Goal: Task Accomplishment & Management: Manage account settings

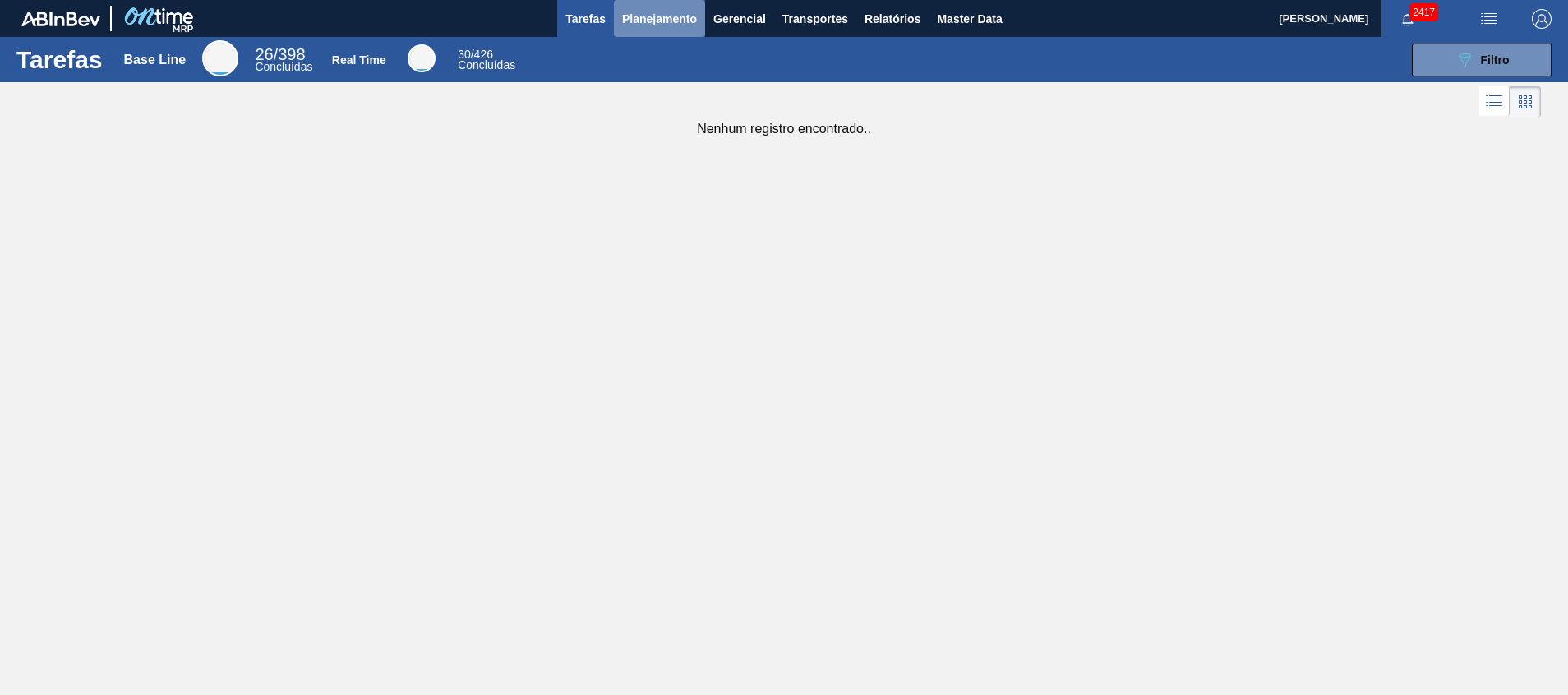
click at [655, 26] on span "Planejamento" at bounding box center [660, 19] width 75 height 20
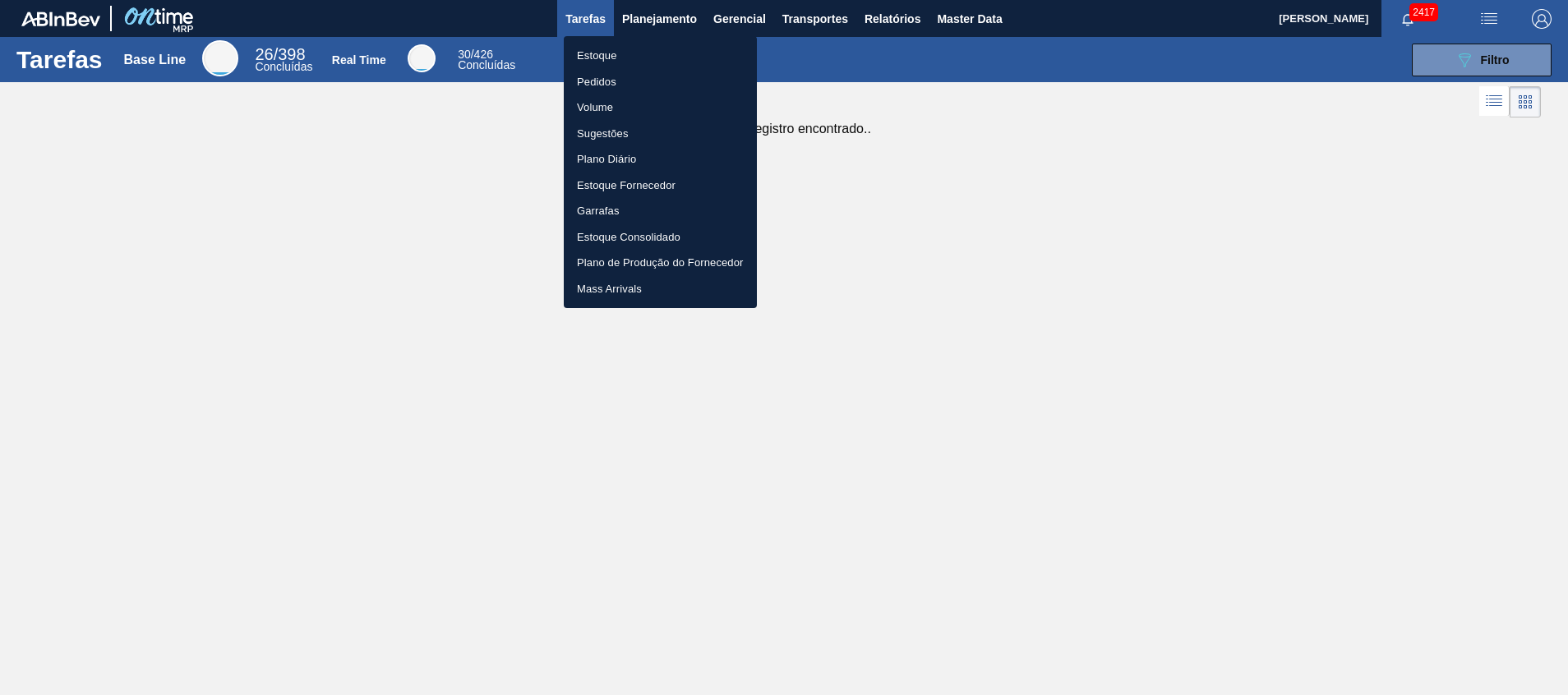
click at [647, 54] on li "Estoque" at bounding box center [660, 55] width 193 height 26
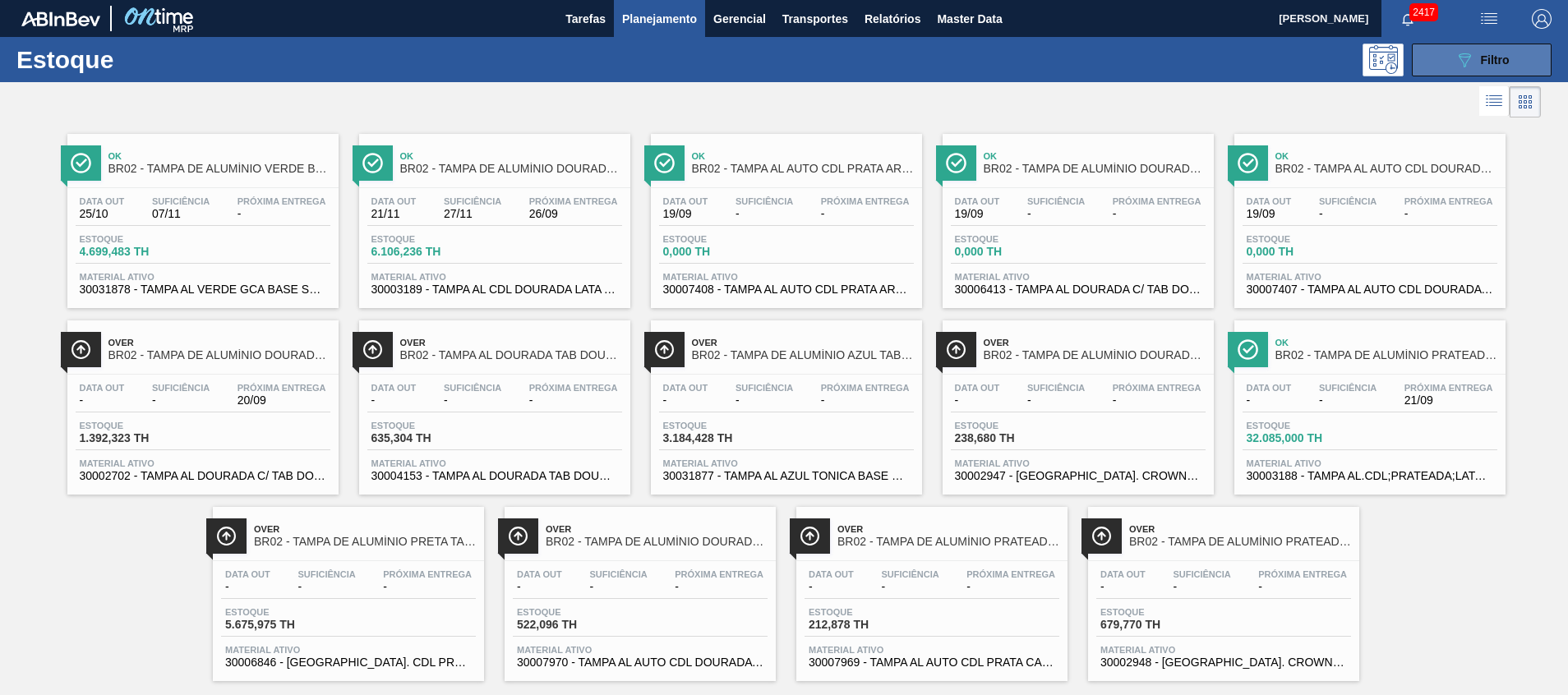
click at [1444, 49] on button "089F7B8B-B2A5-4AFE-B5C0-19BA573D28AC Filtro" at bounding box center [1481, 59] width 140 height 33
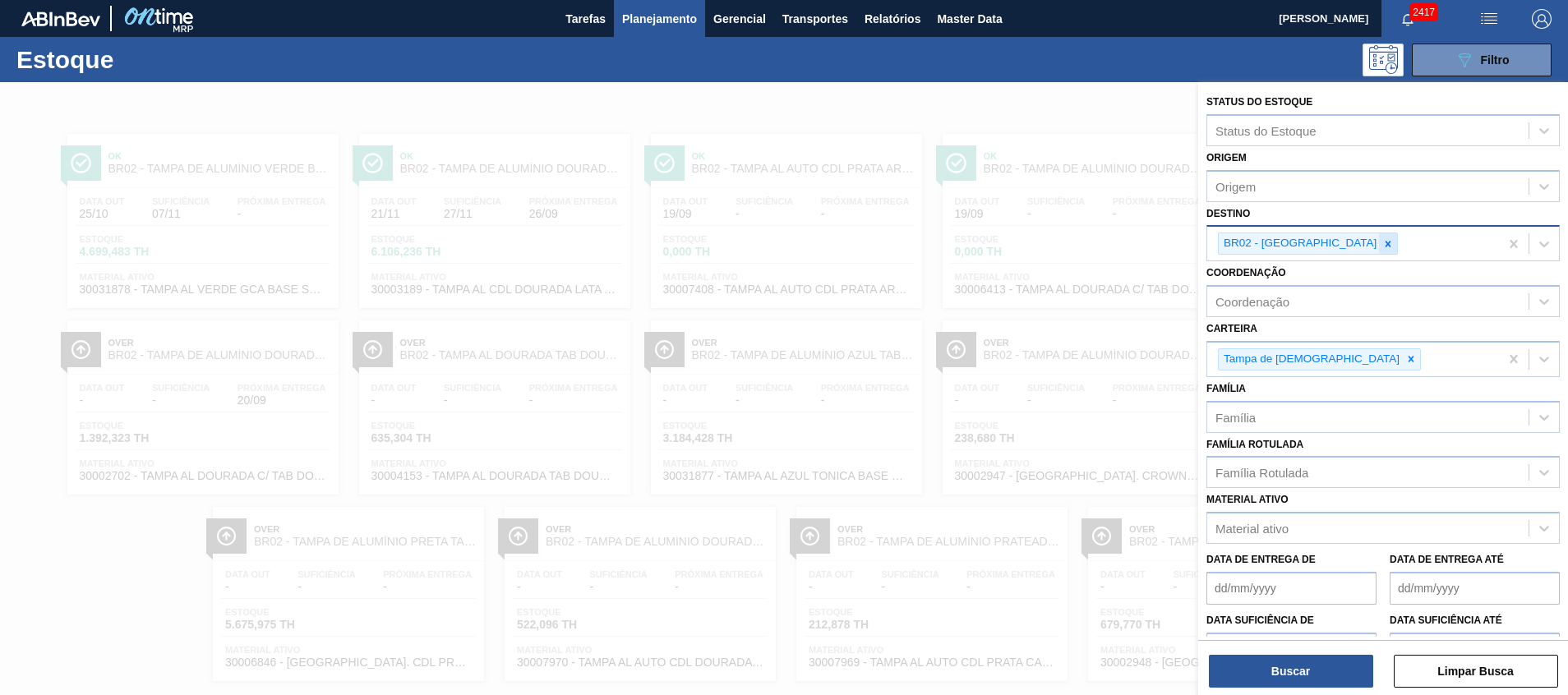
click at [1386, 245] on icon at bounding box center [1388, 243] width 6 height 6
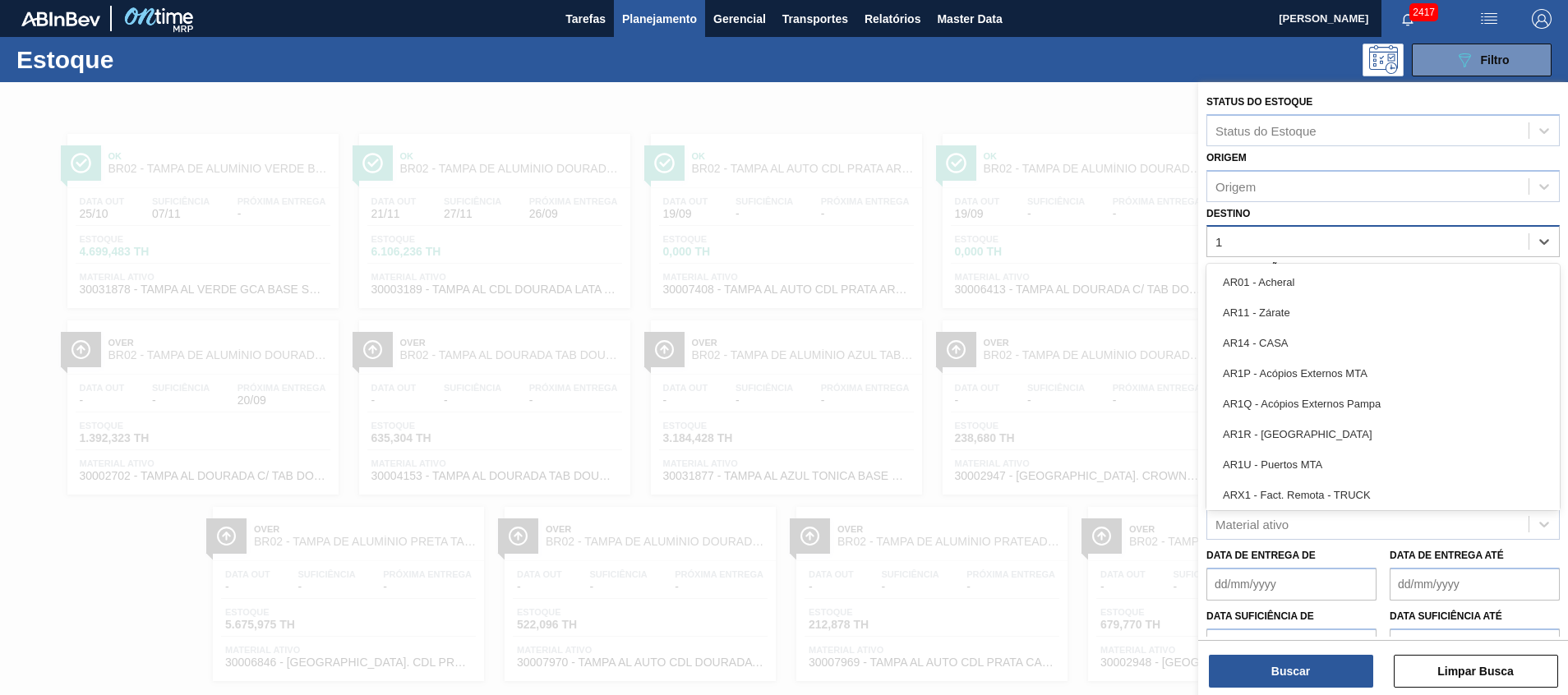
type input "17"
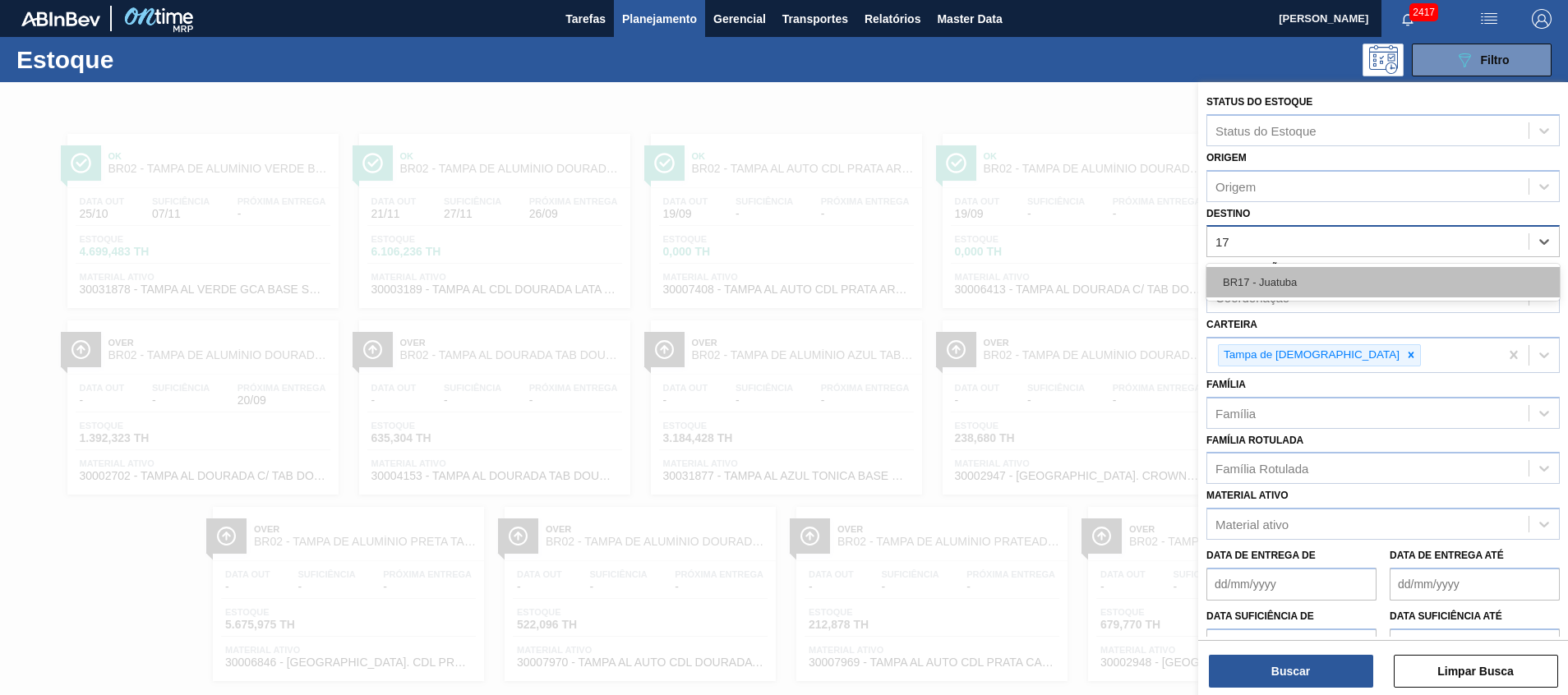
click at [1307, 286] on div "BR17 - Juatuba" at bounding box center [1383, 282] width 353 height 30
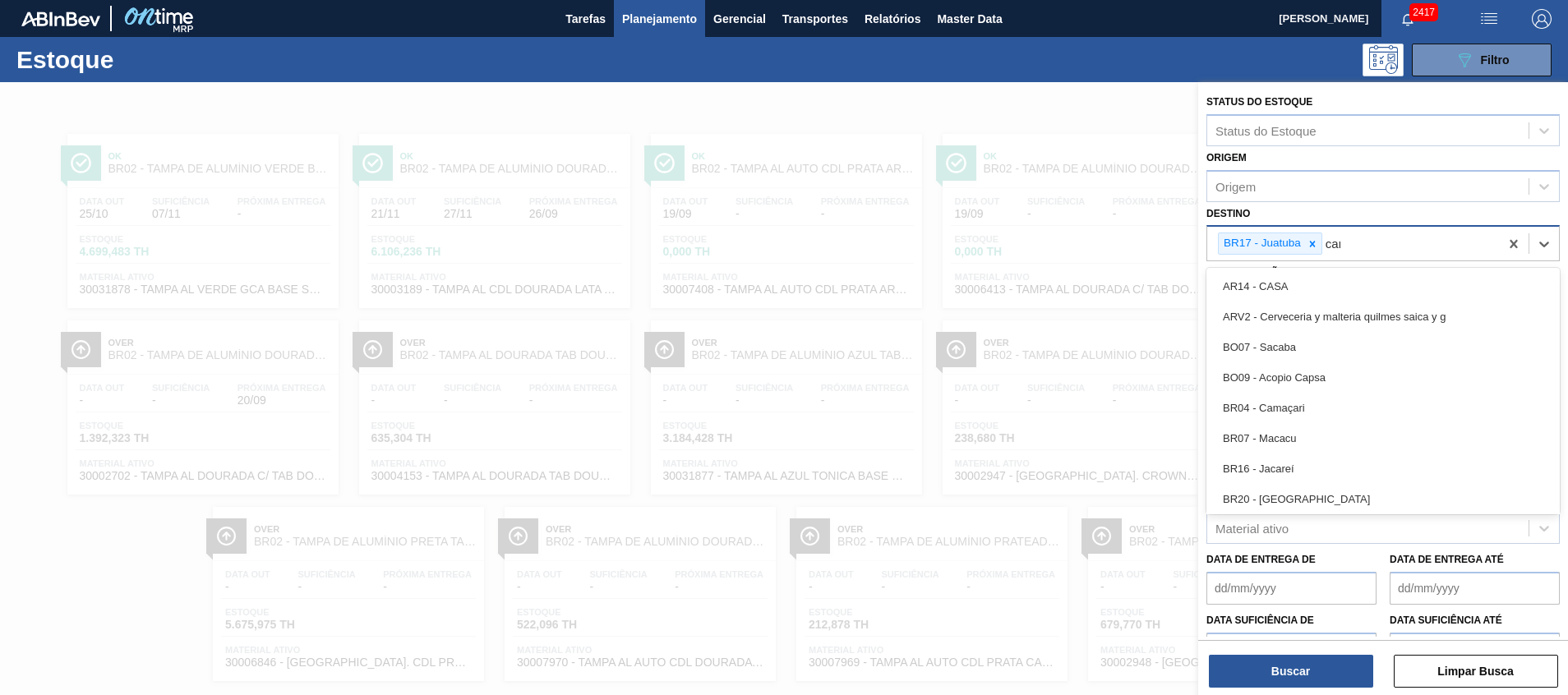
type input "cama"
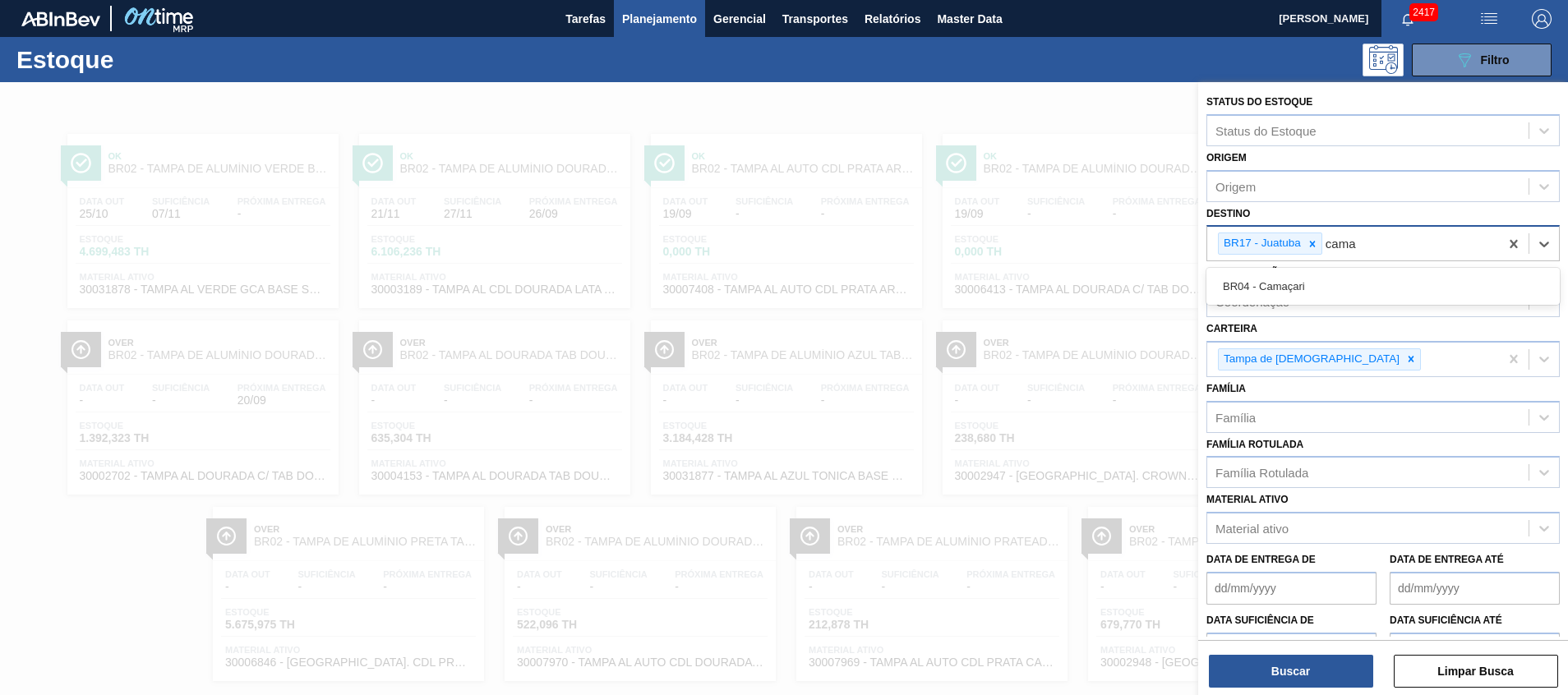
click at [1307, 281] on div "BR04 - Camaçari" at bounding box center [1383, 287] width 353 height 30
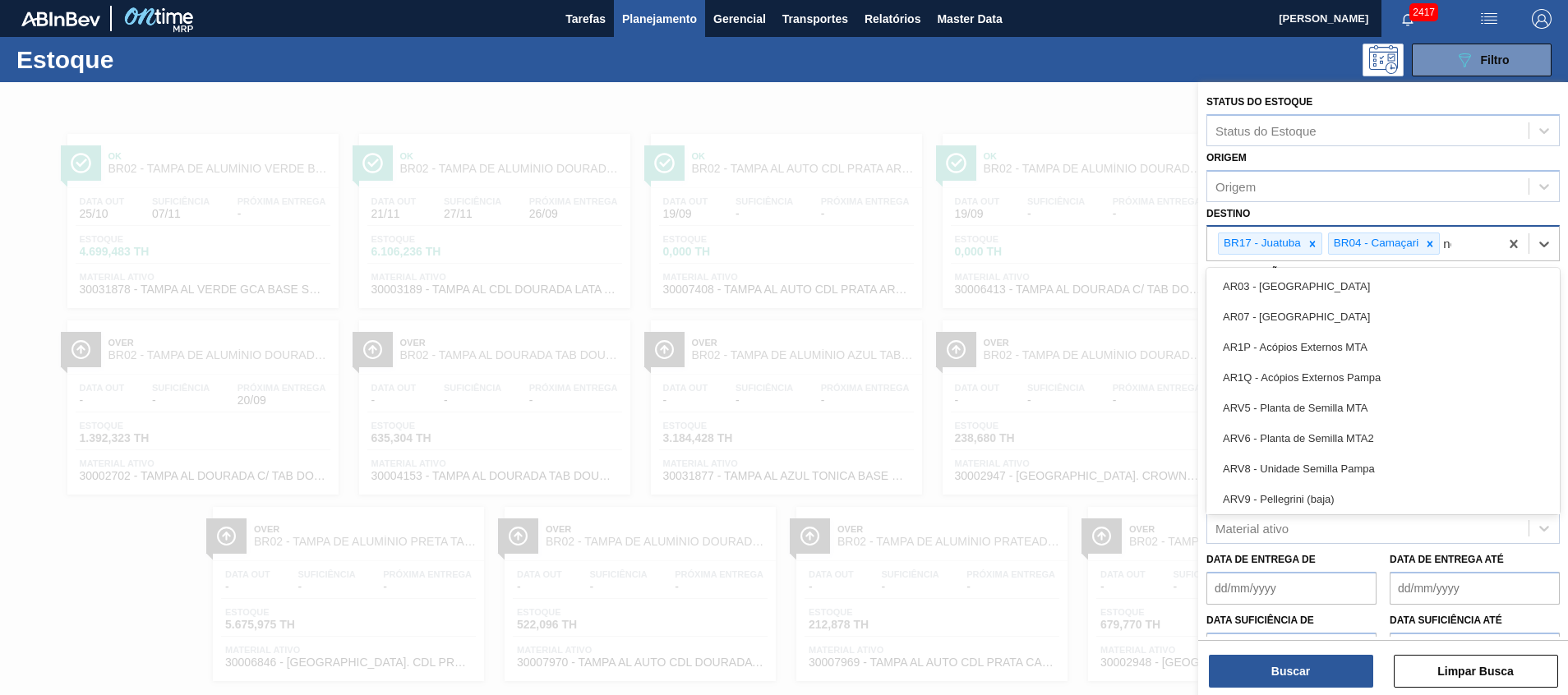
type input "nova"
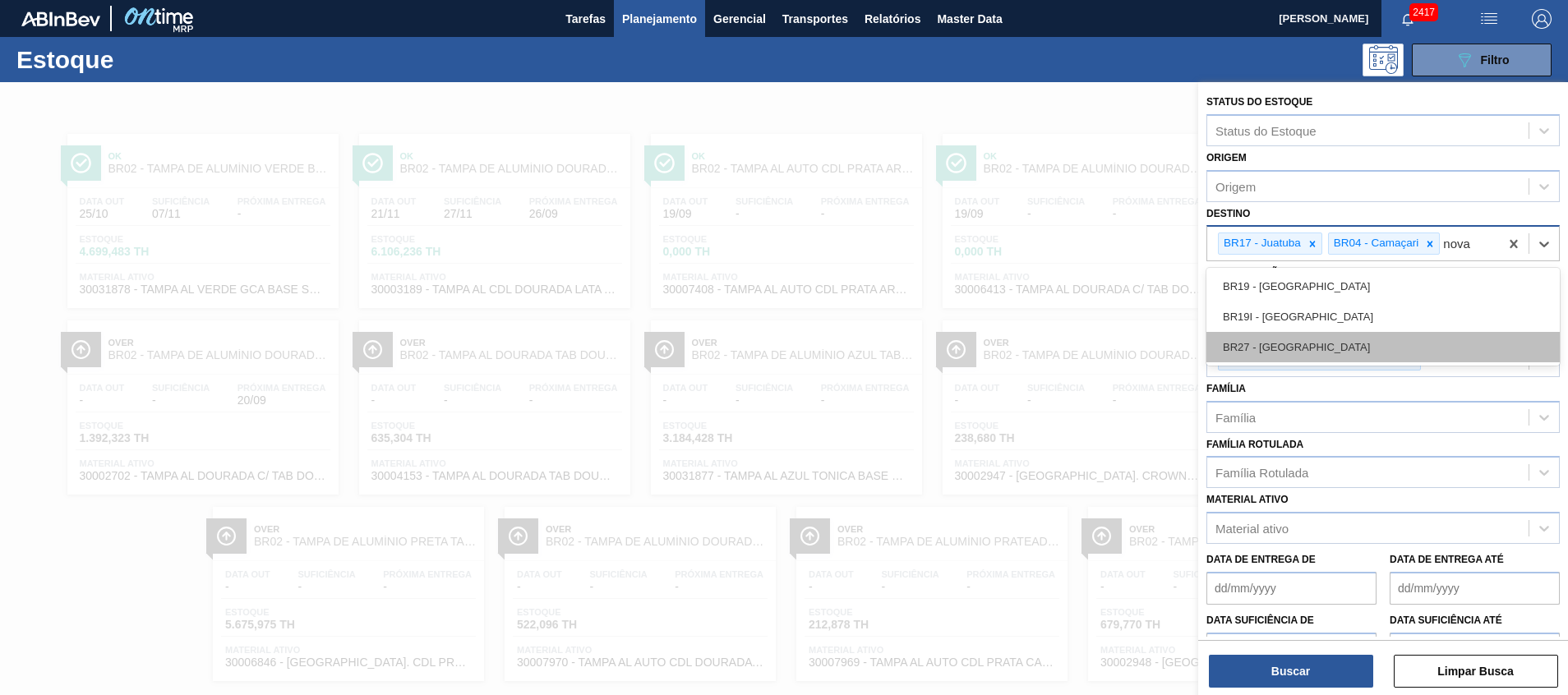
click at [1299, 337] on div "BR27 - Nova Minas" at bounding box center [1383, 347] width 353 height 30
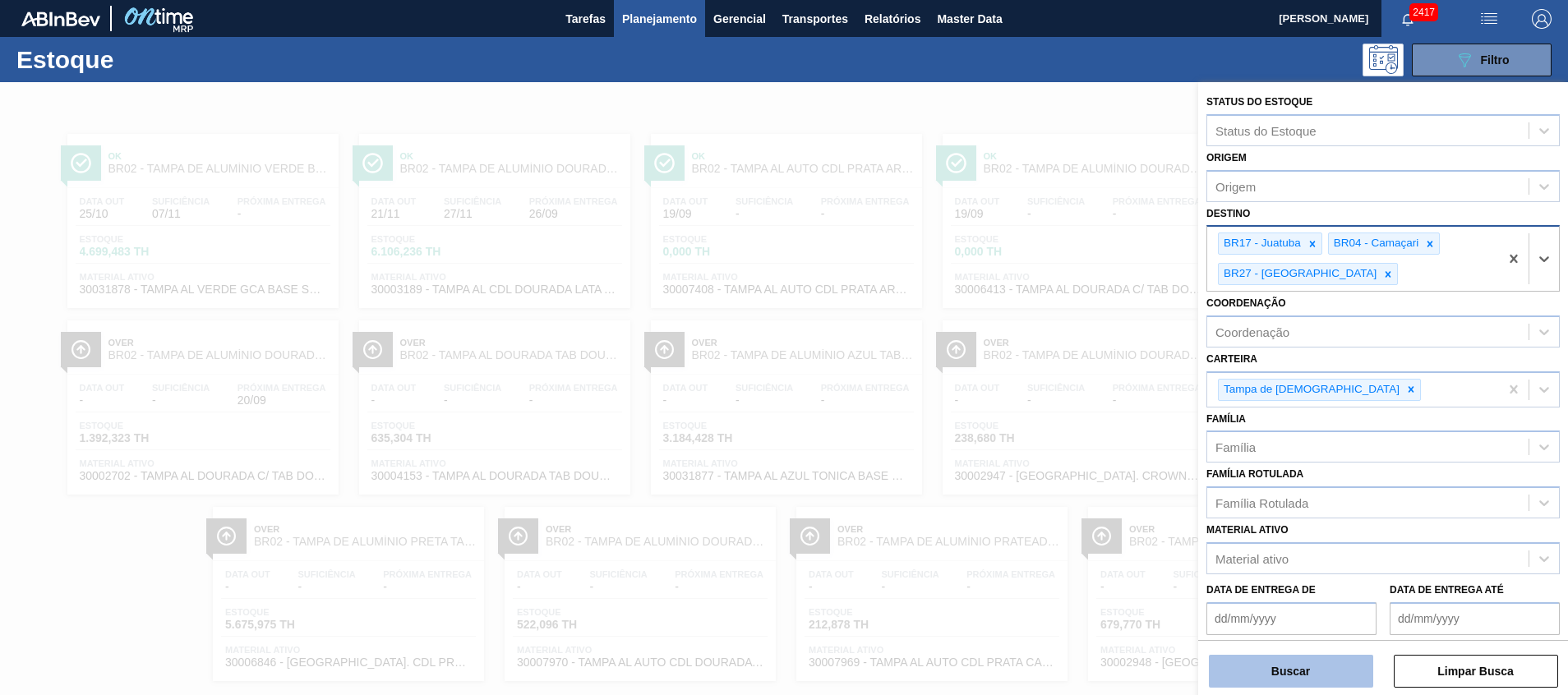
click at [1297, 672] on button "Buscar" at bounding box center [1291, 671] width 165 height 33
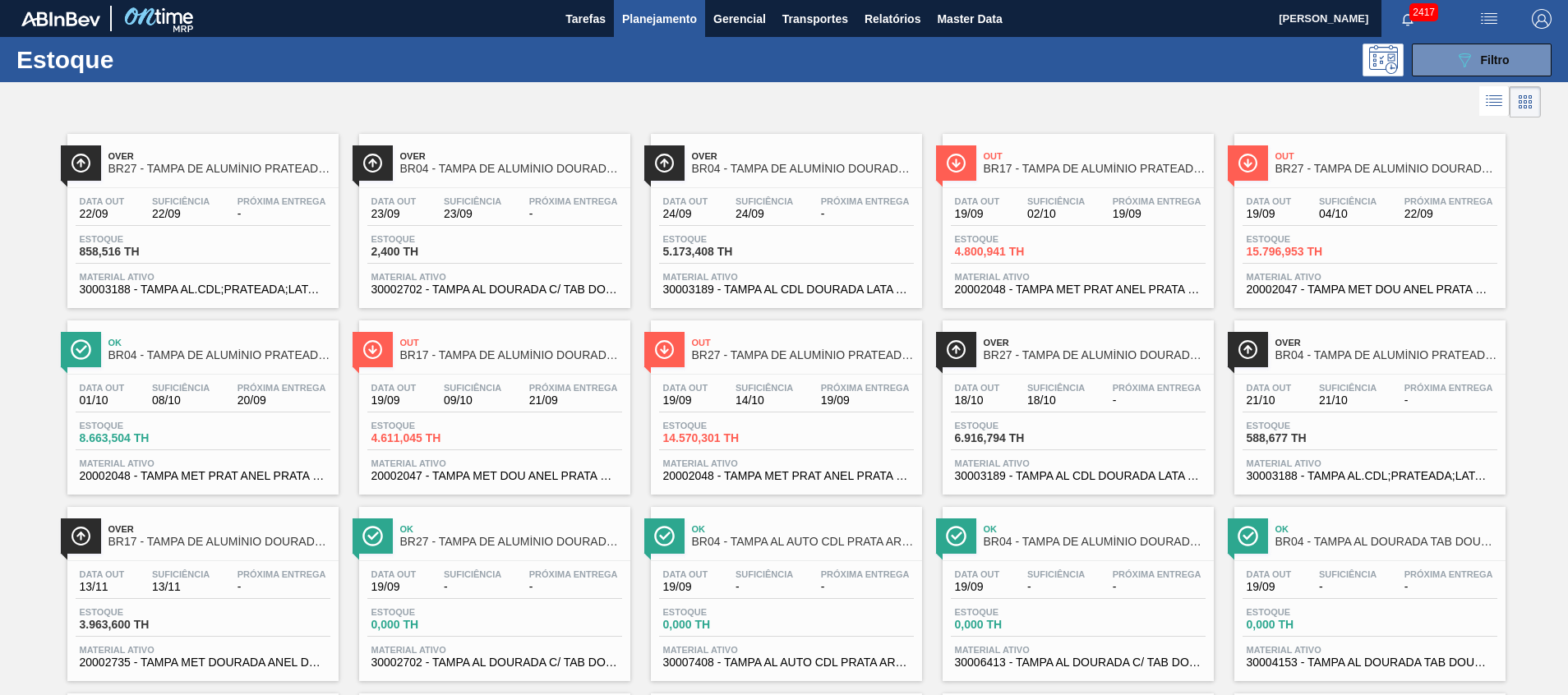
drag, startPoint x: 1425, startPoint y: 59, endPoint x: 1419, endPoint y: 80, distance: 21.8
click at [1427, 59] on button "089F7B8B-B2A5-4AFE-B5C0-19BA573D28AC Filtro" at bounding box center [1481, 59] width 140 height 33
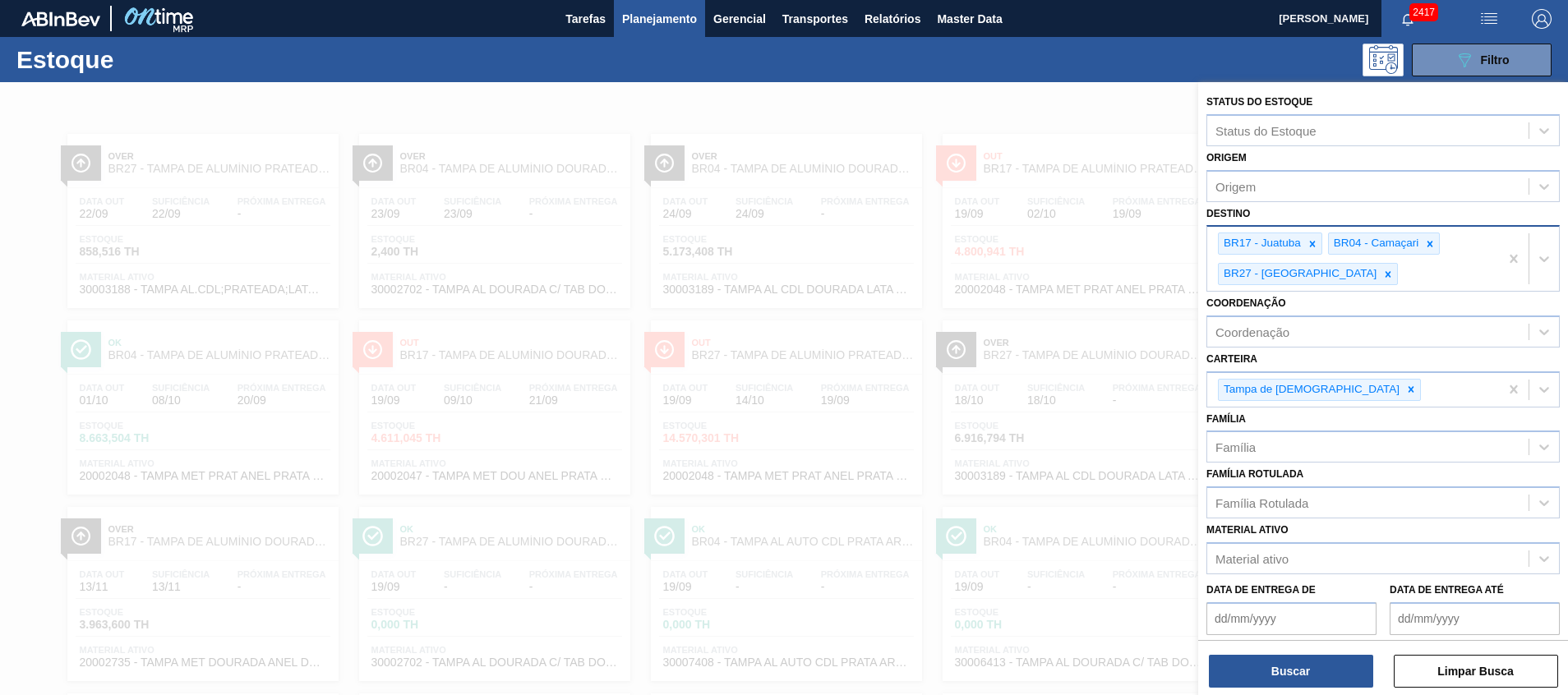
click at [1082, 328] on div at bounding box center [784, 429] width 1568 height 695
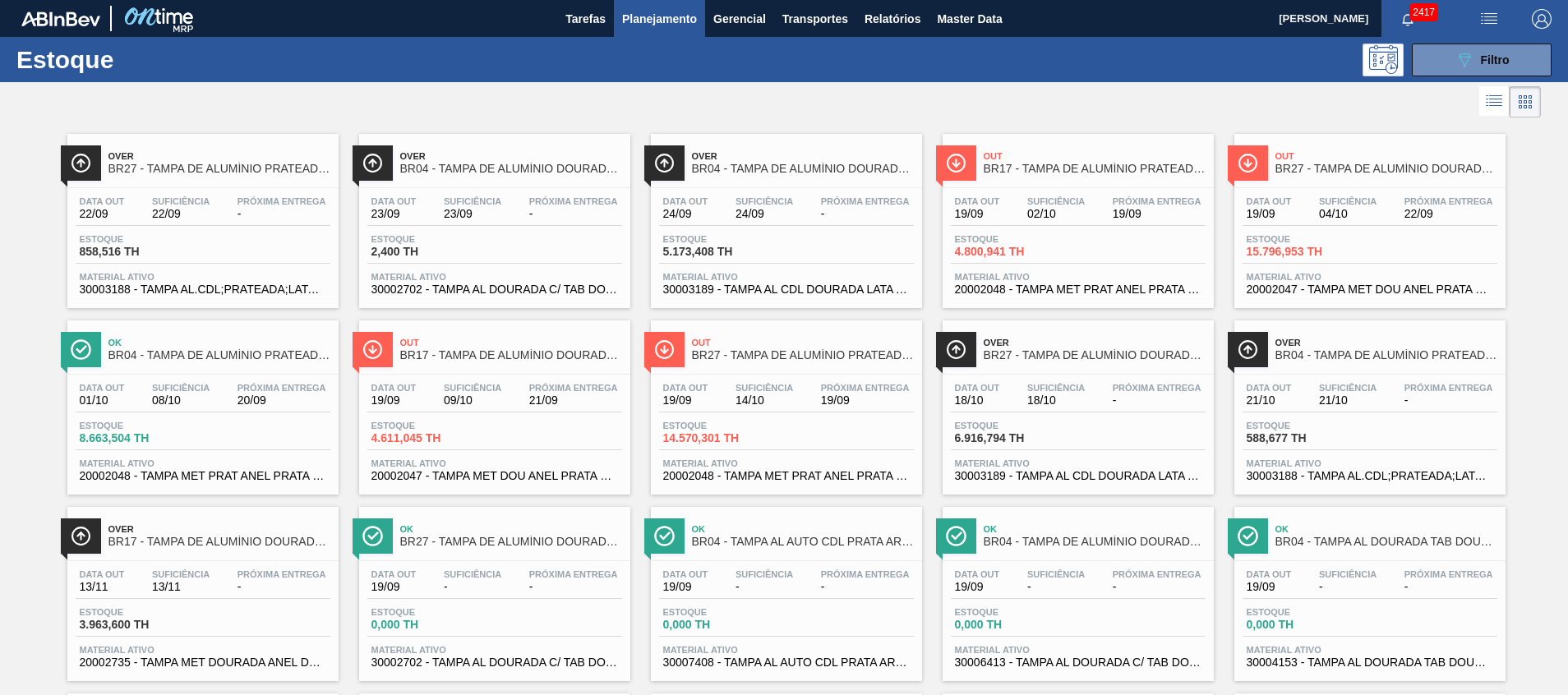
click at [1491, 76] on div "Estoque 089F7B8B-B2A5-4AFE-B5C0-19BA573D28AC Filtro" at bounding box center [784, 59] width 1568 height 45
click at [1490, 63] on span "Filtro" at bounding box center [1495, 60] width 28 height 13
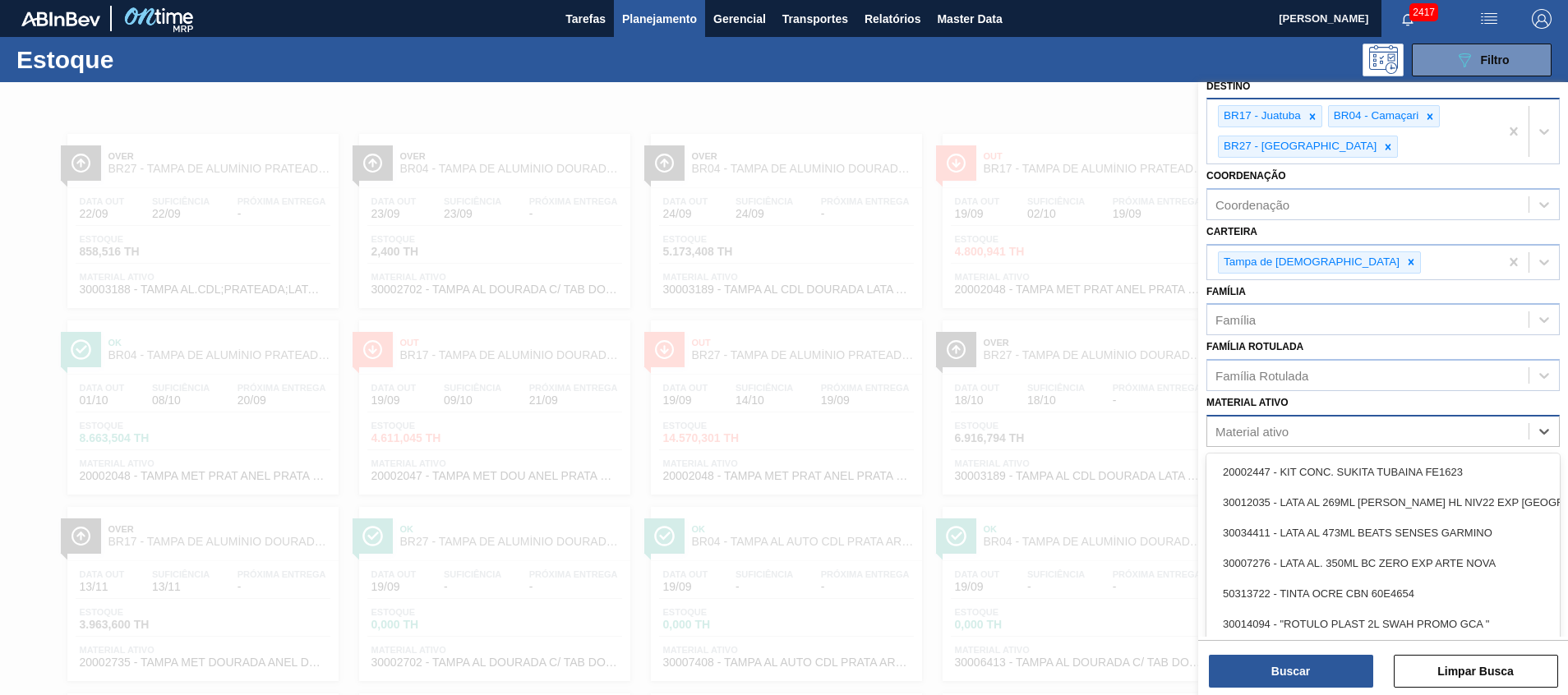
scroll to position [12, 0]
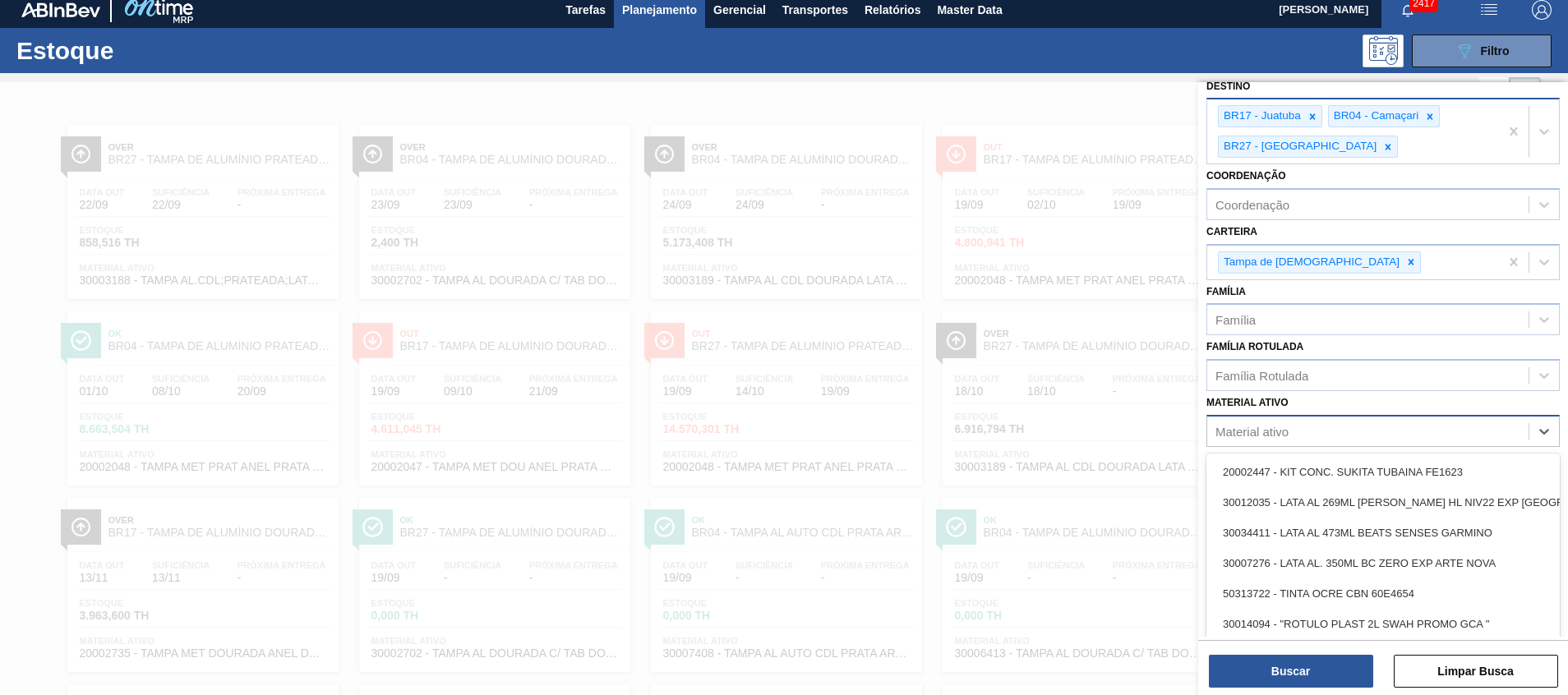
click at [1286, 445] on div "Material ativo" at bounding box center [1383, 431] width 353 height 32
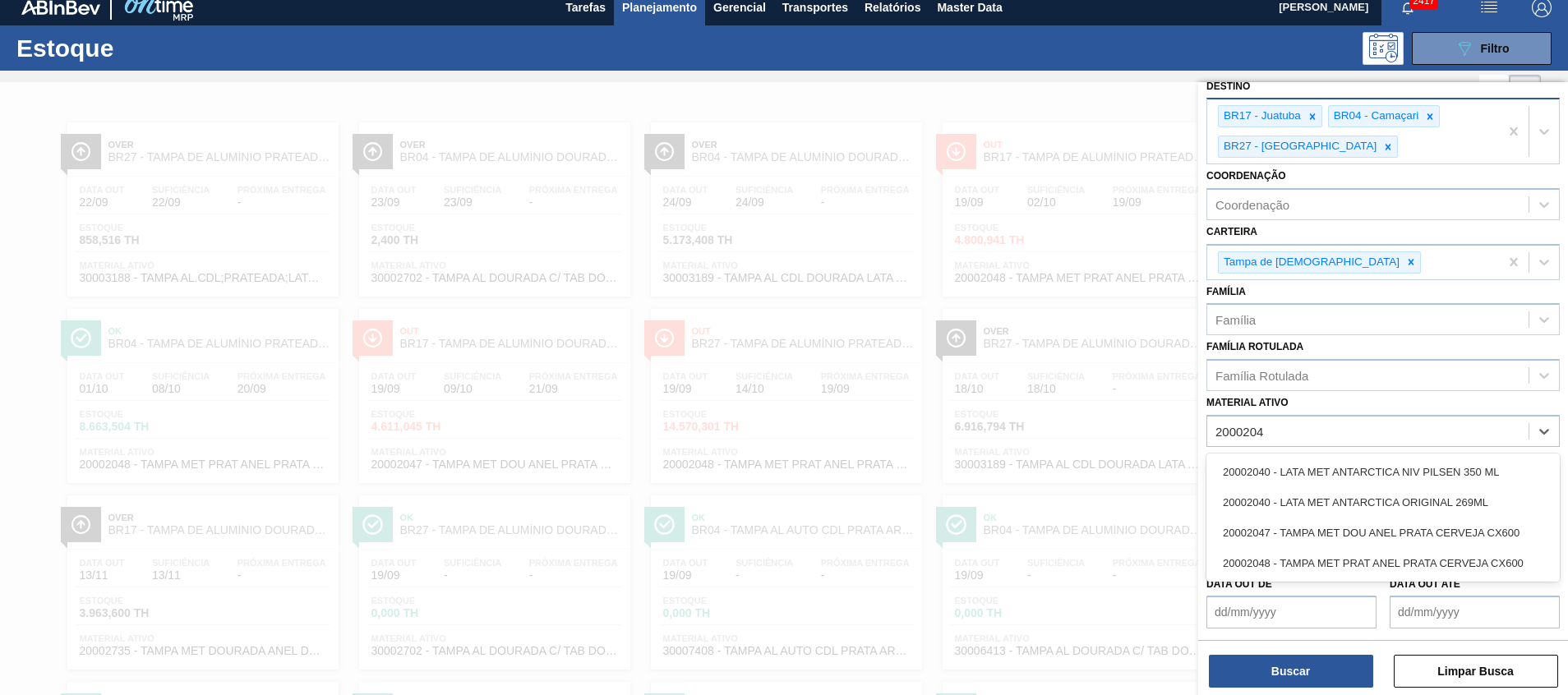
type ativo "20002048"
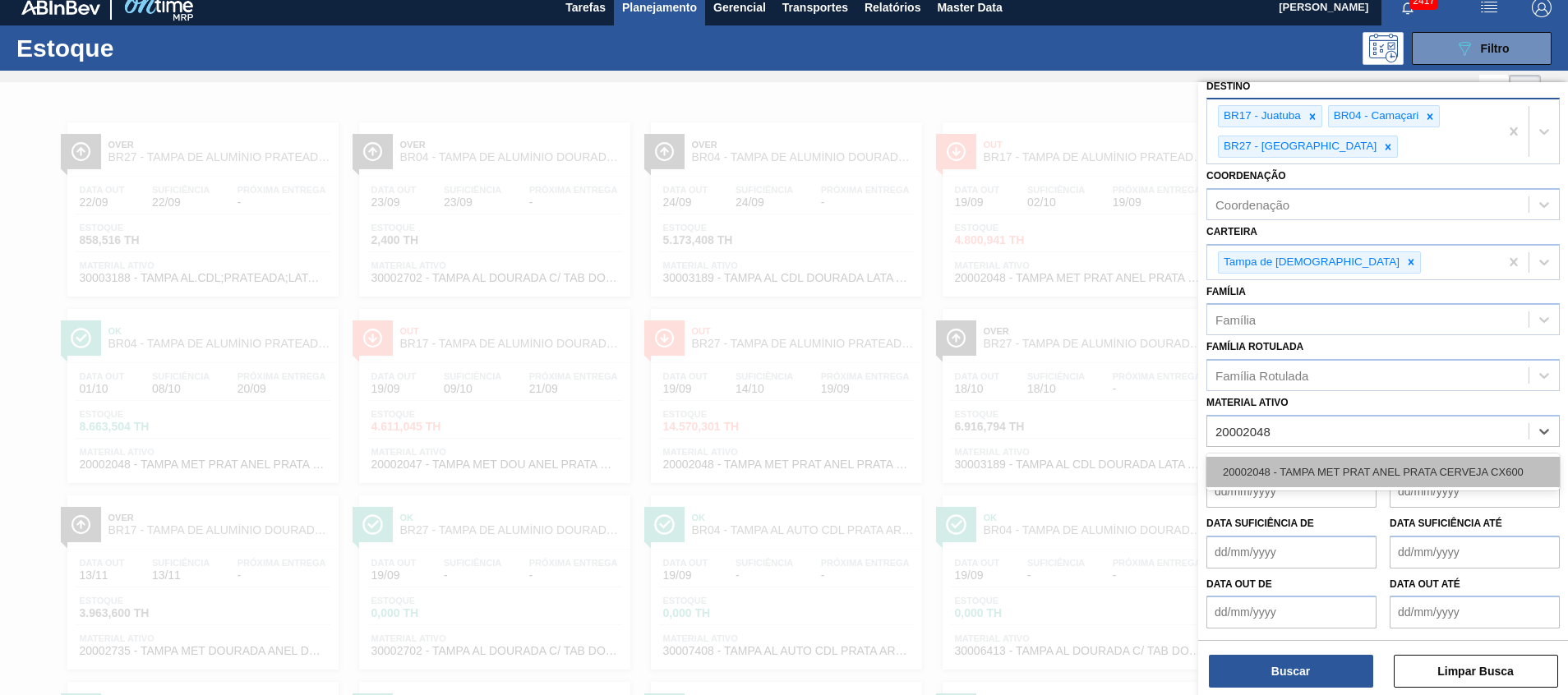
click at [1297, 466] on div "20002048 - TAMPA MET PRAT ANEL PRATA CERVEJA CX600" at bounding box center [1383, 472] width 353 height 30
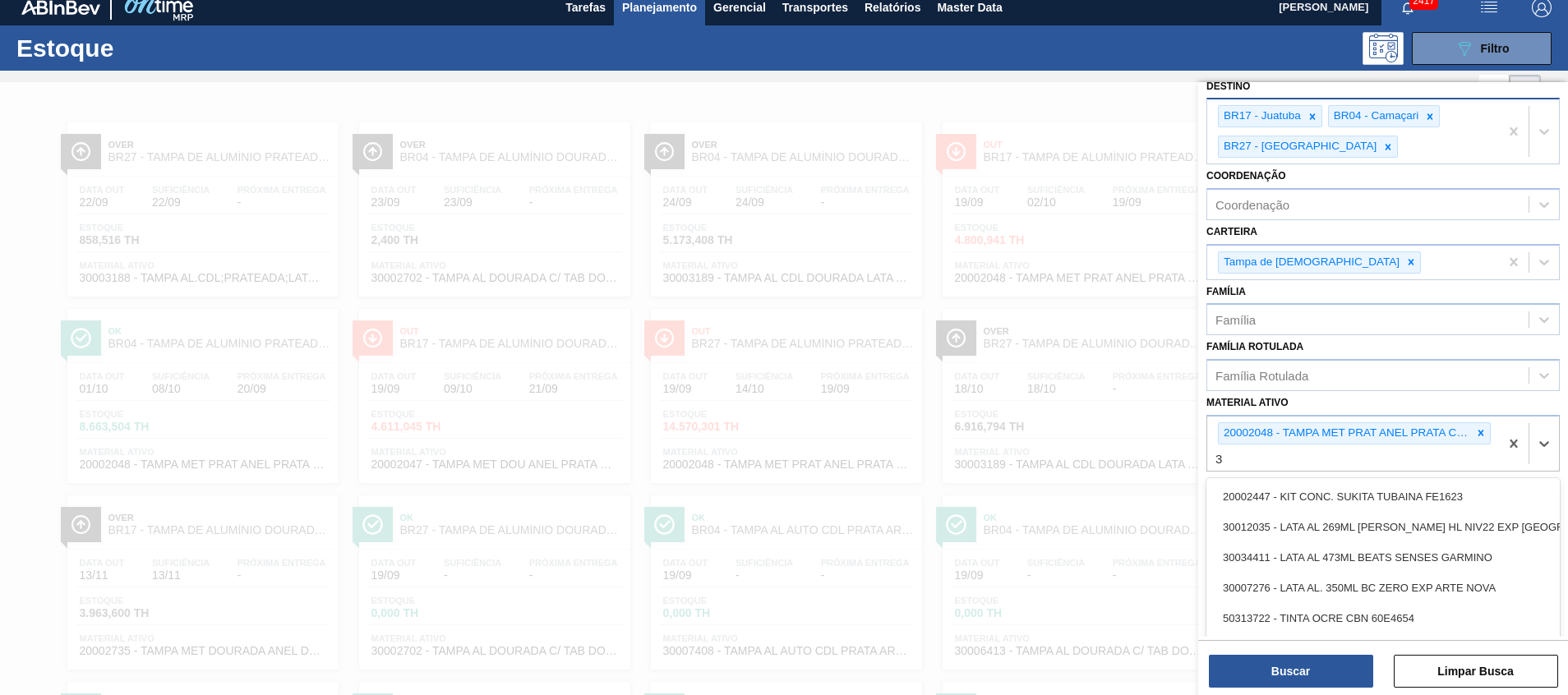
scroll to position [48, 0]
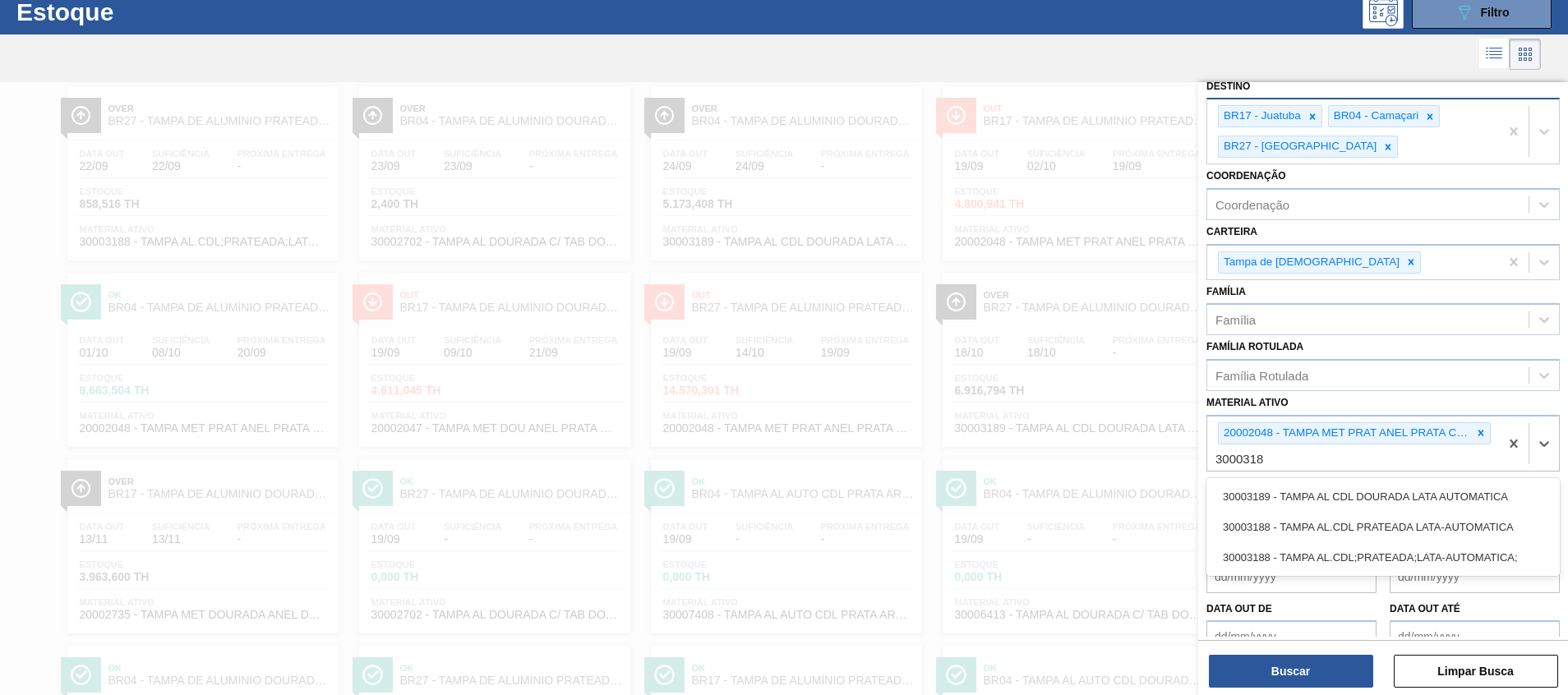
type ativo "30003188"
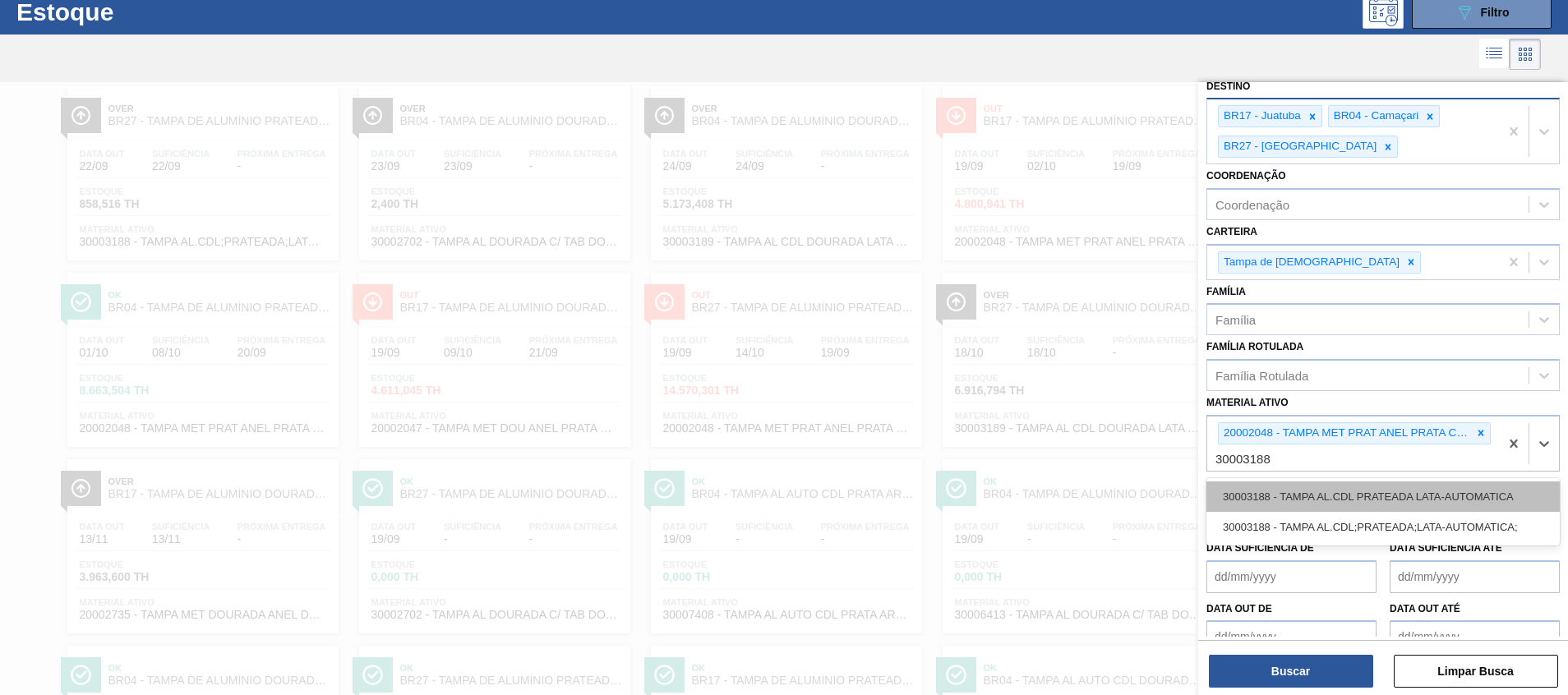
click at [1377, 484] on div "30003188 - TAMPA AL.CDL PRATEADA LATA-AUTOMATICA" at bounding box center [1383, 497] width 353 height 30
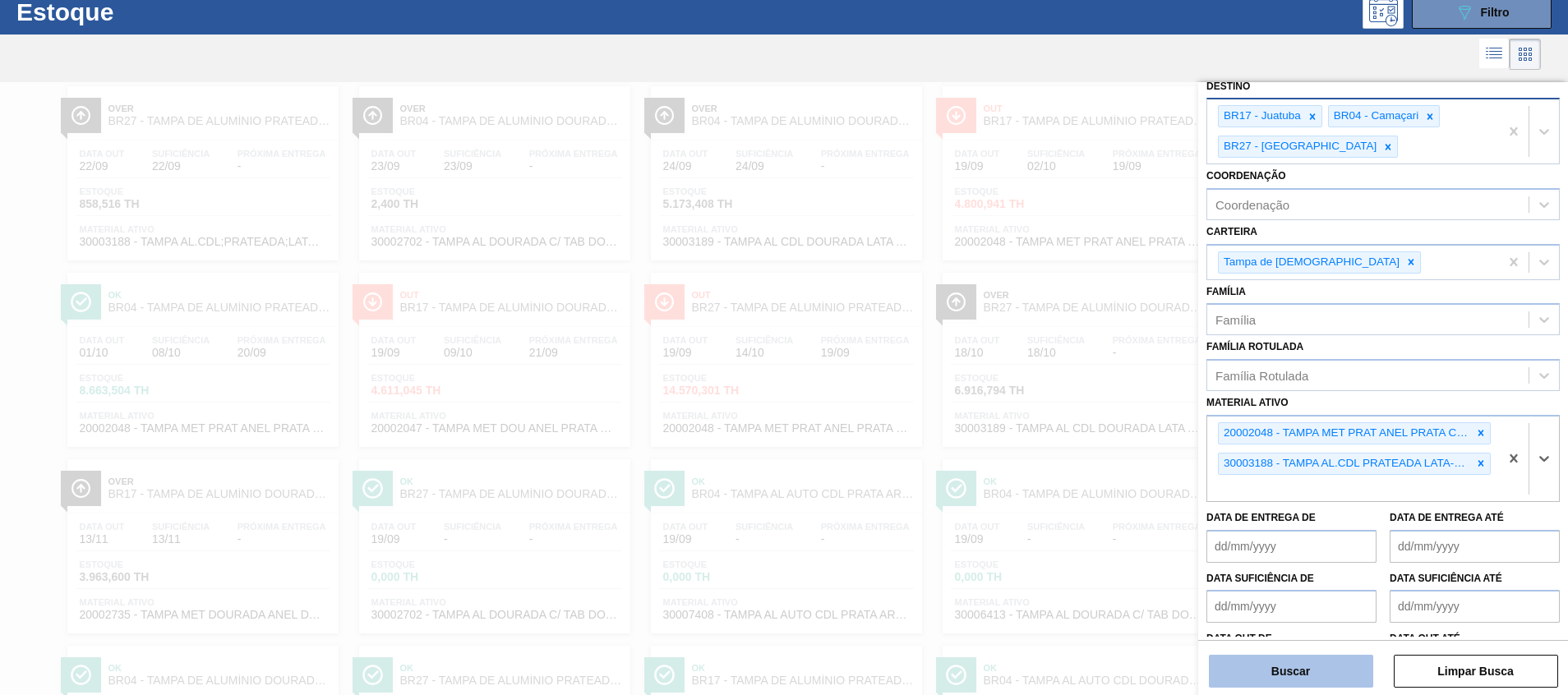
click at [1264, 676] on button "Buscar" at bounding box center [1291, 671] width 165 height 33
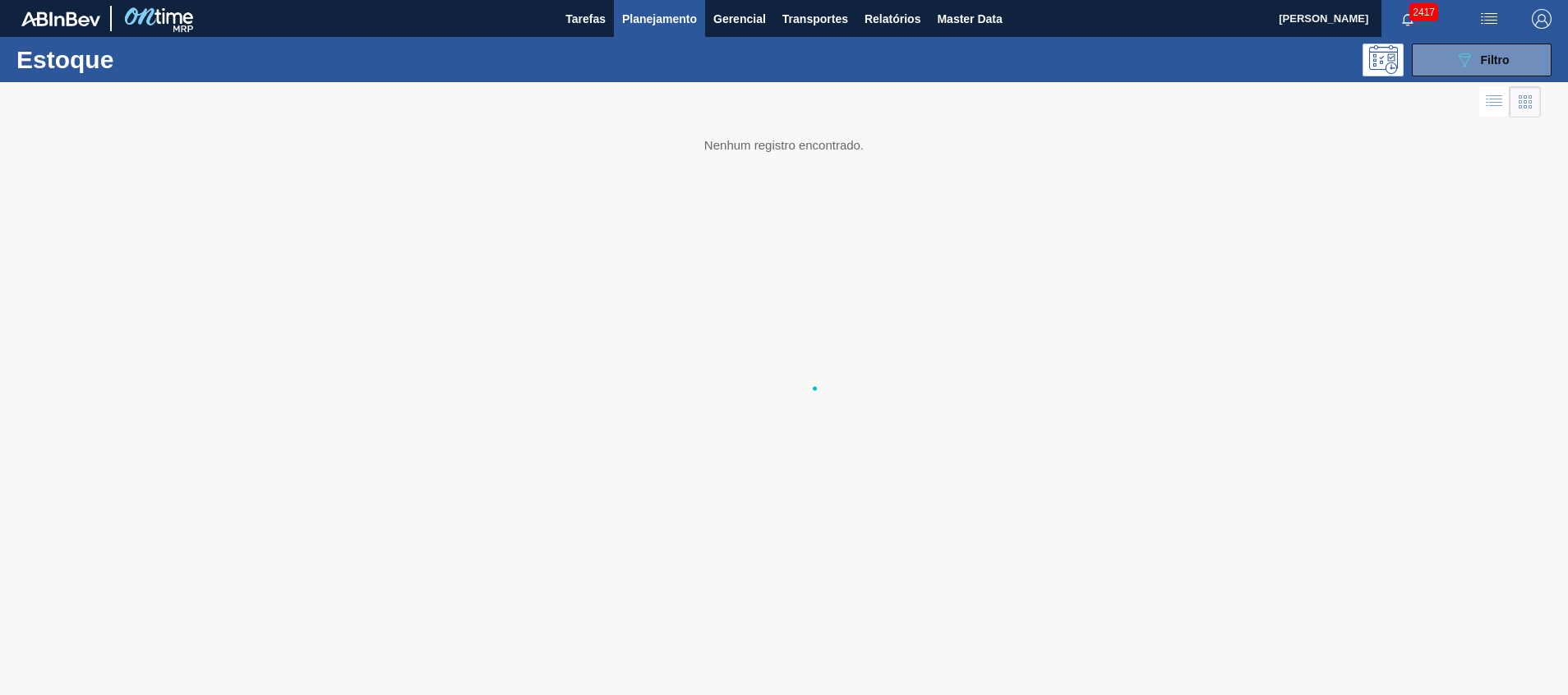
scroll to position [0, 0]
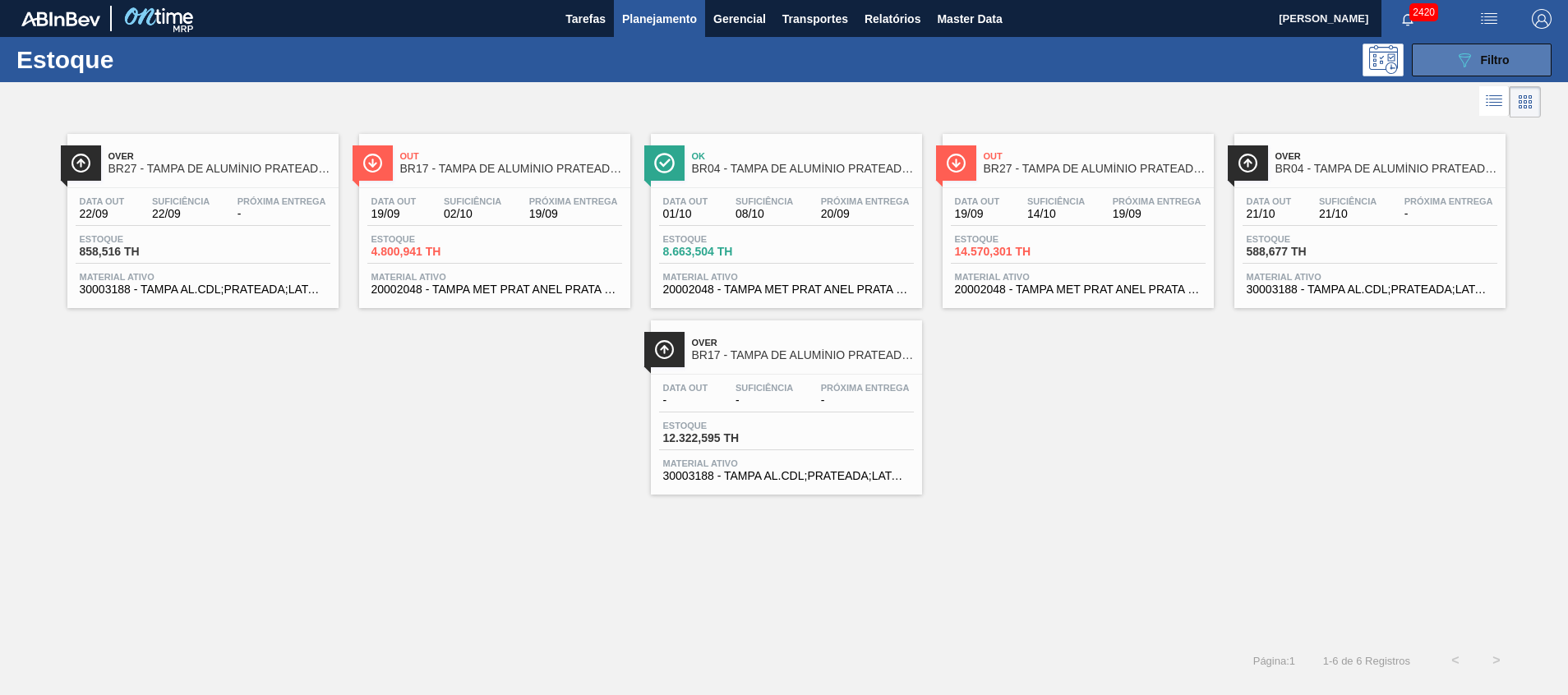
click at [1488, 56] on span "Filtro" at bounding box center [1495, 60] width 28 height 13
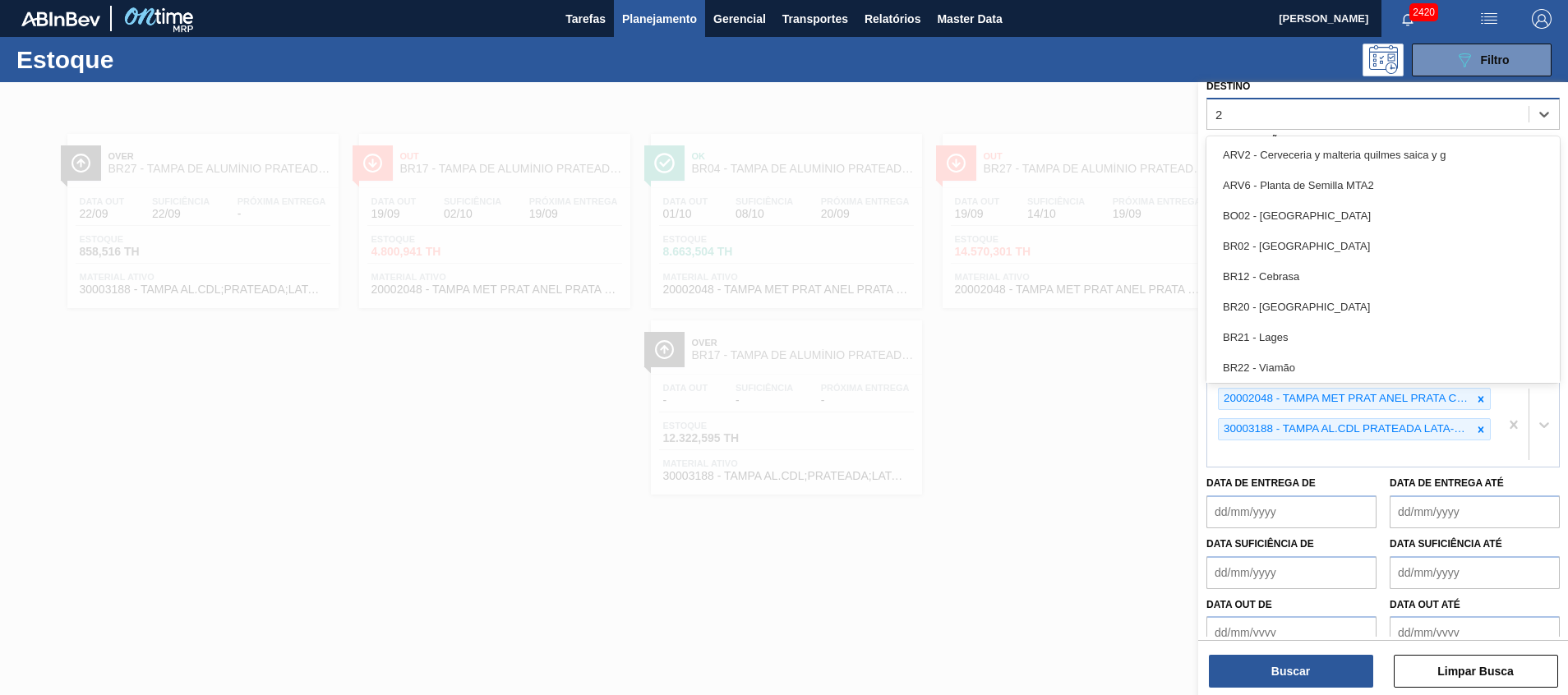
type input "26"
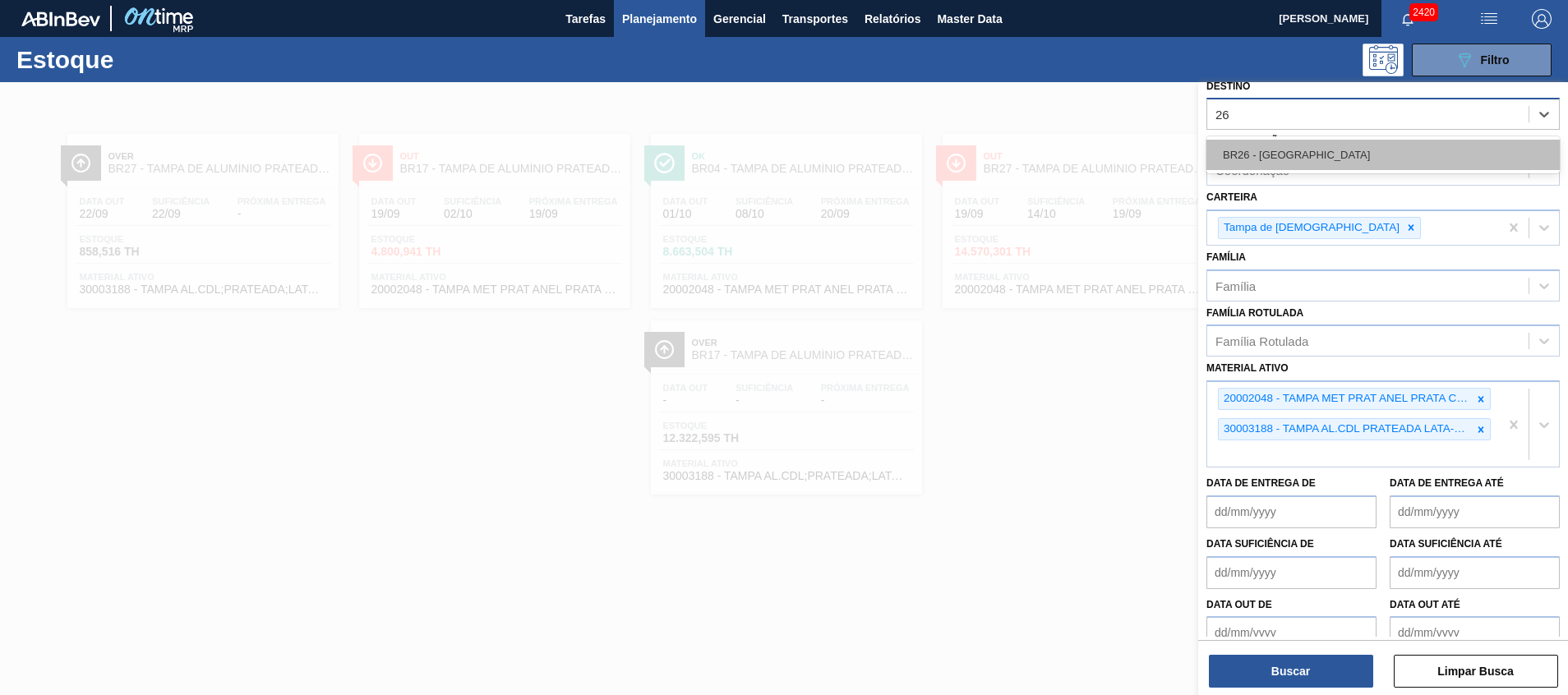
click at [1415, 148] on div "BR26 - [GEOGRAPHIC_DATA]" at bounding box center [1383, 155] width 353 height 30
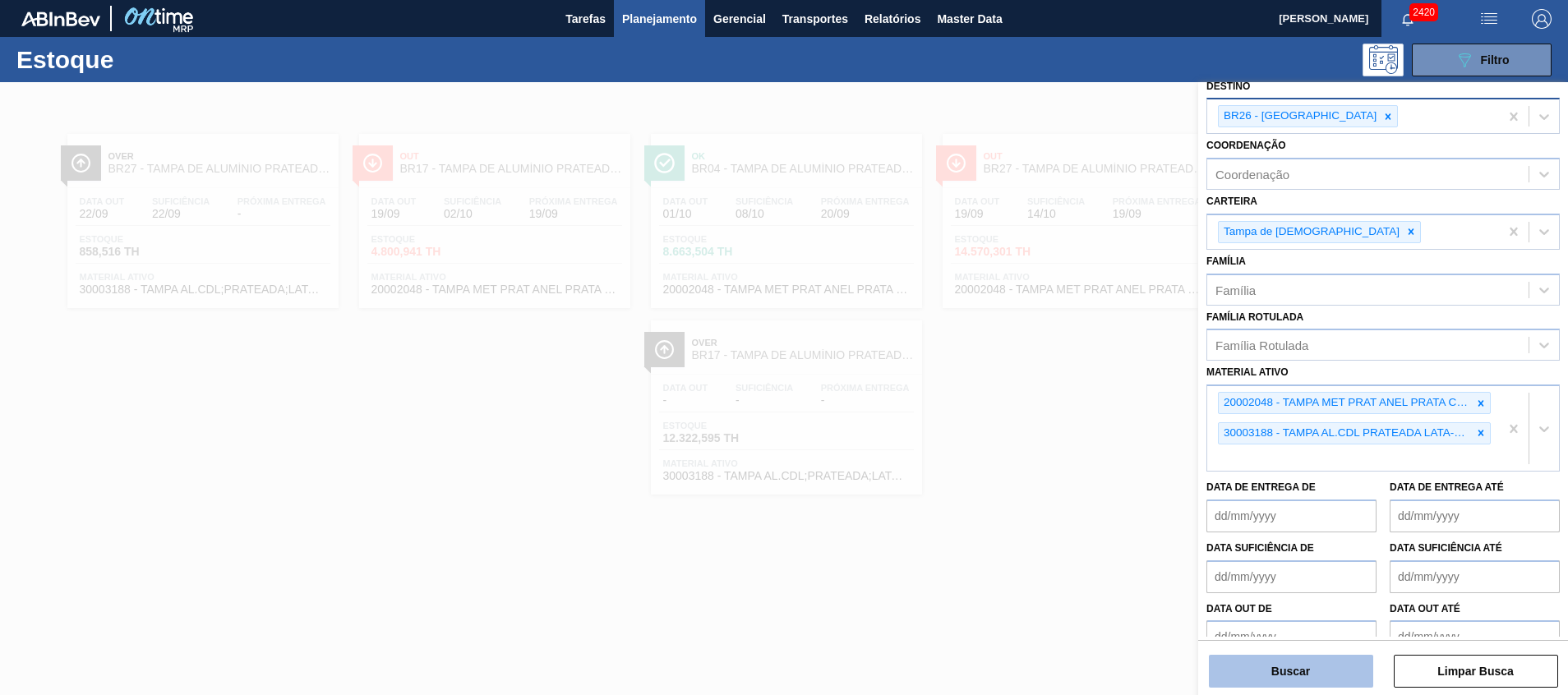
click at [1282, 678] on button "Buscar" at bounding box center [1291, 671] width 165 height 33
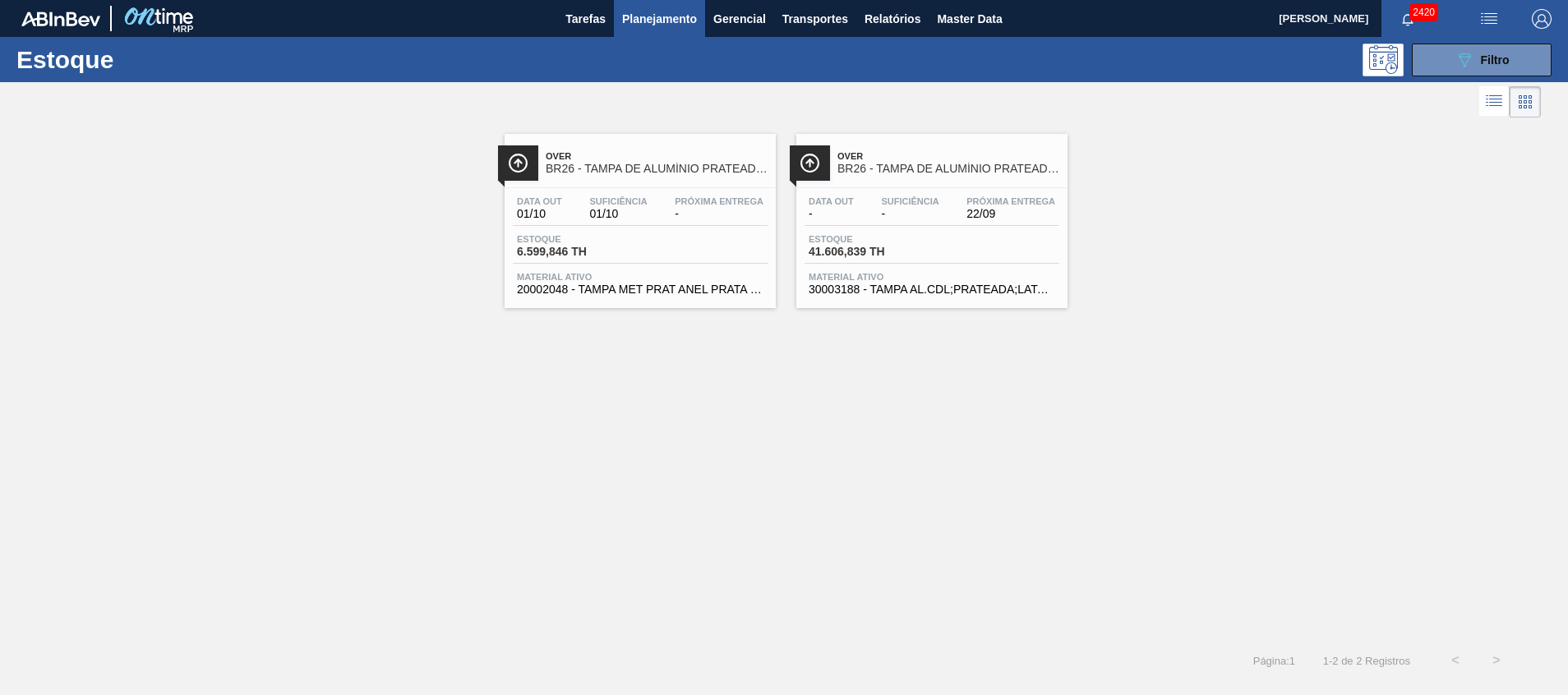
click at [702, 278] on span "Material ativo" at bounding box center [640, 277] width 246 height 10
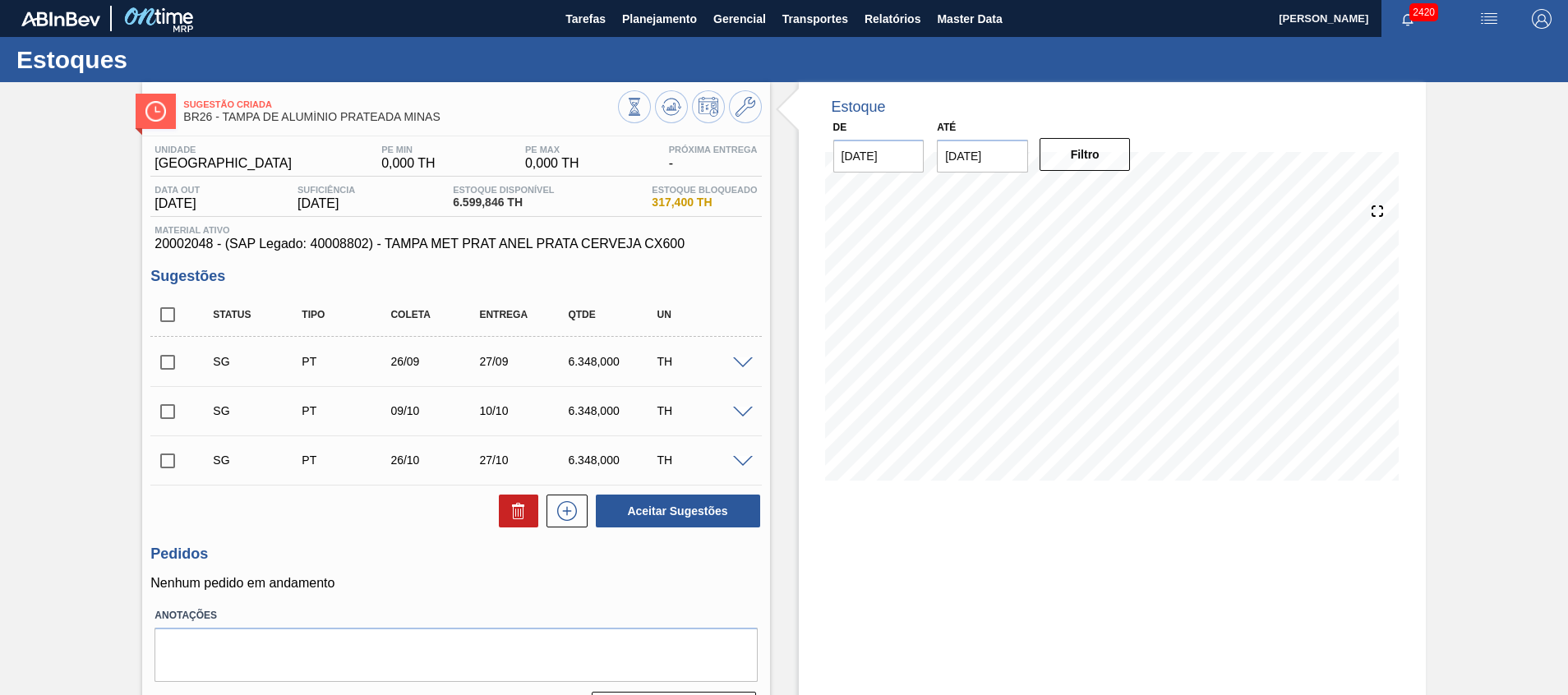
click at [164, 368] on input "checkbox" at bounding box center [167, 362] width 34 height 34
click at [748, 365] on span at bounding box center [743, 363] width 20 height 13
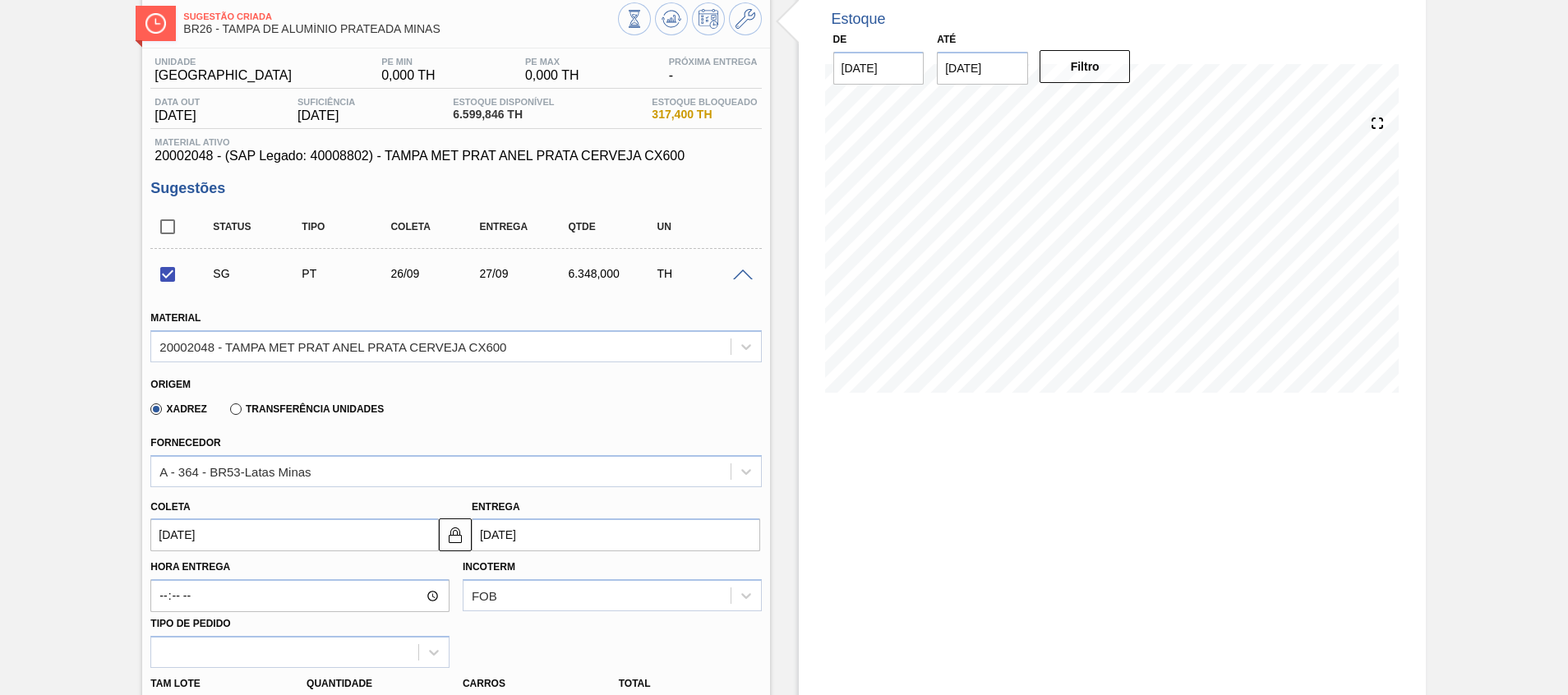
scroll to position [246, 0]
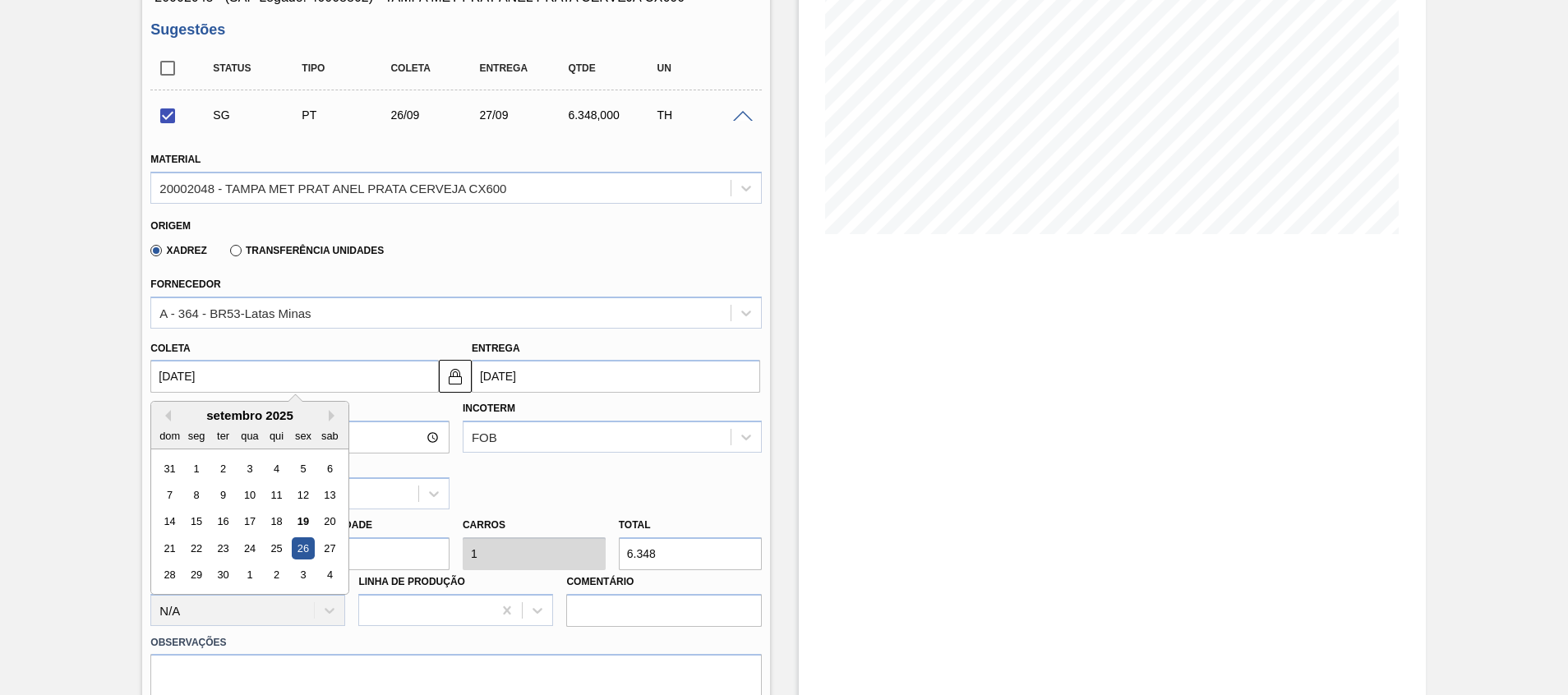
click at [231, 382] on input "[DATE]" at bounding box center [294, 376] width 288 height 33
click at [302, 520] on div "19" at bounding box center [303, 522] width 23 height 23
checkbox input "false"
type input "[DATE]"
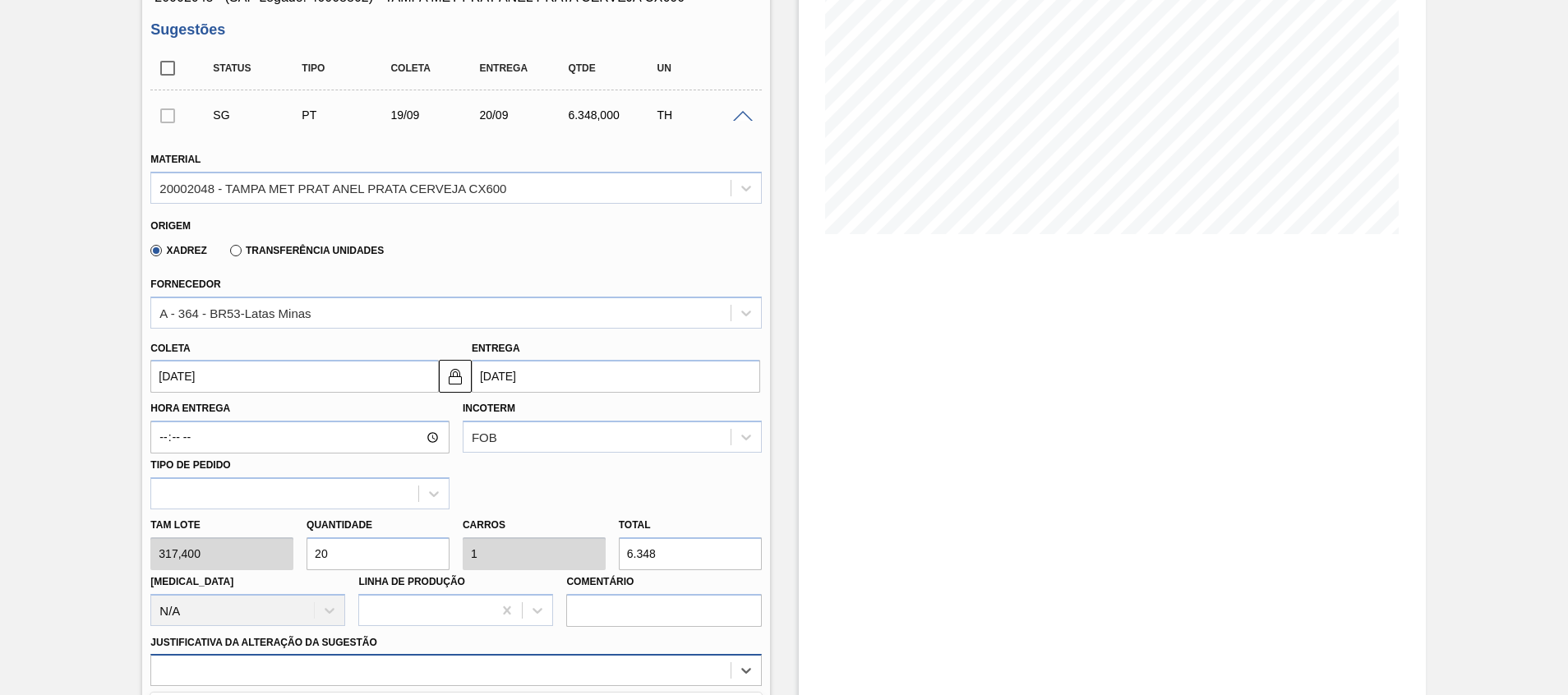
click at [344, 655] on div "option Outro problema com o fornecedor - Mudança de fornecedor focused, 7 of 18…" at bounding box center [455, 670] width 611 height 32
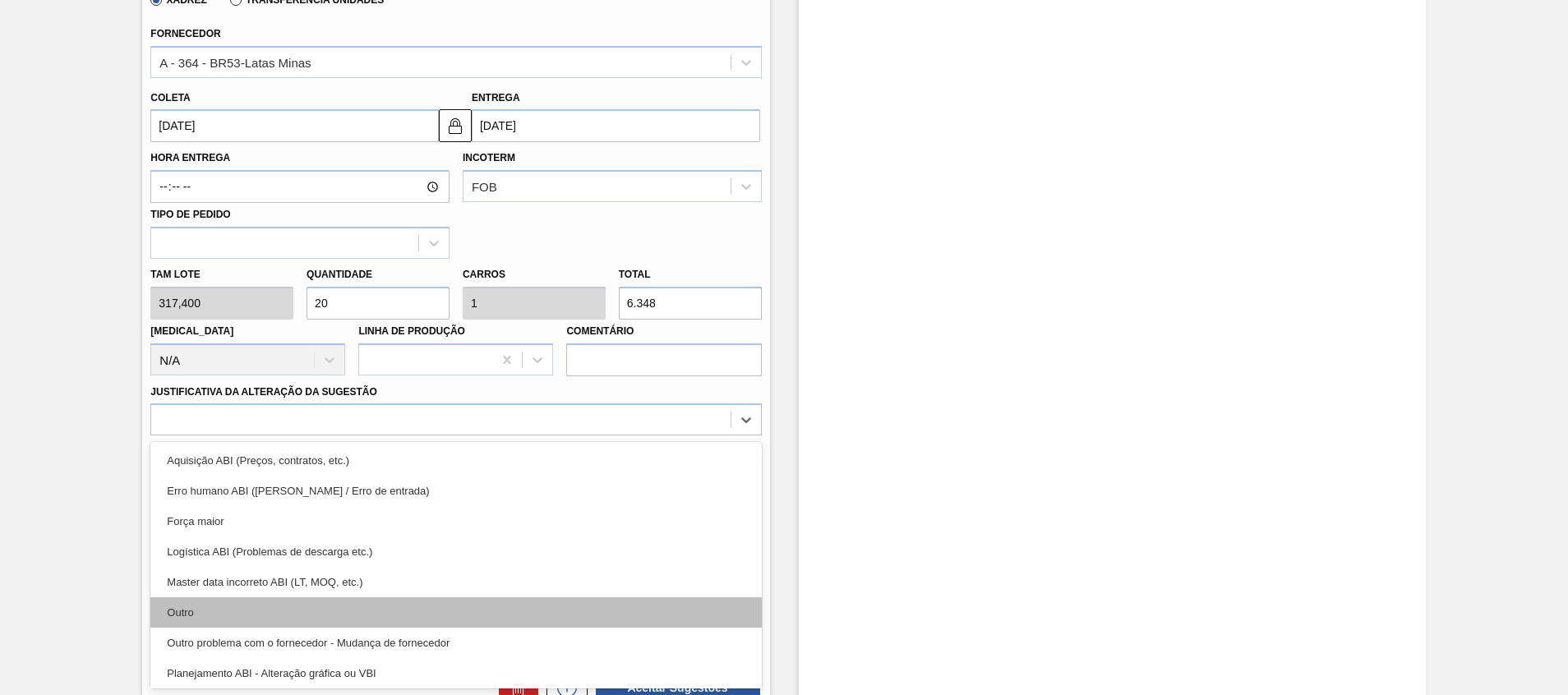
click at [347, 608] on div "Outro" at bounding box center [455, 612] width 611 height 30
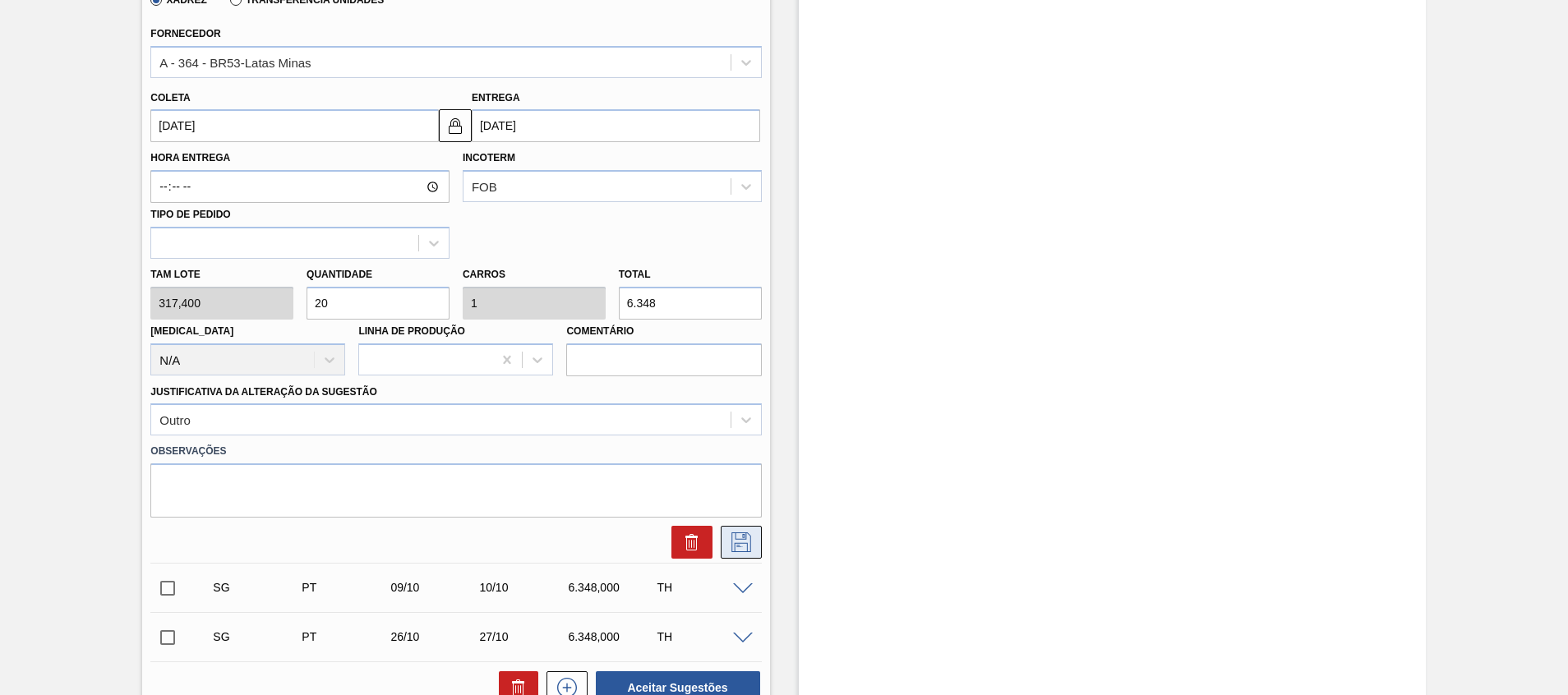
click at [723, 546] on button at bounding box center [741, 542] width 41 height 33
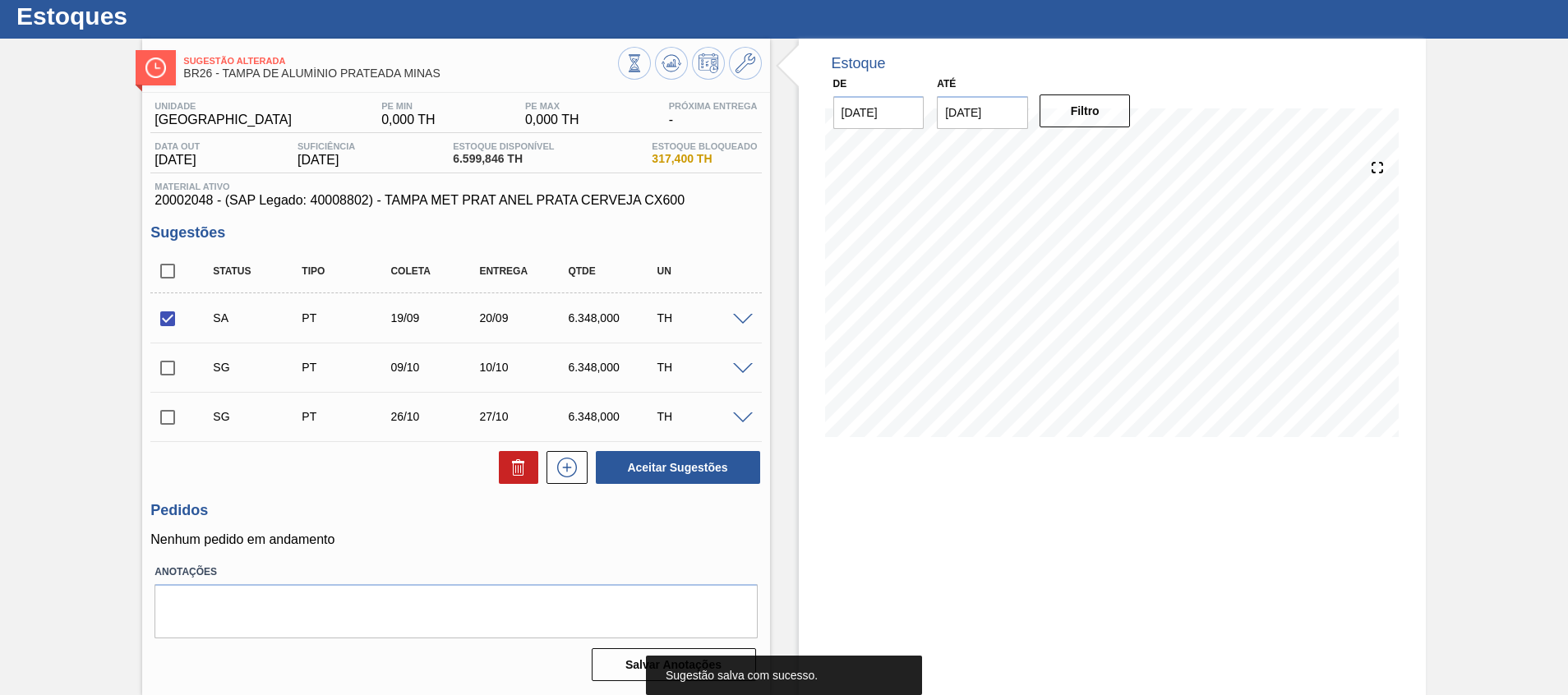
scroll to position [43, 0]
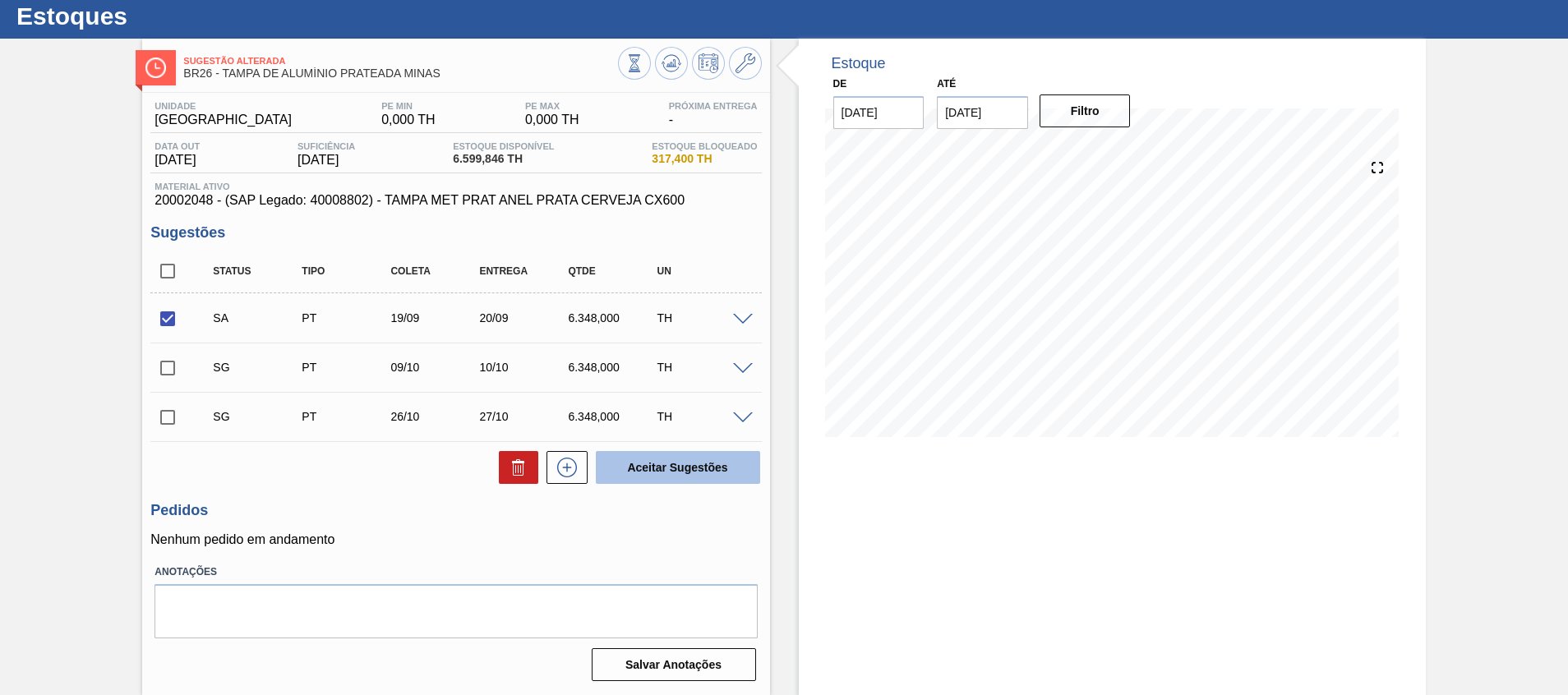
click at [617, 468] on button "Aceitar Sugestões" at bounding box center [677, 467] width 165 height 33
checkbox input "false"
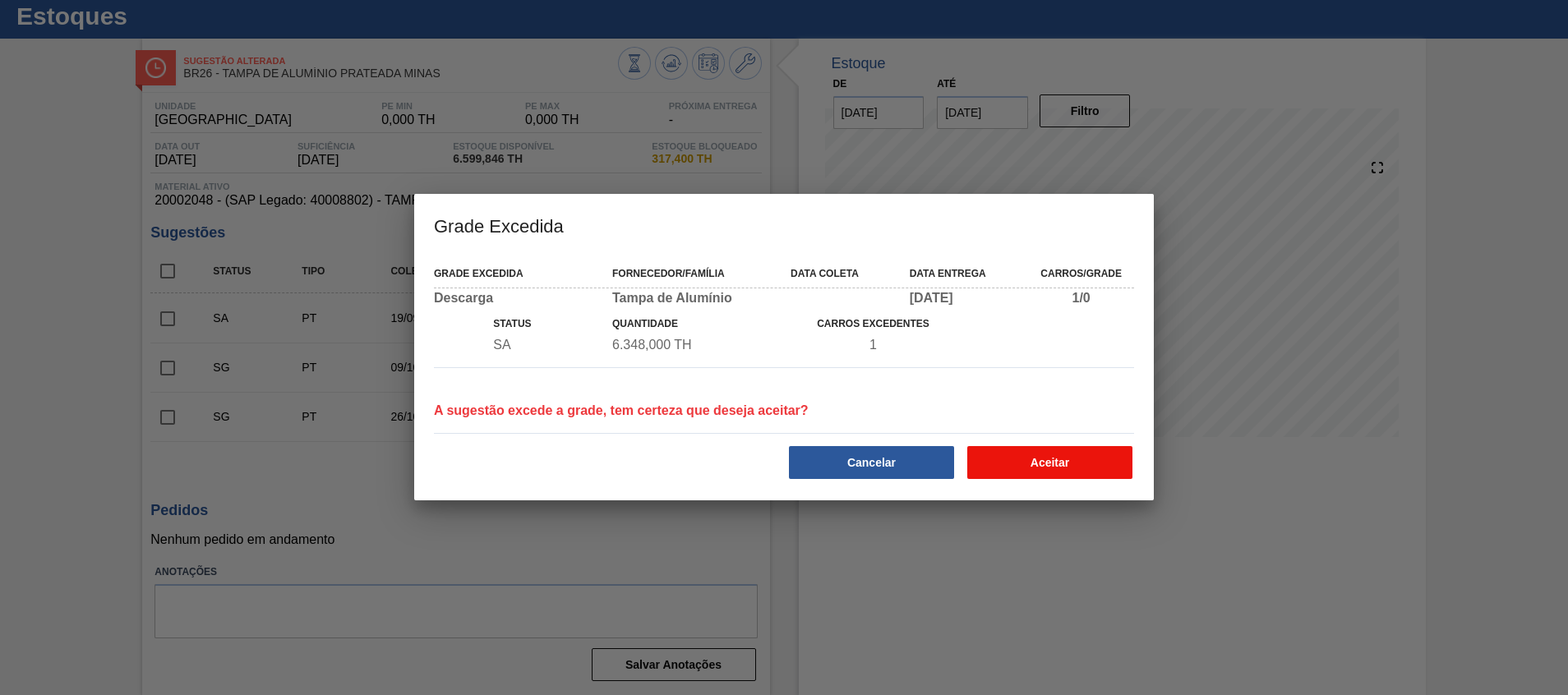
click at [1025, 460] on button "Aceitar" at bounding box center [1050, 462] width 165 height 33
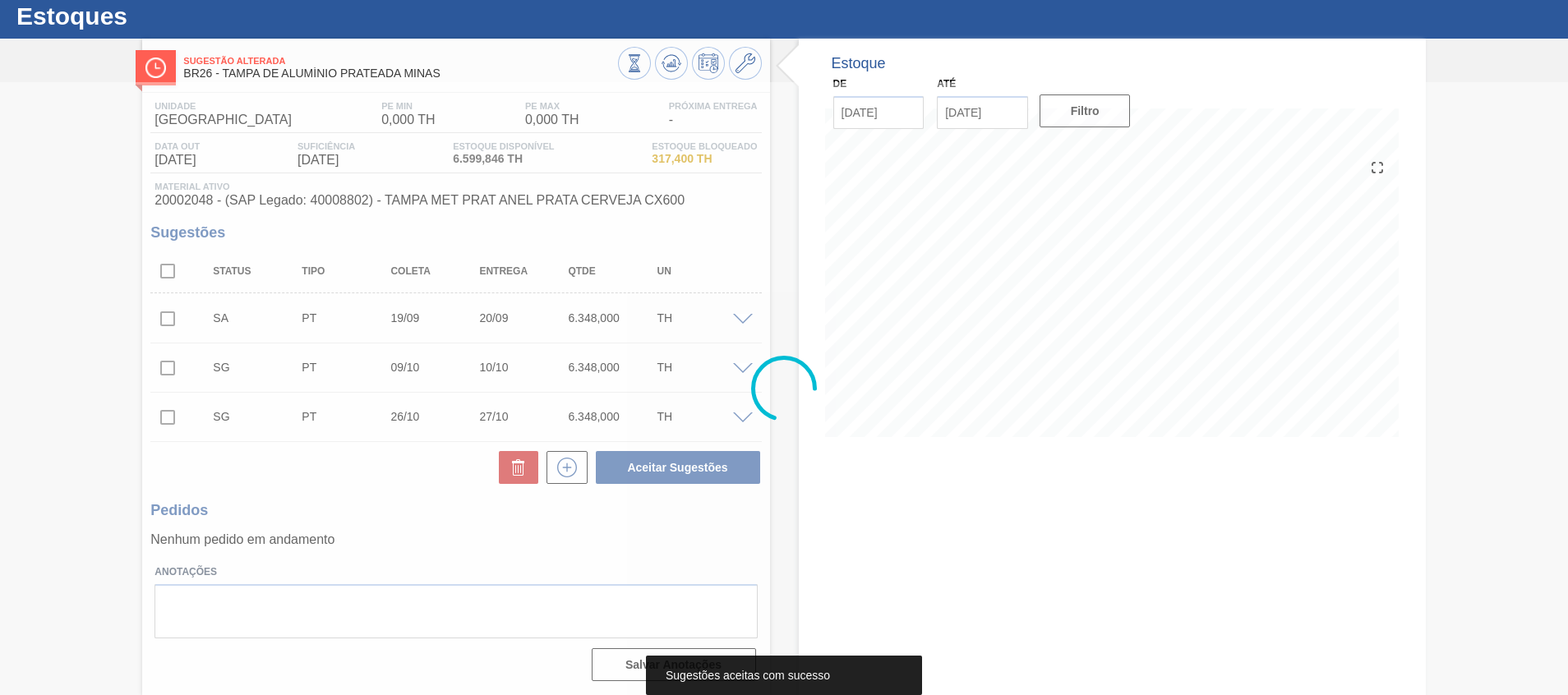
scroll to position [23, 0]
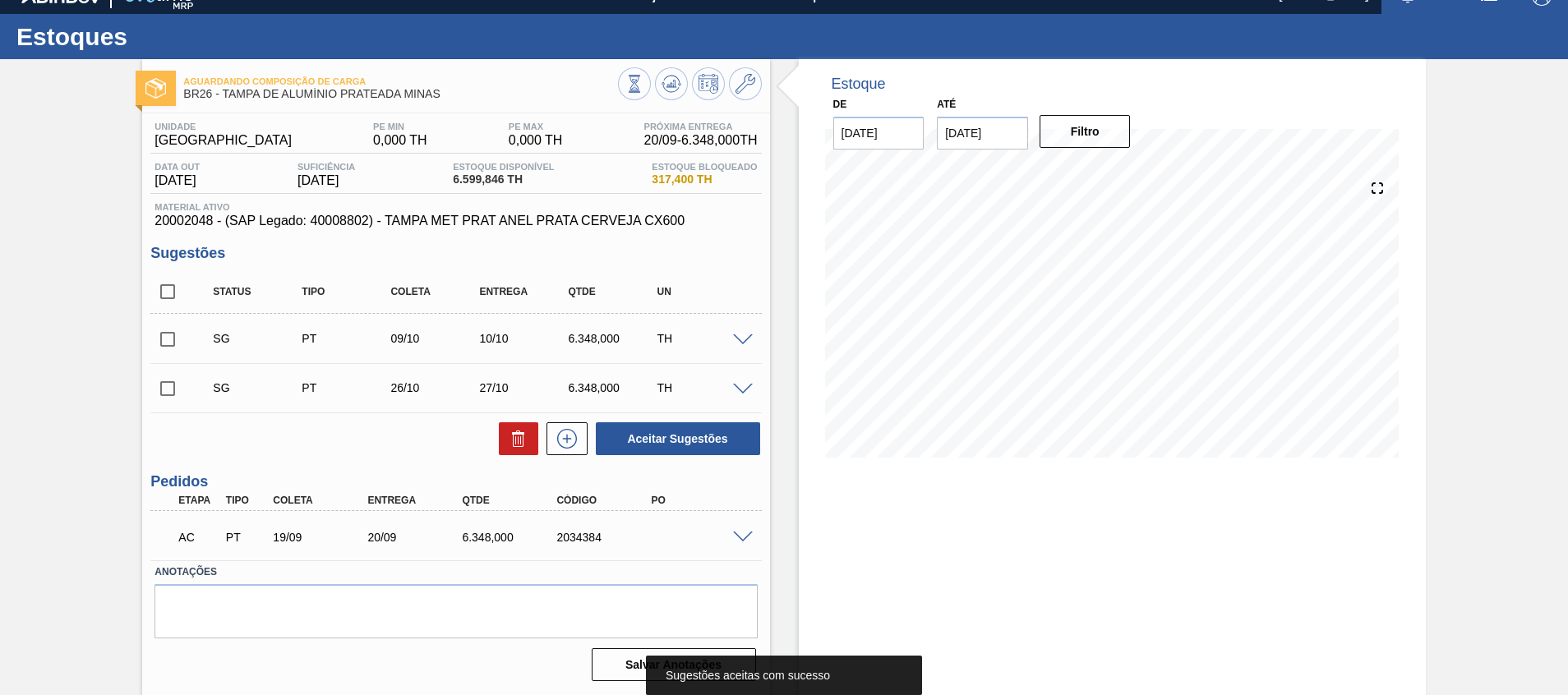
click at [739, 535] on span at bounding box center [743, 538] width 20 height 13
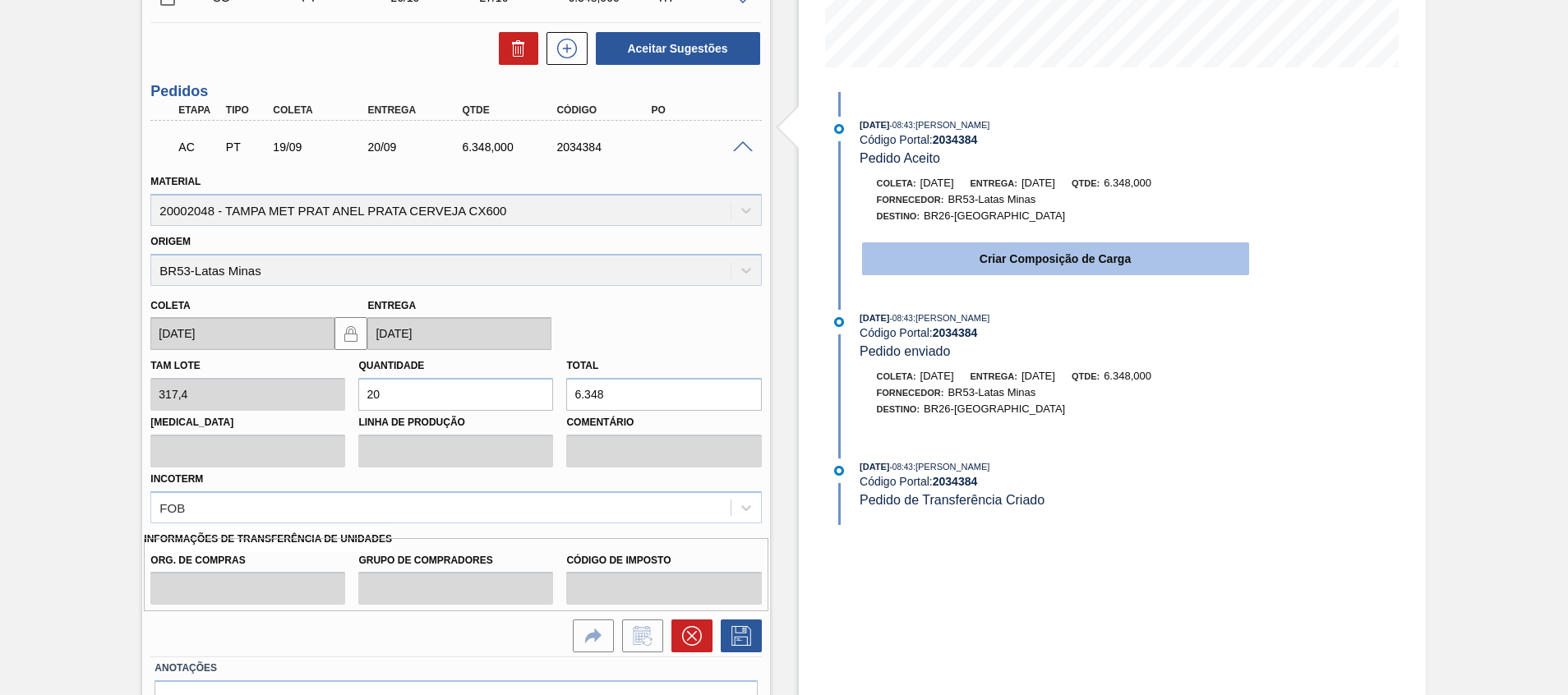
click at [969, 259] on button "Criar Composição de Carga" at bounding box center [1055, 258] width 387 height 33
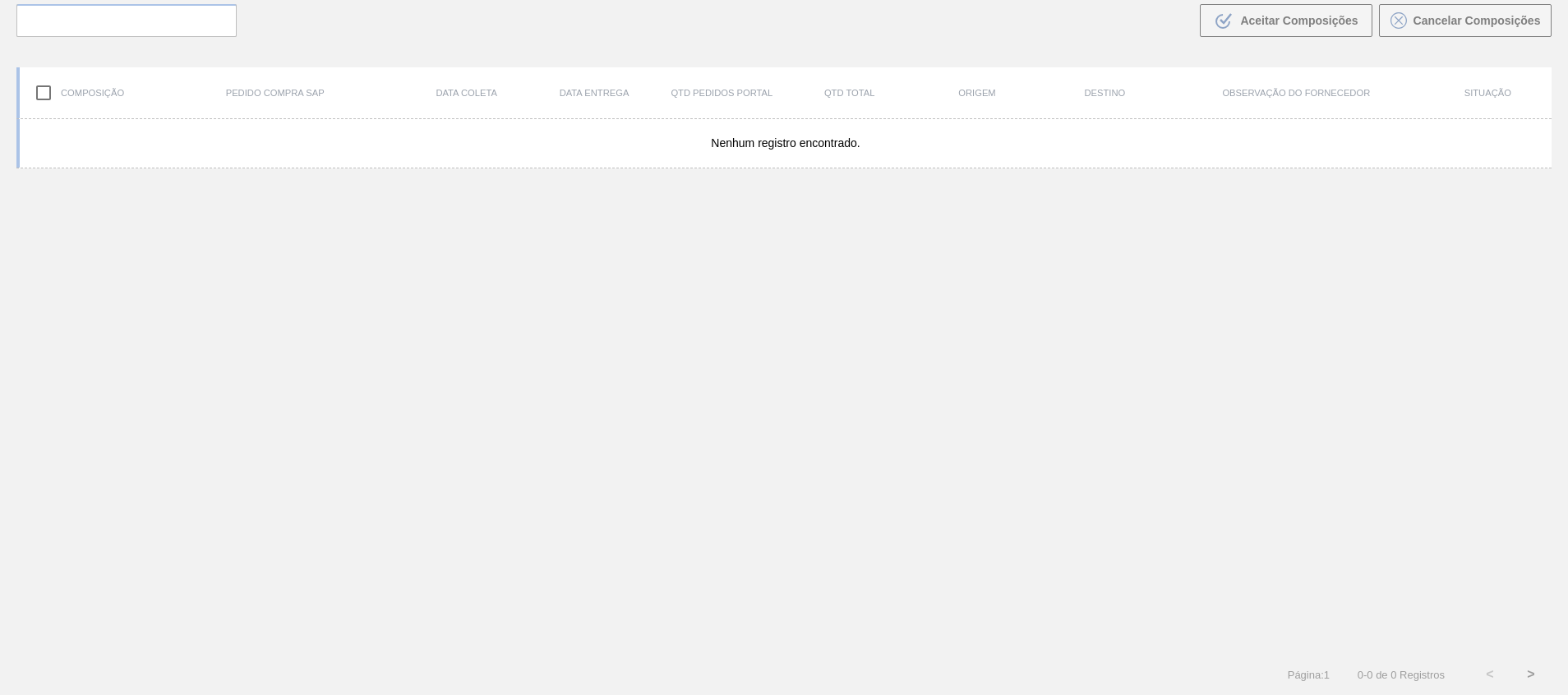
scroll to position [119, 0]
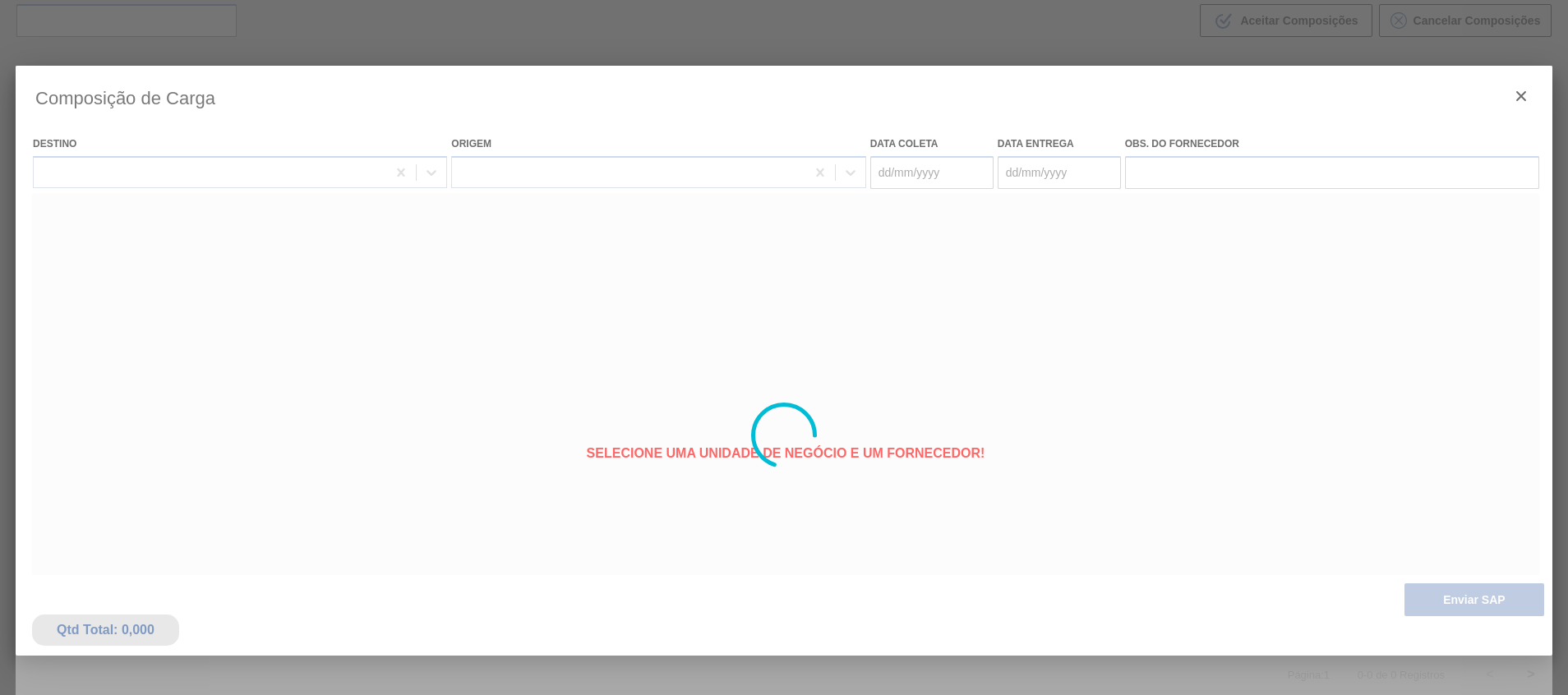
type coleta "[DATE]"
type entrega "[DATE]"
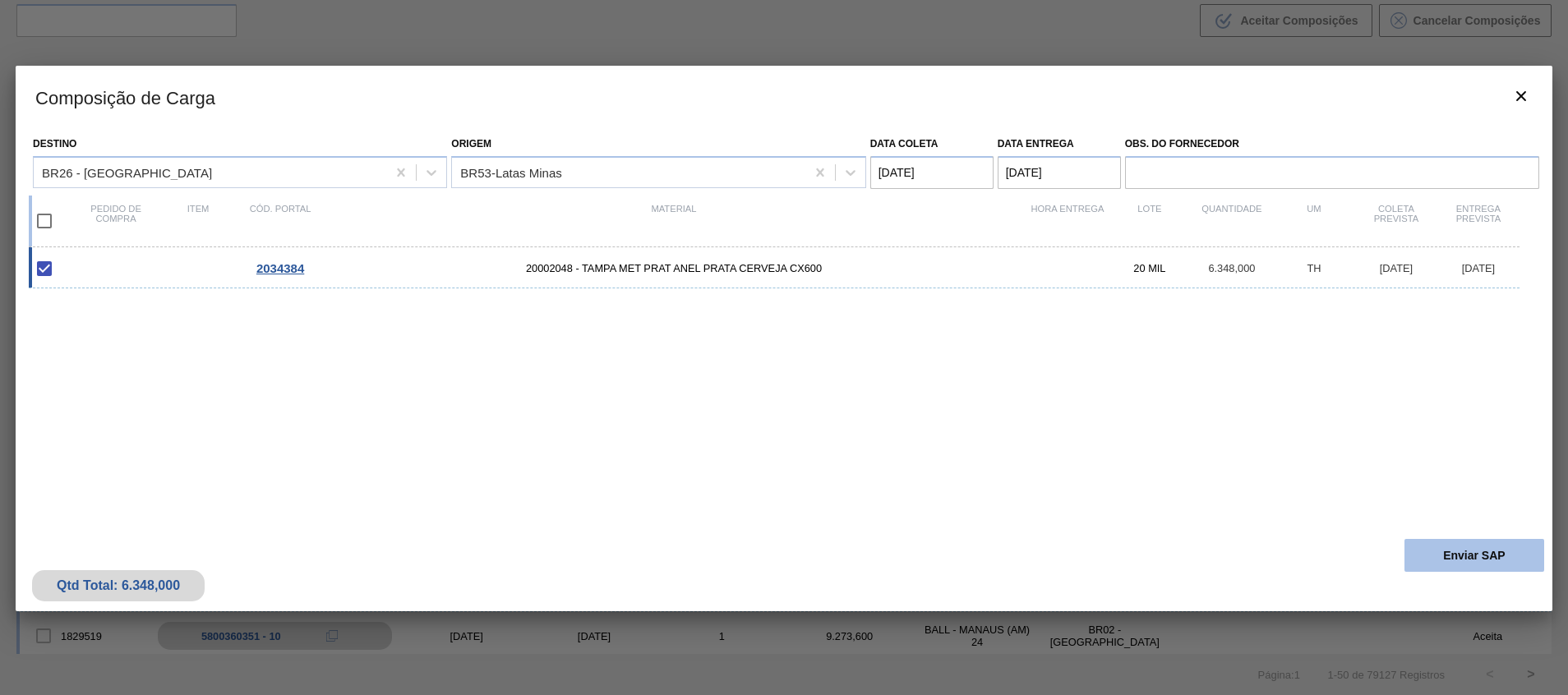
click at [1457, 552] on button "Enviar SAP" at bounding box center [1474, 555] width 140 height 33
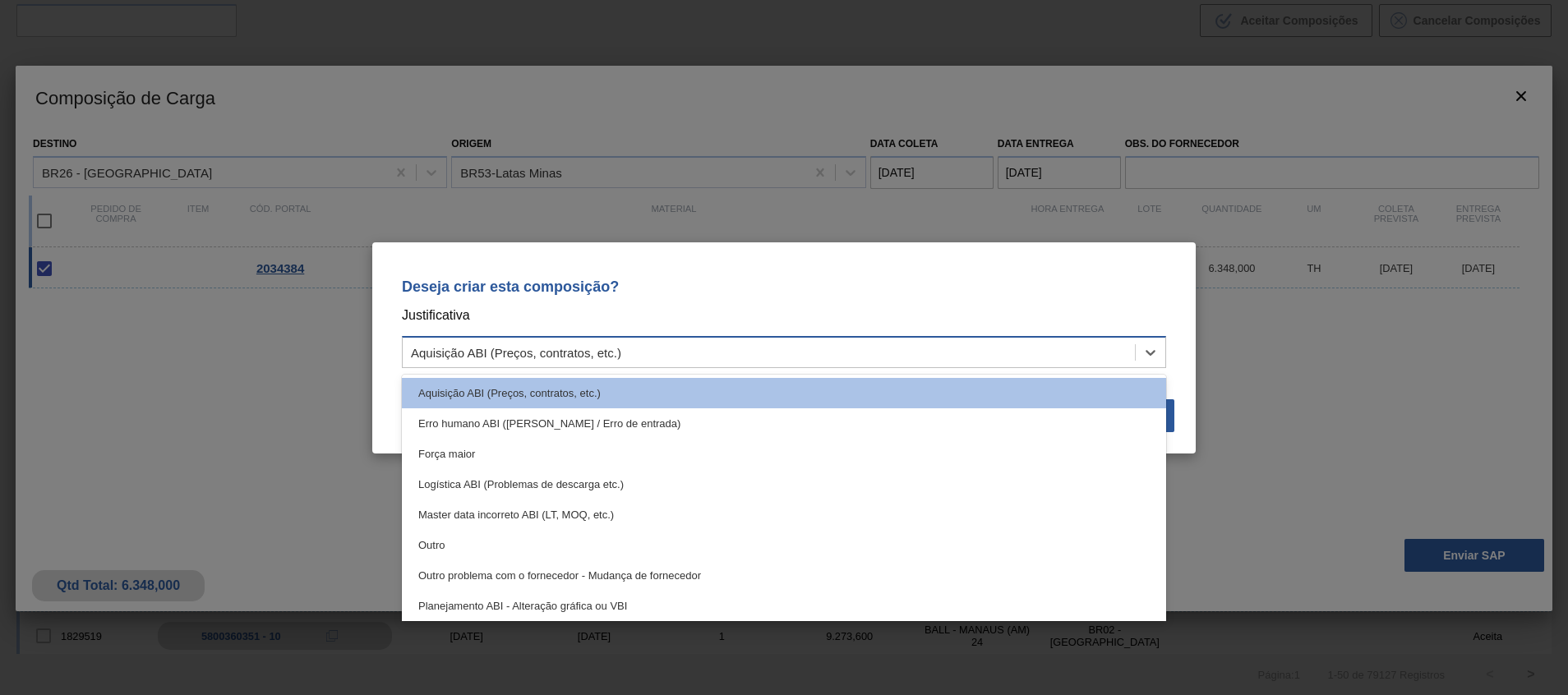
click at [825, 342] on div "Aquisição ABI (Preços, contratos, etc.)" at bounding box center [769, 352] width 733 height 24
drag, startPoint x: 680, startPoint y: 535, endPoint x: 688, endPoint y: 530, distance: 9.4
click at [680, 535] on div "Outro" at bounding box center [784, 545] width 764 height 30
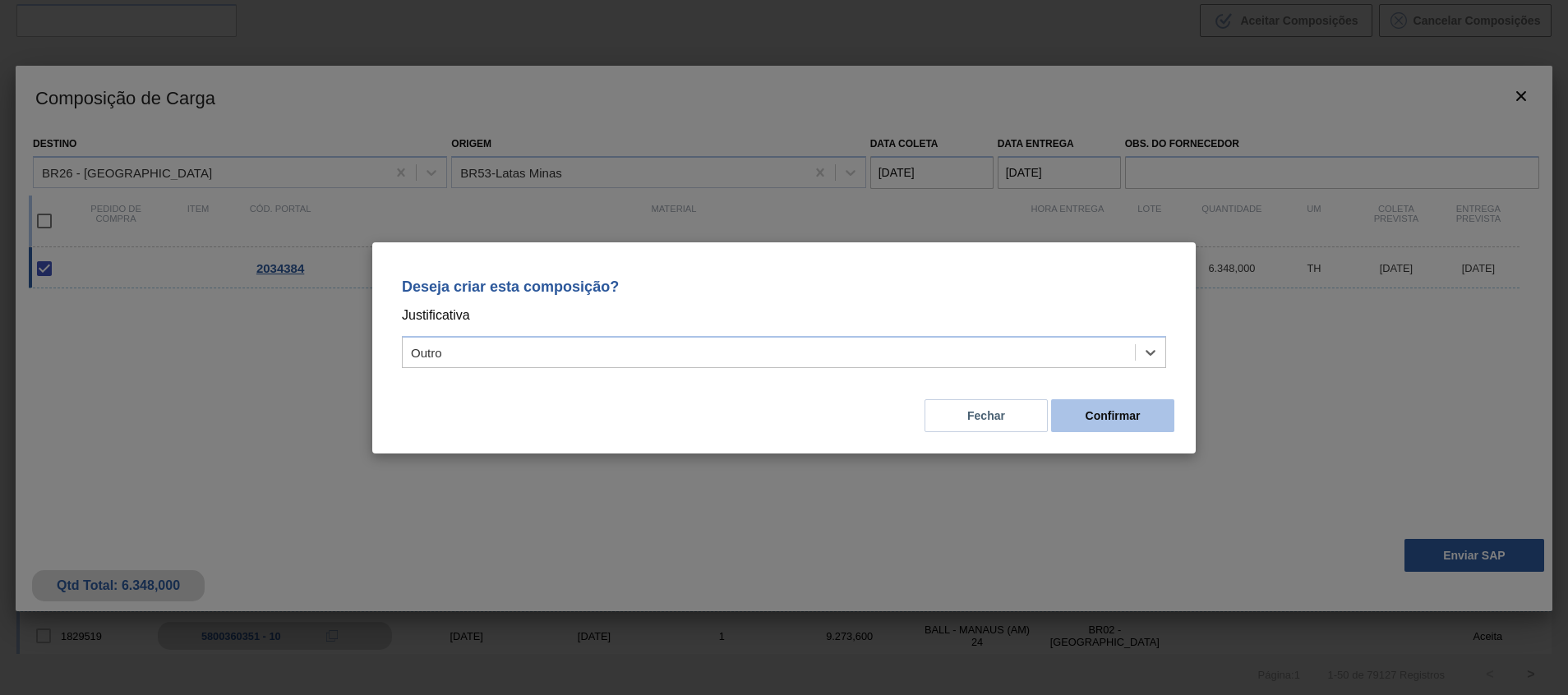
click at [1070, 431] on button "Confirmar" at bounding box center [1113, 415] width 124 height 33
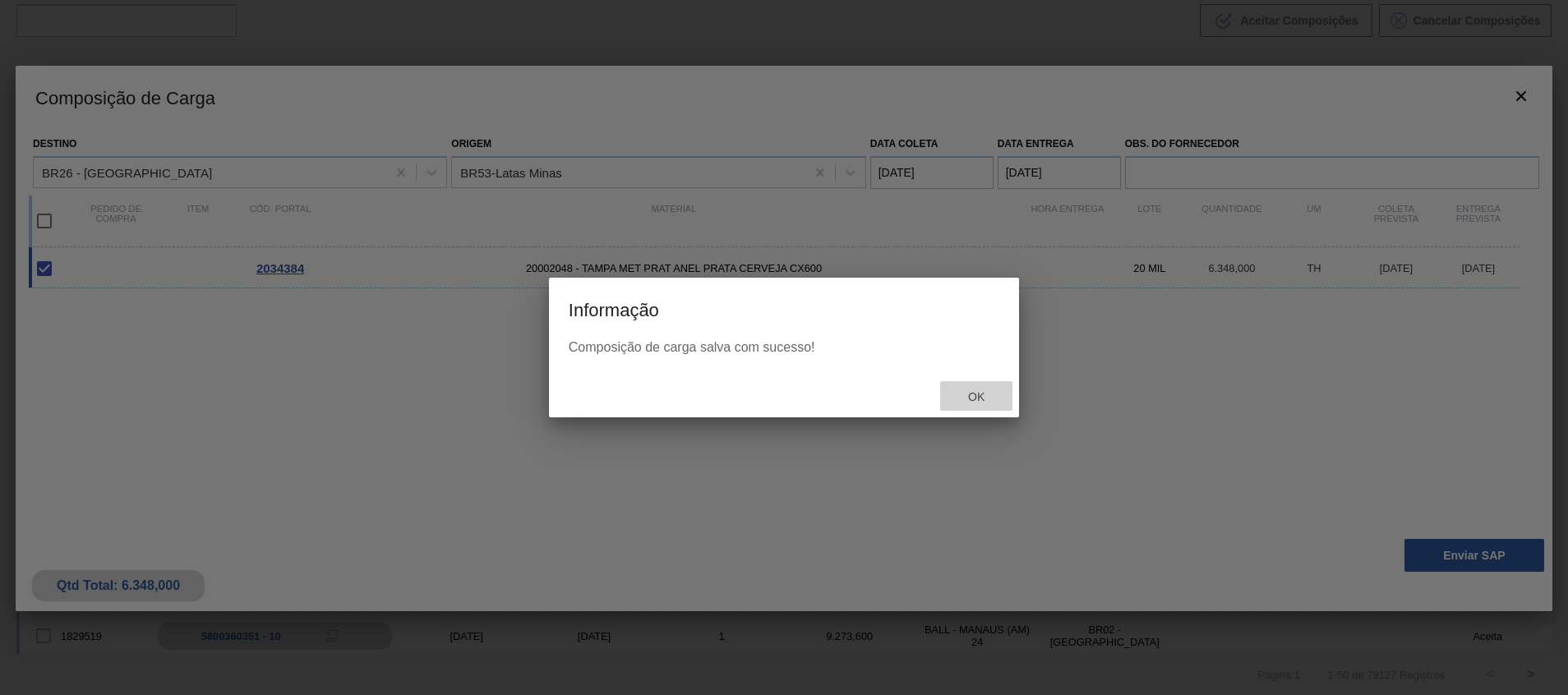
click at [985, 398] on span "Ok" at bounding box center [976, 397] width 43 height 13
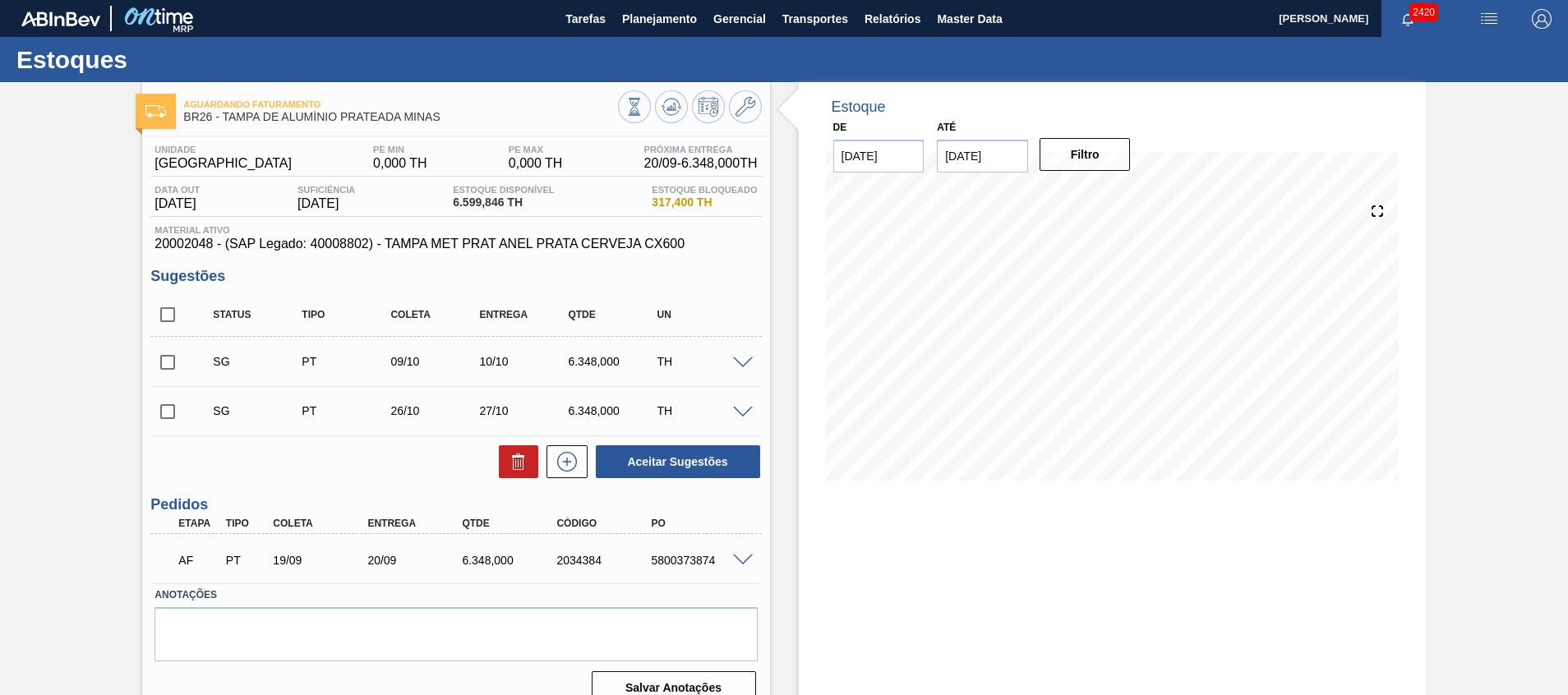
click at [672, 550] on div "AF PT 19/09 20/09 6.348,000 2034384 5800373874" at bounding box center [451, 558] width 567 height 33
click at [679, 569] on div "AF PT 19/09 20/09 6.348,000 2034384 5800373874" at bounding box center [451, 558] width 567 height 33
copy div "5800373874"
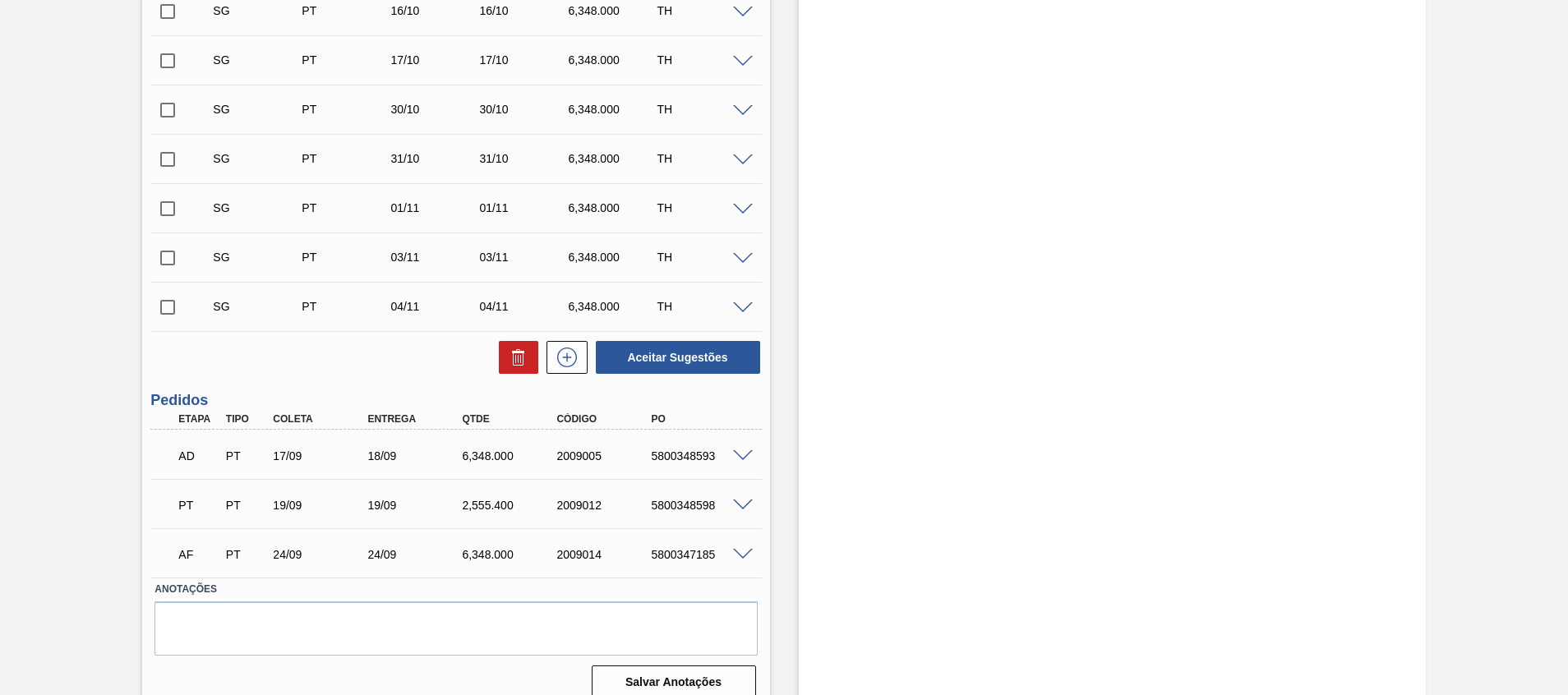
scroll to position [911, 0]
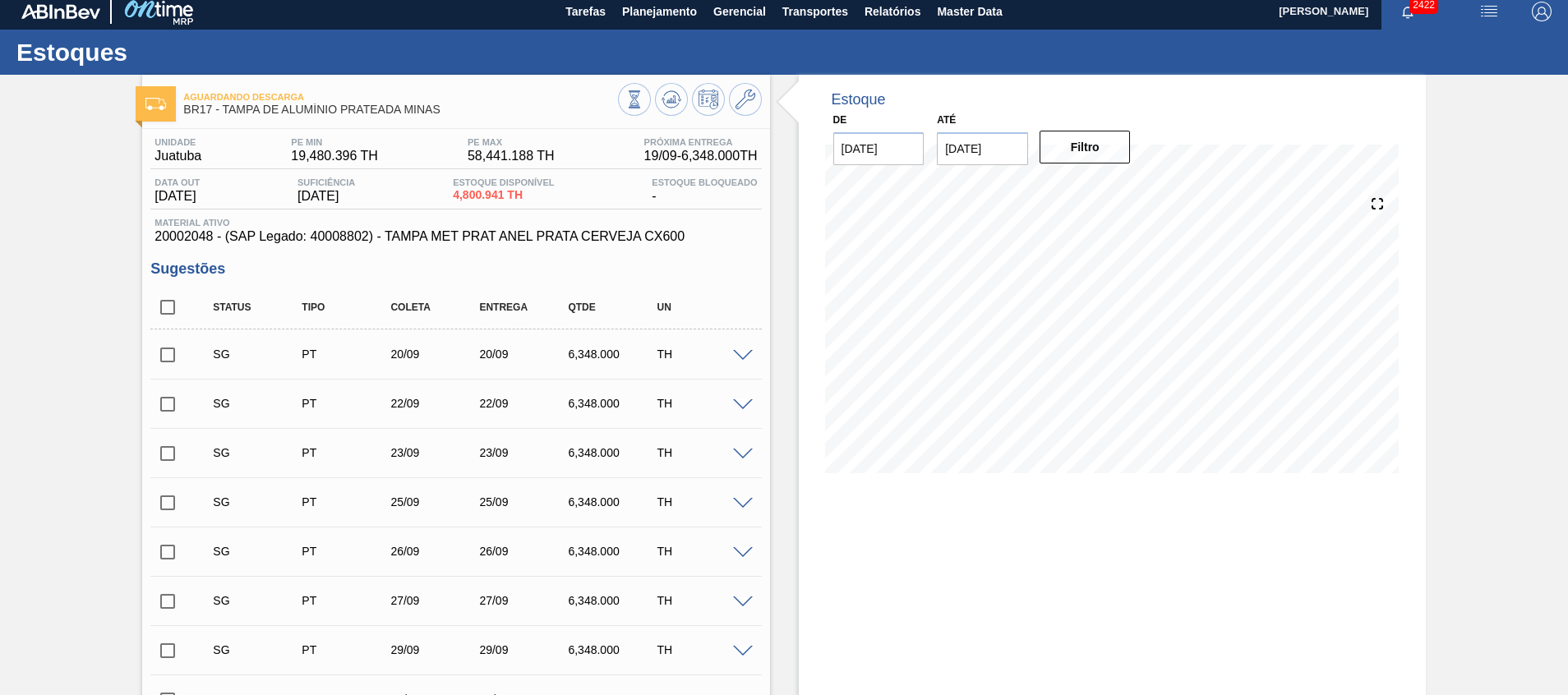
scroll to position [0, 0]
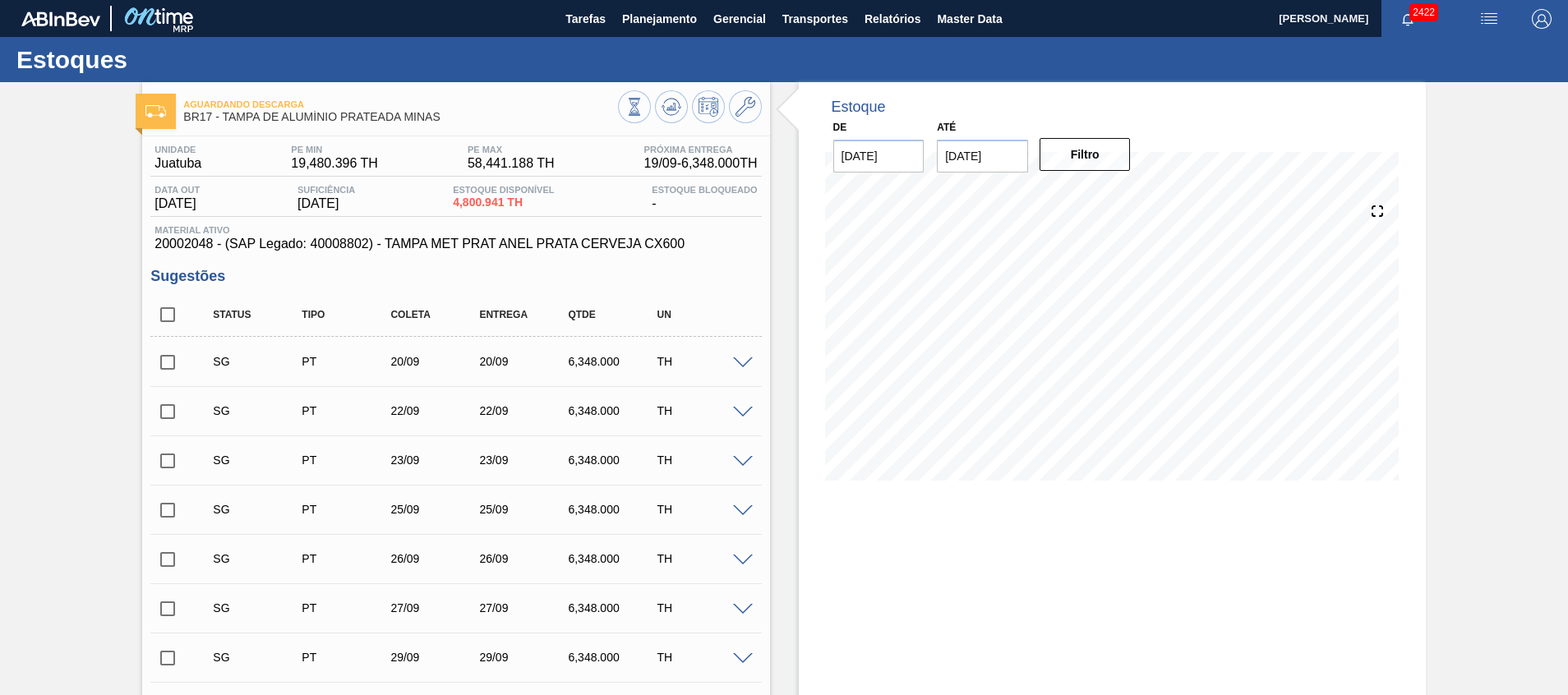
click at [739, 361] on span at bounding box center [743, 363] width 20 height 13
type input "317,400"
type input "6.348"
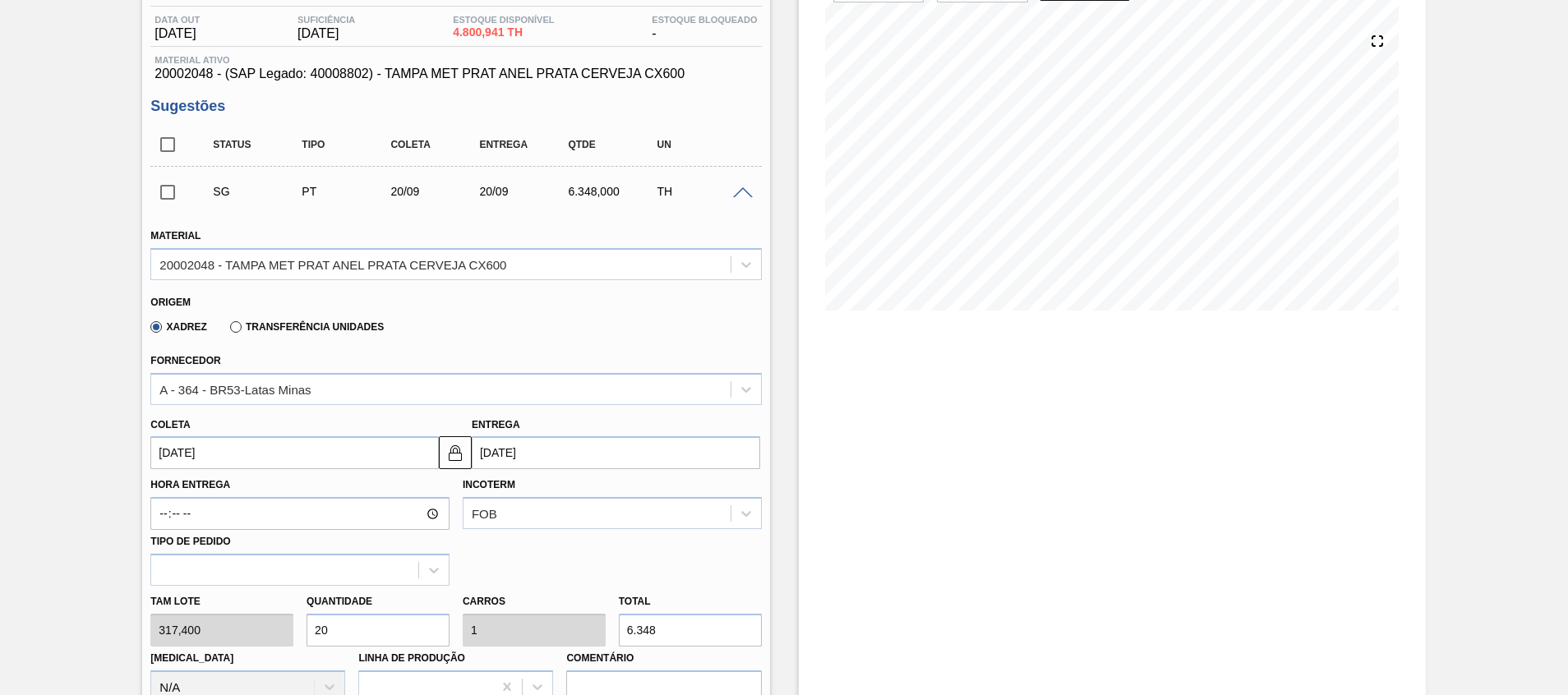
scroll to position [370, 0]
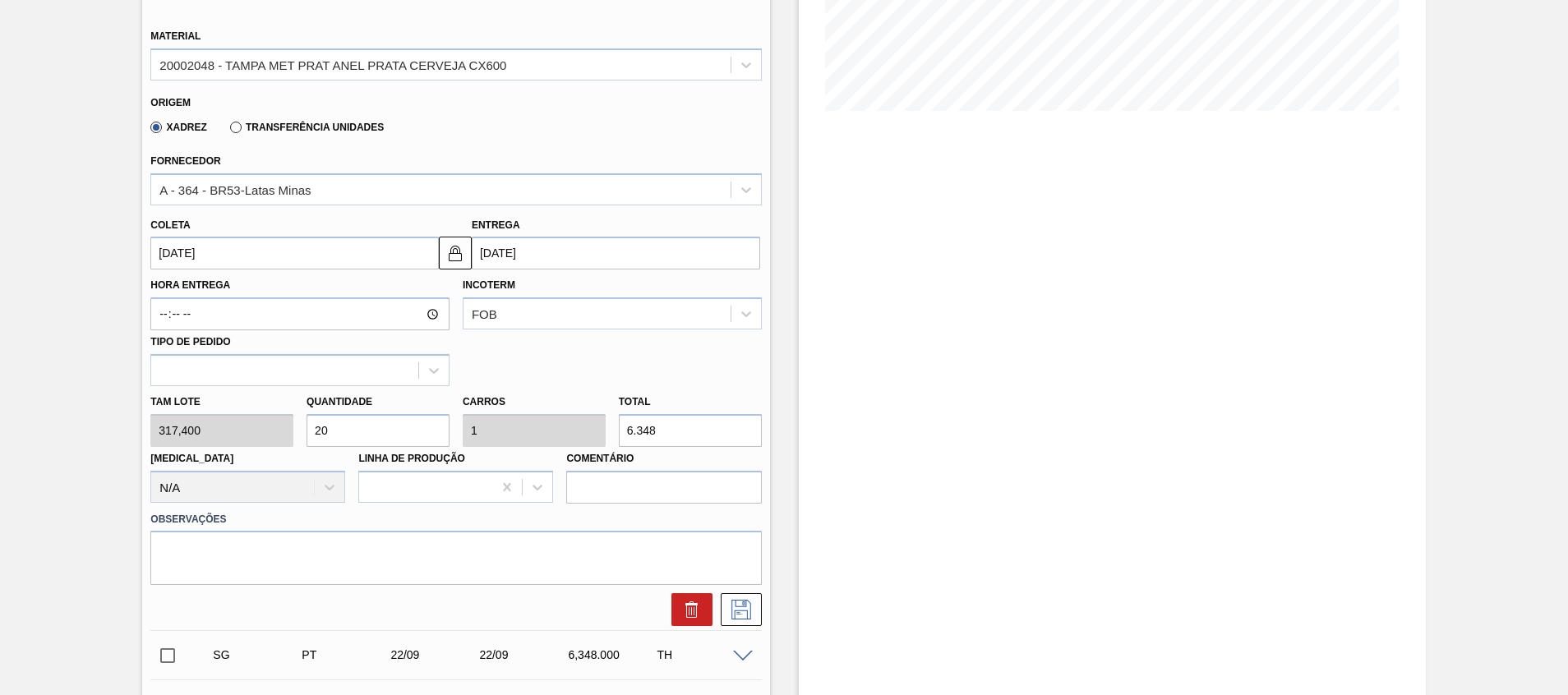
click at [354, 235] on div "Coleta 20/09/2025" at bounding box center [294, 242] width 288 height 57
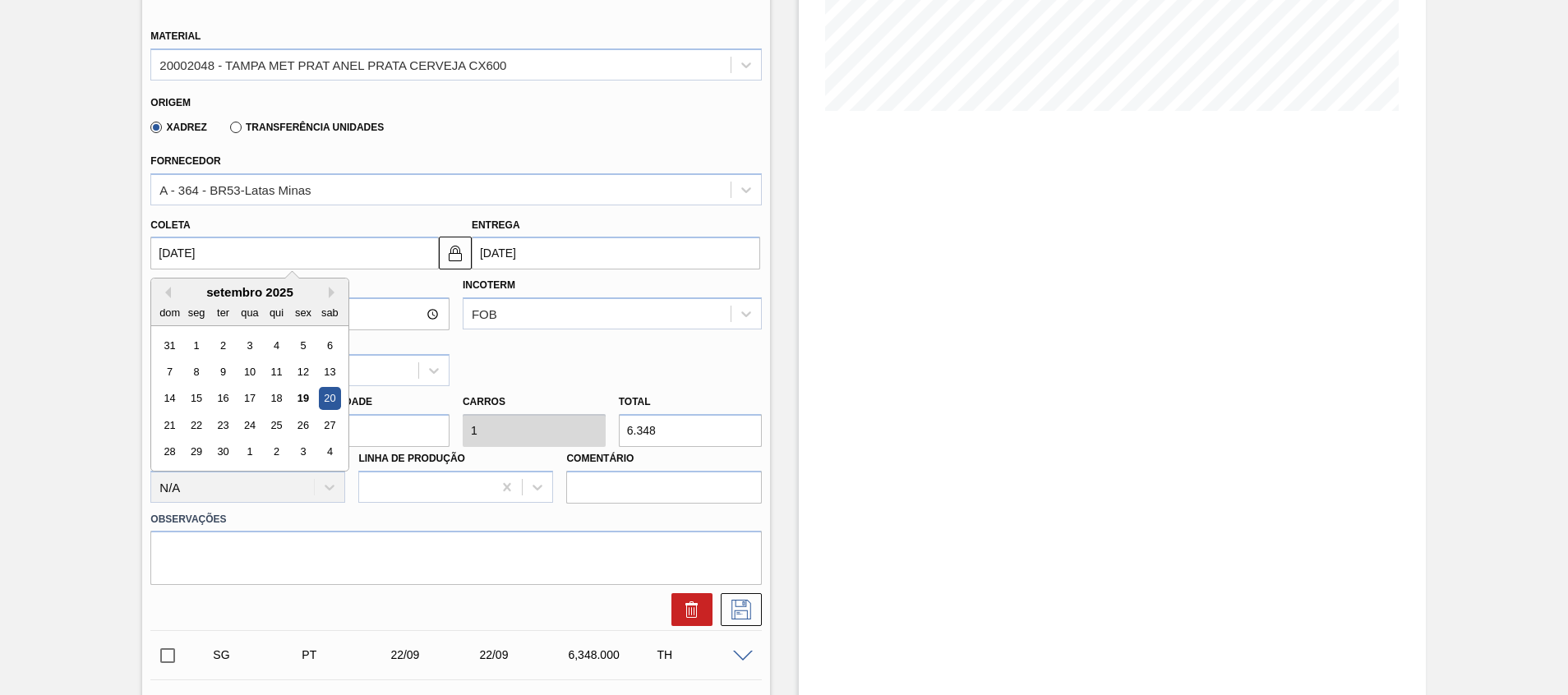
click at [348, 246] on input "20/09/2025" at bounding box center [294, 252] width 288 height 33
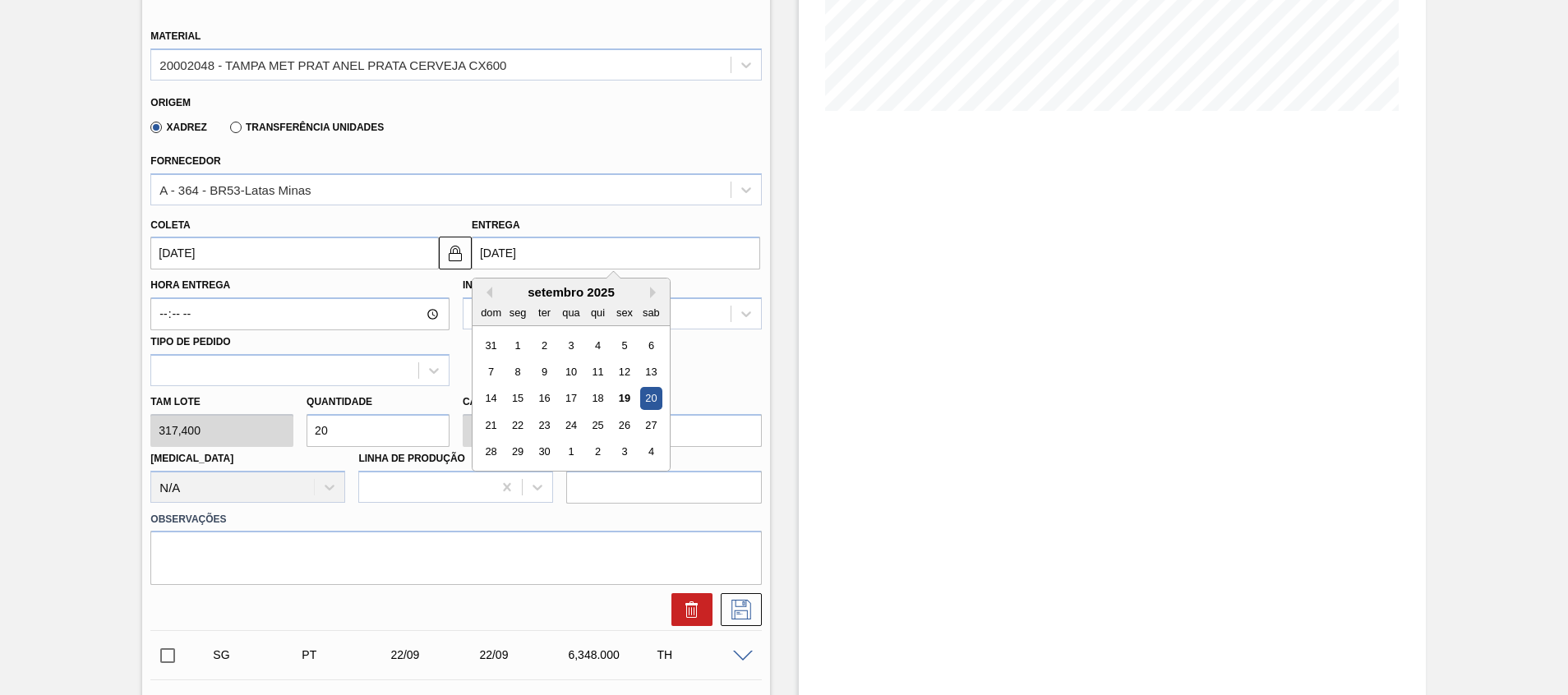
click at [611, 250] on input "20/09/2025" at bounding box center [616, 252] width 288 height 33
click at [594, 449] on div "2" at bounding box center [597, 452] width 23 height 23
type input "02/10/2025"
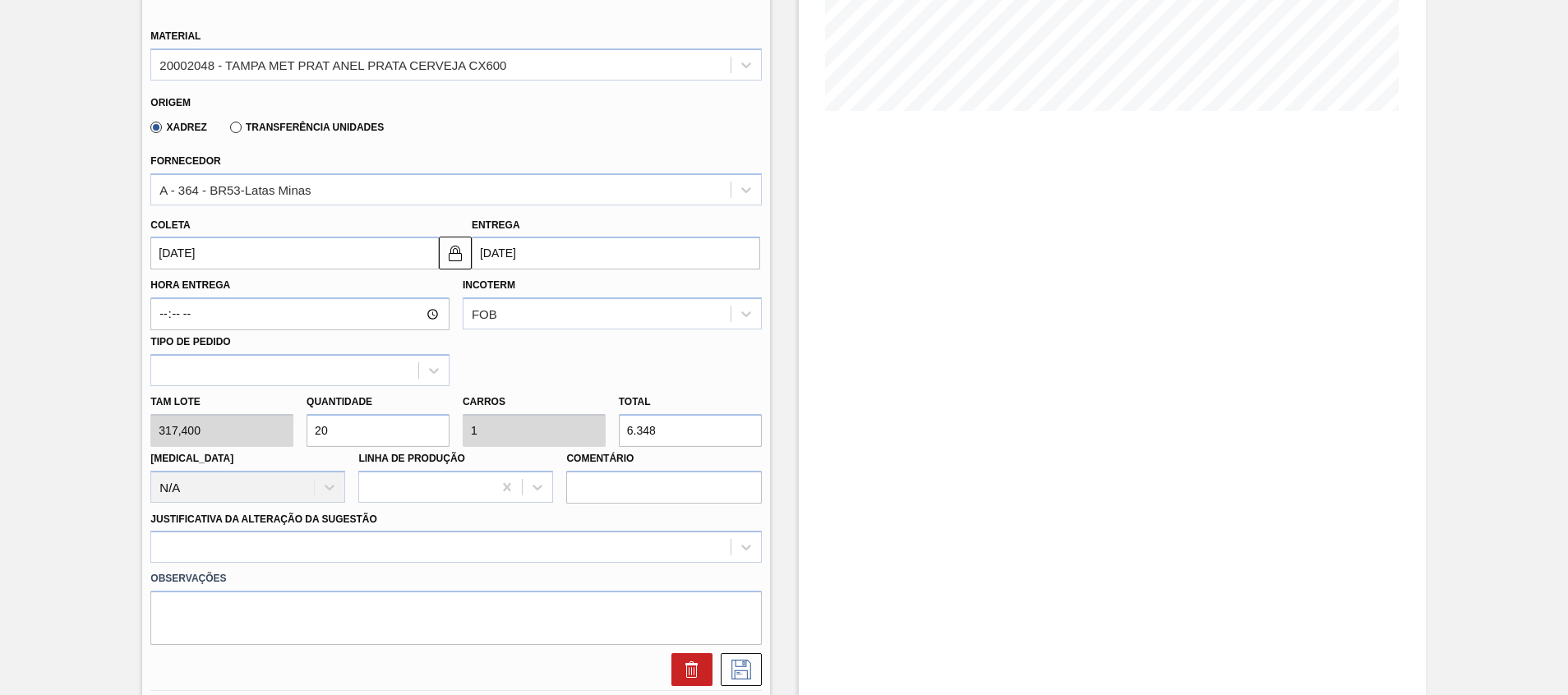
click at [386, 416] on input "20" at bounding box center [378, 430] width 143 height 33
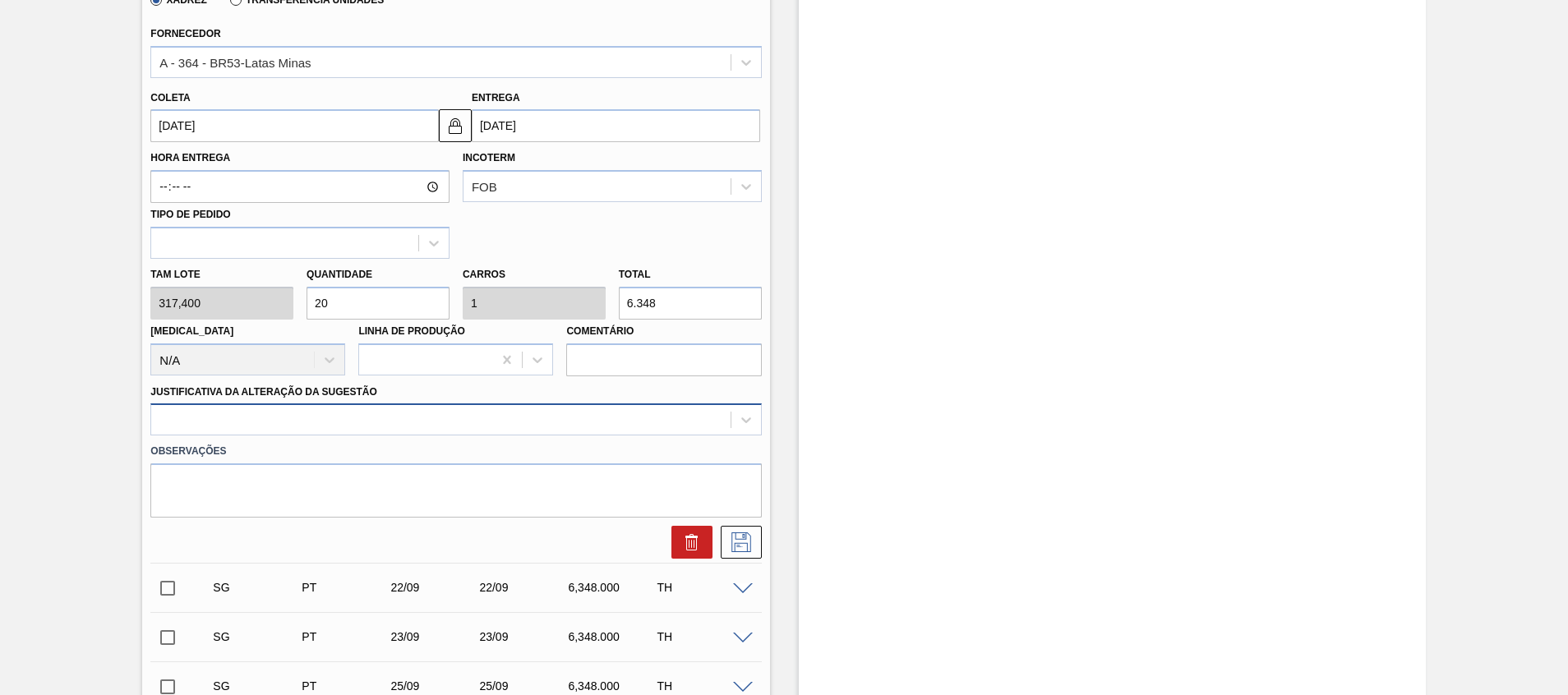
click at [292, 435] on div at bounding box center [455, 419] width 611 height 32
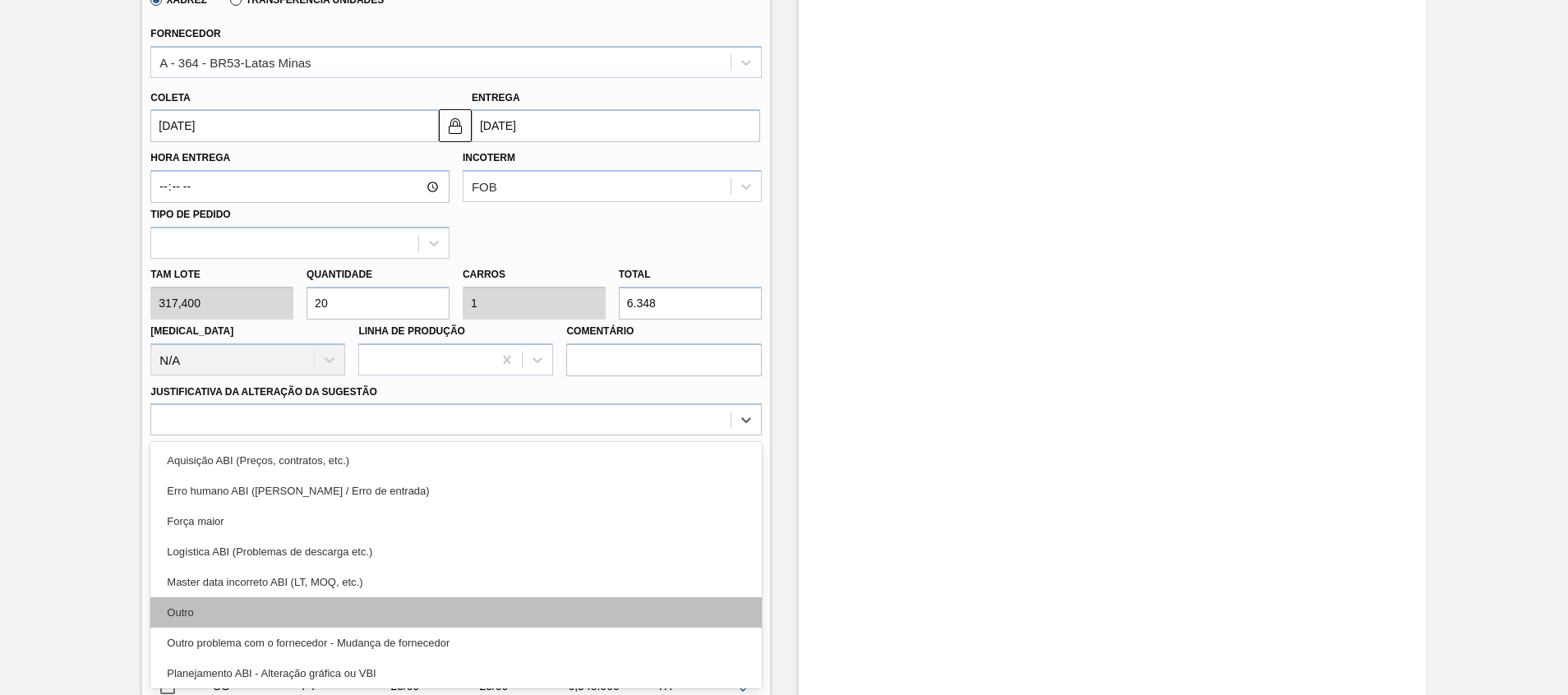
click at [308, 601] on div "Outro" at bounding box center [455, 612] width 611 height 30
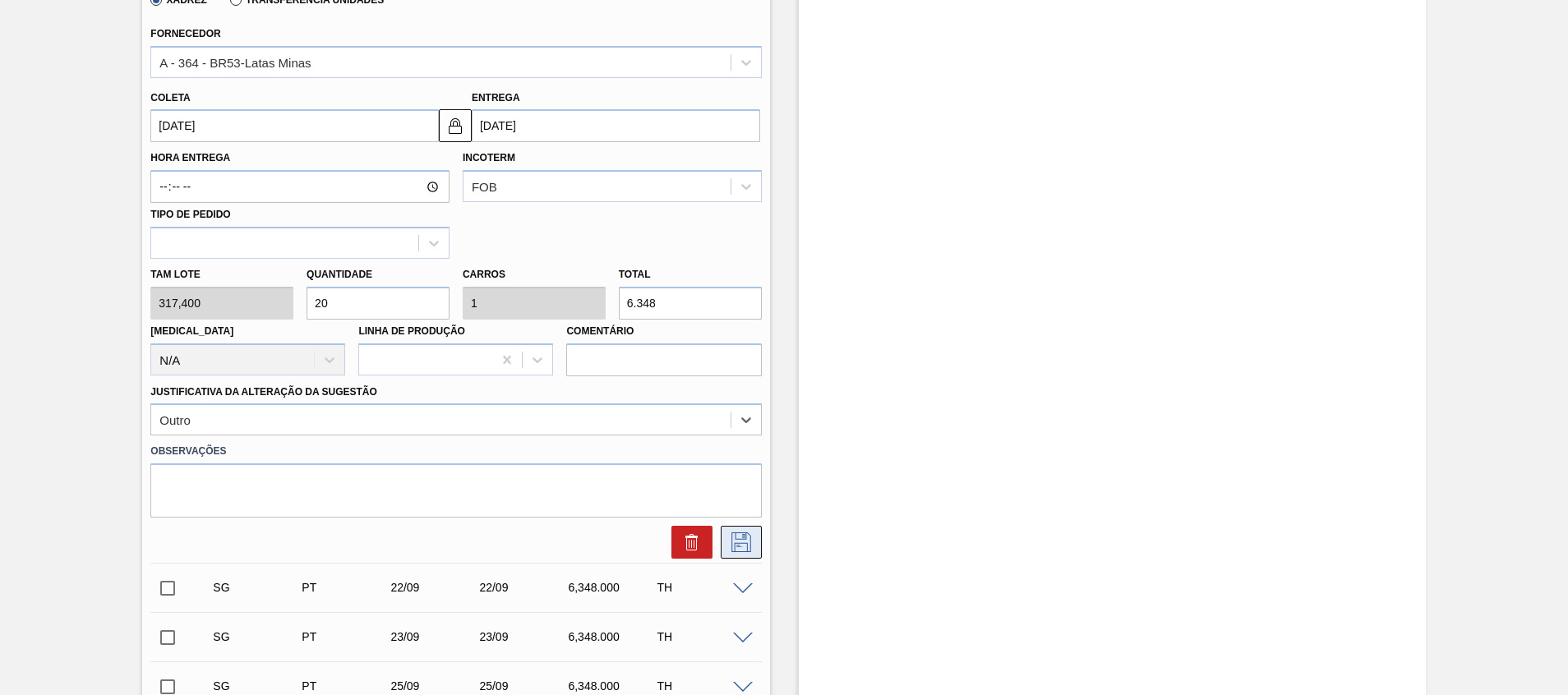
click at [748, 536] on icon at bounding box center [742, 543] width 20 height 20
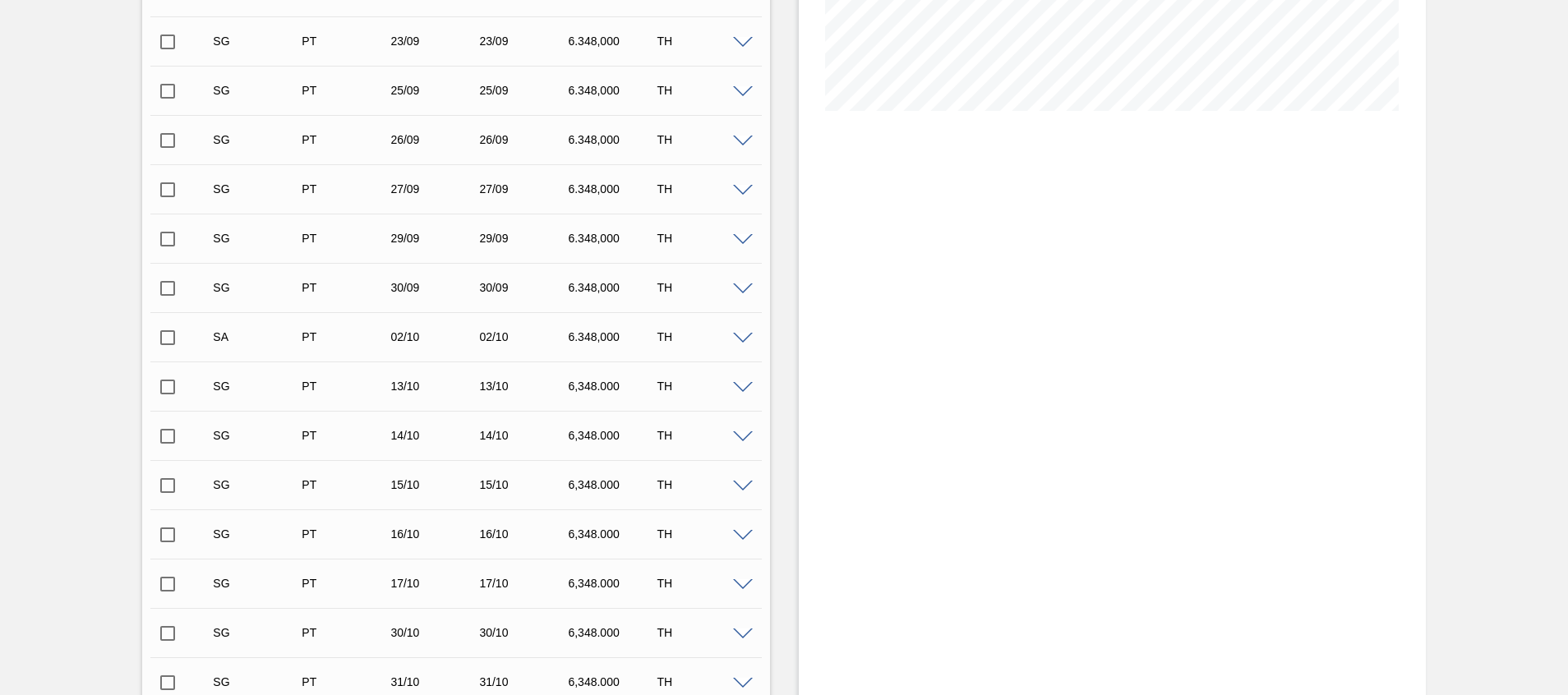
scroll to position [493, 0]
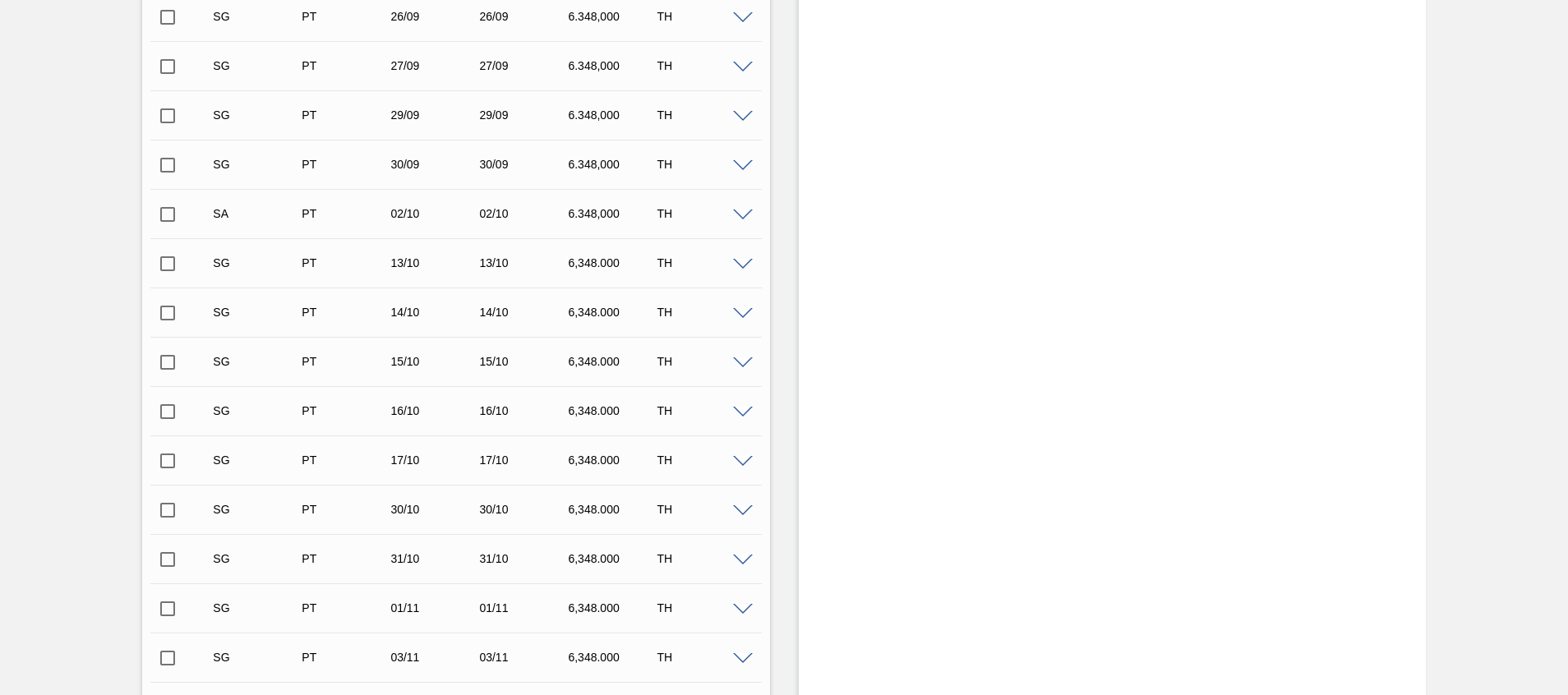
click at [174, 210] on input "checkbox" at bounding box center [167, 214] width 34 height 34
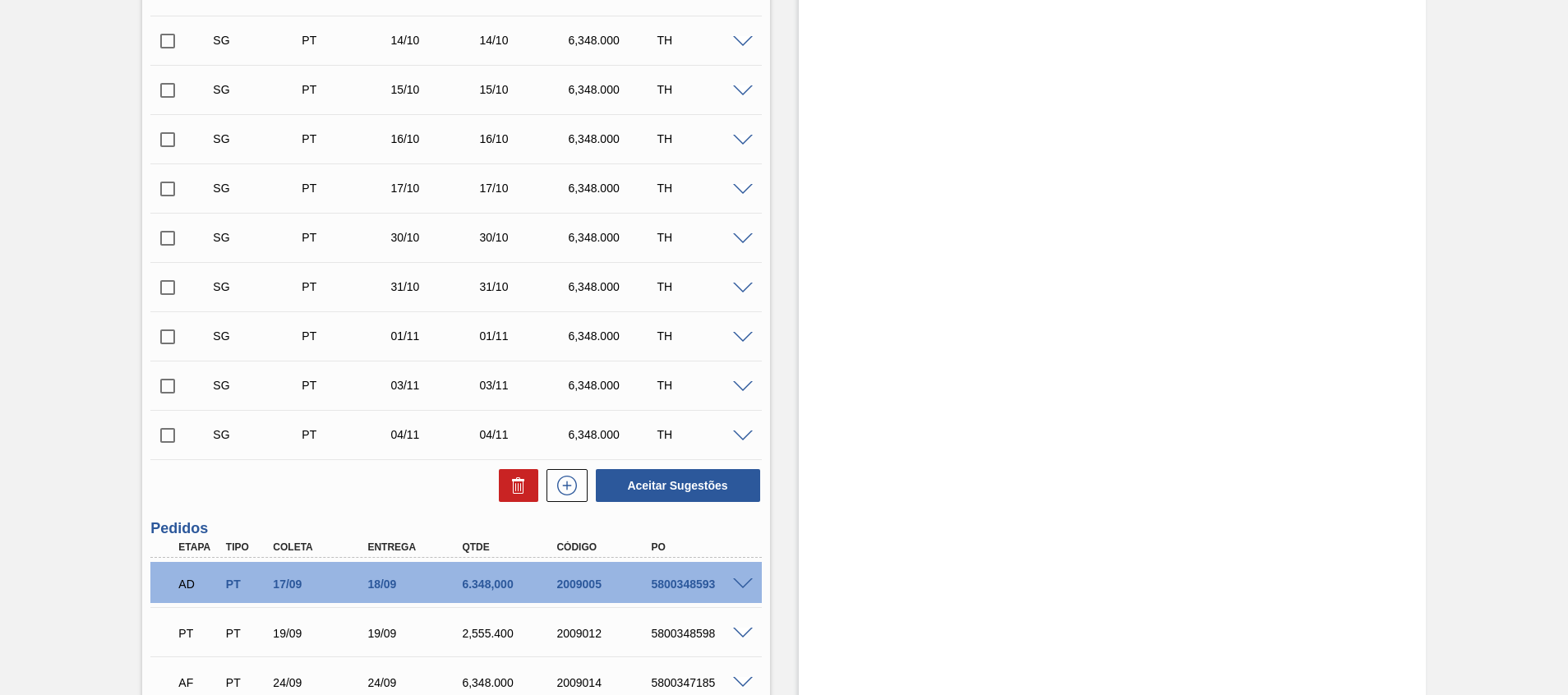
scroll to position [911, 0]
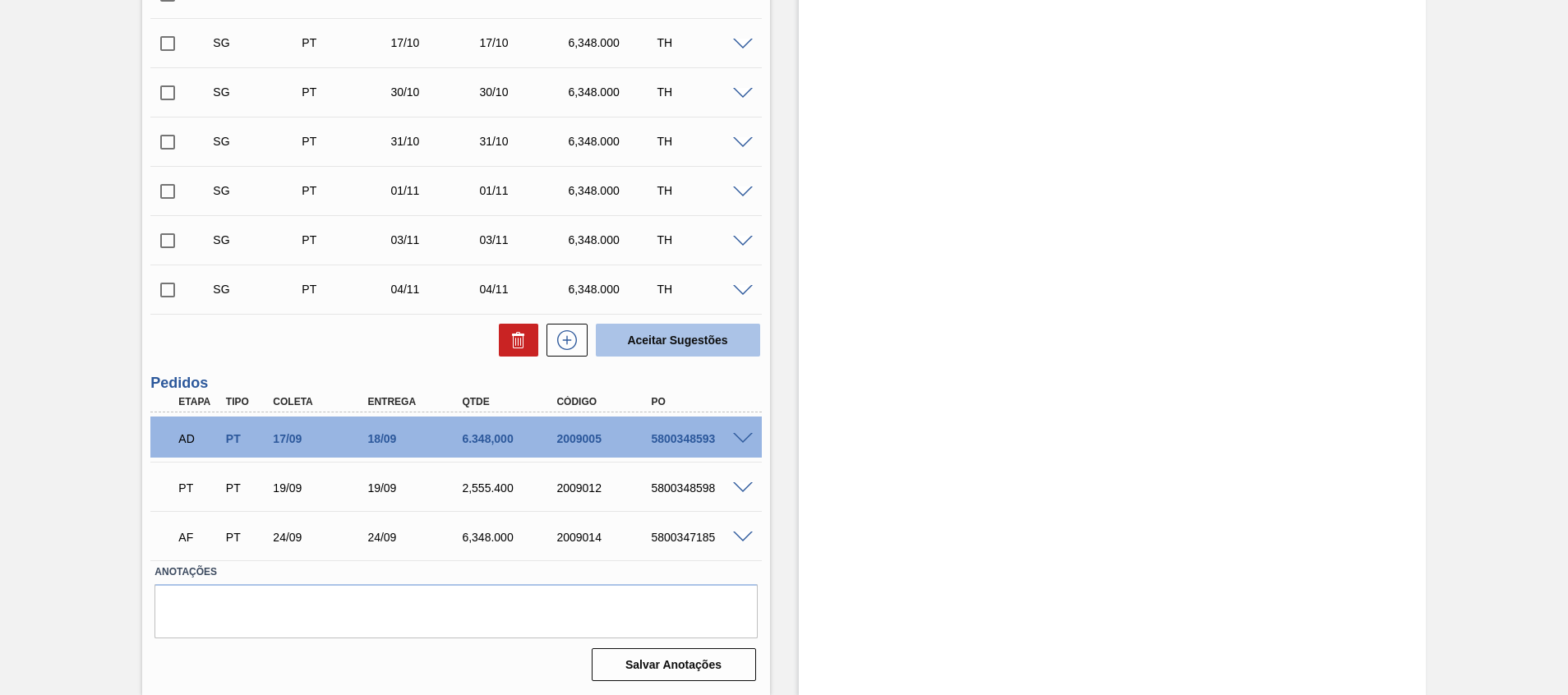
click at [674, 327] on button "Aceitar Sugestões" at bounding box center [677, 340] width 165 height 33
checkbox input "false"
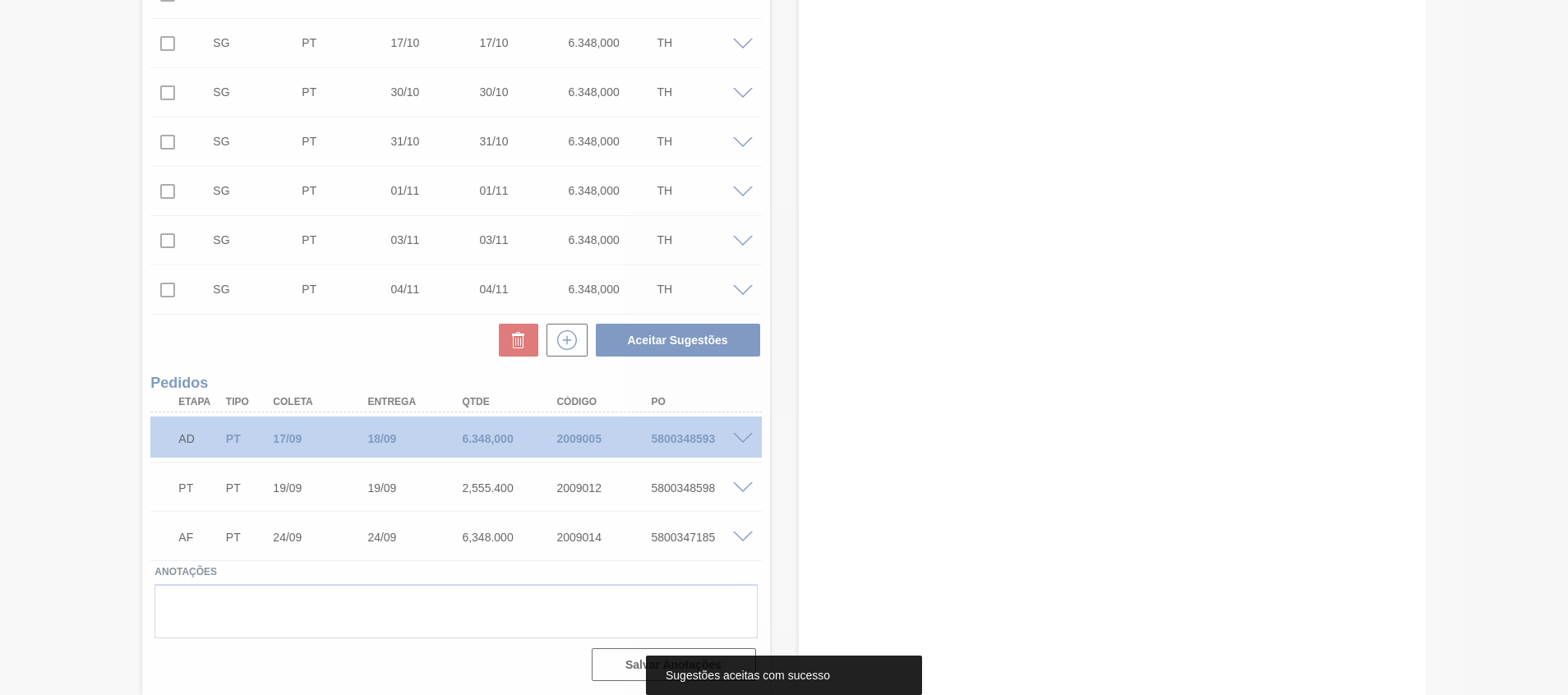
scroll to position [861, 0]
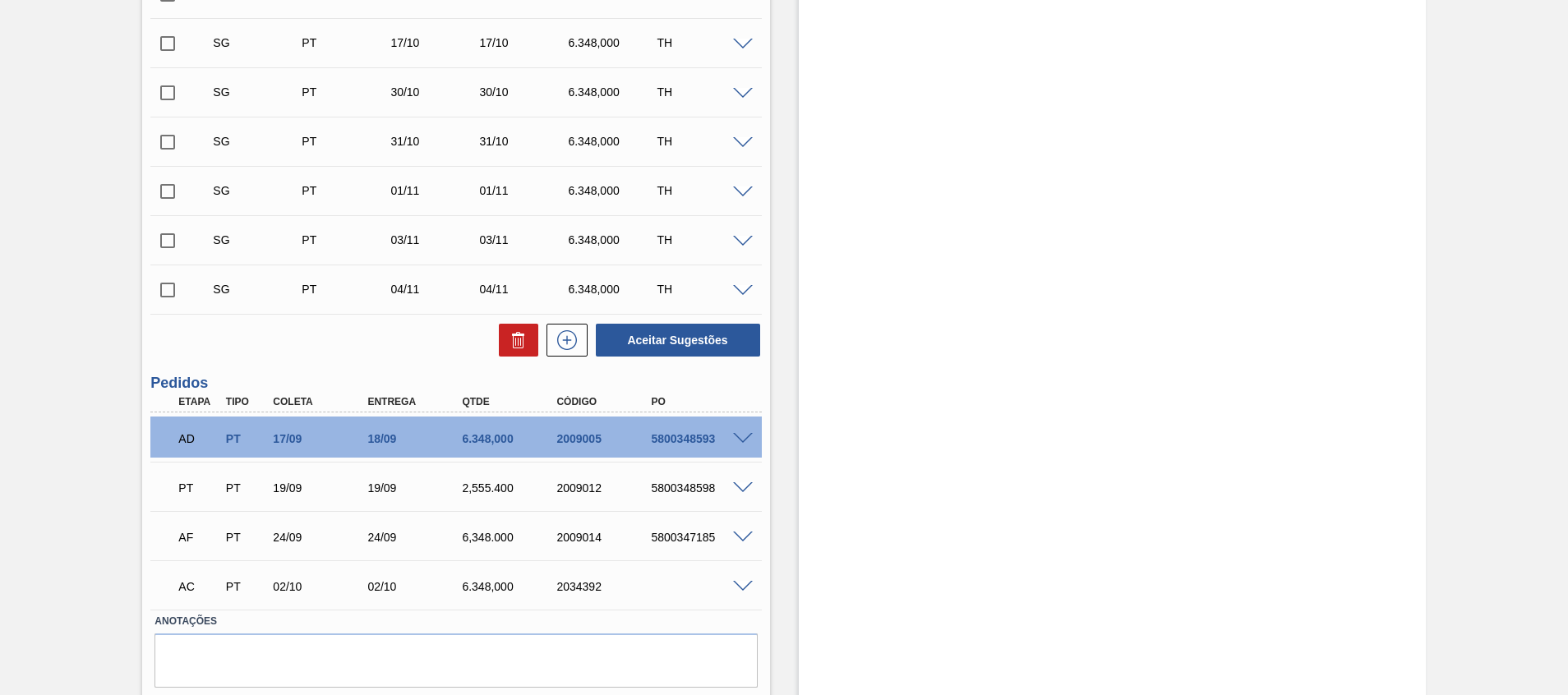
click at [737, 581] on span at bounding box center [743, 587] width 20 height 13
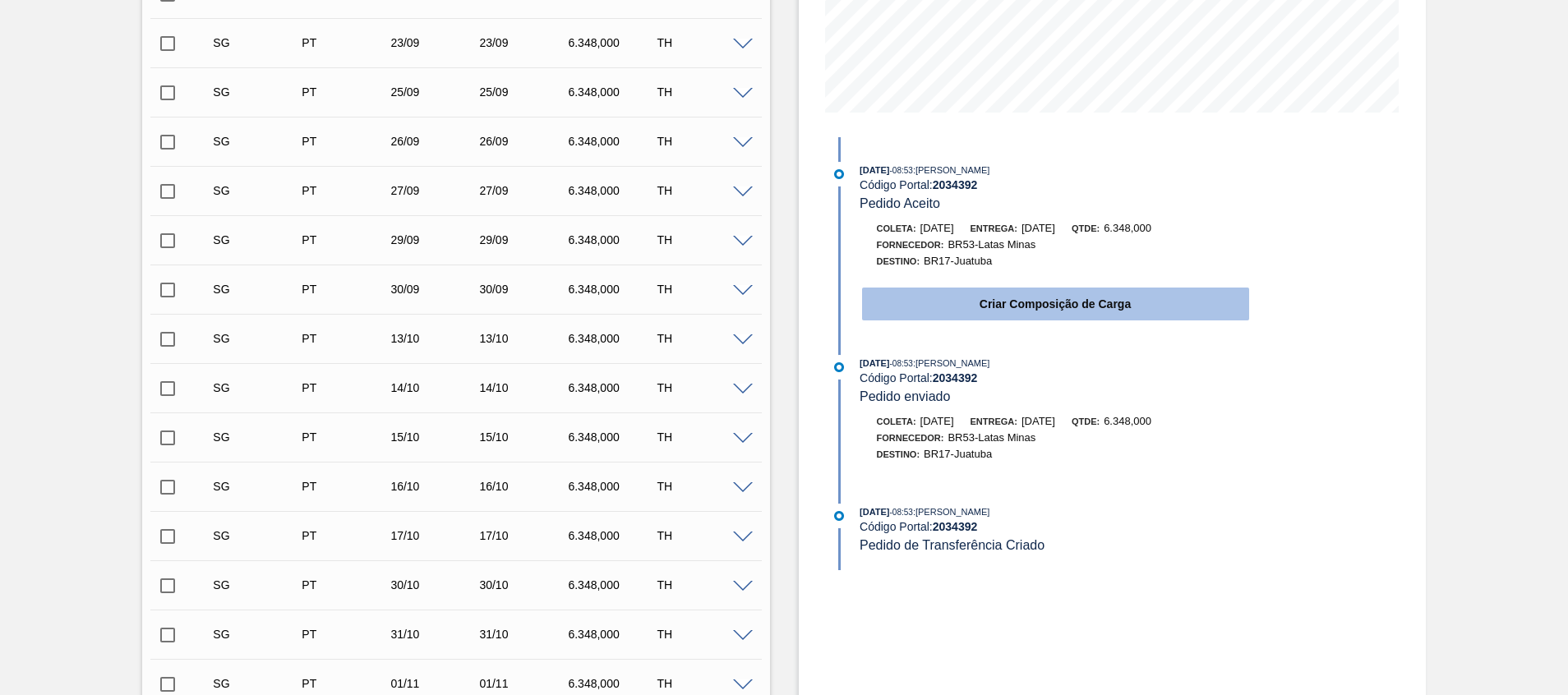
click at [973, 291] on button "Criar Composição de Carga" at bounding box center [1055, 303] width 387 height 33
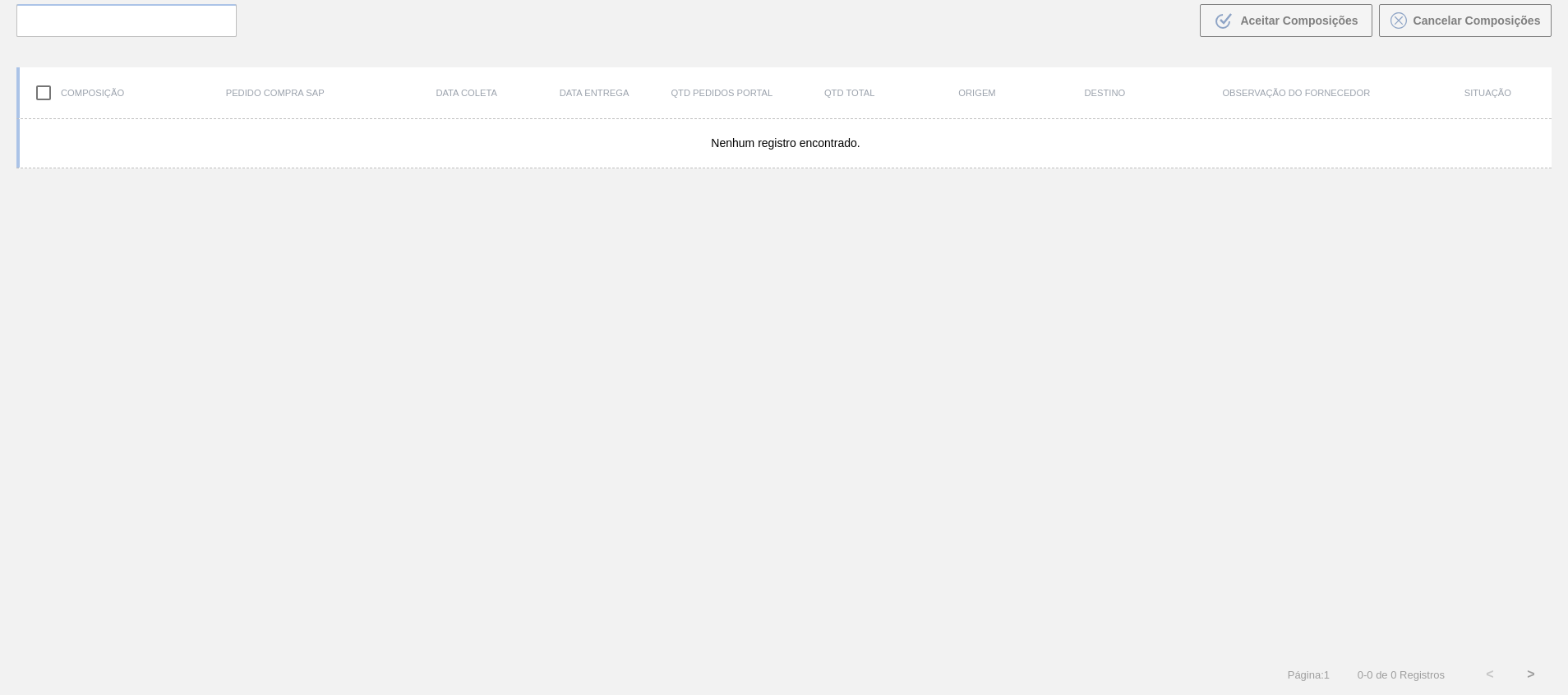
scroll to position [119, 0]
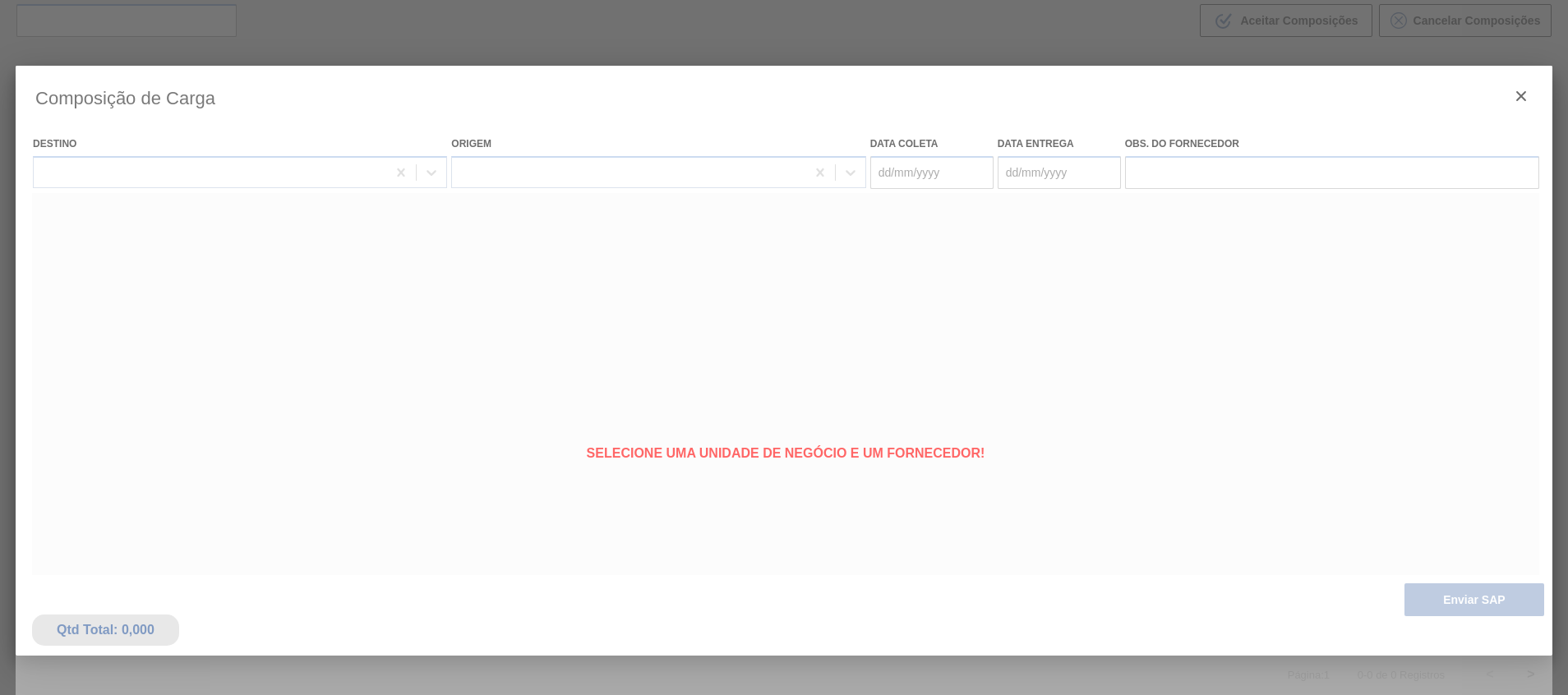
type coleta "02/10/2025"
type entrega "02/10/2025"
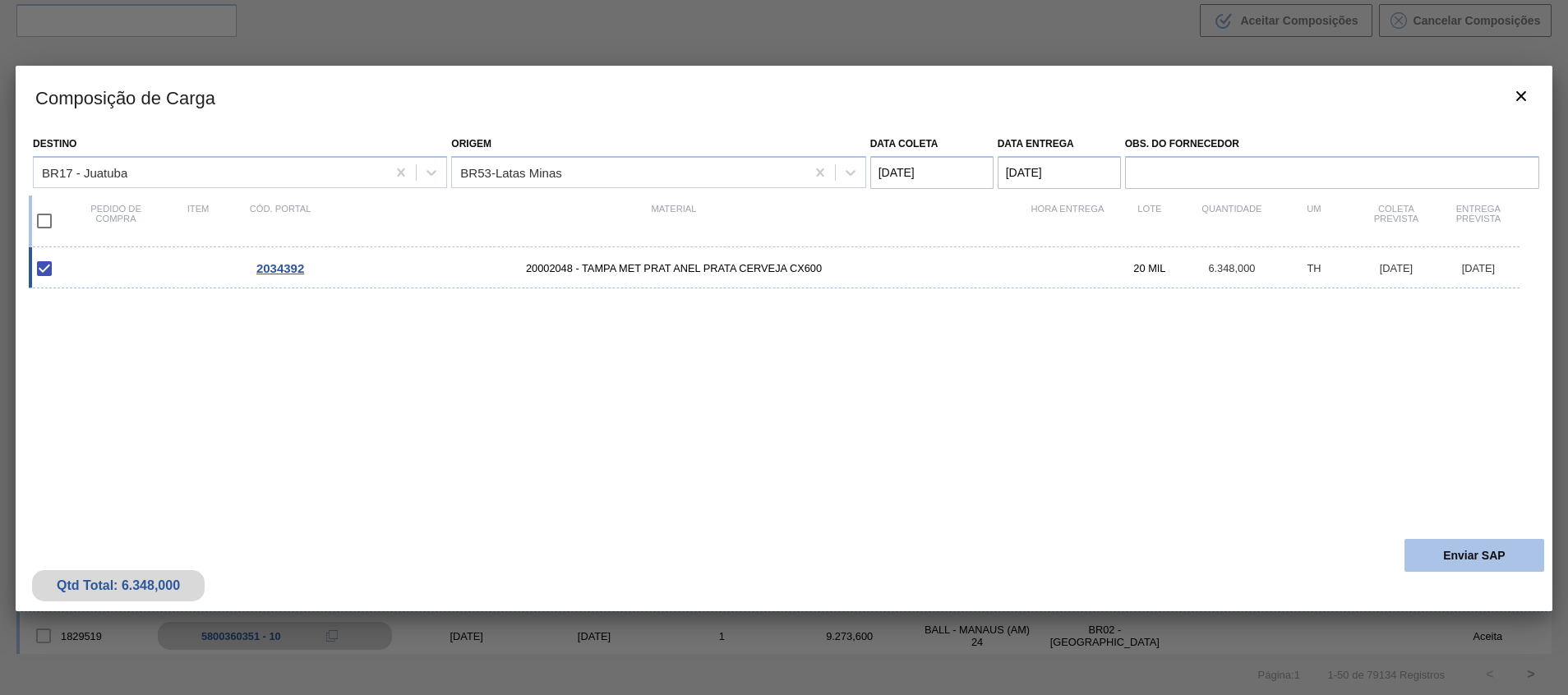
click at [1446, 558] on button "Enviar SAP" at bounding box center [1474, 555] width 140 height 33
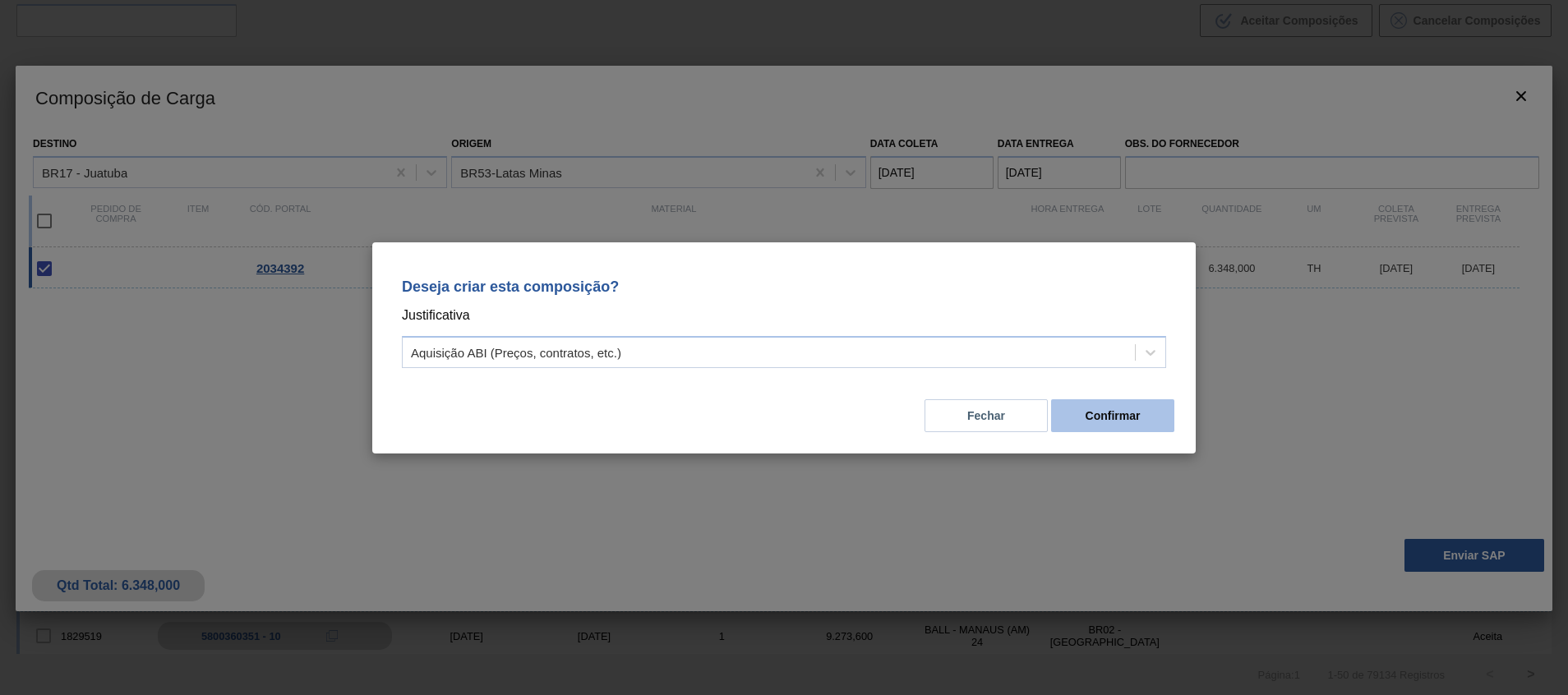
click at [1097, 403] on button "Confirmar" at bounding box center [1113, 415] width 124 height 33
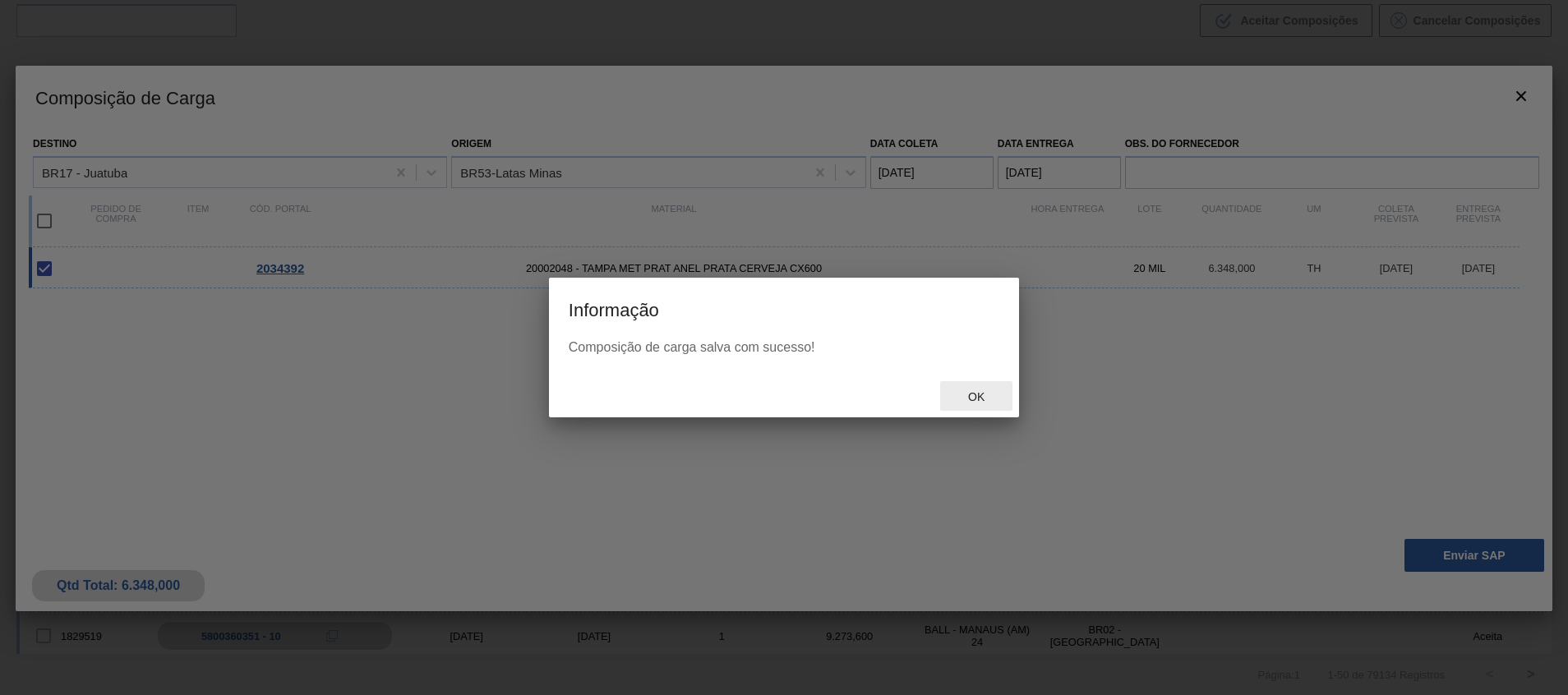
click at [981, 397] on span "Ok" at bounding box center [976, 397] width 43 height 13
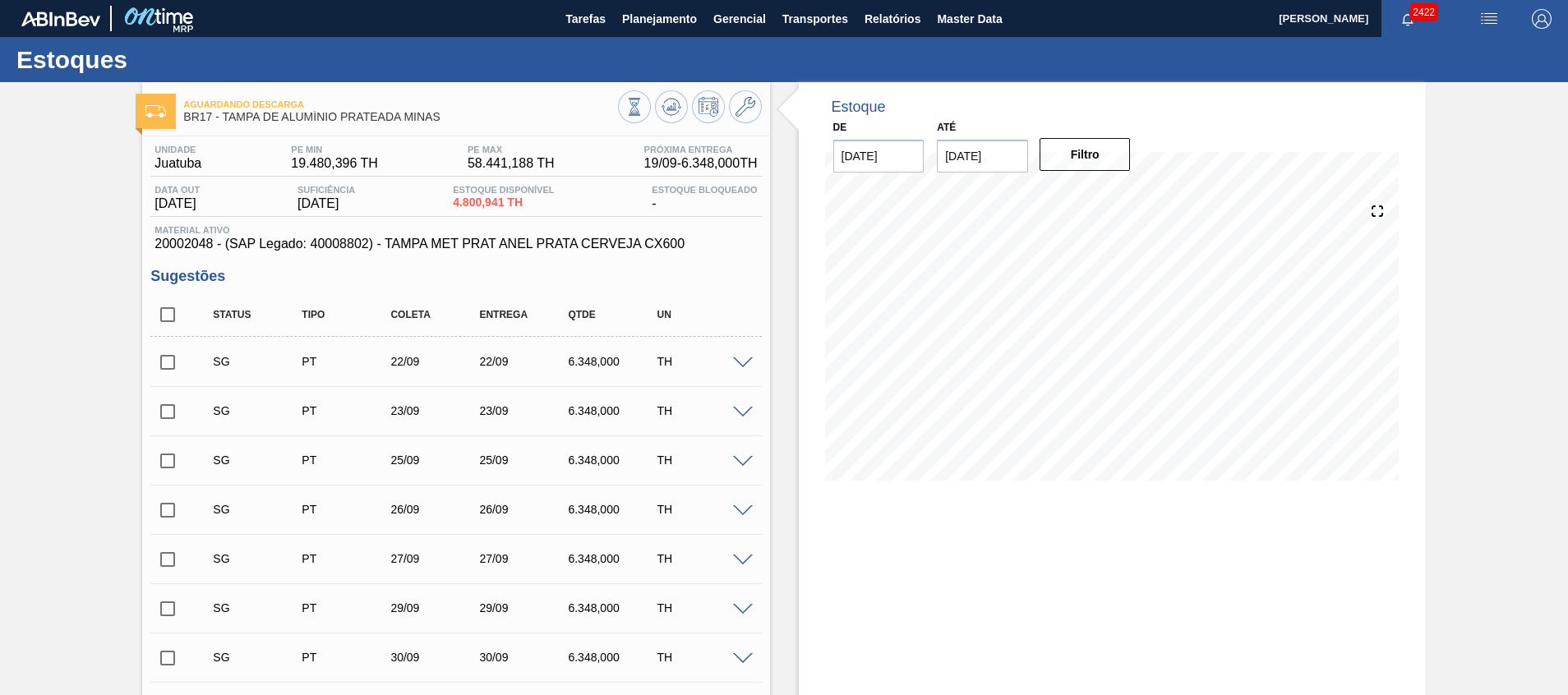
click at [168, 319] on input "checkbox" at bounding box center [167, 314] width 34 height 34
checkbox input "true"
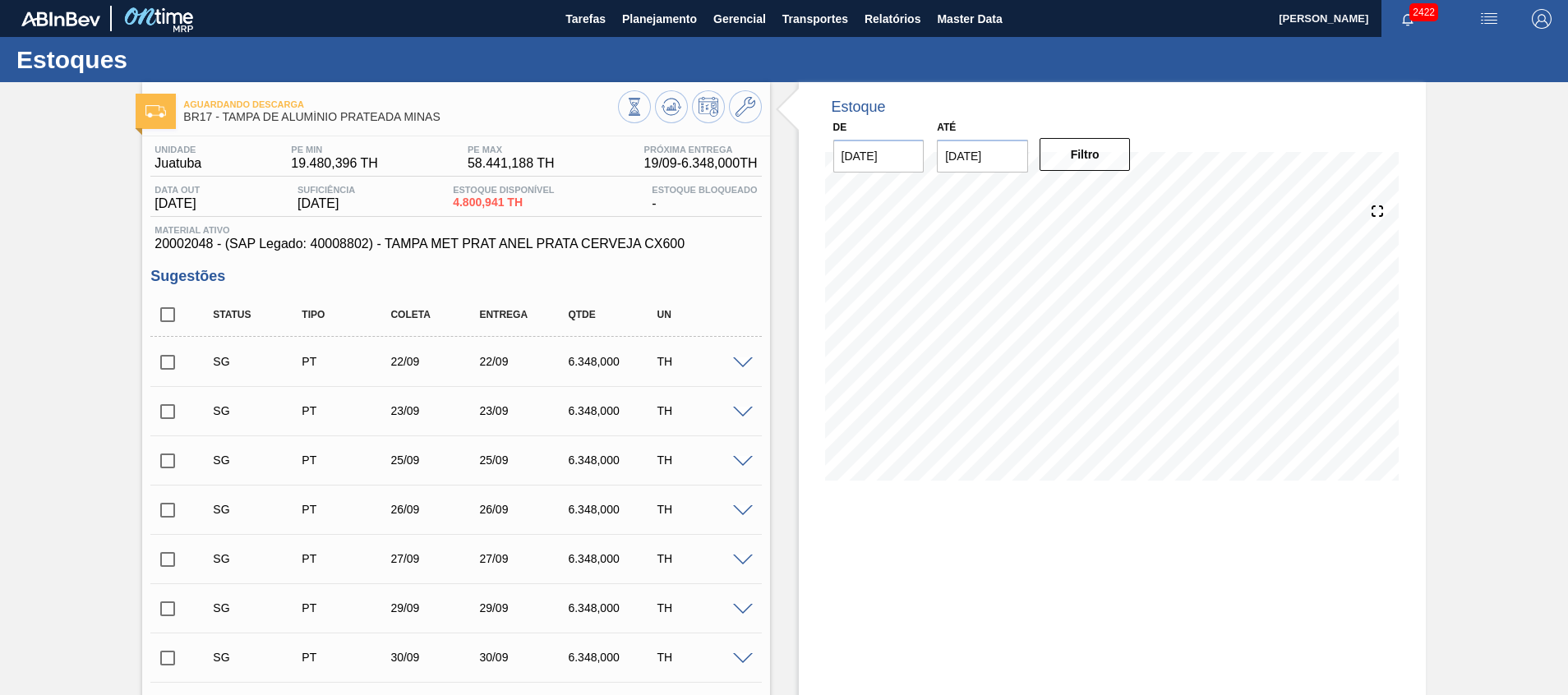
checkbox input "true"
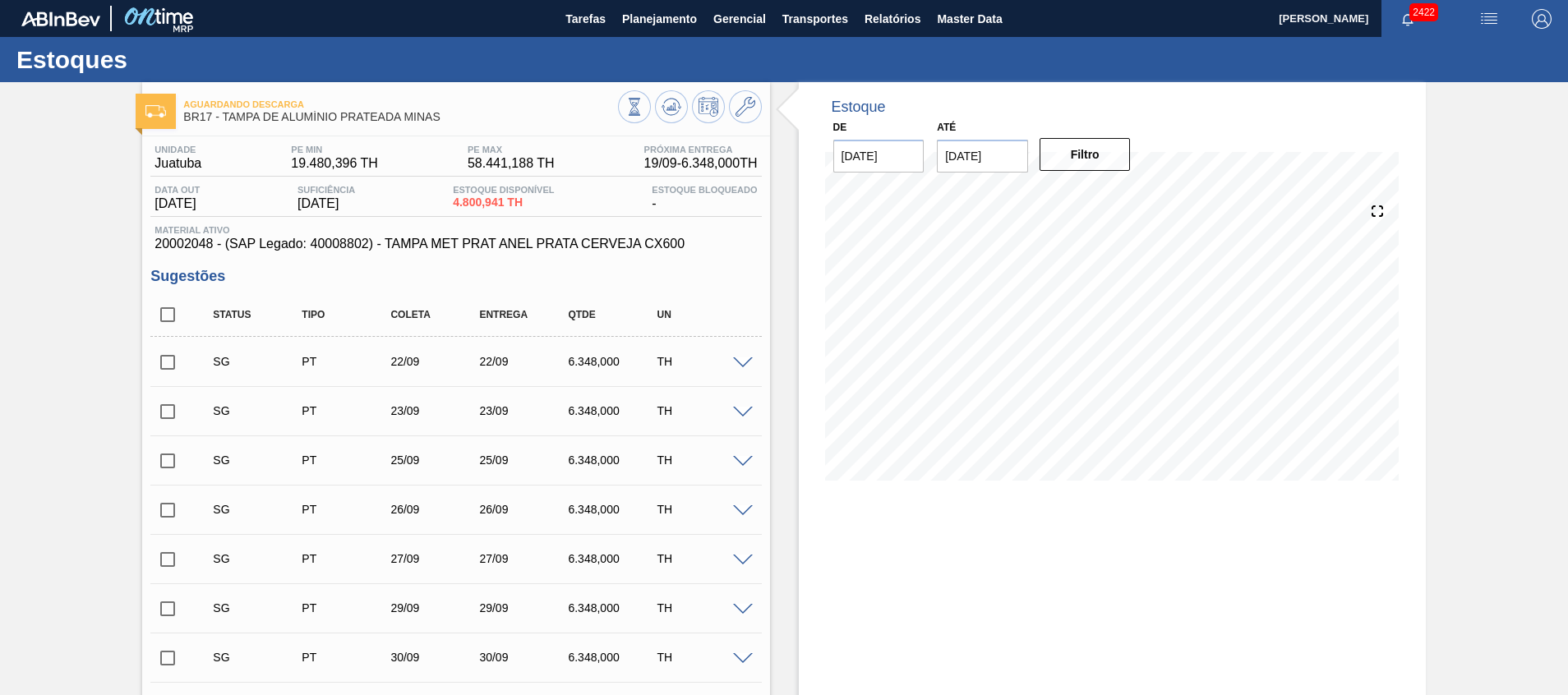
checkbox input "true"
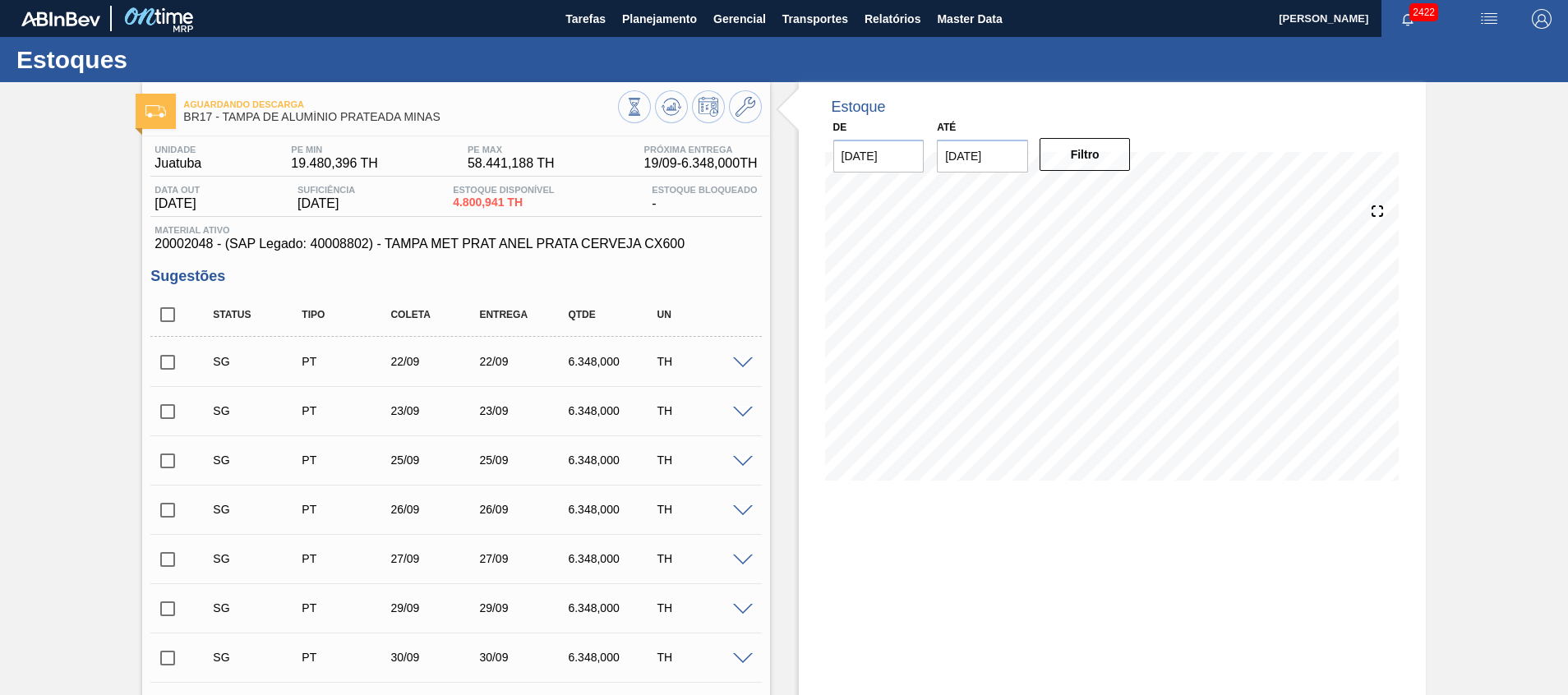
checkbox input "true"
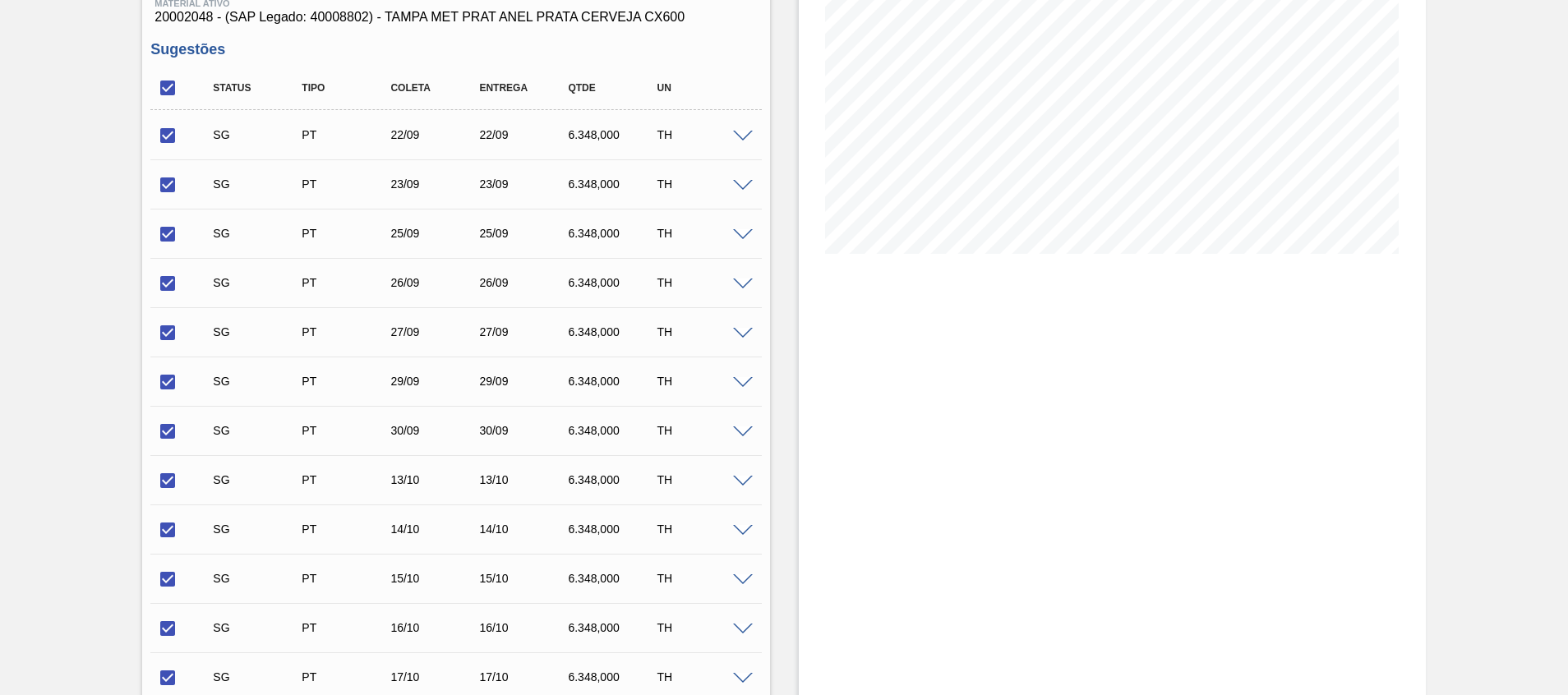
scroll to position [616, 0]
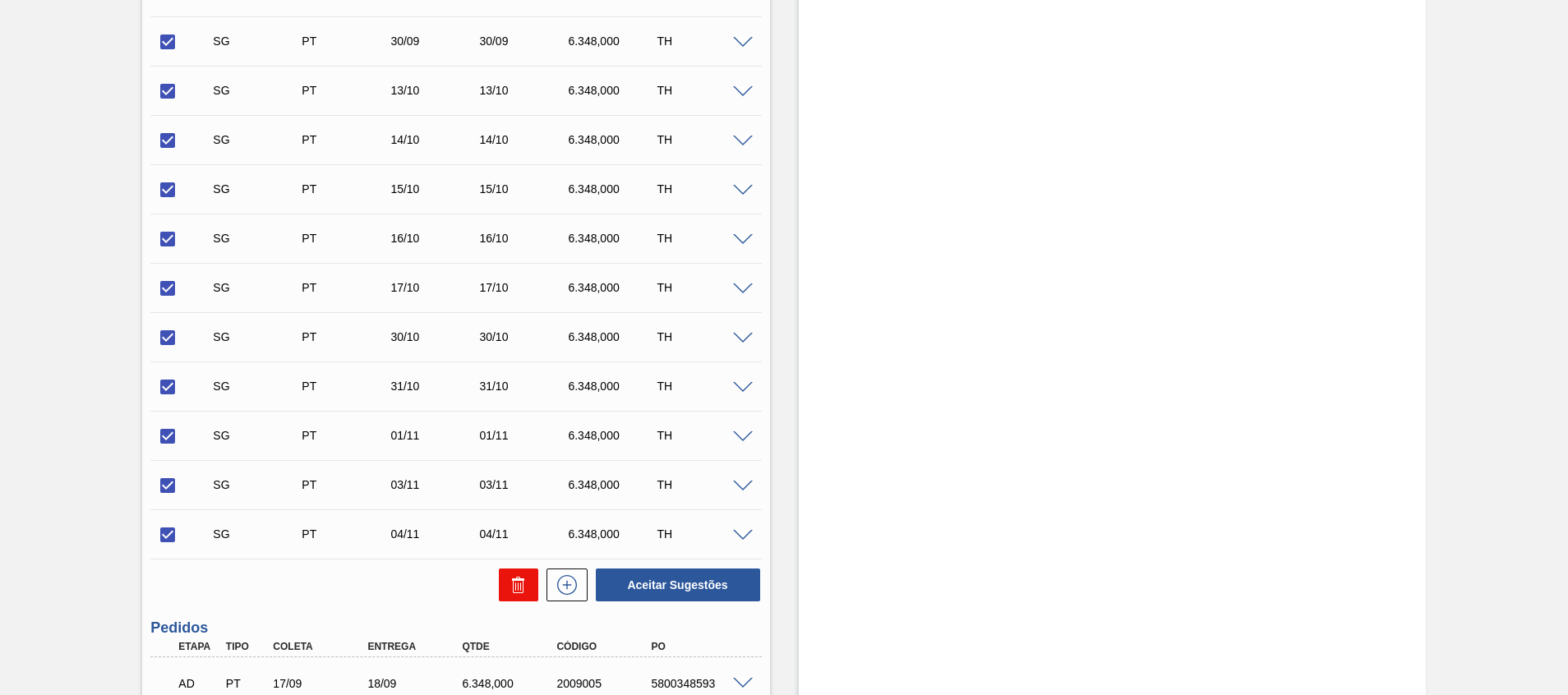
click at [510, 582] on icon at bounding box center [519, 586] width 20 height 20
checkbox input "false"
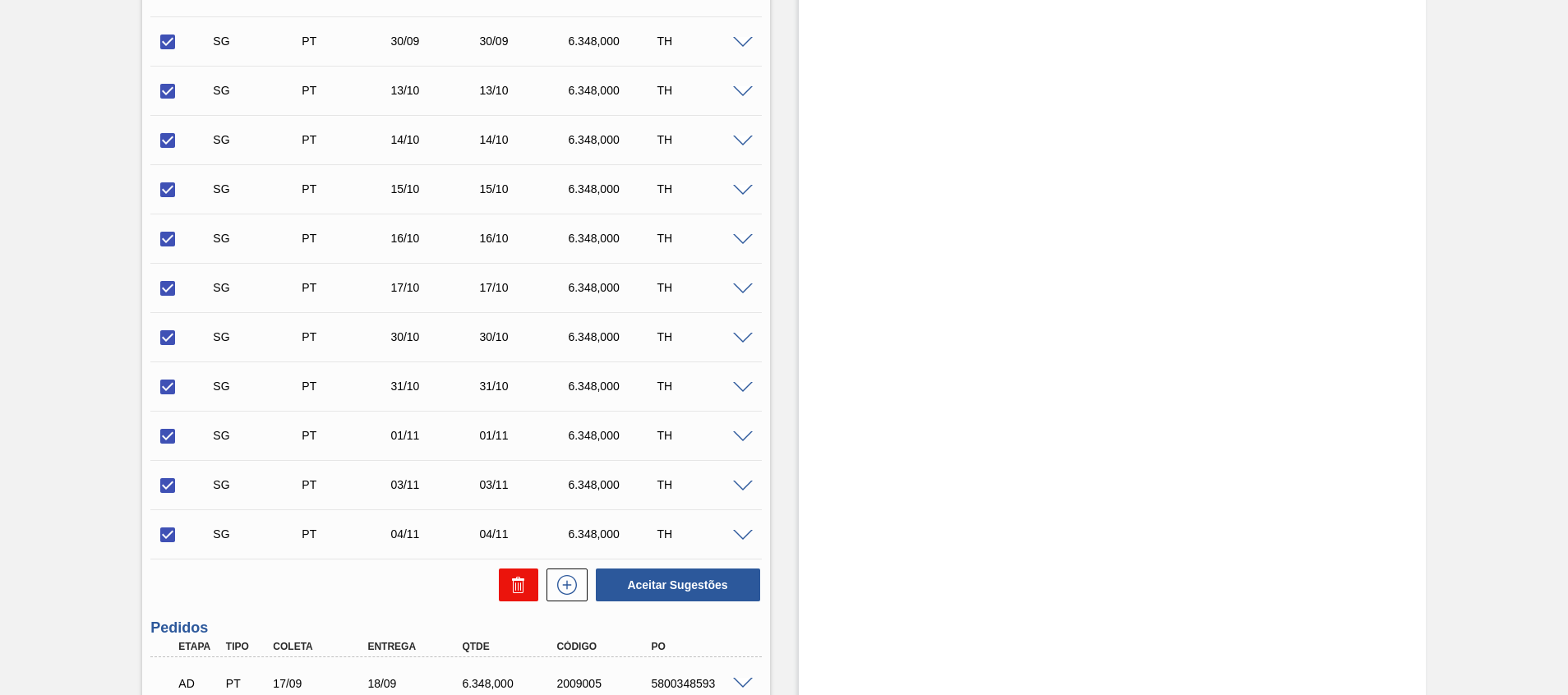
checkbox input "false"
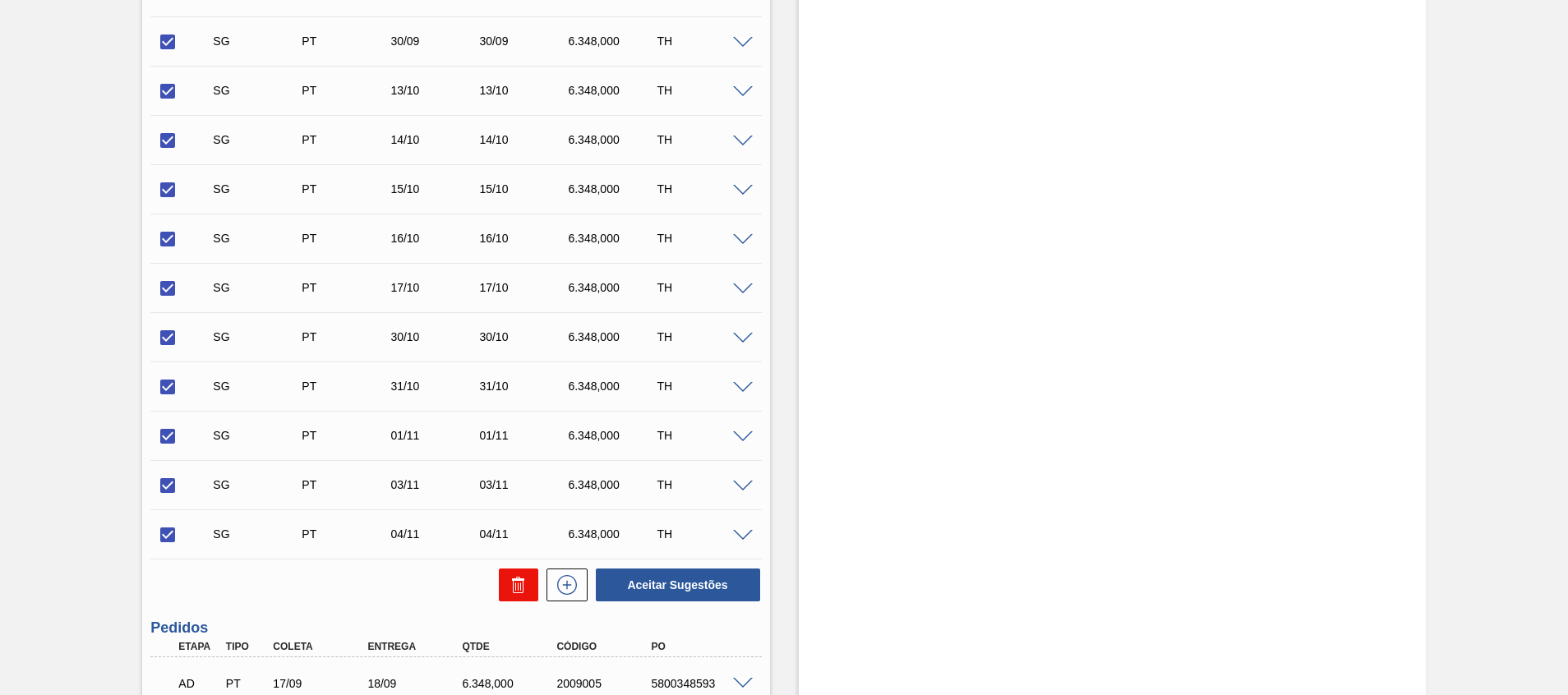
checkbox input "false"
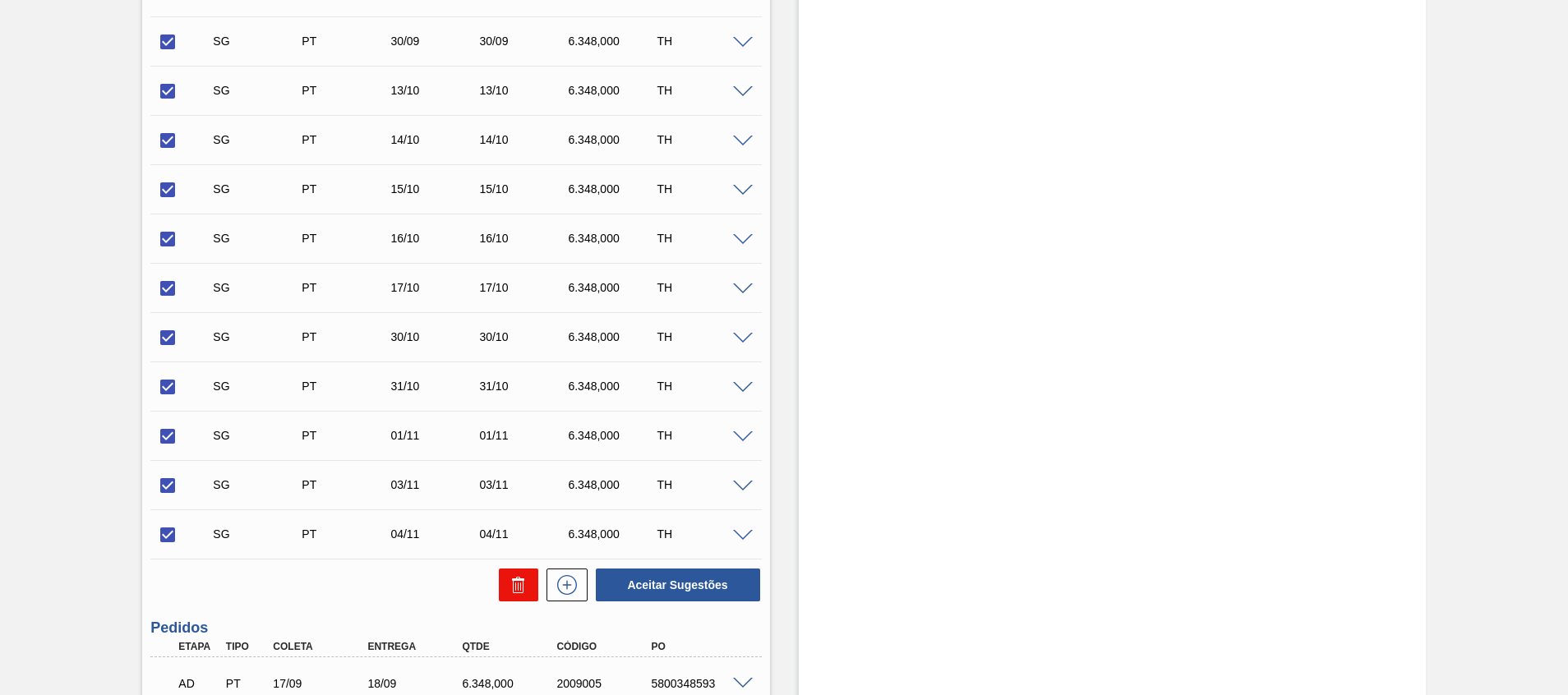
checkbox input "false"
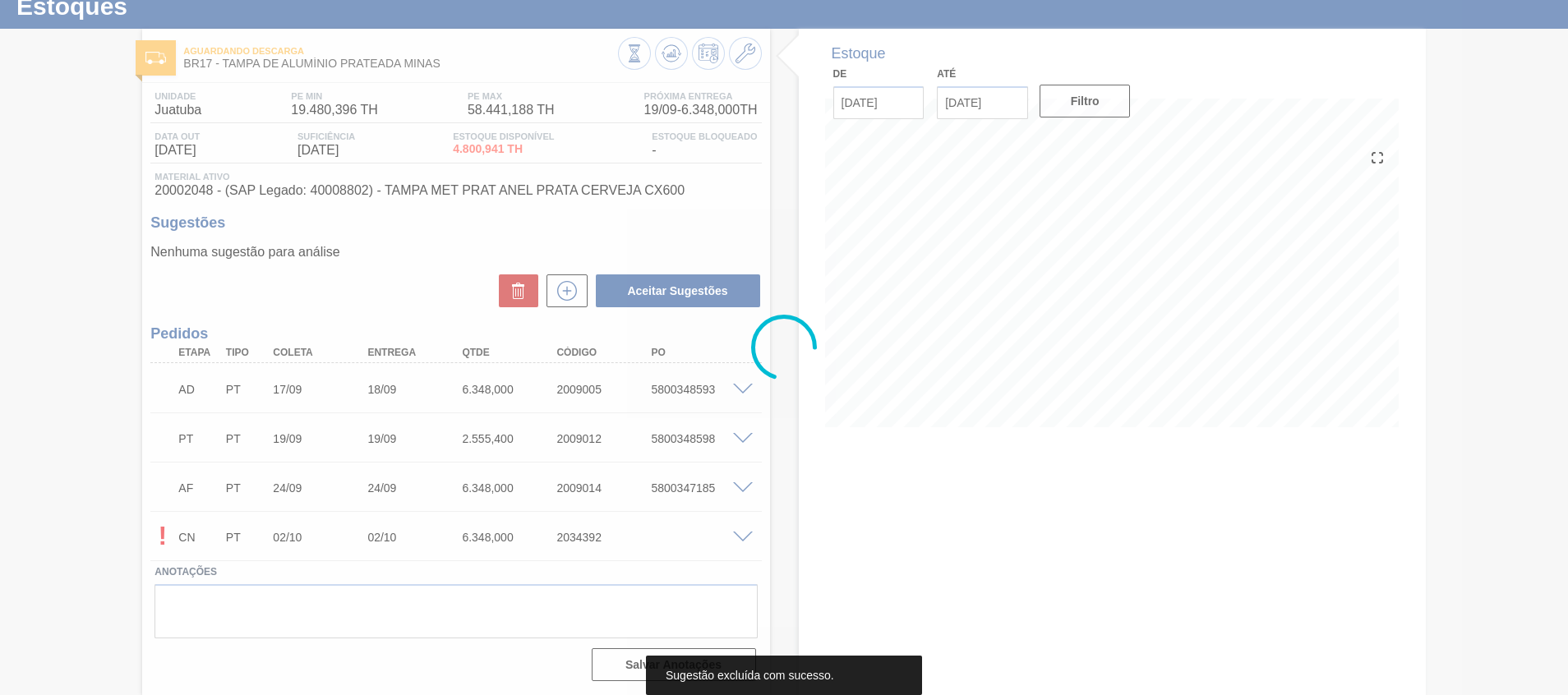
scroll to position [0, 0]
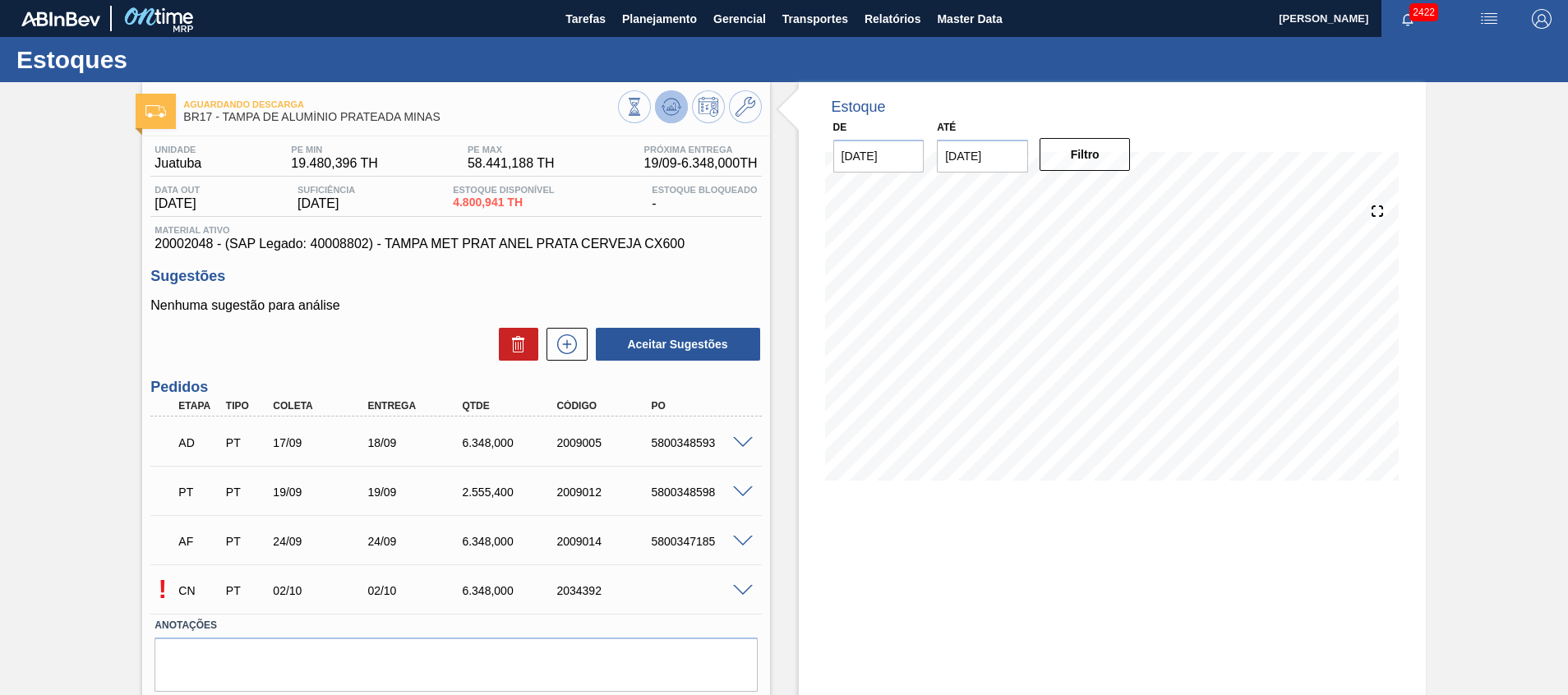
click at [681, 117] on button at bounding box center [671, 106] width 33 height 33
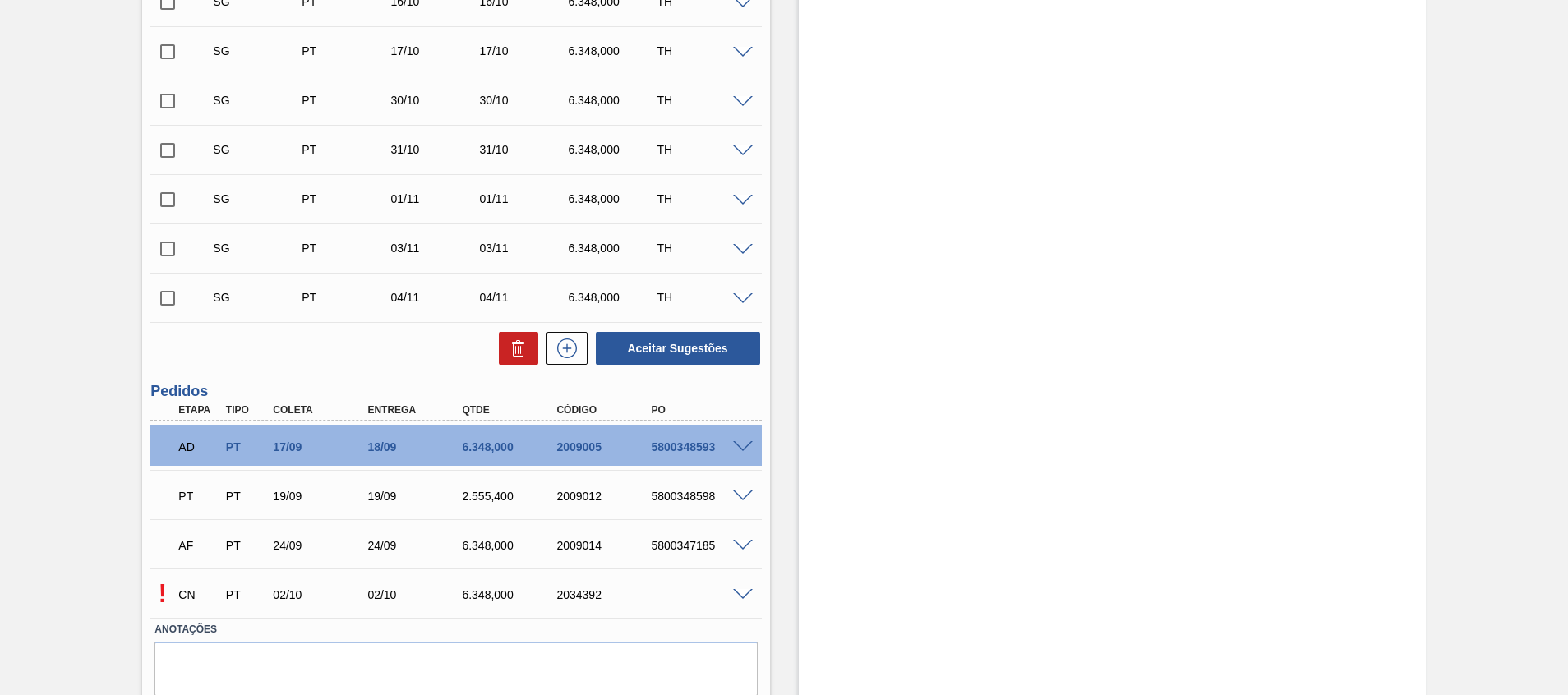
scroll to position [911, 0]
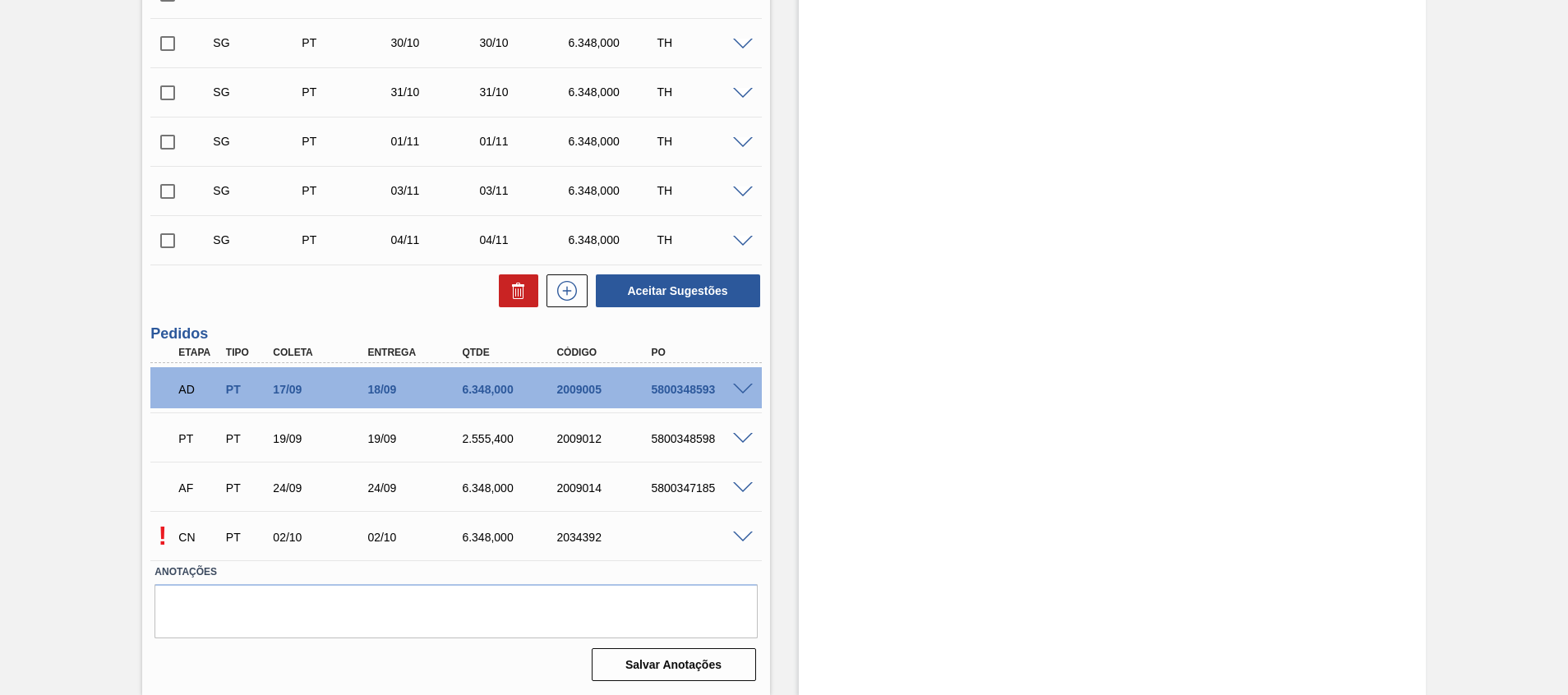
click at [743, 538] on span at bounding box center [743, 538] width 20 height 13
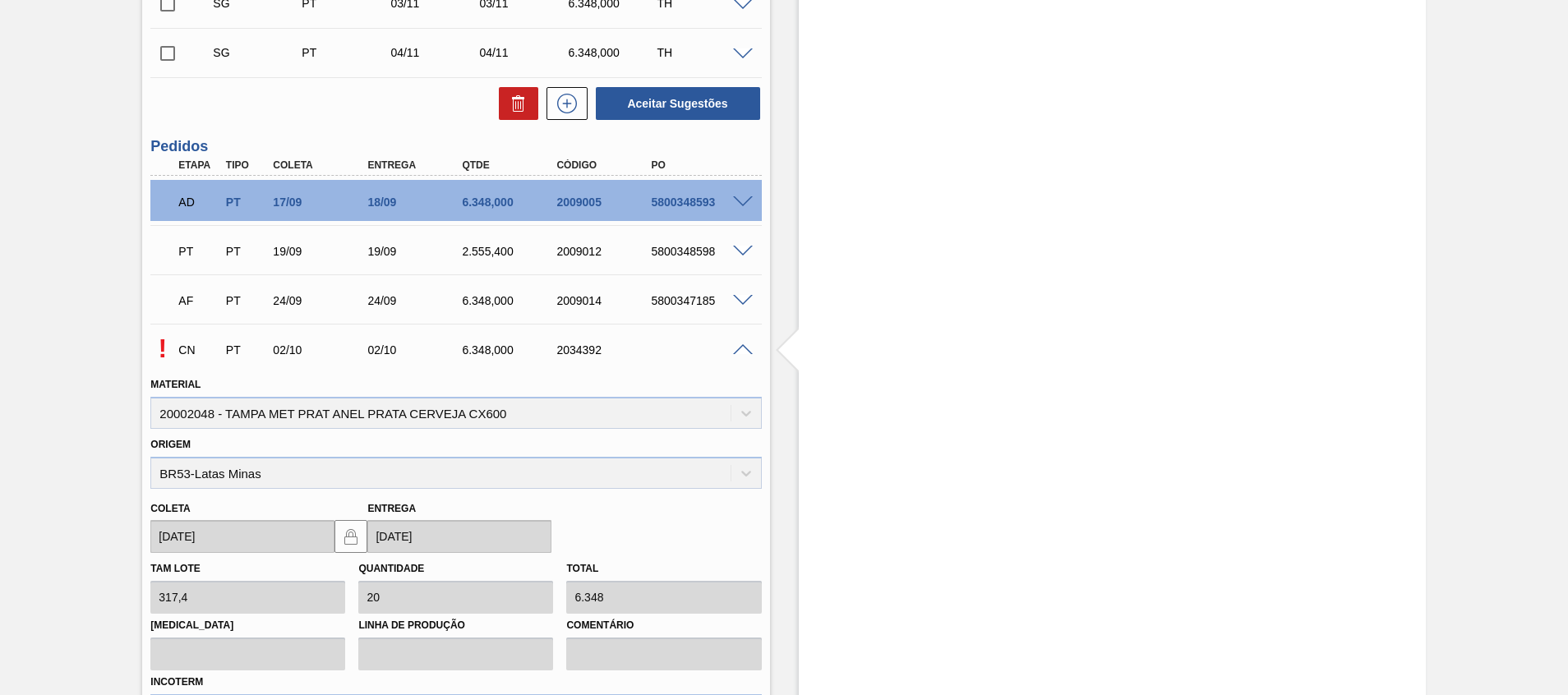
scroll to position [1398, 0]
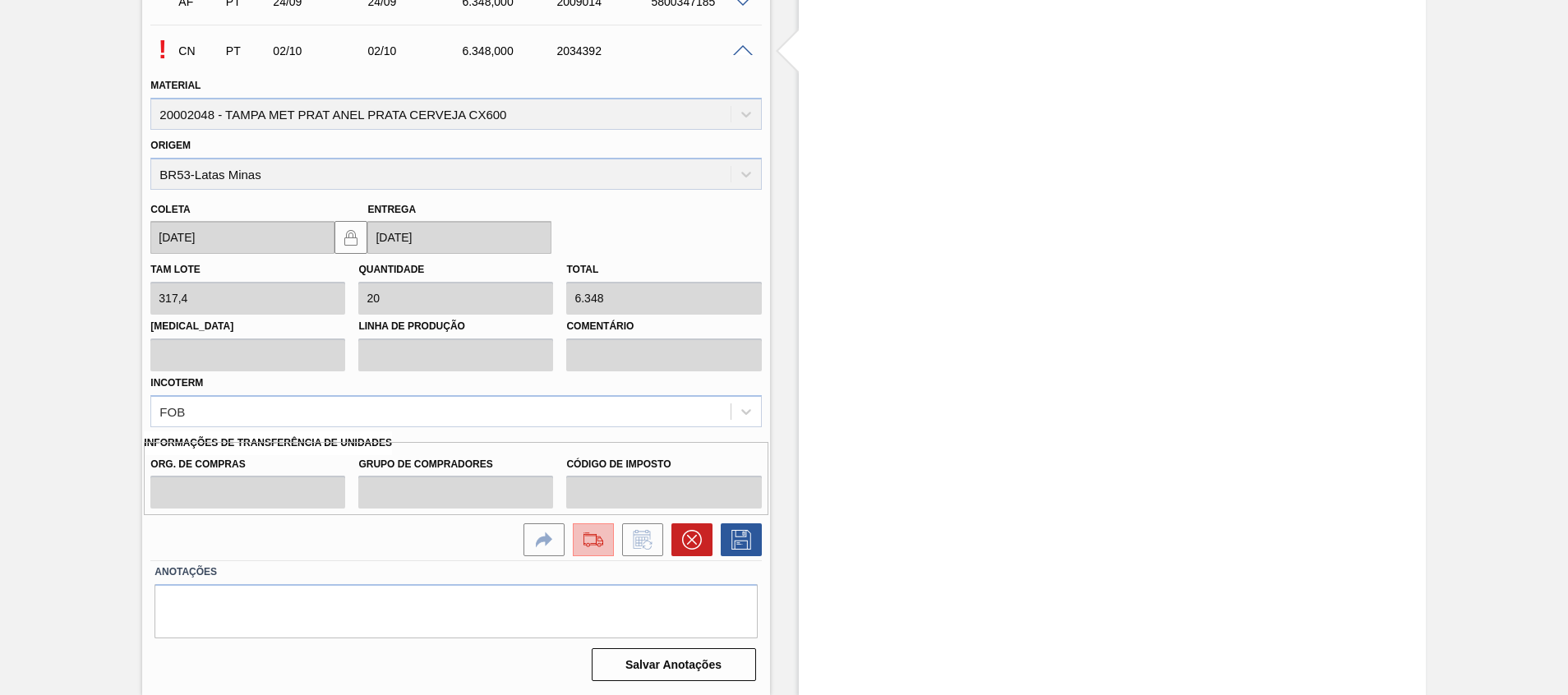
click at [600, 532] on img at bounding box center [593, 540] width 26 height 20
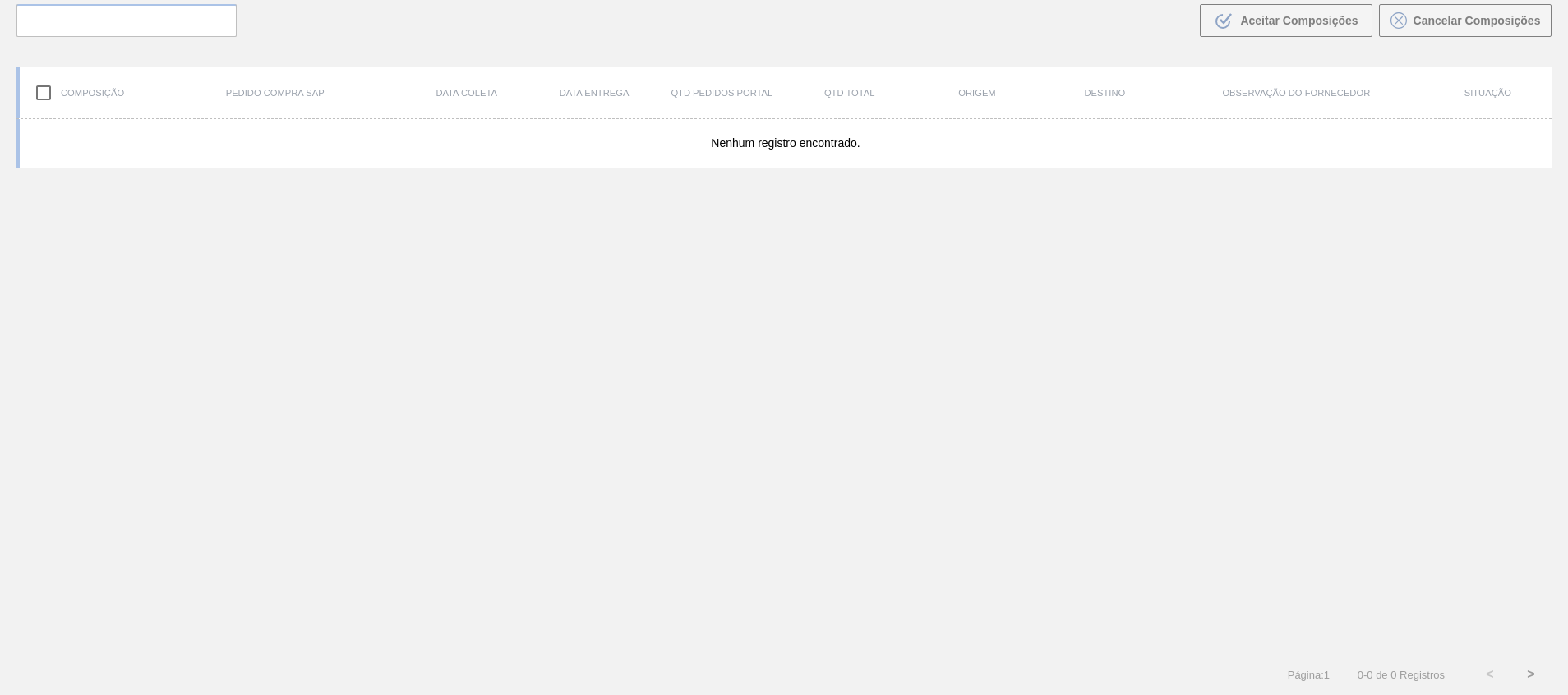
scroll to position [119, 0]
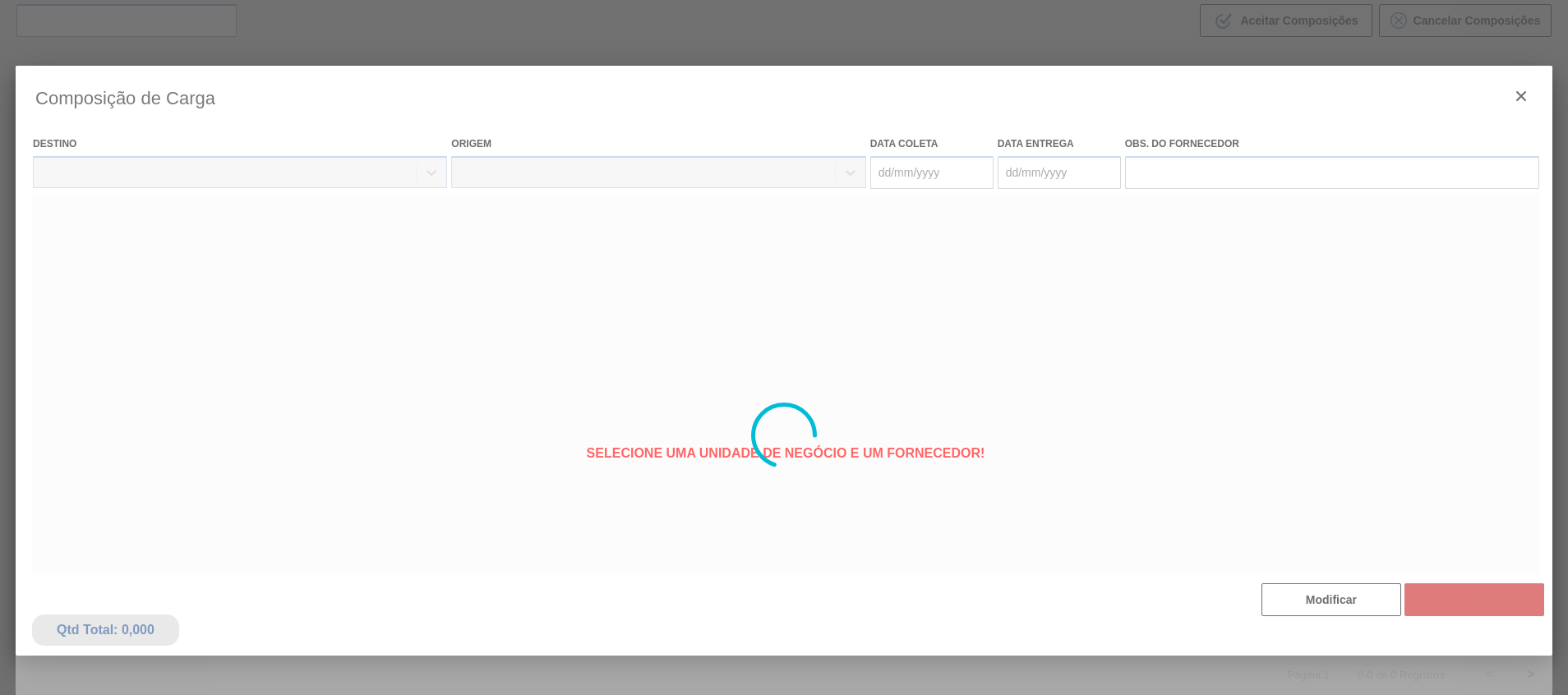
type coleta "02/10/2025"
type entrega "02/10/2025"
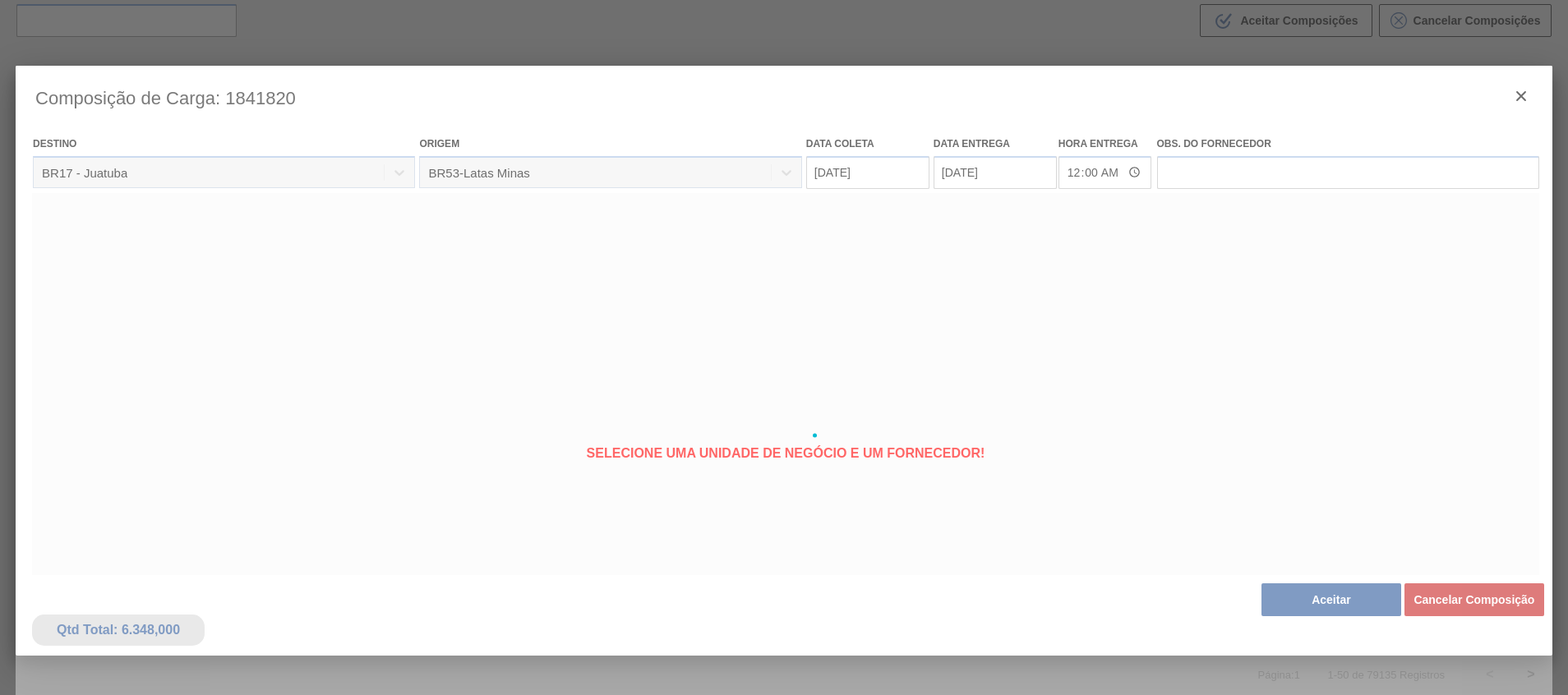
click at [1075, 351] on div at bounding box center [784, 435] width 1537 height 739
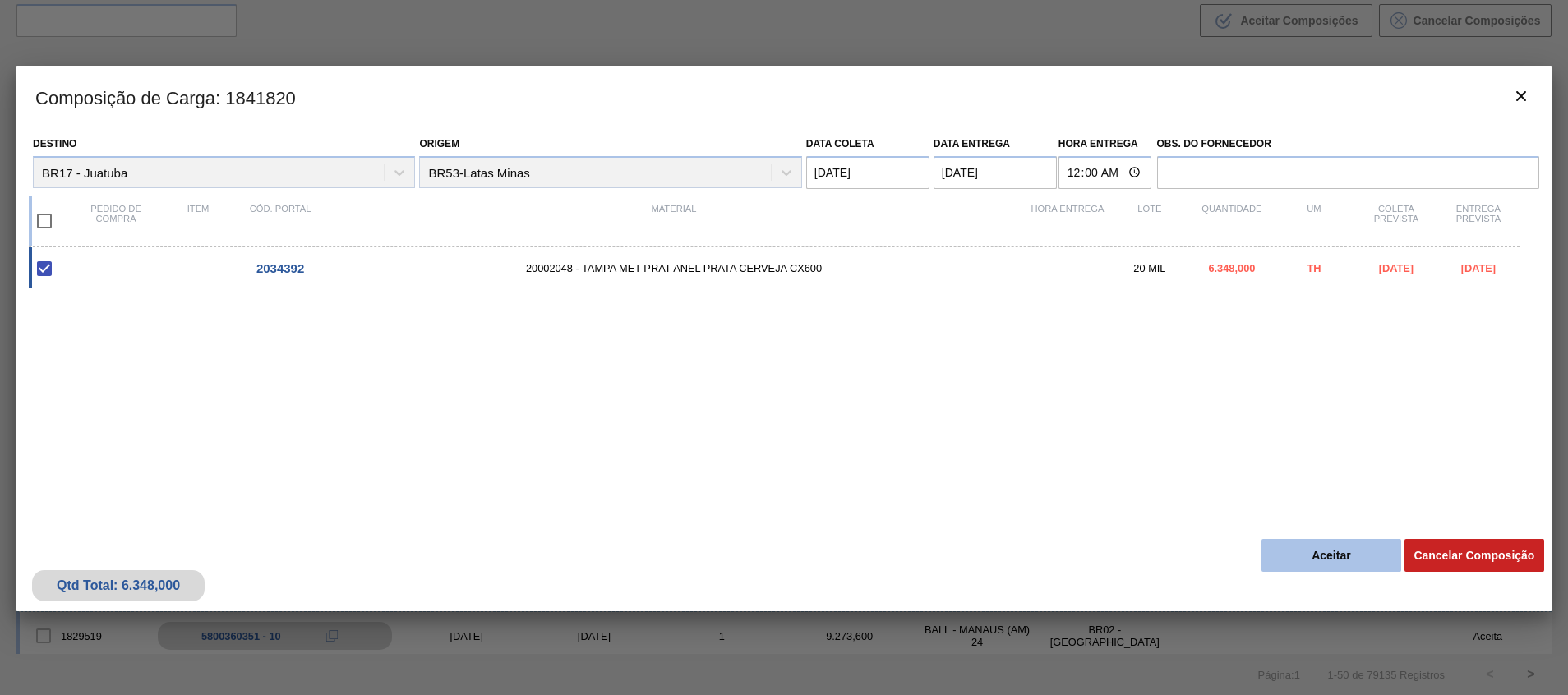
click at [1322, 544] on button "Aceitar" at bounding box center [1331, 555] width 140 height 33
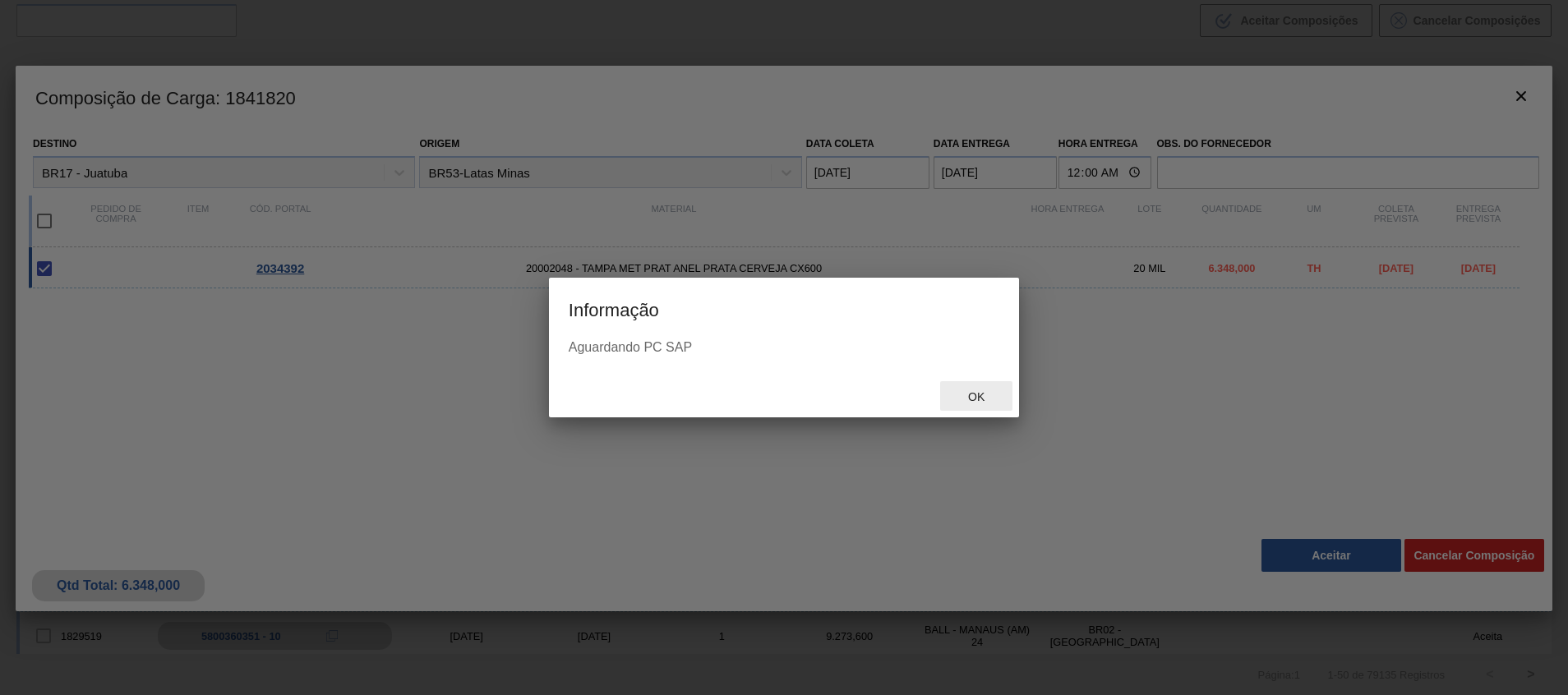
click at [988, 402] on span "Ok" at bounding box center [976, 397] width 43 height 13
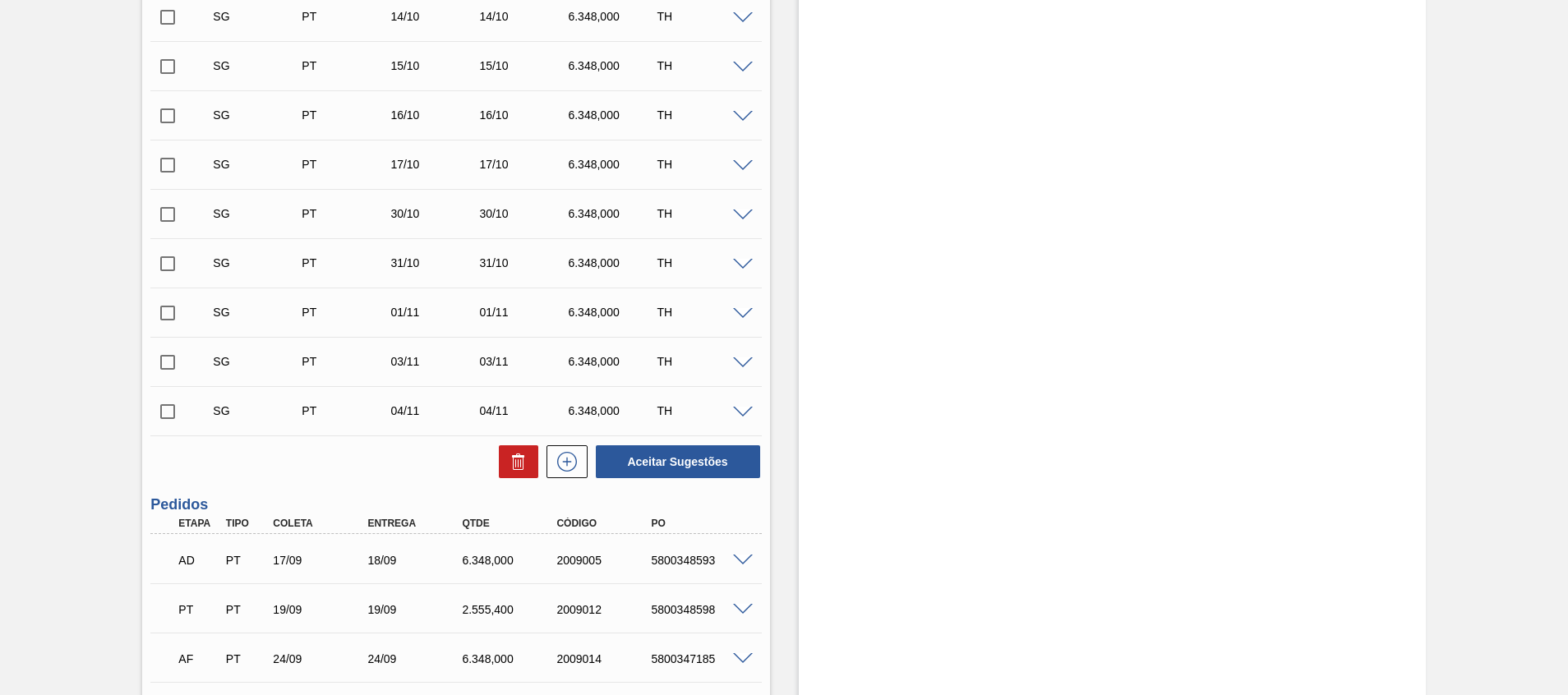
scroll to position [863, 0]
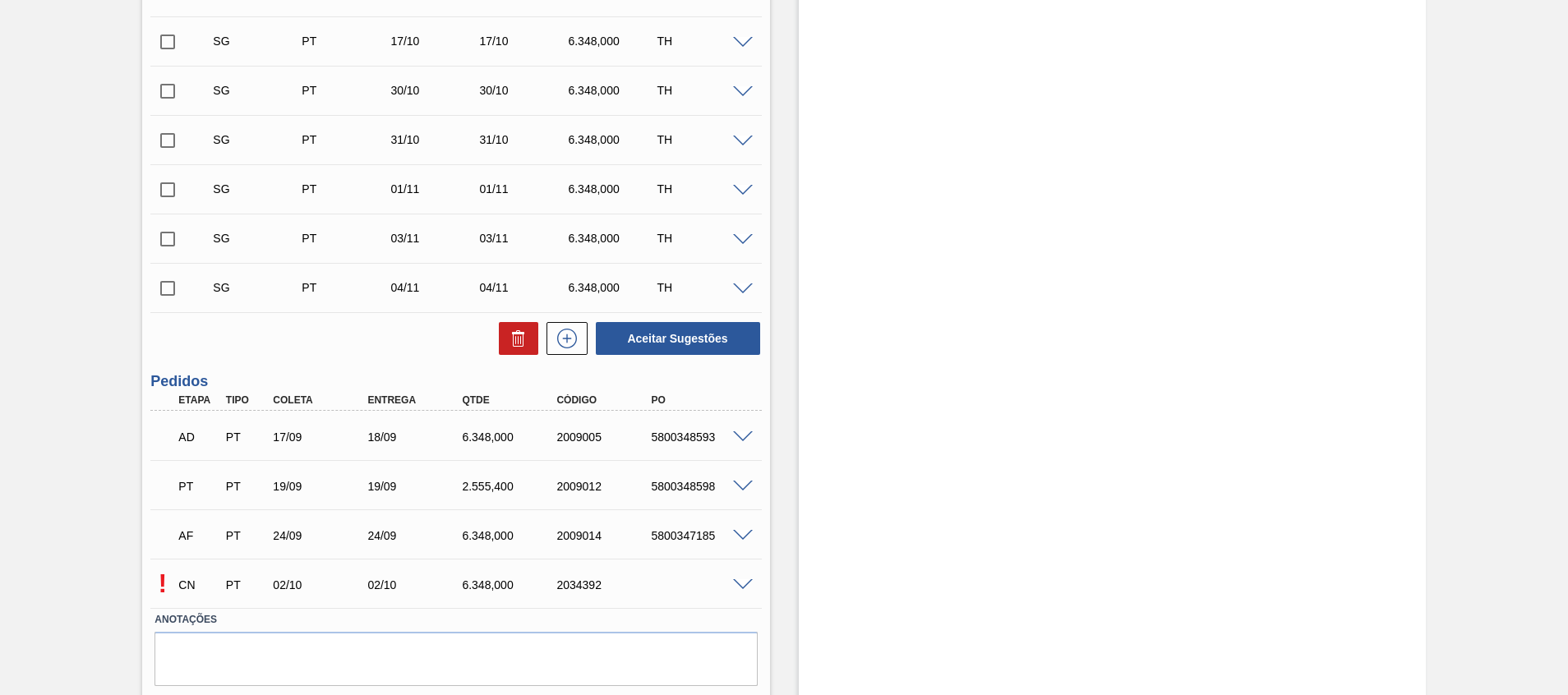
click at [739, 576] on div "! CN PT 02/10 02/10 6.348,000 2034392" at bounding box center [455, 583] width 611 height 41
click at [750, 584] on span at bounding box center [743, 586] width 20 height 13
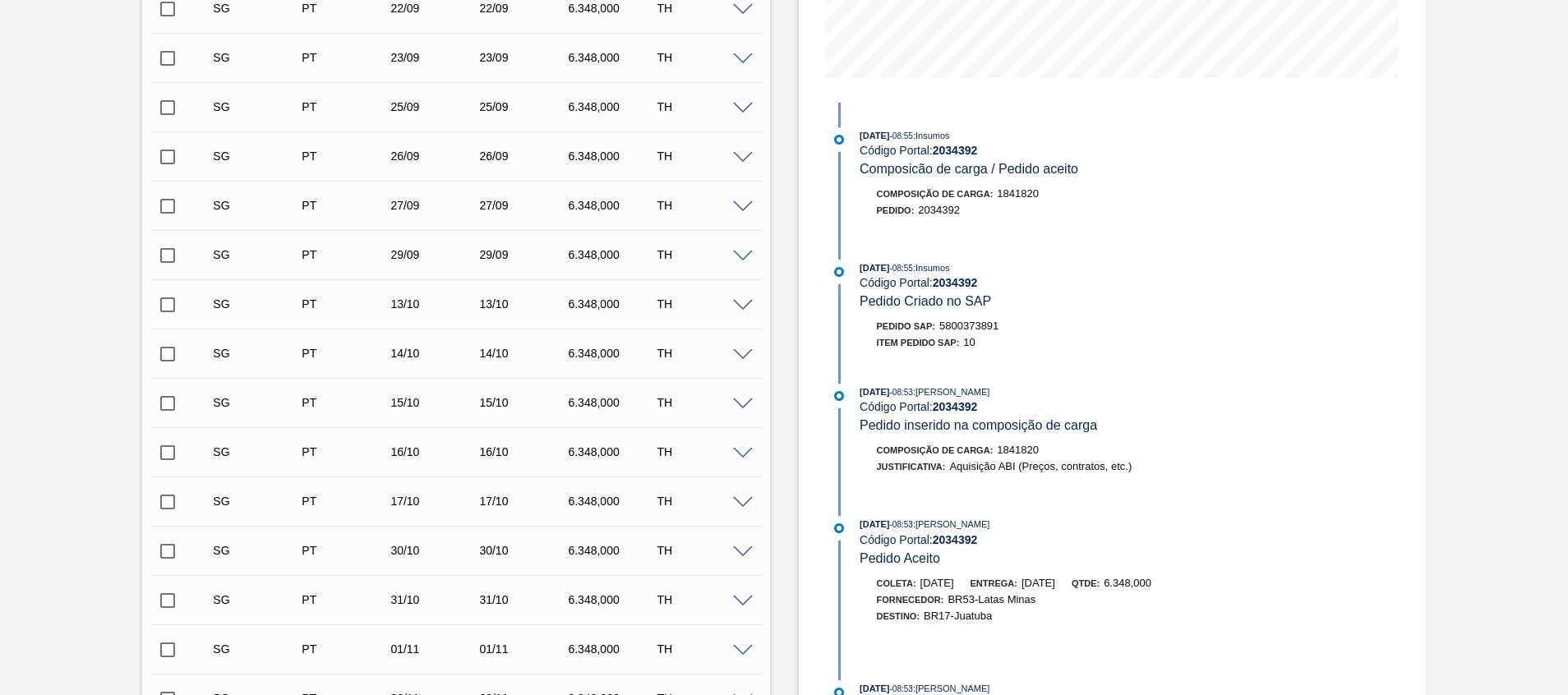
scroll to position [0, 0]
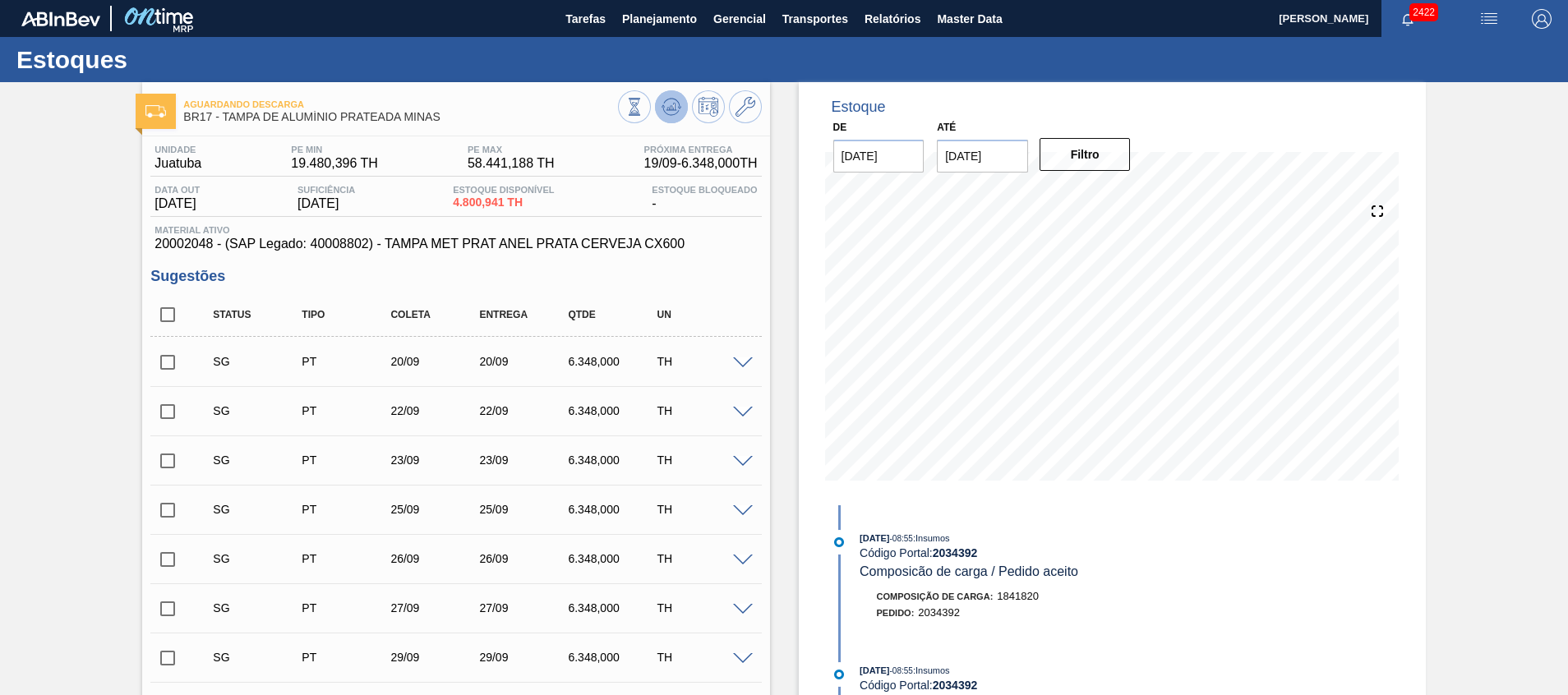
click at [677, 113] on icon at bounding box center [672, 107] width 20 height 20
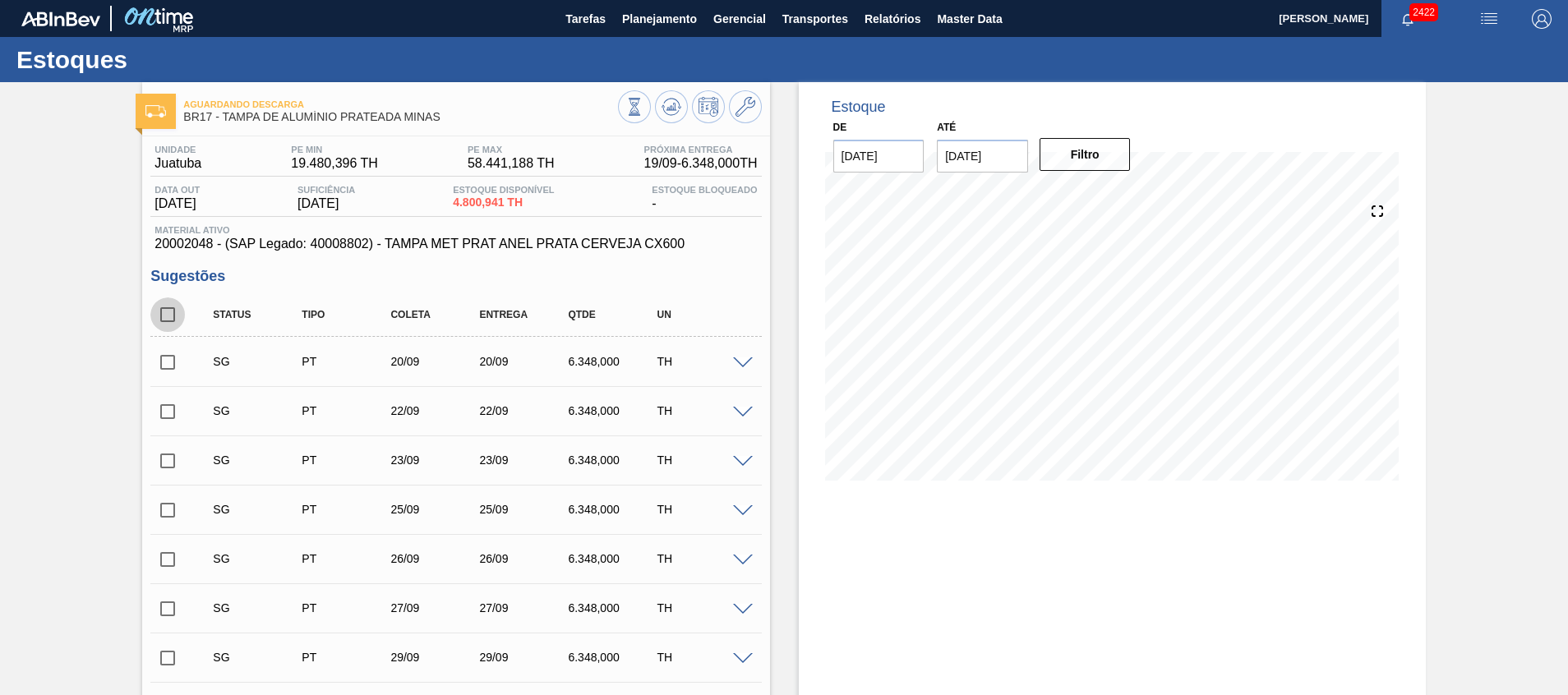
click at [166, 317] on input "checkbox" at bounding box center [167, 314] width 34 height 34
checkbox input "true"
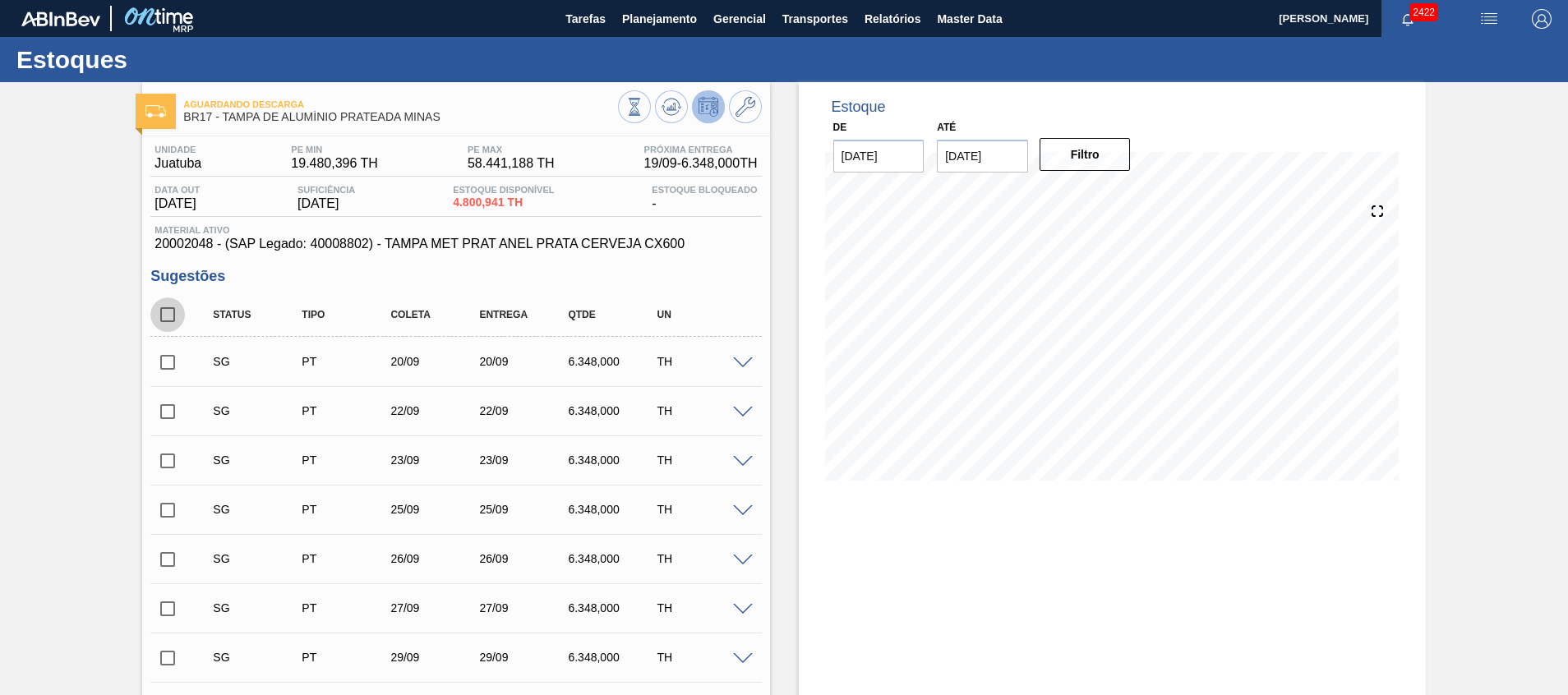
checkbox input "true"
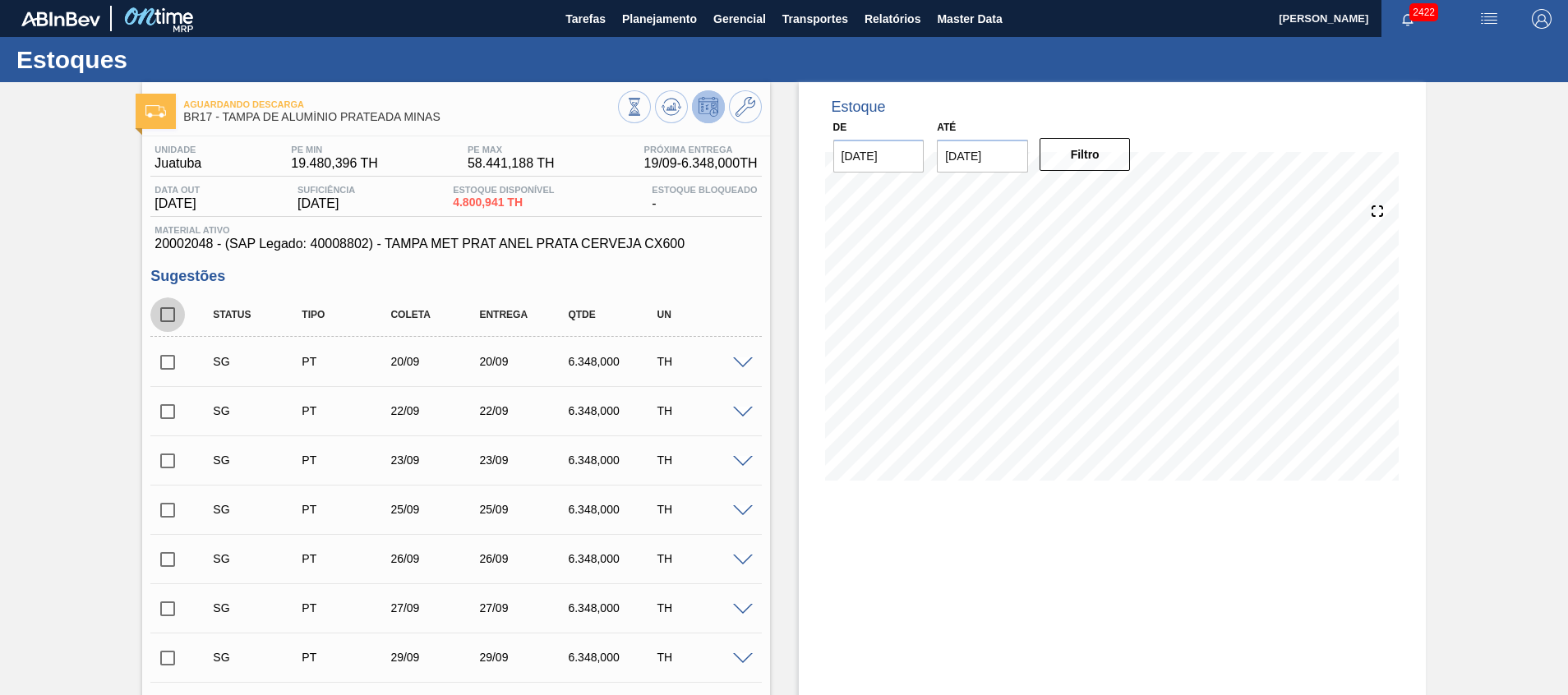
checkbox input "true"
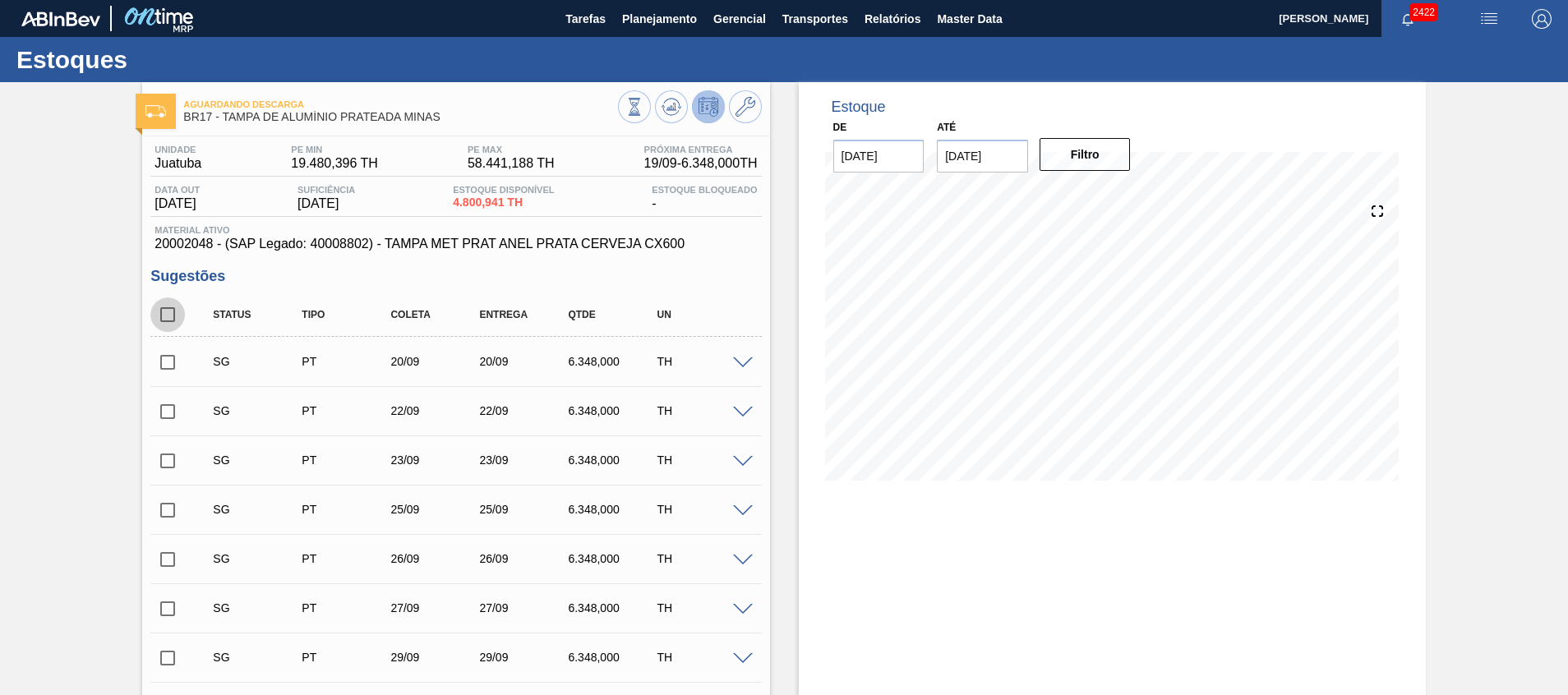
checkbox input "true"
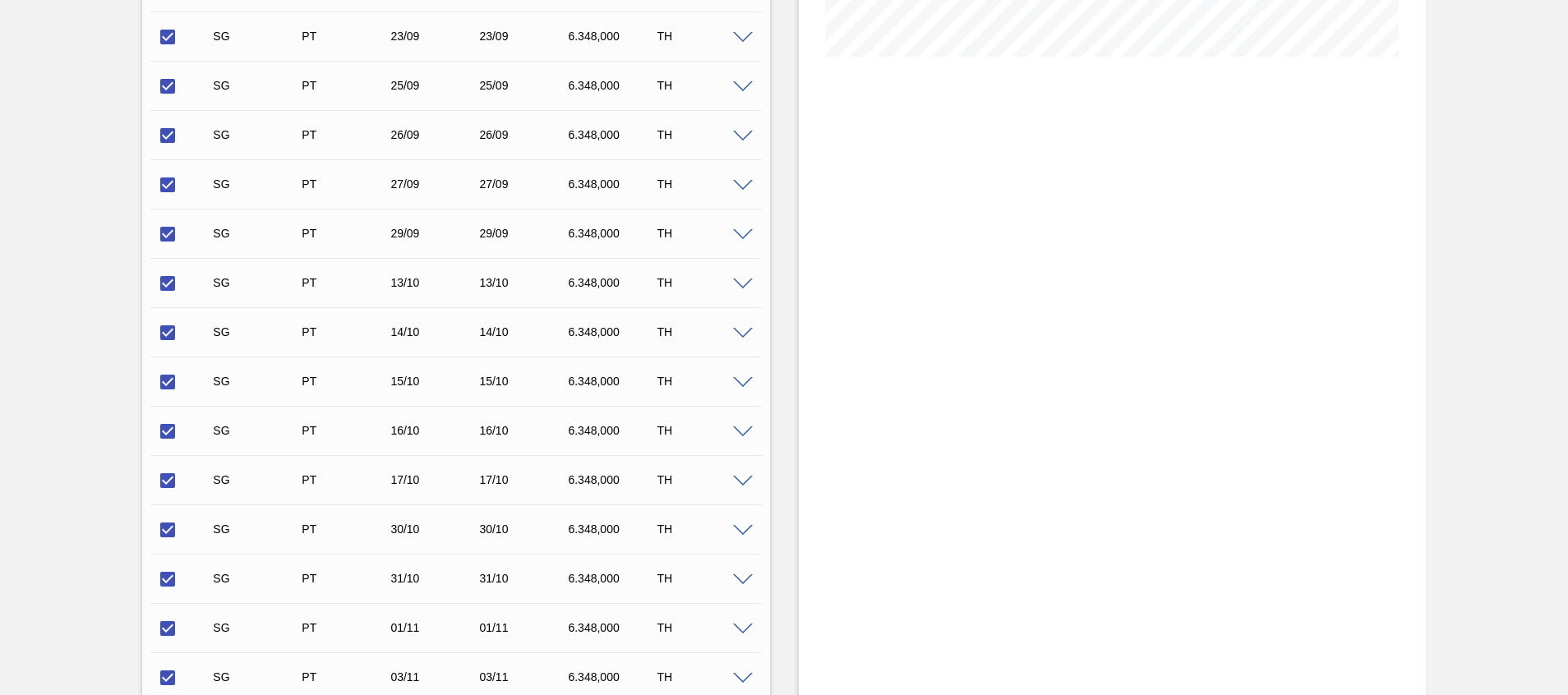
scroll to position [863, 0]
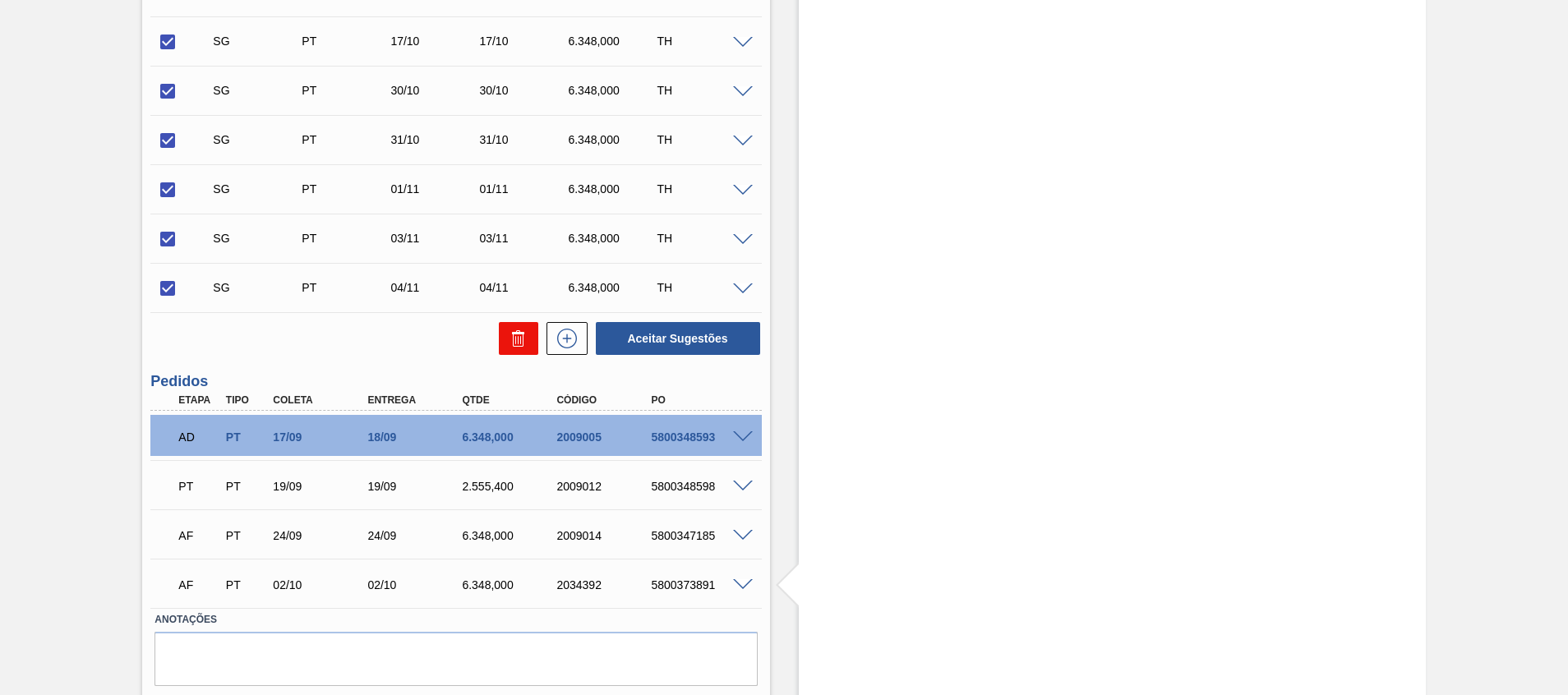
click at [518, 337] on icon at bounding box center [519, 339] width 20 height 20
checkbox input "false"
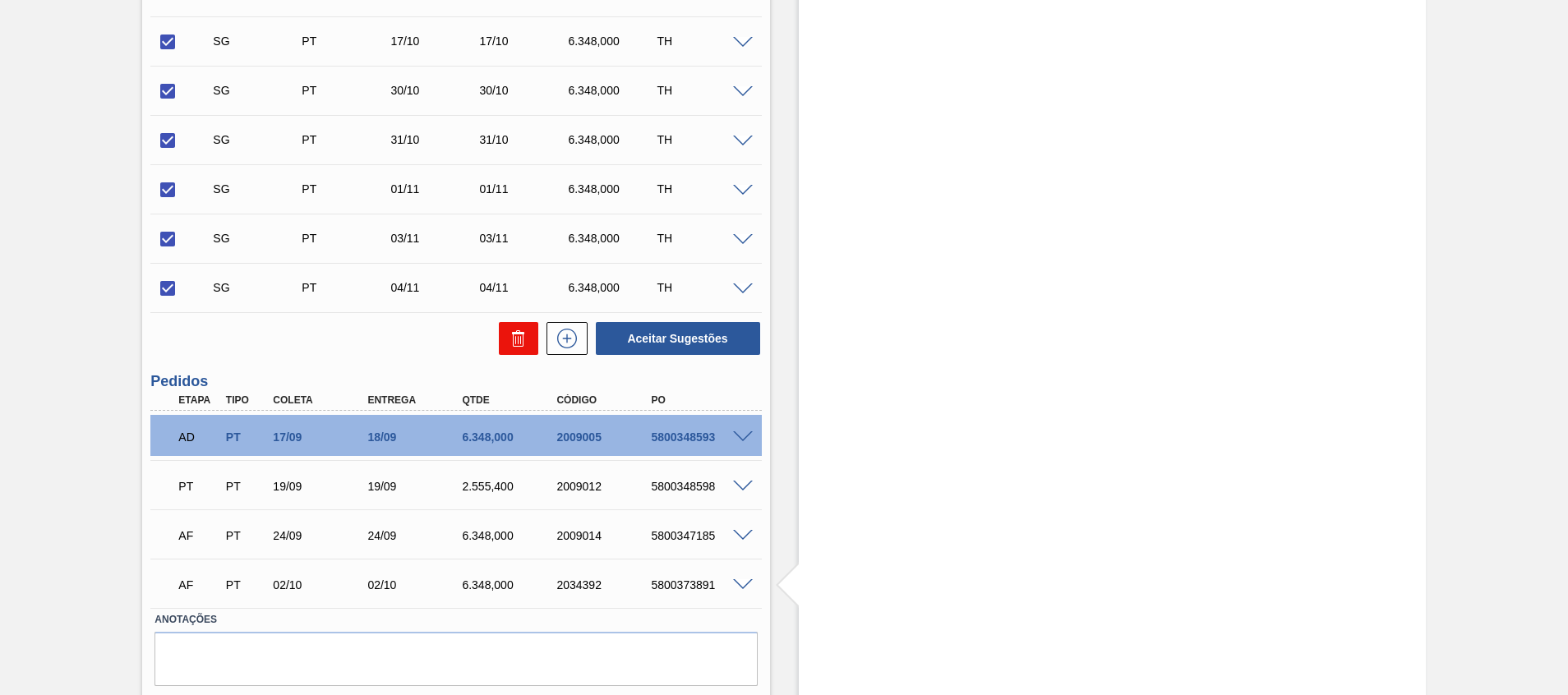
checkbox input "false"
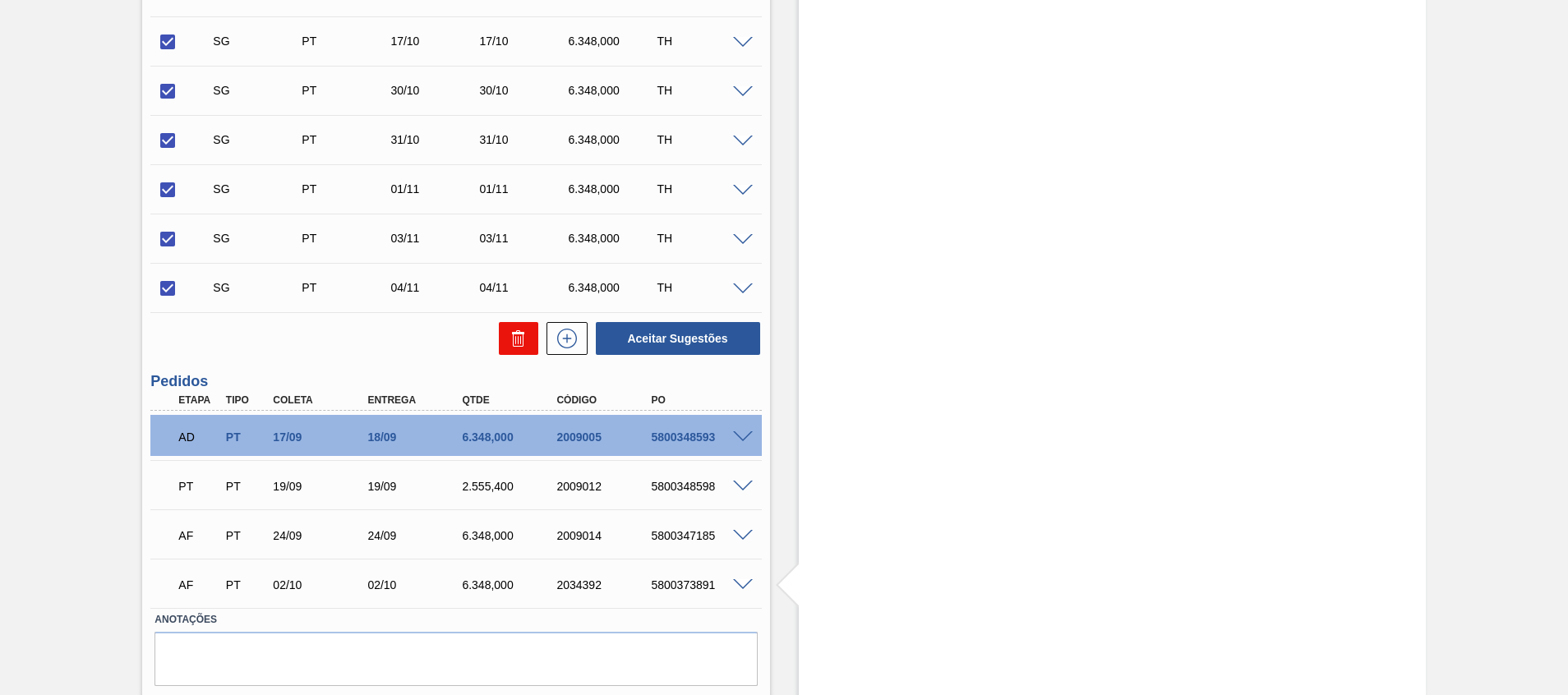
checkbox input "false"
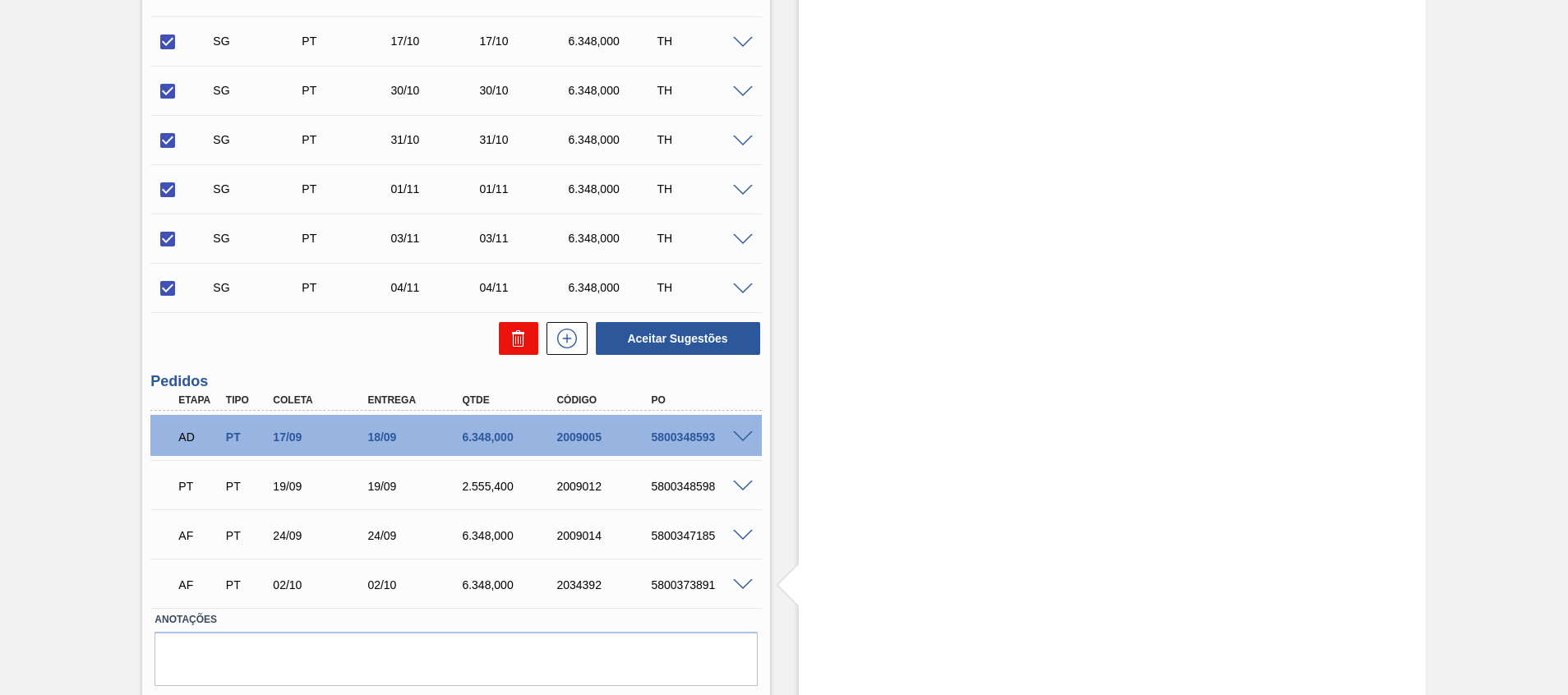
checkbox input "false"
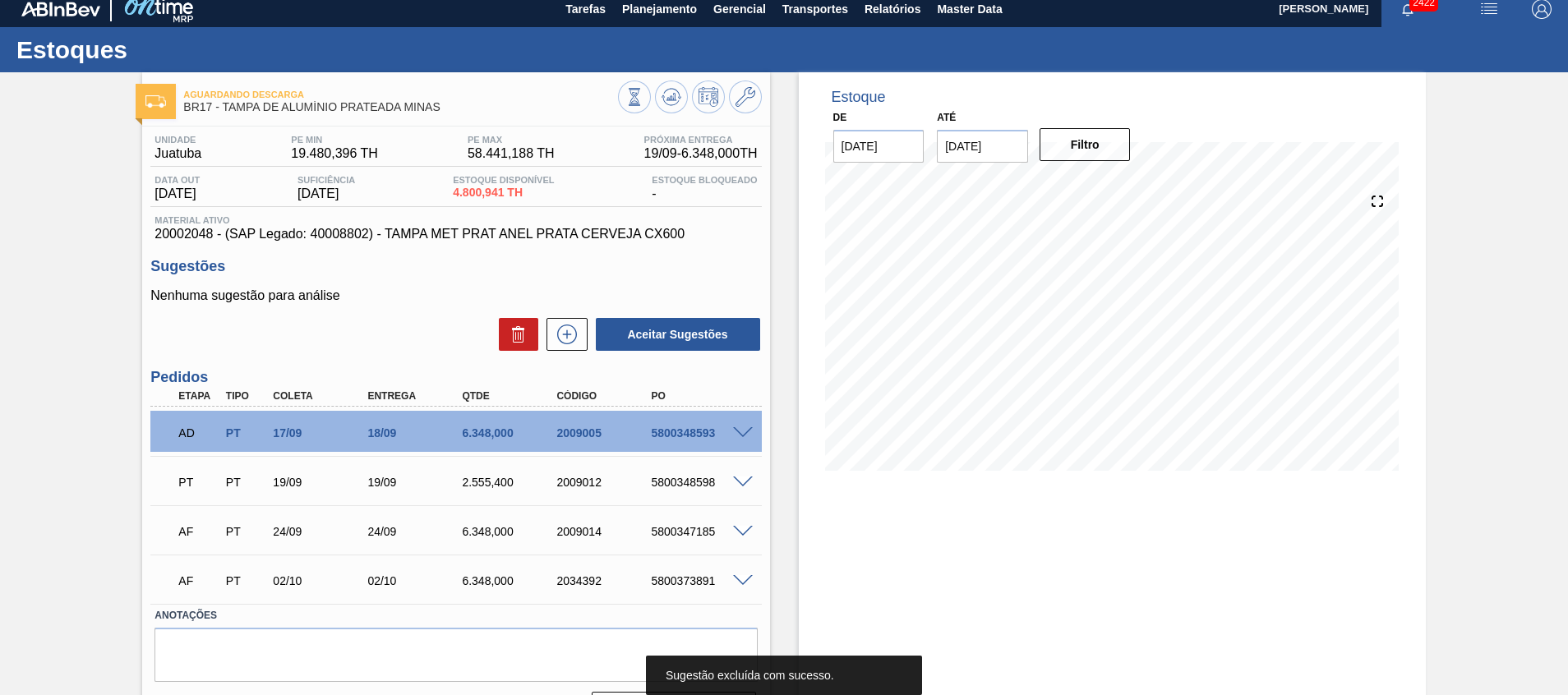
scroll to position [0, 0]
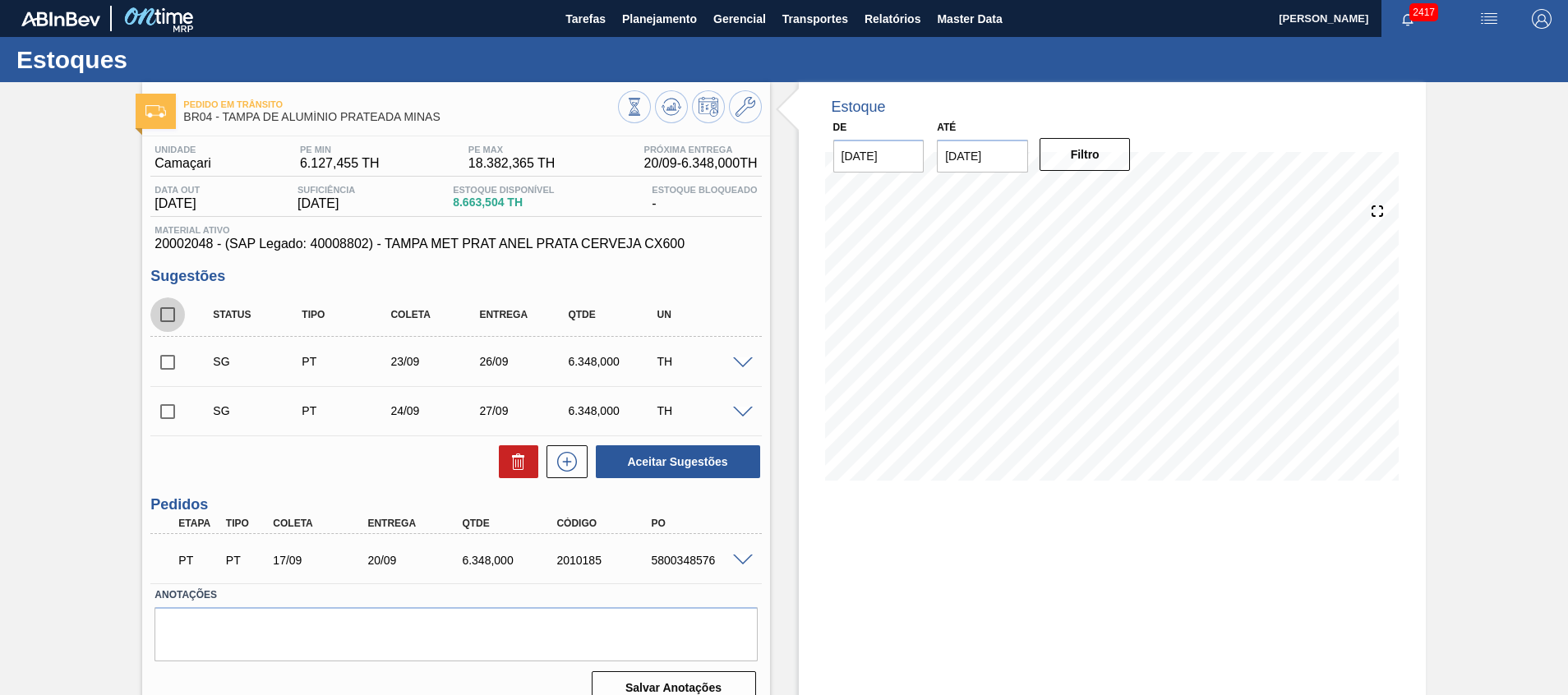
click at [177, 325] on input "checkbox" at bounding box center [167, 314] width 34 height 34
checkbox input "true"
click at [533, 454] on button at bounding box center [518, 461] width 39 height 33
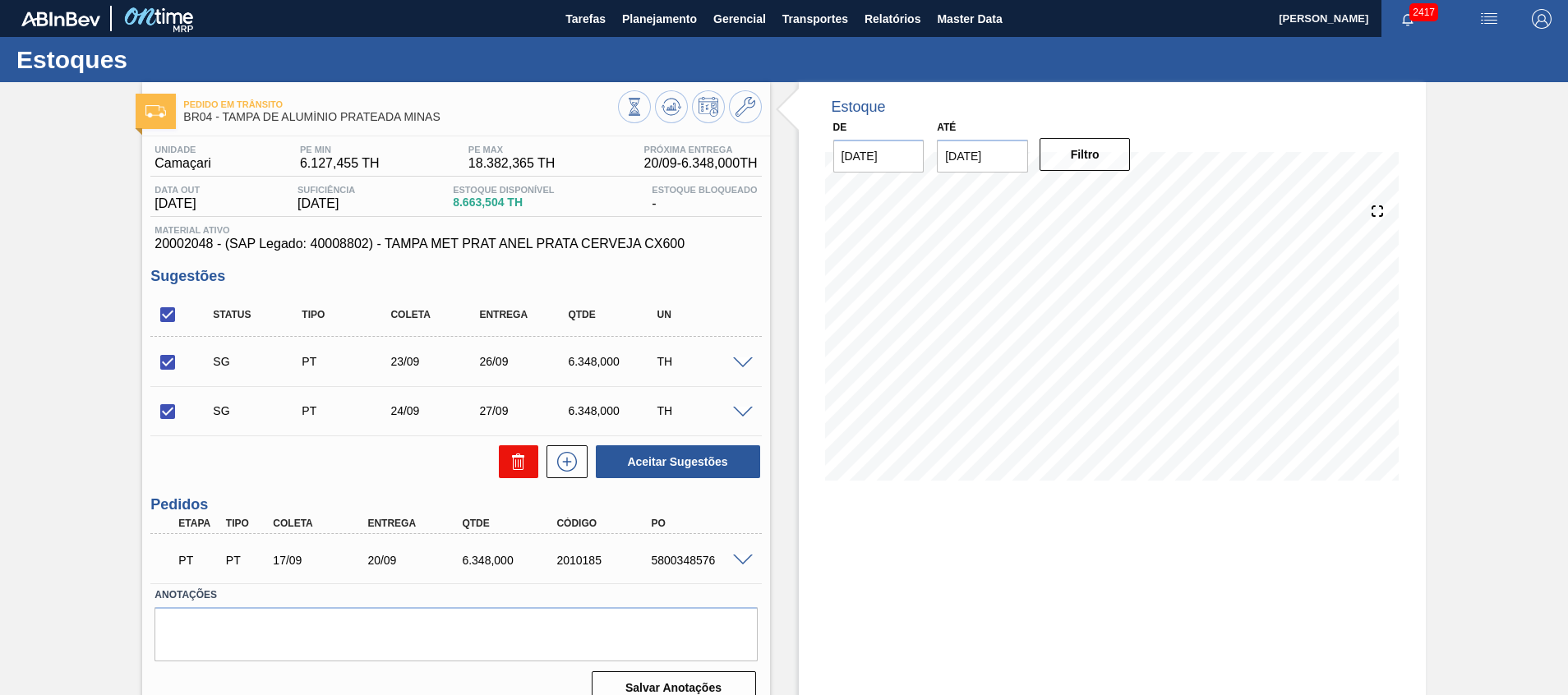
checkbox input "false"
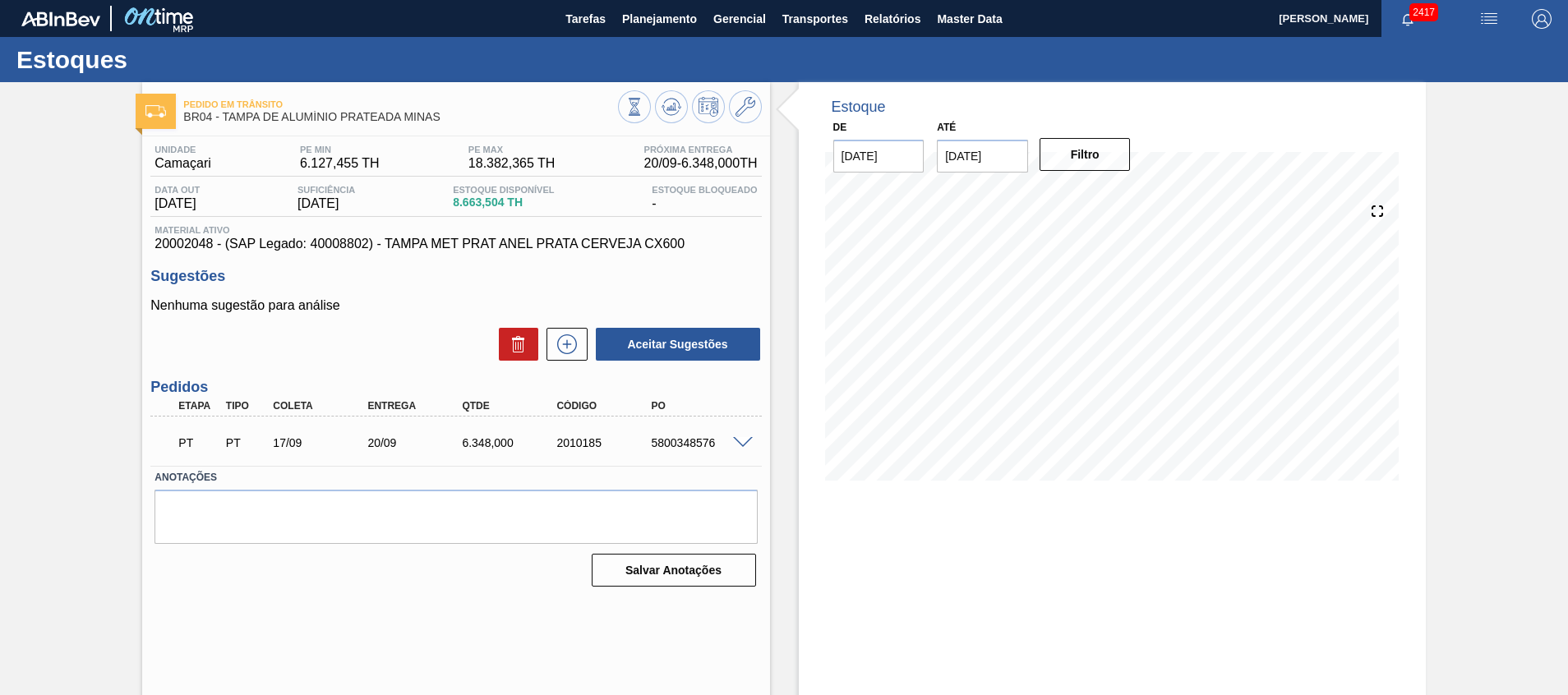
click at [997, 157] on input "03/10/2025" at bounding box center [982, 155] width 91 height 33
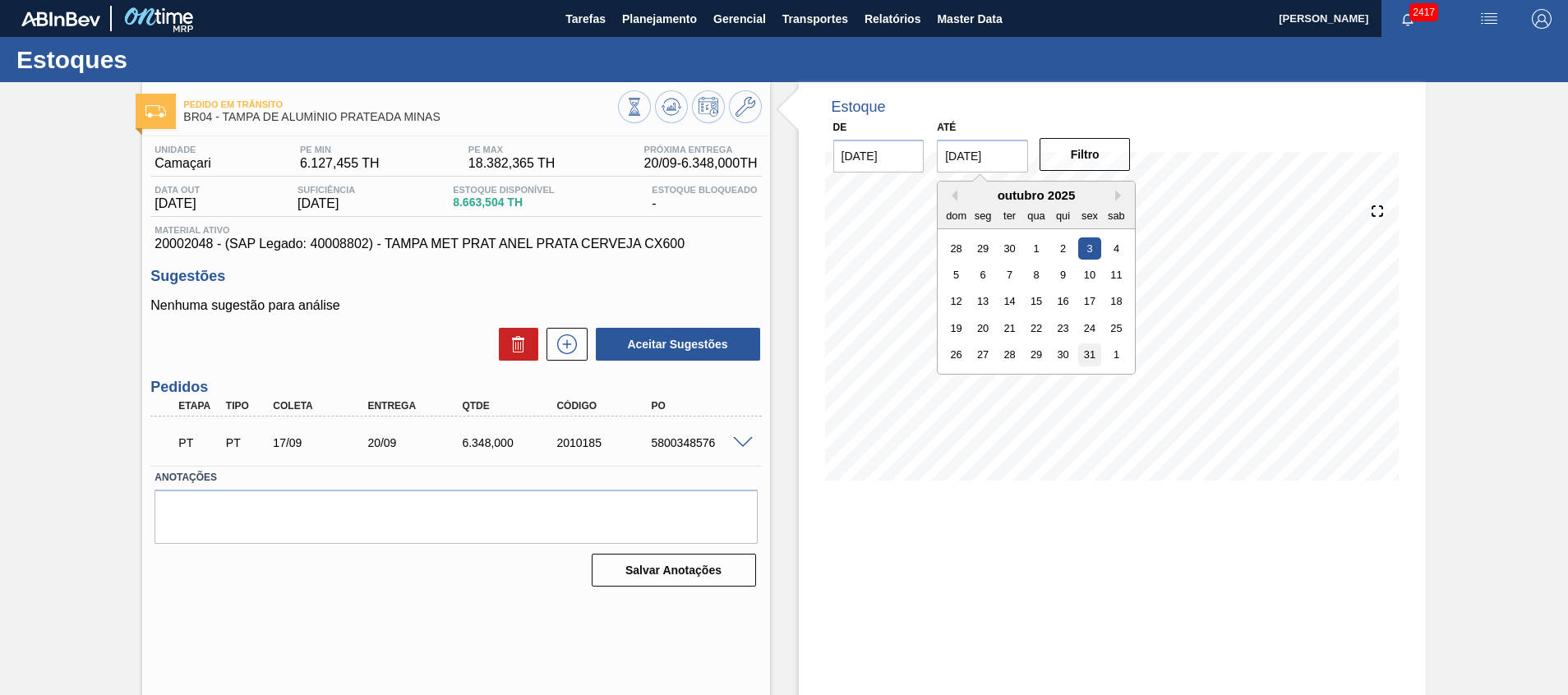
click at [1090, 353] on div "31" at bounding box center [1090, 354] width 23 height 23
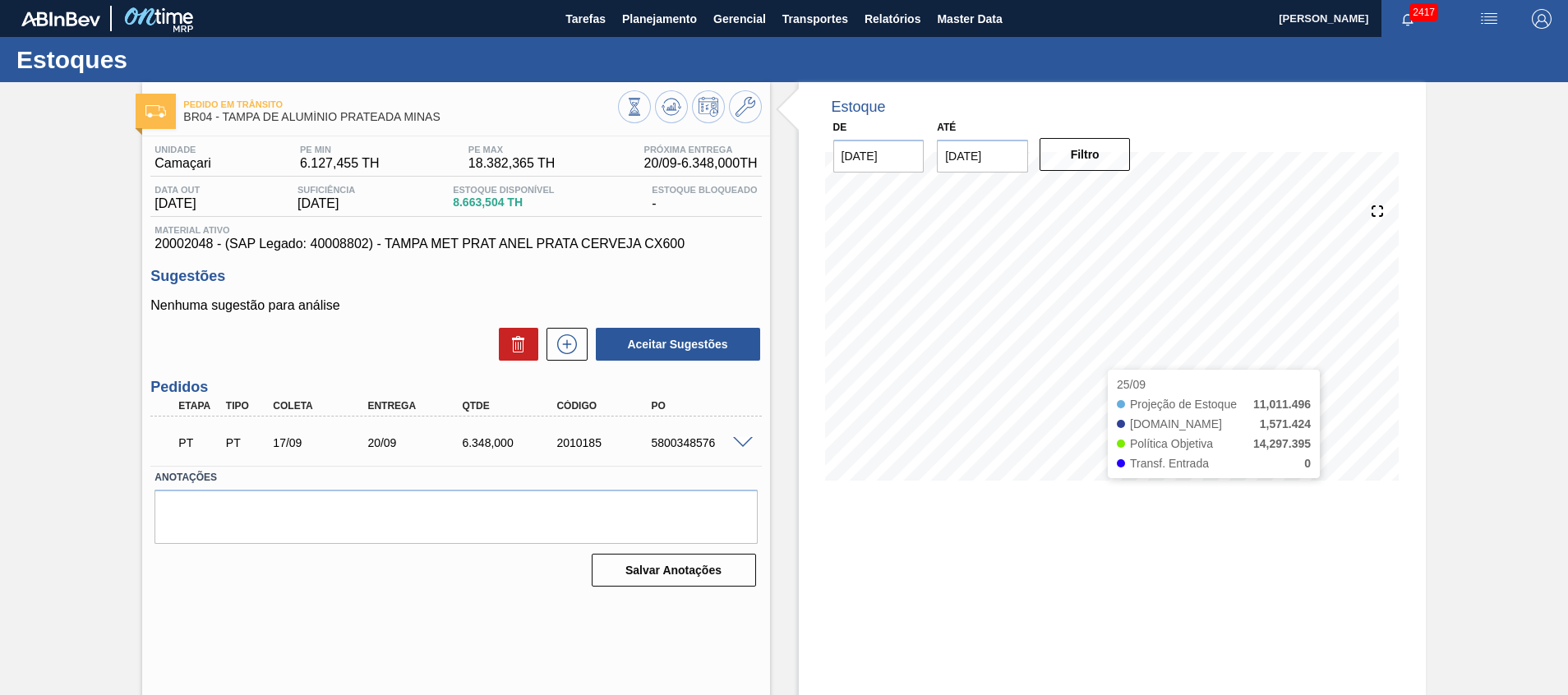
type input "[DATE]"
click at [1085, 161] on button "Filtro" at bounding box center [1085, 154] width 91 height 33
click at [565, 346] on icon at bounding box center [566, 344] width 26 height 20
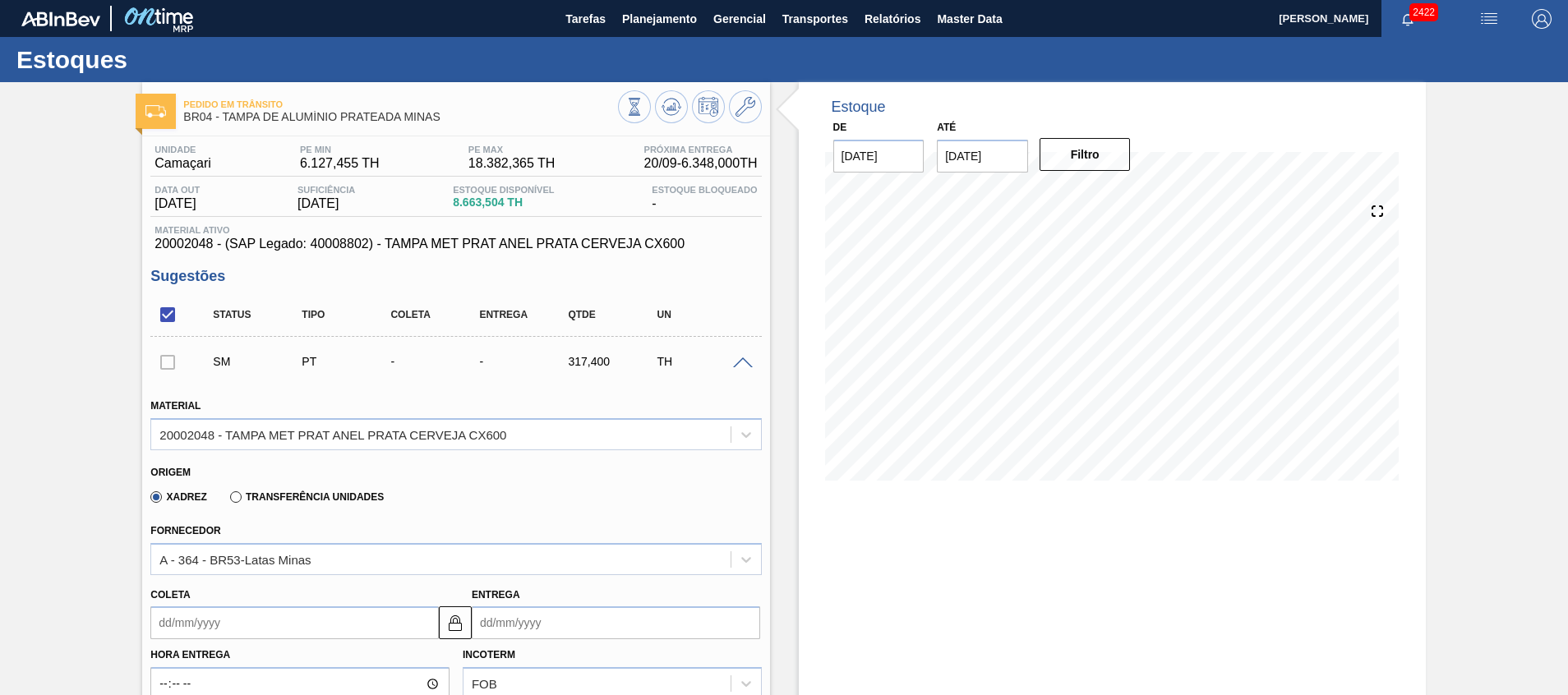
scroll to position [246, 0]
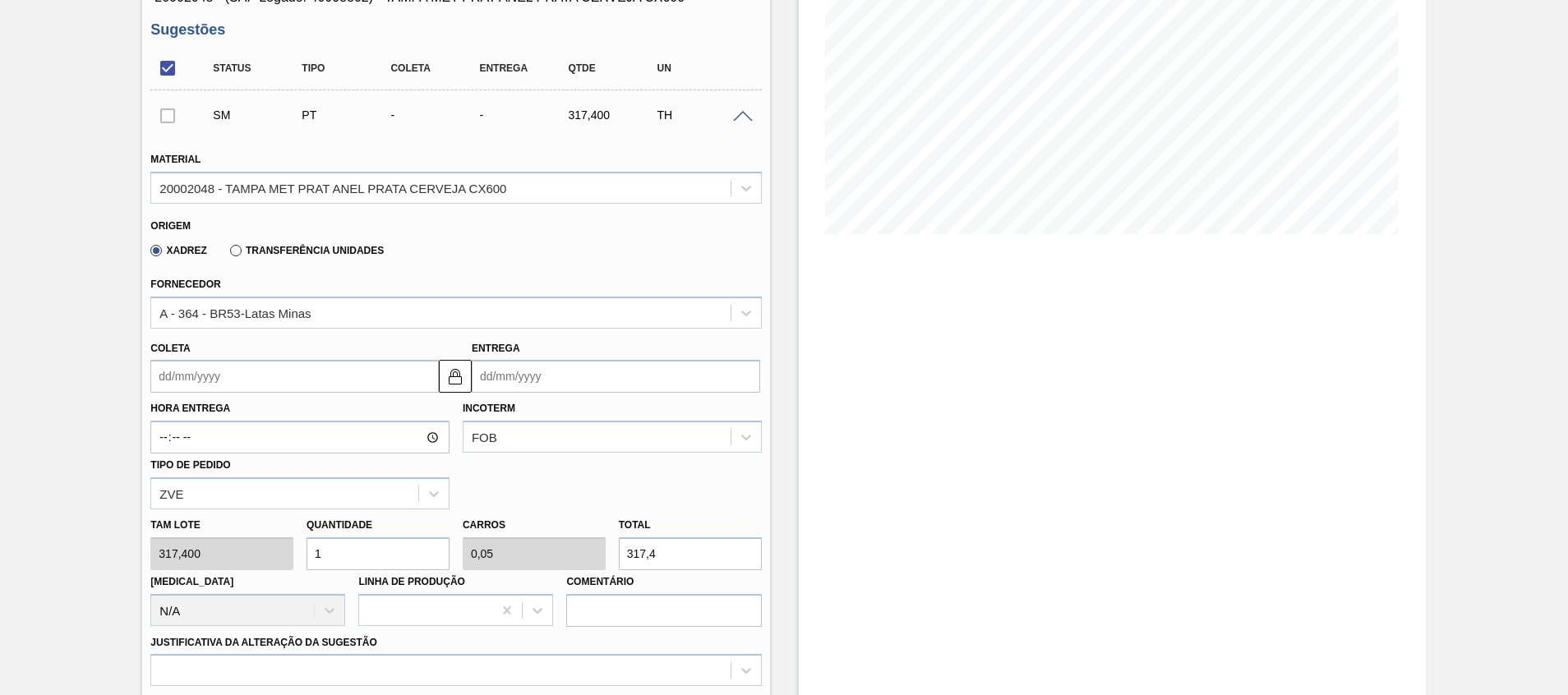
click at [538, 382] on input "Entrega" at bounding box center [616, 376] width 288 height 33
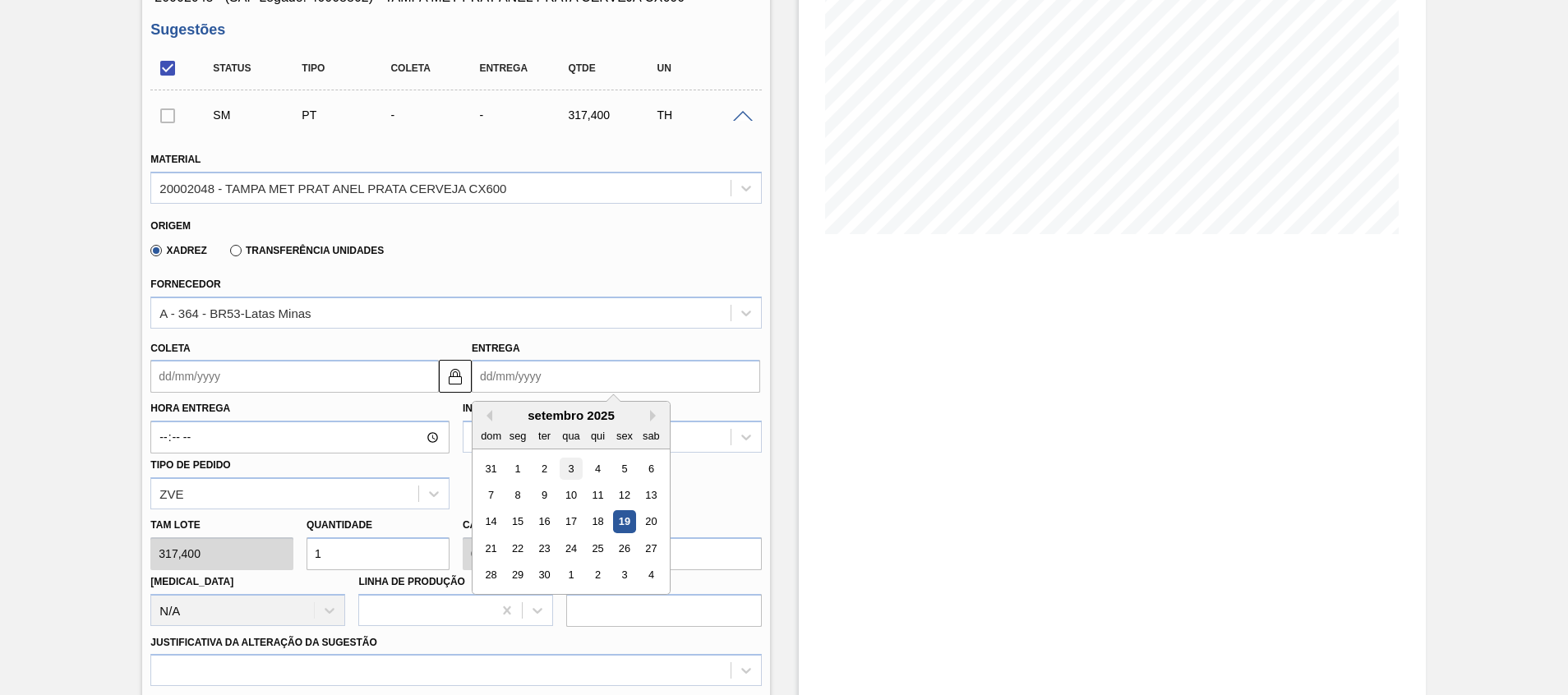
click at [573, 469] on div "3" at bounding box center [571, 469] width 23 height 23
type input "31/08/2025"
type input "03/09/2025"
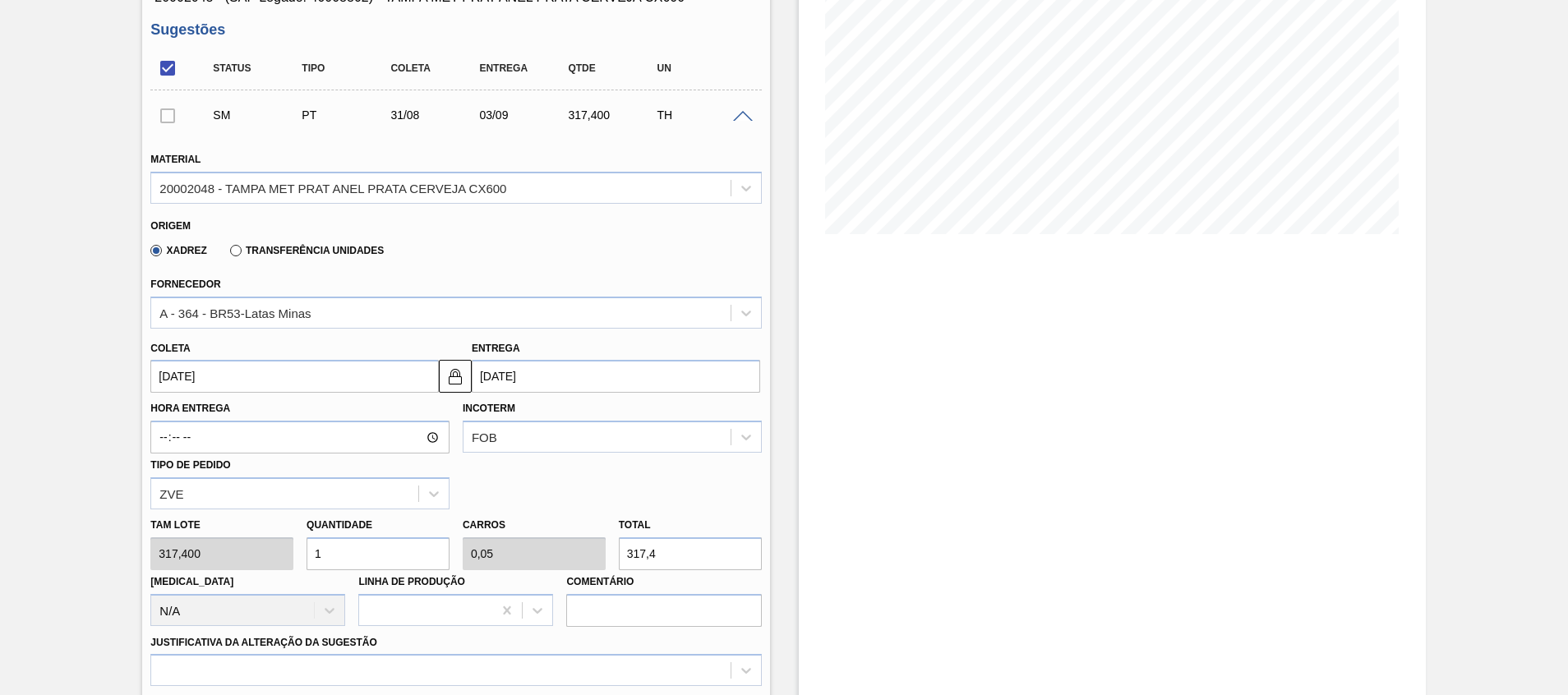
click at [568, 360] on input "03/09/2025" at bounding box center [616, 376] width 288 height 33
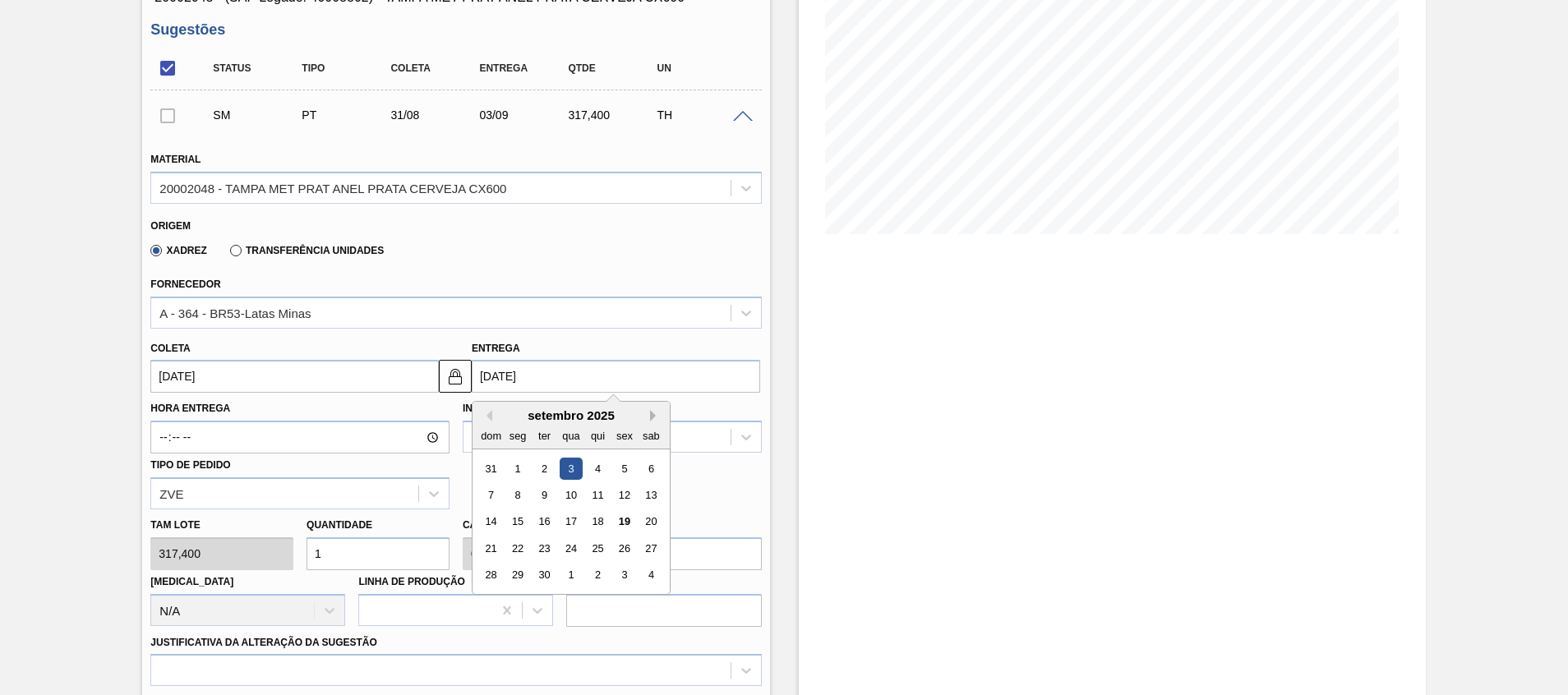
click at [660, 417] on button "Next Month" at bounding box center [656, 416] width 12 height 12
click at [631, 472] on div "3" at bounding box center [624, 469] width 23 height 23
type input "30/09/2025"
type input "03/10/2025"
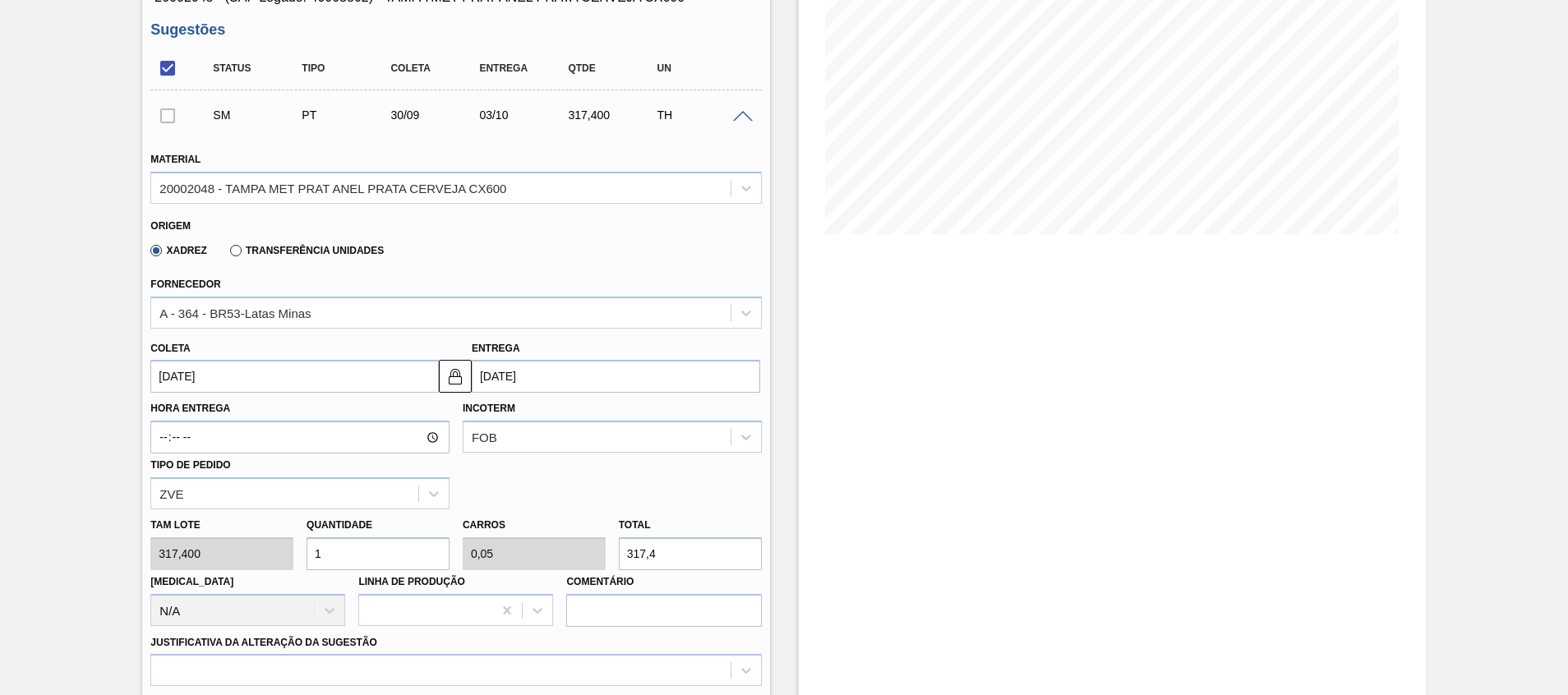
click at [915, 420] on div "Estoque De 19/09/2025 Até 31/10/2025 Filtro 24/09 Projeção de Estoque 12,582.92…" at bounding box center [1112, 465] width 627 height 1261
click at [241, 547] on div "Tam lote 317,400 Quantidade 1 Carros 0,05 Total 317,4 Doca N/A Linha de Produçã…" at bounding box center [455, 568] width 624 height 118
type input "3"
type input "0,15"
type input "952,2"
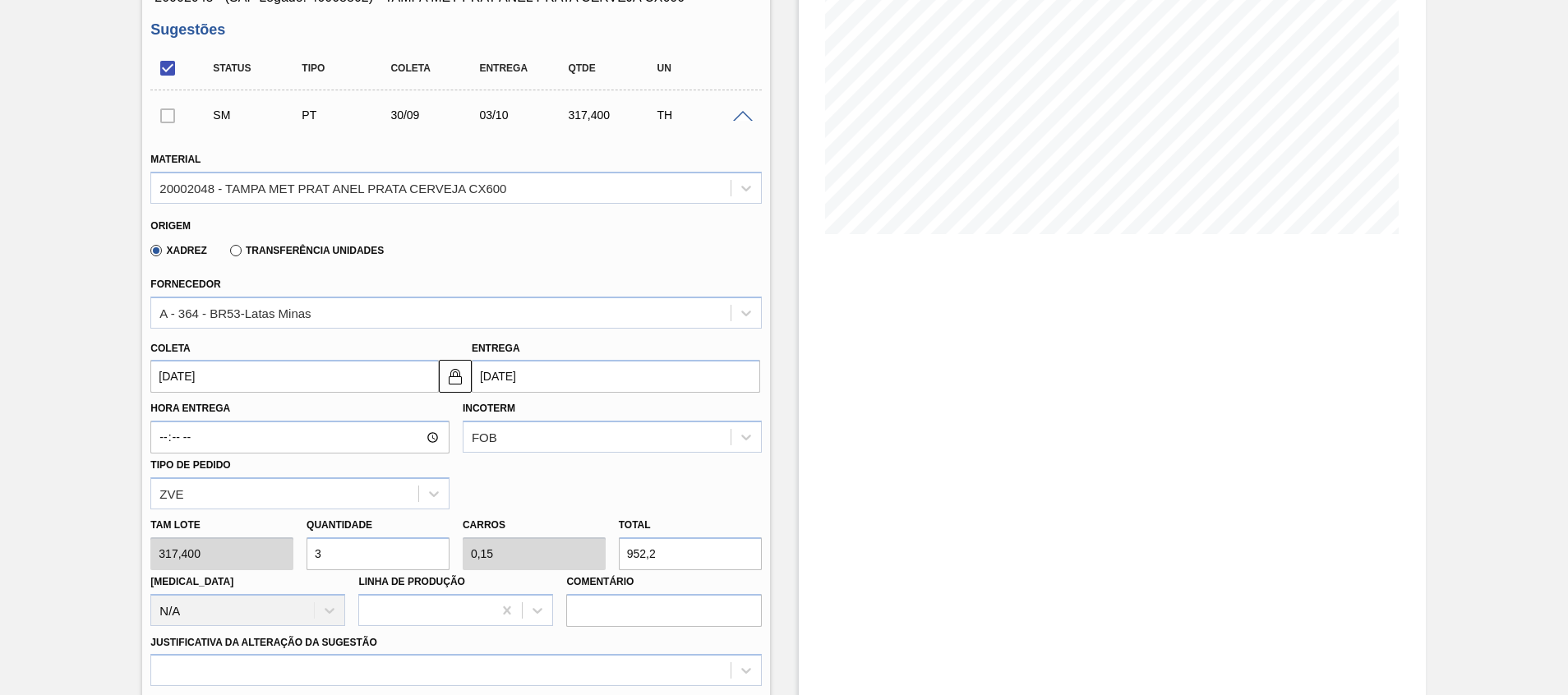
type input "30"
type input "1,5"
type input "9.522"
type input "3"
type input "0,15"
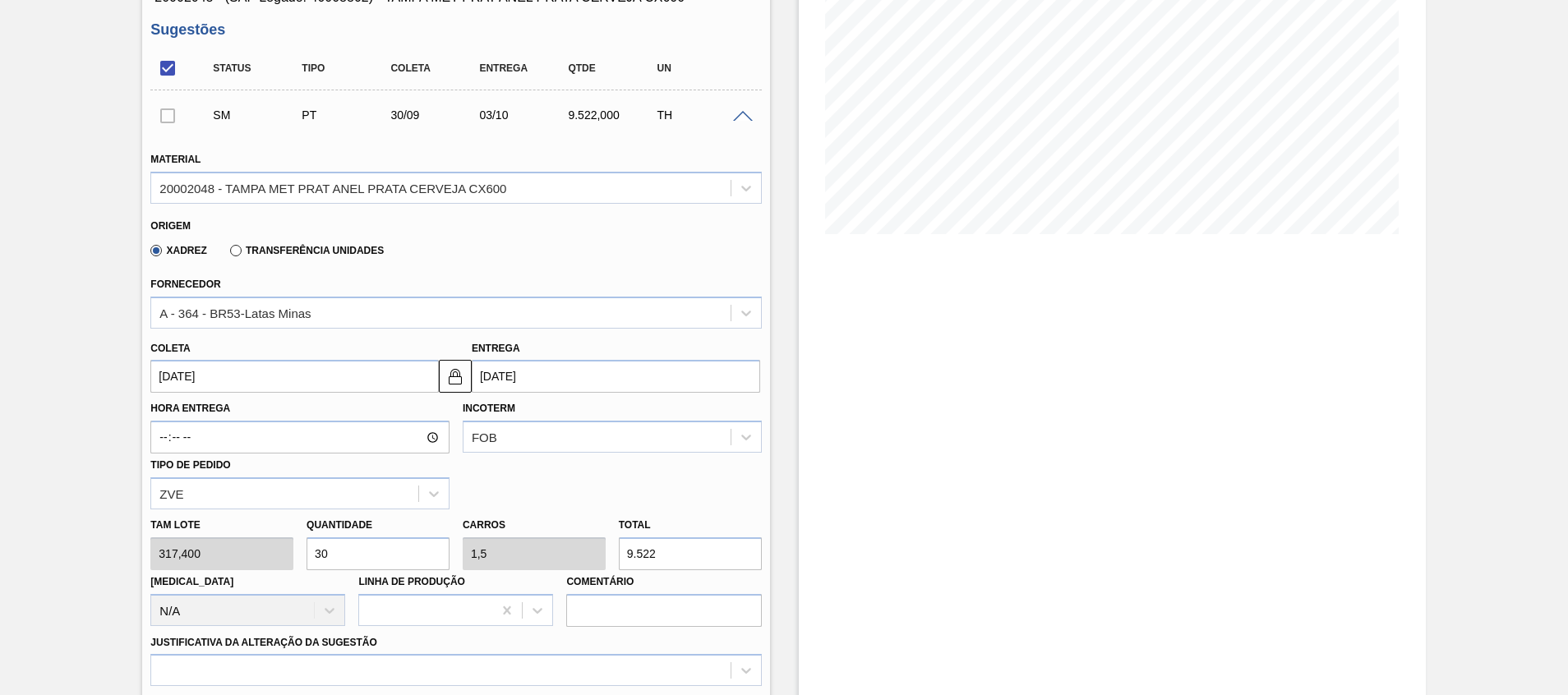
type input "952,2"
type input "0"
type input "2"
type input "0,1"
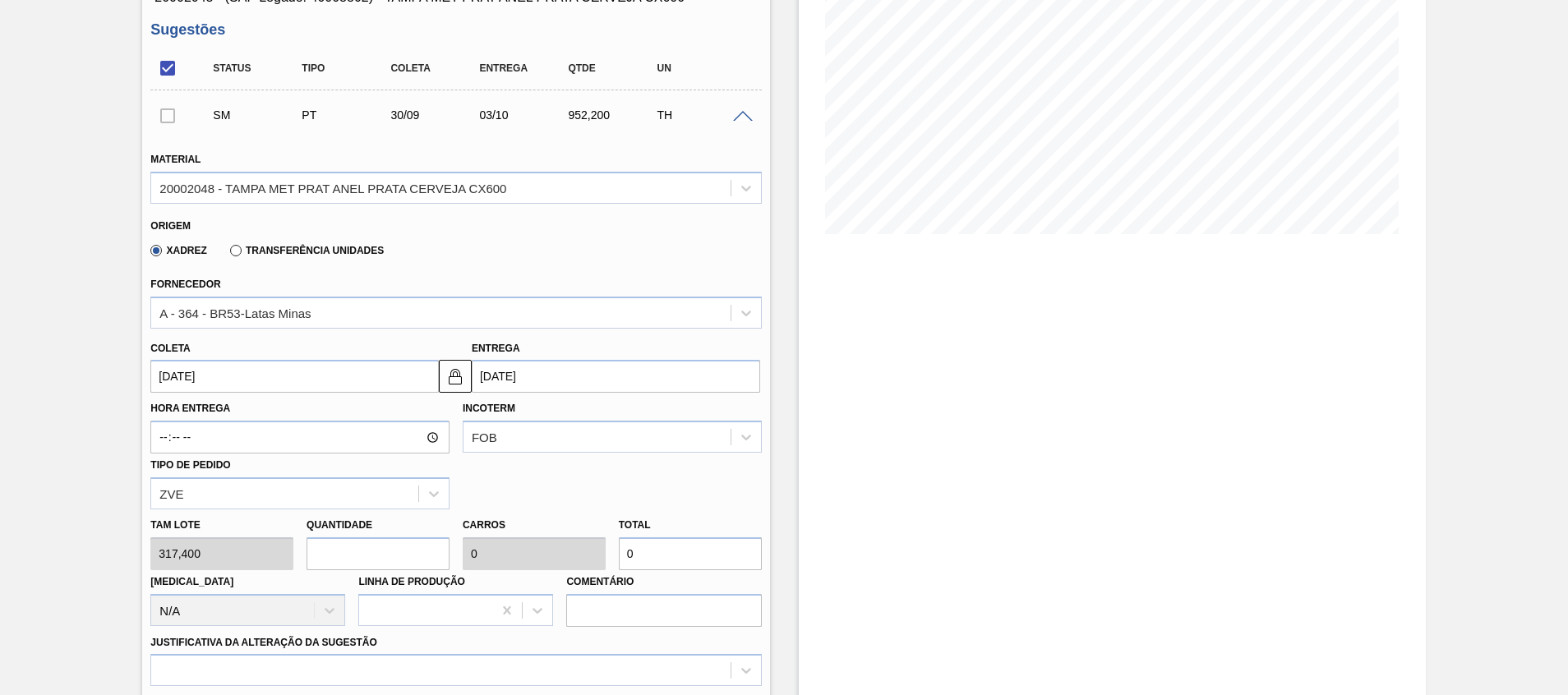
type input "634,8"
type input "20"
type input "1"
type input "6.348"
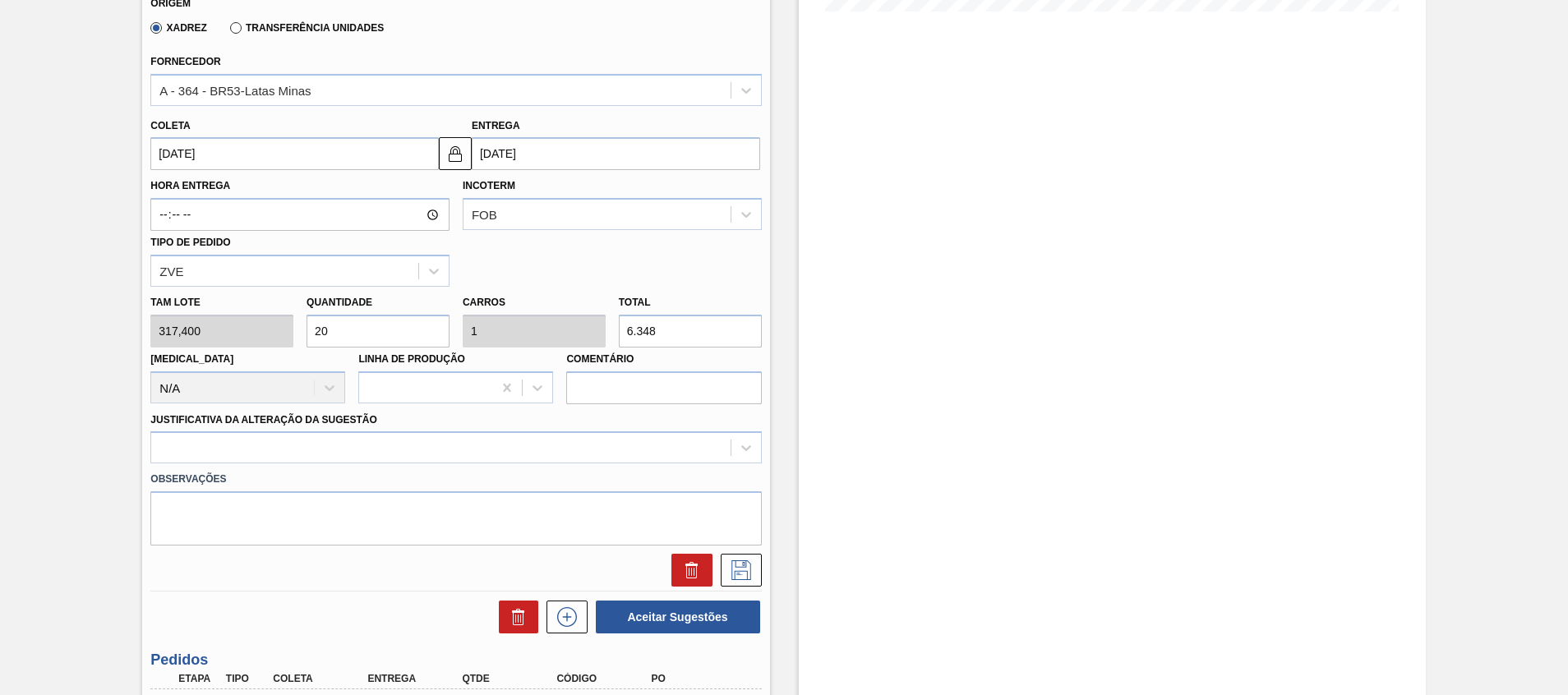
scroll to position [493, 0]
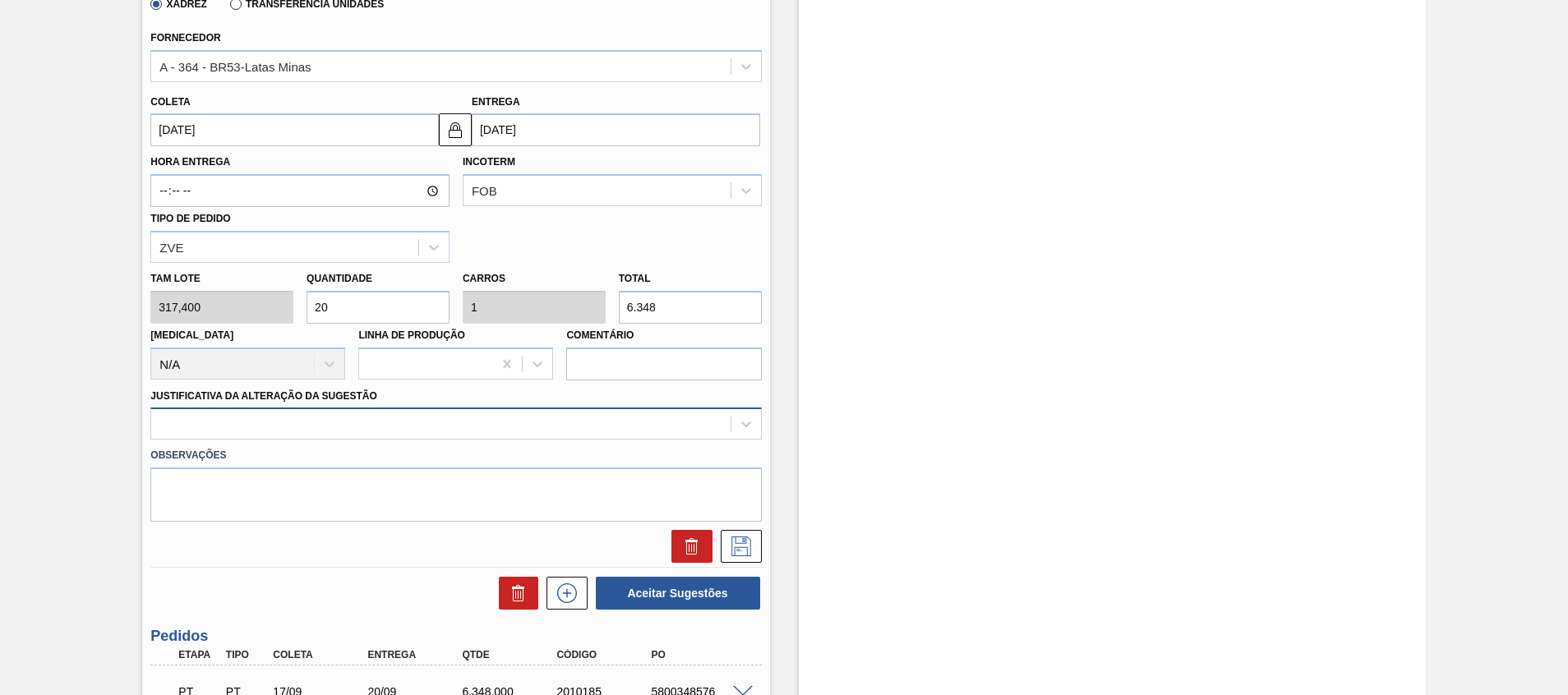
type input "20"
click at [272, 437] on div at bounding box center [455, 424] width 611 height 32
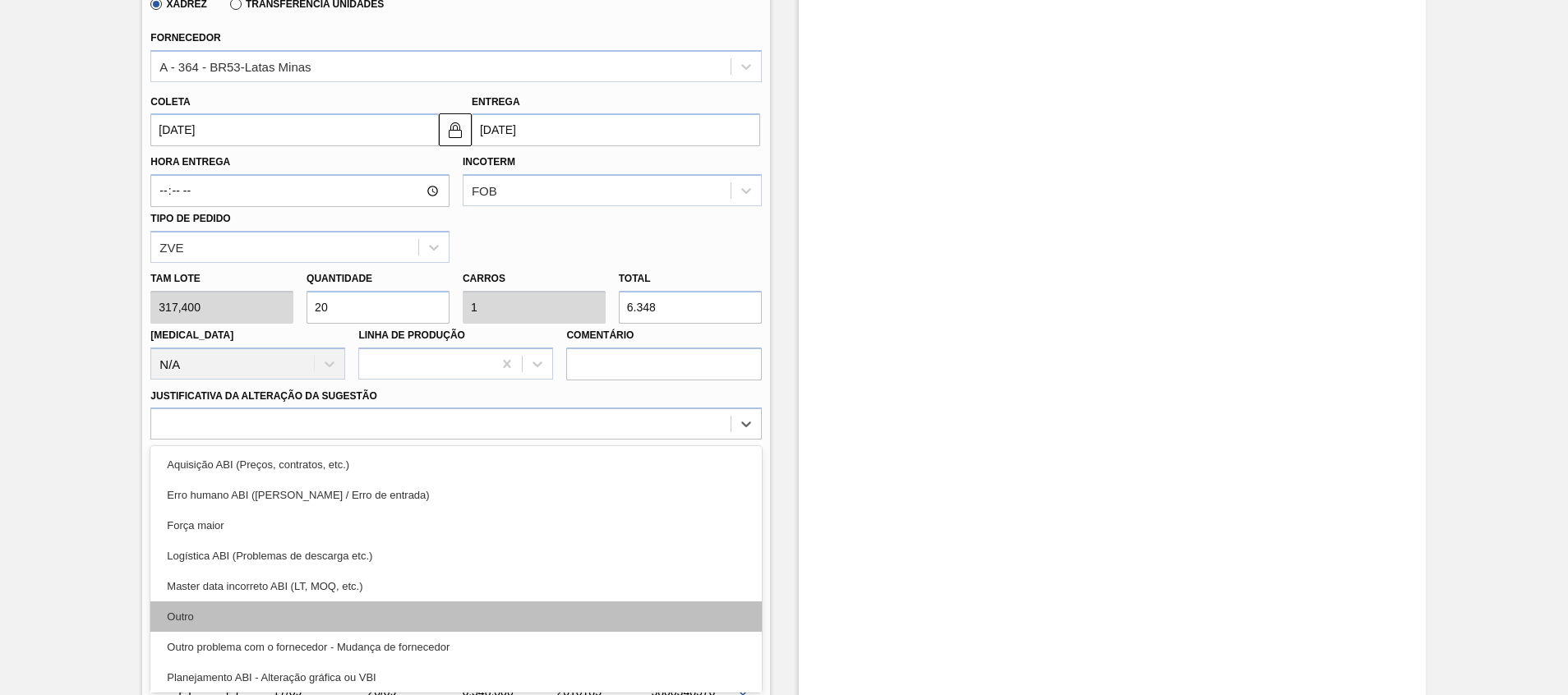
click at [269, 615] on div "Outro" at bounding box center [455, 616] width 611 height 30
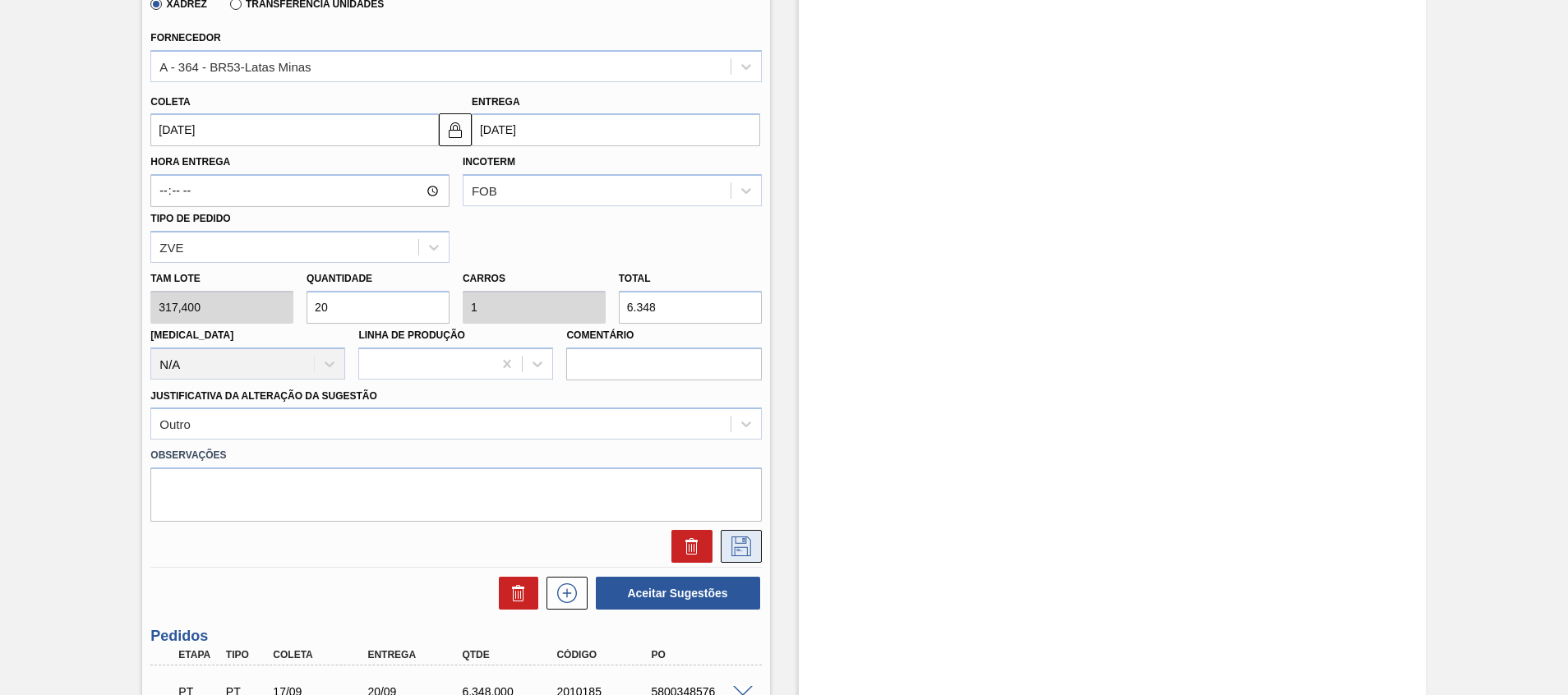
click at [732, 555] on icon at bounding box center [742, 546] width 20 height 20
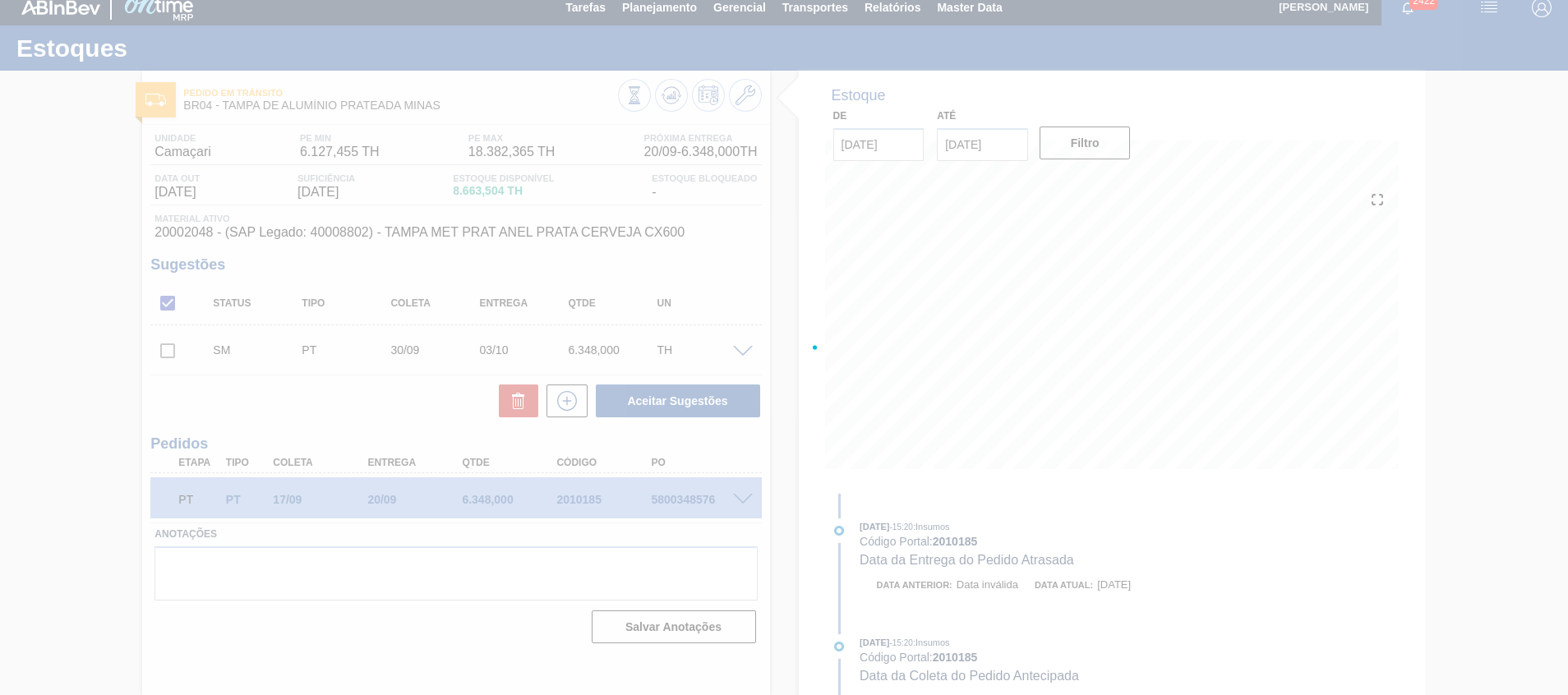
scroll to position [12, 0]
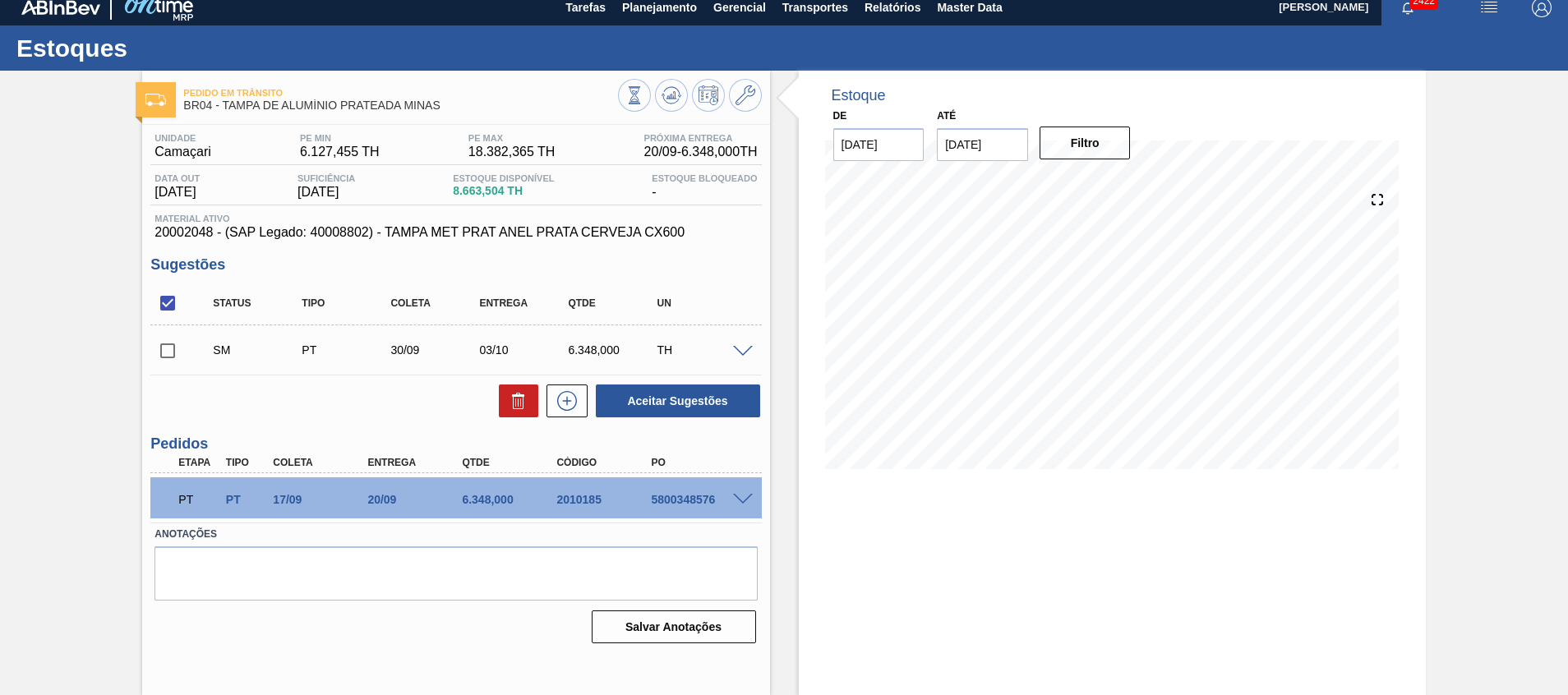
click at [175, 357] on input "checkbox" at bounding box center [167, 350] width 34 height 34
checkbox input "true"
click at [718, 401] on button "Aceitar Sugestões" at bounding box center [677, 400] width 165 height 33
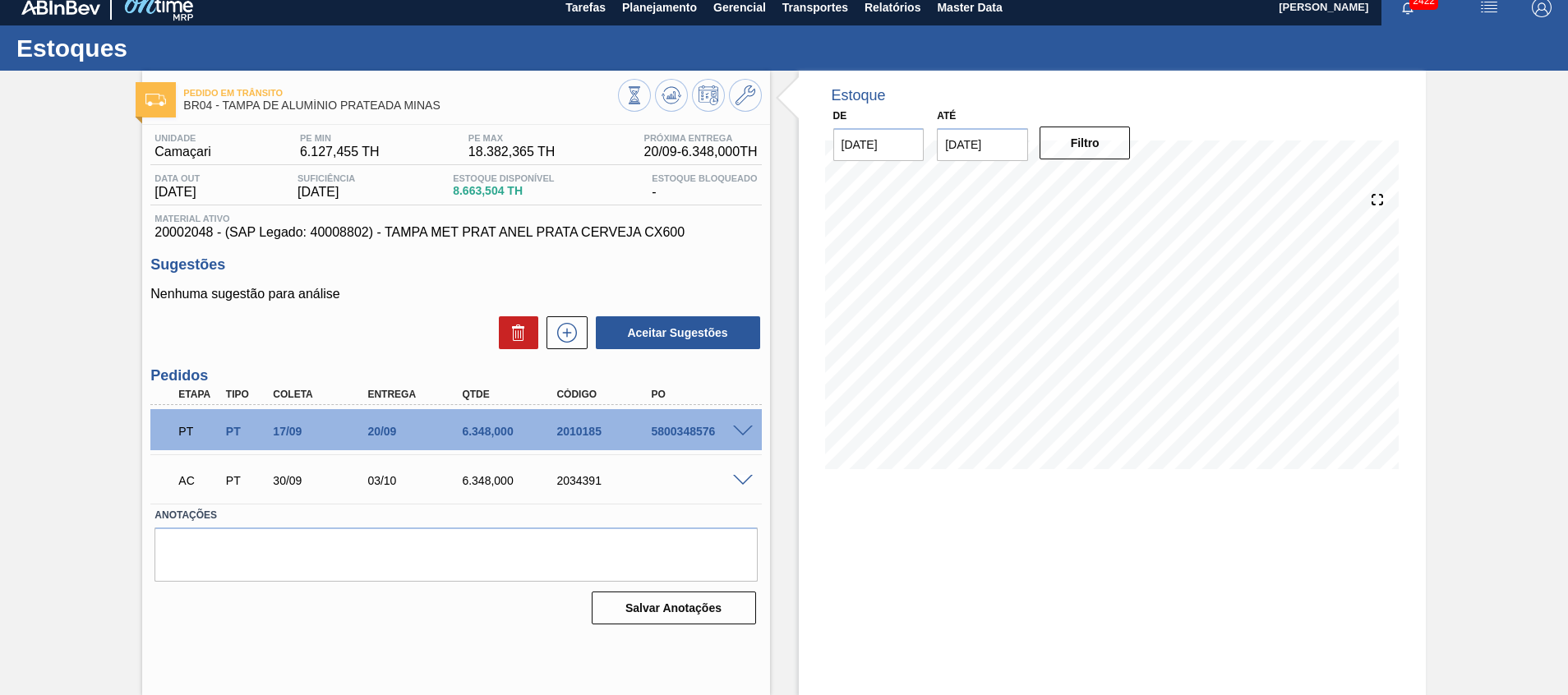
click at [727, 476] on div "AC PT 30/09 03/10 6.348,000 2034391" at bounding box center [451, 479] width 567 height 33
click at [737, 476] on span at bounding box center [743, 481] width 20 height 13
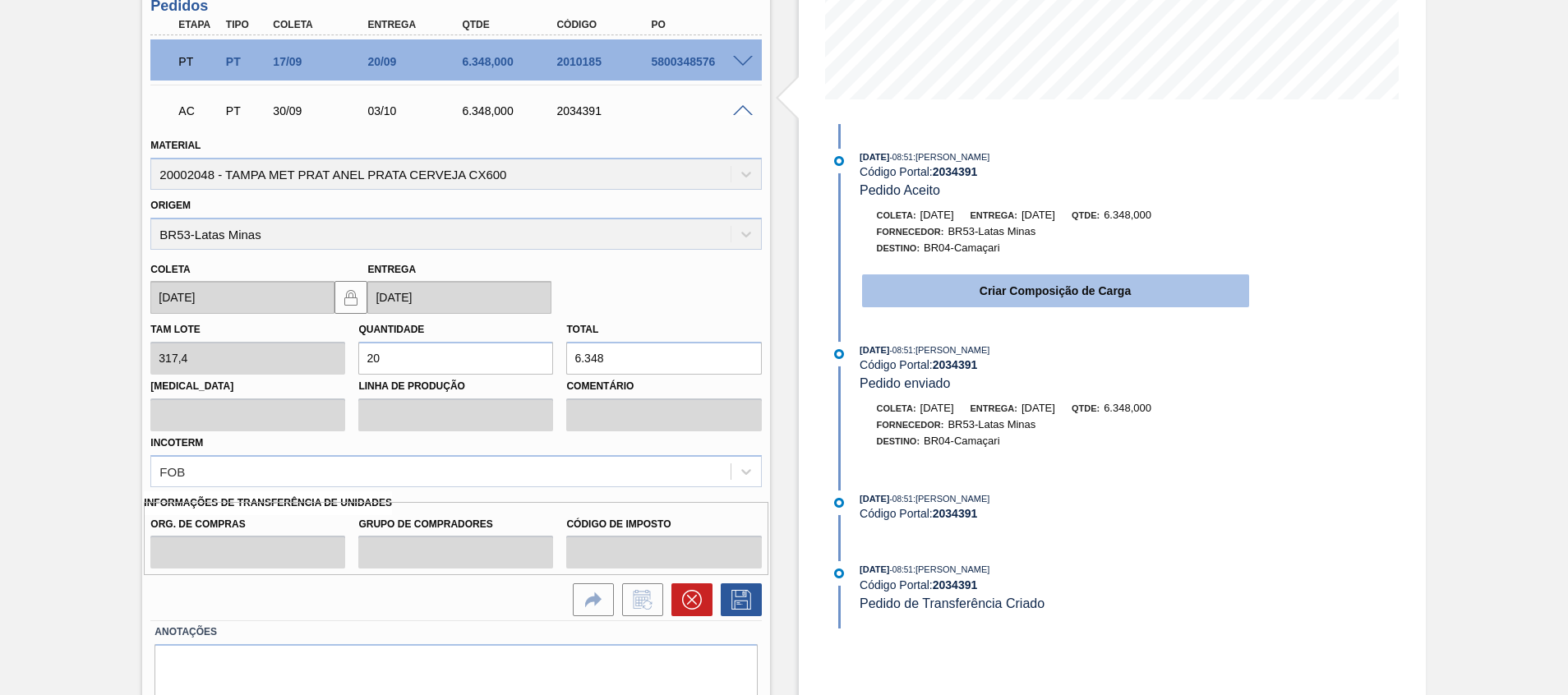
click at [946, 280] on button "Criar Composição de Carga" at bounding box center [1055, 291] width 387 height 33
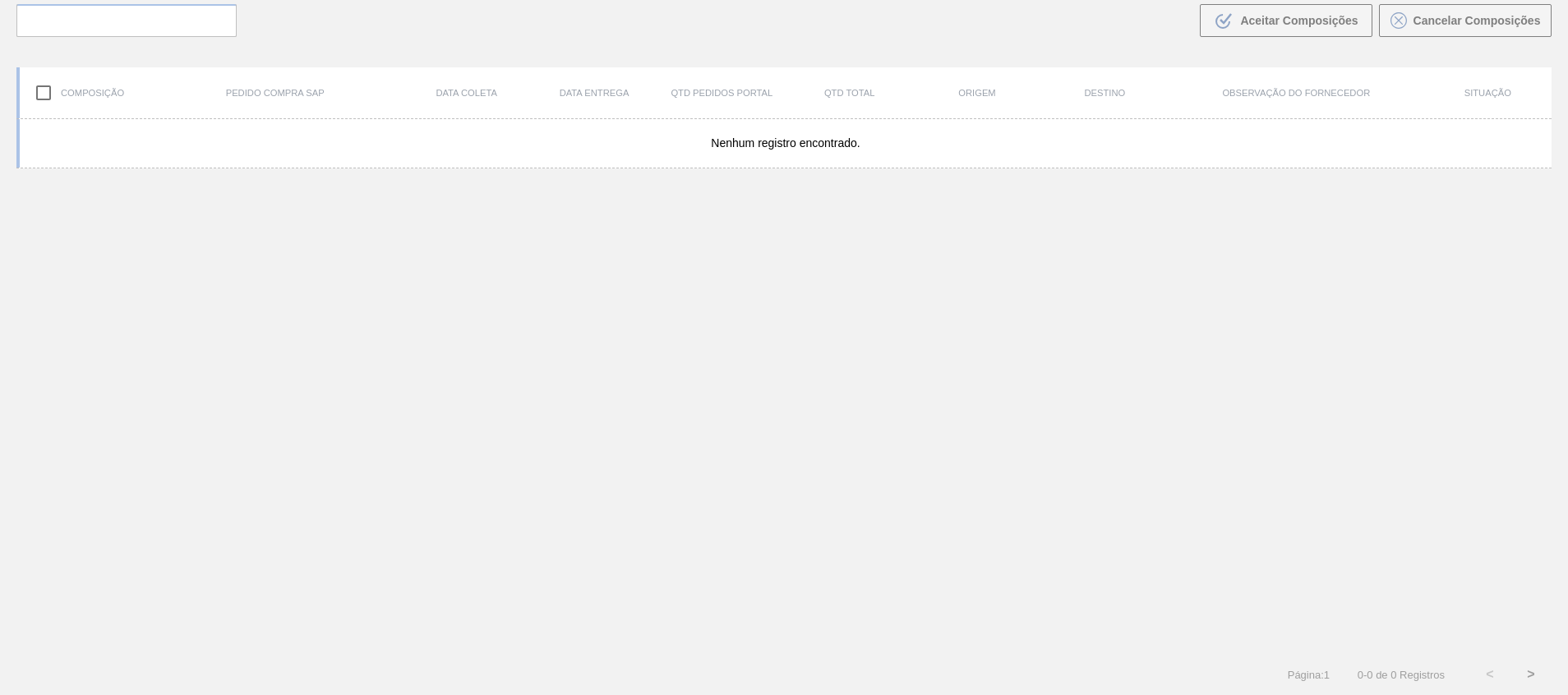
scroll to position [119, 0]
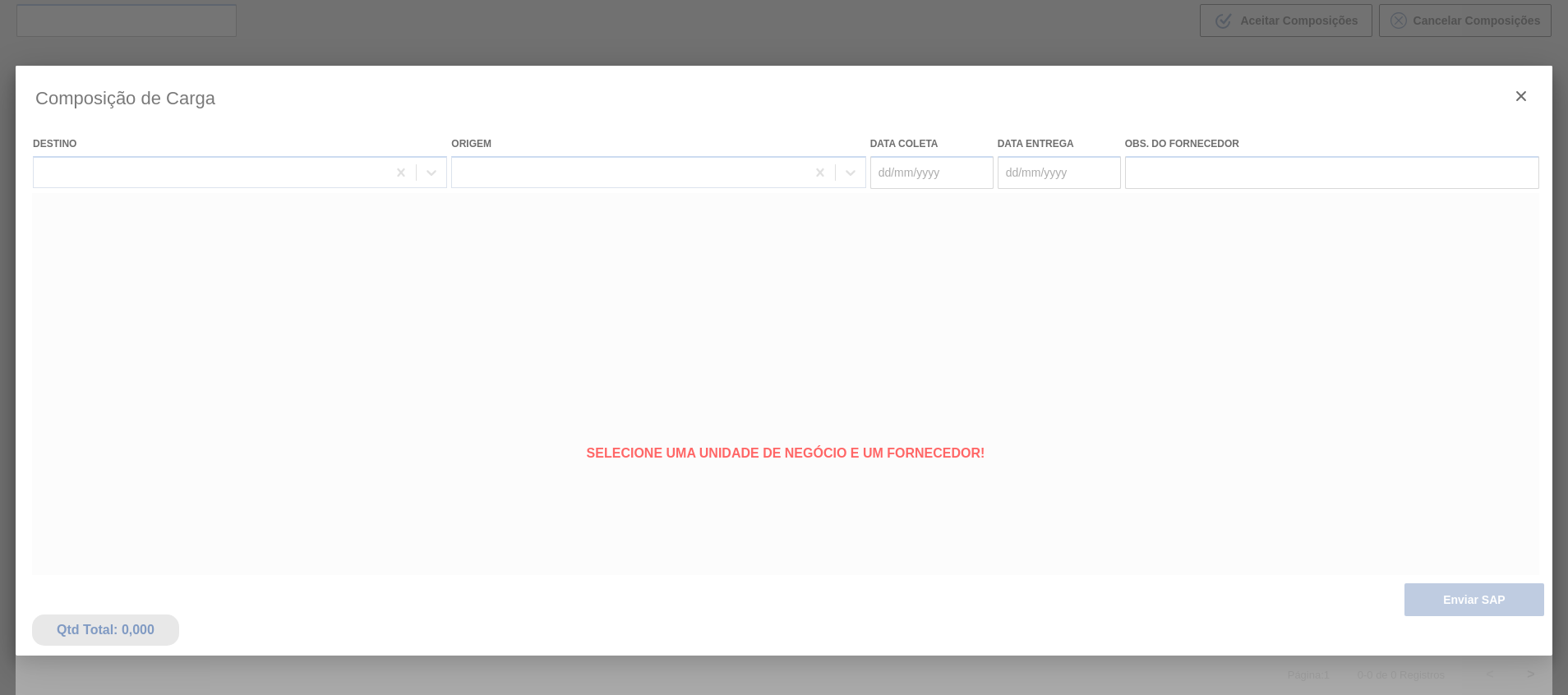
type coleta "30/09/2025"
type entrega "03/10/2025"
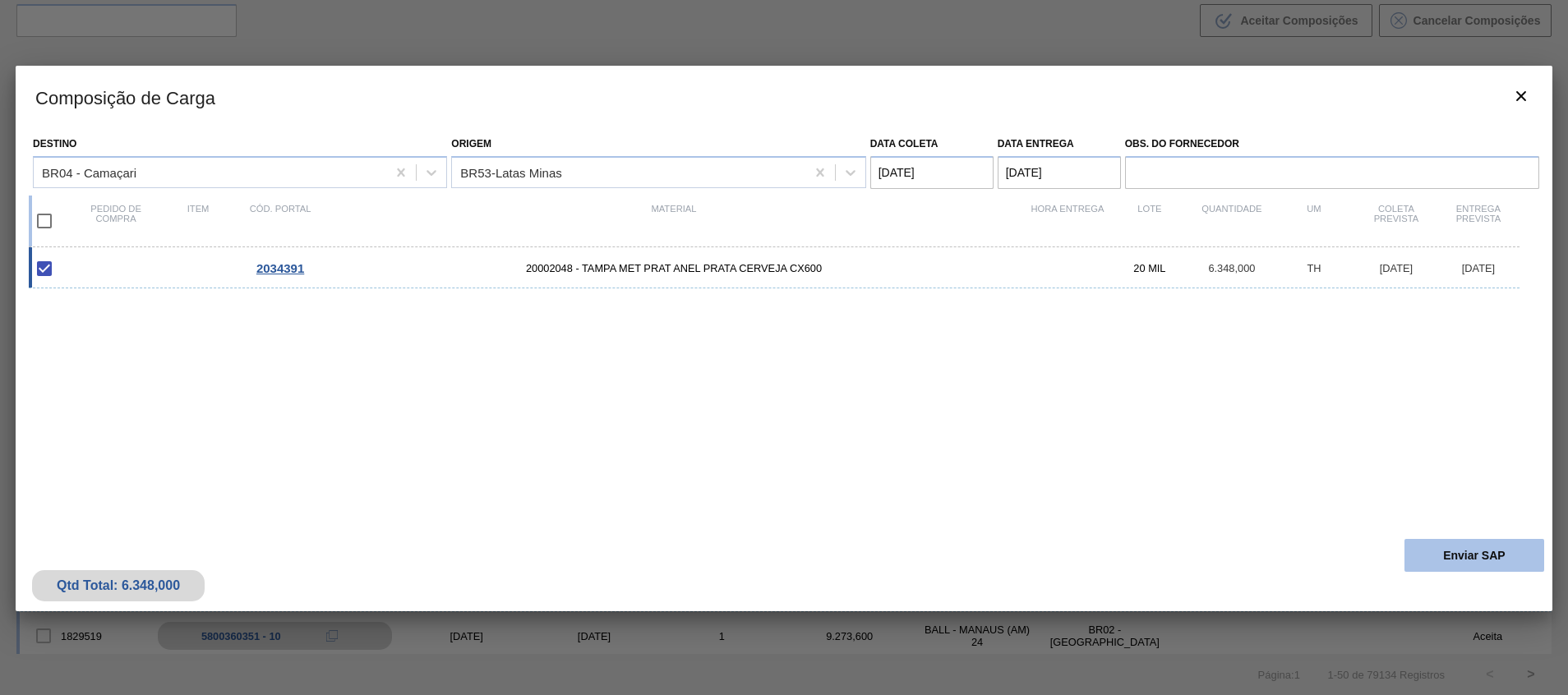
click at [1474, 551] on button "Enviar SAP" at bounding box center [1474, 555] width 140 height 33
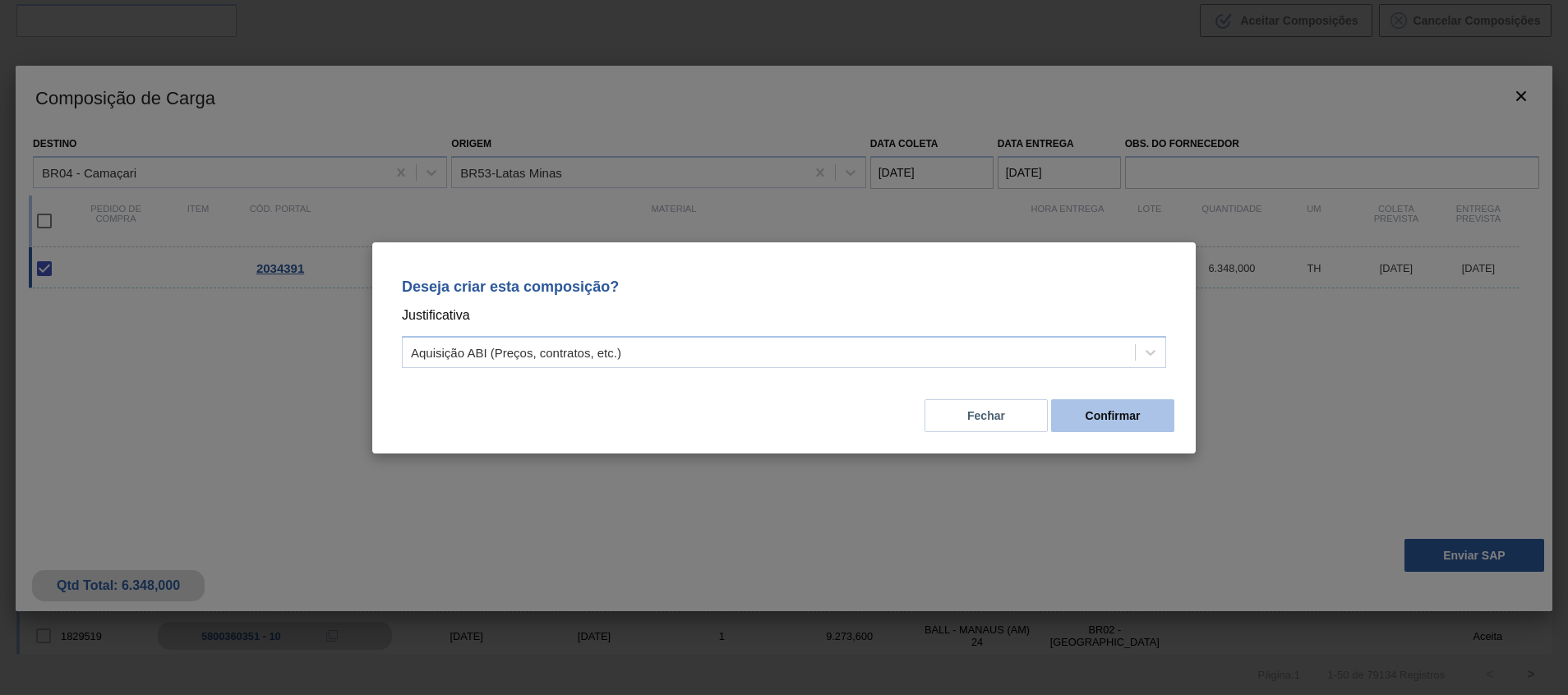
click at [1093, 420] on button "Confirmar" at bounding box center [1113, 415] width 124 height 33
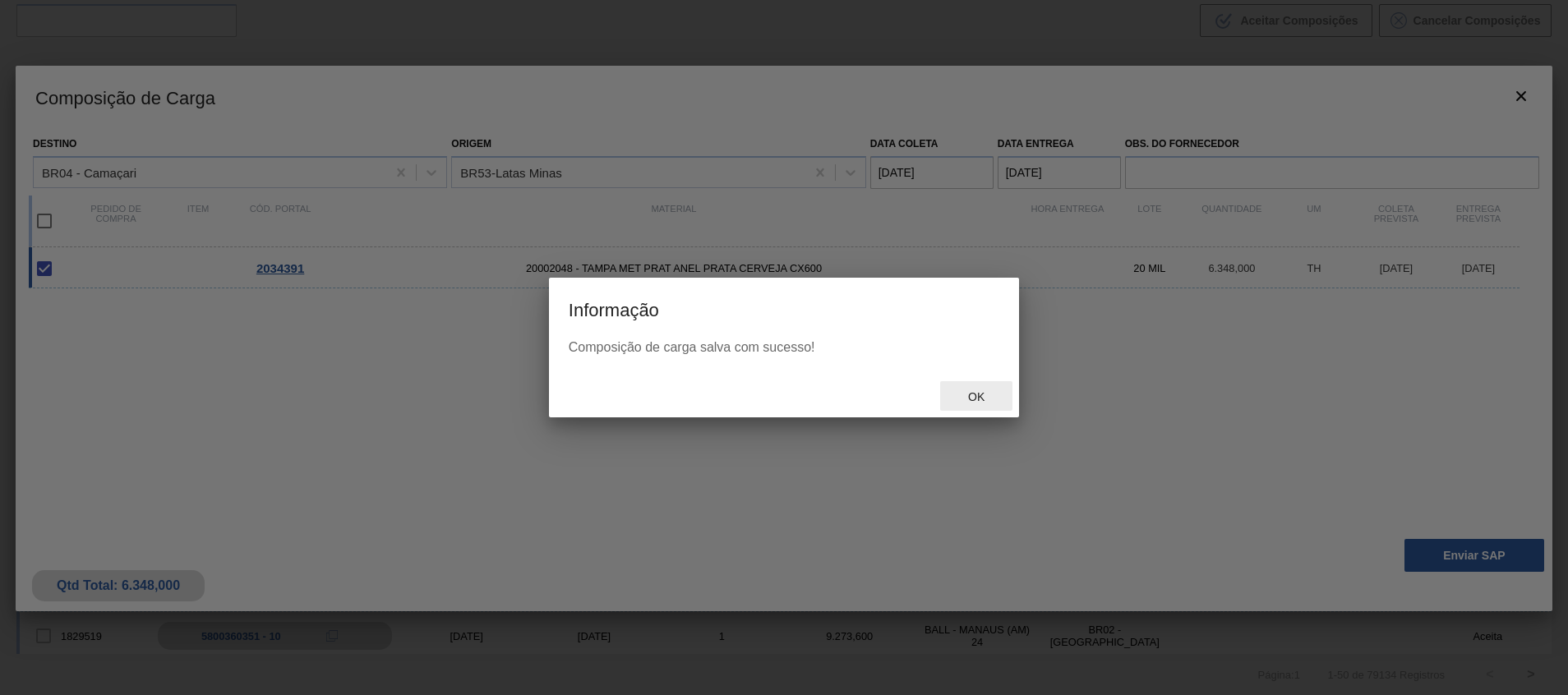
click at [986, 403] on span "Ok" at bounding box center [976, 397] width 43 height 13
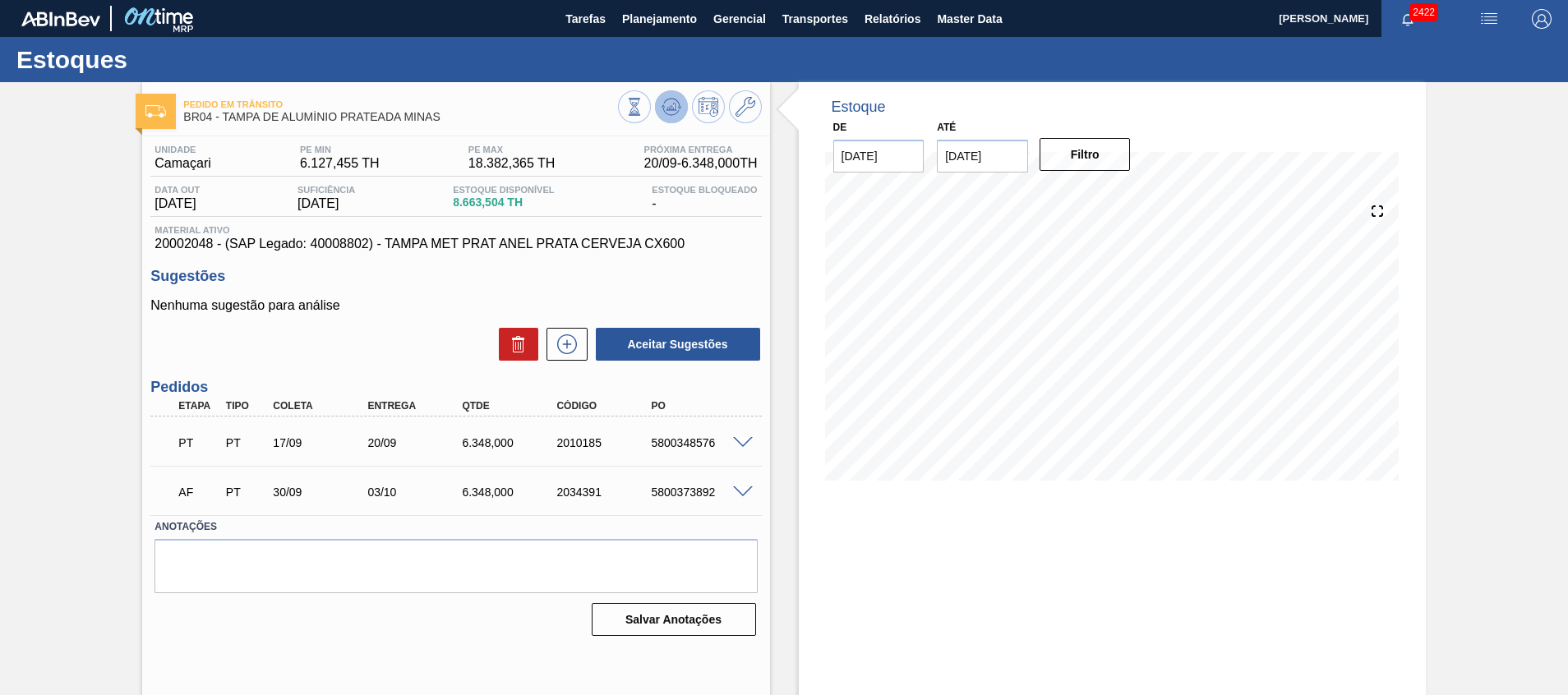
click at [667, 114] on icon at bounding box center [672, 107] width 20 height 20
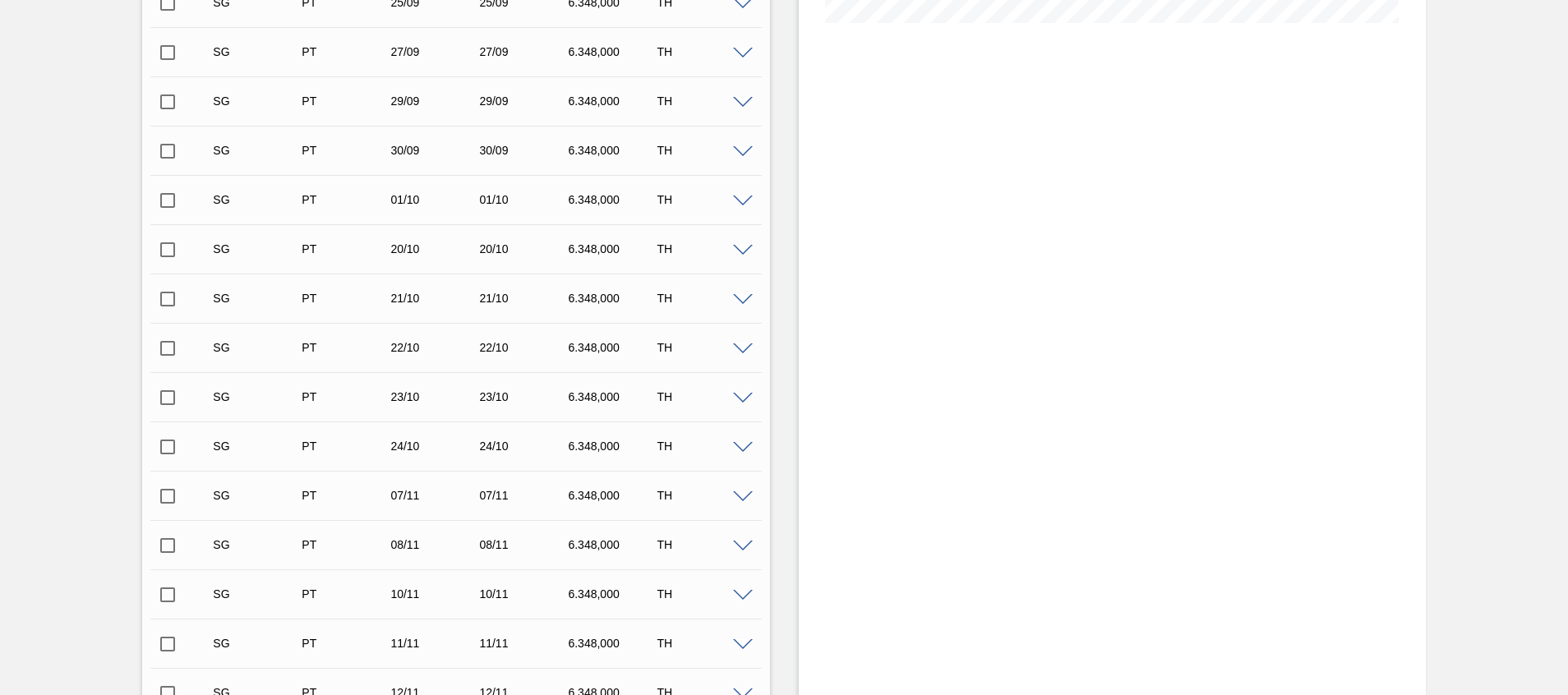
scroll to position [122, 0]
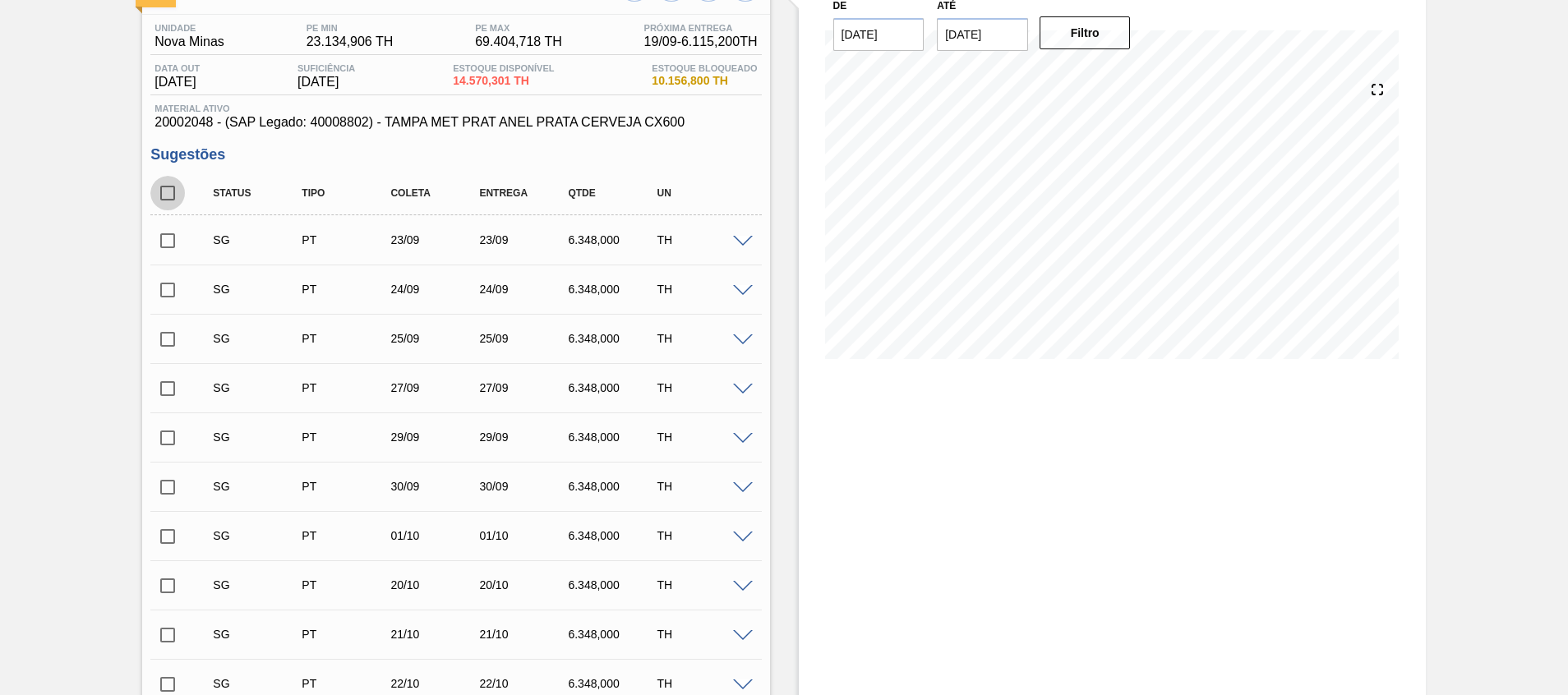
drag, startPoint x: 173, startPoint y: 195, endPoint x: 586, endPoint y: 451, distance: 485.9
click at [173, 195] on input "checkbox" at bounding box center [167, 193] width 34 height 34
checkbox input "true"
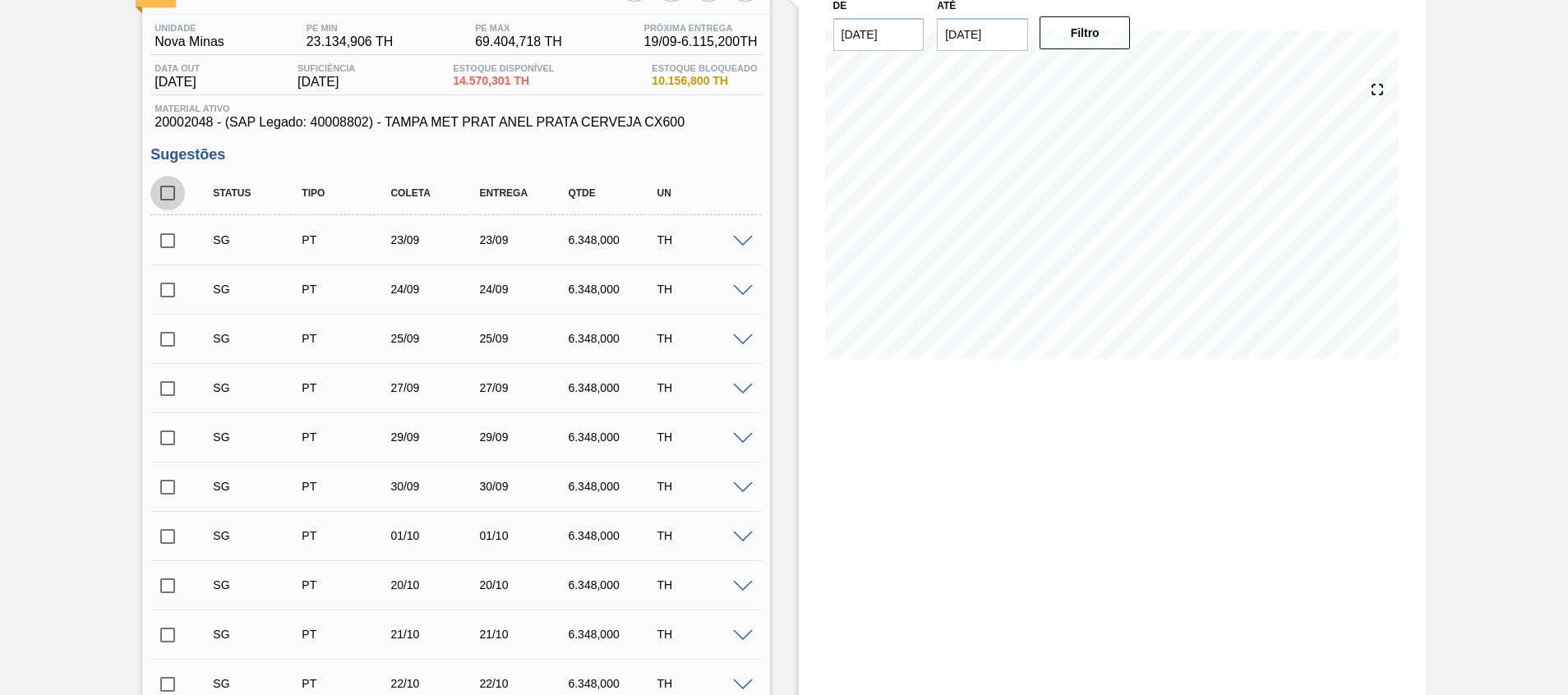
checkbox input "true"
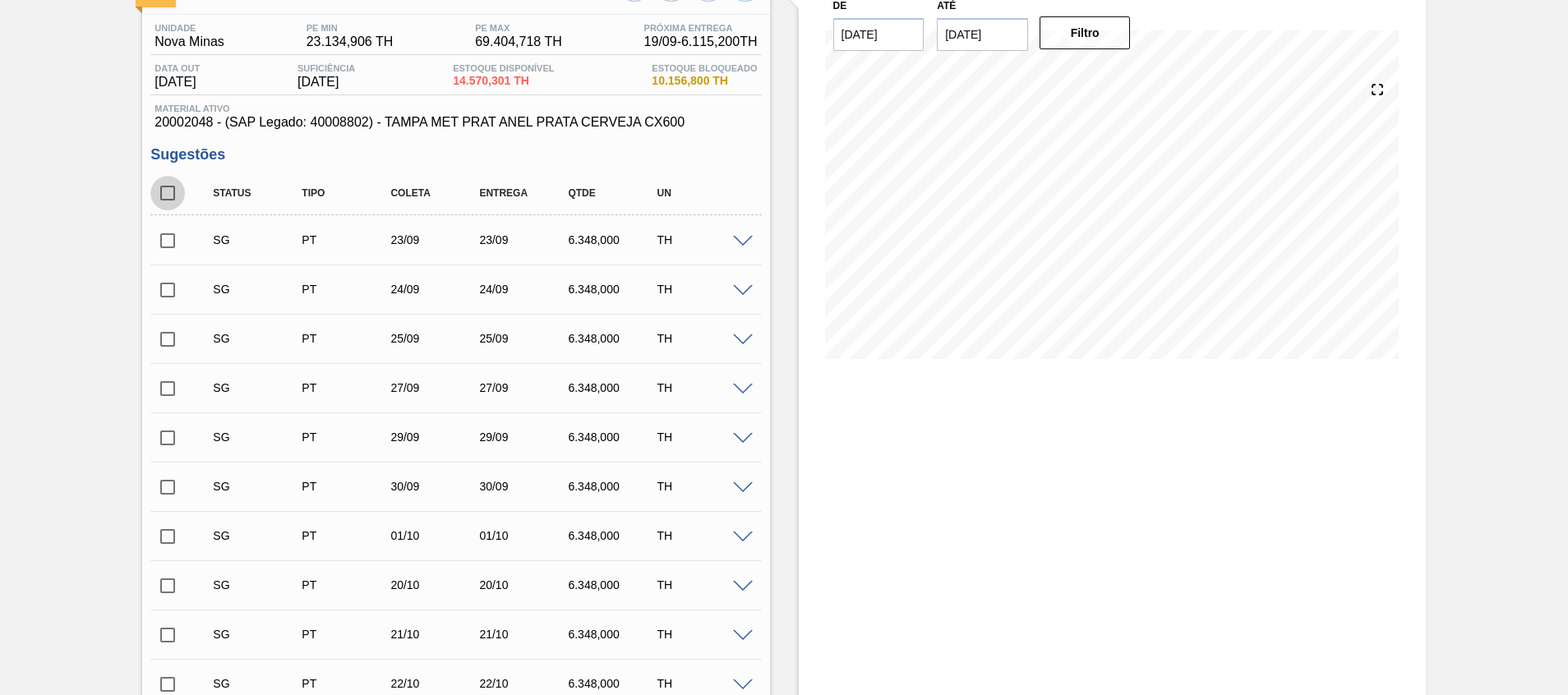
checkbox input "true"
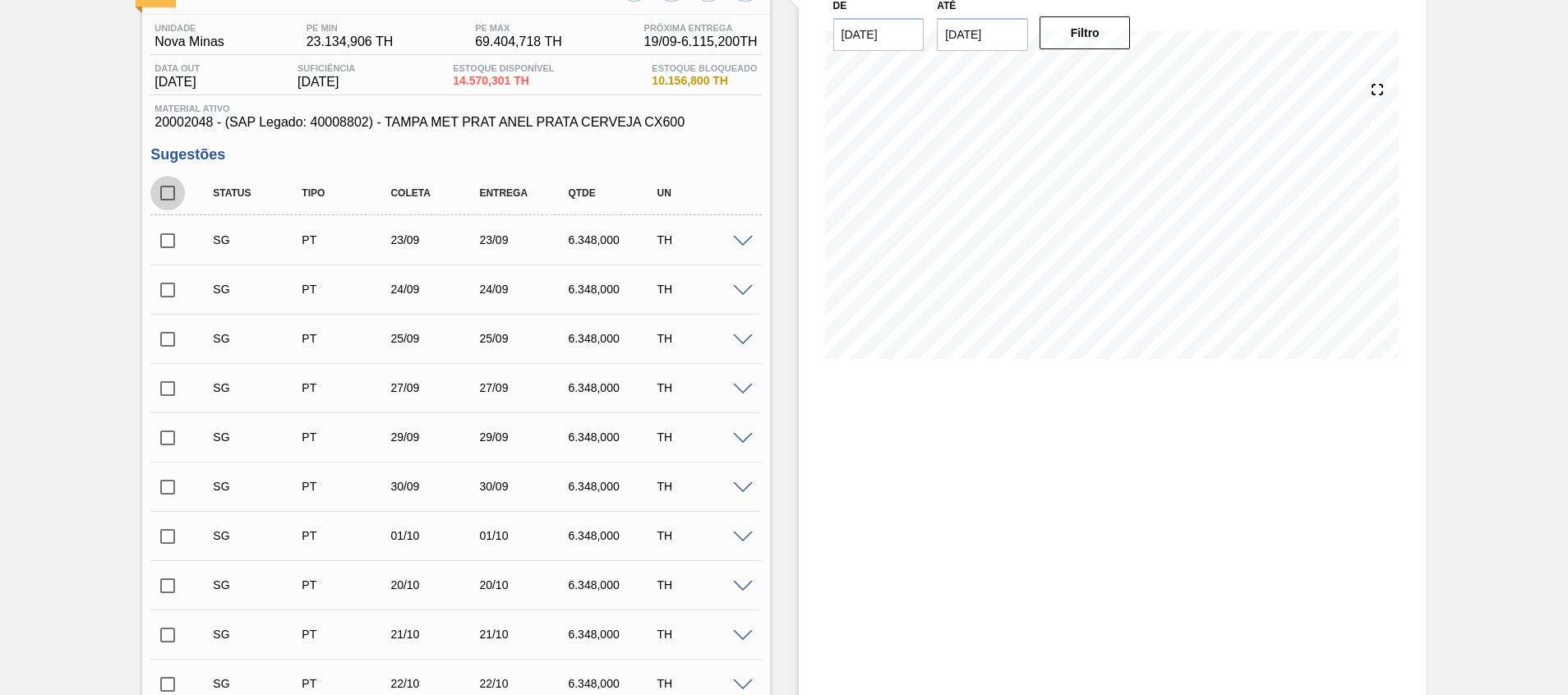
checkbox input "true"
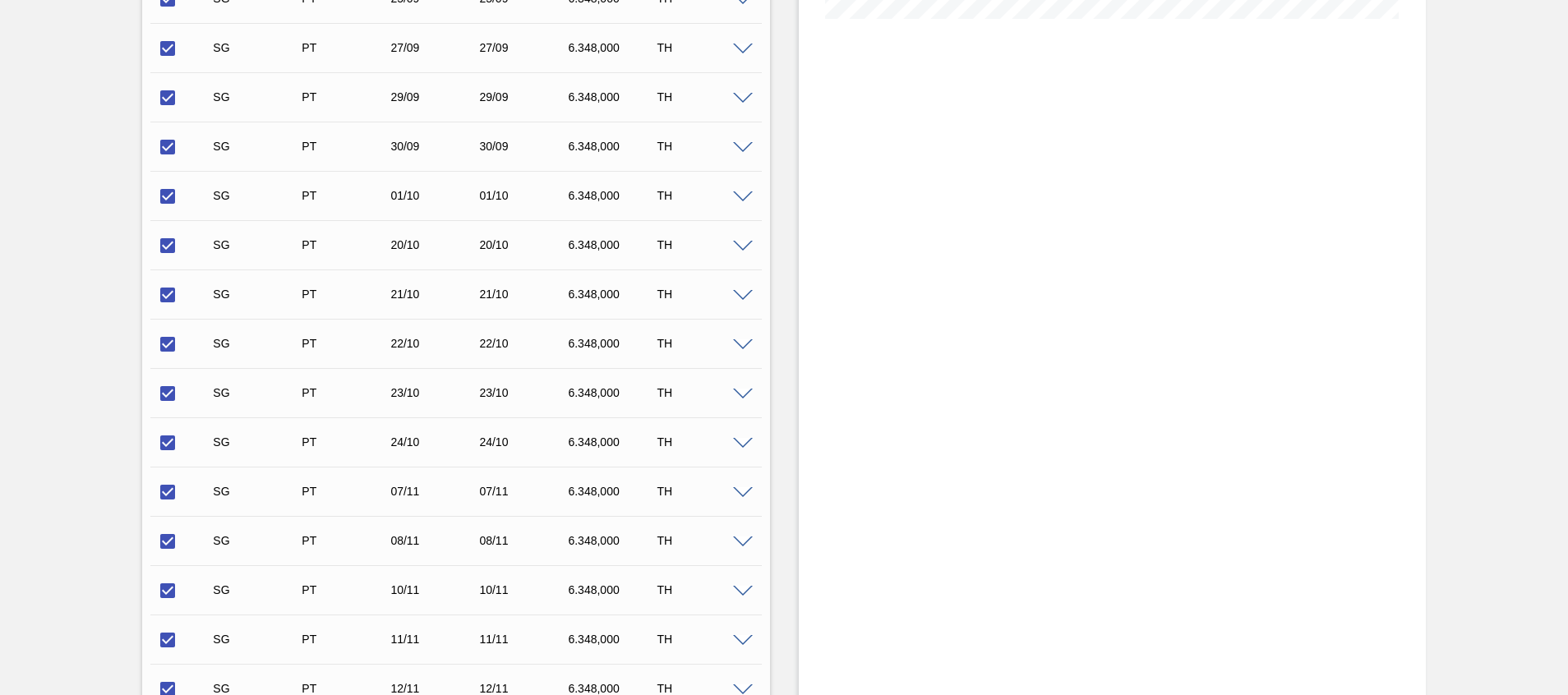
scroll to position [615, 0]
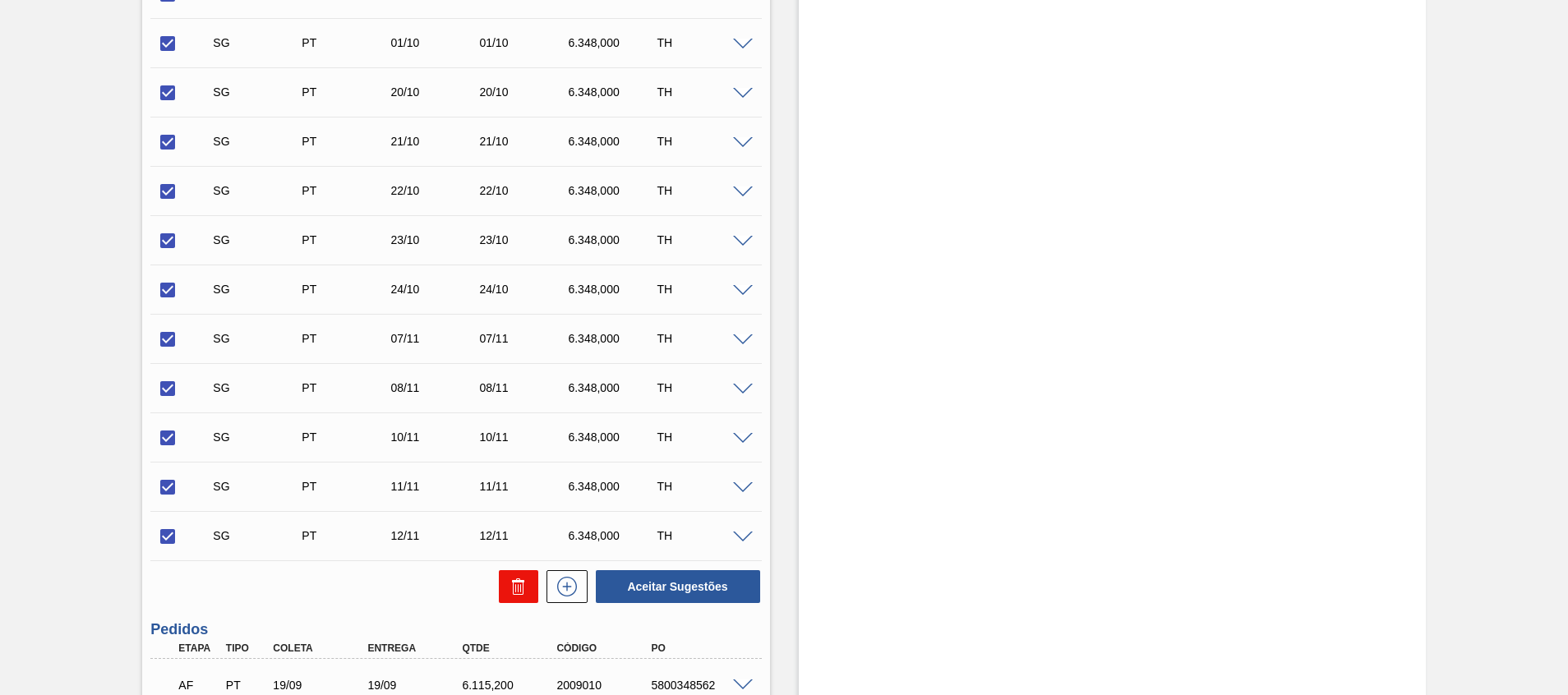
click at [524, 591] on icon at bounding box center [519, 587] width 20 height 20
checkbox input "false"
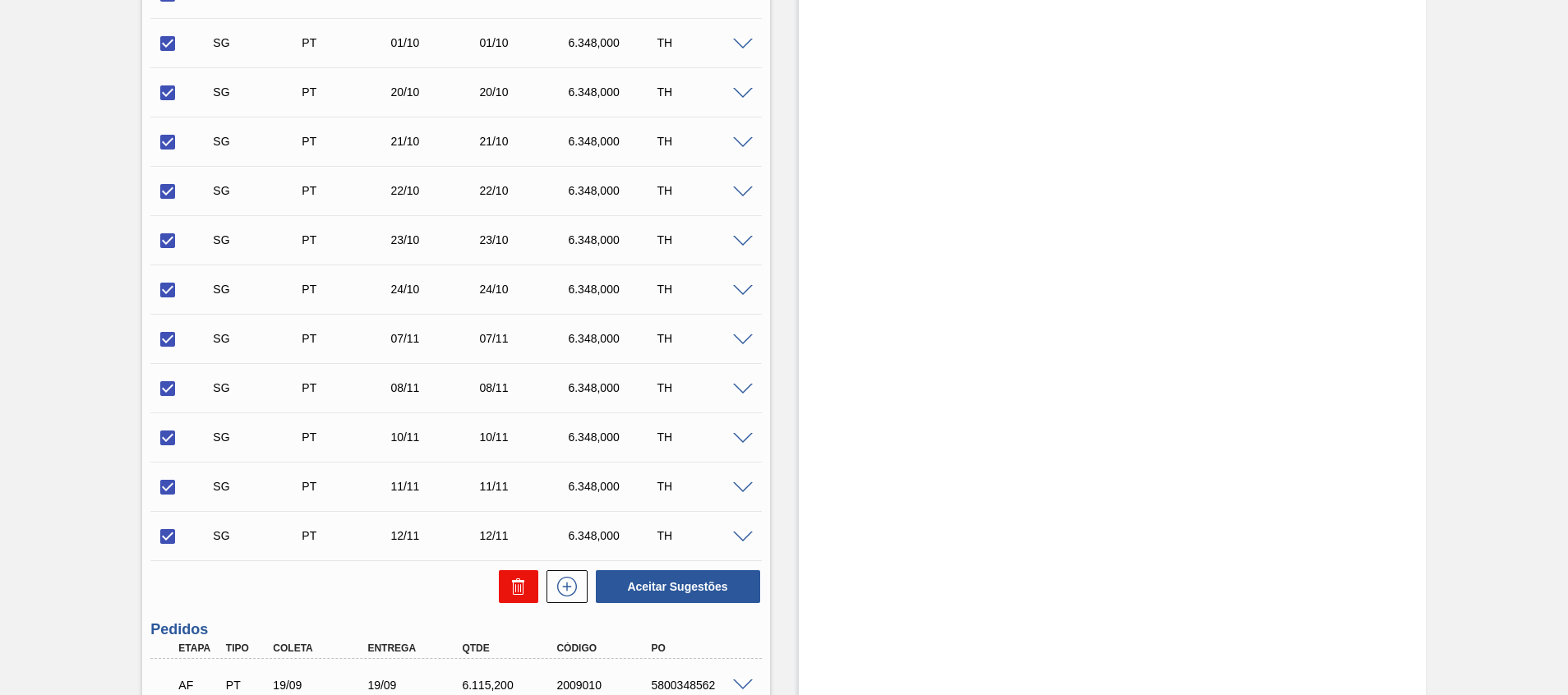
checkbox input "false"
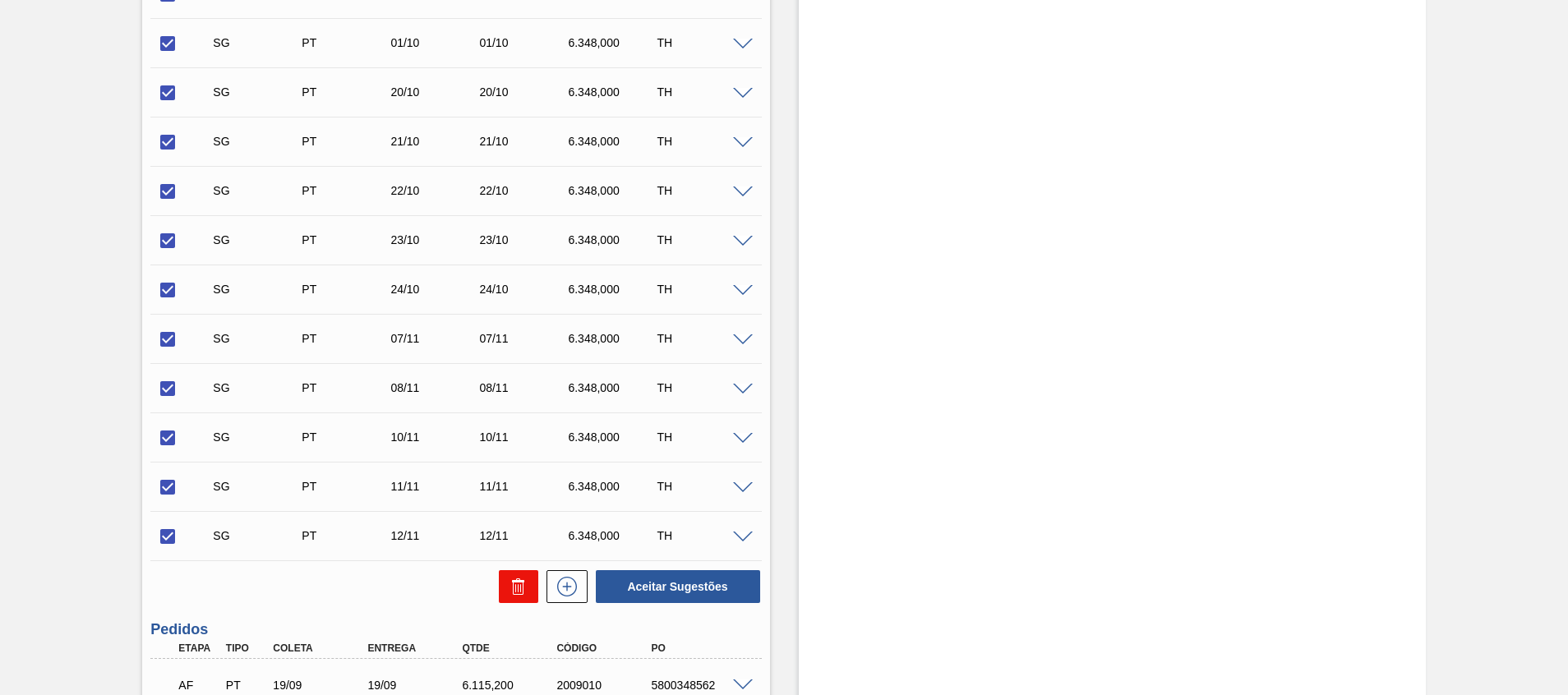
checkbox input "false"
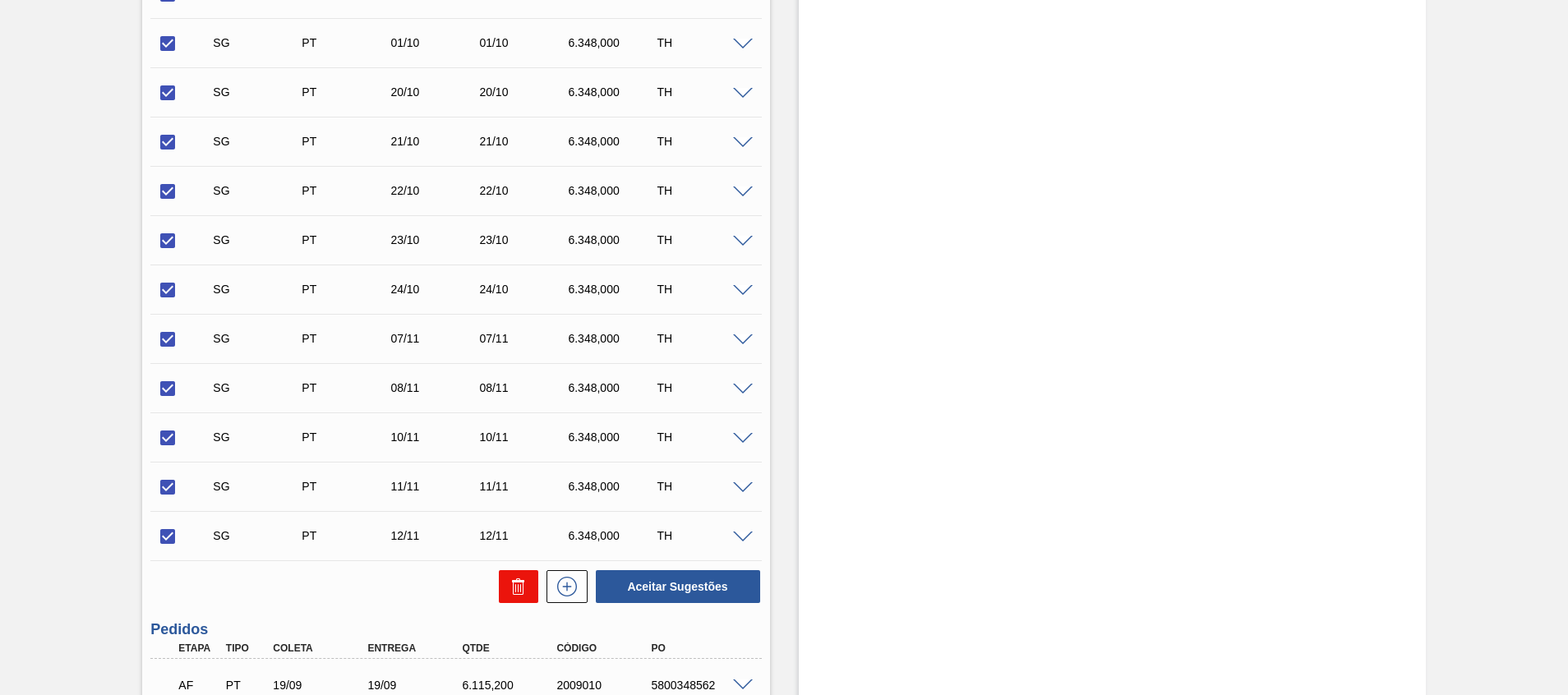
checkbox input "false"
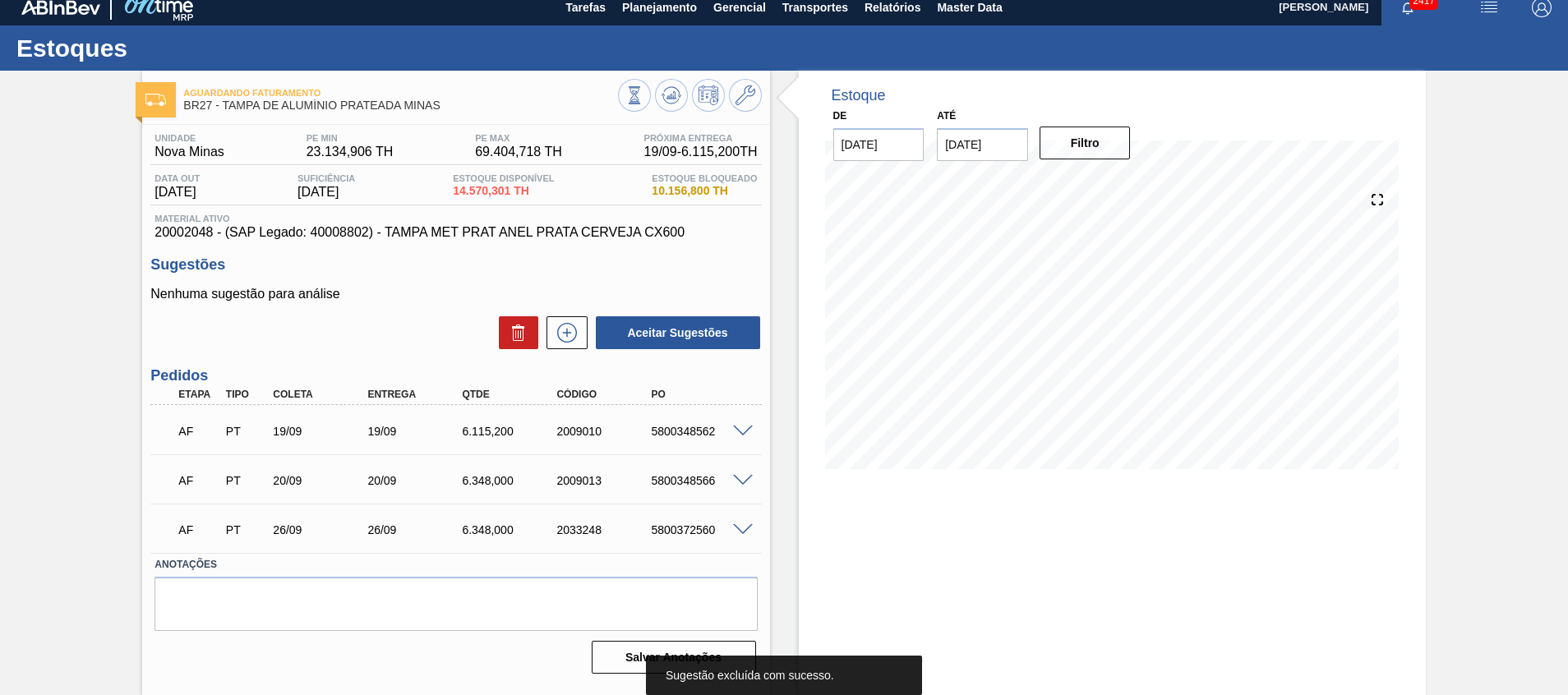
scroll to position [0, 0]
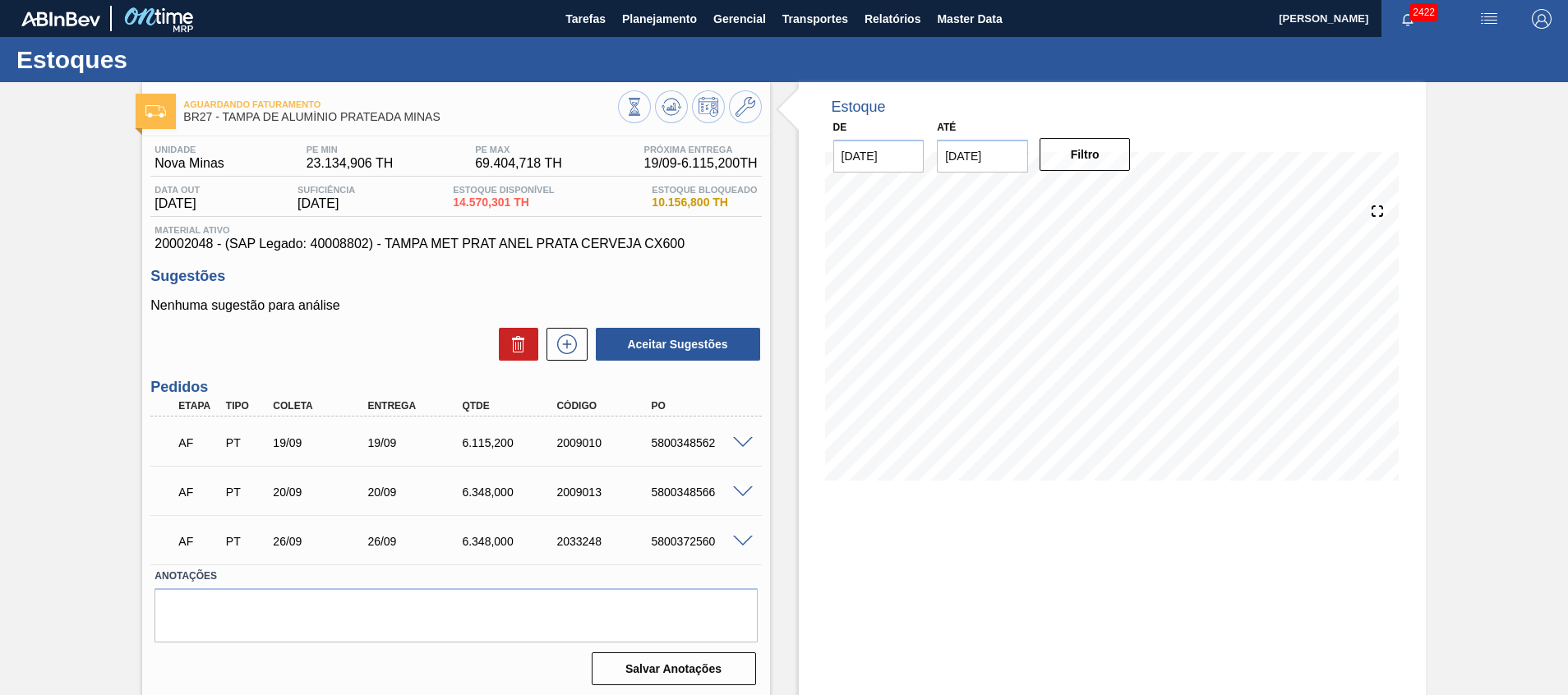
click at [977, 164] on input "03/10/2025" at bounding box center [982, 155] width 91 height 33
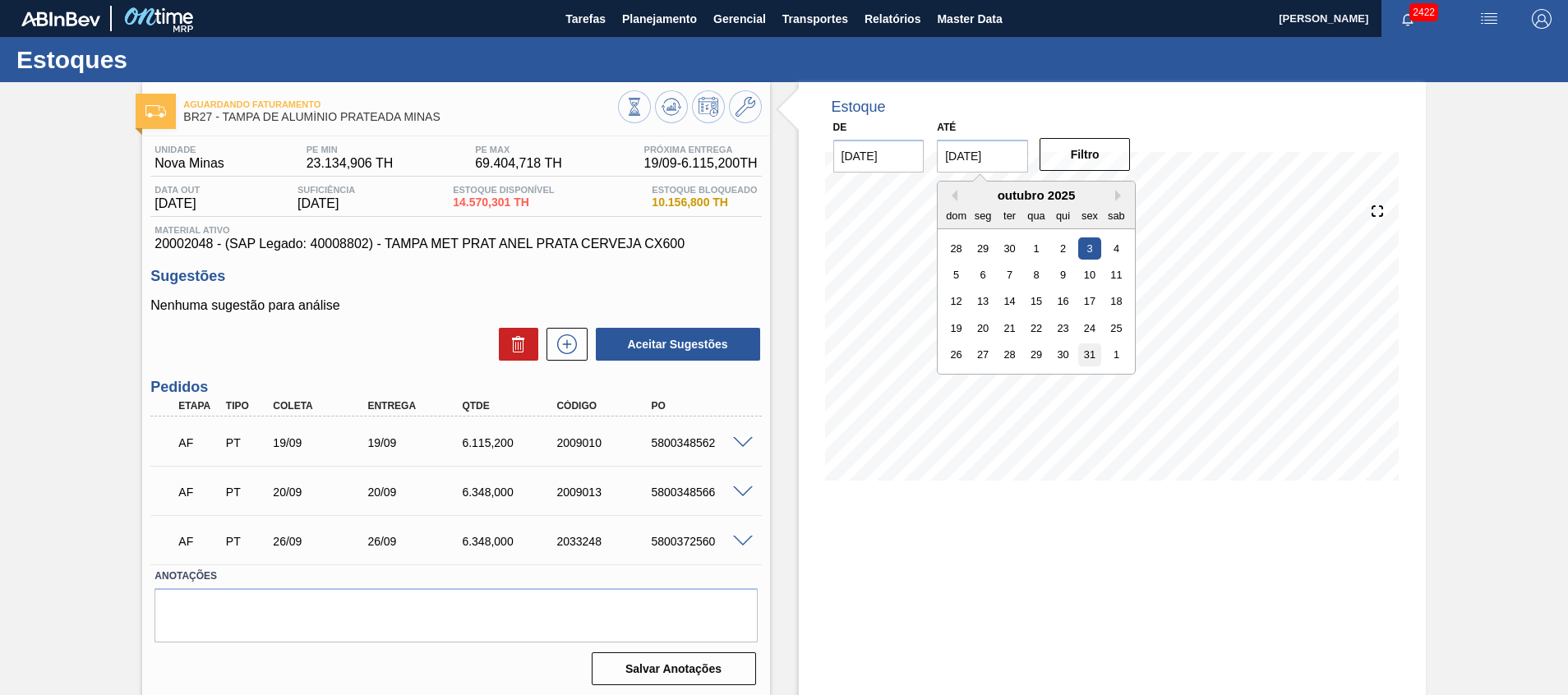
click at [1082, 354] on div "31" at bounding box center [1090, 354] width 23 height 23
type input "[DATE]"
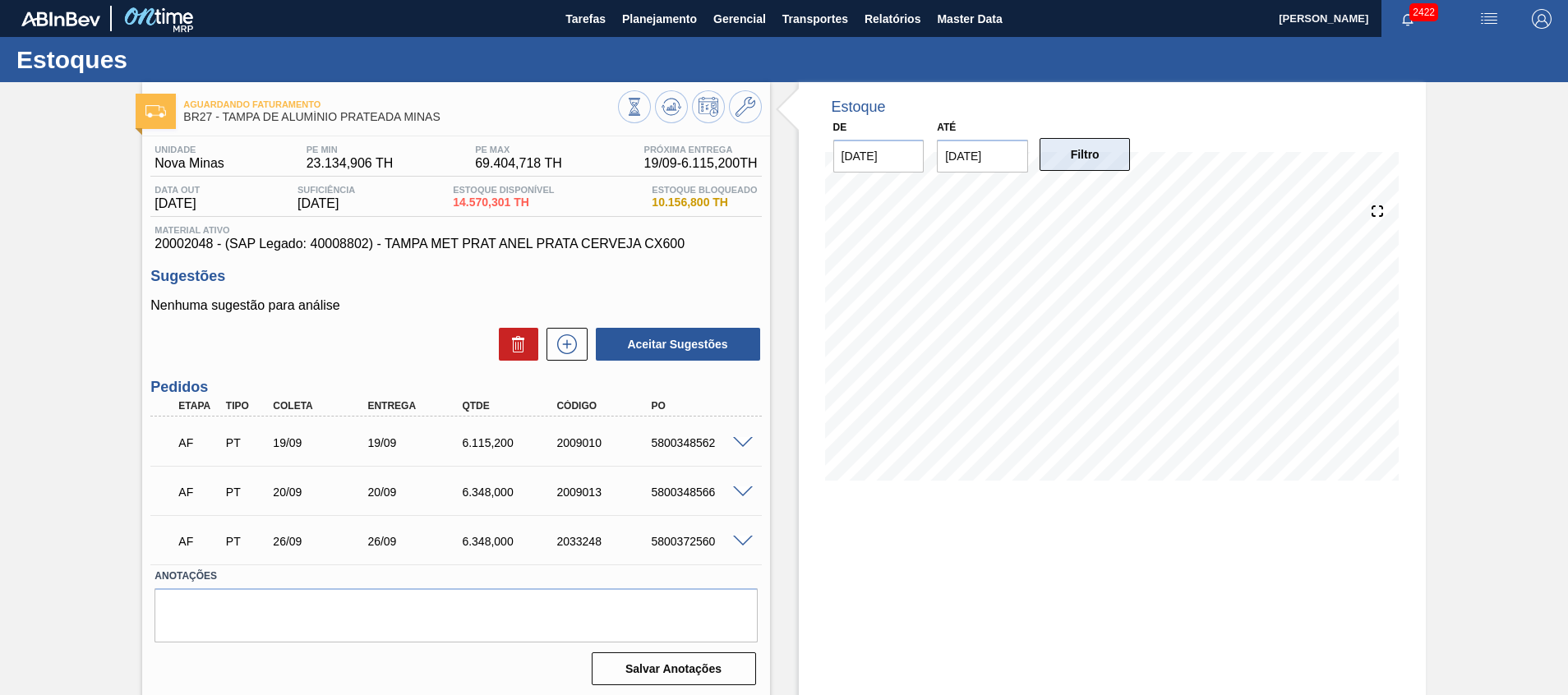
click at [1046, 145] on button "Filtro" at bounding box center [1085, 154] width 91 height 33
click at [571, 348] on icon at bounding box center [566, 344] width 26 height 20
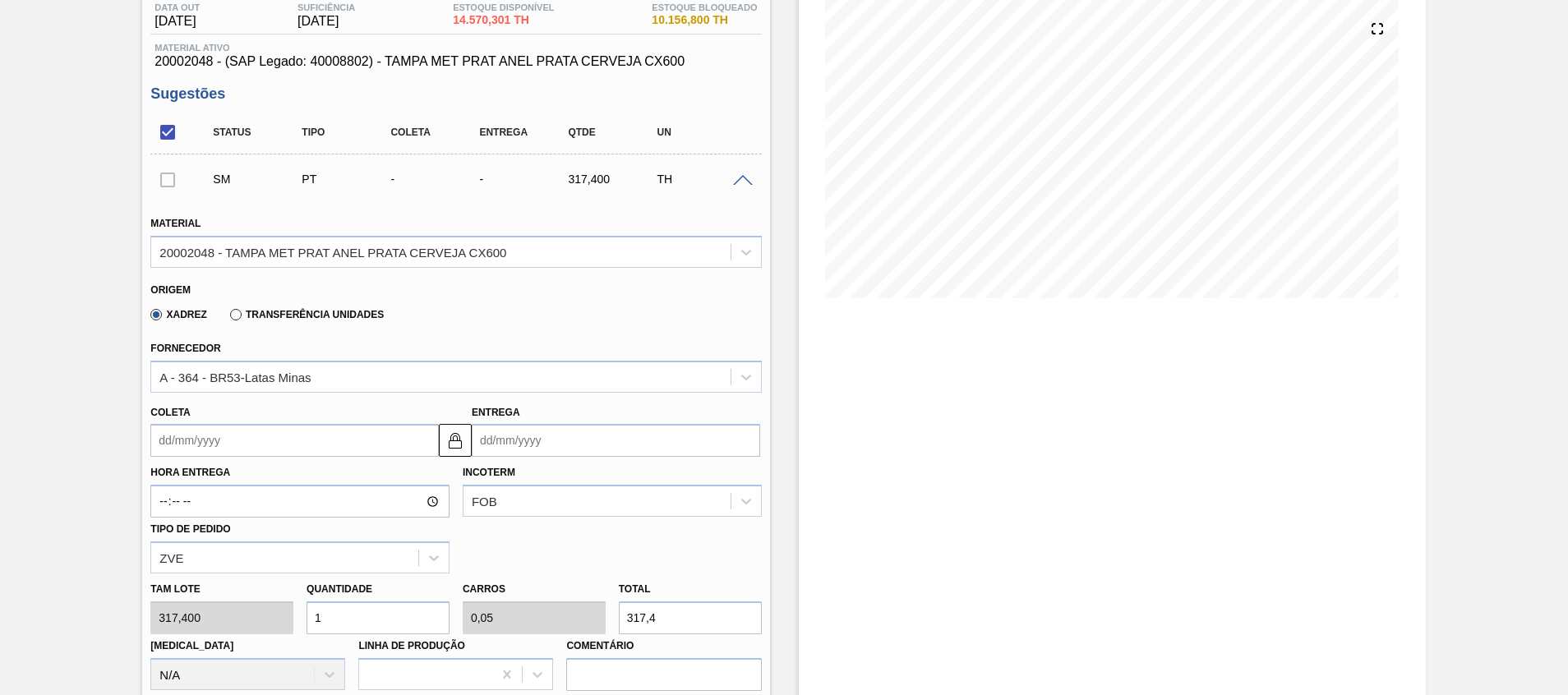
scroll to position [370, 0]
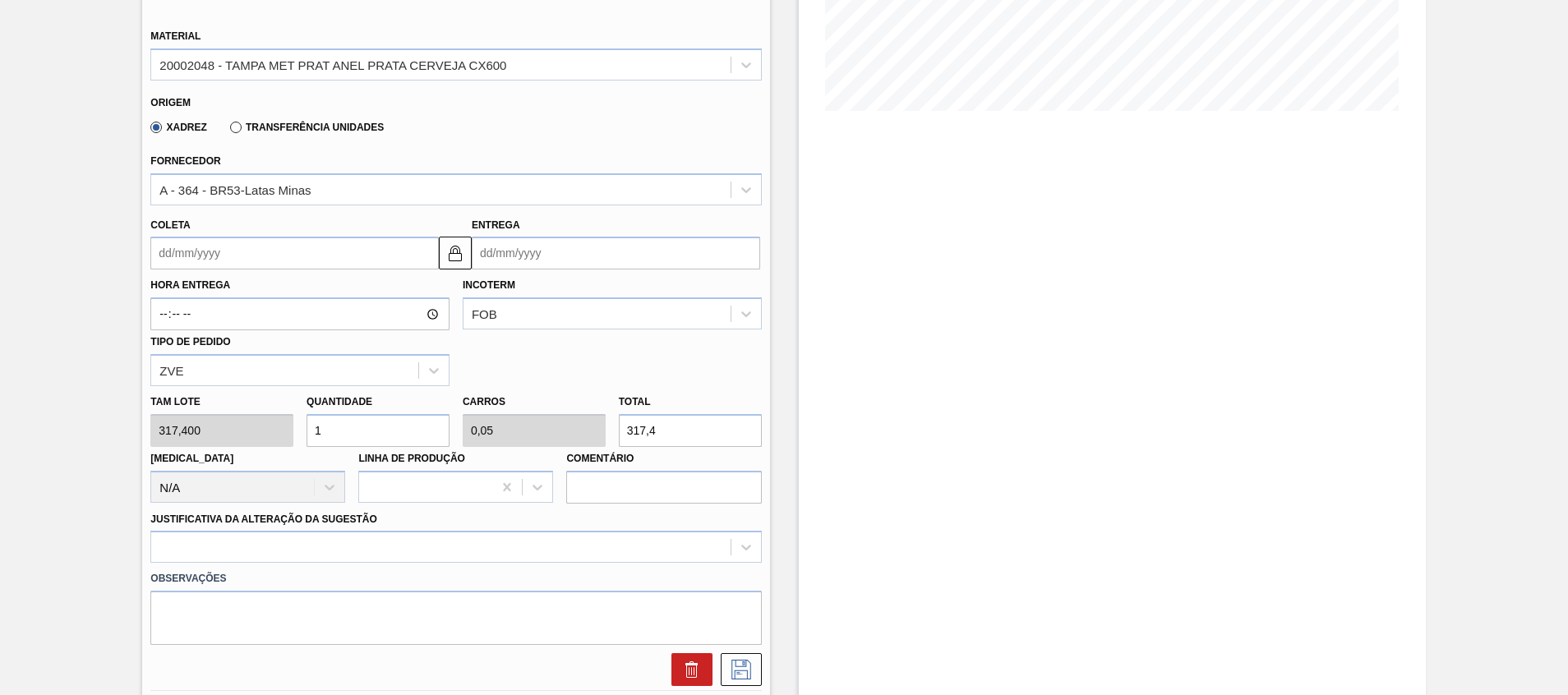
click at [184, 444] on div "Tam lote 317,400 Quantidade 1 Carros 0,05 Total 317,4 Doca N/A Linha de Produçã…" at bounding box center [455, 444] width 624 height 118
type input "2"
type input "0,1"
type input "634,8"
type input "20"
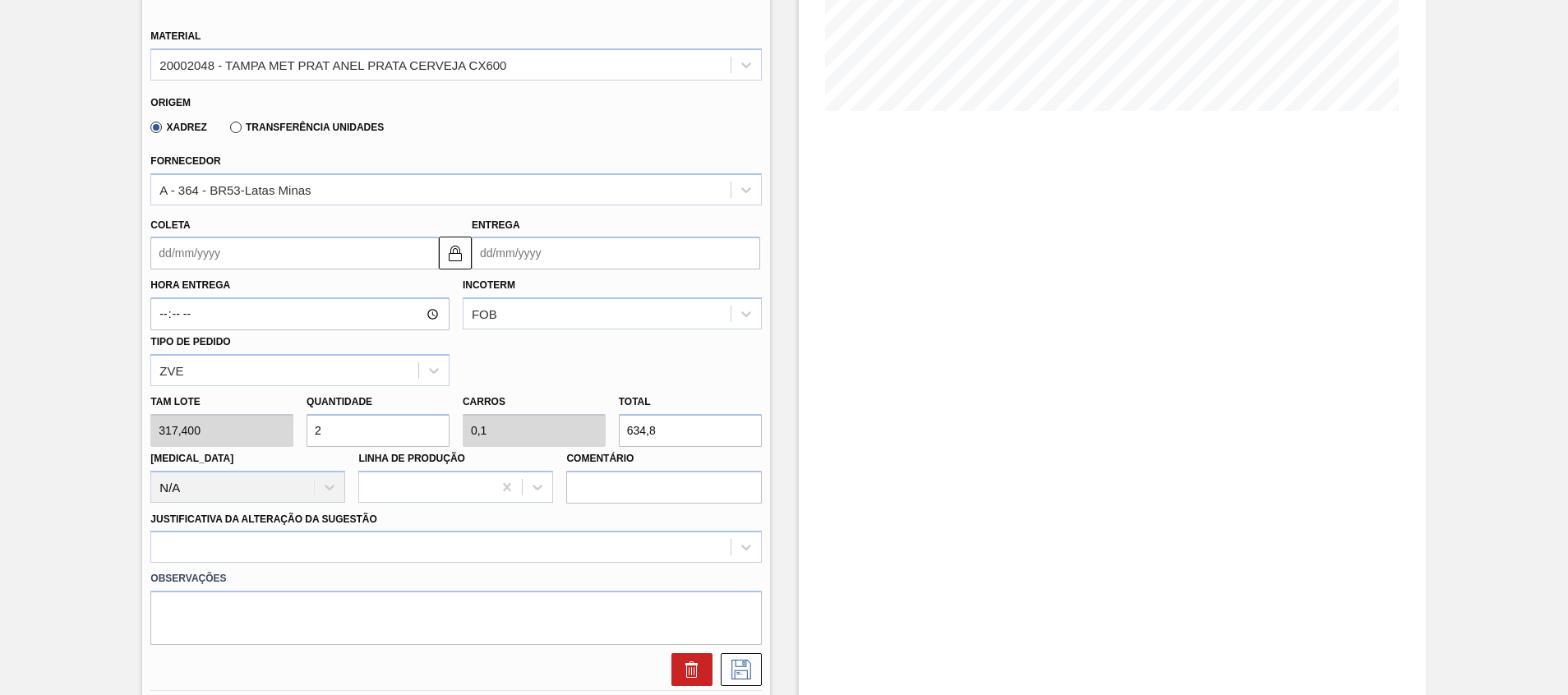
type input "1"
type input "6.348"
type input "20"
click at [251, 263] on input "Coleta" at bounding box center [294, 252] width 288 height 33
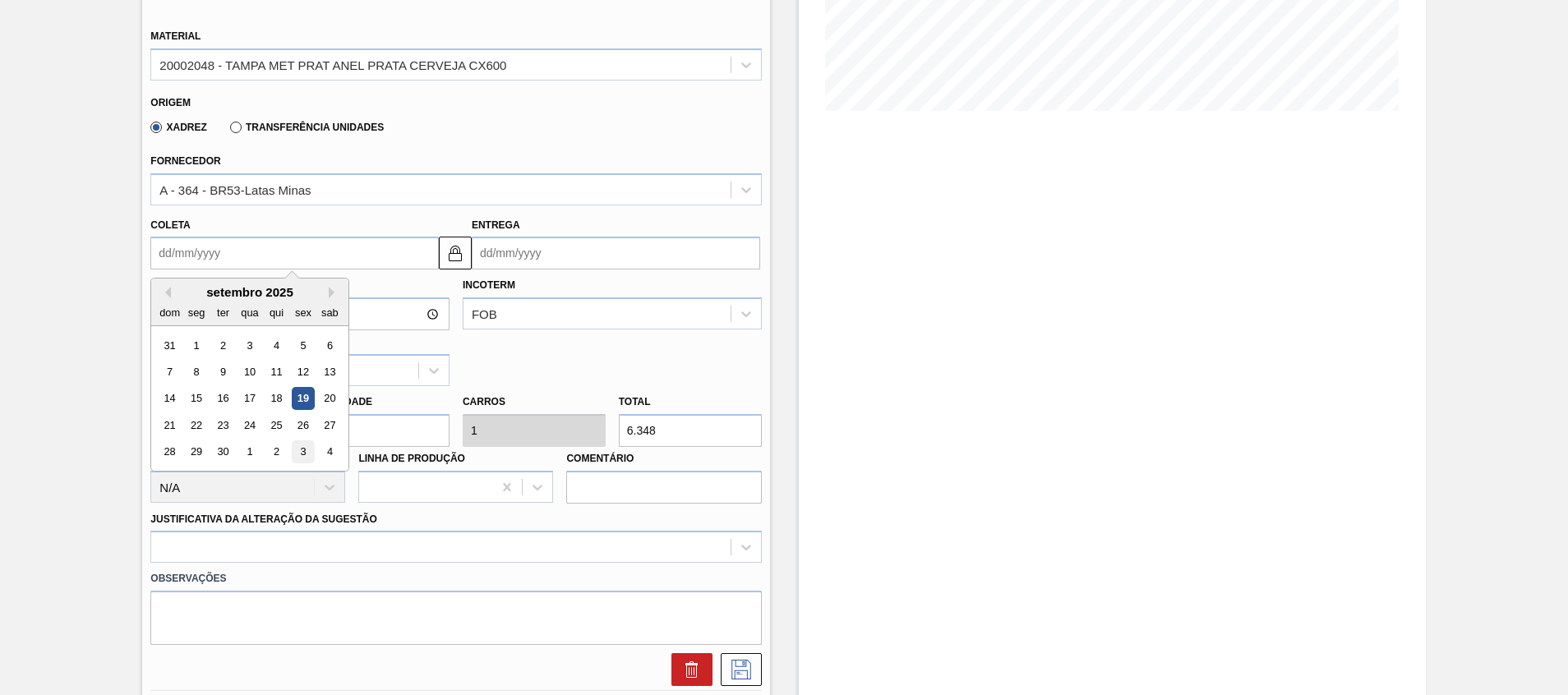
click at [293, 454] on div "3" at bounding box center [303, 452] width 23 height 23
type input "03/10/2025"
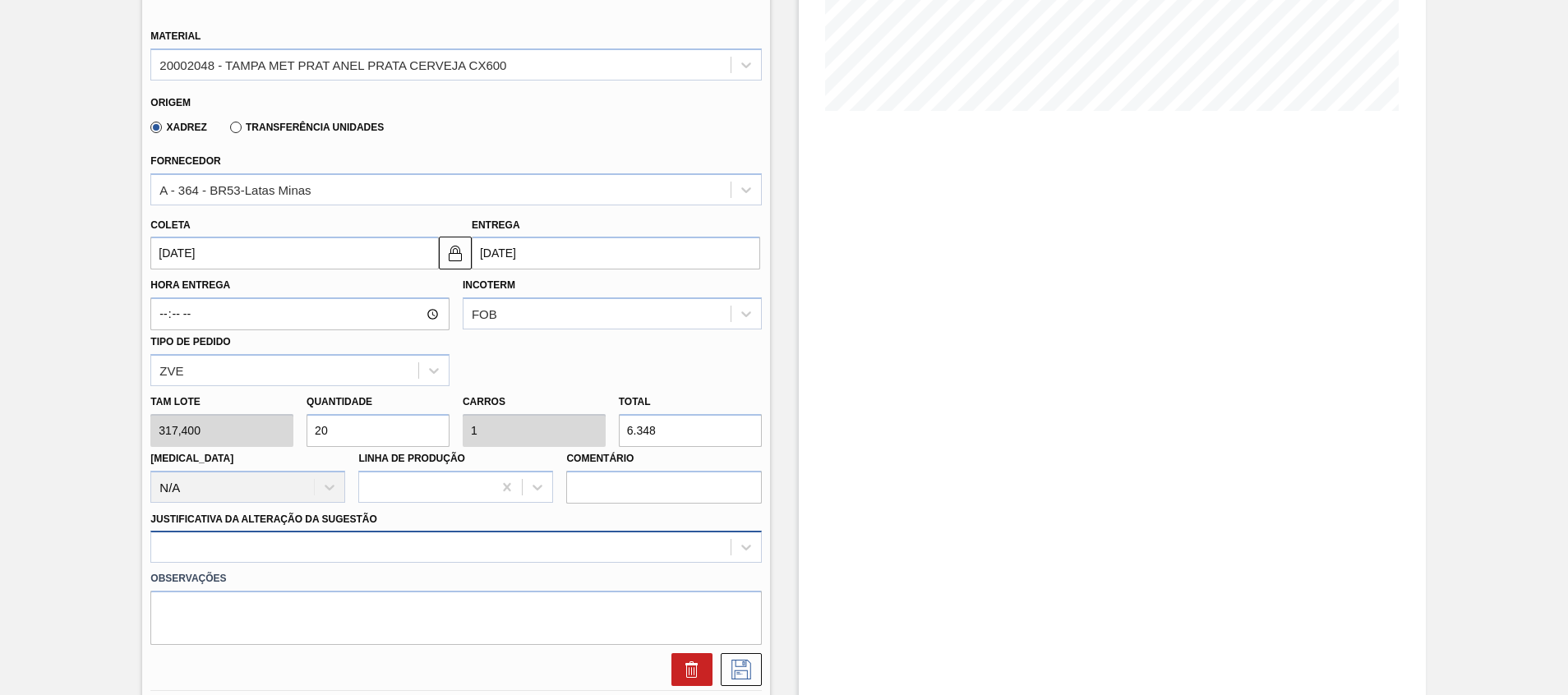
scroll to position [497, 0]
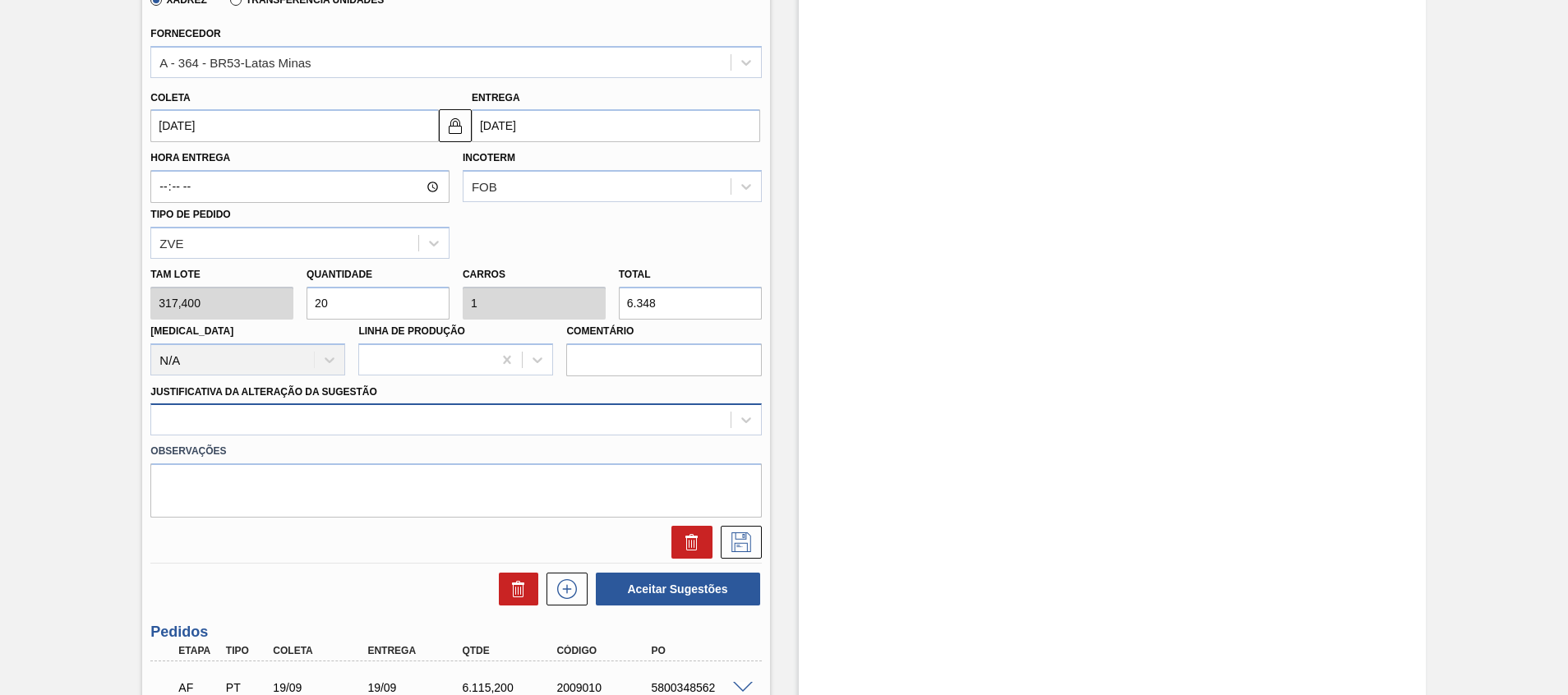
click at [252, 435] on div at bounding box center [455, 419] width 611 height 32
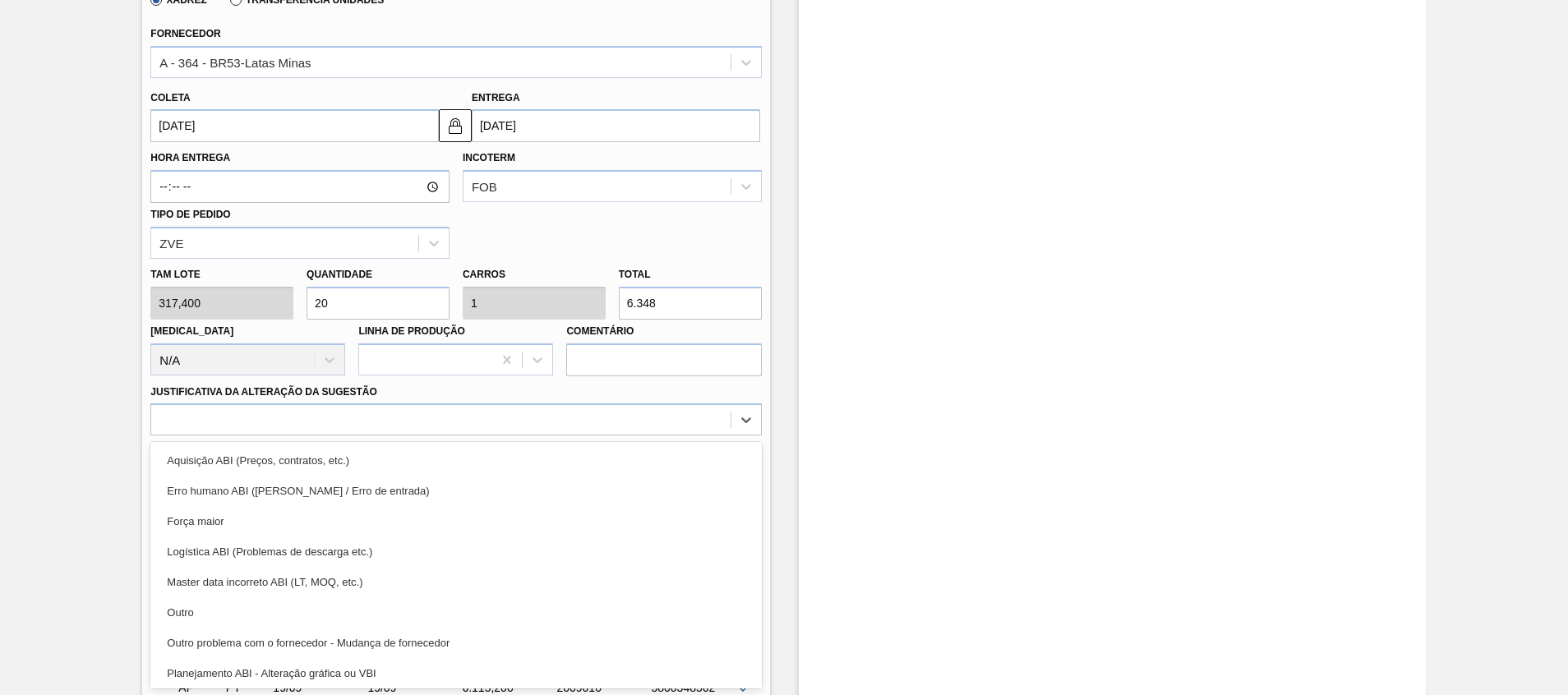
click at [248, 606] on div "Outro" at bounding box center [455, 612] width 611 height 30
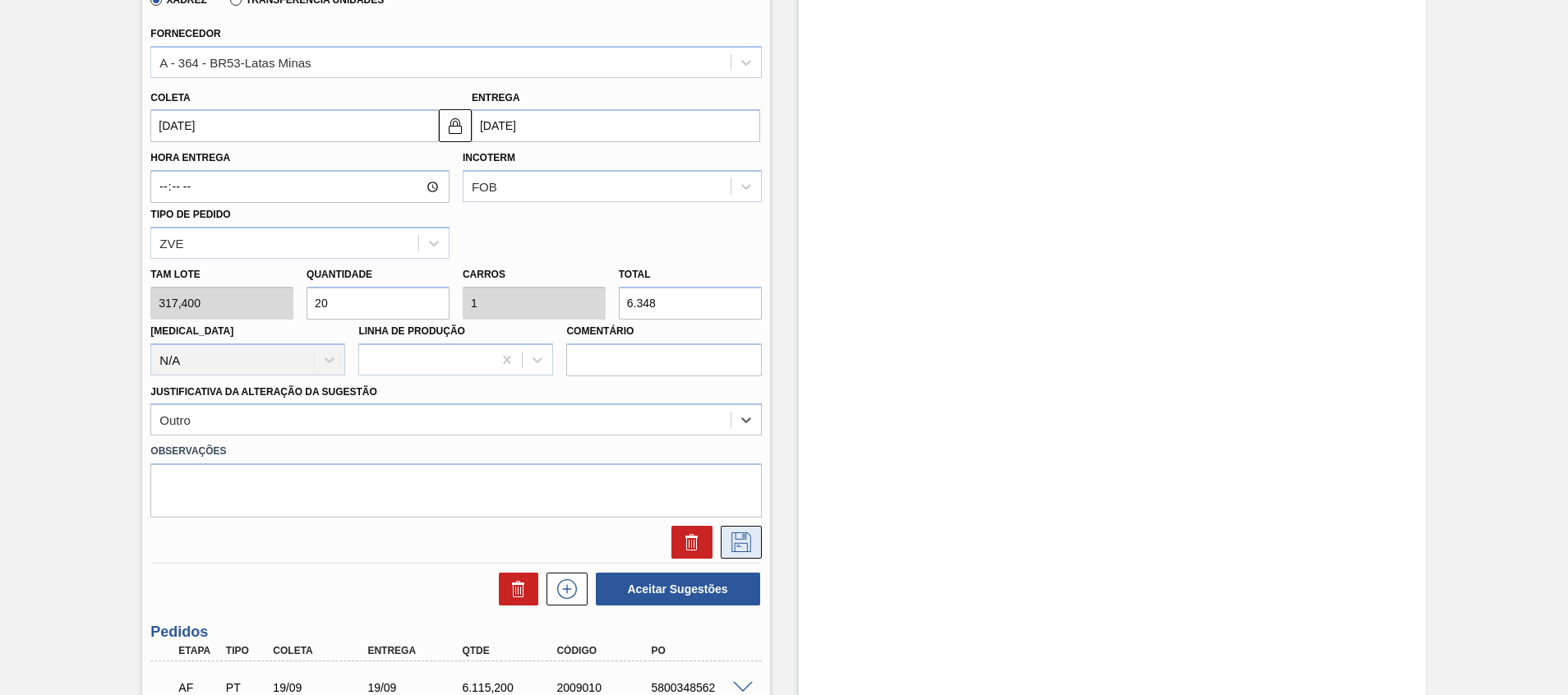
click at [744, 547] on icon at bounding box center [741, 543] width 26 height 20
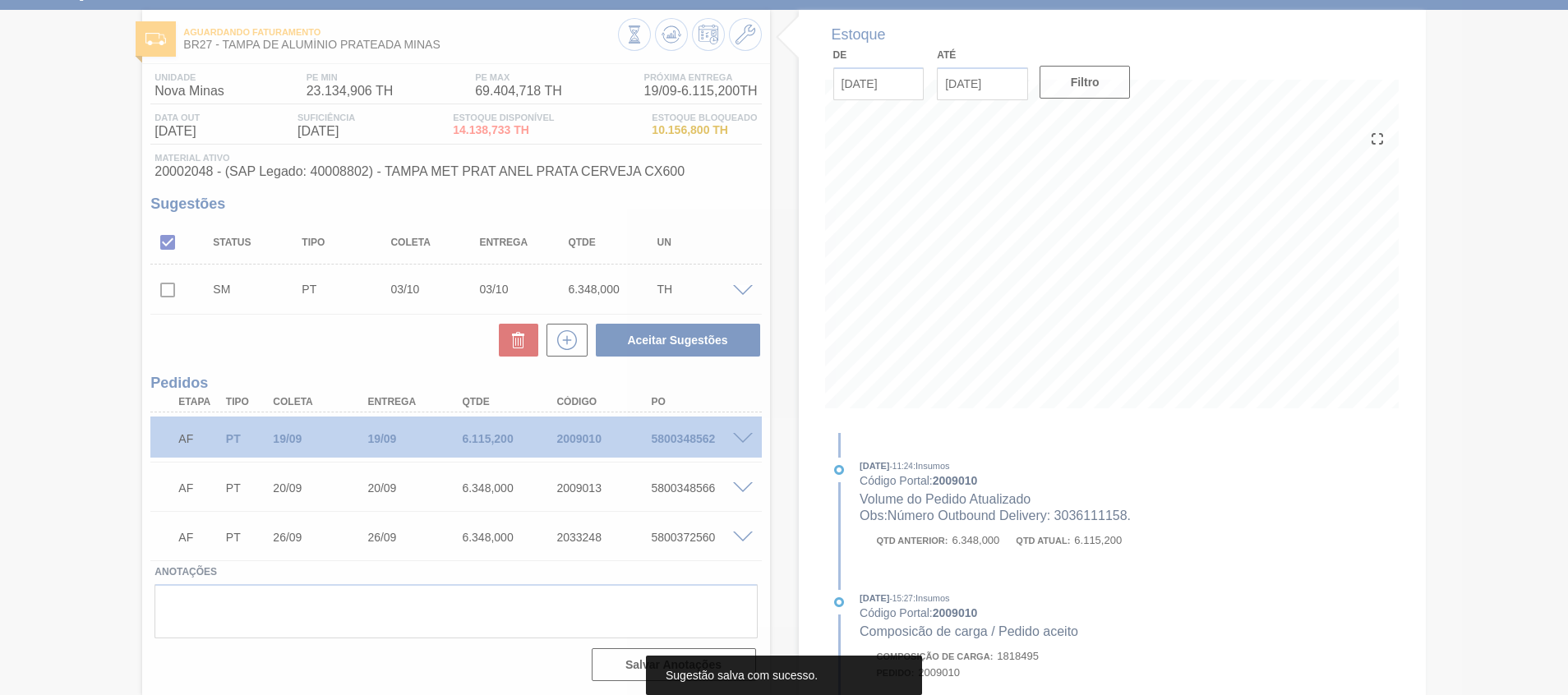
scroll to position [73, 0]
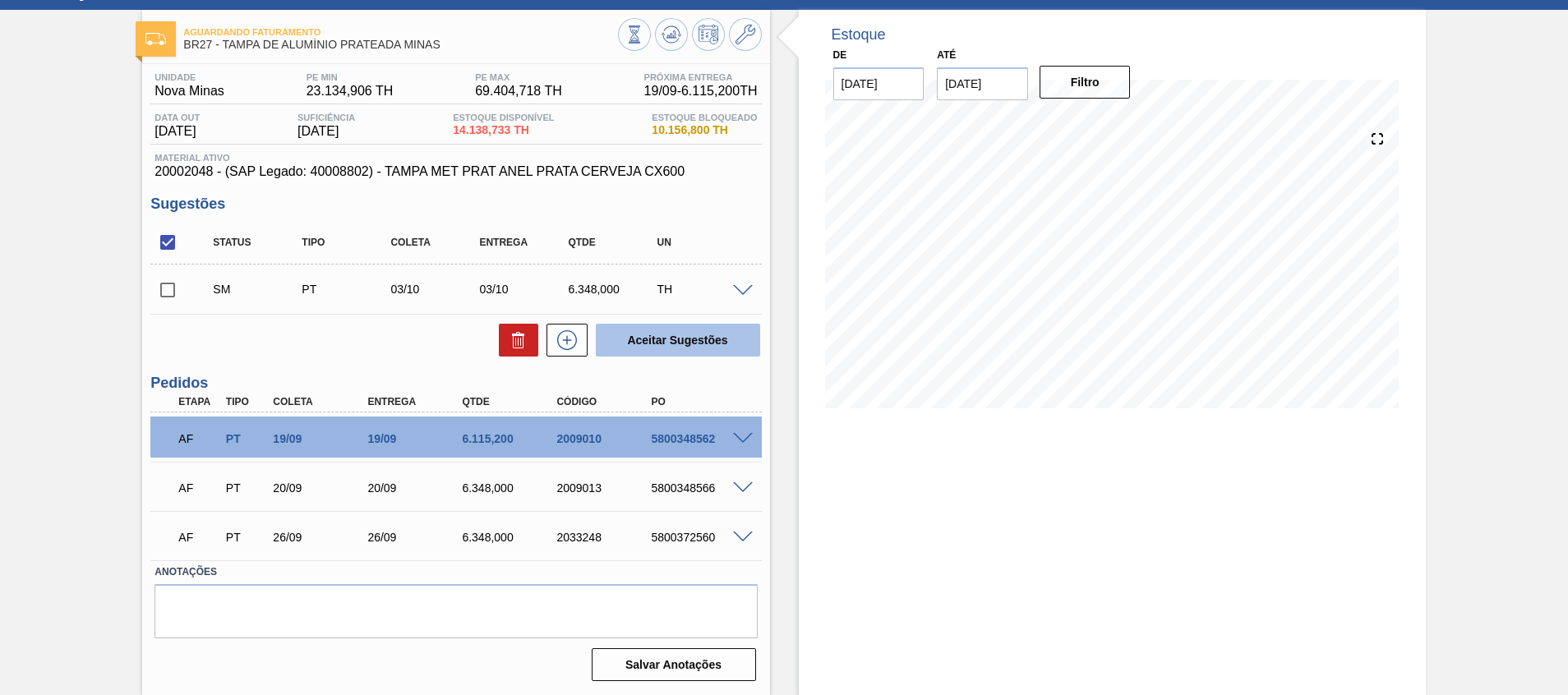
click at [723, 342] on button "Aceitar Sugestões" at bounding box center [677, 340] width 165 height 33
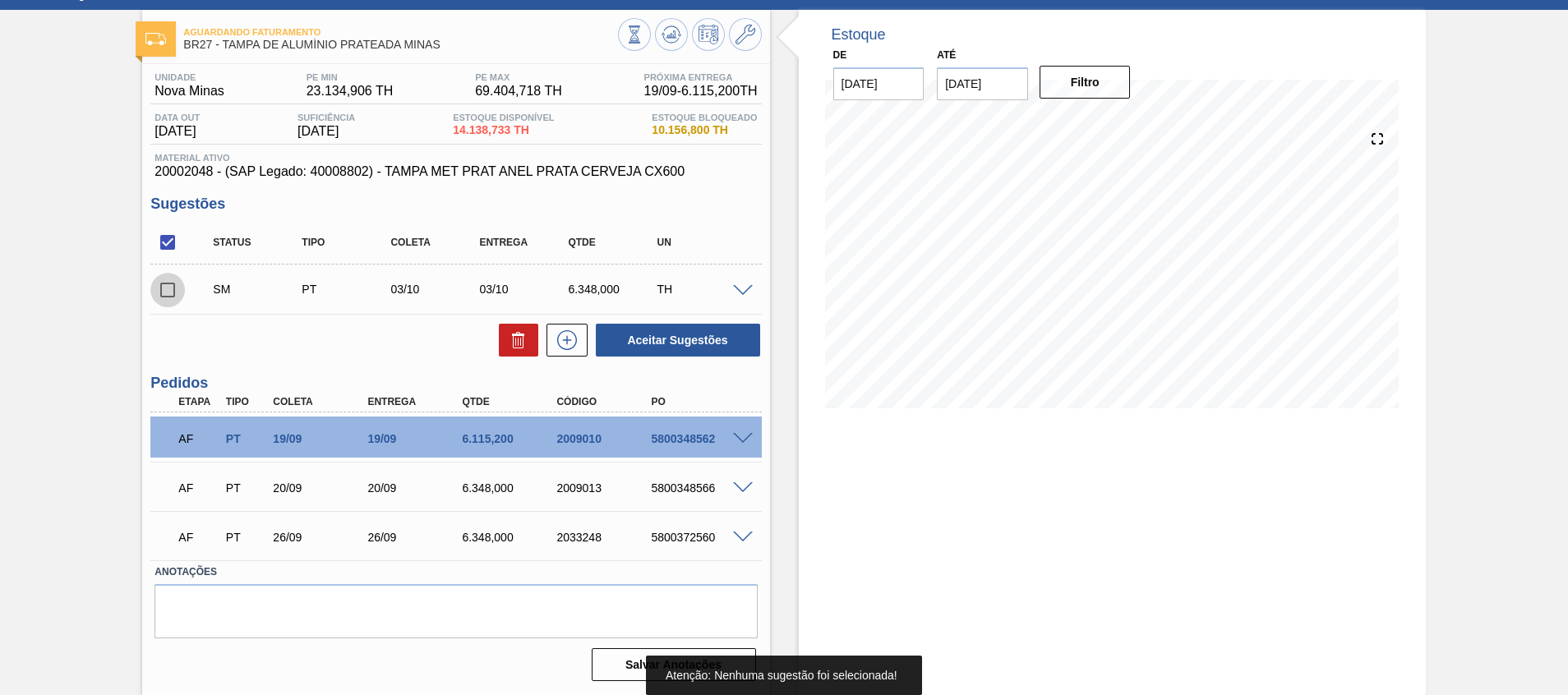
click at [157, 291] on input "checkbox" at bounding box center [167, 290] width 34 height 34
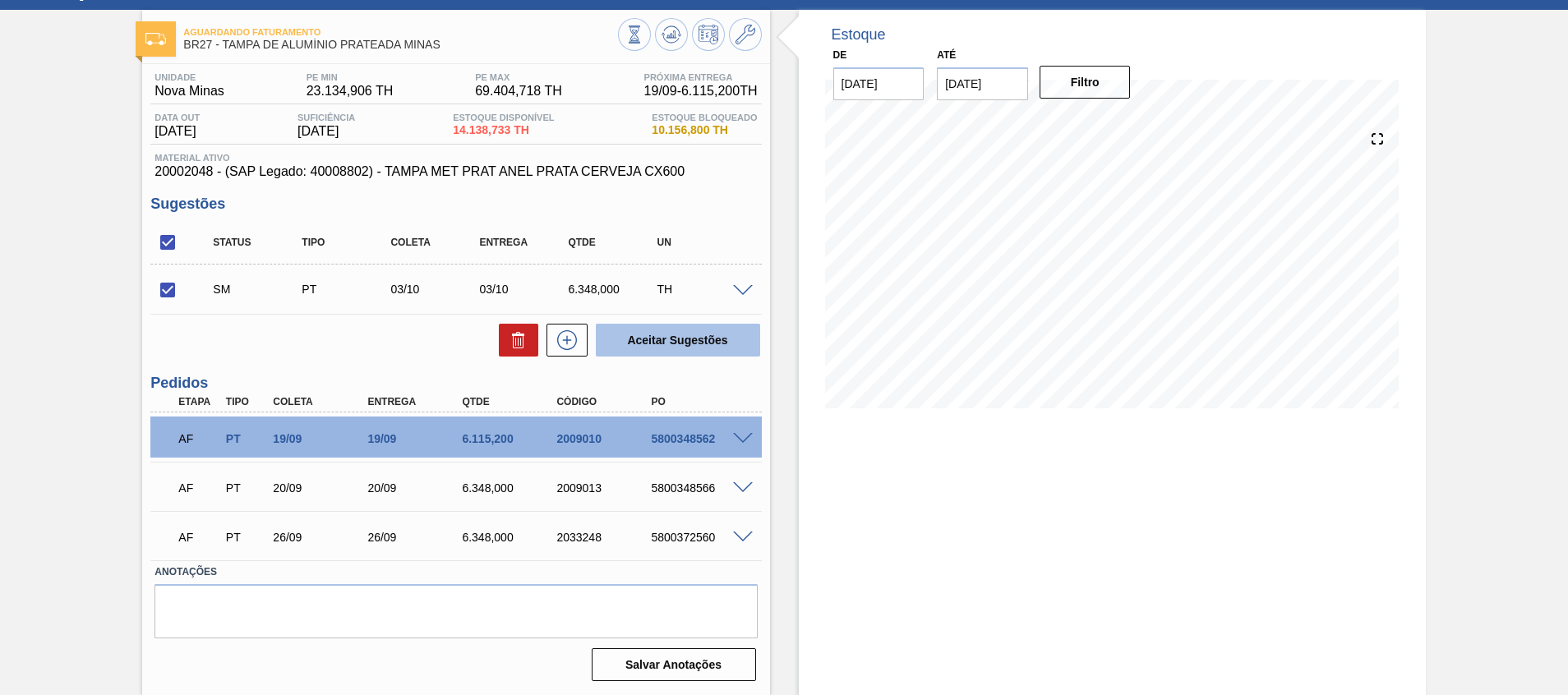
click at [630, 348] on button "Aceitar Sugestões" at bounding box center [677, 340] width 165 height 33
checkbox input "false"
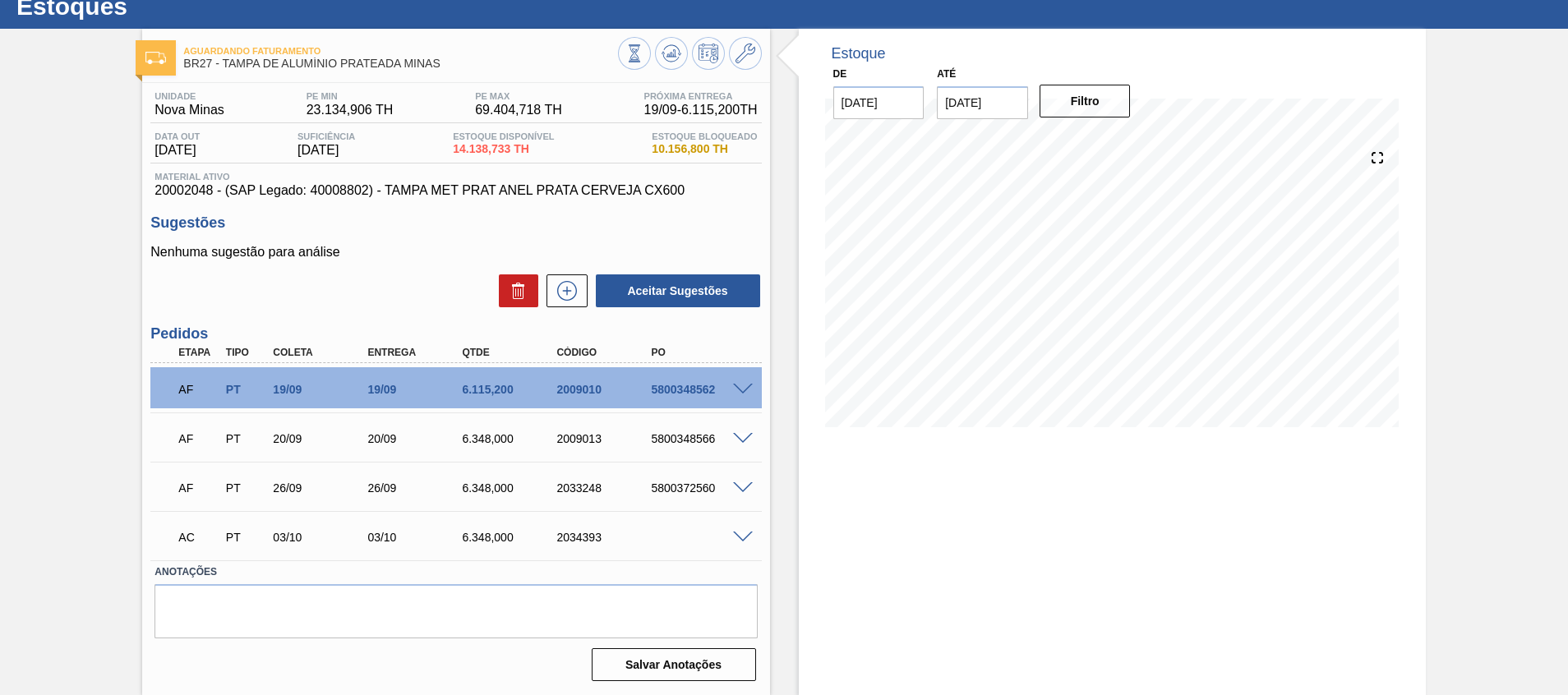
scroll to position [53, 0]
click at [740, 537] on span at bounding box center [743, 538] width 20 height 13
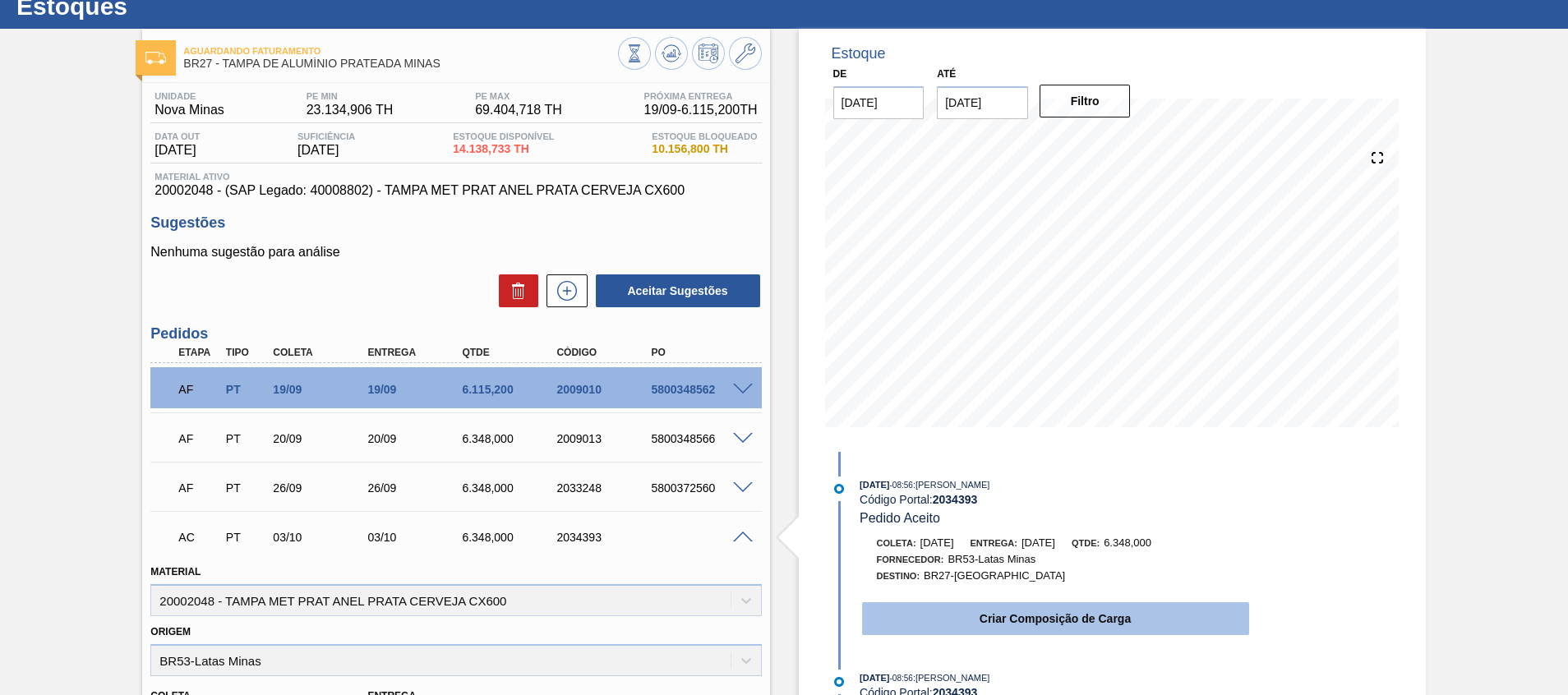
click at [893, 622] on button "Criar Composição de Carga" at bounding box center [1055, 618] width 387 height 33
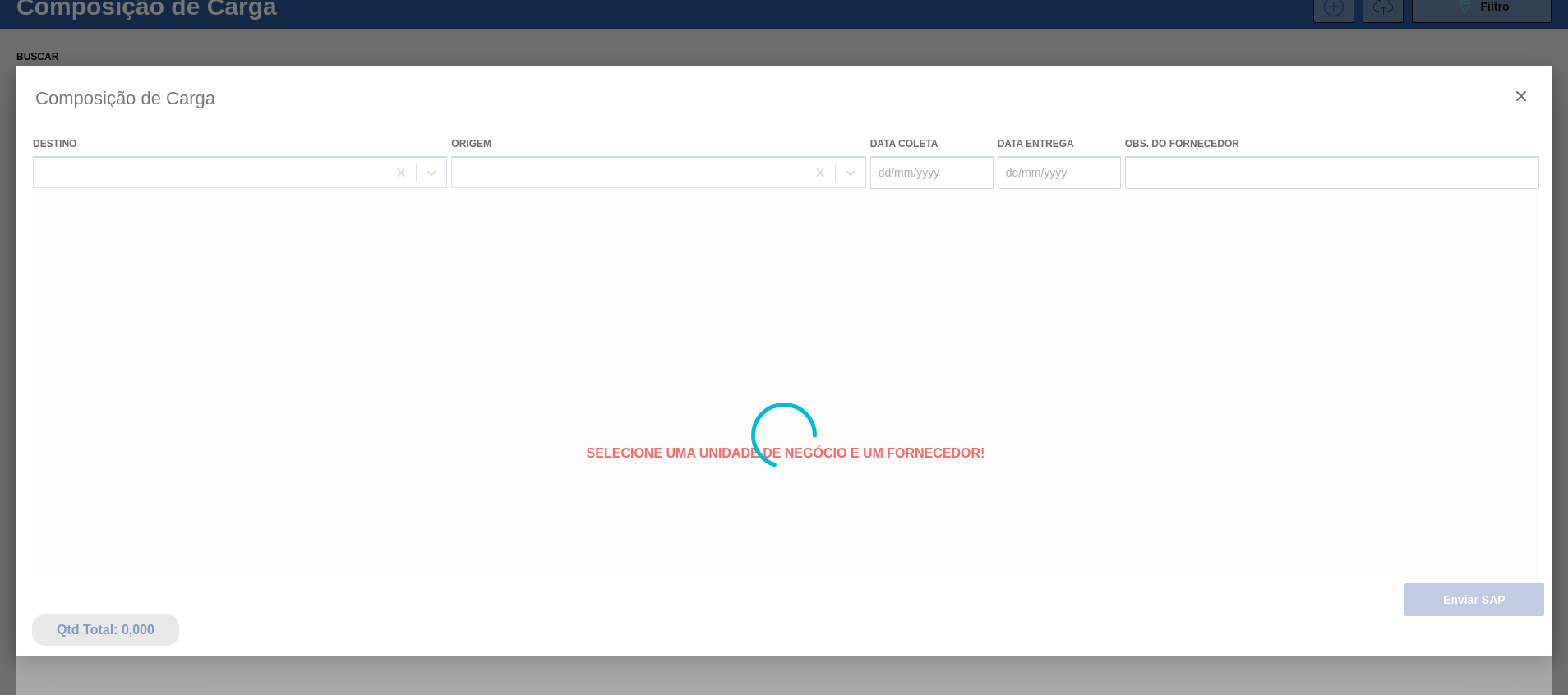
type coleta "03/10/2025"
type entrega "03/10/2025"
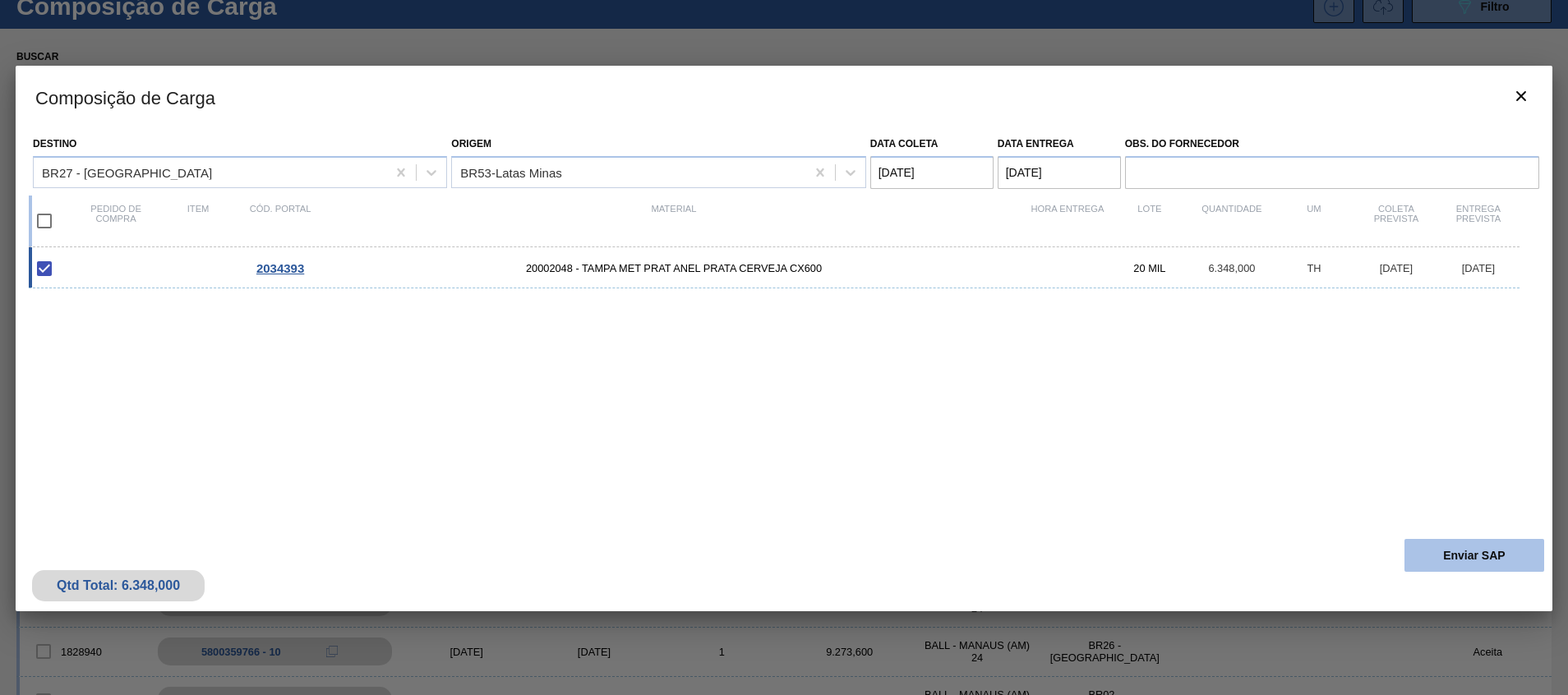
click at [1405, 550] on button "Enviar SAP" at bounding box center [1474, 555] width 140 height 33
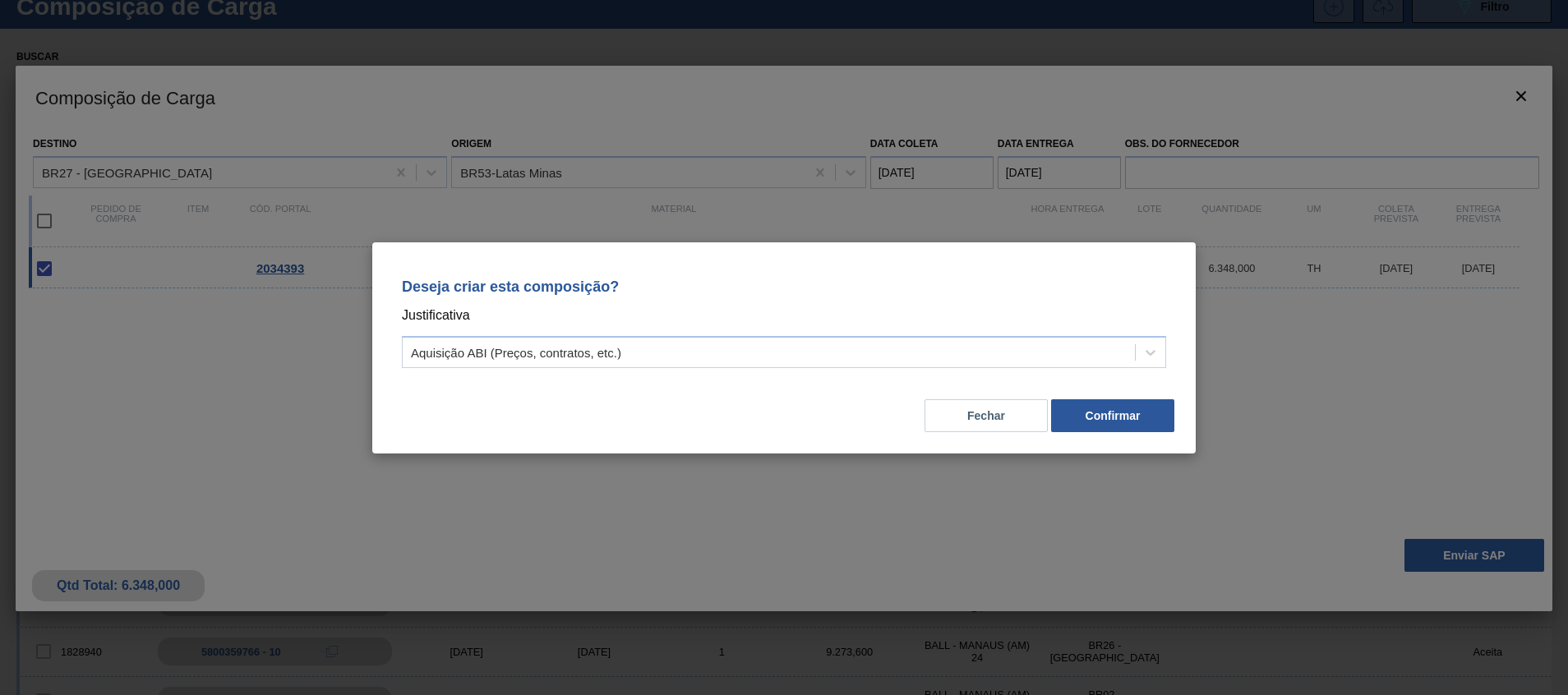
click at [1036, 319] on p "Justificativa" at bounding box center [784, 316] width 764 height 22
click at [1104, 450] on div "Deseja criar esta composição? Justificativa Aquisição ABI (Preços, contratos, e…" at bounding box center [784, 348] width 824 height 211
click at [1107, 416] on button "Confirmar" at bounding box center [1113, 415] width 124 height 33
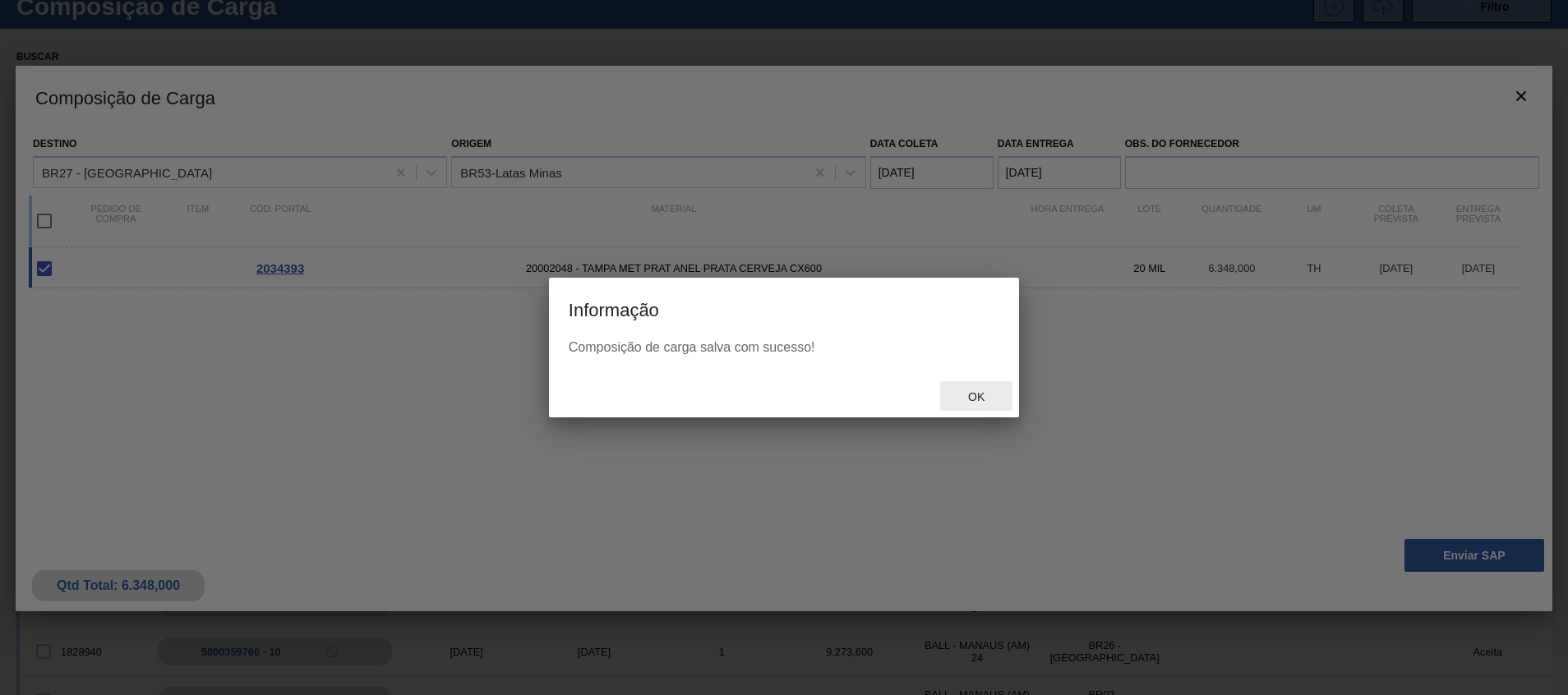
click at [968, 393] on span "Ok" at bounding box center [976, 397] width 43 height 13
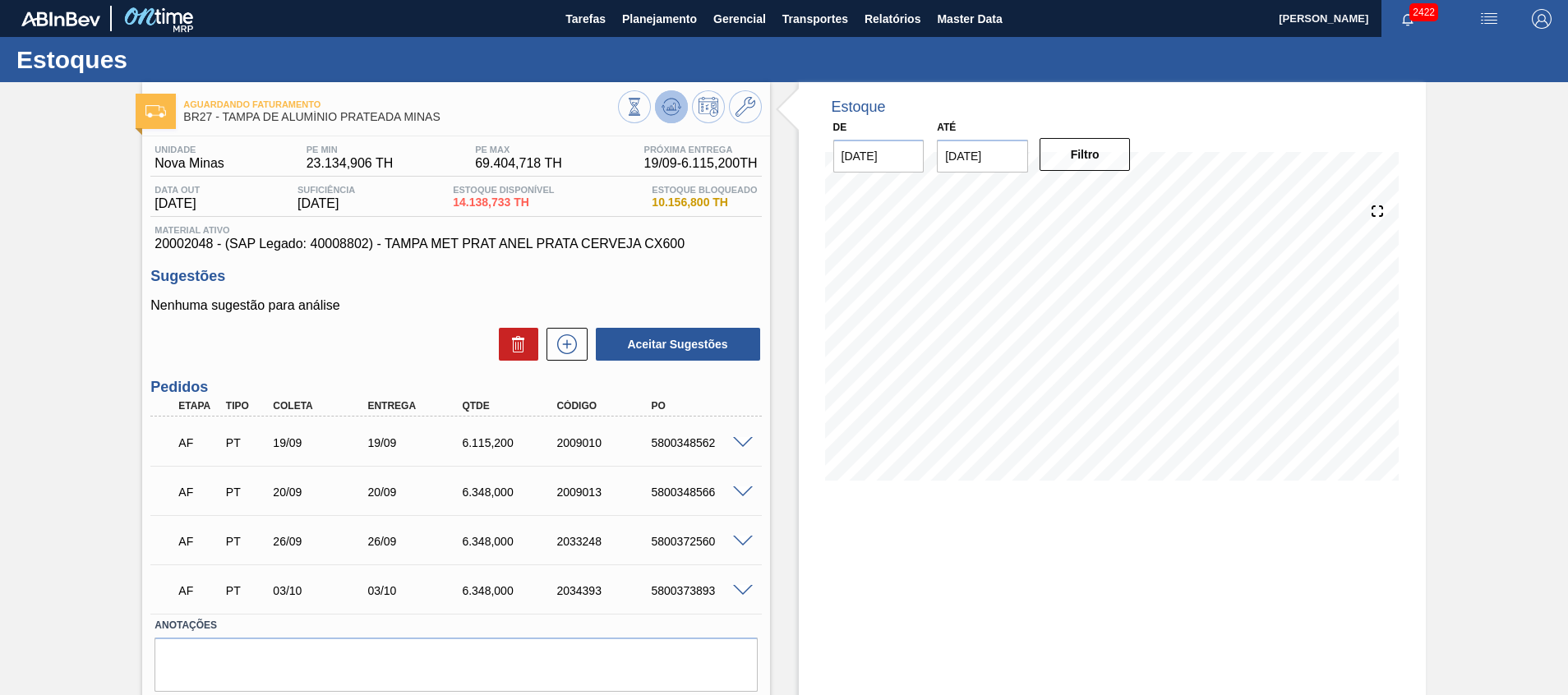
click at [676, 120] on button at bounding box center [671, 106] width 33 height 33
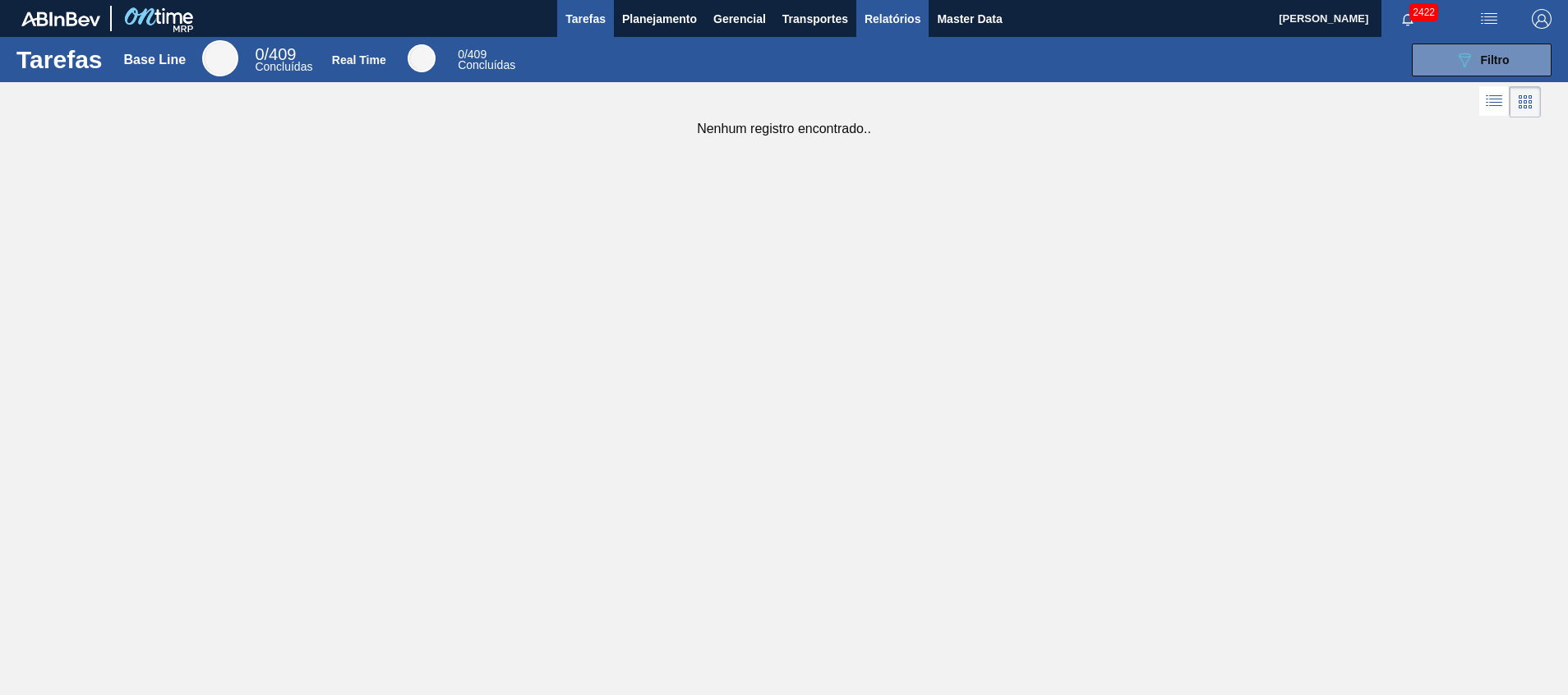
drag, startPoint x: 867, startPoint y: 14, endPoint x: 866, endPoint y: 28, distance: 14.0
click at [867, 14] on span "Relatórios" at bounding box center [892, 19] width 56 height 20
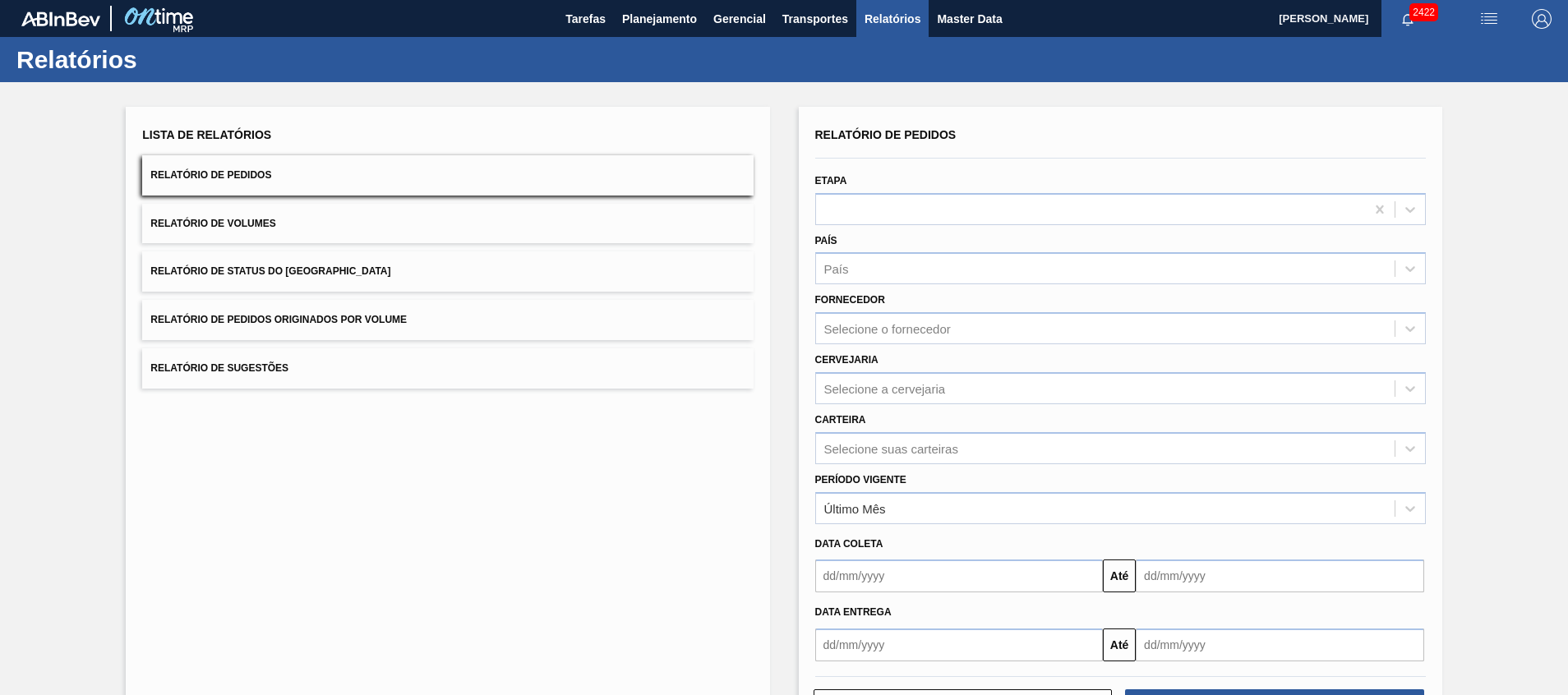
click at [491, 358] on button "Relatório de Sugestões" at bounding box center [447, 368] width 611 height 40
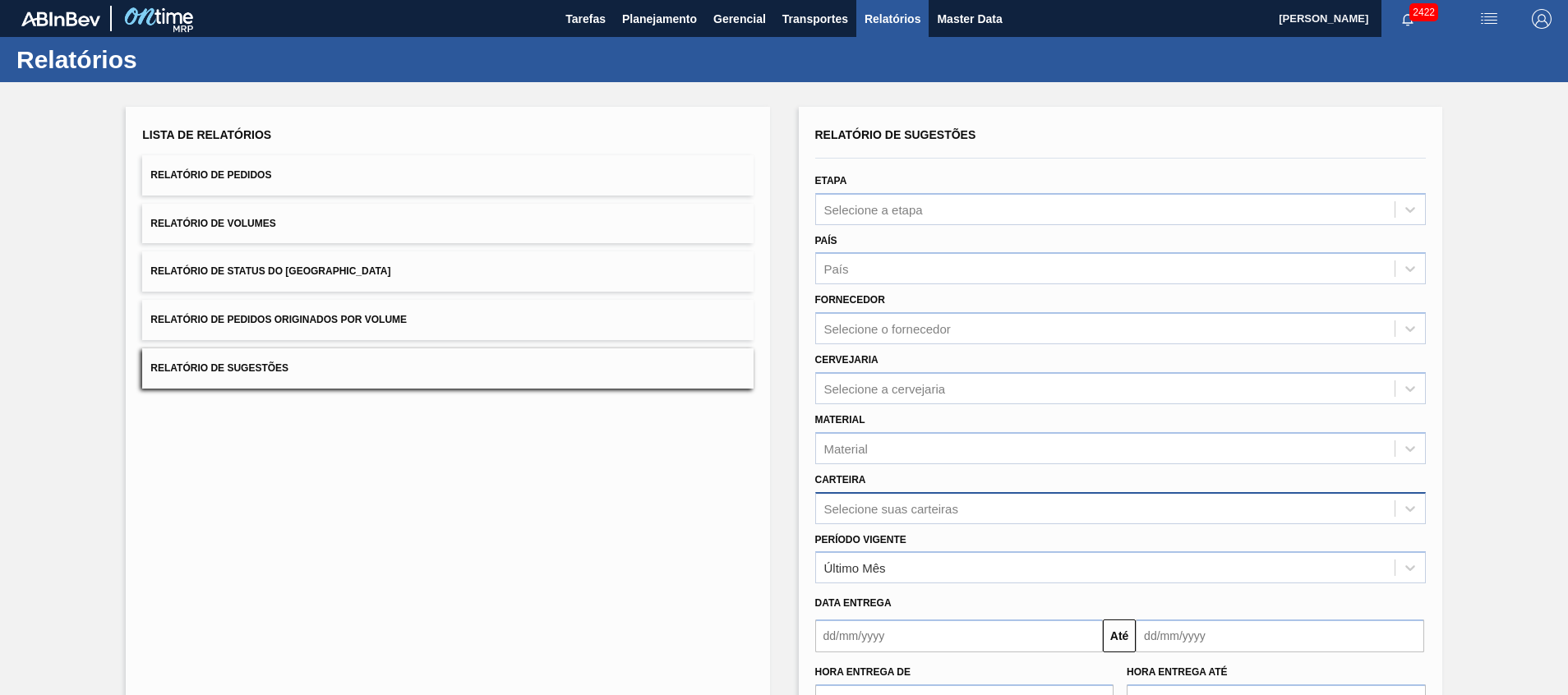
click at [866, 503] on div "Selecione suas carteiras" at bounding box center [1120, 508] width 611 height 32
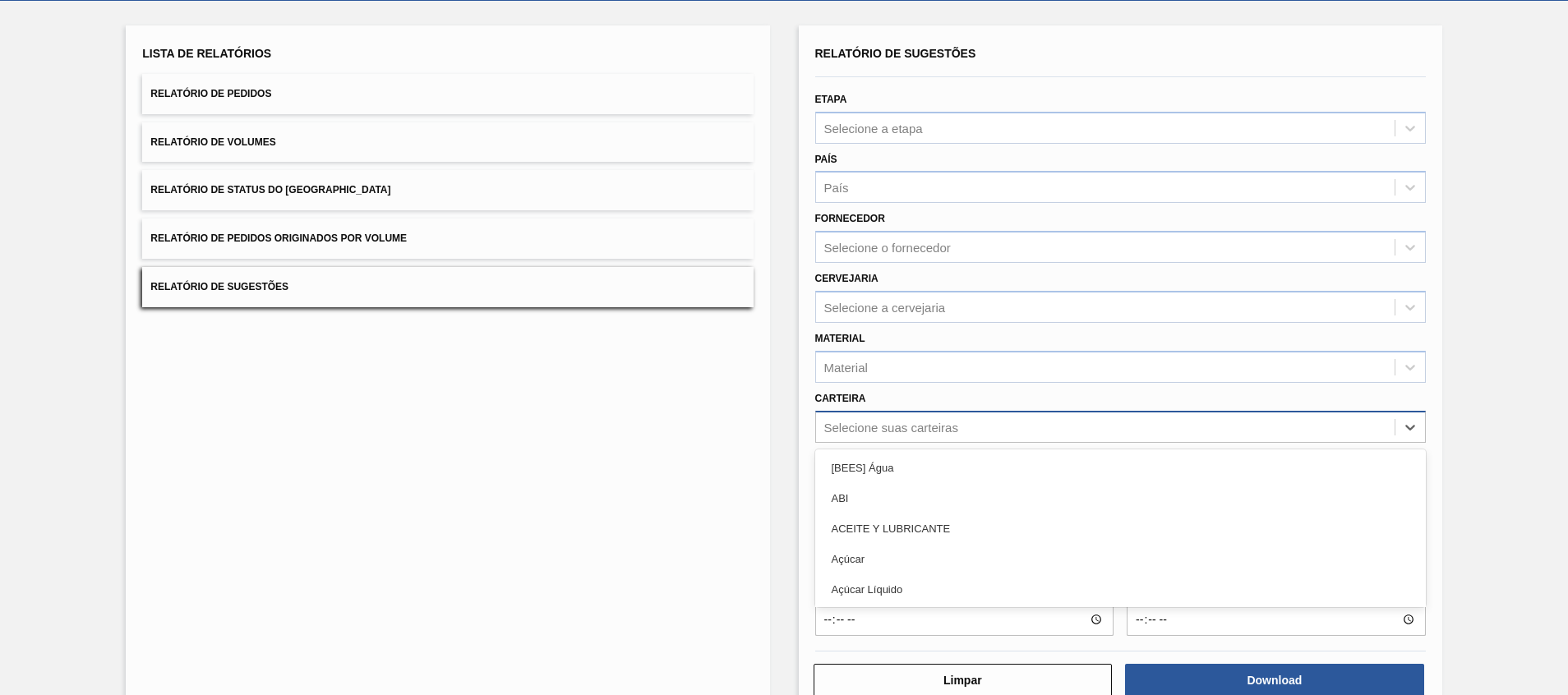
scroll to position [89, 0]
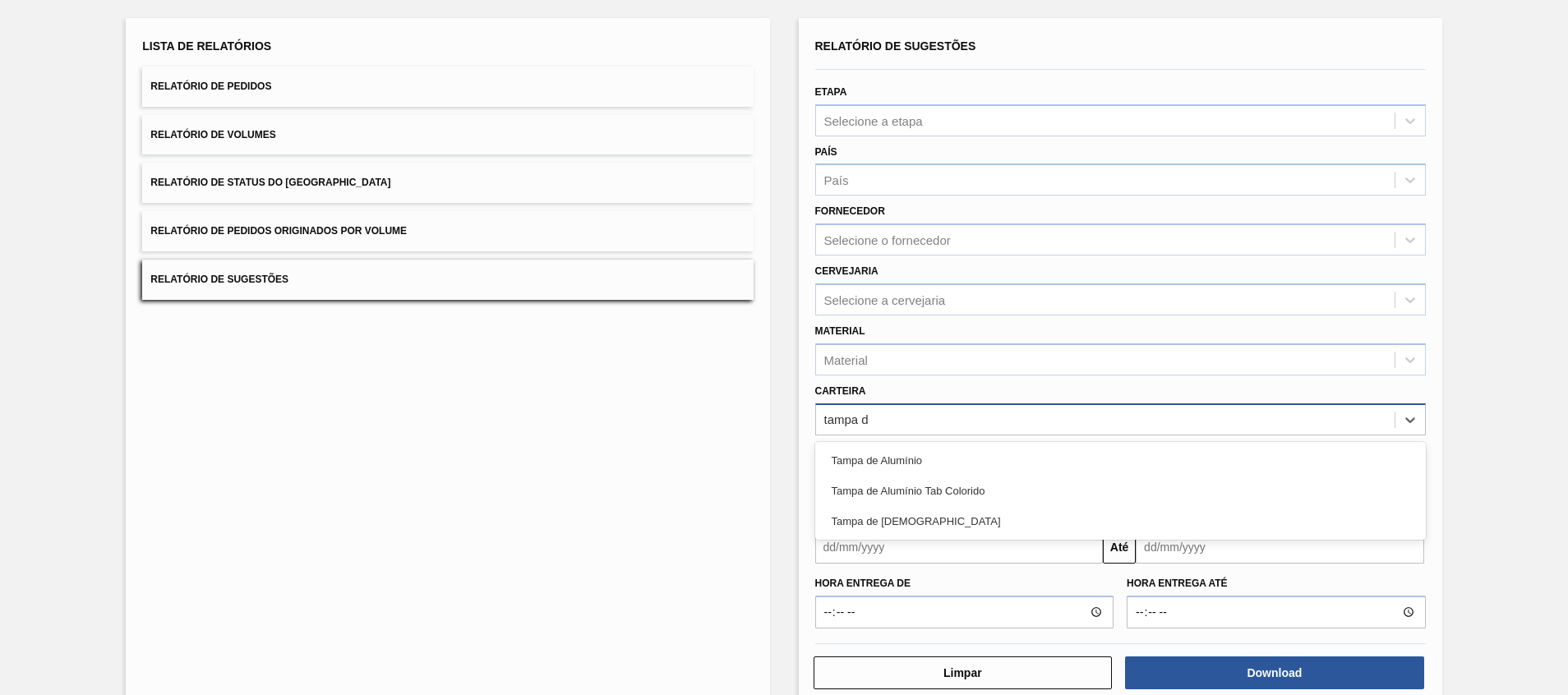
type input "tampa de"
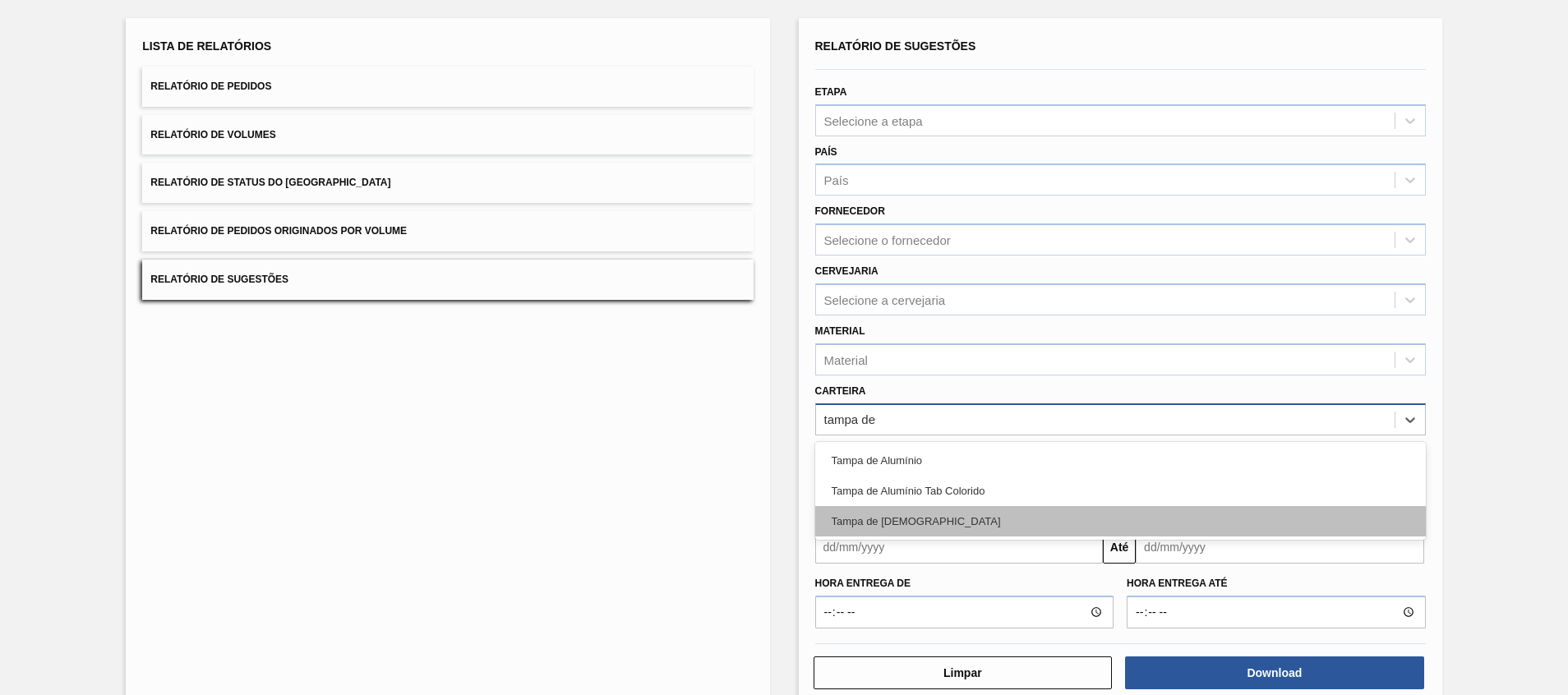
click at [960, 511] on div "Tampa de [DEMOGRAPHIC_DATA]" at bounding box center [1120, 521] width 611 height 30
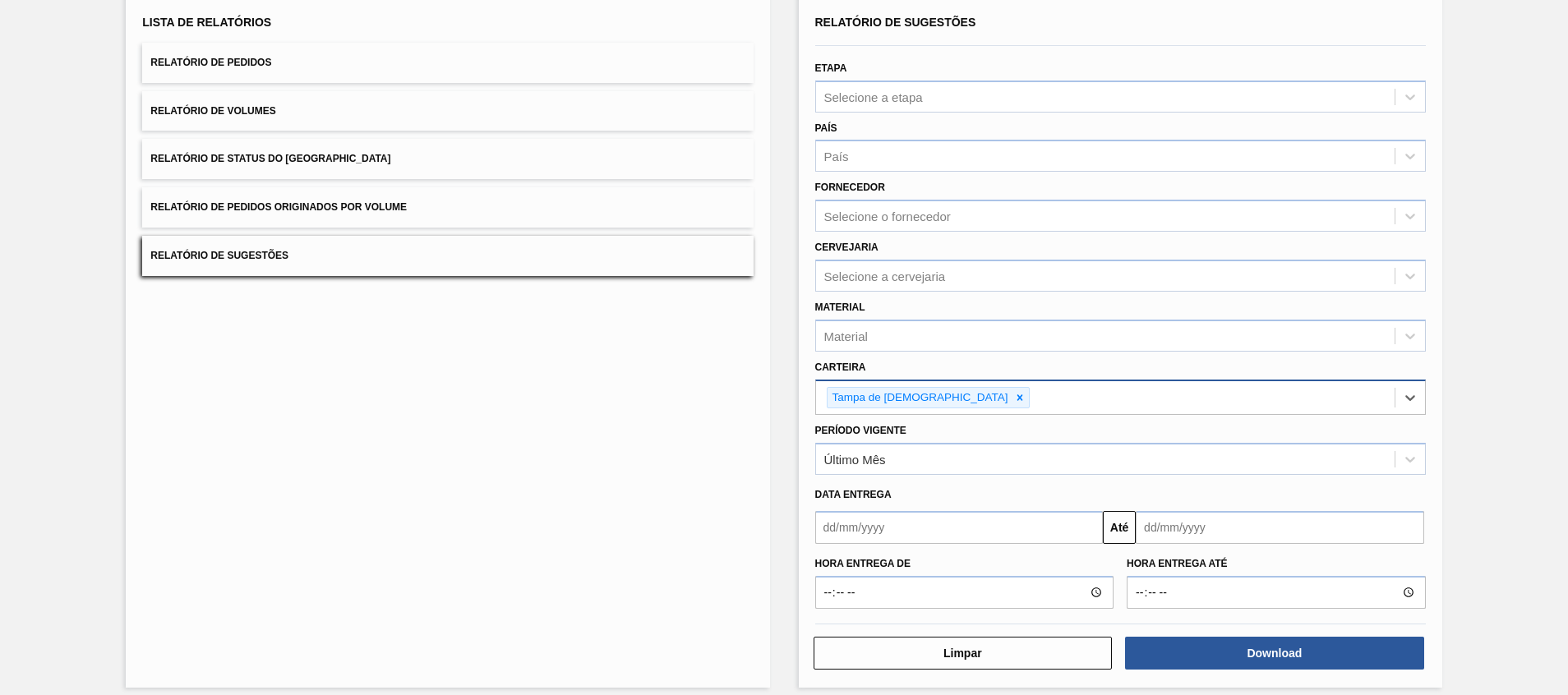
scroll to position [126, 0]
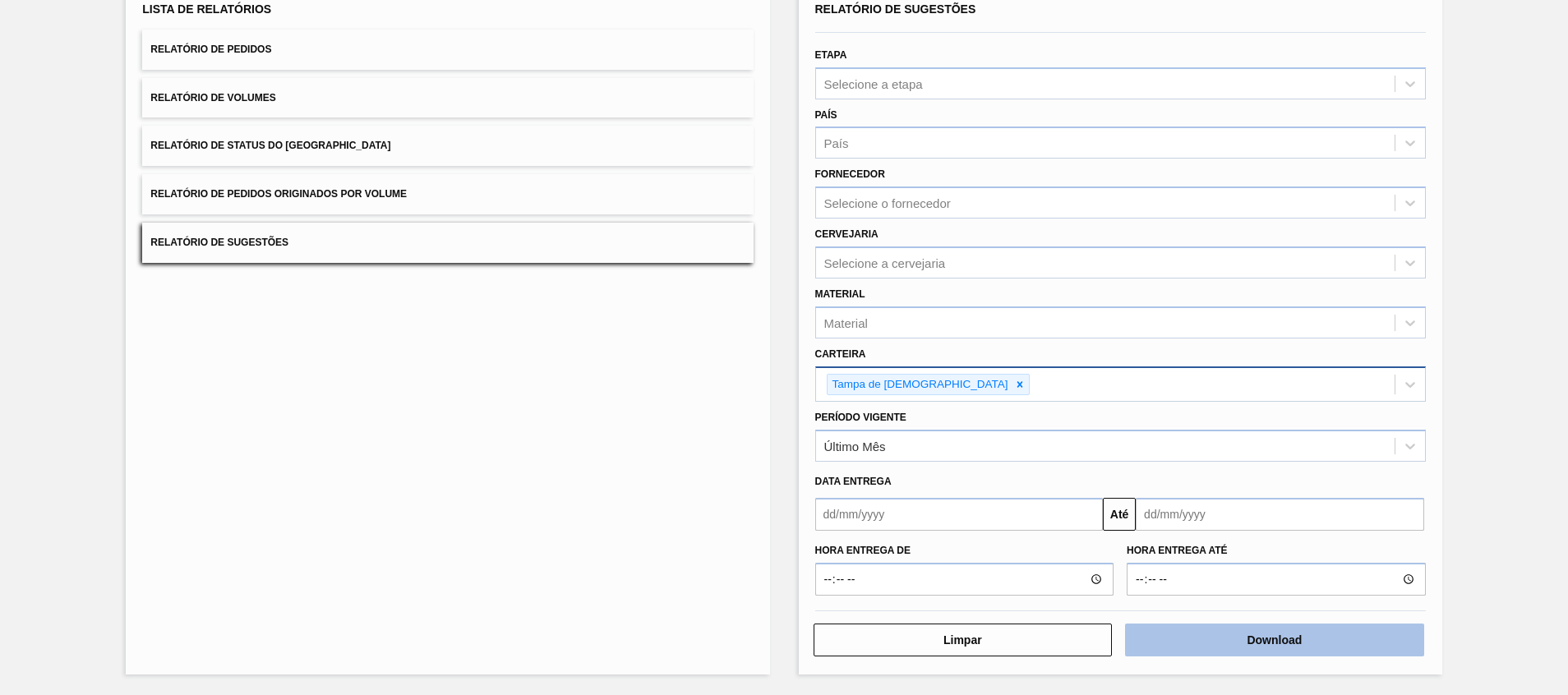
click at [1202, 630] on button "Download" at bounding box center [1275, 640] width 299 height 33
click at [211, 521] on div "Lista de Relatórios Relatório de Pedidos Relatório de Volumes Relatório de Stat…" at bounding box center [448, 327] width 643 height 693
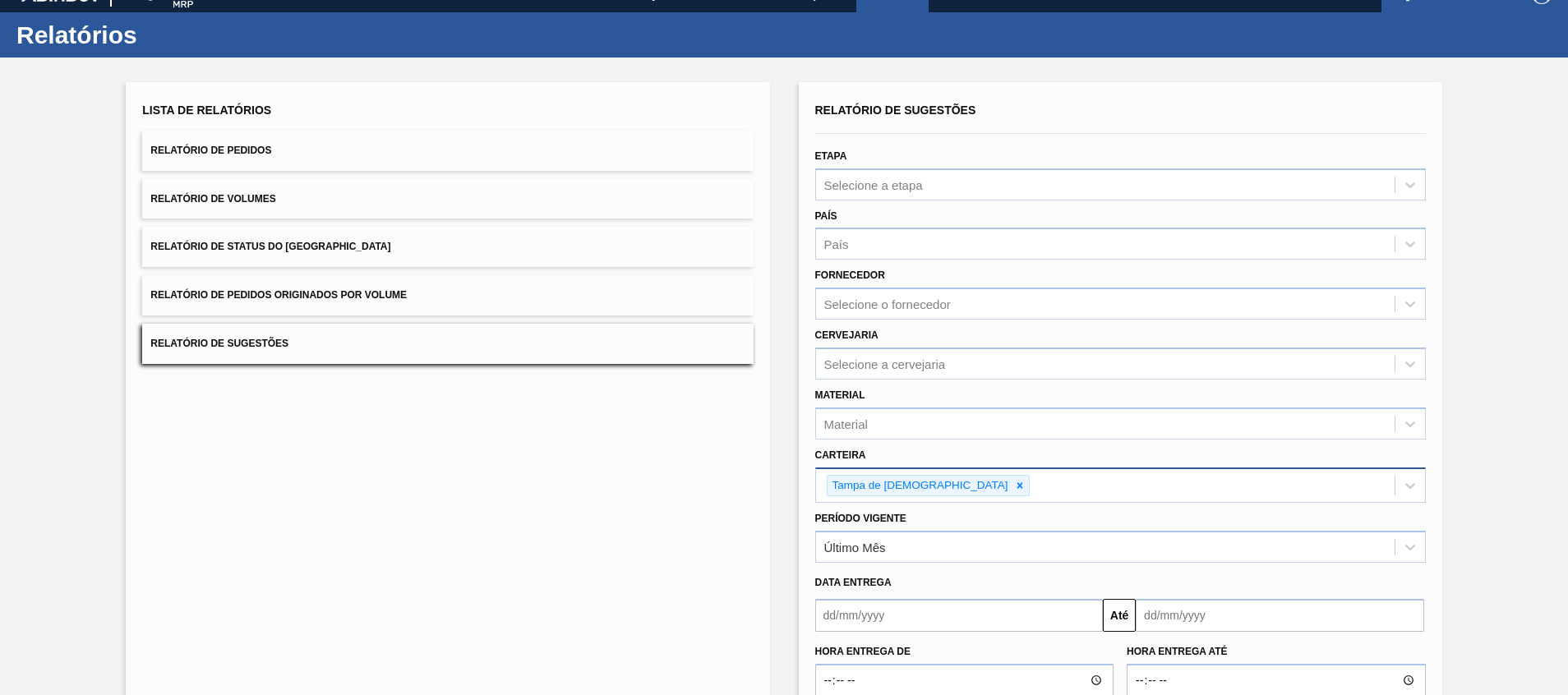
scroll to position [3, 0]
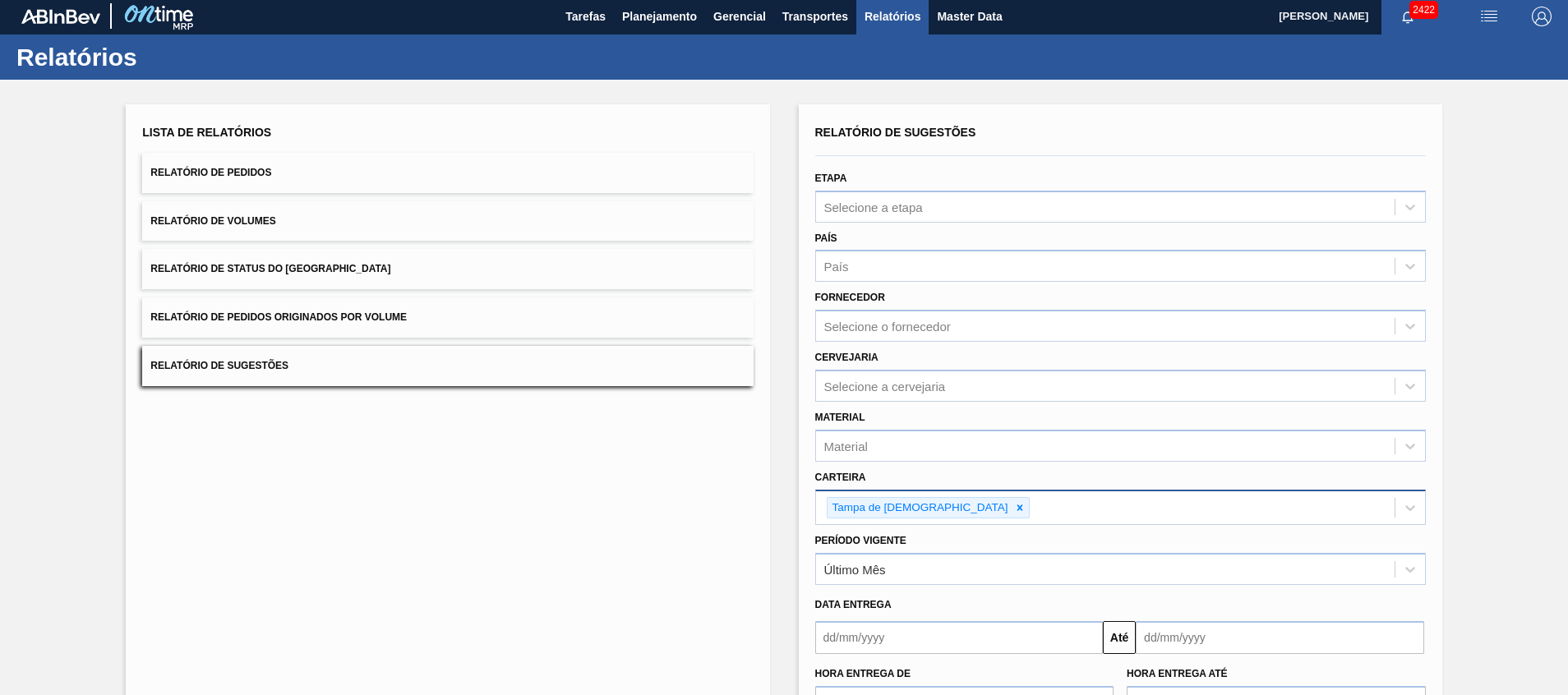
click at [295, 174] on button "Relatório de Pedidos" at bounding box center [447, 173] width 611 height 40
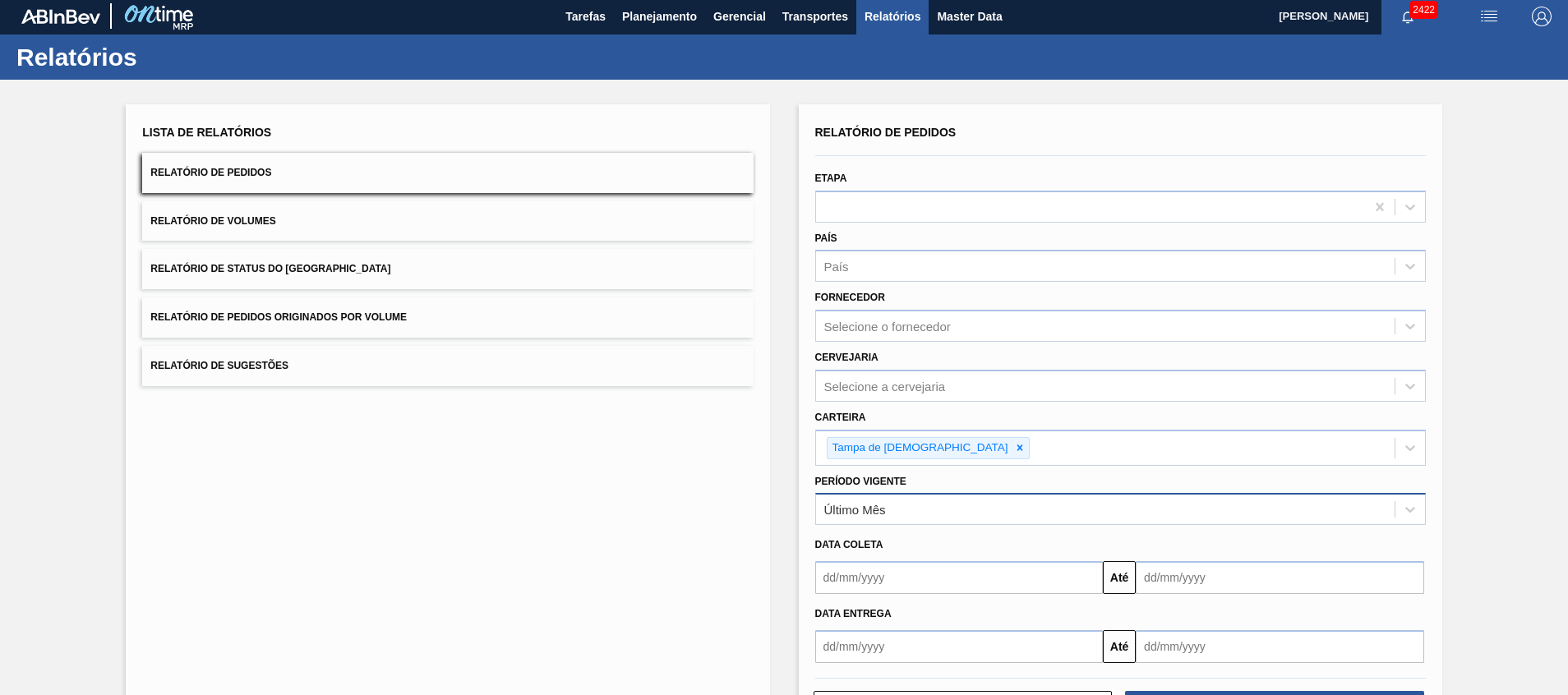
scroll to position [70, 0]
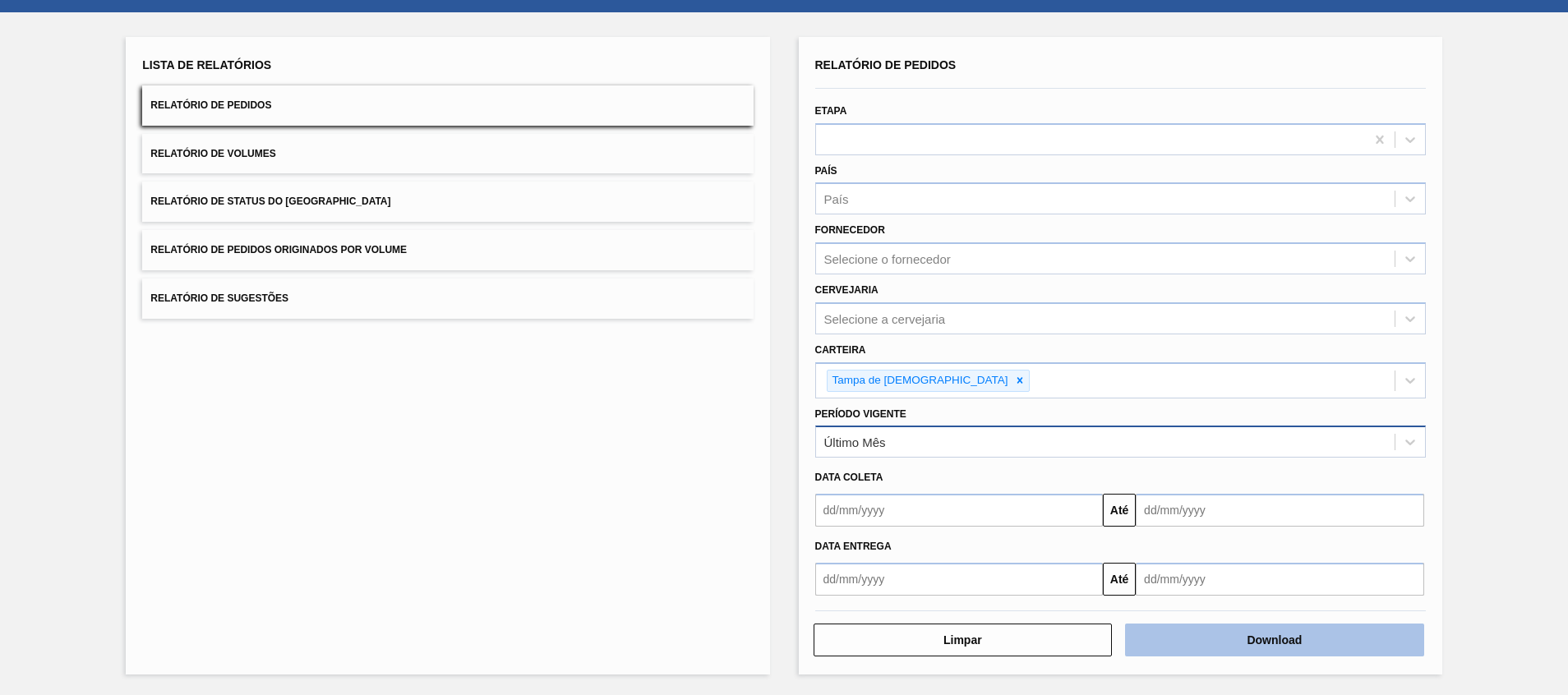
click at [1213, 632] on button "Download" at bounding box center [1275, 640] width 299 height 33
click at [887, 433] on div "Último Mês" at bounding box center [1105, 443] width 579 height 24
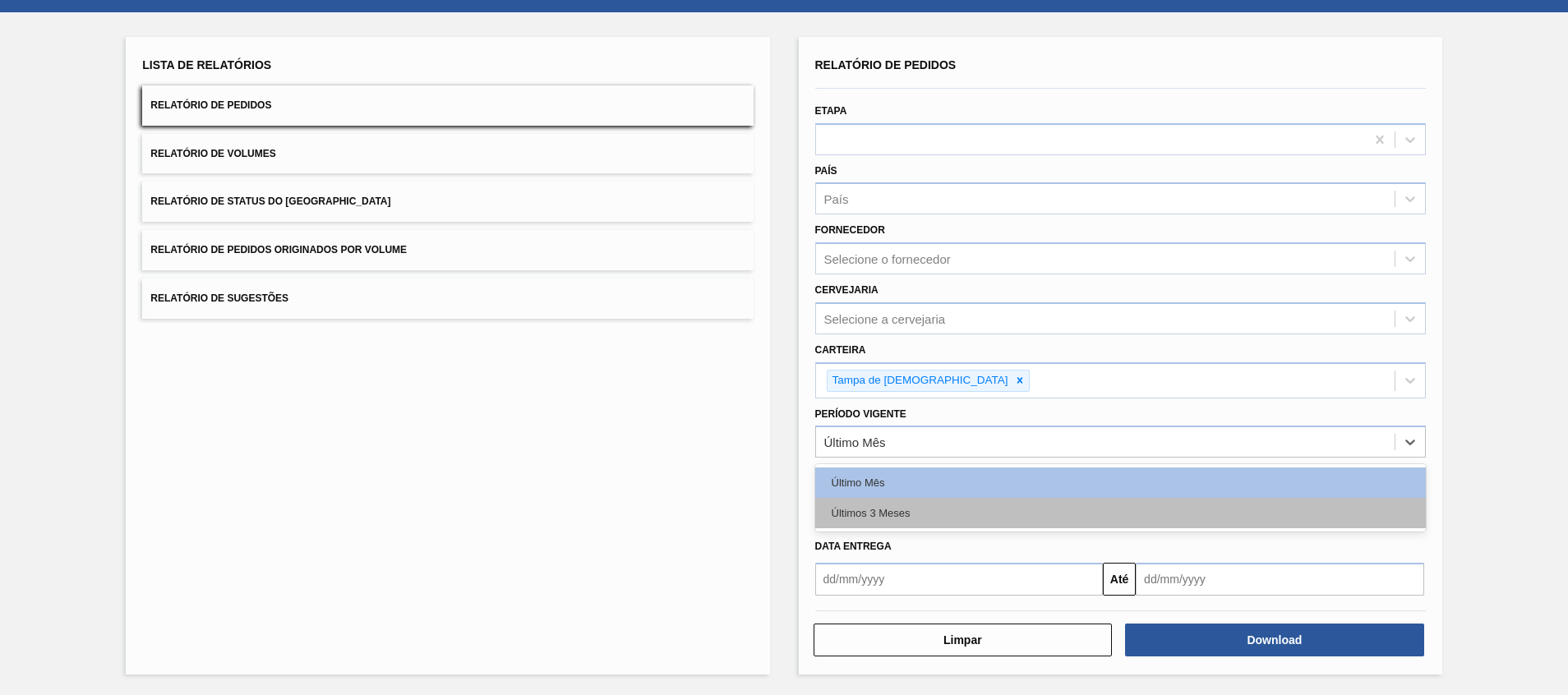
click at [884, 500] on div "Últimos 3 Meses" at bounding box center [1120, 513] width 611 height 30
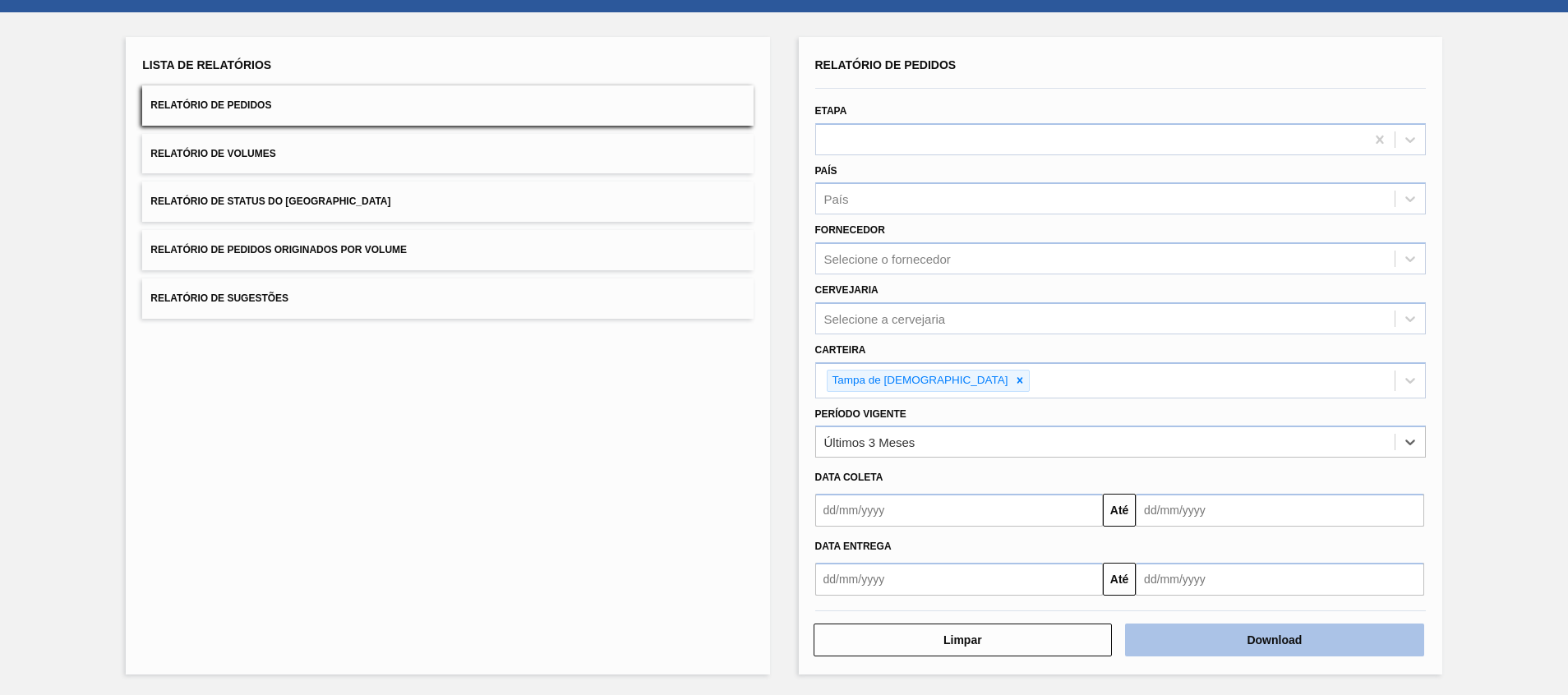
click at [1217, 640] on button "Download" at bounding box center [1275, 640] width 299 height 33
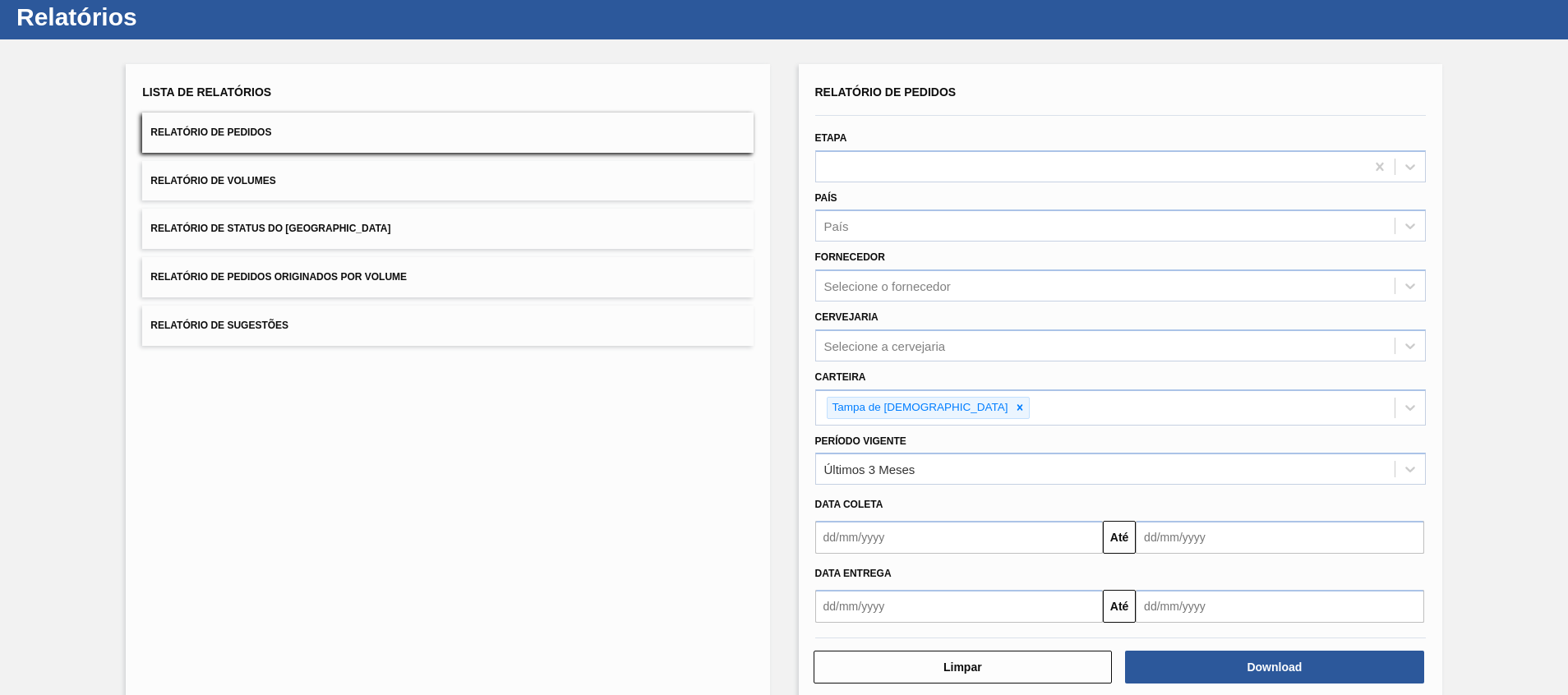
scroll to position [0, 0]
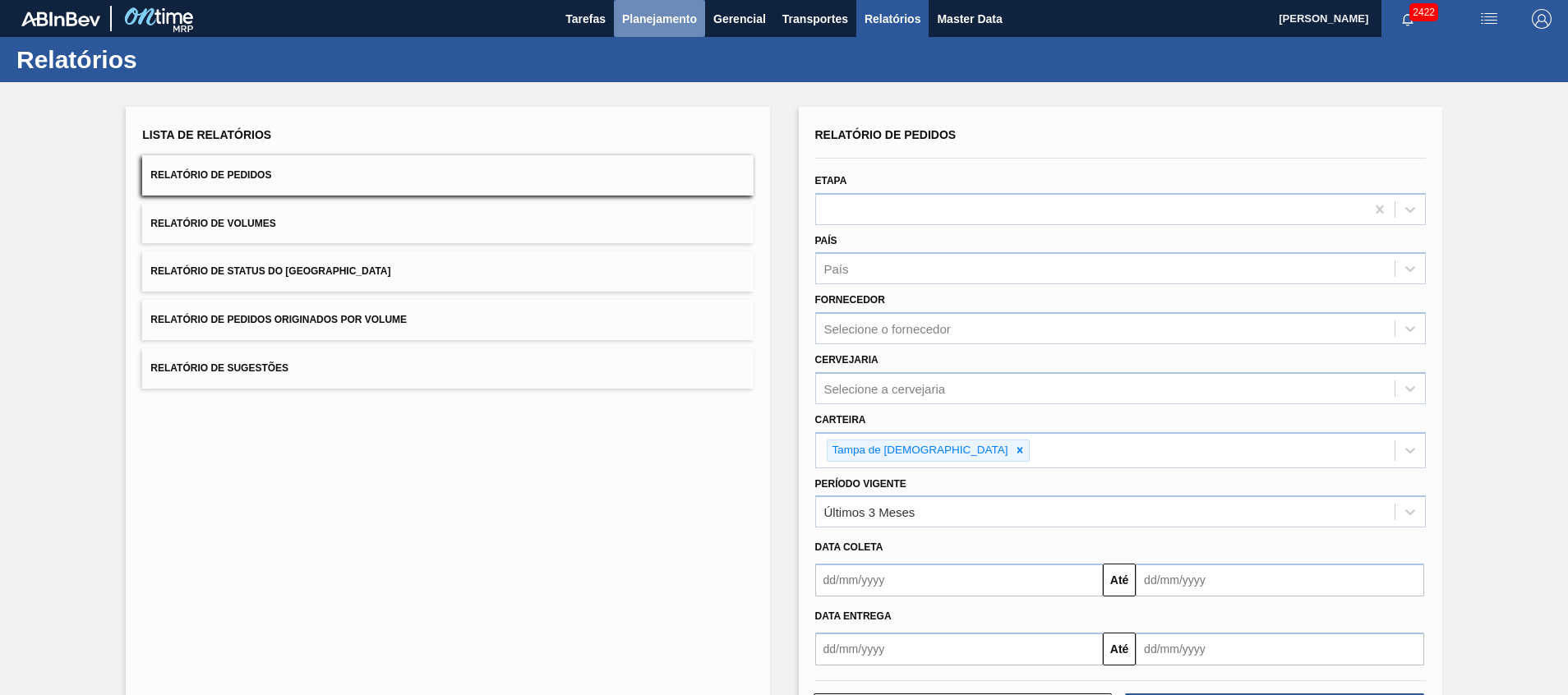
click at [642, 33] on button "Planejamento" at bounding box center [659, 18] width 91 height 37
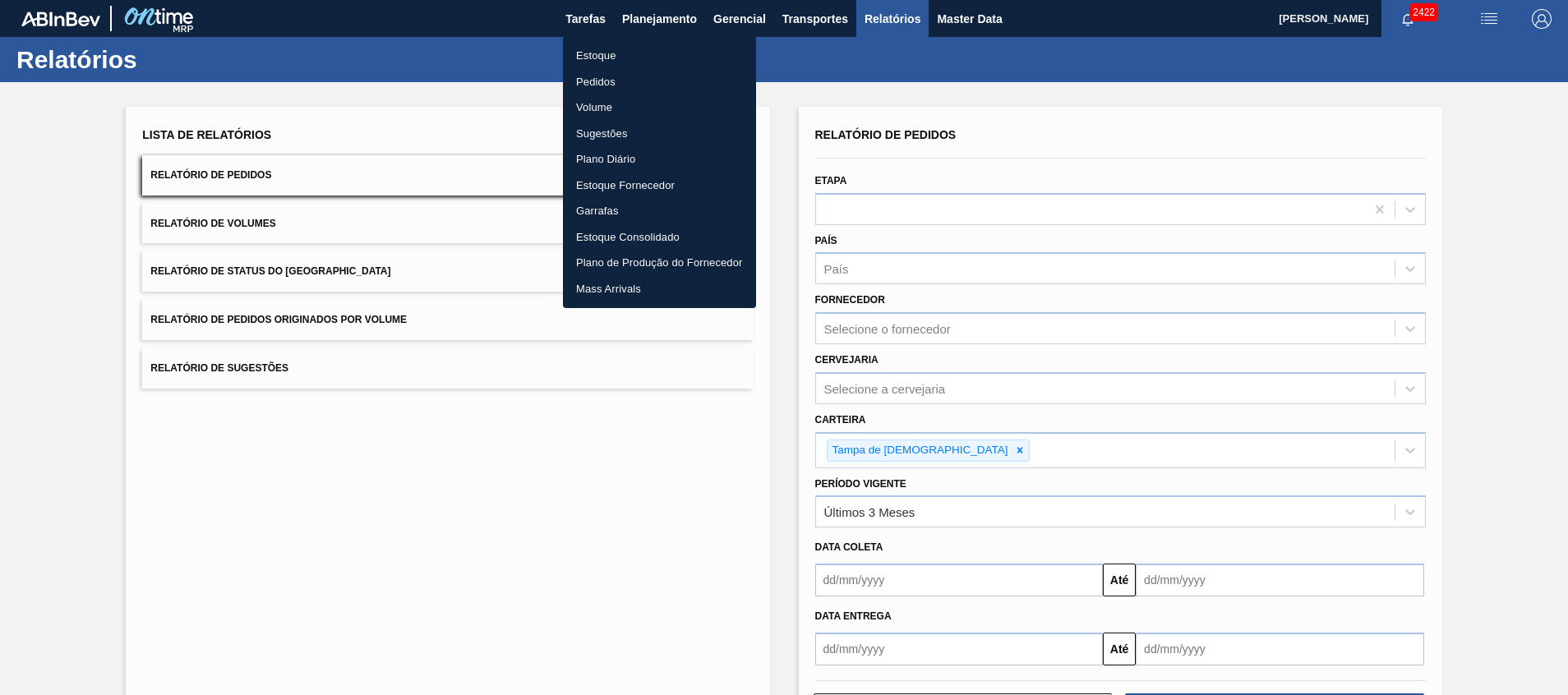
click at [632, 48] on li "Estoque" at bounding box center [659, 55] width 193 height 26
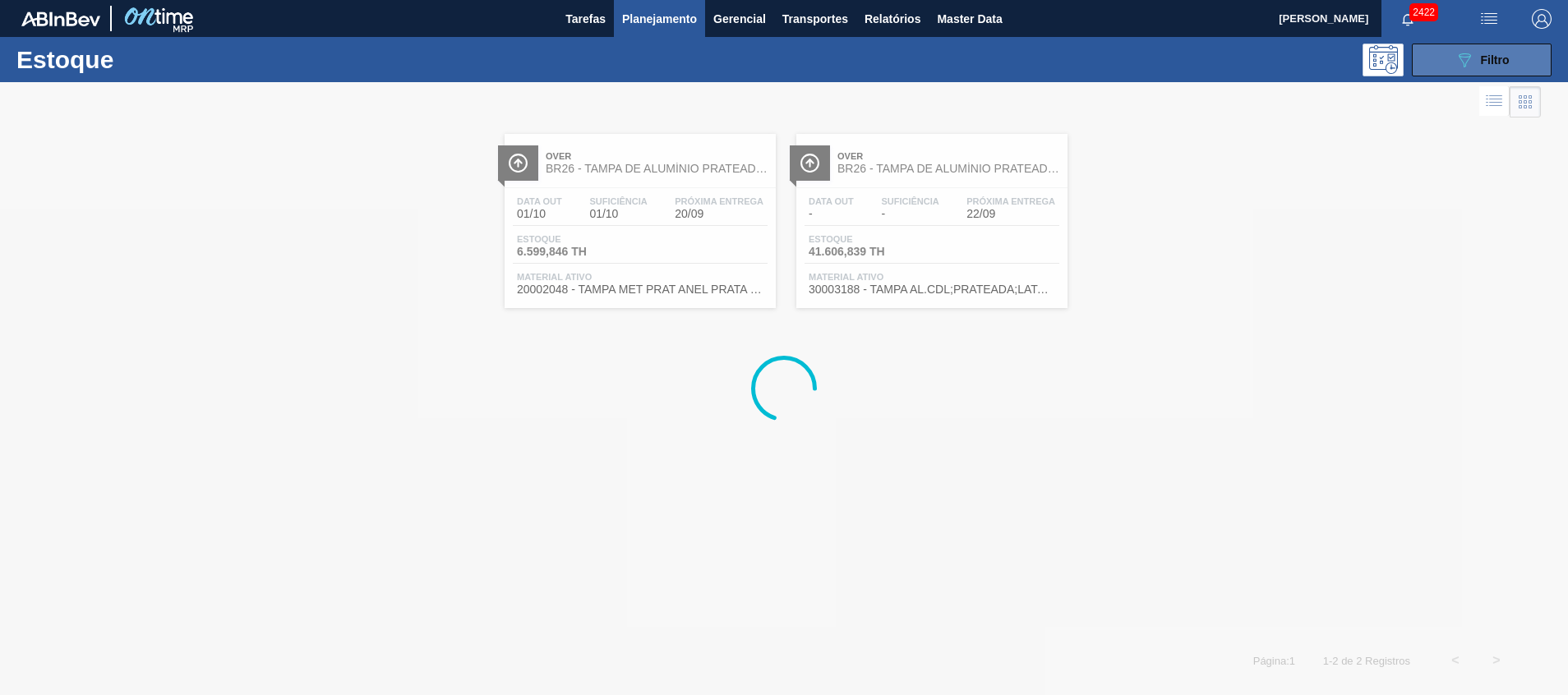
click at [1472, 59] on icon "089F7B8B-B2A5-4AFE-B5C0-19BA573D28AC" at bounding box center [1464, 60] width 20 height 20
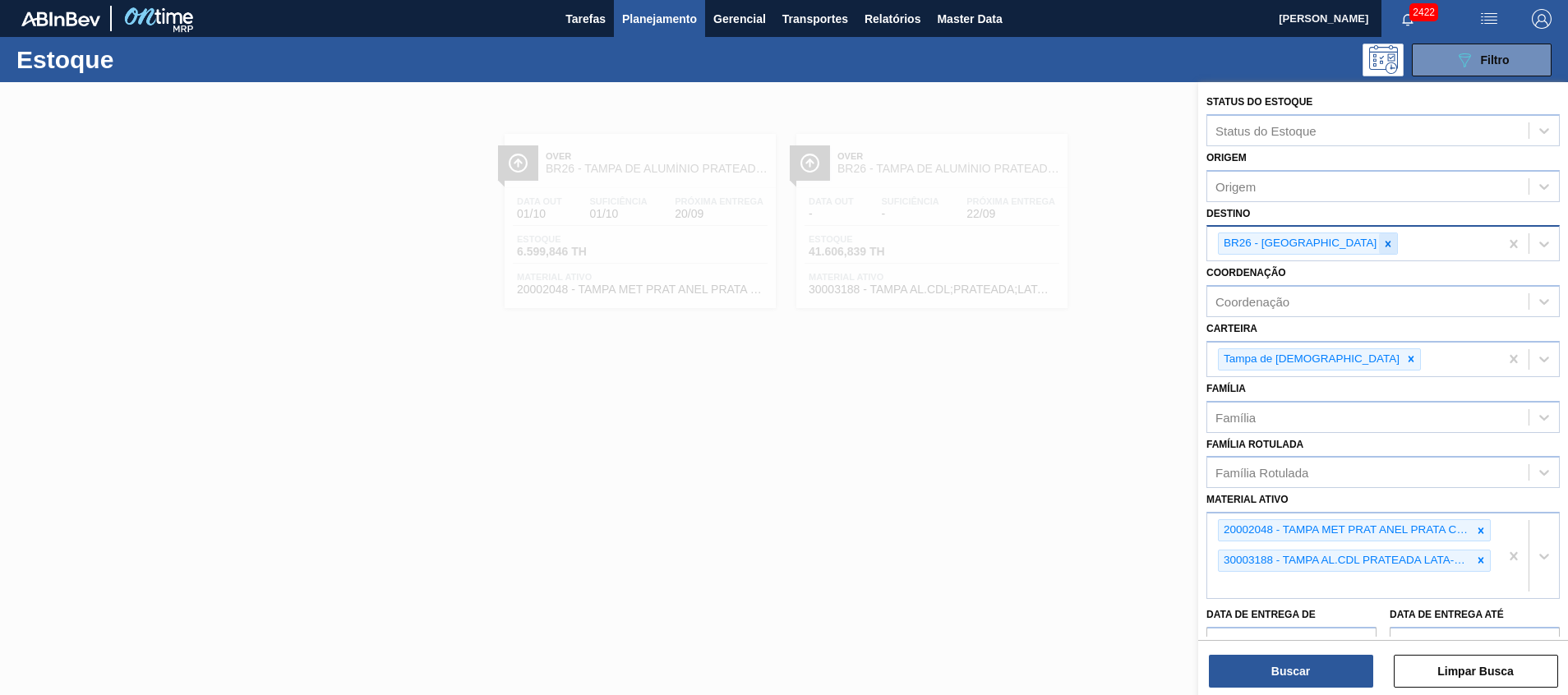
click at [1383, 241] on icon at bounding box center [1388, 244] width 12 height 12
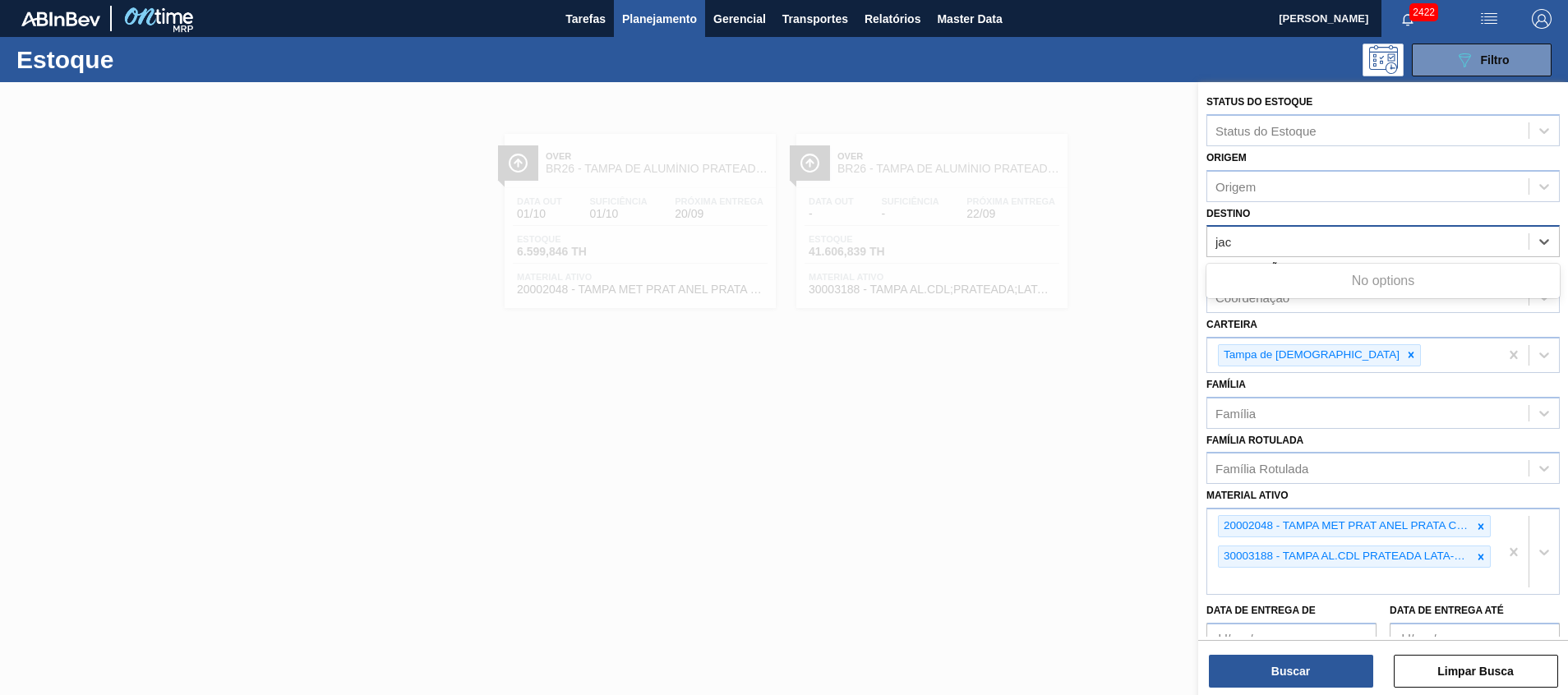
type input "jaca"
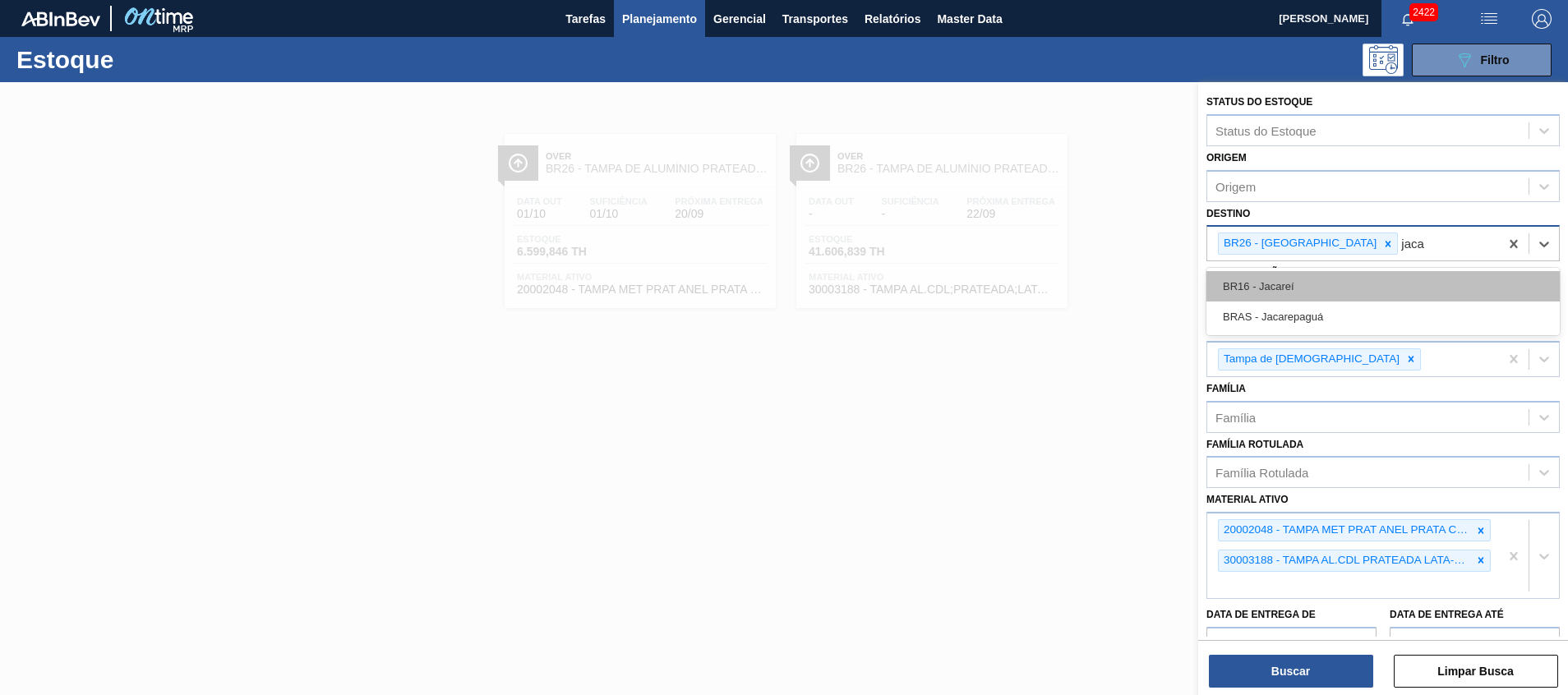
click at [1326, 286] on div "BR16 - Jacareí" at bounding box center [1383, 287] width 353 height 30
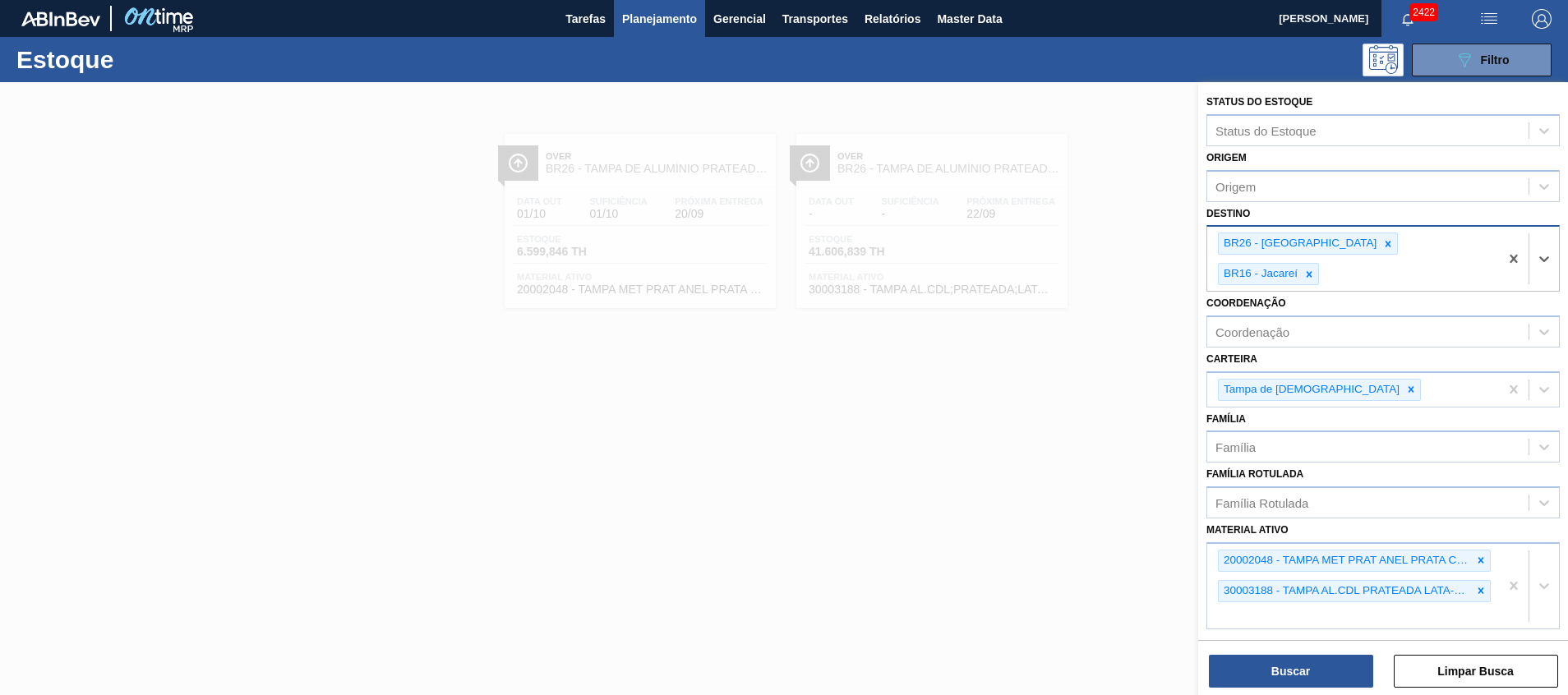
click at [1315, 244] on div "BR26 - [GEOGRAPHIC_DATA]" at bounding box center [1299, 243] width 160 height 21
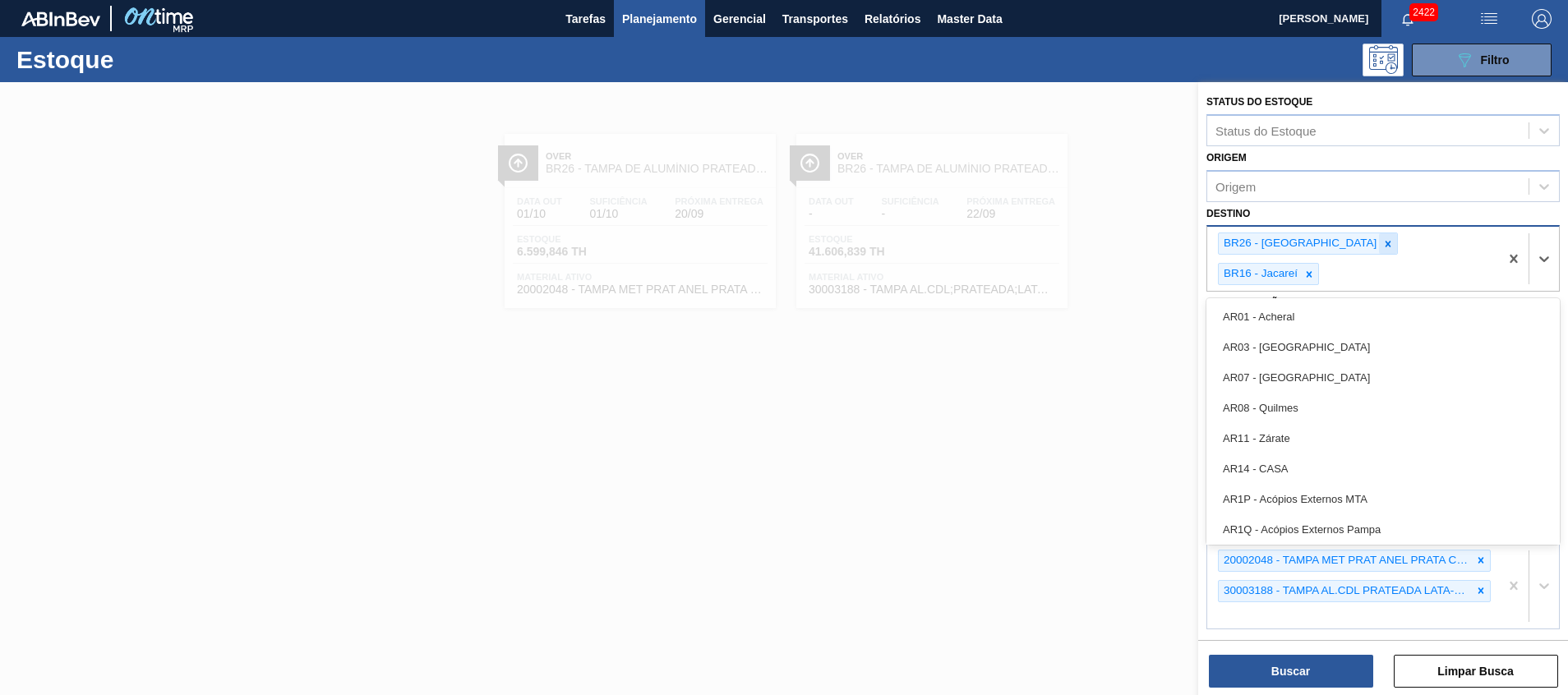
click at [1383, 243] on icon at bounding box center [1388, 244] width 12 height 12
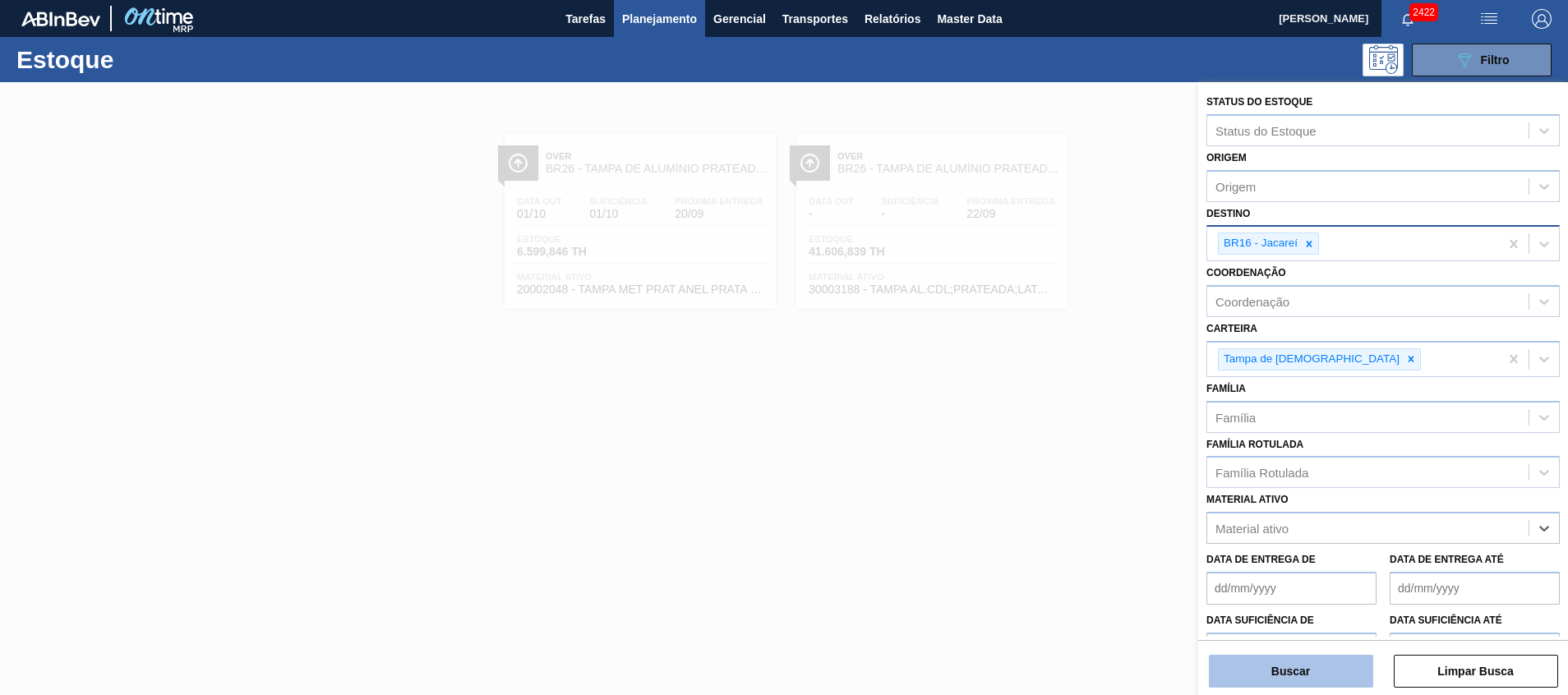
click at [1302, 664] on button "Buscar" at bounding box center [1291, 671] width 165 height 33
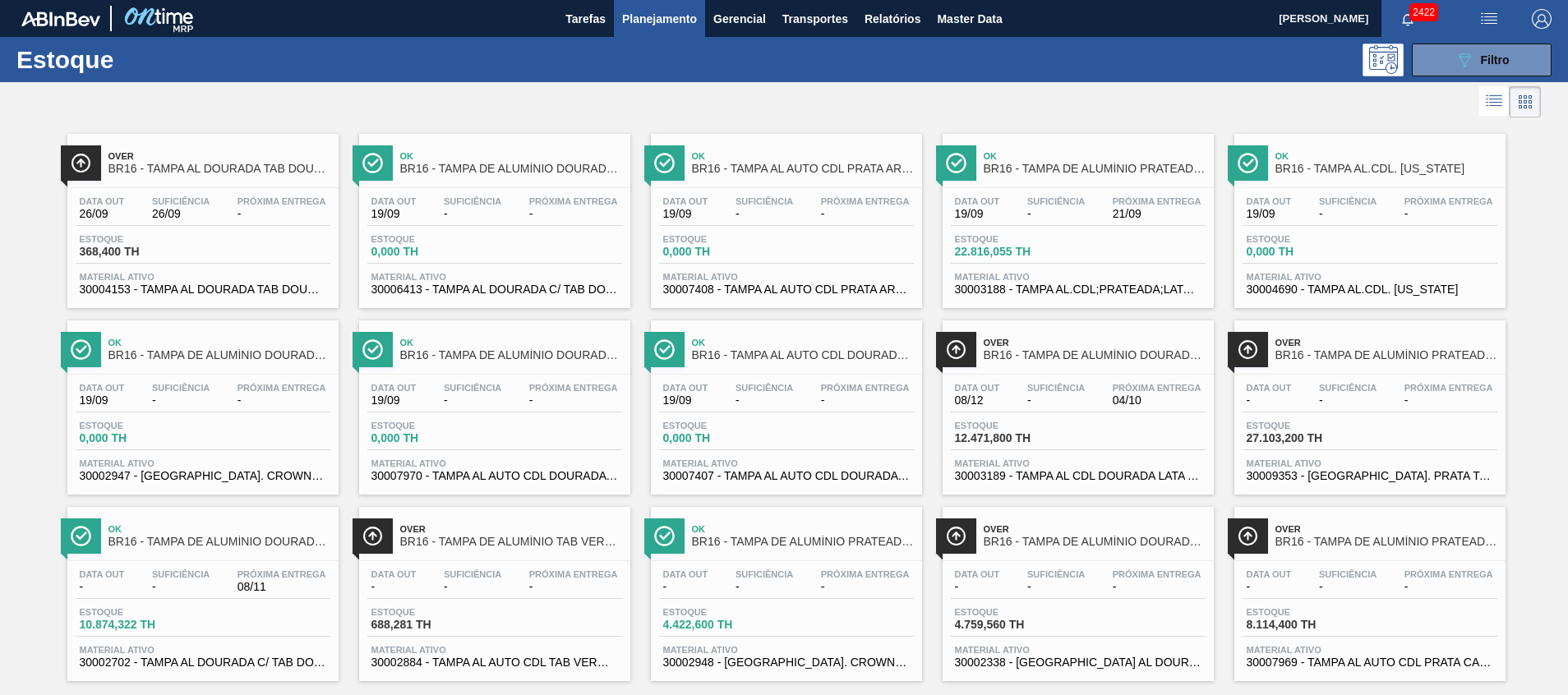
scroll to position [27, 0]
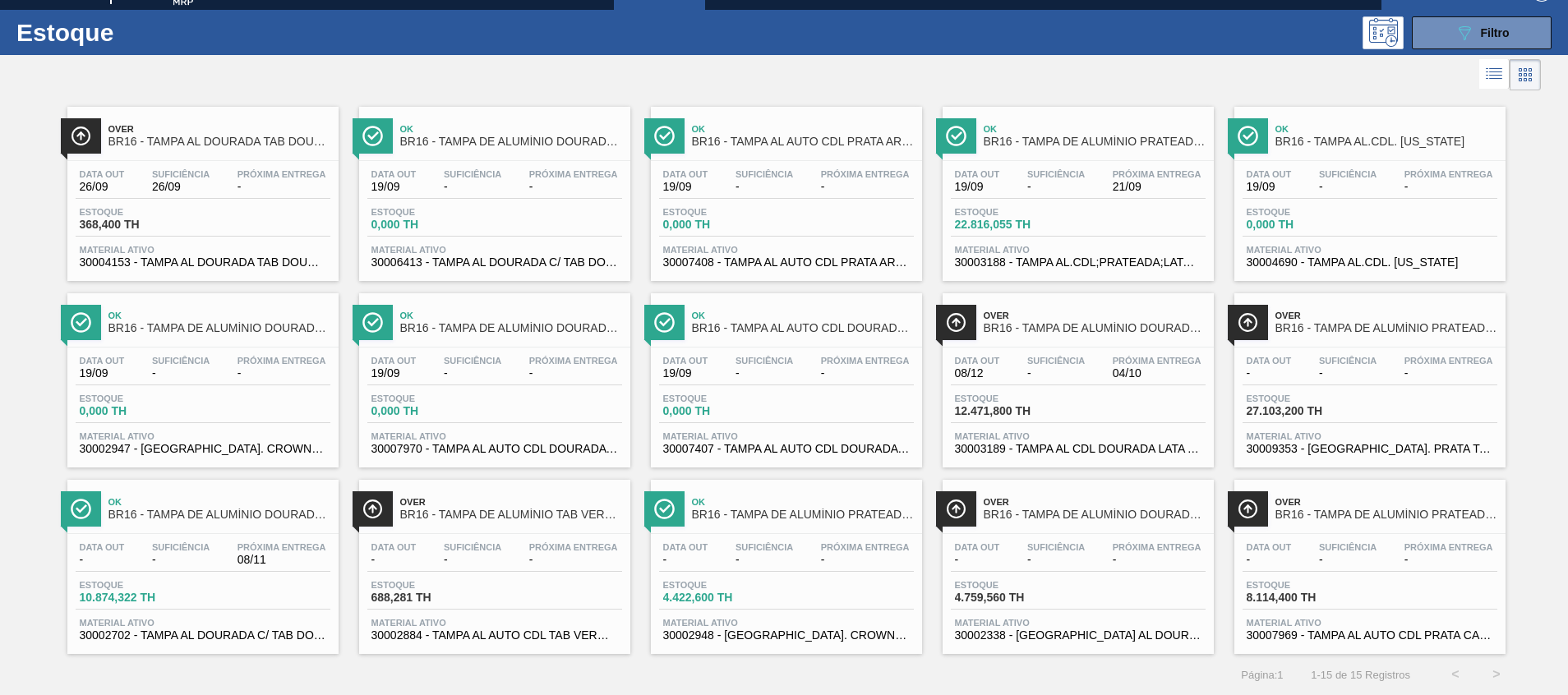
click at [234, 264] on span "30004153 - TAMPA AL DOURADA TAB DOURADO CDL CANPACK" at bounding box center [202, 262] width 246 height 13
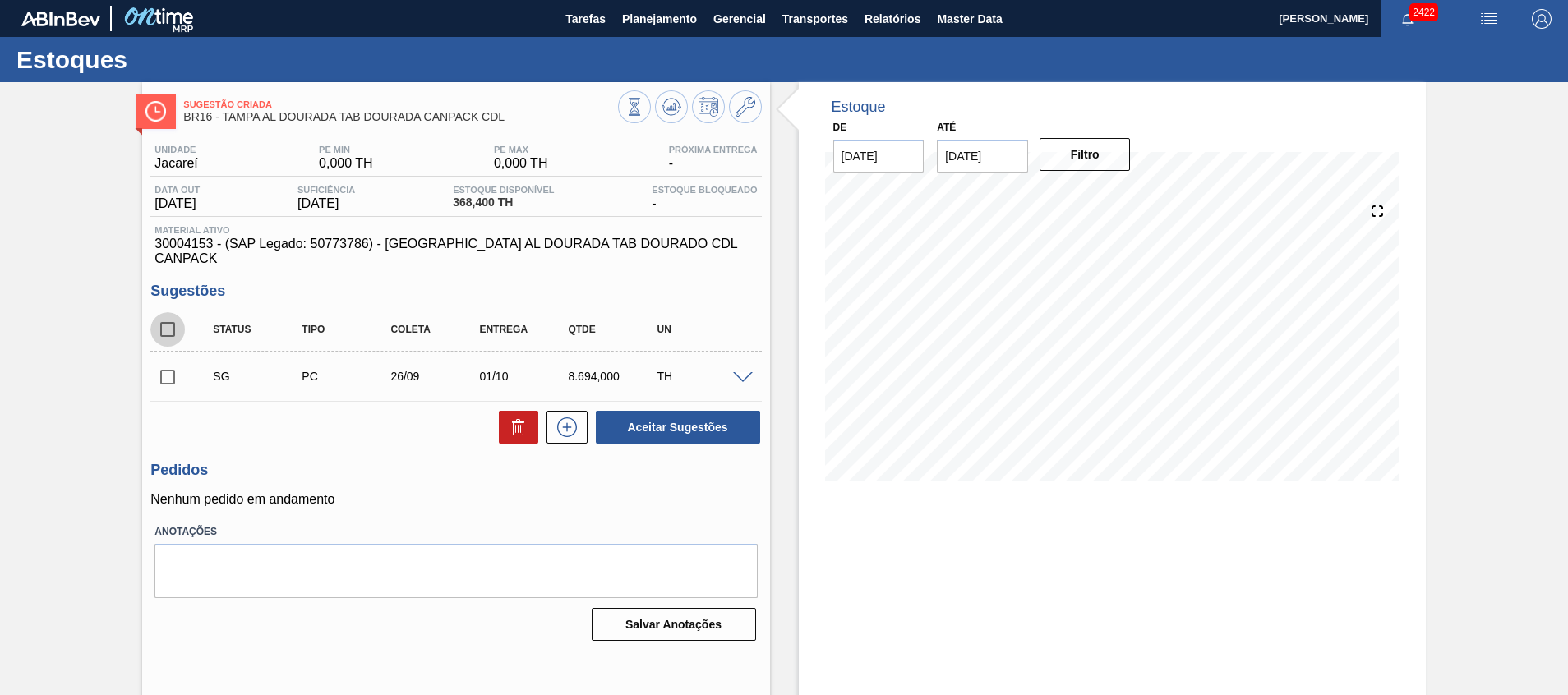
click at [170, 321] on input "checkbox" at bounding box center [167, 329] width 34 height 34
checkbox input "true"
click at [499, 411] on button at bounding box center [518, 427] width 39 height 33
checkbox input "false"
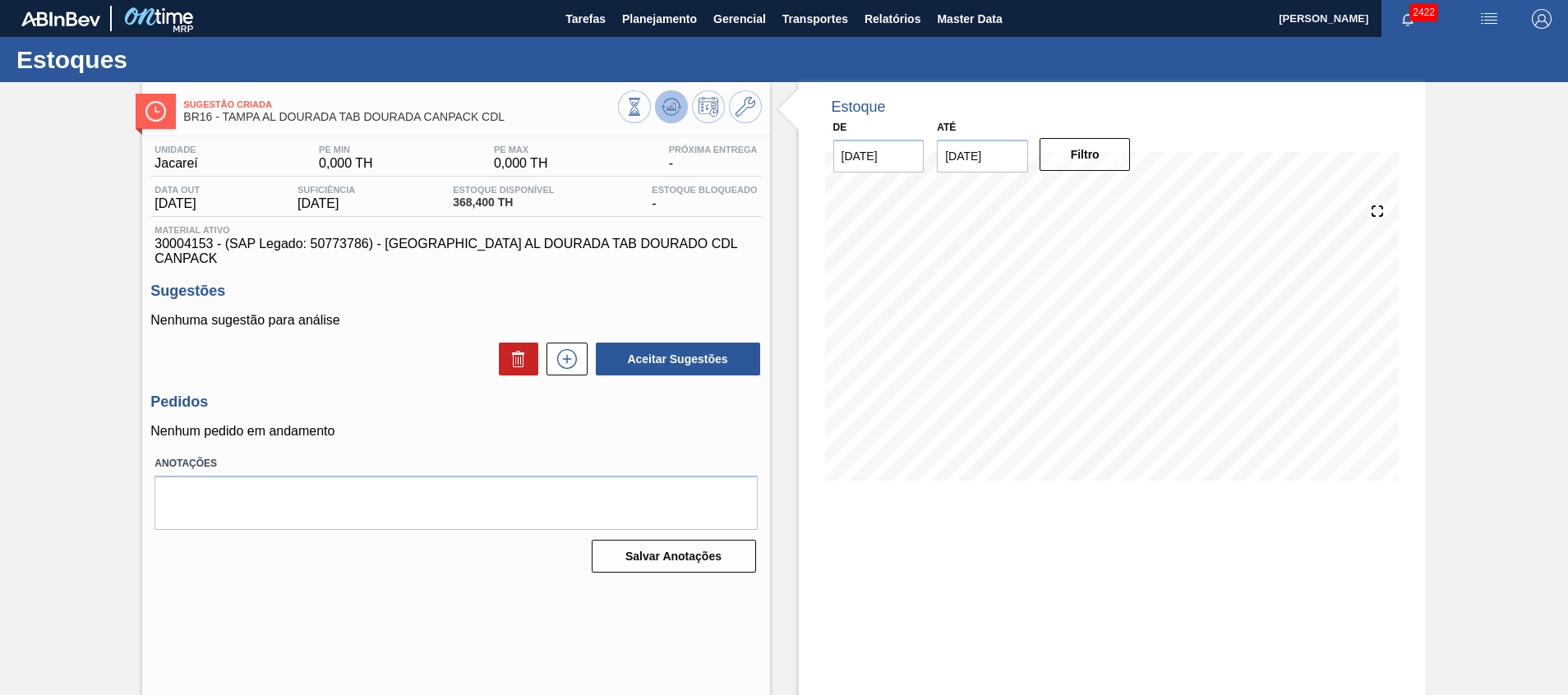
click at [670, 115] on icon at bounding box center [671, 111] width 17 height 8
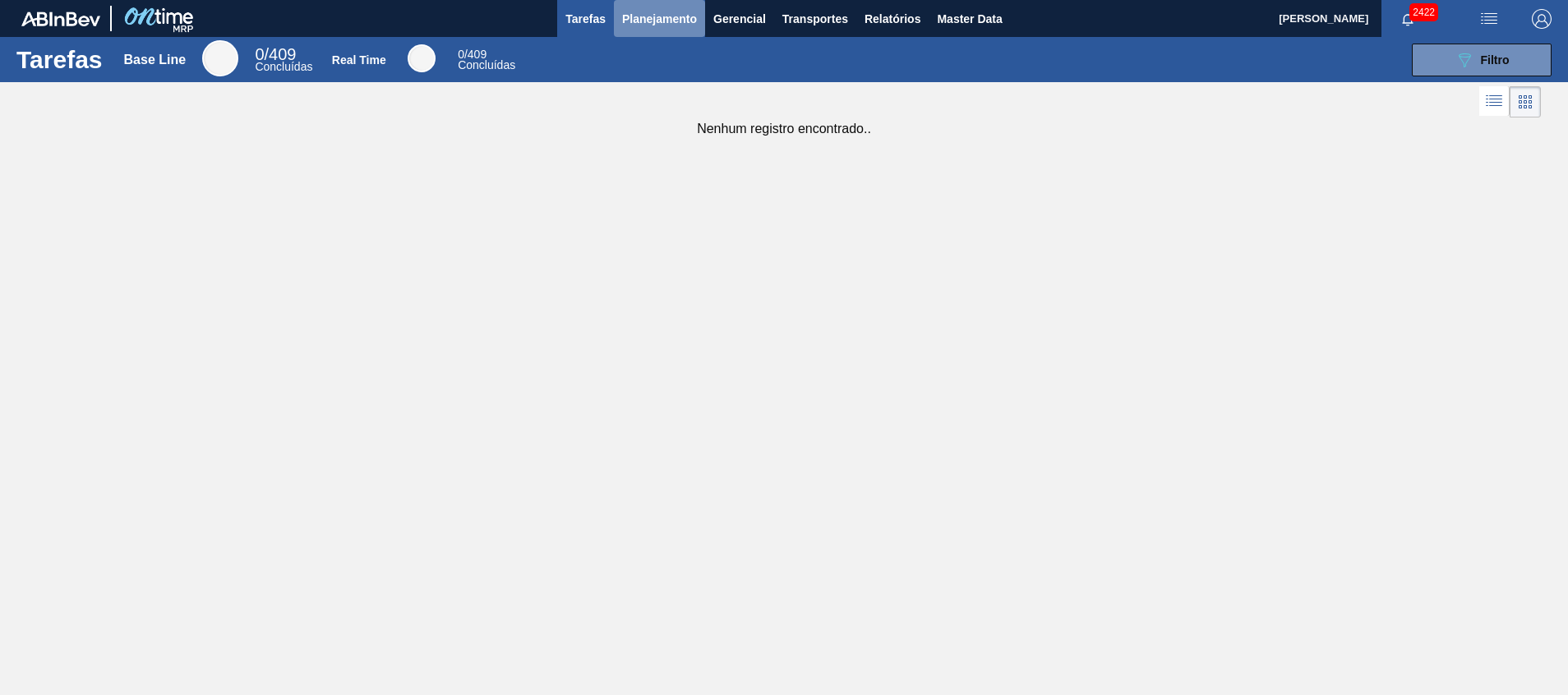
click at [672, 28] on button "Planejamento" at bounding box center [659, 18] width 91 height 37
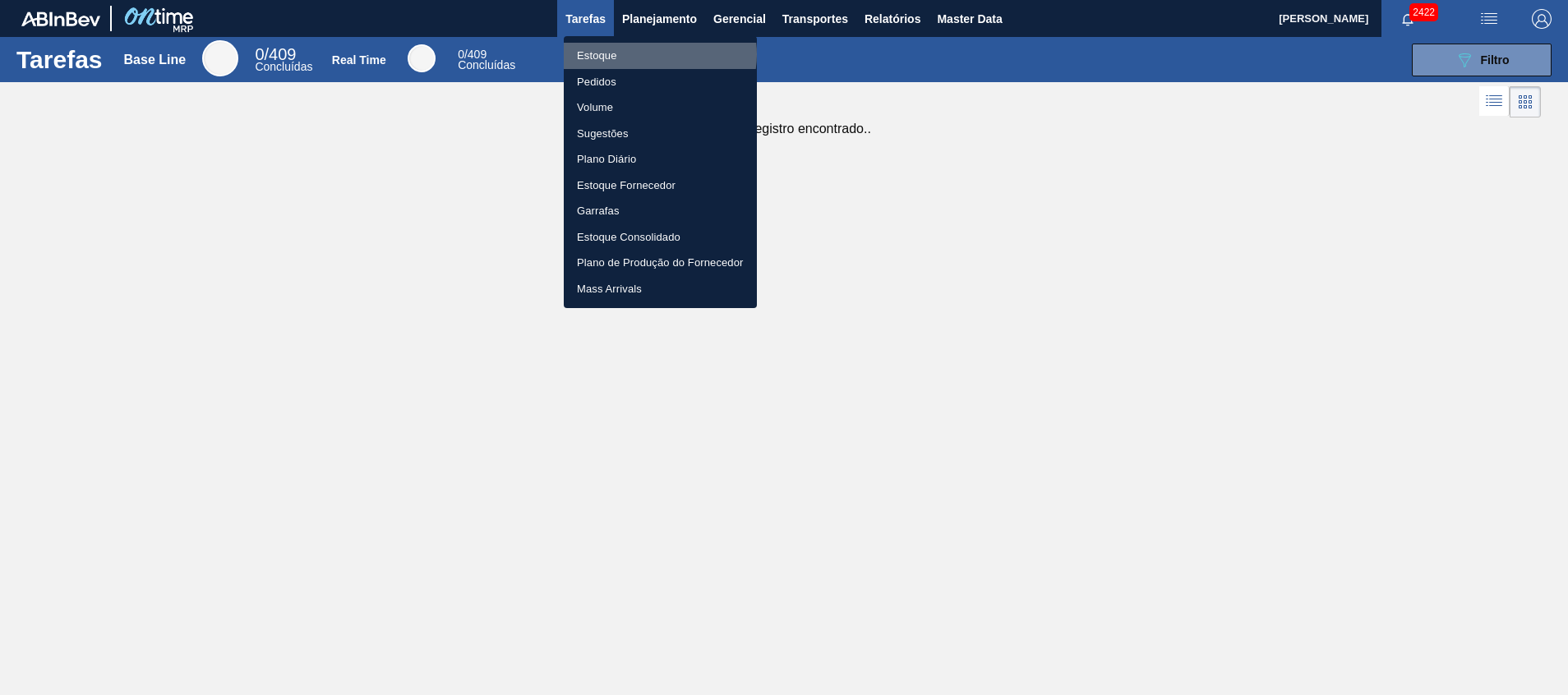
click at [658, 54] on li "Estoque" at bounding box center [660, 55] width 193 height 26
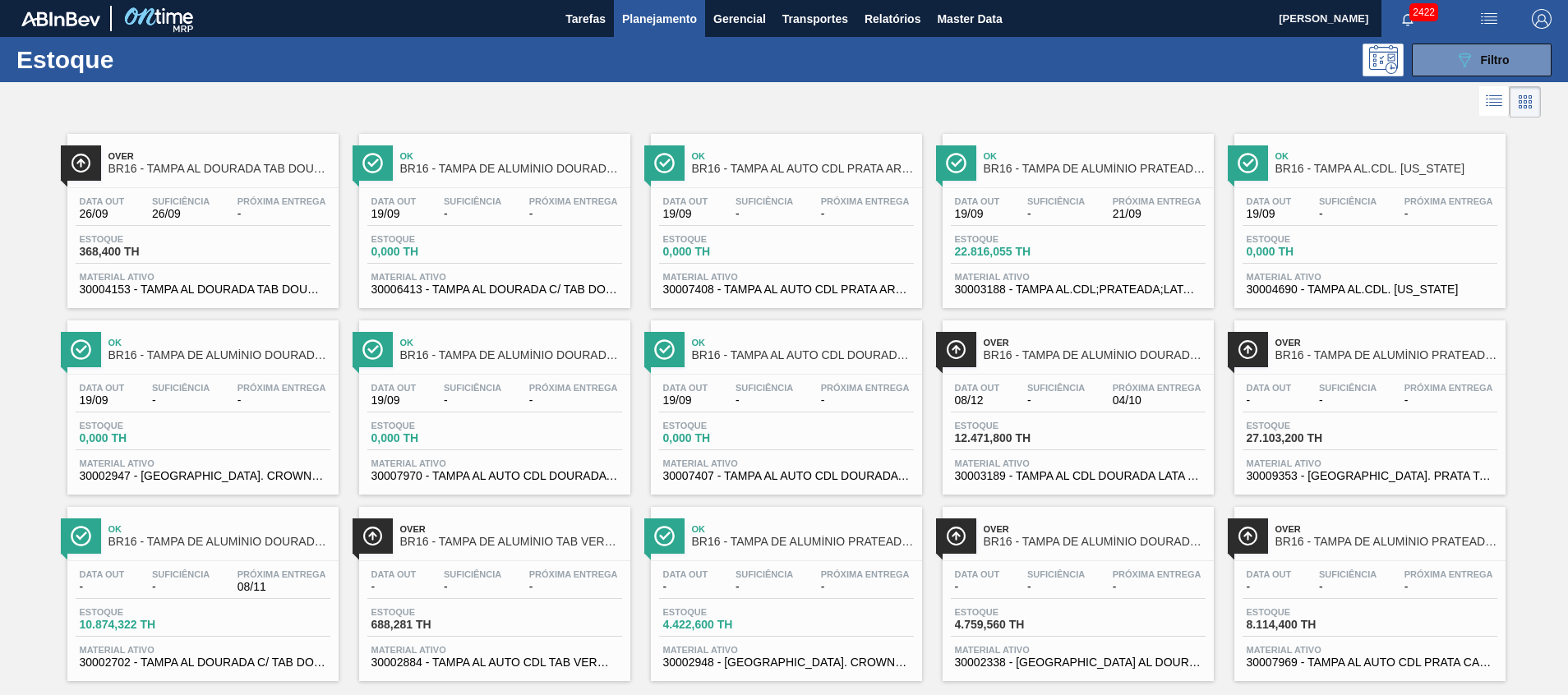
drag, startPoint x: 1459, startPoint y: 56, endPoint x: 1436, endPoint y: 90, distance: 41.0
click at [1456, 56] on icon "089F7B8B-B2A5-4AFE-B5C0-19BA573D28AC" at bounding box center [1464, 60] width 20 height 20
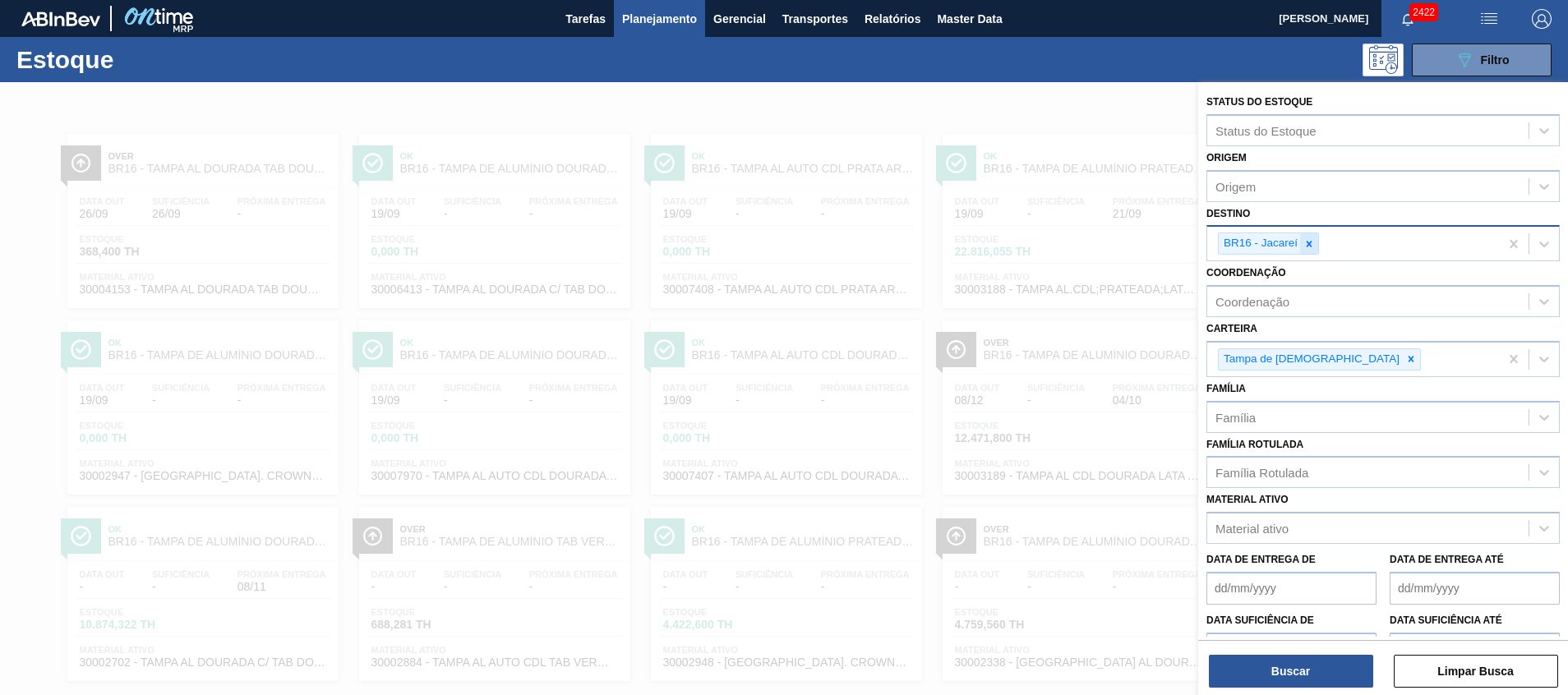
click at [1312, 249] on icon at bounding box center [1309, 244] width 12 height 12
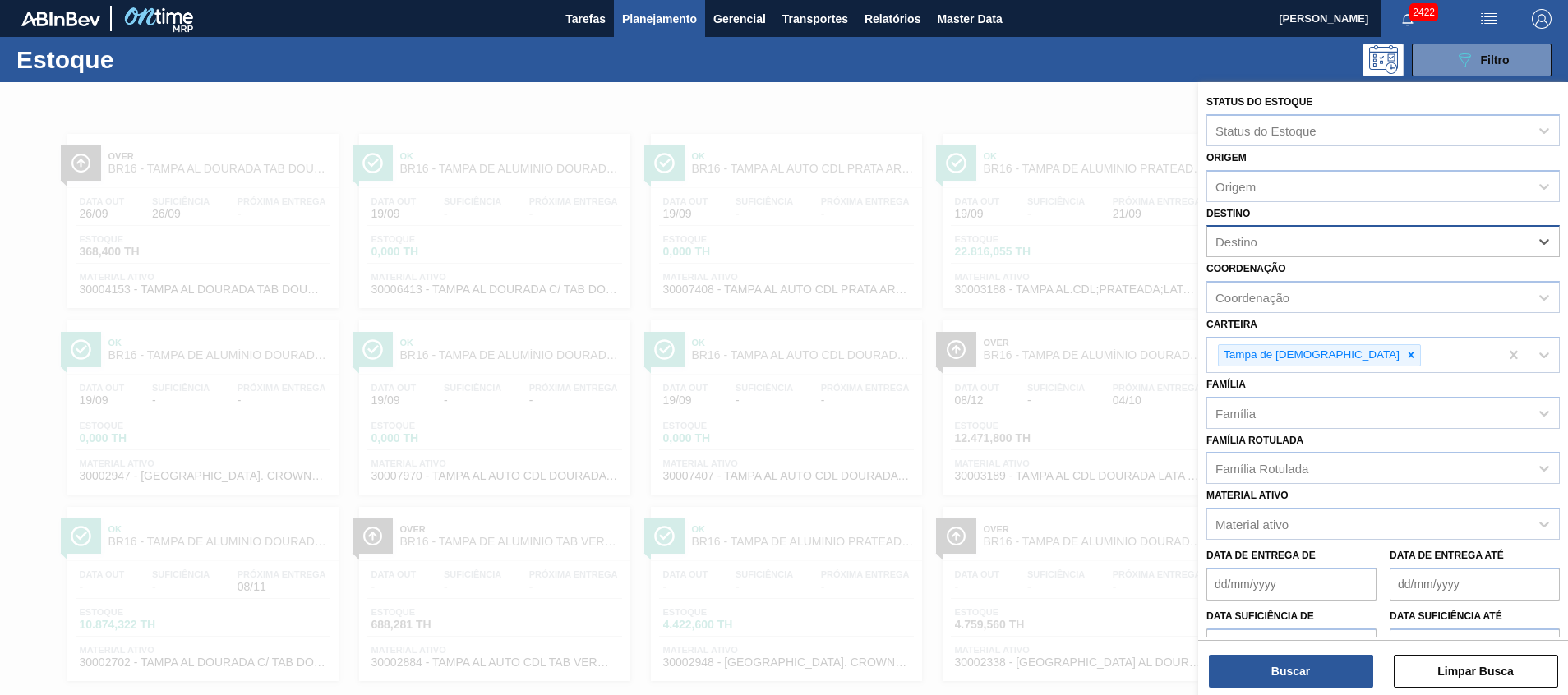
type input "q"
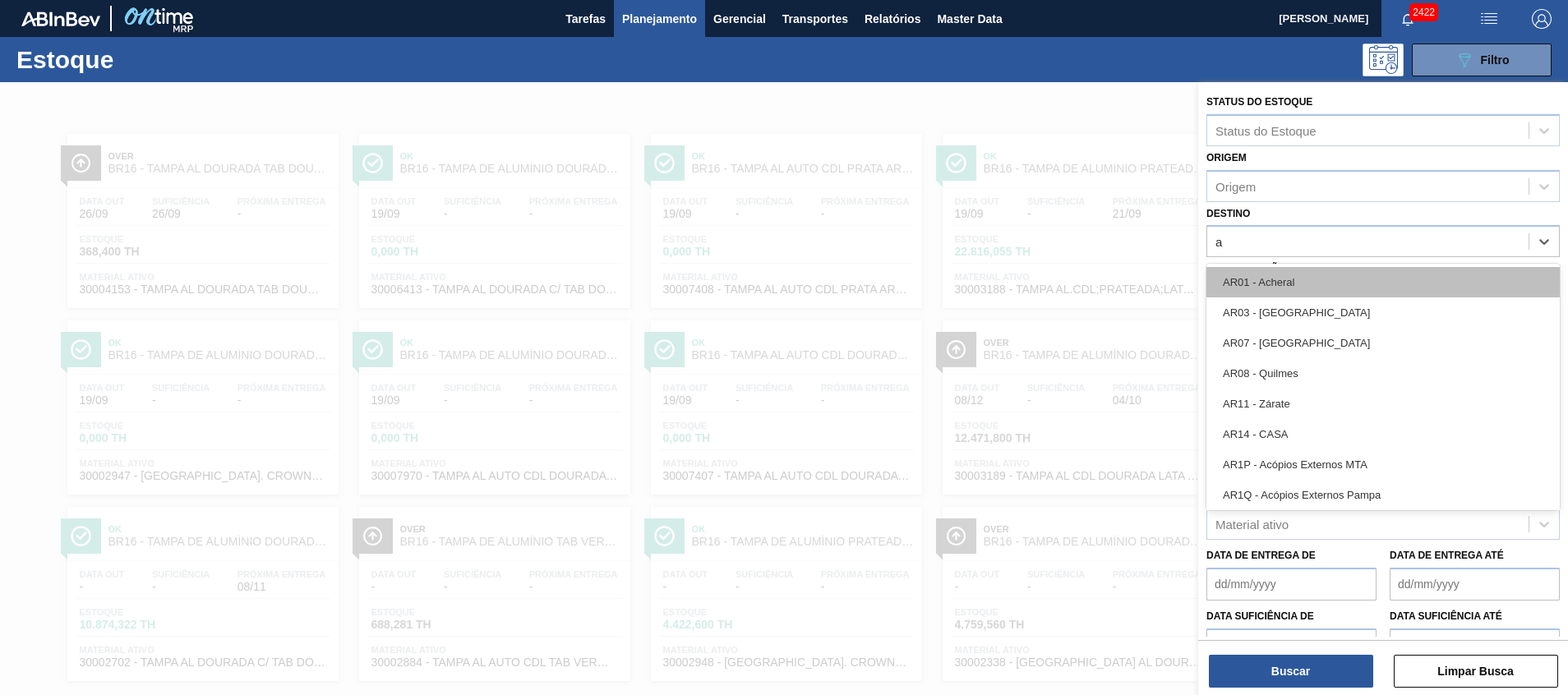
type input "aq"
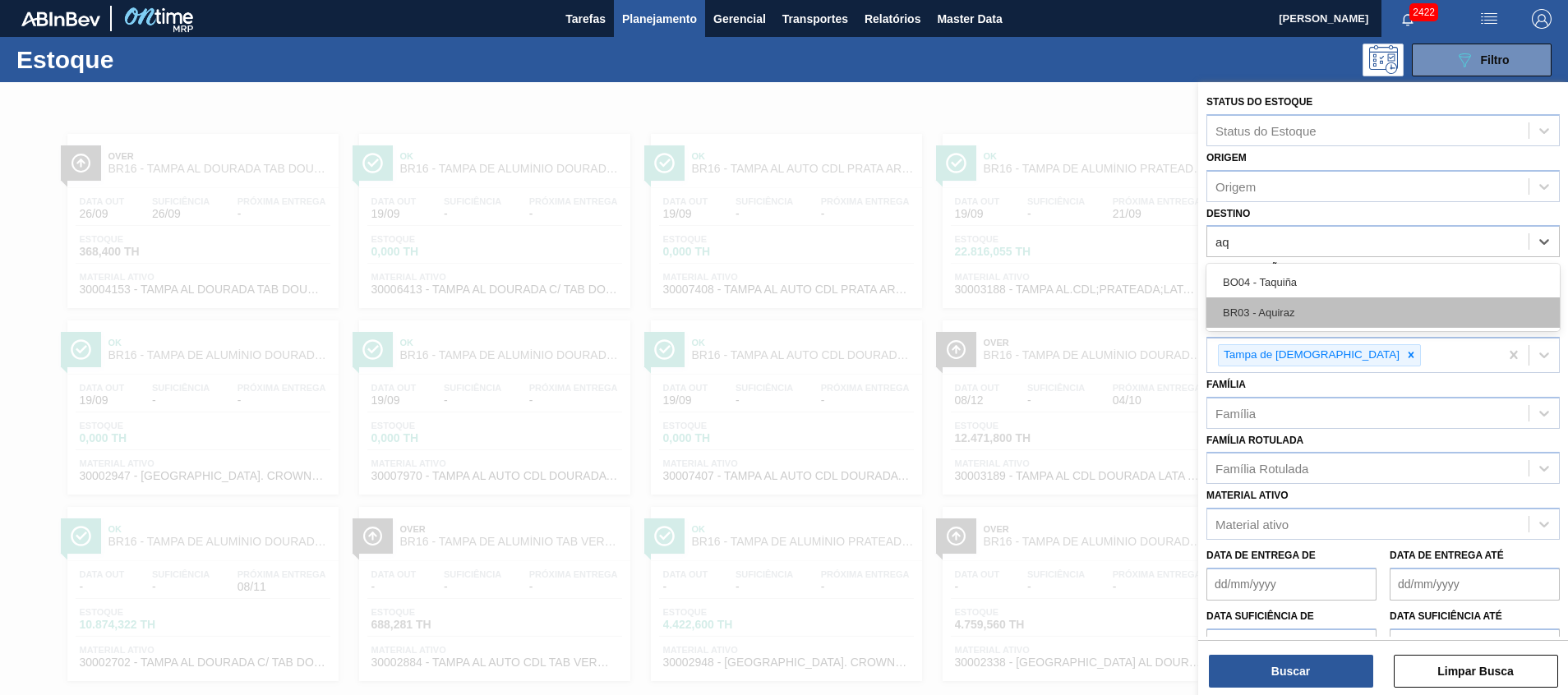
click at [1241, 316] on div "BR03 - Aquiraz" at bounding box center [1383, 312] width 353 height 30
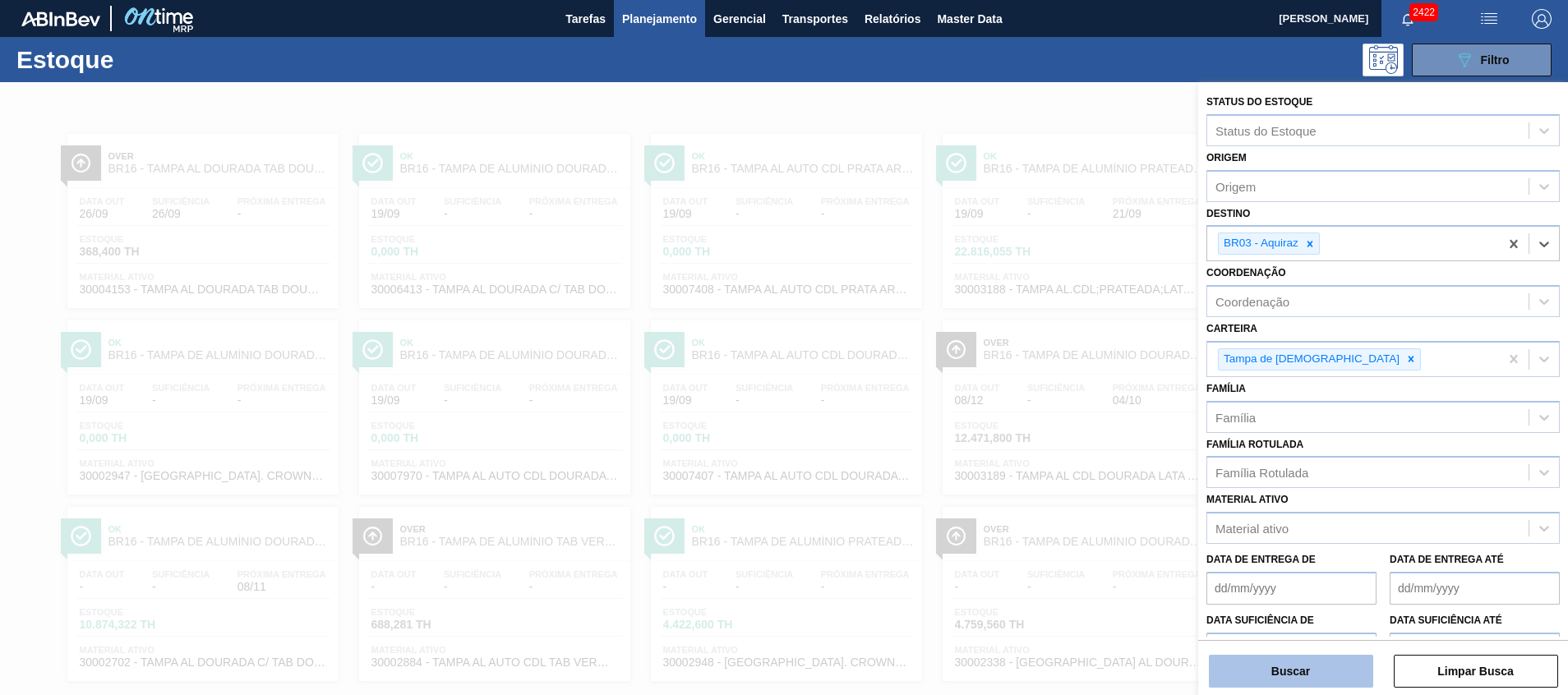
click at [1264, 675] on button "Buscar" at bounding box center [1291, 671] width 165 height 33
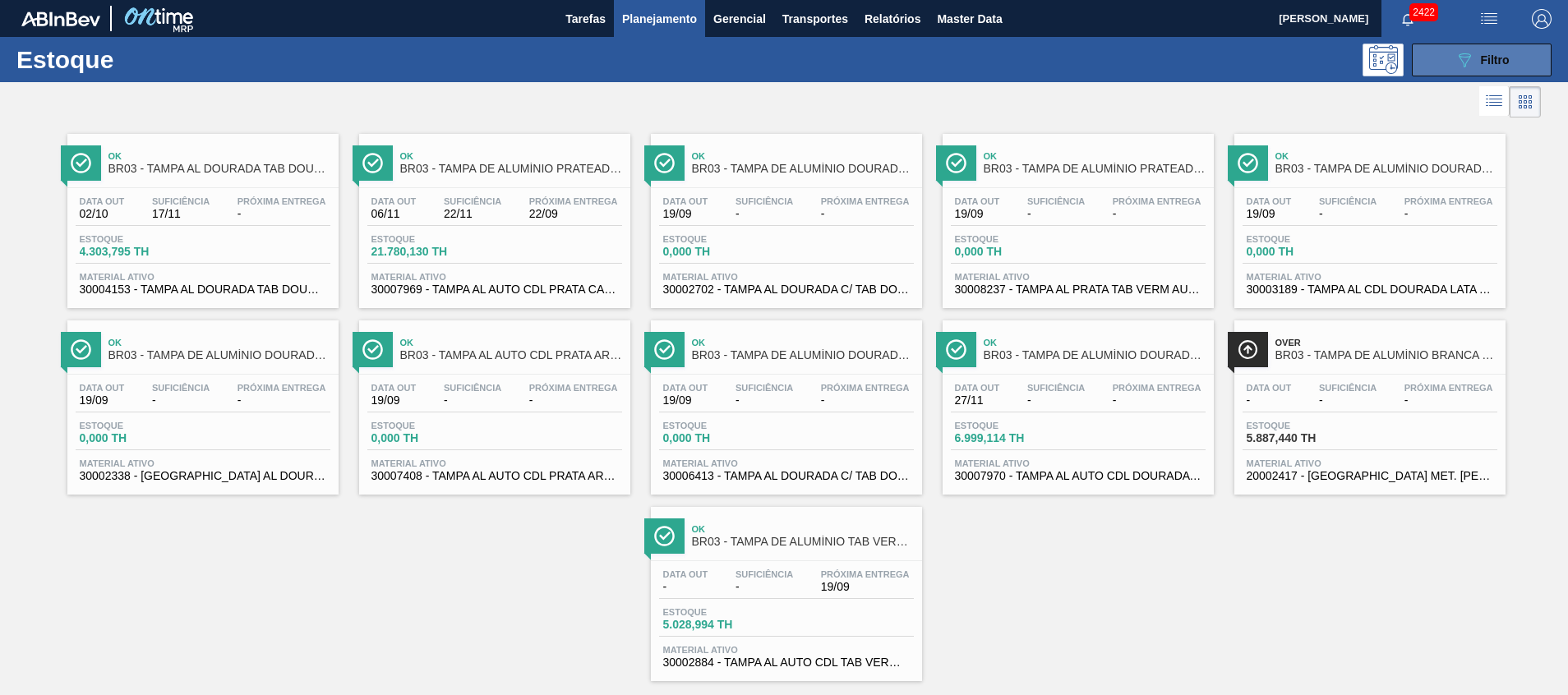
click at [1444, 45] on button "089F7B8B-B2A5-4AFE-B5C0-19BA573D28AC Filtro" at bounding box center [1481, 59] width 140 height 33
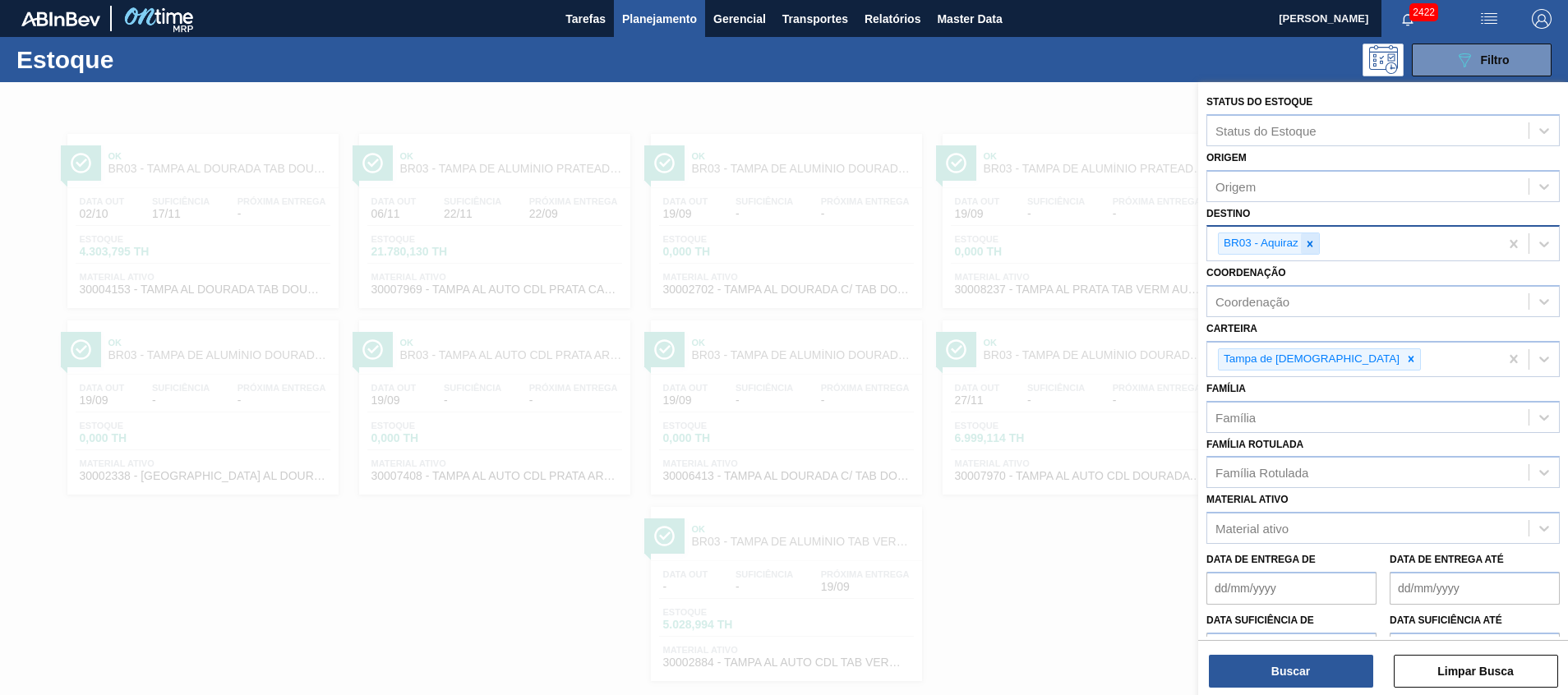
click at [1310, 244] on icon at bounding box center [1310, 243] width 6 height 6
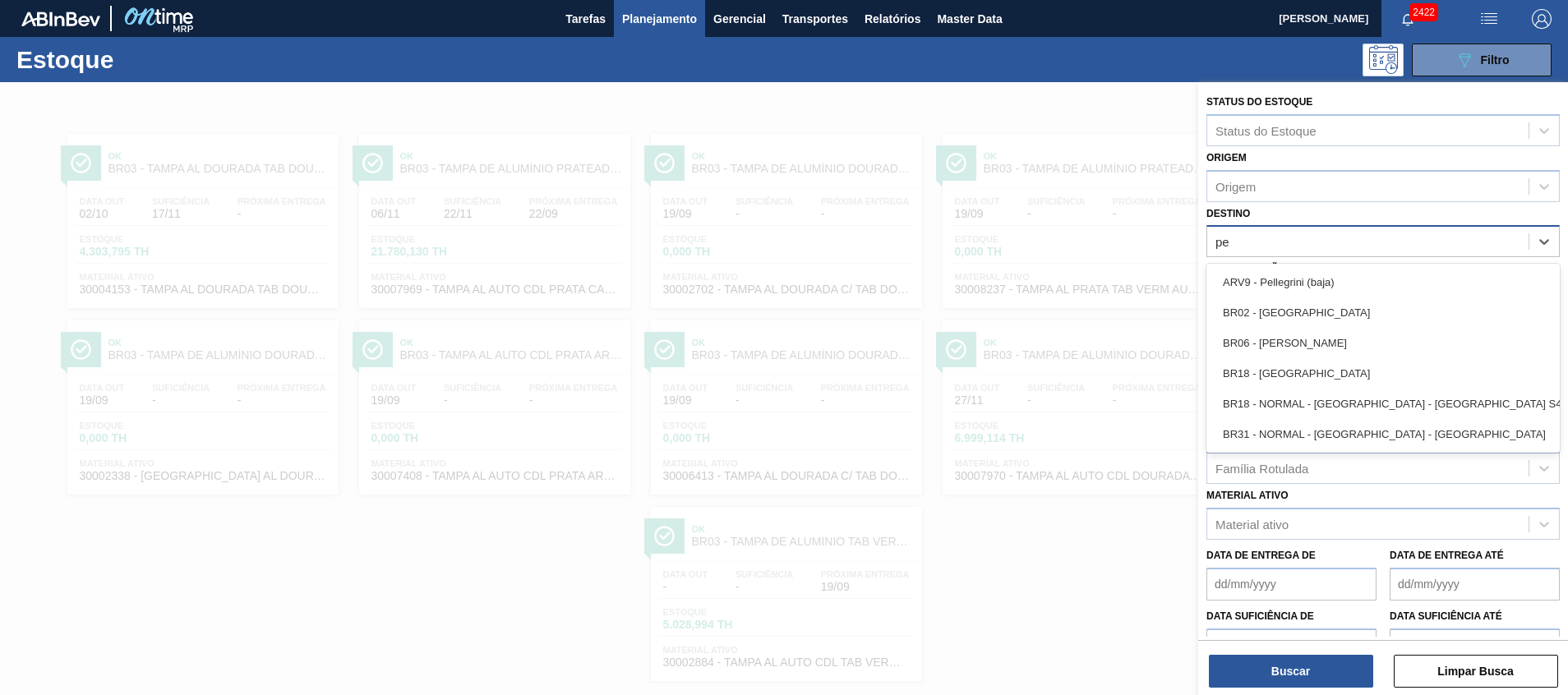
type input "per"
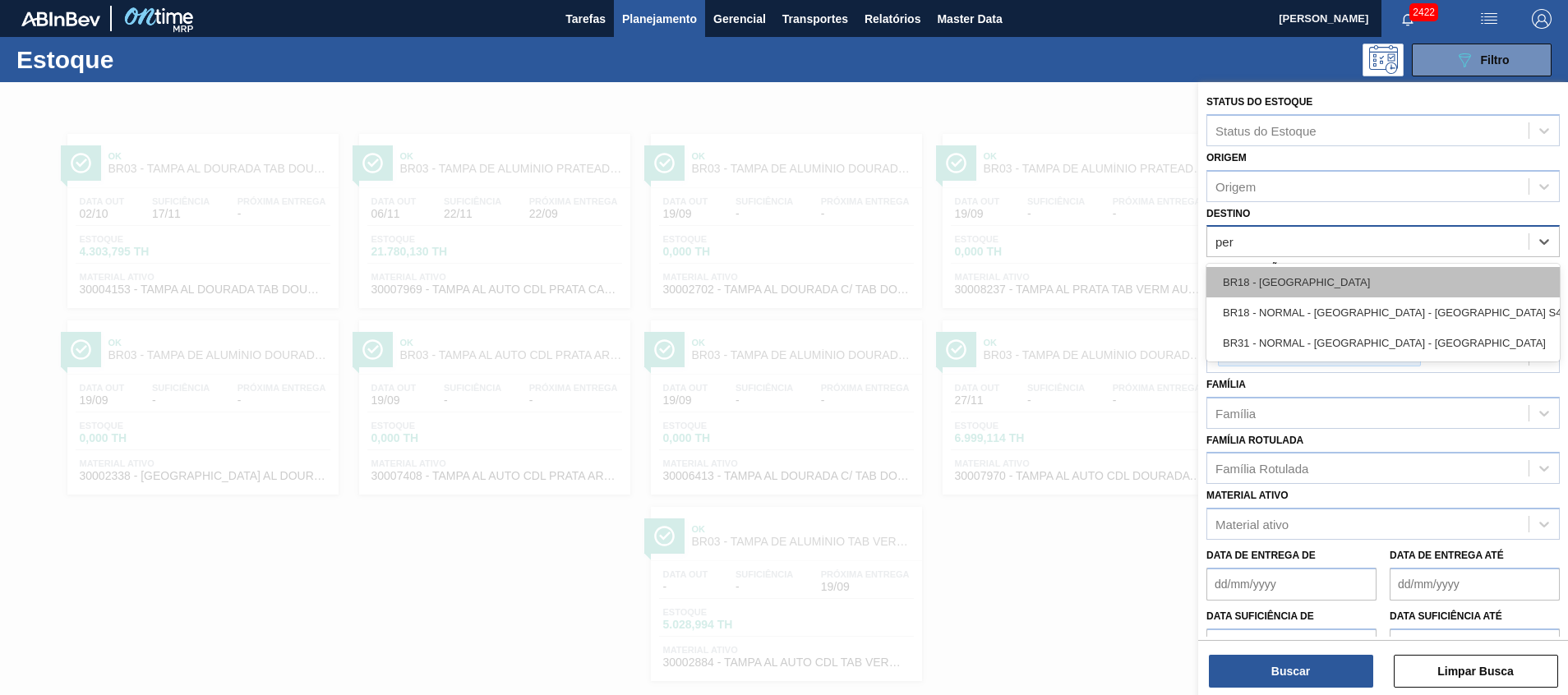
click at [1364, 281] on div "BR18 - [GEOGRAPHIC_DATA]" at bounding box center [1383, 282] width 353 height 30
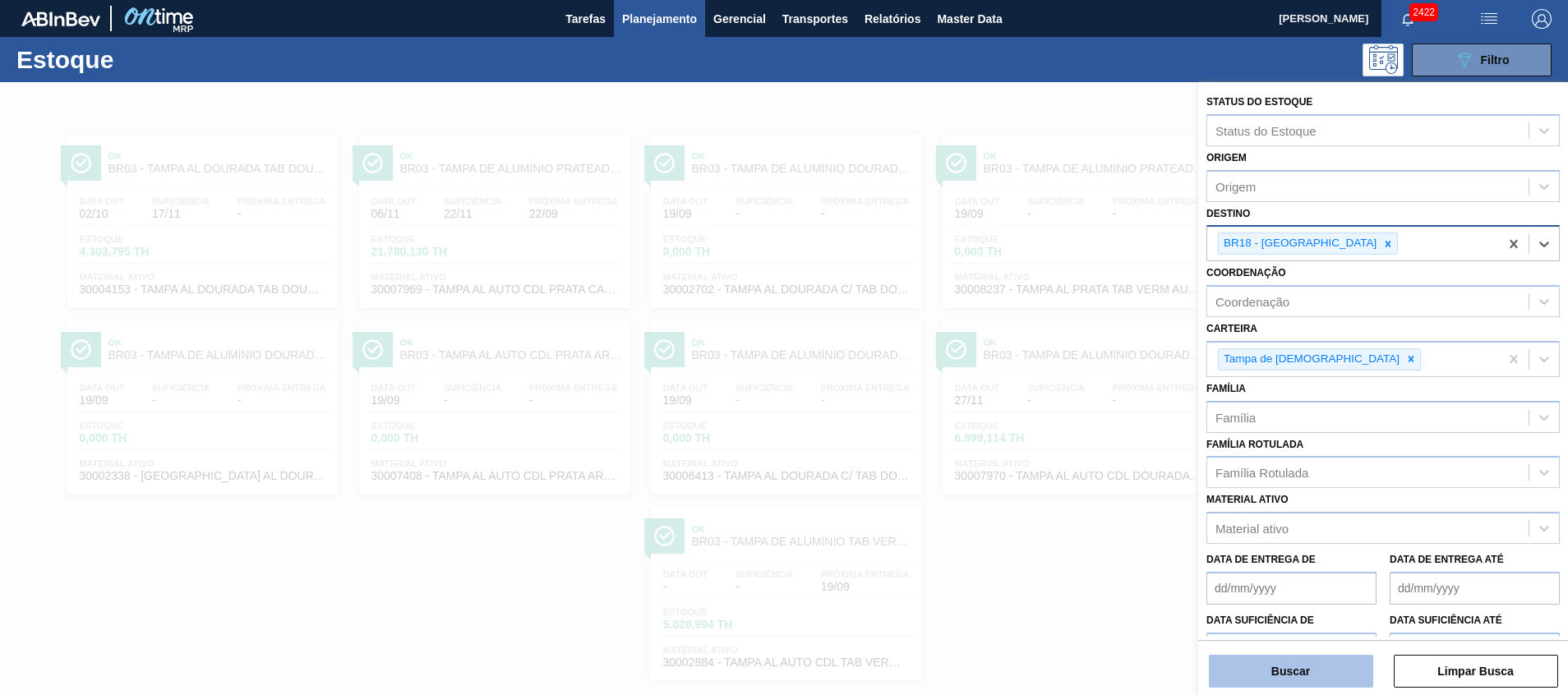
click at [1223, 676] on button "Buscar" at bounding box center [1291, 671] width 165 height 33
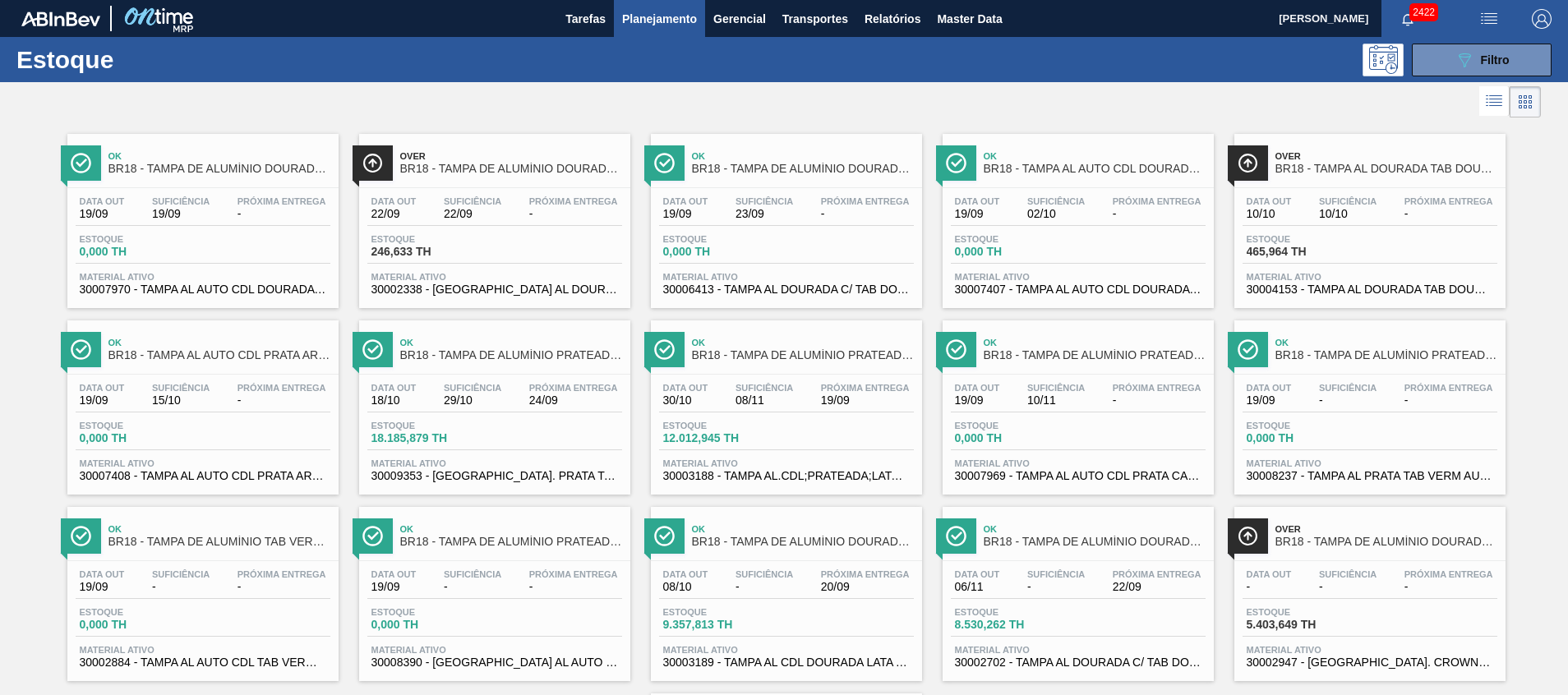
click at [265, 285] on span "30007970 - TAMPA AL AUTO CDL DOURADA CANPACK" at bounding box center [202, 289] width 246 height 13
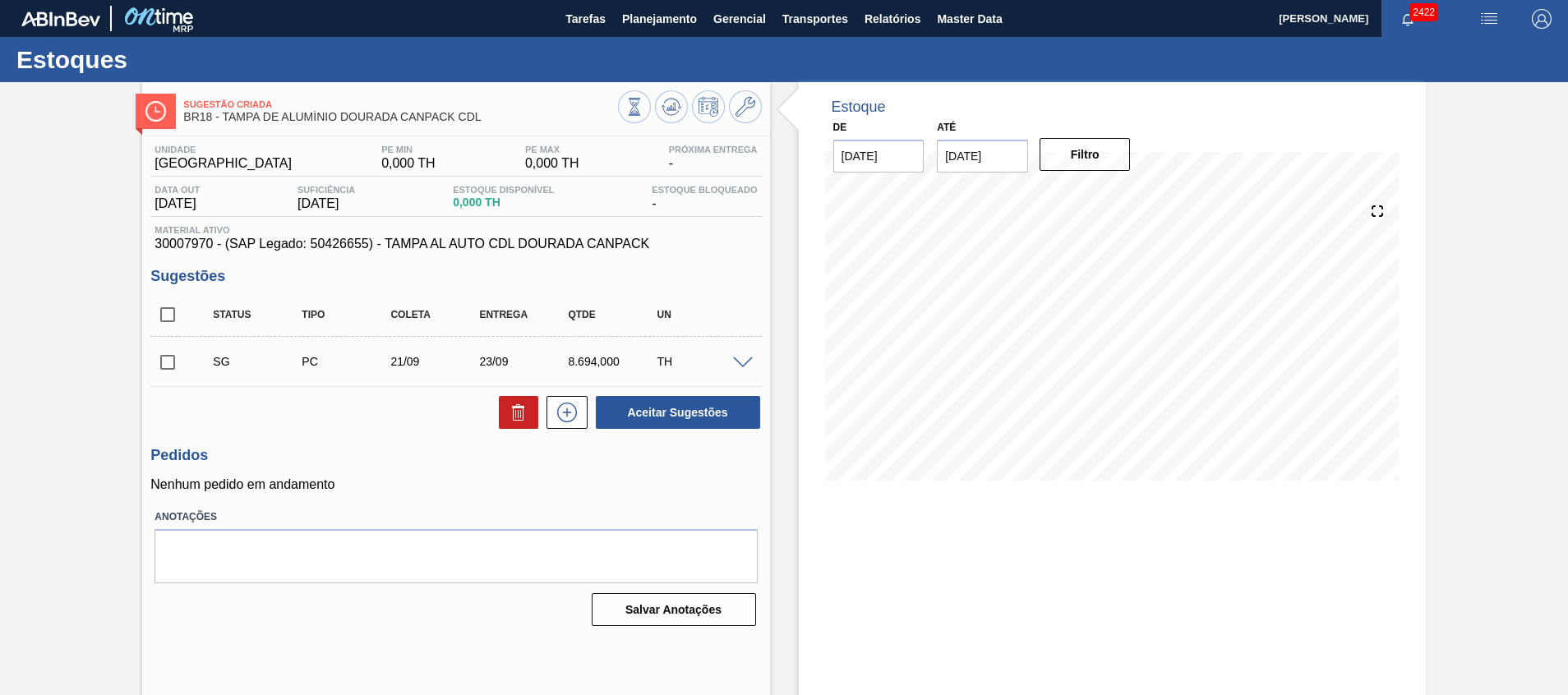
click at [740, 358] on span at bounding box center [743, 363] width 20 height 13
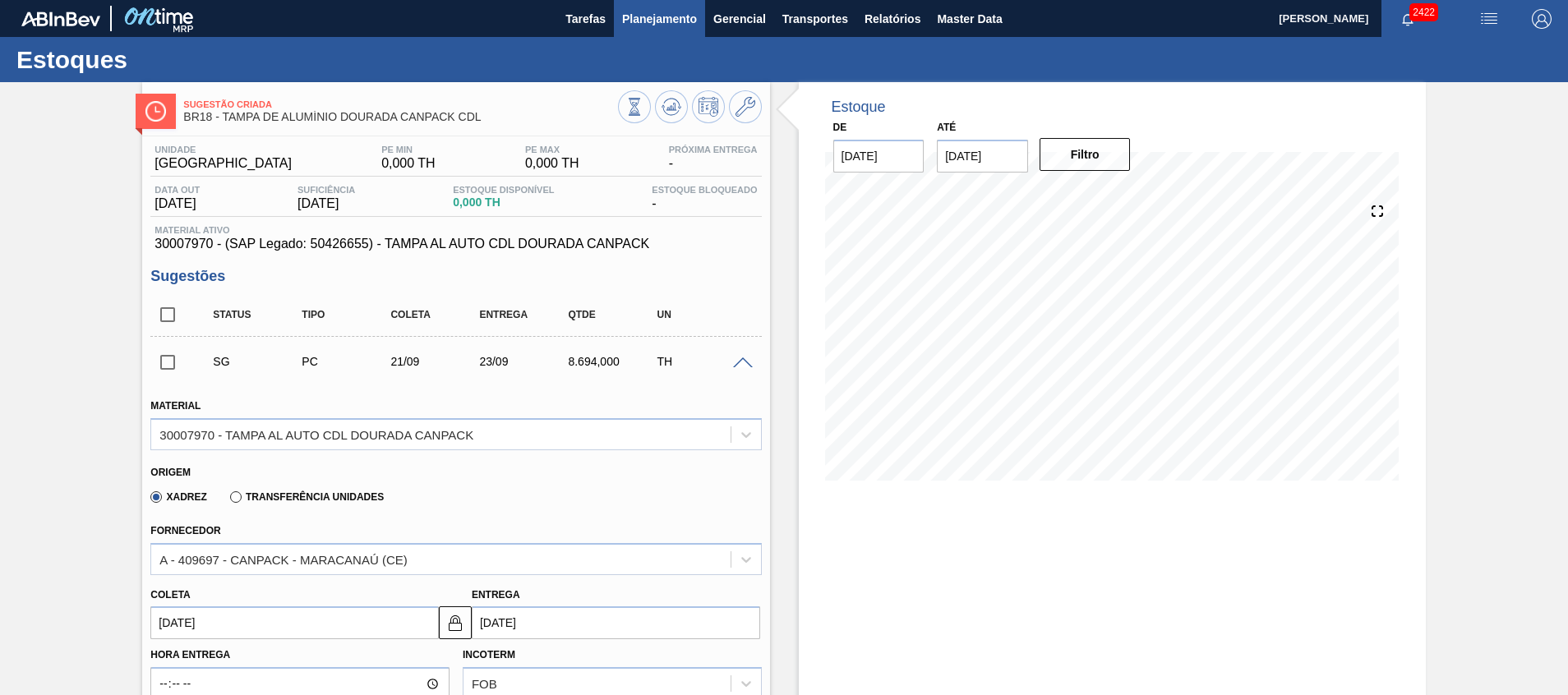
click at [668, 18] on span "Planejamento" at bounding box center [660, 19] width 75 height 20
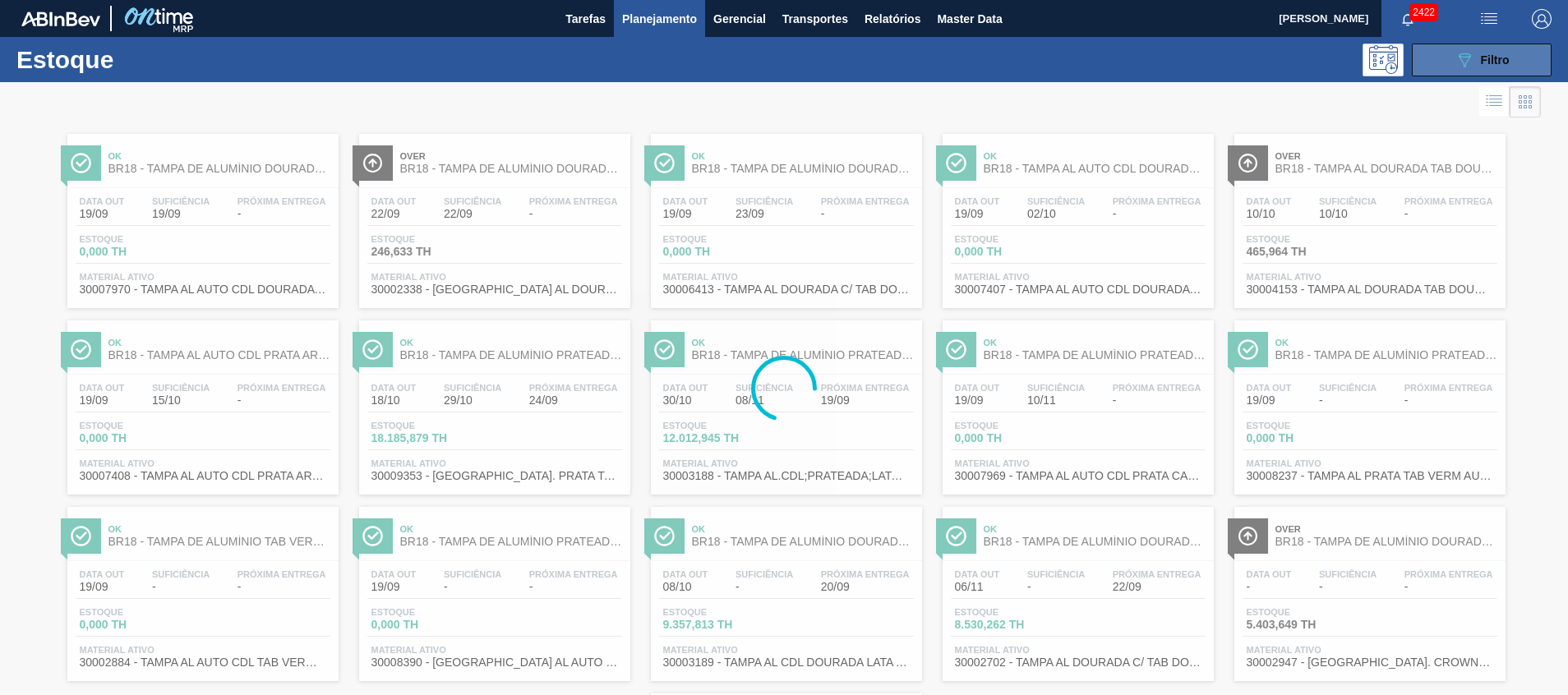
click at [1427, 61] on button "089F7B8B-B2A5-4AFE-B5C0-19BA573D28AC Filtro" at bounding box center [1481, 59] width 140 height 33
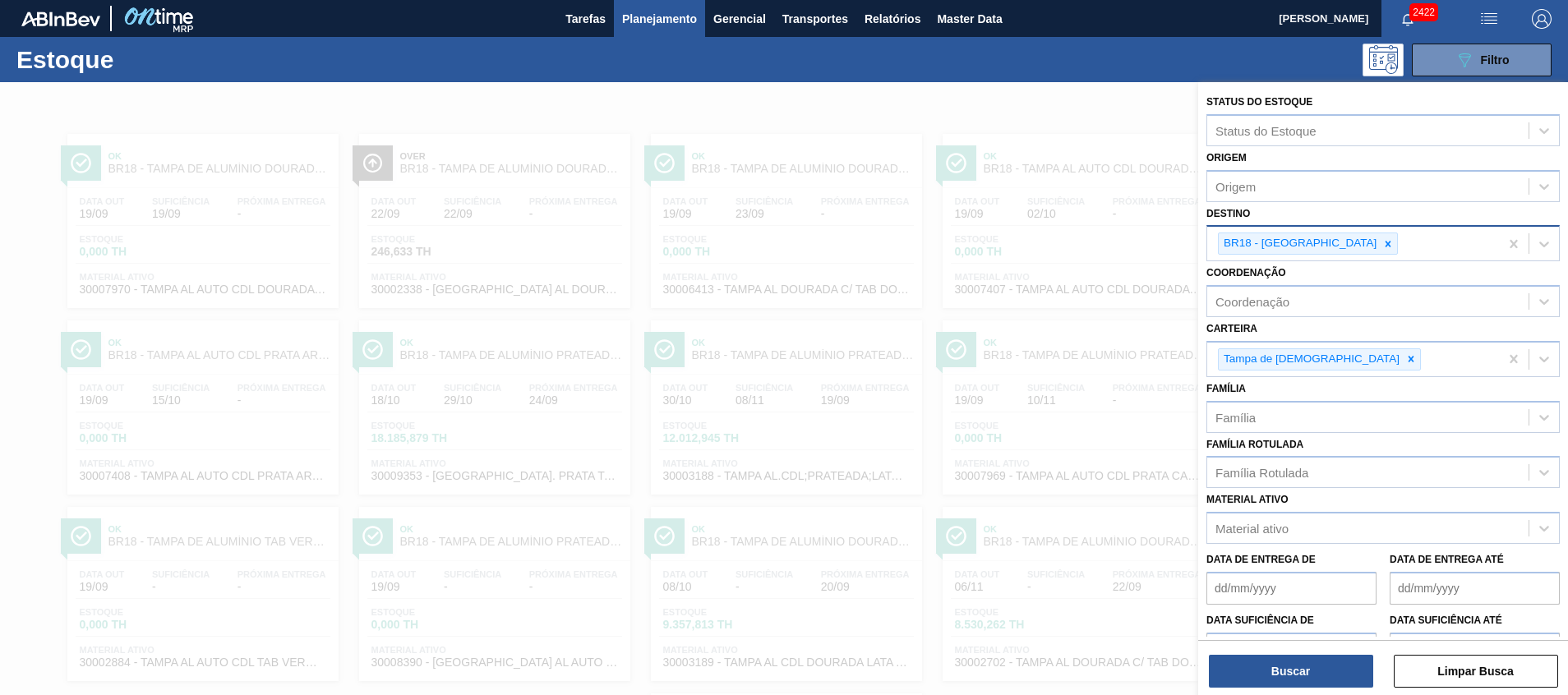
click at [1326, 240] on div "BR18 - [GEOGRAPHIC_DATA]" at bounding box center [1307, 243] width 180 height 23
click at [1383, 241] on icon at bounding box center [1388, 244] width 12 height 12
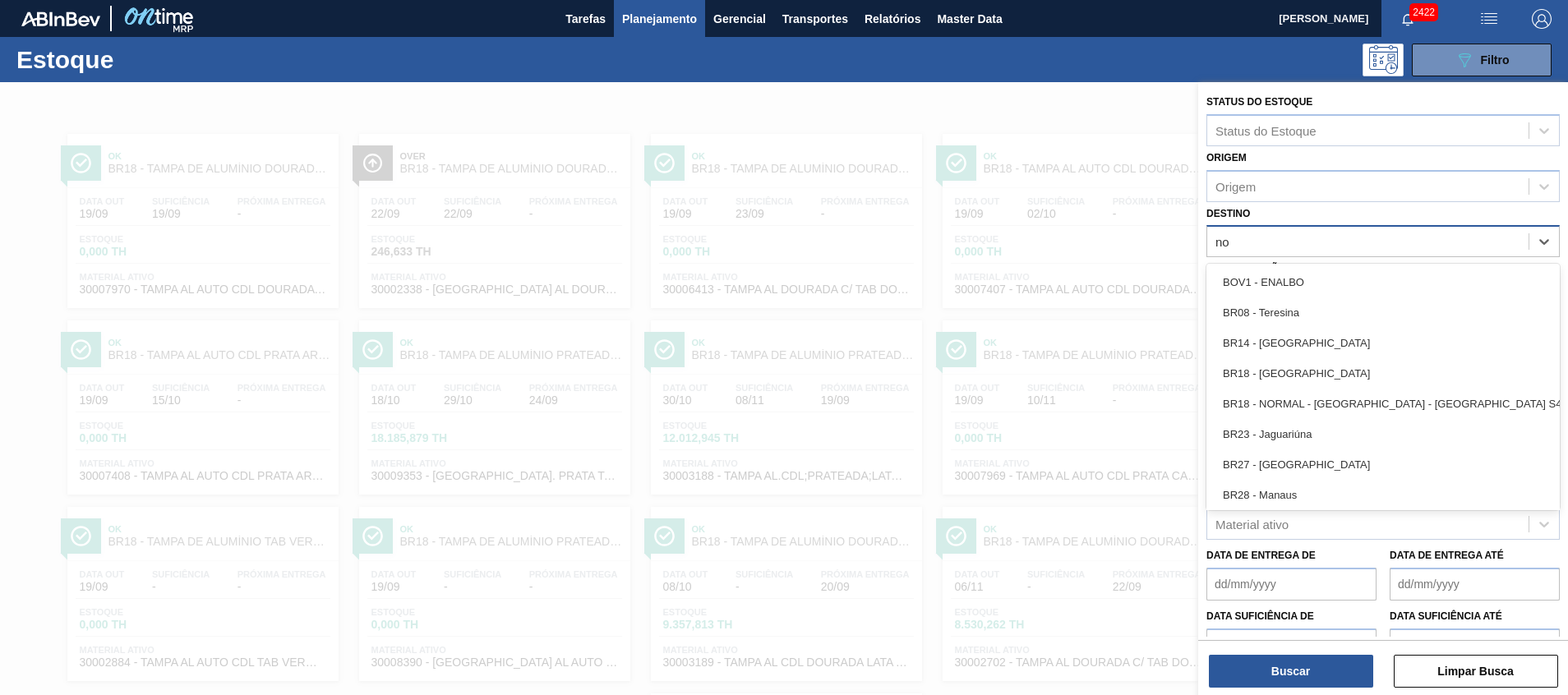
type input "nov"
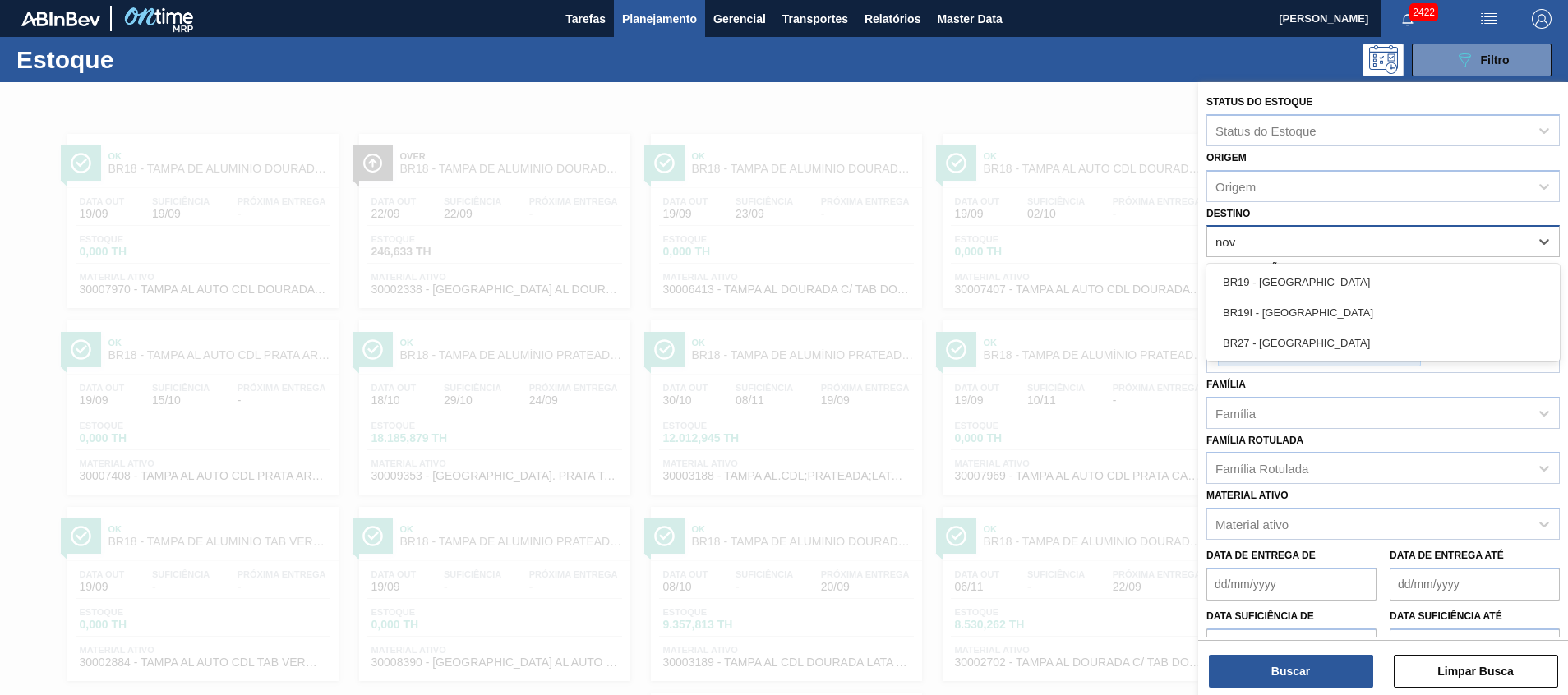
drag, startPoint x: 1311, startPoint y: 340, endPoint x: 1302, endPoint y: 377, distance: 38.1
click at [1311, 341] on div "BR27 - [GEOGRAPHIC_DATA]" at bounding box center [1383, 343] width 353 height 30
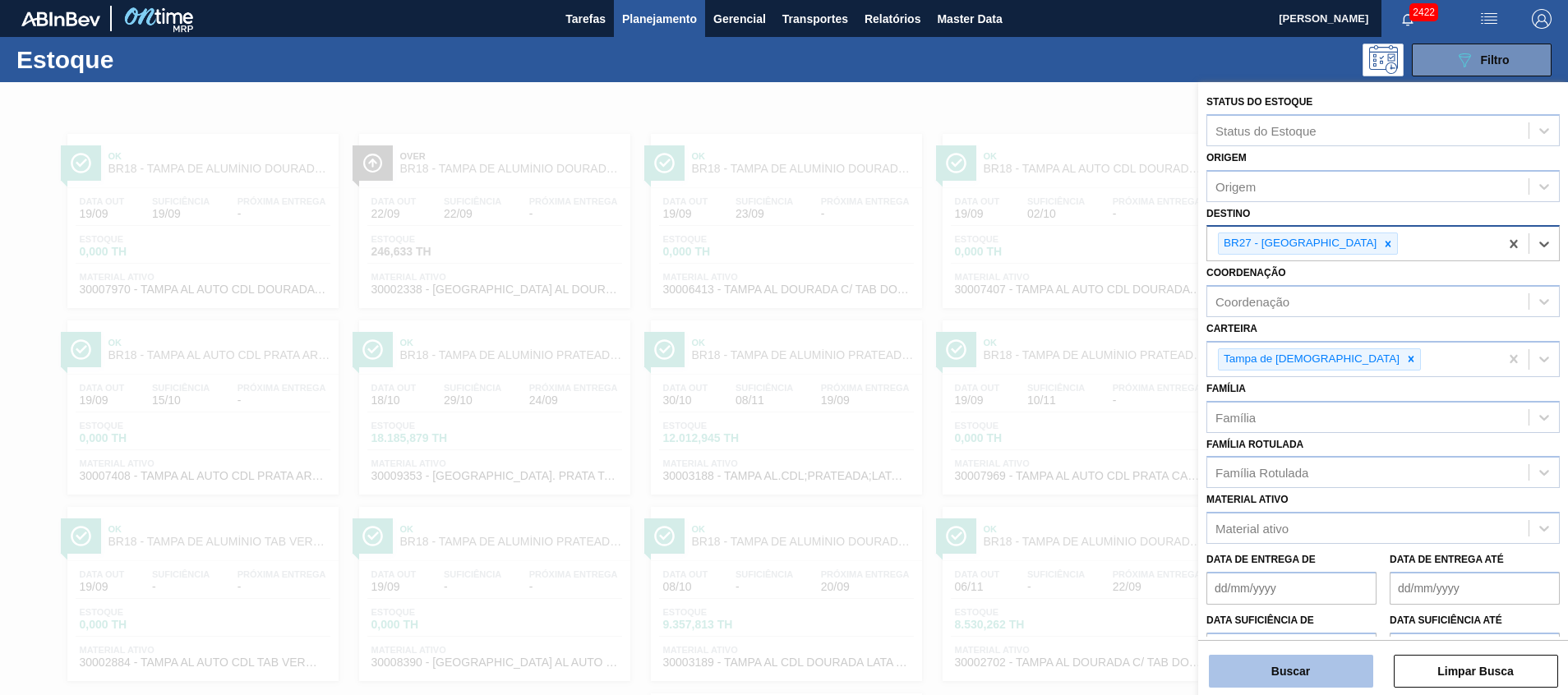
click at [1271, 684] on button "Buscar" at bounding box center [1291, 671] width 165 height 33
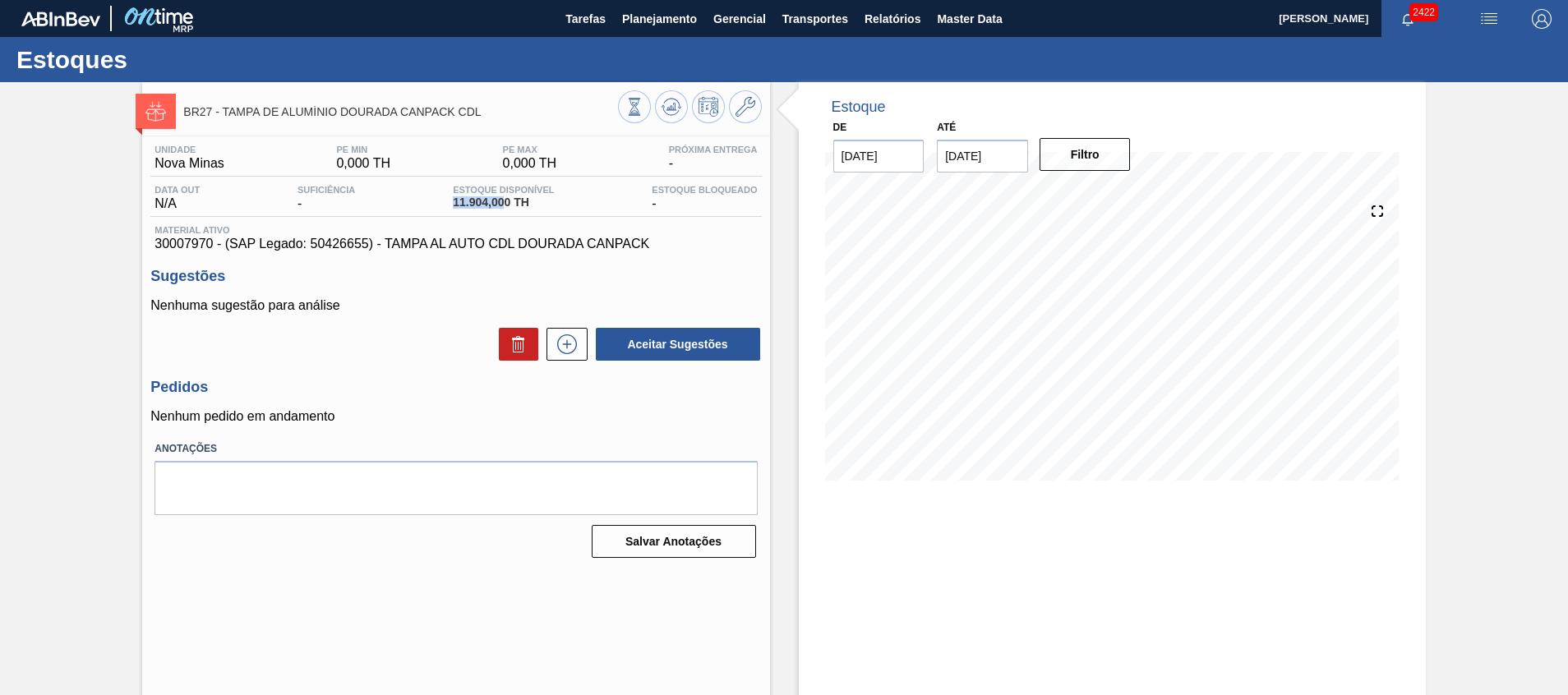
drag, startPoint x: 459, startPoint y: 206, endPoint x: 570, endPoint y: 290, distance: 139.2
click at [510, 206] on div "Data out N/A Suficiência - Estoque Disponível 11.904,000 TH Estoque Bloqueado -" at bounding box center [455, 200] width 611 height 32
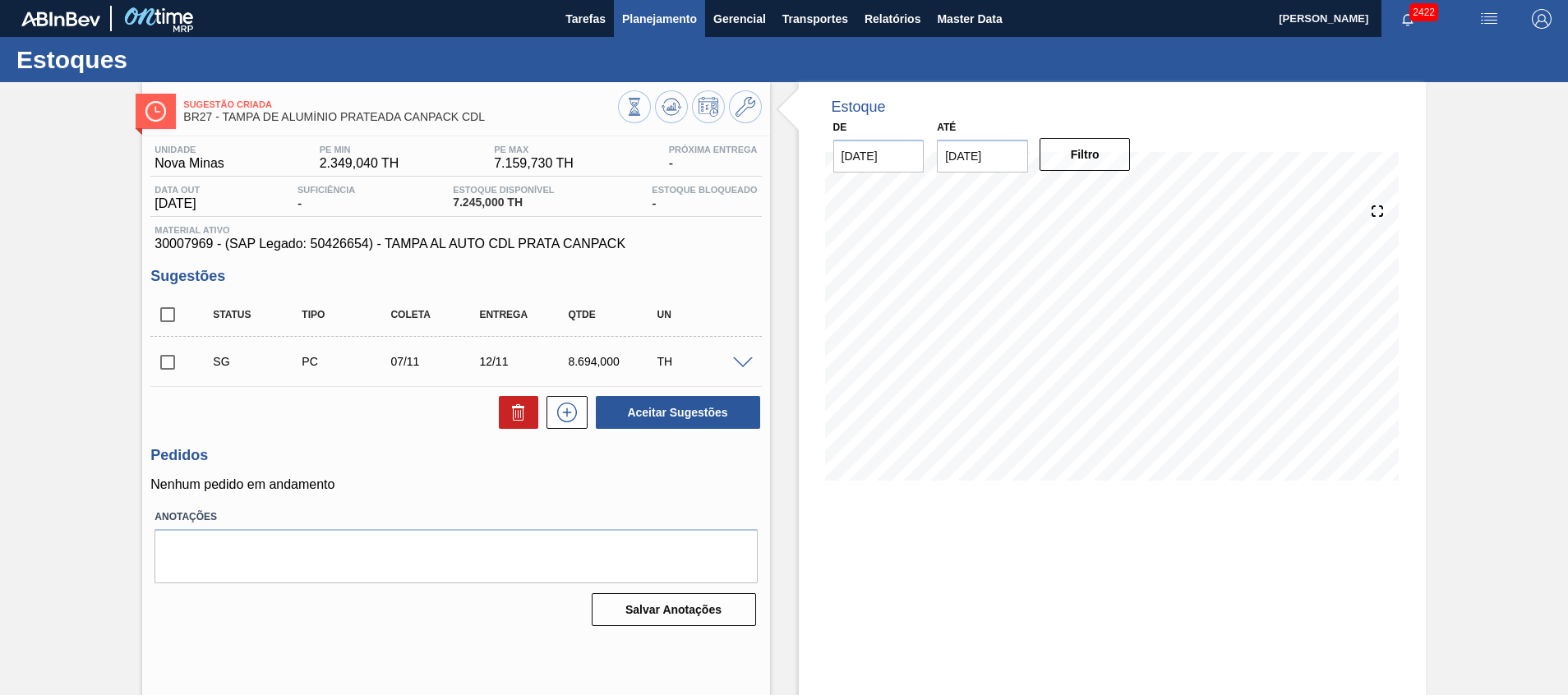
drag, startPoint x: 627, startPoint y: 67, endPoint x: 677, endPoint y: 22, distance: 67.3
click at [605, 25] on button "Tarefas" at bounding box center [586, 18] width 57 height 37
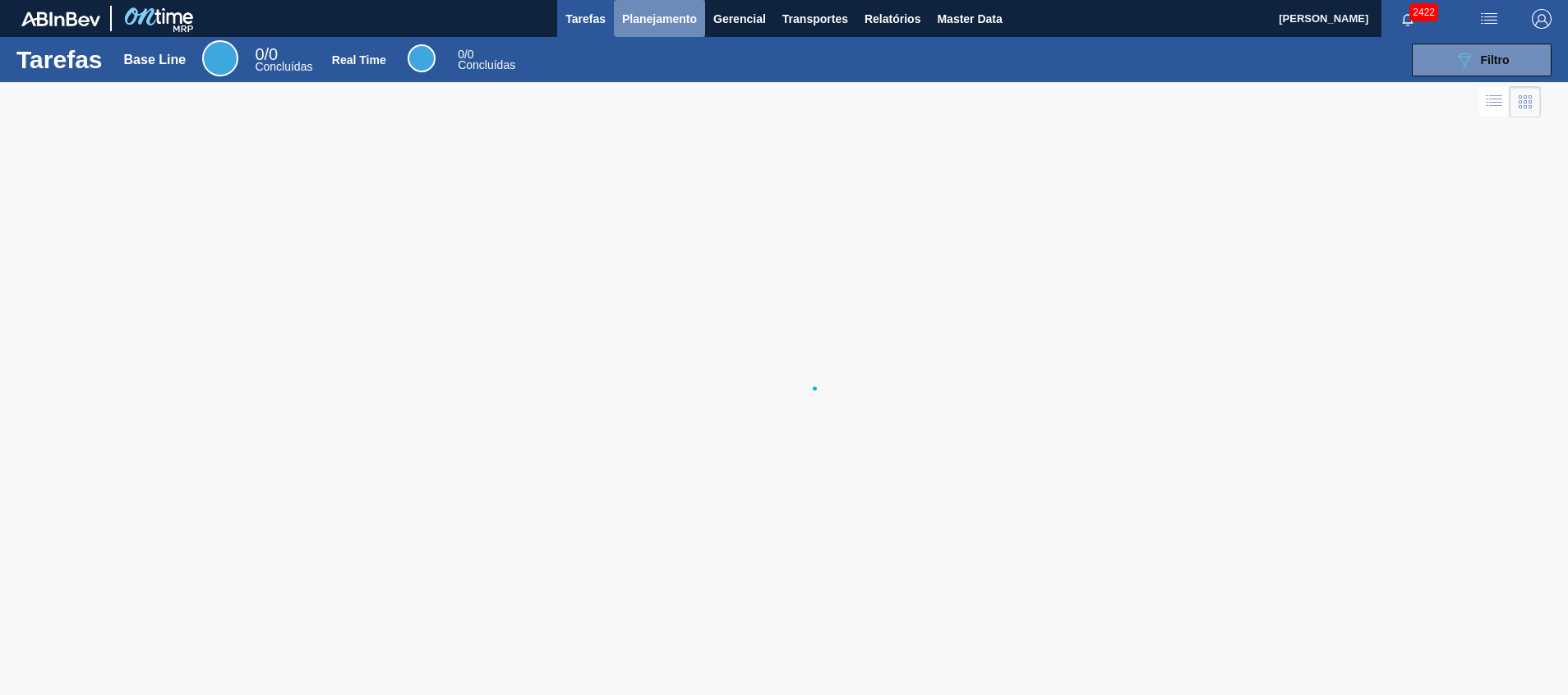
click at [677, 22] on span "Planejamento" at bounding box center [660, 19] width 75 height 20
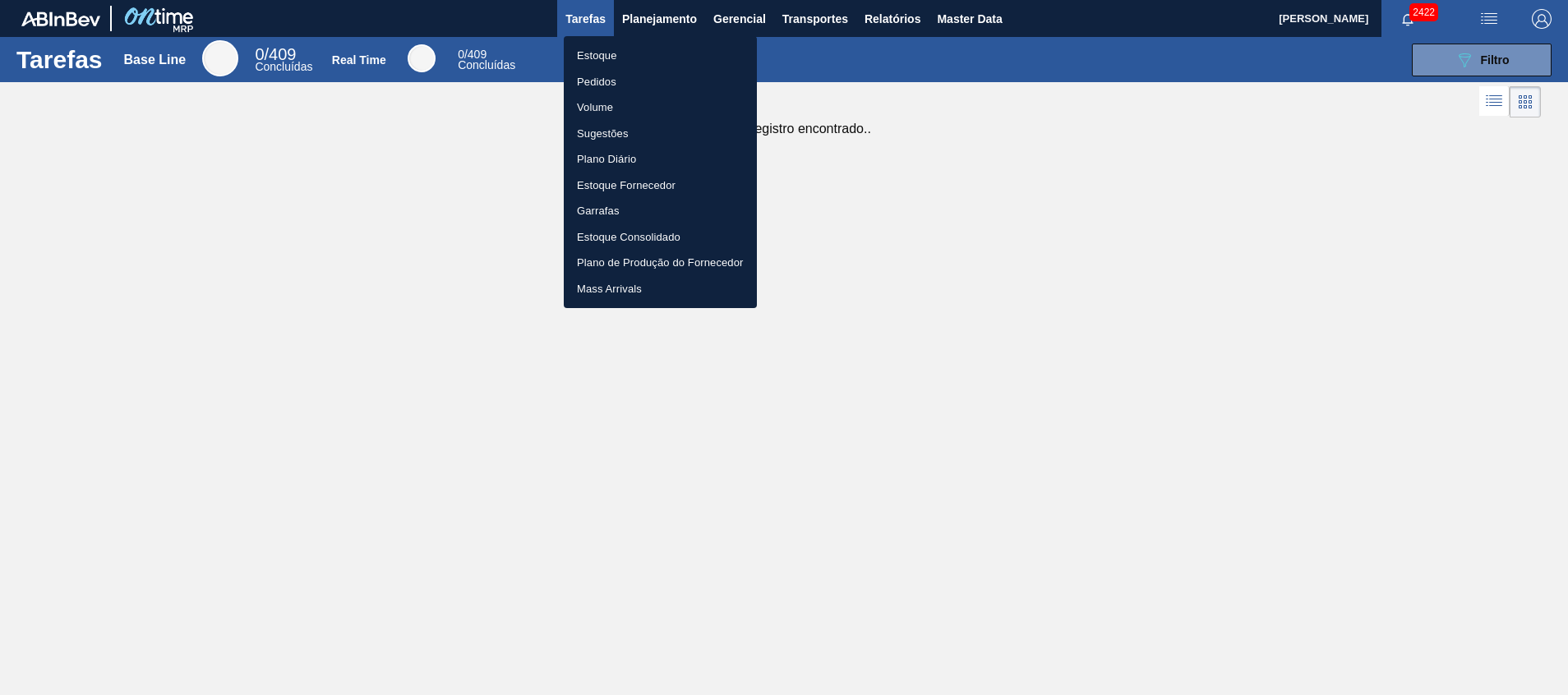
click at [661, 53] on li "Estoque" at bounding box center [660, 55] width 193 height 26
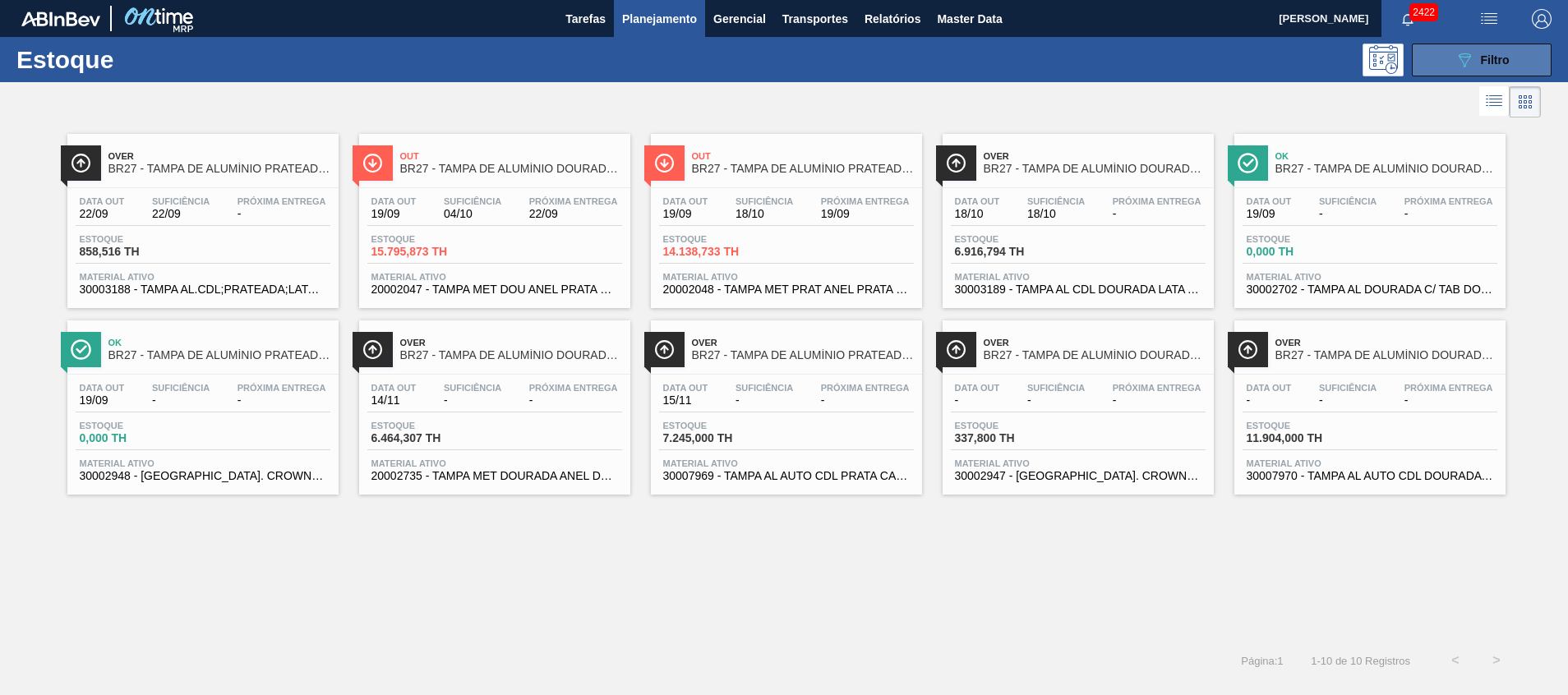
click at [1525, 53] on button "089F7B8B-B2A5-4AFE-B5C0-19BA573D28AC Filtro" at bounding box center [1481, 59] width 140 height 33
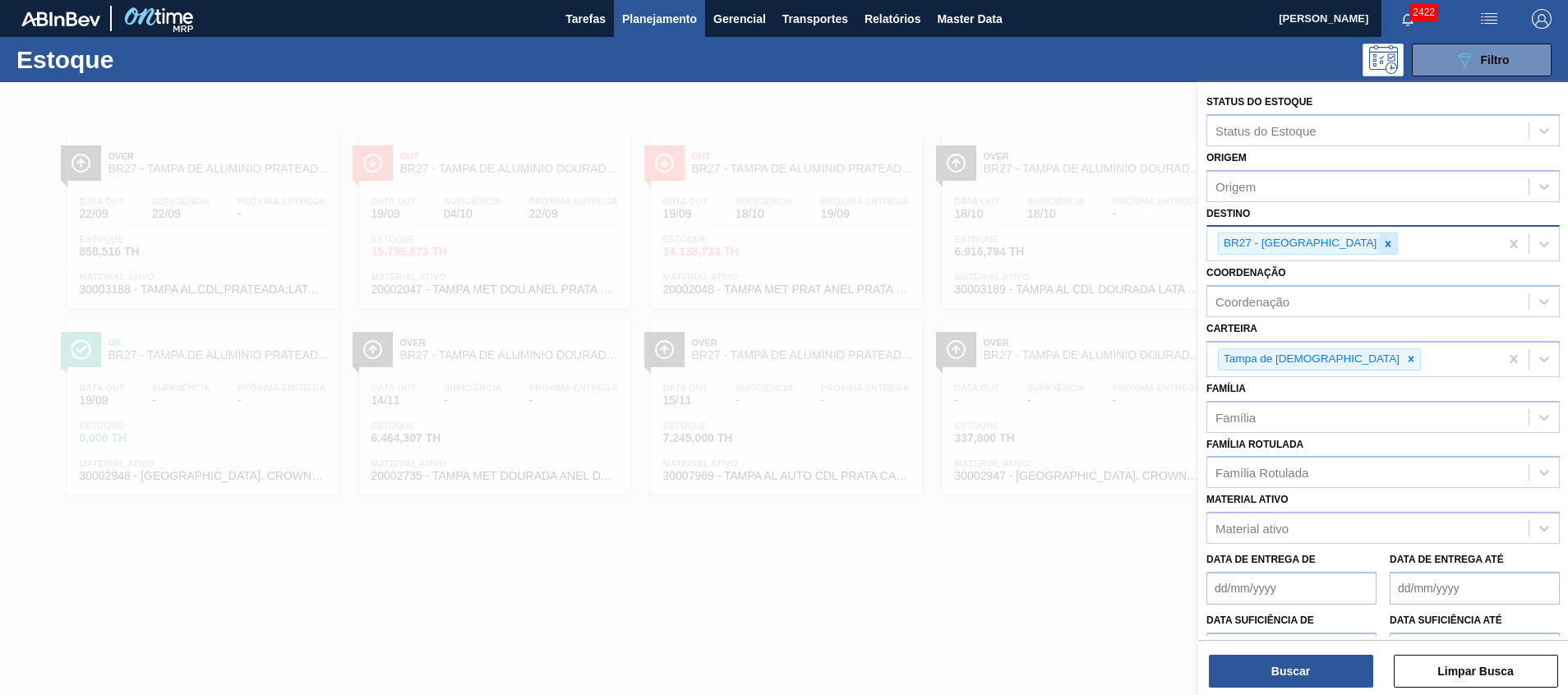
click at [1383, 240] on icon at bounding box center [1388, 244] width 12 height 12
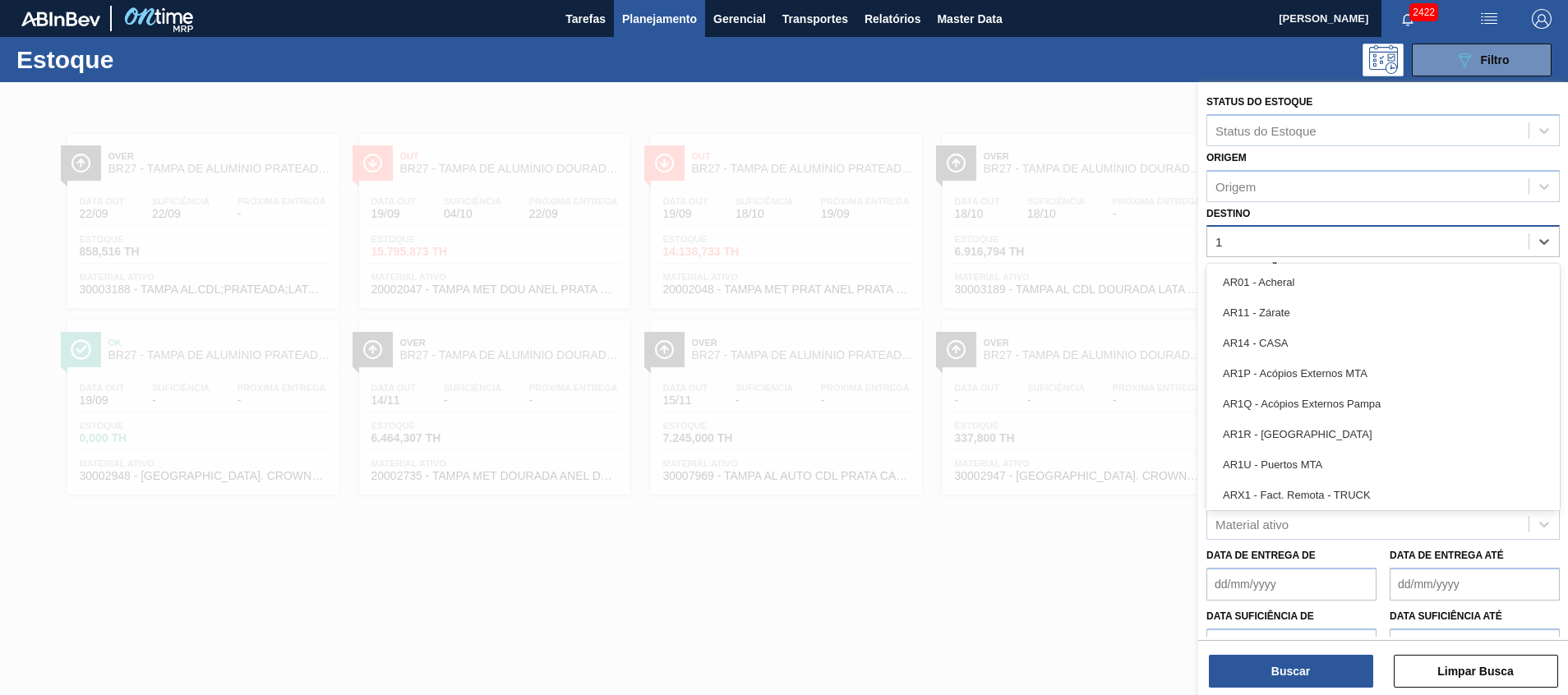
type input "17"
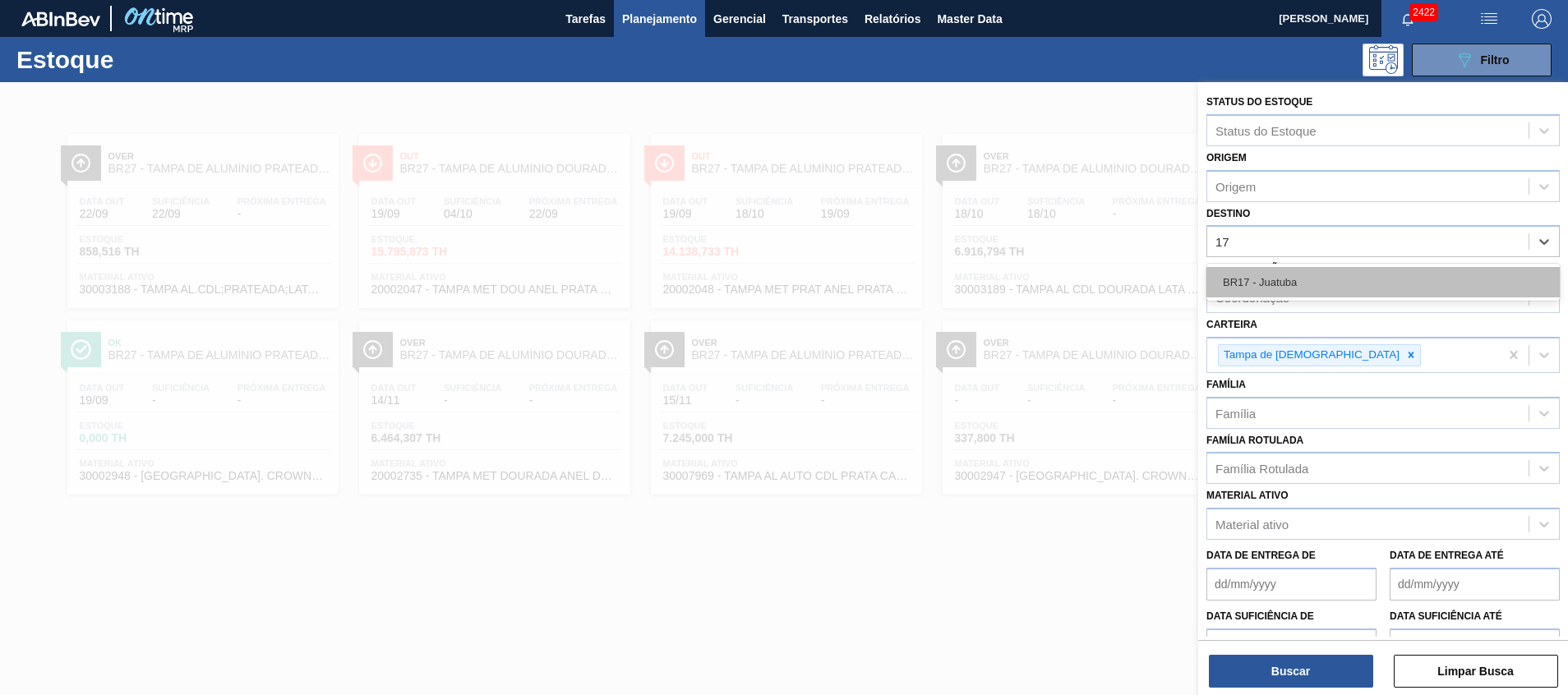
click at [1318, 287] on div "BR17 - Juatuba" at bounding box center [1383, 282] width 353 height 30
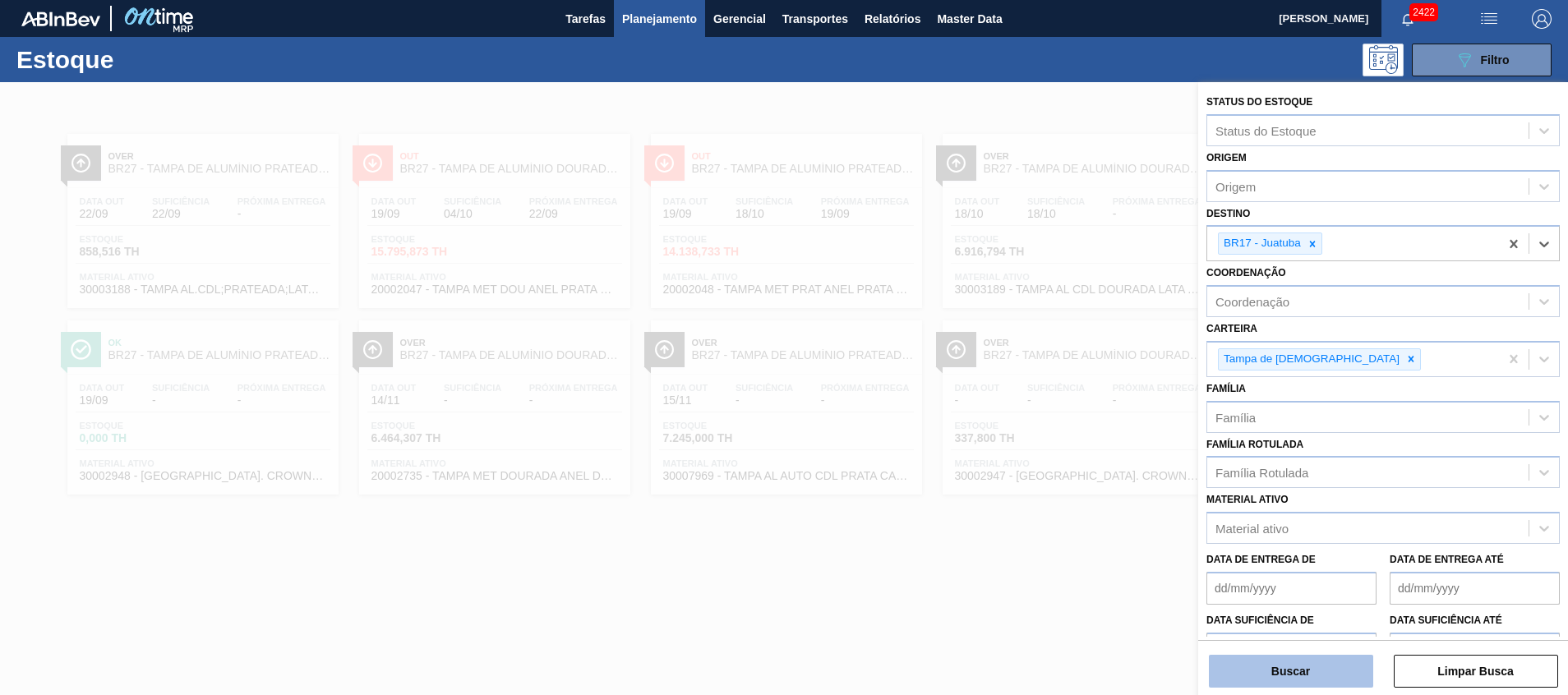
click at [1228, 665] on button "Buscar" at bounding box center [1291, 671] width 165 height 33
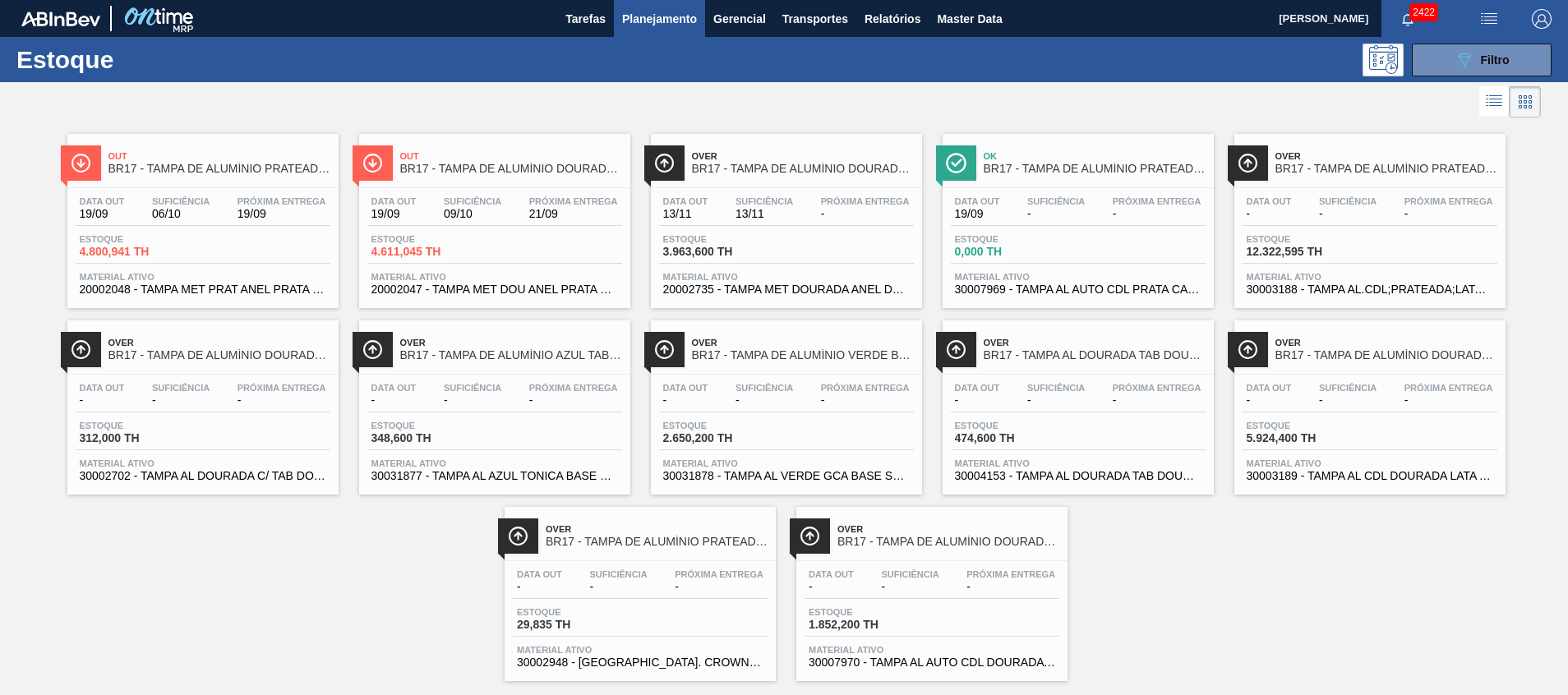
scroll to position [27, 0]
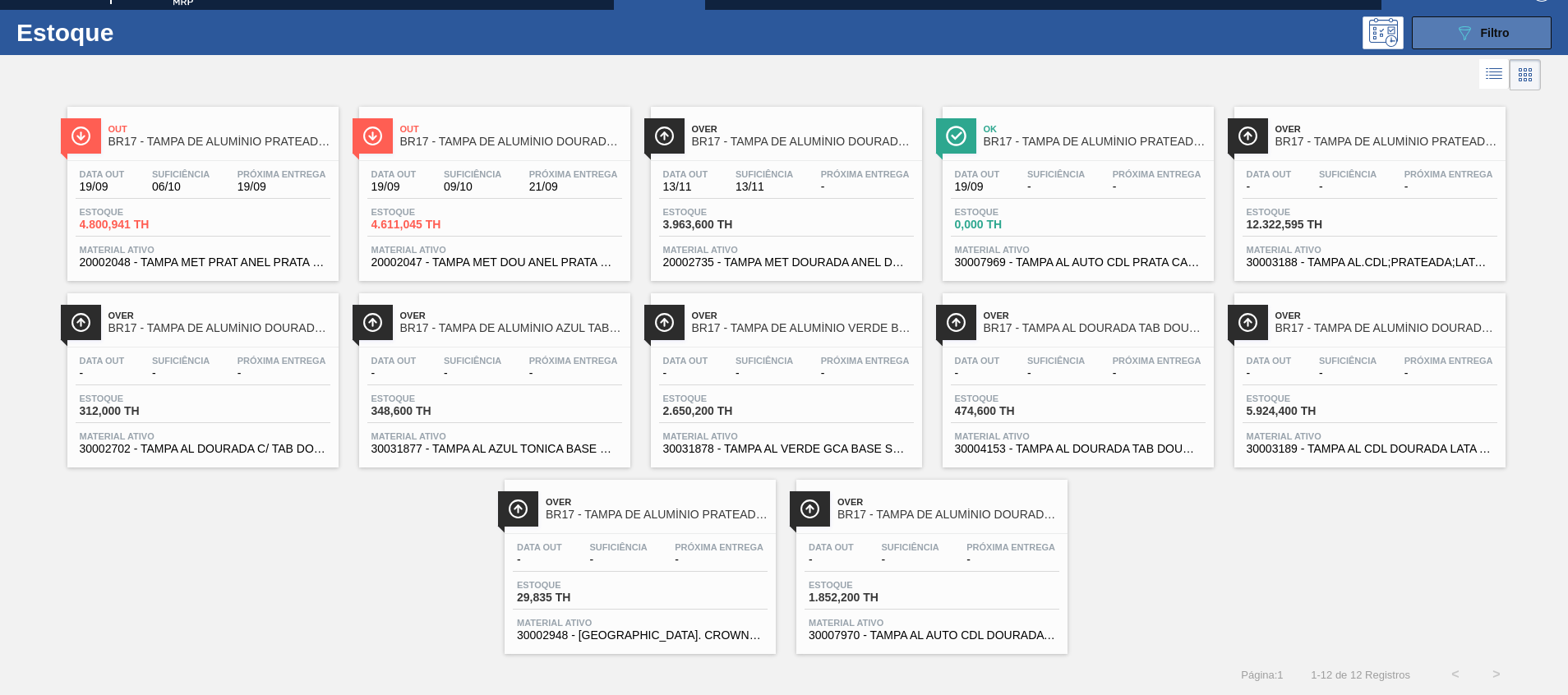
click at [1444, 35] on button "089F7B8B-B2A5-4AFE-B5C0-19BA573D28AC Filtro" at bounding box center [1481, 33] width 140 height 33
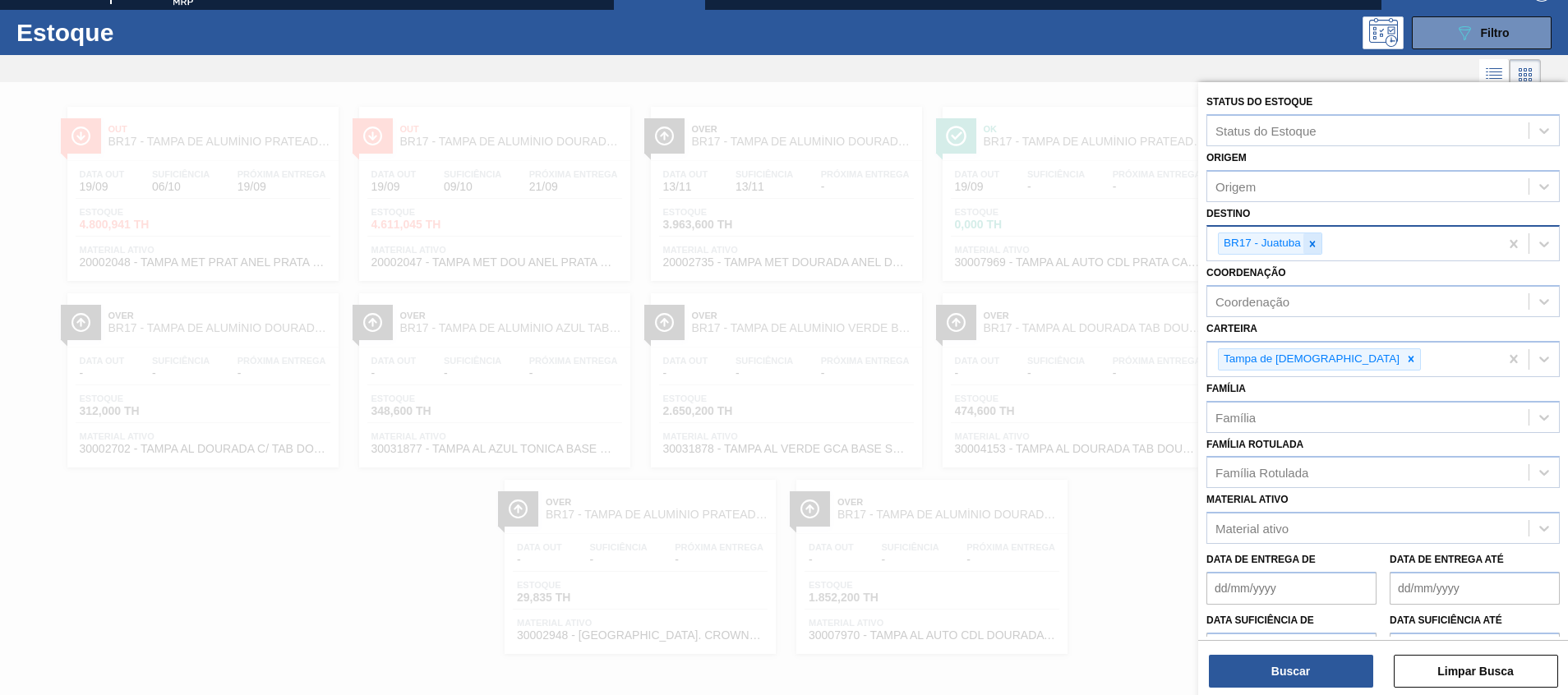
click at [1317, 236] on div at bounding box center [1312, 243] width 18 height 21
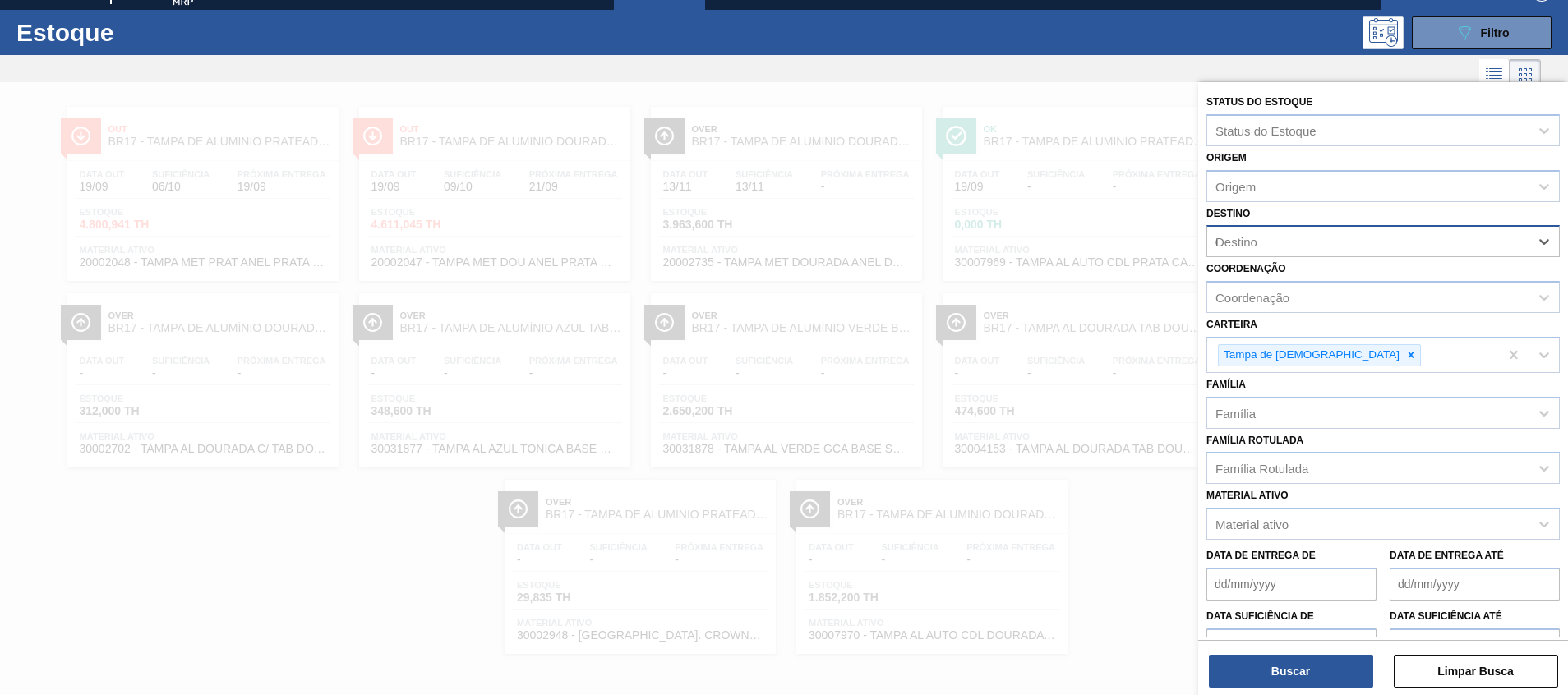
type input "02"
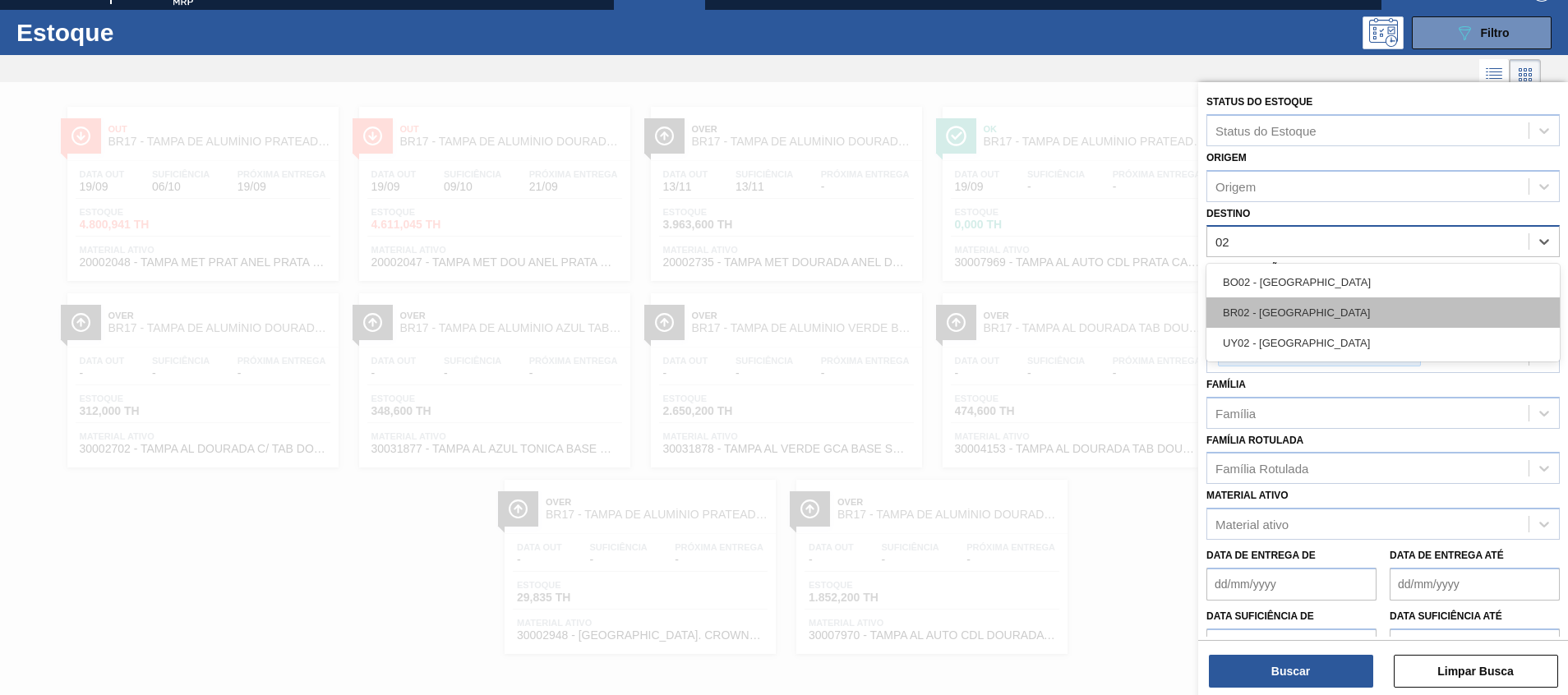
click at [1291, 307] on div "BR02 - [GEOGRAPHIC_DATA]" at bounding box center [1383, 312] width 353 height 30
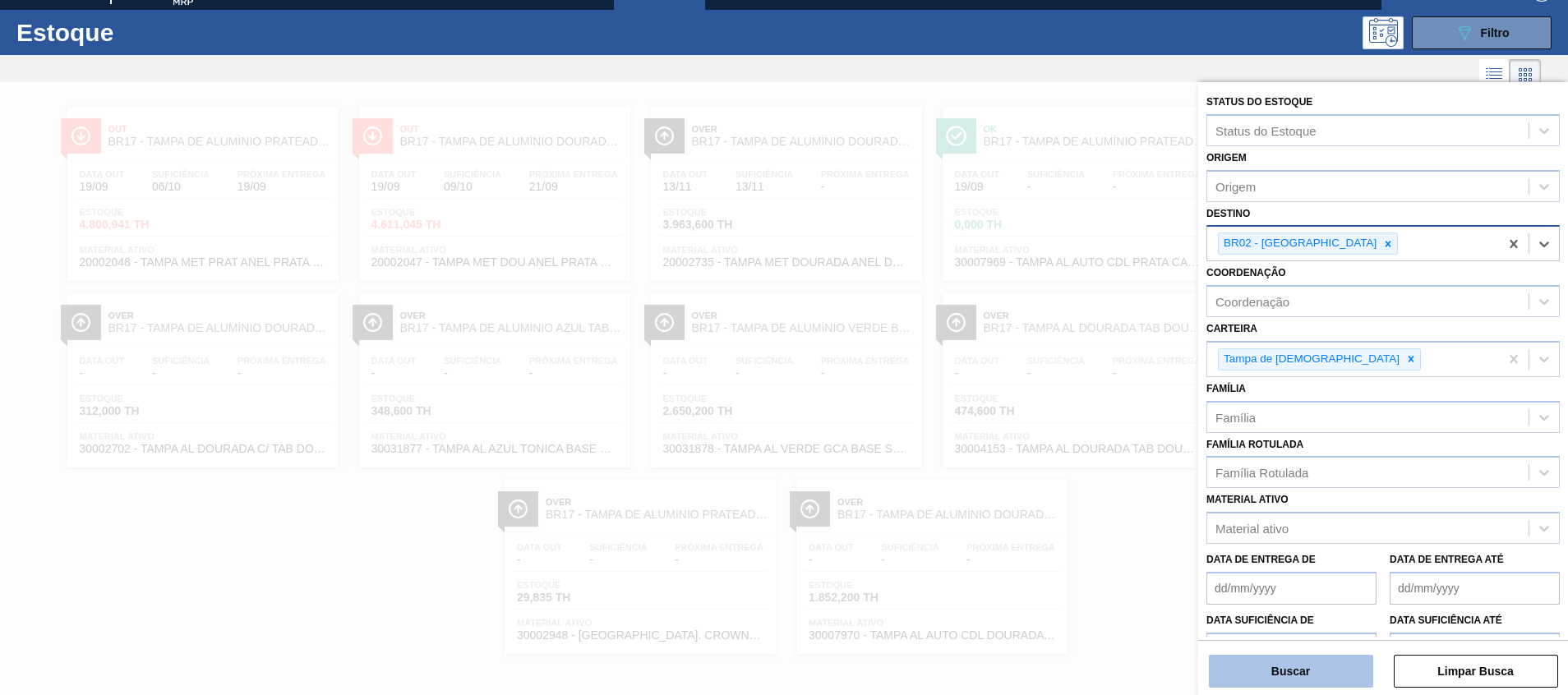
click at [1248, 670] on button "Buscar" at bounding box center [1291, 671] width 165 height 33
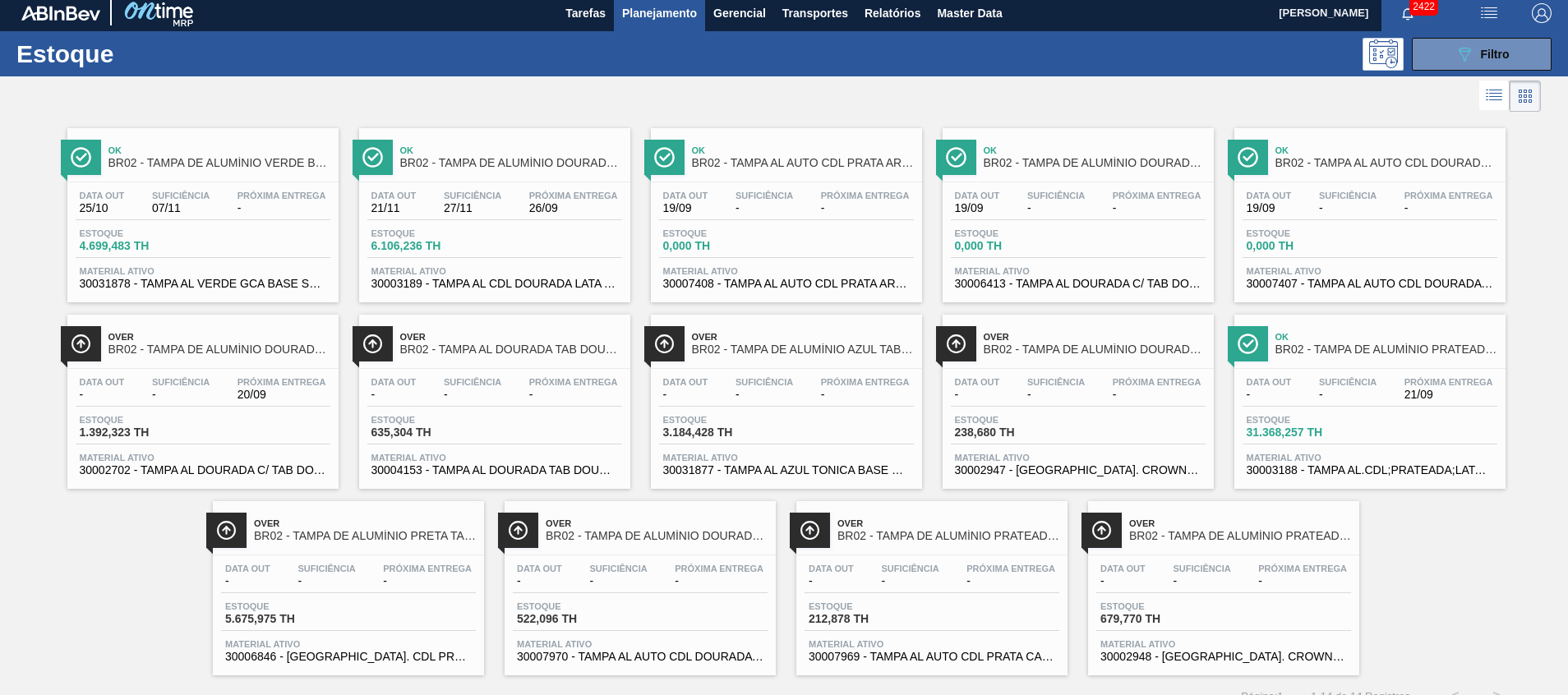
scroll to position [0, 0]
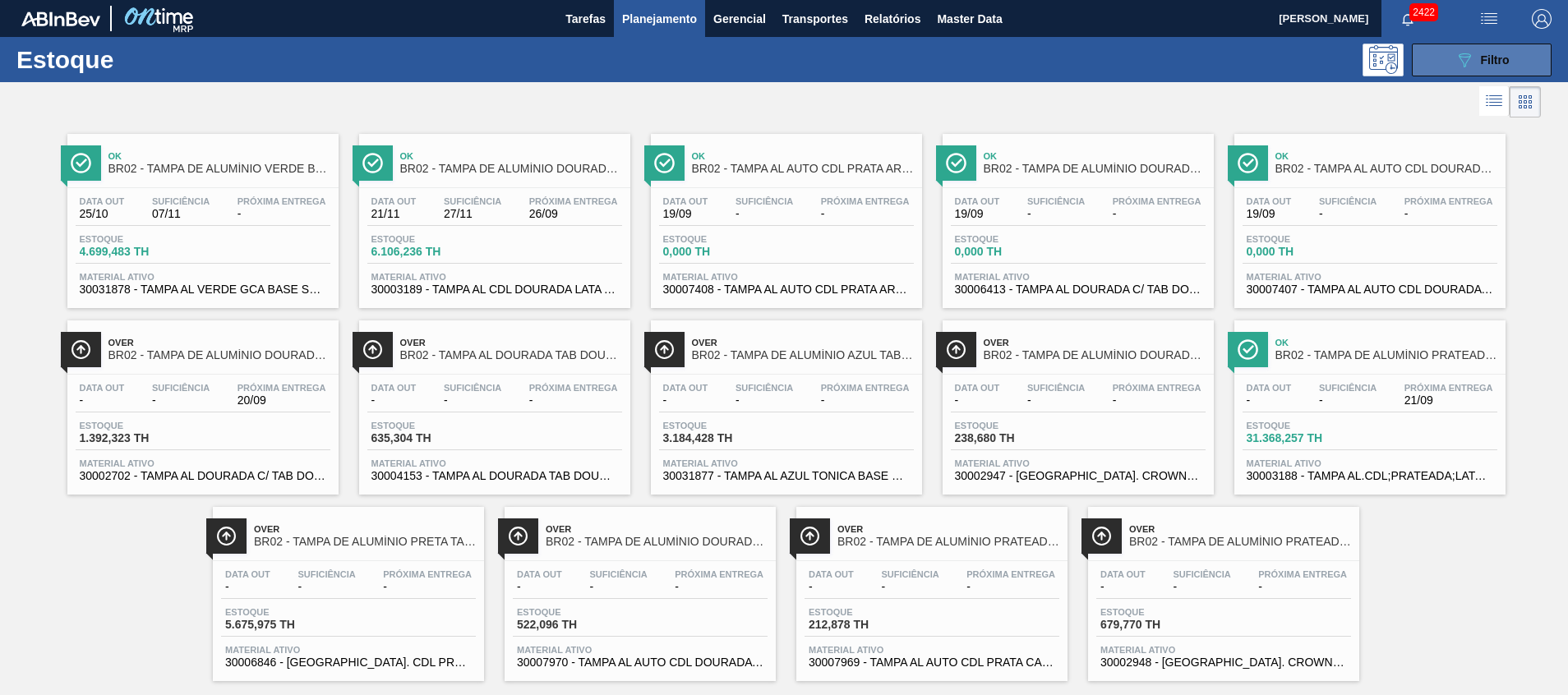
click at [1432, 50] on button "089F7B8B-B2A5-4AFE-B5C0-19BA573D28AC Filtro" at bounding box center [1481, 59] width 140 height 33
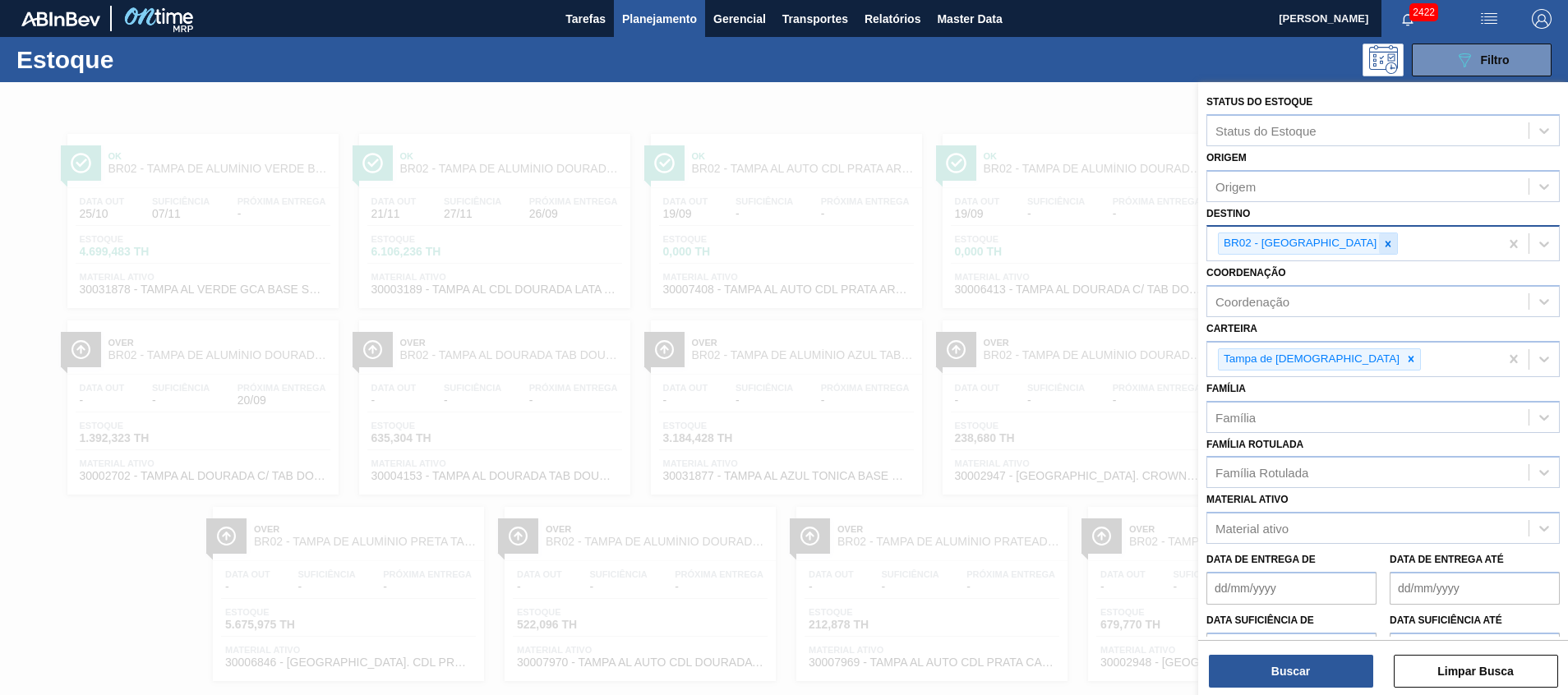
click at [1383, 241] on icon at bounding box center [1388, 244] width 12 height 12
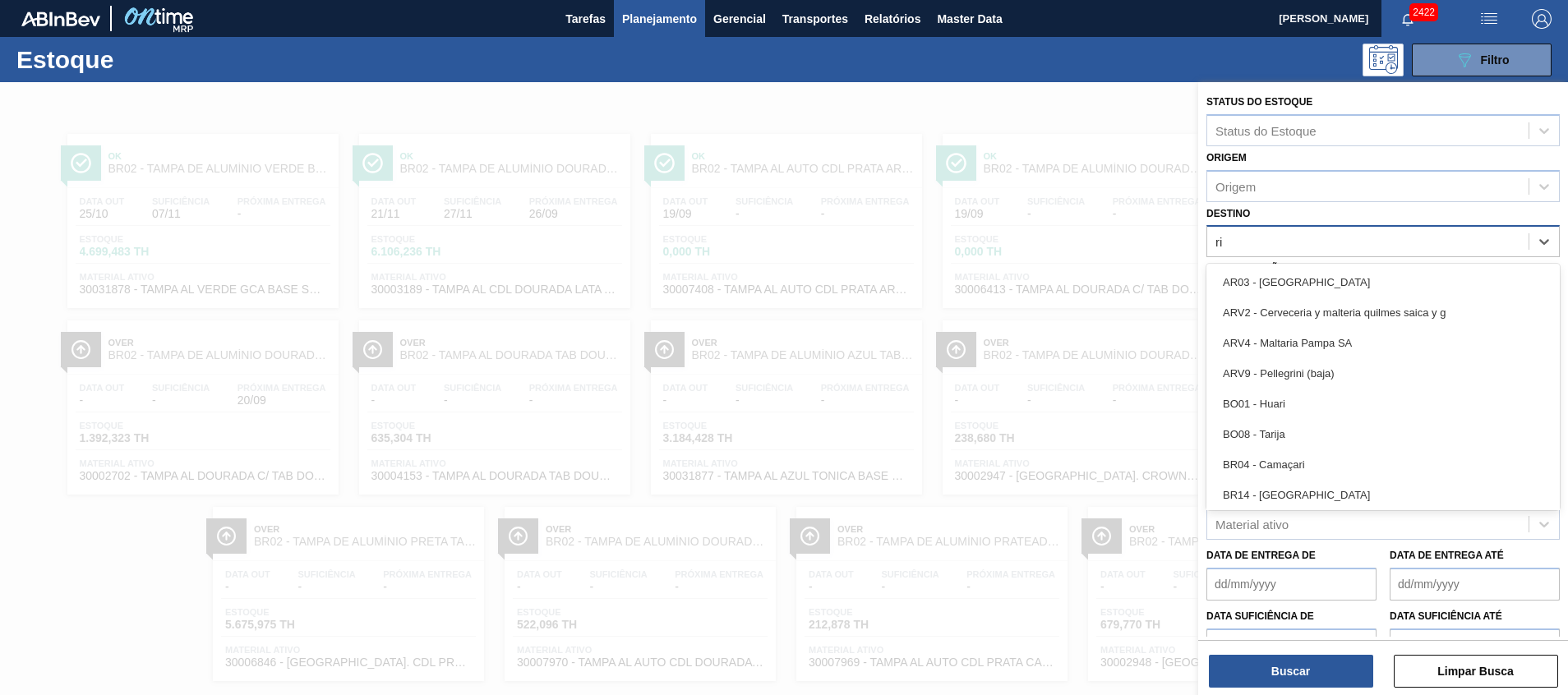
type input "rio"
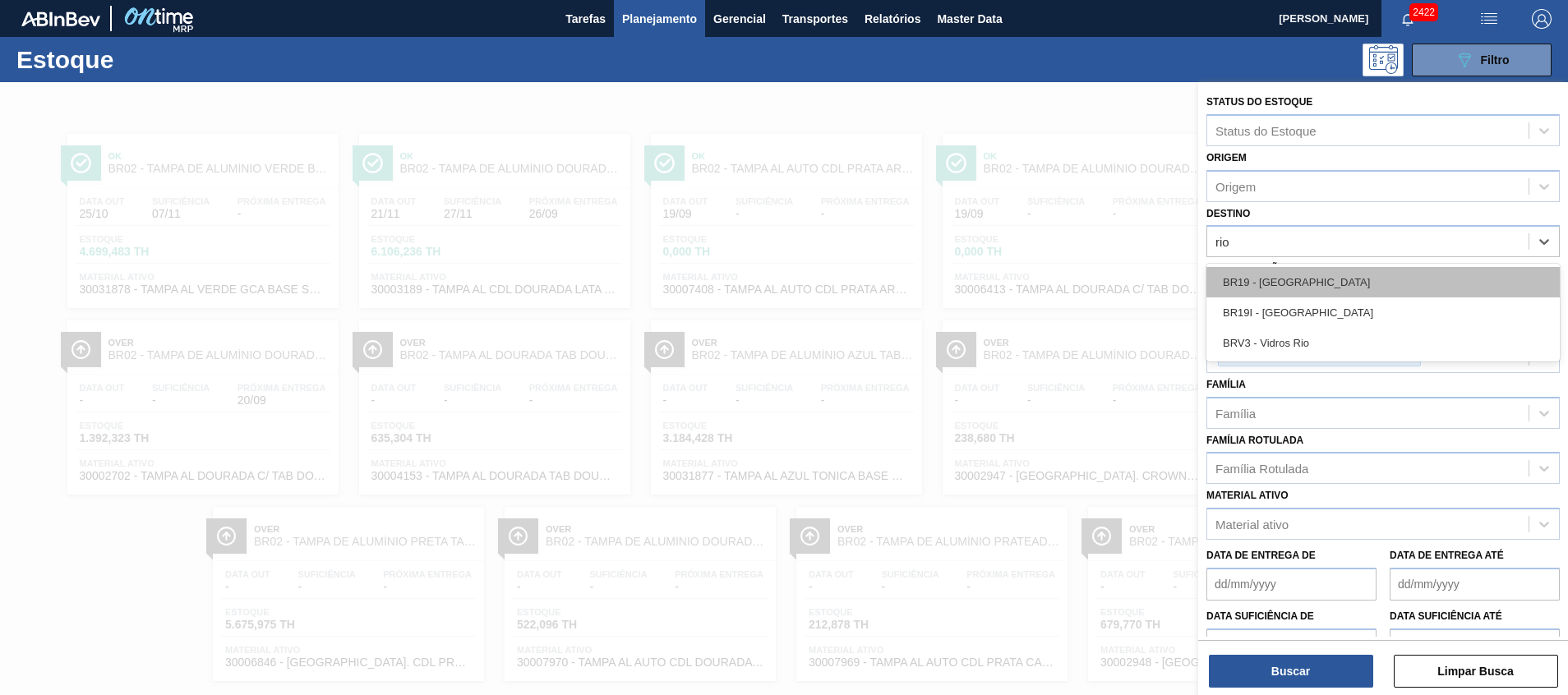
click at [1290, 285] on div "BR19 - [GEOGRAPHIC_DATA]" at bounding box center [1383, 282] width 353 height 30
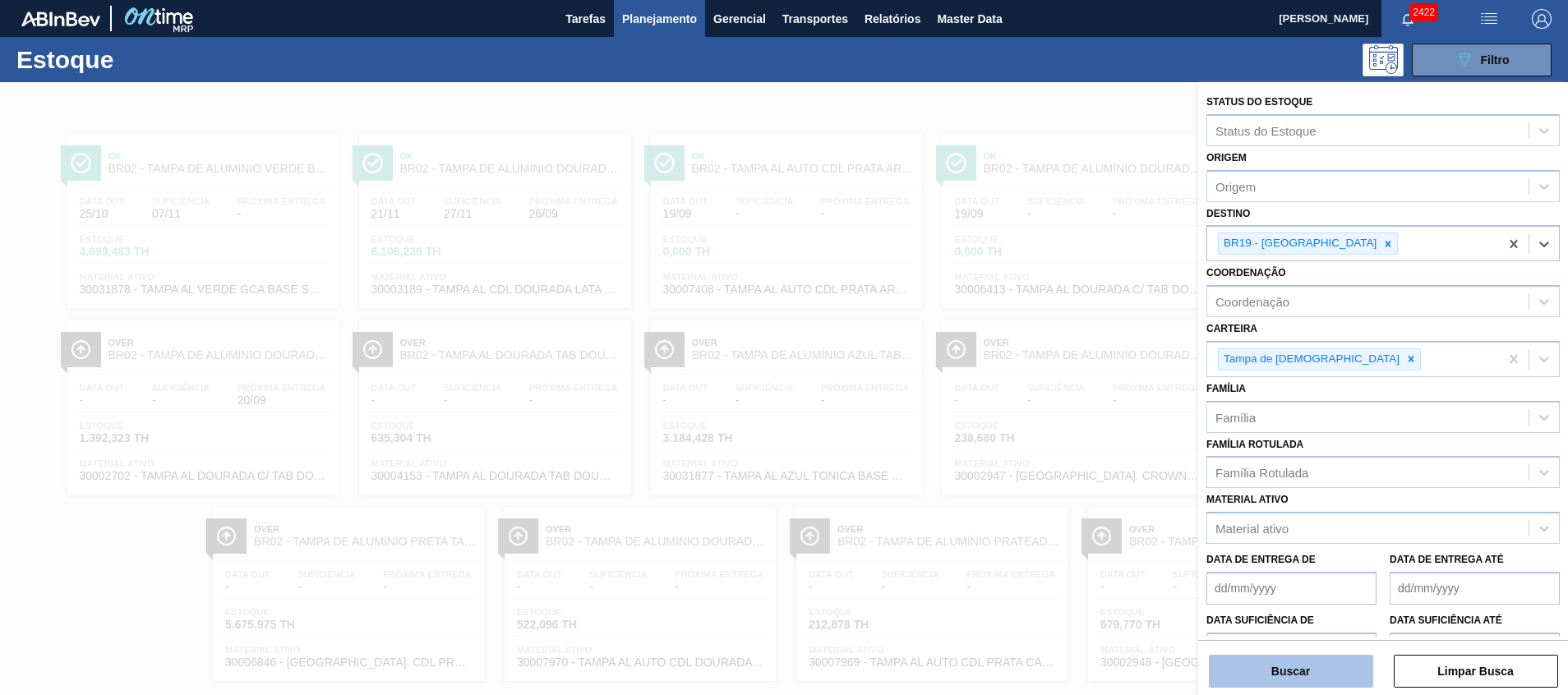
click at [1286, 677] on button "Buscar" at bounding box center [1291, 671] width 165 height 33
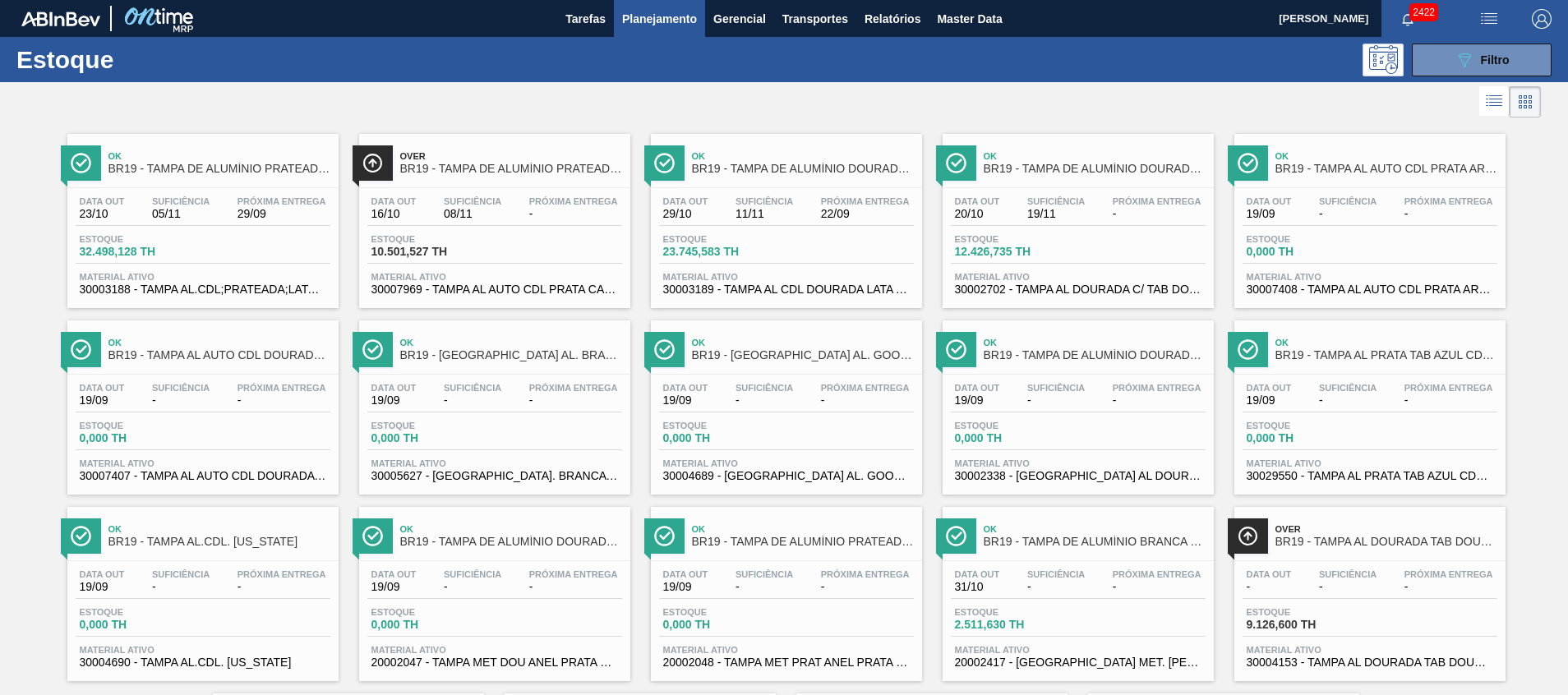
drag, startPoint x: 1453, startPoint y: 69, endPoint x: 1383, endPoint y: 175, distance: 127.0
click at [1454, 69] on icon "089F7B8B-B2A5-4AFE-B5C0-19BA573D28AC" at bounding box center [1464, 60] width 20 height 20
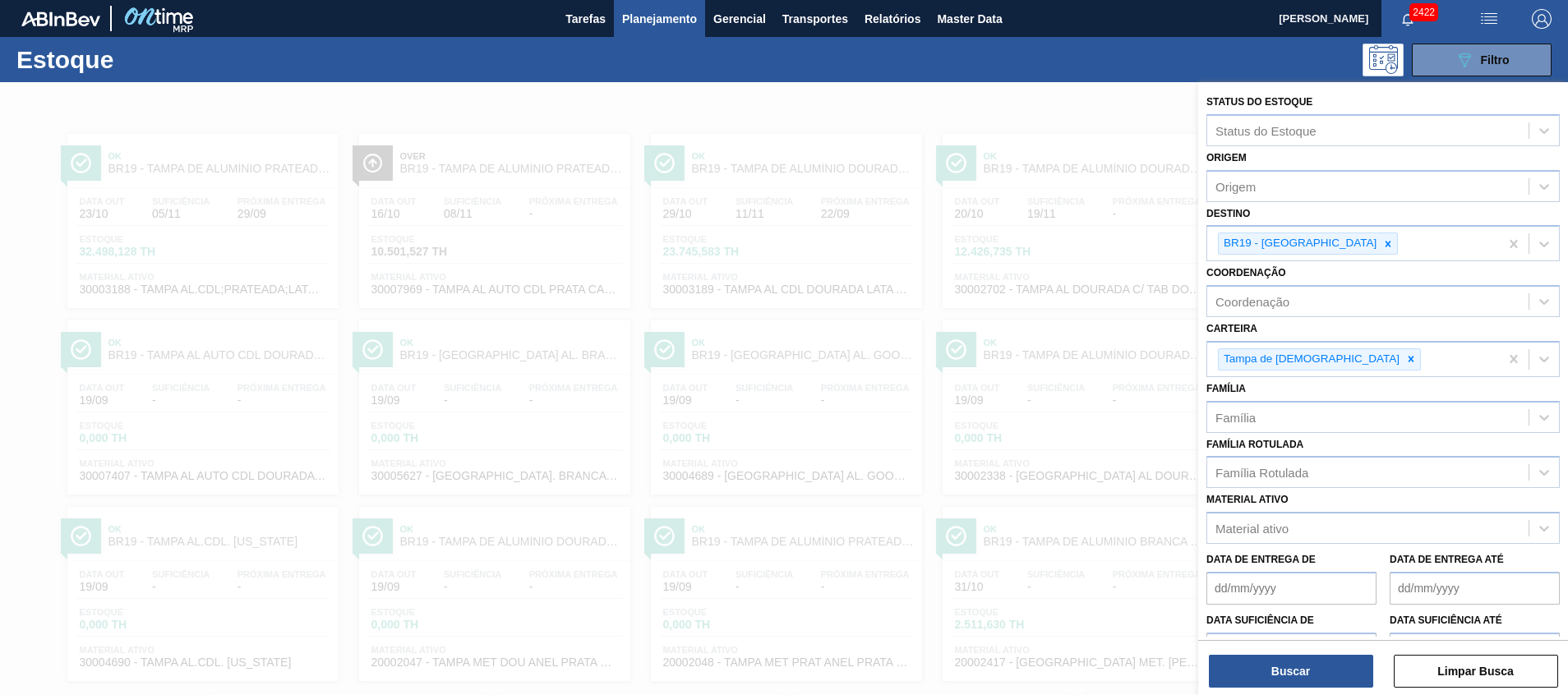
drag, startPoint x: 1317, startPoint y: 237, endPoint x: 1273, endPoint y: 391, distance: 160.2
click at [1383, 238] on icon at bounding box center [1388, 244] width 12 height 12
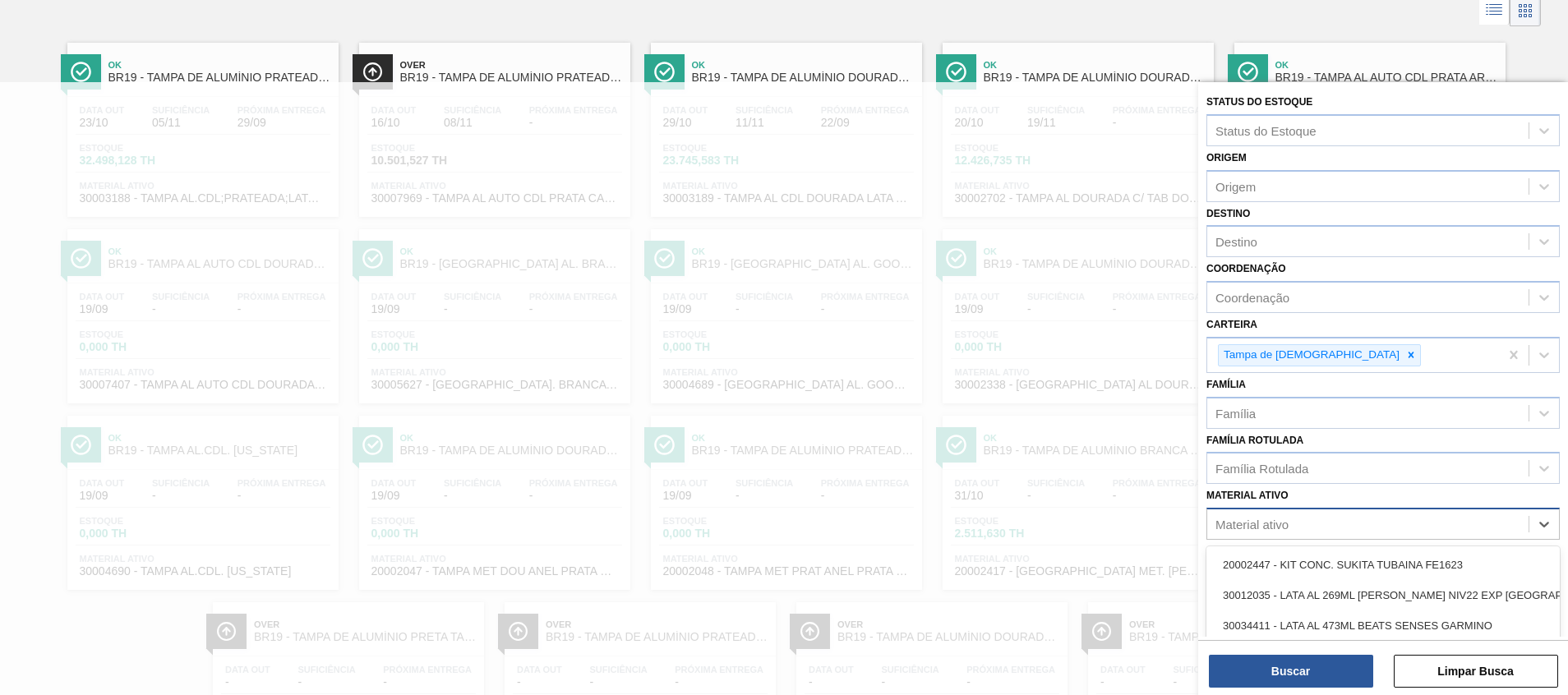
click at [1251, 531] on div "Material ativo" at bounding box center [1252, 525] width 74 height 14
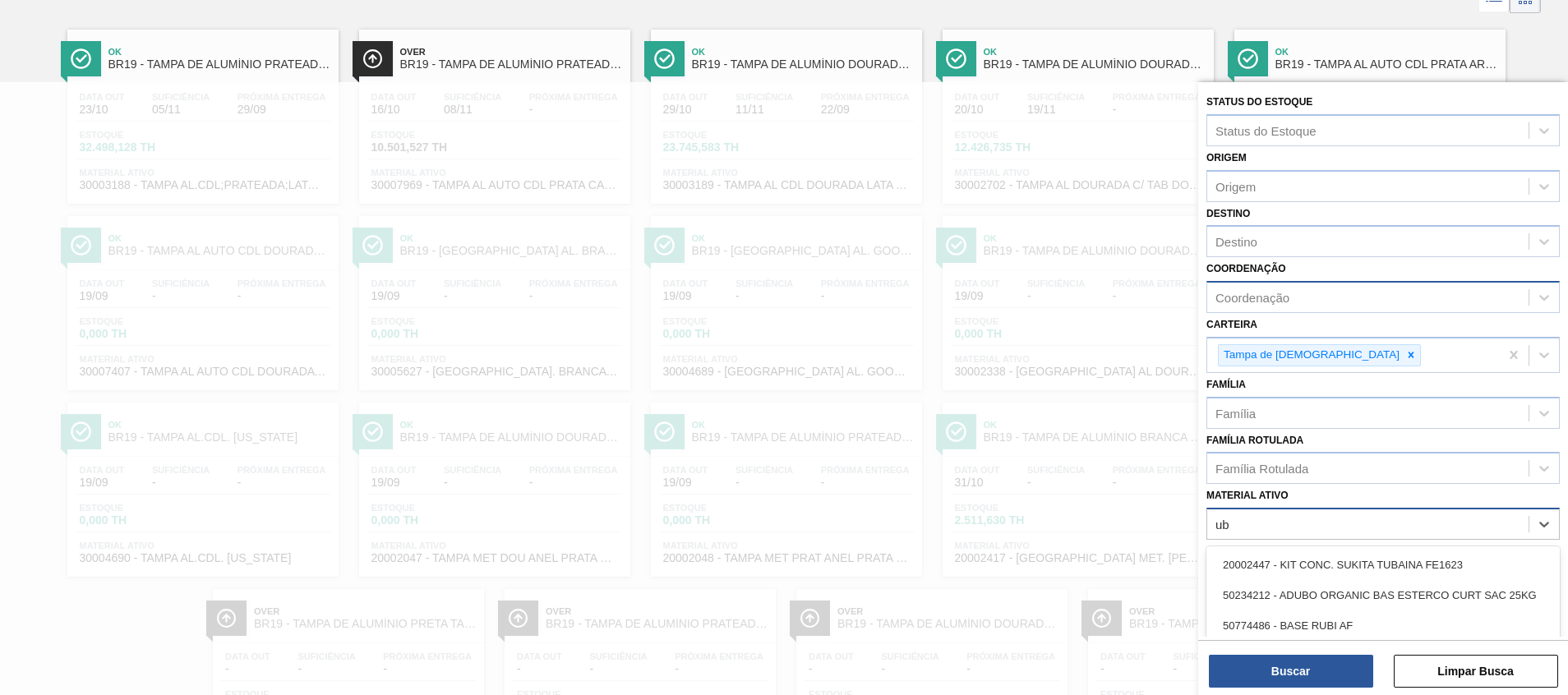
type ativo "ub"
click at [1277, 302] on div "Coordenação" at bounding box center [1252, 297] width 74 height 14
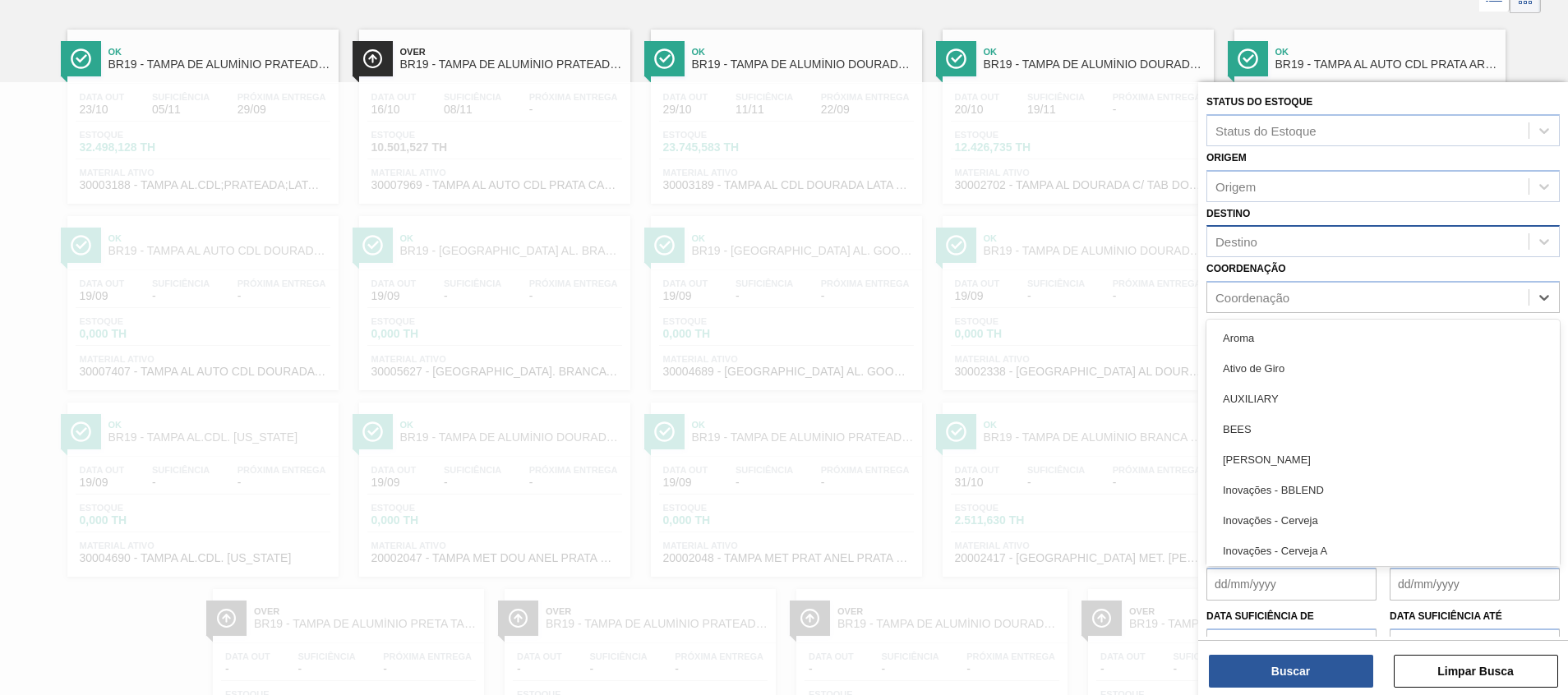
click at [1272, 234] on div "Destino" at bounding box center [1368, 241] width 322 height 24
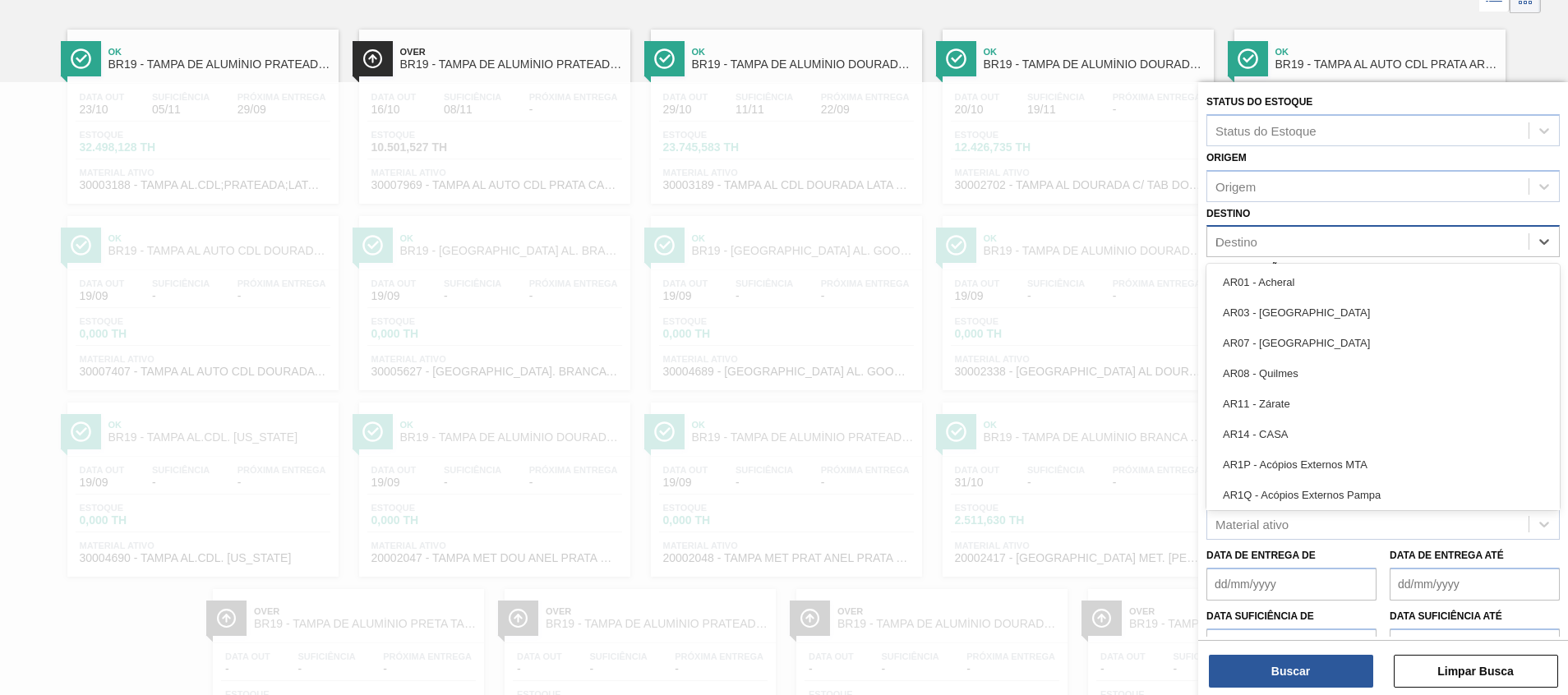
type input "ub"
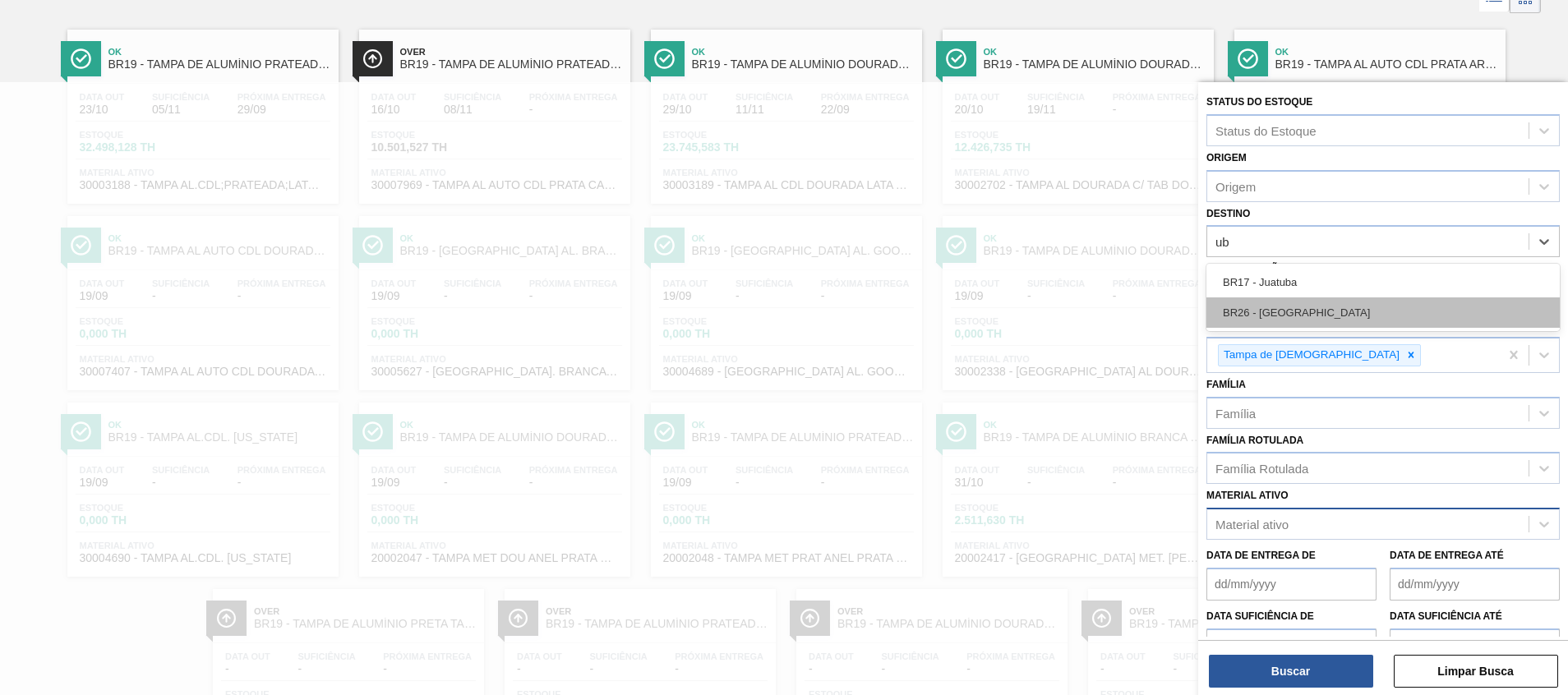
click at [1246, 320] on div "BR26 - Uberlândia" at bounding box center [1383, 312] width 353 height 30
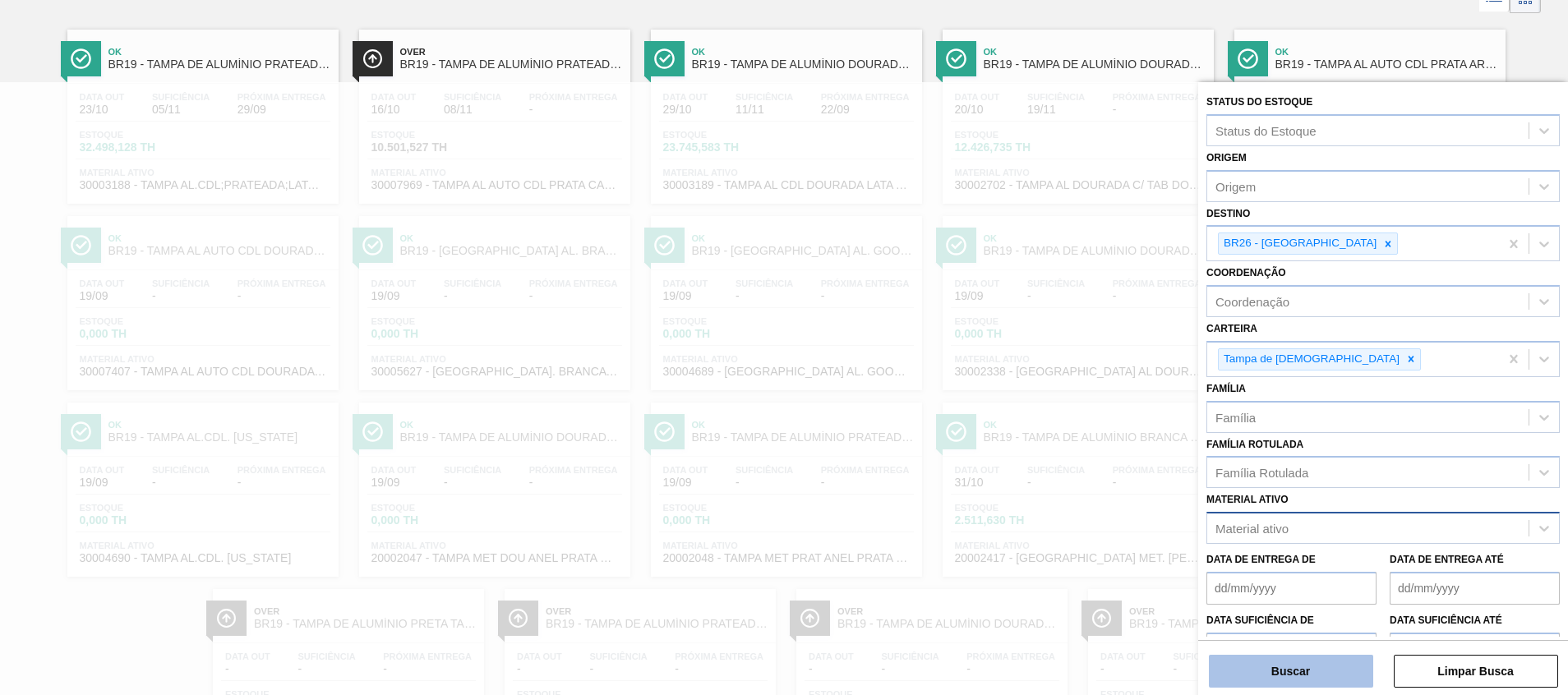
click at [1286, 667] on button "Buscar" at bounding box center [1291, 671] width 165 height 33
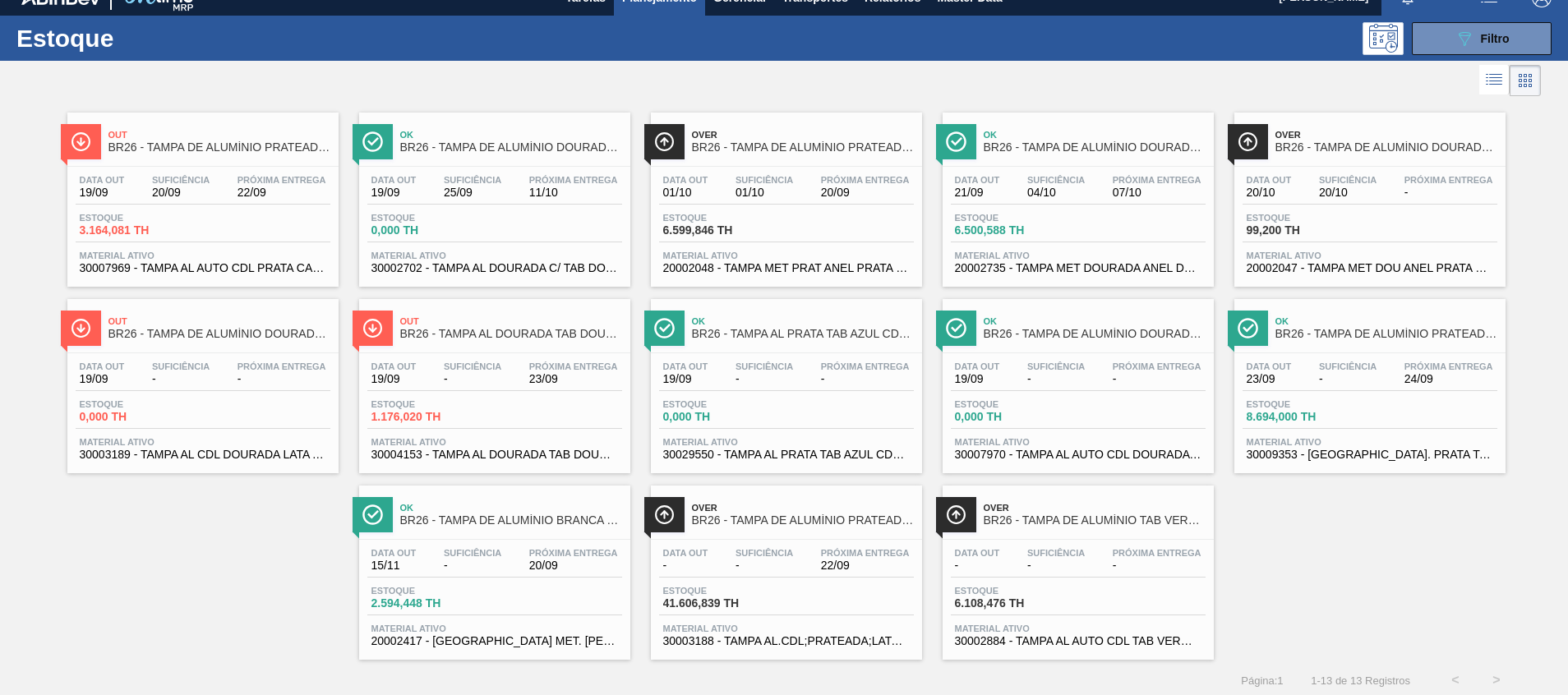
scroll to position [27, 0]
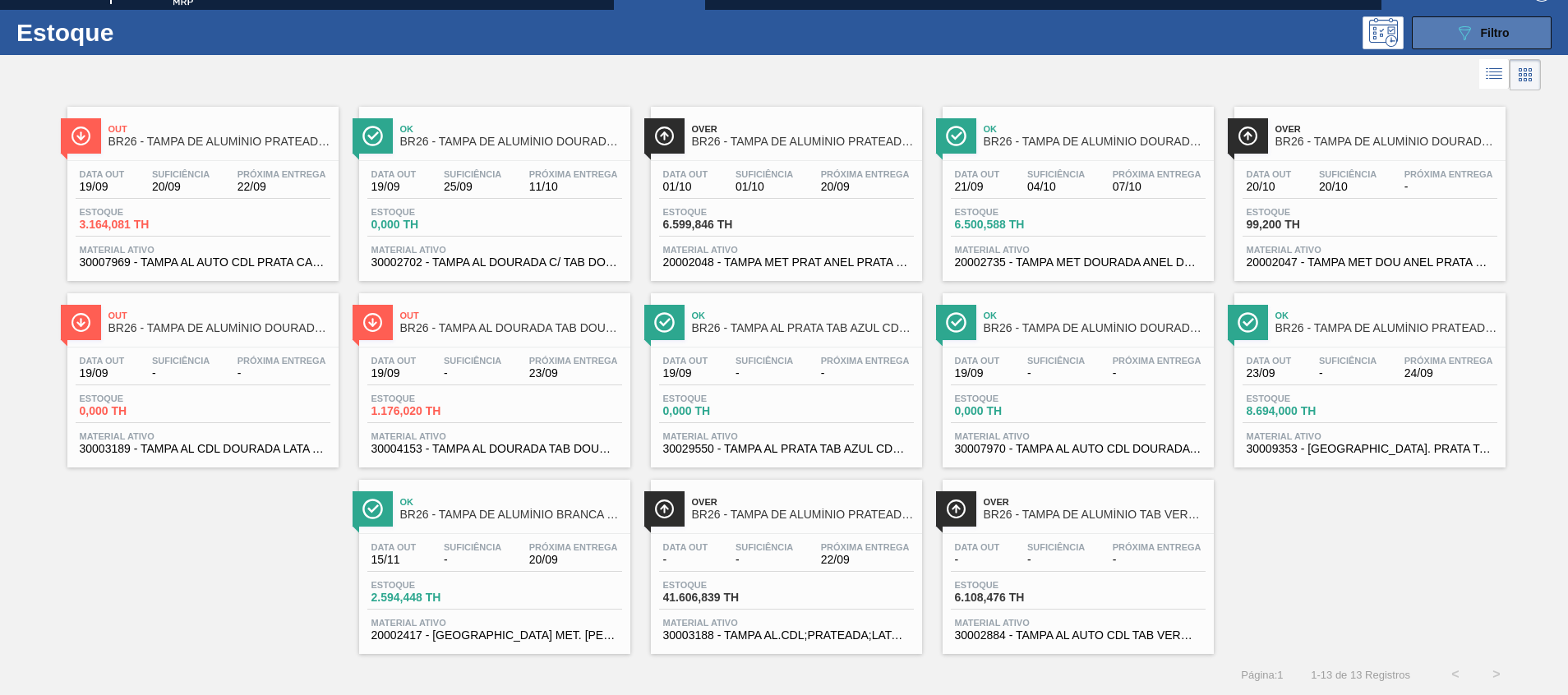
click at [1444, 30] on button "089F7B8B-B2A5-4AFE-B5C0-19BA573D28AC Filtro" at bounding box center [1481, 33] width 140 height 33
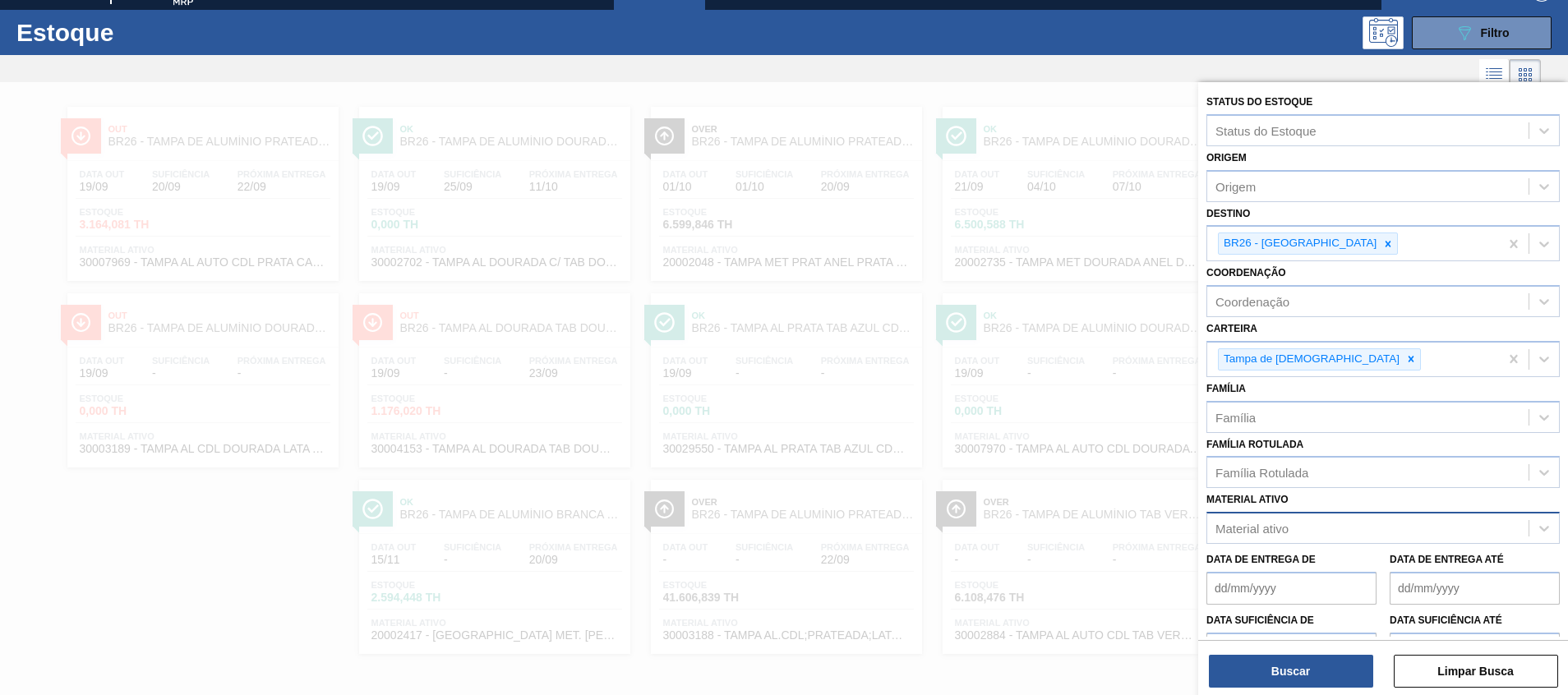
click at [1075, 343] on div at bounding box center [784, 429] width 1568 height 695
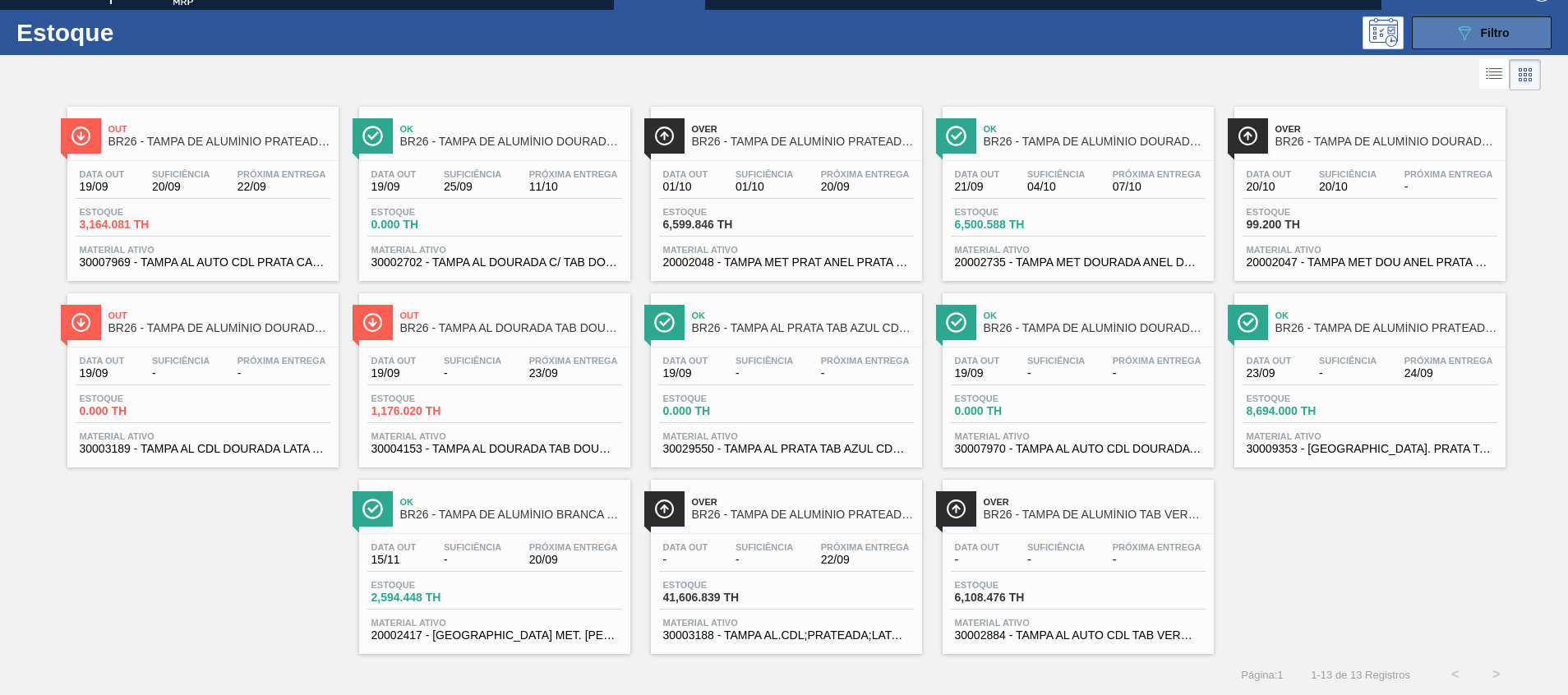
click at [1484, 24] on div "089F7B8B-B2A5-4AFE-B5C0-19BA573D28AC Filtro" at bounding box center [1482, 33] width 55 height 20
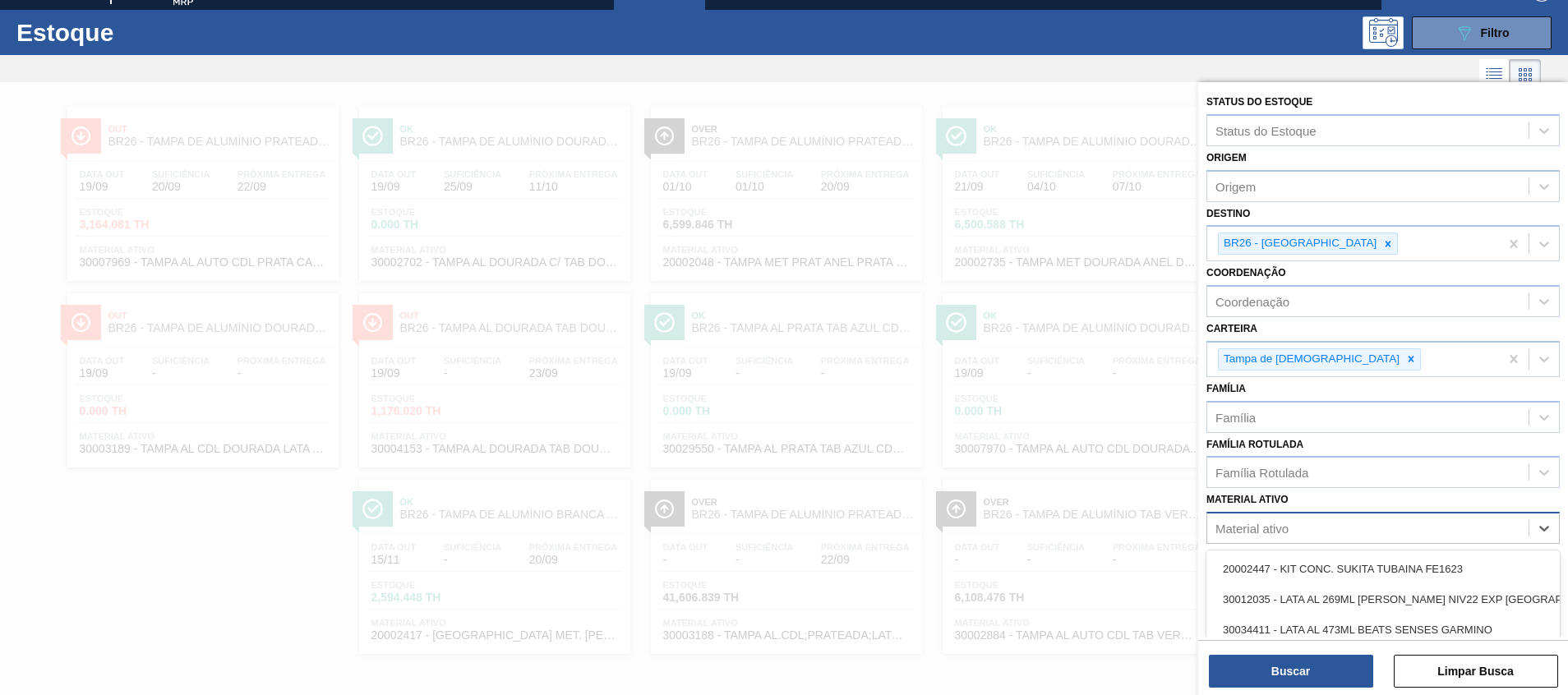
click at [1258, 524] on div "Material ativo" at bounding box center [1252, 529] width 74 height 14
type ativo "20002417"
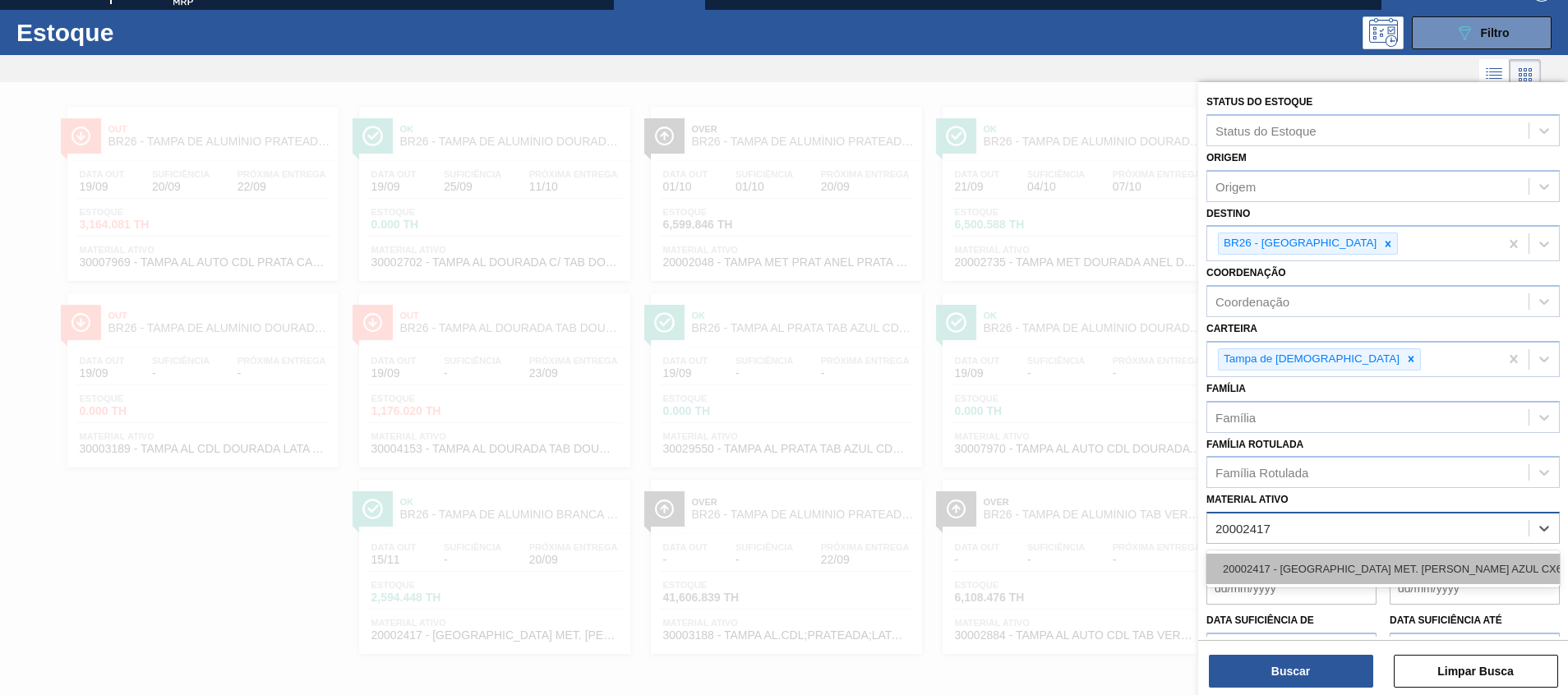
click at [1267, 573] on div "20002417 - TAMPA MET. BRANCA ANEL AZUL CX600" at bounding box center [1383, 569] width 353 height 30
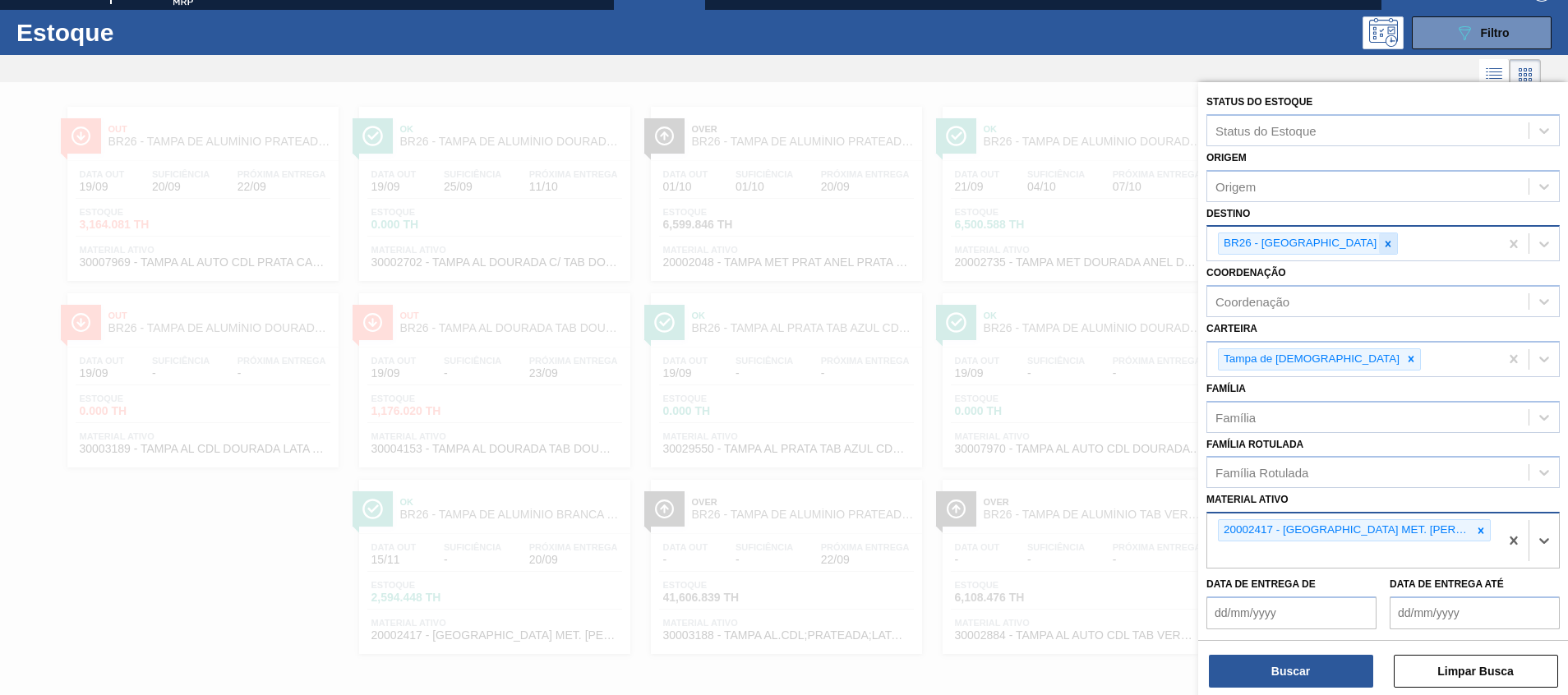
click at [1379, 249] on div at bounding box center [1388, 243] width 18 height 21
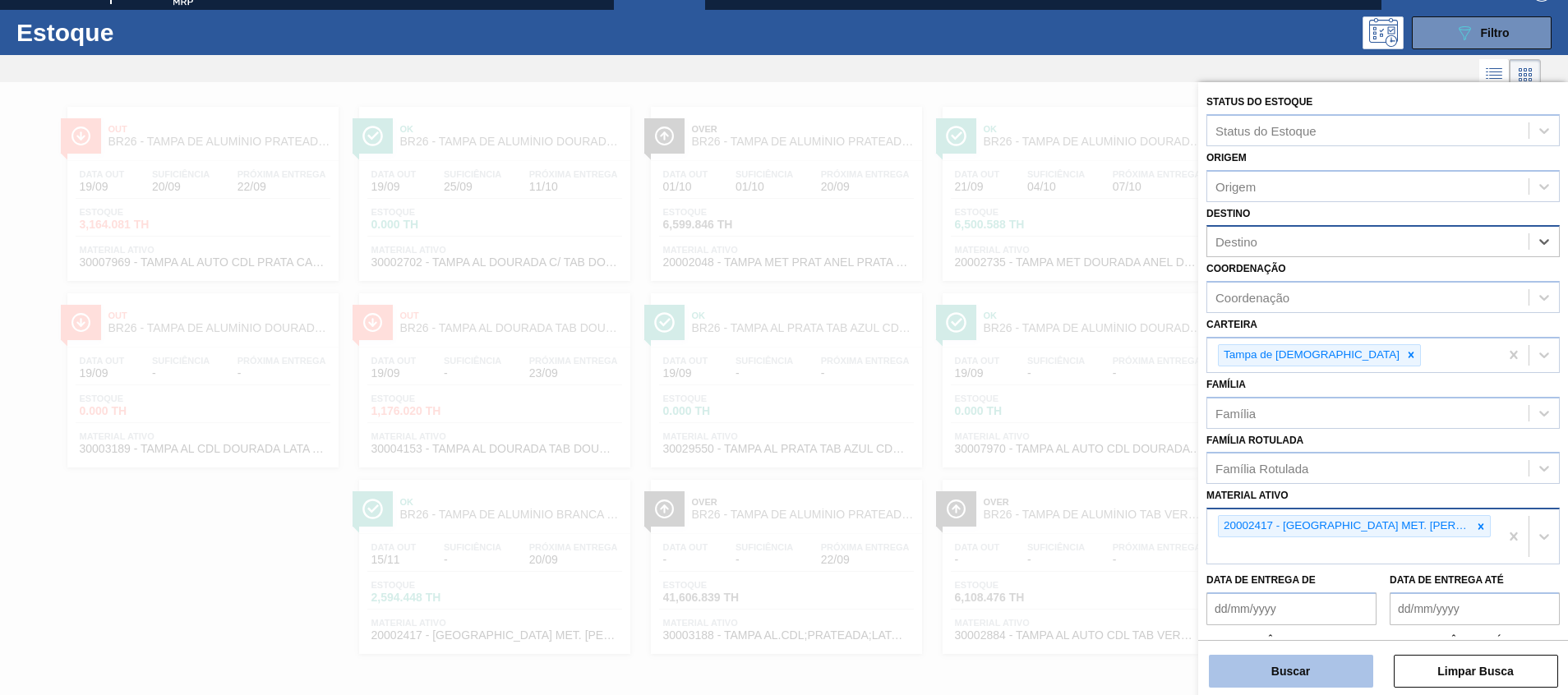
click at [1281, 669] on button "Buscar" at bounding box center [1291, 671] width 165 height 33
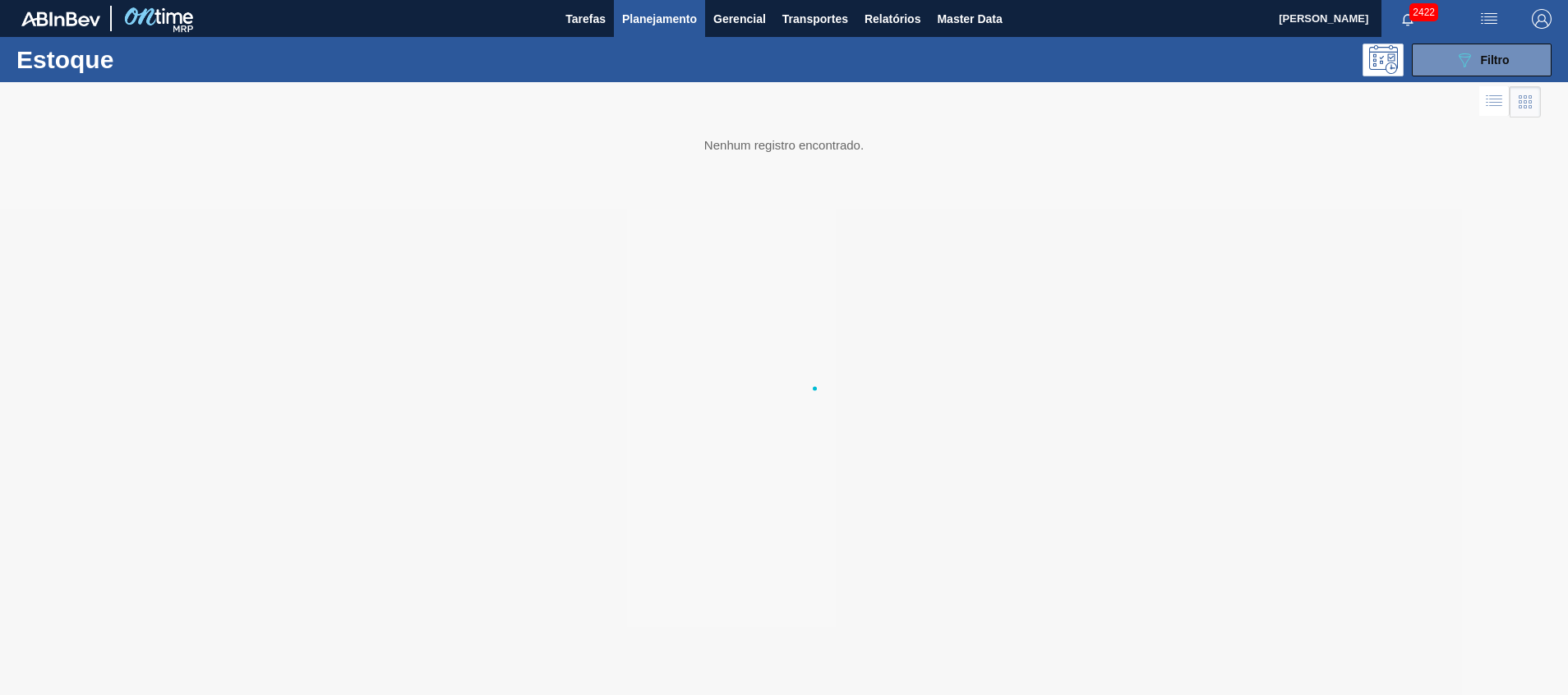
scroll to position [0, 0]
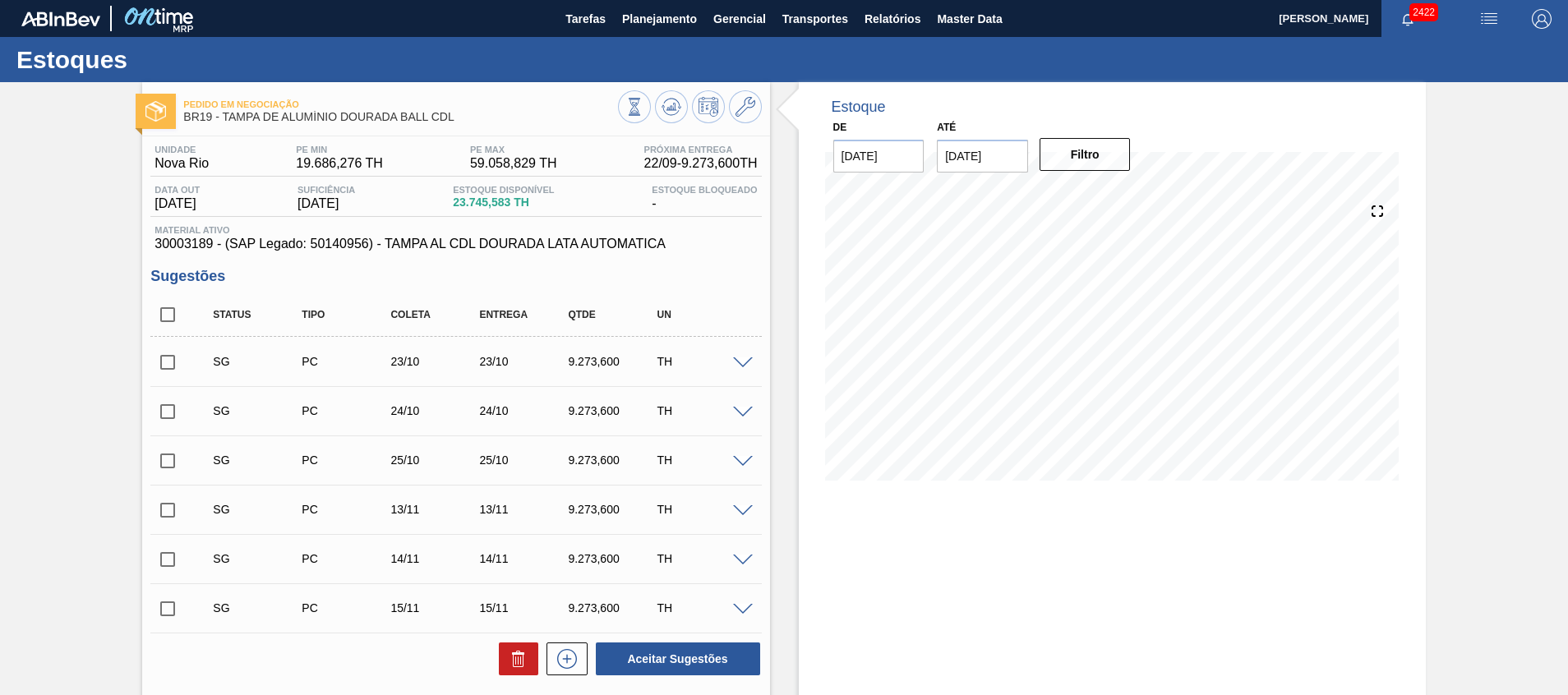
click at [160, 312] on input "checkbox" at bounding box center [167, 314] width 34 height 34
checkbox input "true"
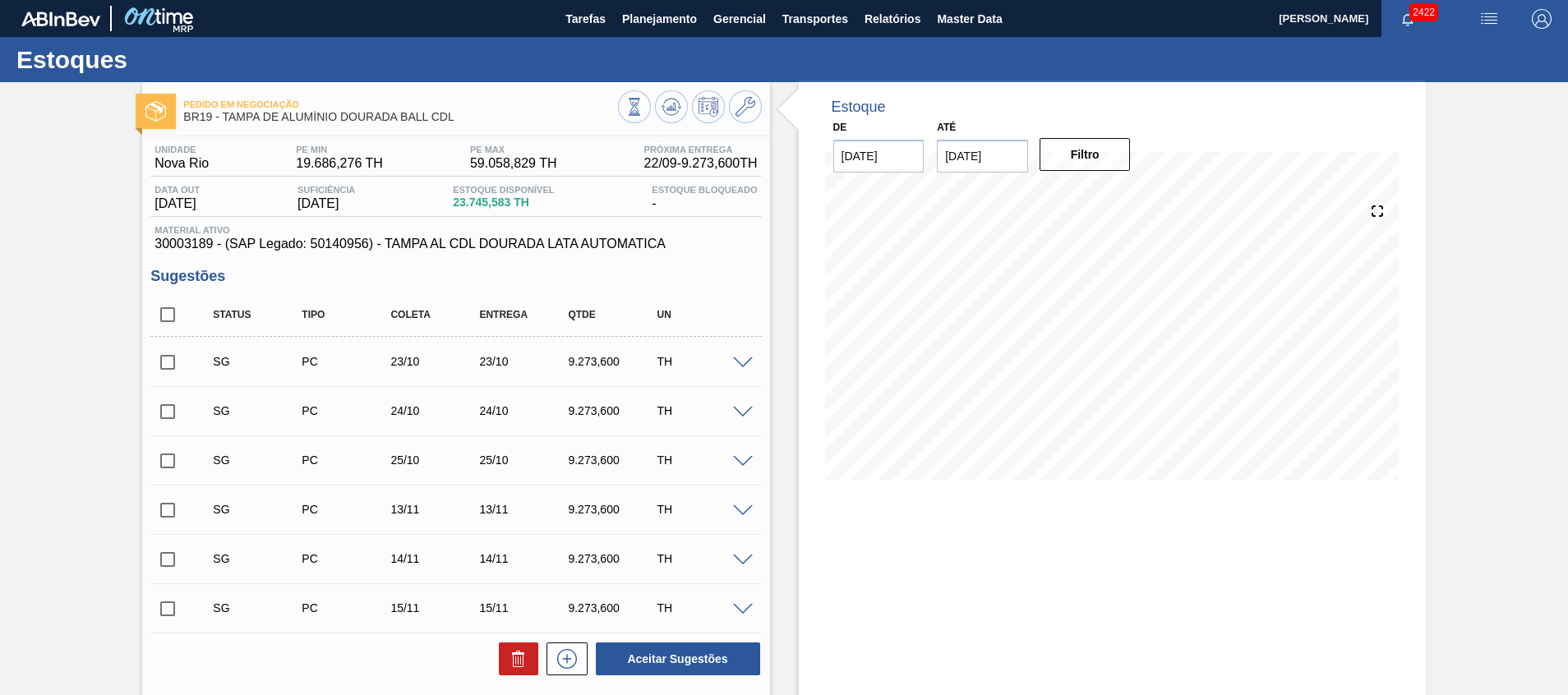
checkbox input "true"
click at [522, 657] on icon at bounding box center [518, 661] width 11 height 13
checkbox input "false"
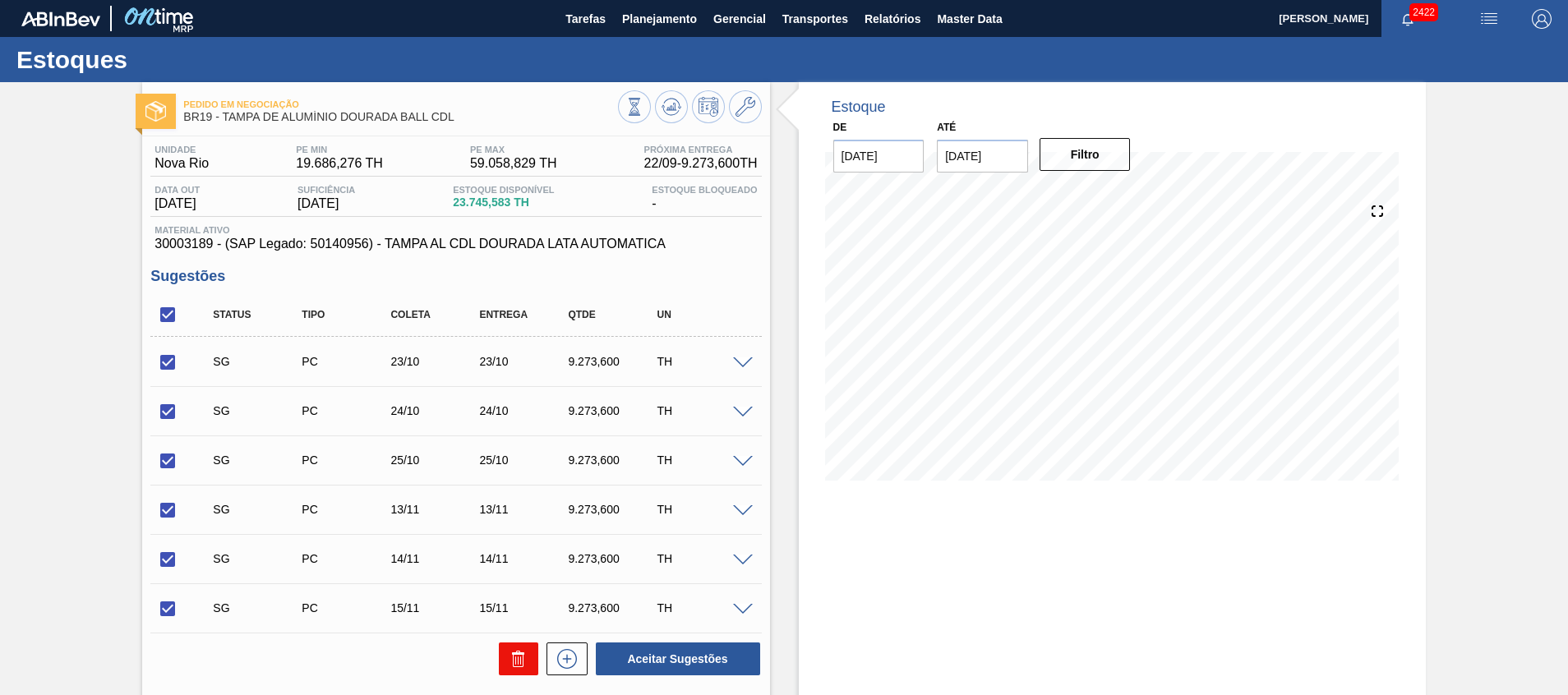
checkbox input "false"
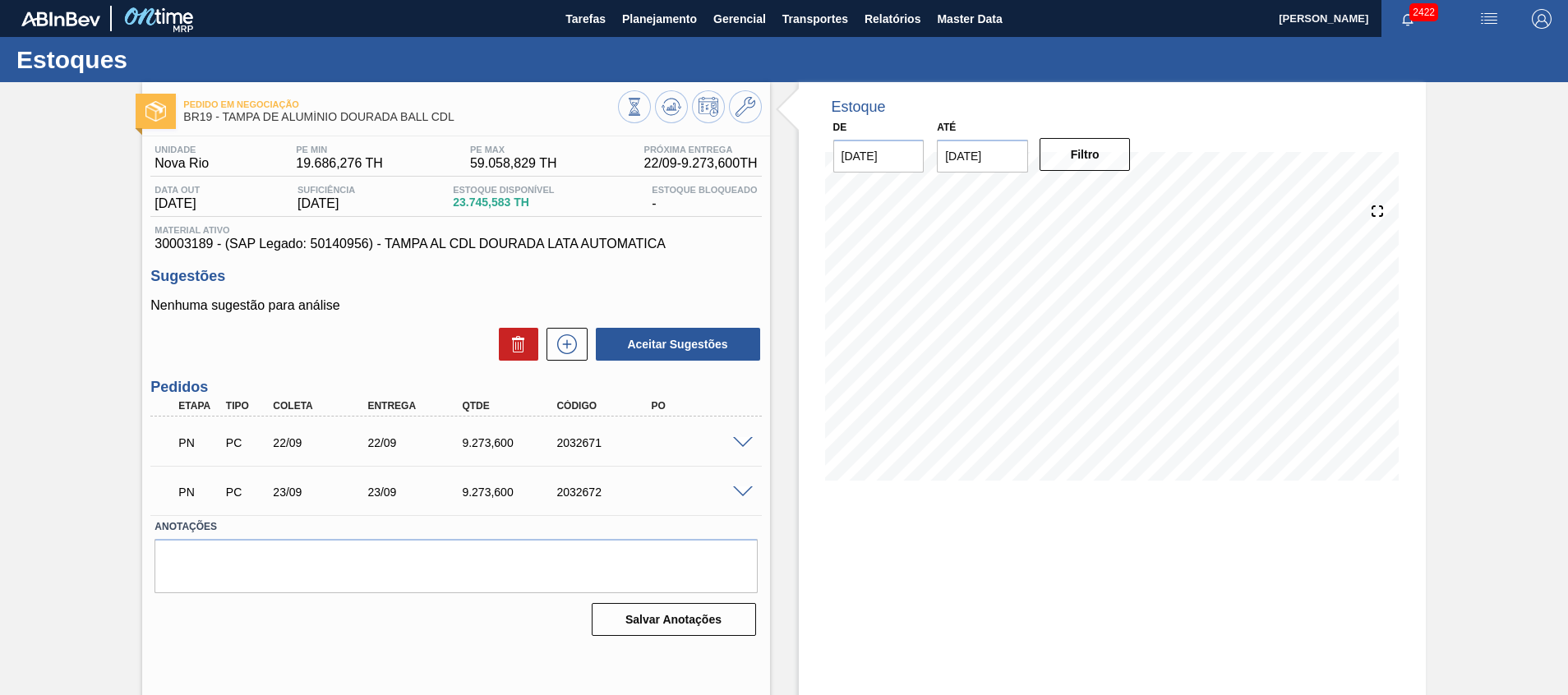
click at [740, 441] on span at bounding box center [743, 443] width 20 height 13
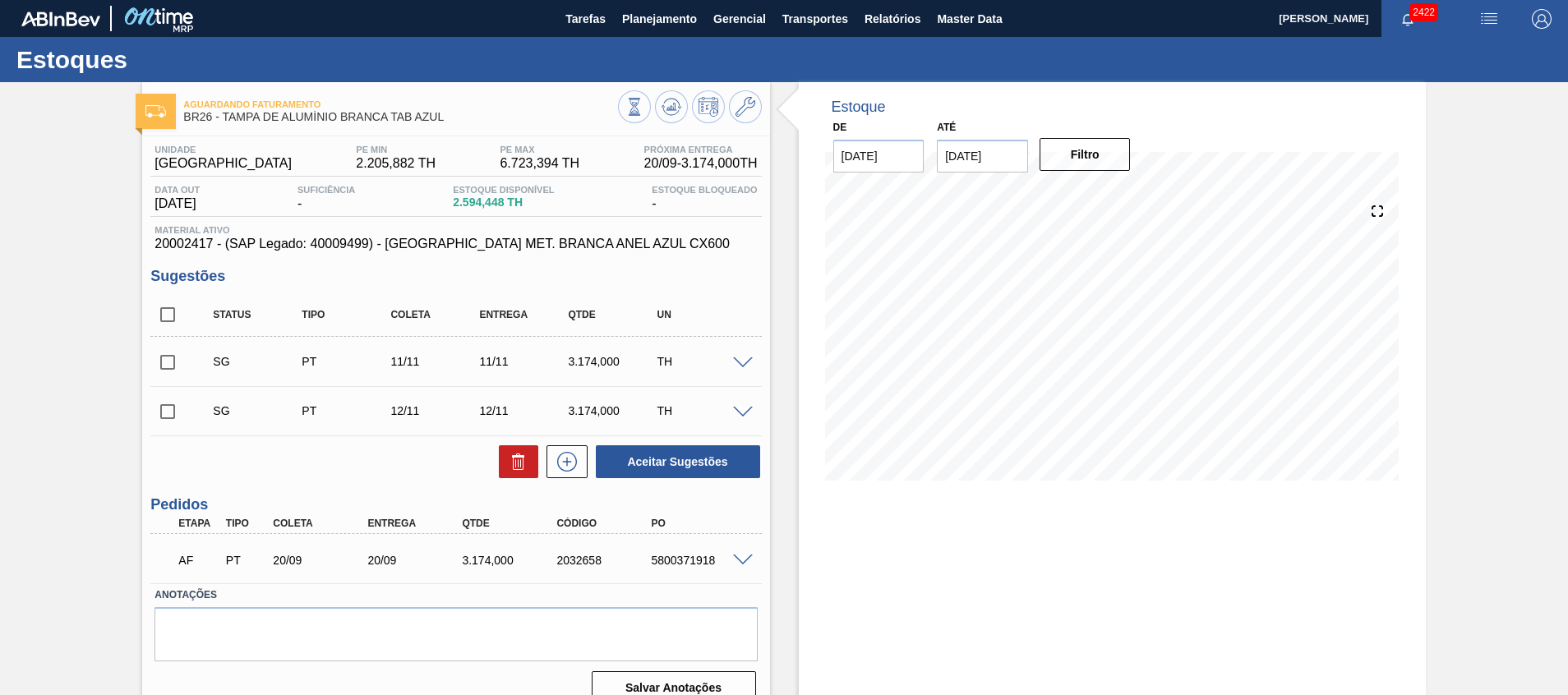
click at [737, 563] on span at bounding box center [743, 561] width 20 height 13
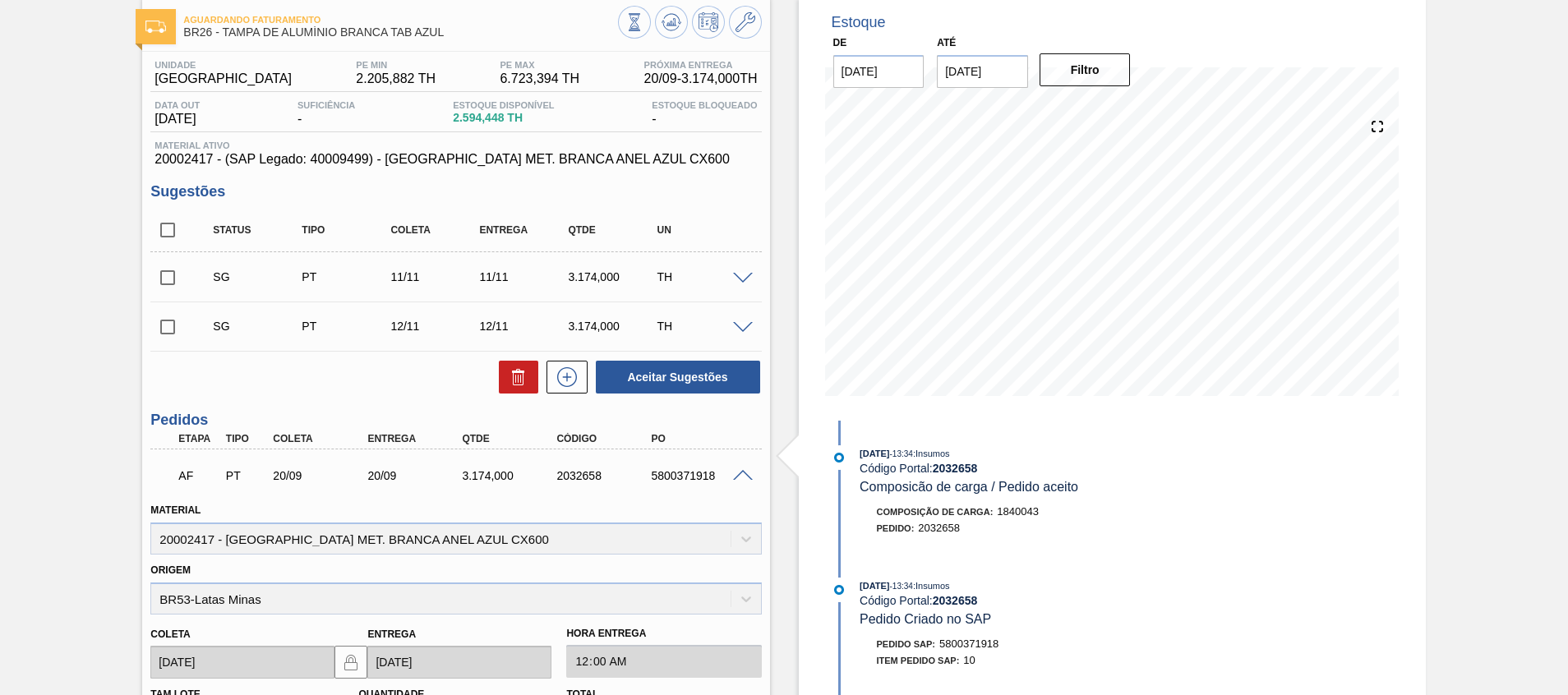
scroll to position [124, 0]
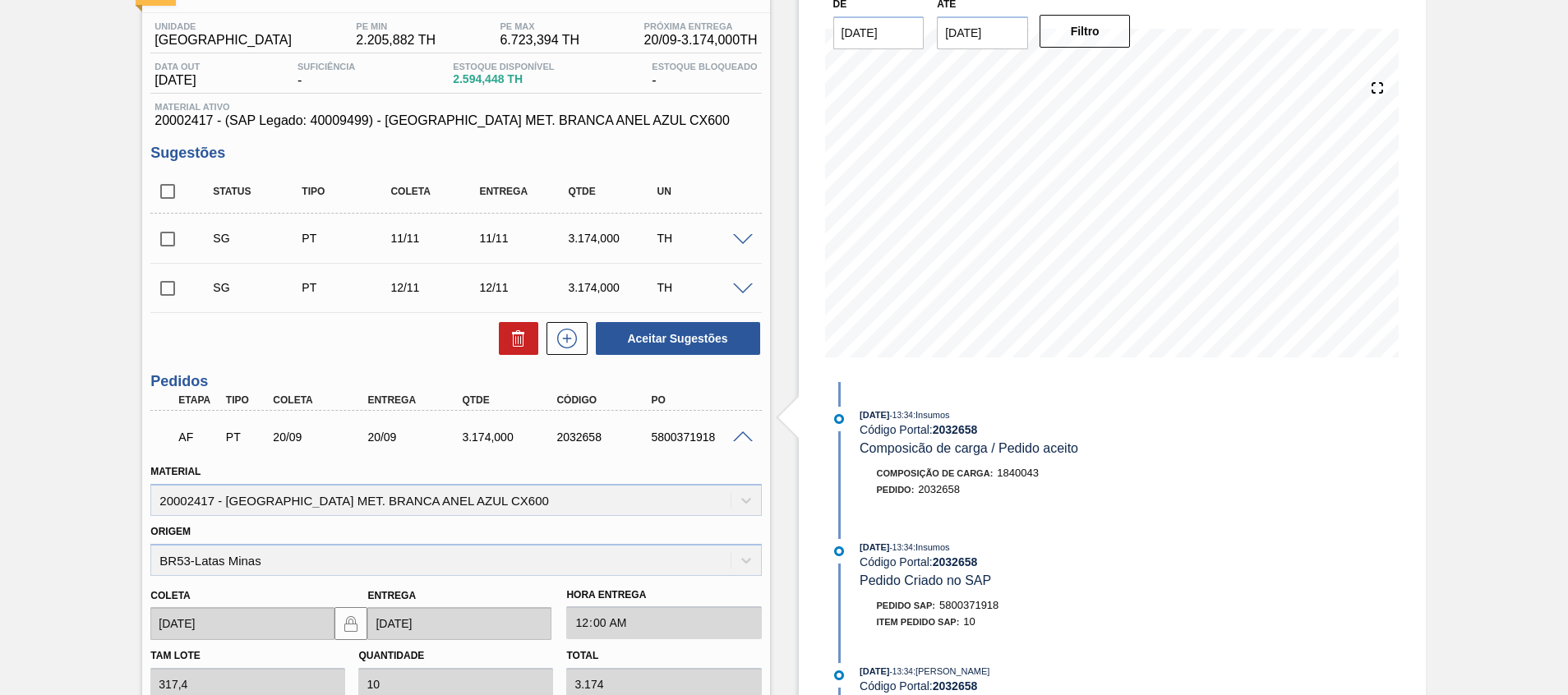
click at [739, 441] on span at bounding box center [743, 438] width 20 height 13
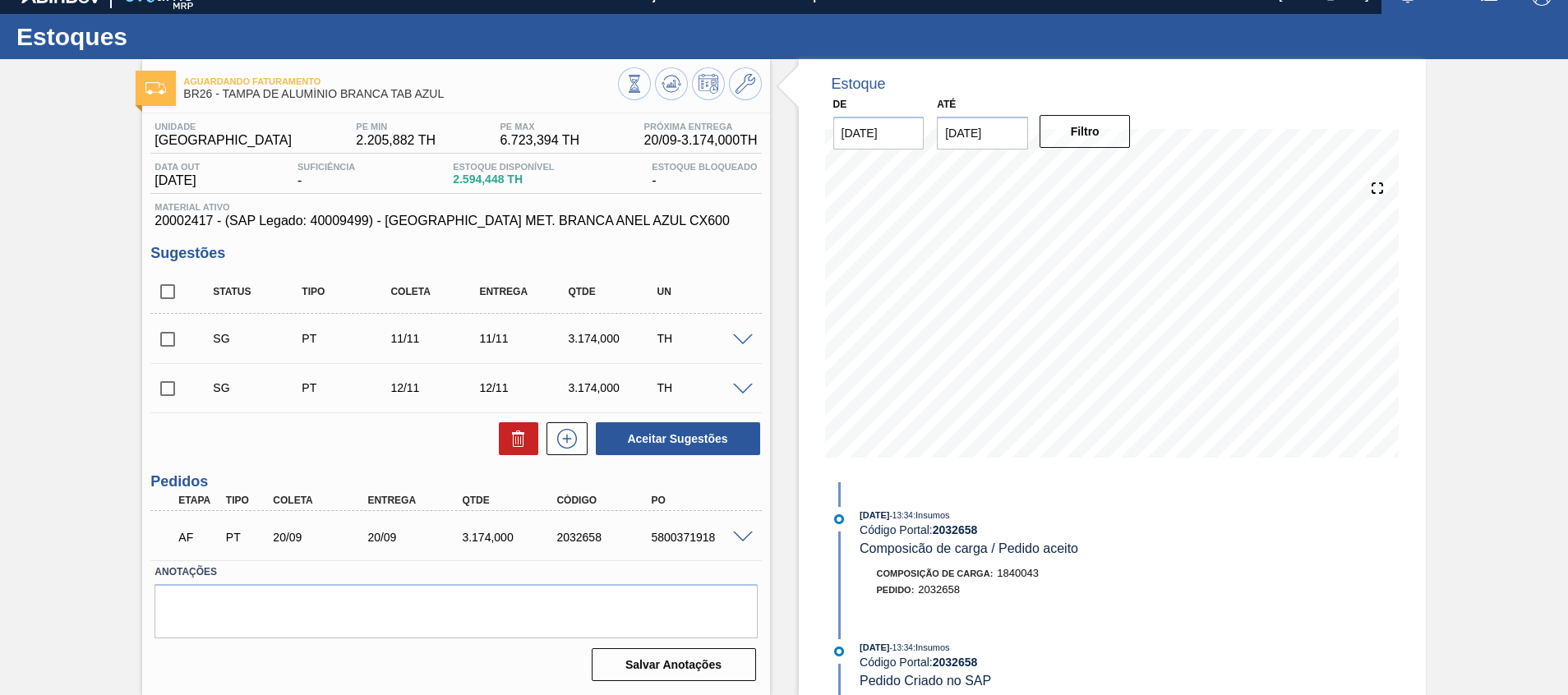
scroll to position [0, 0]
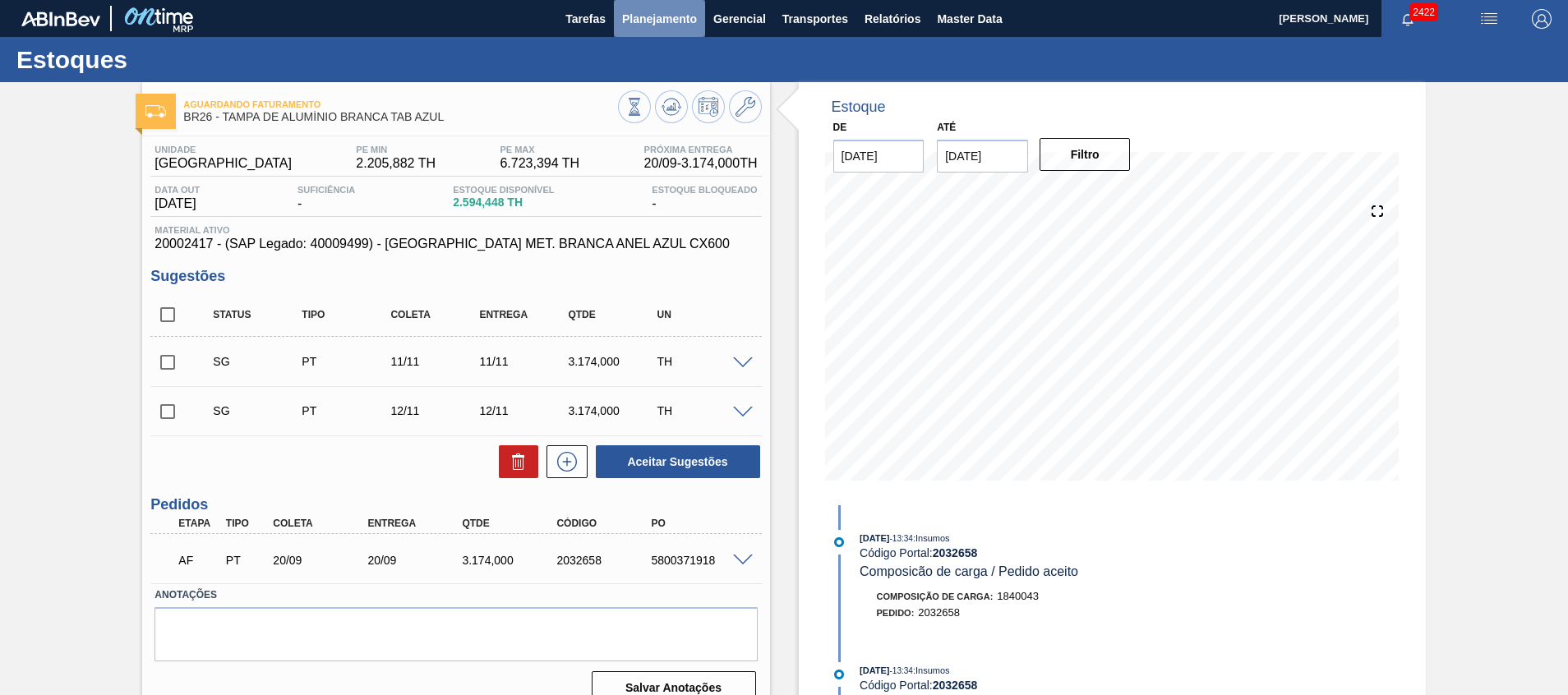
click at [637, 23] on span "Planejamento" at bounding box center [660, 19] width 75 height 20
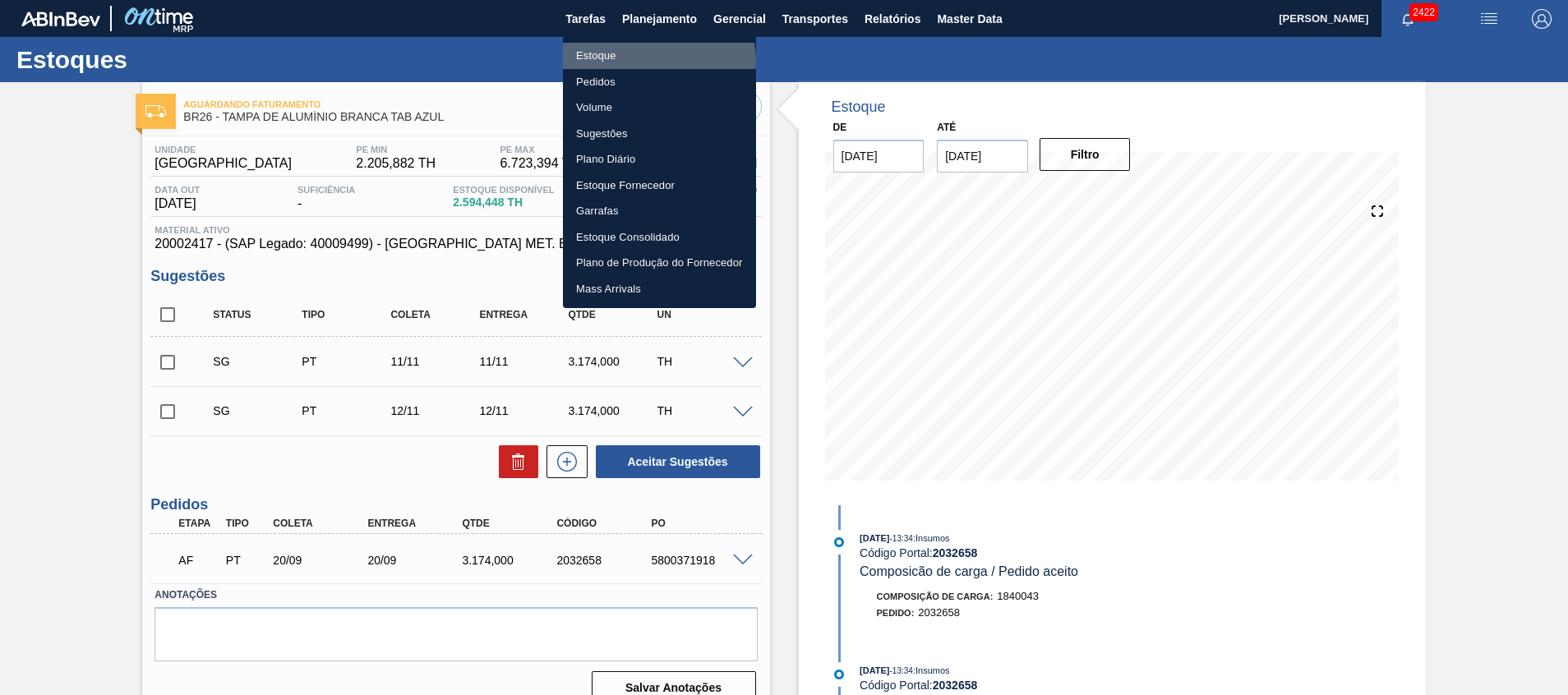
click at [658, 60] on li "Estoque" at bounding box center [659, 55] width 193 height 26
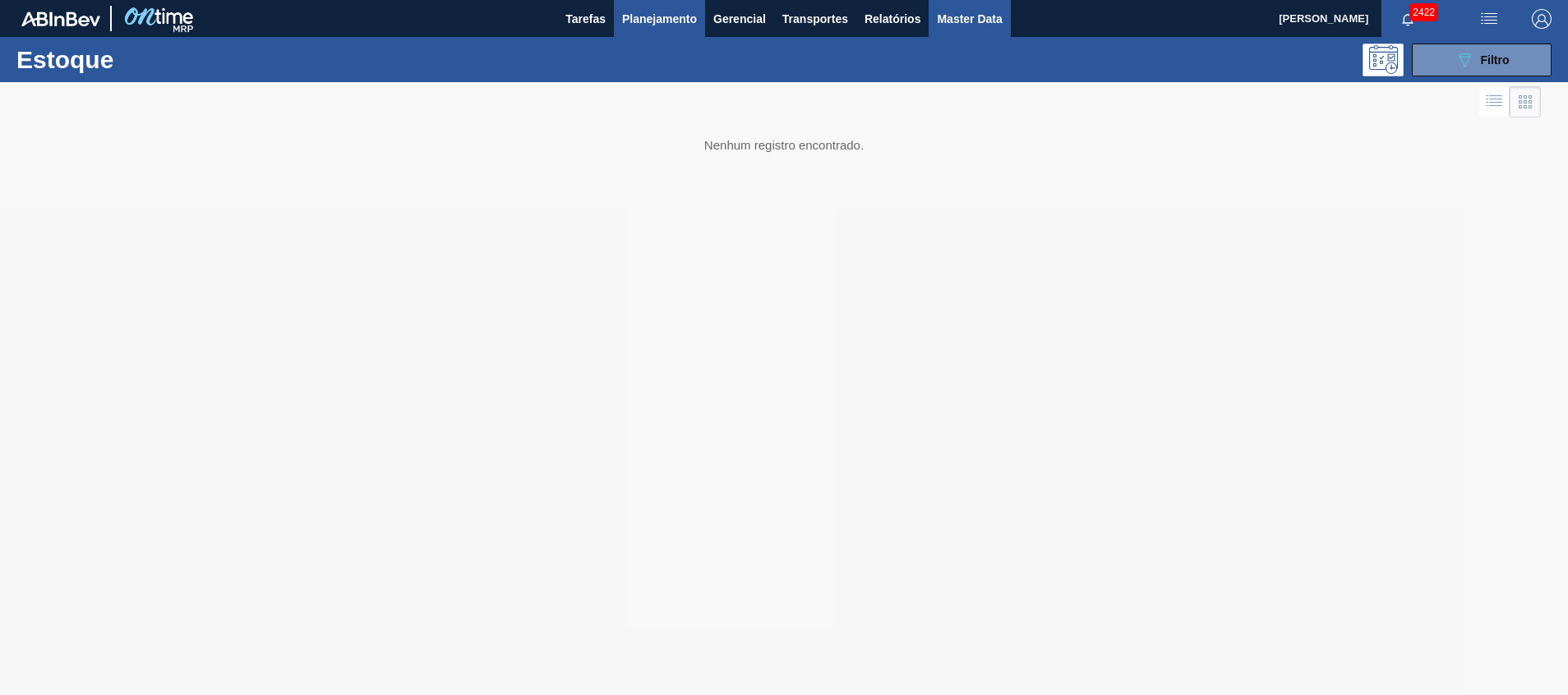
click at [978, 18] on span "Master Data" at bounding box center [970, 19] width 65 height 20
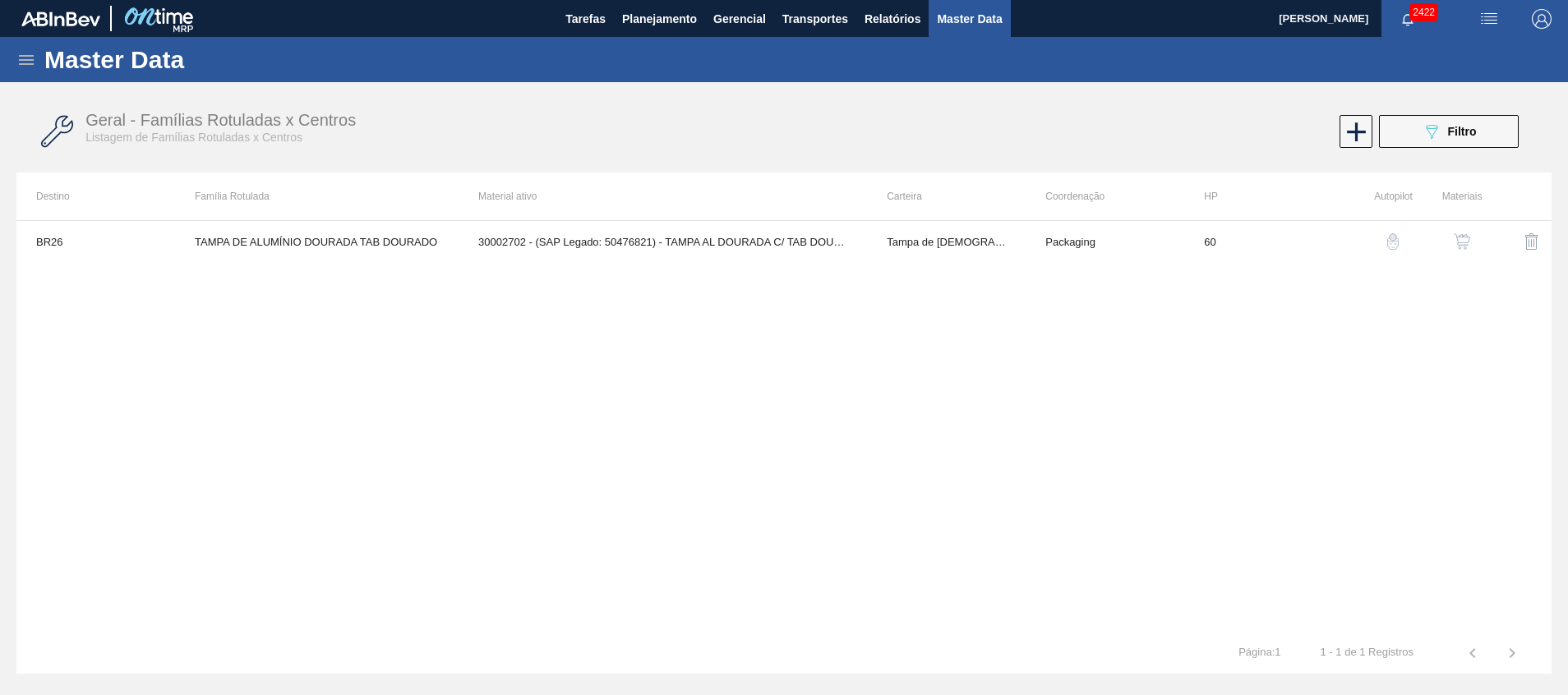
click at [24, 57] on icon at bounding box center [27, 60] width 20 height 20
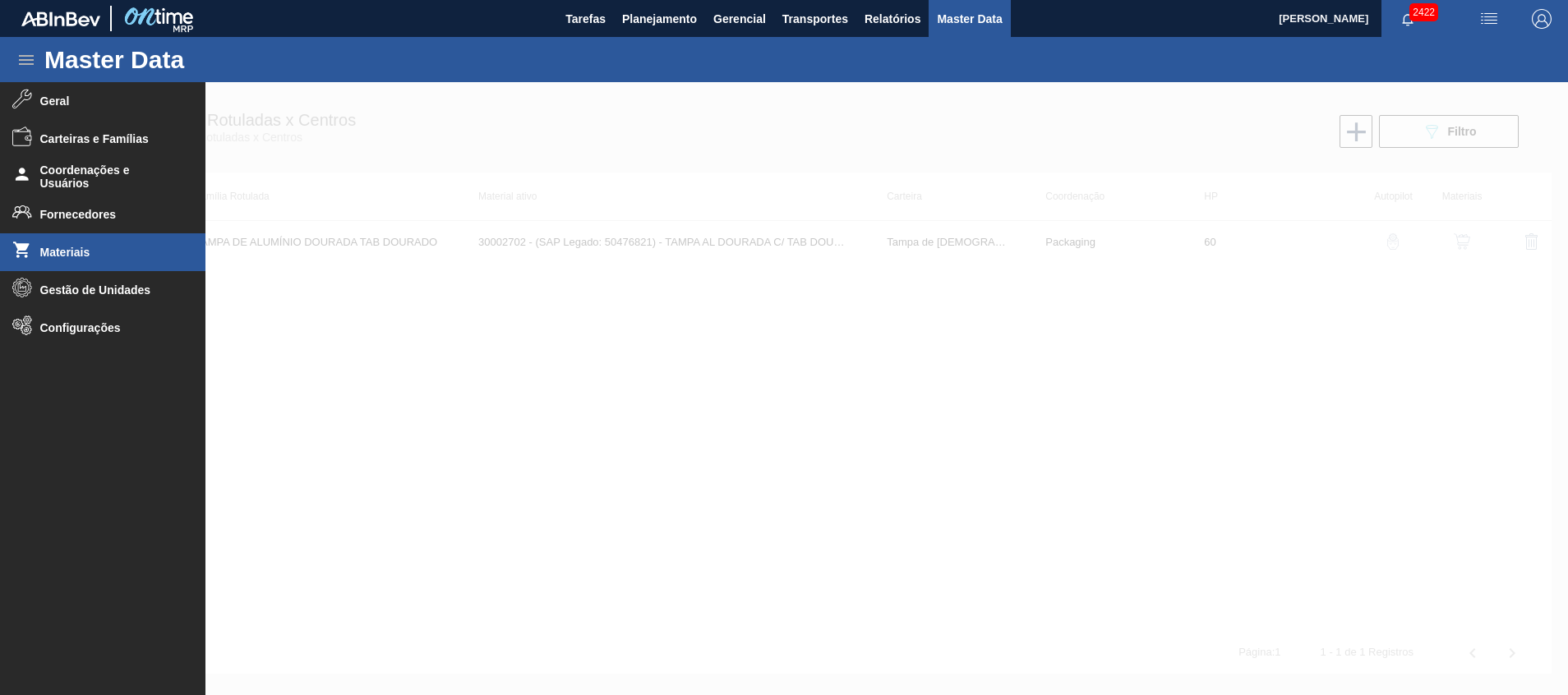
click at [135, 243] on li "Materiais" at bounding box center [103, 251] width 206 height 38
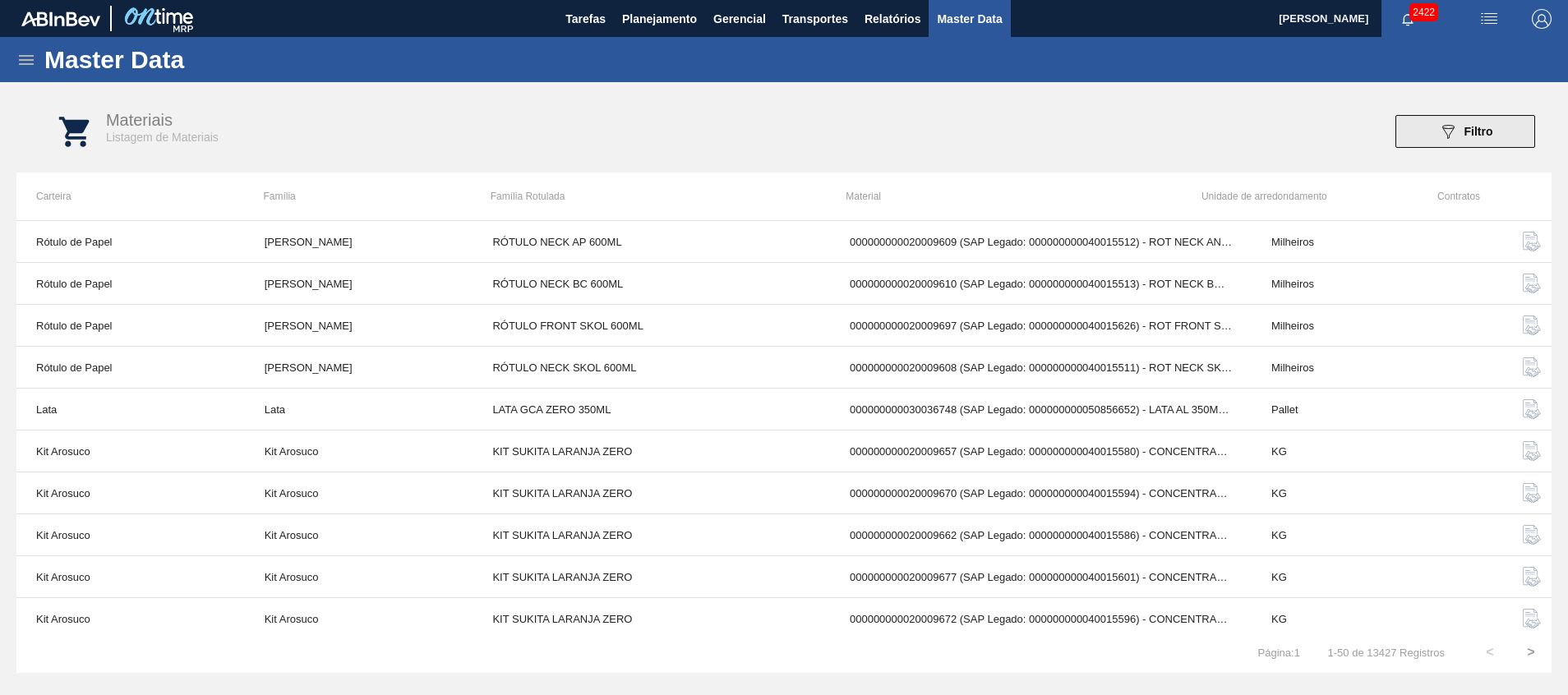
click at [1467, 130] on span "Filtro" at bounding box center [1479, 132] width 28 height 13
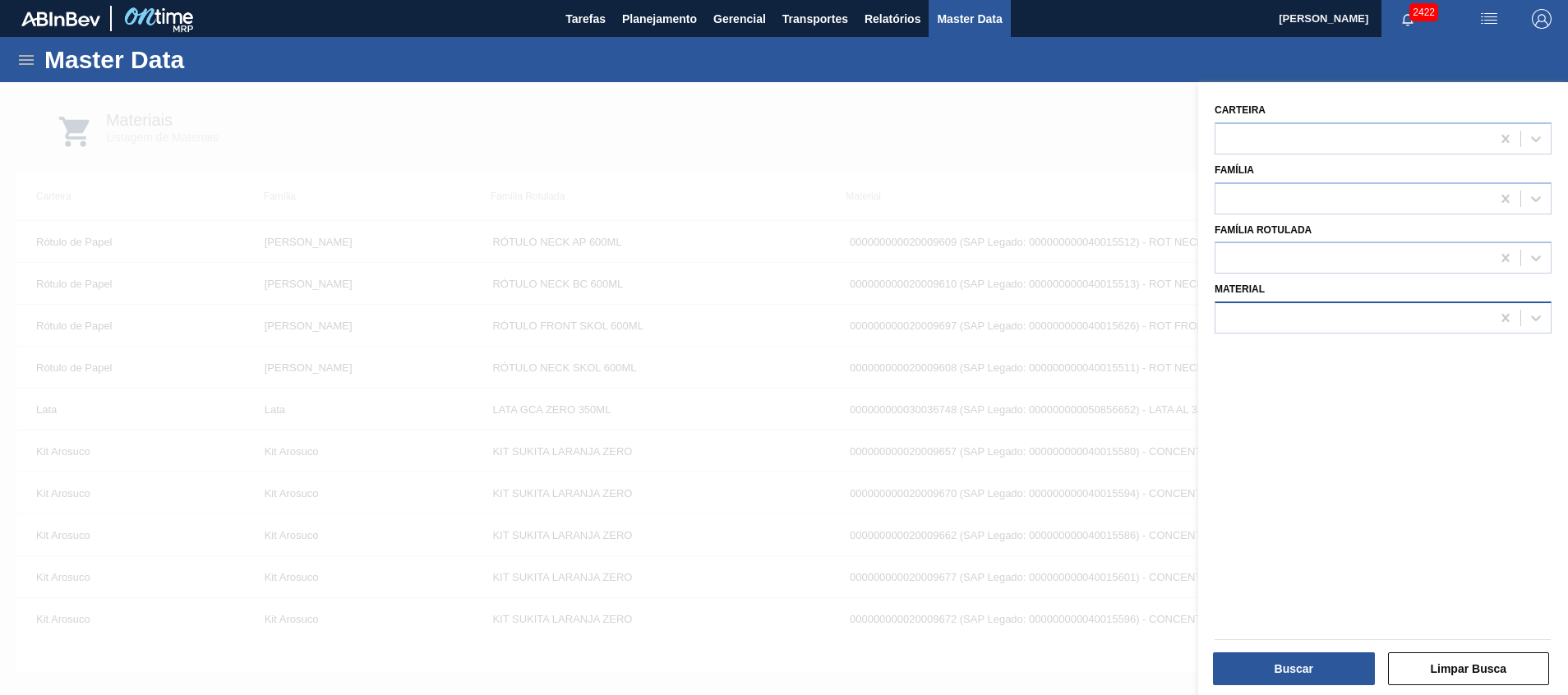
click at [1324, 321] on div at bounding box center [1353, 318] width 276 height 24
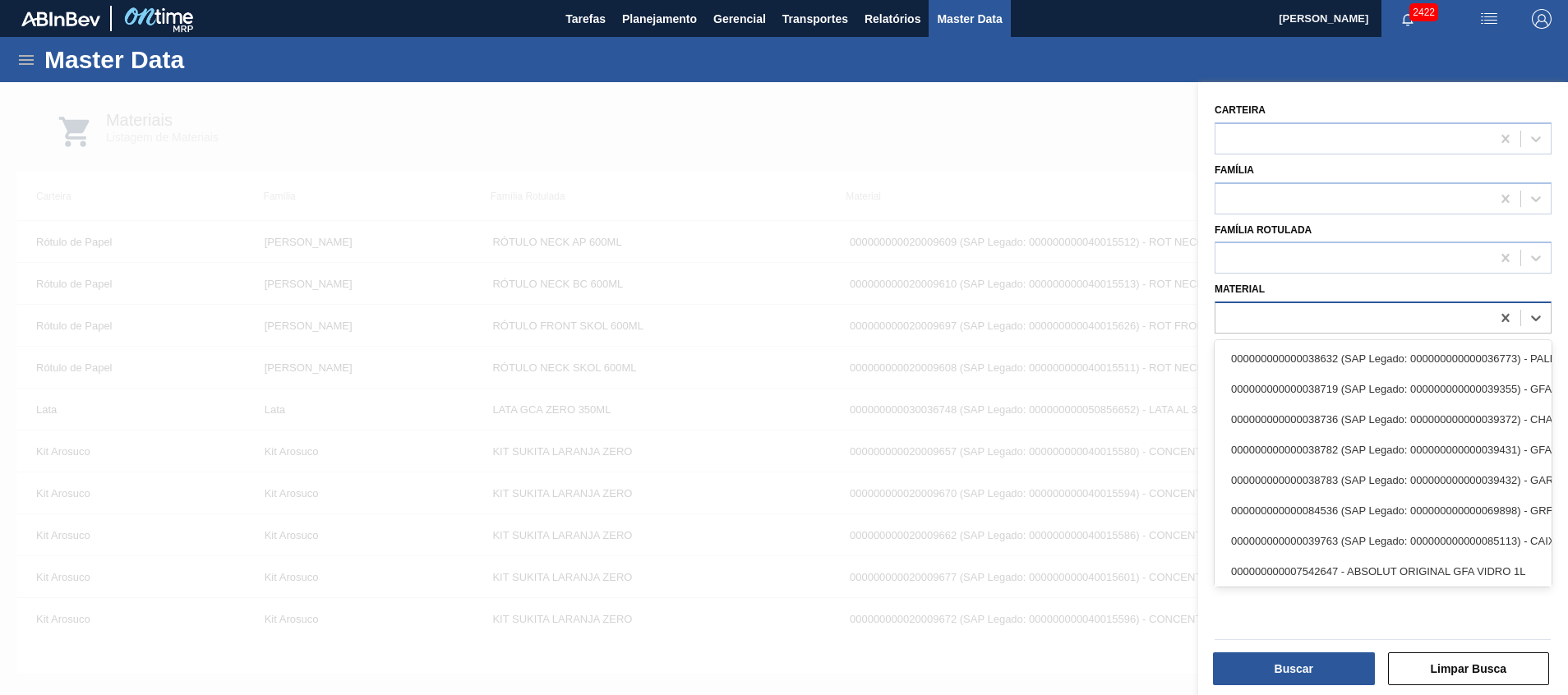
paste input "30002702 20002735"
type input "30002702 20002735"
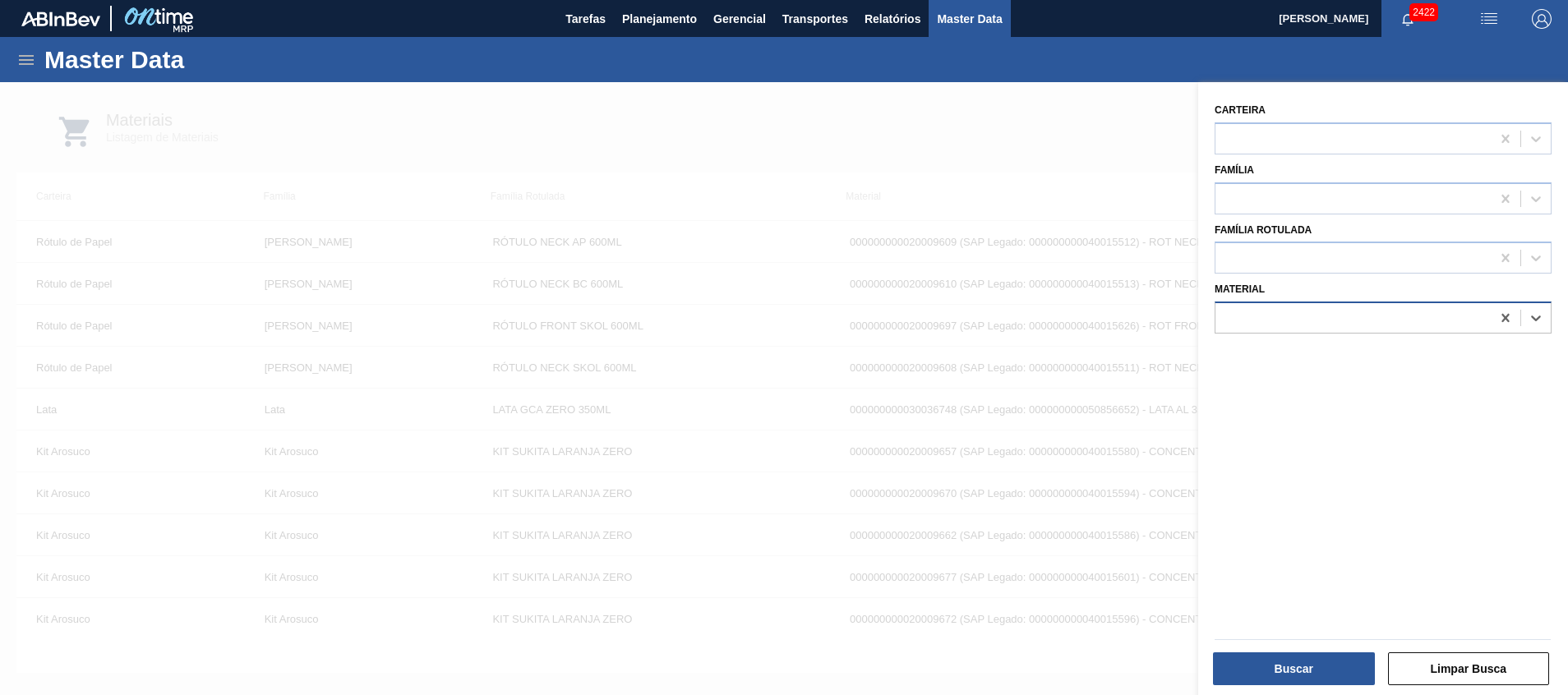
drag, startPoint x: 1351, startPoint y: 323, endPoint x: 1312, endPoint y: 323, distance: 39.0
click at [1312, 323] on div at bounding box center [1353, 318] width 276 height 24
paste input "30002702 20002735"
type input "30002702 20002735"
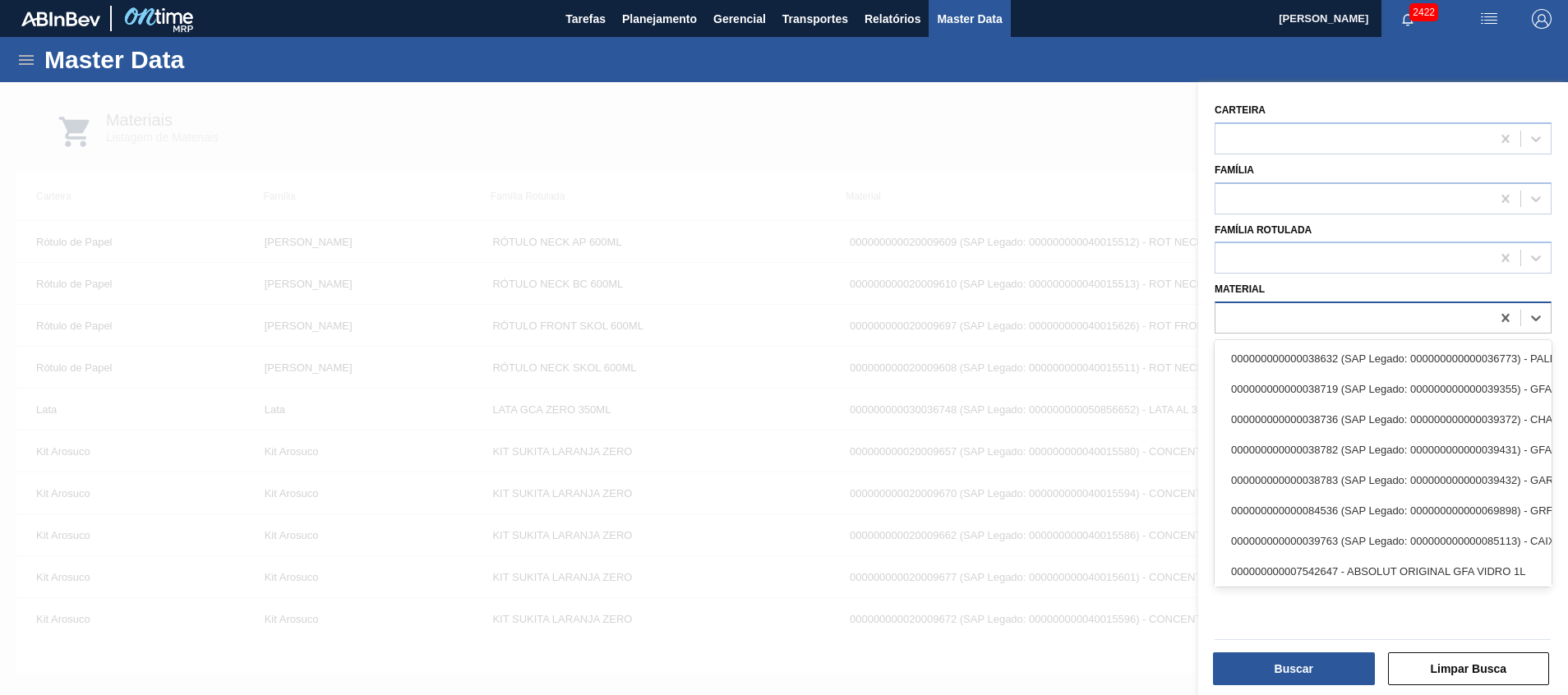
paste input "20002735"
type input "20002735"
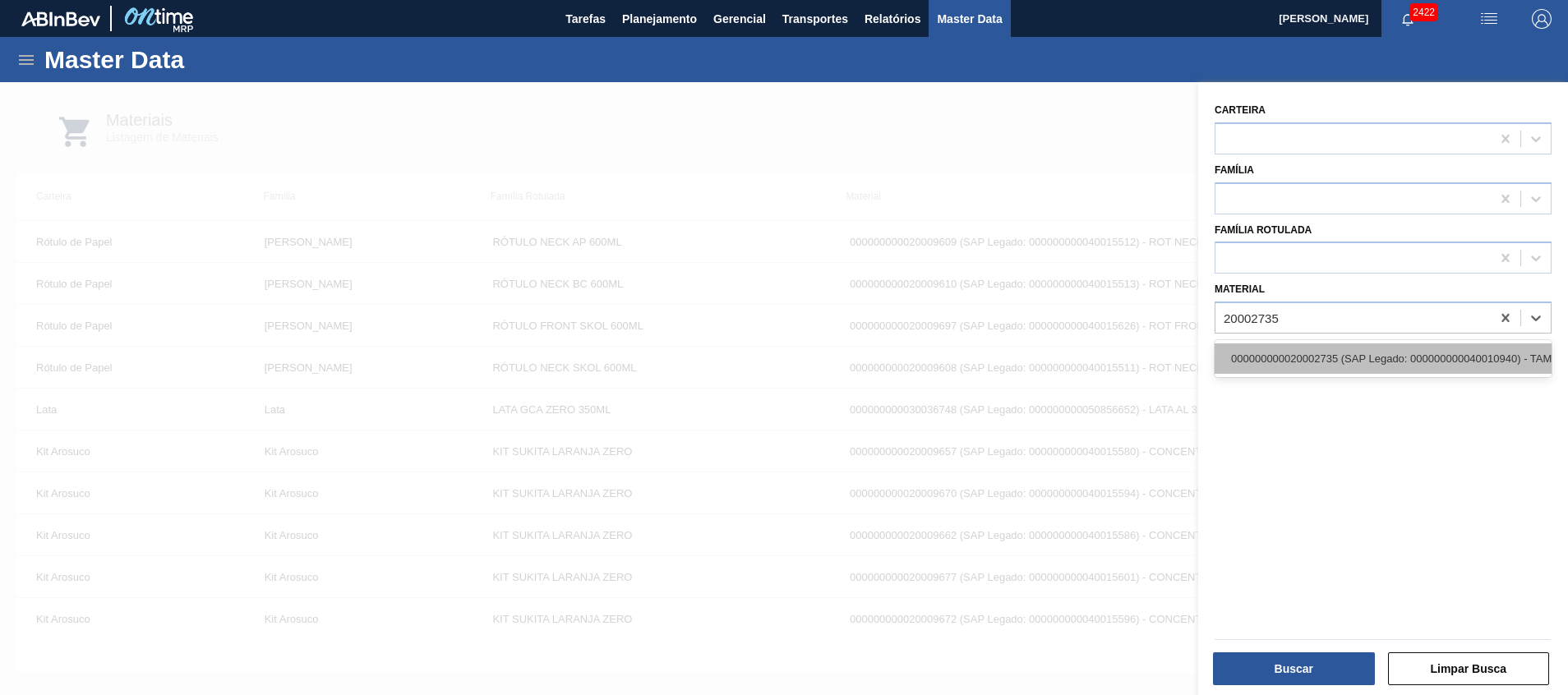
click at [1453, 359] on div "000000000020002735 (SAP Legado: 000000000040010940) - TAMPA MET DOURADA ANEL DO…" at bounding box center [1383, 358] width 337 height 30
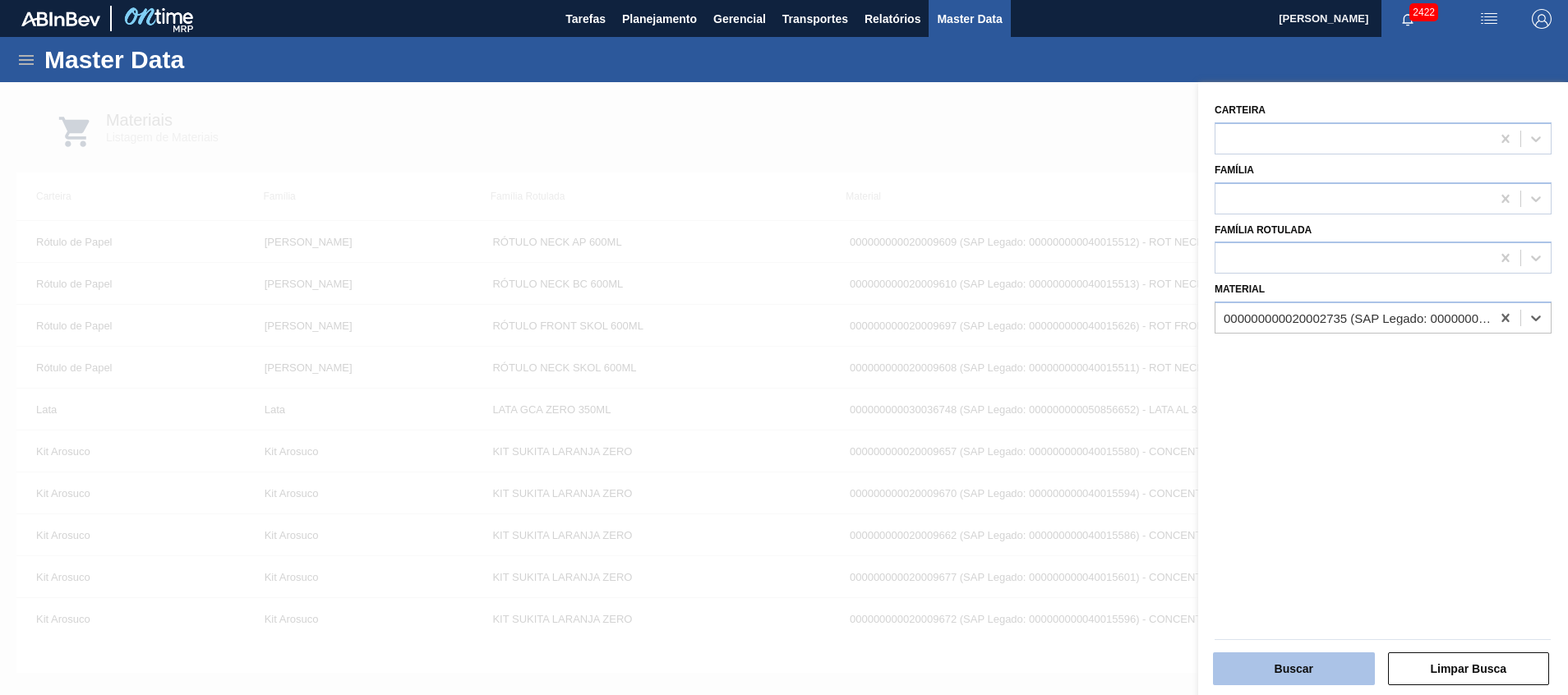
click at [1266, 663] on button "Buscar" at bounding box center [1294, 668] width 162 height 33
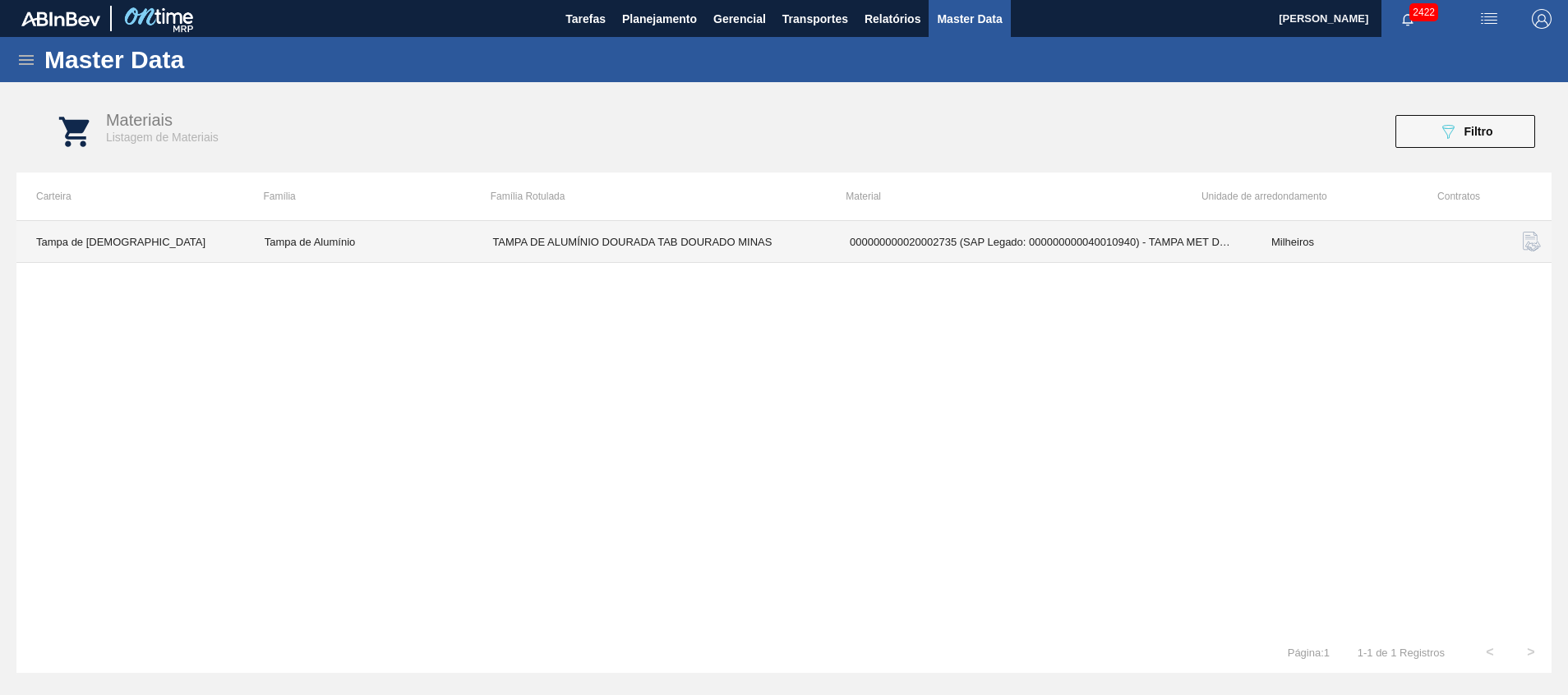
drag, startPoint x: 664, startPoint y: 252, endPoint x: 582, endPoint y: 266, distance: 83.2
click at [582, 266] on div "Tampa de Lata Tampa de Alumínio TAMPA DE ALUMÍNIO DOURADA TAB DOURADO MINAS 000…" at bounding box center [784, 426] width 1535 height 412
drag, startPoint x: 894, startPoint y: 236, endPoint x: 662, endPoint y: 271, distance: 234.6
click at [743, 290] on div "Tampa de Lata Tampa de Alumínio TAMPA DE ALUMÍNIO DOURADA TAB DOURADO MINAS 000…" at bounding box center [784, 426] width 1535 height 412
click at [622, 246] on td "TAMPA DE ALUMÍNIO DOURADA TAB DOURADO MINAS" at bounding box center [652, 242] width 358 height 42
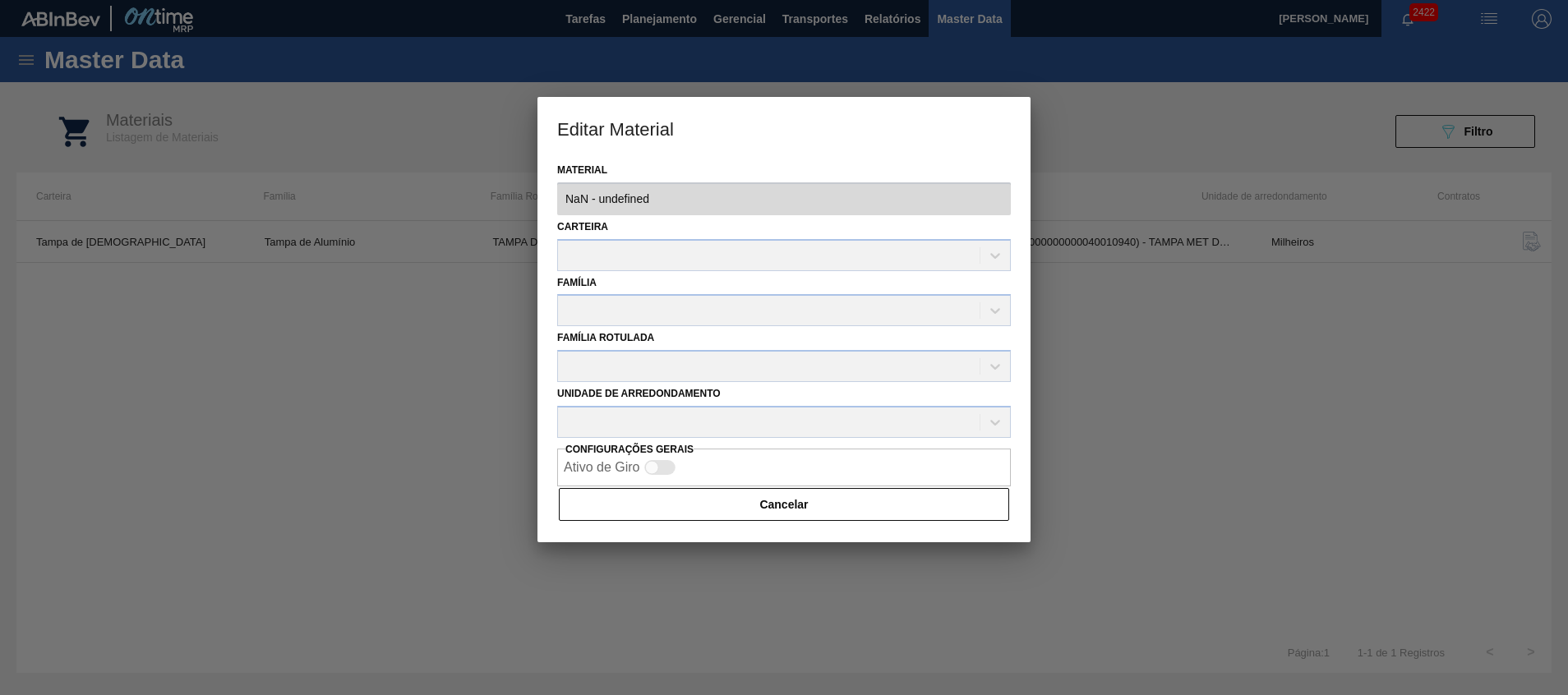
type input "20002735 - 000000000020002735 (SAP Legado: 000000000040010940) - TAMPA MET DOUR…"
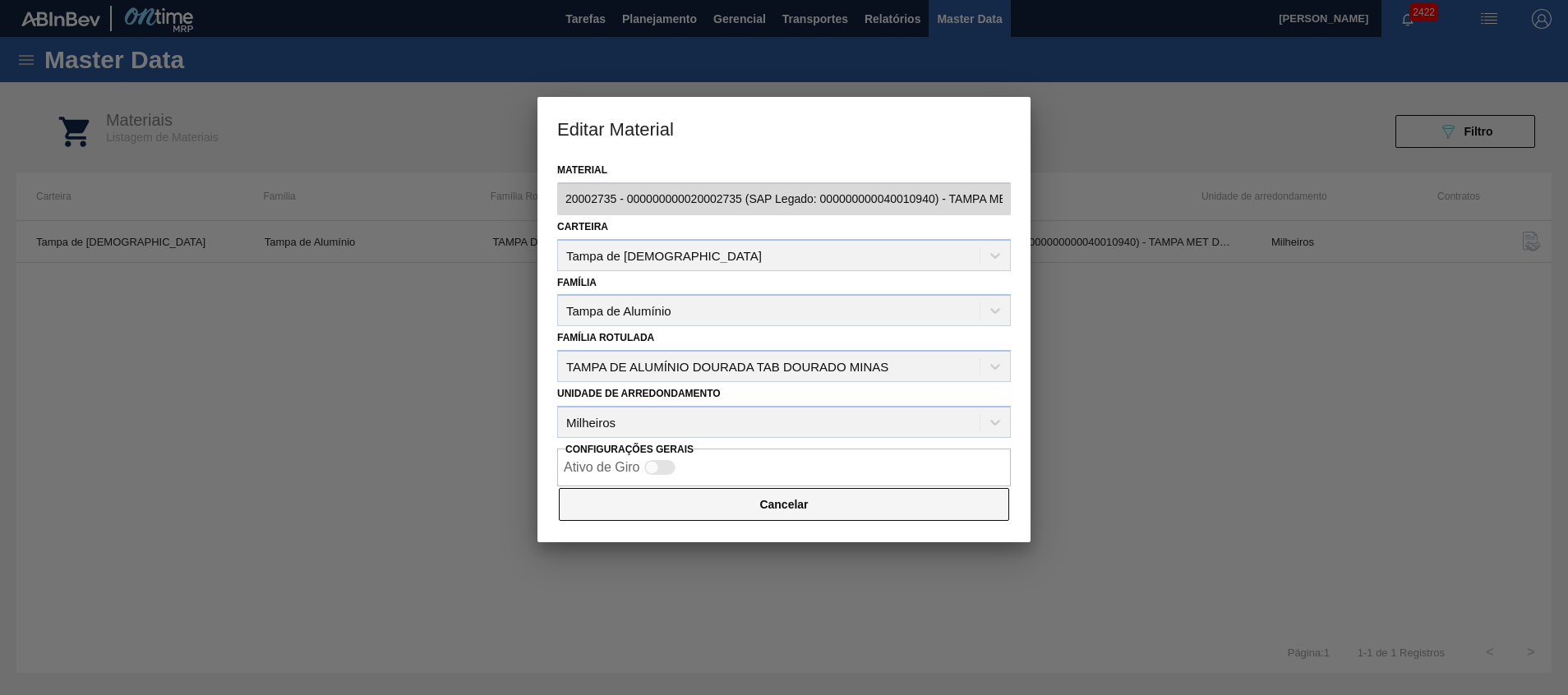
click at [674, 501] on button "Cancelar" at bounding box center [784, 504] width 450 height 33
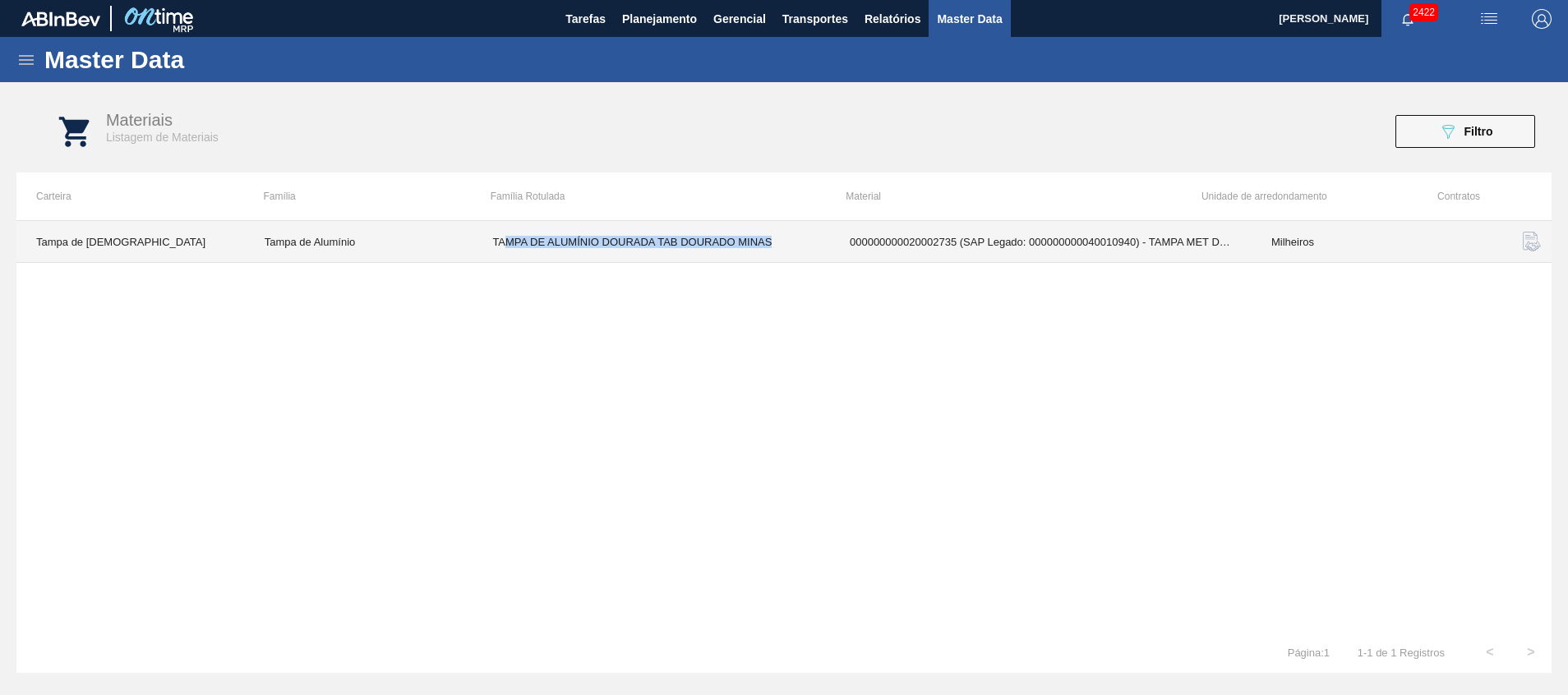
drag, startPoint x: 508, startPoint y: 242, endPoint x: 791, endPoint y: 250, distance: 283.1
click at [791, 250] on td "TAMPA DE ALUMÍNIO DOURADA TAB DOURADO MINAS" at bounding box center [652, 242] width 358 height 42
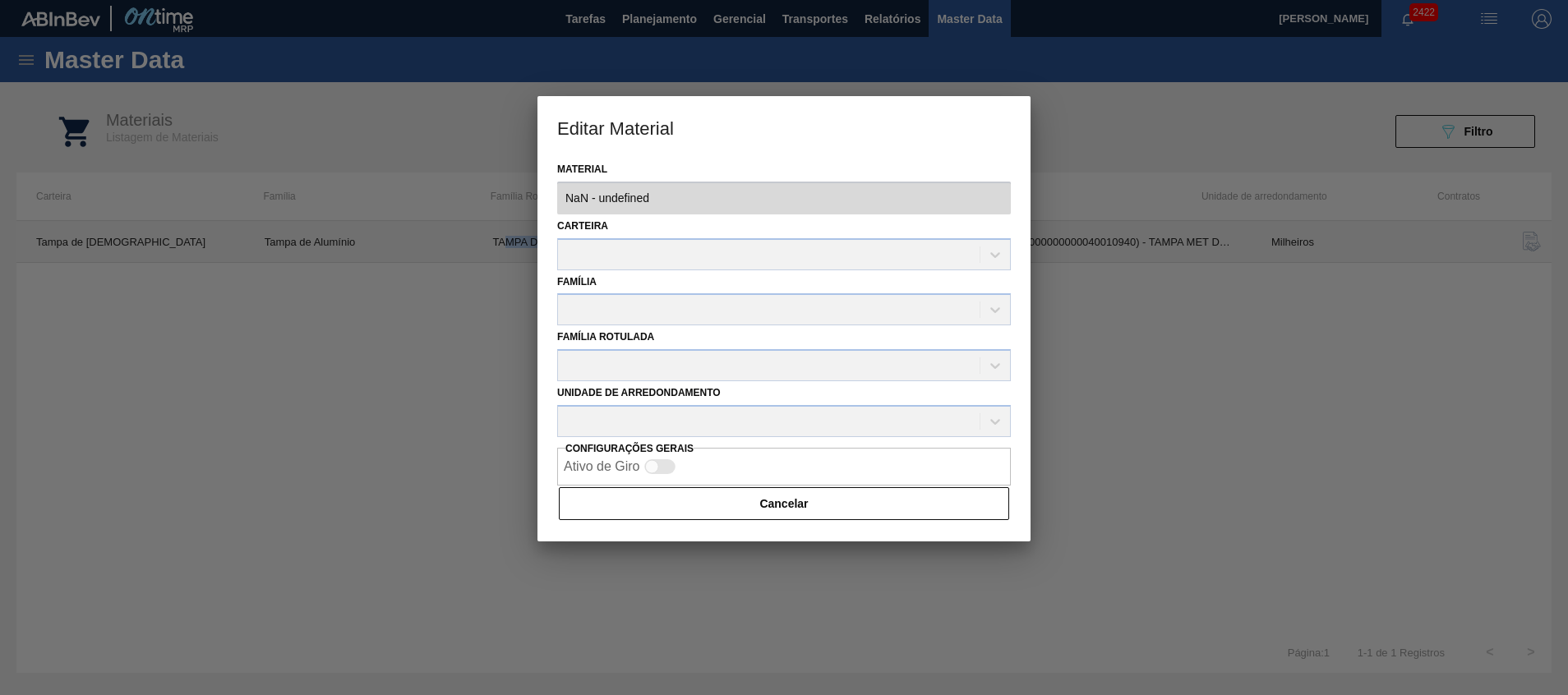
type input "20002735 - 000000000020002735 (SAP Legado: 000000000040010940) - TAMPA MET DOUR…"
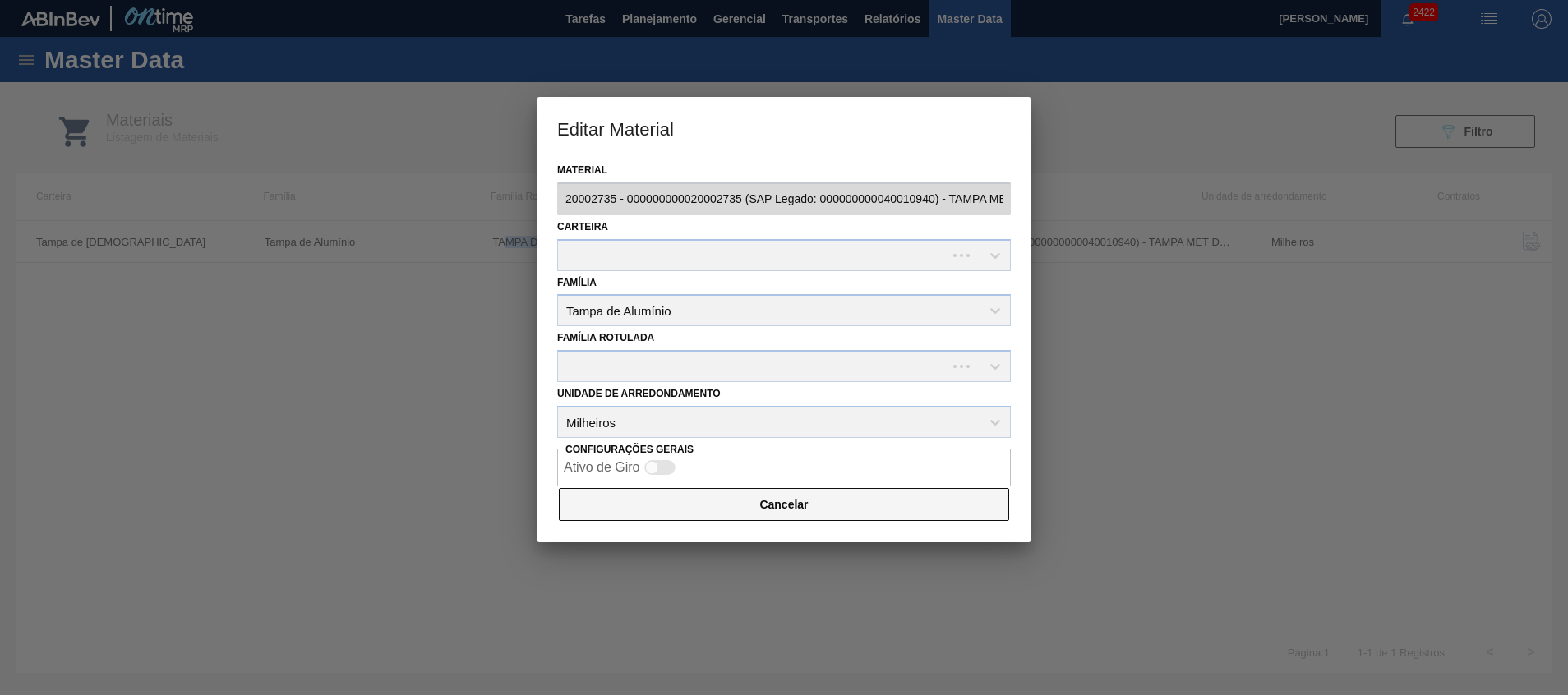
click at [704, 515] on button "Cancelar" at bounding box center [784, 504] width 450 height 33
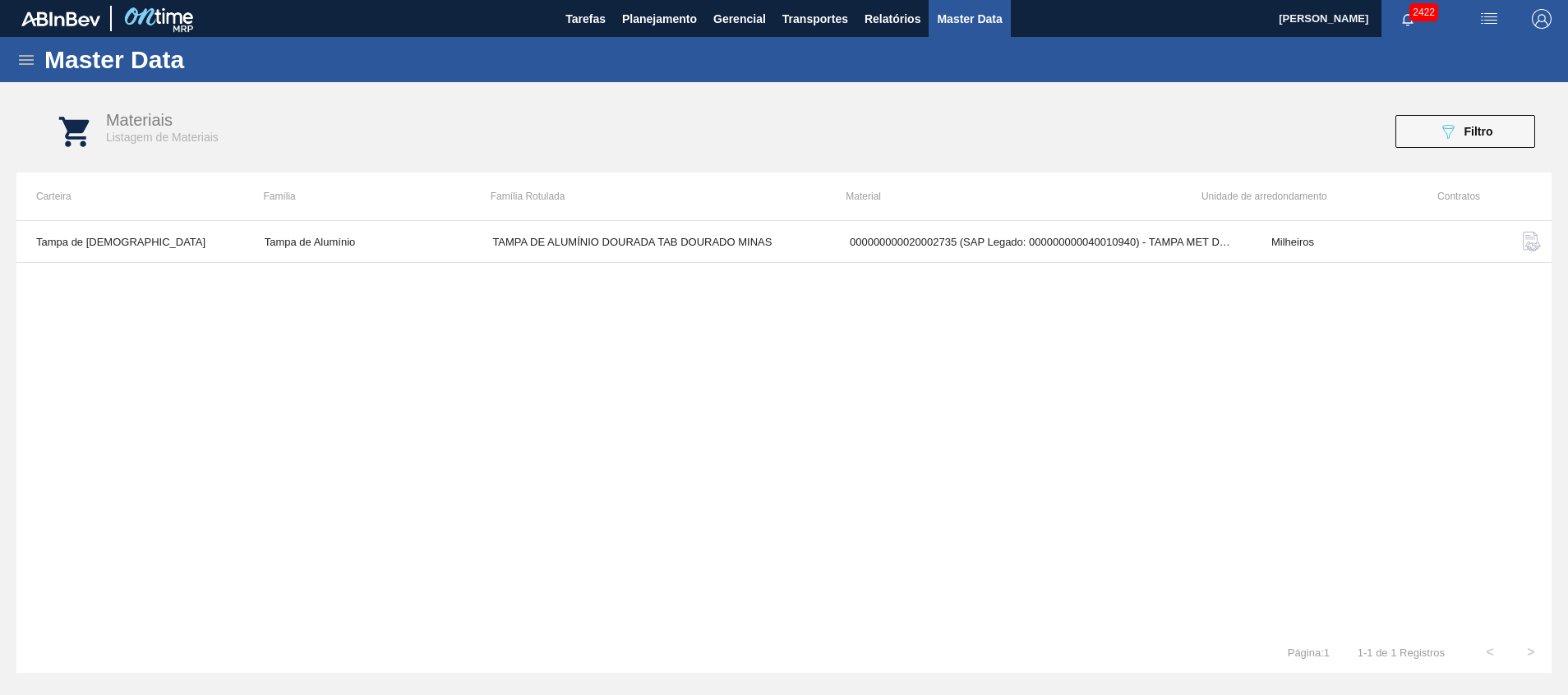
click at [659, 297] on div "Tampa de Lata Tampa de Alumínio TAMPA DE ALUMÍNIO DOURADA TAB DOURADO MINAS 000…" at bounding box center [784, 426] width 1535 height 412
click at [1472, 131] on span "Filtro" at bounding box center [1479, 132] width 28 height 13
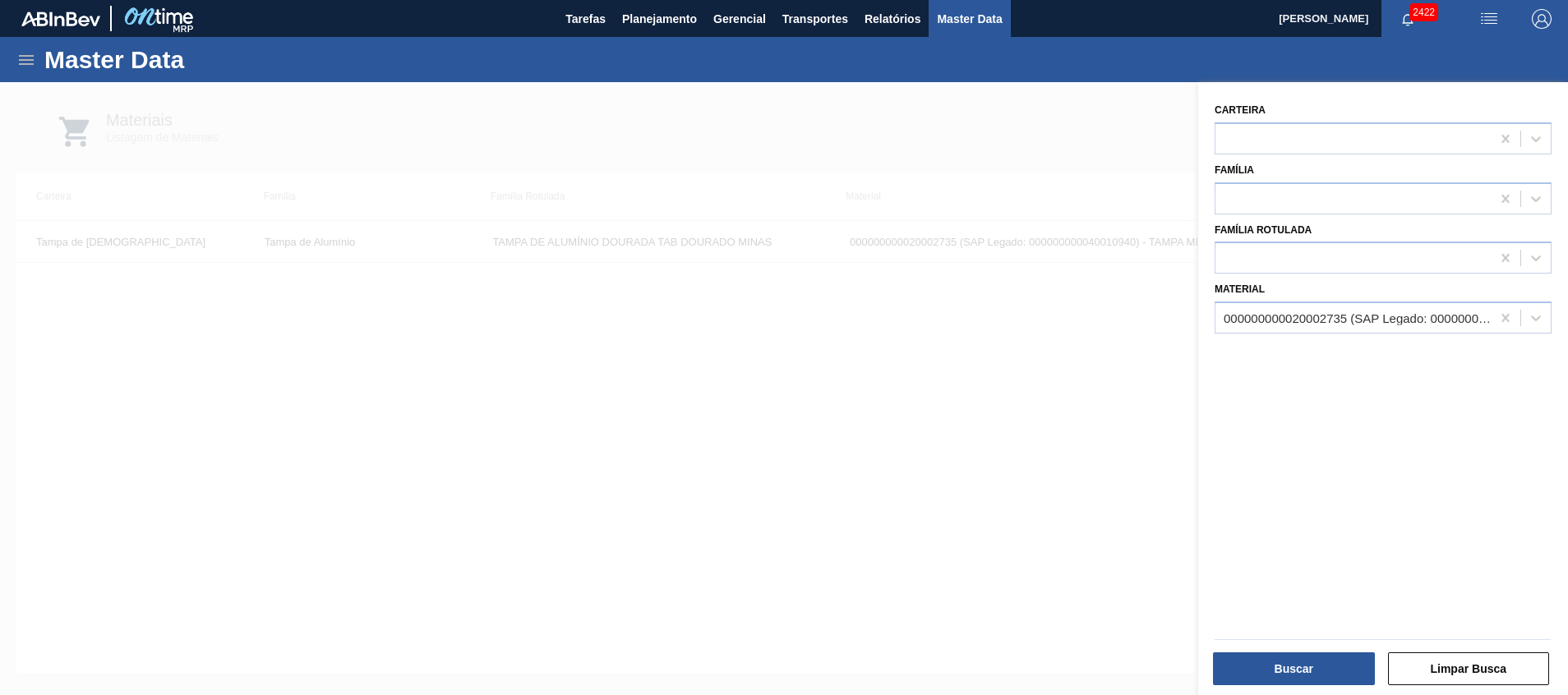
click at [926, 371] on div at bounding box center [784, 429] width 1568 height 695
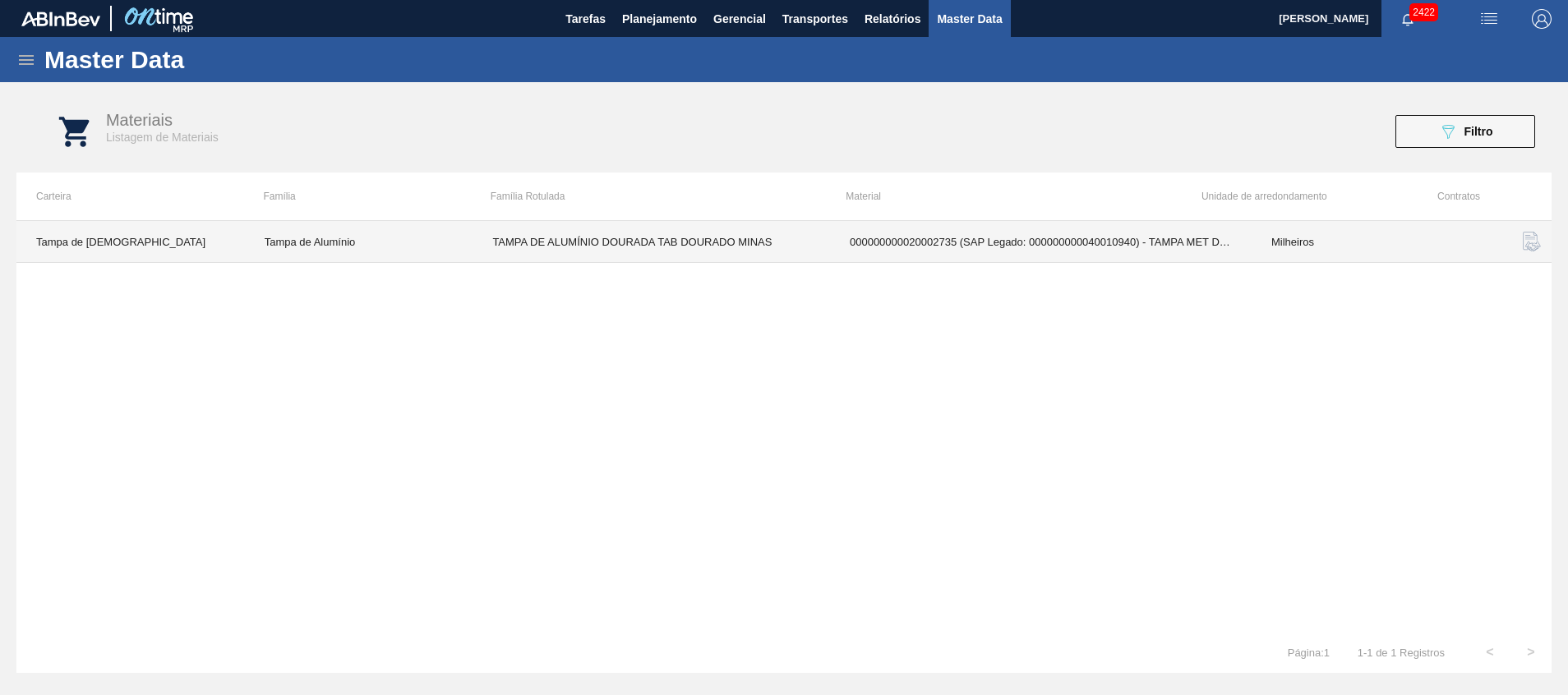
click at [727, 242] on td "TAMPA DE ALUMÍNIO DOURADA TAB DOURADO MINAS" at bounding box center [652, 242] width 358 height 42
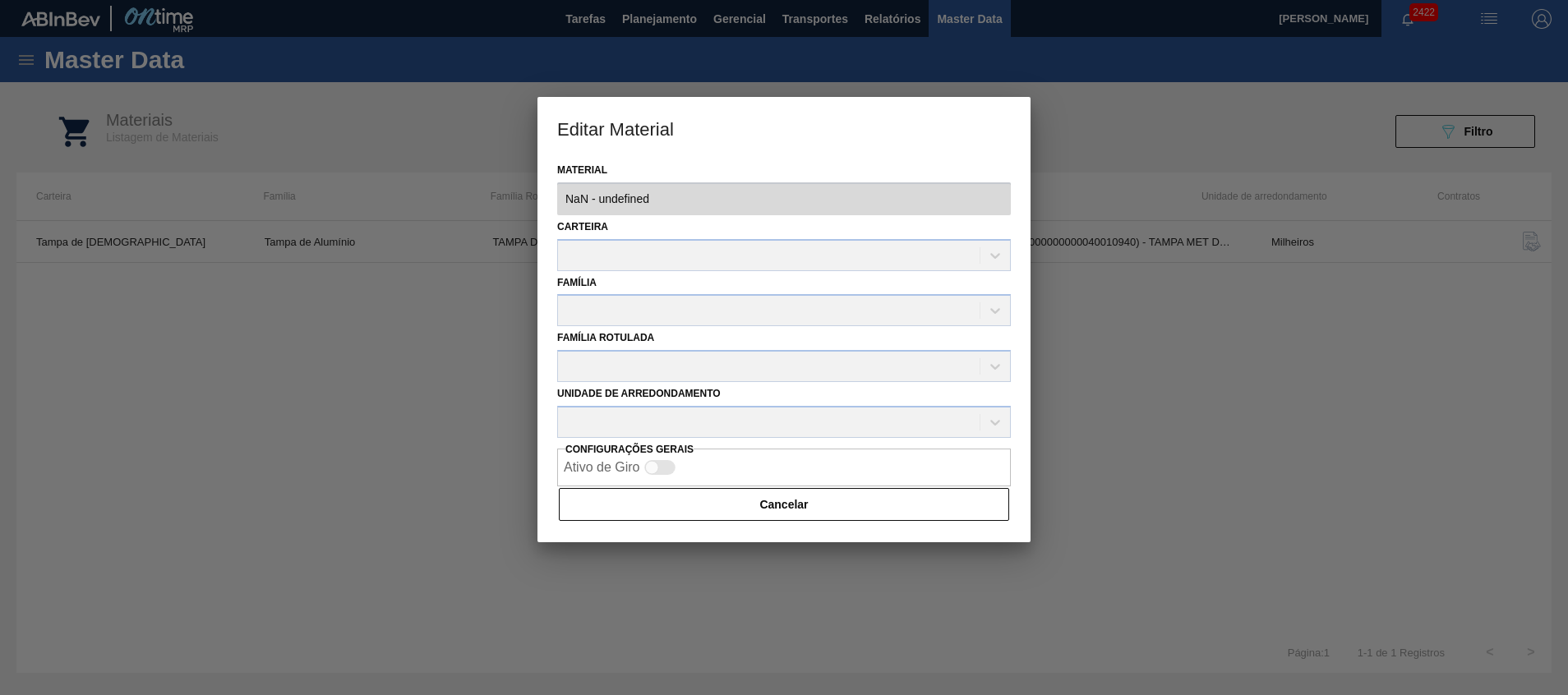
type input "20002735 - 000000000020002735 (SAP Legado: 000000000040010940) - TAMPA MET DOUR…"
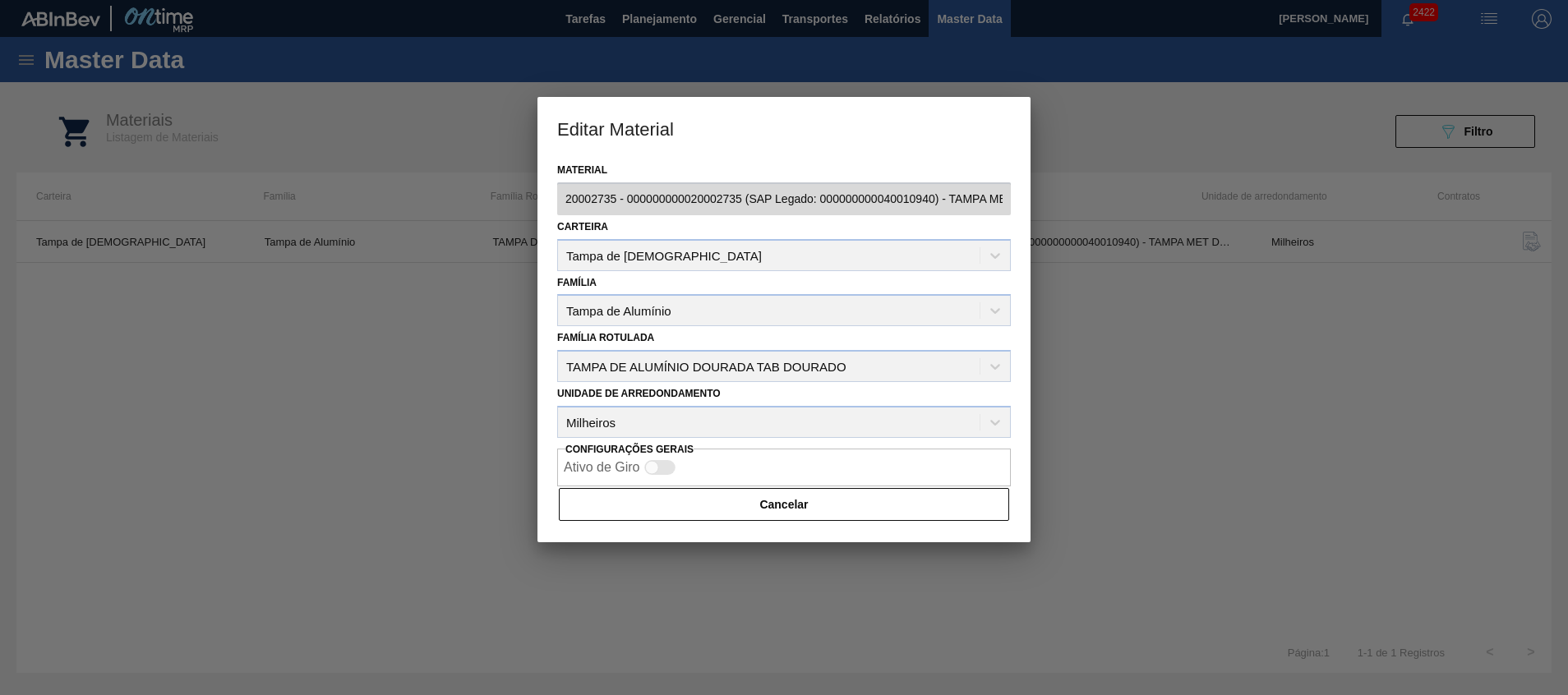
scroll to position [0, 165]
click at [1076, 213] on div "Editar Material Material 20002735 - 000000000020002735 (SAP Legado: 00000000004…" at bounding box center [784, 348] width 1568 height 695
click at [804, 267] on div "[DEMOGRAPHIC_DATA] Tampa de [DEMOGRAPHIC_DATA]" at bounding box center [784, 243] width 454 height 56
click at [892, 494] on button "Cancelar" at bounding box center [784, 504] width 450 height 33
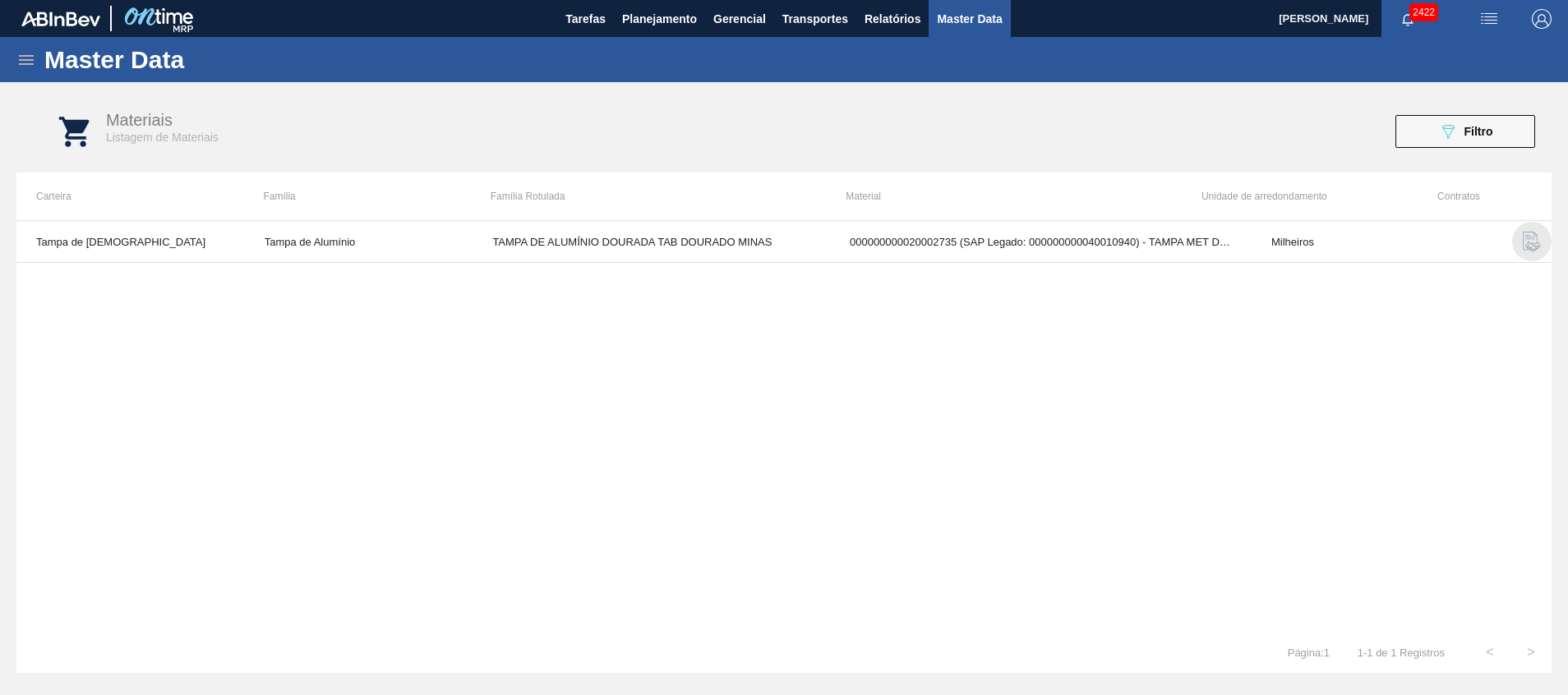
click at [1530, 239] on img "button" at bounding box center [1532, 241] width 20 height 20
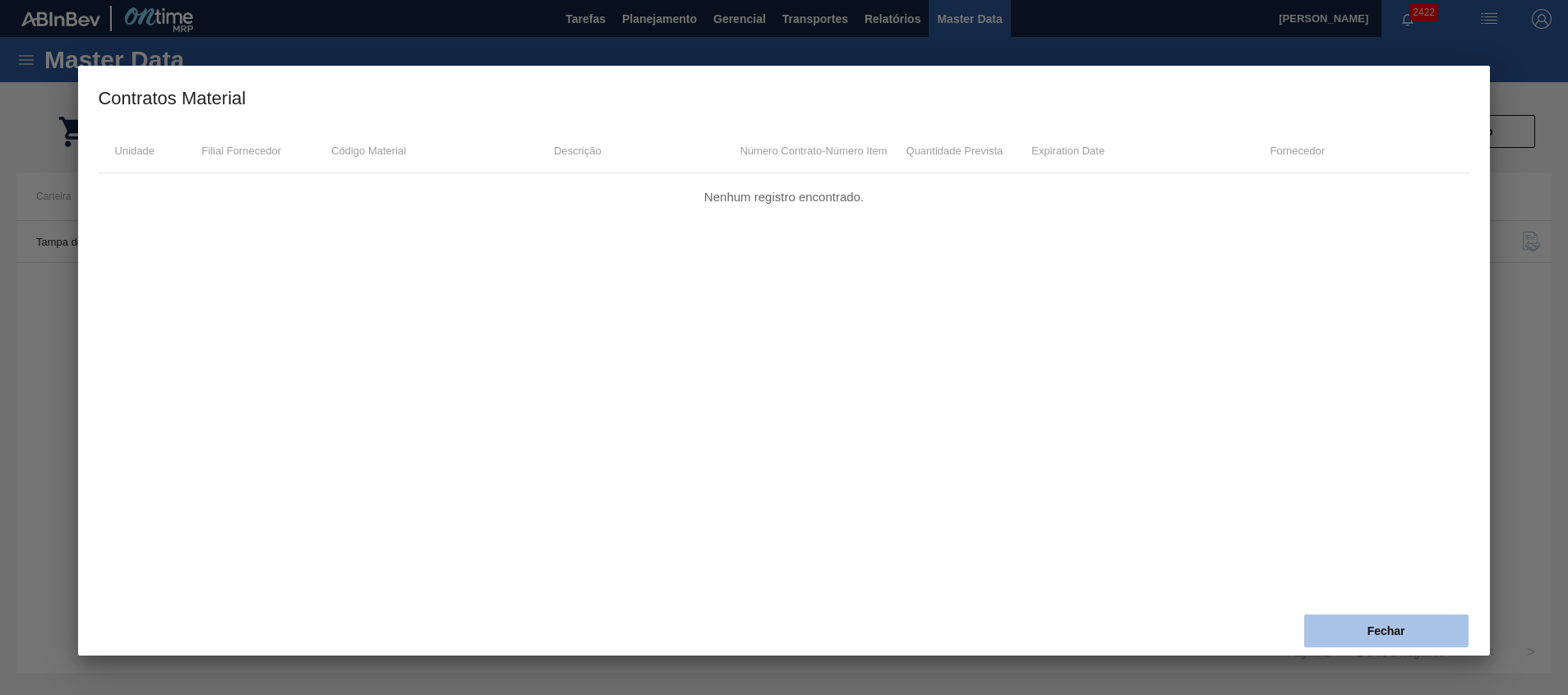
click at [1356, 621] on button "Fechar" at bounding box center [1386, 631] width 165 height 33
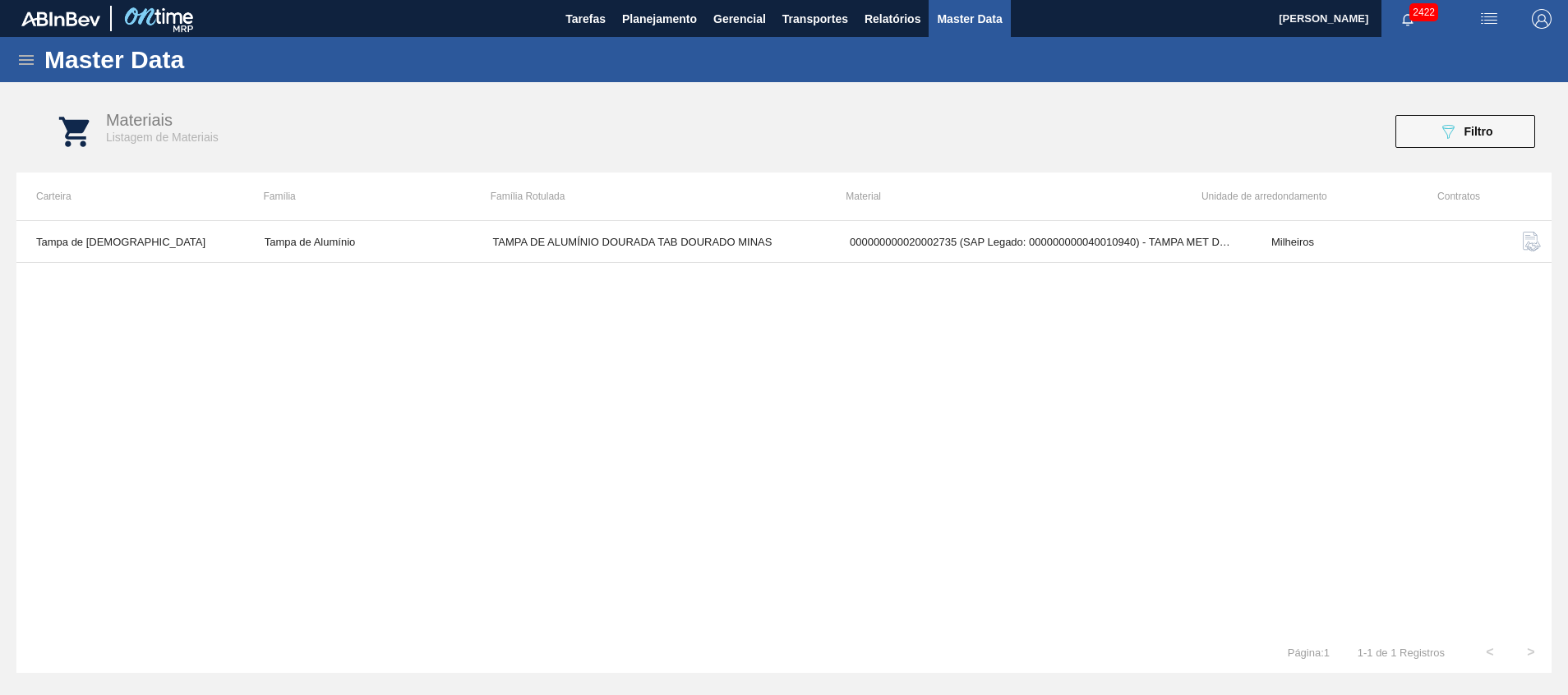
click at [646, 246] on td "TAMPA DE ALUMÍNIO DOURADA TAB DOURADO MINAS" at bounding box center [652, 242] width 358 height 42
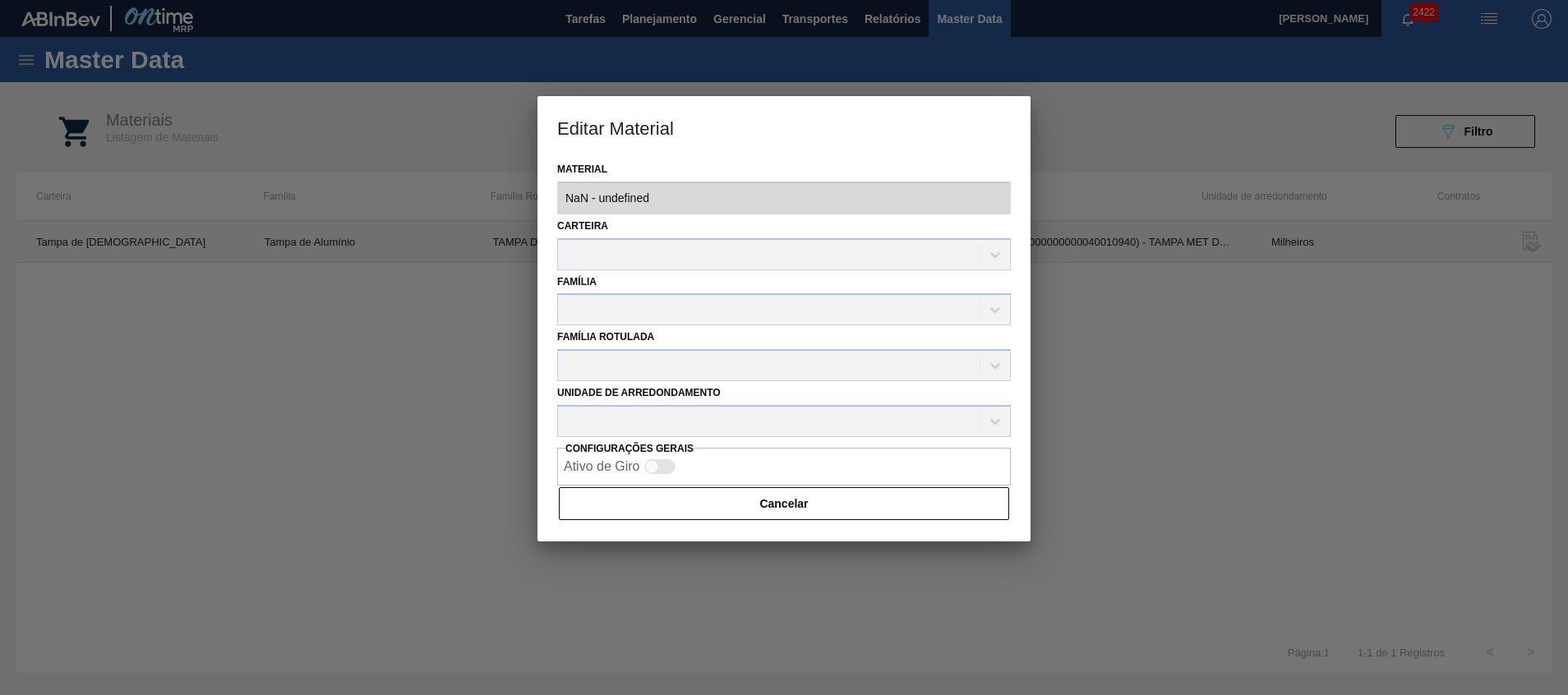
type input "20002735 - 000000000020002735 (SAP Legado: 000000000040010940) - TAMPA MET DOUR…"
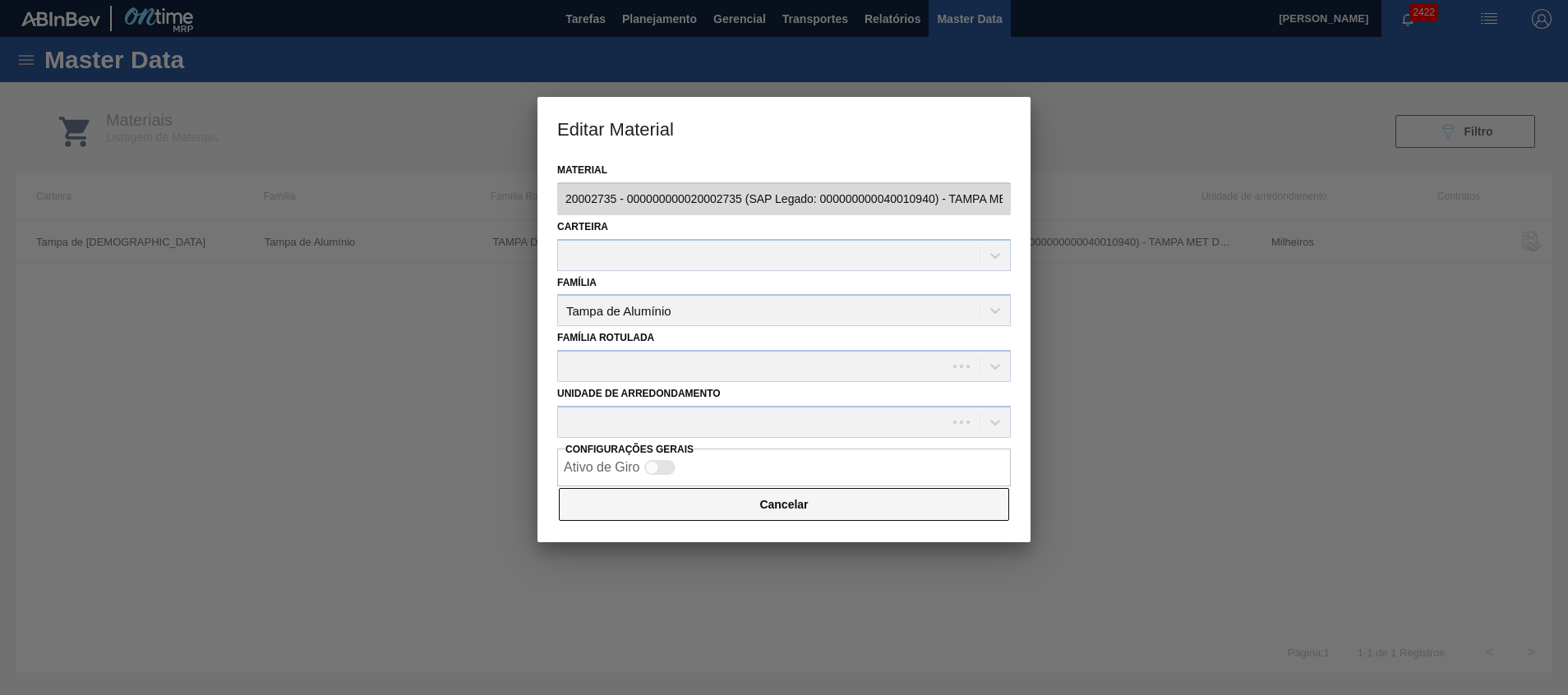
click at [641, 496] on button "Cancelar" at bounding box center [784, 504] width 450 height 33
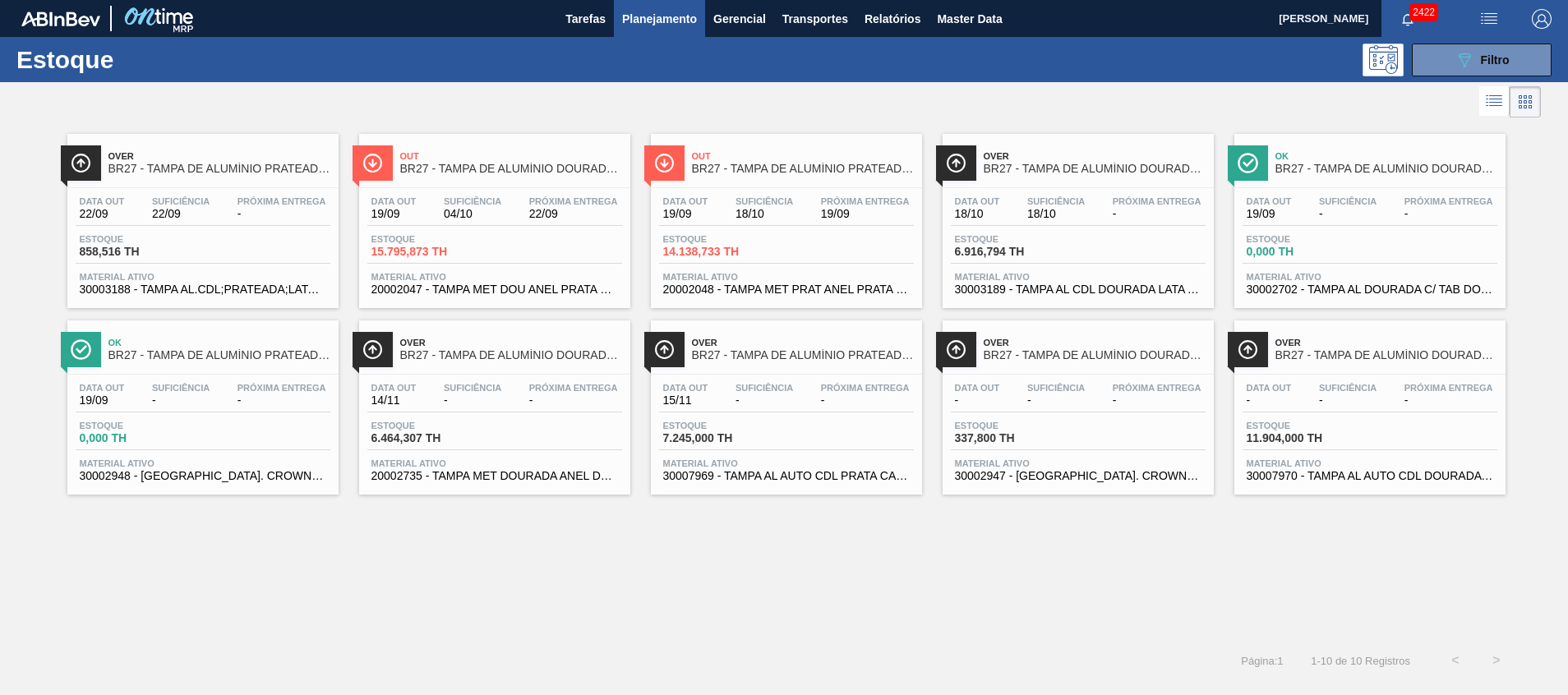
click at [540, 474] on span "20002735 - TAMPA MET DOURADA ANEL DOURADO" at bounding box center [495, 476] width 246 height 13
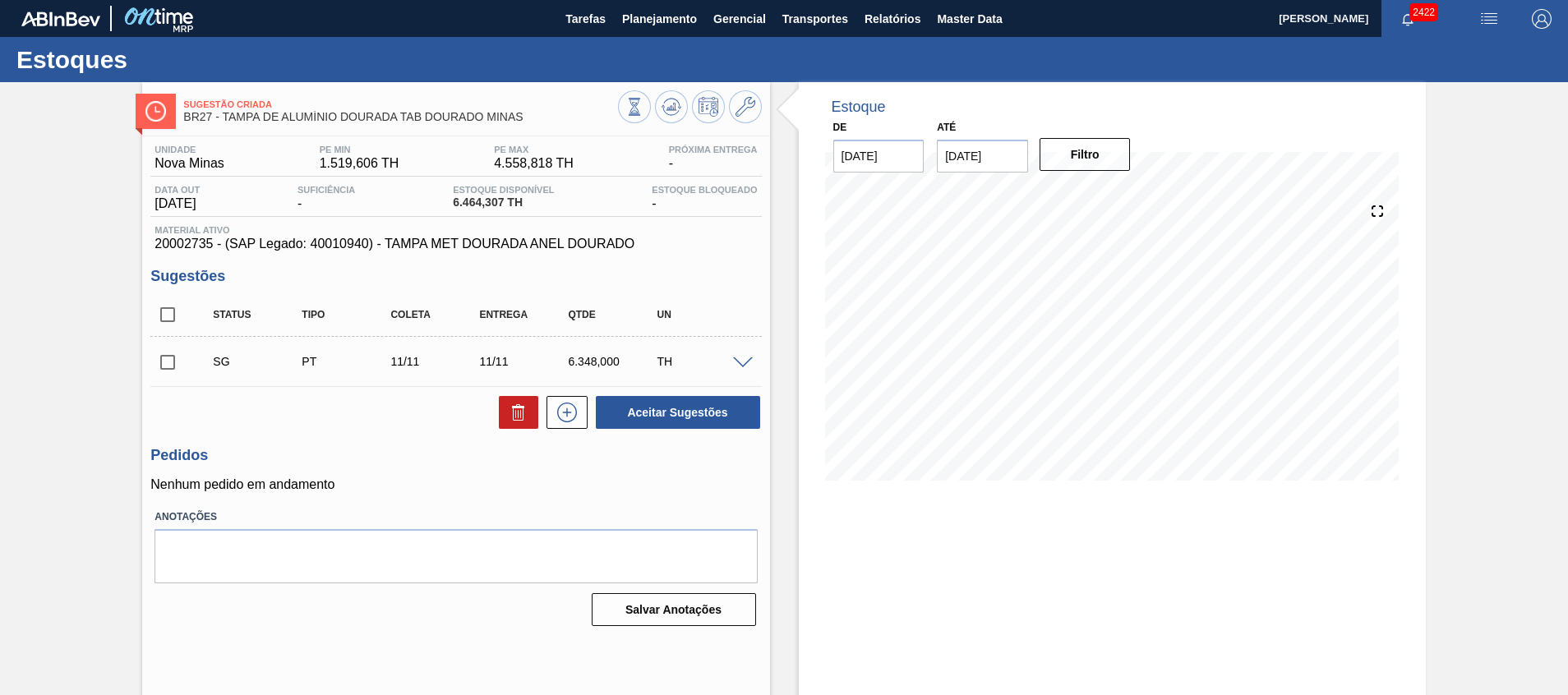
click at [743, 368] on span at bounding box center [743, 363] width 20 height 13
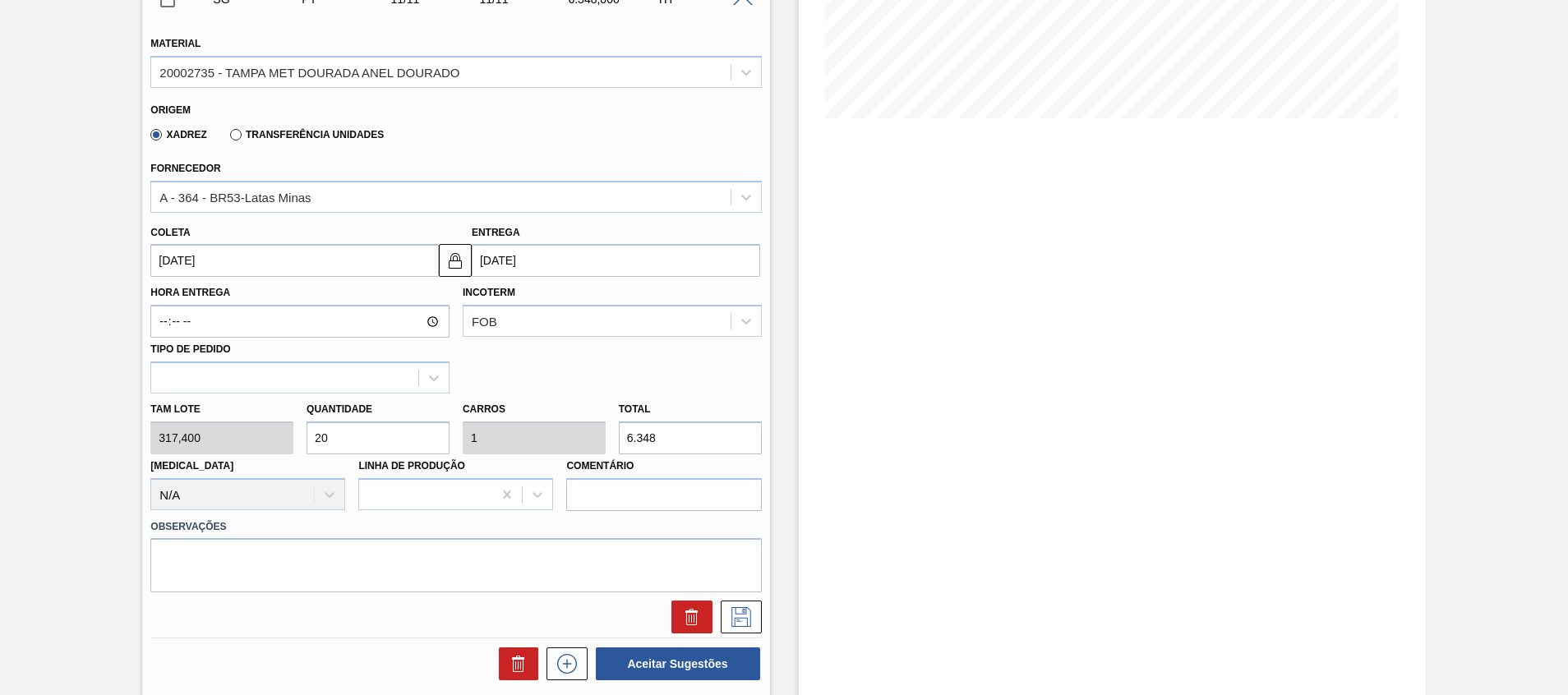
scroll to position [312, 0]
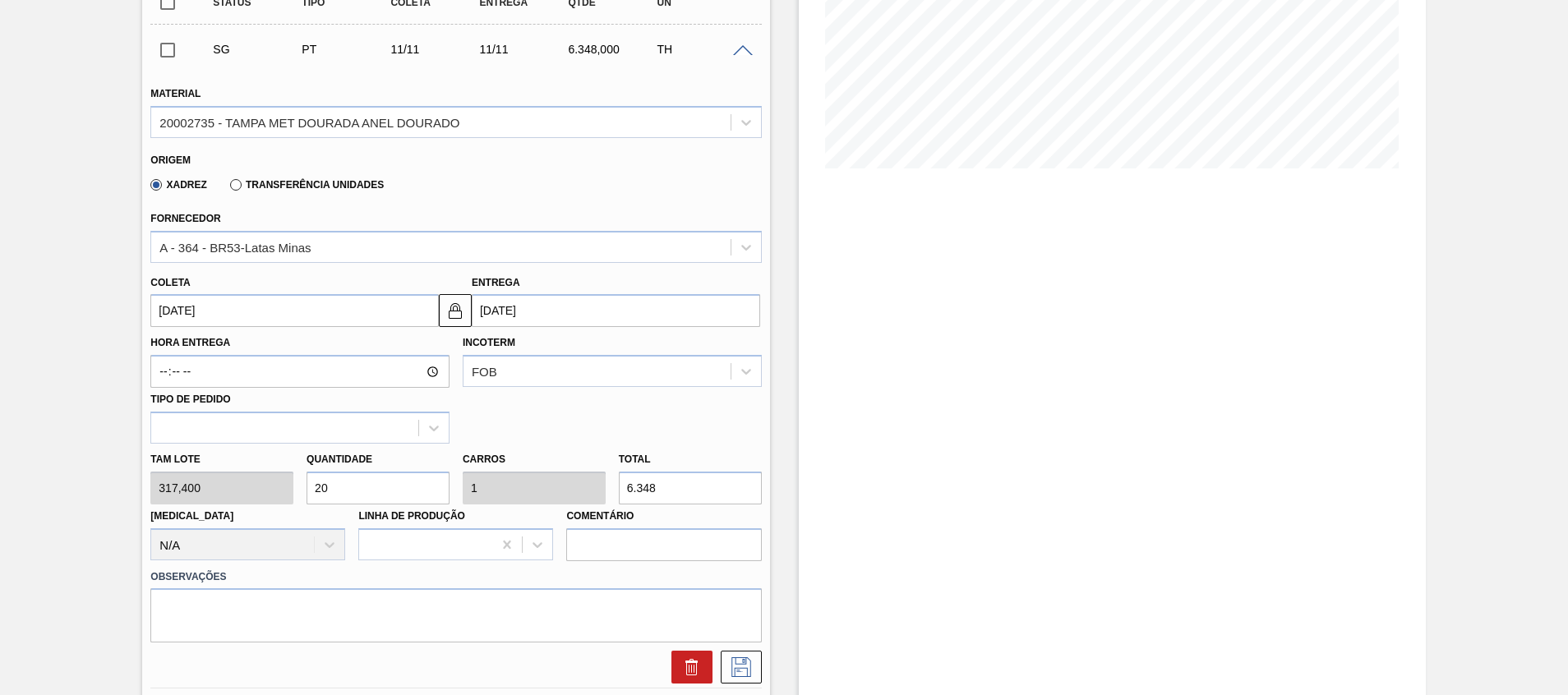
click at [568, 297] on input "[DATE]" at bounding box center [616, 310] width 288 height 33
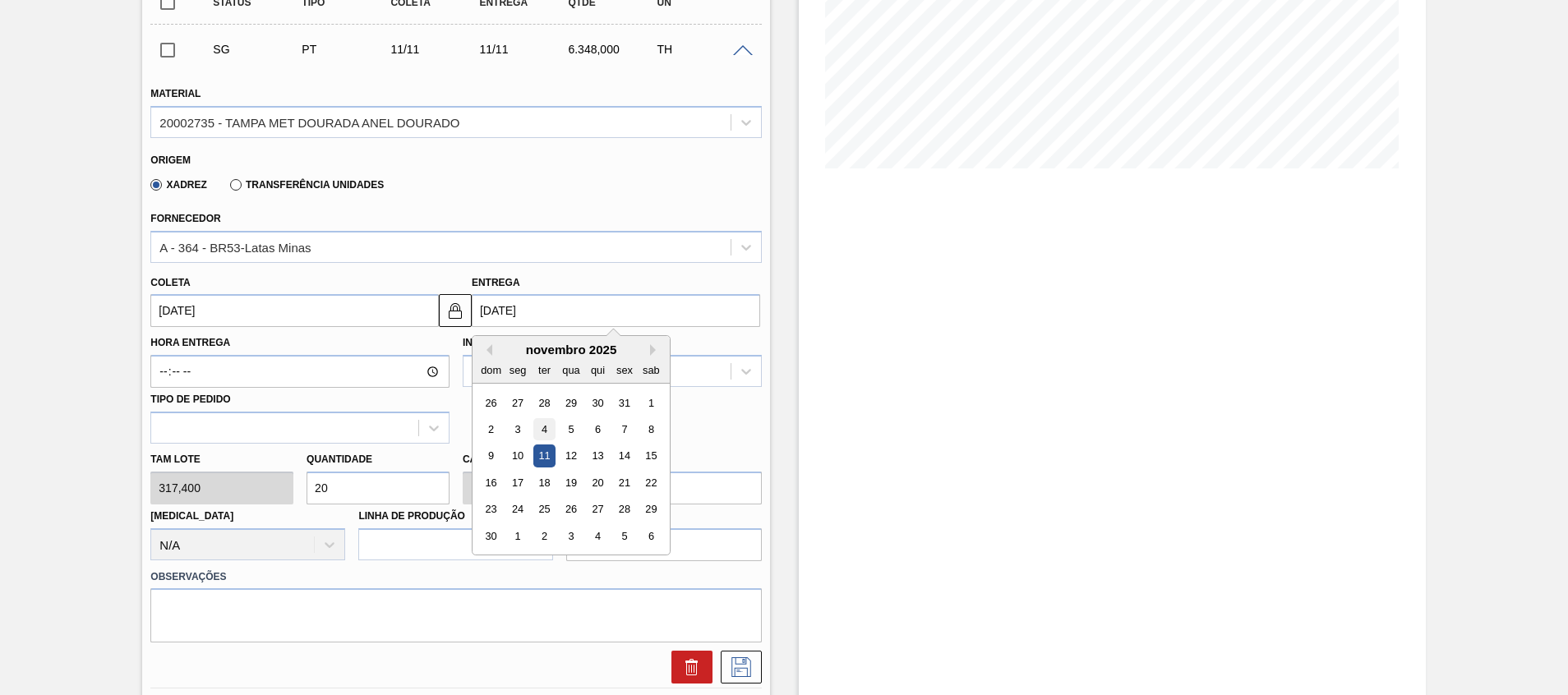
click at [549, 439] on div "4" at bounding box center [545, 429] width 23 height 23
type input "[DATE]"
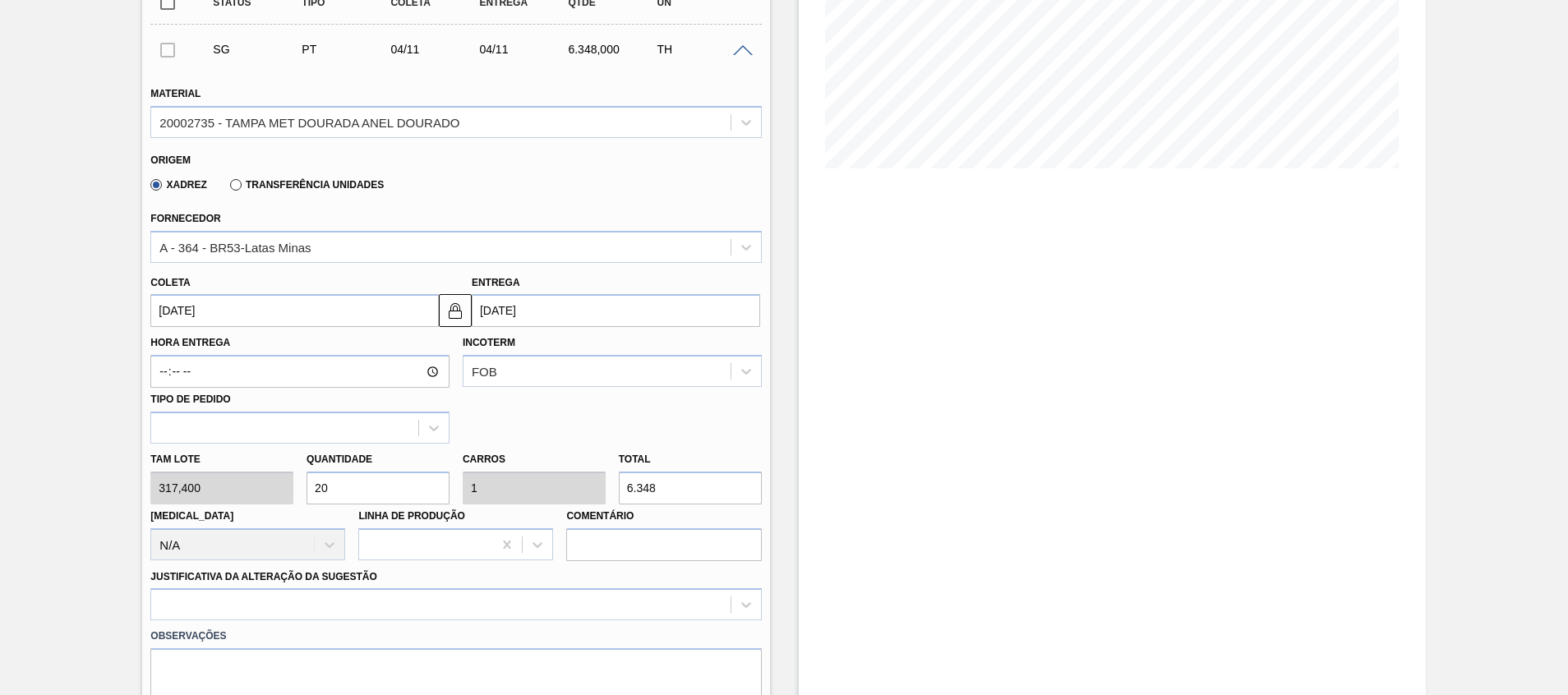
click at [633, 455] on label "Total" at bounding box center [635, 459] width 32 height 12
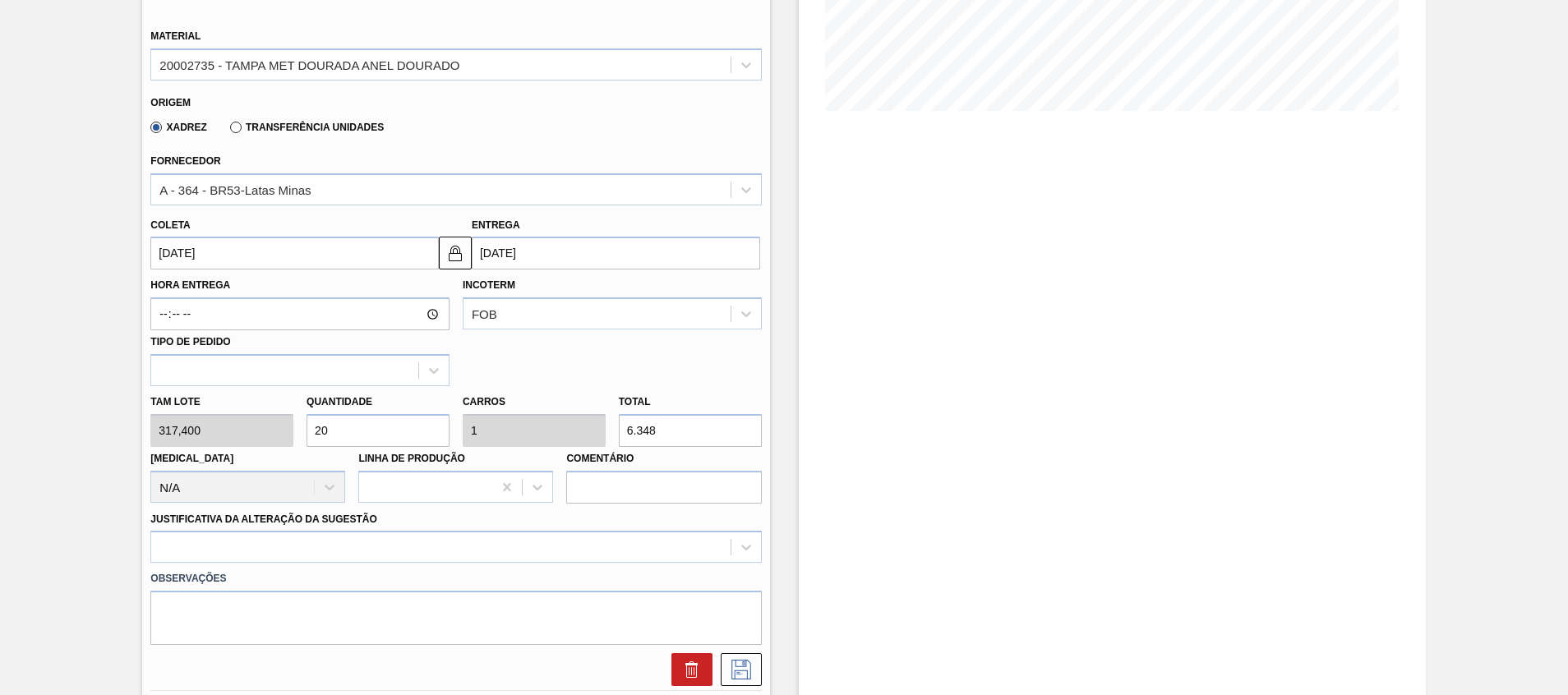
scroll to position [230, 0]
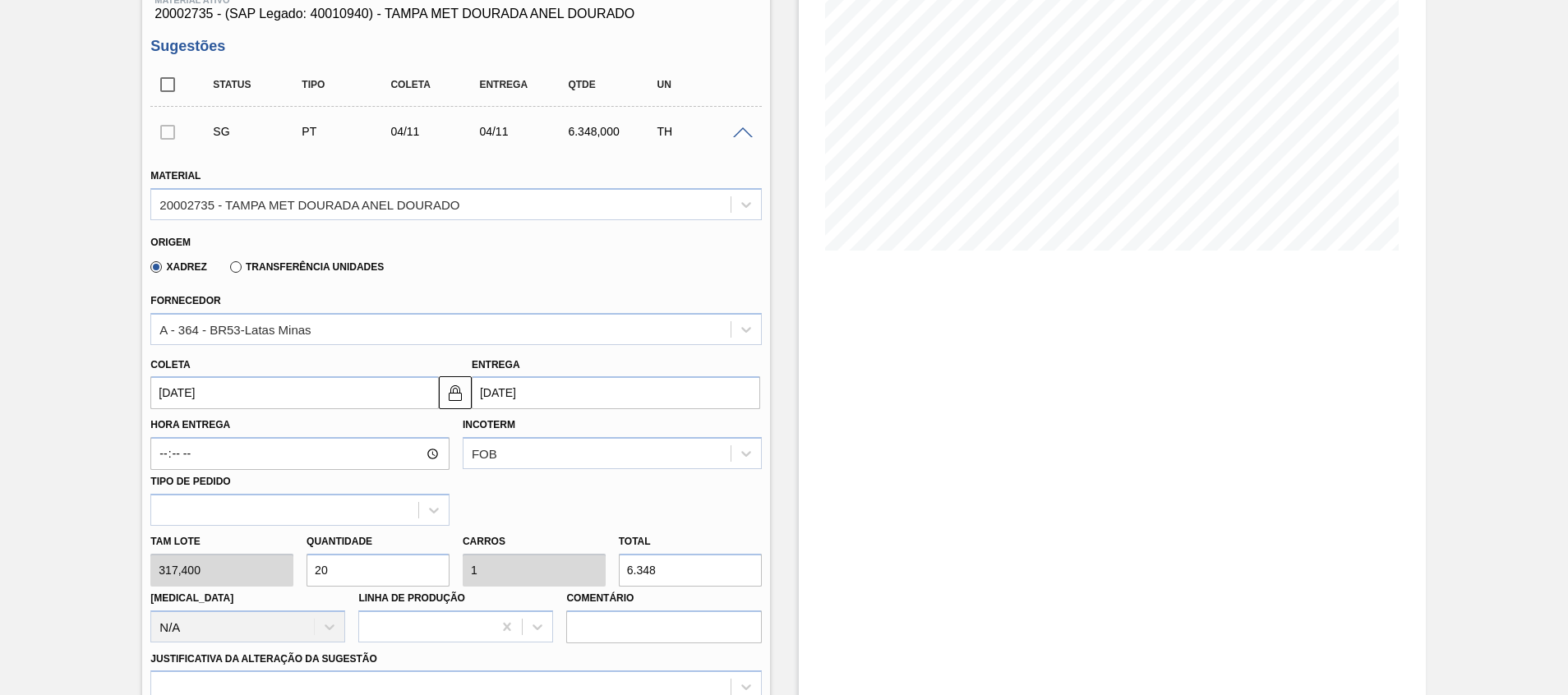
click at [652, 148] on div "SG PT 04/11 04/11 6.348,000 TH" at bounding box center [469, 131] width 533 height 33
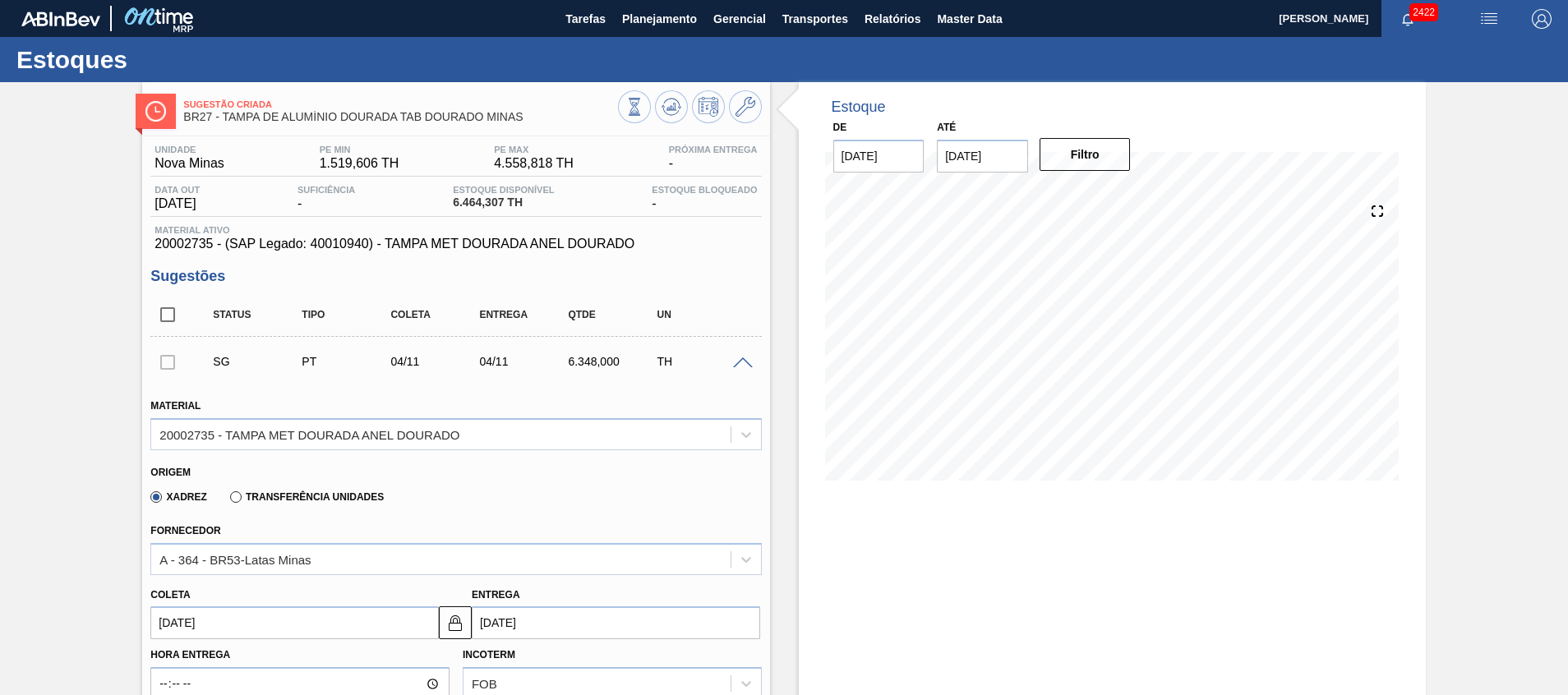
click at [692, 278] on h3 "Sugestões" at bounding box center [455, 276] width 611 height 18
click at [744, 99] on icon at bounding box center [746, 107] width 20 height 20
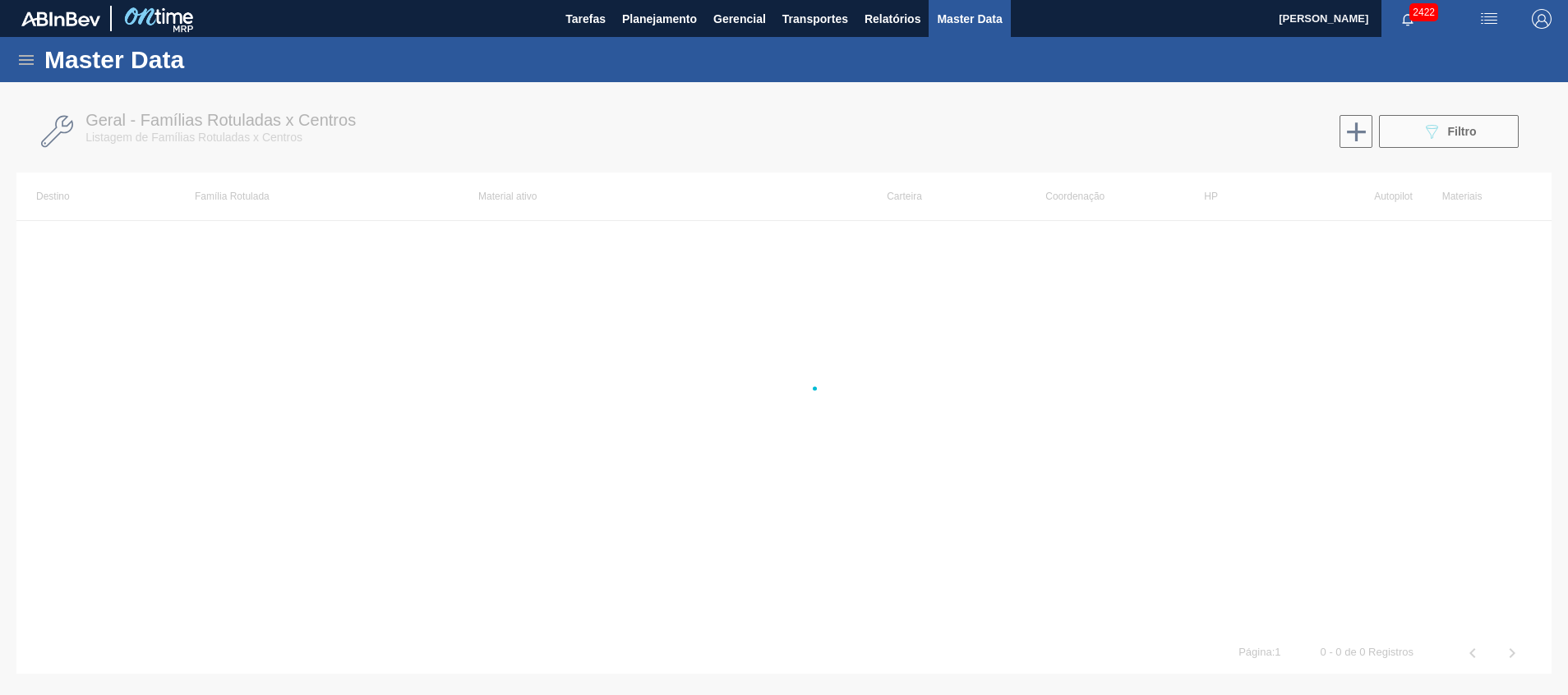
click at [748, 110] on div at bounding box center [784, 388] width 1568 height 613
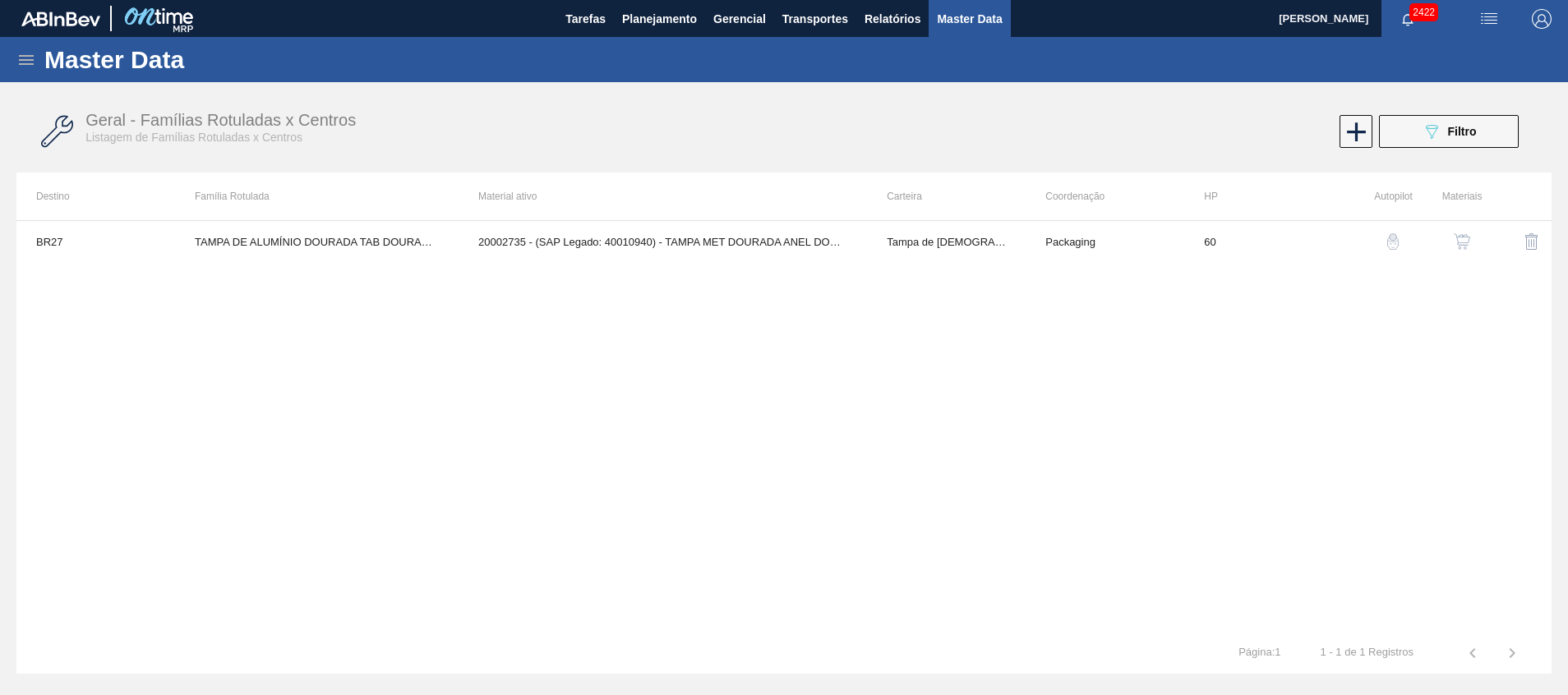
click at [1460, 260] on button "button" at bounding box center [1462, 241] width 39 height 39
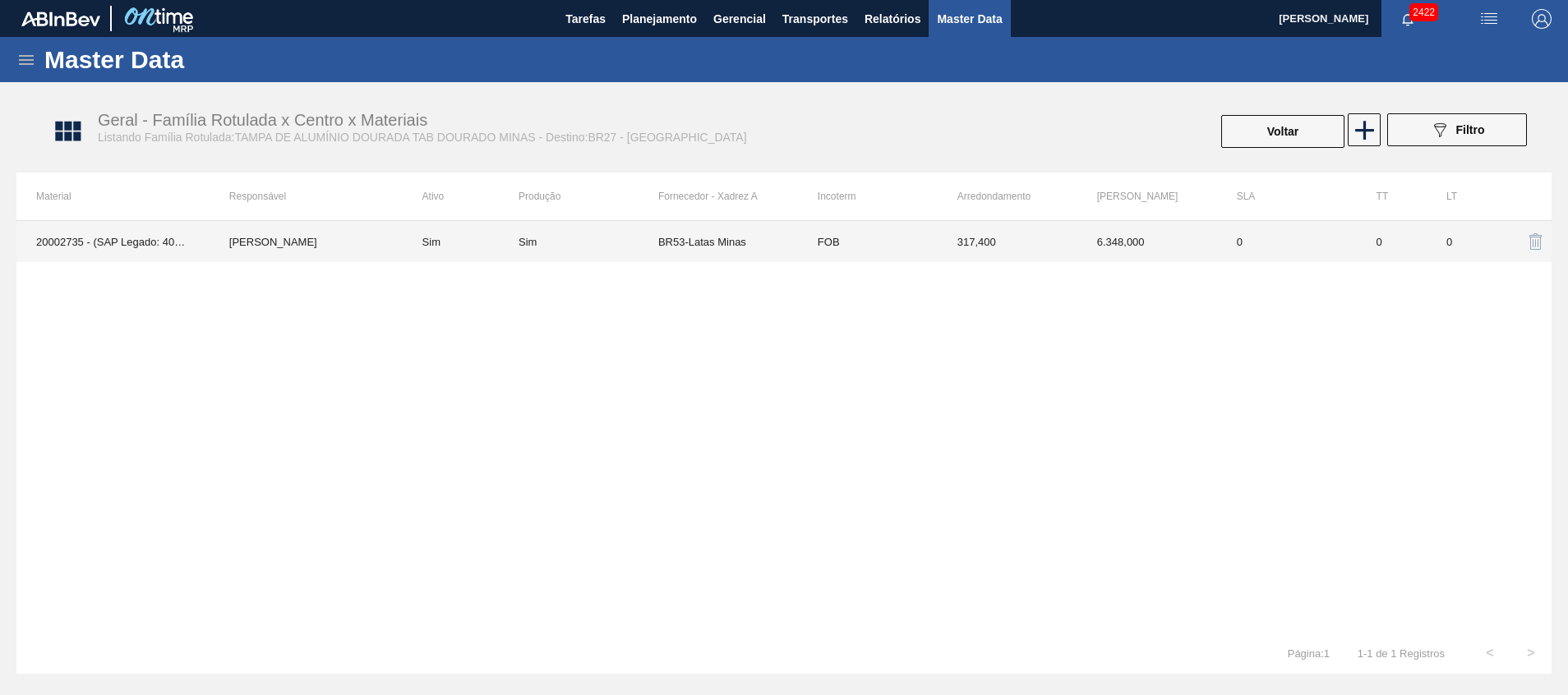
click at [235, 254] on td "[PERSON_NAME]" at bounding box center [306, 241] width 193 height 41
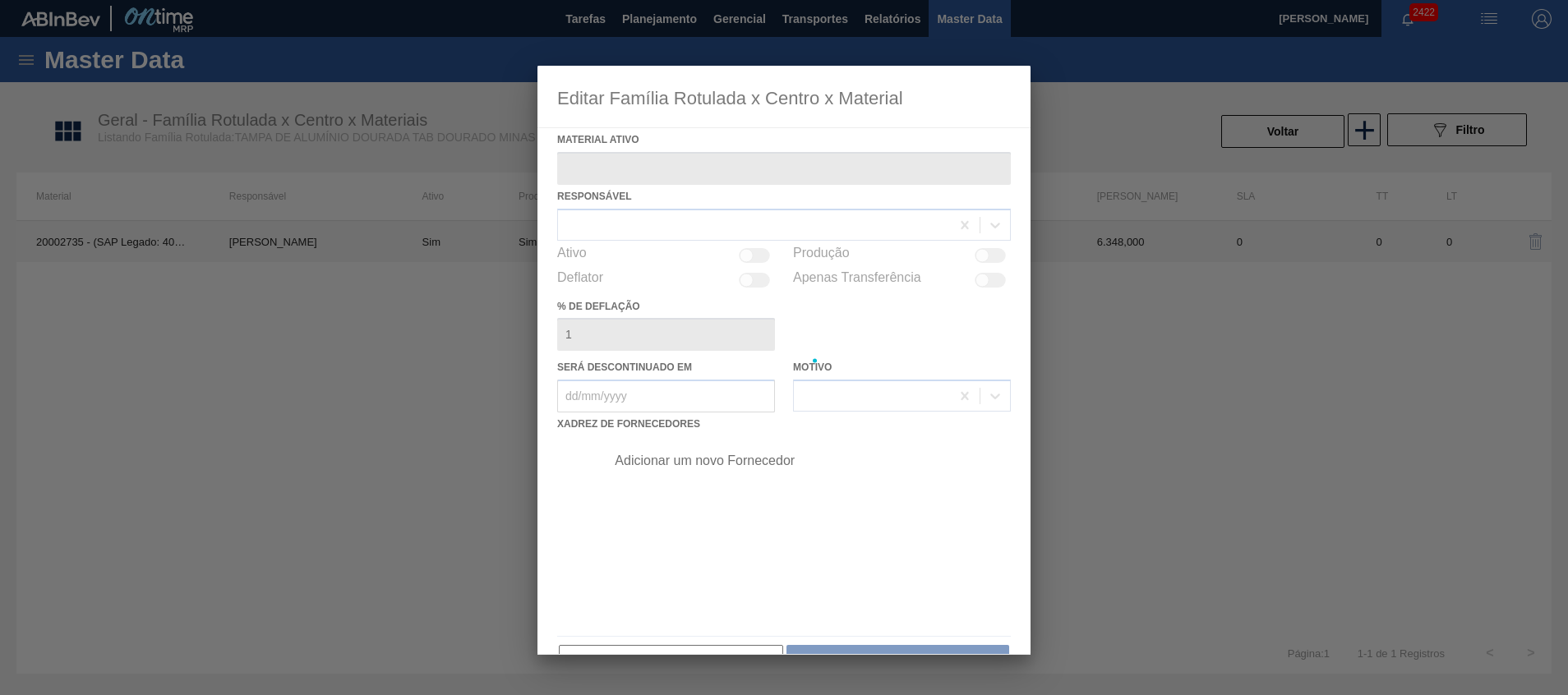
click at [234, 250] on div at bounding box center [784, 348] width 1568 height 695
type ativo "20002735 - (SAP Legado: 40010940) - TAMPA MET DOURADA ANEL DOURADO"
checkbox input "true"
click at [245, 256] on div at bounding box center [784, 348] width 1568 height 695
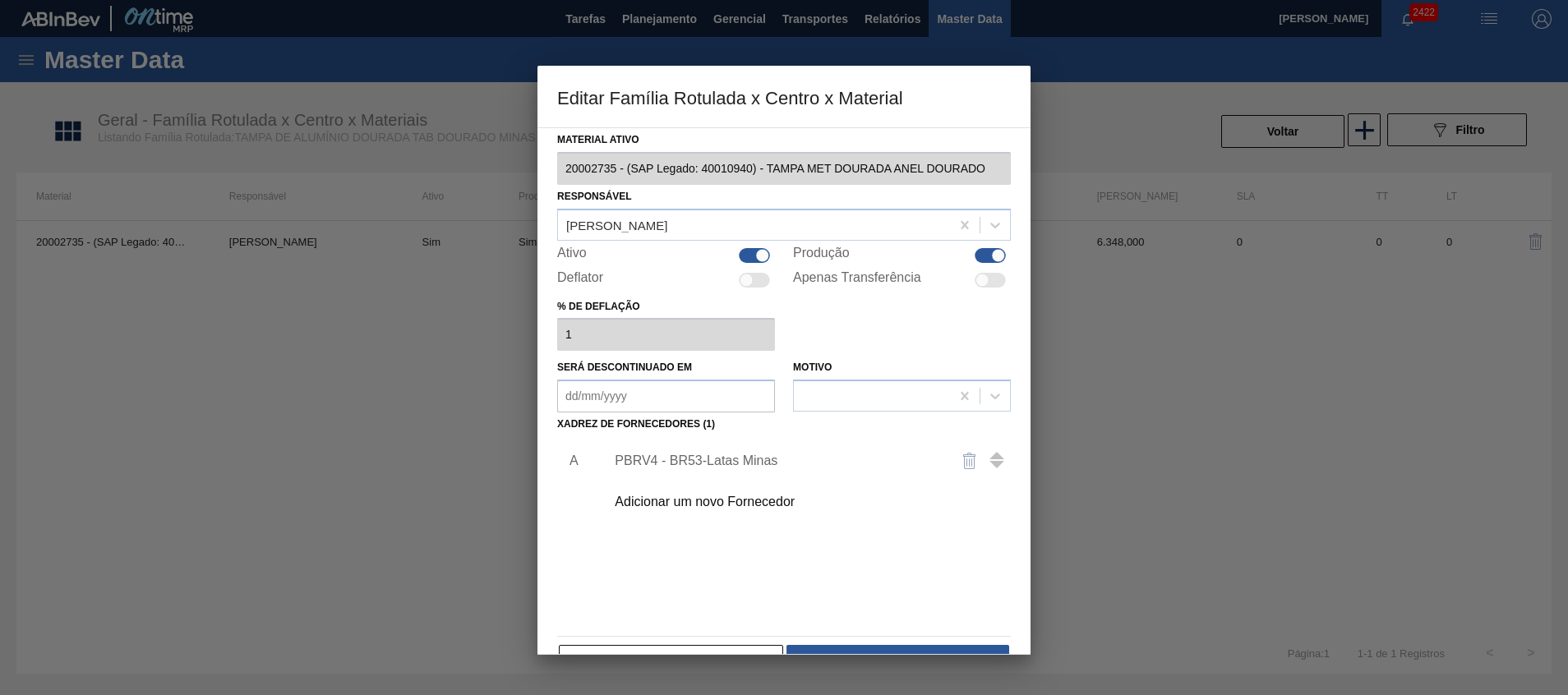
scroll to position [45, 0]
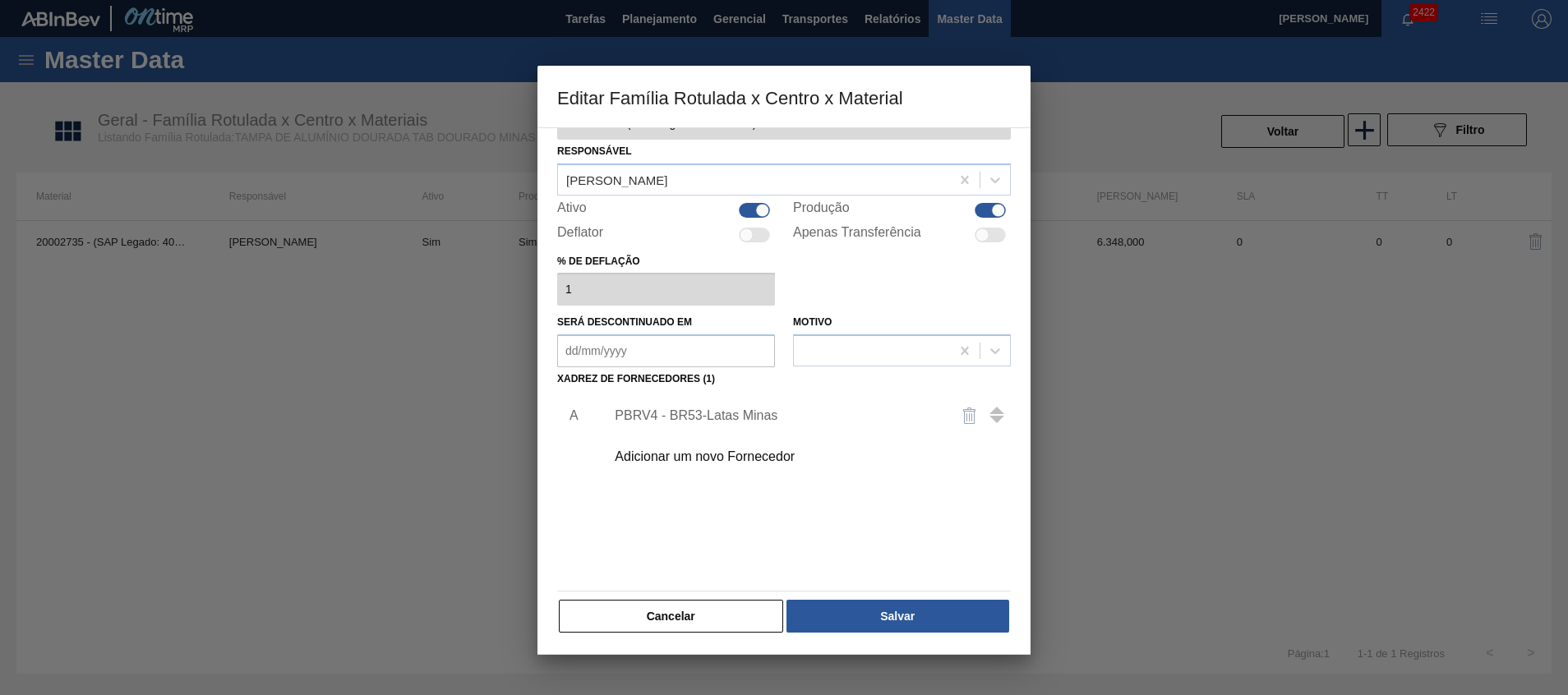
click at [799, 401] on div "PBRV4 - BR53-Latas Minas" at bounding box center [803, 415] width 415 height 41
click at [761, 409] on div "PBRV4 - BR53-Latas Minas" at bounding box center [776, 416] width 322 height 15
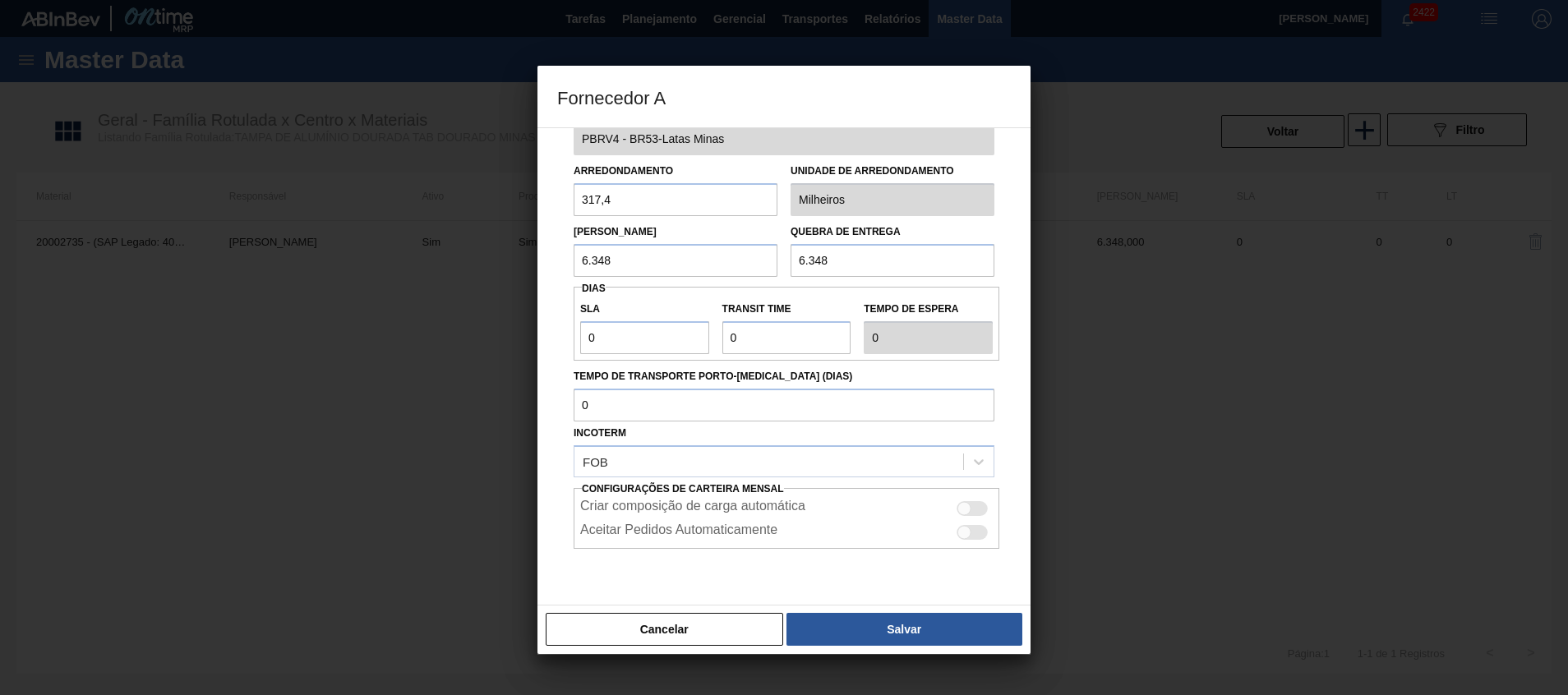
scroll to position [0, 0]
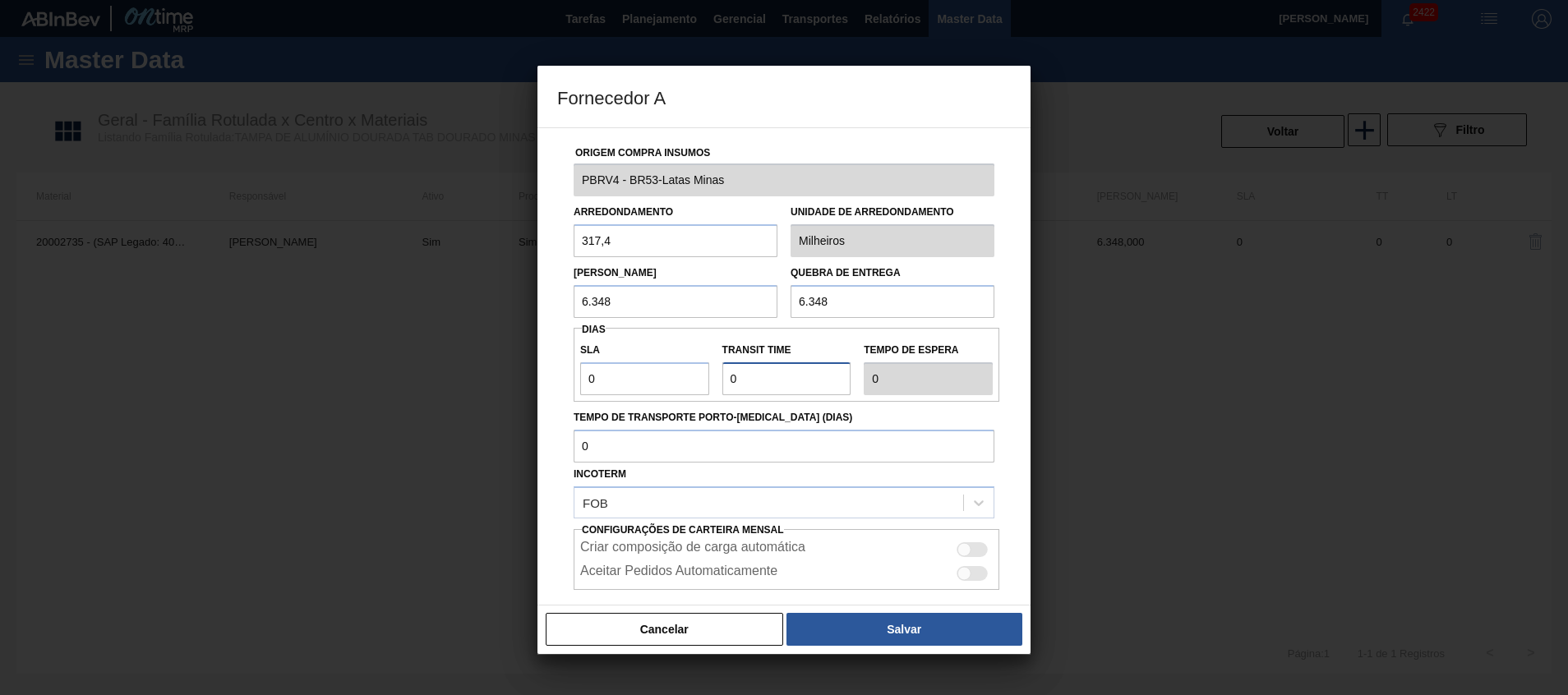
click at [812, 370] on input "Transit Time" at bounding box center [787, 378] width 129 height 33
click at [873, 309] on input "6.348" at bounding box center [892, 301] width 204 height 33
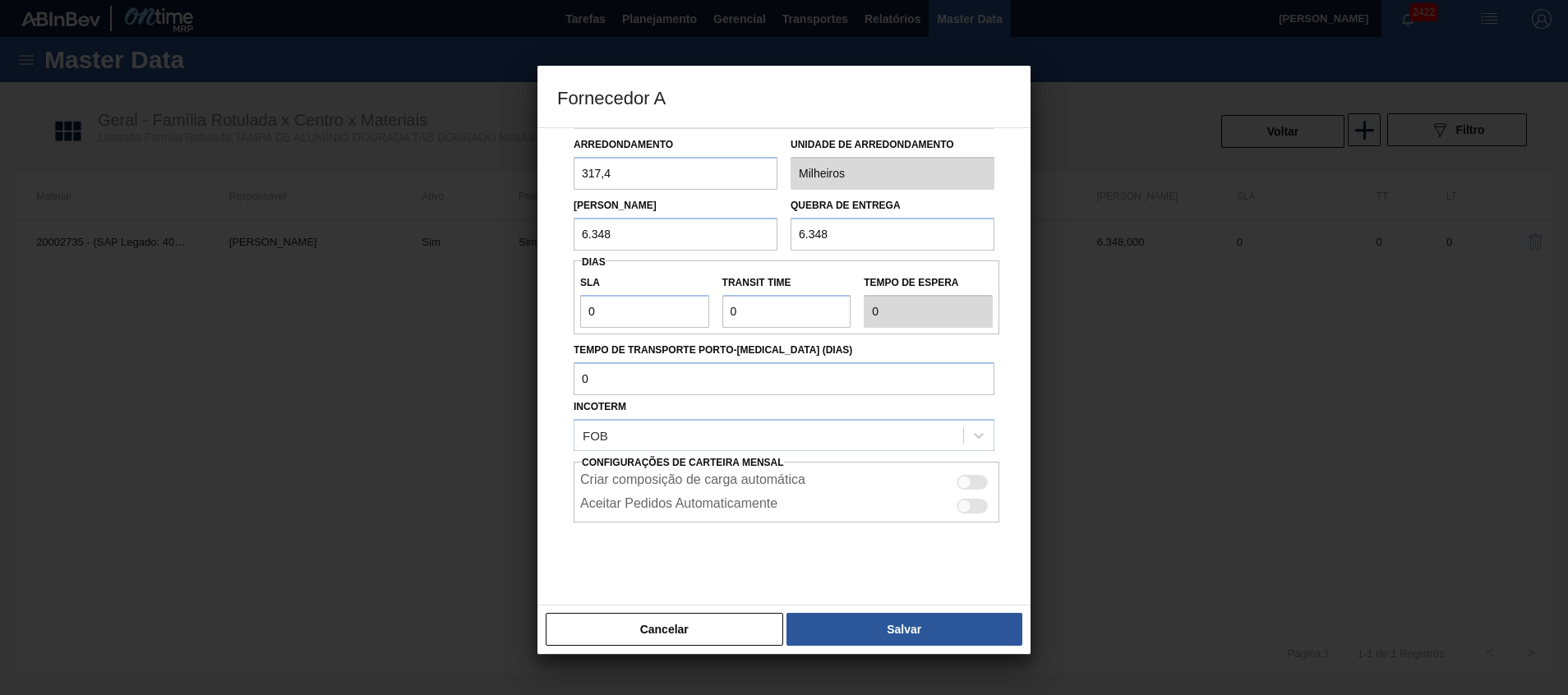
scroll to position [87, 0]
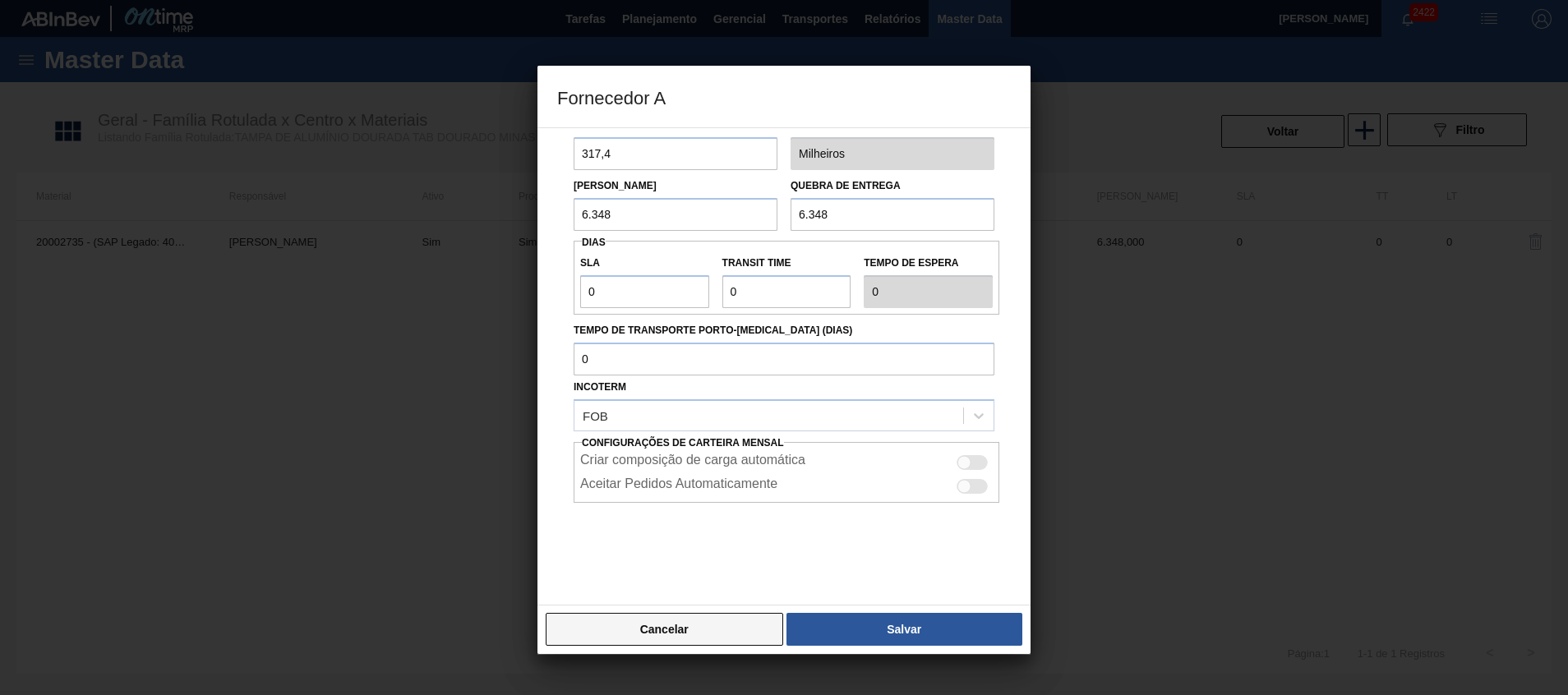
click at [686, 632] on button "Cancelar" at bounding box center [664, 629] width 237 height 33
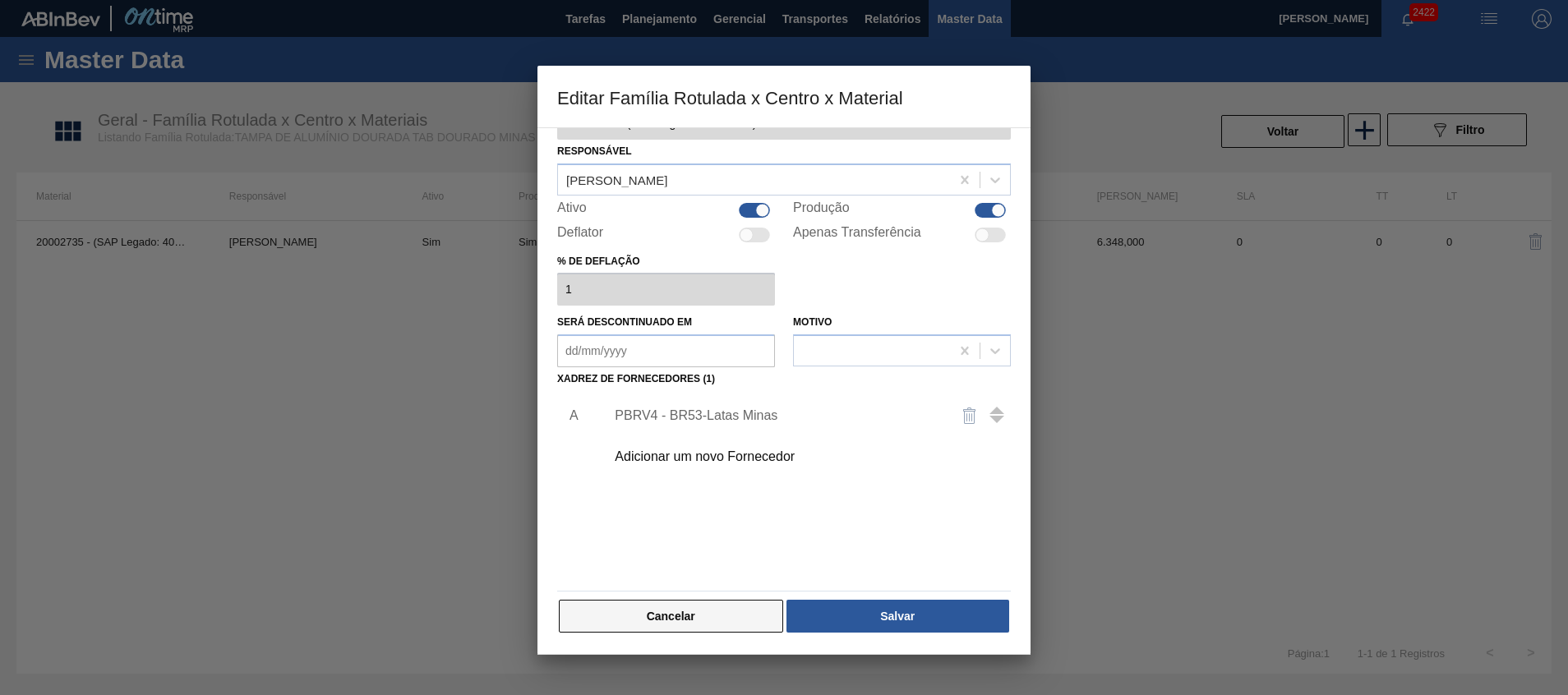
click at [698, 618] on button "Cancelar" at bounding box center [671, 616] width 225 height 33
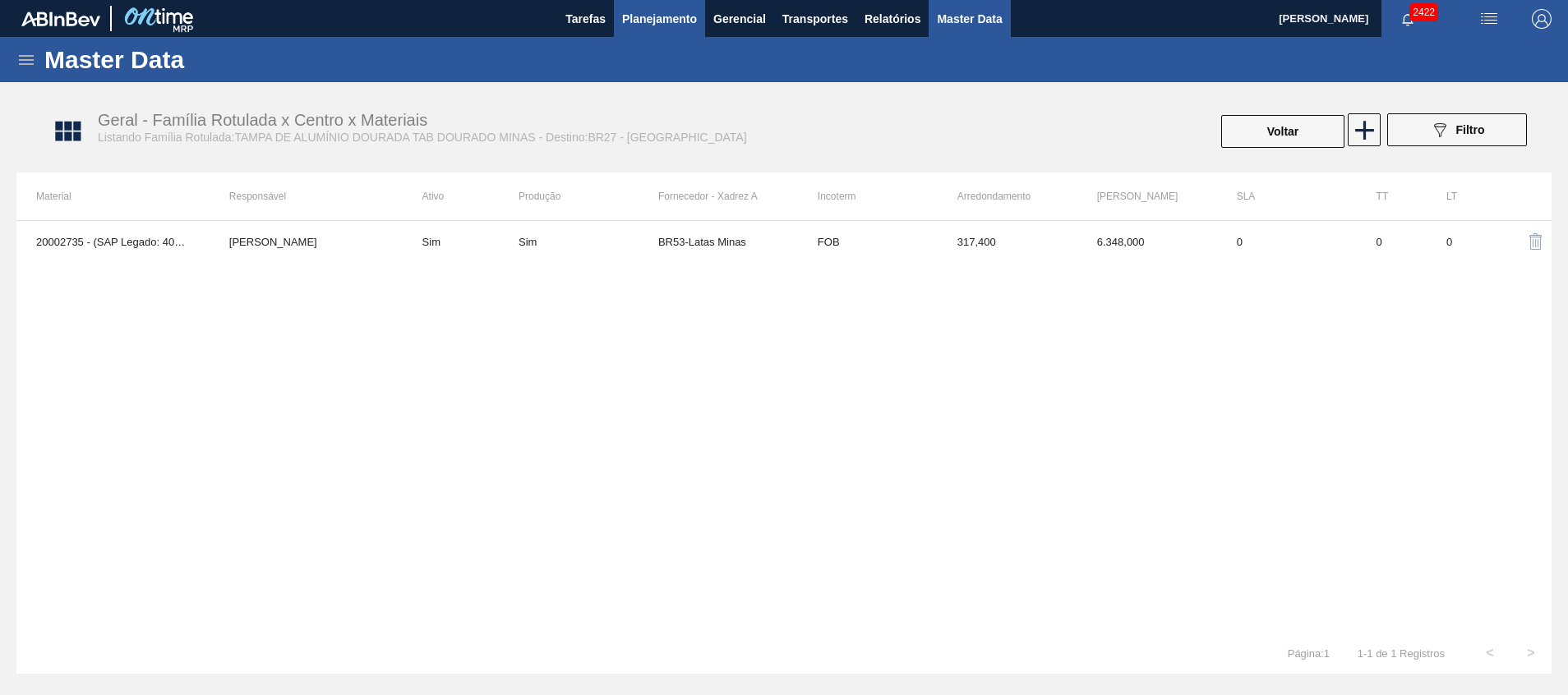
click at [643, 27] on span "Planejamento" at bounding box center [660, 19] width 75 height 20
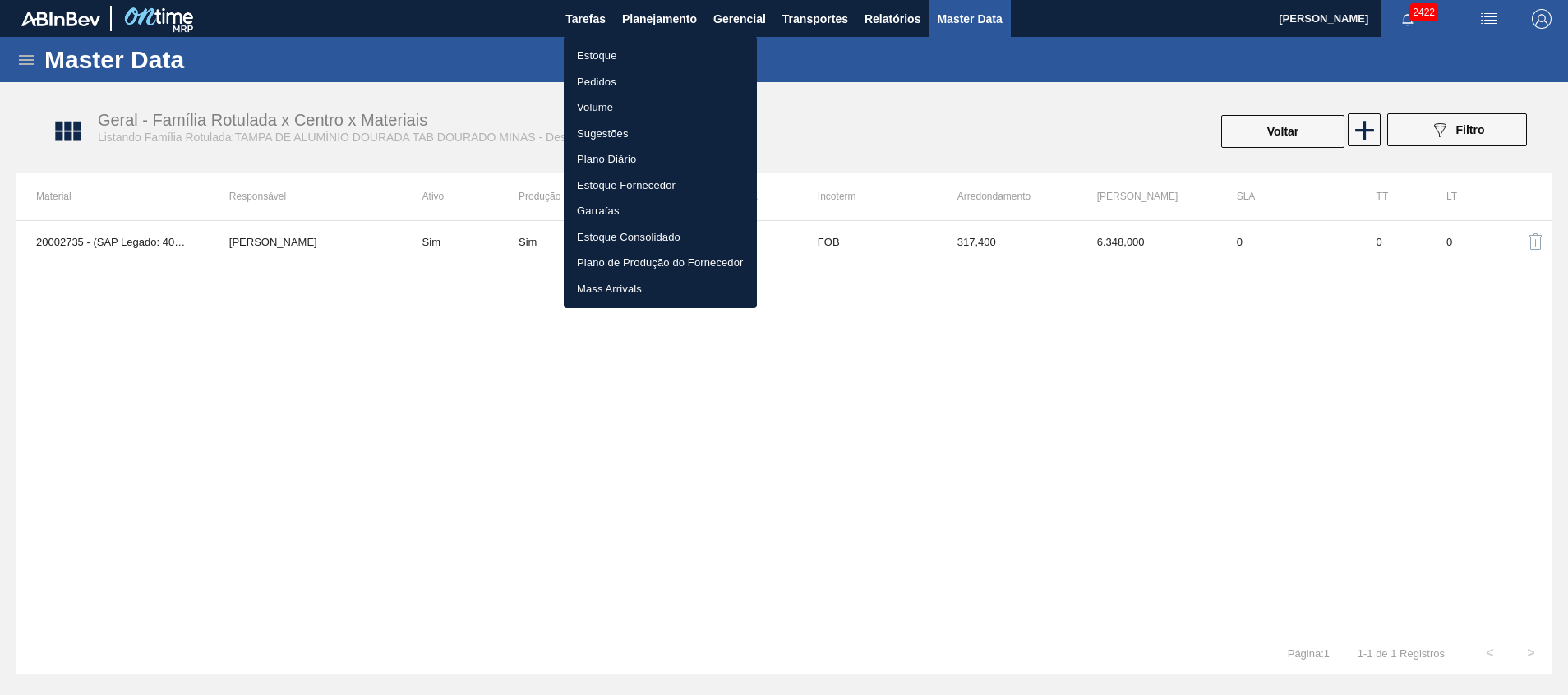
click at [629, 61] on li "Estoque" at bounding box center [660, 55] width 193 height 26
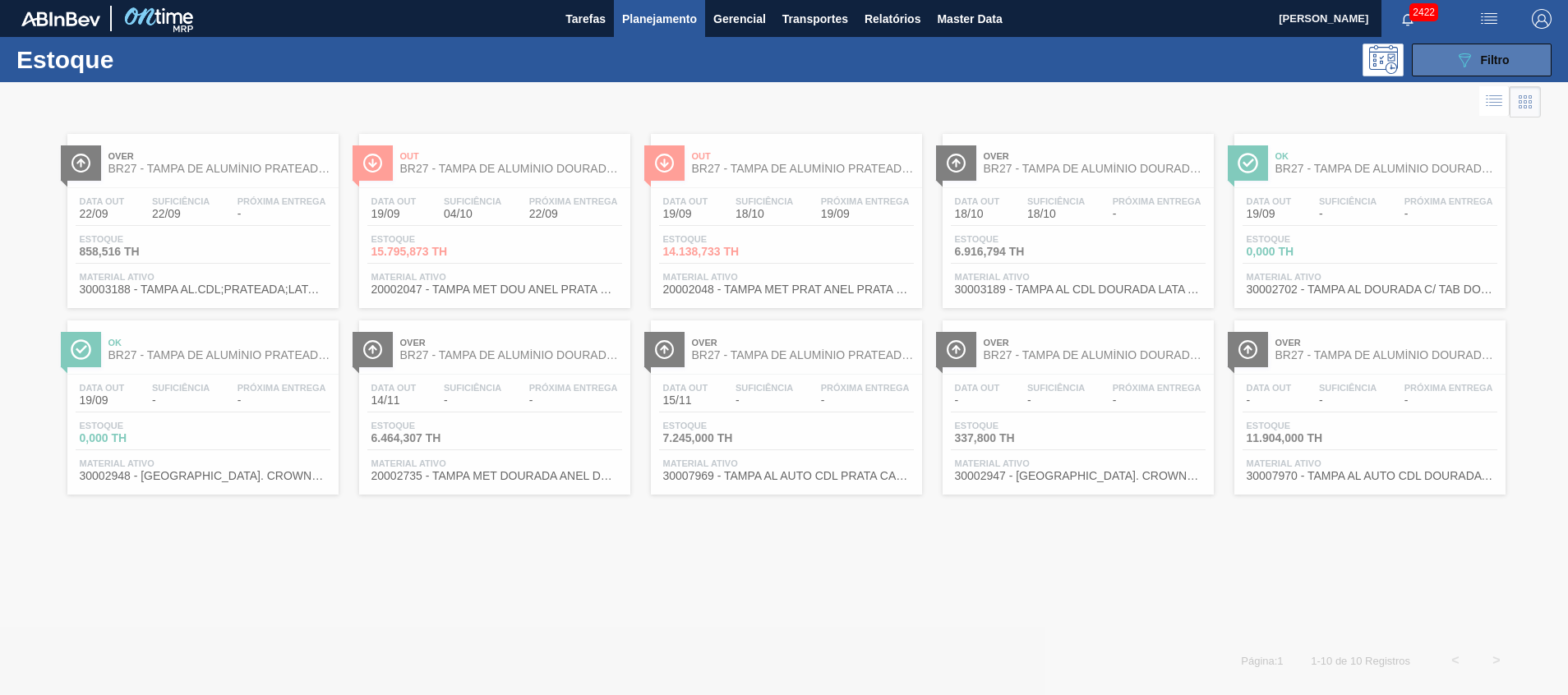
click at [1453, 49] on button "089F7B8B-B2A5-4AFE-B5C0-19BA573D28AC Filtro" at bounding box center [1481, 59] width 140 height 33
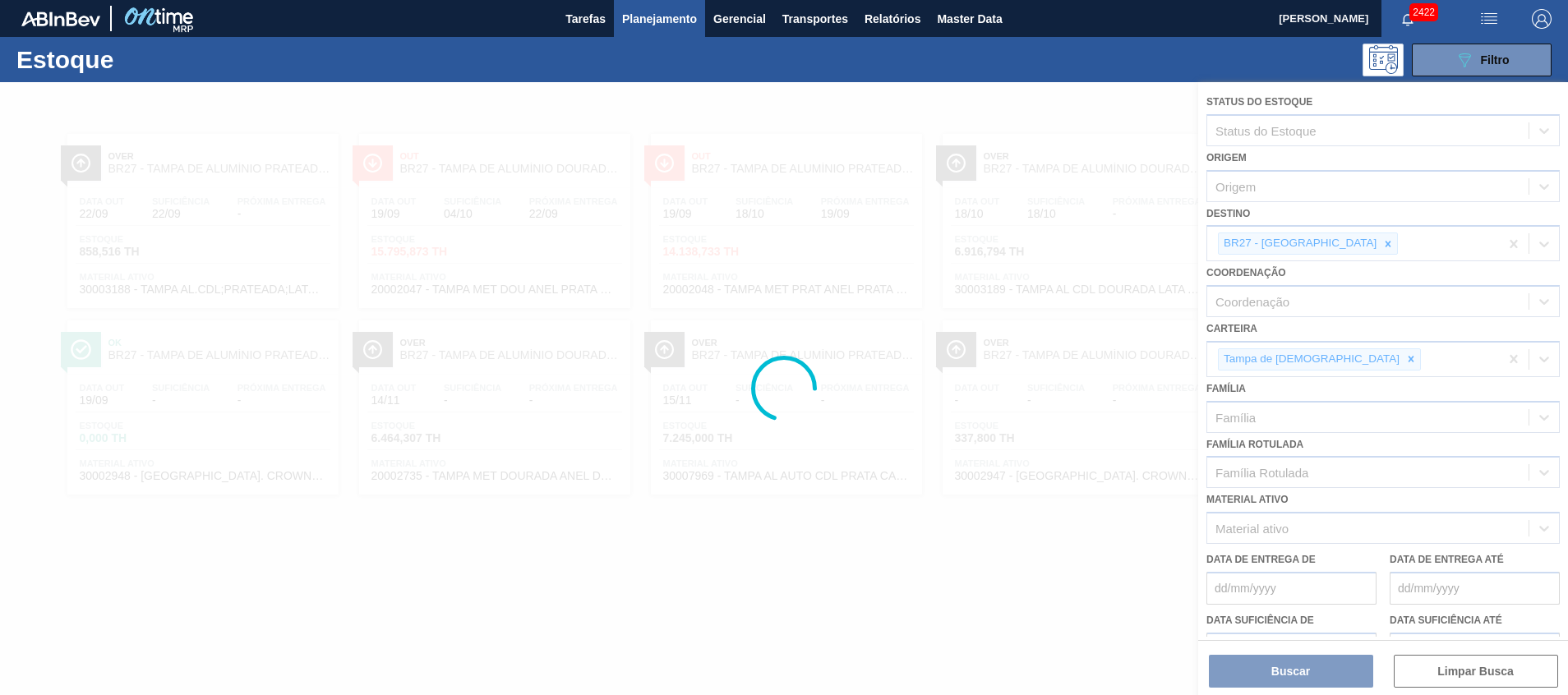
click at [1331, 246] on div at bounding box center [784, 388] width 1568 height 613
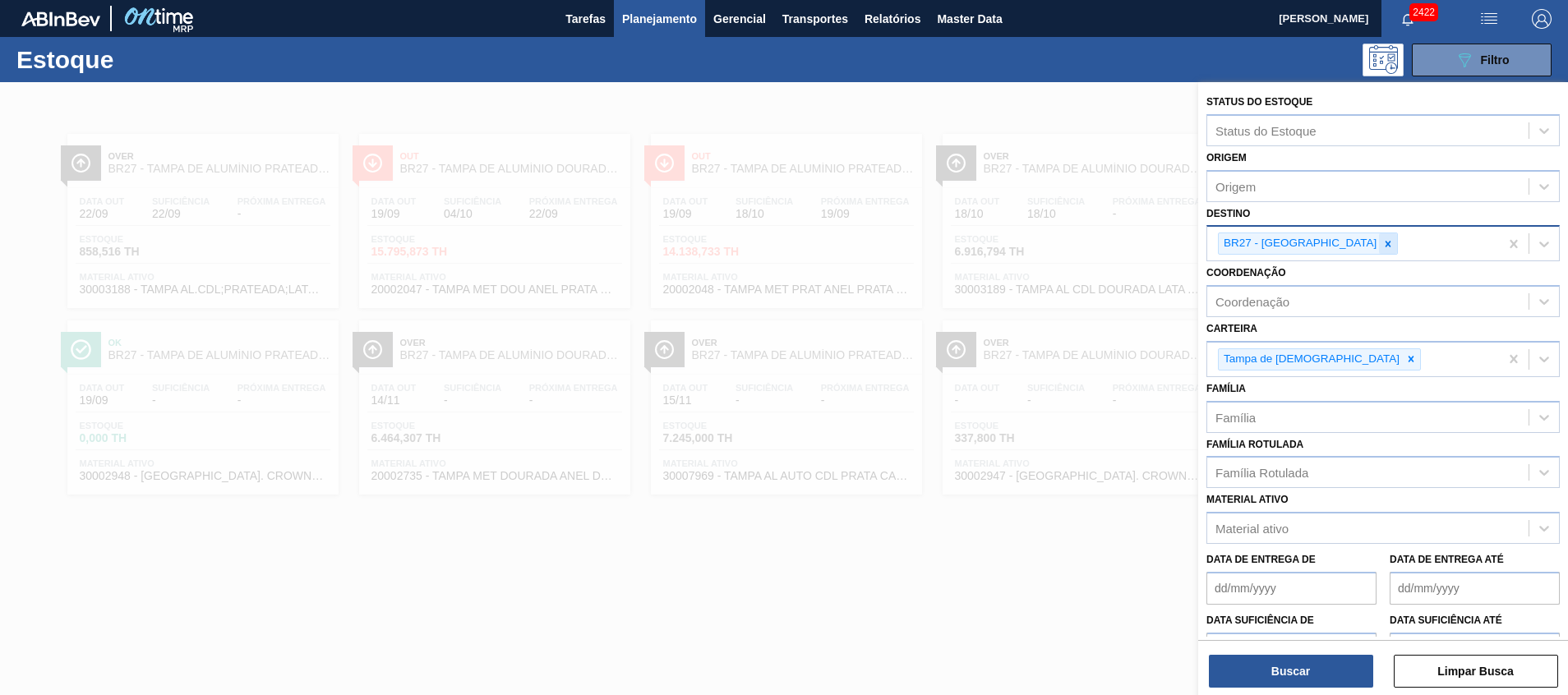
click at [1383, 246] on icon at bounding box center [1388, 244] width 12 height 12
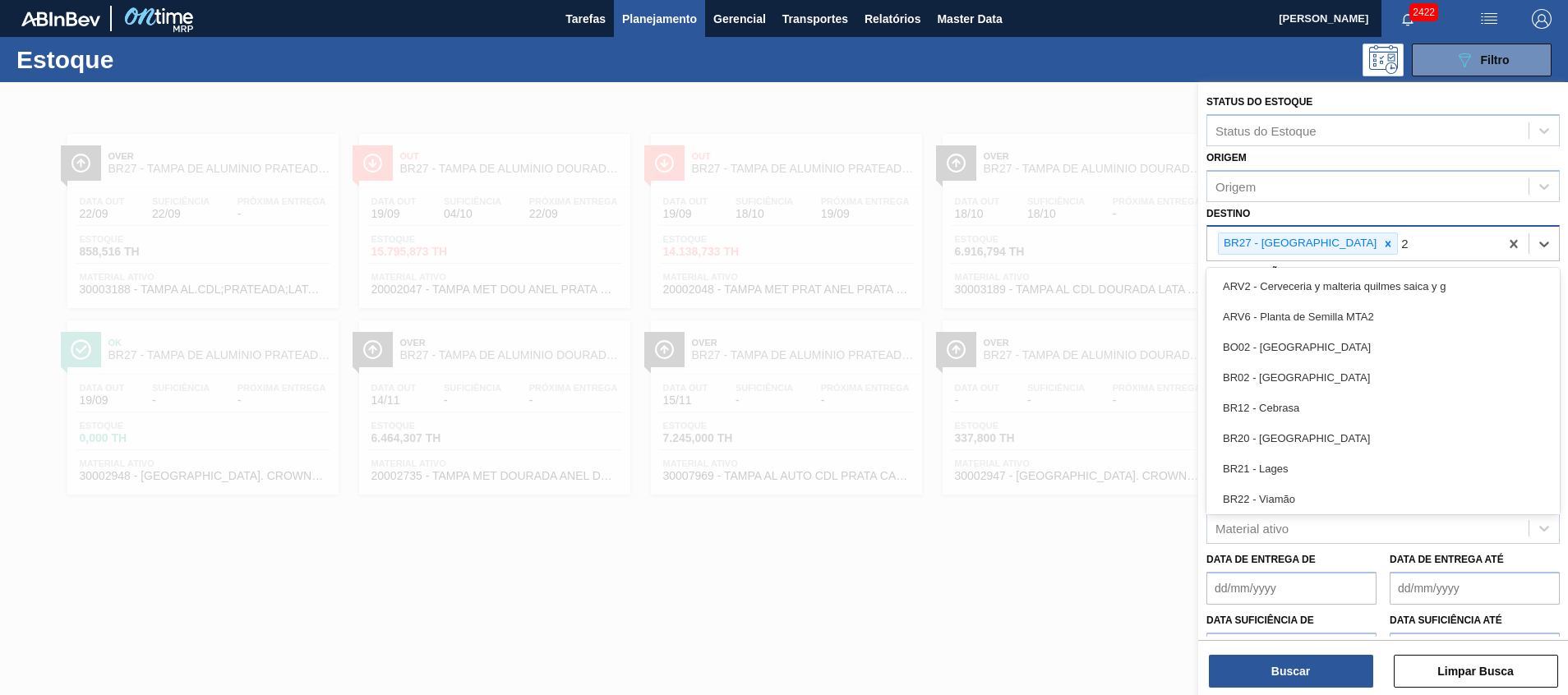
type input "26"
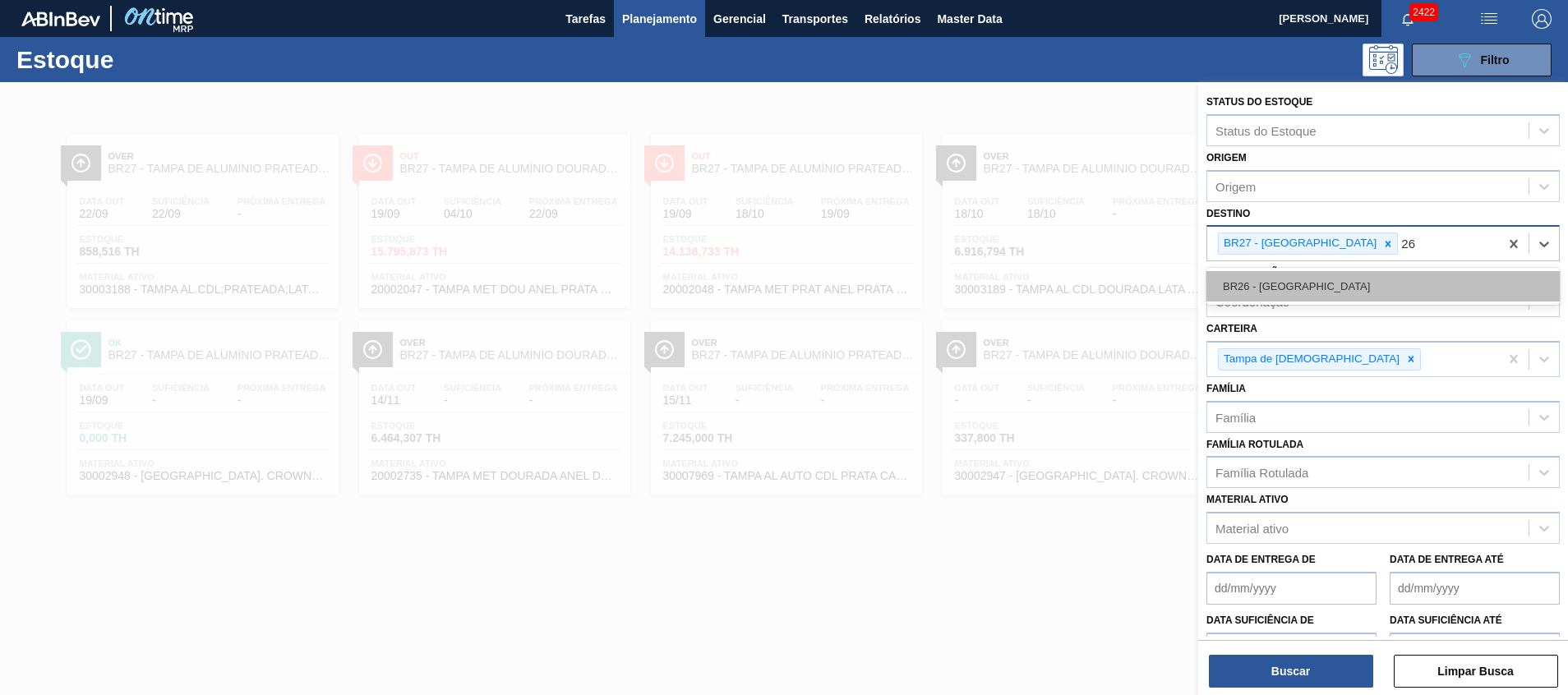
click at [1327, 287] on div "BR26 - [GEOGRAPHIC_DATA]" at bounding box center [1383, 287] width 353 height 30
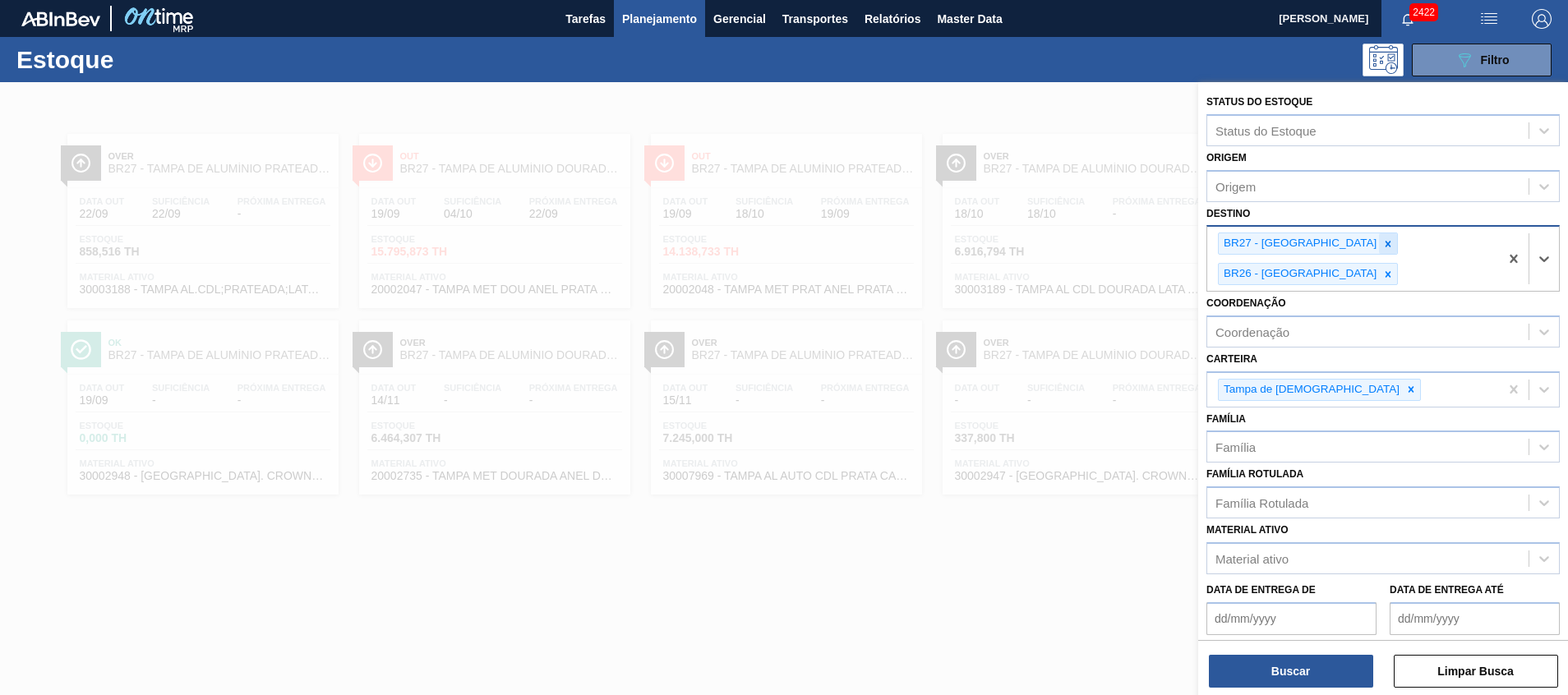
click at [1379, 240] on div at bounding box center [1388, 243] width 18 height 21
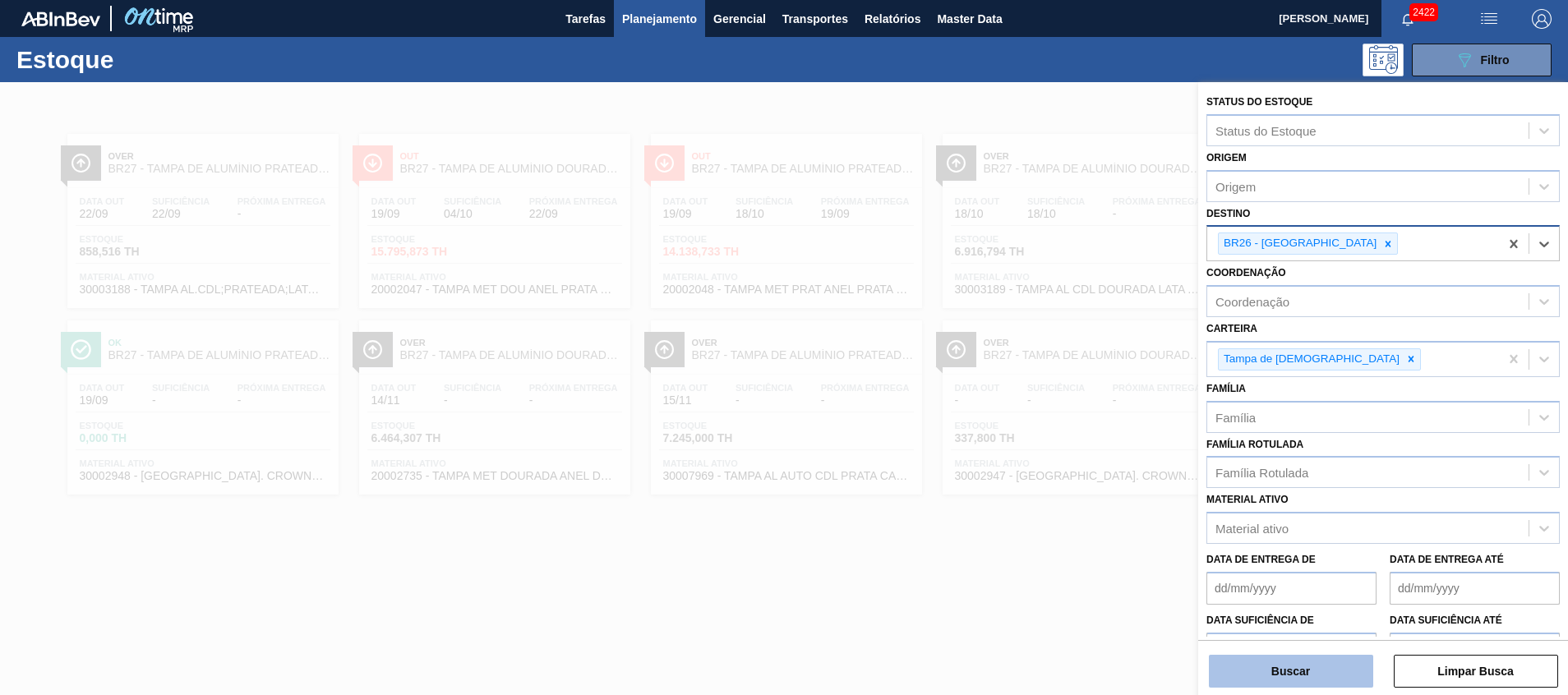
click at [1261, 661] on button "Buscar" at bounding box center [1291, 671] width 165 height 33
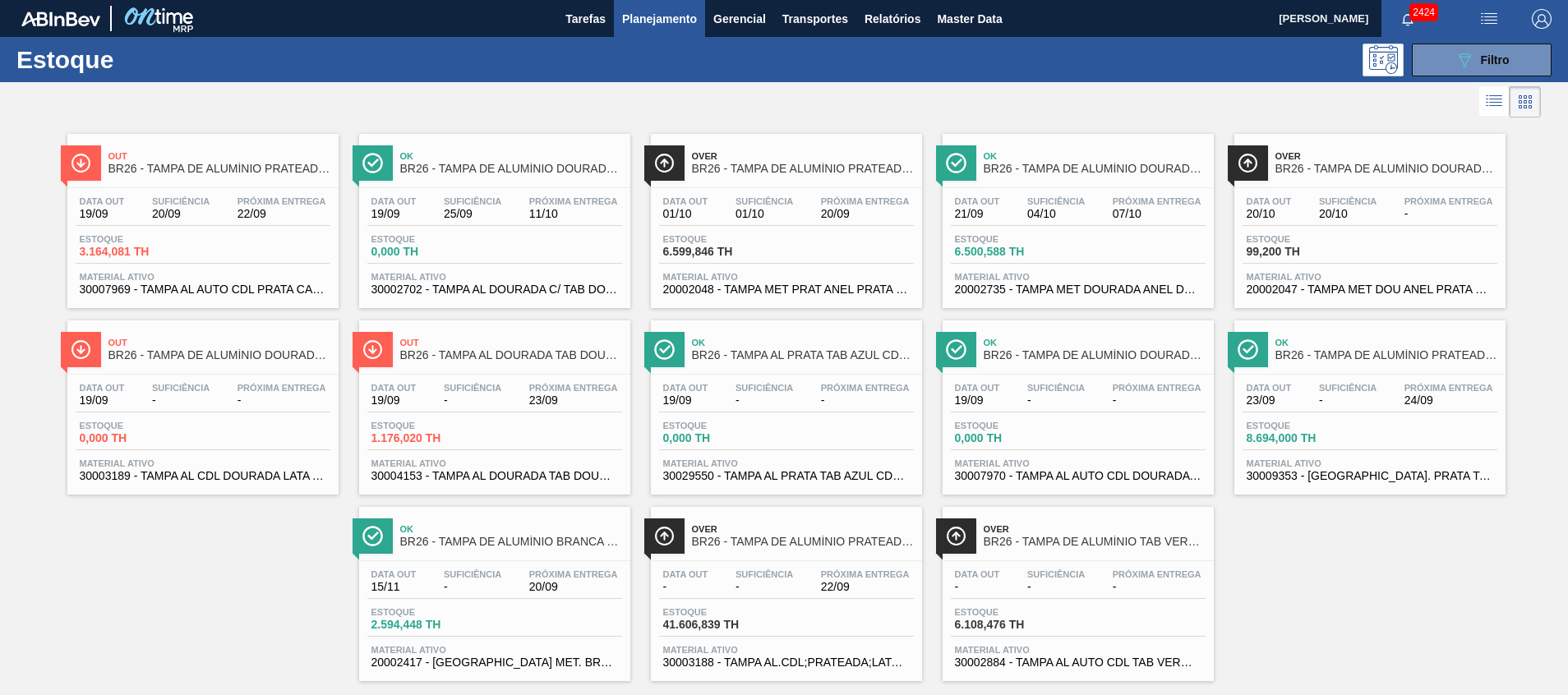
click at [1080, 294] on span "20002735 - TAMPA MET DOURADA ANEL DOURADO" at bounding box center [1078, 289] width 246 height 13
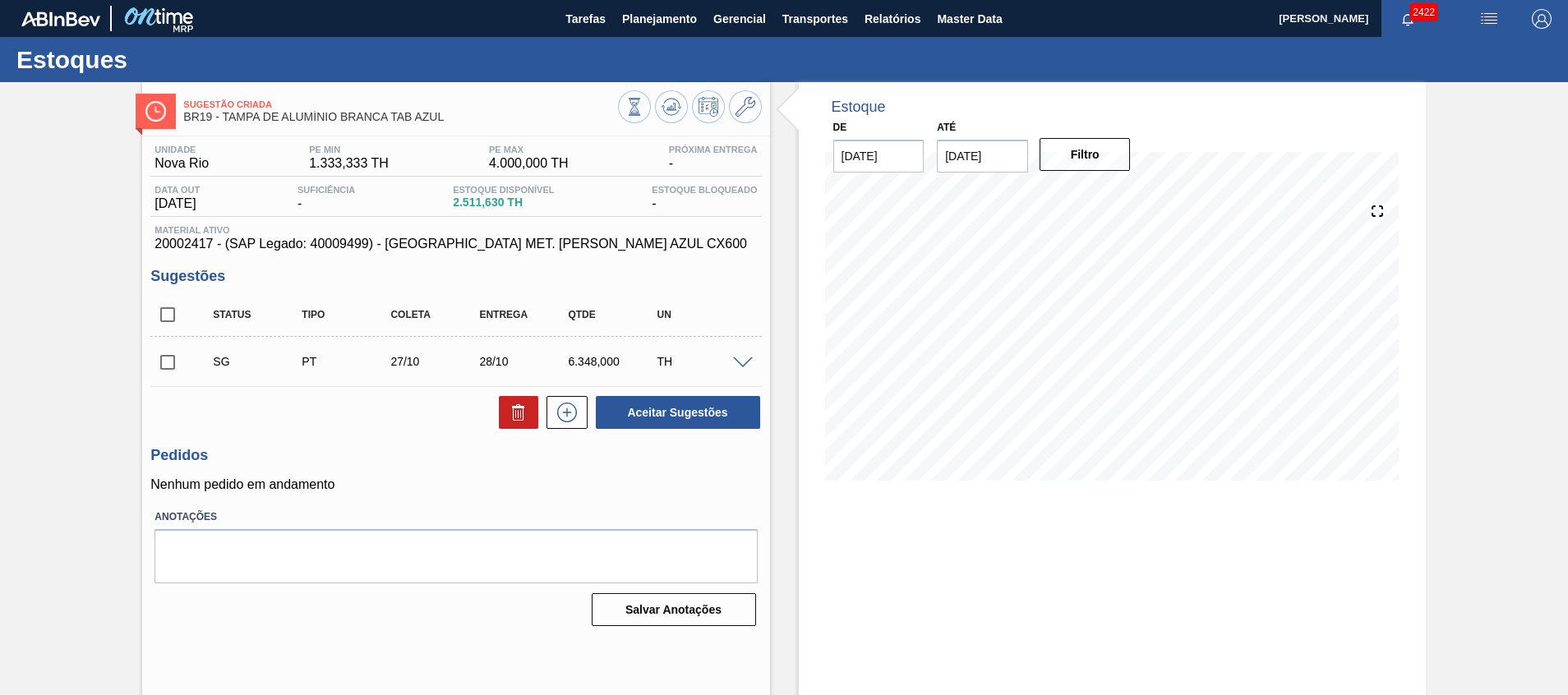
click at [176, 314] on input "checkbox" at bounding box center [167, 314] width 34 height 34
checkbox input "true"
click at [499, 410] on button at bounding box center [518, 412] width 39 height 33
checkbox input "false"
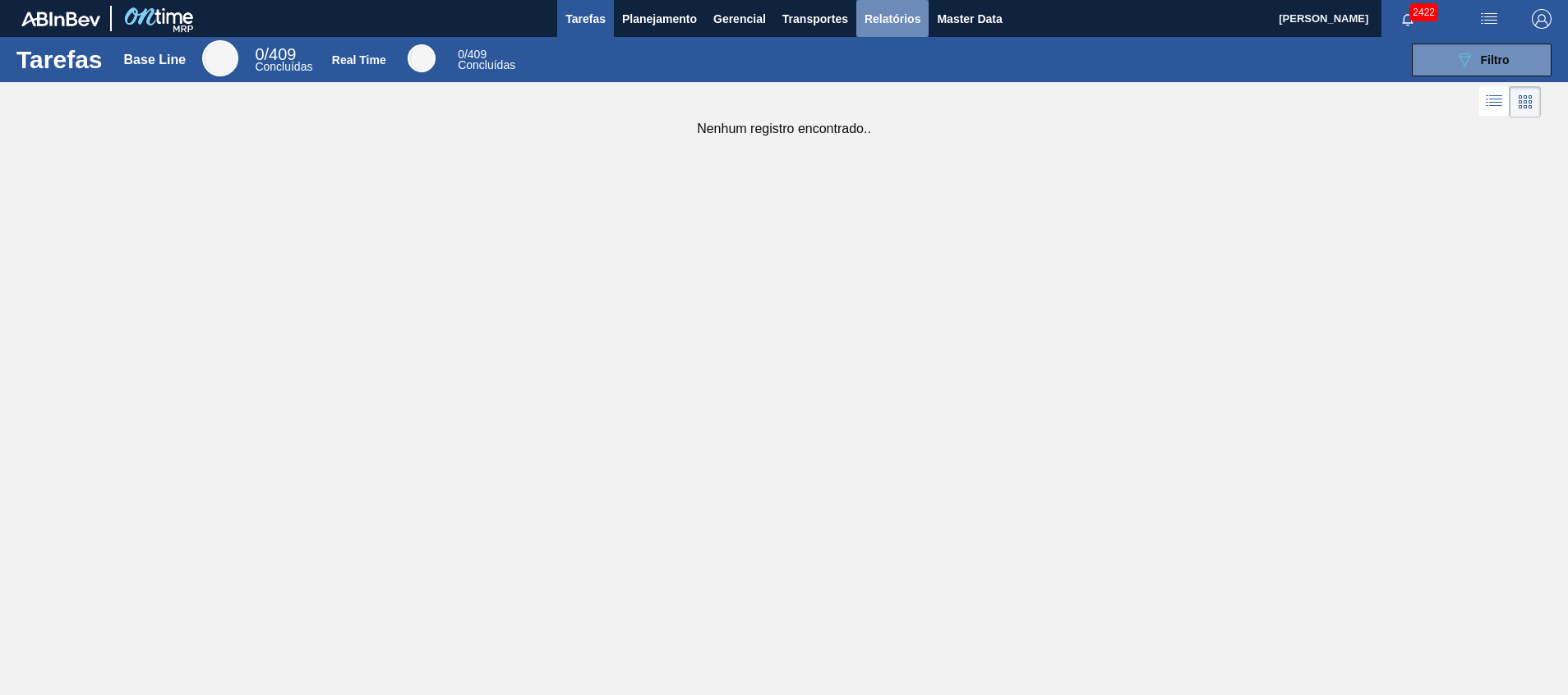
click at [885, 25] on span "Relatórios" at bounding box center [892, 19] width 56 height 20
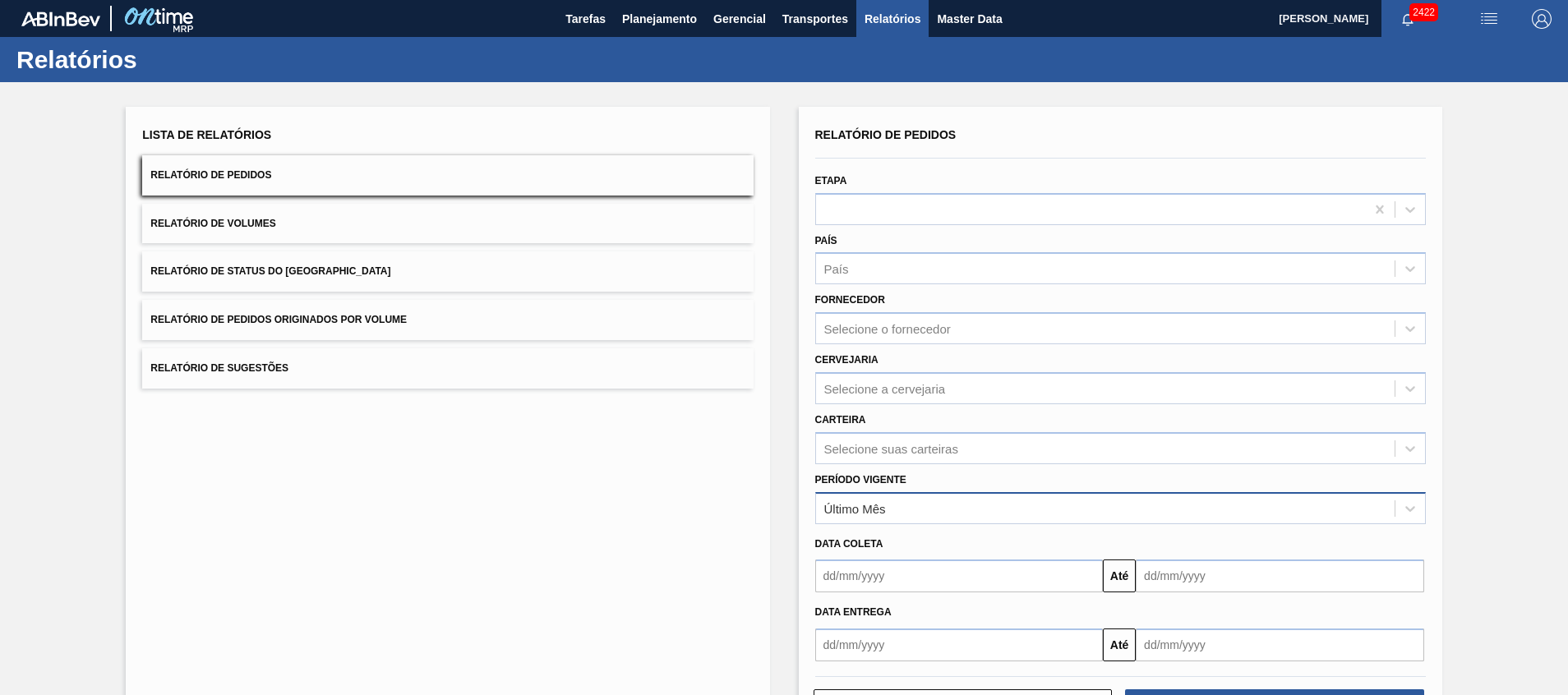
click at [902, 502] on div "Último Mês" at bounding box center [1105, 508] width 579 height 24
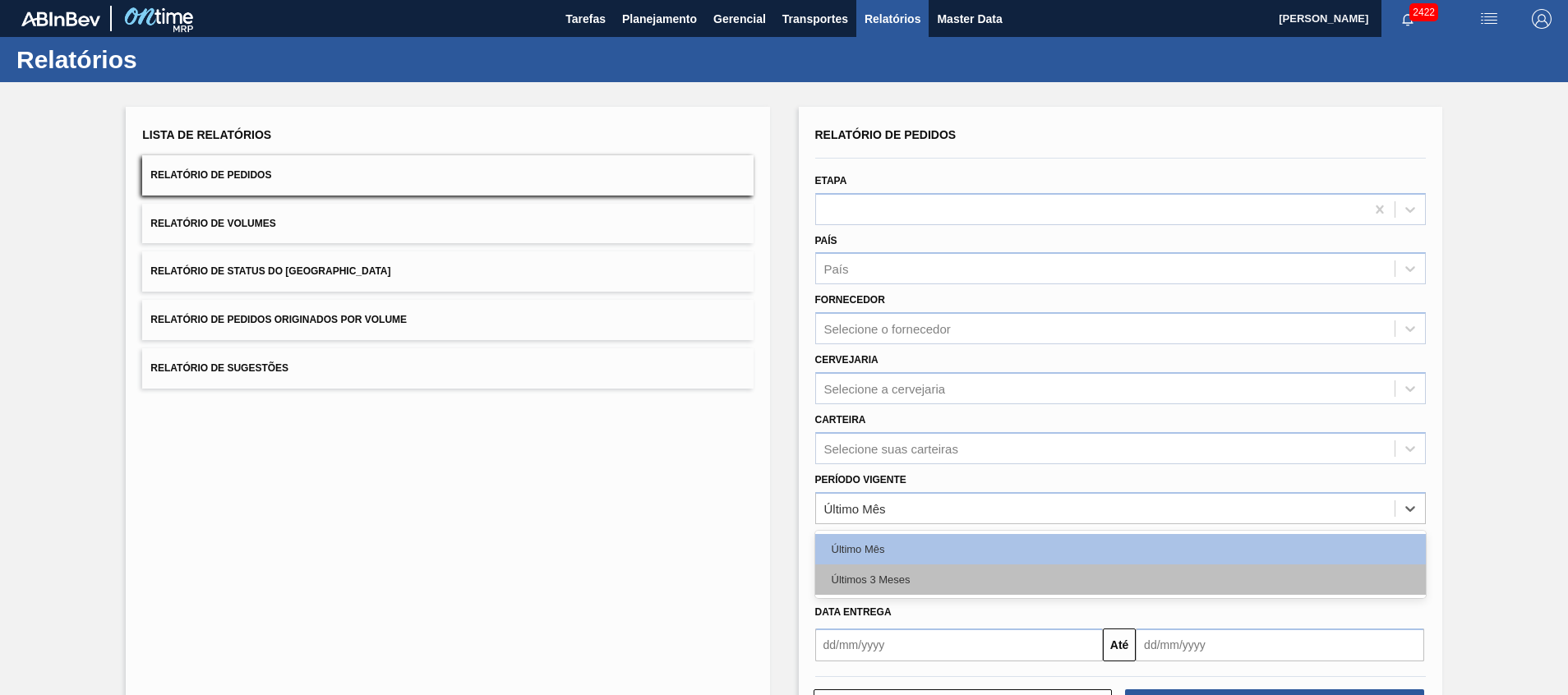
click at [894, 577] on div "Últimos 3 Meses" at bounding box center [1120, 580] width 611 height 30
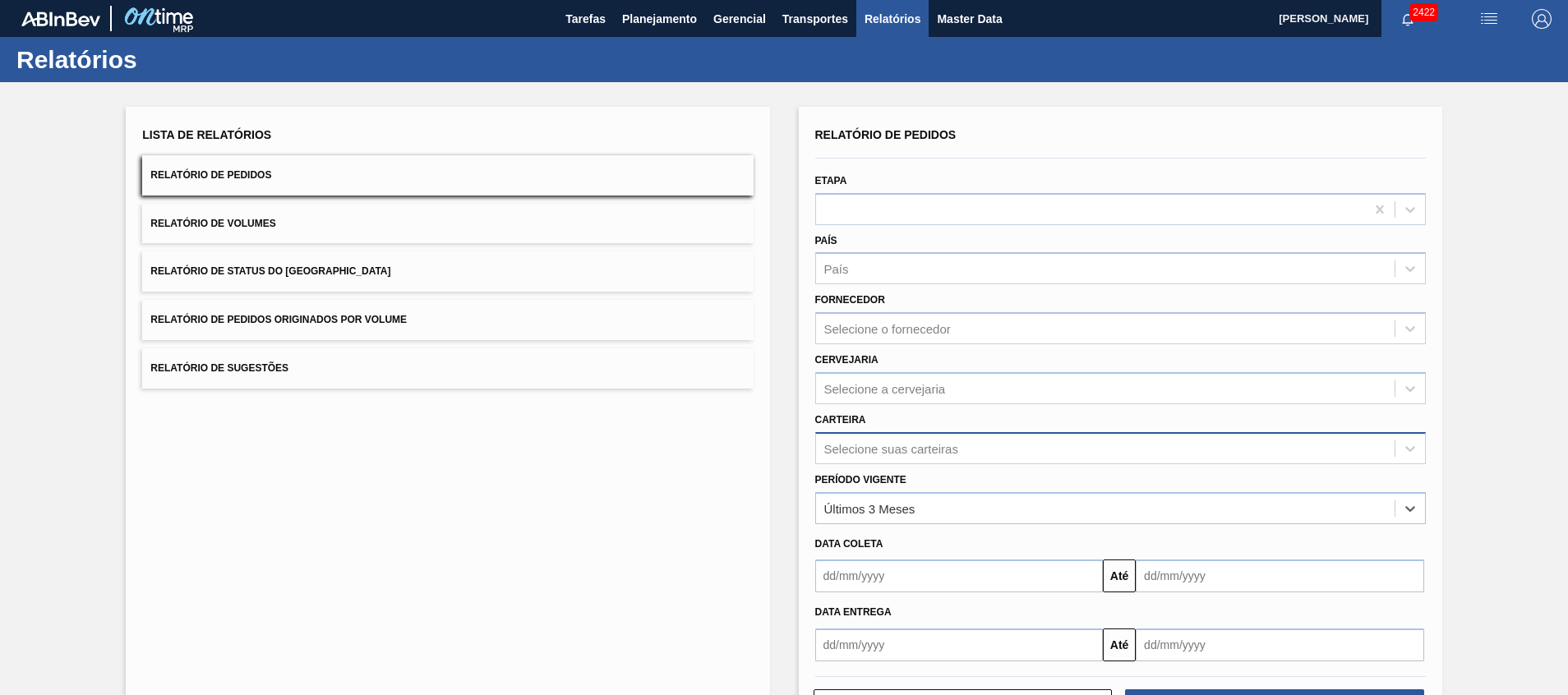
click at [962, 446] on div "Relatório de Pedidos Etapa País País Fornecedor Selecione o fornecedor Cervejar…" at bounding box center [1120, 393] width 611 height 538
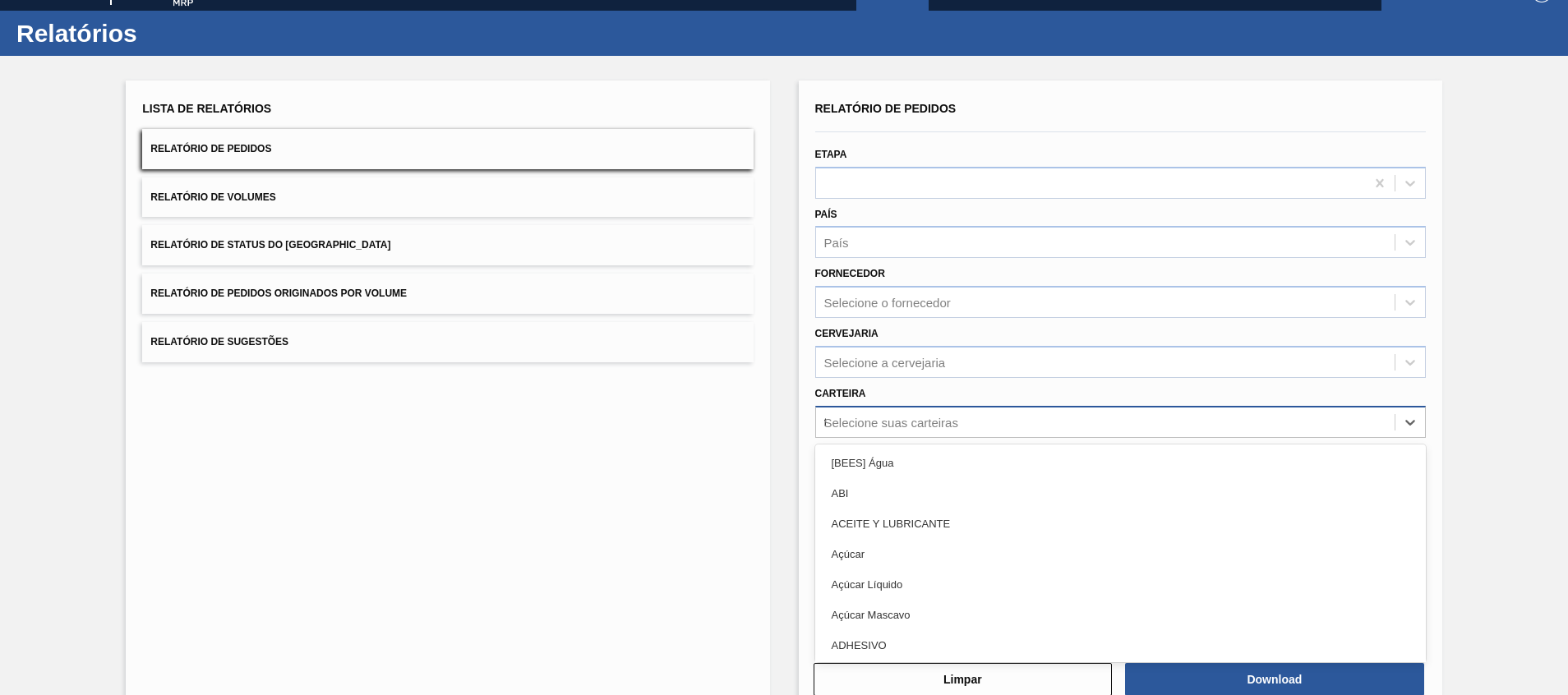
scroll to position [28, 0]
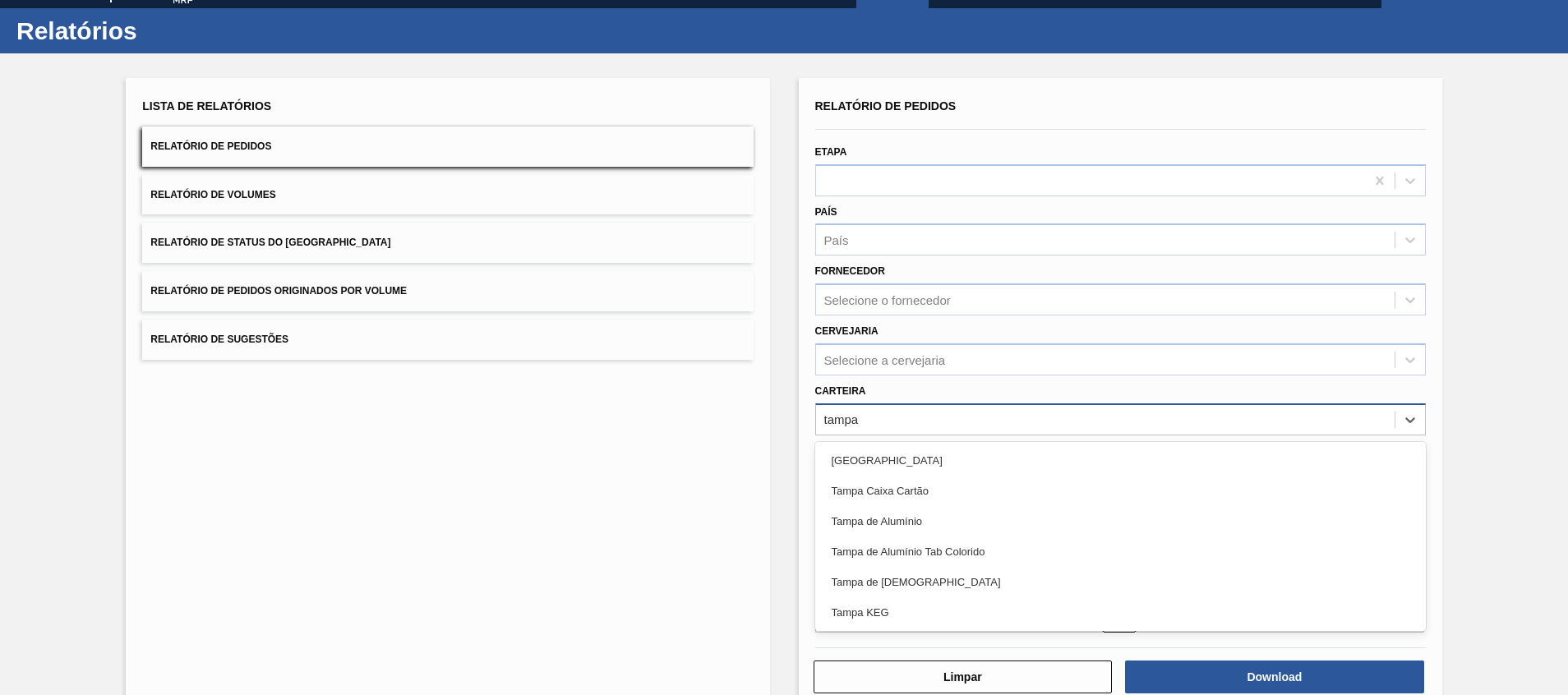
type input "tampa de"
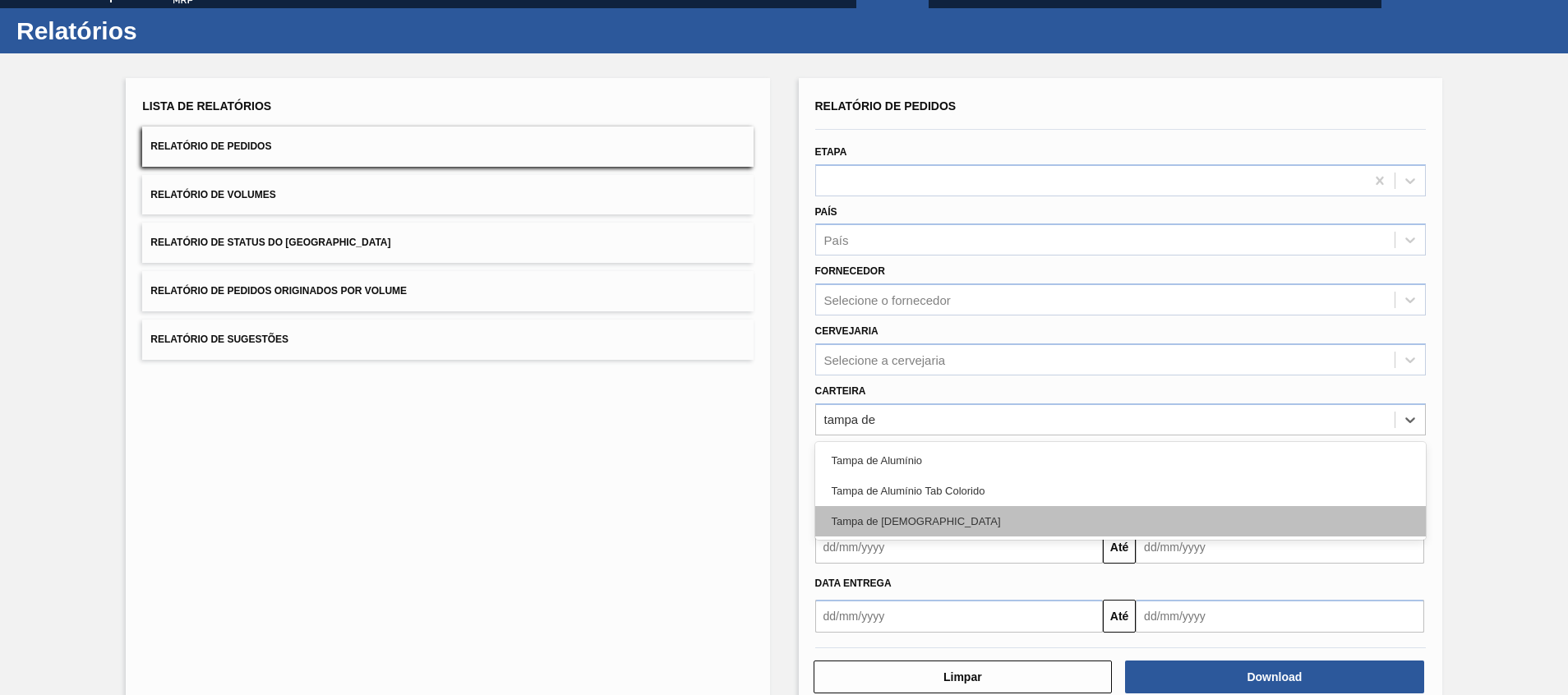
click at [967, 518] on div "Tampa de Lata" at bounding box center [1120, 521] width 611 height 30
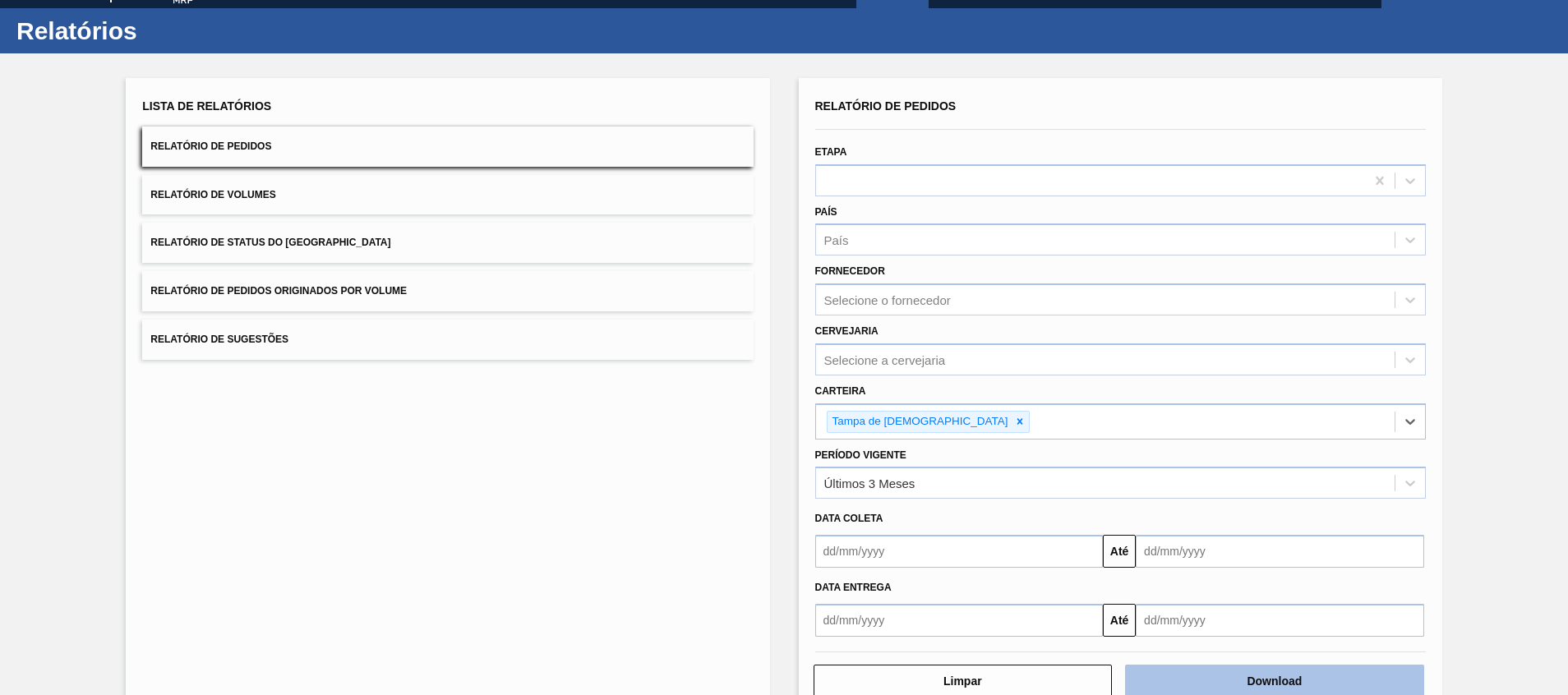
click at [1169, 681] on button "Download" at bounding box center [1275, 681] width 299 height 33
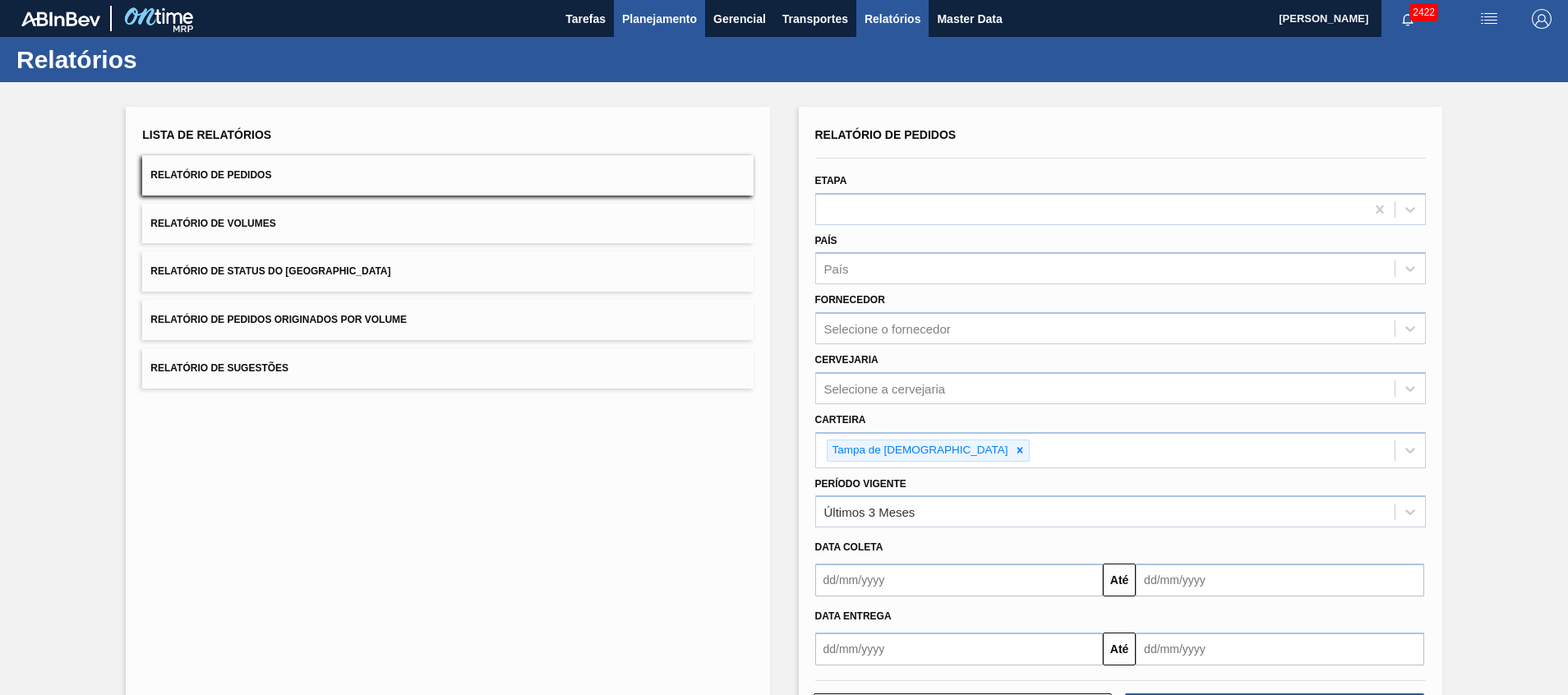
click at [676, 18] on span "Planejamento" at bounding box center [660, 19] width 75 height 20
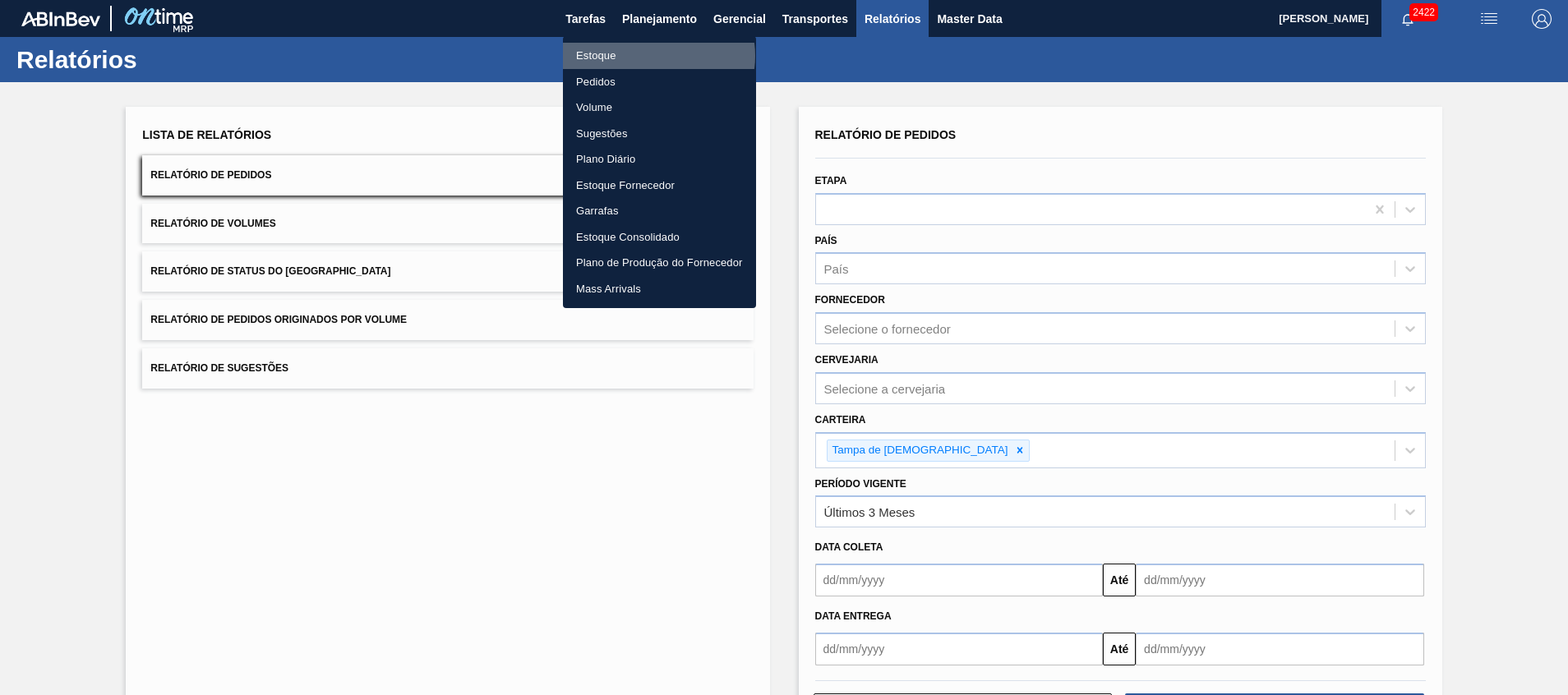
click at [657, 56] on li "Estoque" at bounding box center [659, 55] width 193 height 26
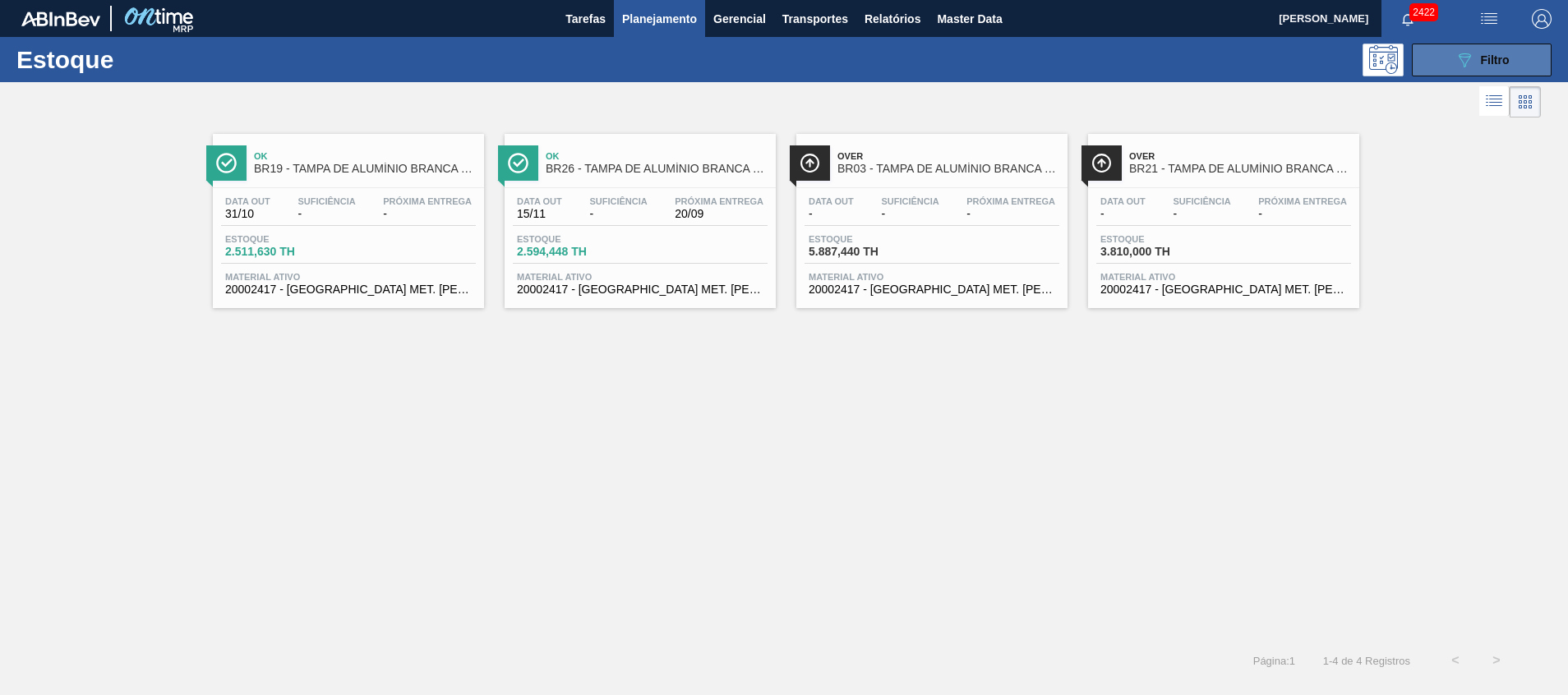
click at [1454, 50] on icon "089F7B8B-B2A5-4AFE-B5C0-19BA573D28AC" at bounding box center [1464, 60] width 20 height 20
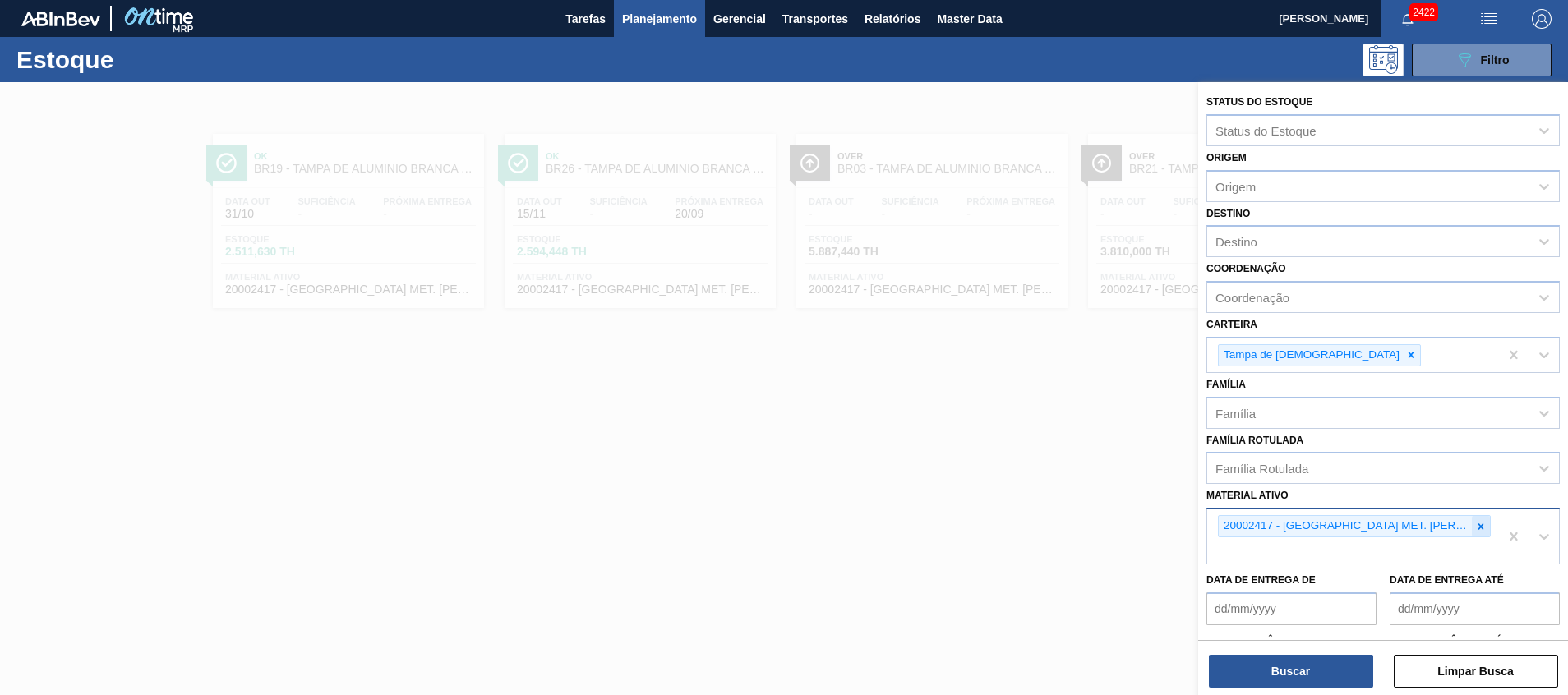
click at [1479, 520] on div at bounding box center [1481, 526] width 18 height 21
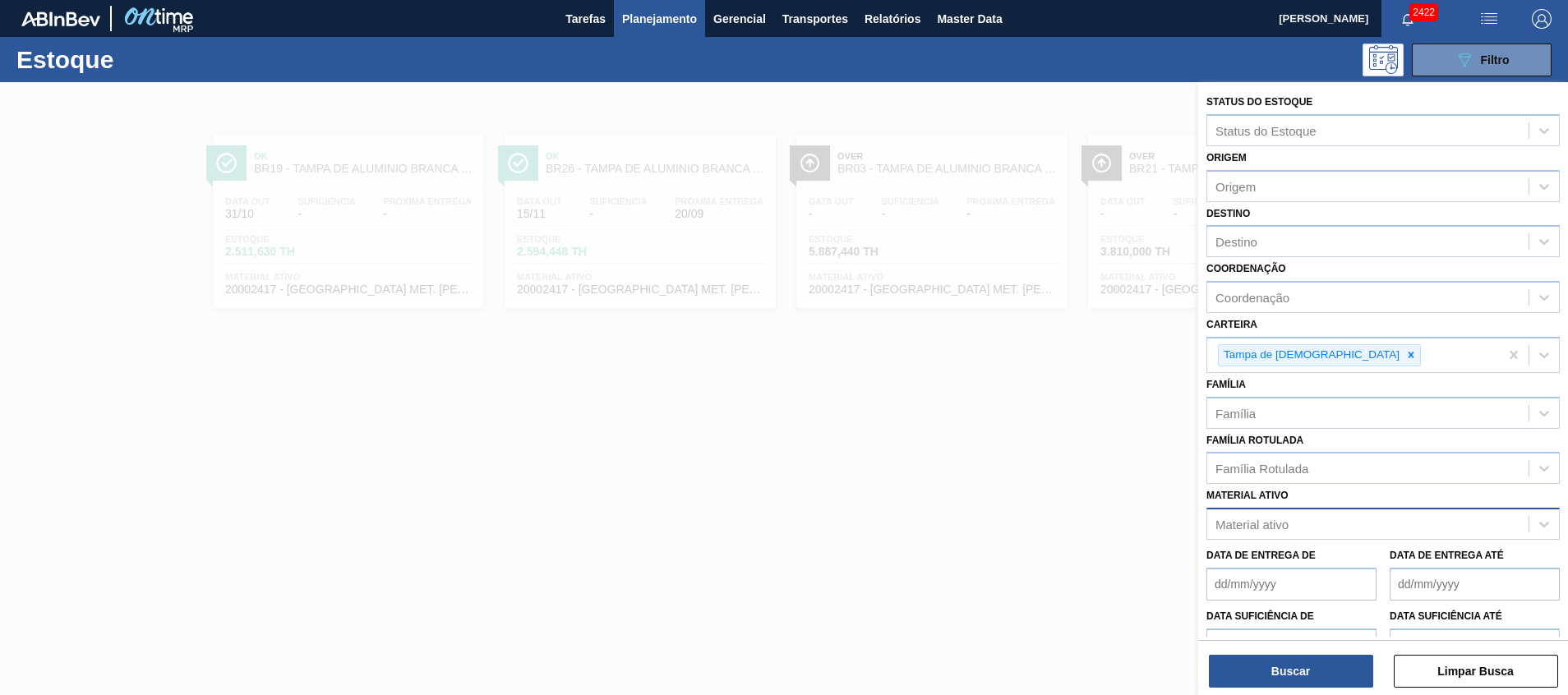
click at [1266, 266] on label "Coordenação" at bounding box center [1246, 269] width 79 height 12
click at [1217, 291] on input "Coordenação" at bounding box center [1216, 297] width 2 height 14
click at [1266, 241] on div "Destino" at bounding box center [1368, 241] width 322 height 24
type input "j"
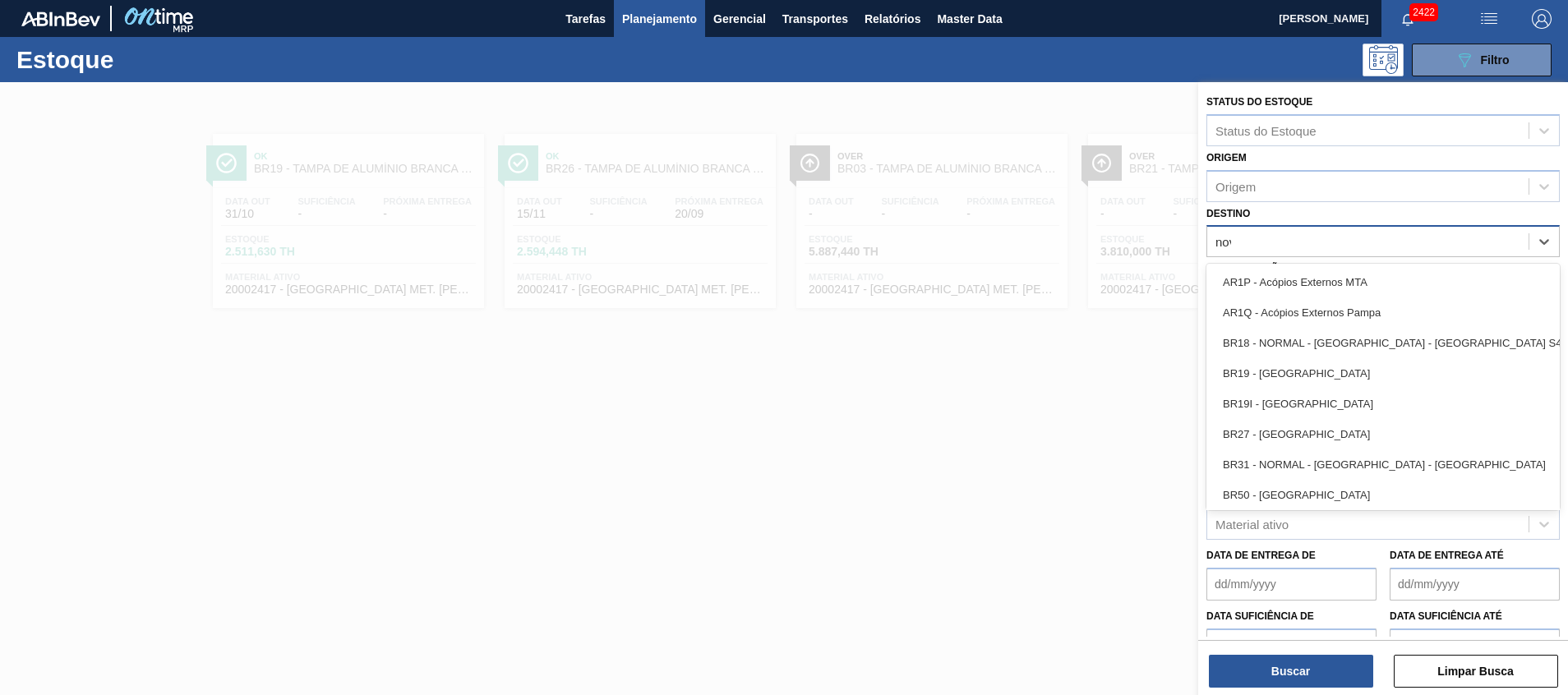
type input "nova"
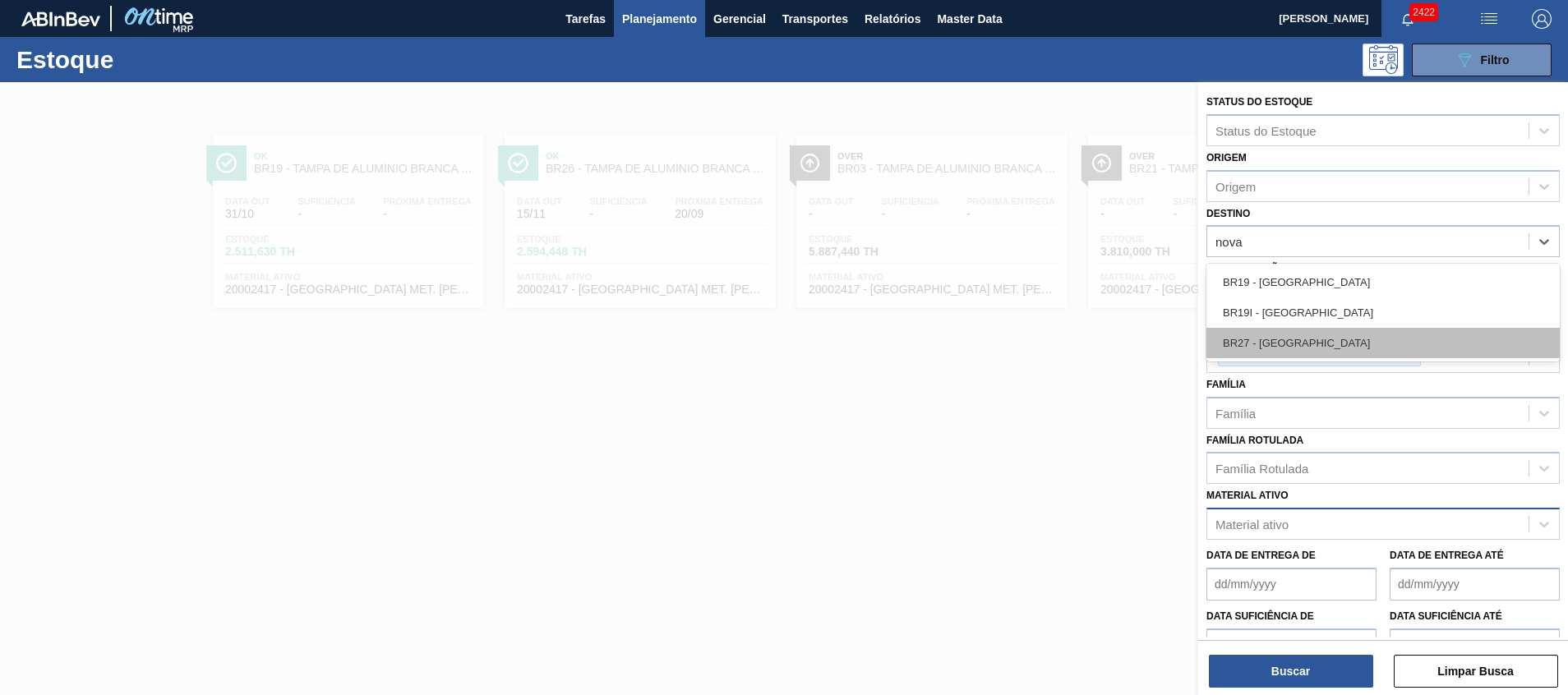
click at [1311, 329] on div "BR27 - Nova Minas" at bounding box center [1383, 343] width 353 height 30
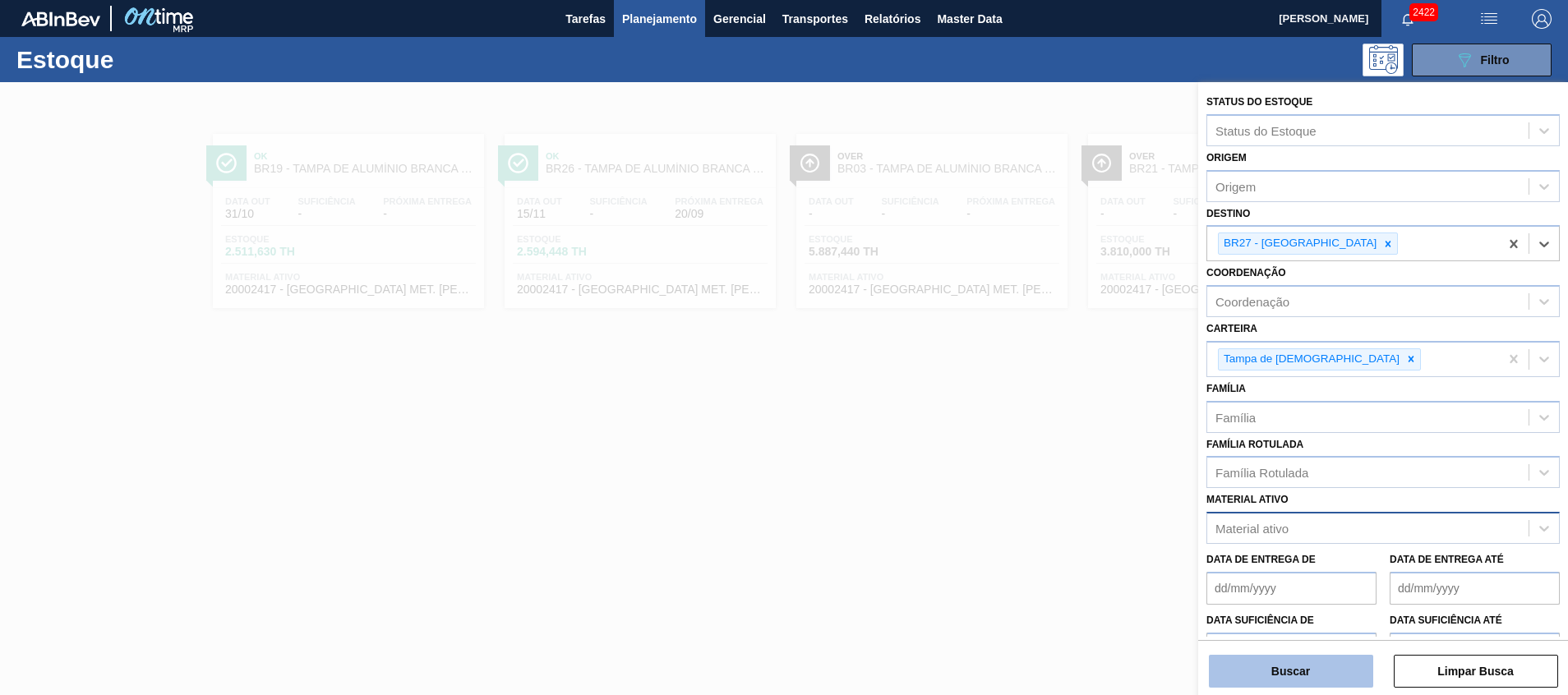
click at [1357, 667] on button "Buscar" at bounding box center [1291, 671] width 165 height 33
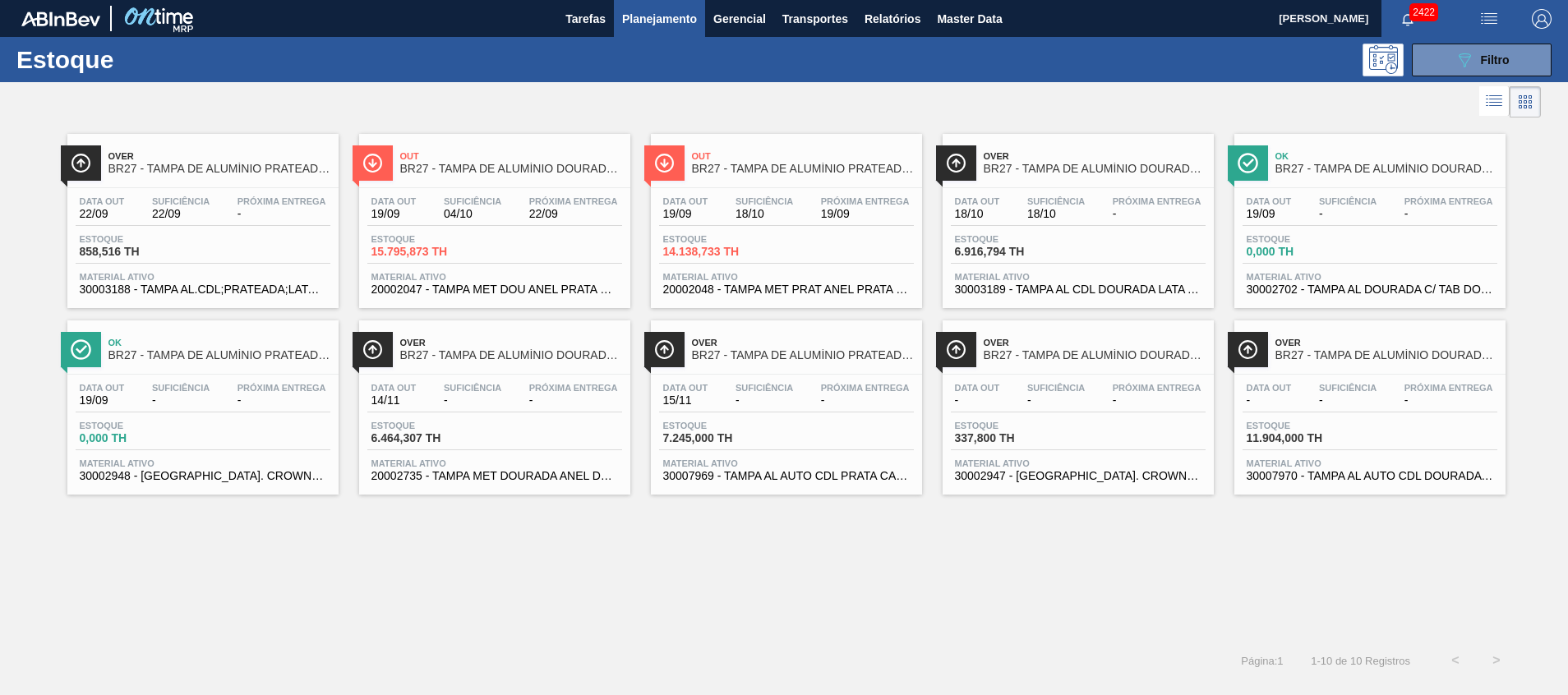
click at [560, 475] on span "20002735 - TAMPA MET DOURADA ANEL DOURADO" at bounding box center [495, 476] width 246 height 13
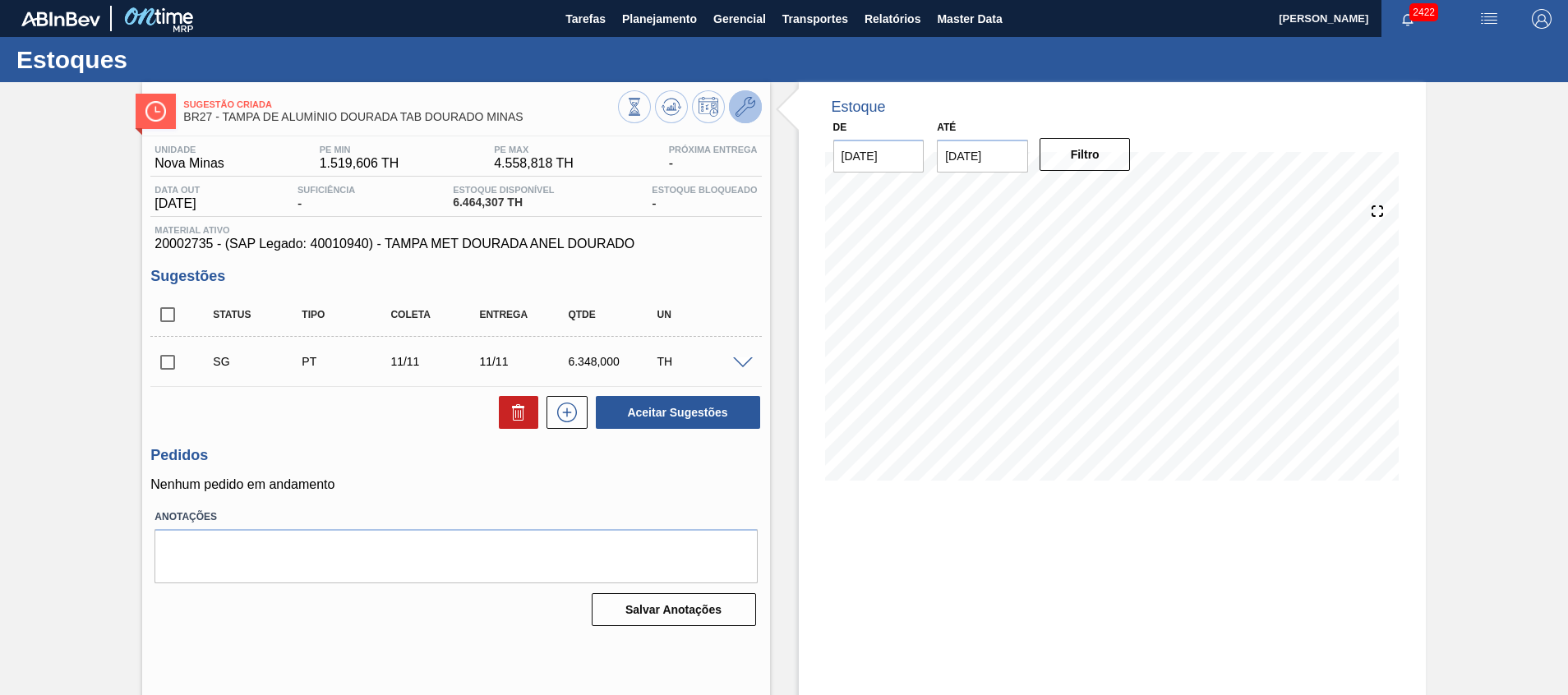
click at [751, 109] on icon at bounding box center [746, 107] width 20 height 20
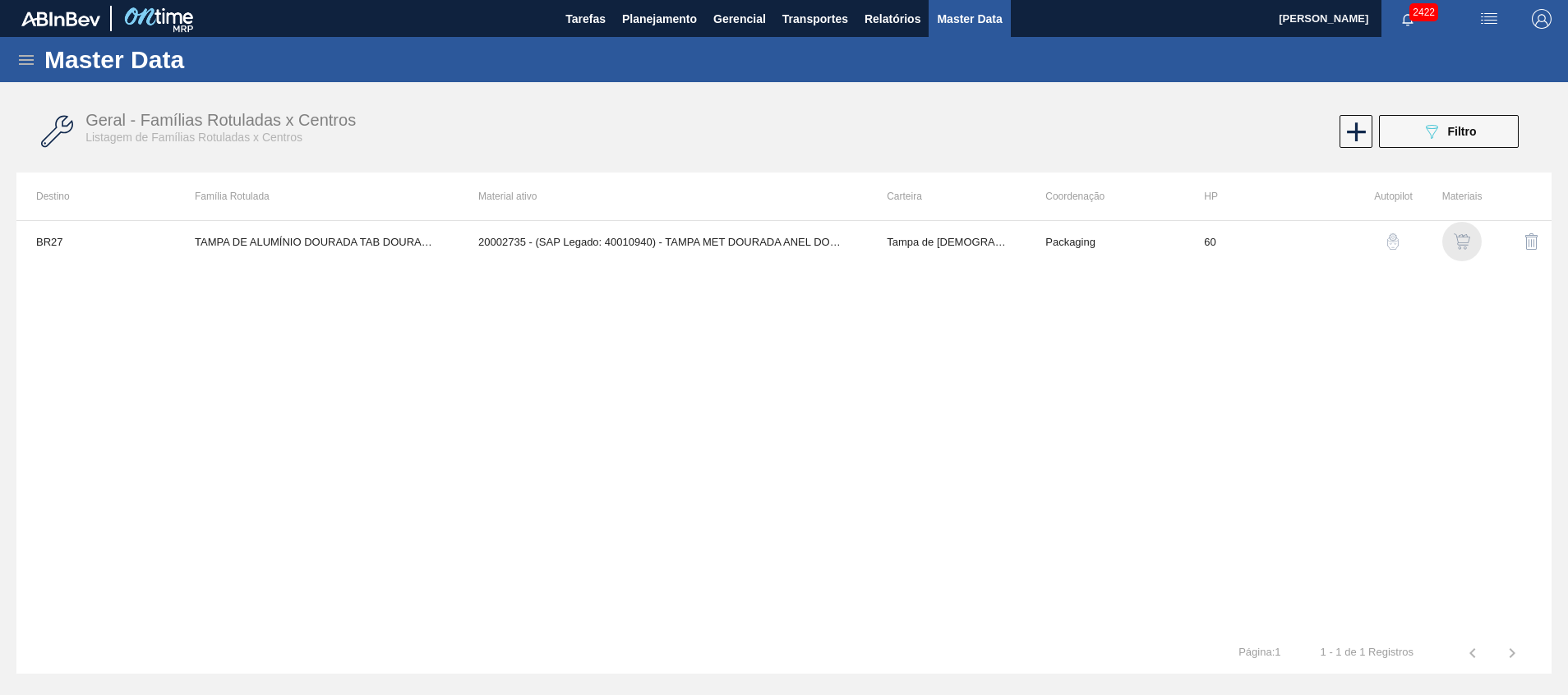
click at [1466, 236] on img "button" at bounding box center [1462, 241] width 17 height 17
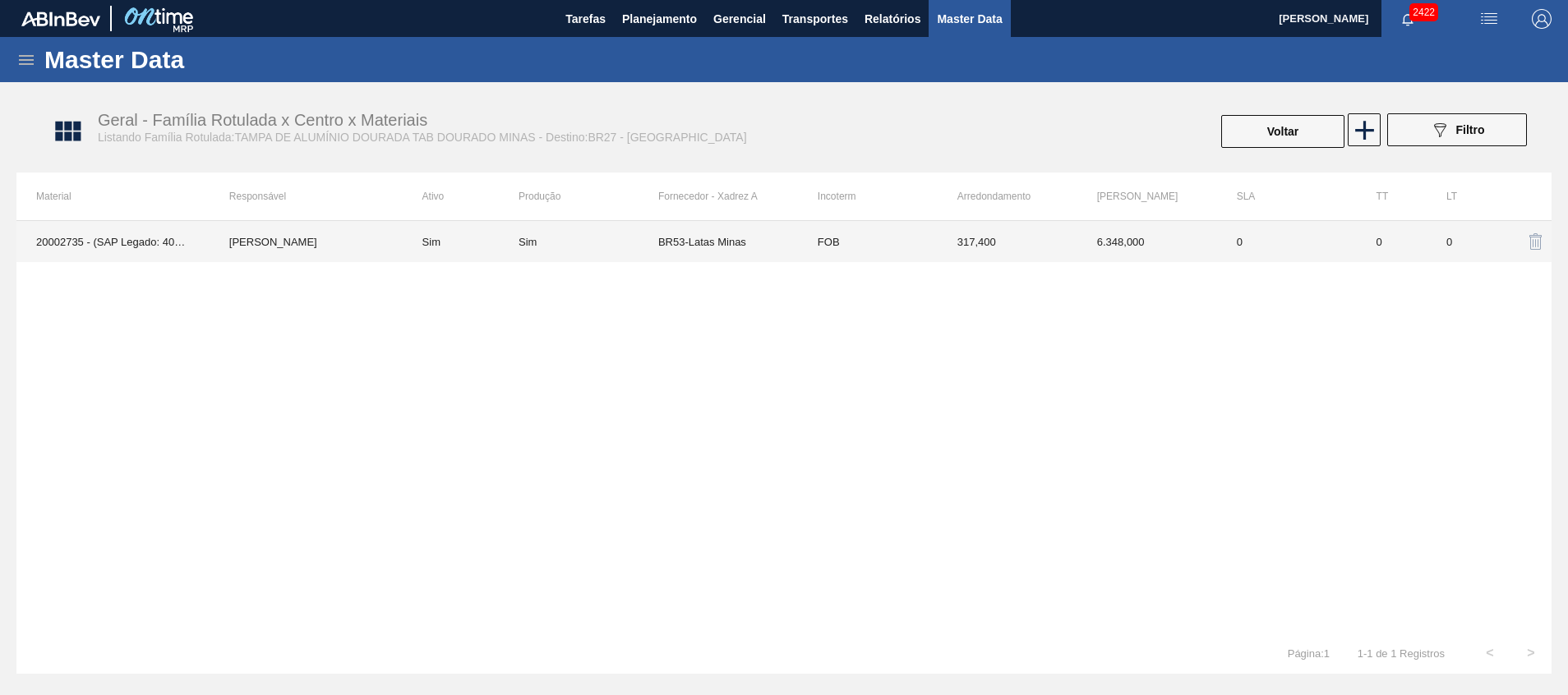
click at [915, 236] on td "FOB" at bounding box center [867, 241] width 140 height 41
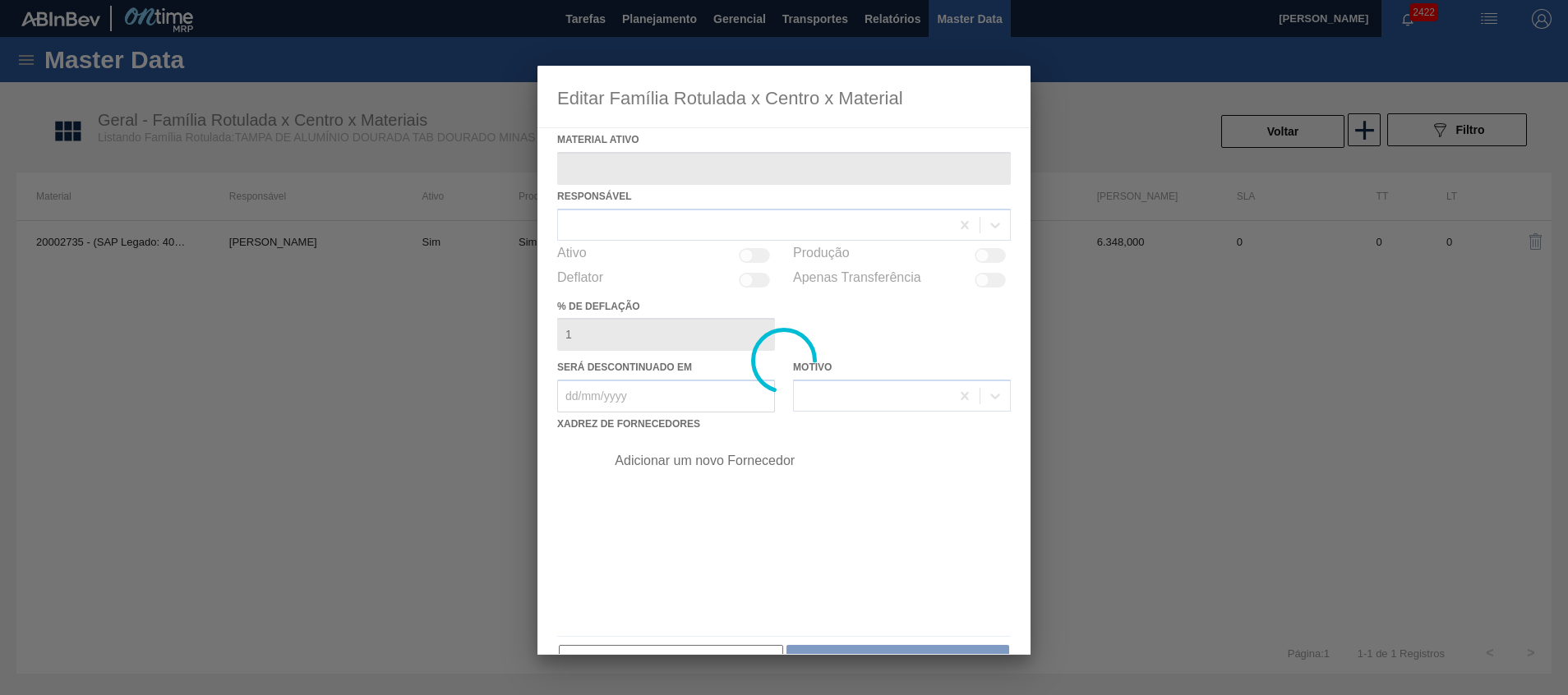
type ativo "20002735 - (SAP Legado: 40010940) - TAMPA MET DOURADA ANEL DOURADO"
checkbox input "true"
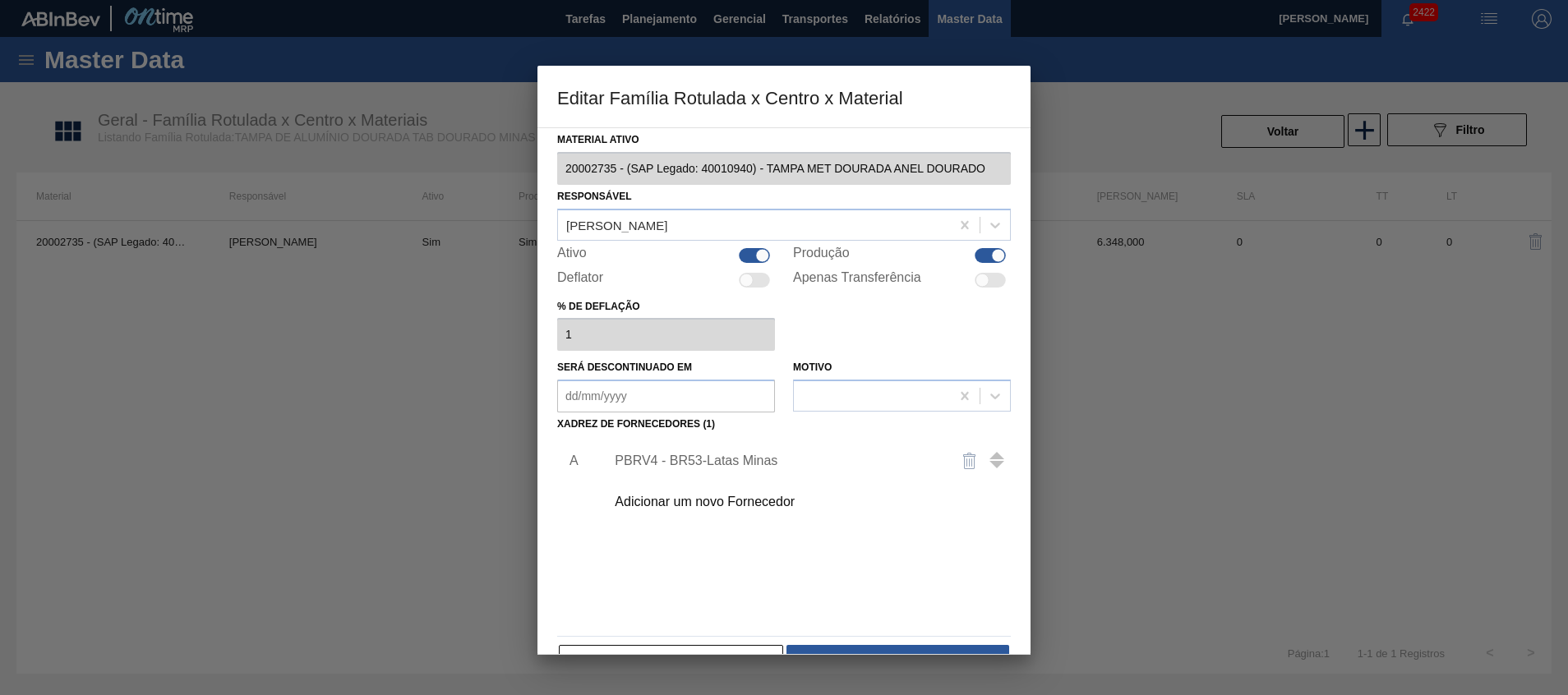
click at [754, 459] on div "PBRV4 - BR53-Latas Minas" at bounding box center [776, 461] width 322 height 15
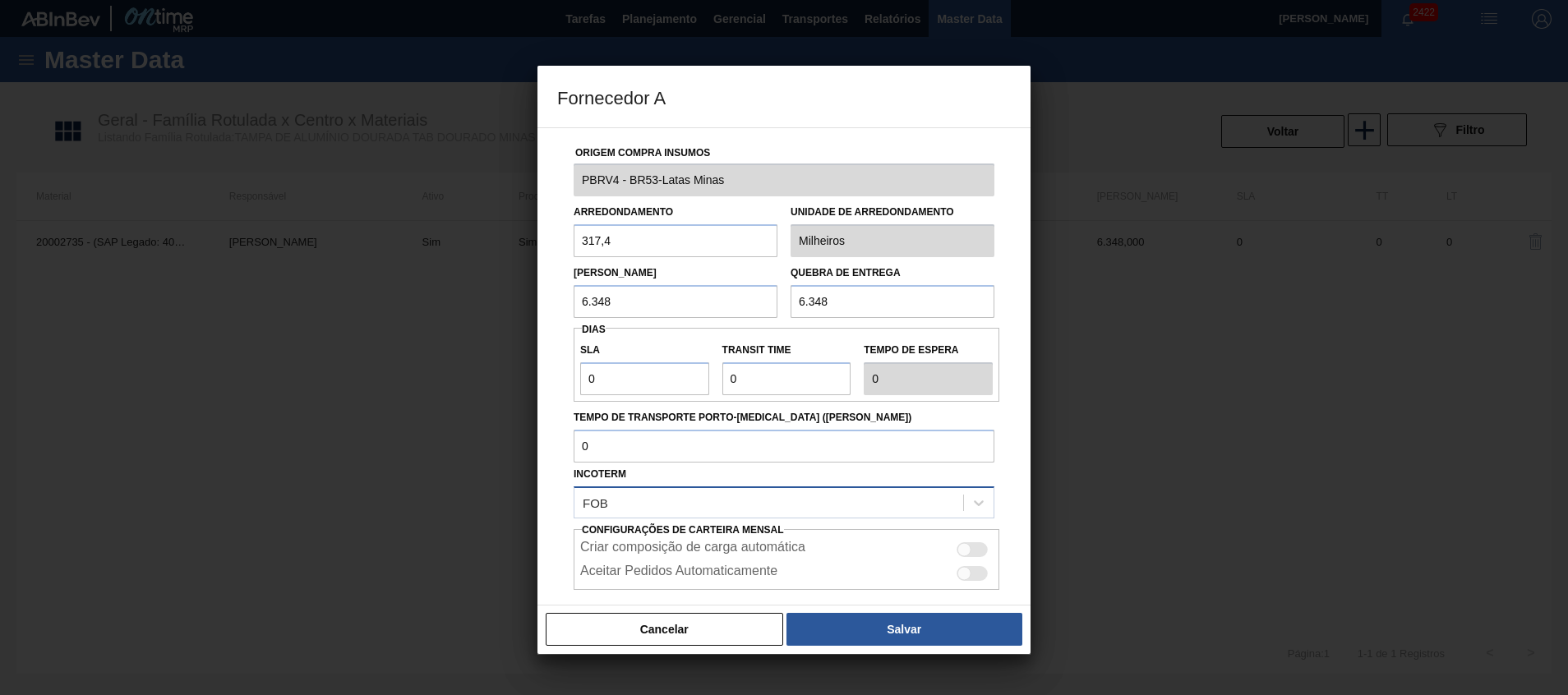
scroll to position [87, 0]
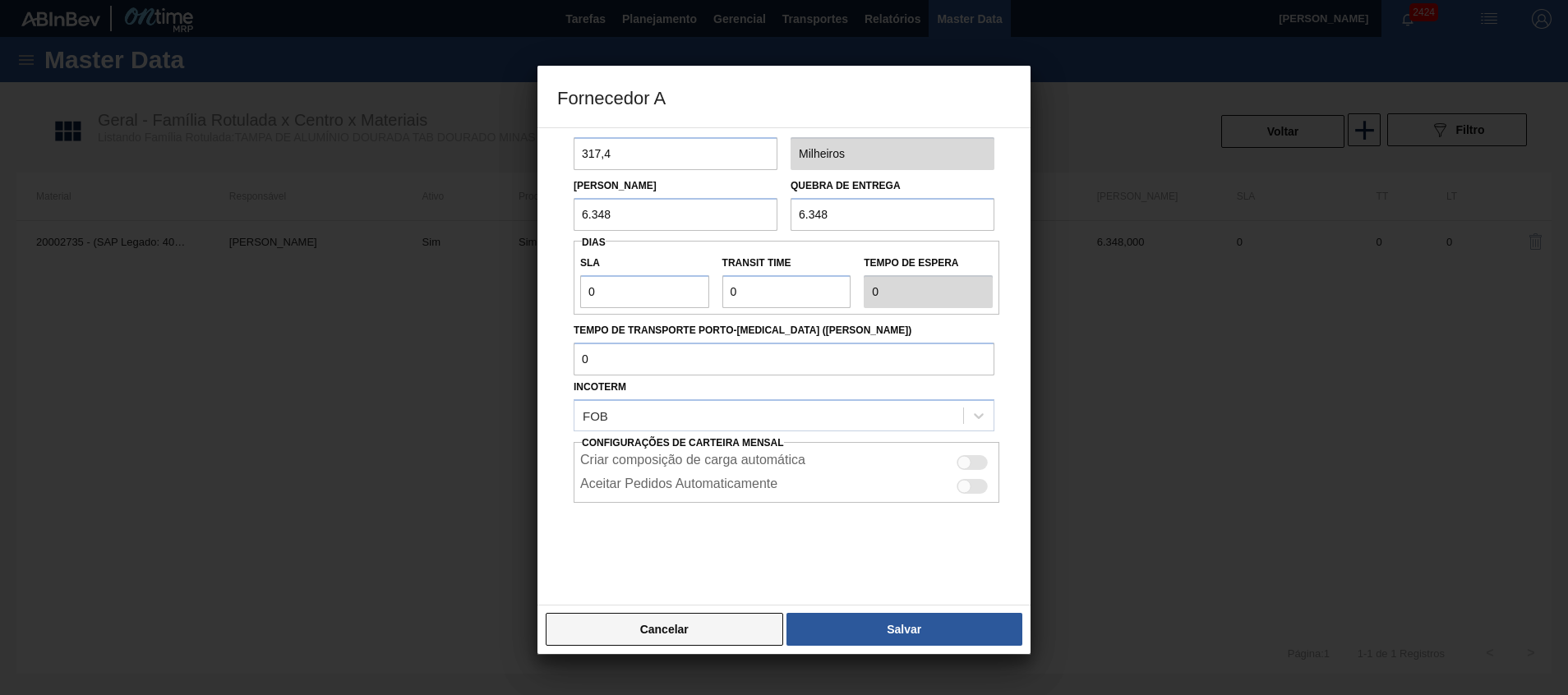
click at [649, 633] on button "Cancelar" at bounding box center [664, 629] width 237 height 33
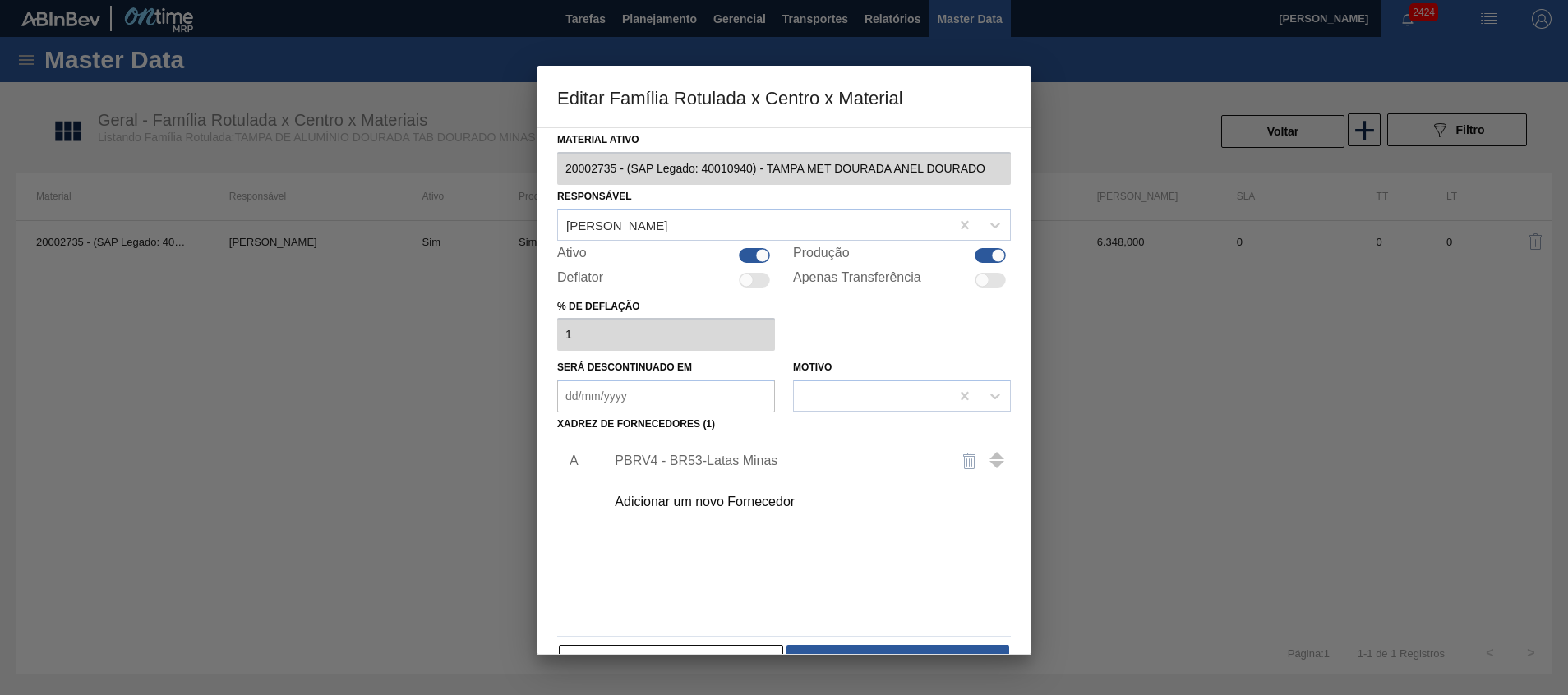
scroll to position [45, 0]
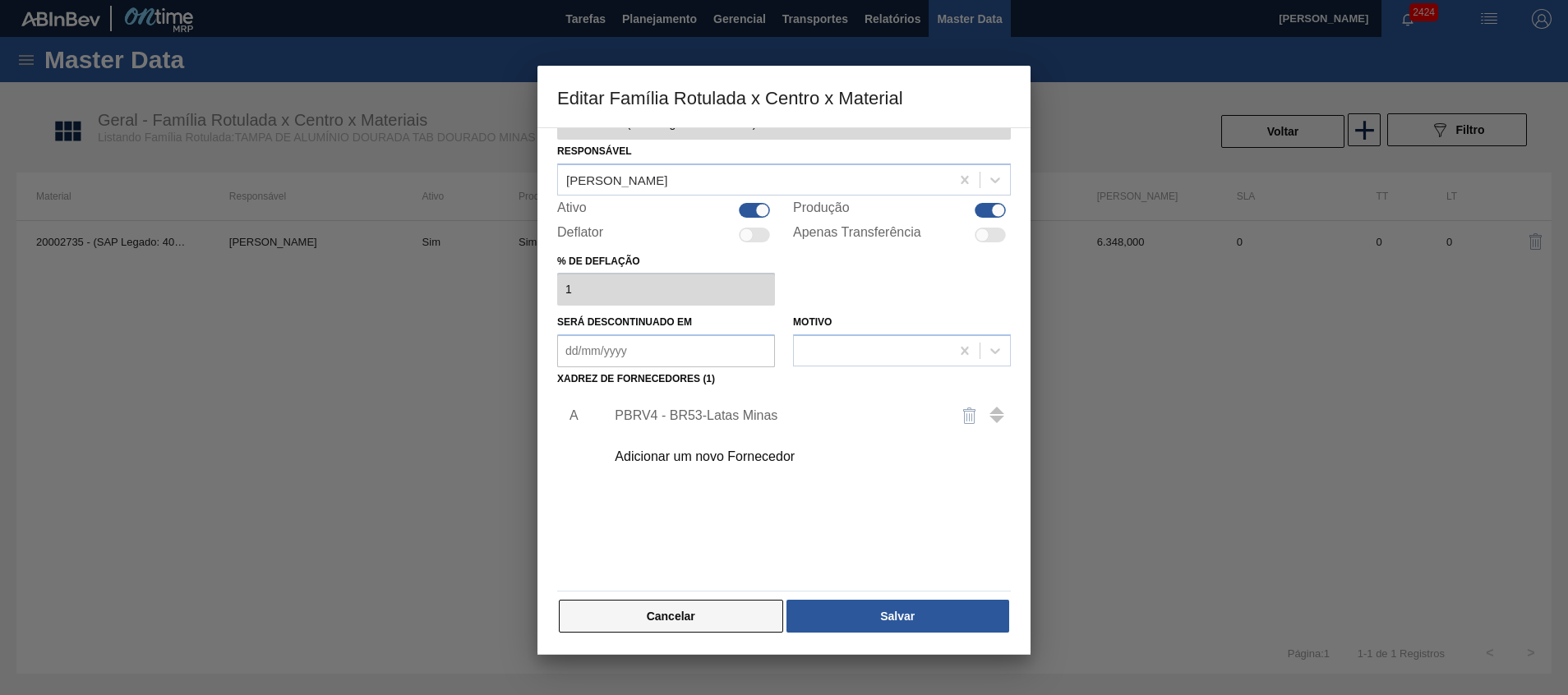
click at [677, 625] on button "Cancelar" at bounding box center [671, 616] width 225 height 33
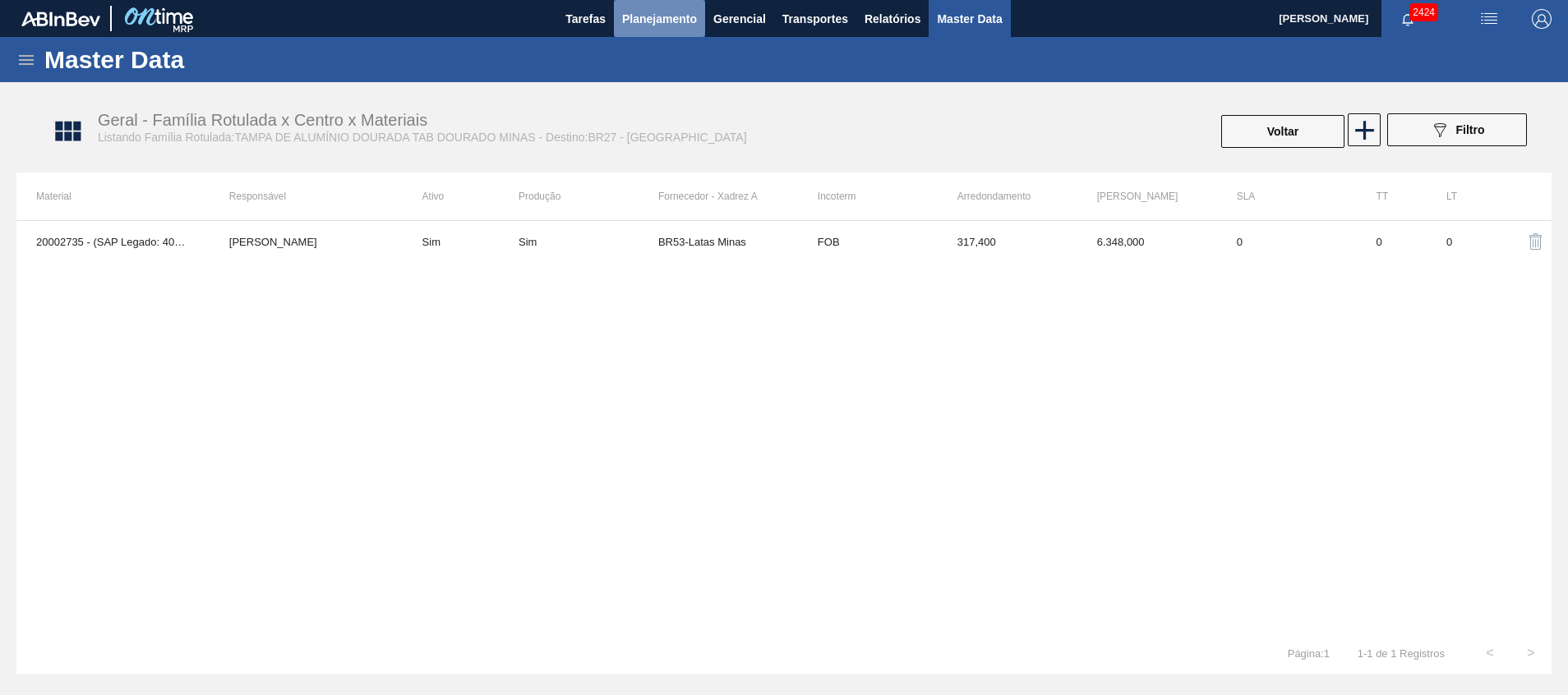
click at [648, 21] on span "Planejamento" at bounding box center [660, 19] width 75 height 20
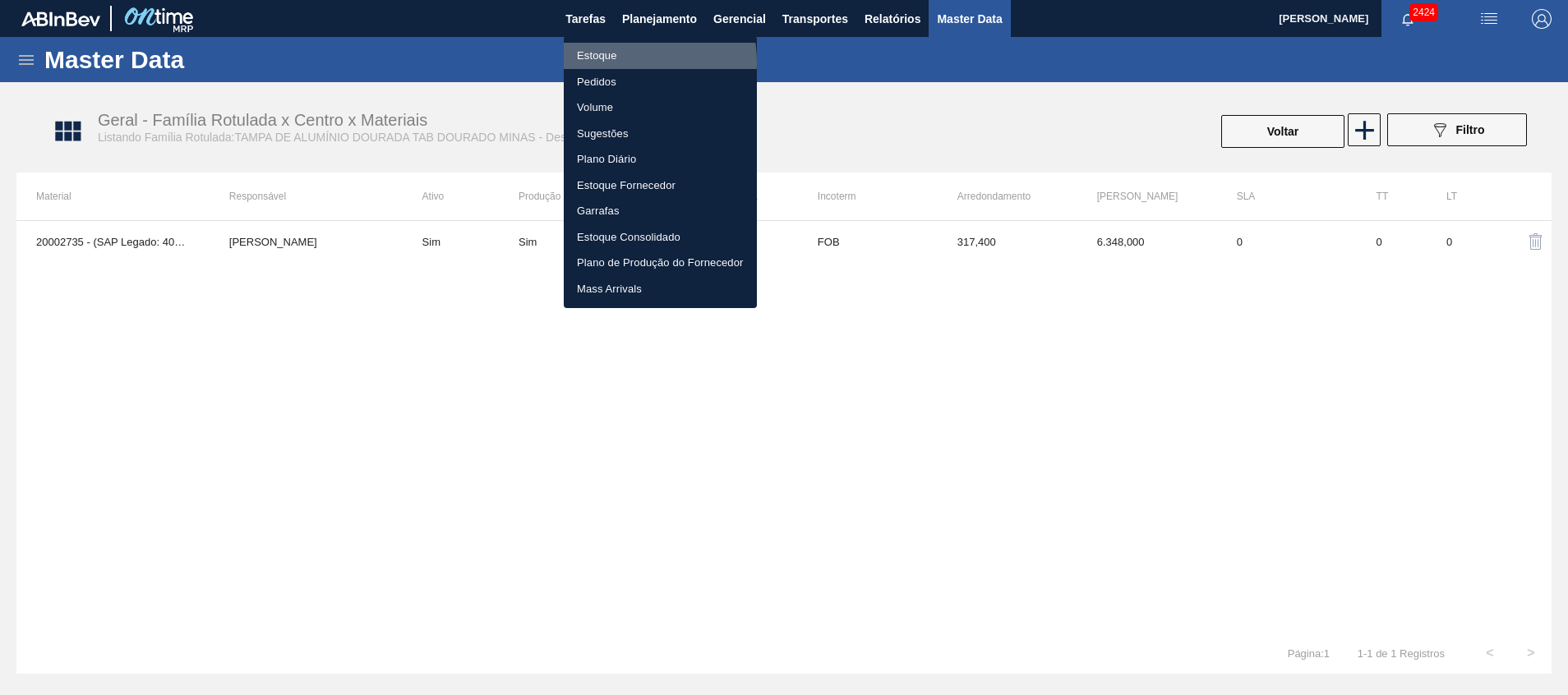
click at [609, 63] on li "Estoque" at bounding box center [660, 55] width 193 height 26
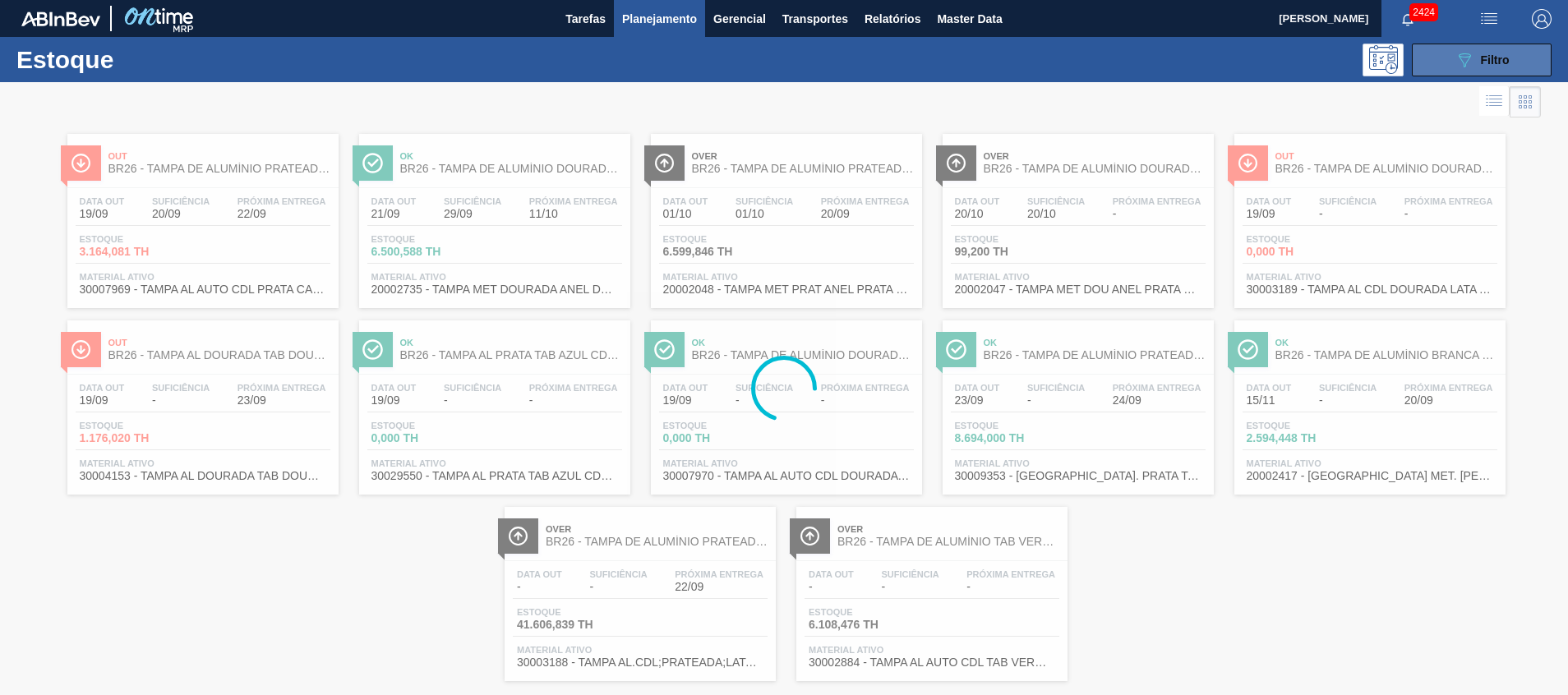
click at [1454, 66] on icon "089F7B8B-B2A5-4AFE-B5C0-19BA573D28AC" at bounding box center [1464, 60] width 20 height 20
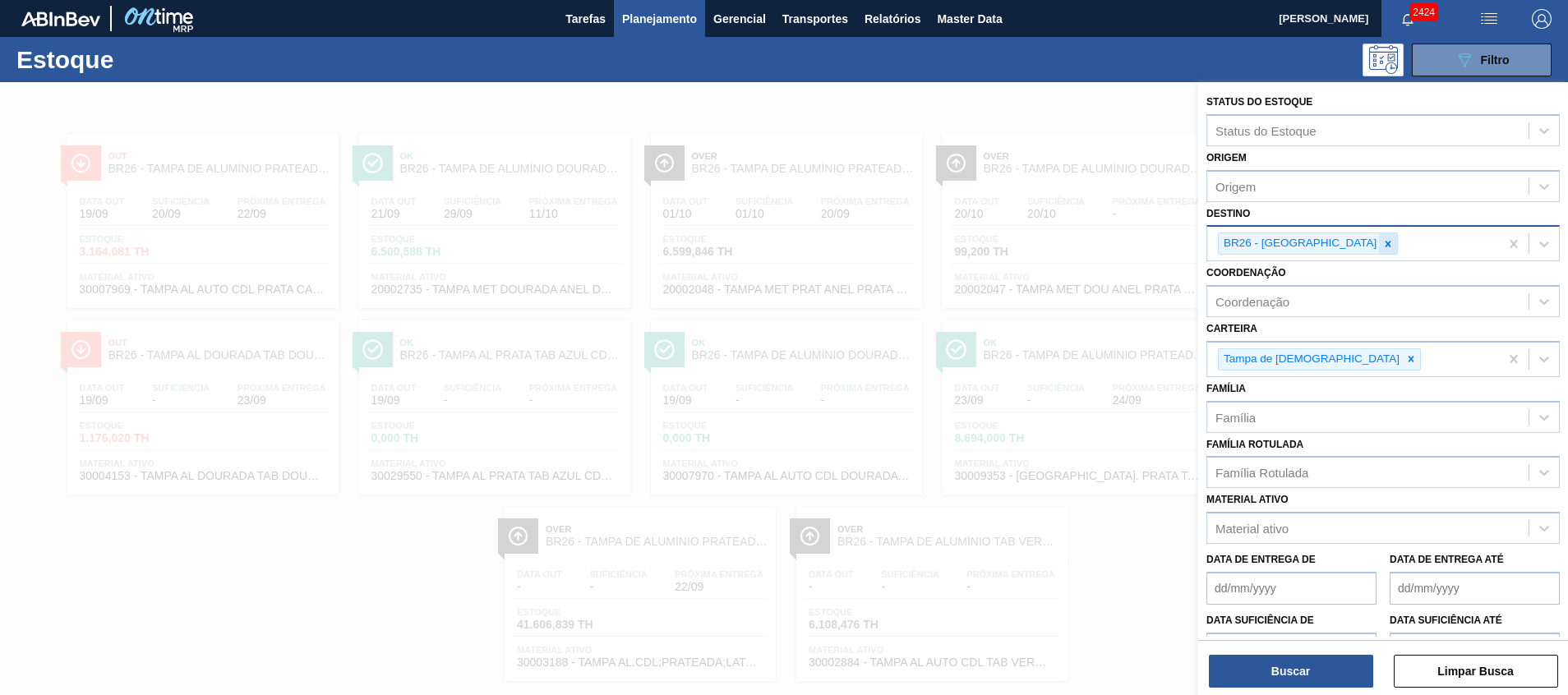
click at [1383, 249] on icon at bounding box center [1388, 244] width 12 height 12
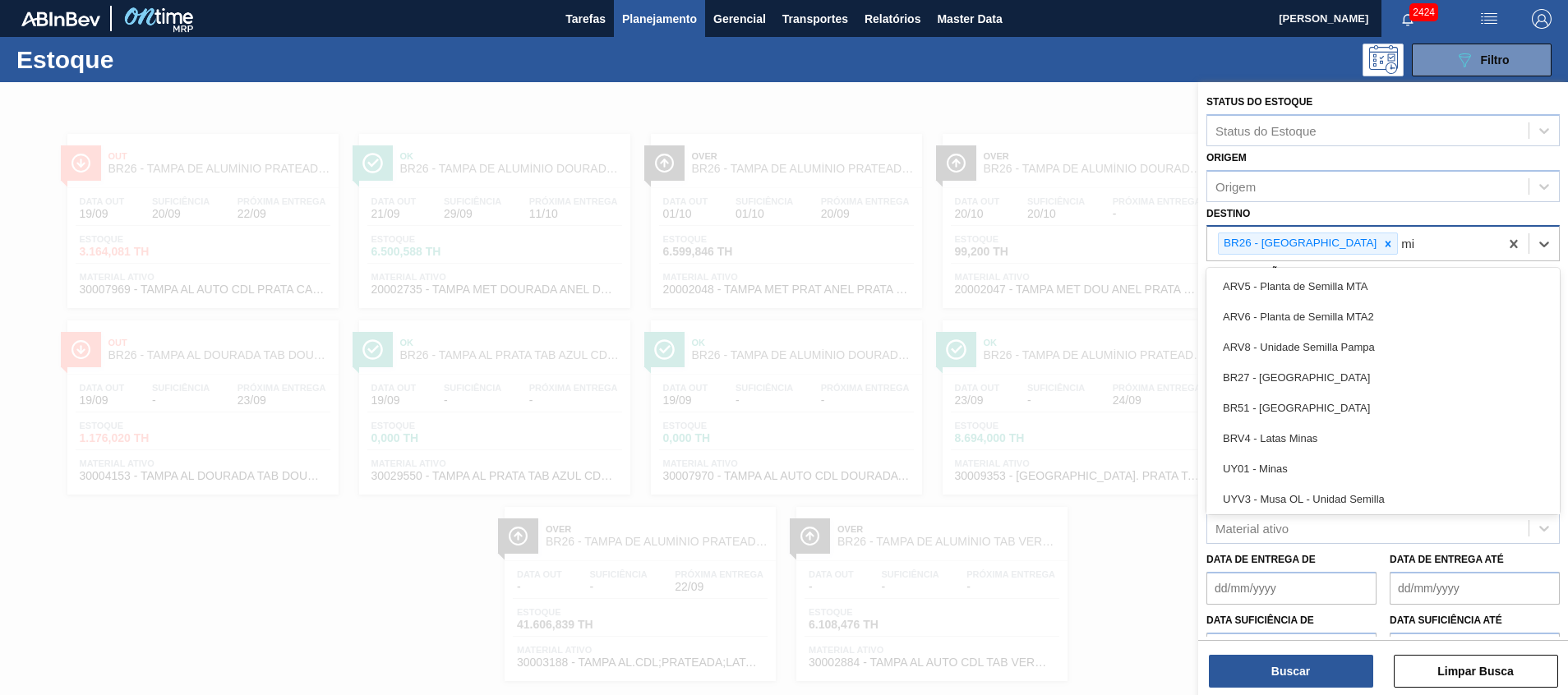
type input "m"
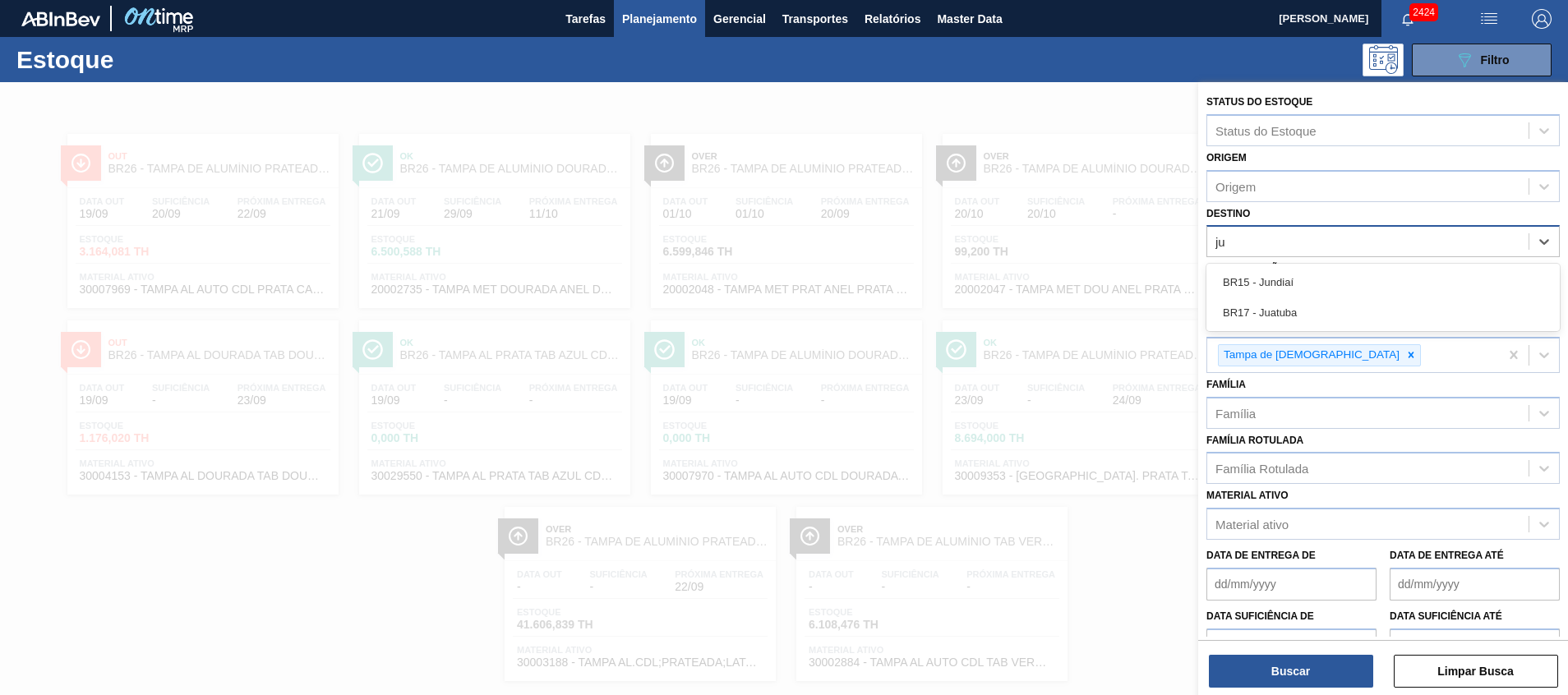
type input "jua"
drag, startPoint x: 1328, startPoint y: 276, endPoint x: 1261, endPoint y: 423, distance: 161.5
click at [1328, 276] on div "BR17 - Juatuba" at bounding box center [1383, 282] width 353 height 30
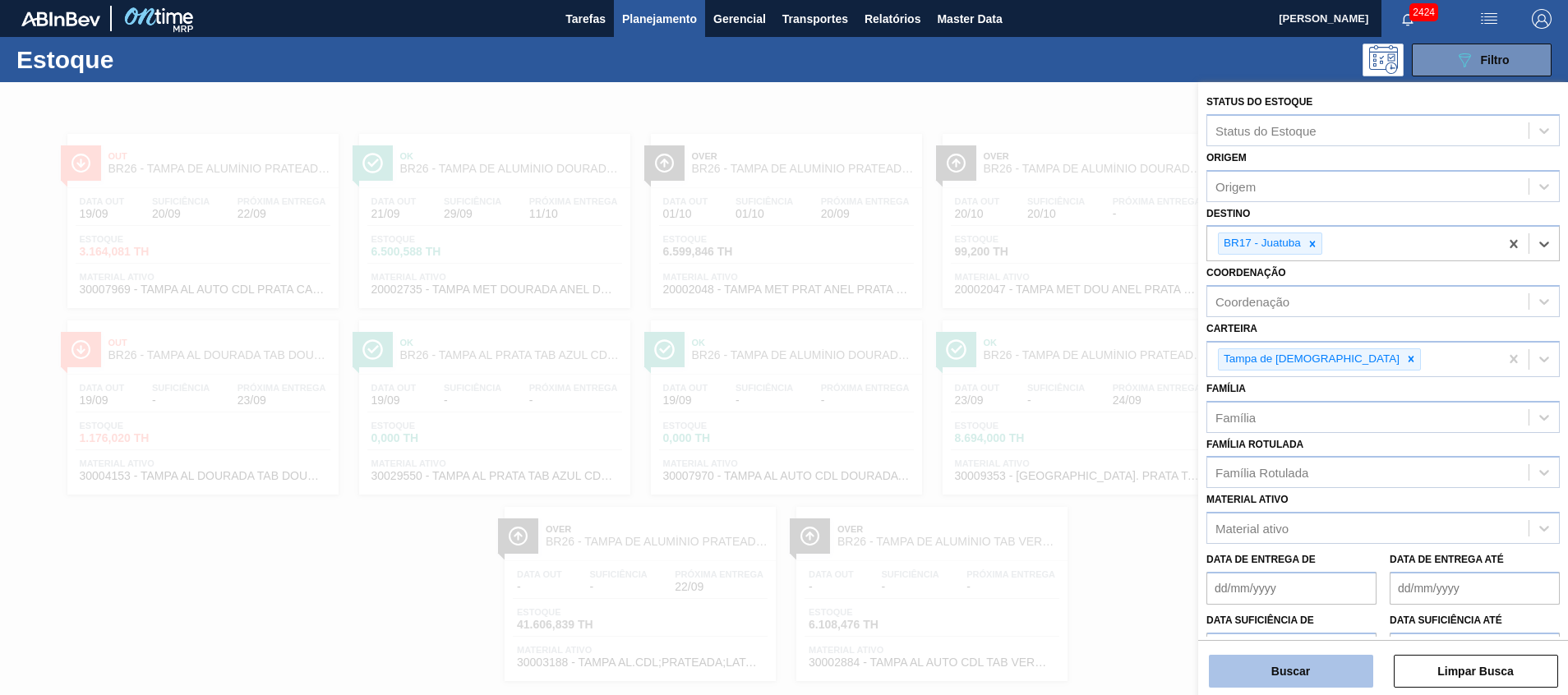
click at [1270, 662] on button "Buscar" at bounding box center [1291, 671] width 165 height 33
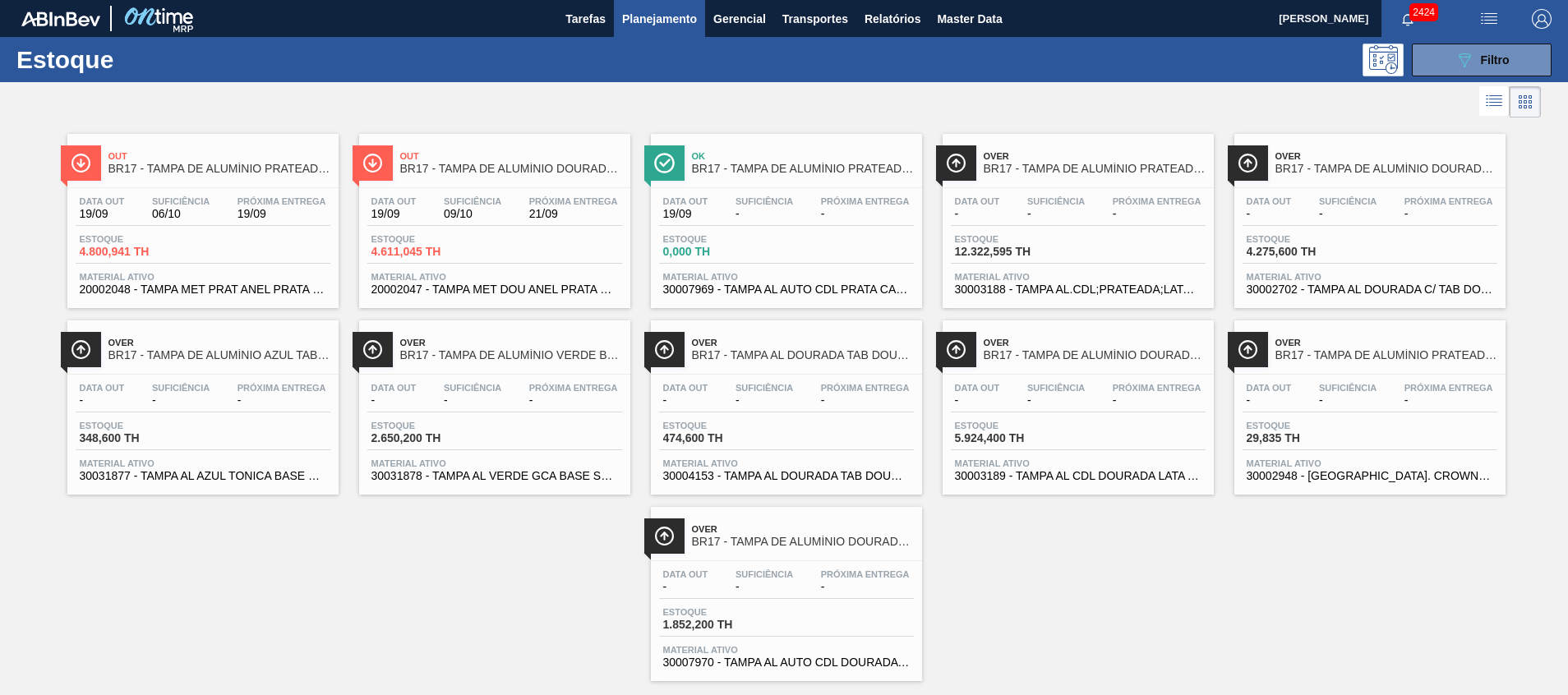
click at [1130, 472] on span "30003189 - TAMPA AL CDL DOURADA LATA AUTOMATICA" at bounding box center [1078, 476] width 246 height 13
click at [1326, 293] on span "30002702 - TAMPA AL DOURADA C/ TAB DOURADO" at bounding box center [1370, 289] width 246 height 13
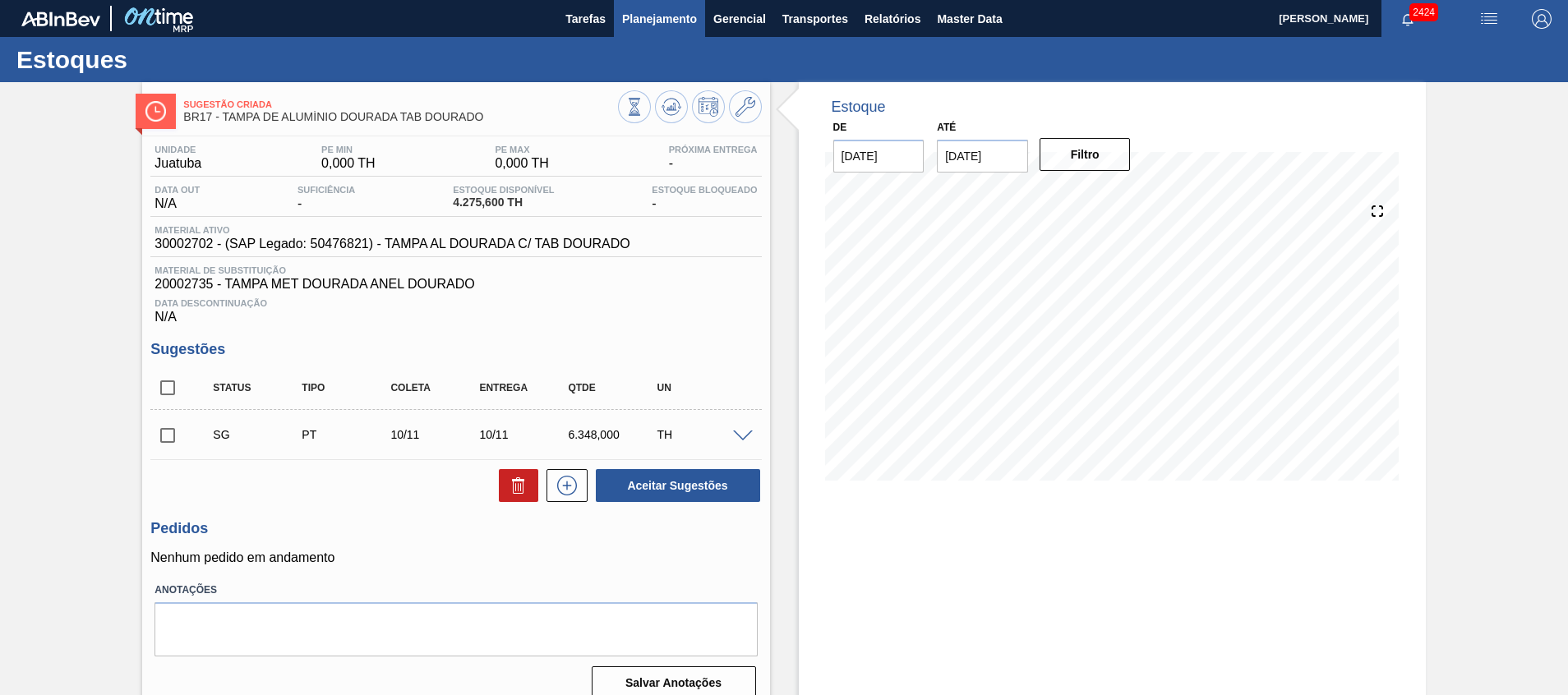
click at [661, 12] on span "Planejamento" at bounding box center [660, 19] width 75 height 20
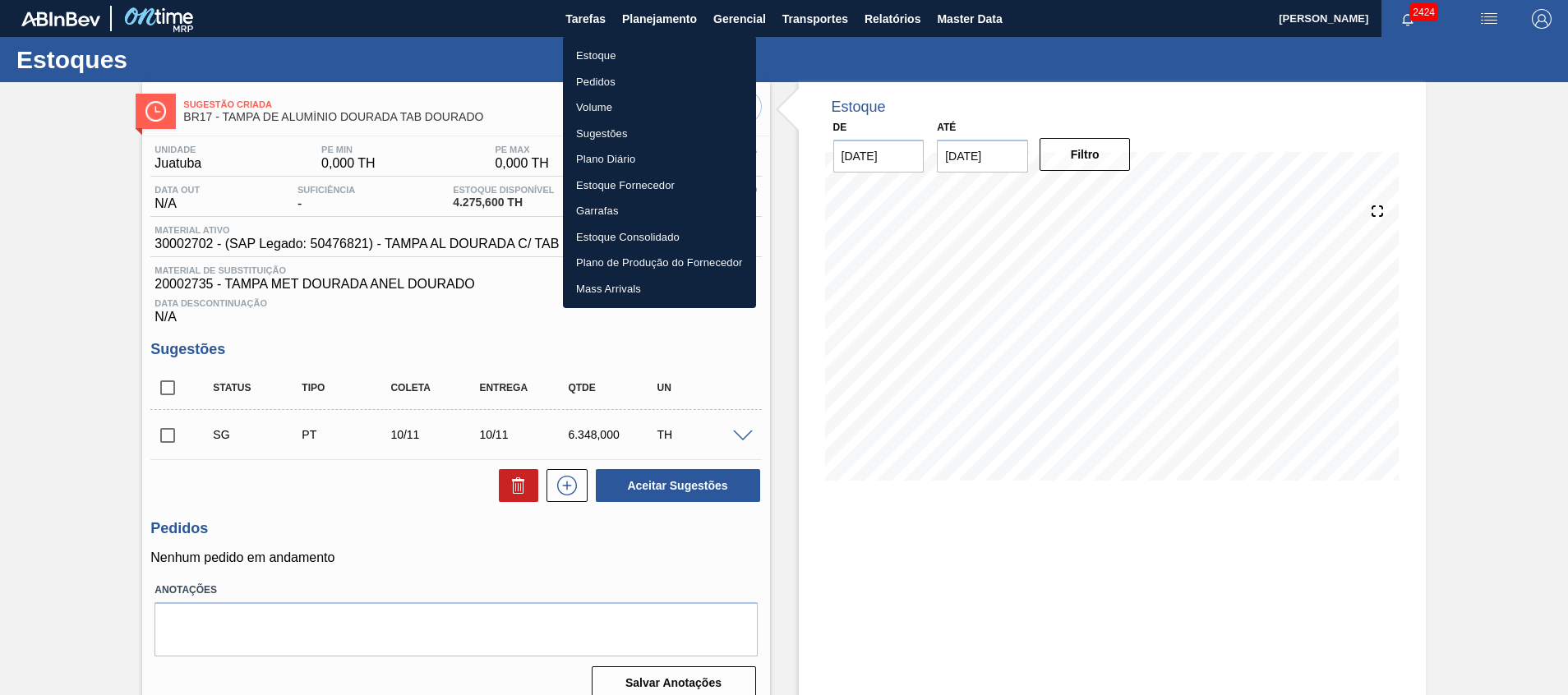
click at [640, 56] on li "Estoque" at bounding box center [659, 55] width 193 height 26
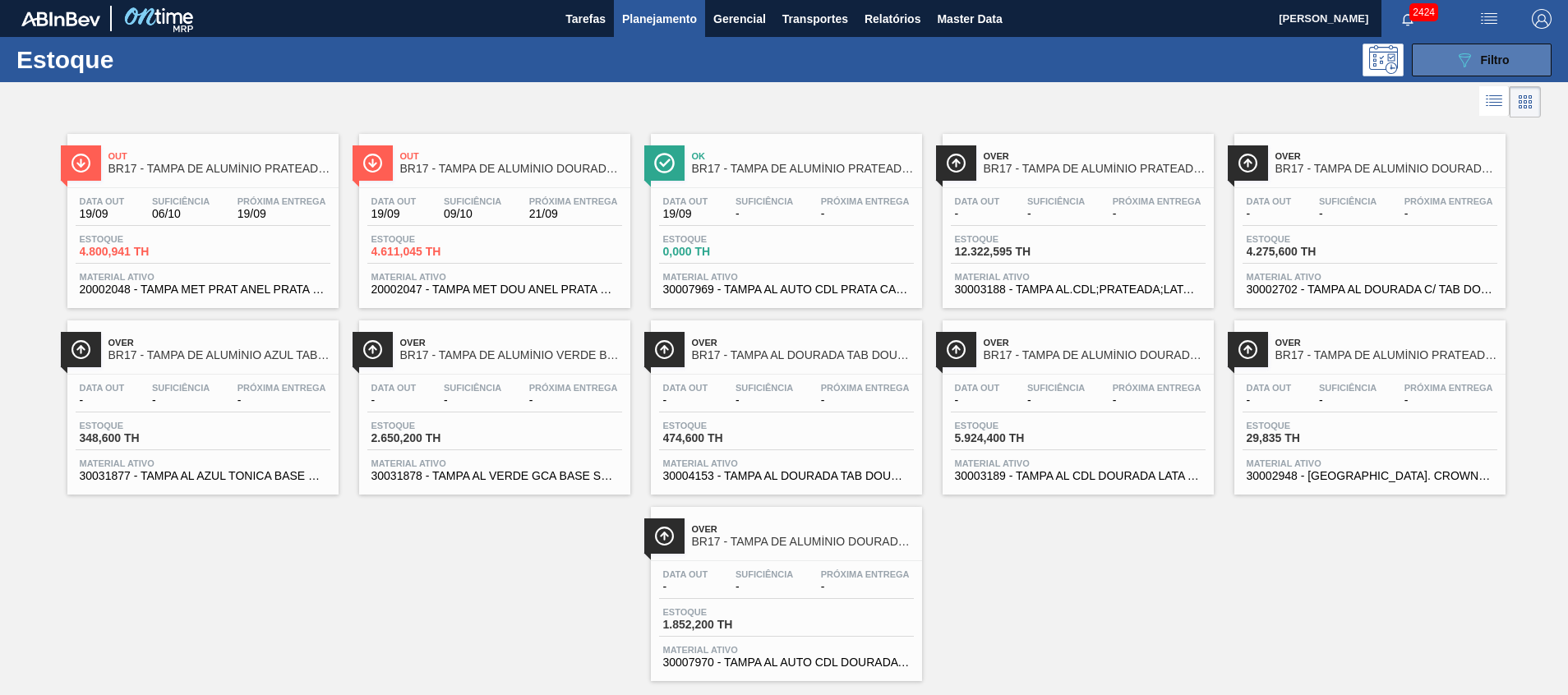
click at [1459, 68] on icon "089F7B8B-B2A5-4AFE-B5C0-19BA573D28AC" at bounding box center [1464, 60] width 20 height 20
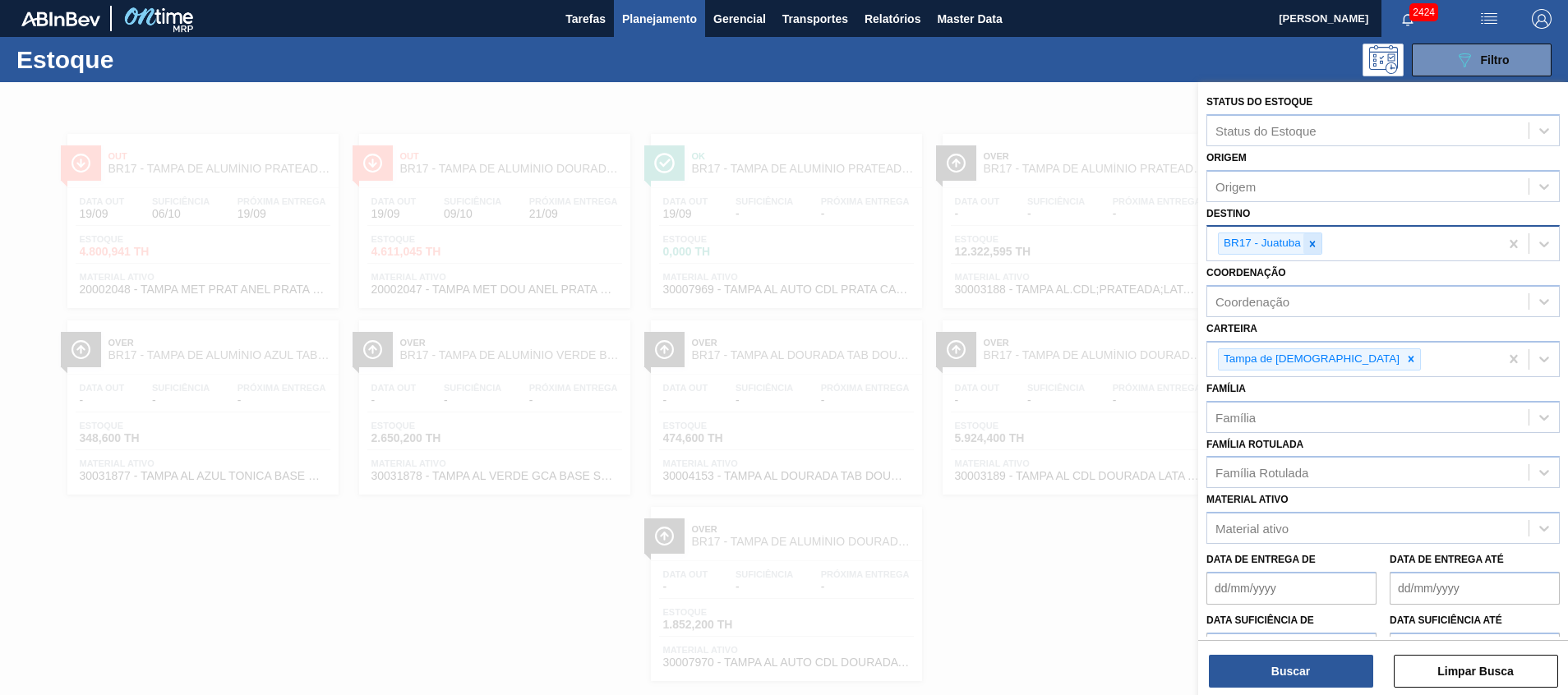
click at [1312, 247] on icon at bounding box center [1312, 244] width 12 height 12
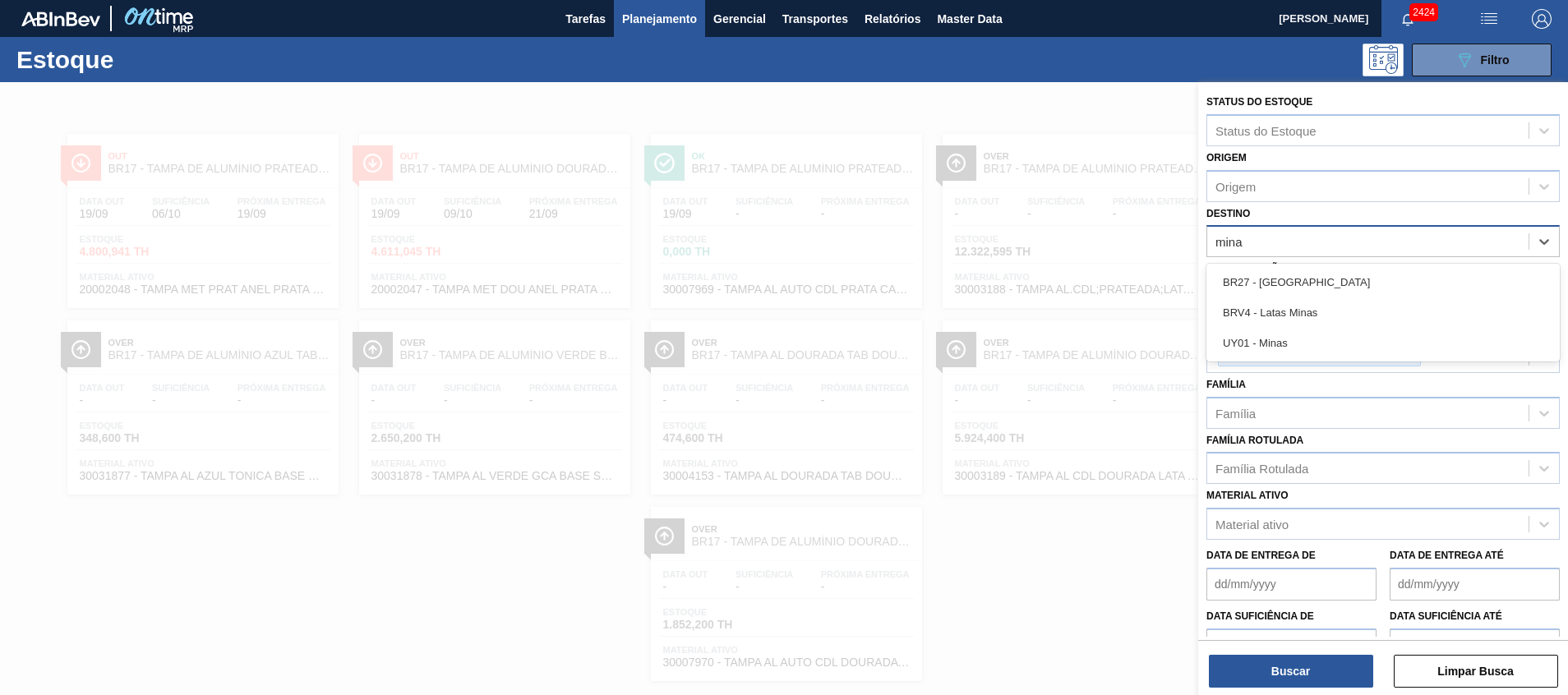
type input "minas"
click at [1299, 287] on div "BR27 - Nova Minas" at bounding box center [1383, 282] width 353 height 30
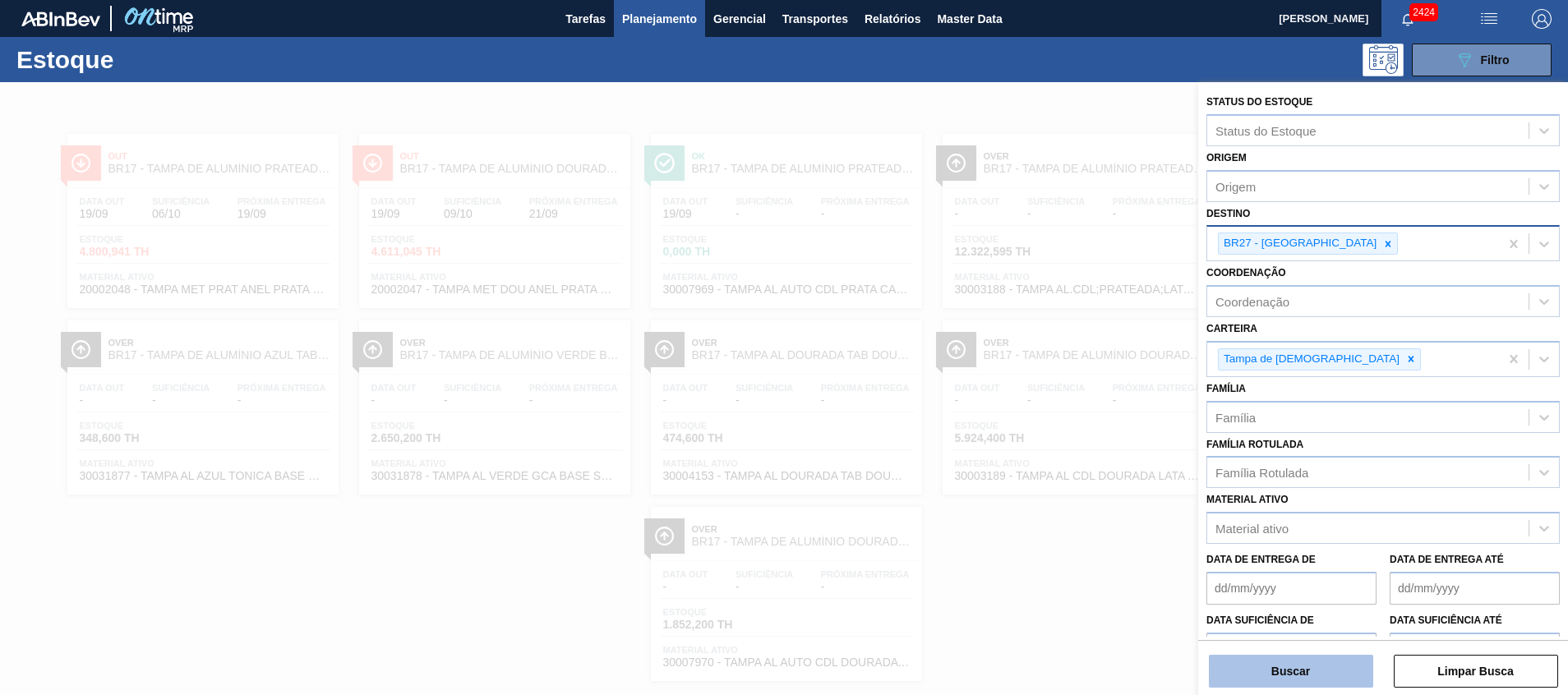
click at [1278, 667] on button "Buscar" at bounding box center [1291, 671] width 165 height 33
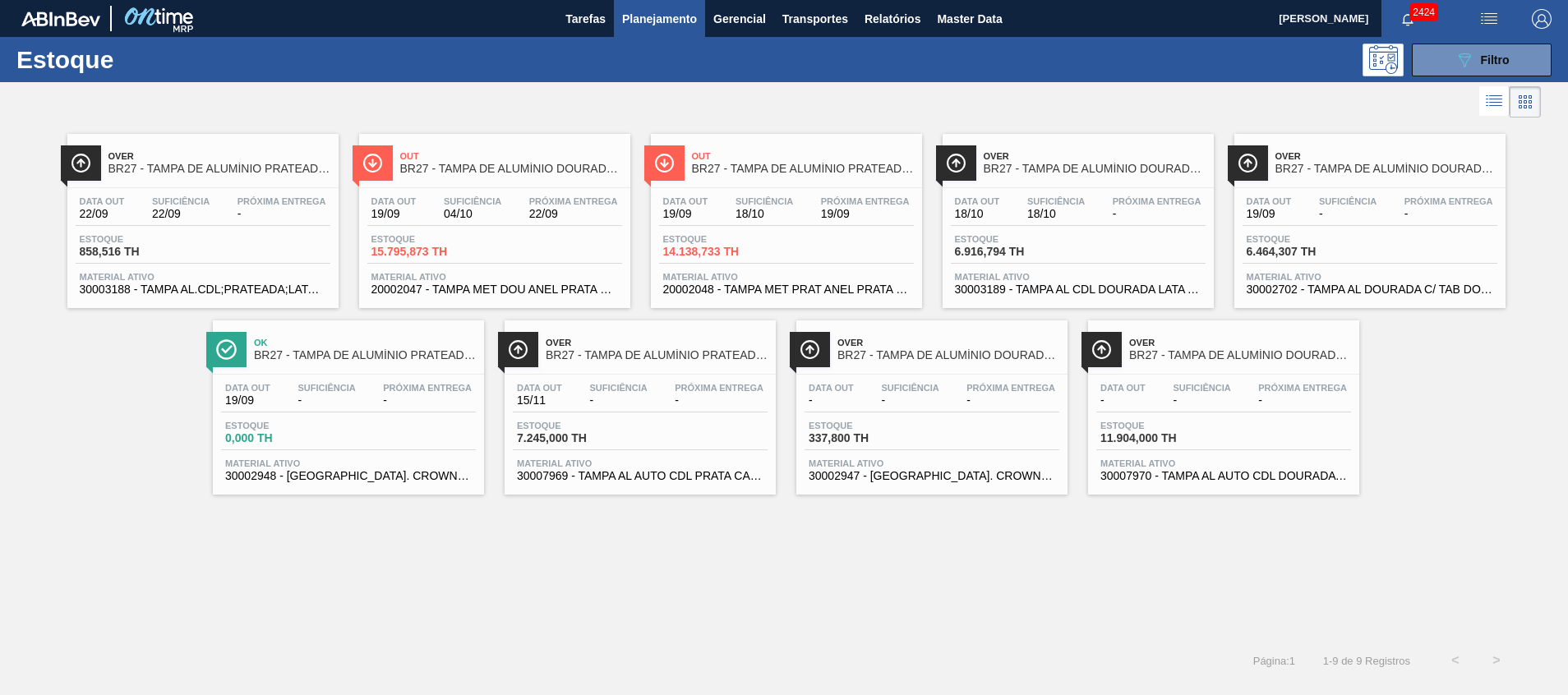
click at [1308, 289] on span "30002702 - TAMPA AL DOURADA C/ TAB DOURADO" at bounding box center [1370, 289] width 246 height 13
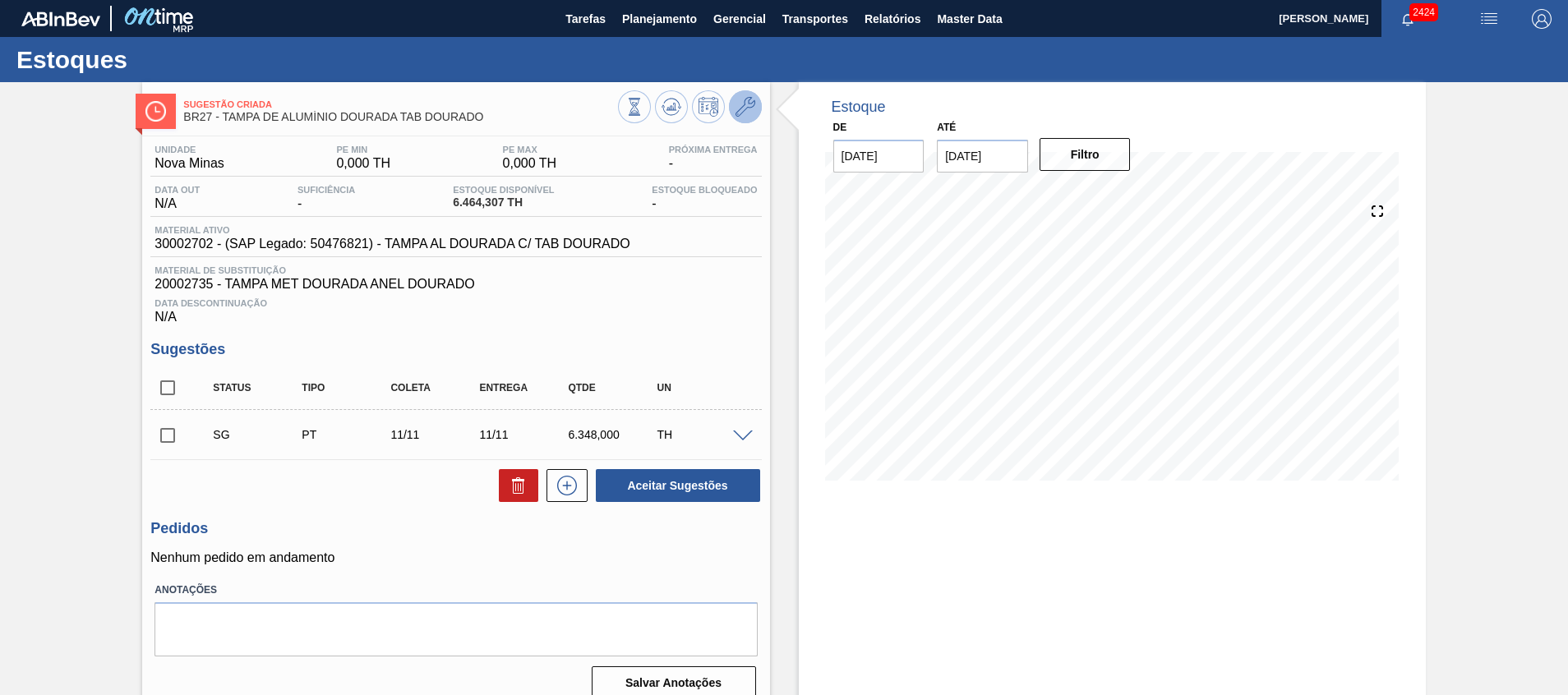
click at [741, 105] on icon at bounding box center [746, 107] width 20 height 20
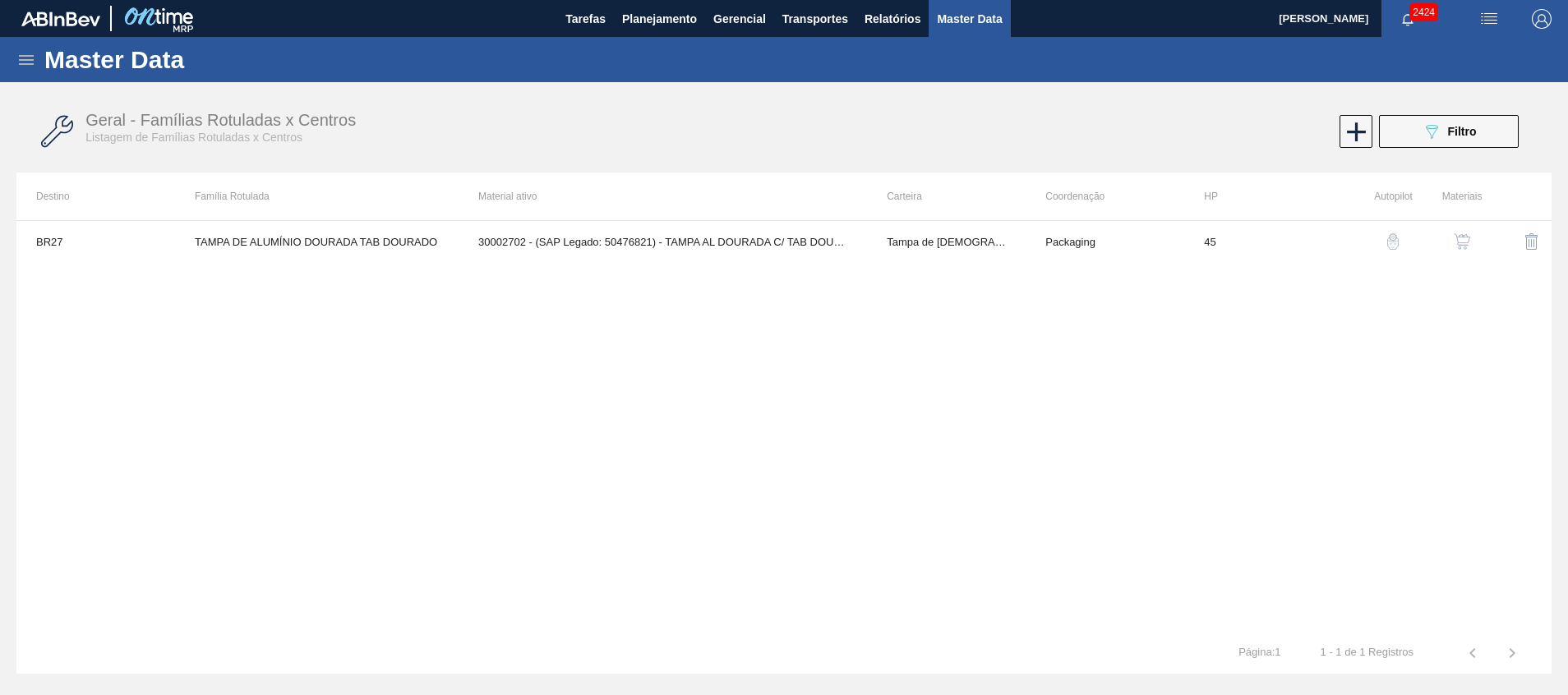
click at [1466, 240] on img "button" at bounding box center [1462, 241] width 17 height 17
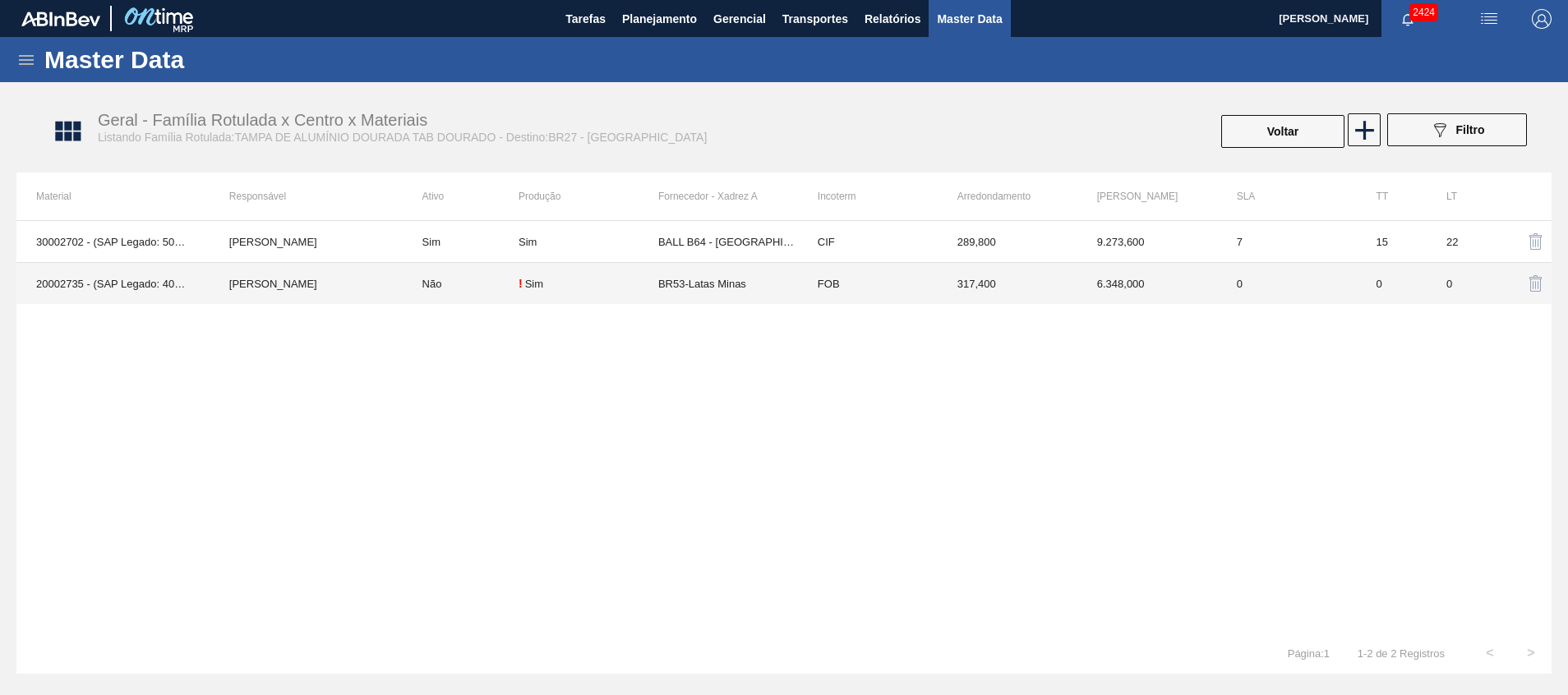
click at [511, 276] on td "Não" at bounding box center [460, 284] width 116 height 42
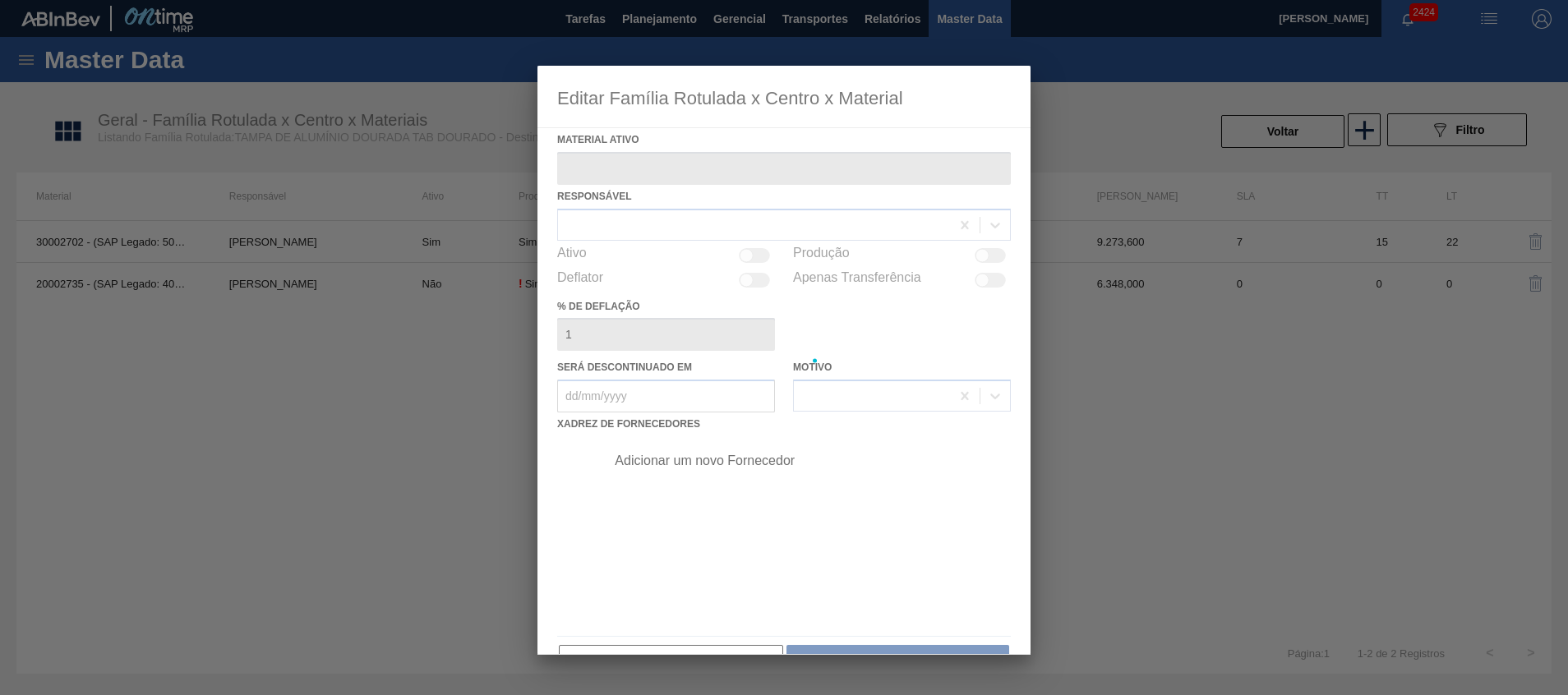
type ativo "20002735 - (SAP Legado: 40010940) - TAMPA MET DOURADA ANEL DOURADO"
checkbox input "true"
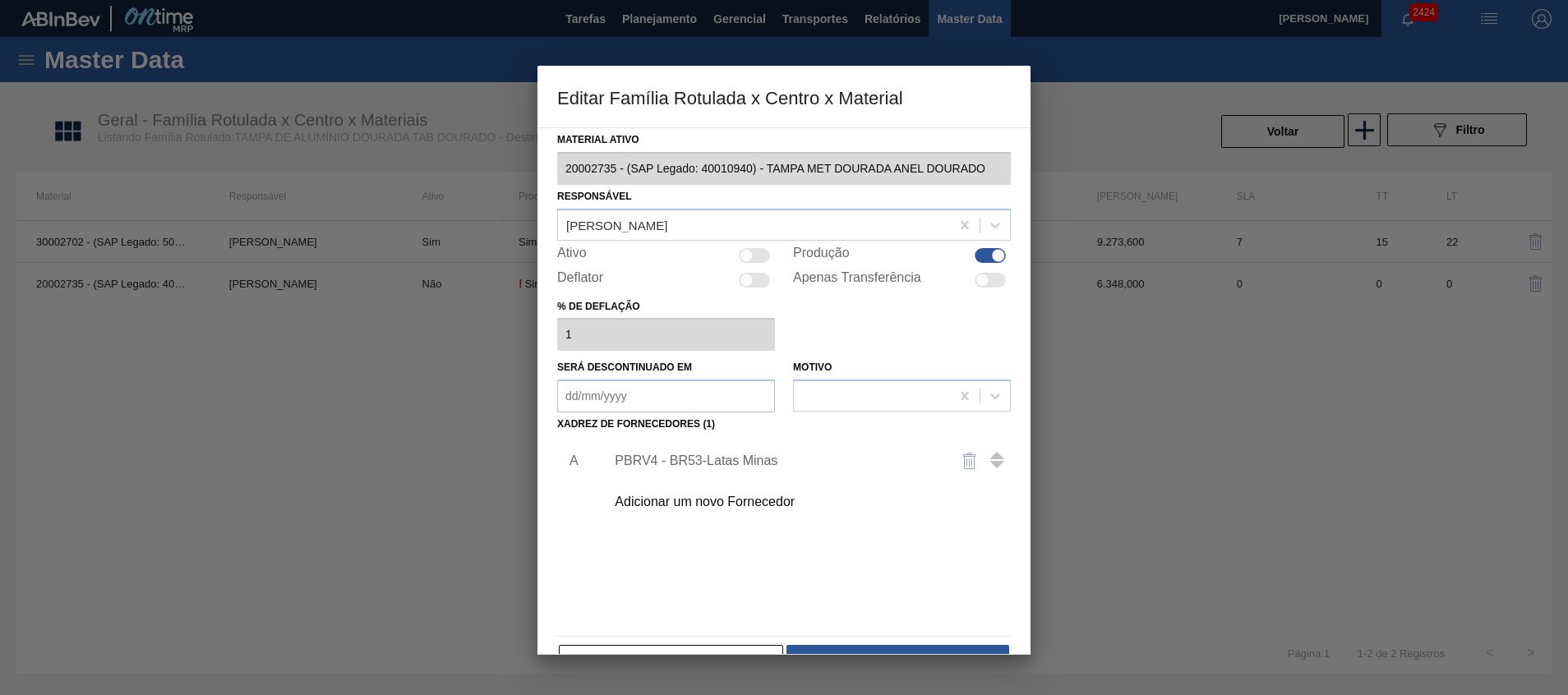
click at [703, 460] on div "PBRV4 - BR53-Latas Minas" at bounding box center [776, 461] width 322 height 15
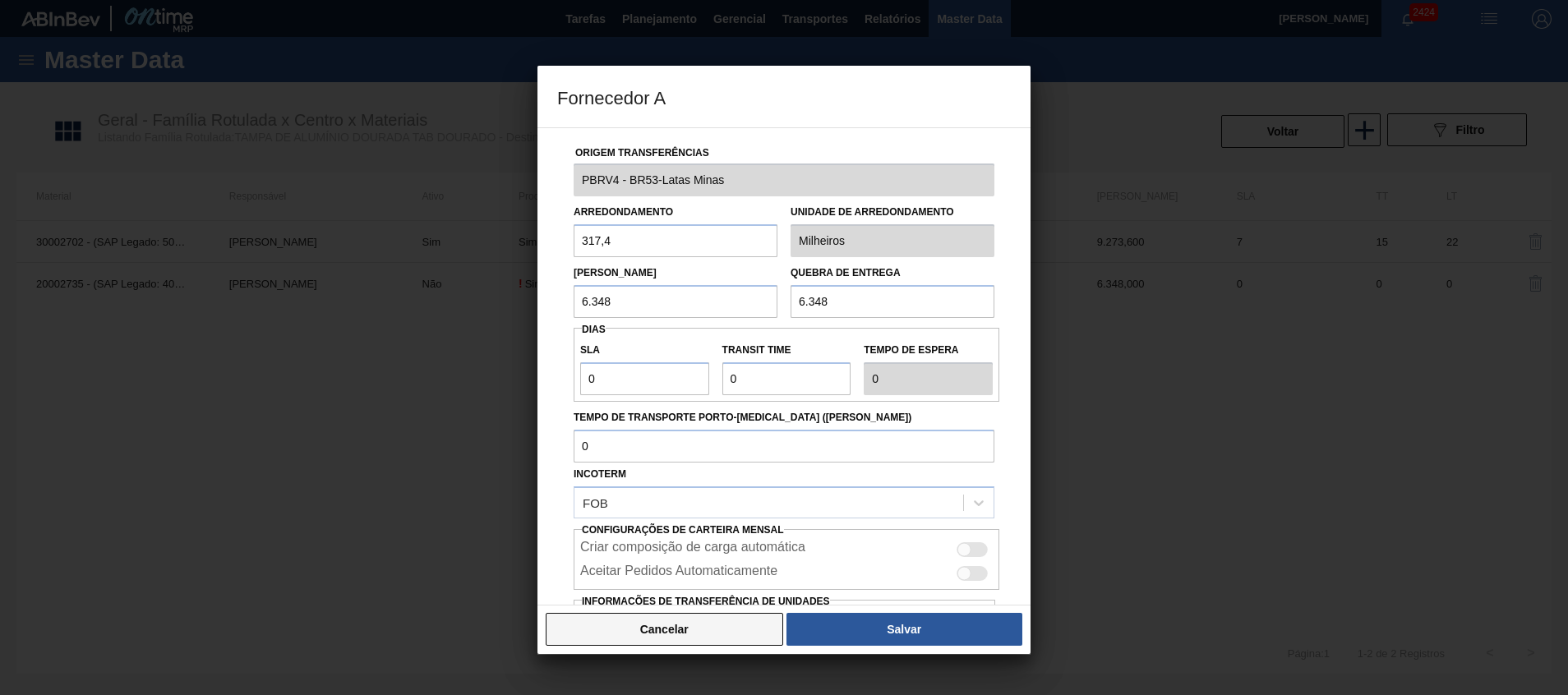
click at [655, 622] on button "Cancelar" at bounding box center [664, 629] width 237 height 33
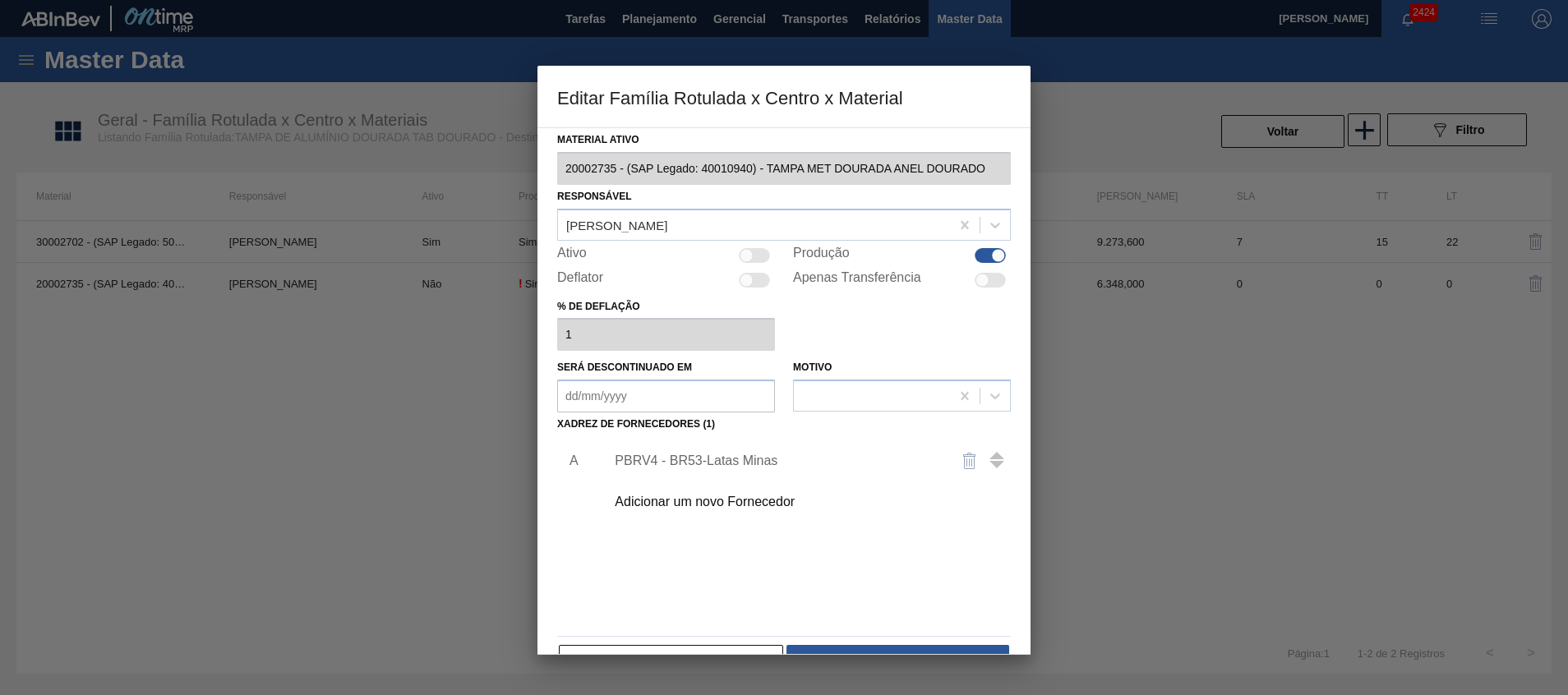
click at [745, 258] on div at bounding box center [746, 255] width 14 height 14
checkbox input "true"
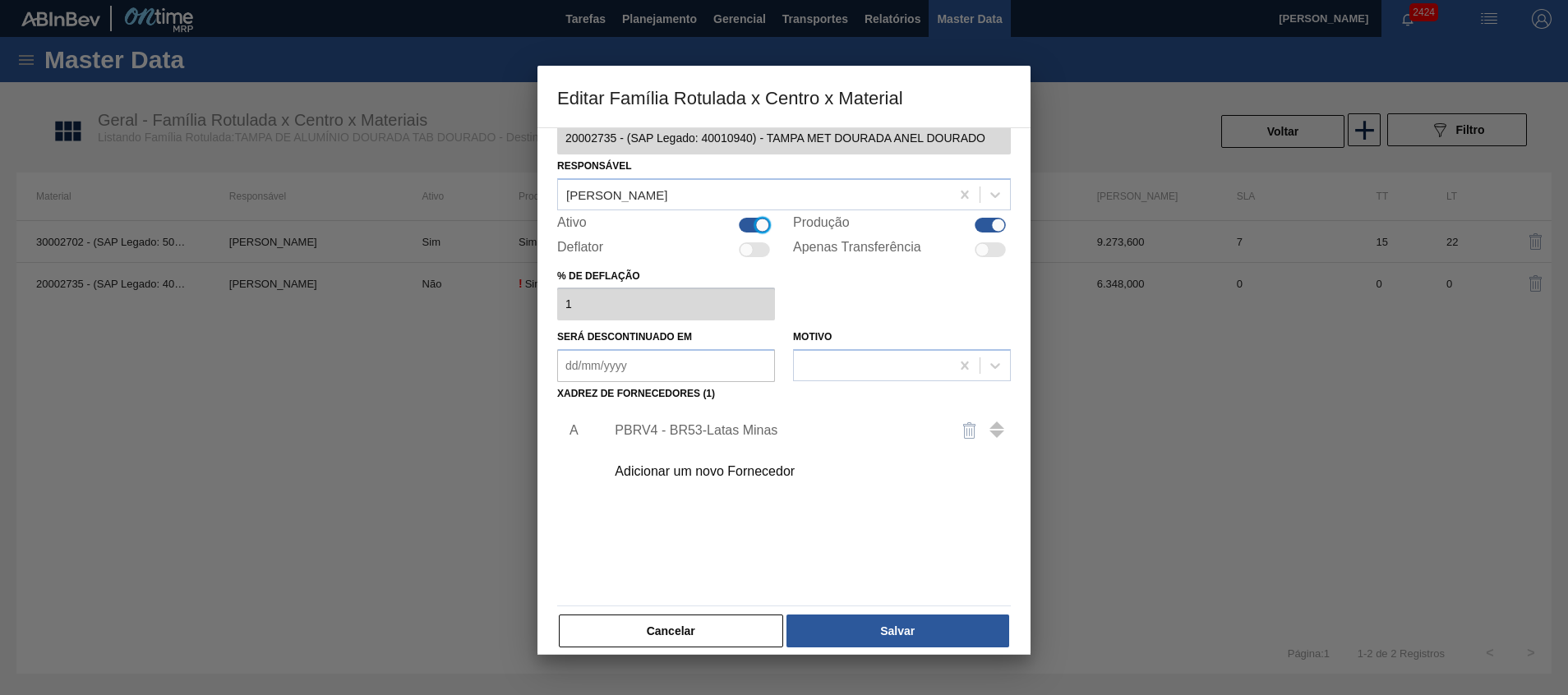
scroll to position [45, 0]
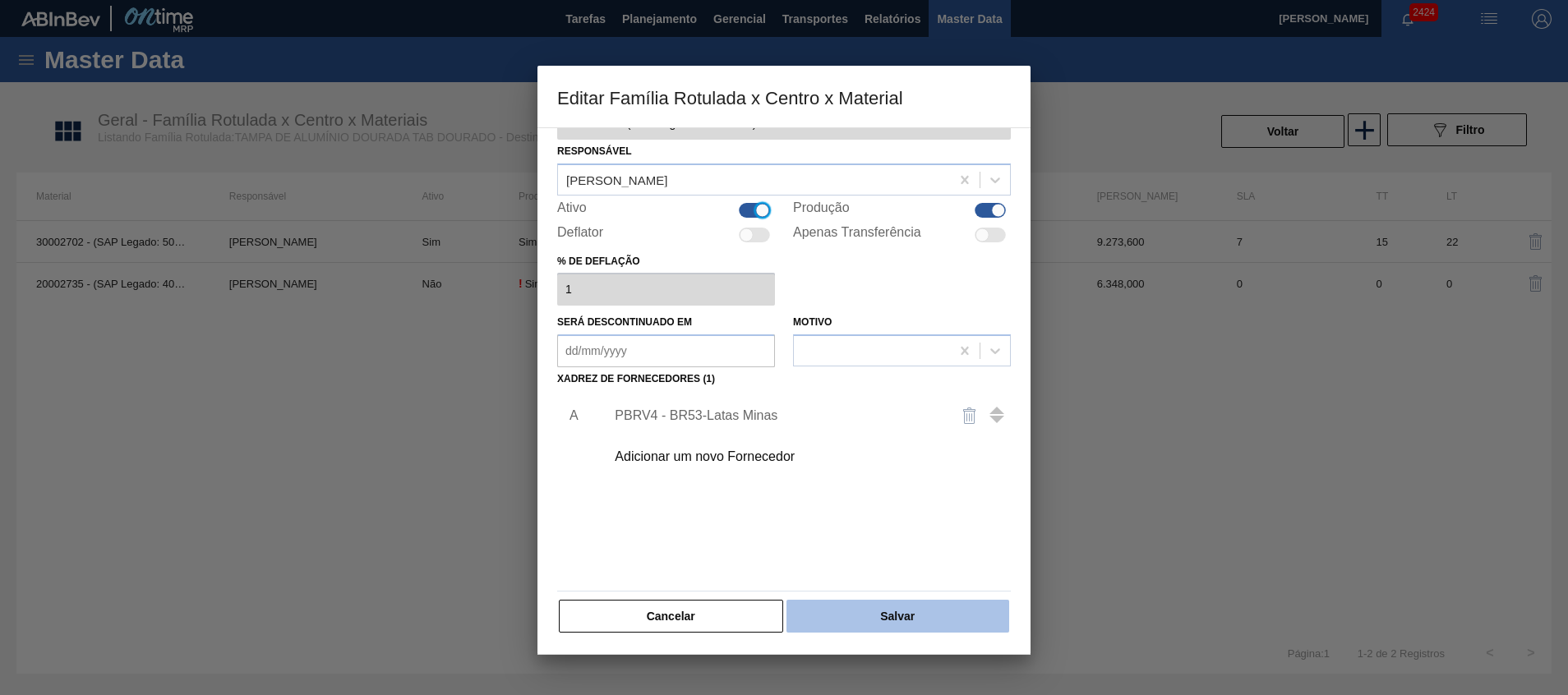
click at [834, 600] on button "Salvar" at bounding box center [898, 616] width 223 height 33
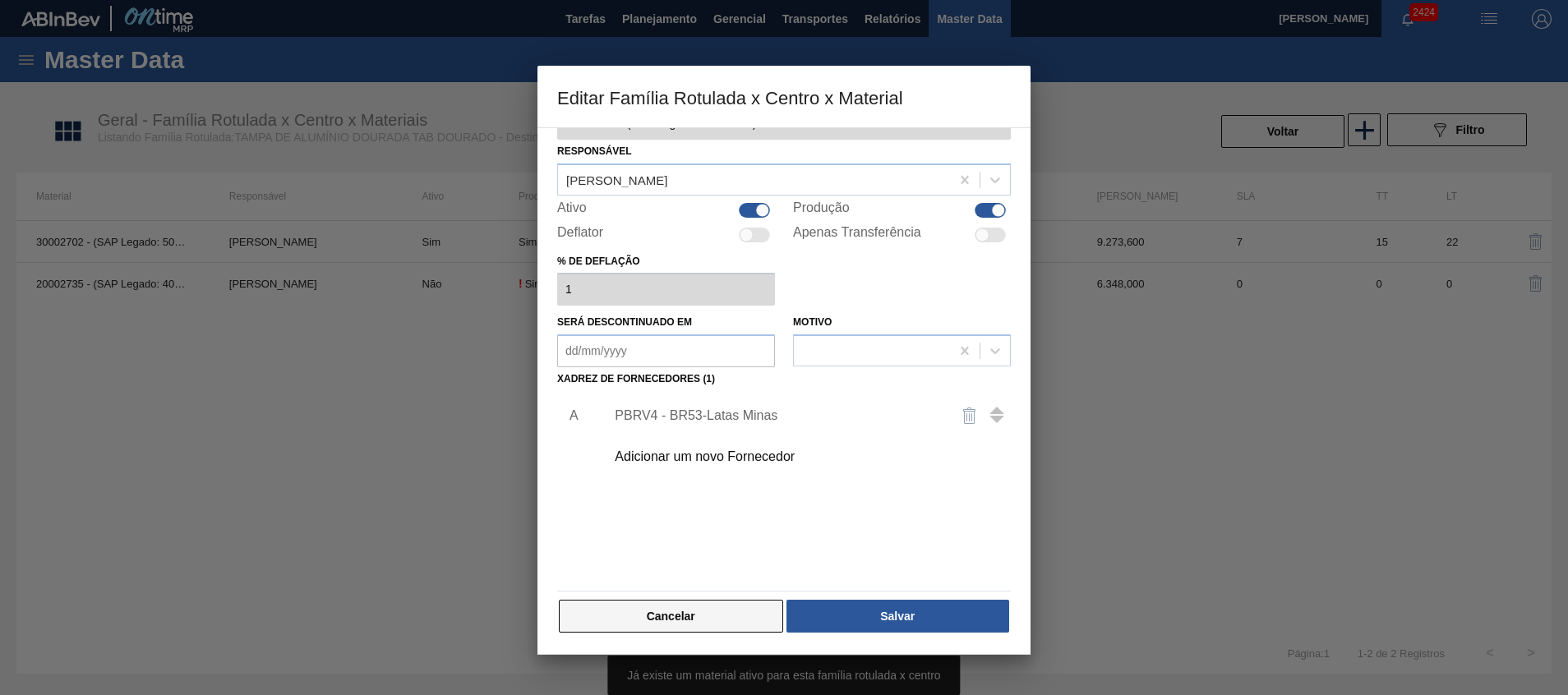
click at [728, 612] on button "Cancelar" at bounding box center [671, 616] width 225 height 33
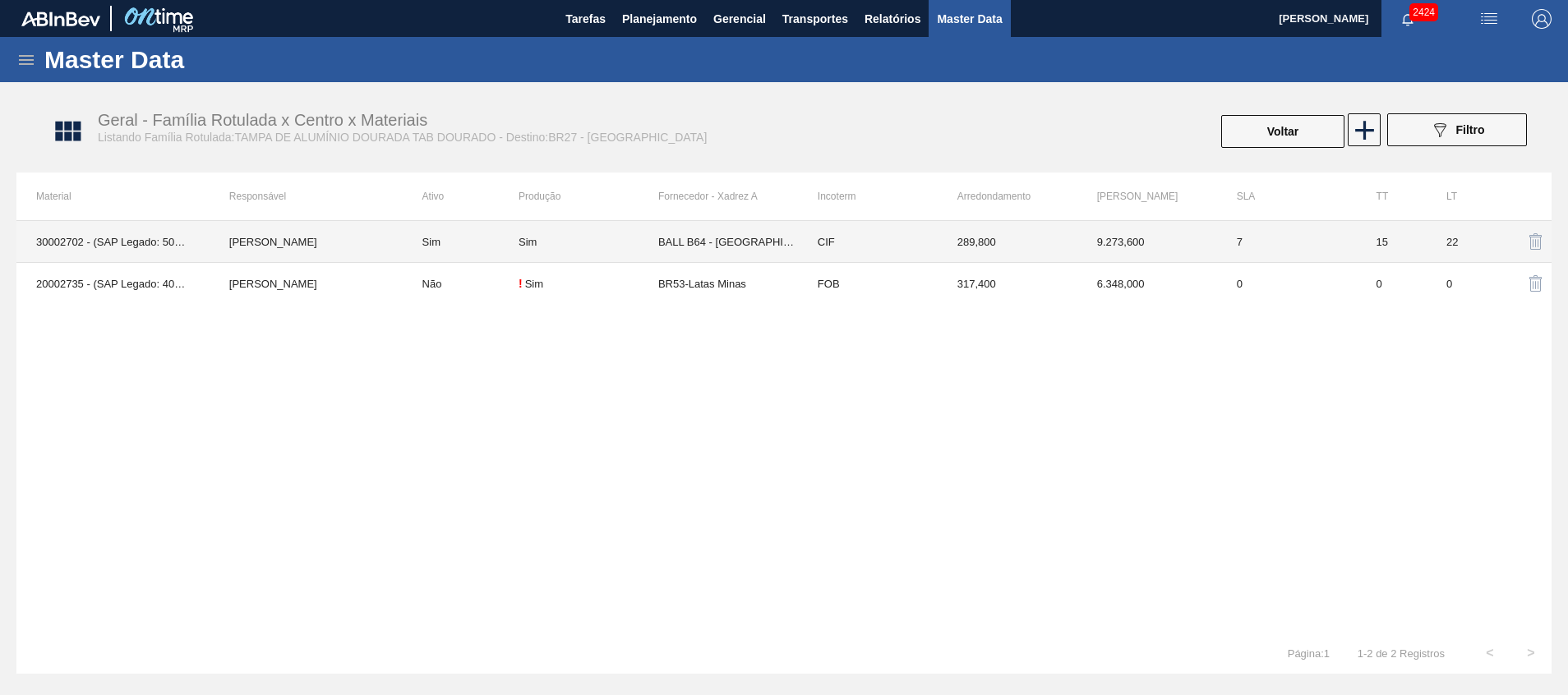
click at [581, 250] on td "Sim" at bounding box center [588, 242] width 140 height 42
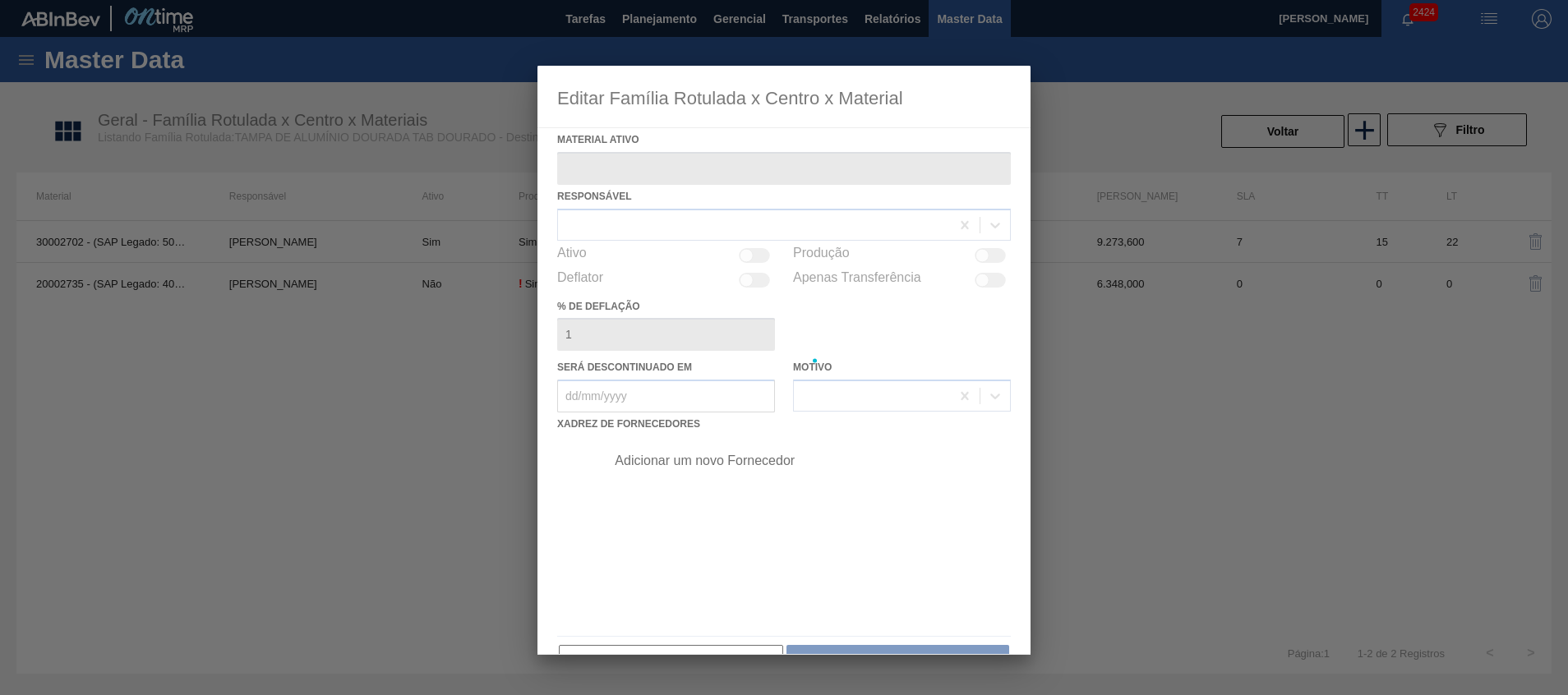
type ativo "30002702 - (SAP Legado: 50476821) - TAMPA AL DOURADA C/ TAB DOURADO"
checkbox input "true"
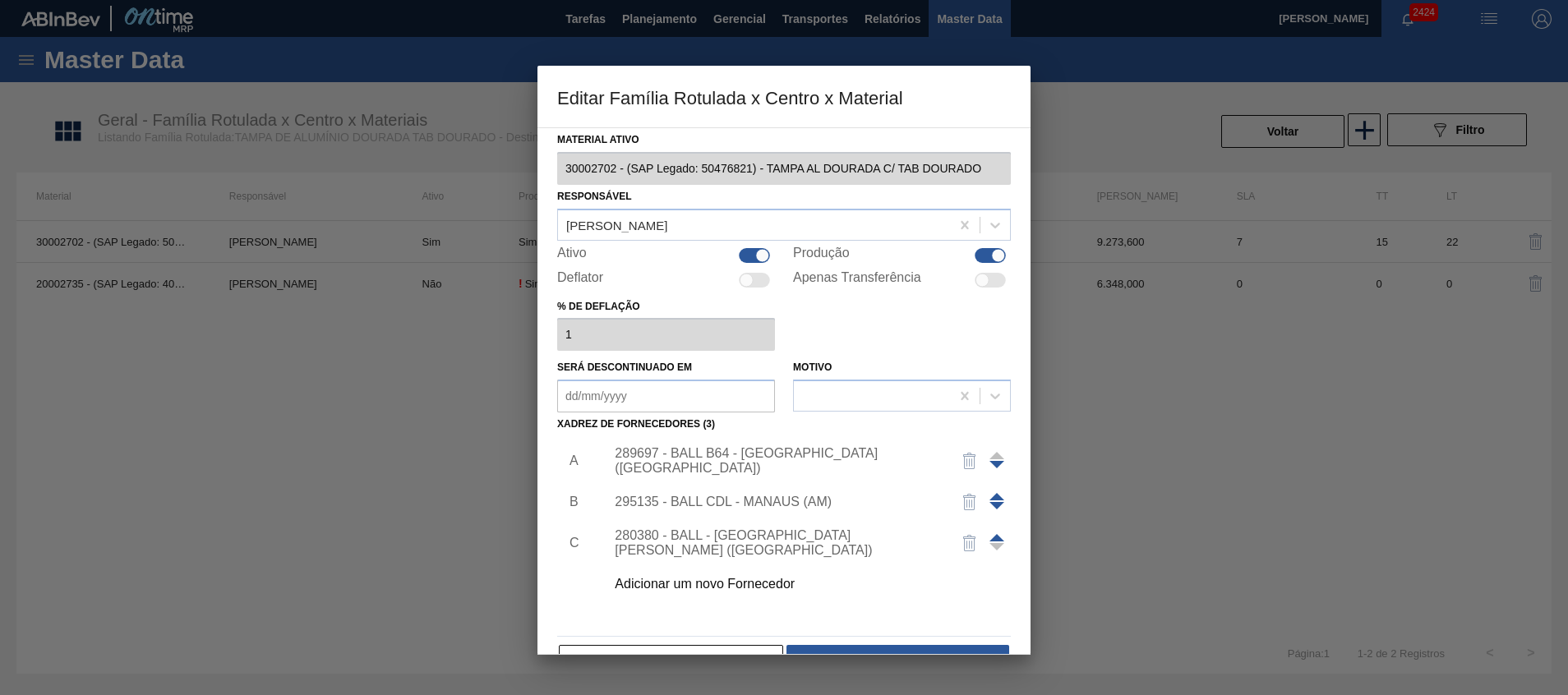
click at [764, 254] on div at bounding box center [762, 255] width 14 height 14
checkbox input "false"
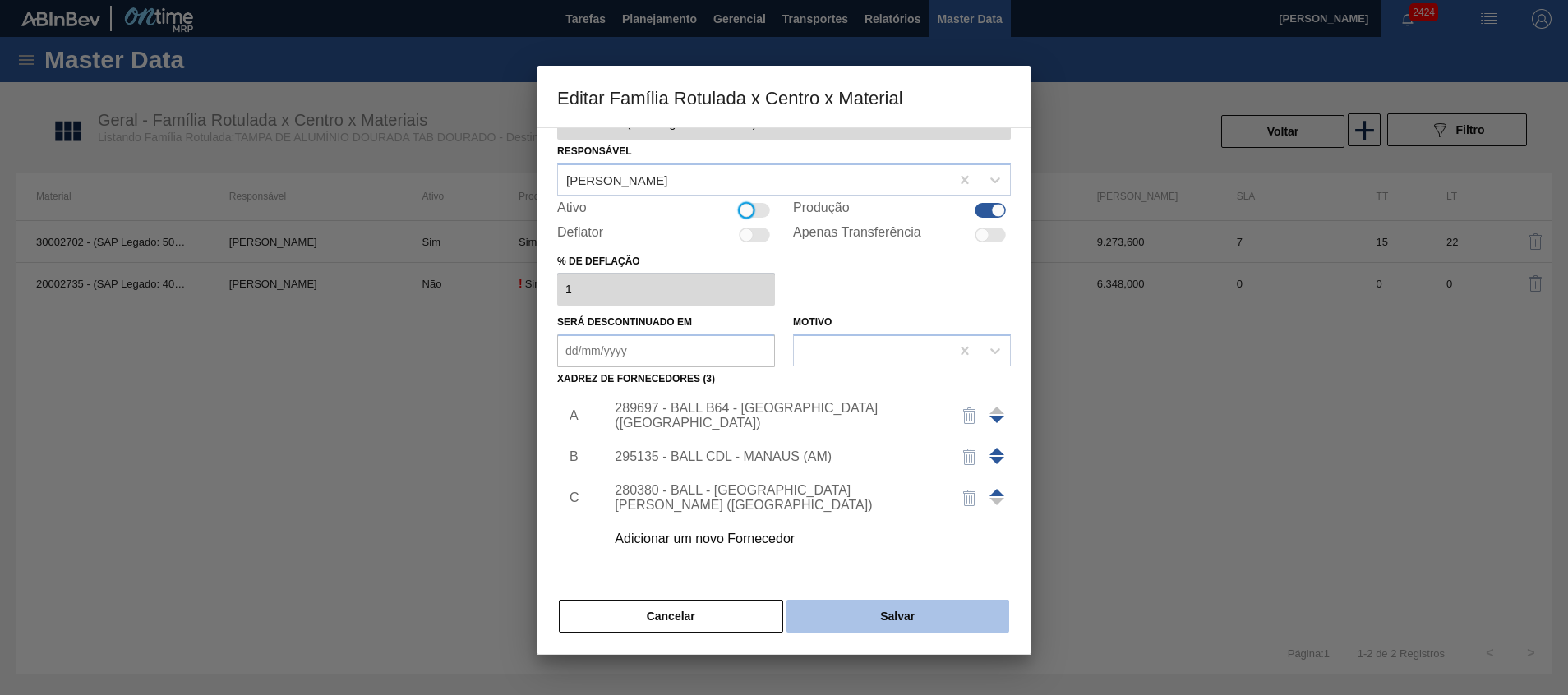
click at [828, 606] on button "Salvar" at bounding box center [898, 616] width 223 height 33
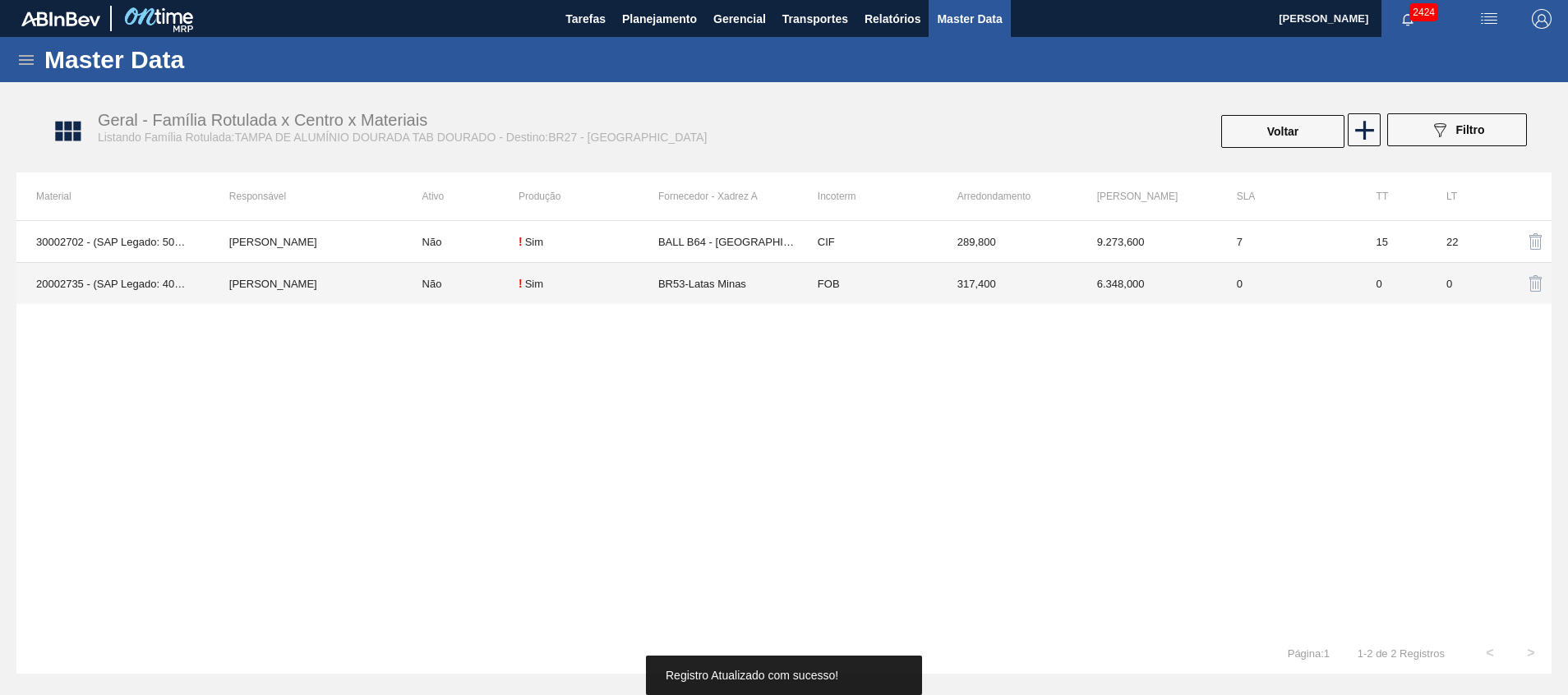
click at [433, 286] on td "Não" at bounding box center [460, 284] width 116 height 42
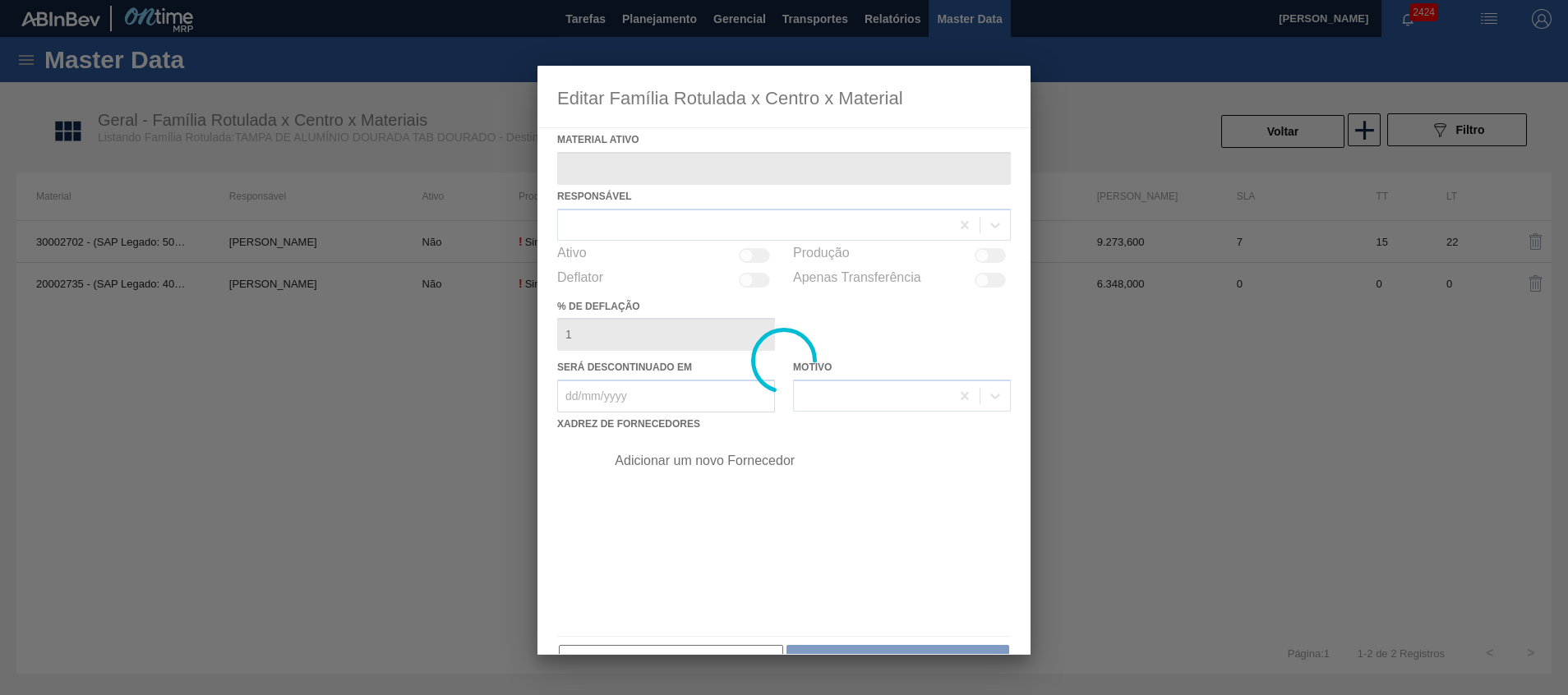
type ativo "20002735 - (SAP Legado: 40010940) - TAMPA MET DOURADA ANEL DOURADO"
checkbox input "true"
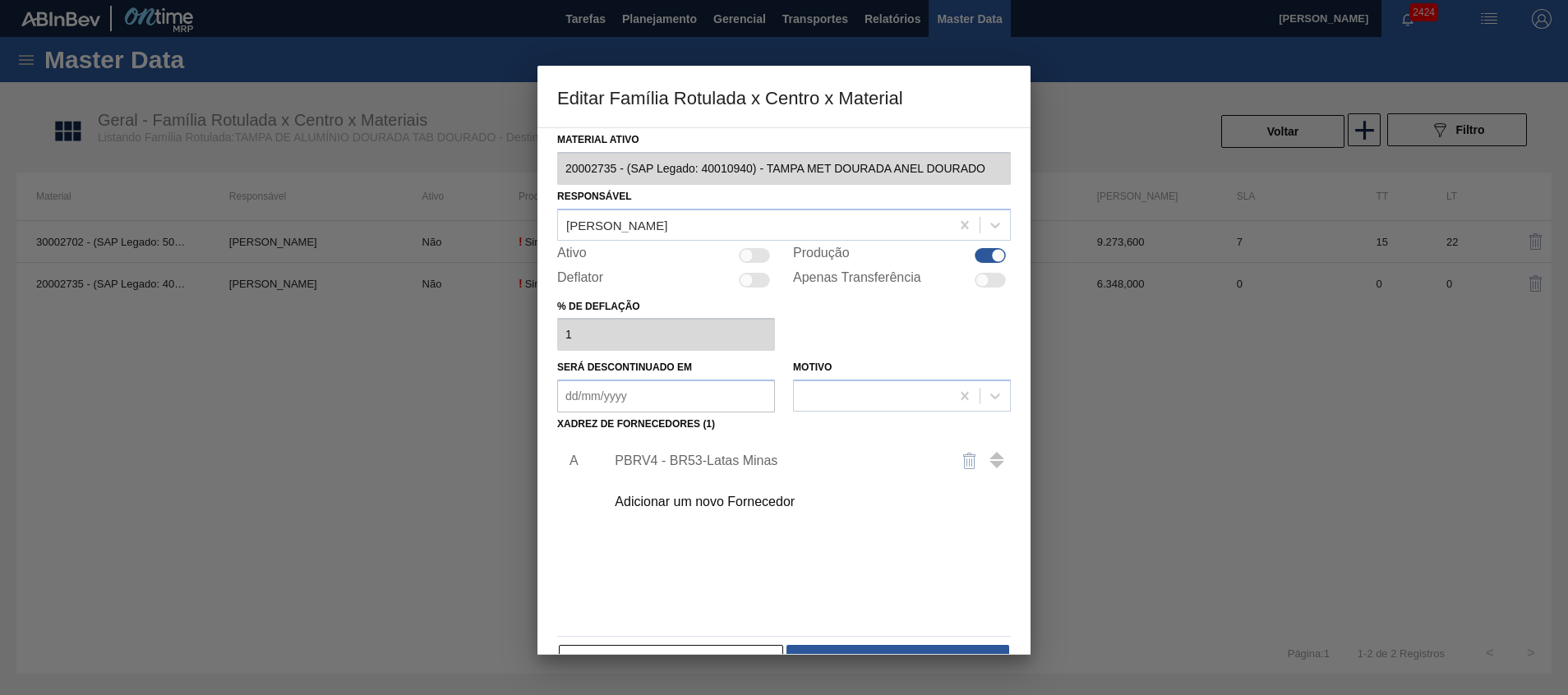
click at [752, 256] on div at bounding box center [746, 255] width 14 height 14
checkbox input "true"
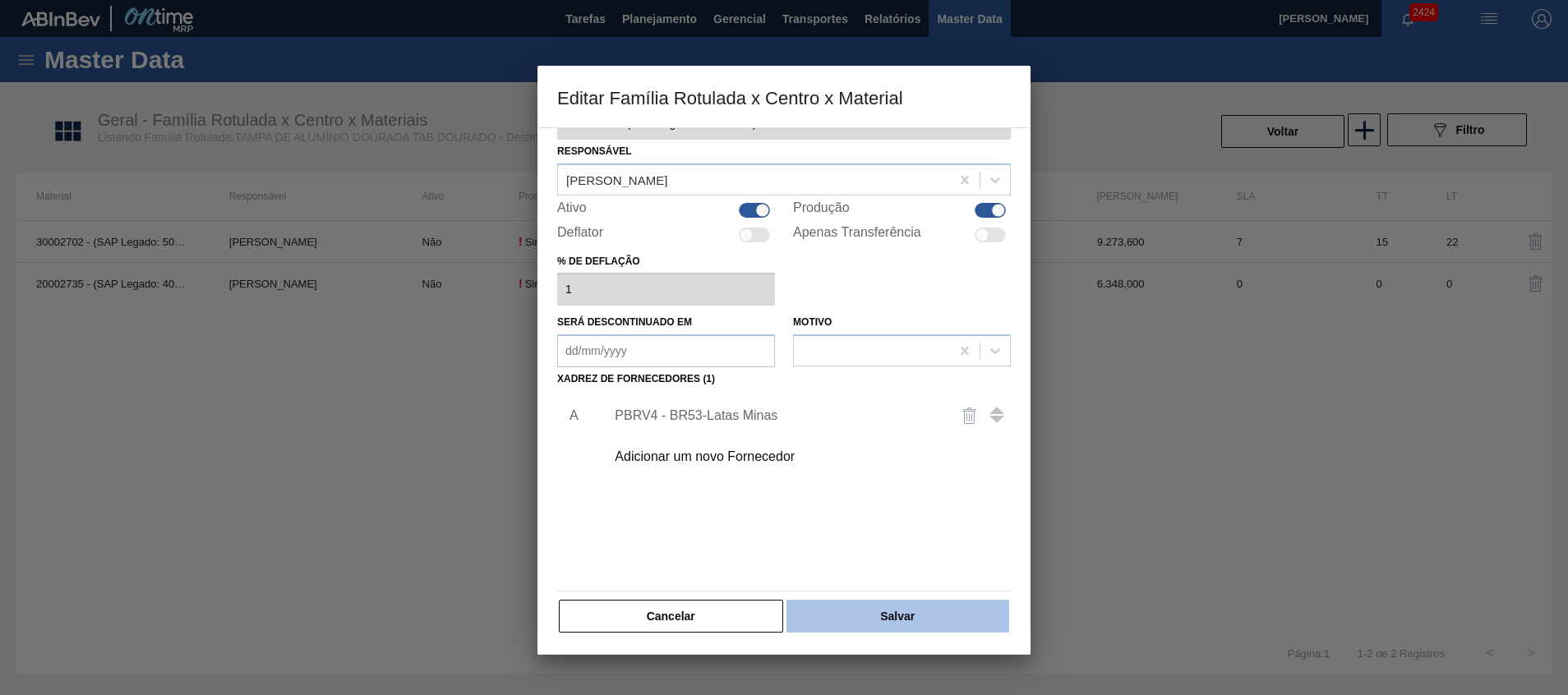
click at [820, 613] on button "Salvar" at bounding box center [898, 616] width 223 height 33
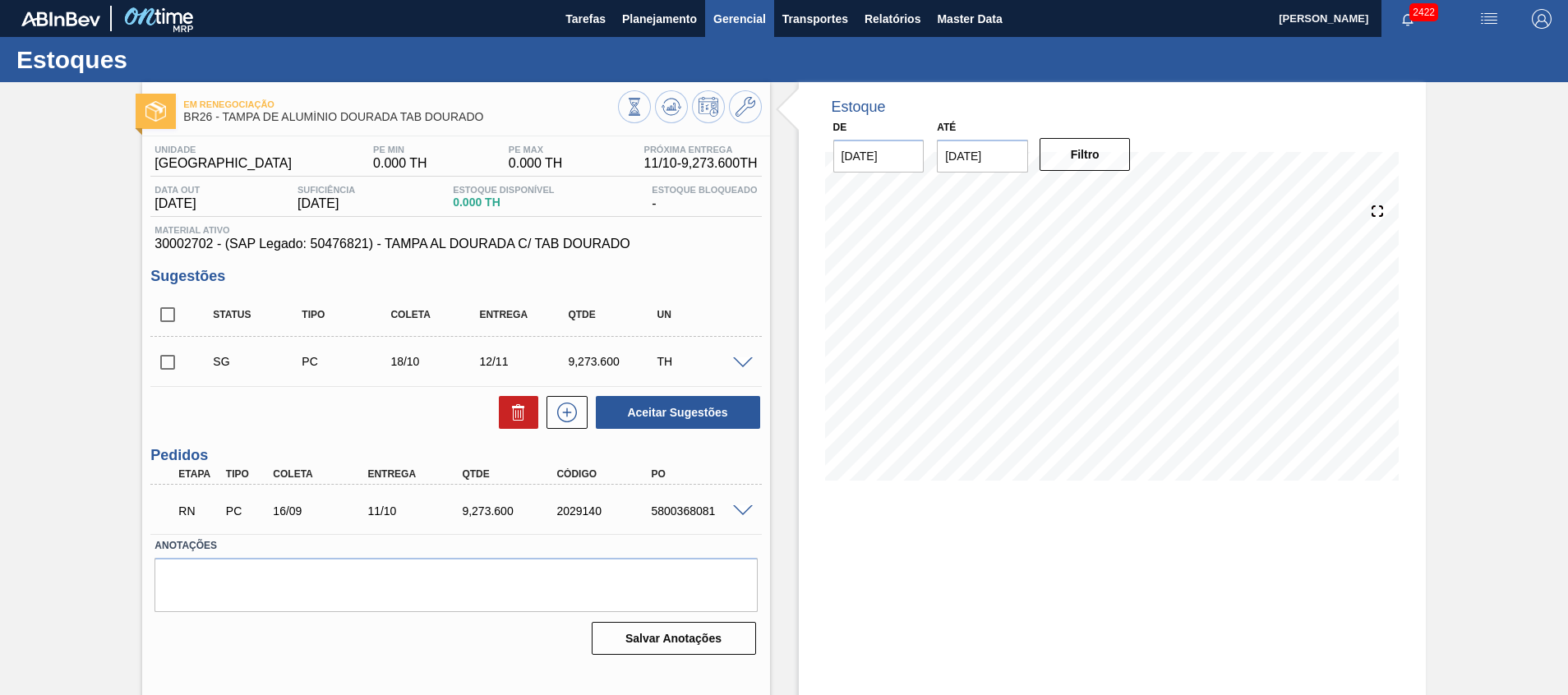
click at [725, 31] on button "Gerencial" at bounding box center [739, 18] width 69 height 37
click at [641, 19] on div at bounding box center [784, 348] width 1568 height 695
click at [647, 23] on span "Planejamento" at bounding box center [660, 19] width 75 height 20
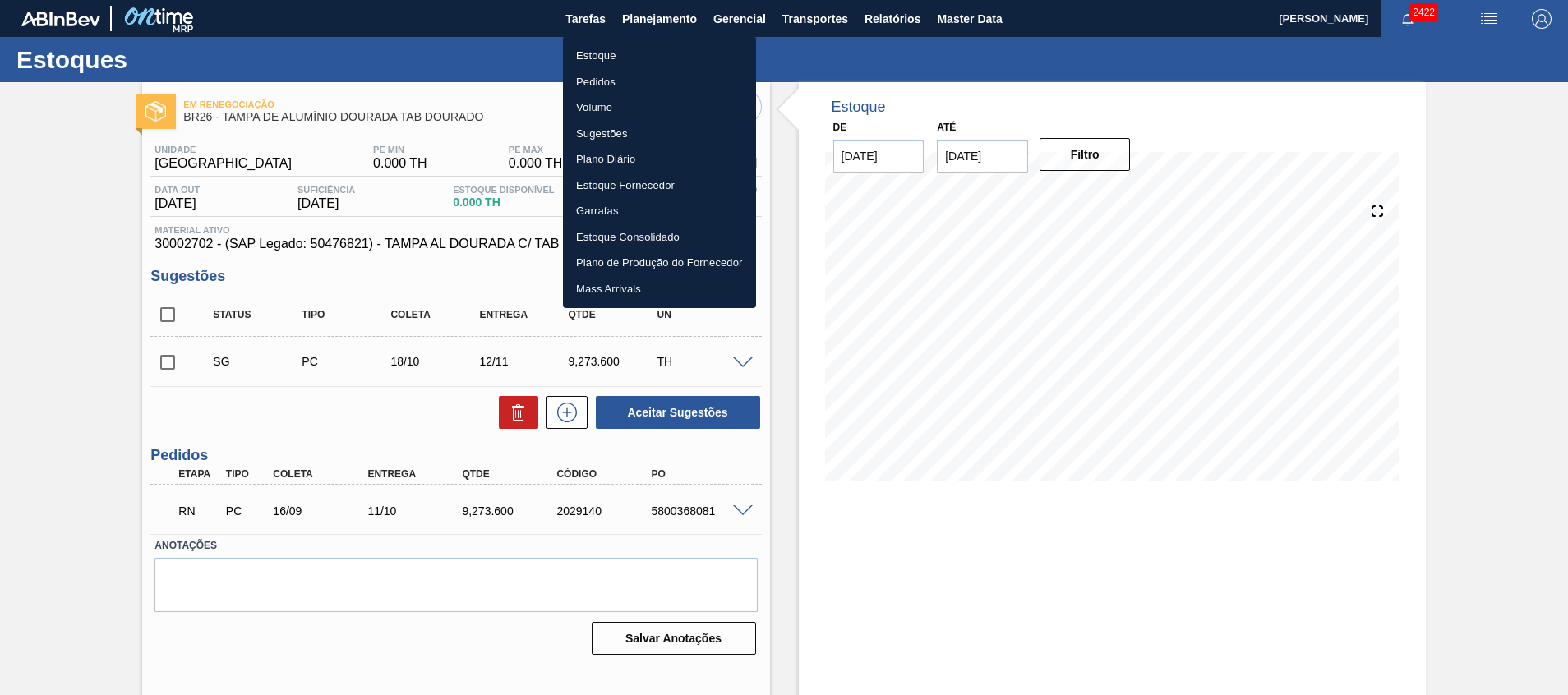
click at [640, 61] on li "Estoque" at bounding box center [659, 55] width 193 height 26
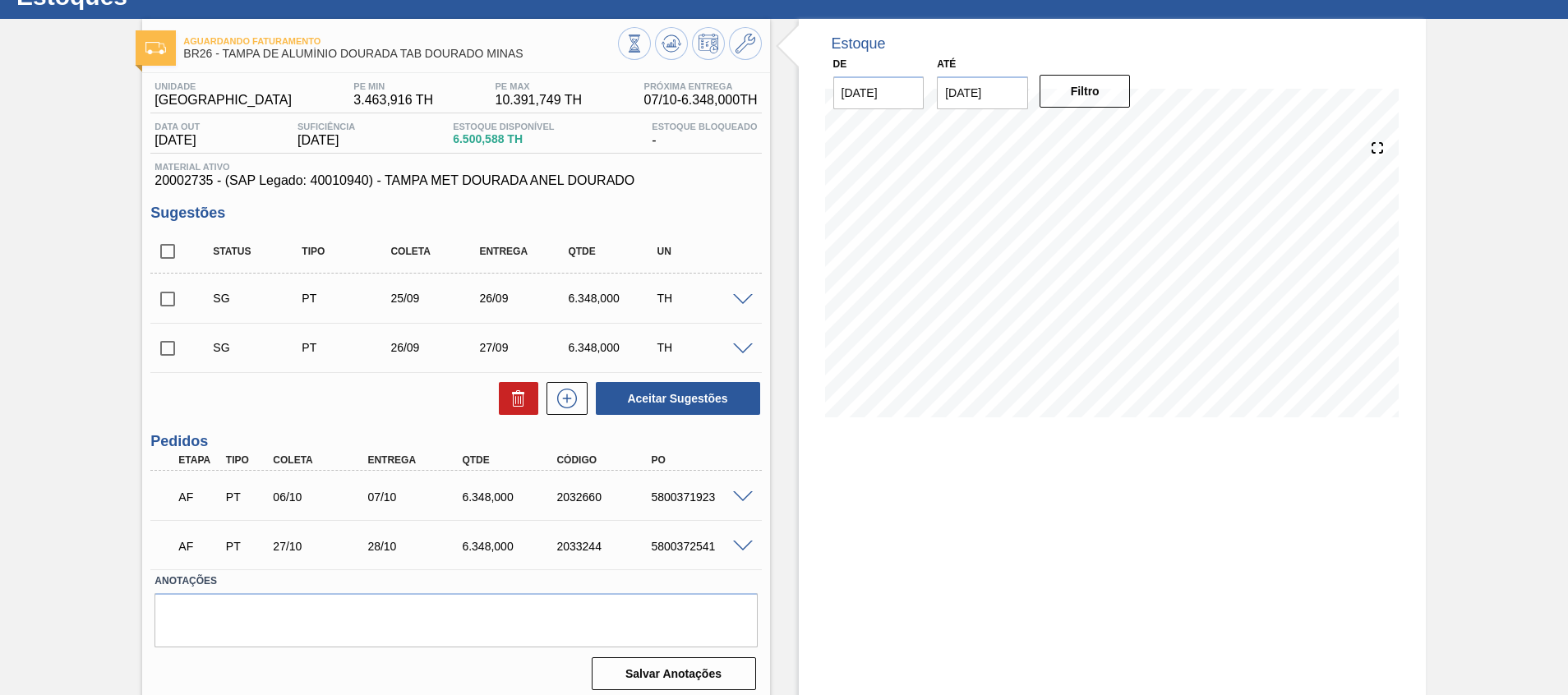
scroll to position [73, 0]
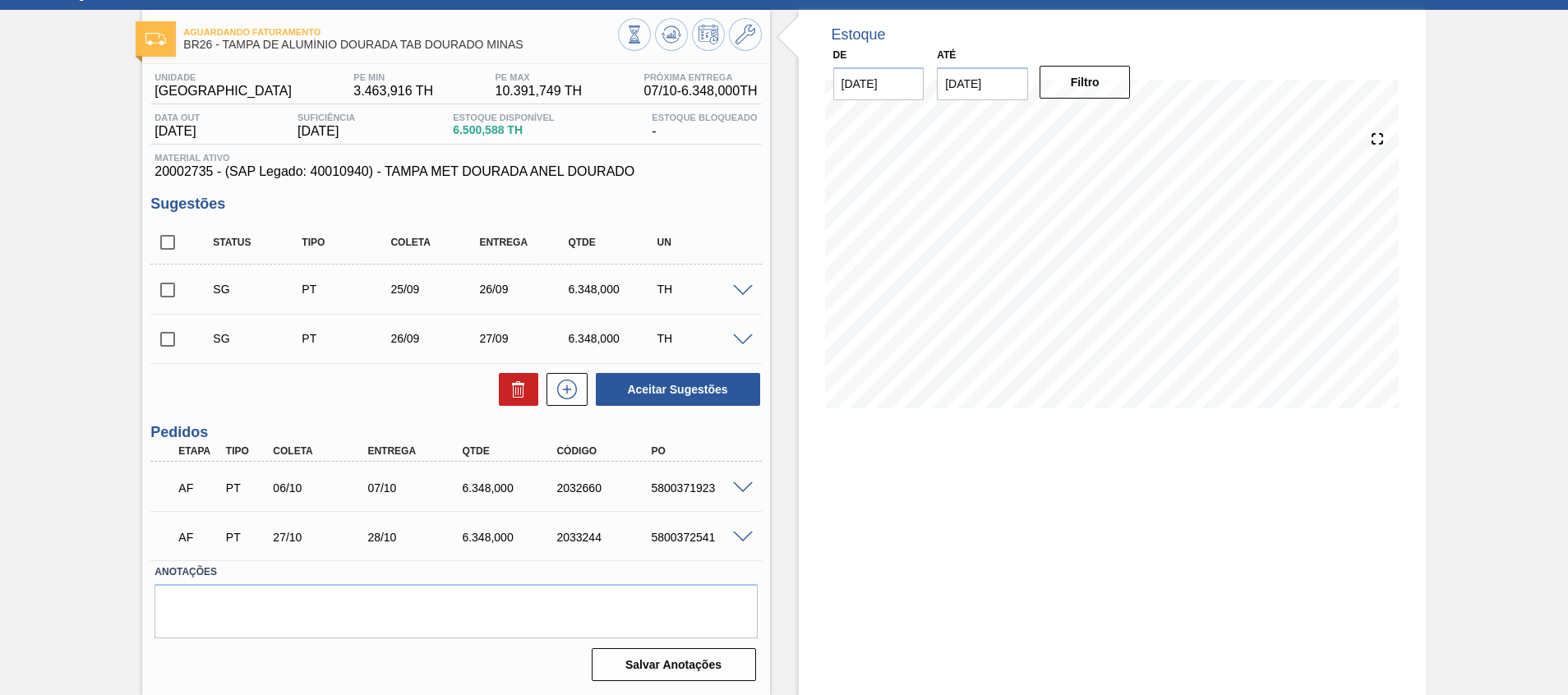
click at [743, 484] on span at bounding box center [743, 489] width 20 height 13
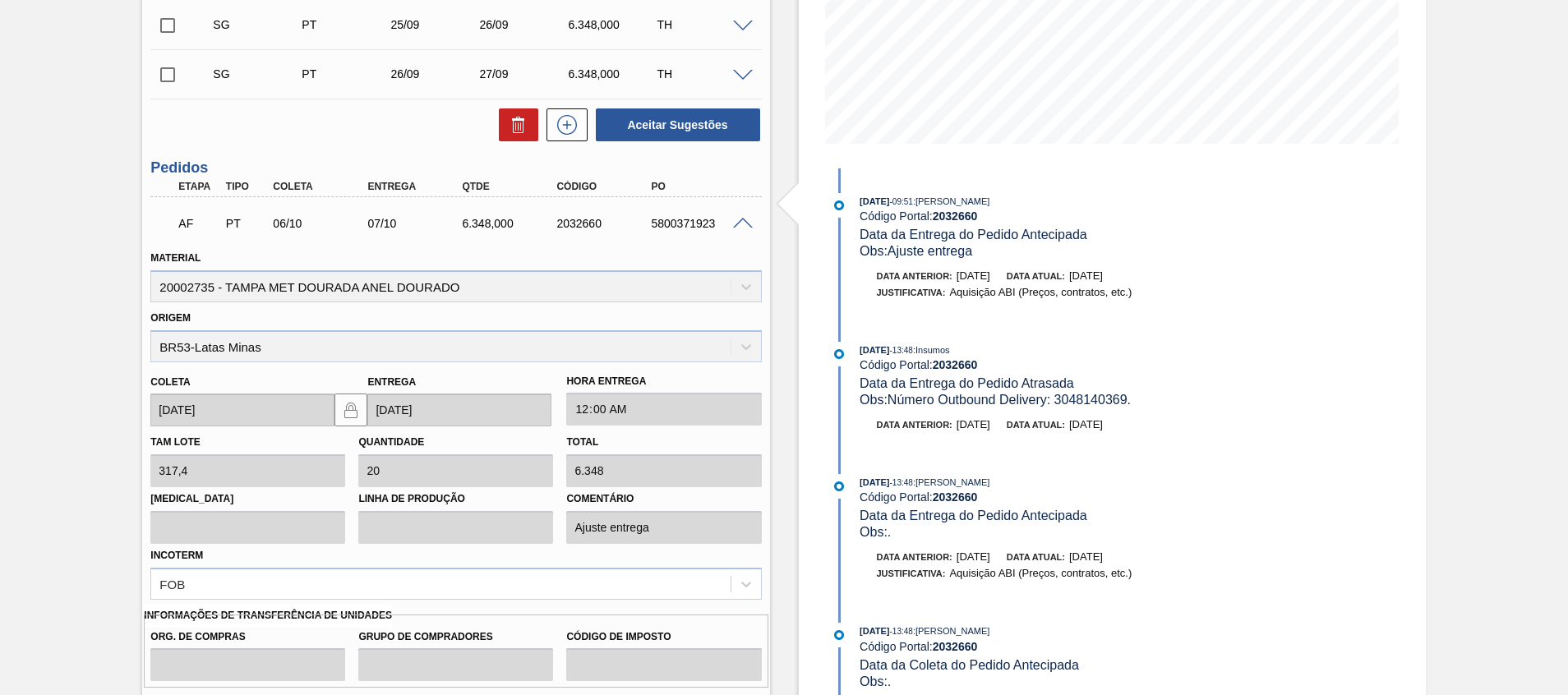
scroll to position [559, 0]
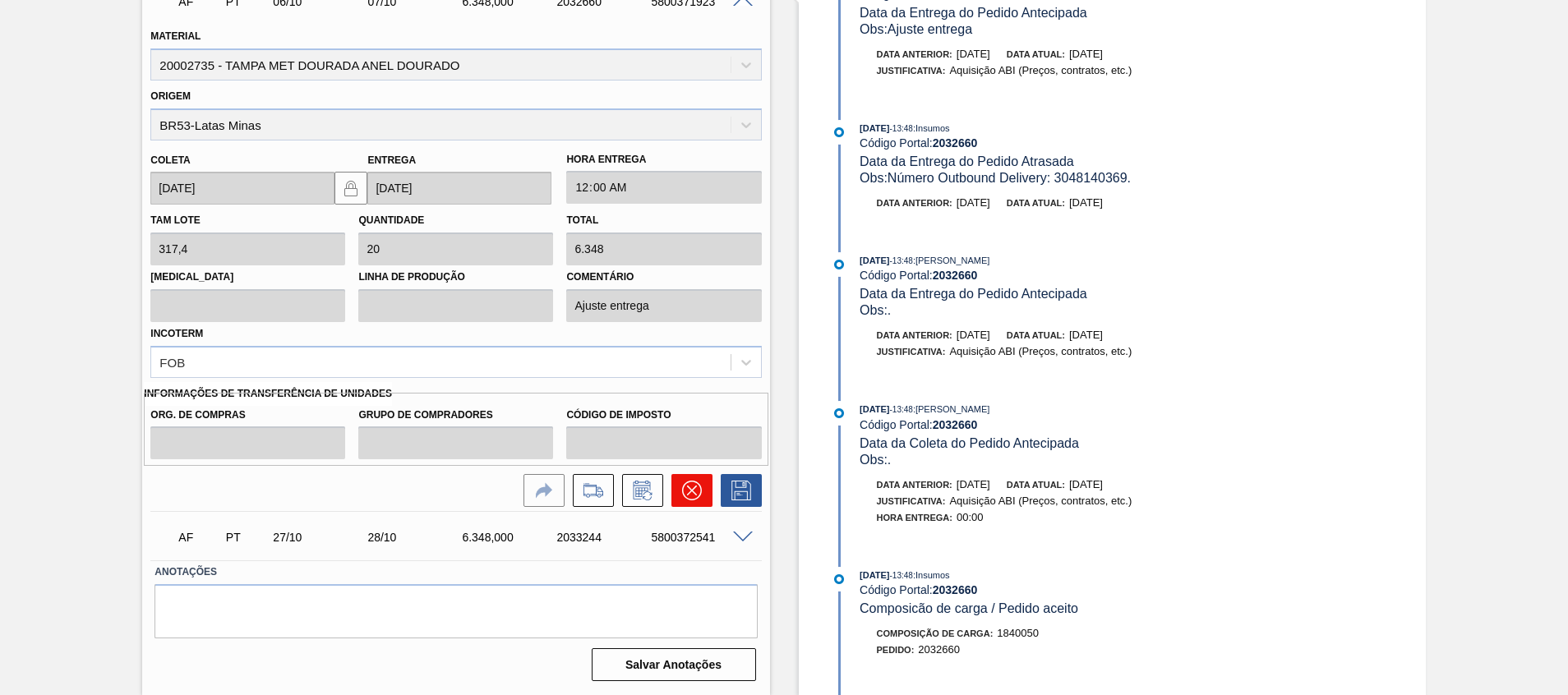
click at [688, 497] on icon at bounding box center [693, 491] width 20 height 20
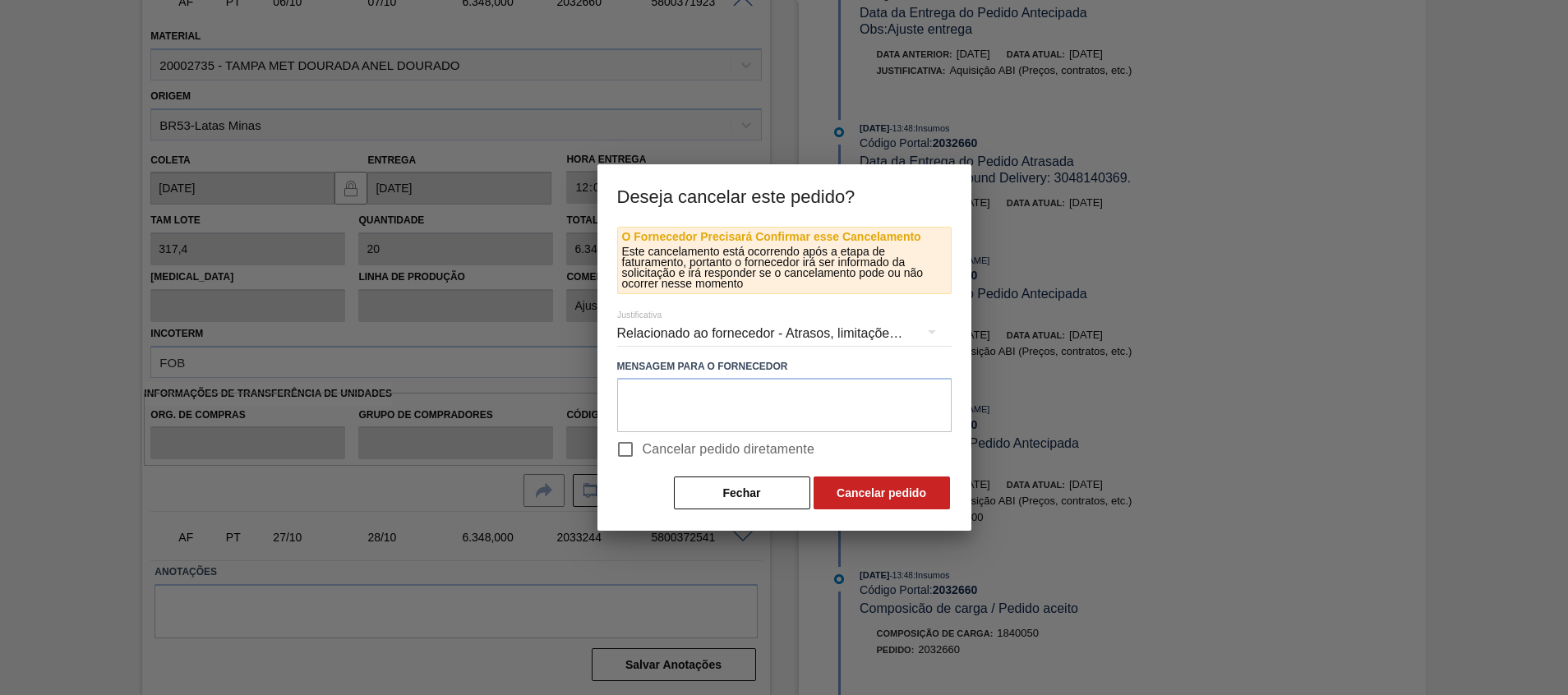
drag, startPoint x: 687, startPoint y: 452, endPoint x: 748, endPoint y: 468, distance: 63.1
click at [687, 451] on span "Cancelar pedido diretamente" at bounding box center [728, 449] width 173 height 20
click at [642, 451] on input "Cancelar pedido diretamente" at bounding box center [625, 449] width 34 height 34
checkbox input "true"
click at [884, 497] on button "Cancelar pedido" at bounding box center [881, 493] width 136 height 33
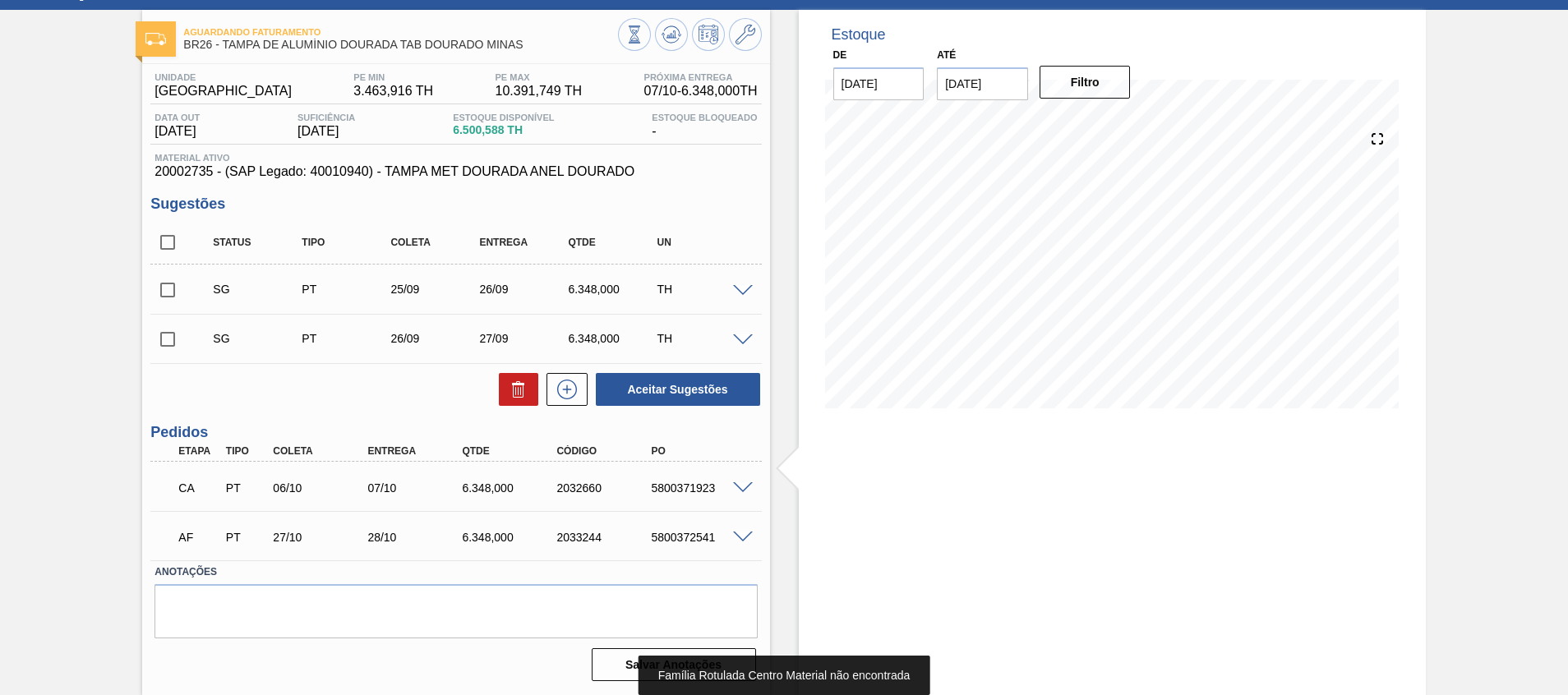
click at [742, 541] on span at bounding box center [743, 538] width 20 height 13
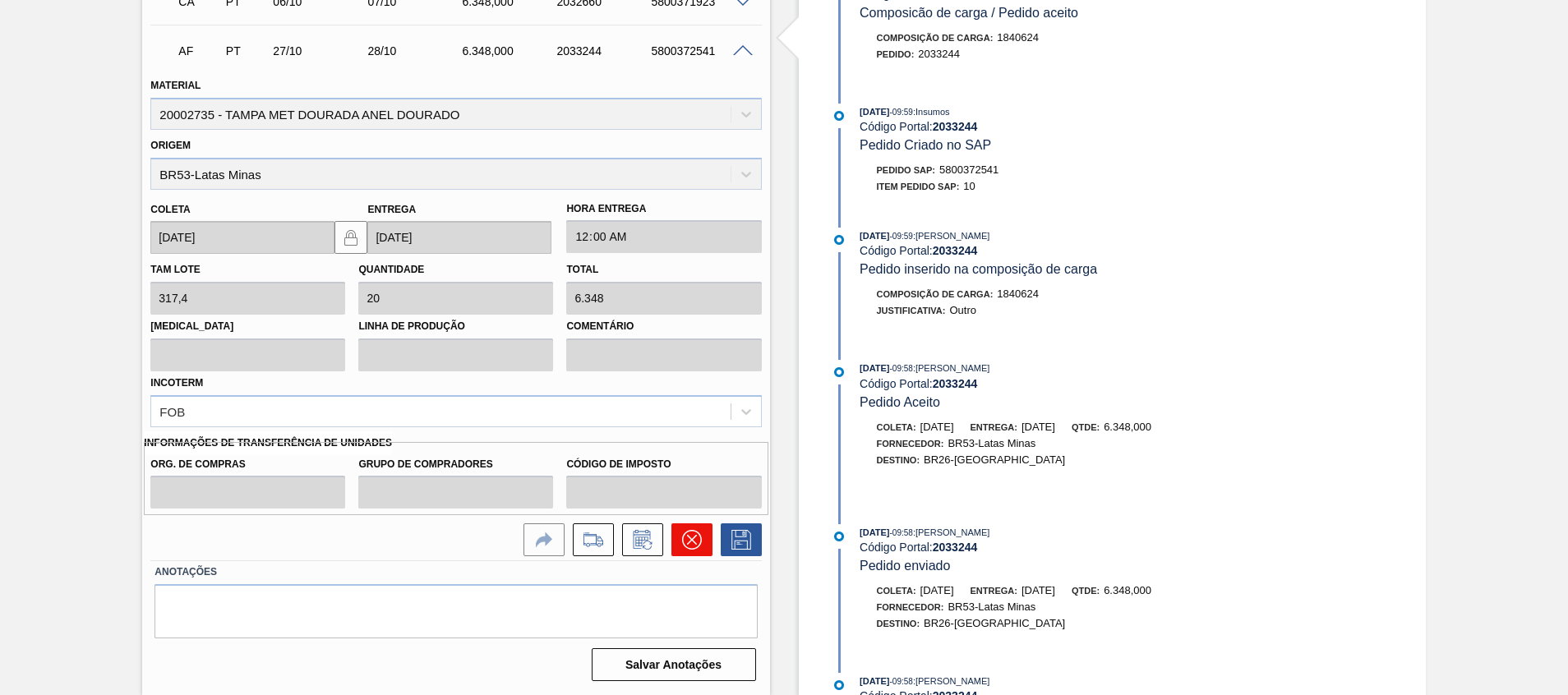
click at [698, 544] on icon at bounding box center [692, 540] width 20 height 20
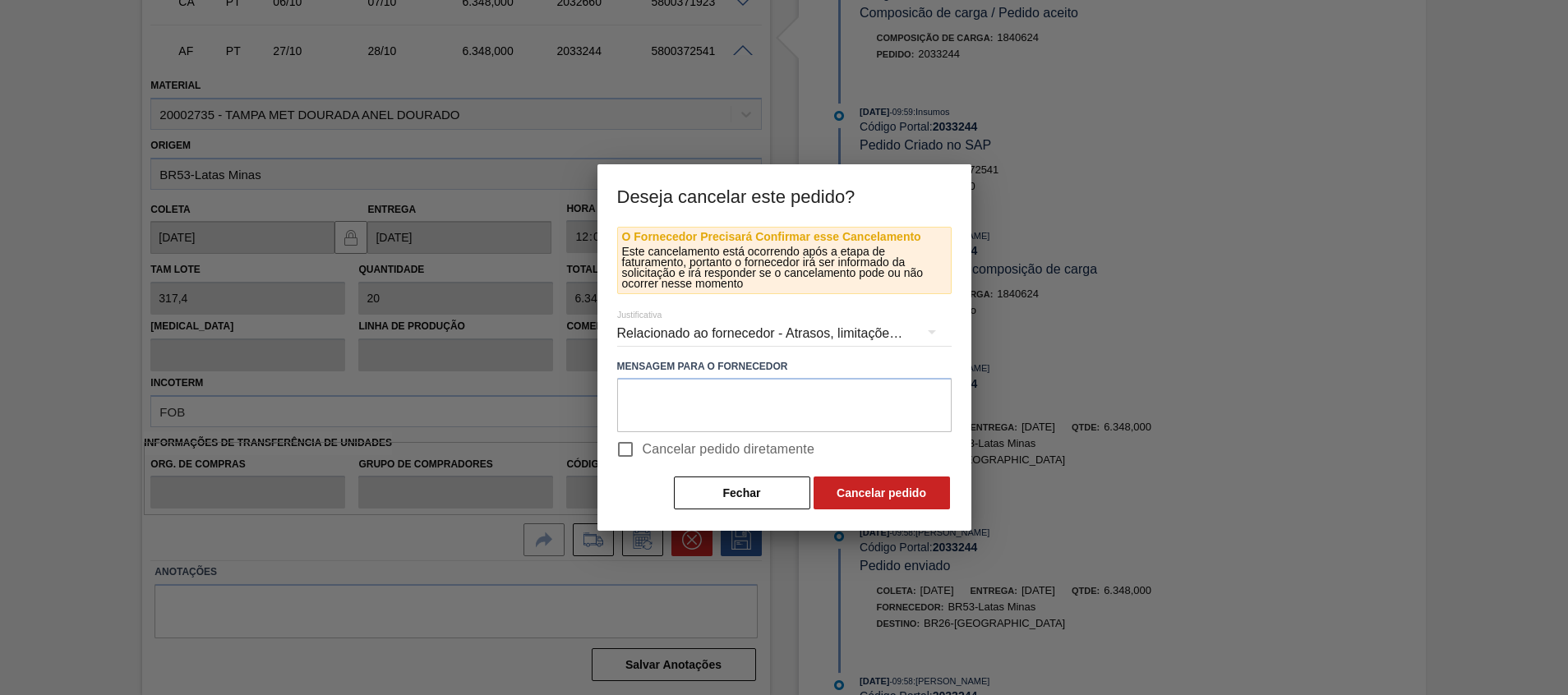
click at [695, 452] on span "Cancelar pedido diretamente" at bounding box center [728, 449] width 173 height 20
click at [642, 452] on input "Cancelar pedido diretamente" at bounding box center [625, 449] width 34 height 34
checkbox input "true"
click at [887, 492] on button "Cancelar pedido" at bounding box center [881, 493] width 136 height 33
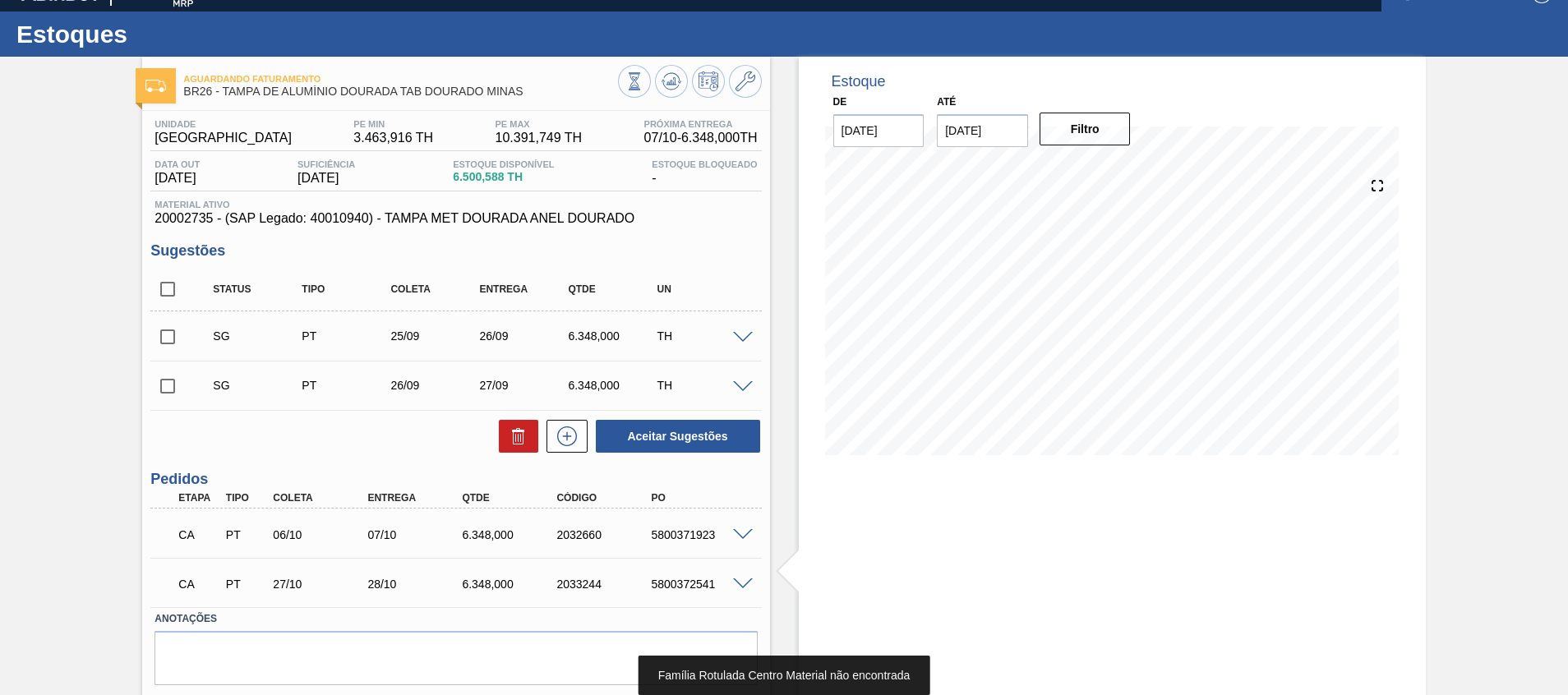
scroll to position [0, 0]
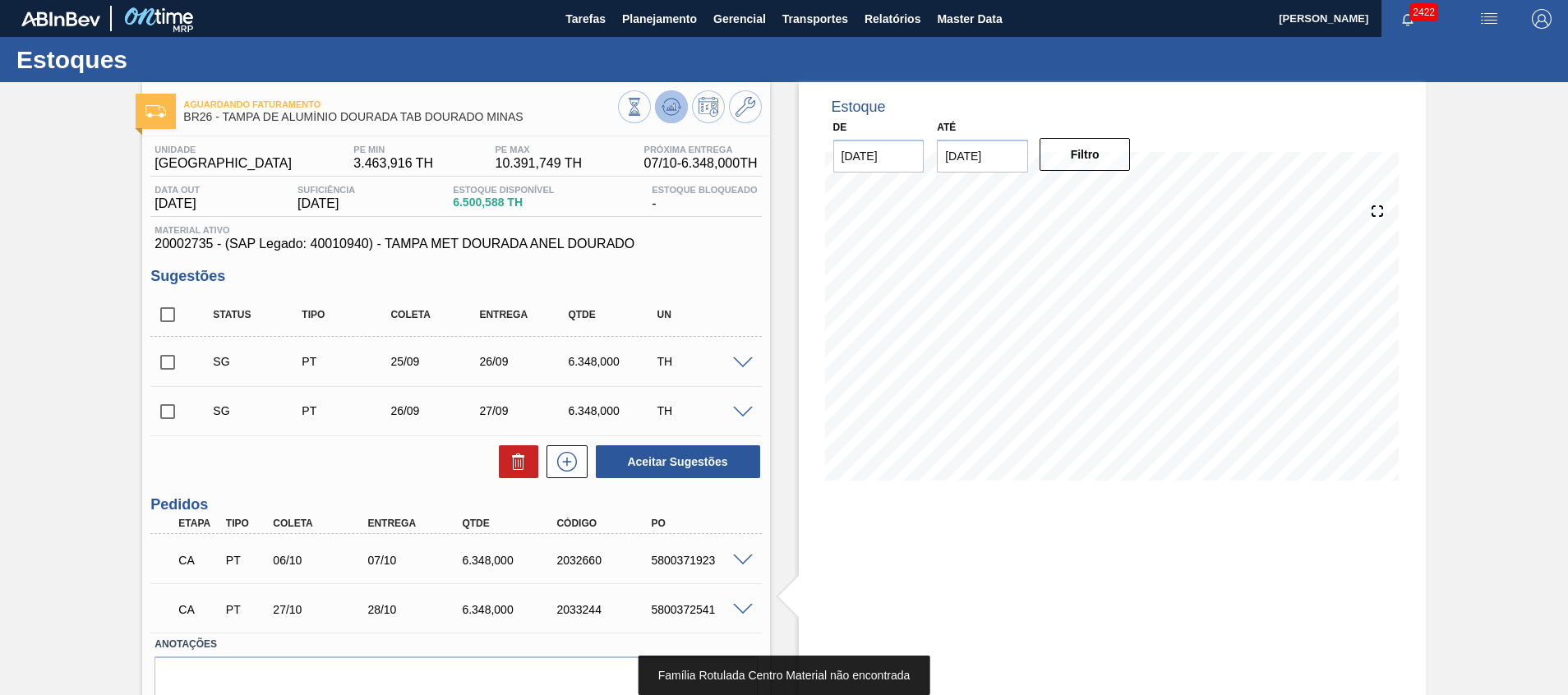
click at [679, 106] on icon at bounding box center [672, 107] width 20 height 20
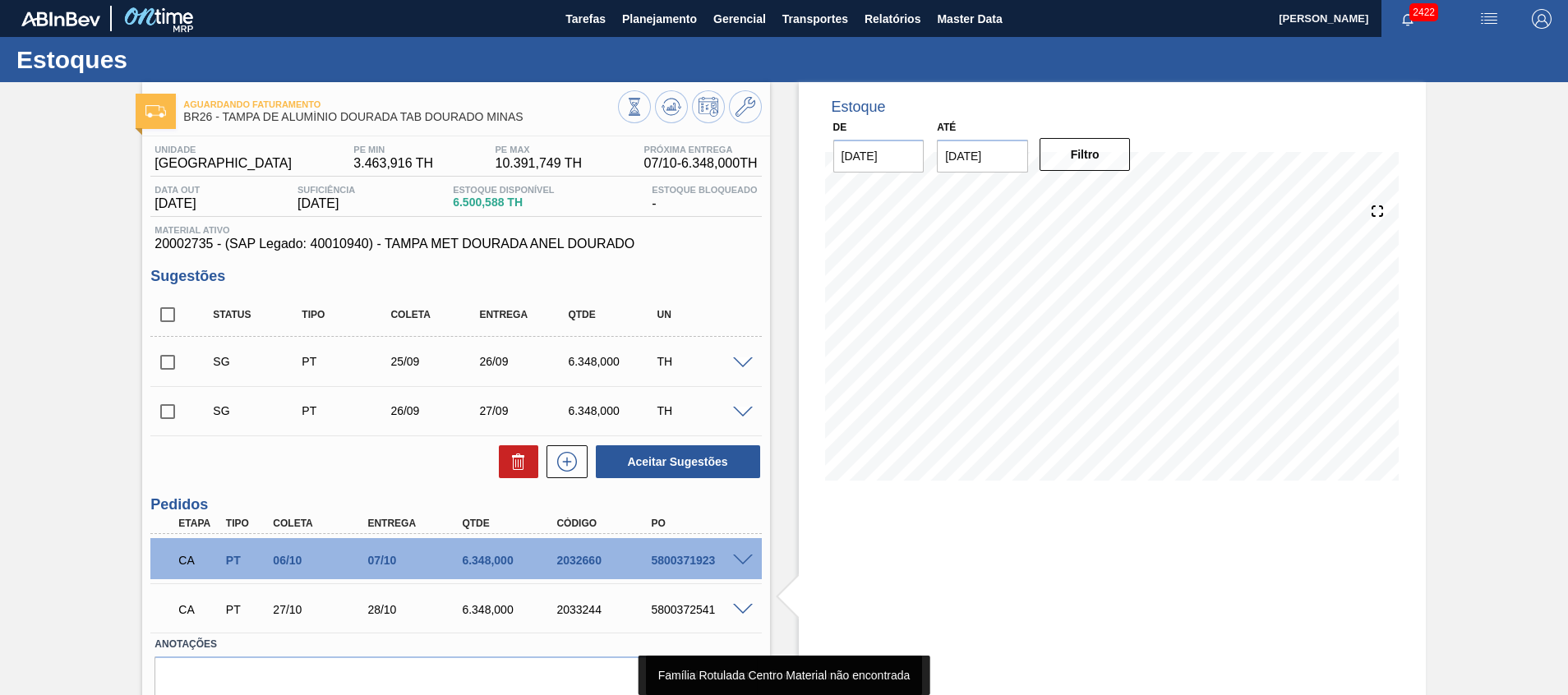
click at [654, 91] on div at bounding box center [690, 109] width 144 height 37
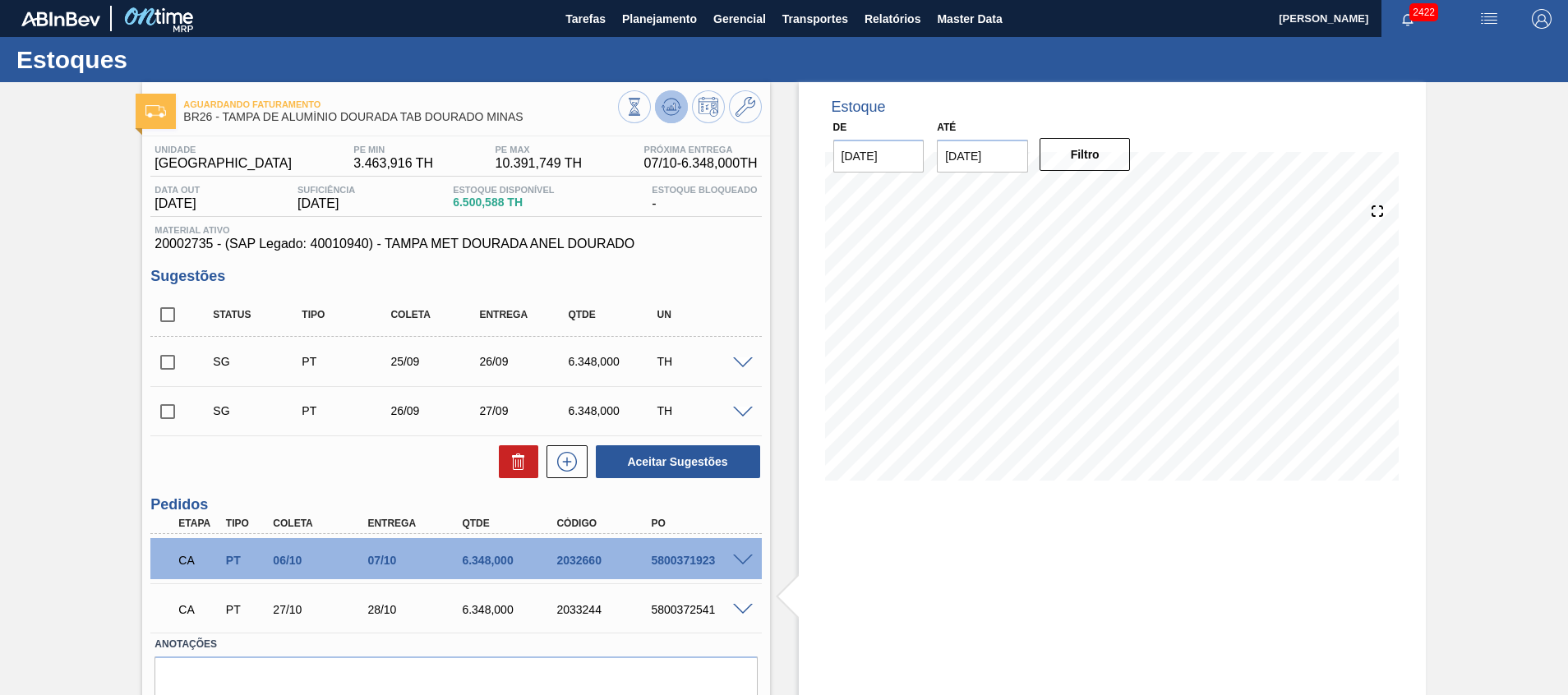
click at [674, 104] on icon at bounding box center [672, 107] width 20 height 20
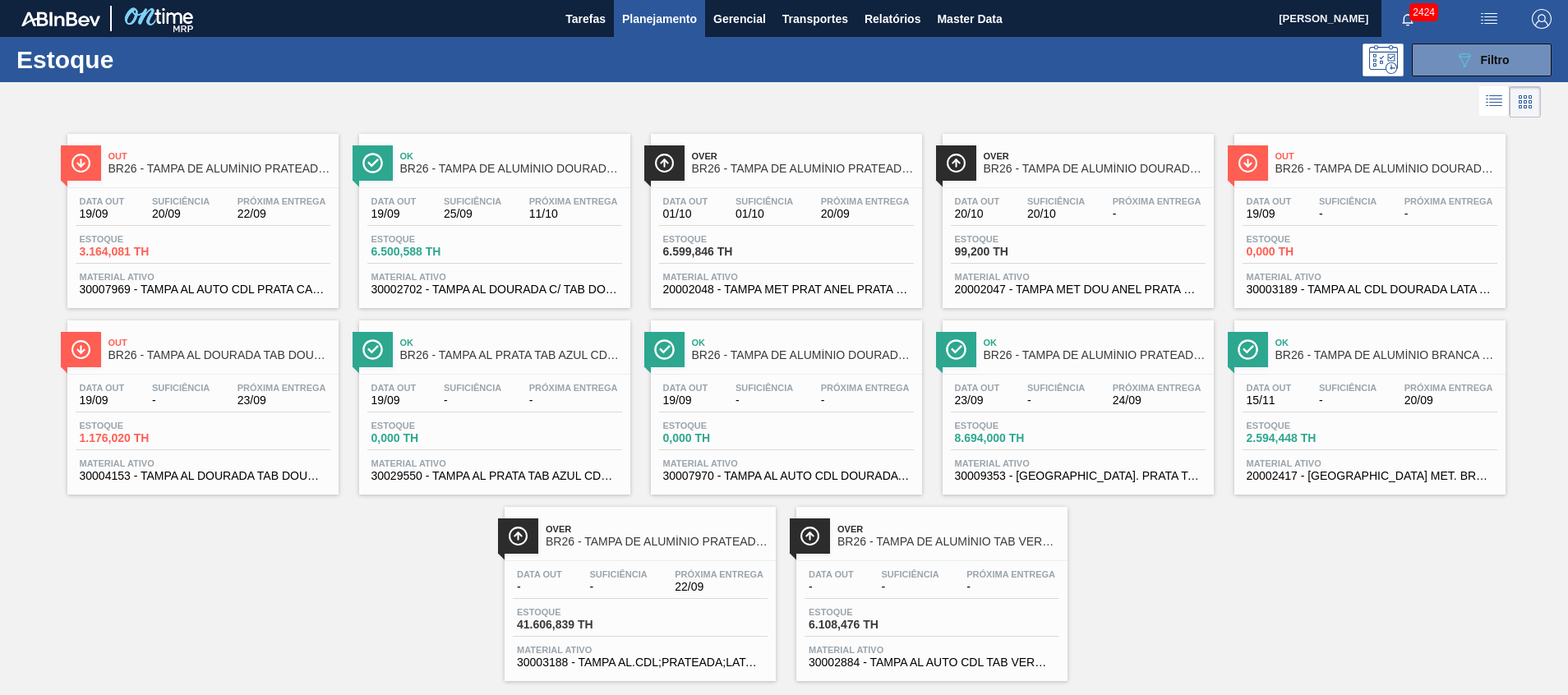
click at [523, 290] on span "30002702 - TAMPA AL DOURADA C/ TAB DOURADO" at bounding box center [495, 289] width 246 height 13
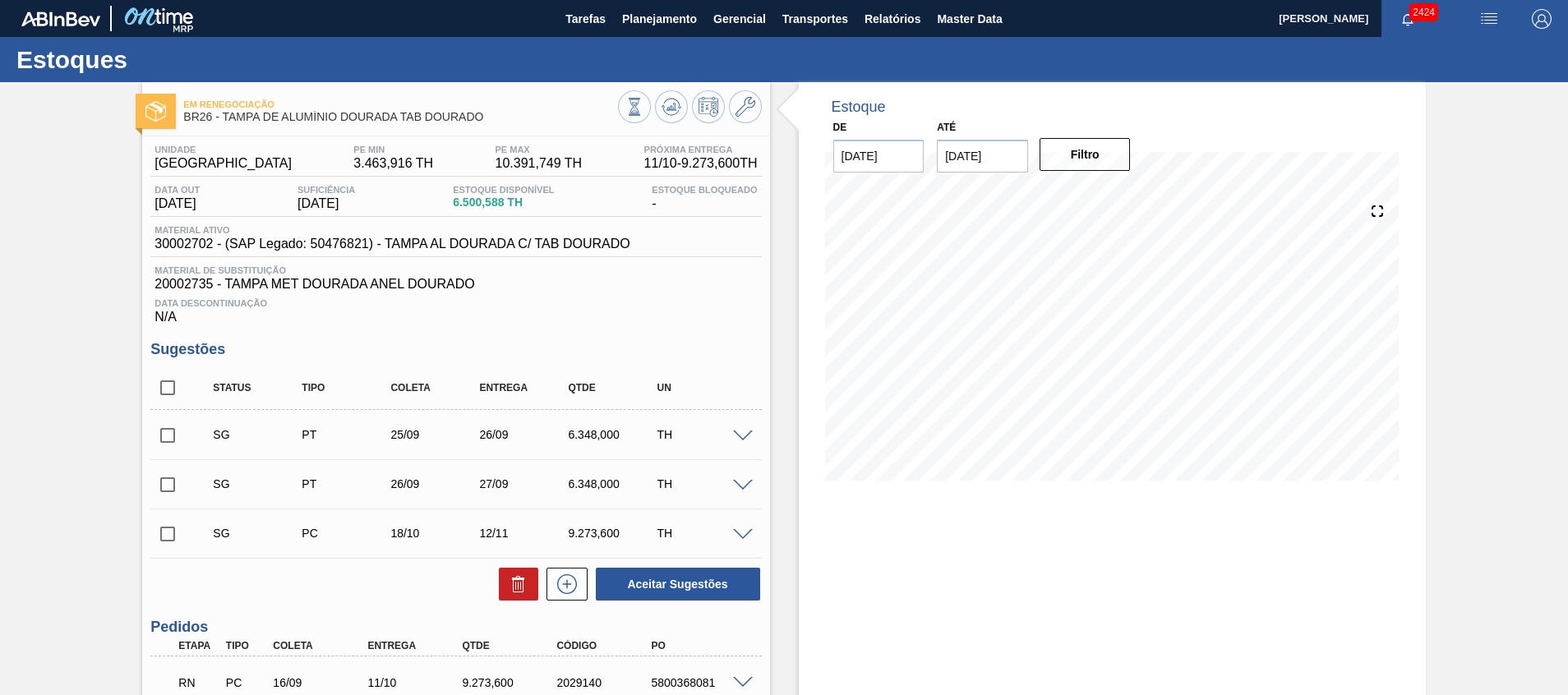
click at [172, 390] on input "checkbox" at bounding box center [167, 388] width 34 height 34
checkbox input "true"
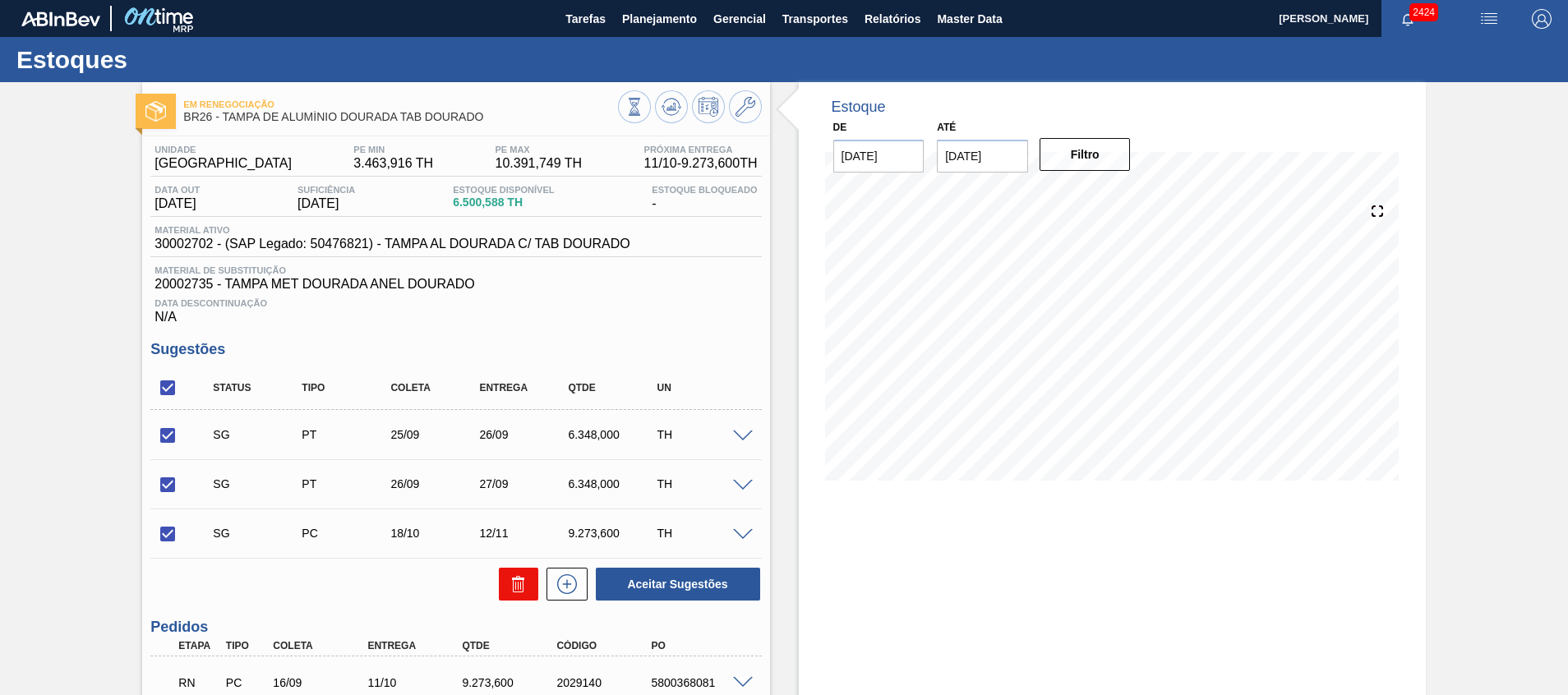
click at [517, 591] on icon at bounding box center [519, 585] width 20 height 20
checkbox input "false"
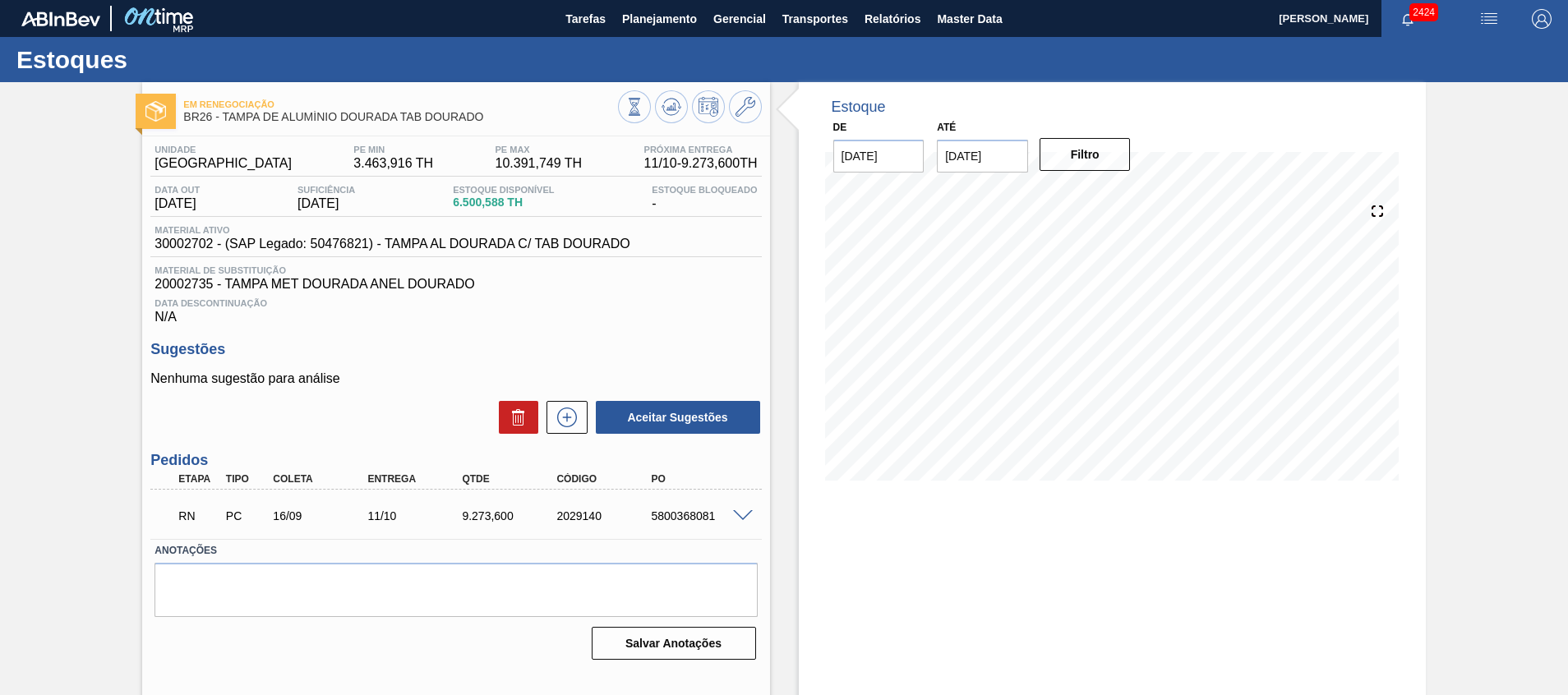
click at [742, 515] on span at bounding box center [743, 516] width 20 height 13
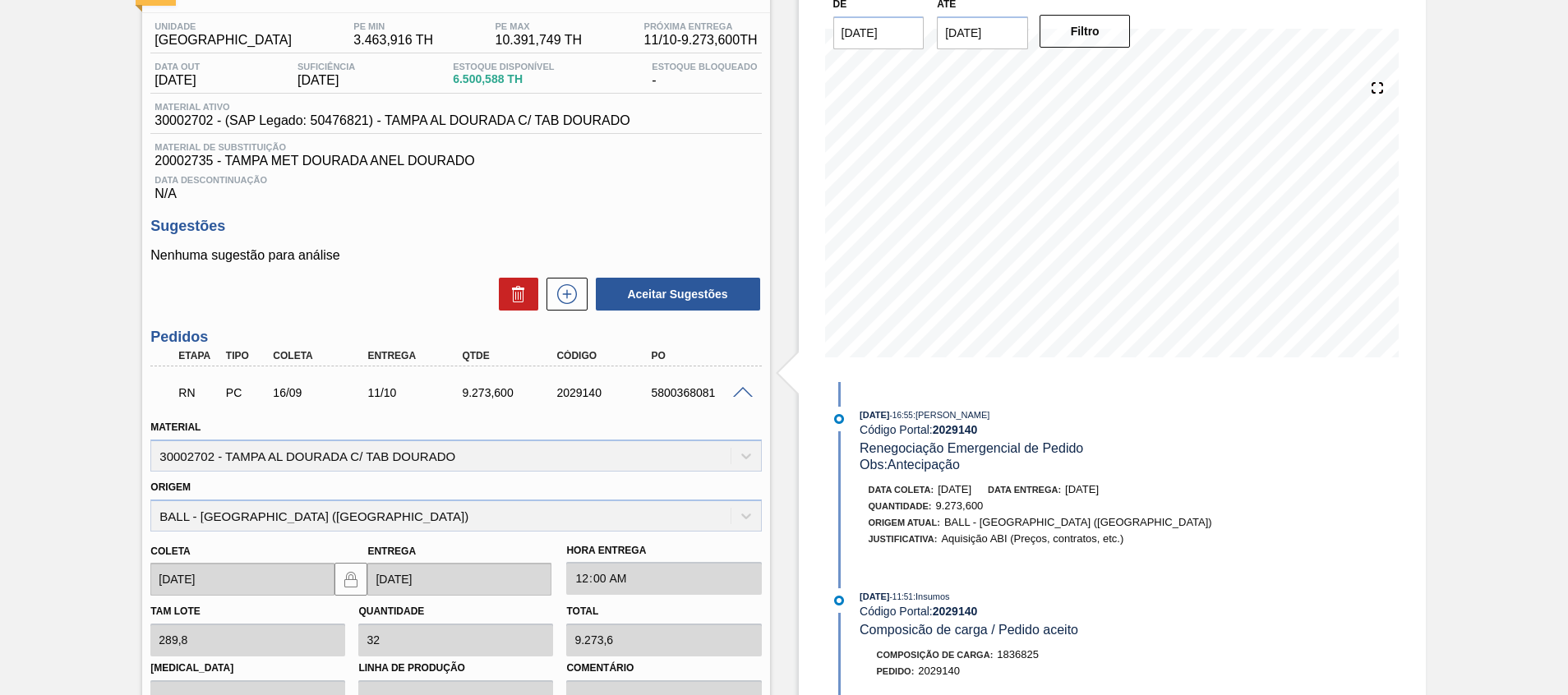
scroll to position [246, 0]
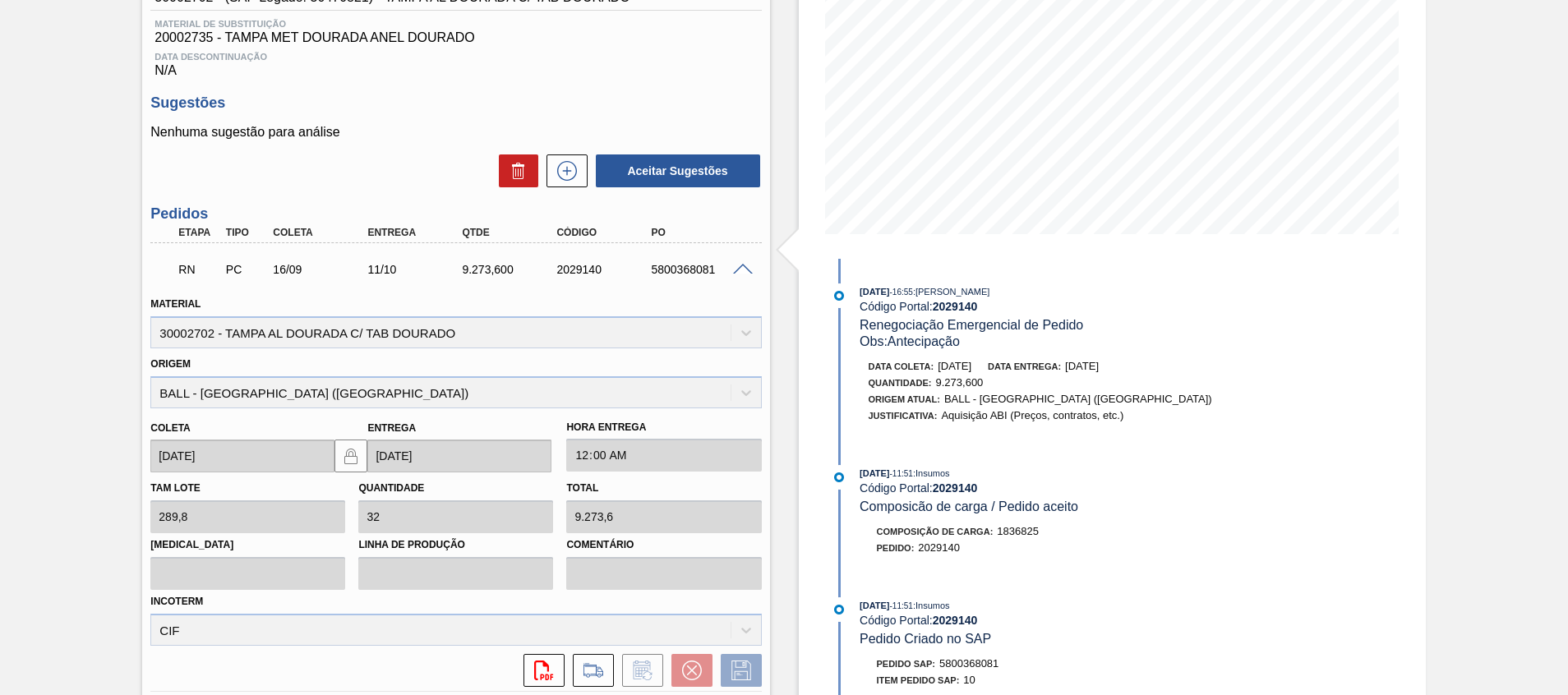
click at [570, 276] on div "RN PC 16/09 11/10 9.273,[PHONE_NUMBER] 5800368081" at bounding box center [451, 267] width 567 height 33
copy div "2029140"
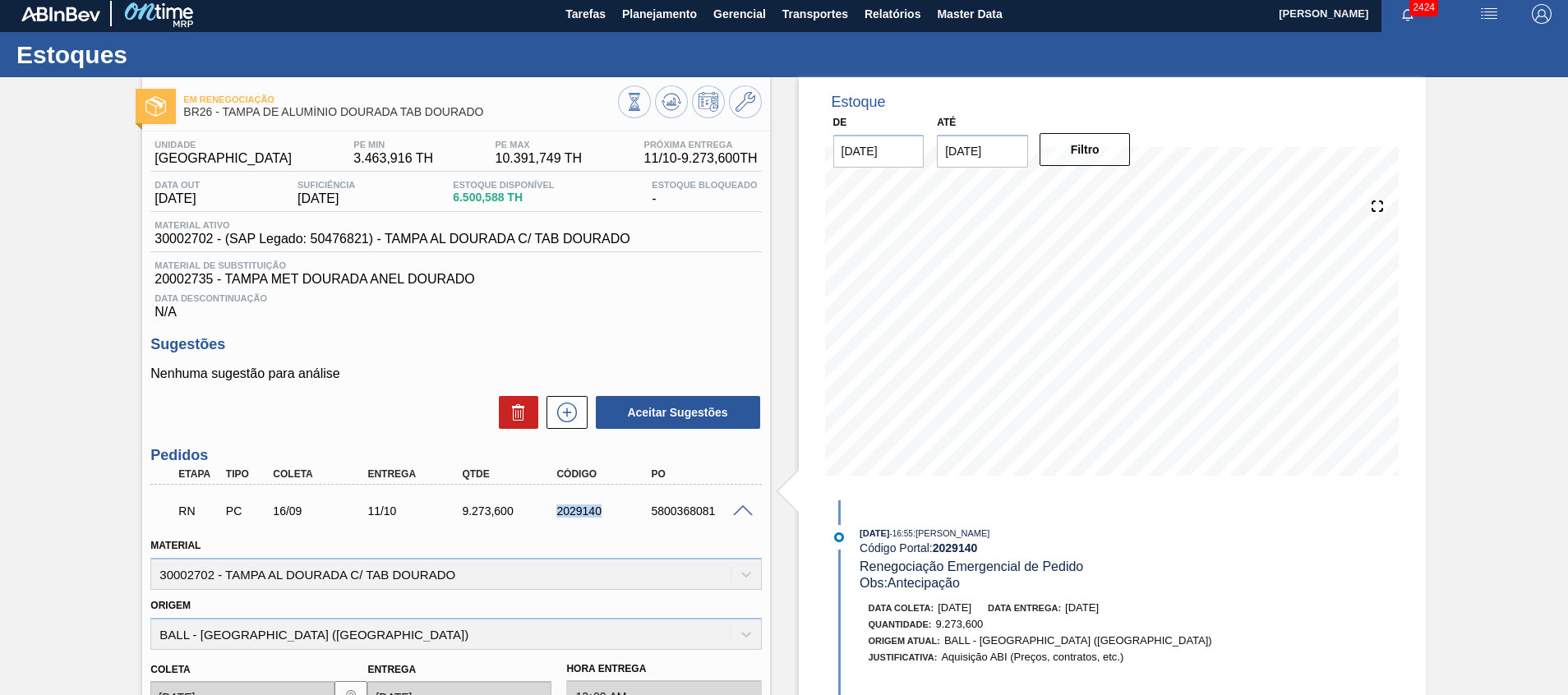
scroll to position [0, 0]
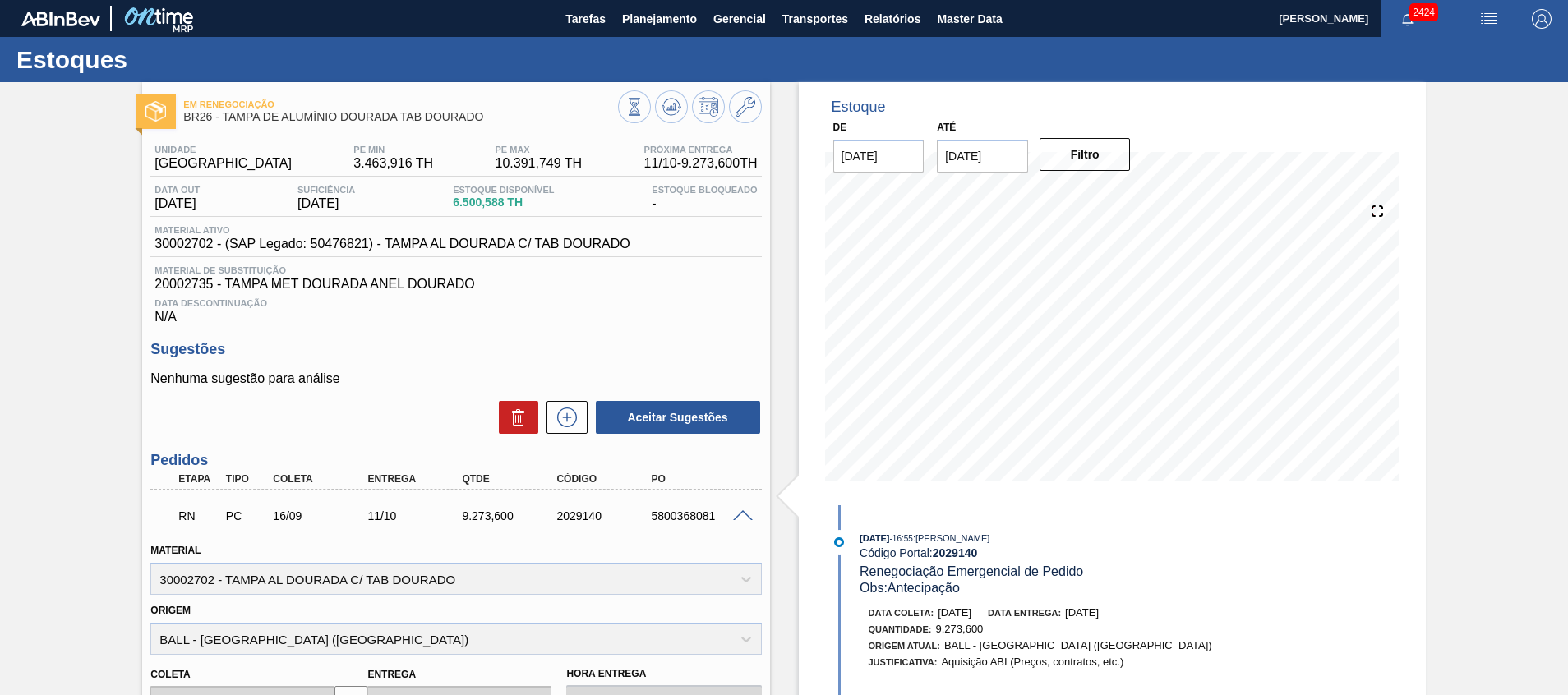
click at [739, 510] on span at bounding box center [743, 516] width 20 height 13
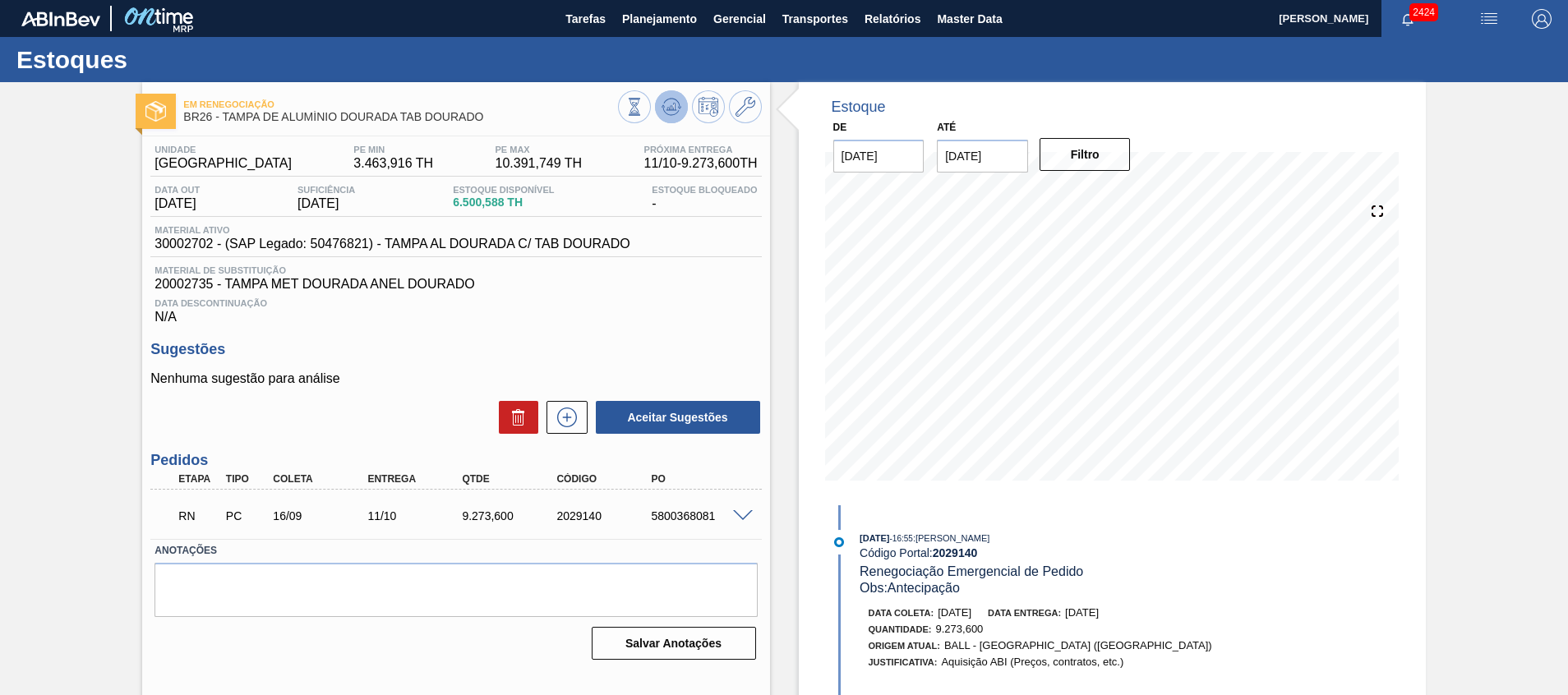
click at [672, 91] on button at bounding box center [671, 106] width 33 height 33
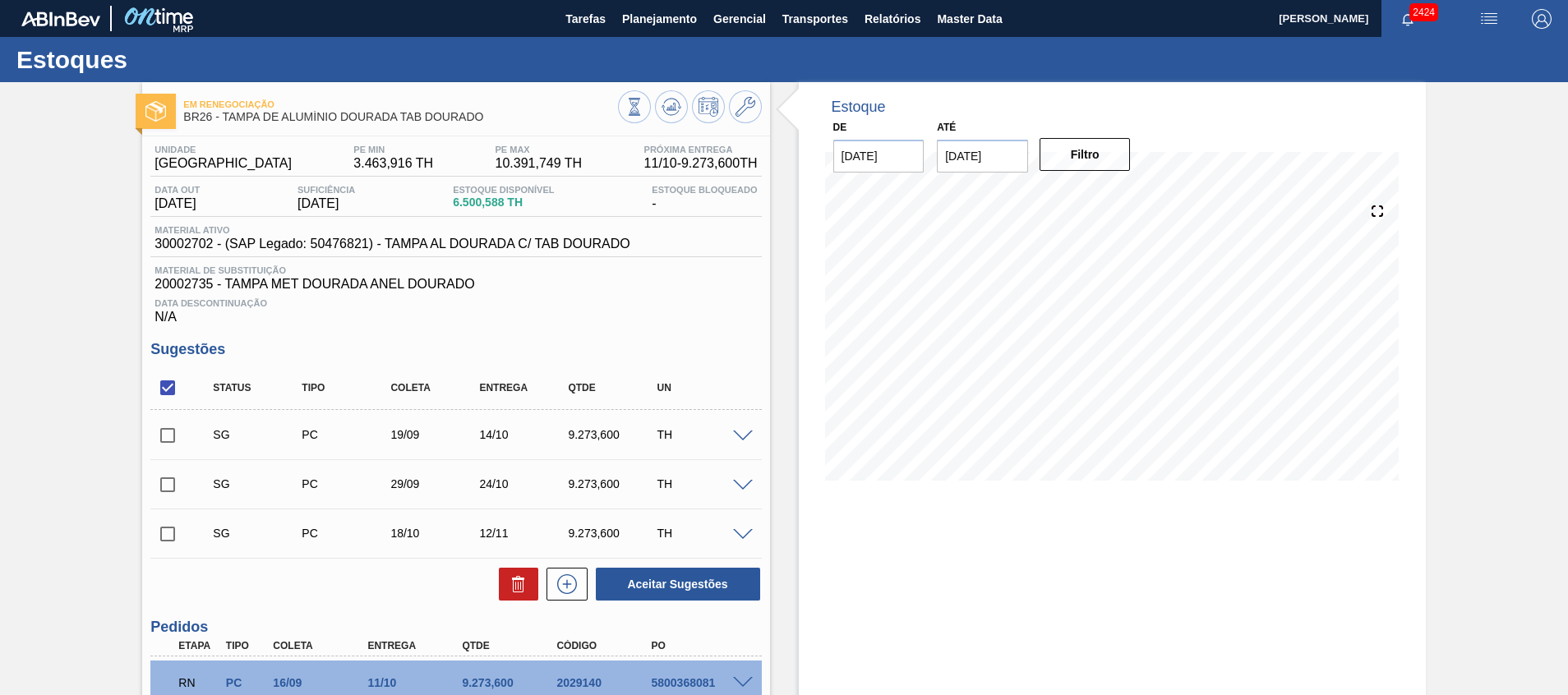
click at [746, 433] on span at bounding box center [743, 437] width 20 height 13
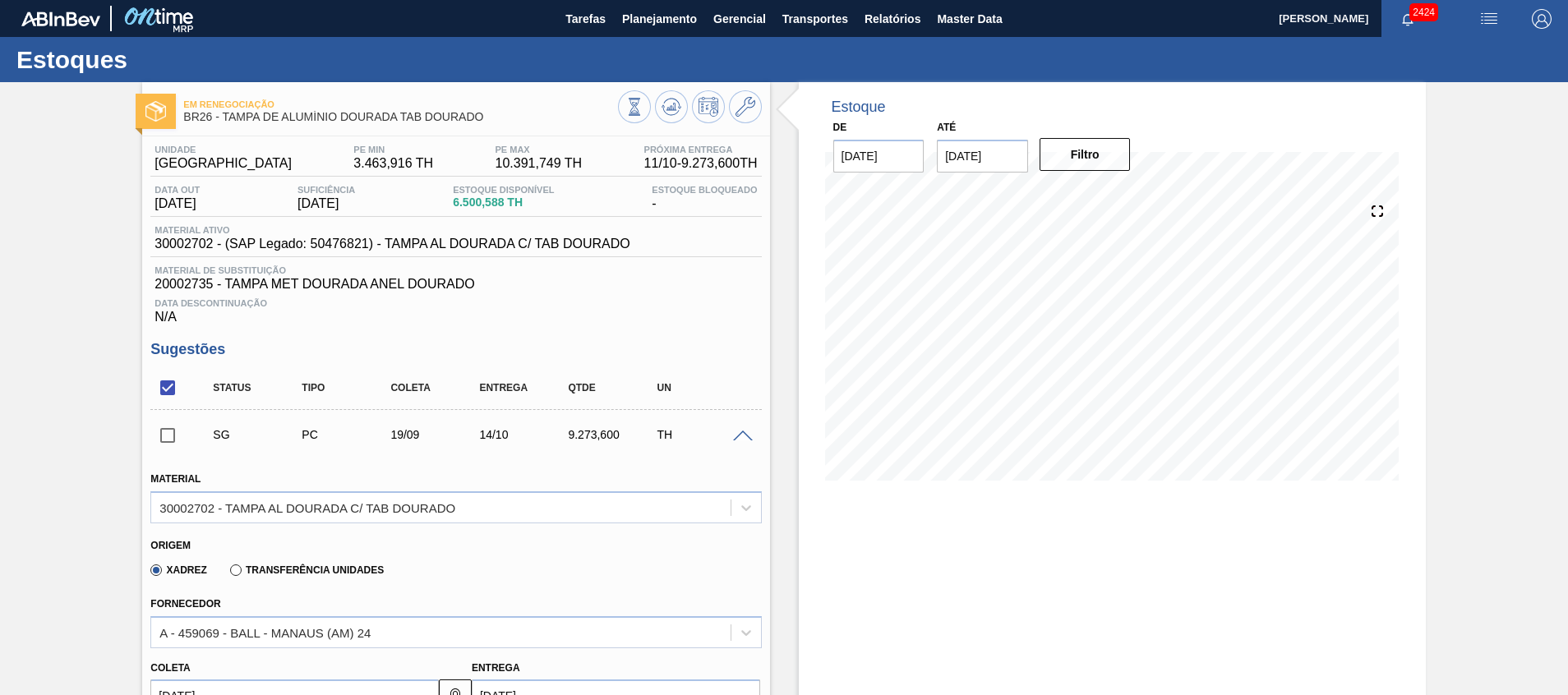
click at [746, 433] on span at bounding box center [743, 437] width 20 height 13
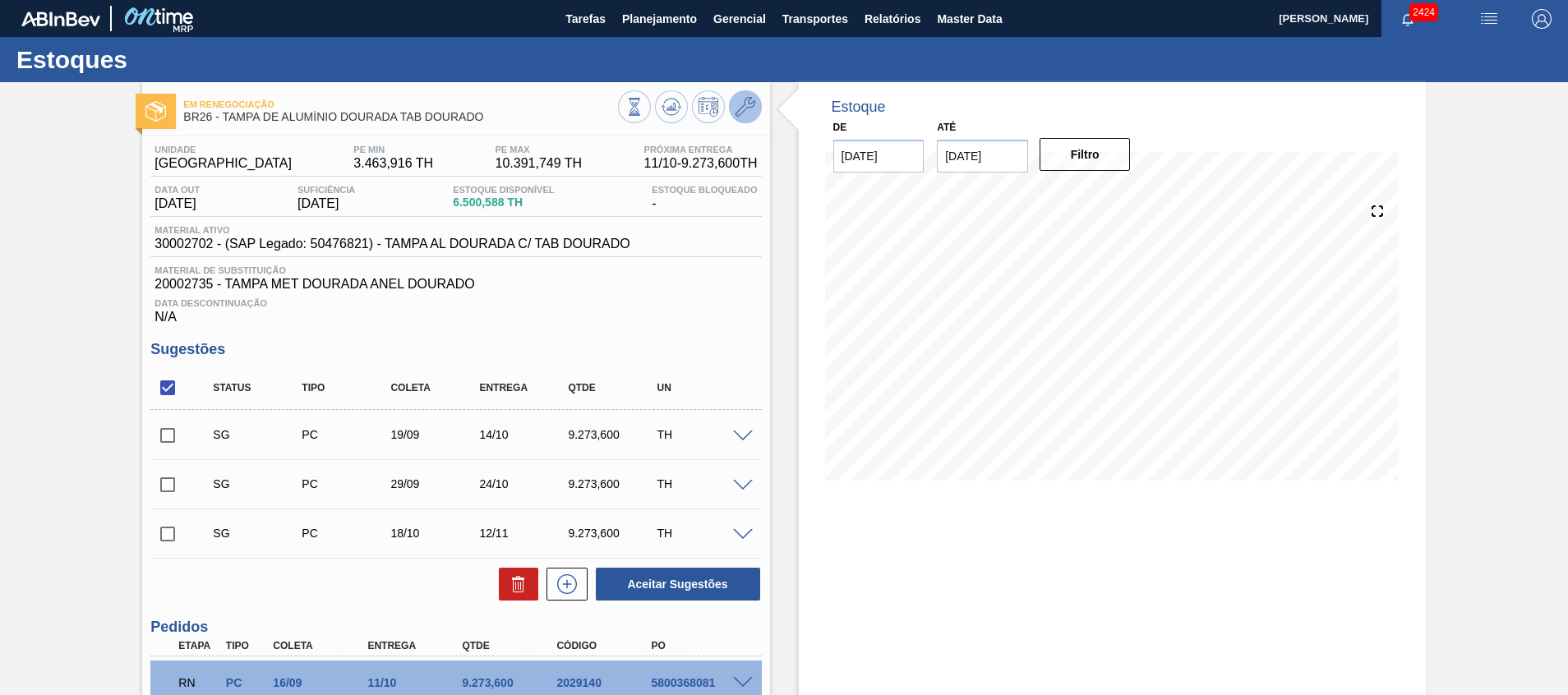
click at [736, 112] on icon at bounding box center [746, 107] width 20 height 20
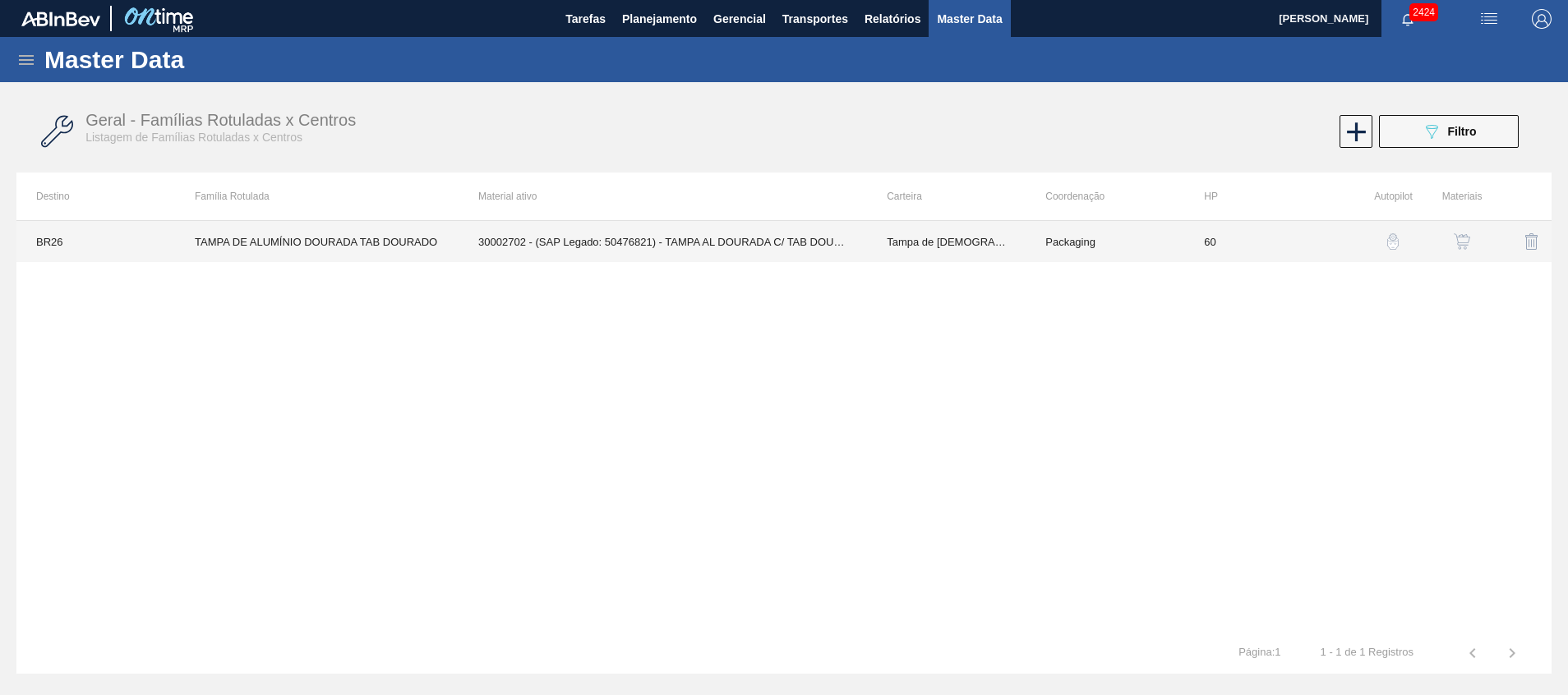
click at [718, 236] on td "30002702 - (SAP Legado: 50476821) - TAMPA AL DOURADA C/ TAB DOURADO" at bounding box center [662, 241] width 408 height 41
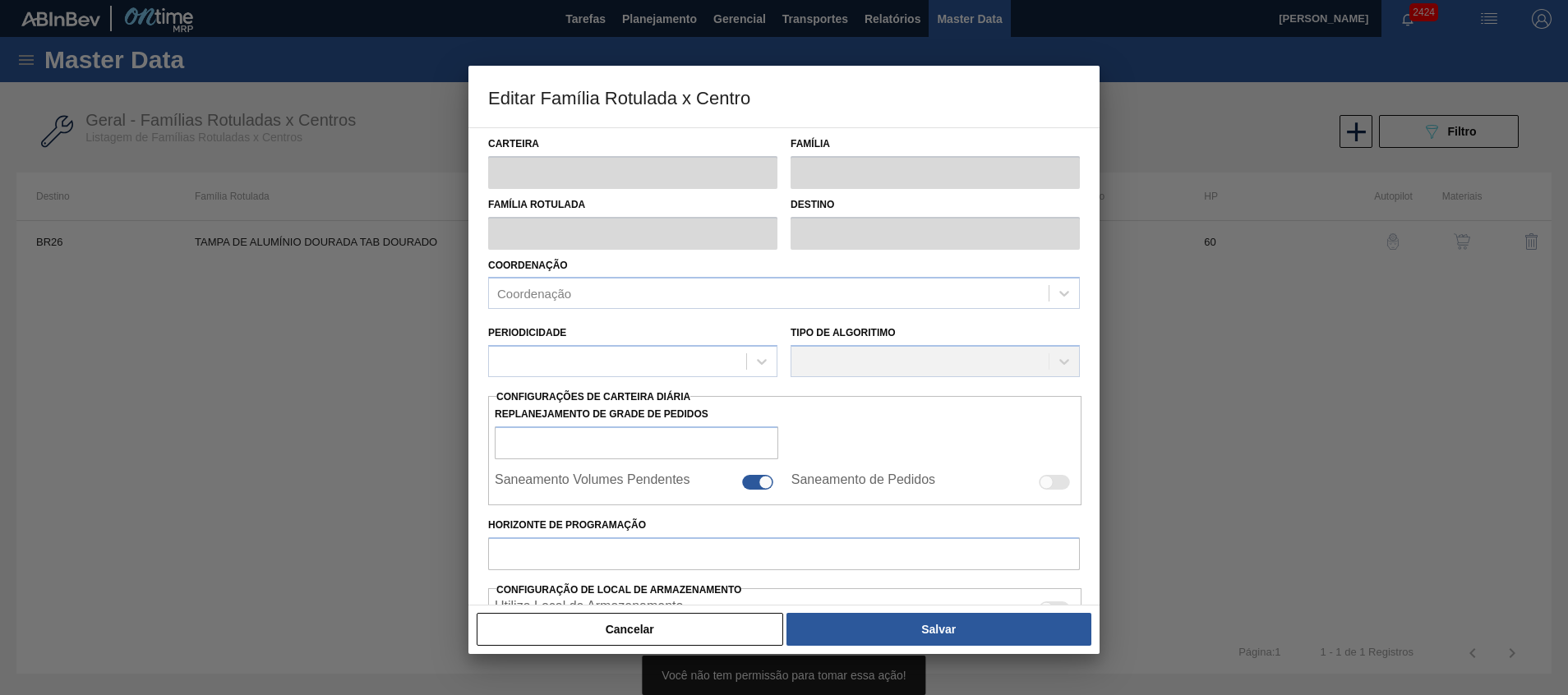
type input "Tampa de [DEMOGRAPHIC_DATA]"
type input "Tampa de Alumínio"
type input "TAMPA DE ALUMÍNIO DOURADA TAB DOURADO"
type input "BR26 - [GEOGRAPHIC_DATA]"
type input "60"
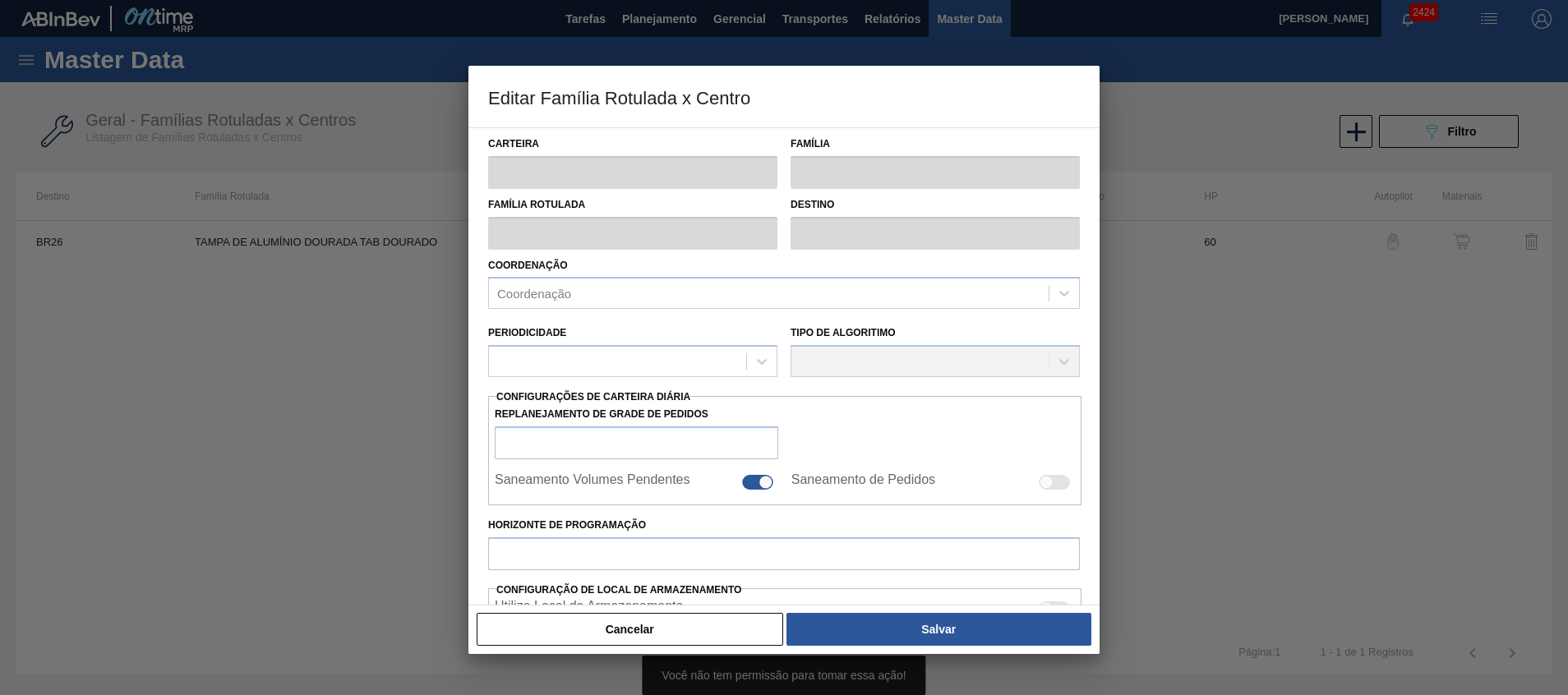
type input "3.463,916"
type input "10.391,749"
type input "67"
type input "8.082,702"
checkbox input "true"
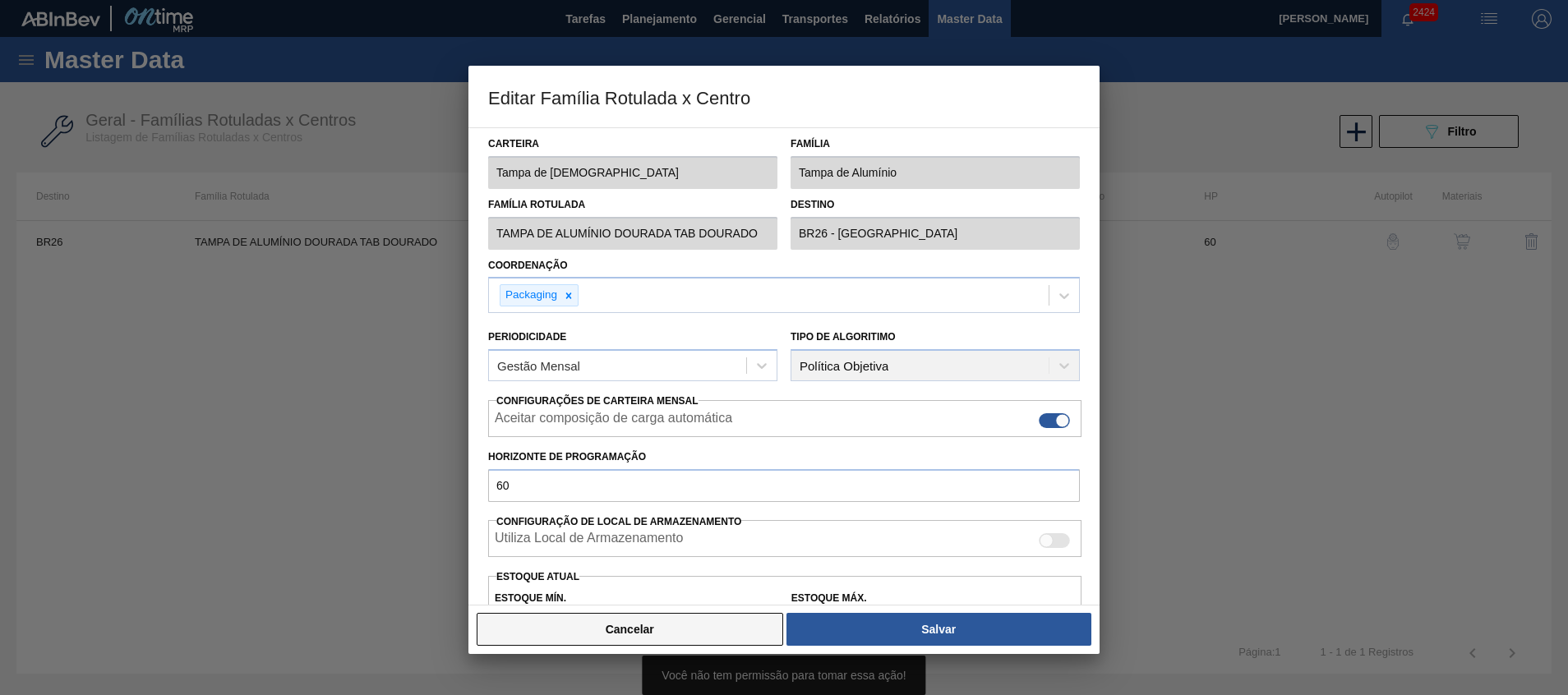
click at [652, 623] on button "Cancelar" at bounding box center [630, 629] width 307 height 33
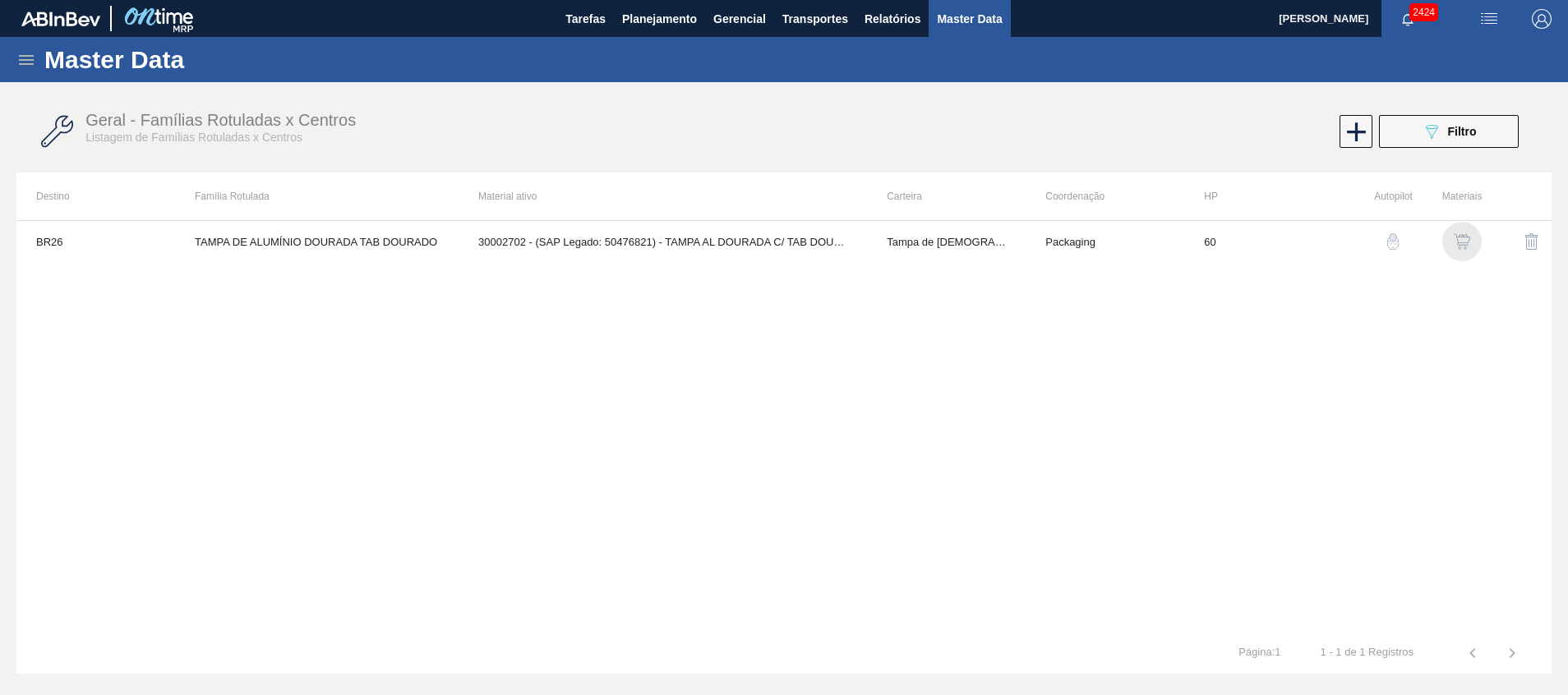
click at [1464, 246] on img "button" at bounding box center [1462, 241] width 17 height 17
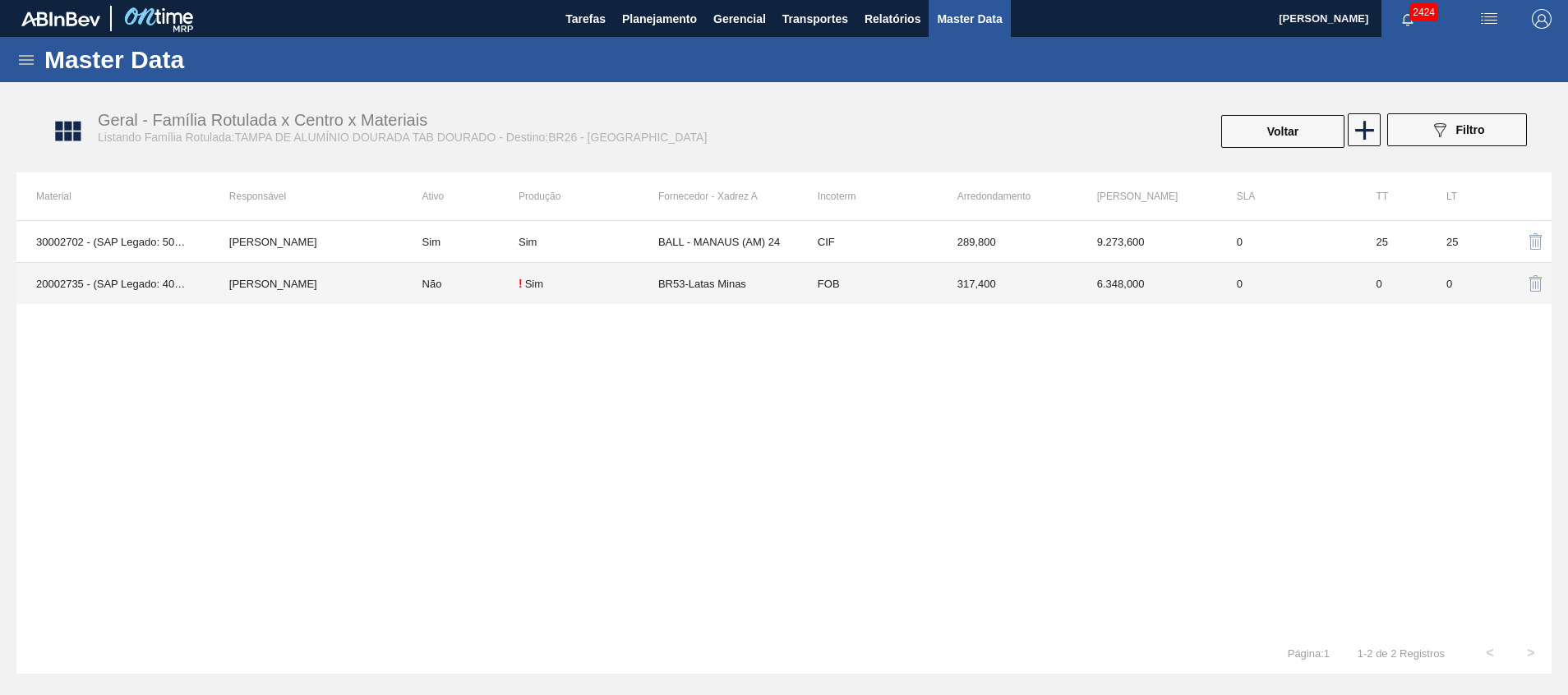
click at [427, 290] on td "Não" at bounding box center [460, 284] width 116 height 42
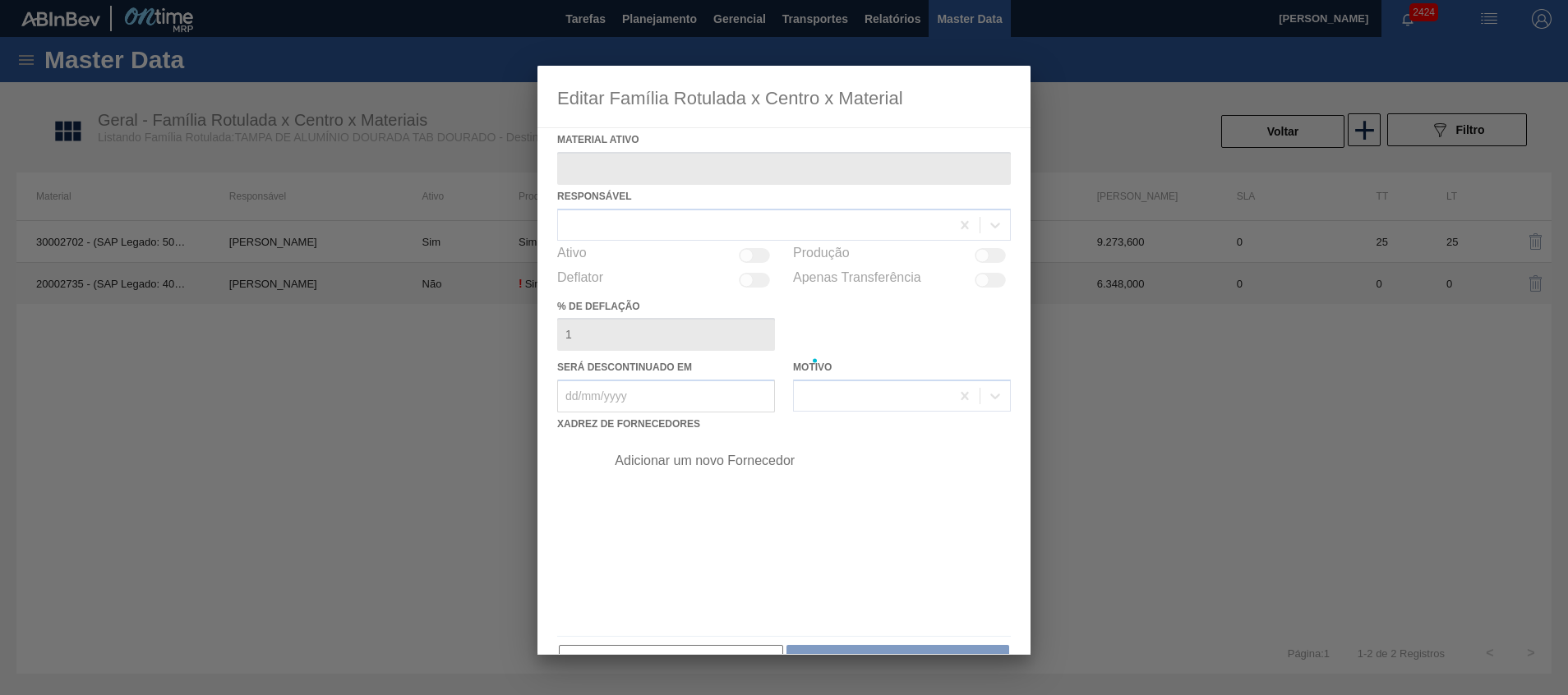
type ativo "20002735 - (SAP Legado: 40010940) - TAMPA MET DOURADA ANEL DOURADO"
checkbox input "true"
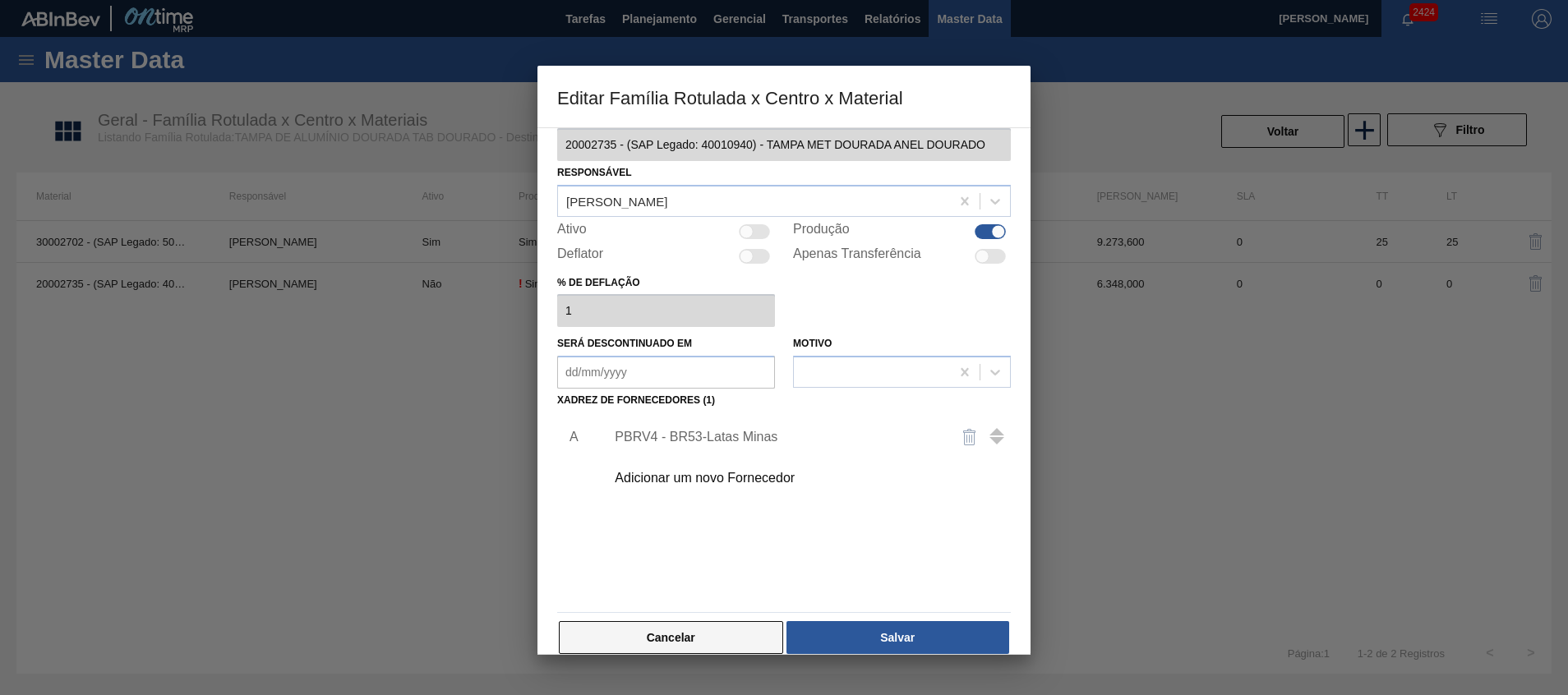
scroll to position [45, 0]
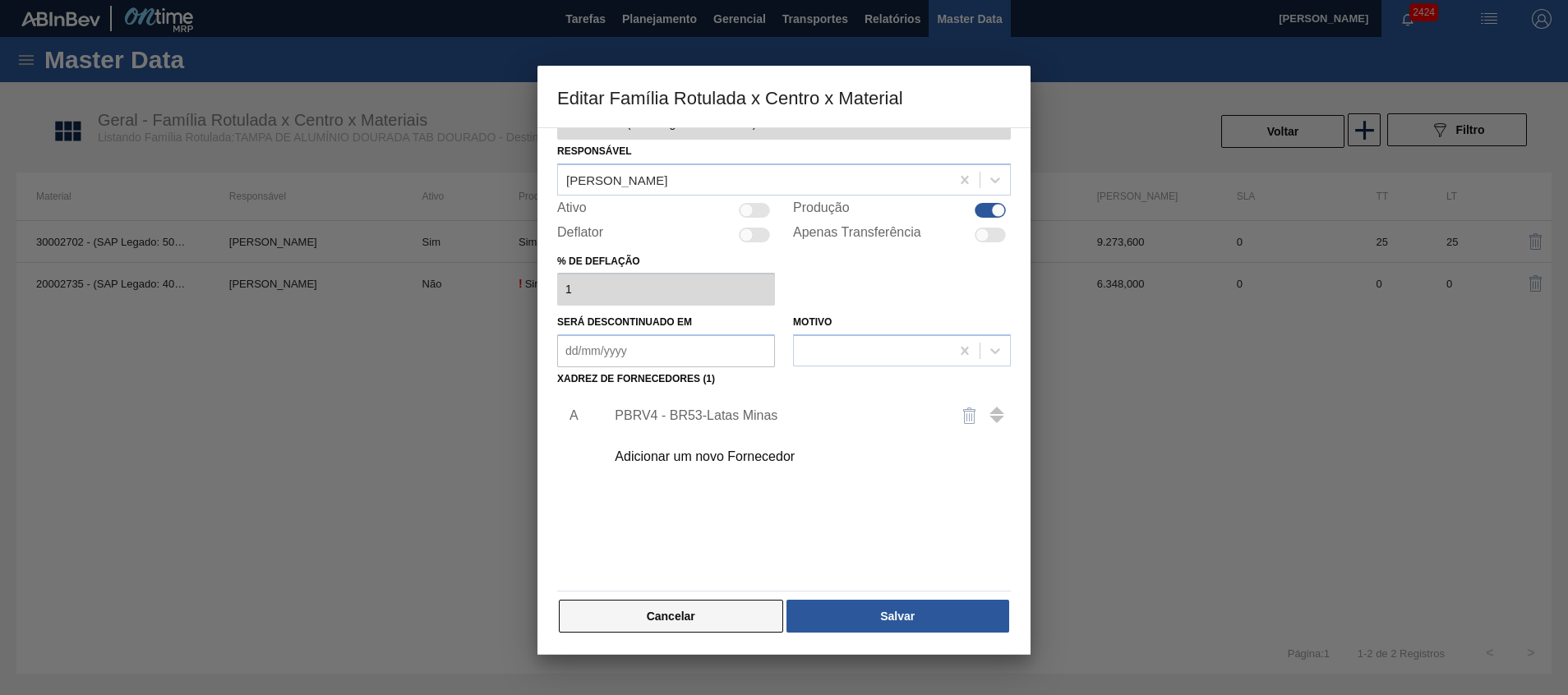
click at [706, 621] on button "Cancelar" at bounding box center [671, 616] width 225 height 33
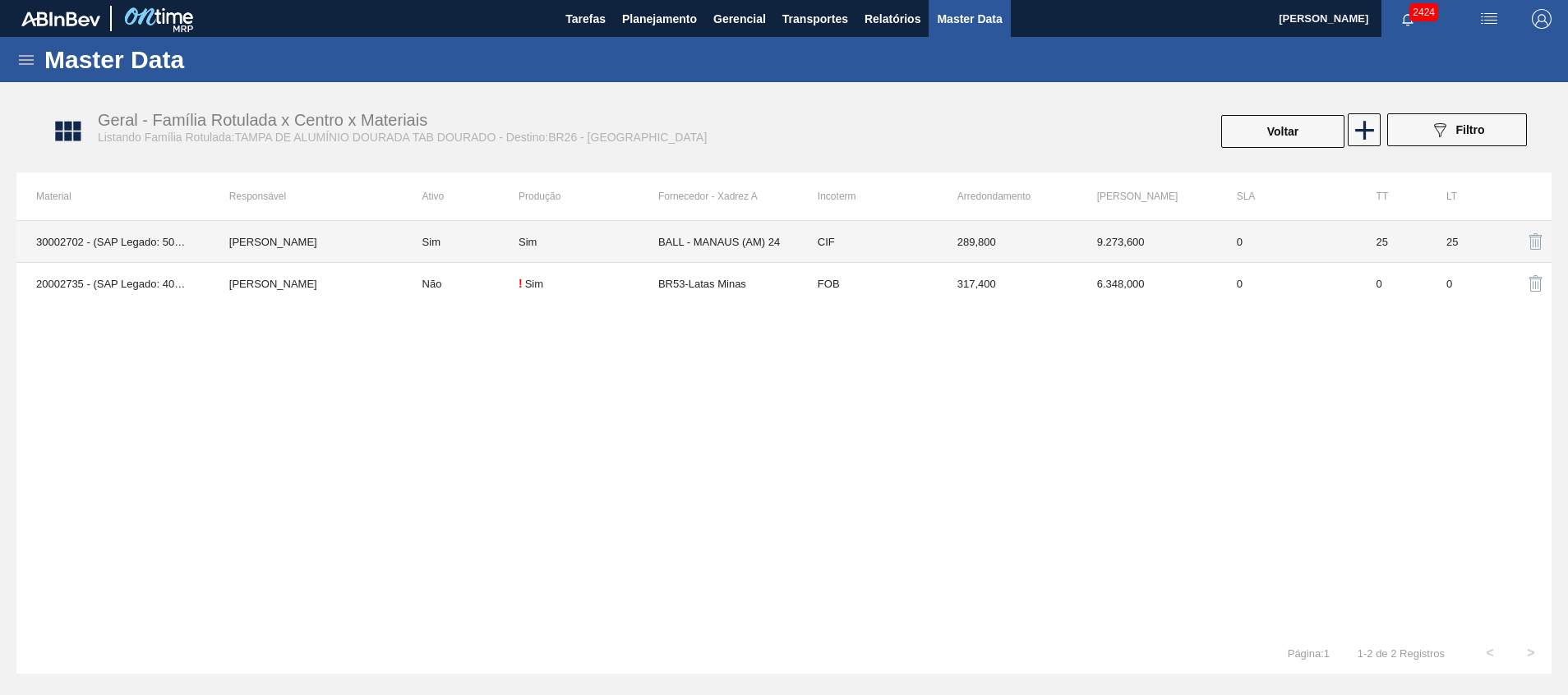
click at [446, 244] on td "Sim" at bounding box center [460, 242] width 116 height 42
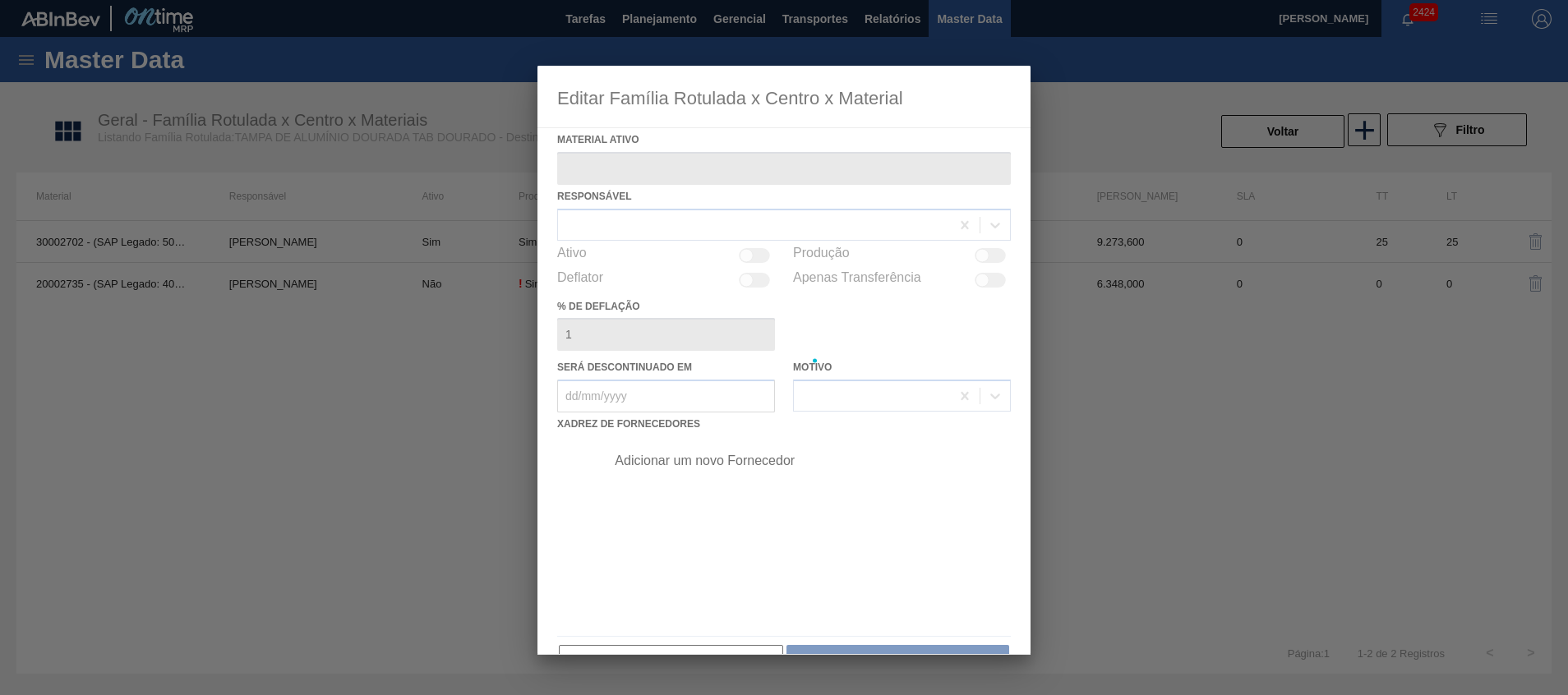
type ativo "30002702 - (SAP Legado: 50476821) - TAMPA AL DOURADA C/ TAB DOURADO"
checkbox input "true"
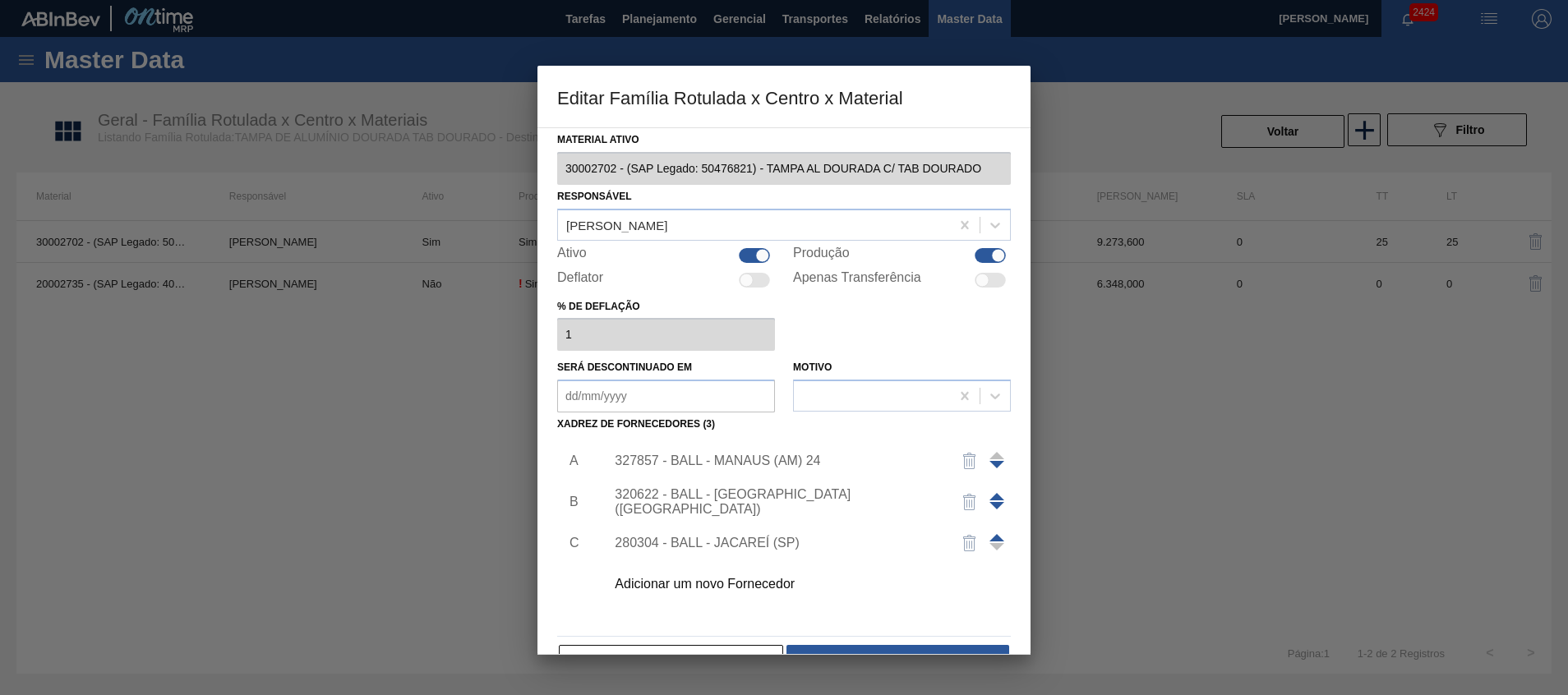
click at [764, 256] on div at bounding box center [762, 255] width 14 height 14
checkbox input "false"
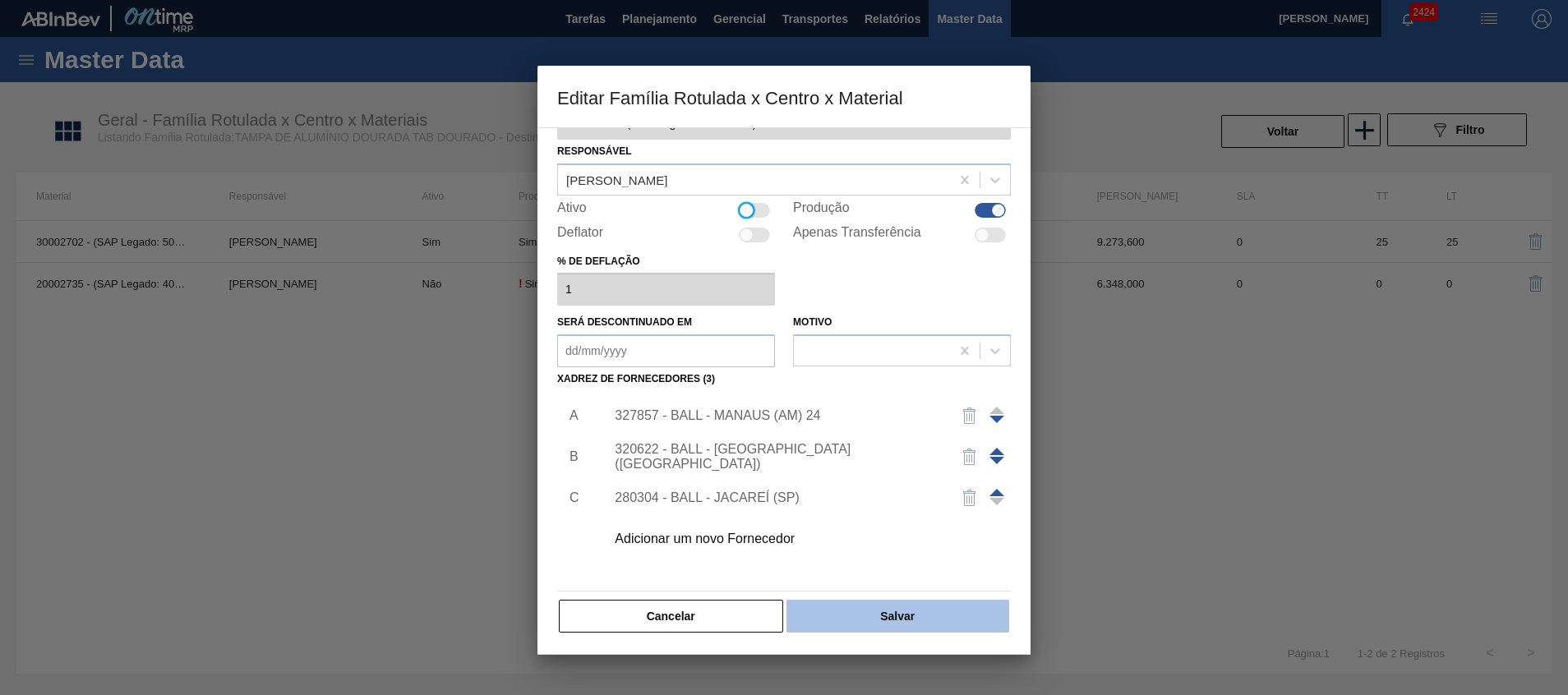
click at [820, 608] on button "Salvar" at bounding box center [898, 616] width 223 height 33
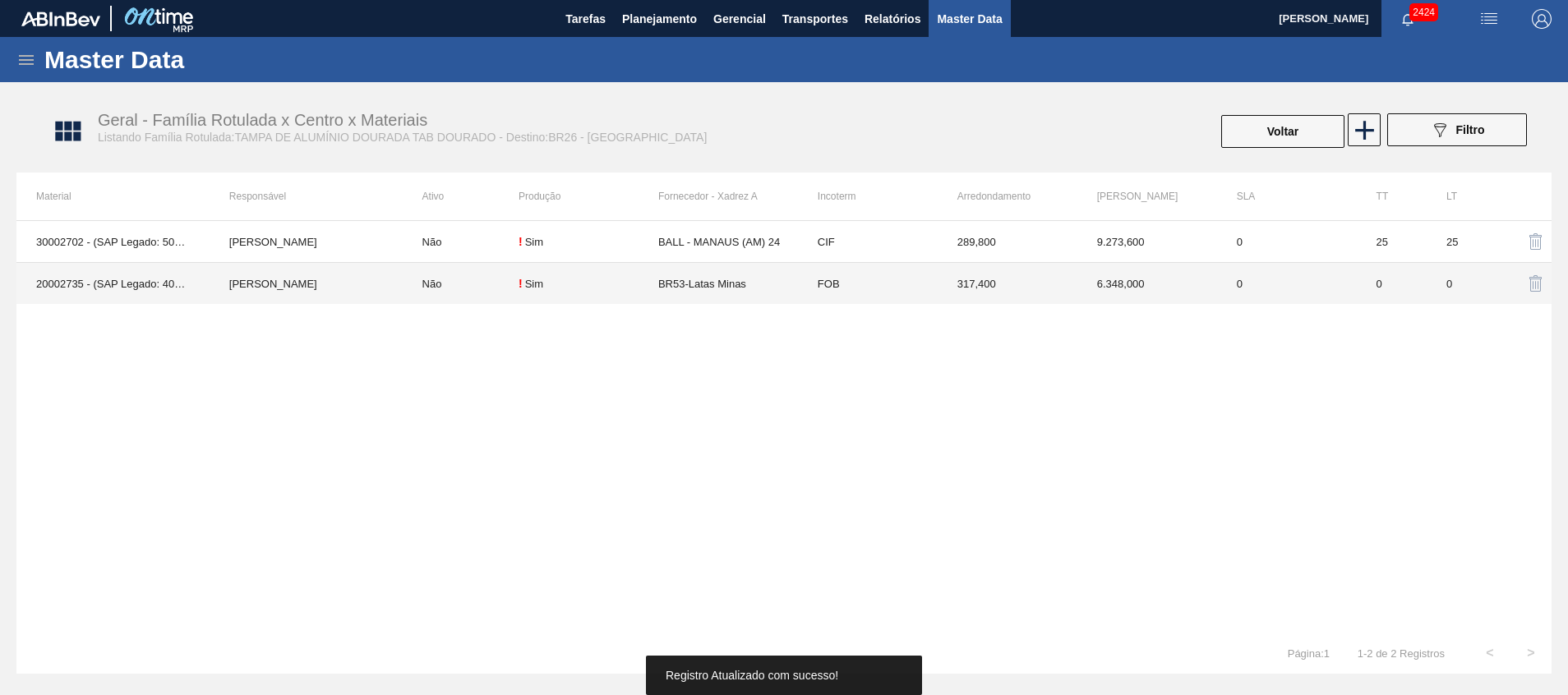
click at [431, 282] on td "Não" at bounding box center [460, 284] width 116 height 42
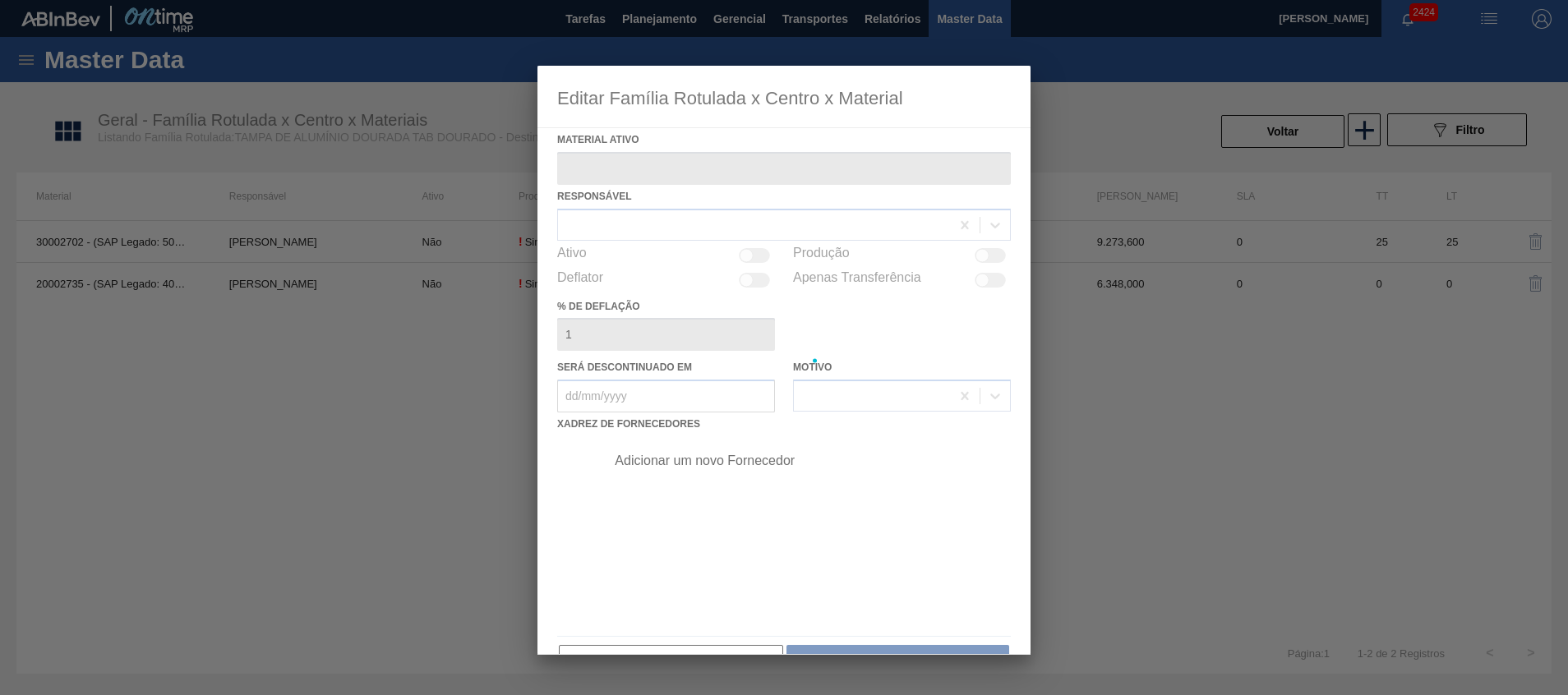
type ativo "20002735 - (SAP Legado: 40010940) - TAMPA MET DOURADA ANEL DOURADO"
checkbox input "true"
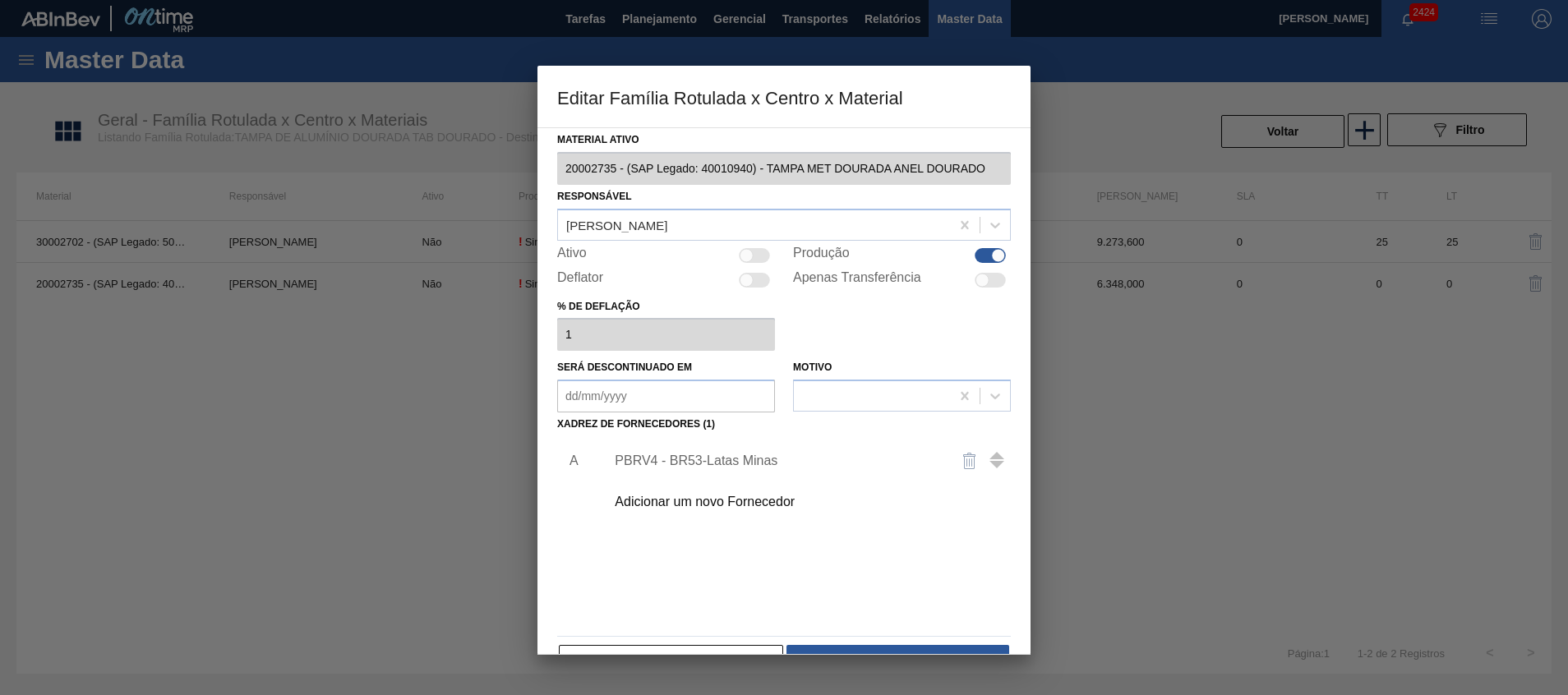
click at [688, 451] on div "PBRV4 - BR53-Latas Minas" at bounding box center [803, 460] width 415 height 41
click at [754, 261] on div at bounding box center [754, 256] width 31 height 15
checkbox input "true"
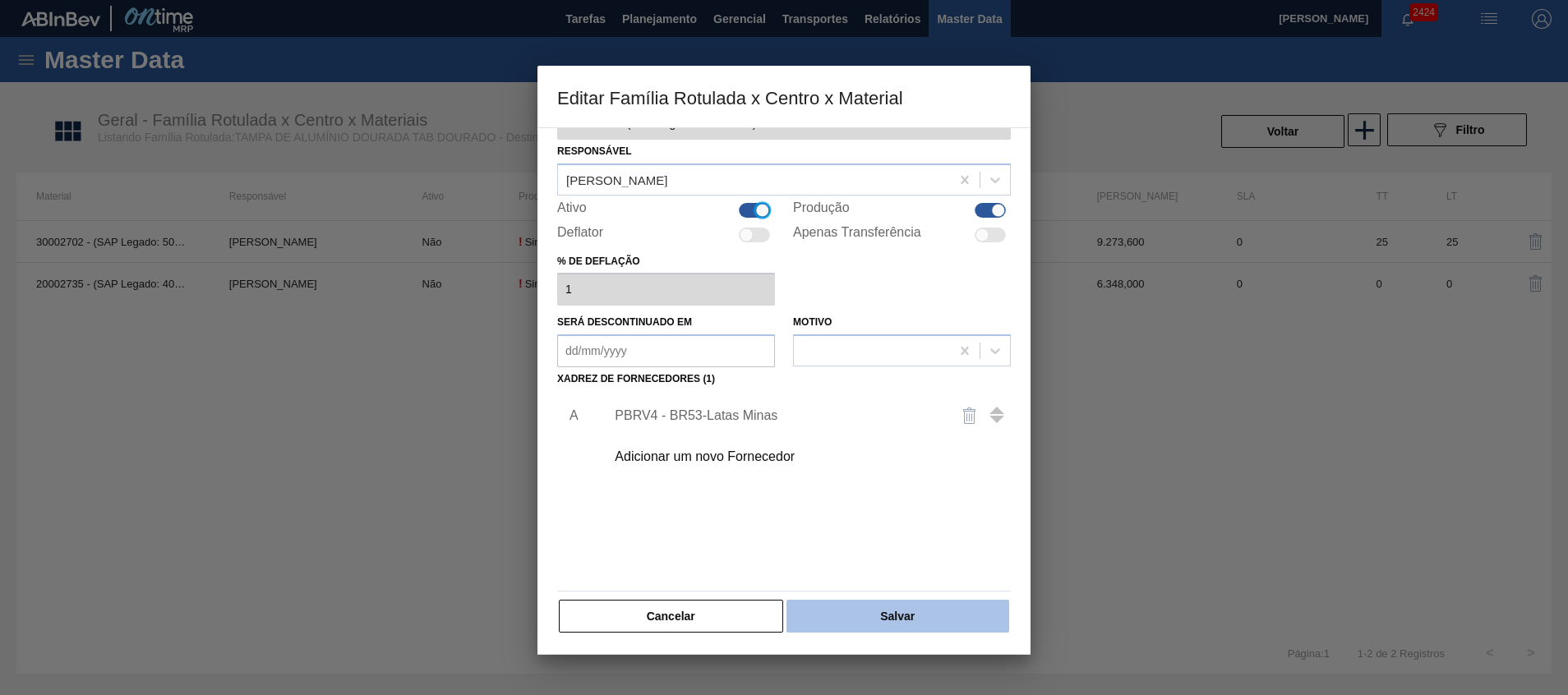
click at [850, 610] on button "Salvar" at bounding box center [898, 616] width 223 height 33
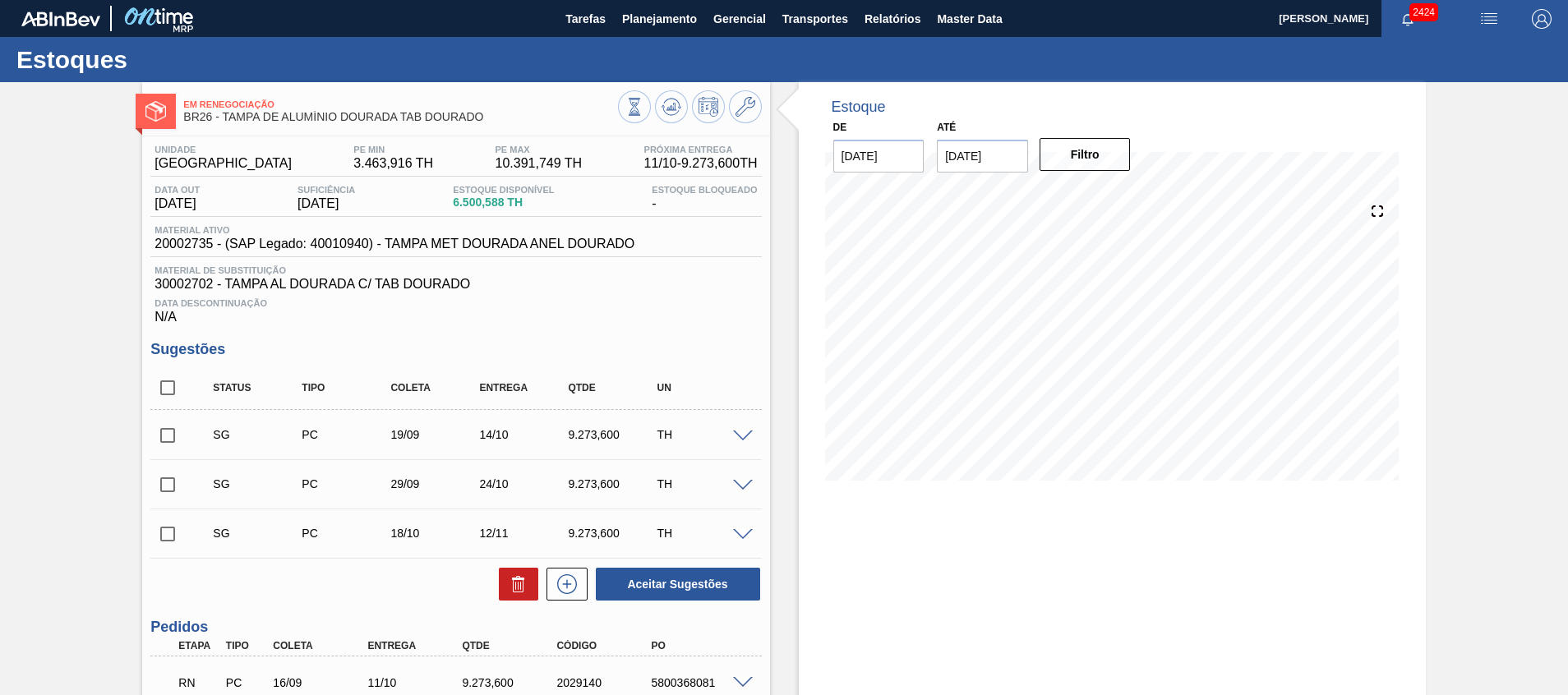
click at [688, 99] on div at bounding box center [690, 109] width 144 height 37
click at [673, 103] on icon at bounding box center [672, 107] width 20 height 20
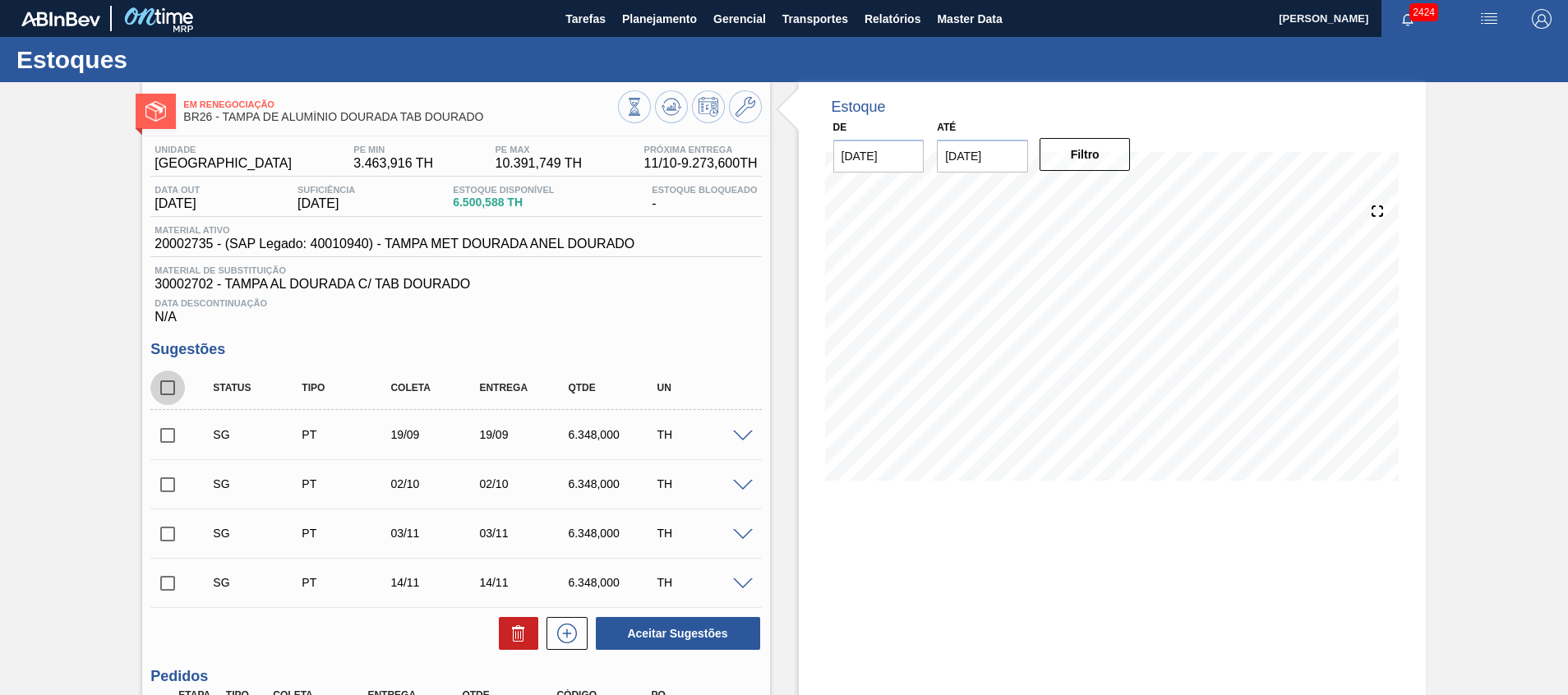
click at [167, 398] on input "checkbox" at bounding box center [167, 388] width 34 height 34
checkbox input "true"
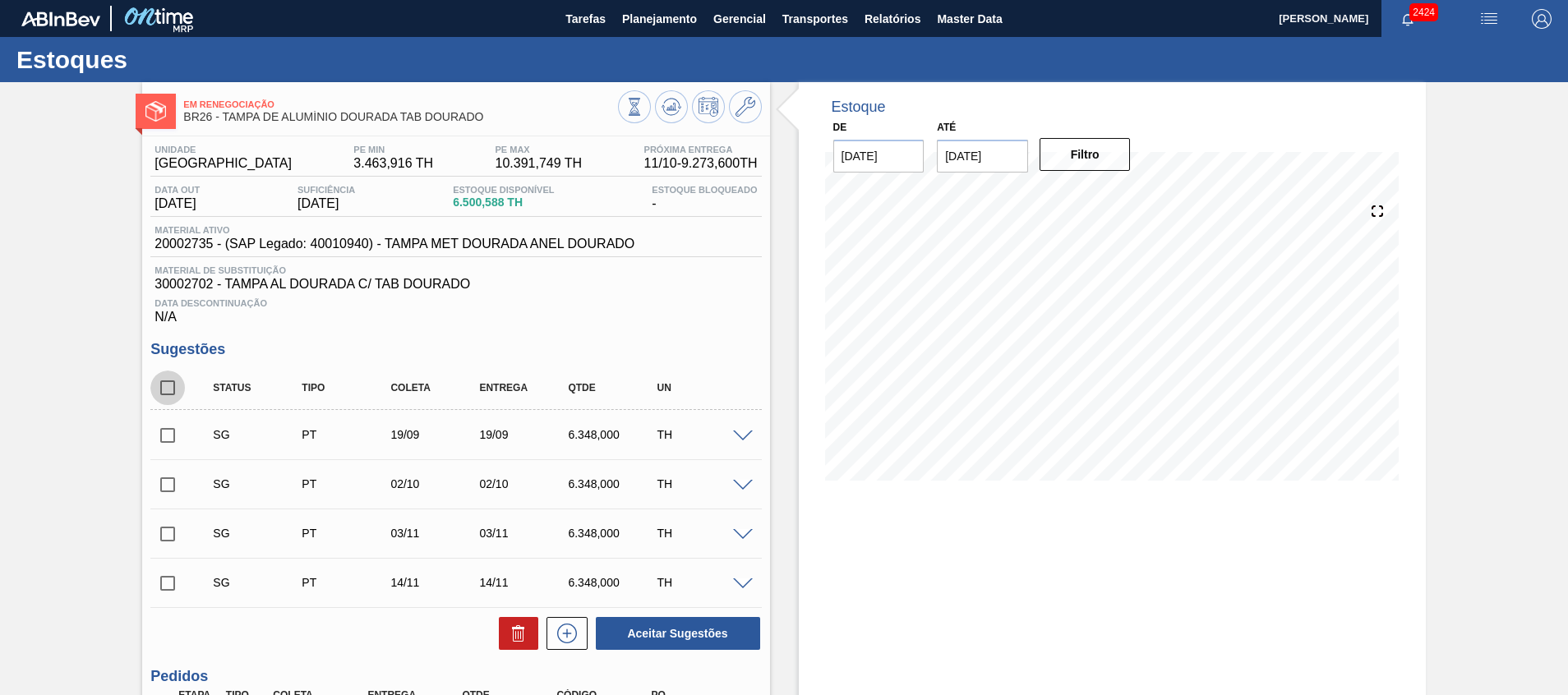
checkbox input "true"
click at [505, 637] on button at bounding box center [518, 633] width 39 height 33
checkbox input "false"
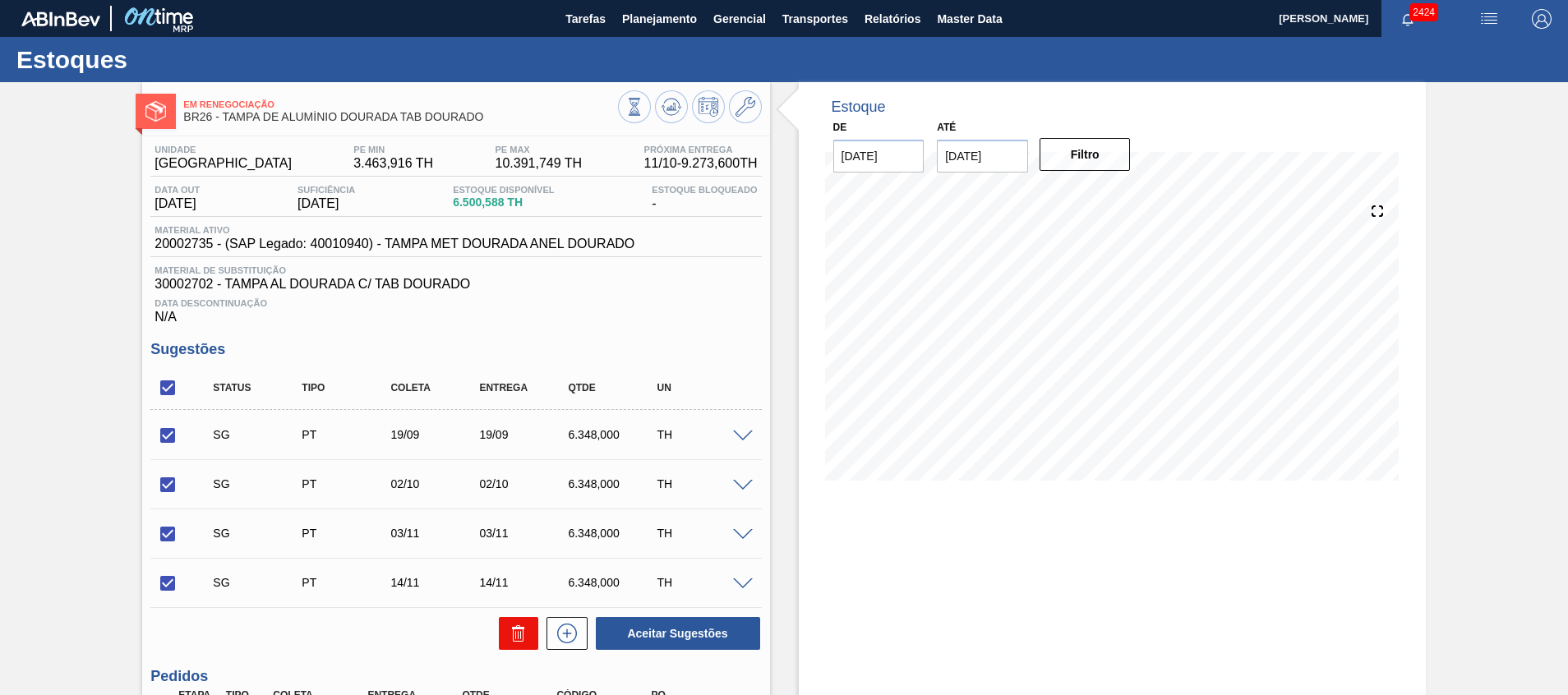
checkbox input "false"
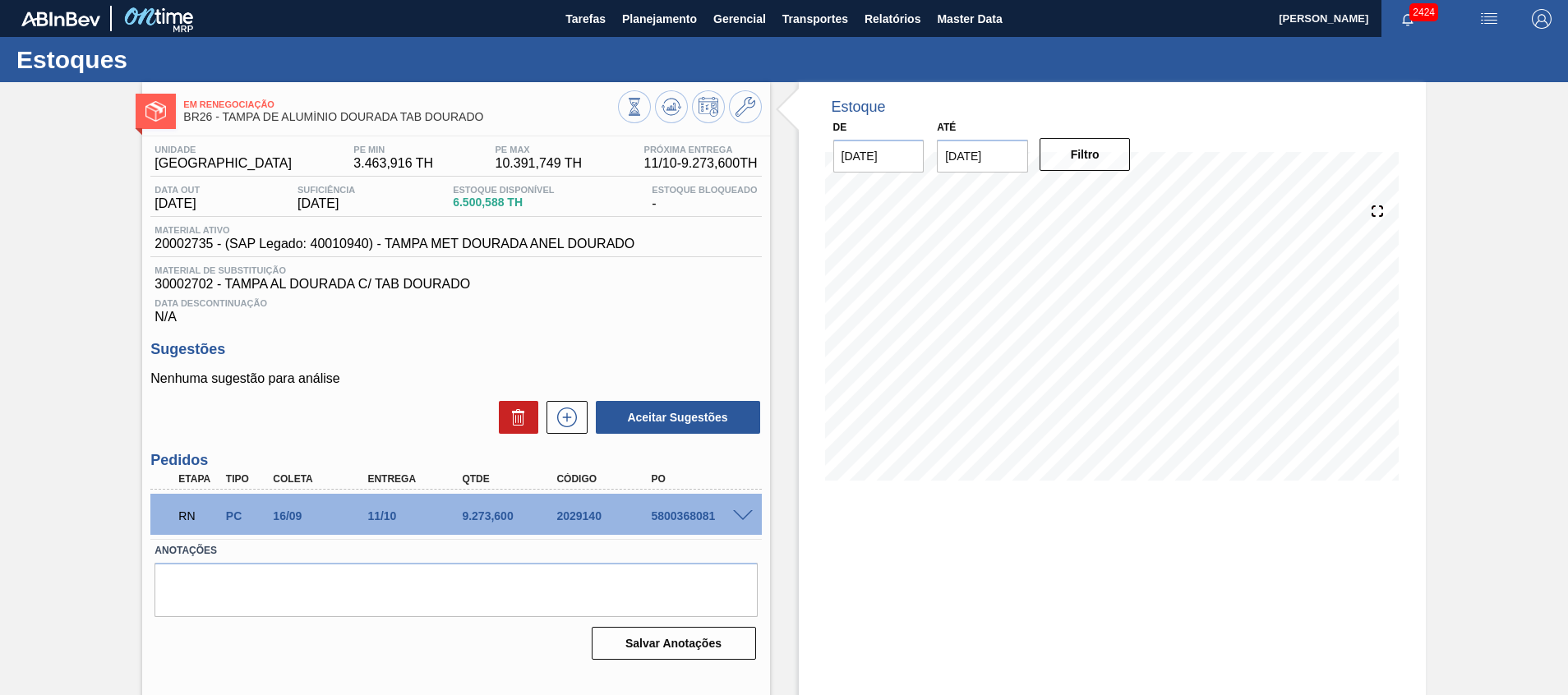
click at [736, 515] on span at bounding box center [743, 516] width 20 height 13
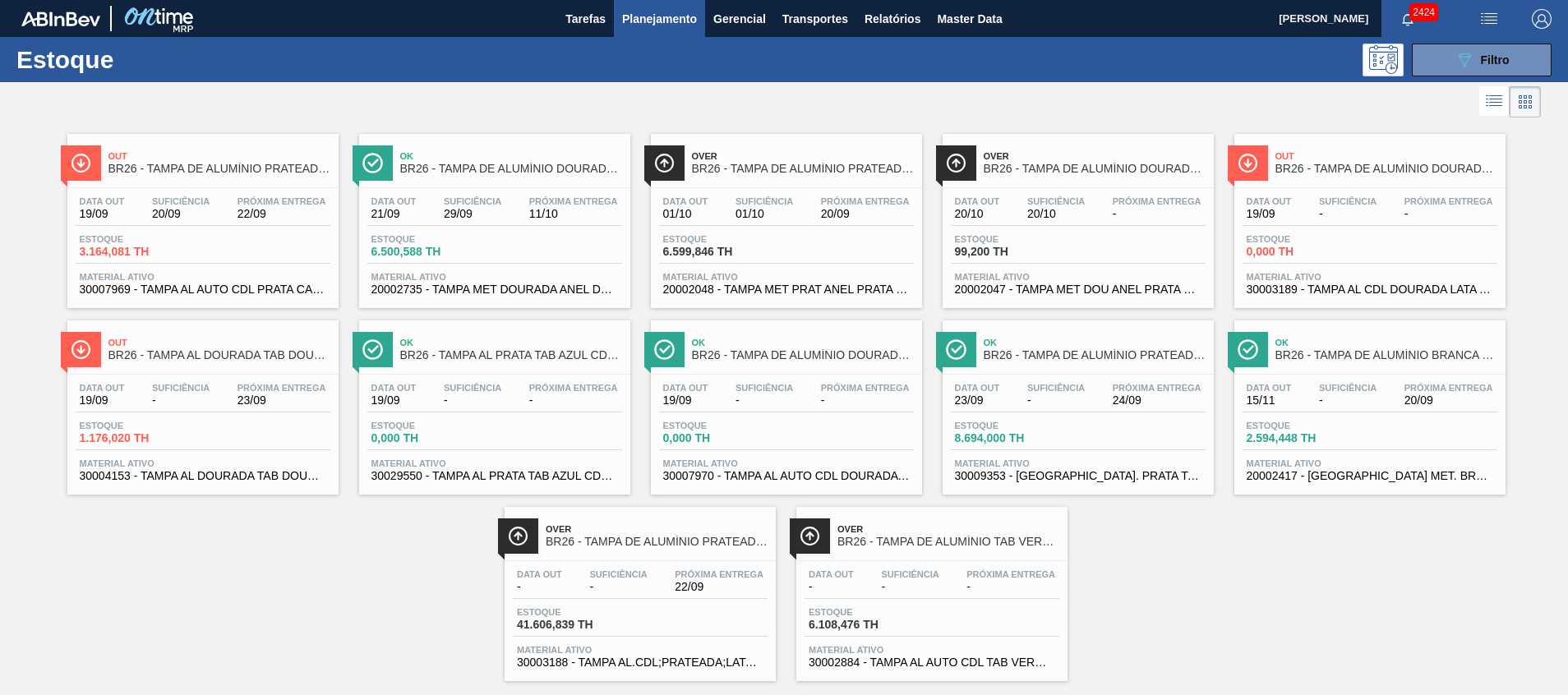
click at [553, 290] on span "20002735 - TAMPA MET DOURADA ANEL DOURADO" at bounding box center [495, 289] width 246 height 13
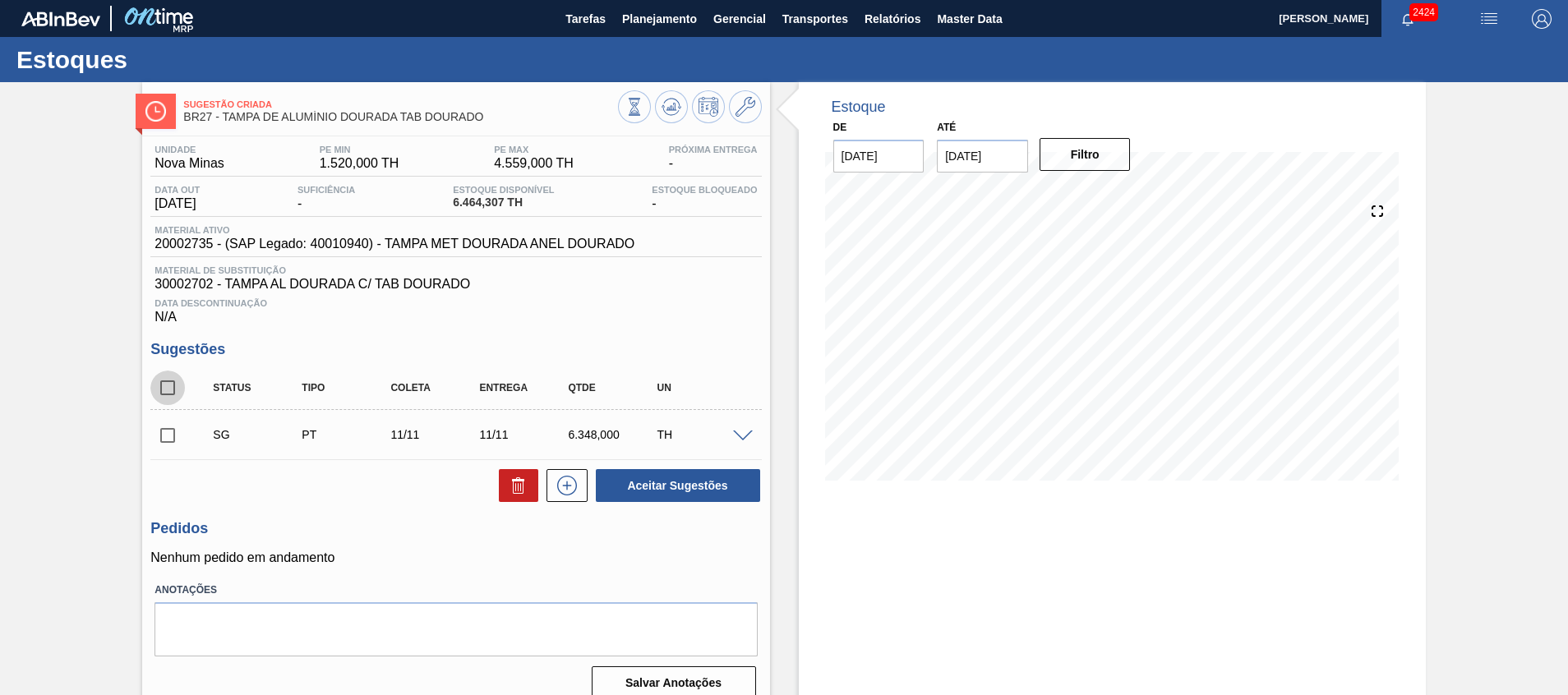
click at [170, 387] on input "checkbox" at bounding box center [167, 388] width 34 height 34
checkbox input "true"
click at [520, 494] on icon at bounding box center [518, 488] width 11 height 13
checkbox input "false"
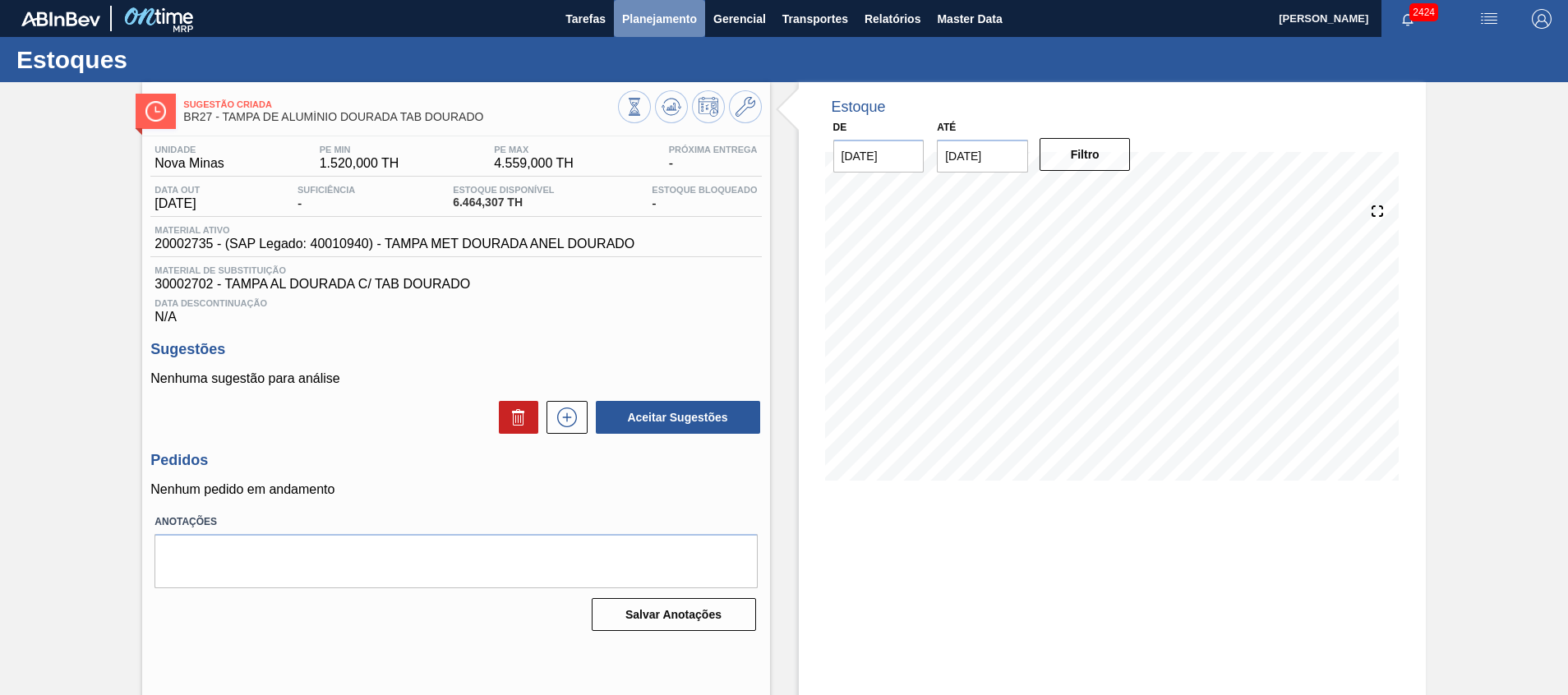
click at [661, 22] on span "Planejamento" at bounding box center [660, 19] width 75 height 20
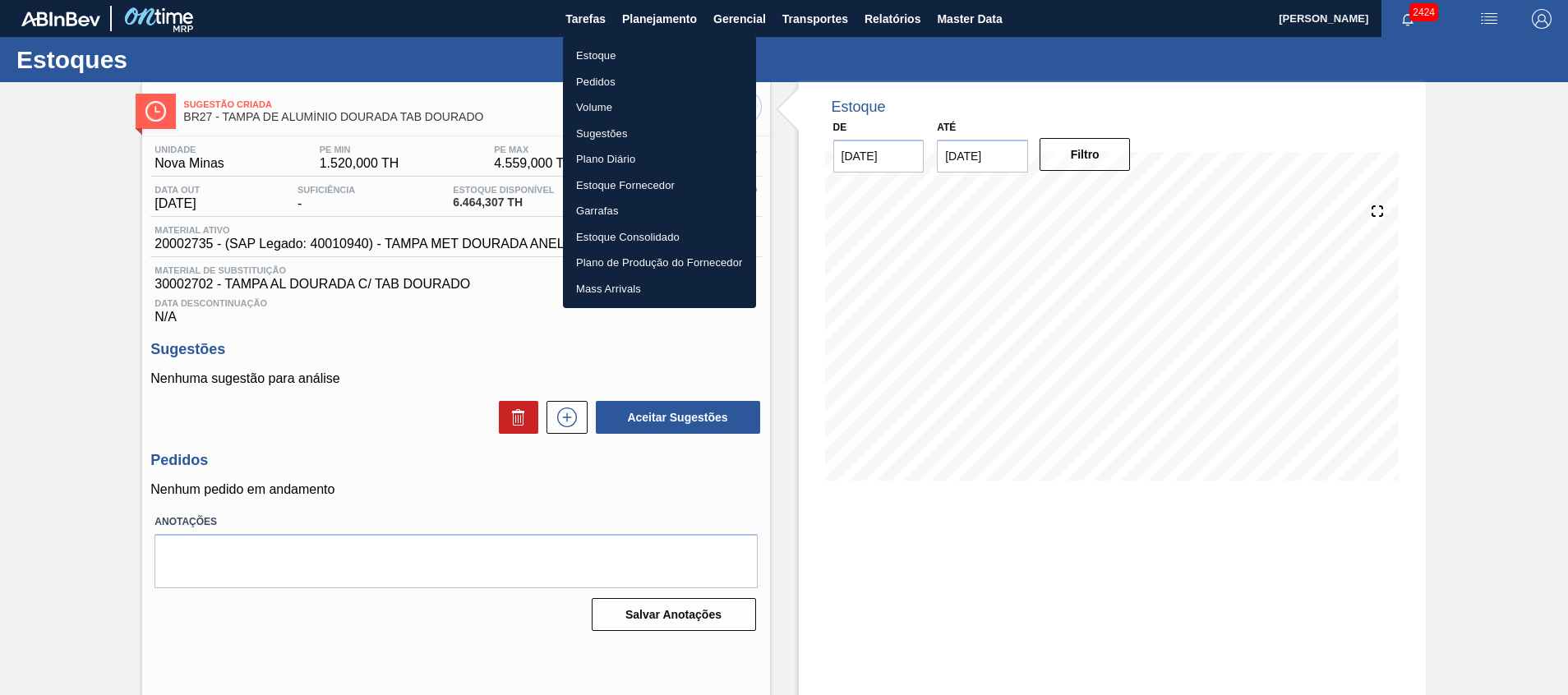
click at [661, 57] on li "Estoque" at bounding box center [659, 55] width 193 height 26
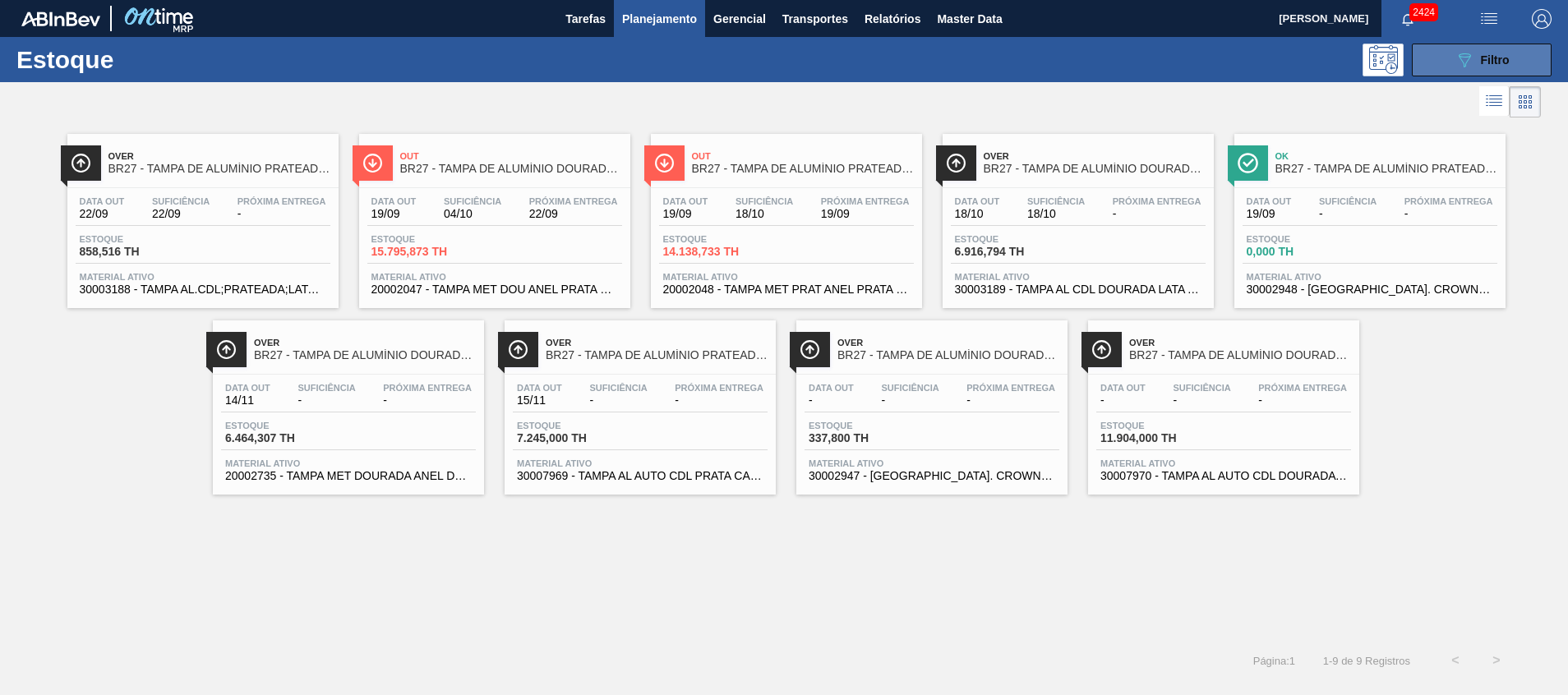
click at [1458, 74] on button "089F7B8B-B2A5-4AFE-B5C0-19BA573D28AC Filtro" at bounding box center [1481, 59] width 140 height 33
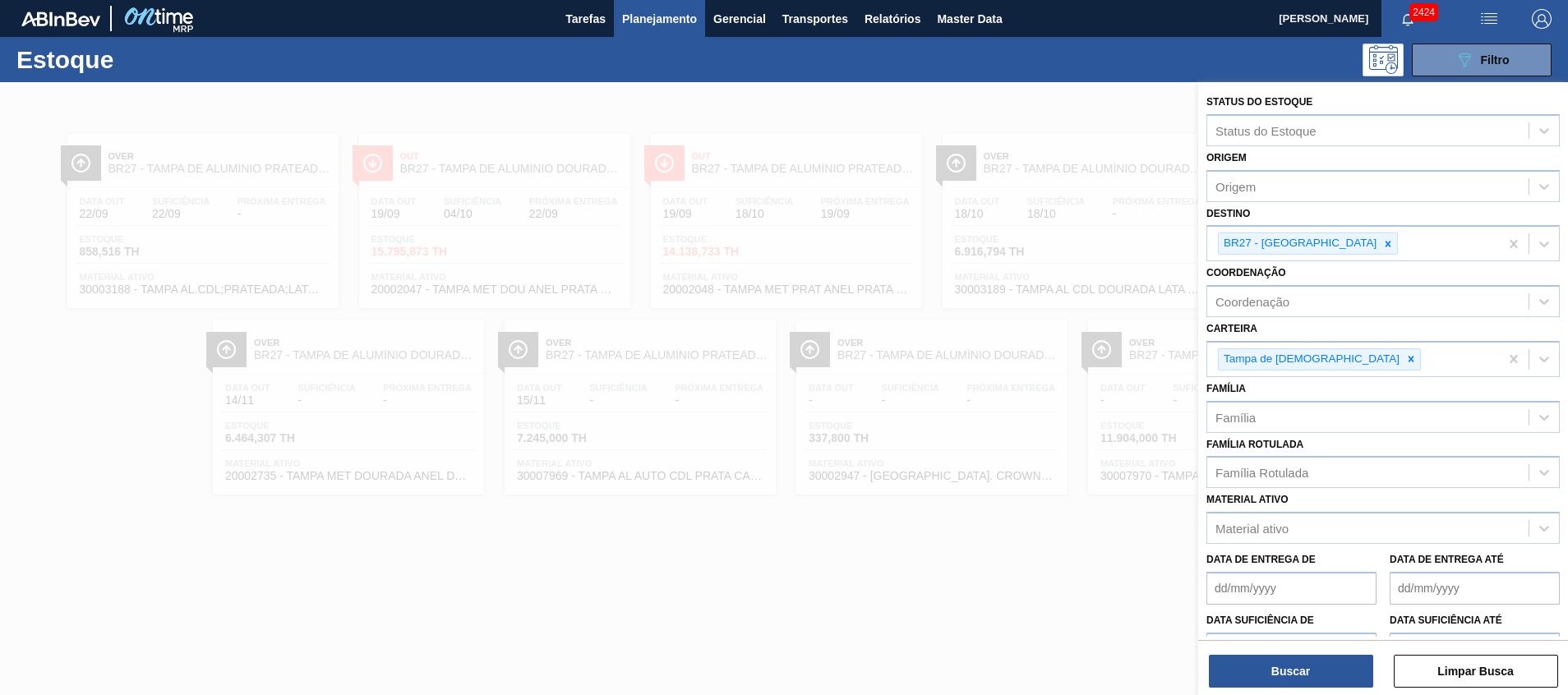
click at [982, 413] on div at bounding box center [784, 429] width 1568 height 695
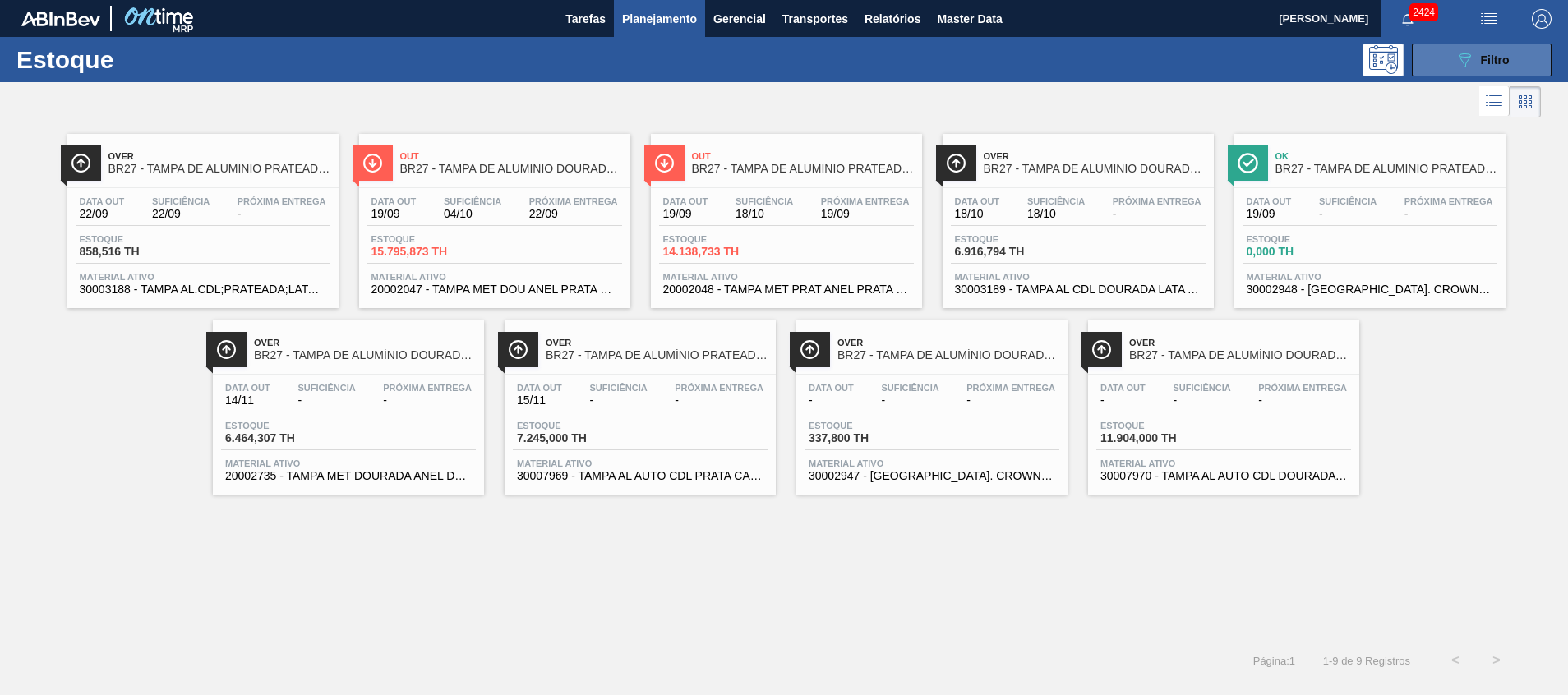
click at [1483, 63] on span "Filtro" at bounding box center [1495, 60] width 28 height 13
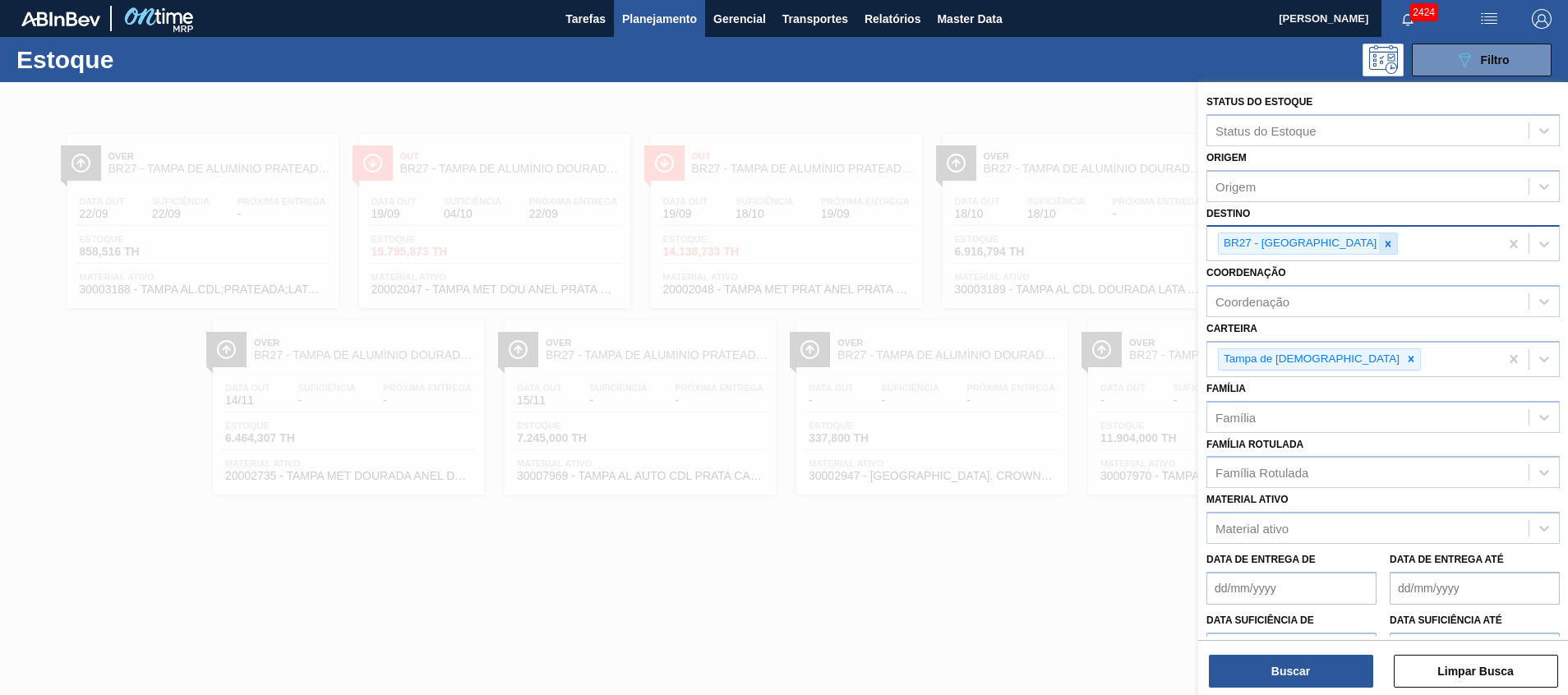
click at [1383, 247] on icon at bounding box center [1388, 244] width 12 height 12
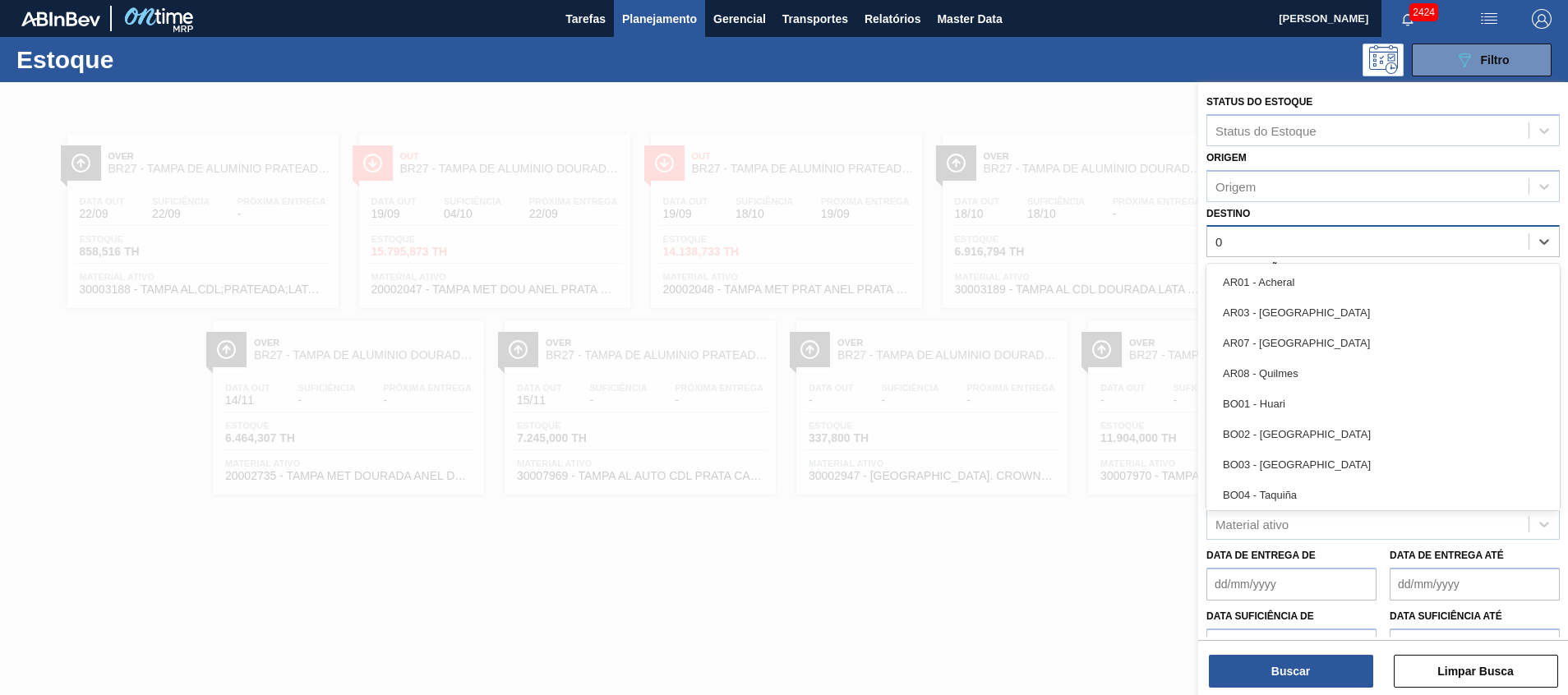
type input "03"
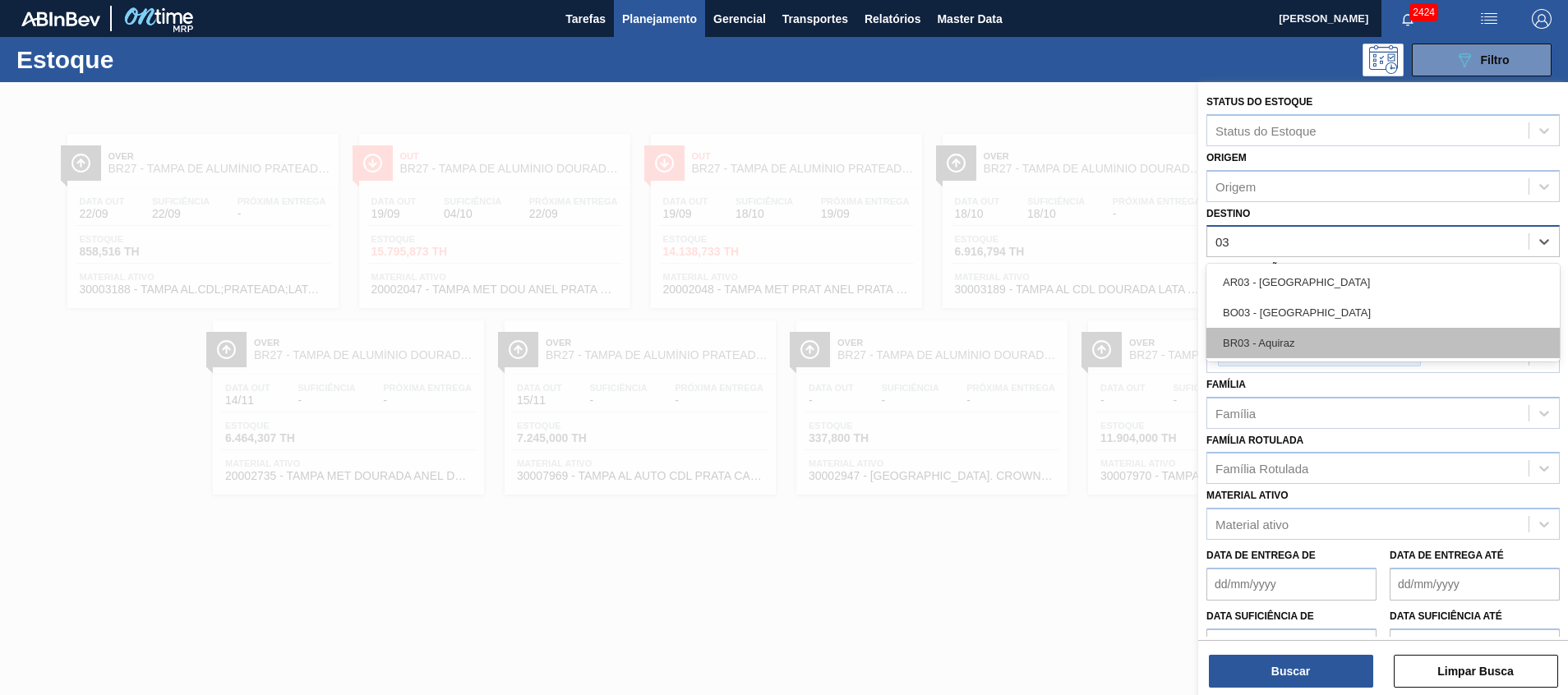
click at [1306, 345] on div "BR03 - Aquiraz" at bounding box center [1383, 343] width 353 height 30
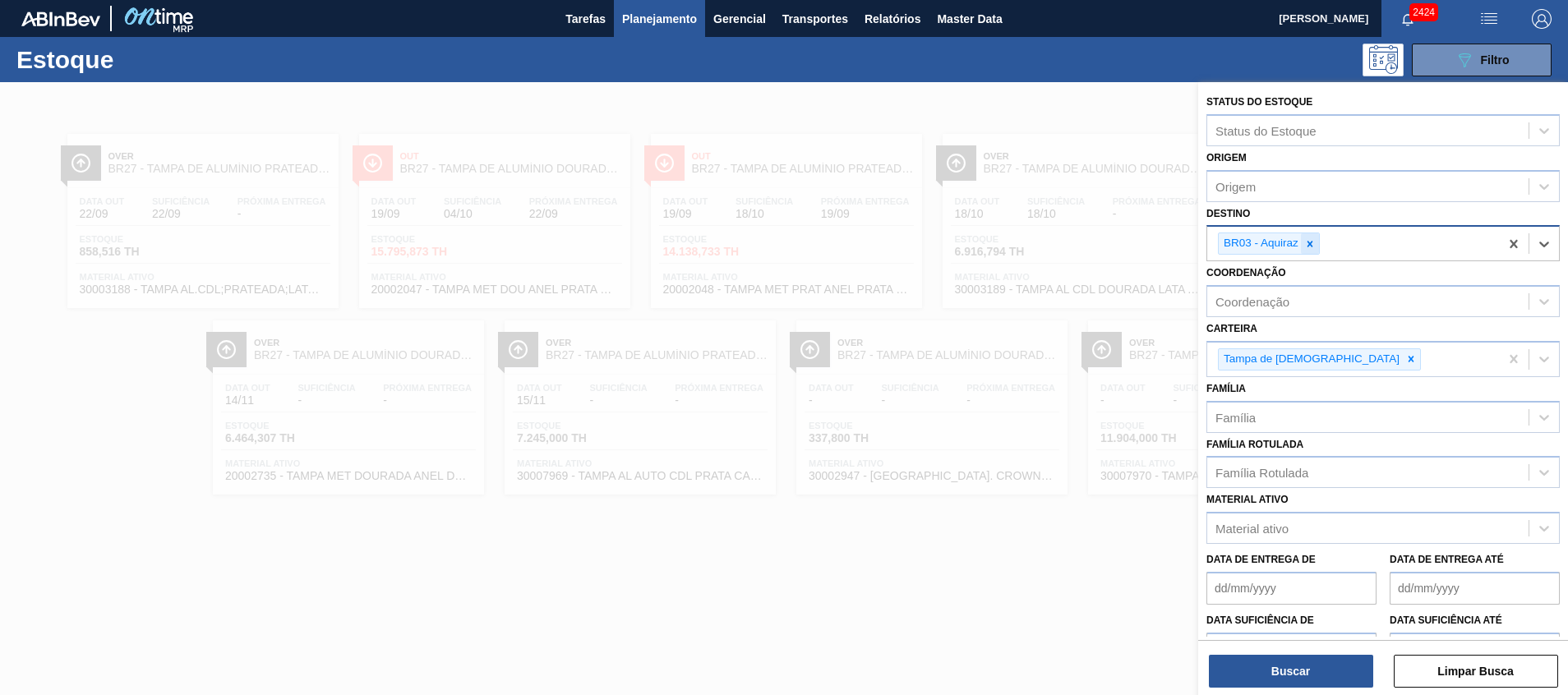
click at [1312, 242] on icon at bounding box center [1310, 244] width 12 height 12
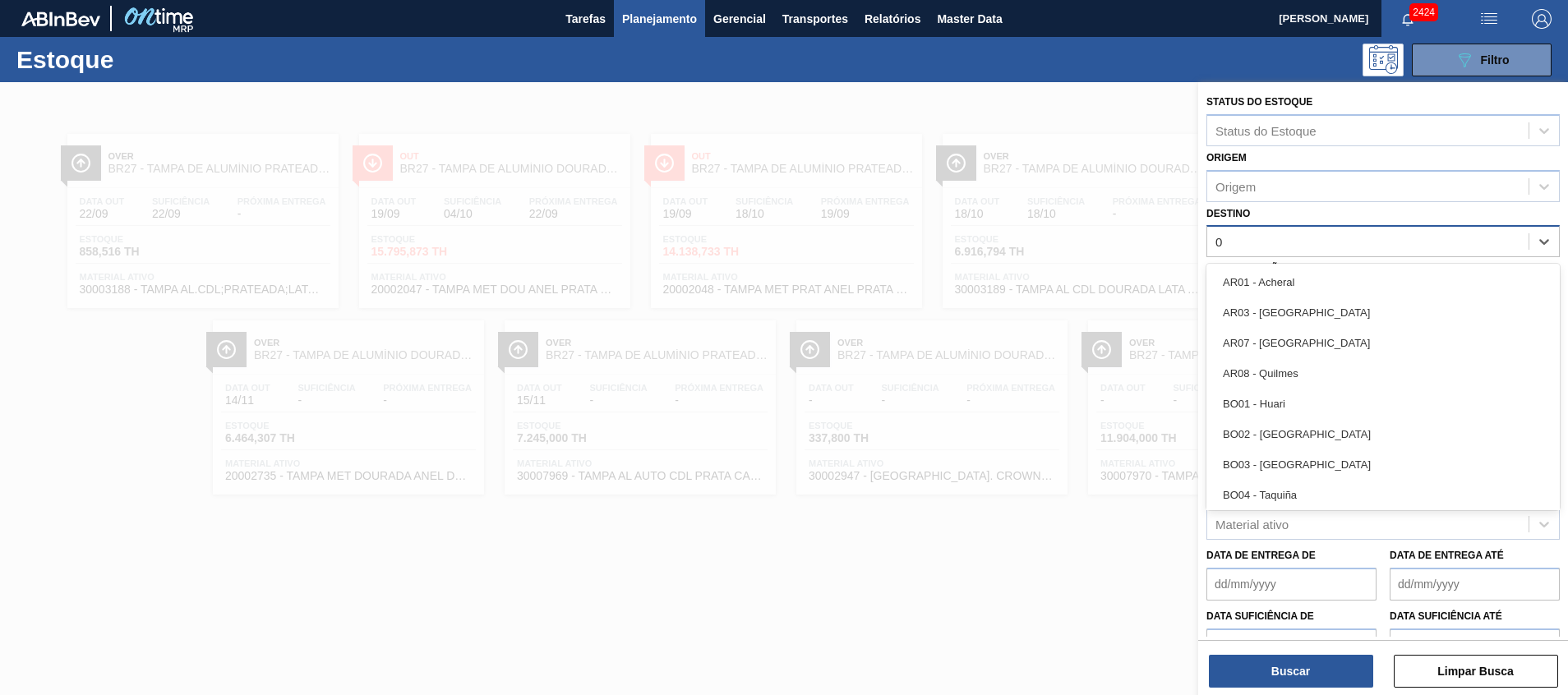
type input "04"
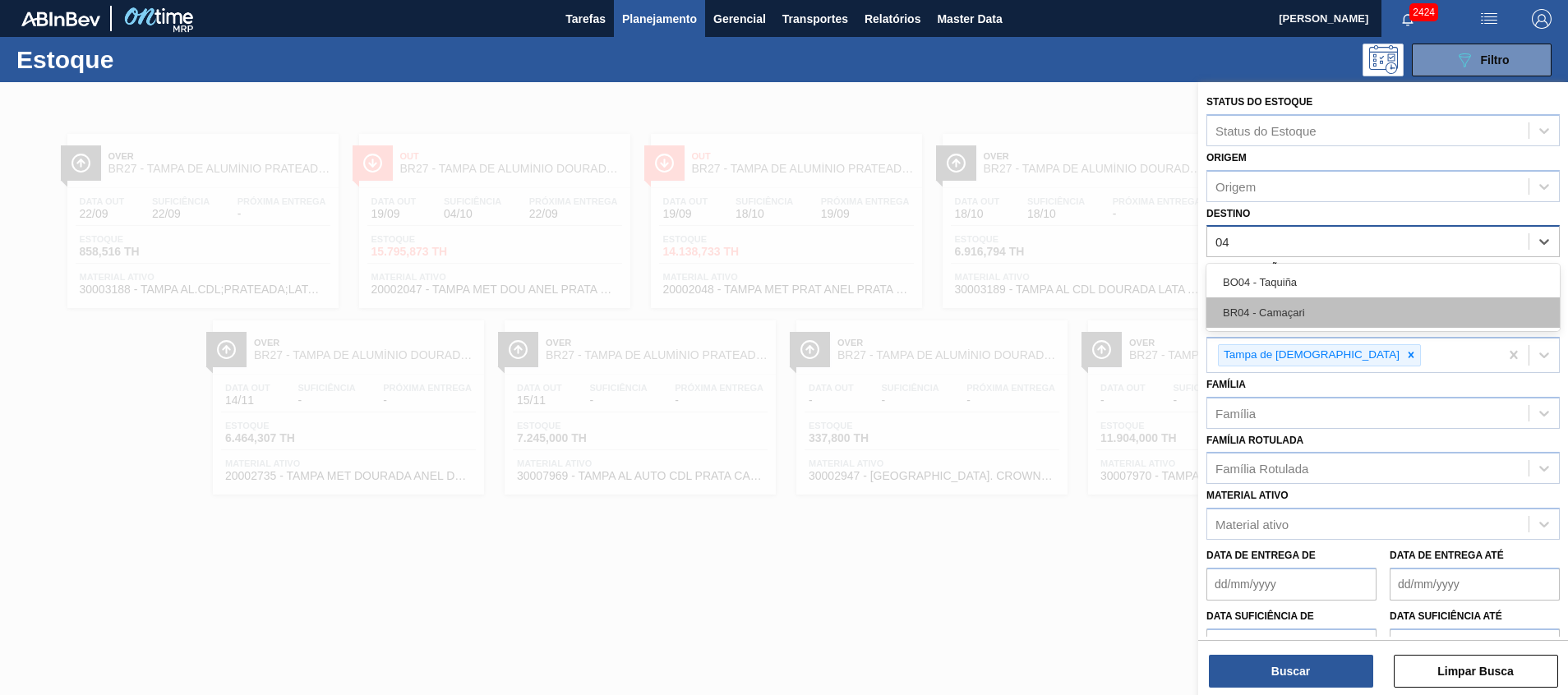
click at [1283, 315] on div "BR04 - Camaçari" at bounding box center [1383, 312] width 353 height 30
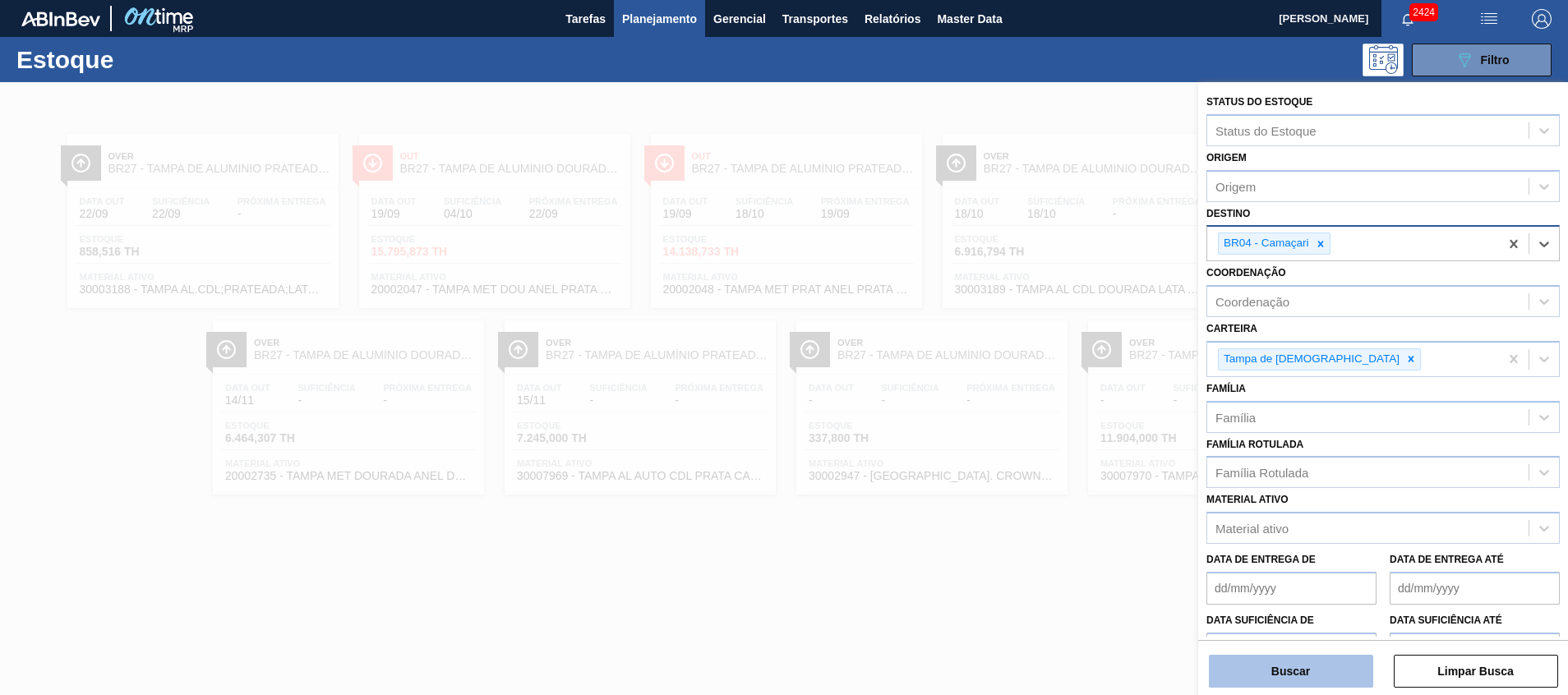
click at [1312, 681] on button "Buscar" at bounding box center [1291, 671] width 165 height 33
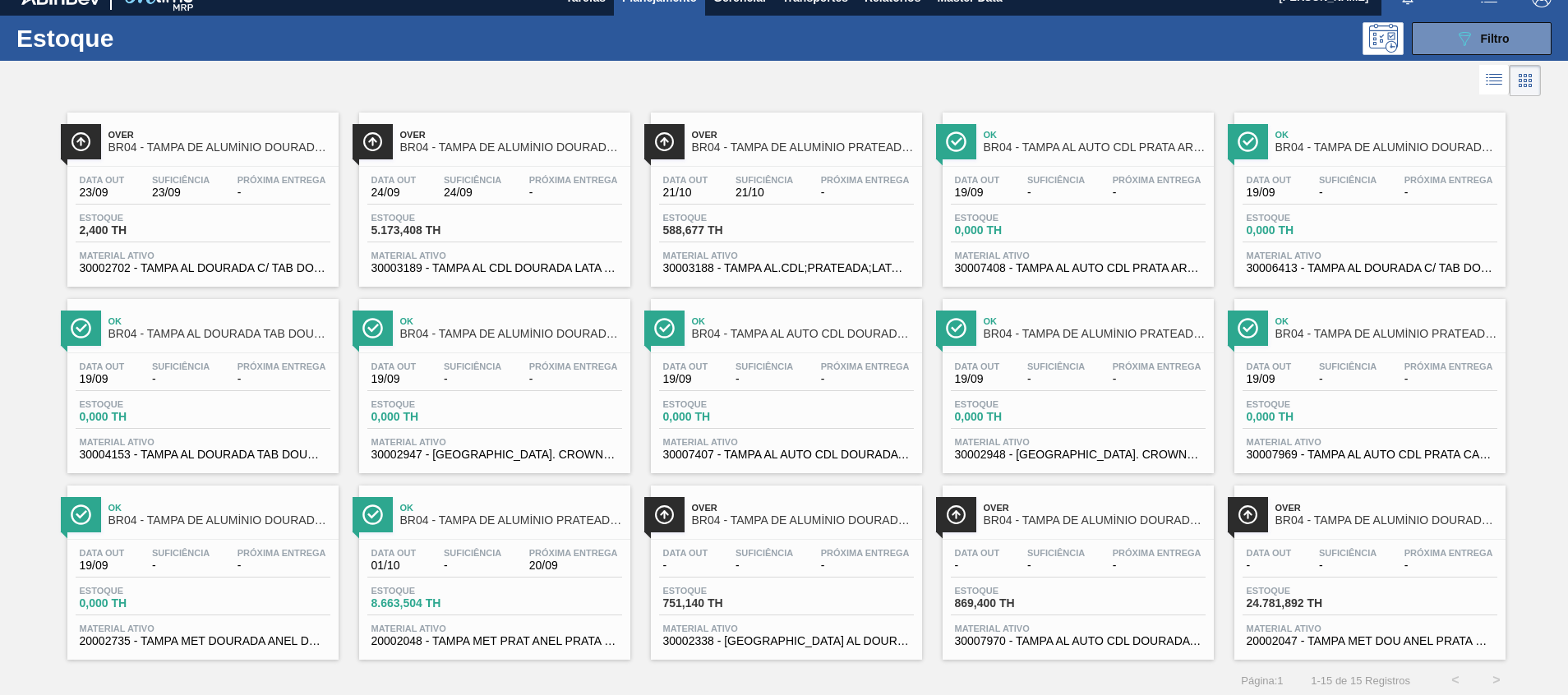
scroll to position [27, 0]
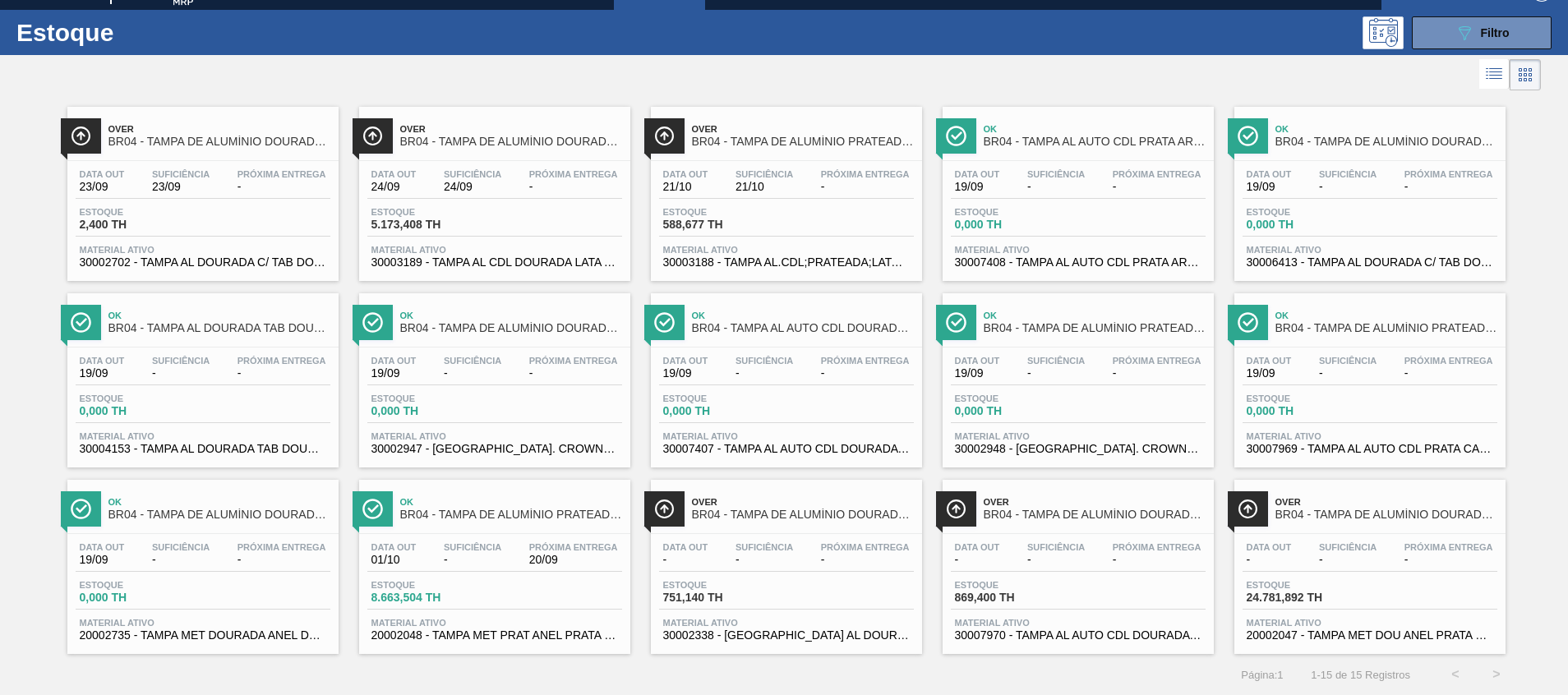
click at [1287, 636] on span "20002047 - TAMPA MET DOU ANEL PRATA CERVEJA CX600" at bounding box center [1370, 636] width 246 height 13
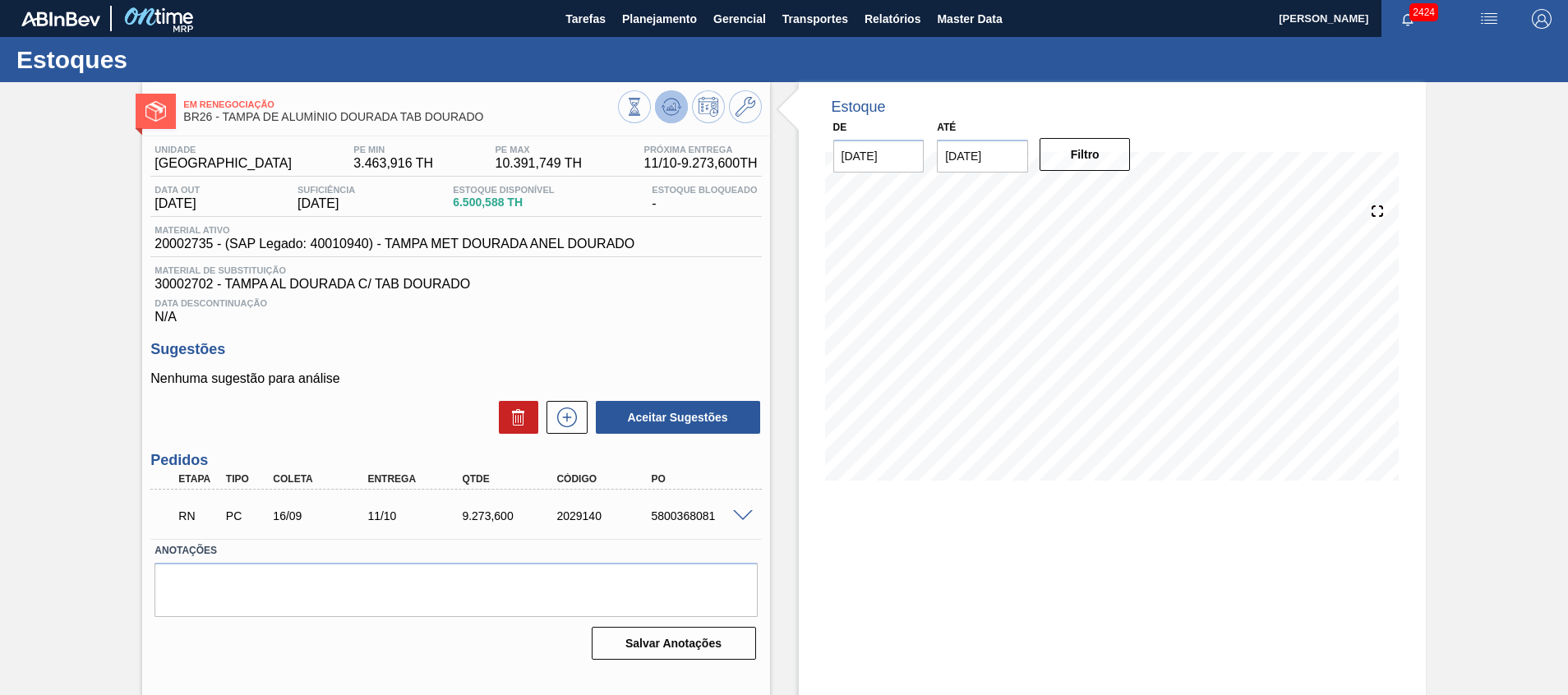
click at [670, 97] on icon at bounding box center [672, 107] width 20 height 20
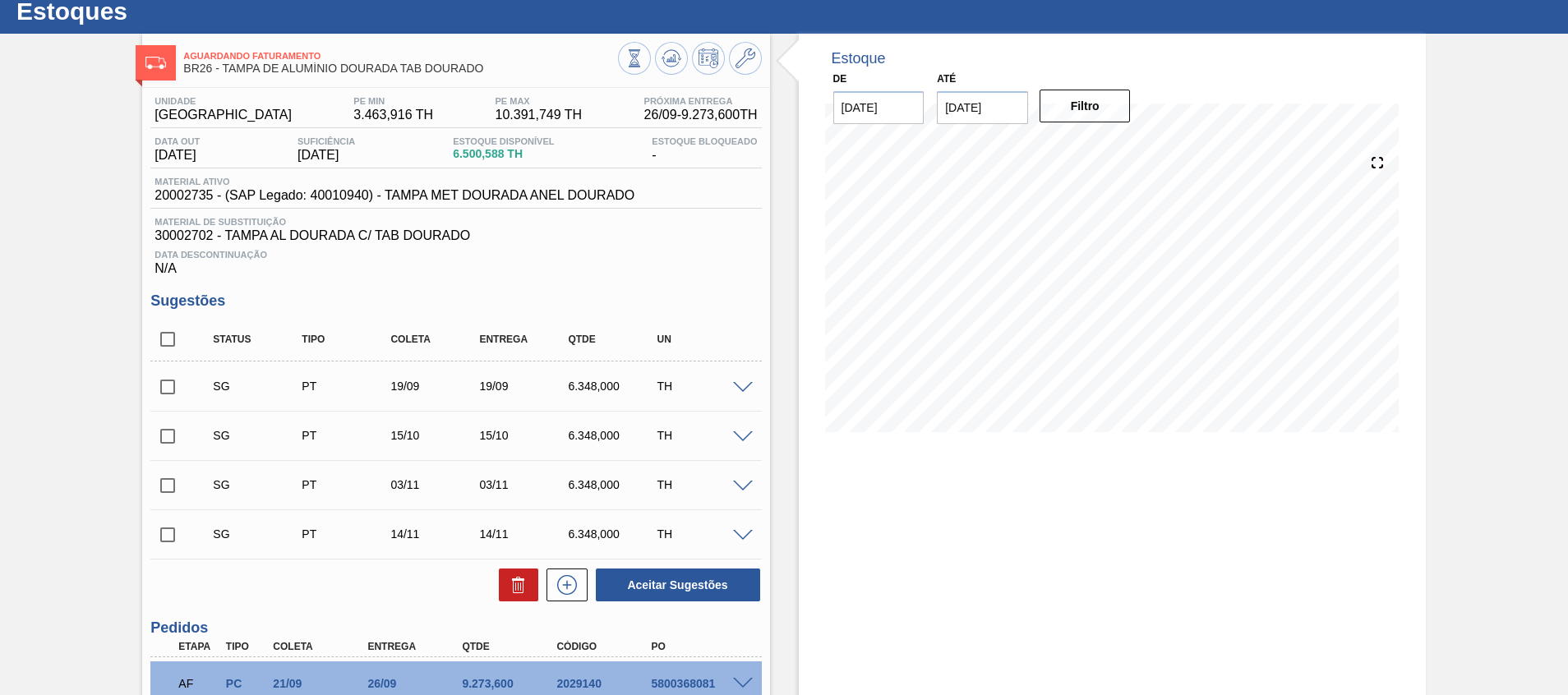
scroll to position [124, 0]
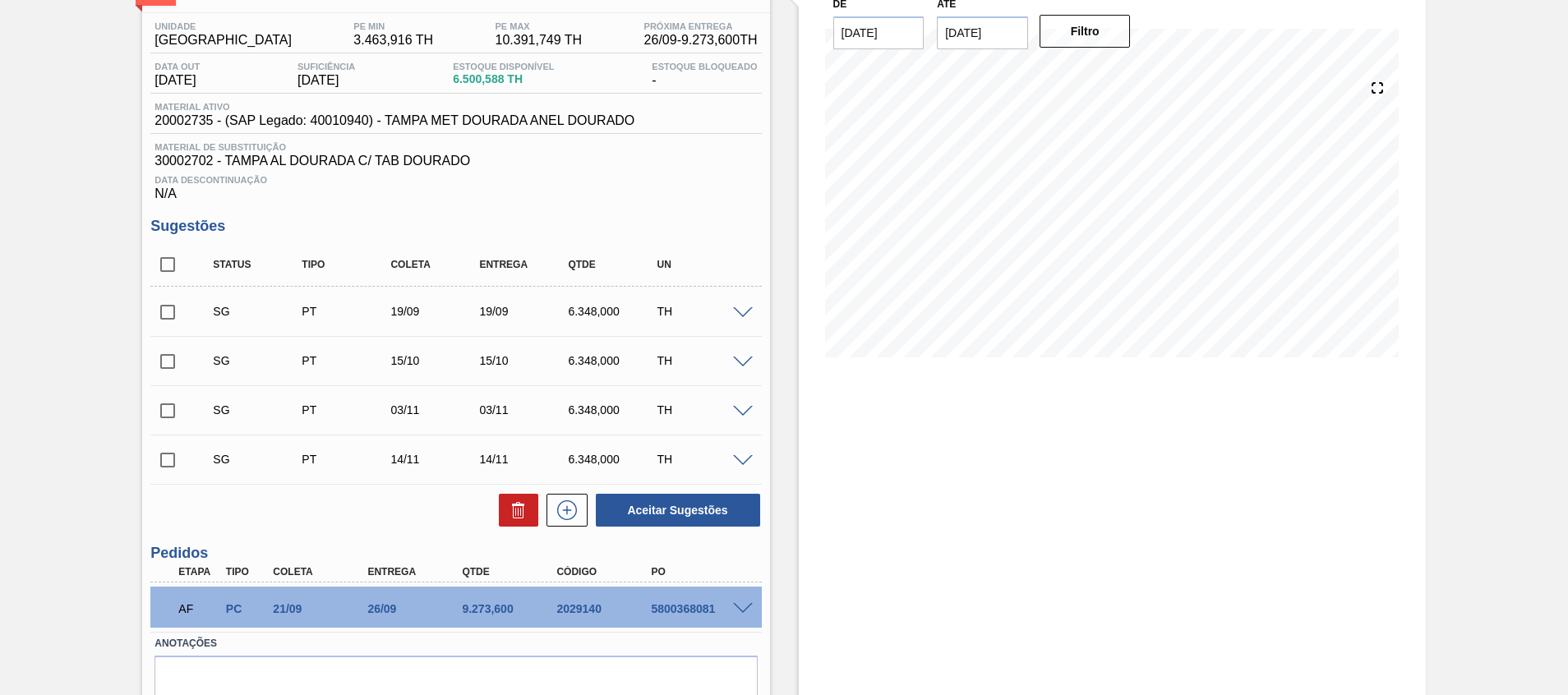
click at [170, 266] on input "checkbox" at bounding box center [167, 264] width 34 height 34
checkbox input "true"
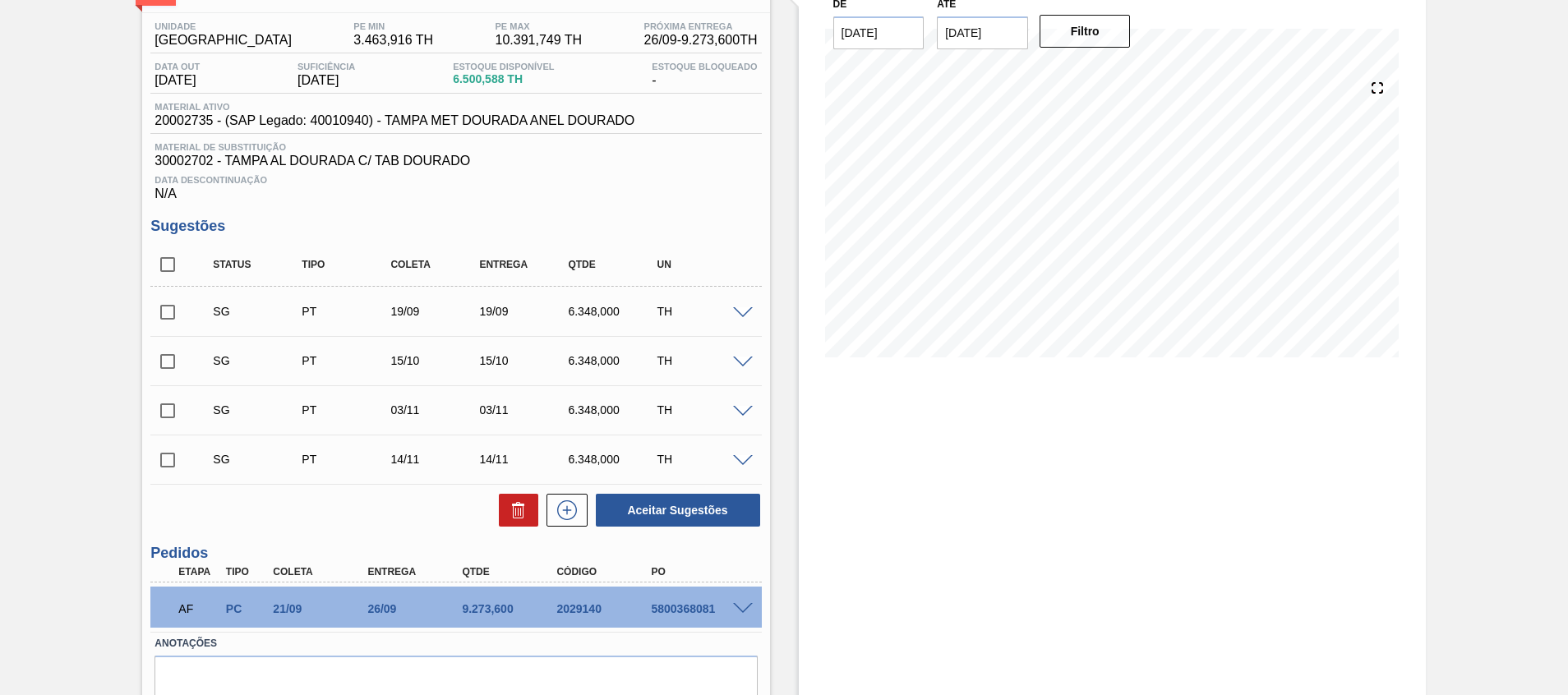
checkbox input "true"
click at [505, 501] on button at bounding box center [518, 510] width 39 height 33
checkbox input "false"
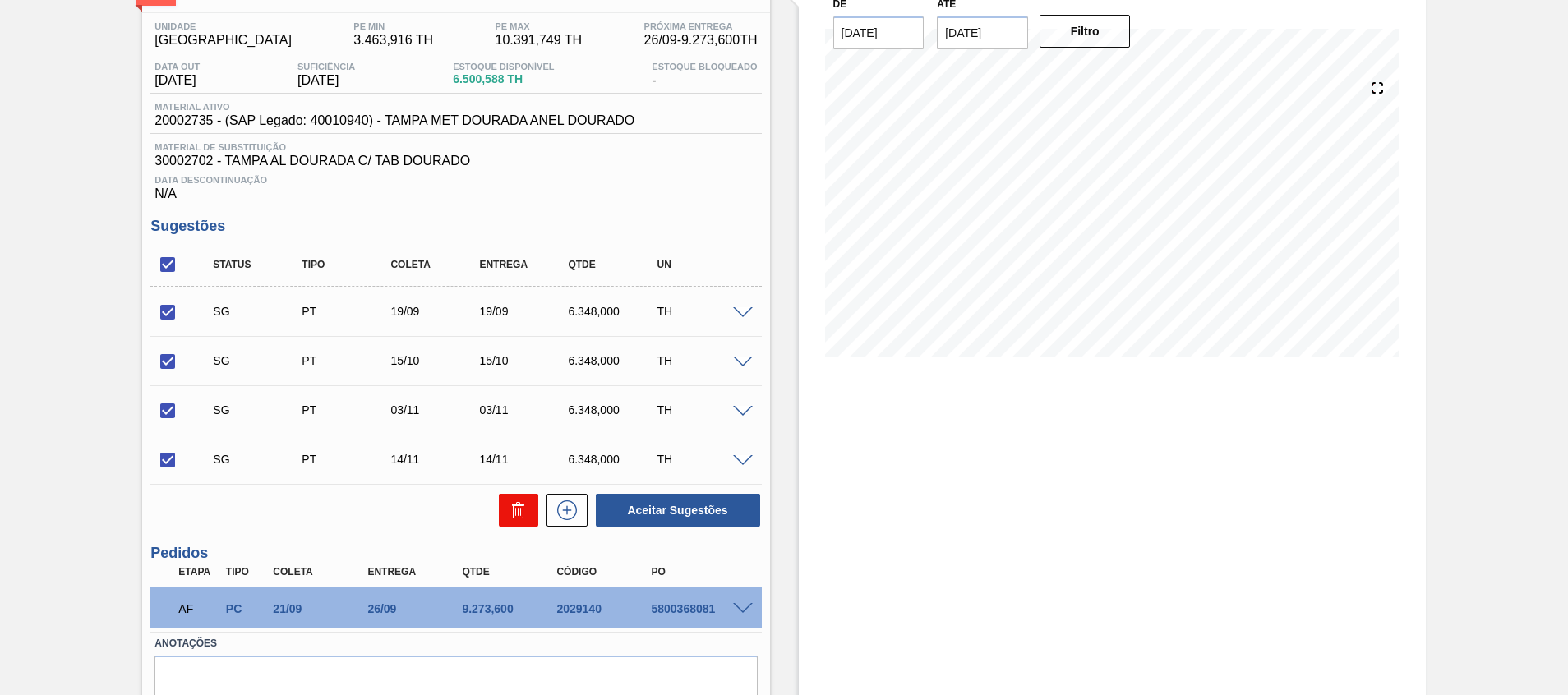
checkbox input "false"
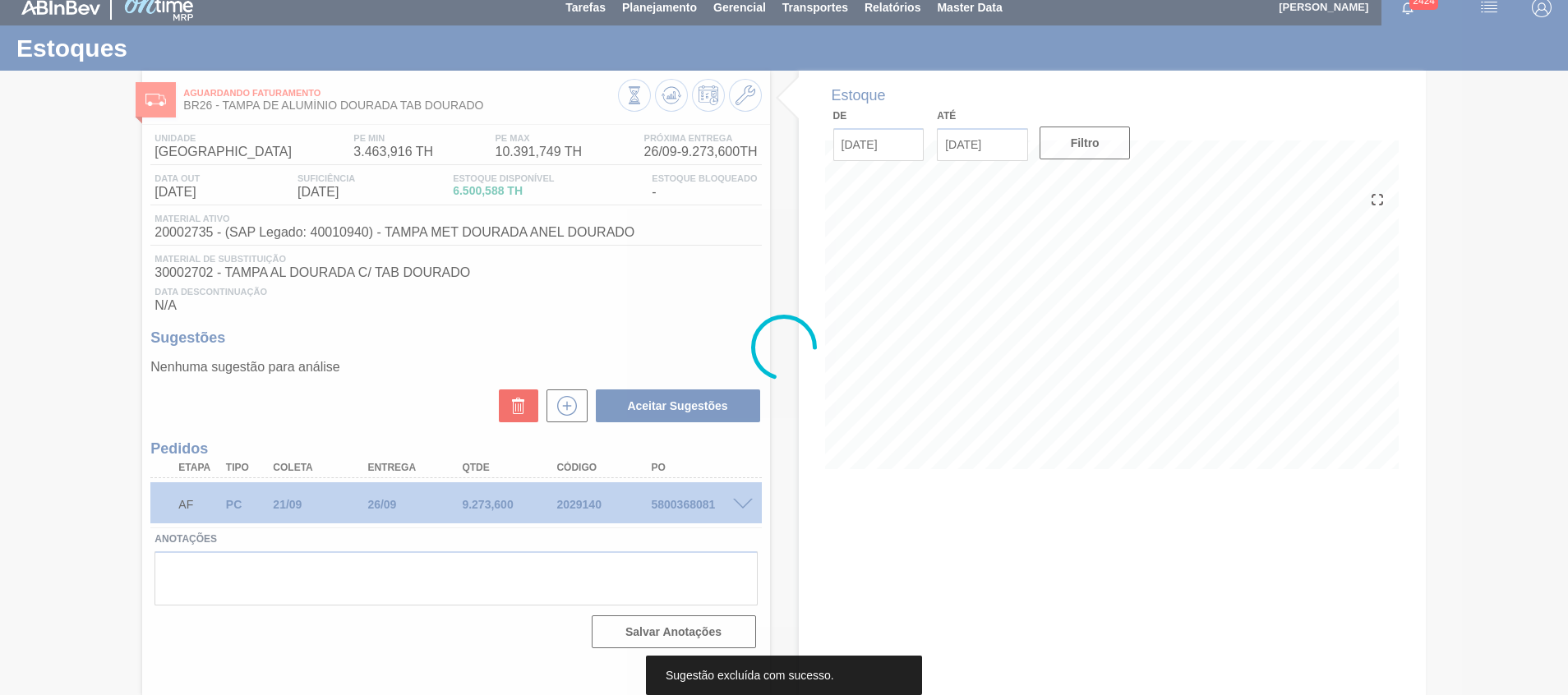
scroll to position [12, 0]
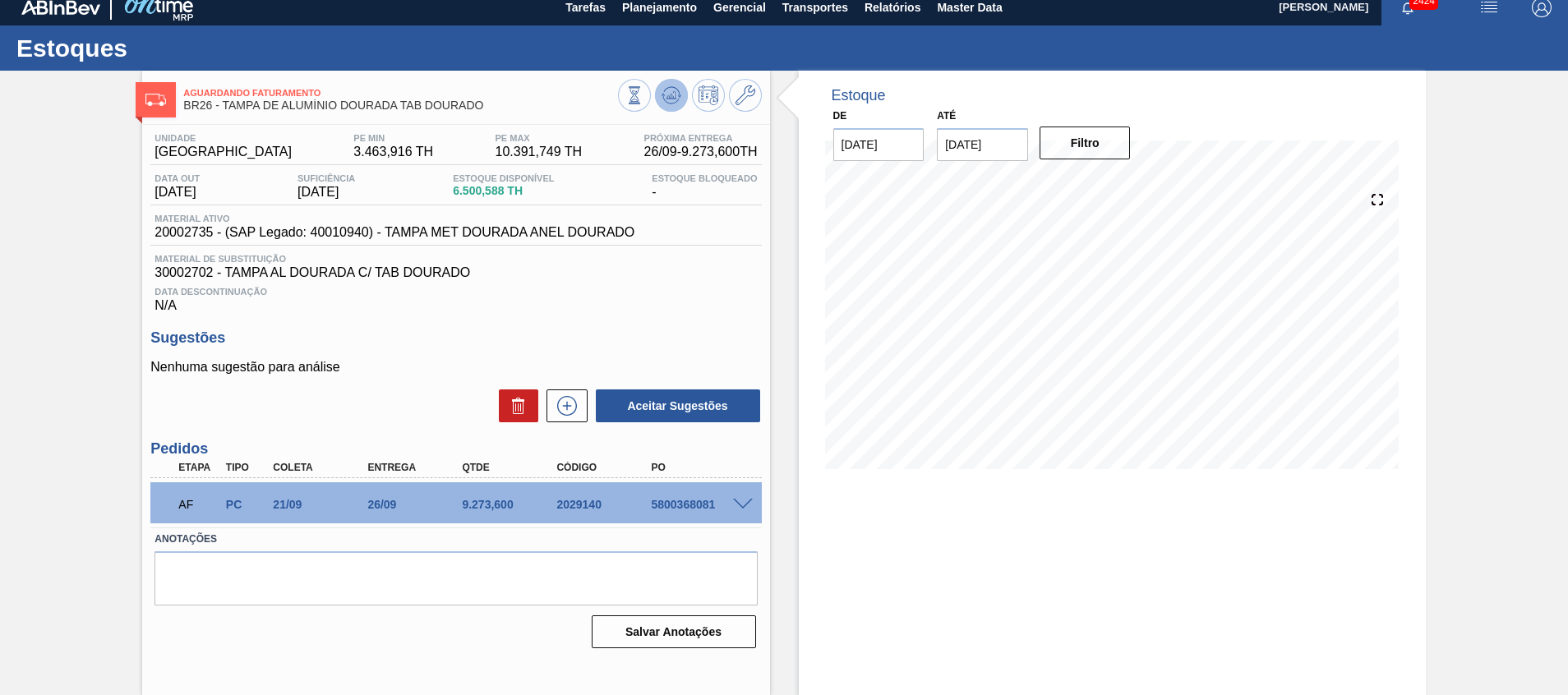
click at [666, 89] on icon at bounding box center [672, 95] width 20 height 20
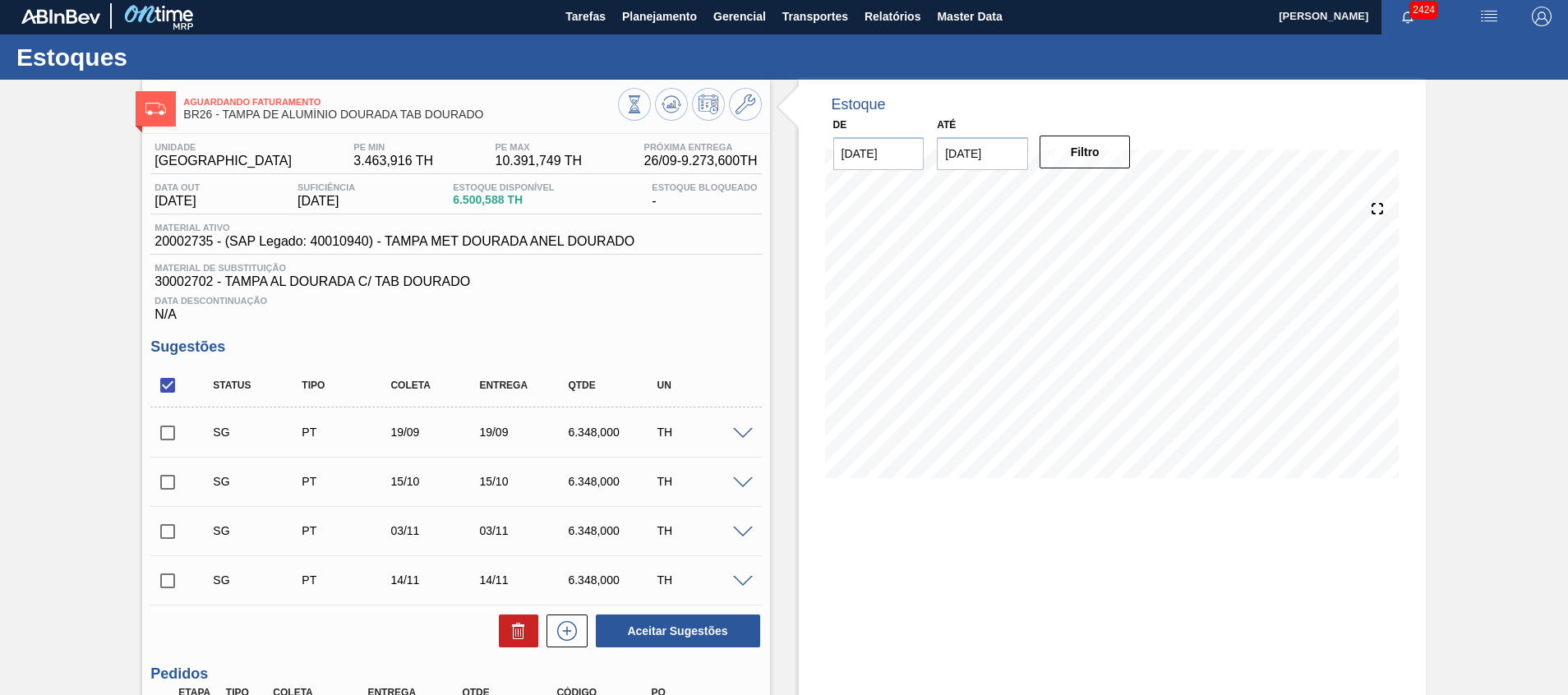
scroll to position [0, 0]
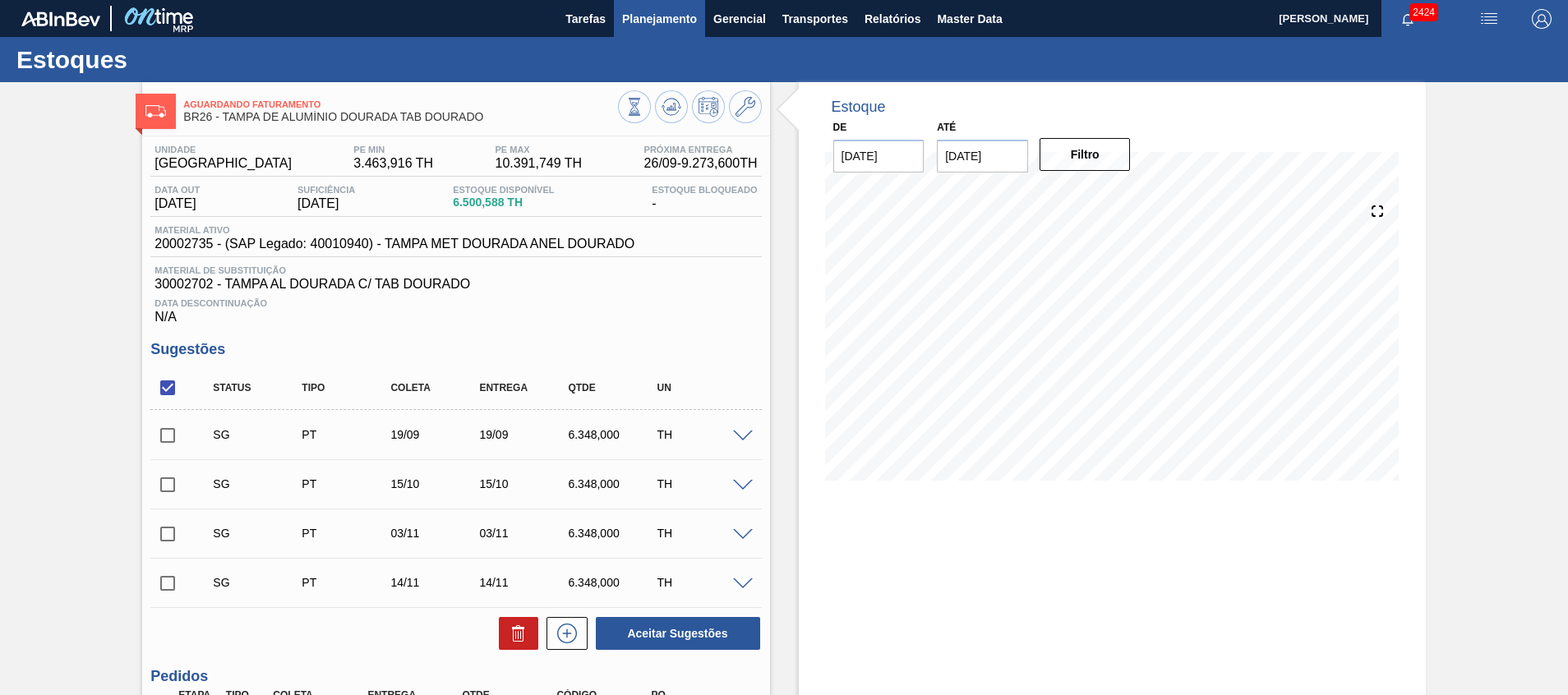
click at [674, 20] on span "Planejamento" at bounding box center [660, 19] width 75 height 20
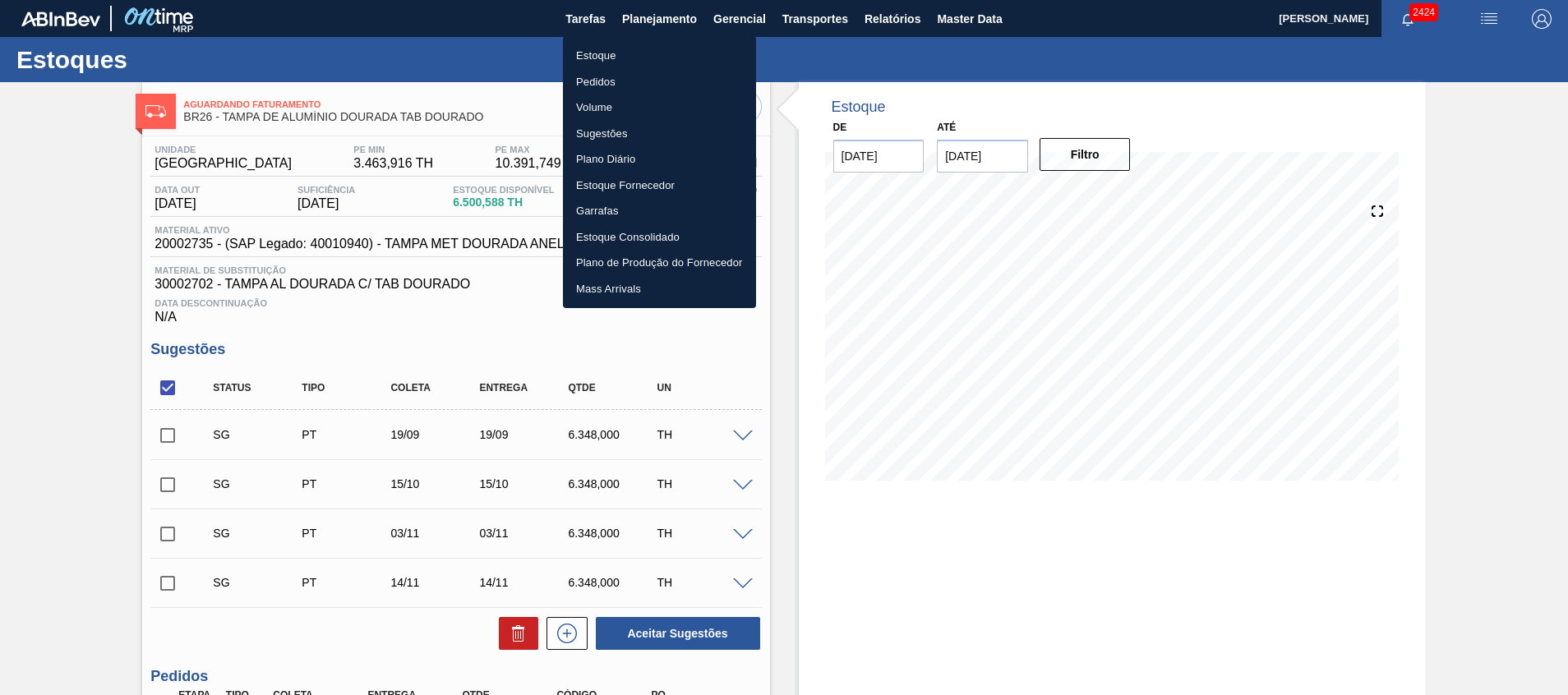
drag, startPoint x: 13, startPoint y: 266, endPoint x: 239, endPoint y: 343, distance: 238.8
click at [13, 267] on div at bounding box center [784, 348] width 1568 height 695
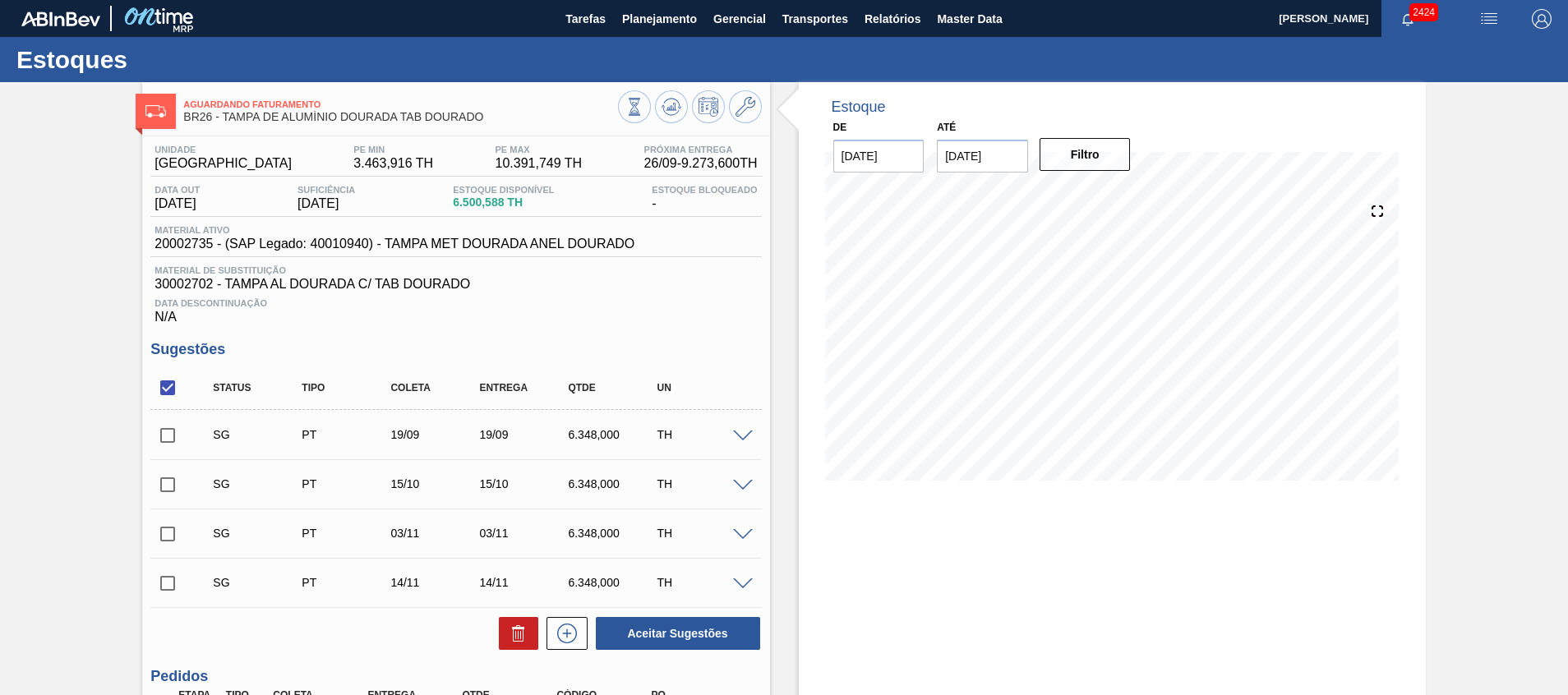
click at [746, 432] on span at bounding box center [743, 437] width 20 height 13
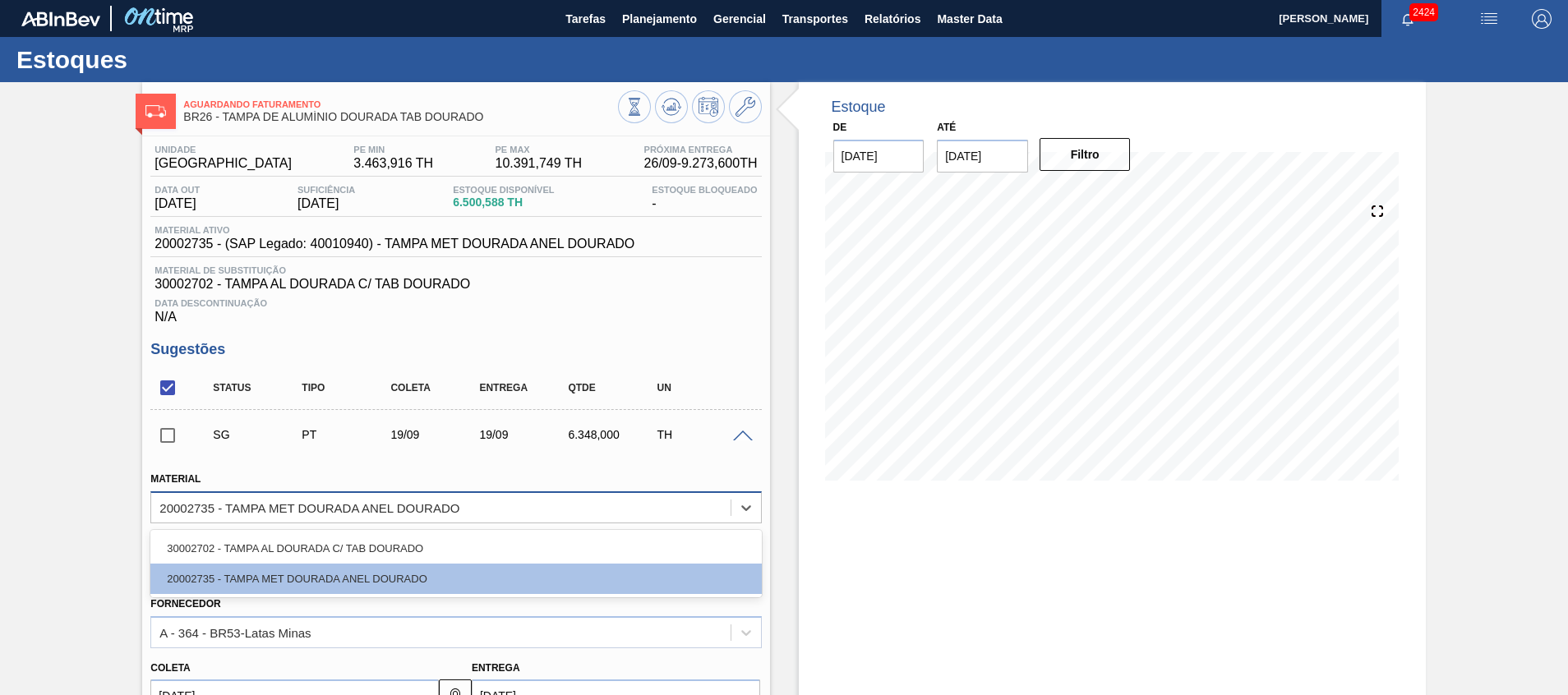
click at [411, 510] on div "20002735 - TAMPA MET DOURADA ANEL DOURADO" at bounding box center [309, 507] width 300 height 14
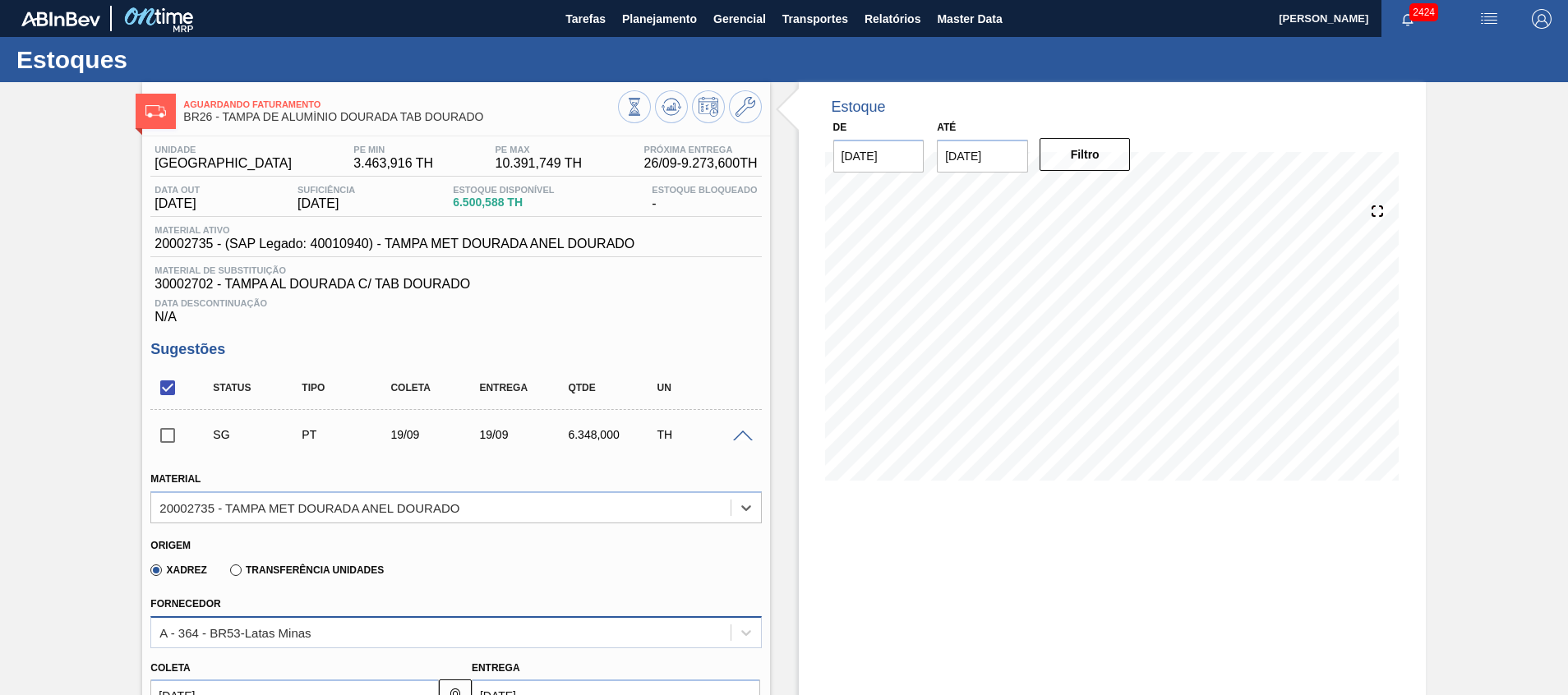
click at [268, 634] on div "A - 364 - BR53-Latas Minas" at bounding box center [235, 632] width 151 height 14
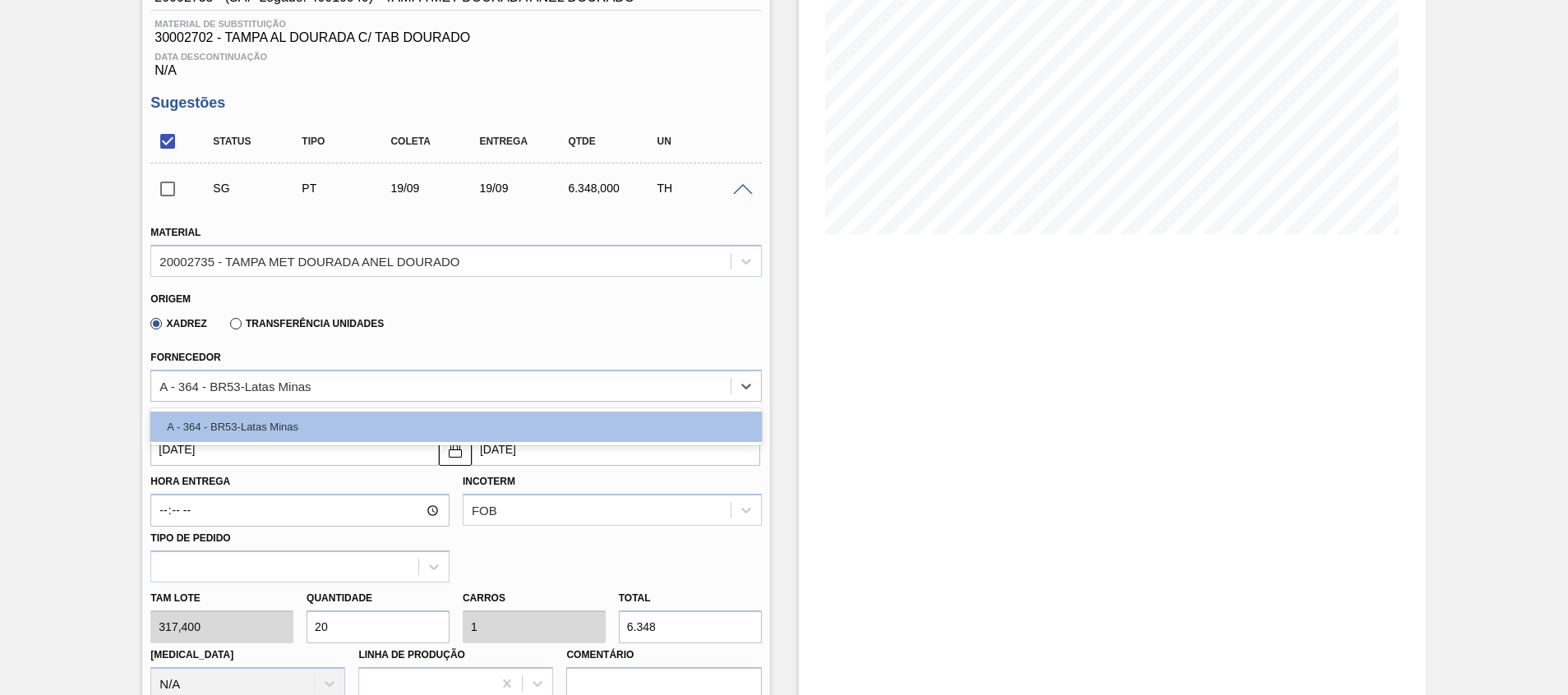
scroll to position [370, 0]
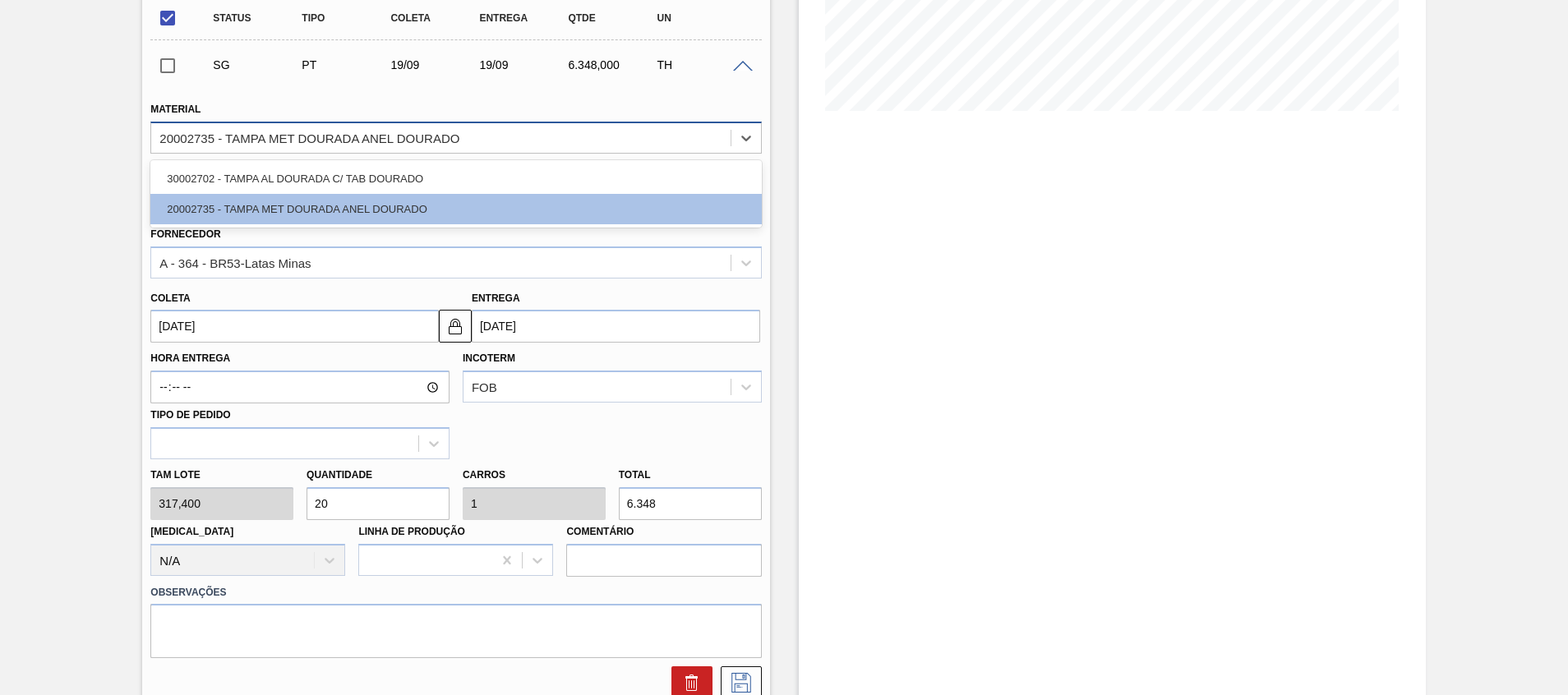
click at [444, 130] on div "20002735 - TAMPA MET DOURADA ANEL DOURADO" at bounding box center [309, 137] width 300 height 14
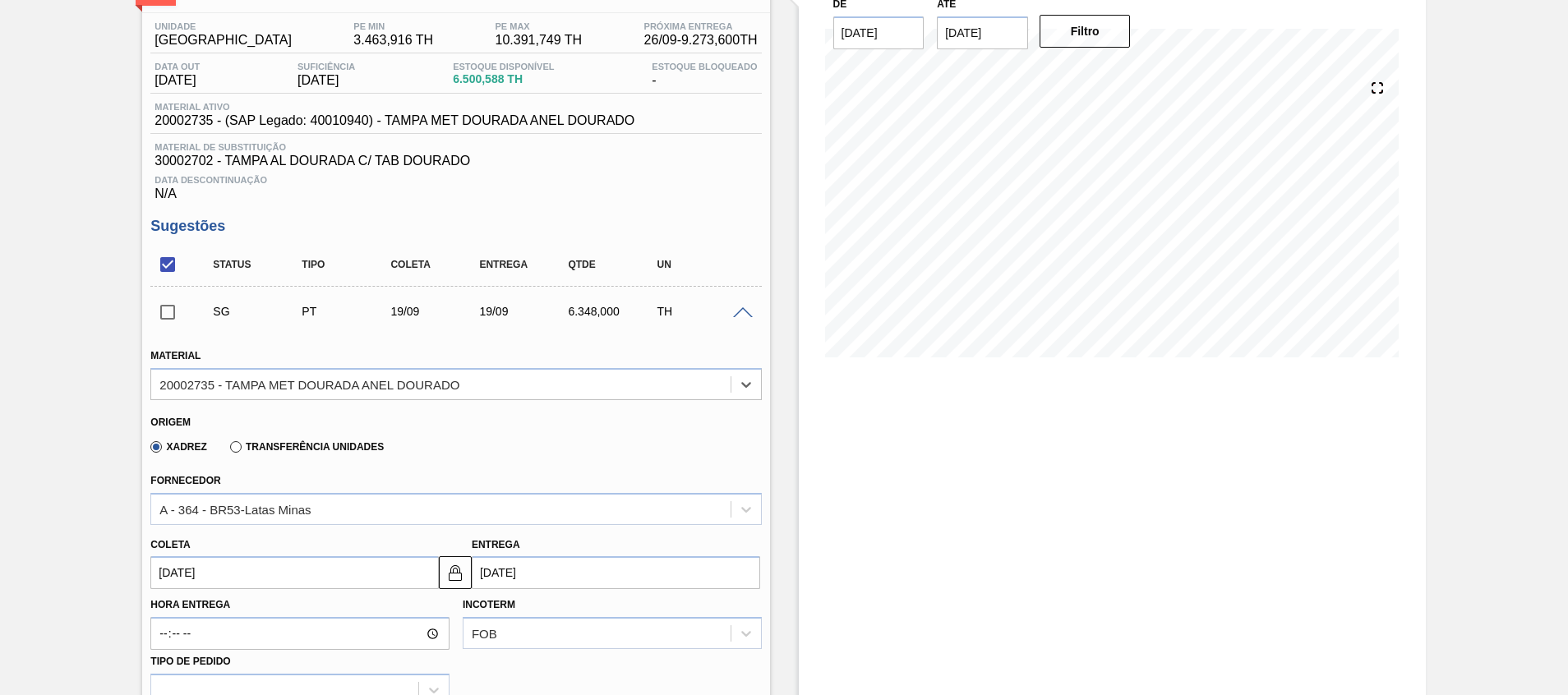
scroll to position [0, 0]
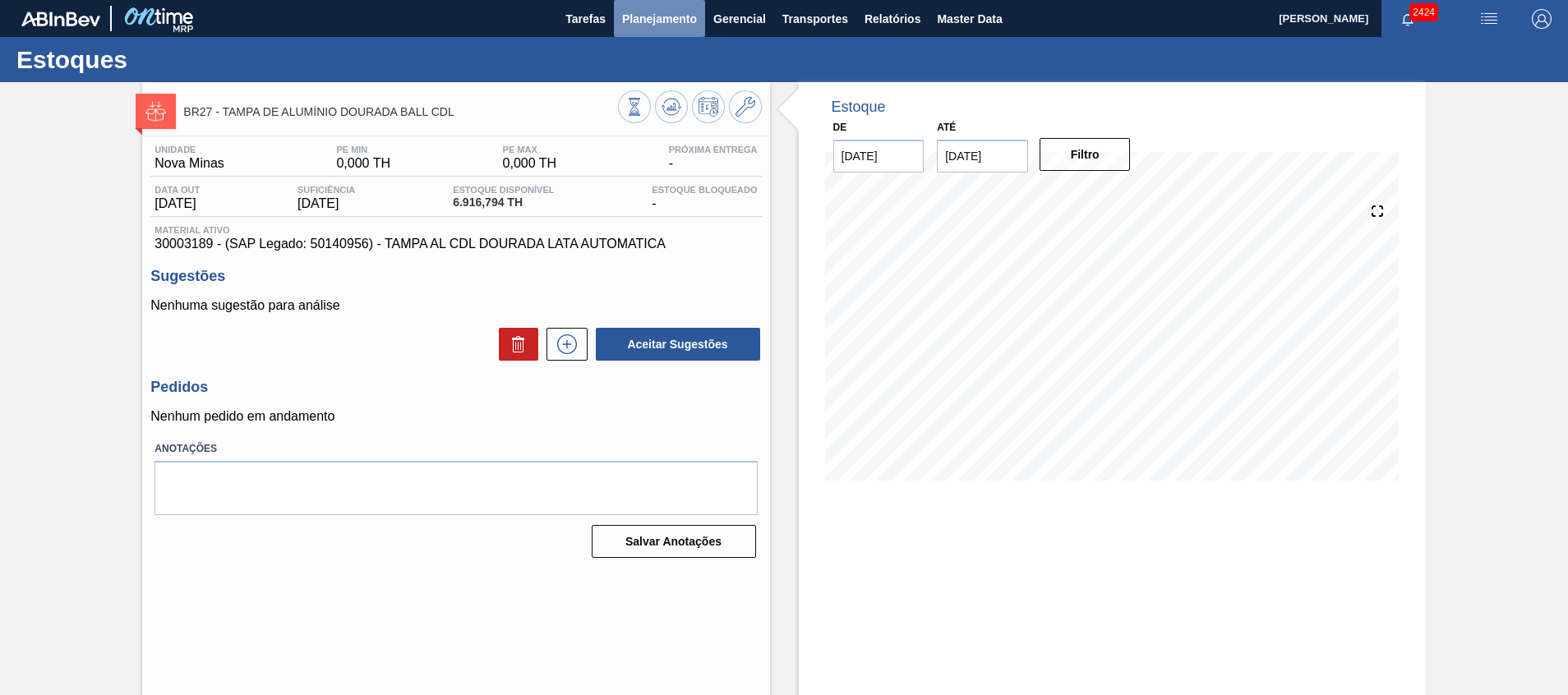
click at [653, 20] on span "Planejamento" at bounding box center [660, 19] width 75 height 20
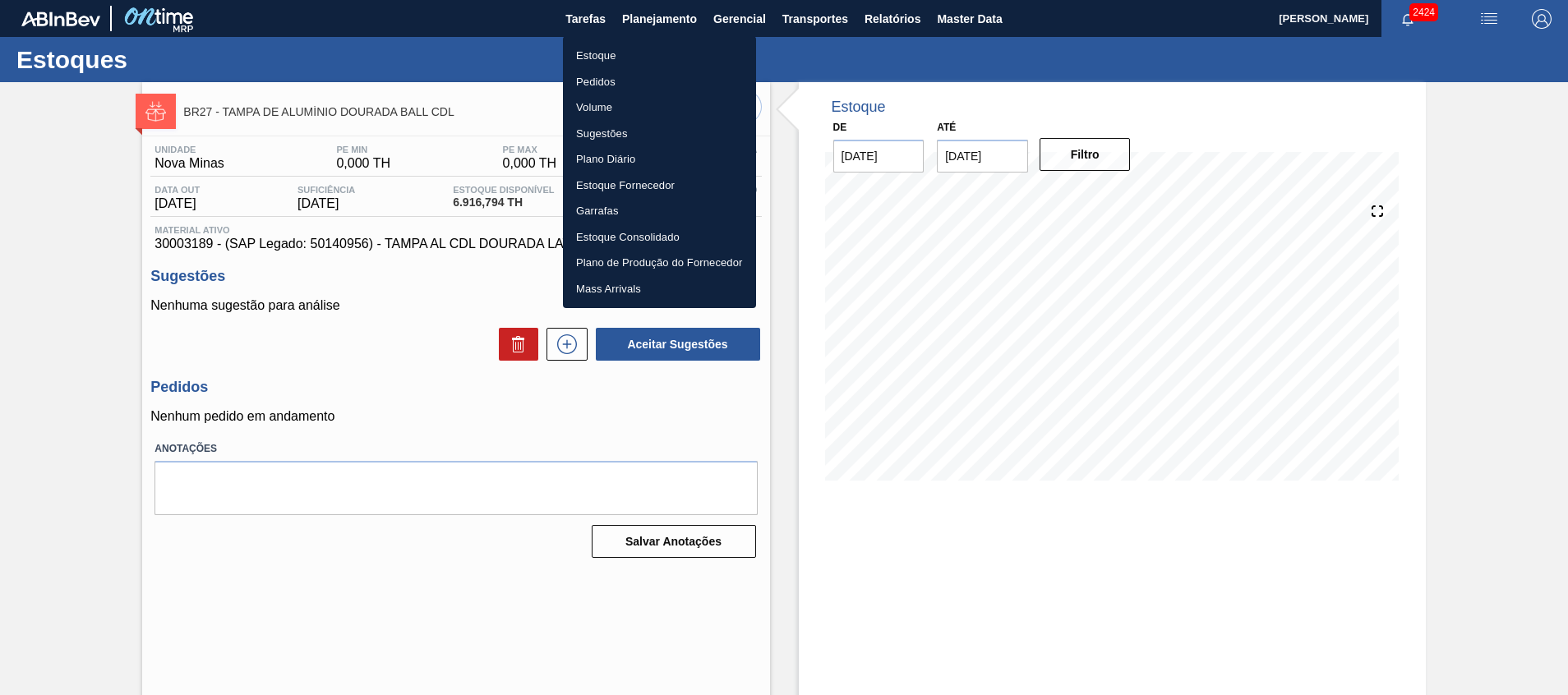
click at [644, 60] on li "Estoque" at bounding box center [659, 55] width 193 height 26
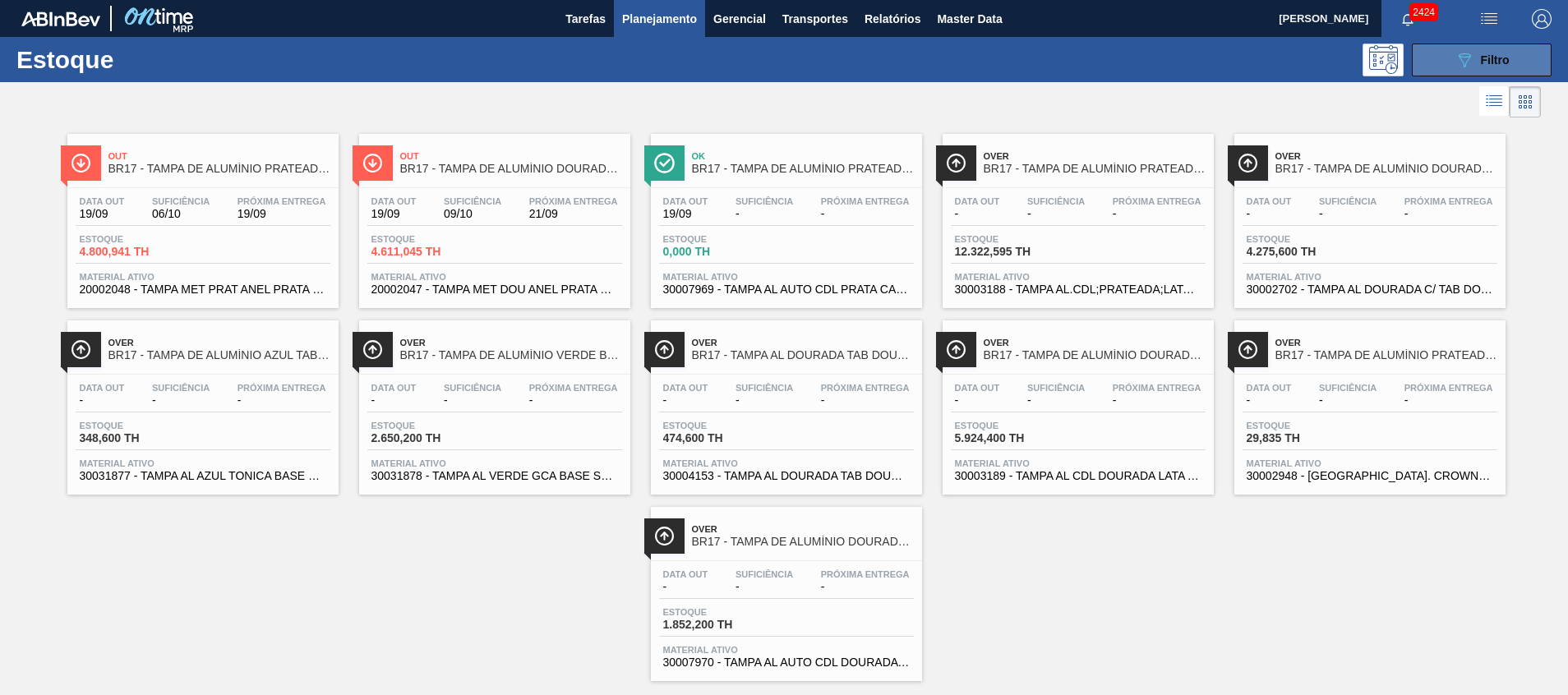
click at [1419, 49] on button "089F7B8B-B2A5-4AFE-B5C0-19BA573D28AC Filtro" at bounding box center [1481, 59] width 140 height 33
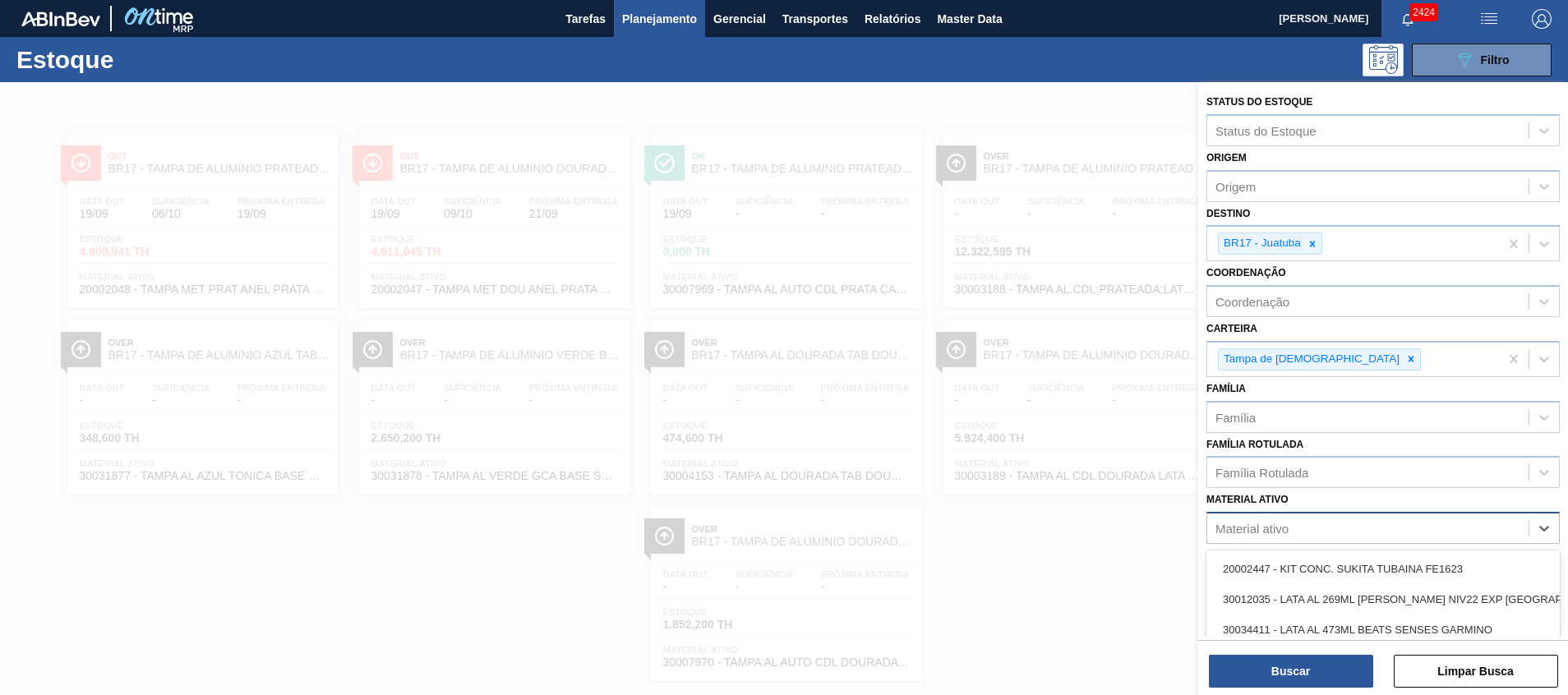
click at [1274, 529] on div "Material ativo" at bounding box center [1252, 529] width 74 height 14
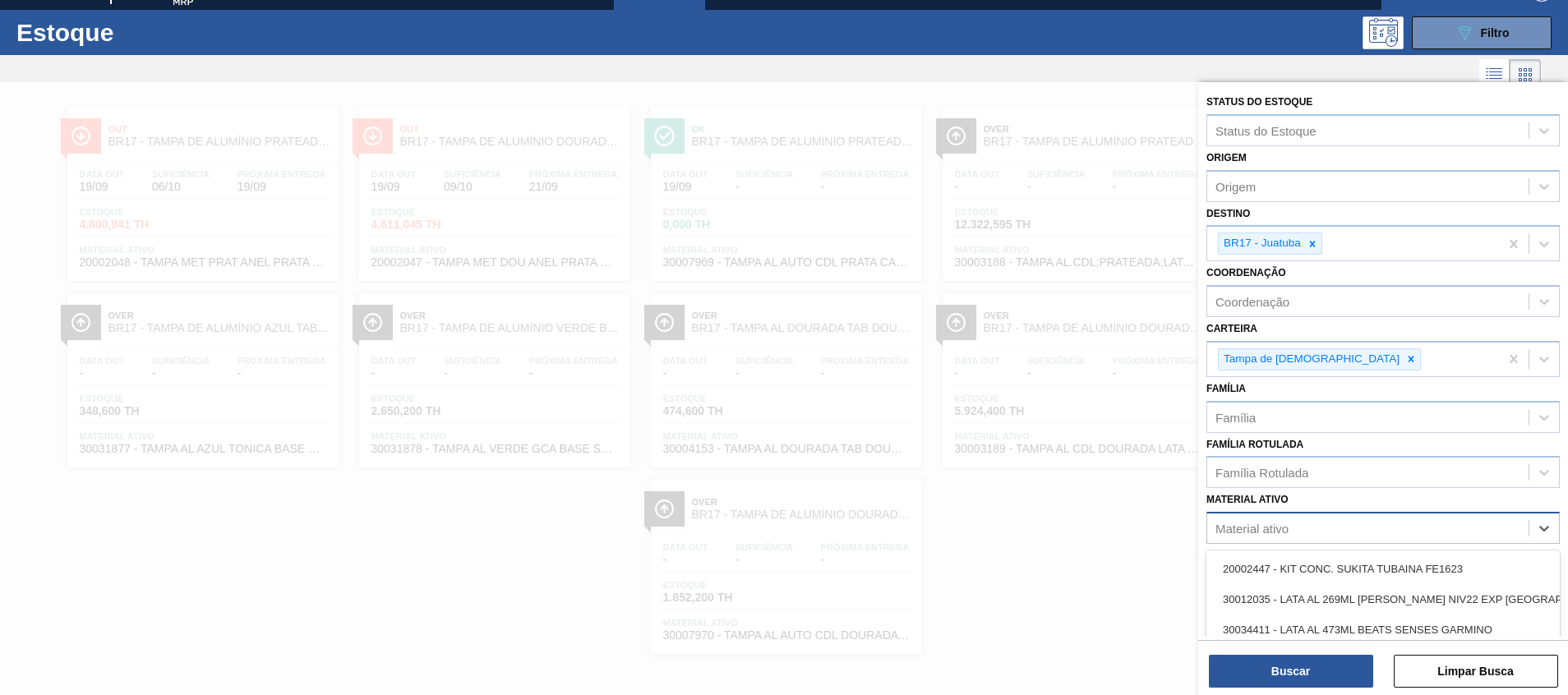
paste ativo "20002047"
type ativo "20002047"
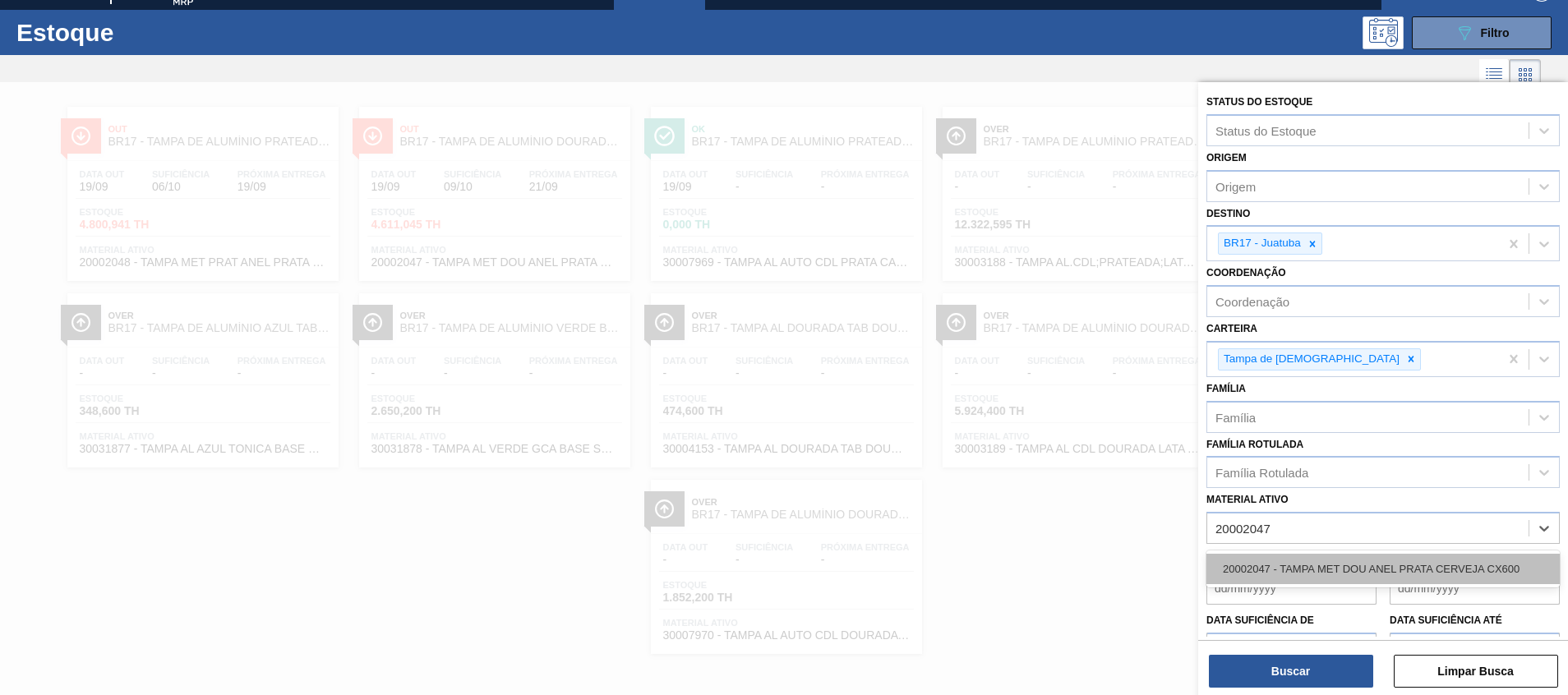
click at [1312, 567] on div "20002047 - TAMPA MET DOU ANEL PRATA CERVEJA CX600" at bounding box center [1383, 569] width 353 height 30
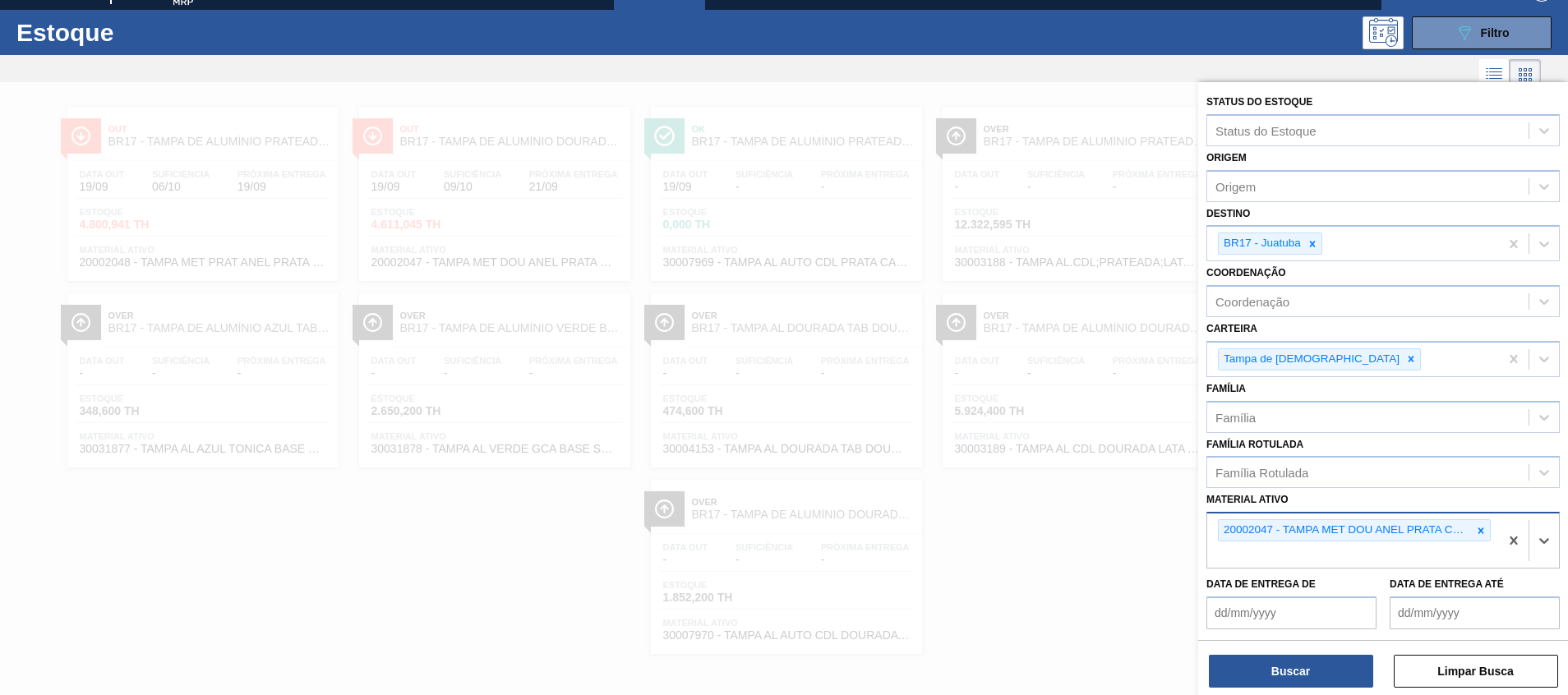
drag, startPoint x: 1310, startPoint y: 240, endPoint x: 1262, endPoint y: 514, distance: 278.2
click at [1310, 244] on icon at bounding box center [1312, 244] width 12 height 12
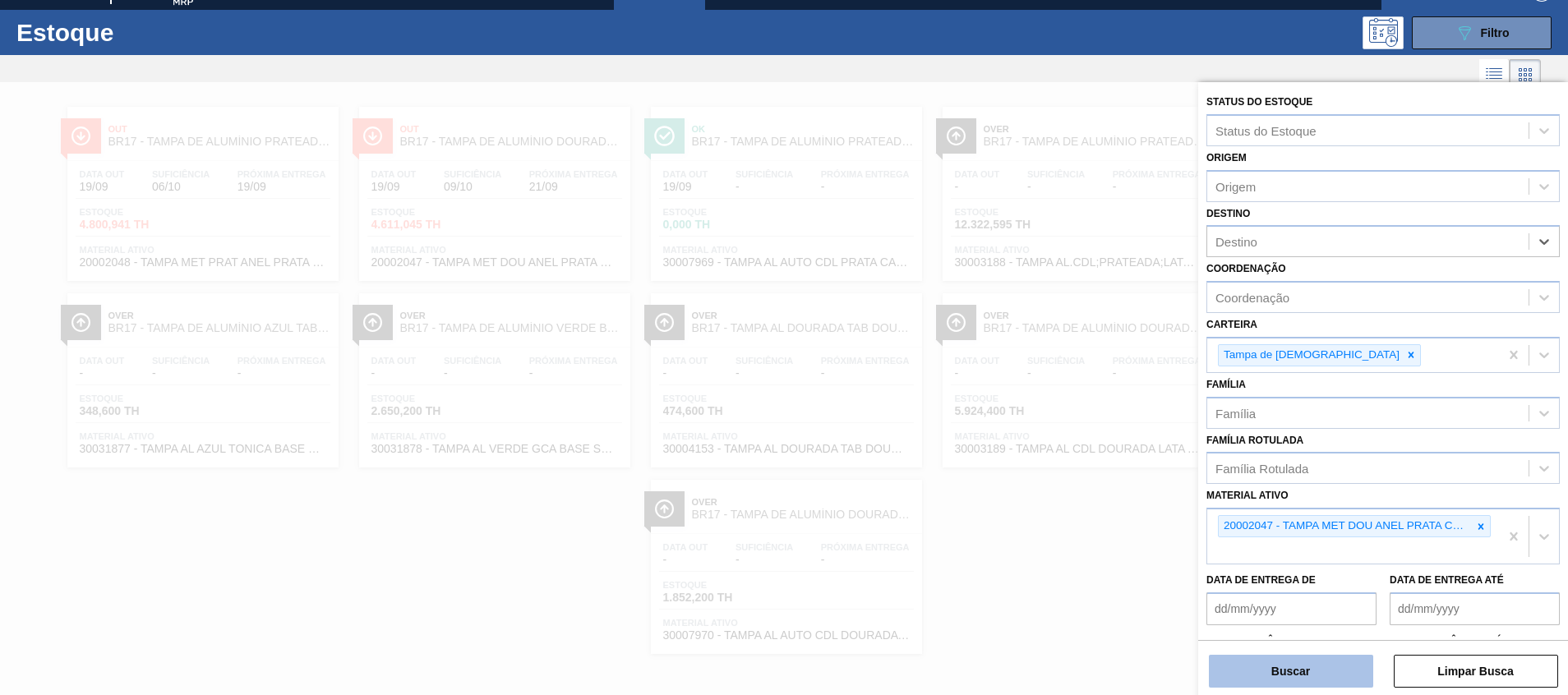
click at [1266, 677] on button "Buscar" at bounding box center [1291, 671] width 165 height 33
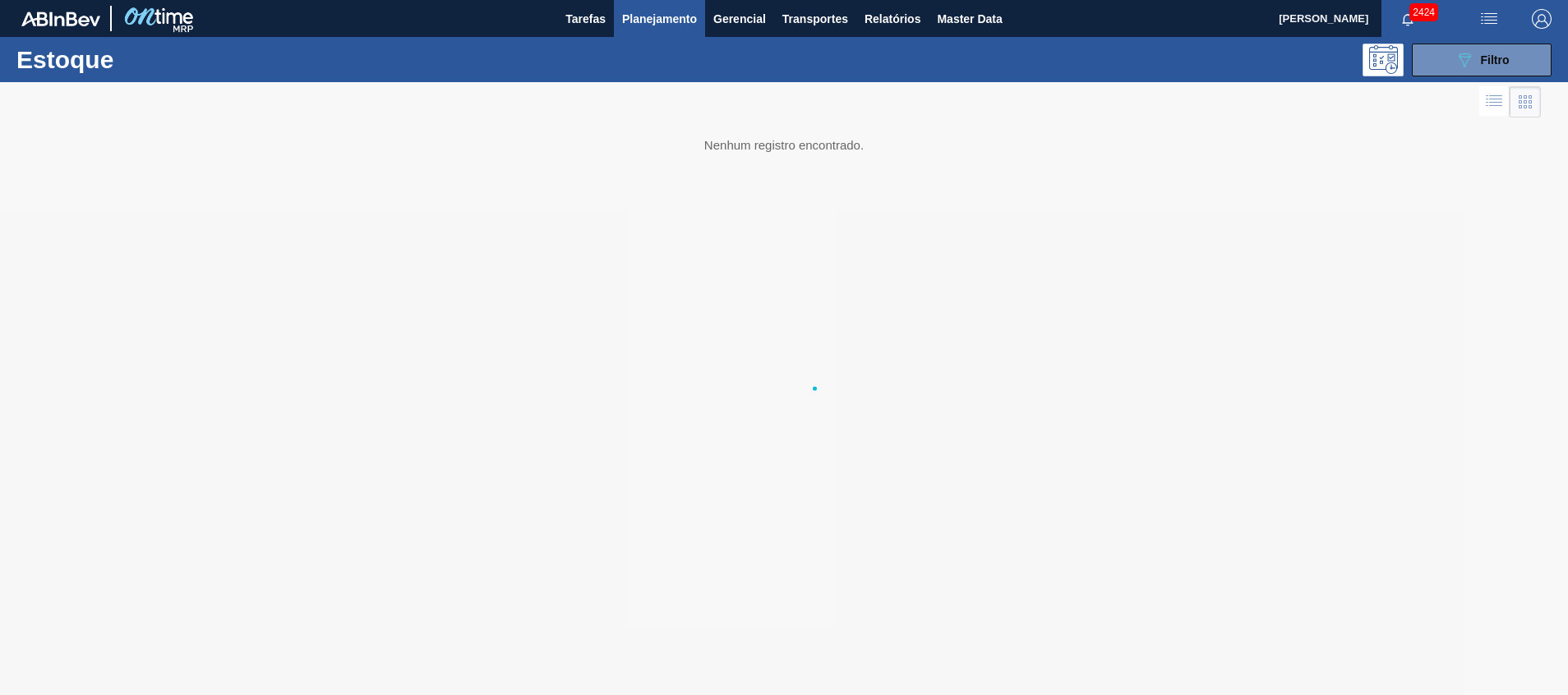
scroll to position [0, 0]
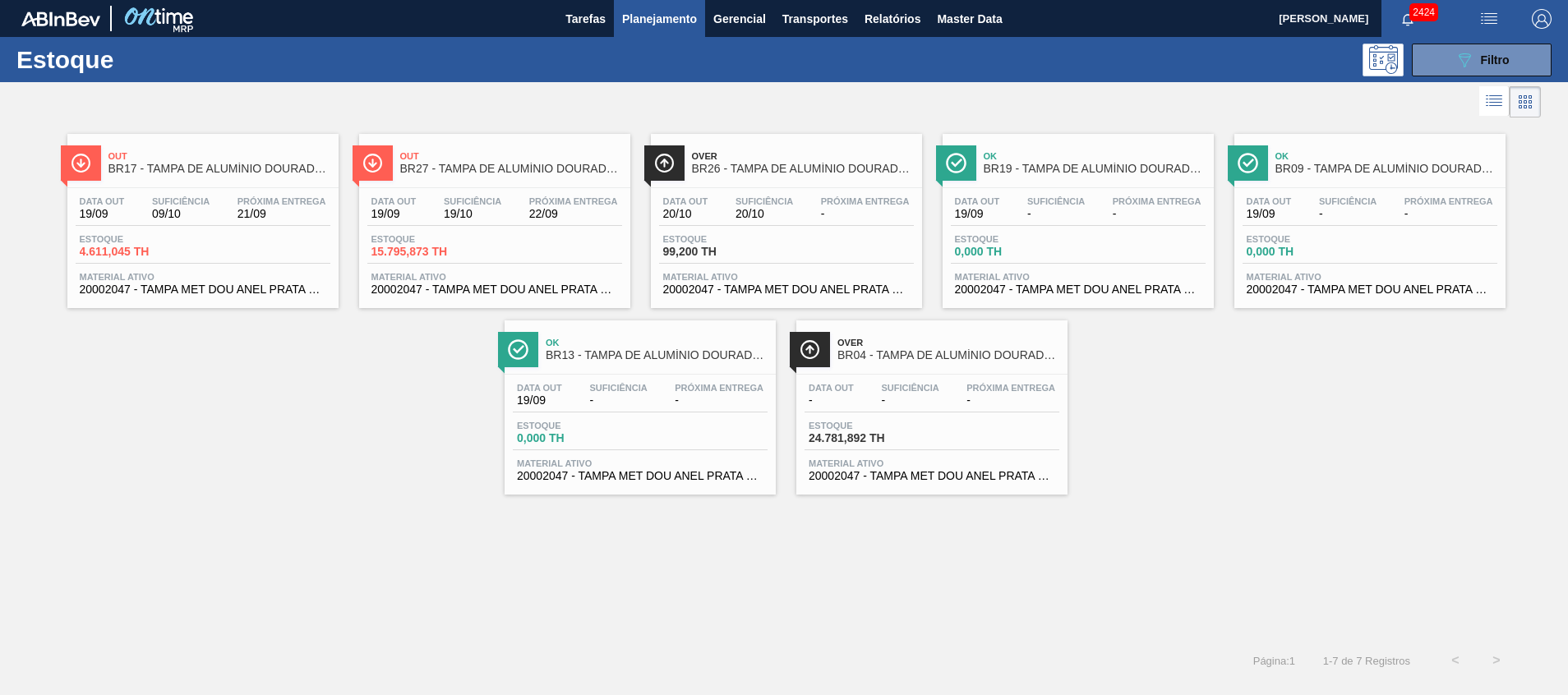
click at [200, 210] on span "09/10" at bounding box center [180, 214] width 58 height 13
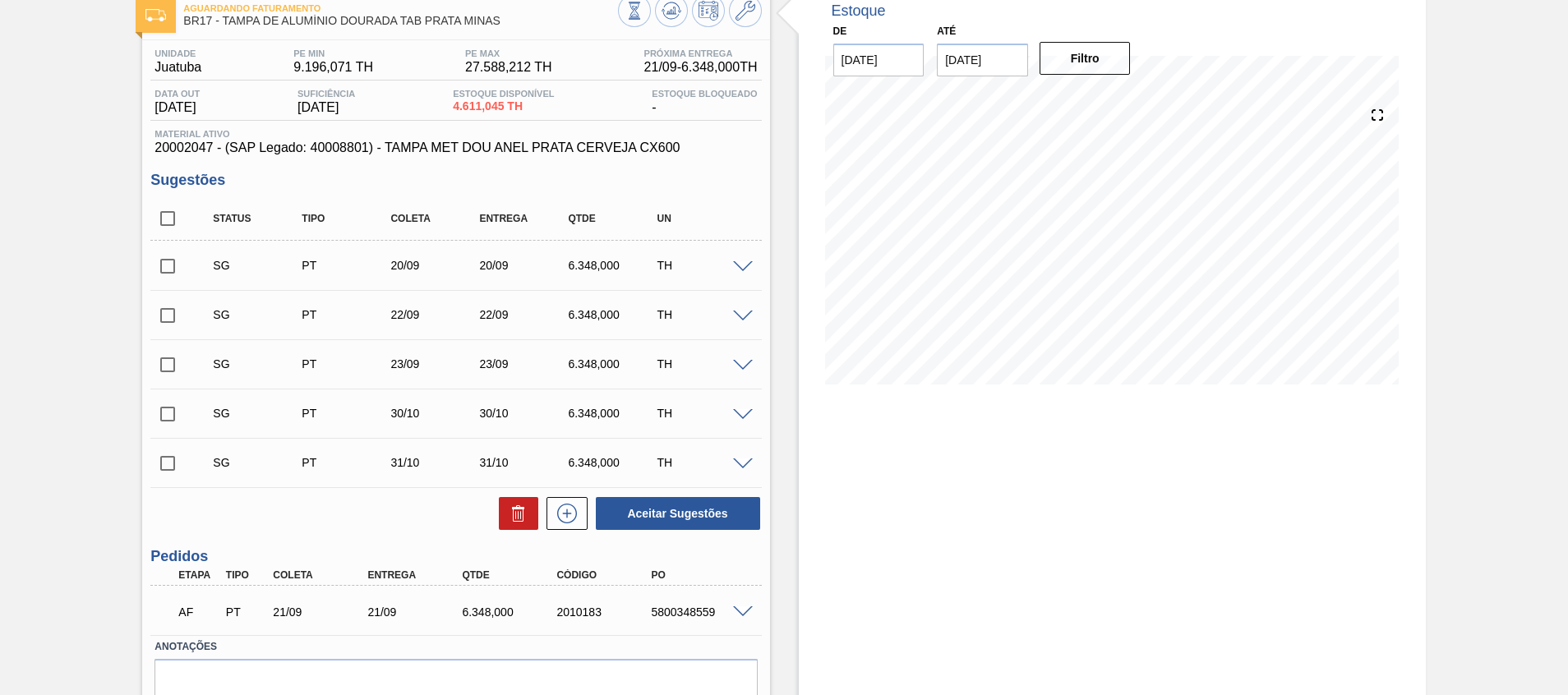
scroll to position [171, 0]
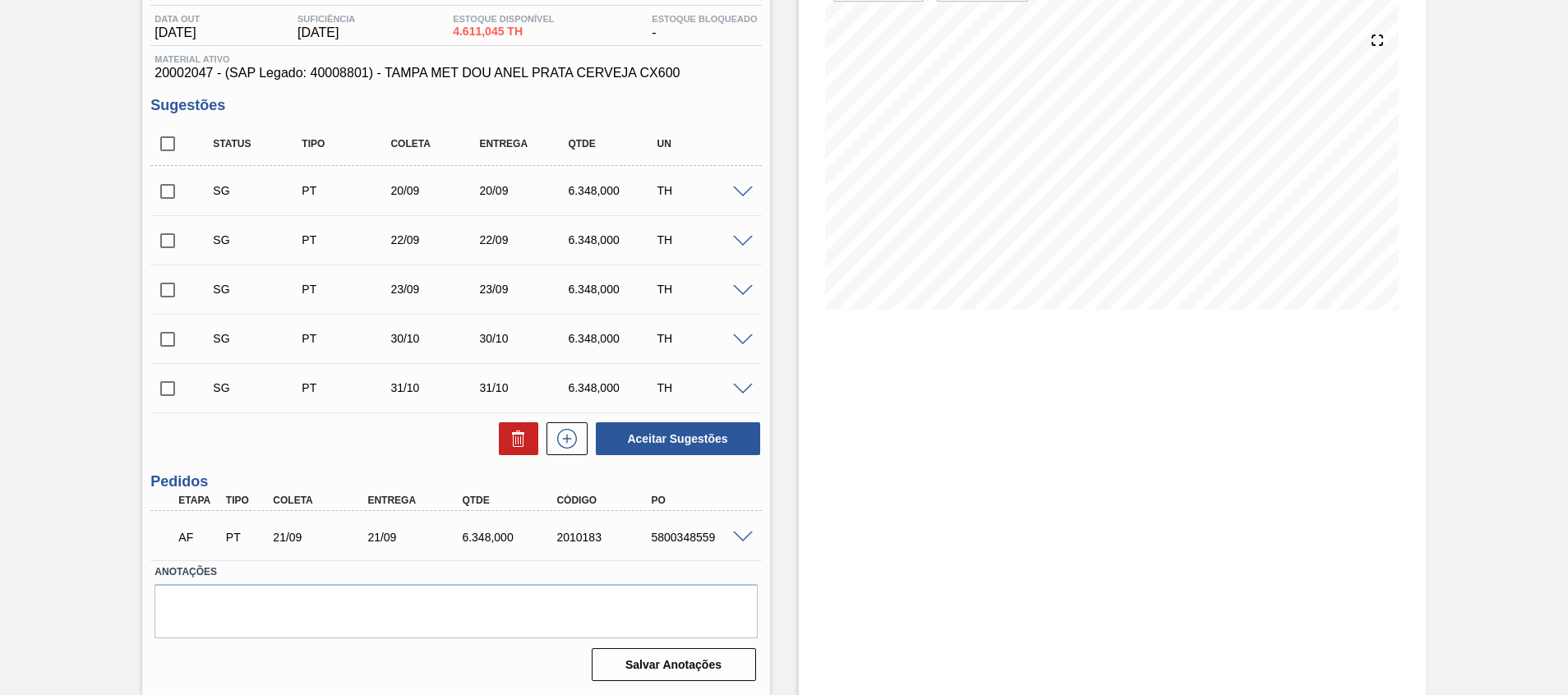
click at [733, 532] on span at bounding box center [743, 538] width 20 height 13
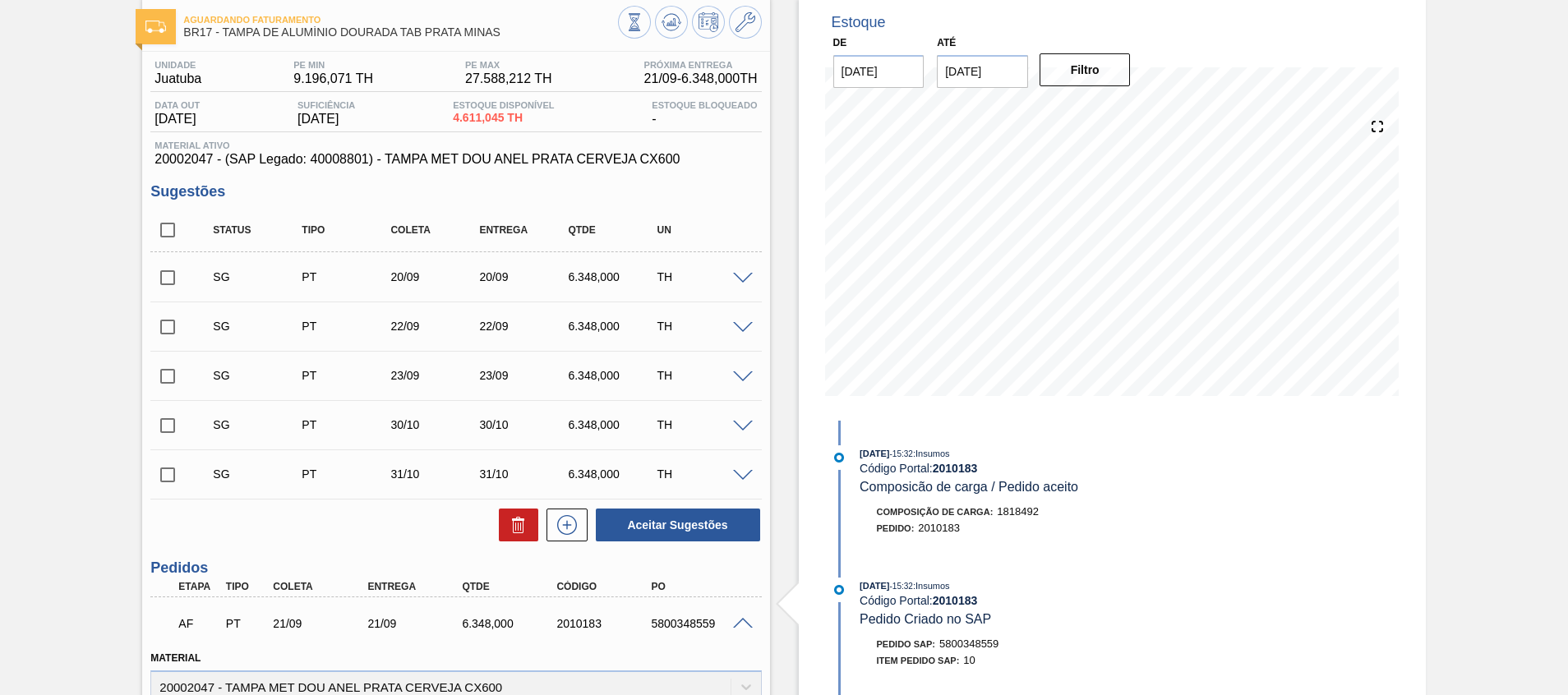
scroll to position [124, 0]
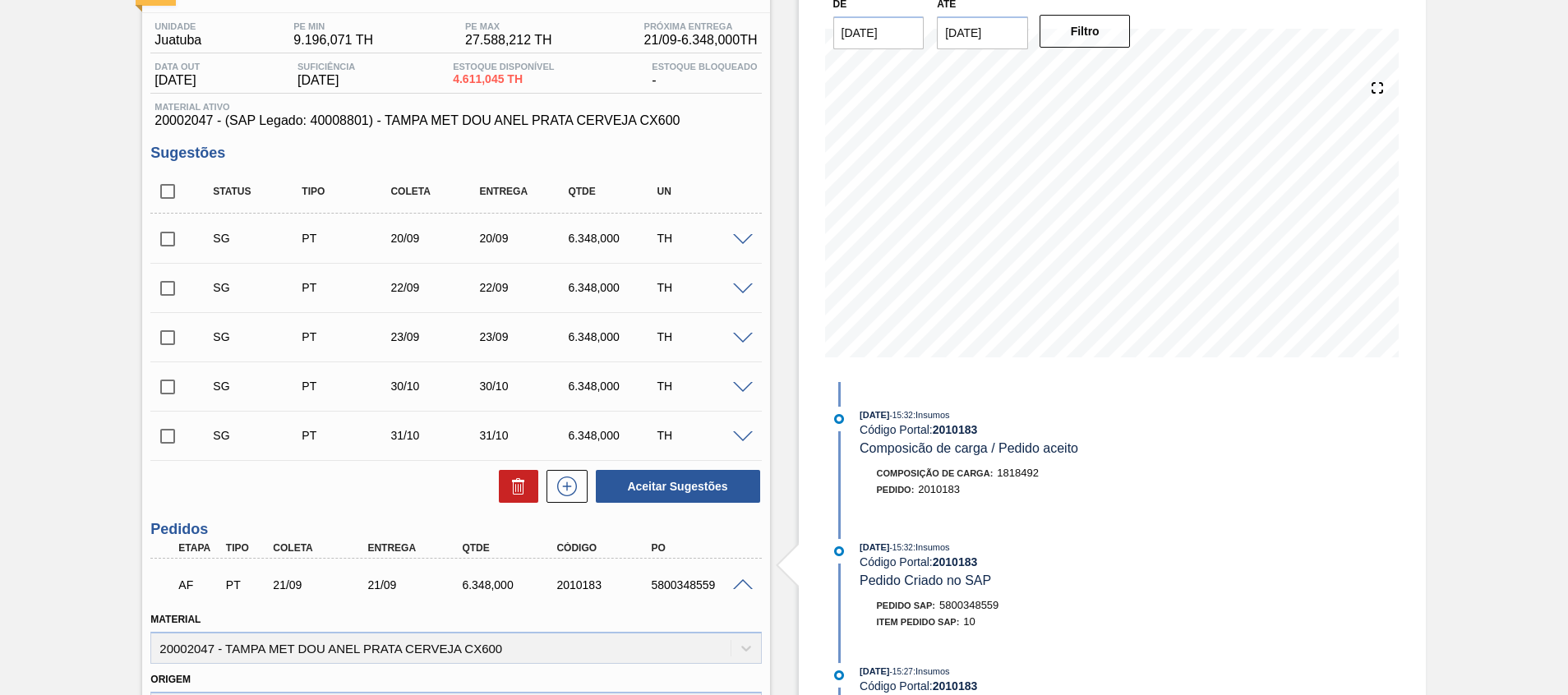
click at [744, 581] on span at bounding box center [743, 586] width 20 height 13
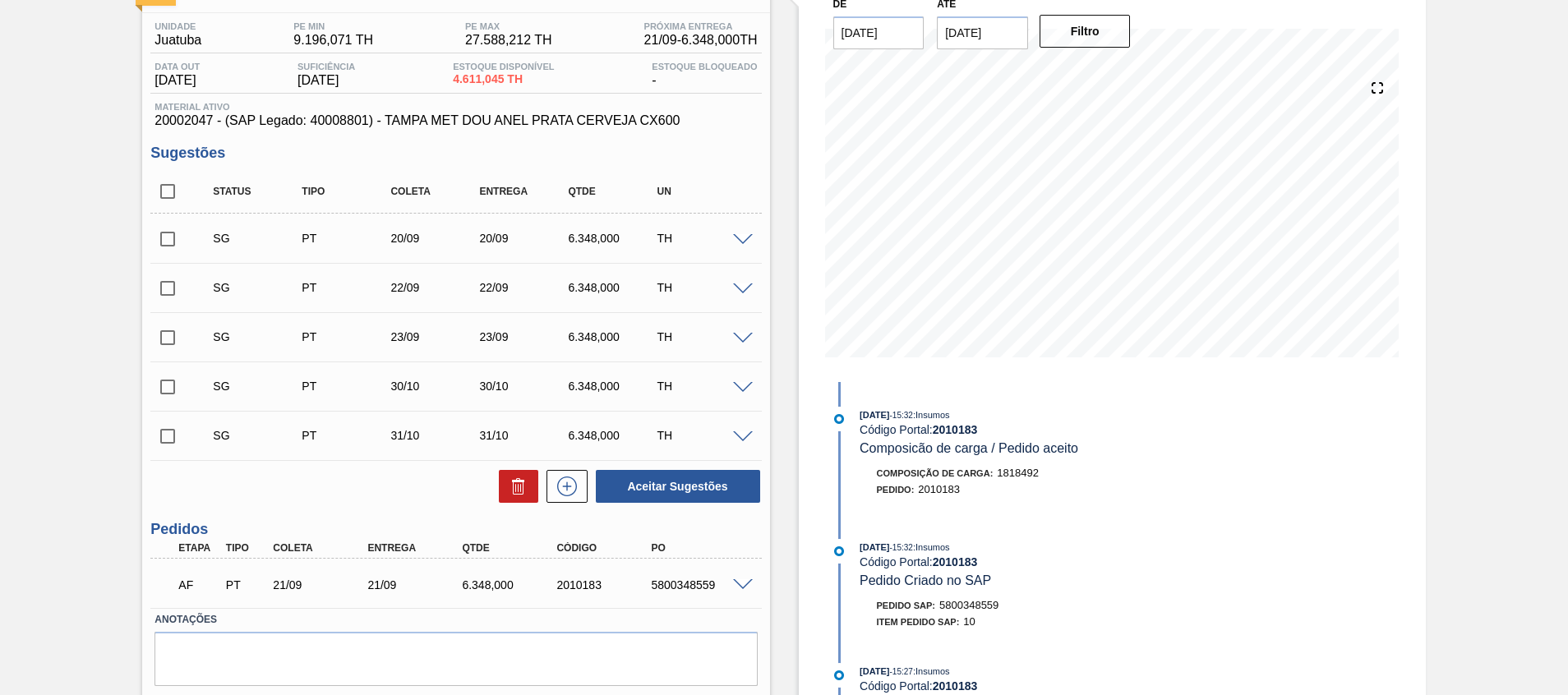
scroll to position [0, 0]
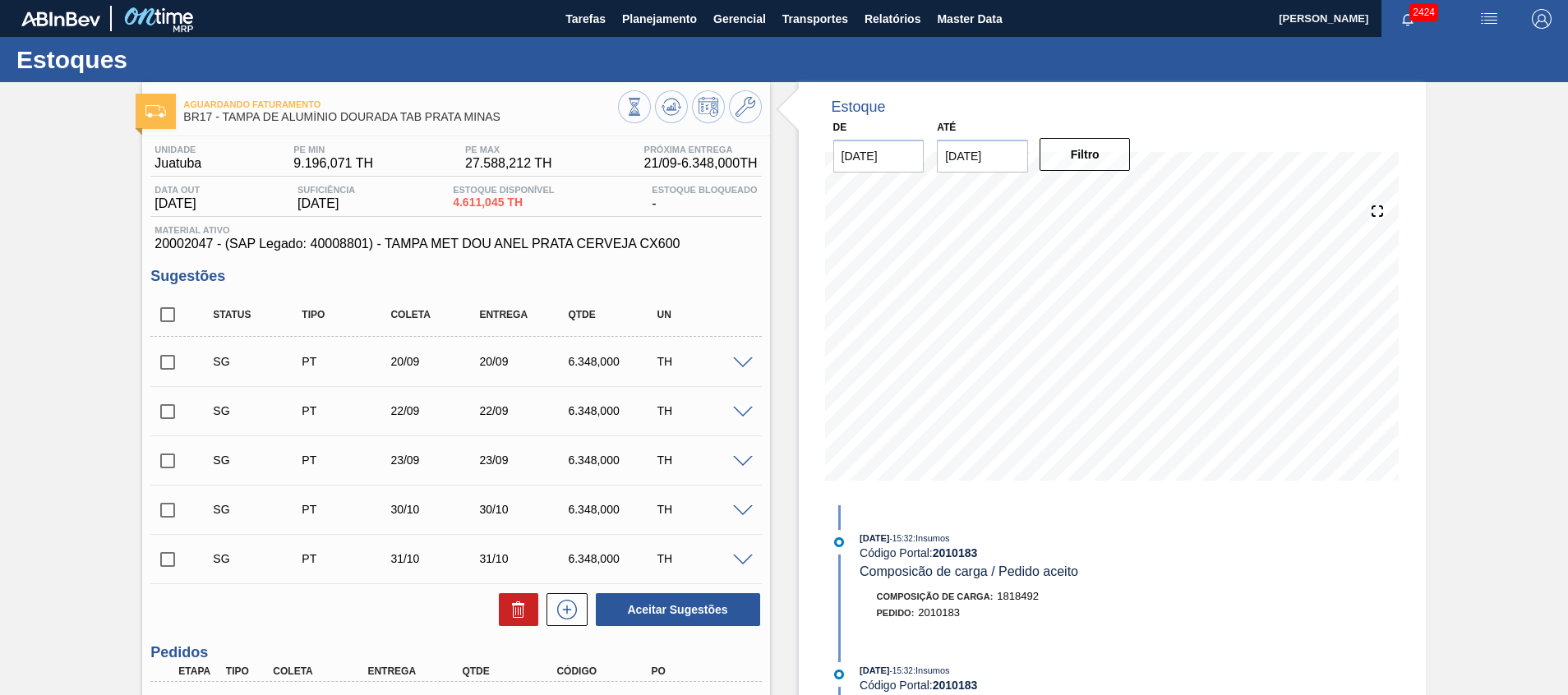
click at [731, 363] on div at bounding box center [745, 362] width 33 height 13
click at [738, 363] on span at bounding box center [743, 363] width 20 height 13
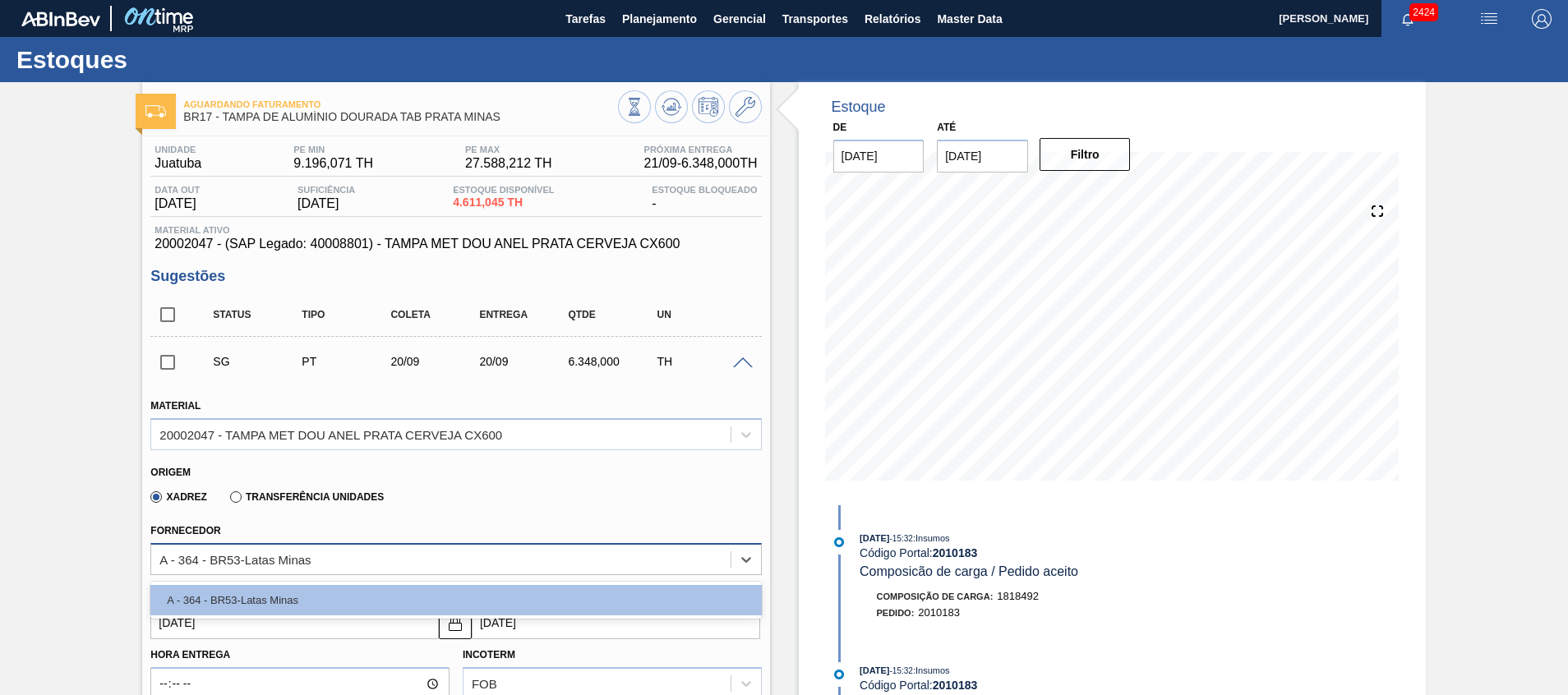
click at [434, 565] on div "A - 364 - BR53-Latas Minas" at bounding box center [440, 559] width 579 height 24
drag, startPoint x: 434, startPoint y: 566, endPoint x: 449, endPoint y: 543, distance: 27.5
click at [434, 565] on div "A - 364 - BR53-Latas Minas" at bounding box center [440, 559] width 579 height 24
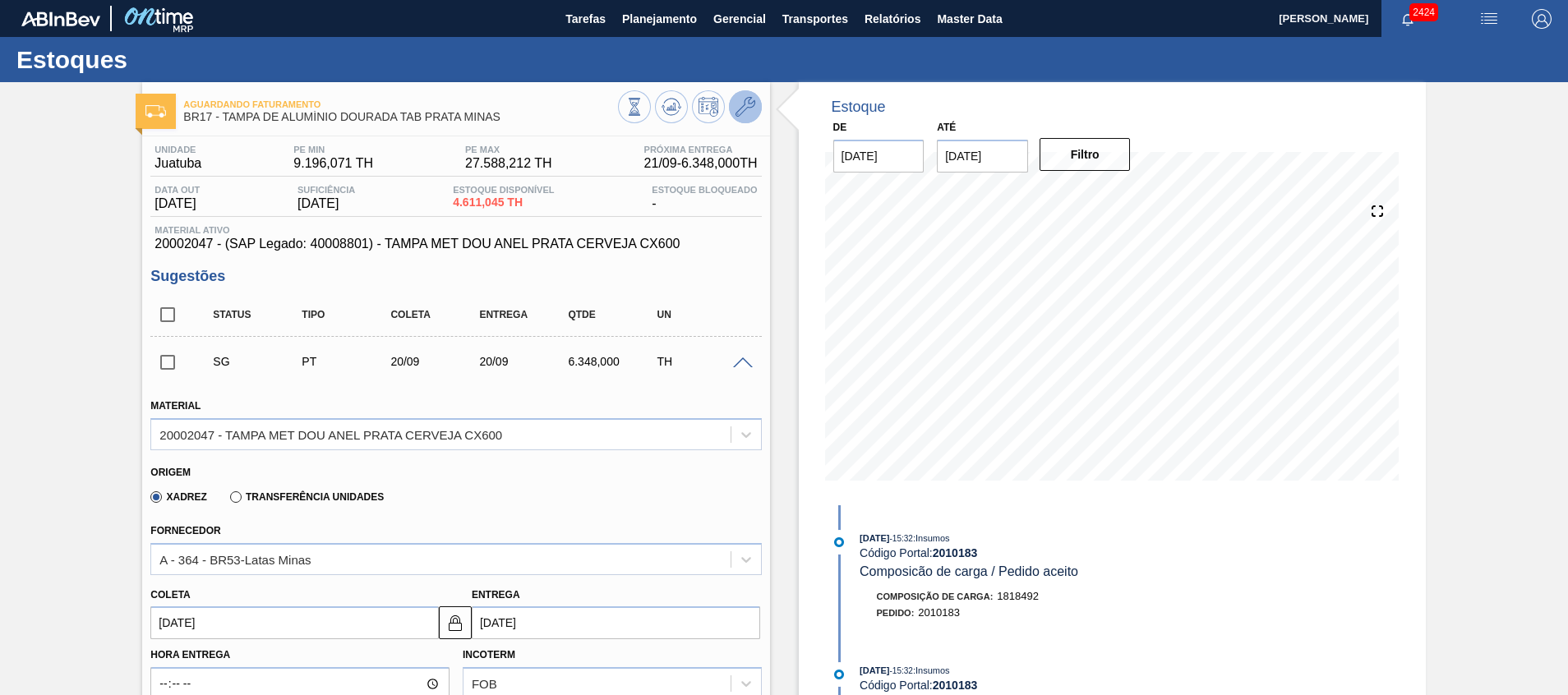
click at [744, 107] on icon at bounding box center [746, 107] width 20 height 20
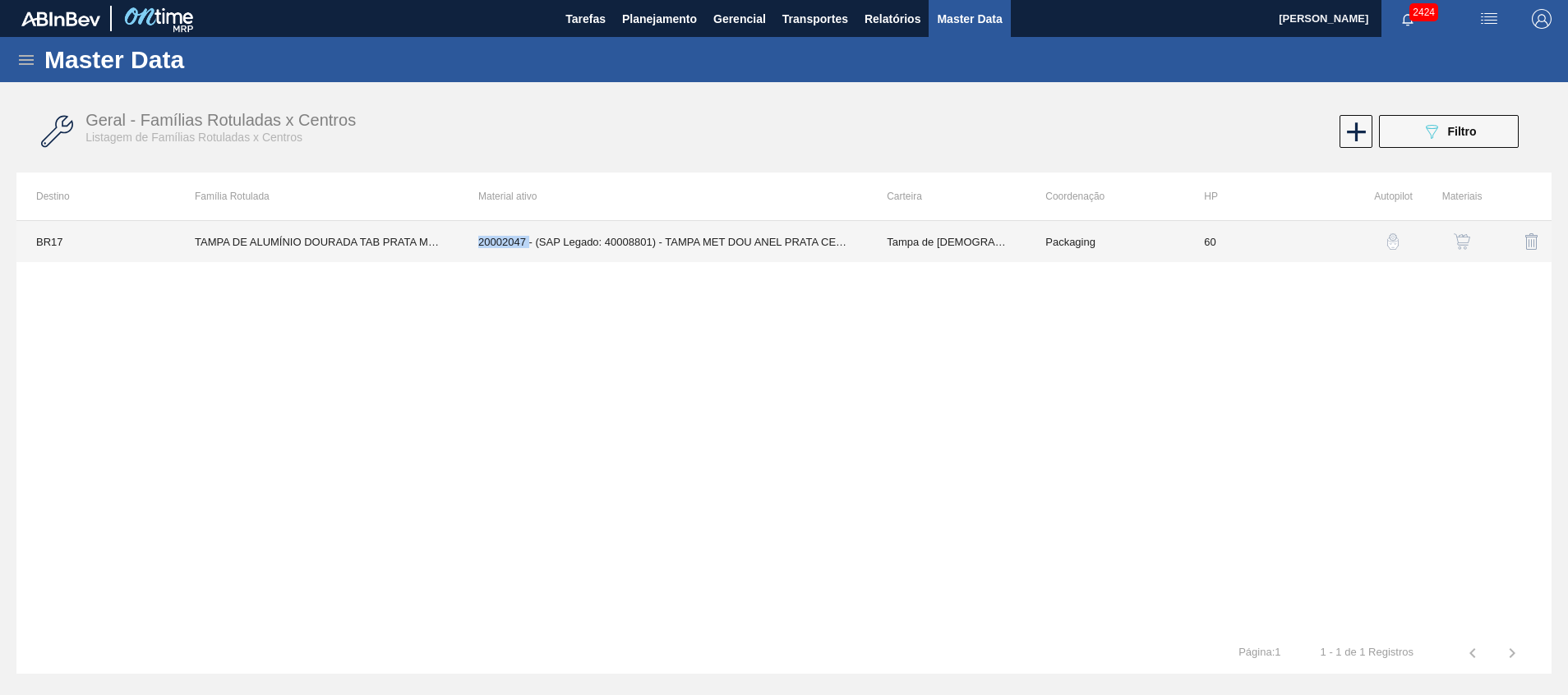
drag, startPoint x: 481, startPoint y: 242, endPoint x: 529, endPoint y: 248, distance: 48.4
click at [529, 248] on td "20002047 - (SAP Legado: 40008801) - TAMPA MET DOU ANEL PRATA CERVEJA CX600" at bounding box center [662, 241] width 408 height 41
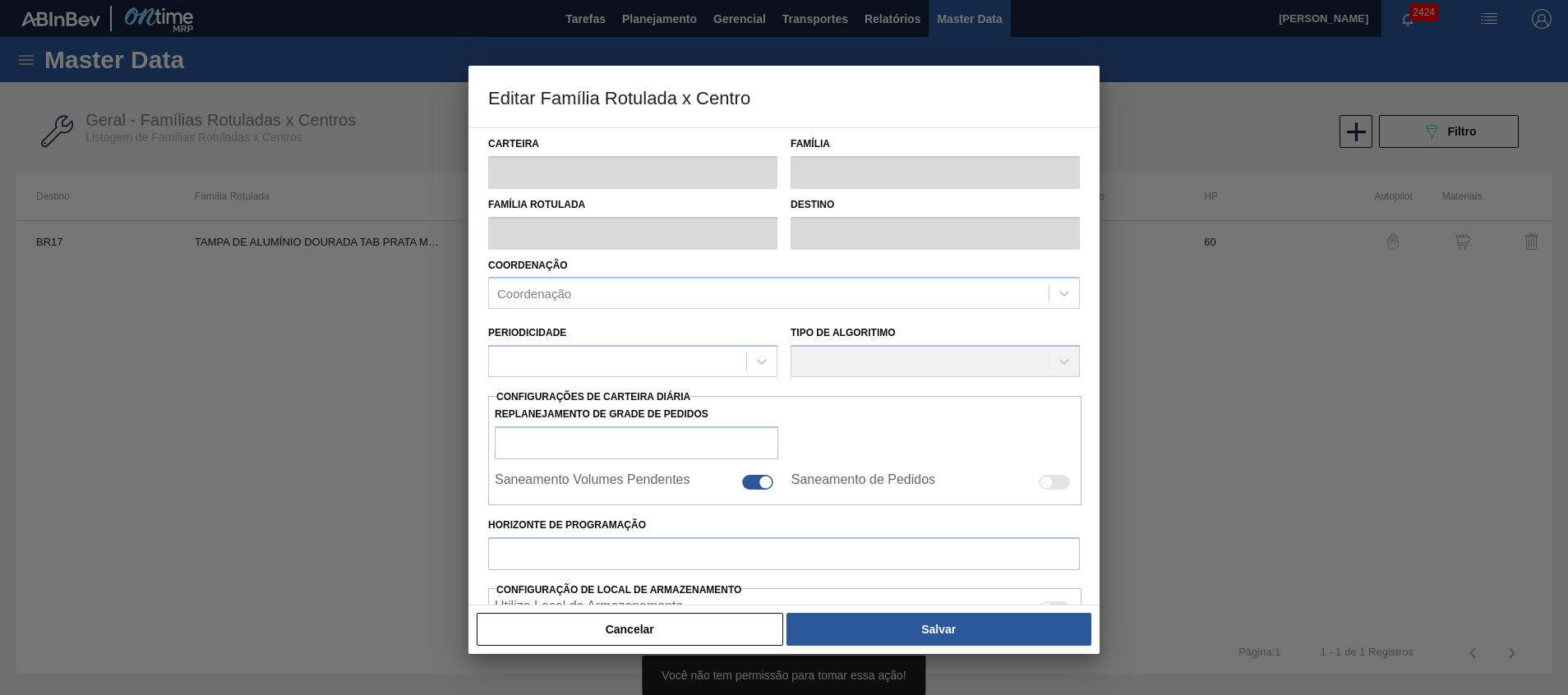
type input "Tampa de Lata"
type input "Tampa de Alumínio"
type input "TAMPA DE ALUMÍNIO DOURADA TAB PRATA MINAS"
type input "BR17 - Juatuba"
type input "60"
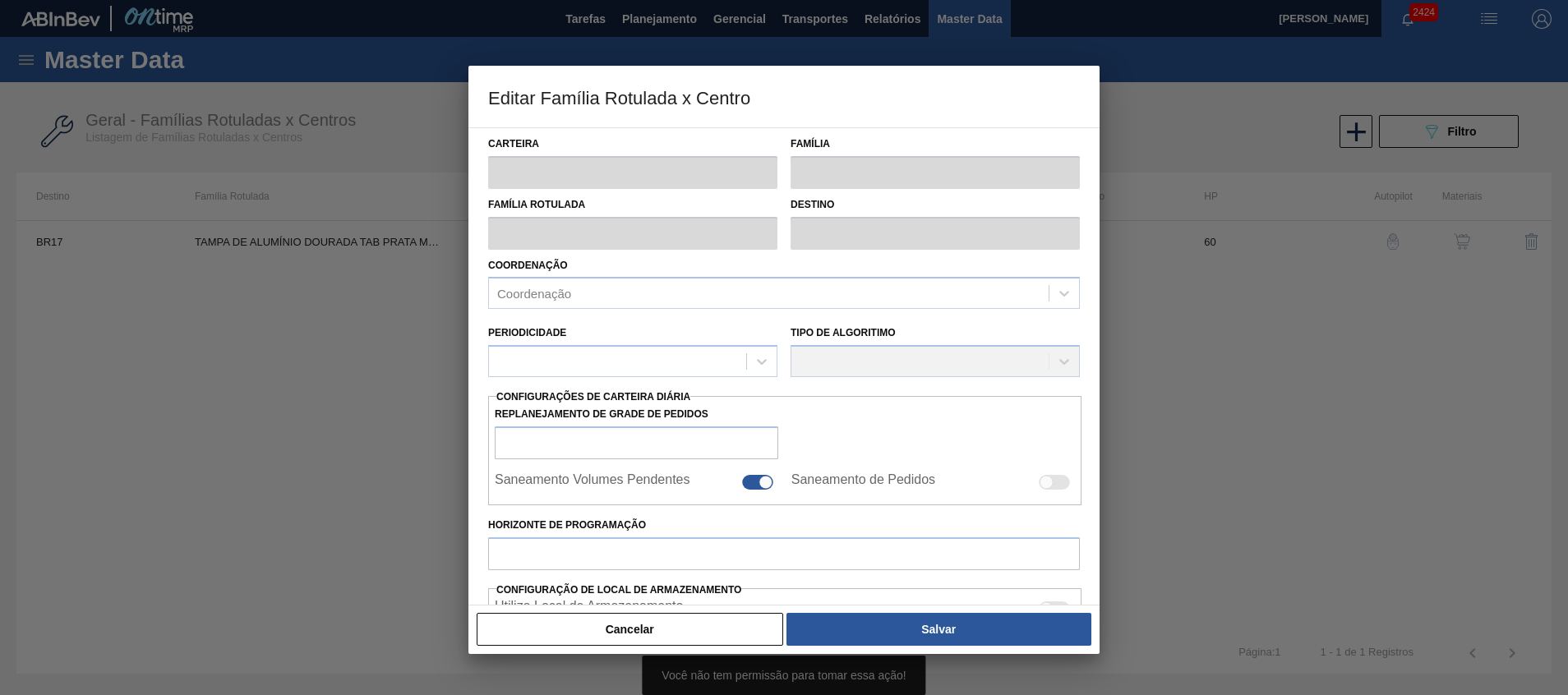
type input "9.196,071"
type input "27.588,212"
type input "67"
type input "21.457,498"
checkbox input "true"
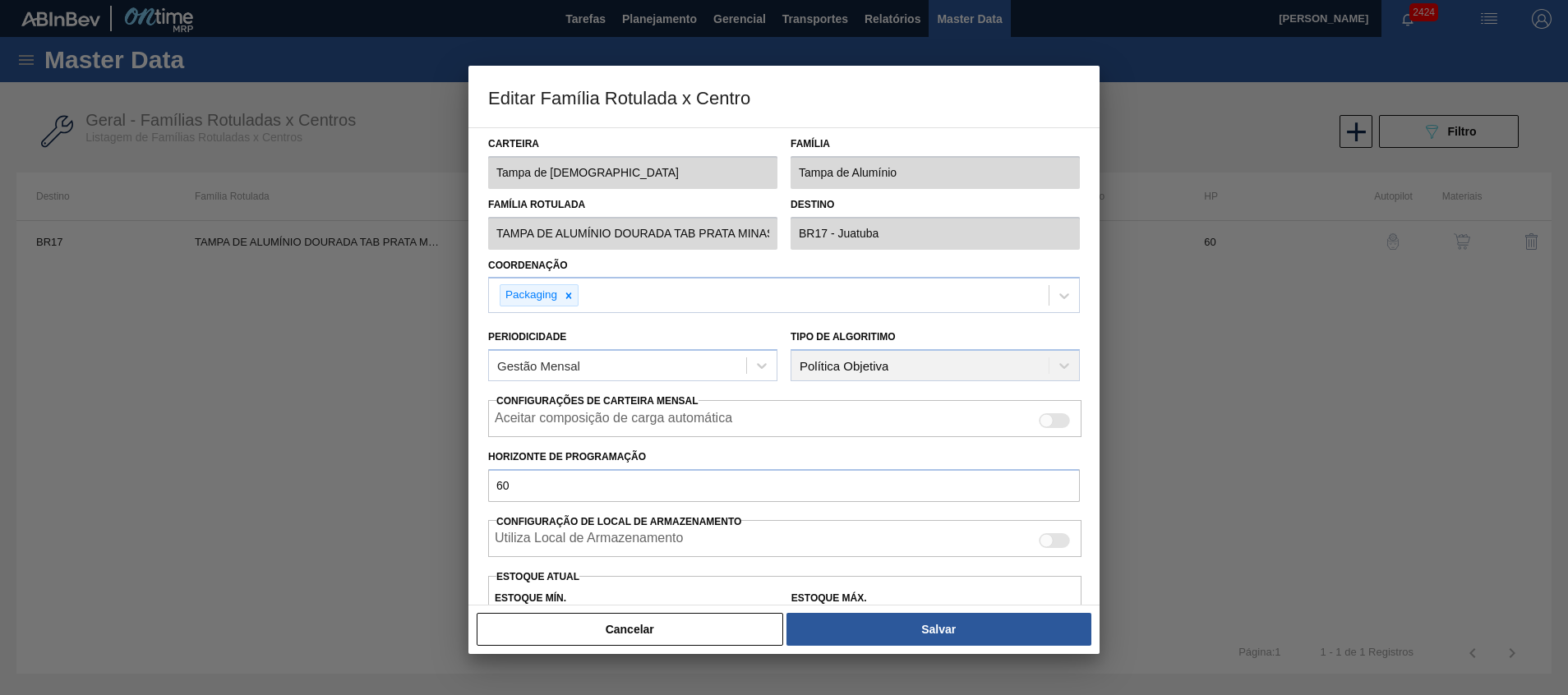
drag, startPoint x: 601, startPoint y: 627, endPoint x: 577, endPoint y: 557, distance: 74.0
click at [600, 627] on button "Cancelar" at bounding box center [630, 629] width 307 height 33
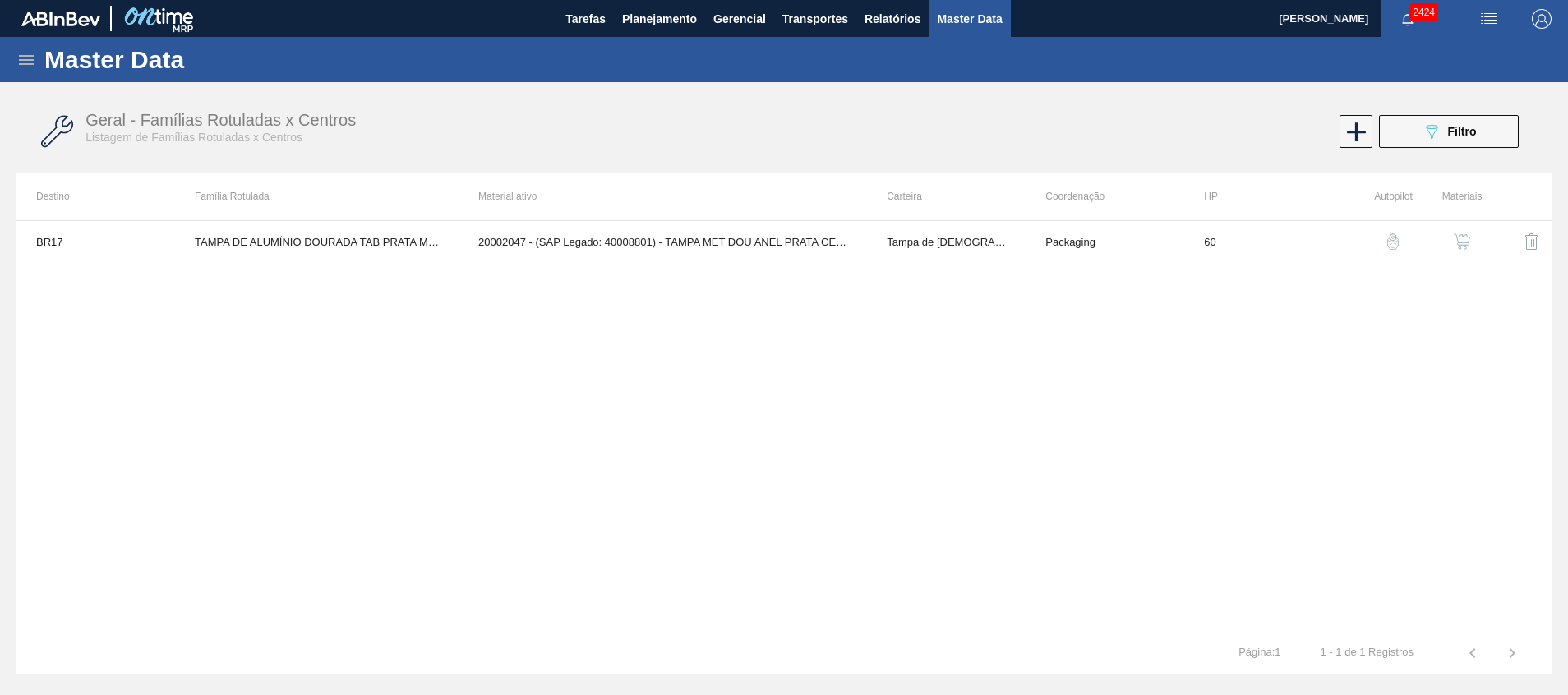
click at [365, 245] on td "TAMPA DE ALUMÍNIO DOURADA TAB PRATA MINAS" at bounding box center [317, 241] width 283 height 41
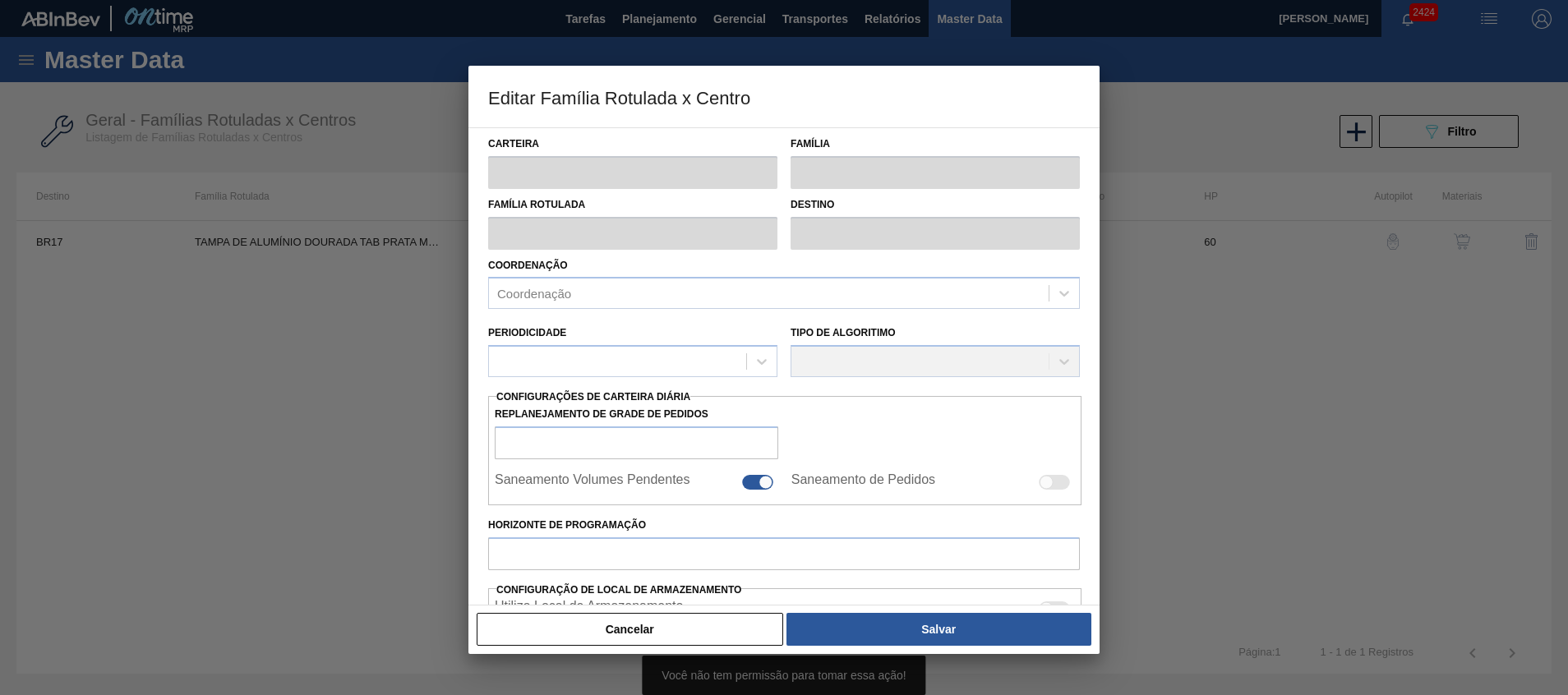
type input "Tampa de Lata"
type input "Tampa de Alumínio"
type input "TAMPA DE ALUMÍNIO DOURADA TAB PRATA MINAS"
type input "BR17 - Juatuba"
type input "60"
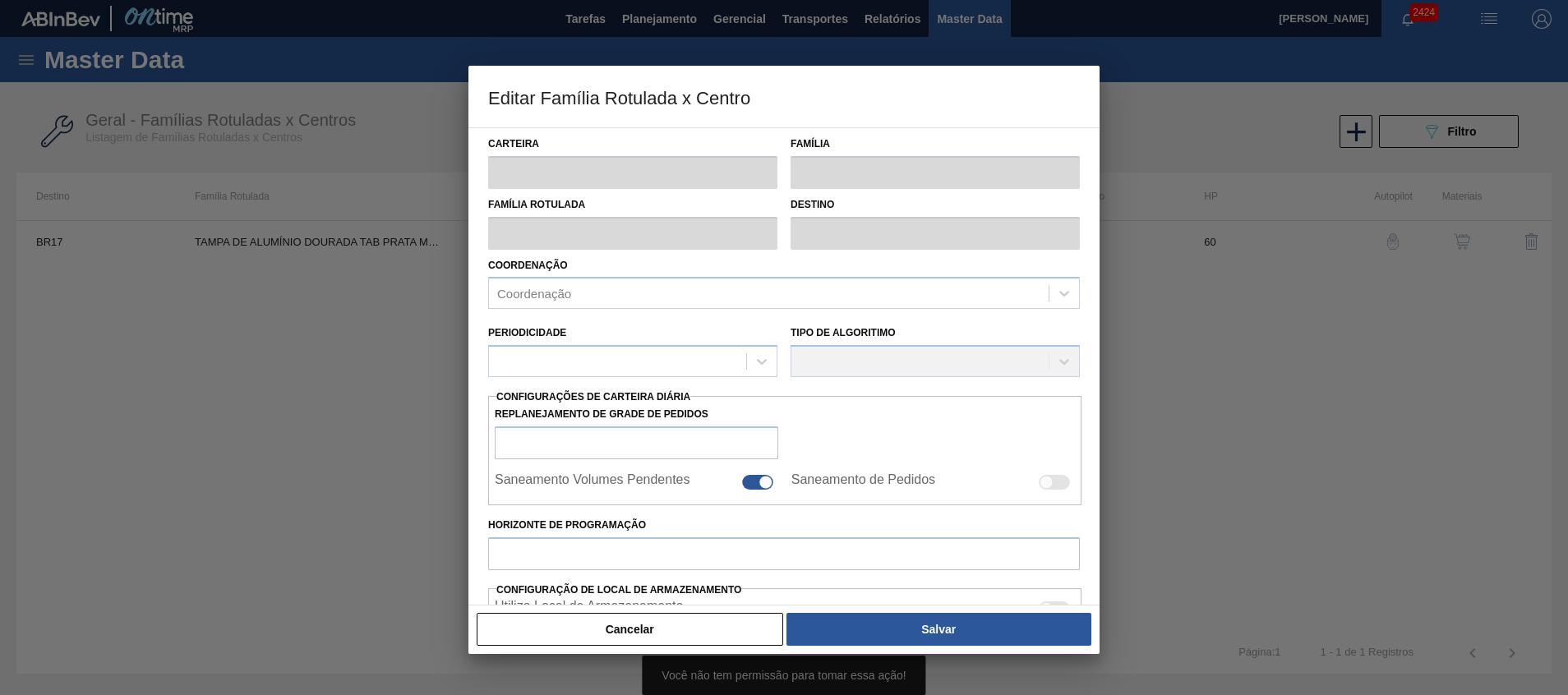
type input "9.196,071"
type input "27.588,212"
type input "67"
type input "21.457,498"
checkbox input "true"
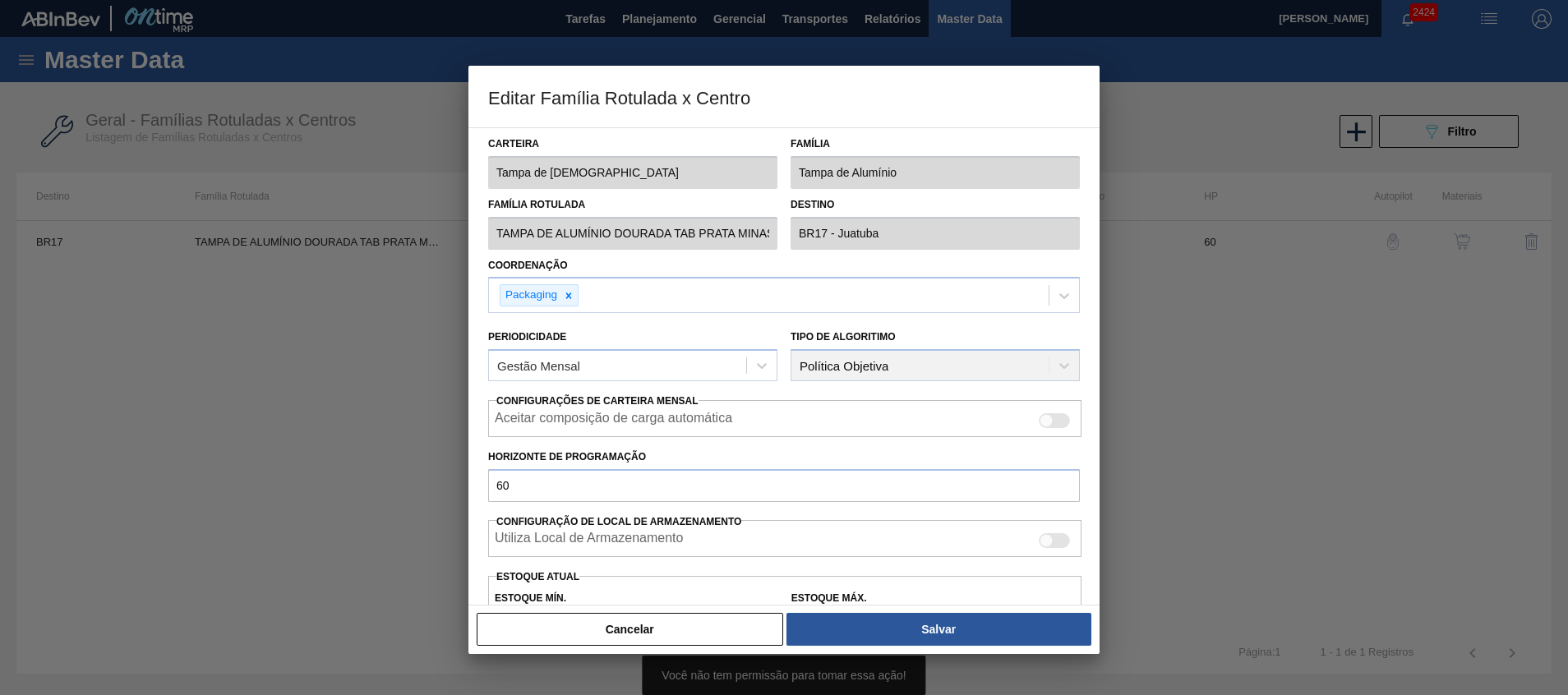
click at [564, 634] on button "Cancelar" at bounding box center [630, 629] width 307 height 33
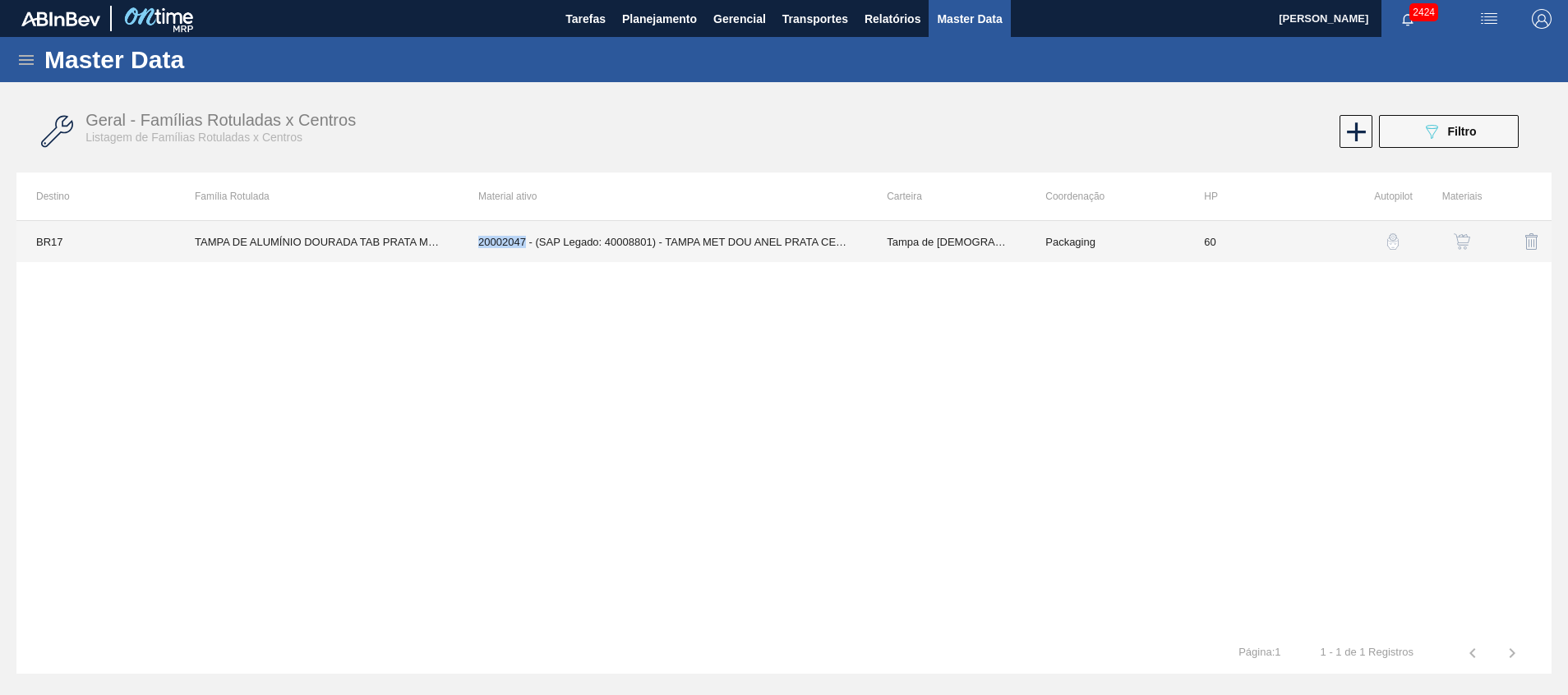
copy td "20002047"
drag, startPoint x: 485, startPoint y: 246, endPoint x: 527, endPoint y: 252, distance: 42.4
click at [527, 252] on td "20002047 - (SAP Legado: 40008801) - TAMPA MET DOU ANEL PRATA CERVEJA CX600" at bounding box center [662, 241] width 408 height 41
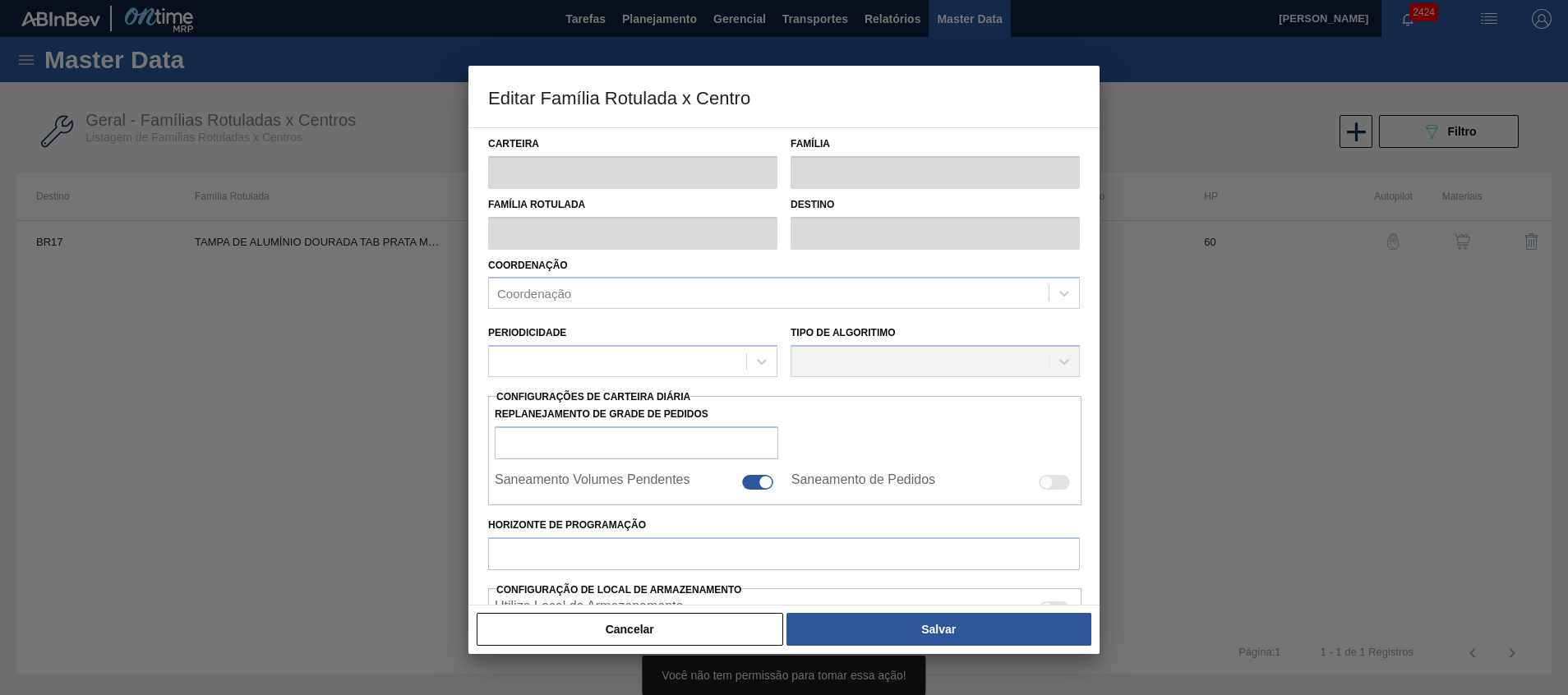
type input "Tampa de Lata"
type input "Tampa de Alumínio"
type input "TAMPA DE ALUMÍNIO DOURADA TAB PRATA MINAS"
type input "BR17 - Juatuba"
type input "60"
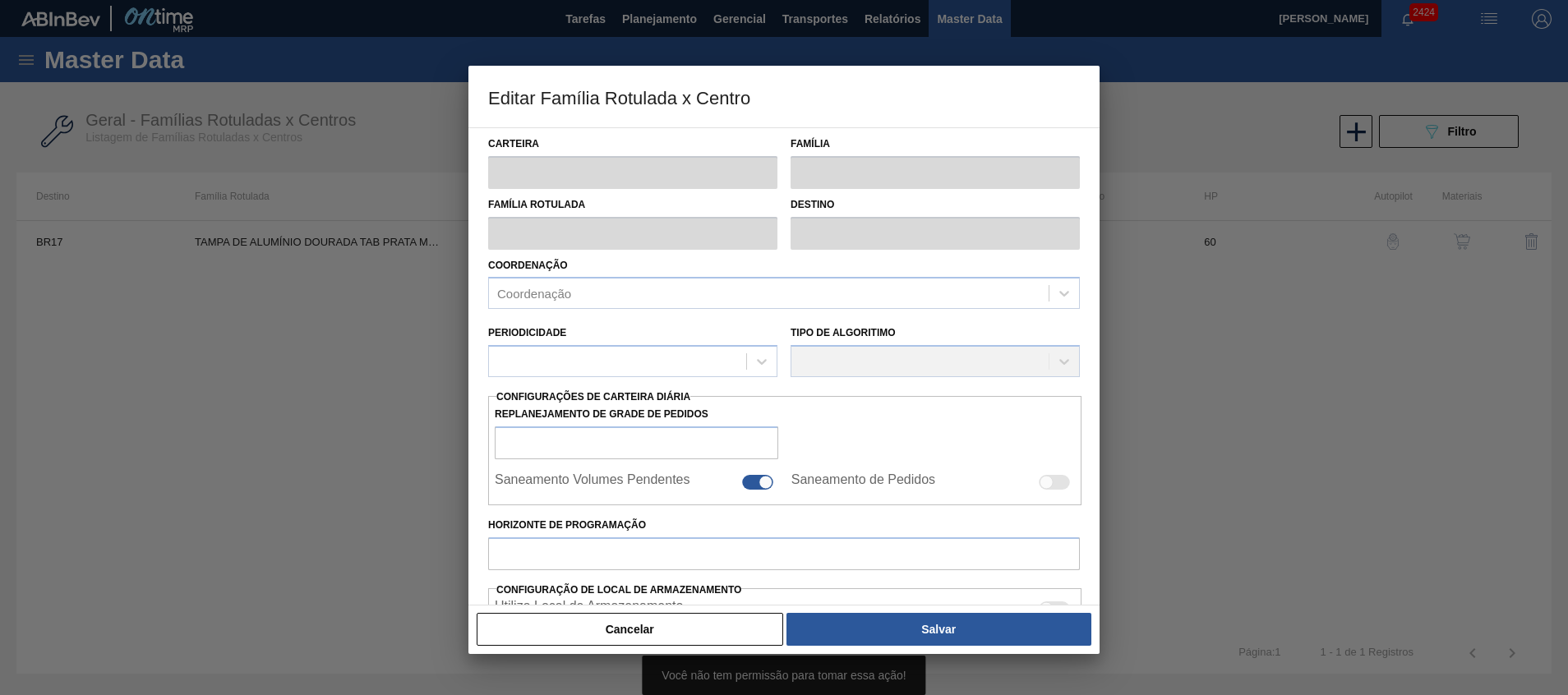
type input "9.196,071"
type input "27.588,212"
type input "67"
type input "21.457,498"
checkbox input "true"
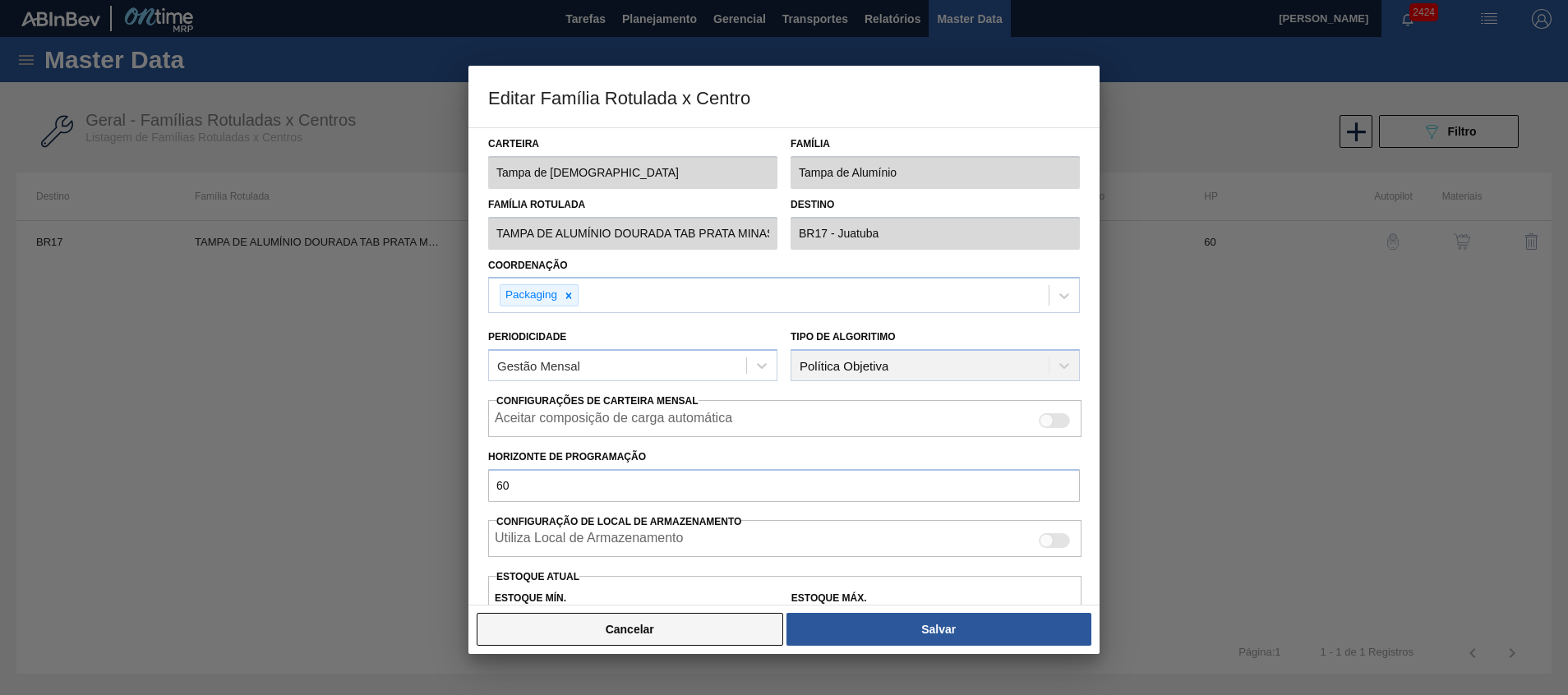
click at [632, 620] on button "Cancelar" at bounding box center [630, 629] width 307 height 33
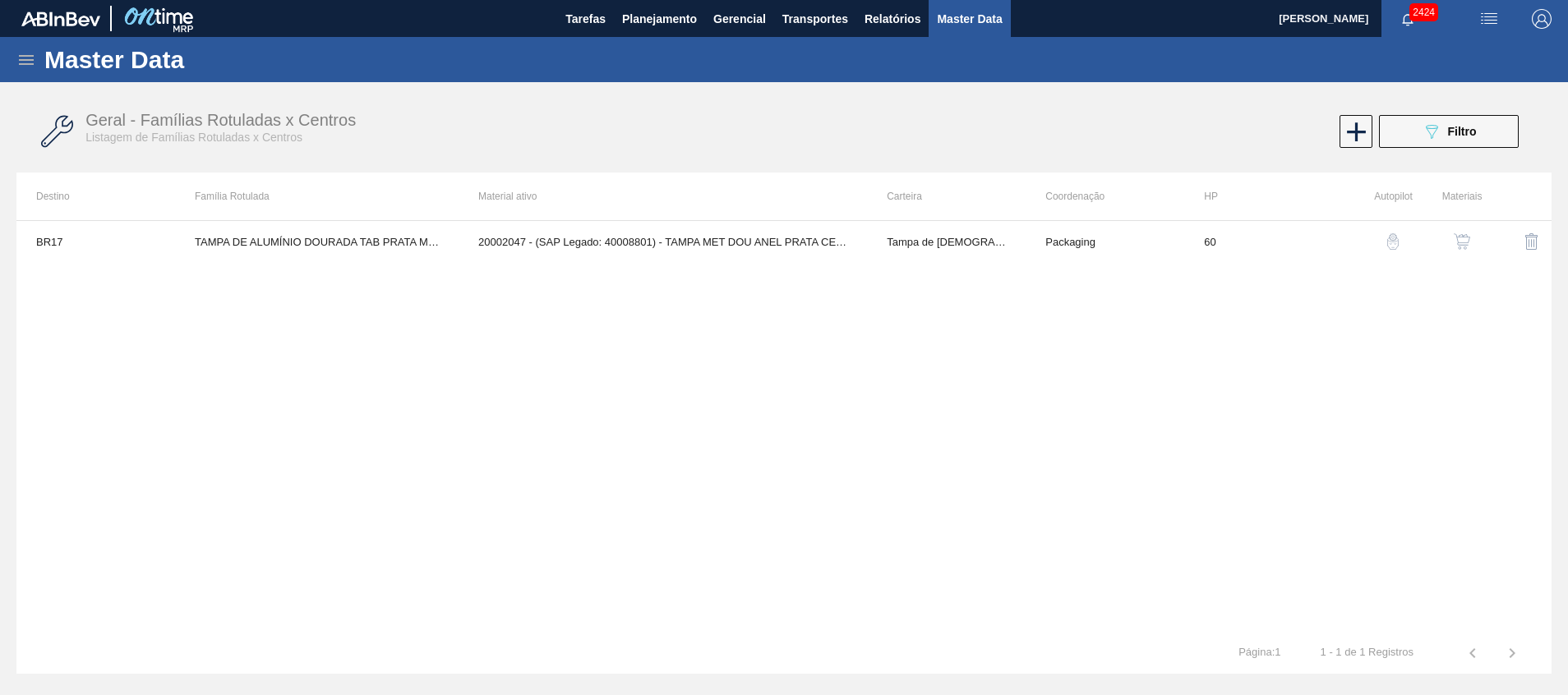
click at [513, 450] on div "BR17 TAMPA DE ALUMÍNIO DOURADA TAB PRATA MINAS 20002047 - (SAP Legado: 40008801…" at bounding box center [784, 427] width 1535 height 413
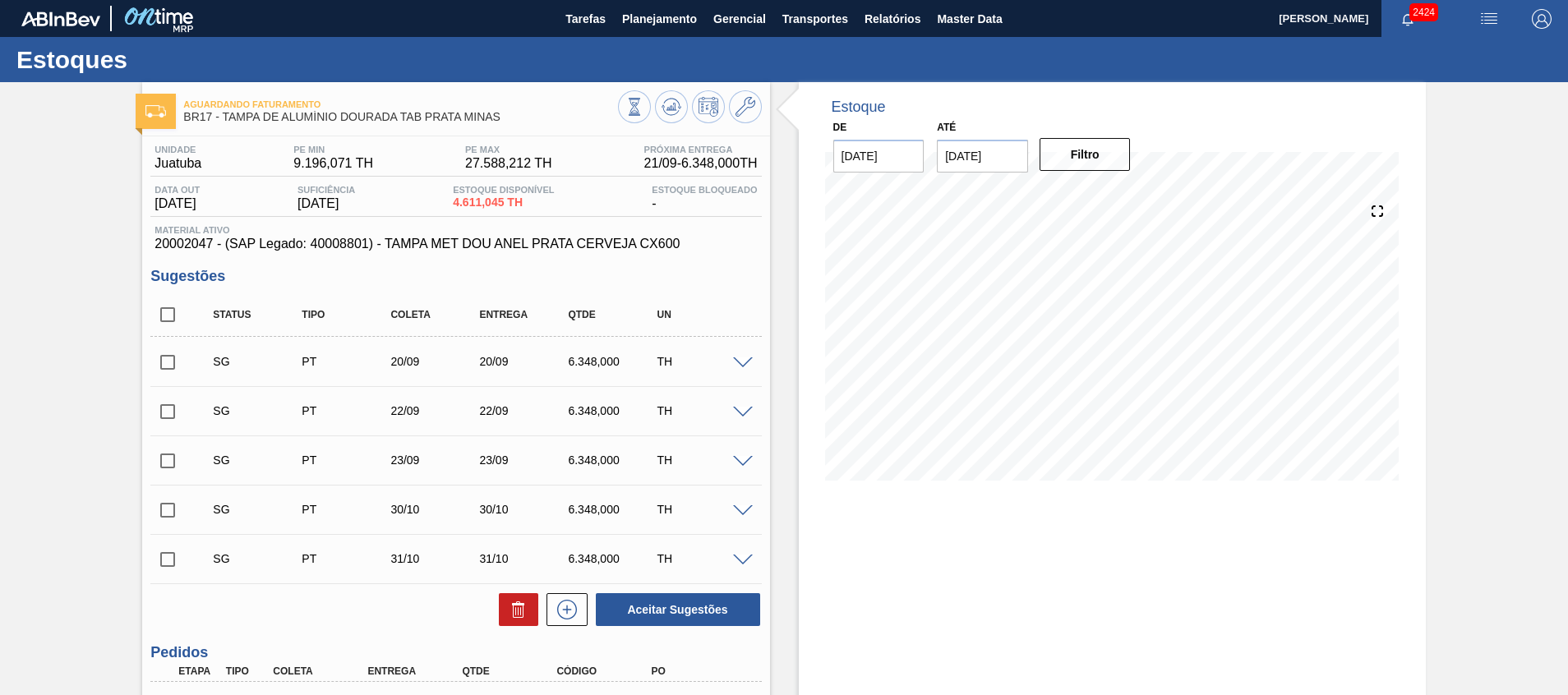
click at [182, 241] on span "20002047 - (SAP Legado: 40008801) - TAMPA MET DOU ANEL PRATA CERVEJA CX600" at bounding box center [455, 244] width 602 height 15
copy span "20002047"
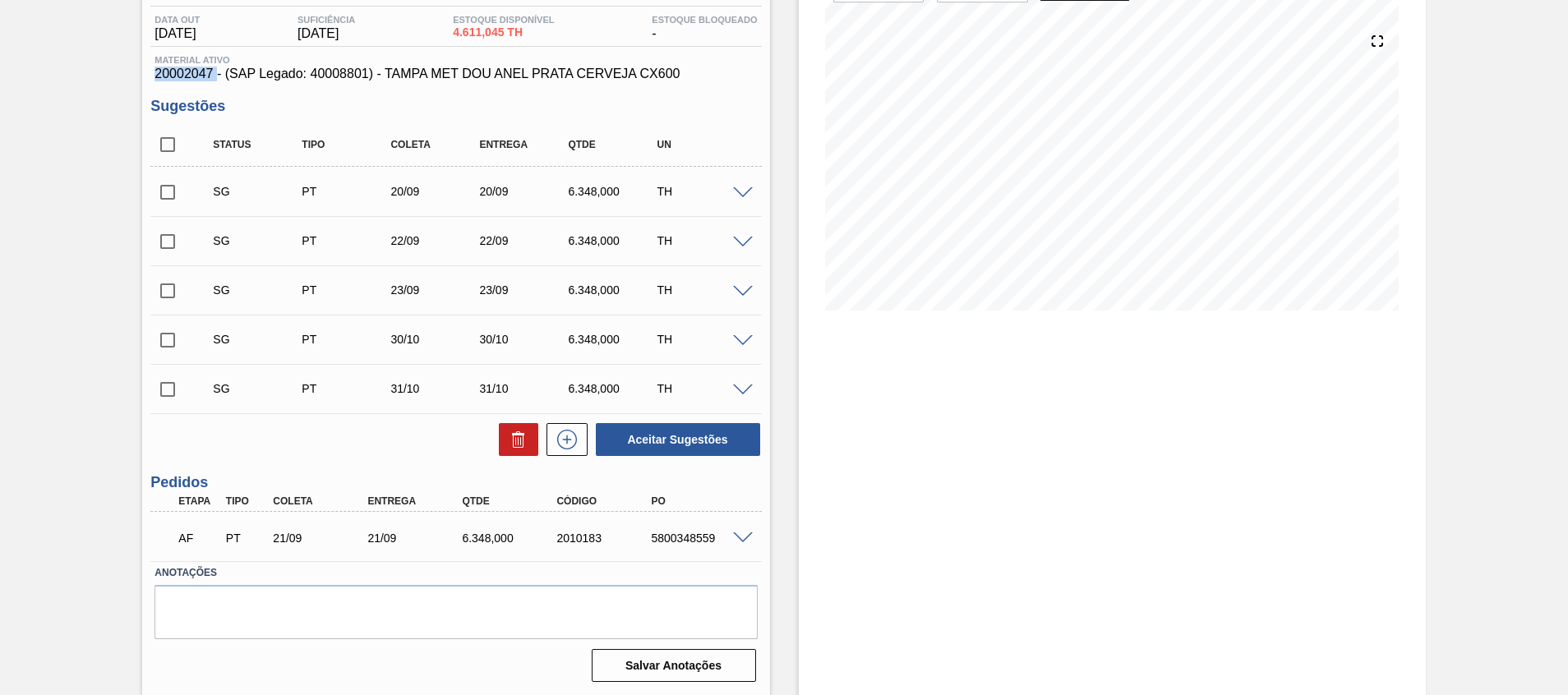
scroll to position [171, 0]
click at [738, 535] on span at bounding box center [743, 538] width 20 height 13
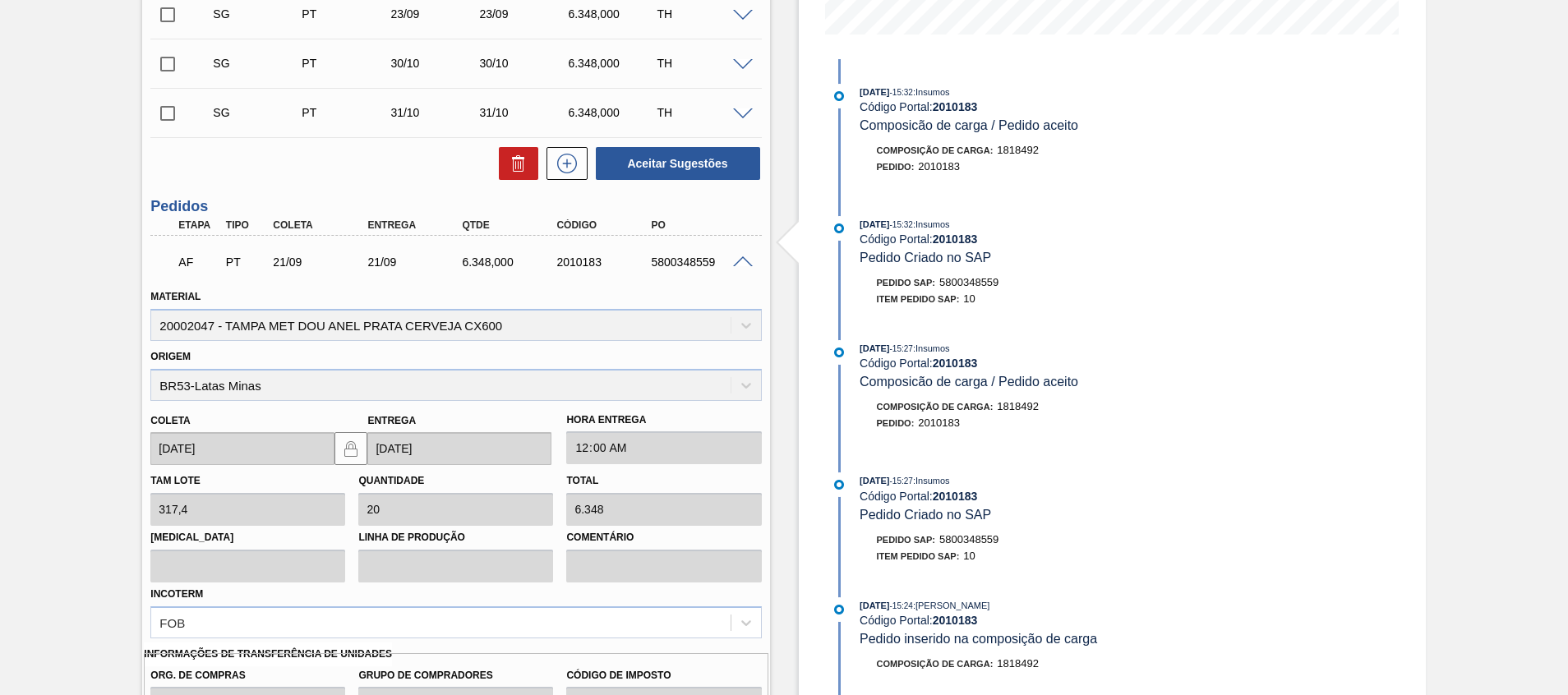
scroll to position [657, 0]
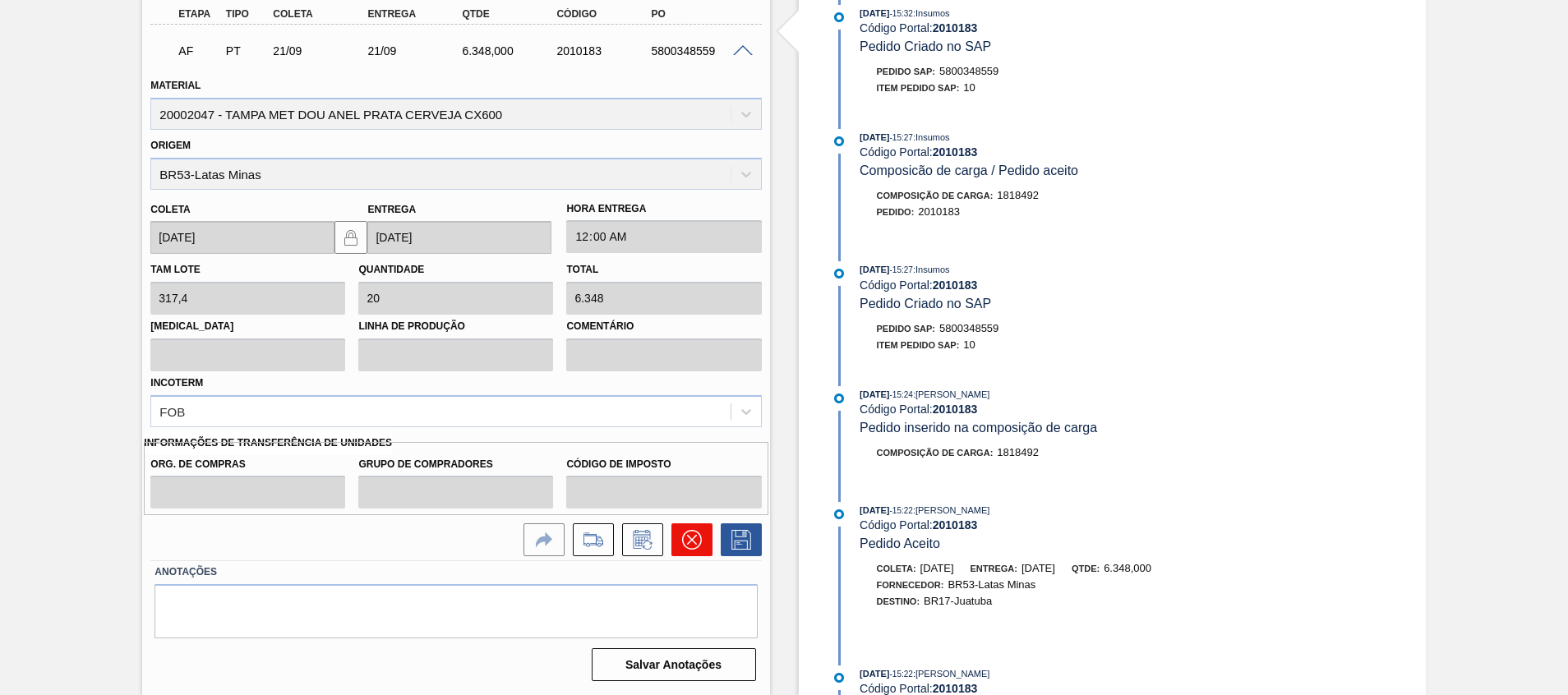
click at [688, 550] on icon at bounding box center [692, 540] width 20 height 20
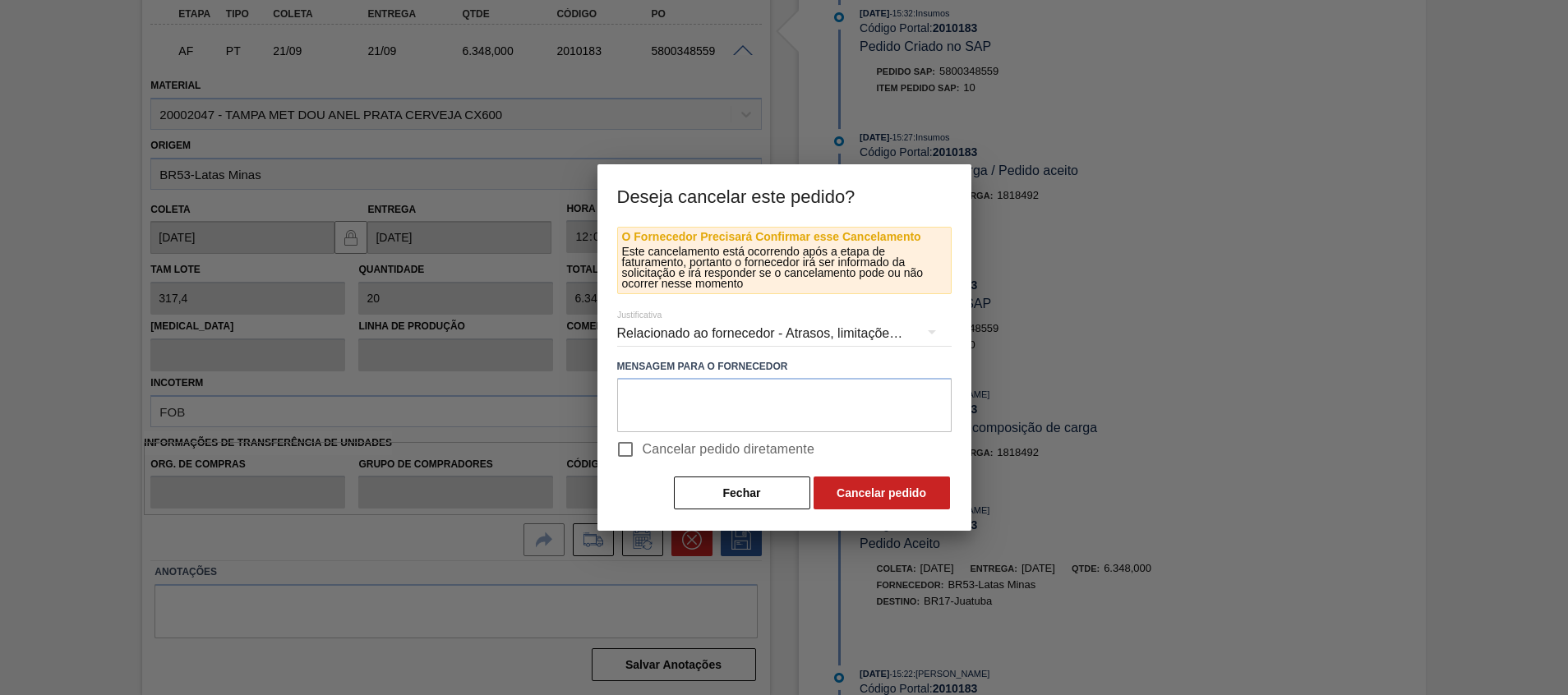
click at [735, 451] on span "Cancelar pedido diretamente" at bounding box center [728, 449] width 173 height 20
click at [642, 451] on input "Cancelar pedido diretamente" at bounding box center [625, 449] width 34 height 34
checkbox input "true"
click at [870, 490] on button "Cancelar pedido" at bounding box center [881, 493] width 136 height 33
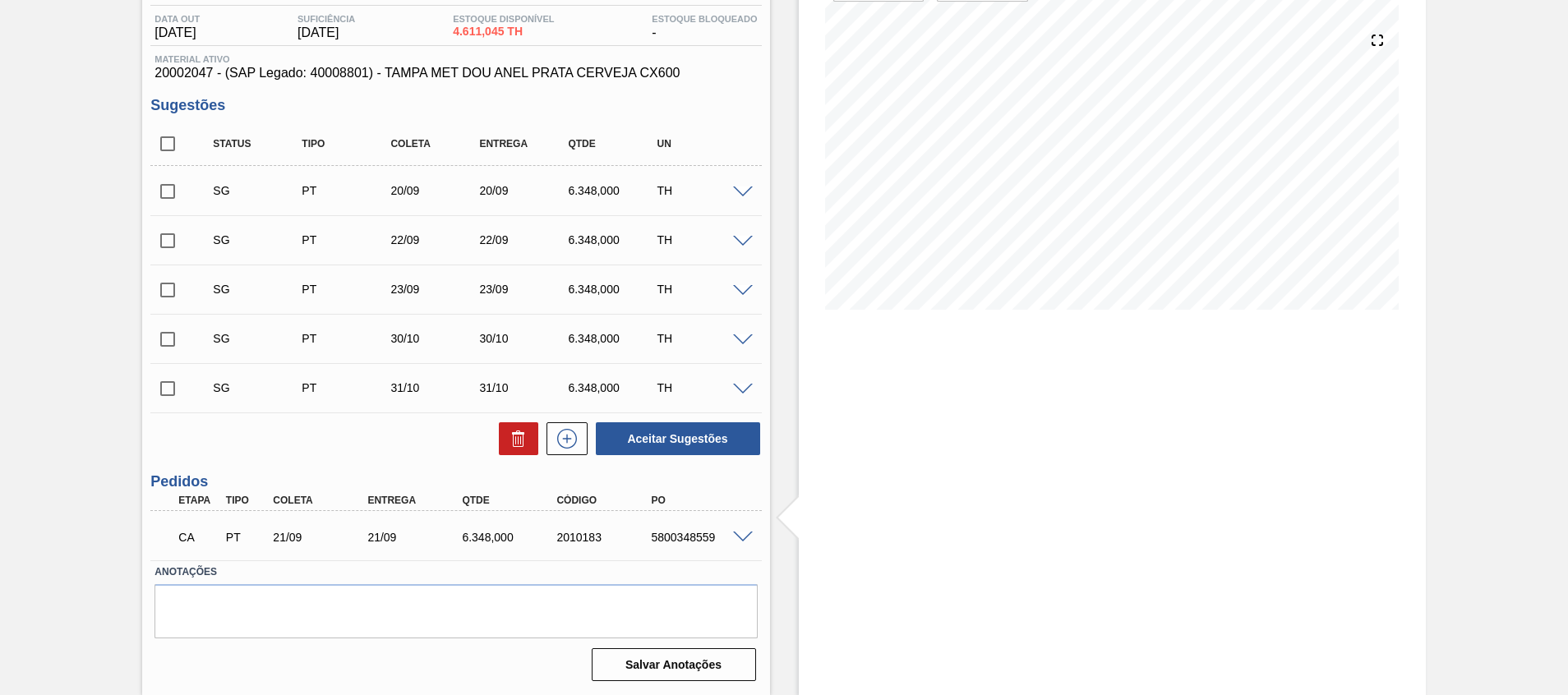
scroll to position [48, 0]
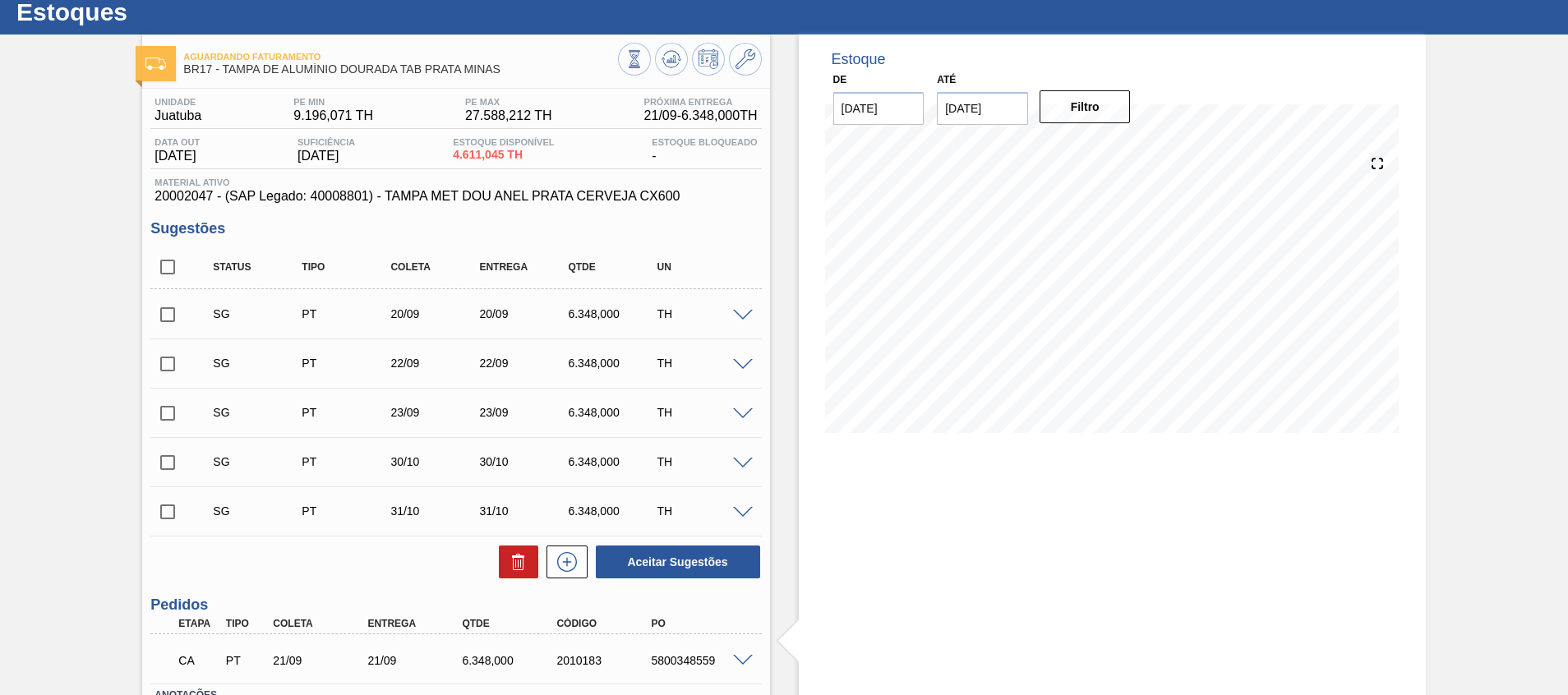
click at [161, 268] on input "checkbox" at bounding box center [167, 266] width 34 height 34
checkbox input "true"
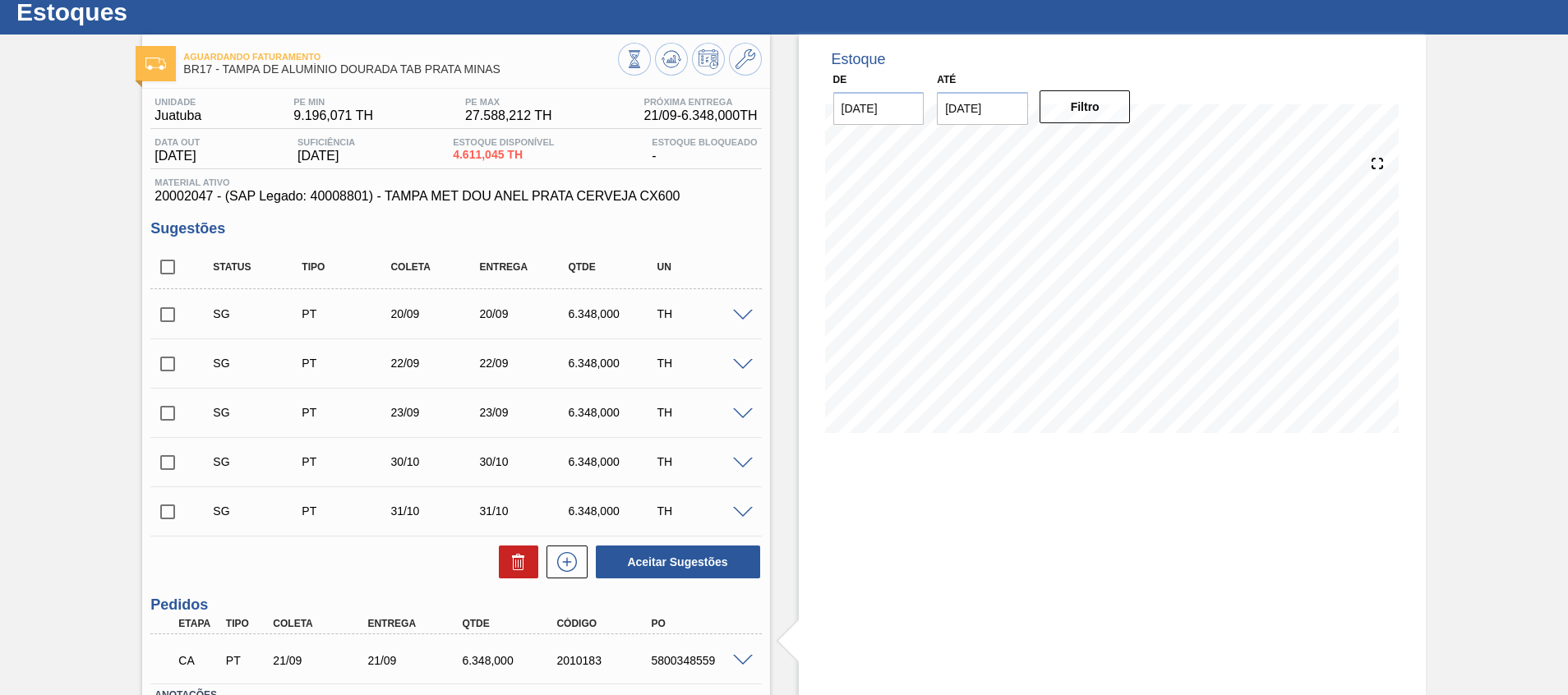
checkbox input "true"
click at [500, 555] on button at bounding box center [518, 561] width 39 height 33
checkbox input "false"
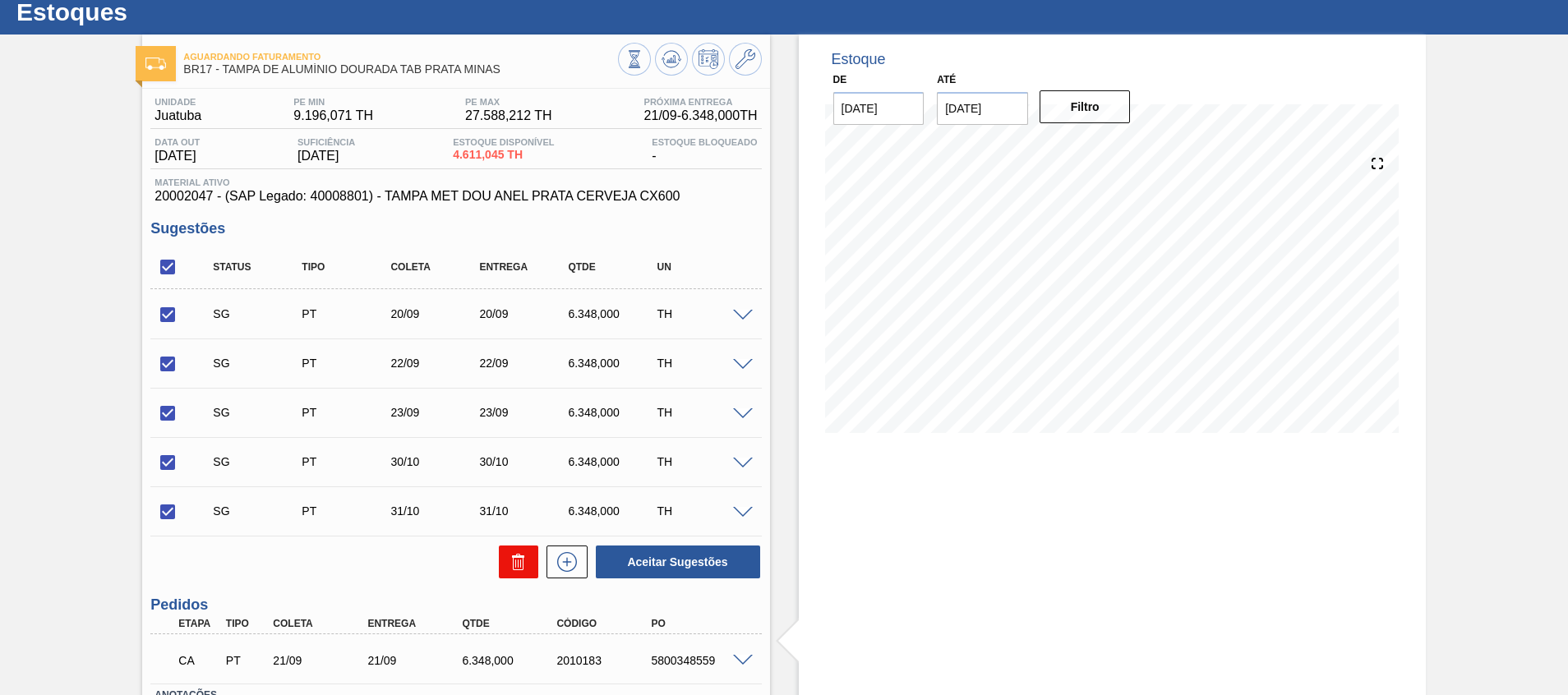
checkbox input "false"
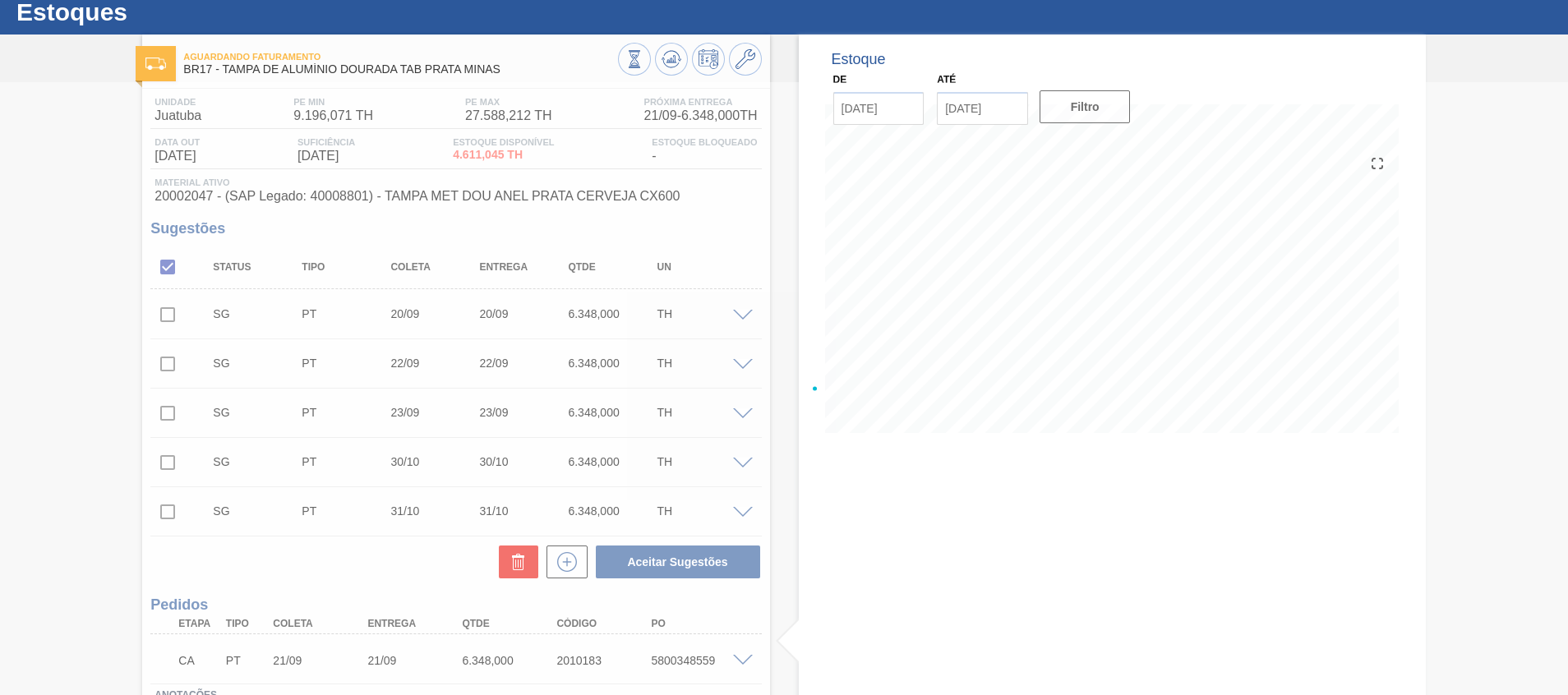
scroll to position [23, 0]
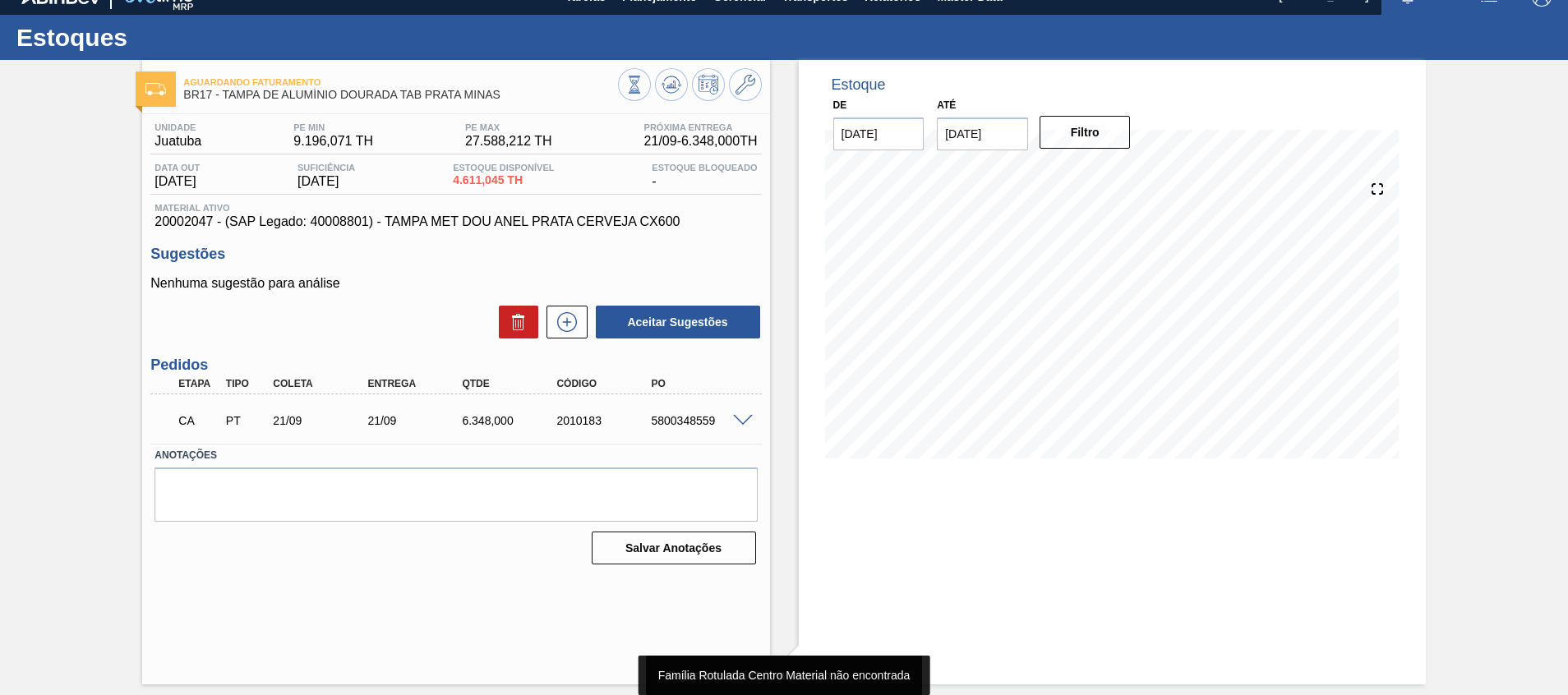
click at [734, 417] on span at bounding box center [743, 421] width 20 height 13
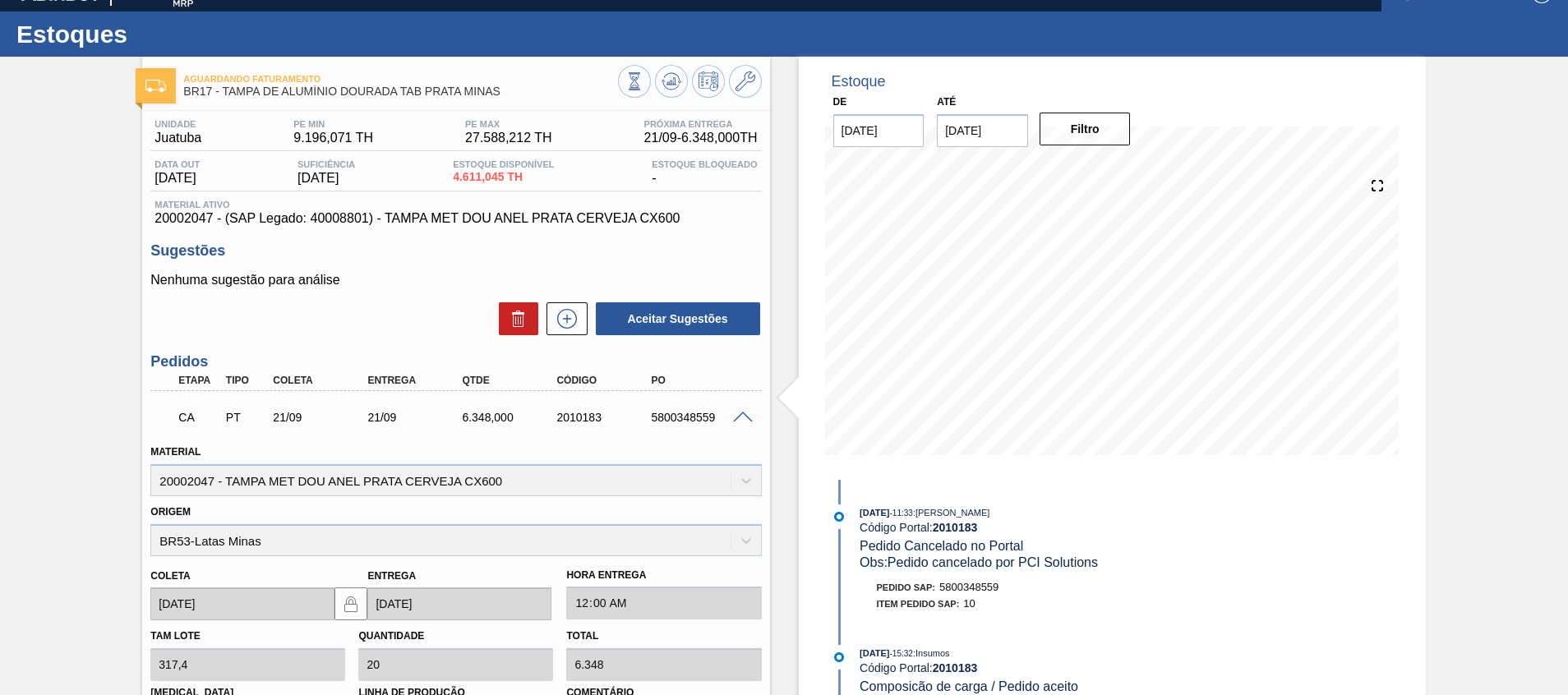
scroll to position [0, 0]
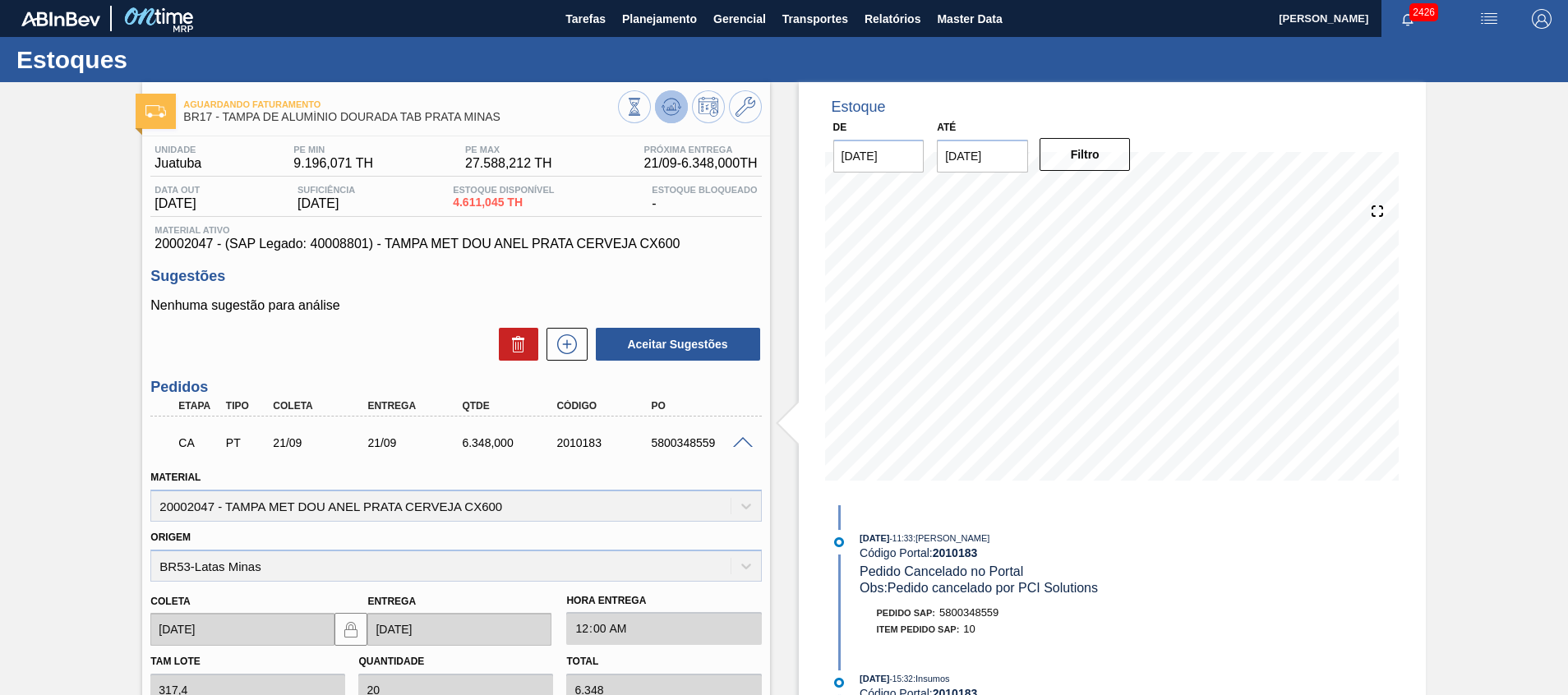
click at [681, 104] on button at bounding box center [671, 106] width 33 height 33
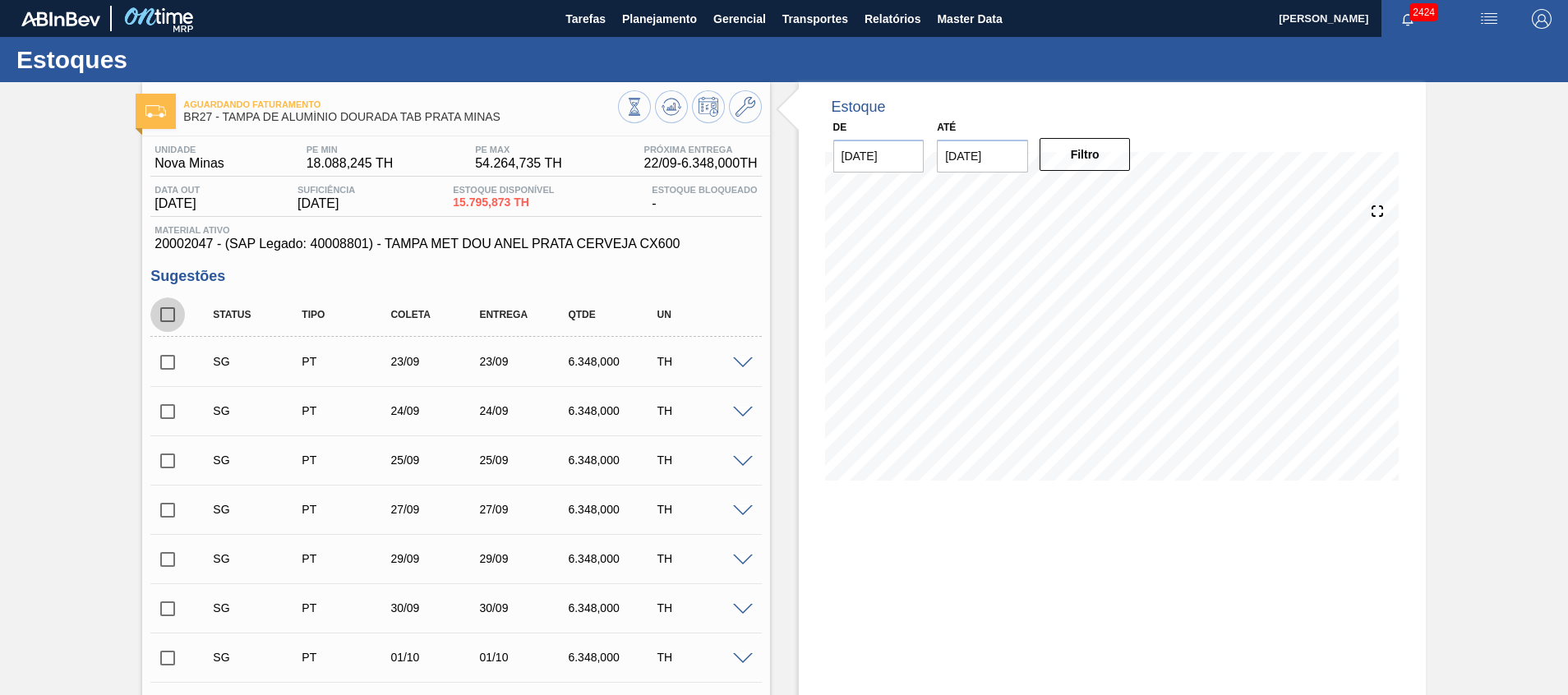
drag, startPoint x: 180, startPoint y: 310, endPoint x: 358, endPoint y: 383, distance: 192.4
click at [180, 311] on input "checkbox" at bounding box center [167, 314] width 34 height 34
checkbox input "true"
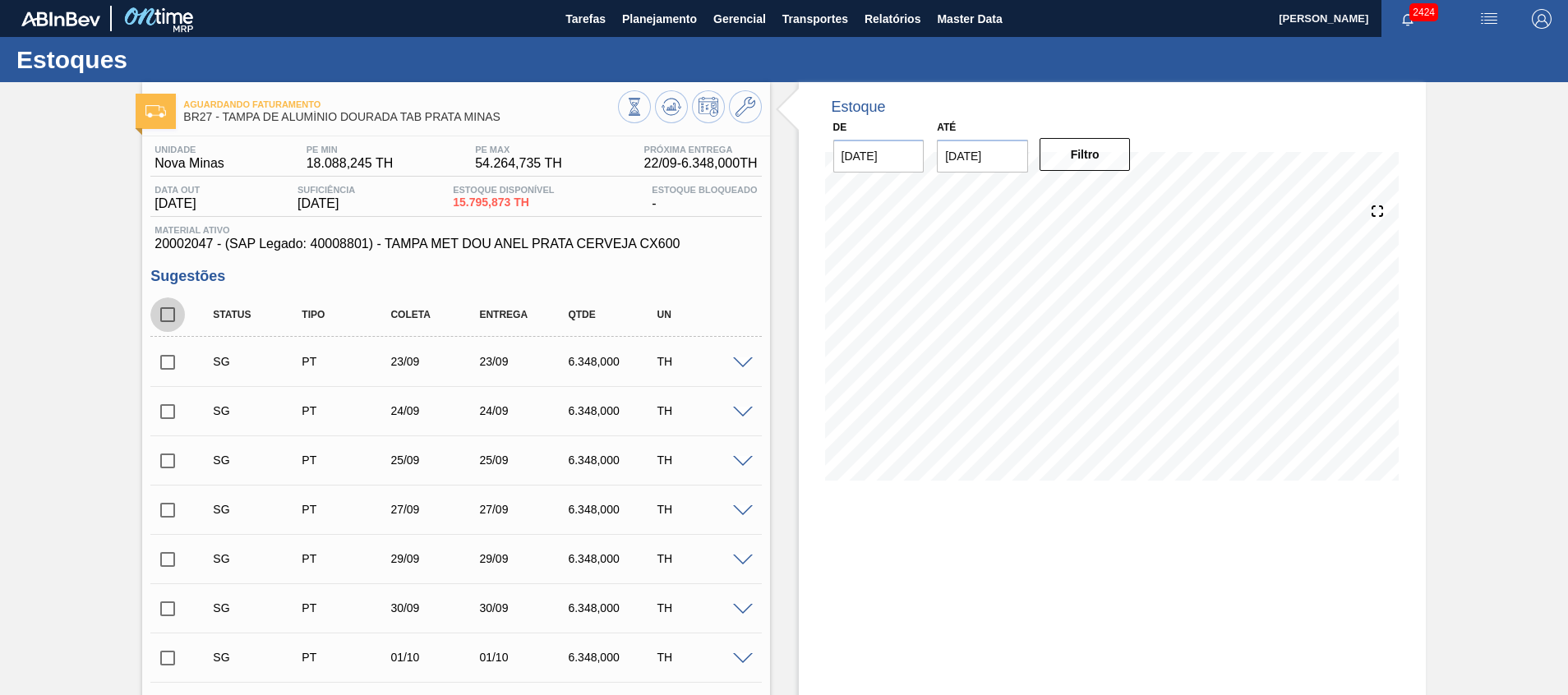
checkbox input "true"
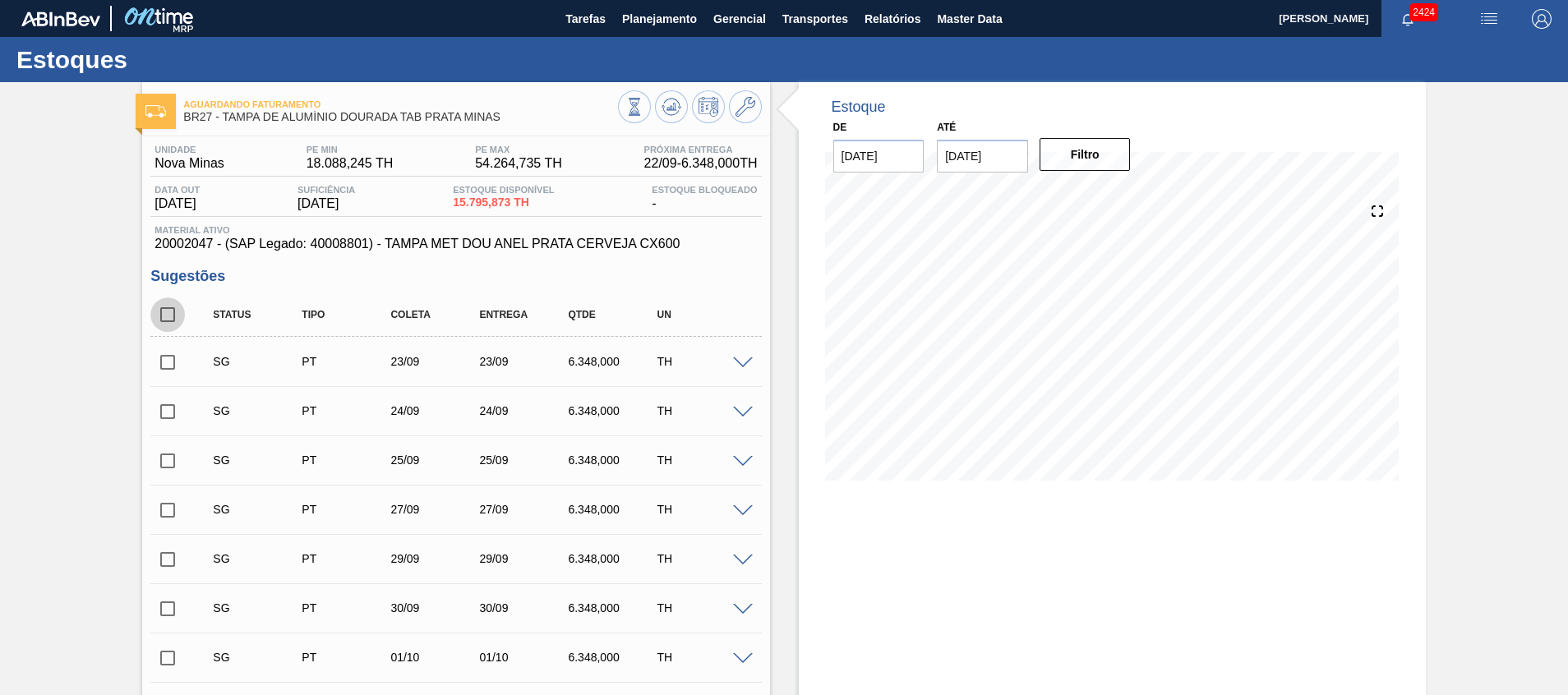
checkbox input "true"
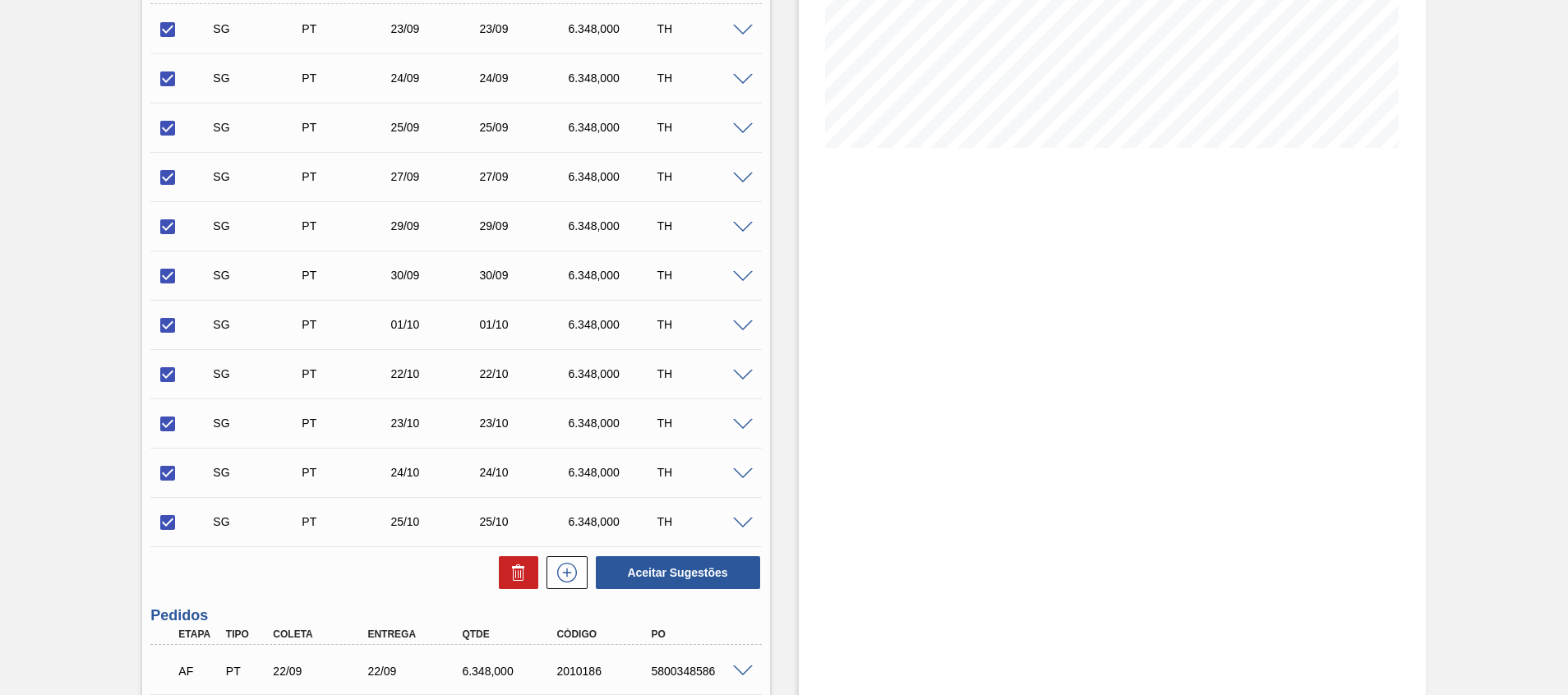
scroll to position [467, 0]
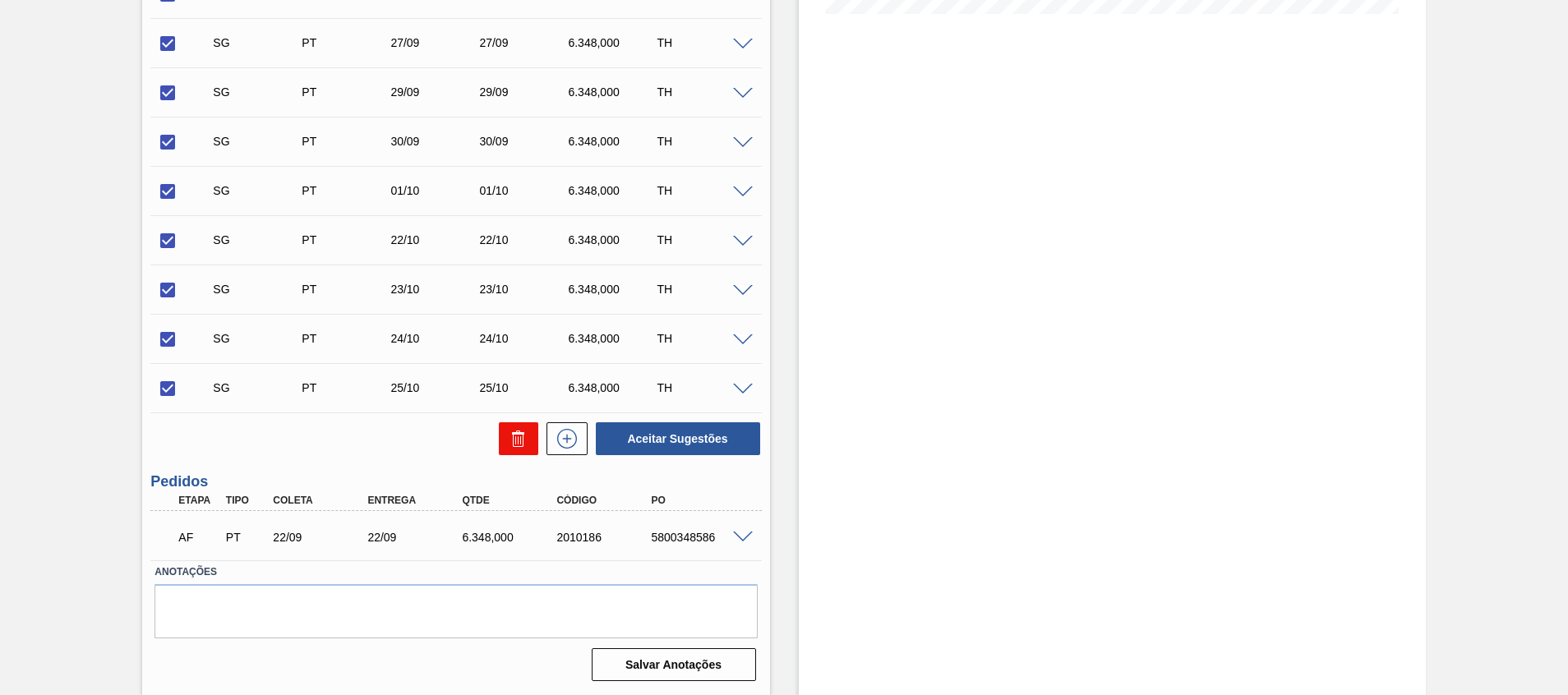
click at [518, 434] on icon at bounding box center [518, 434] width 13 height 3
checkbox input "false"
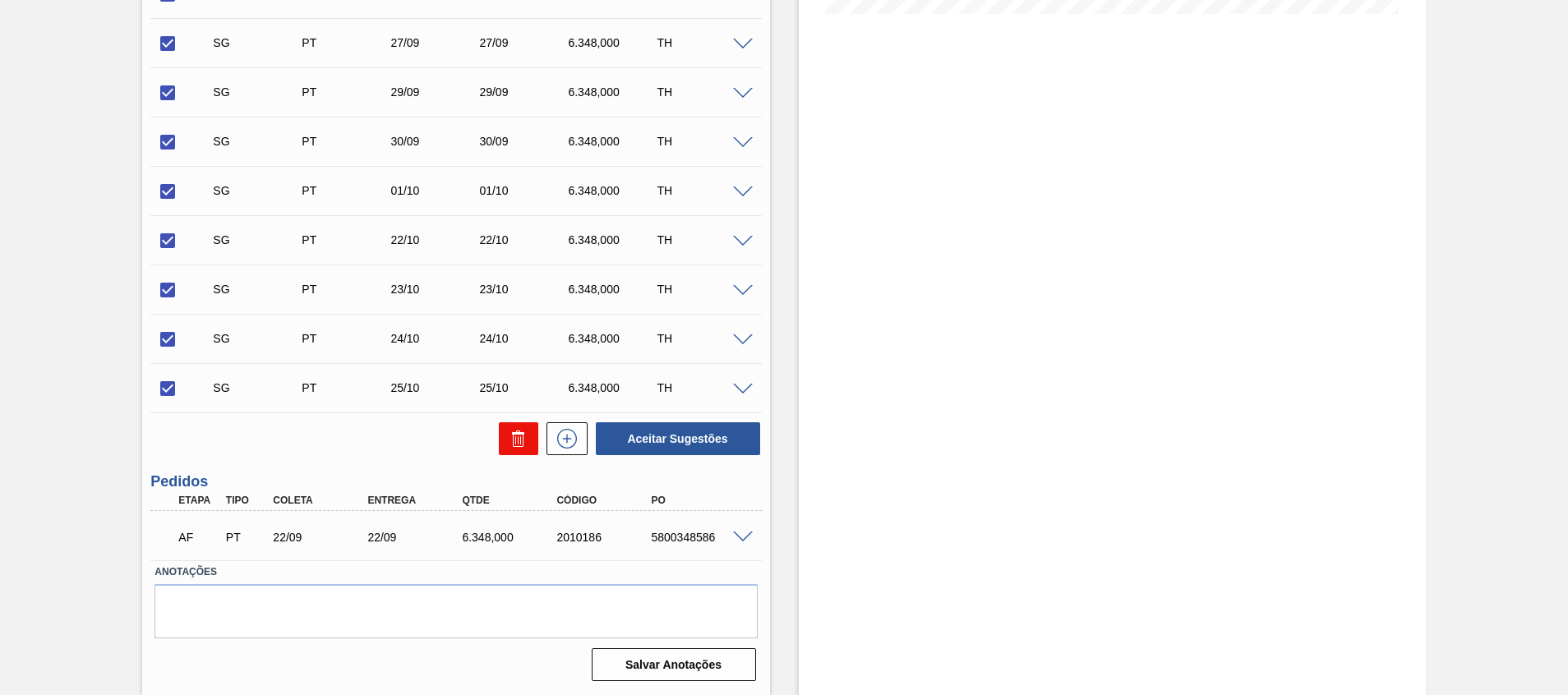
checkbox input "false"
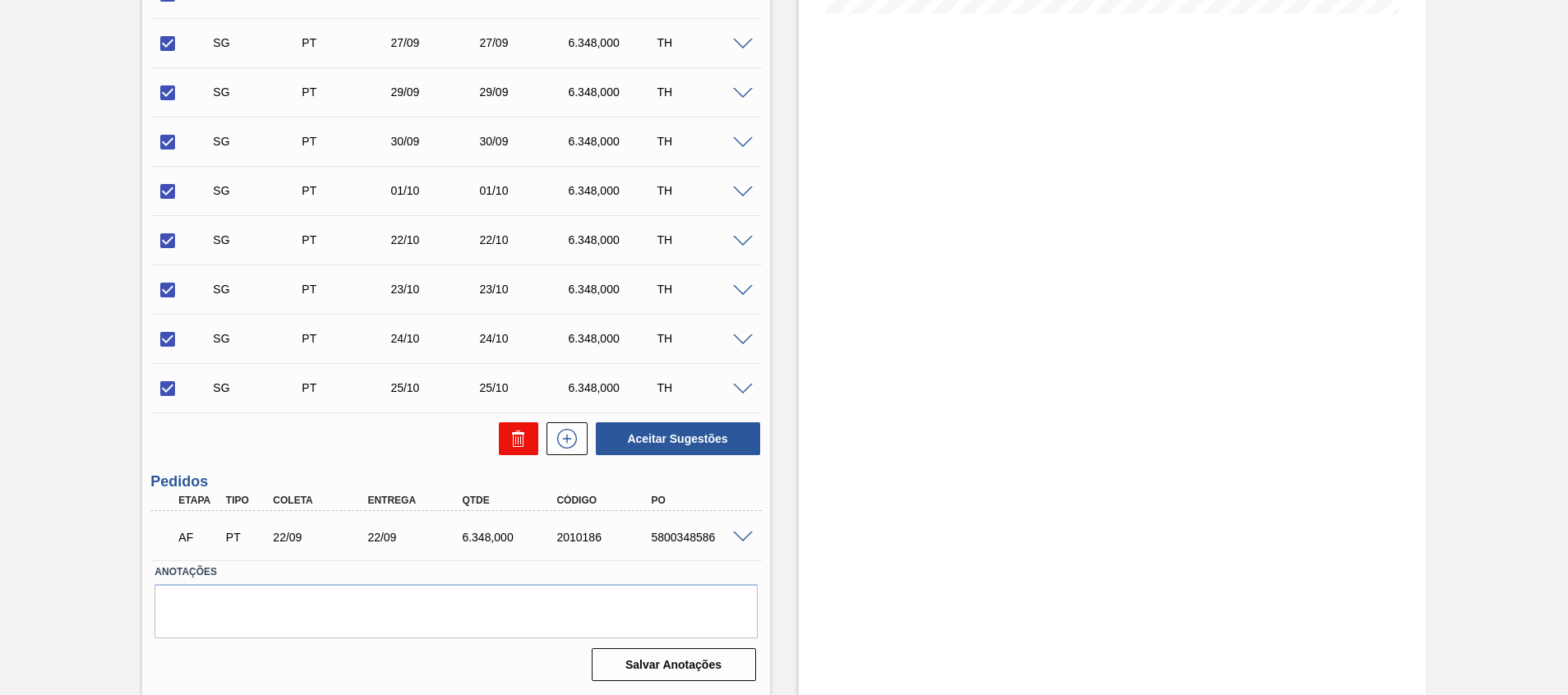
checkbox input "false"
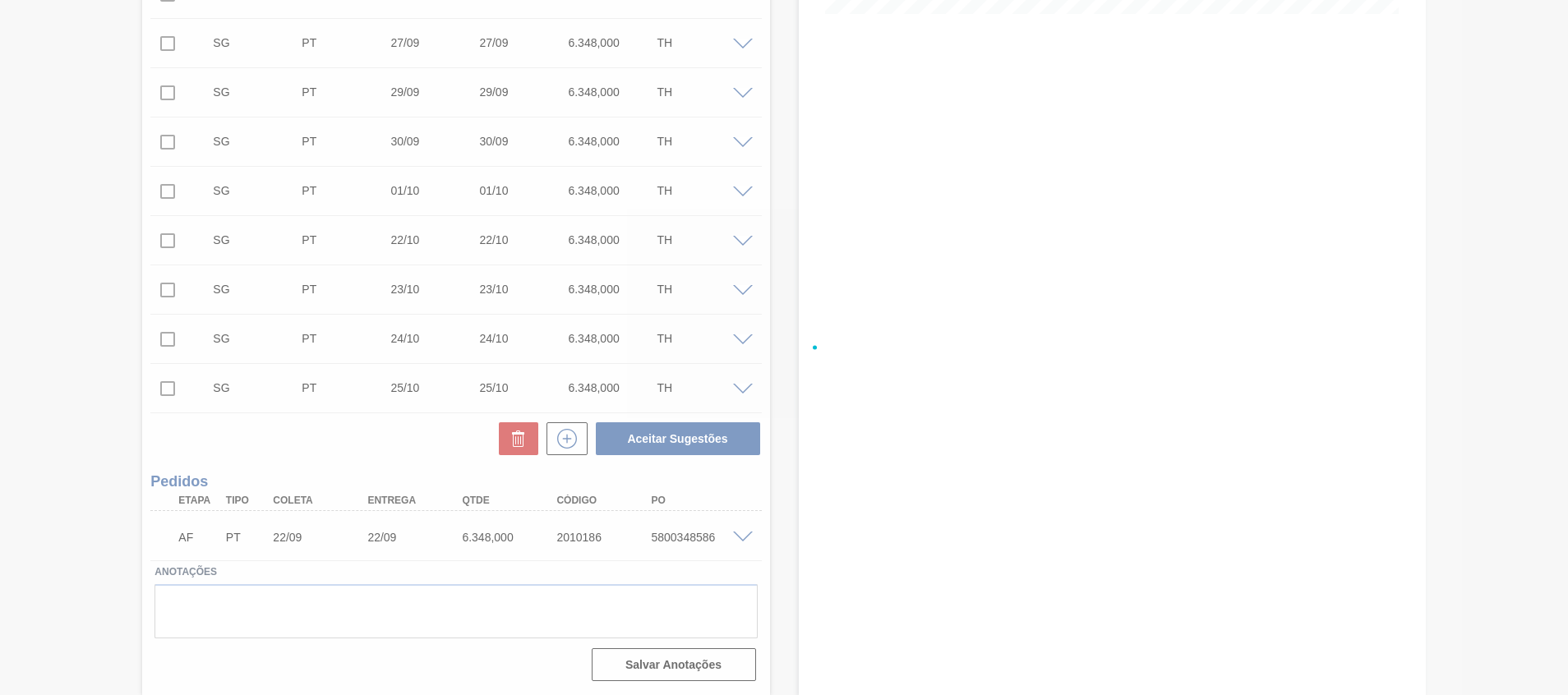
scroll to position [12, 0]
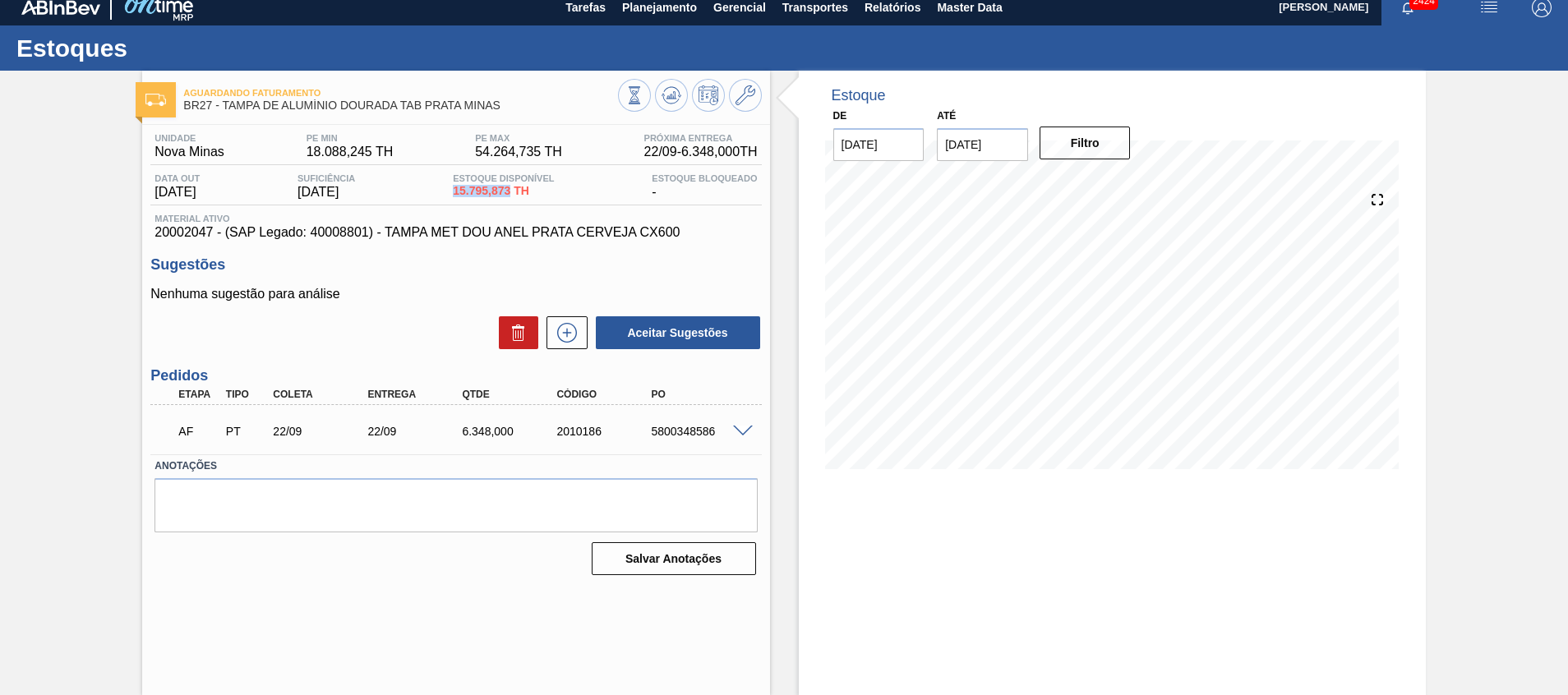
drag, startPoint x: 454, startPoint y: 192, endPoint x: 519, endPoint y: 191, distance: 65.0
click at [519, 191] on div "Data out [DATE] Suficiência [DATE] Estoque Disponível 15.795,873 TH Estoque Blo…" at bounding box center [455, 190] width 611 height 32
copy span "15.795,873"
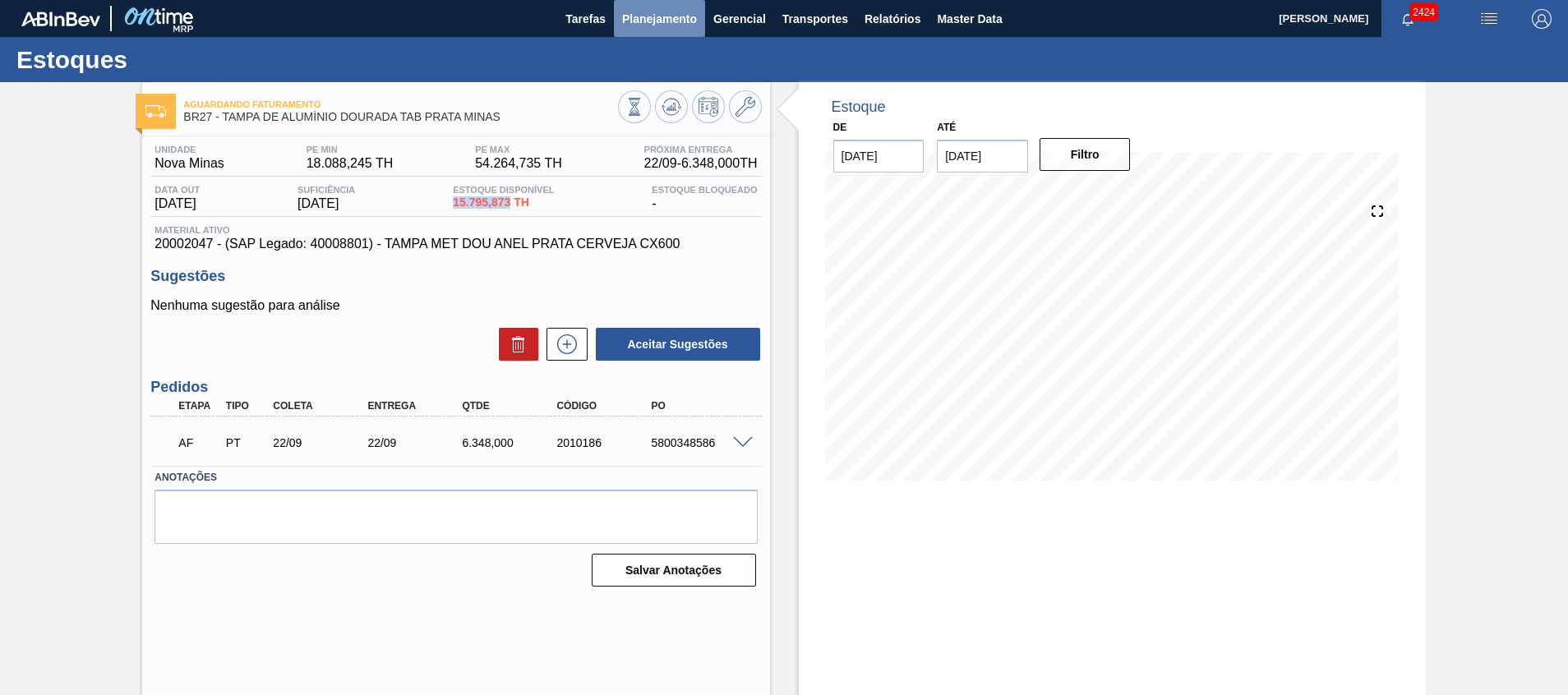
click at [677, 18] on span "Planejamento" at bounding box center [660, 19] width 75 height 20
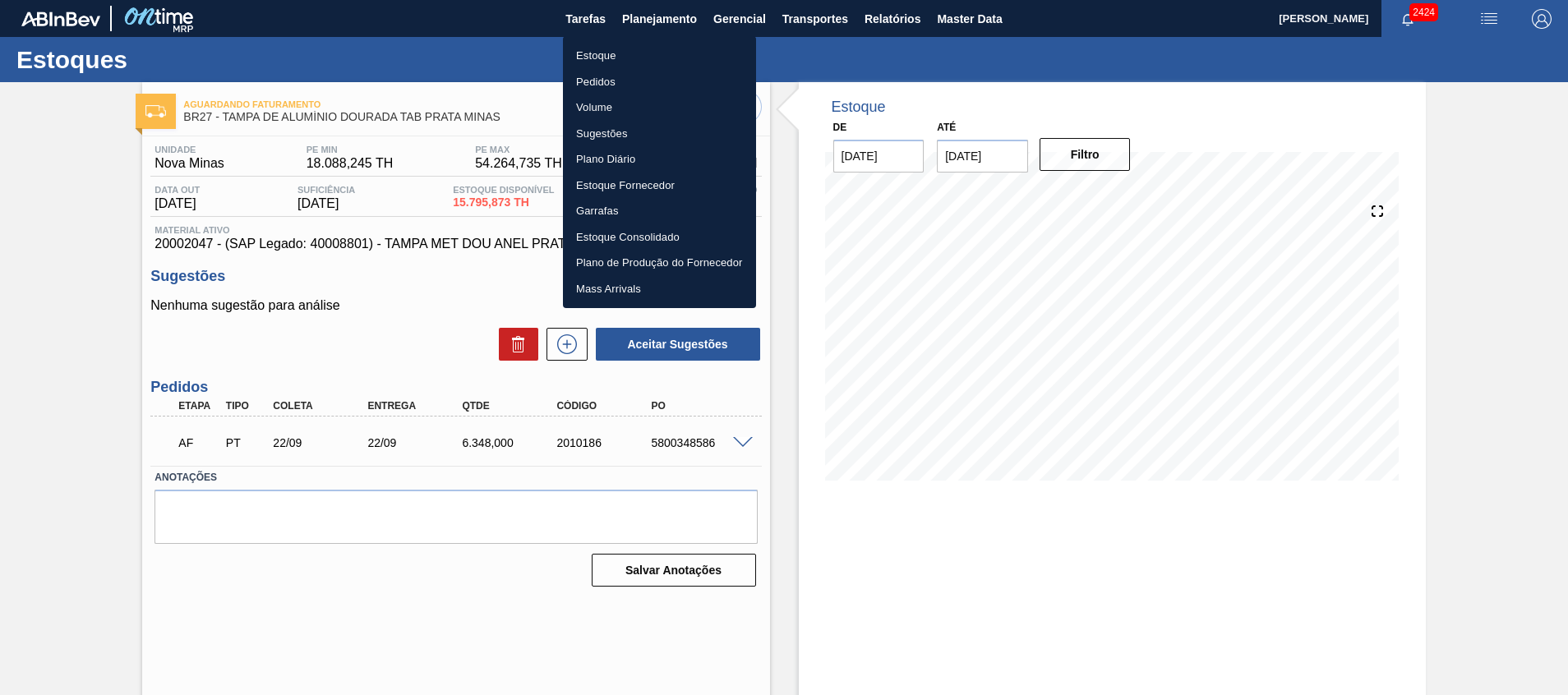
click at [863, 484] on div at bounding box center [784, 348] width 1568 height 695
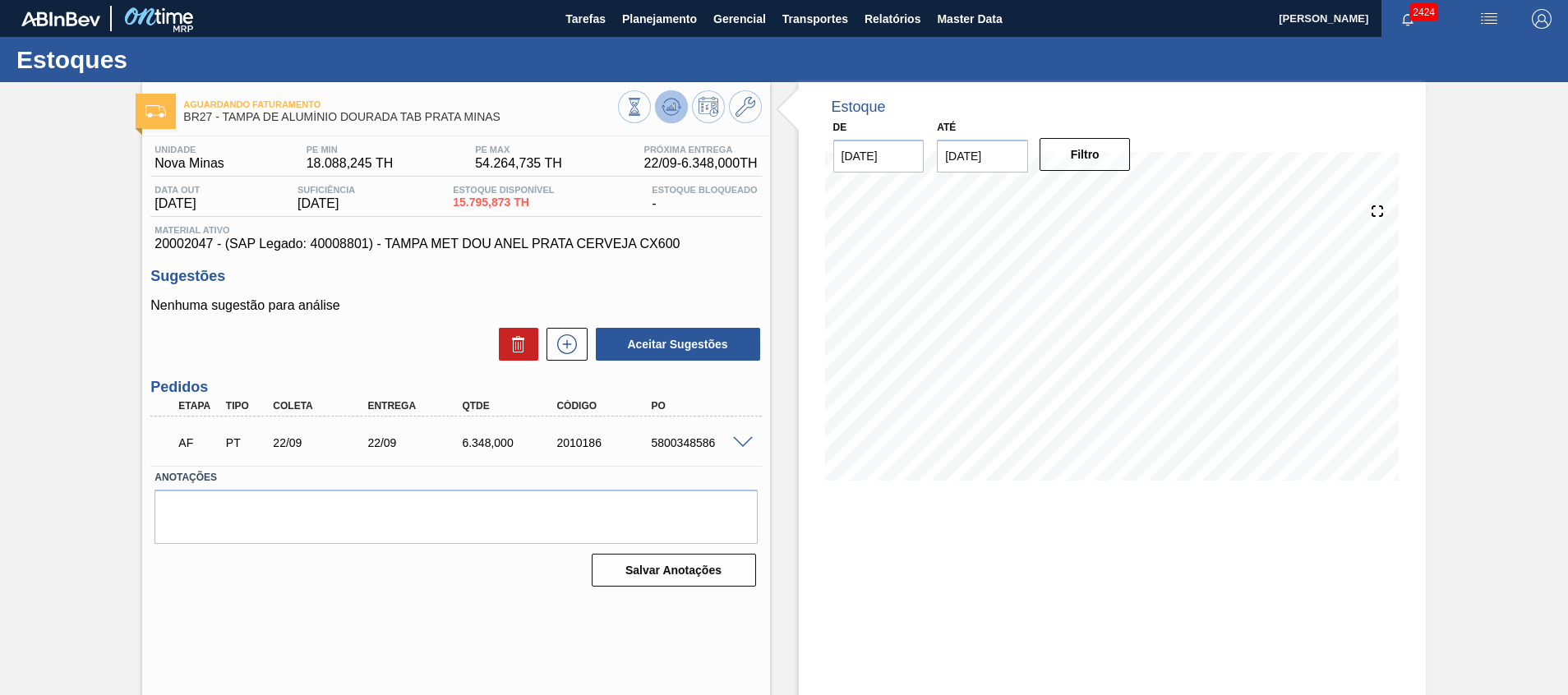
click at [672, 106] on polygon at bounding box center [672, 107] width 1 height 7
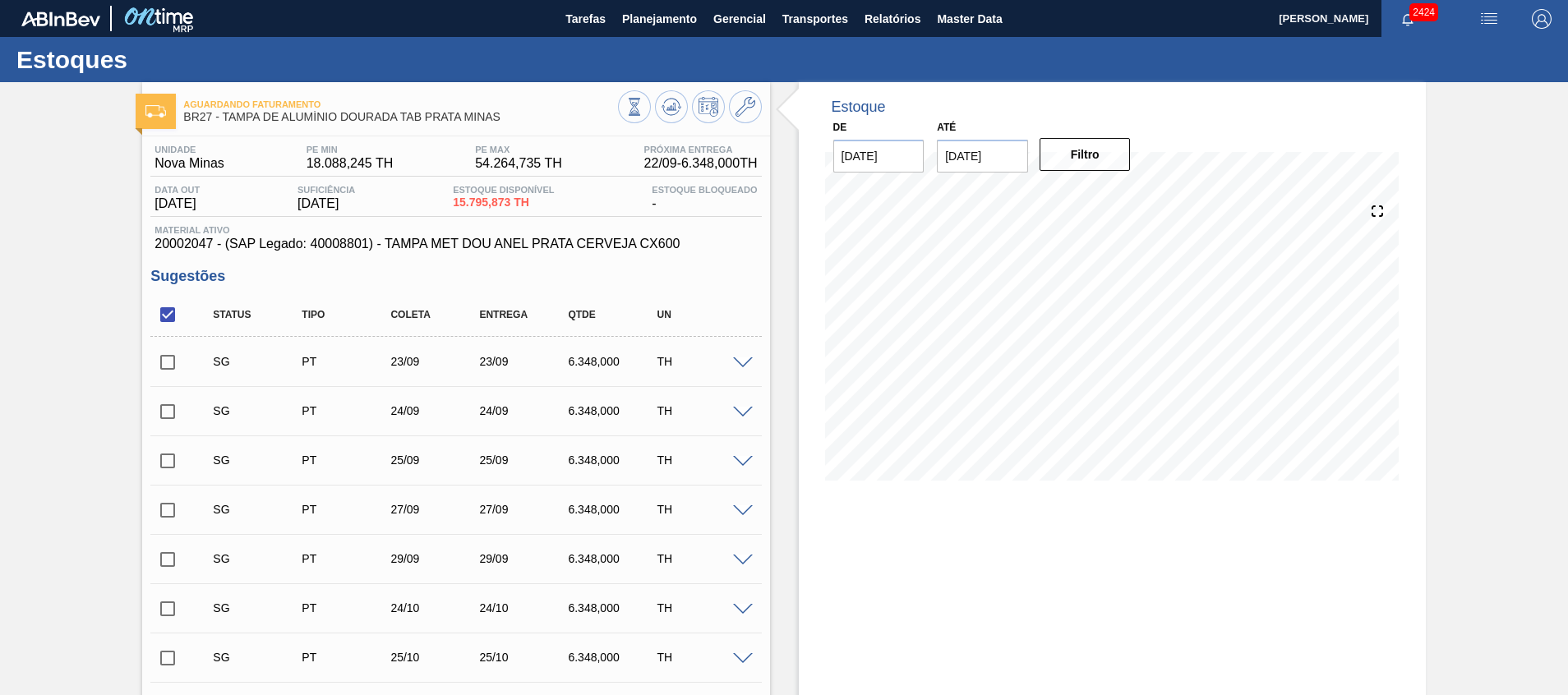
click at [172, 241] on span "20002047 - (SAP Legado: 40008801) - TAMPA MET DOU ANEL PRATA CERVEJA CX600" at bounding box center [455, 244] width 602 height 15
copy span "20002047"
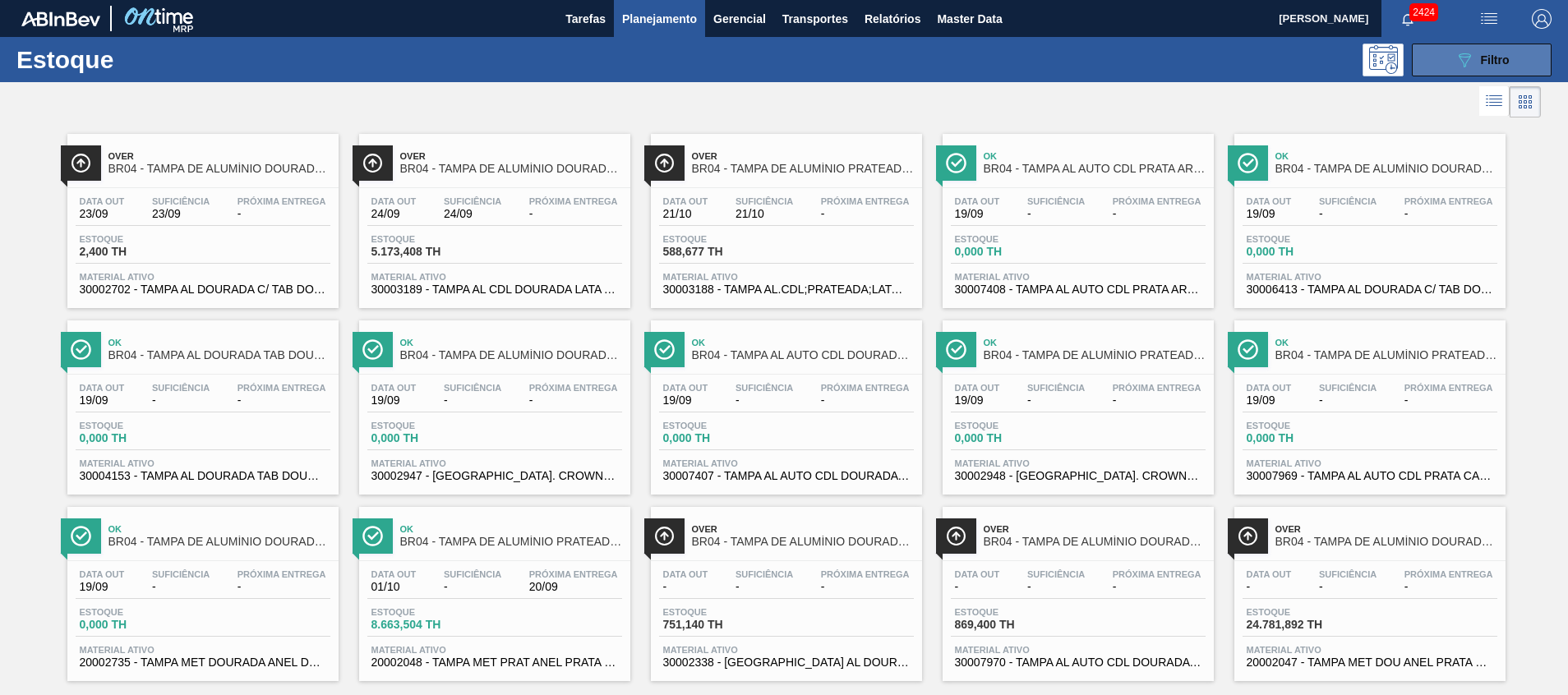
click at [1439, 61] on button "089F7B8B-B2A5-4AFE-B5C0-19BA573D28AC Filtro" at bounding box center [1481, 59] width 140 height 33
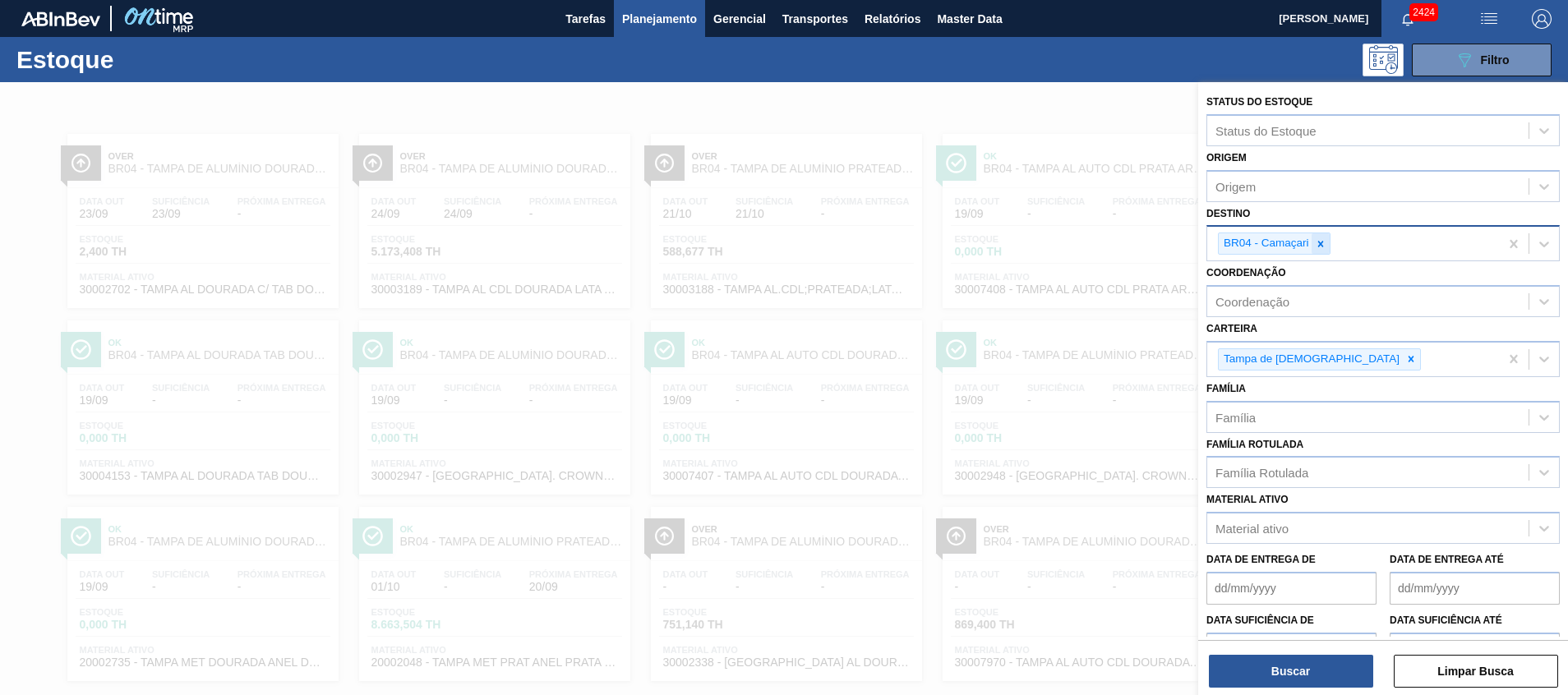
click at [1327, 252] on div at bounding box center [1321, 243] width 18 height 21
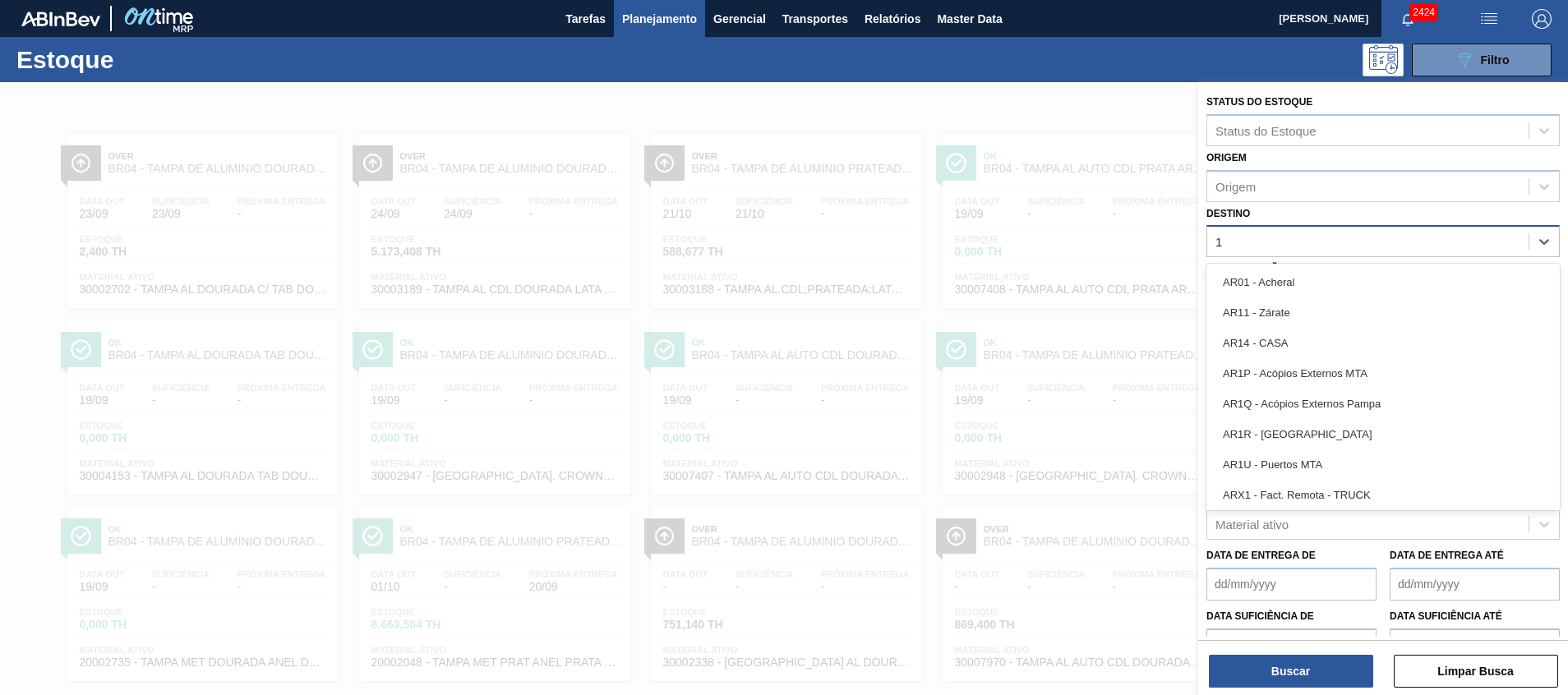
type input "17"
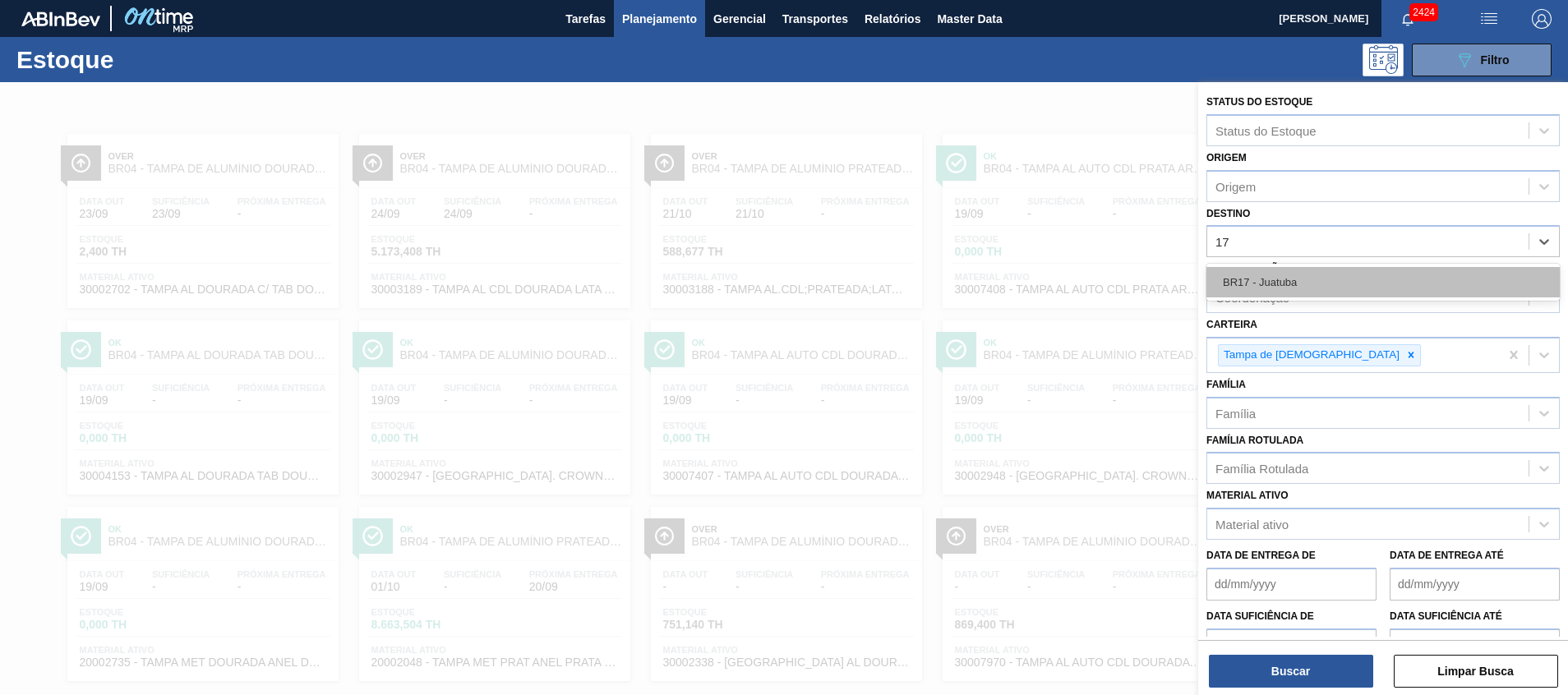
click at [1398, 280] on div "BR17 - Juatuba" at bounding box center [1383, 282] width 353 height 30
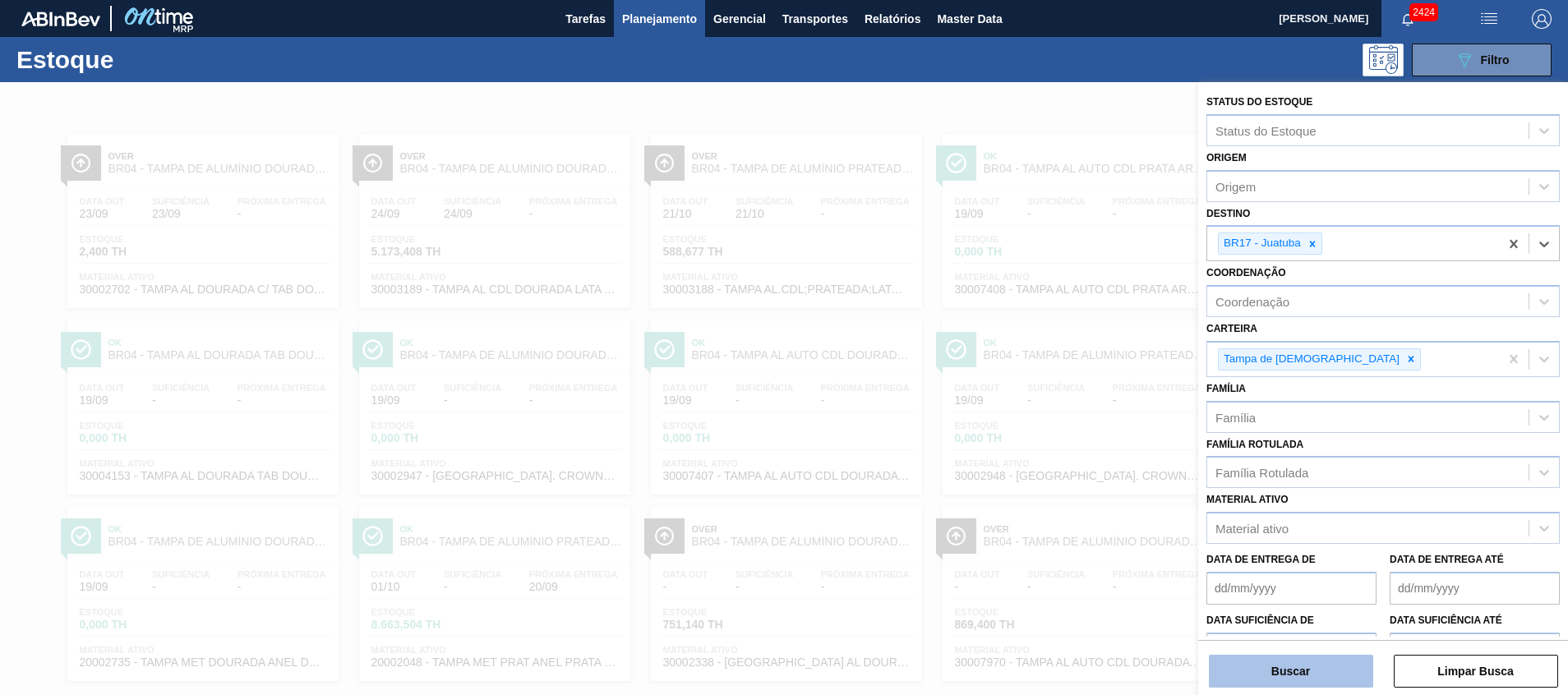
click at [1279, 677] on button "Buscar" at bounding box center [1291, 671] width 165 height 33
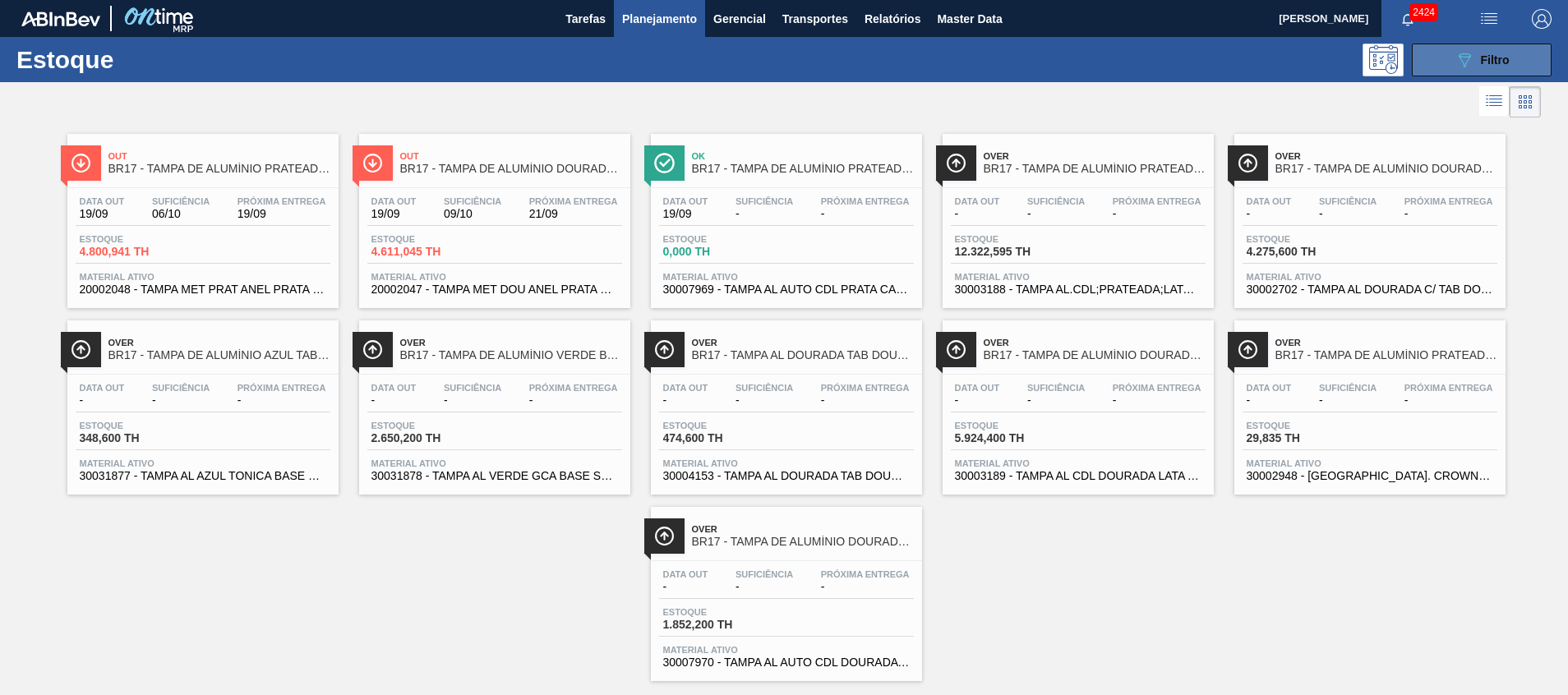
drag, startPoint x: 1512, startPoint y: 58, endPoint x: 1486, endPoint y: 68, distance: 27.9
click at [1512, 58] on button "089F7B8B-B2A5-4AFE-B5C0-19BA573D28AC Filtro" at bounding box center [1481, 59] width 140 height 33
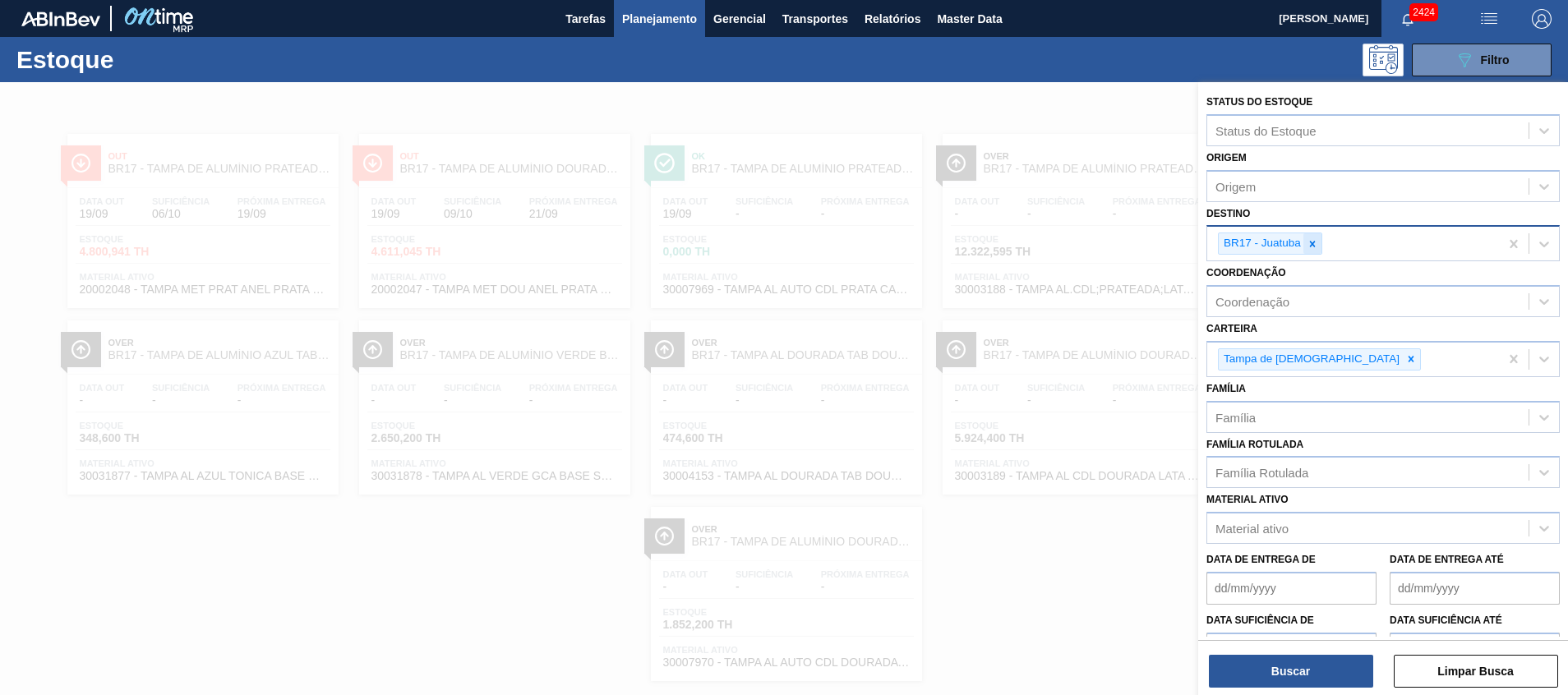
click at [1309, 255] on div "BR17 - Juatuba" at bounding box center [1270, 243] width 104 height 23
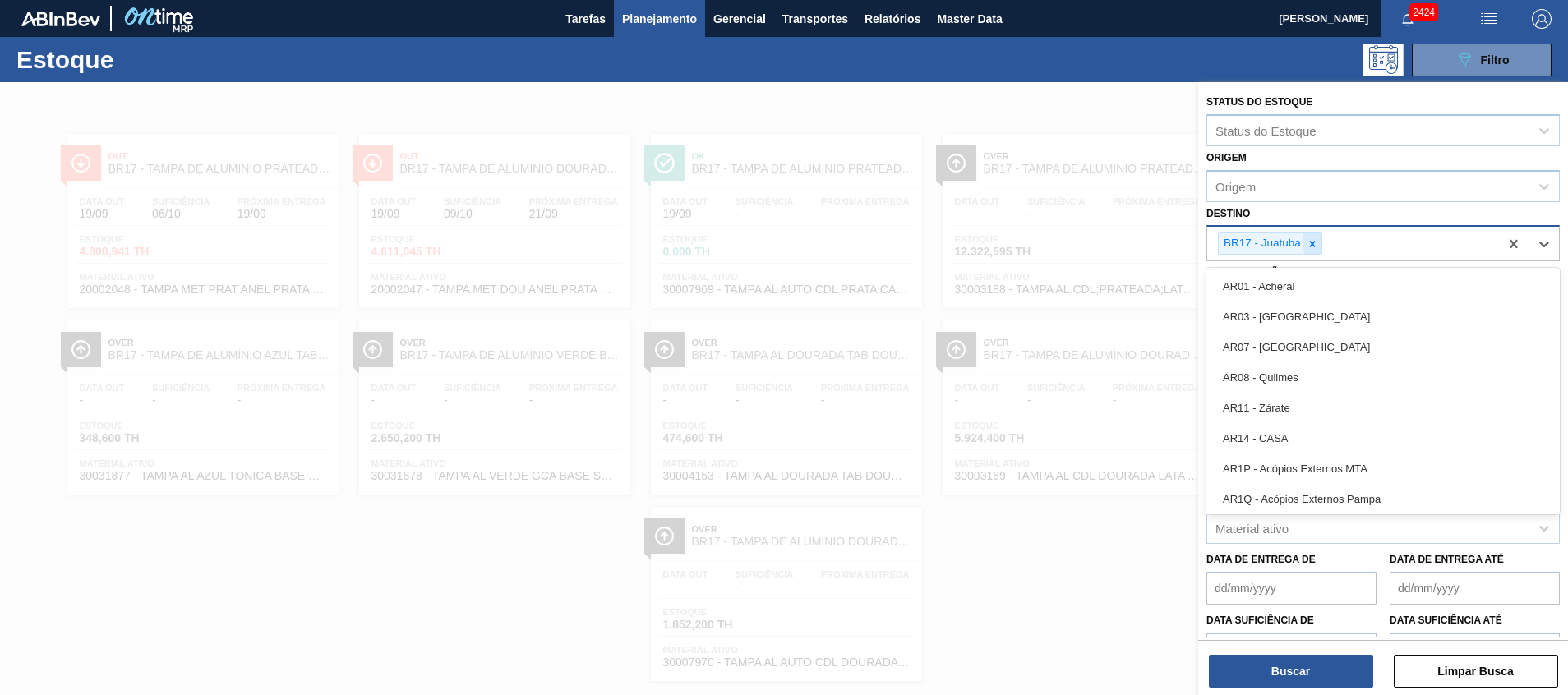
click at [1311, 240] on icon at bounding box center [1312, 244] width 12 height 12
click at [1129, 198] on div at bounding box center [784, 429] width 1568 height 695
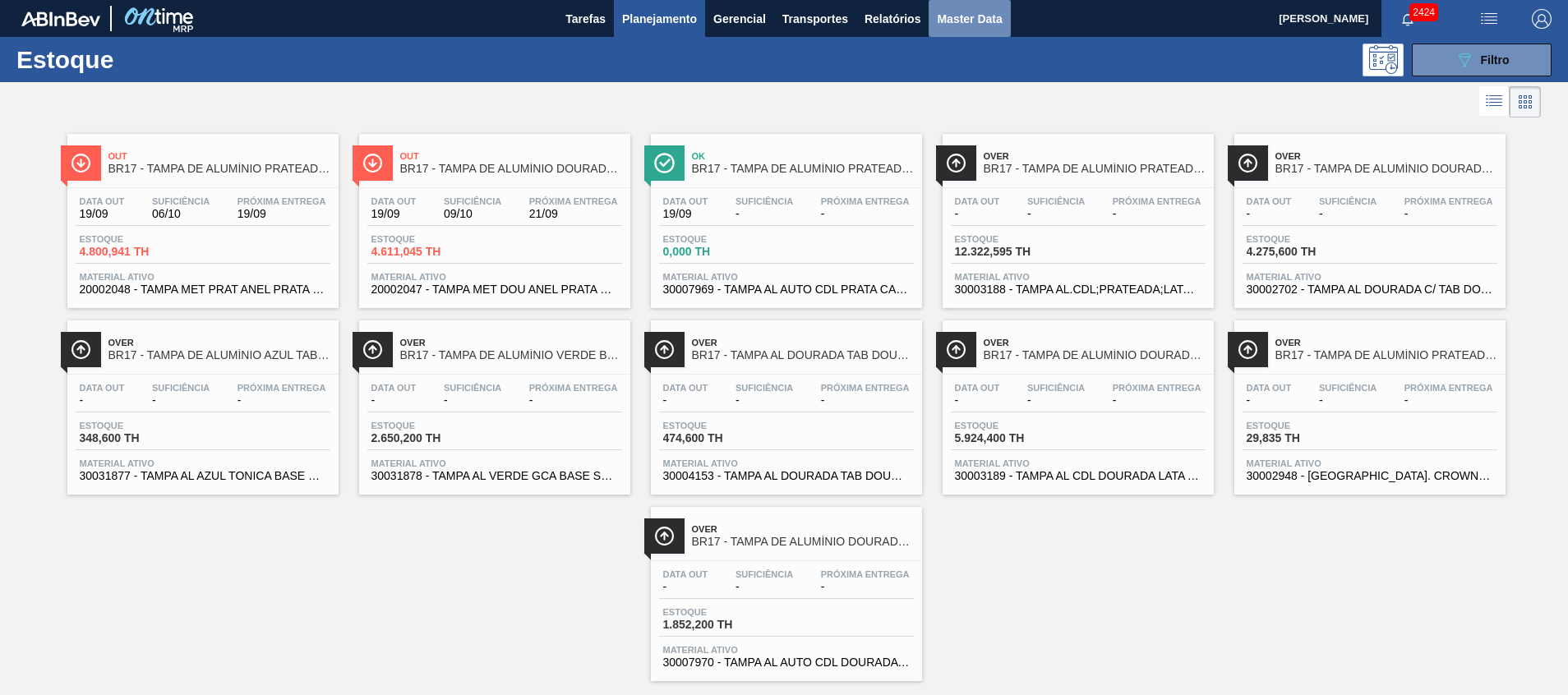
click at [943, 28] on button "Master Data" at bounding box center [969, 18] width 81 height 37
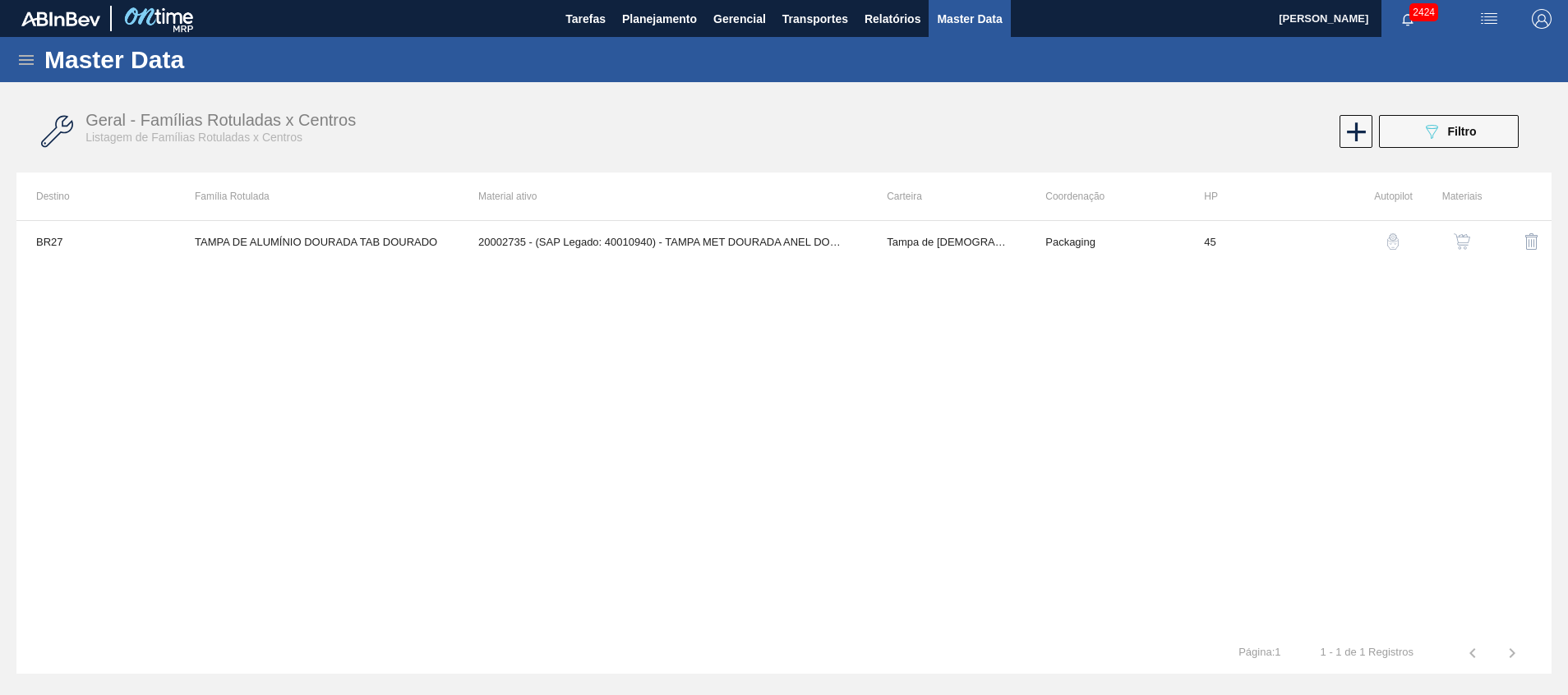
click at [34, 63] on icon at bounding box center [27, 60] width 20 height 20
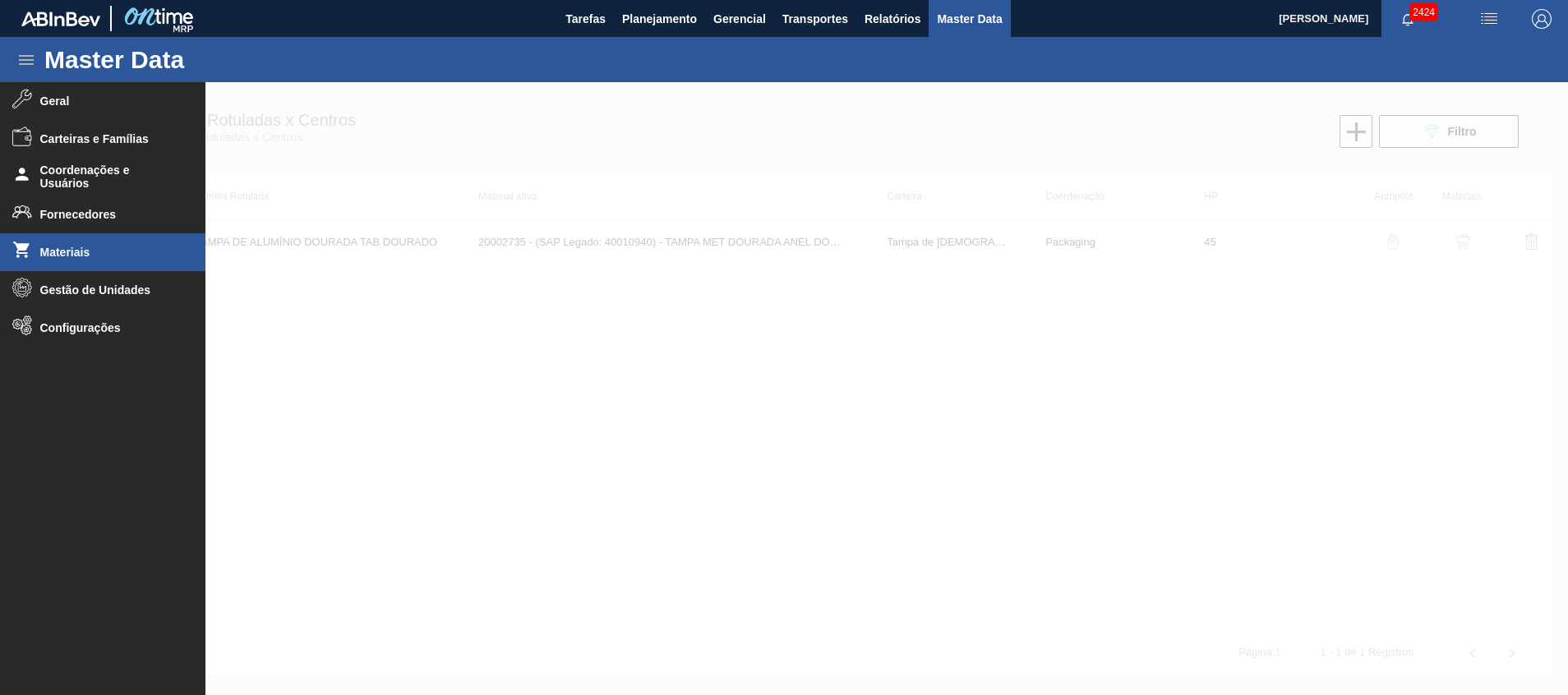
click at [103, 254] on span "Materiais" at bounding box center [108, 252] width 135 height 13
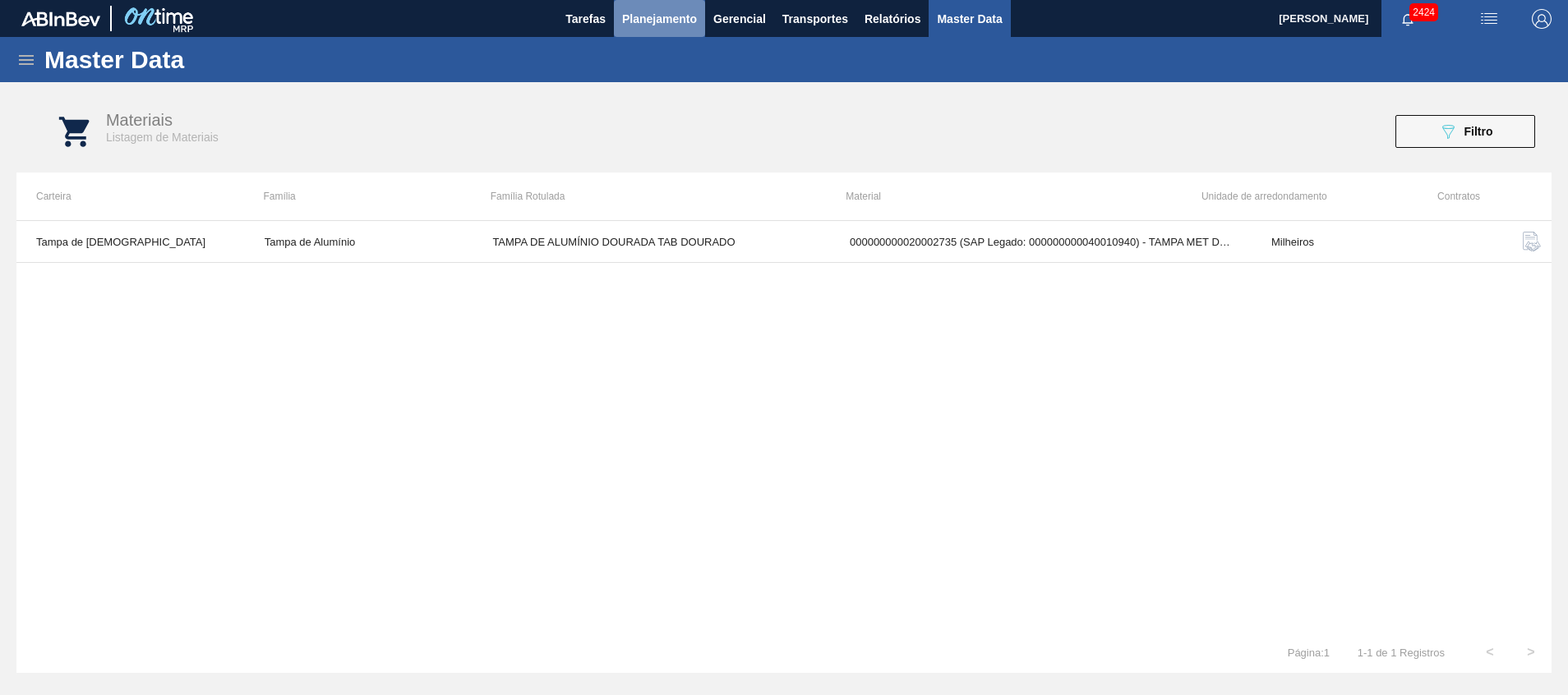
click at [685, 32] on button "Planejamento" at bounding box center [659, 18] width 91 height 37
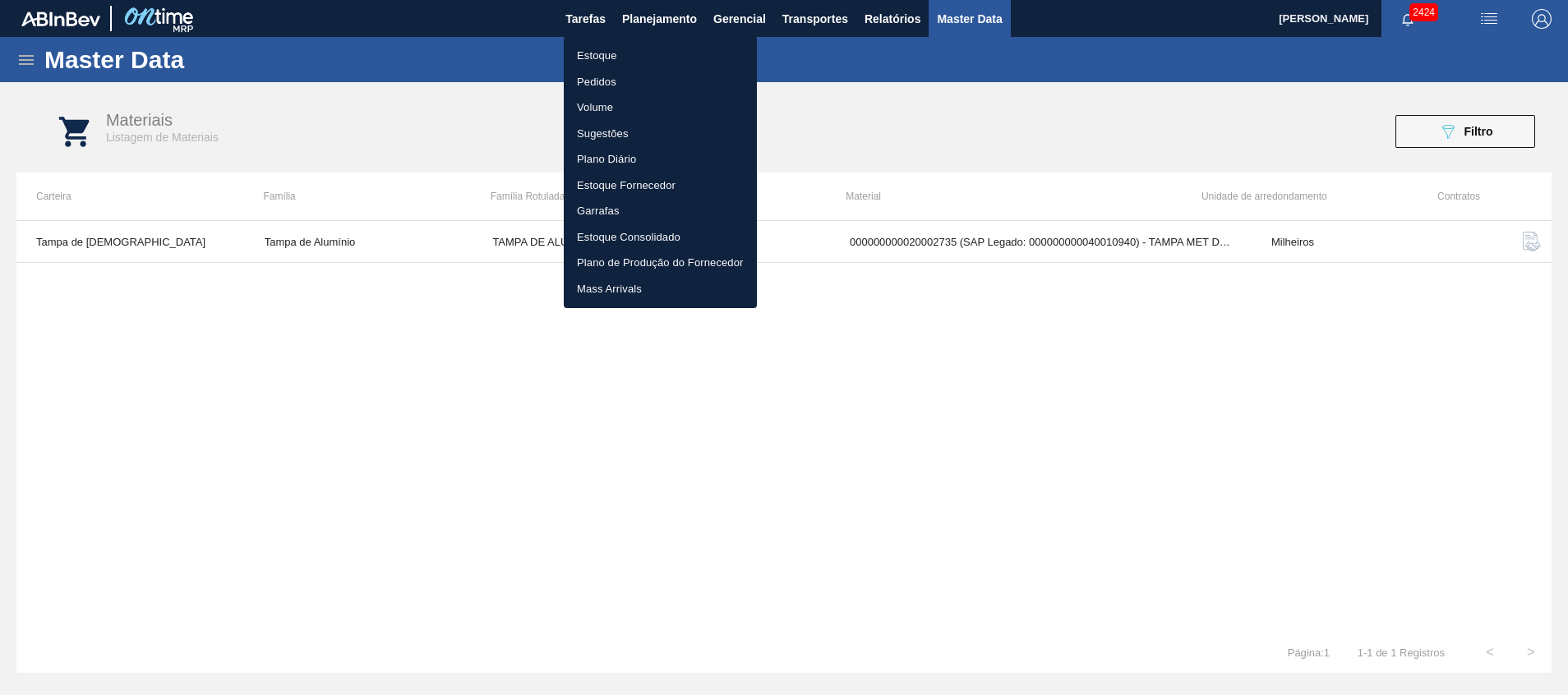
click at [769, 402] on div at bounding box center [784, 348] width 1568 height 695
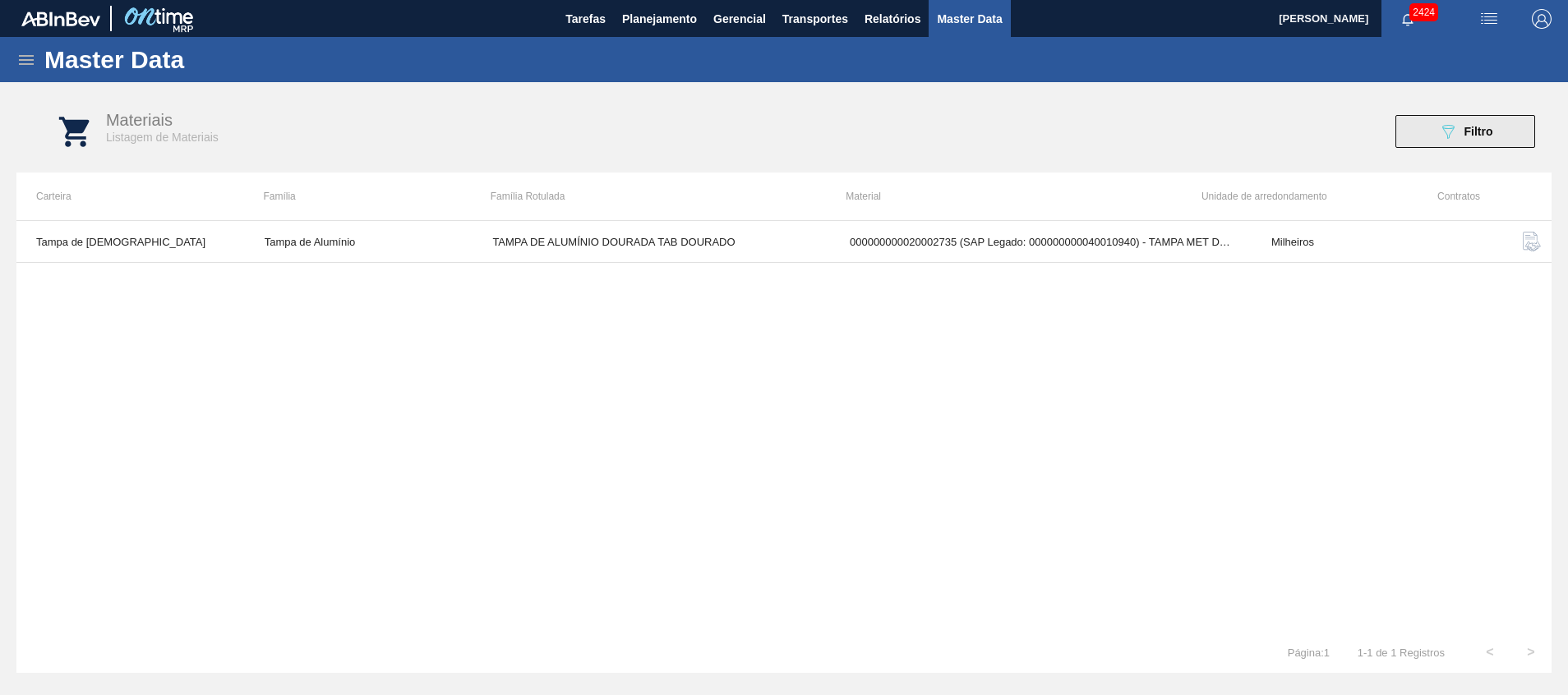
click at [1439, 126] on icon "089F7B8B-B2A5-4AFE-B5C0-19BA573D28AC" at bounding box center [1449, 132] width 20 height 20
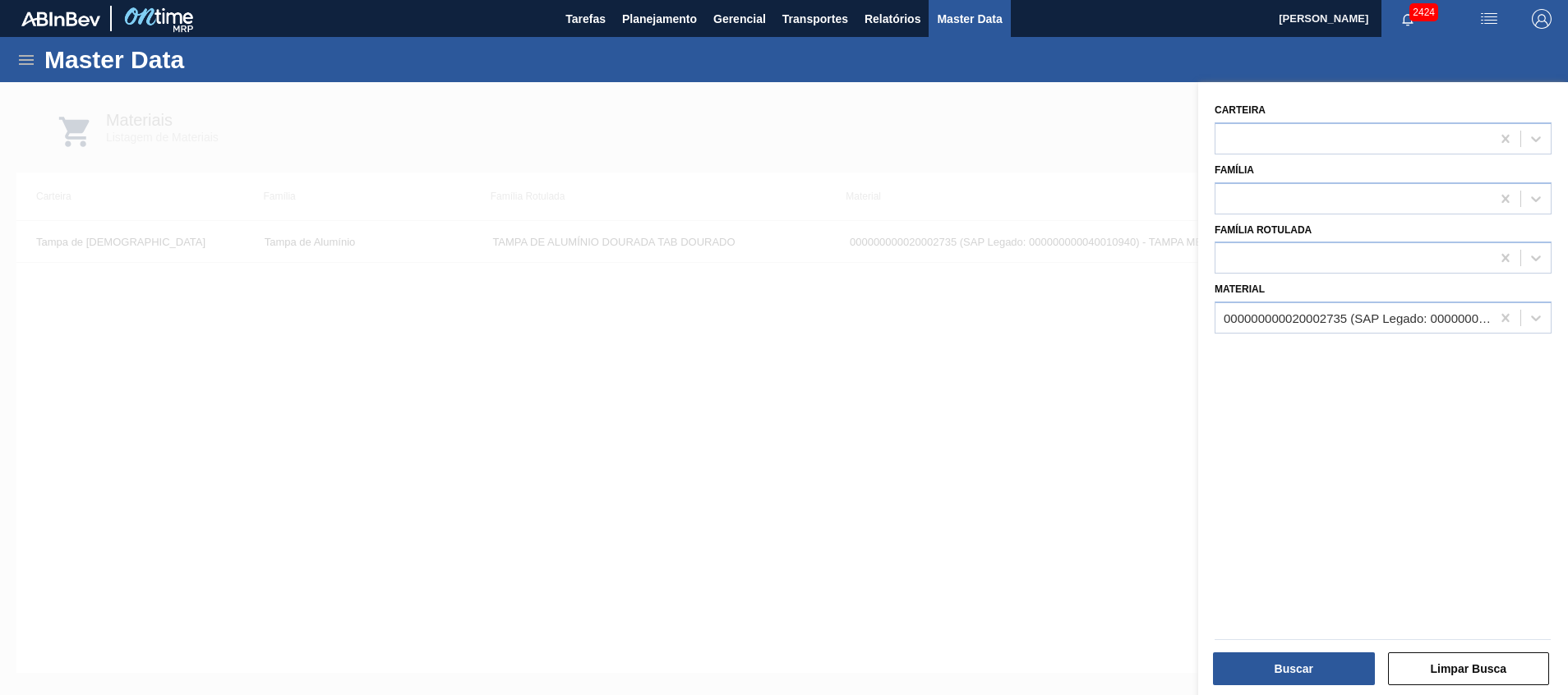
click at [862, 337] on div at bounding box center [784, 429] width 1568 height 695
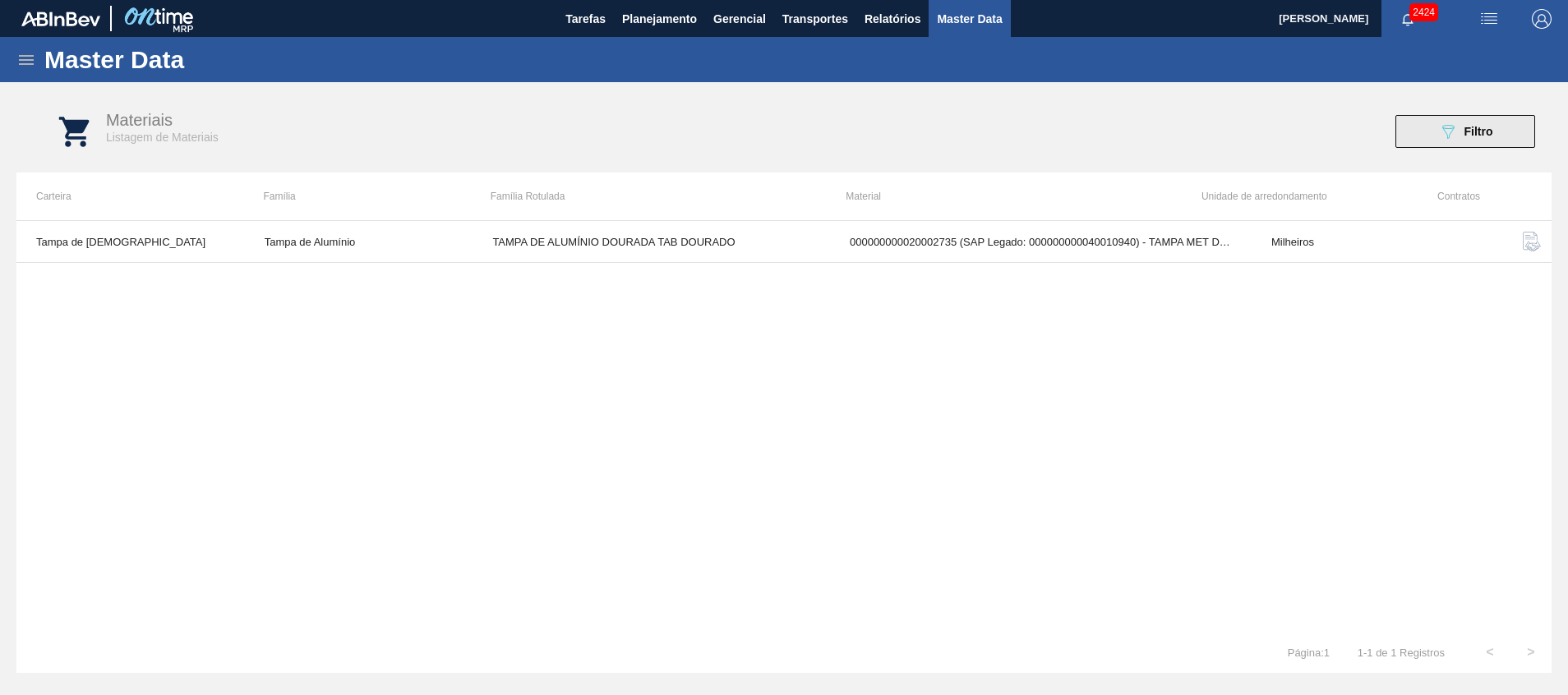
click at [1444, 139] on icon "089F7B8B-B2A5-4AFE-B5C0-19BA573D28AC" at bounding box center [1449, 132] width 20 height 20
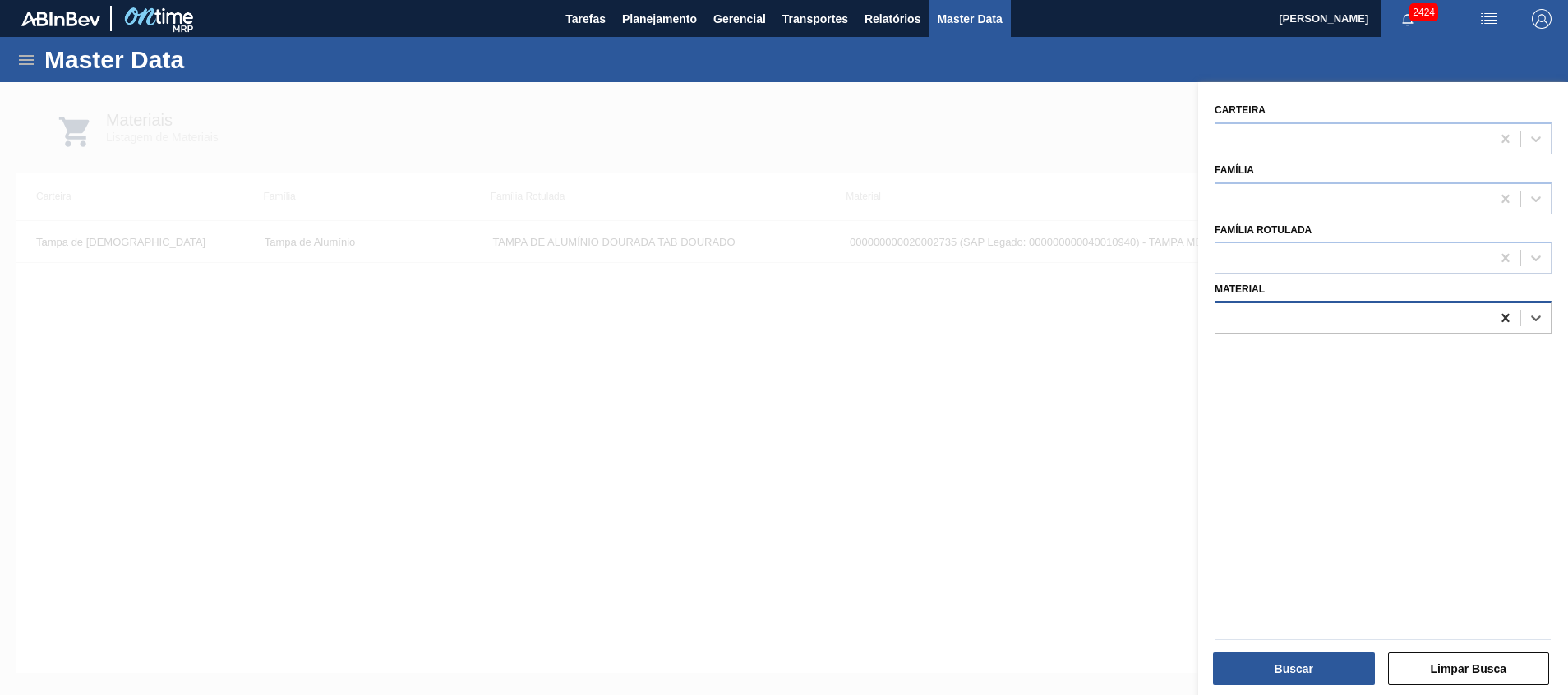
click at [1505, 322] on icon at bounding box center [1505, 318] width 8 height 8
paste input "20002047"
type input "20002047"
drag, startPoint x: 1393, startPoint y: 365, endPoint x: 1378, endPoint y: 375, distance: 18.0
click at [1393, 365] on div "000000000020002047 (SAP Legado: 000000000040008801) - TAMPA MET DOU ANEL PRATA …" at bounding box center [1383, 358] width 337 height 30
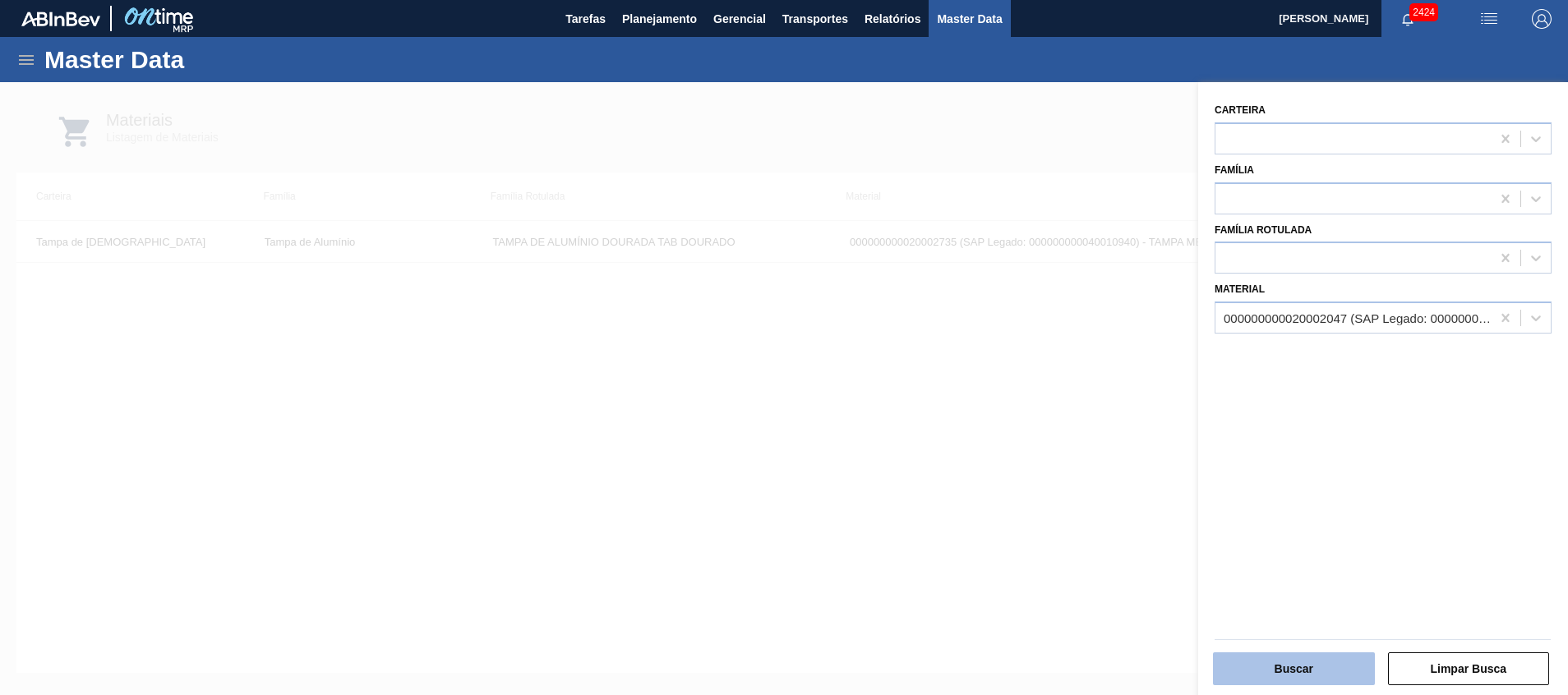
click at [1291, 654] on button "Buscar" at bounding box center [1294, 668] width 162 height 33
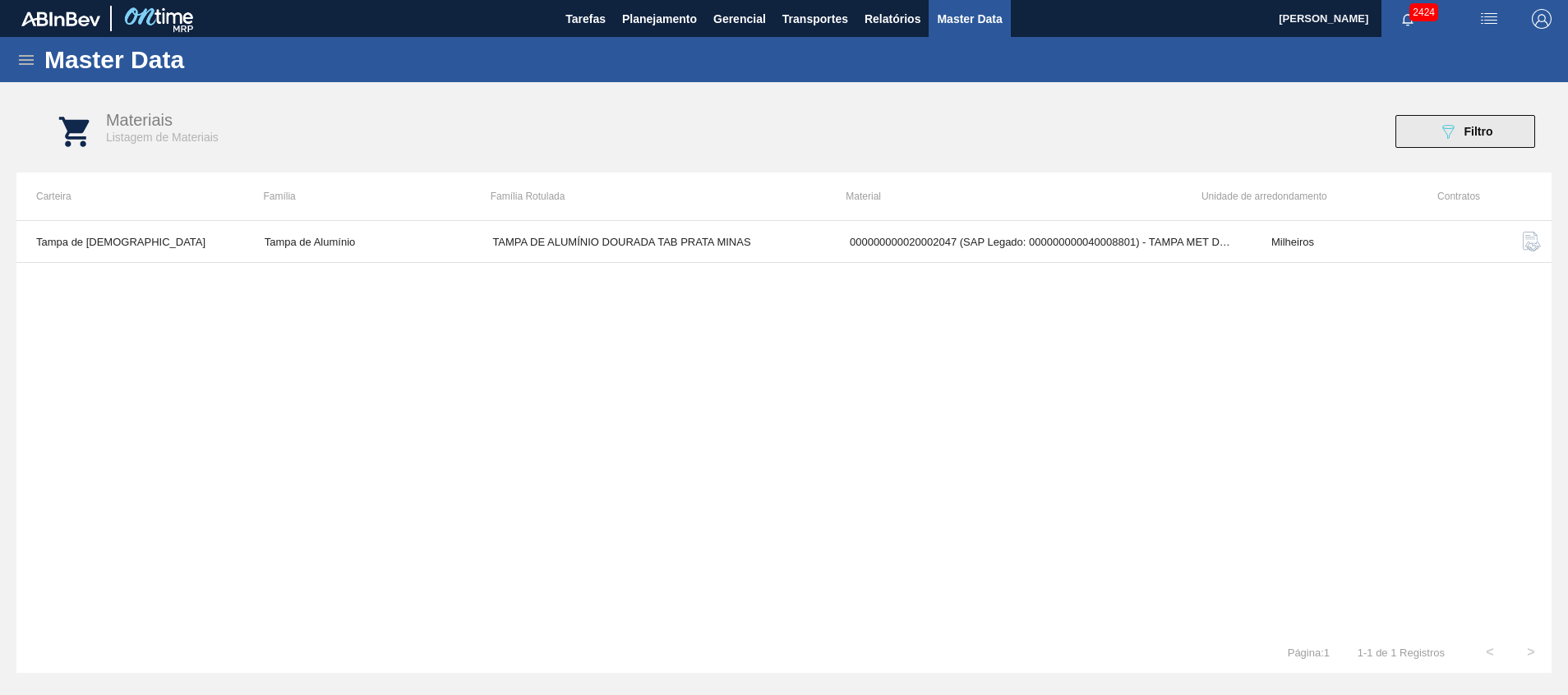
click at [1458, 121] on button "089F7B8B-B2A5-4AFE-B5C0-19BA573D28AC Filtro" at bounding box center [1465, 131] width 140 height 33
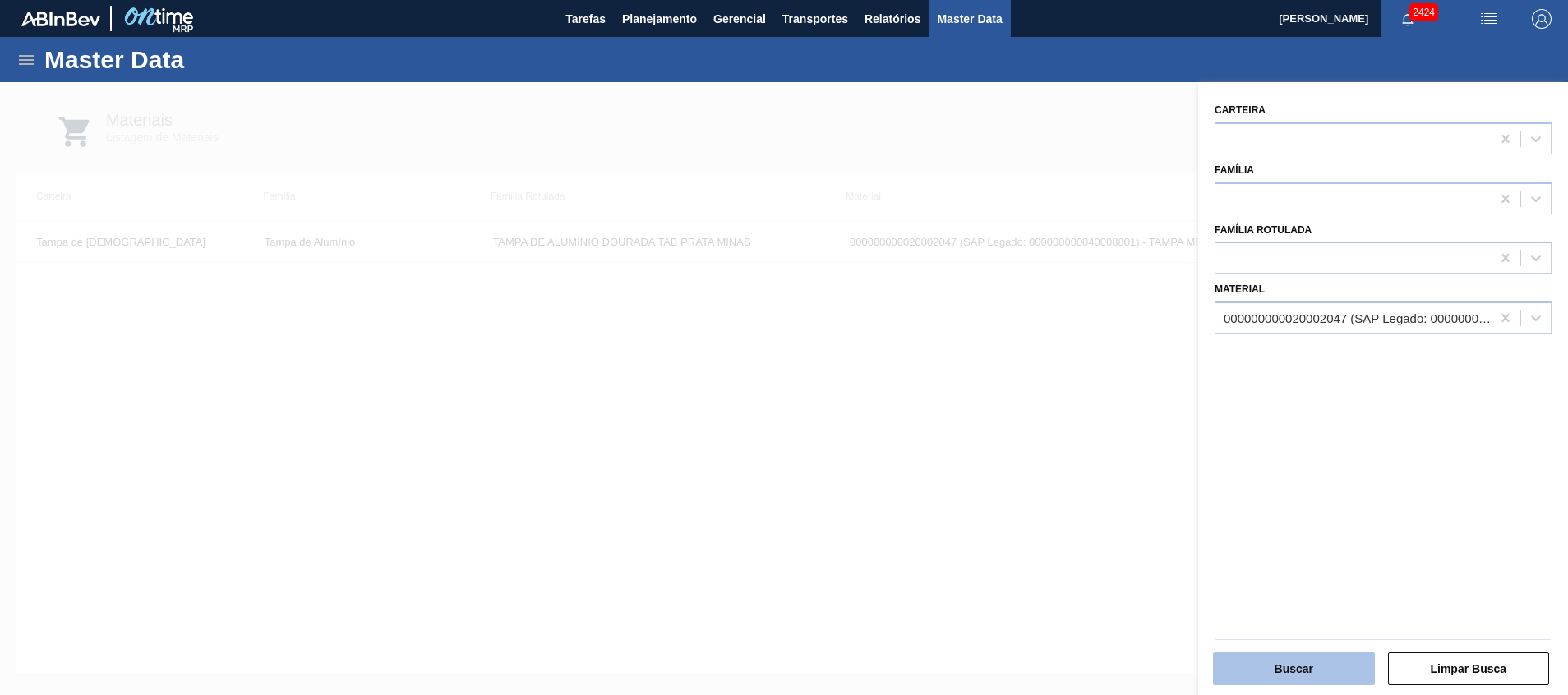
click at [1275, 657] on button "Buscar" at bounding box center [1294, 668] width 162 height 33
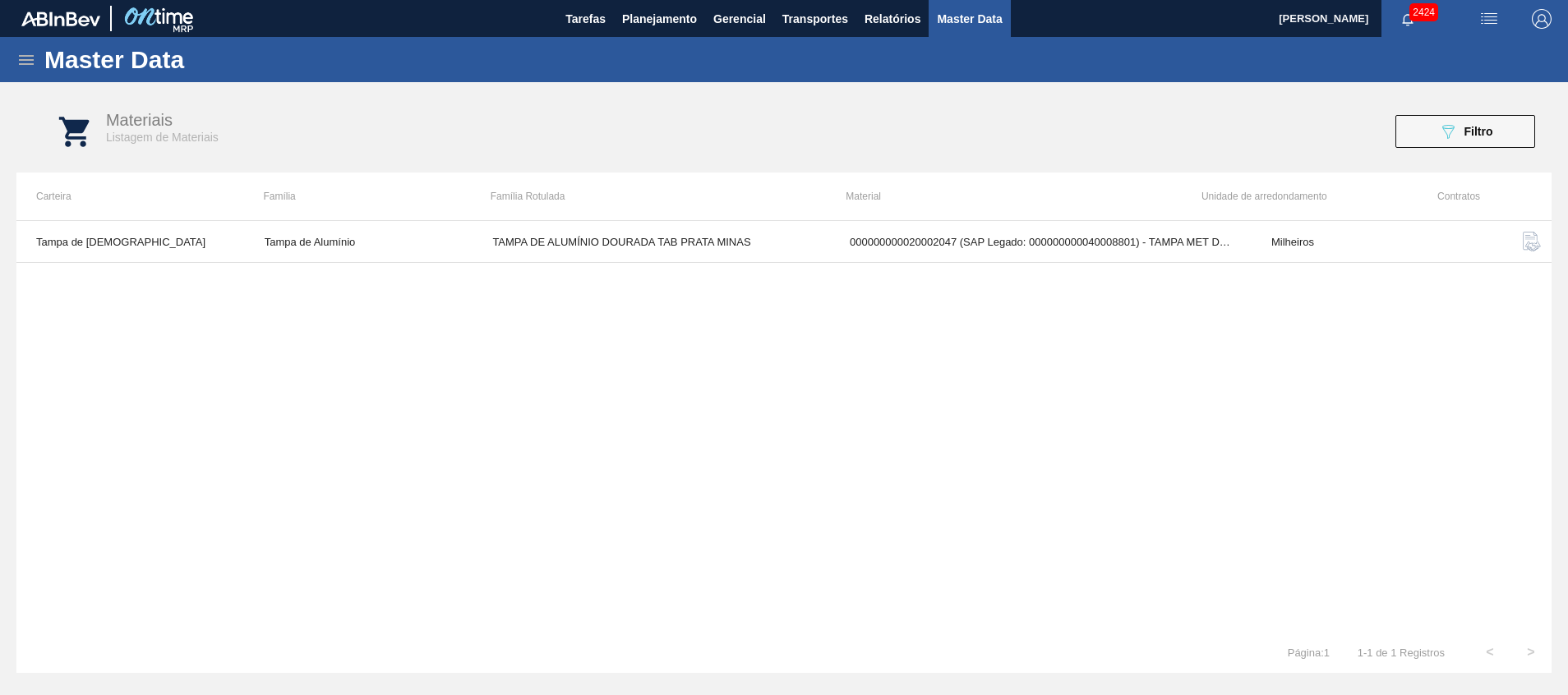
click at [28, 71] on div "Master Data" at bounding box center [784, 59] width 1568 height 45
click at [30, 62] on icon at bounding box center [27, 60] width 20 height 20
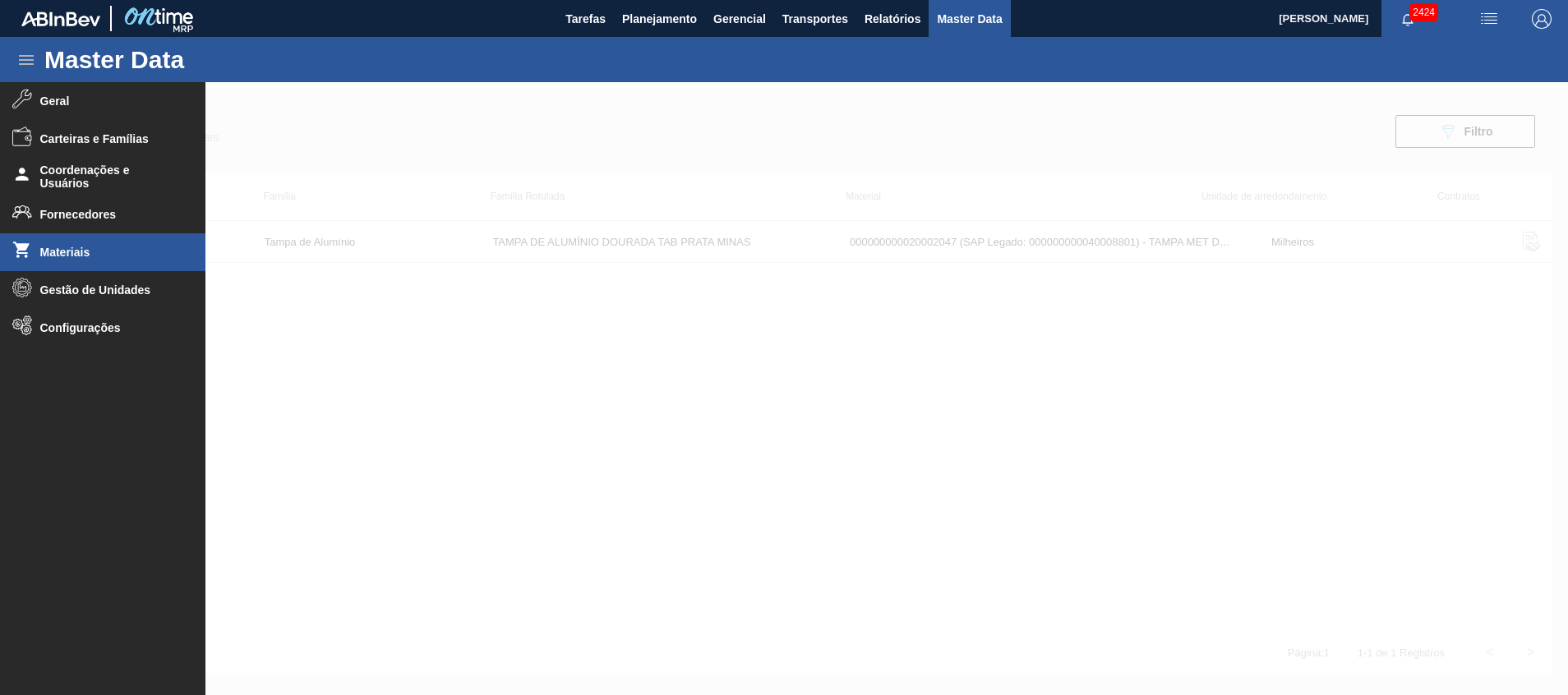
click at [84, 242] on li "Materiais" at bounding box center [103, 251] width 206 height 38
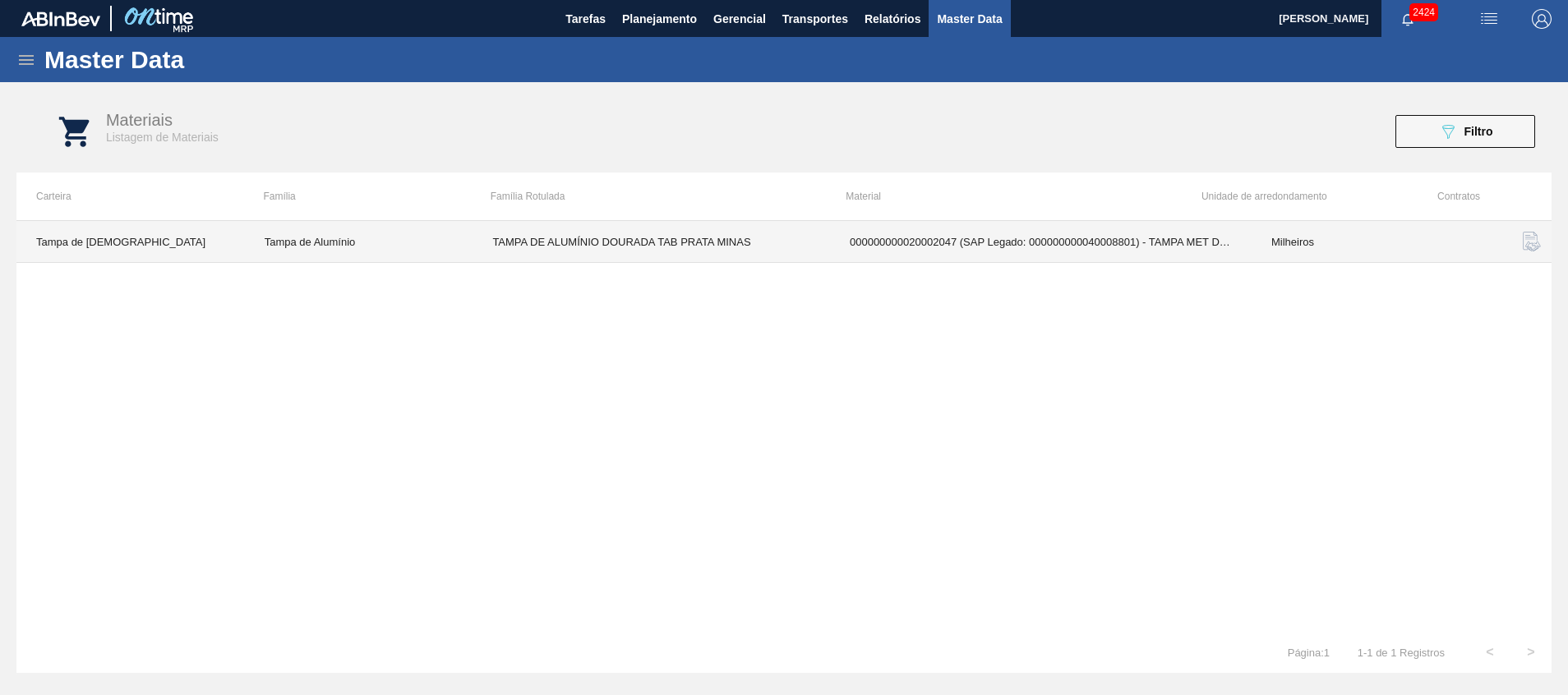
click at [1404, 234] on td "Milheiros" at bounding box center [1366, 242] width 229 height 42
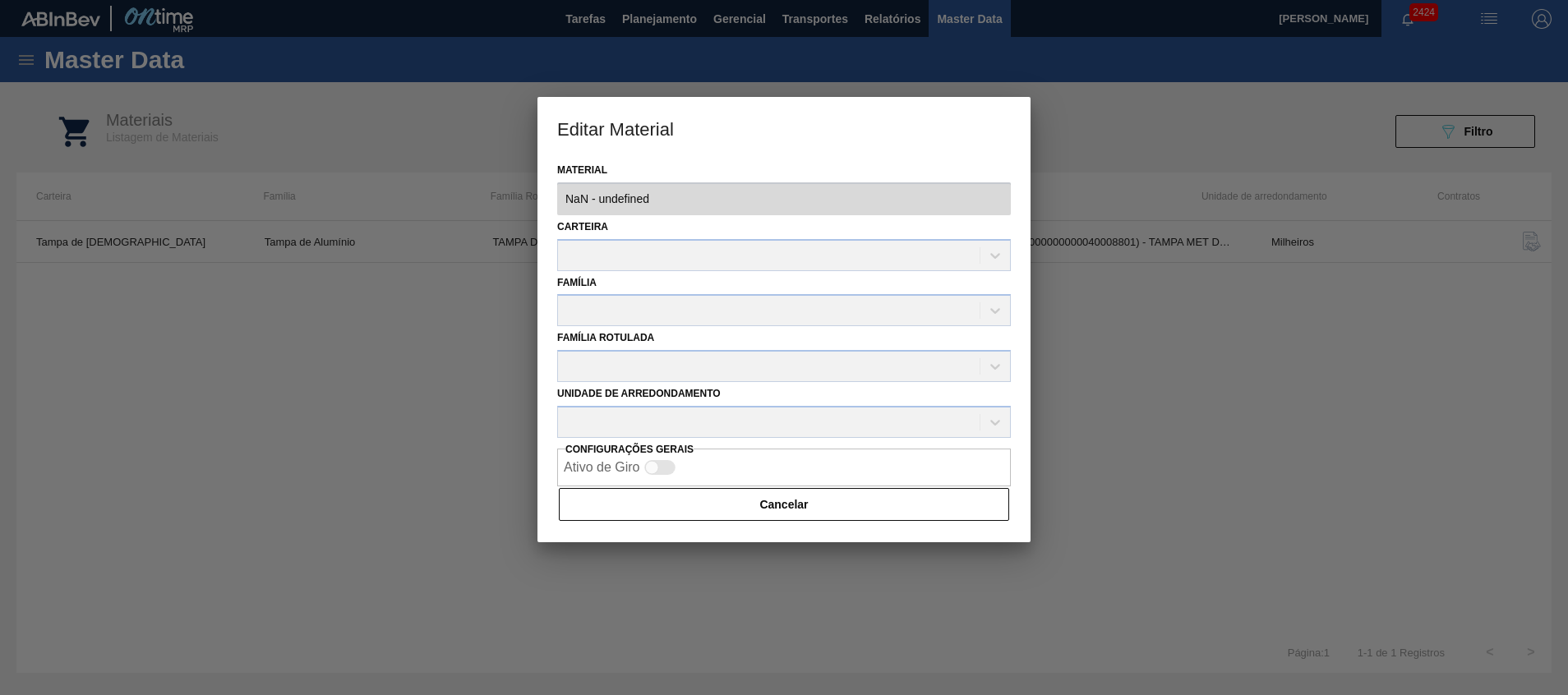
type input "20002047 - 000000000020002047 (SAP Legado: 000000000040008801) - TAMPA MET DOU …"
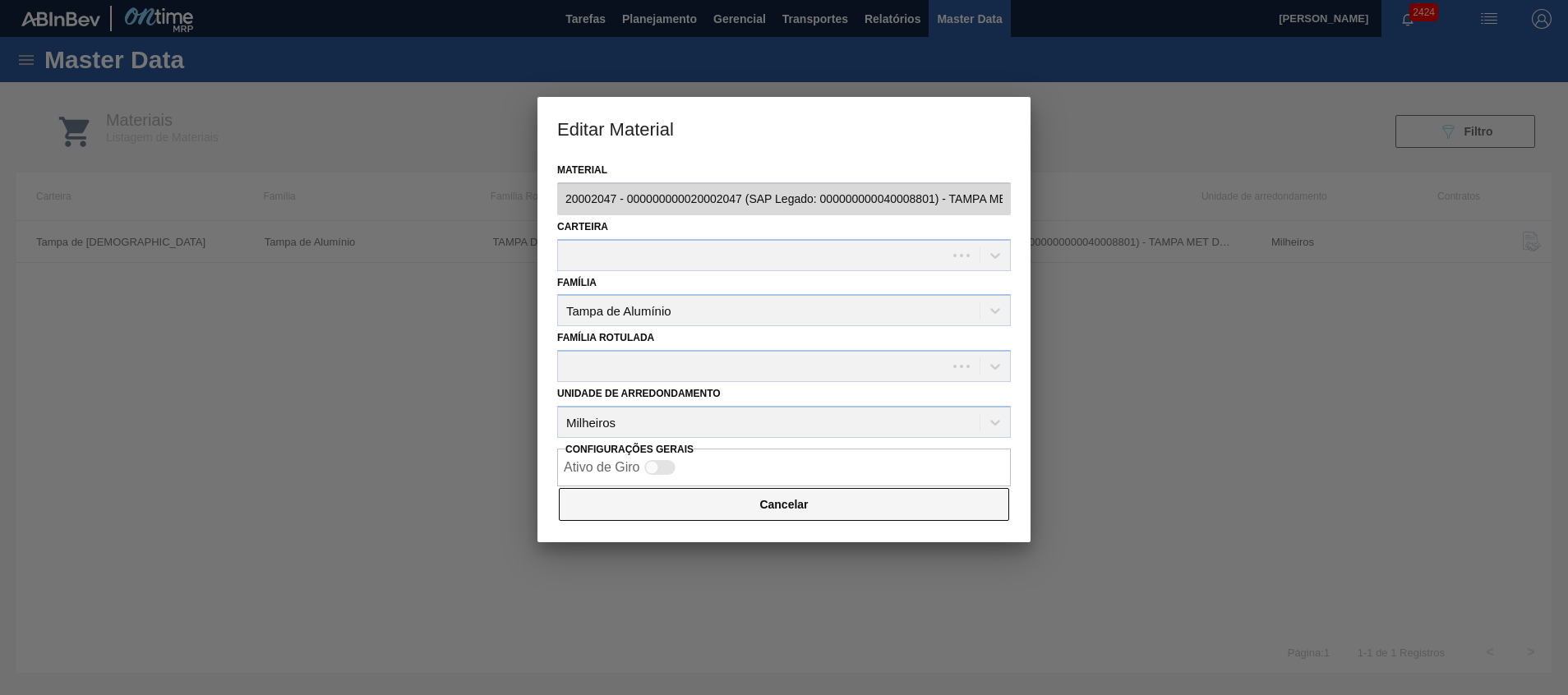
click at [695, 500] on button "Cancelar" at bounding box center [784, 504] width 450 height 33
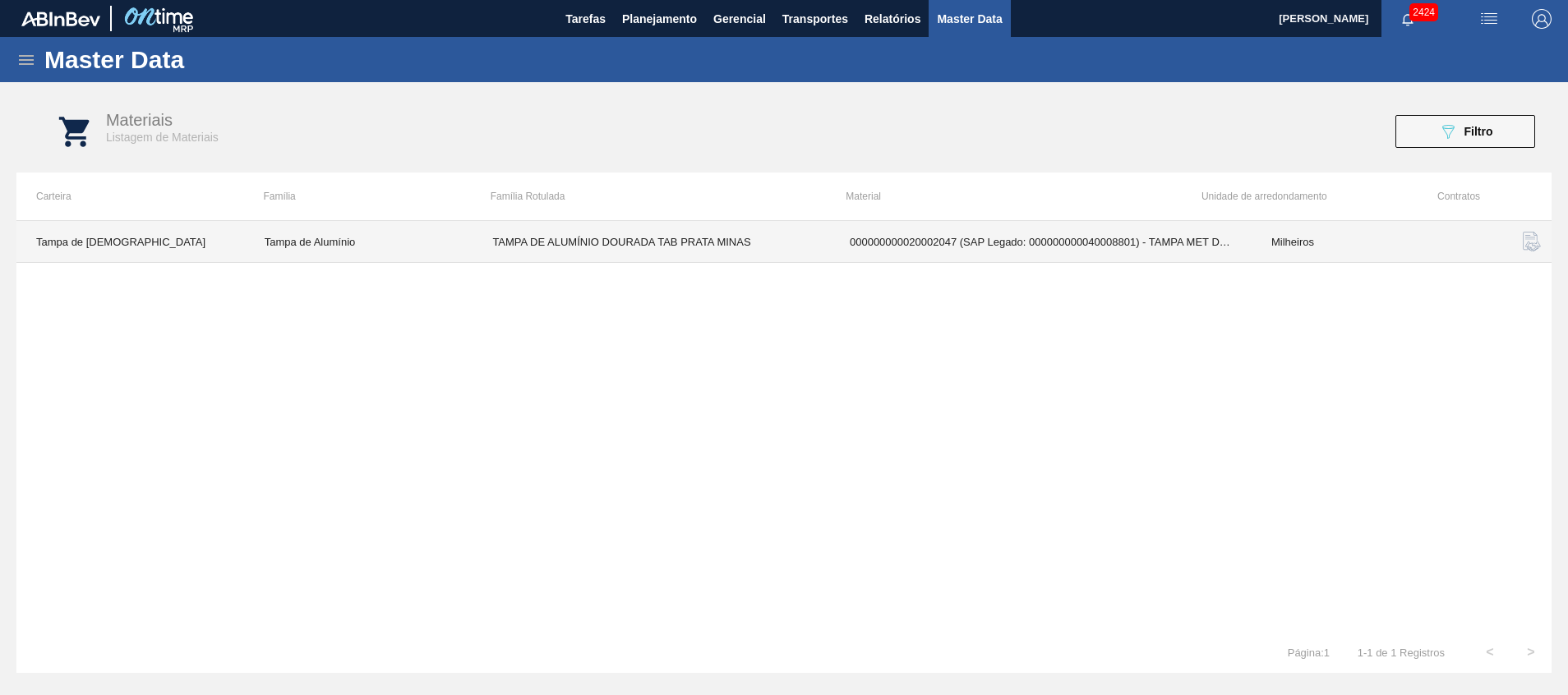
click at [118, 243] on td "Tampa de [DEMOGRAPHIC_DATA]" at bounding box center [131, 242] width 229 height 42
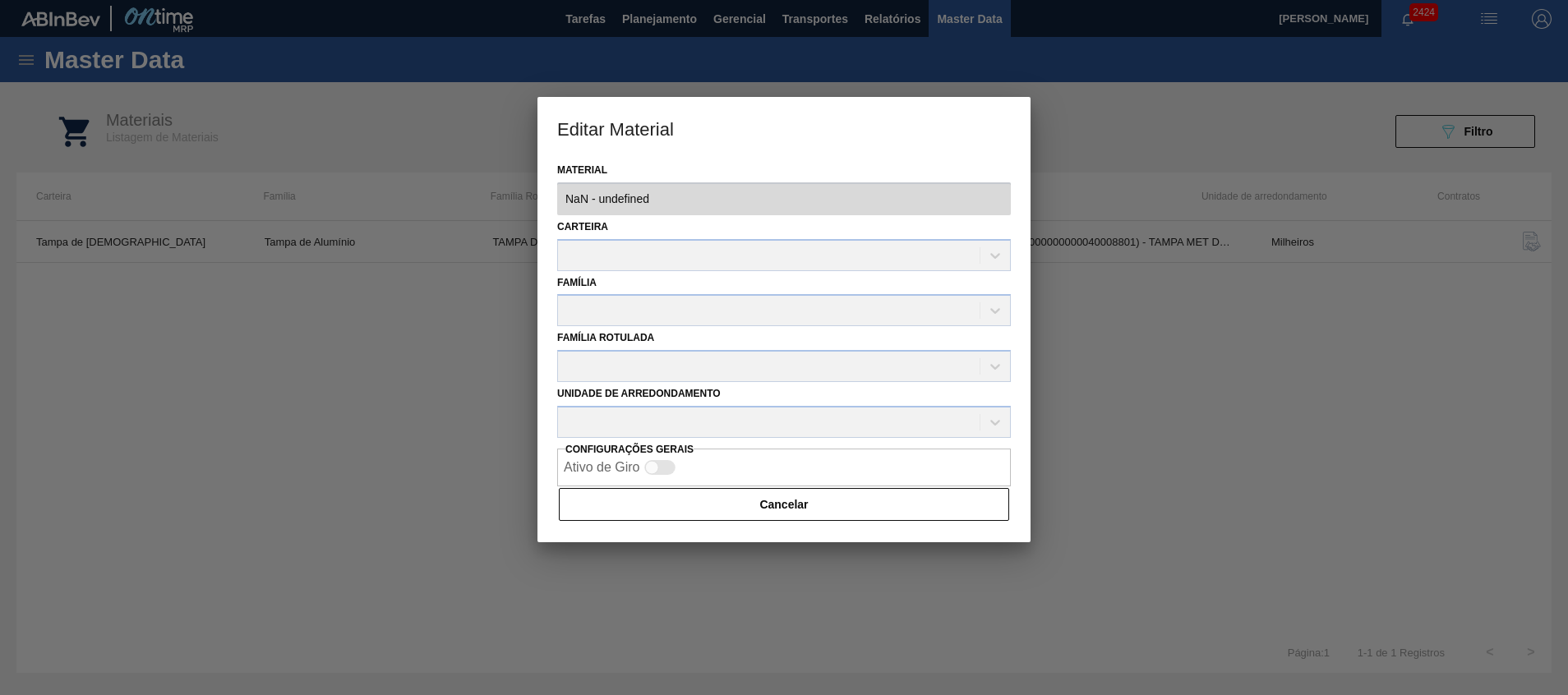
type input "20002047 - 000000000020002047 (SAP Legado: 000000000040008801) - TAMPA MET DOU …"
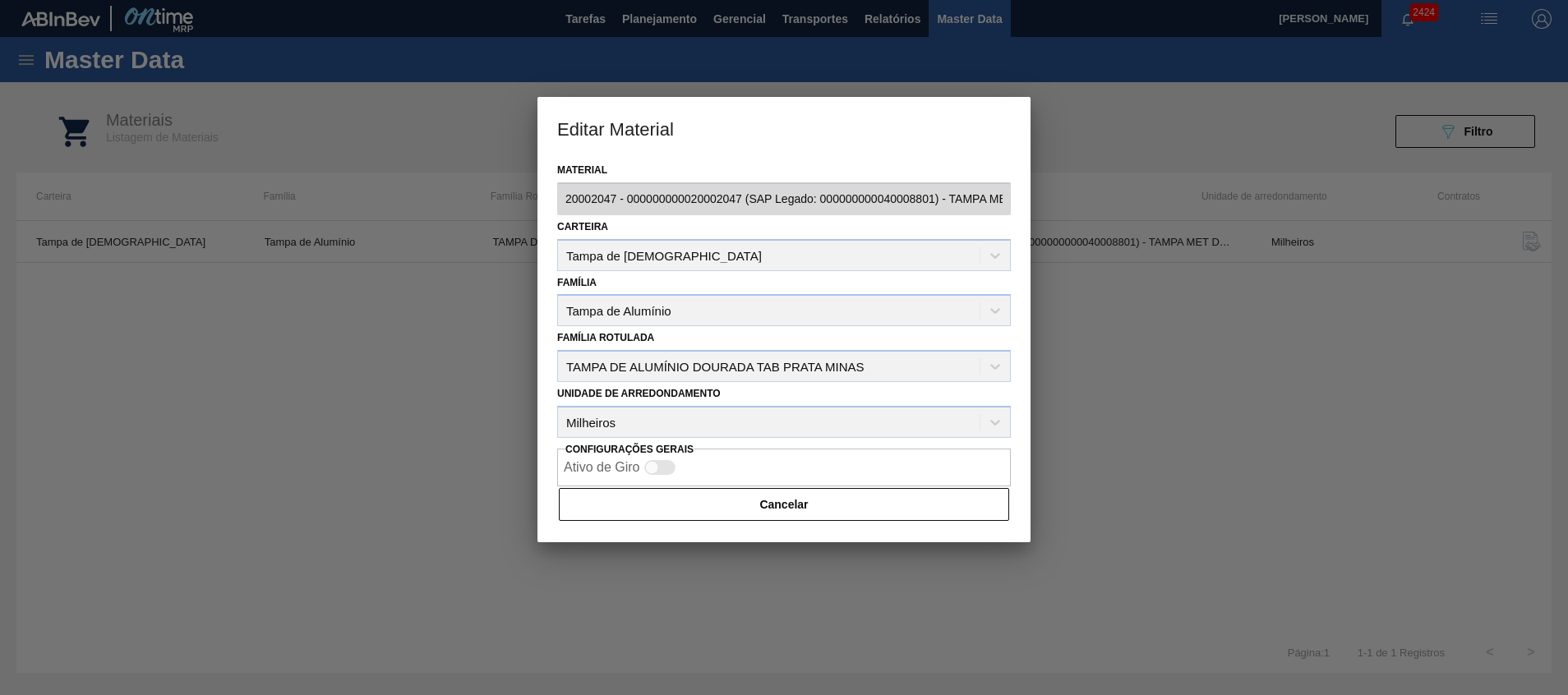
click at [849, 522] on div "Cancelar" at bounding box center [784, 504] width 454 height 36
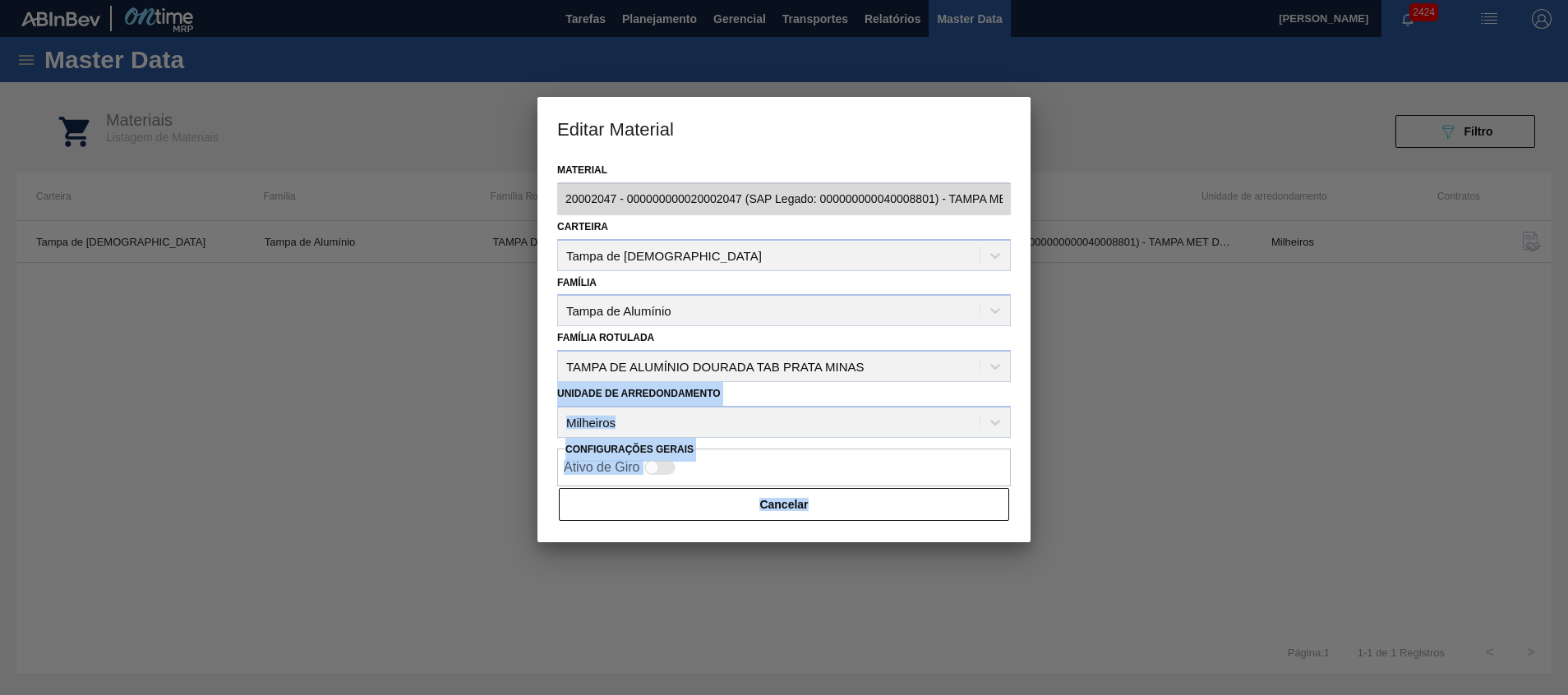
drag, startPoint x: 849, startPoint y: 522, endPoint x: 897, endPoint y: 372, distance: 157.5
click at [897, 372] on div "Material 20002047 - 000000000020002047 (SAP Legado: 000000000040008801) - TAMPA…" at bounding box center [784, 350] width 493 height 383
click at [832, 424] on div "Unidade de arredondamento Milheiros" at bounding box center [784, 409] width 454 height 56
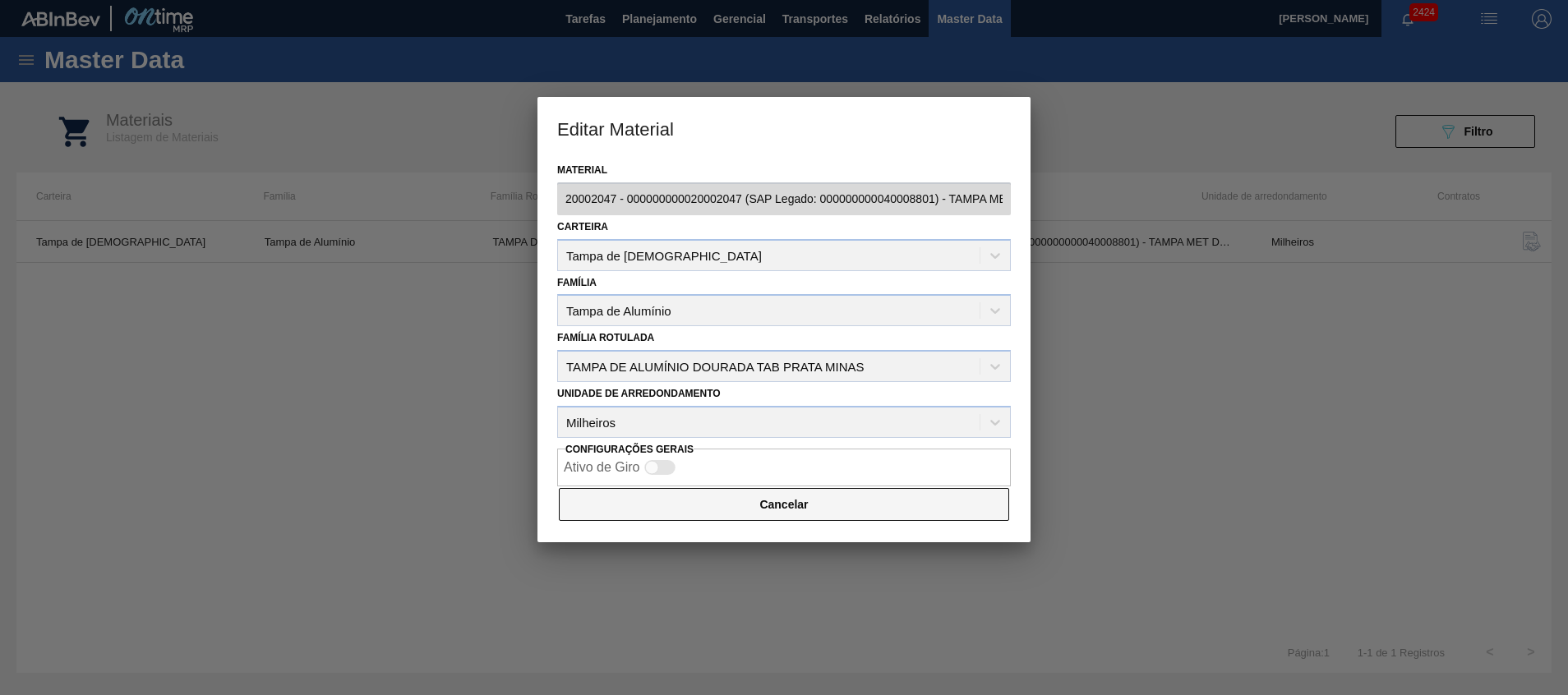
click at [811, 515] on button "Cancelar" at bounding box center [784, 504] width 450 height 33
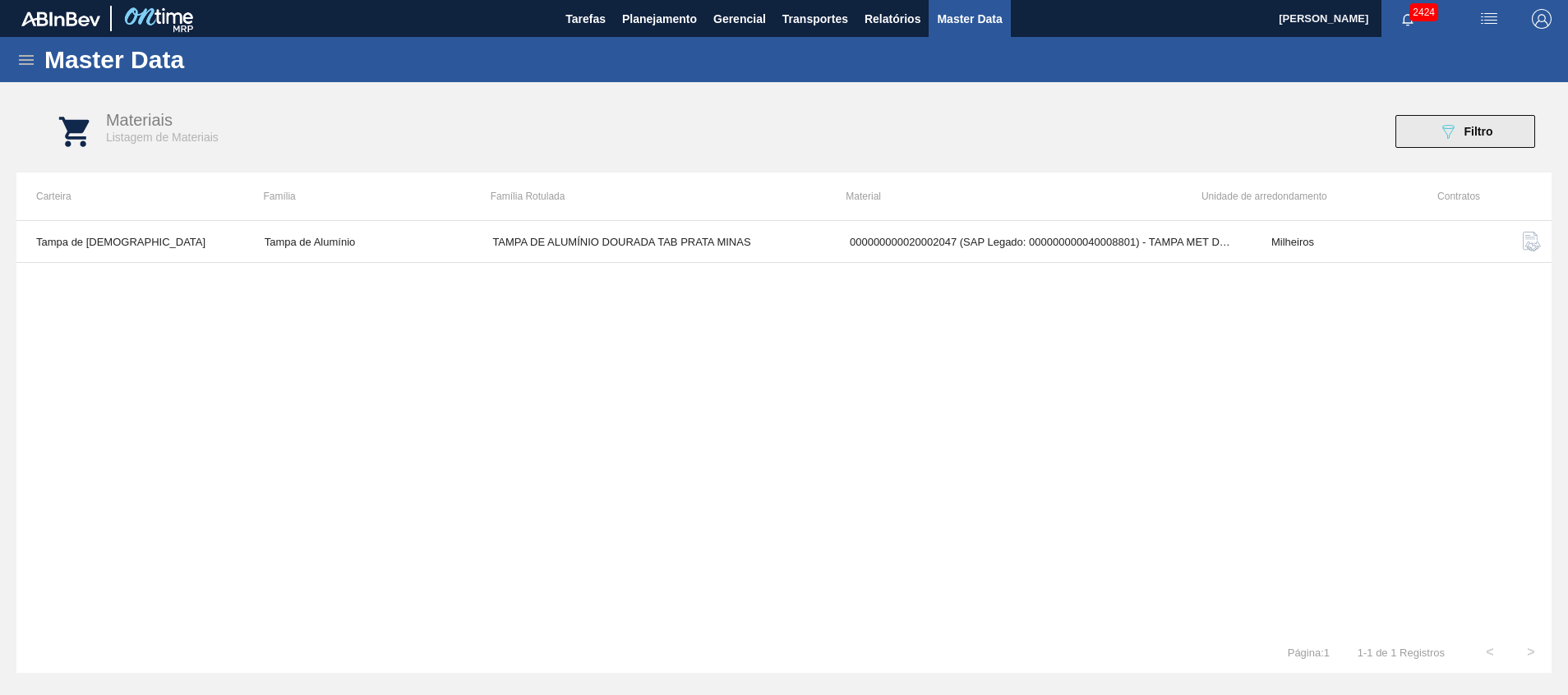
click at [1444, 127] on icon "089F7B8B-B2A5-4AFE-B5C0-19BA573D28AC" at bounding box center [1449, 132] width 20 height 20
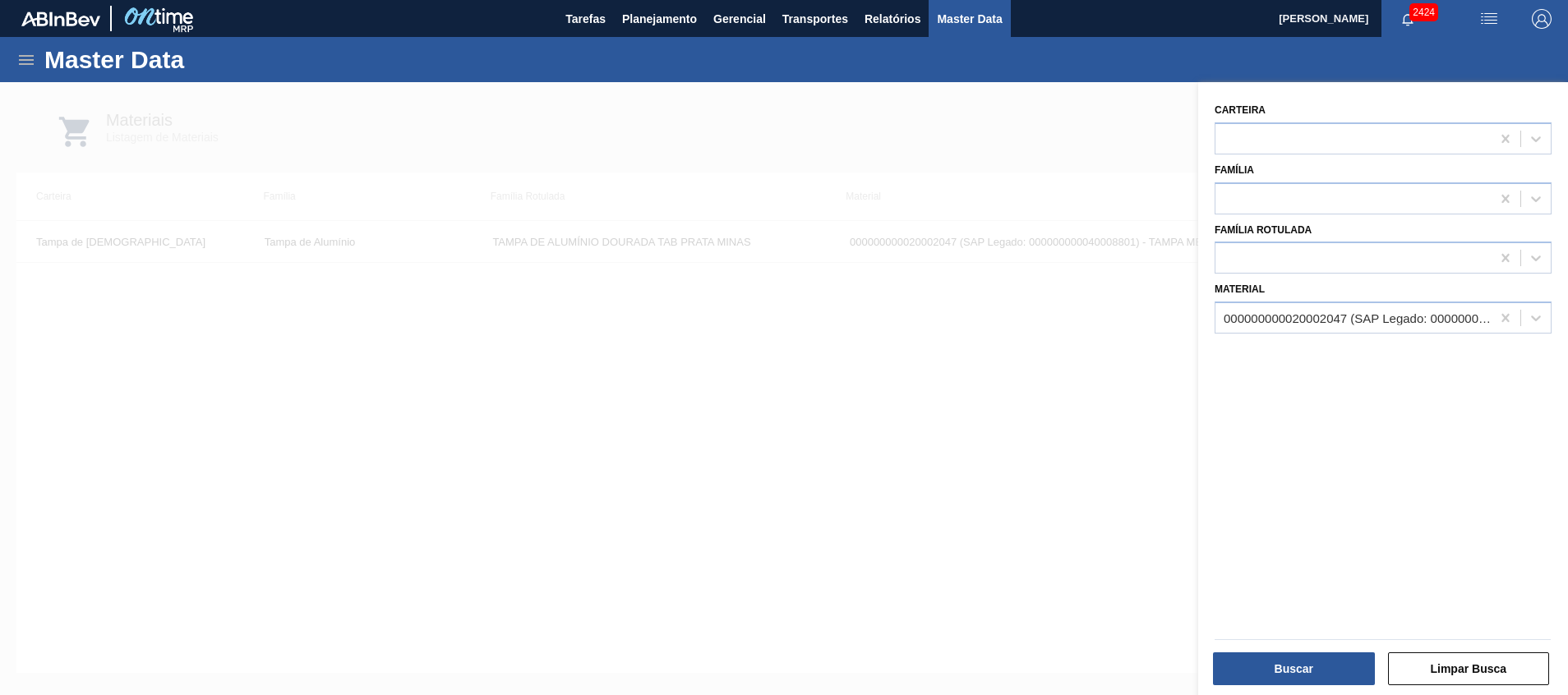
click at [943, 317] on div at bounding box center [784, 429] width 1568 height 695
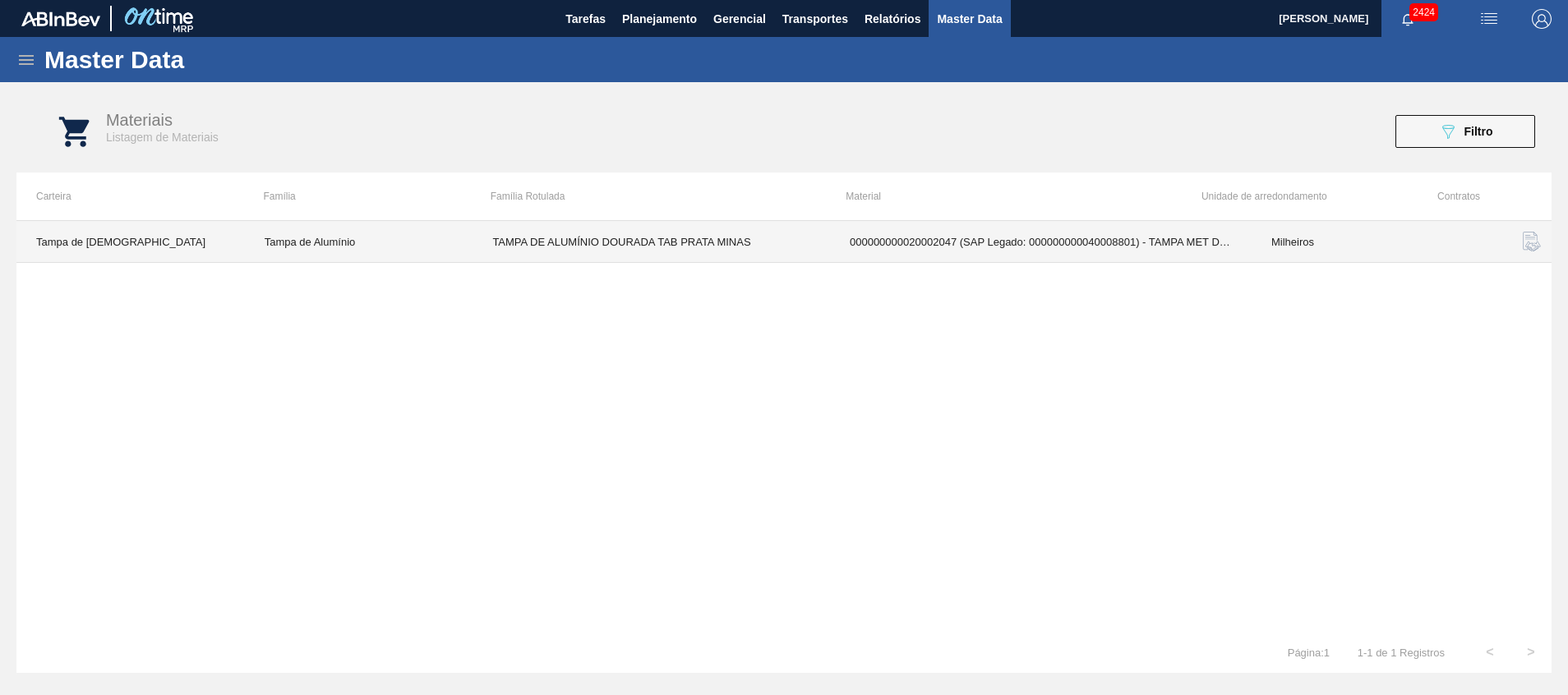
click at [667, 232] on td "TAMPA DE ALUMÍNIO DOURADA TAB PRATA MINAS" at bounding box center [652, 242] width 358 height 42
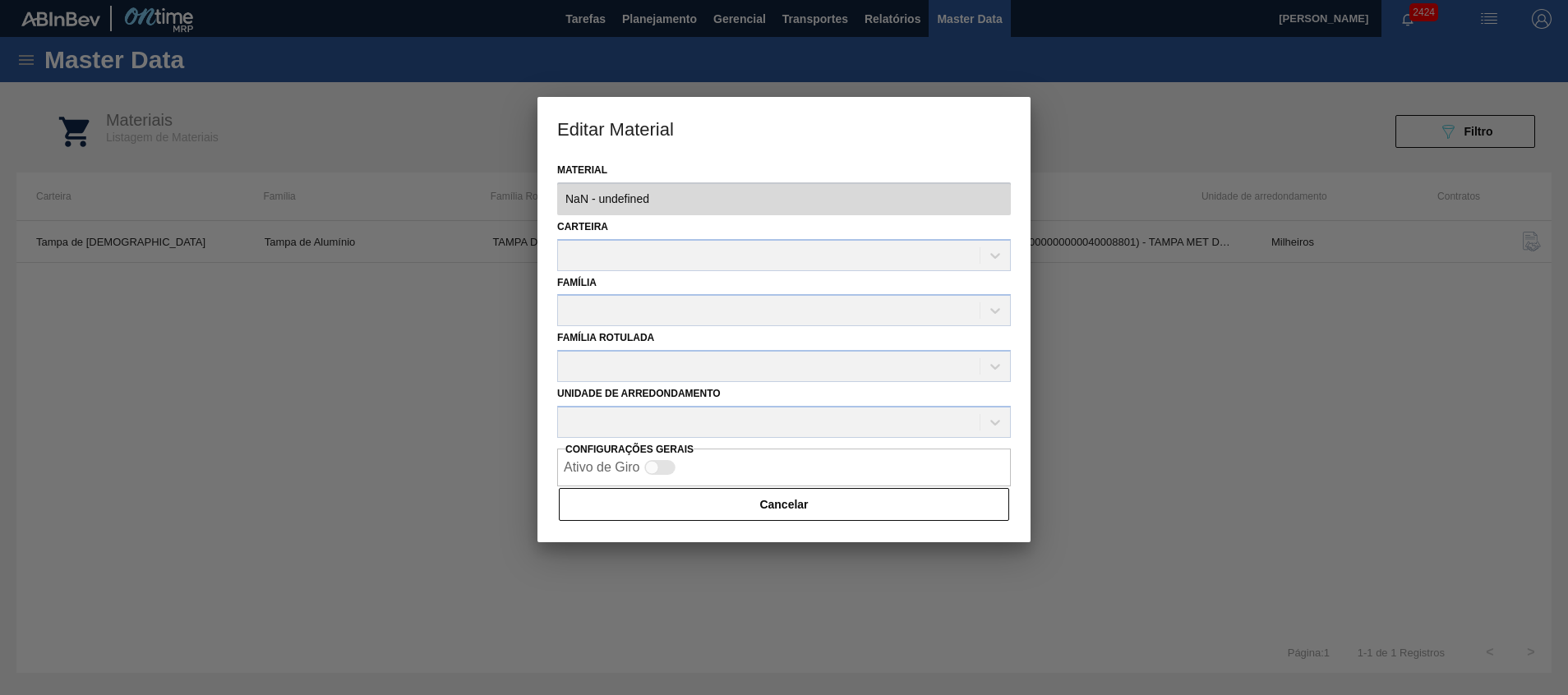
type input "20002047 - 000000000020002047 (SAP Legado: 000000000040008801) - TAMPA MET DOU …"
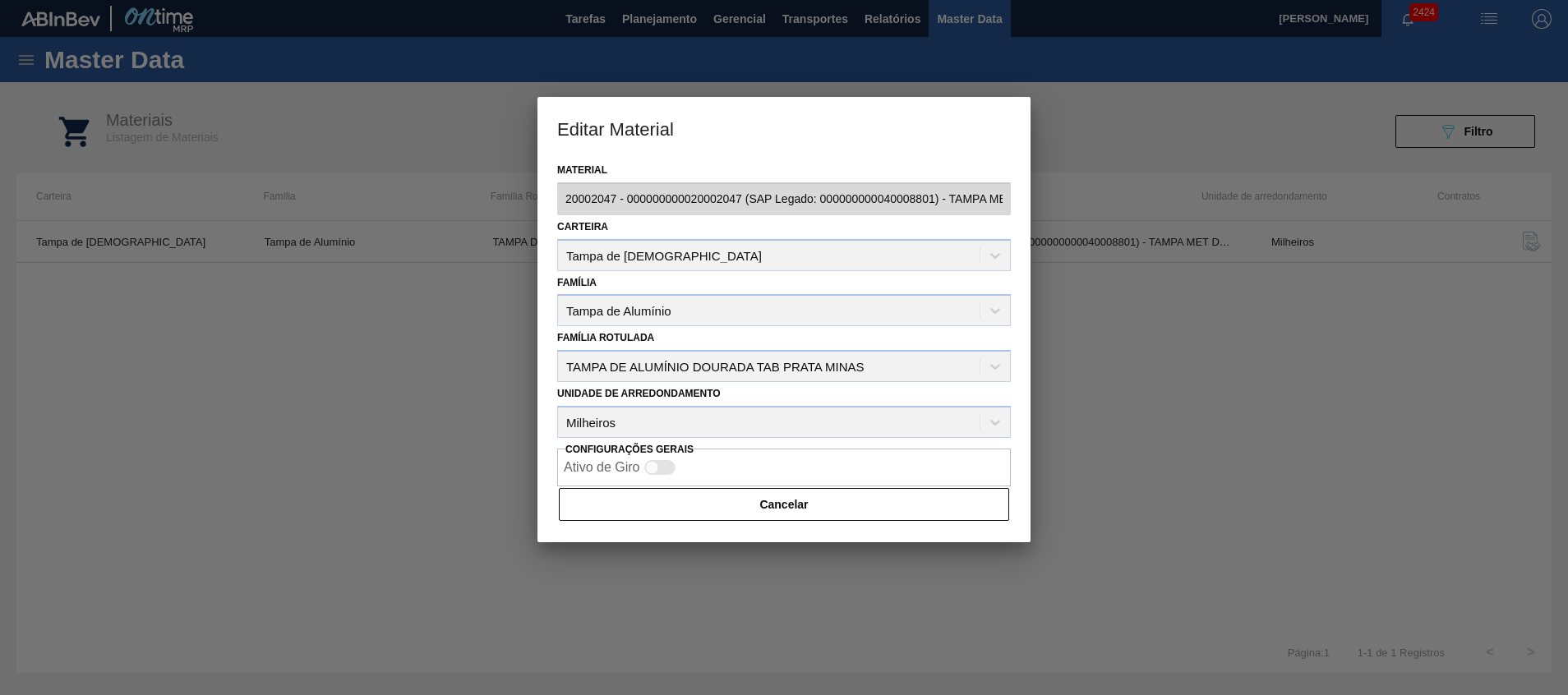
drag, startPoint x: 751, startPoint y: 513, endPoint x: 1092, endPoint y: 405, distance: 357.7
click at [752, 513] on button "Cancelar" at bounding box center [784, 504] width 450 height 33
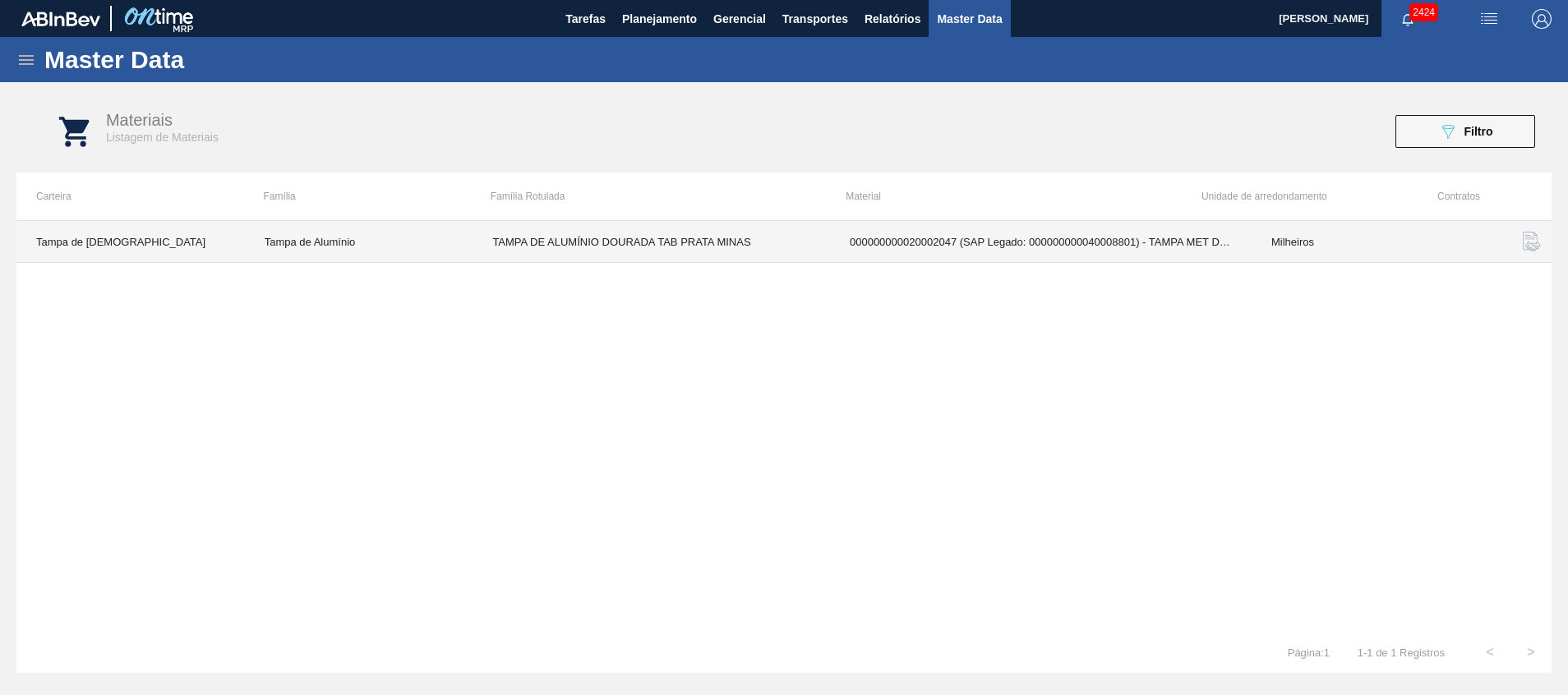
click at [63, 246] on td "Tampa de [DEMOGRAPHIC_DATA]" at bounding box center [131, 242] width 229 height 42
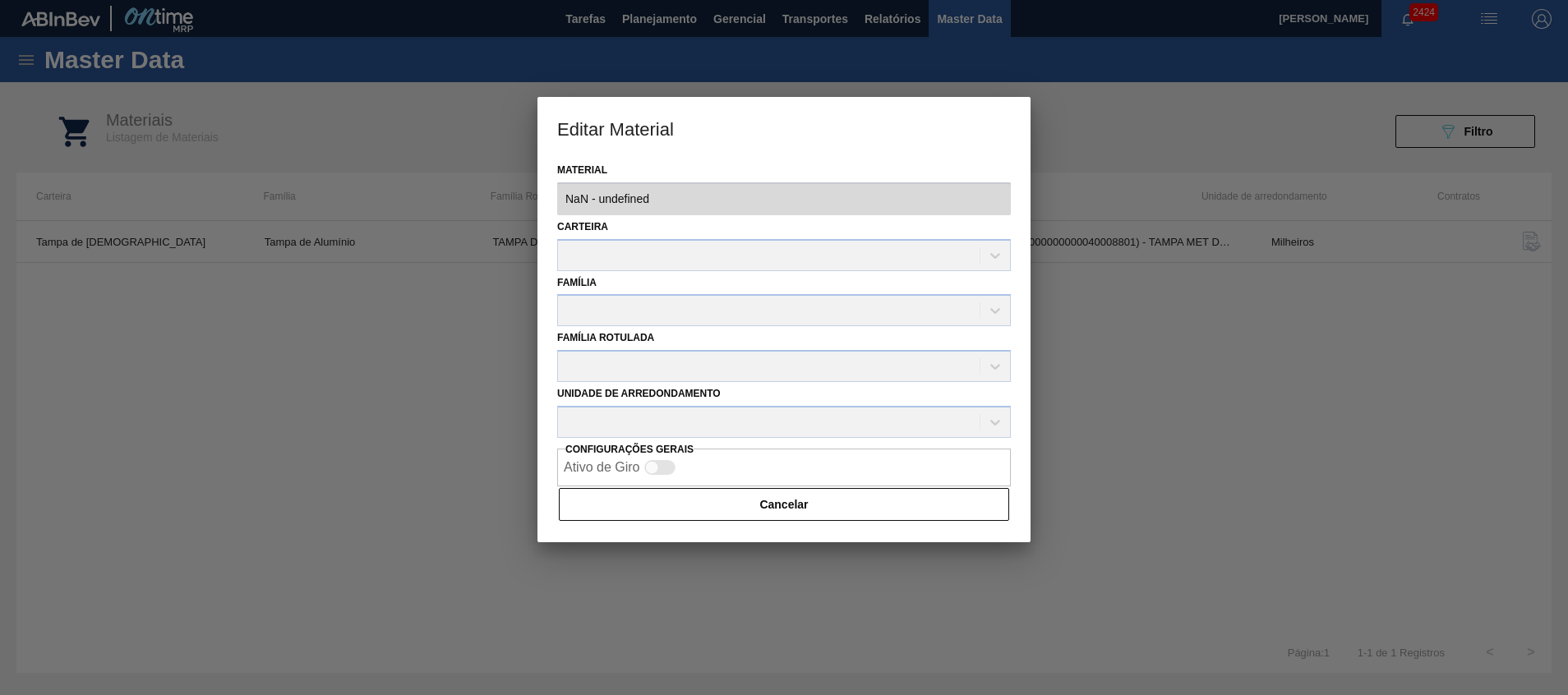
type input "20002047 - 000000000020002047 (SAP Legado: 000000000040008801) - TAMPA MET DOU …"
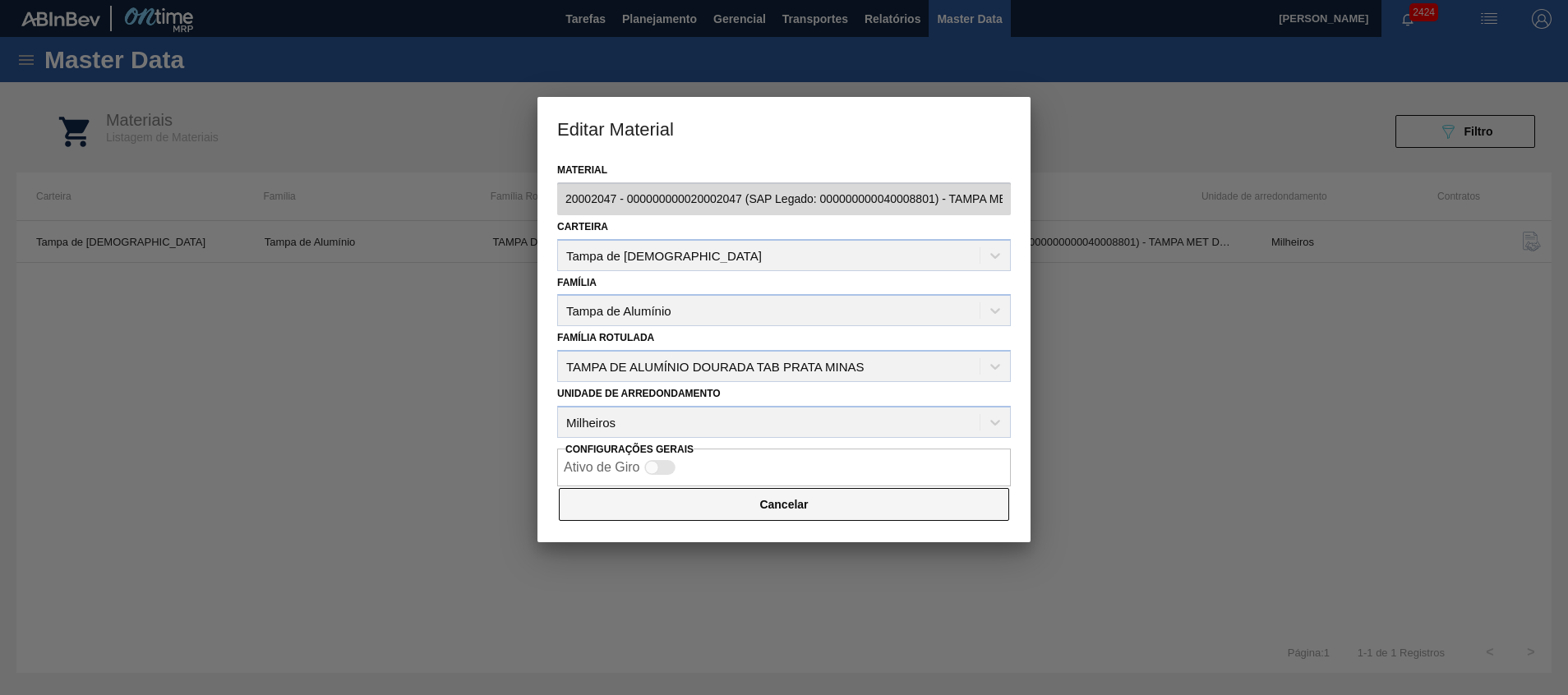
click at [710, 505] on button "Cancelar" at bounding box center [784, 504] width 450 height 33
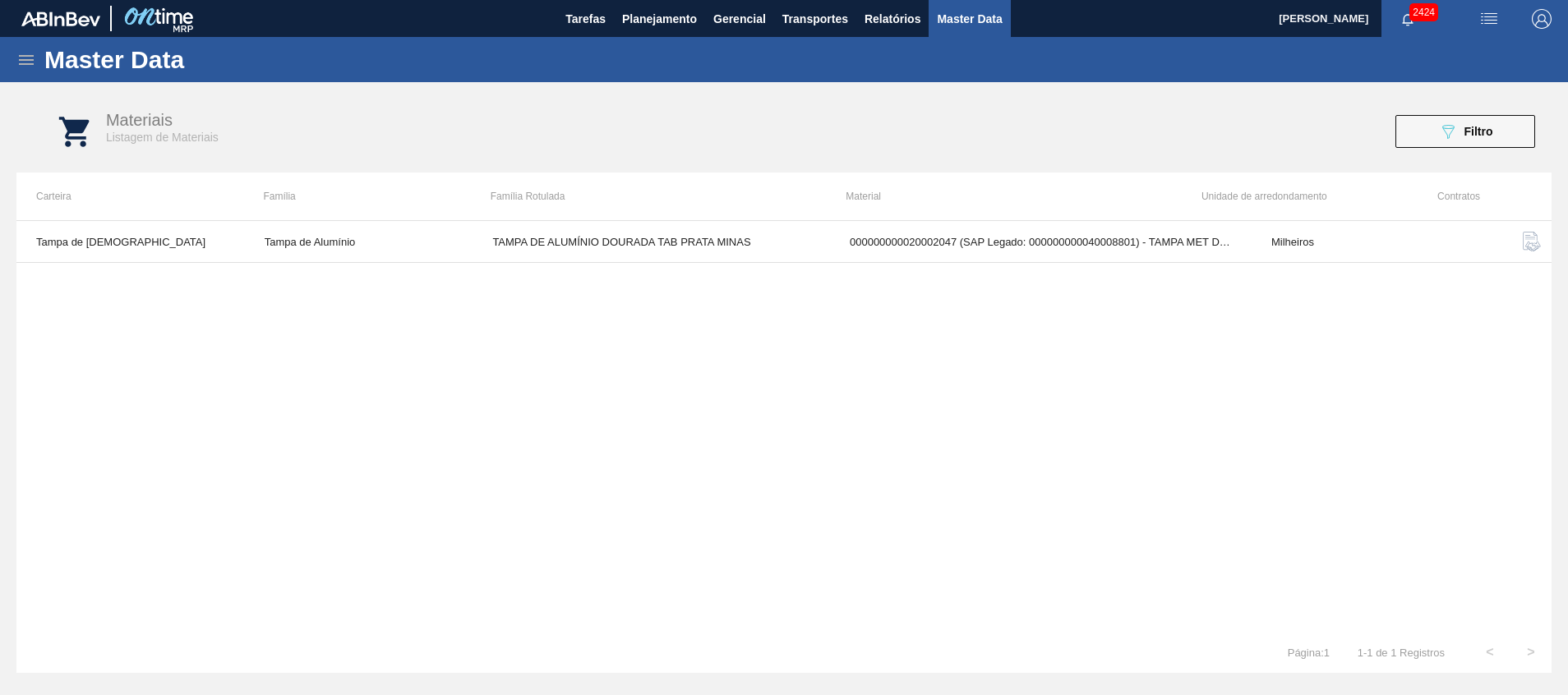
click at [942, 42] on div "Master Data" at bounding box center [784, 59] width 1568 height 45
click at [950, 31] on button "Master Data" at bounding box center [969, 18] width 81 height 37
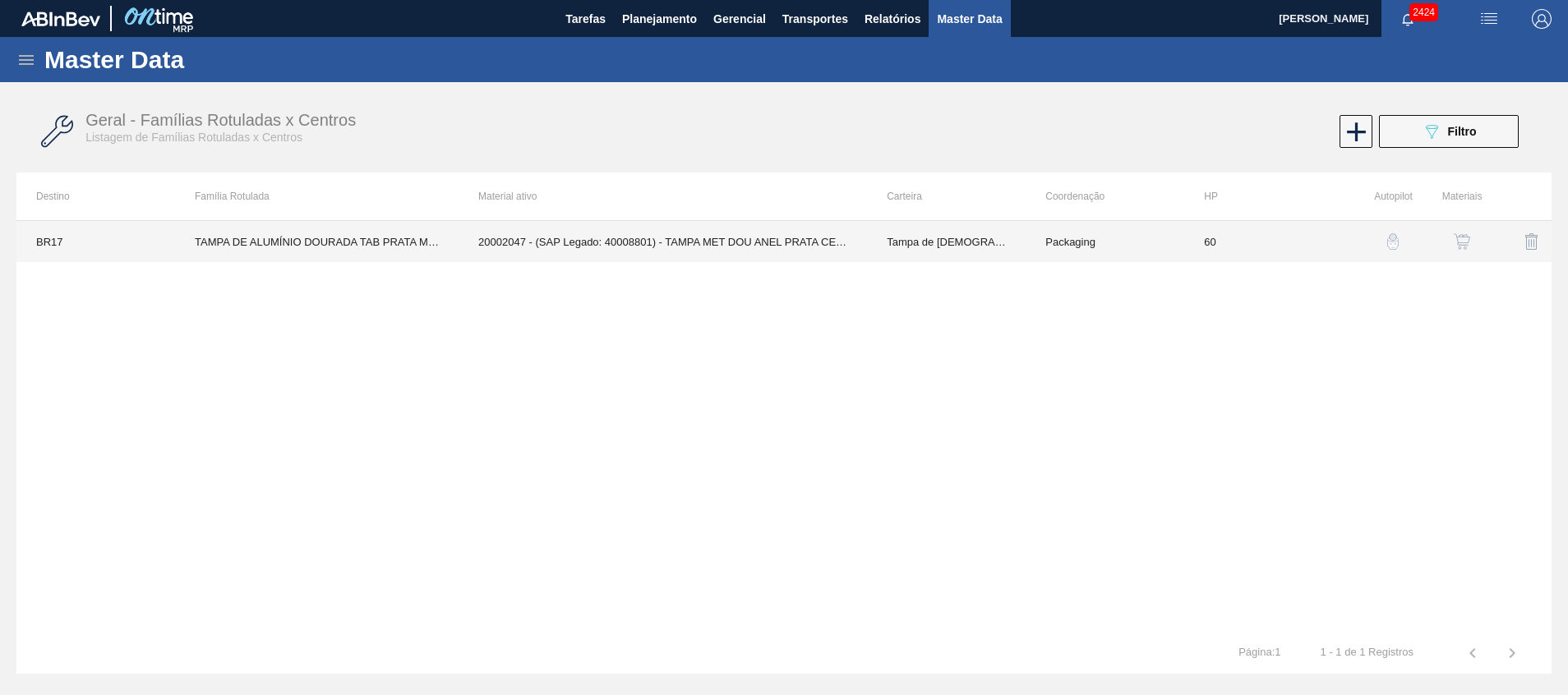
click at [724, 236] on td "20002047 - (SAP Legado: 40008801) - TAMPA MET DOU ANEL PRATA CERVEJA CX600" at bounding box center [662, 241] width 408 height 41
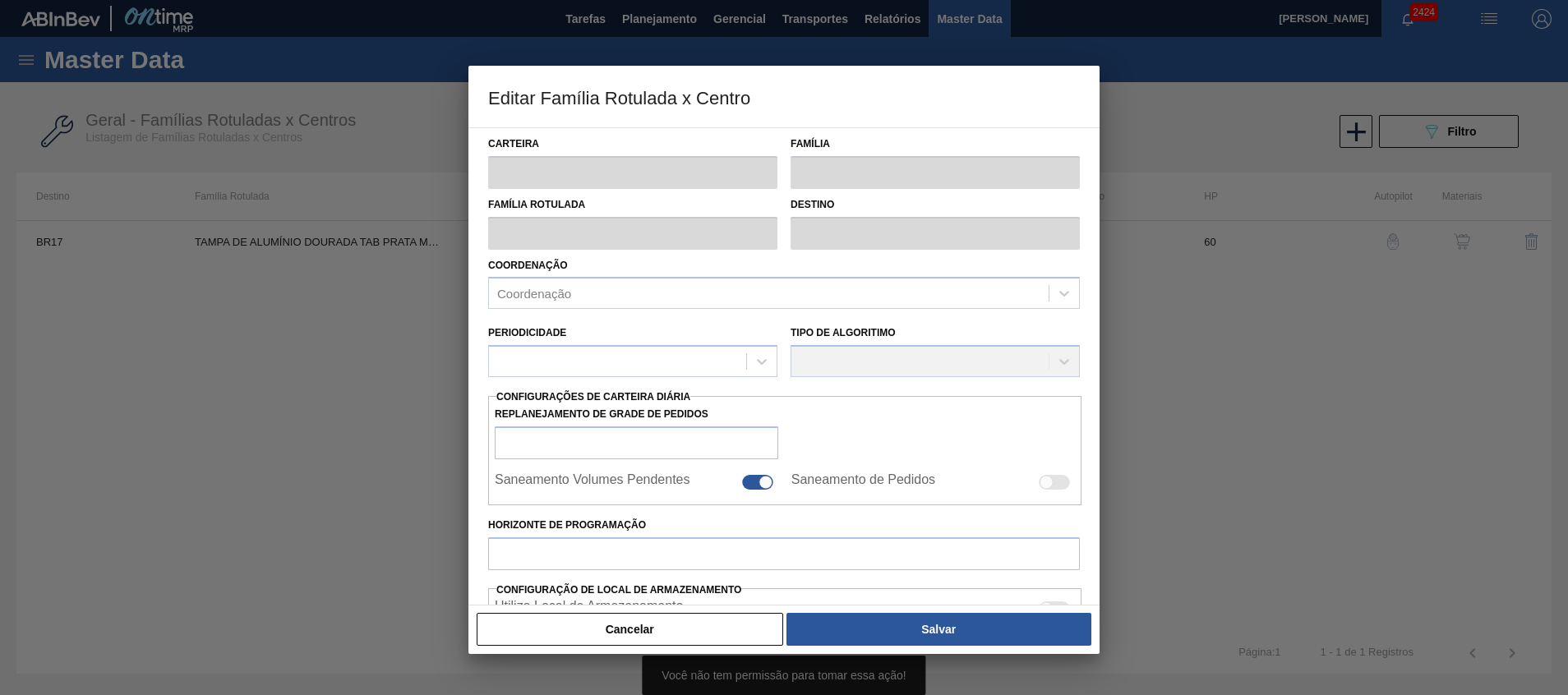
type input "Tampa de [DEMOGRAPHIC_DATA]"
type input "Tampa de Alumínio"
type input "TAMPA DE ALUMÍNIO DOURADA TAB PRATA MINAS"
type input "BR17 - Juatuba"
type input "60"
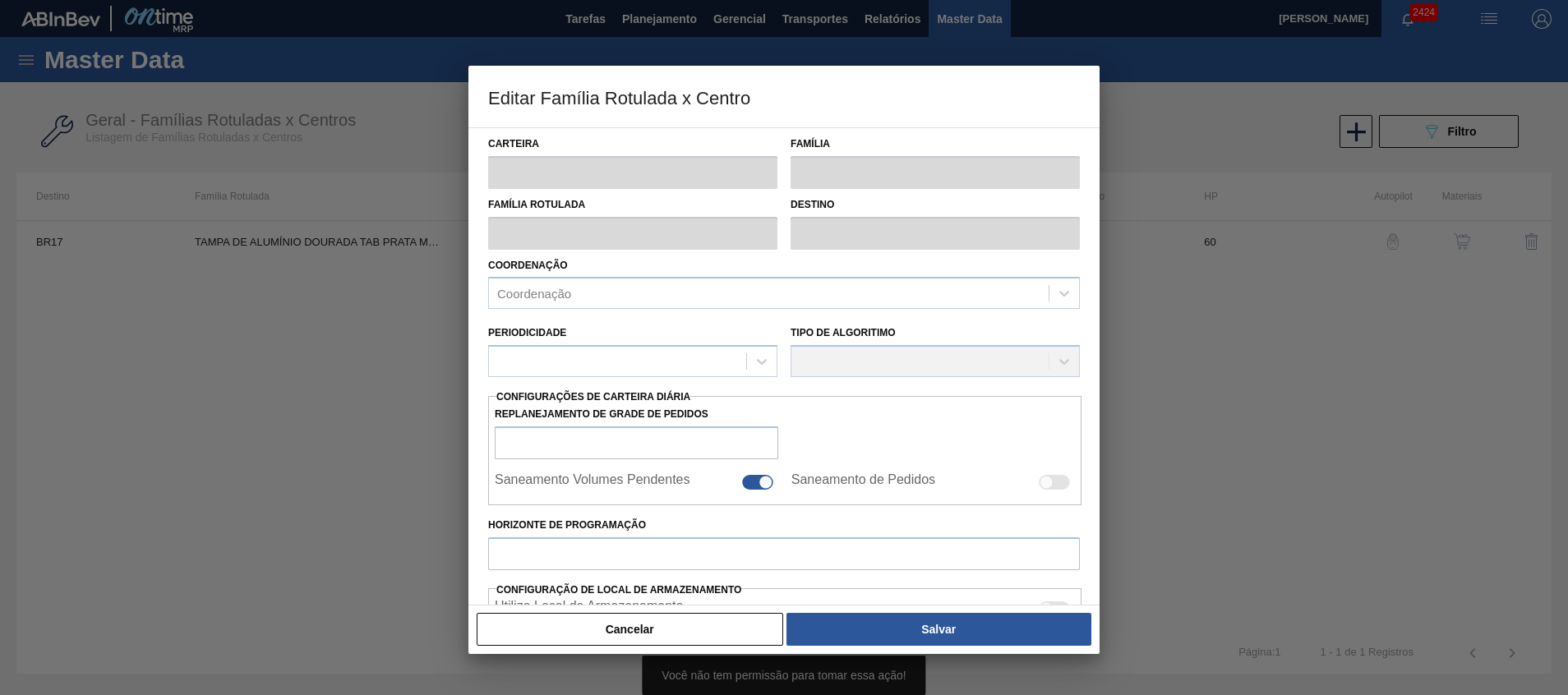
type input "9.196,071"
type input "27.588,212"
type input "67"
type input "21.457,498"
checkbox input "true"
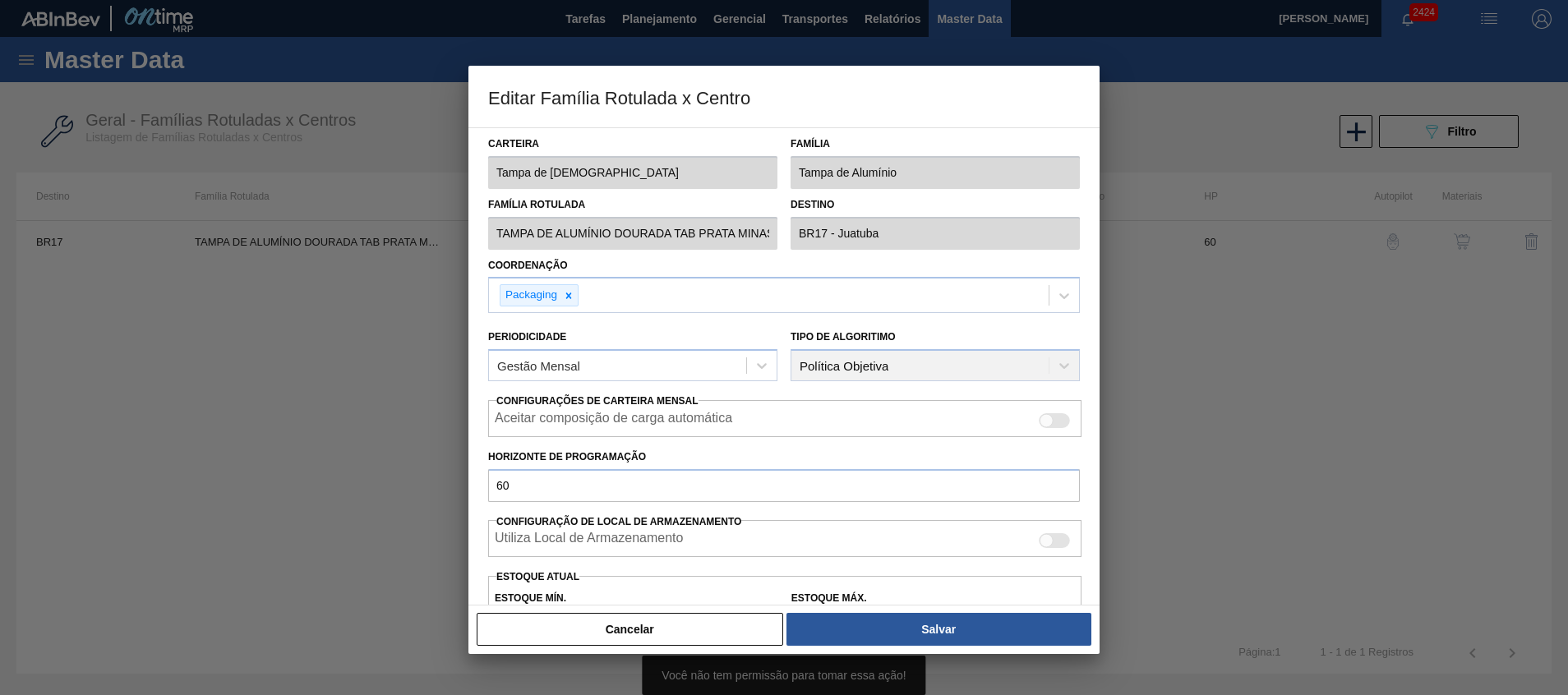
click at [657, 611] on div "Cancelar Salvar" at bounding box center [784, 629] width 632 height 49
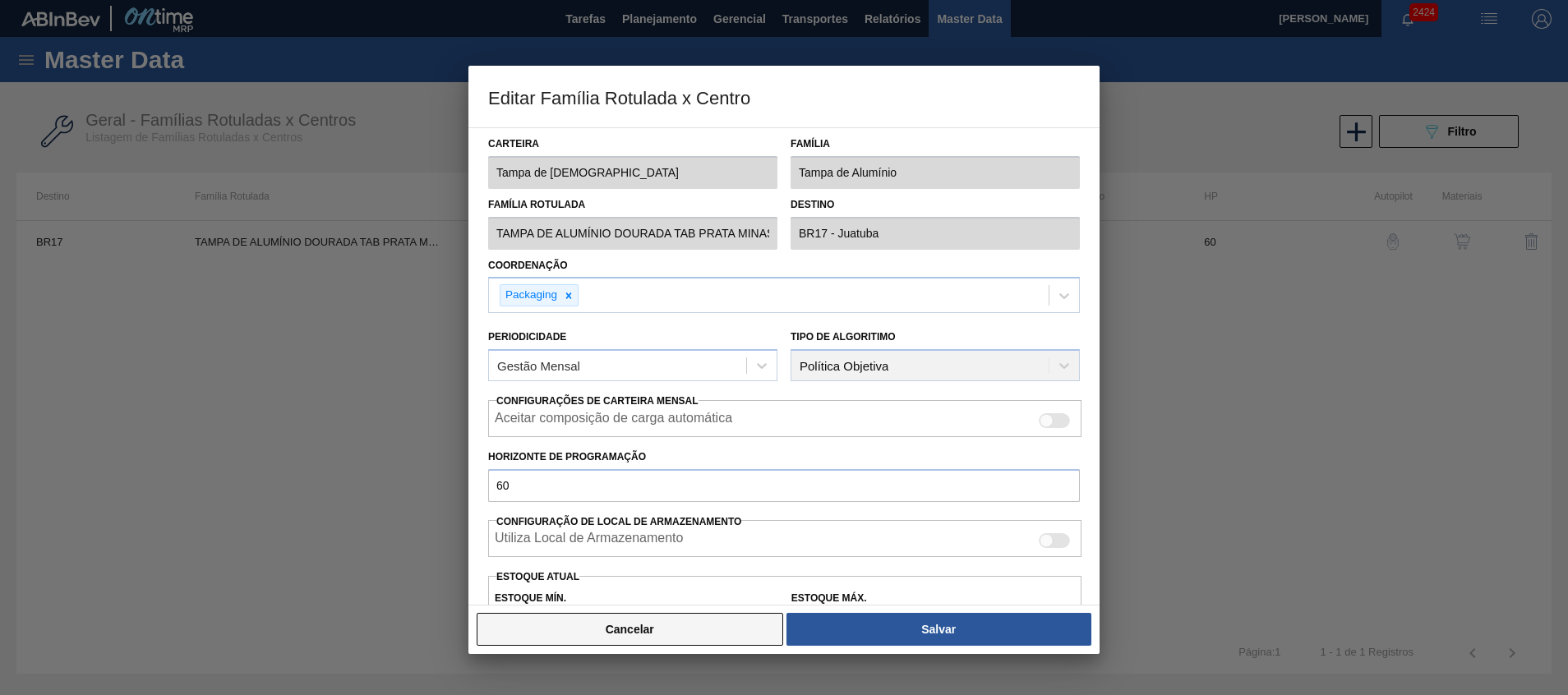
click at [635, 626] on button "Cancelar" at bounding box center [630, 629] width 307 height 33
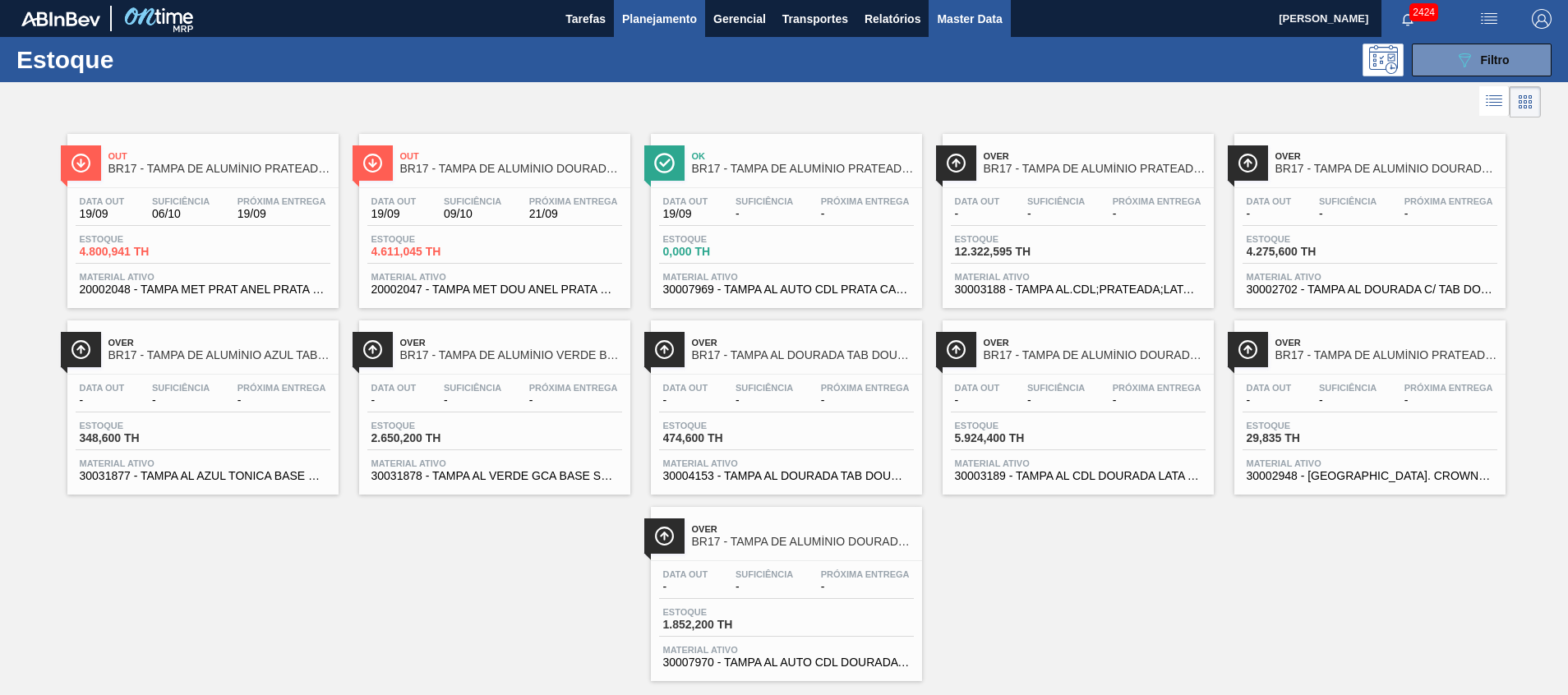
click at [973, 13] on span "Master Data" at bounding box center [970, 19] width 65 height 20
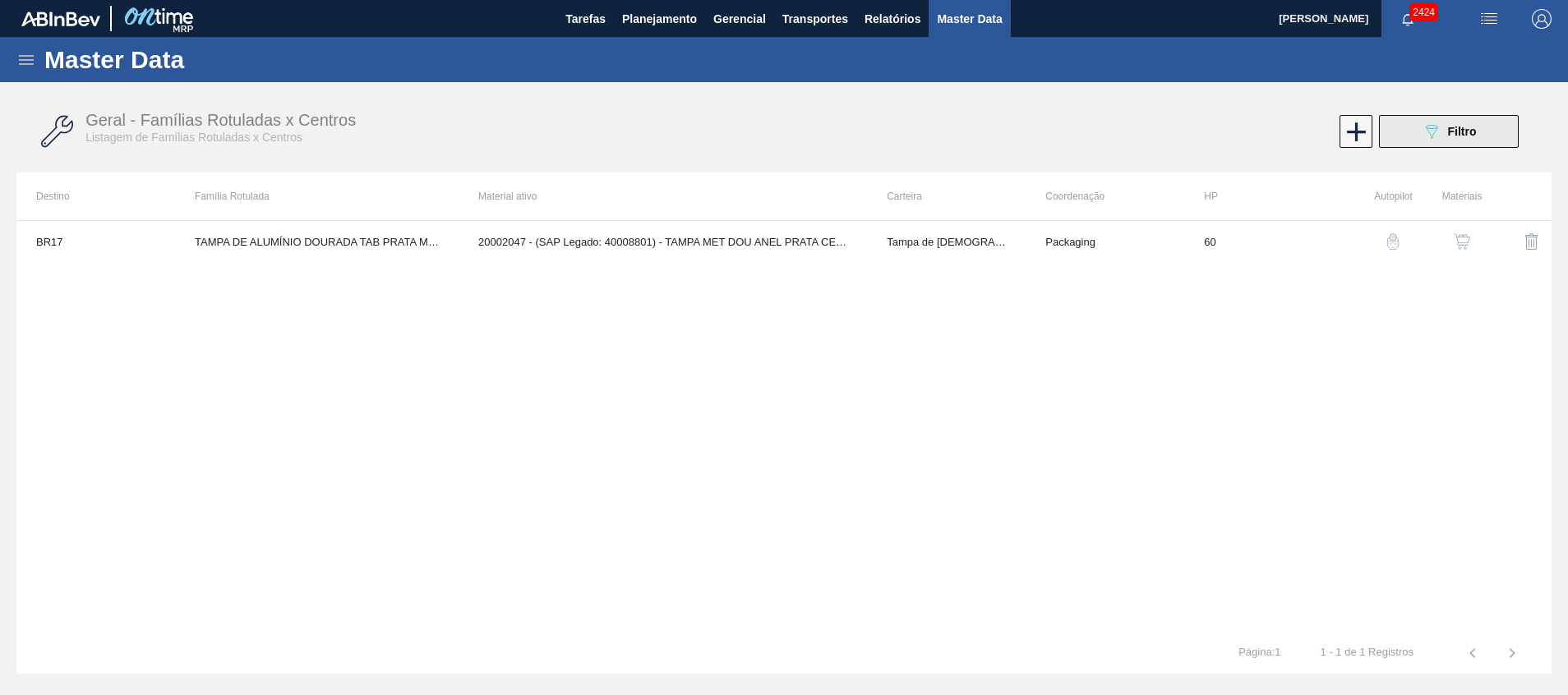
click at [1453, 130] on span "Filtro" at bounding box center [1463, 132] width 28 height 13
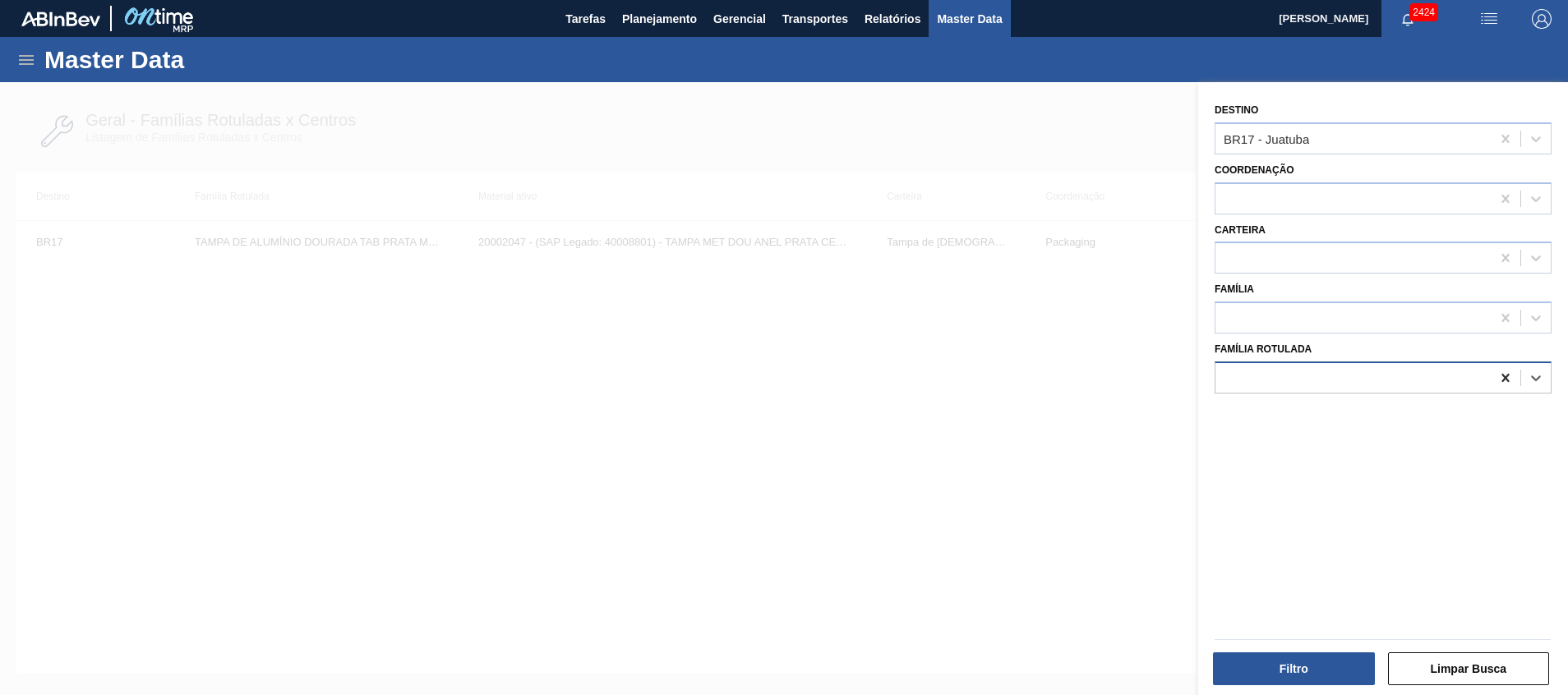
click at [1500, 370] on icon at bounding box center [1506, 378] width 17 height 17
paste Rotulada "20002047"
type Rotulada "20002047"
click at [1287, 460] on div "Destino BR17 - Juatuba Coordenação Carteira Família Família Rotulada" at bounding box center [1383, 390] width 370 height 617
click at [830, 468] on div at bounding box center [784, 429] width 1568 height 695
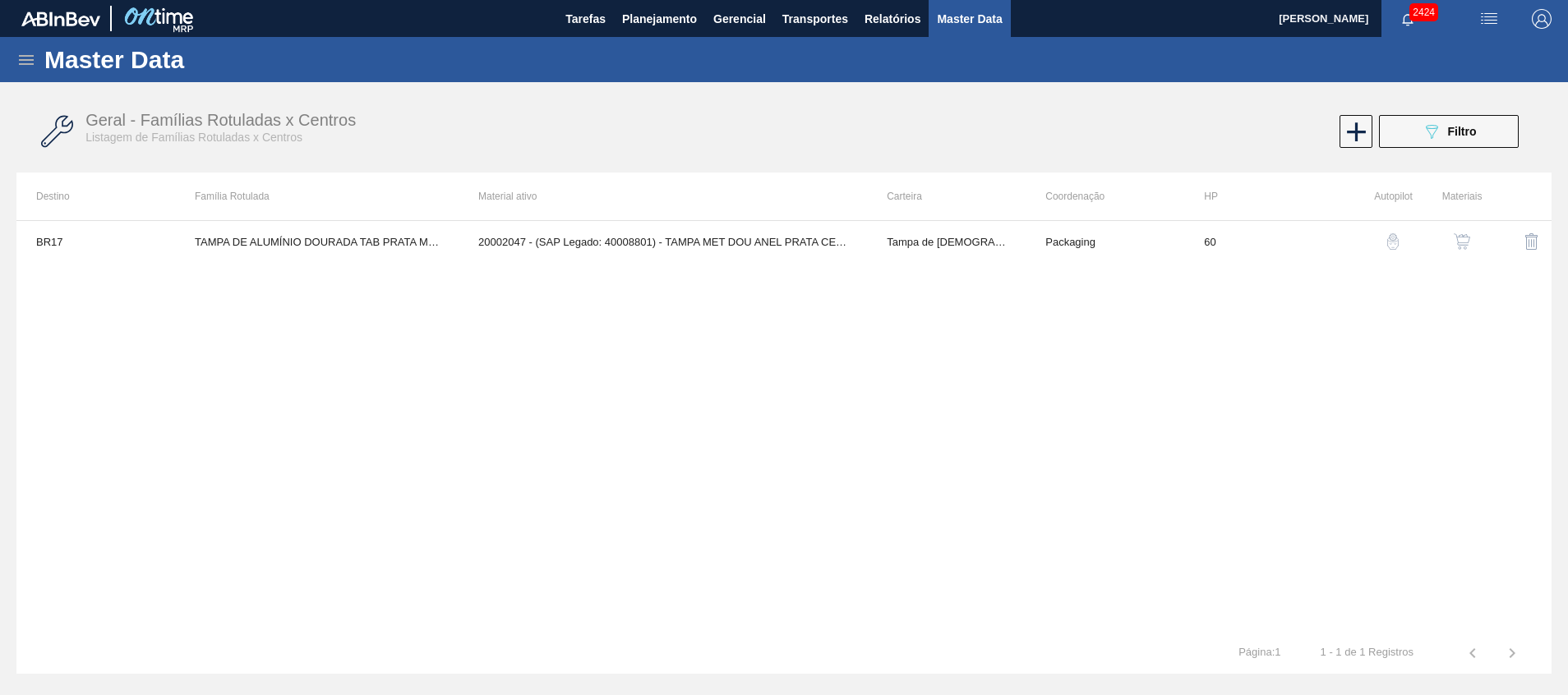
click at [21, 56] on icon at bounding box center [27, 60] width 15 height 10
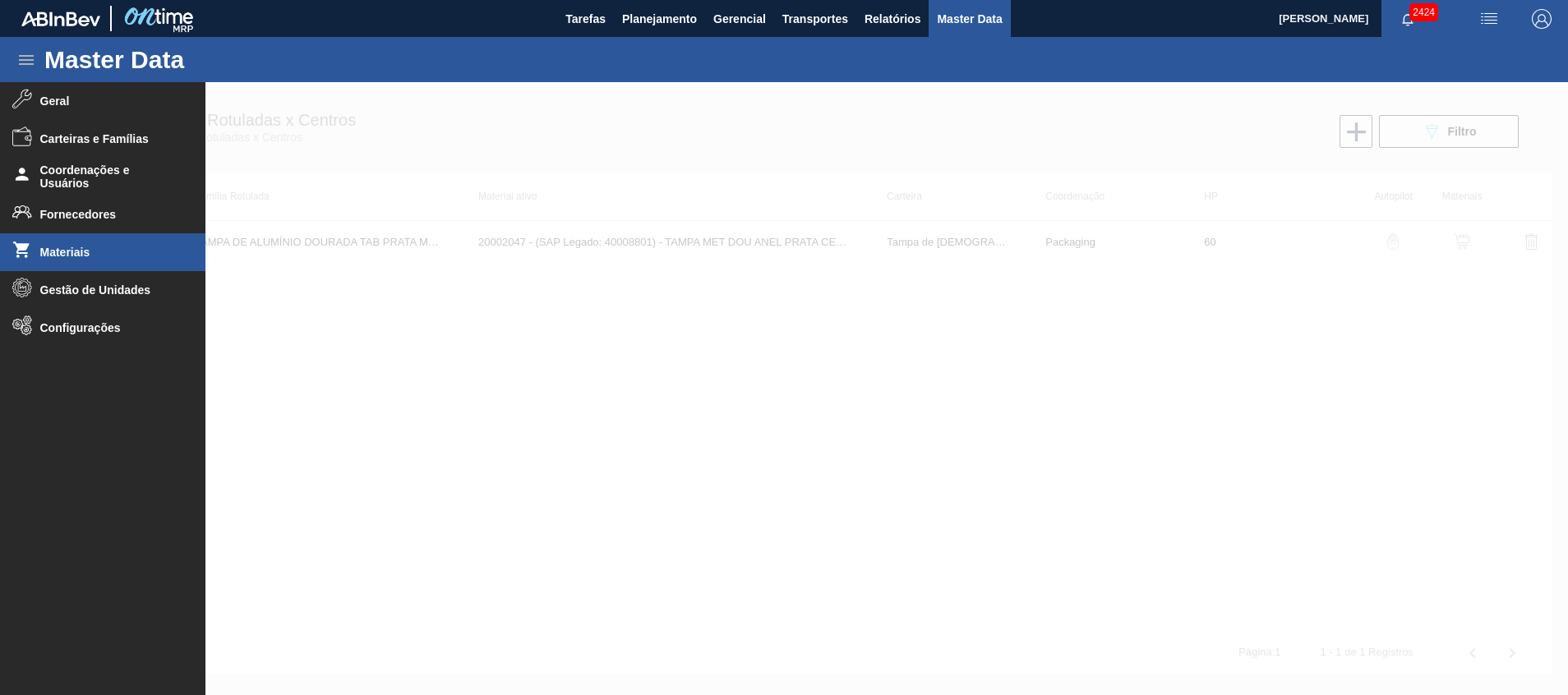
click at [65, 244] on li "Materiais" at bounding box center [103, 251] width 206 height 38
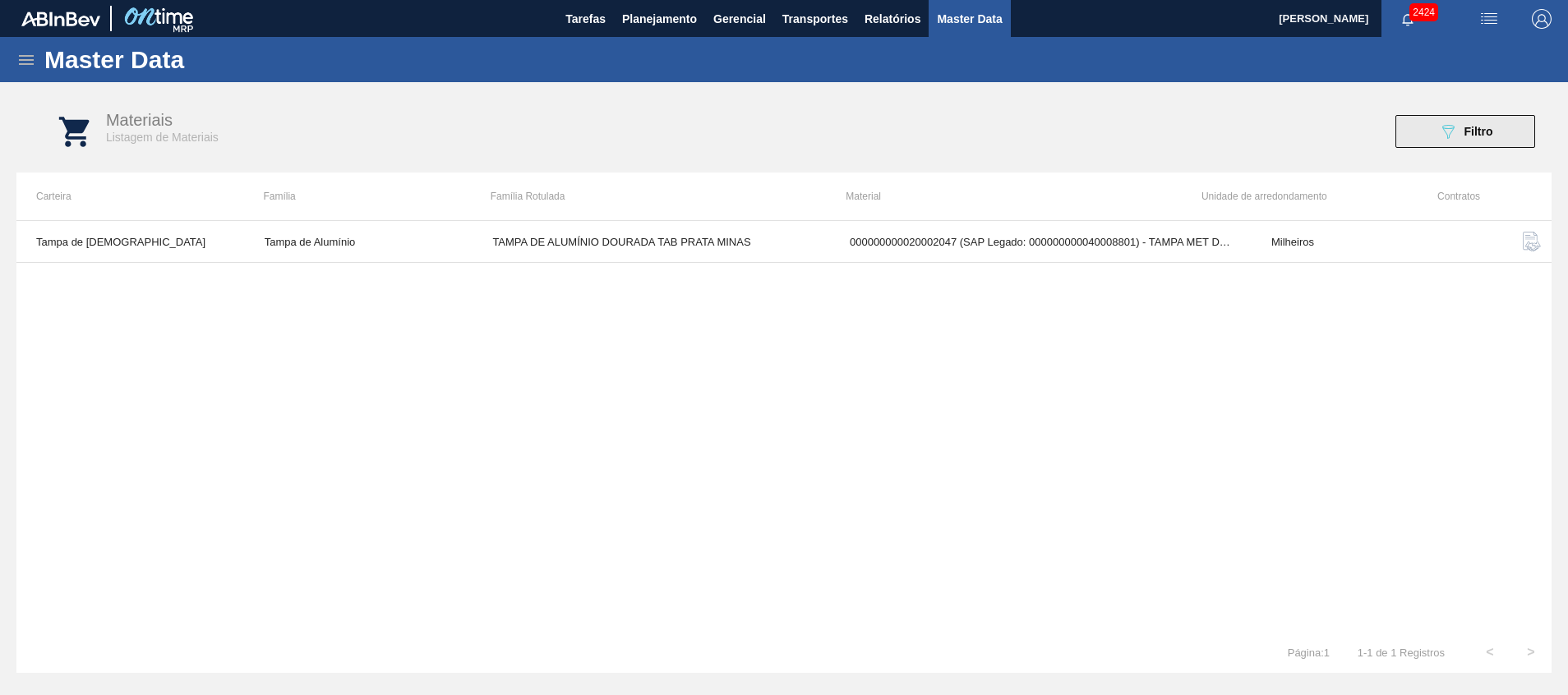
click at [1459, 130] on div "089F7B8B-B2A5-4AFE-B5C0-19BA573D28AC Filtro" at bounding box center [1466, 132] width 55 height 20
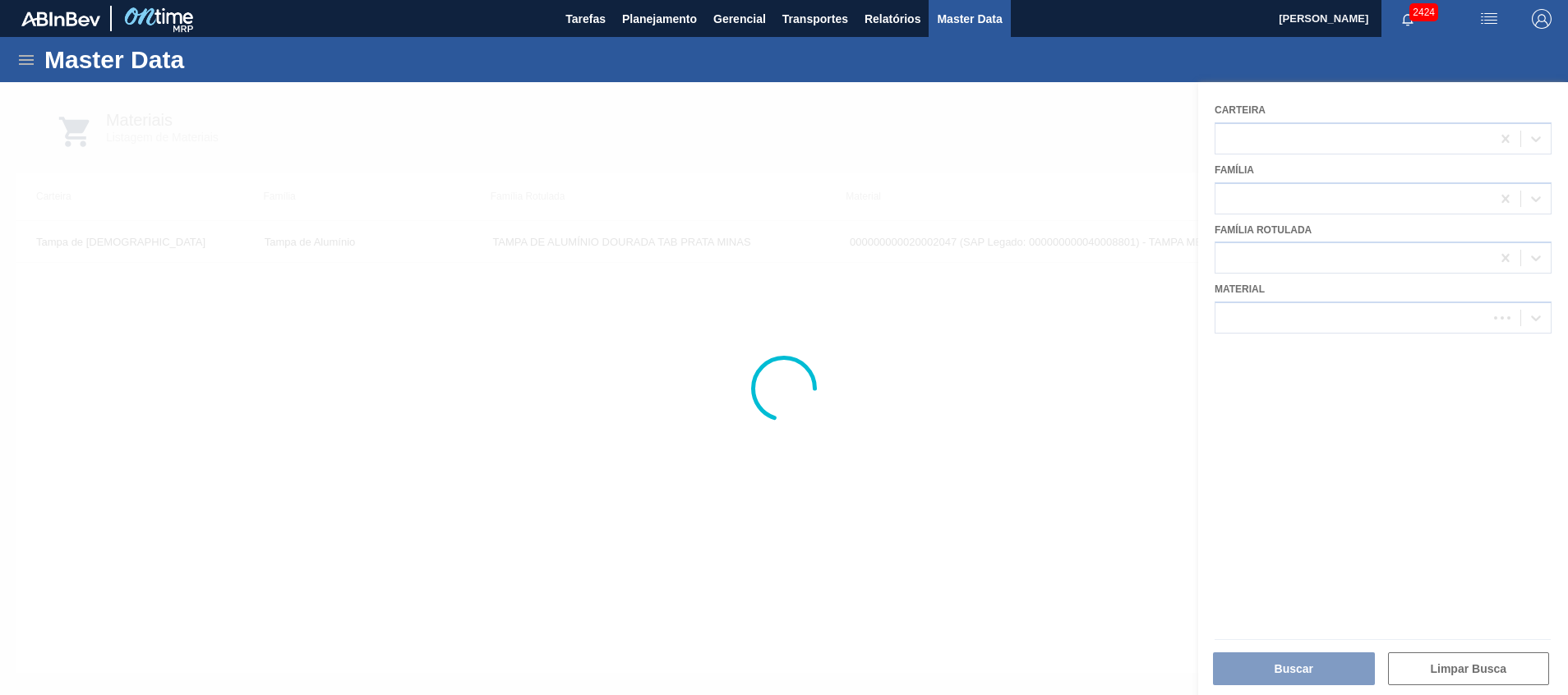
click at [1272, 333] on div at bounding box center [784, 388] width 1568 height 613
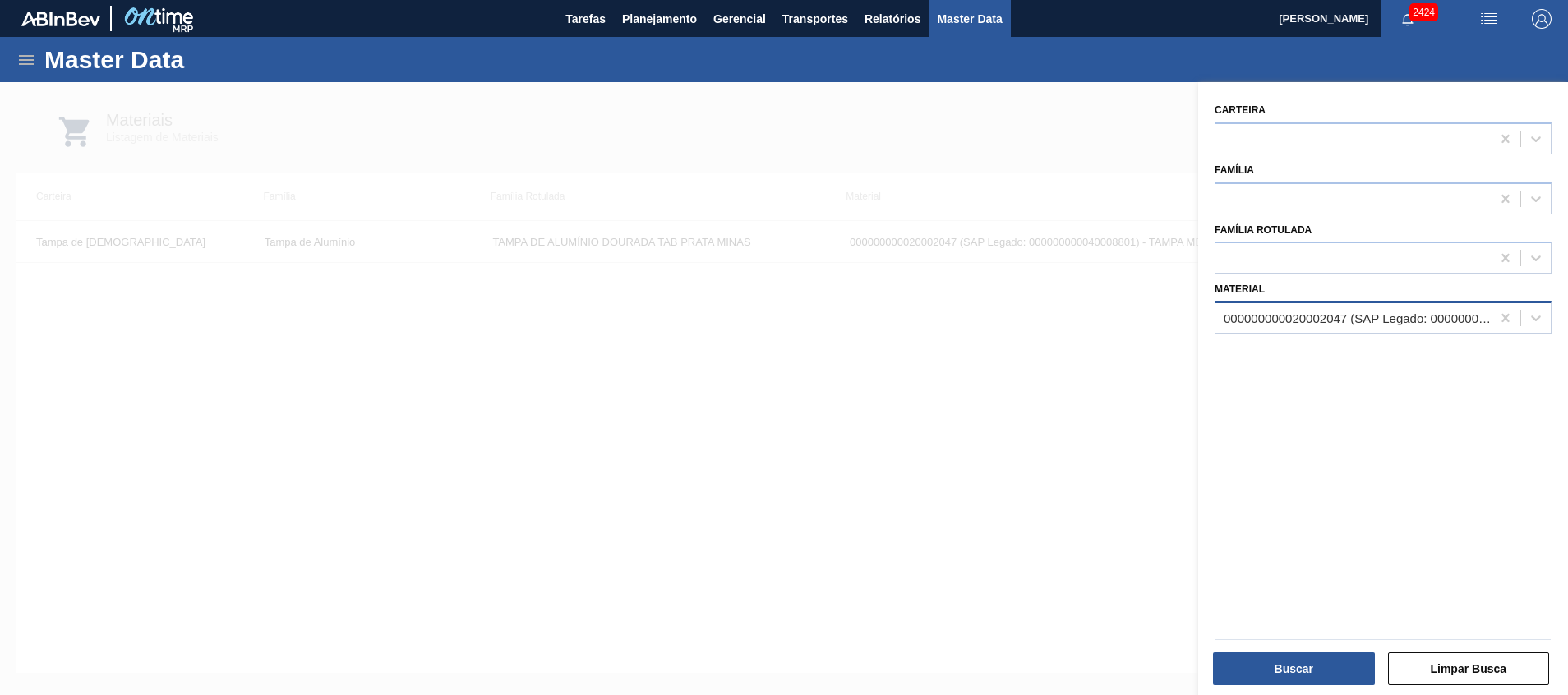
click at [1325, 314] on div "000000000020002047 (SAP Legado: 000000000040008801) - TAMPA MET DOU ANEL PRATA …" at bounding box center [1358, 318] width 269 height 14
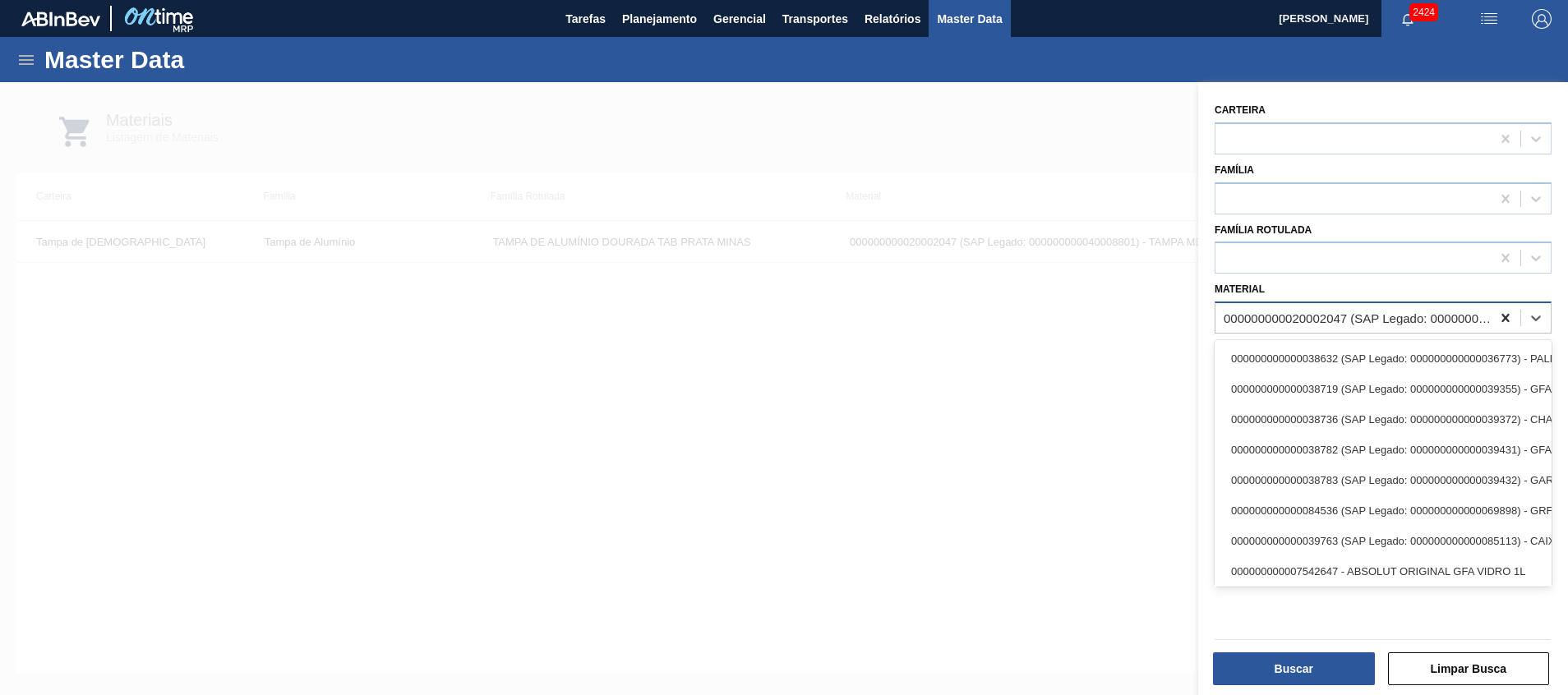
click at [1505, 316] on icon at bounding box center [1505, 318] width 8 height 8
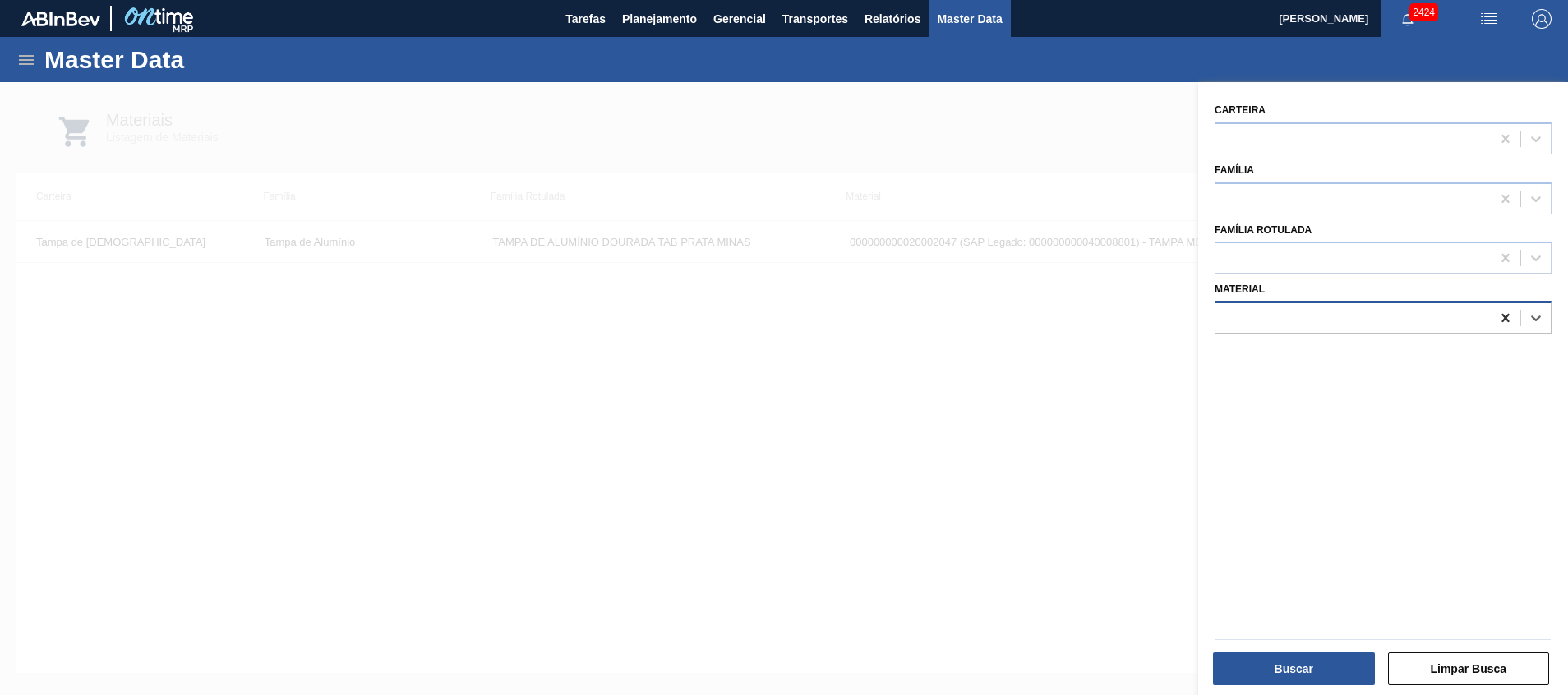
paste input "20002047"
type input "20002047"
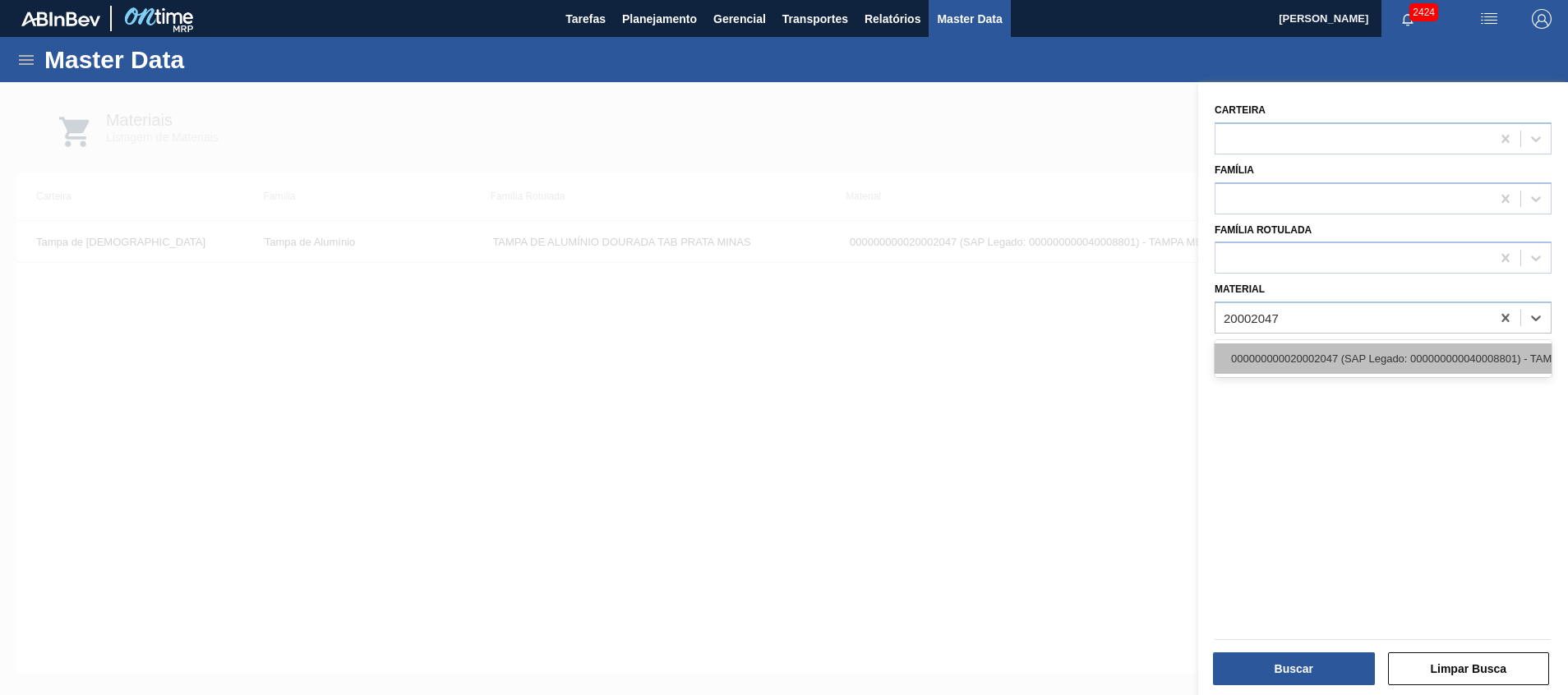
click at [1331, 358] on div "000000000020002047 (SAP Legado: 000000000040008801) - TAMPA MET DOU ANEL PRATA …" at bounding box center [1383, 358] width 337 height 30
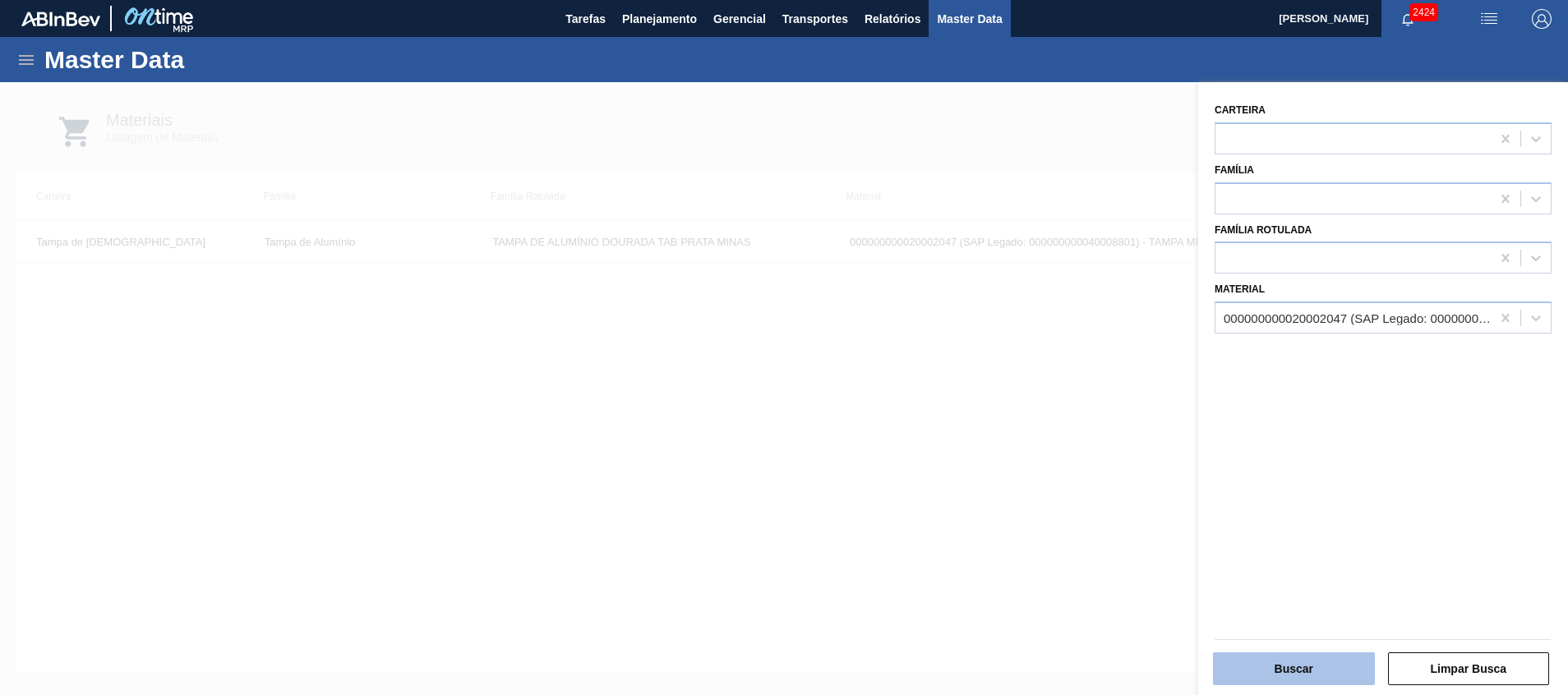
click at [1245, 666] on button "Buscar" at bounding box center [1294, 668] width 162 height 33
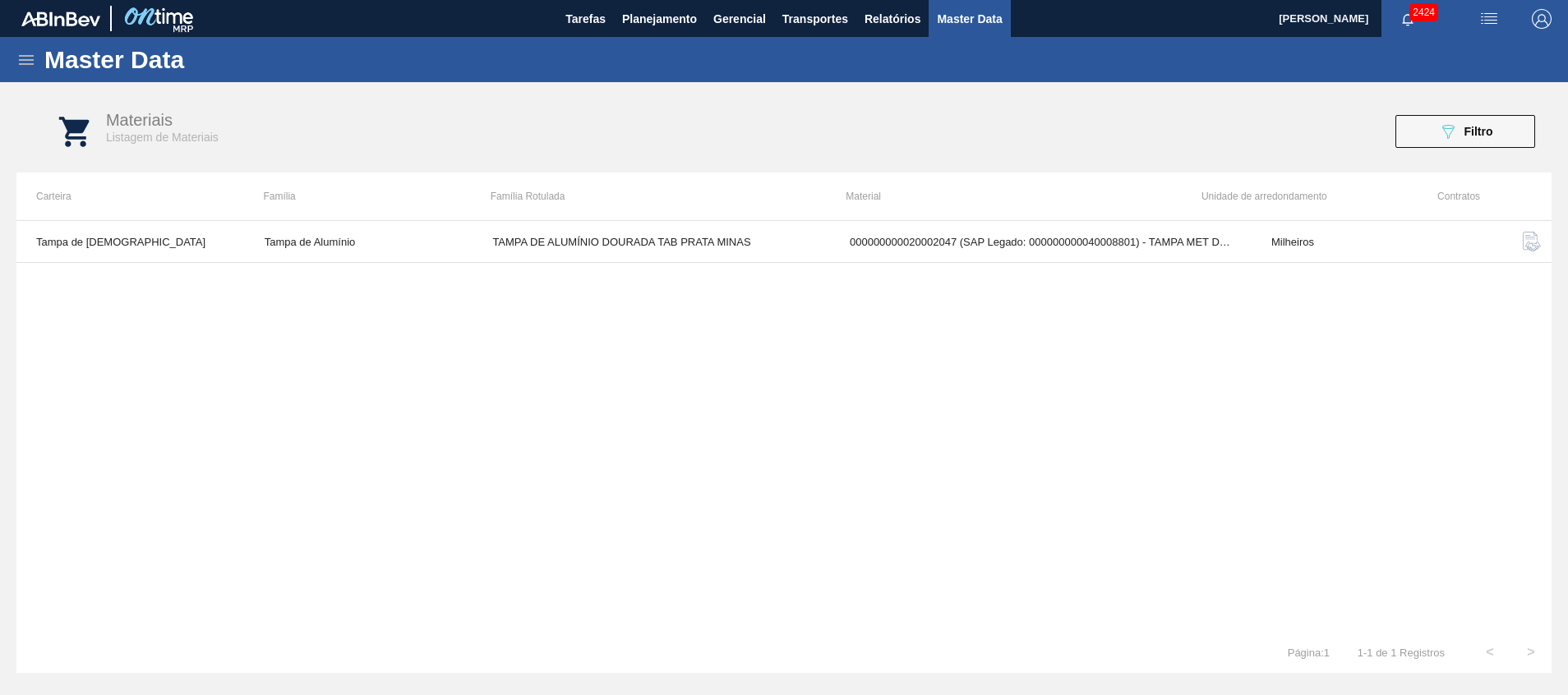
click at [326, 241] on td "Tampa de Alumínio" at bounding box center [359, 242] width 229 height 42
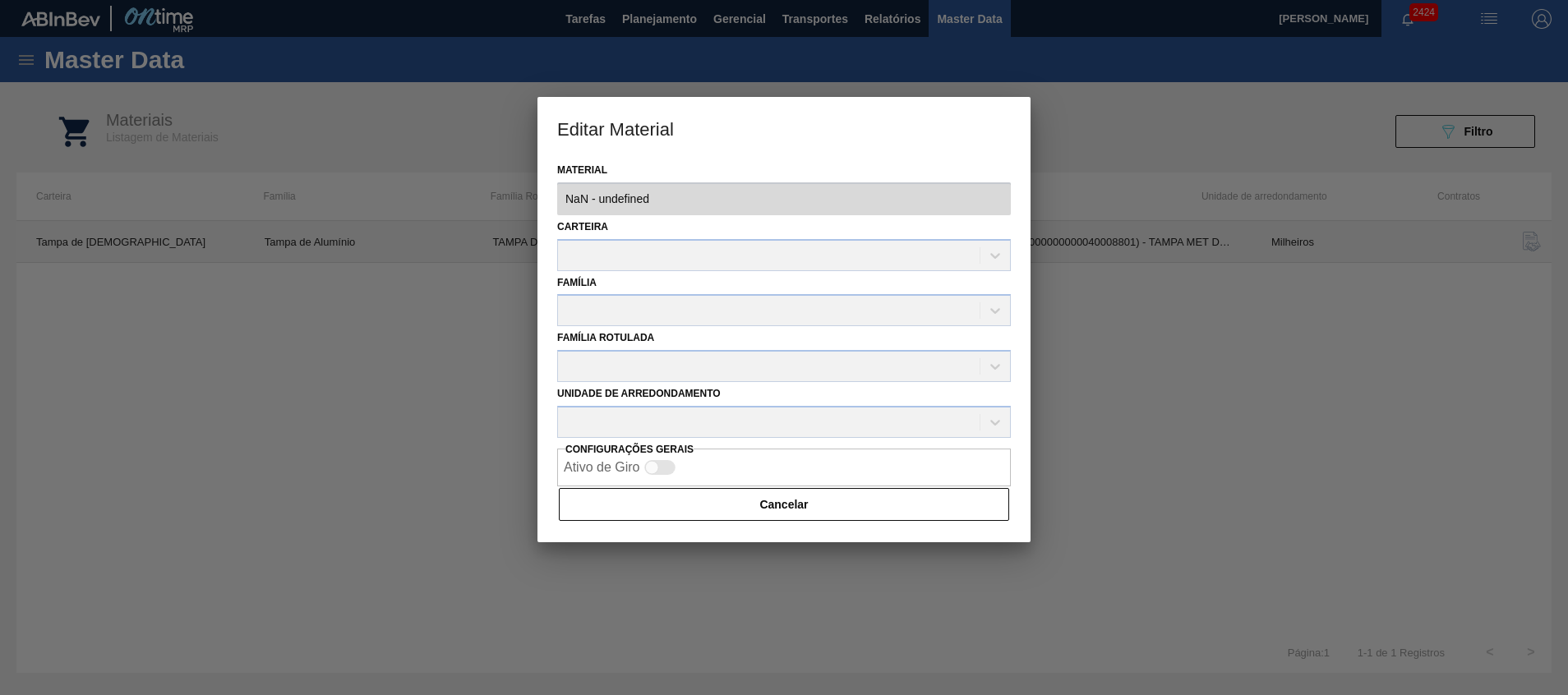
type input "20002047 - 000000000020002047 (SAP Legado: 000000000040008801) - TAMPA MET DOU …"
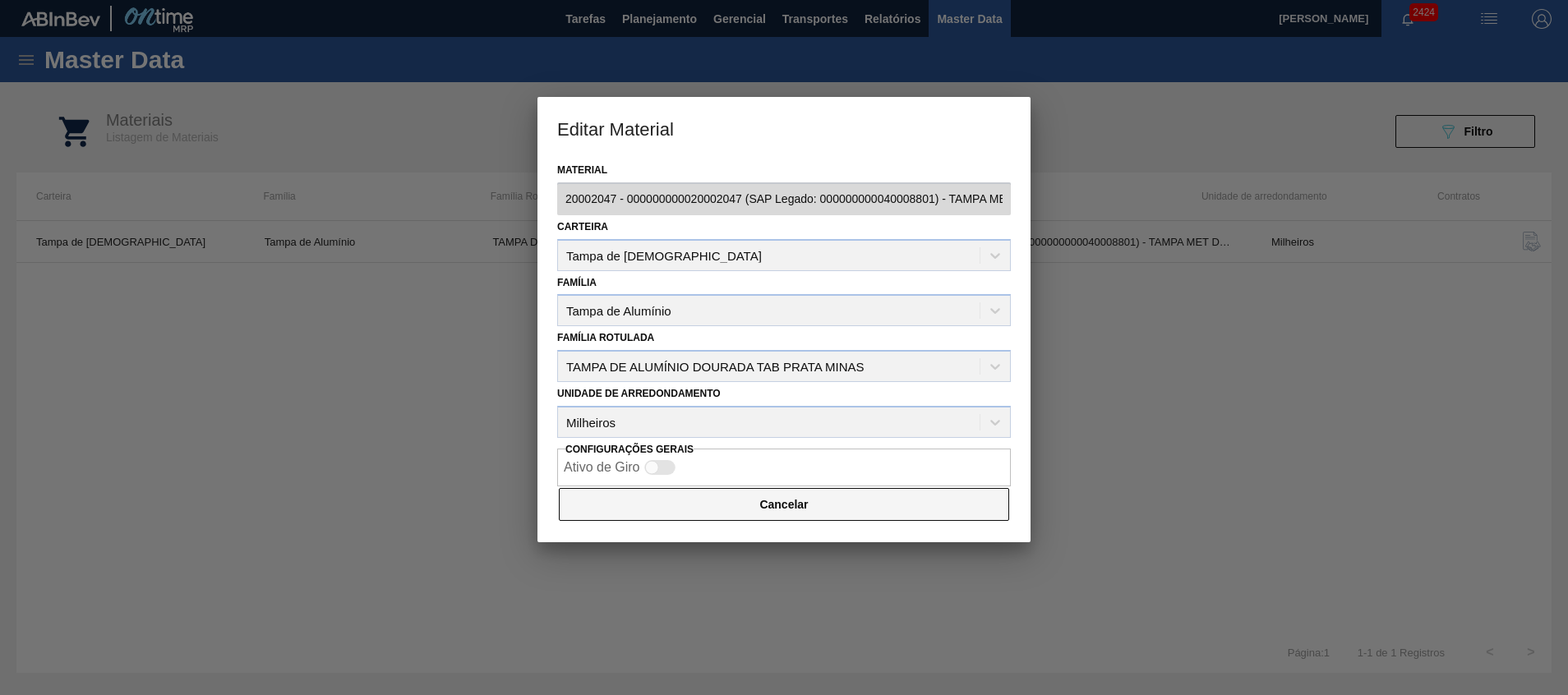
click at [812, 500] on button "Cancelar" at bounding box center [784, 504] width 450 height 33
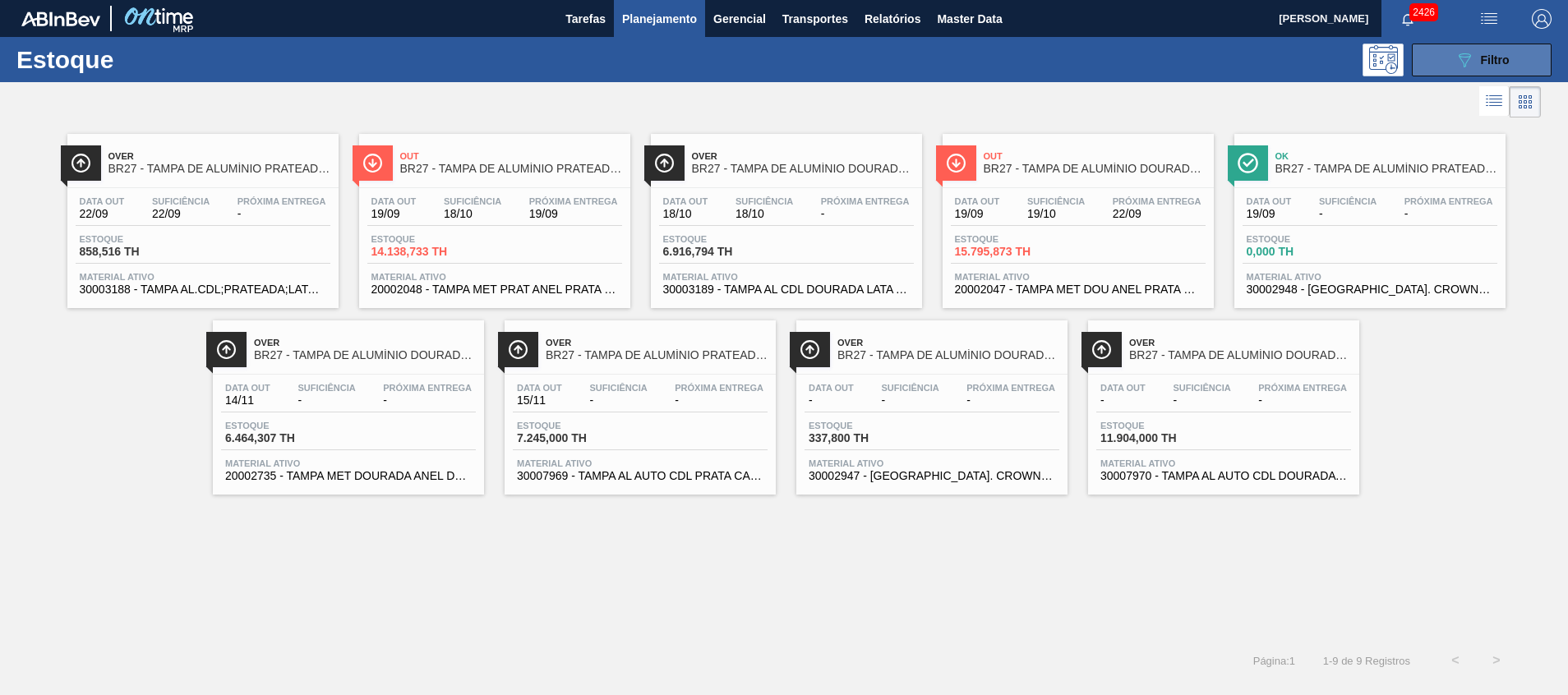
click at [1443, 49] on button "089F7B8B-B2A5-4AFE-B5C0-19BA573D28AC Filtro" at bounding box center [1481, 59] width 140 height 33
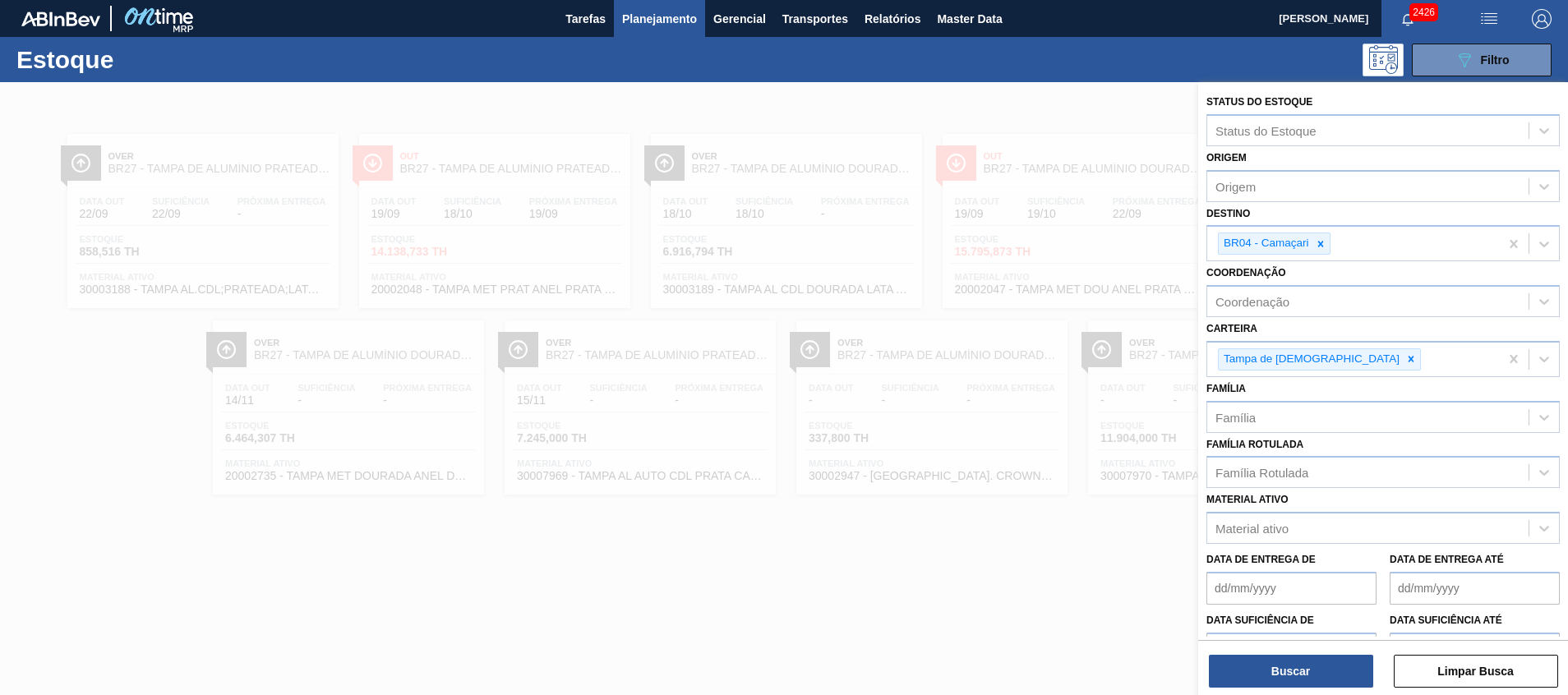
click at [912, 283] on div at bounding box center [784, 429] width 1568 height 695
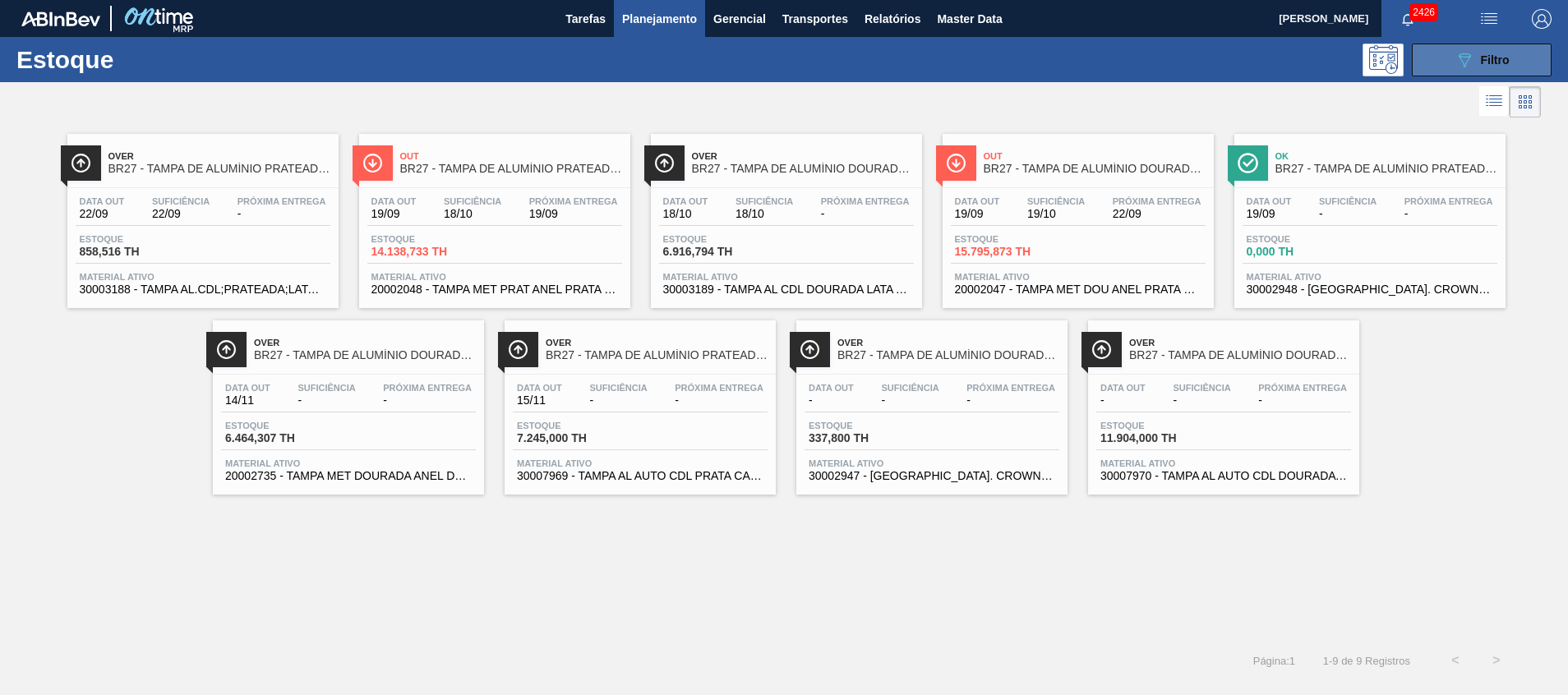
click at [1437, 72] on button "089F7B8B-B2A5-4AFE-B5C0-19BA573D28AC Filtro" at bounding box center [1481, 59] width 140 height 33
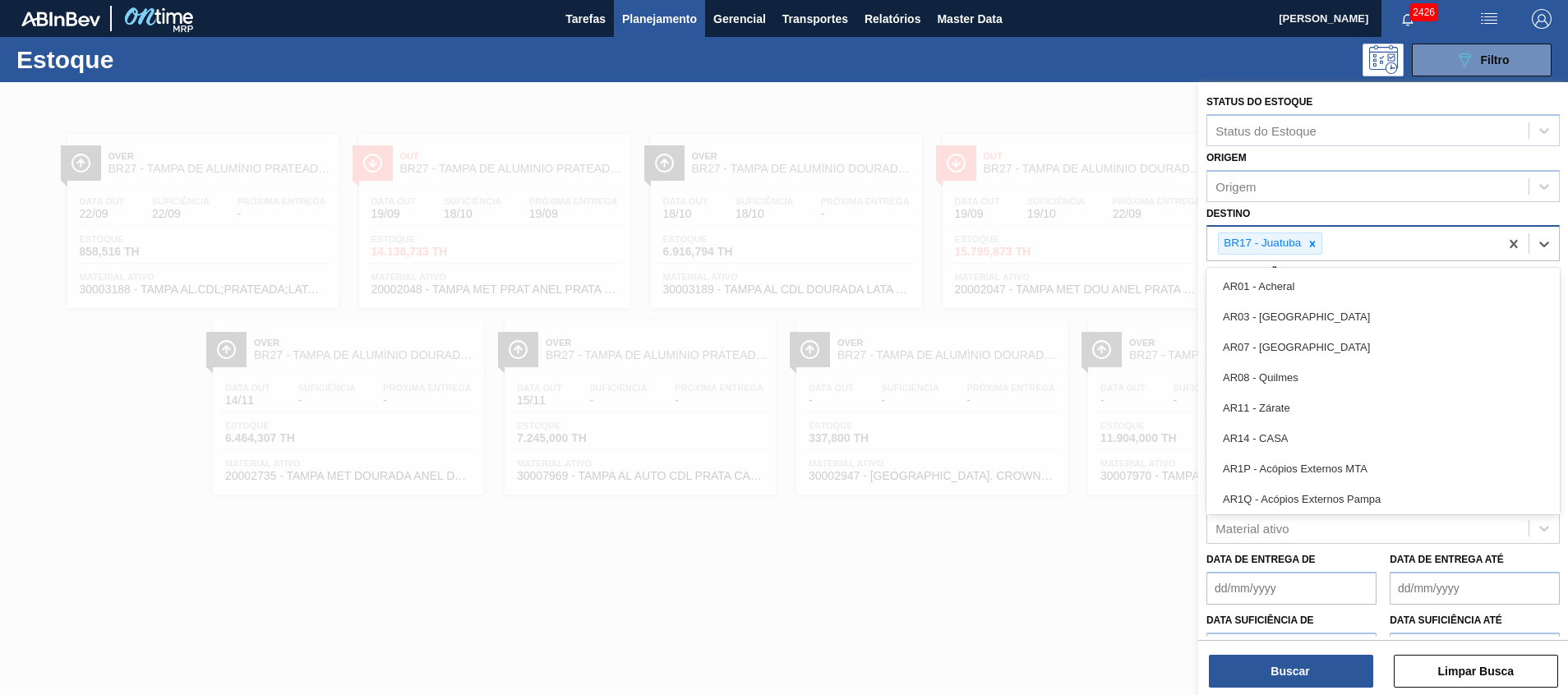
click at [1391, 234] on div "BR17 - Juatuba" at bounding box center [1352, 244] width 292 height 33
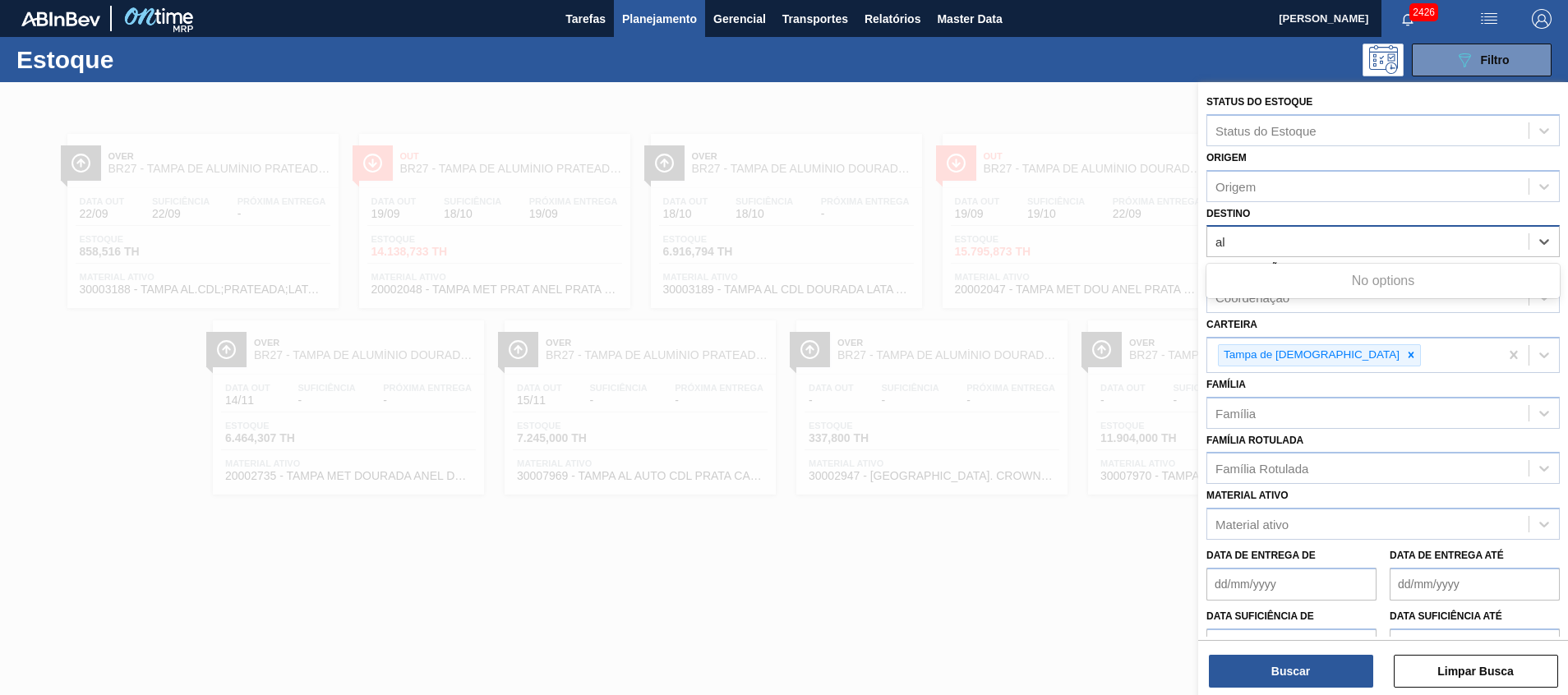
type input "a"
type input "lages"
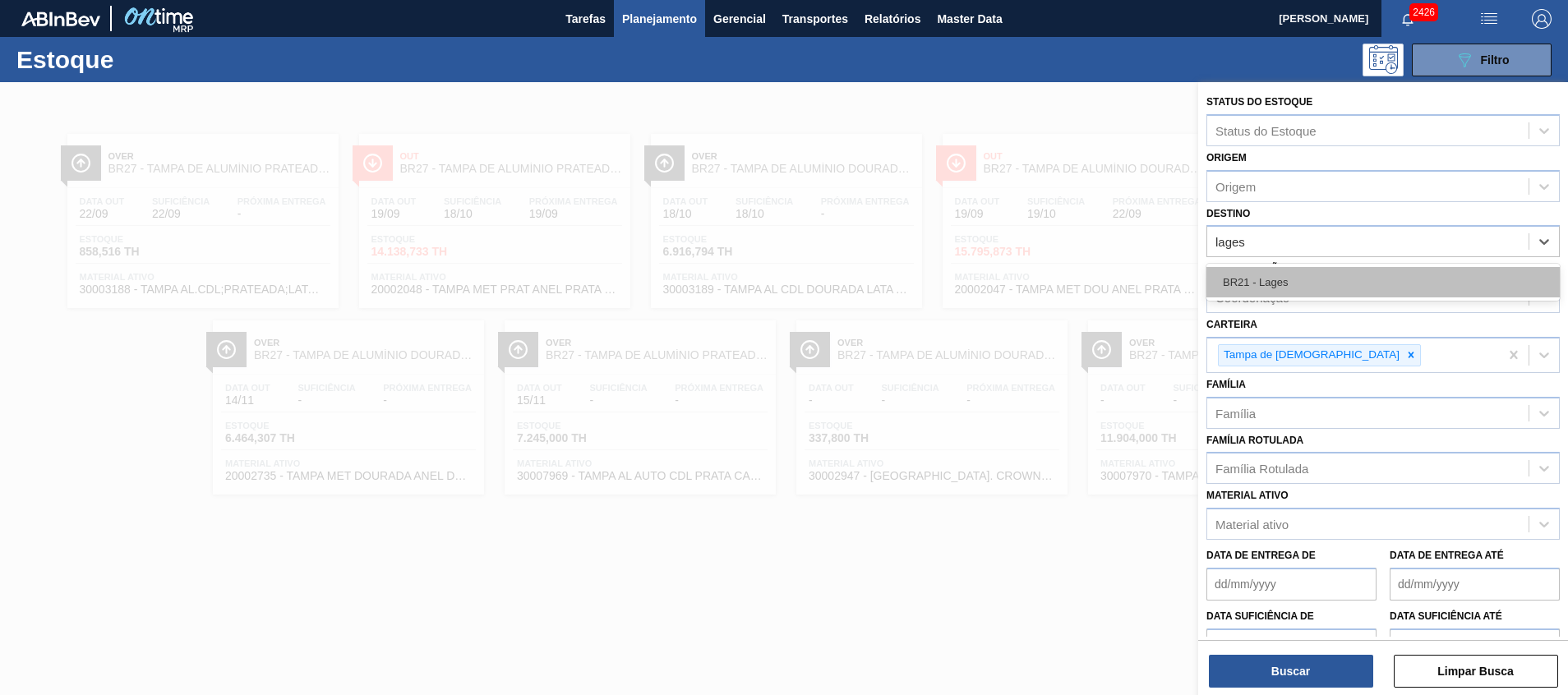
click at [1339, 274] on div "BR21 - Lages" at bounding box center [1383, 282] width 353 height 30
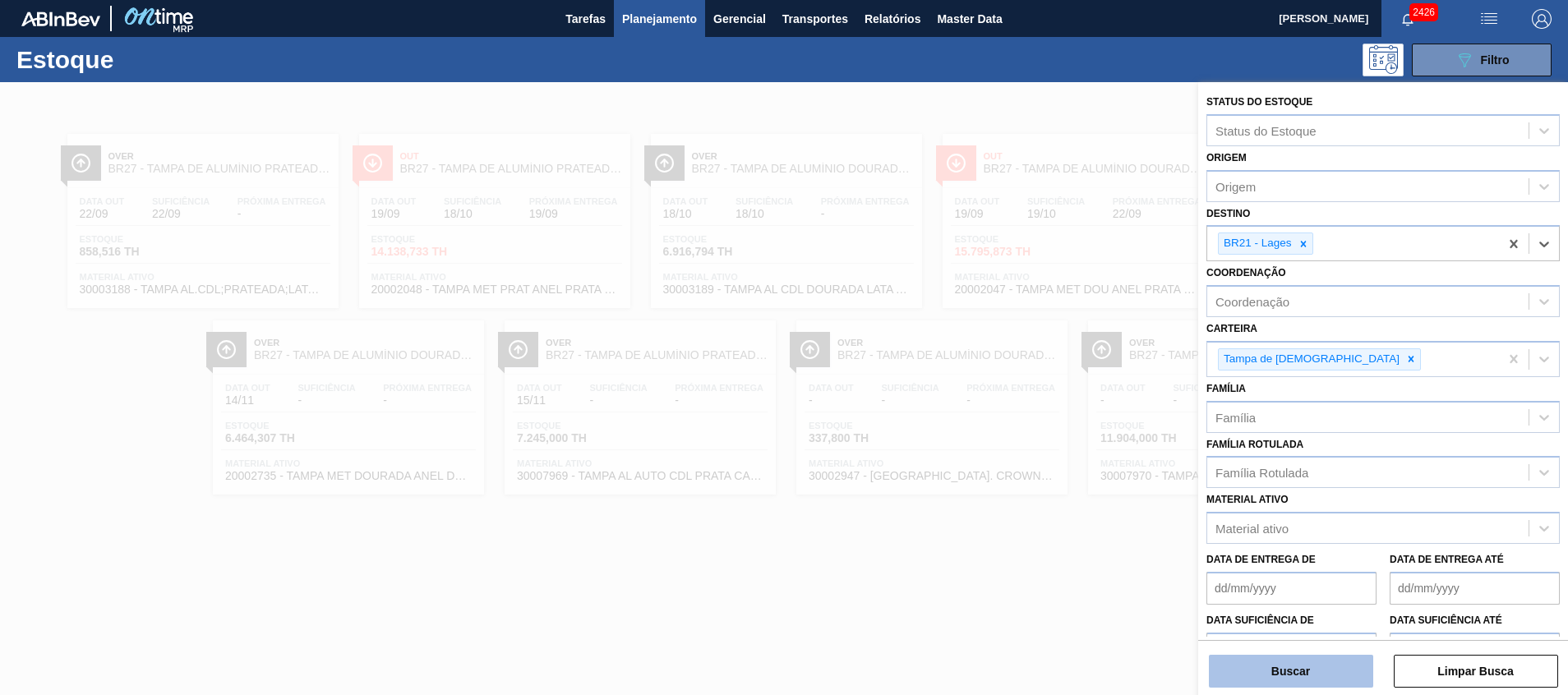
click at [1270, 687] on button "Buscar" at bounding box center [1291, 671] width 165 height 33
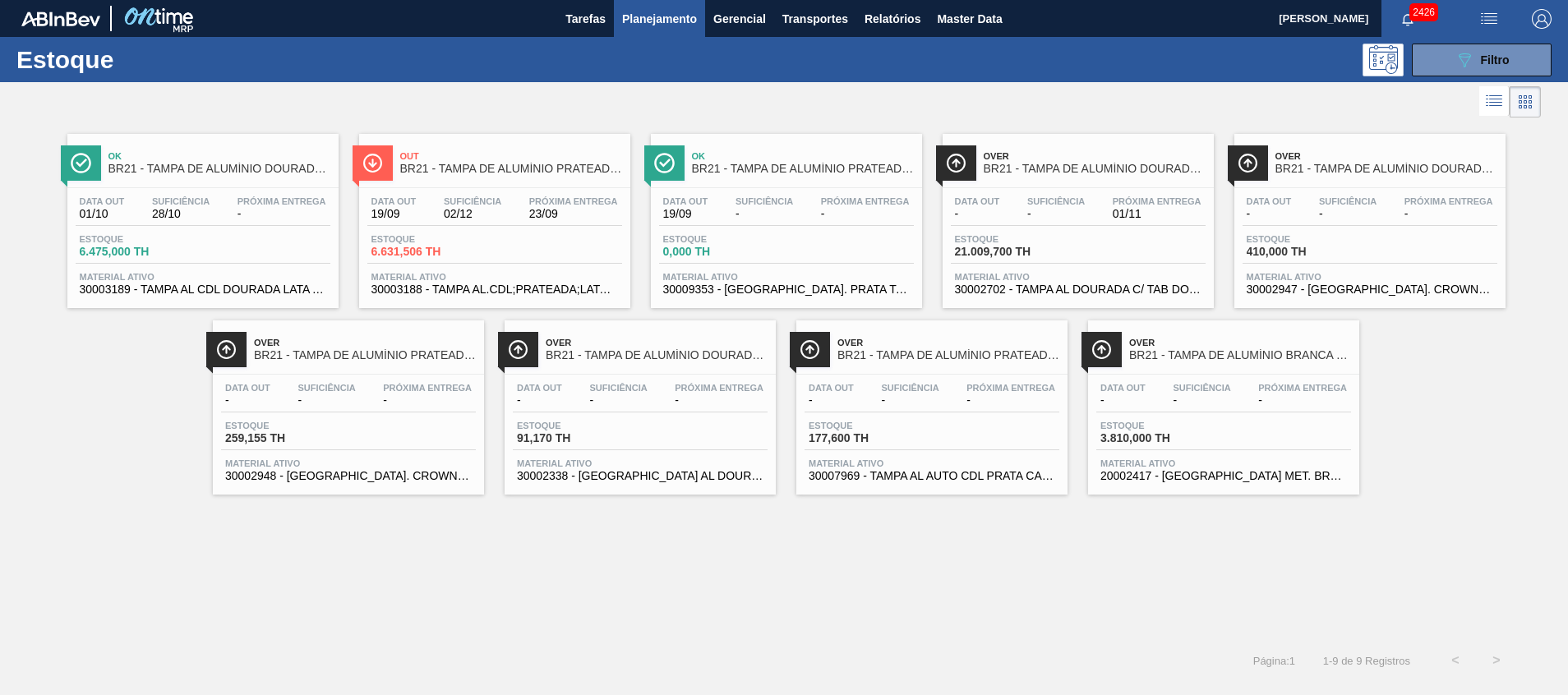
click at [549, 199] on span "Próxima Entrega" at bounding box center [574, 201] width 89 height 10
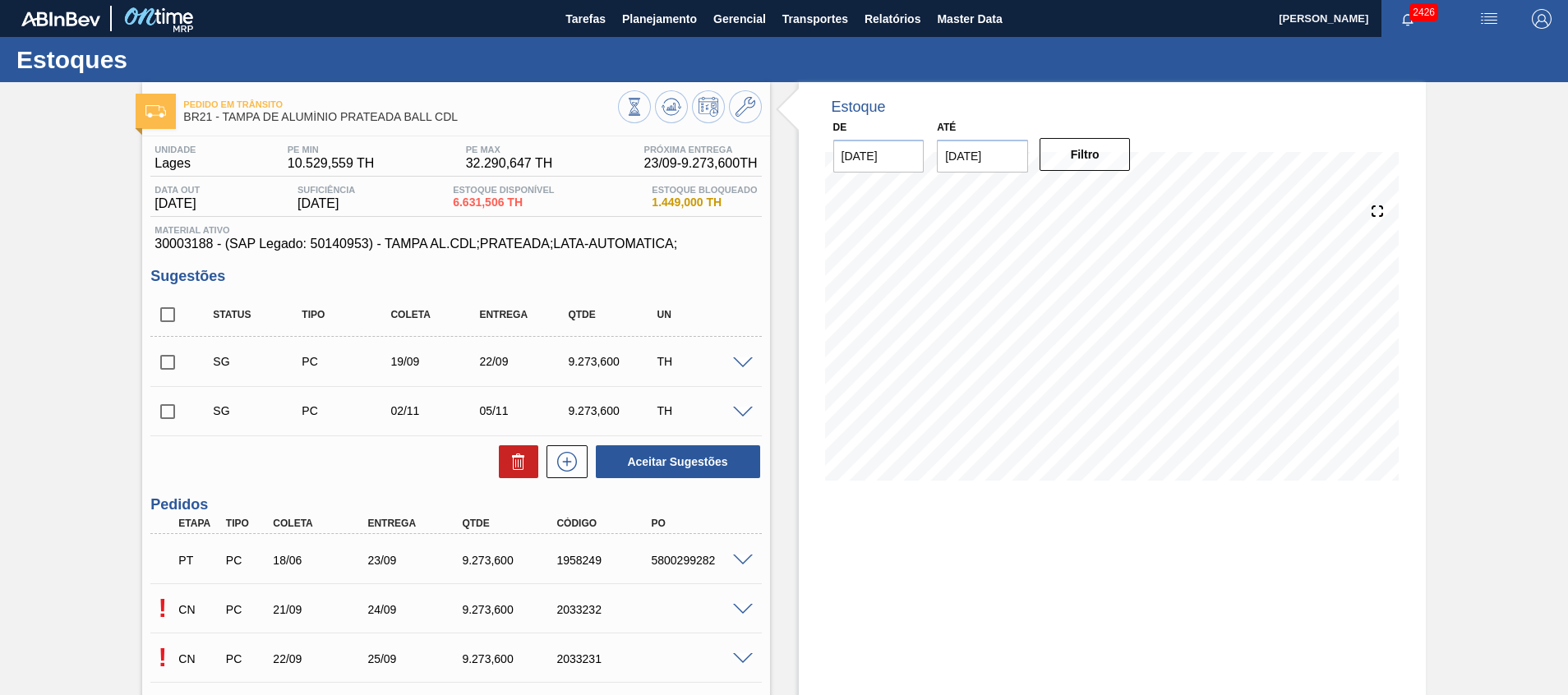
click at [743, 611] on span at bounding box center [743, 610] width 20 height 13
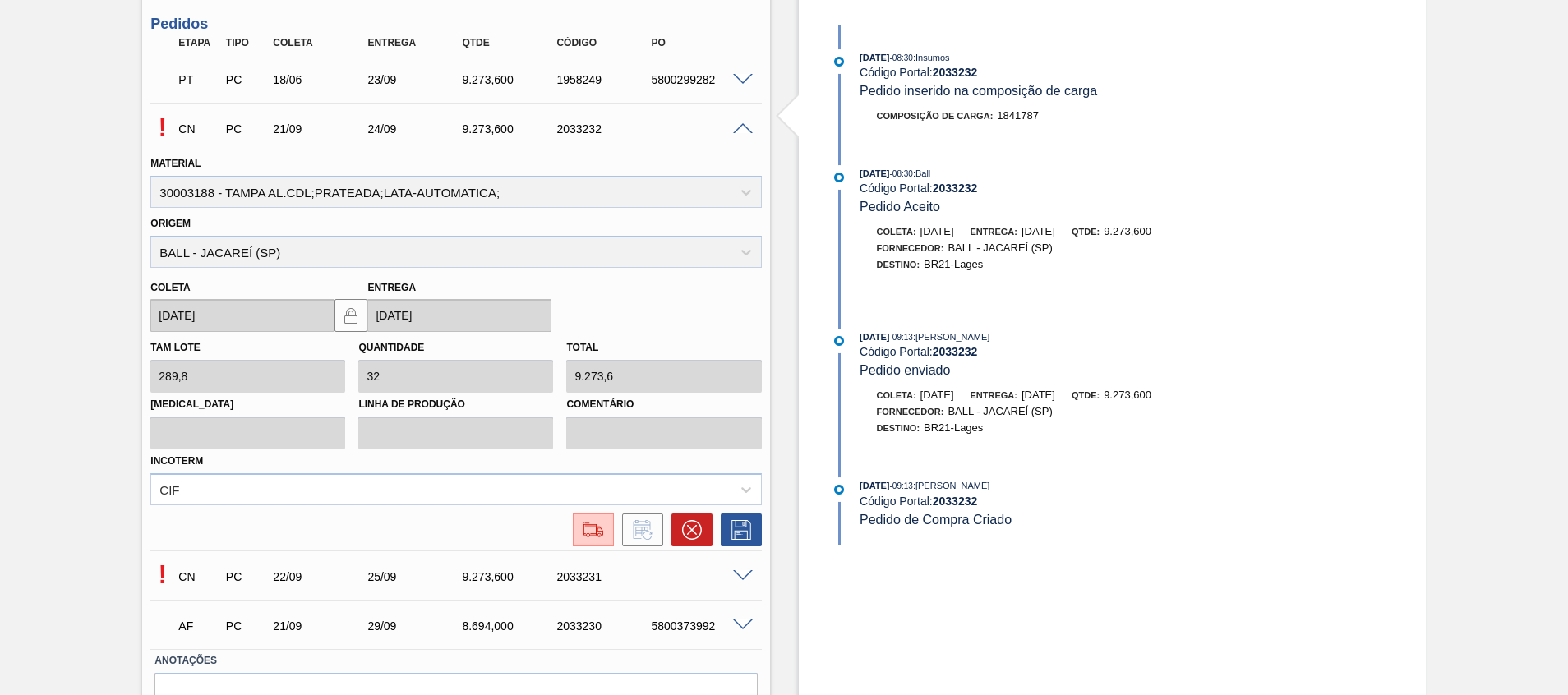
scroll to position [485, 0]
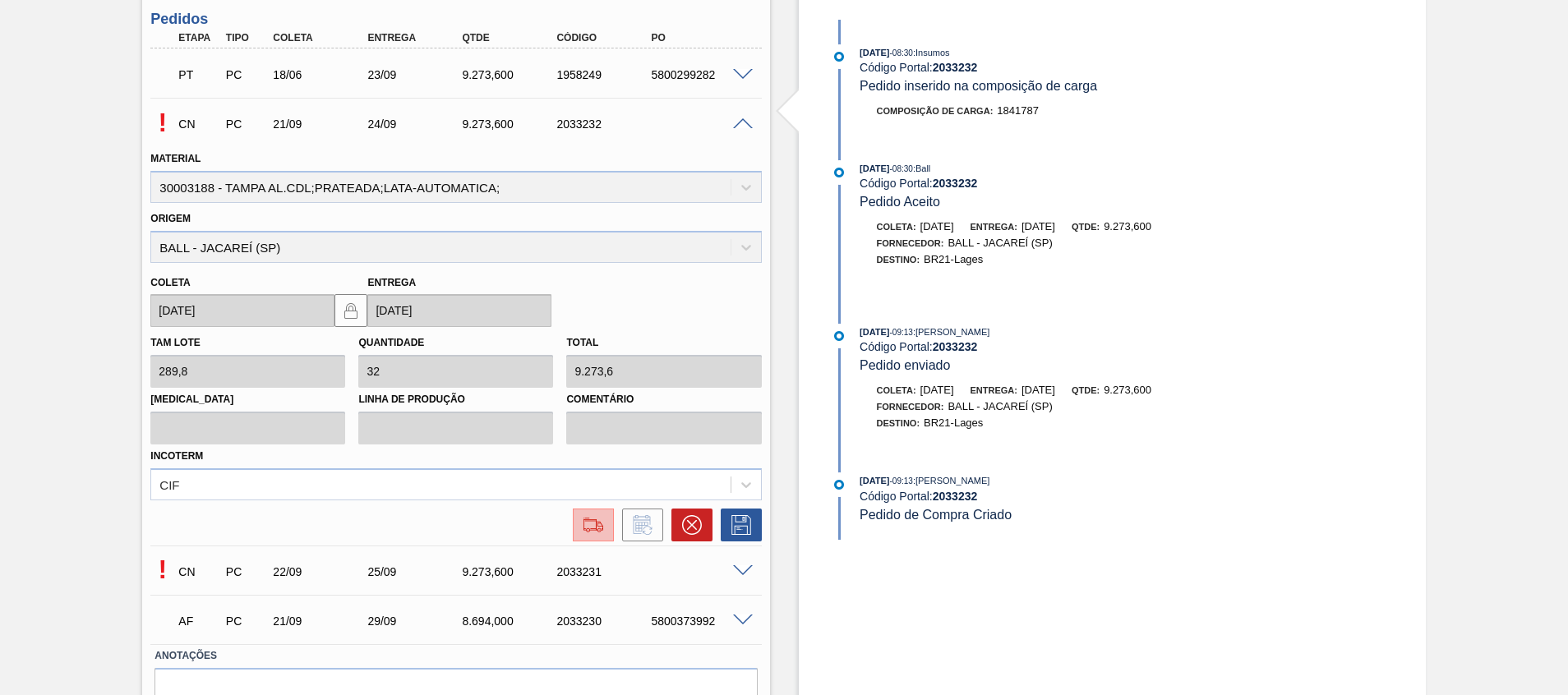
click at [592, 520] on img at bounding box center [593, 525] width 26 height 20
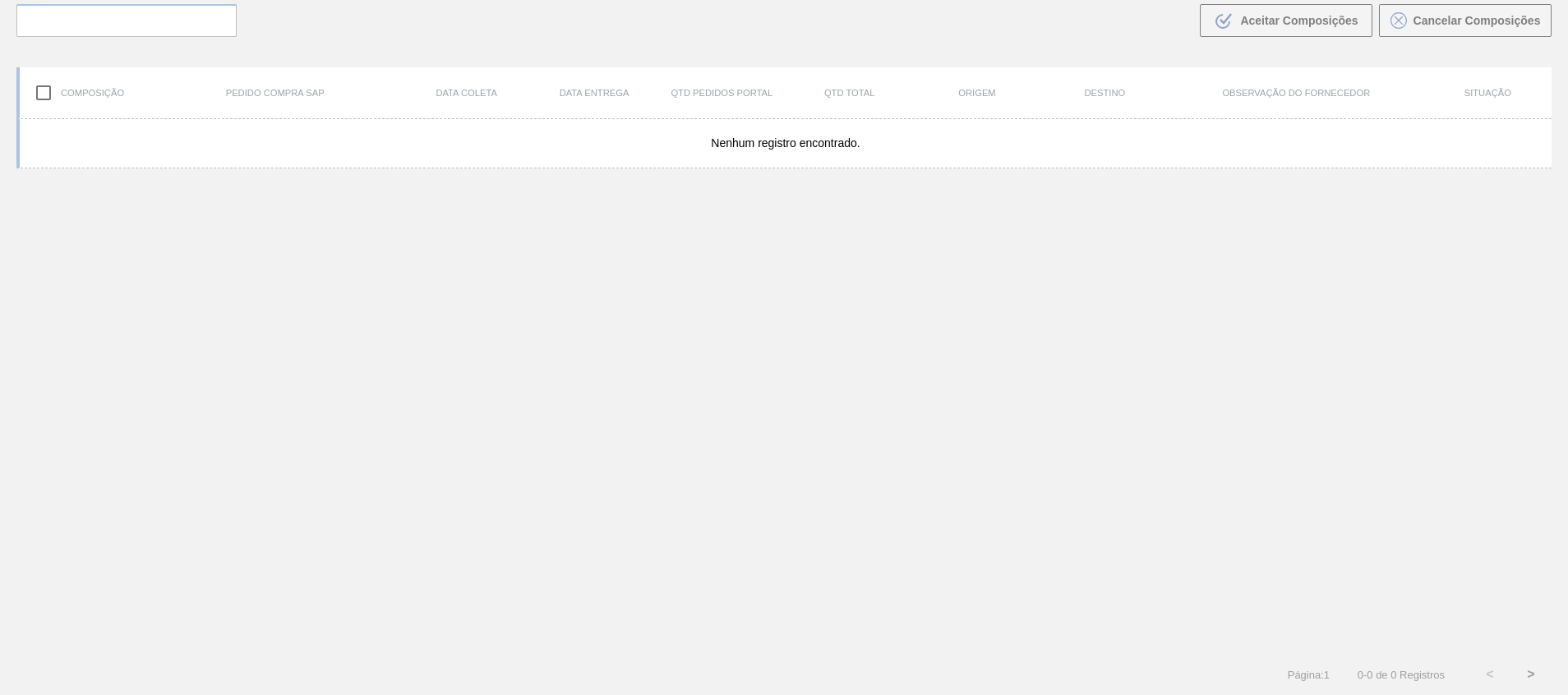
scroll to position [119, 0]
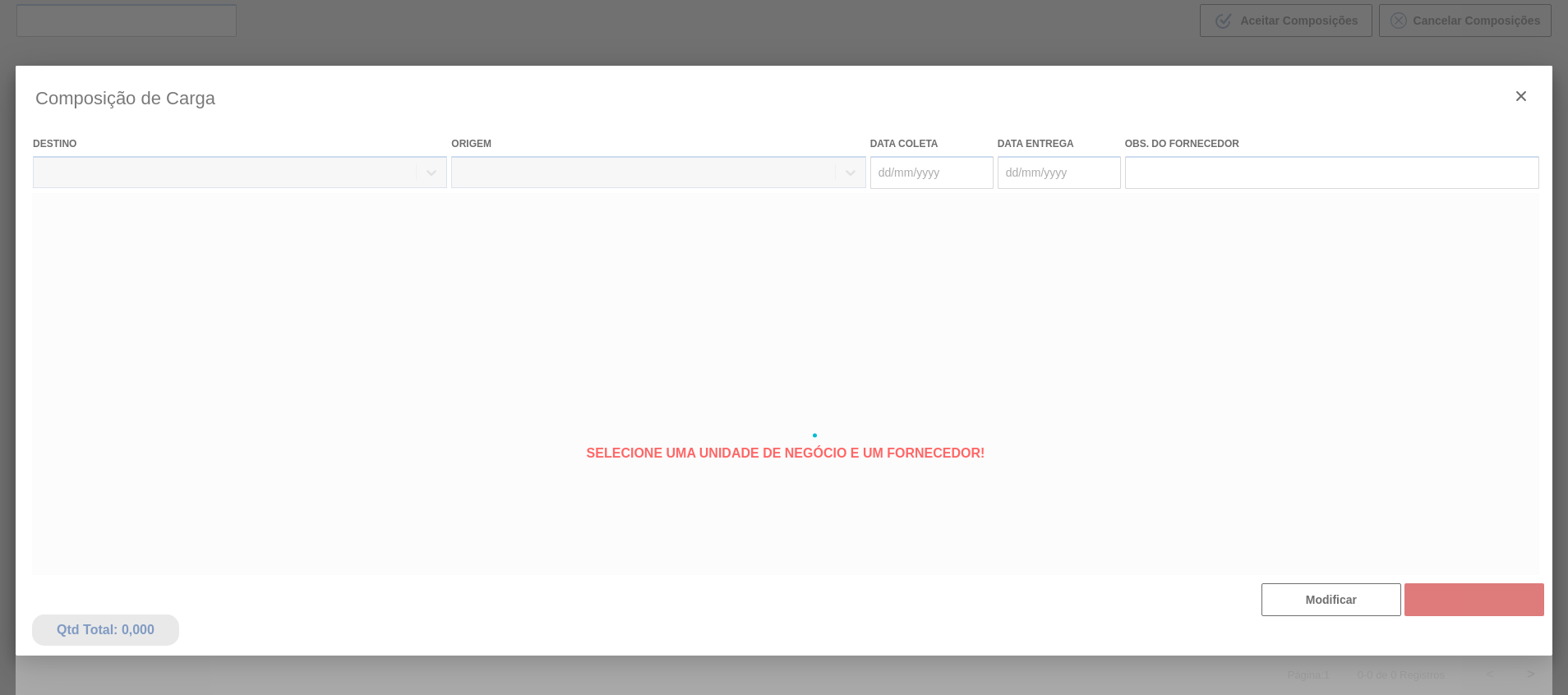
type coleta "21/09/2025"
type entrega "[DATE]"
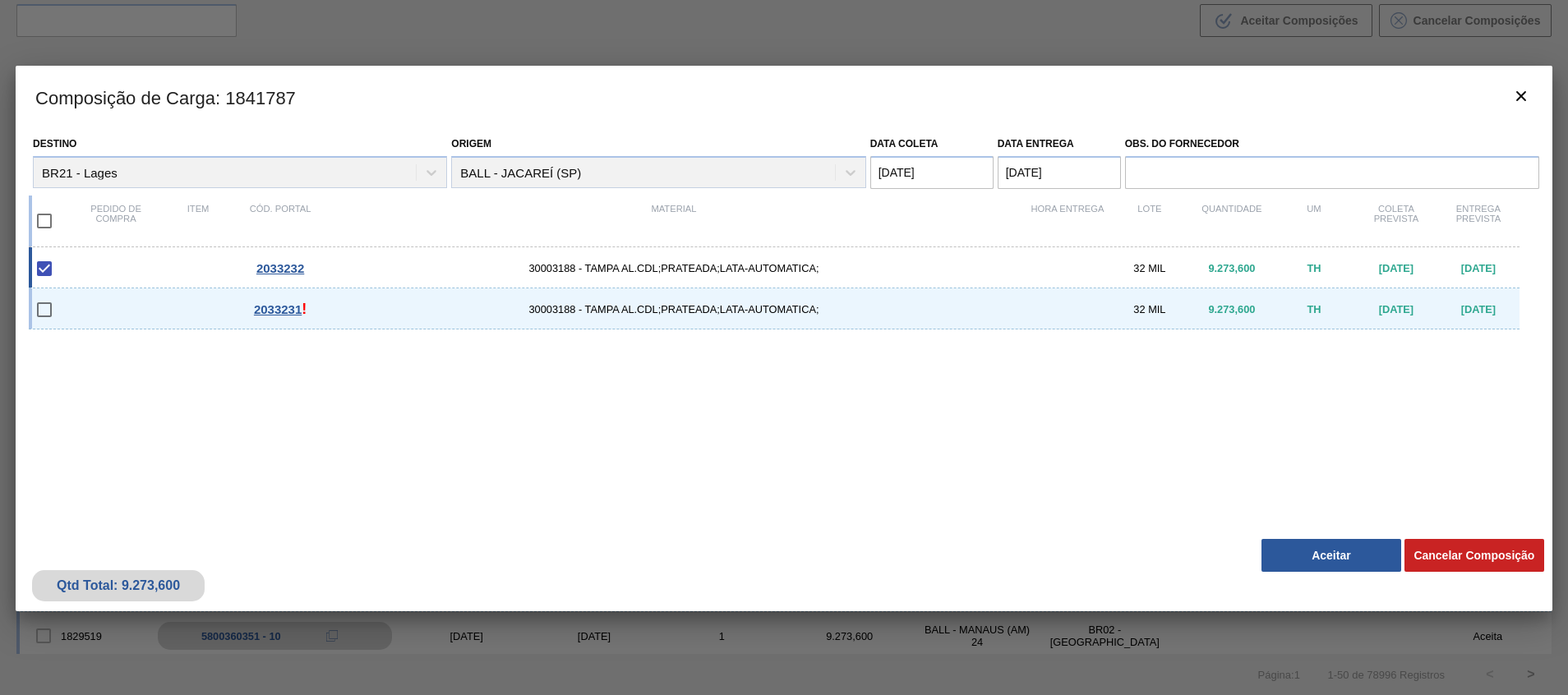
click at [1299, 599] on div "Qtd Total: 9.273,600 Cancelar Composição Aceitar" at bounding box center [784, 571] width 1537 height 80
click at [1303, 561] on button "Aceitar" at bounding box center [1331, 555] width 140 height 33
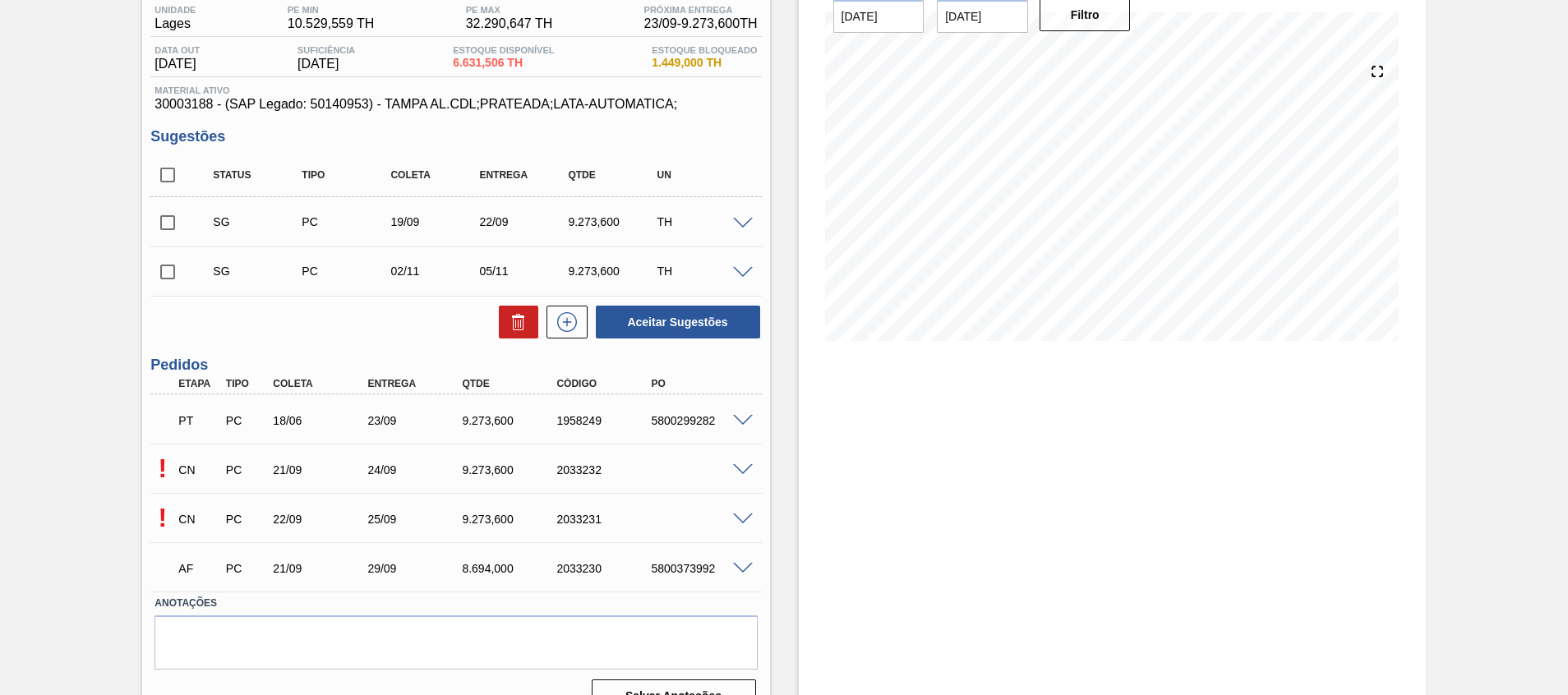
scroll to position [153, 0]
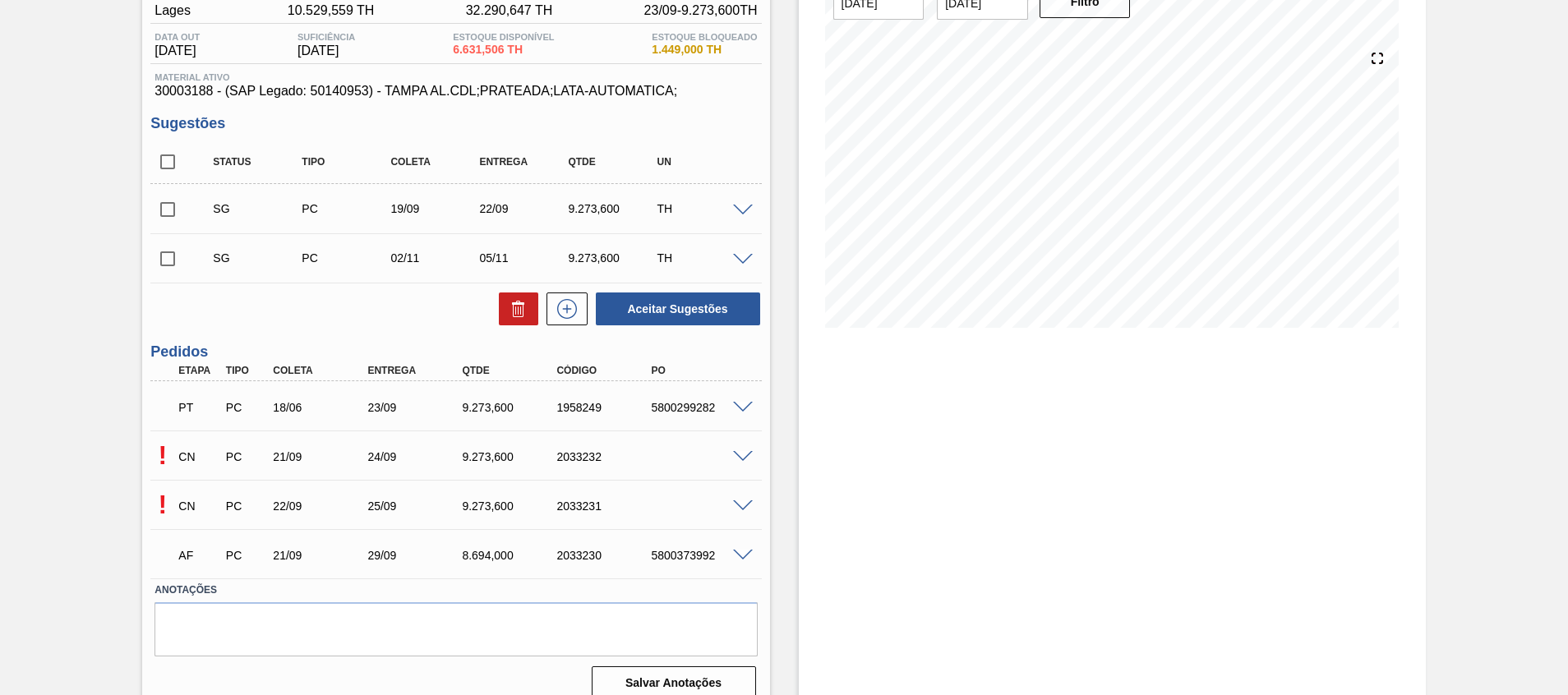
click at [738, 453] on span at bounding box center [743, 457] width 20 height 13
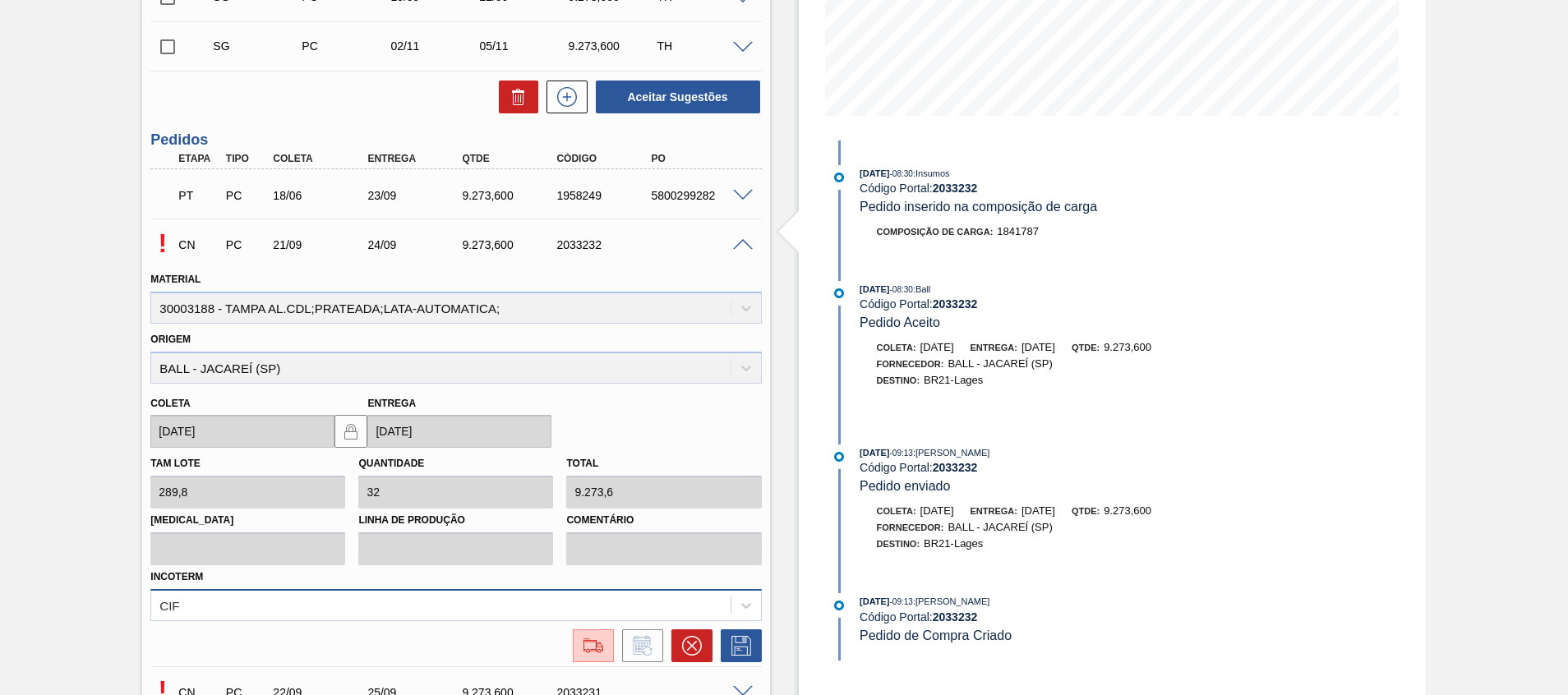
scroll to position [550, 0]
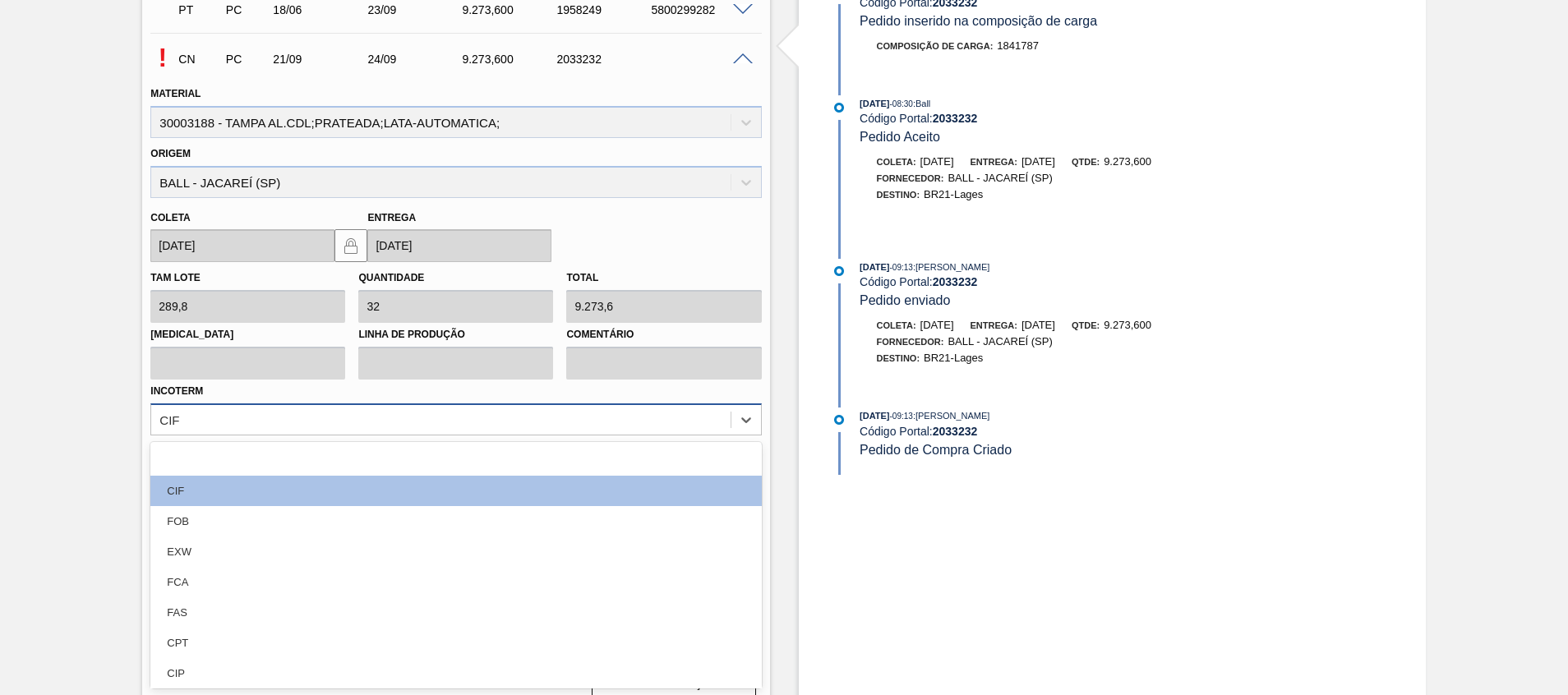
click at [583, 435] on div "option FAS focused, 6 of 12. 12 results available. Use Up and Down to choose op…" at bounding box center [455, 419] width 611 height 32
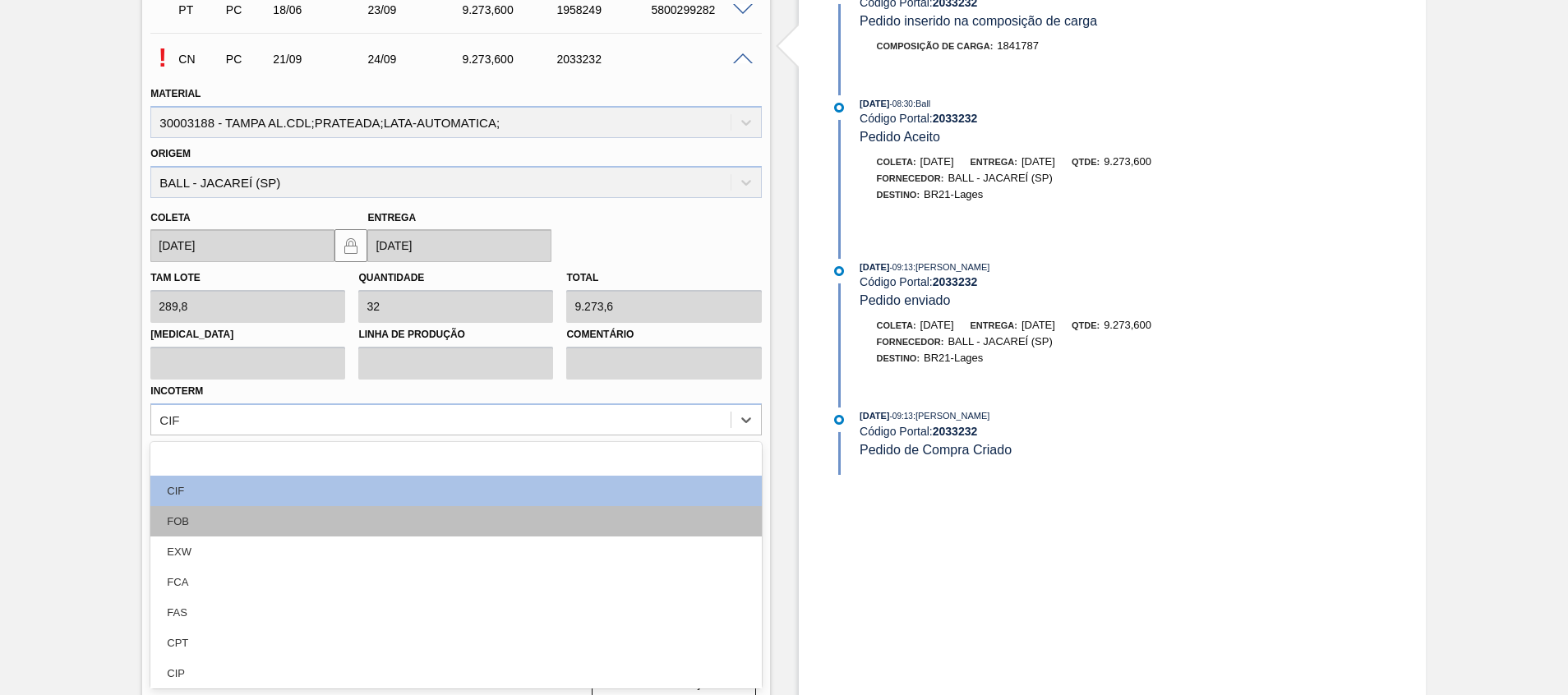
click at [586, 527] on div "FOB" at bounding box center [455, 521] width 611 height 30
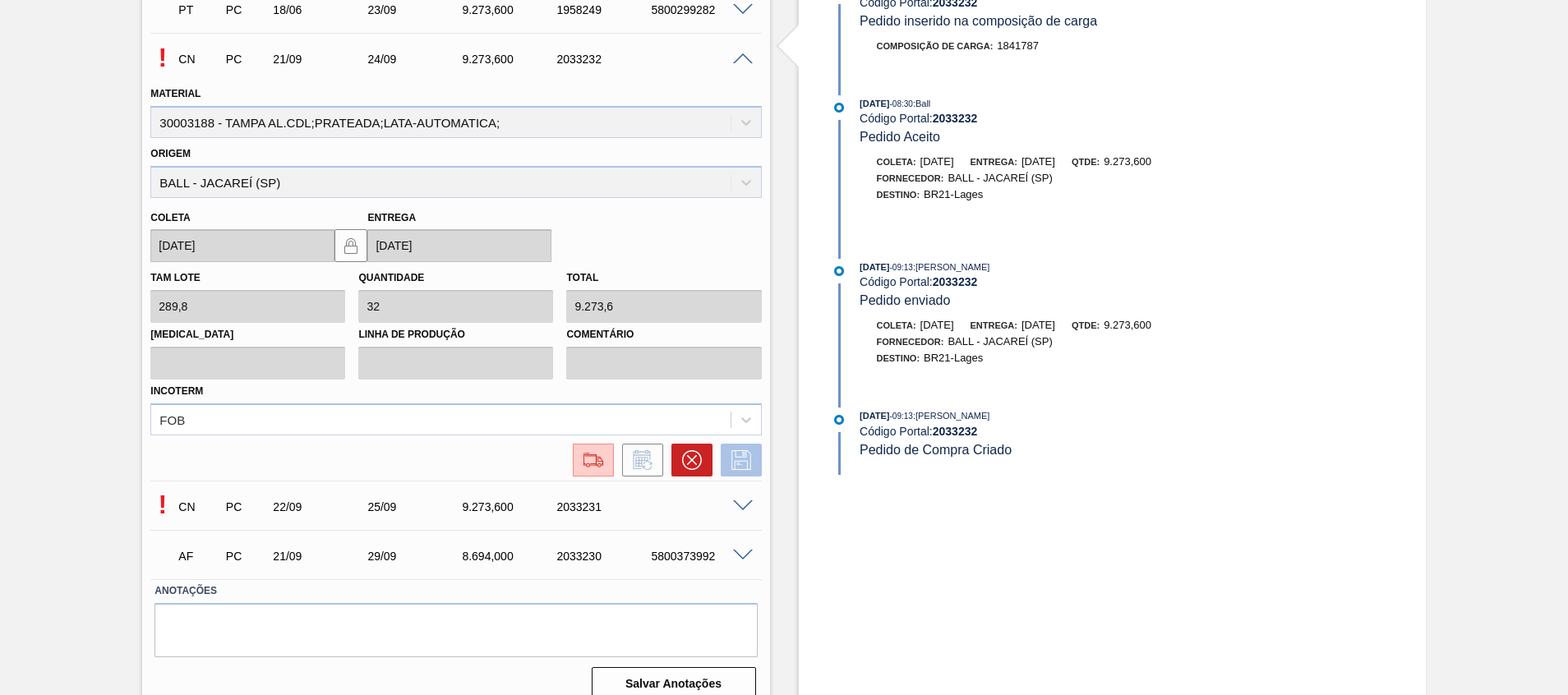
click at [733, 464] on icon at bounding box center [741, 460] width 26 height 20
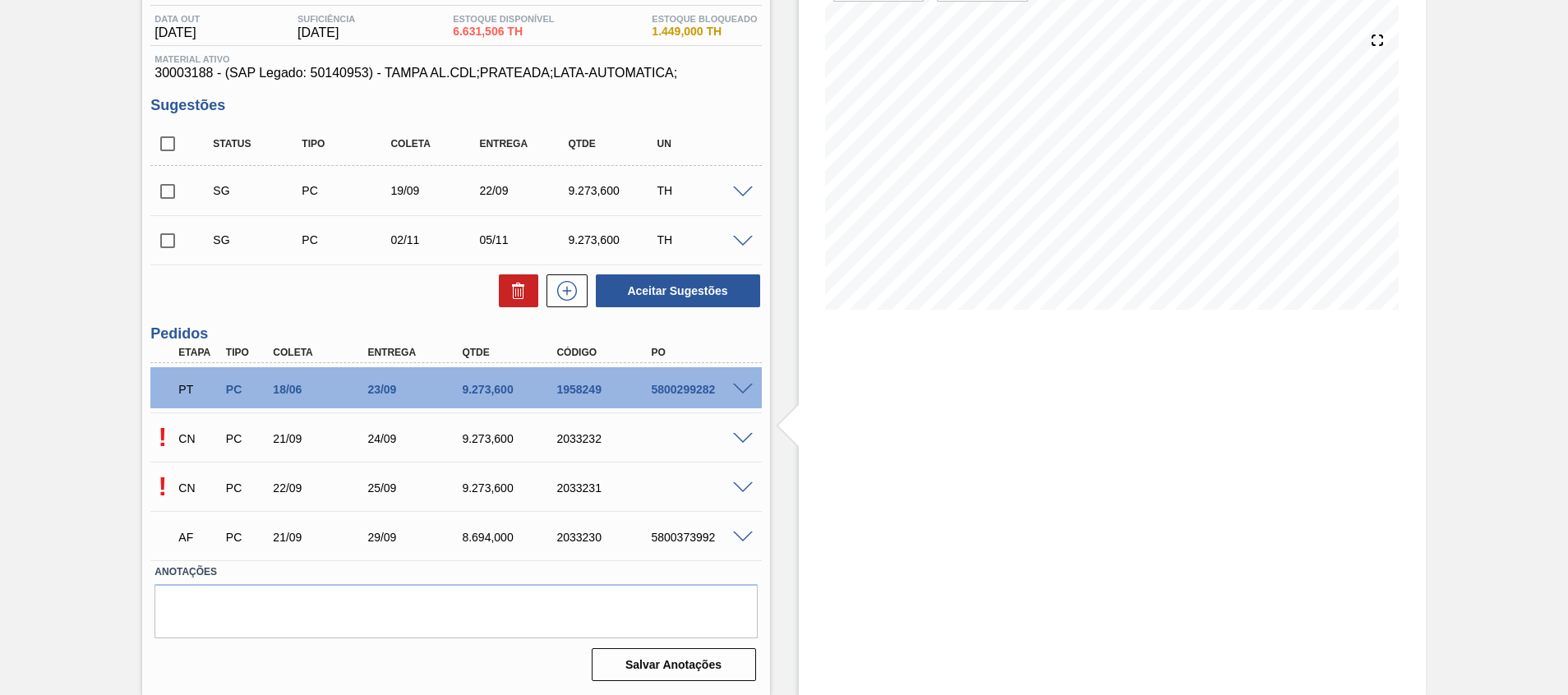
scroll to position [171, 0]
click at [736, 443] on span at bounding box center [743, 439] width 20 height 13
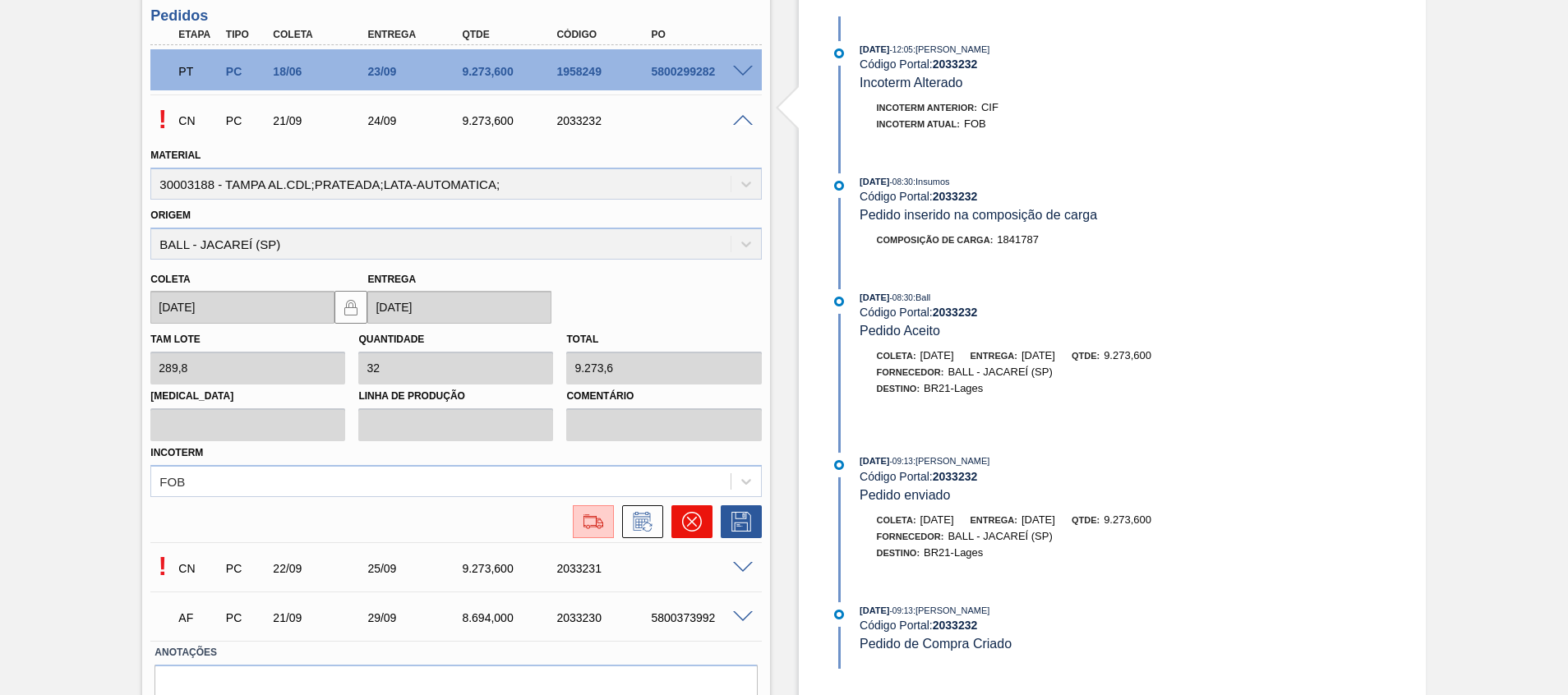
scroll to position [493, 0]
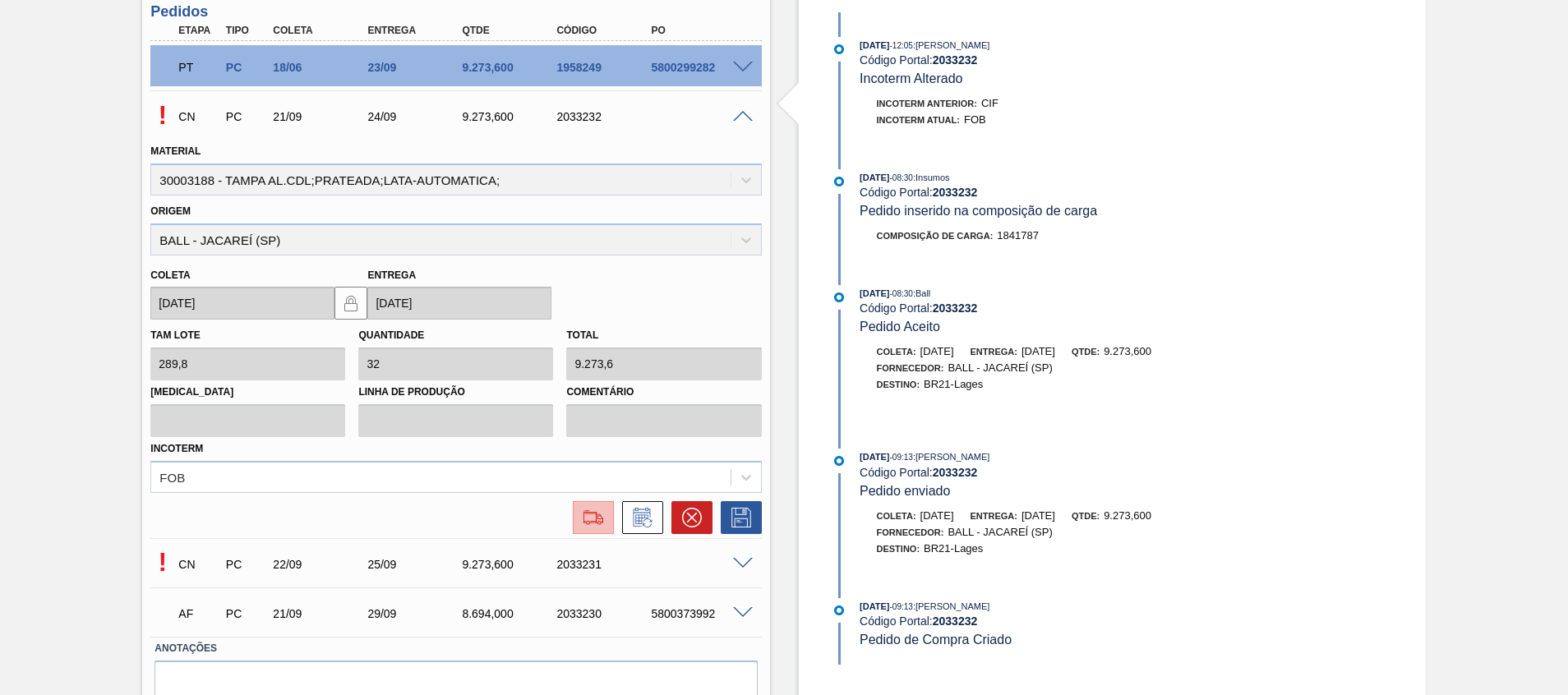
click at [591, 515] on img at bounding box center [593, 518] width 26 height 20
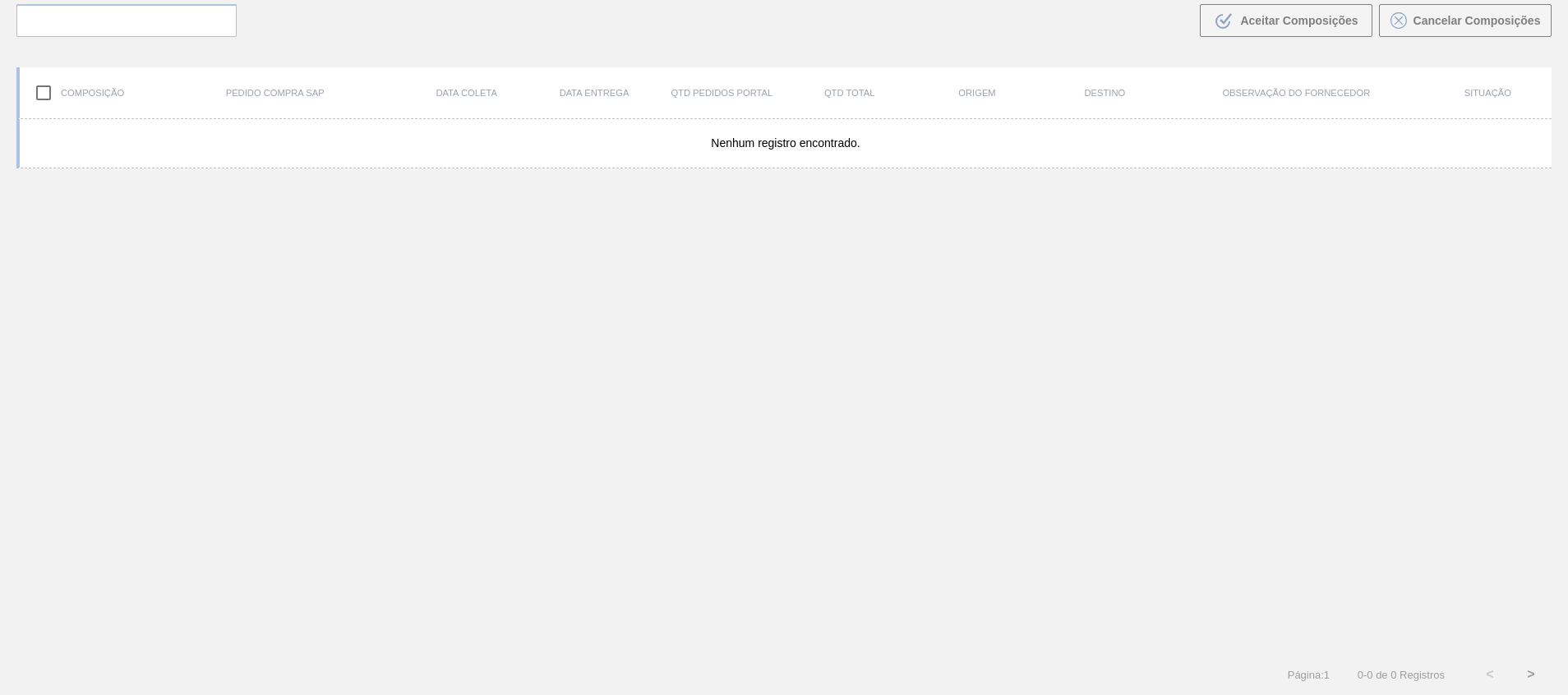
scroll to position [119, 0]
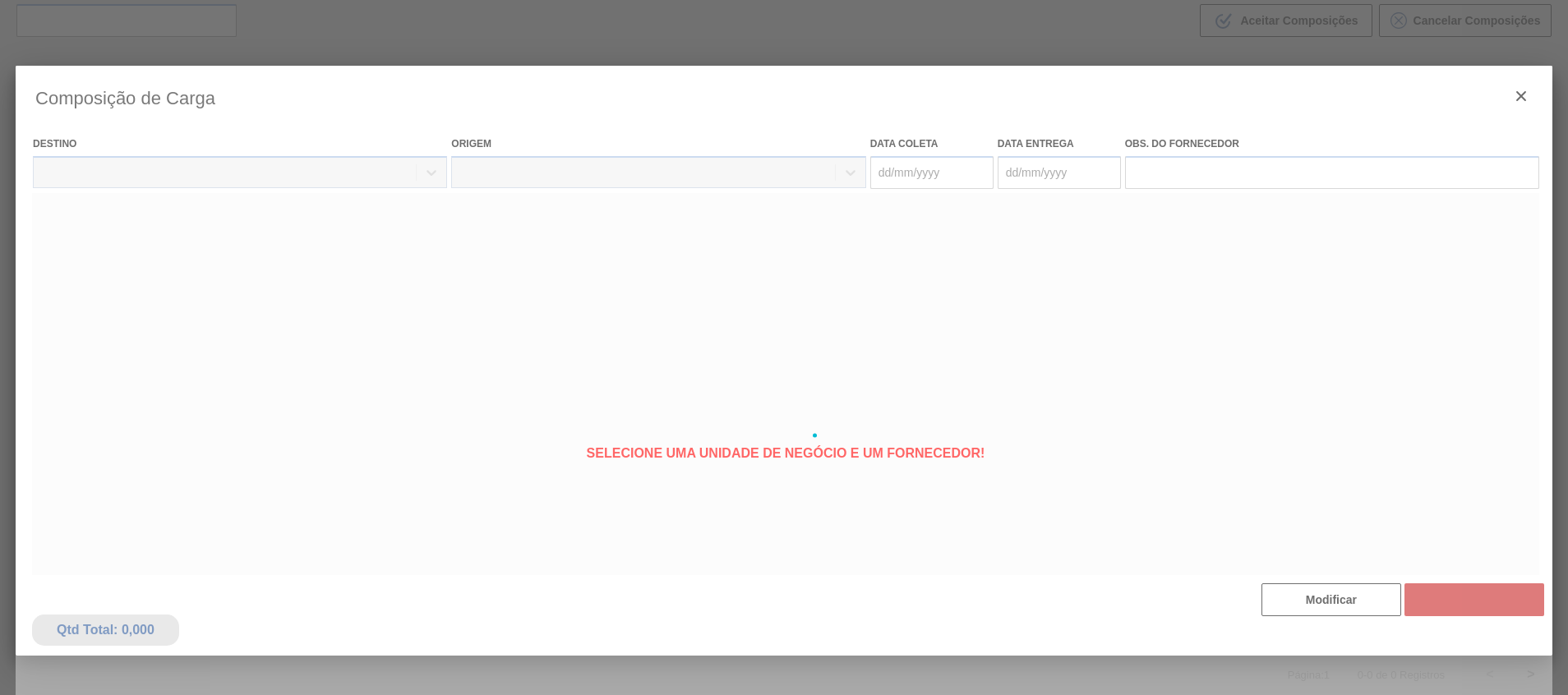
type coleta "21/09/2025"
type entrega "[DATE]"
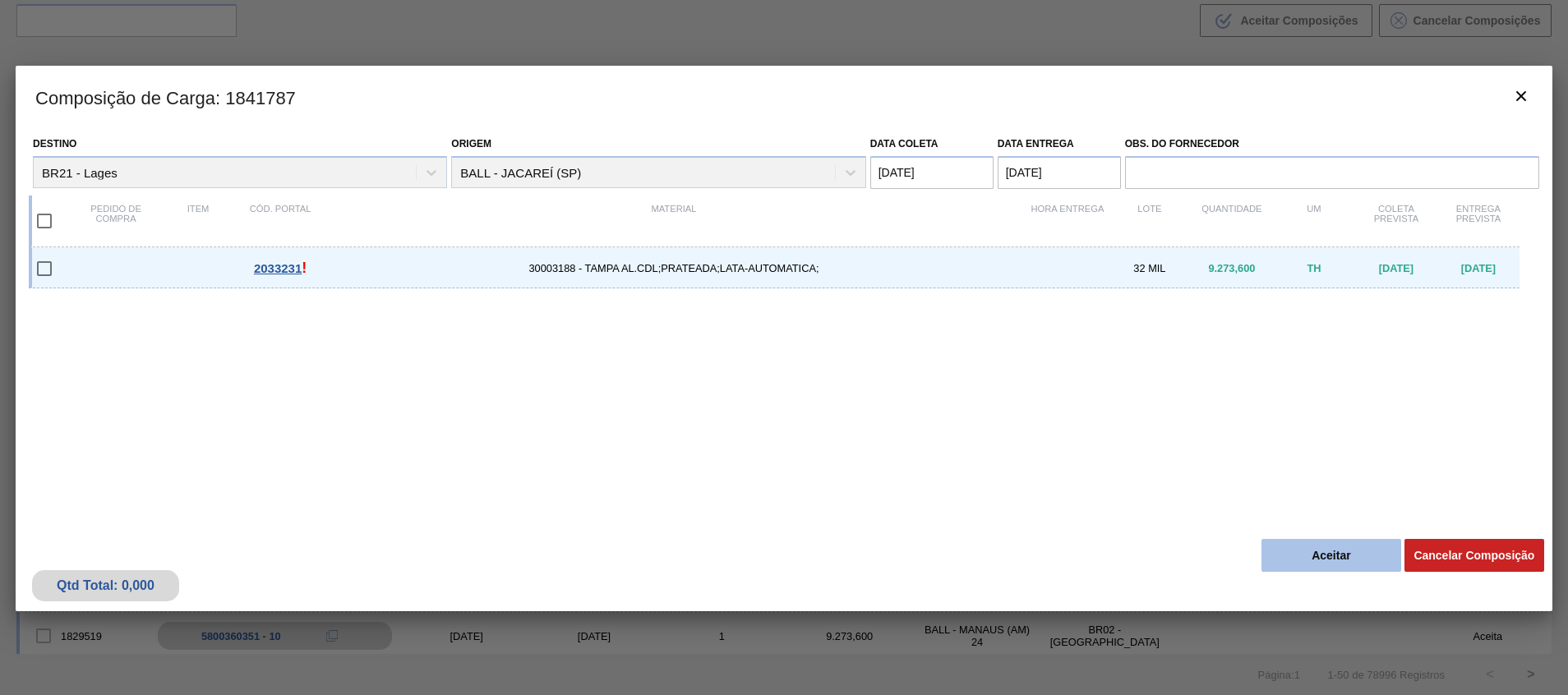
click at [1306, 540] on button "Aceitar" at bounding box center [1331, 555] width 140 height 33
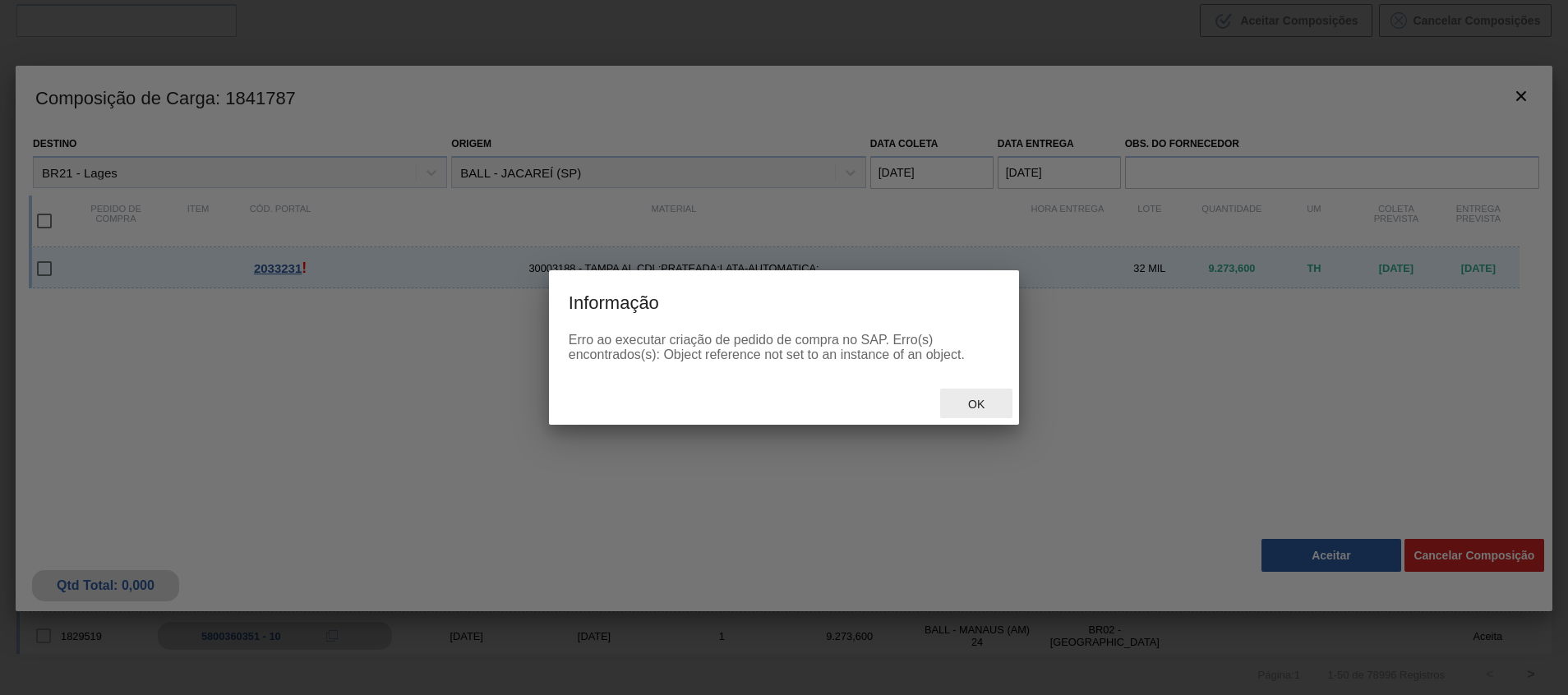
click at [979, 401] on span "Ok" at bounding box center [976, 404] width 43 height 13
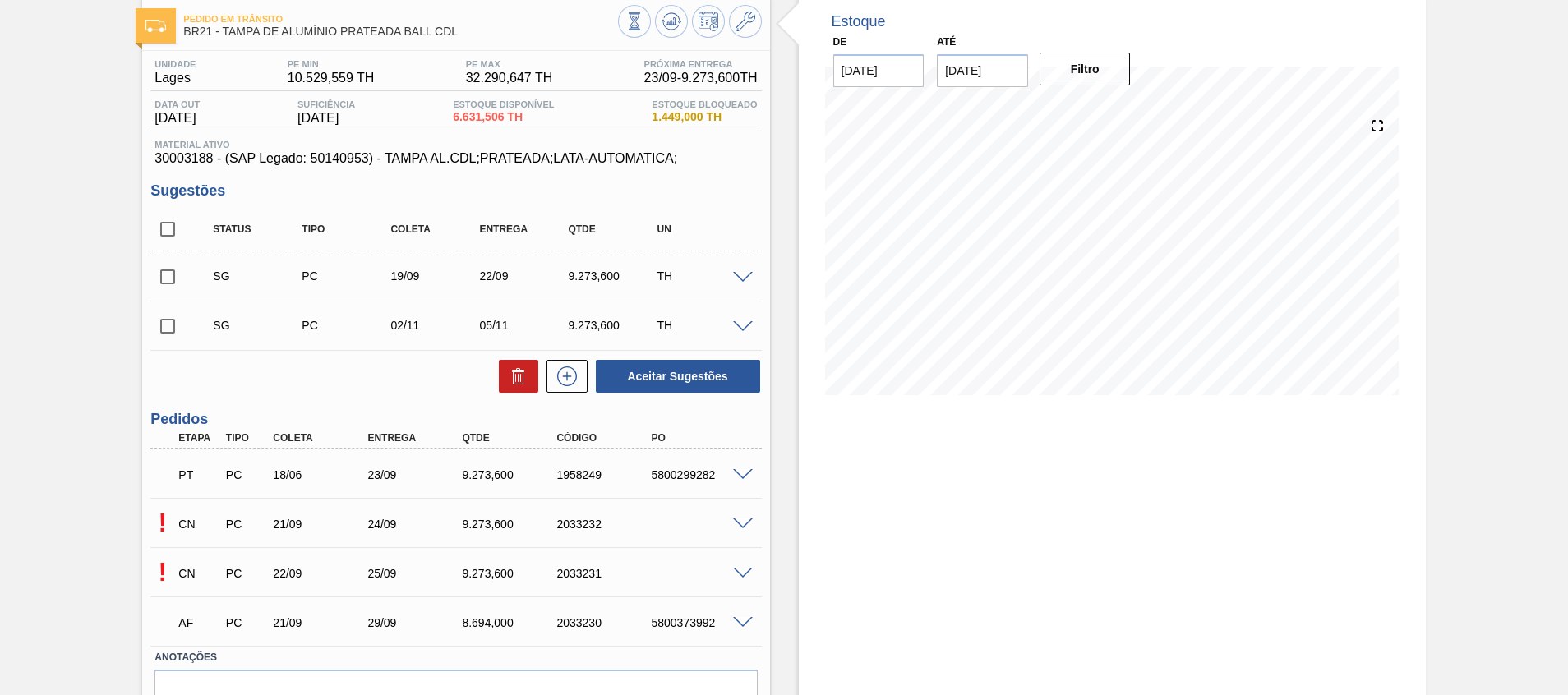
scroll to position [171, 0]
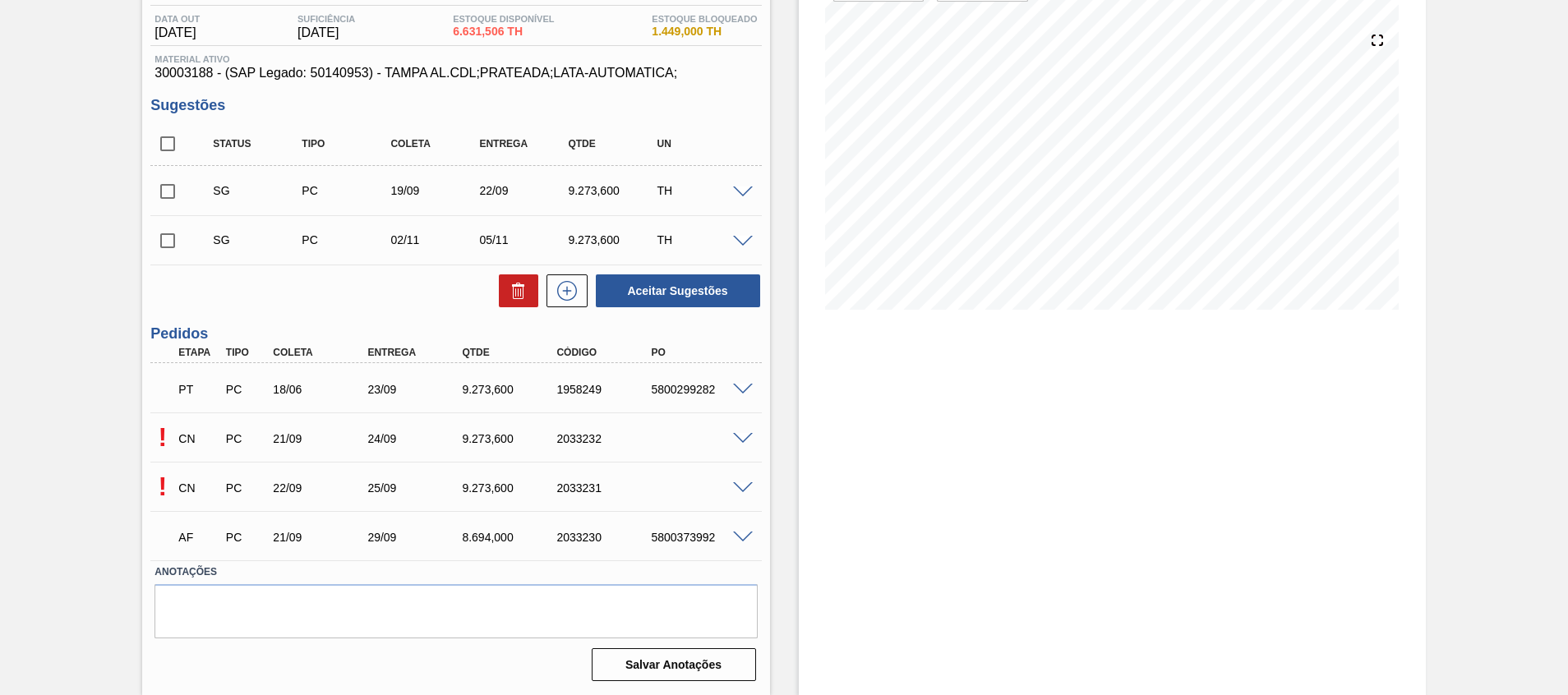
click at [735, 439] on span at bounding box center [743, 439] width 20 height 13
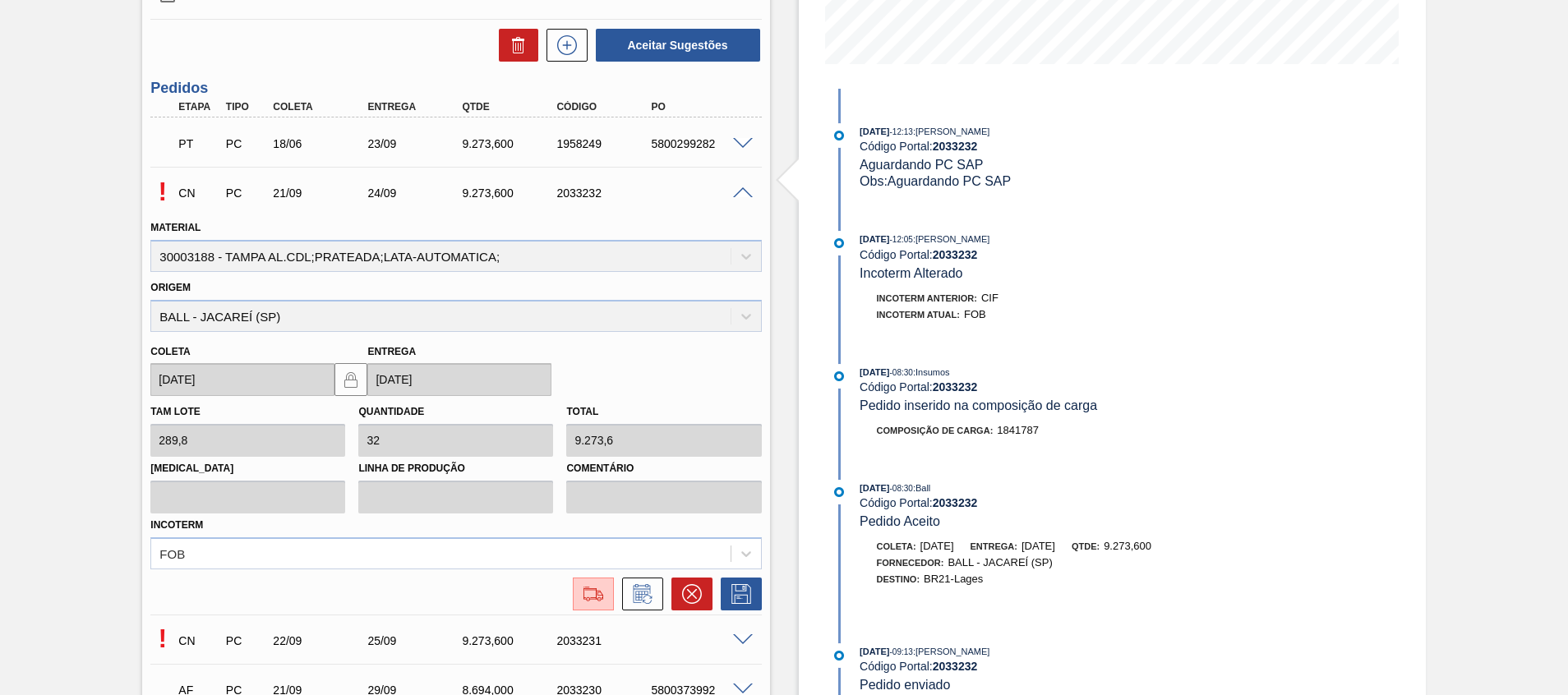
scroll to position [418, 0]
click at [591, 592] on img at bounding box center [593, 594] width 26 height 20
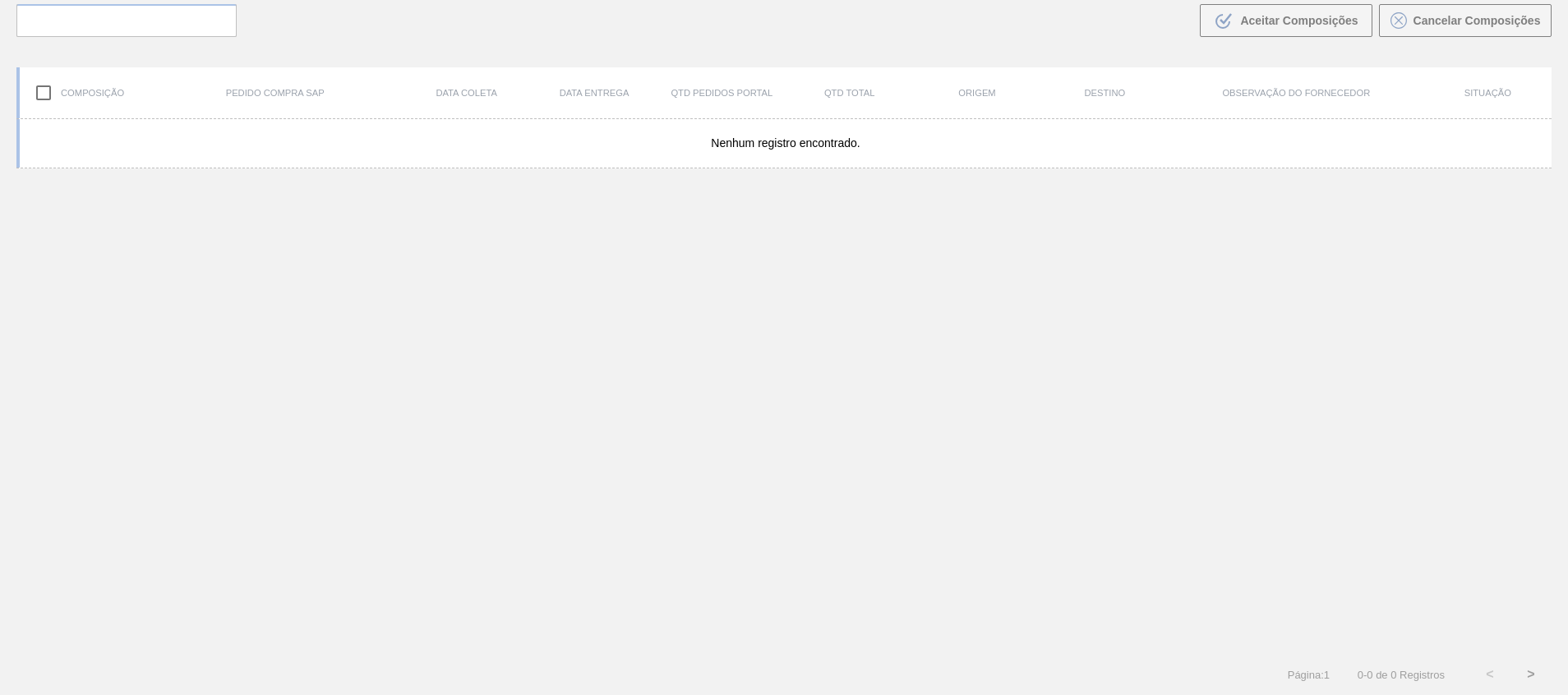
scroll to position [119, 0]
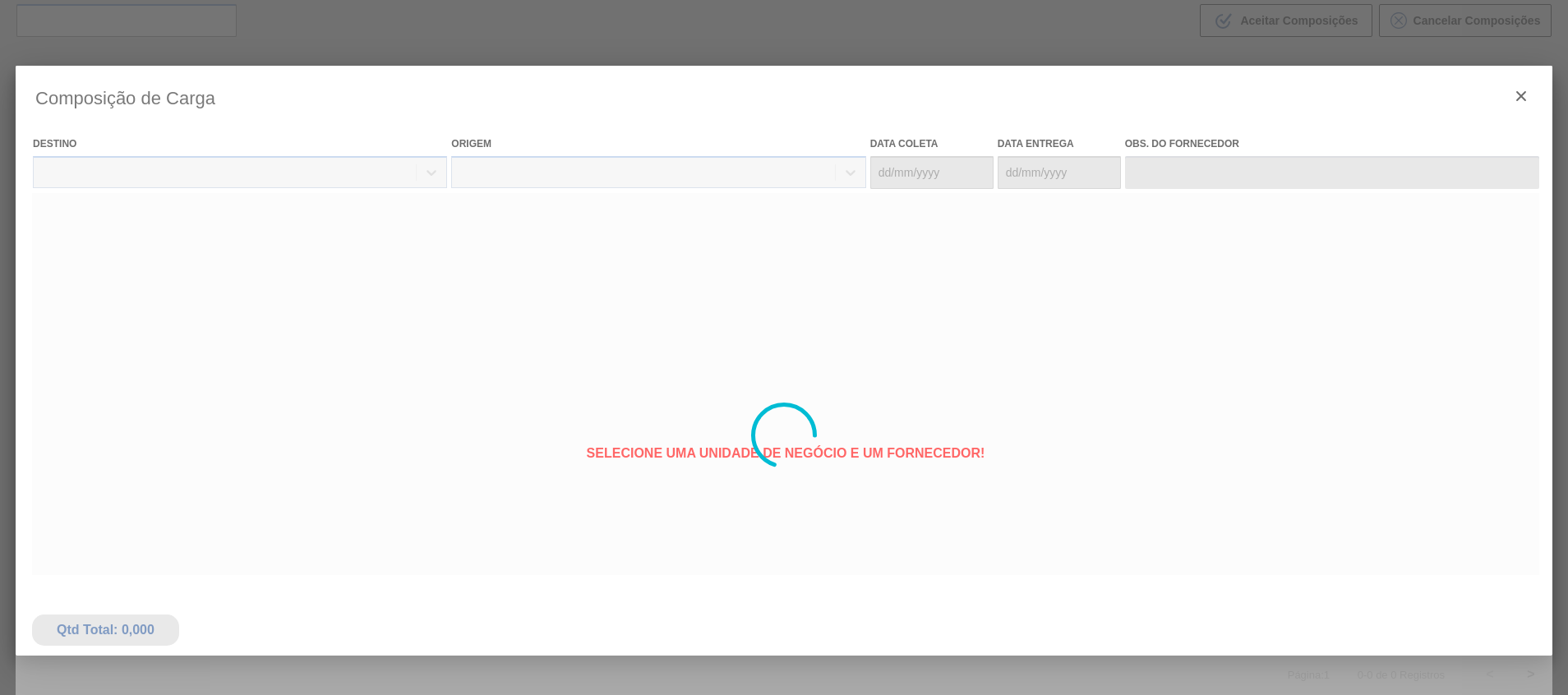
type coleta "21/09/2025"
type entrega "[DATE]"
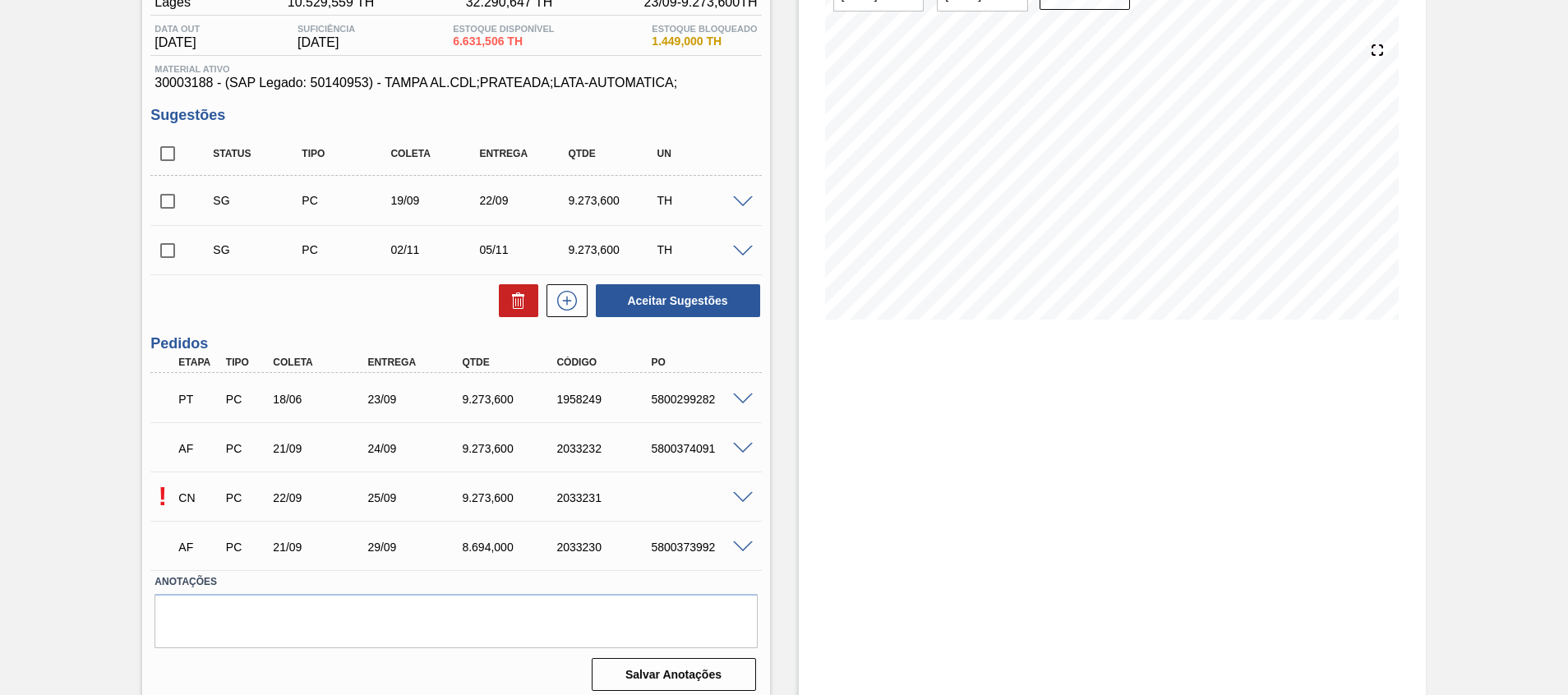
scroll to position [171, 0]
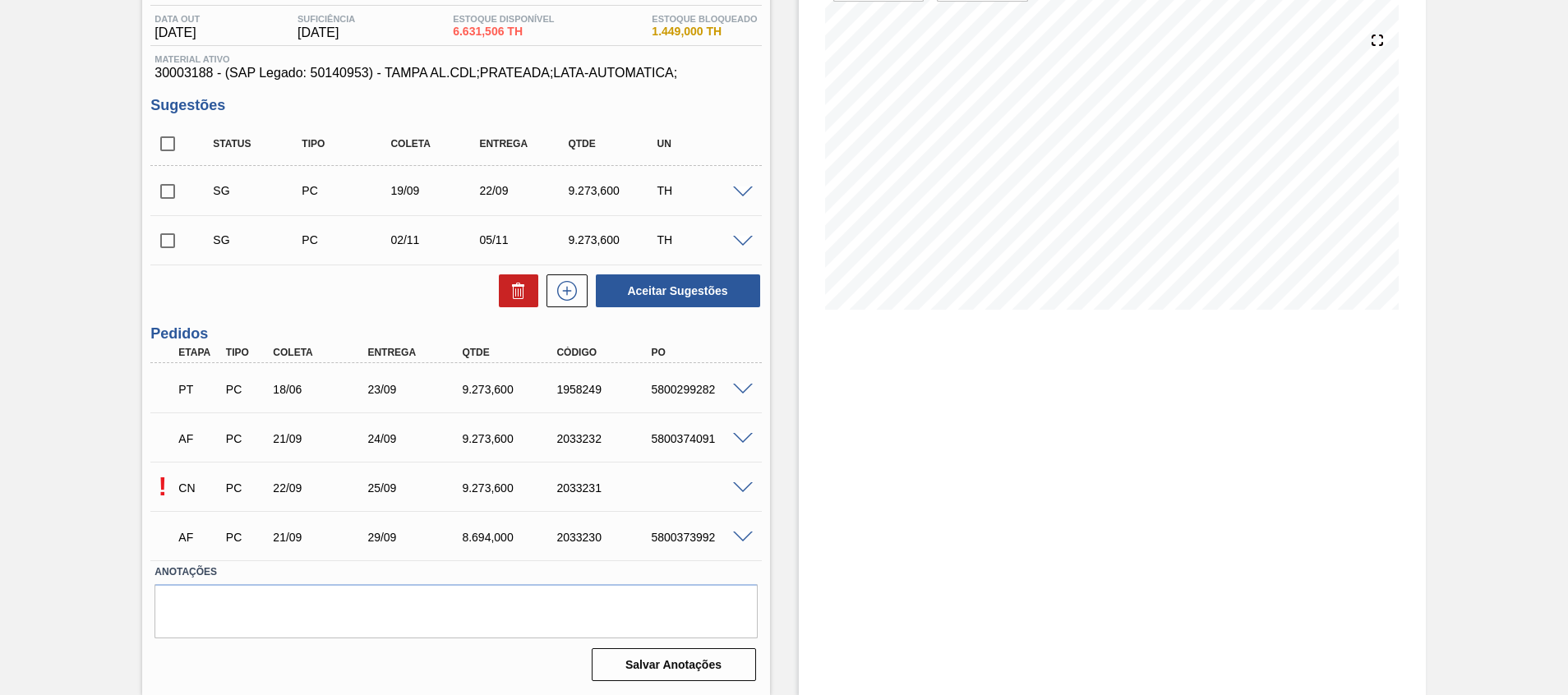
click at [738, 489] on span at bounding box center [743, 489] width 20 height 13
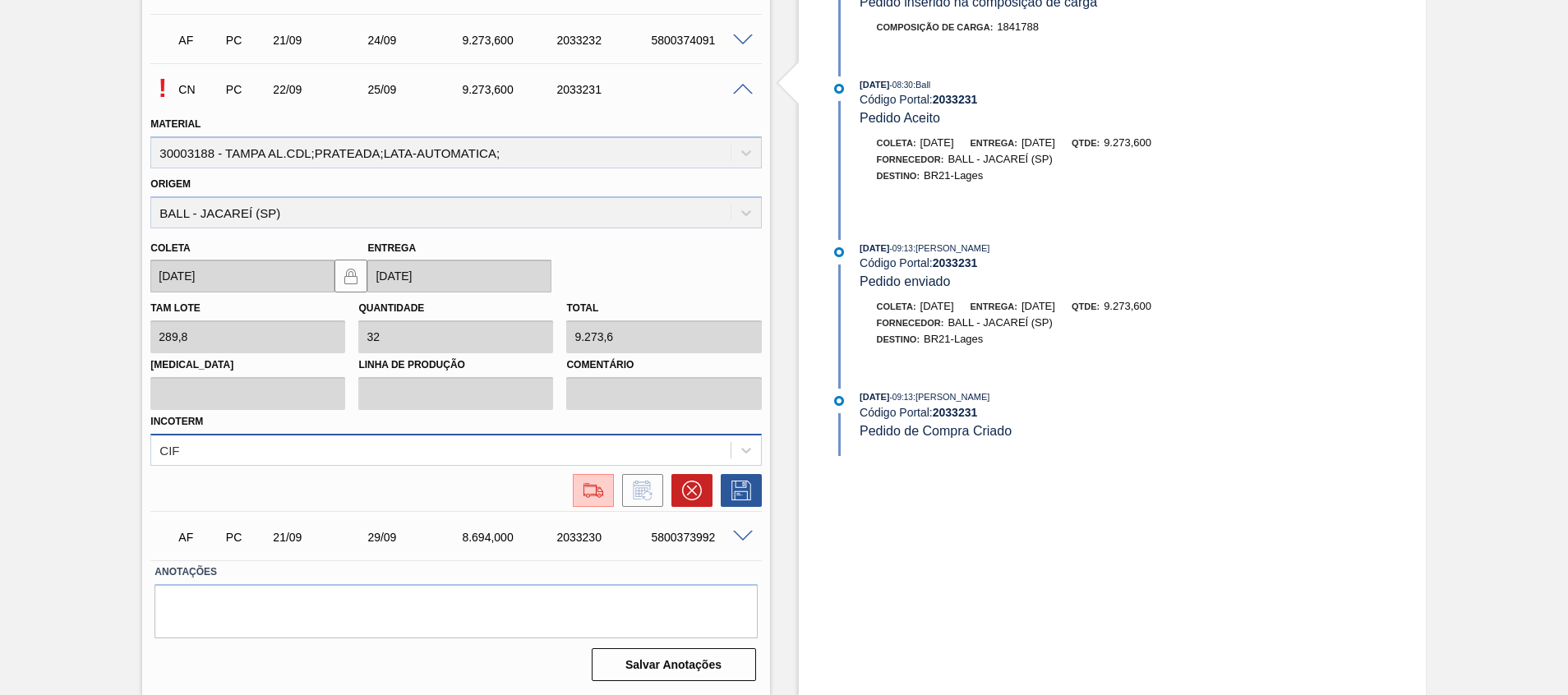
click at [551, 466] on div "CIF" at bounding box center [455, 449] width 611 height 32
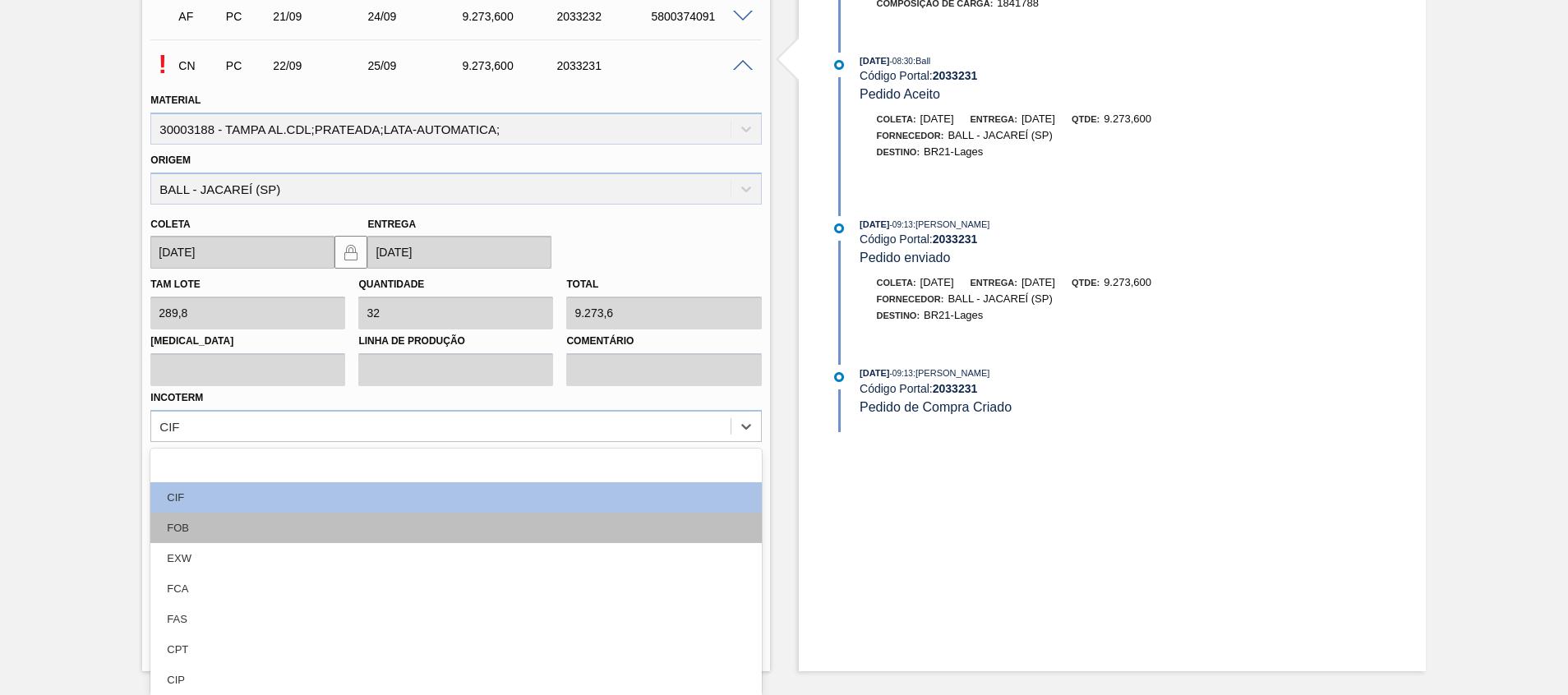
click at [490, 529] on div "FOB" at bounding box center [455, 528] width 611 height 30
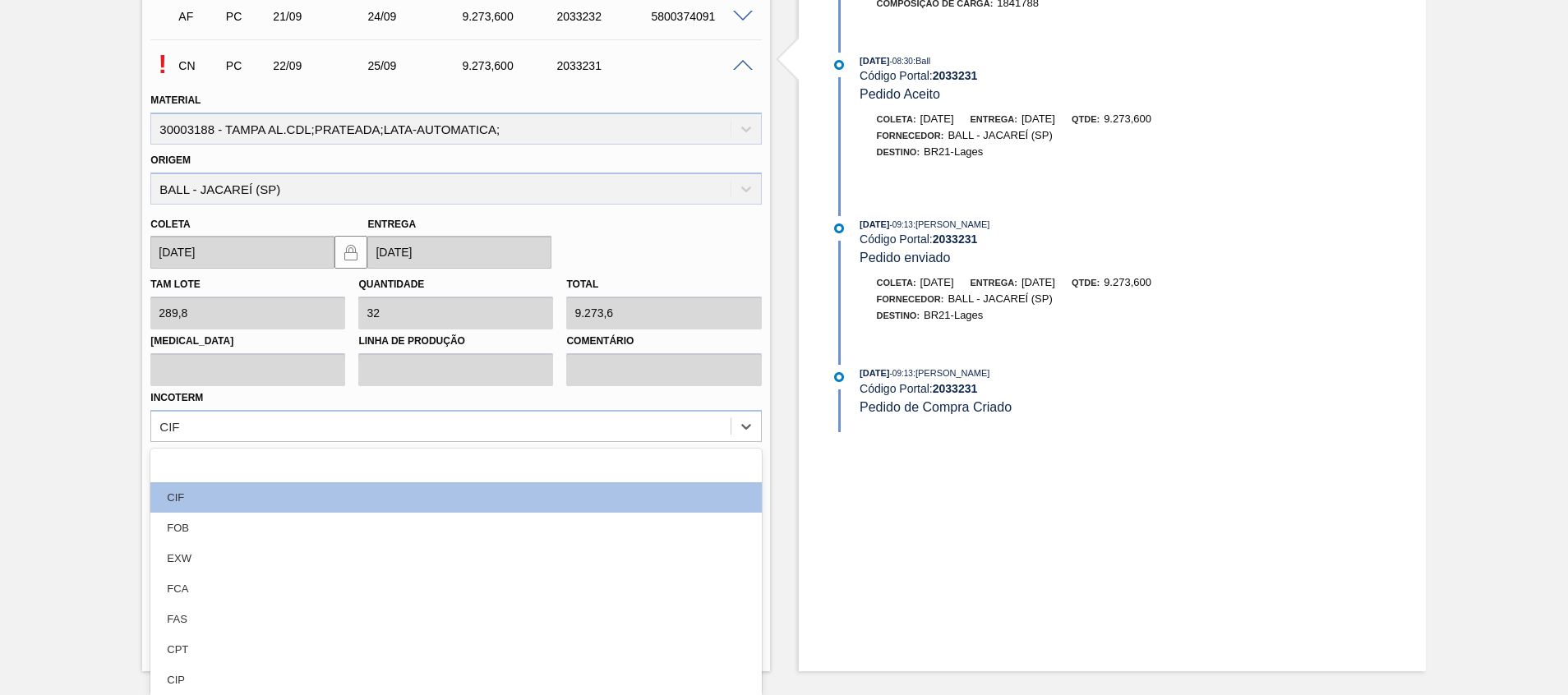
scroll to position [570, 0]
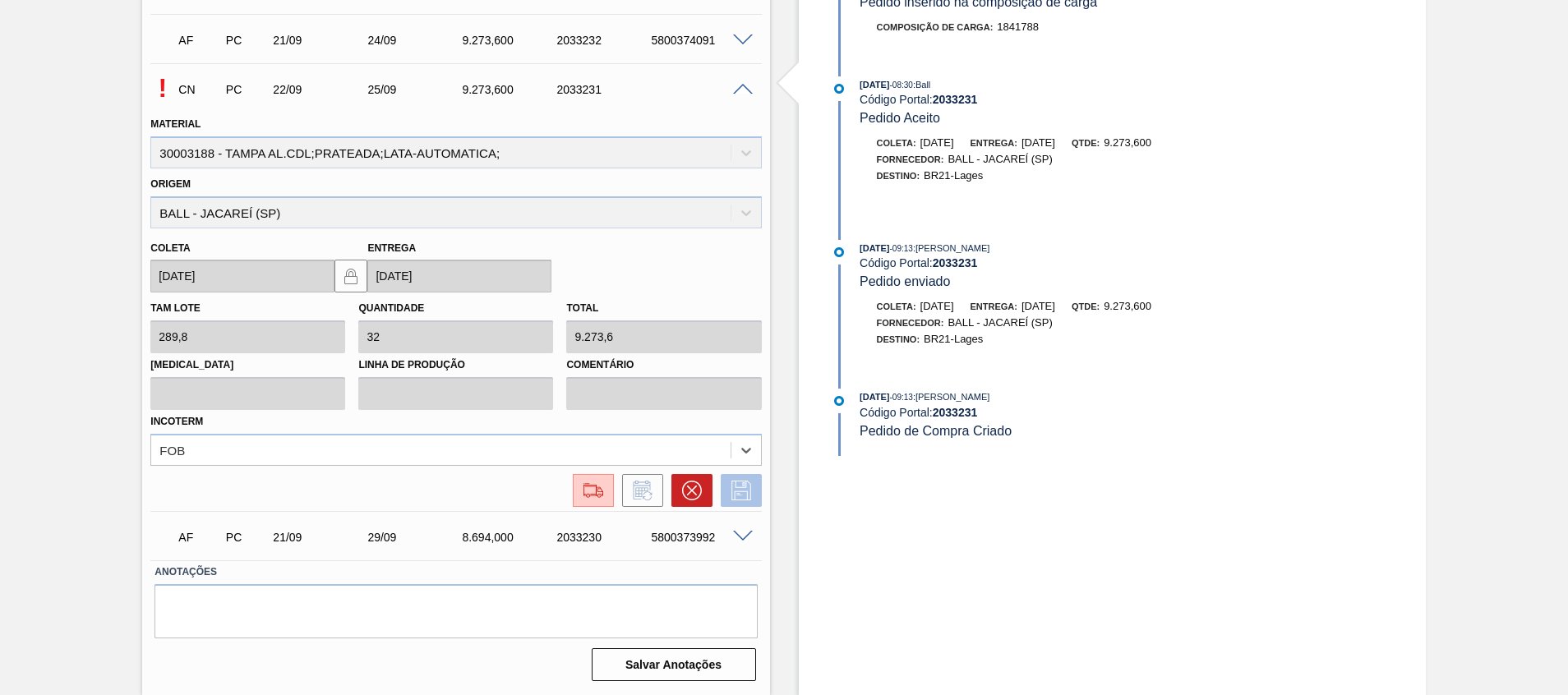
click at [743, 493] on icon at bounding box center [741, 491] width 26 height 20
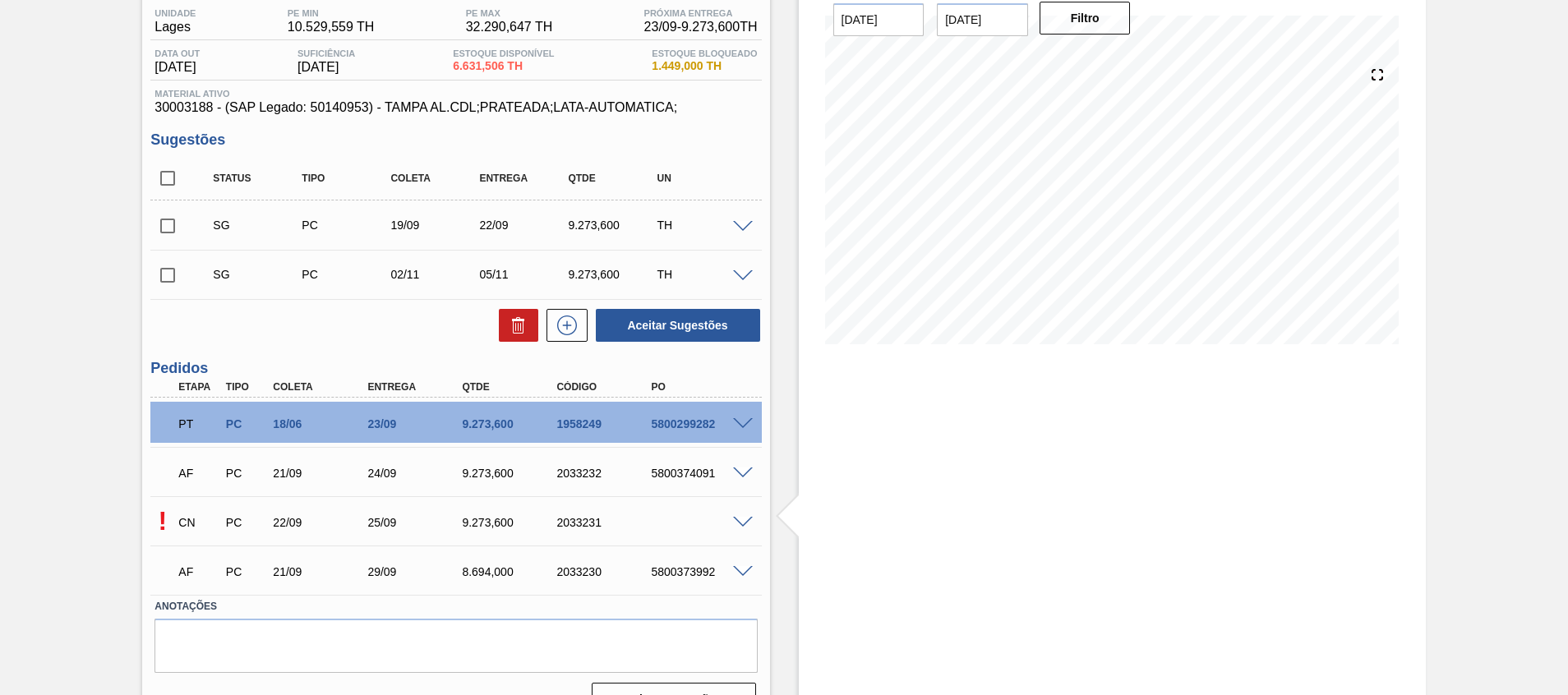
scroll to position [171, 0]
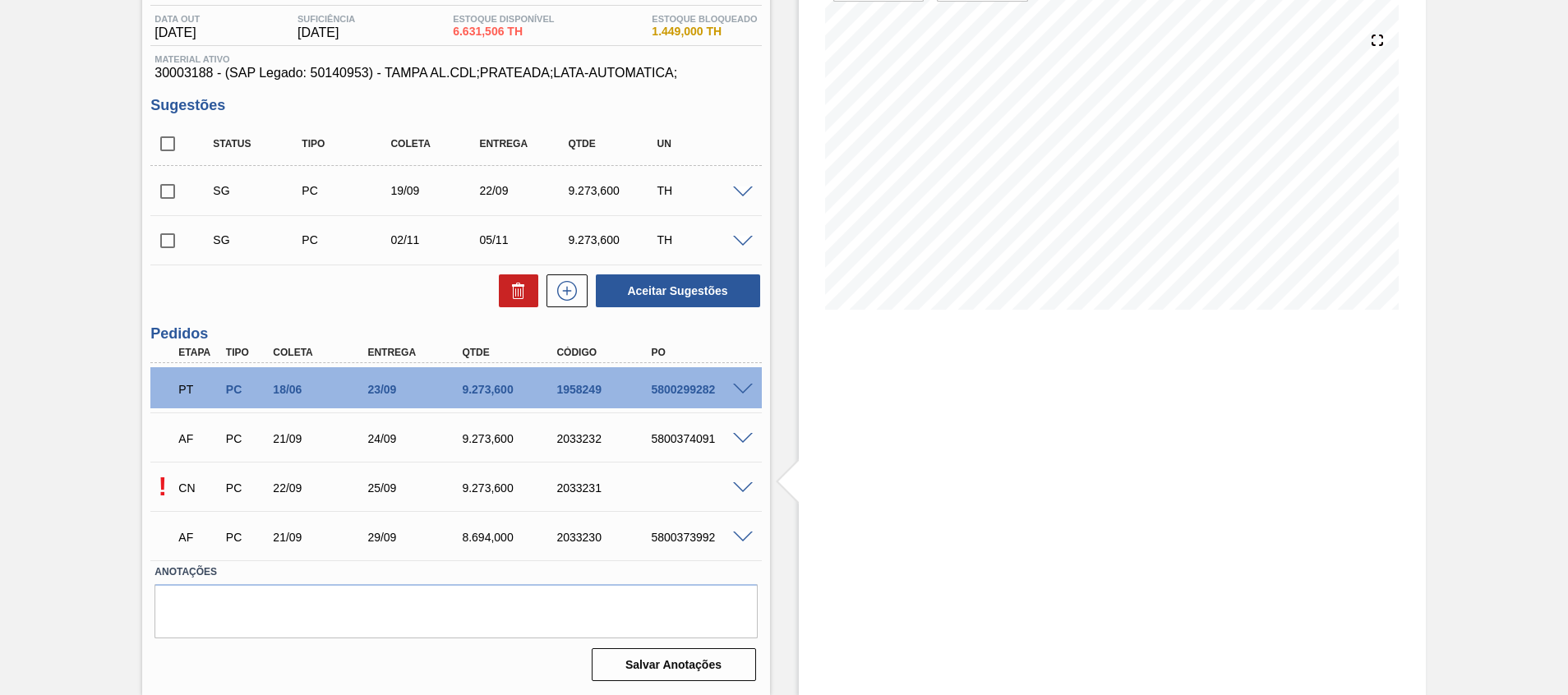
click at [744, 487] on span at bounding box center [743, 489] width 20 height 13
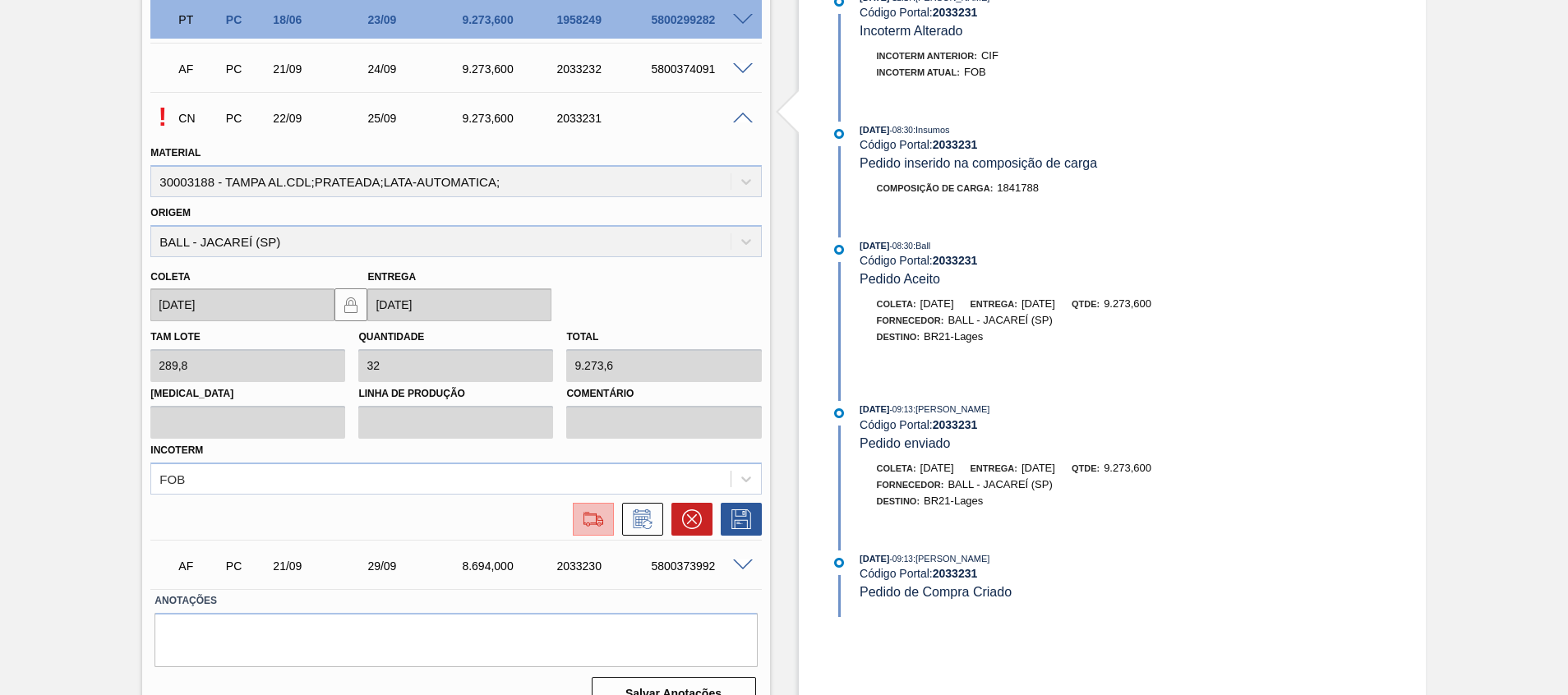
click at [597, 520] on img at bounding box center [593, 520] width 26 height 20
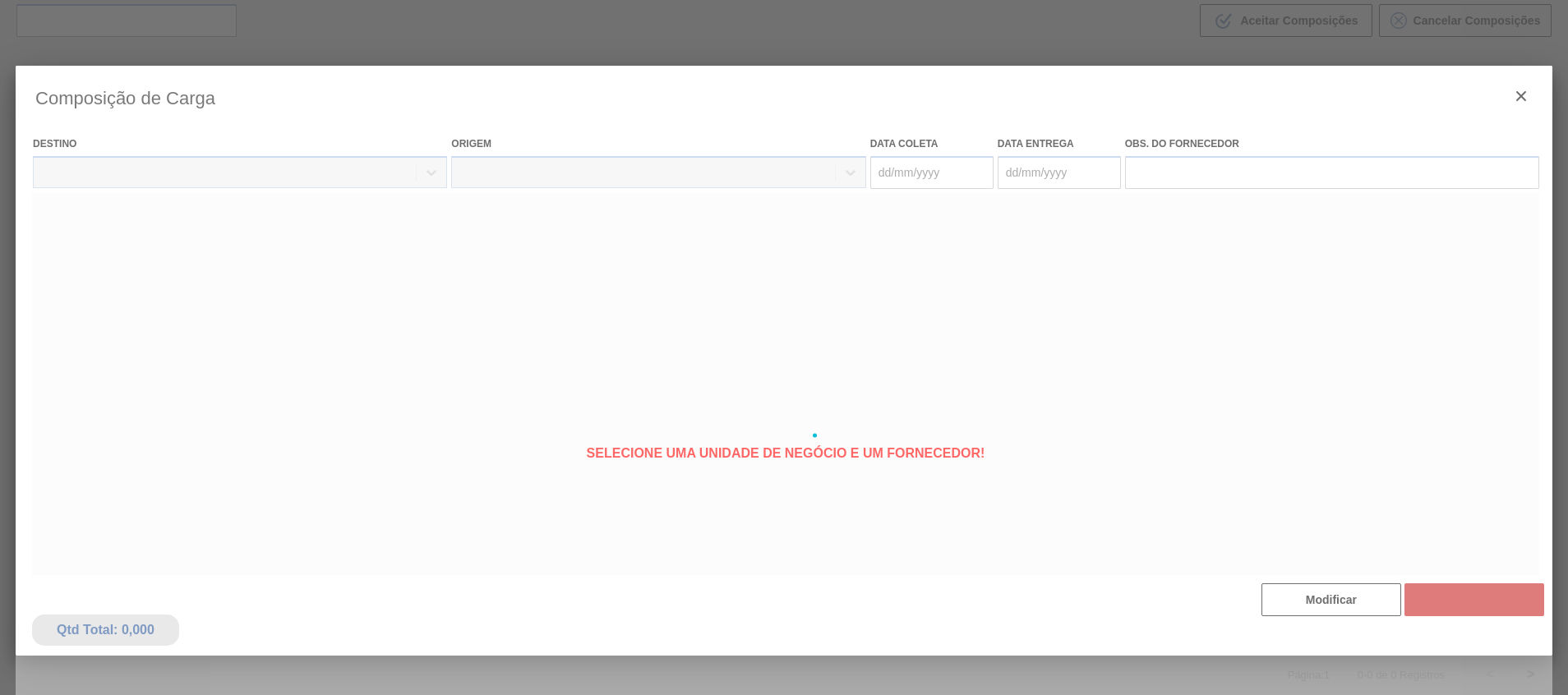
type coleta "22/09/2025"
type entrega "[DATE]"
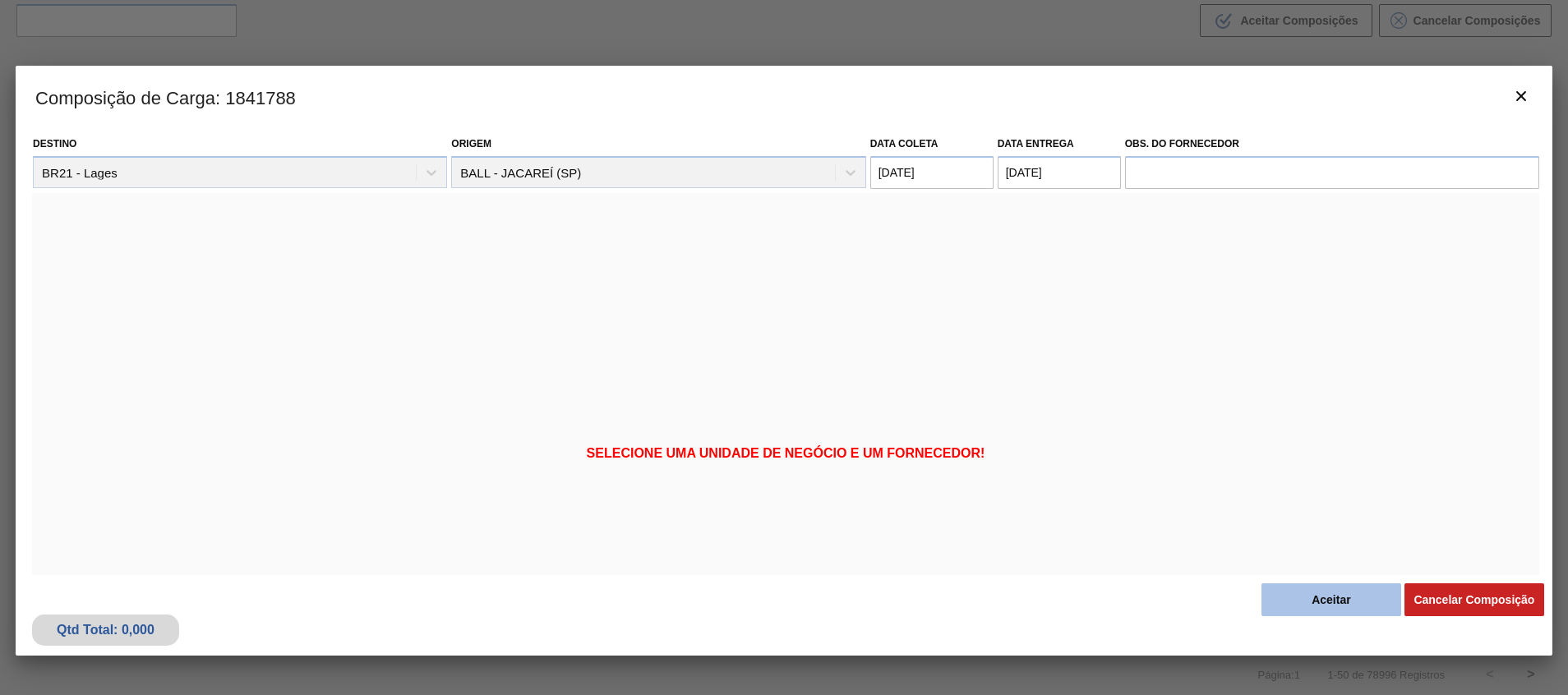
click at [1312, 596] on button "Aceitar" at bounding box center [1331, 600] width 140 height 33
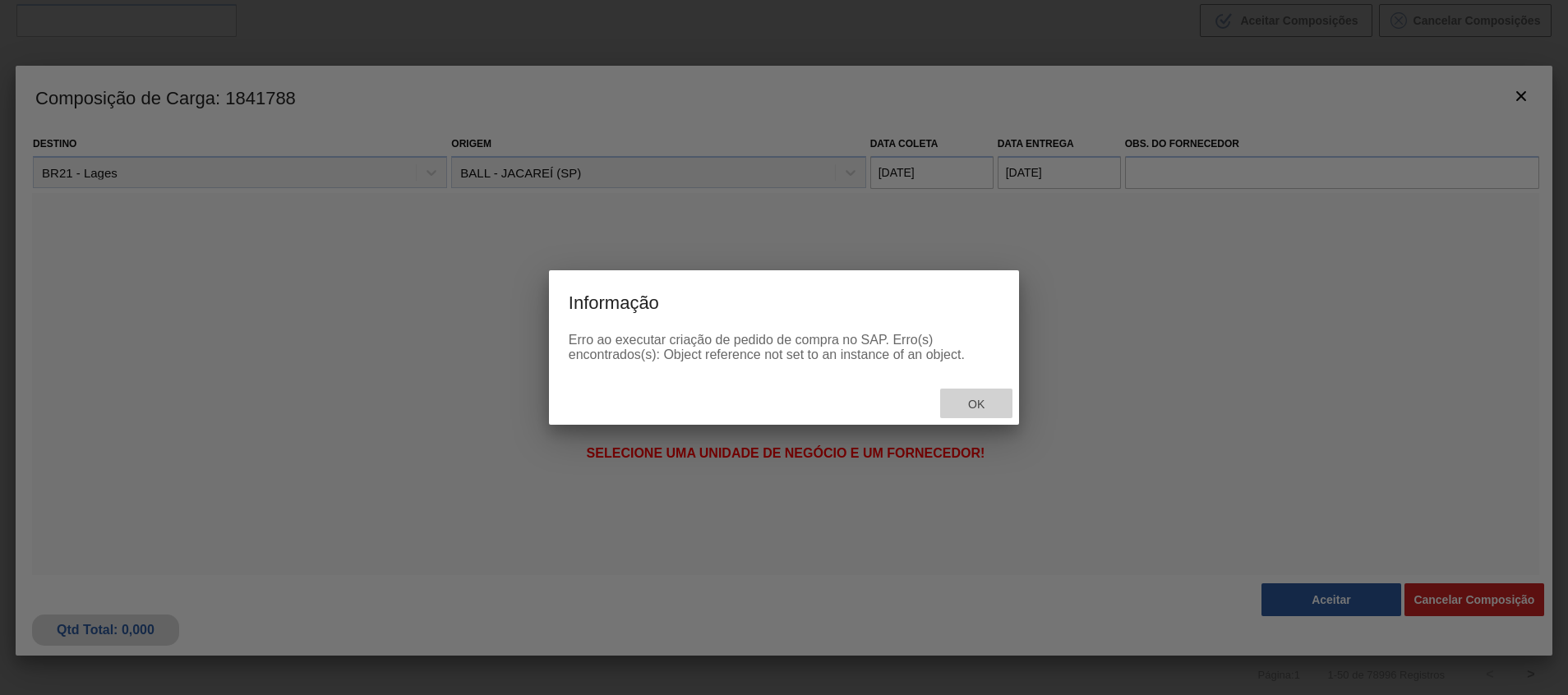
click at [980, 392] on div "Ok" at bounding box center [977, 403] width 73 height 30
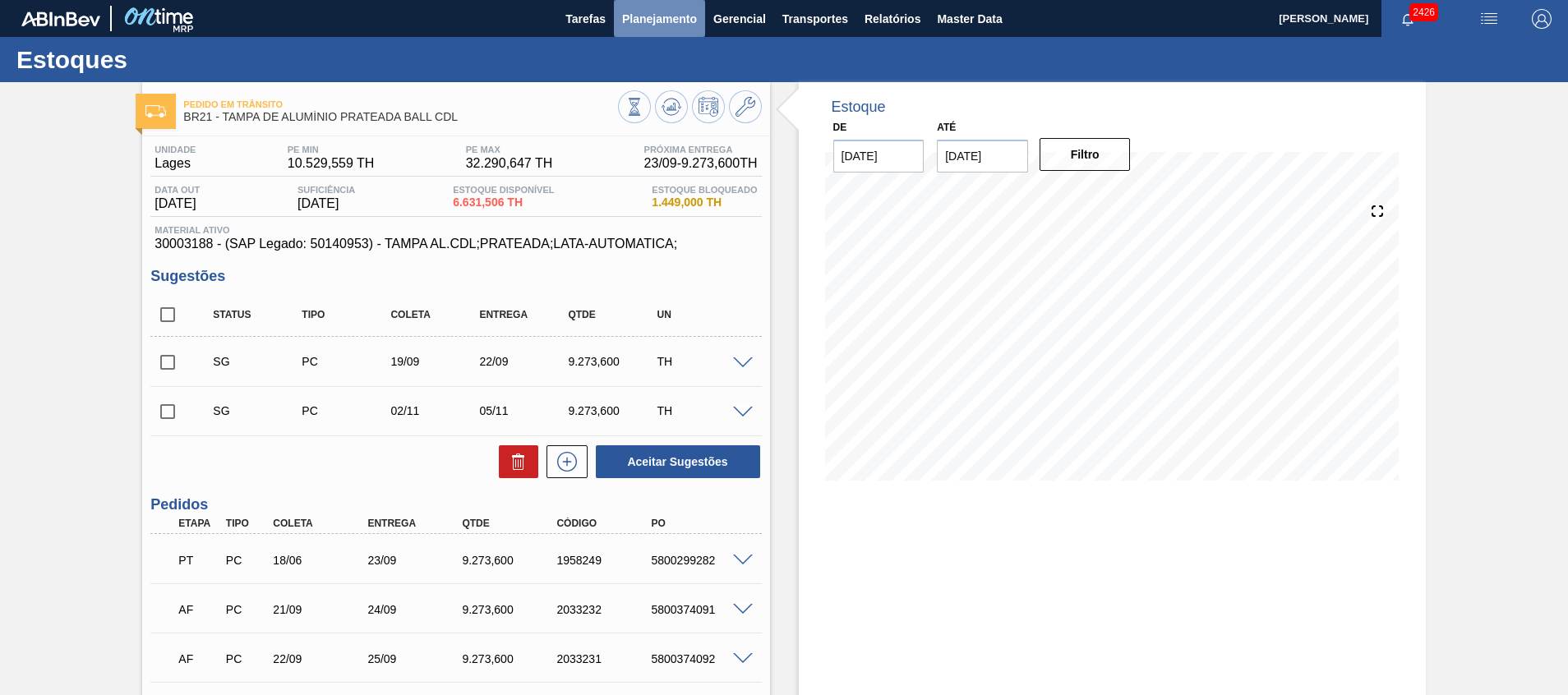
click at [625, 16] on span "Planejamento" at bounding box center [660, 19] width 75 height 20
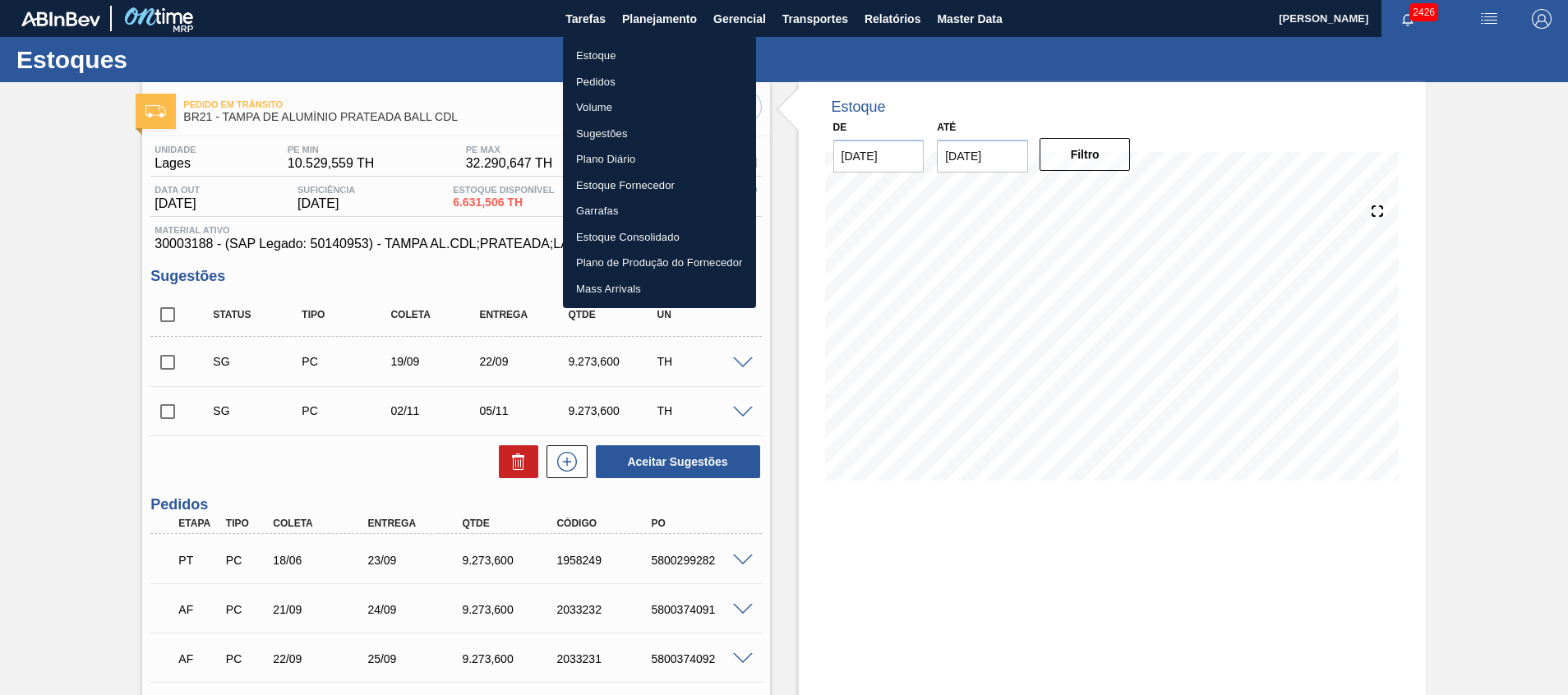
click at [629, 58] on li "Estoque" at bounding box center [659, 55] width 193 height 26
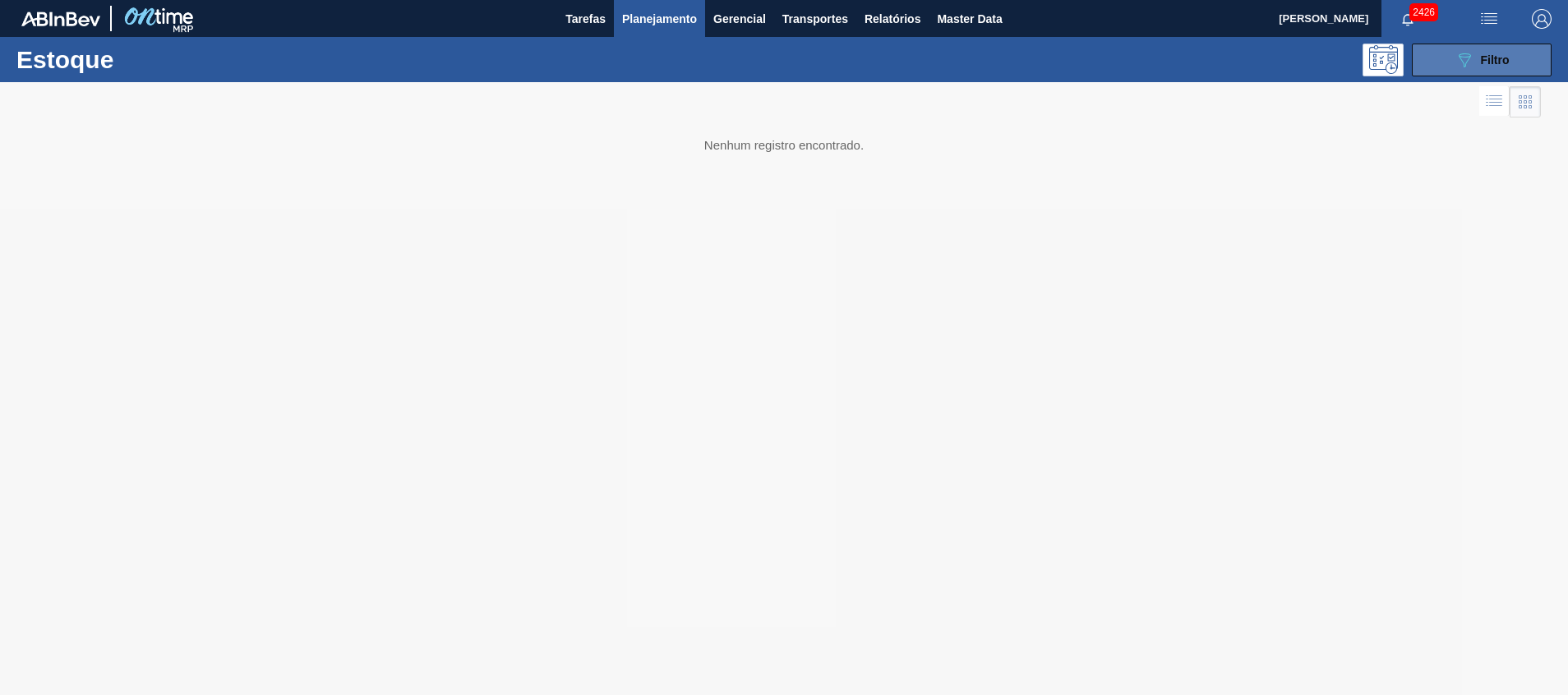
click at [1499, 56] on span "Filtro" at bounding box center [1495, 60] width 28 height 13
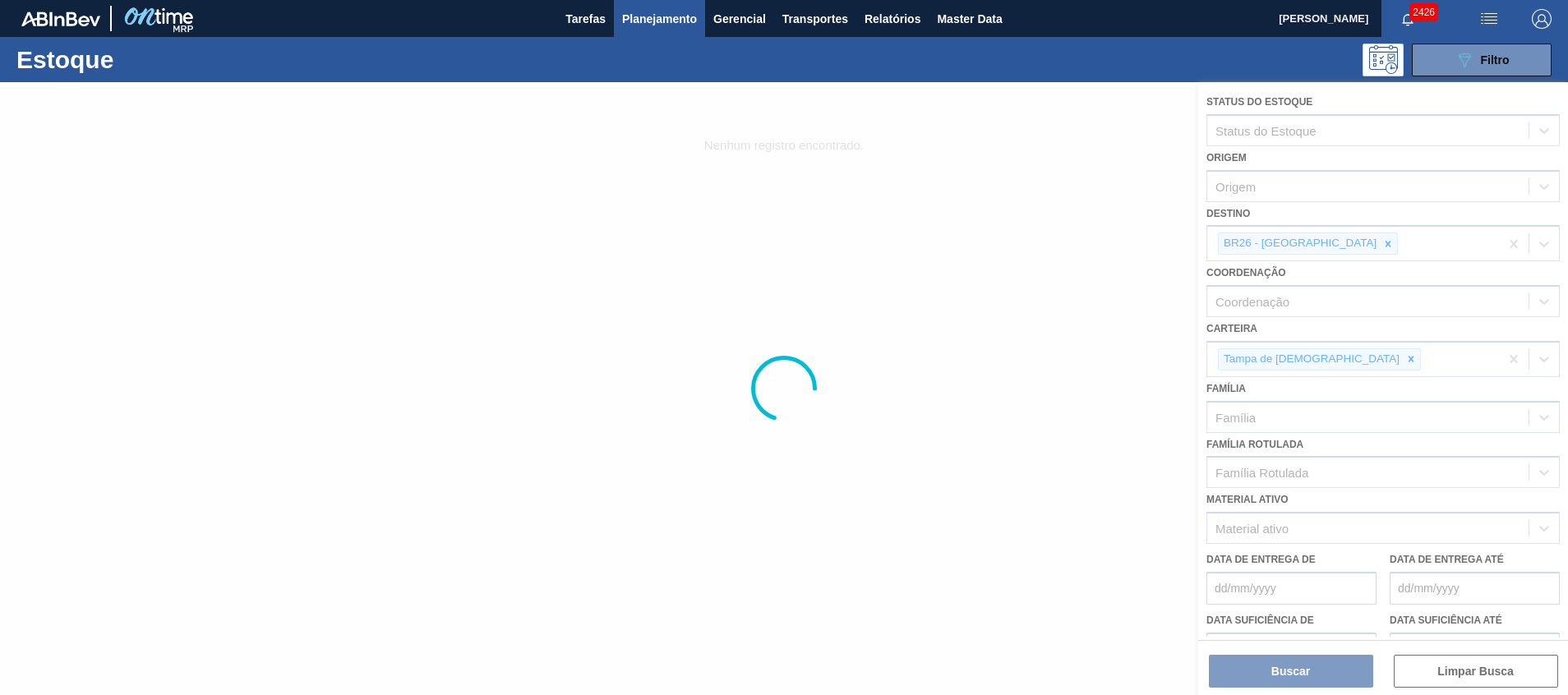
click at [1302, 254] on div at bounding box center [784, 388] width 1568 height 613
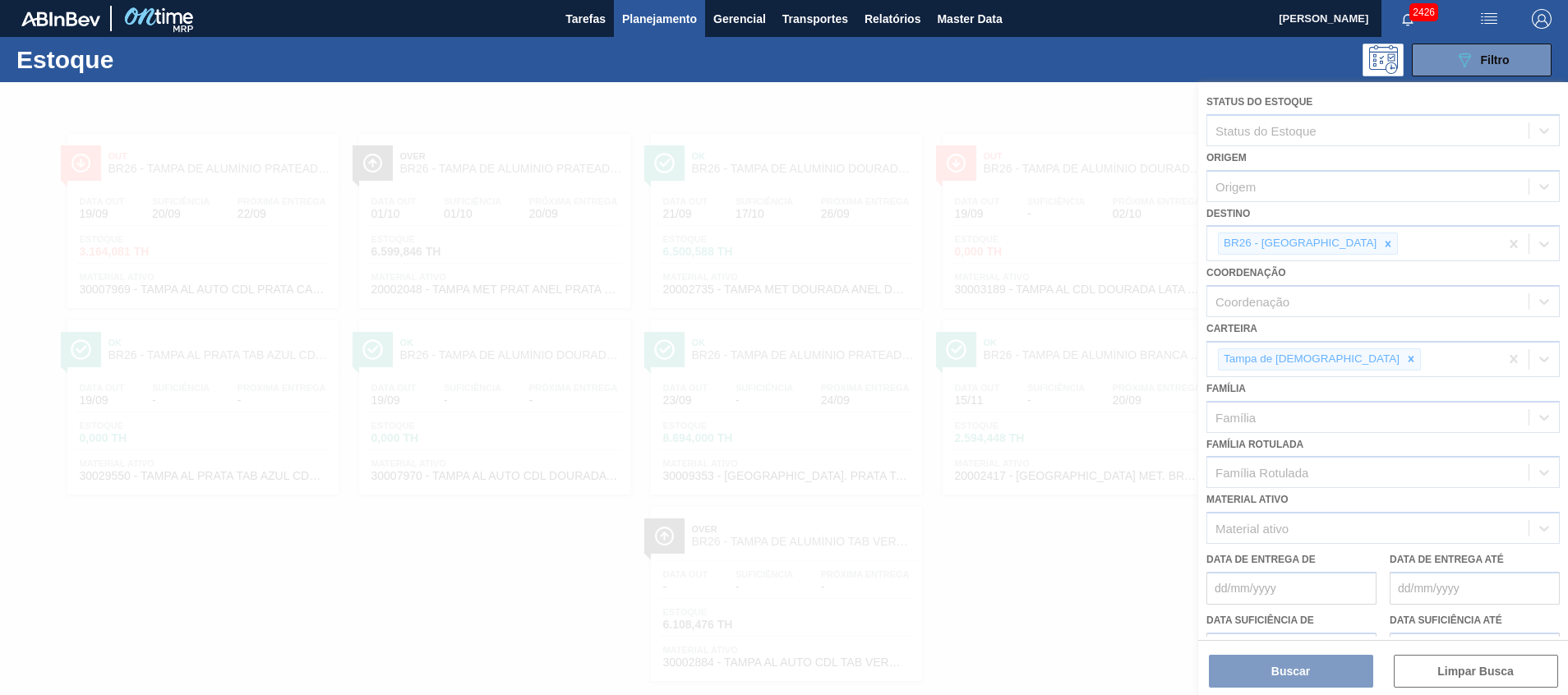
click at [1312, 252] on div at bounding box center [784, 388] width 1568 height 613
click at [1324, 244] on div at bounding box center [784, 388] width 1568 height 613
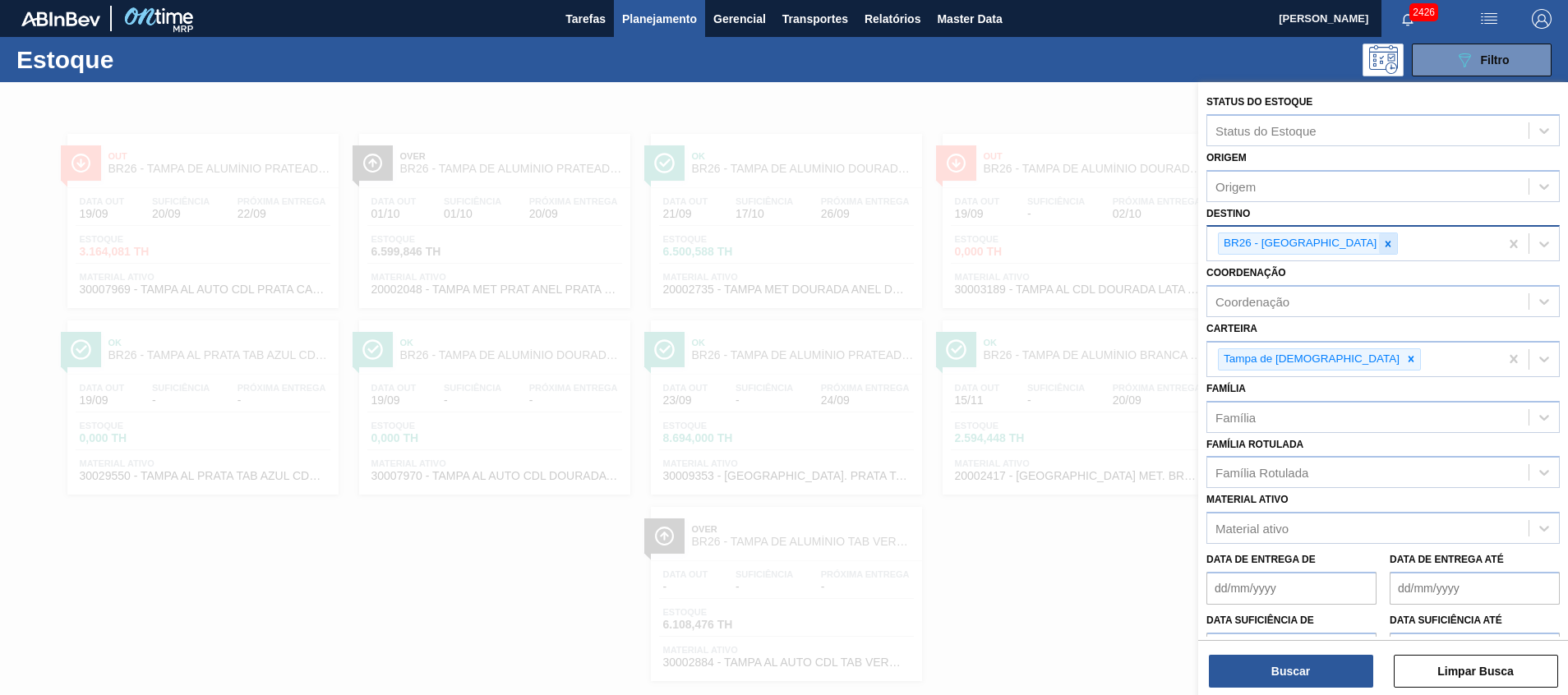
click at [1383, 241] on icon at bounding box center [1388, 244] width 12 height 12
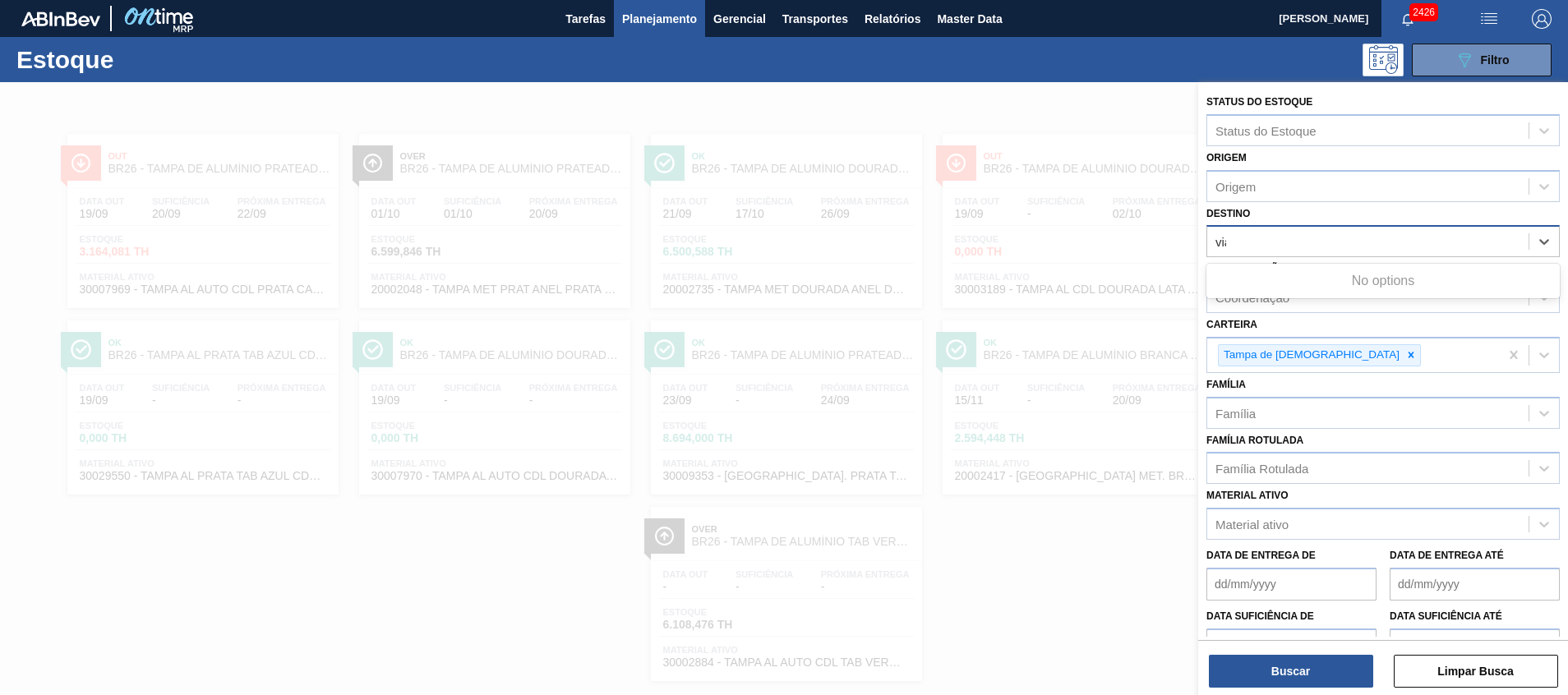
type input "viam"
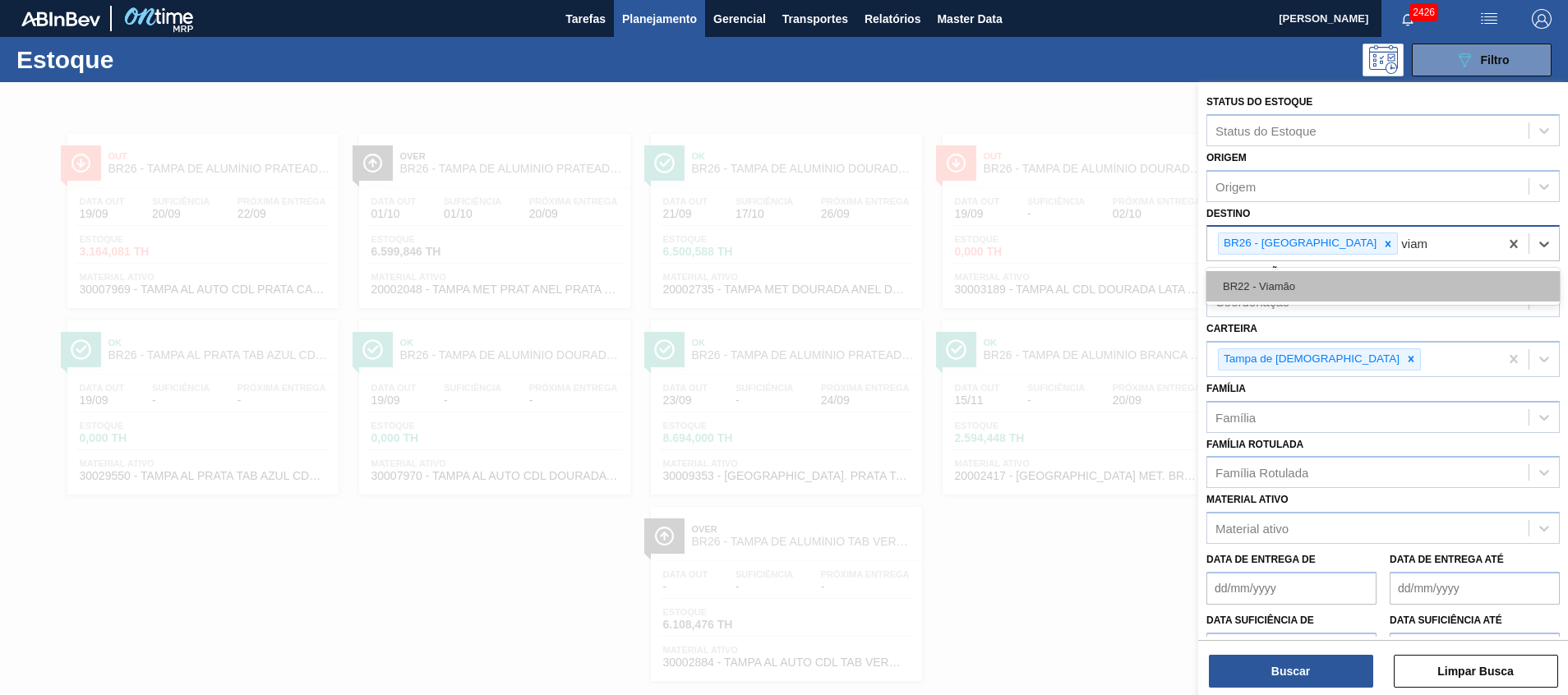
click at [1310, 289] on div "BR22 - Viamão" at bounding box center [1383, 287] width 353 height 30
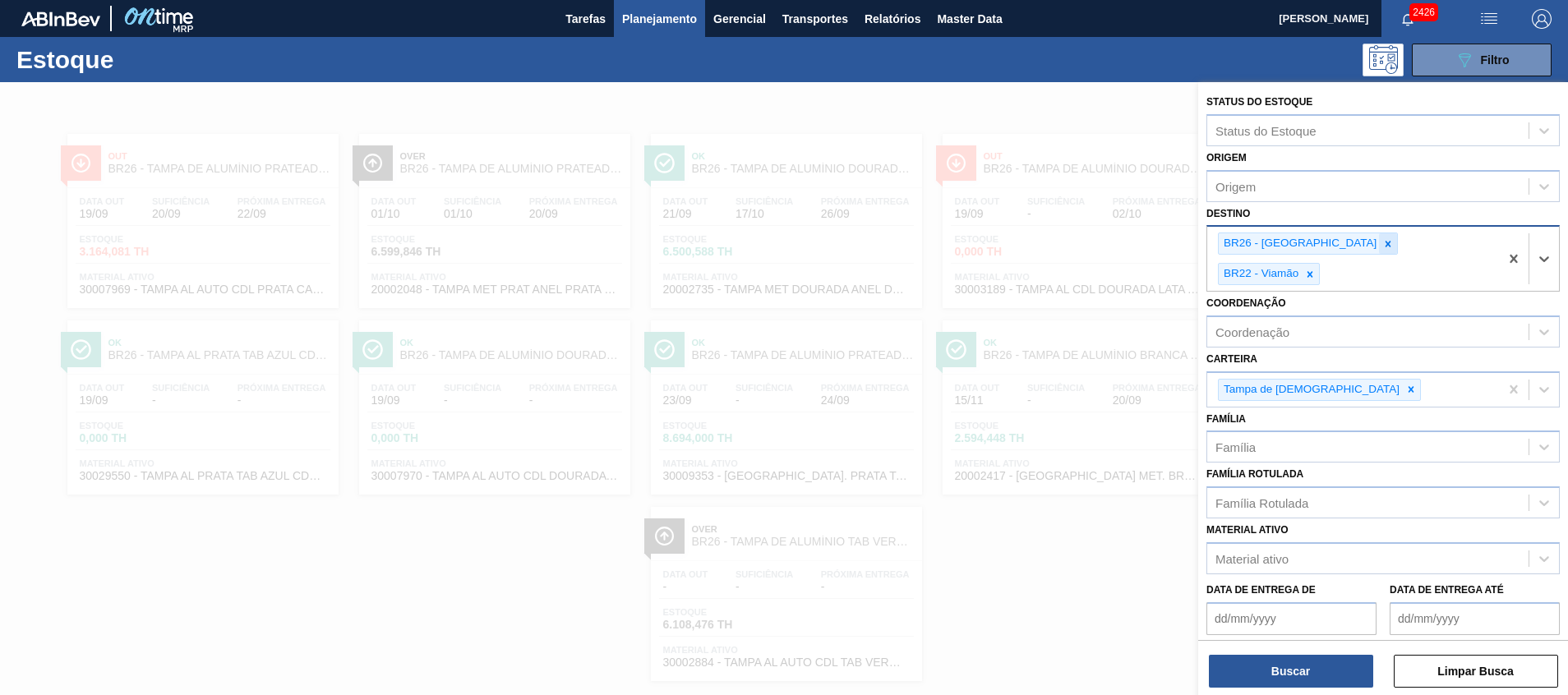
click at [1379, 233] on div at bounding box center [1388, 243] width 18 height 21
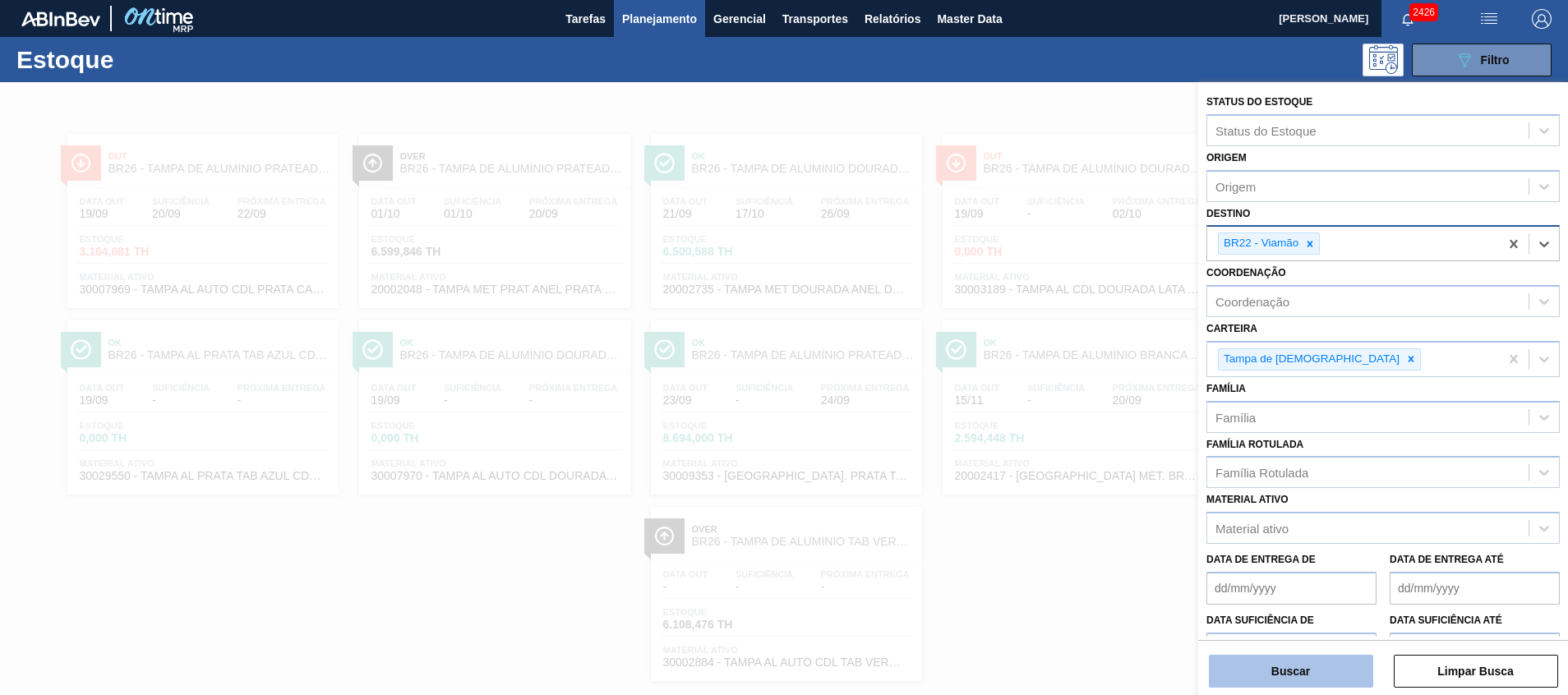
click at [1277, 665] on button "Buscar" at bounding box center [1291, 671] width 165 height 33
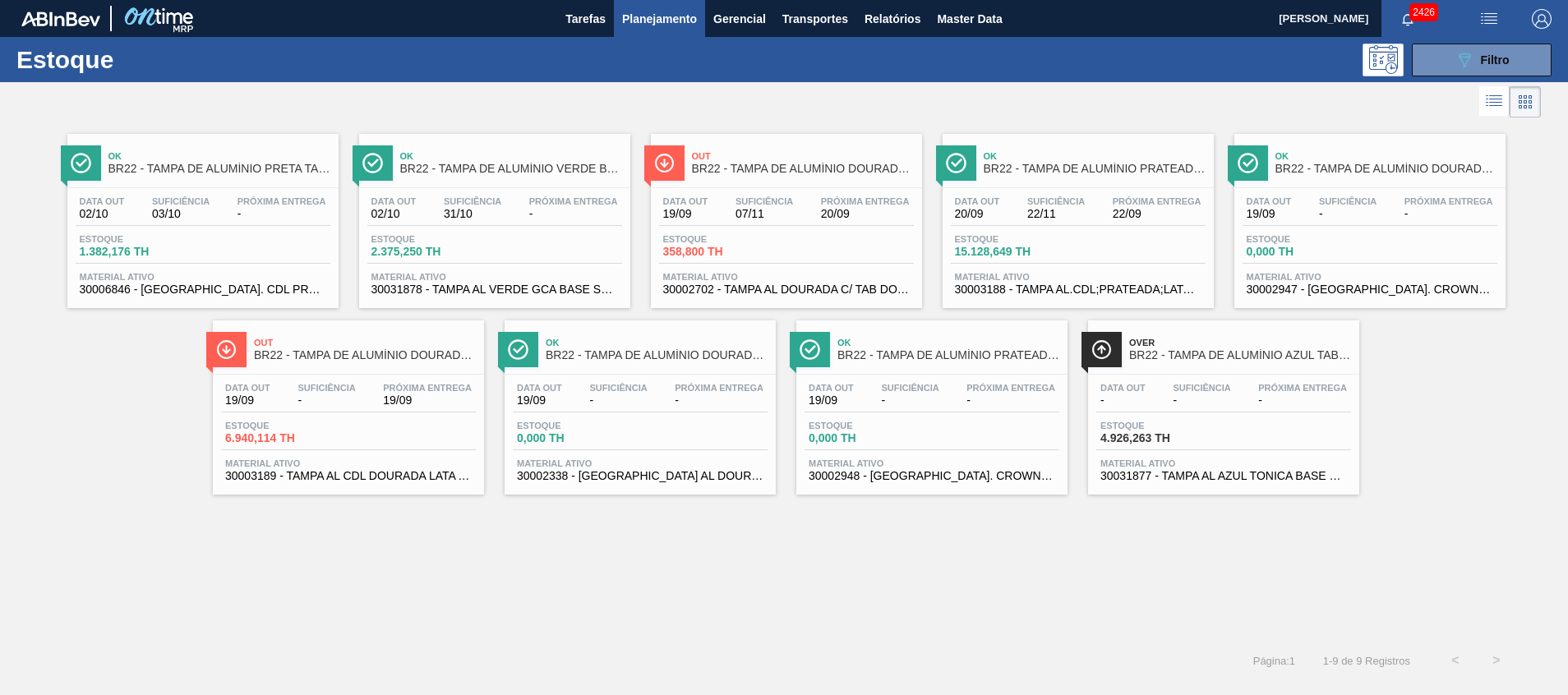
click at [435, 477] on span "30003189 - TAMPA AL CDL DOURADA LATA AUTOMATICA" at bounding box center [348, 476] width 246 height 13
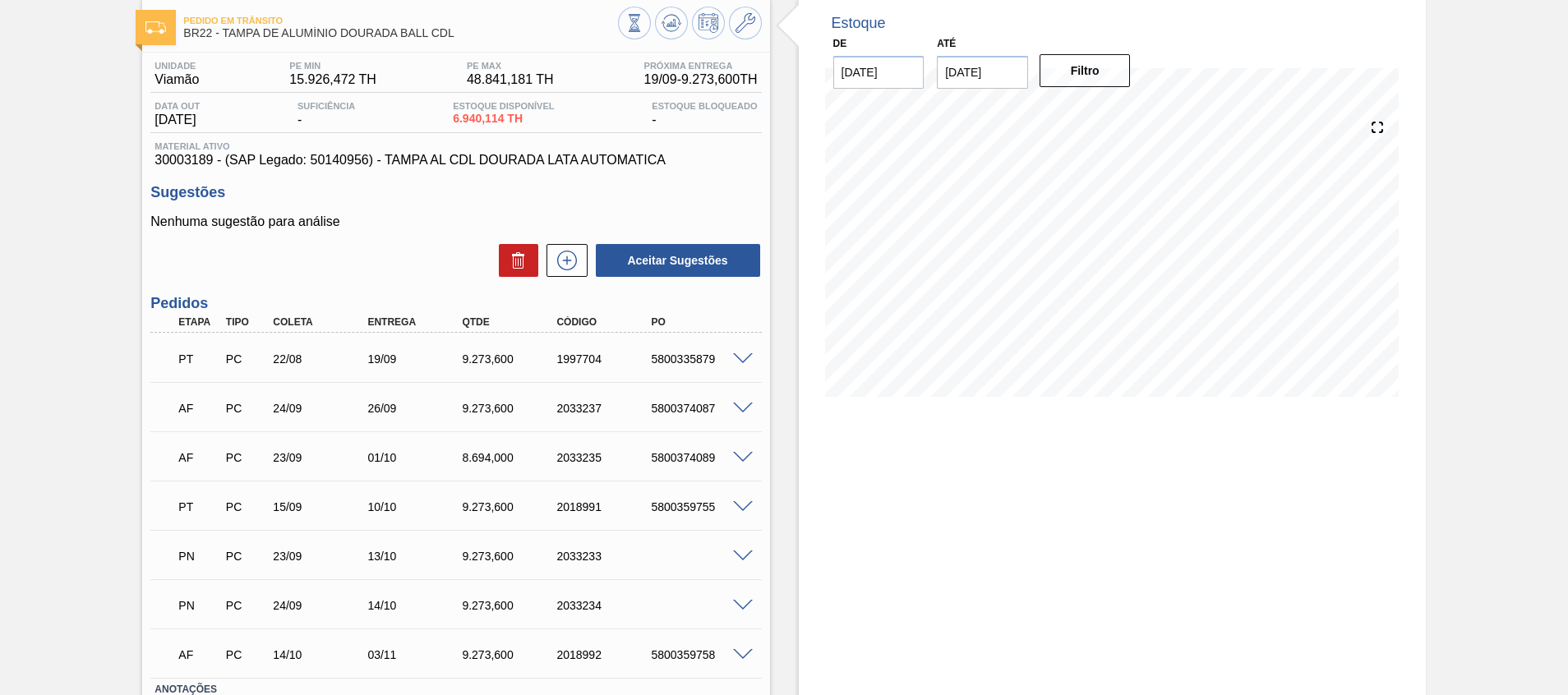
scroll to position [124, 0]
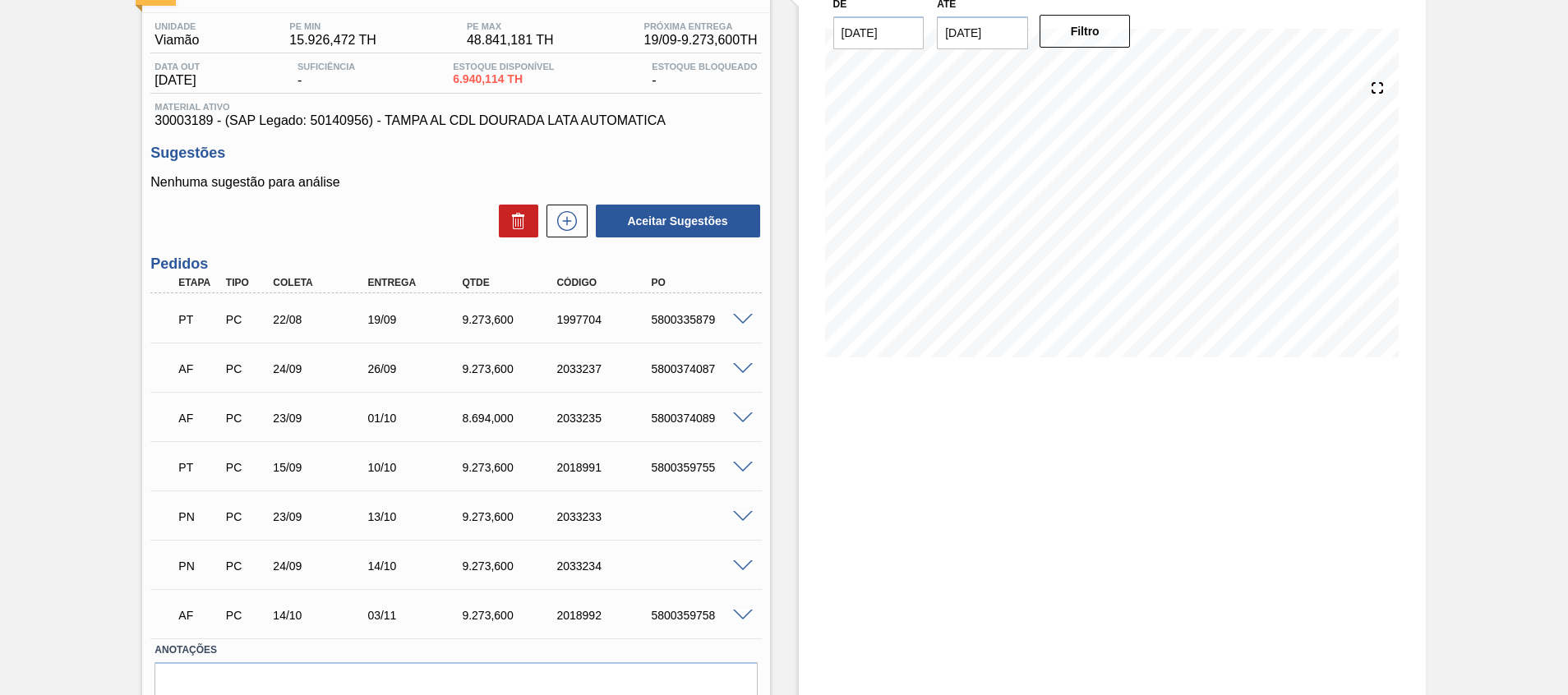
click at [738, 511] on span at bounding box center [743, 517] width 20 height 13
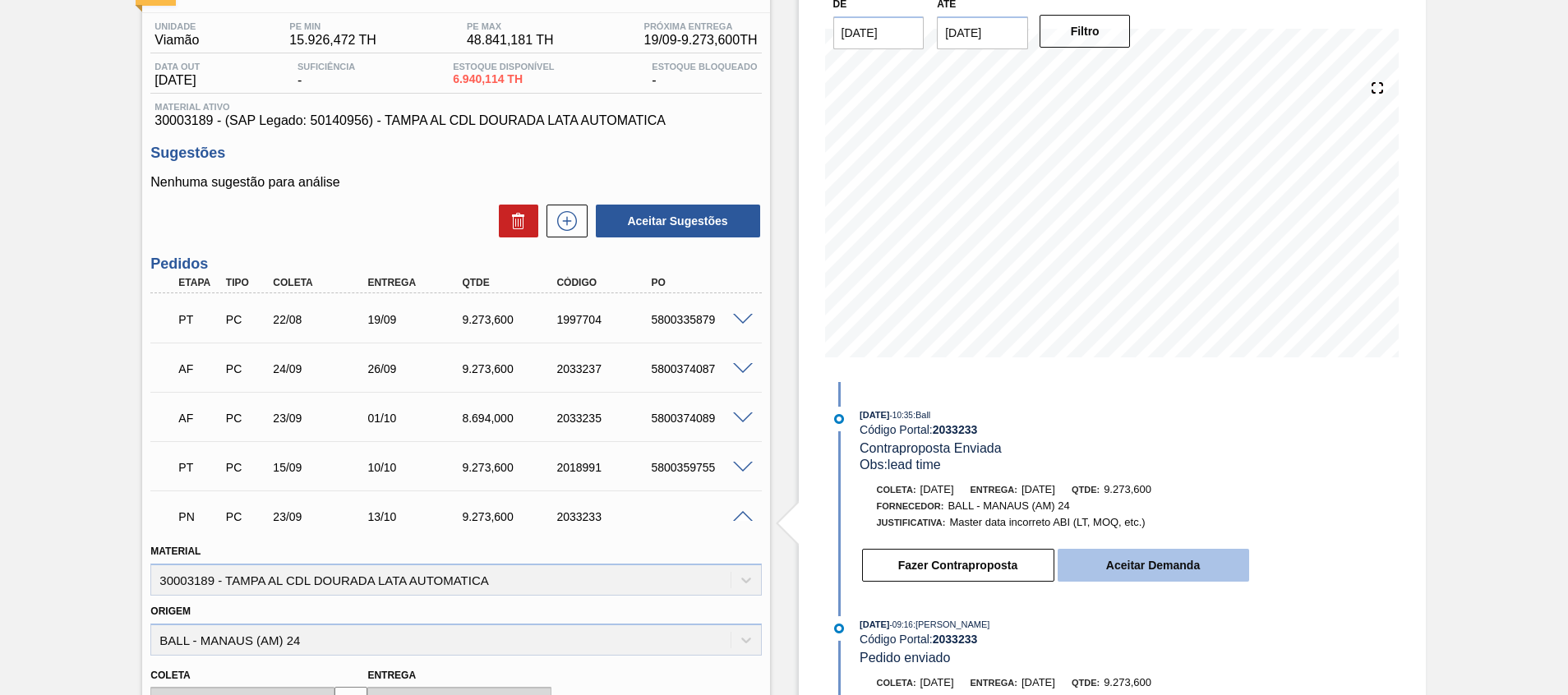
click at [1116, 552] on button "Aceitar Demanda" at bounding box center [1153, 565] width 191 height 33
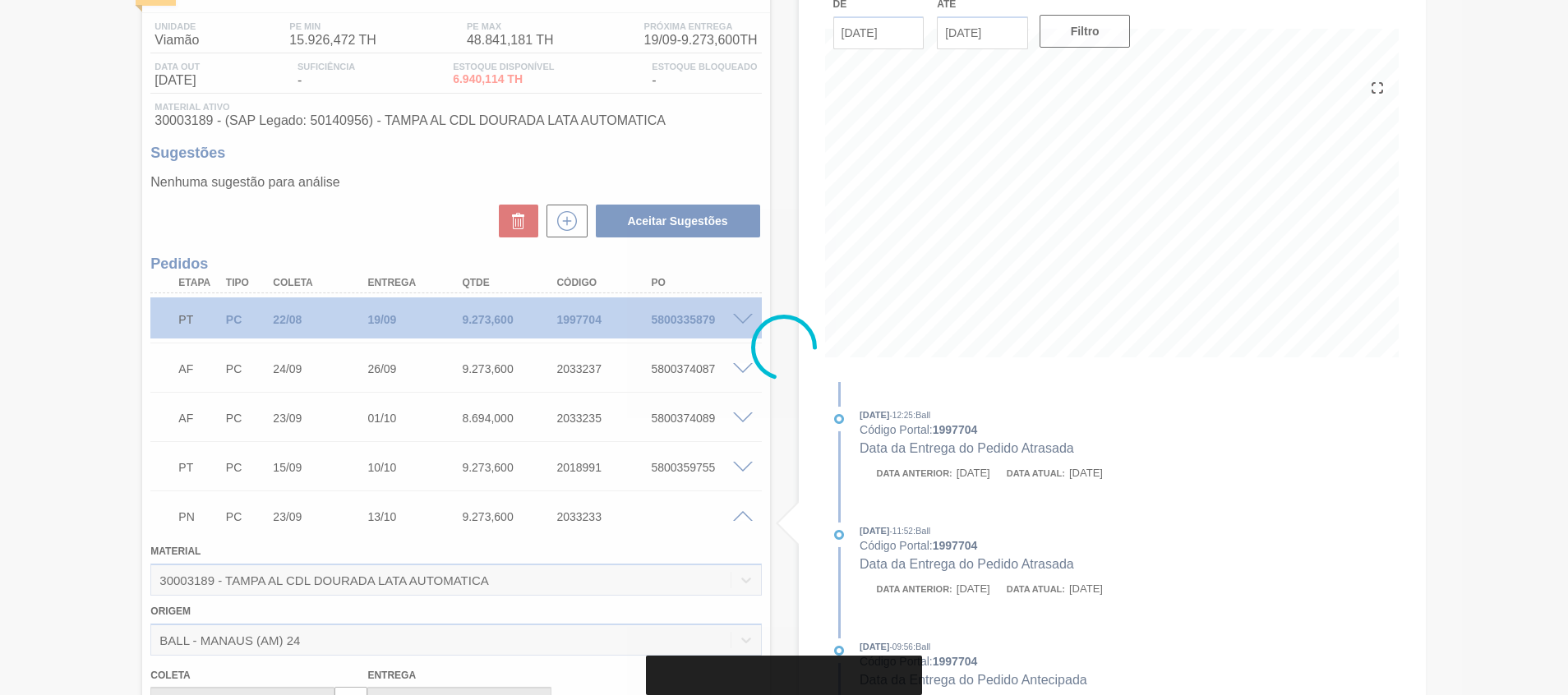
type input "[DATE]"
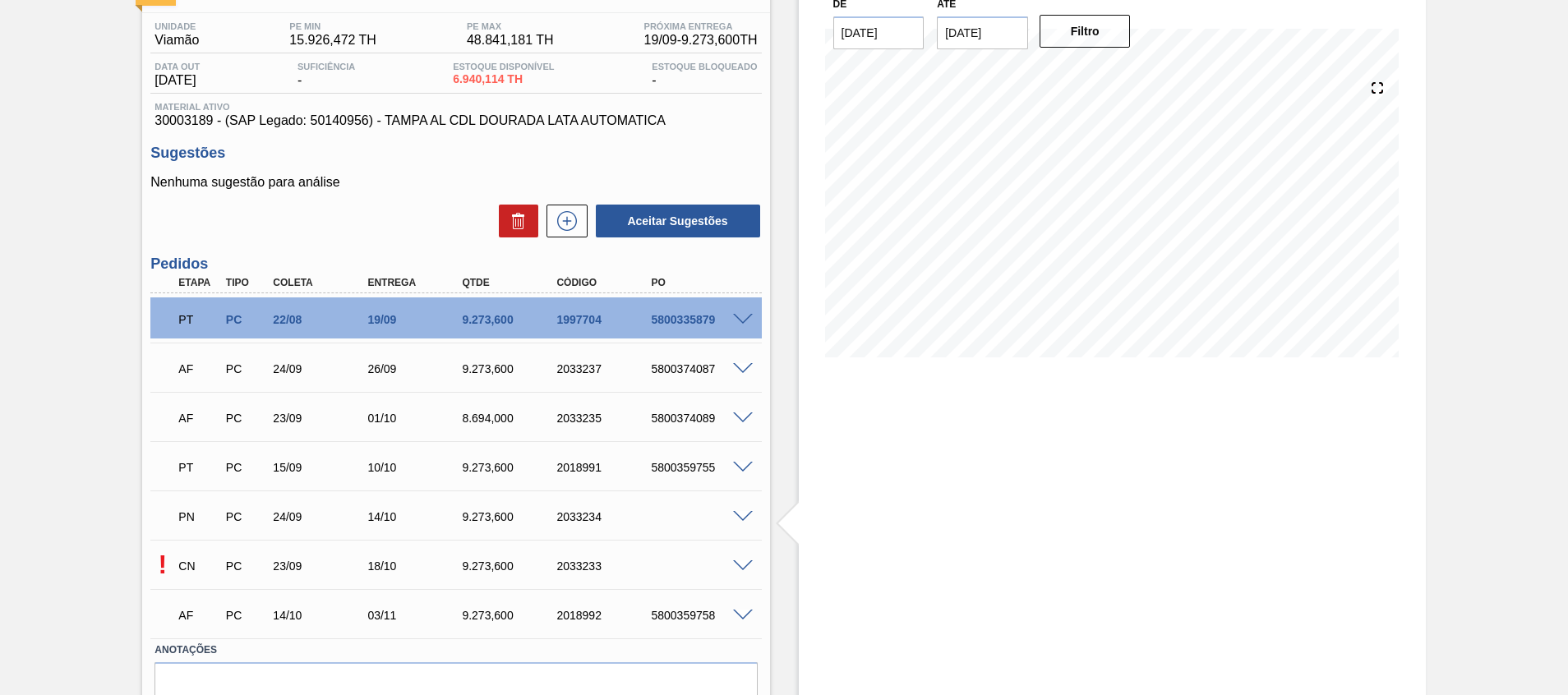
scroll to position [201, 0]
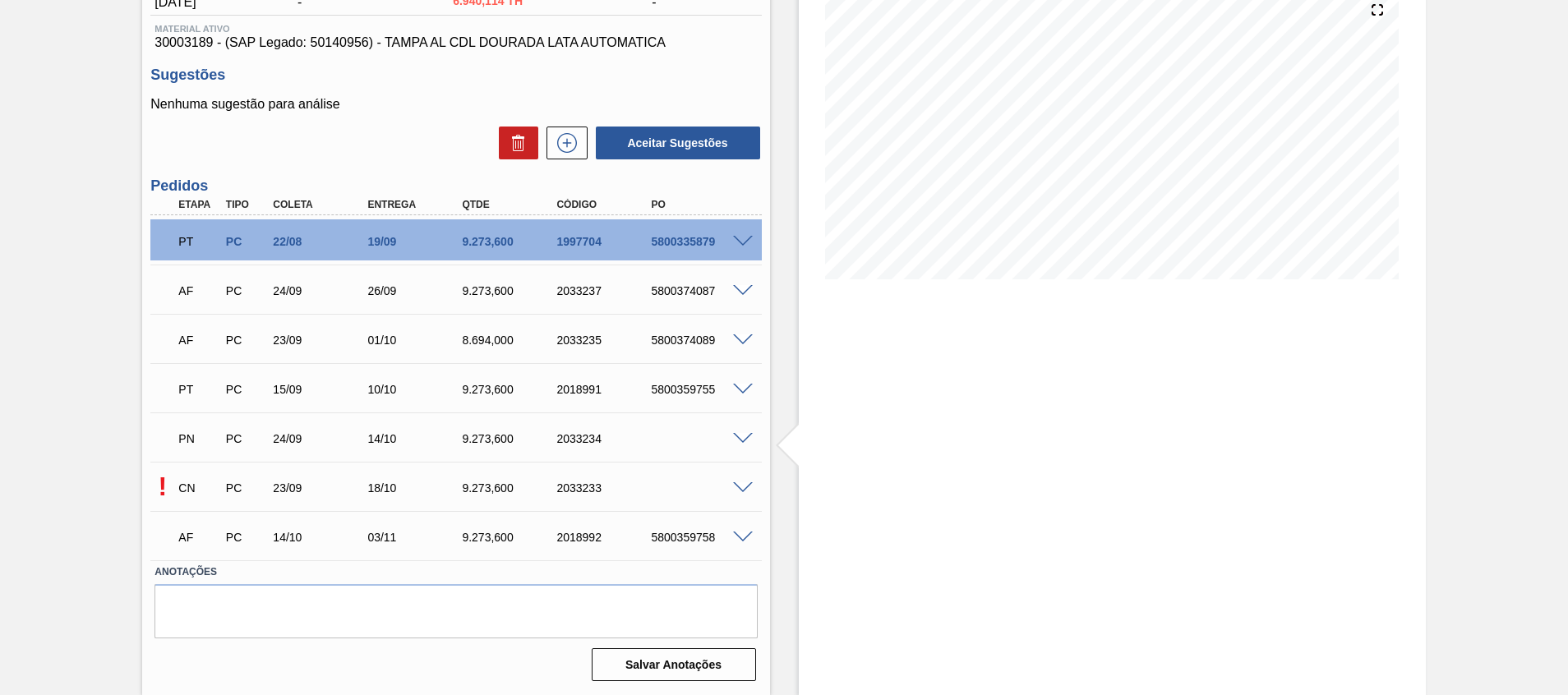
click at [743, 488] on span at bounding box center [743, 489] width 20 height 13
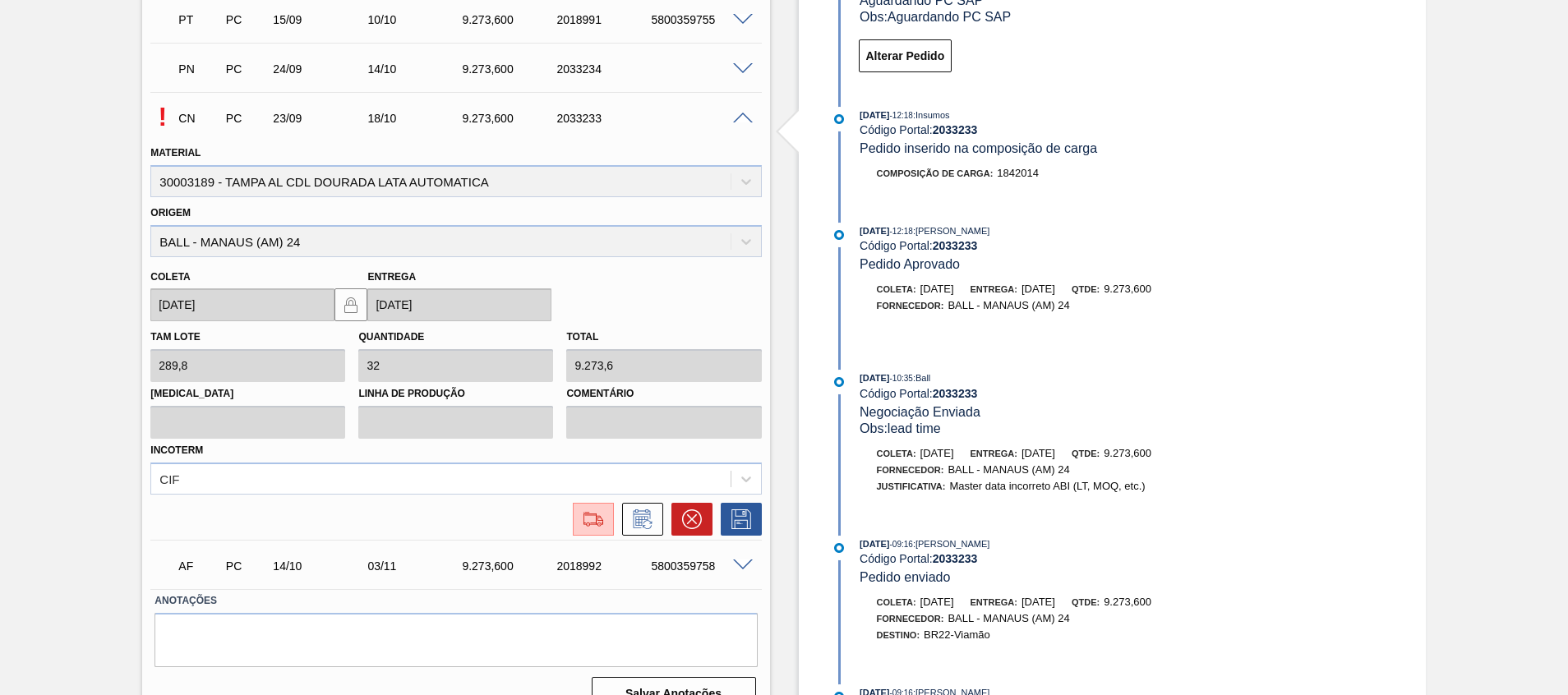
scroll to position [325, 0]
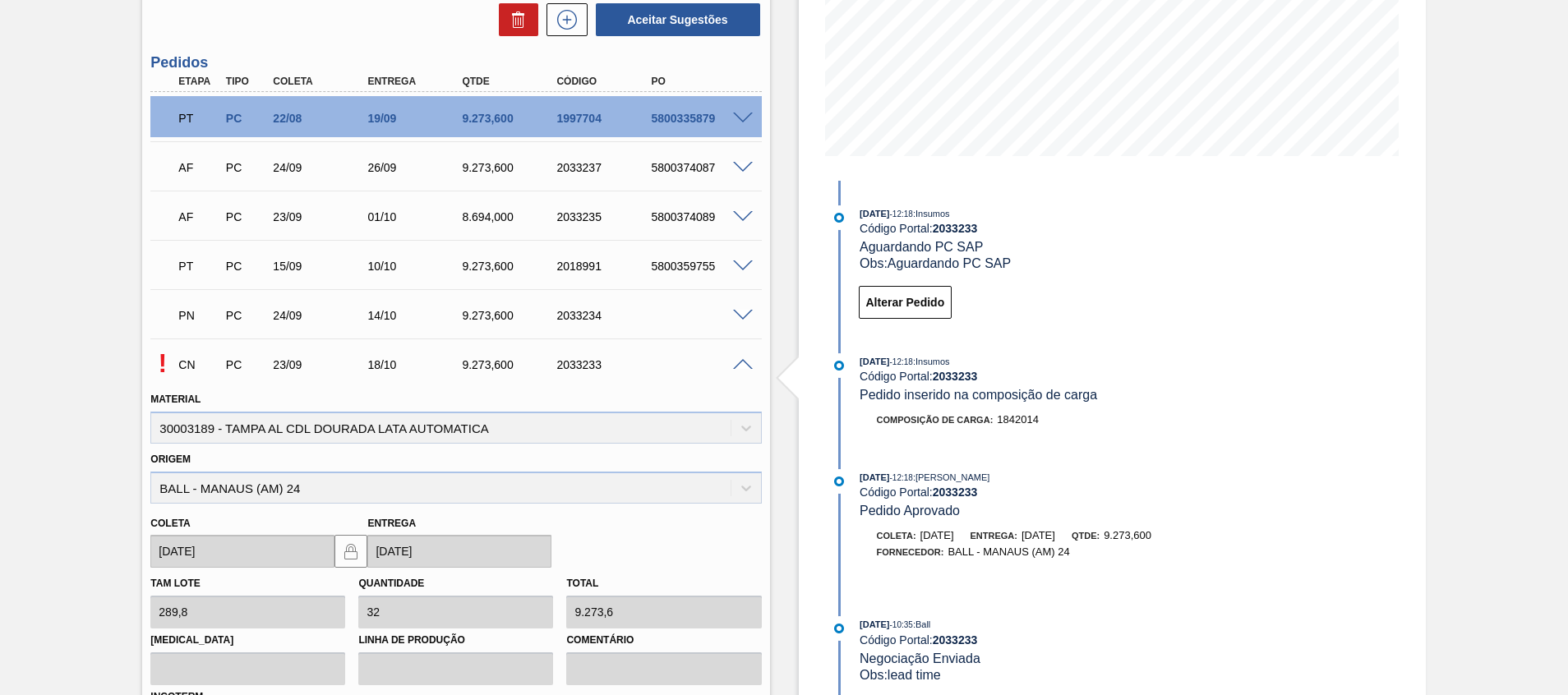
click at [741, 312] on span at bounding box center [743, 316] width 20 height 13
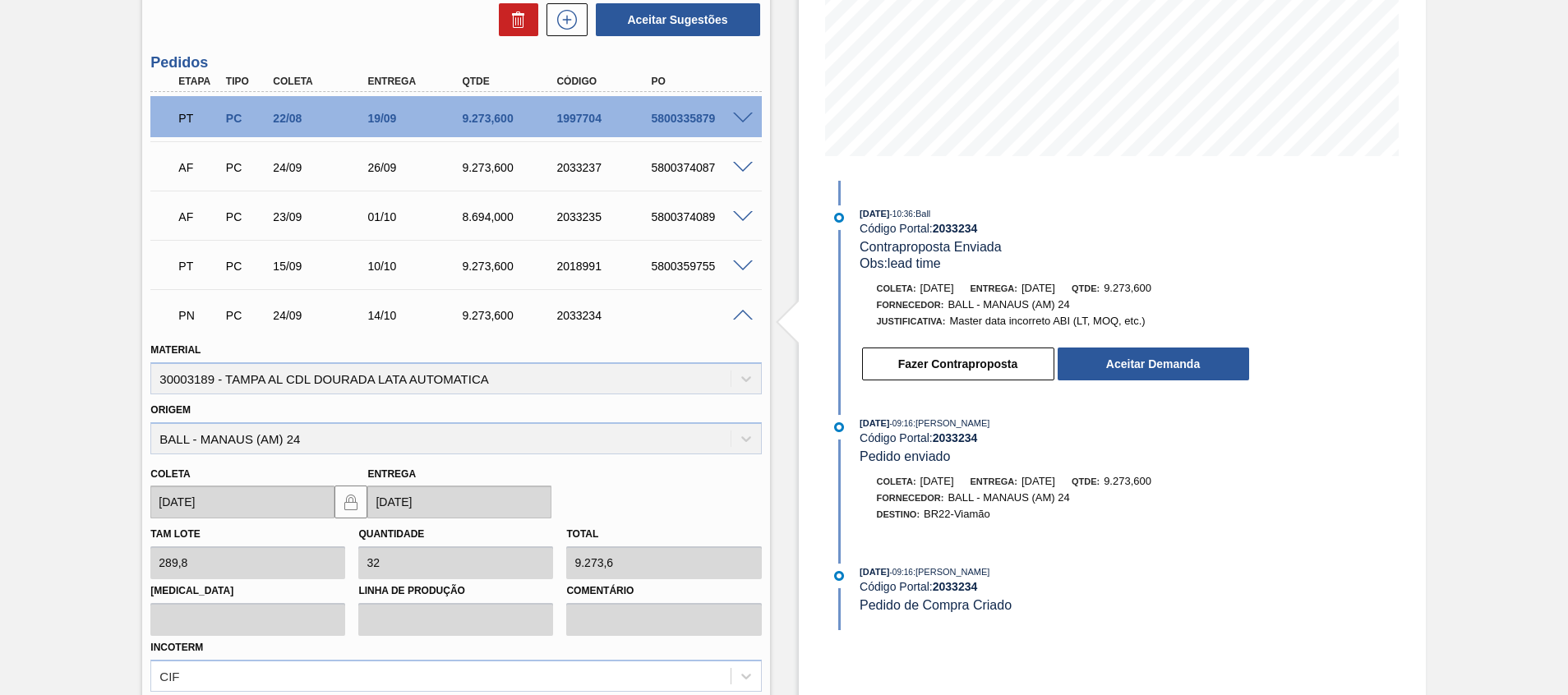
click at [1109, 346] on div "Fazer Contraproposta Aceitar Demanda" at bounding box center [1055, 363] width 390 height 36
click at [1111, 353] on button "Aceitar Demanda" at bounding box center [1153, 363] width 191 height 33
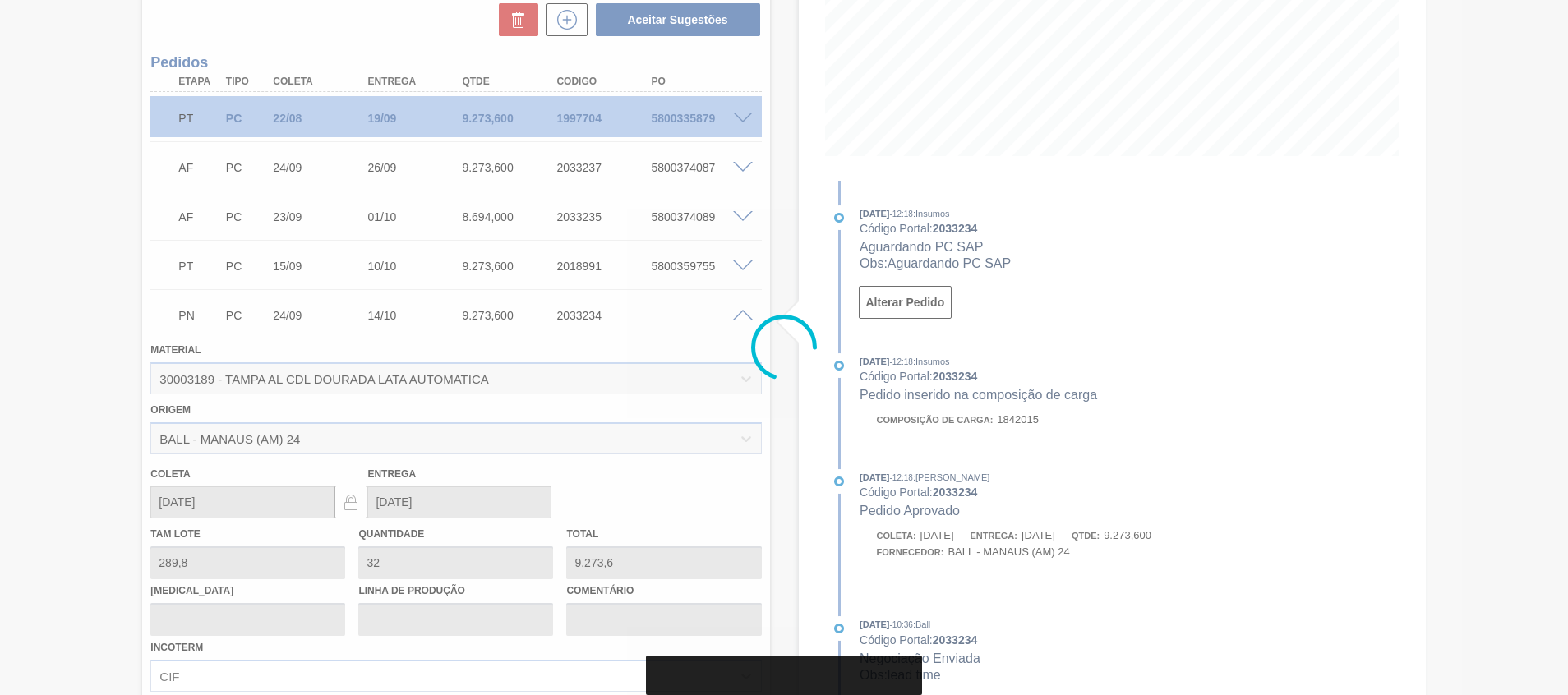
type input "19/10/2025"
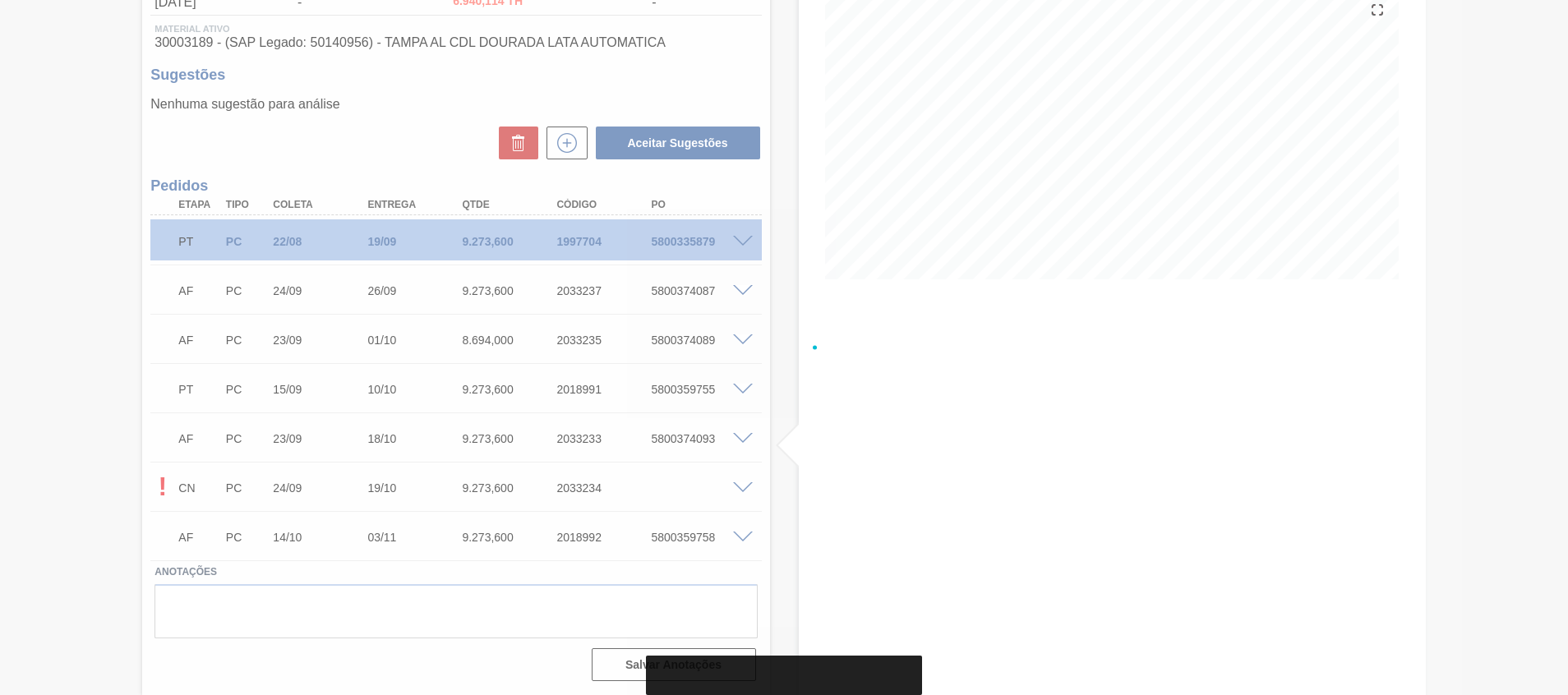
scroll to position [201, 0]
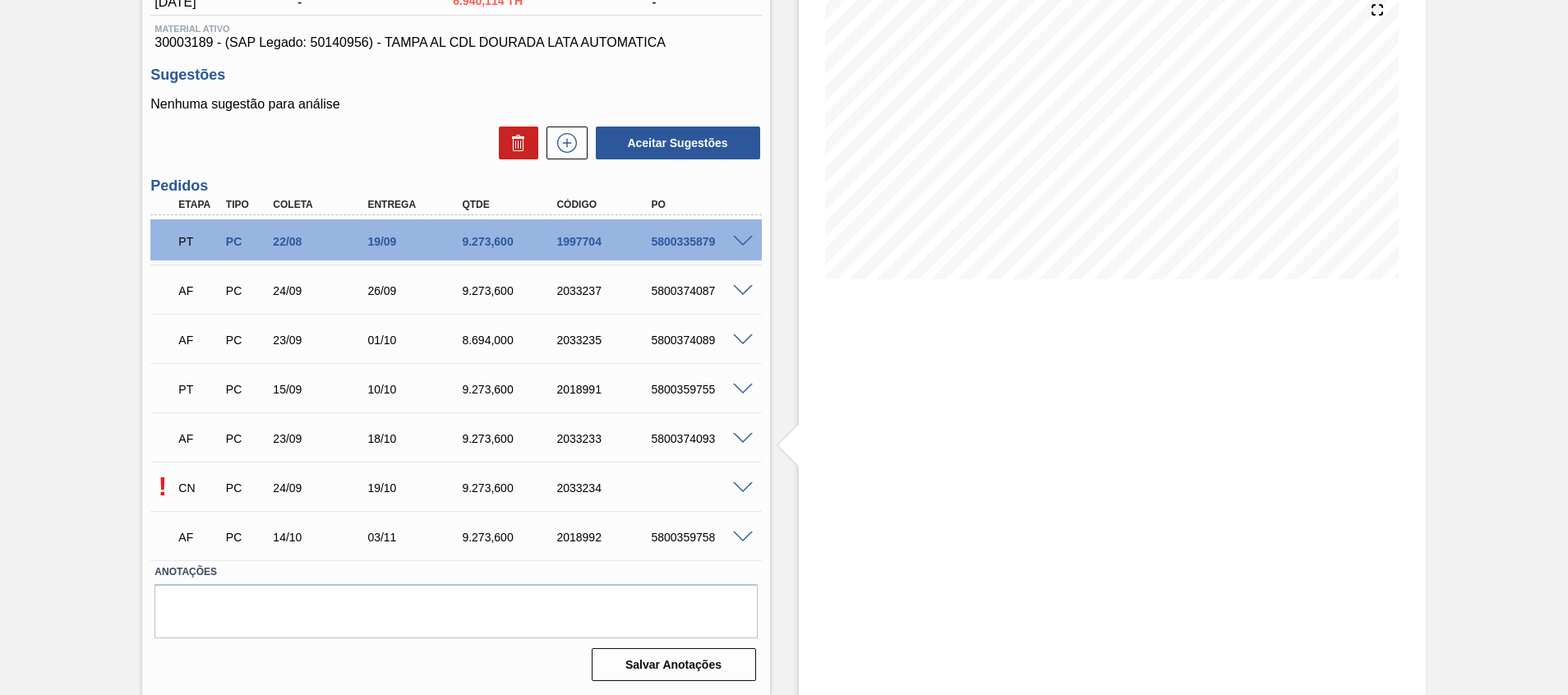
click at [743, 490] on span at bounding box center [743, 489] width 20 height 13
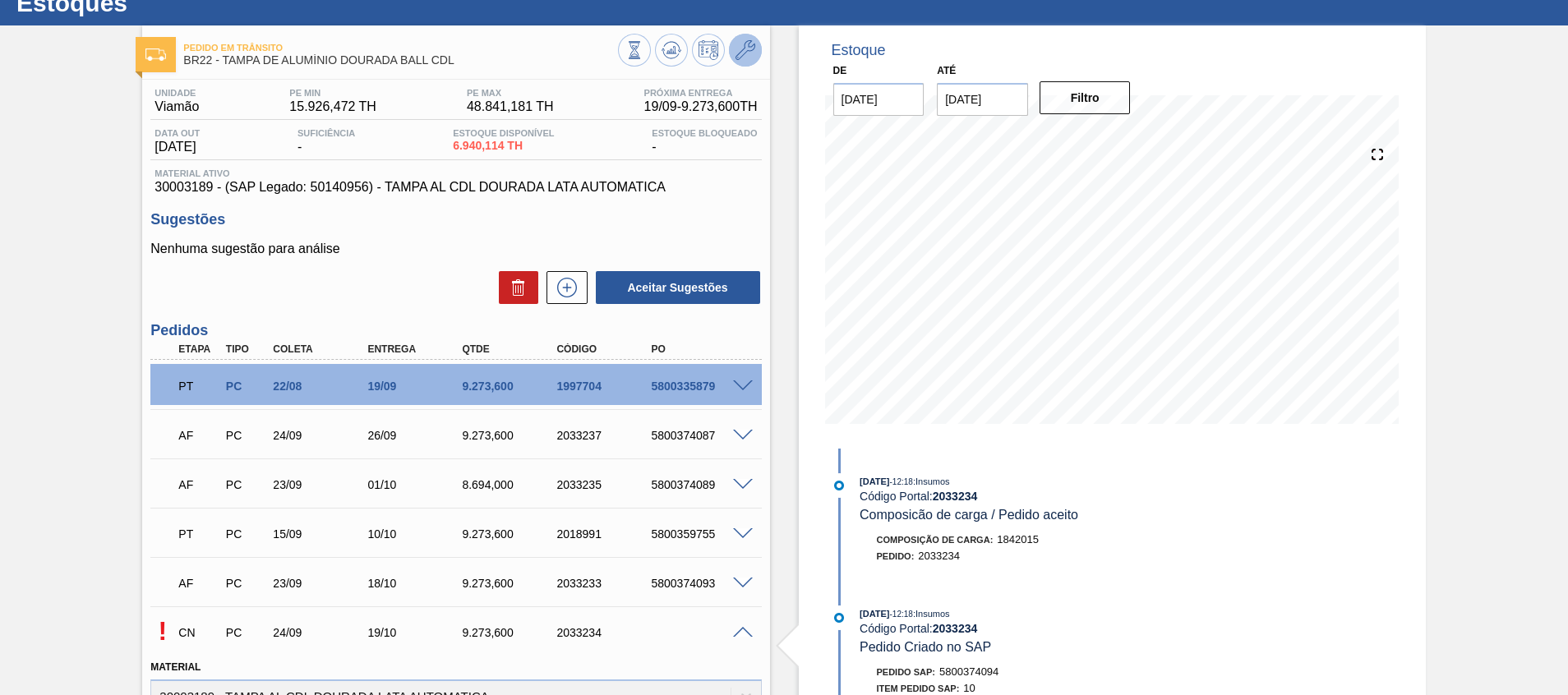
scroll to position [0, 0]
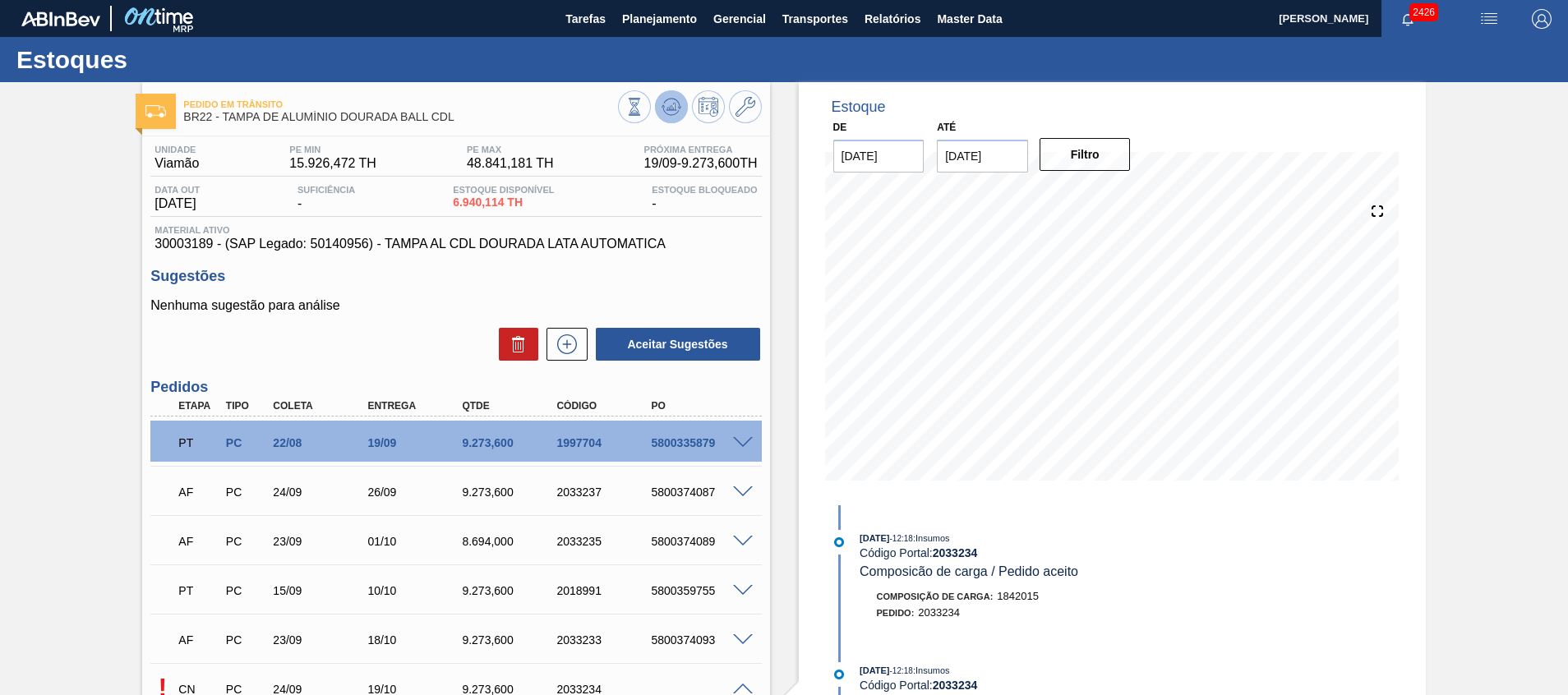
click at [663, 104] on icon at bounding box center [672, 107] width 20 height 20
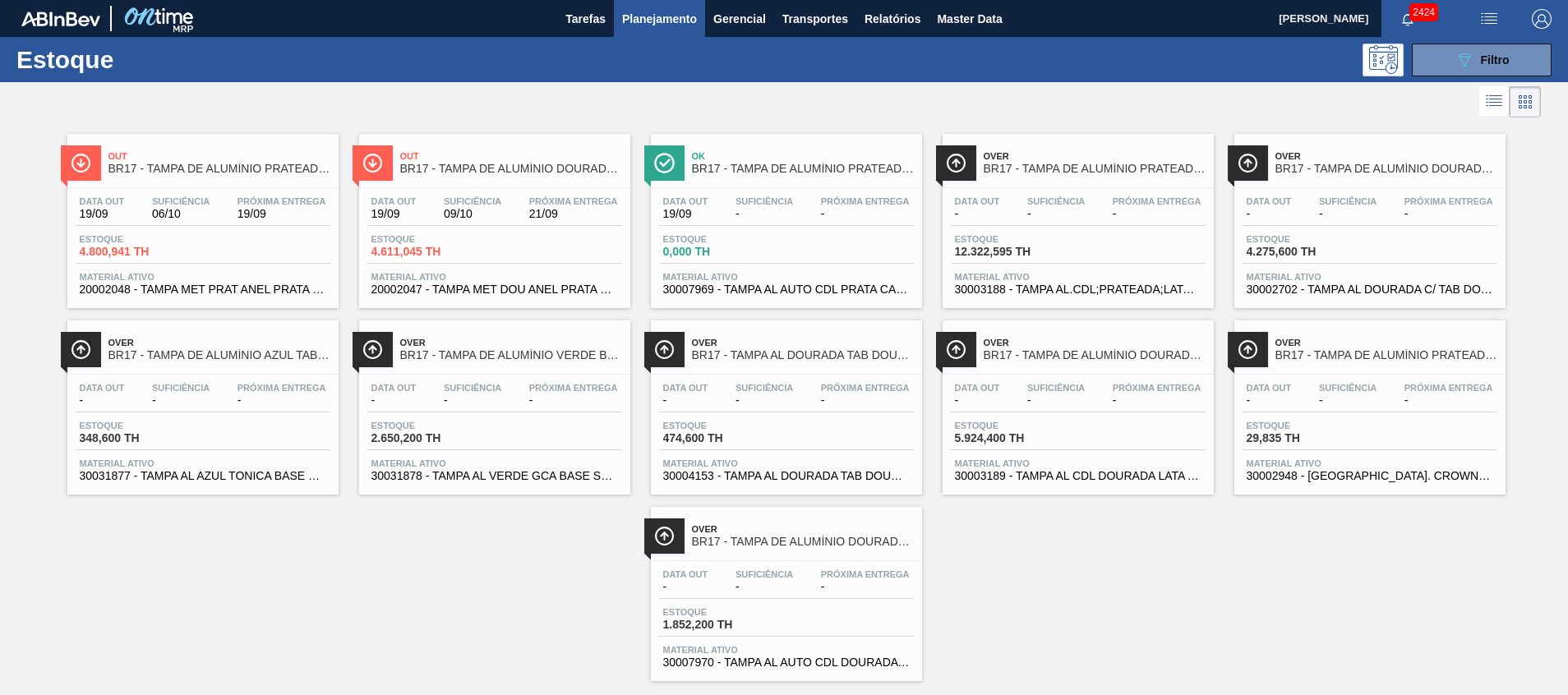
scroll to position [27, 0]
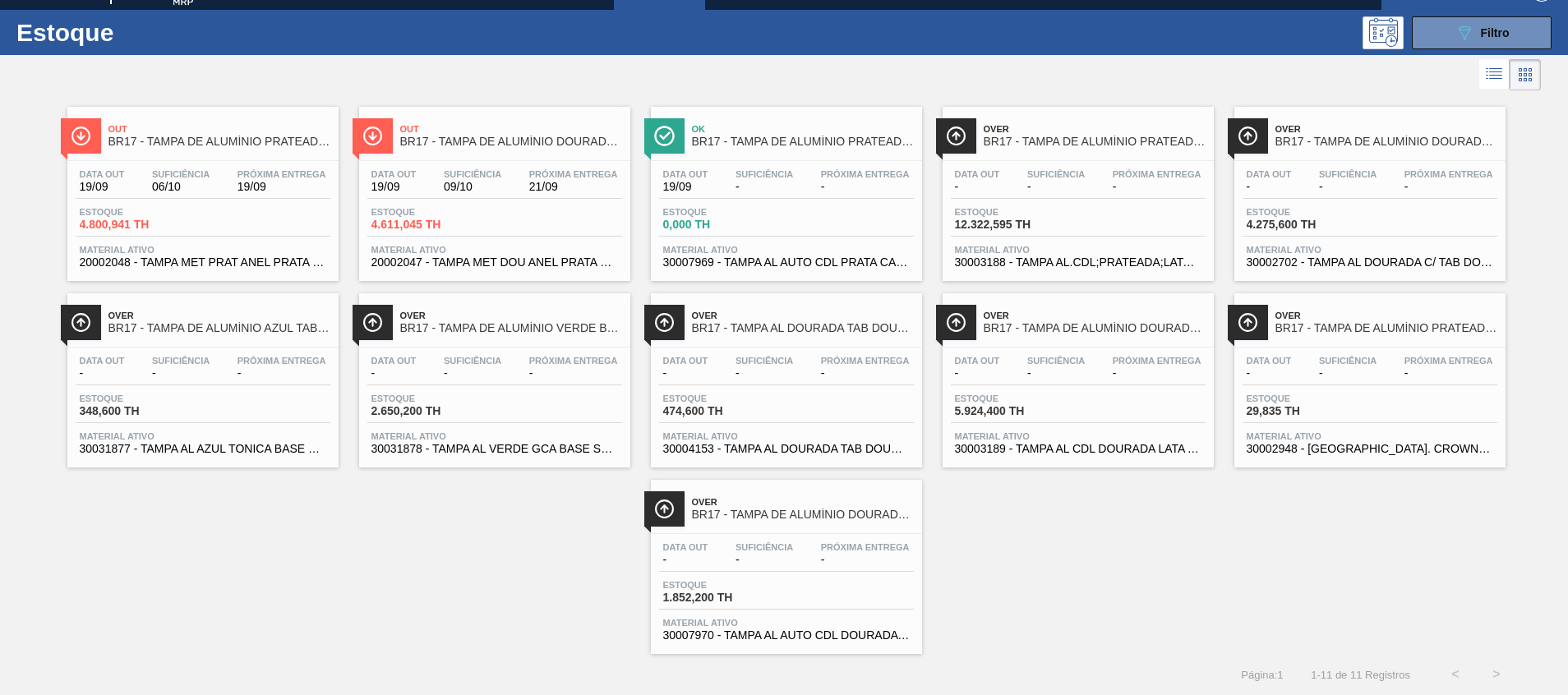
click at [1472, 12] on div "Estoque 089F7B8B-B2A5-4AFE-B5C0-19BA573D28AC Filtro" at bounding box center [784, 33] width 1568 height 45
click at [1467, 31] on icon "089F7B8B-B2A5-4AFE-B5C0-19BA573D28AC" at bounding box center [1464, 33] width 20 height 20
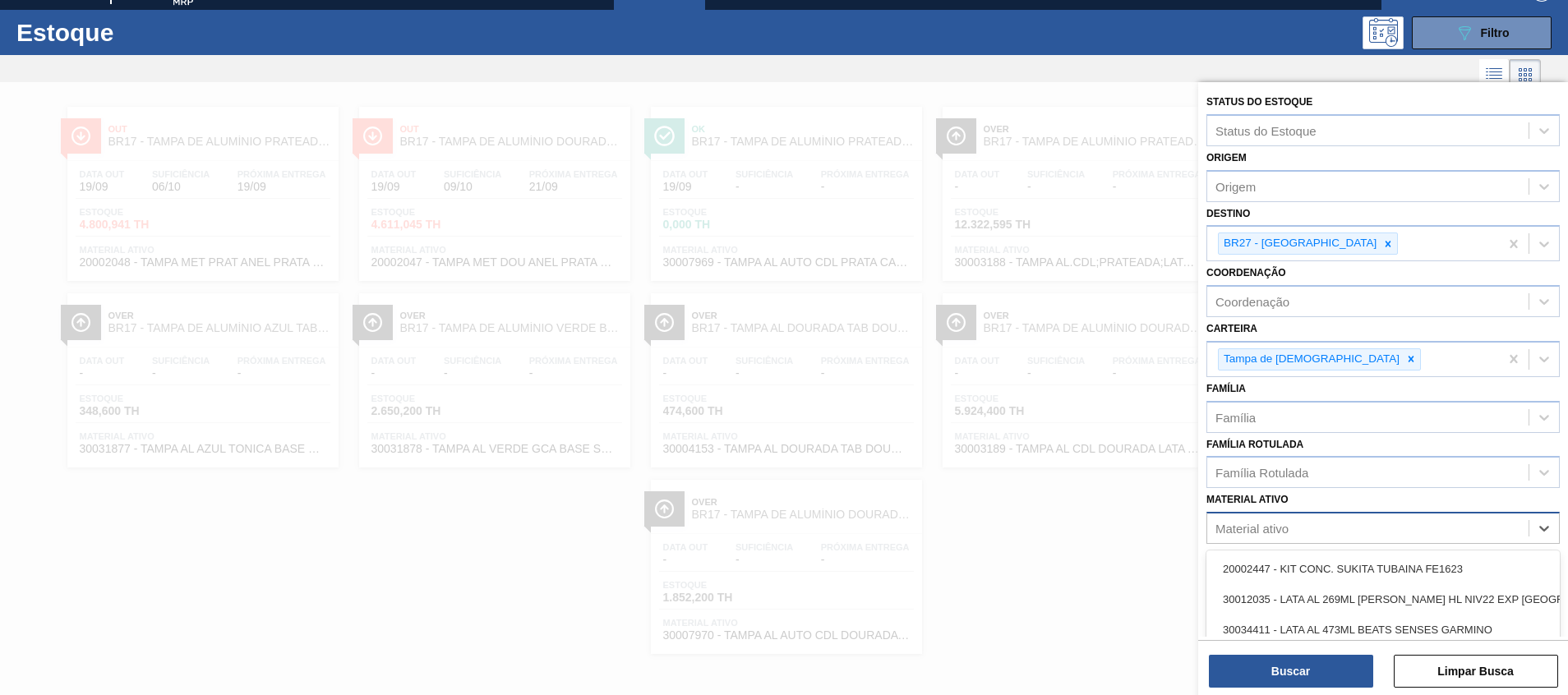
click at [1333, 529] on div "Material ativo" at bounding box center [1368, 529] width 322 height 24
paste ativo "20002047"
type ativo "20002047"
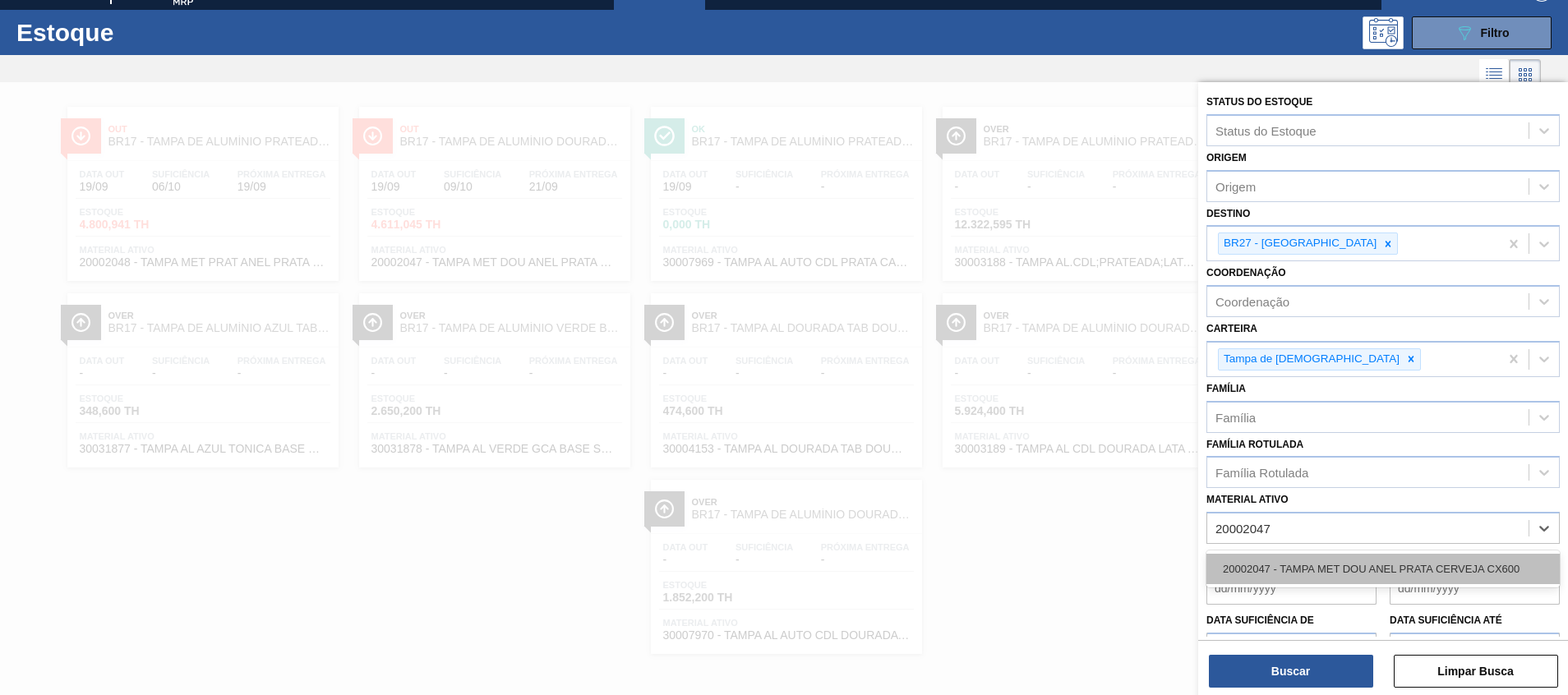
click at [1325, 569] on div "20002047 - TAMPA MET DOU ANEL PRATA CERVEJA CX600" at bounding box center [1383, 569] width 353 height 30
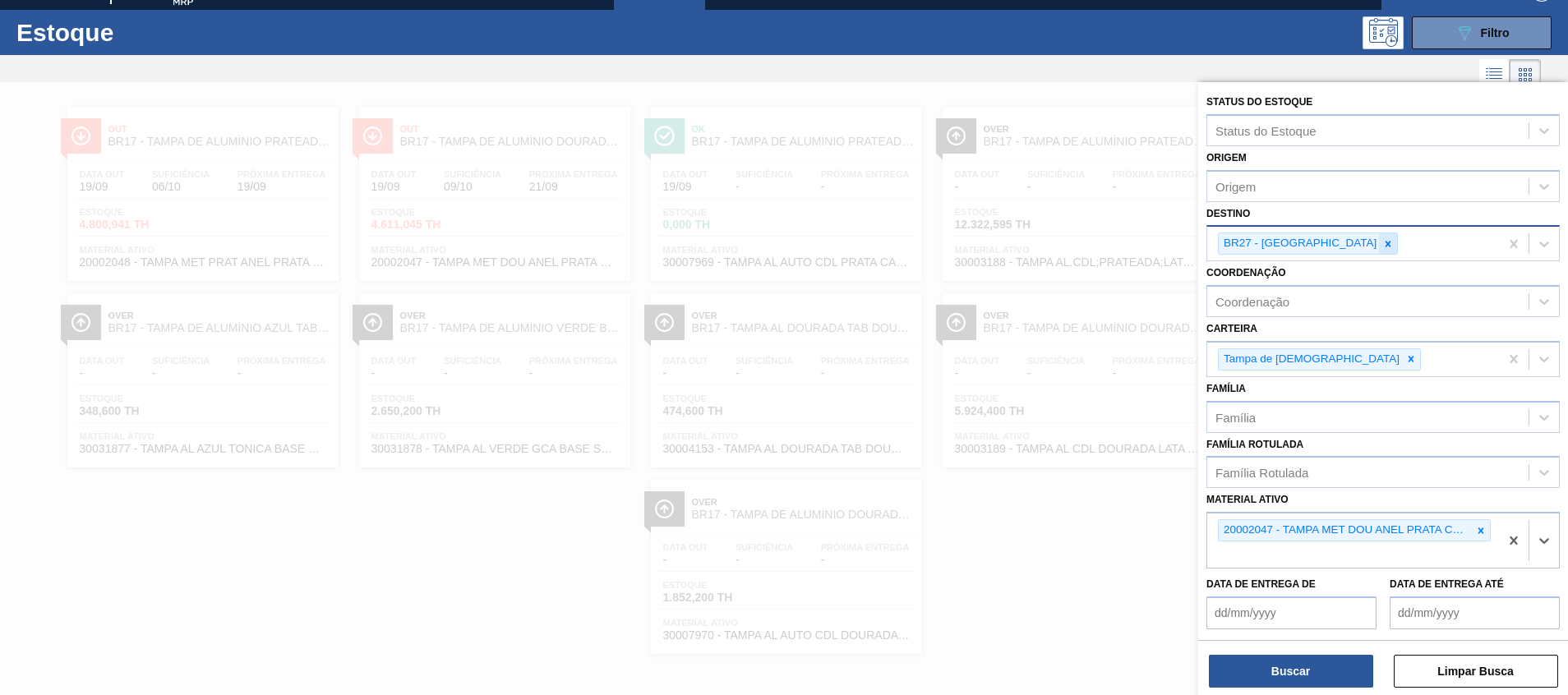
click at [1383, 244] on icon at bounding box center [1388, 244] width 12 height 12
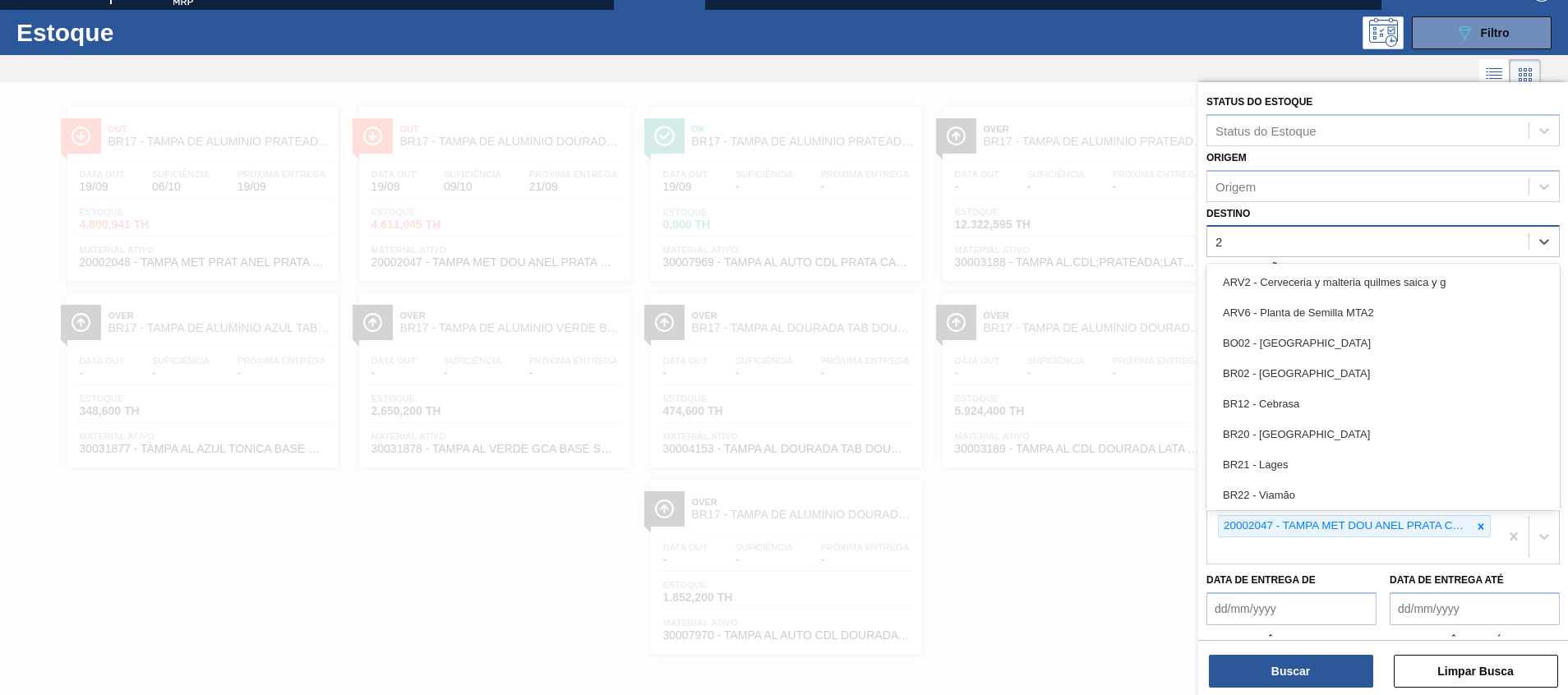
type input "27"
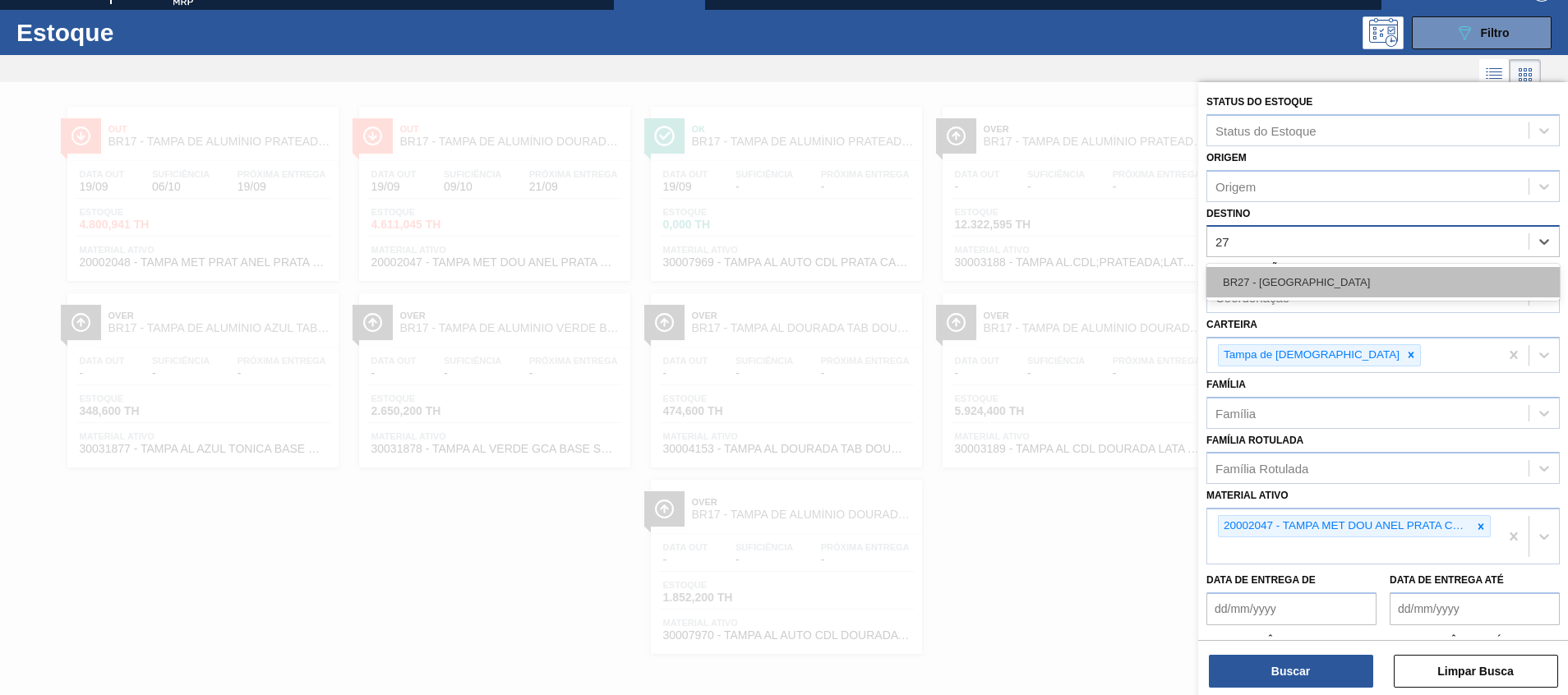
click at [1328, 285] on div "BR27 - [GEOGRAPHIC_DATA]" at bounding box center [1383, 282] width 353 height 30
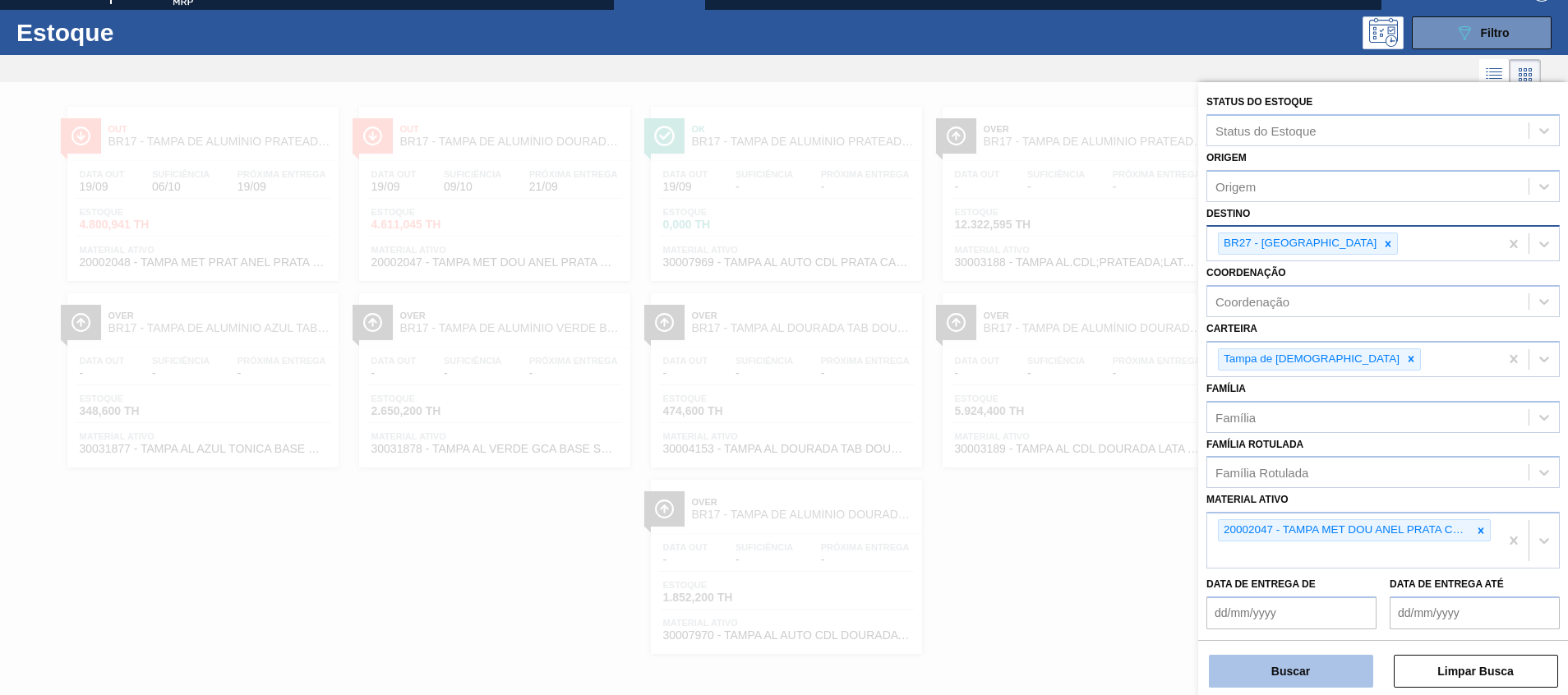
click at [1266, 674] on button "Buscar" at bounding box center [1291, 671] width 165 height 33
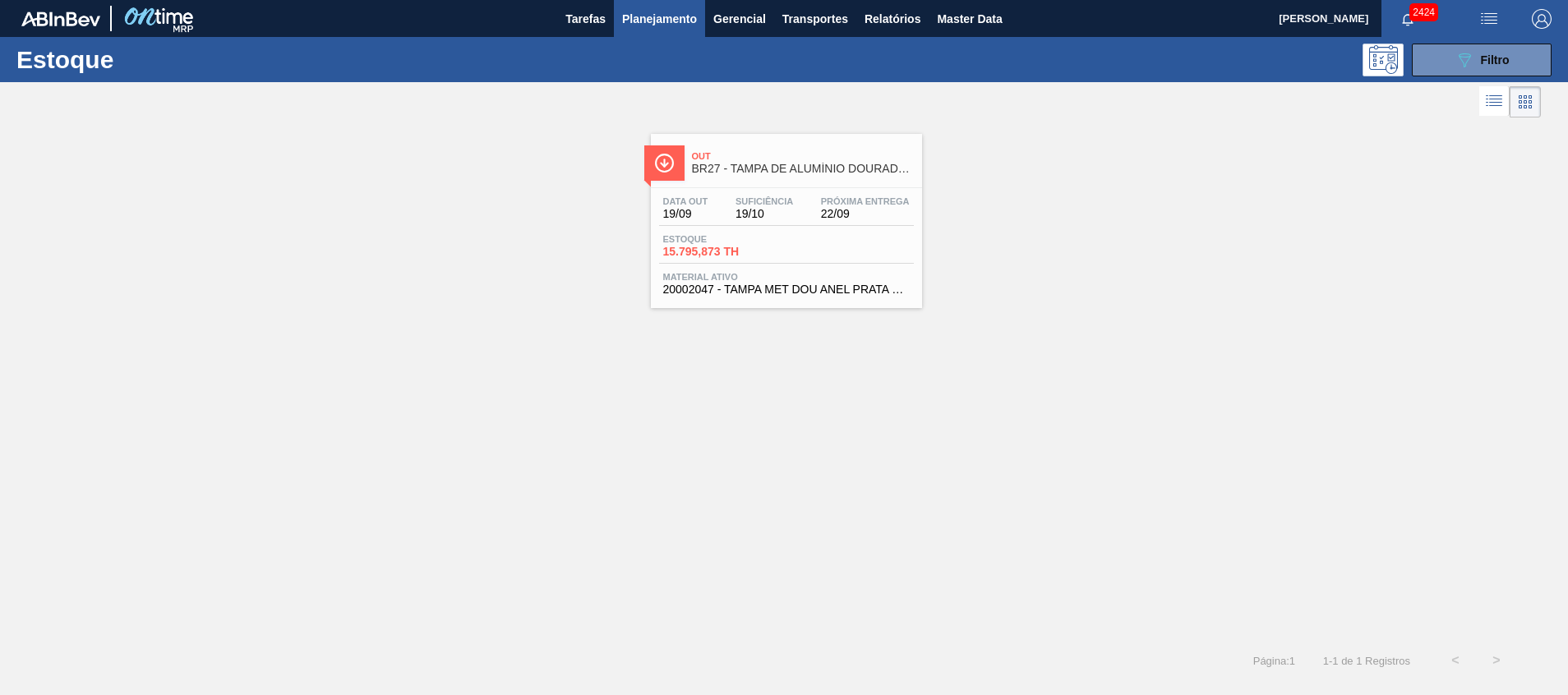
click at [762, 259] on div "Estoque 15.795,873 TH" at bounding box center [786, 248] width 255 height 29
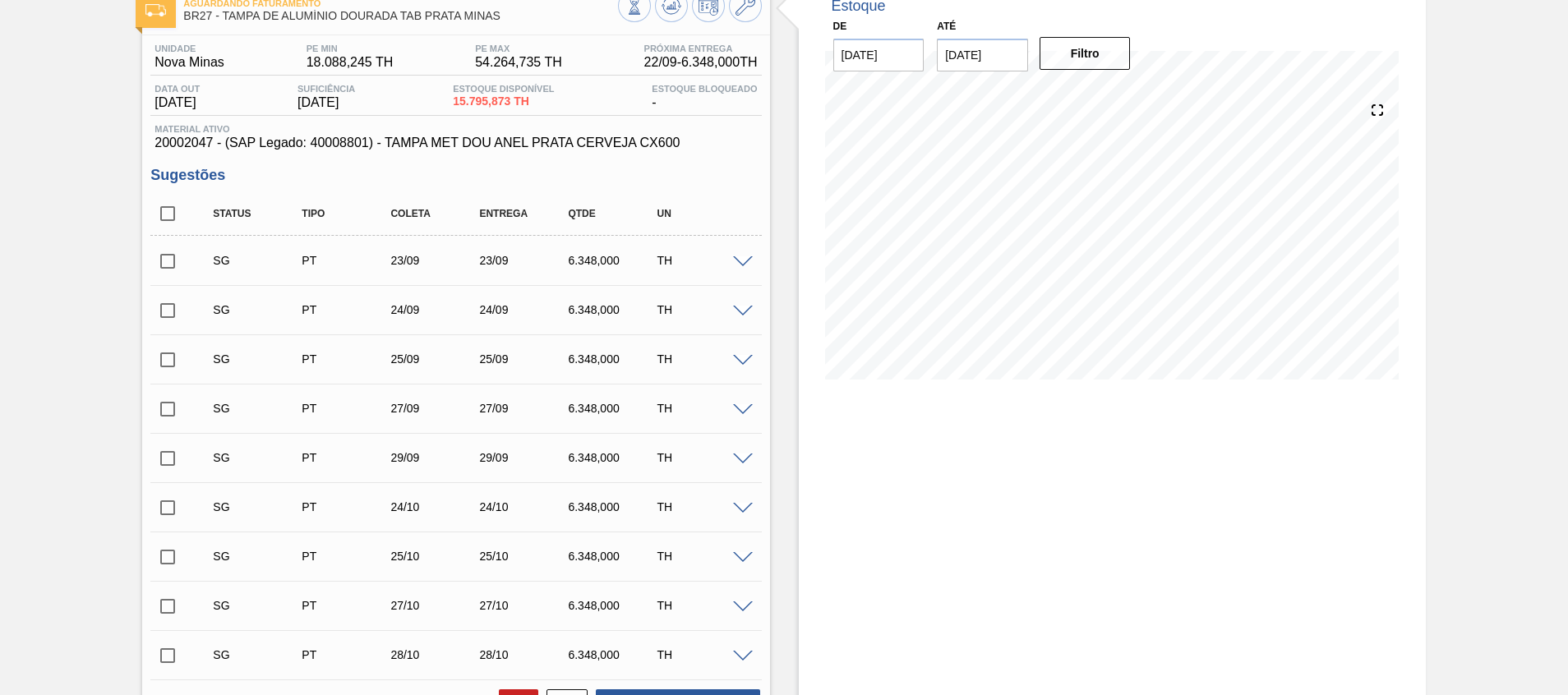
scroll to position [368, 0]
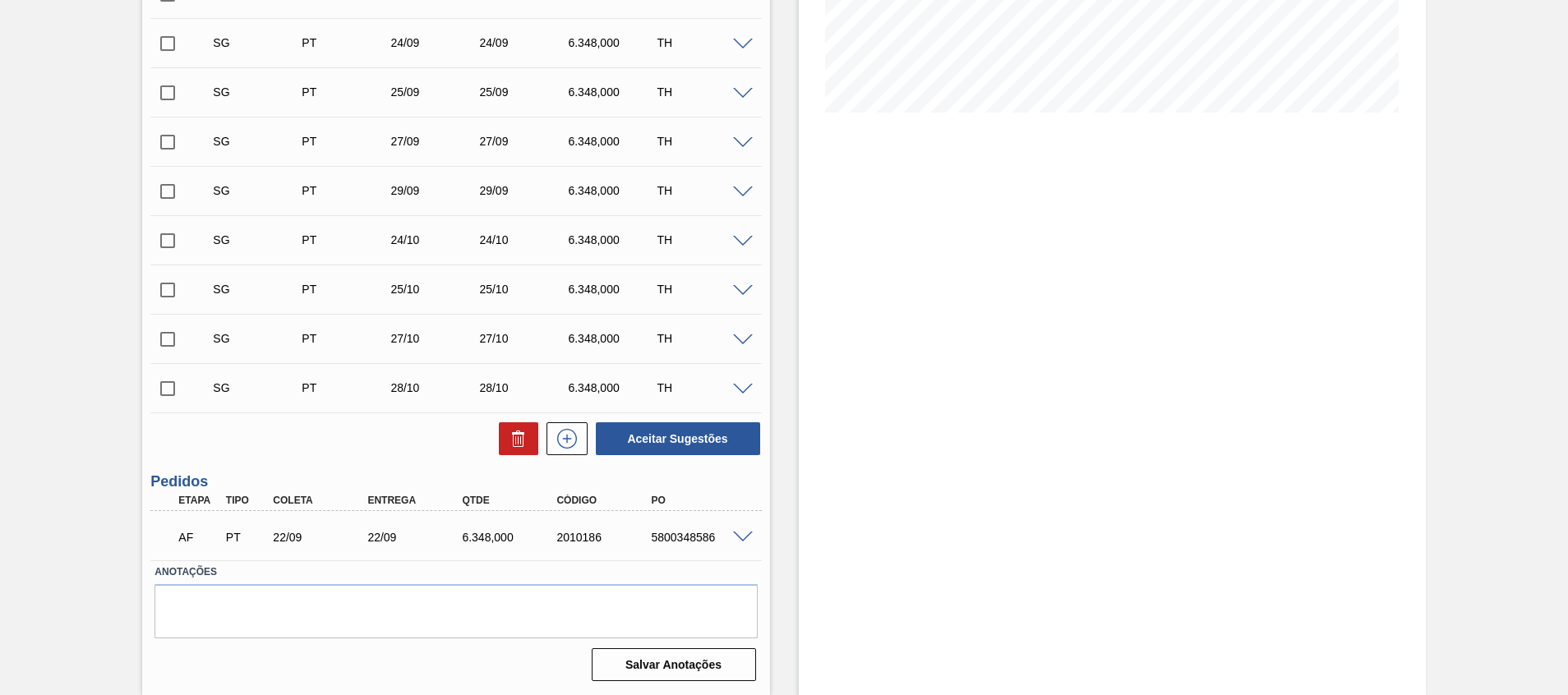
click at [750, 540] on span at bounding box center [743, 538] width 20 height 13
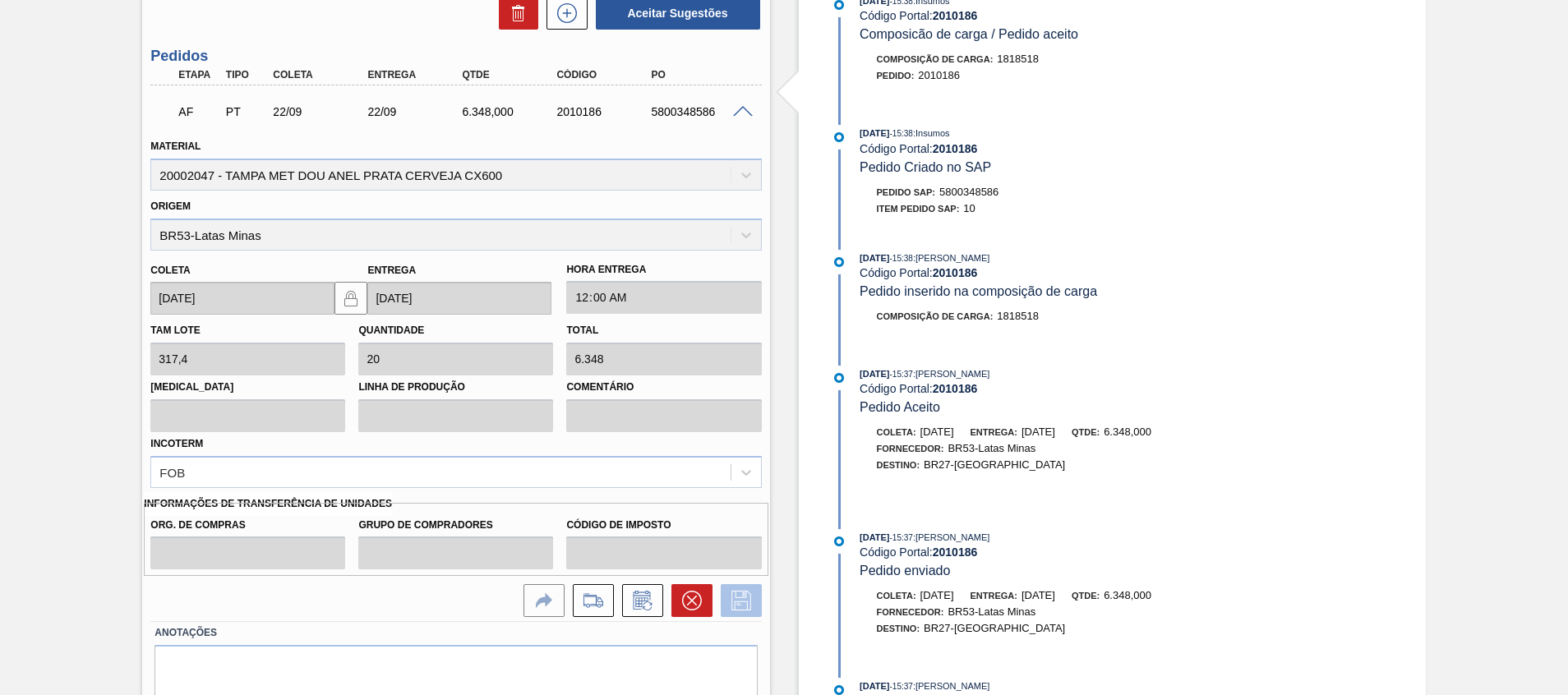
scroll to position [855, 0]
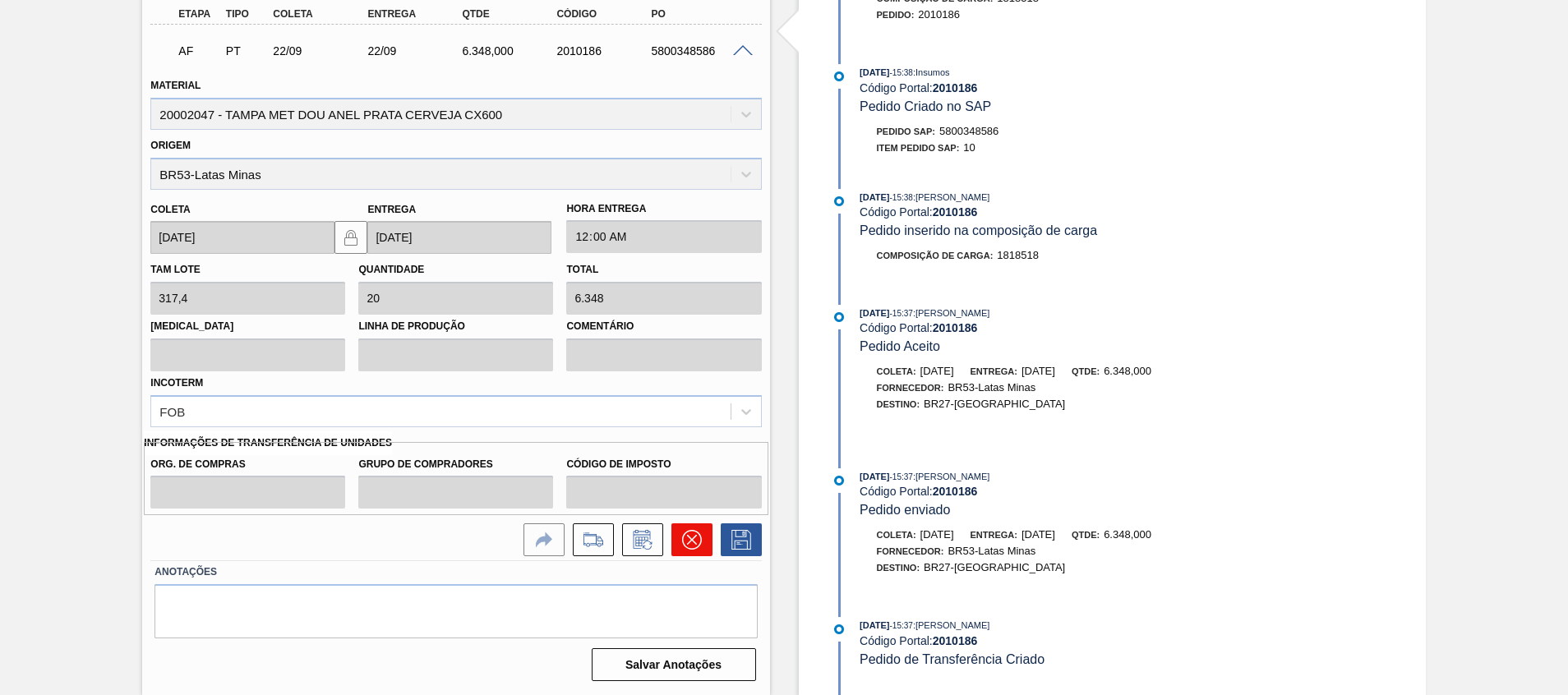
click at [698, 550] on button at bounding box center [692, 540] width 41 height 33
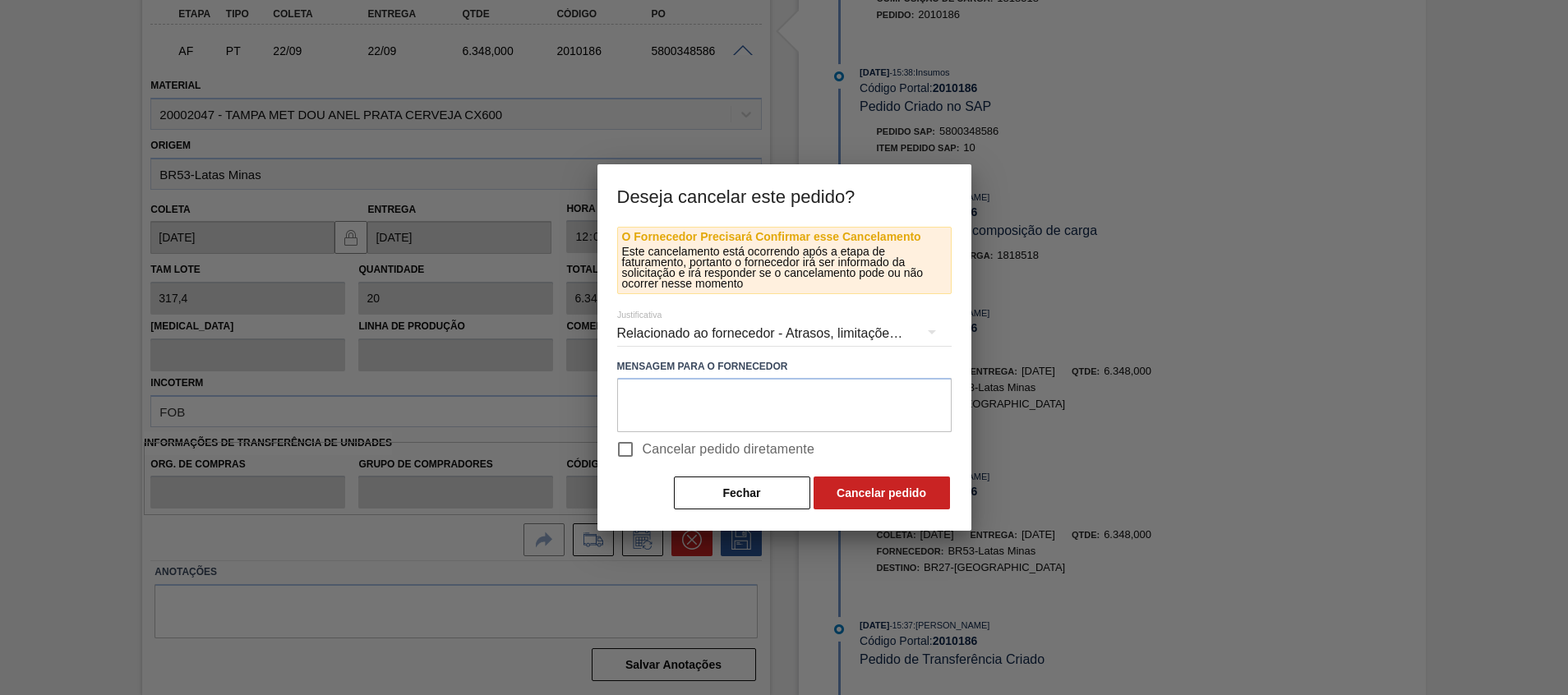
click at [716, 450] on span "Cancelar pedido diretamente" at bounding box center [728, 449] width 173 height 20
click at [642, 450] on input "Cancelar pedido diretamente" at bounding box center [625, 449] width 34 height 34
checkbox input "true"
click at [841, 485] on button "Cancelar pedido" at bounding box center [881, 493] width 136 height 33
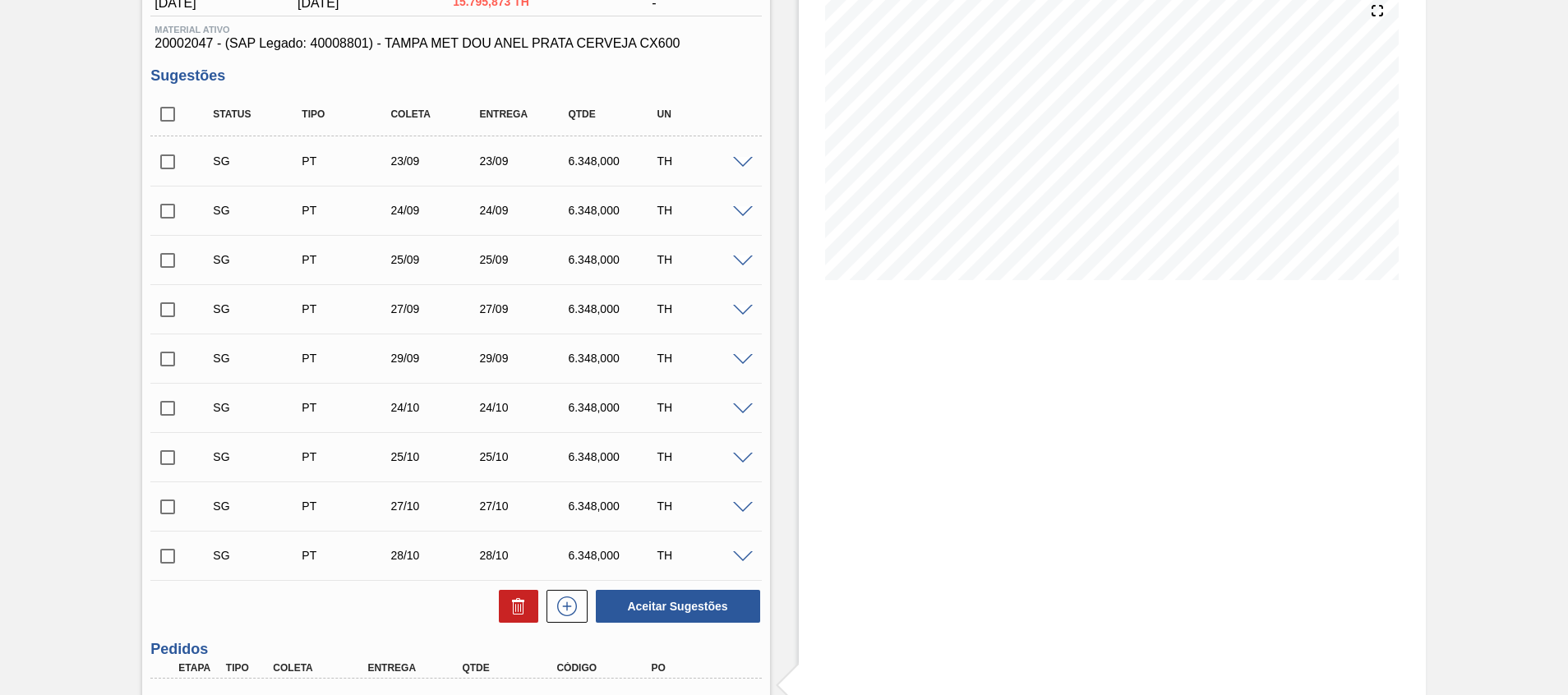
scroll to position [0, 0]
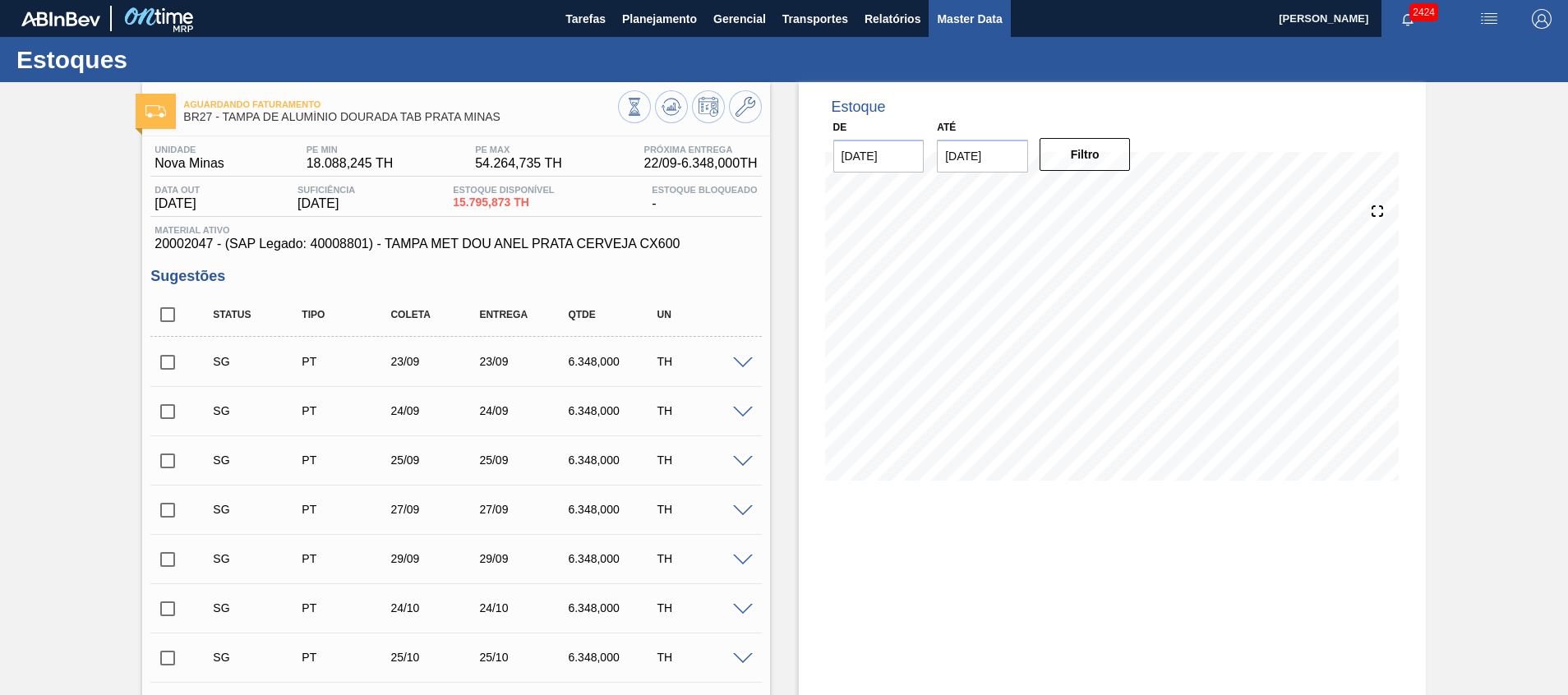
click at [960, 28] on button "Master Data" at bounding box center [969, 18] width 81 height 37
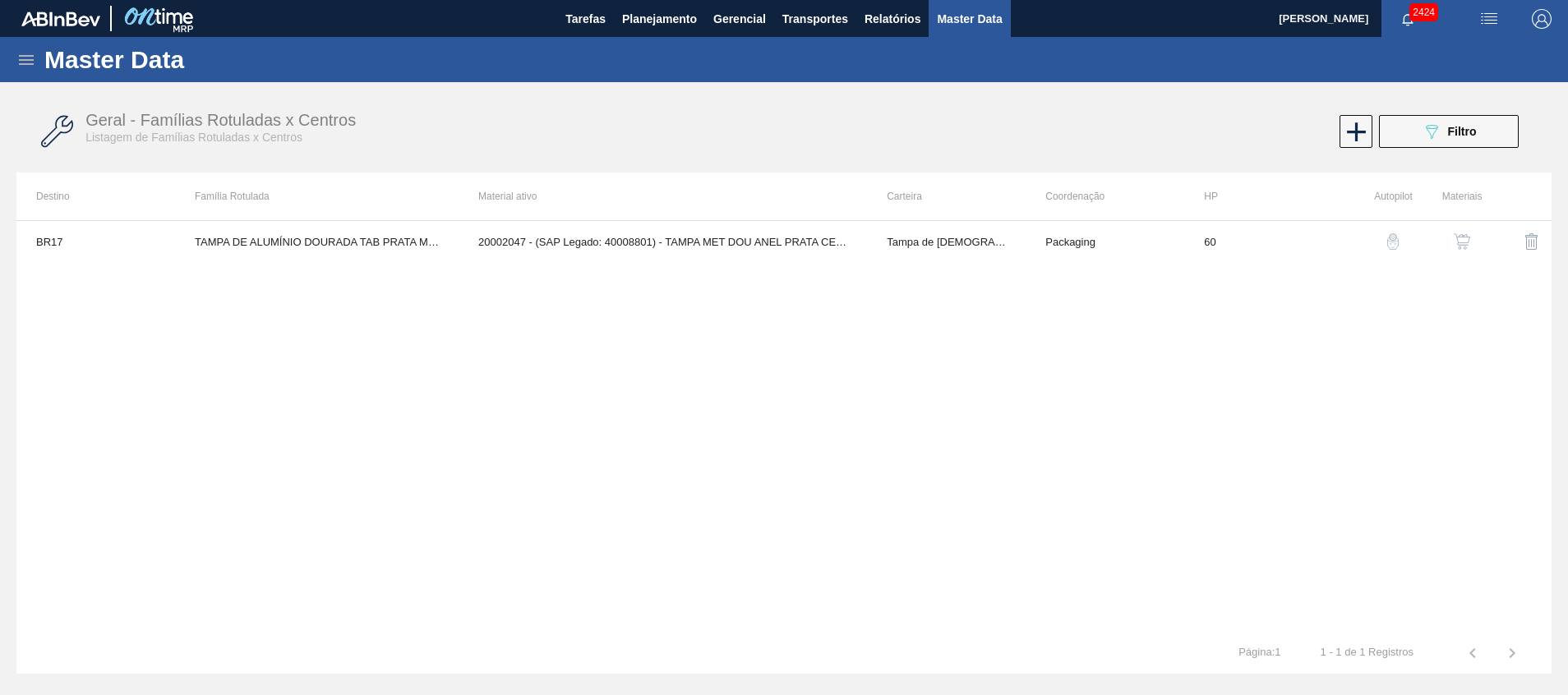
click at [23, 53] on icon at bounding box center [27, 60] width 20 height 20
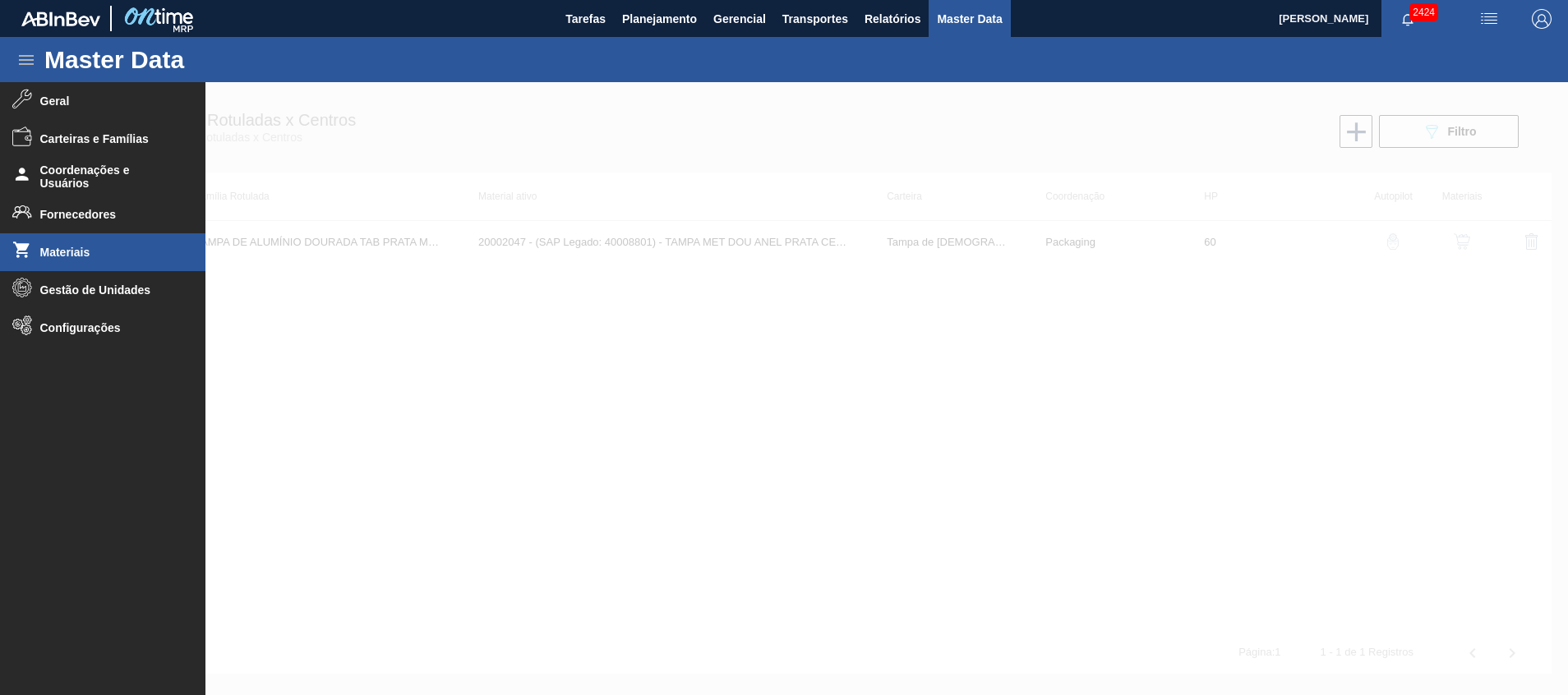
click at [65, 268] on li "Materiais" at bounding box center [103, 251] width 206 height 38
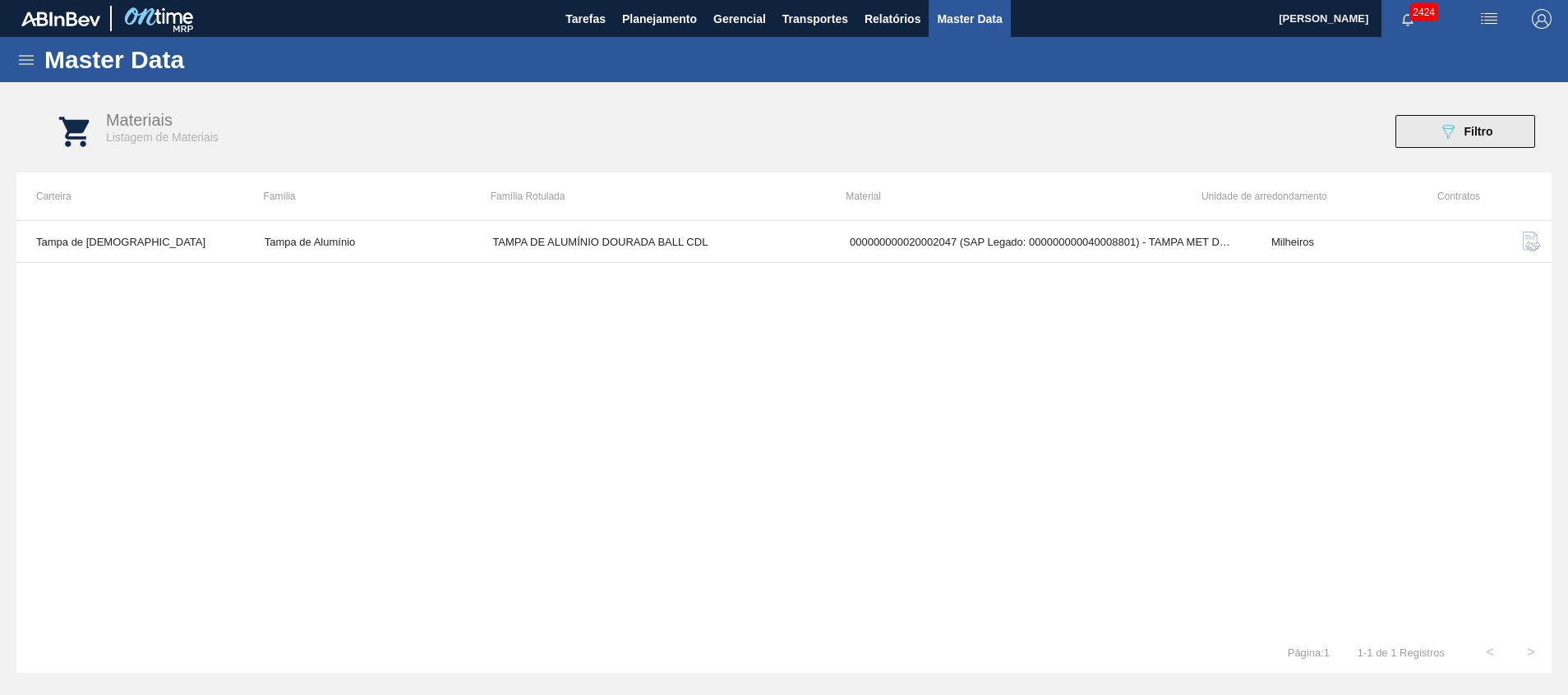
click at [1442, 138] on icon "089F7B8B-B2A5-4AFE-B5C0-19BA573D28AC" at bounding box center [1449, 132] width 20 height 20
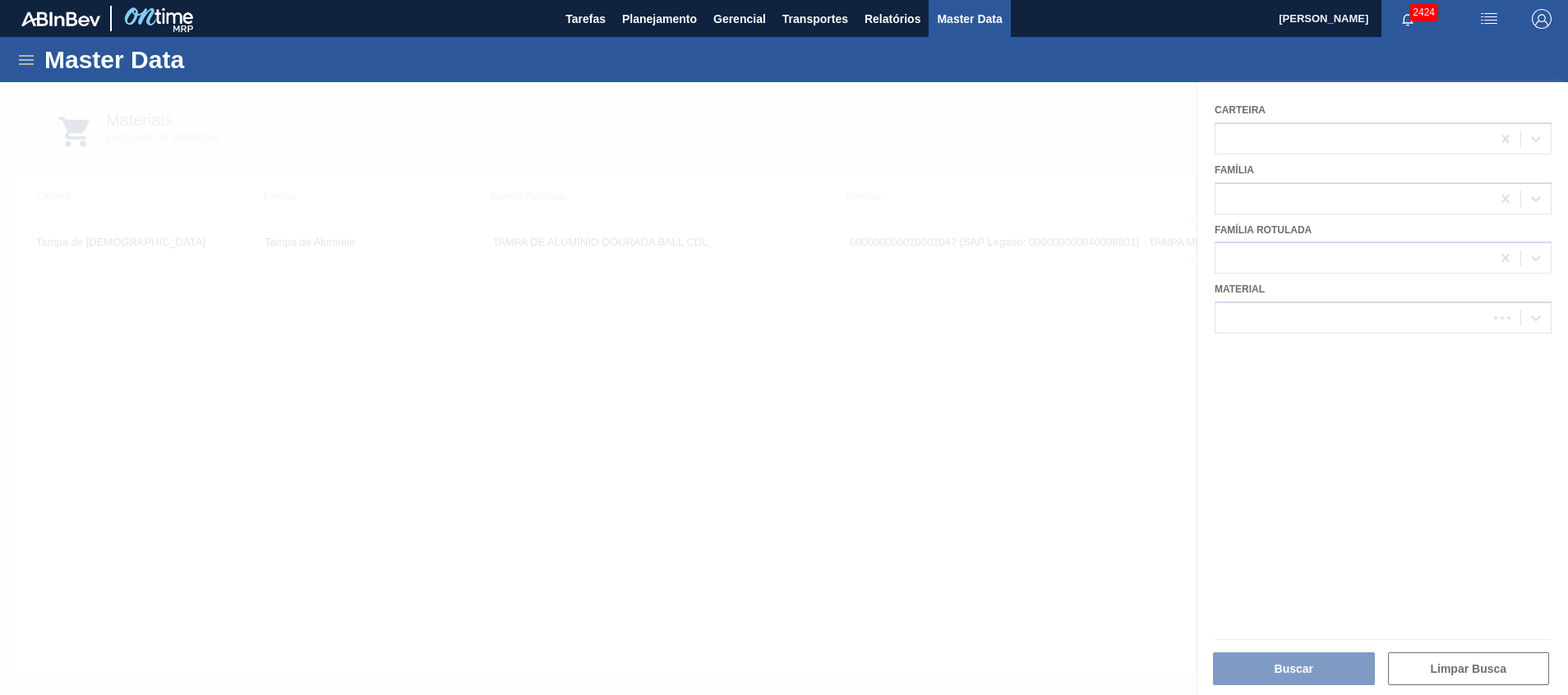
click at [1313, 314] on div at bounding box center [784, 388] width 1568 height 613
click at [929, 334] on div at bounding box center [784, 388] width 1568 height 613
click at [694, 99] on div at bounding box center [784, 388] width 1568 height 613
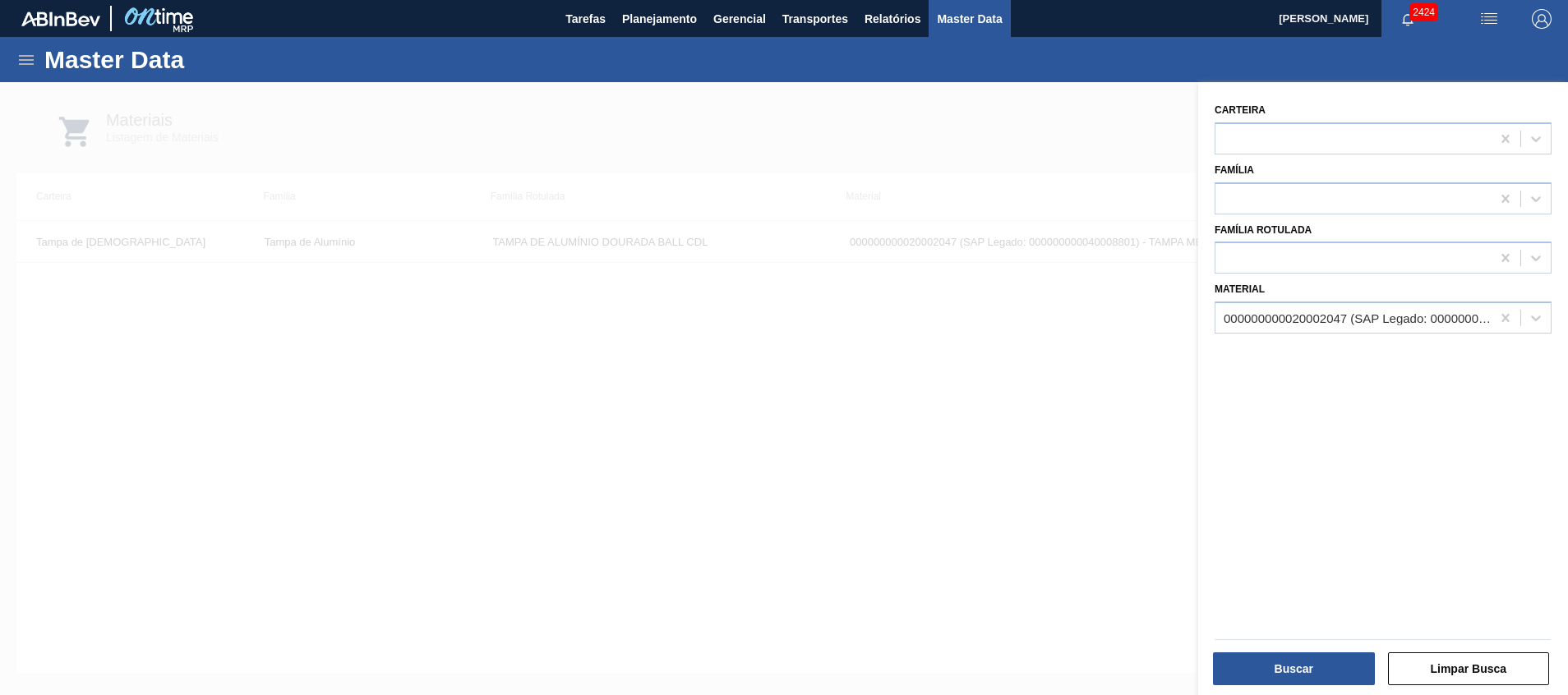
click at [1309, 651] on div "Buscar" at bounding box center [1296, 668] width 175 height 36
click at [1334, 307] on div "000000000020002047 (SAP Legado: 000000000040008801) - TAMPA MET DOU ANEL PRATA …" at bounding box center [1353, 318] width 276 height 24
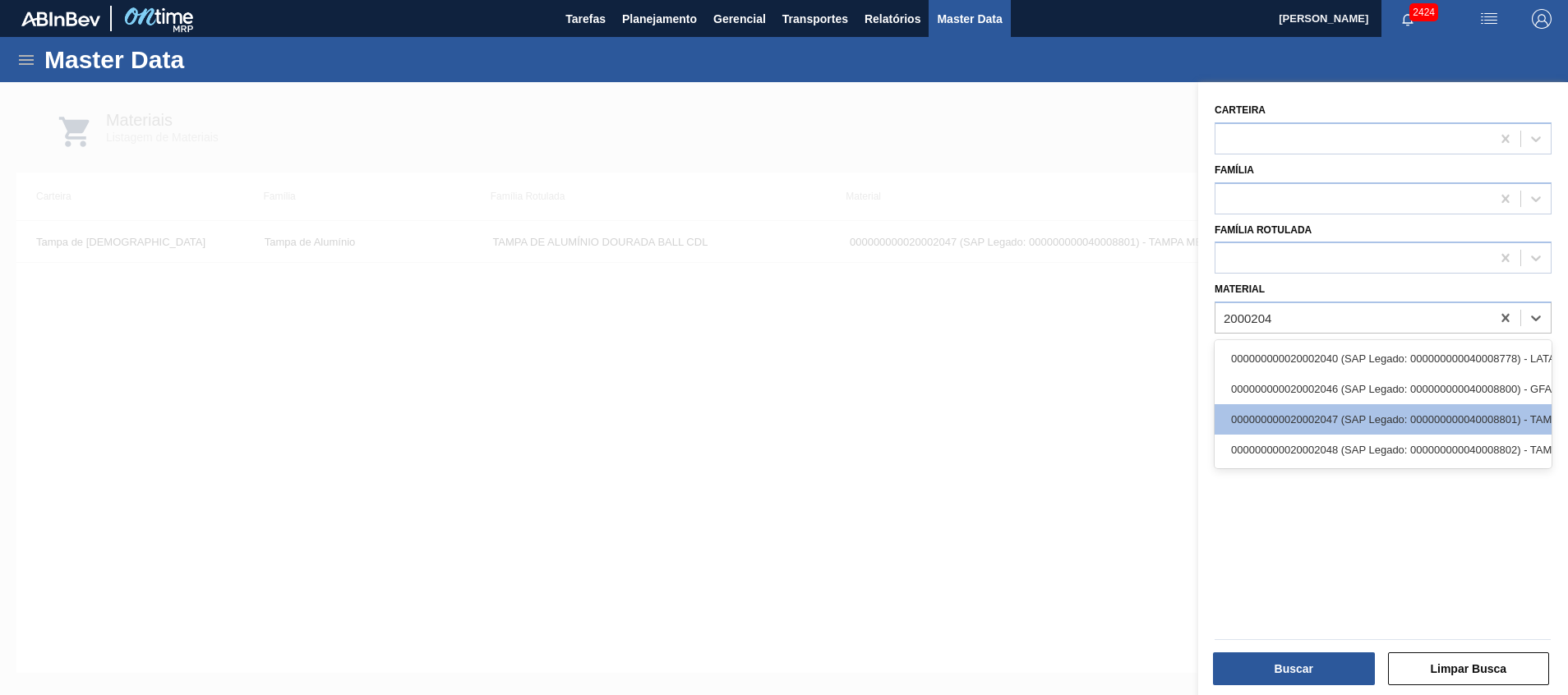
type input "20002047"
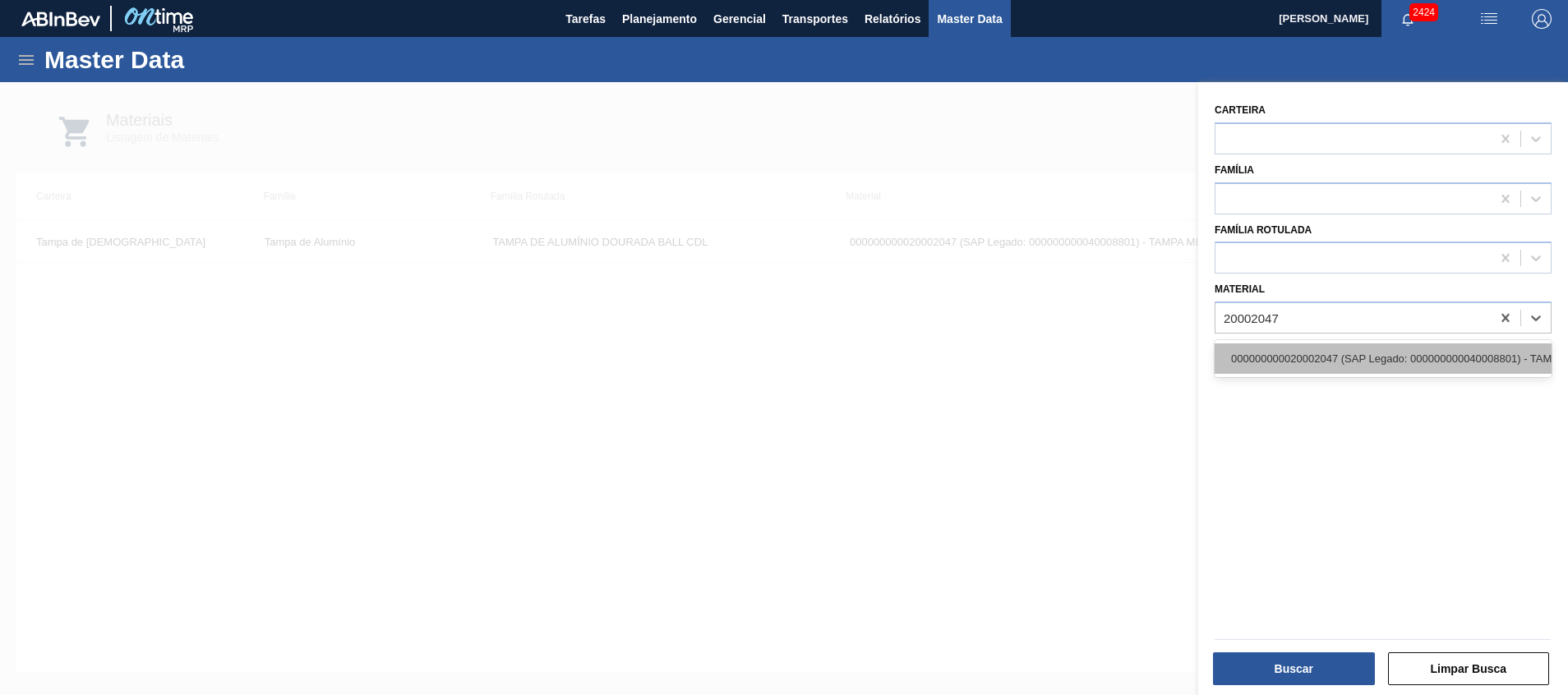
click at [1332, 351] on div "000000000020002047 (SAP Legado: 000000000040008801) - TAMPA MET DOU ANEL PRATA …" at bounding box center [1383, 358] width 337 height 30
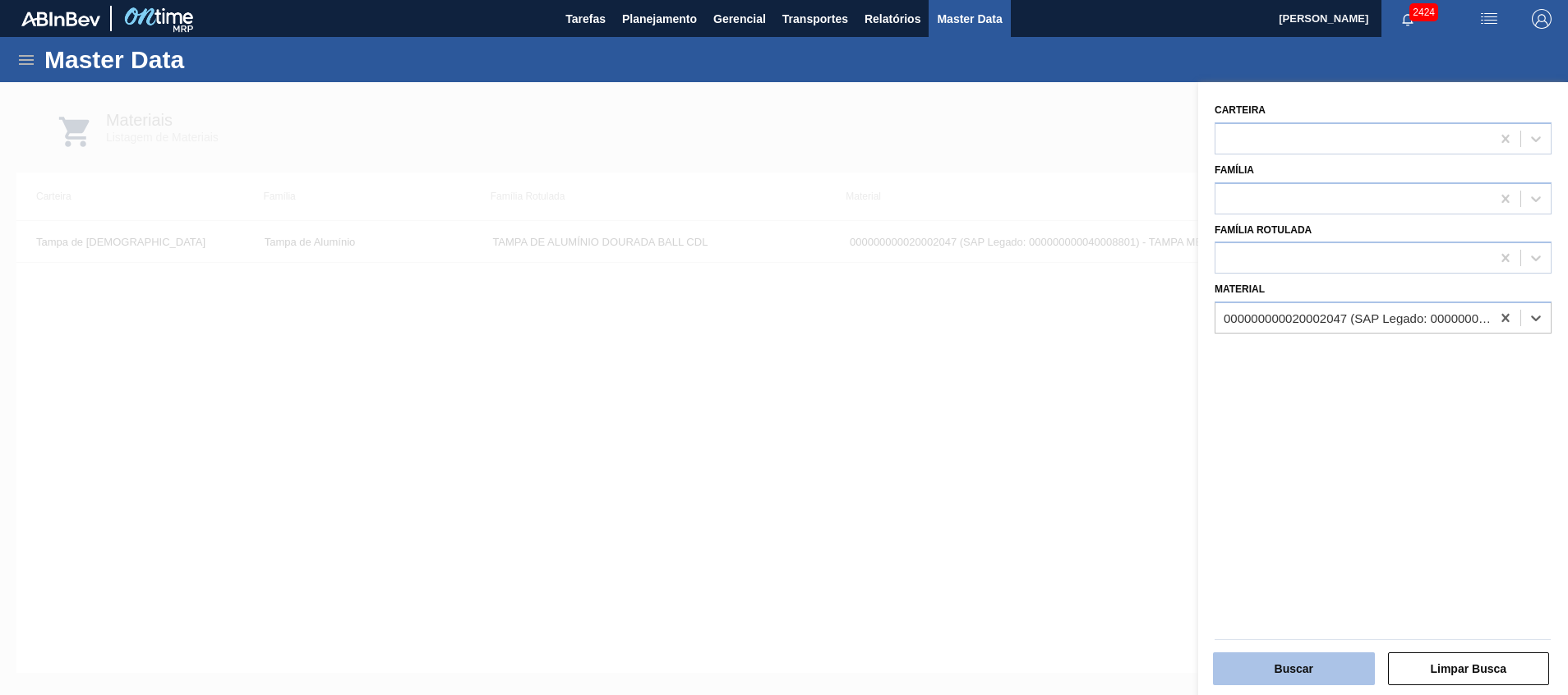
click at [1271, 670] on button "Buscar" at bounding box center [1294, 668] width 162 height 33
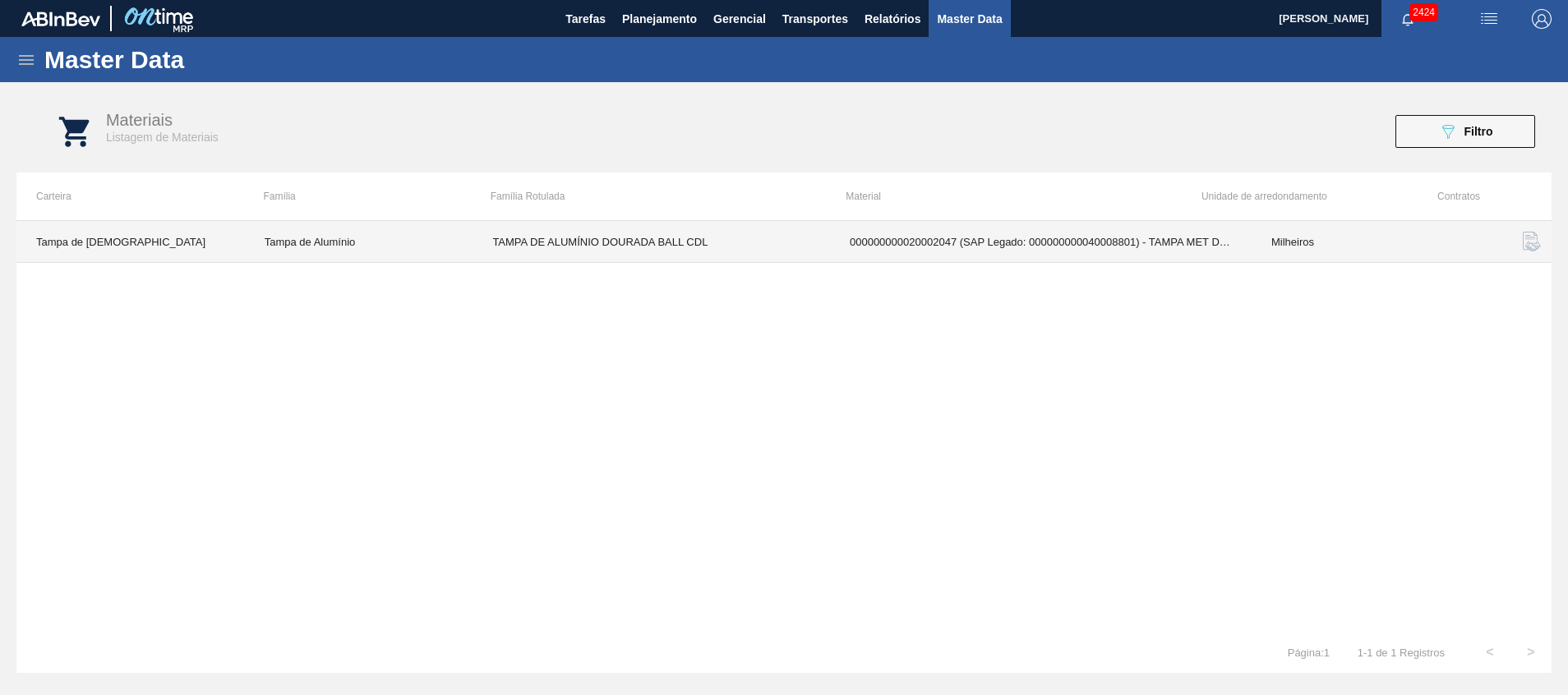
click at [638, 243] on td "TAMPA DE ALUMÍNIO DOURADA BALL CDL" at bounding box center [652, 242] width 358 height 42
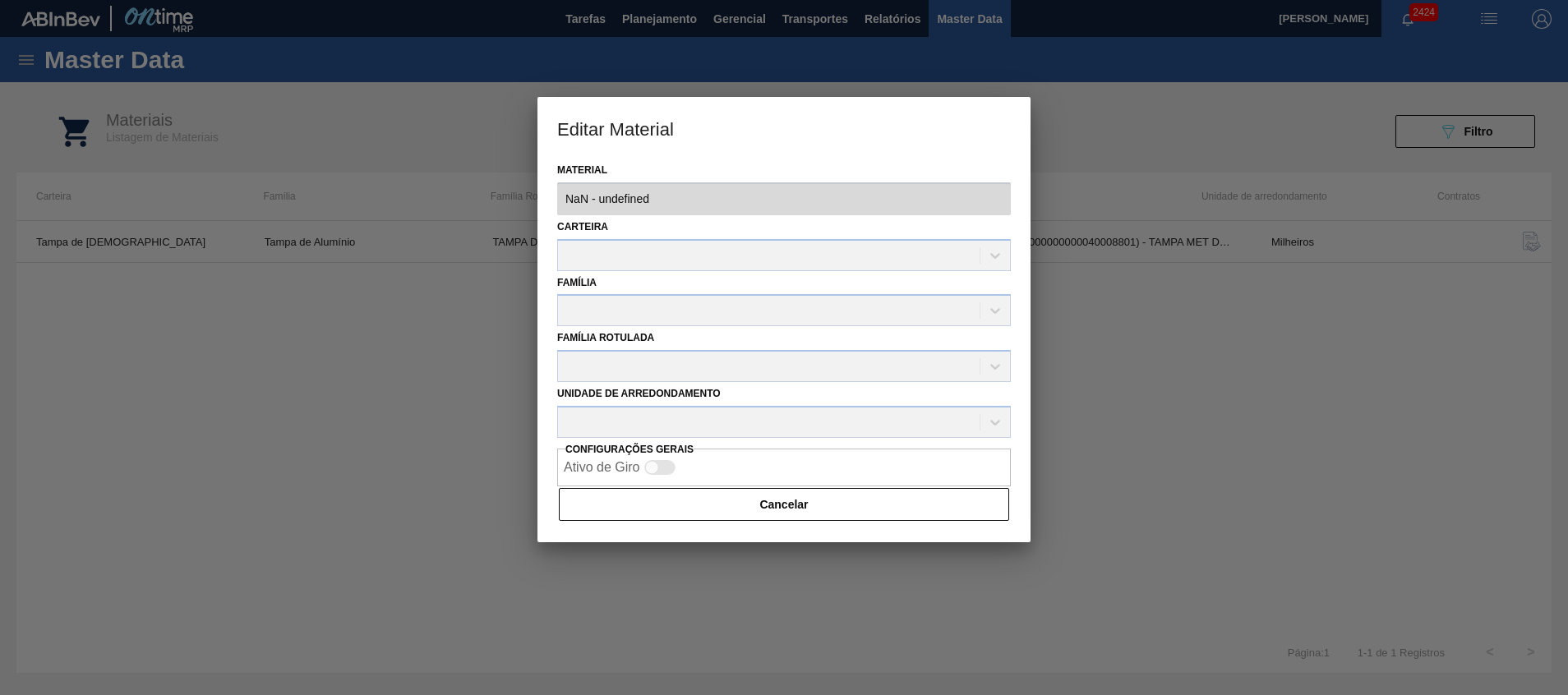
type input "20002047 - 000000000020002047 (SAP Legado: 000000000040008801) - TAMPA MET DOU …"
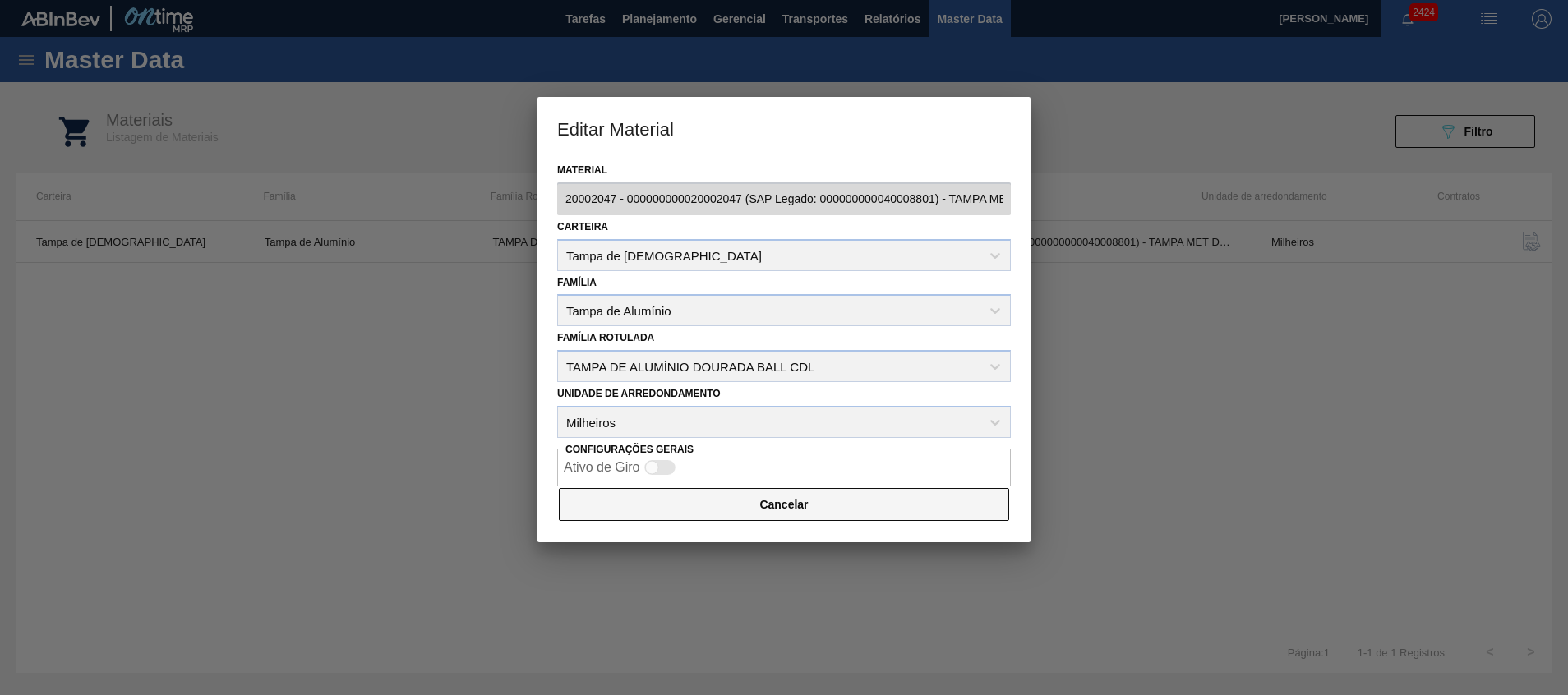
click at [698, 512] on button "Cancelar" at bounding box center [784, 504] width 450 height 33
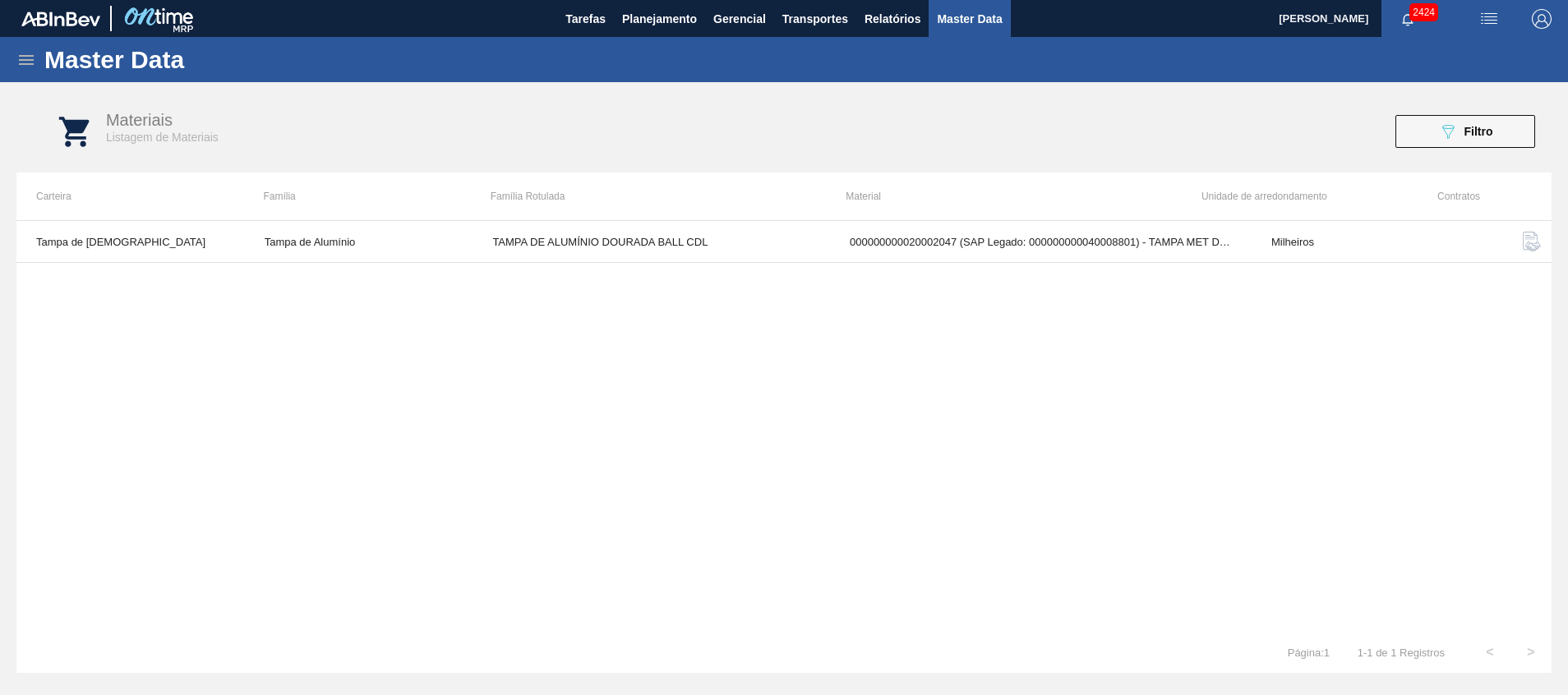
click at [32, 69] on icon at bounding box center [27, 60] width 20 height 20
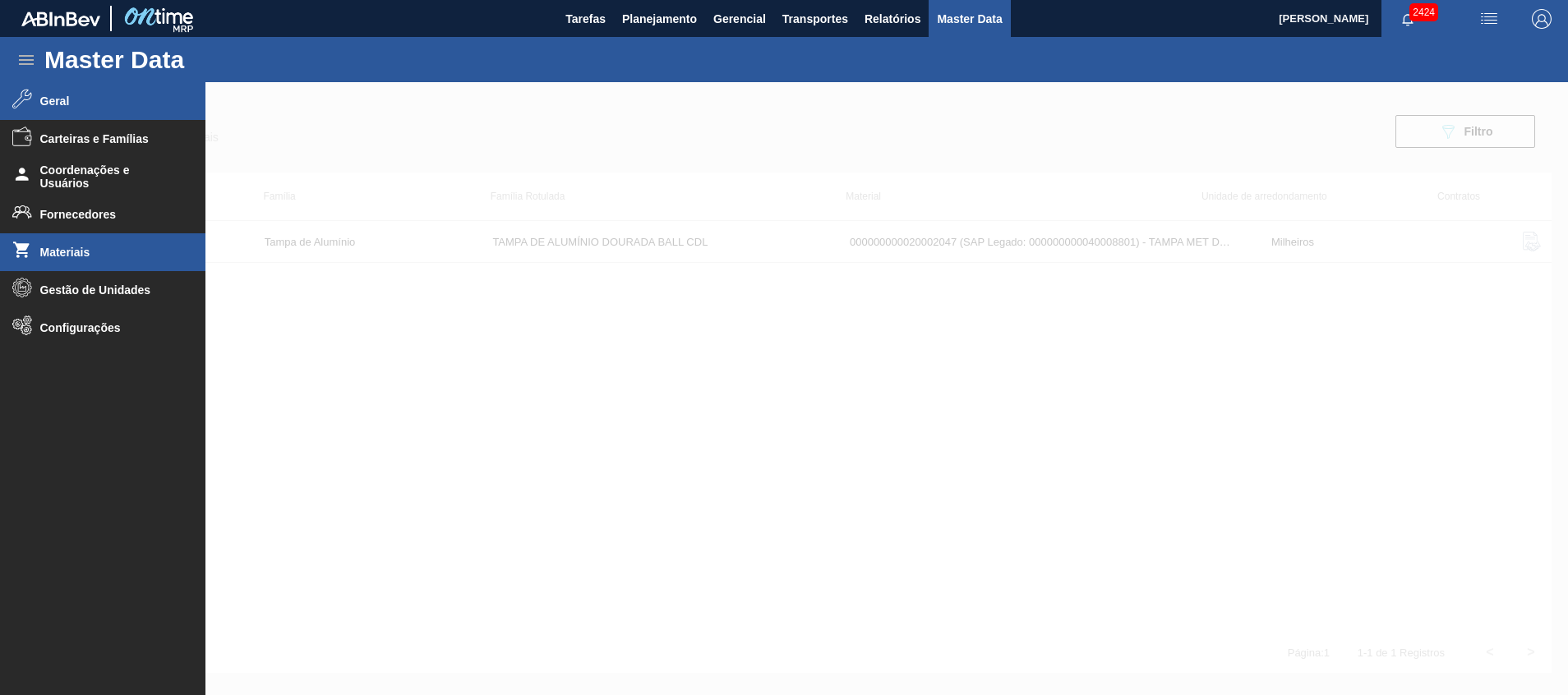
click at [75, 101] on span "Geral" at bounding box center [108, 101] width 135 height 13
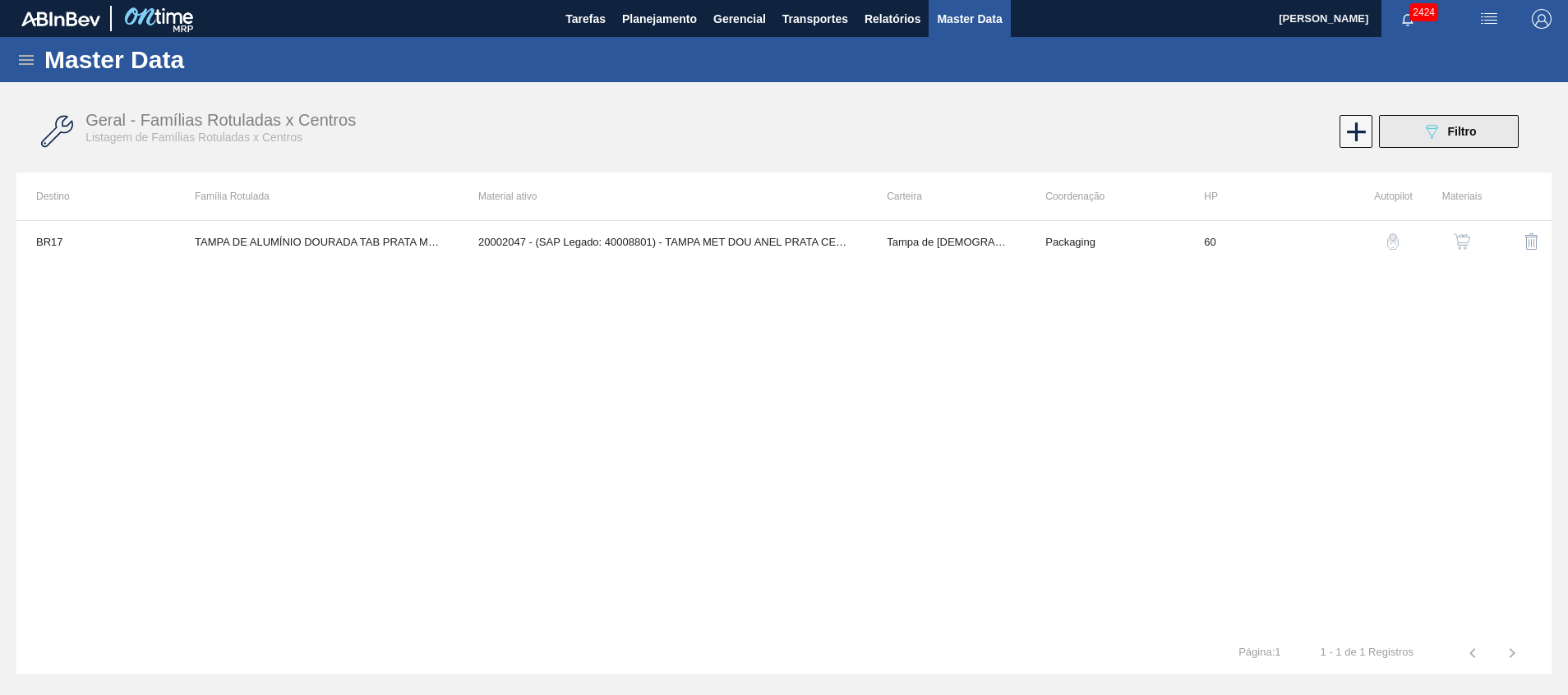
click at [1420, 137] on button "089F7B8B-B2A5-4AFE-B5C0-19BA573D28AC Filtro" at bounding box center [1449, 131] width 140 height 33
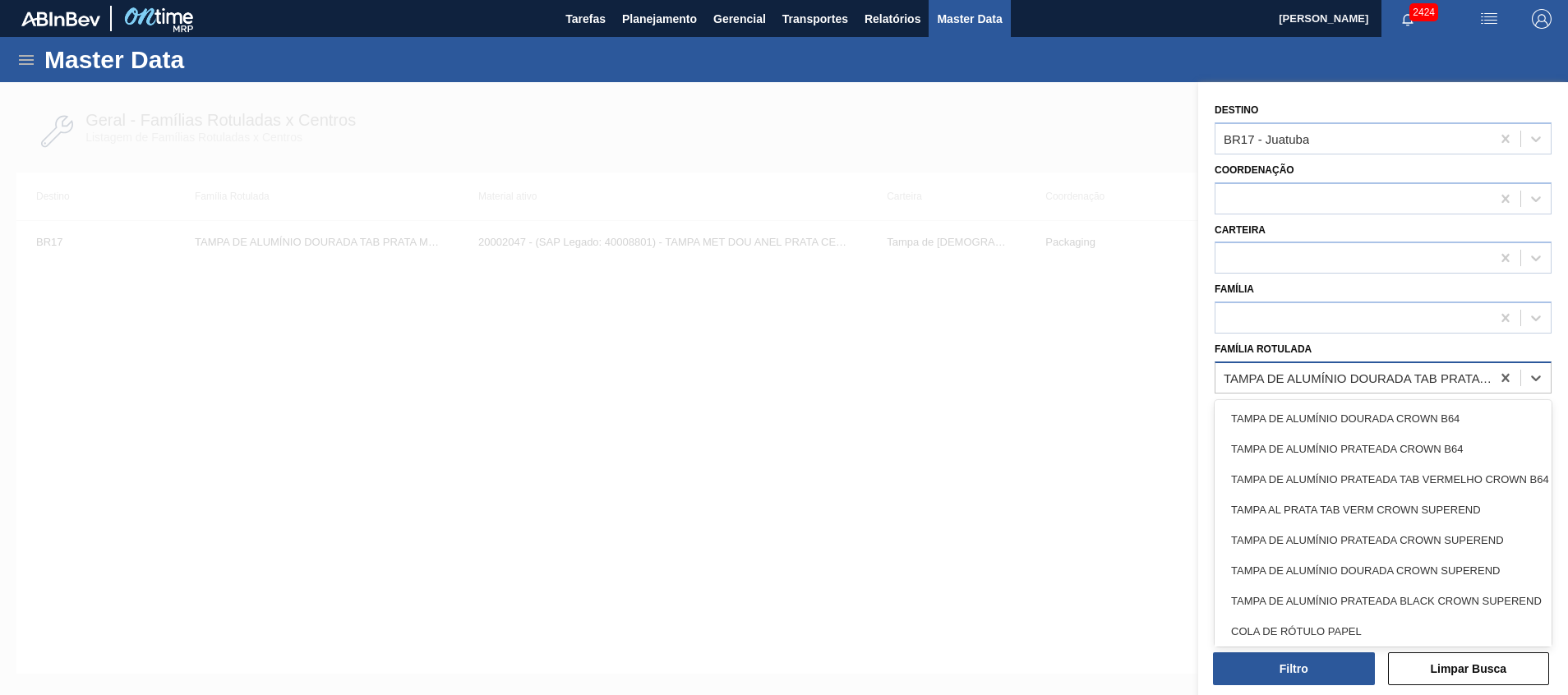
click at [1459, 375] on div "TAMPA DE ALUMÍNIO DOURADA TAB PRATA MINAS" at bounding box center [1358, 378] width 269 height 14
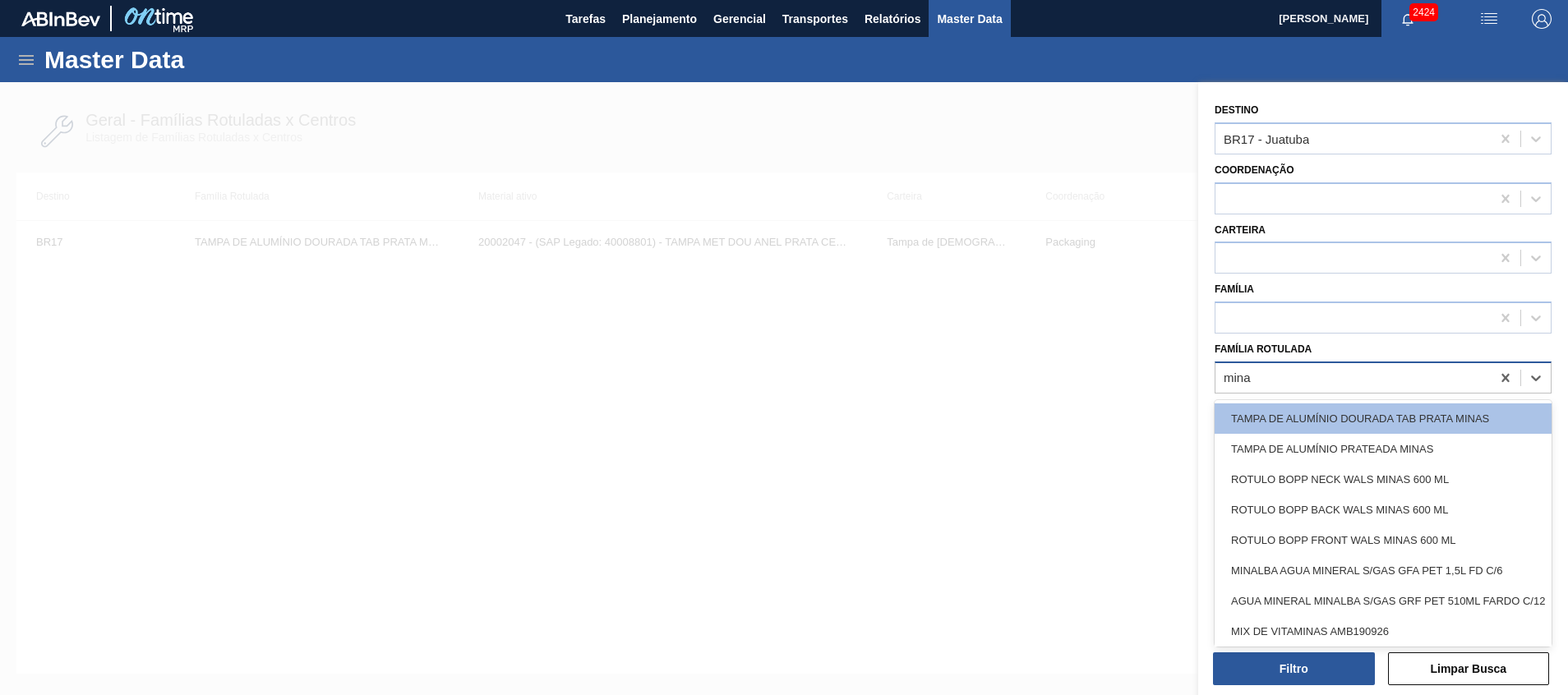
type Rotulada "minas"
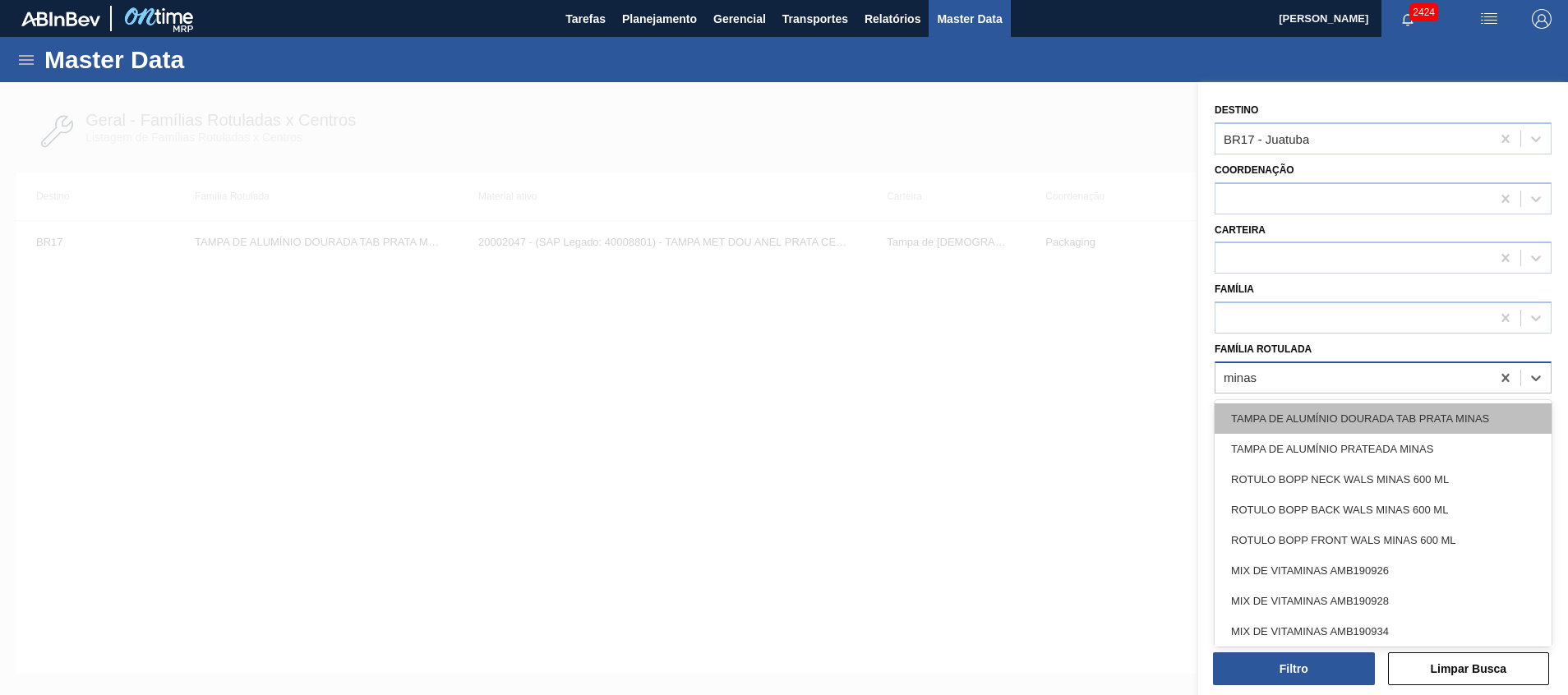
click at [1439, 410] on div "TAMPA DE ALUMÍNIO DOURADA TAB PRATA MINAS" at bounding box center [1383, 419] width 337 height 30
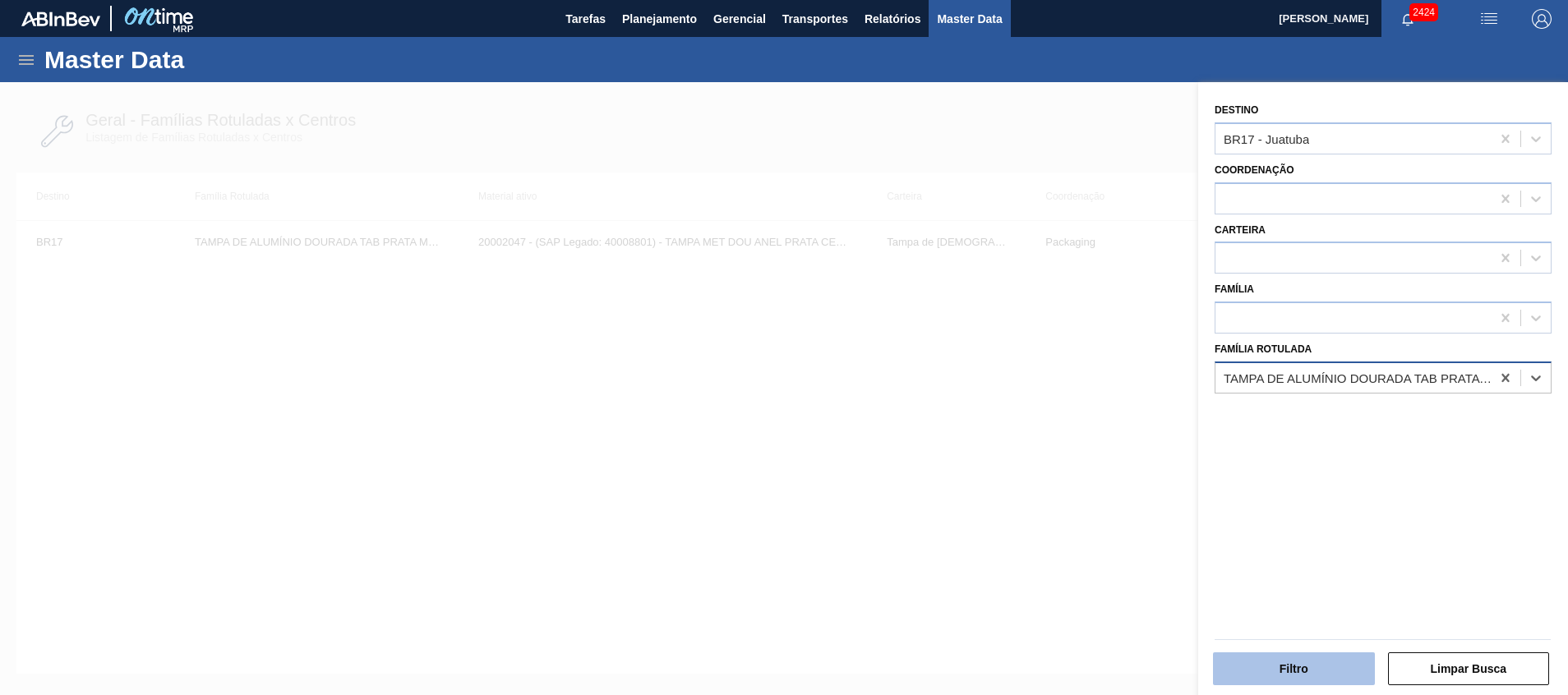
click at [1274, 672] on button "Filtro" at bounding box center [1294, 668] width 162 height 33
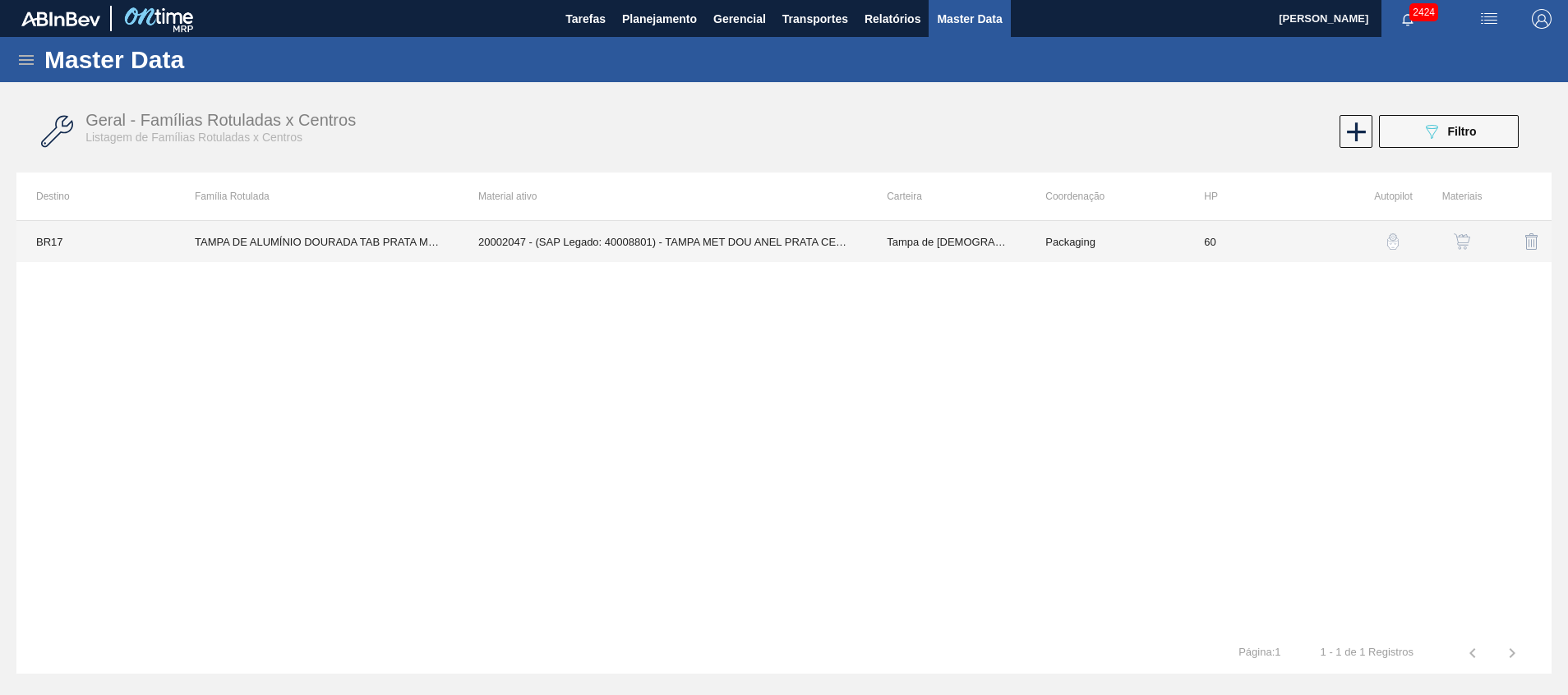
click at [693, 231] on td "20002047 - (SAP Legado: 40008801) - TAMPA MET DOU ANEL PRATA CERVEJA CX600" at bounding box center [662, 241] width 408 height 41
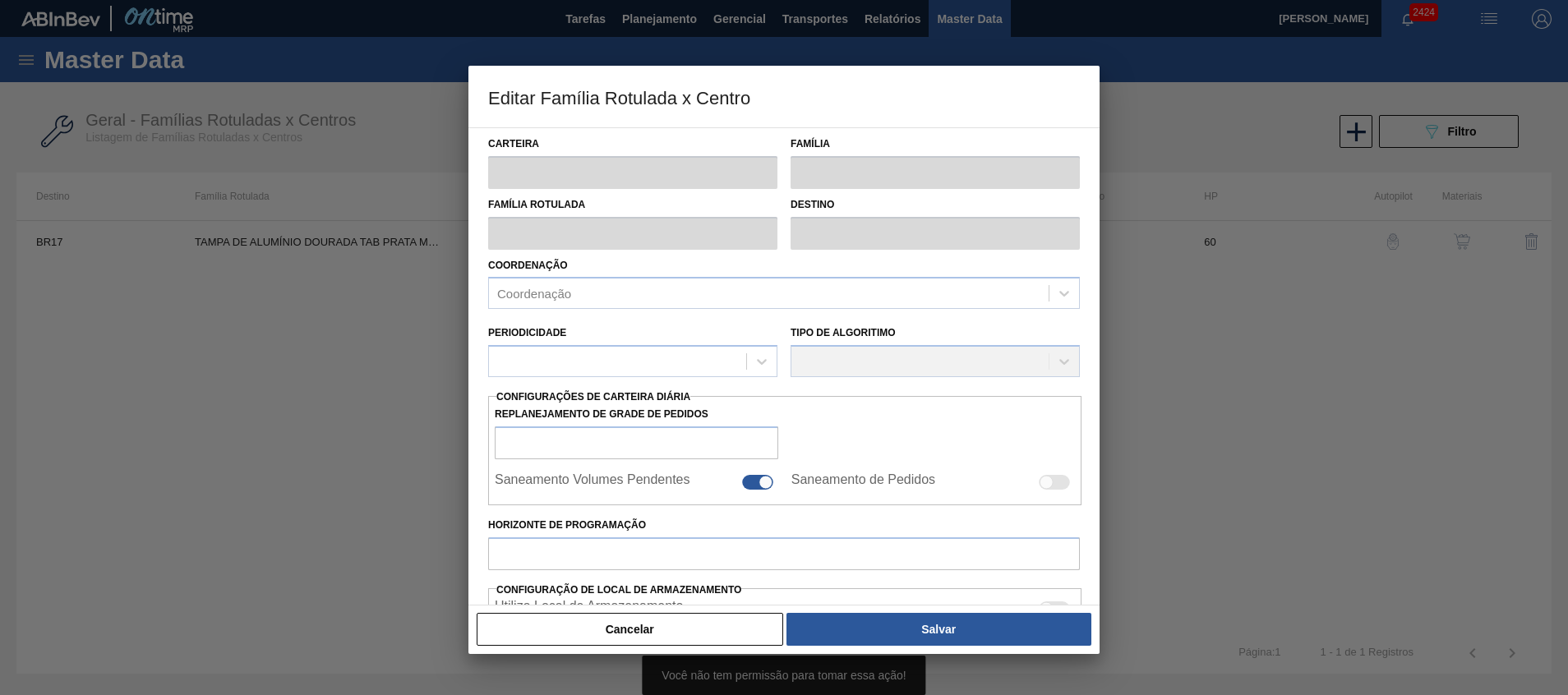
type input "Tampa de [DEMOGRAPHIC_DATA]"
type input "Tampa de Alumínio"
type input "TAMPA DE ALUMÍNIO DOURADA TAB PRATA MINAS"
type input "BR17 - Juatuba"
type input "60"
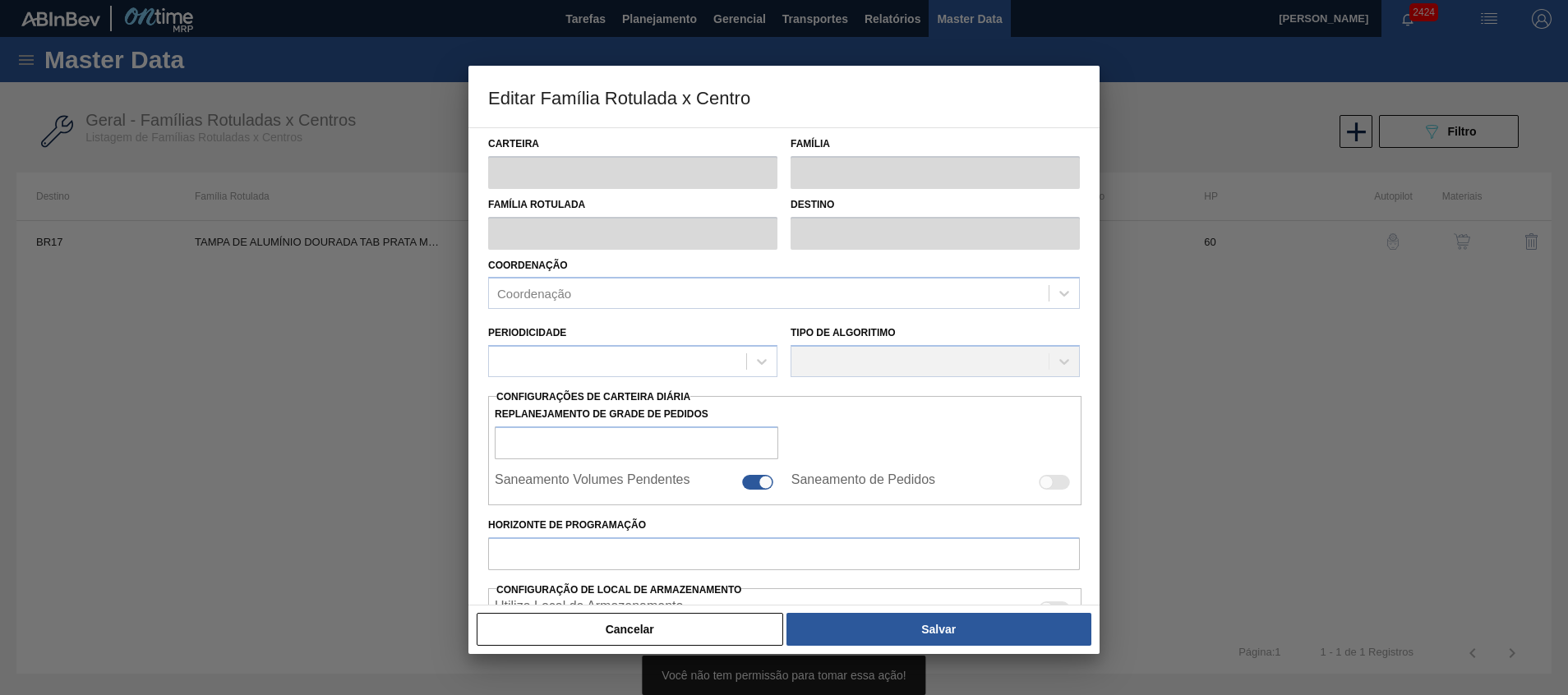
type input "9.196,071"
type input "27.588,212"
type input "67"
type input "21.457,498"
checkbox input "true"
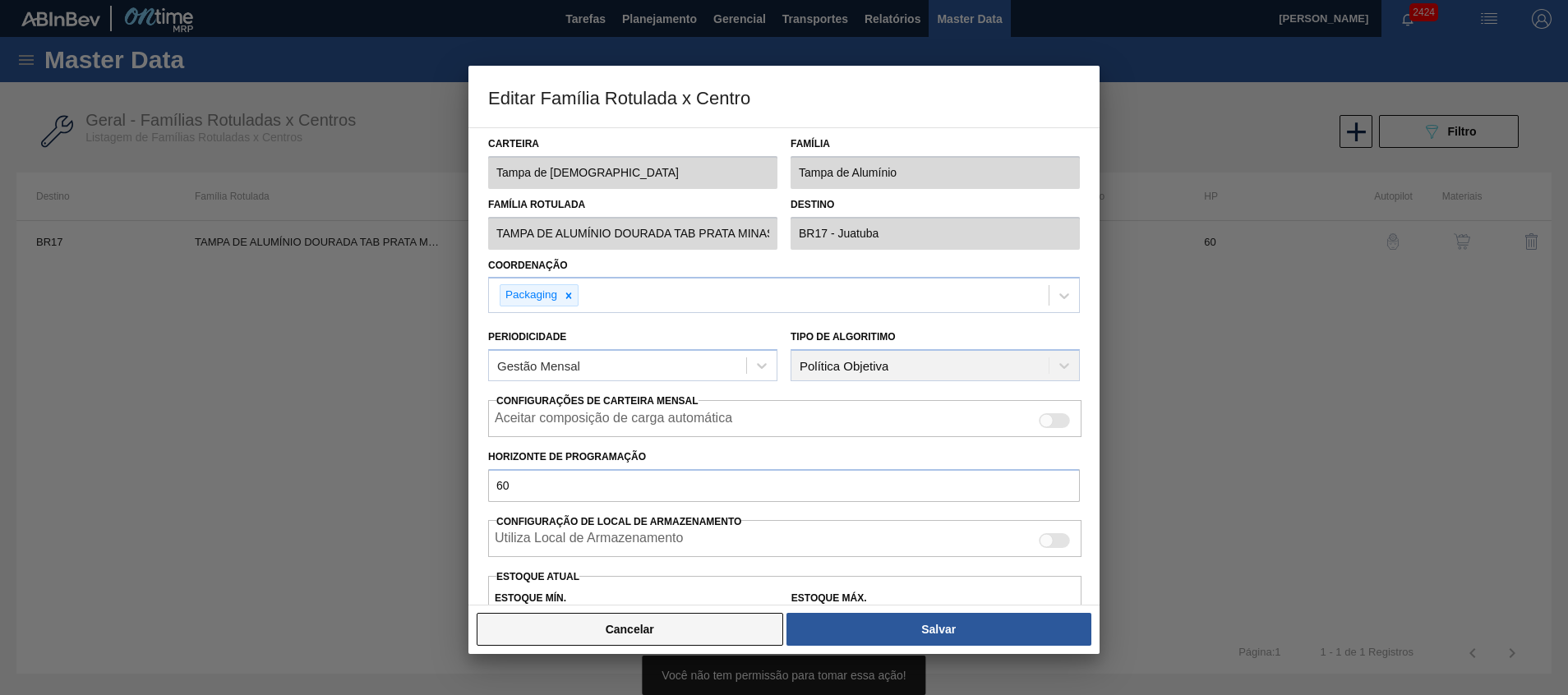
click at [692, 615] on button "Cancelar" at bounding box center [630, 629] width 307 height 33
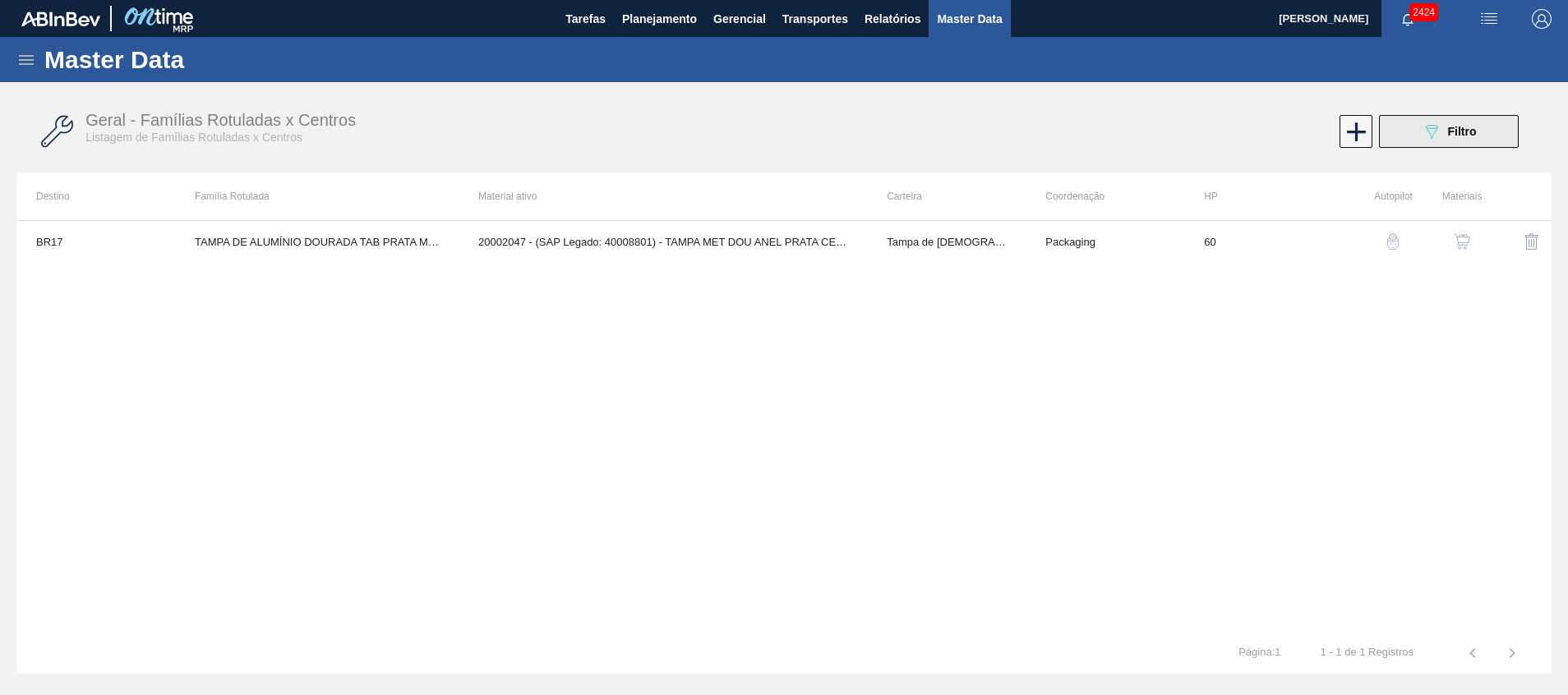
click at [1451, 132] on span "Filtro" at bounding box center [1463, 132] width 28 height 13
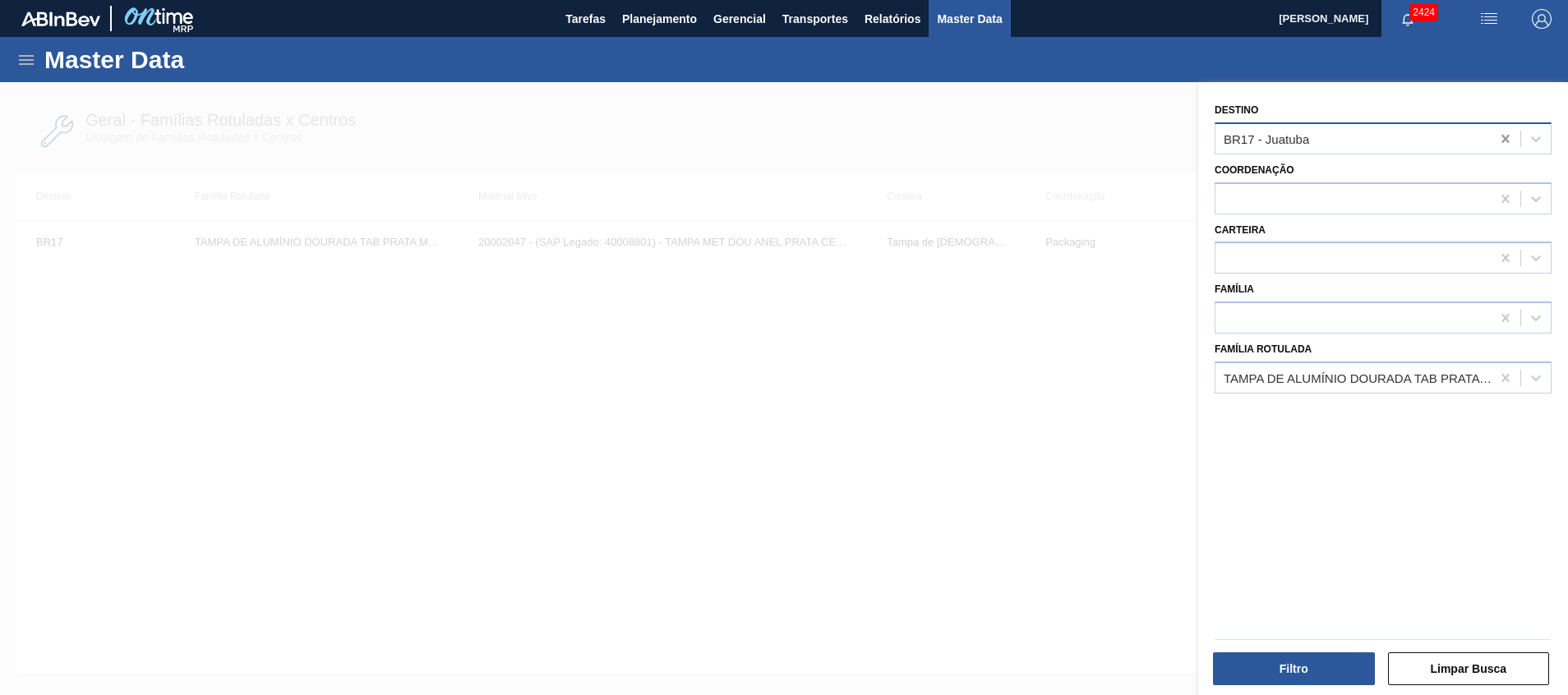
click at [1510, 140] on icon at bounding box center [1506, 139] width 17 height 17
click at [1273, 681] on button "Filtro" at bounding box center [1294, 668] width 162 height 33
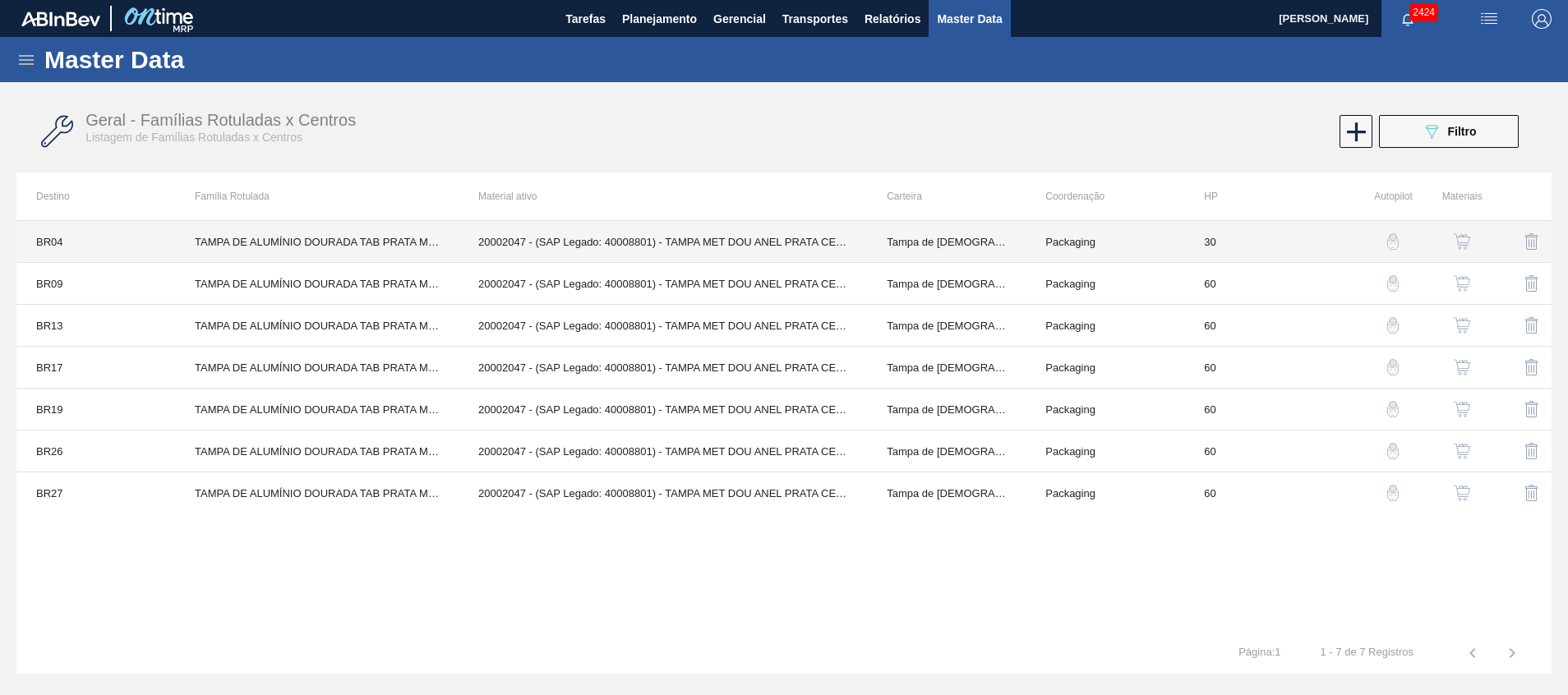
click at [393, 240] on td "TAMPA DE ALUMÍNIO DOURADA TAB PRATA MINAS" at bounding box center [317, 242] width 283 height 42
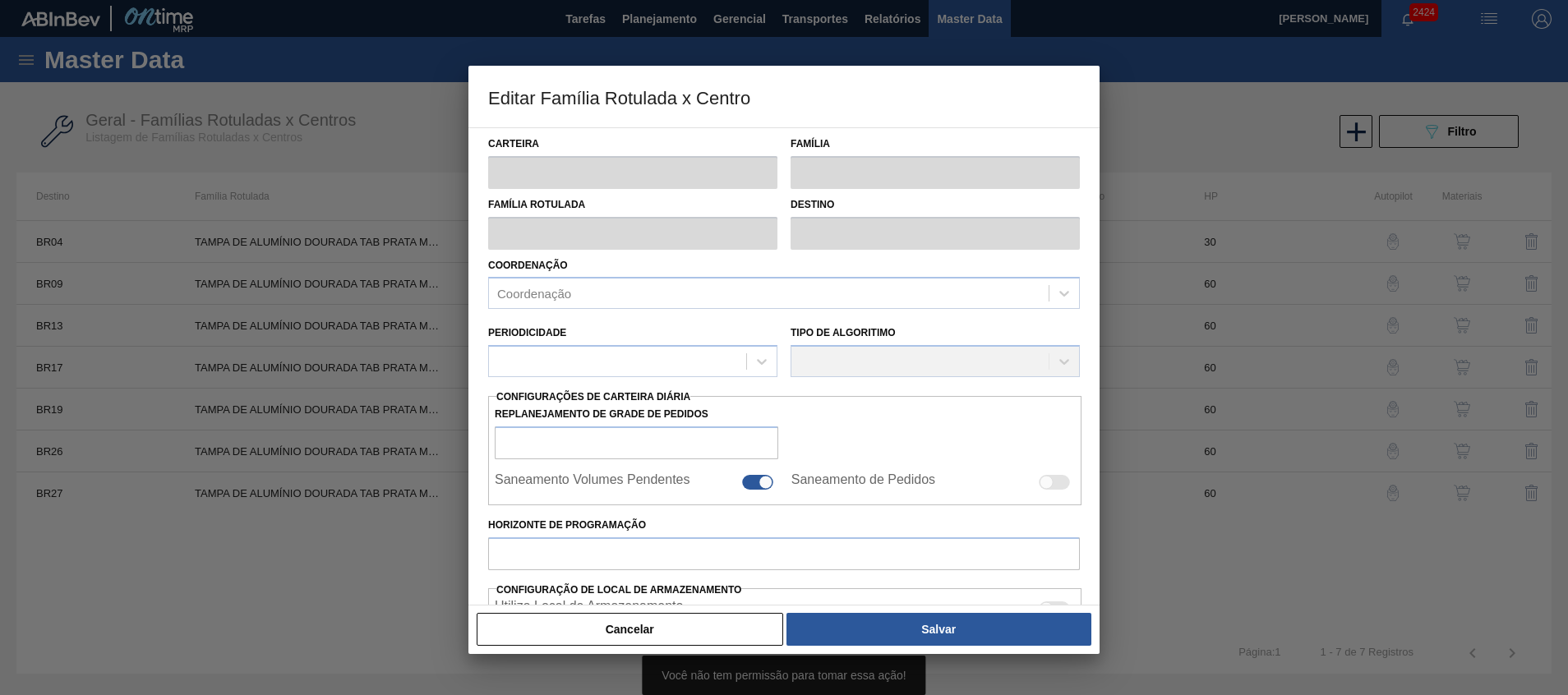
type input "Tampa de [DEMOGRAPHIC_DATA]"
type input "Tampa de Alumínio"
type input "TAMPA DE ALUMÍNIO DOURADA TAB PRATA MINAS"
type input "BR04 - Camaçari"
type input "30"
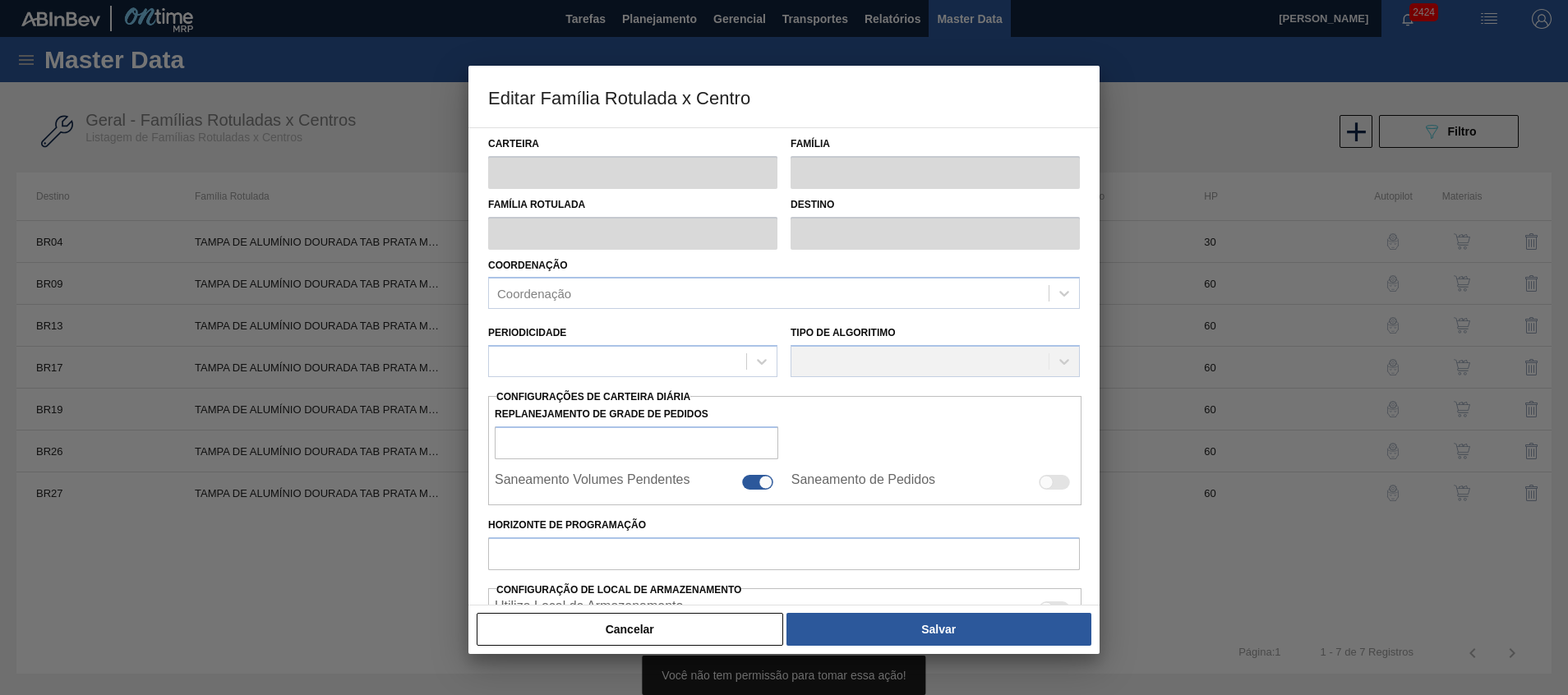
type input "3.725,49"
type input "11.176,471"
type input "67"
type input "8.692,810"
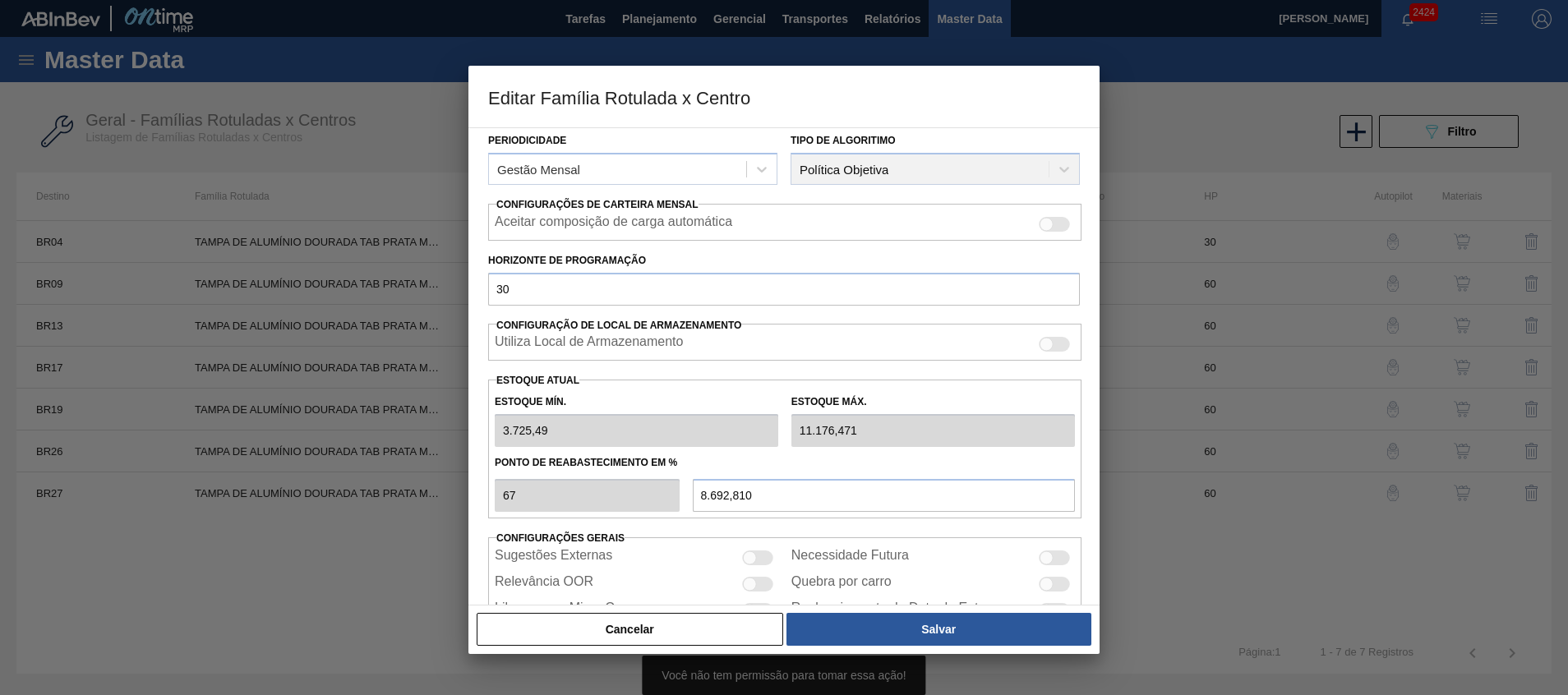
scroll to position [246, 0]
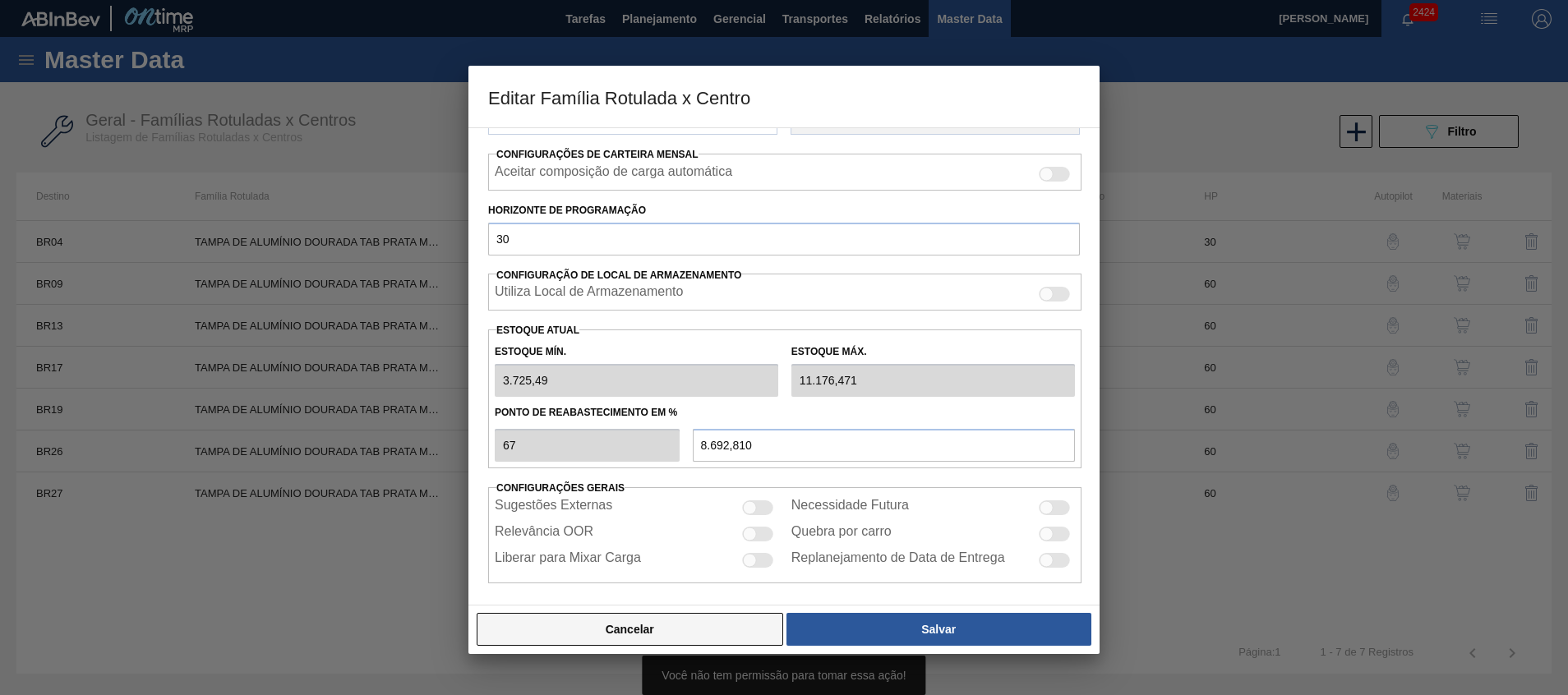
click at [664, 616] on button "Cancelar" at bounding box center [630, 629] width 307 height 33
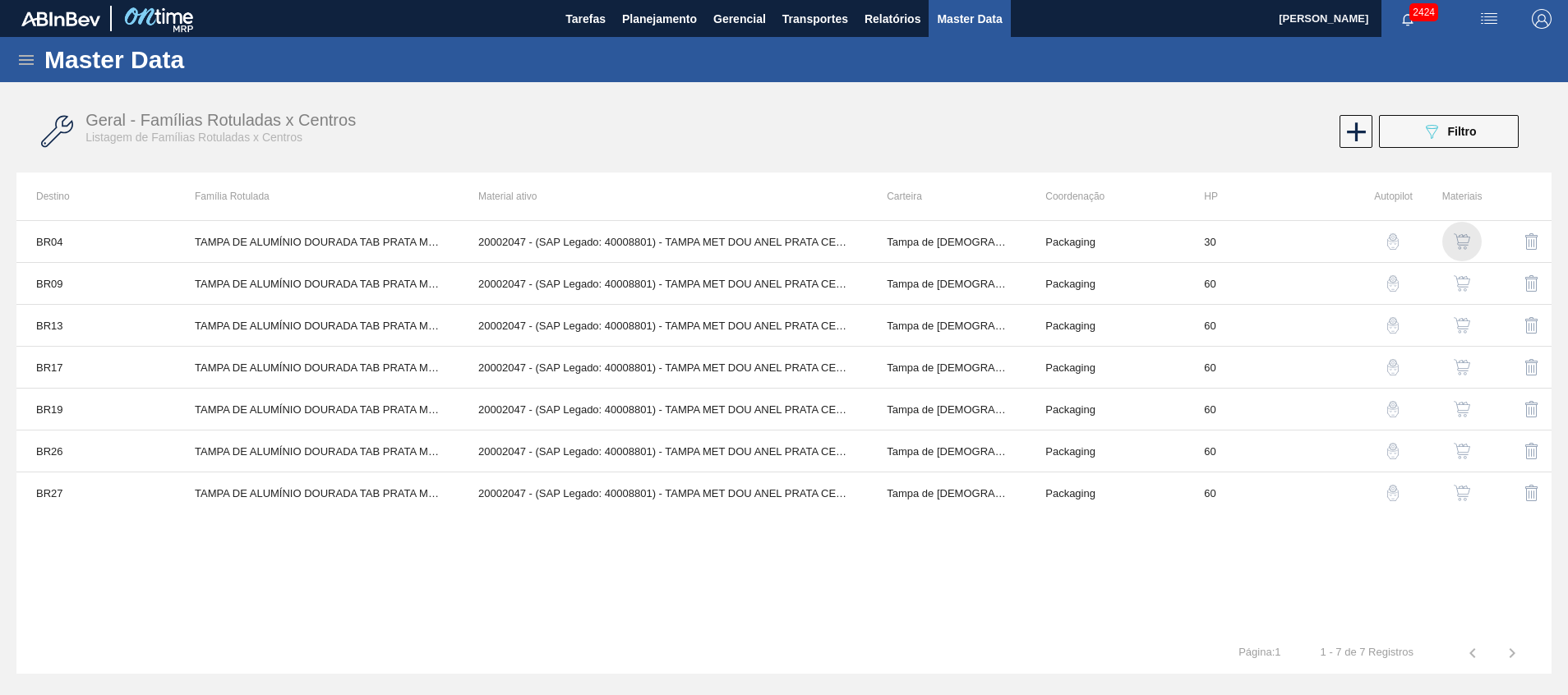
click at [1465, 236] on img "button" at bounding box center [1462, 241] width 17 height 17
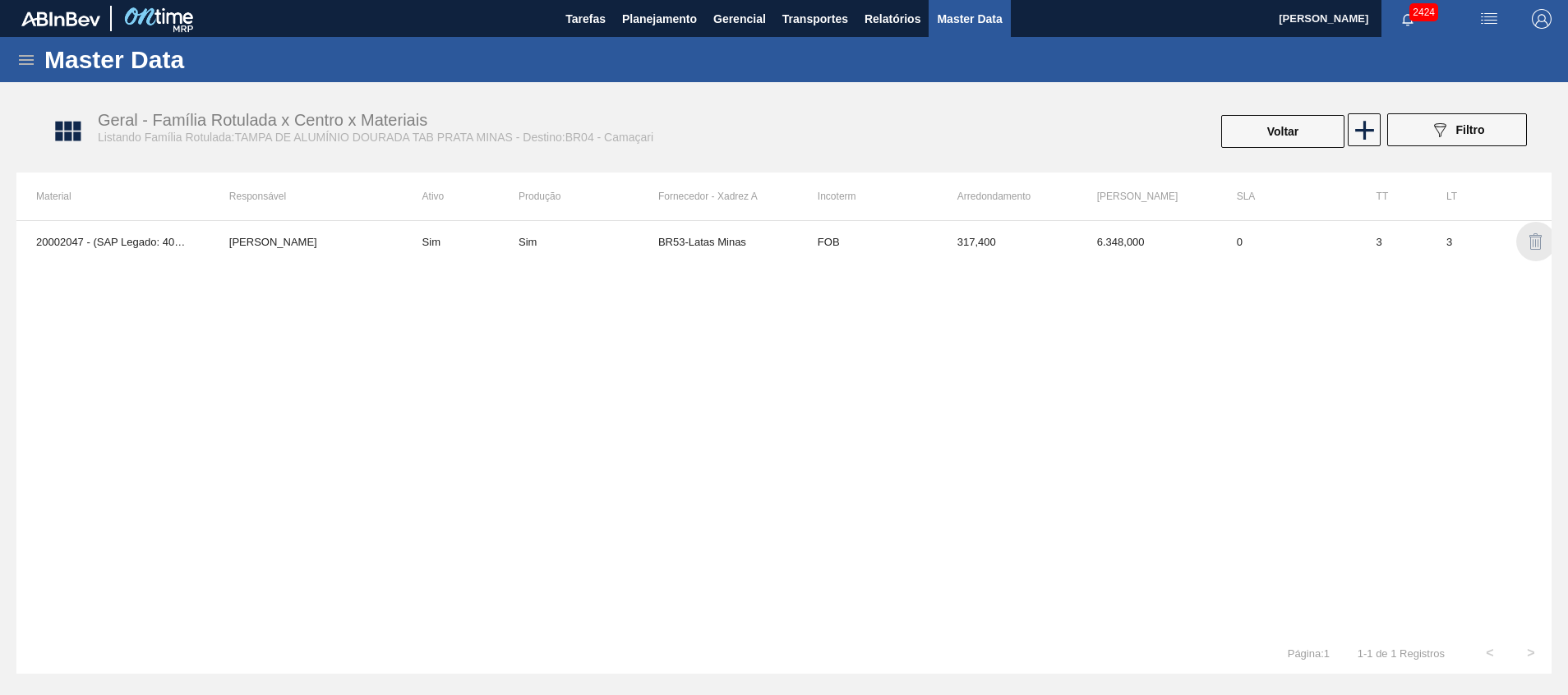
click at [1530, 242] on img "button" at bounding box center [1536, 241] width 20 height 20
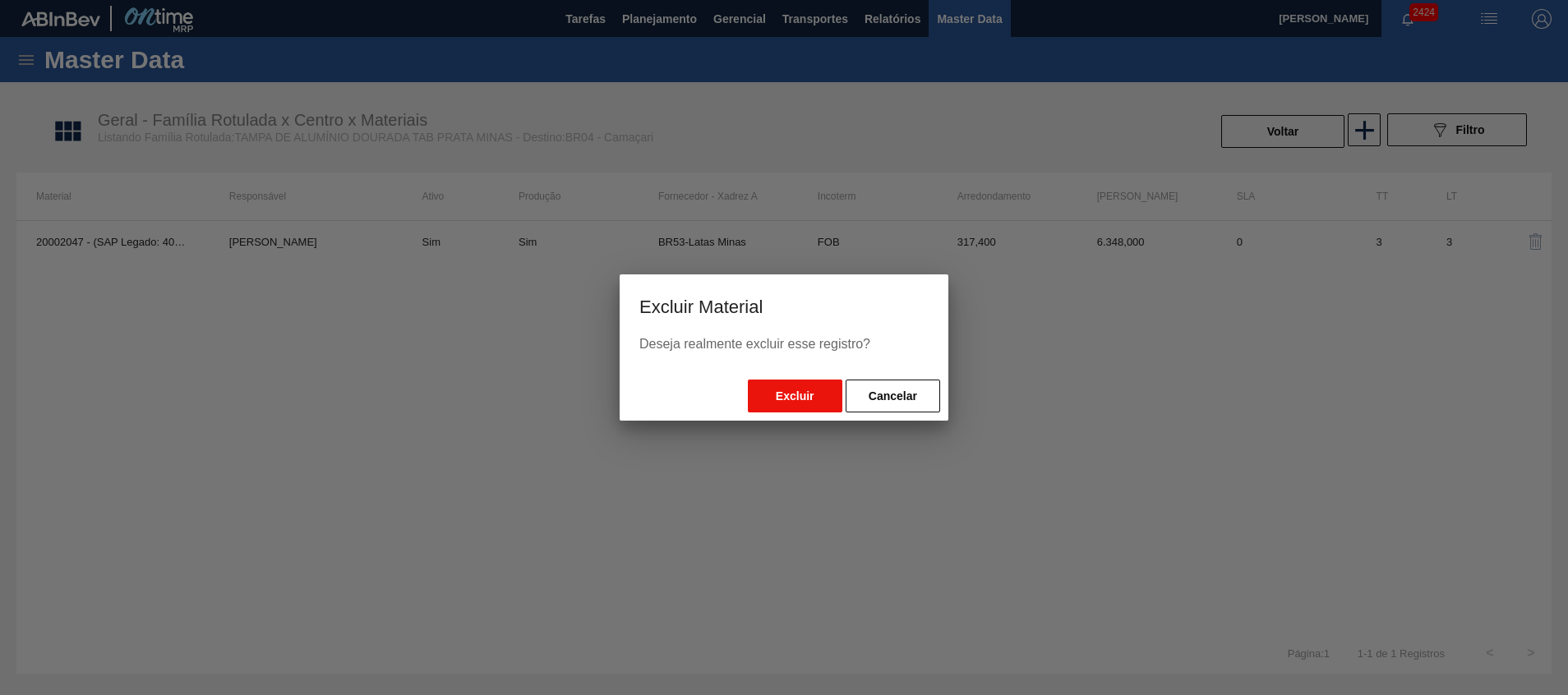
click at [812, 398] on button "Excluir" at bounding box center [794, 396] width 94 height 33
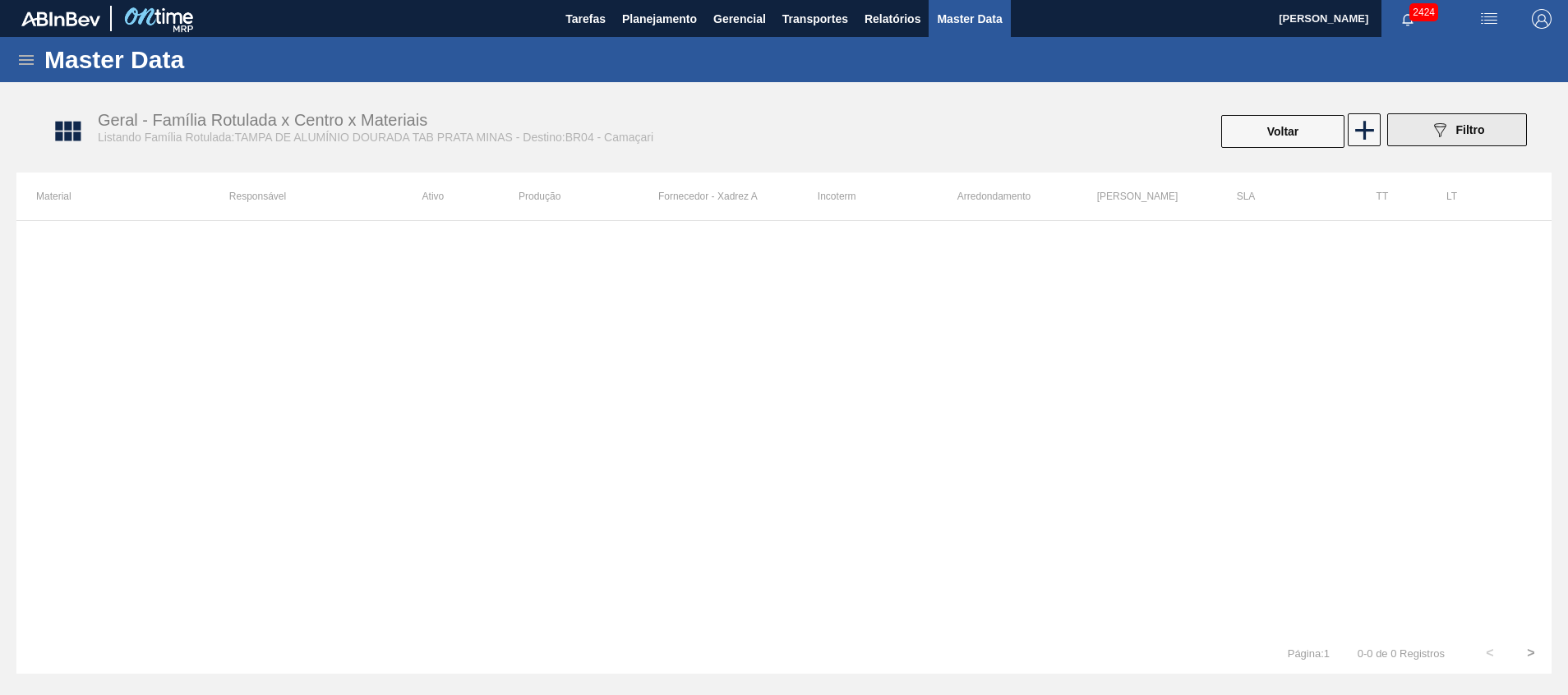
click at [1423, 127] on button "089F7B8B-B2A5-4AFE-B5C0-19BA573D28AC Filtro" at bounding box center [1457, 129] width 140 height 33
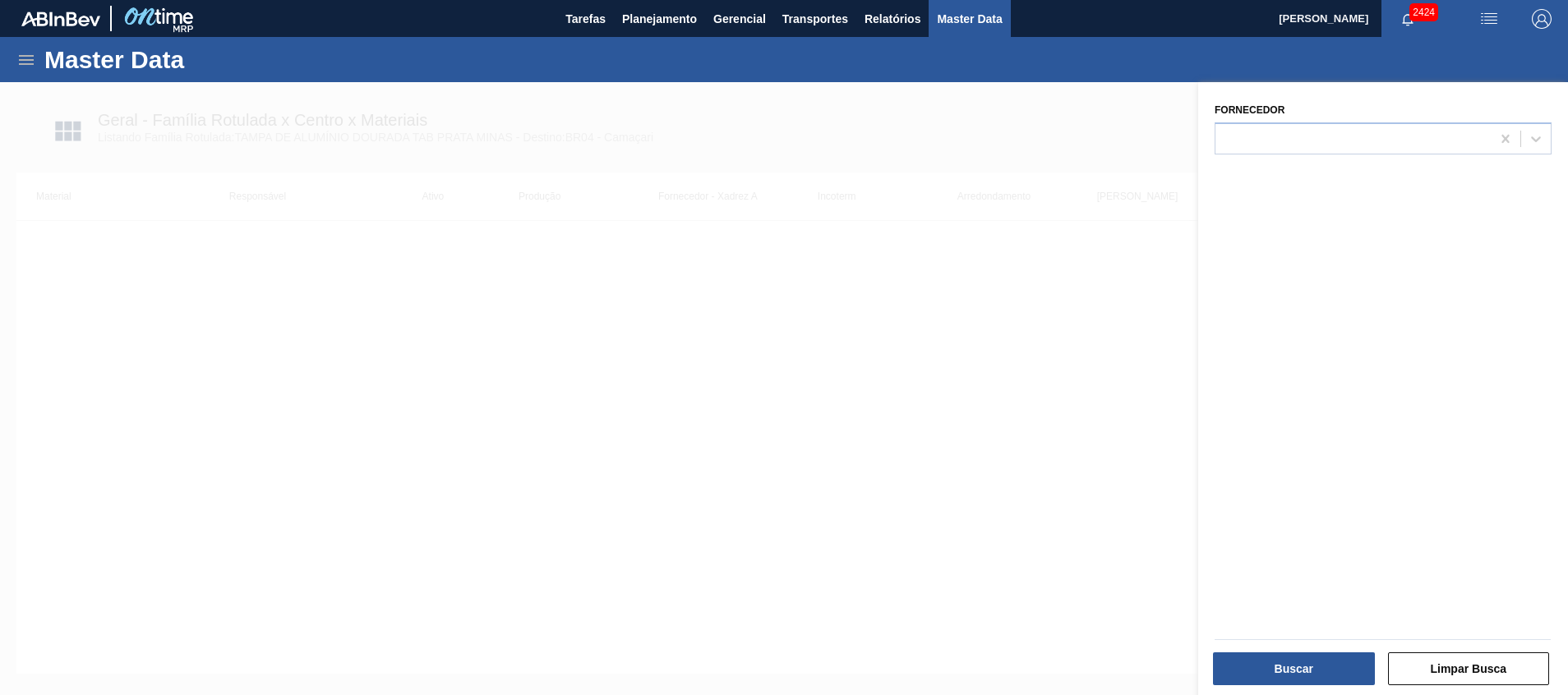
click at [1301, 157] on div "Fornecedor" at bounding box center [1383, 390] width 370 height 617
click at [1301, 143] on div at bounding box center [1353, 139] width 276 height 24
drag, startPoint x: 1256, startPoint y: 439, endPoint x: 1261, endPoint y: 453, distance: 14.9
click at [1257, 440] on div "Fornecedor Use Up and Down to choose options, press Enter to select the current…" at bounding box center [1383, 390] width 370 height 617
click at [1293, 677] on button "Buscar" at bounding box center [1294, 668] width 162 height 33
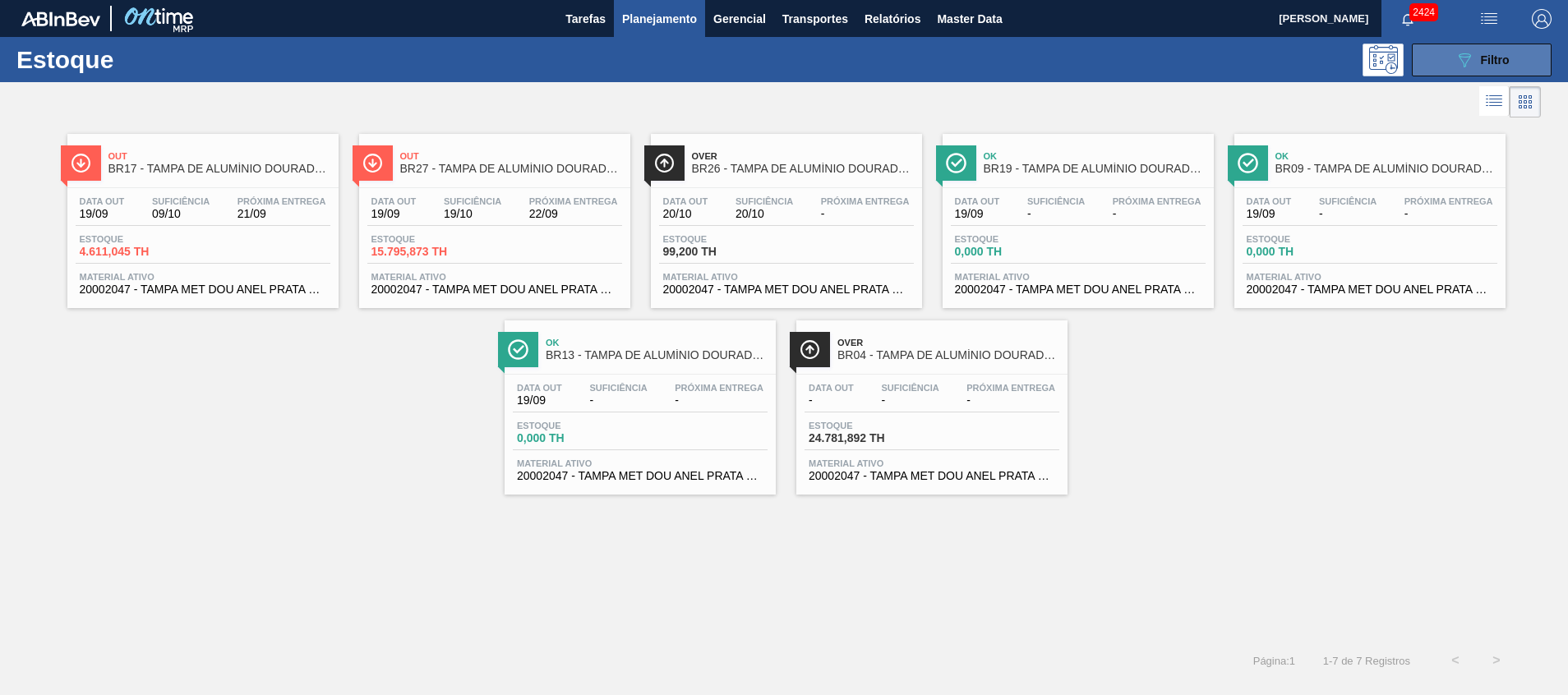
click at [1465, 60] on icon "089F7B8B-B2A5-4AFE-B5C0-19BA573D28AC" at bounding box center [1464, 60] width 20 height 20
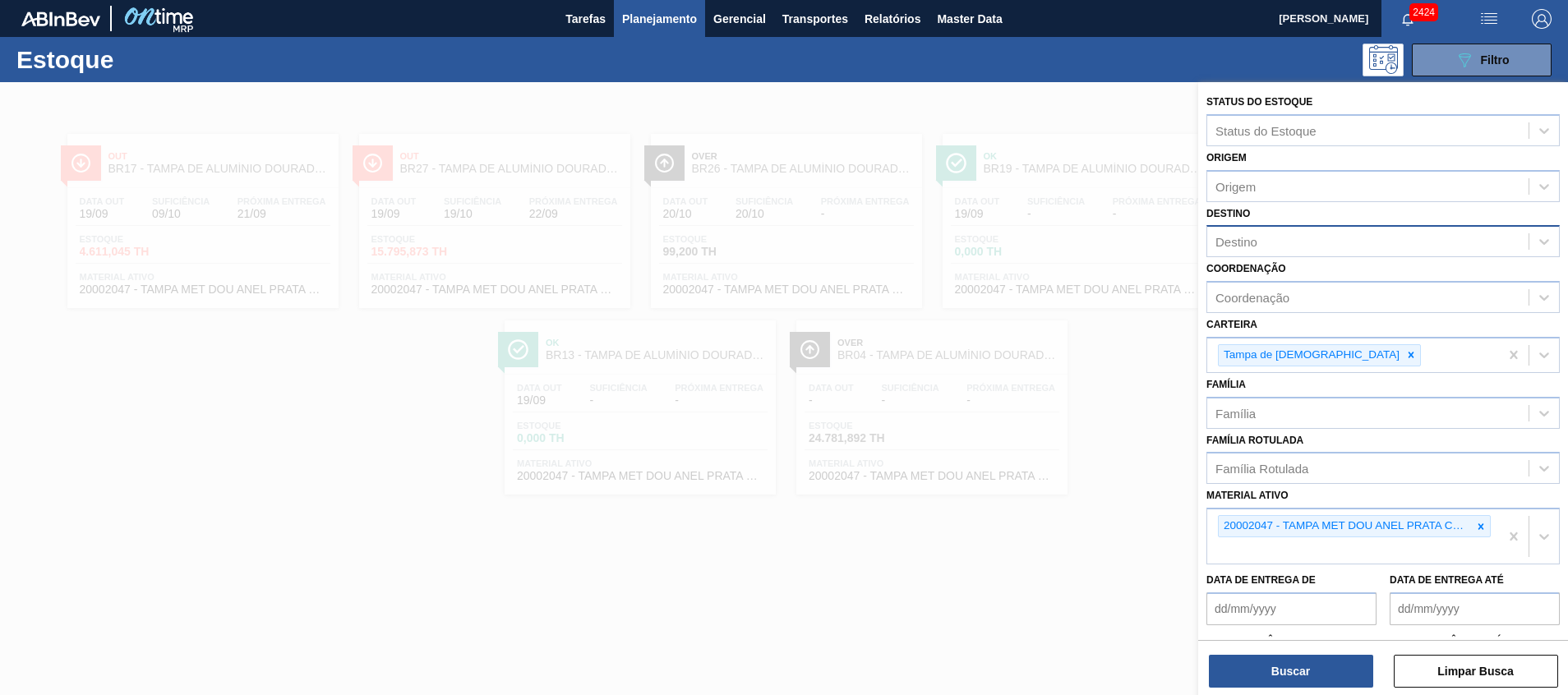
click at [1322, 244] on div "Destino" at bounding box center [1368, 241] width 322 height 24
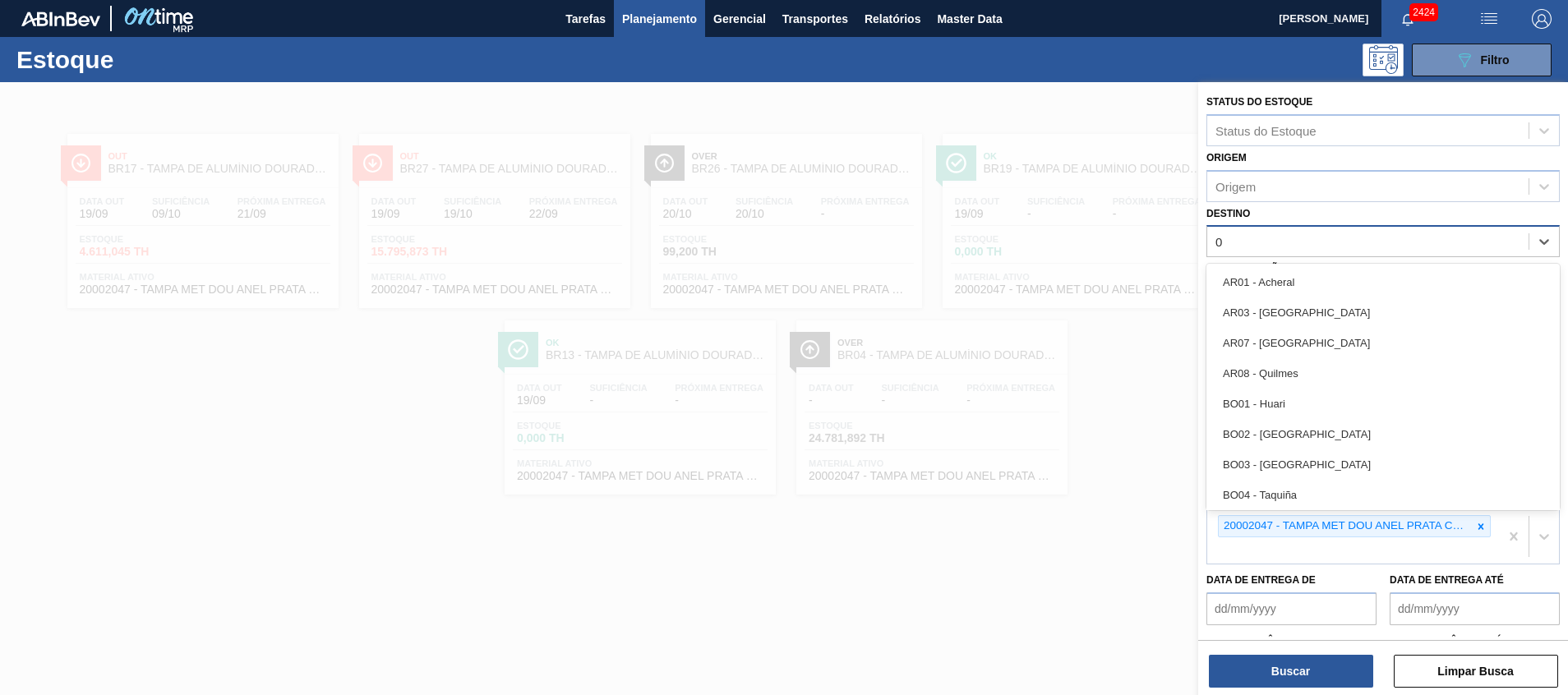
type input "04"
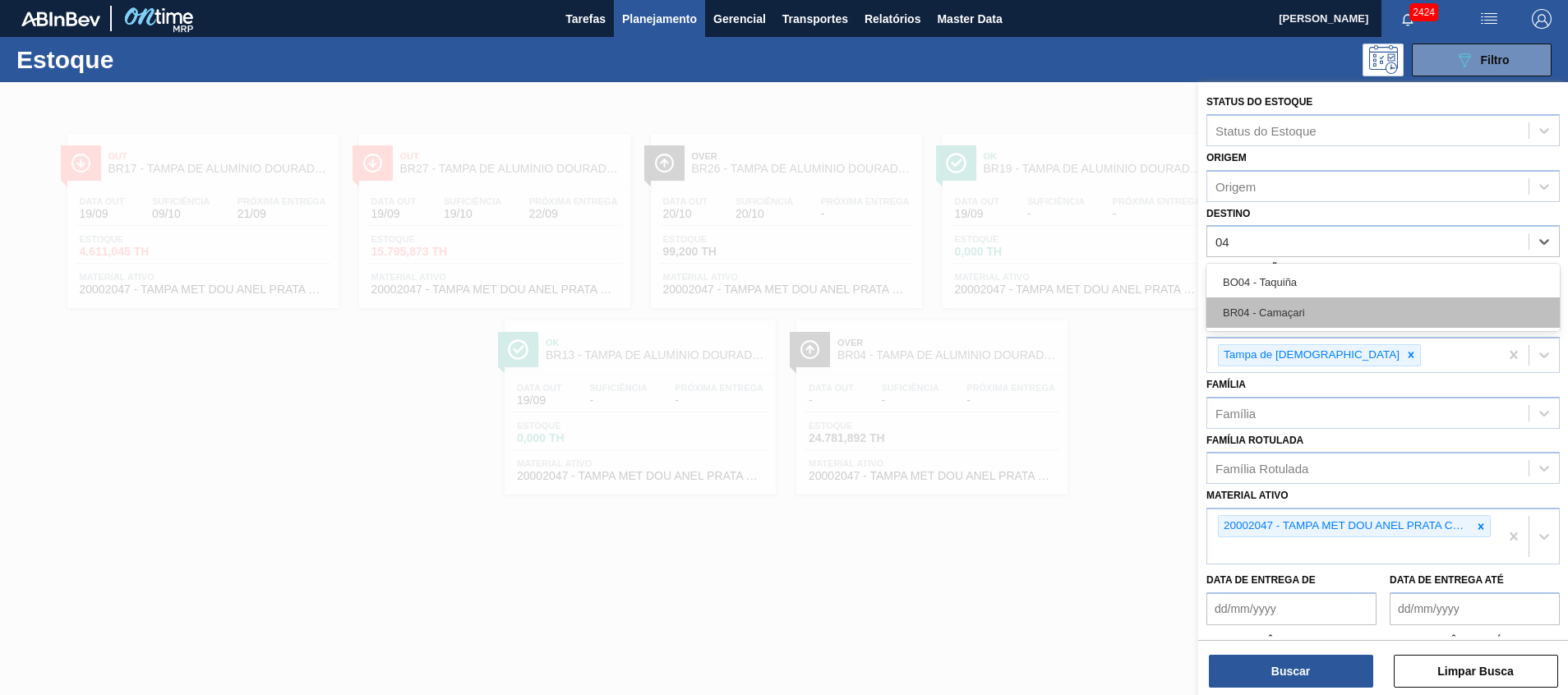
click at [1342, 316] on div "BR04 - Camaçari" at bounding box center [1383, 312] width 353 height 30
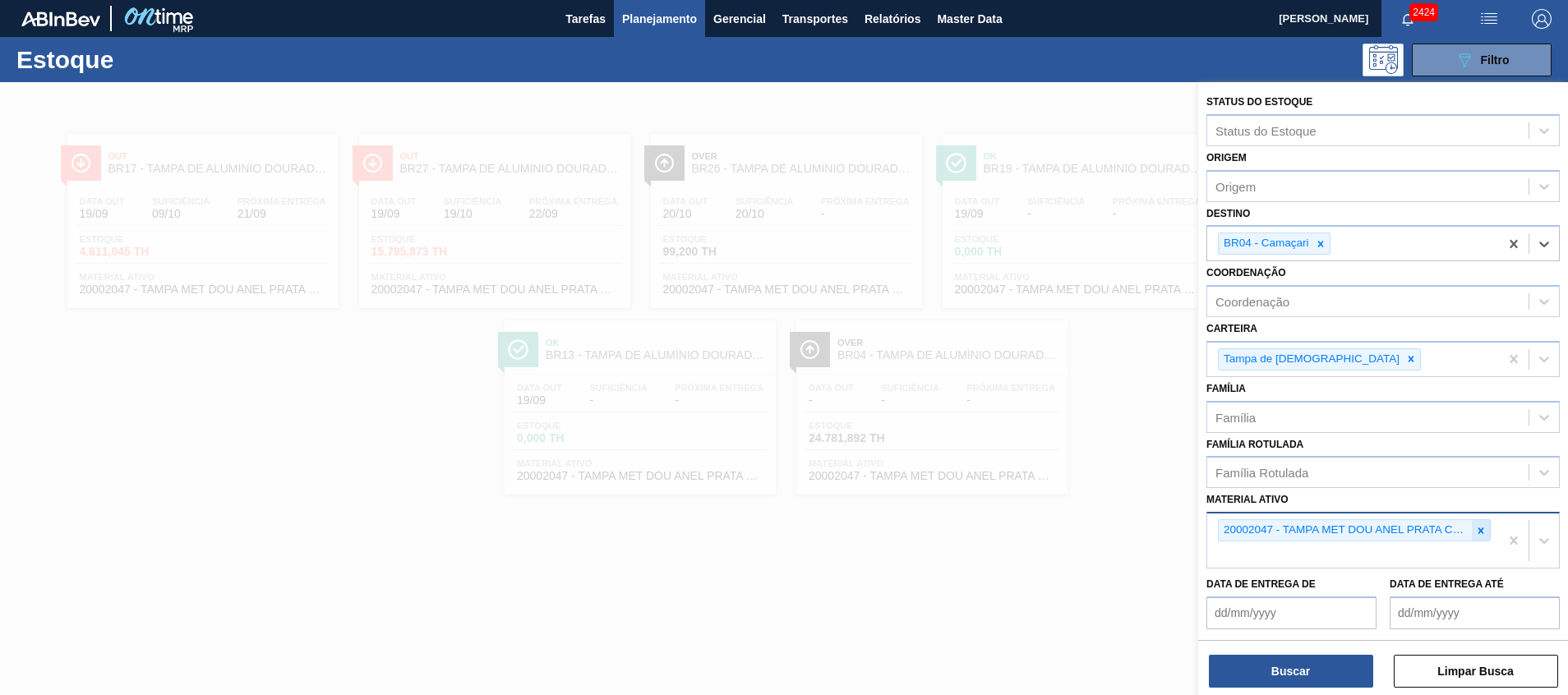
click at [1475, 532] on icon at bounding box center [1481, 531] width 12 height 12
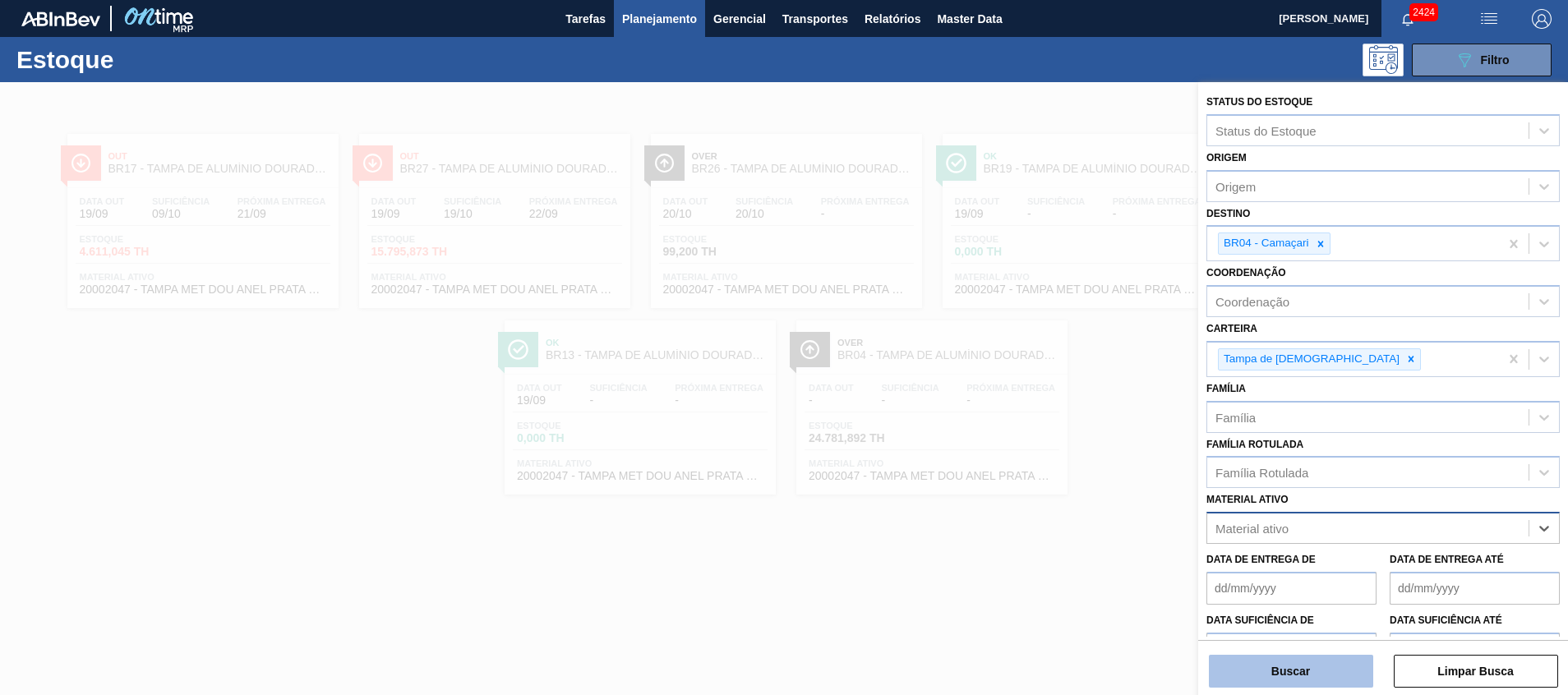
click at [1273, 666] on button "Buscar" at bounding box center [1291, 671] width 165 height 33
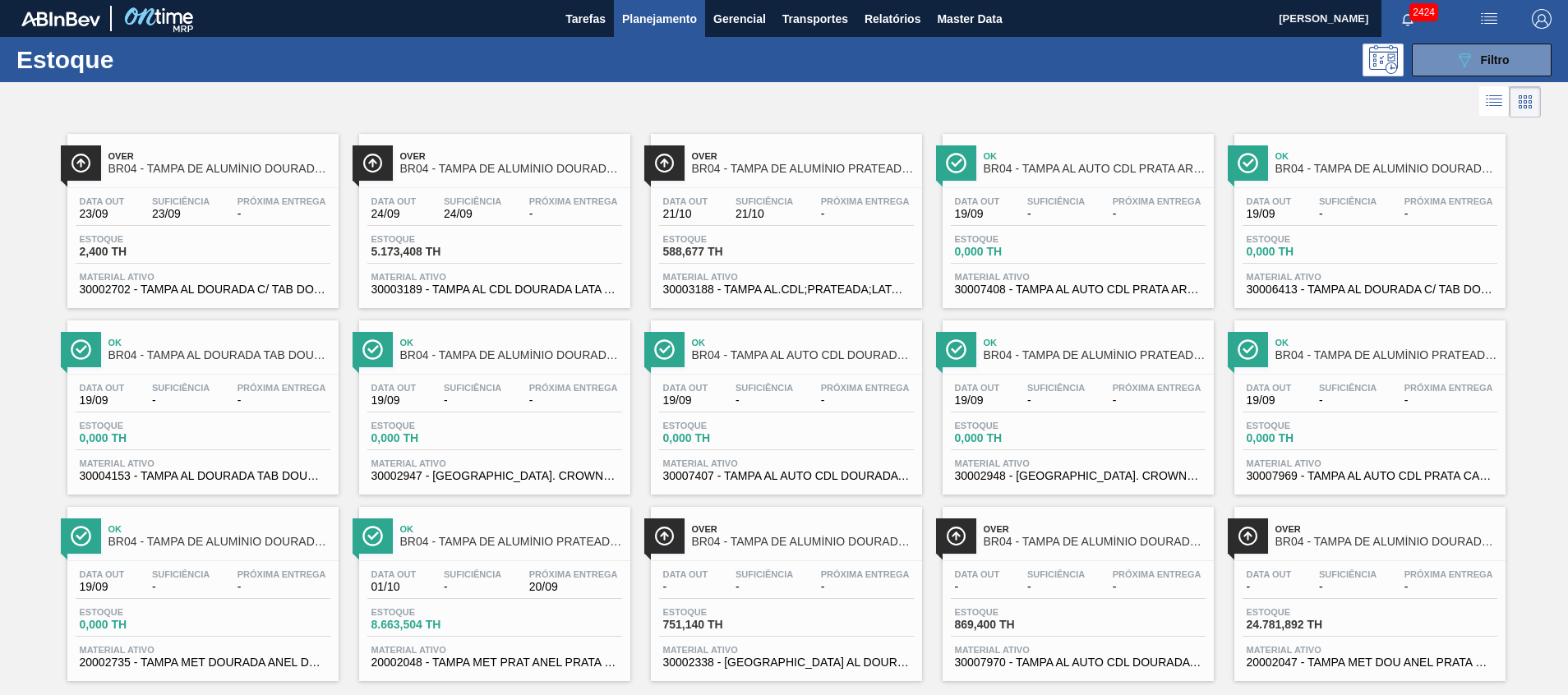
click at [239, 657] on span "20002735 - TAMPA MET DOURADA ANEL DOURADO" at bounding box center [202, 662] width 246 height 13
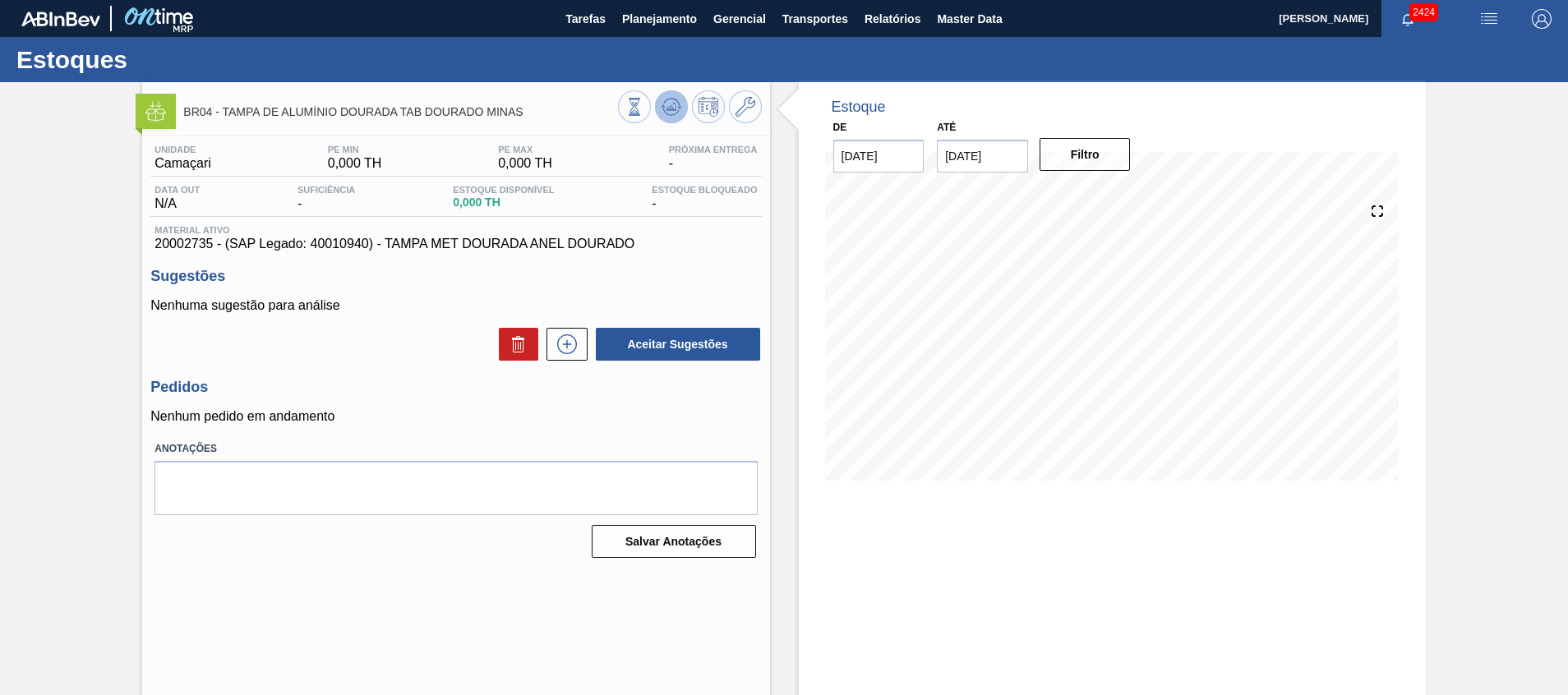
click at [677, 115] on icon at bounding box center [672, 107] width 20 height 20
drag, startPoint x: 393, startPoint y: 247, endPoint x: 631, endPoint y: 246, distance: 238.0
click at [631, 246] on span "20002735 - (SAP Legado: 40010940) - TAMPA MET DOURADA ANEL DOURADO" at bounding box center [455, 244] width 602 height 15
click at [741, 109] on icon at bounding box center [746, 107] width 20 height 20
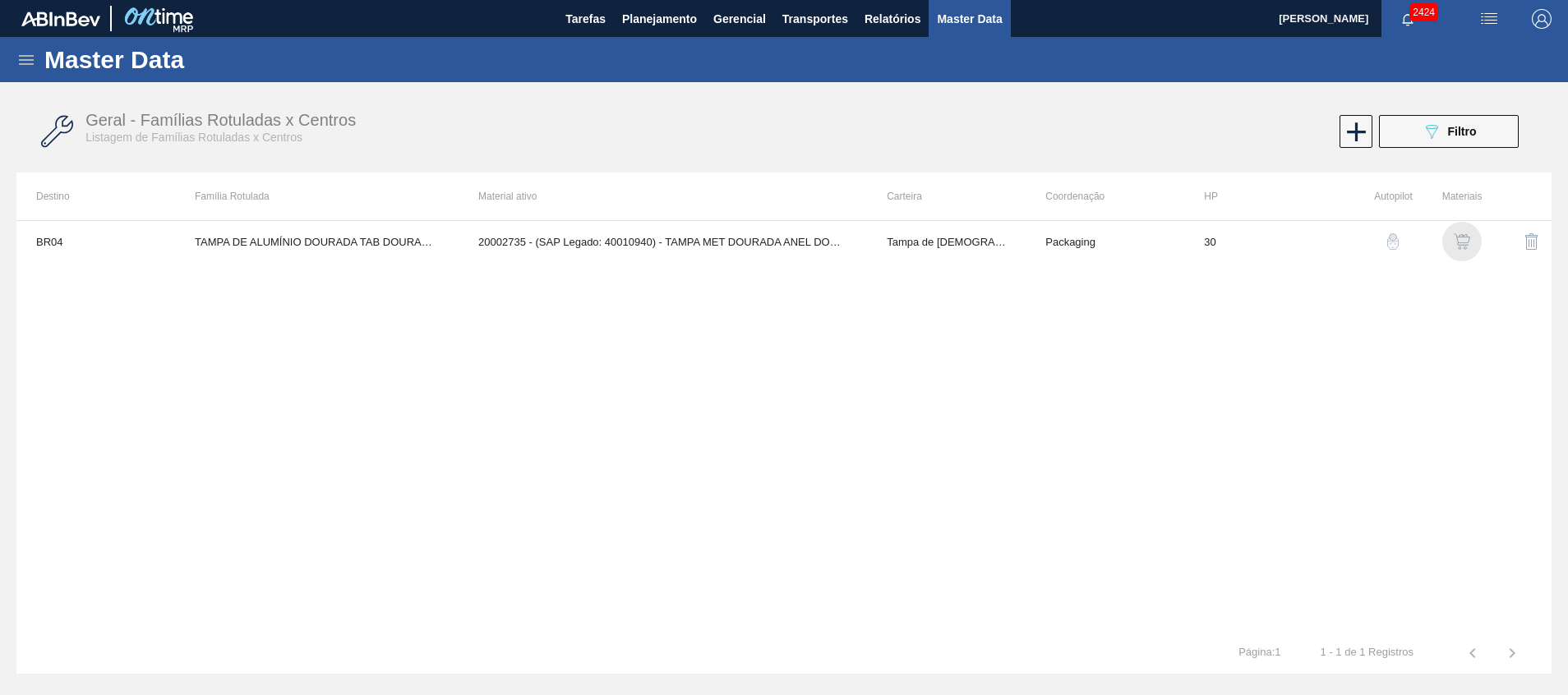
click at [1463, 237] on img "button" at bounding box center [1462, 241] width 17 height 17
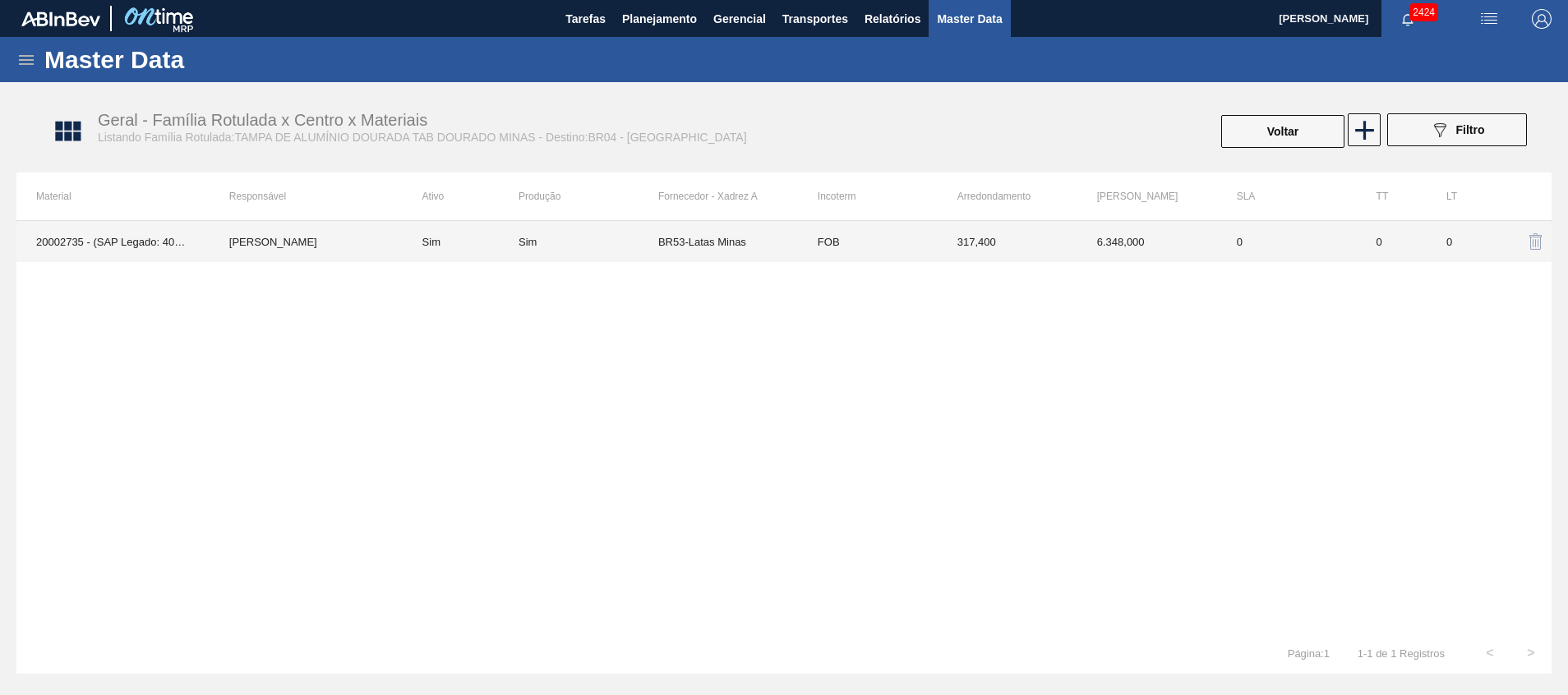
click at [734, 243] on td "BR53-Latas Minas" at bounding box center [728, 241] width 140 height 41
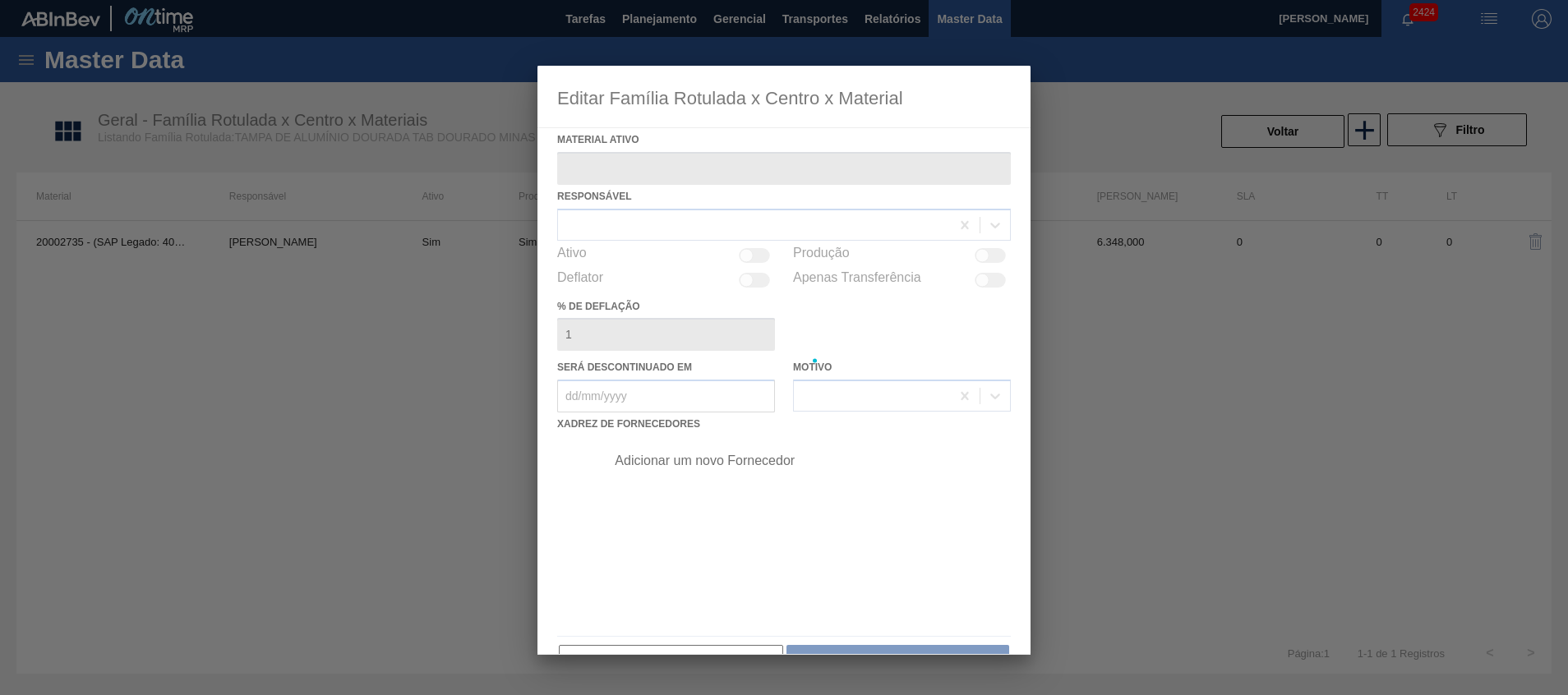
type ativo "20002735 - (SAP Legado: 40010940) - TAMPA MET DOURADA ANEL DOURADO"
checkbox input "true"
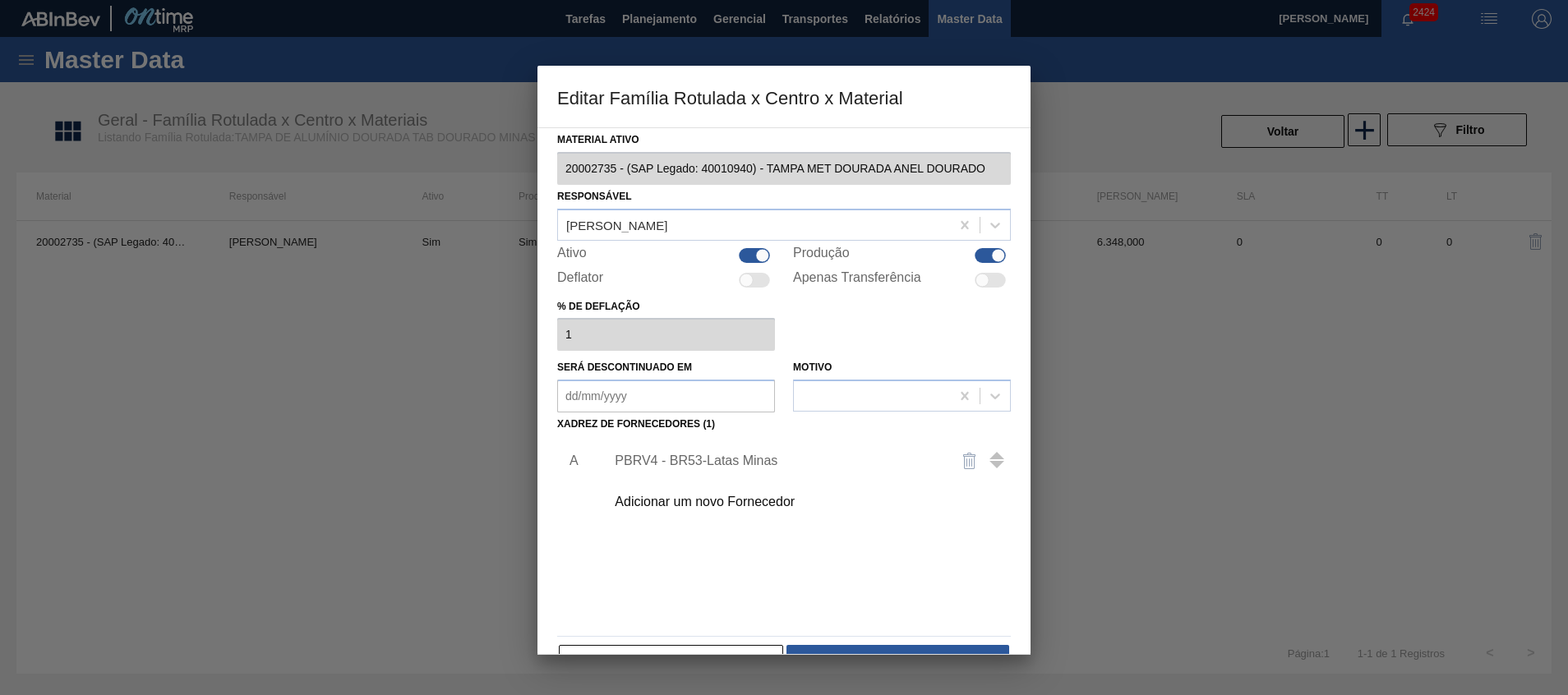
click at [1009, 169] on div "Material ativo 20002735 - (SAP Legado: 40010940) - TAMPA MET DOURADA ANEL DOURA…" at bounding box center [784, 391] width 493 height 528
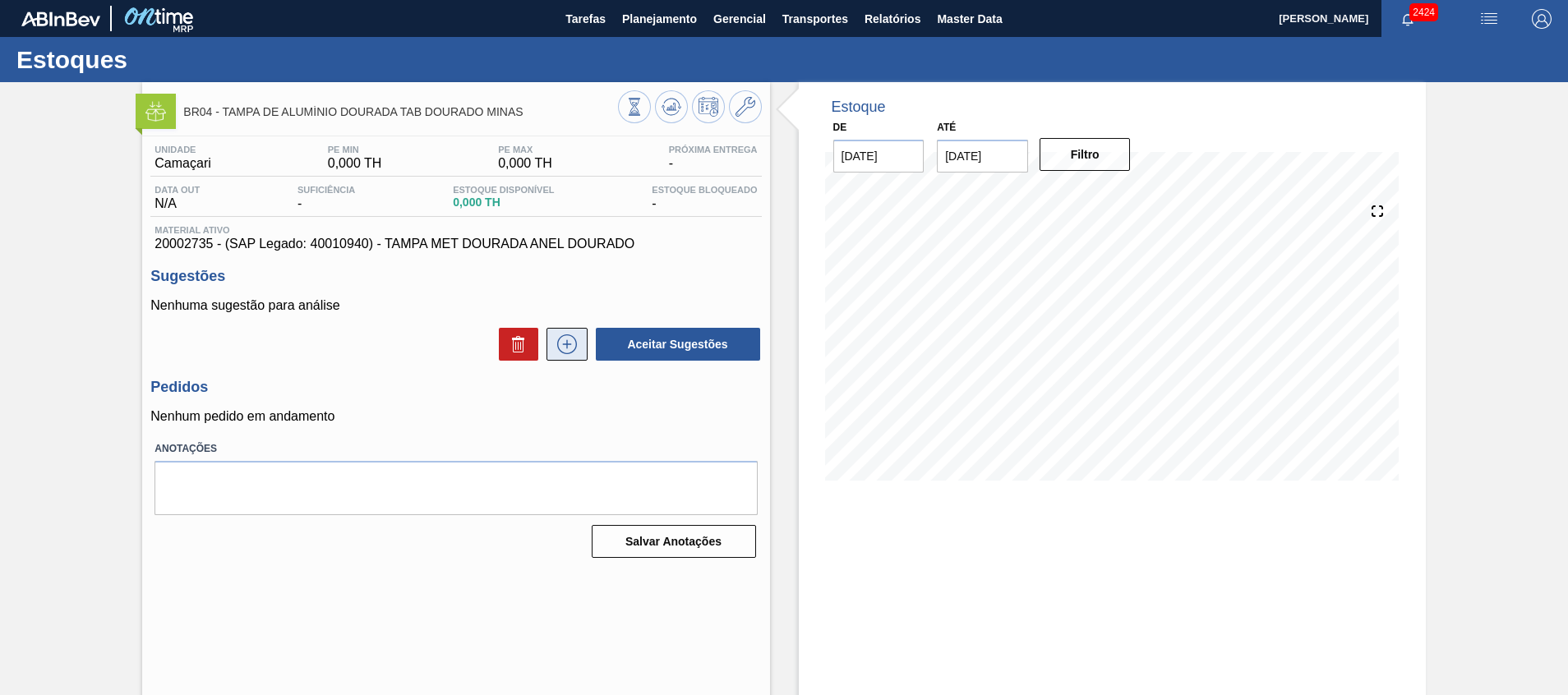
click at [557, 344] on icon at bounding box center [567, 344] width 20 height 20
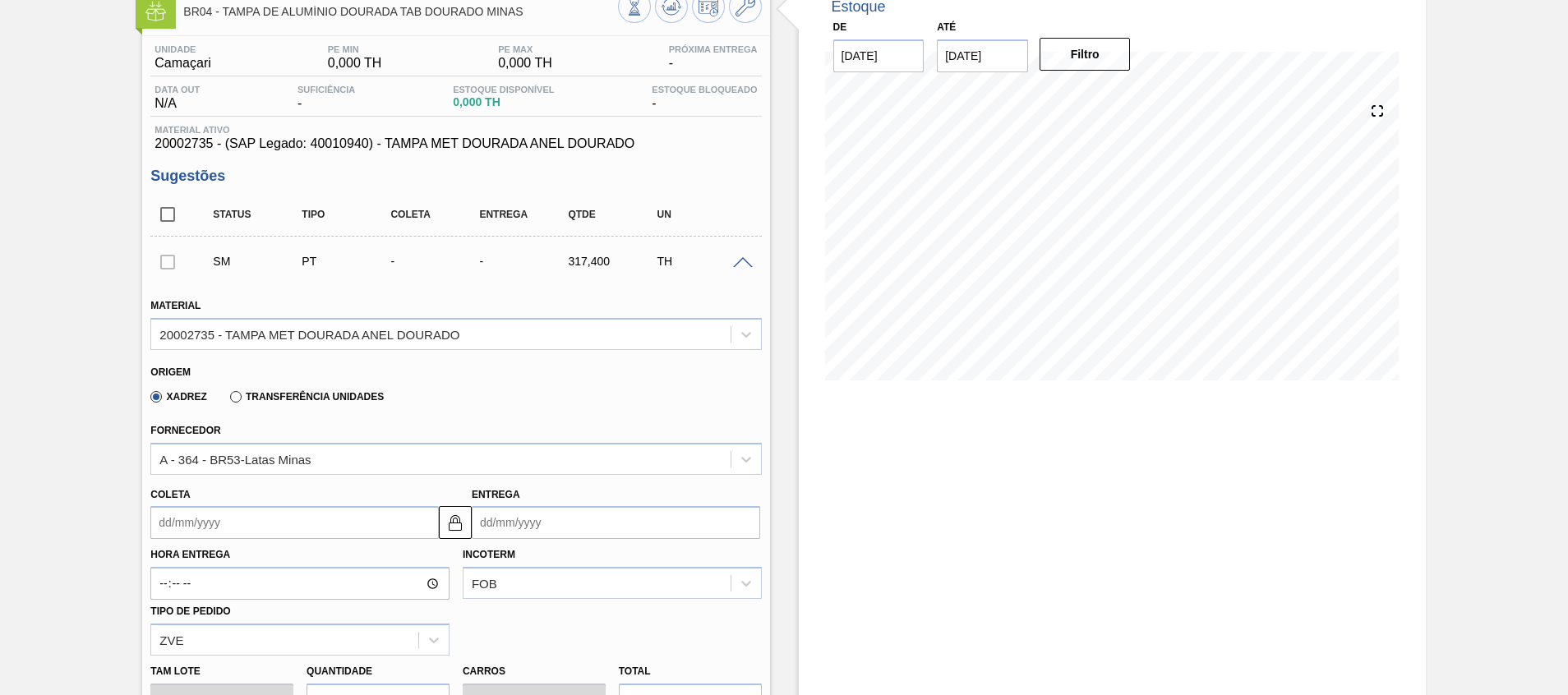
scroll to position [124, 0]
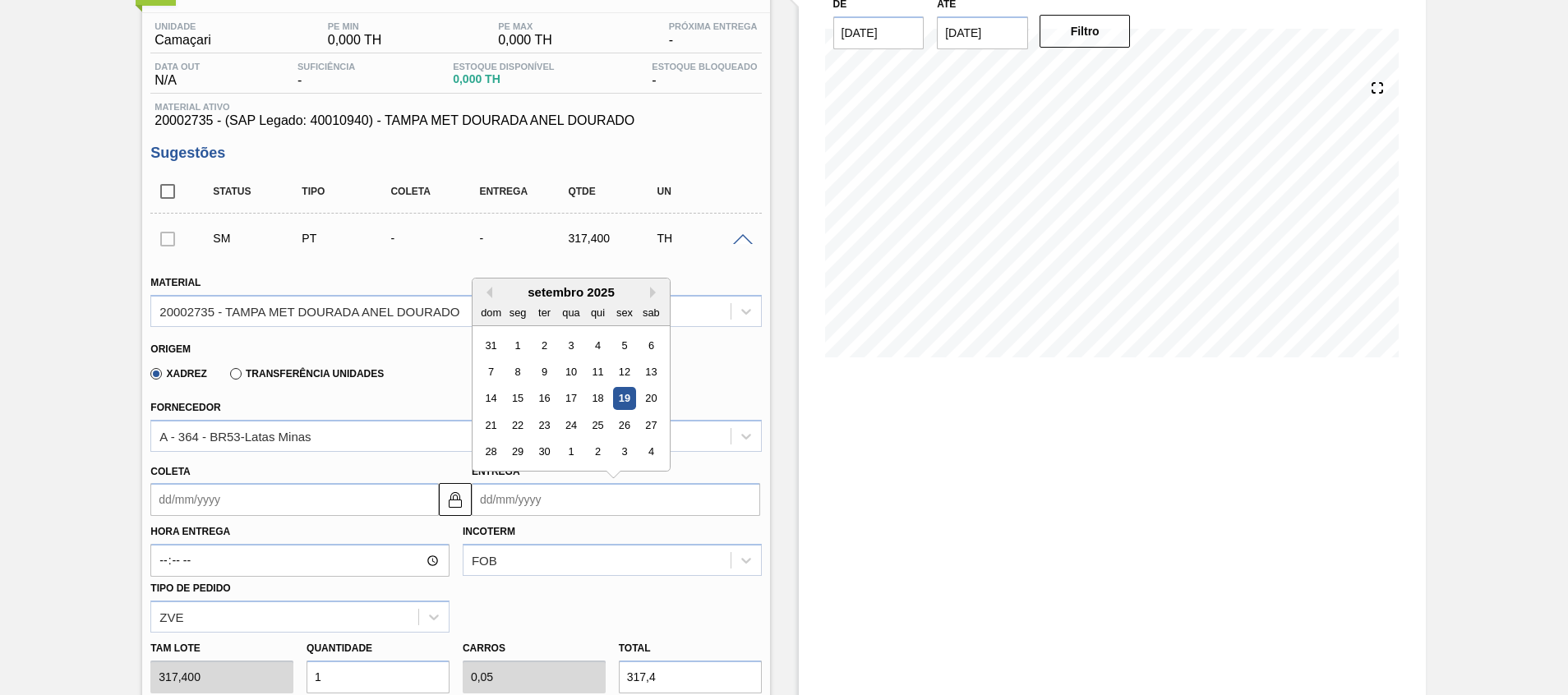
click at [528, 495] on input "Entrega" at bounding box center [616, 500] width 288 height 33
click at [654, 393] on div "20" at bounding box center [651, 398] width 23 height 23
type input "[DATE]"
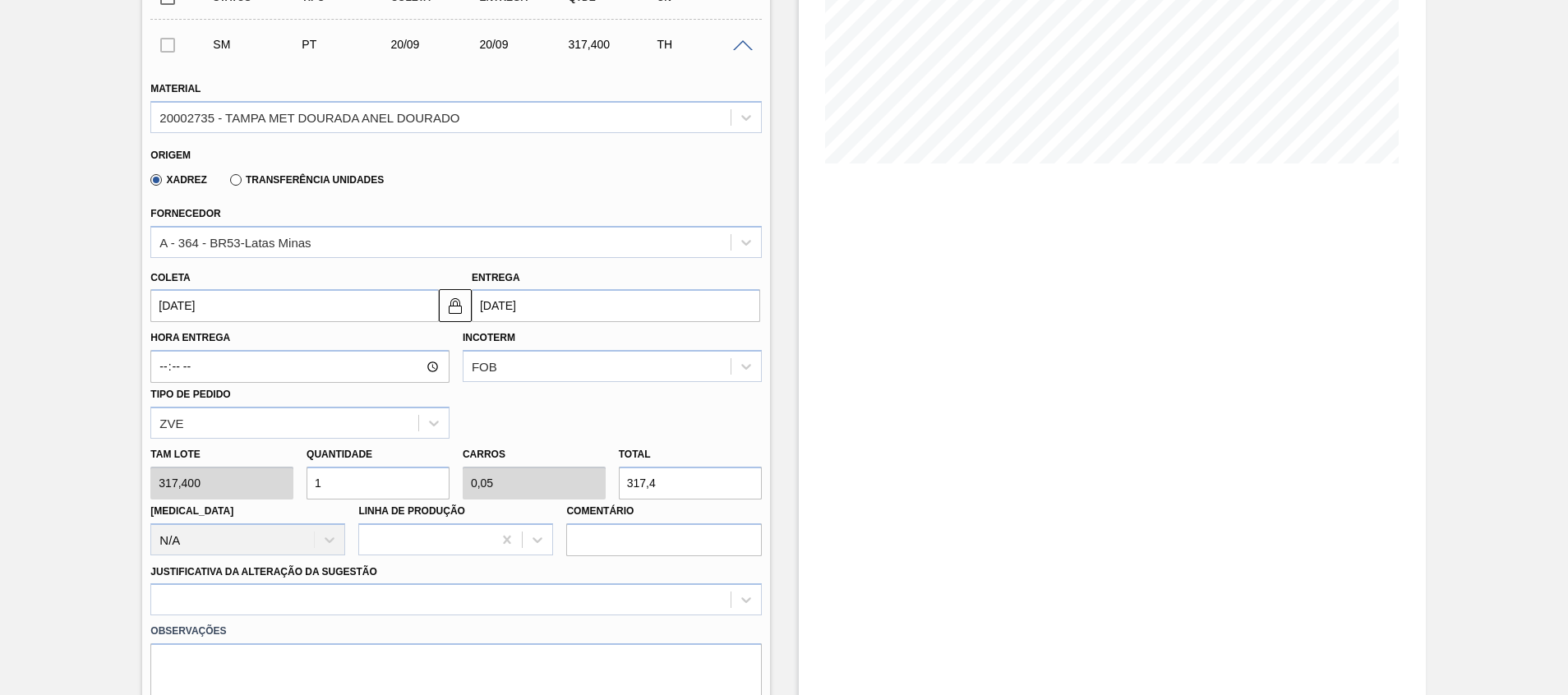
scroll to position [493, 0]
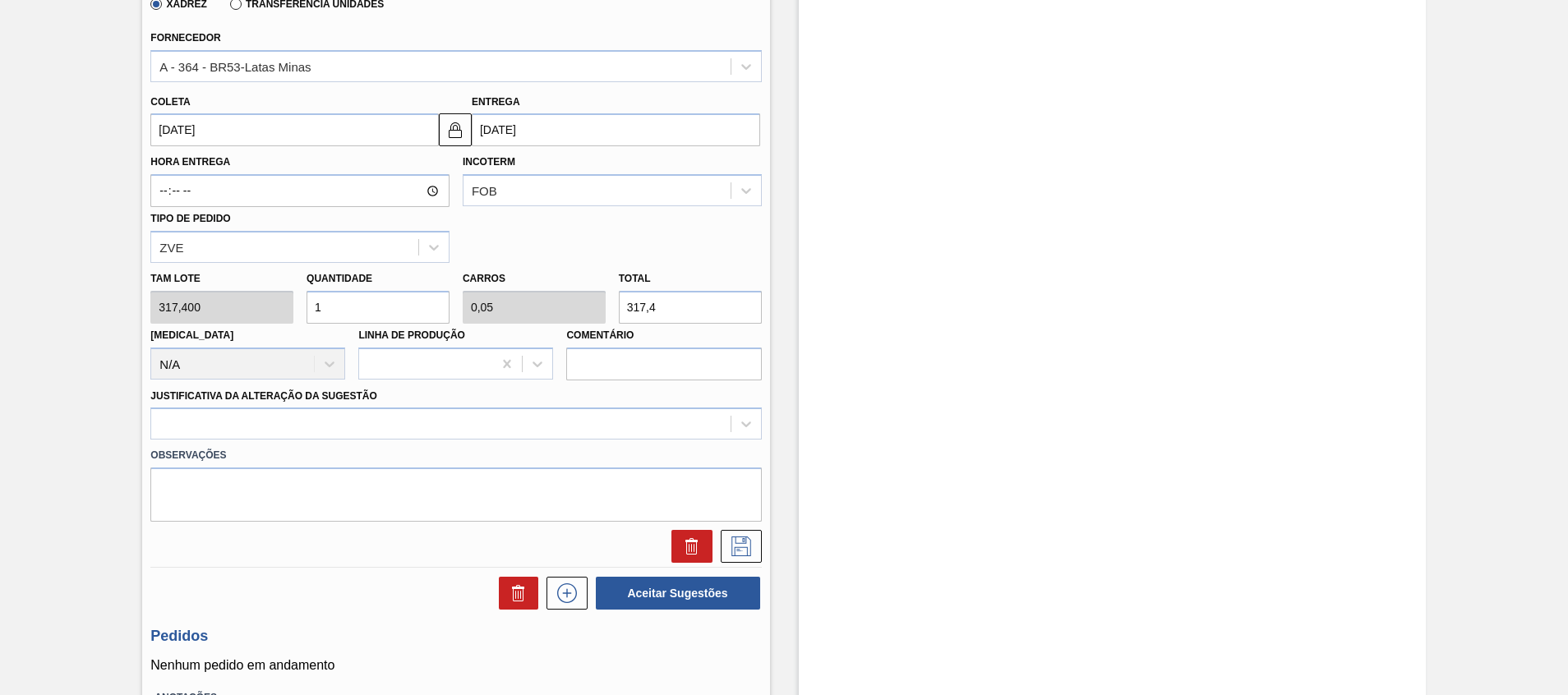
drag, startPoint x: 395, startPoint y: 316, endPoint x: 74, endPoint y: 241, distance: 329.6
click at [98, 276] on div "BR04 - [GEOGRAPHIC_DATA] DE ALUMÍNIO DOURADA TAB DOURADO MINAS Unidade Camaçari…" at bounding box center [784, 205] width 1568 height 1232
type input "2"
type input "0,1"
type input "634,8"
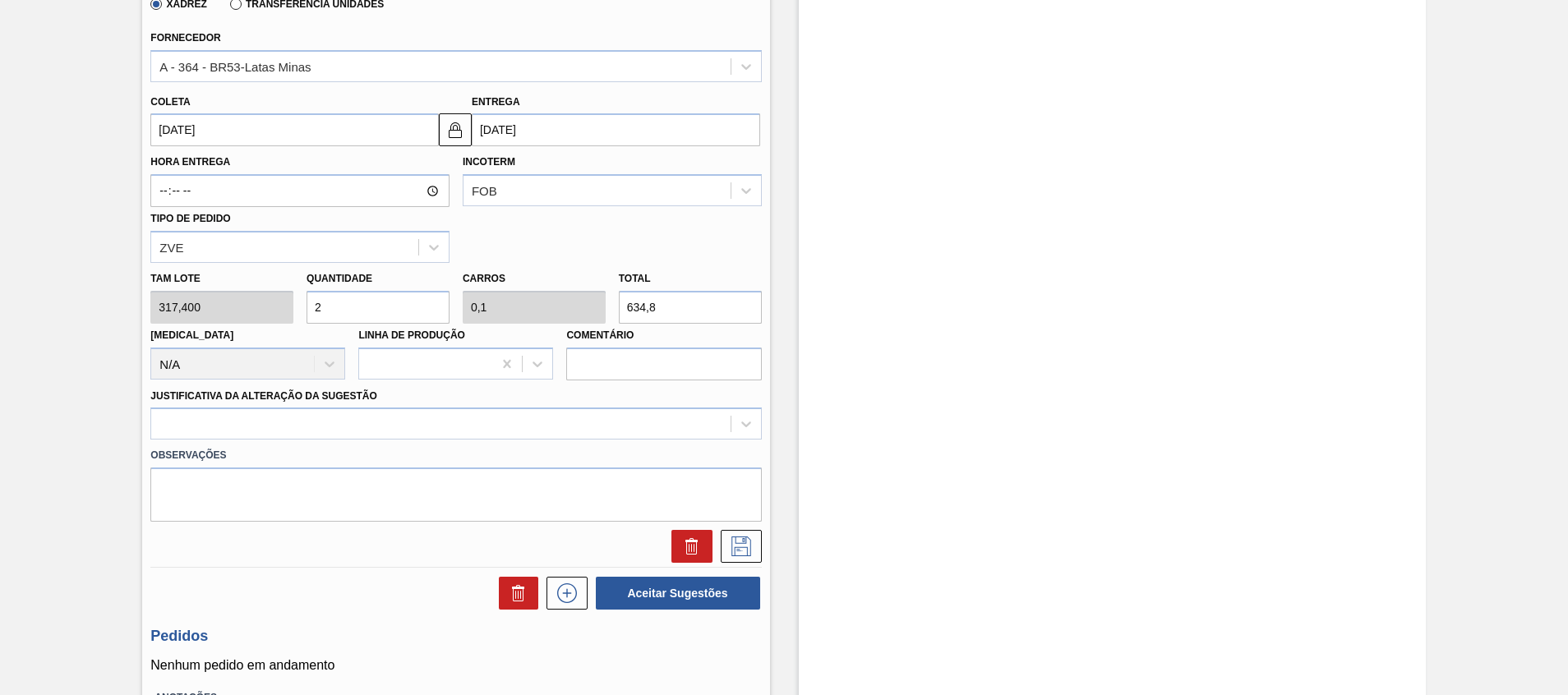
type input "20"
type input "1"
type input "6.348"
type input "20"
click at [404, 425] on div at bounding box center [440, 424] width 579 height 24
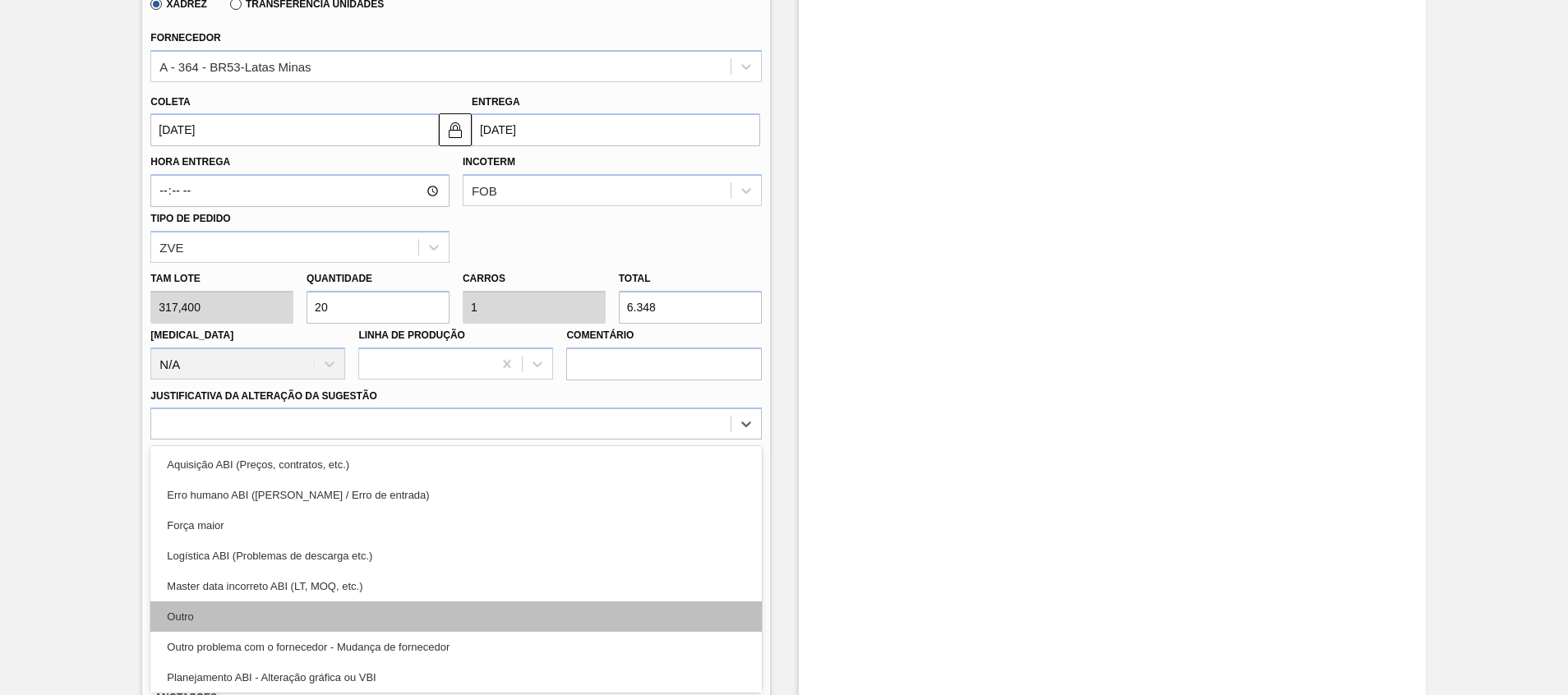
drag, startPoint x: 408, startPoint y: 599, endPoint x: 412, endPoint y: 607, distance: 8.9
click at [412, 607] on div "Aquisição ABI (Preços, contratos, etc.) Erro humano ABI (Cálculo / Erro de entr…" at bounding box center [455, 569] width 611 height 246
click at [412, 607] on div "Outro" at bounding box center [455, 616] width 611 height 30
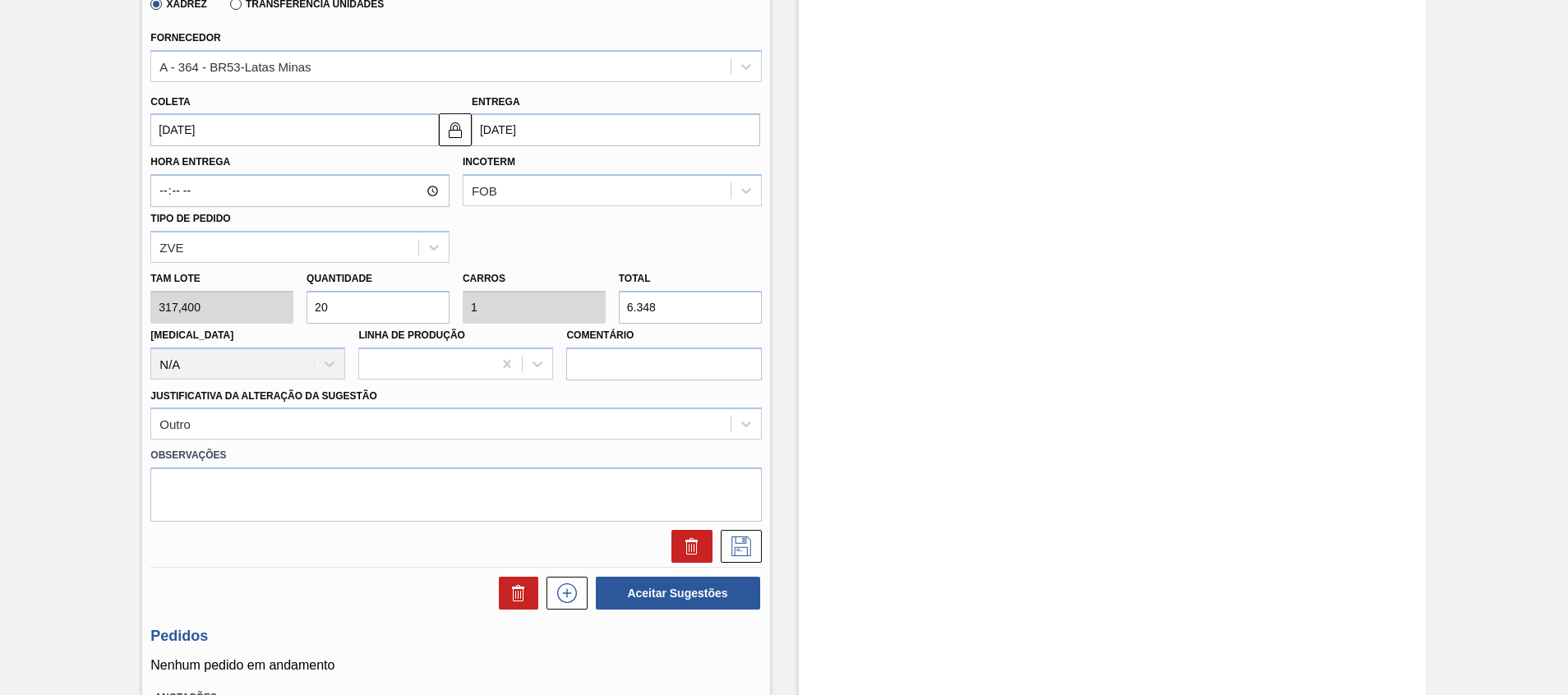
click at [717, 546] on div at bounding box center [737, 546] width 49 height 33
click at [747, 546] on icon at bounding box center [741, 546] width 26 height 20
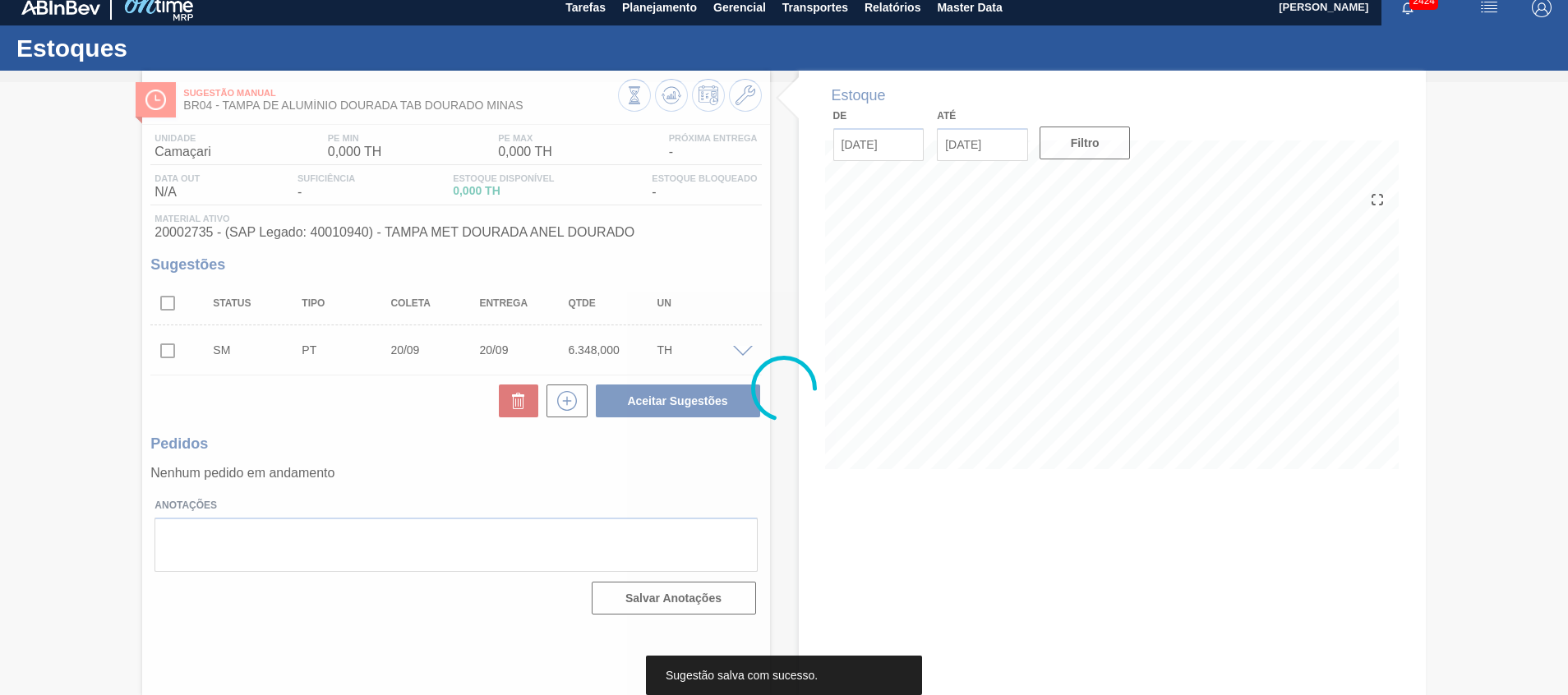
scroll to position [12, 0]
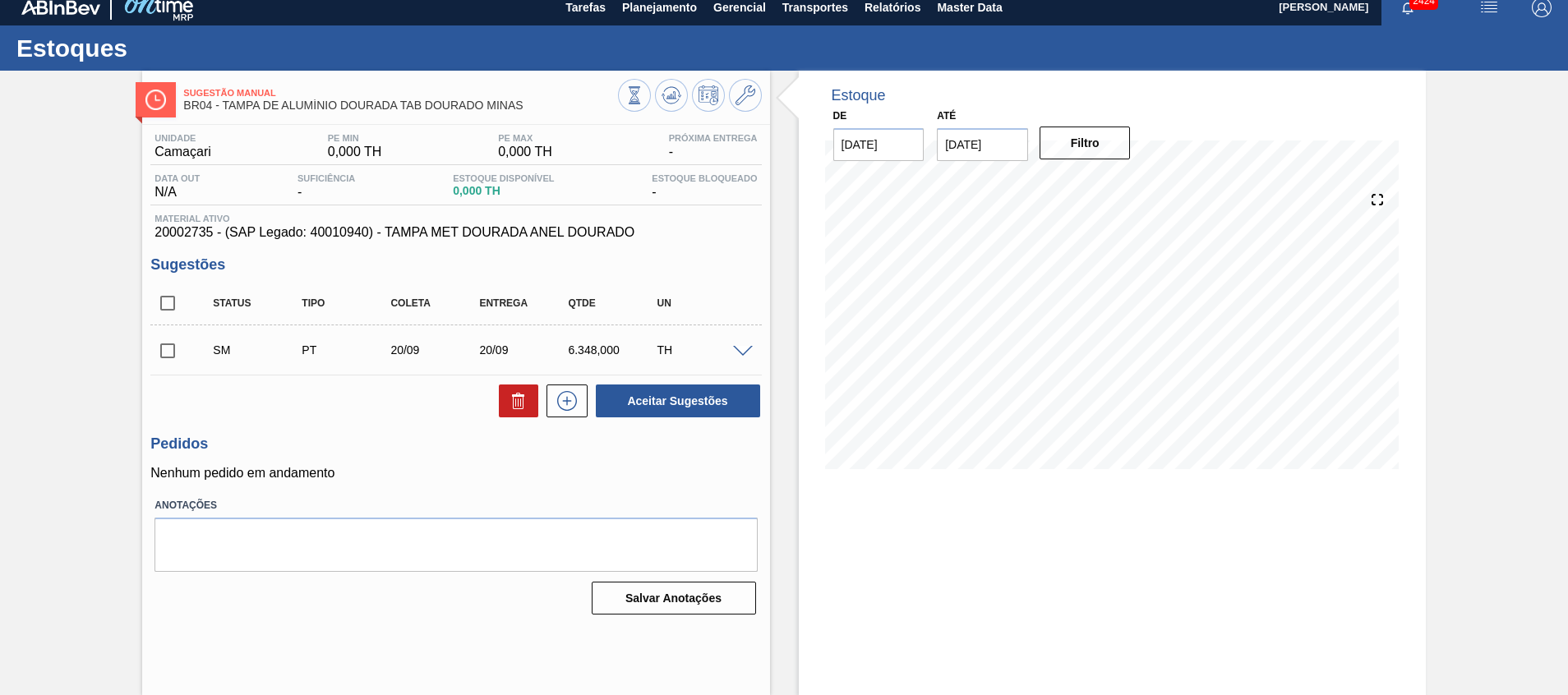
click at [177, 356] on input "checkbox" at bounding box center [167, 350] width 34 height 34
click at [616, 396] on button "Aceitar Sugestões" at bounding box center [677, 400] width 165 height 33
checkbox input "false"
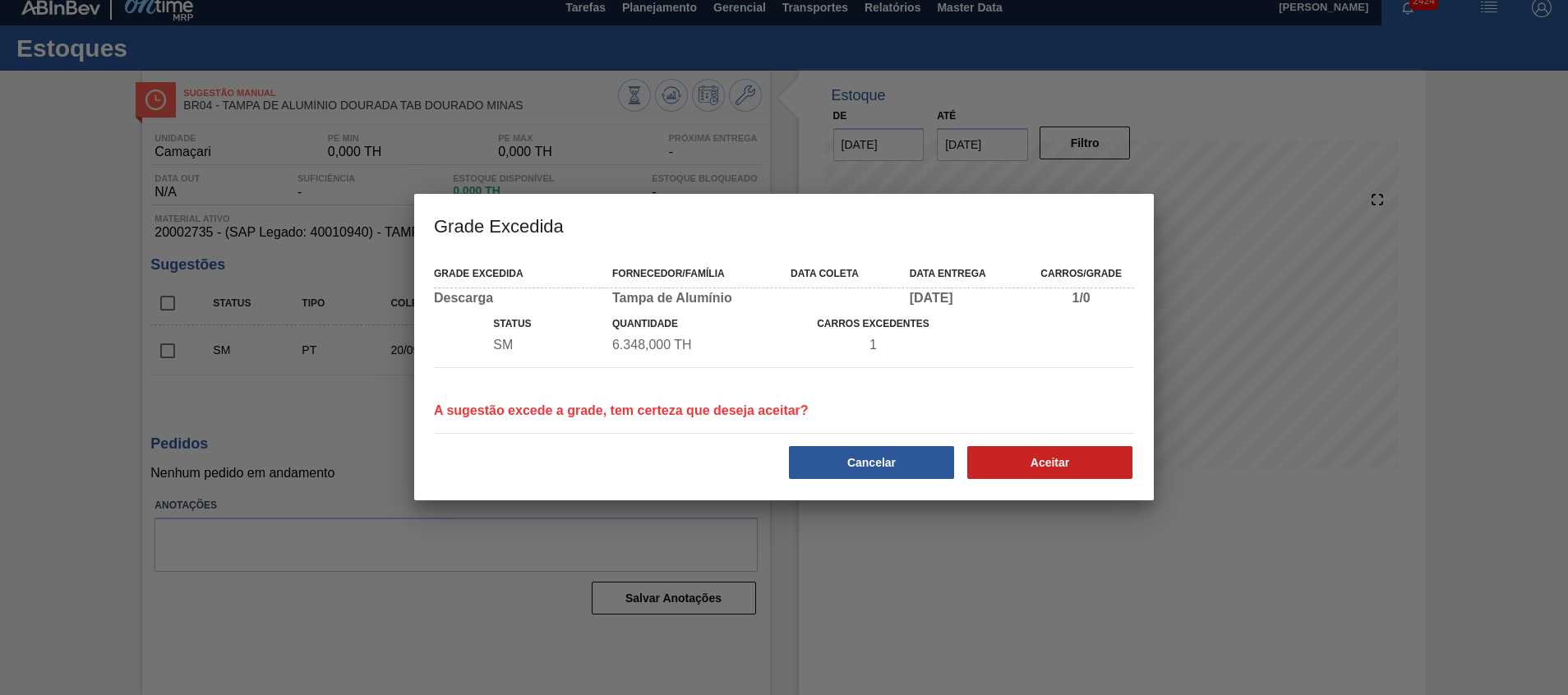
click at [1022, 486] on div "Grade Excedida Fornecedor/Família Data coleta Data entrega Carros/Grade Descarg…" at bounding box center [784, 378] width 739 height 245
click at [1030, 464] on button "Aceitar" at bounding box center [1050, 462] width 165 height 33
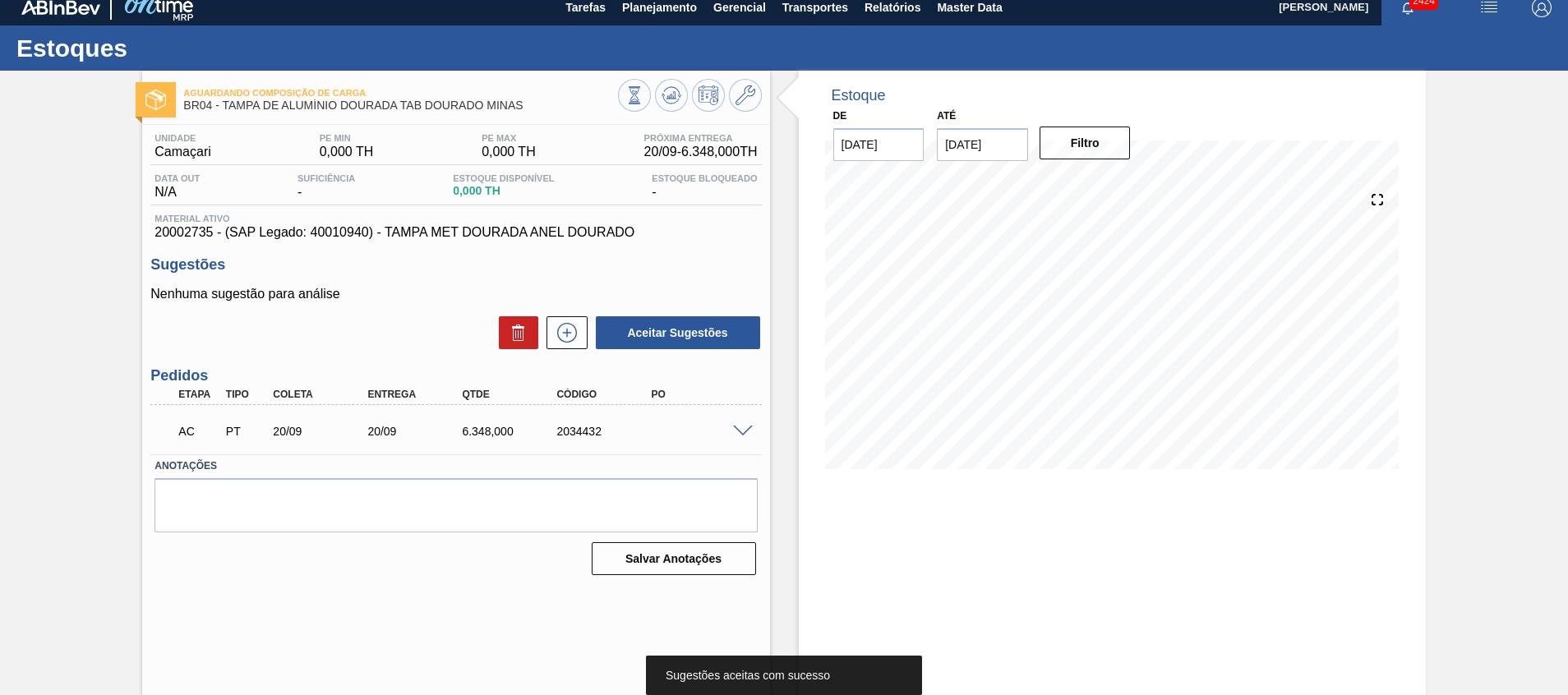
click at [738, 437] on div "AC PT 20/09 20/09 6.348,000 2034432" at bounding box center [455, 429] width 611 height 41
click at [735, 433] on span at bounding box center [743, 432] width 20 height 13
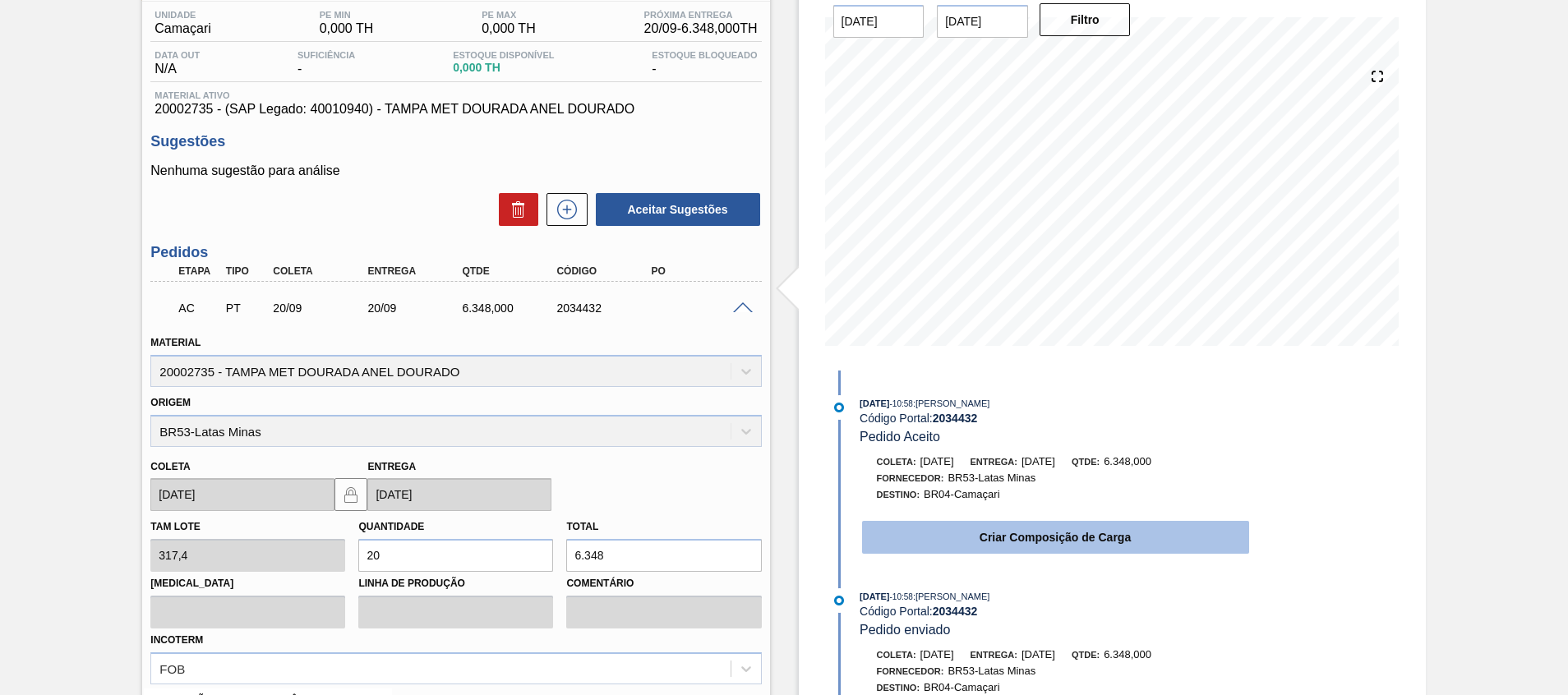
click at [938, 538] on button "Criar Composição de Carga" at bounding box center [1055, 537] width 387 height 33
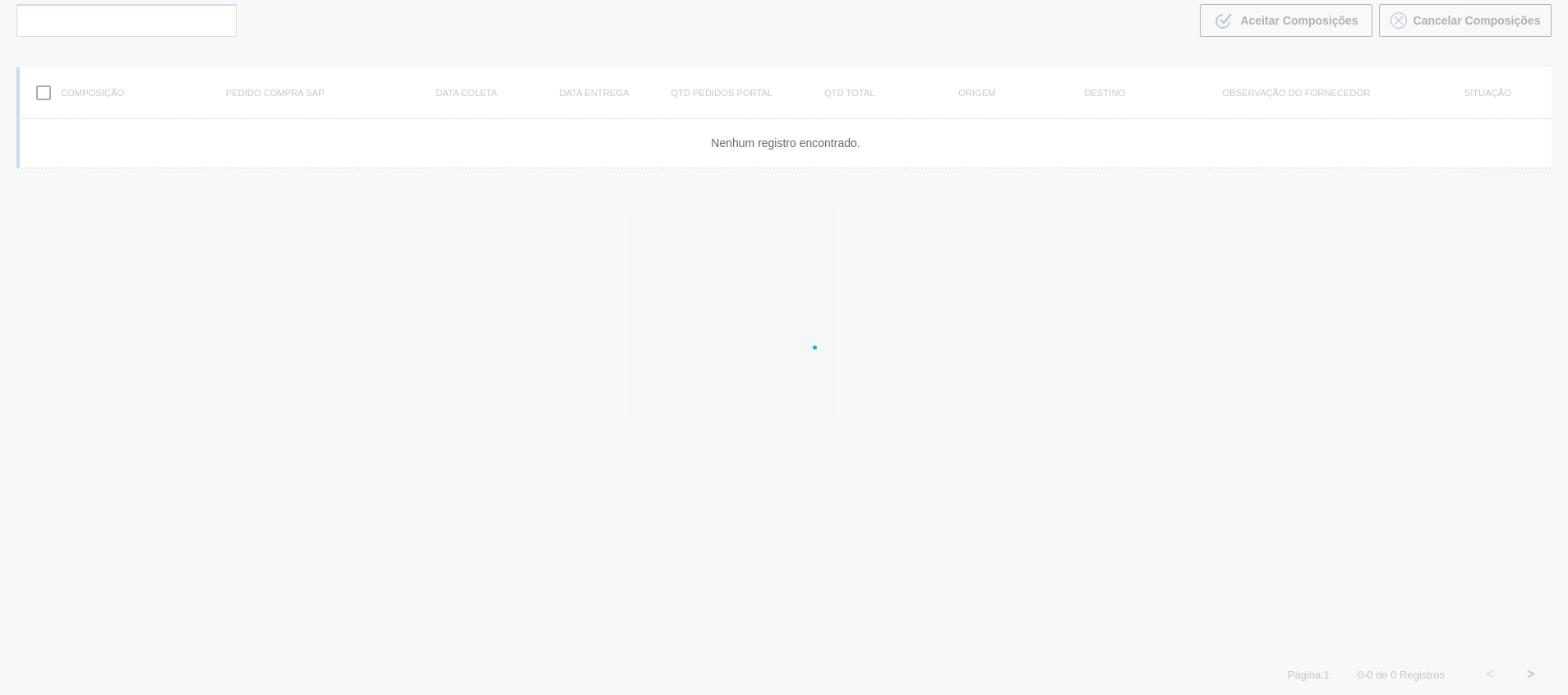
scroll to position [119, 0]
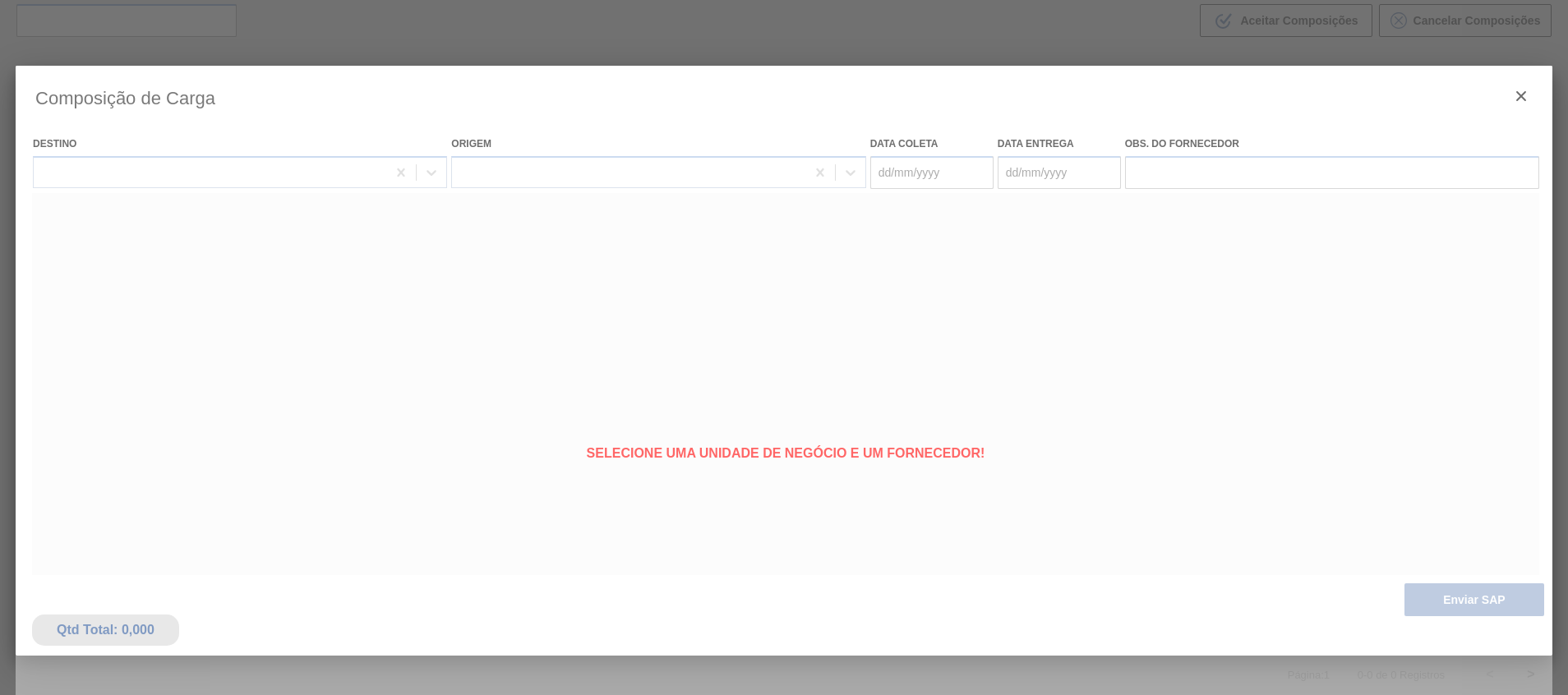
type coleta "[DATE]"
type entrega "[DATE]"
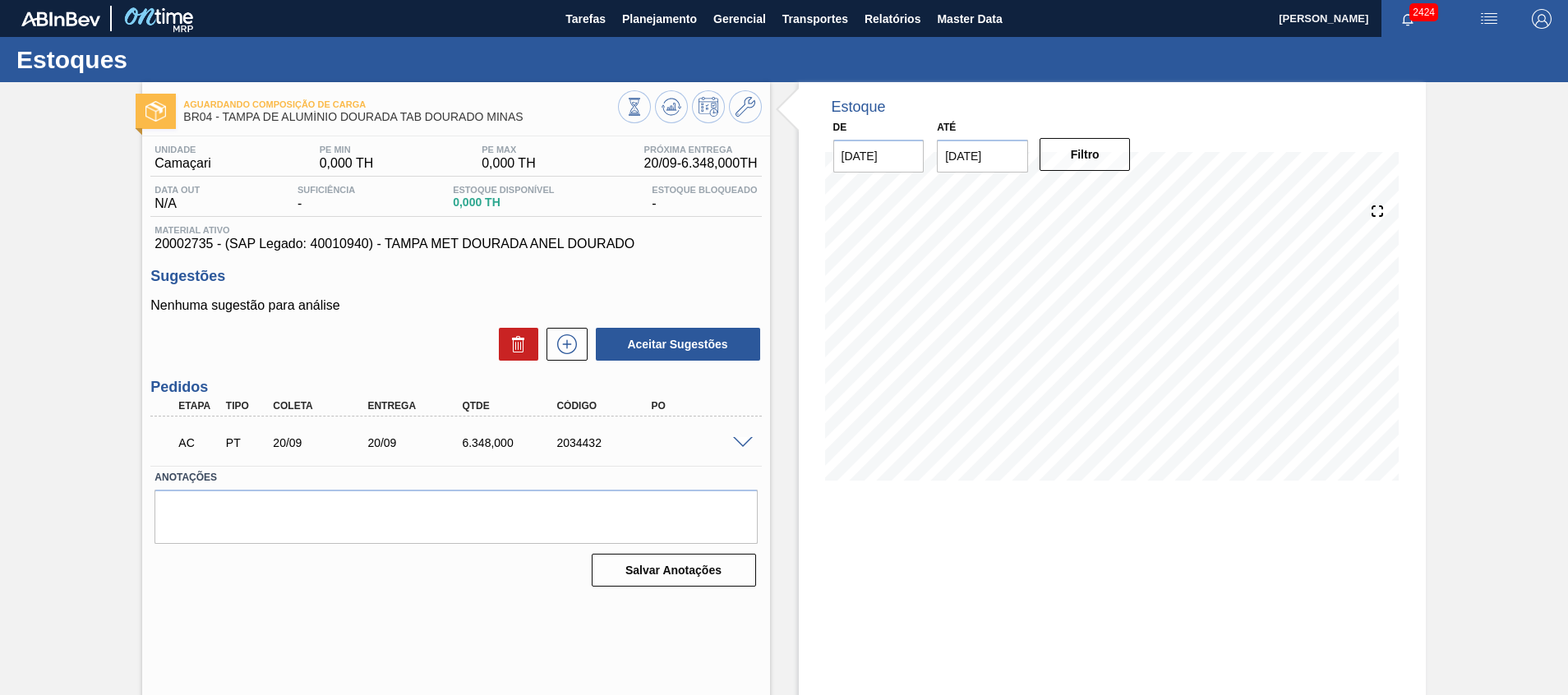
click at [733, 447] on span at bounding box center [743, 443] width 20 height 13
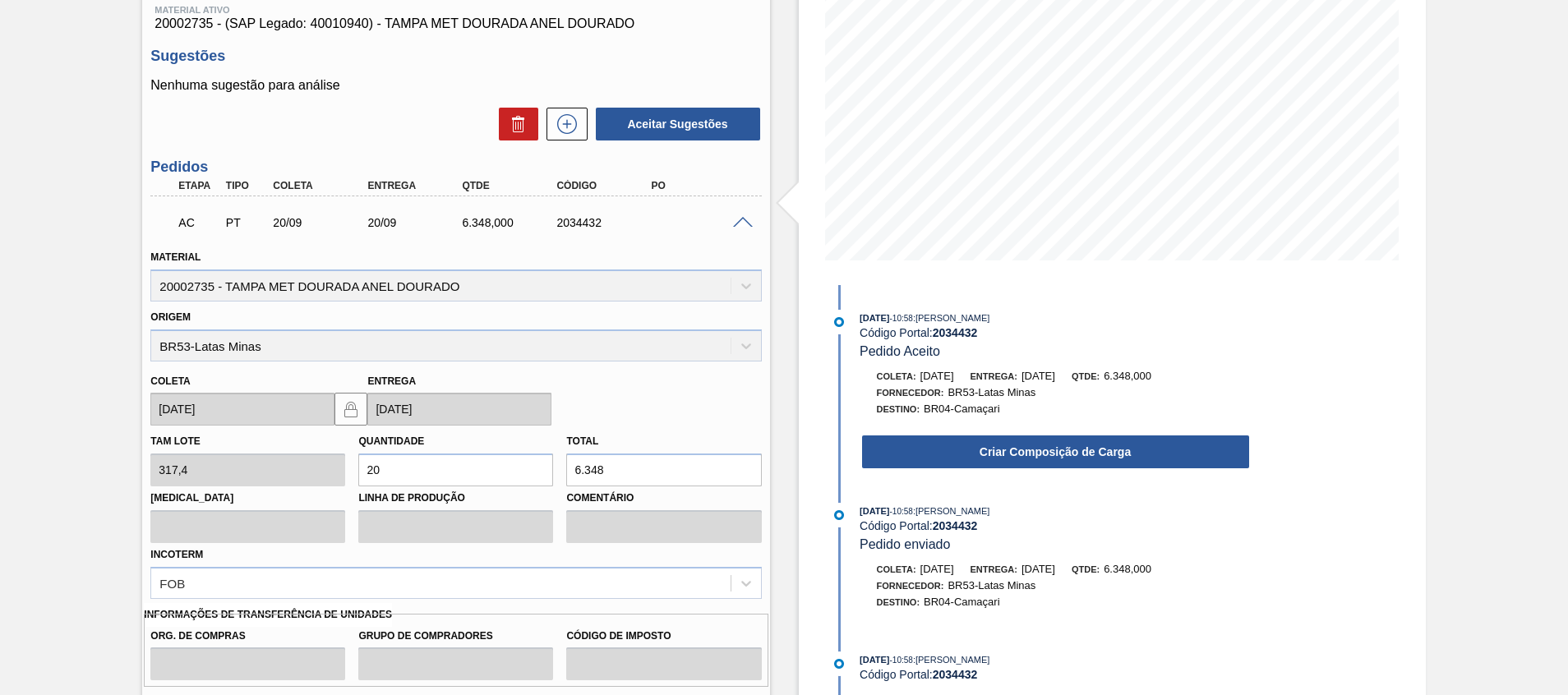
scroll to position [392, 0]
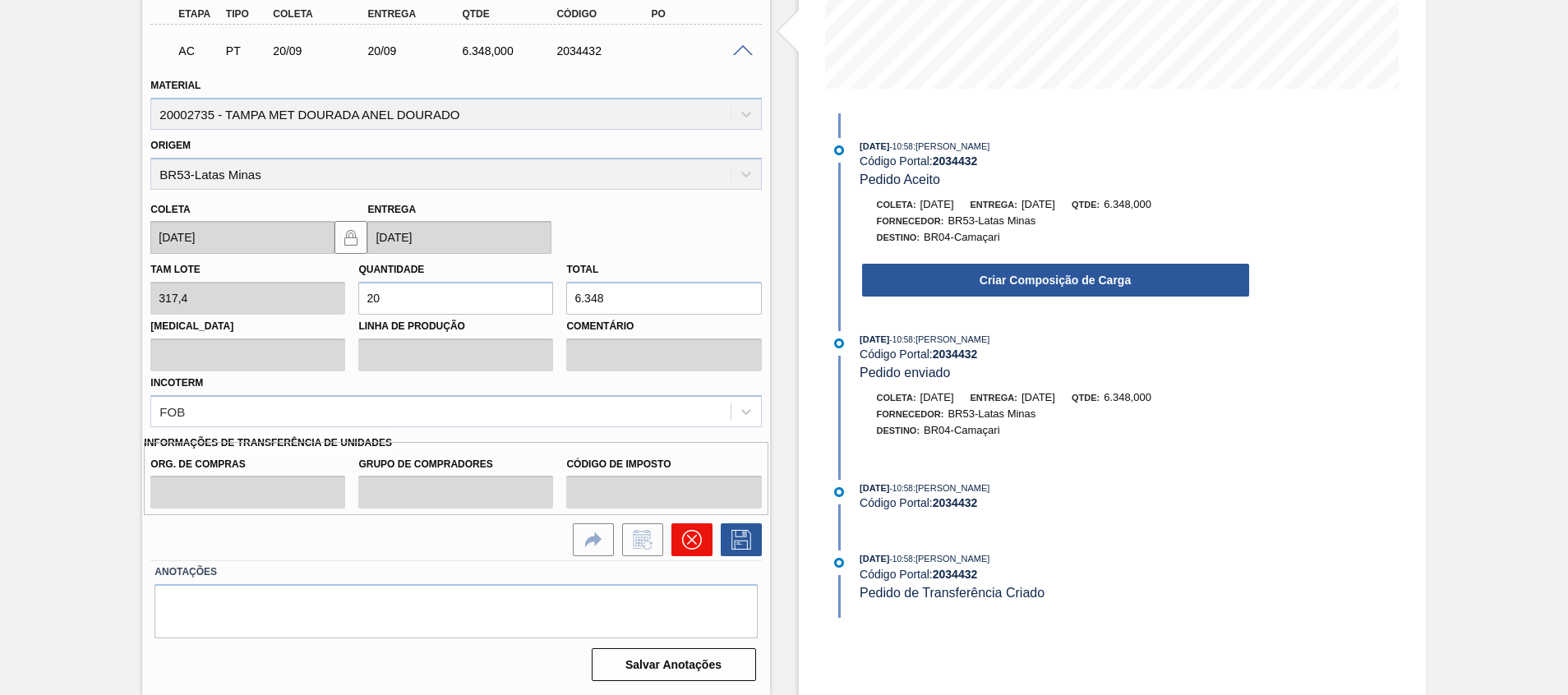
click at [688, 550] on button at bounding box center [692, 540] width 41 height 33
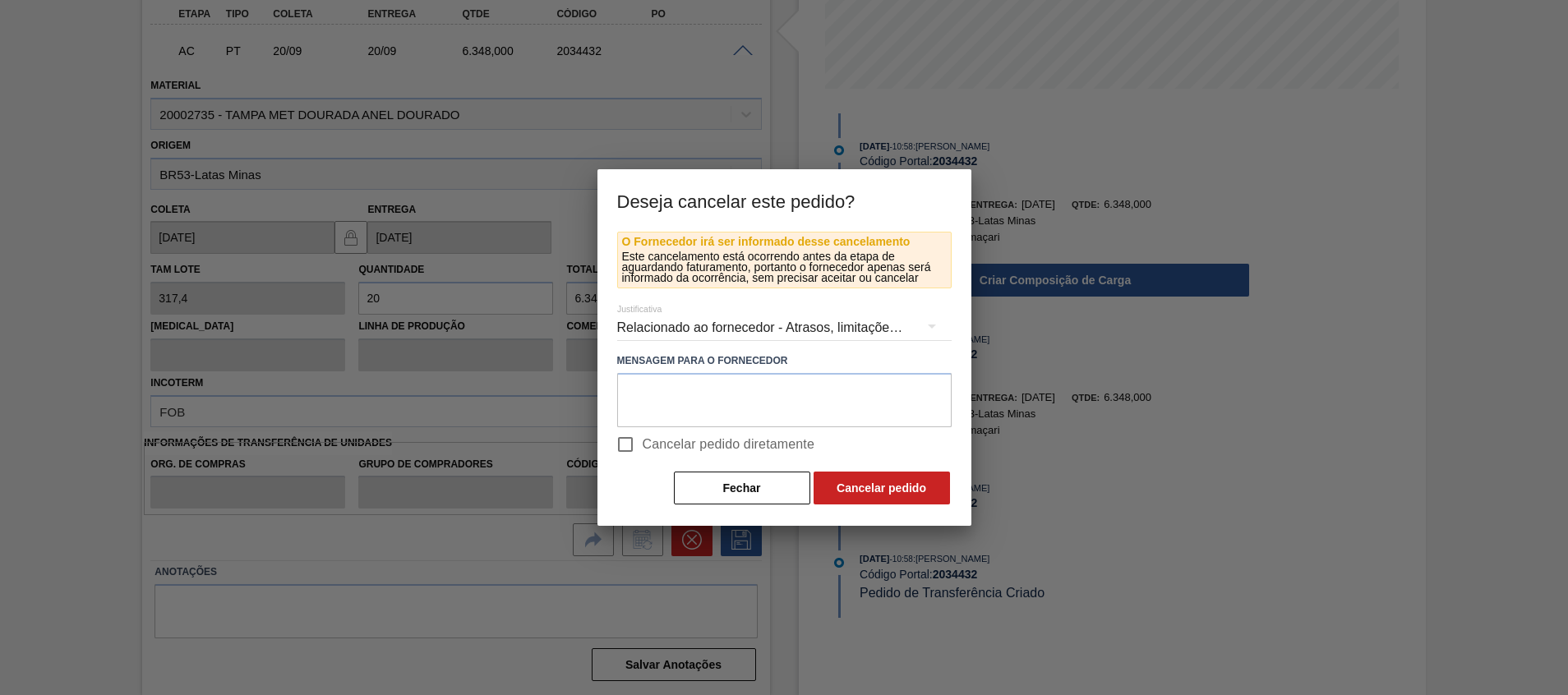
click at [692, 438] on span "Cancelar pedido diretamente" at bounding box center [728, 444] width 173 height 20
click at [642, 438] on input "Cancelar pedido diretamente" at bounding box center [625, 444] width 34 height 34
checkbox input "true"
click at [837, 490] on button "Cancelar pedido" at bounding box center [881, 488] width 136 height 33
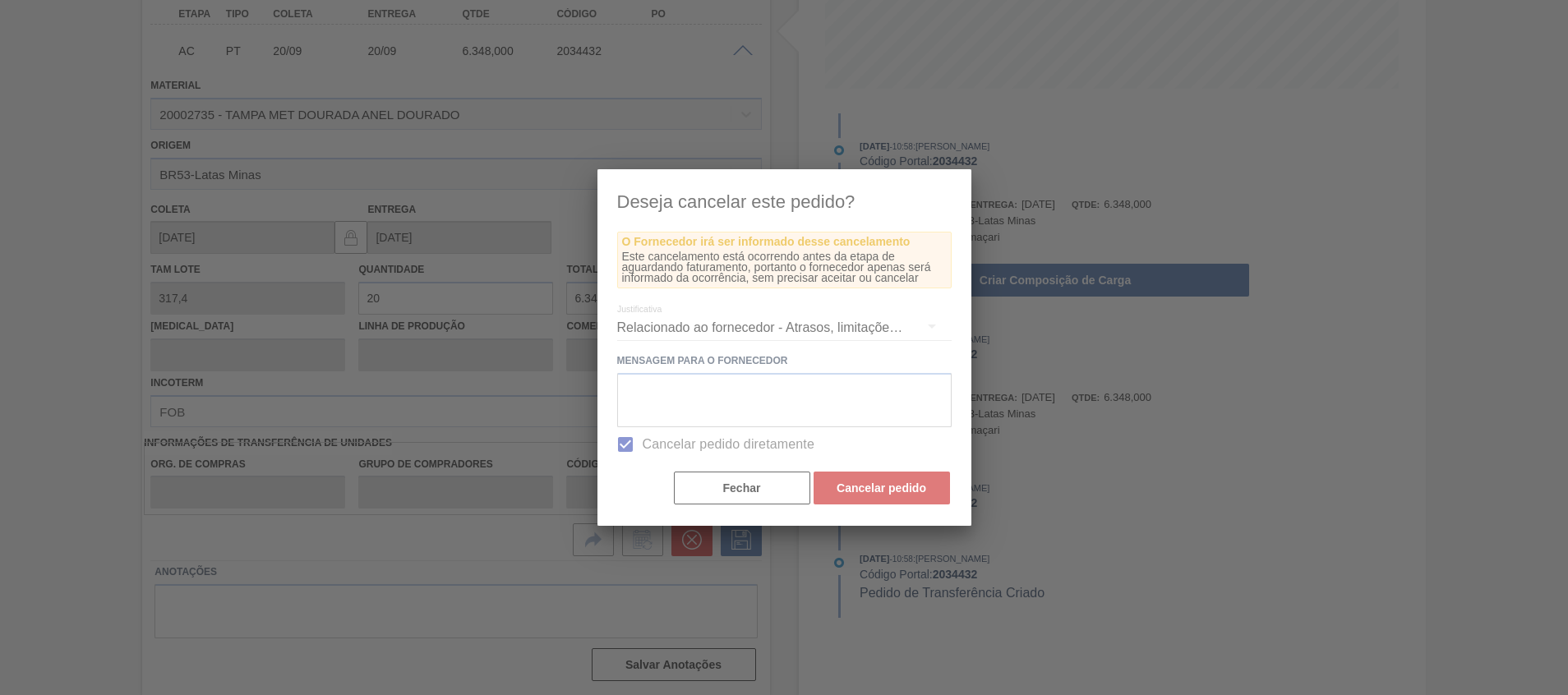
scroll to position [12, 0]
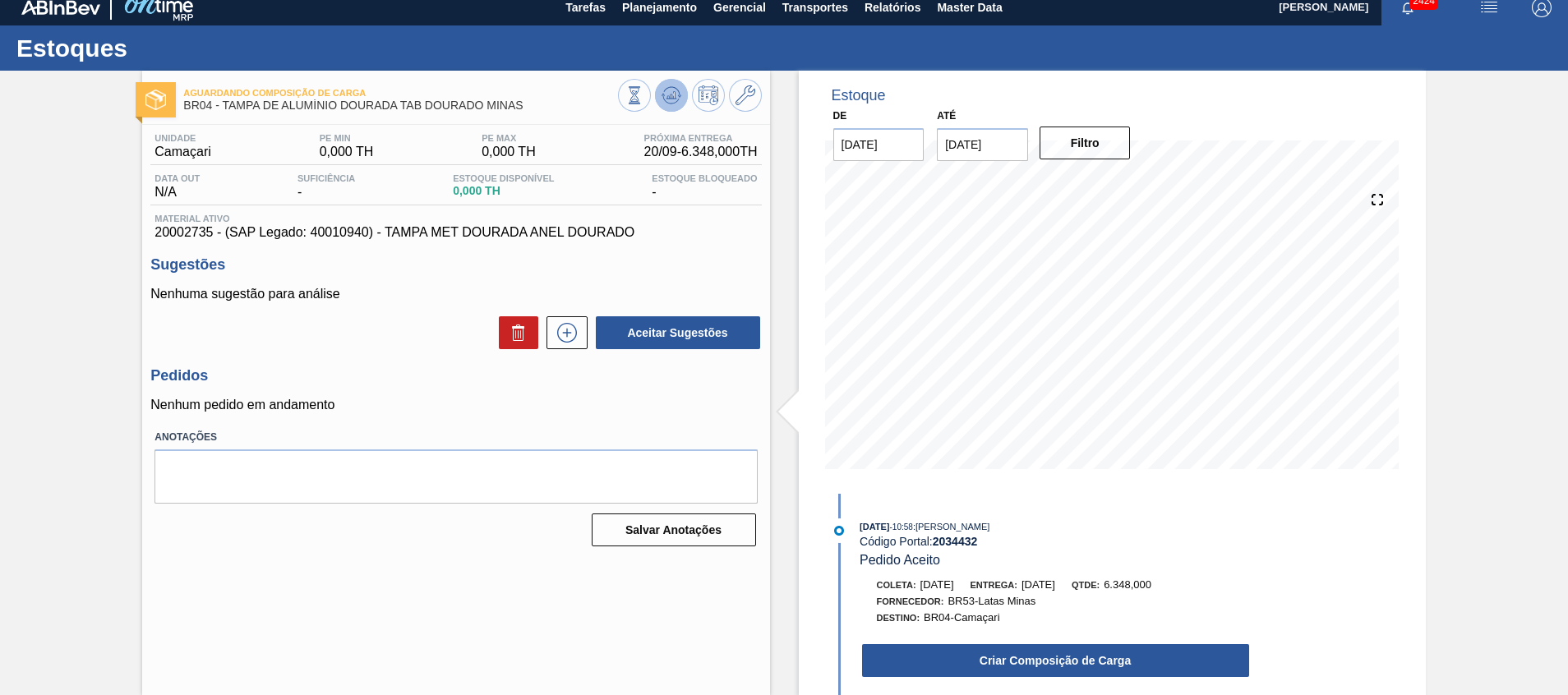
click at [667, 94] on icon at bounding box center [672, 95] width 20 height 20
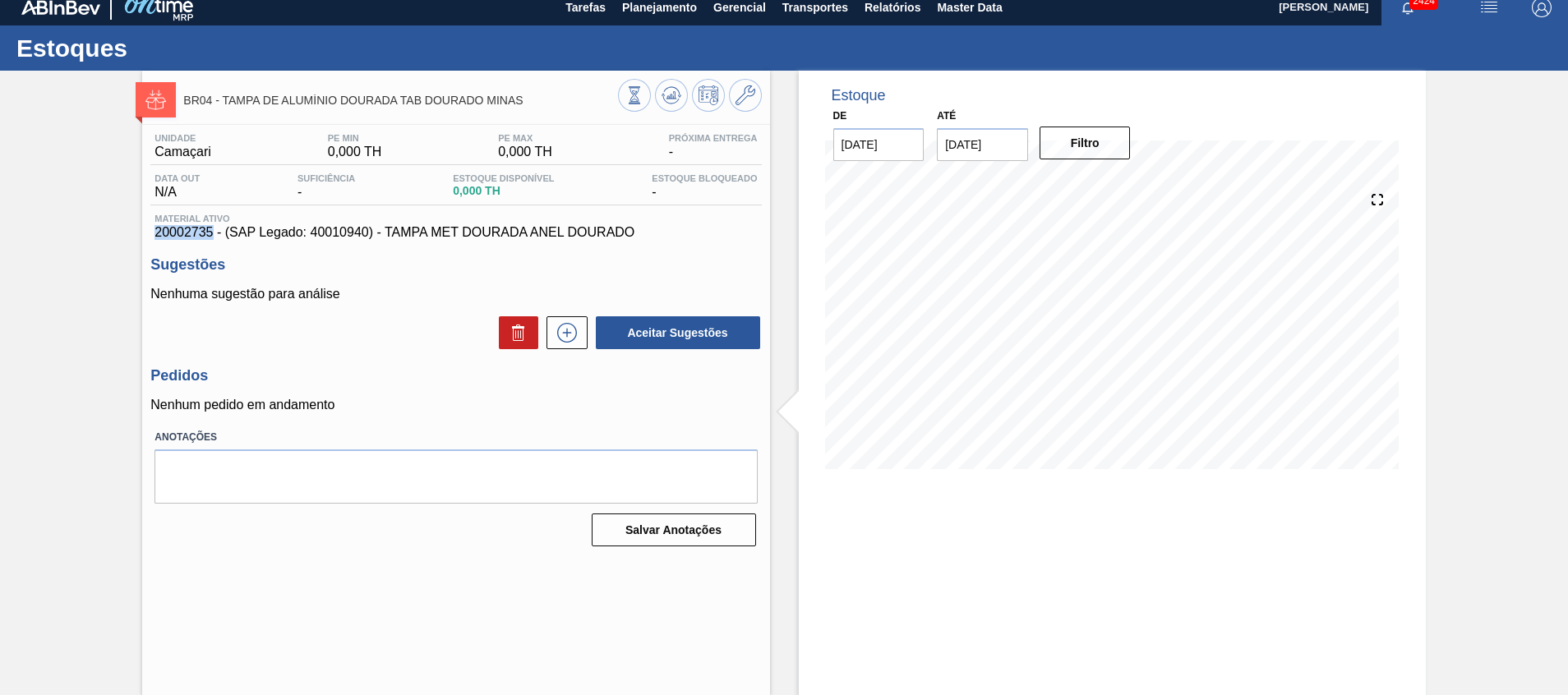
drag, startPoint x: 147, startPoint y: 232, endPoint x: 214, endPoint y: 233, distance: 67.0
click at [214, 233] on div "Unidade Camaçari PE MIN 0,000 TH PE MAX 0,000 TH Próxima Entrega - Data out N/A…" at bounding box center [455, 339] width 627 height 428
copy span "20002735"
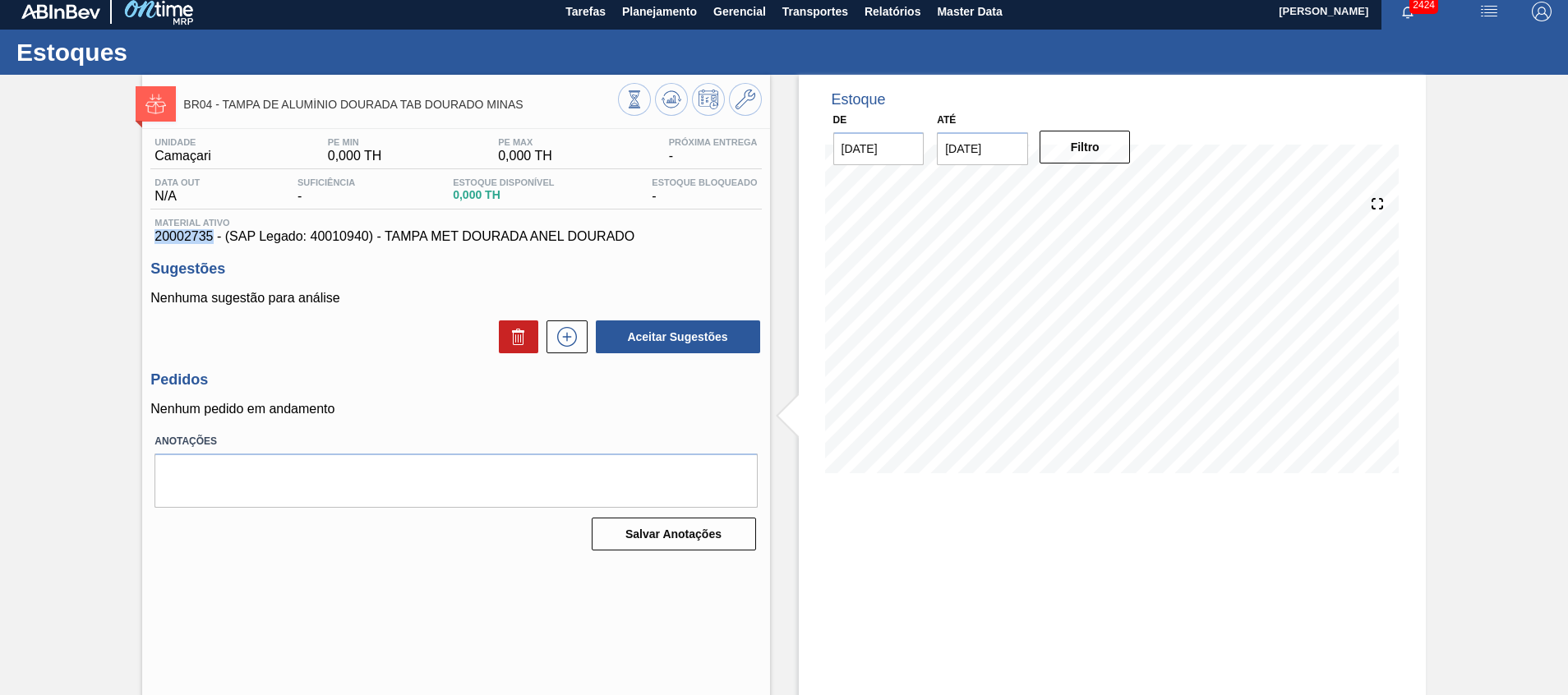
scroll to position [0, 0]
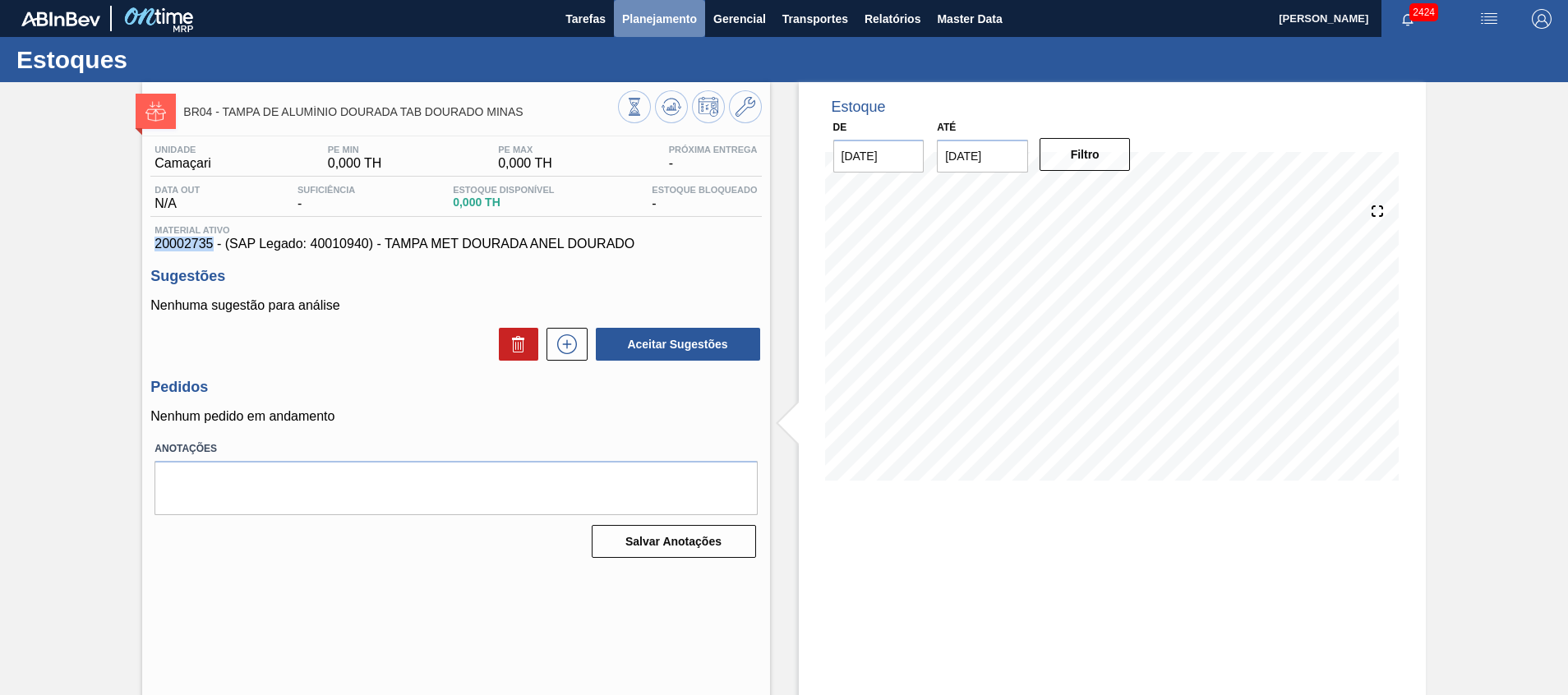
click at [647, 24] on span "Planejamento" at bounding box center [660, 19] width 75 height 20
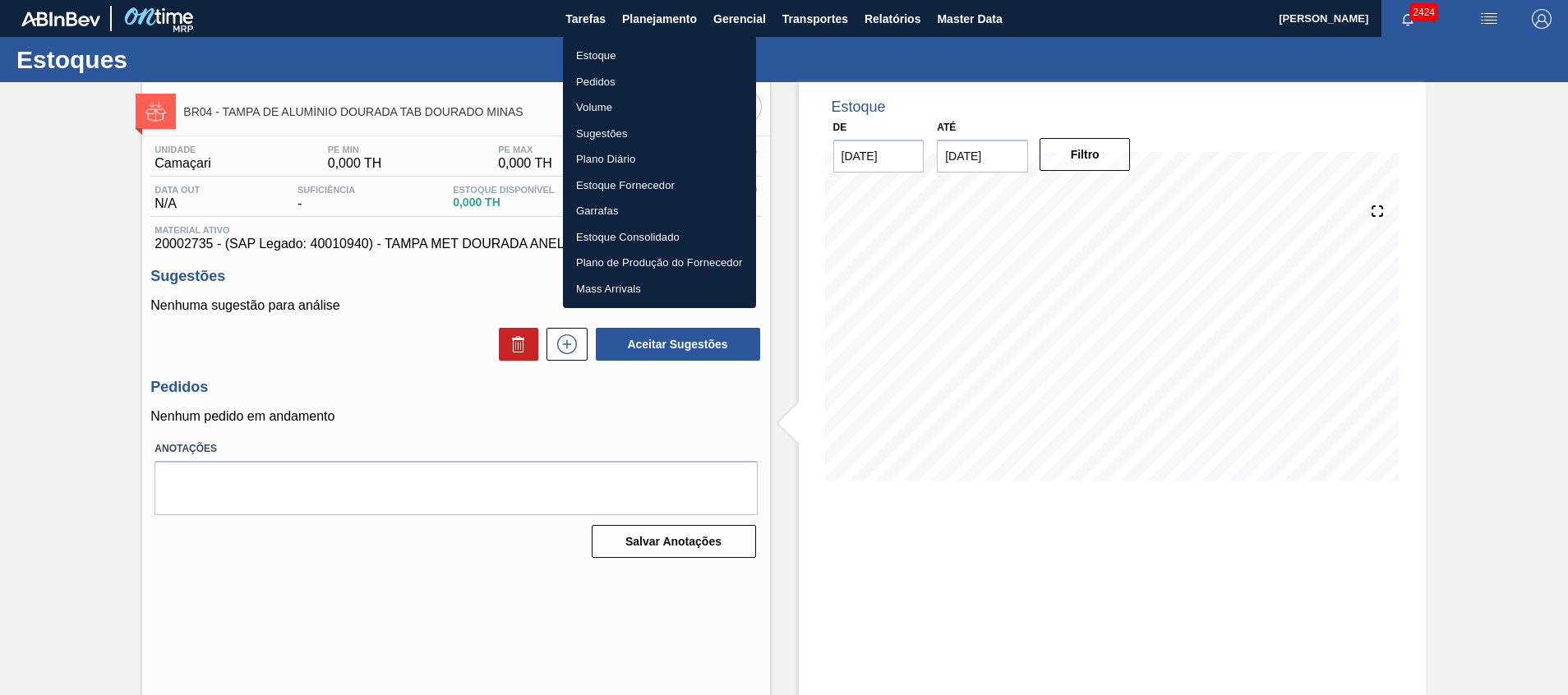
click at [645, 41] on ul "Estoque Pedidos Volume Sugestões Plano Diário Estoque Fornecedor Garrafas Estoq…" at bounding box center [659, 172] width 193 height 272
click at [640, 53] on li "Estoque" at bounding box center [659, 55] width 193 height 26
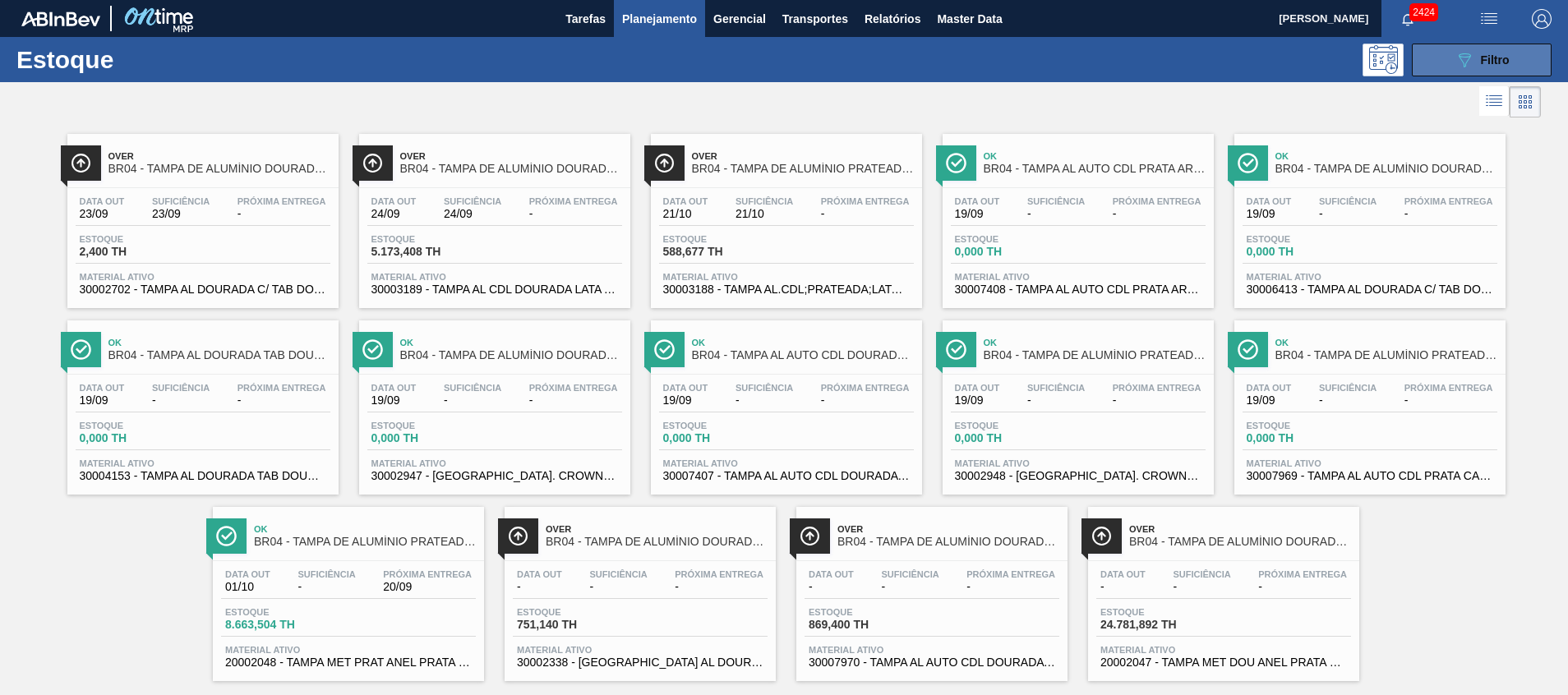
click at [1456, 73] on button "089F7B8B-B2A5-4AFE-B5C0-19BA573D28AC Filtro" at bounding box center [1481, 59] width 140 height 33
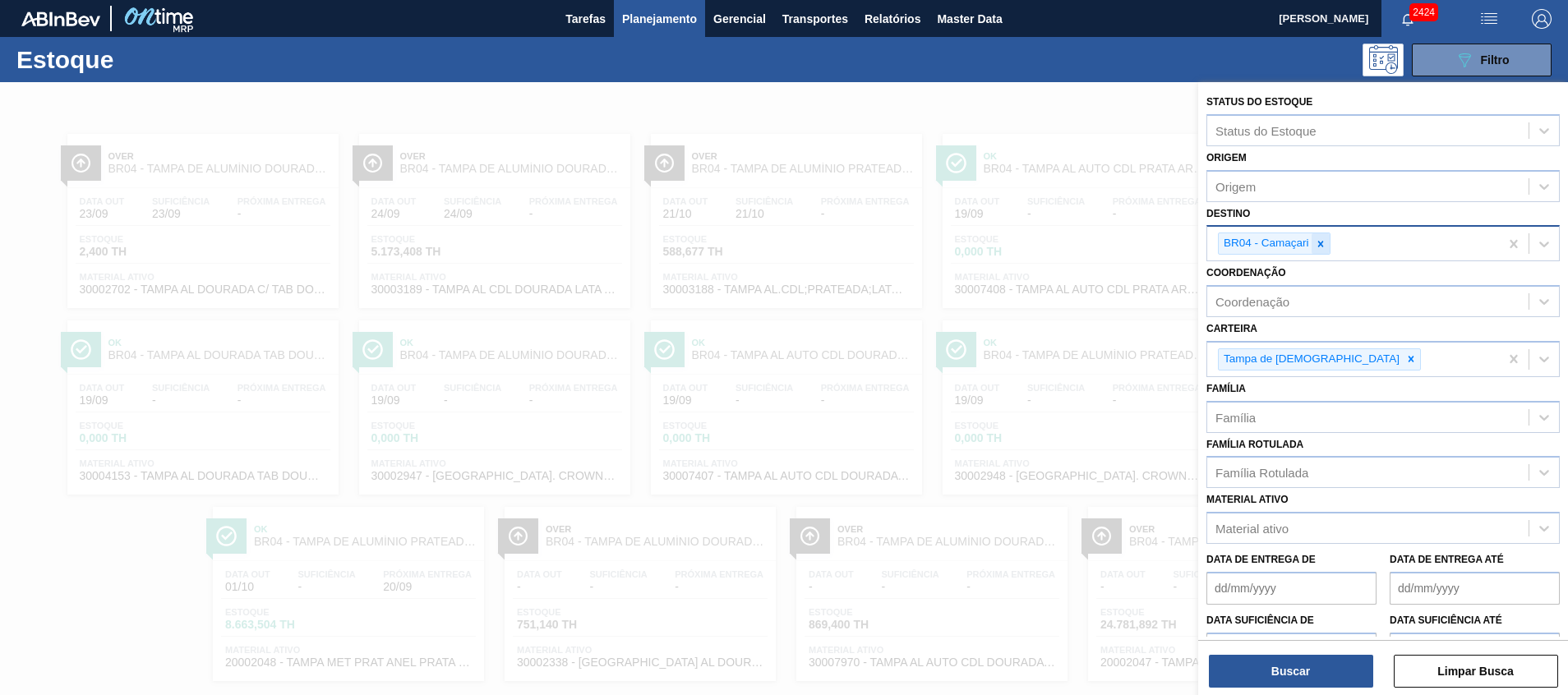
click at [1318, 247] on icon at bounding box center [1321, 244] width 12 height 12
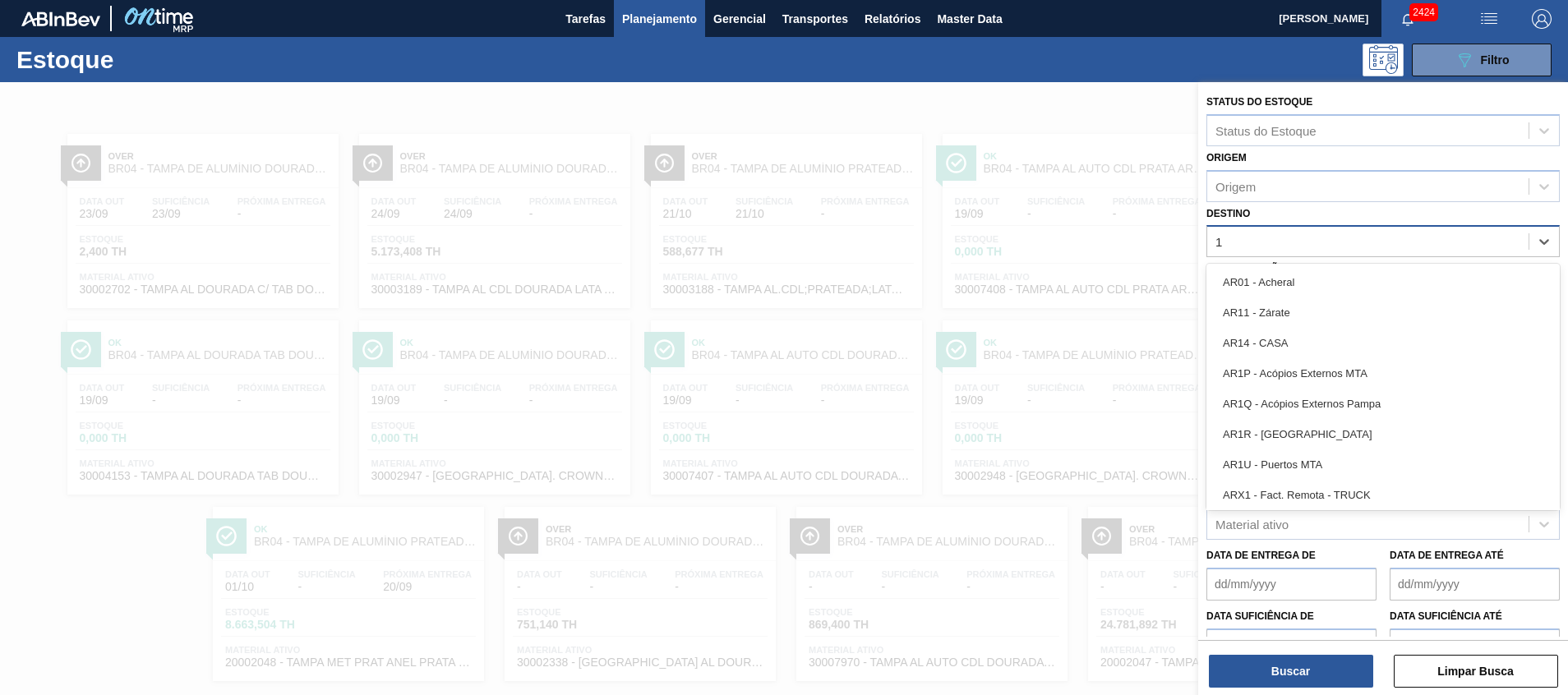
type input "17"
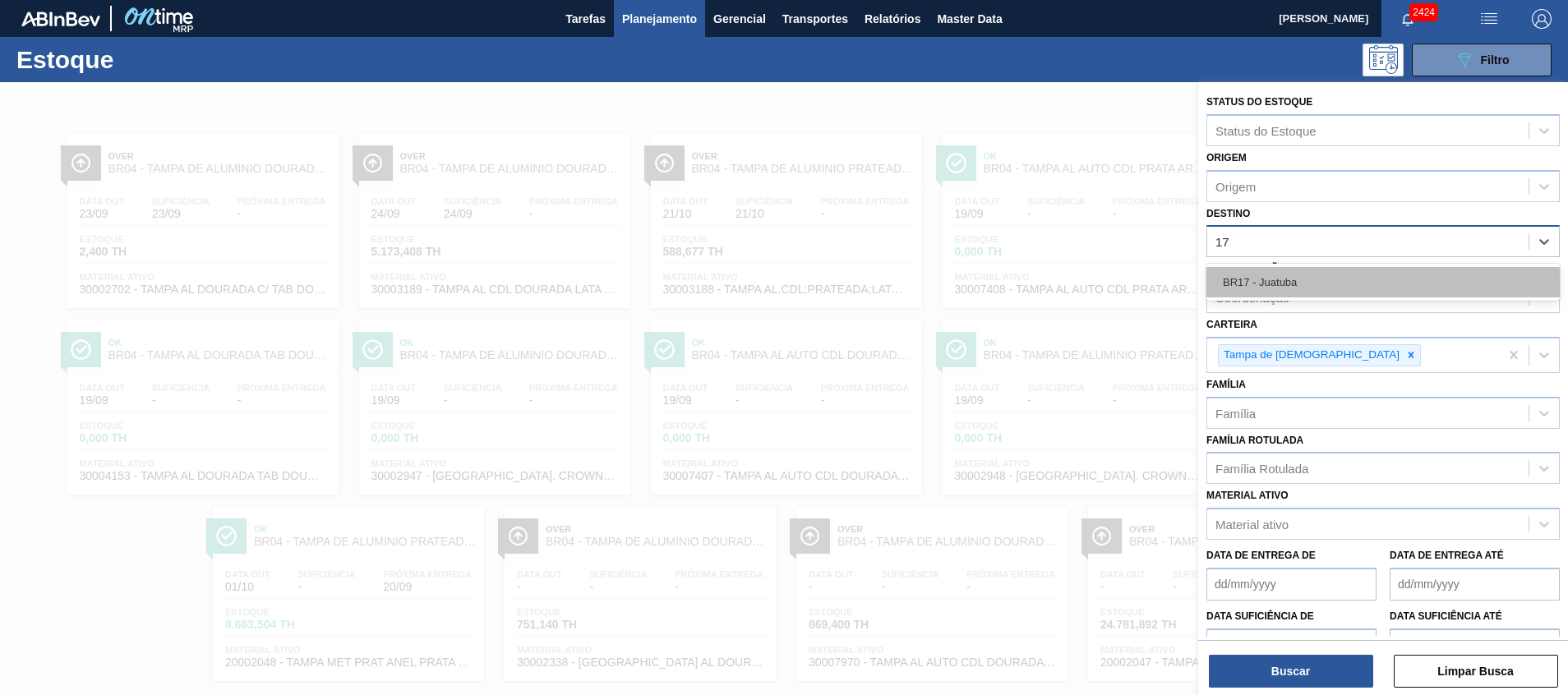
click at [1306, 281] on div "BR17 - Juatuba" at bounding box center [1383, 282] width 353 height 30
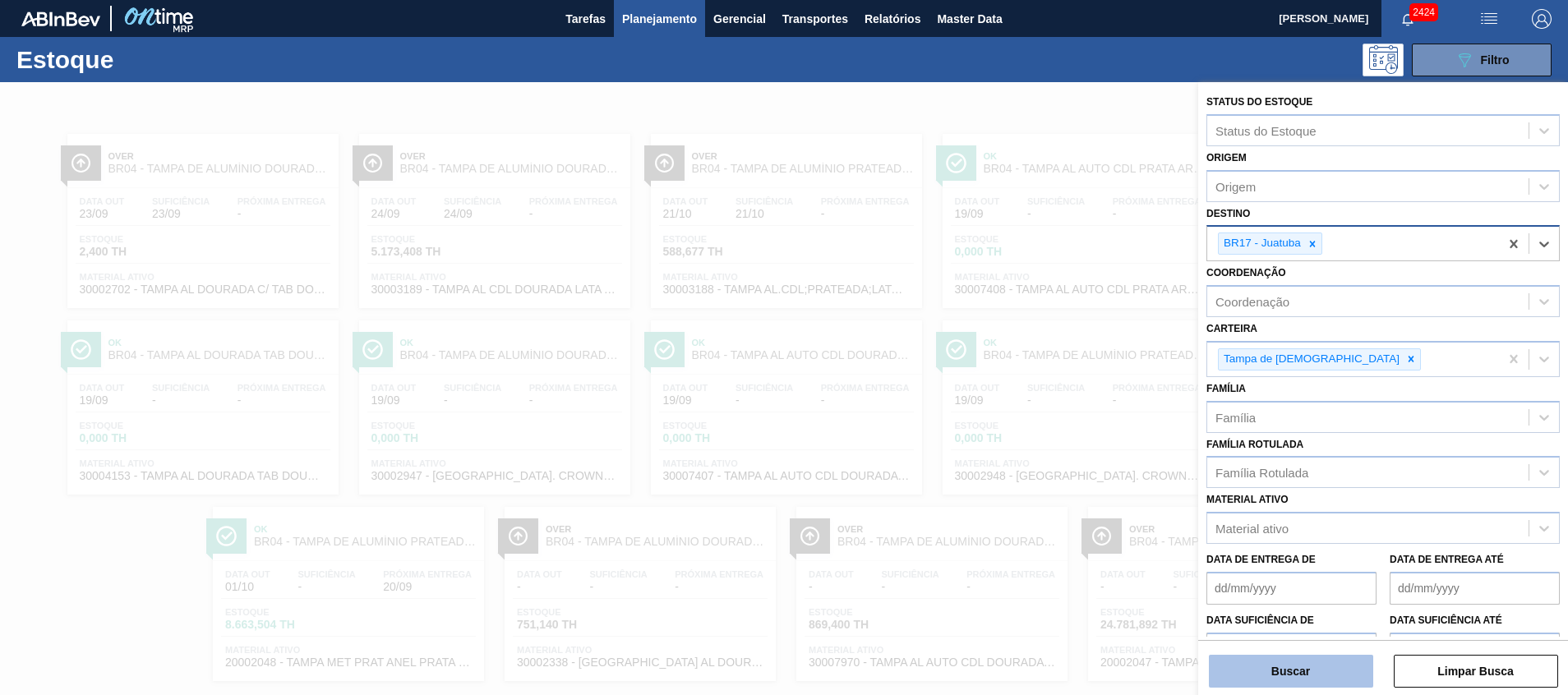
click at [1242, 675] on button "Buscar" at bounding box center [1291, 671] width 165 height 33
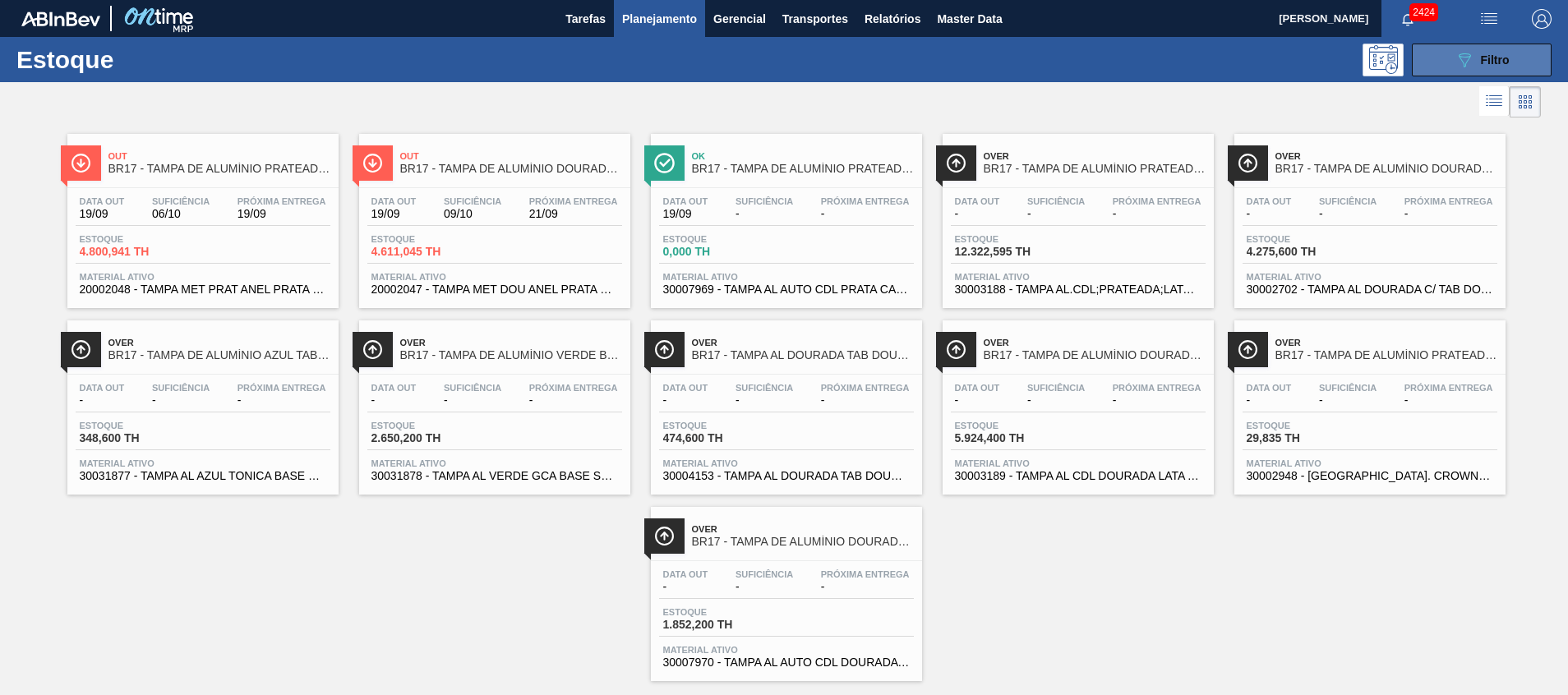
click at [1464, 59] on icon "089F7B8B-B2A5-4AFE-B5C0-19BA573D28AC" at bounding box center [1464, 60] width 20 height 20
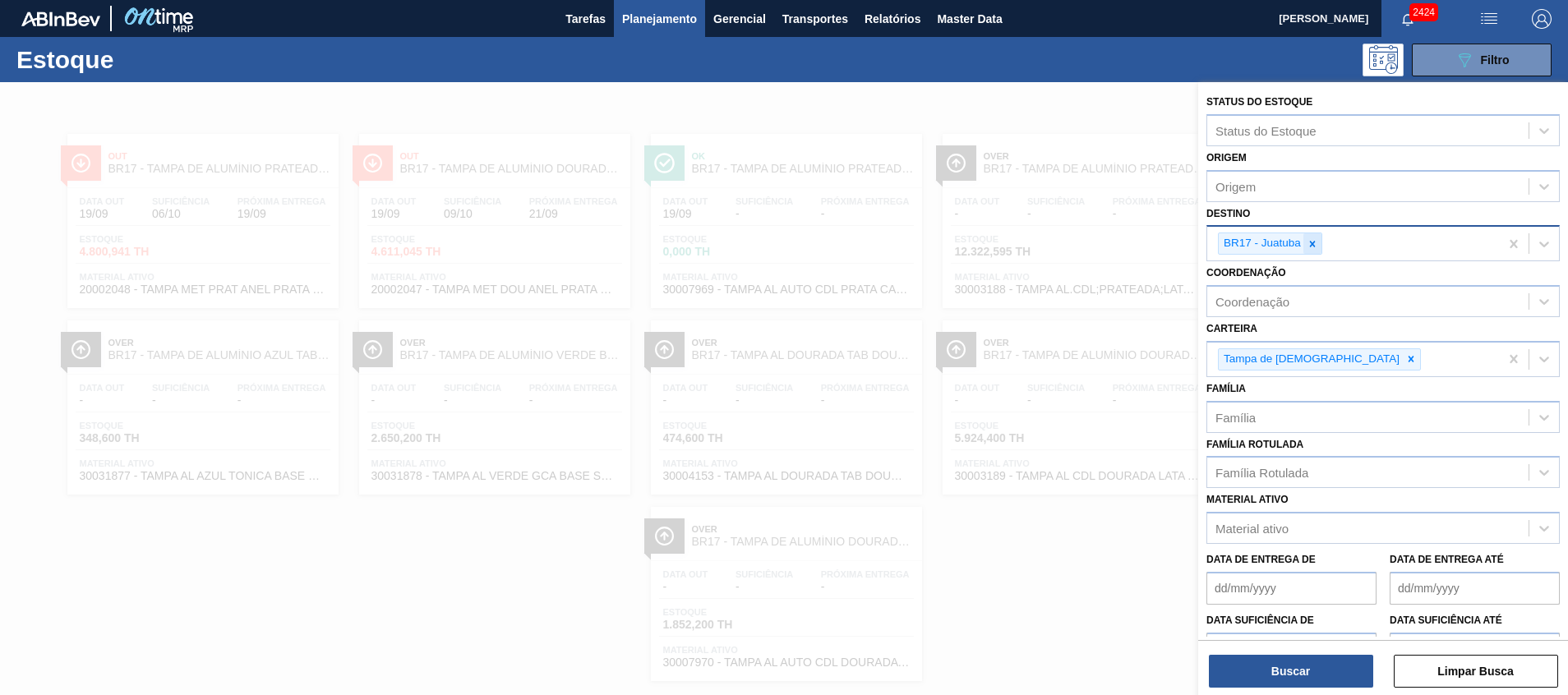
click at [1318, 238] on div at bounding box center [1312, 243] width 18 height 21
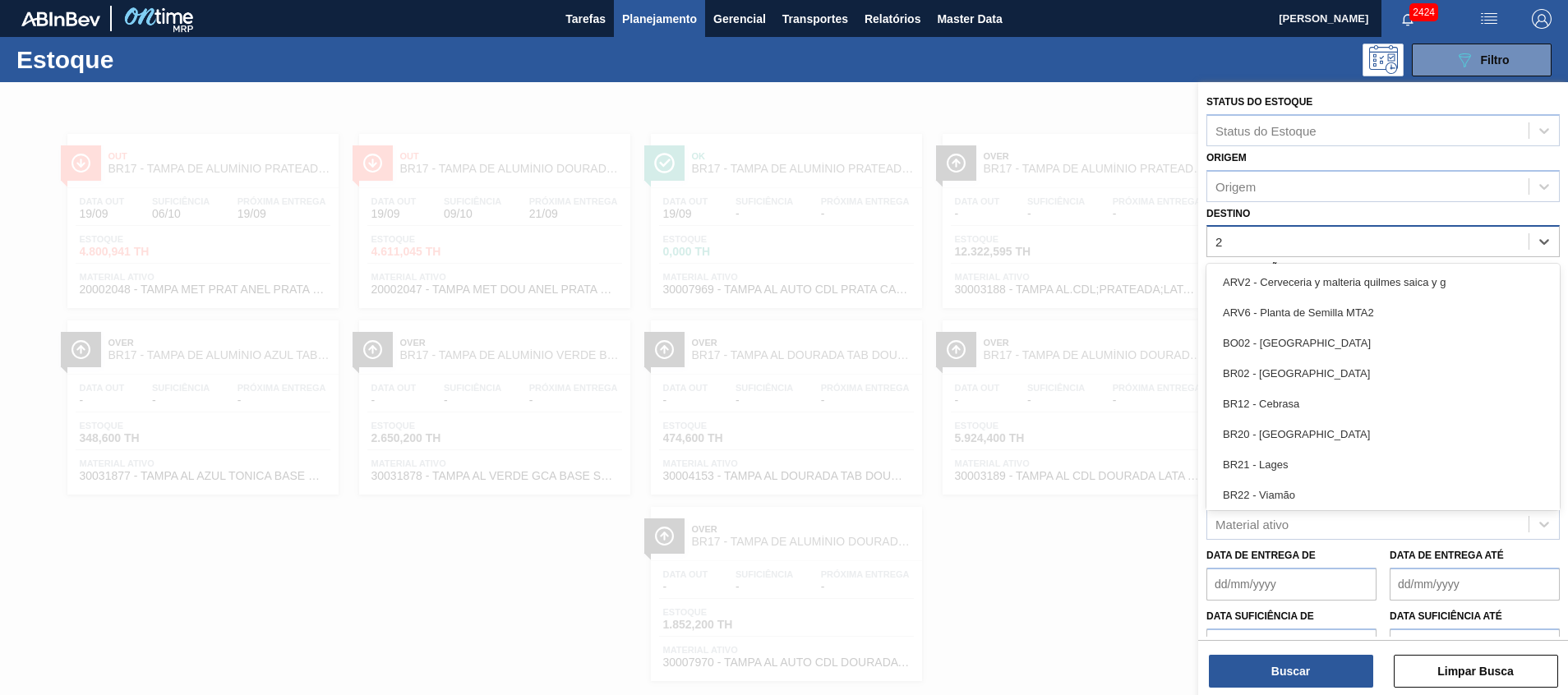
type input "27"
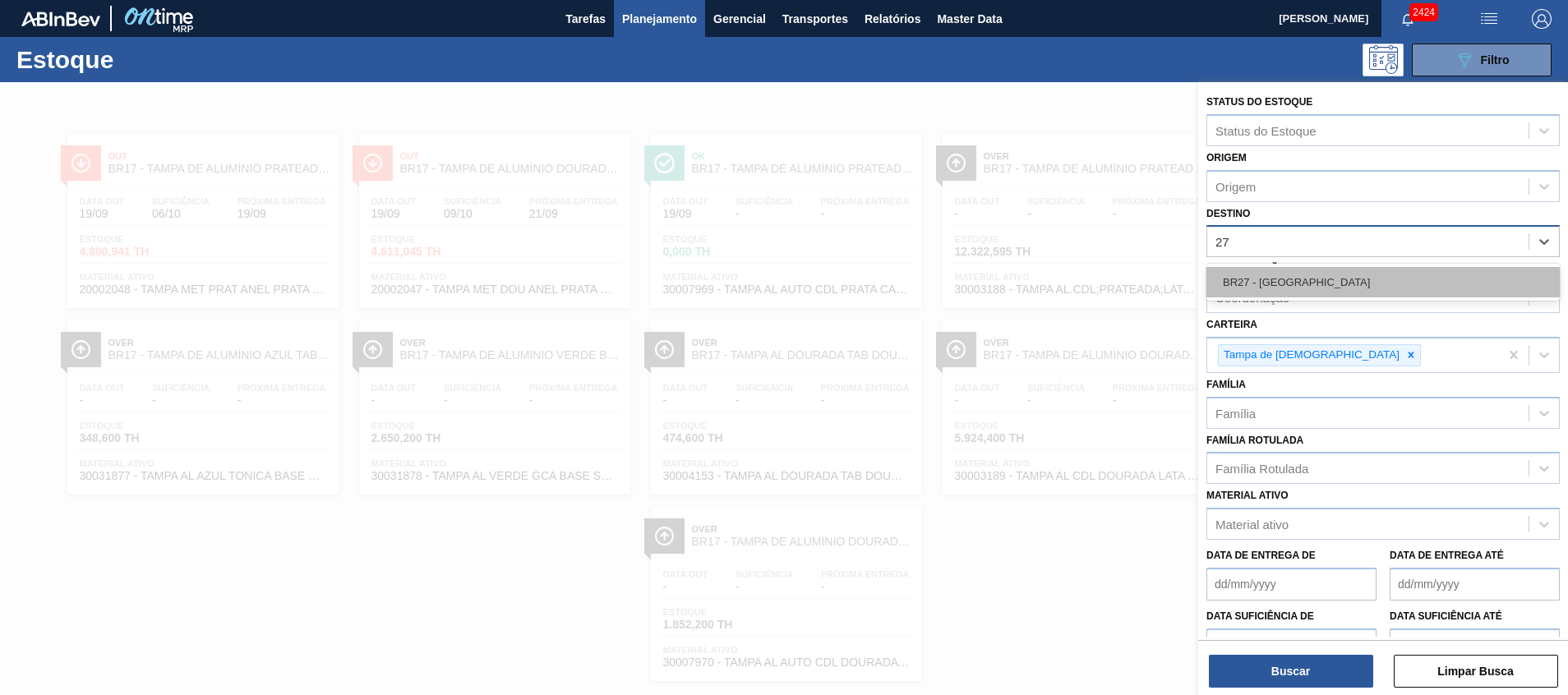
click at [1301, 287] on div "BR27 - [GEOGRAPHIC_DATA]" at bounding box center [1383, 282] width 353 height 30
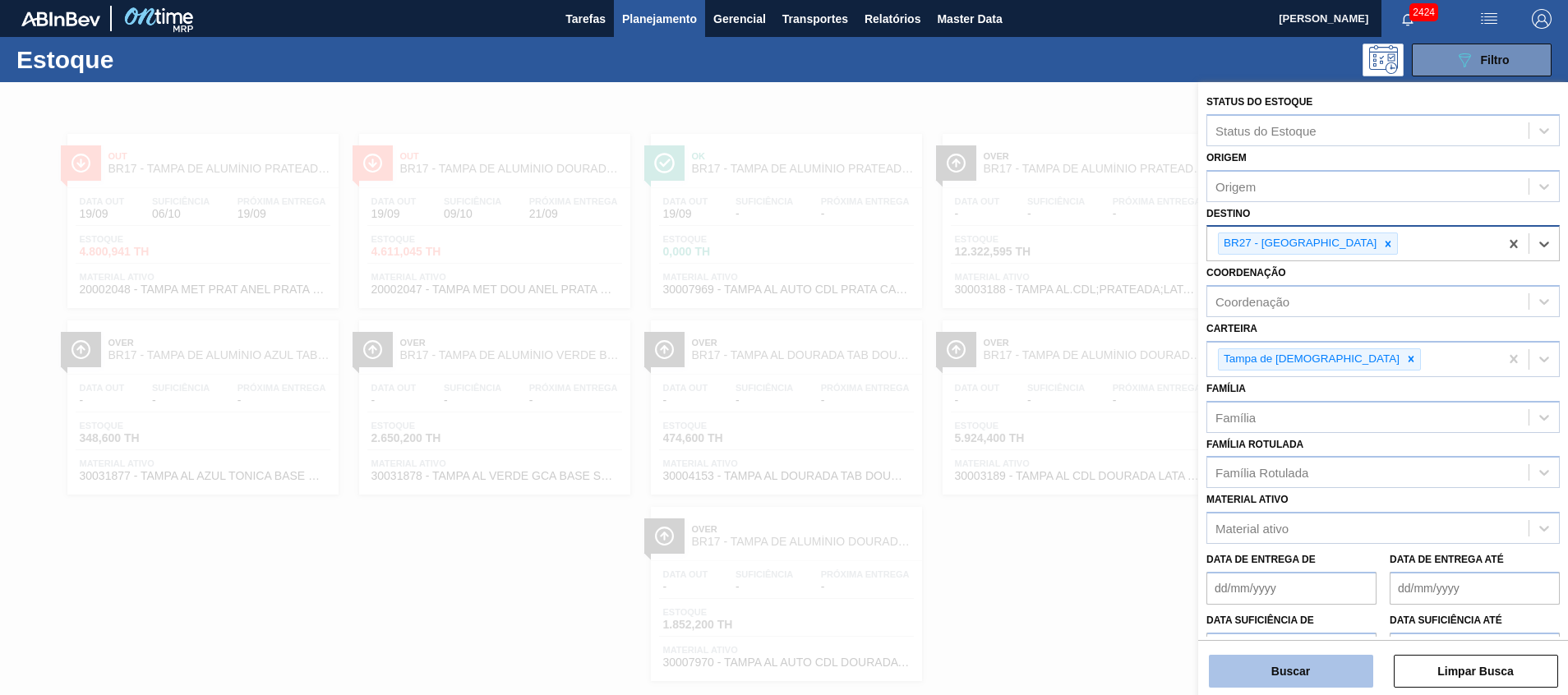
click at [1224, 684] on button "Buscar" at bounding box center [1291, 671] width 165 height 33
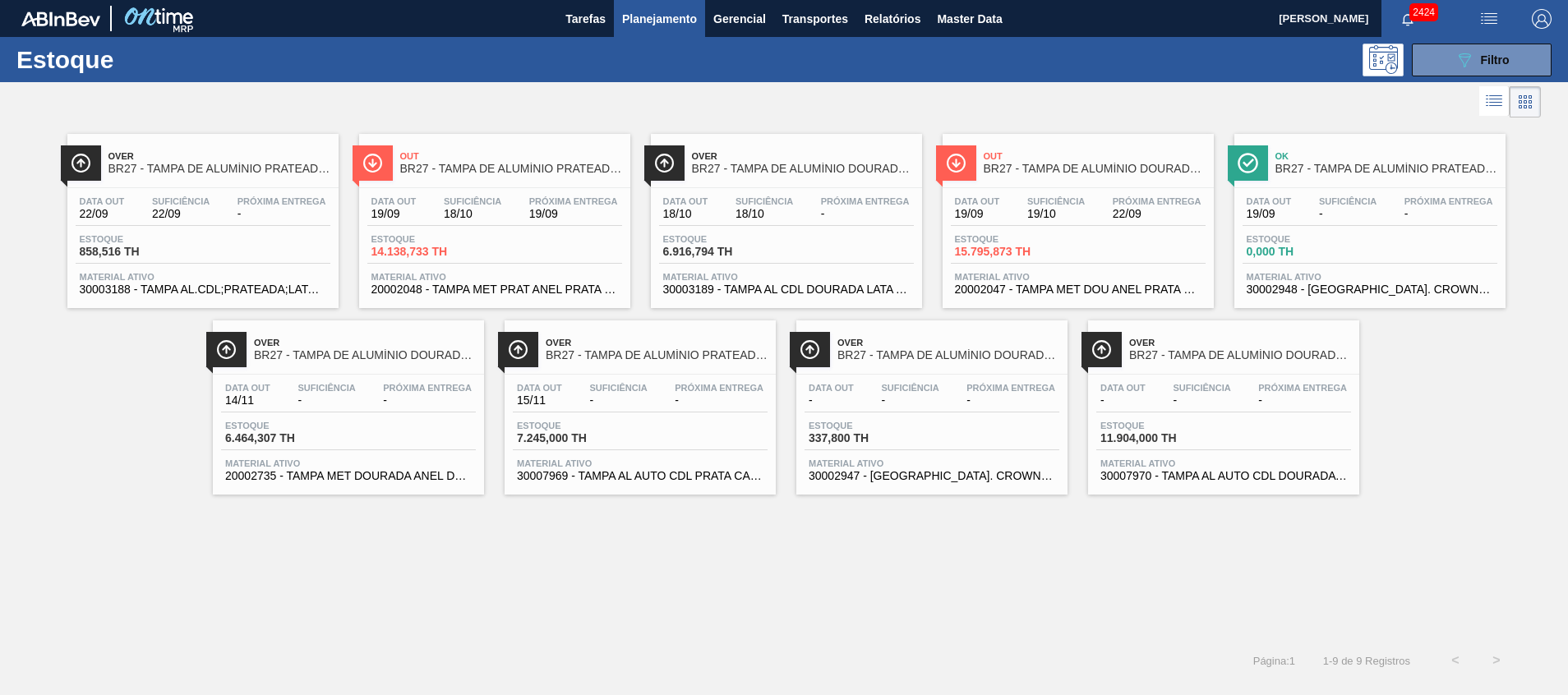
click at [287, 547] on div "Over BR27 - [GEOGRAPHIC_DATA] DE ALUMÍNIO PRATEADA BALL CDL Data [DATE] Suficiê…" at bounding box center [784, 381] width 1568 height 519
click at [470, 288] on span "20002048 - TAMPA MET PRAT ANEL PRATA CERVEJA CX600" at bounding box center [495, 289] width 246 height 13
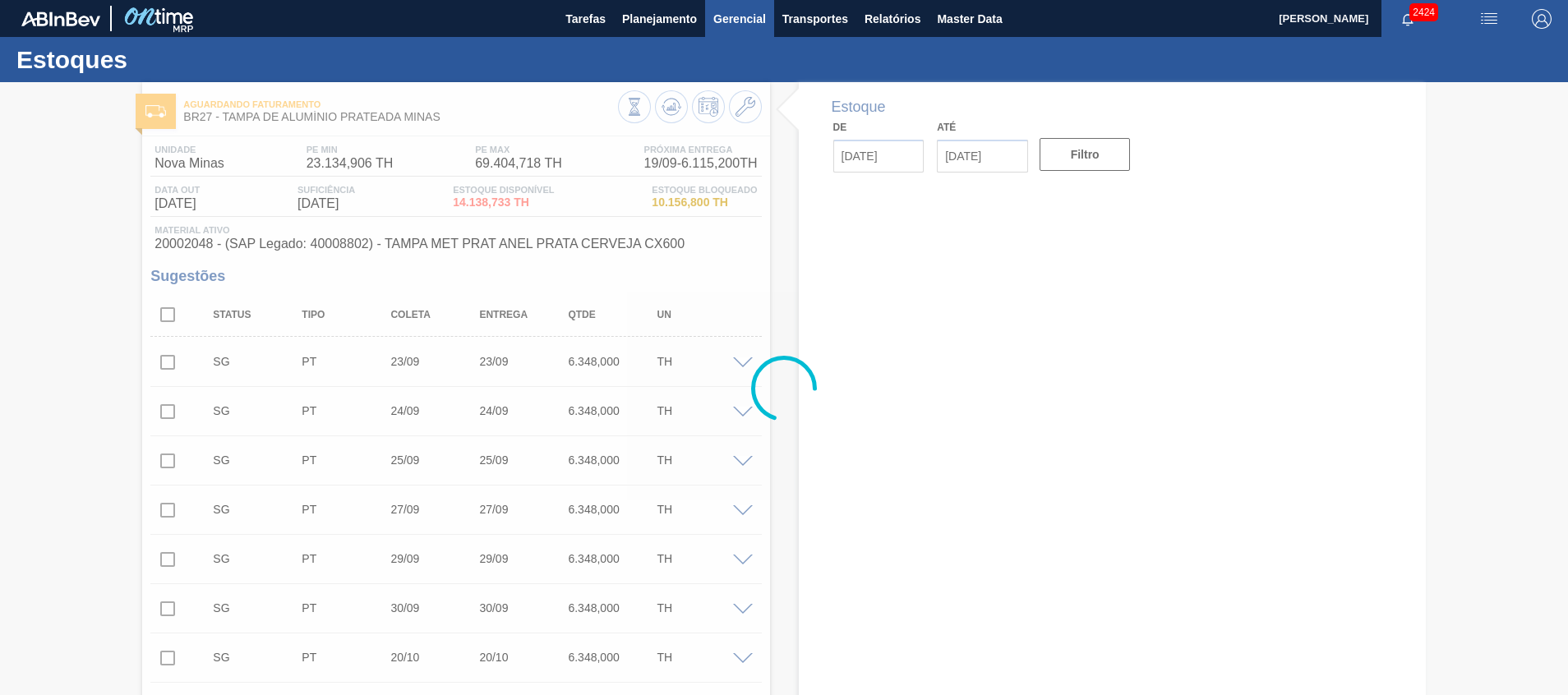
type input "[DATE]"
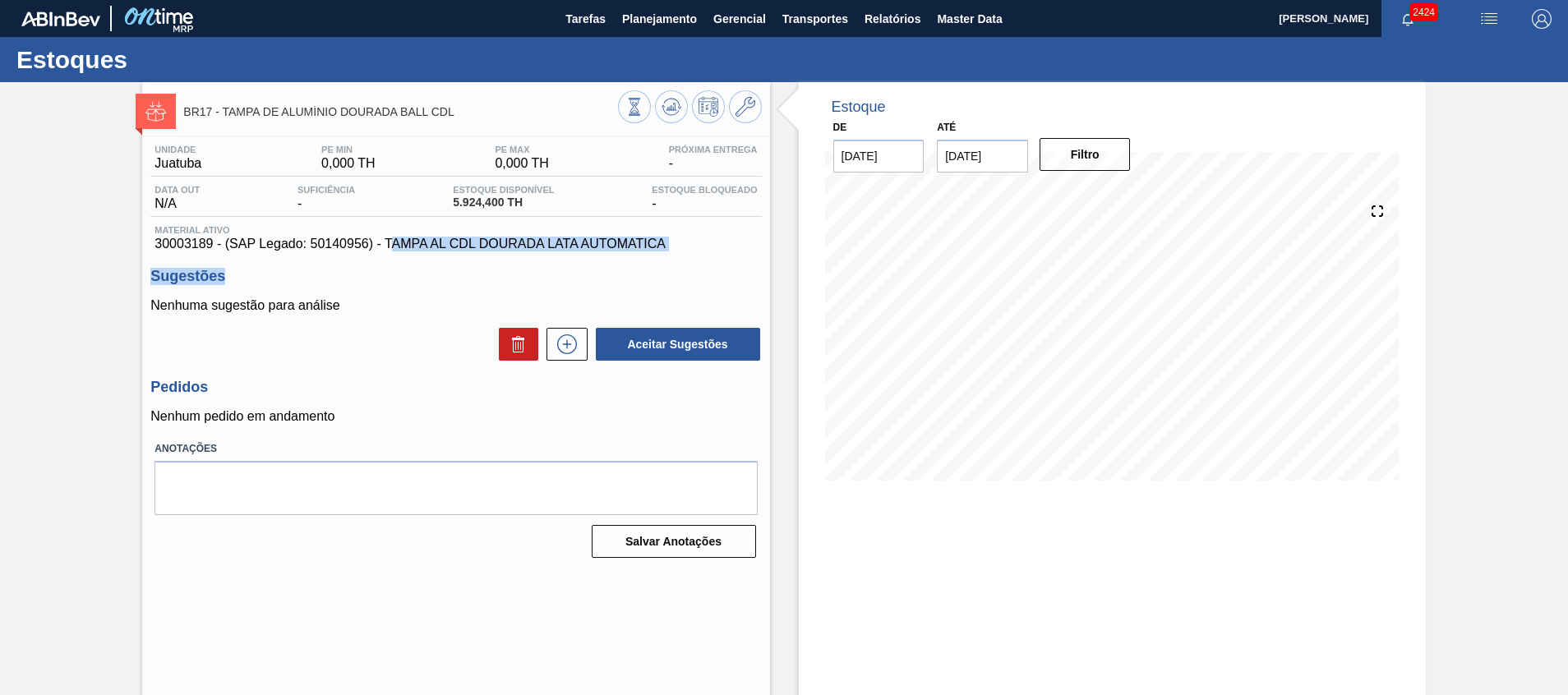
drag, startPoint x: 395, startPoint y: 238, endPoint x: 646, endPoint y: 257, distance: 251.7
click at [646, 257] on div "Unidade Juatuba PE MIN 0,000 TH PE MAX 0,000 TH Próxima Entrega - Data out N/A …" at bounding box center [455, 350] width 627 height 428
click at [656, 15] on span "Planejamento" at bounding box center [660, 19] width 75 height 20
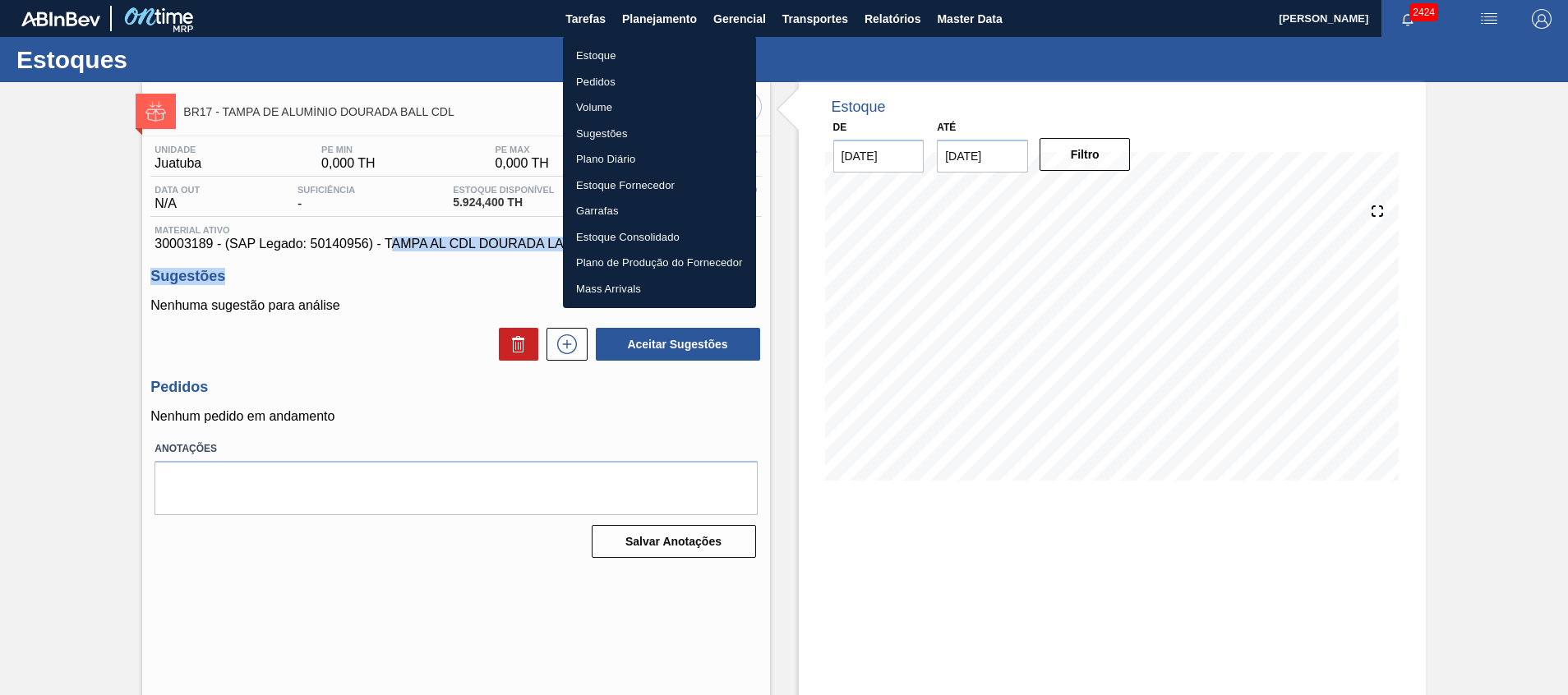
drag, startPoint x: 641, startPoint y: 68, endPoint x: 688, endPoint y: 434, distance: 369.0
click at [642, 68] on li "Estoque" at bounding box center [659, 55] width 193 height 26
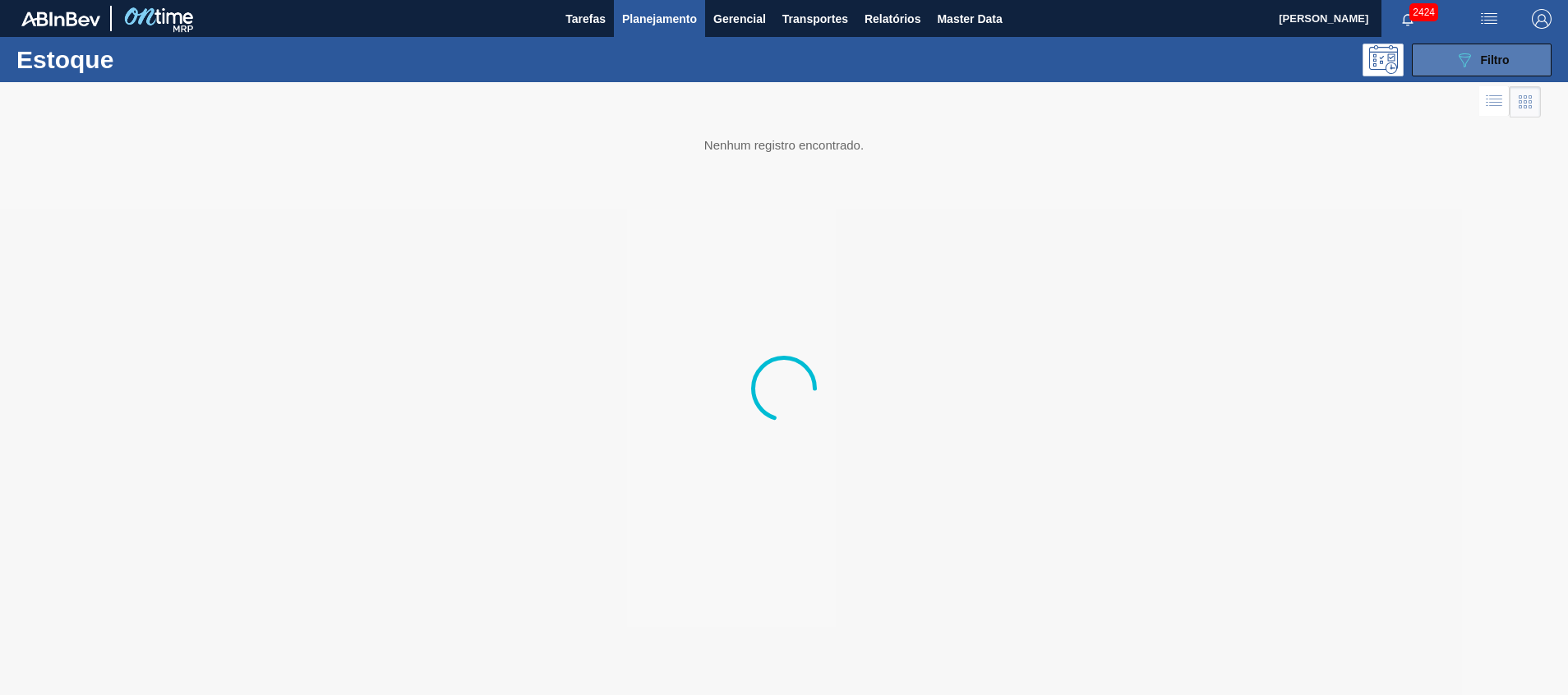
click at [1456, 72] on button "089F7B8B-B2A5-4AFE-B5C0-19BA573D28AC Filtro" at bounding box center [1481, 59] width 140 height 33
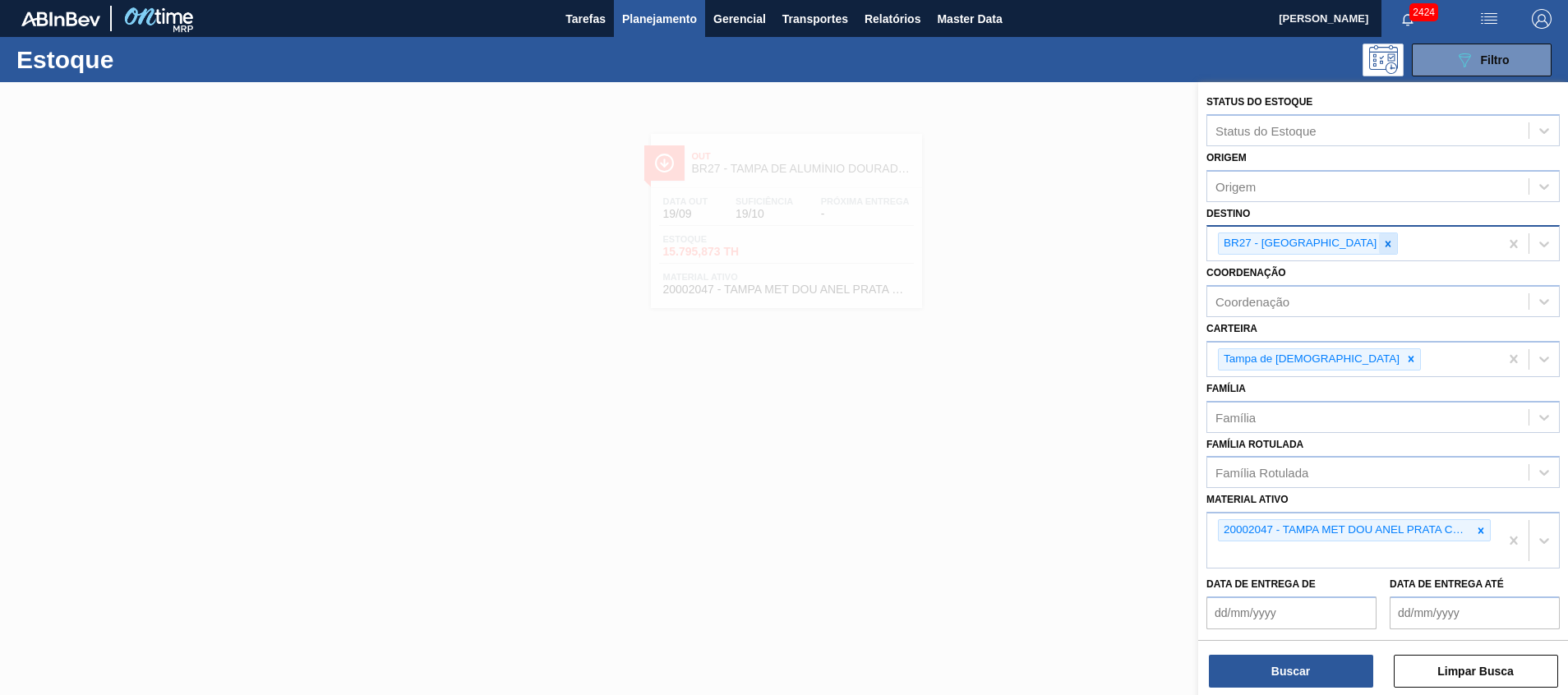
click at [1379, 245] on div at bounding box center [1388, 243] width 18 height 21
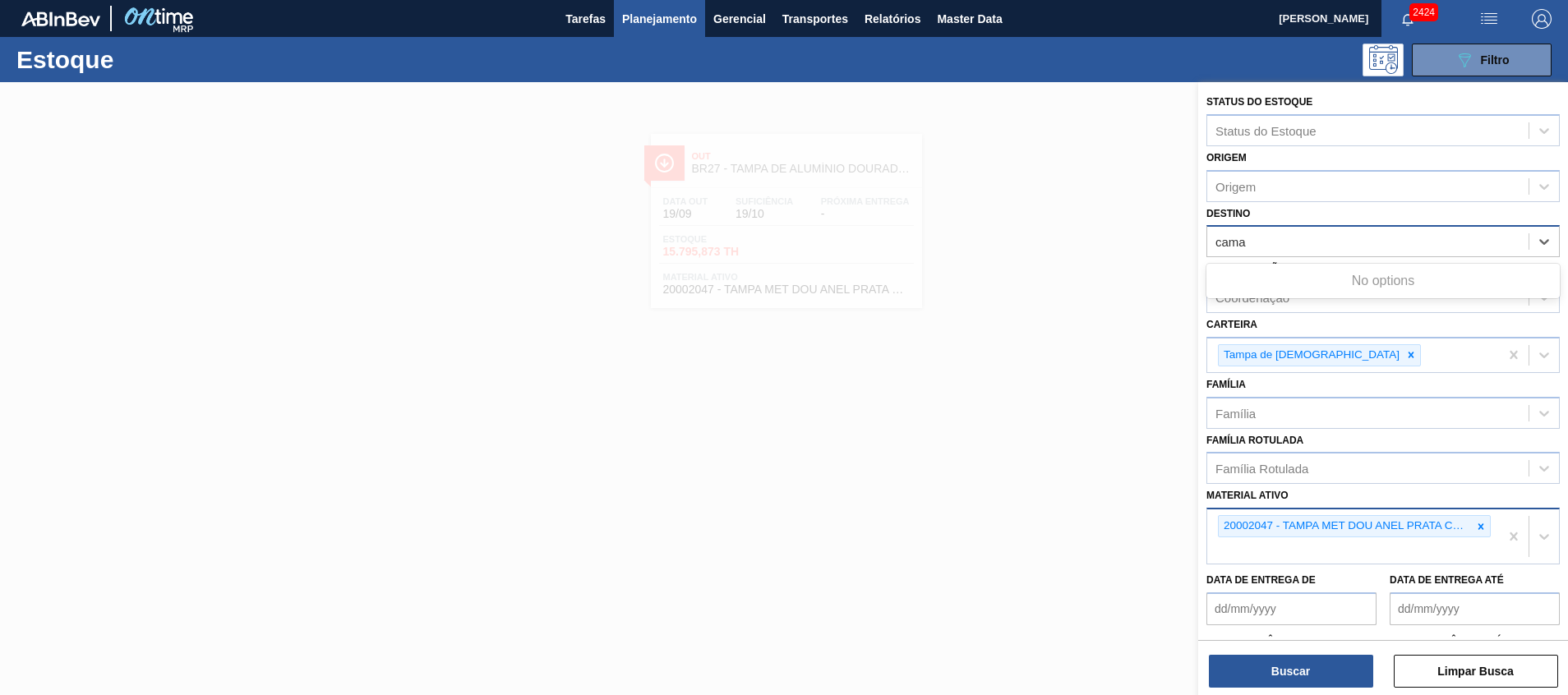
type input "cama"
click at [1479, 510] on div "20002047 - TAMPA MET DOU ANEL PRATA CERVEJA CX600" at bounding box center [1352, 536] width 292 height 54
click at [1480, 517] on div "20002047 - TAMPA MET DOU ANEL PRATA CERVEJA CX600" at bounding box center [1352, 536] width 292 height 54
click at [1479, 515] on div "20002047 - TAMPA MET DOU ANEL PRATA CERVEJA CX600" at bounding box center [1354, 526] width 273 height 23
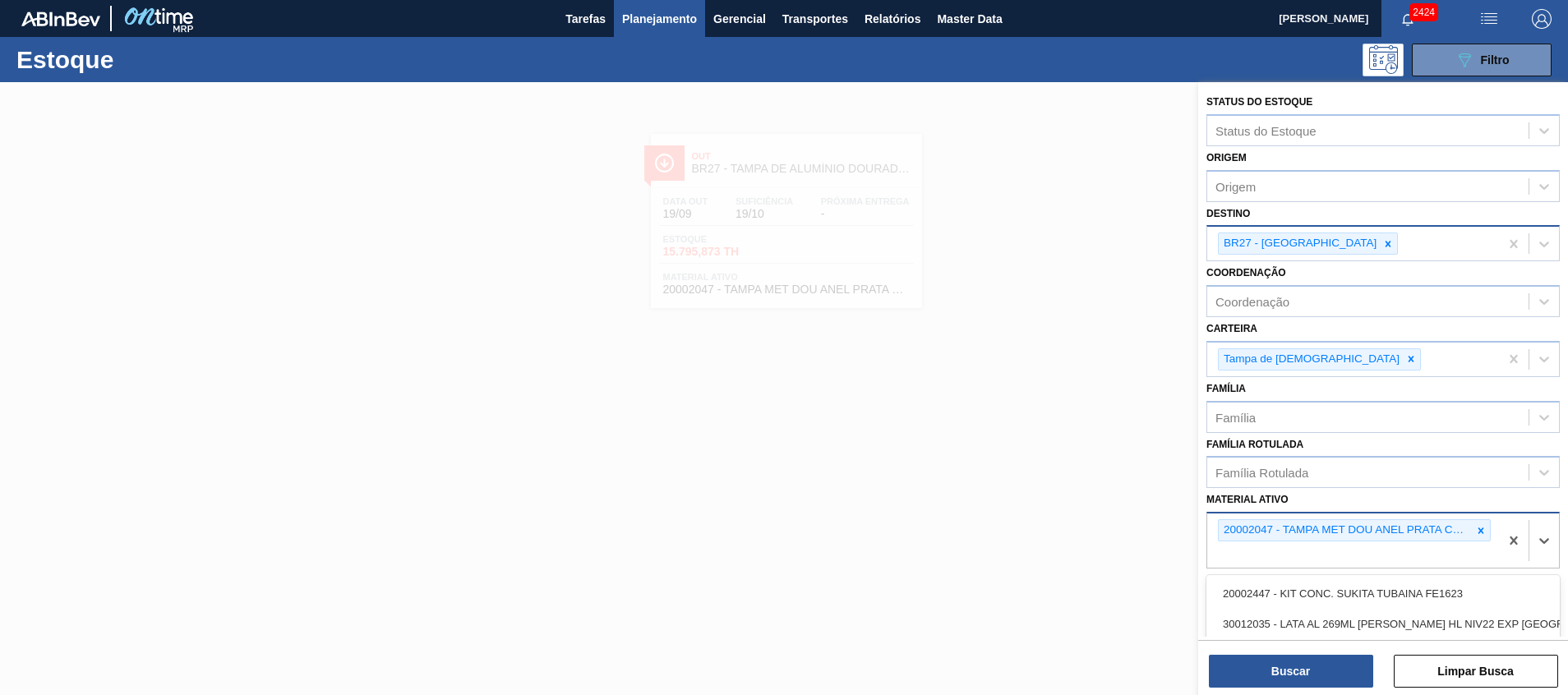
click at [1486, 520] on div "20002047 - TAMPA MET DOU ANEL PRATA CERVEJA CX600" at bounding box center [1354, 530] width 273 height 23
click at [1481, 524] on div at bounding box center [1481, 530] width 18 height 21
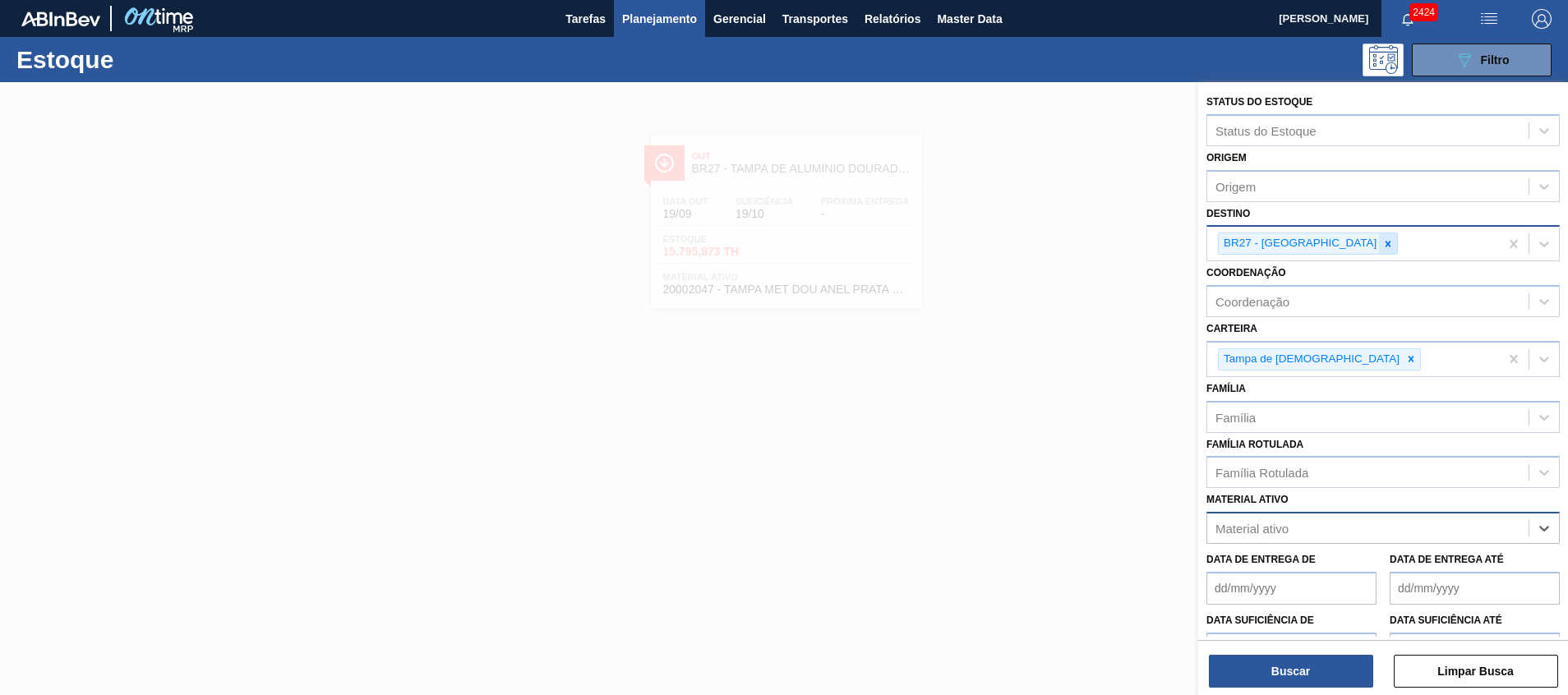
click at [1379, 251] on div at bounding box center [1388, 243] width 18 height 21
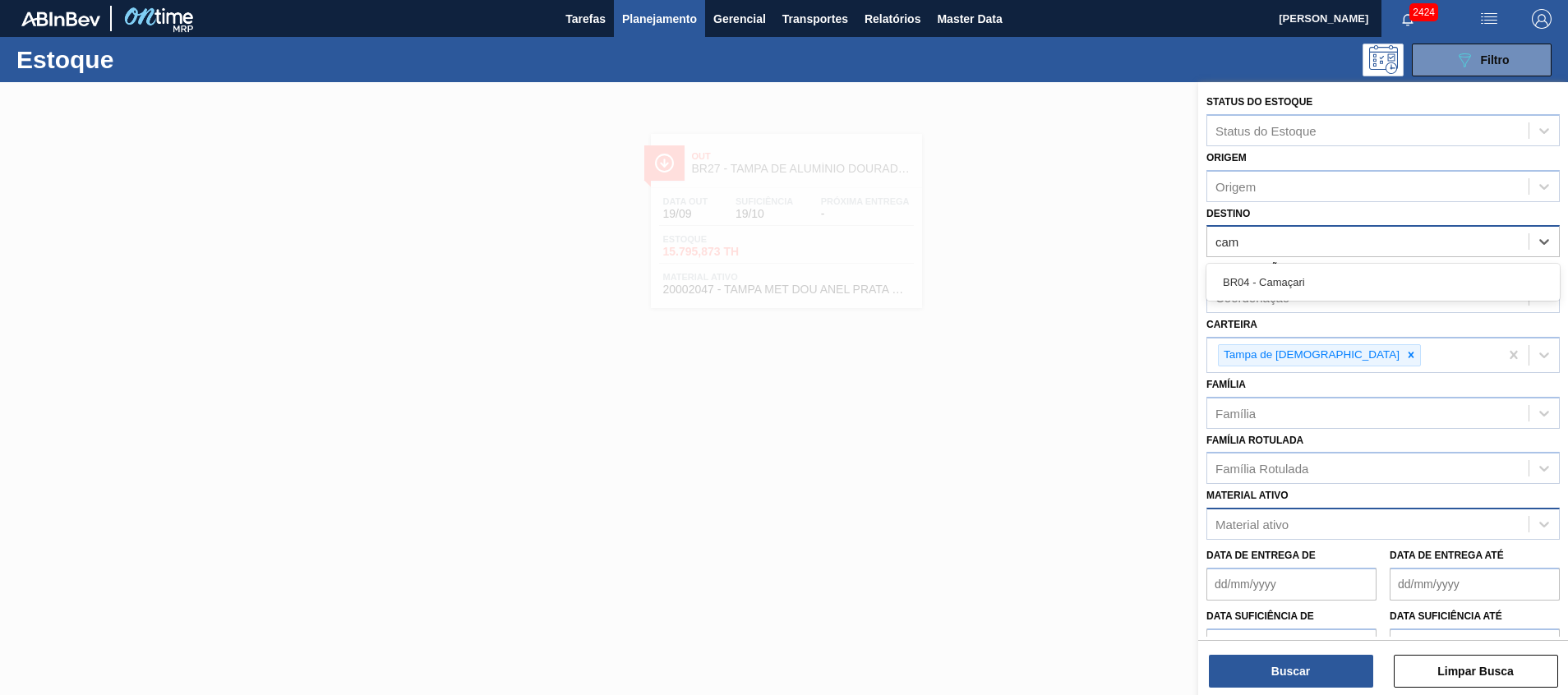
type input "cama"
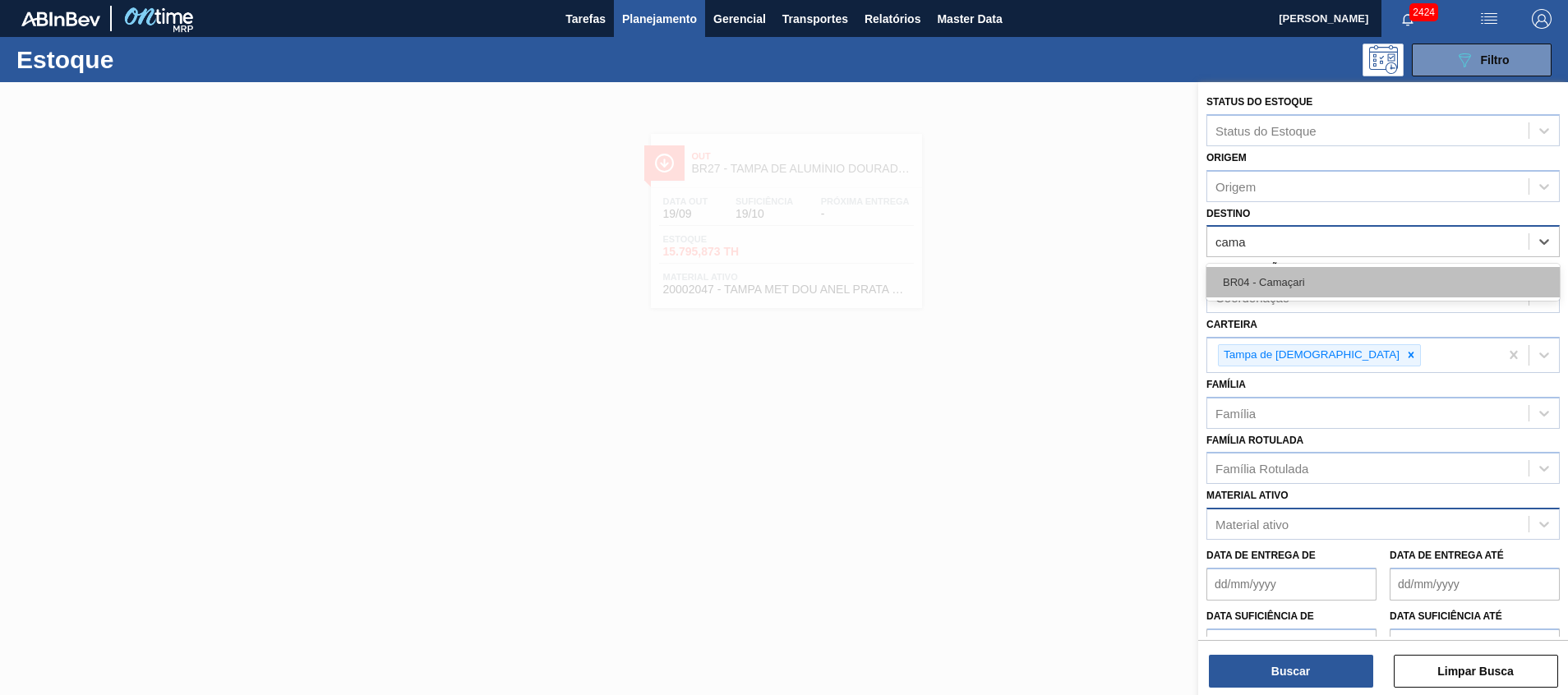
click at [1327, 276] on div "BR04 - Camaçari" at bounding box center [1383, 282] width 353 height 30
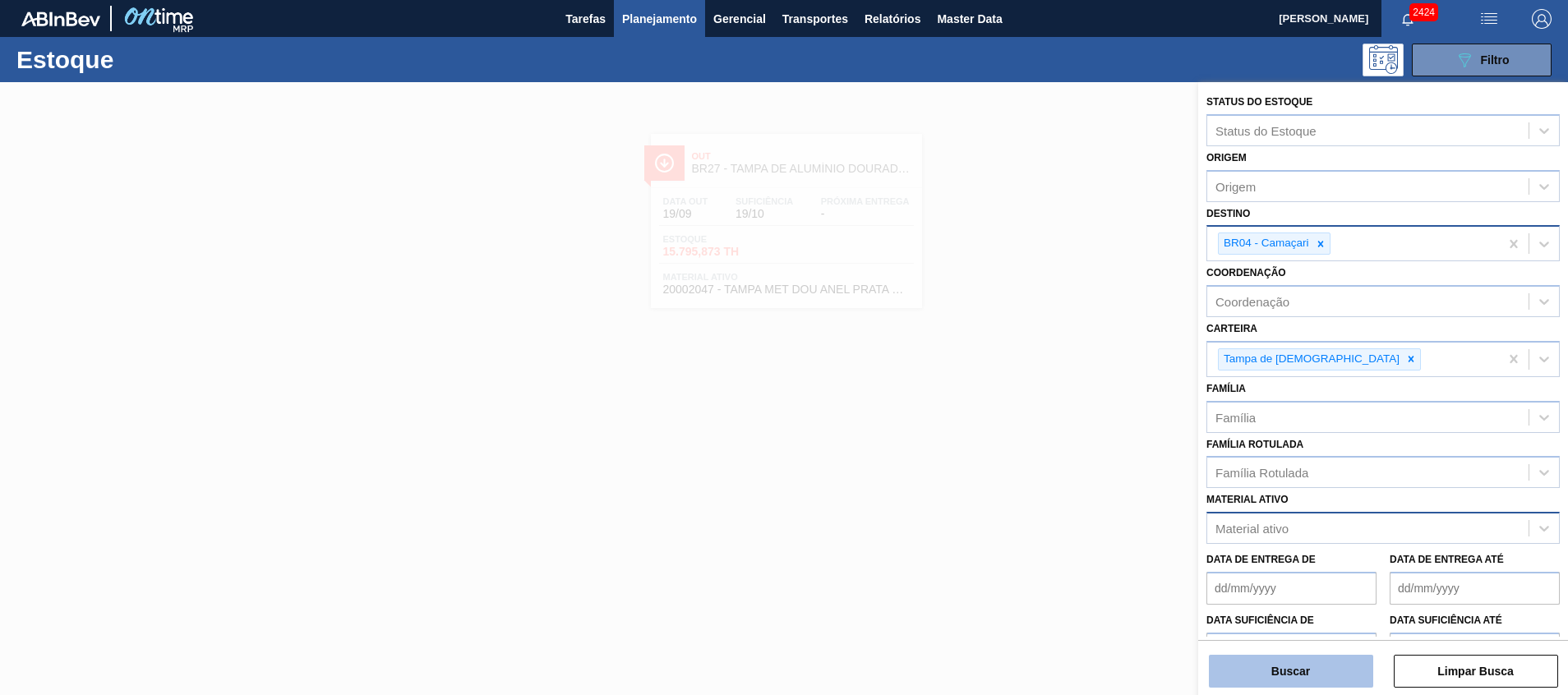
click at [1275, 681] on button "Buscar" at bounding box center [1291, 671] width 165 height 33
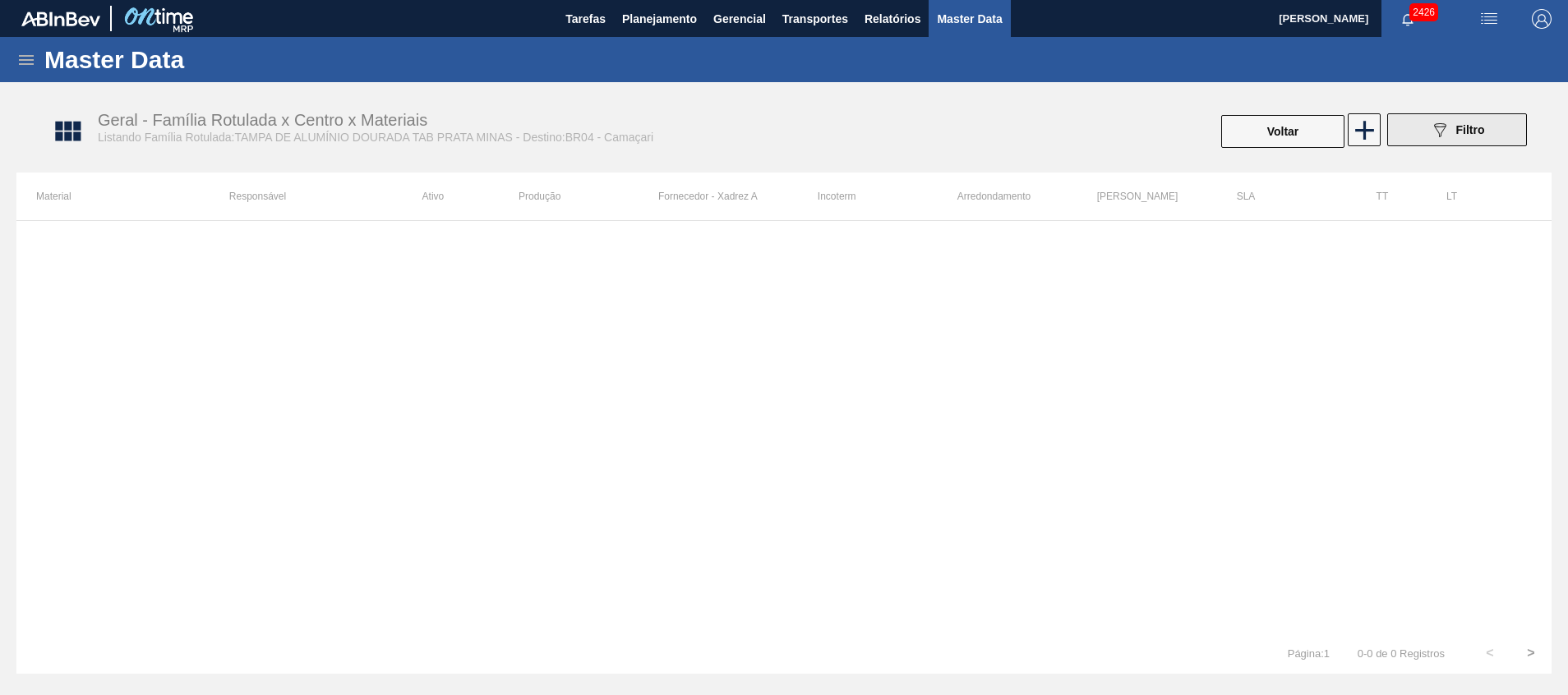
click at [1416, 127] on button "089F7B8B-B2A5-4AFE-B5C0-19BA573D28AC Filtro" at bounding box center [1457, 129] width 140 height 33
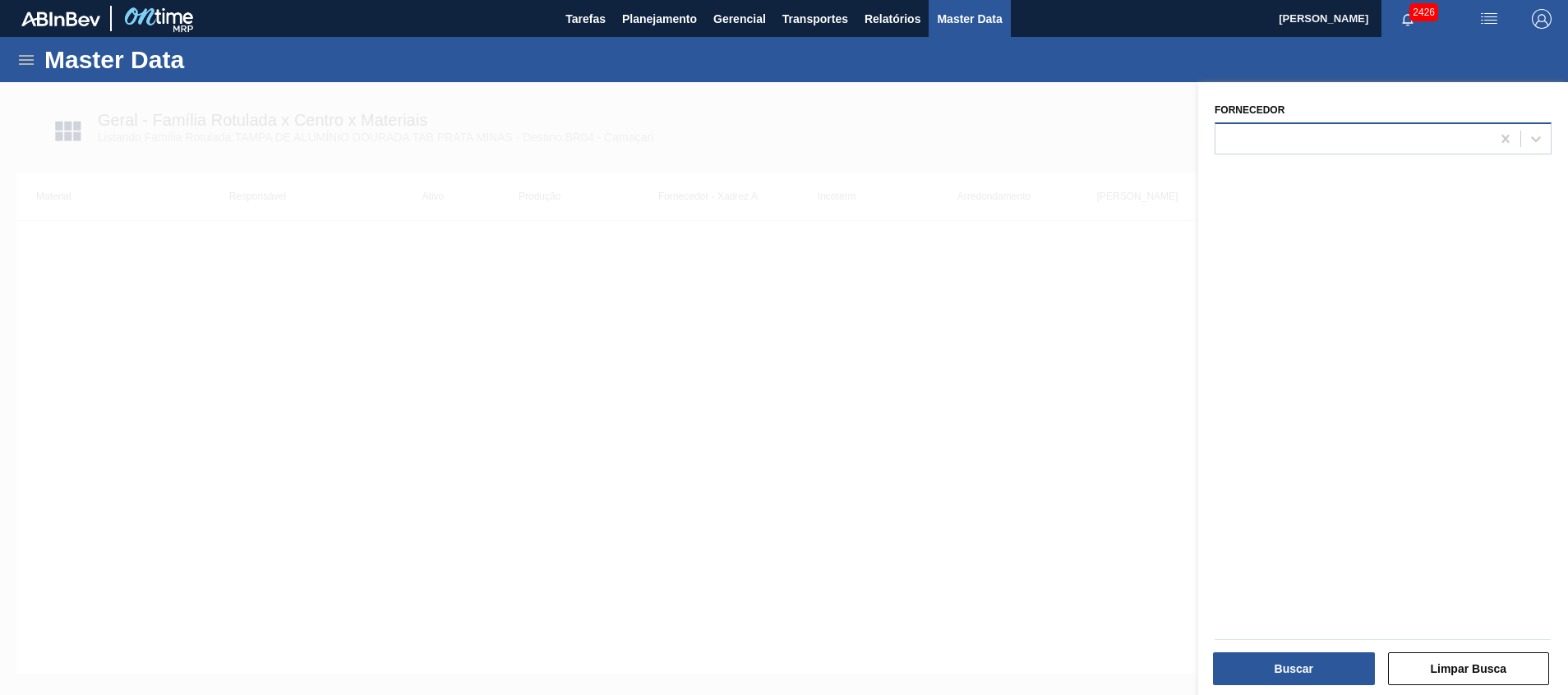
click at [1345, 124] on div at bounding box center [1383, 139] width 337 height 32
click at [1232, 495] on div "Fornecedor Use Up and Down to choose options, press Enter to select the current…" at bounding box center [1383, 390] width 370 height 617
click at [1258, 668] on button "Buscar" at bounding box center [1294, 668] width 162 height 33
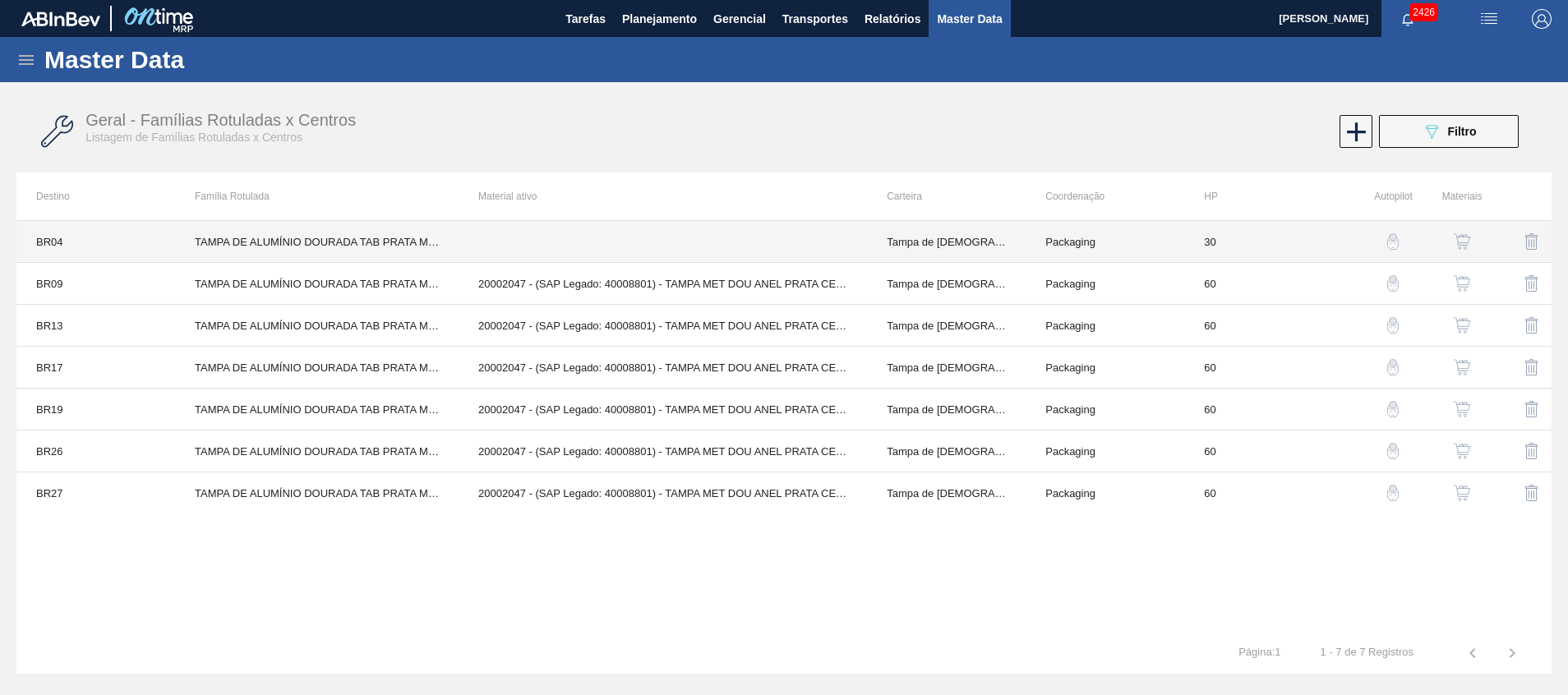
click at [23, 63] on icon at bounding box center [27, 60] width 15 height 10
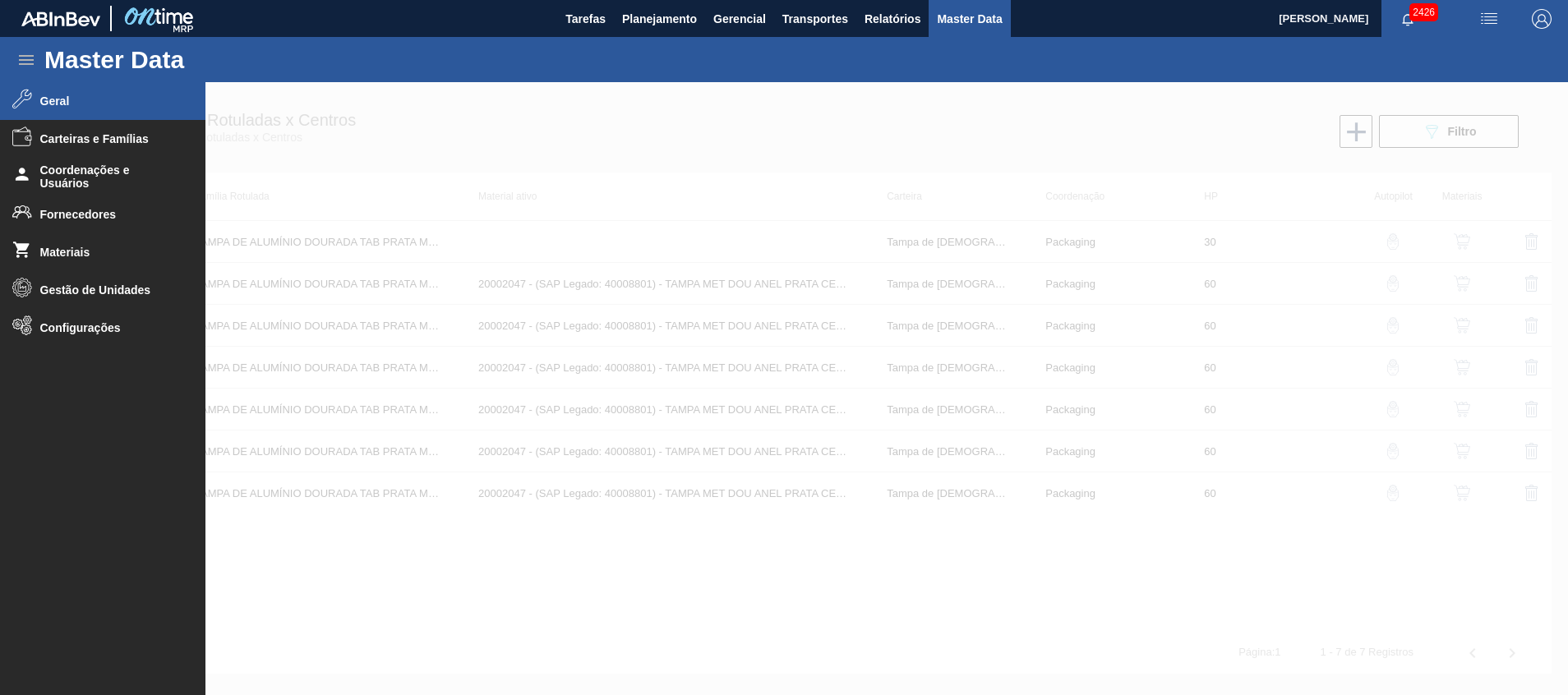
click at [72, 101] on span "Geral" at bounding box center [108, 101] width 135 height 13
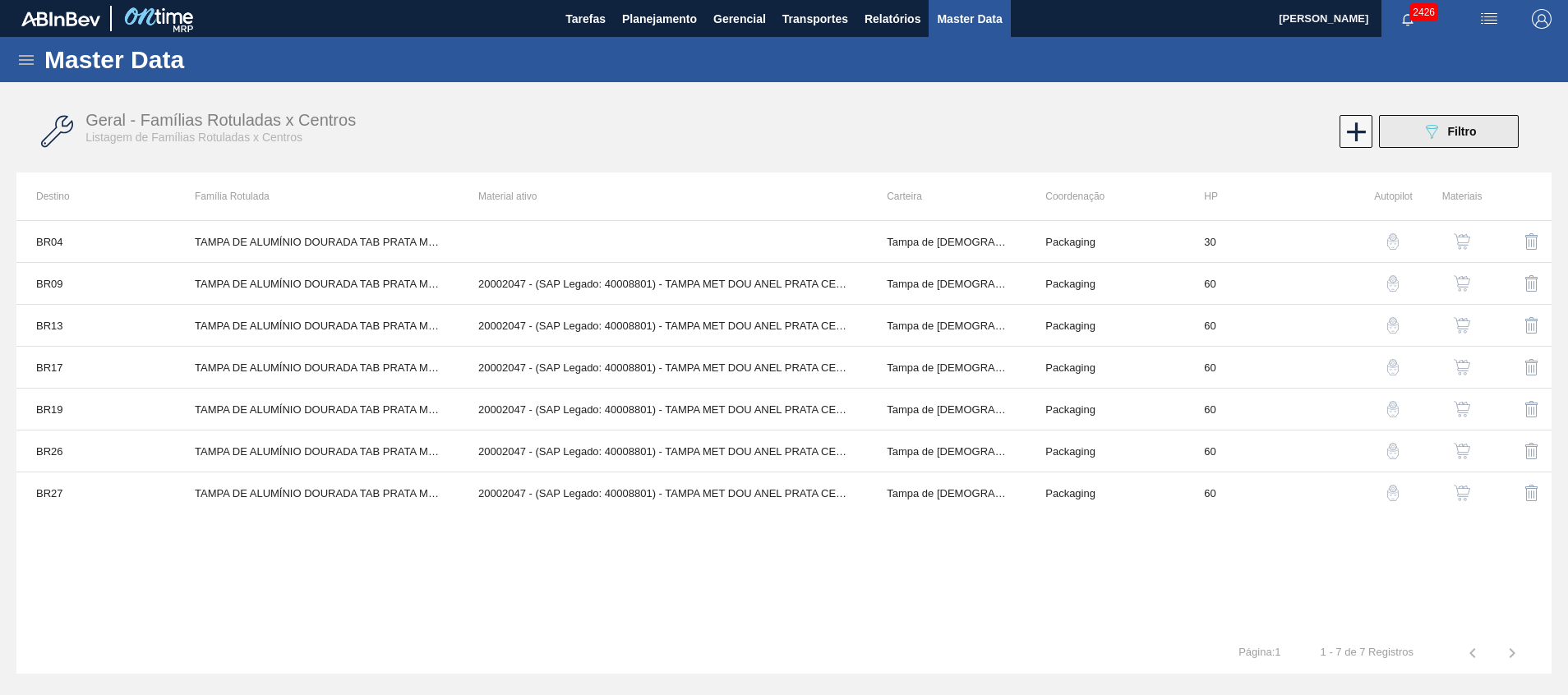
click at [1444, 132] on div "089F7B8B-B2A5-4AFE-B5C0-19BA573D28AC Filtro" at bounding box center [1449, 132] width 55 height 20
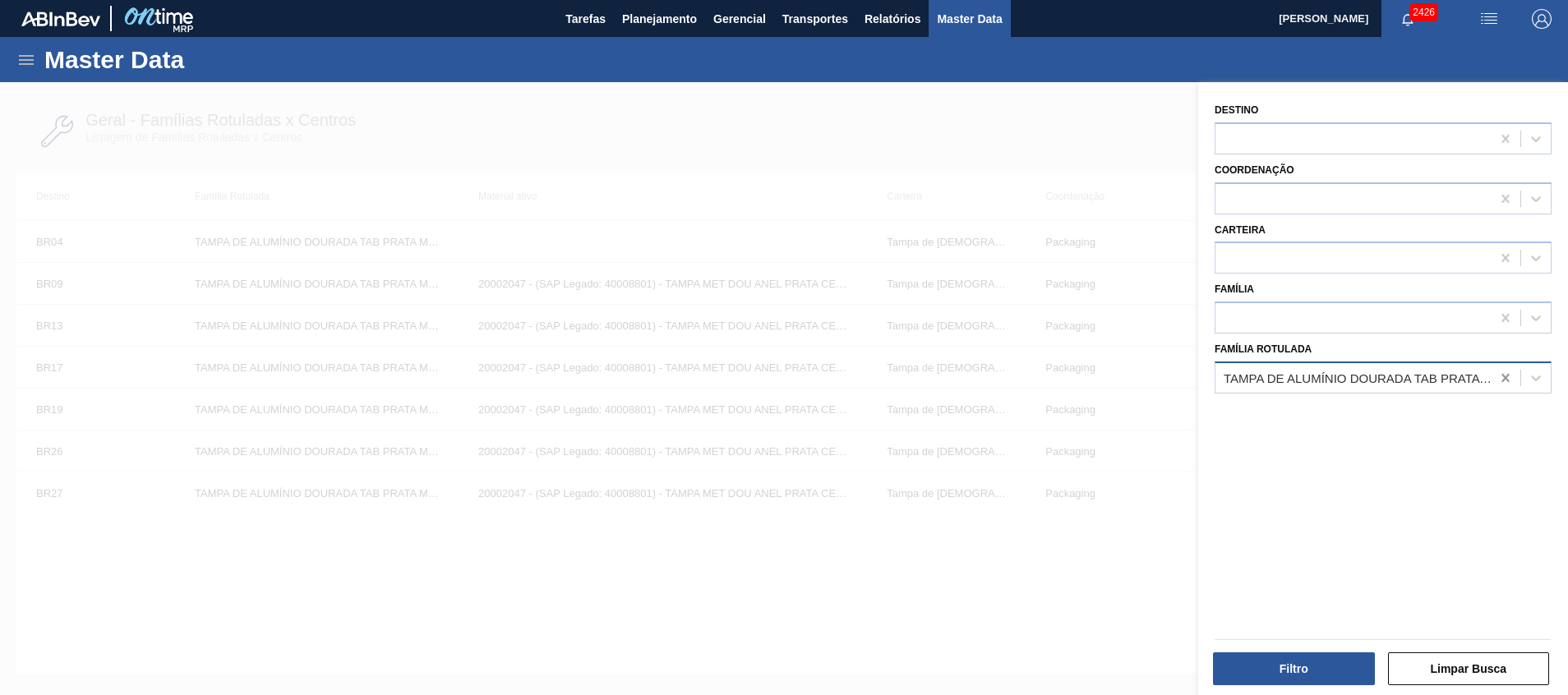
click at [1499, 378] on icon at bounding box center [1506, 378] width 17 height 17
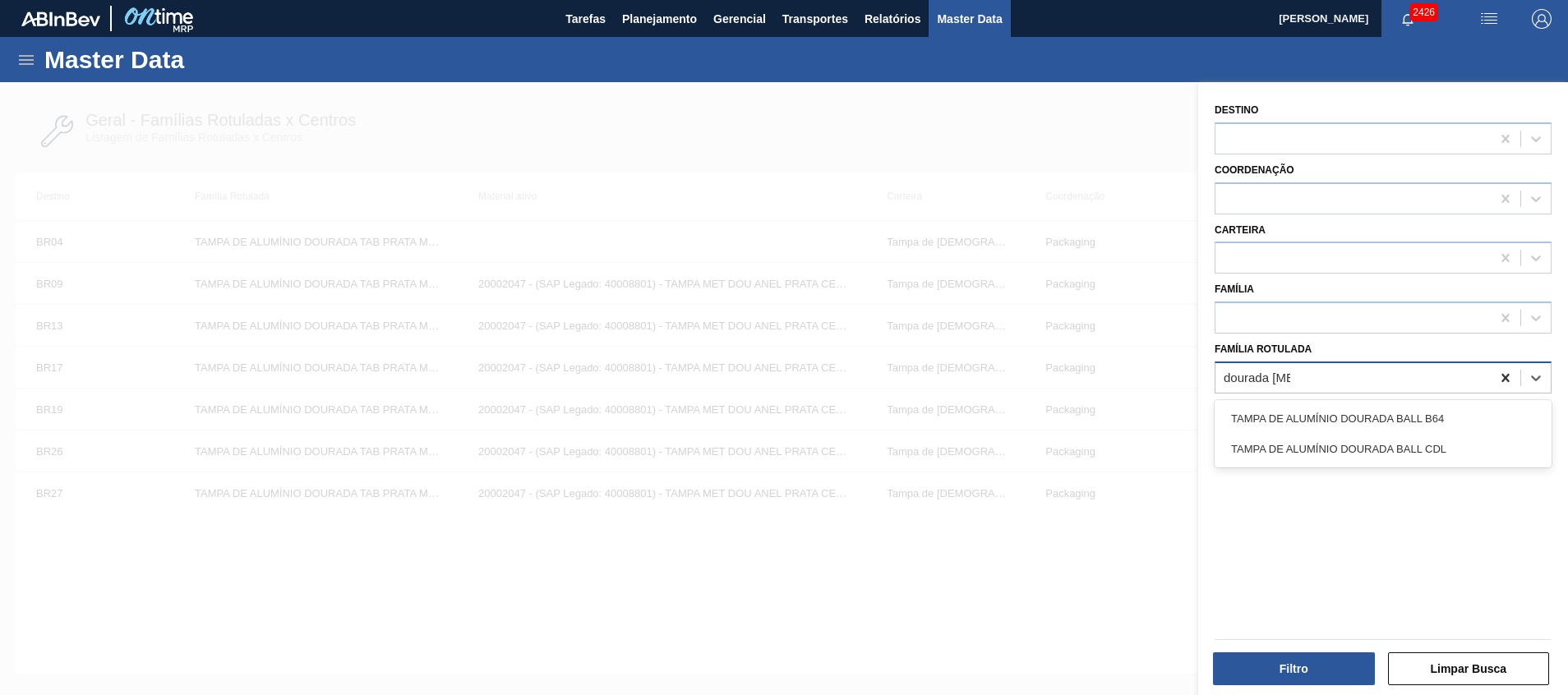
type Rotulada "dourada ball"
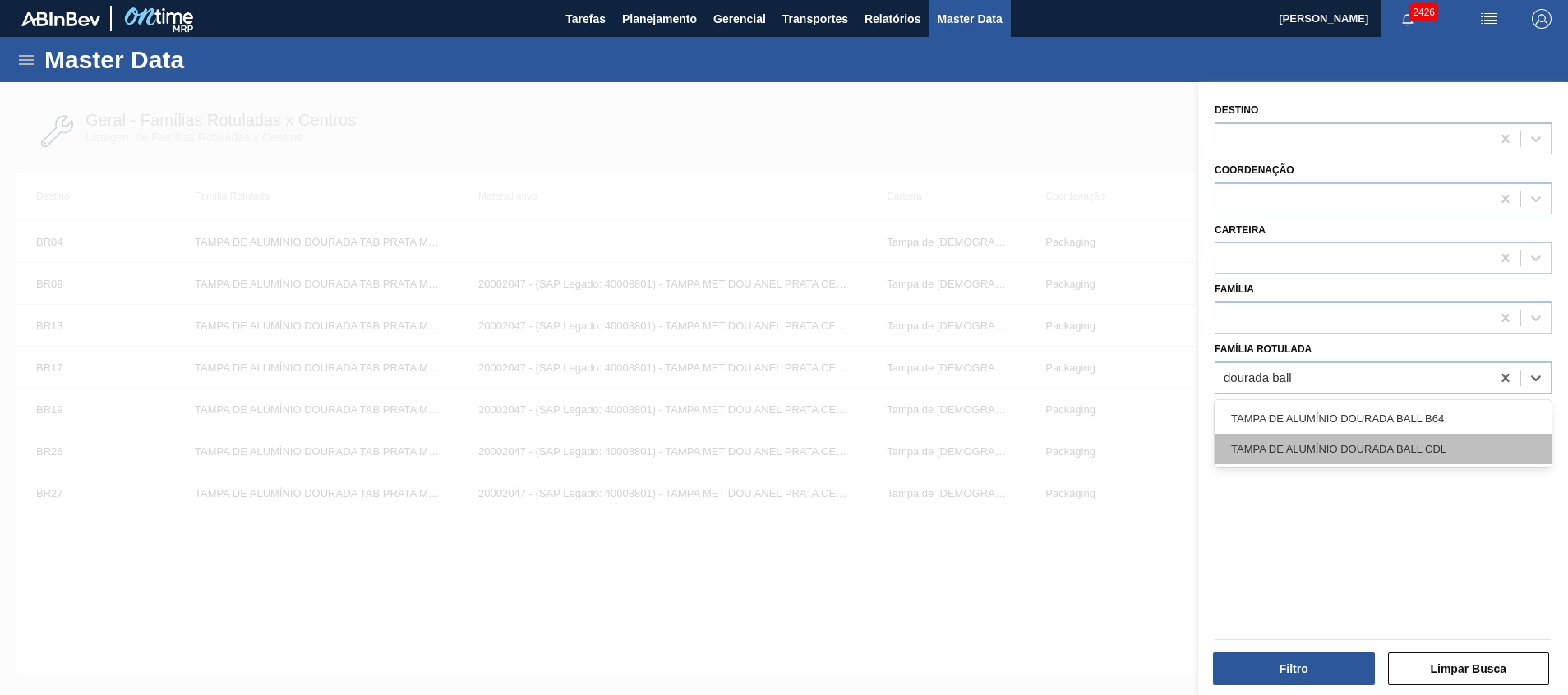
click at [1398, 444] on div "TAMPA DE ALUMÍNIO DOURADA BALL CDL" at bounding box center [1383, 449] width 337 height 30
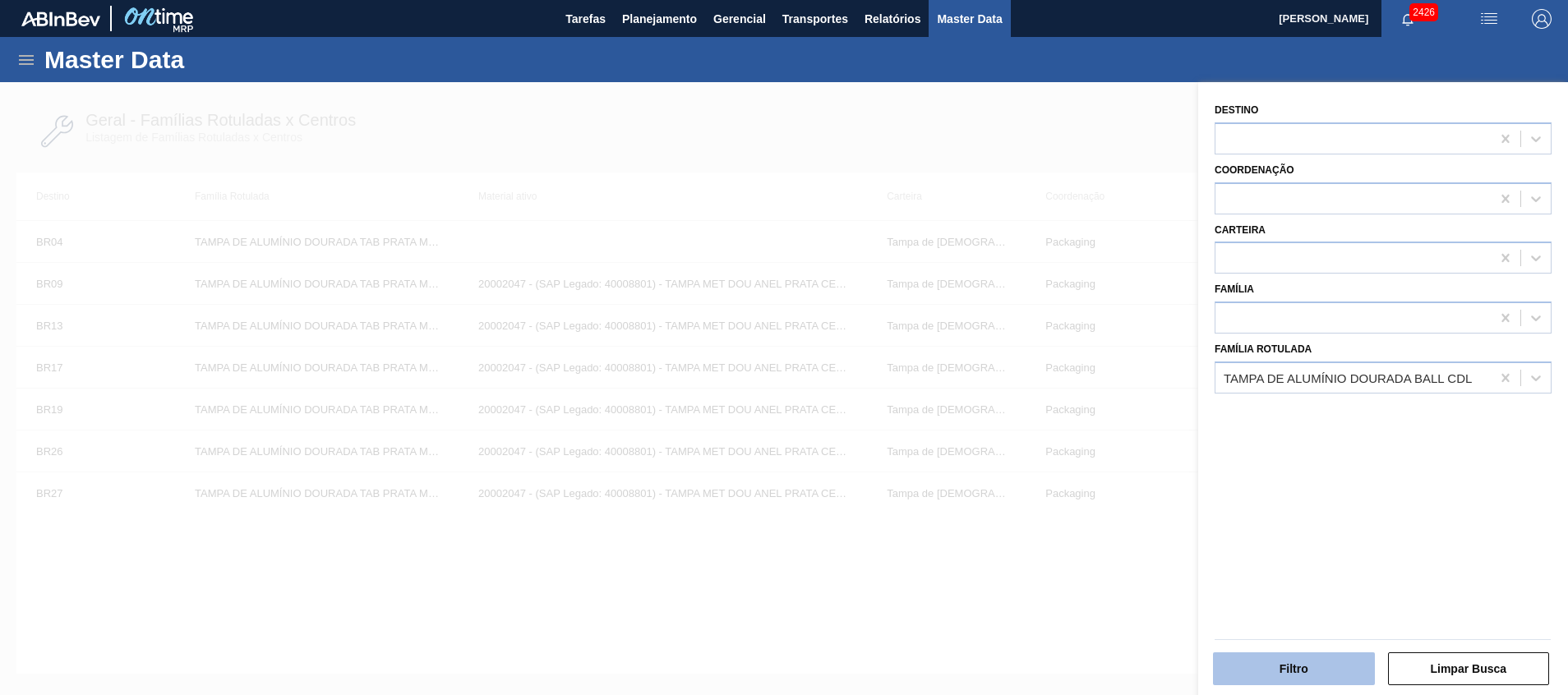
click at [1261, 658] on button "Filtro" at bounding box center [1294, 668] width 162 height 33
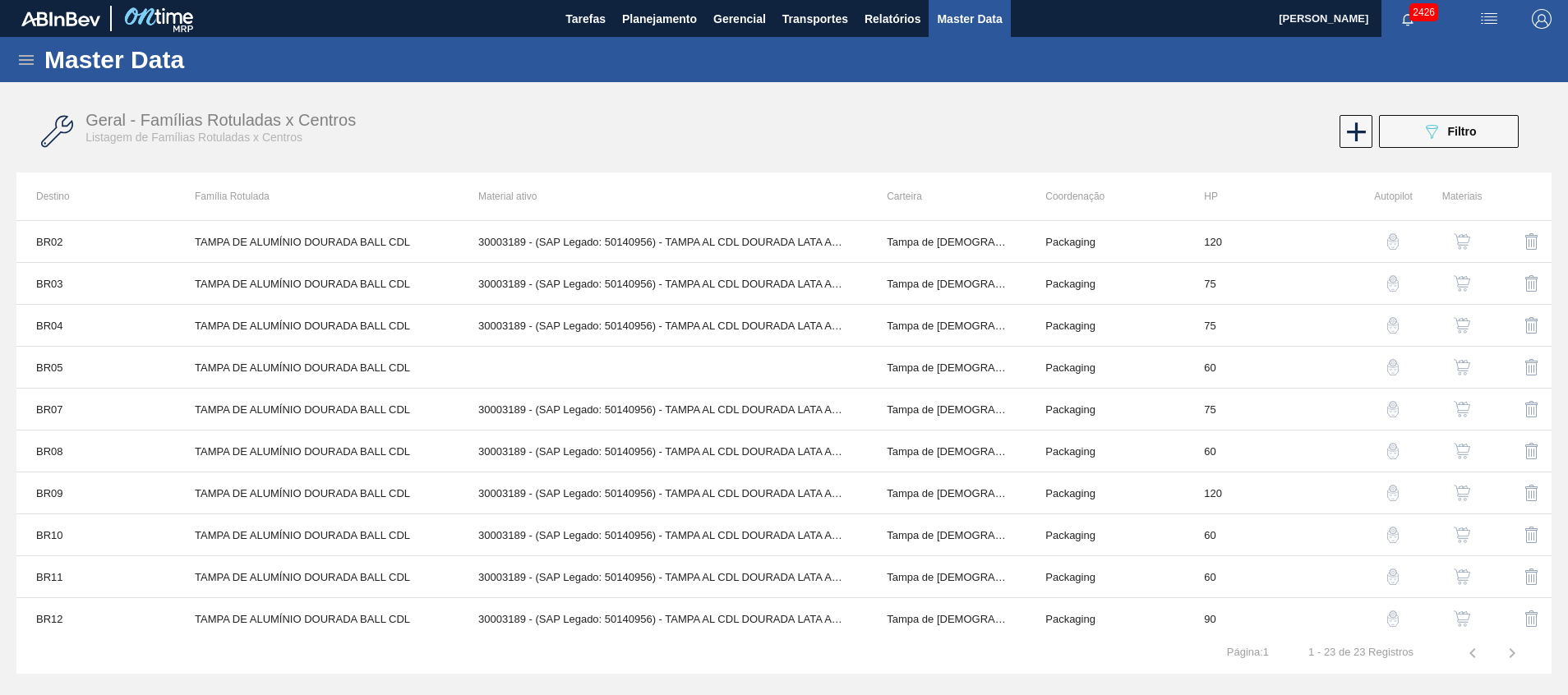
click at [1477, 325] on button "button" at bounding box center [1462, 325] width 39 height 39
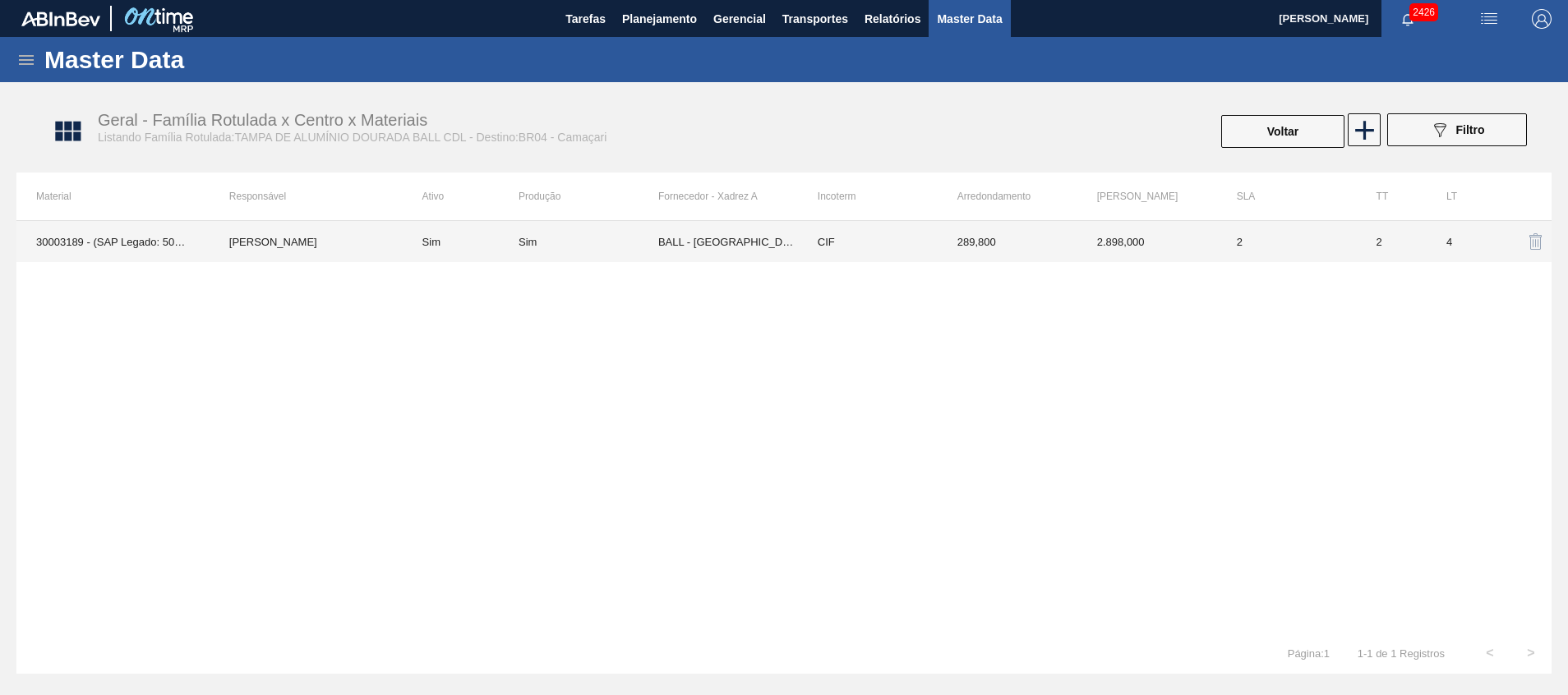
click at [746, 238] on td "BALL - [GEOGRAPHIC_DATA] ([GEOGRAPHIC_DATA])" at bounding box center [728, 241] width 140 height 41
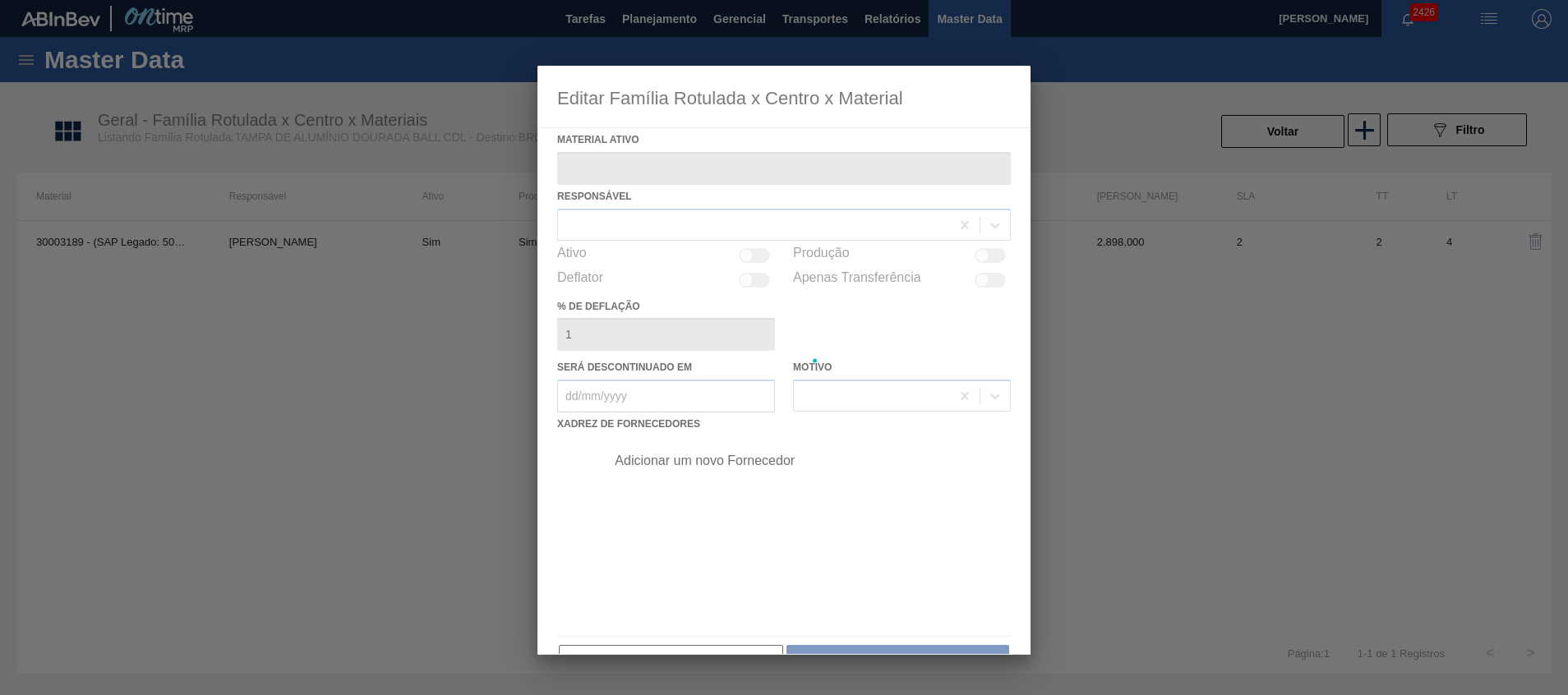
type ativo "30003189 - (SAP Legado: 50140956) - TAMPA AL CDL DOURADA LATA AUTOMATICA"
checkbox input "true"
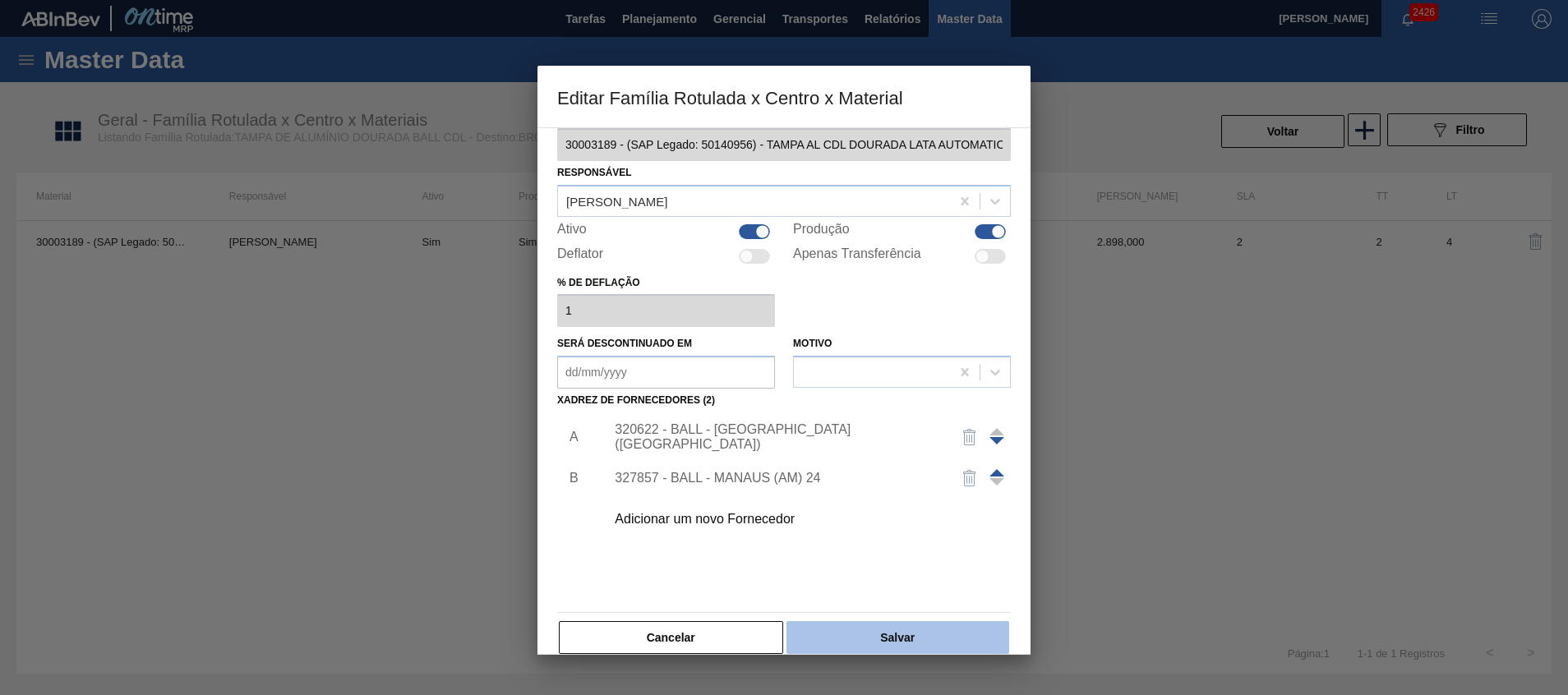
scroll to position [45, 0]
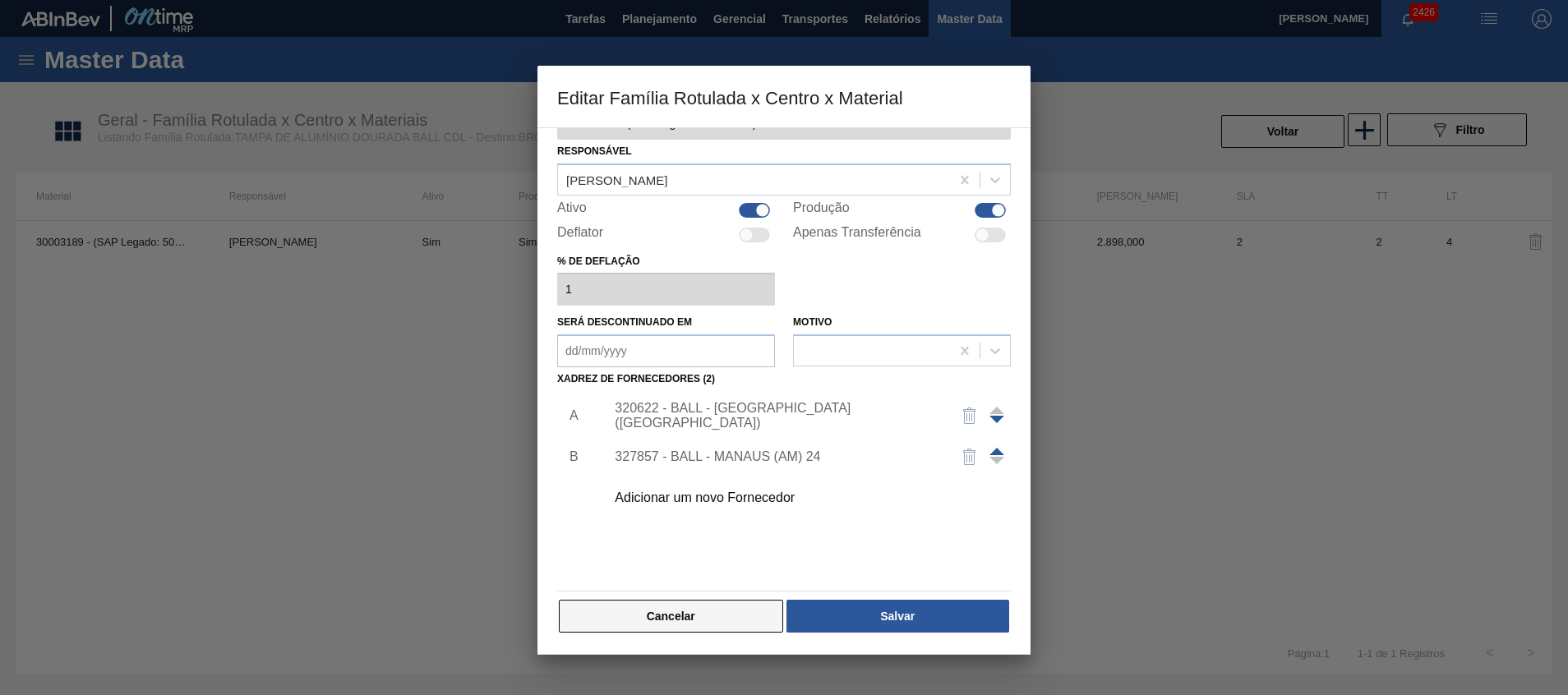
click at [718, 622] on button "Cancelar" at bounding box center [671, 616] width 225 height 33
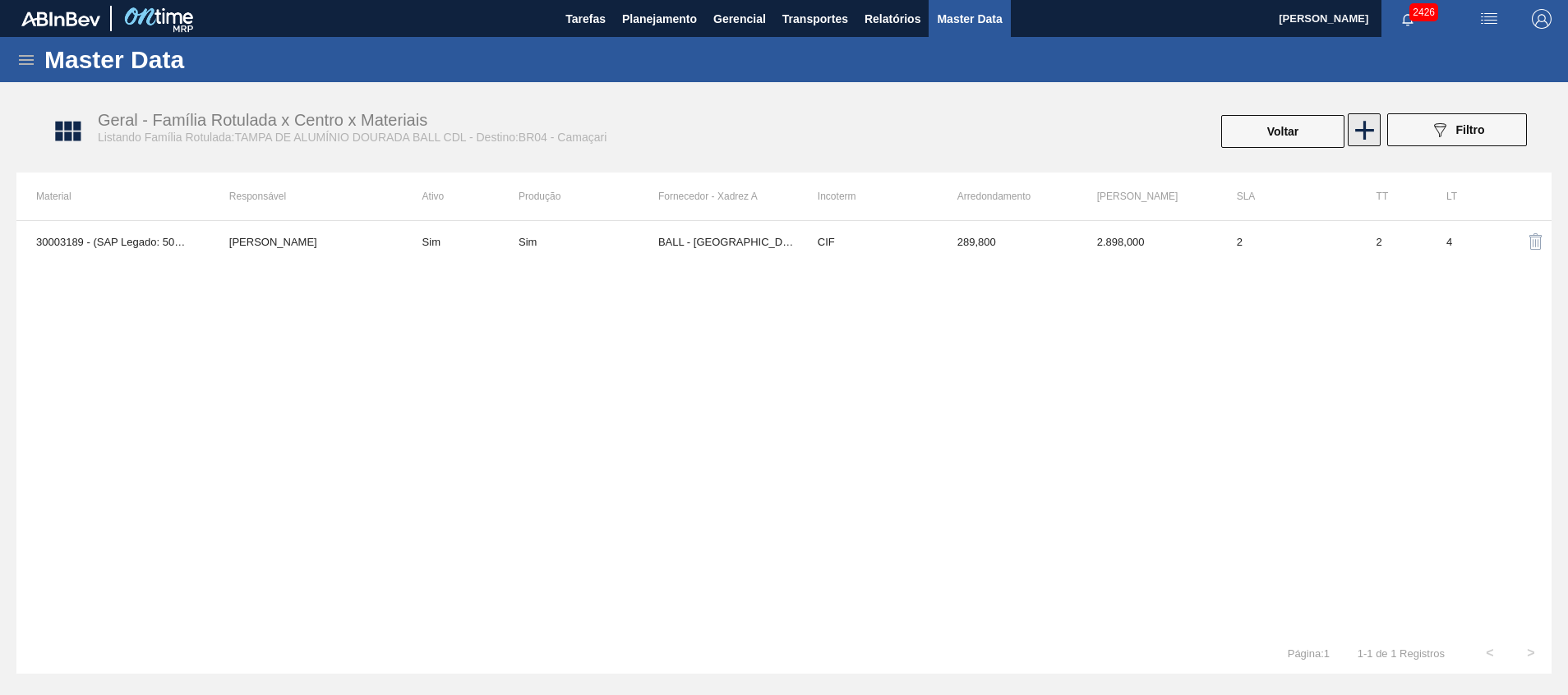
click at [1361, 137] on icon at bounding box center [1365, 130] width 32 height 32
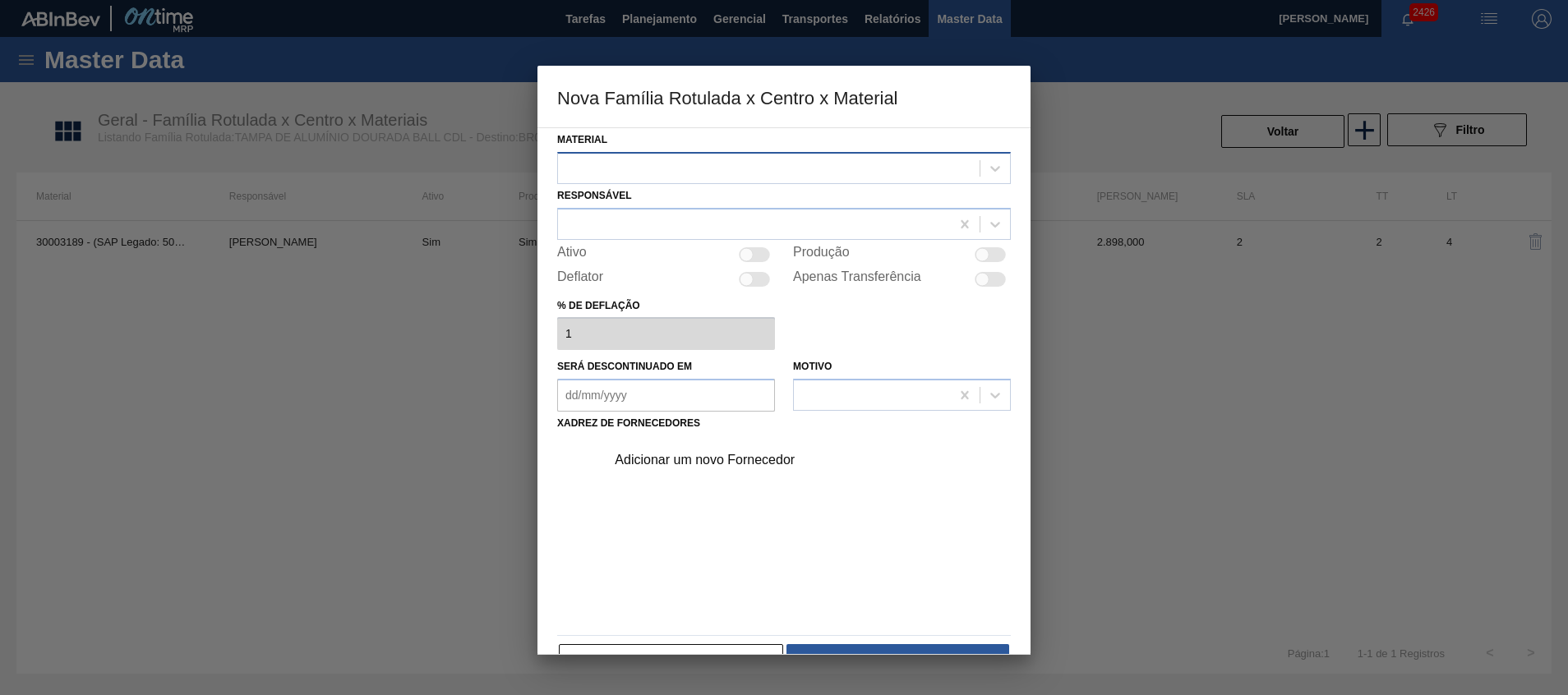
click at [728, 175] on div at bounding box center [769, 168] width 422 height 24
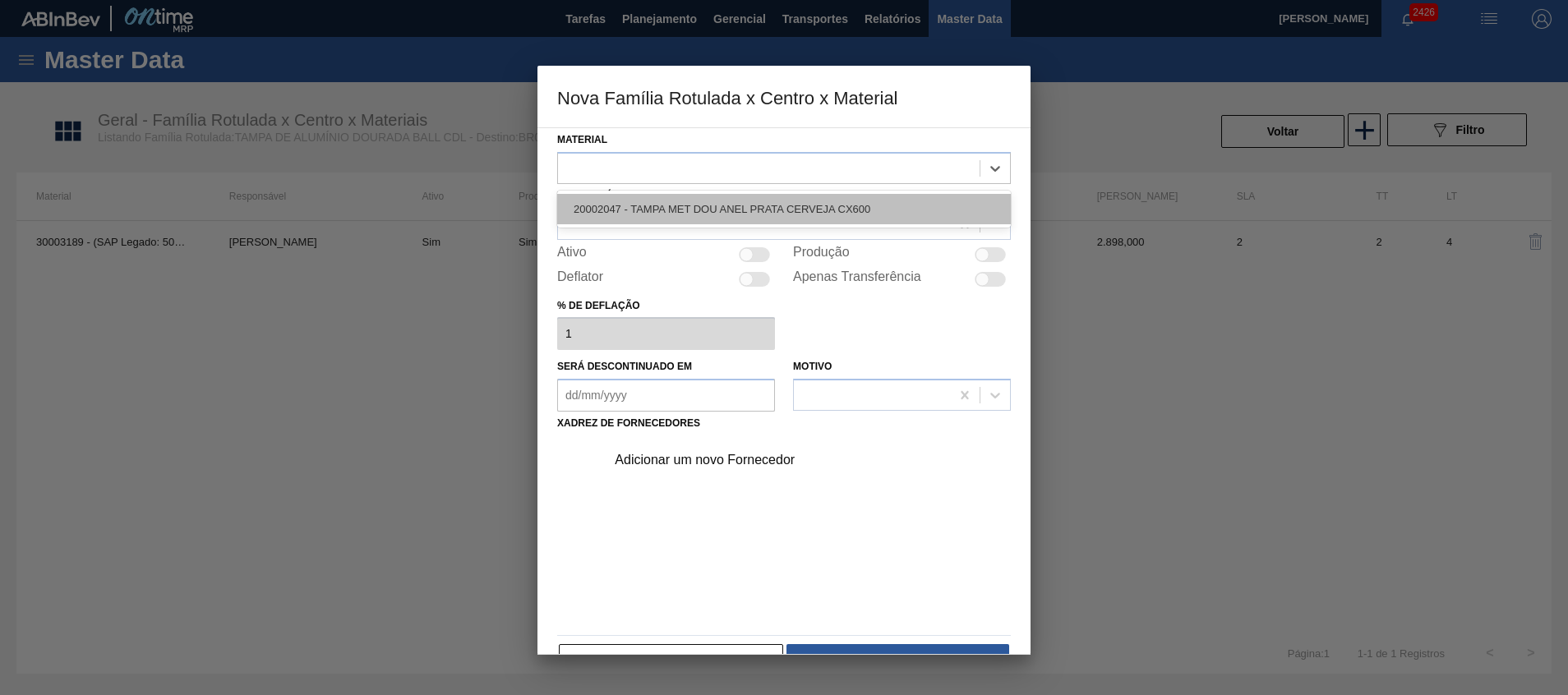
click at [705, 215] on div "20002047 - TAMPA MET DOU ANEL PRATA CERVEJA CX600" at bounding box center [784, 209] width 454 height 30
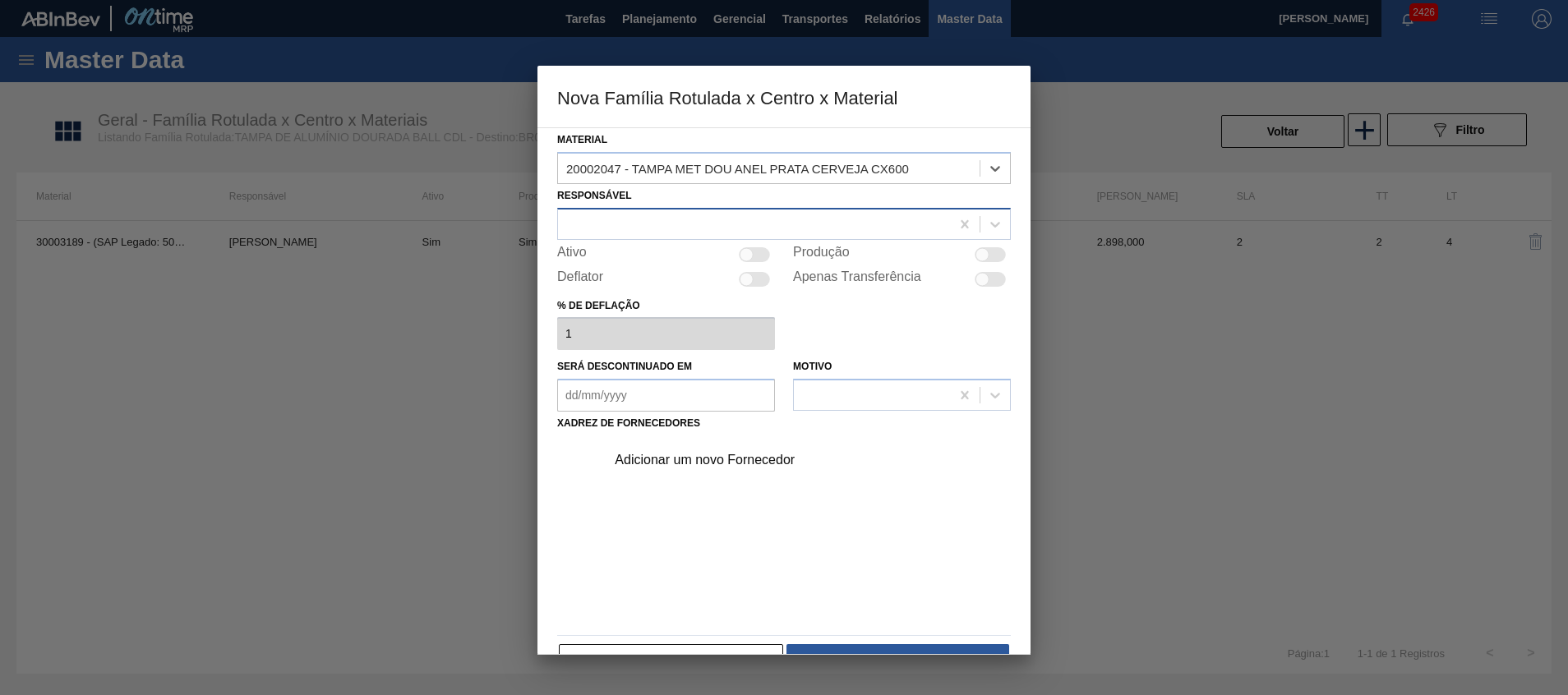
click at [689, 229] on div at bounding box center [754, 224] width 392 height 24
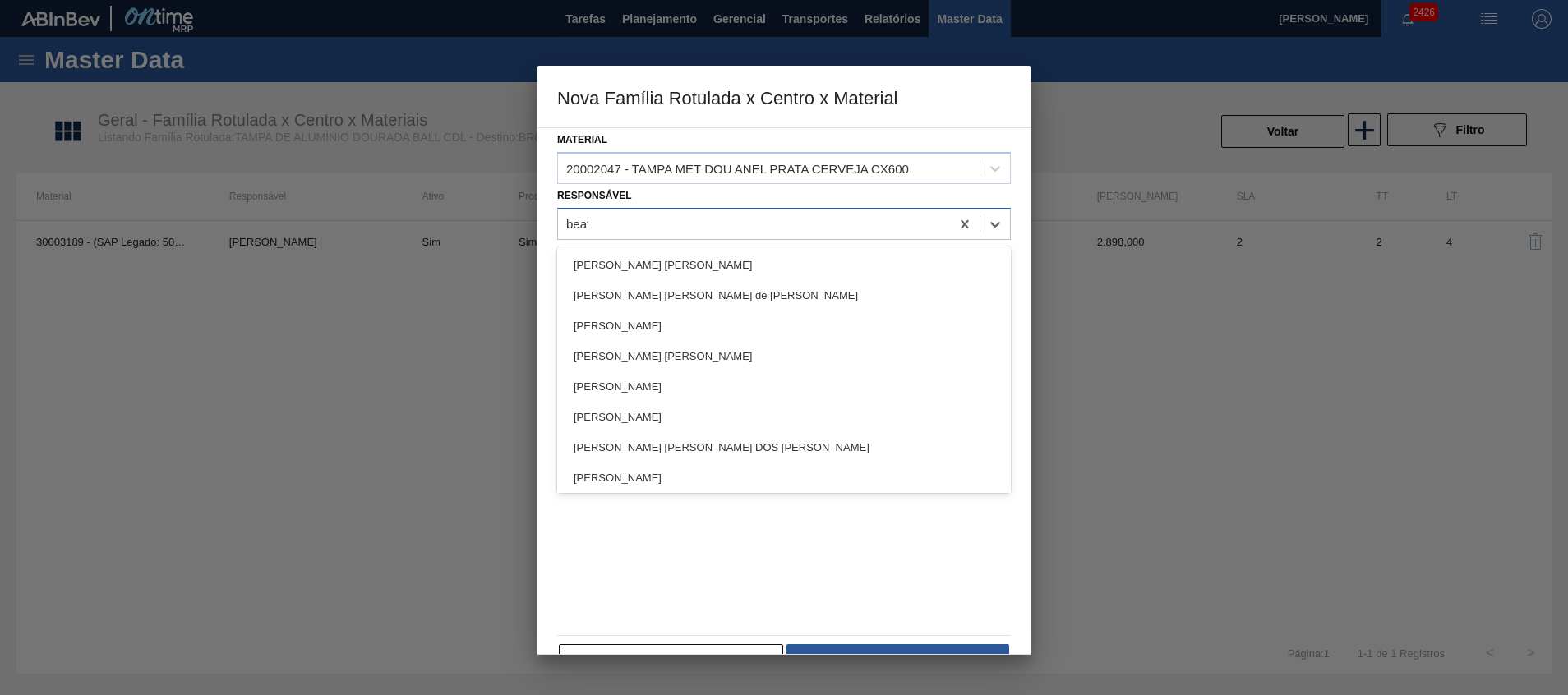
type input "beatr"
click at [663, 398] on div "[PERSON_NAME]" at bounding box center [784, 387] width 454 height 30
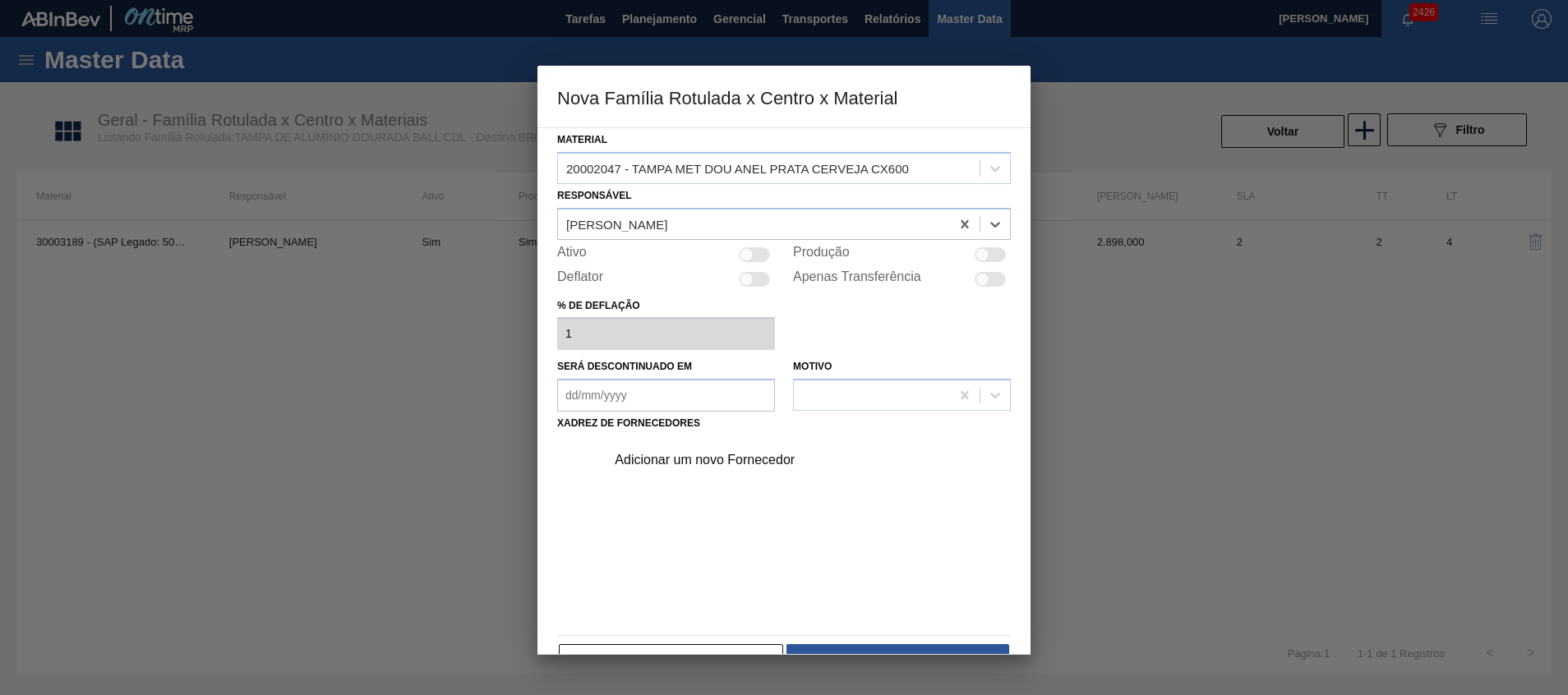
click at [754, 245] on div "Ativo" at bounding box center [666, 255] width 218 height 20
click at [726, 456] on div "Adicionar um novo Fornecedor" at bounding box center [776, 460] width 322 height 15
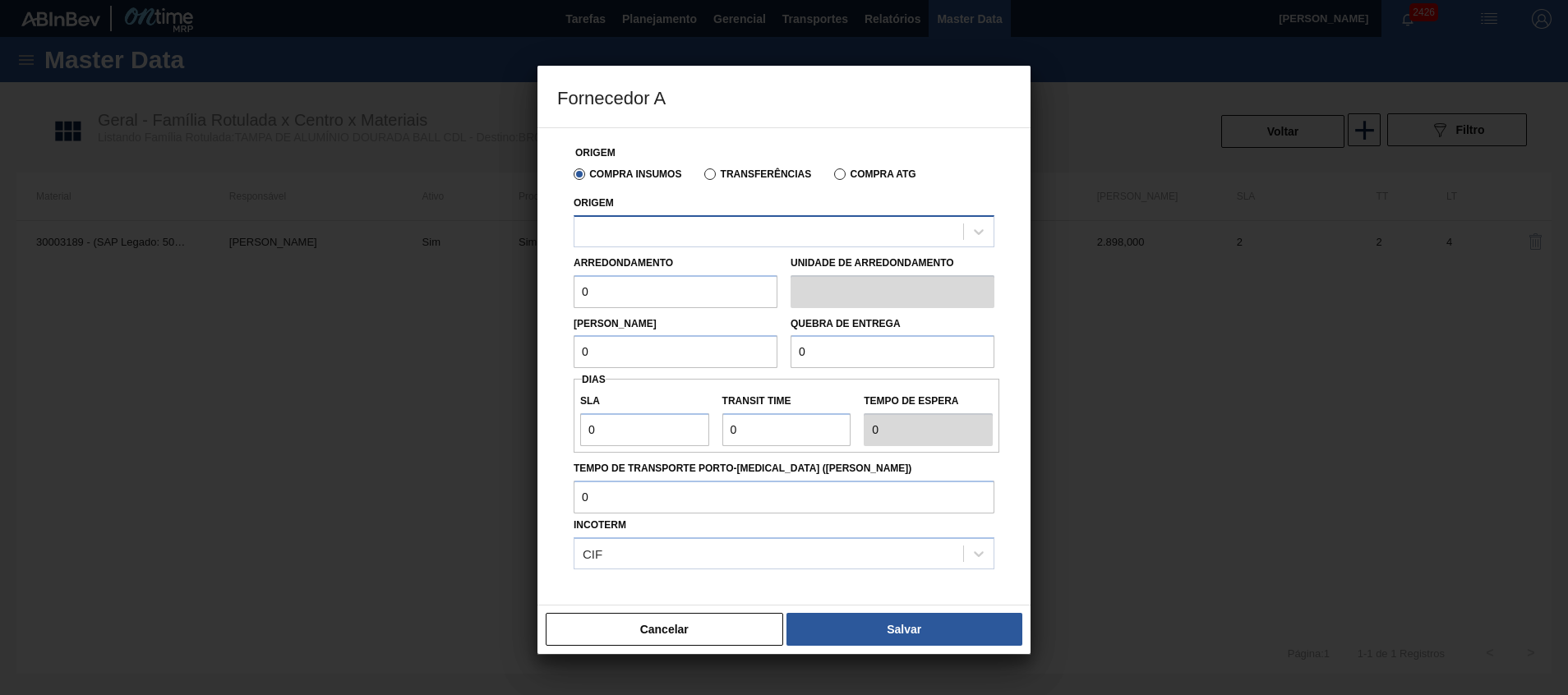
click at [724, 236] on div at bounding box center [769, 231] width 388 height 24
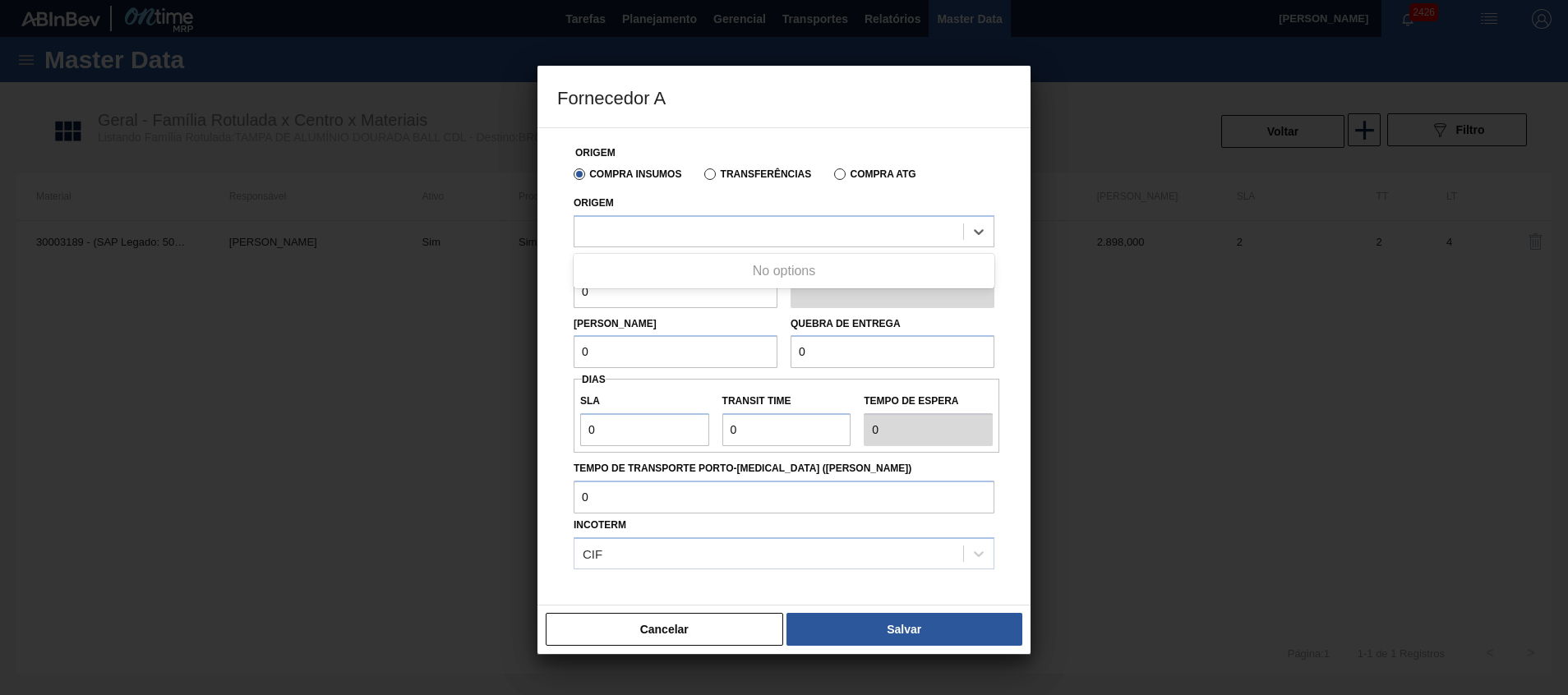
click at [764, 183] on div "Compra Insumos Transferências Compra ATG" at bounding box center [784, 173] width 434 height 28
click at [765, 180] on div "Transferências" at bounding box center [754, 174] width 114 height 15
click at [765, 177] on label "Transferências" at bounding box center [758, 175] width 107 height 12
click at [702, 178] on input "Transferências" at bounding box center [702, 178] width 0 height 0
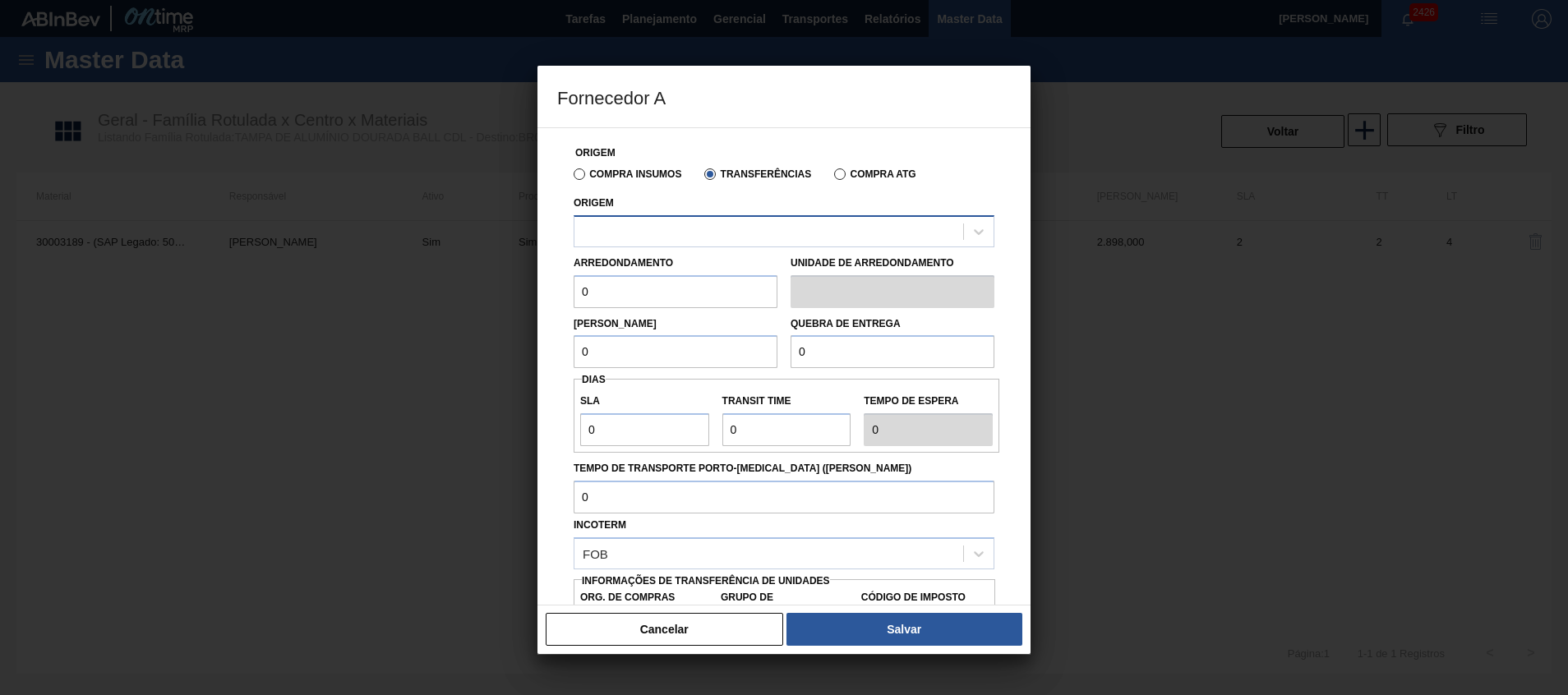
click at [751, 226] on div at bounding box center [769, 231] width 388 height 24
type input "latas"
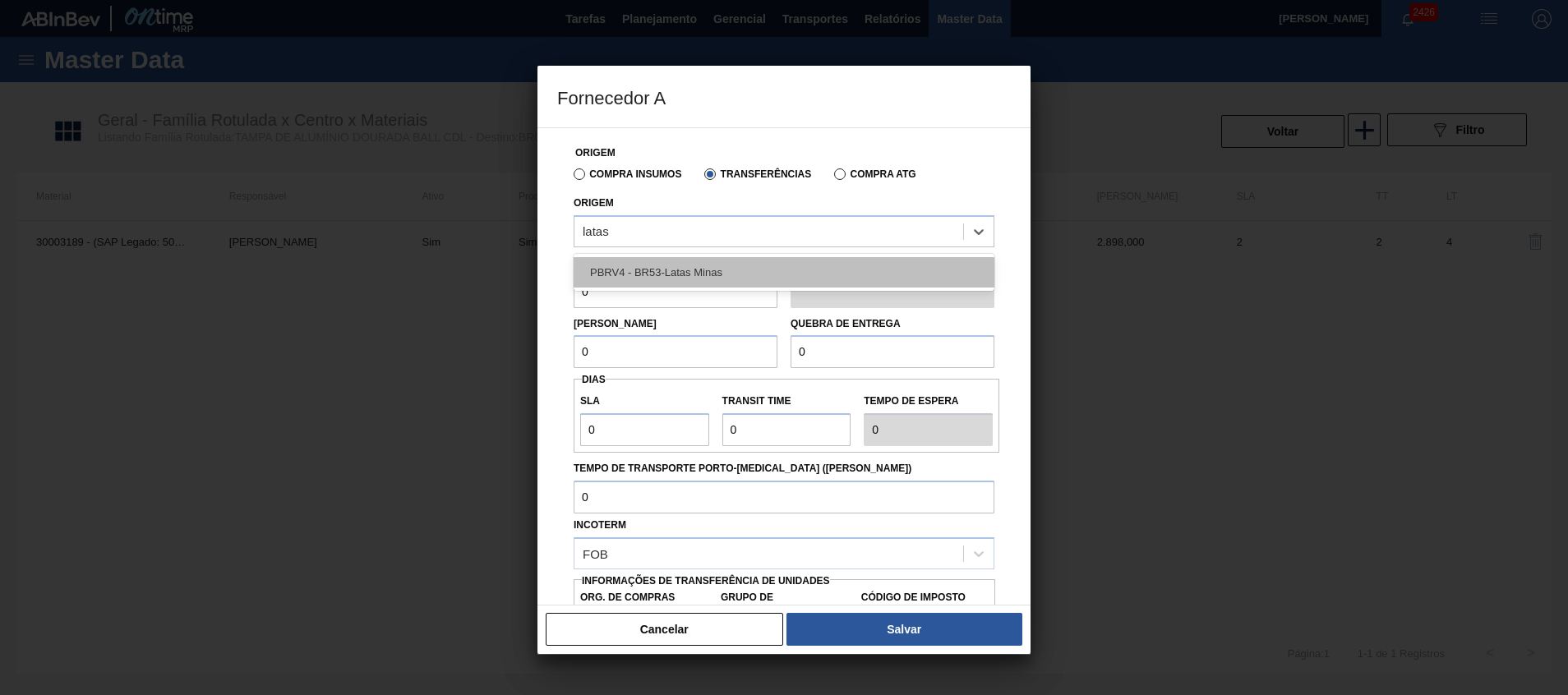
click at [743, 263] on div "PBRV4 - BR53-Latas Minas" at bounding box center [784, 272] width 421 height 30
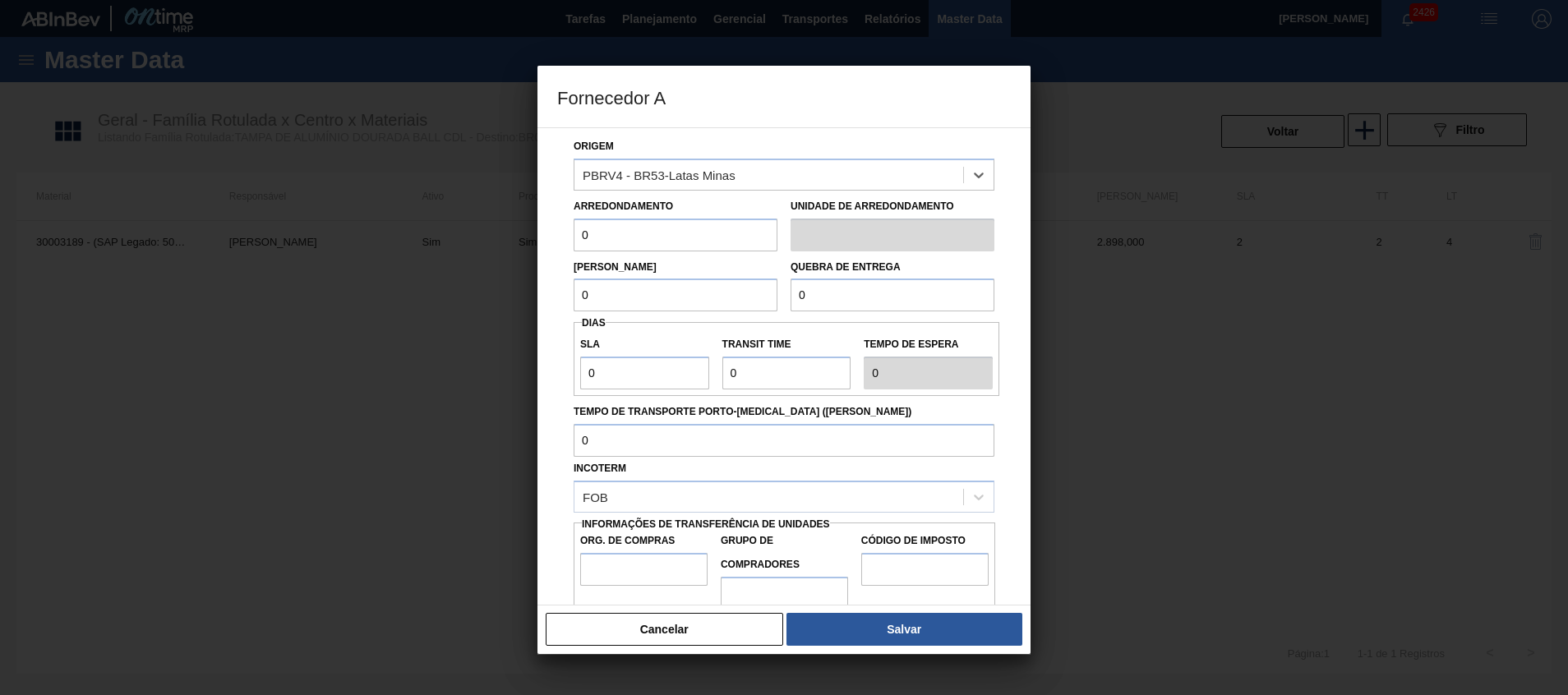
scroll to position [88, 0]
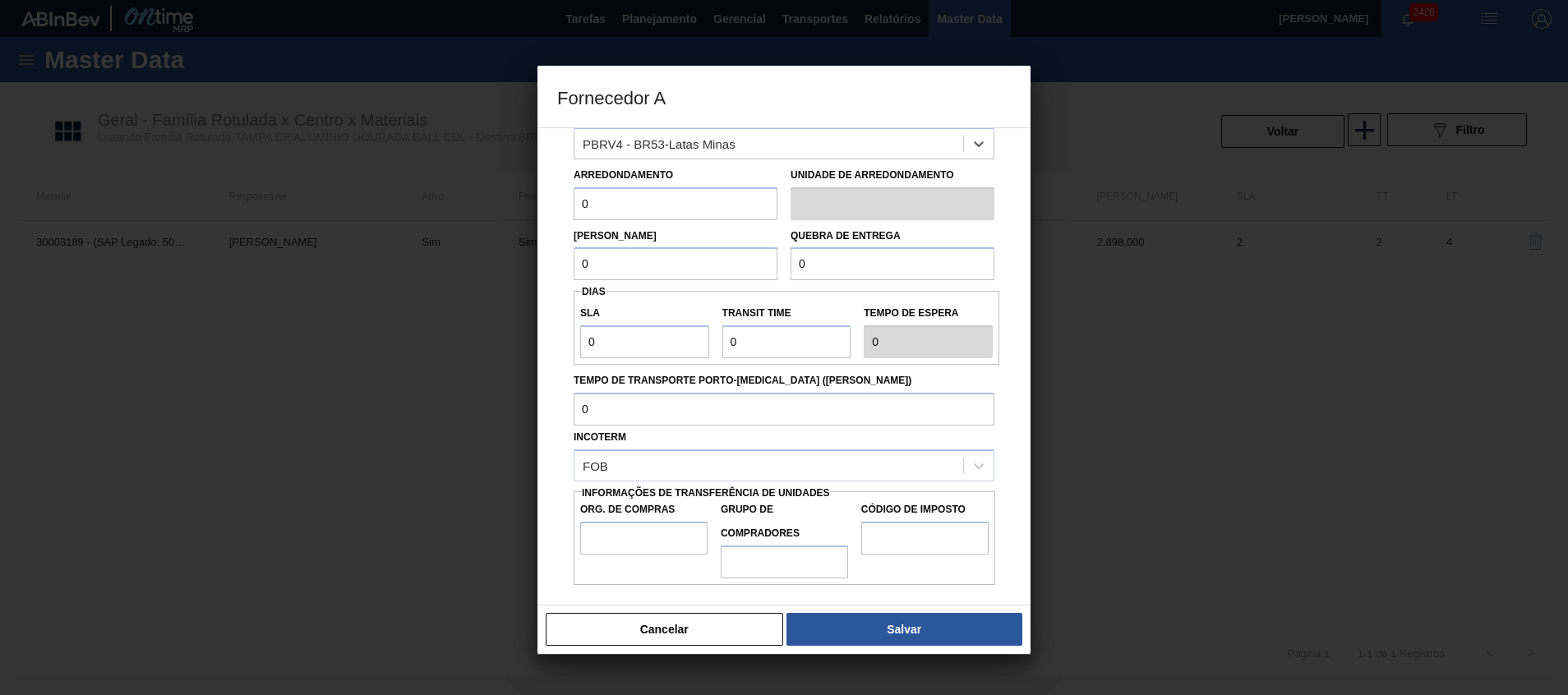
click at [692, 205] on input "0" at bounding box center [676, 203] width 204 height 33
type input "317,4"
click at [666, 274] on input "0" at bounding box center [676, 263] width 204 height 33
type input "6.348"
drag, startPoint x: 705, startPoint y: 267, endPoint x: 201, endPoint y: 228, distance: 505.5
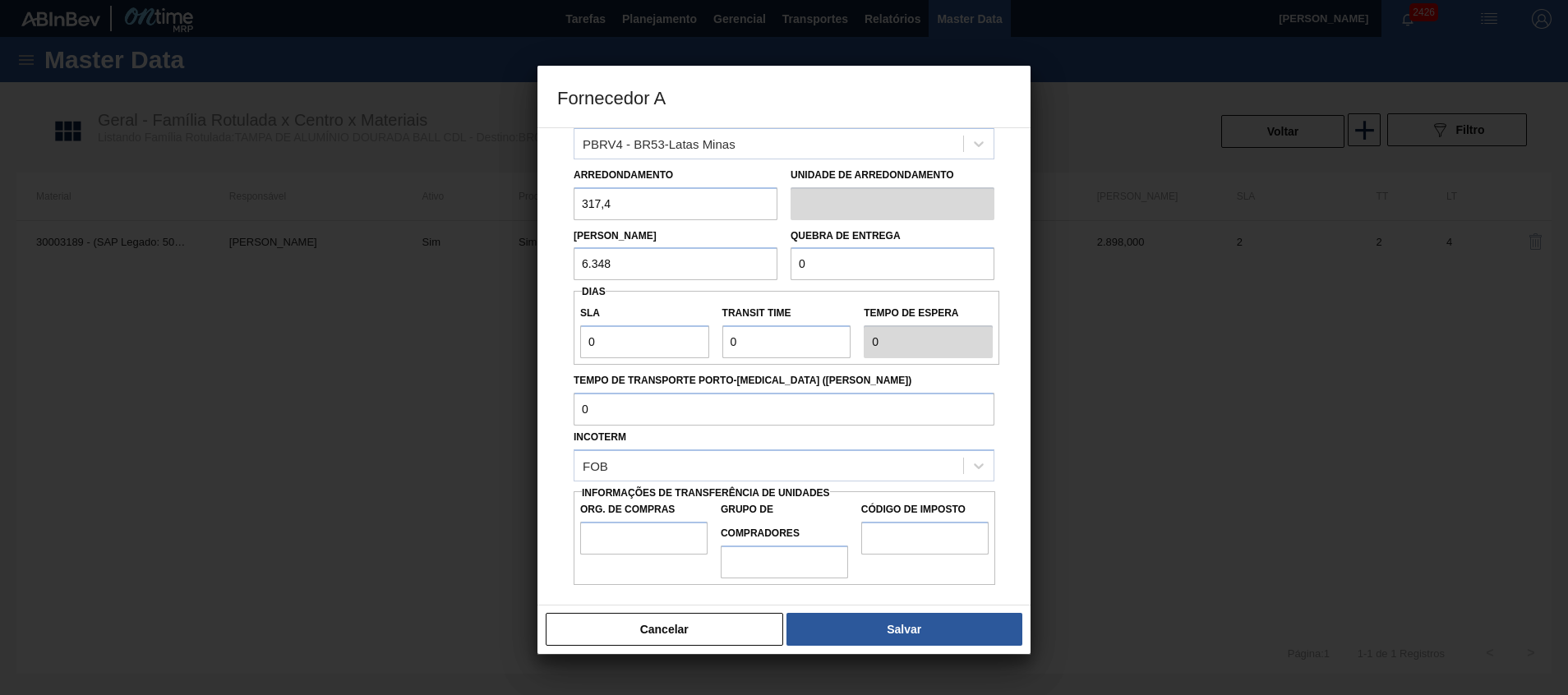
click at [218, 231] on div "Fornecedor A Origem Compra Insumos Transferências Compra ATG Origem PBRV4 - BR5…" at bounding box center [784, 348] width 1568 height 695
drag, startPoint x: 858, startPoint y: 263, endPoint x: 642, endPoint y: 261, distance: 216.0
click at [634, 252] on div "Lote Mínimo 6.348 Quebra de entrega 0" at bounding box center [784, 251] width 434 height 61
paste input "6.348"
type input "6.348"
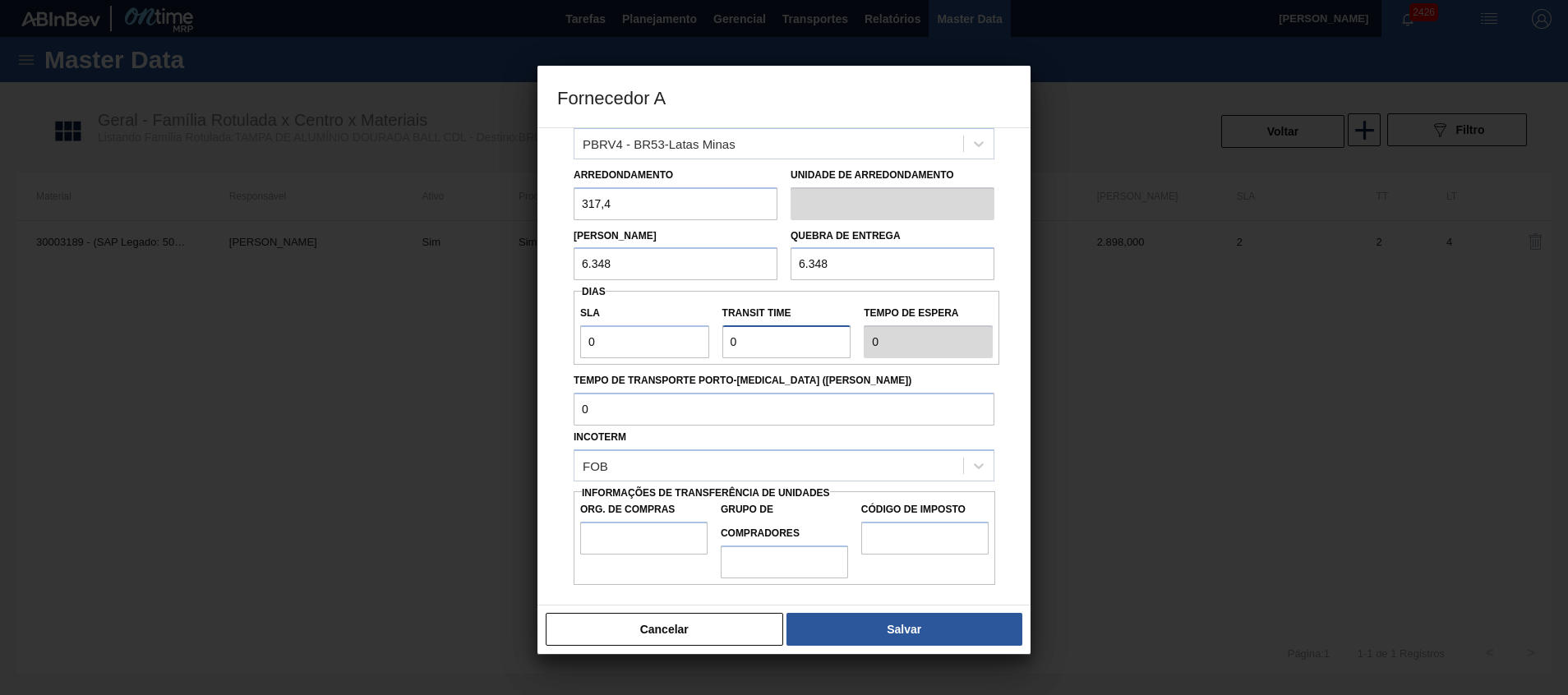
drag, startPoint x: 775, startPoint y: 341, endPoint x: 426, endPoint y: 327, distance: 349.3
click at [591, 344] on div "SLA 0 Transit Time Tempo de espera 0" at bounding box center [787, 327] width 426 height 61
type input "3"
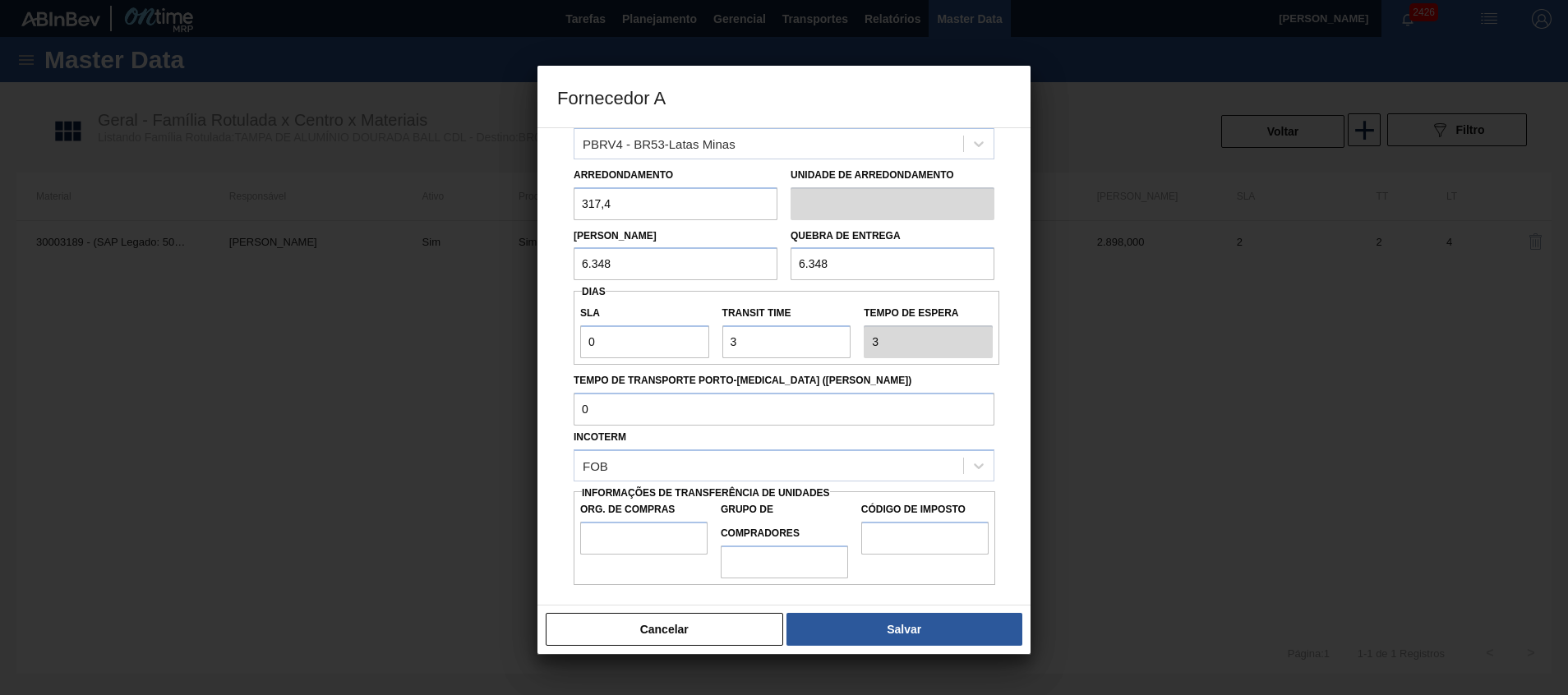
drag, startPoint x: 698, startPoint y: 371, endPoint x: 699, endPoint y: 379, distance: 8.1
click at [698, 371] on label "Tempo de Transporte Porto-[MEDICAL_DATA] (dias)" at bounding box center [784, 381] width 421 height 24
click at [698, 393] on input "Tempo de Transporte Porto-[MEDICAL_DATA] (dias)" at bounding box center [784, 408] width 421 height 33
click at [657, 551] on input "Org. de Compras" at bounding box center [644, 538] width 127 height 33
type input "BR00"
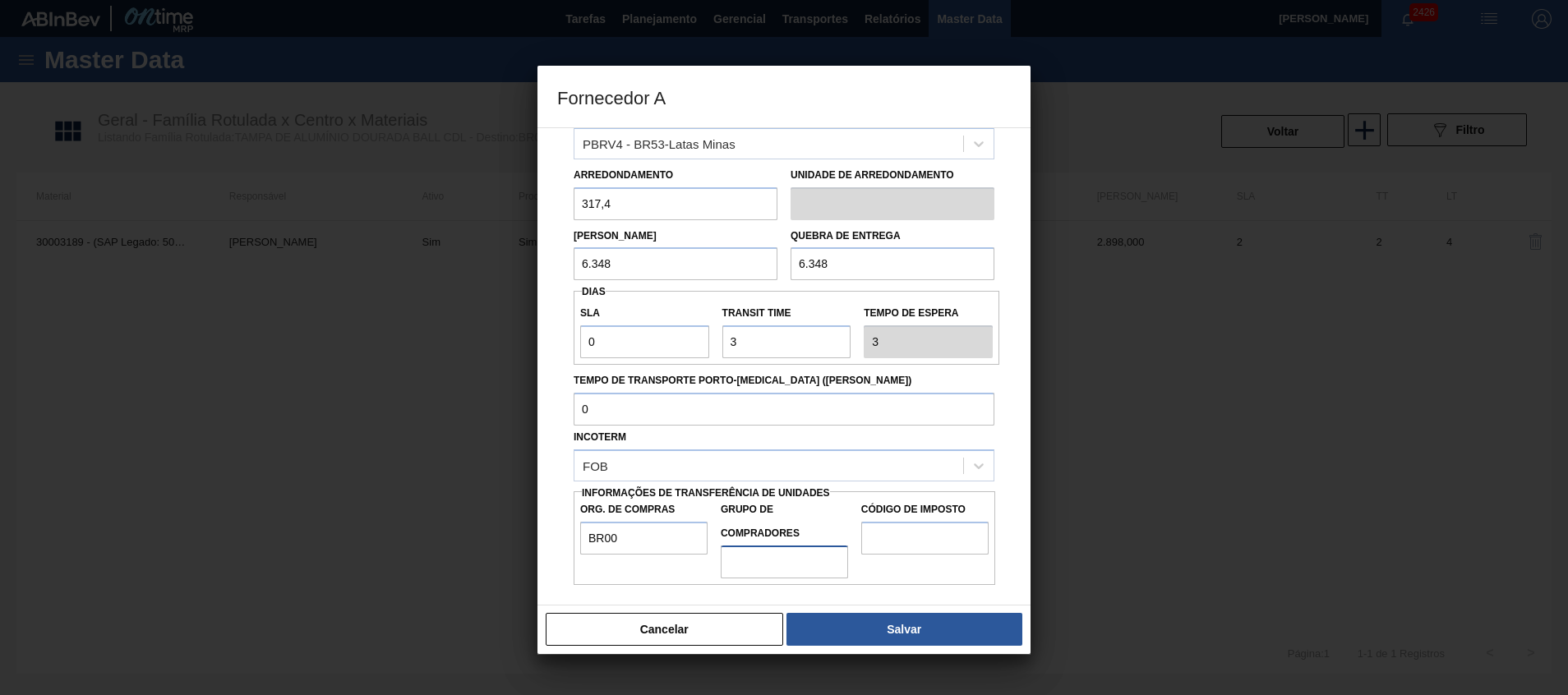
click at [782, 556] on input "Grupo de Compradores" at bounding box center [784, 561] width 127 height 33
type input "A01"
click at [942, 517] on label "Código de Imposto" at bounding box center [925, 510] width 127 height 24
click at [942, 522] on input "Código de Imposto" at bounding box center [925, 538] width 127 height 33
drag, startPoint x: 940, startPoint y: 523, endPoint x: 939, endPoint y: 544, distance: 21.0
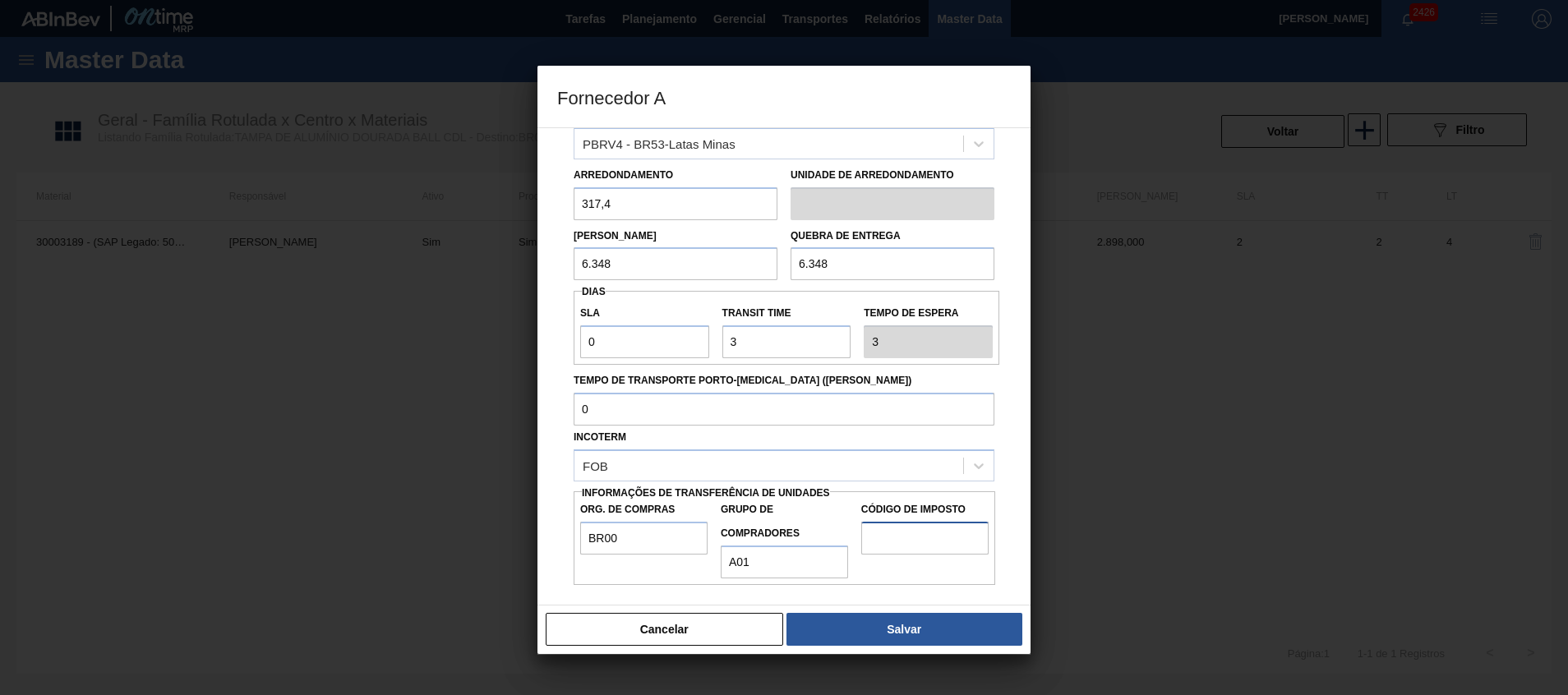
click at [940, 523] on input "Código de Imposto" at bounding box center [925, 538] width 127 height 33
type input "I2"
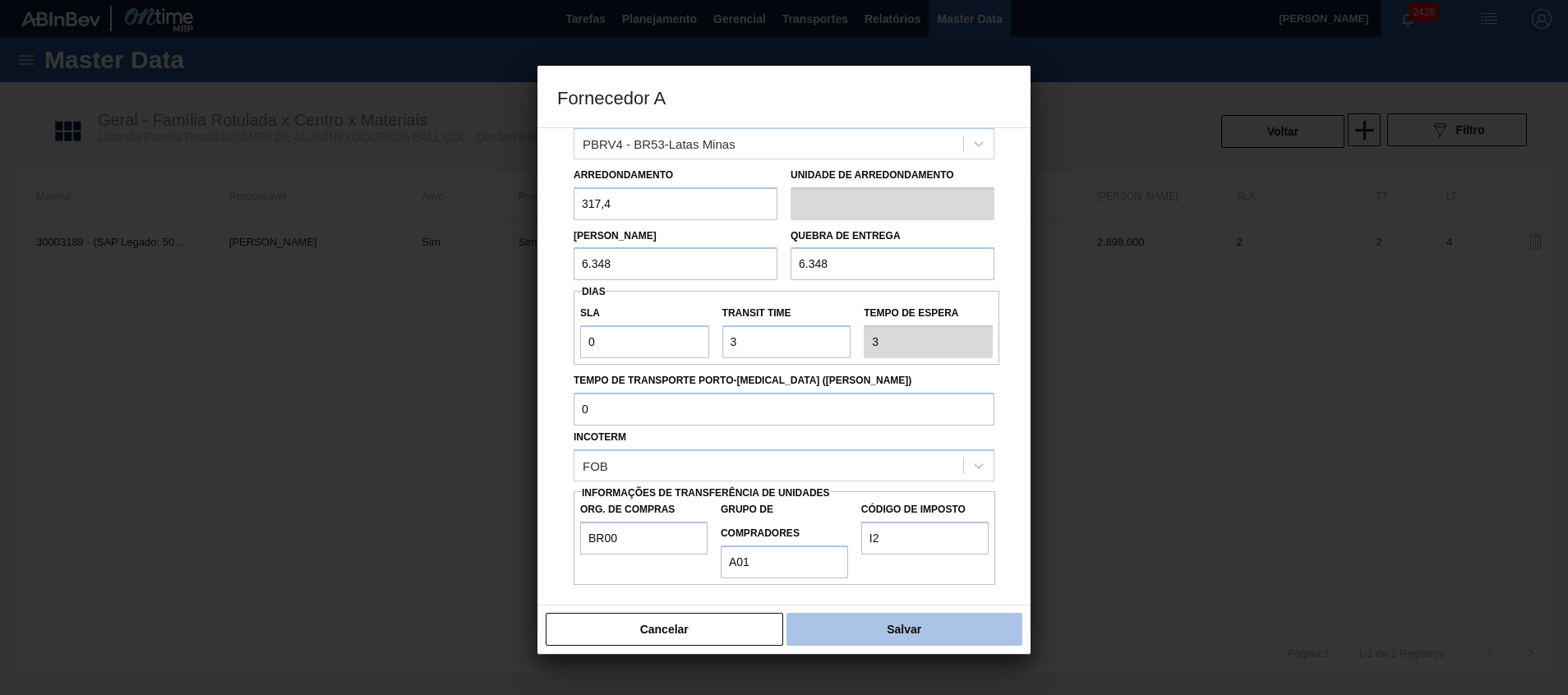
click at [930, 622] on button "Salvar" at bounding box center [905, 629] width 236 height 33
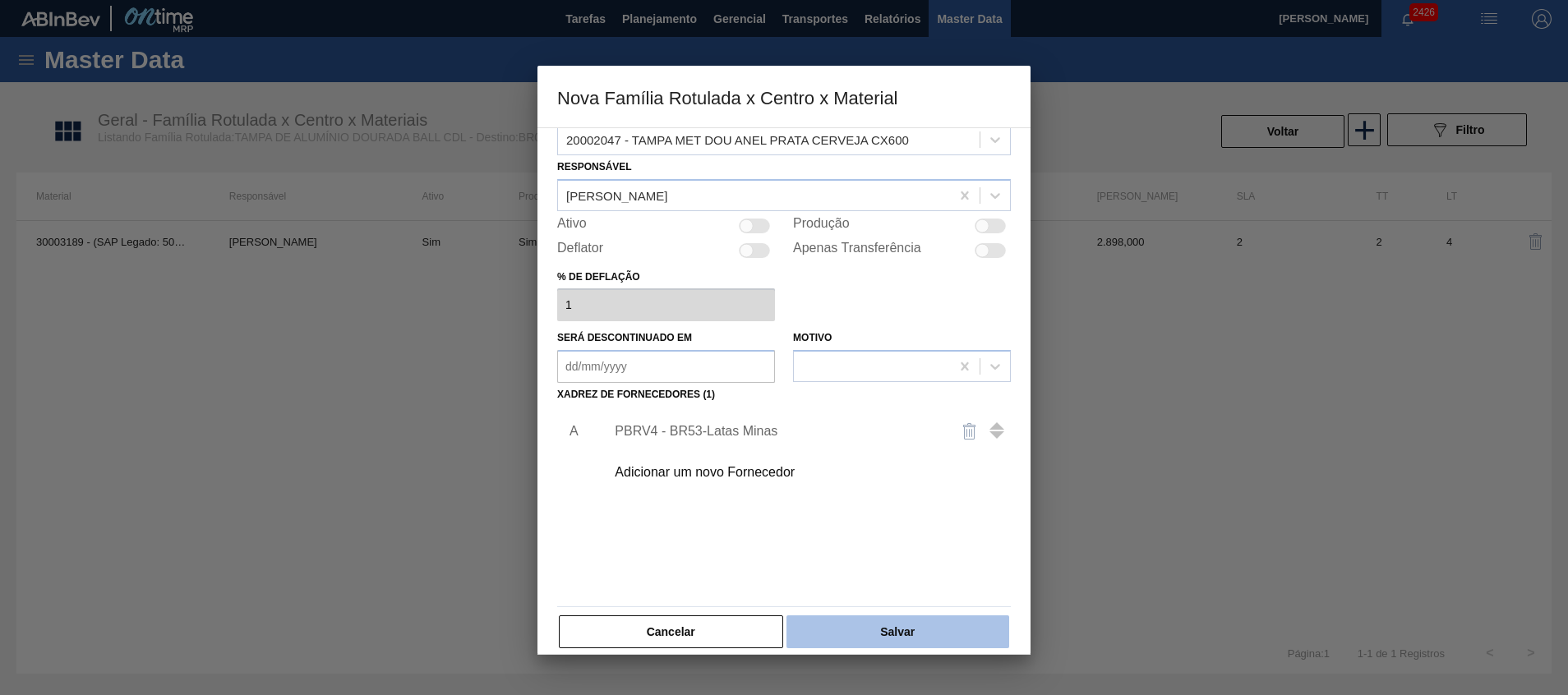
scroll to position [44, 0]
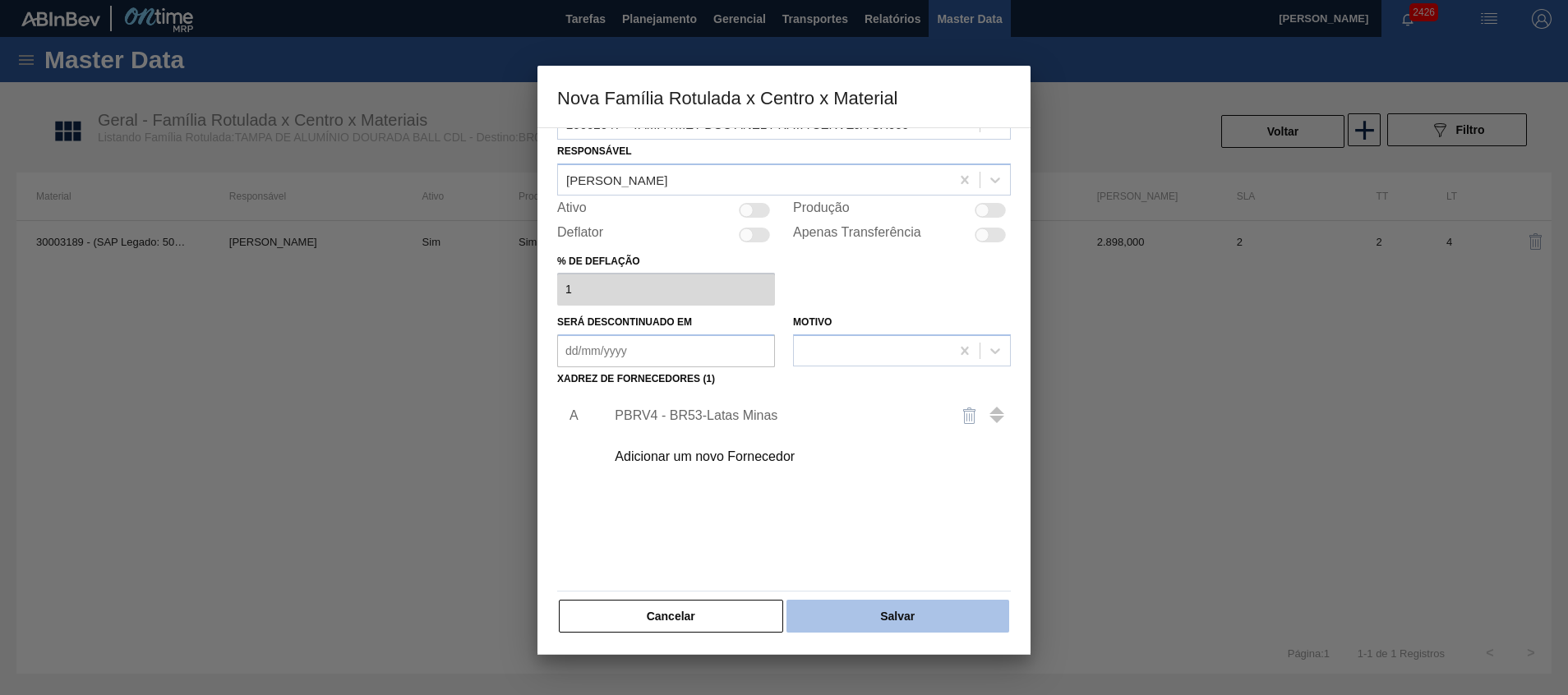
click at [901, 629] on button "Salvar" at bounding box center [898, 616] width 223 height 33
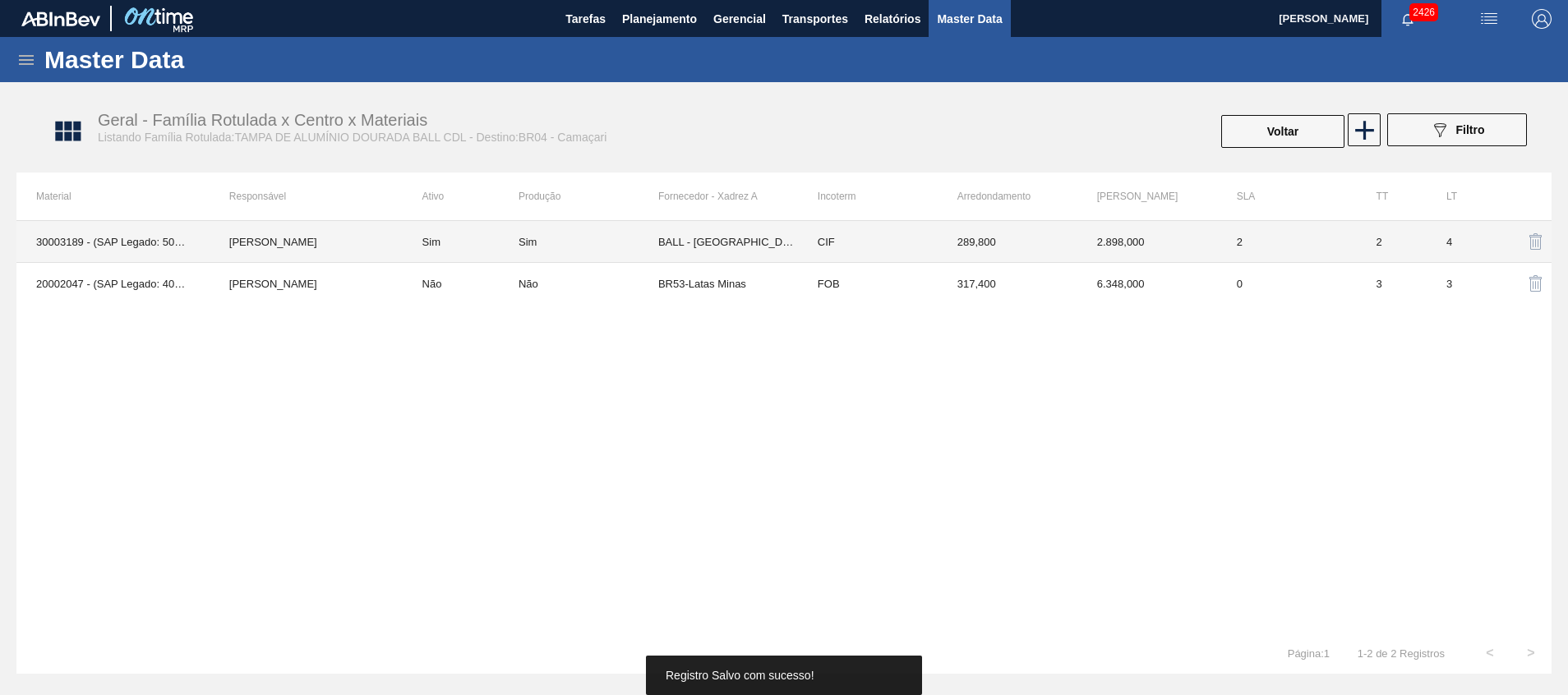
click at [649, 243] on div "Sim" at bounding box center [588, 241] width 140 height 13
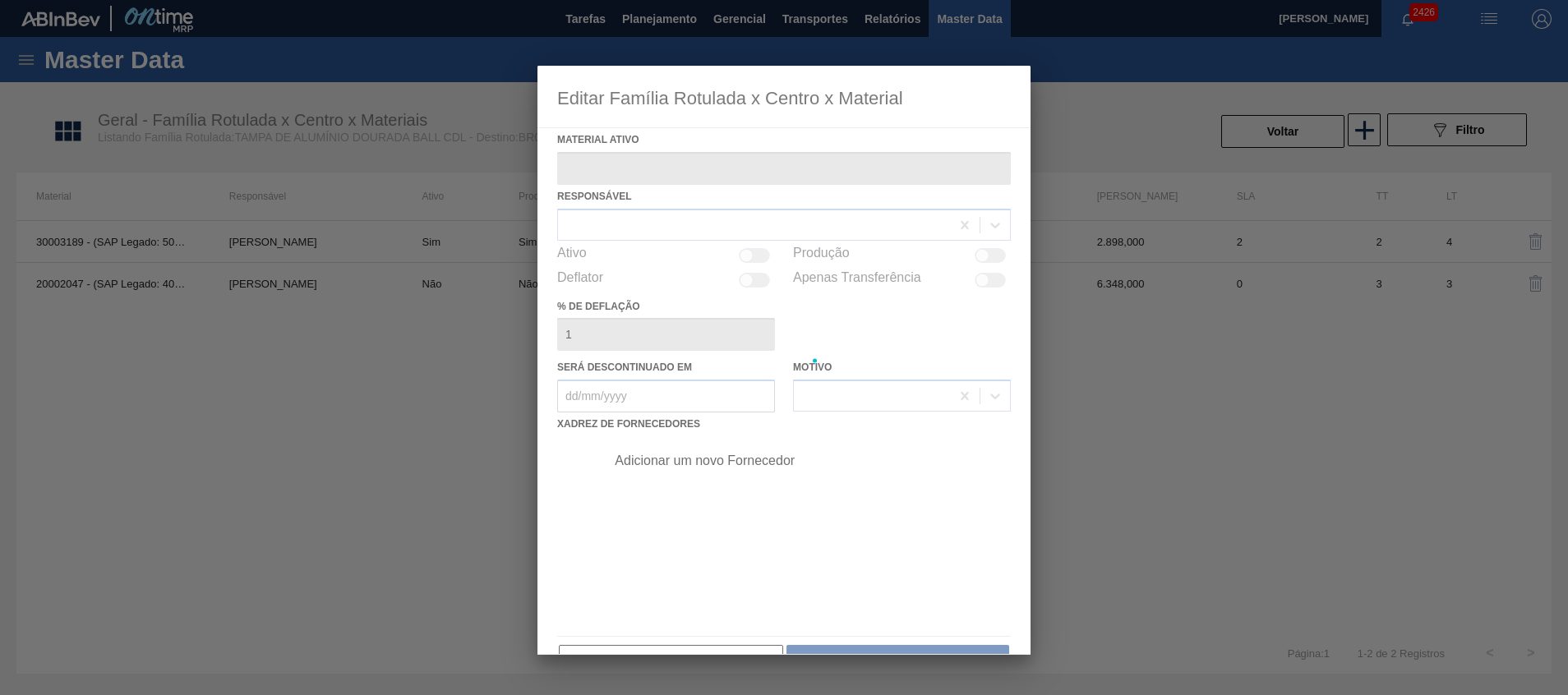
type ativo "30003189 - (SAP Legado: 50140956) - TAMPA AL CDL DOURADA LATA AUTOMATICA"
checkbox input "true"
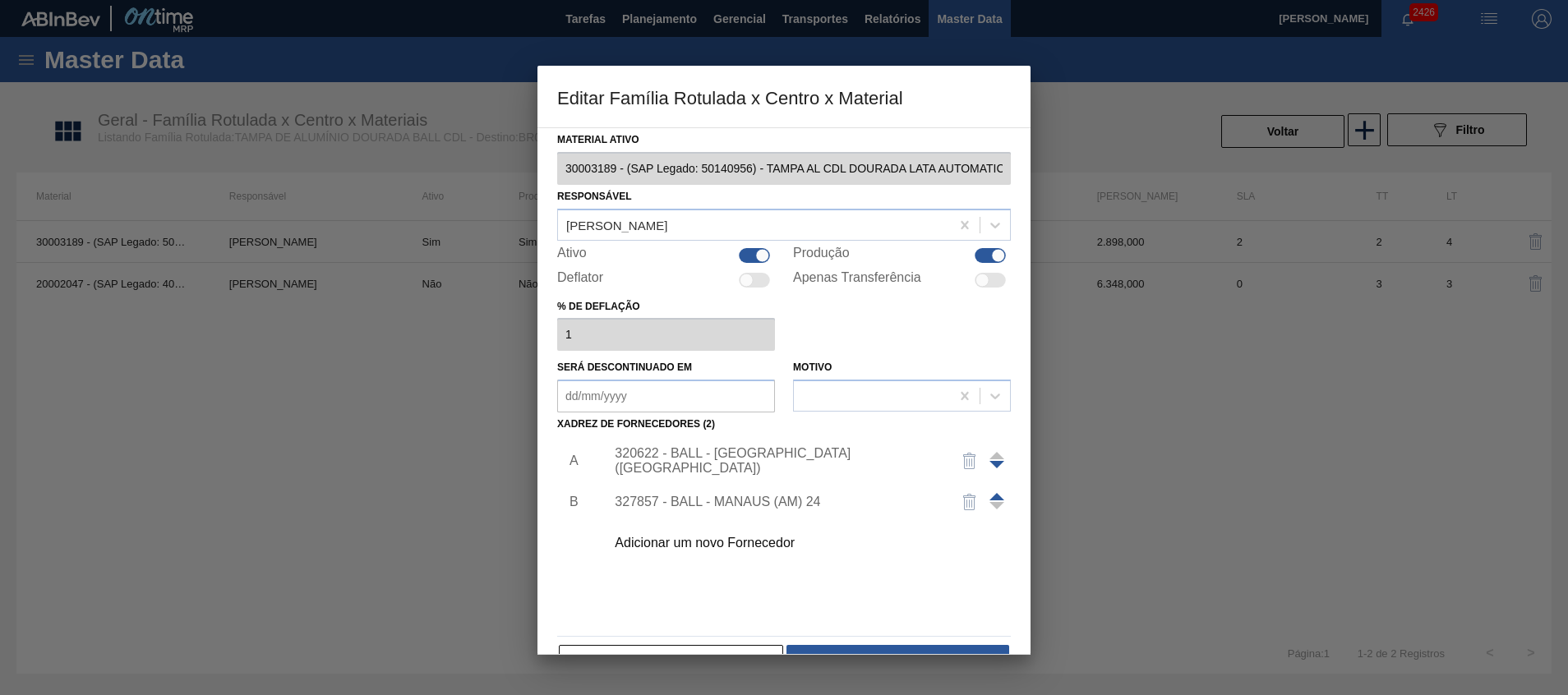
click at [746, 256] on div at bounding box center [754, 256] width 31 height 15
checkbox input "false"
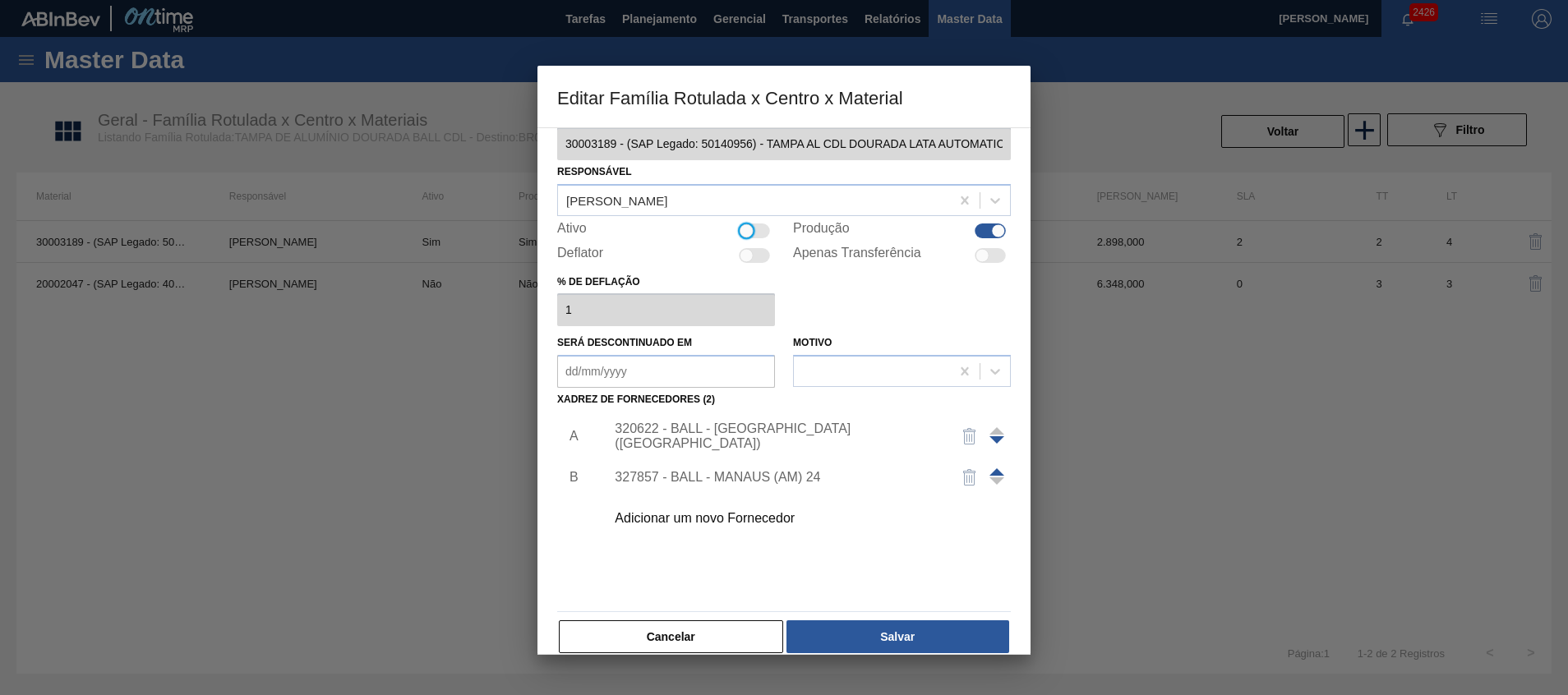
scroll to position [45, 0]
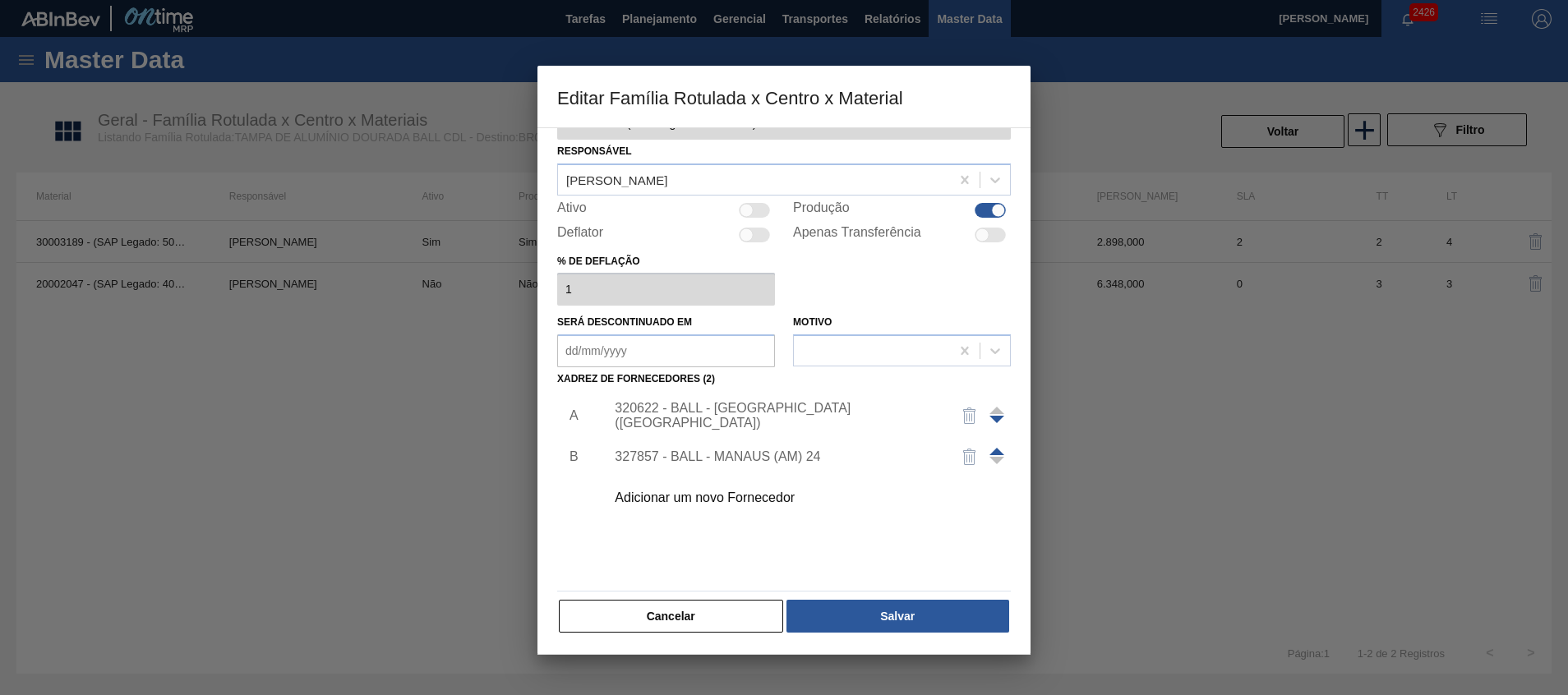
click at [845, 634] on div "Cancelar Salvar" at bounding box center [784, 616] width 454 height 36
click at [842, 615] on button "Salvar" at bounding box center [898, 616] width 223 height 33
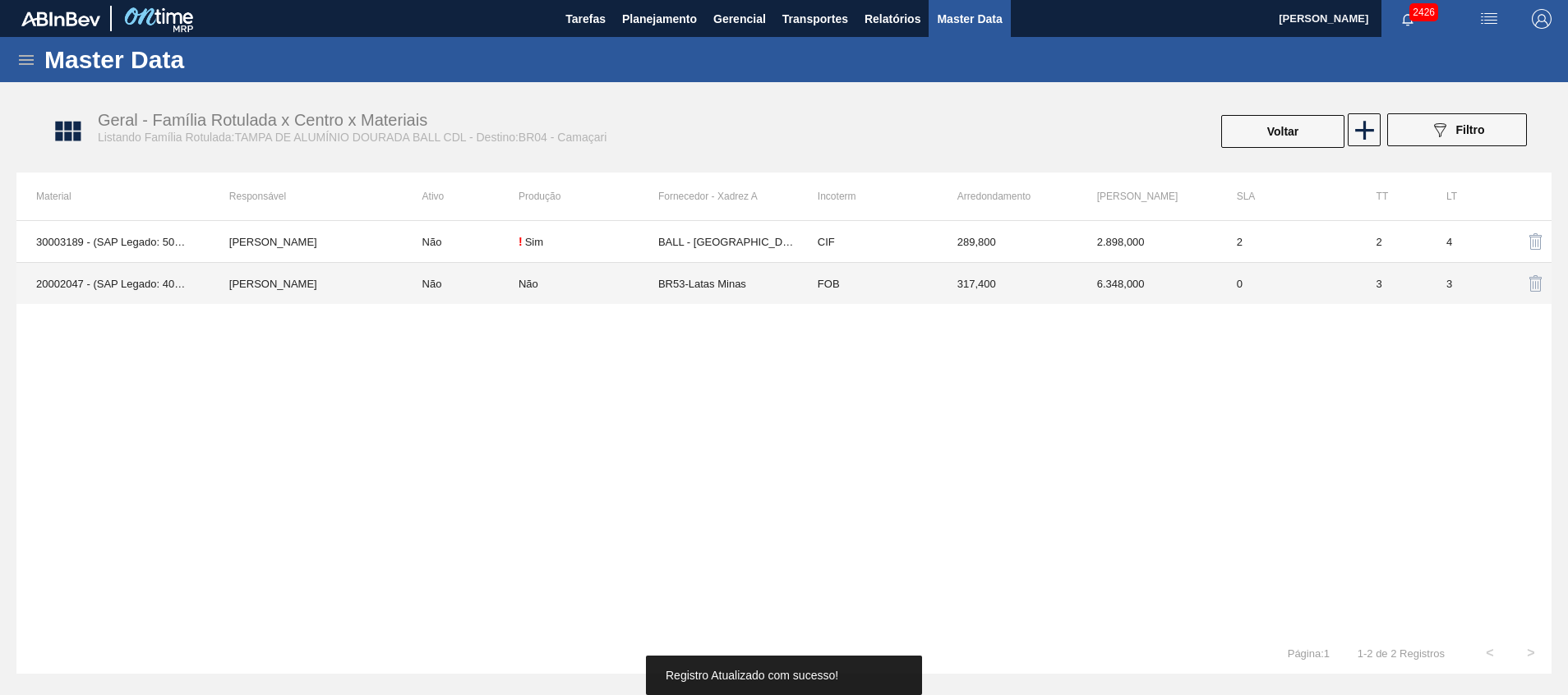
click at [421, 284] on td "Não" at bounding box center [460, 284] width 116 height 42
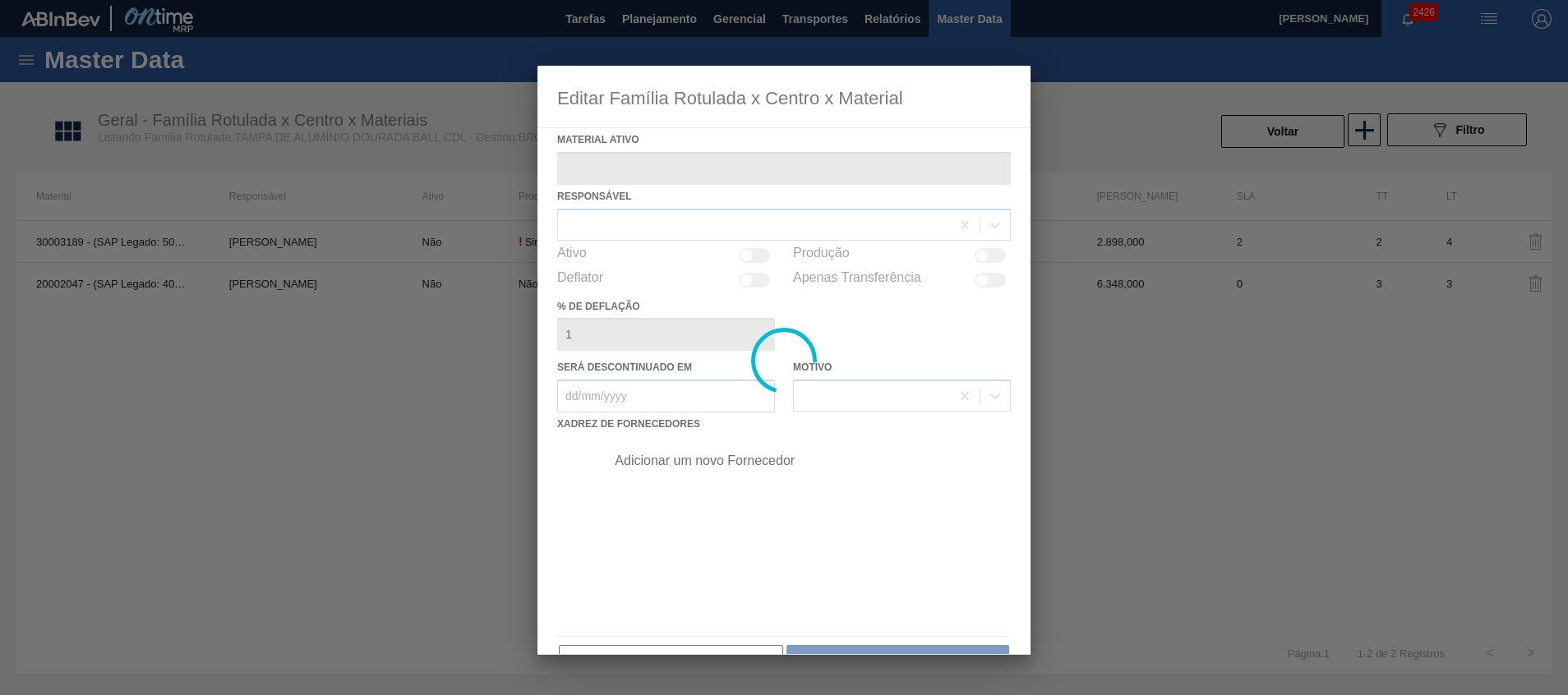
type ativo "20002047 - (SAP Legado: 40008801) - TAMPA MET DOU ANEL PRATA CERVEJA CX600"
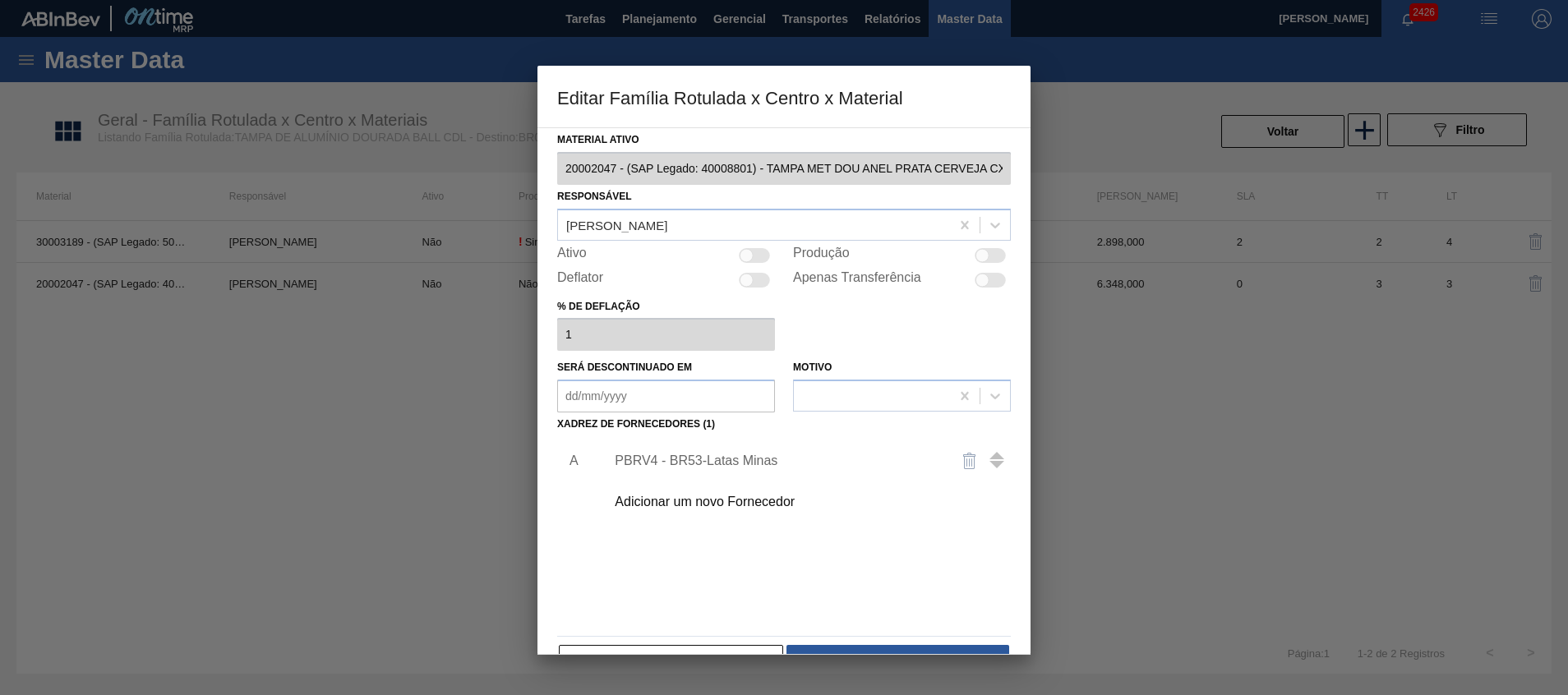
click at [748, 255] on div at bounding box center [746, 255] width 14 height 14
checkbox input "true"
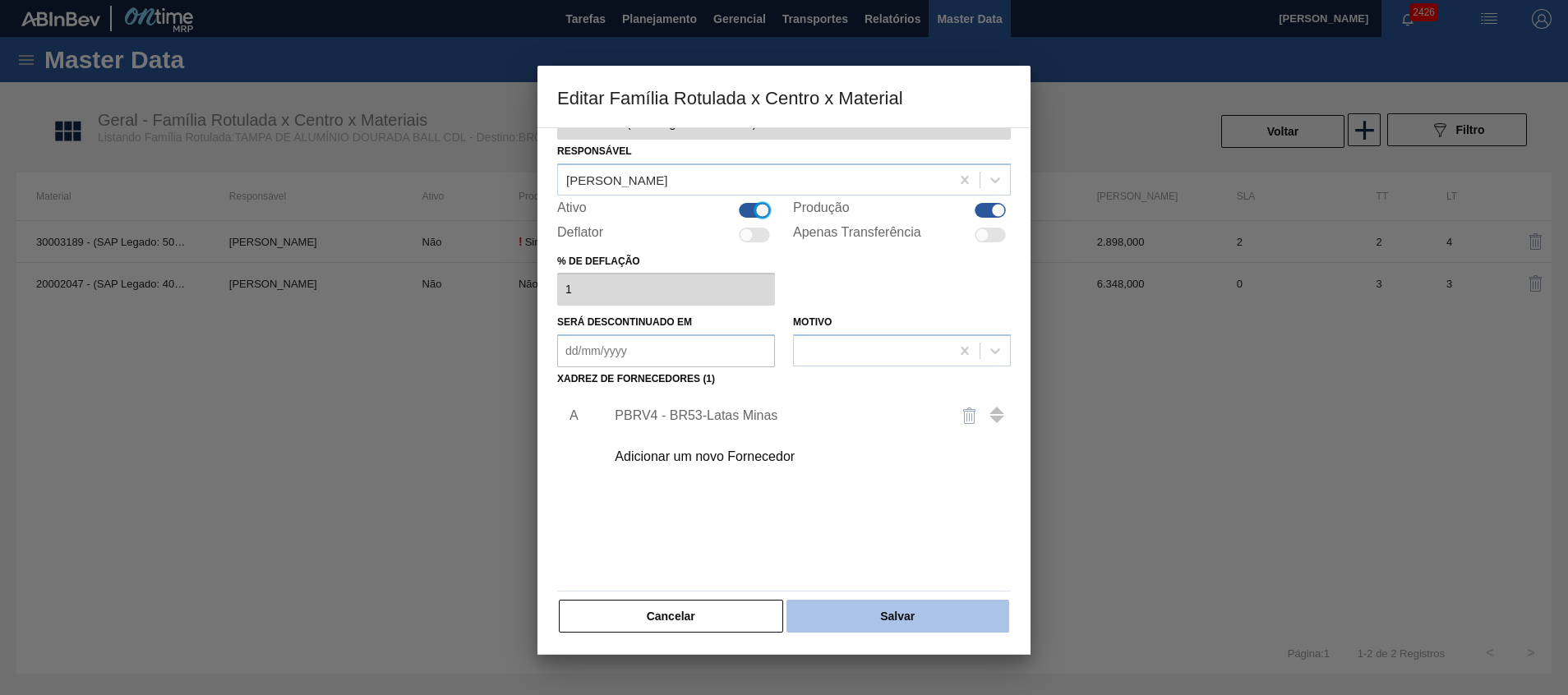
click at [834, 605] on button "Salvar" at bounding box center [898, 616] width 223 height 33
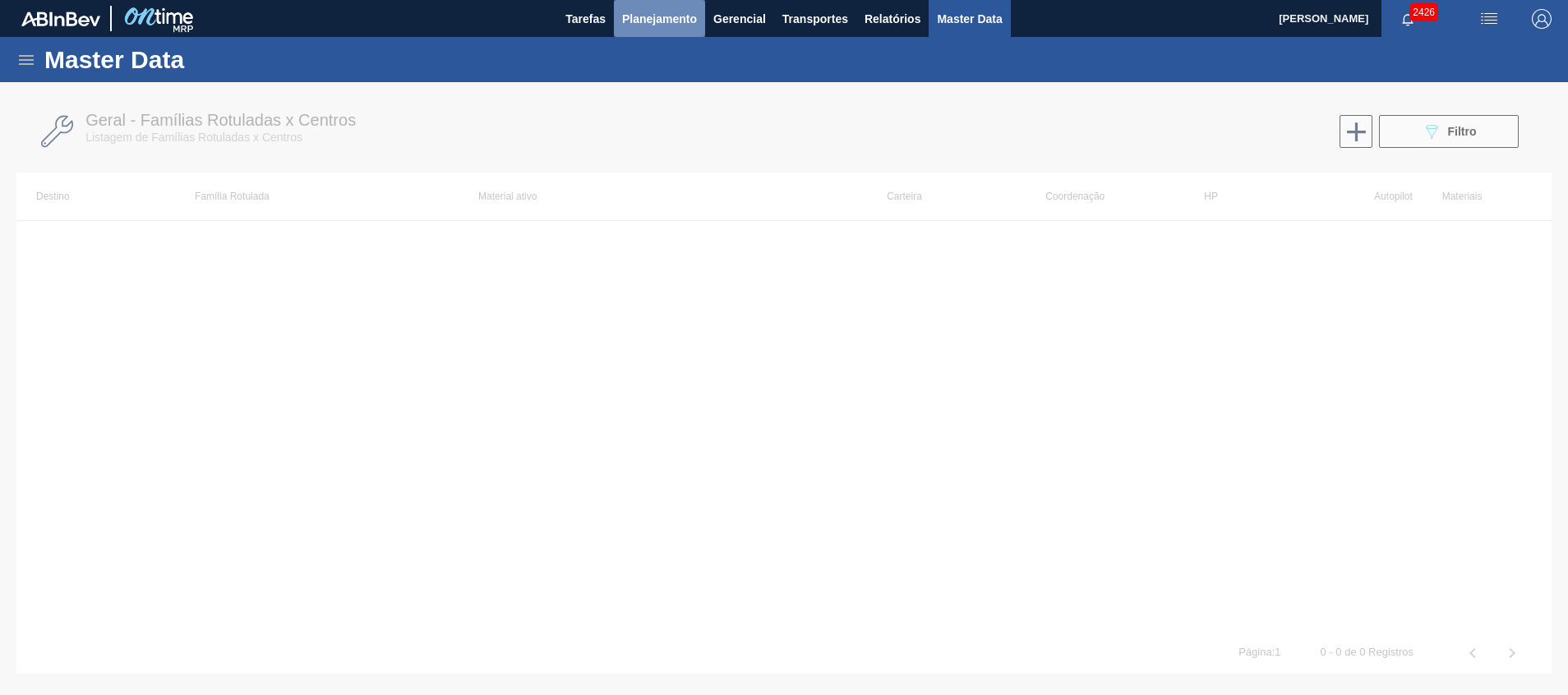
click at [638, 27] on span "Planejamento" at bounding box center [660, 19] width 75 height 20
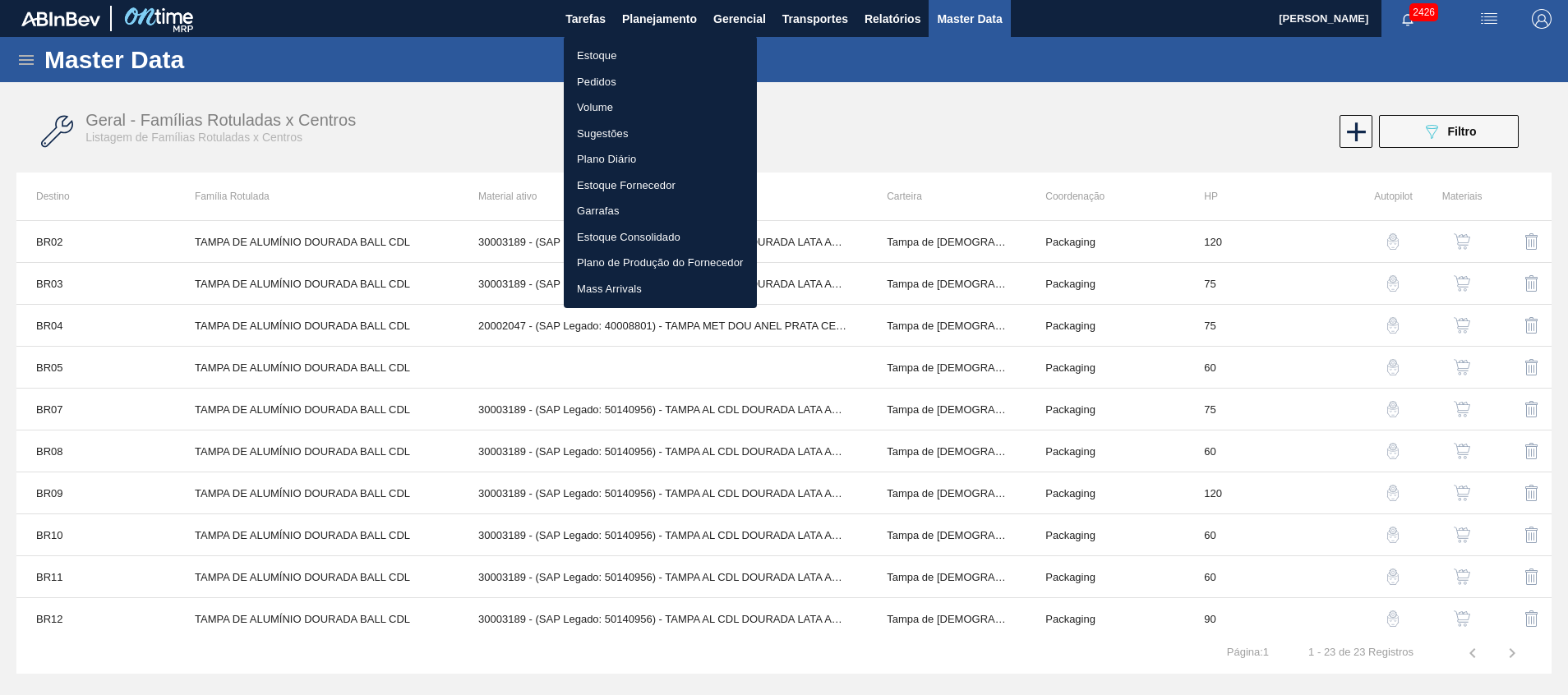
click at [475, 139] on div at bounding box center [784, 348] width 1568 height 695
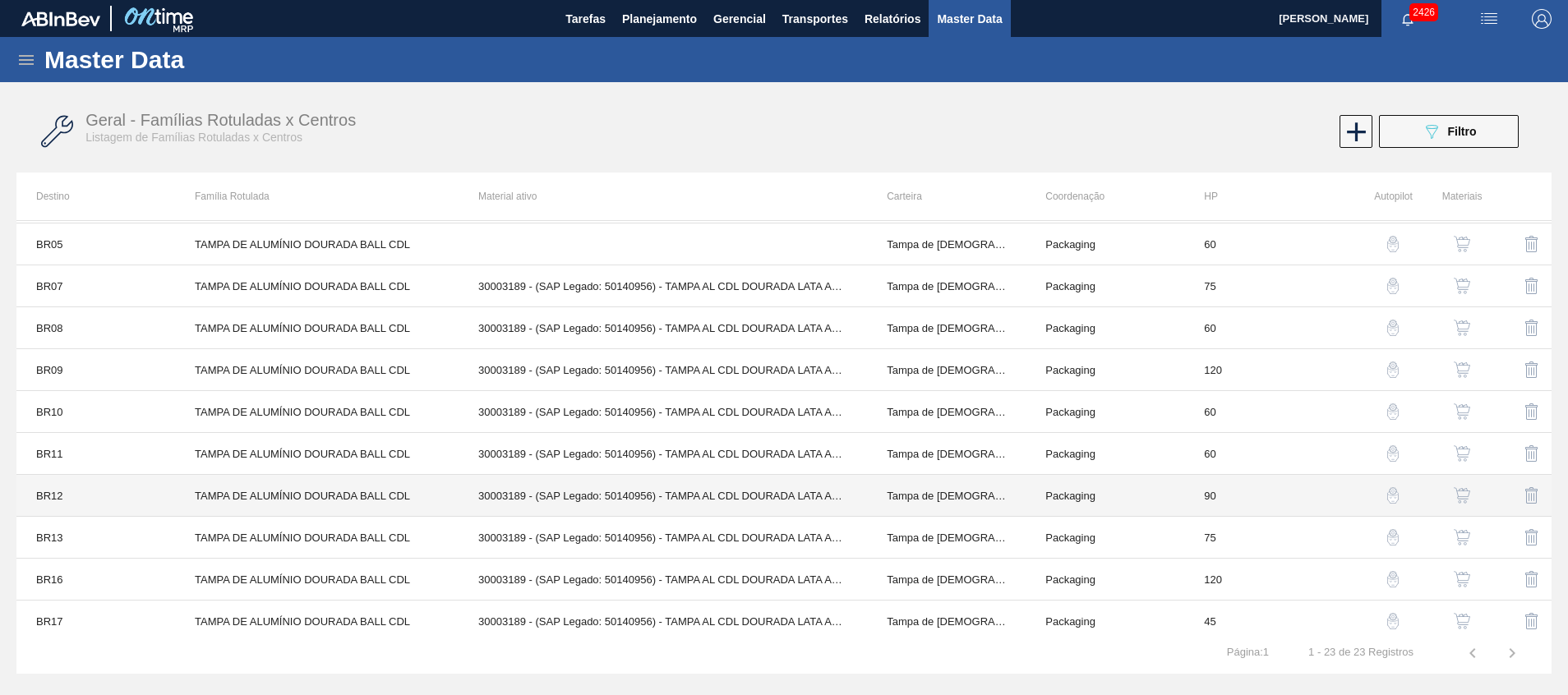
scroll to position [246, 0]
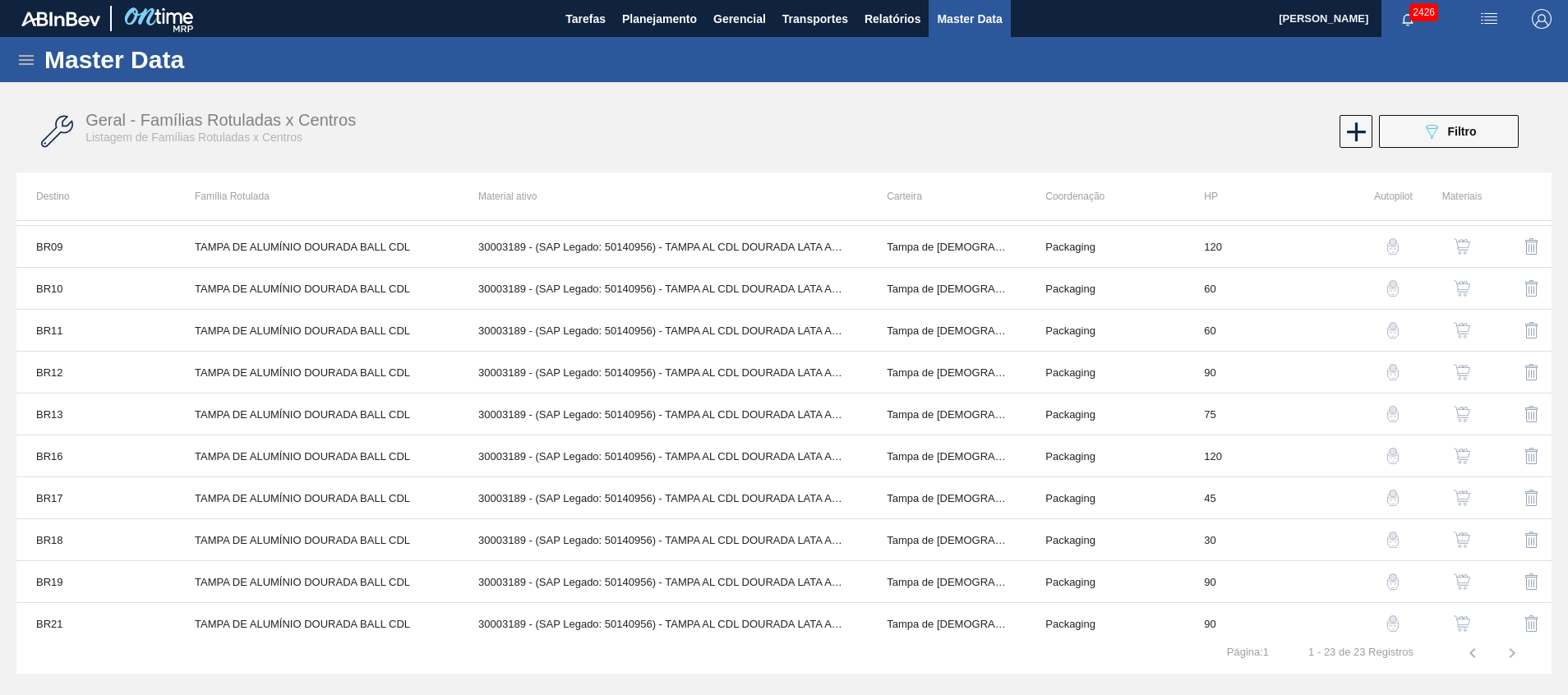
click at [1463, 498] on img "button" at bounding box center [1462, 498] width 17 height 17
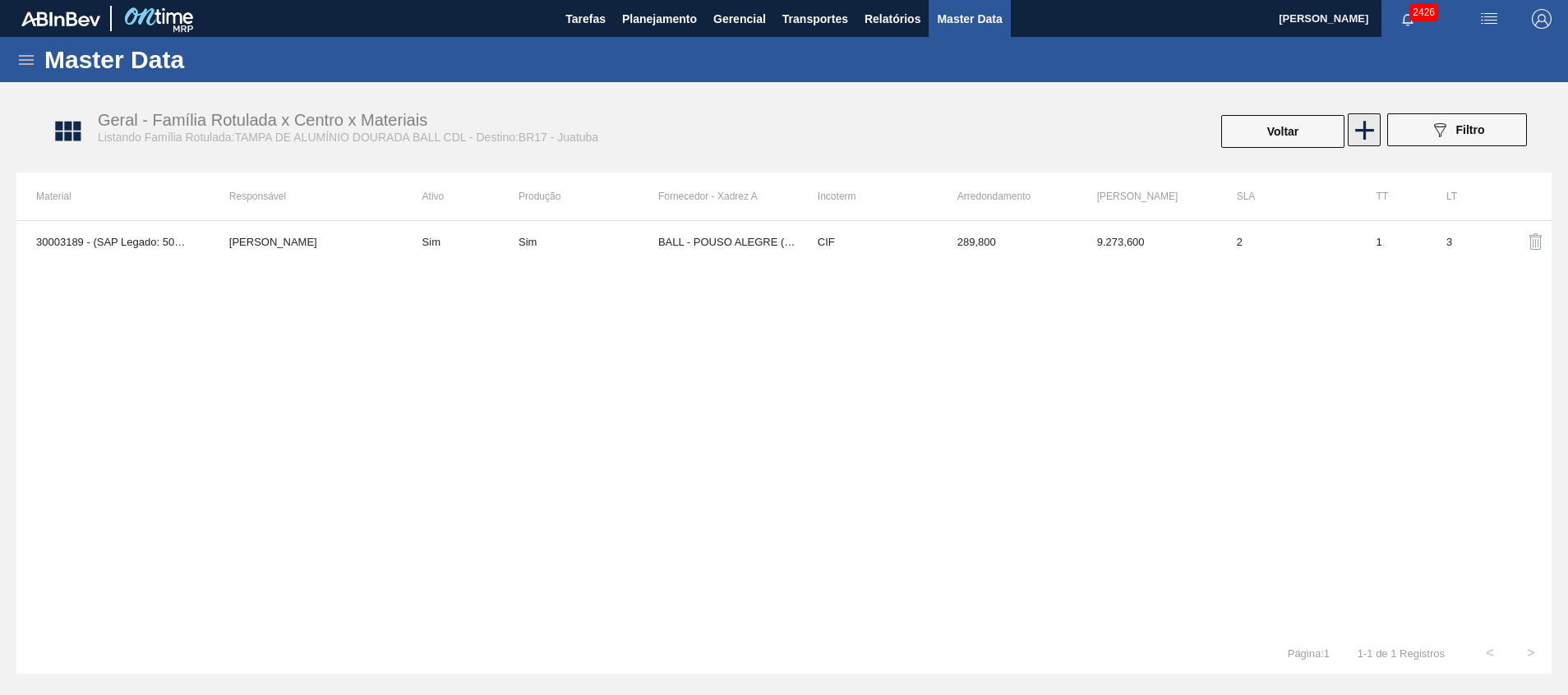
click at [1370, 143] on icon at bounding box center [1365, 130] width 32 height 32
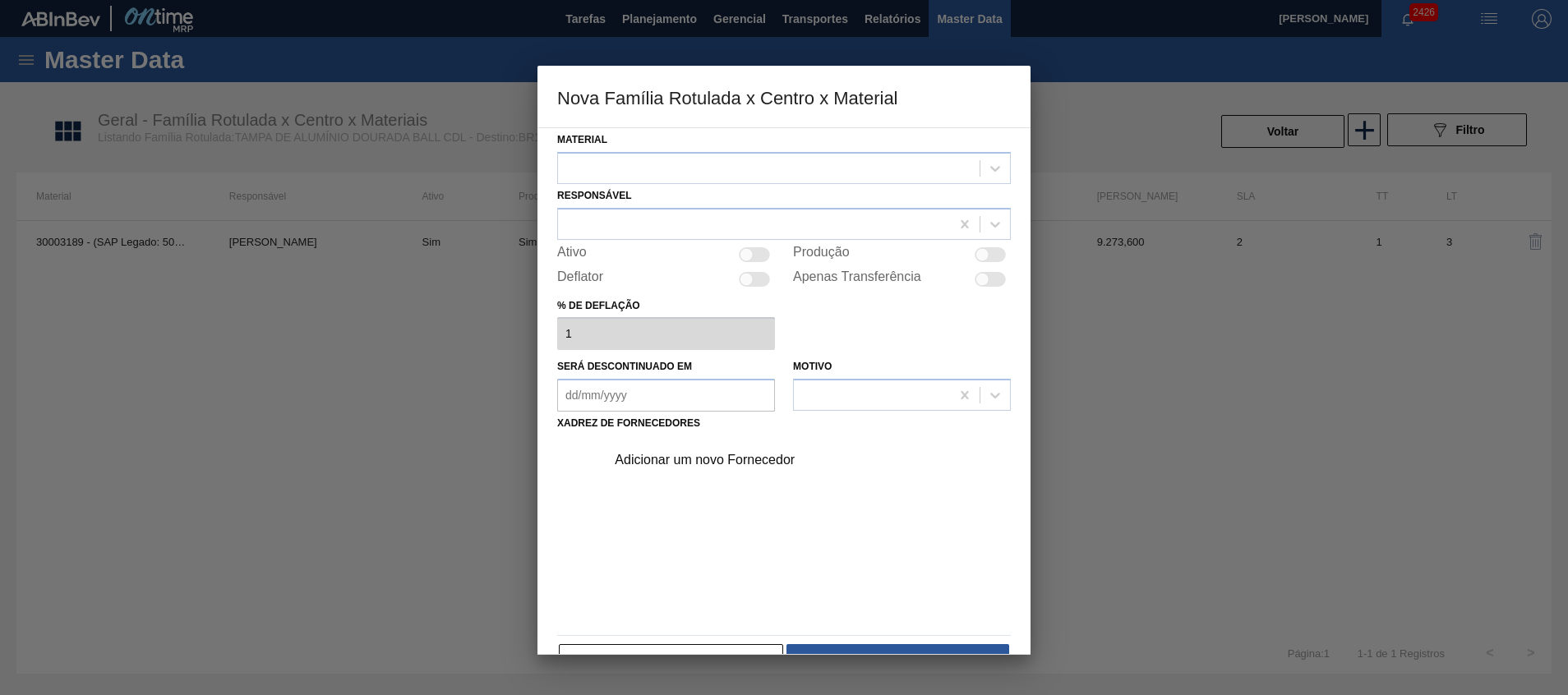
click at [657, 472] on div "Adicionar um novo Fornecedor" at bounding box center [803, 459] width 415 height 41
click at [658, 464] on div "Adicionar um novo Fornecedor" at bounding box center [776, 460] width 322 height 15
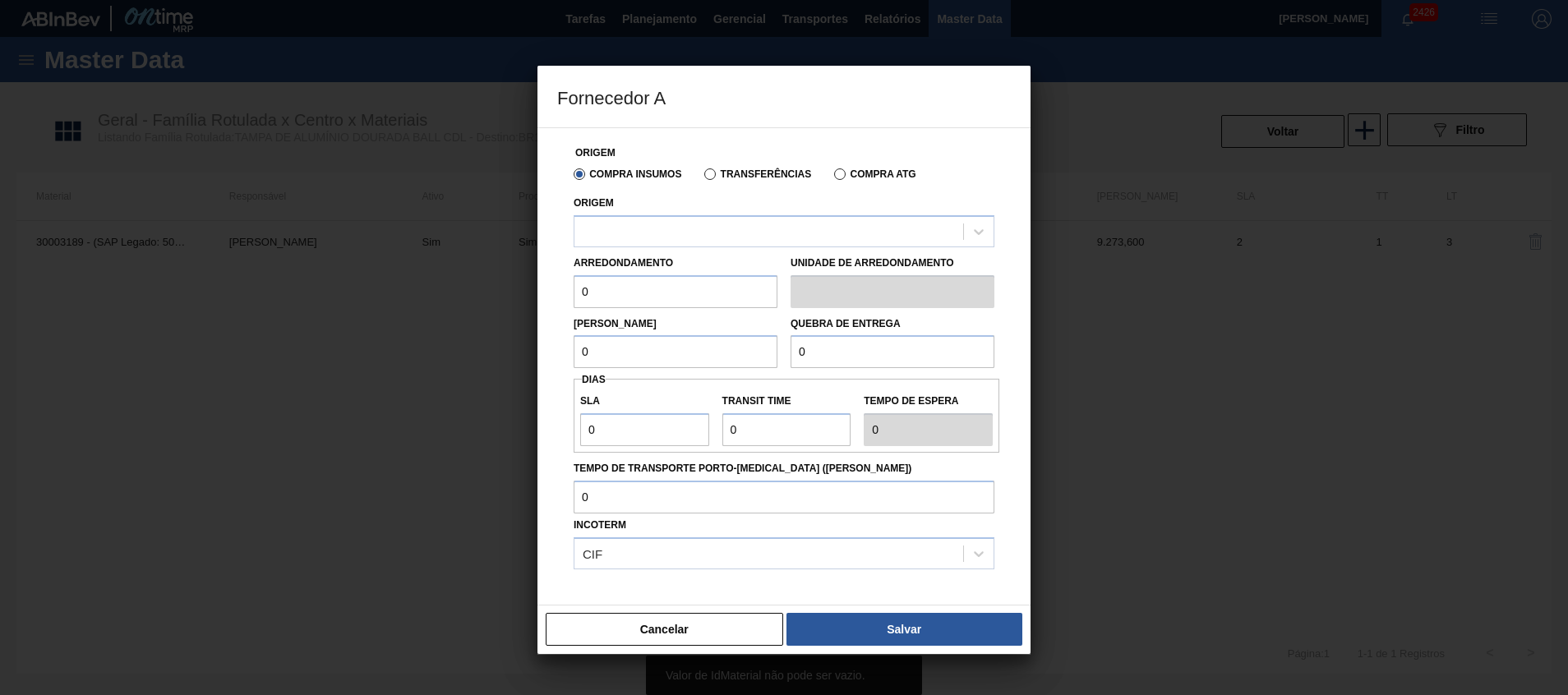
click at [670, 631] on button "Cancelar" at bounding box center [664, 629] width 237 height 33
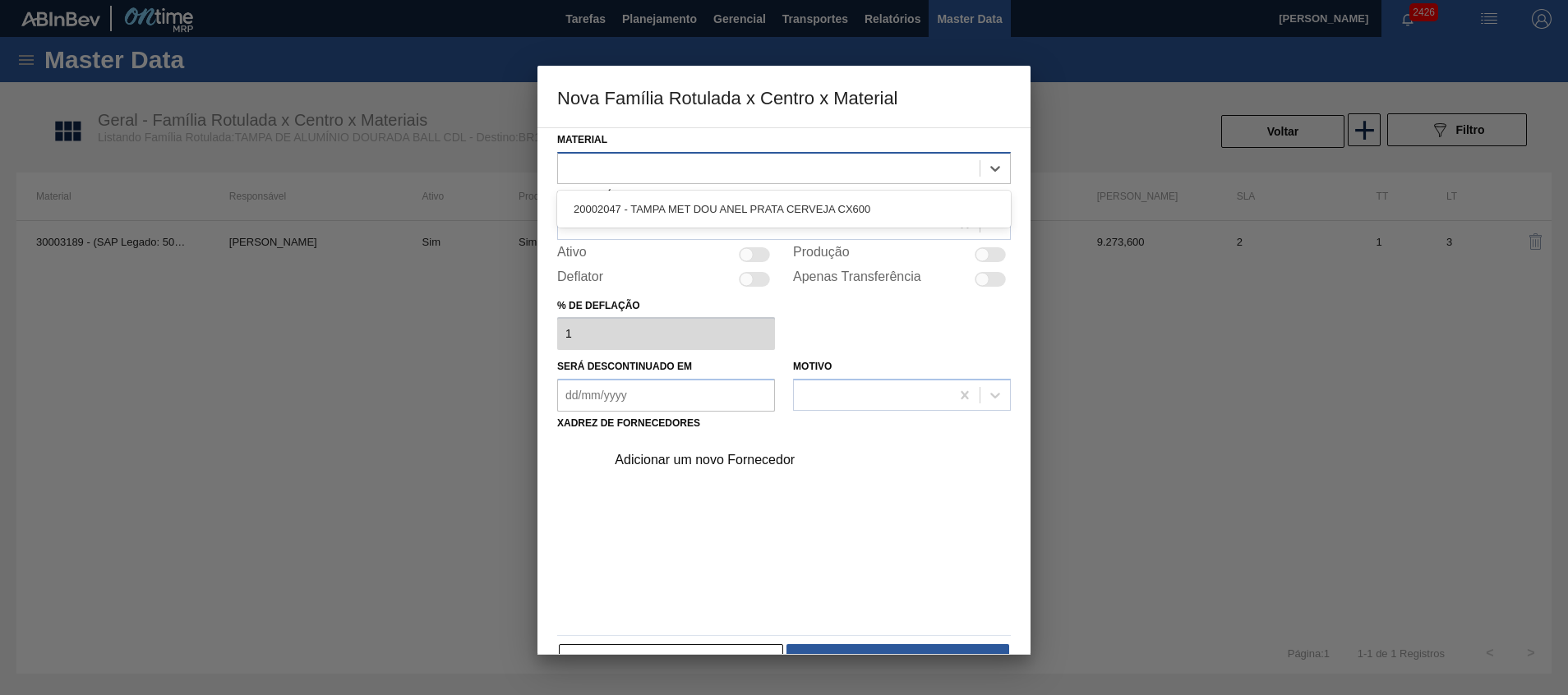
click at [668, 166] on div at bounding box center [769, 168] width 422 height 24
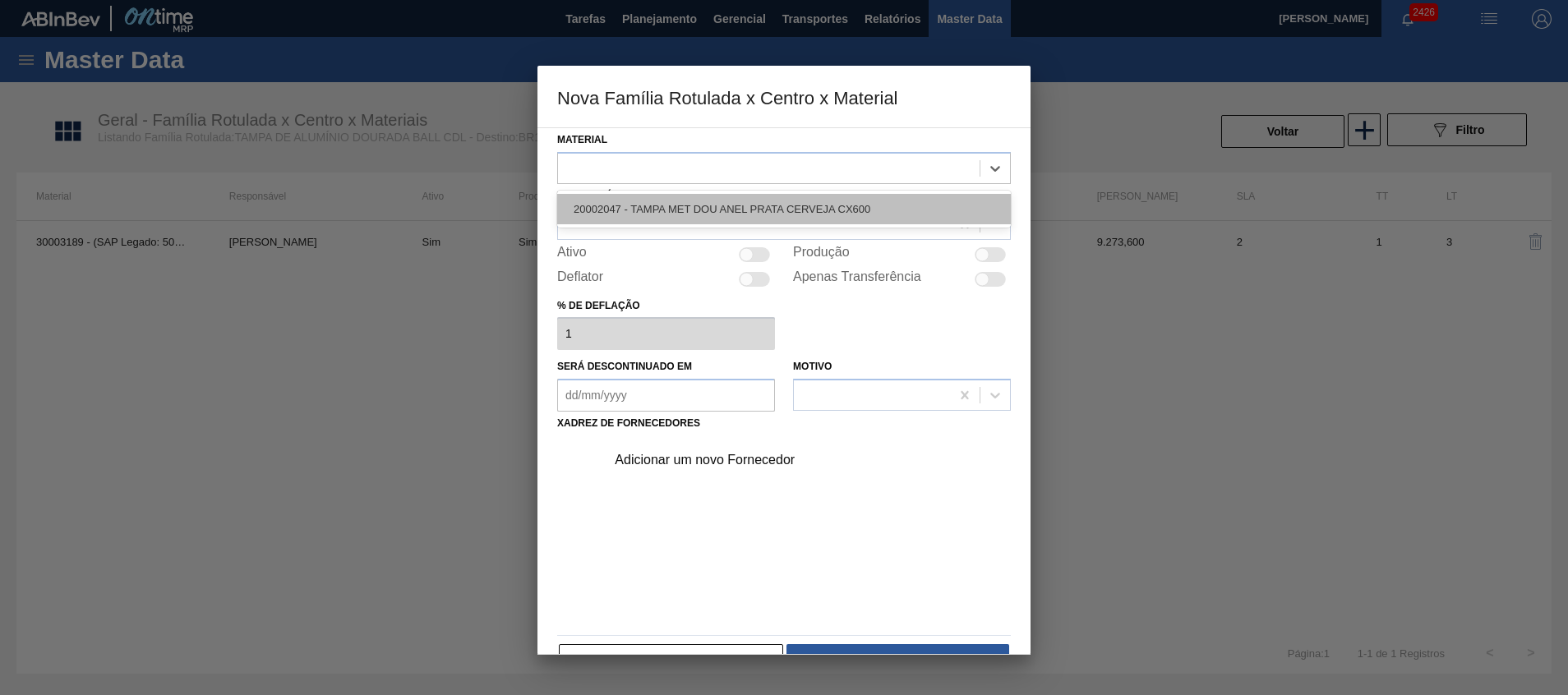
click at [671, 215] on div "20002047 - TAMPA MET DOU ANEL PRATA CERVEJA CX600" at bounding box center [784, 209] width 454 height 30
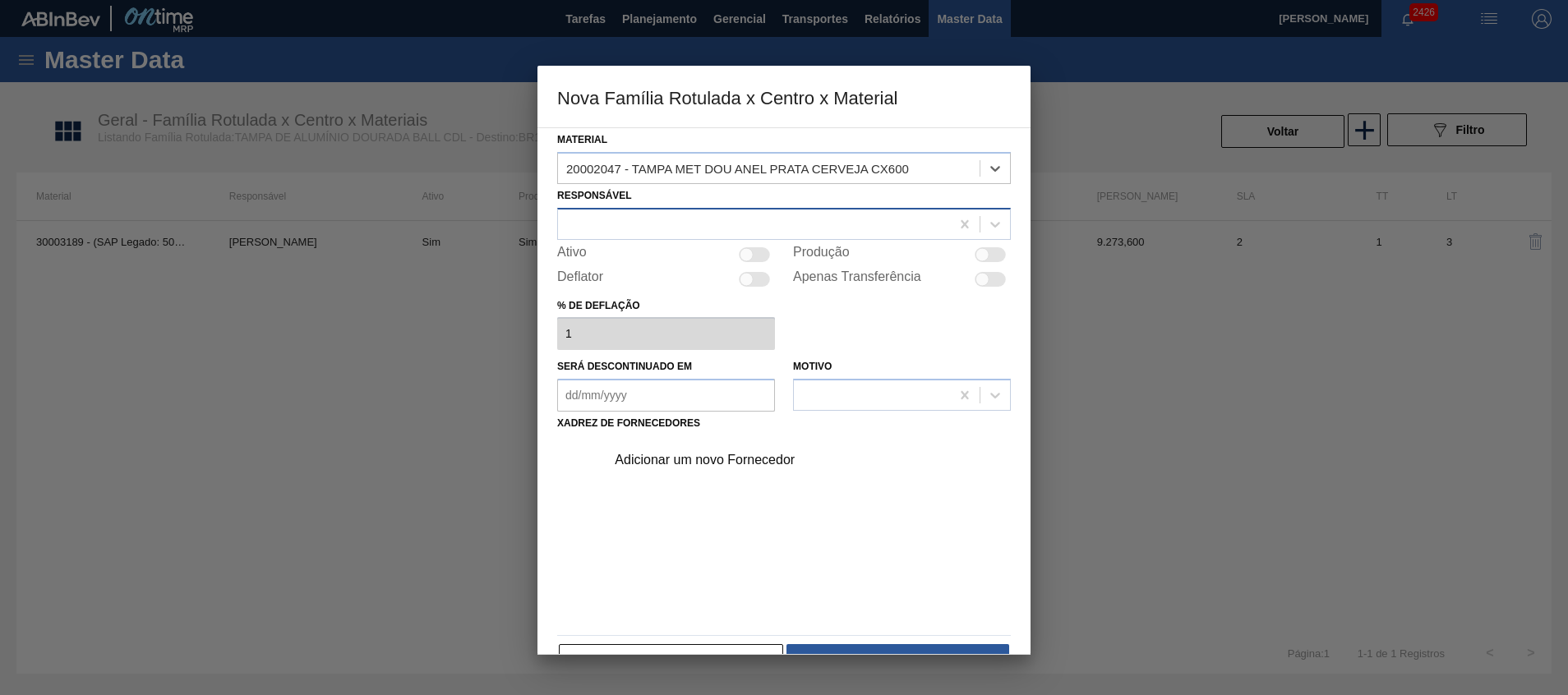
click at [671, 216] on div at bounding box center [754, 224] width 392 height 24
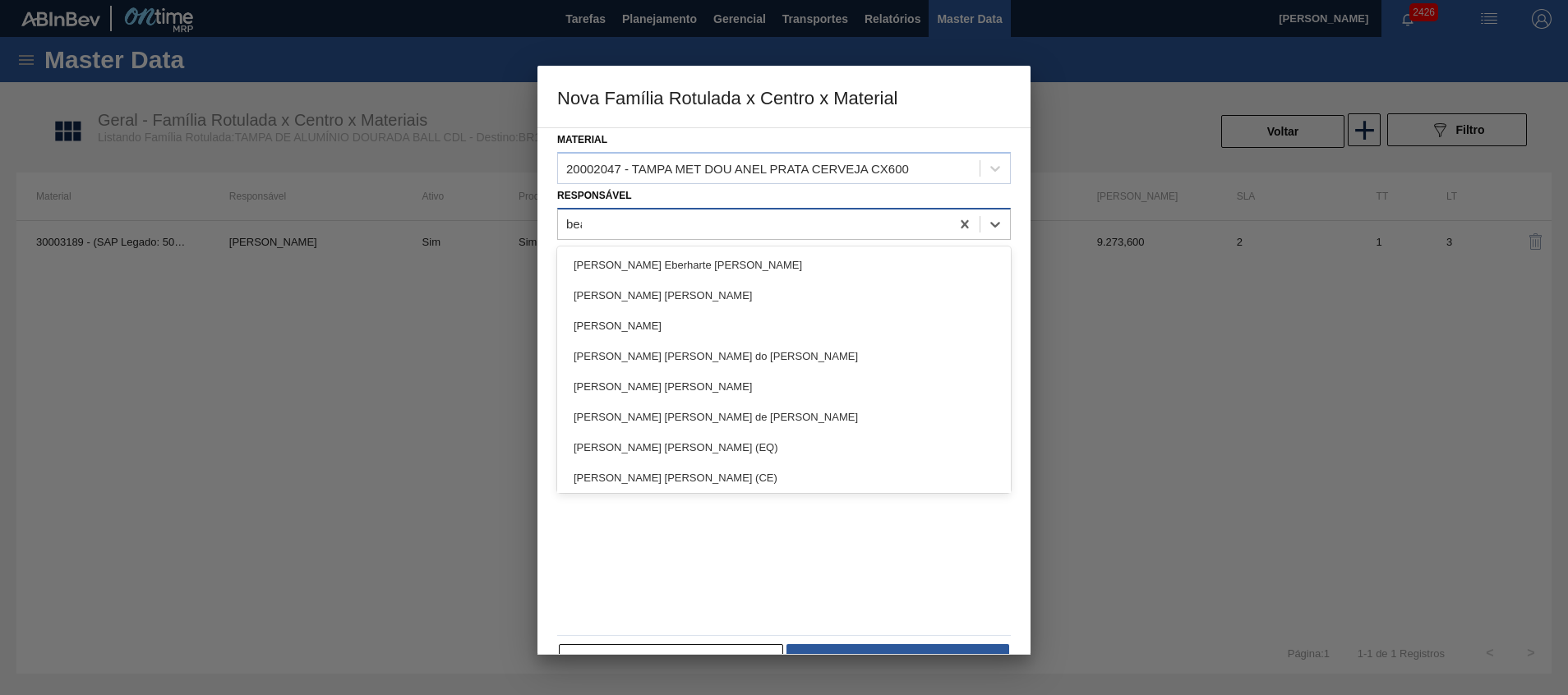
type input "beat"
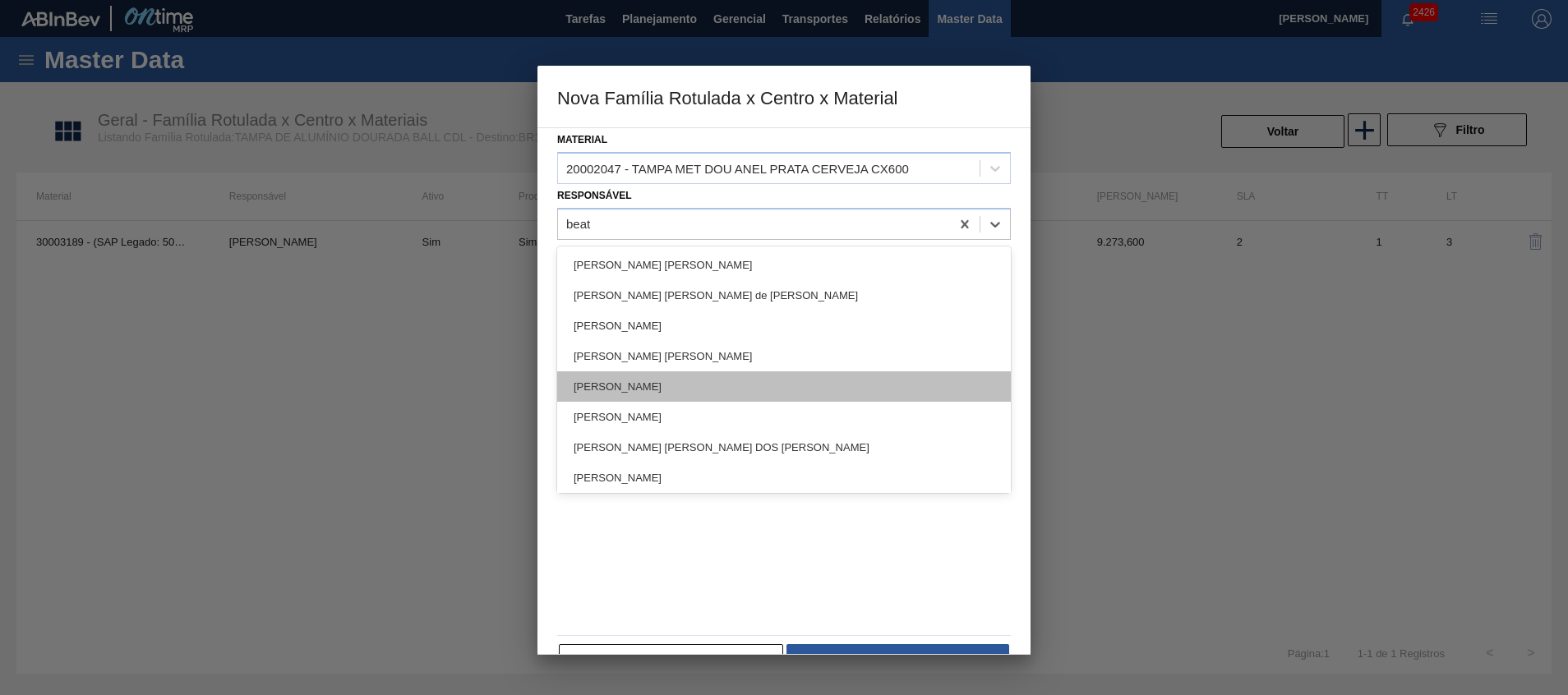
click at [698, 392] on div "[PERSON_NAME]" at bounding box center [784, 387] width 454 height 30
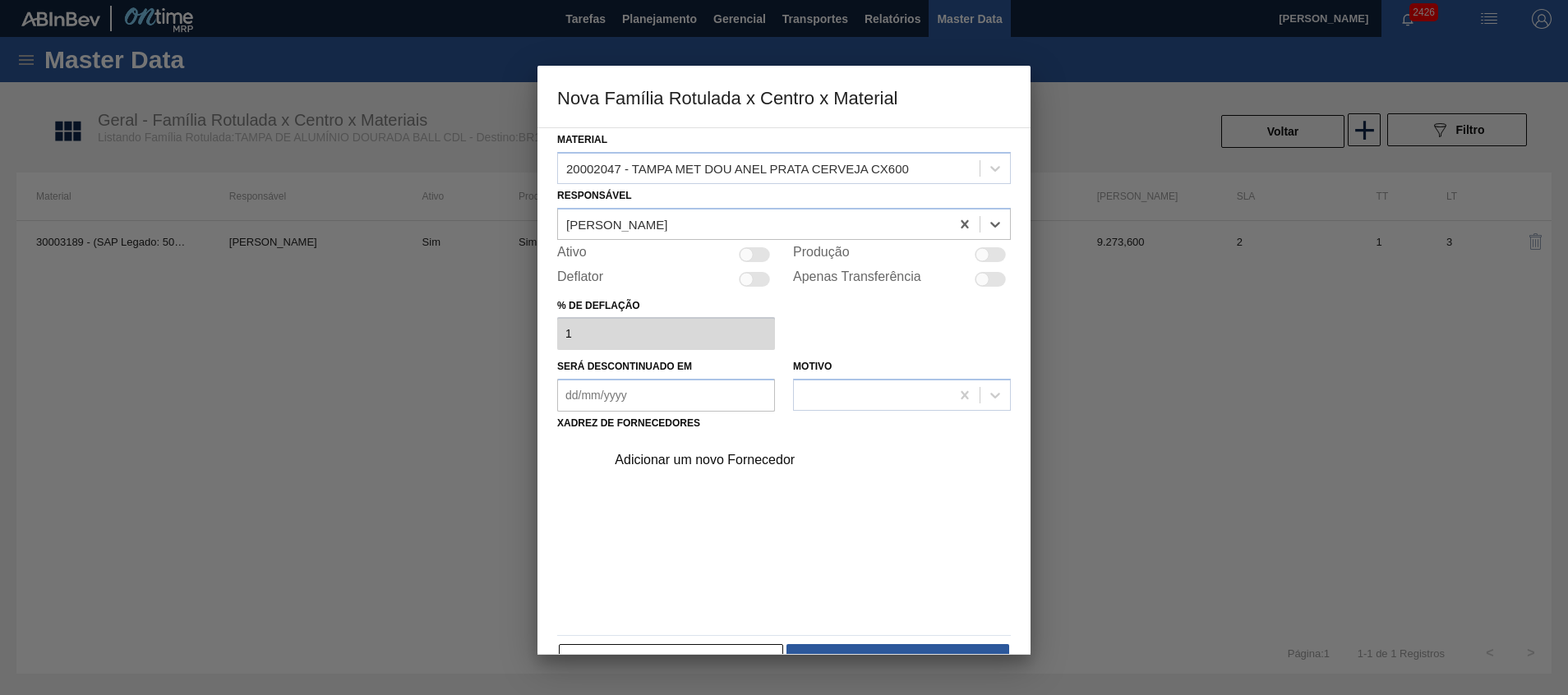
click at [689, 466] on div "Adicionar um novo Fornecedor" at bounding box center [776, 460] width 322 height 15
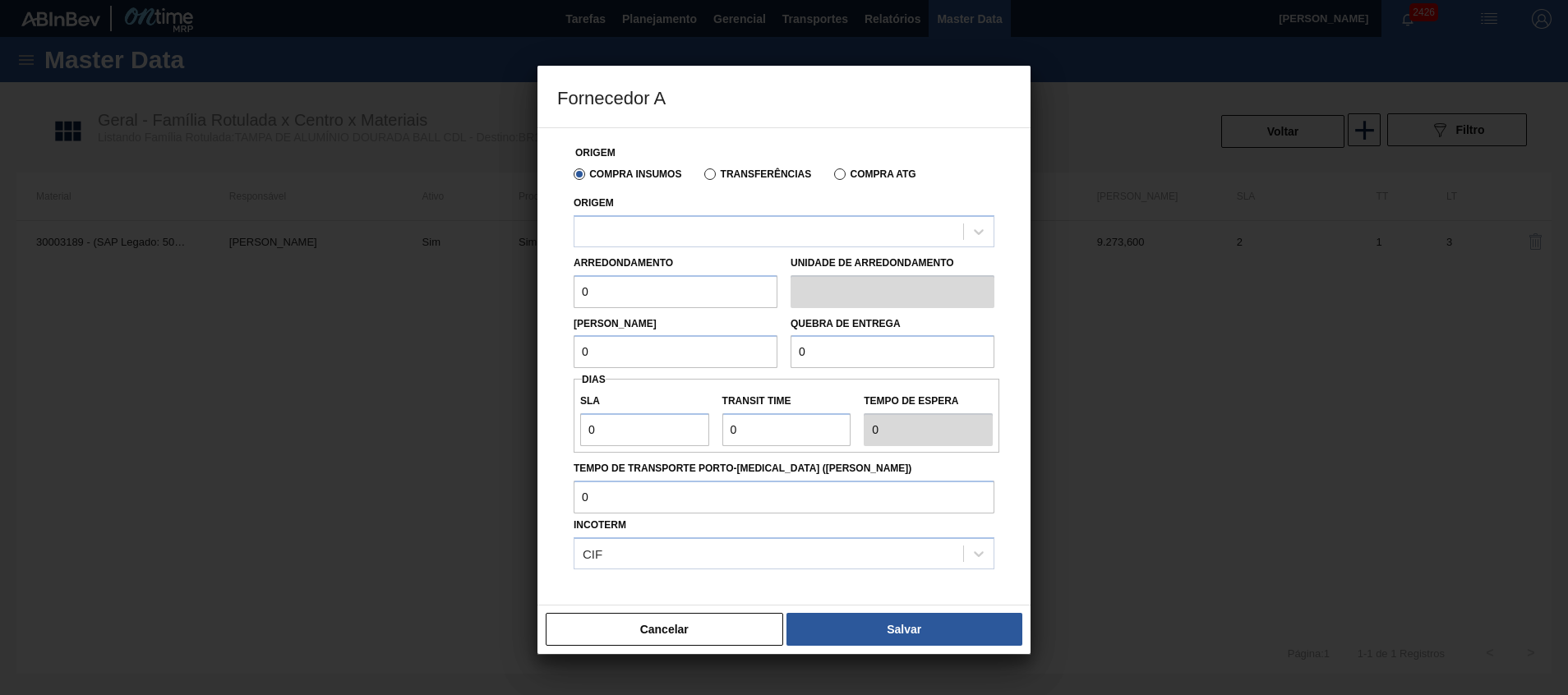
click at [759, 175] on label "Transferências" at bounding box center [758, 175] width 107 height 12
click at [702, 178] on input "Transferências" at bounding box center [702, 178] width 0 height 0
click at [710, 252] on div "Arredondamento 0" at bounding box center [676, 280] width 204 height 57
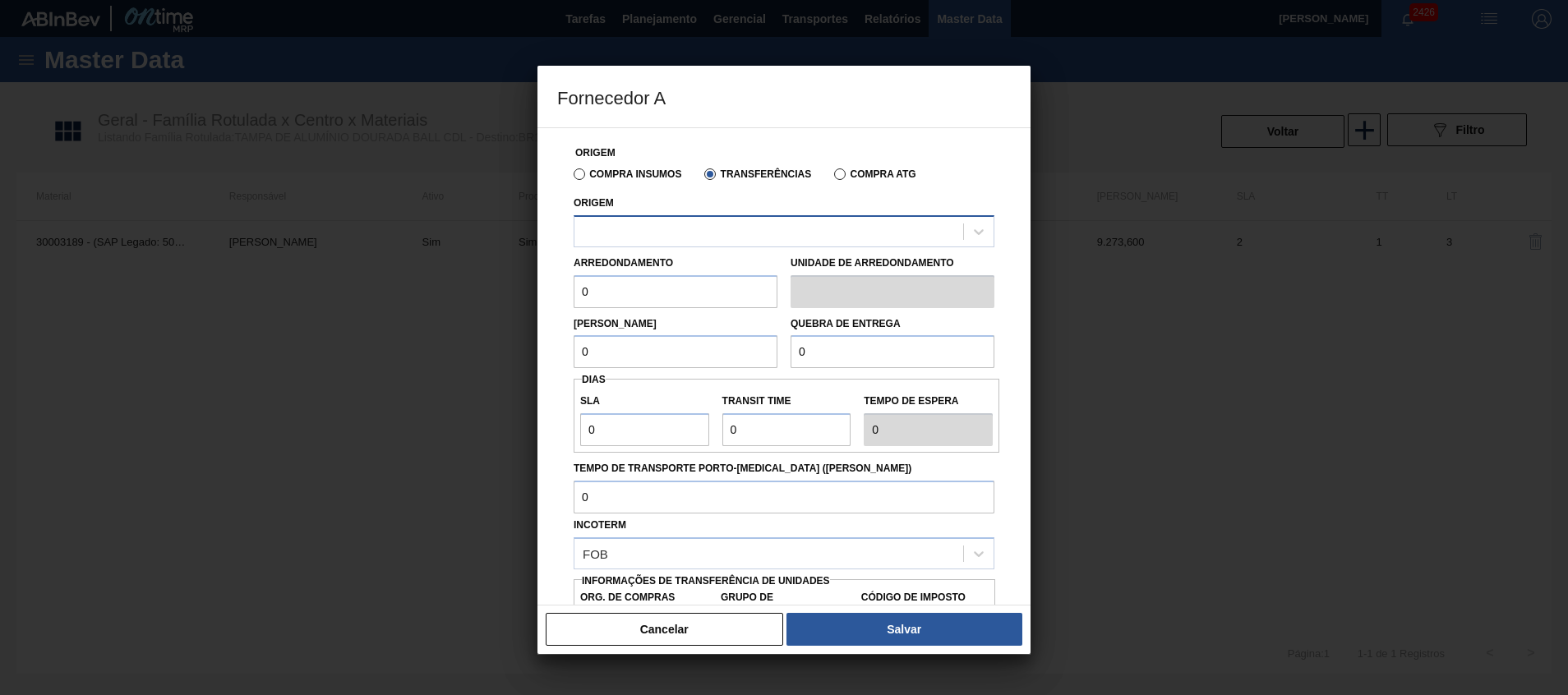
click at [714, 229] on div at bounding box center [769, 231] width 388 height 24
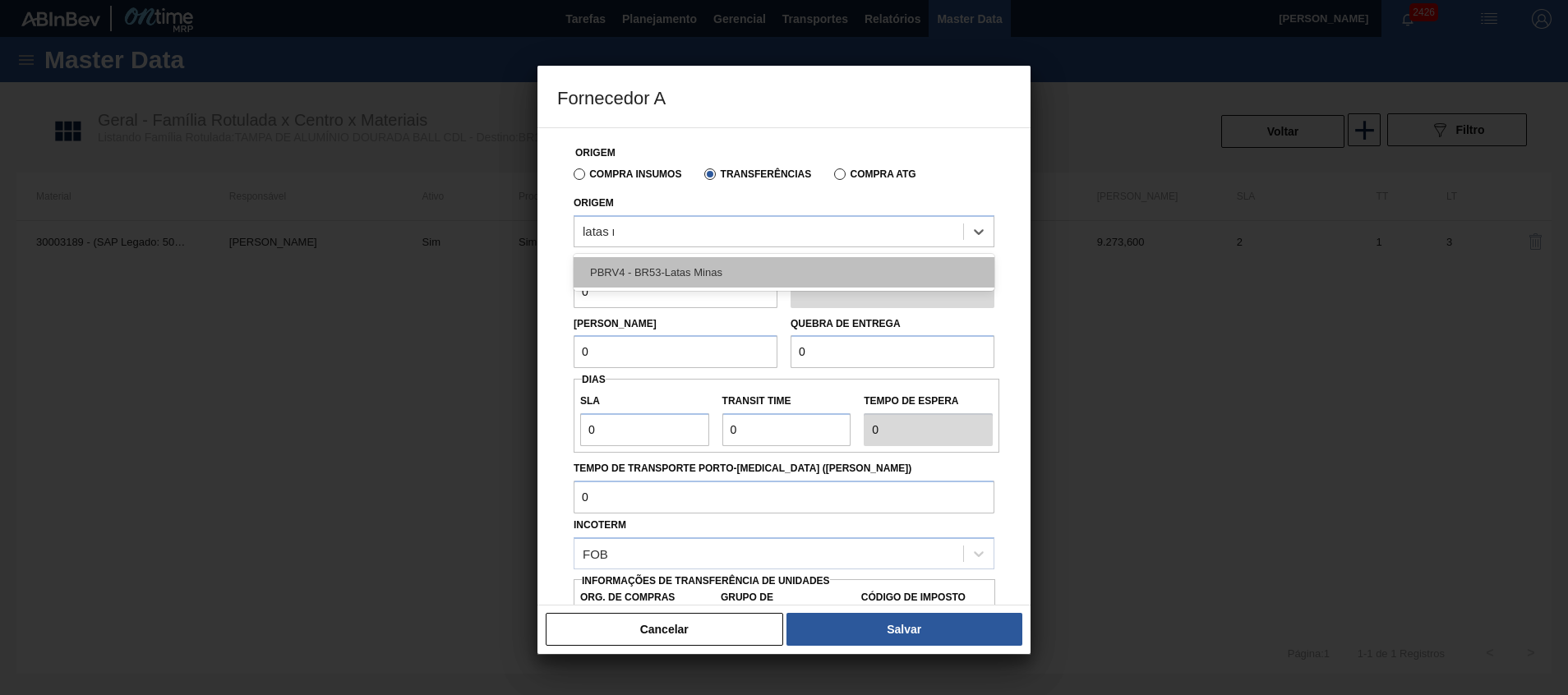
type input "latas mi"
click at [691, 284] on div "PBRV4 - BR53-Latas Minas" at bounding box center [784, 272] width 421 height 30
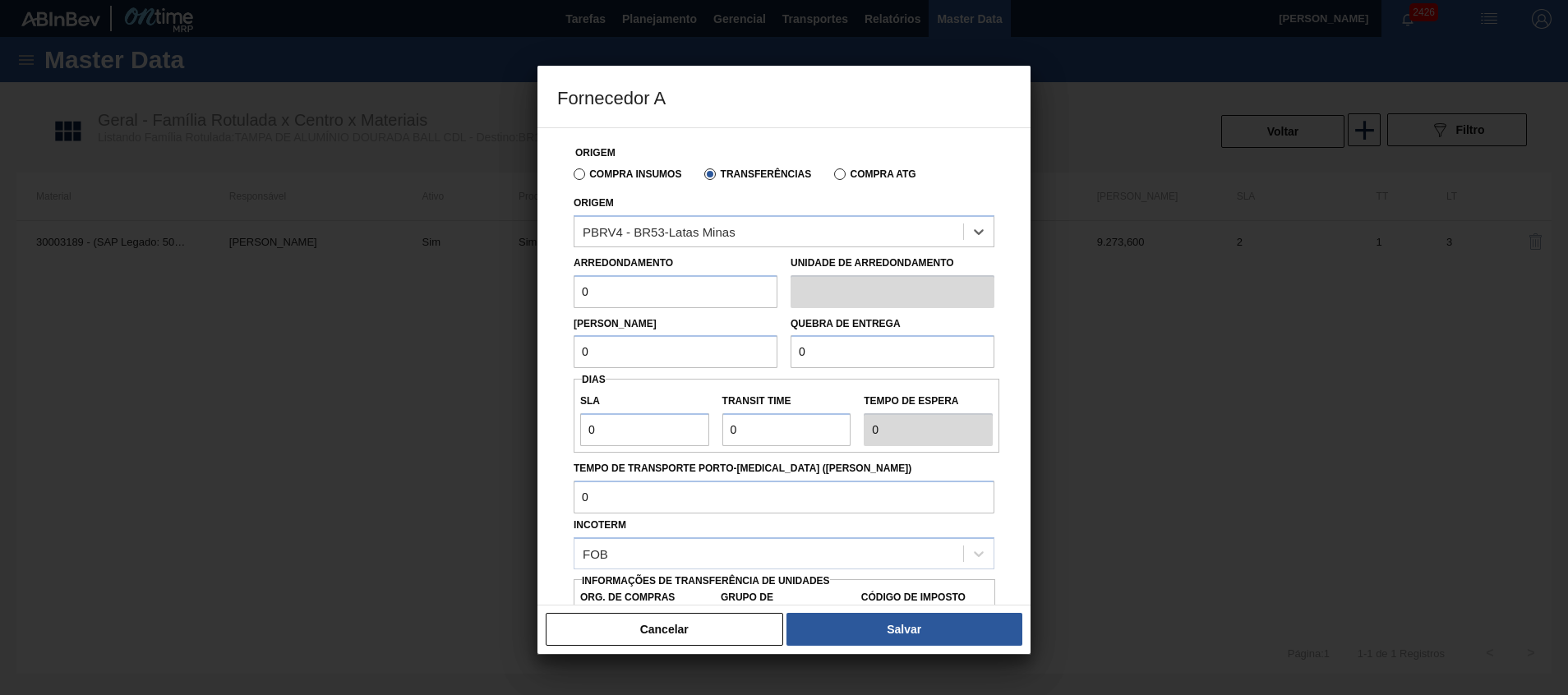
click at [684, 289] on input "0" at bounding box center [676, 292] width 204 height 33
type input "317,4"
type input "BR00"
type input "A01"
type input "I2"
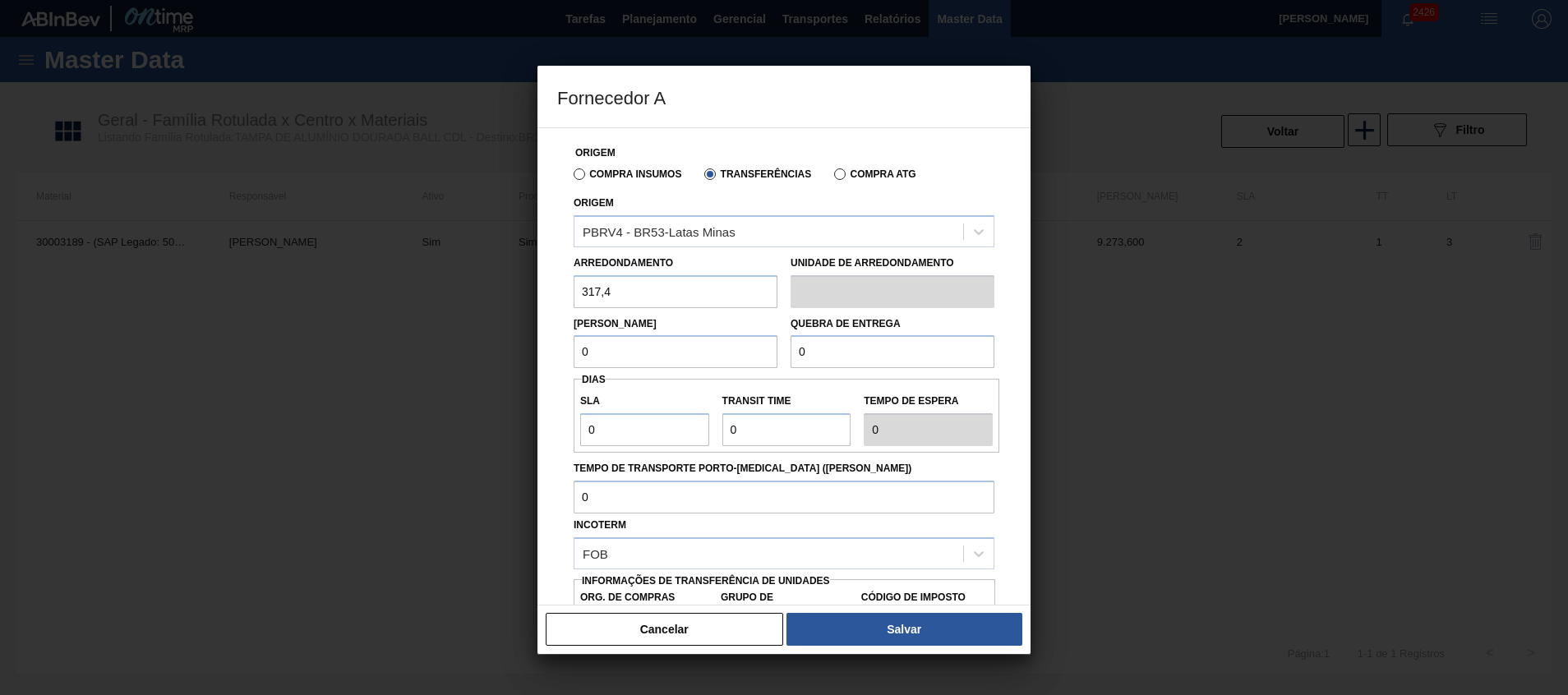
drag, startPoint x: 638, startPoint y: 348, endPoint x: 485, endPoint y: 318, distance: 155.9
click at [496, 322] on div "Fornecedor A Origem Compra Insumos Transferências Compra ATG Origem PBRV4 - BR5…" at bounding box center [784, 348] width 1568 height 695
type input "6.348"
drag, startPoint x: 592, startPoint y: 356, endPoint x: 510, endPoint y: 351, distance: 82.2
click at [529, 359] on div "Fornecedor A Origem Compra Insumos Transferências Compra ATG Origem PBRV4 - BR5…" at bounding box center [784, 348] width 1568 height 695
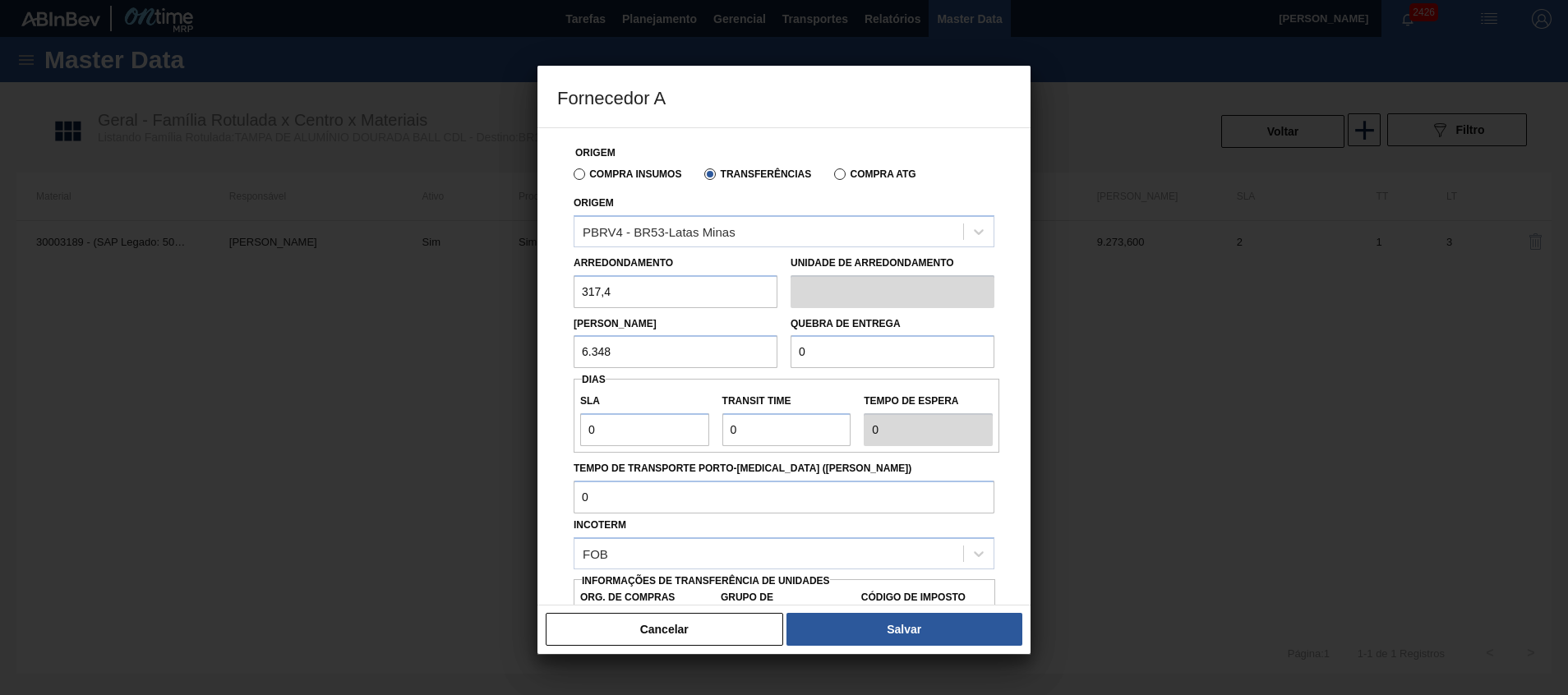
drag, startPoint x: 816, startPoint y: 343, endPoint x: 741, endPoint y: 346, distance: 75.1
click at [751, 346] on div "Lote Mínimo 6.348 Quebra de entrega 0" at bounding box center [784, 338] width 434 height 61
paste input "6.348"
type input "6.348"
drag, startPoint x: 764, startPoint y: 439, endPoint x: 660, endPoint y: 441, distance: 104.0
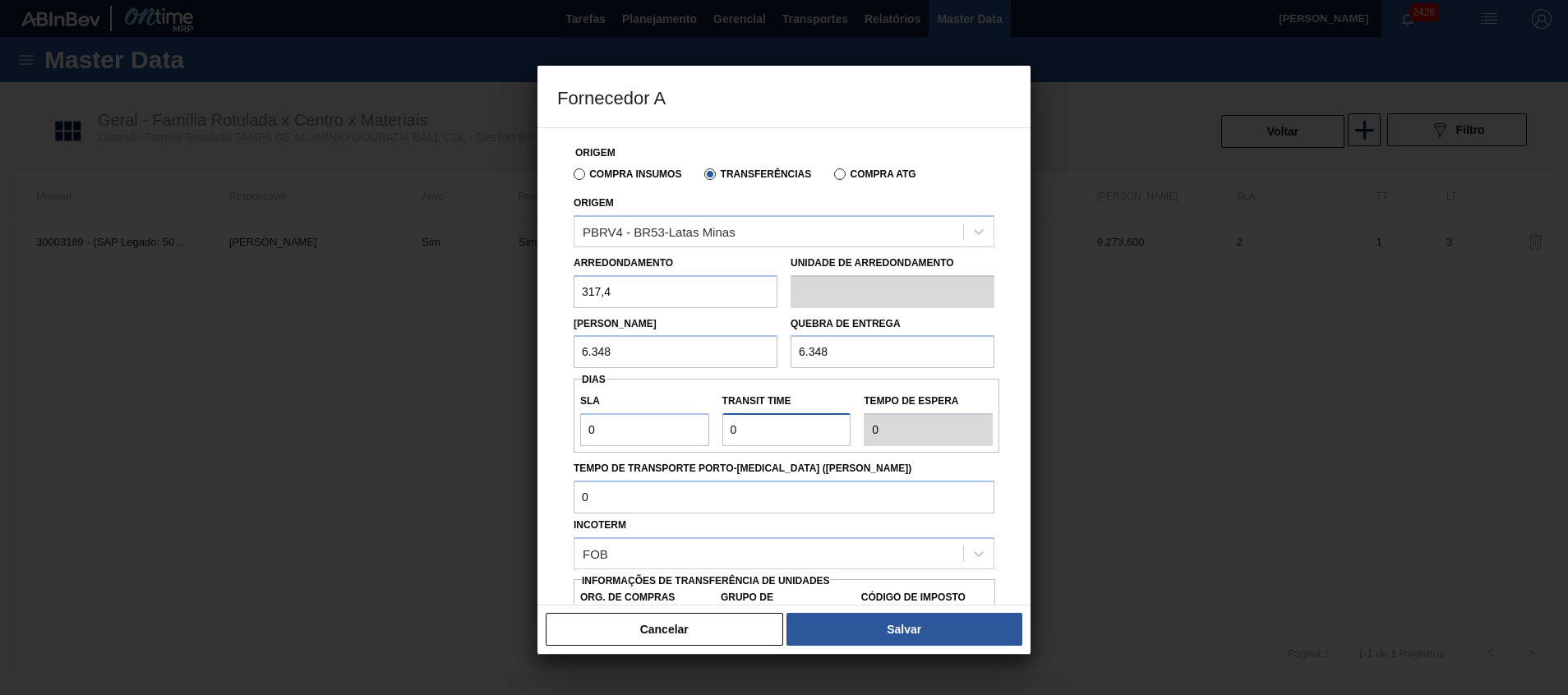
click at [662, 441] on div "SLA 0 Transit Time Tempo de espera 0" at bounding box center [787, 415] width 426 height 61
click at [784, 457] on label "Tempo de Transporte Porto-Doca (dias)" at bounding box center [784, 469] width 421 height 24
click at [784, 481] on input "Tempo de Transporte Porto-Doca (dias)" at bounding box center [784, 497] width 421 height 33
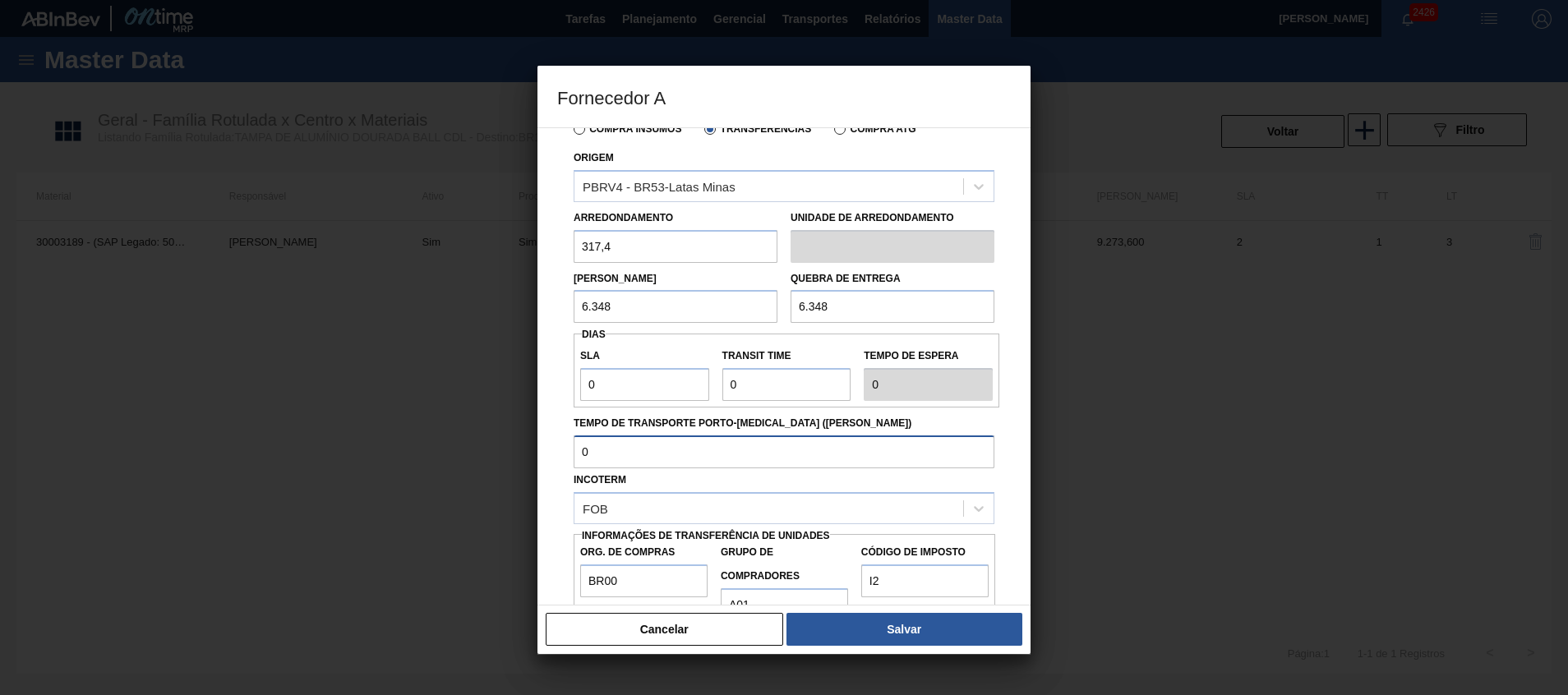
scroll to position [88, 0]
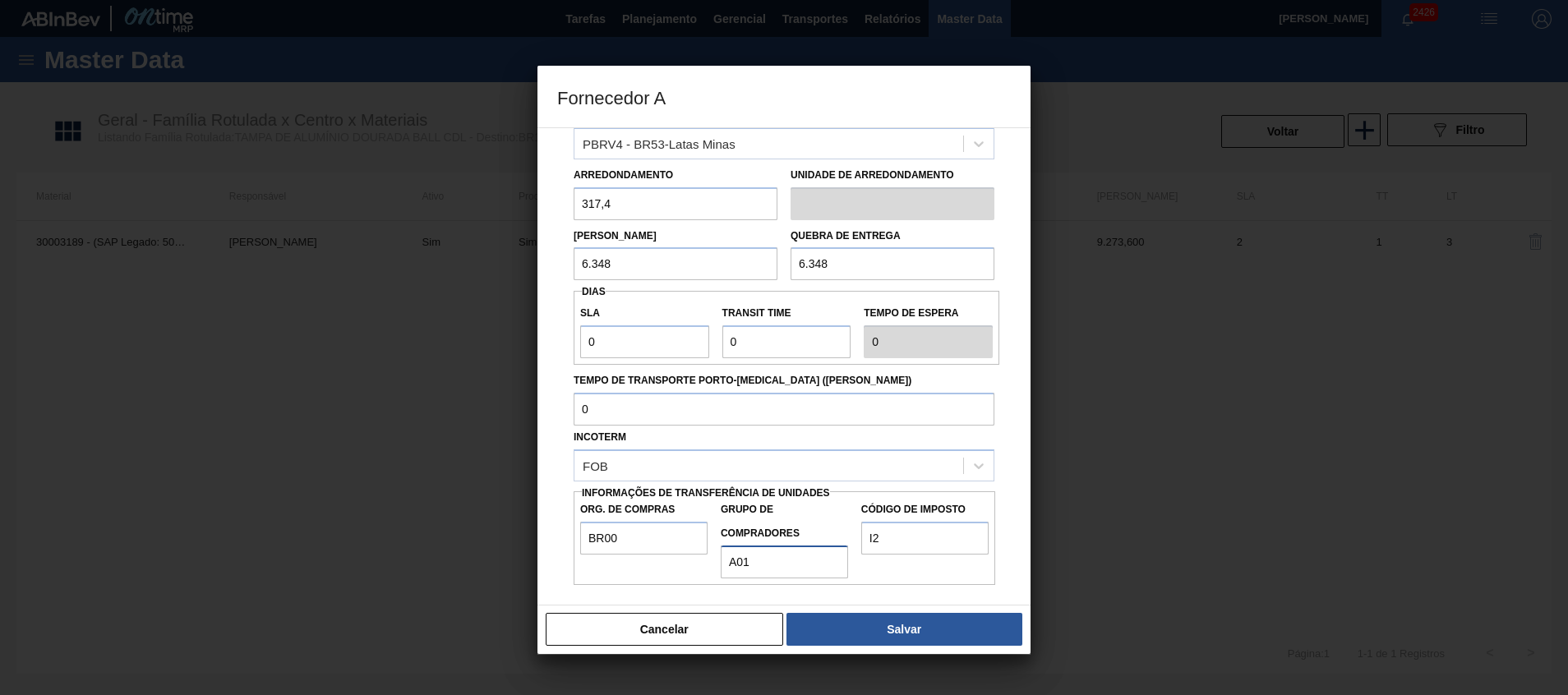
click at [735, 566] on input "A01" at bounding box center [784, 561] width 127 height 33
click at [884, 547] on input "I2" at bounding box center [925, 538] width 127 height 33
click at [890, 571] on div "Código de Imposto I2" at bounding box center [925, 538] width 140 height 80
click at [903, 544] on input "I2" at bounding box center [925, 538] width 127 height 33
type input "I4"
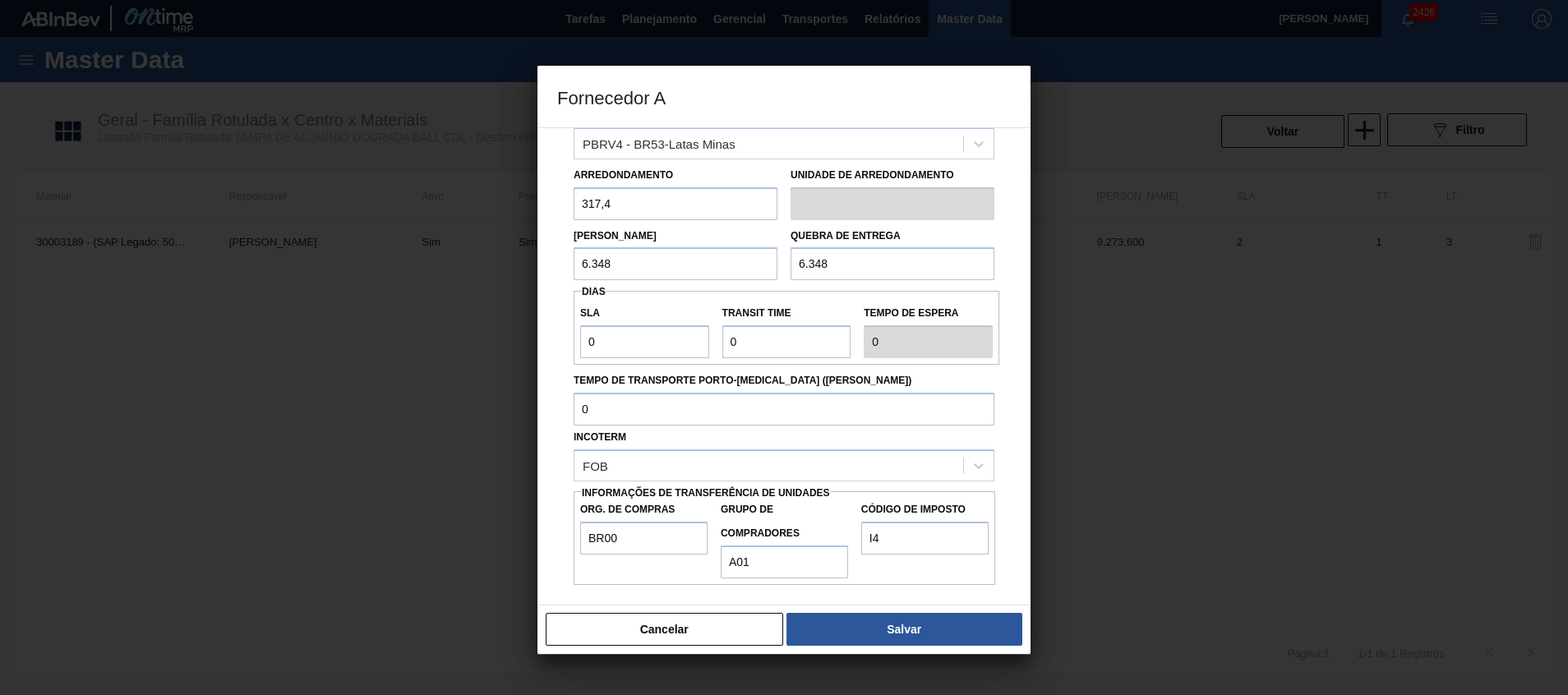
click at [894, 576] on div "Código de Imposto I4" at bounding box center [925, 538] width 140 height 80
click at [916, 616] on button "Salvar" at bounding box center [905, 629] width 236 height 33
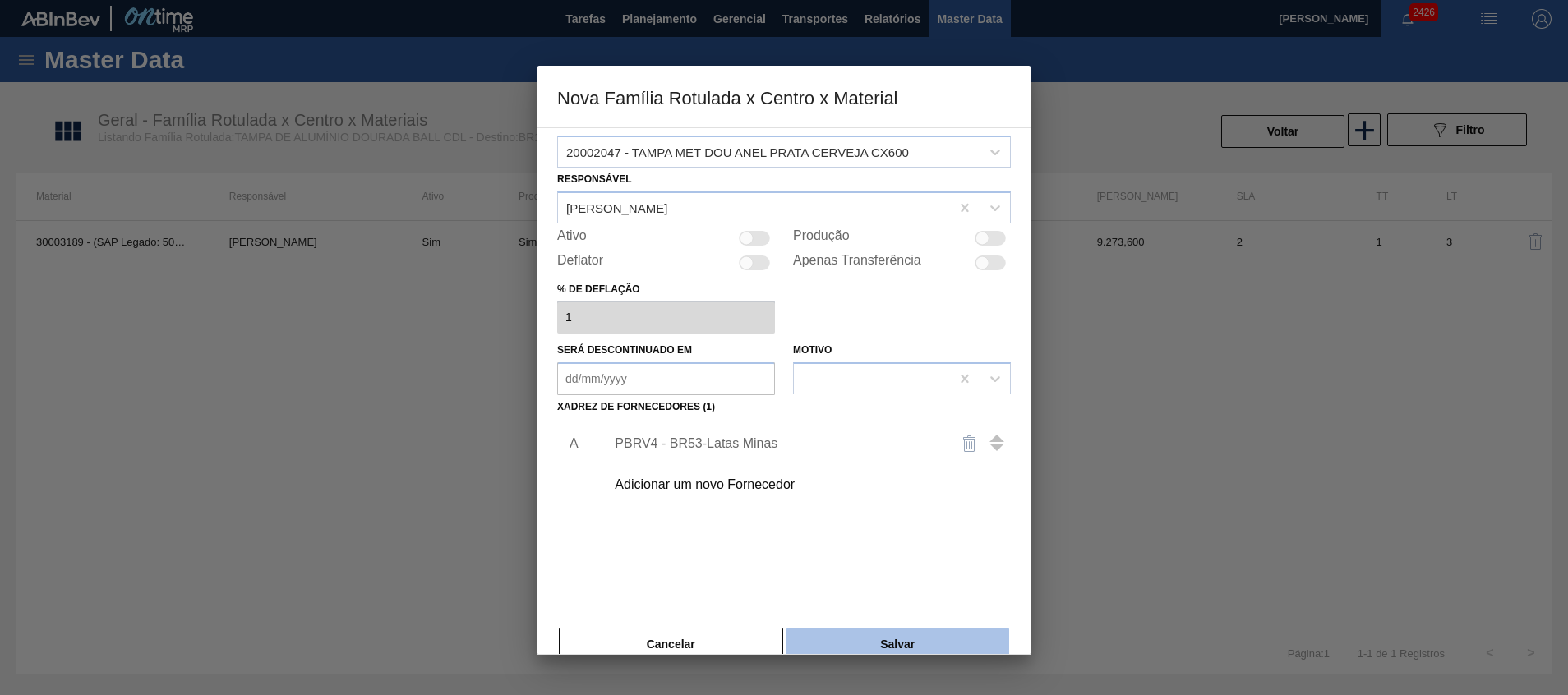
scroll to position [44, 0]
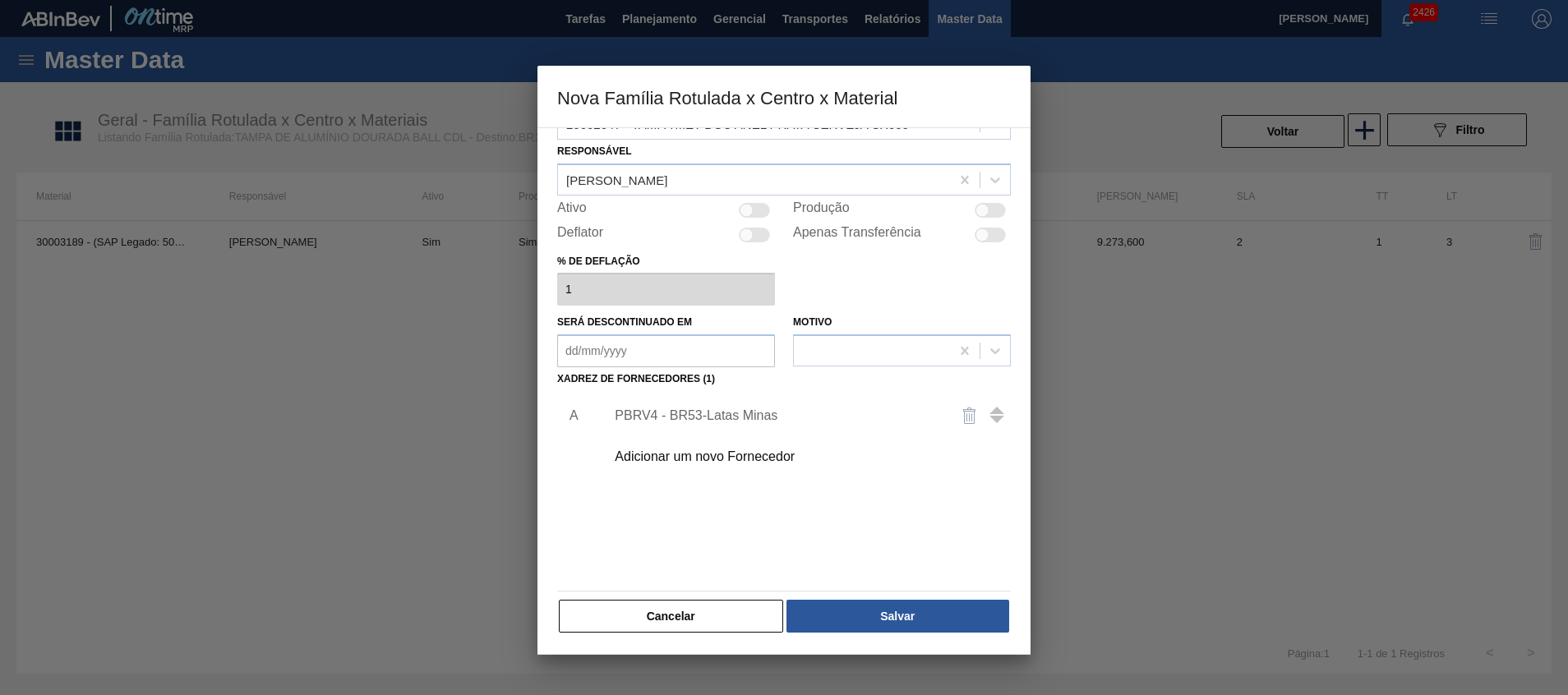
click at [751, 213] on div at bounding box center [746, 210] width 14 height 14
checkbox input "true"
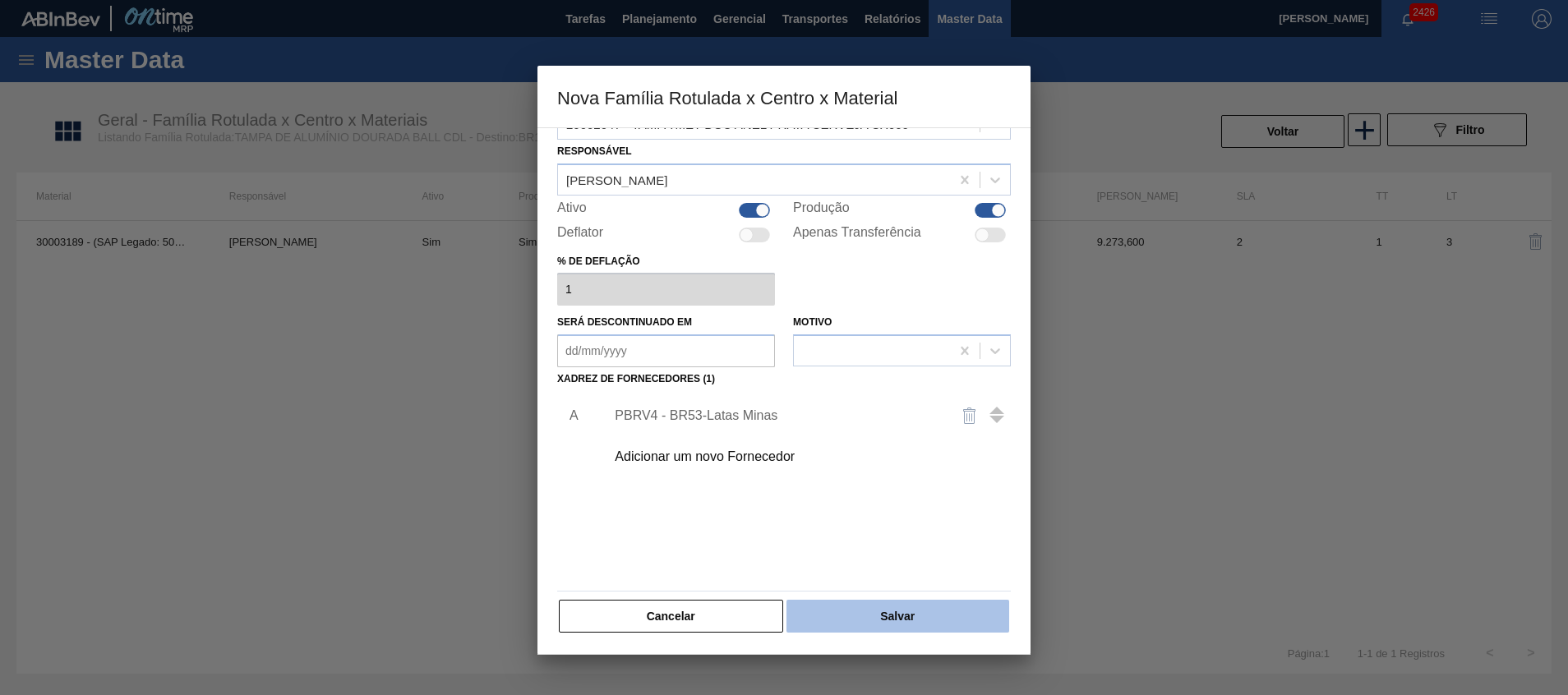
click at [889, 621] on button "Salvar" at bounding box center [898, 616] width 223 height 33
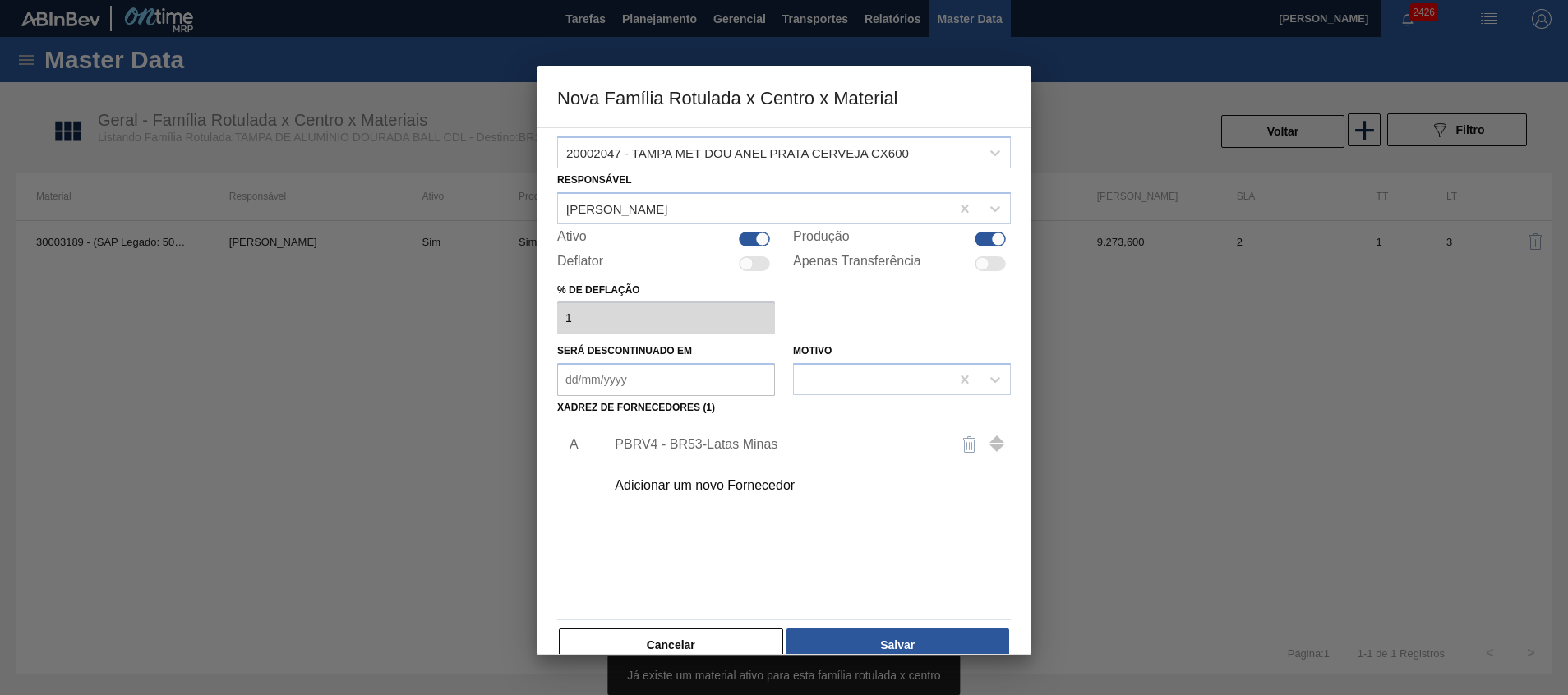
scroll to position [0, 0]
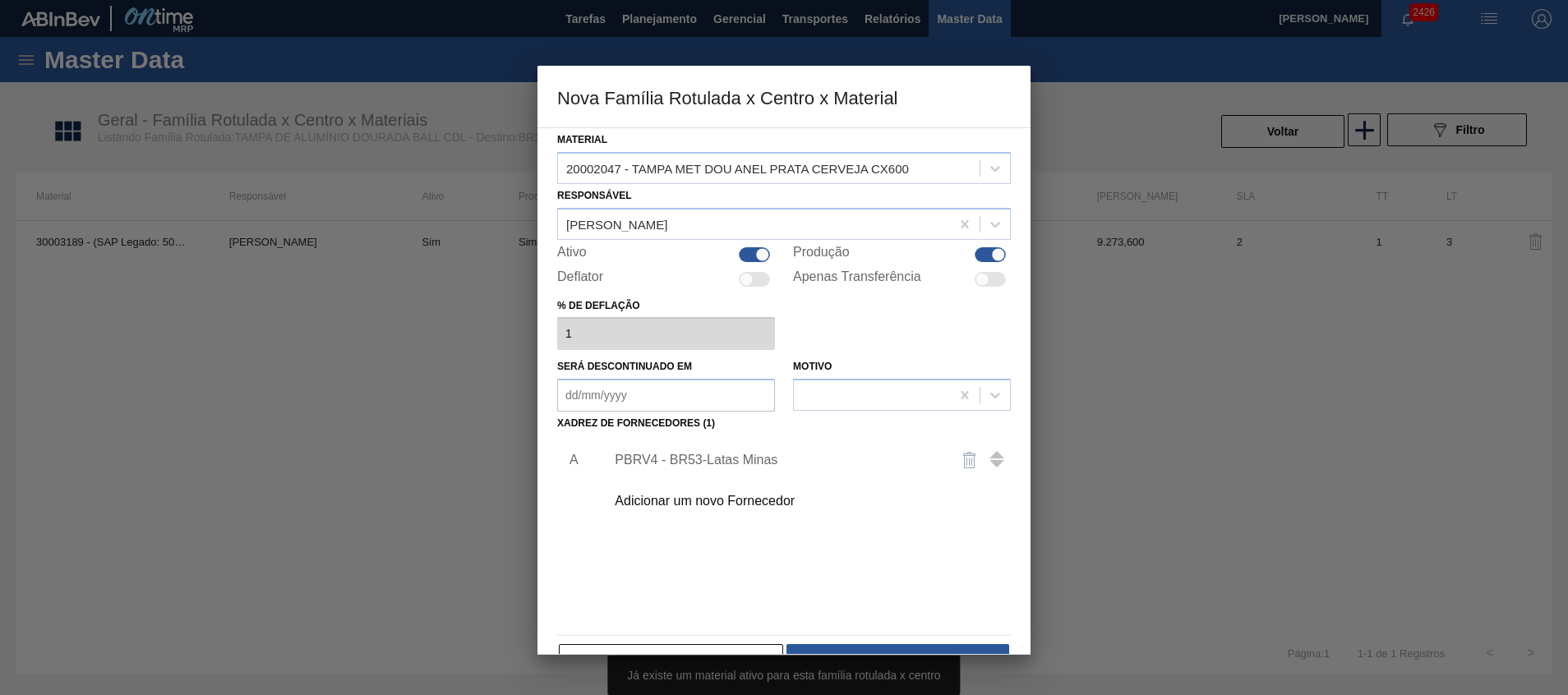
click at [761, 251] on div at bounding box center [762, 254] width 14 height 14
checkbox input "false"
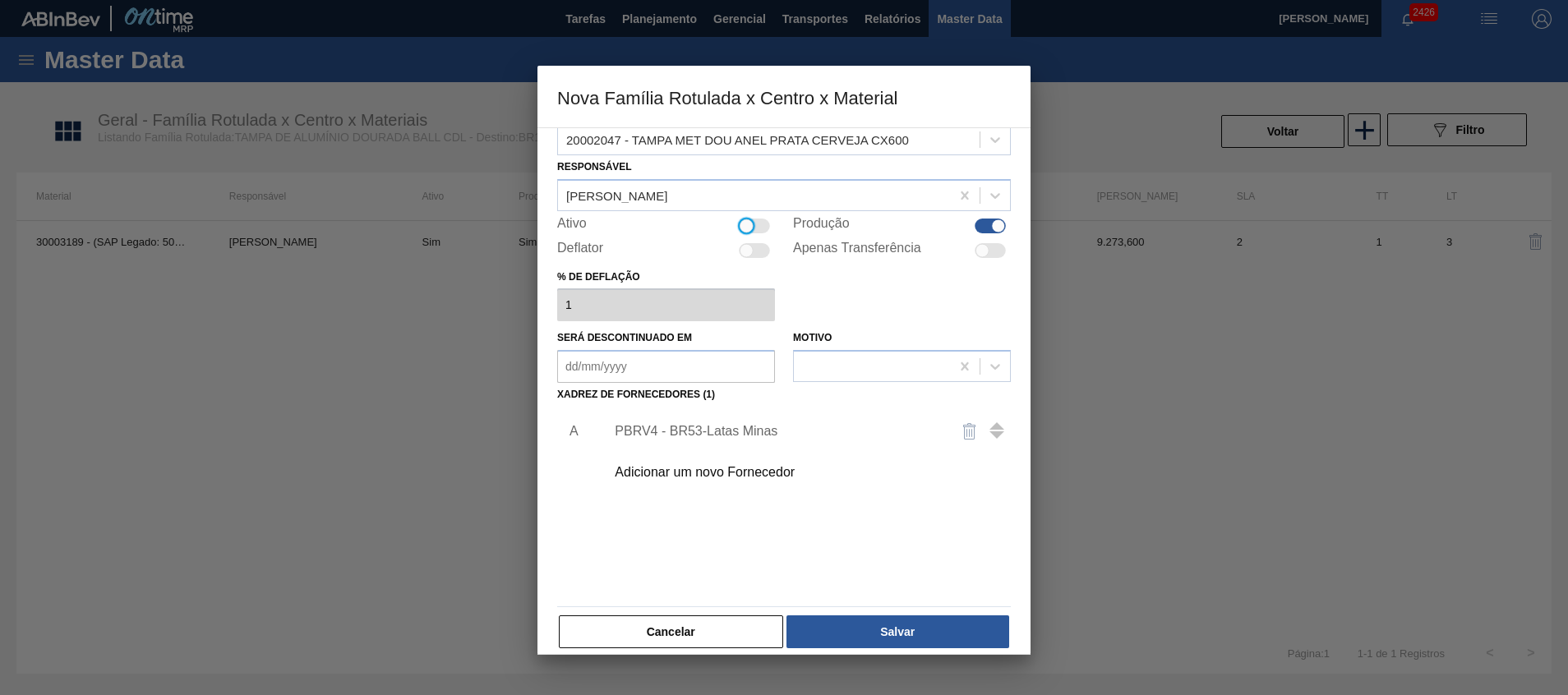
scroll to position [44, 0]
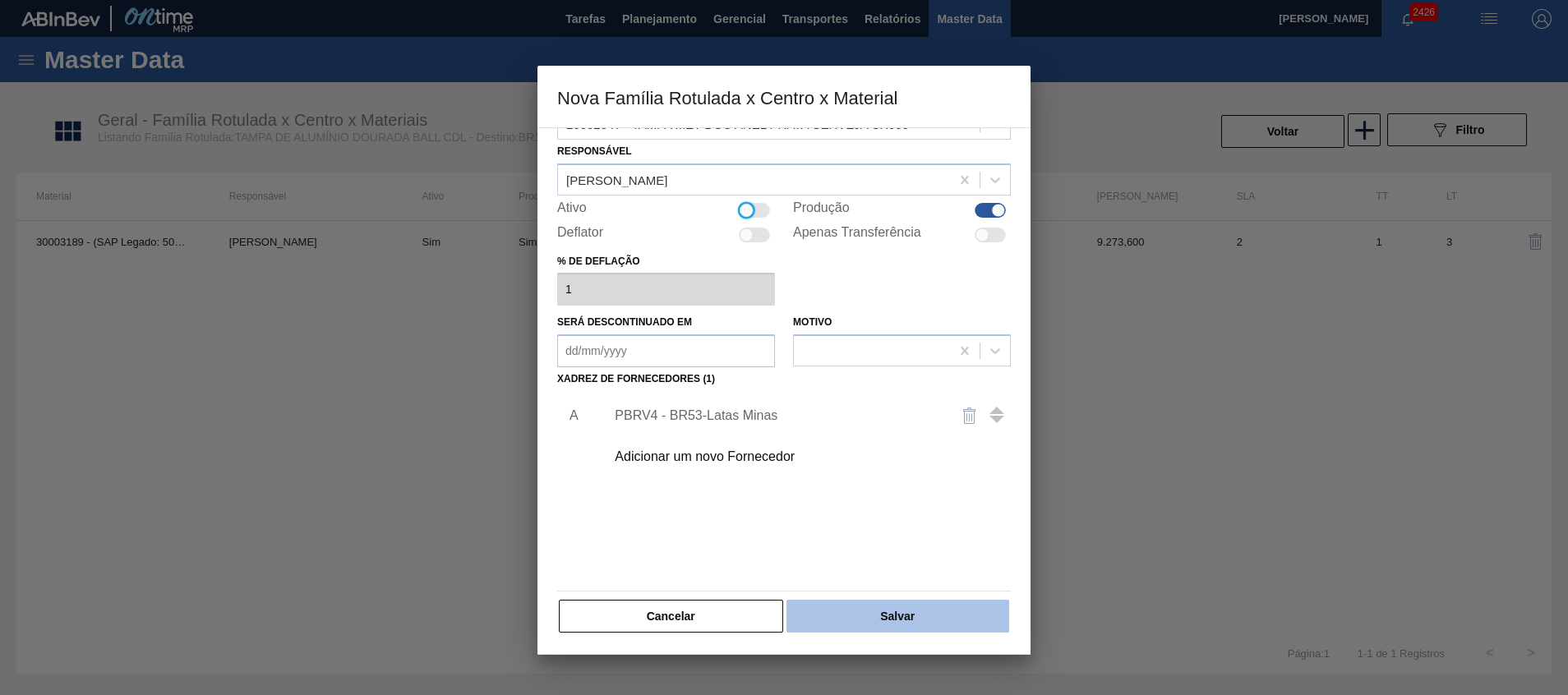
click at [900, 606] on button "Salvar" at bounding box center [898, 616] width 223 height 33
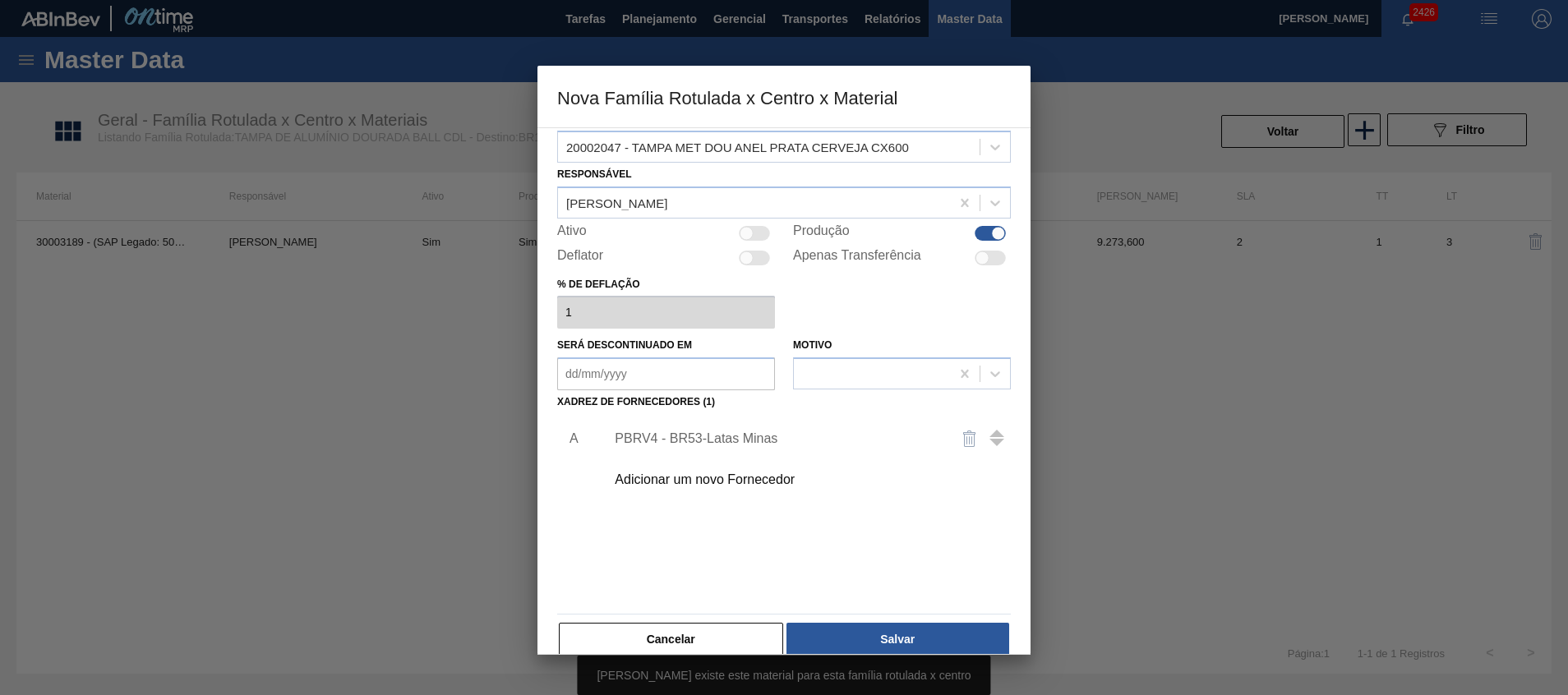
scroll to position [0, 0]
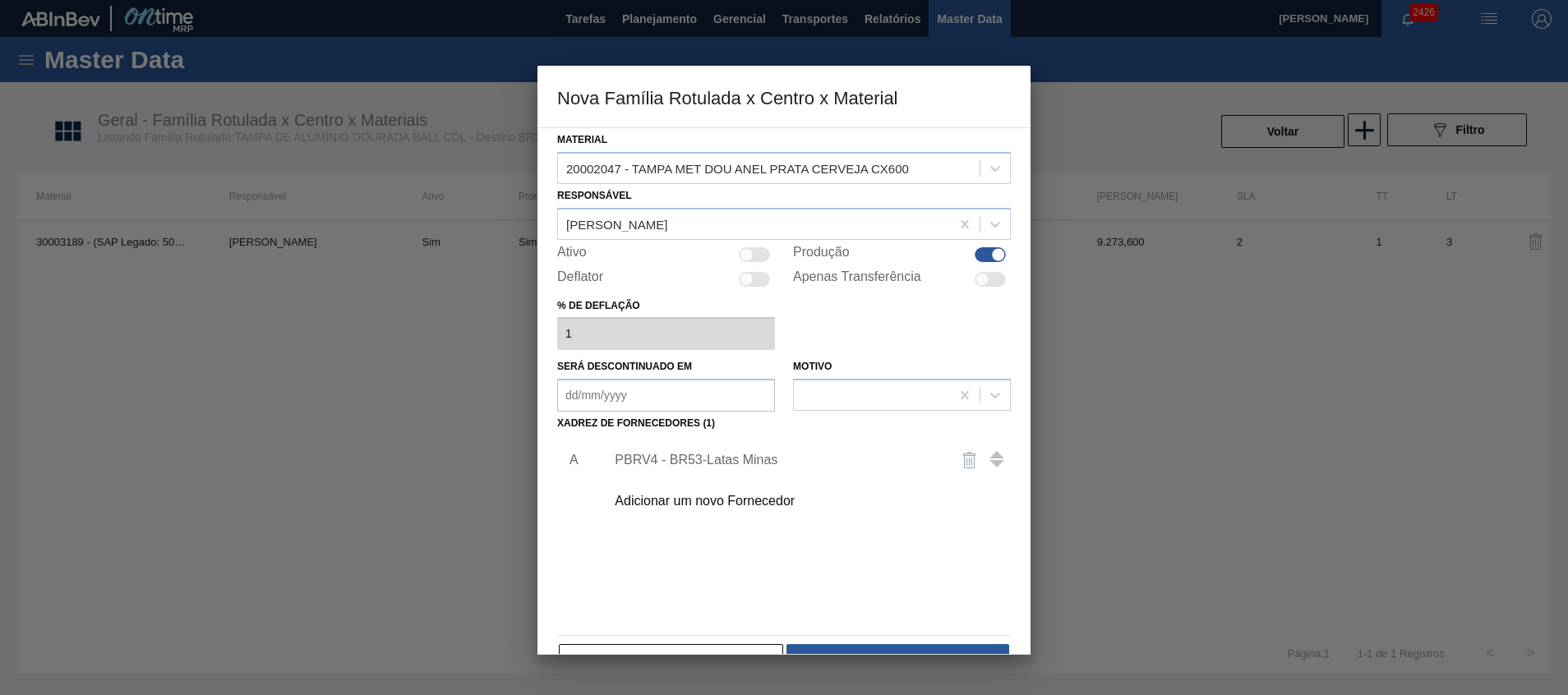
click at [984, 250] on div at bounding box center [990, 255] width 31 height 15
checkbox input "false"
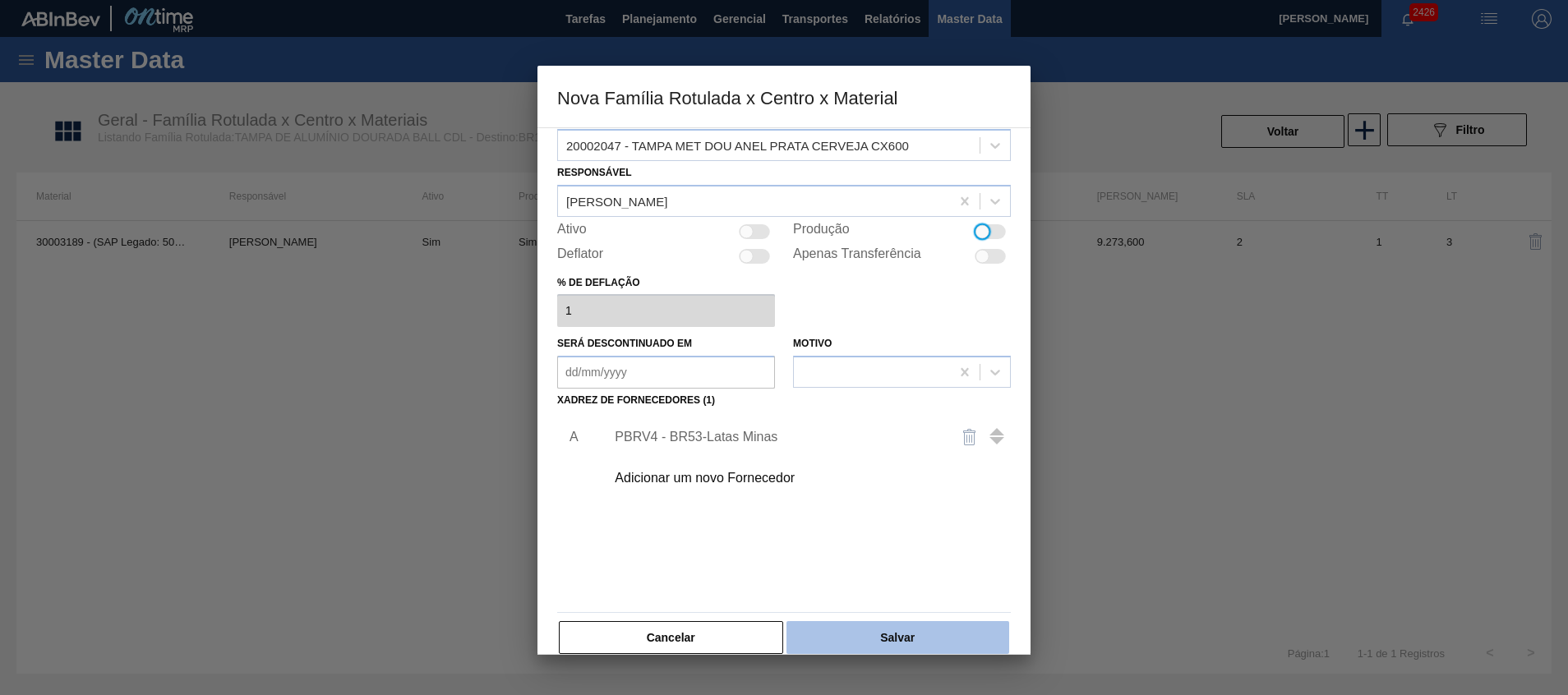
scroll to position [44, 0]
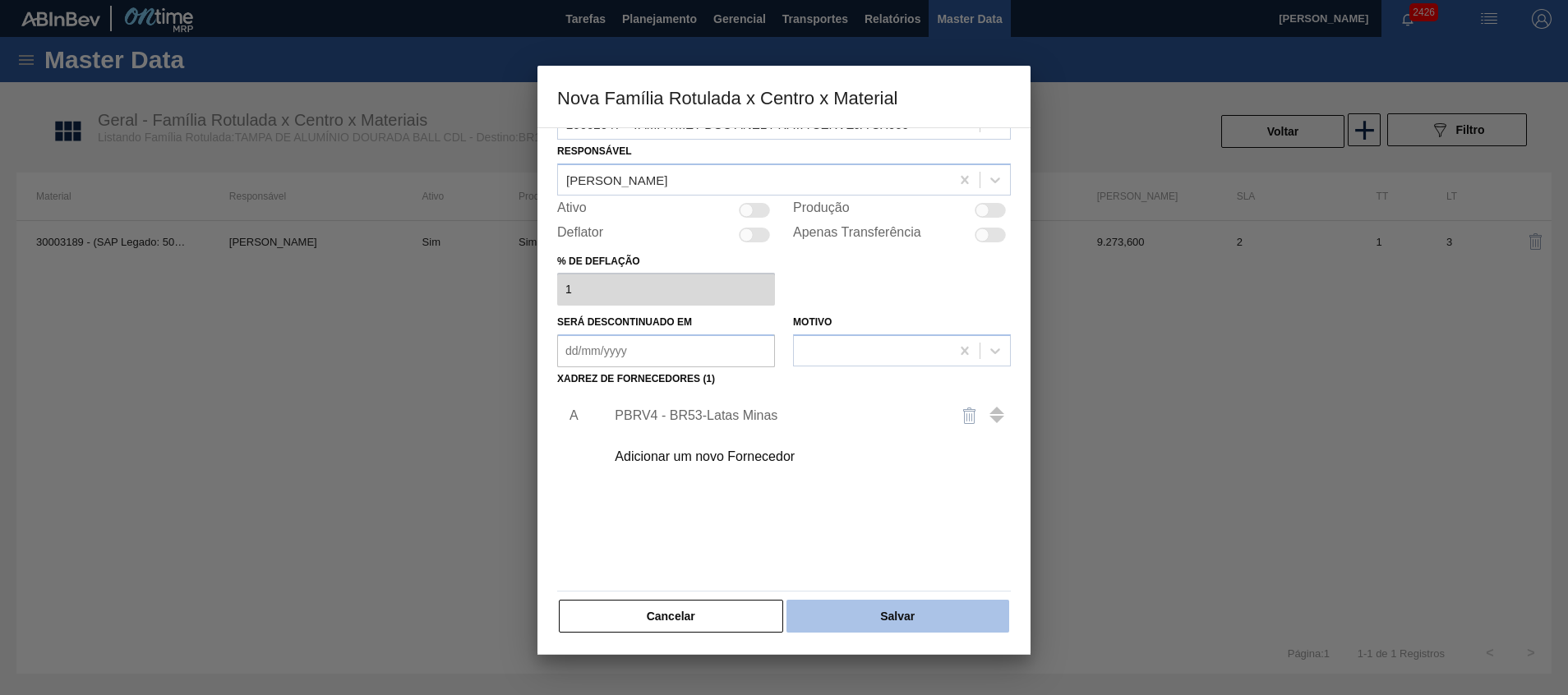
click at [876, 605] on button "Salvar" at bounding box center [898, 616] width 223 height 33
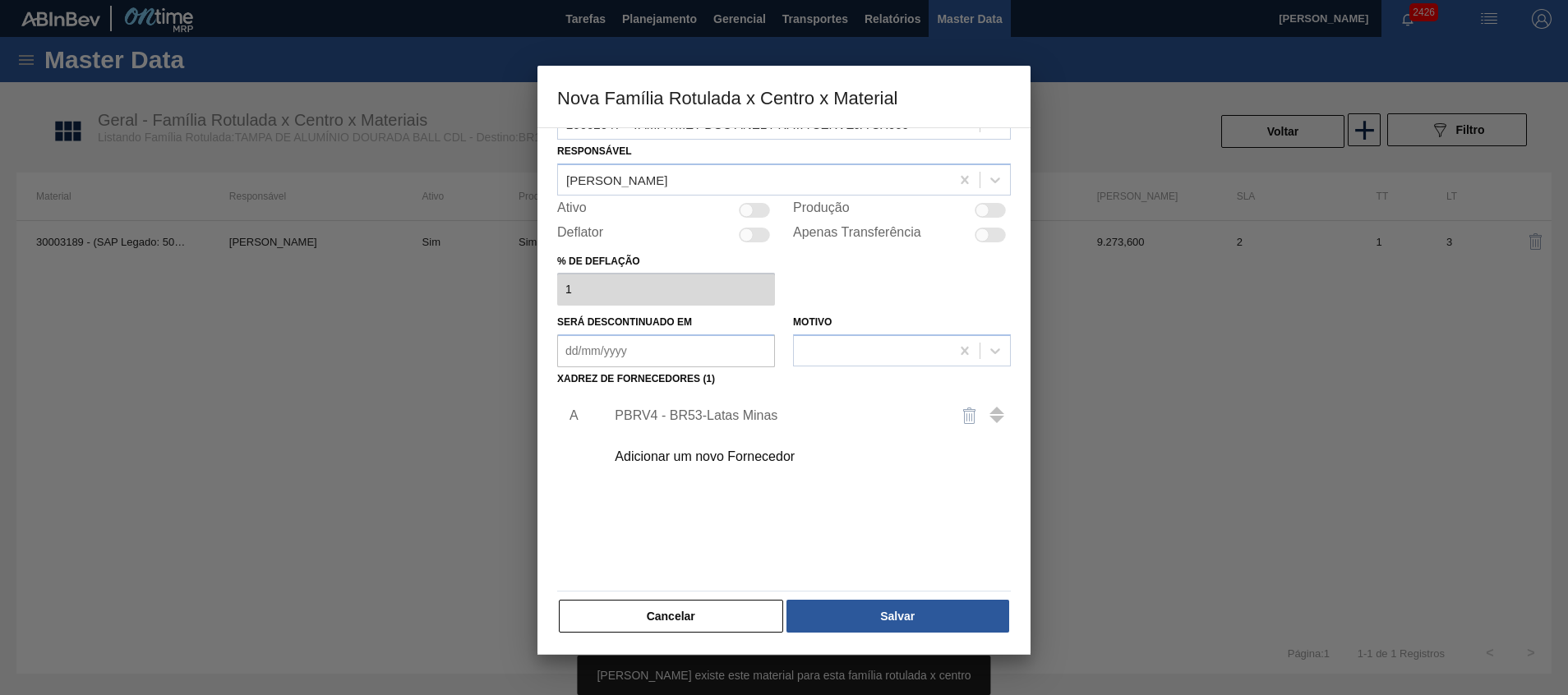
scroll to position [0, 0]
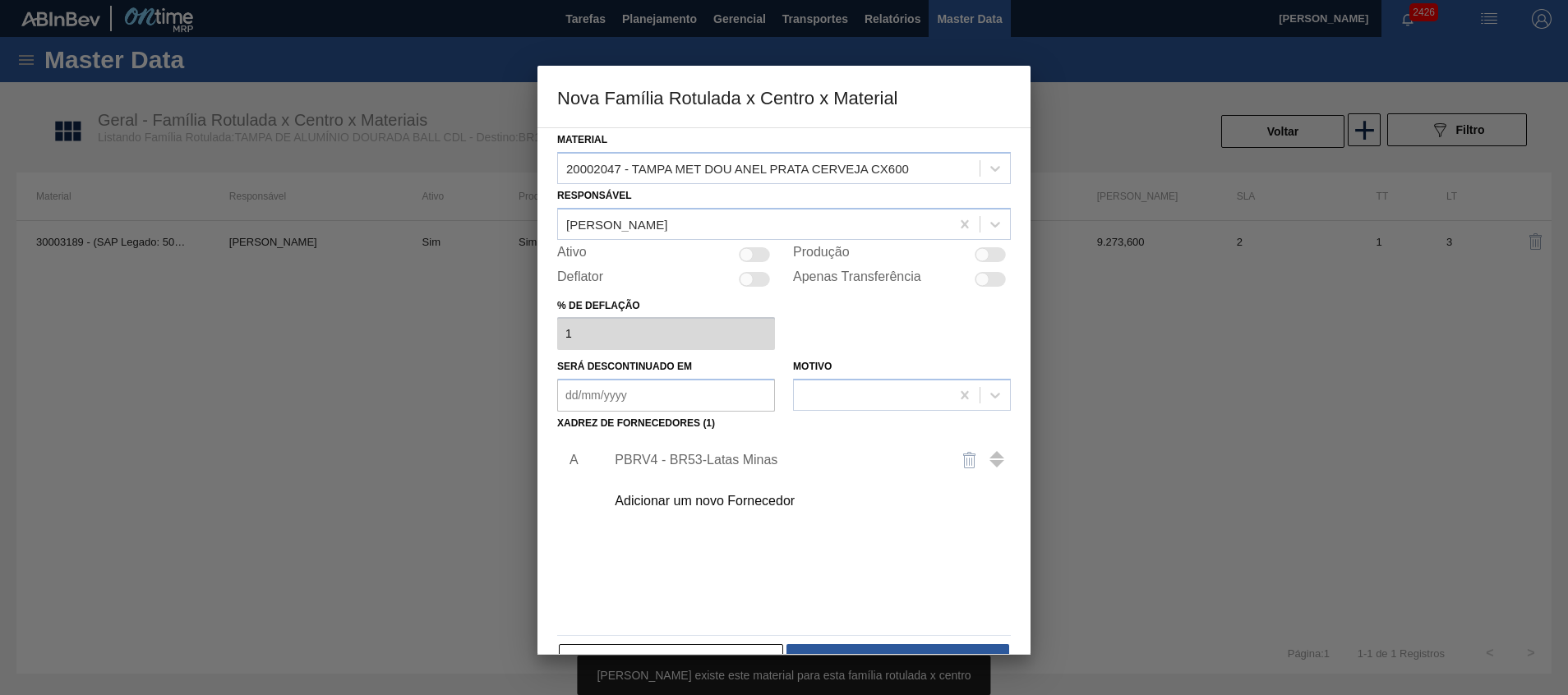
click at [1122, 509] on div at bounding box center [784, 348] width 1568 height 695
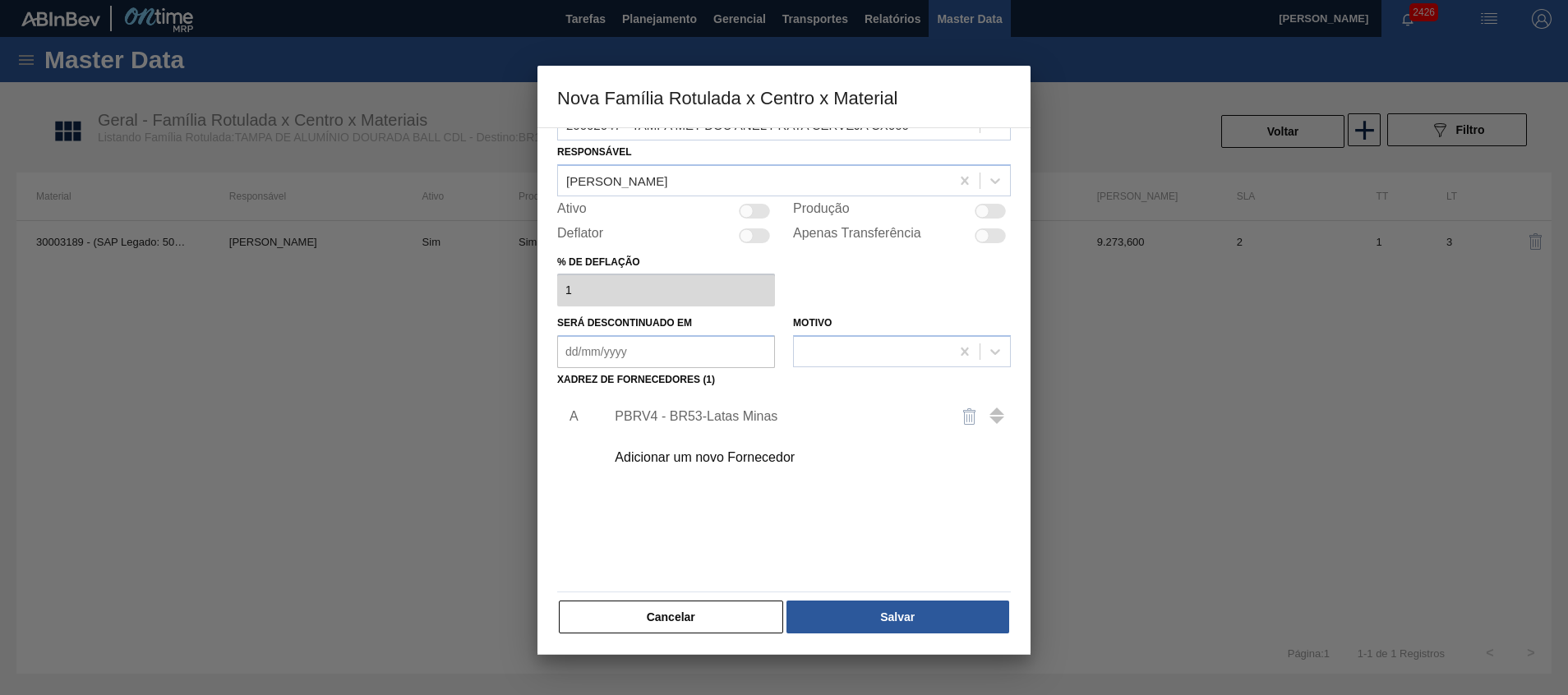
scroll to position [44, 0]
drag, startPoint x: 916, startPoint y: 355, endPoint x: 711, endPoint y: 621, distance: 335.8
click at [711, 621] on button "Cancelar" at bounding box center [671, 616] width 225 height 33
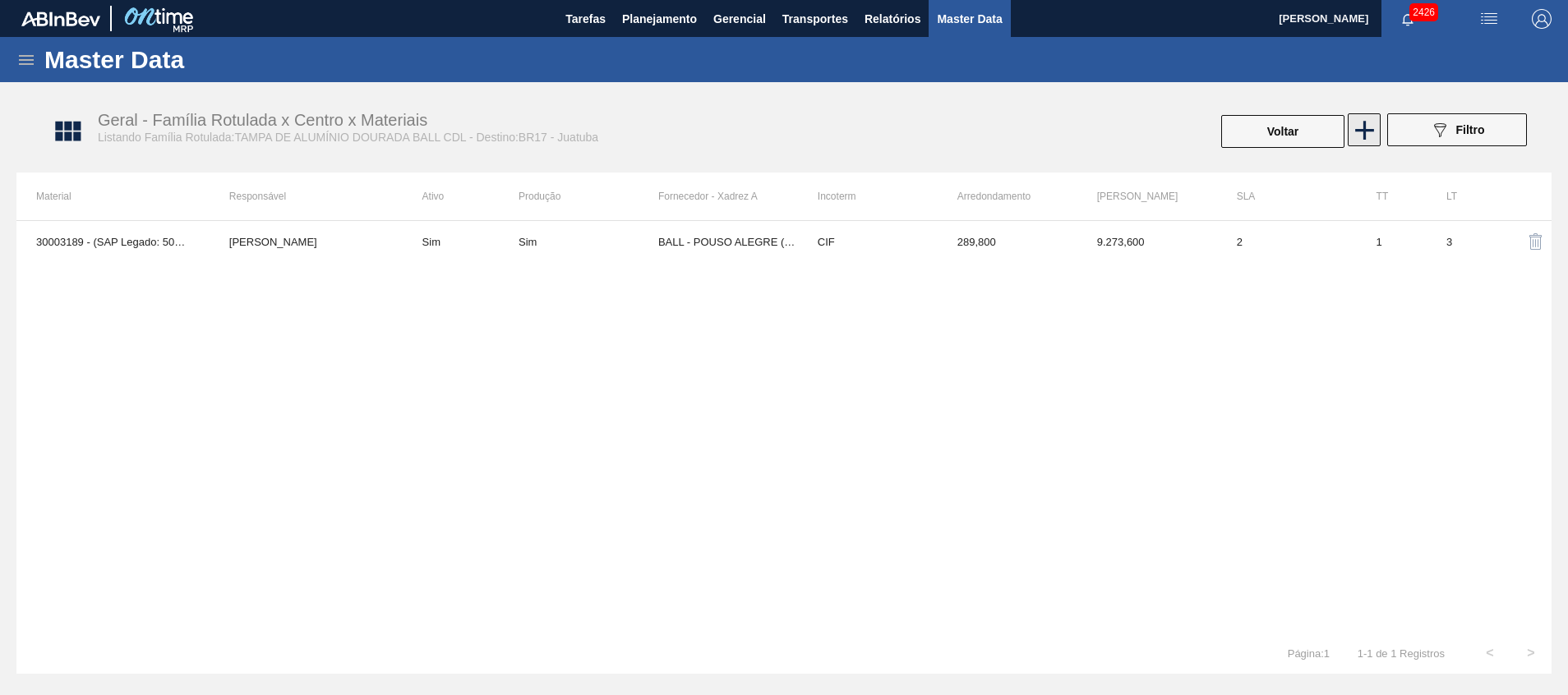
click at [1357, 142] on icon at bounding box center [1365, 130] width 32 height 32
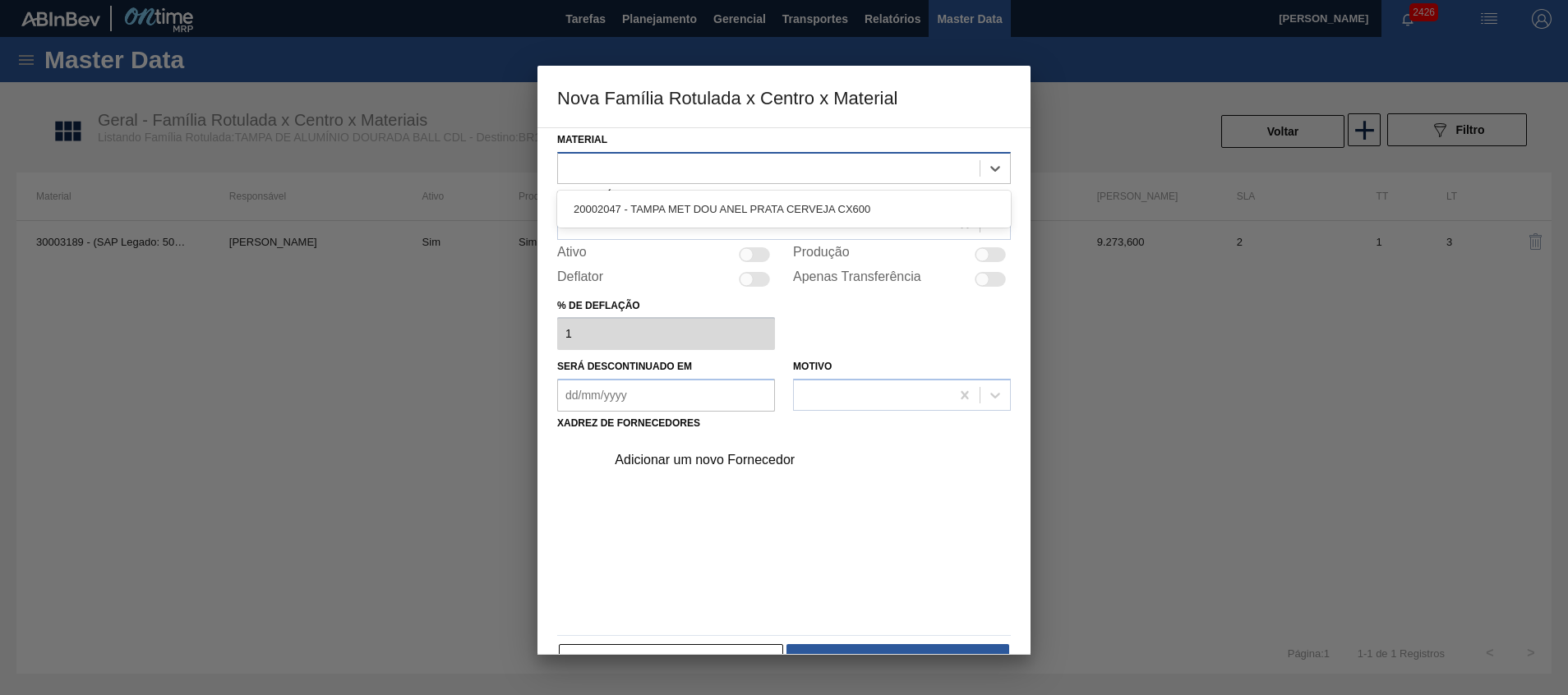
click at [912, 165] on div at bounding box center [769, 168] width 422 height 24
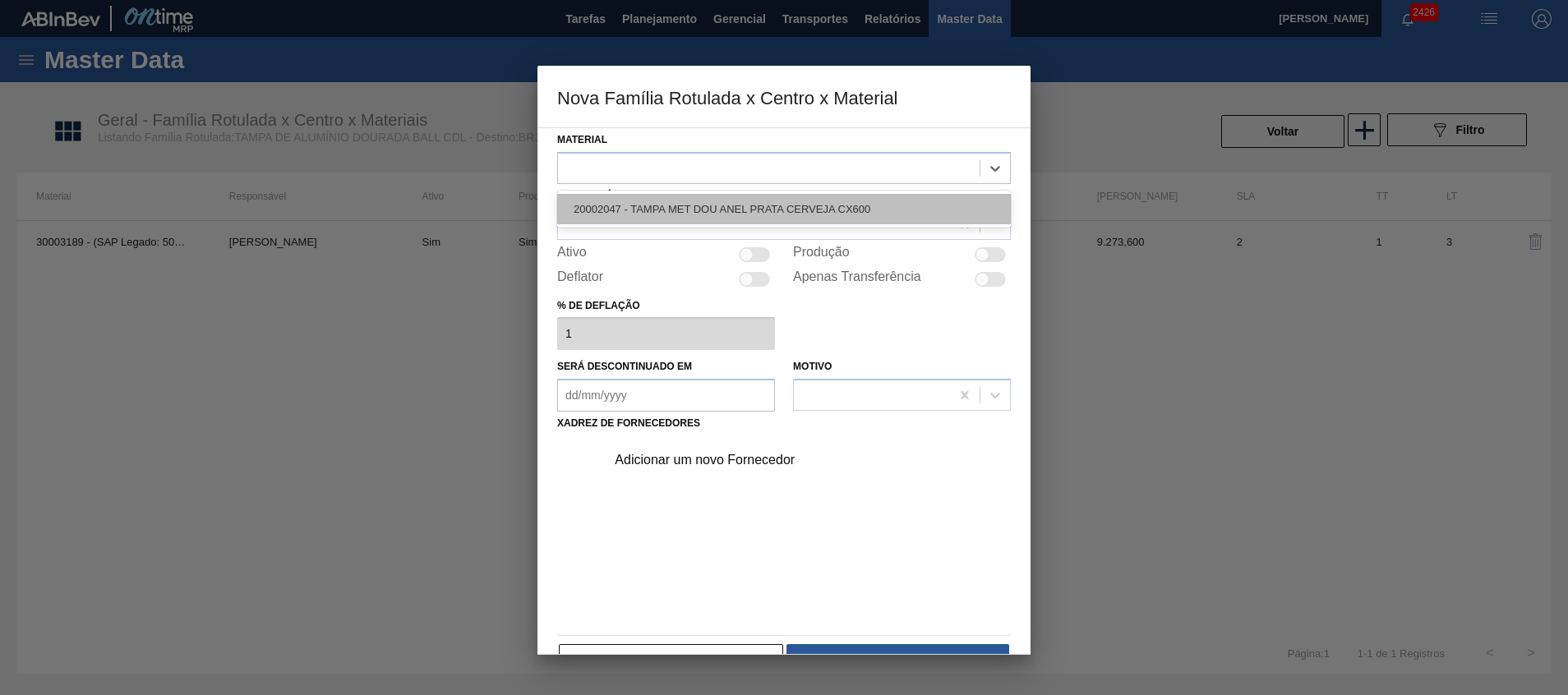
click at [811, 194] on div "20002047 - TAMPA MET DOU ANEL PRATA CERVEJA CX600" at bounding box center [784, 209] width 454 height 30
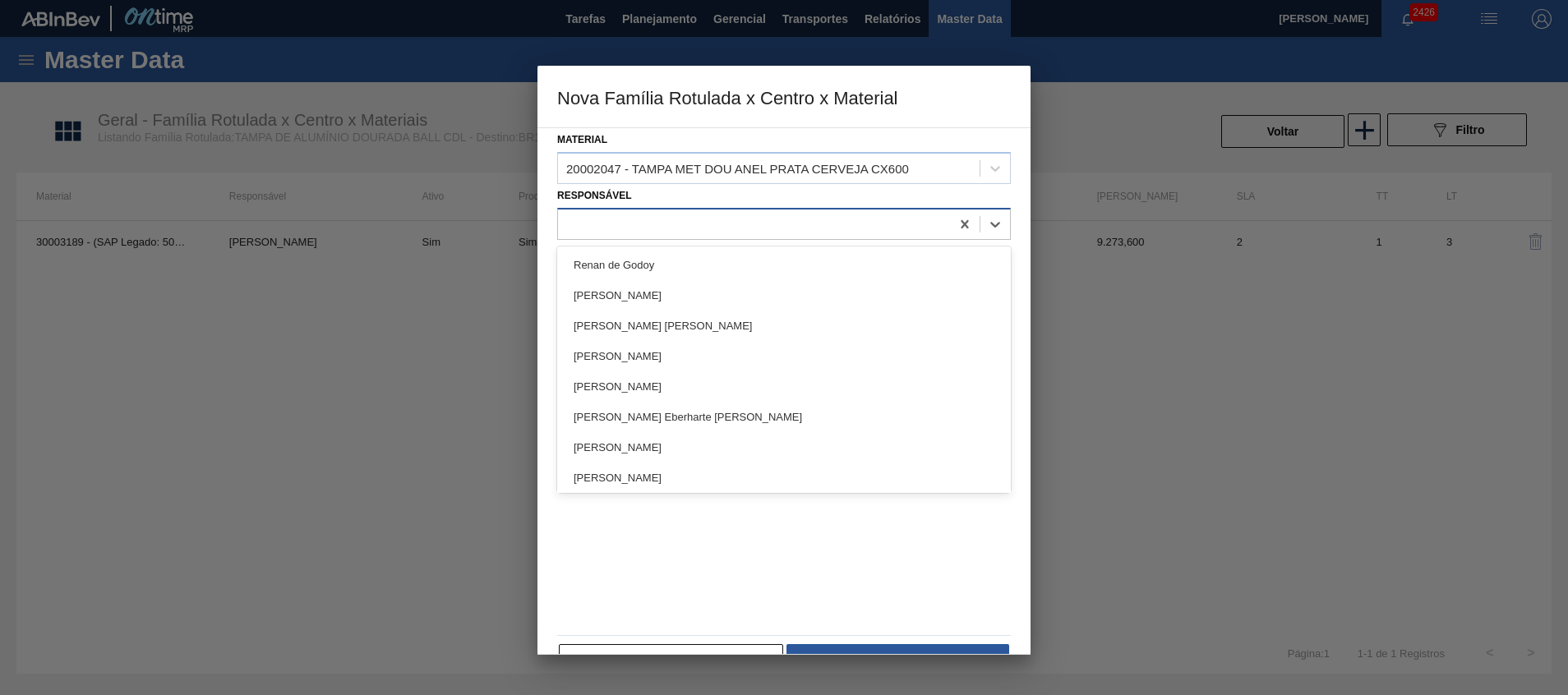
click at [815, 221] on div at bounding box center [754, 224] width 392 height 24
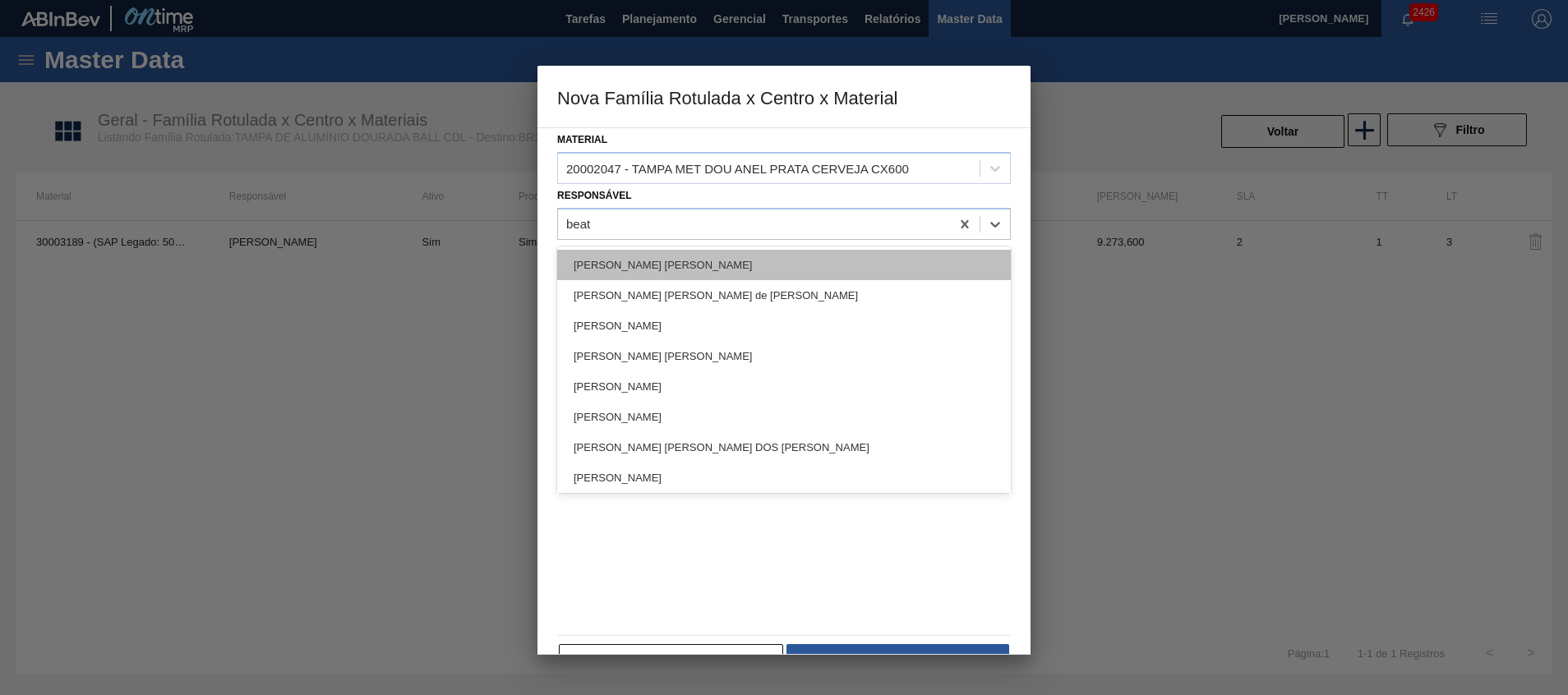
type input "beatr"
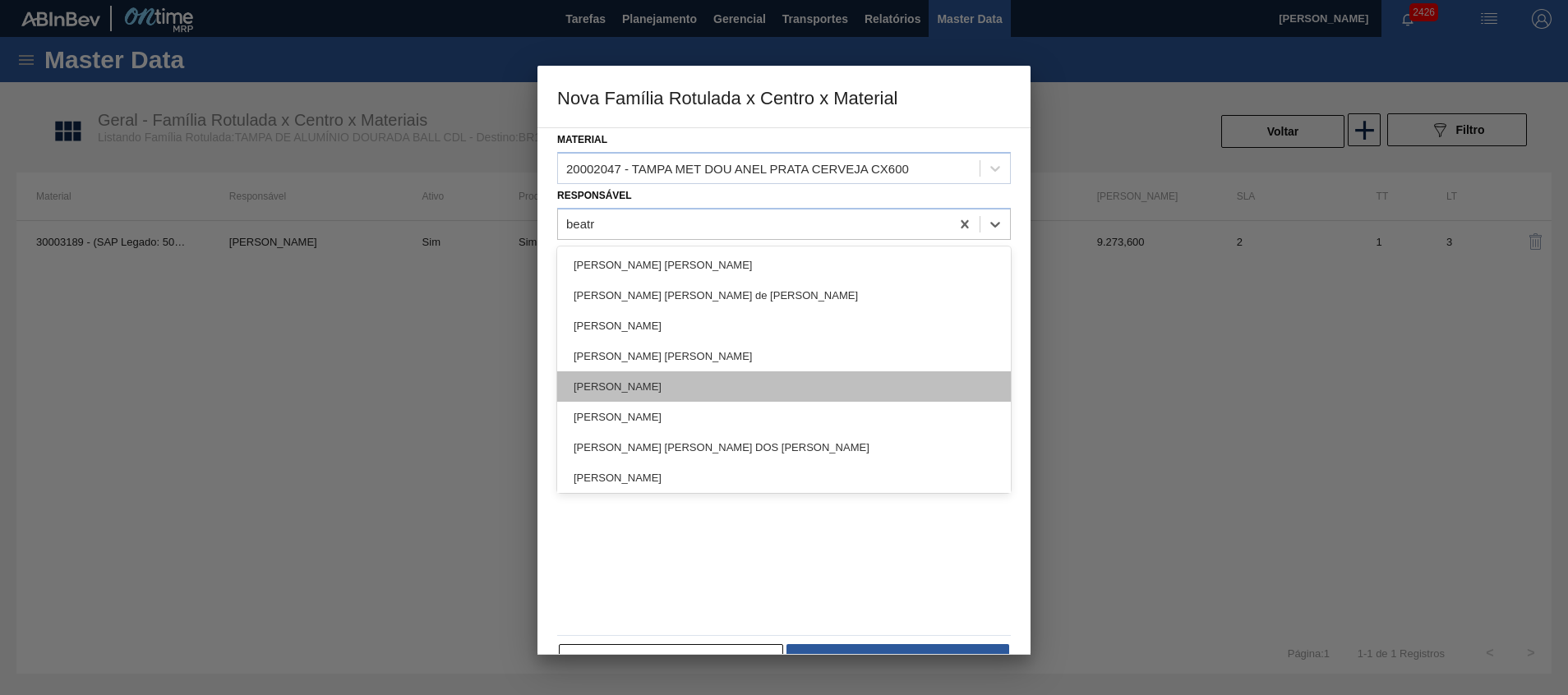
click at [840, 386] on div "[PERSON_NAME]" at bounding box center [784, 387] width 454 height 30
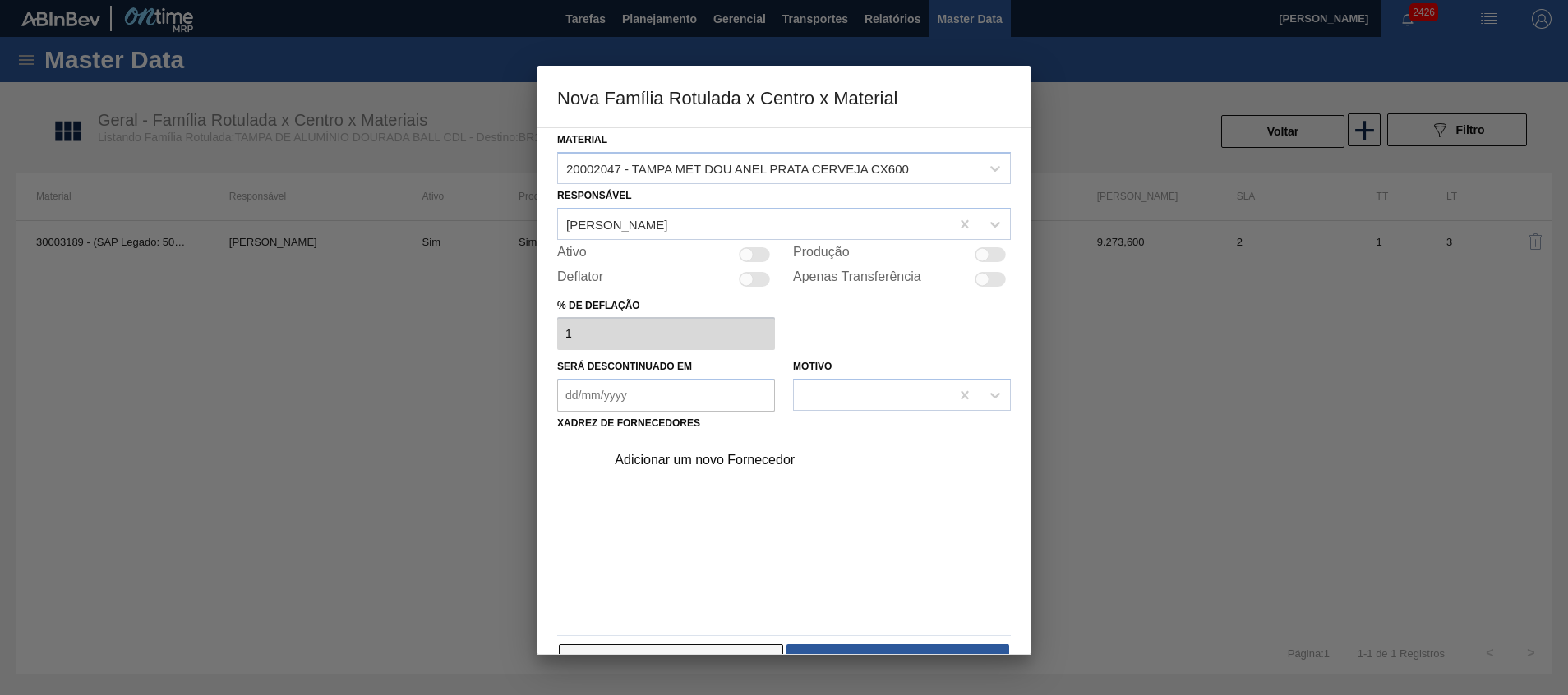
click at [741, 644] on button "Cancelar" at bounding box center [671, 660] width 225 height 33
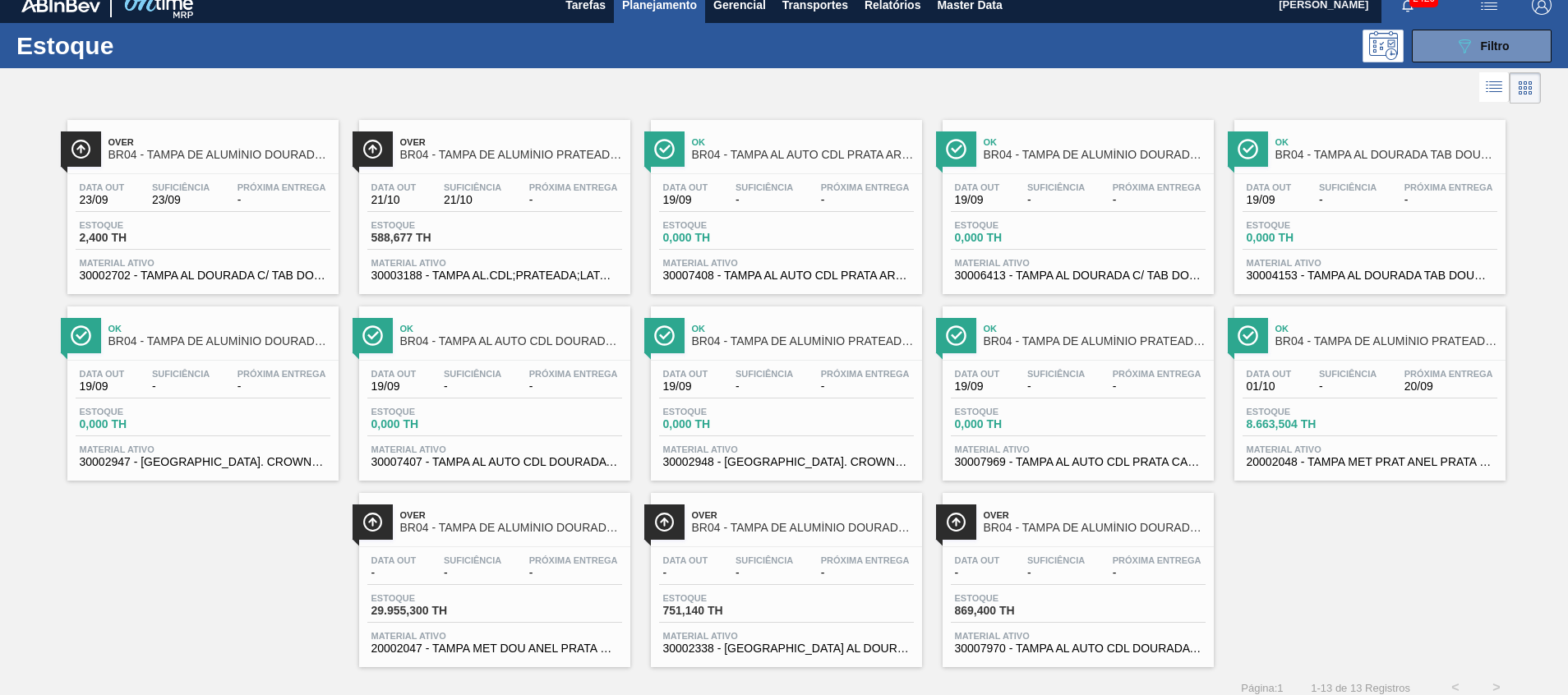
scroll to position [27, 0]
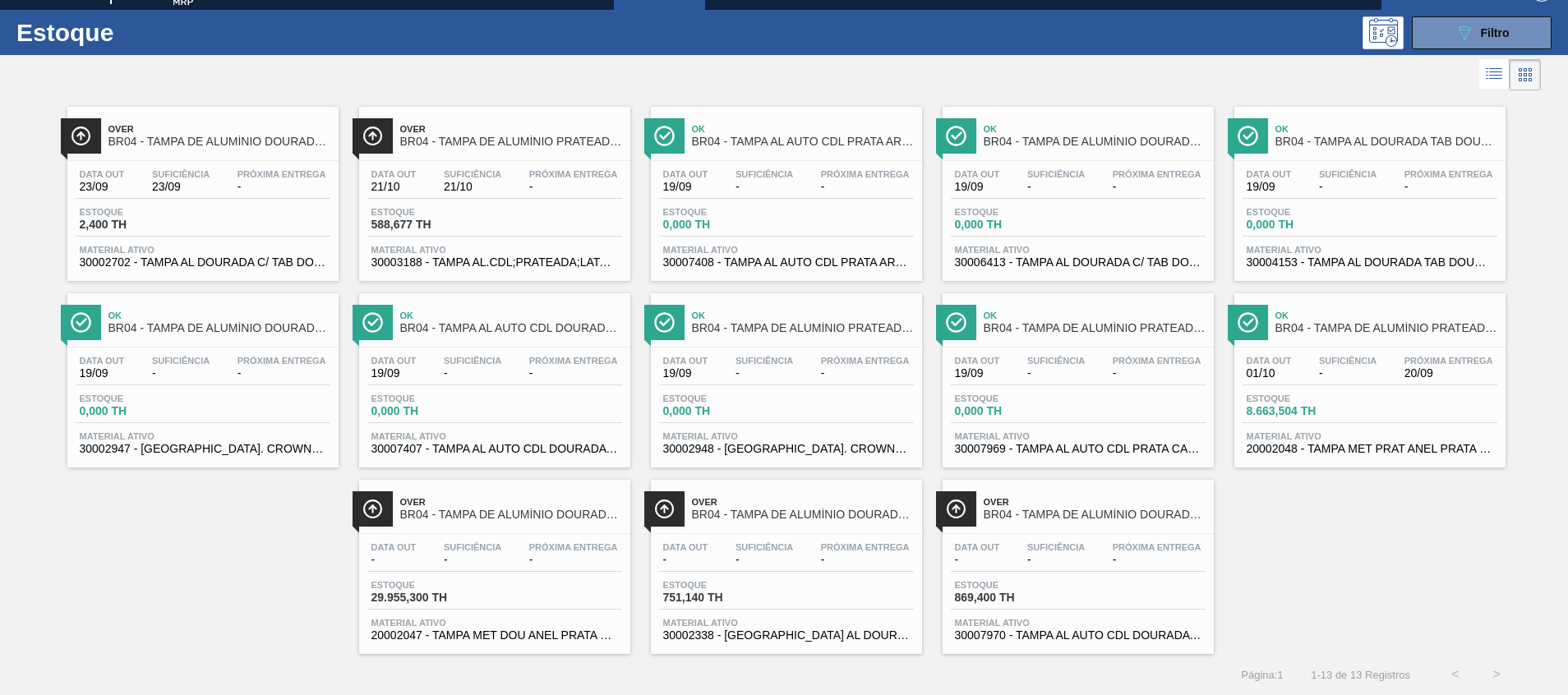
click at [464, 638] on span "20002047 - TAMPA MET DOU ANEL PRATA CERVEJA CX600" at bounding box center [495, 636] width 246 height 13
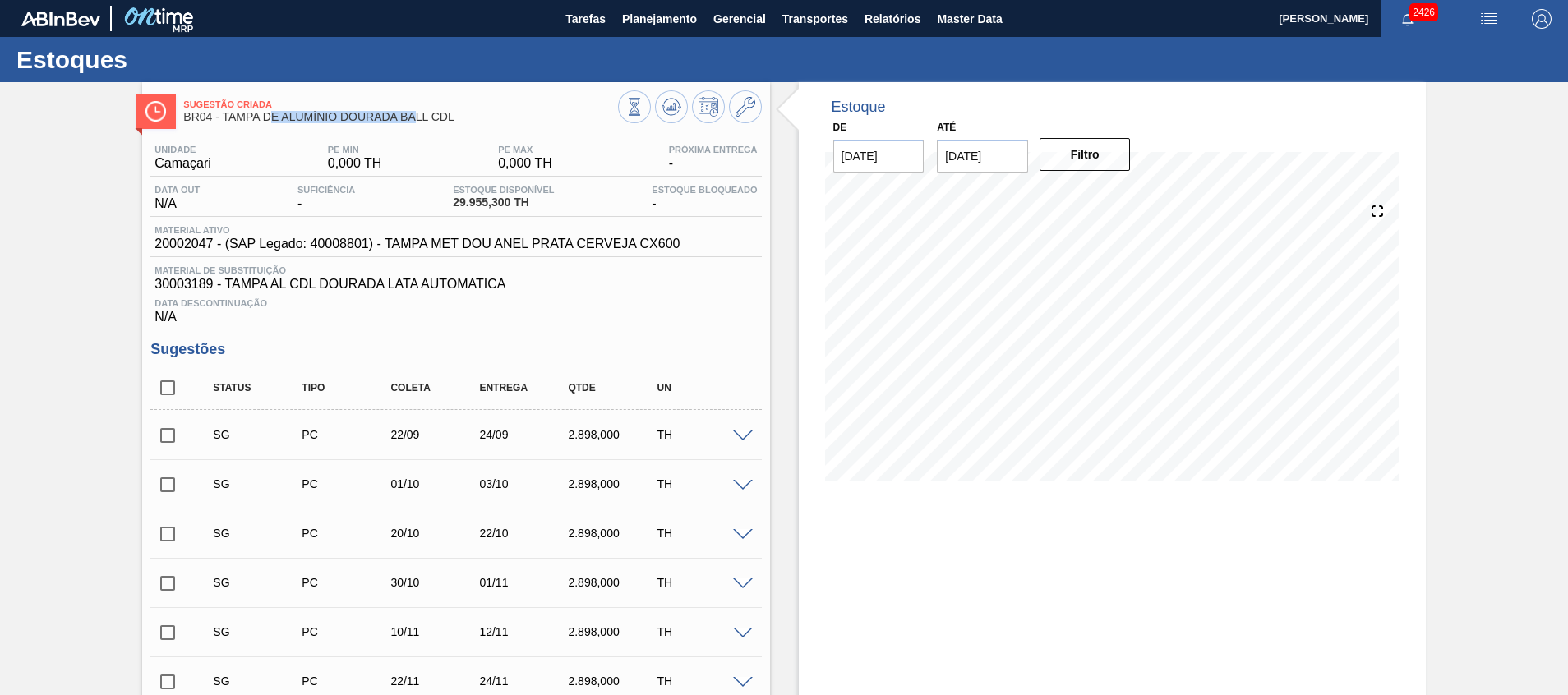
drag, startPoint x: 270, startPoint y: 117, endPoint x: 417, endPoint y: 118, distance: 147.0
click at [416, 117] on span "BR04 - TAMPA DE ALUMÍNIO DOURADA BALL CDL" at bounding box center [399, 117] width 434 height 13
click at [430, 116] on span "BR04 - TAMPA DE ALUMÍNIO DOURADA BALL CDL" at bounding box center [399, 117] width 434 height 13
drag, startPoint x: 155, startPoint y: 241, endPoint x: 211, endPoint y: 247, distance: 56.3
click at [211, 247] on span "20002047 - (SAP Legado: 40008801) - TAMPA MET DOU ANEL PRATA CERVEJA CX600" at bounding box center [417, 244] width 525 height 15
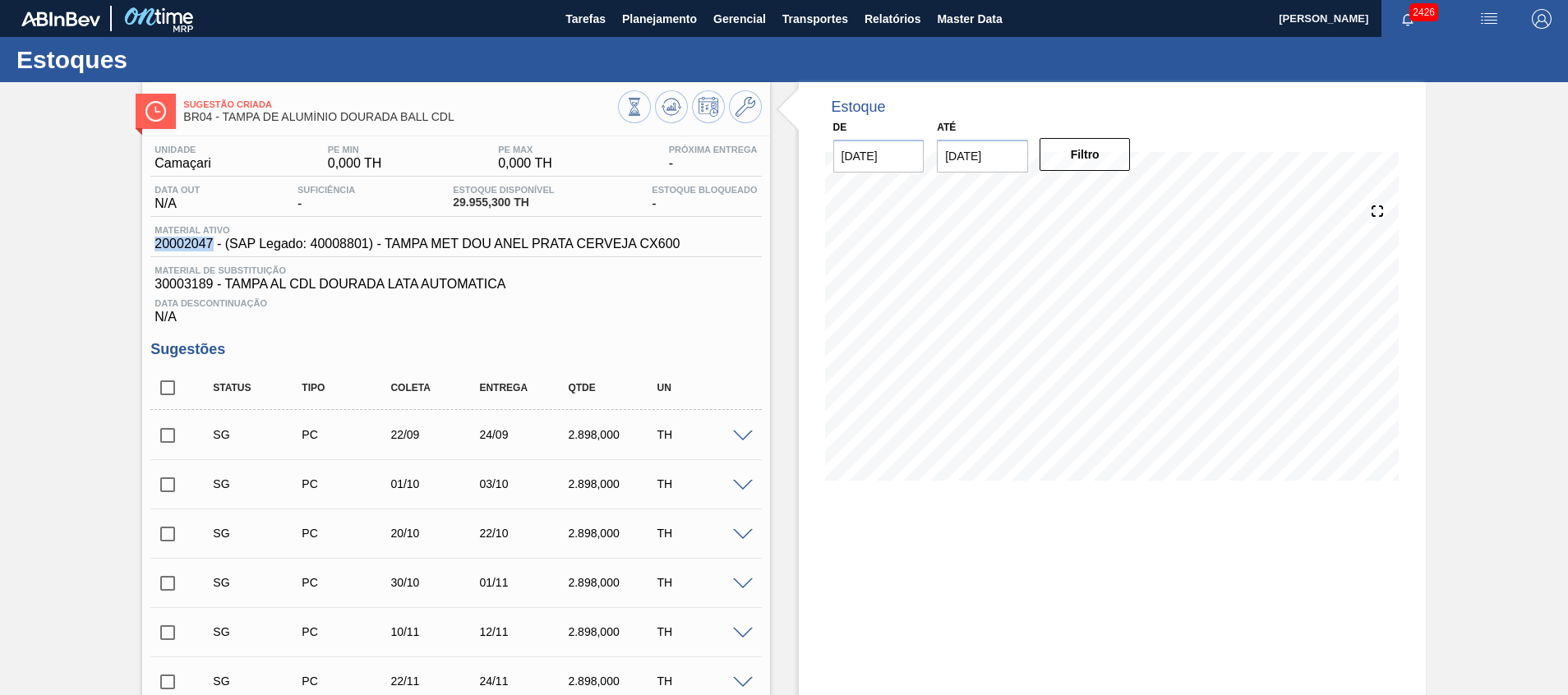
copy span "20002047"
drag, startPoint x: 350, startPoint y: 118, endPoint x: 249, endPoint y: 118, distance: 101.0
click at [249, 118] on div "Sugestão Criada BR04 - TAMPA DE ALUMÍNIO DOURADA BALL CDL" at bounding box center [399, 111] width 434 height 37
click at [249, 118] on span "BR04 - TAMPA DE ALUMÍNIO DOURADA BALL CDL" at bounding box center [399, 117] width 434 height 13
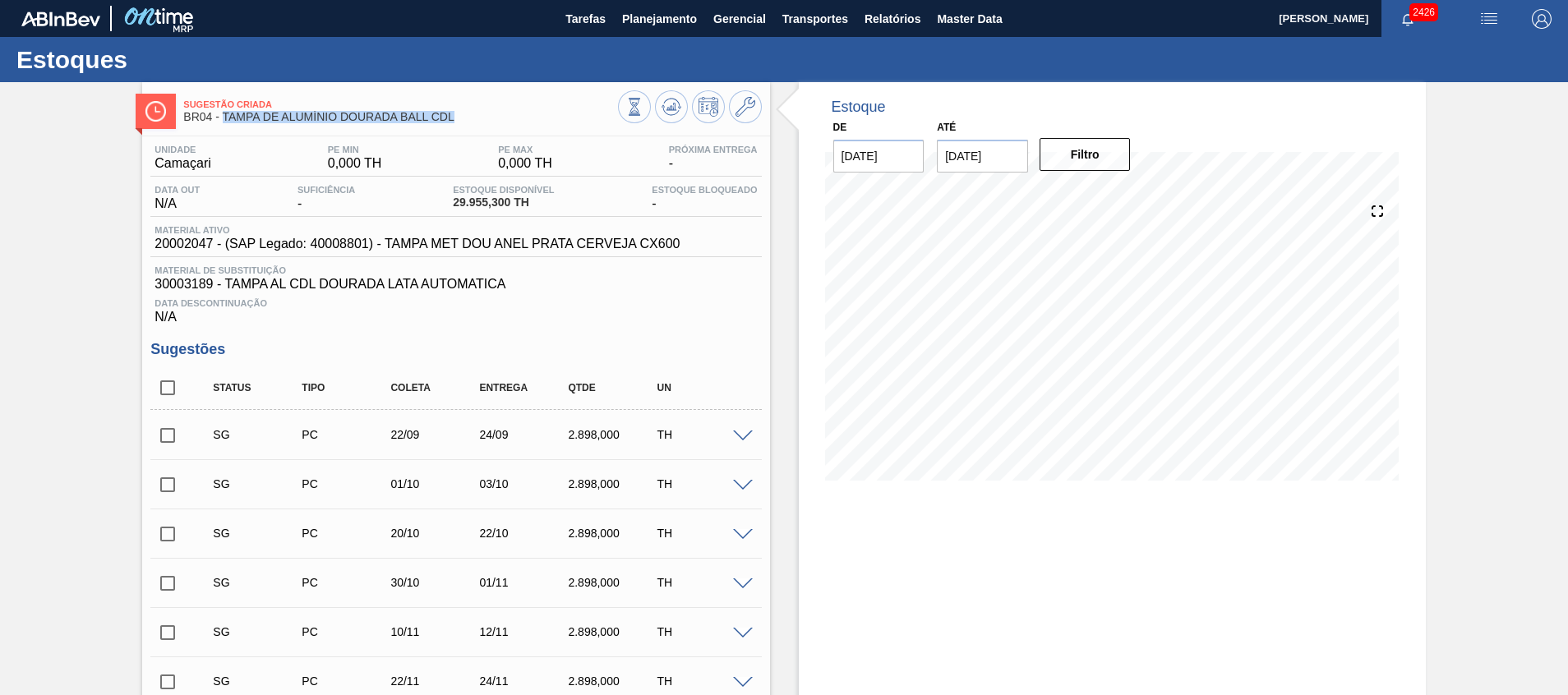
drag, startPoint x: 451, startPoint y: 117, endPoint x: 225, endPoint y: 127, distance: 226.2
click at [225, 127] on div "Sugestão Criada BR04 - TAMPA DE ALUMÍNIO DOURADA BALL CDL" at bounding box center [399, 111] width 434 height 37
copy span "TAMPA DE ALUMÍNIO DOURADA BALL CDL"
click at [655, 25] on span "Planejamento" at bounding box center [660, 19] width 75 height 20
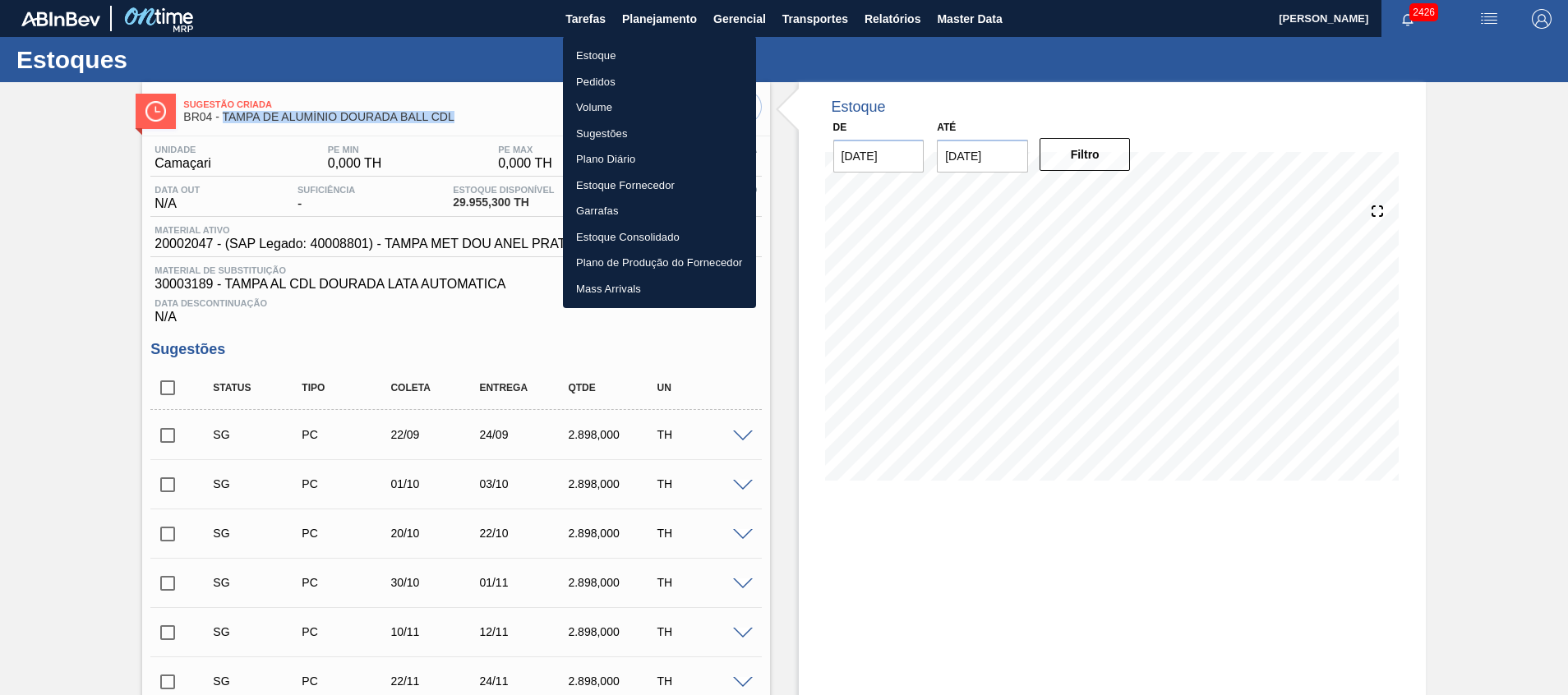
click at [655, 43] on li "Estoque" at bounding box center [659, 55] width 193 height 26
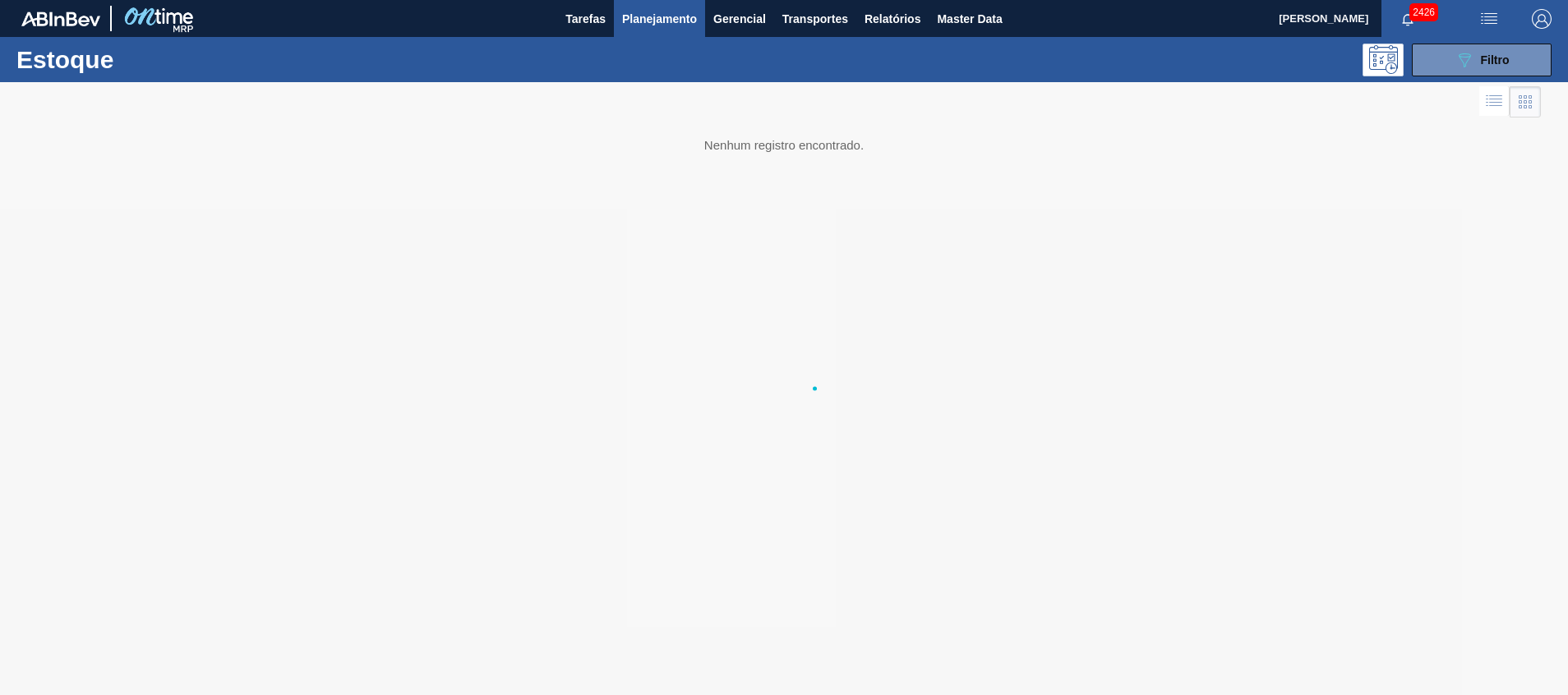
click at [653, 0] on body "Tarefas Planejamento Gerencial Transportes Relatórios Master Data [PERSON_NAME]…" at bounding box center [784, 0] width 1568 height 0
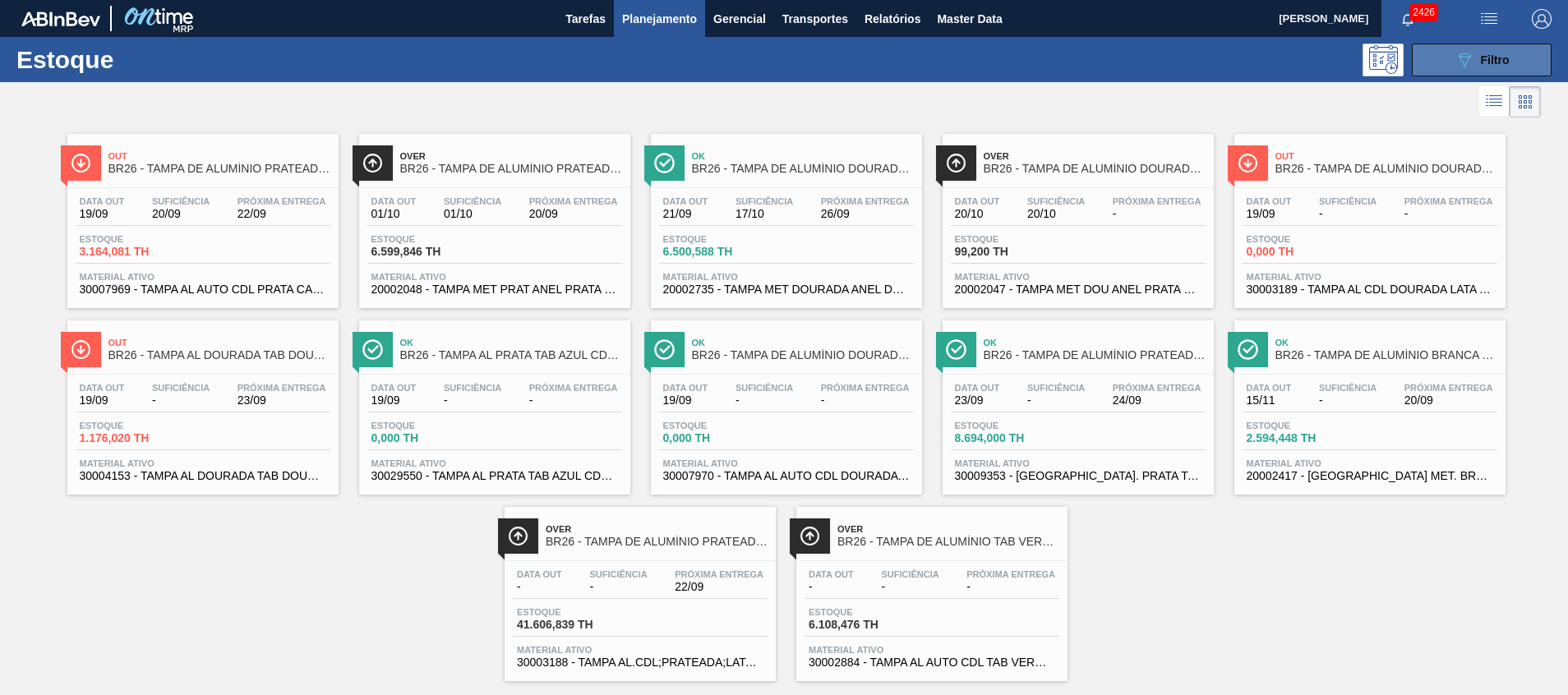
click at [1424, 68] on button "089F7B8B-B2A5-4AFE-B5C0-19BA573D28AC Filtro" at bounding box center [1481, 59] width 140 height 33
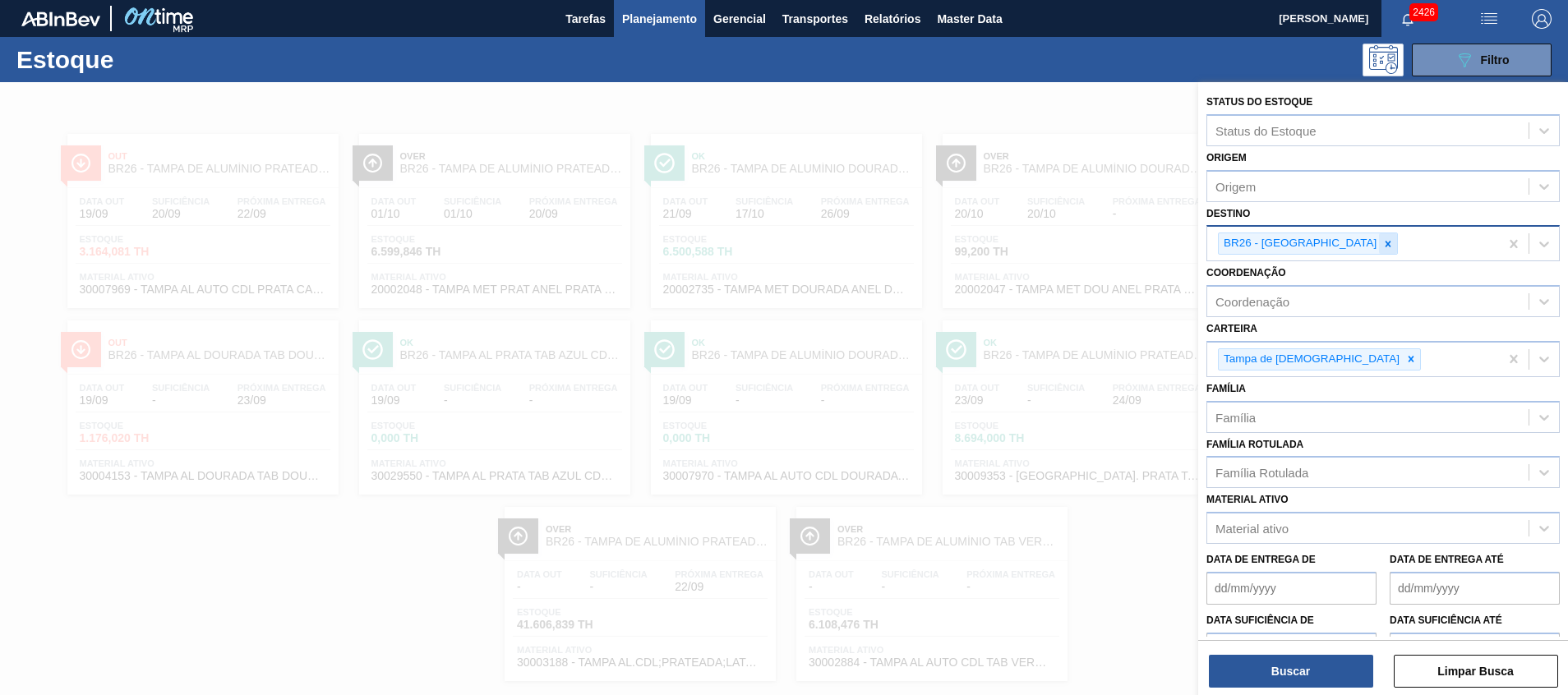
click at [1379, 251] on div at bounding box center [1388, 243] width 18 height 21
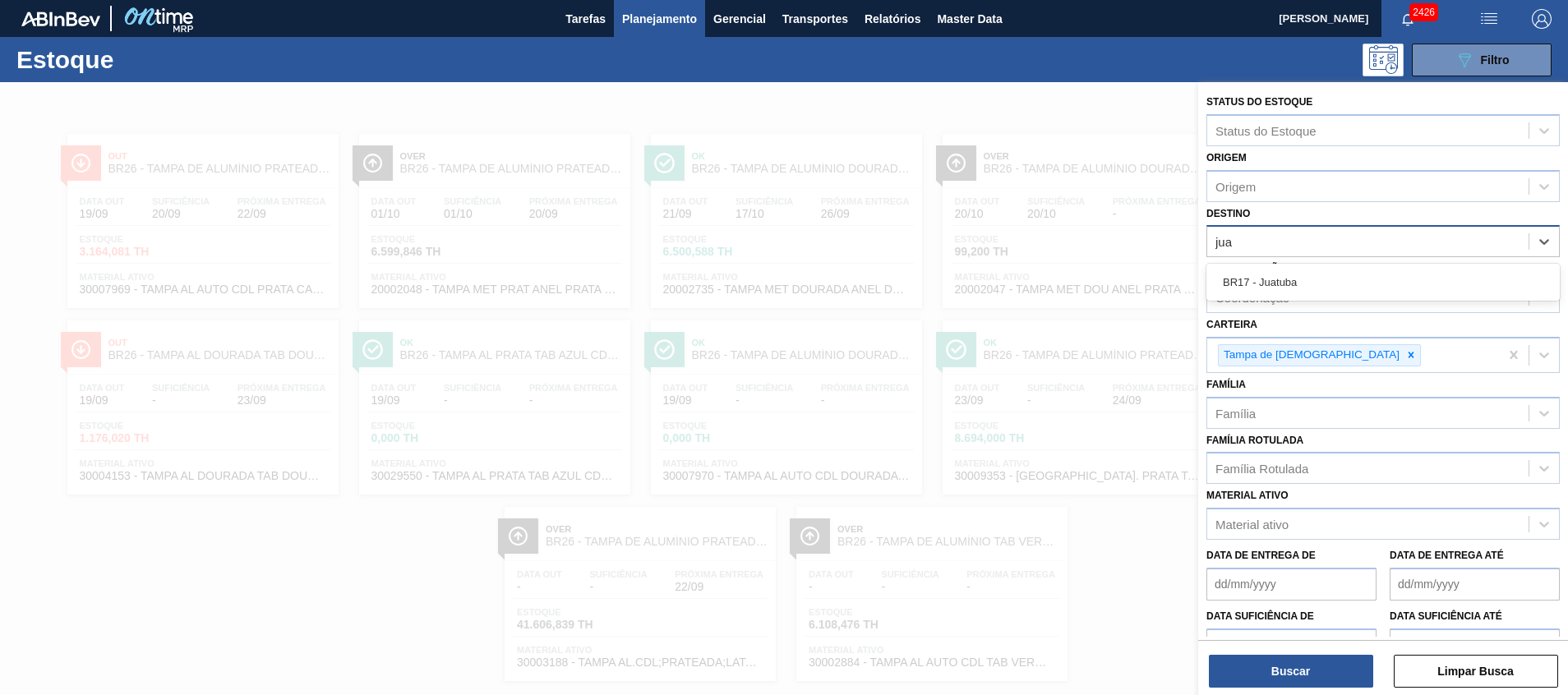
type input "juat"
click at [1298, 273] on div "BR17 - Juatuba" at bounding box center [1383, 282] width 353 height 30
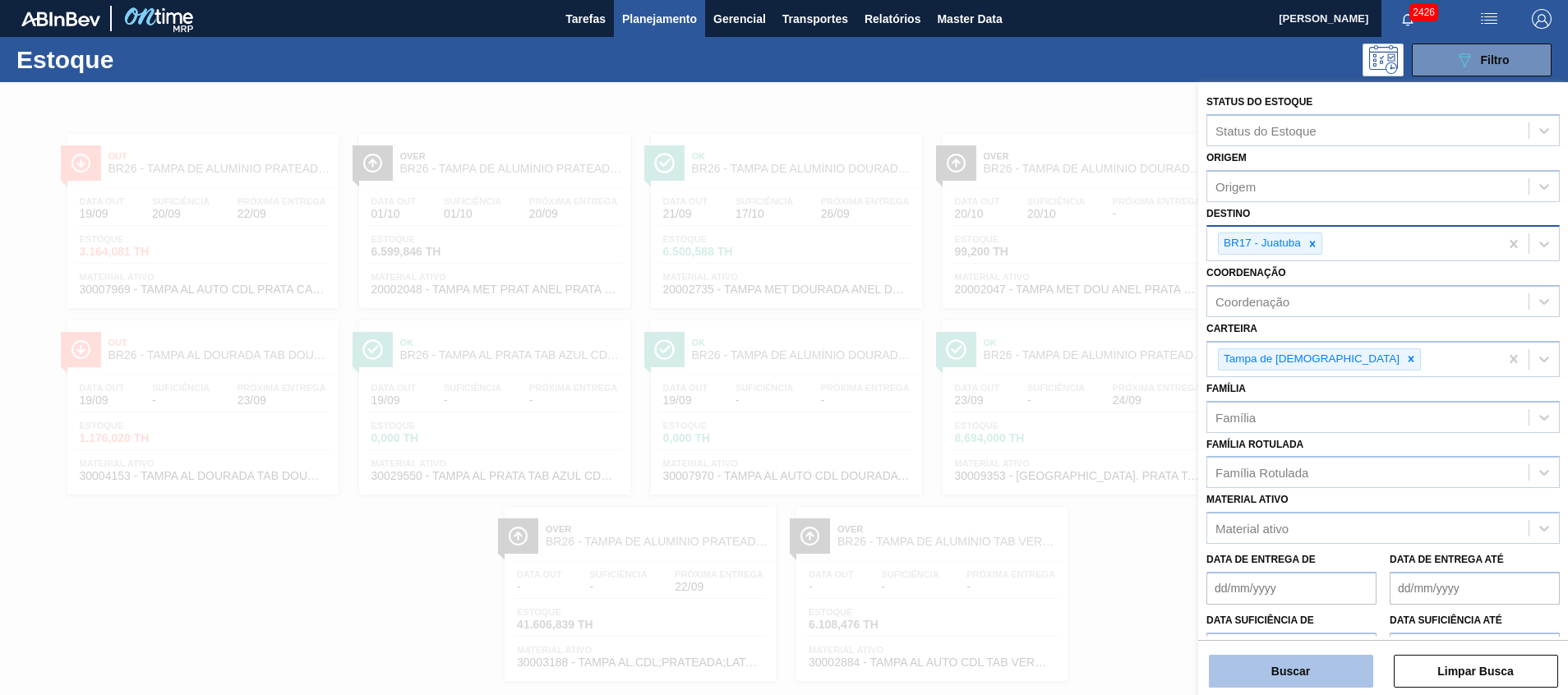
click at [1254, 668] on button "Buscar" at bounding box center [1291, 671] width 165 height 33
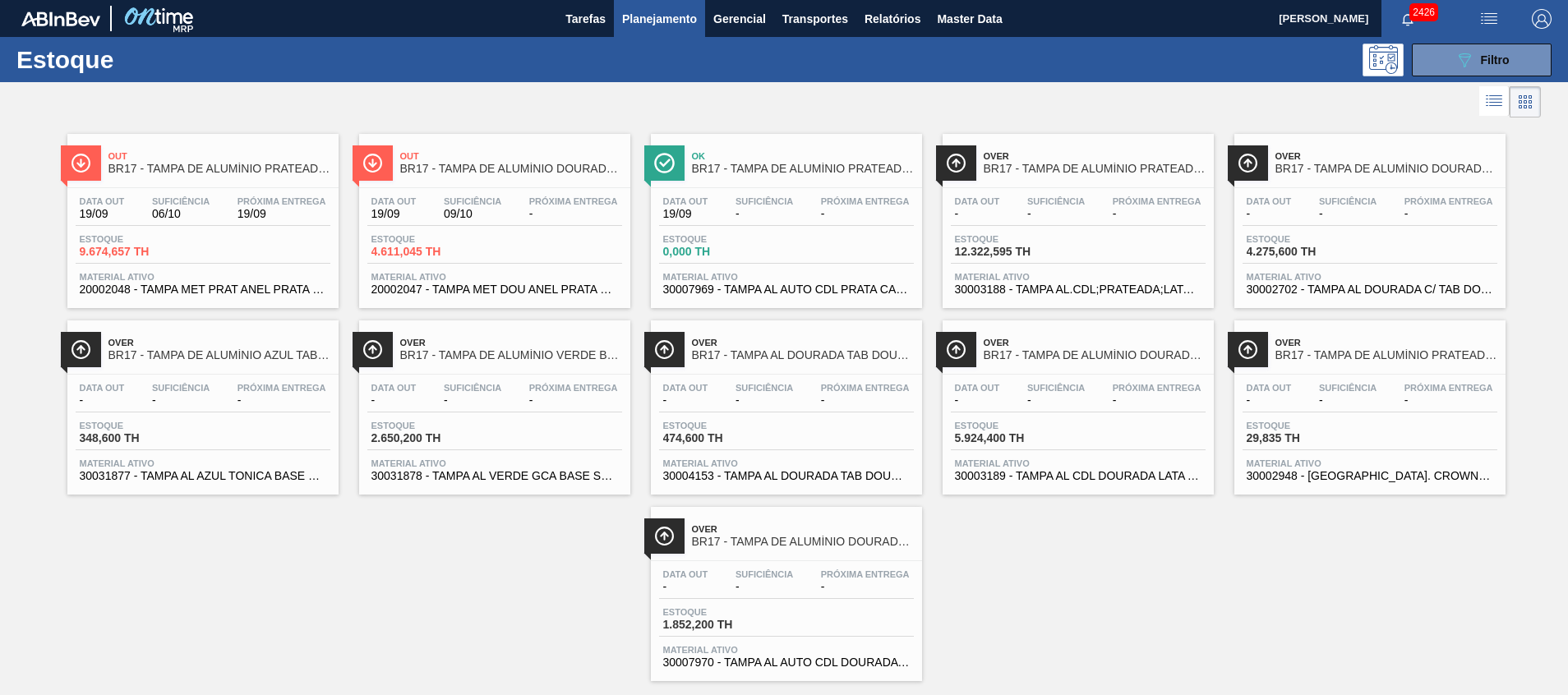
click at [537, 299] on div "Data [DATE] Suficiência 09/10 Próxima Entrega - Estoque 4.611,045 TH Material a…" at bounding box center [495, 244] width 271 height 112
click at [1094, 477] on span "30003189 - TAMPA AL CDL DOURADA LATA AUTOMATICA" at bounding box center [1078, 476] width 246 height 13
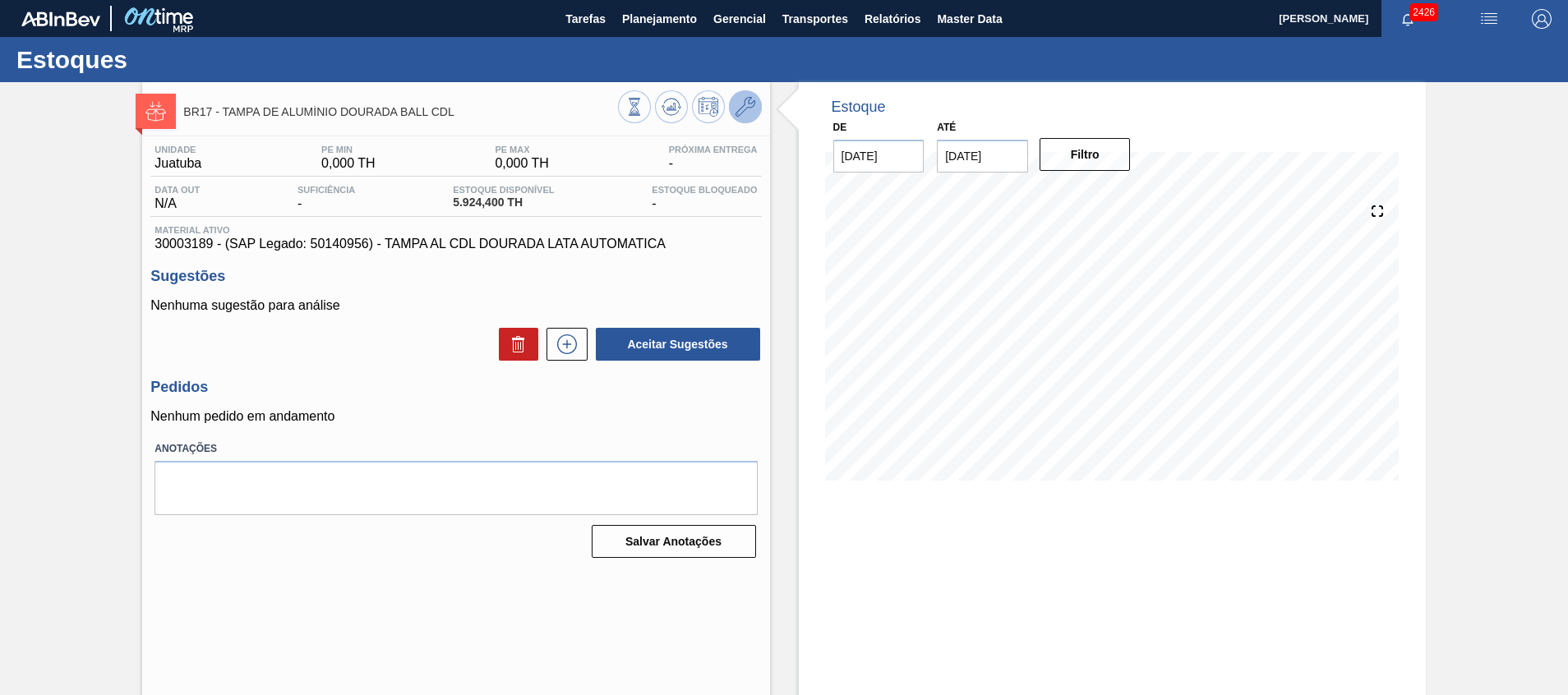
click at [744, 105] on icon at bounding box center [746, 107] width 20 height 20
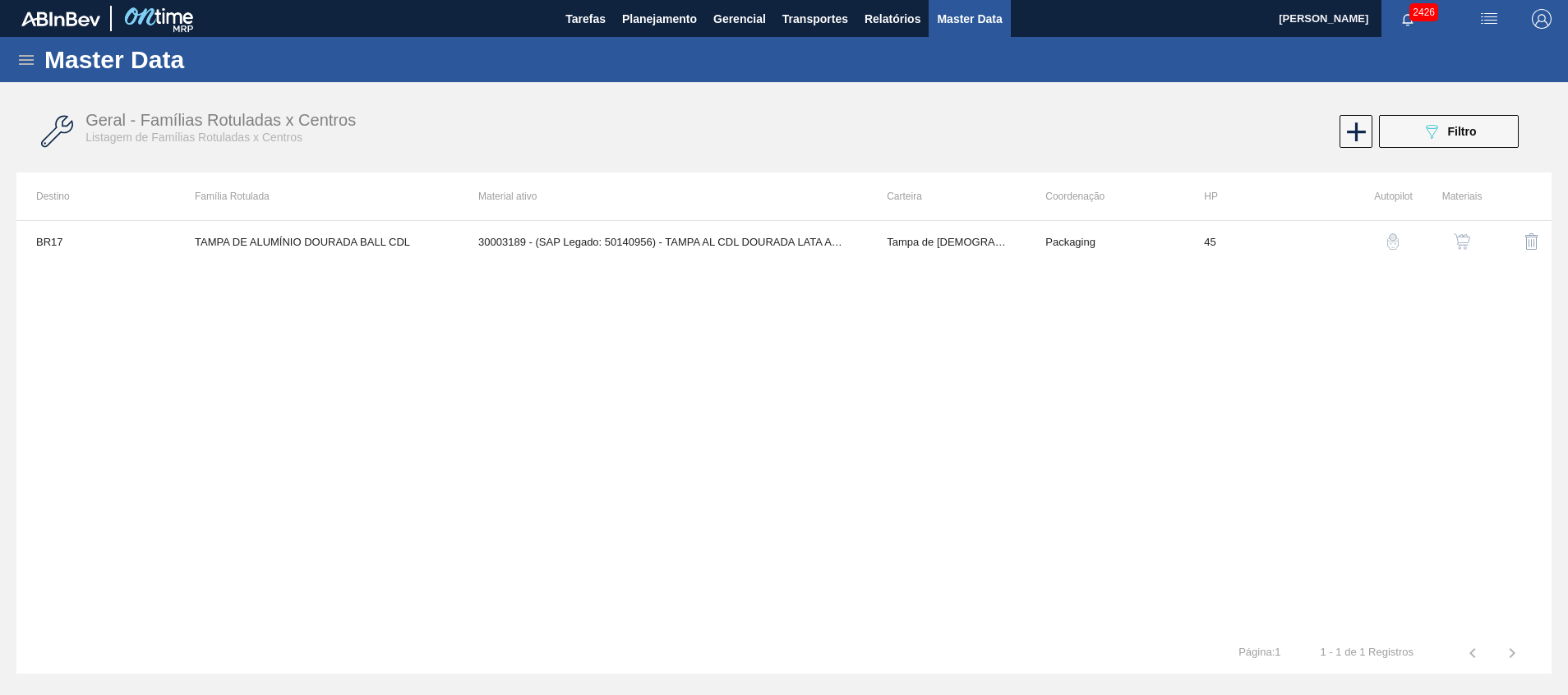
click at [1462, 241] on img "button" at bounding box center [1462, 241] width 17 height 17
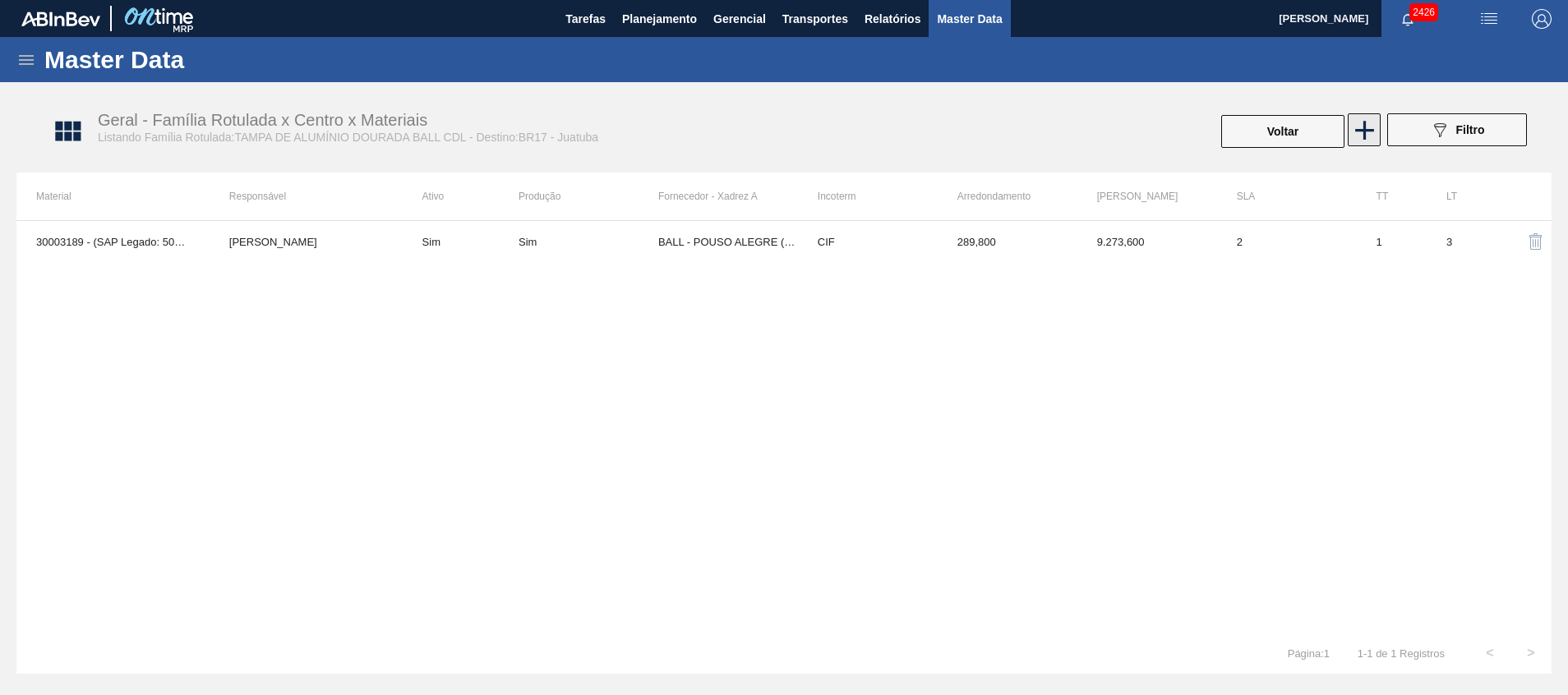
click at [1365, 133] on icon at bounding box center [1364, 130] width 19 height 19
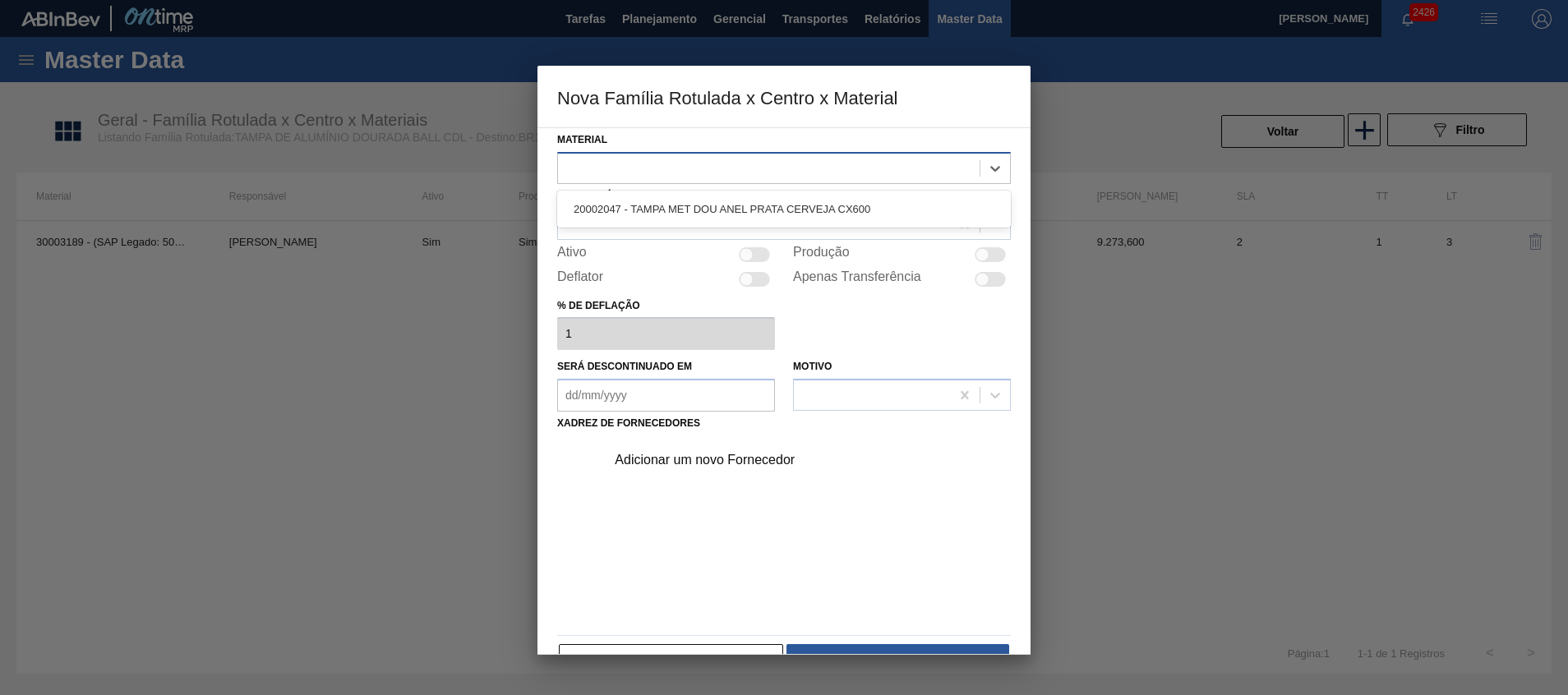
click at [715, 165] on div at bounding box center [769, 168] width 422 height 24
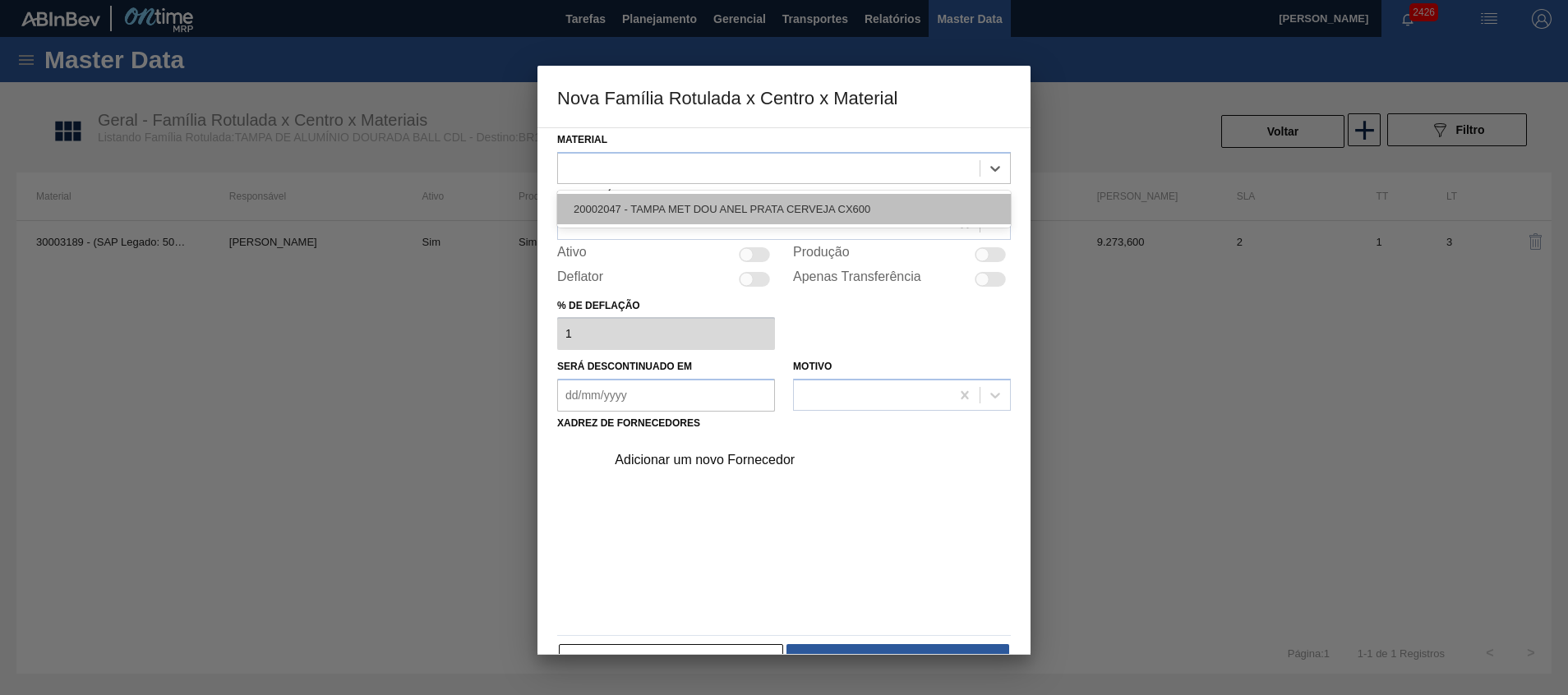
click at [693, 205] on div "20002047 - TAMPA MET DOU ANEL PRATA CERVEJA CX600" at bounding box center [784, 209] width 454 height 30
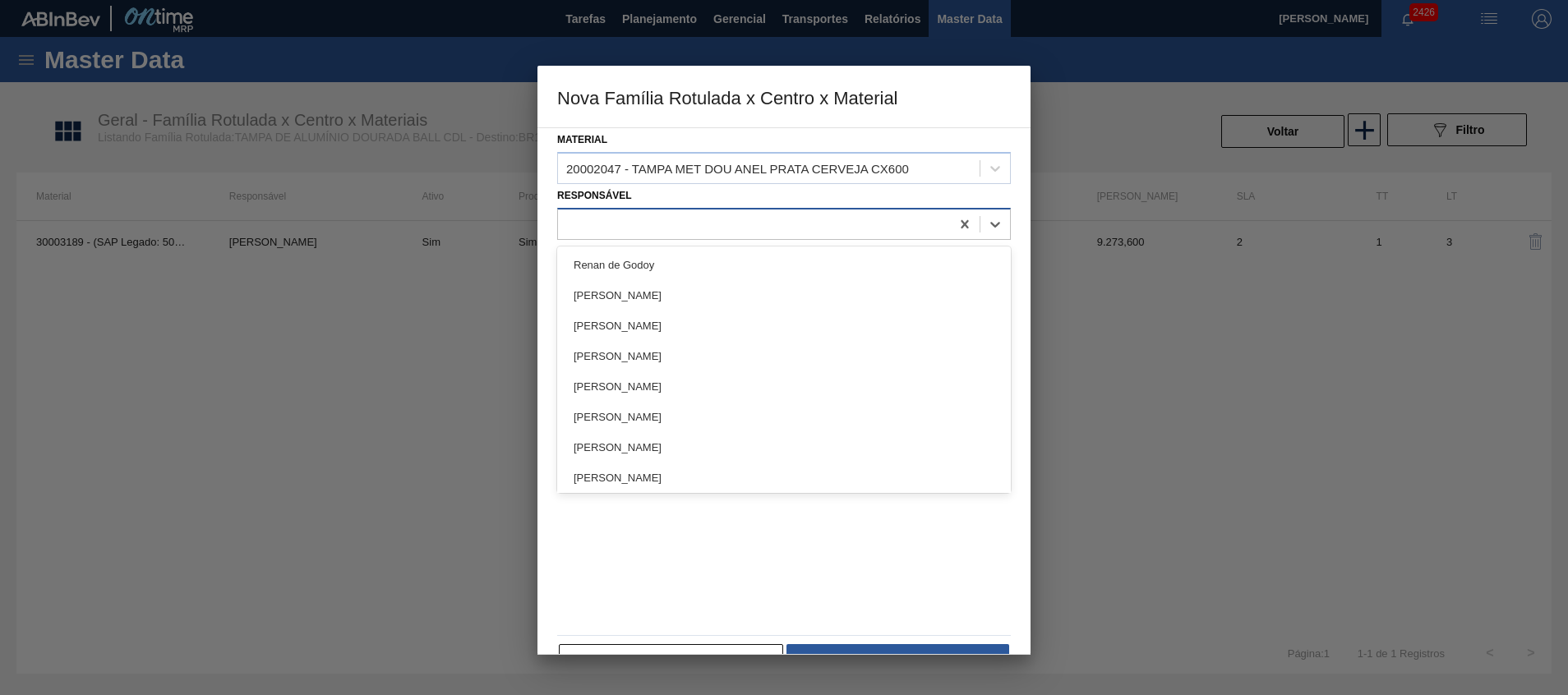
click at [692, 208] on div at bounding box center [784, 224] width 454 height 32
type input "beatr"
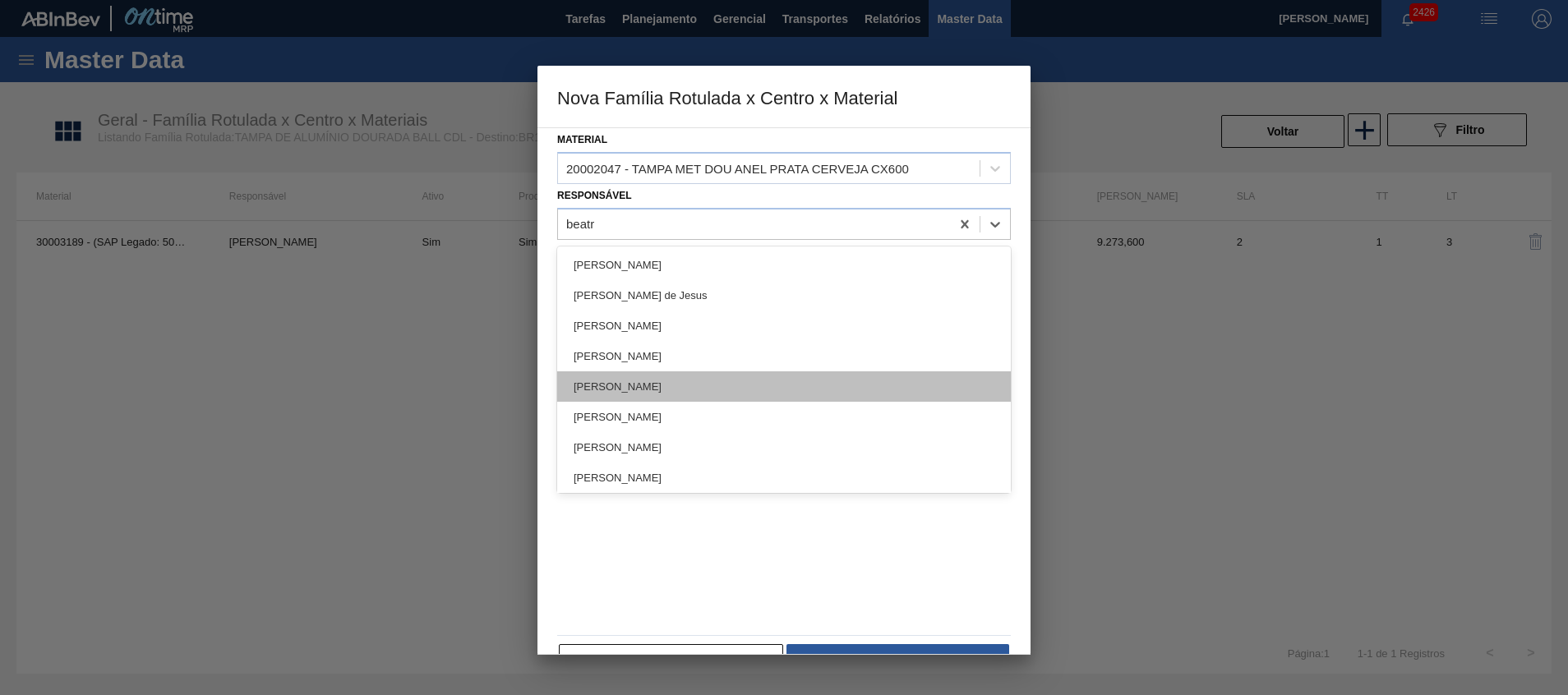
click at [675, 382] on div "[PERSON_NAME]" at bounding box center [784, 387] width 454 height 30
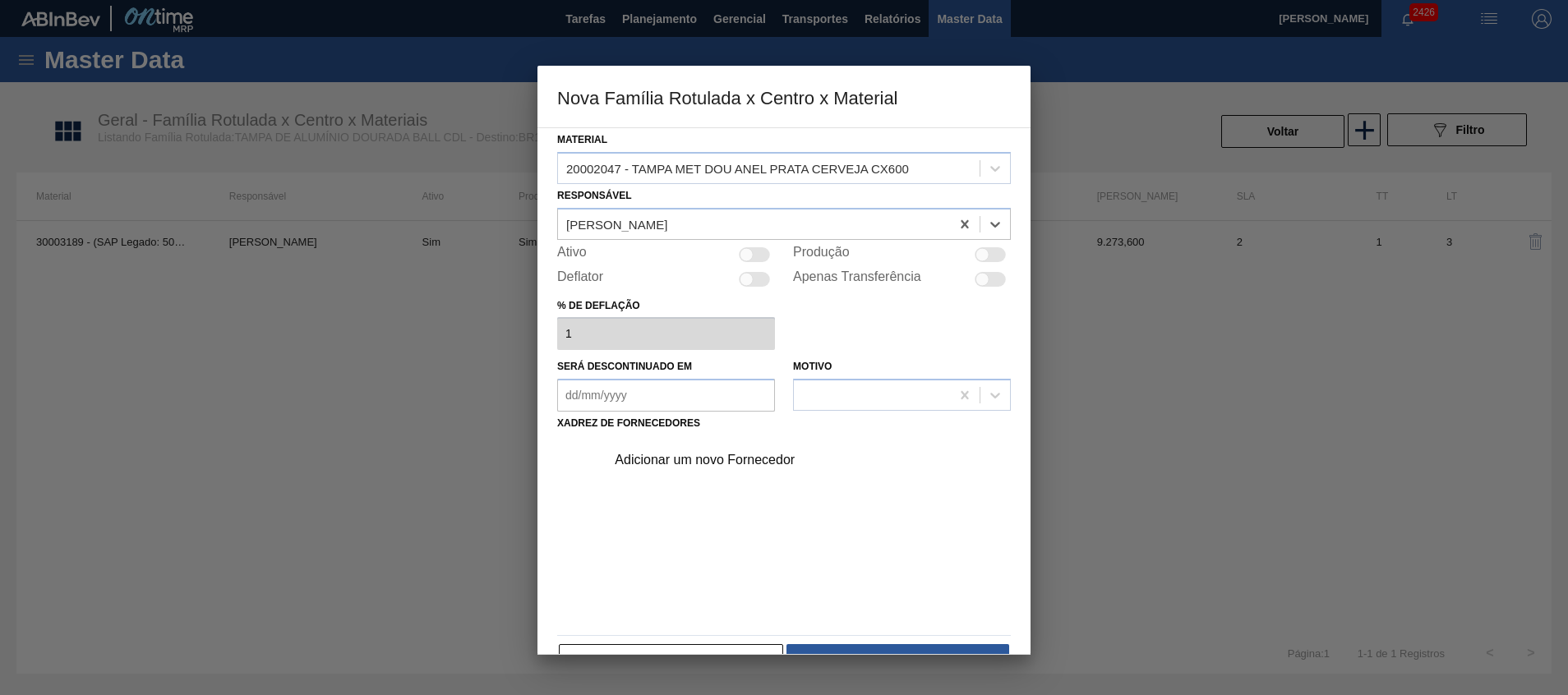
click at [754, 252] on div at bounding box center [754, 255] width 31 height 15
checkbox input "true"
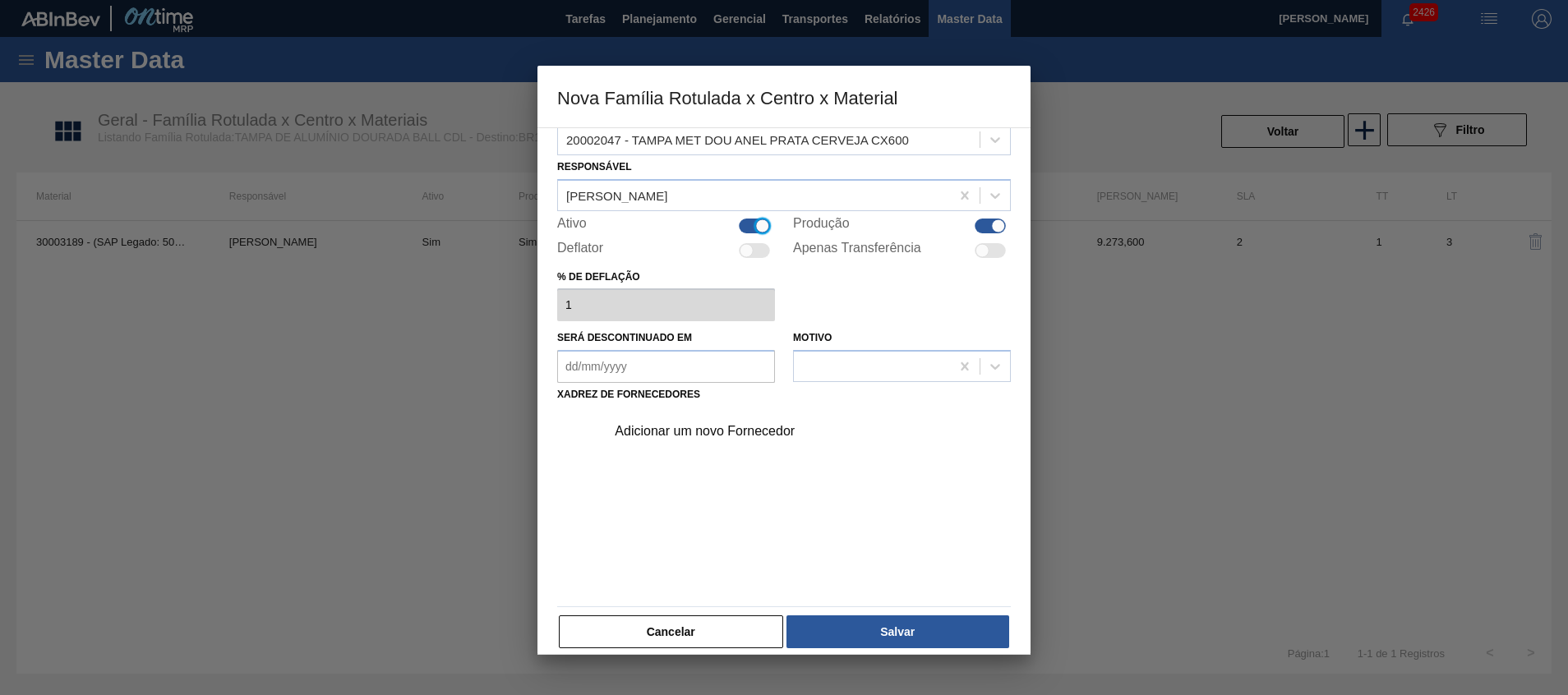
scroll to position [44, 0]
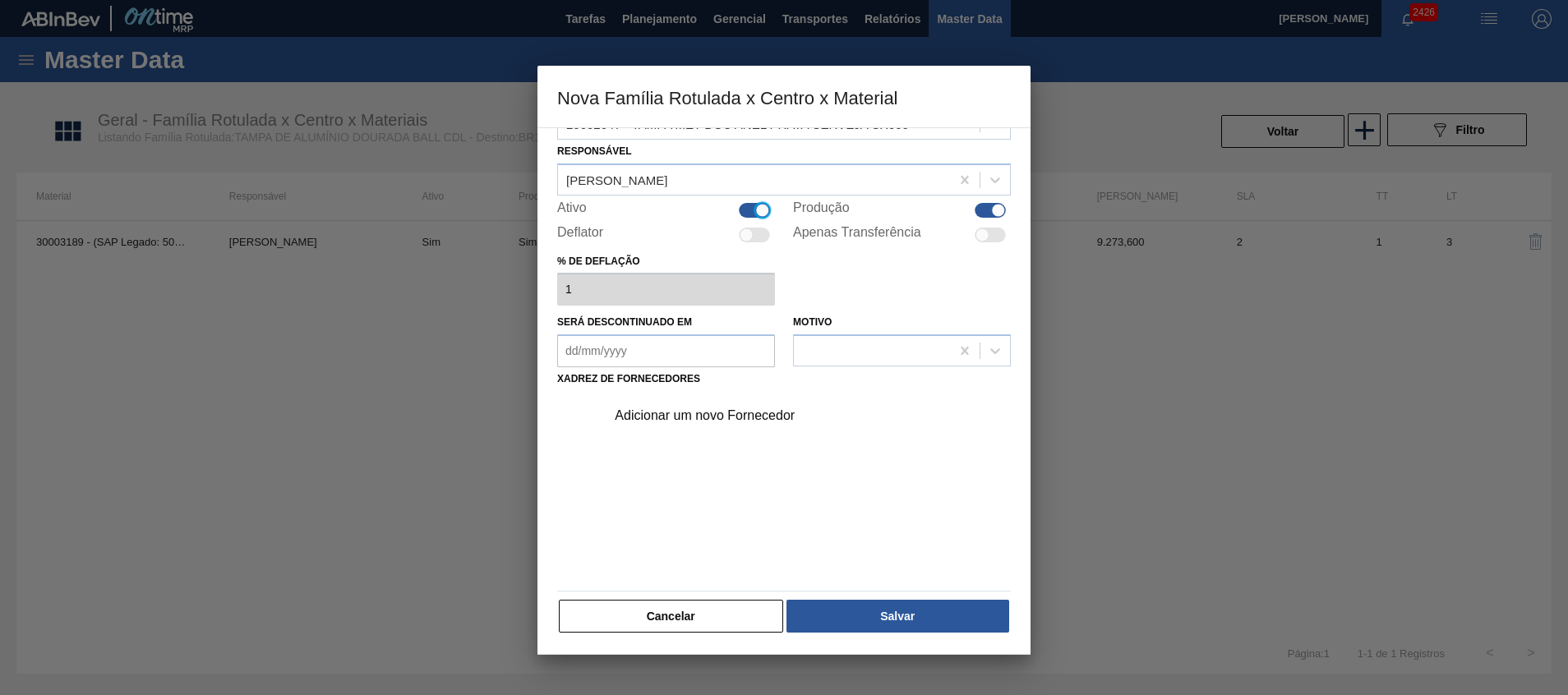
click at [745, 207] on div at bounding box center [754, 211] width 31 height 15
checkbox input "false"
click at [732, 611] on button "Cancelar" at bounding box center [671, 616] width 225 height 33
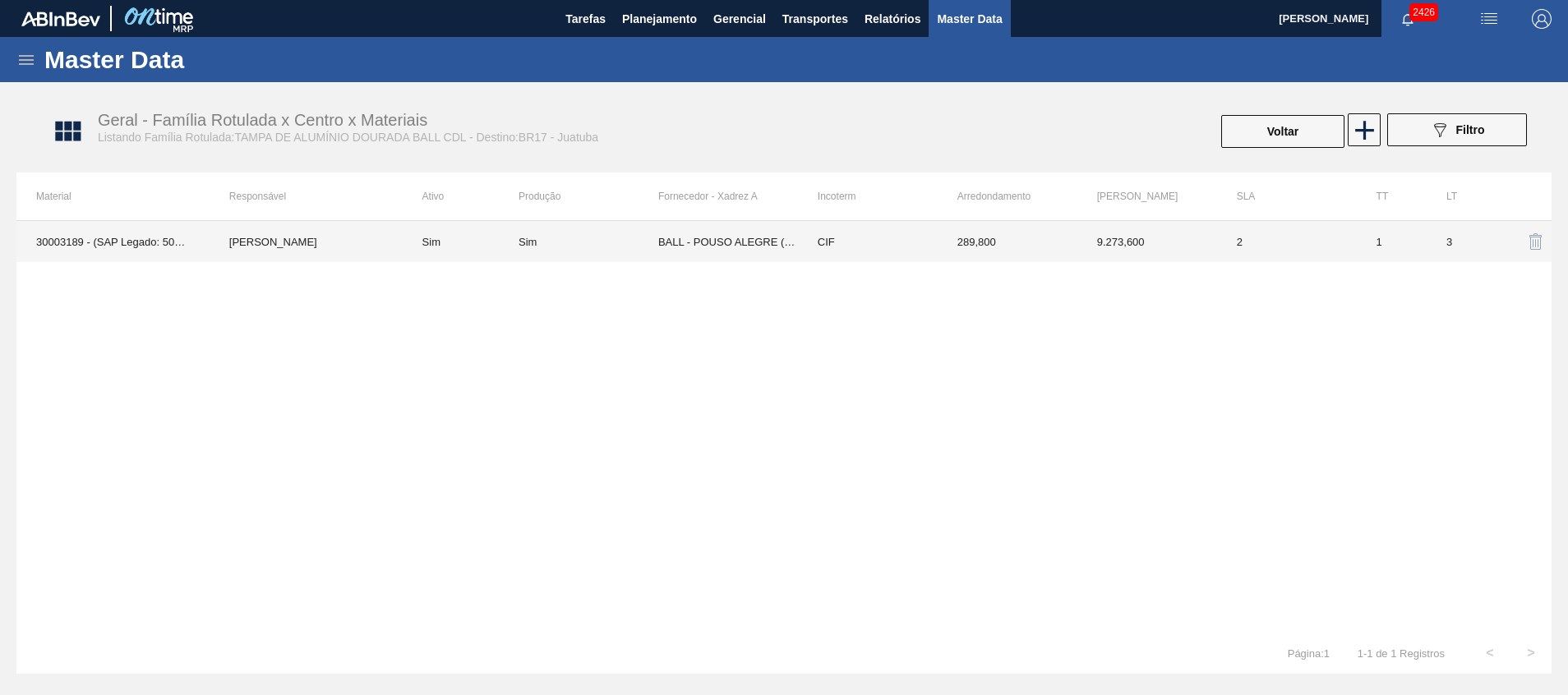
click at [530, 231] on td "Sim" at bounding box center [588, 241] width 140 height 41
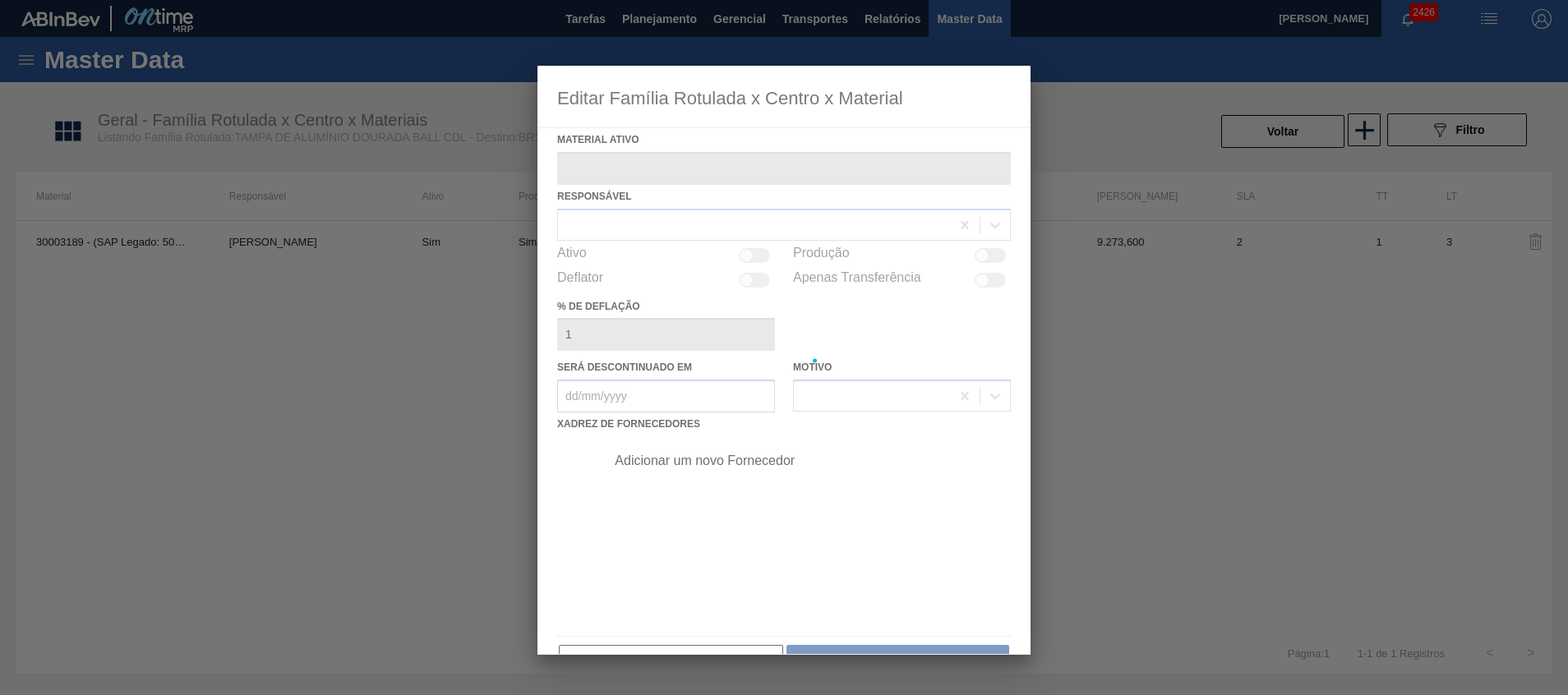
type ativo "30003189 - (SAP Legado: 50140956) - TAMPA AL CDL DOURADA LATA AUTOMATICA"
checkbox input "true"
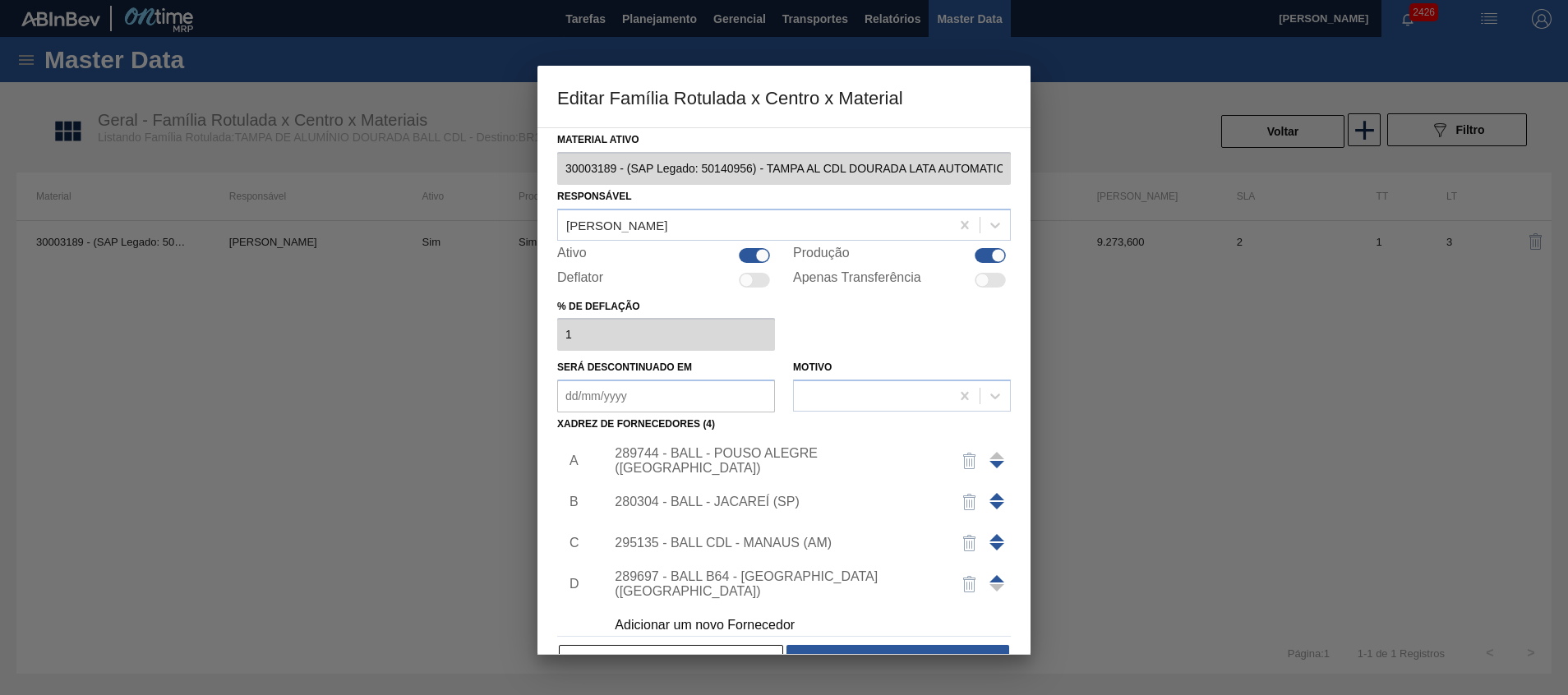
click at [748, 257] on div at bounding box center [754, 256] width 31 height 15
checkbox input "false"
click at [981, 261] on div at bounding box center [990, 256] width 31 height 15
checkbox input "false"
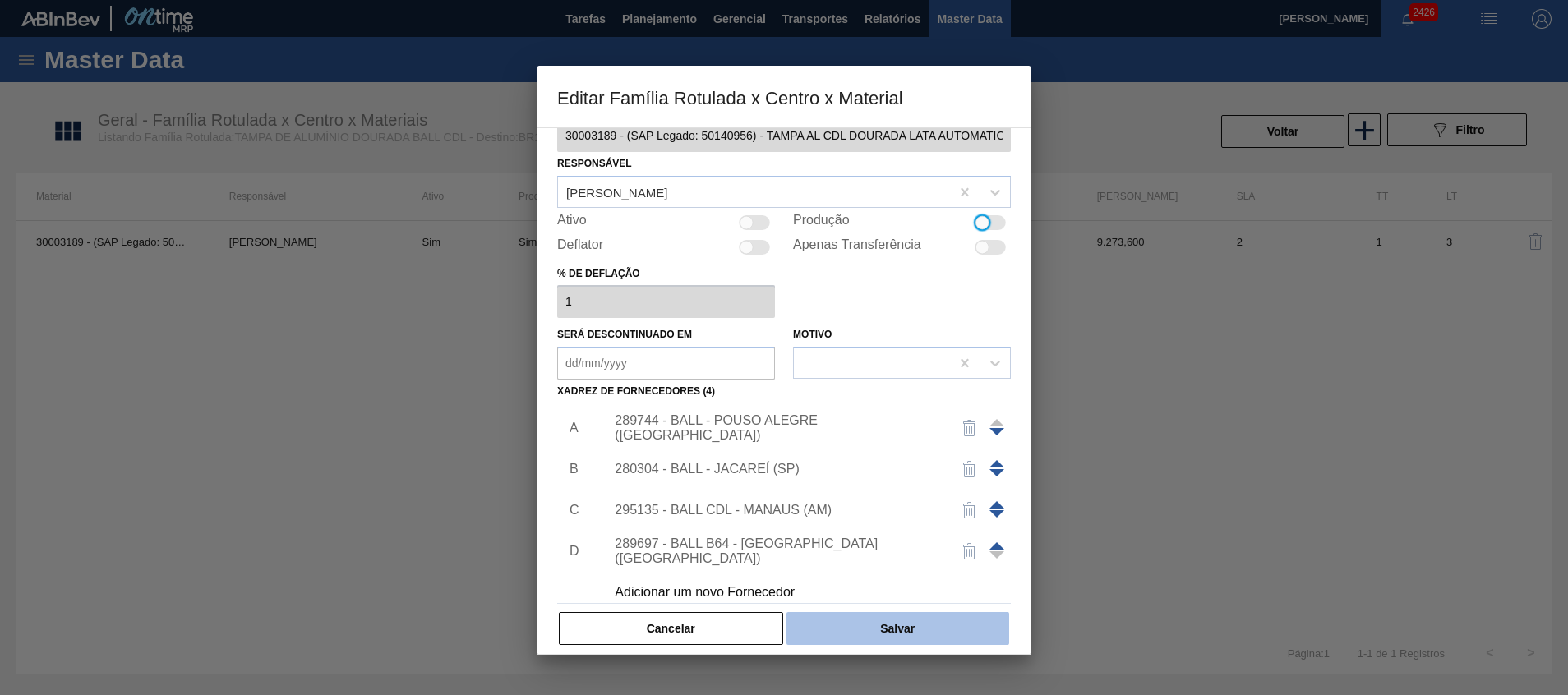
scroll to position [45, 0]
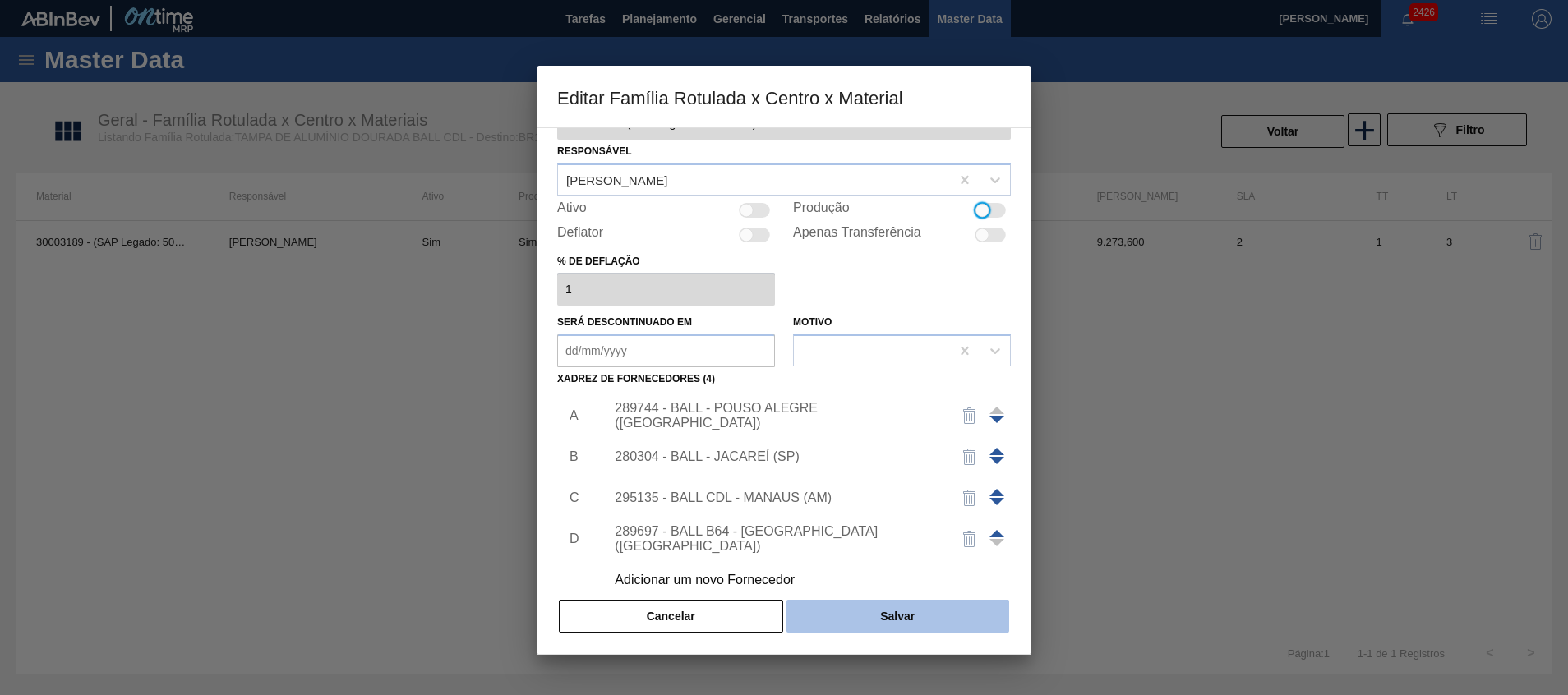
click at [856, 606] on button "Salvar" at bounding box center [898, 616] width 223 height 33
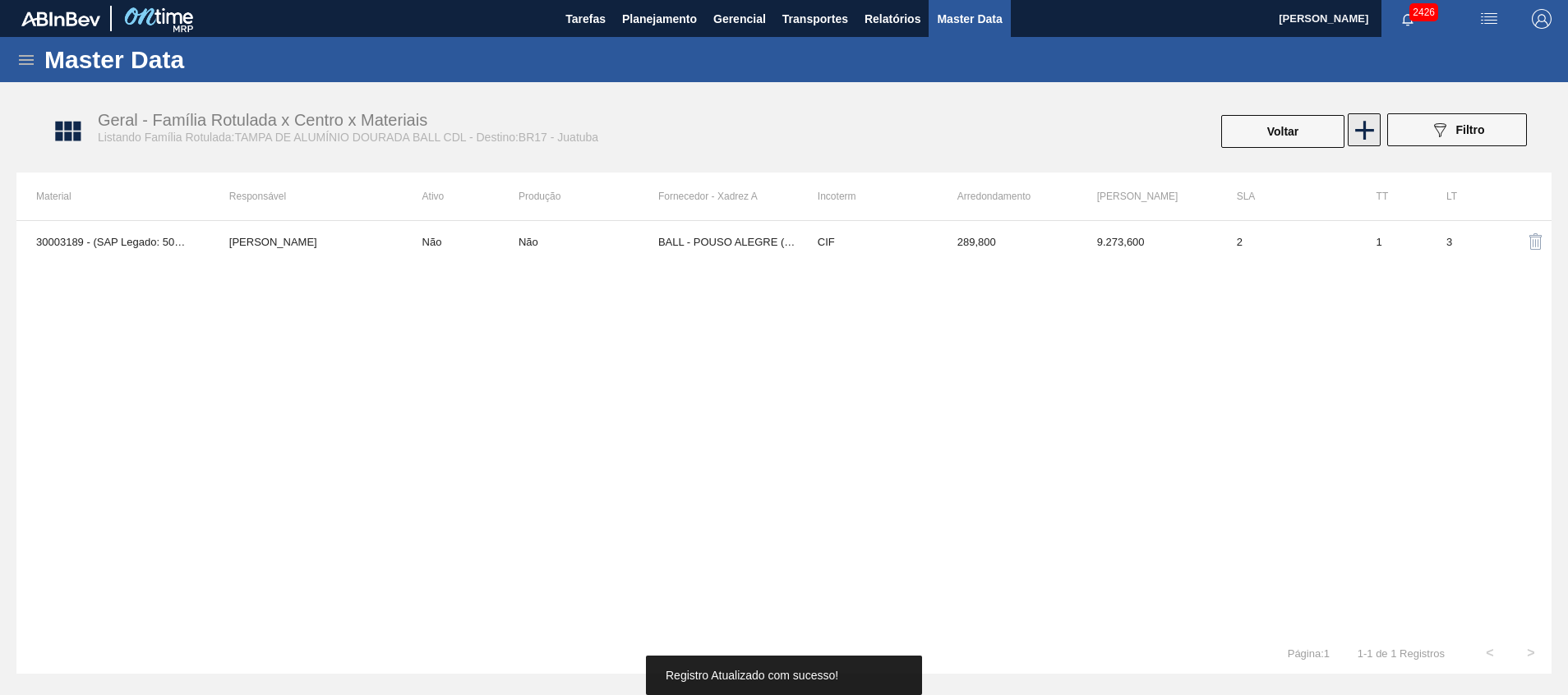
click at [1369, 139] on icon at bounding box center [1365, 130] width 32 height 32
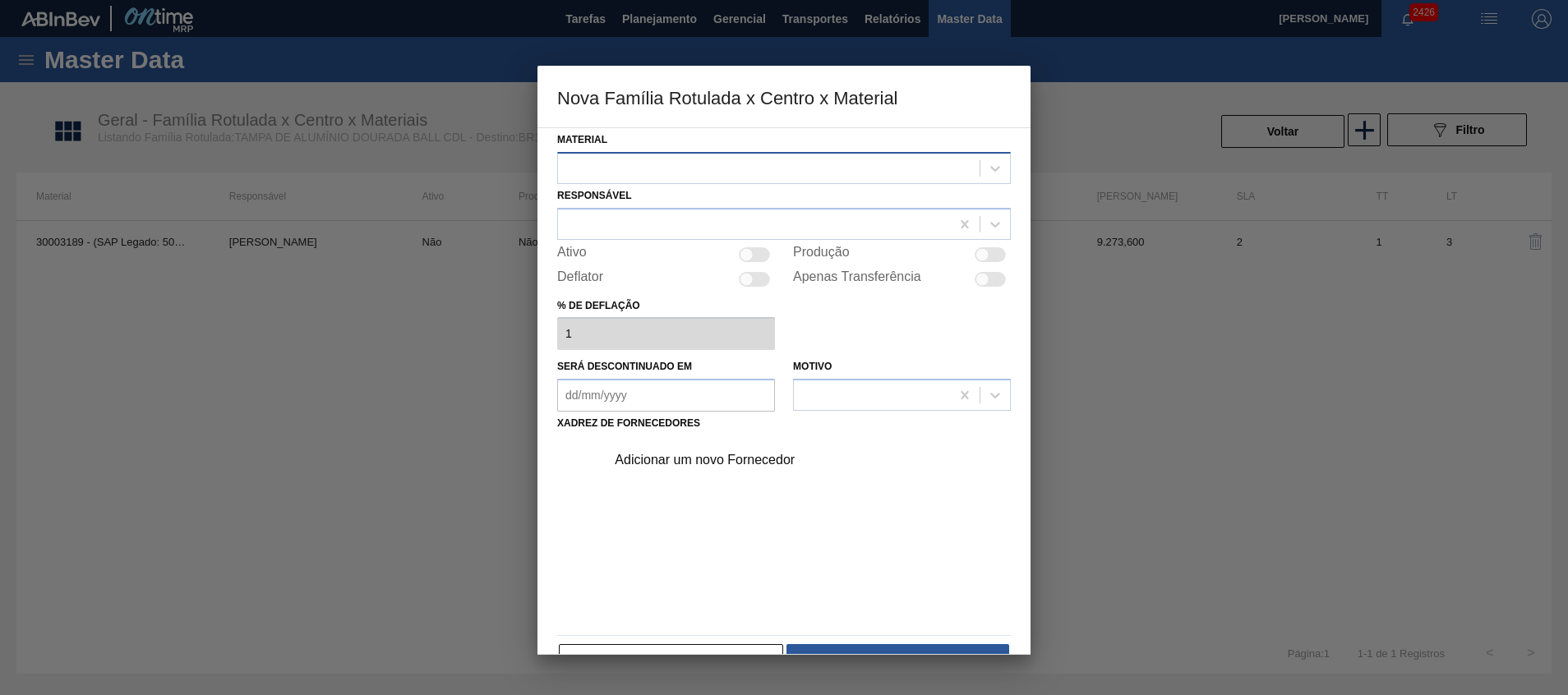
click at [765, 155] on div at bounding box center [784, 168] width 454 height 32
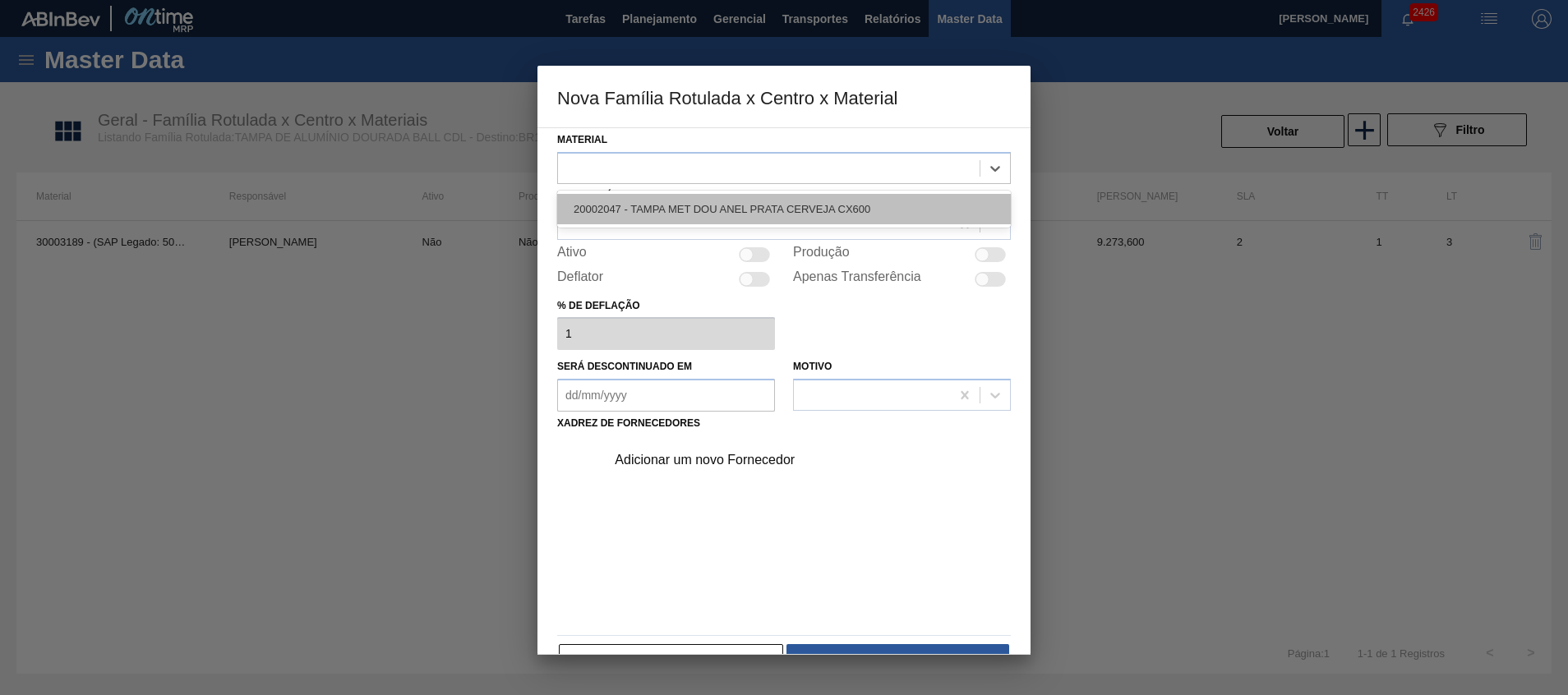
click at [741, 202] on div "20002047 - TAMPA MET DOU ANEL PRATA CERVEJA CX600" at bounding box center [784, 209] width 454 height 30
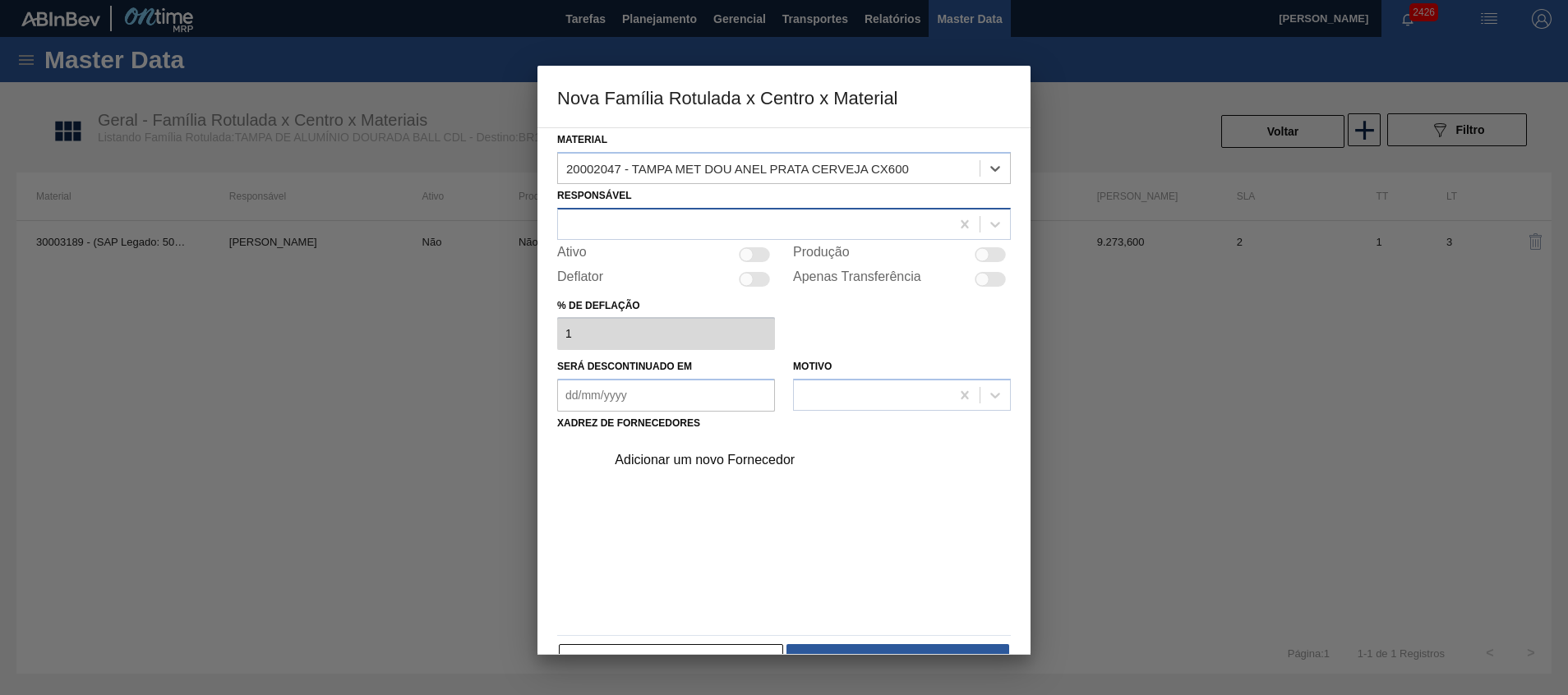
click at [733, 214] on div at bounding box center [754, 224] width 392 height 24
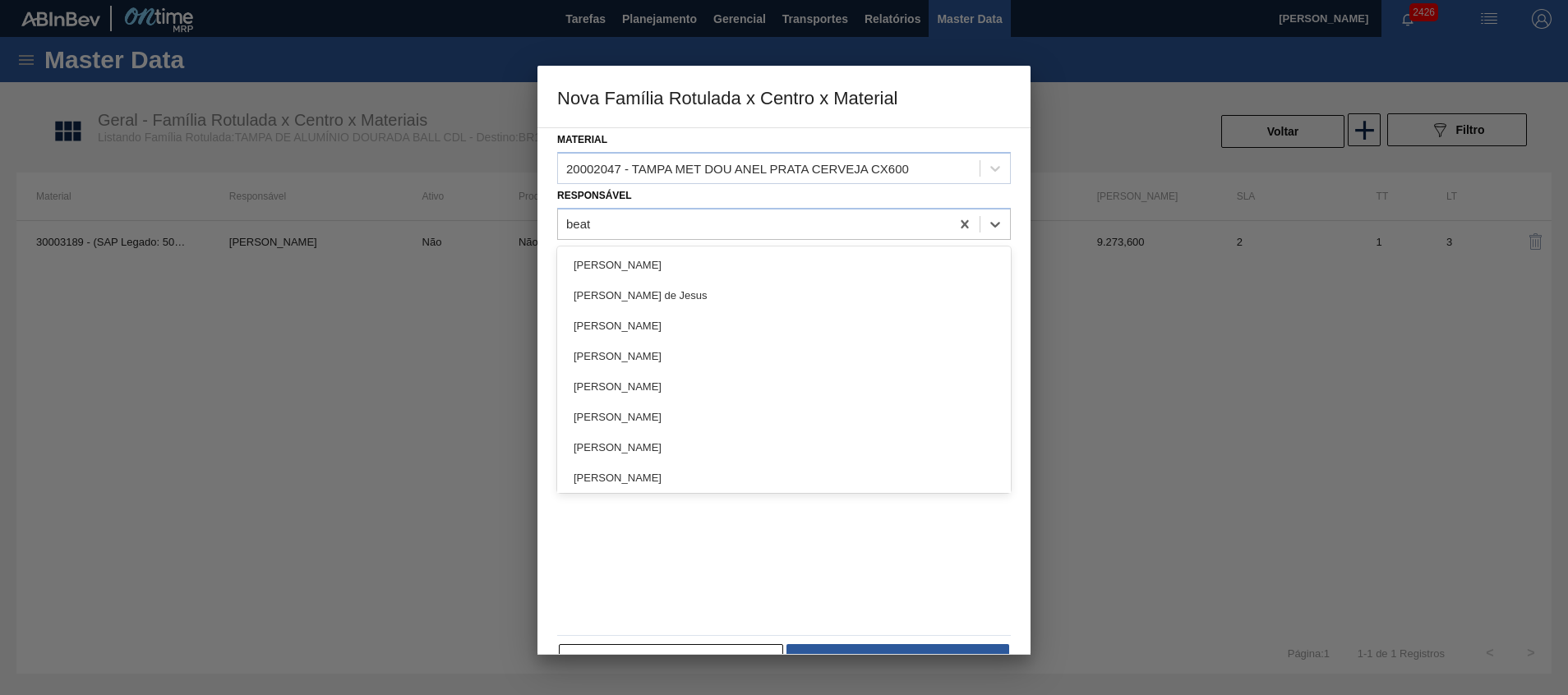
type input "beatr"
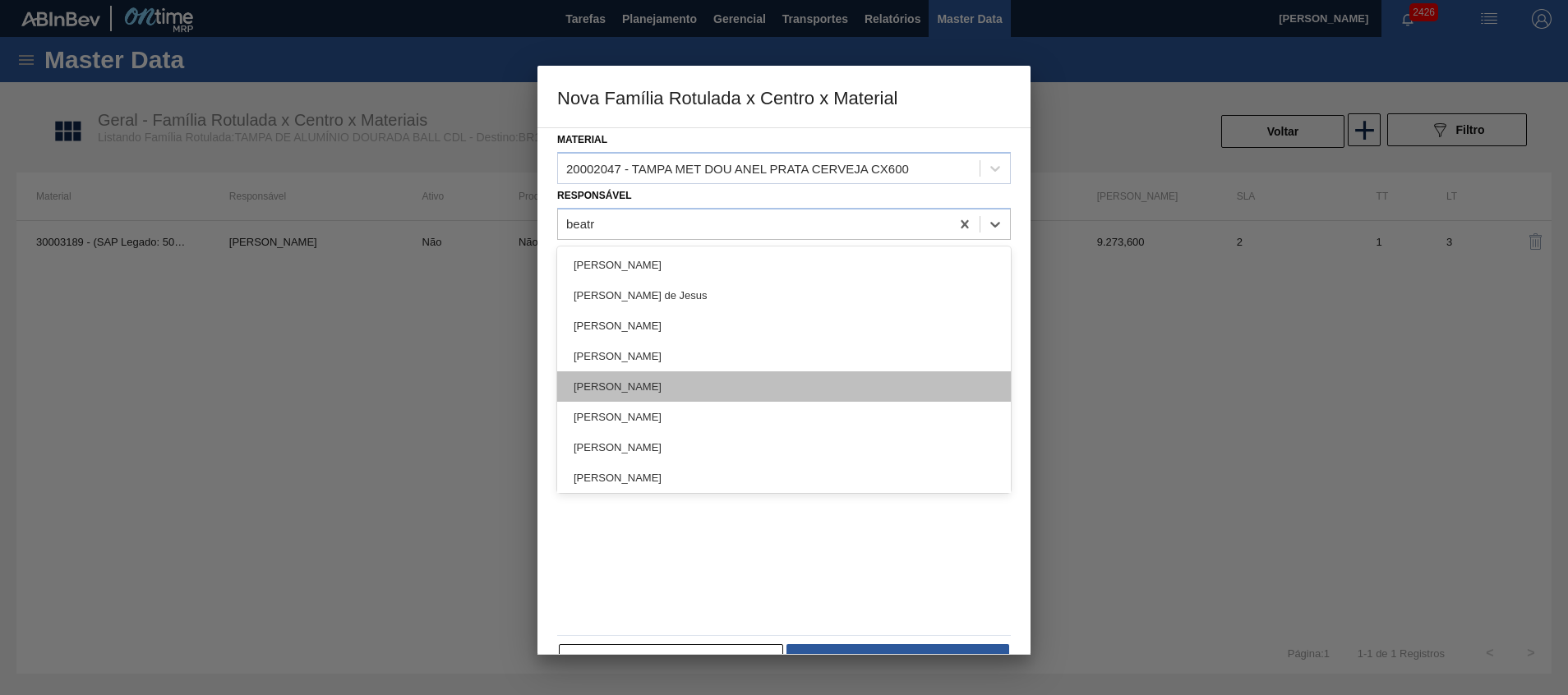
click at [688, 382] on div "[PERSON_NAME]" at bounding box center [784, 387] width 454 height 30
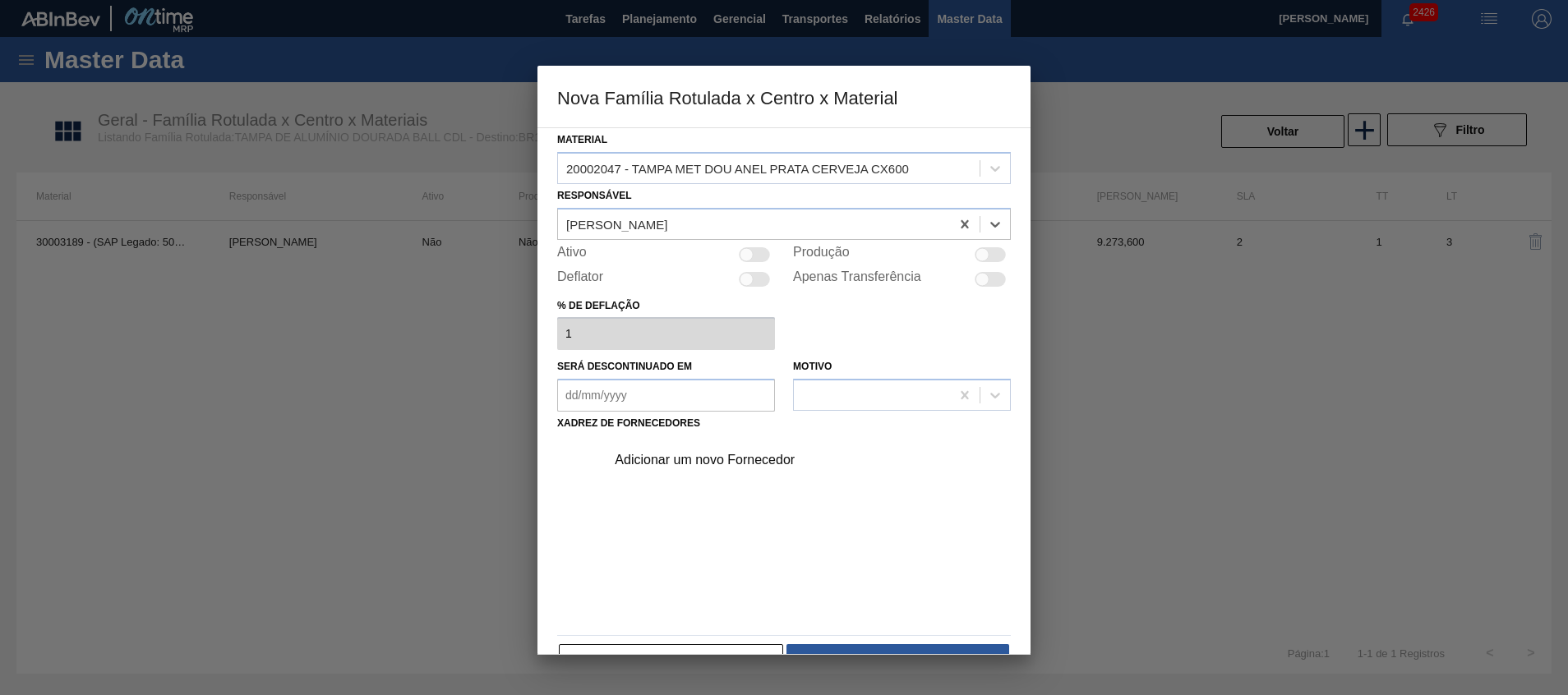
click at [745, 256] on div at bounding box center [746, 254] width 14 height 14
checkbox input "true"
click at [681, 446] on div "Adicionar um novo Fornecedor" at bounding box center [803, 459] width 415 height 41
click at [678, 459] on div "Adicionar um novo Fornecedor" at bounding box center [776, 460] width 322 height 15
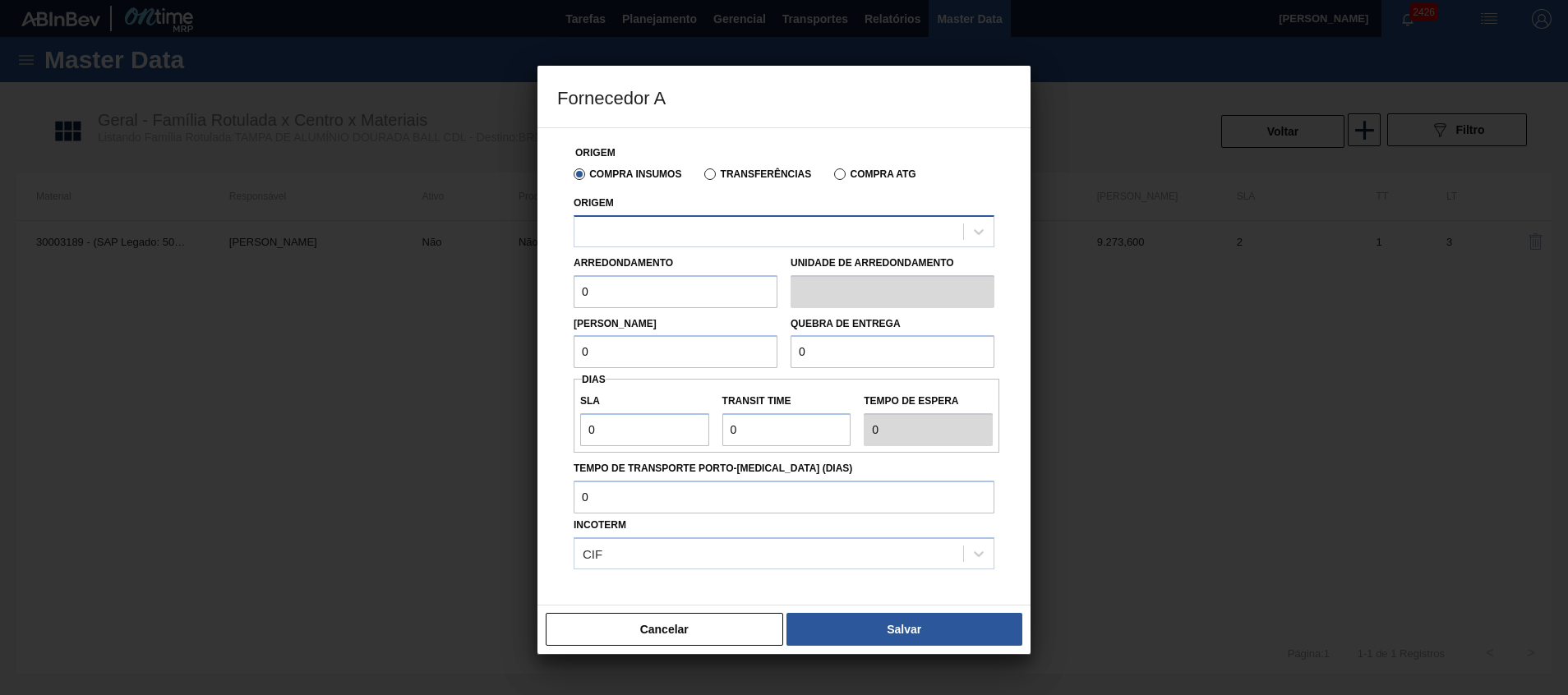
click at [688, 228] on div at bounding box center [769, 231] width 388 height 24
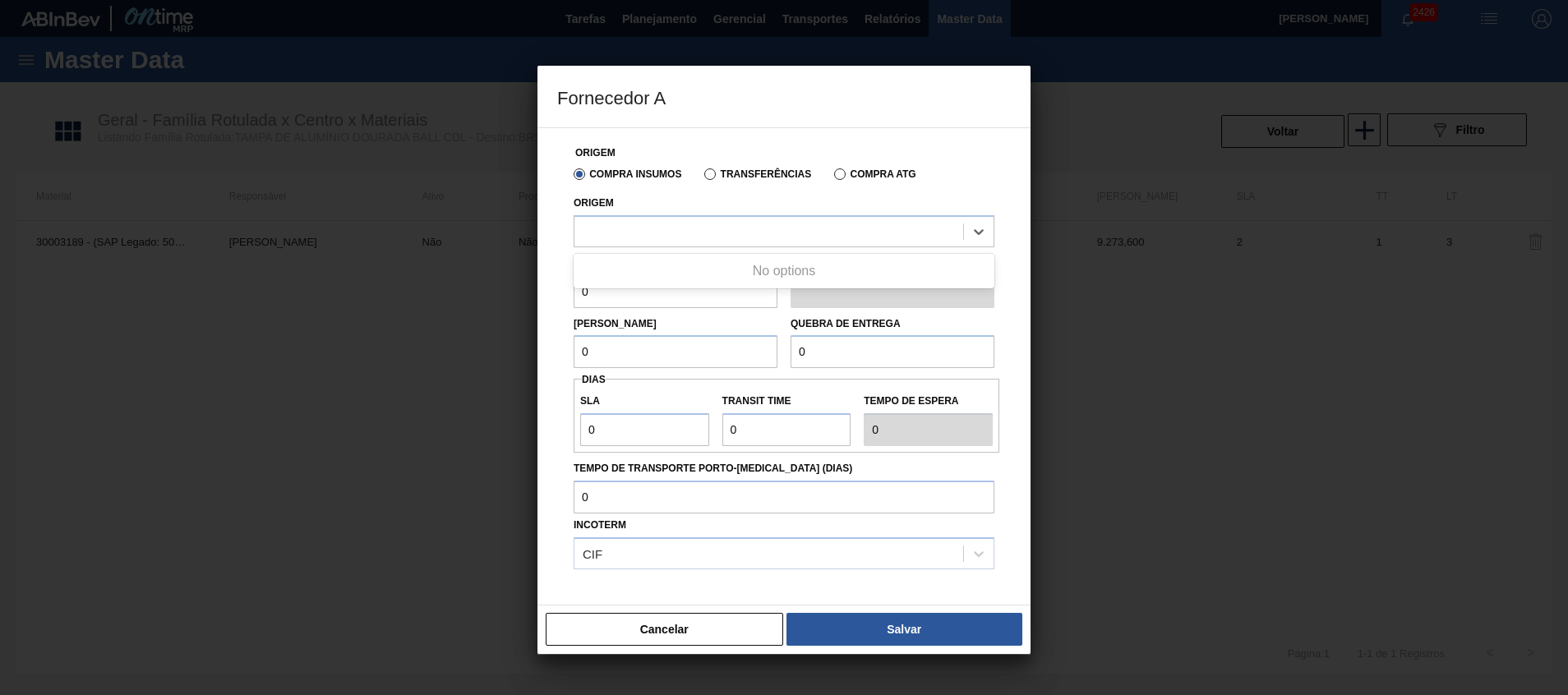
click at [724, 180] on div "Compra Insumos Transferências Compra ATG" at bounding box center [784, 173] width 434 height 28
click at [714, 175] on label "Transferências" at bounding box center [758, 175] width 107 height 12
click at [702, 178] on input "Transferências" at bounding box center [702, 178] width 0 height 0
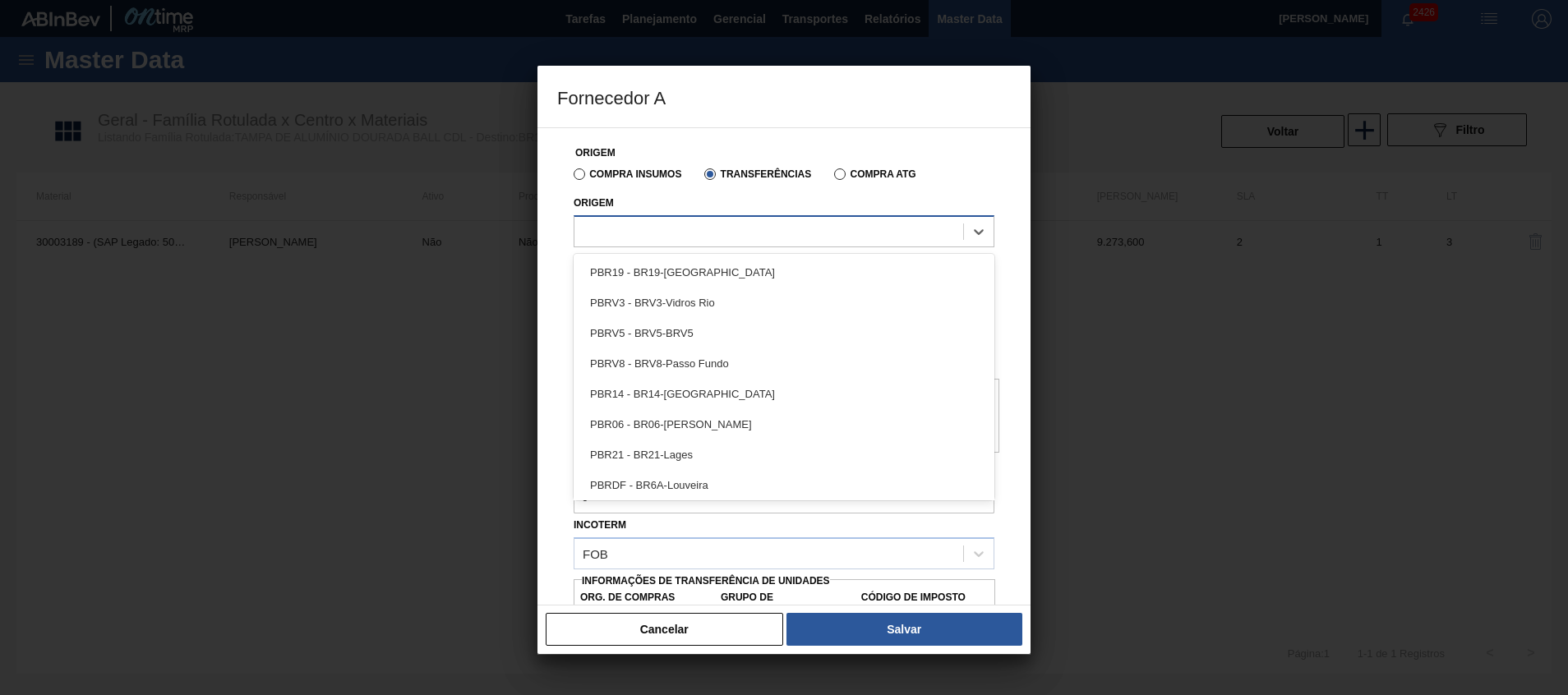
click at [689, 232] on div at bounding box center [769, 231] width 388 height 24
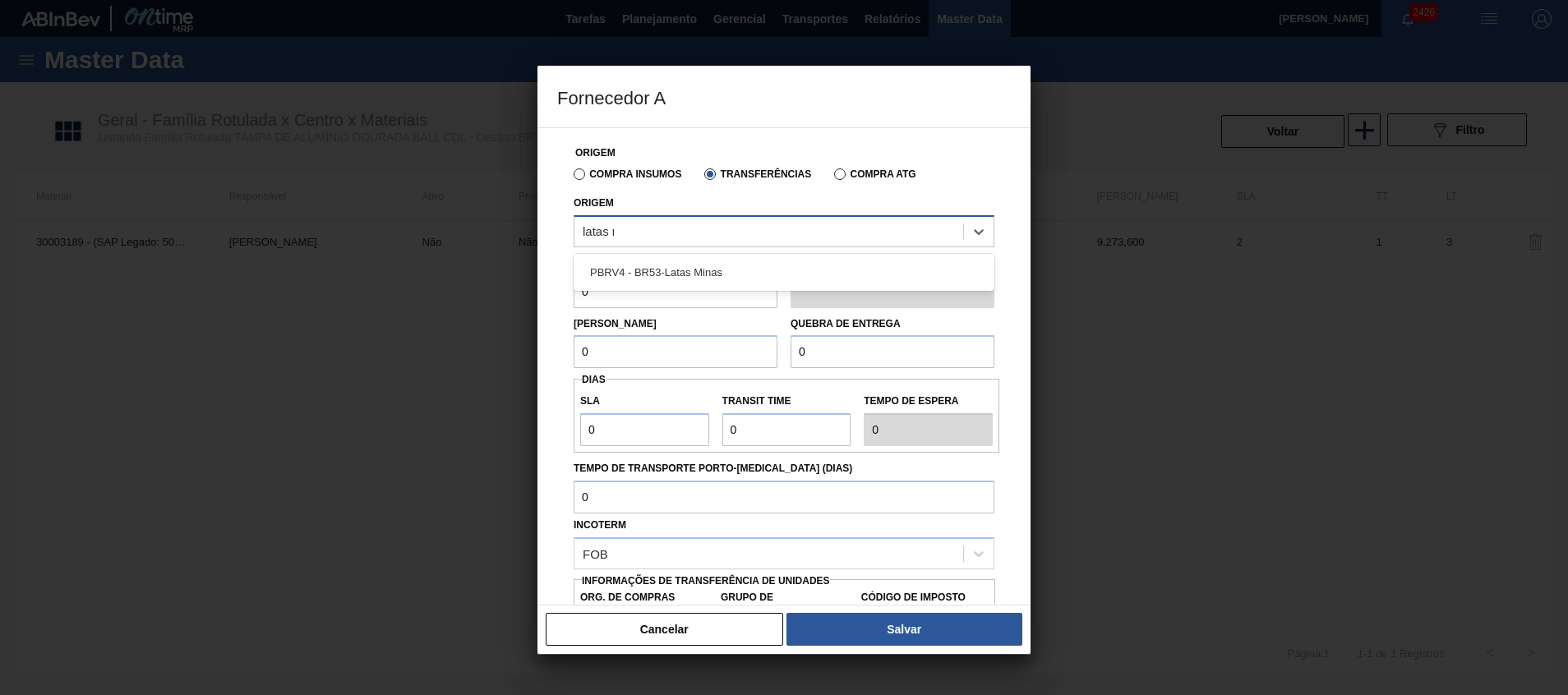
type input "latas mi"
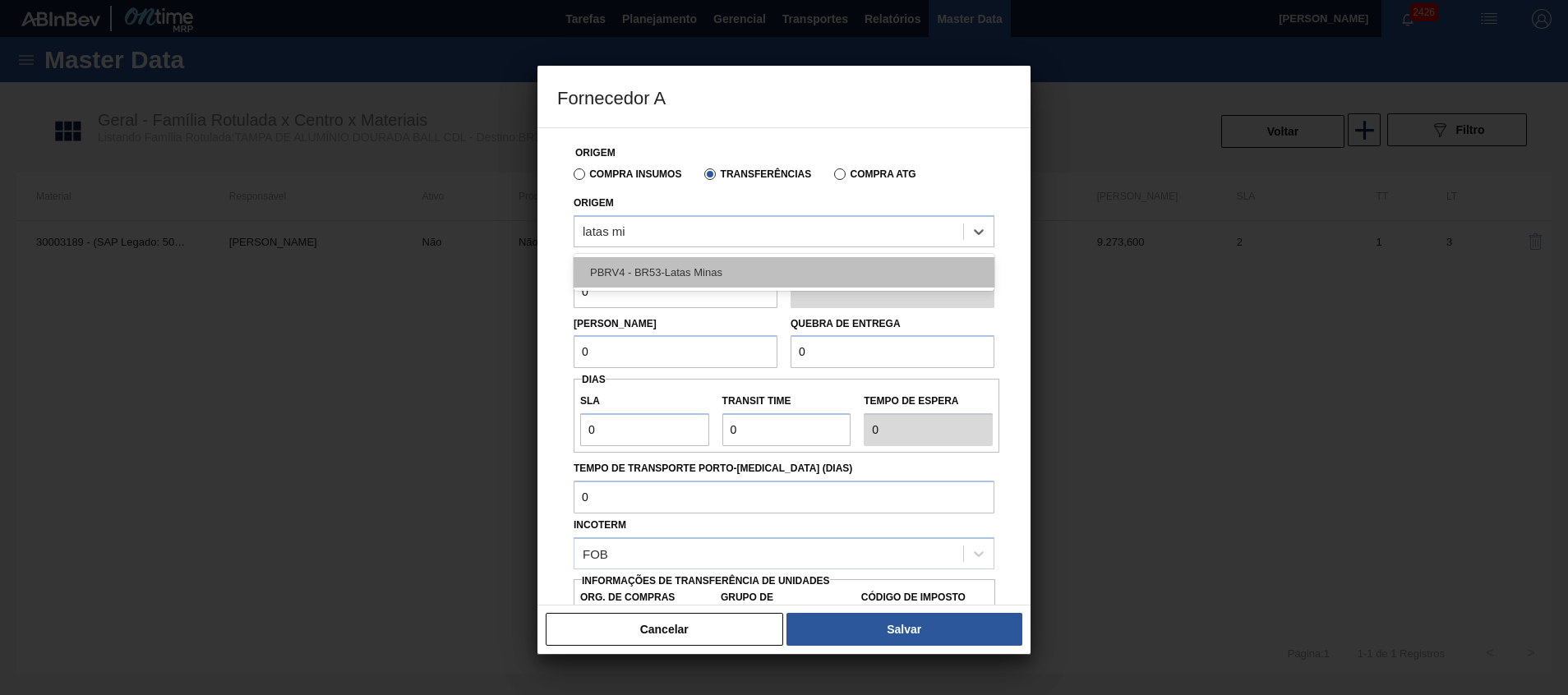
click at [695, 271] on div "PBRV4 - BR53-Latas Minas" at bounding box center [784, 272] width 421 height 30
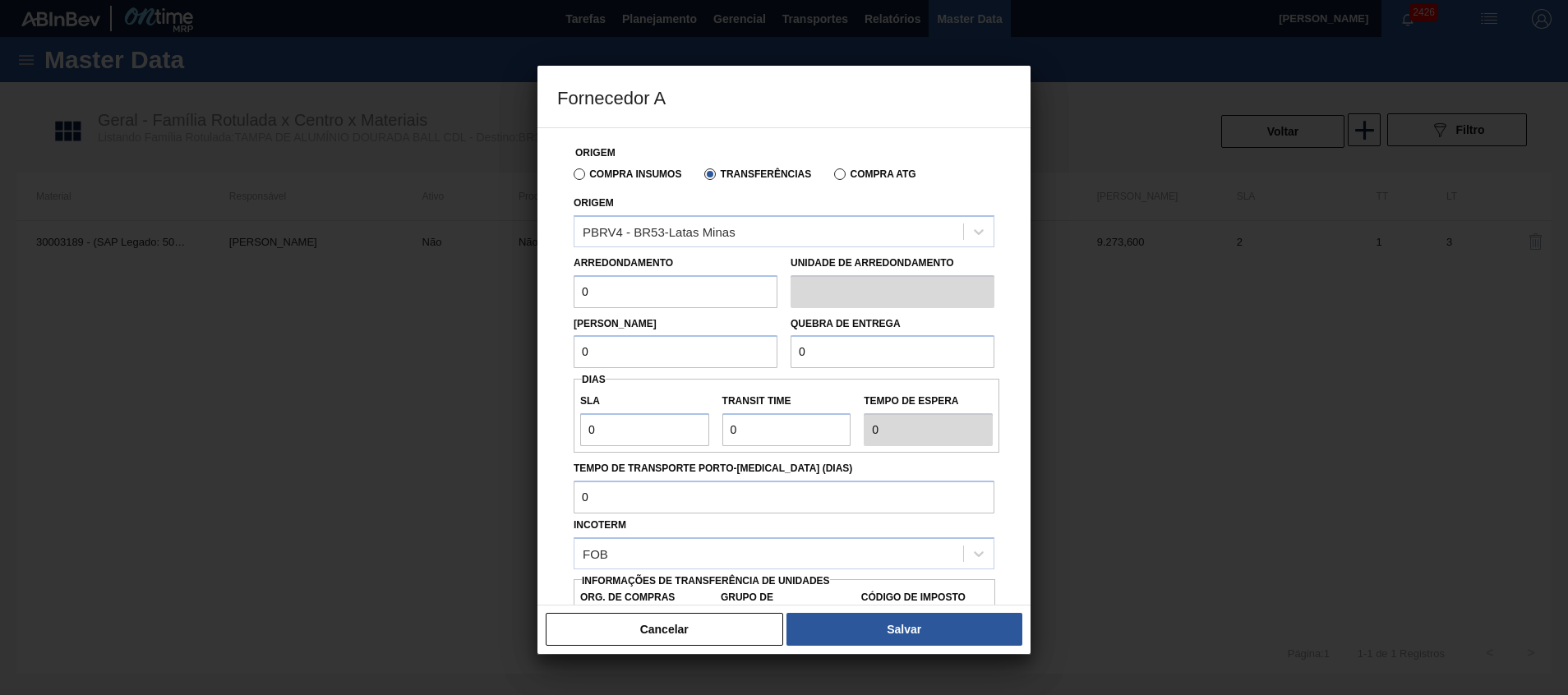
click at [666, 287] on input "0" at bounding box center [676, 292] width 204 height 33
type input "317,4"
type input "BR00"
type input "A01"
type input "I2"
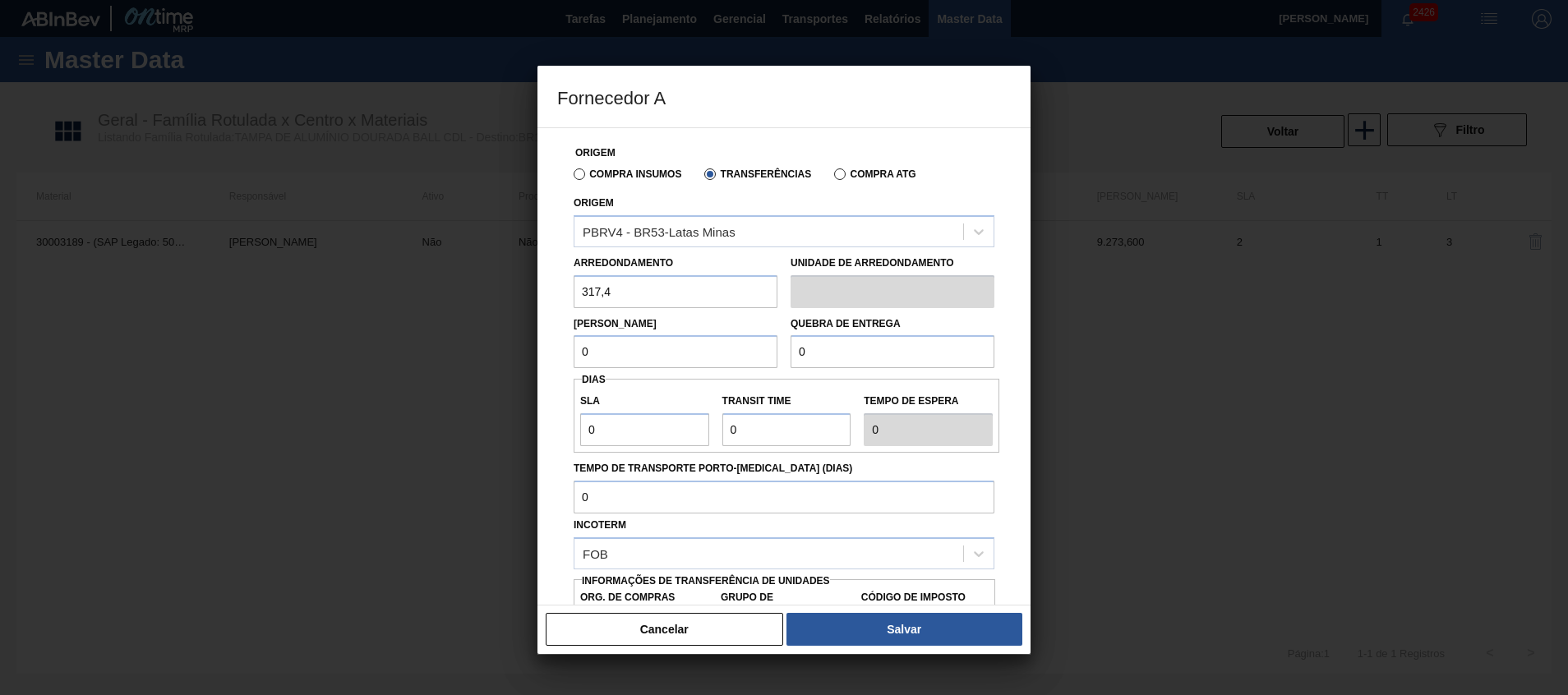
drag, startPoint x: 647, startPoint y: 364, endPoint x: 479, endPoint y: 365, distance: 168.0
click at [499, 372] on div "Fornecedor A Origem Compra Insumos Transferências Compra ATG Origem PBRV4 - BR5…" at bounding box center [784, 348] width 1568 height 695
type input "6.348"
drag, startPoint x: 598, startPoint y: 353, endPoint x: 538, endPoint y: 354, distance: 60.0
click at [540, 354] on div "Origem Compra Insumos Transferências Compra ATG Origem PBRV4 - BR53-[GEOGRAPHIC…" at bounding box center [784, 366] width 493 height 479
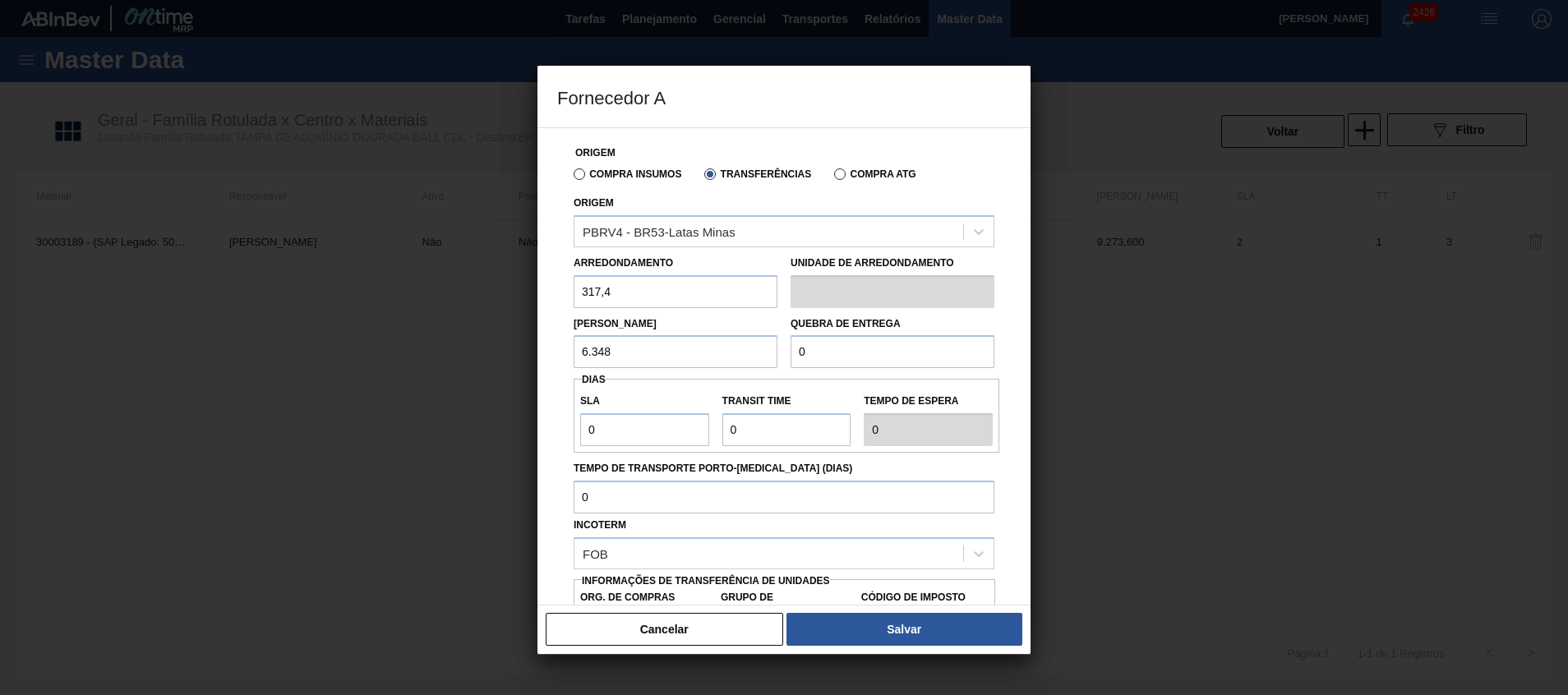
drag, startPoint x: 773, startPoint y: 337, endPoint x: 730, endPoint y: 342, distance: 43.3
click at [730, 341] on div "Lote Mínimo 6.348 Quebra de entrega 0" at bounding box center [784, 338] width 434 height 61
paste input "6.348"
type input "6.348"
click at [651, 434] on input "0" at bounding box center [645, 429] width 129 height 33
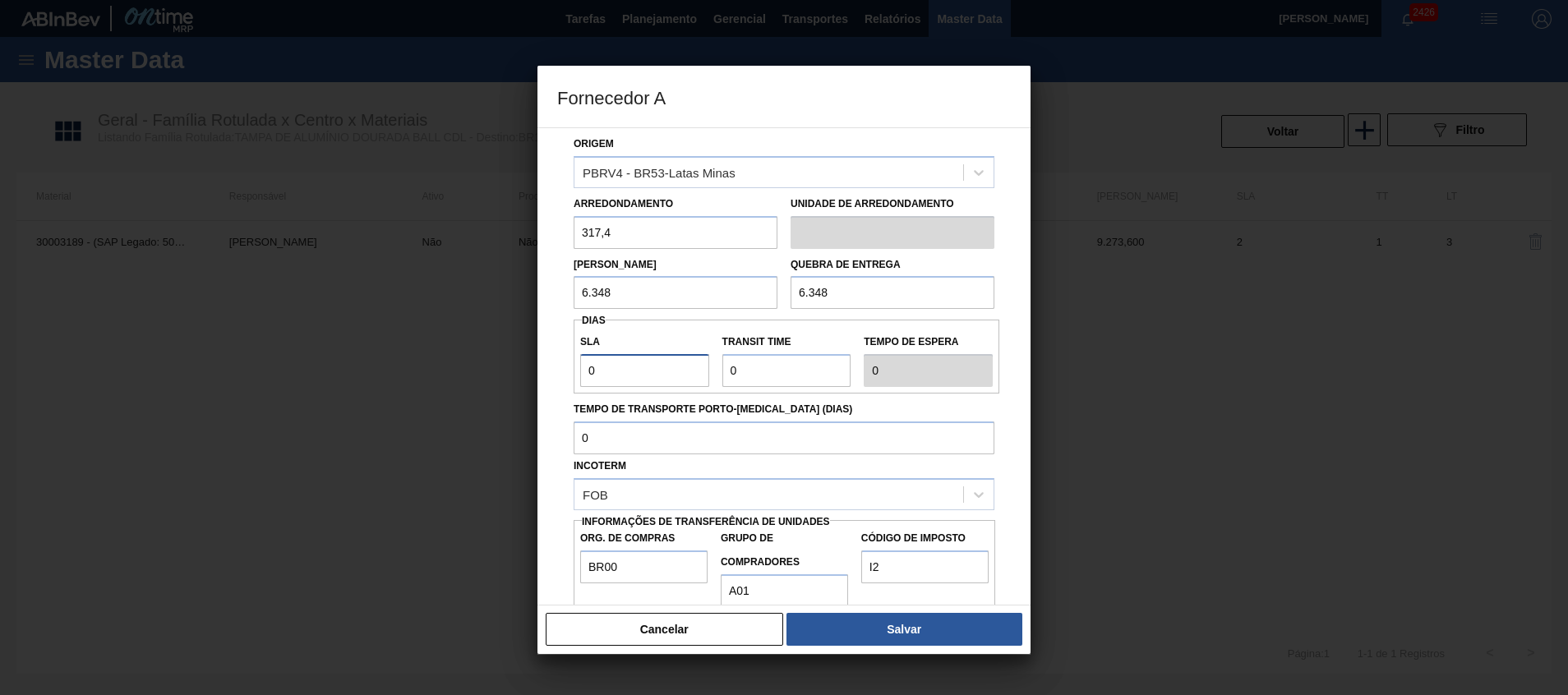
scroll to position [88, 0]
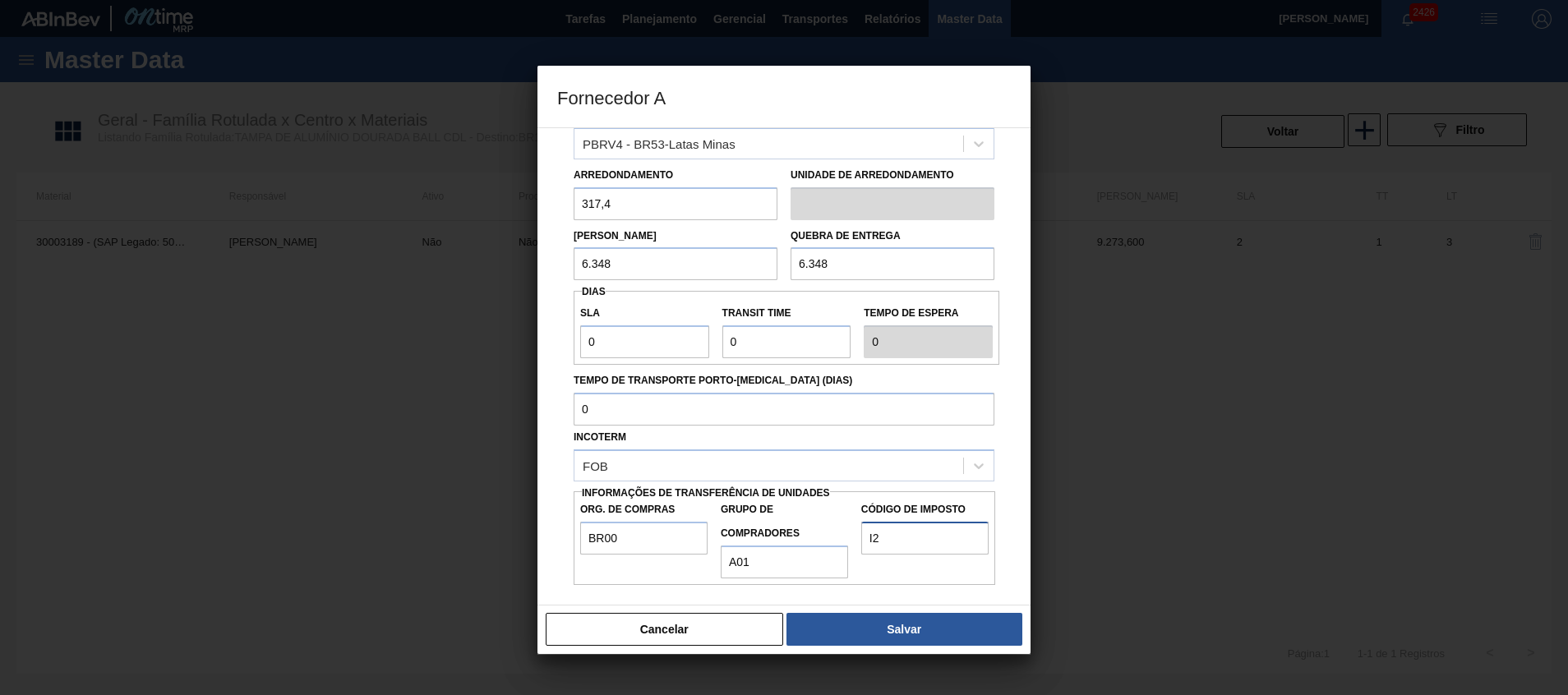
click at [885, 535] on input "I2" at bounding box center [925, 538] width 127 height 33
type input "I4"
drag, startPoint x: 865, startPoint y: 599, endPoint x: 862, endPoint y: 608, distance: 9.5
click at [864, 602] on div "Origem Compra Insumos Transferências Compra ATG Origem PBRV4 - BR53-[GEOGRAPHIC…" at bounding box center [784, 366] width 493 height 479
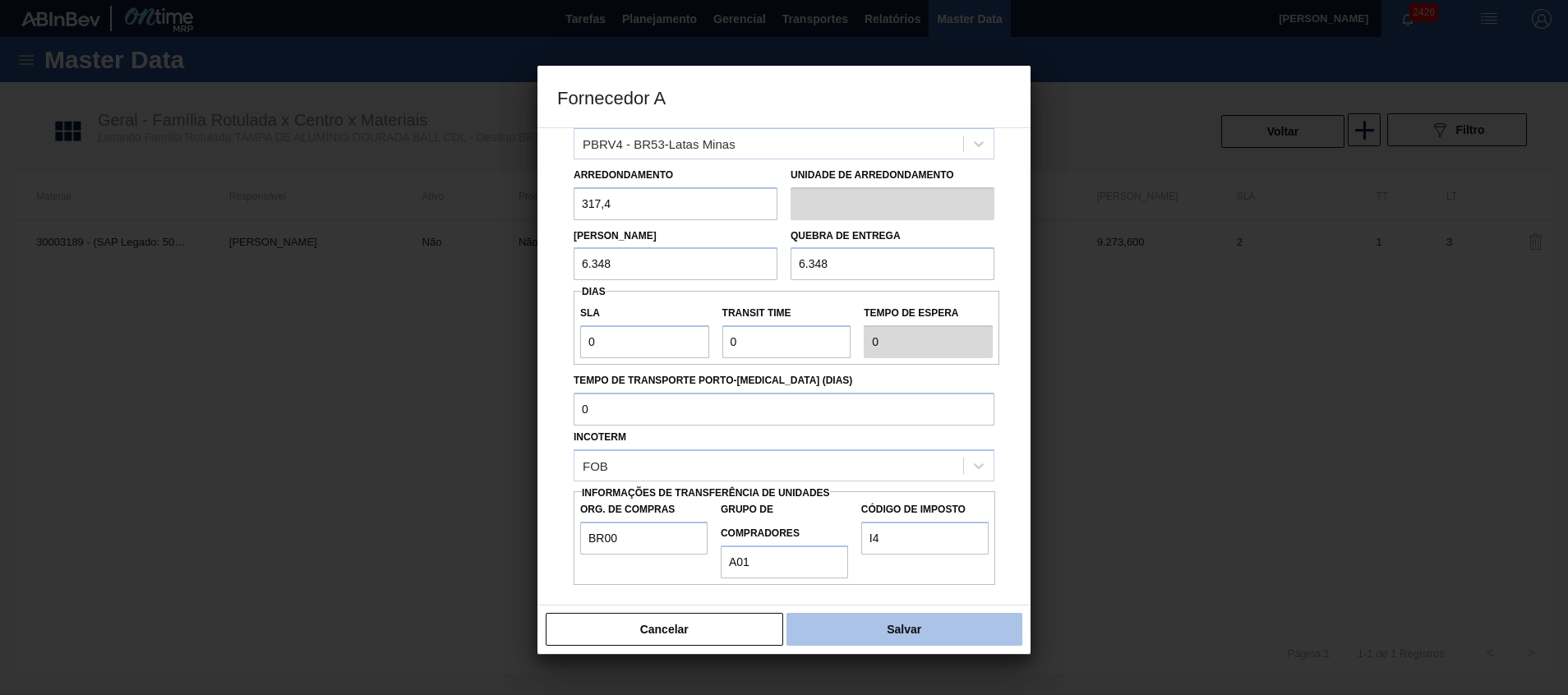
click at [855, 621] on button "Salvar" at bounding box center [905, 629] width 236 height 33
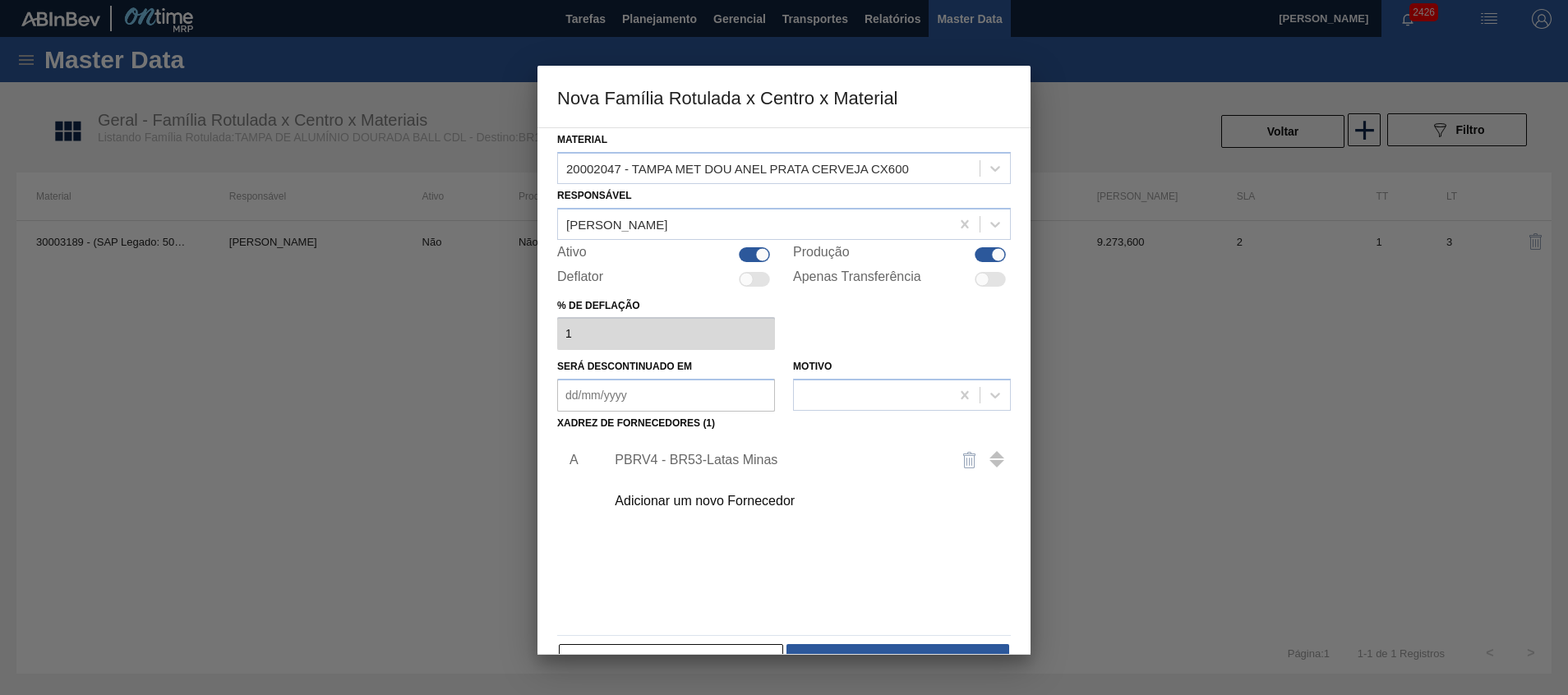
scroll to position [44, 0]
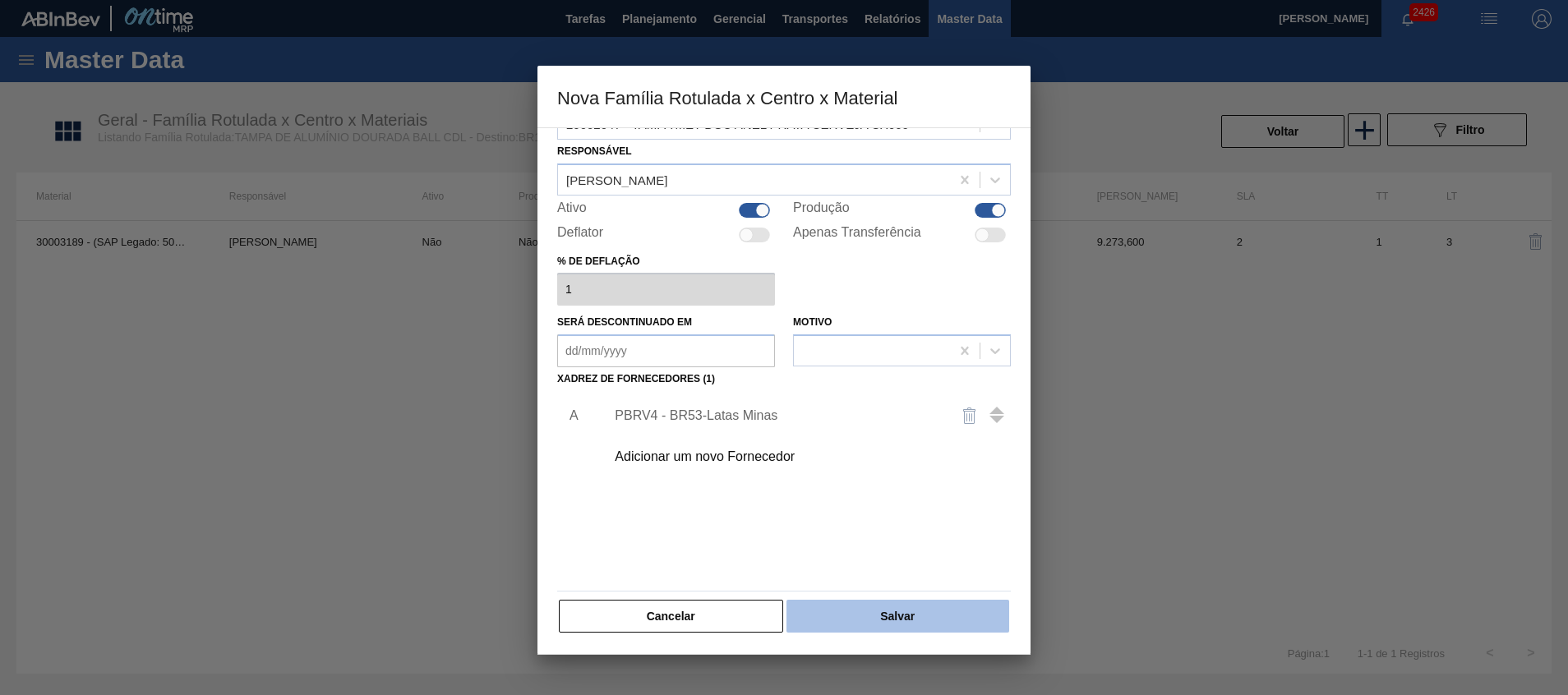
click at [855, 619] on button "Salvar" at bounding box center [898, 616] width 223 height 33
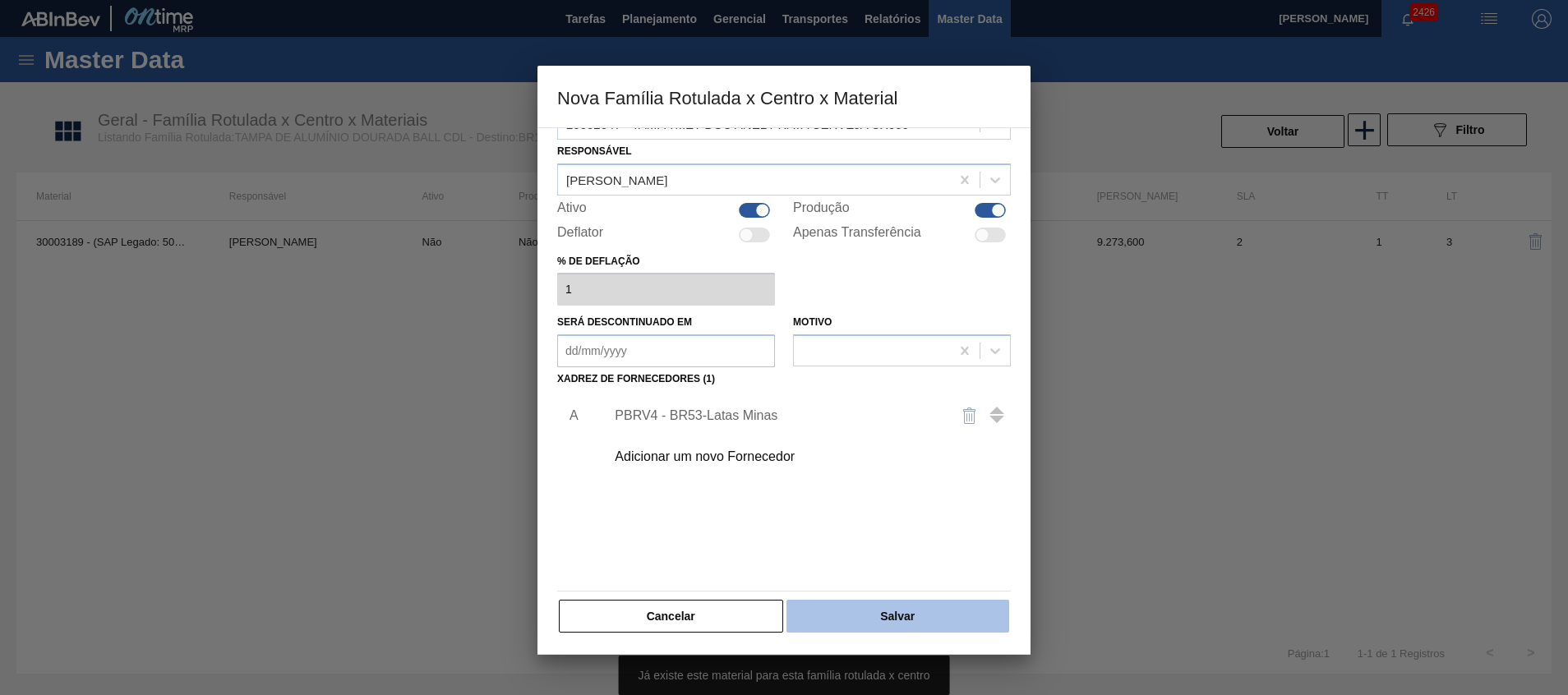
click at [855, 620] on button "Salvar" at bounding box center [898, 616] width 223 height 33
click at [855, 621] on button "Salvar" at bounding box center [898, 616] width 223 height 33
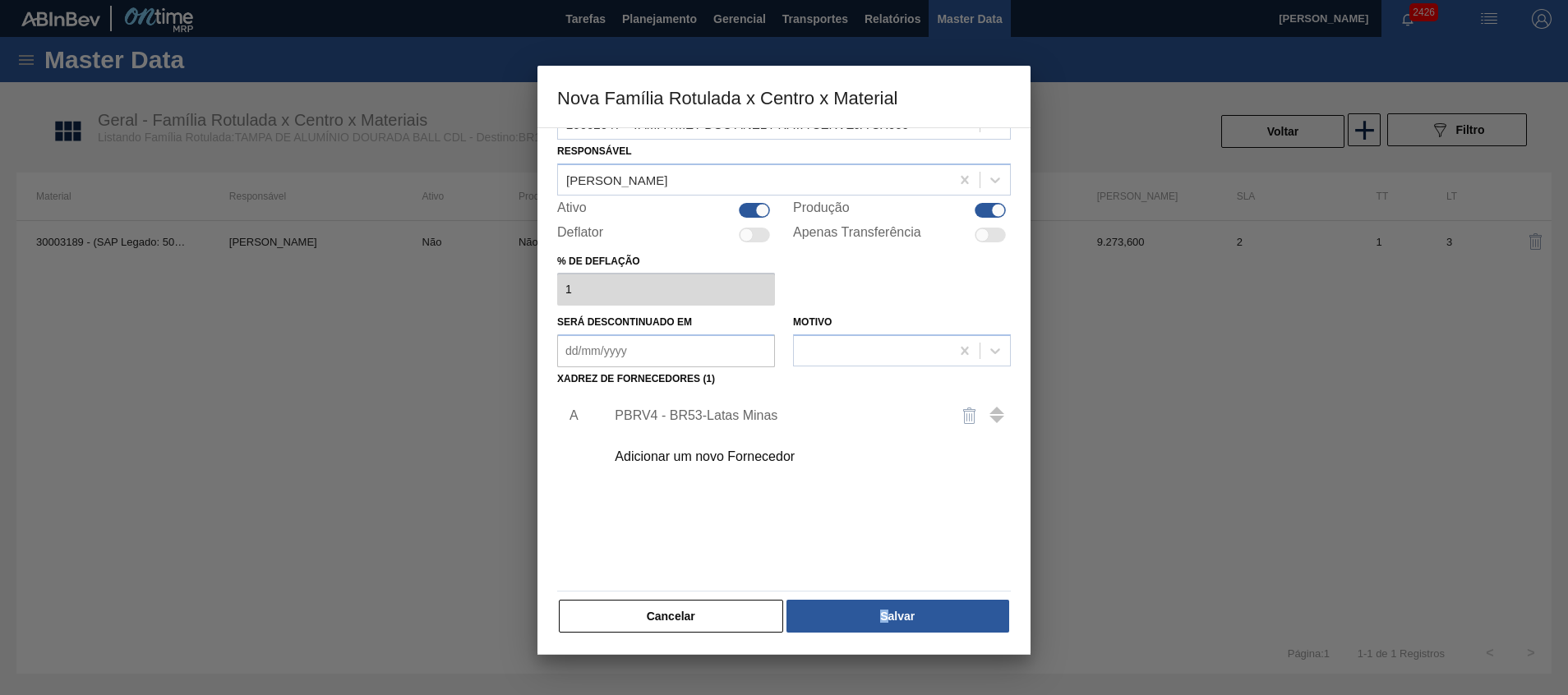
click at [883, 637] on div "Material 20002047 - TAMPA MET DOU ANEL PRATA CERVEJA CX600 Responsável [PERSON_…" at bounding box center [784, 391] width 493 height 528
click at [889, 625] on button "Salvar" at bounding box center [898, 616] width 223 height 33
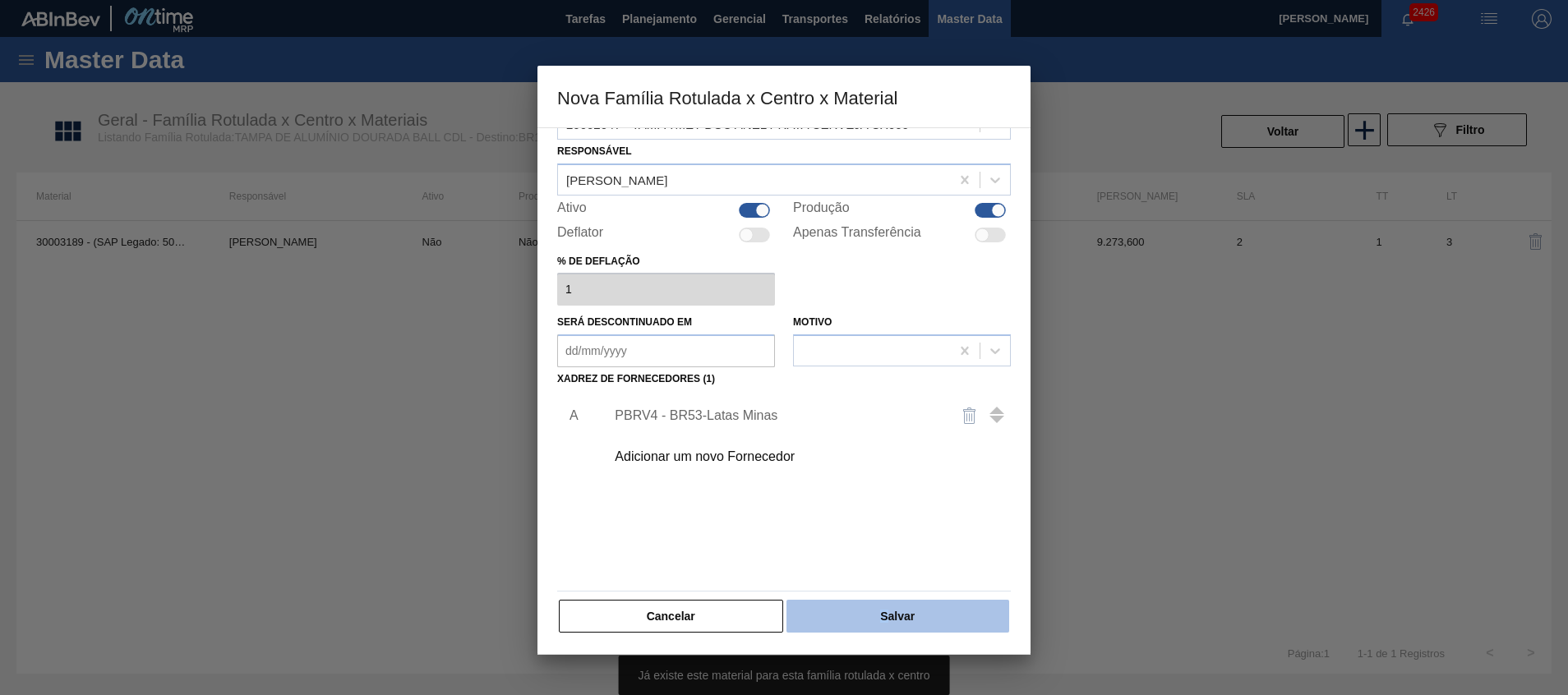
click at [889, 625] on button "Salvar" at bounding box center [898, 616] width 223 height 33
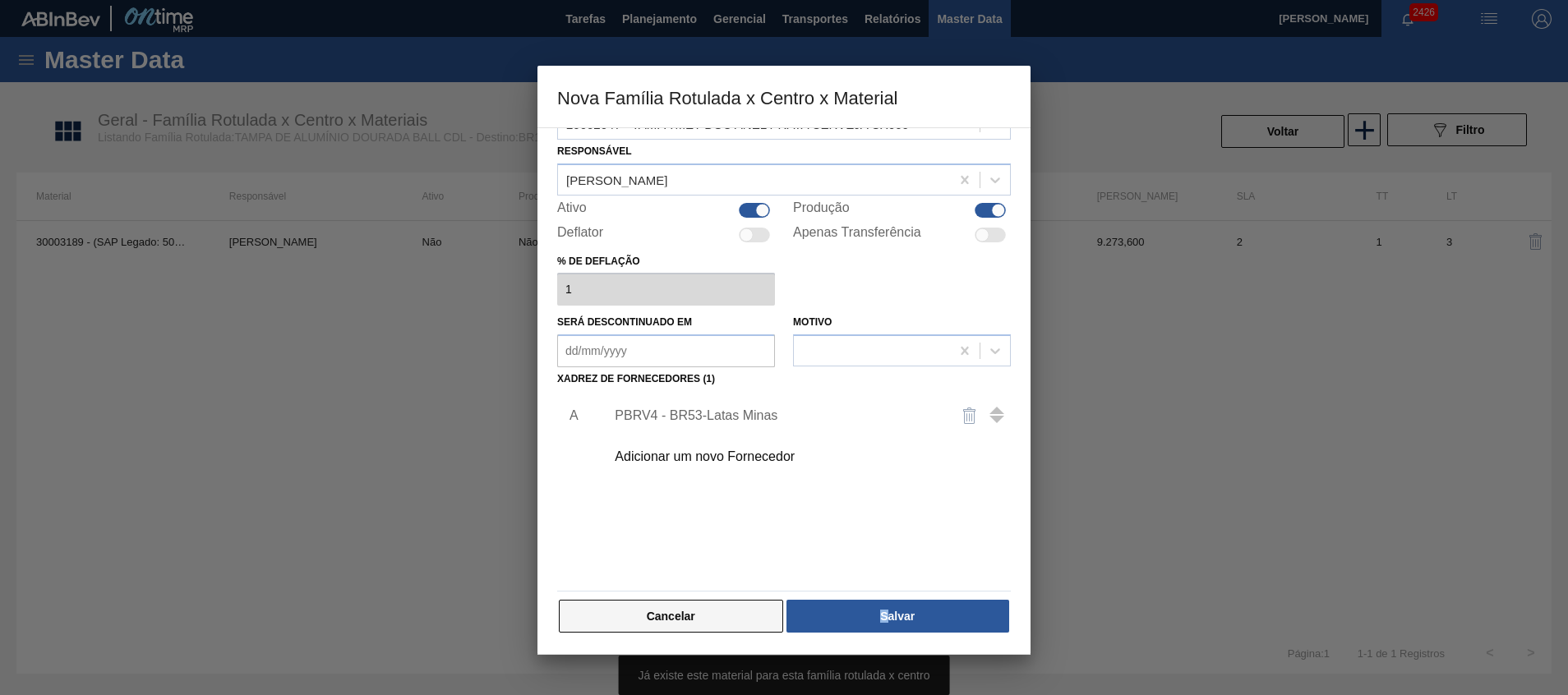
click at [681, 622] on button "Cancelar" at bounding box center [671, 616] width 225 height 33
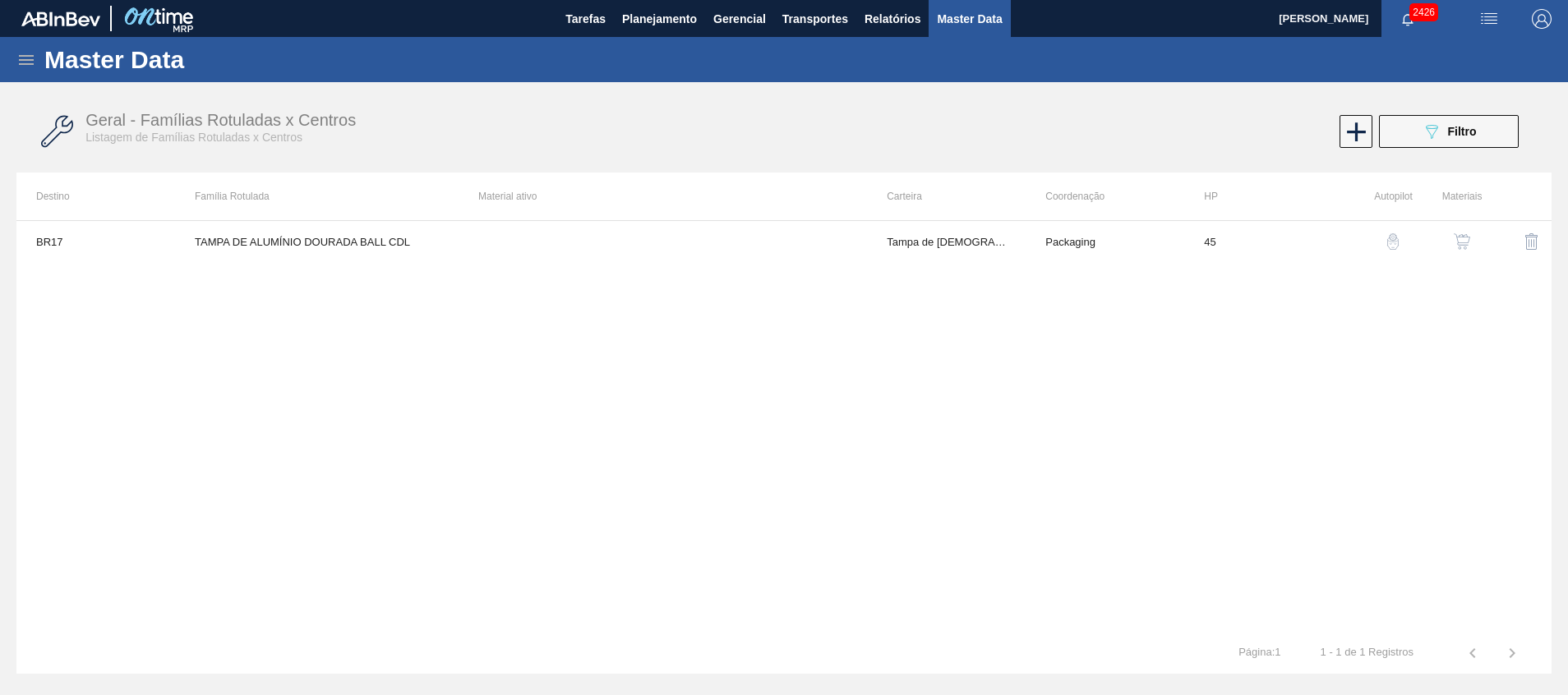
click at [20, 63] on icon at bounding box center [27, 60] width 20 height 20
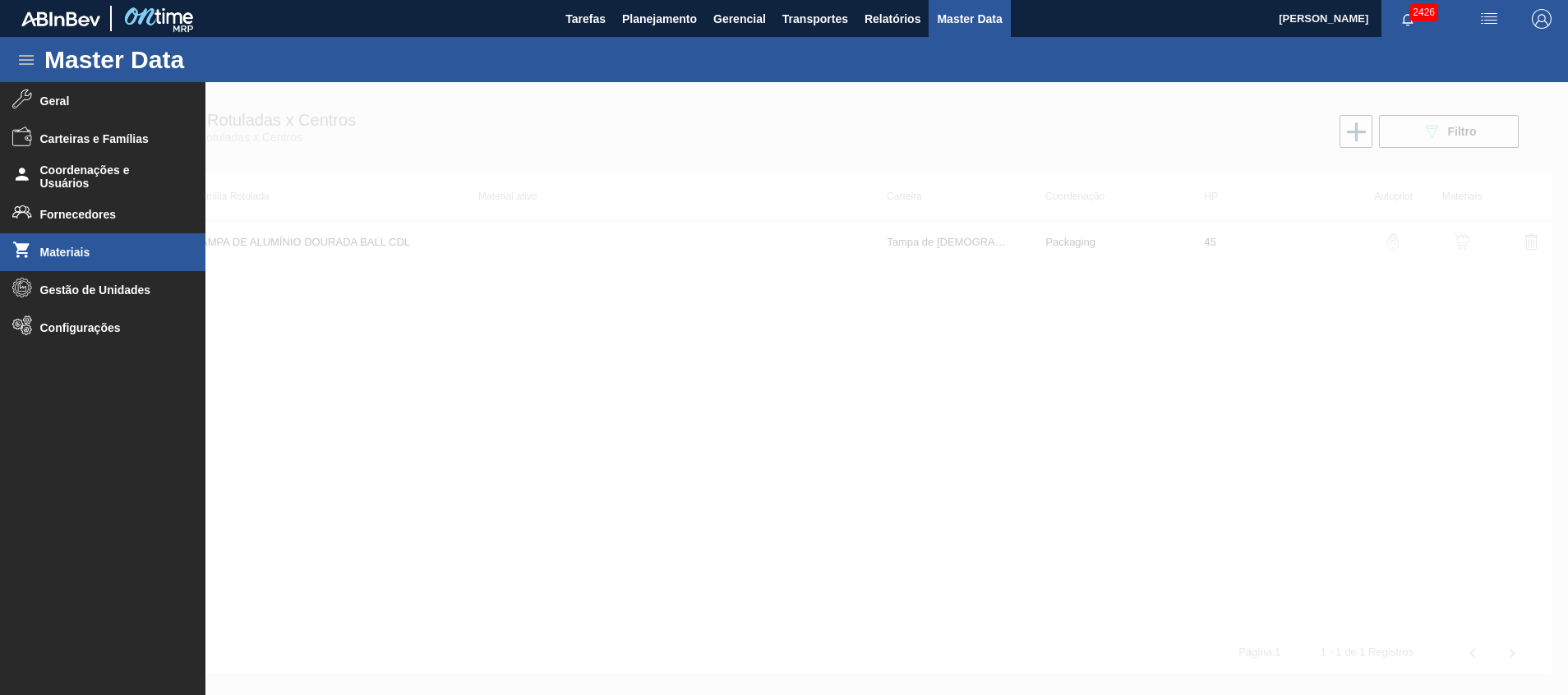
click at [97, 253] on span "Materiais" at bounding box center [108, 252] width 135 height 13
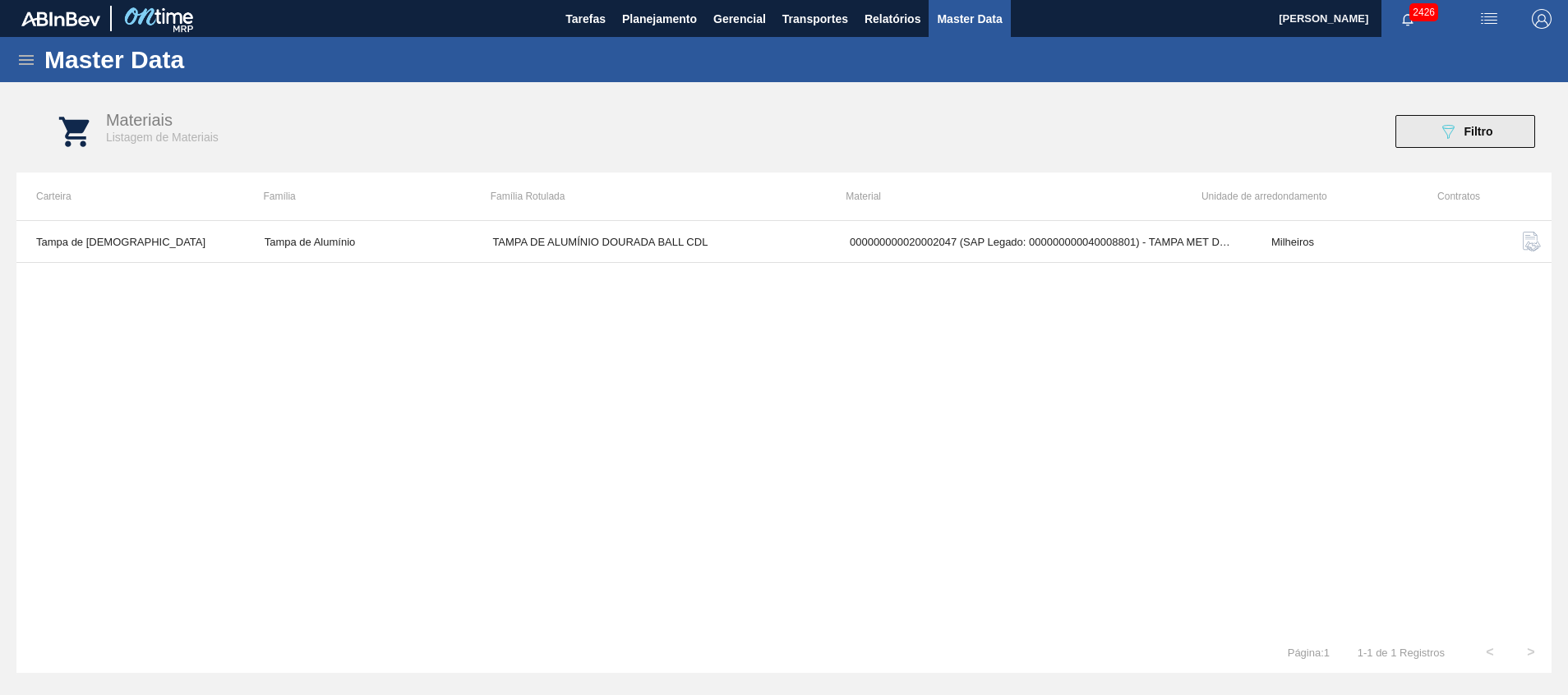
click at [1436, 137] on button "089F7B8B-B2A5-4AFE-B5C0-19BA573D28AC Filtro" at bounding box center [1465, 131] width 140 height 33
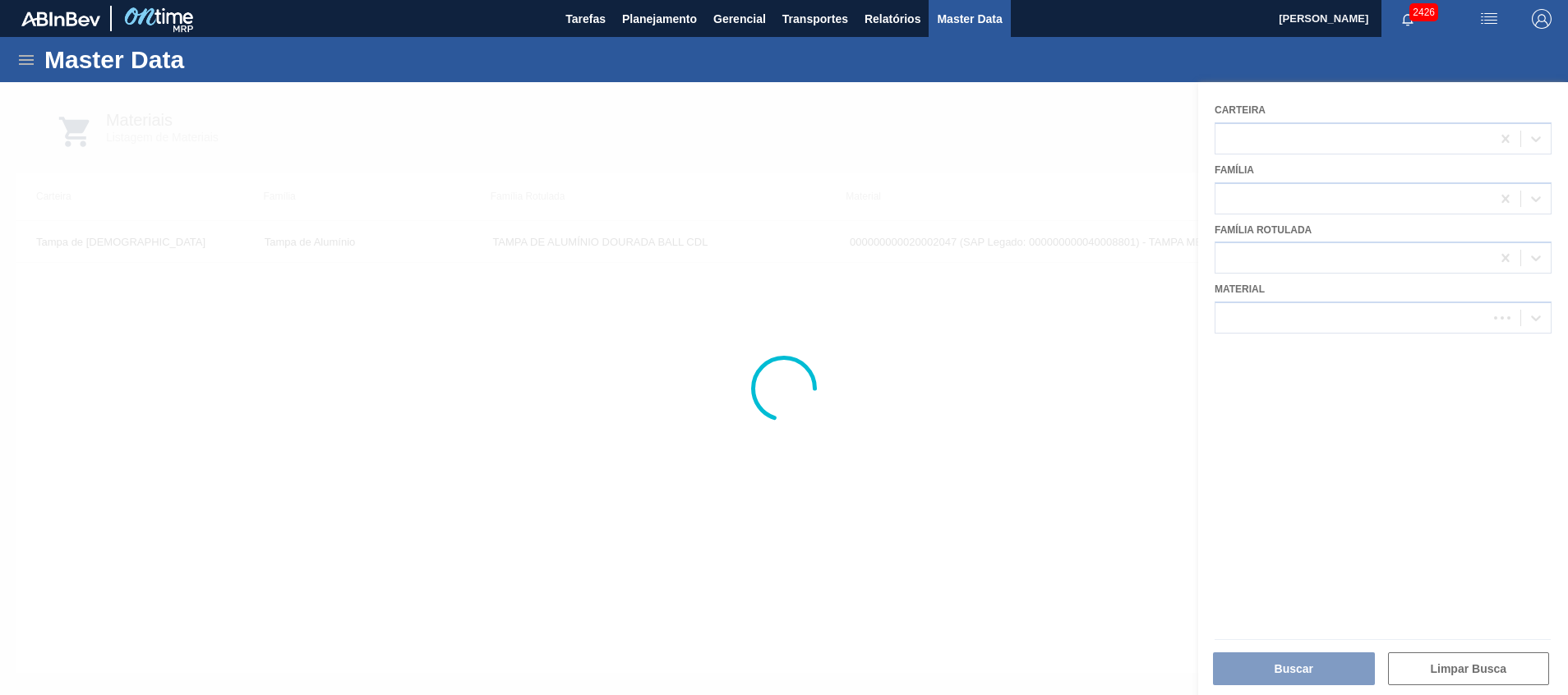
click at [1329, 324] on div at bounding box center [784, 388] width 1568 height 613
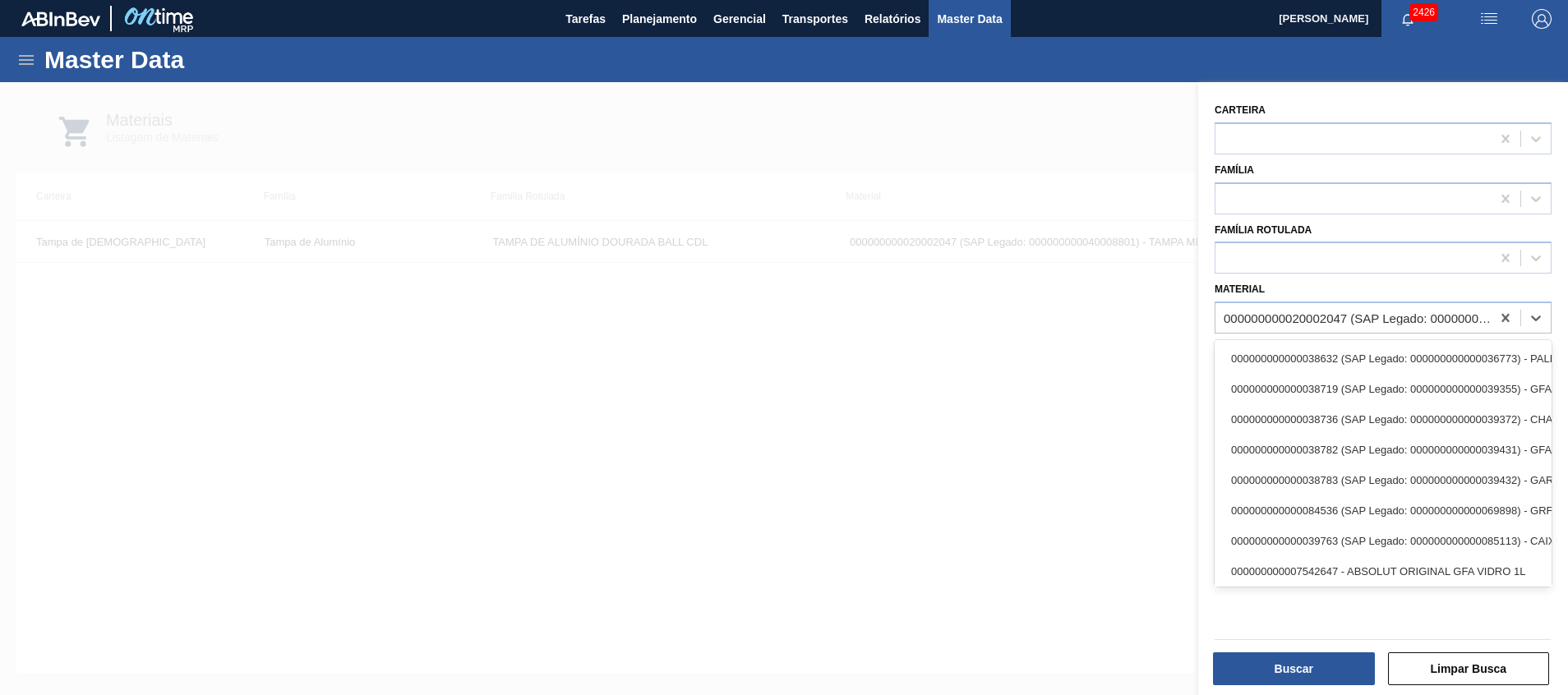
click at [1329, 324] on div "000000000020002047 (SAP Legado: 000000000040008801) - TAMPA MET DOU ANEL PRATA …" at bounding box center [1358, 318] width 269 height 14
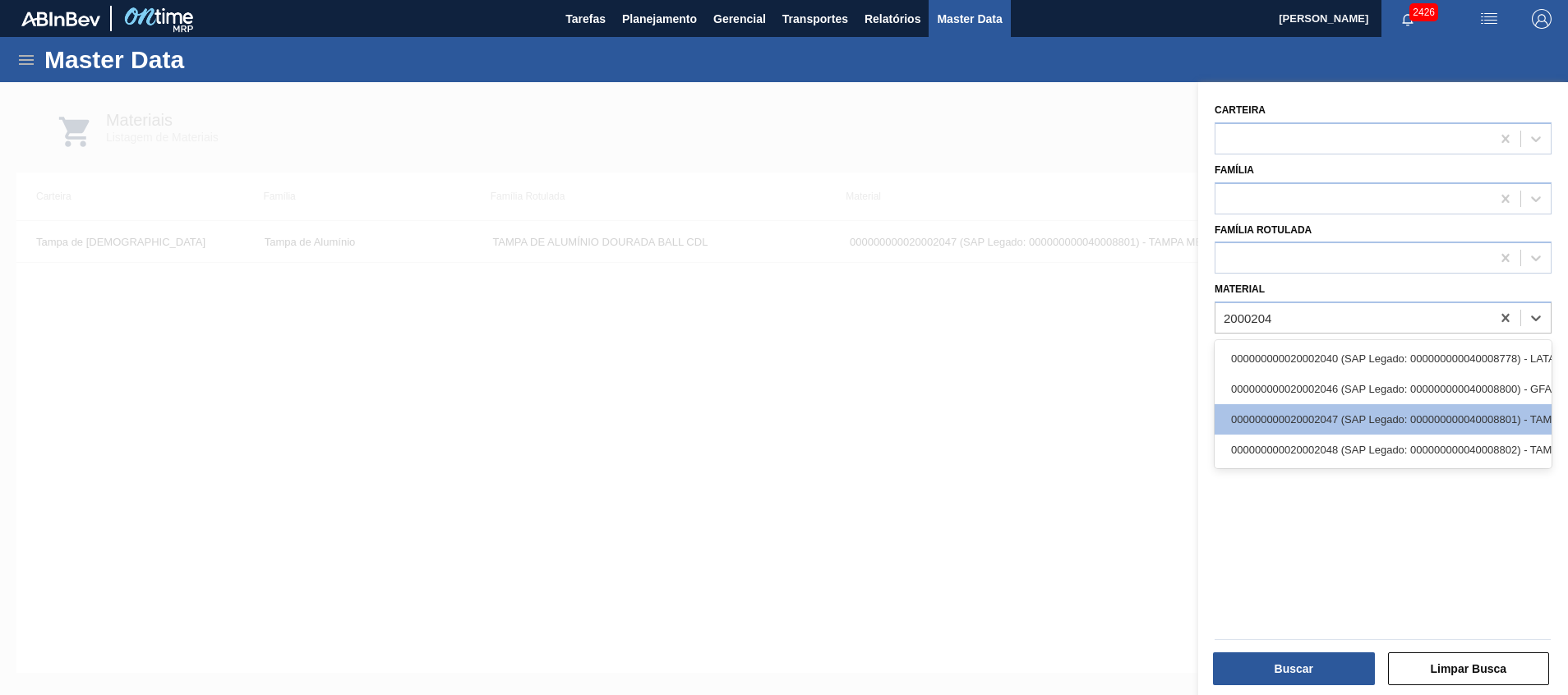
type input "20002048"
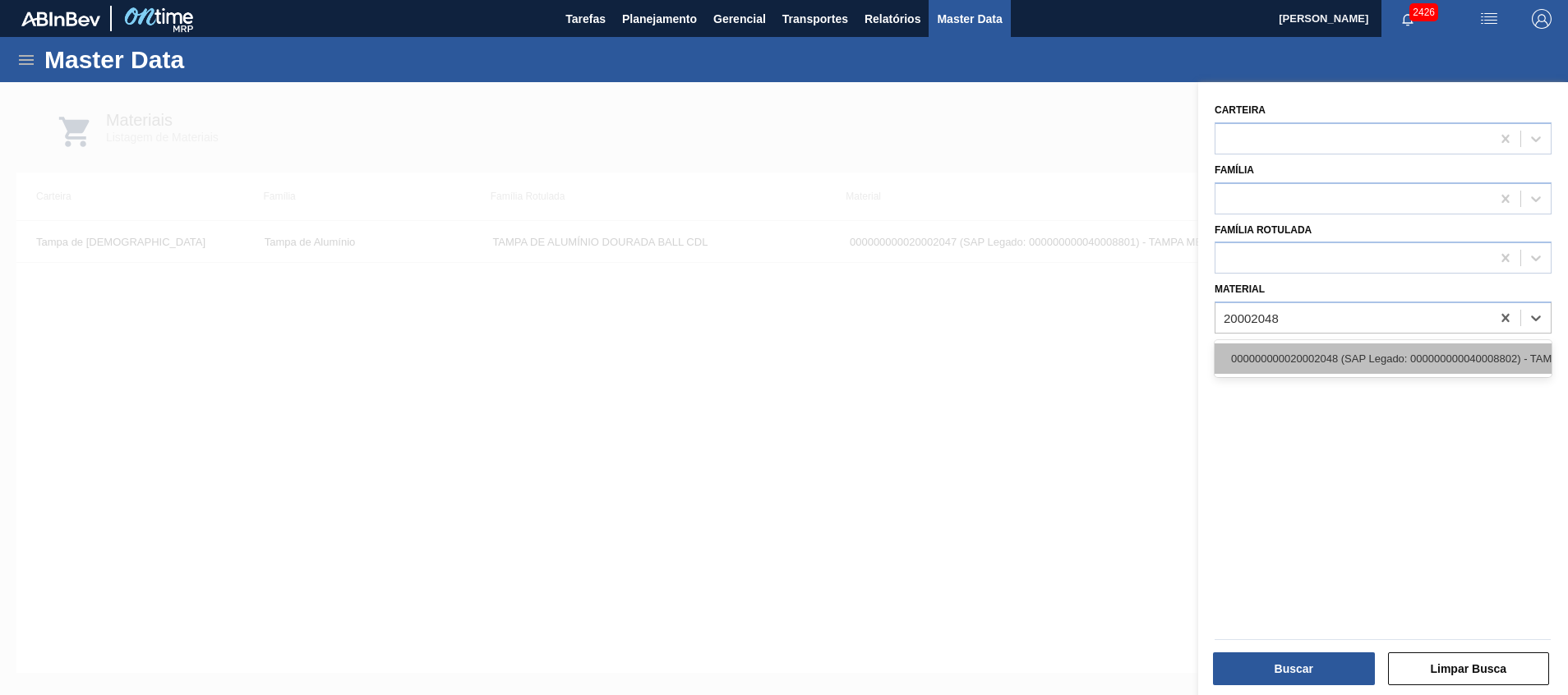
click at [1312, 353] on div "000000000020002048 (SAP Legado: 000000000040008802) - TAMPA MET PRAT ANEL PRATA…" at bounding box center [1383, 358] width 337 height 30
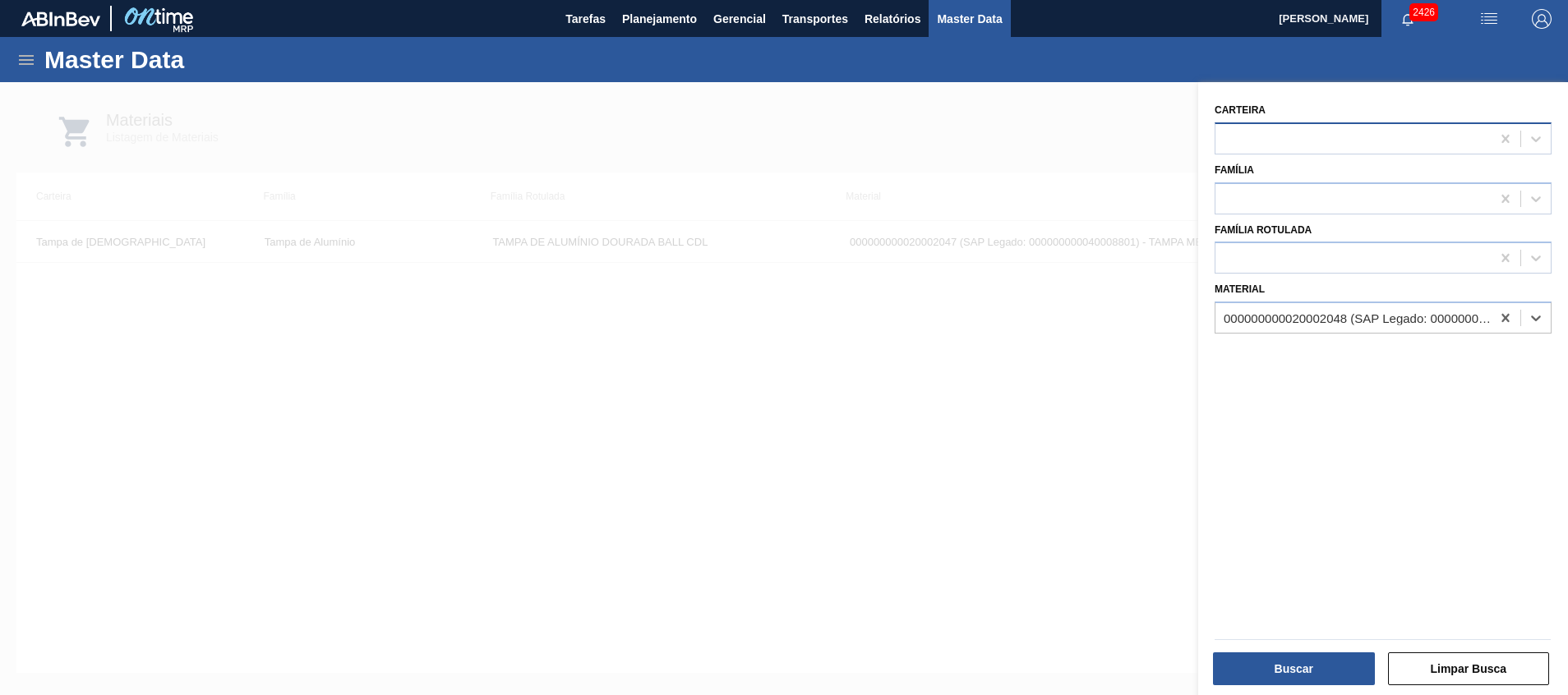
click at [1312, 133] on div at bounding box center [1353, 139] width 276 height 24
click at [1312, 139] on div at bounding box center [1353, 139] width 276 height 24
click at [1333, 662] on button "Buscar" at bounding box center [1294, 668] width 162 height 33
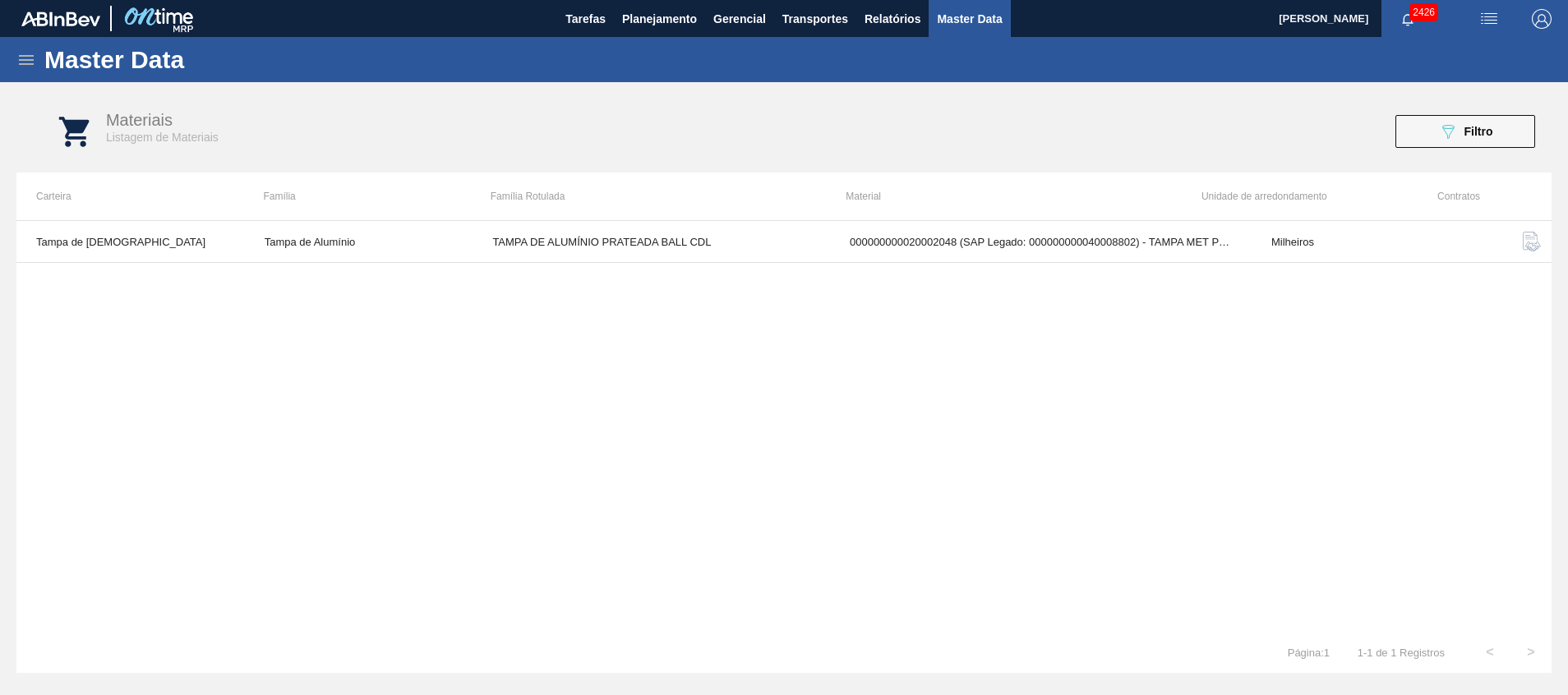
click at [33, 60] on icon at bounding box center [27, 60] width 15 height 10
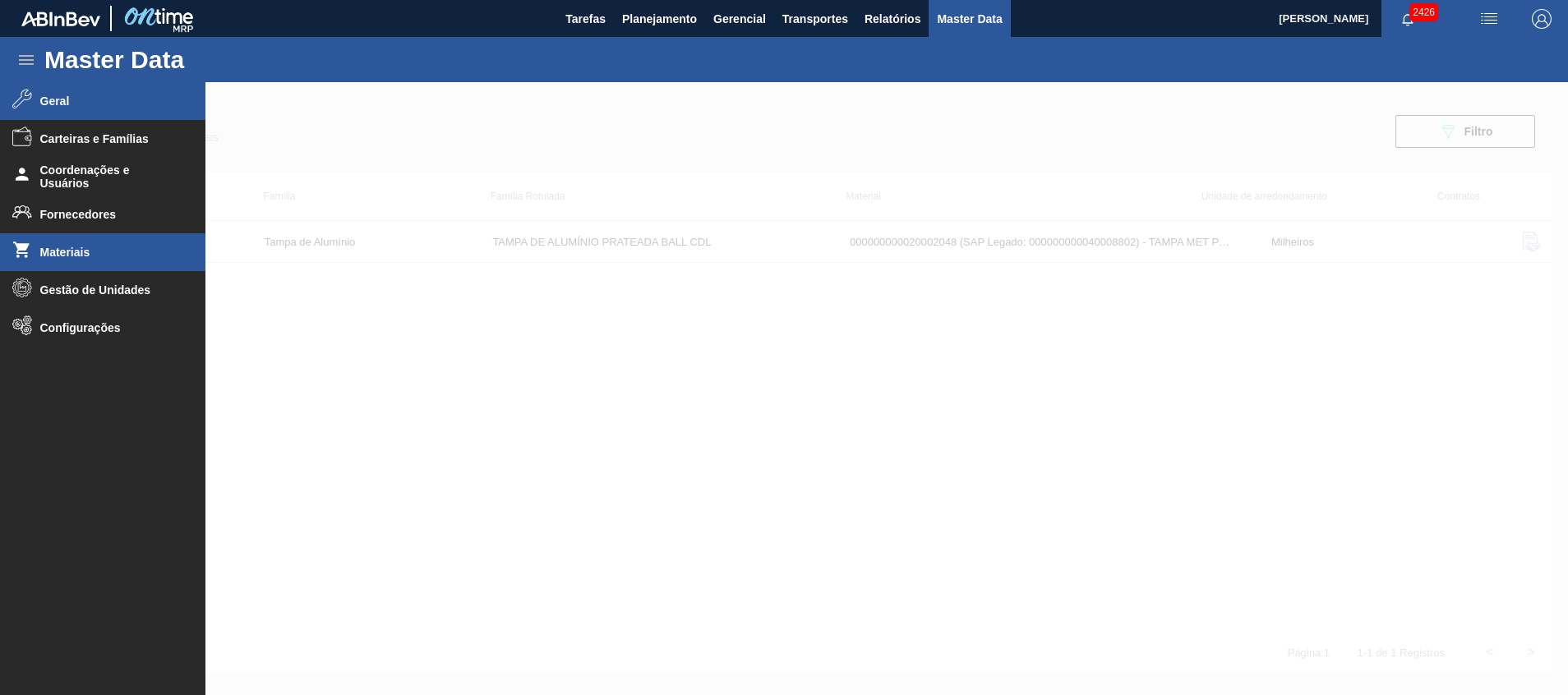
click at [40, 109] on li "Geral" at bounding box center [103, 100] width 206 height 38
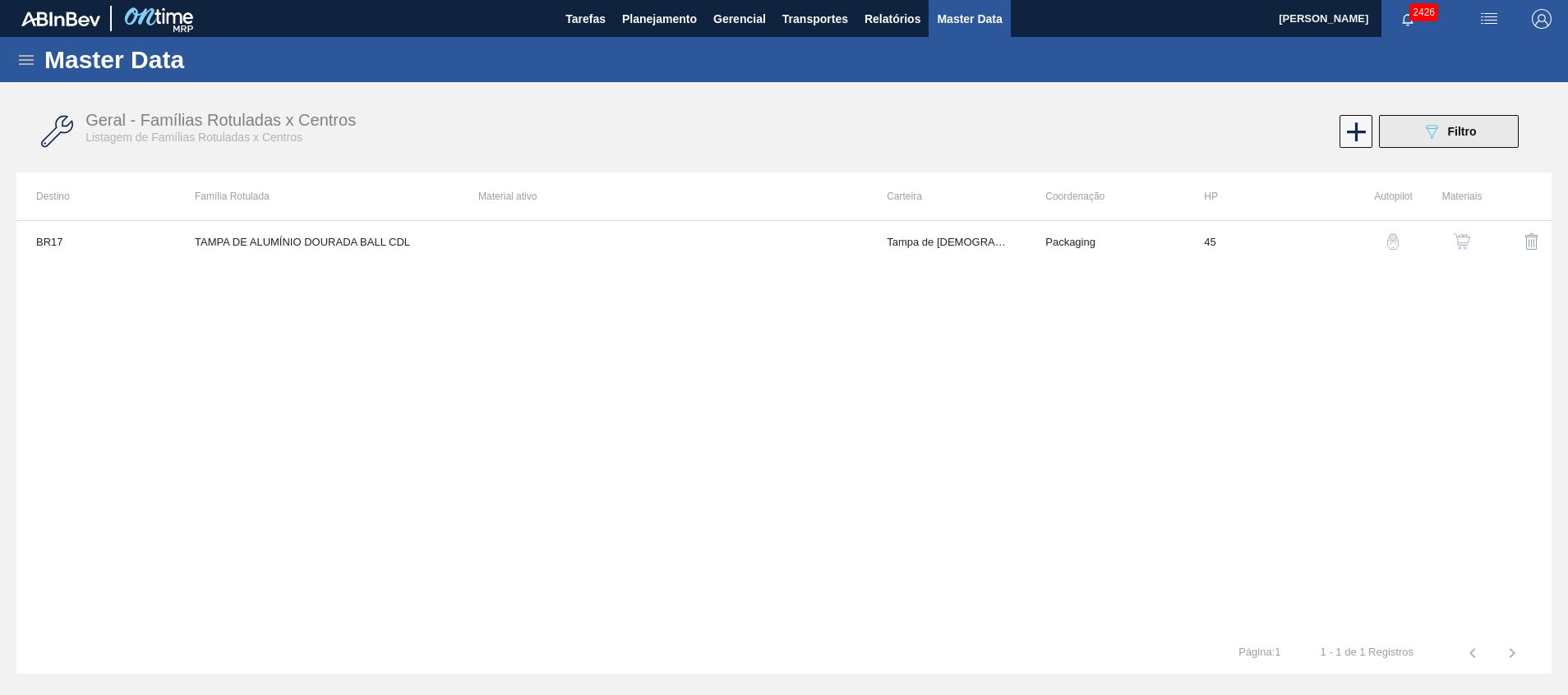
click at [1418, 135] on button "089F7B8B-B2A5-4AFE-B5C0-19BA573D28AC Filtro" at bounding box center [1449, 131] width 140 height 33
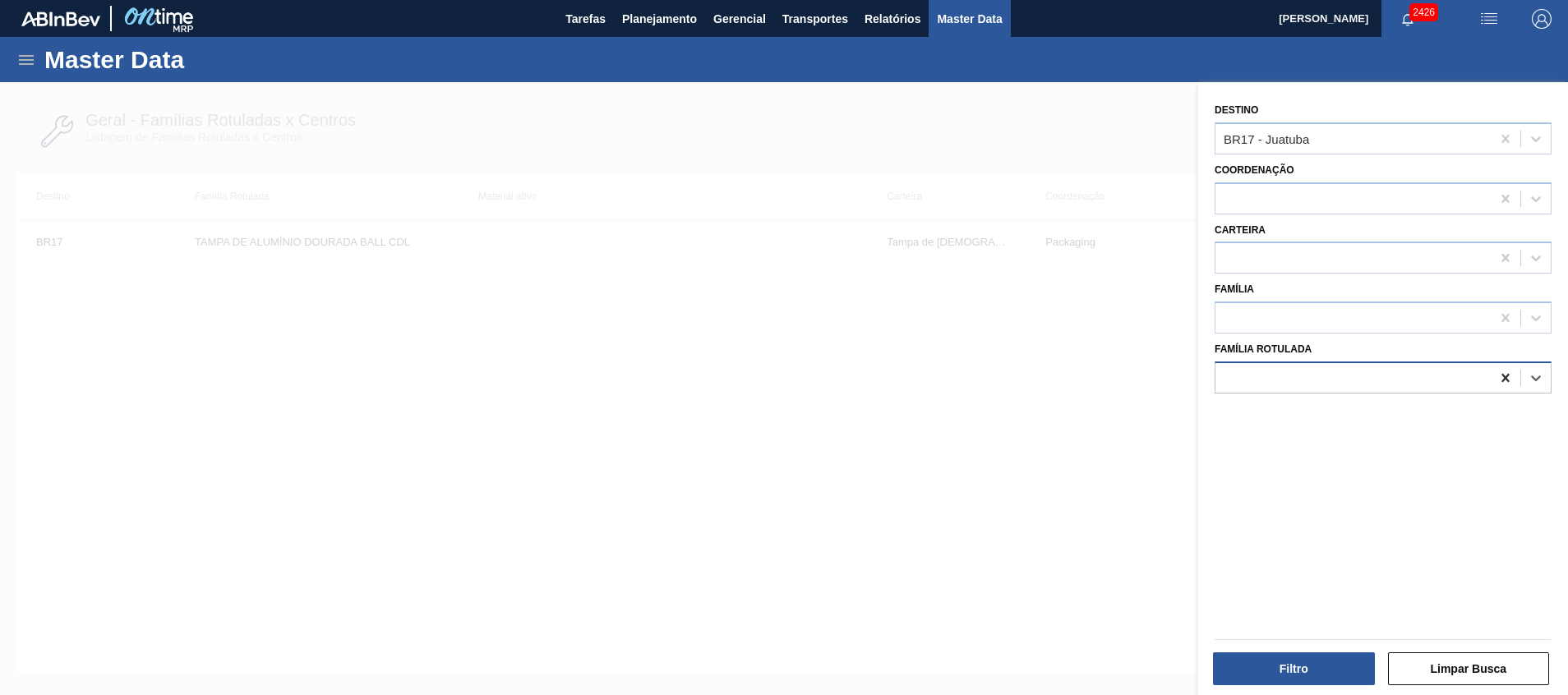
click at [1498, 380] on icon at bounding box center [1506, 378] width 17 height 17
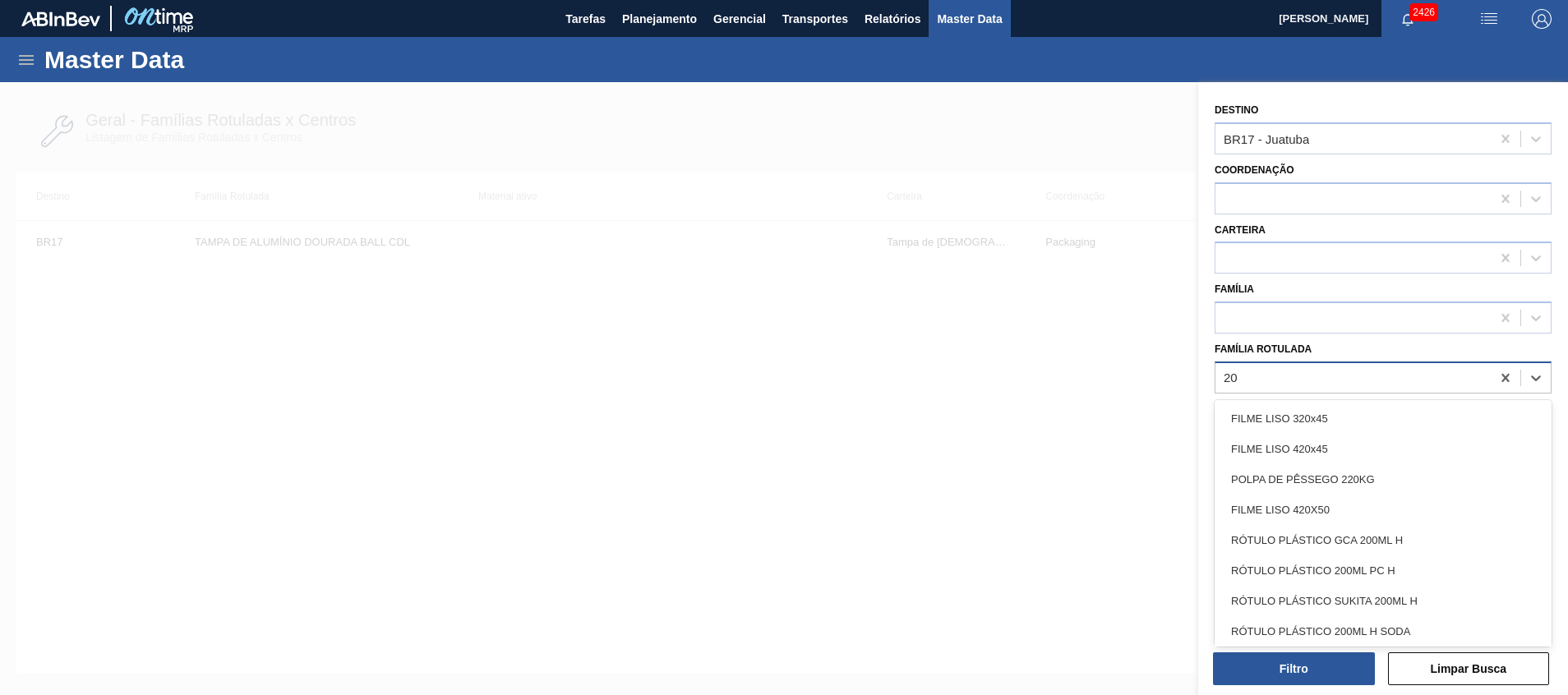
type Rotulada "2"
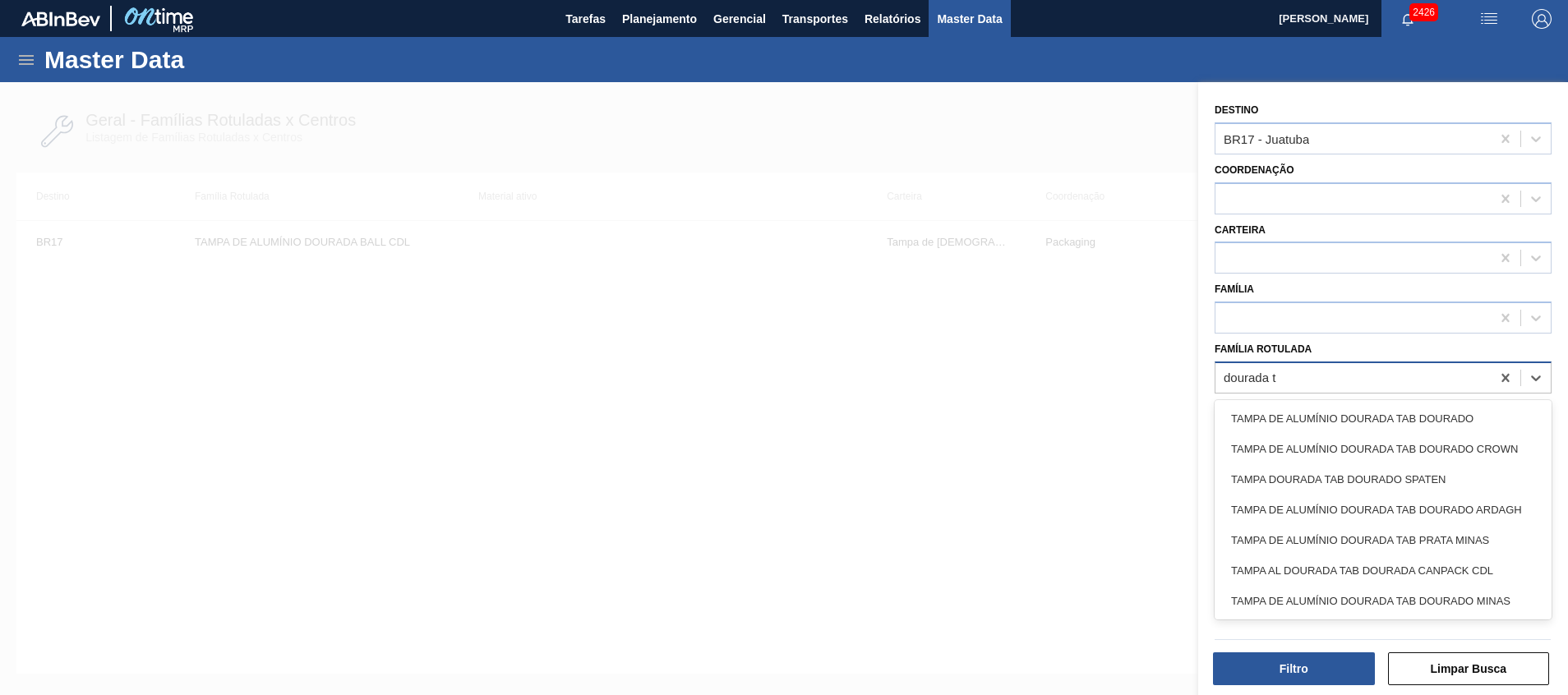
type Rotulada "dourada ta"
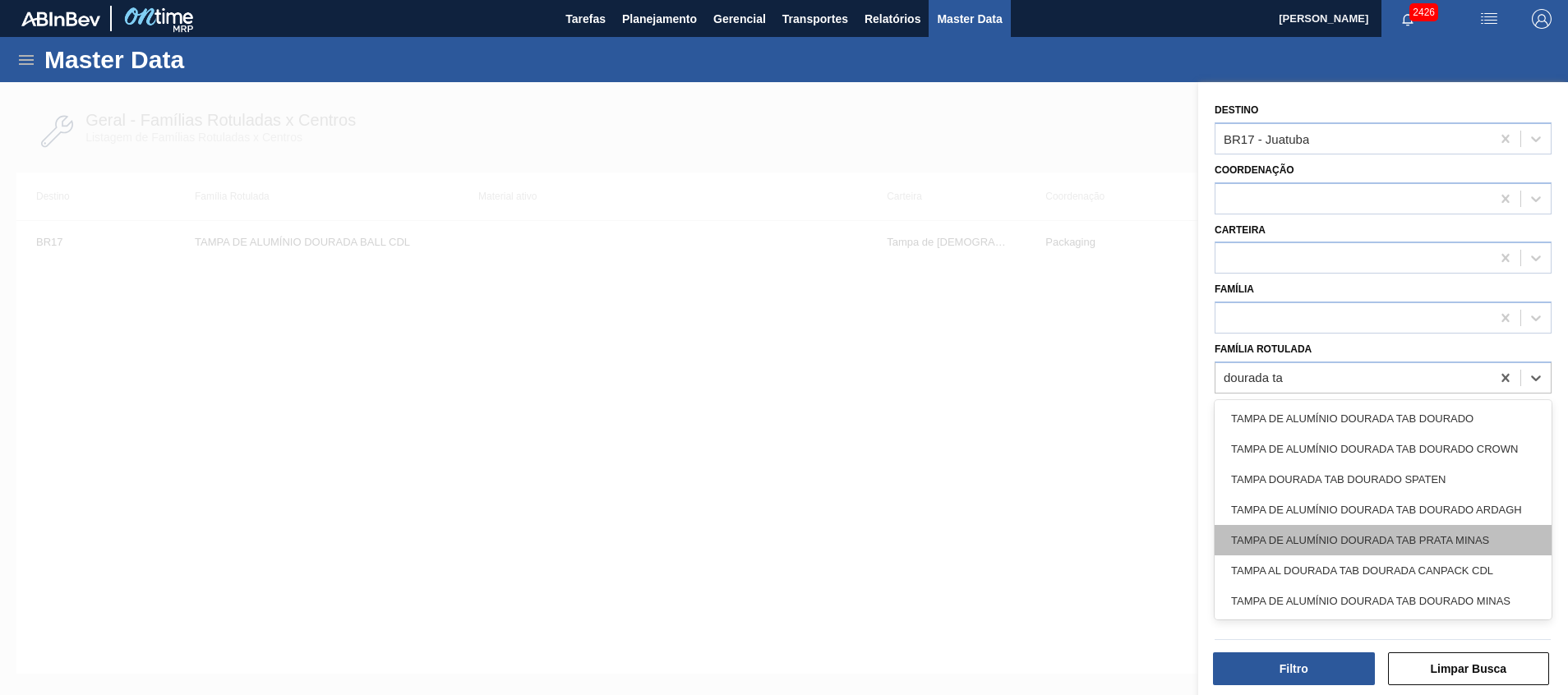
click at [1252, 545] on div "TAMPA DE ALUMÍNIO DOURADA TAB PRATA MINAS" at bounding box center [1383, 540] width 337 height 30
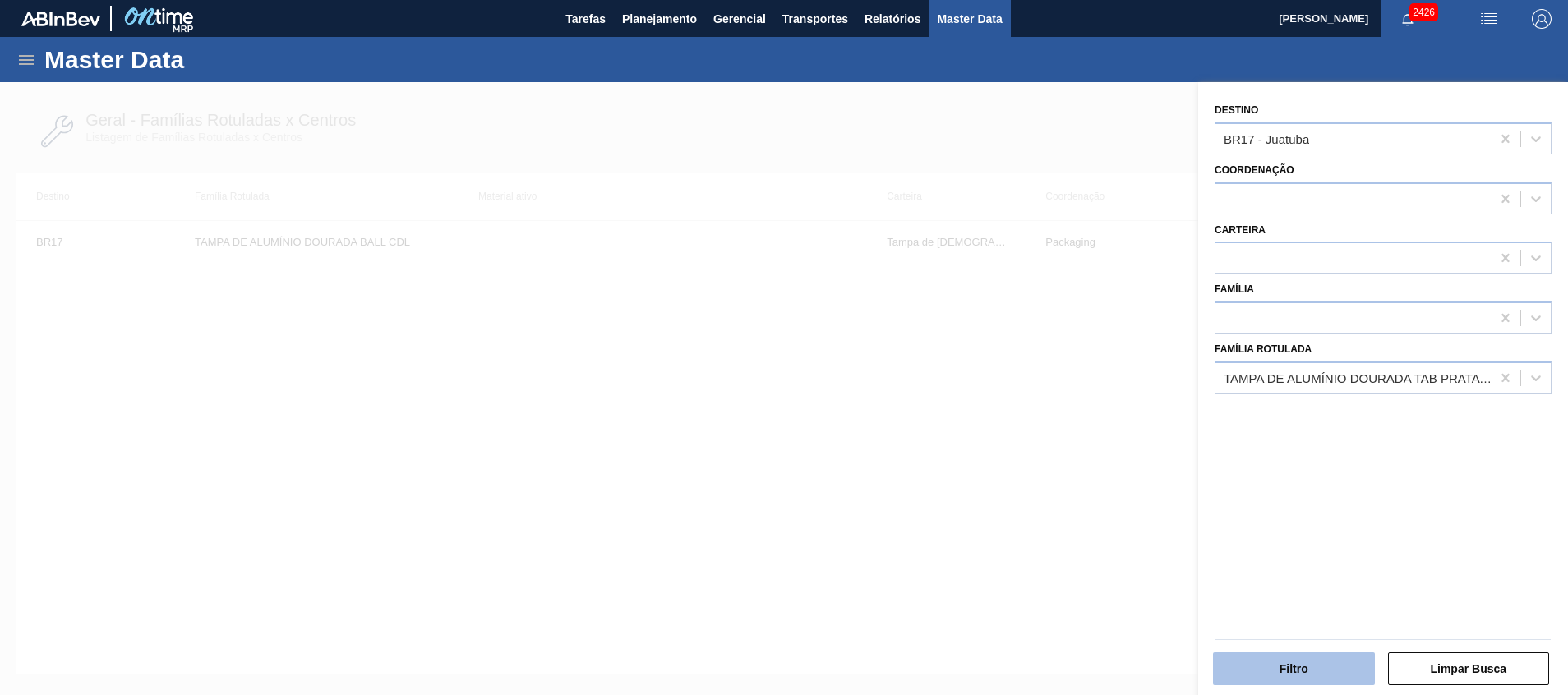
click at [1316, 670] on button "Filtro" at bounding box center [1294, 668] width 162 height 33
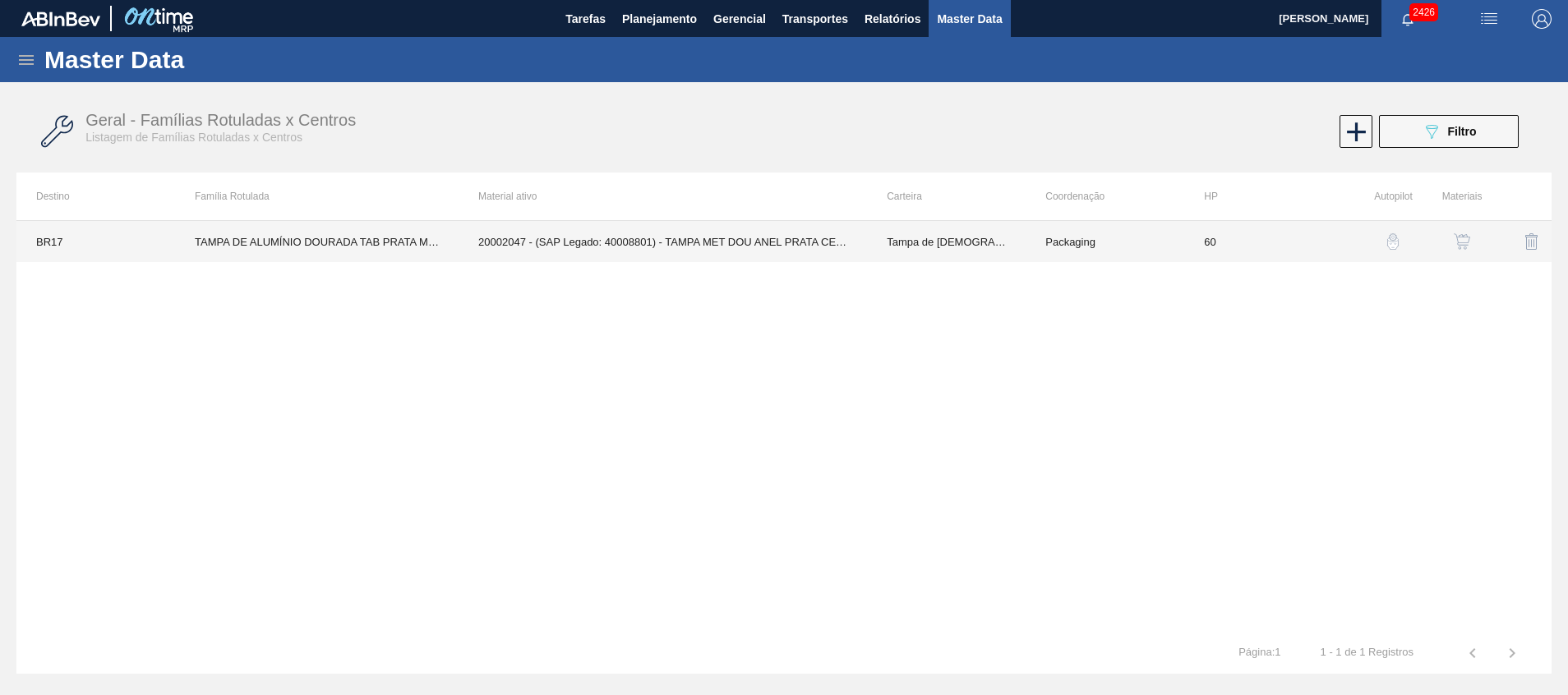
click at [395, 236] on td "TAMPA DE ALUMÍNIO DOURADA TAB PRATA MINAS" at bounding box center [317, 241] width 283 height 41
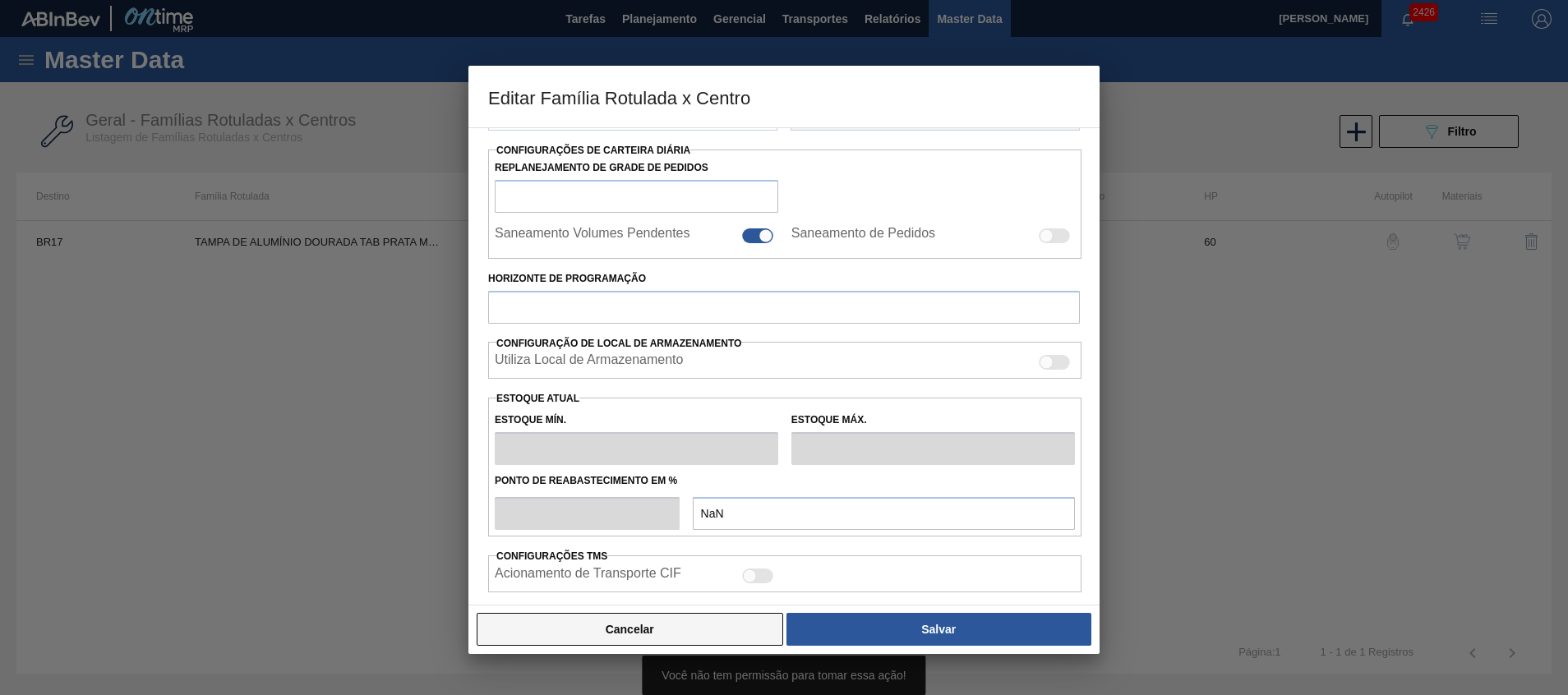
type input "Tampa de [DEMOGRAPHIC_DATA]"
type input "Tampa de Alumínio"
type input "TAMPA DE ALUMÍNIO DOURADA TAB PRATA MINAS"
type input "BR17 - Juatuba"
type input "60"
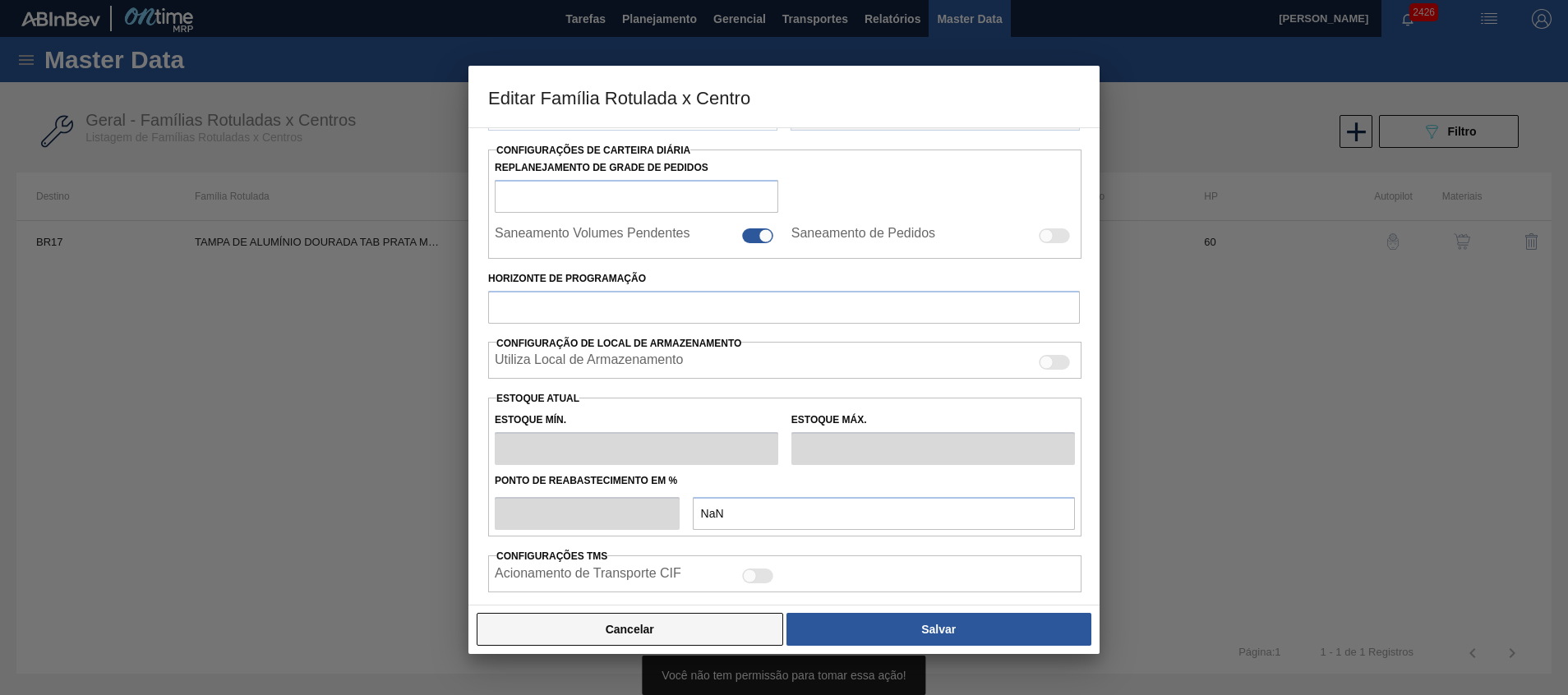
type input "9.196,071"
type input "27.588,212"
type input "67"
type input "21.457,498"
checkbox input "true"
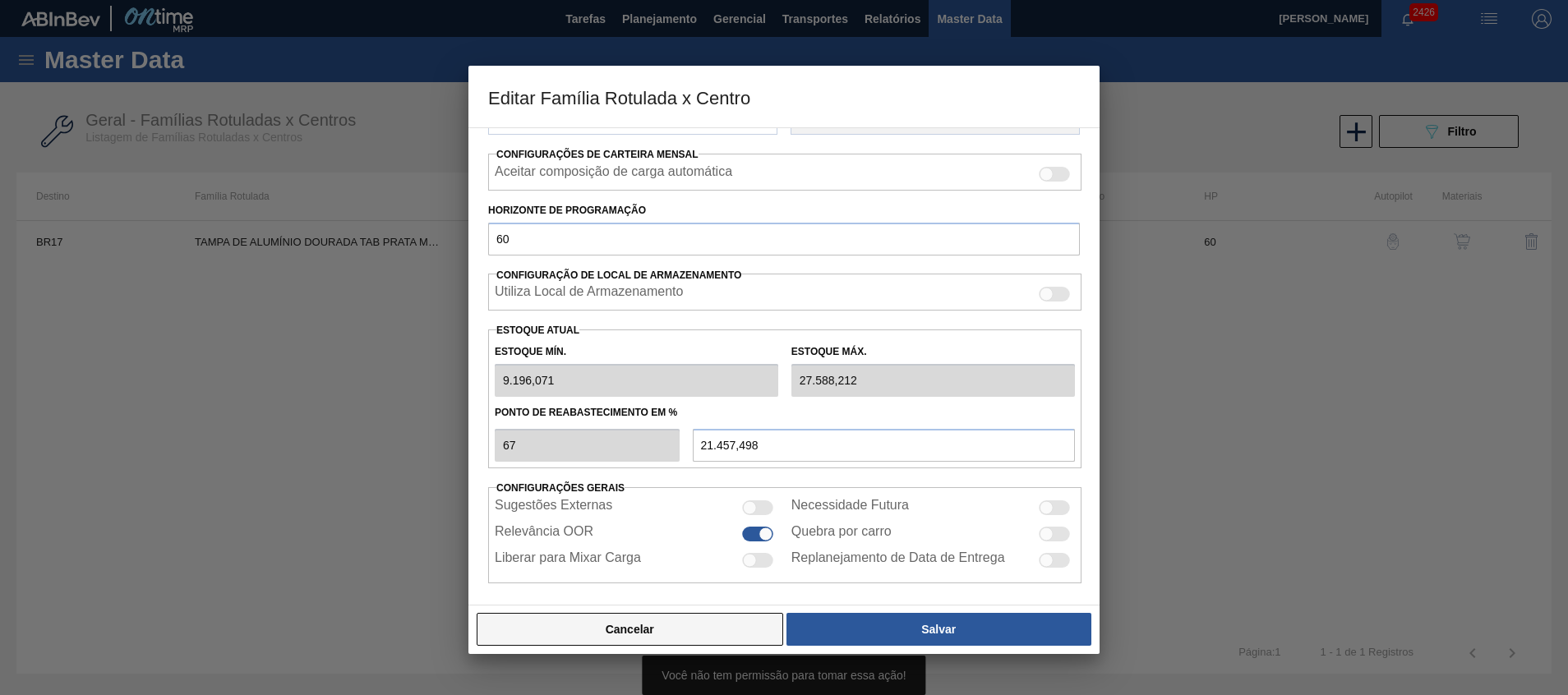
scroll to position [245, 0]
click at [664, 629] on button "Cancelar" at bounding box center [630, 629] width 307 height 33
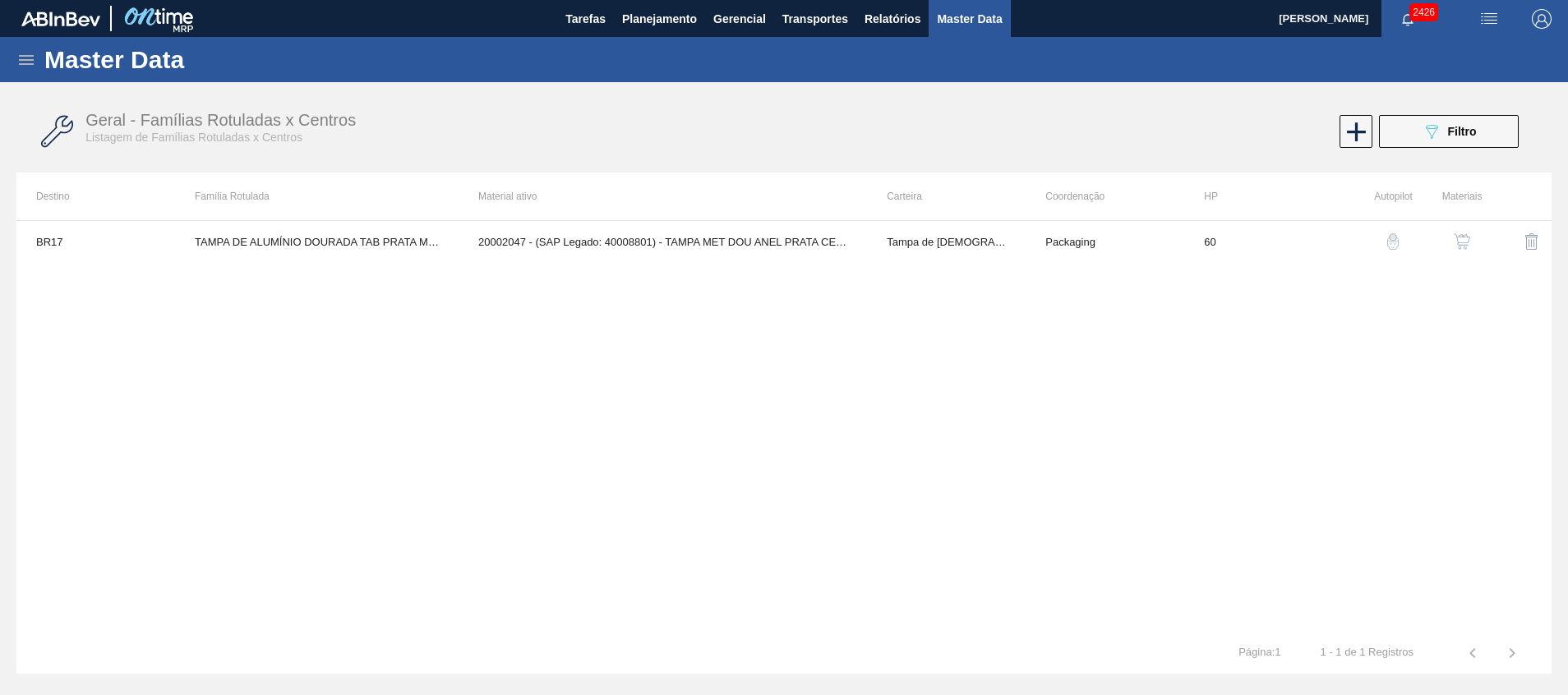
click at [1528, 242] on img "button" at bounding box center [1532, 241] width 20 height 20
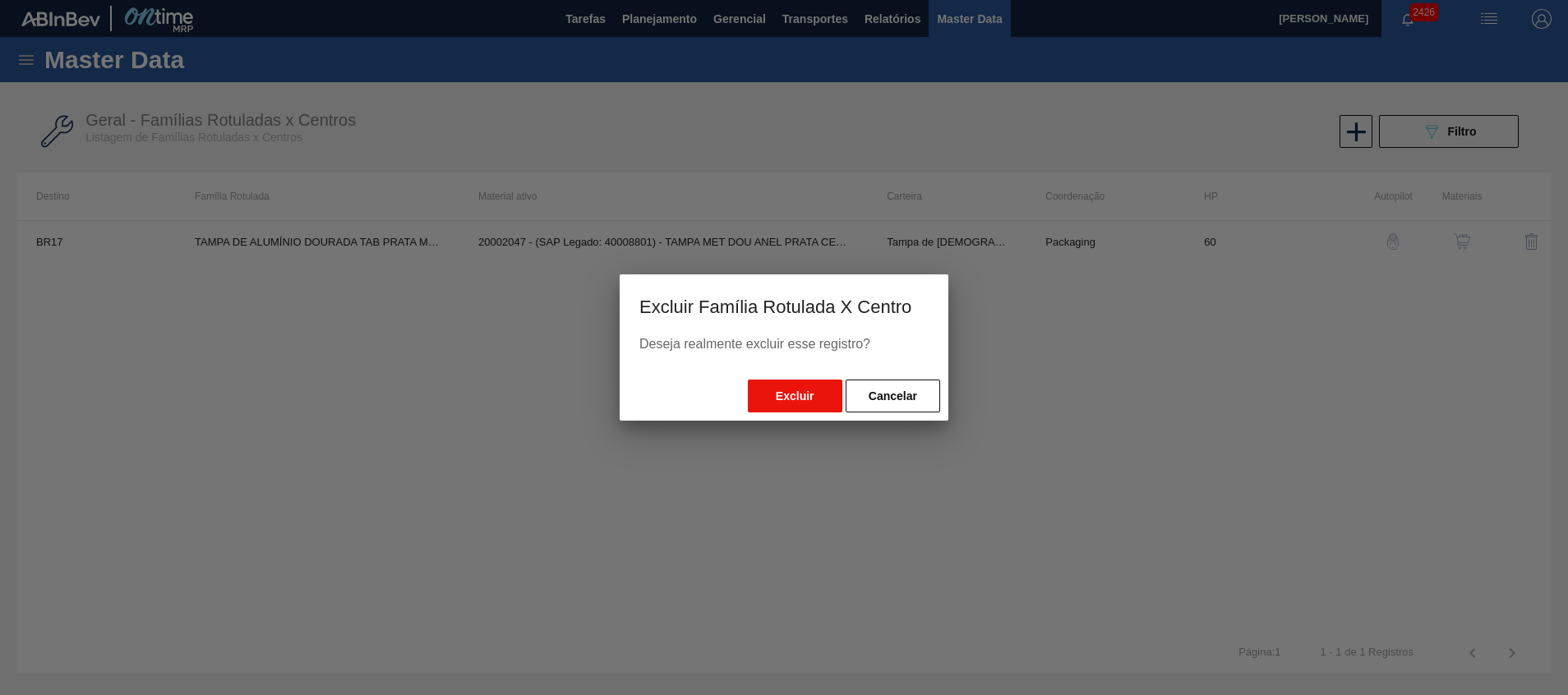
click at [789, 398] on button "Excluir" at bounding box center [794, 396] width 94 height 33
click at [921, 396] on button "Cancelar" at bounding box center [892, 396] width 94 height 33
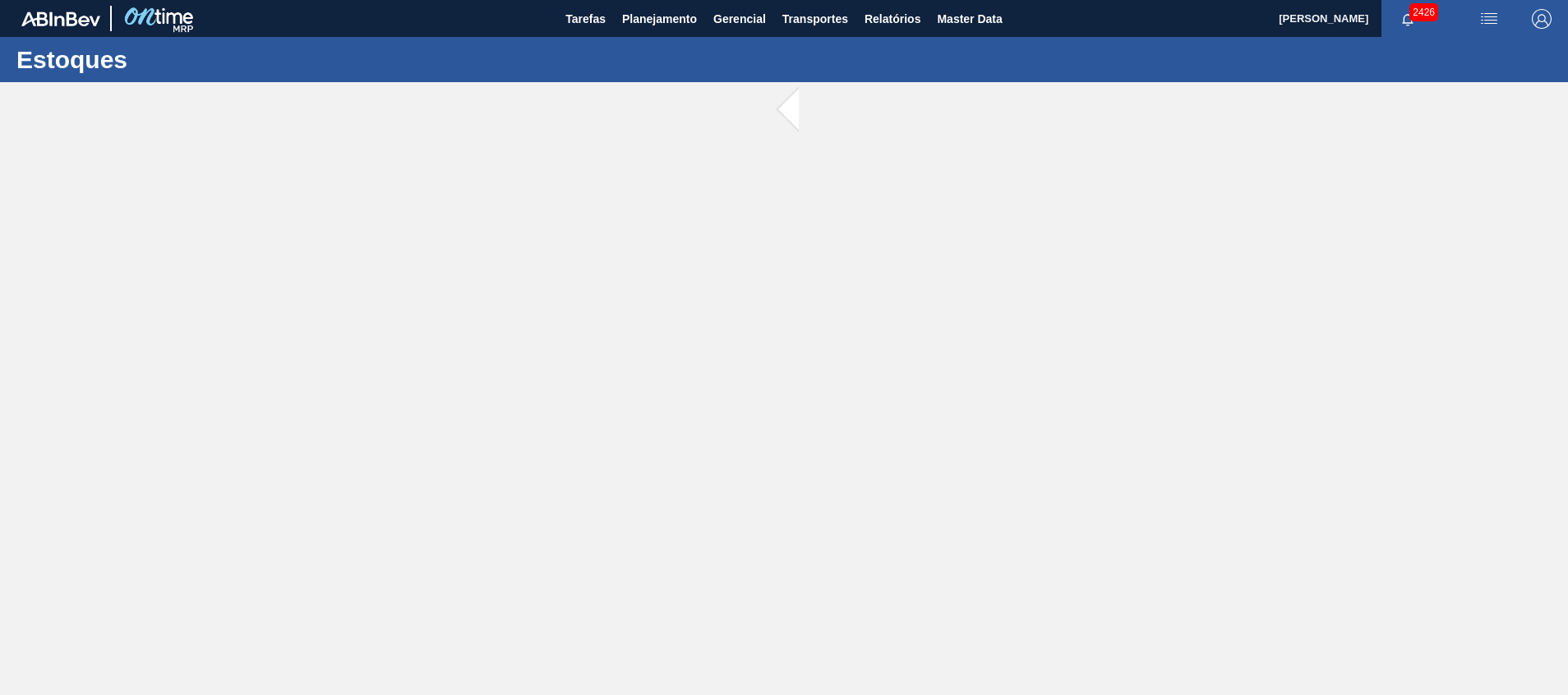
click at [826, 406] on main "Tarefas Planejamento Gerencial Transportes Relatórios Master Data [PERSON_NAME]…" at bounding box center [784, 348] width 1568 height 695
click at [688, 19] on span "Planejamento" at bounding box center [660, 19] width 75 height 20
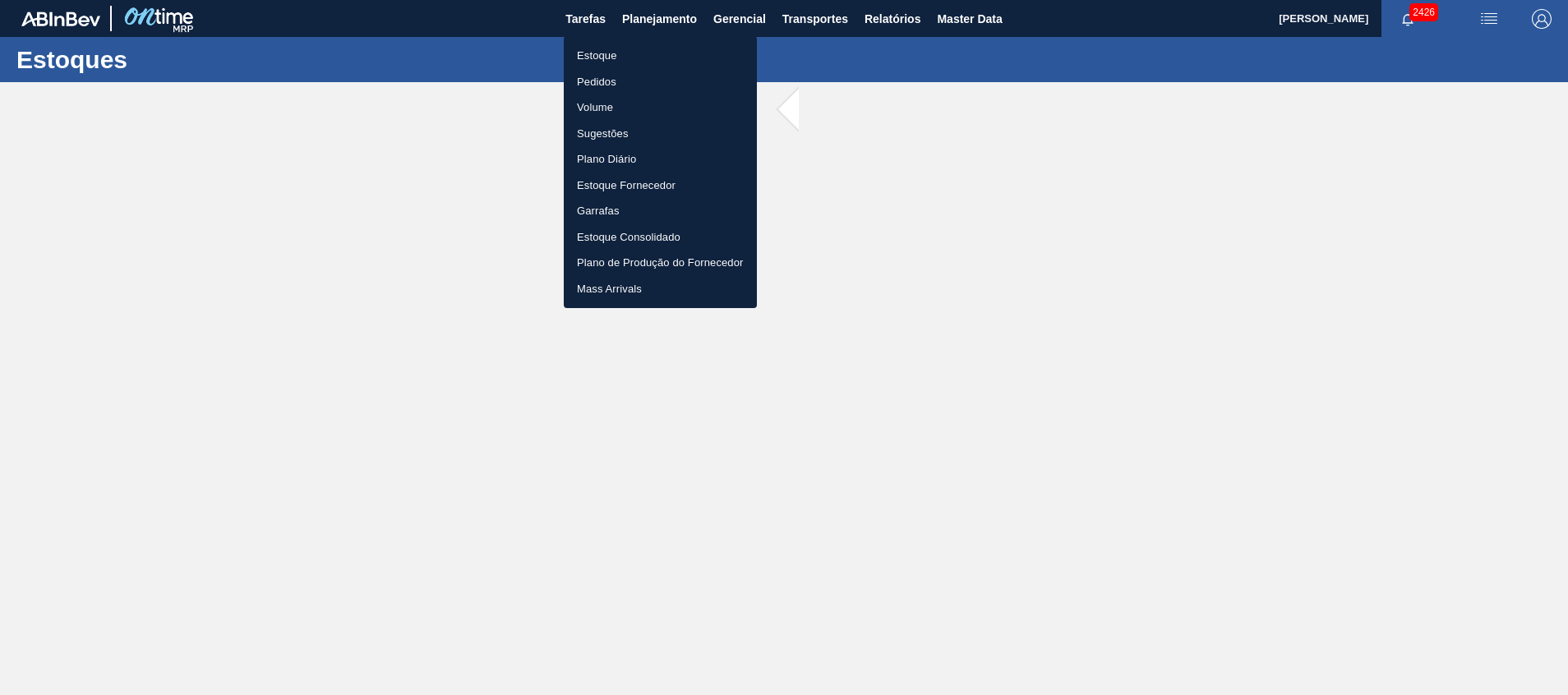
click at [13, 18] on div at bounding box center [784, 348] width 1568 height 695
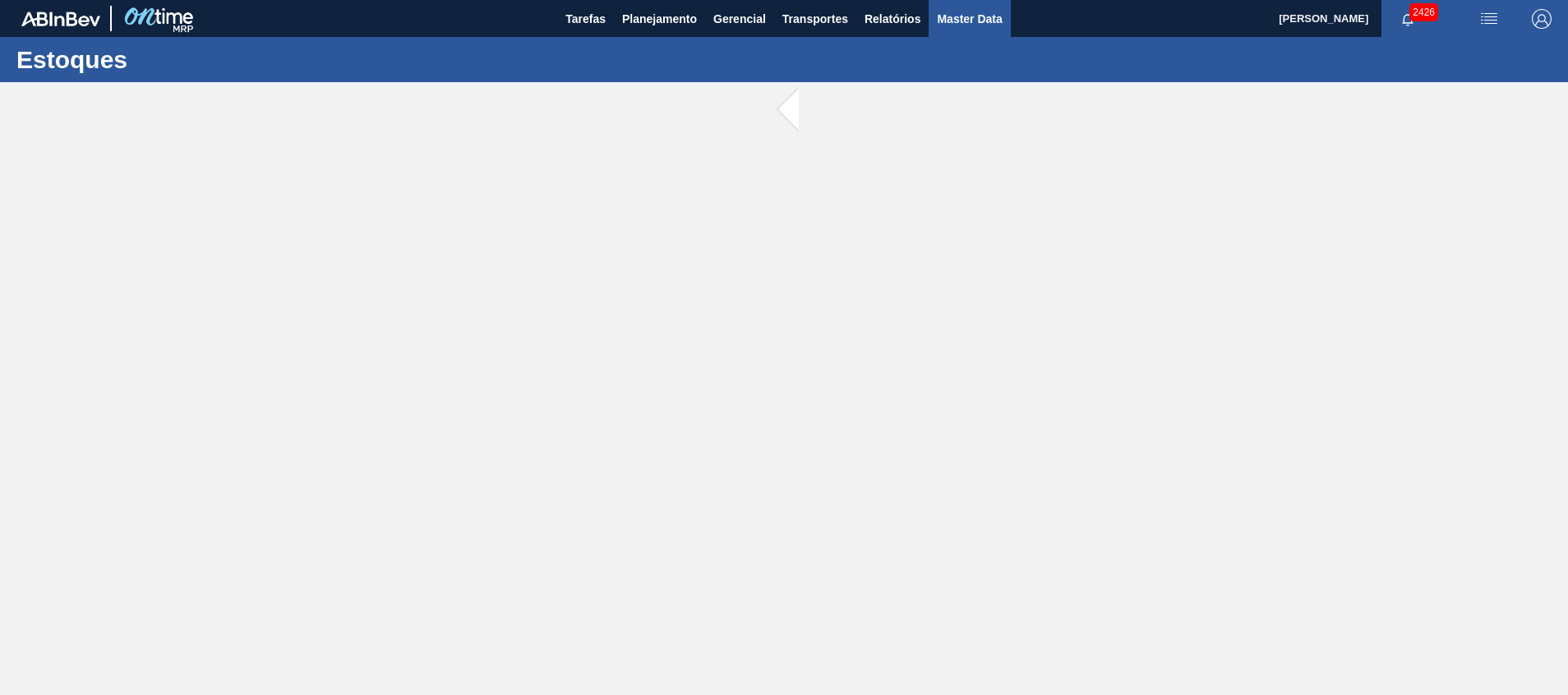
click at [970, 17] on span "Master Data" at bounding box center [970, 19] width 65 height 20
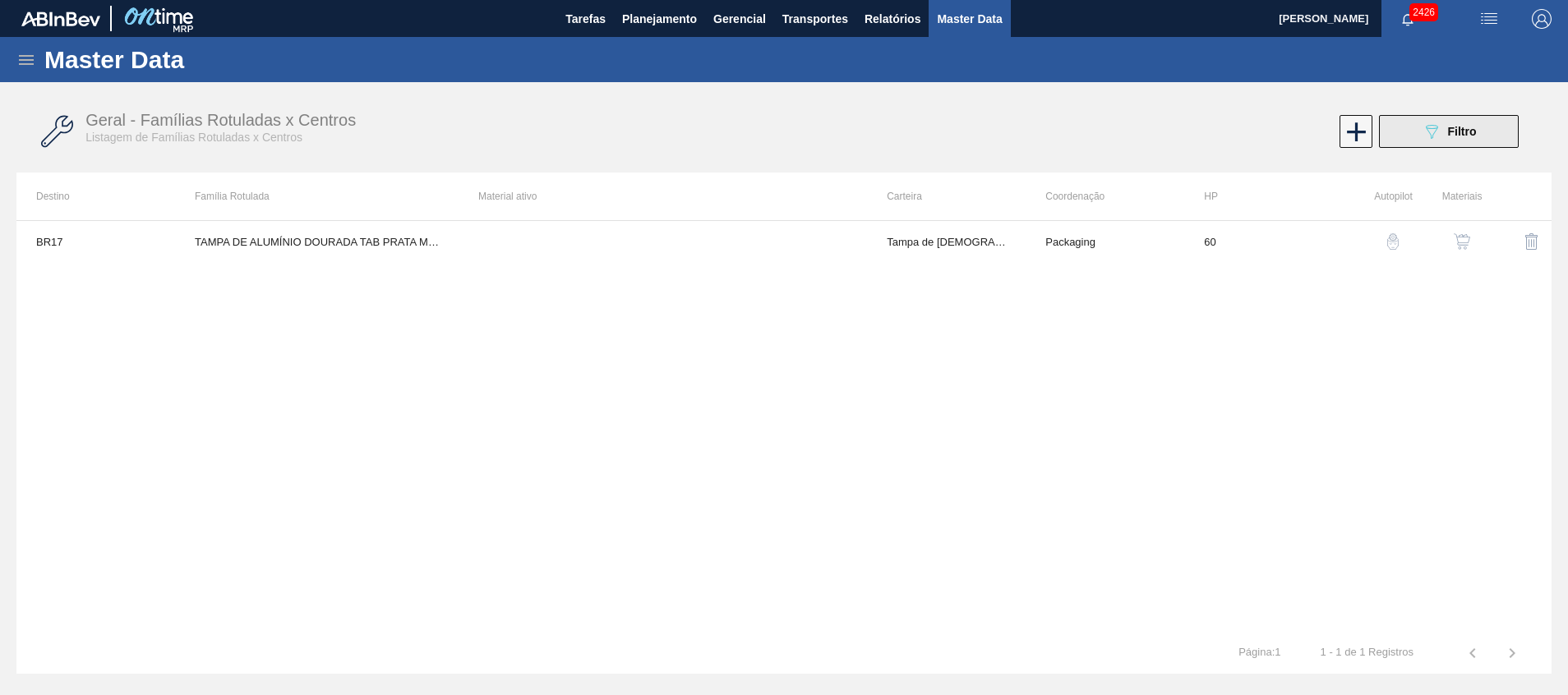
click at [1454, 119] on button "089F7B8B-B2A5-4AFE-B5C0-19BA573D28AC Filtro" at bounding box center [1449, 131] width 140 height 33
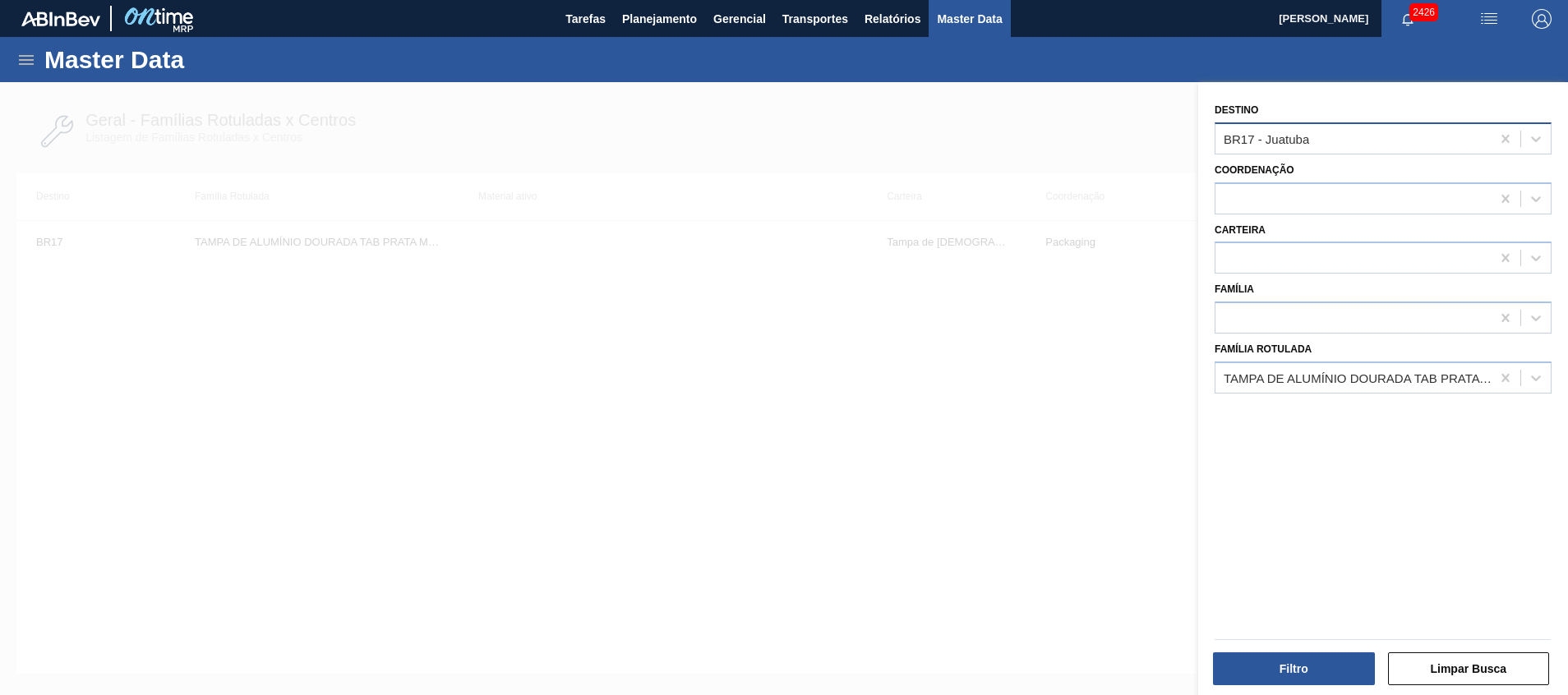
click at [1444, 133] on div "BR17 - Juatuba" at bounding box center [1353, 139] width 276 height 24
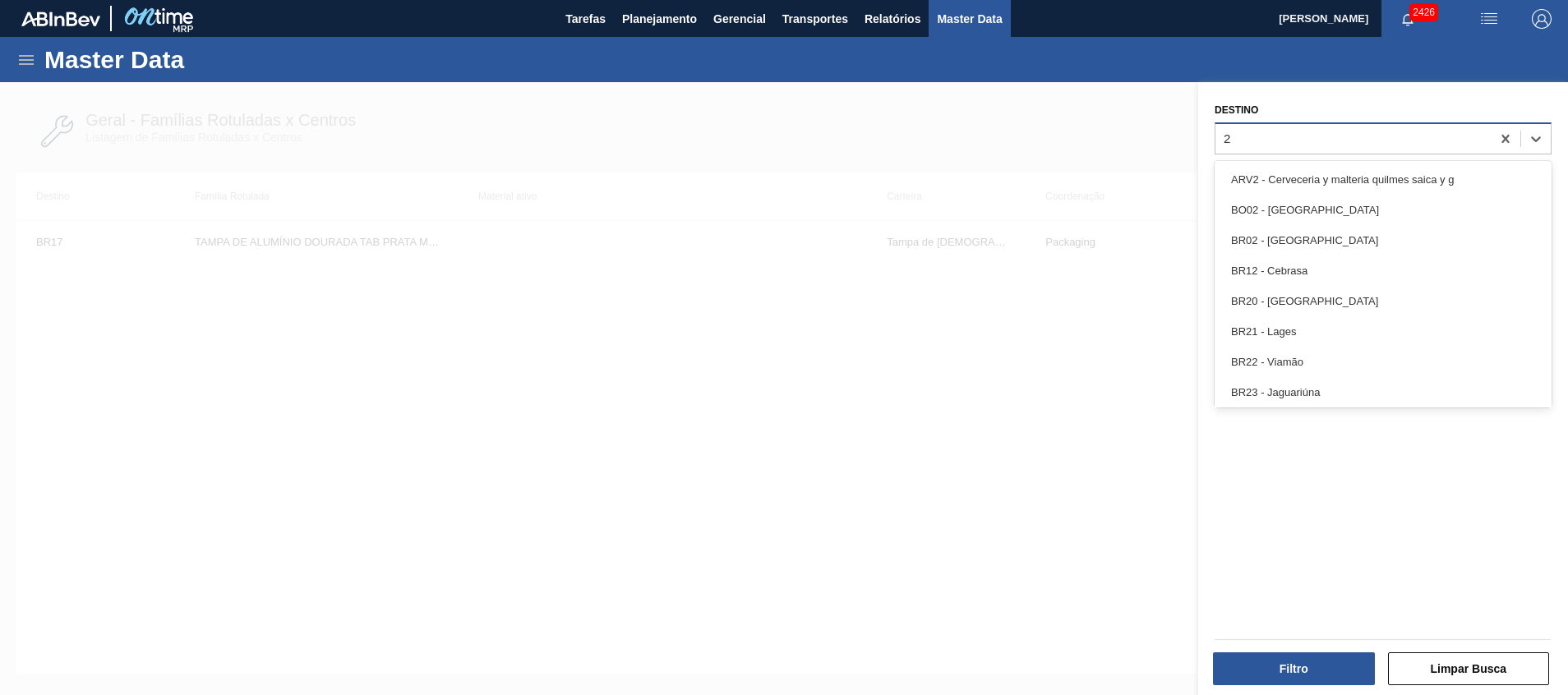
type input "27"
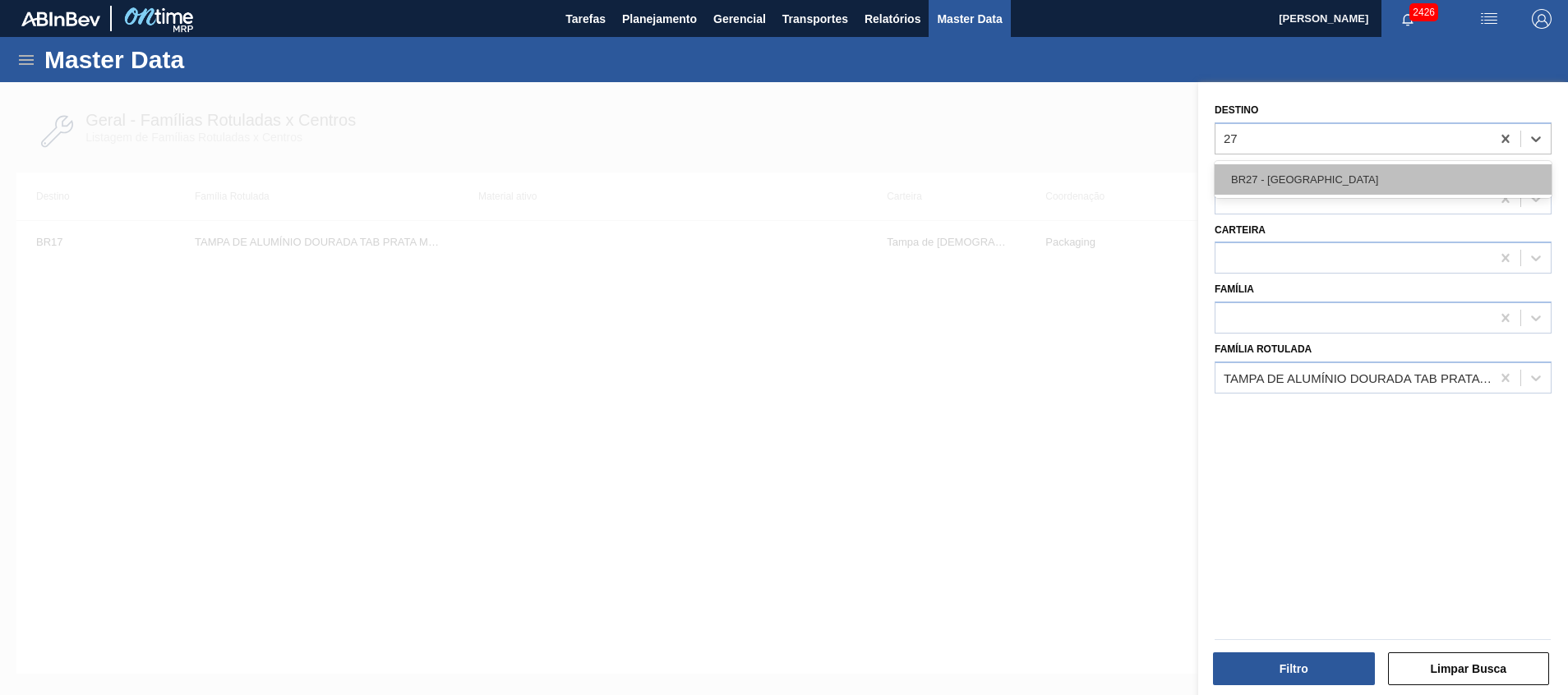
click at [1399, 172] on div "BR27 - [GEOGRAPHIC_DATA]" at bounding box center [1383, 180] width 337 height 30
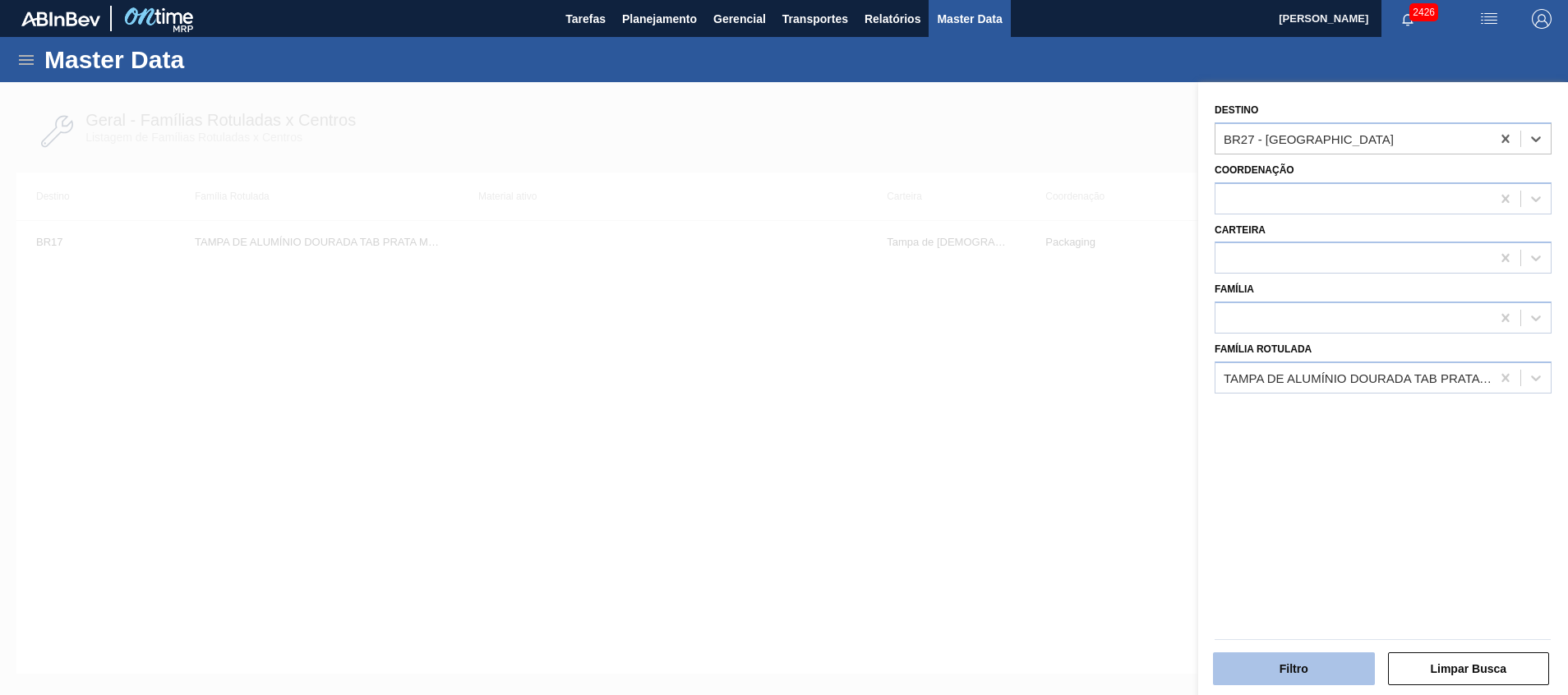
click at [1320, 677] on button "Filtro" at bounding box center [1294, 668] width 162 height 33
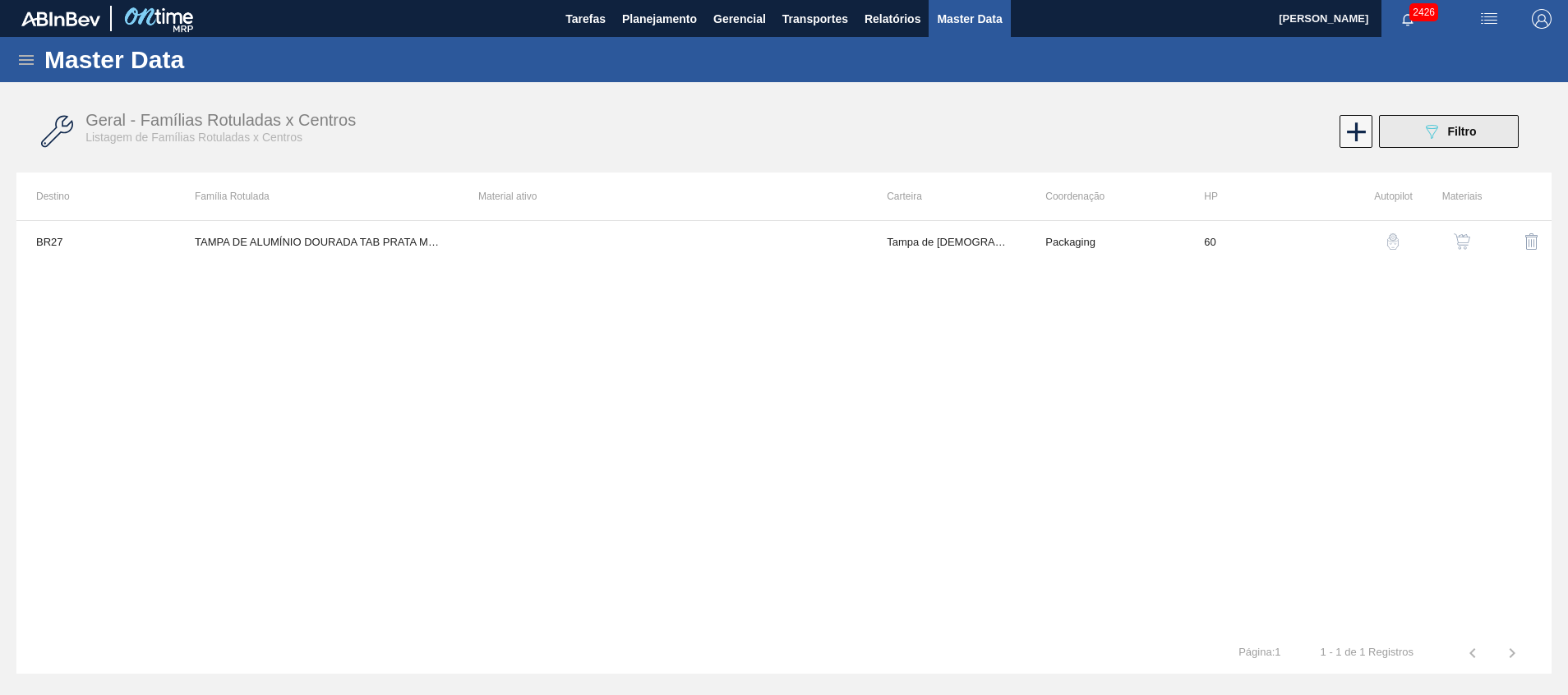
click at [1424, 132] on icon "089F7B8B-B2A5-4AFE-B5C0-19BA573D28AC" at bounding box center [1432, 132] width 20 height 20
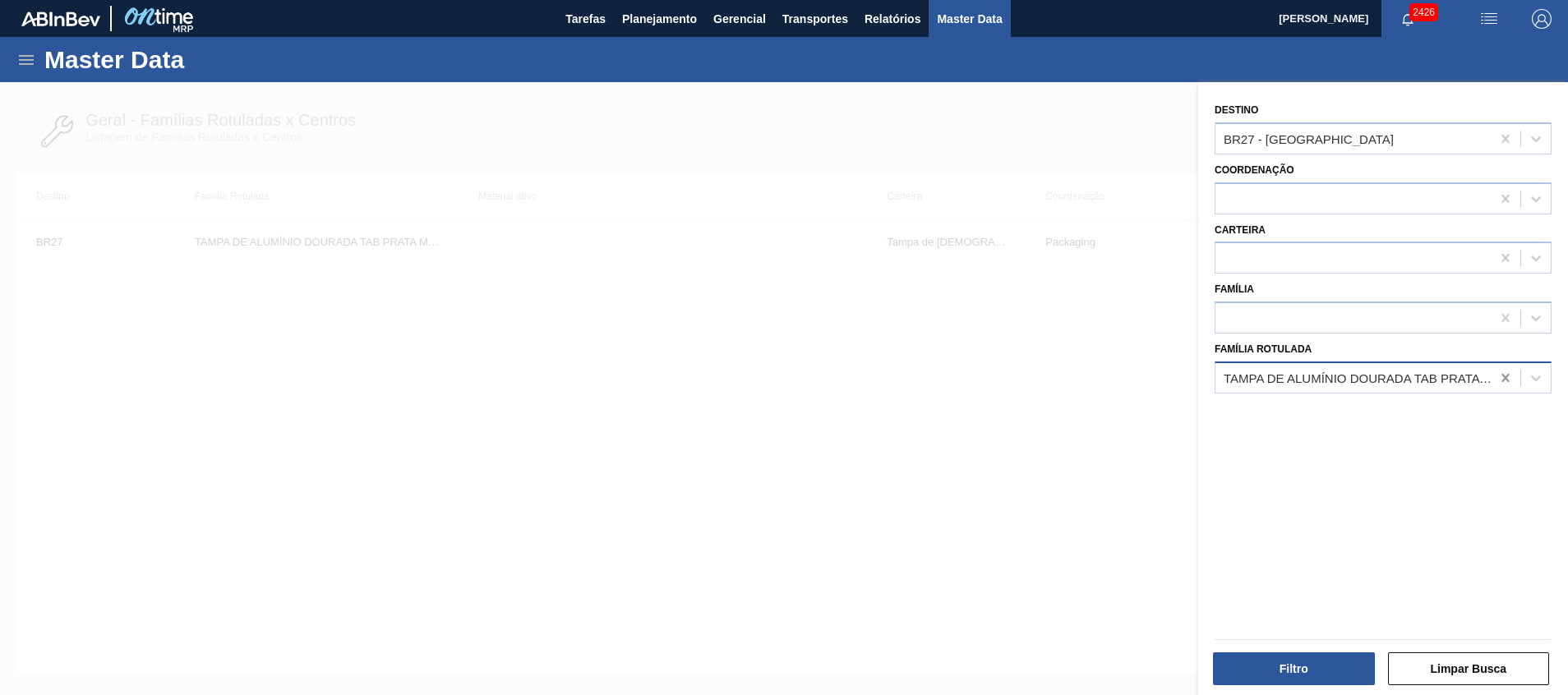
click at [1506, 380] on icon at bounding box center [1506, 378] width 17 height 17
type Rotulada "m"
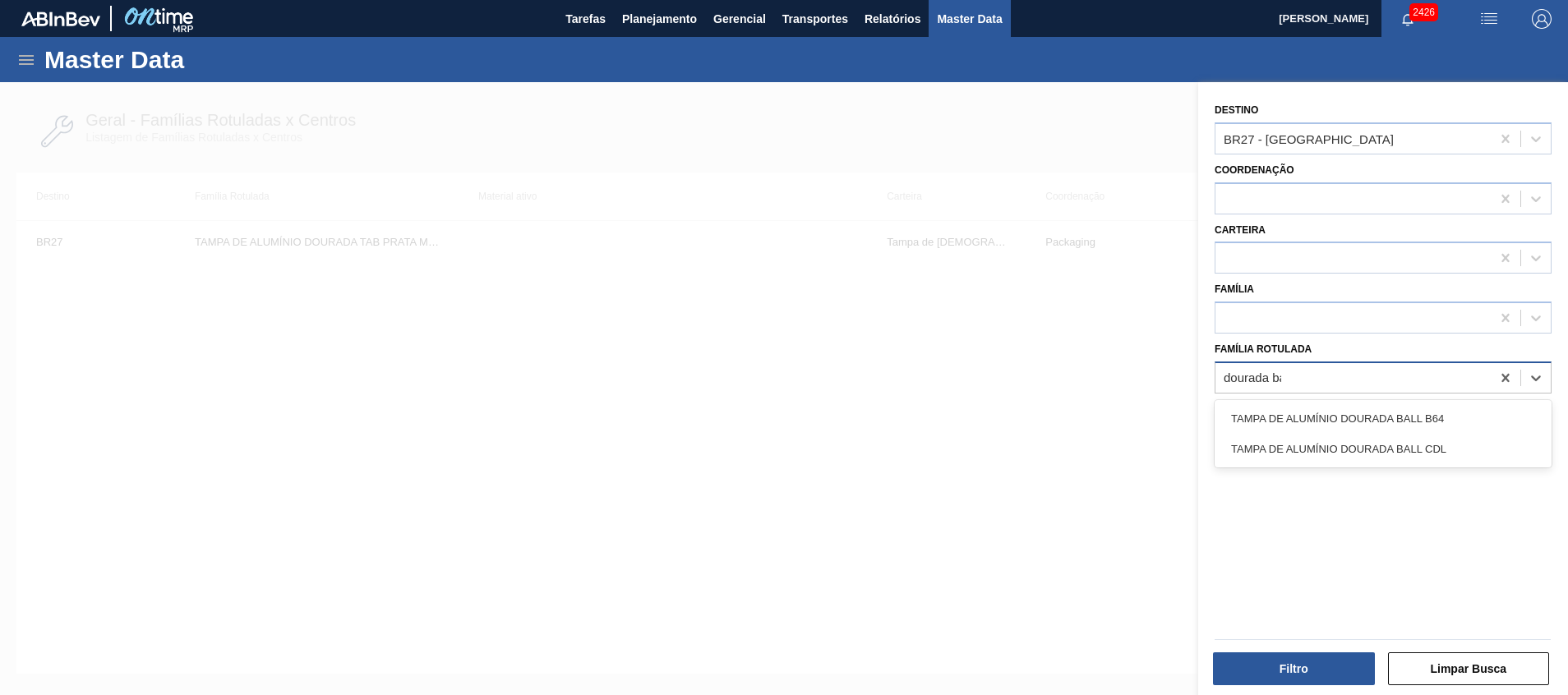
type Rotulada "dourada [MEDICAL_DATA]"
drag, startPoint x: 1408, startPoint y: 439, endPoint x: 1378, endPoint y: 491, distance: 60.0
click at [1408, 439] on div "TAMPA DE ALUMÍNIO DOURADA BALL CDL" at bounding box center [1383, 449] width 337 height 30
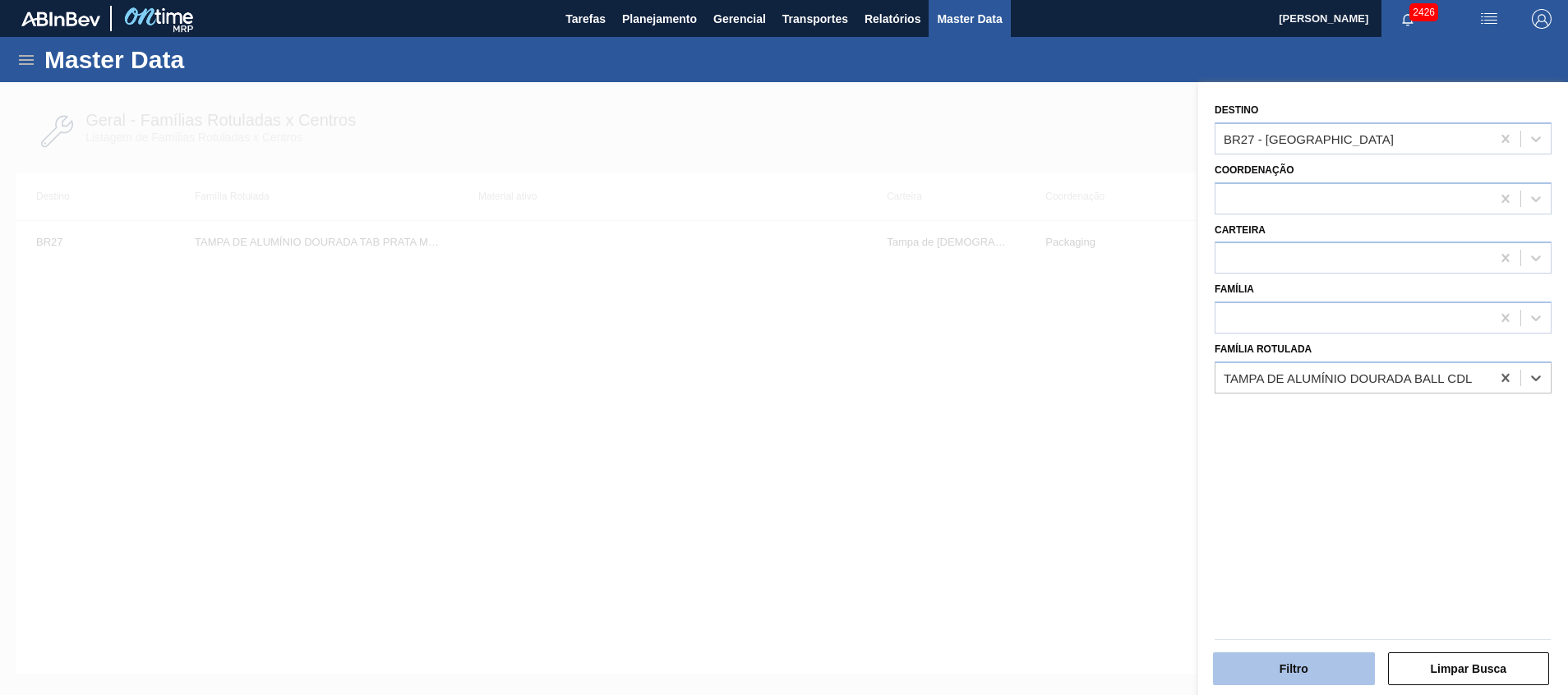
click at [1304, 659] on button "Filtro" at bounding box center [1294, 668] width 162 height 33
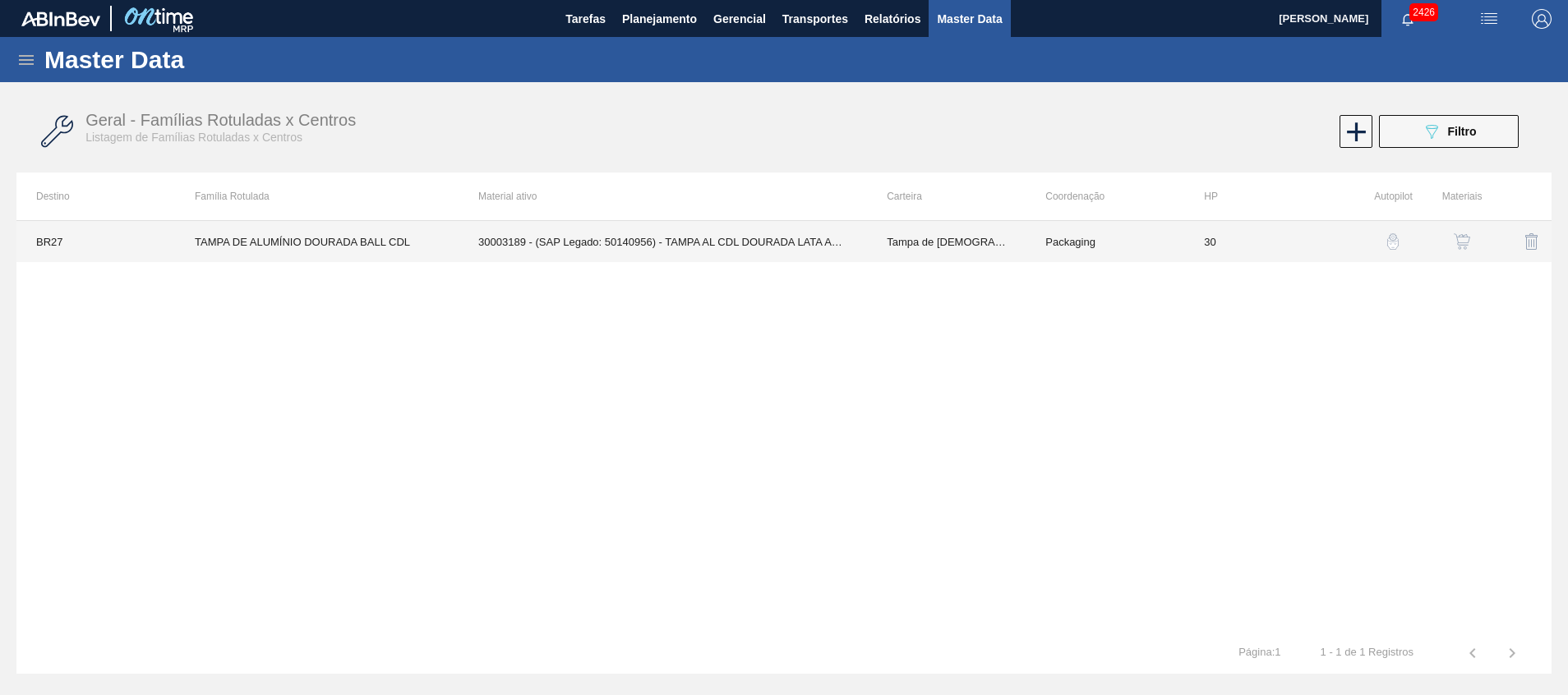
click at [759, 246] on td "30003189 - (SAP Legado: 50140956) - TAMPA AL CDL DOURADA LATA AUTOMATICA" at bounding box center [662, 241] width 408 height 41
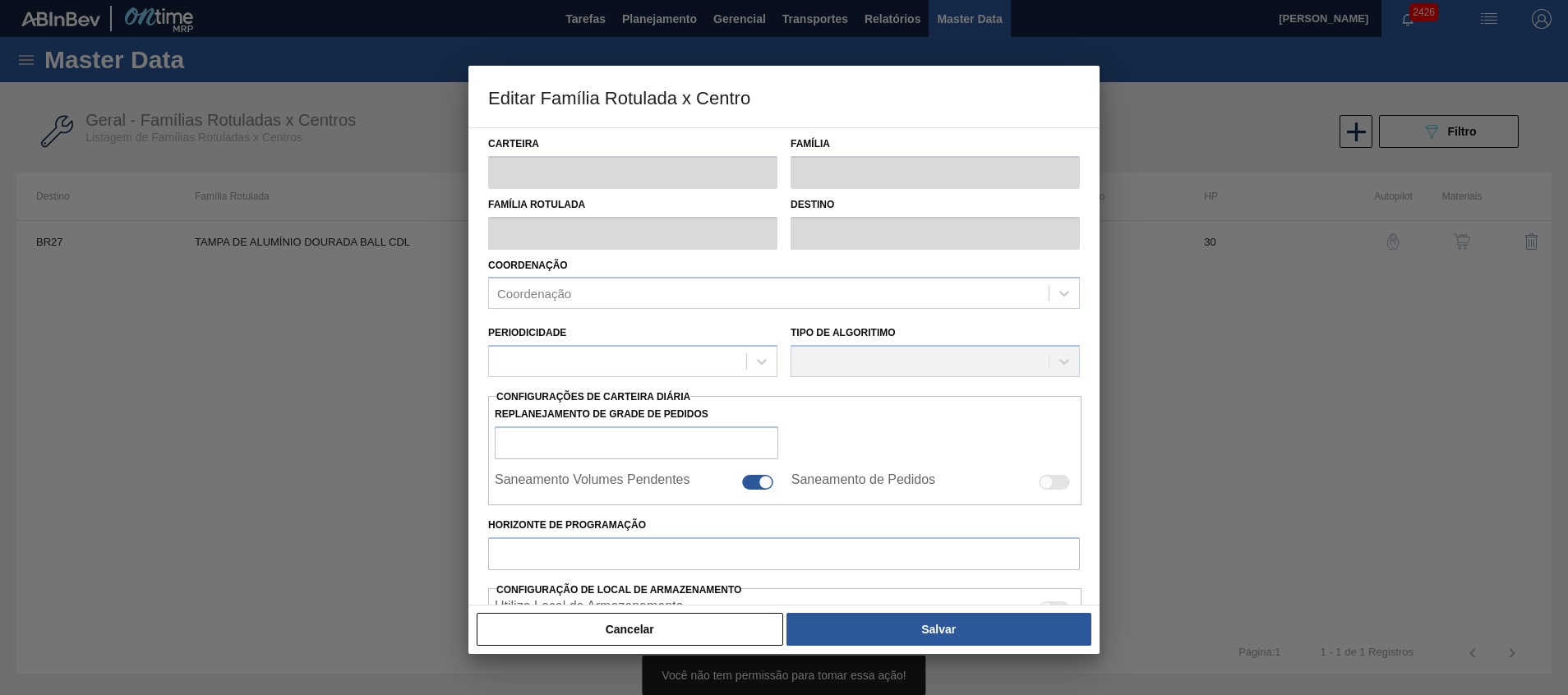
type input "Tampa de [DEMOGRAPHIC_DATA]"
type input "Tampa de Alumínio"
type input "TAMPA DE ALUMÍNIO DOURADA BALL CDL"
type input "BR27 - [GEOGRAPHIC_DATA]"
type input "30"
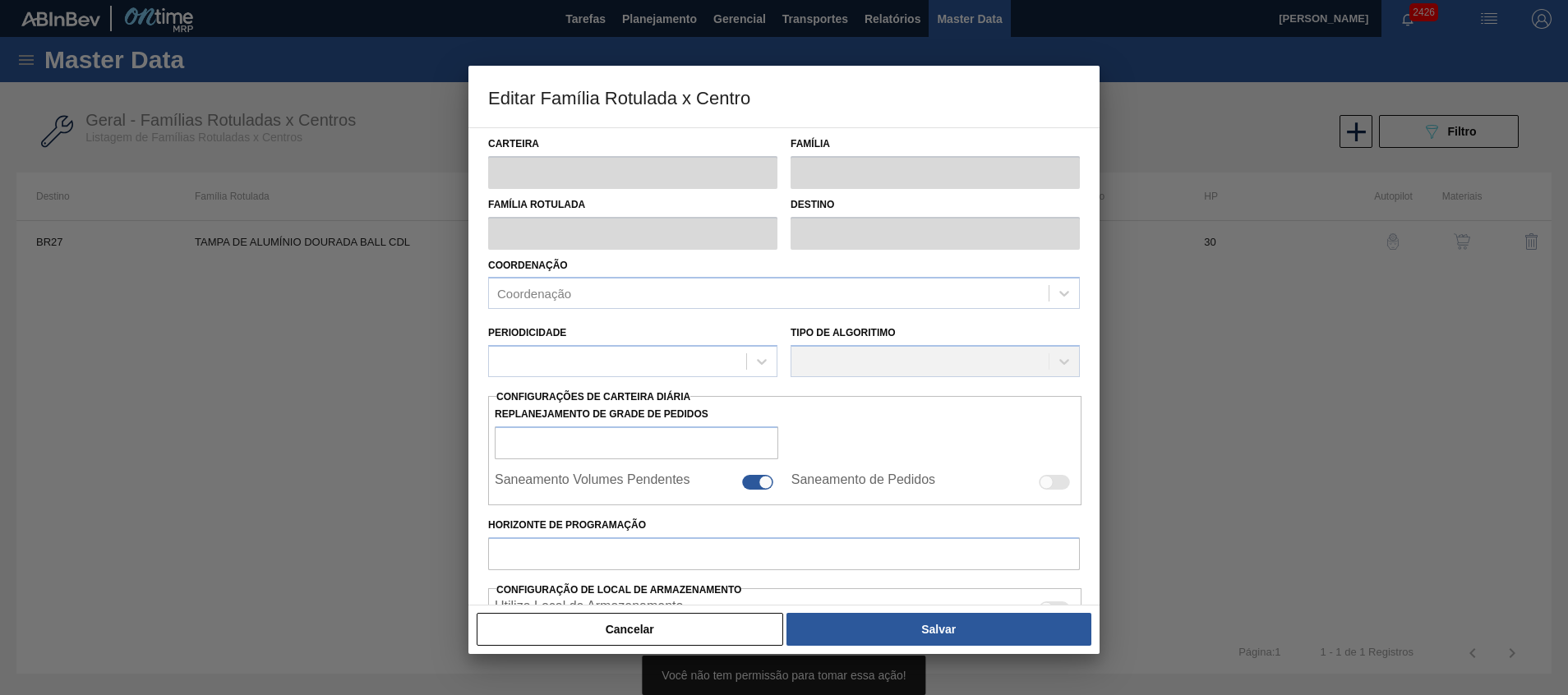
type input "0"
type input "100"
type input "0,000"
checkbox input "true"
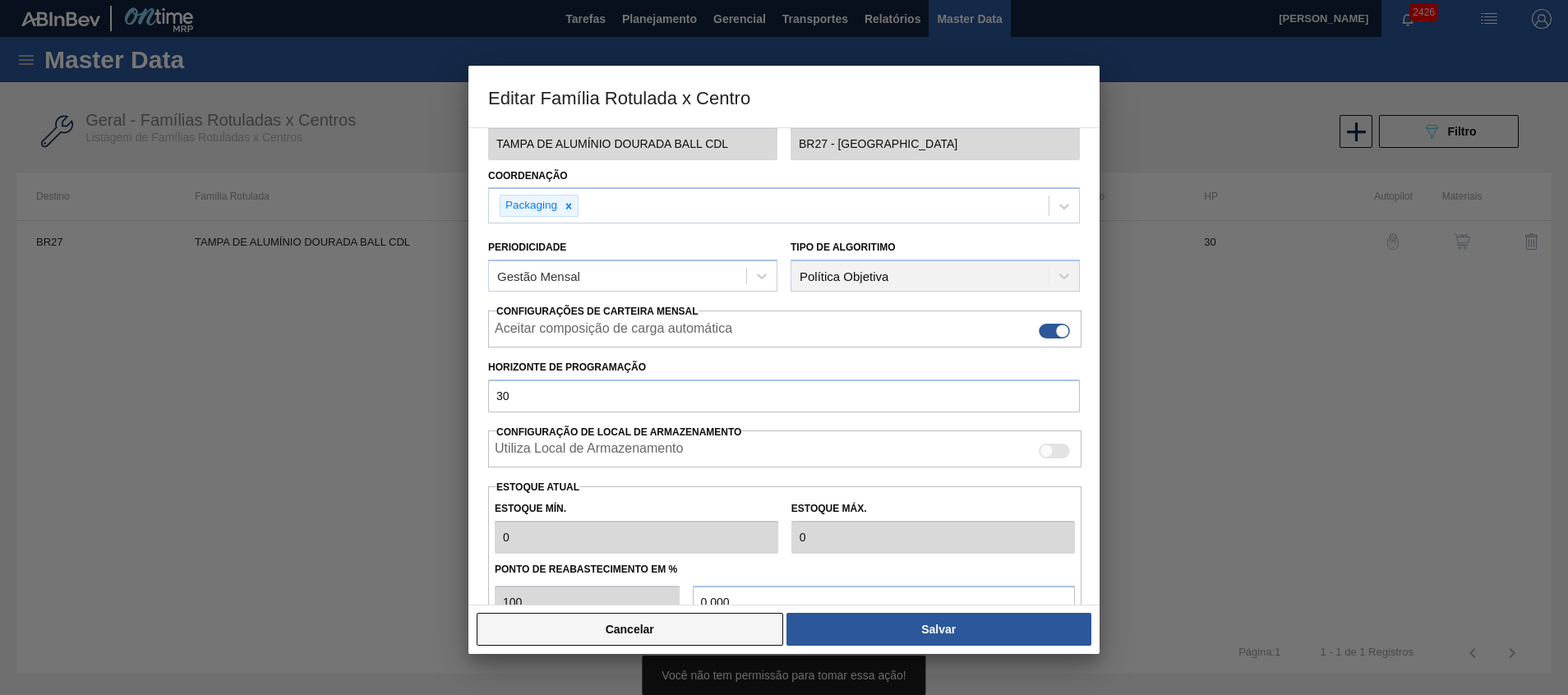
scroll to position [124, 0]
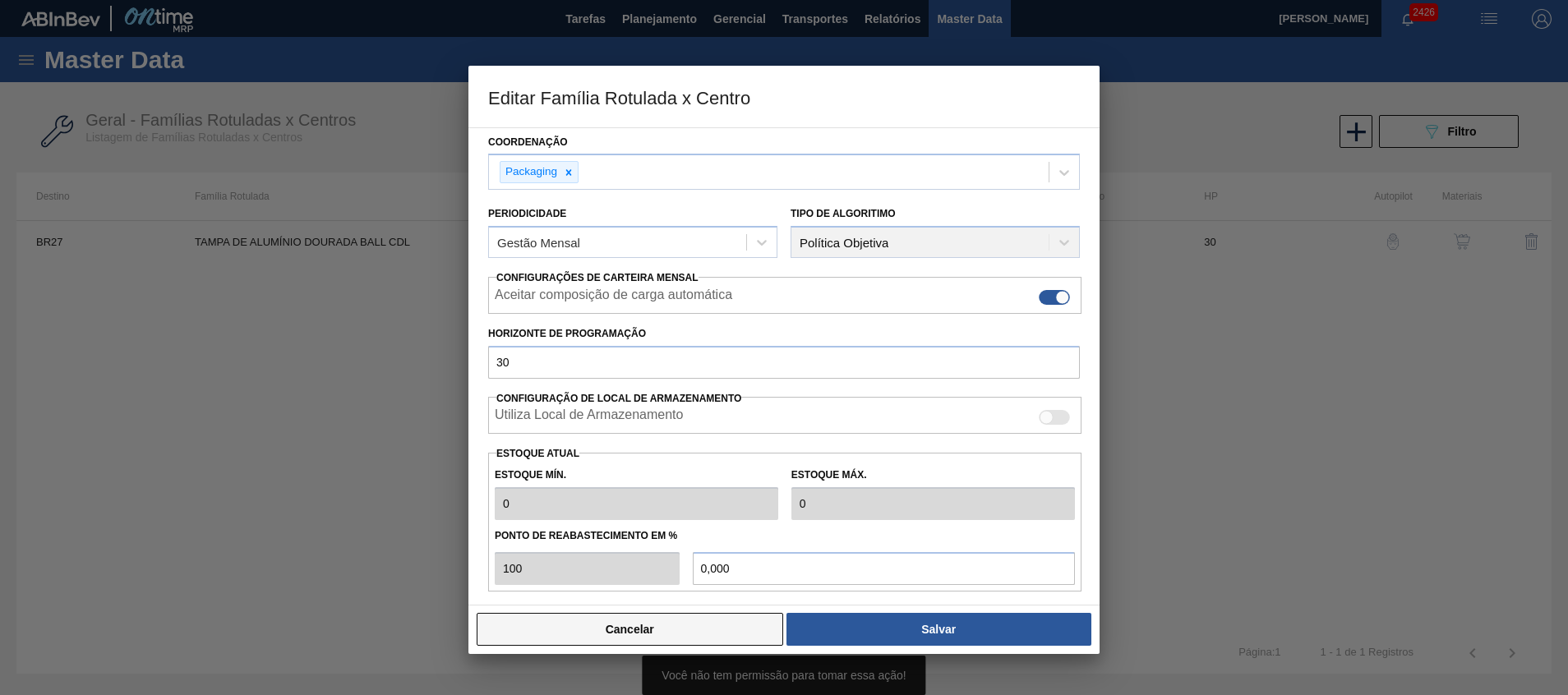
click at [681, 628] on button "Cancelar" at bounding box center [630, 629] width 307 height 33
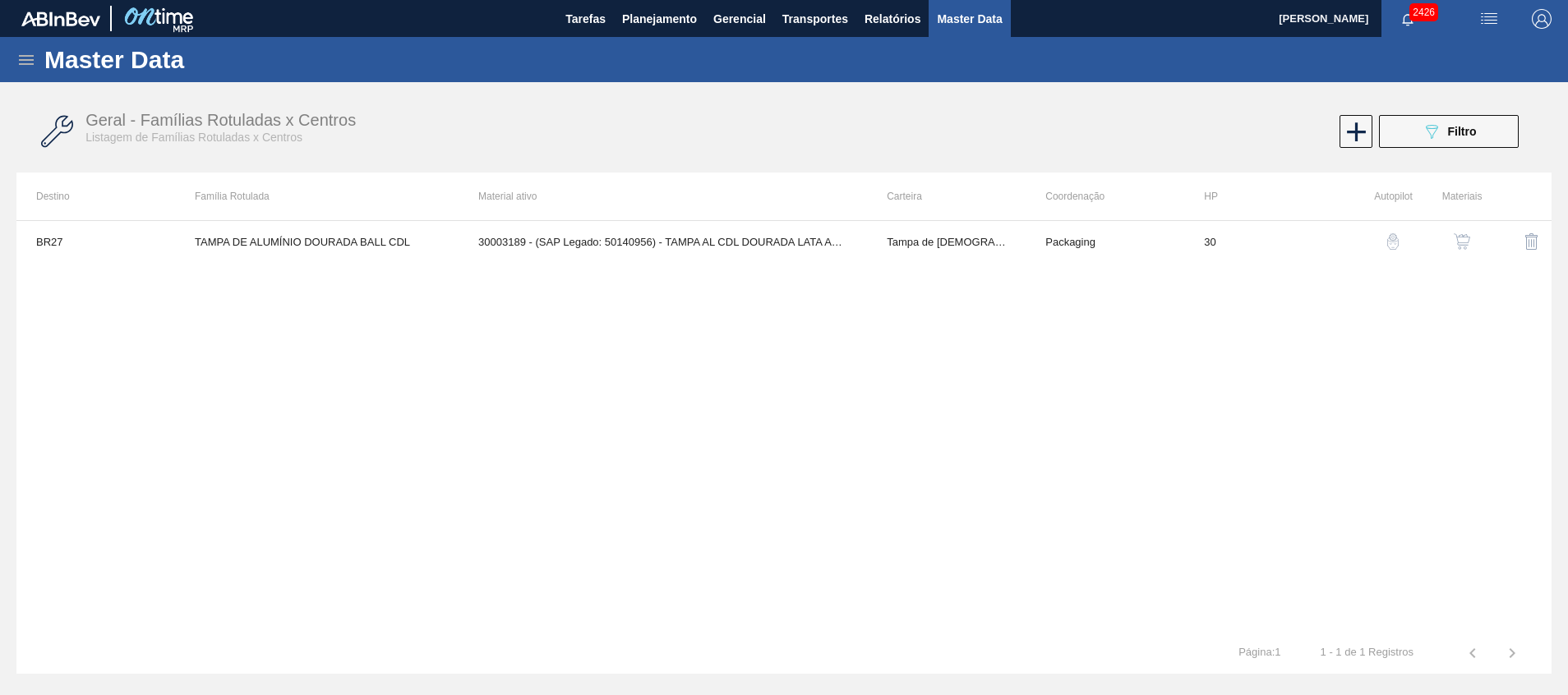
click at [1460, 231] on button "button" at bounding box center [1462, 241] width 39 height 39
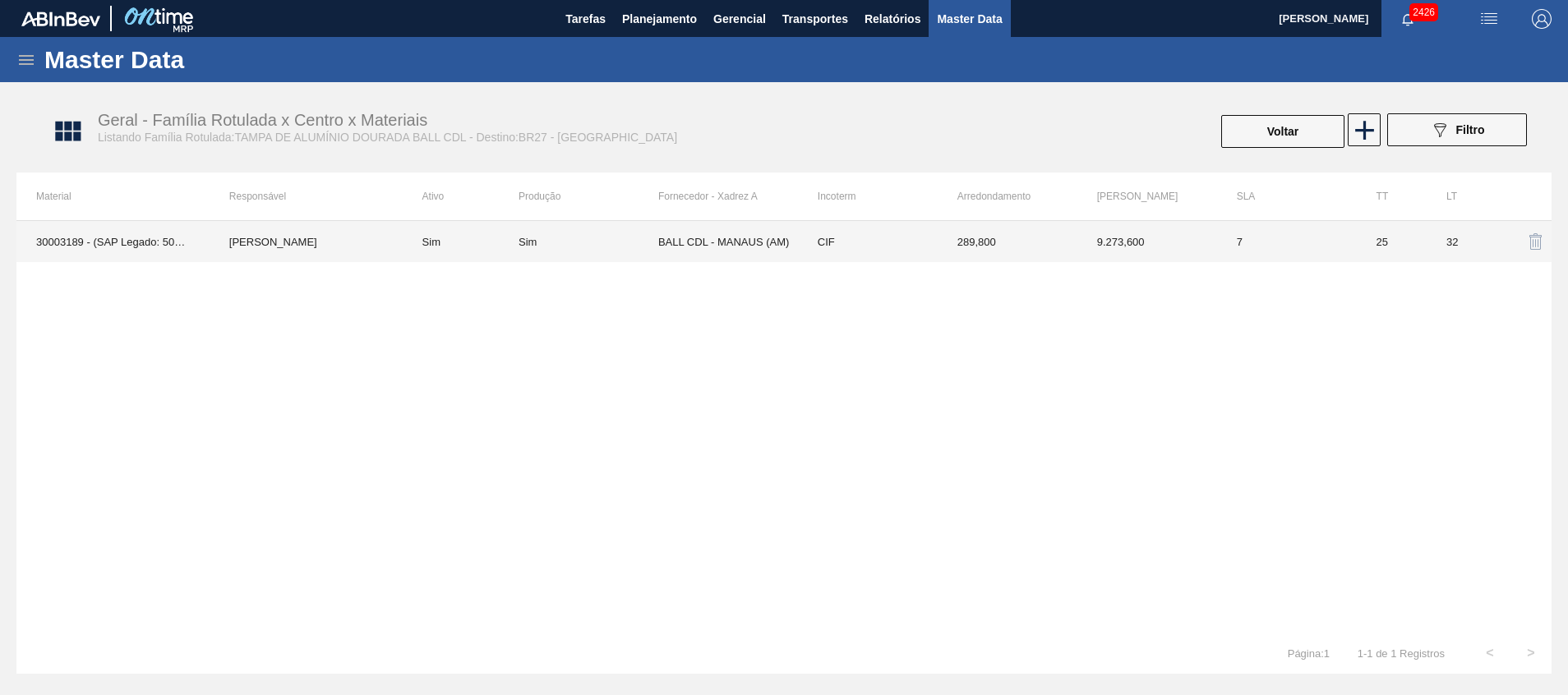
click at [726, 248] on td "BALL CDL - MANAUS (AM)" at bounding box center [728, 241] width 140 height 41
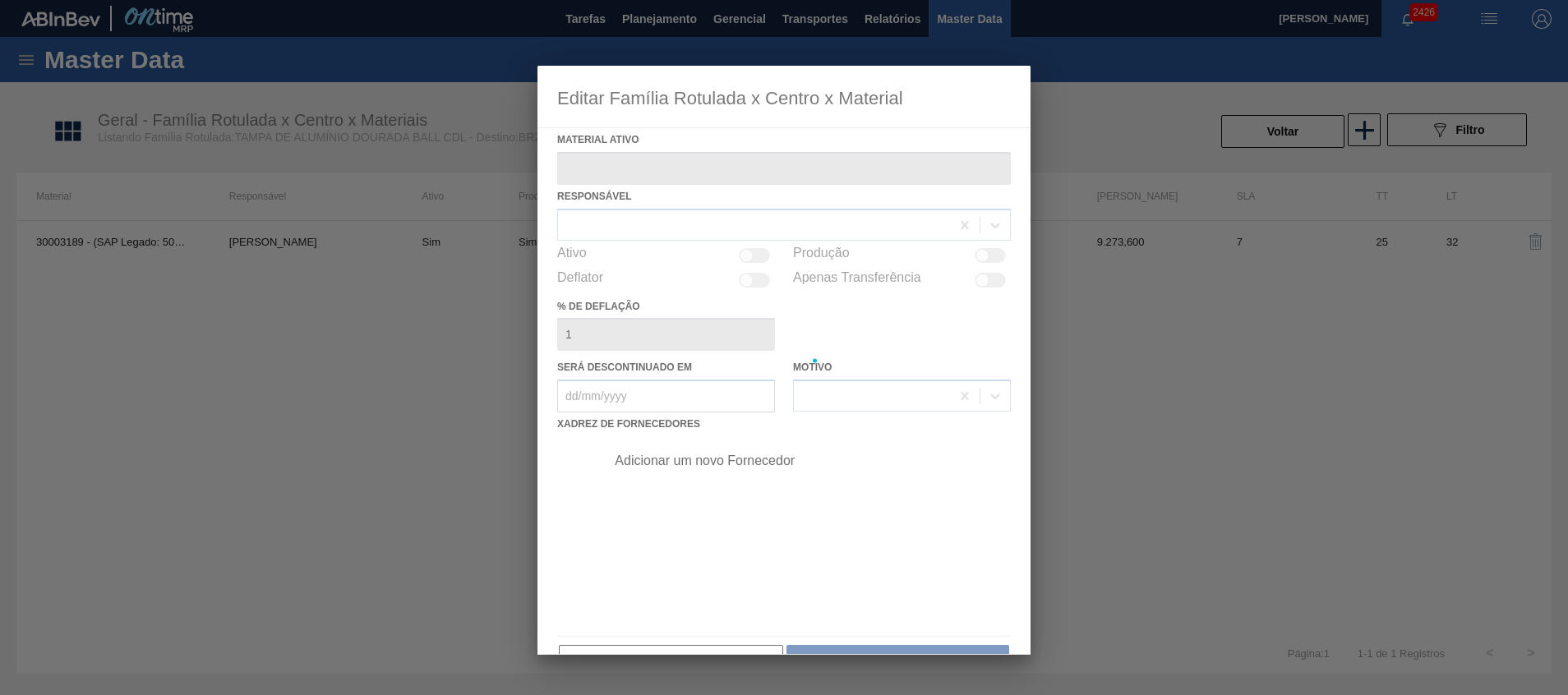
type ativo "30003189 - (SAP Legado: 50140956) - TAMPA AL CDL DOURADA LATA AUTOMATICA"
checkbox input "true"
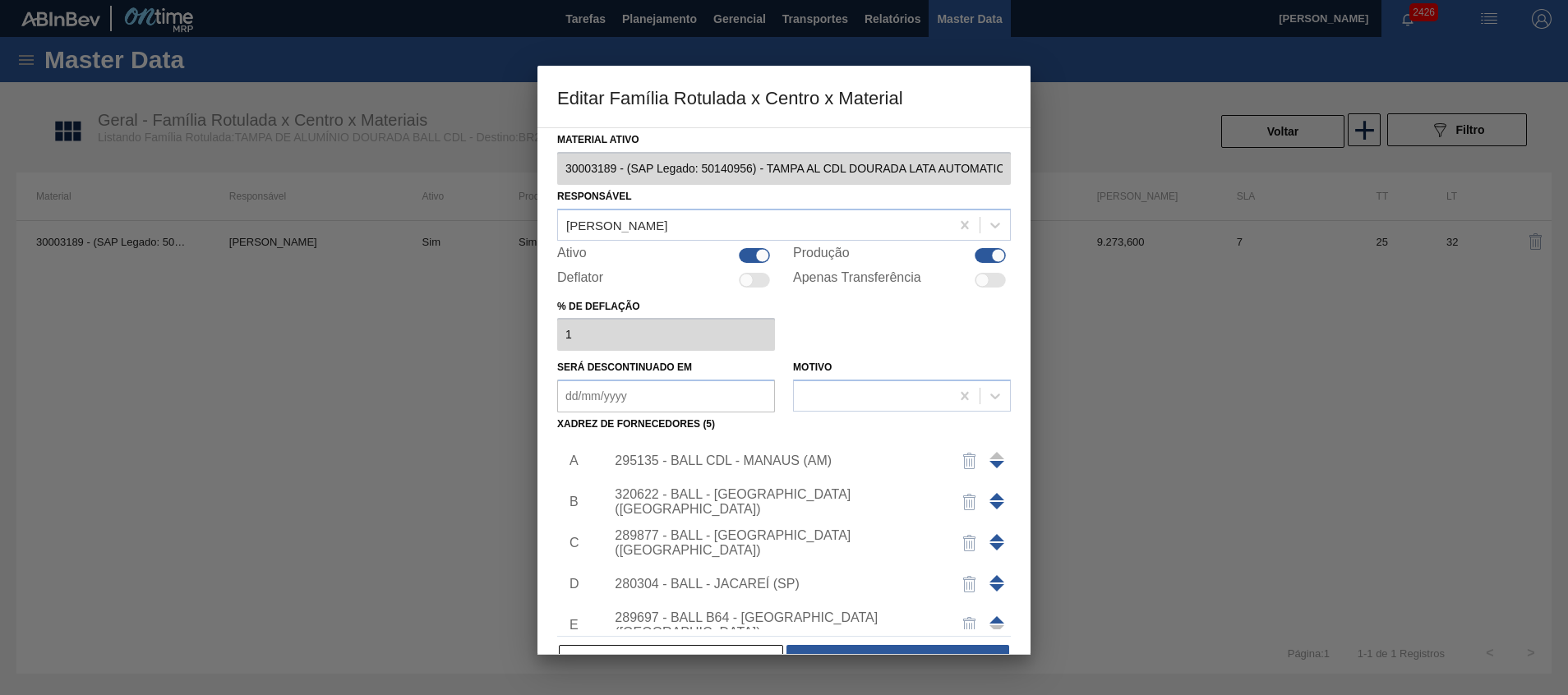
click at [751, 253] on div at bounding box center [754, 256] width 31 height 15
checkbox input "false"
click at [982, 251] on div at bounding box center [990, 256] width 31 height 15
checkbox input "false"
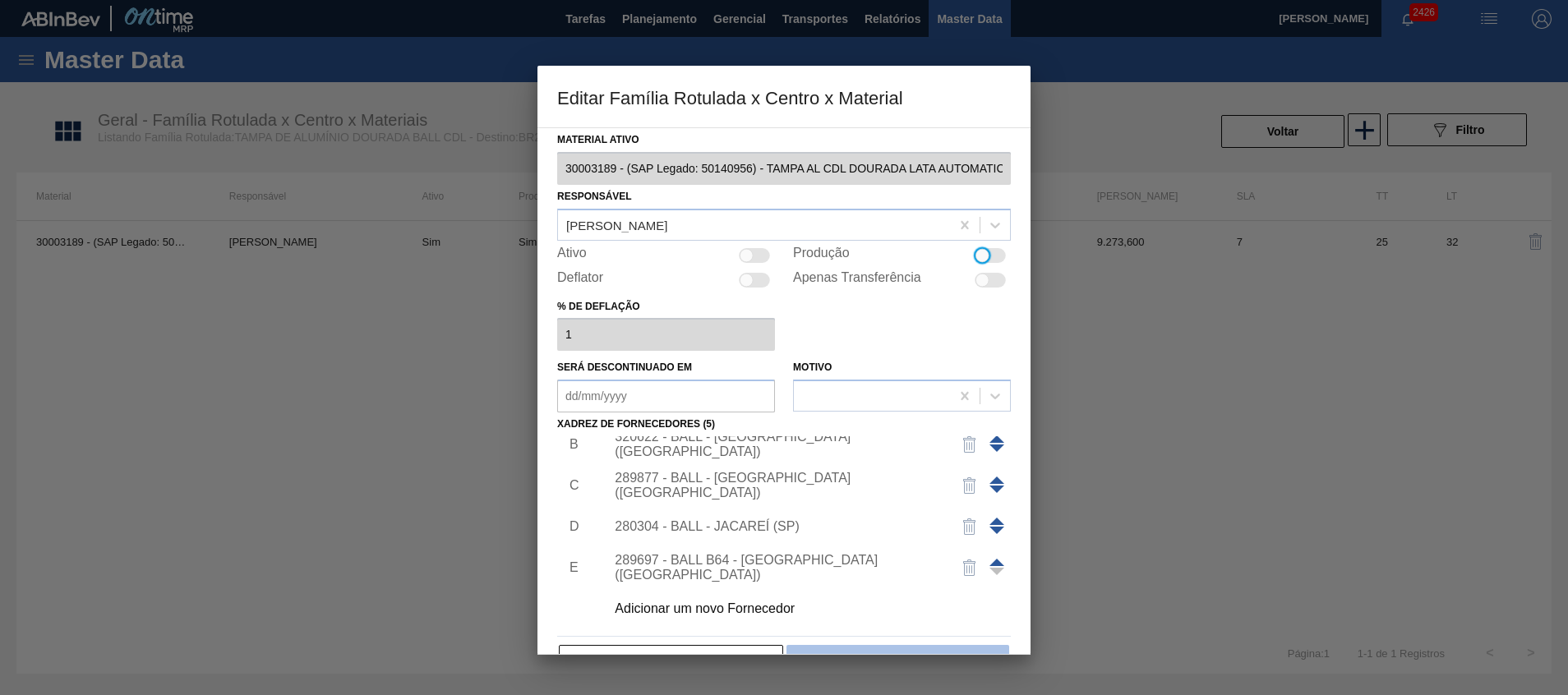
click at [855, 647] on button "Salvar" at bounding box center [898, 661] width 223 height 33
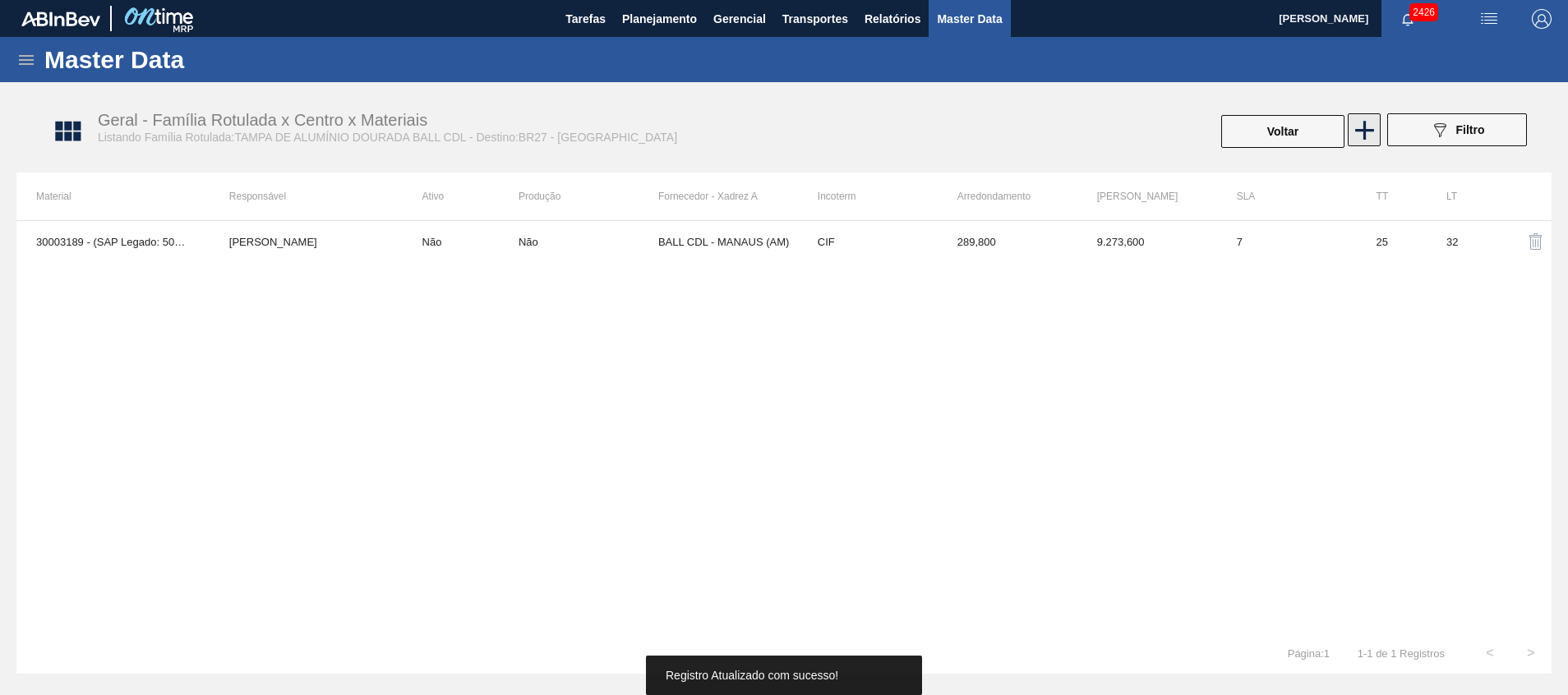
click at [1369, 127] on icon at bounding box center [1365, 130] width 32 height 32
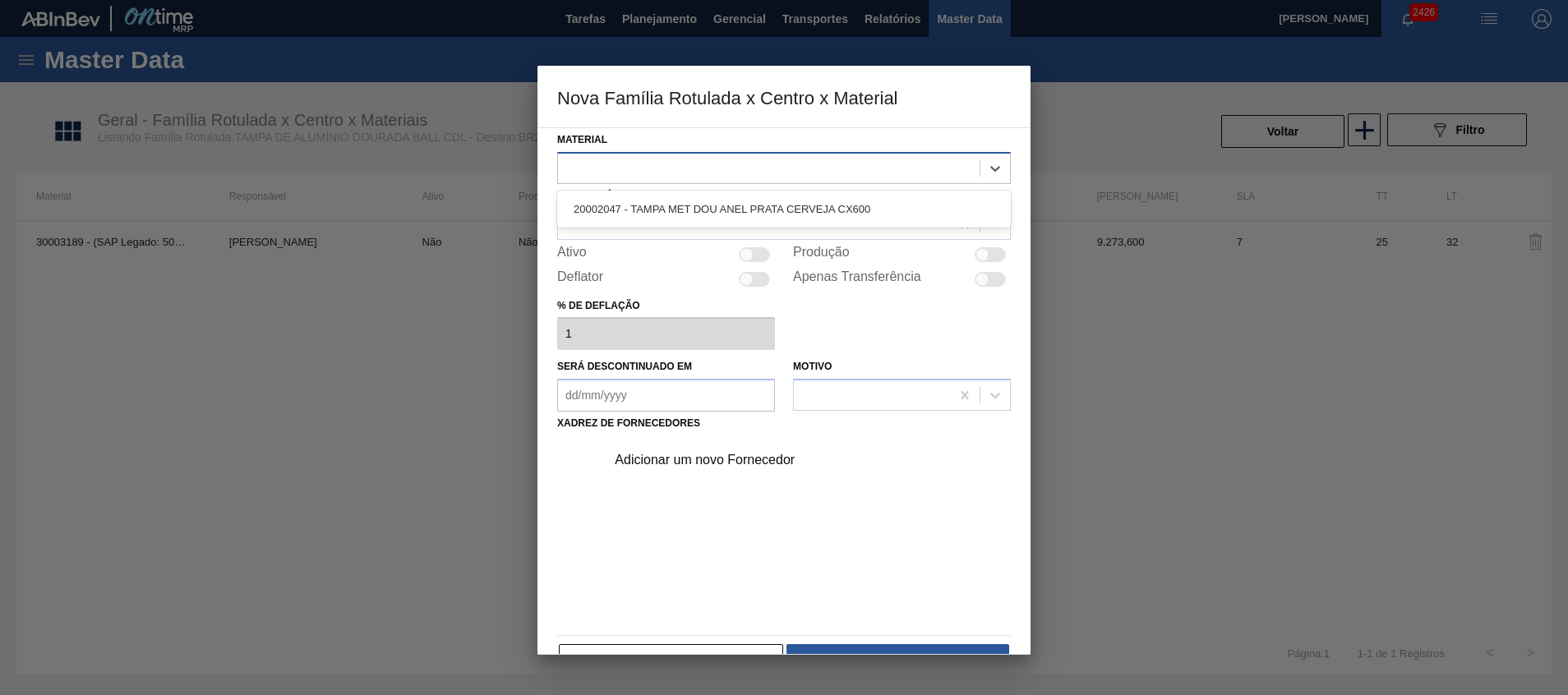
click at [766, 173] on div at bounding box center [769, 168] width 422 height 24
click at [761, 201] on div "20002047 - TAMPA MET DOU ANEL PRATA CERVEJA CX600" at bounding box center [784, 209] width 454 height 30
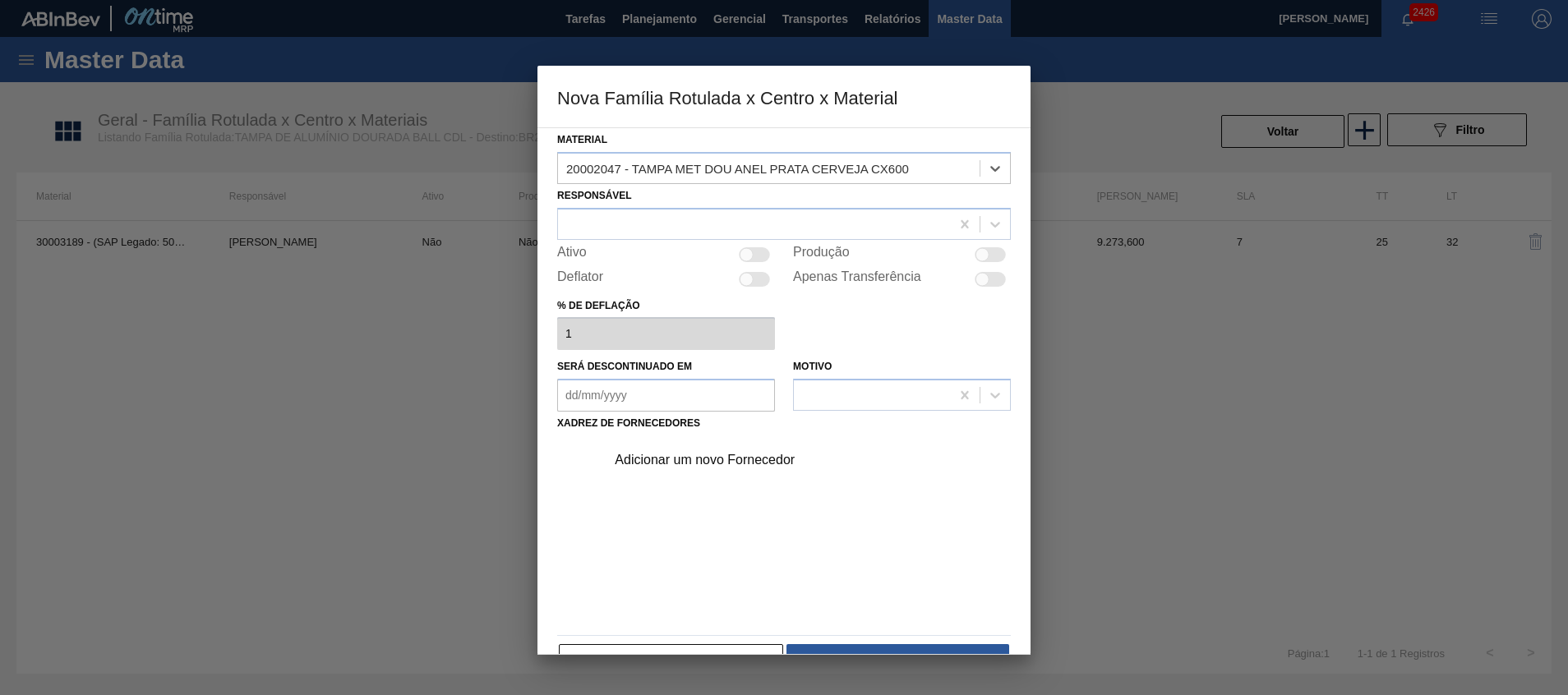
click at [742, 206] on div "Responsável" at bounding box center [784, 211] width 454 height 56
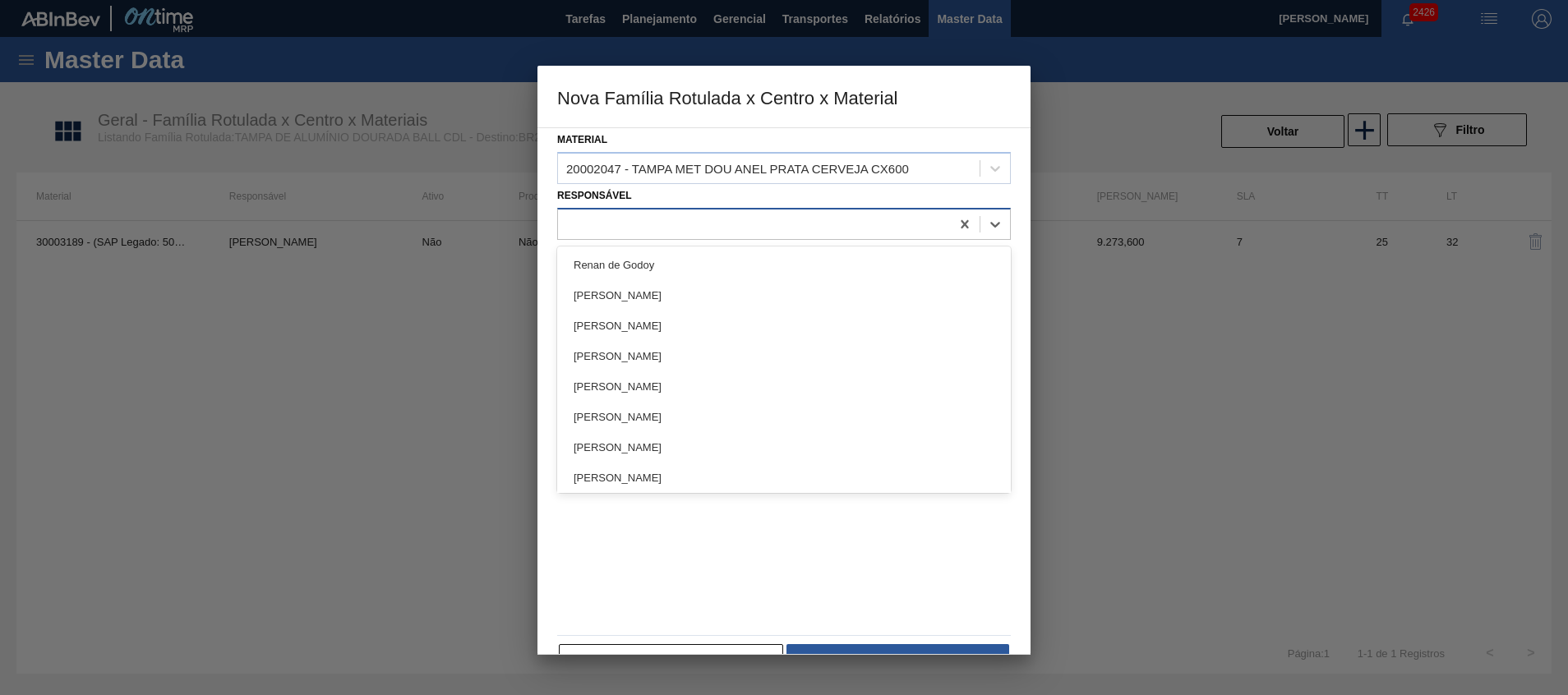
click at [736, 221] on div at bounding box center [754, 224] width 392 height 24
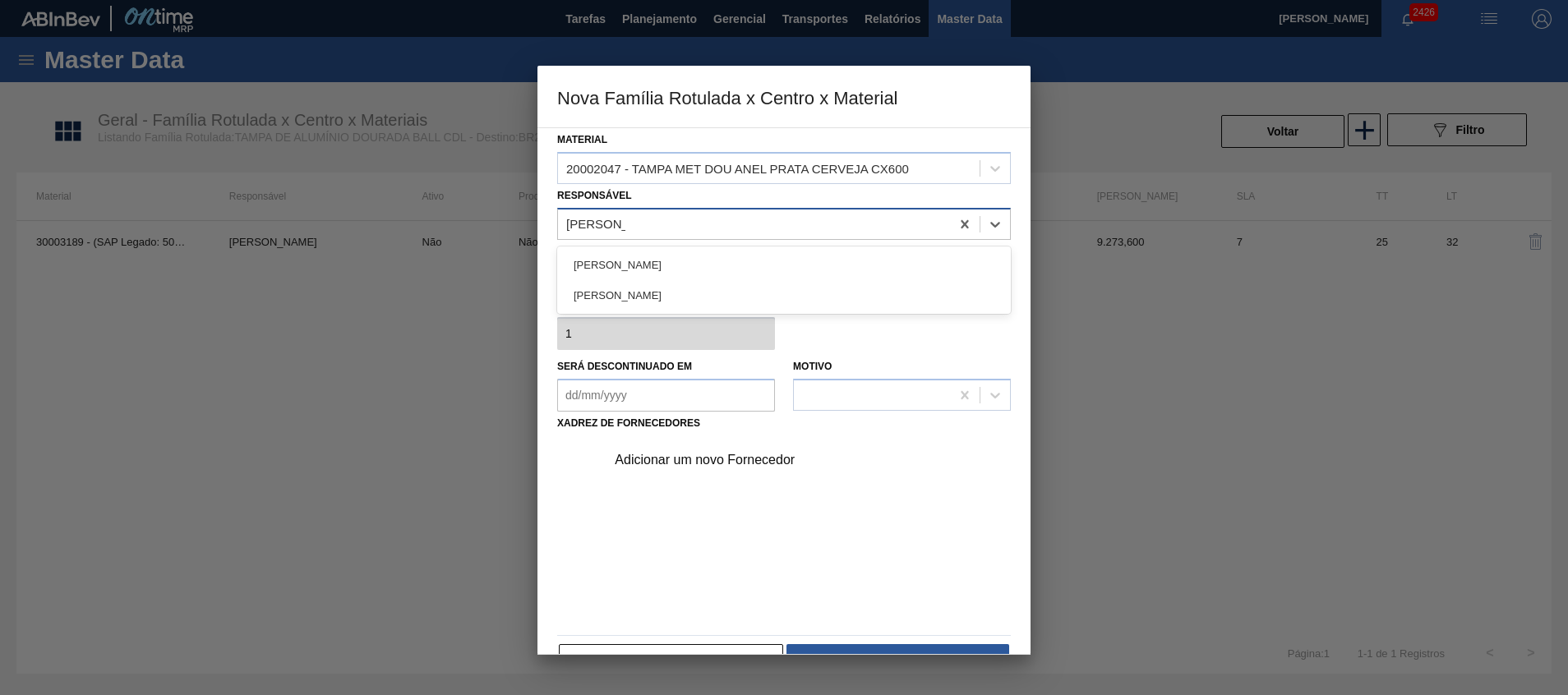
type input "[PERSON_NAME]"
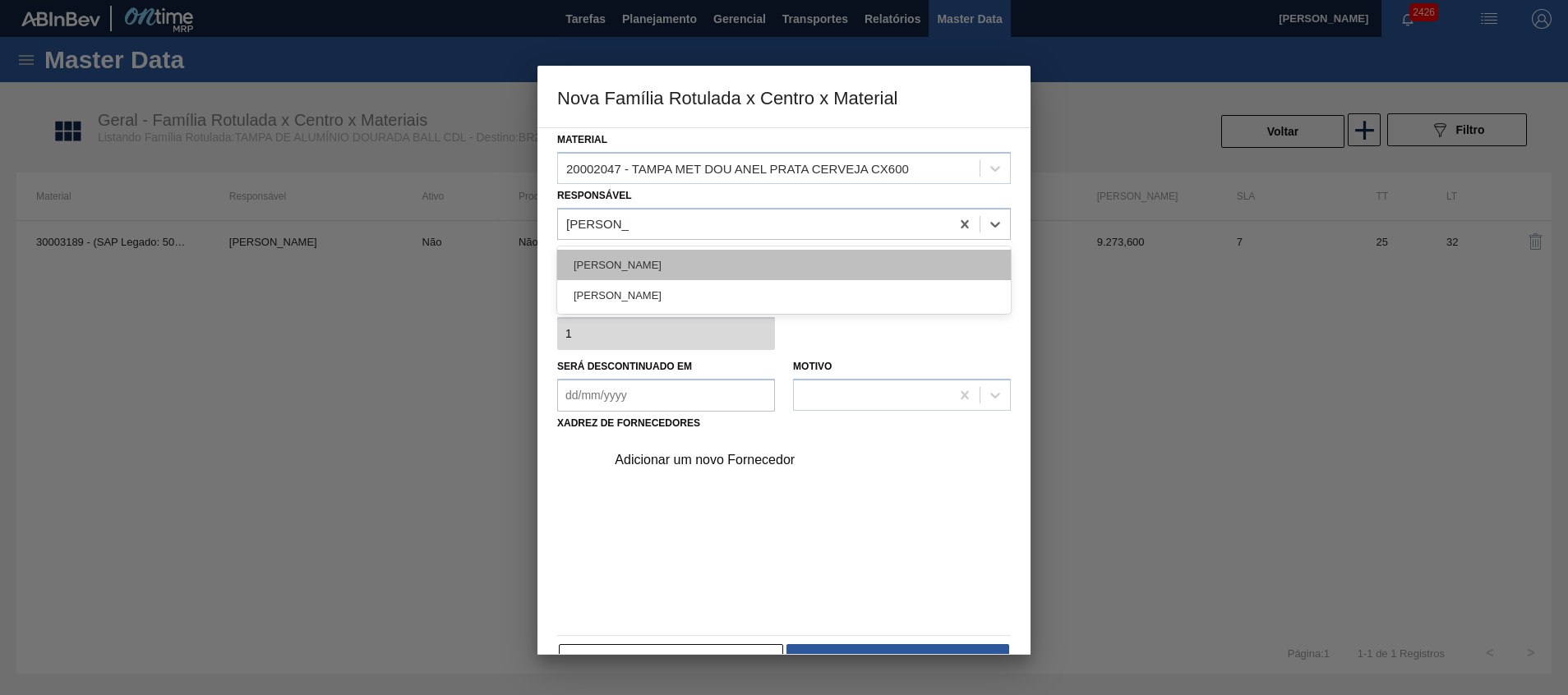
click at [706, 261] on div "[PERSON_NAME]" at bounding box center [784, 265] width 454 height 30
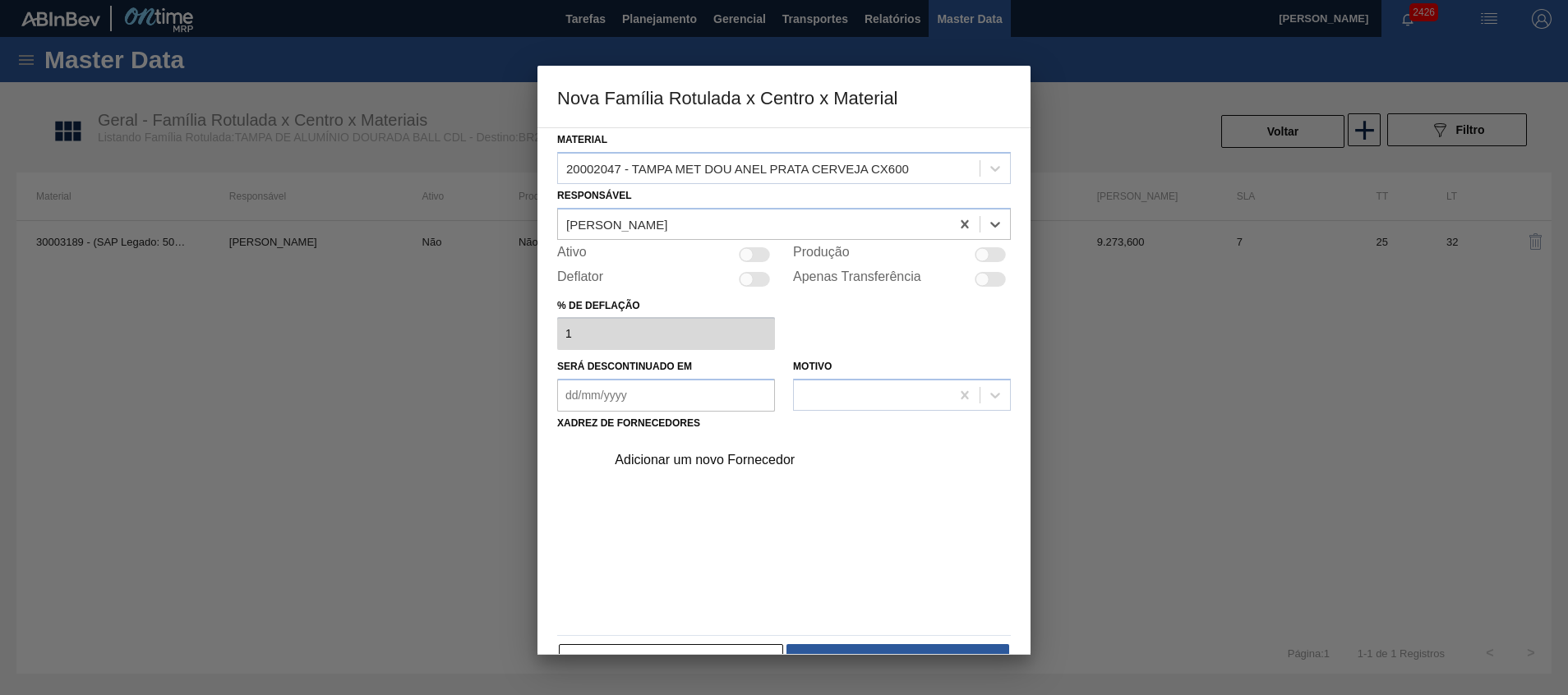
click at [764, 252] on div at bounding box center [754, 255] width 31 height 15
checkbox input "true"
click at [647, 447] on div "Adicionar um novo Fornecedor" at bounding box center [803, 459] width 415 height 41
click at [670, 459] on div "Adicionar um novo Fornecedor" at bounding box center [776, 460] width 322 height 15
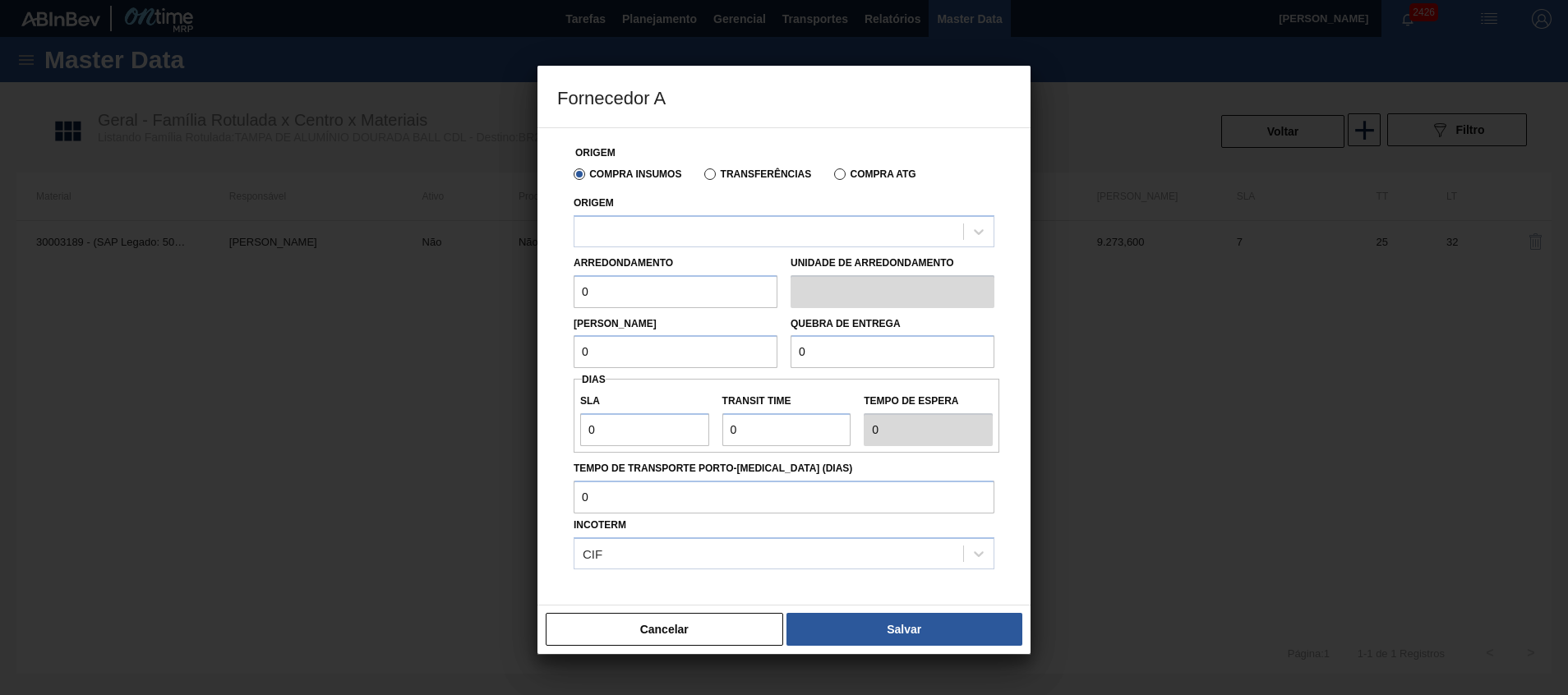
click at [734, 177] on label "Transferências" at bounding box center [758, 175] width 107 height 12
click at [702, 178] on input "Transferências" at bounding box center [702, 178] width 0 height 0
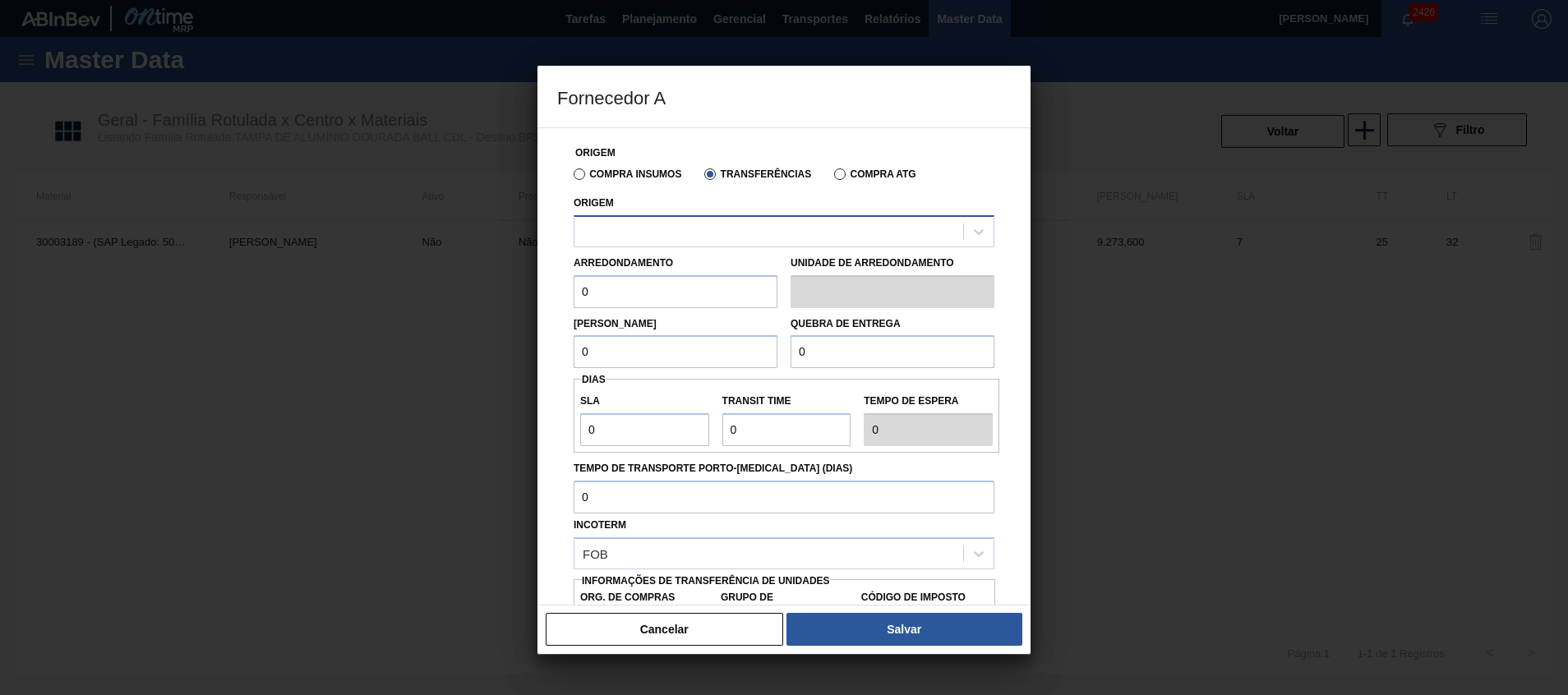
click at [689, 226] on div at bounding box center [769, 231] width 388 height 24
click at [690, 200] on div "Origem" at bounding box center [784, 219] width 421 height 56
click at [653, 227] on div at bounding box center [769, 231] width 388 height 24
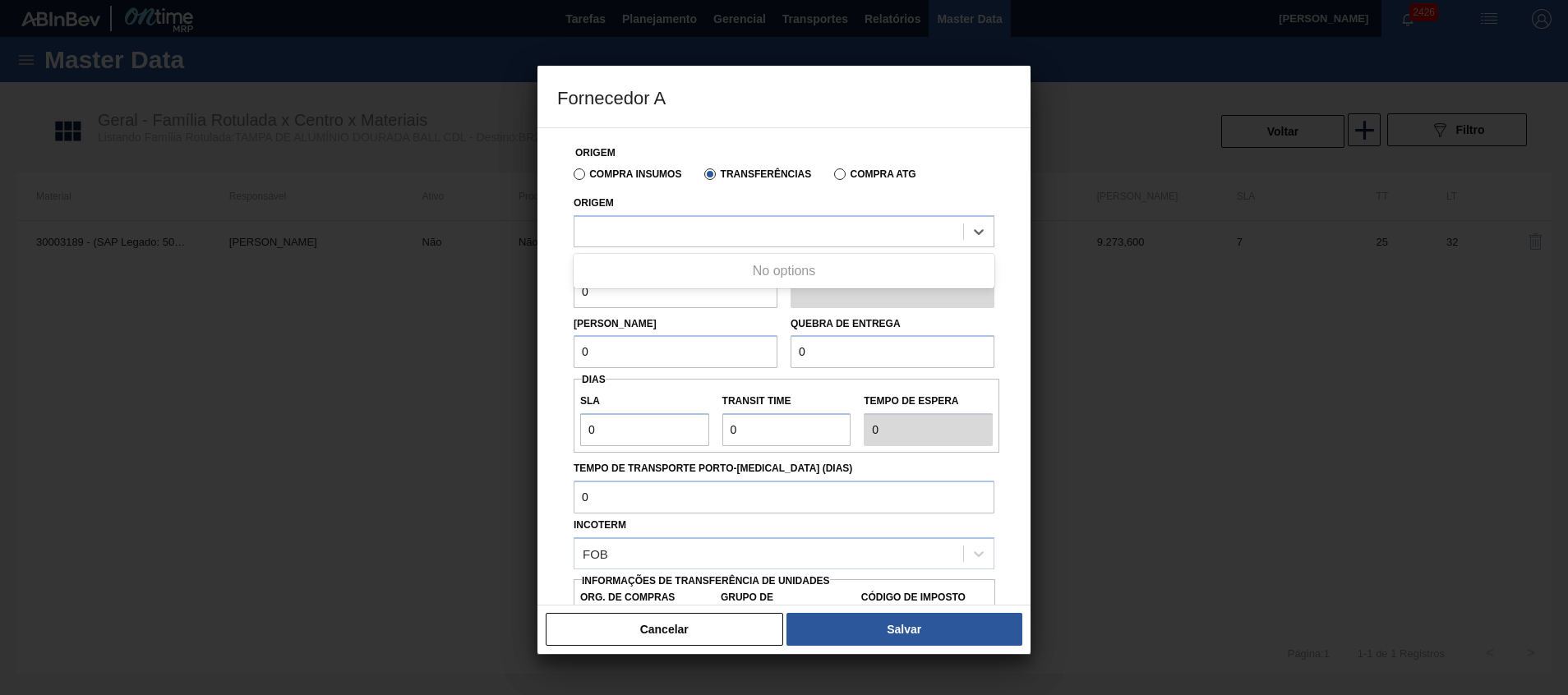
click at [672, 182] on div "Compra Insumos Transferências Compra ATG" at bounding box center [784, 173] width 434 height 28
click at [662, 222] on div at bounding box center [769, 231] width 388 height 24
click at [642, 166] on div "Compra Insumos" at bounding box center [624, 174] width 114 height 15
click at [659, 212] on div "Origem" at bounding box center [784, 219] width 421 height 56
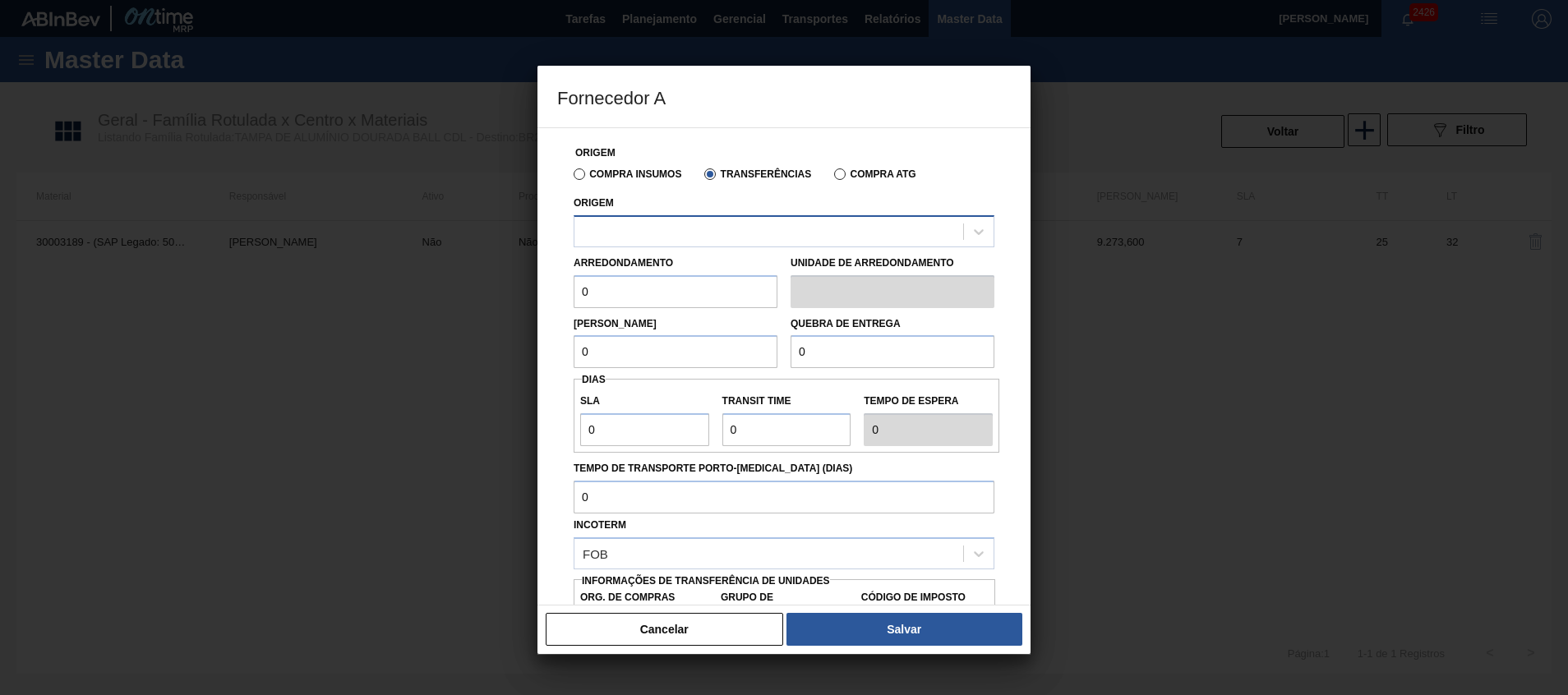
click at [659, 226] on div at bounding box center [769, 231] width 388 height 24
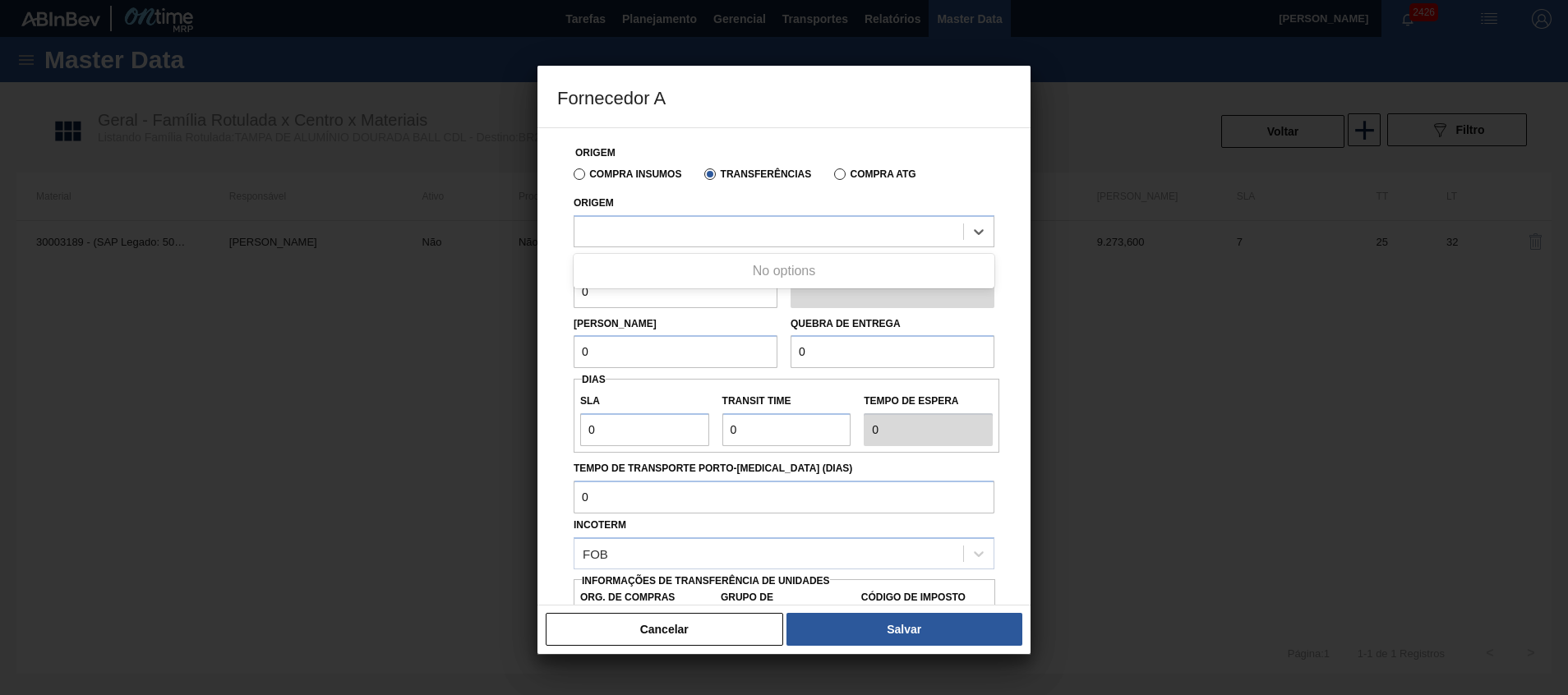
click at [655, 180] on div "Compra Insumos Transferências Compra ATG" at bounding box center [784, 173] width 434 height 28
click at [663, 170] on label "Compra Insumos" at bounding box center [627, 175] width 108 height 12
click at [571, 178] on input "Compra Insumos" at bounding box center [571, 178] width 0 height 0
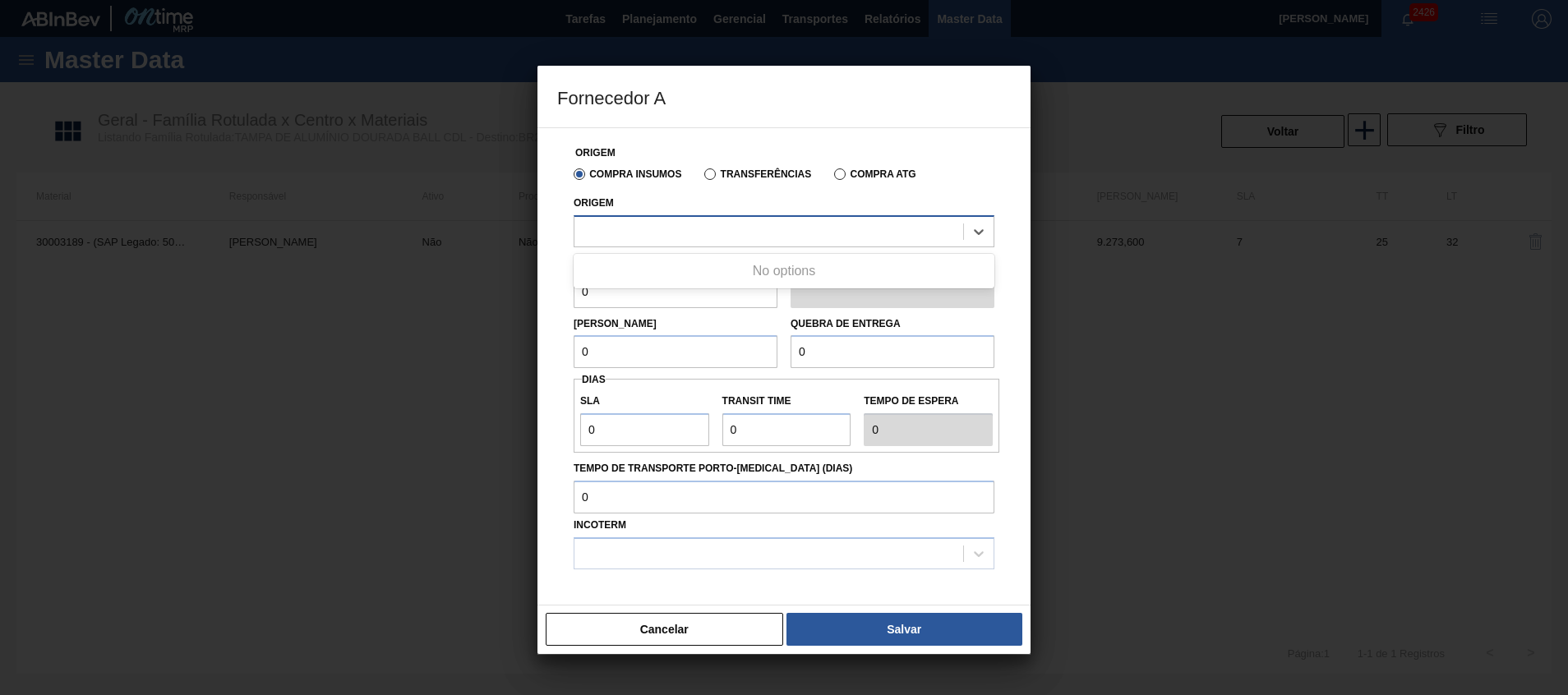
click at [656, 231] on div at bounding box center [769, 231] width 388 height 24
click at [748, 171] on label "Transferências" at bounding box center [758, 175] width 107 height 12
click at [702, 178] on input "Transferências" at bounding box center [702, 178] width 0 height 0
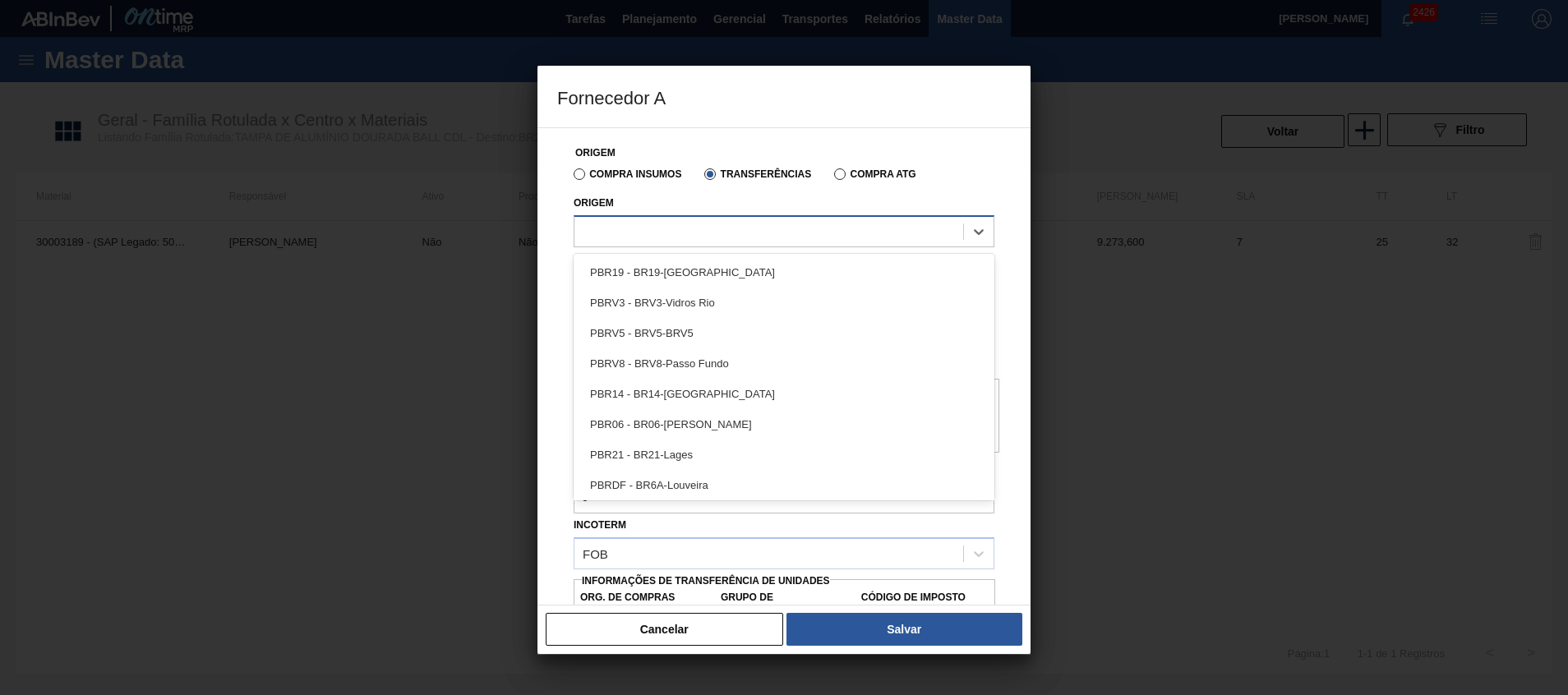
click at [715, 228] on div at bounding box center [769, 231] width 388 height 24
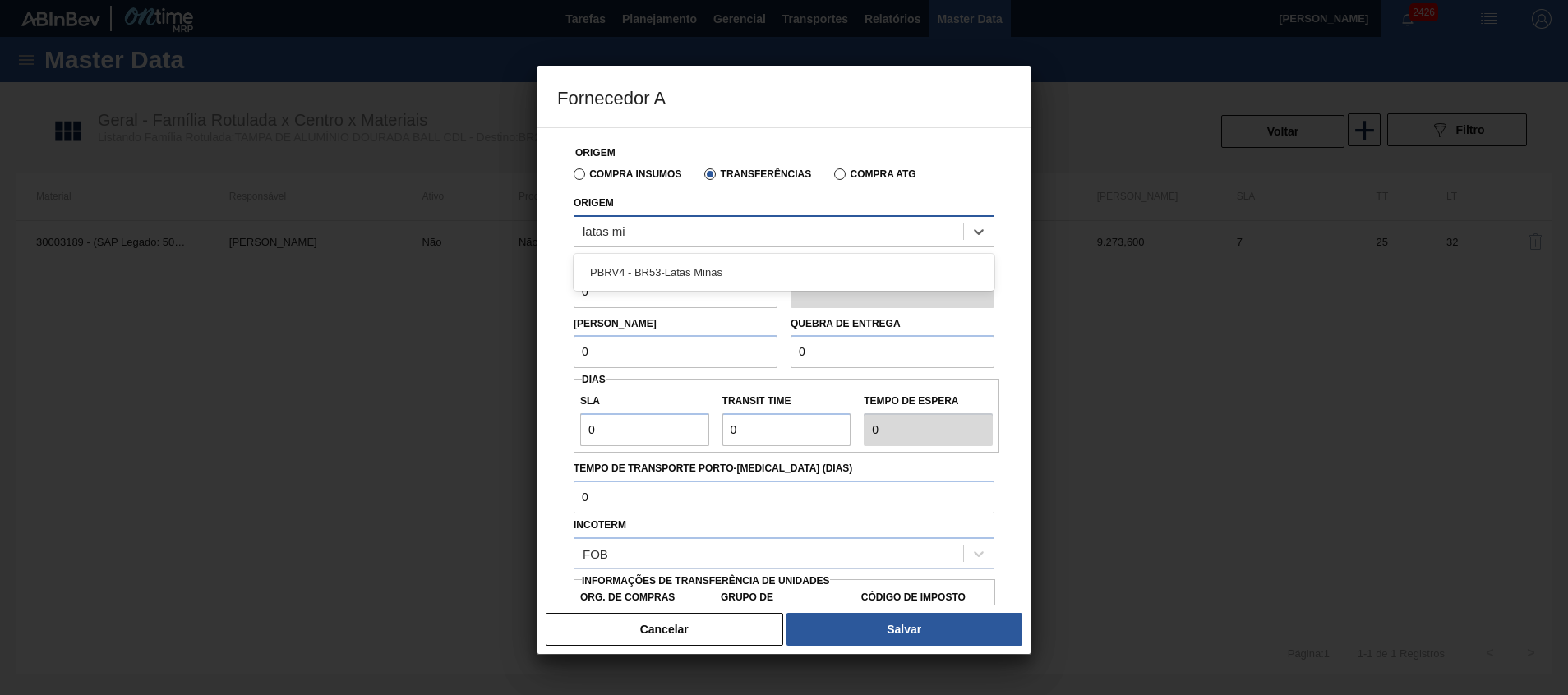
type input "latas min"
click at [733, 271] on div "PBRV4 - BR53-Latas Minas" at bounding box center [784, 272] width 421 height 30
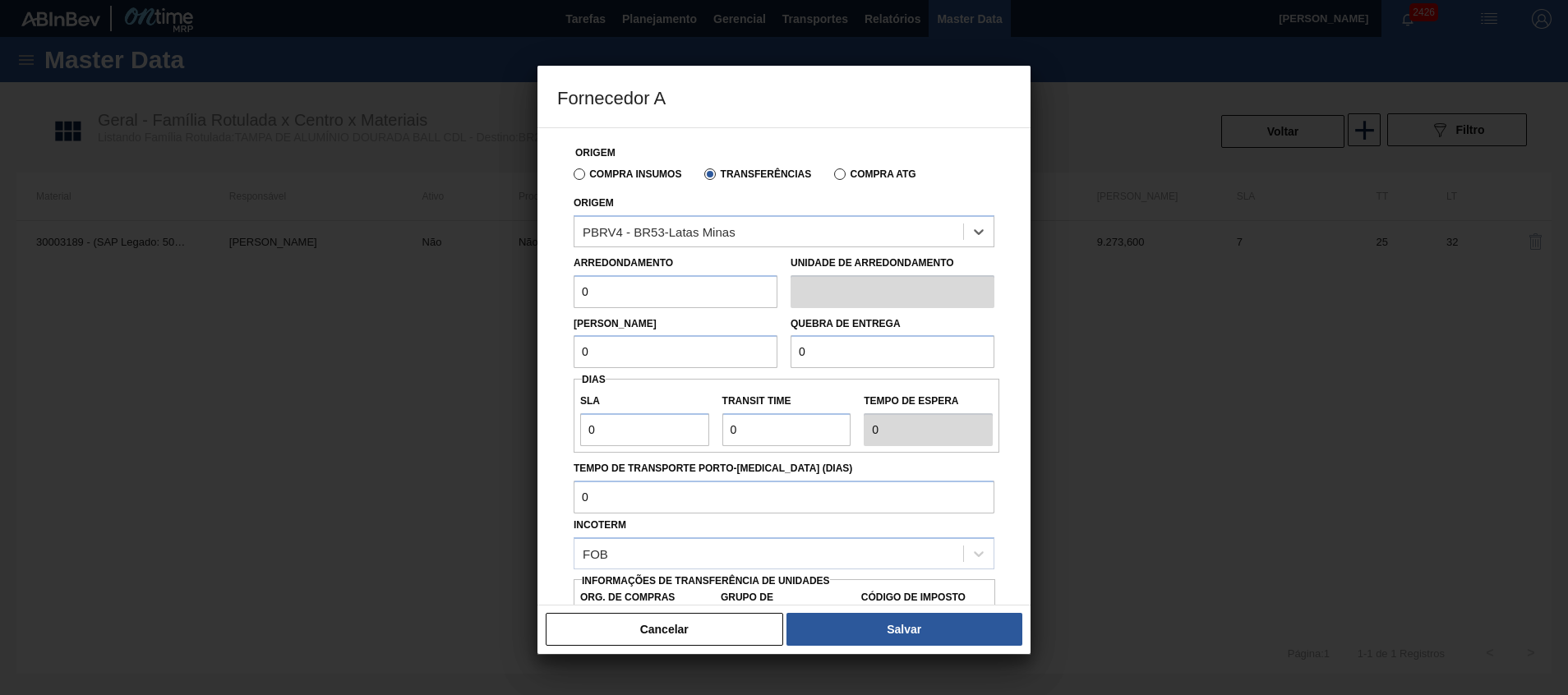
click at [684, 283] on input "0" at bounding box center [676, 292] width 204 height 33
type input "317,4"
type input "BR00"
type input "A01"
type input "I4"
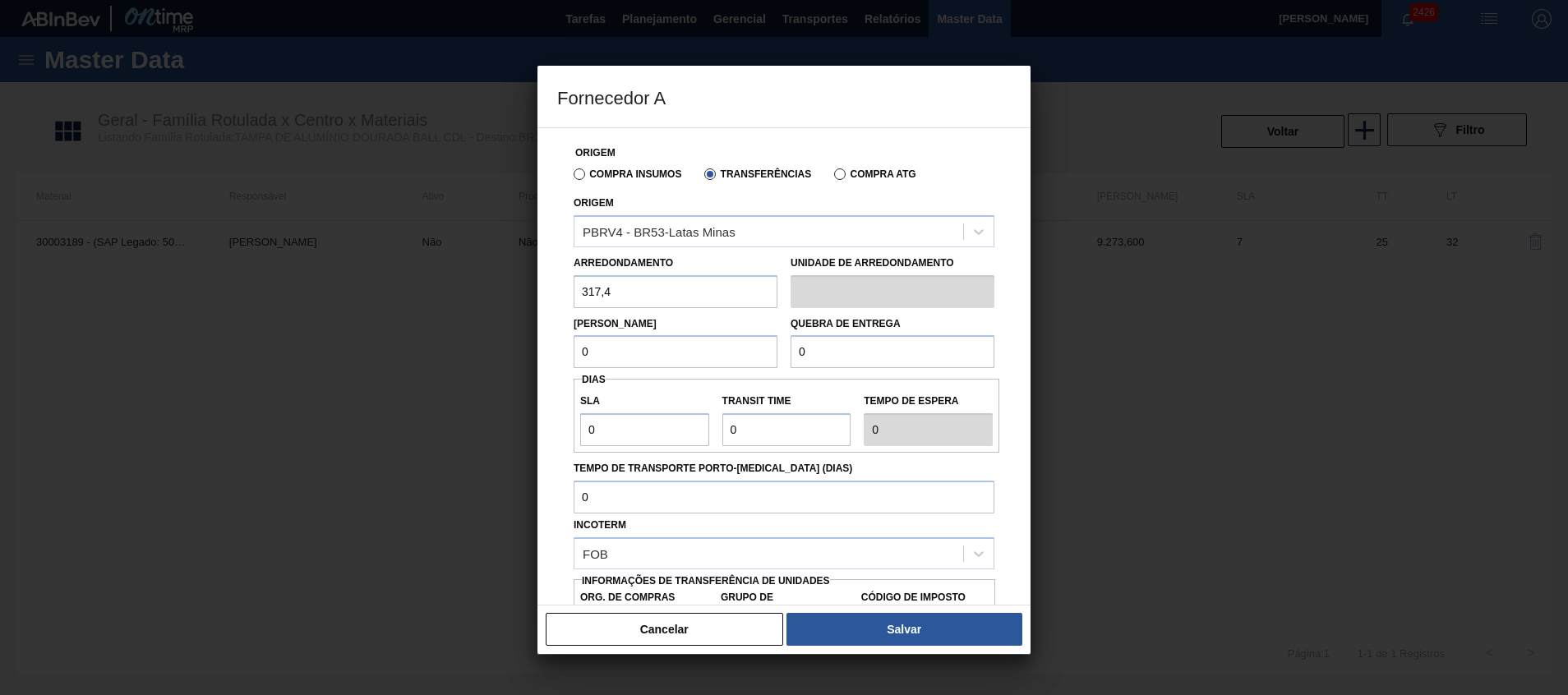
click at [638, 363] on input "0" at bounding box center [676, 351] width 204 height 33
type input "6.348"
drag, startPoint x: 678, startPoint y: 361, endPoint x: 302, endPoint y: 341, distance: 376.5
click at [302, 341] on div "Fornecedor A Origem Compra Insumos Transferências Compra ATG Origem PBRV4 - BR5…" at bounding box center [784, 348] width 1568 height 695
drag, startPoint x: 837, startPoint y: 366, endPoint x: 728, endPoint y: 354, distance: 109.7
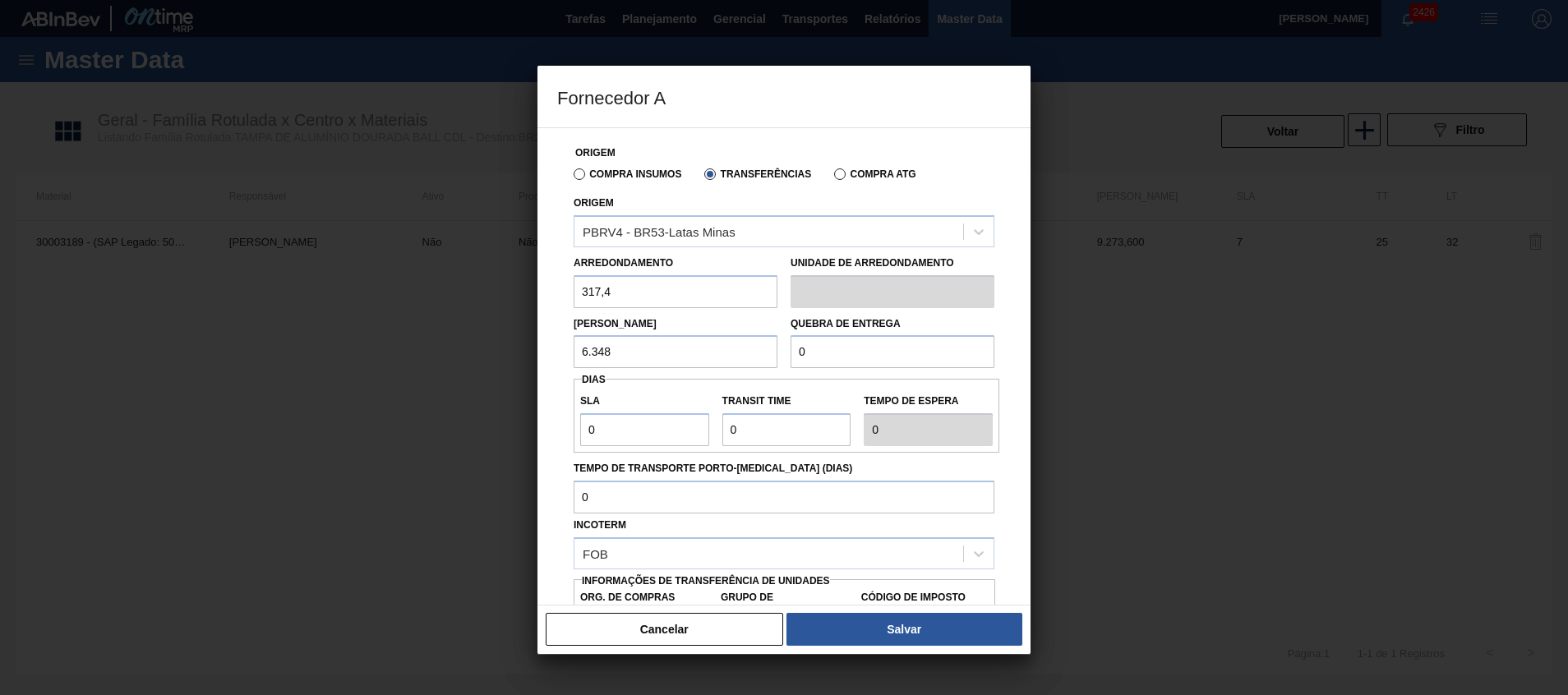
click at [732, 357] on div "Lote Mínimo 6.348 Quebra de entrega 0" at bounding box center [784, 338] width 434 height 61
paste input "6.348"
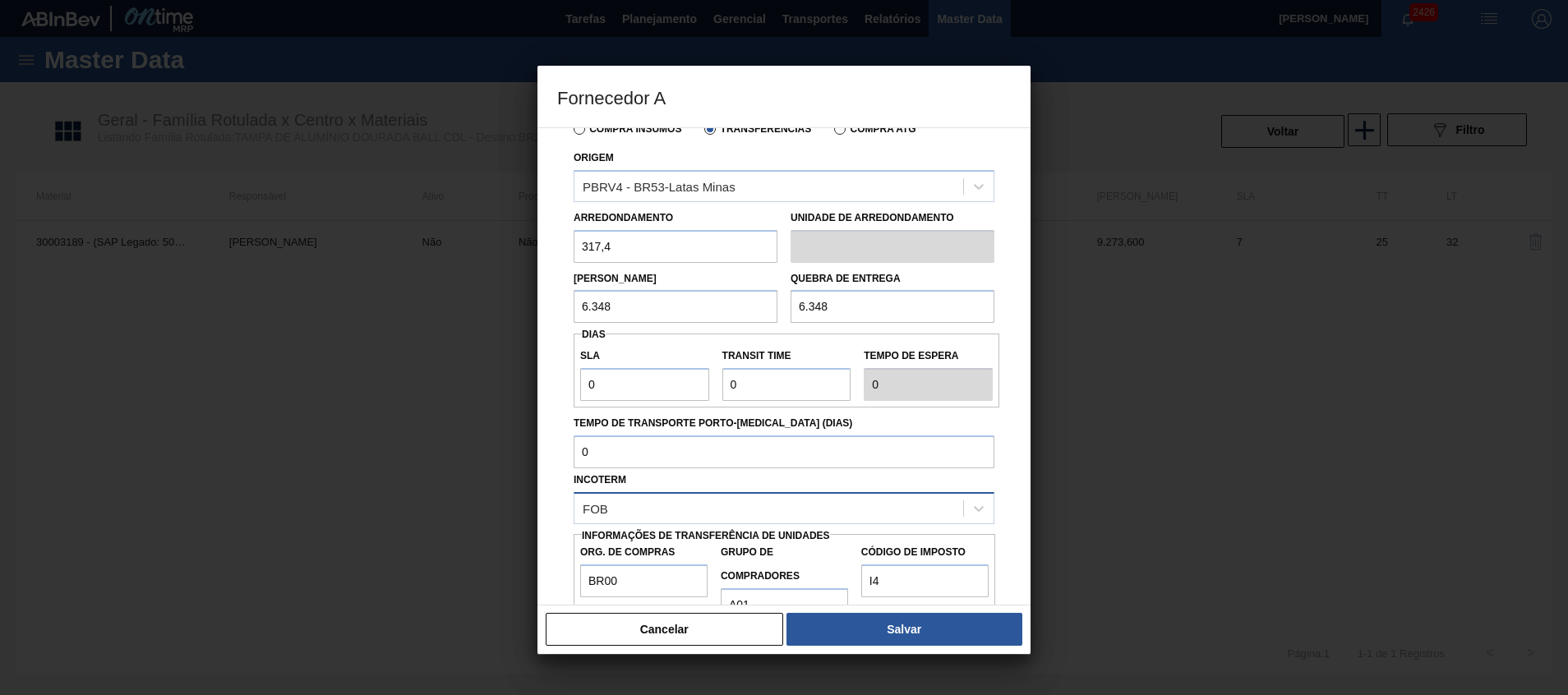
scroll to position [88, 0]
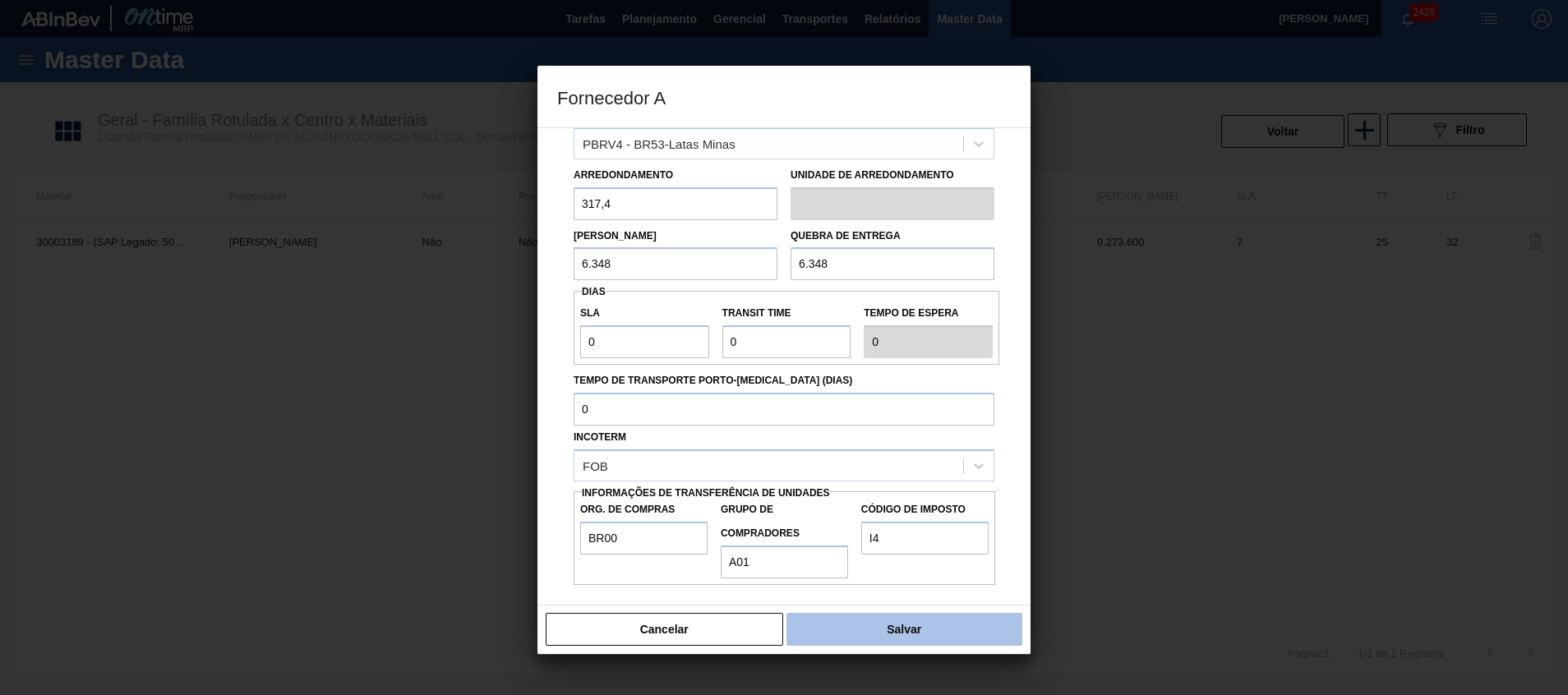
type input "6.348"
click at [887, 618] on button "Salvar" at bounding box center [905, 629] width 236 height 33
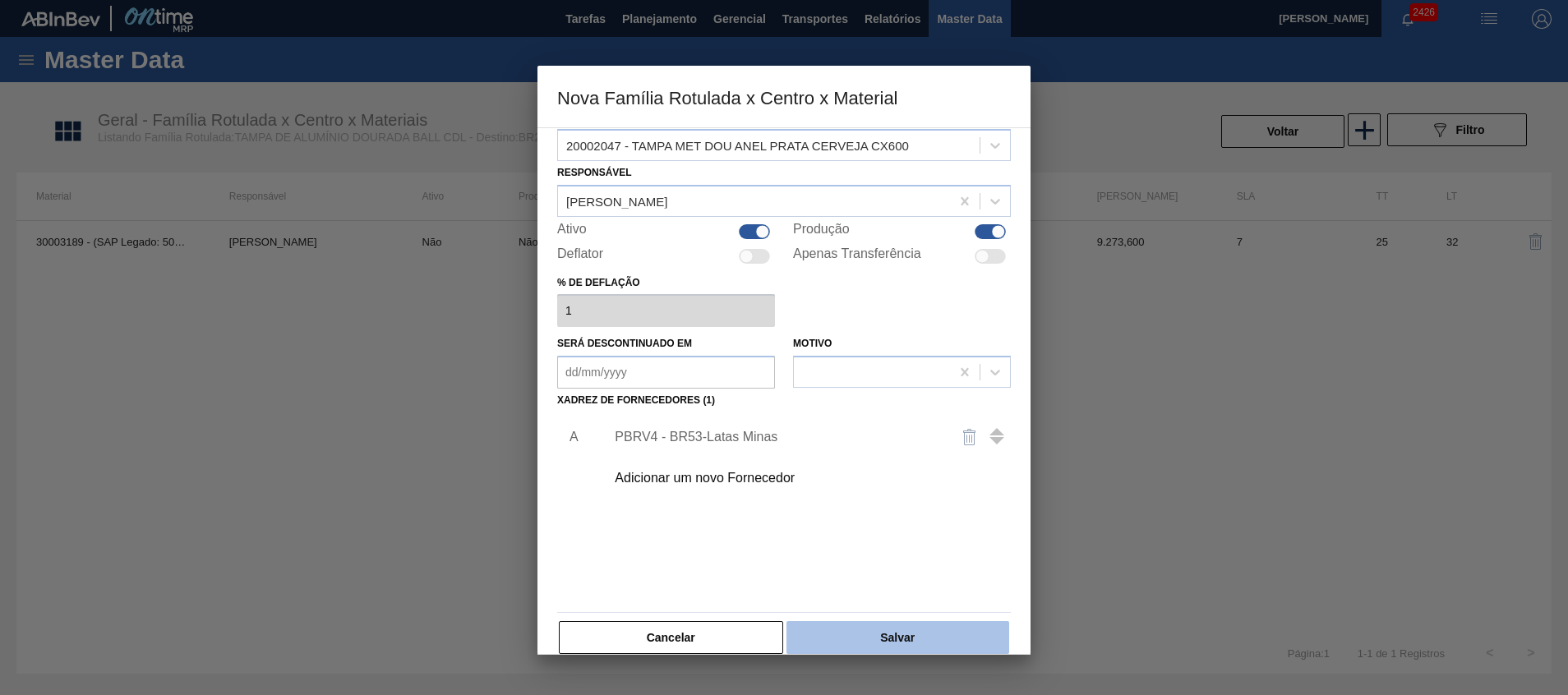
scroll to position [44, 0]
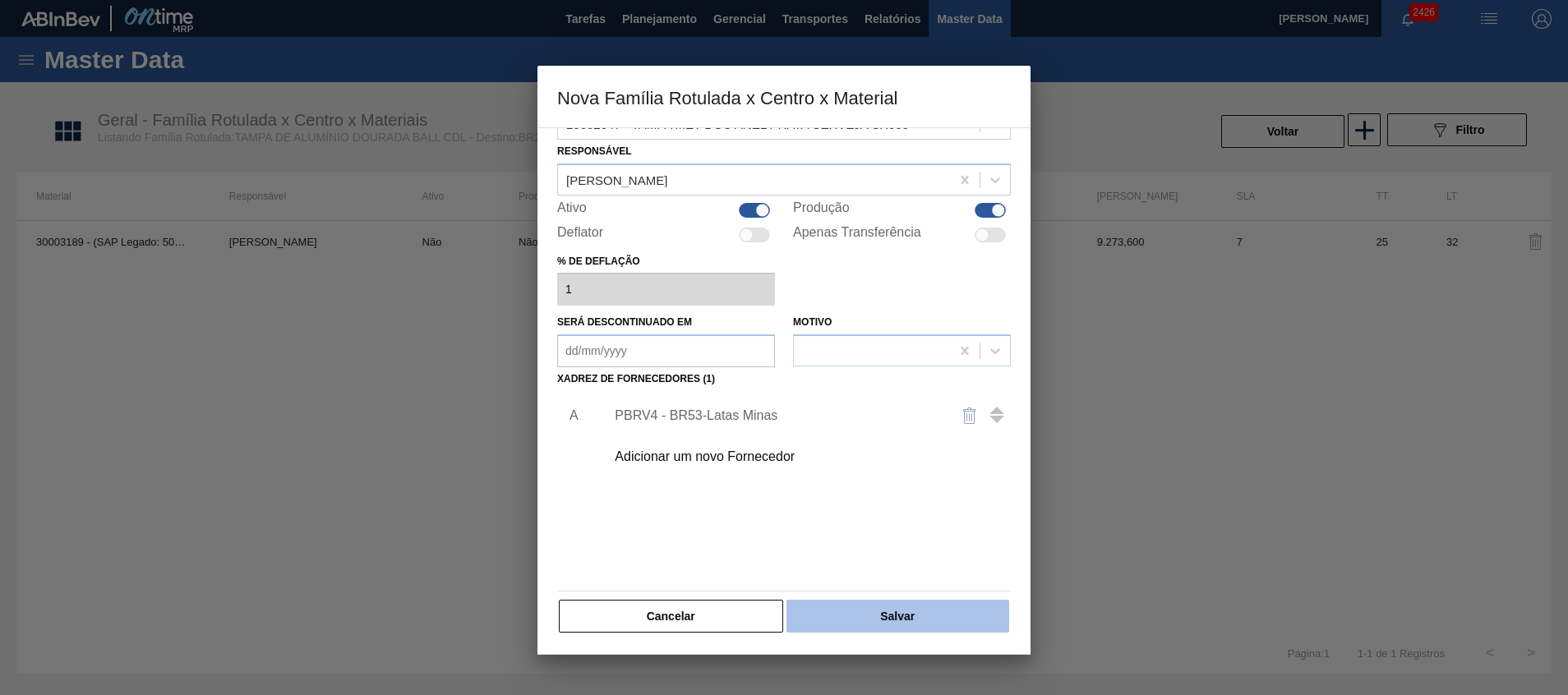
click at [874, 620] on button "Salvar" at bounding box center [898, 616] width 223 height 33
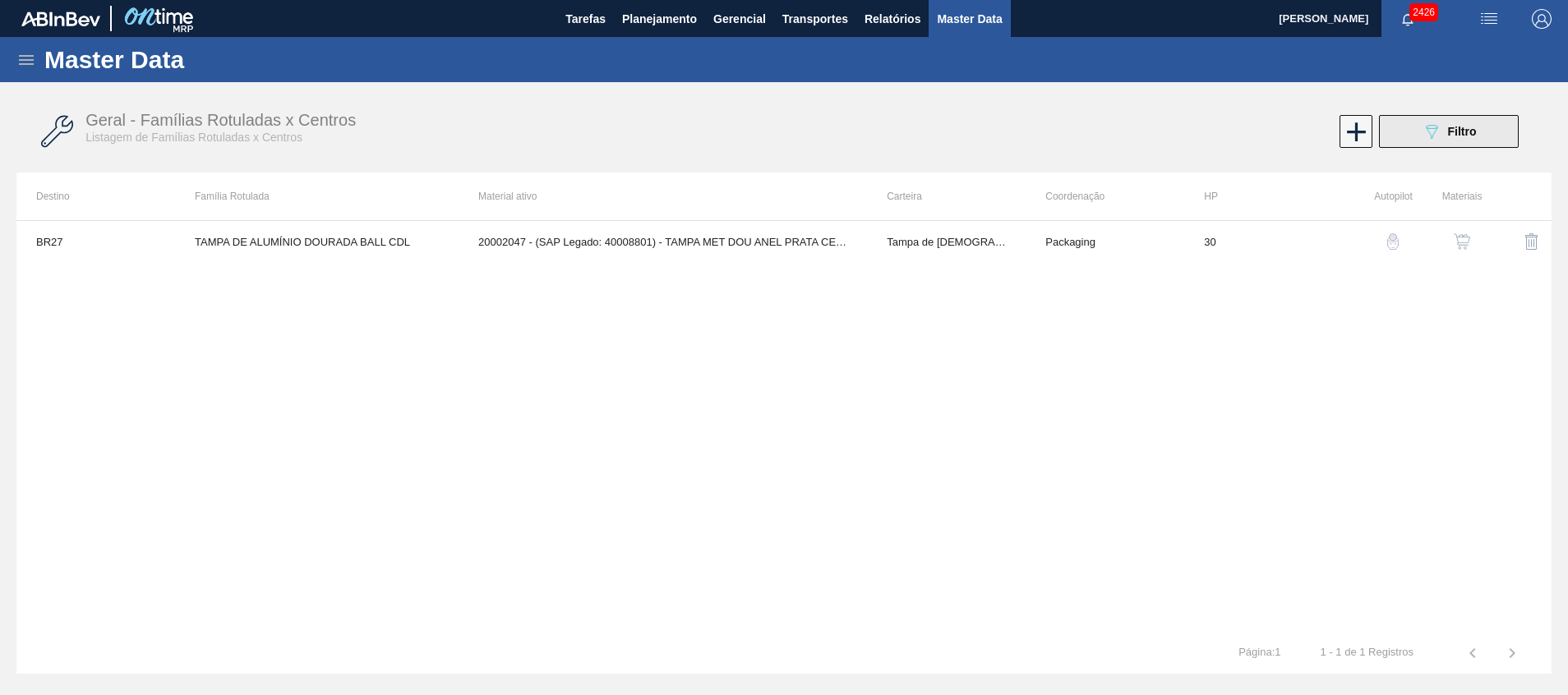
click at [1484, 130] on button "089F7B8B-B2A5-4AFE-B5C0-19BA573D28AC Filtro" at bounding box center [1449, 131] width 140 height 33
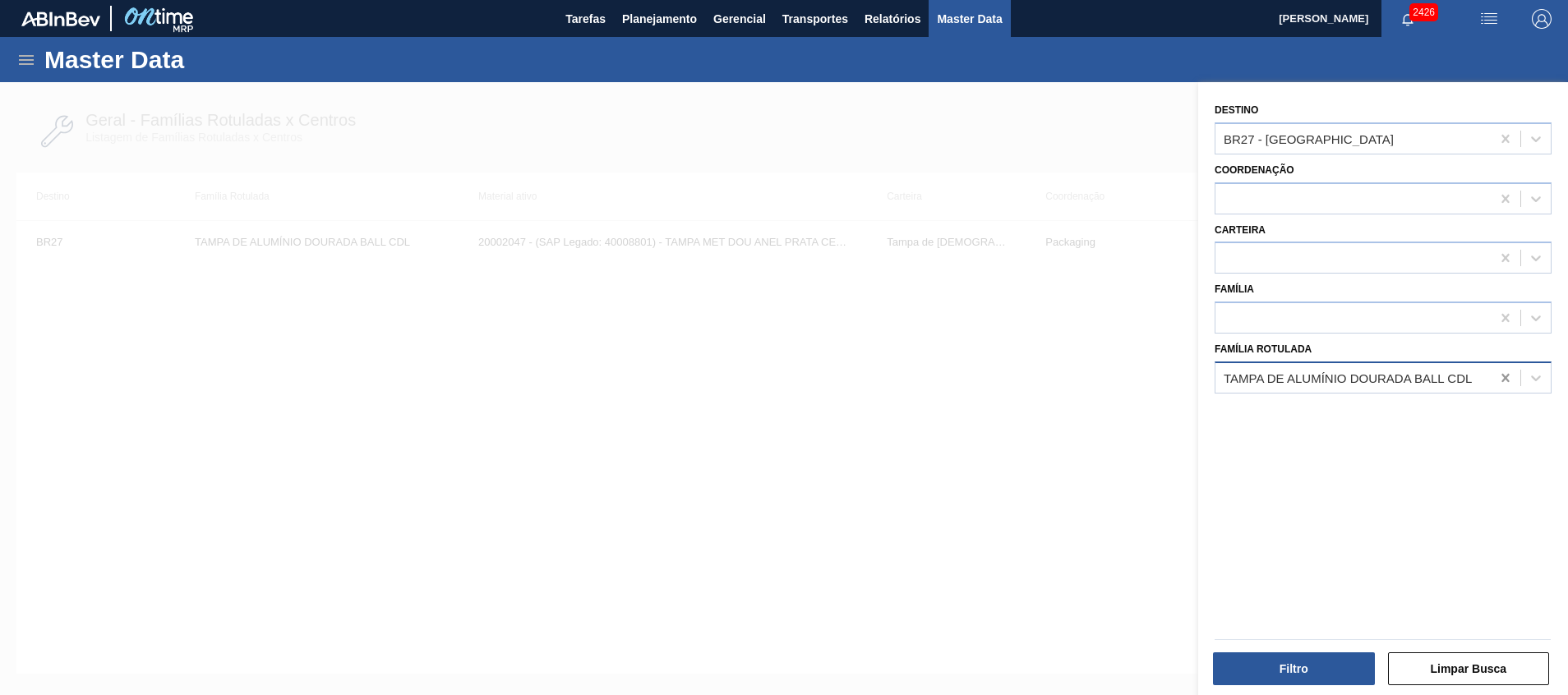
click at [1499, 380] on icon at bounding box center [1506, 378] width 17 height 17
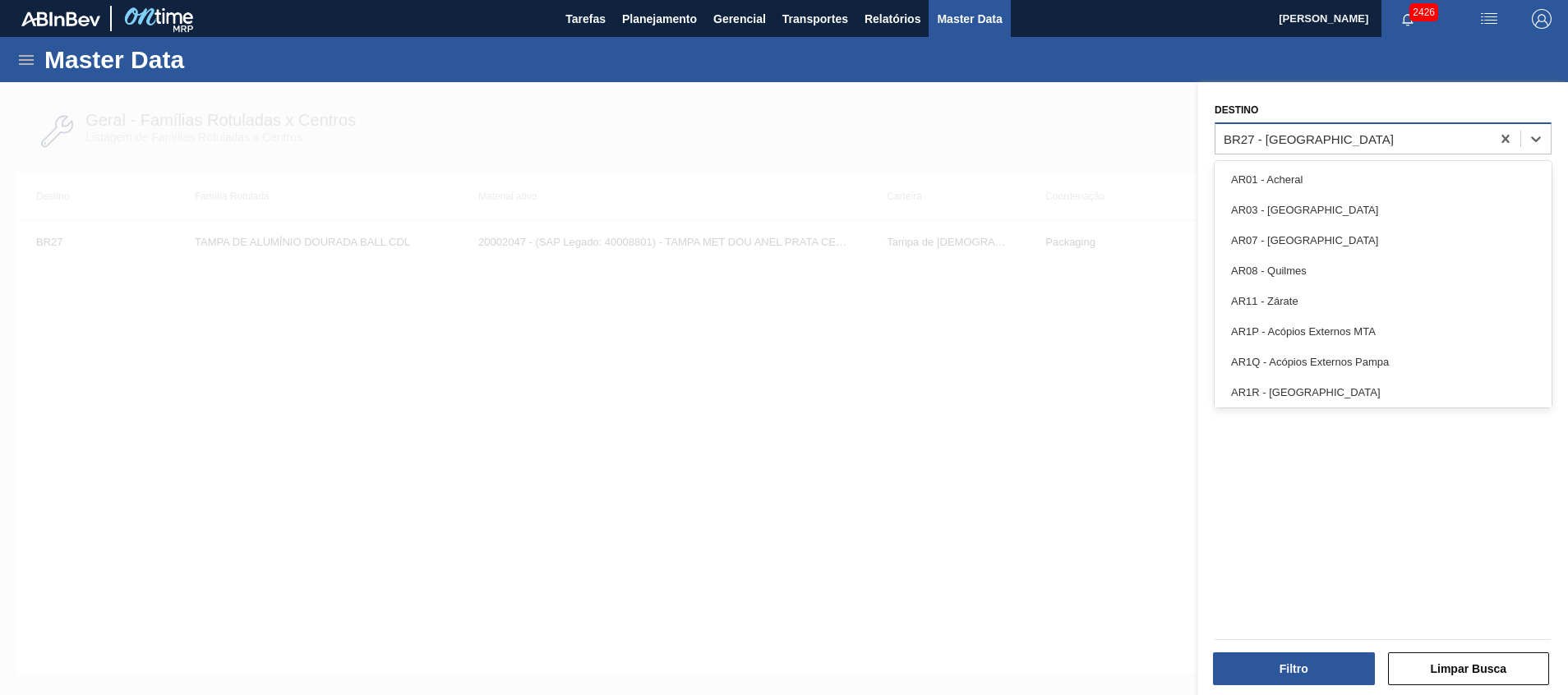
click at [1355, 142] on div "BR27 - [GEOGRAPHIC_DATA]" at bounding box center [1353, 139] width 276 height 24
type input "26"
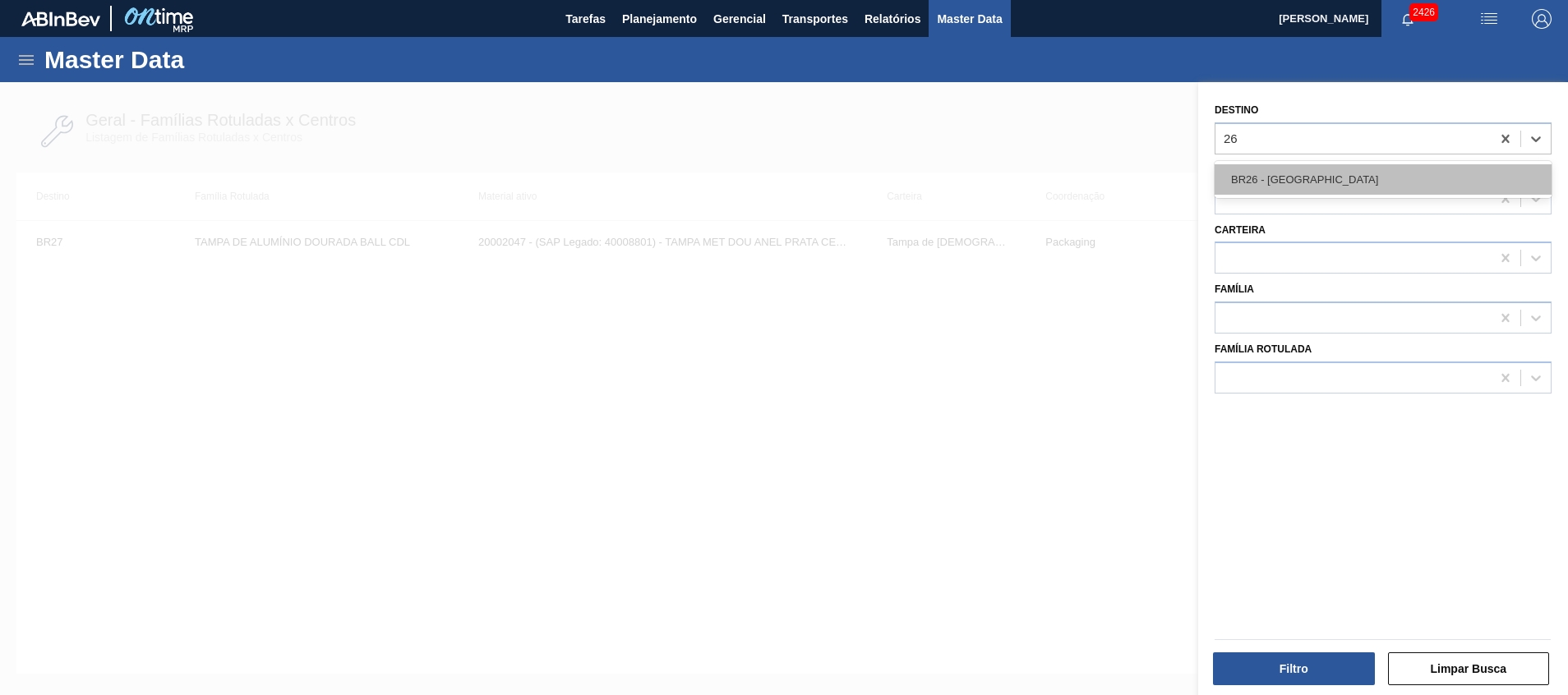
click at [1355, 182] on div "BR26 - [GEOGRAPHIC_DATA]" at bounding box center [1383, 180] width 337 height 30
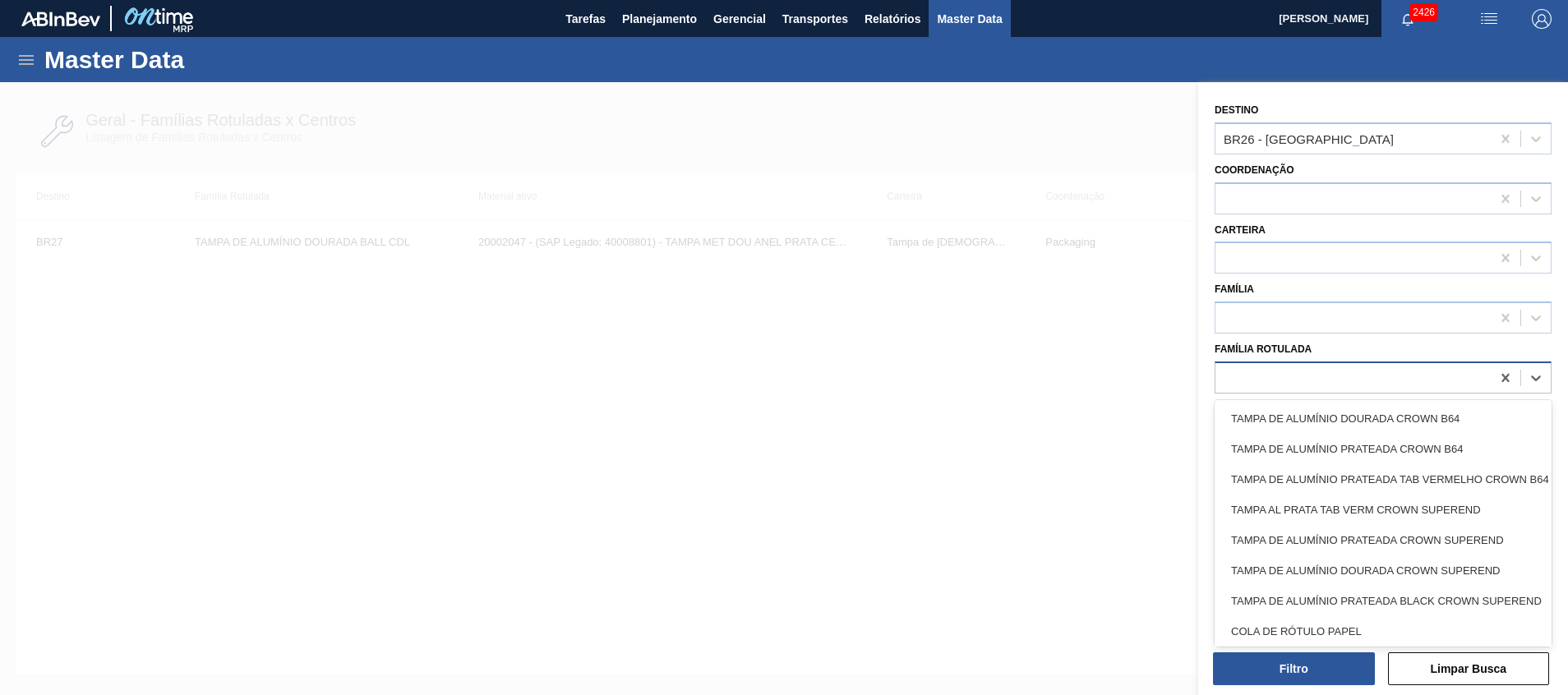
click at [1274, 383] on div at bounding box center [1353, 378] width 276 height 24
type Rotulada "dourada"
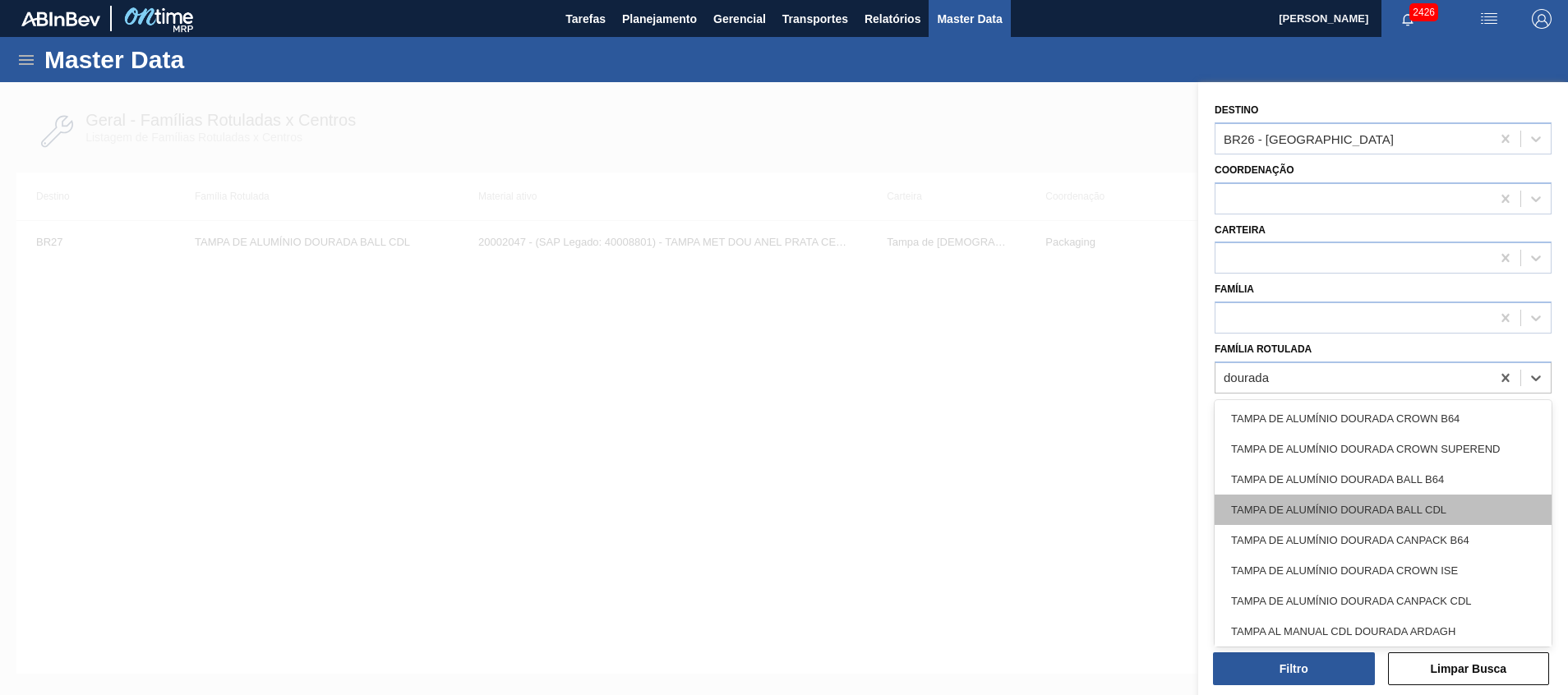
click at [1300, 495] on div "TAMPA DE ALUMÍNIO DOURADA BALL CDL" at bounding box center [1383, 510] width 337 height 30
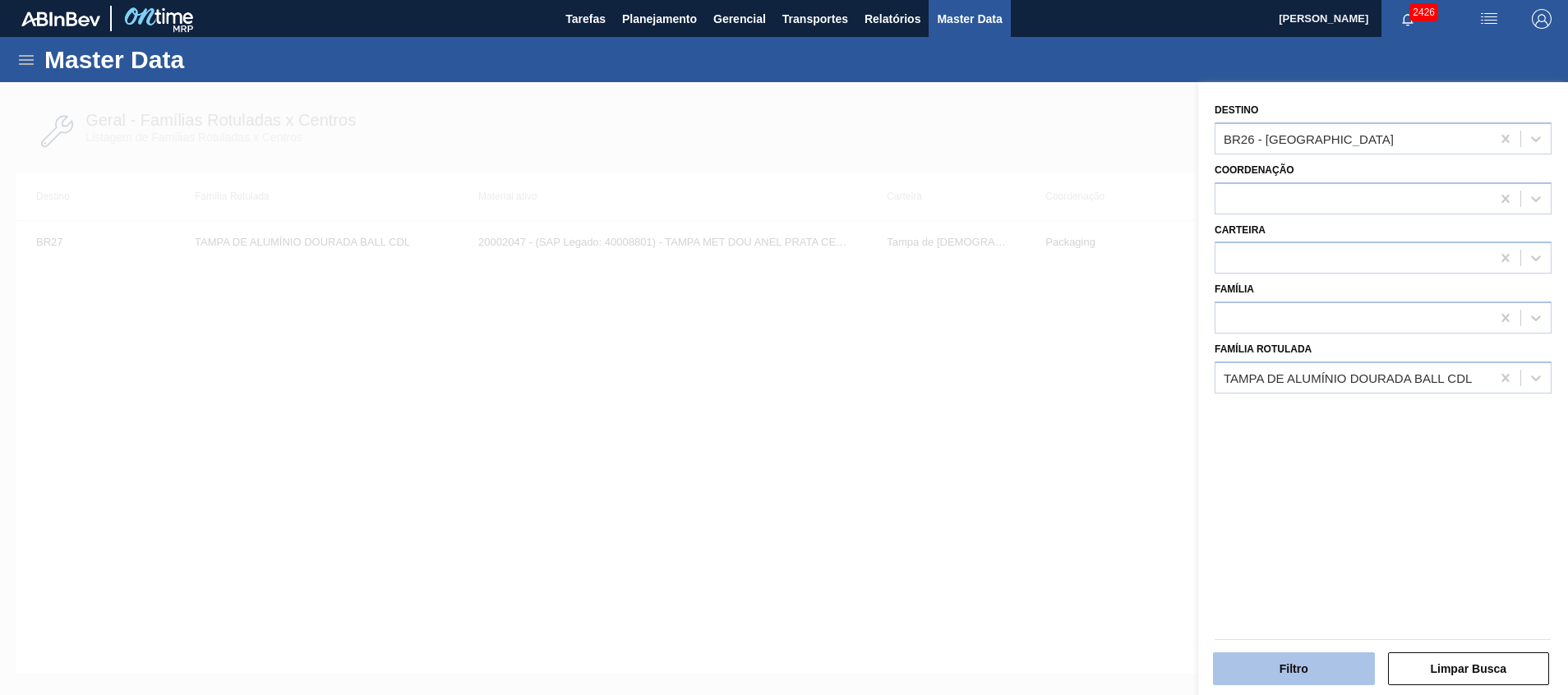
click at [1347, 662] on button "Filtro" at bounding box center [1294, 668] width 162 height 33
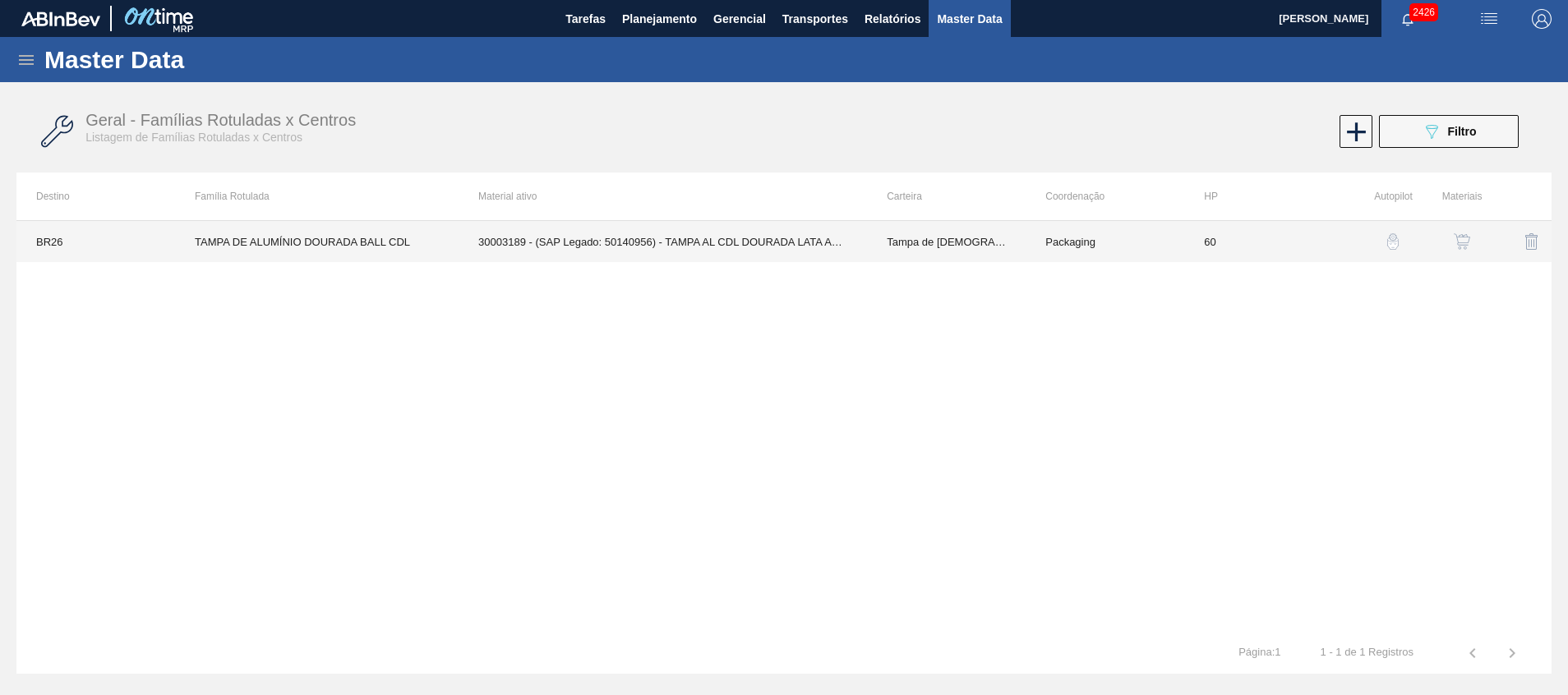
click at [820, 245] on td "30003189 - (SAP Legado: 50140956) - TAMPA AL CDL DOURADA LATA AUTOMATICA" at bounding box center [662, 241] width 408 height 41
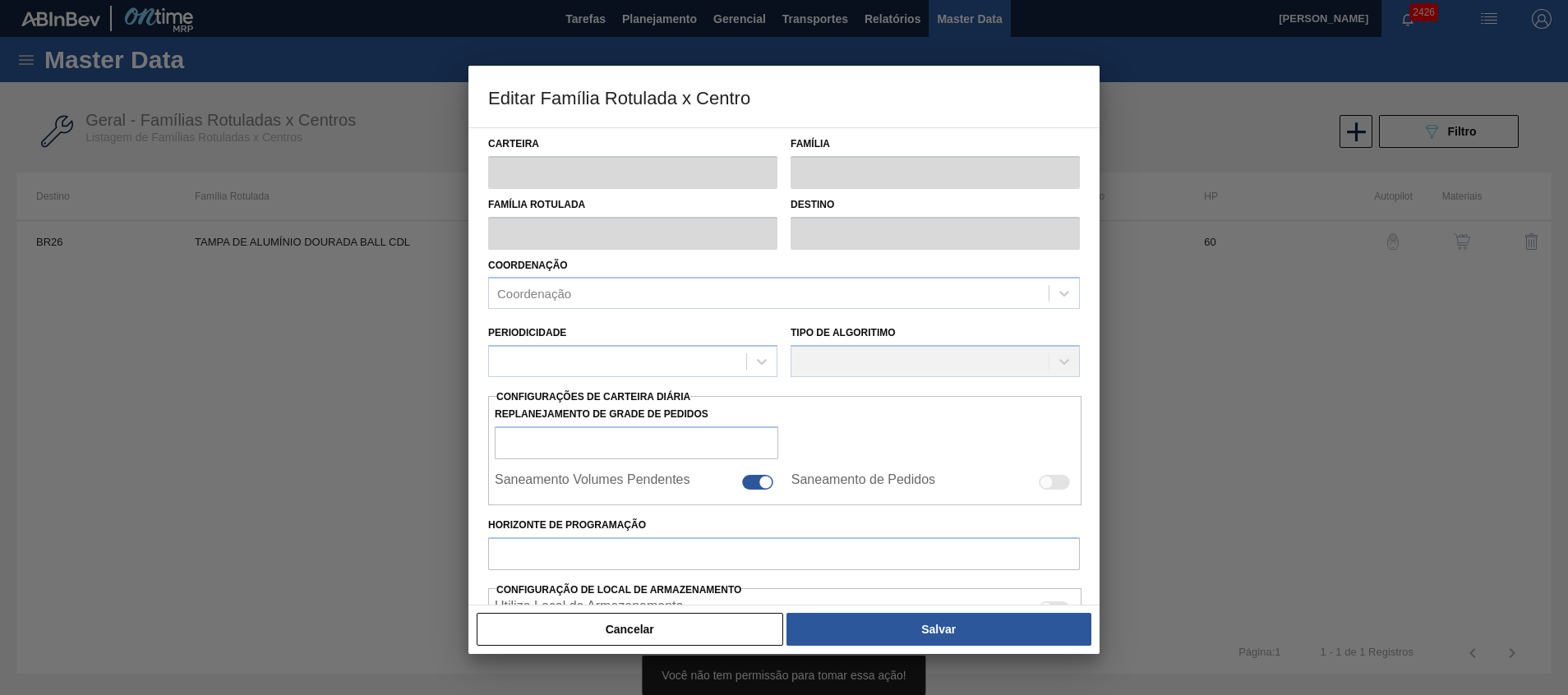
type input "Tampa de [DEMOGRAPHIC_DATA]"
type input "Tampa de Alumínio"
type input "TAMPA DE ALUMÍNIO DOURADA BALL CDL"
type input "BR26 - [GEOGRAPHIC_DATA]"
type input "60"
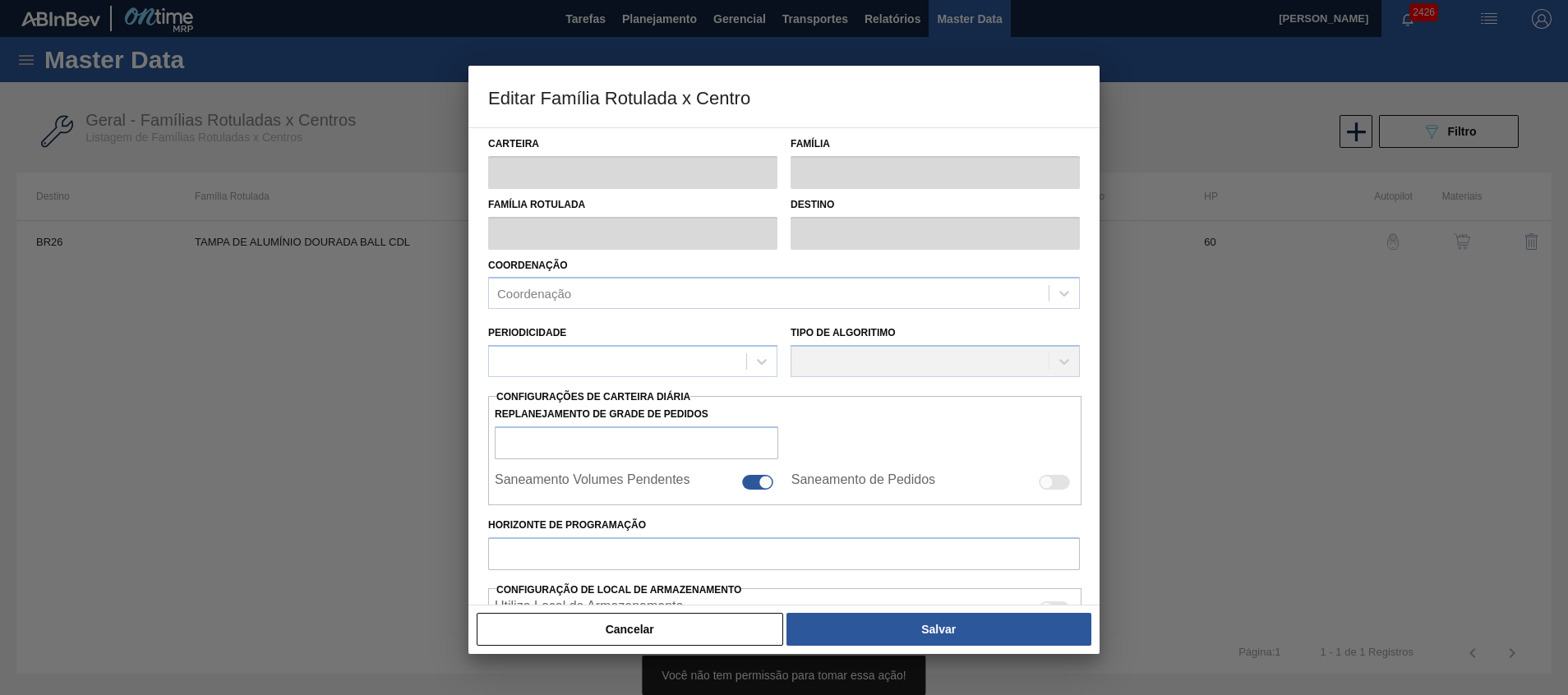
type input "5.676,471"
type input "17.407,843"
type input "80"
type input "14.948,346"
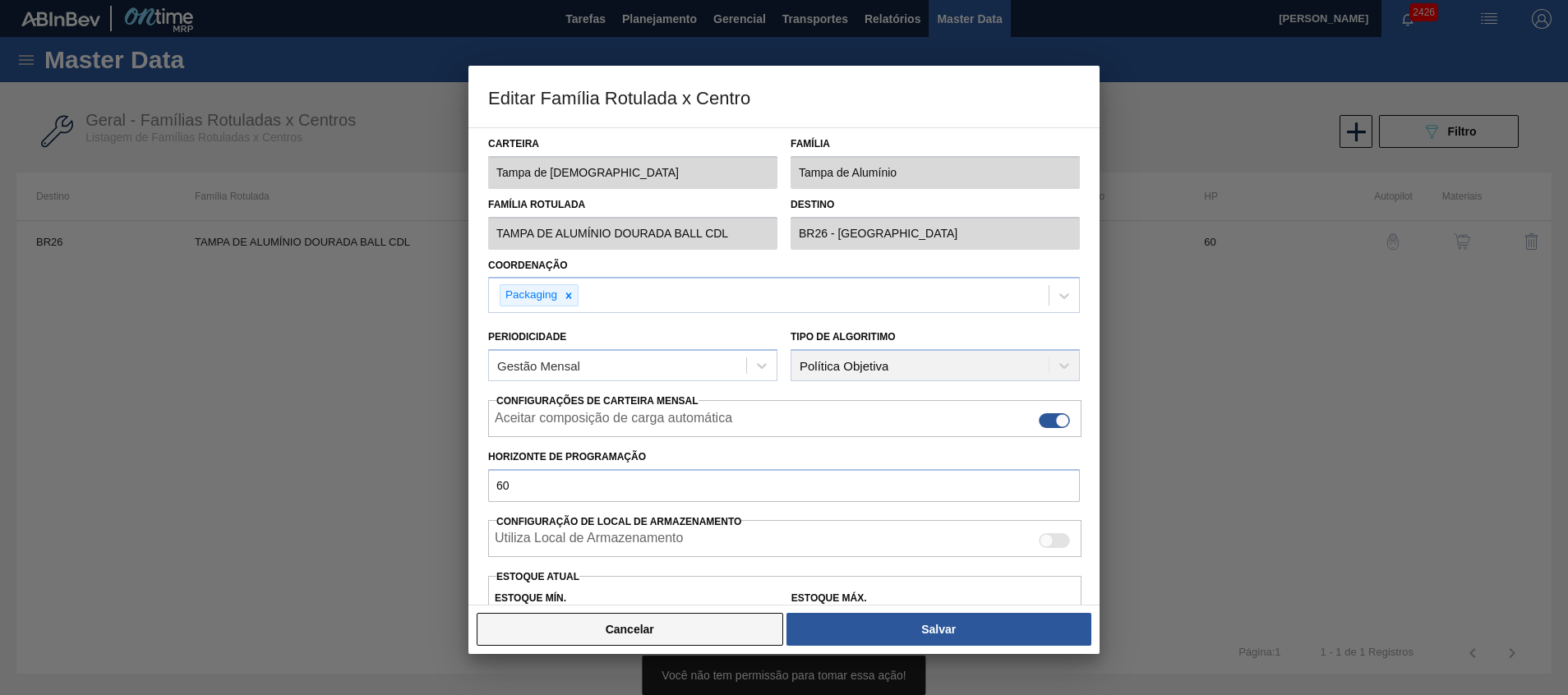
click at [722, 627] on button "Cancelar" at bounding box center [630, 629] width 307 height 33
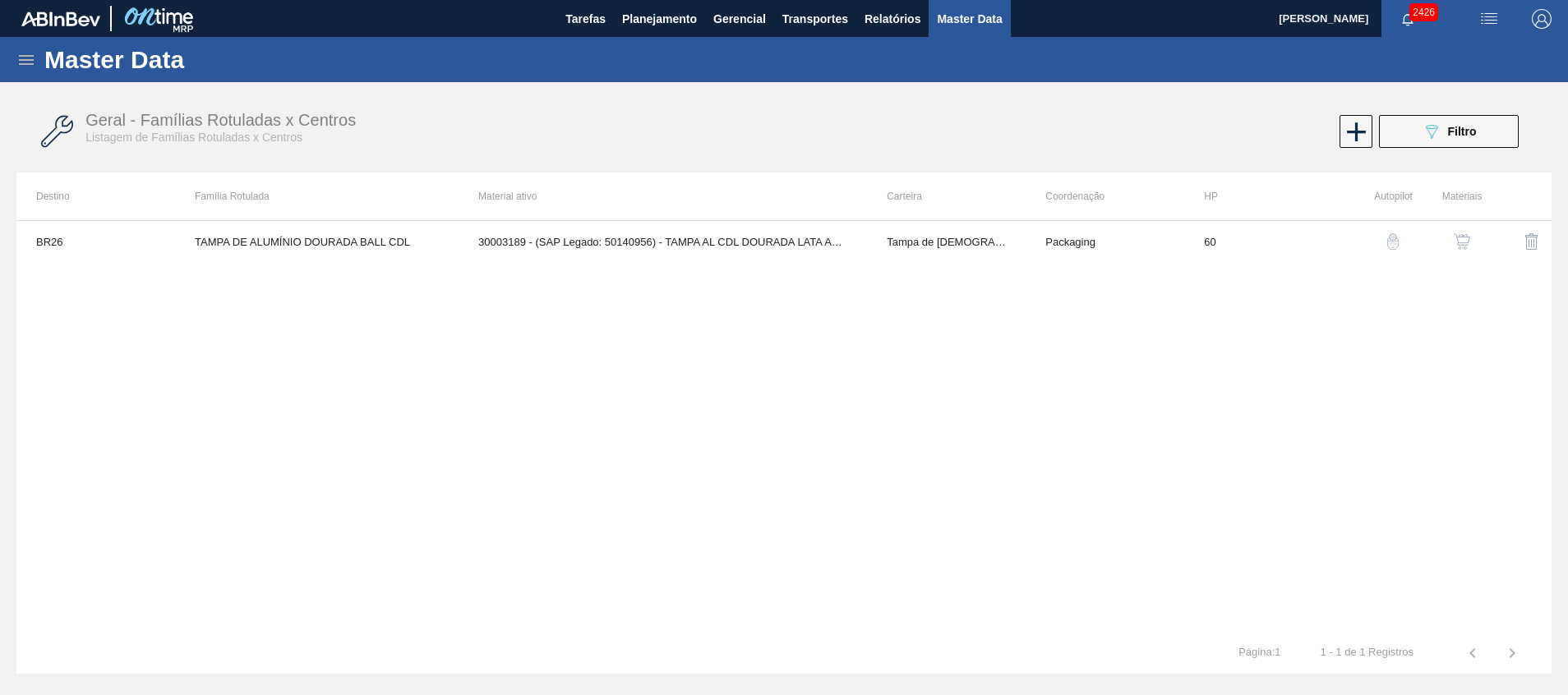
click at [1459, 245] on img "button" at bounding box center [1462, 241] width 17 height 17
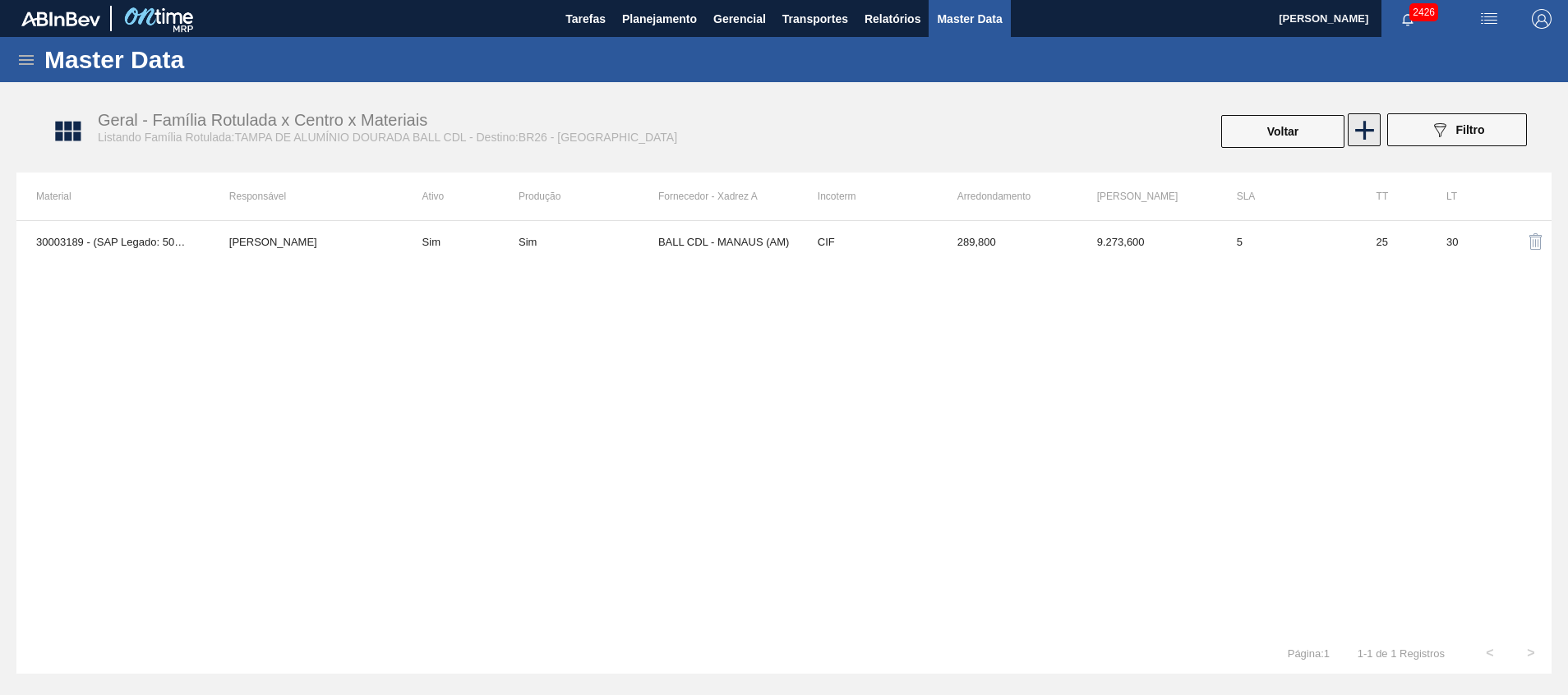
click at [1366, 144] on icon at bounding box center [1365, 130] width 32 height 32
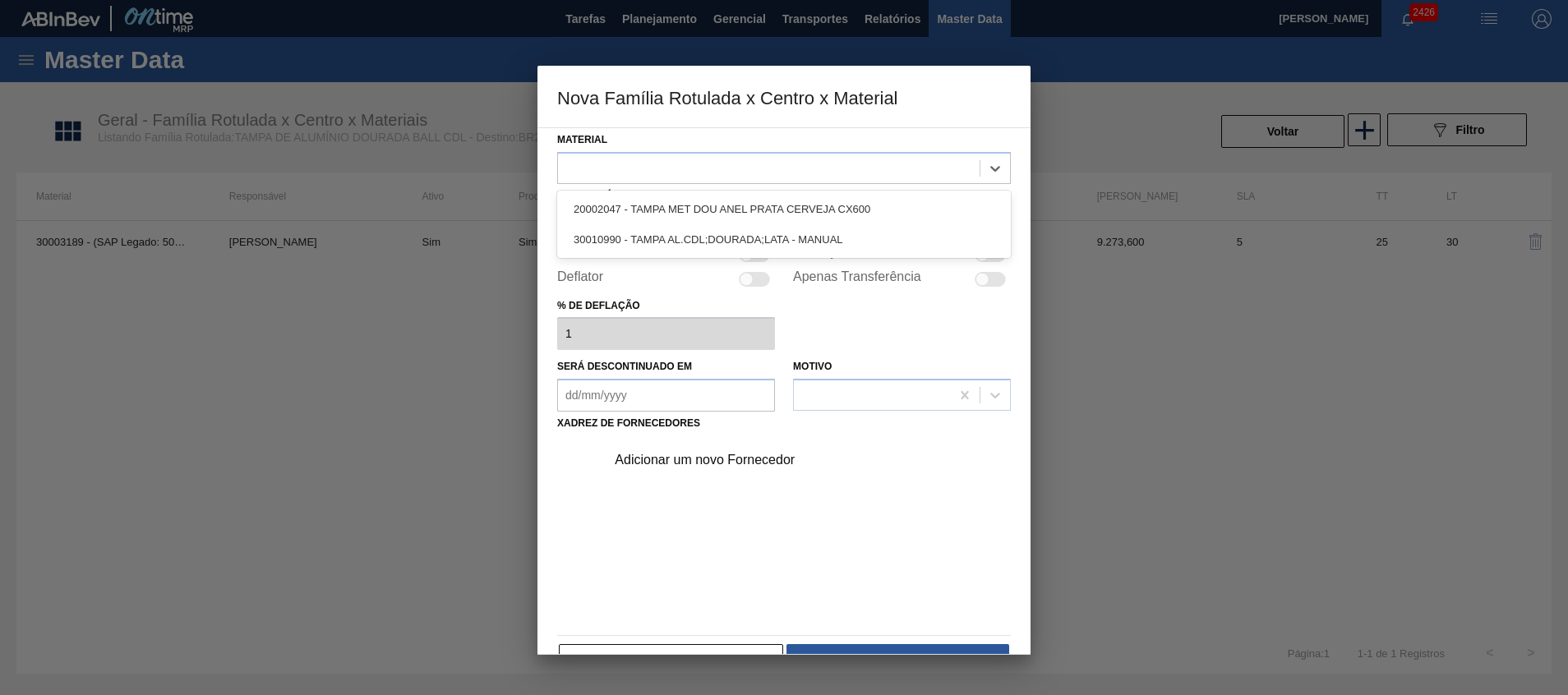
click at [803, 165] on div at bounding box center [769, 168] width 422 height 24
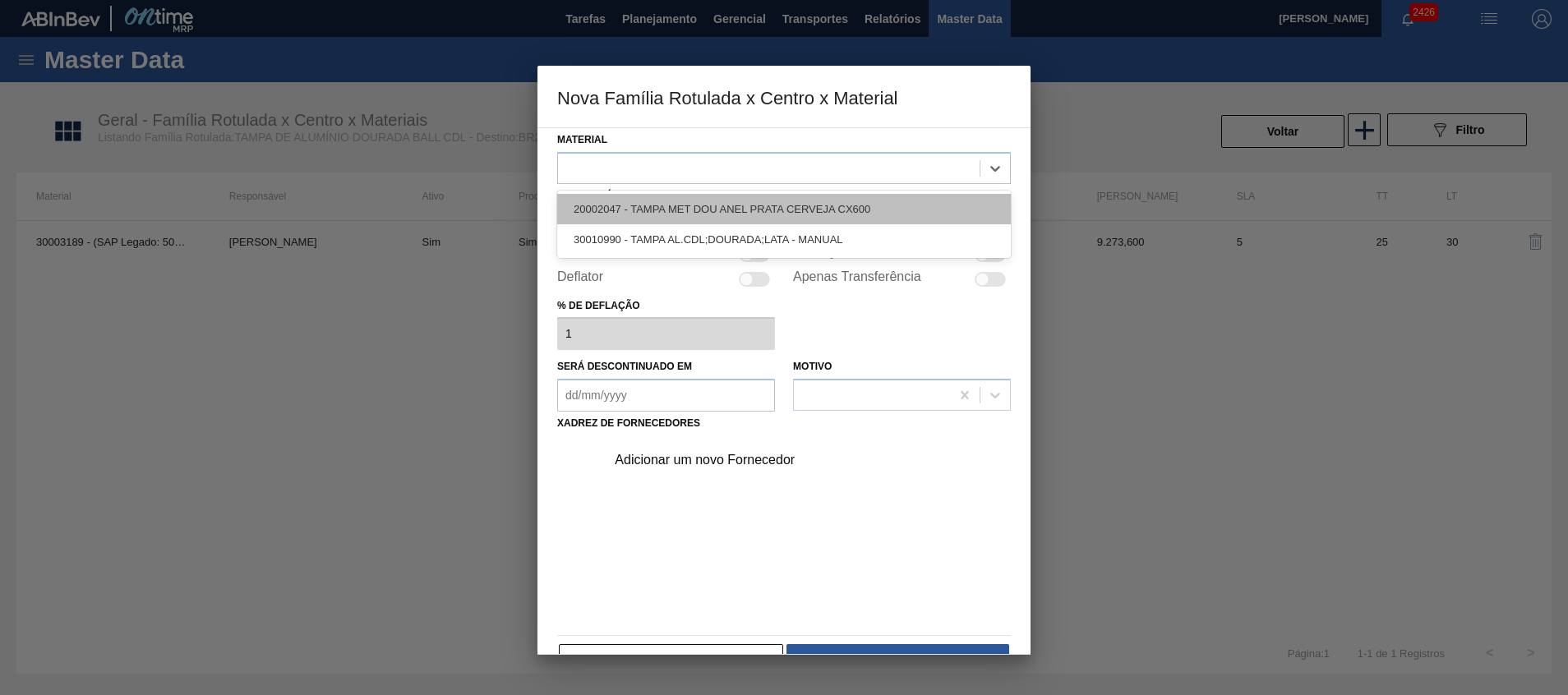
click at [789, 218] on div "20002047 - TAMPA MET DOU ANEL PRATA CERVEJA CX600" at bounding box center [784, 209] width 454 height 30
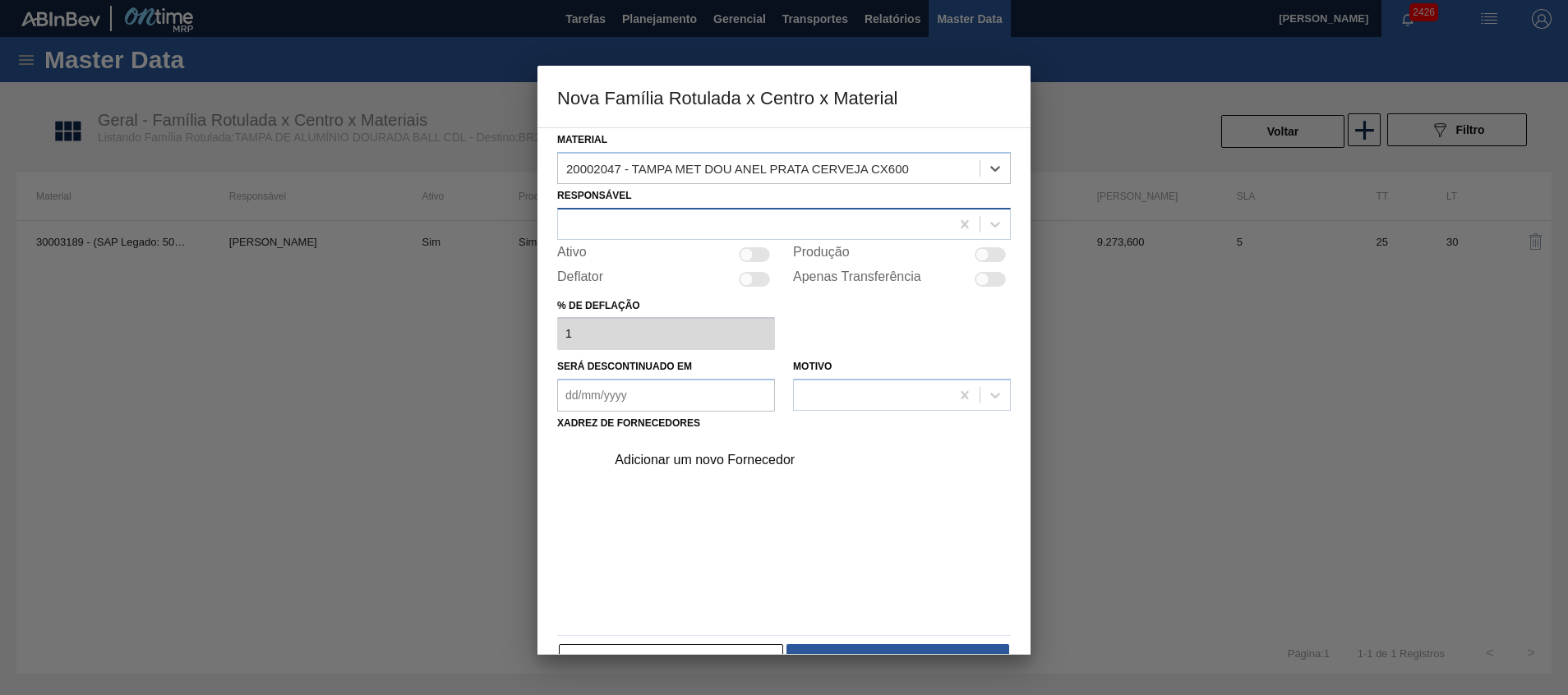
click at [783, 228] on div at bounding box center [754, 224] width 392 height 24
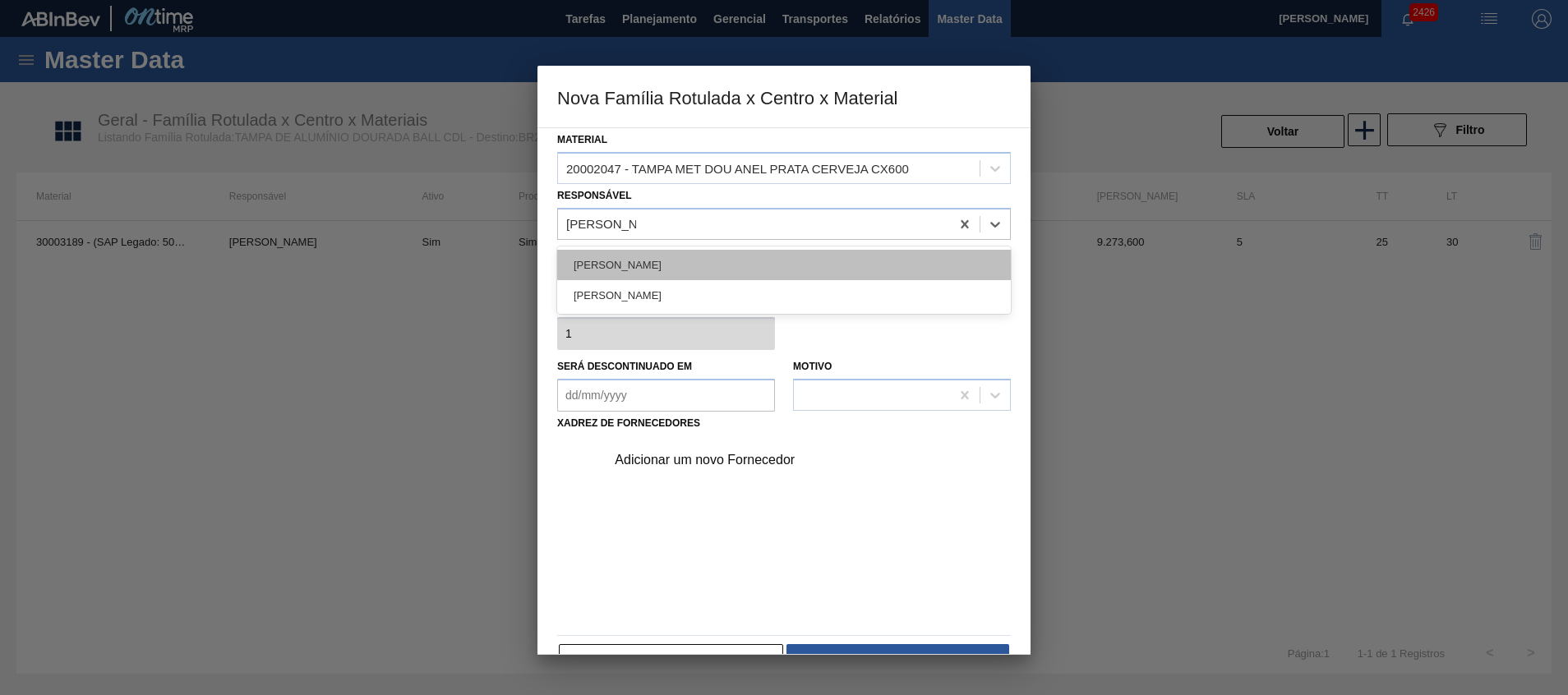
type input "[PERSON_NAME]"
click at [774, 267] on div "[PERSON_NAME]" at bounding box center [784, 265] width 454 height 30
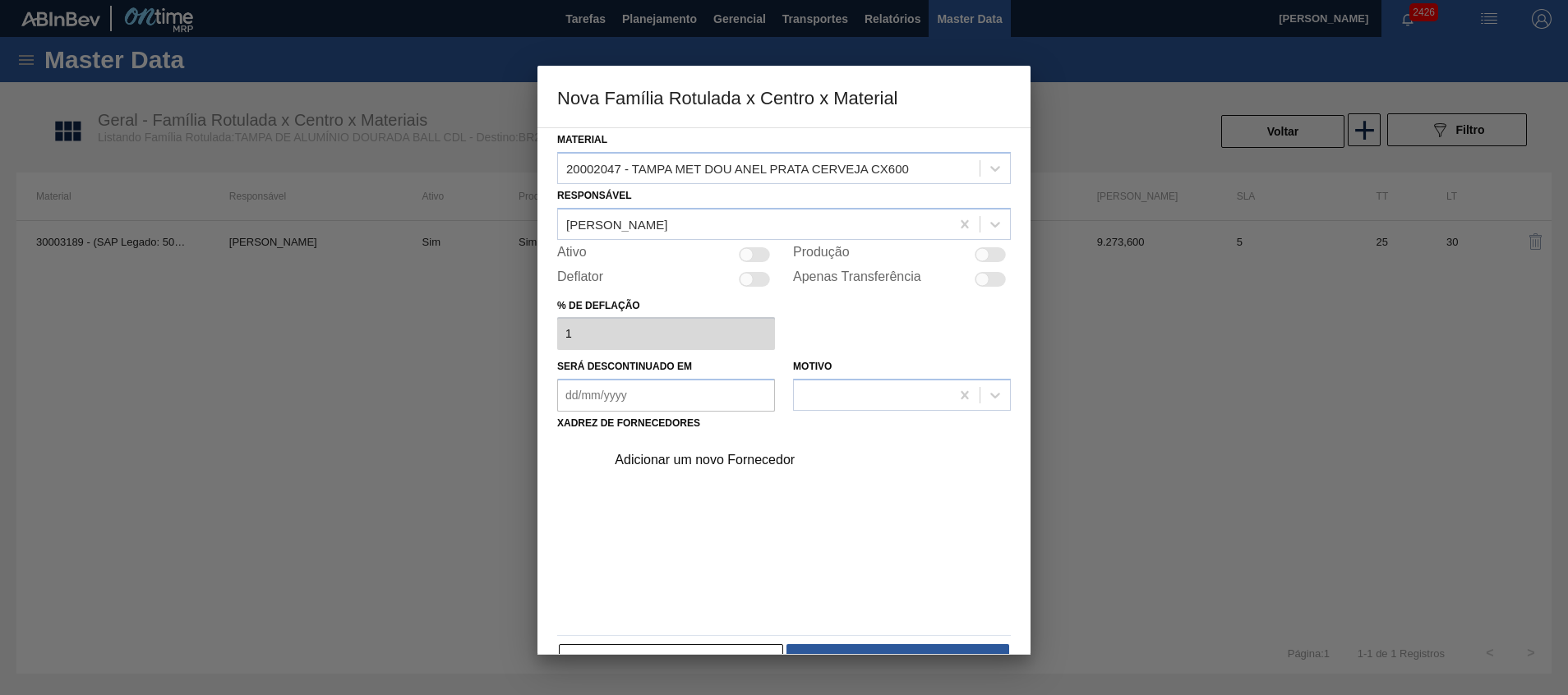
drag, startPoint x: 755, startPoint y: 257, endPoint x: 685, endPoint y: 416, distance: 173.7
click at [679, 309] on div "Material 20002047 - TAMPA MET DOU ANEL PRATA CERVEJA CX600 Responsável [PERSON_…" at bounding box center [784, 403] width 454 height 550
click at [699, 468] on div "Adicionar um novo Fornecedor" at bounding box center [803, 459] width 415 height 41
click at [699, 461] on div "Adicionar um novo Fornecedor" at bounding box center [776, 460] width 322 height 15
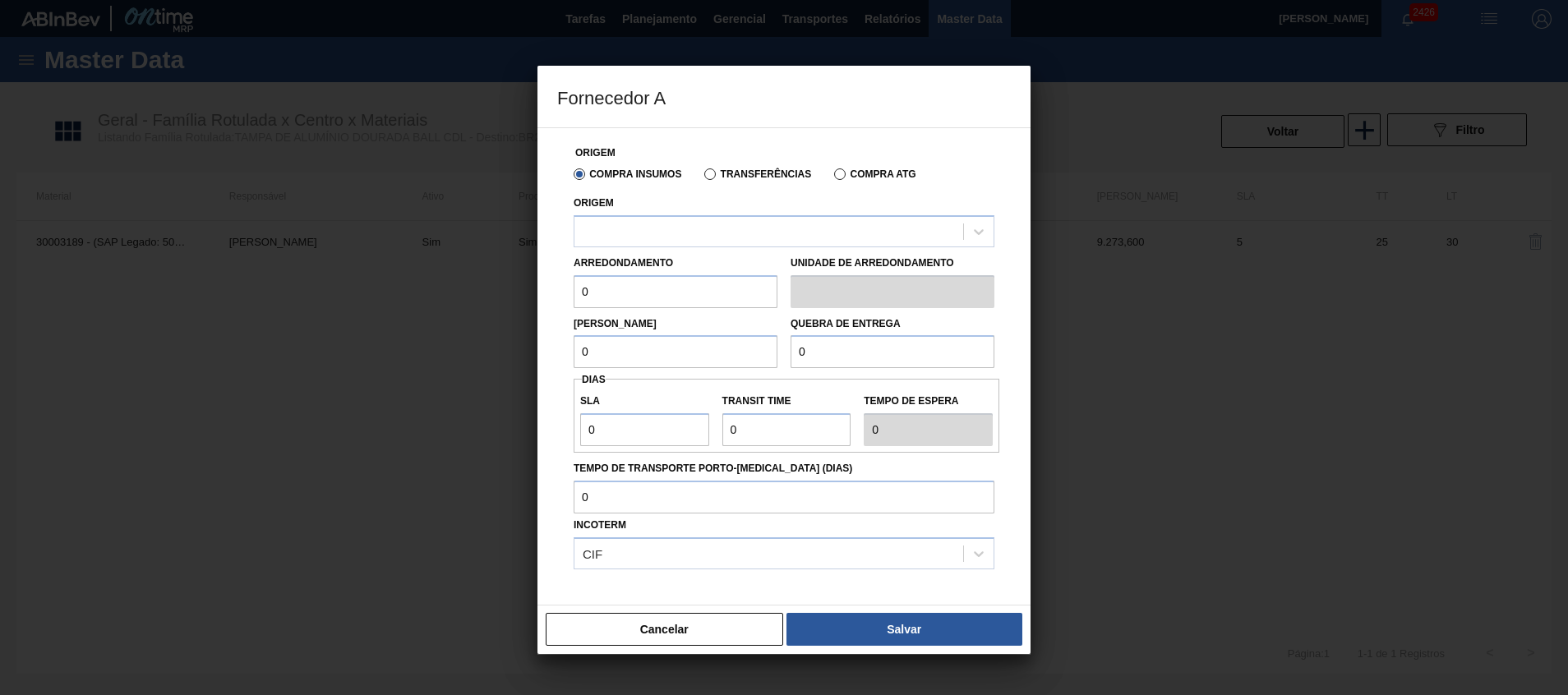
click at [750, 209] on div "Origem" at bounding box center [784, 219] width 421 height 56
click at [752, 180] on div "Compra Insumos Transferências Compra ATG" at bounding box center [784, 173] width 434 height 28
click at [722, 182] on div "Compra Insumos Transferências Compra ATG" at bounding box center [784, 173] width 434 height 28
click at [724, 177] on label "Transferências" at bounding box center [758, 175] width 107 height 12
click at [702, 178] on input "Transferências" at bounding box center [702, 178] width 0 height 0
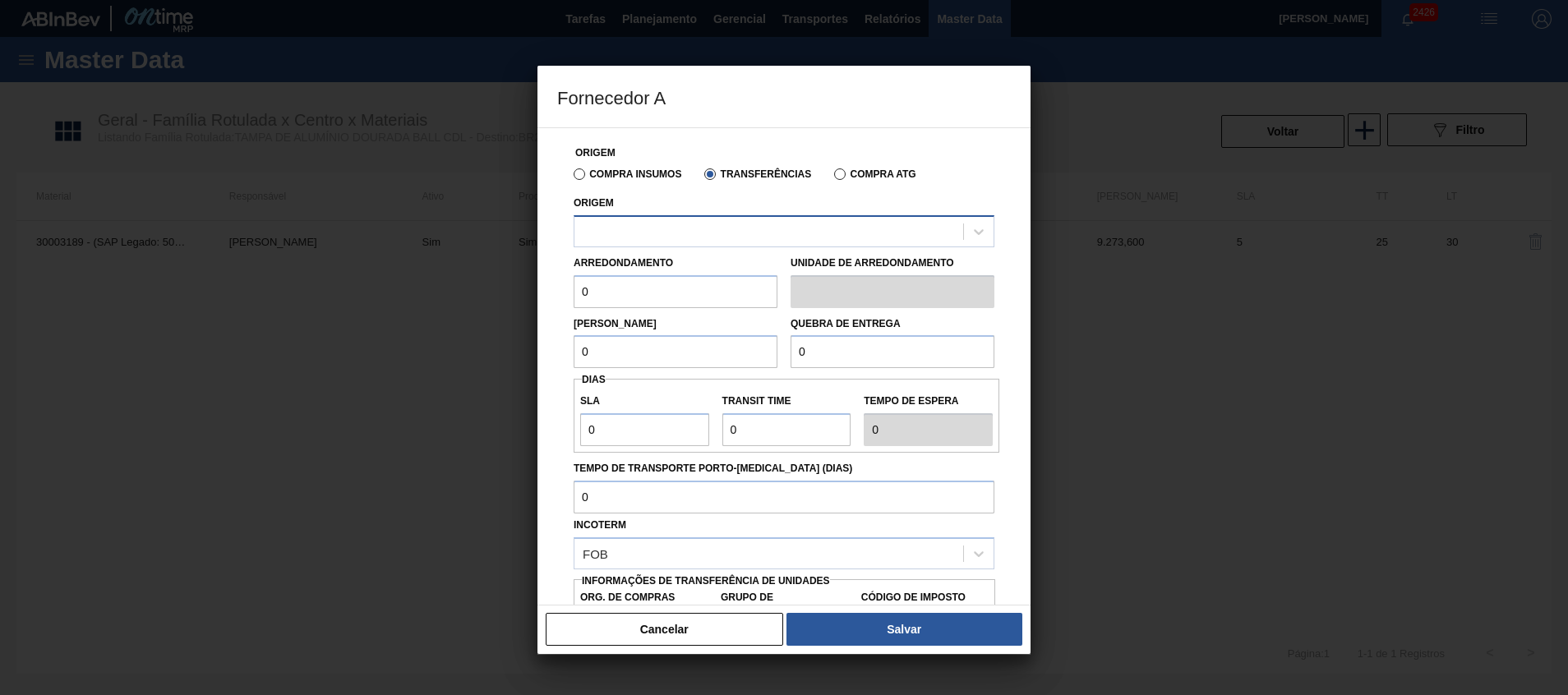
click at [688, 228] on div at bounding box center [769, 231] width 388 height 24
type input "latas min"
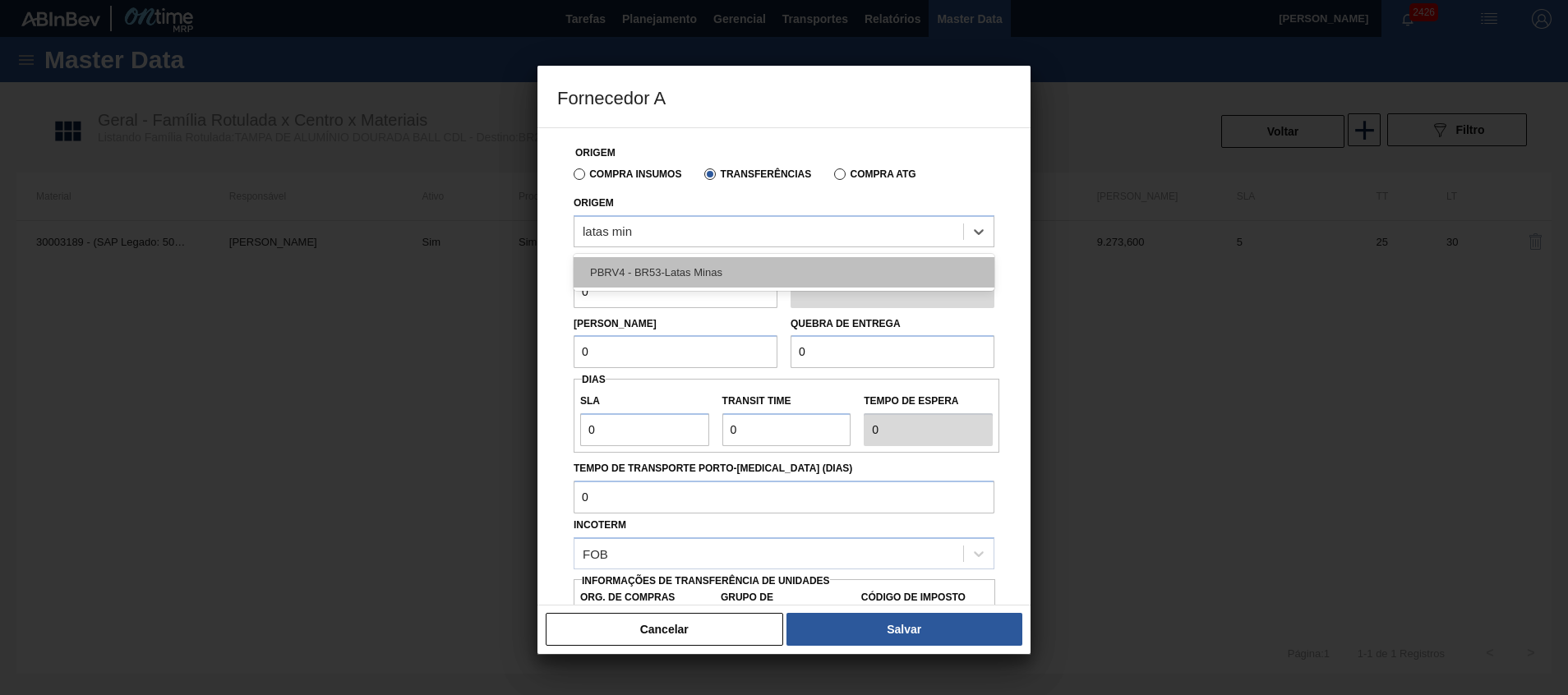
click at [677, 265] on div "PBRV4 - BR53-Latas Minas" at bounding box center [784, 272] width 421 height 30
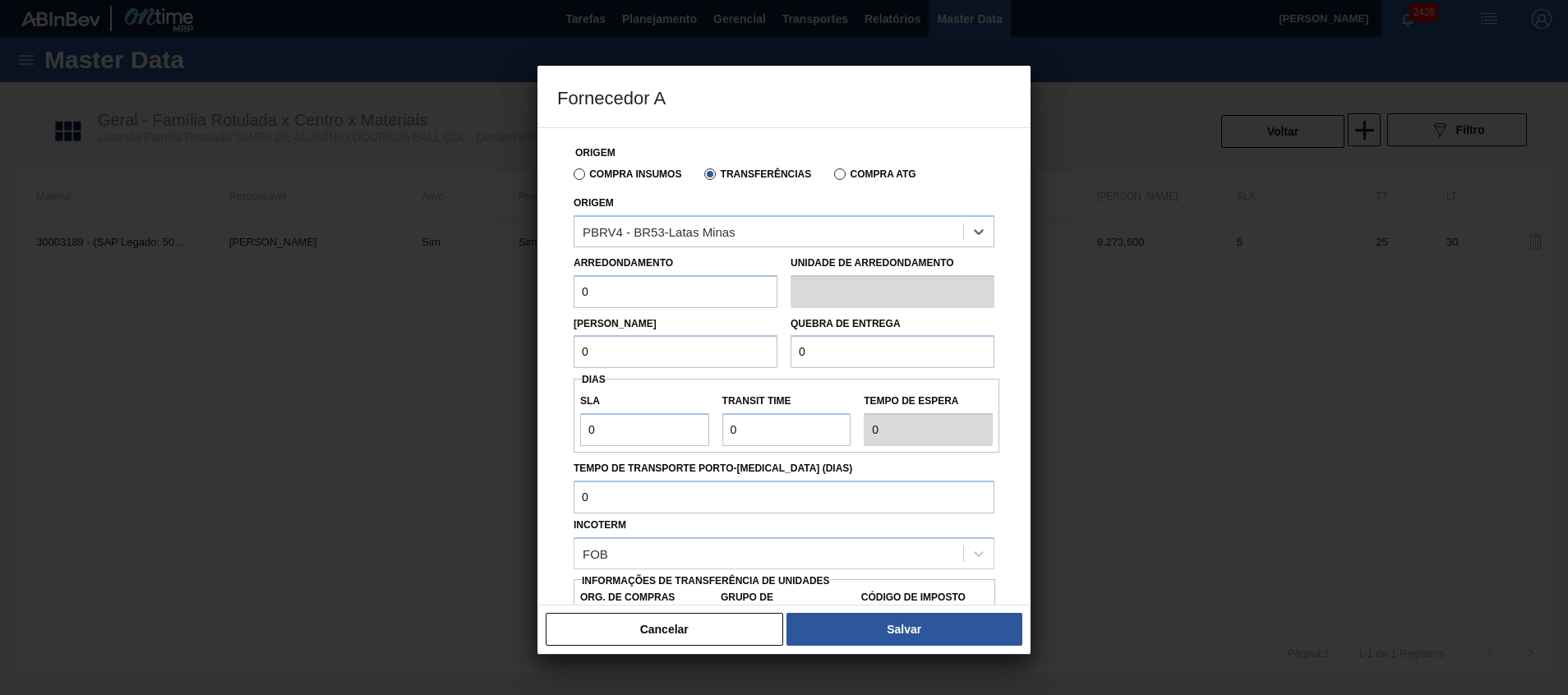
click at [667, 276] on input "0" at bounding box center [676, 292] width 204 height 33
type input "317,4"
type input "BR00"
type input "A01"
type input "I4"
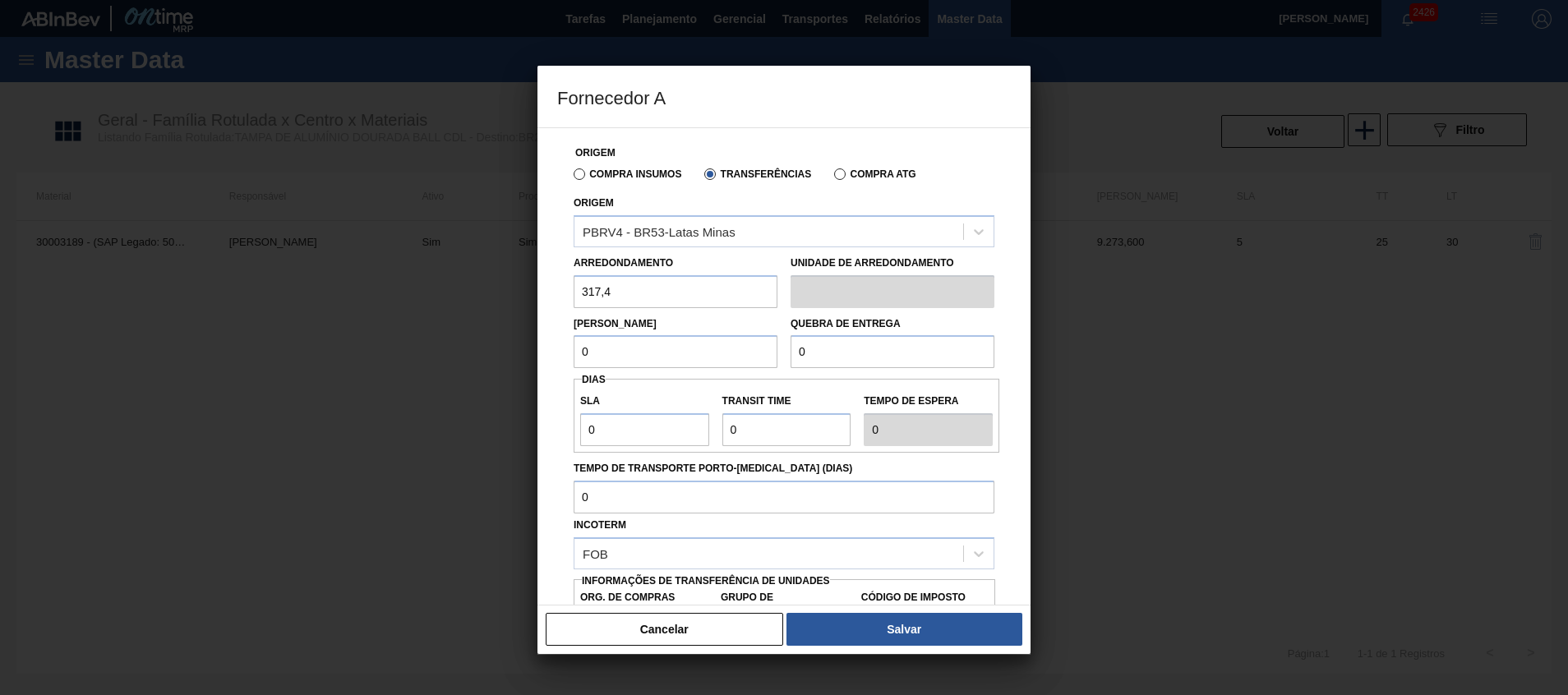
click at [503, 337] on div "Fornecedor A Origem Compra Insumos Transferências Compra ATG Origem PBRV4 - BR5…" at bounding box center [784, 348] width 1568 height 695
type input "6.348"
drag, startPoint x: 629, startPoint y: 356, endPoint x: 559, endPoint y: 356, distance: 70.0
click at [560, 356] on div "Origem Compra Insumos Transferências Compra ATG Origem PBRV4 - BR53-[GEOGRAPHIC…" at bounding box center [784, 400] width 454 height 545
drag, startPoint x: 855, startPoint y: 354, endPoint x: 692, endPoint y: 352, distance: 163.0
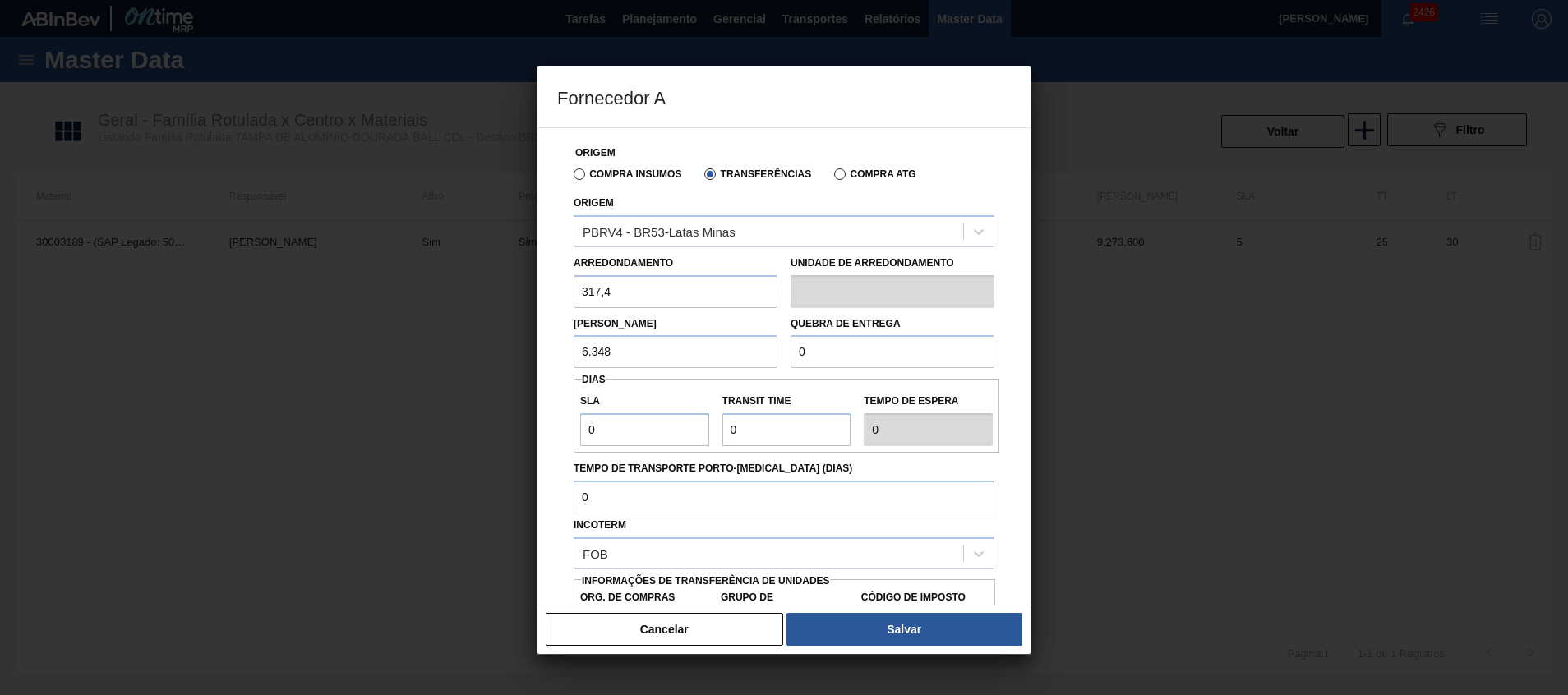
click at [695, 352] on div "Lote Mínimo 6.348 Quebra de entrega 0" at bounding box center [784, 338] width 434 height 61
paste input "6.348"
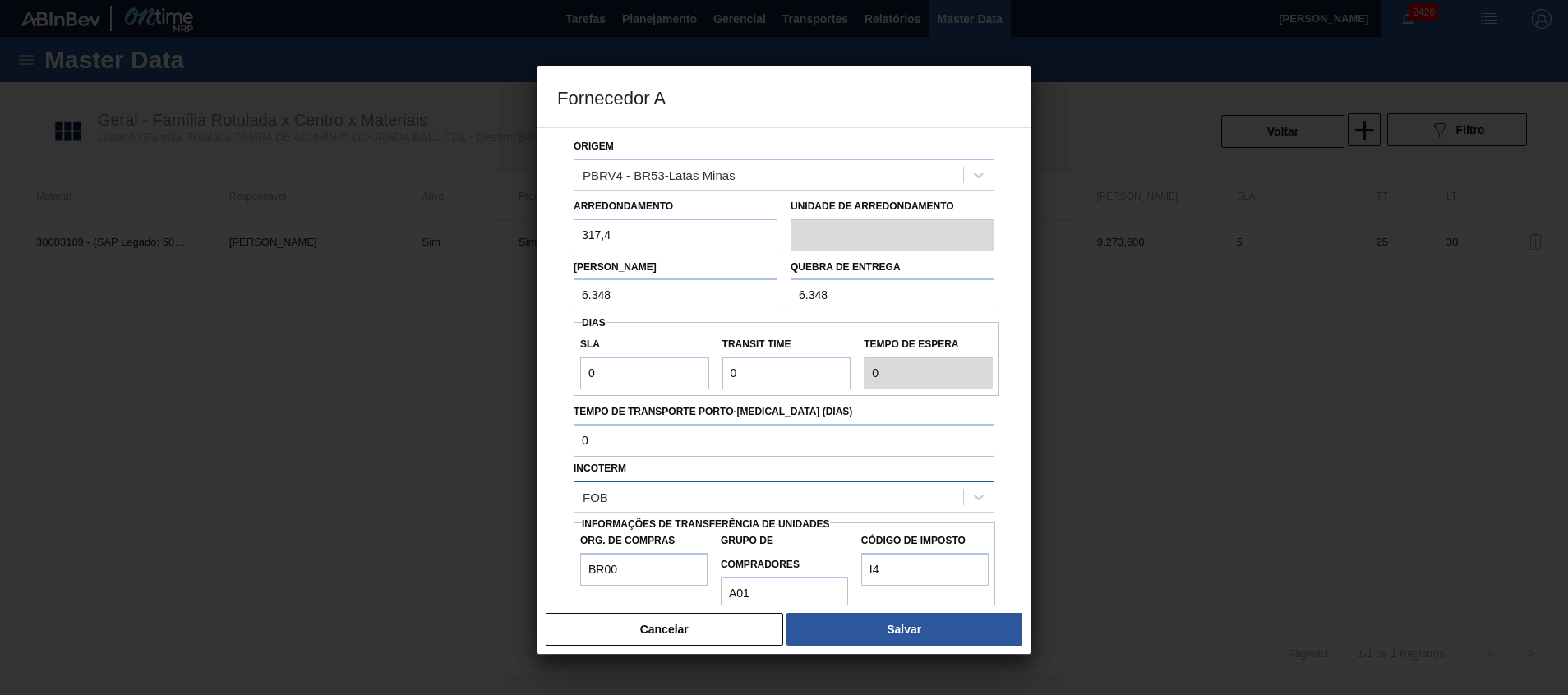
scroll to position [88, 0]
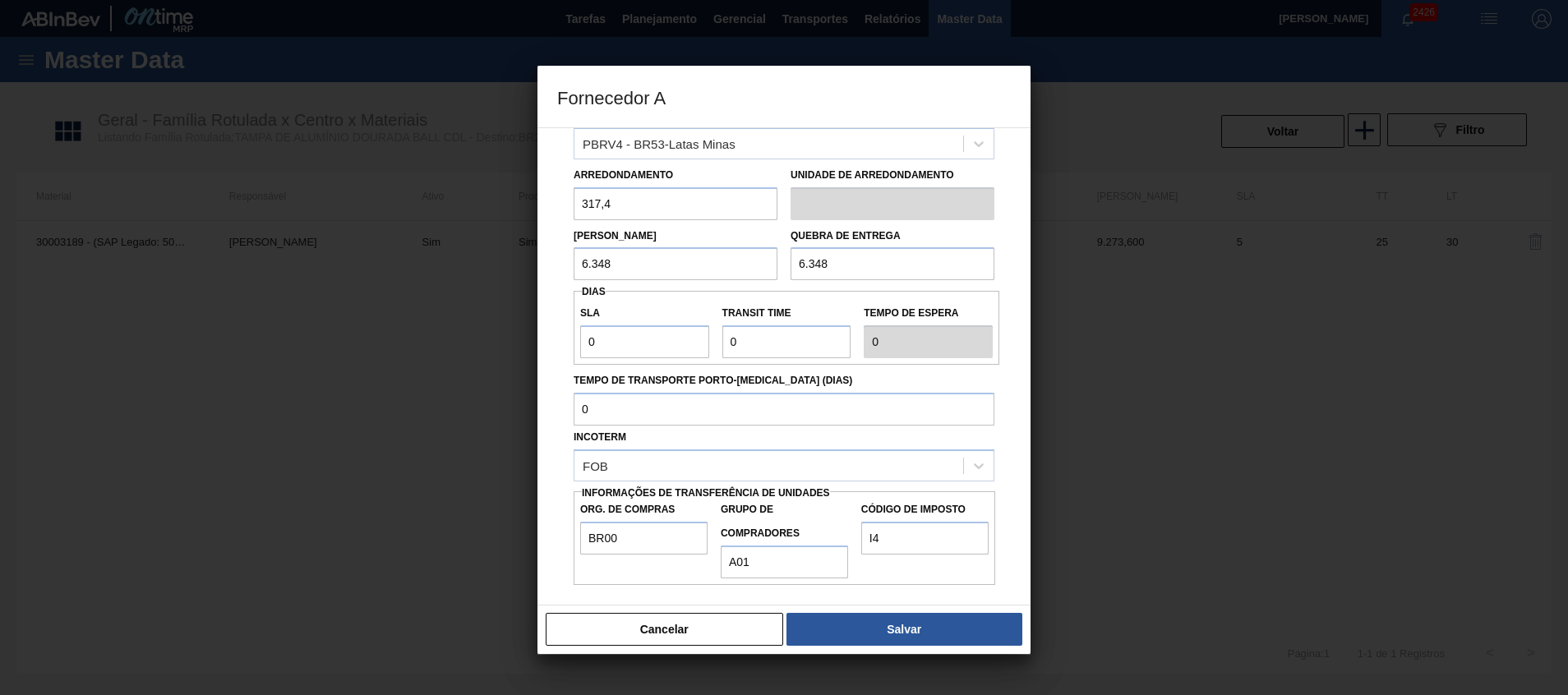
type input "6.348"
drag, startPoint x: 777, startPoint y: 339, endPoint x: 535, endPoint y: 324, distance: 242.5
click at [556, 328] on div "Origem Compra Insumos Transferências Compra ATG Origem PBRV4 - BR53-[GEOGRAPHIC…" at bounding box center [784, 366] width 493 height 479
type input "1"
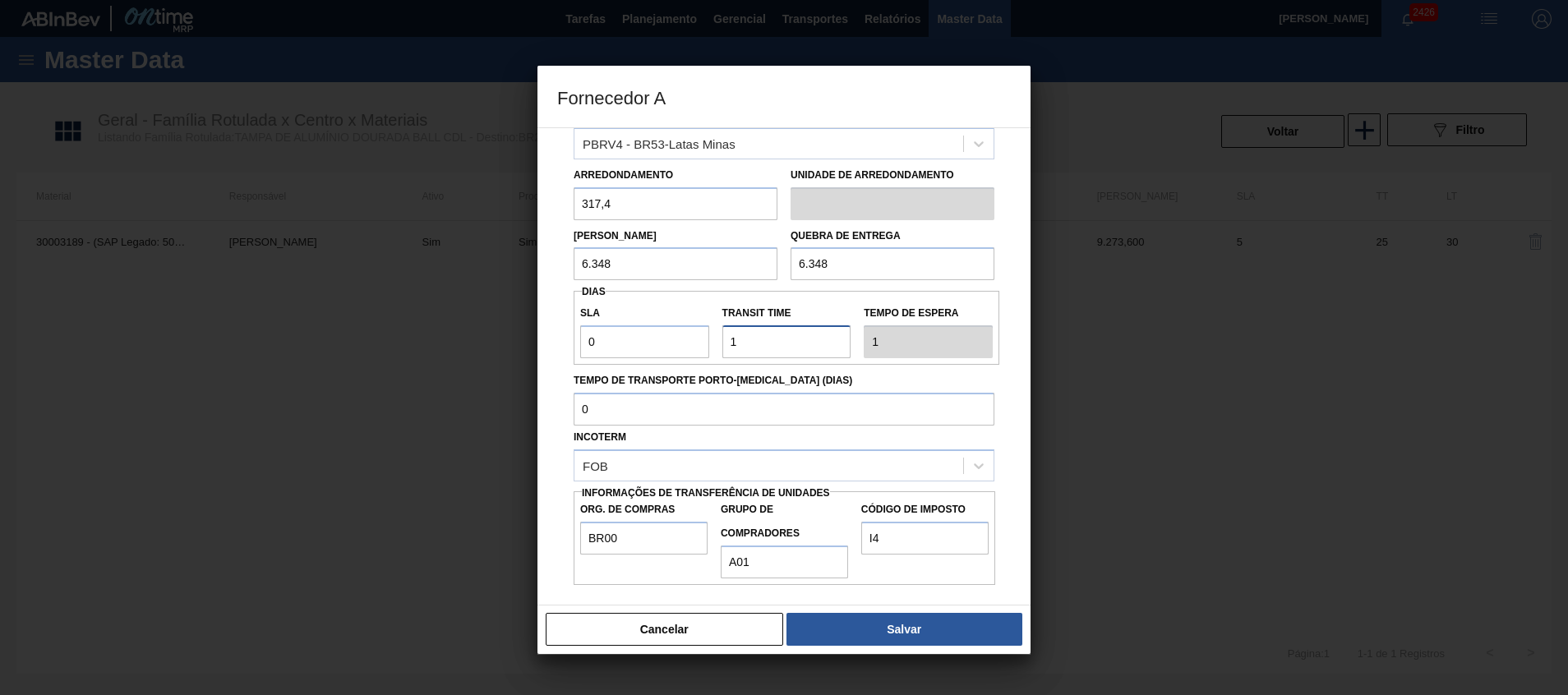
type input "1"
click at [717, 383] on label "Tempo de Transporte Porto-[MEDICAL_DATA] (dias)" at bounding box center [784, 381] width 421 height 24
click at [717, 393] on input "Tempo de Transporte Porto-[MEDICAL_DATA] (dias)" at bounding box center [784, 408] width 421 height 33
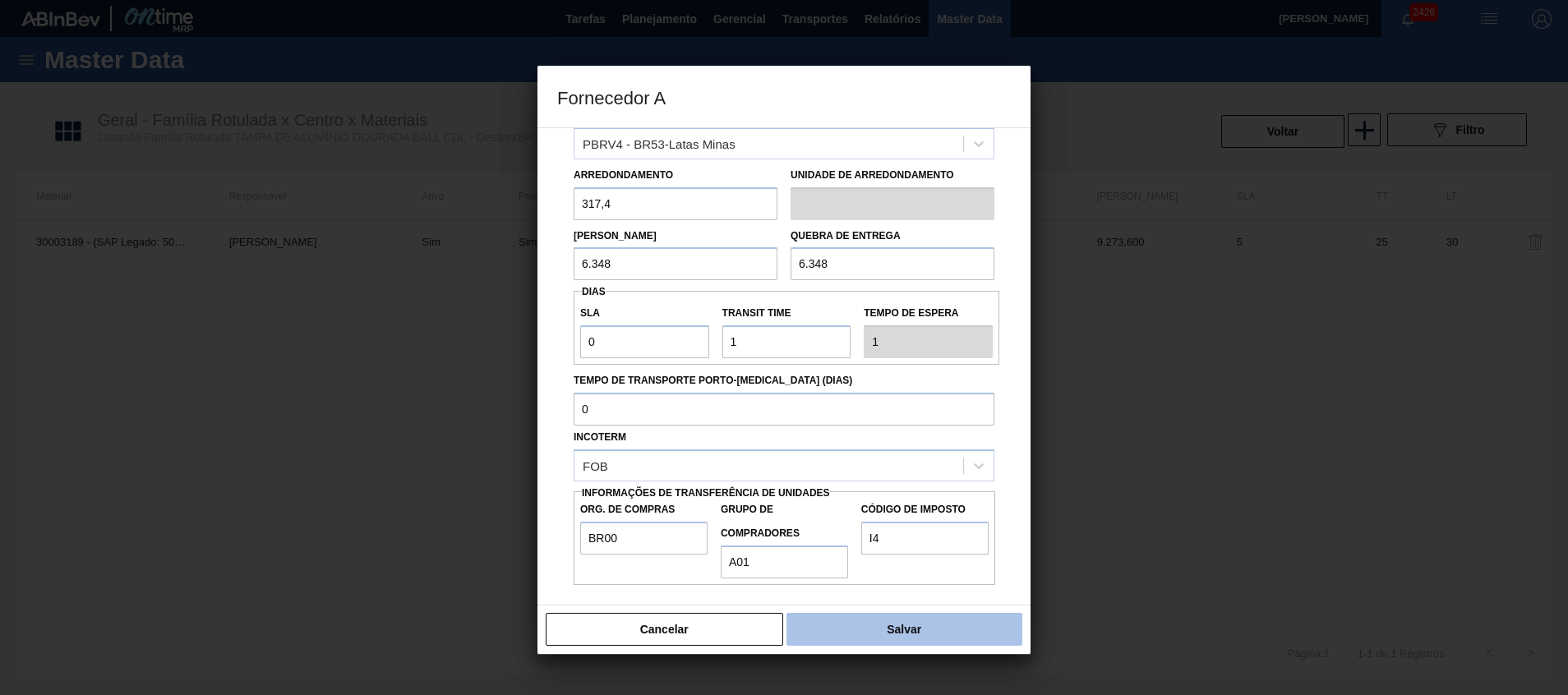
click at [882, 621] on button "Salvar" at bounding box center [905, 629] width 236 height 33
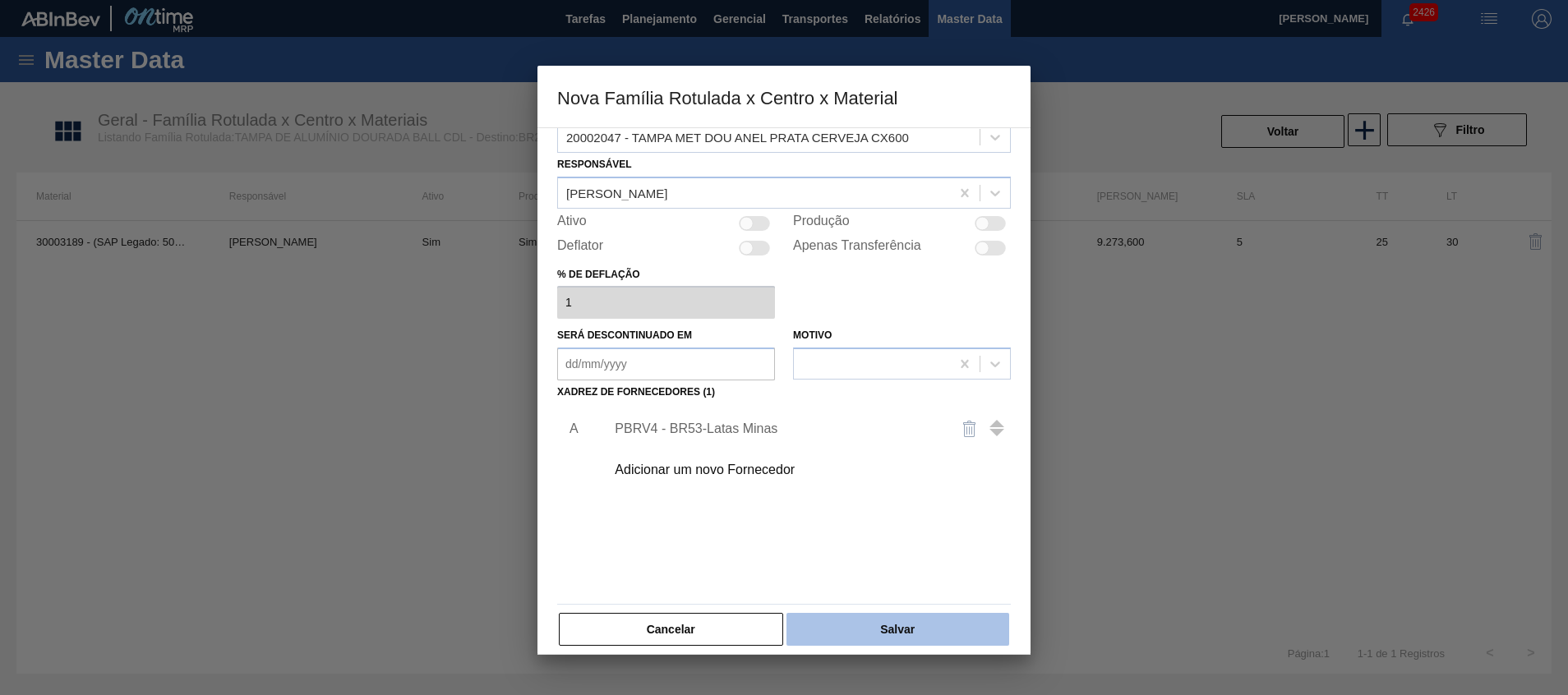
scroll to position [44, 0]
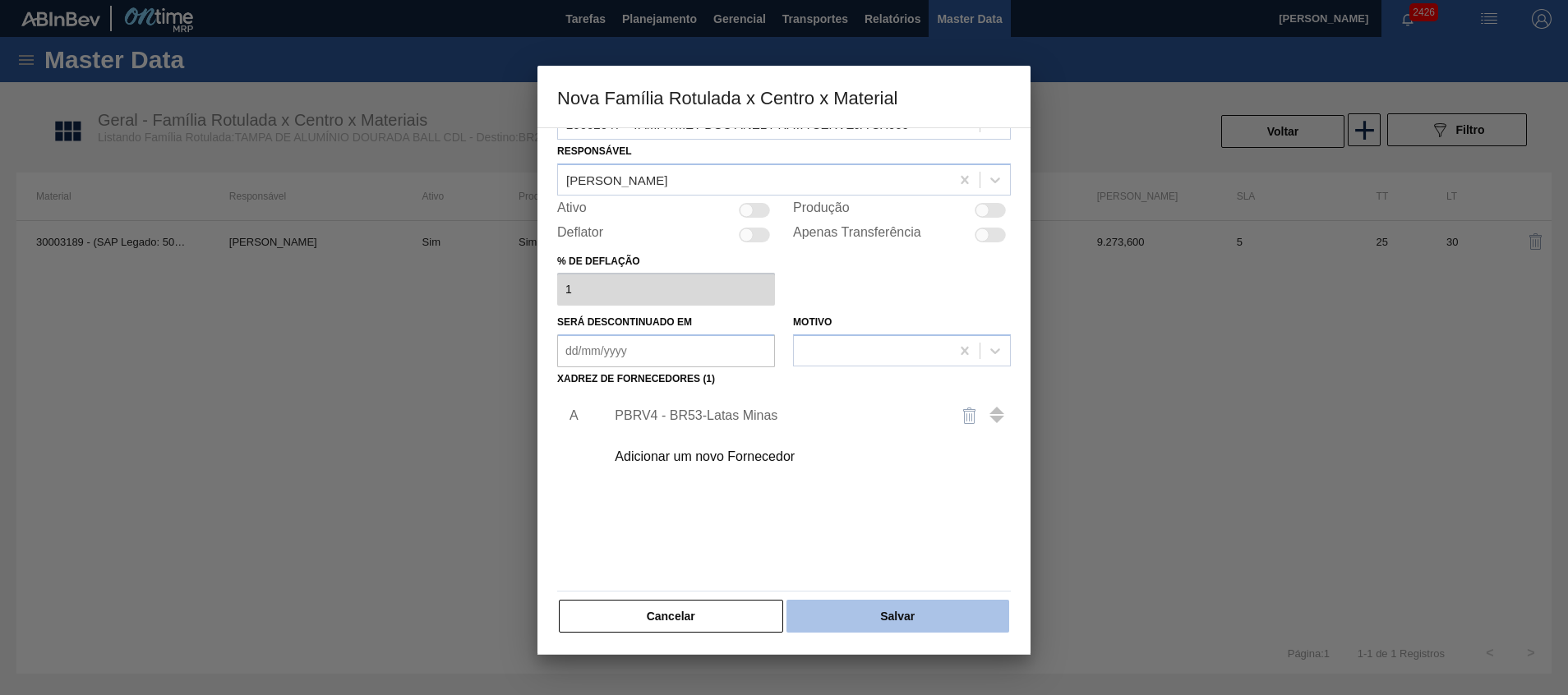
click at [886, 611] on button "Salvar" at bounding box center [898, 616] width 223 height 33
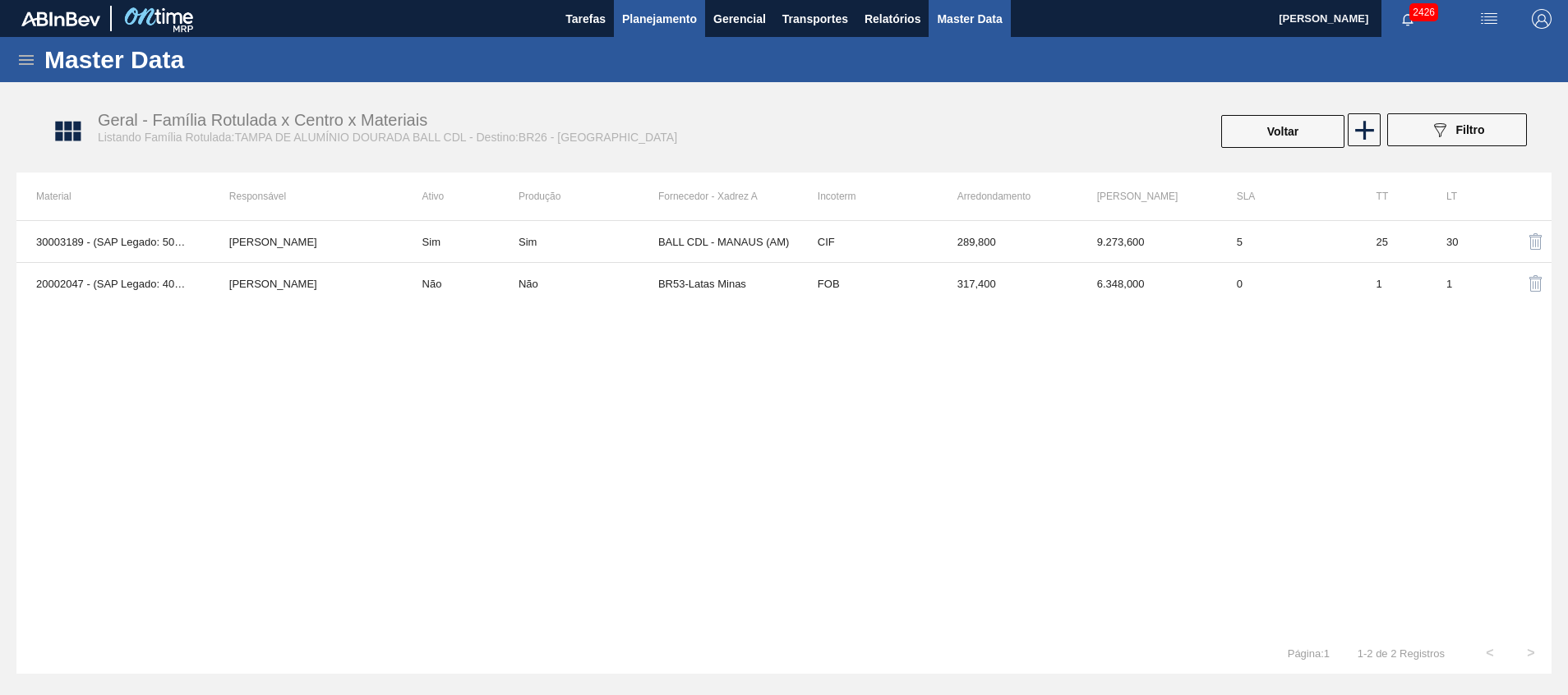
click at [659, 35] on button "Planejamento" at bounding box center [659, 18] width 91 height 37
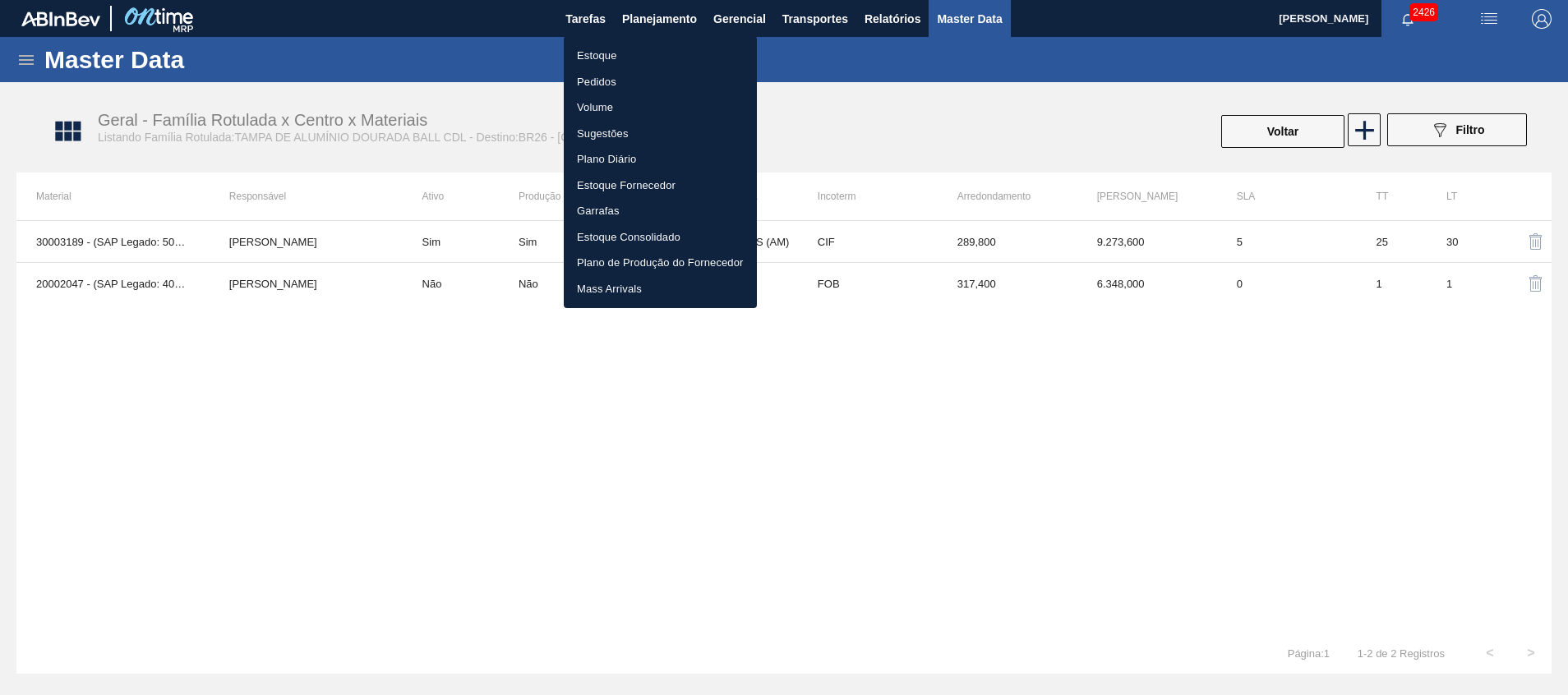
click at [626, 57] on li "Estoque" at bounding box center [660, 55] width 193 height 26
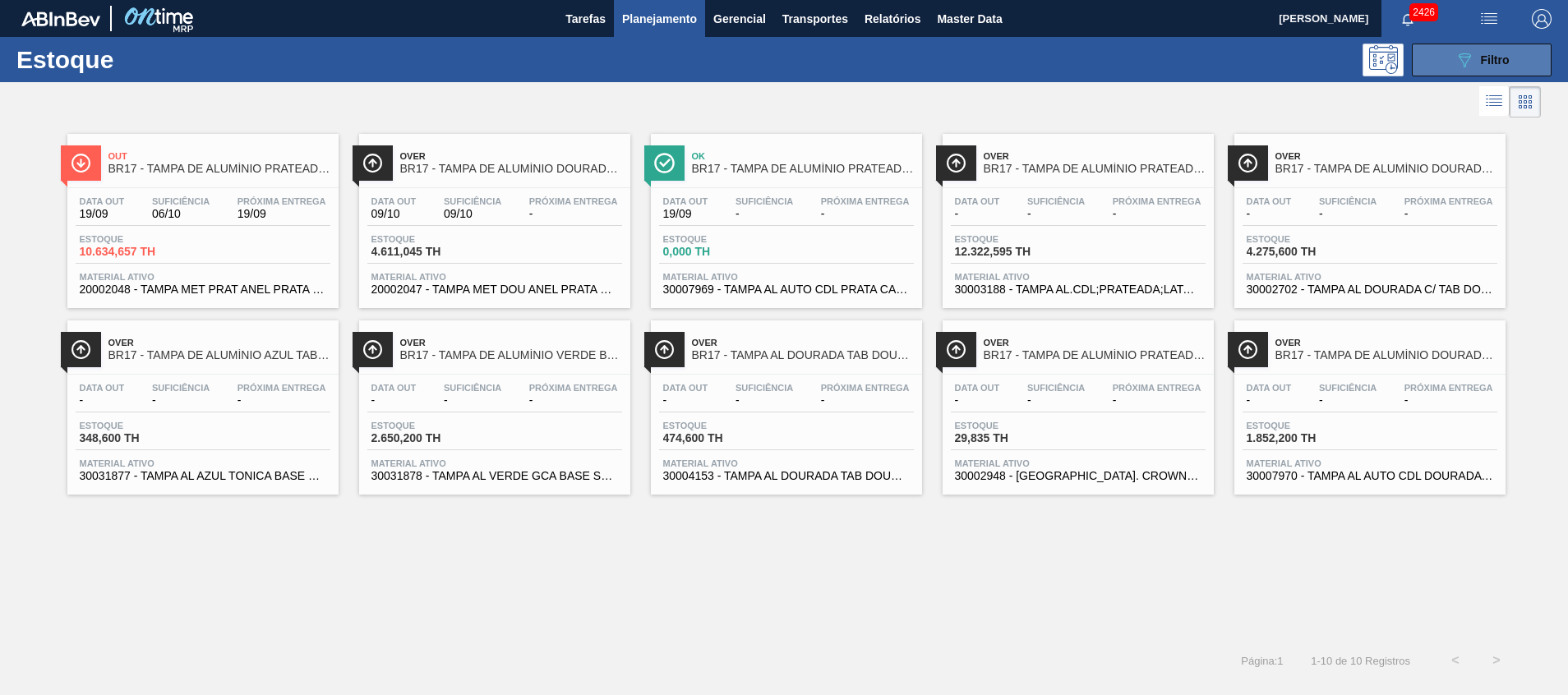
click at [1489, 58] on span "Filtro" at bounding box center [1495, 60] width 28 height 13
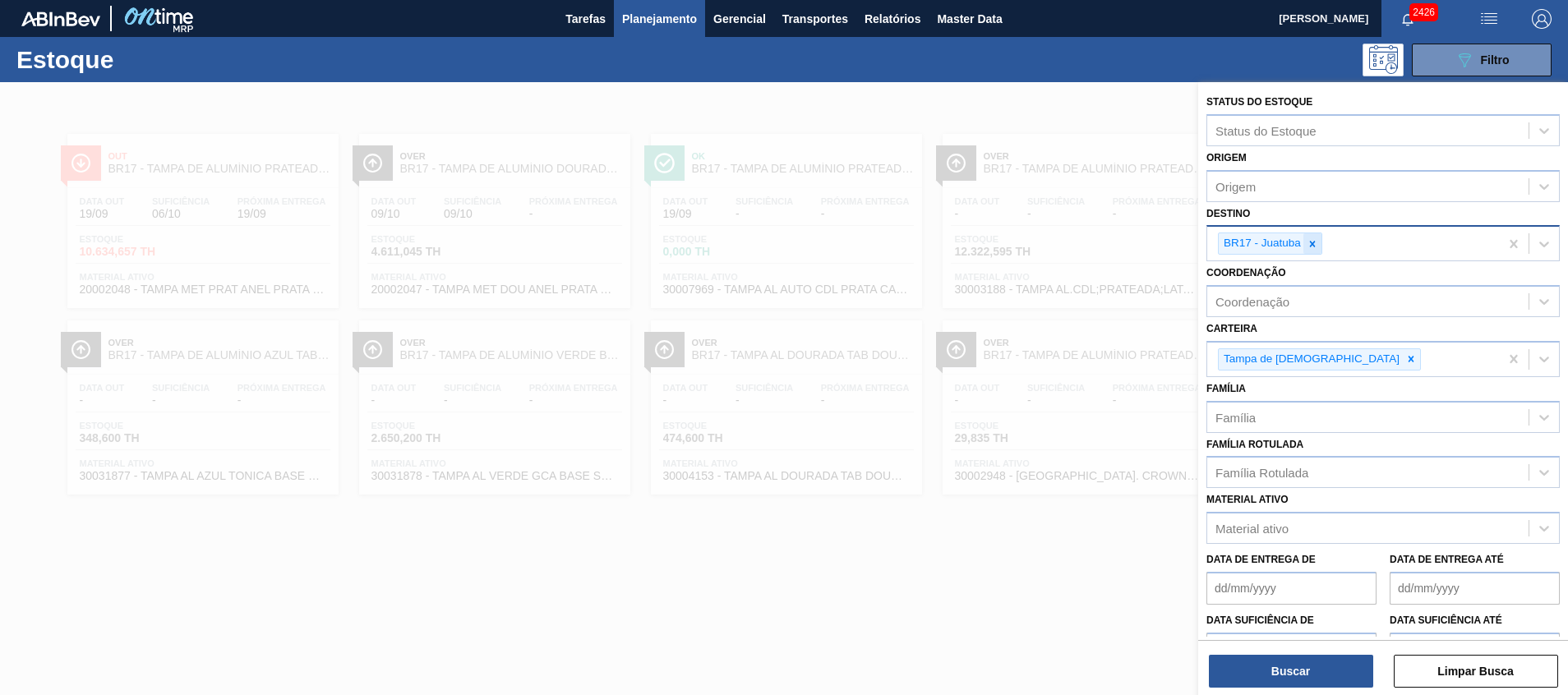
click at [1311, 240] on icon at bounding box center [1312, 244] width 12 height 12
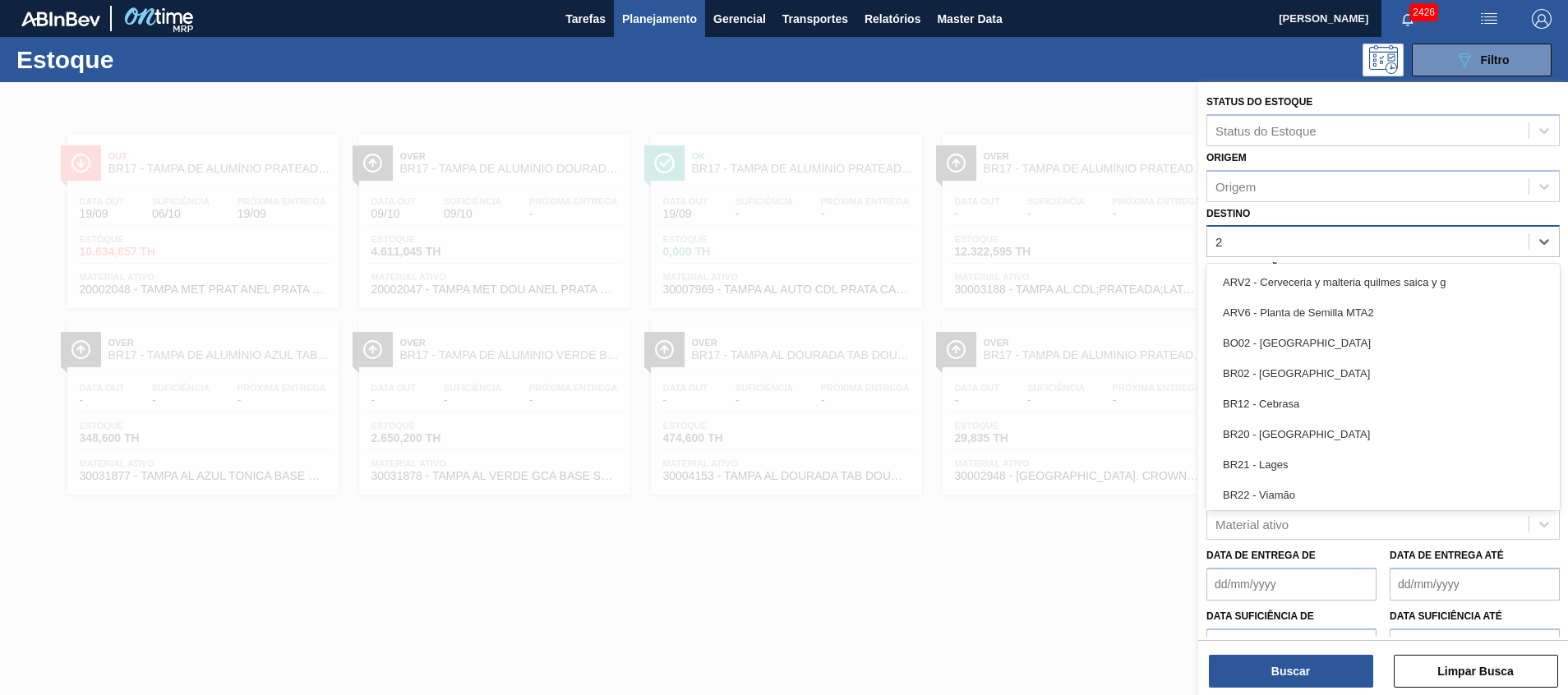
type input "26"
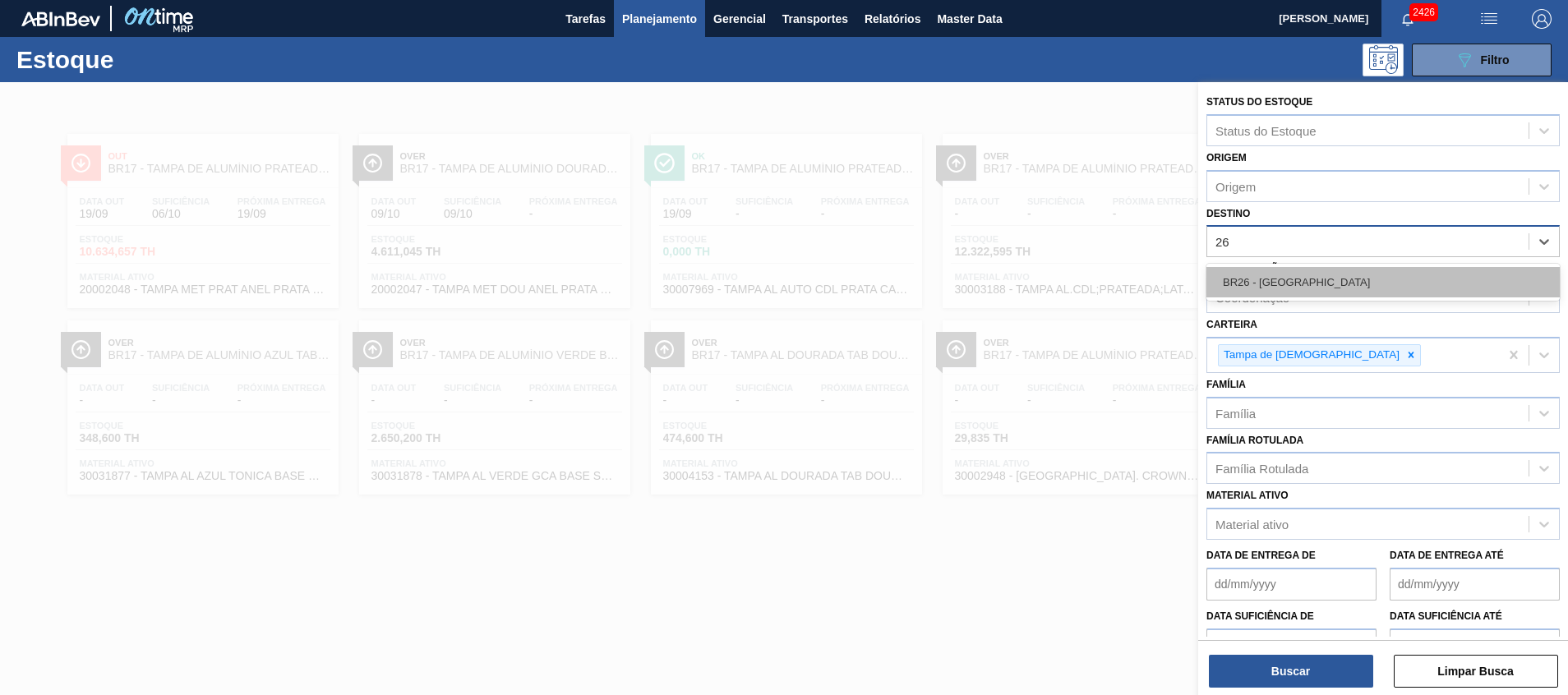
click at [1324, 283] on div "BR26 - [GEOGRAPHIC_DATA]" at bounding box center [1383, 282] width 353 height 30
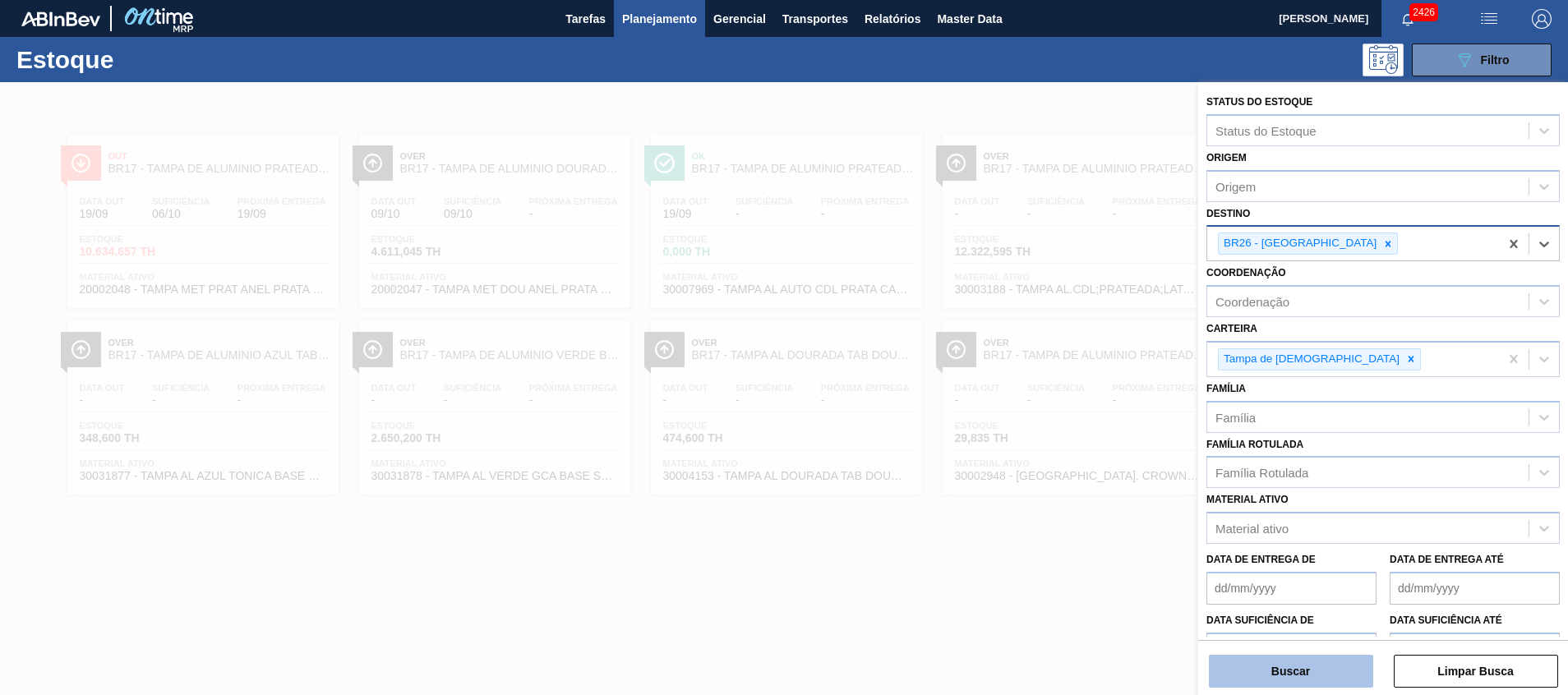
click at [1289, 669] on button "Buscar" at bounding box center [1291, 671] width 165 height 33
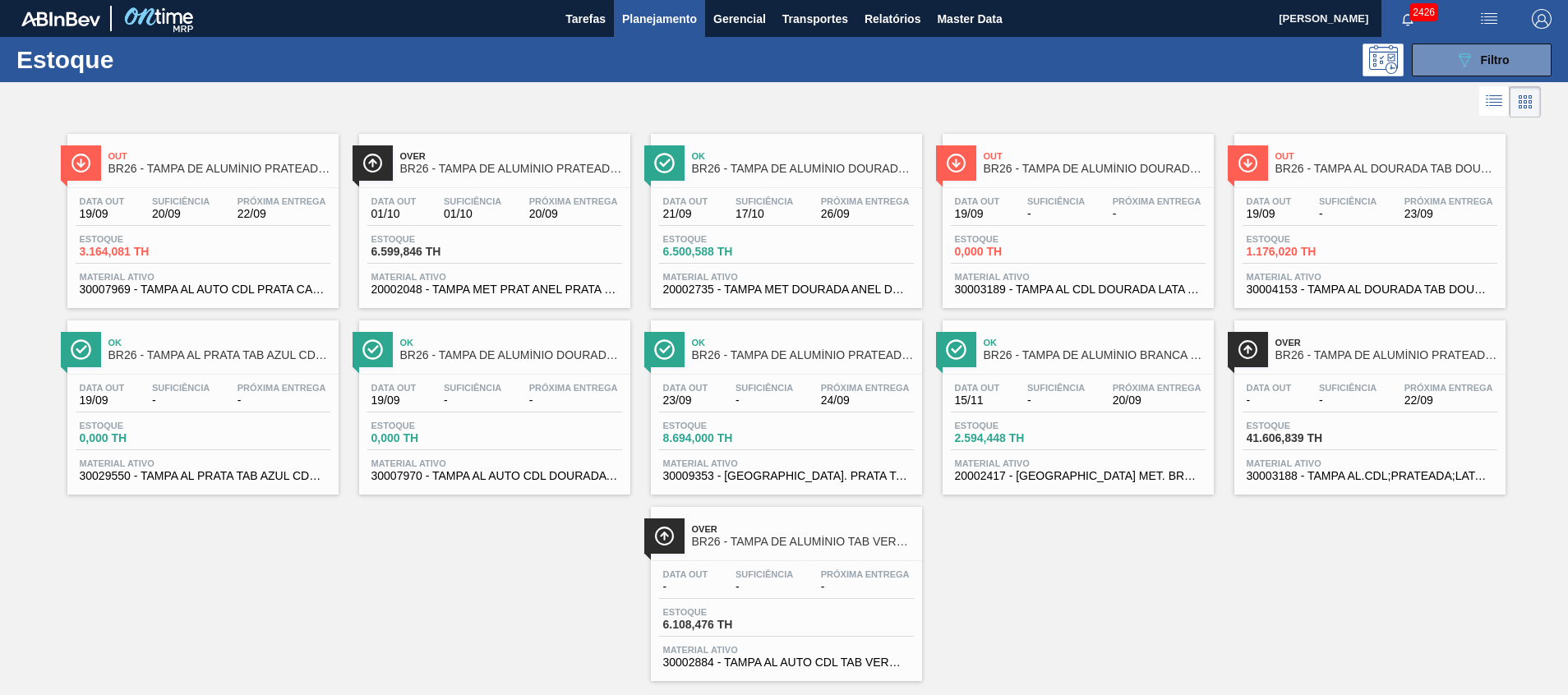
scroll to position [27, 0]
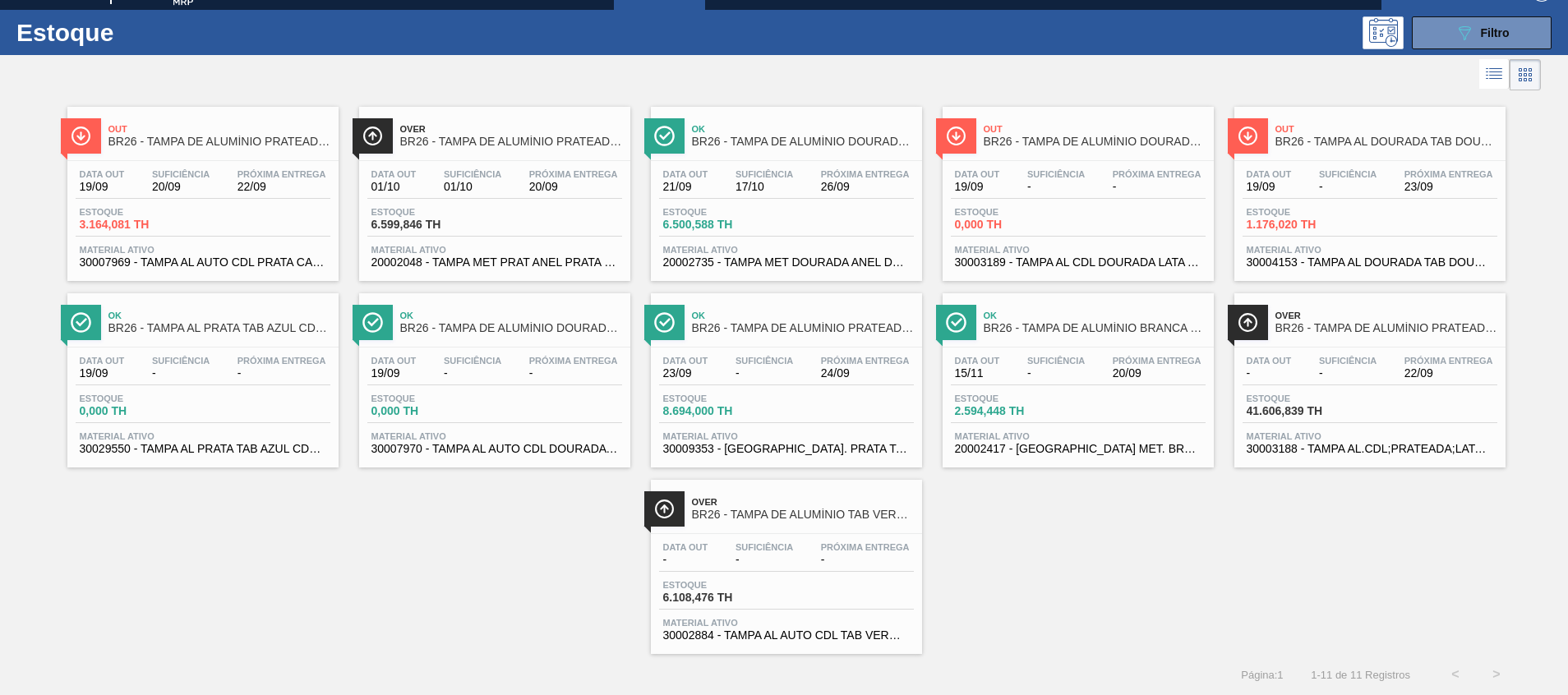
click at [1127, 262] on span "30003189 - TAMPA AL CDL DOURADA LATA AUTOMATICA" at bounding box center [1078, 262] width 246 height 13
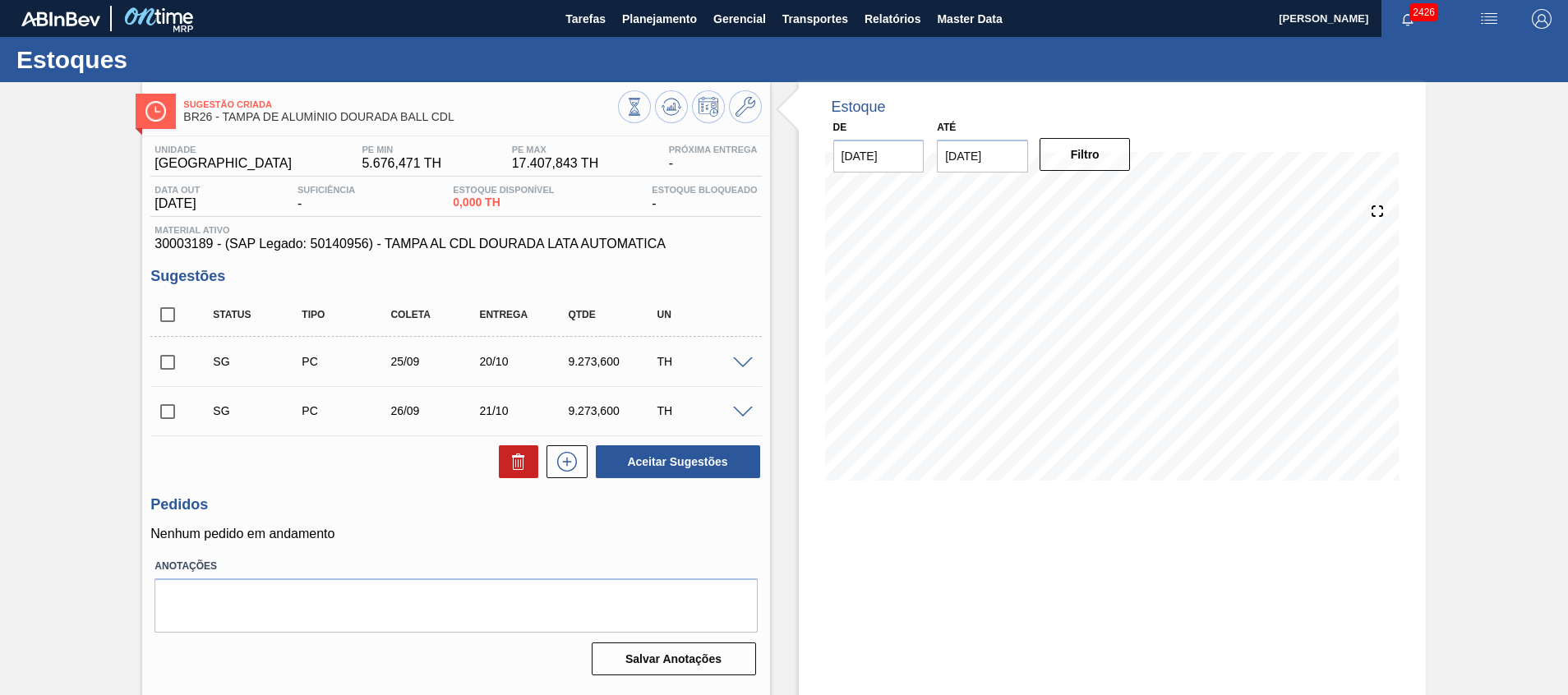
click at [738, 358] on span at bounding box center [743, 363] width 20 height 13
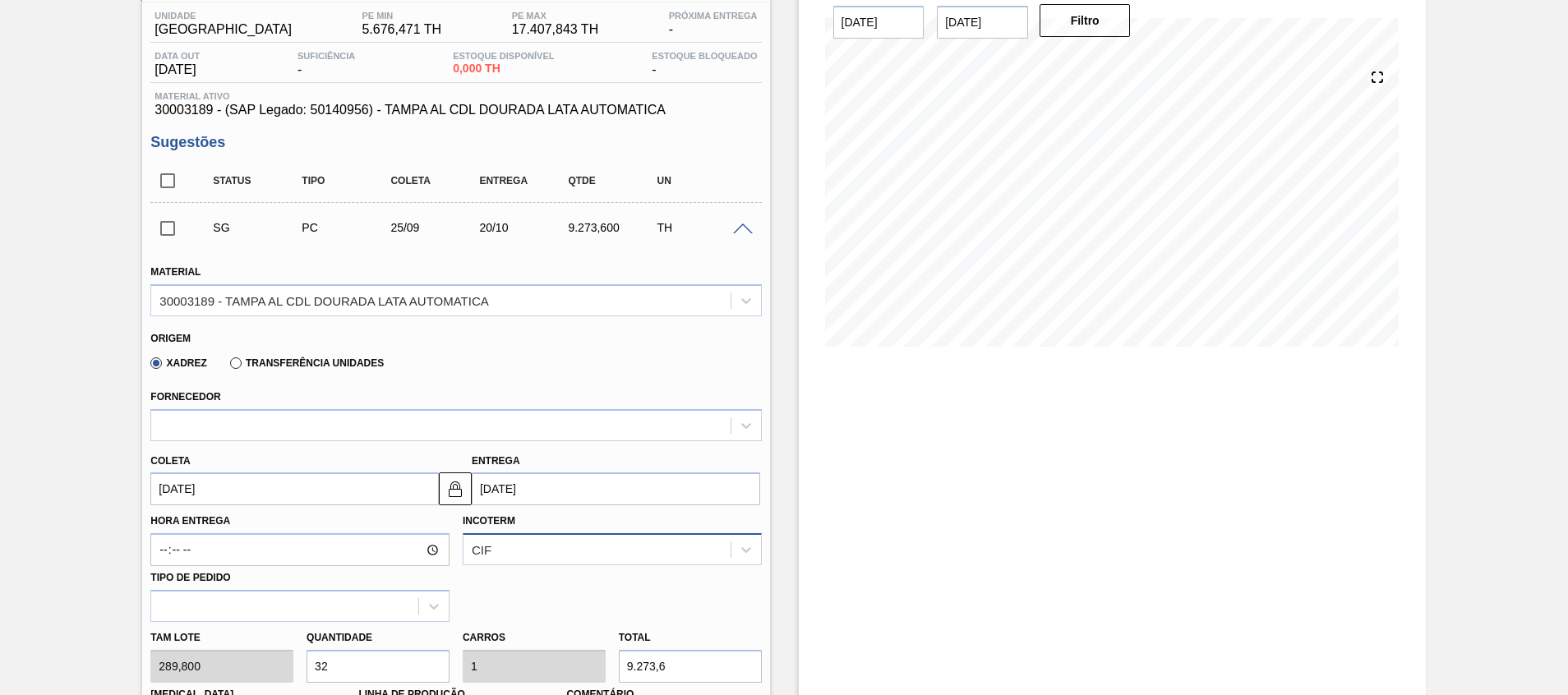
scroll to position [246, 0]
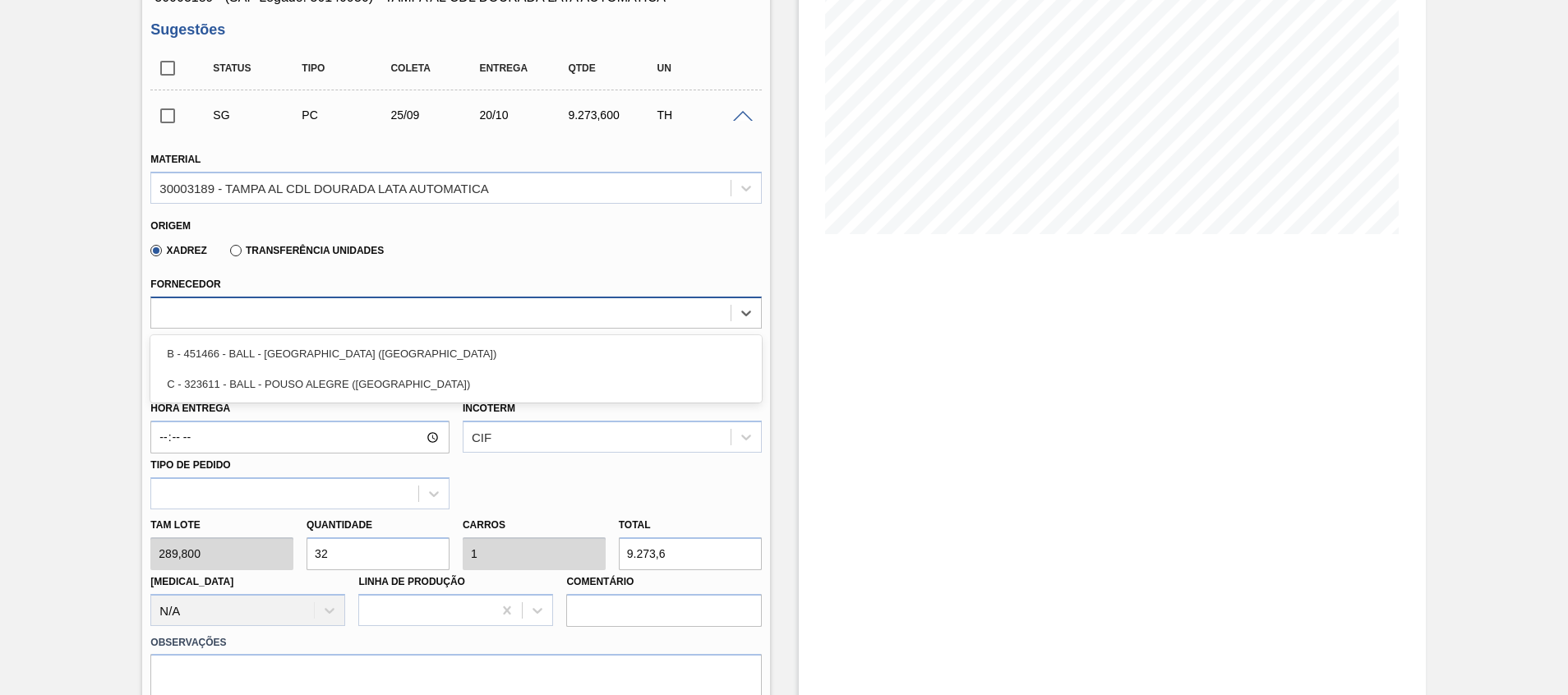
click at [321, 308] on div at bounding box center [440, 312] width 579 height 24
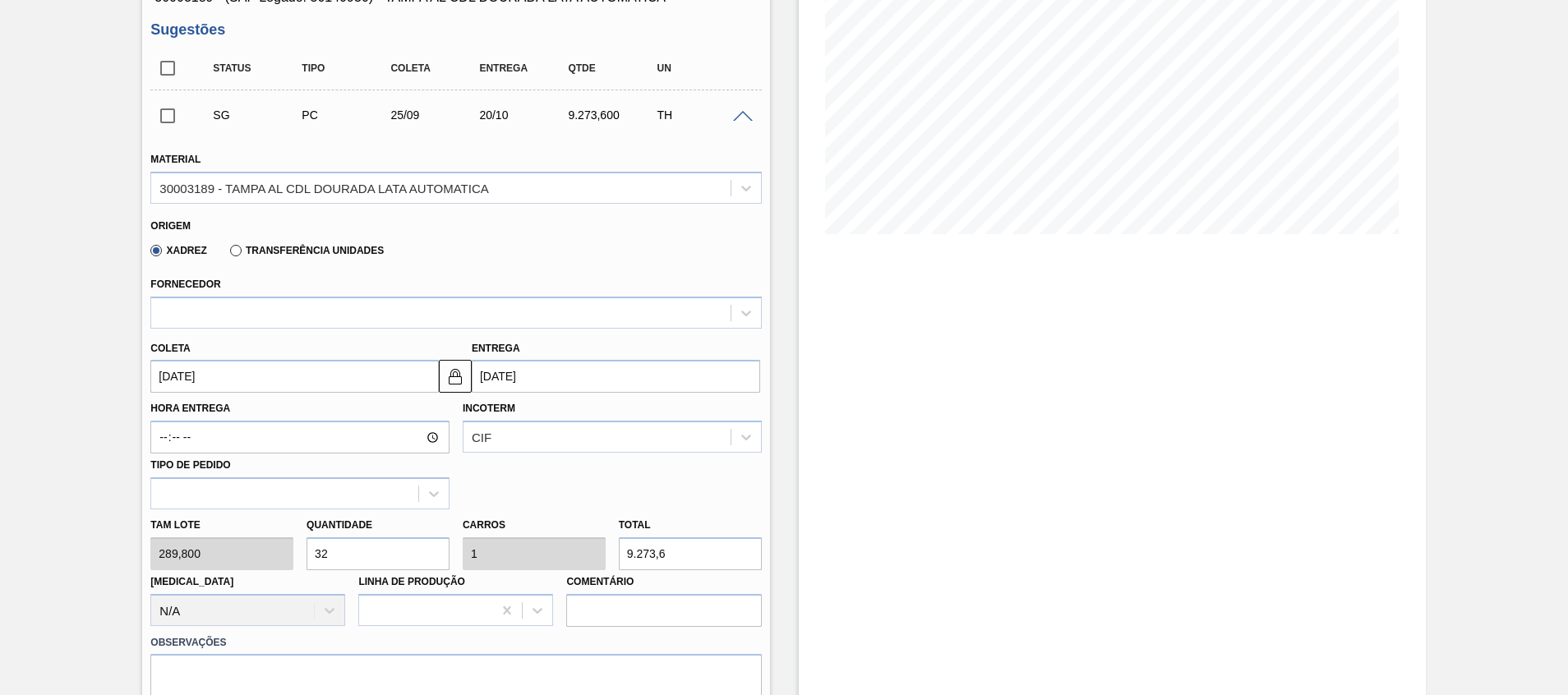
click at [776, 344] on div "Estoque De [DATE] Até [DATE] Filtro 22/09 Projeção de Estoque 0 [DOMAIN_NAME] 0…" at bounding box center [1098, 446] width 656 height 1221
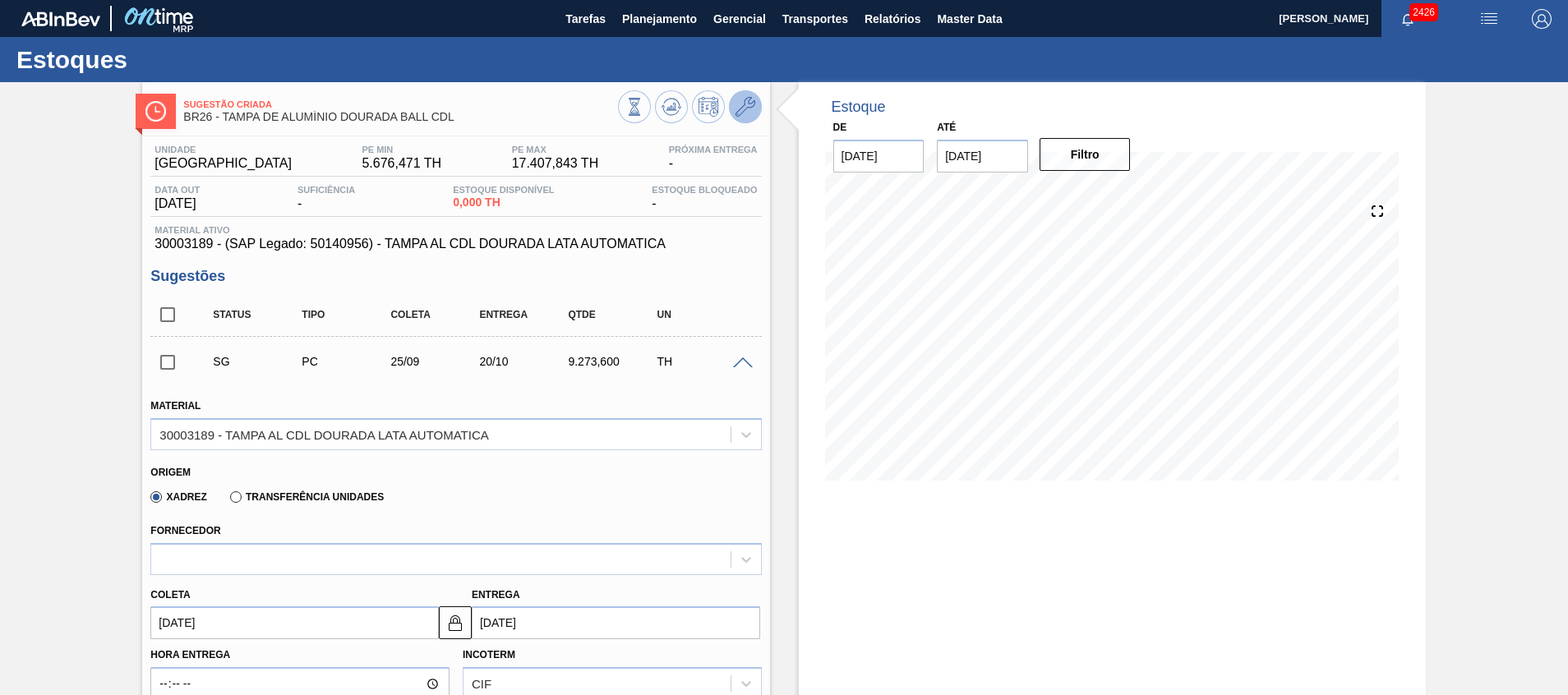
click at [754, 108] on button at bounding box center [745, 106] width 33 height 33
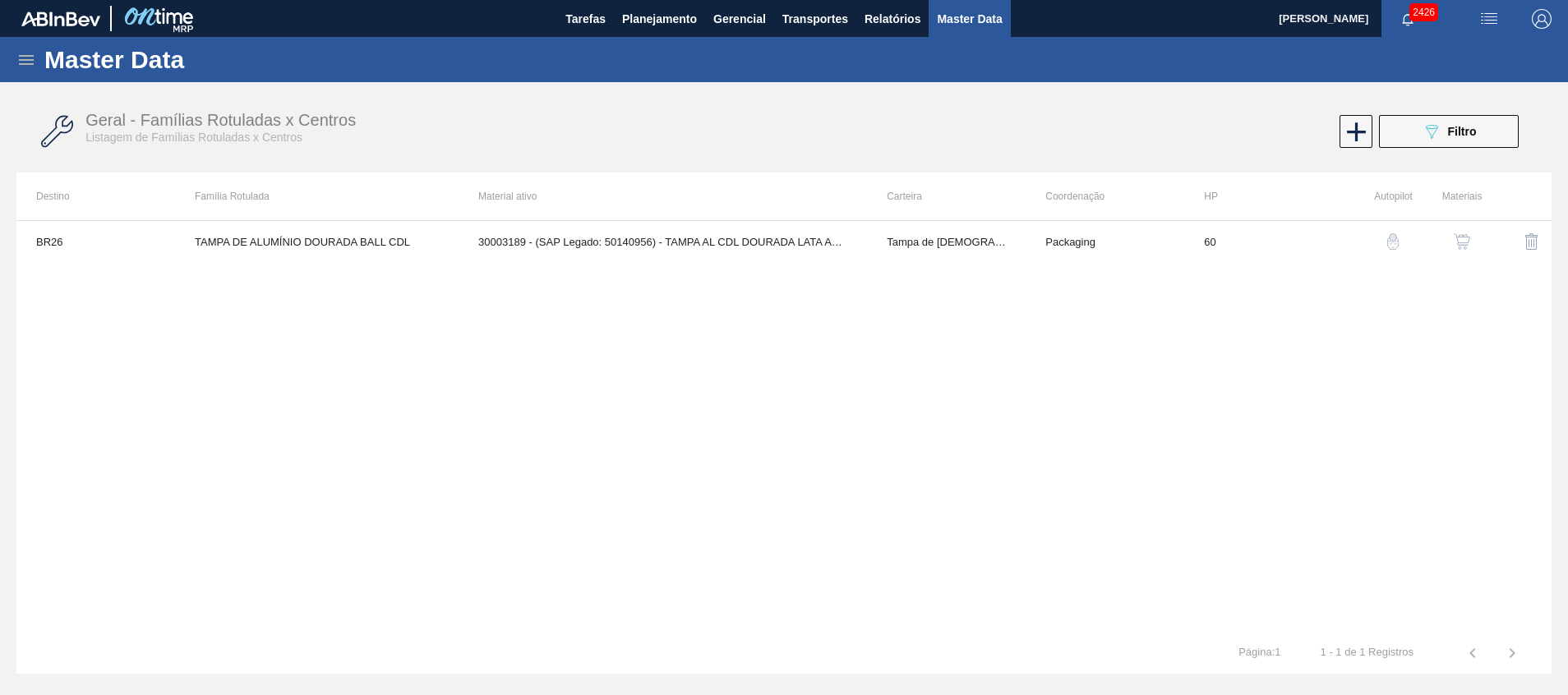
click at [1466, 235] on img "button" at bounding box center [1462, 241] width 17 height 17
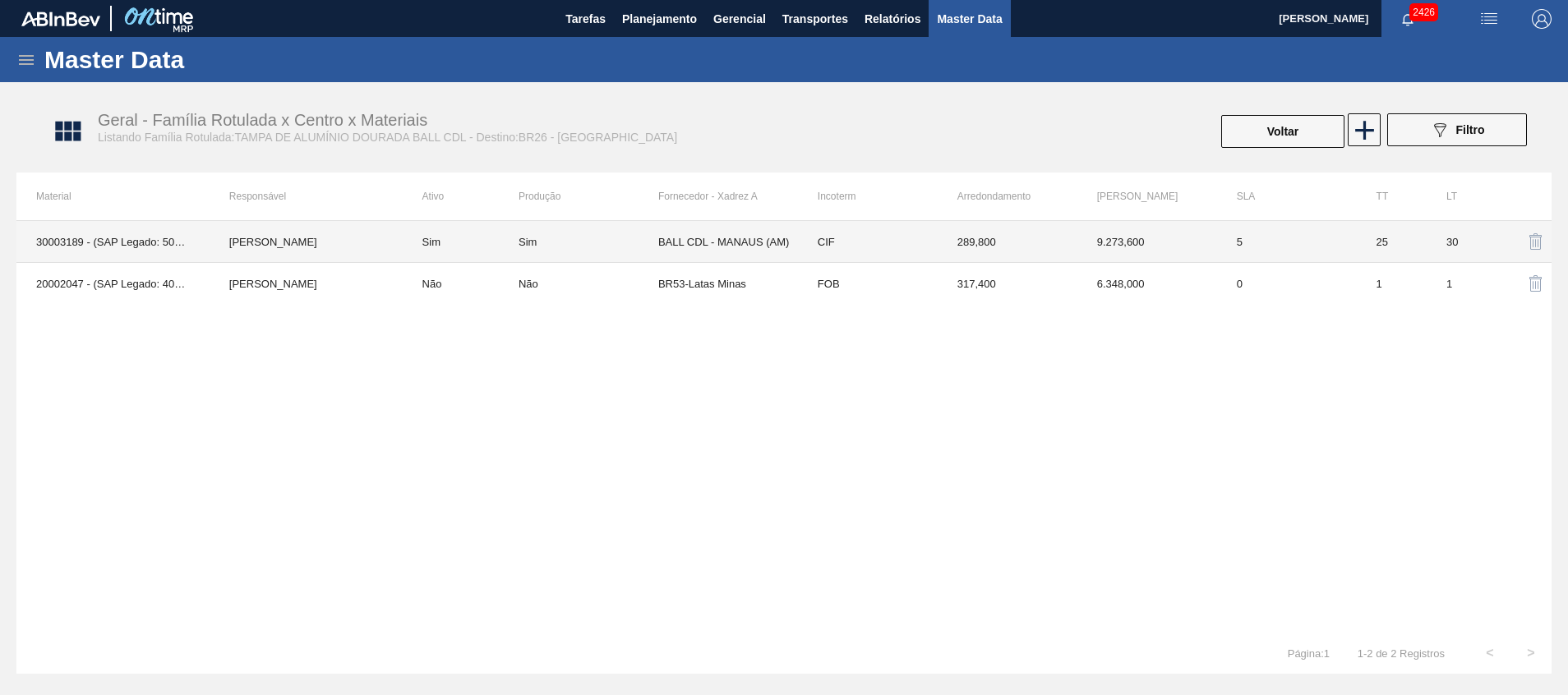
click at [752, 246] on td "BALL CDL - MANAUS (AM)" at bounding box center [728, 242] width 140 height 42
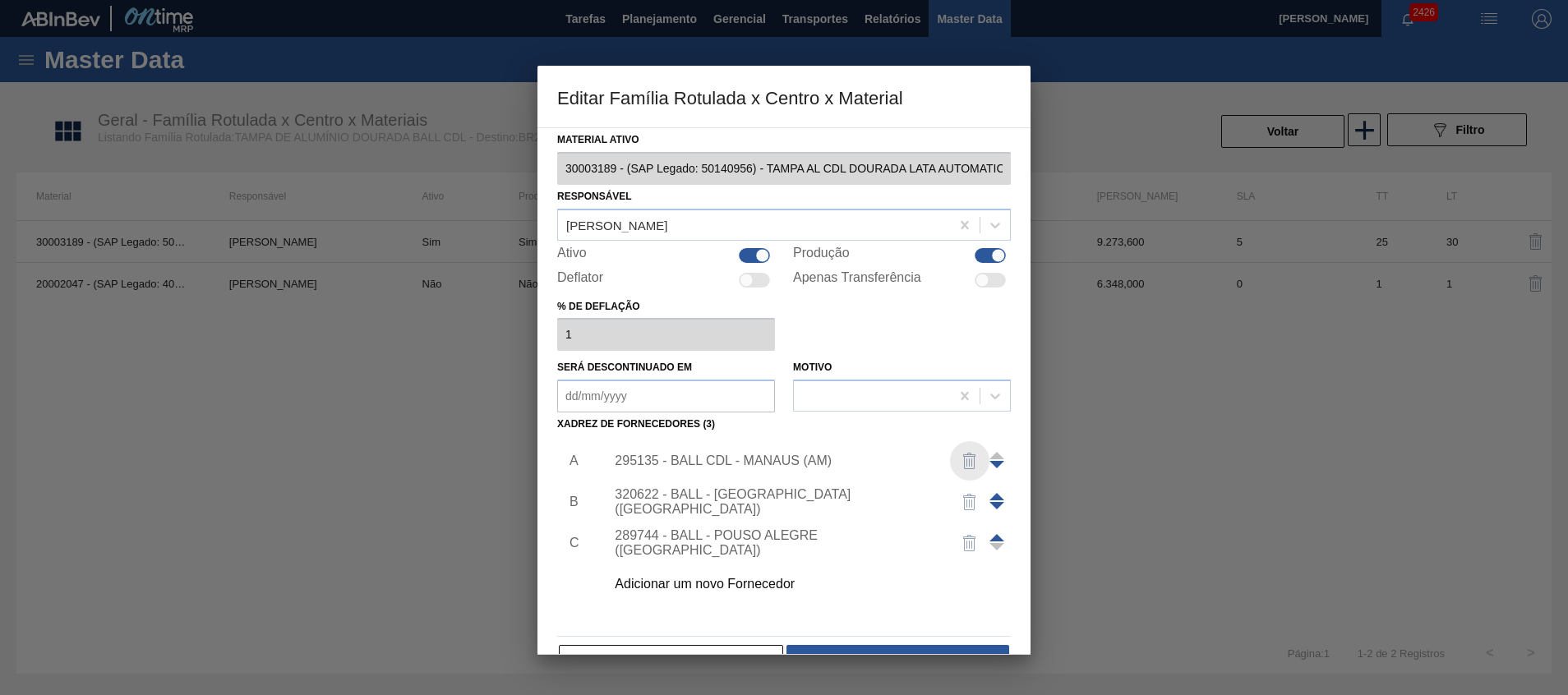
click at [963, 459] on img "button" at bounding box center [970, 461] width 20 height 20
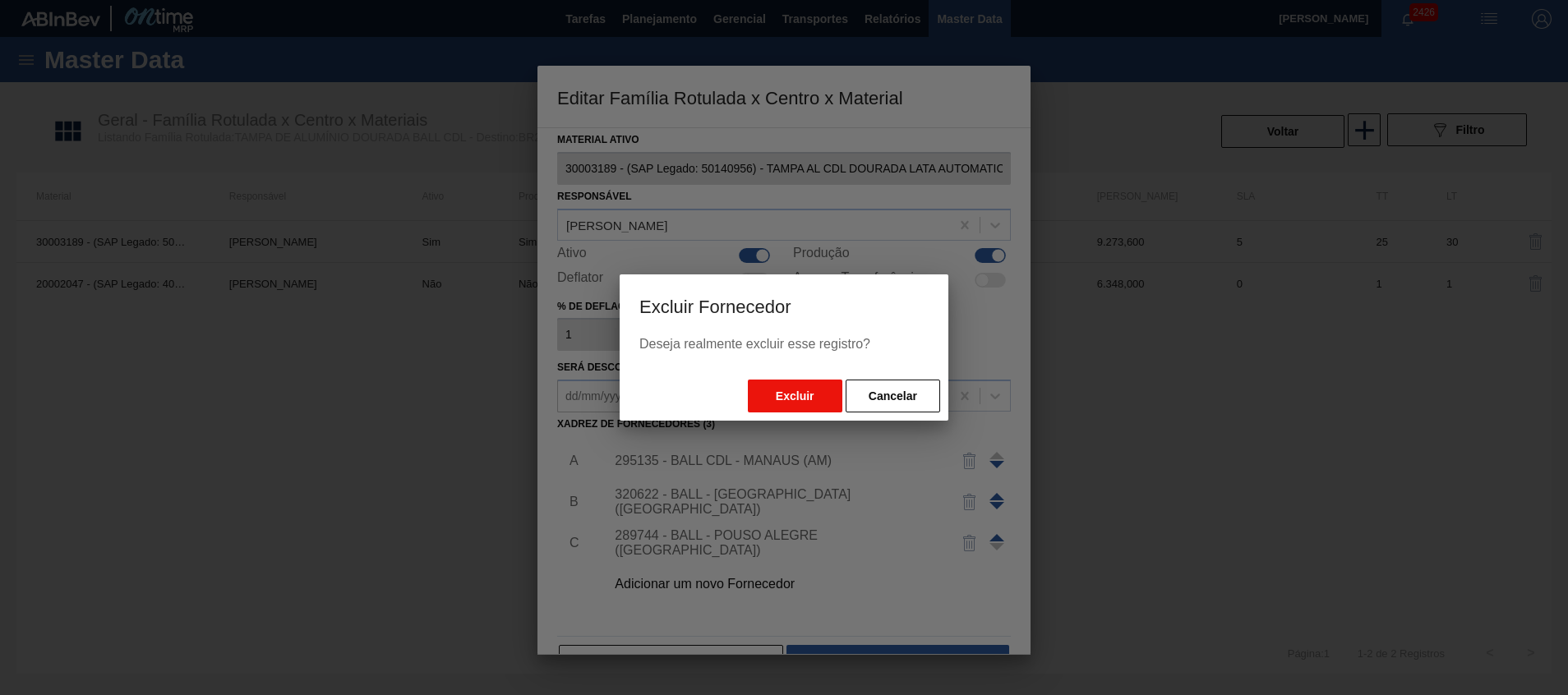
click at [759, 400] on button "Excluir" at bounding box center [794, 396] width 94 height 33
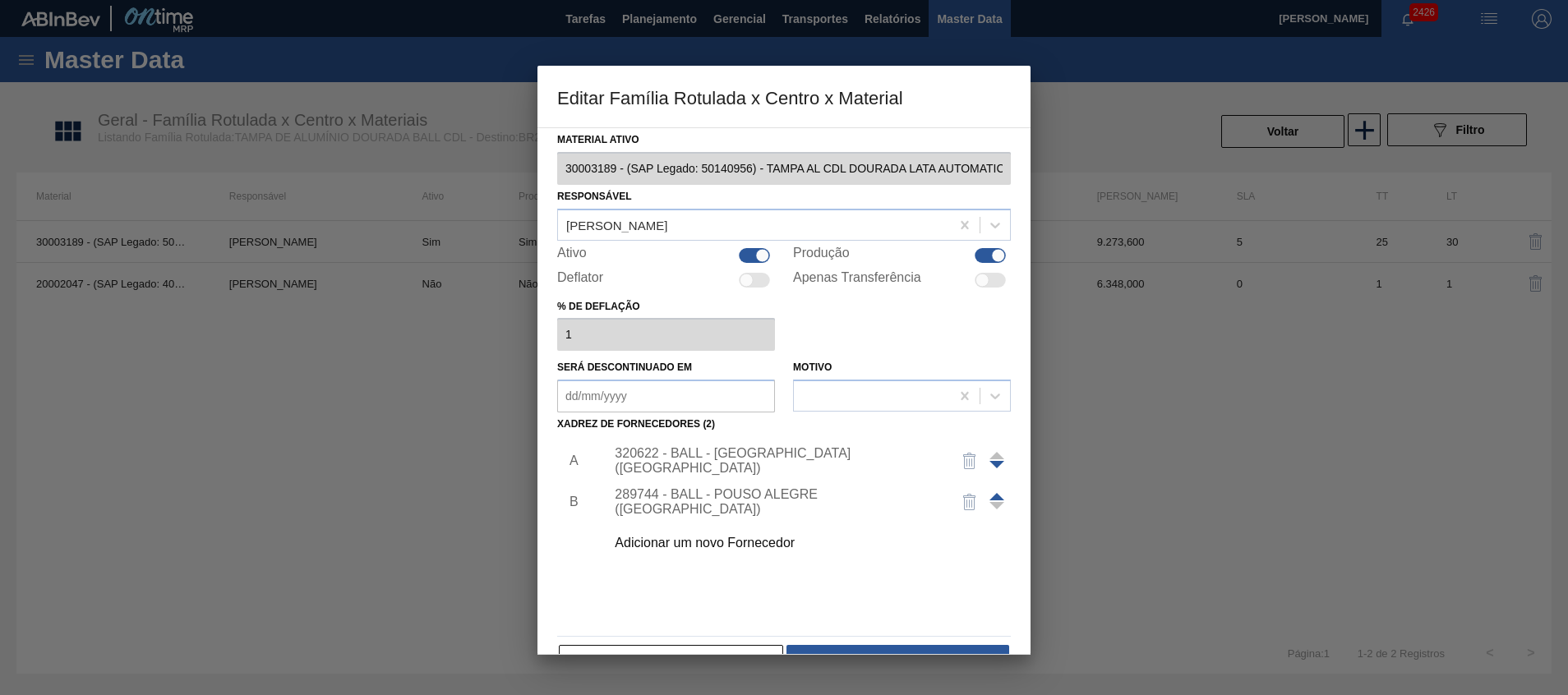
click at [966, 500] on img "button" at bounding box center [970, 502] width 20 height 20
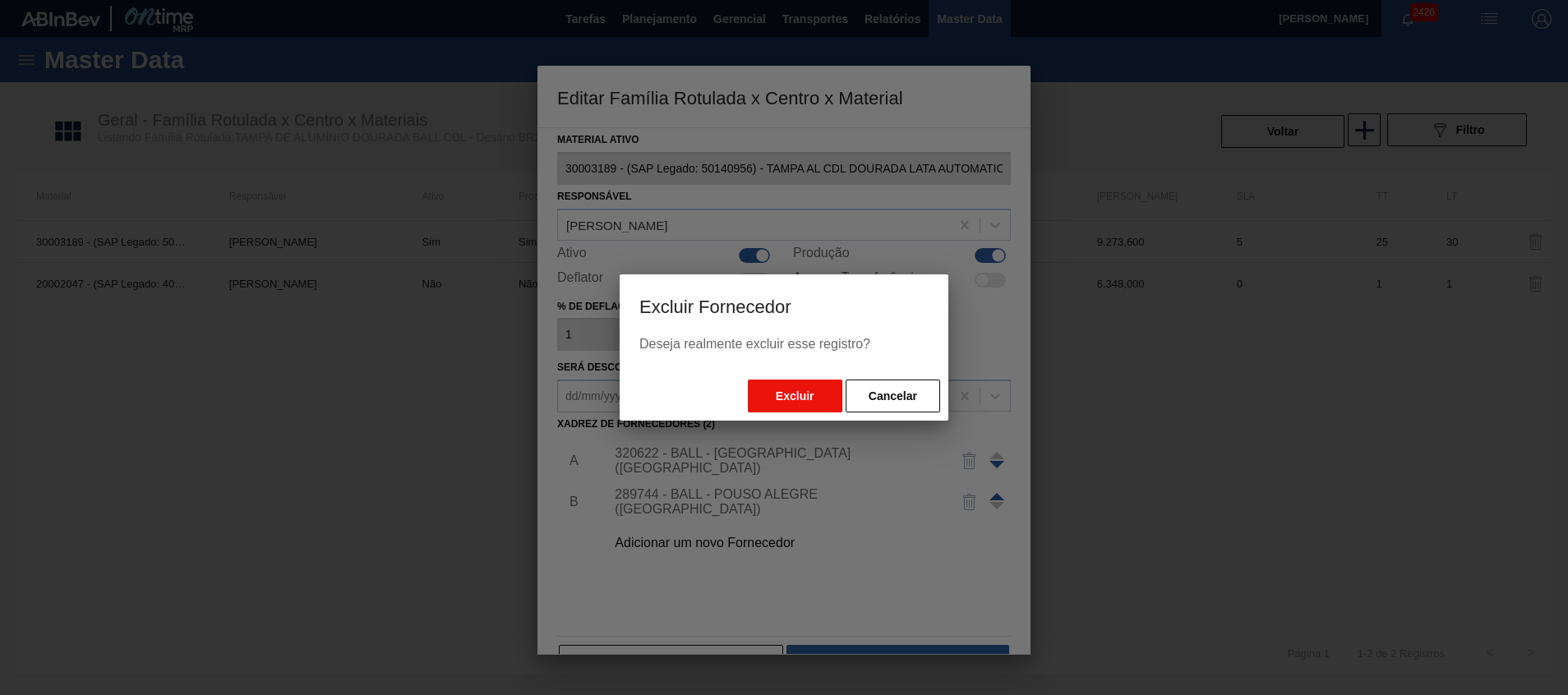
click at [774, 389] on button "Excluir" at bounding box center [794, 396] width 94 height 33
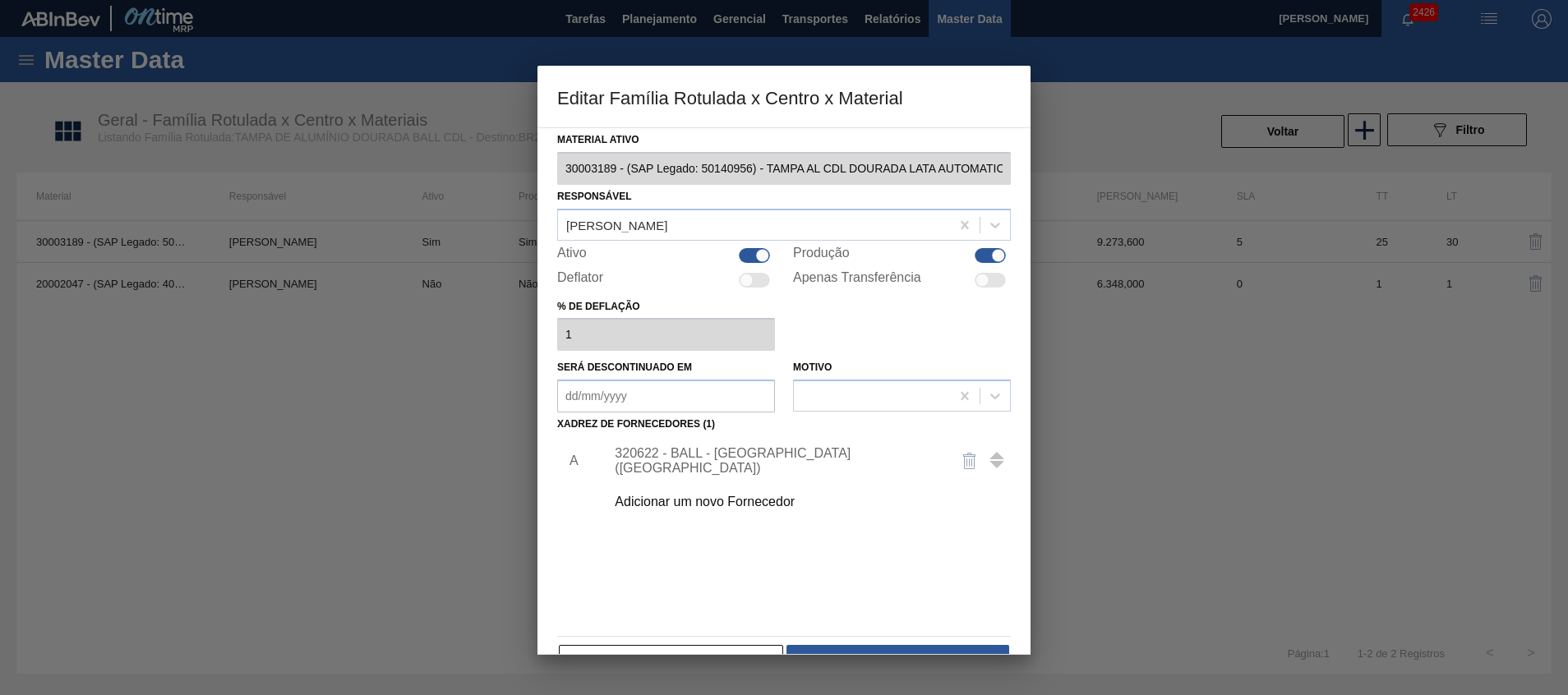
click at [736, 0] on body "Tarefas Planejamento Gerencial Transportes Relatórios Master Data [PERSON_NAME]…" at bounding box center [784, 0] width 1568 height 0
click at [737, 507] on div "Adicionar um novo Fornecedor" at bounding box center [776, 502] width 322 height 15
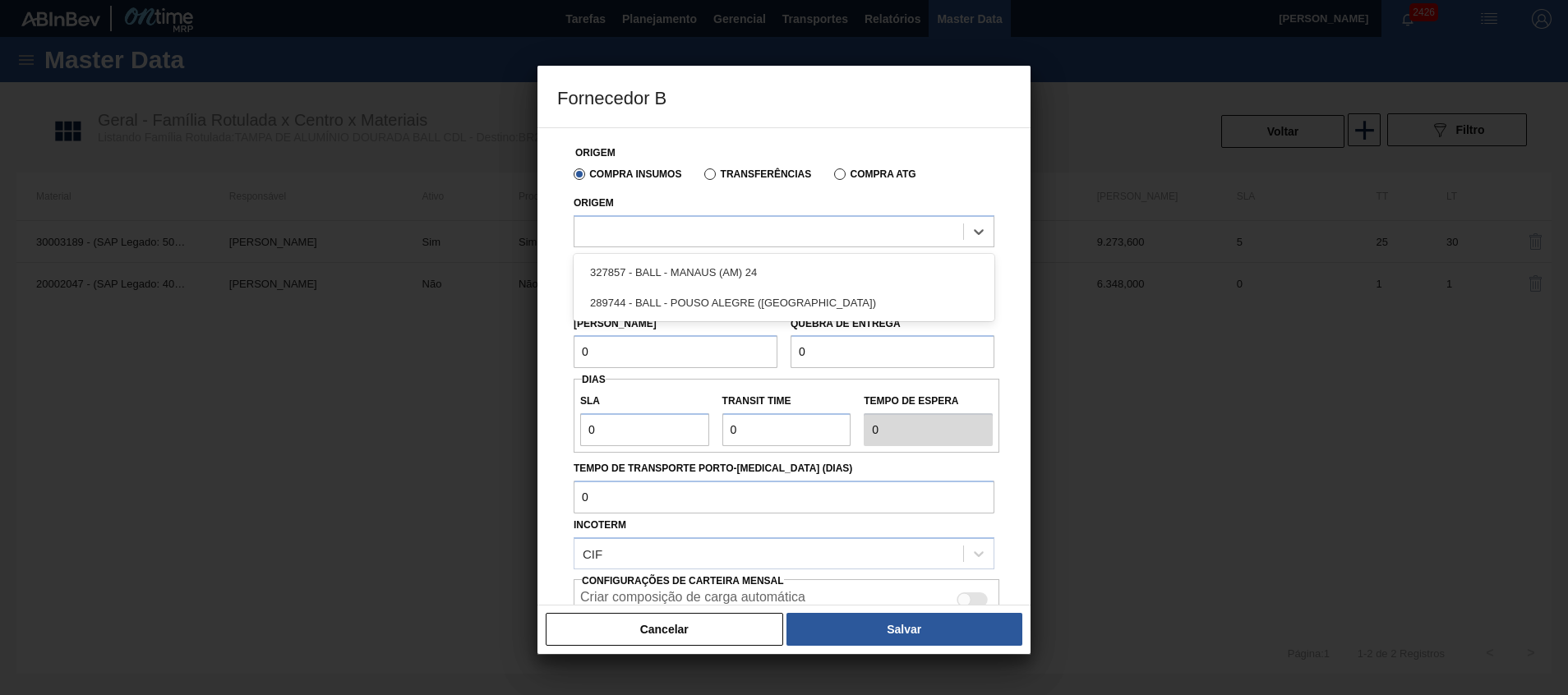
click at [730, 246] on div at bounding box center [784, 231] width 421 height 32
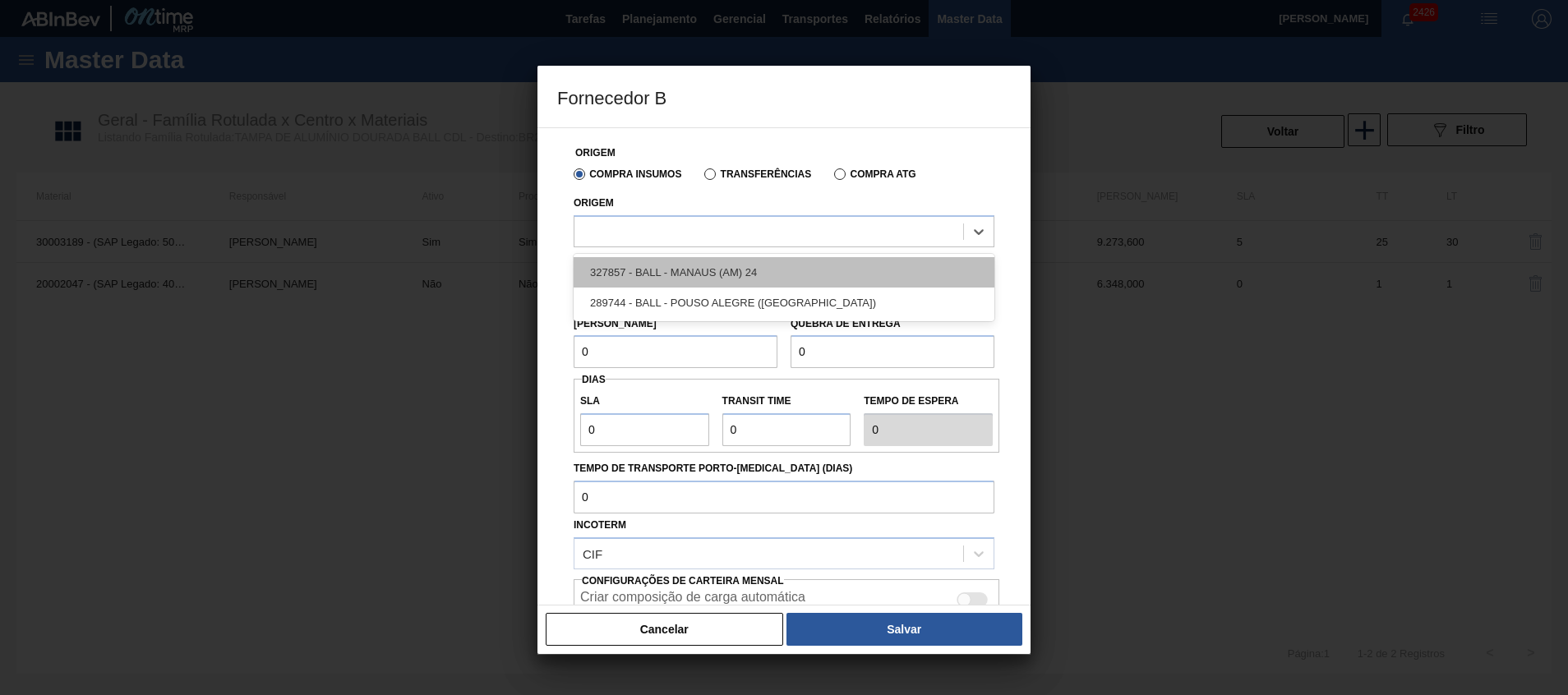
click at [732, 266] on div "327857 - BALL - MANAUS (AM) 24" at bounding box center [784, 272] width 421 height 30
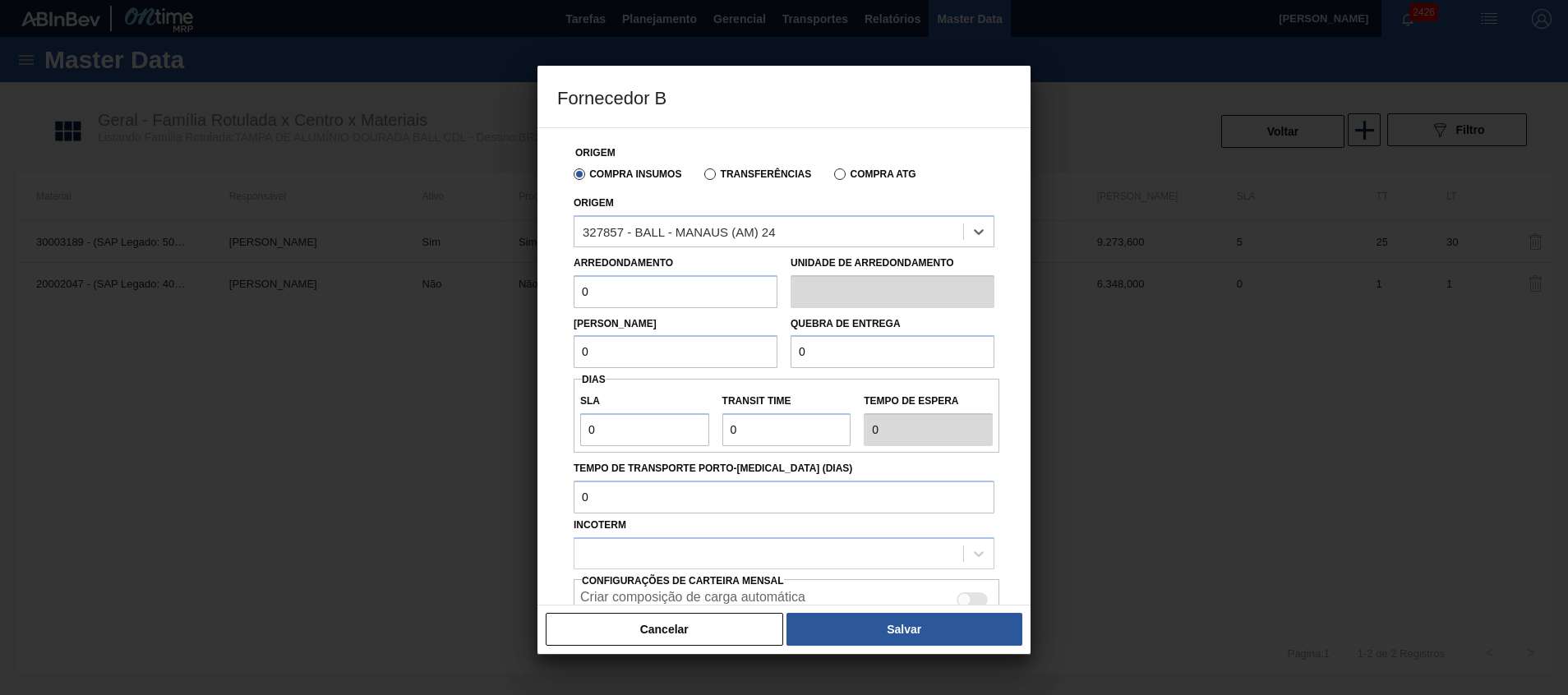
click at [721, 292] on input "0" at bounding box center [676, 292] width 204 height 33
type input "289,8"
click at [656, 348] on input "0" at bounding box center [676, 351] width 204 height 33
type input "8.694"
drag, startPoint x: 691, startPoint y: 347, endPoint x: 400, endPoint y: 318, distance: 292.4
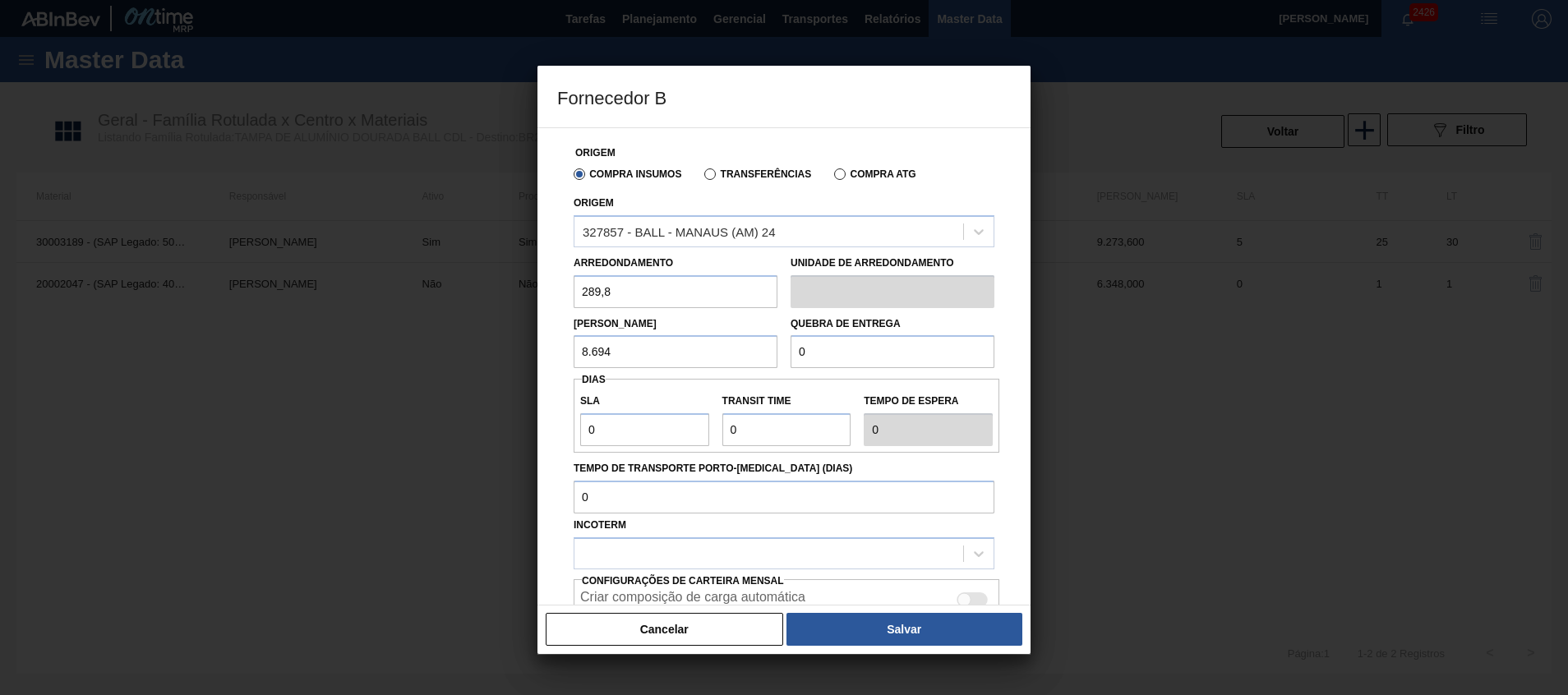
click at [401, 318] on div "Fornecedor B Origem Compra Insumos Transferências Compra ATG Origem 327857 - BA…" at bounding box center [784, 348] width 1568 height 695
drag, startPoint x: 858, startPoint y: 349, endPoint x: 662, endPoint y: 333, distance: 196.7
click at [682, 334] on div "Lote Mínimo 8.694 Quebra de entrega 0" at bounding box center [784, 338] width 434 height 61
paste input "8.694"
type input "8.694"
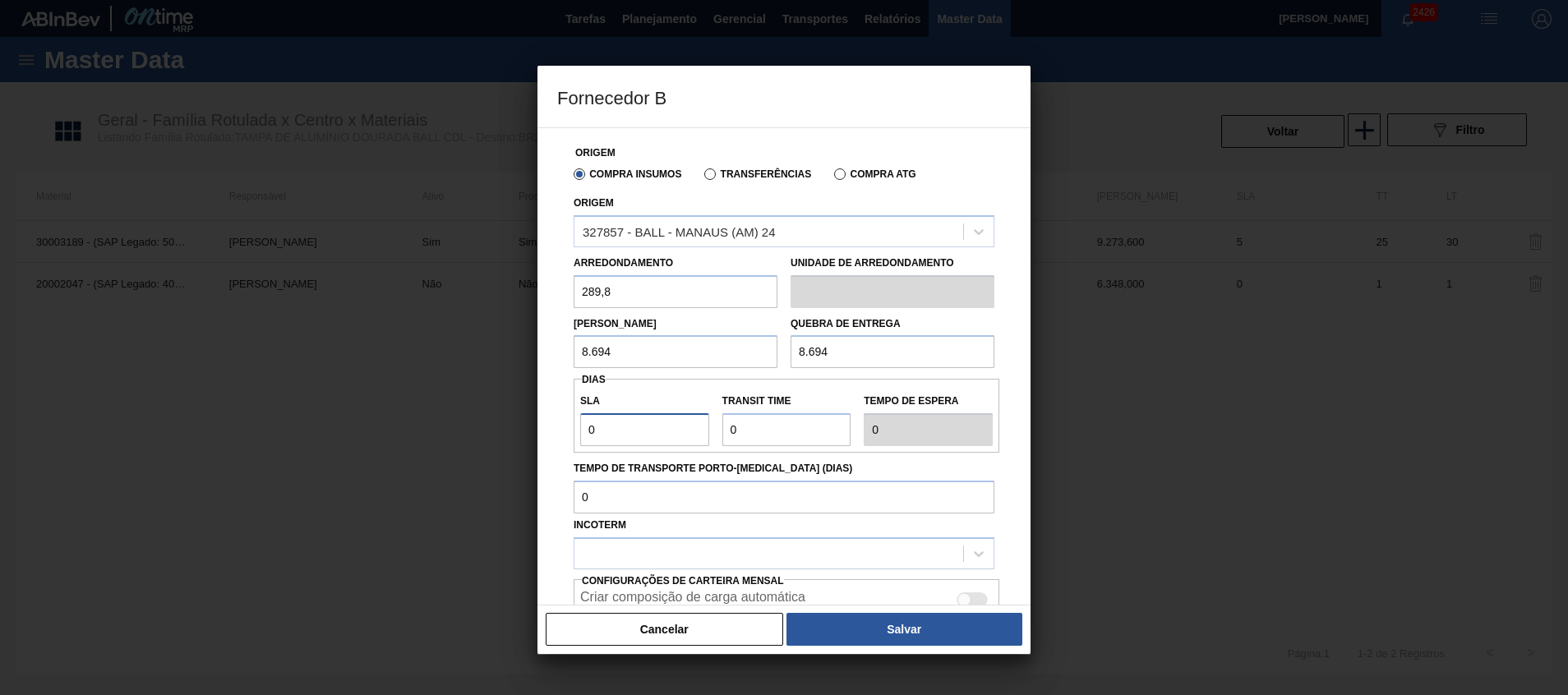
click at [625, 438] on input "0" at bounding box center [645, 429] width 129 height 33
drag, startPoint x: 789, startPoint y: 435, endPoint x: 715, endPoint y: 423, distance: 75.0
click at [716, 423] on div "Transit Time" at bounding box center [787, 418] width 142 height 57
type input "2"
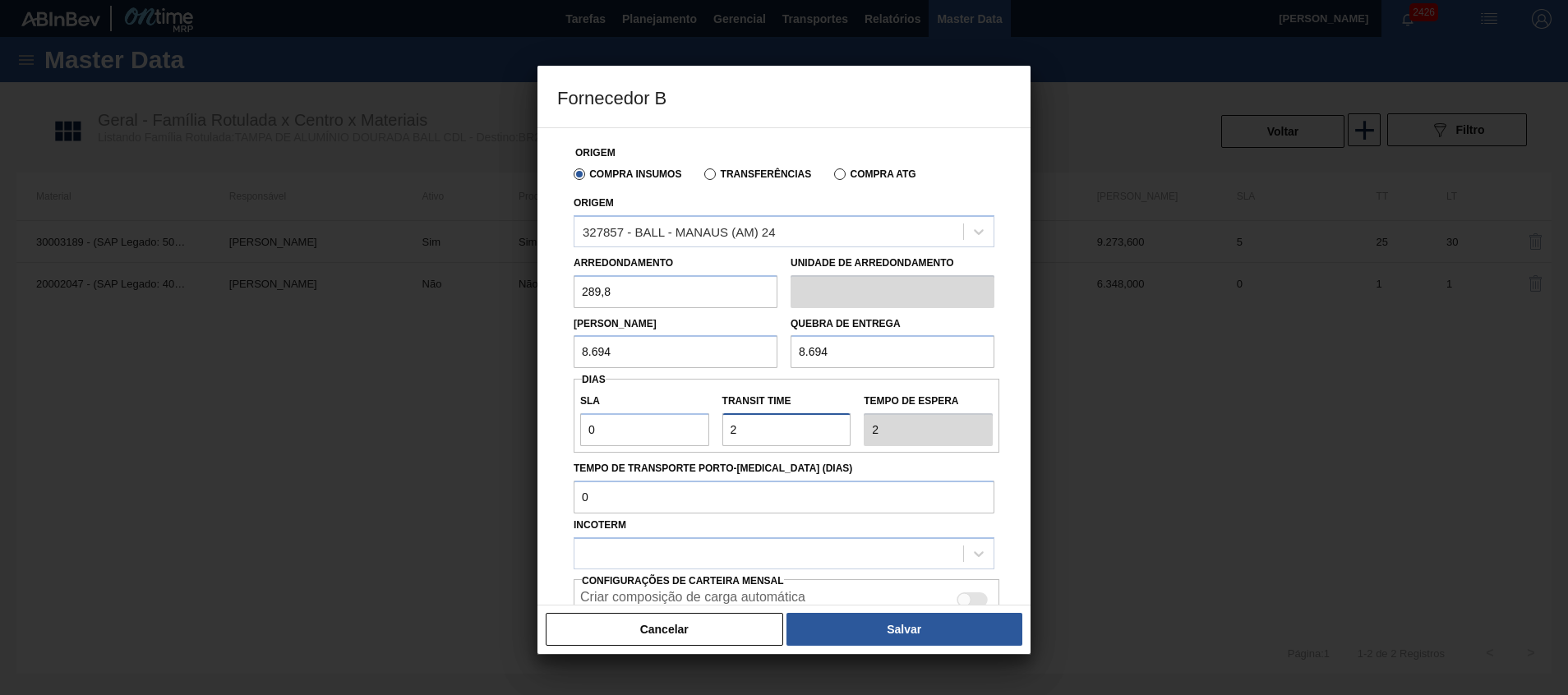
type input "25"
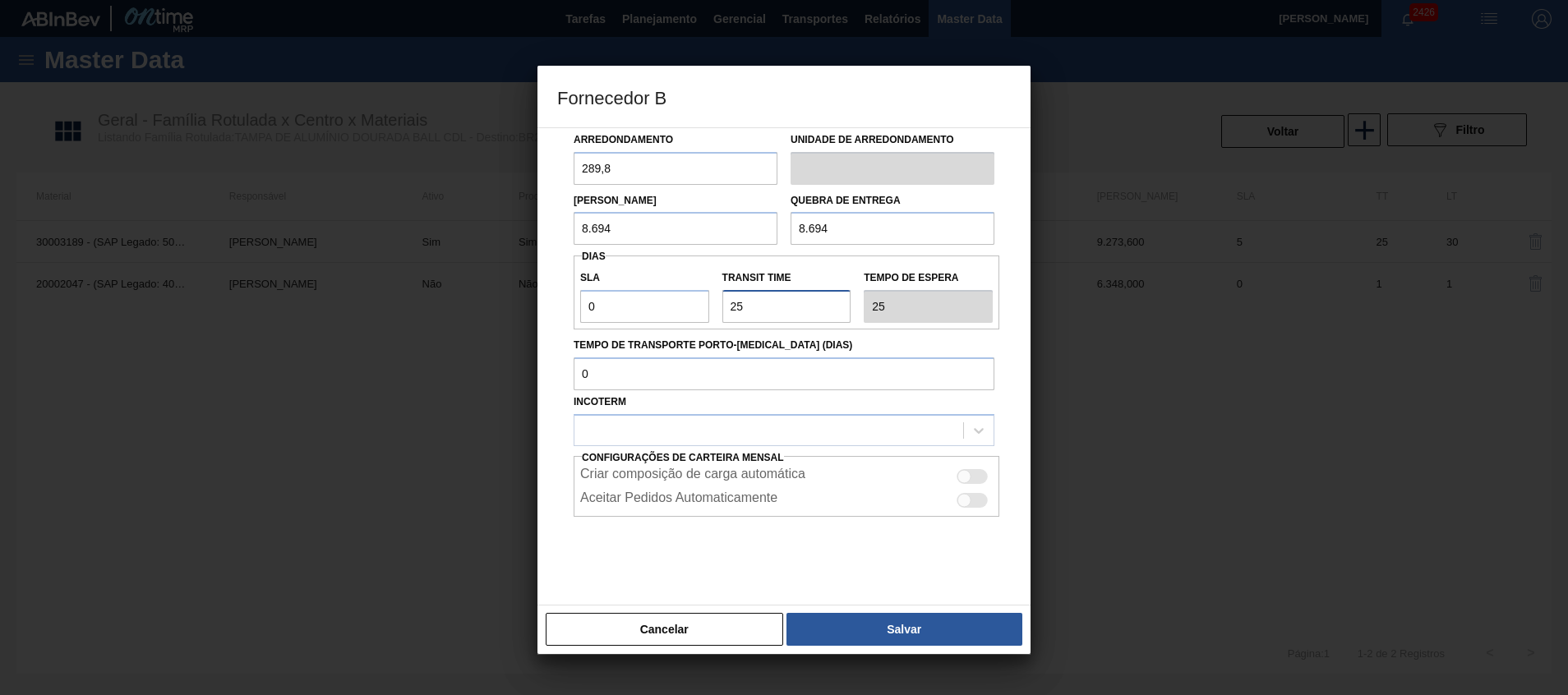
type input "25"
click at [975, 478] on div at bounding box center [972, 477] width 31 height 15
checkbox input "true"
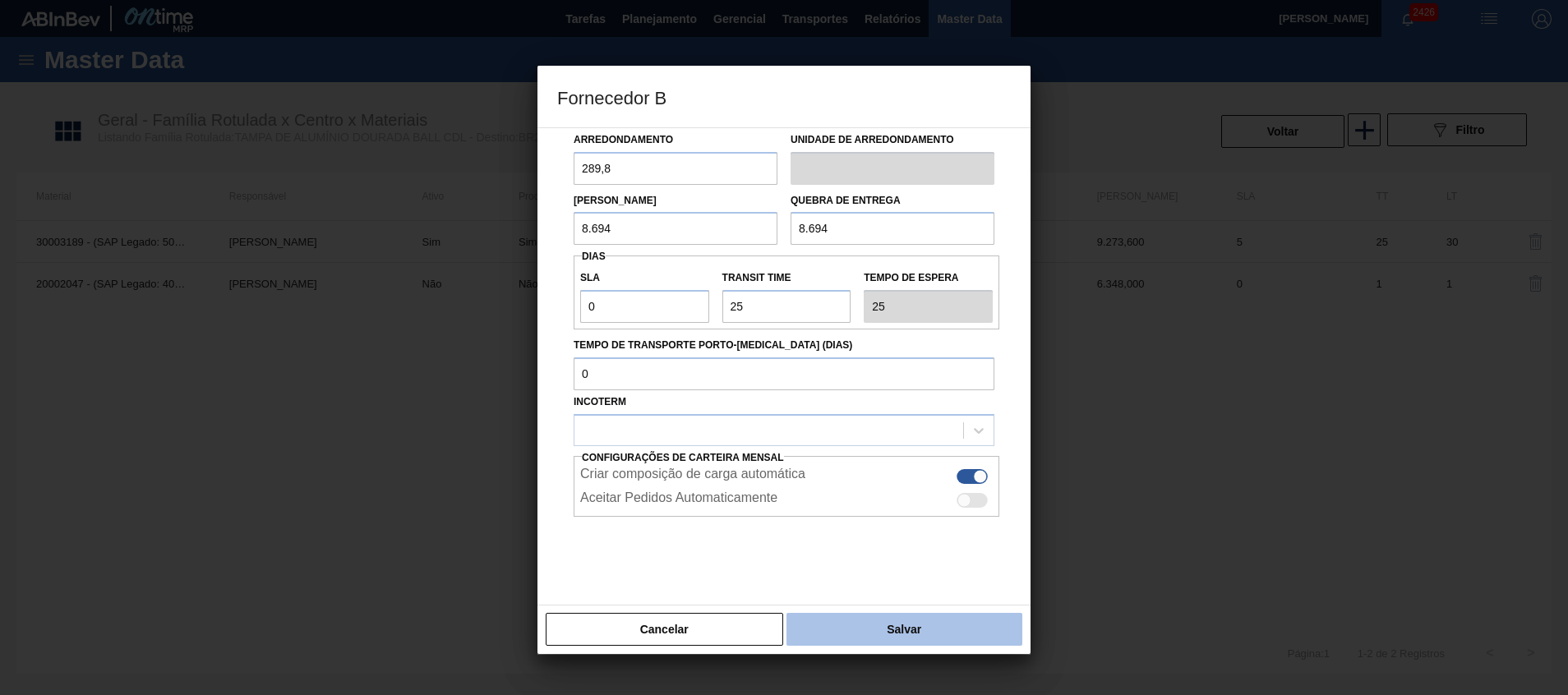
click at [901, 623] on button "Salvar" at bounding box center [905, 629] width 236 height 33
type input "Milheiros"
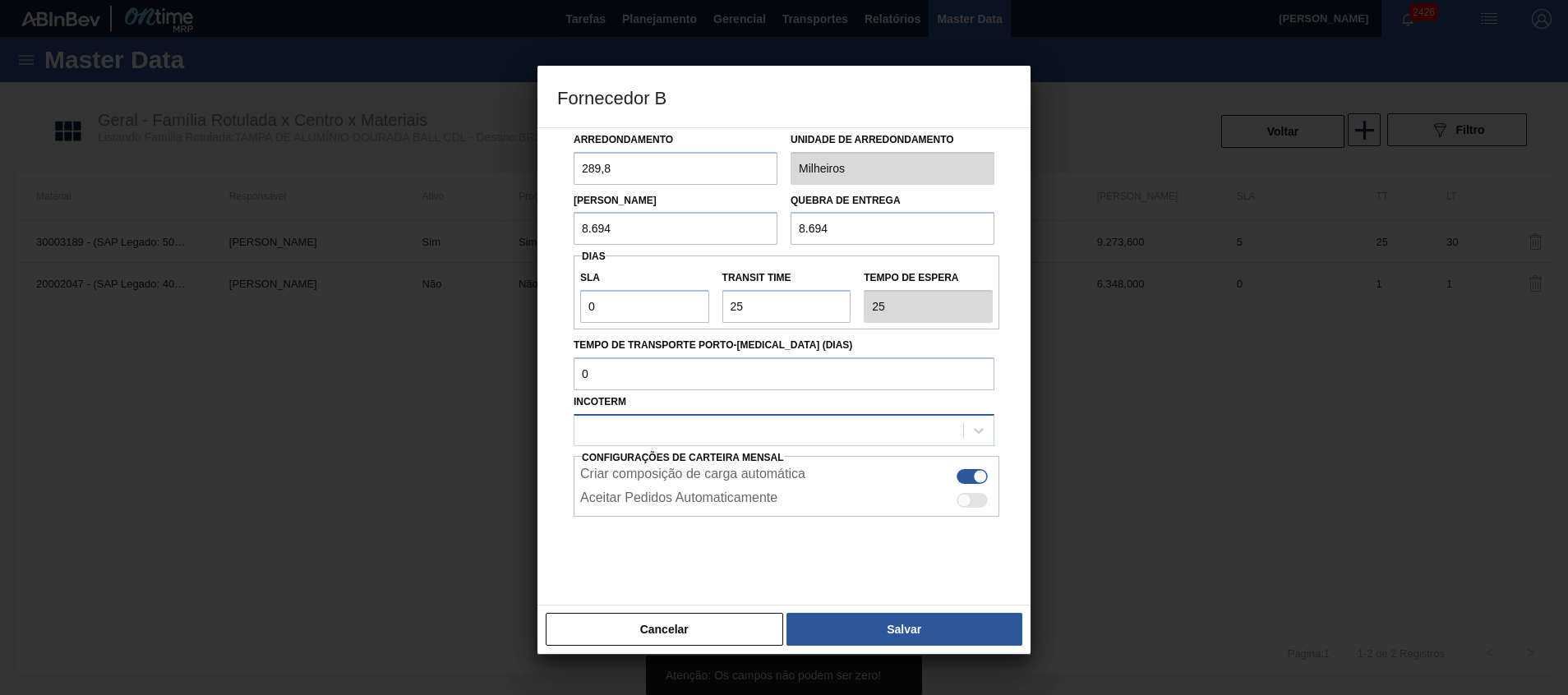
drag, startPoint x: 801, startPoint y: 424, endPoint x: 798, endPoint y: 439, distance: 15.3
click at [801, 425] on div at bounding box center [769, 430] width 388 height 24
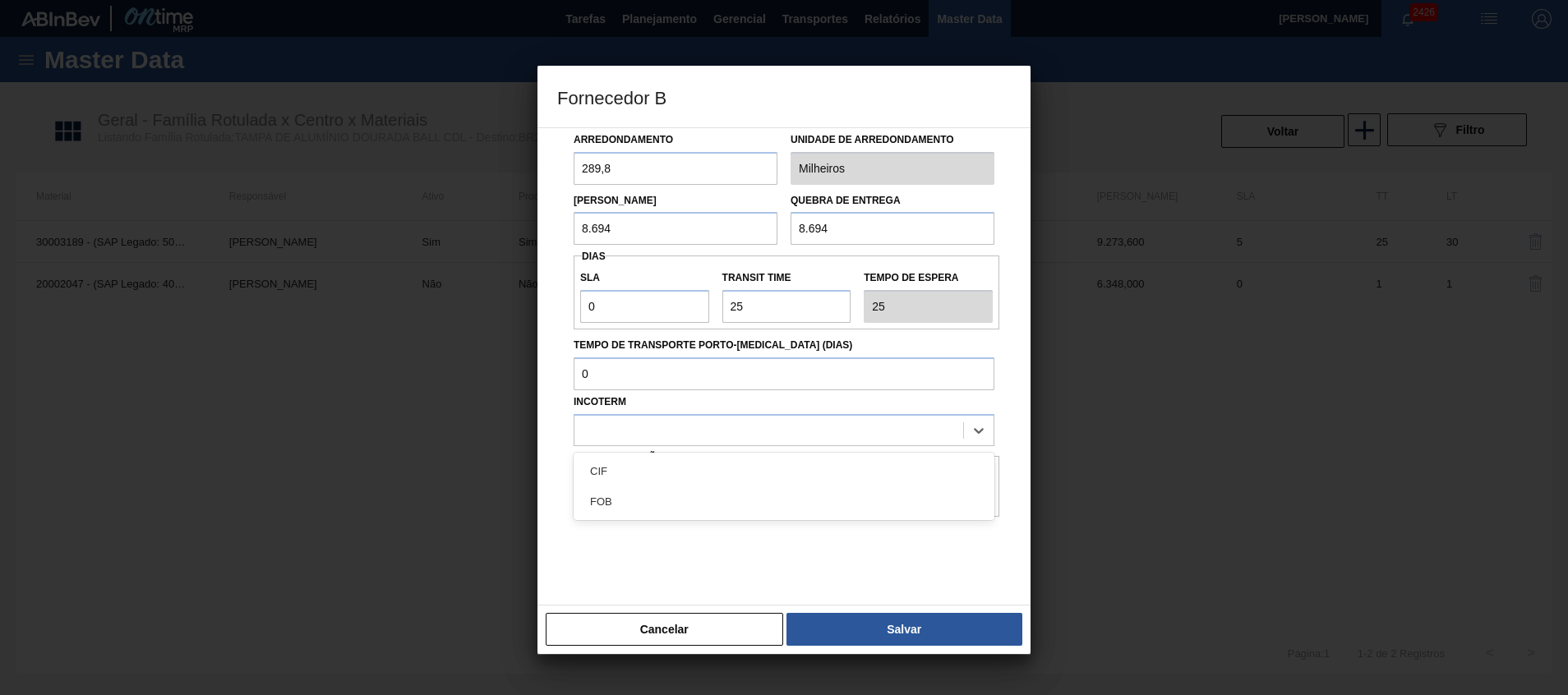
drag, startPoint x: 794, startPoint y: 459, endPoint x: 855, endPoint y: 527, distance: 91.4
click at [794, 459] on div "CIF" at bounding box center [784, 471] width 421 height 30
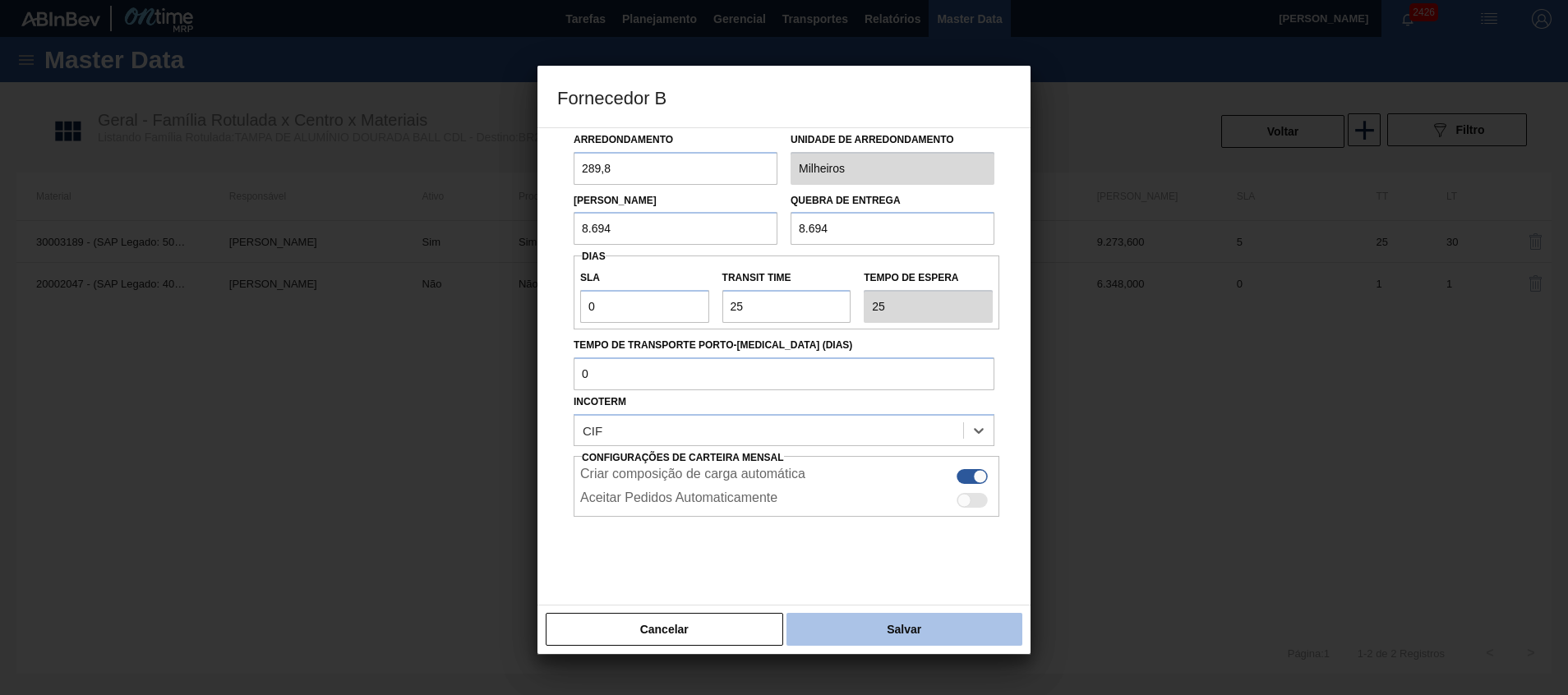
click at [891, 627] on button "Salvar" at bounding box center [905, 629] width 236 height 33
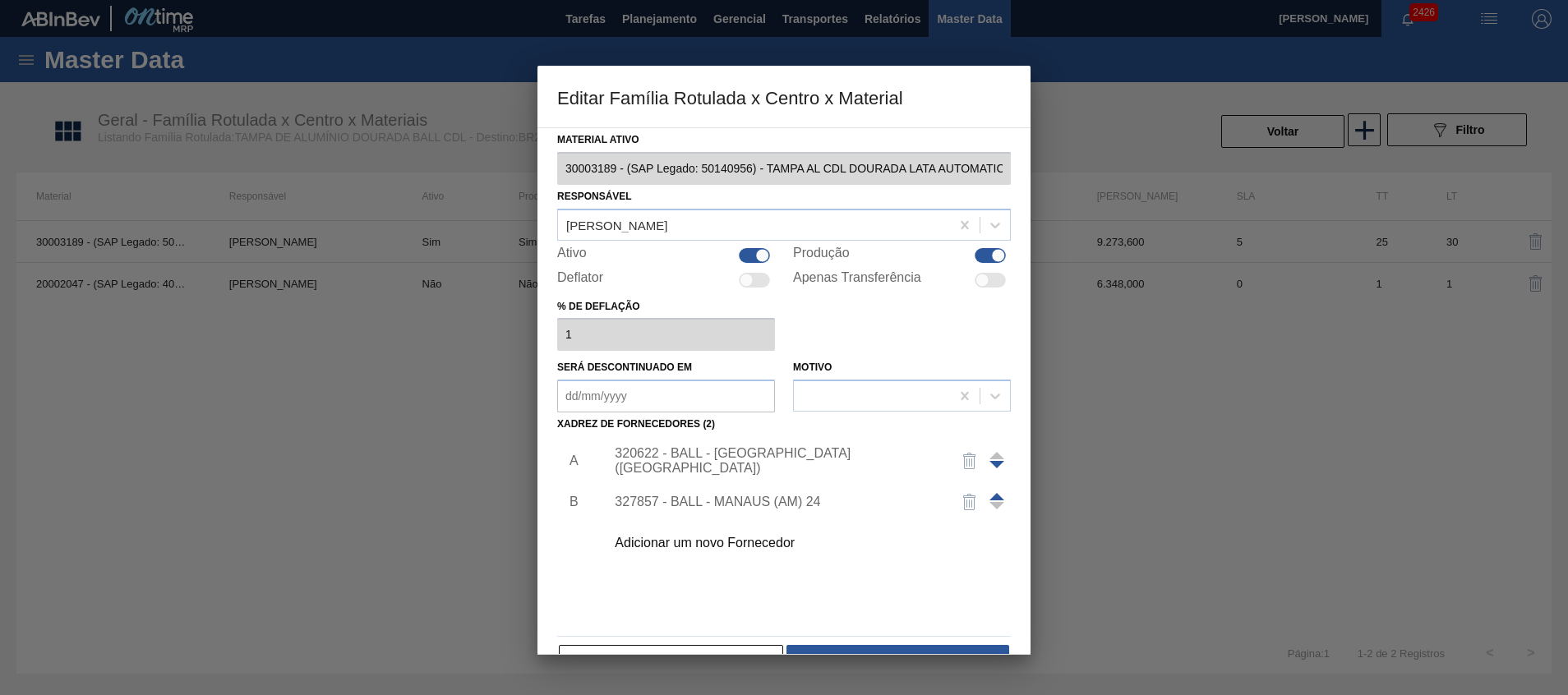
click at [993, 495] on span at bounding box center [997, 496] width 15 height 8
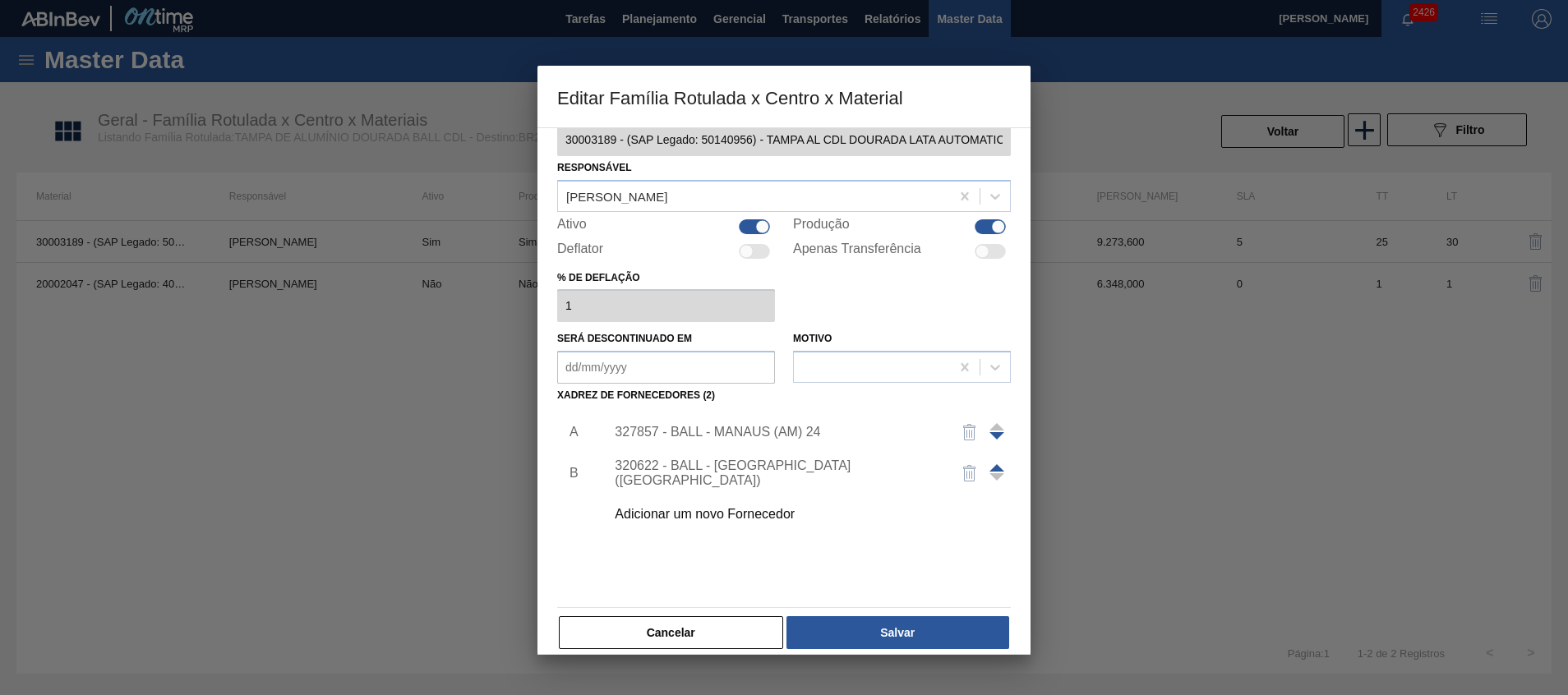
scroll to position [45, 0]
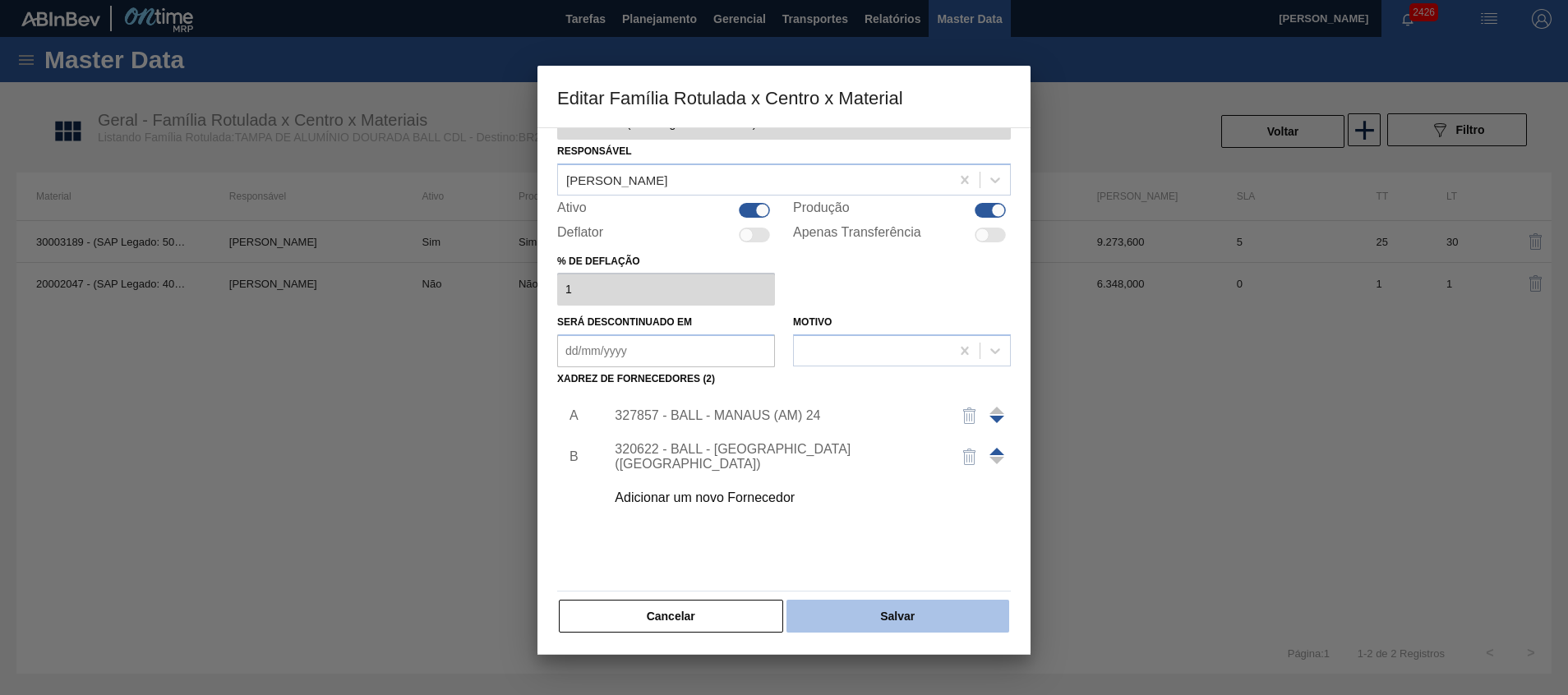
click at [885, 604] on button "Salvar" at bounding box center [898, 616] width 223 height 33
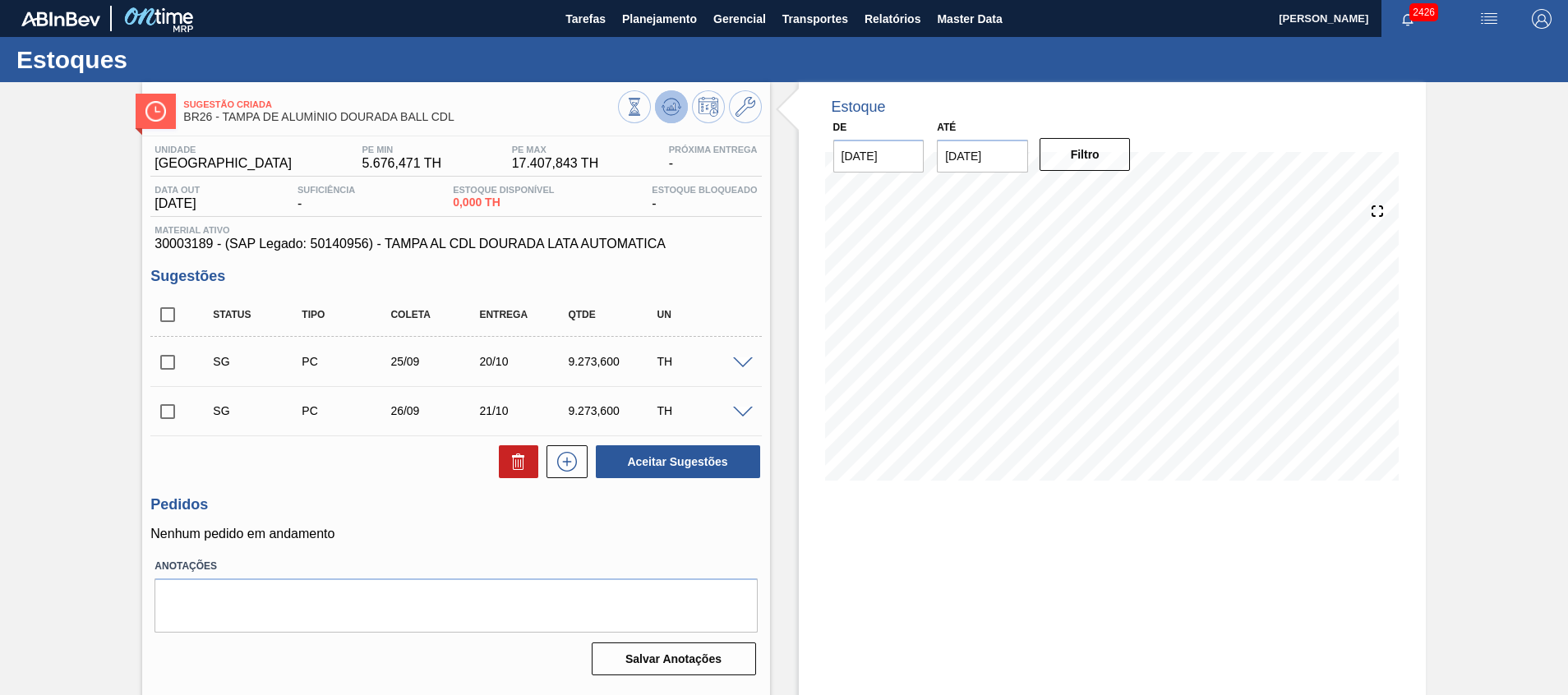
click at [668, 104] on icon at bounding box center [672, 107] width 20 height 20
click at [748, 114] on icon at bounding box center [746, 107] width 20 height 20
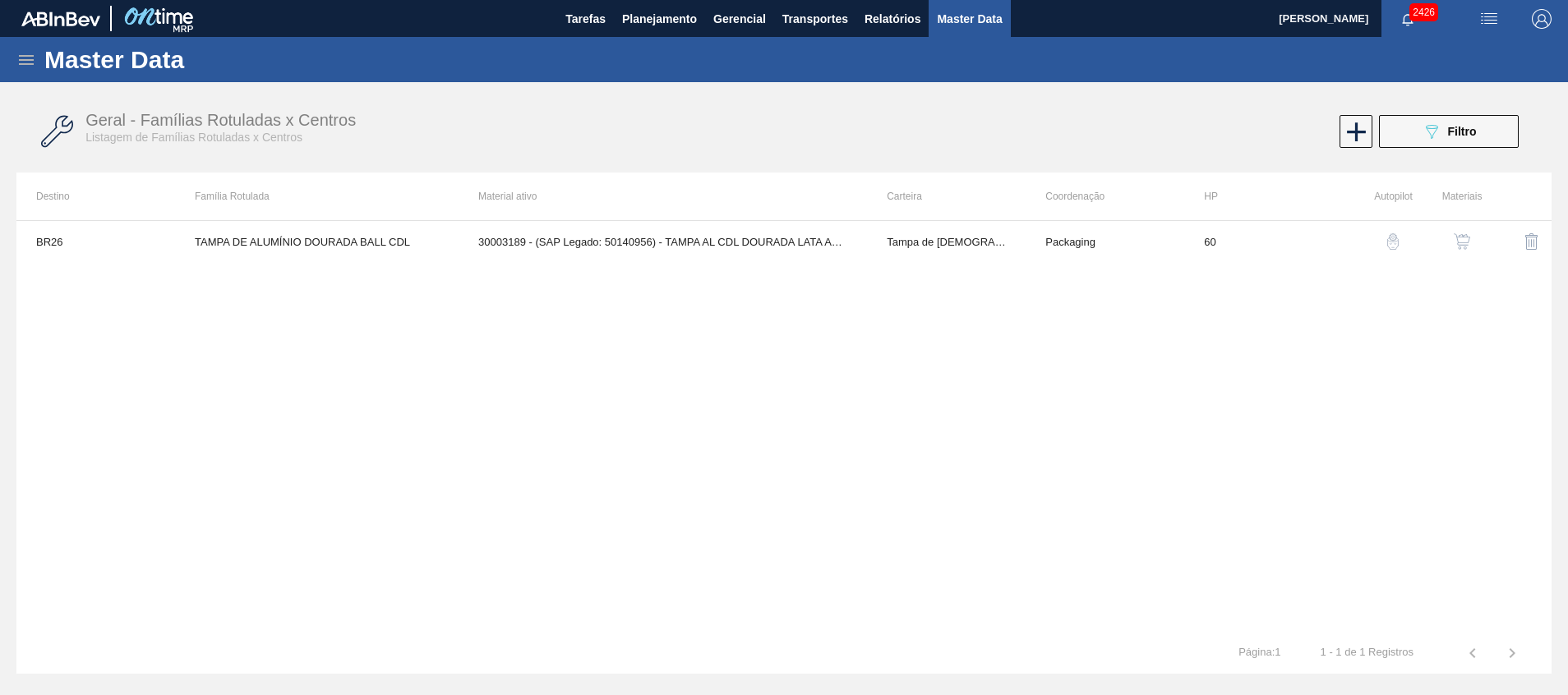
click at [1460, 240] on img "button" at bounding box center [1462, 241] width 17 height 17
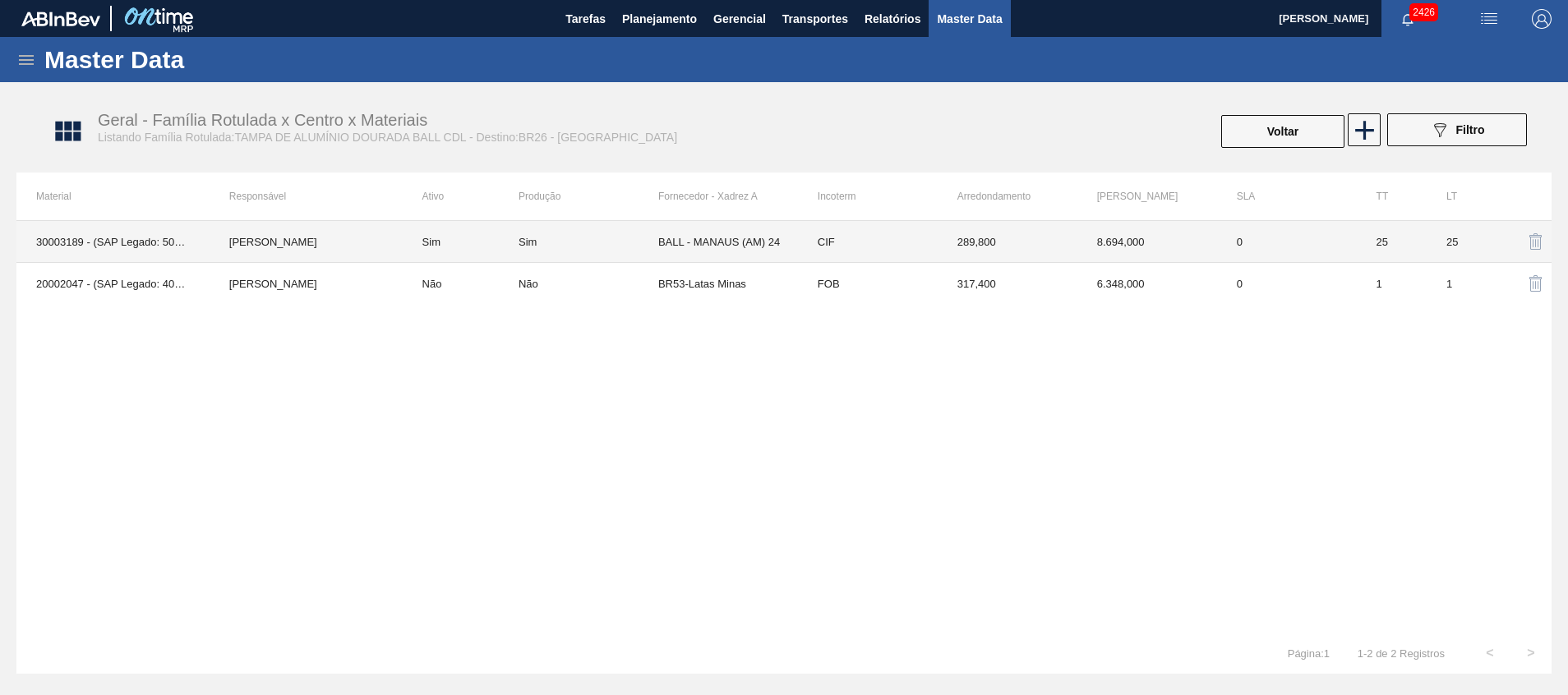
click at [739, 247] on td "BALL - MANAUS (AM) 24" at bounding box center [728, 242] width 140 height 42
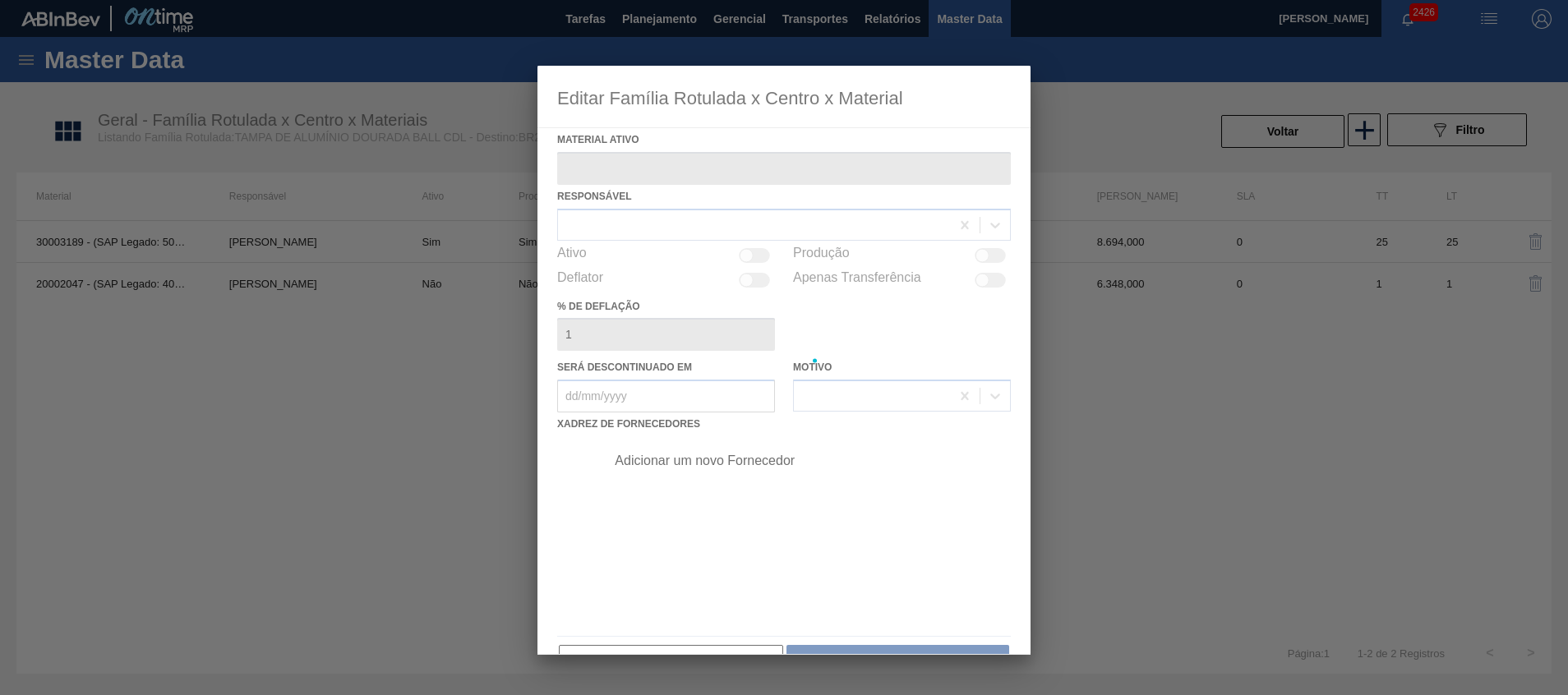
type ativo "30003189 - (SAP Legado: 50140956) - TAMPA AL CDL DOURADA LATA AUTOMATICA"
checkbox input "true"
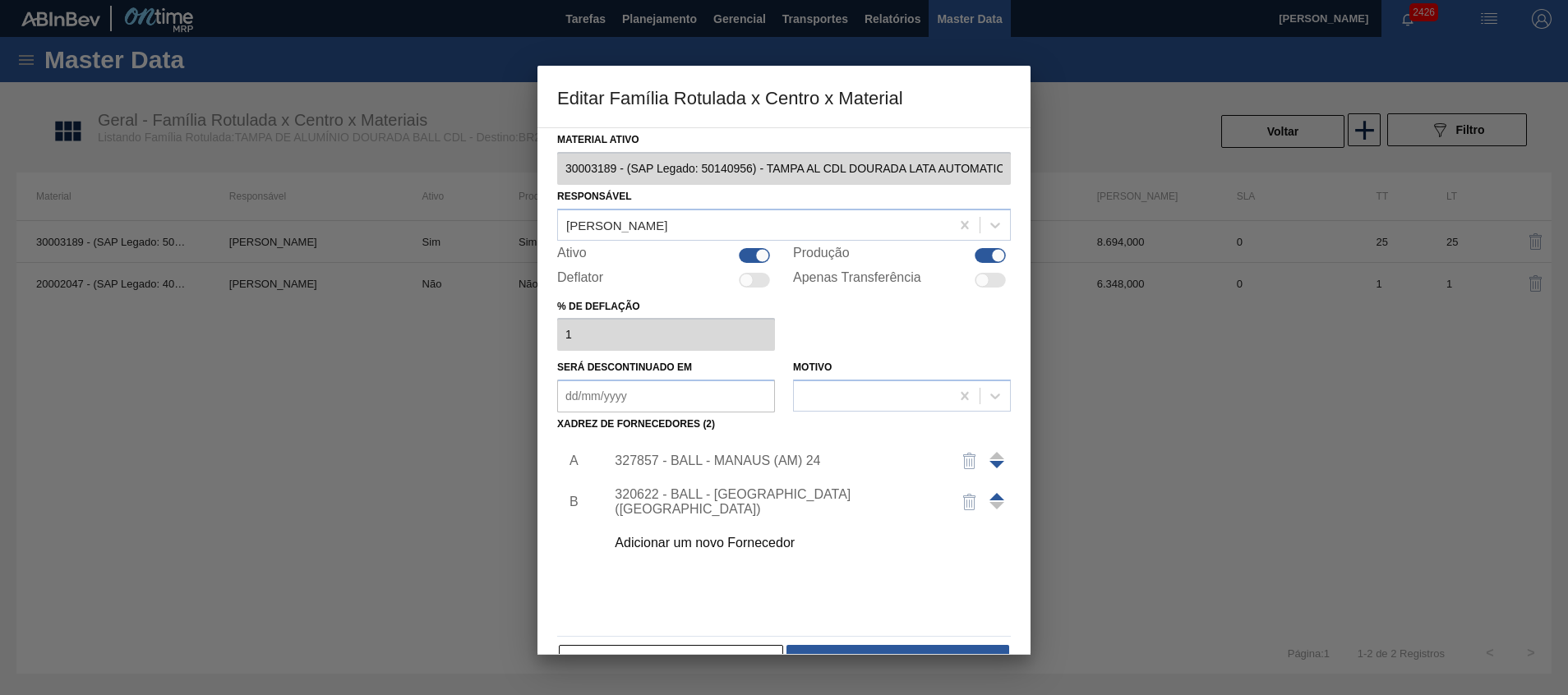
click at [994, 496] on span at bounding box center [997, 496] width 15 height 8
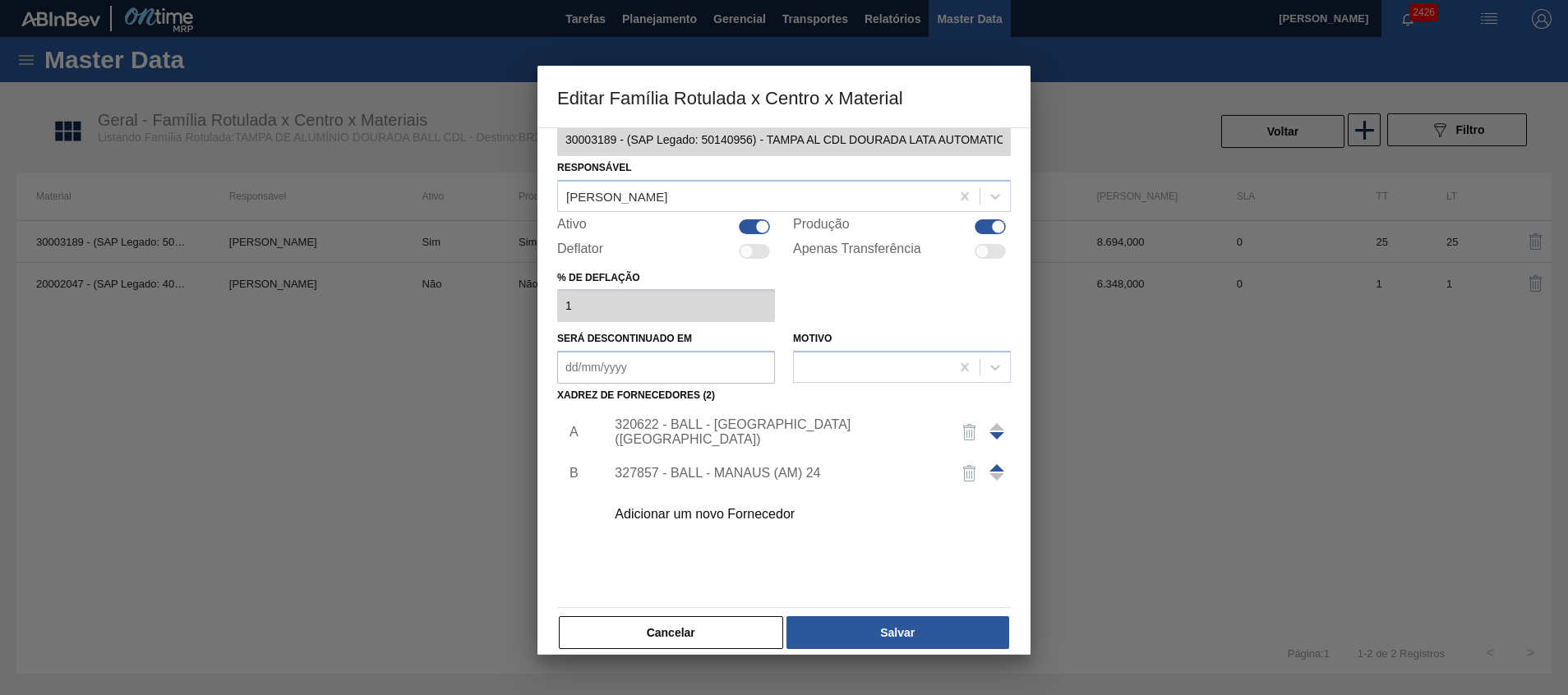
scroll to position [45, 0]
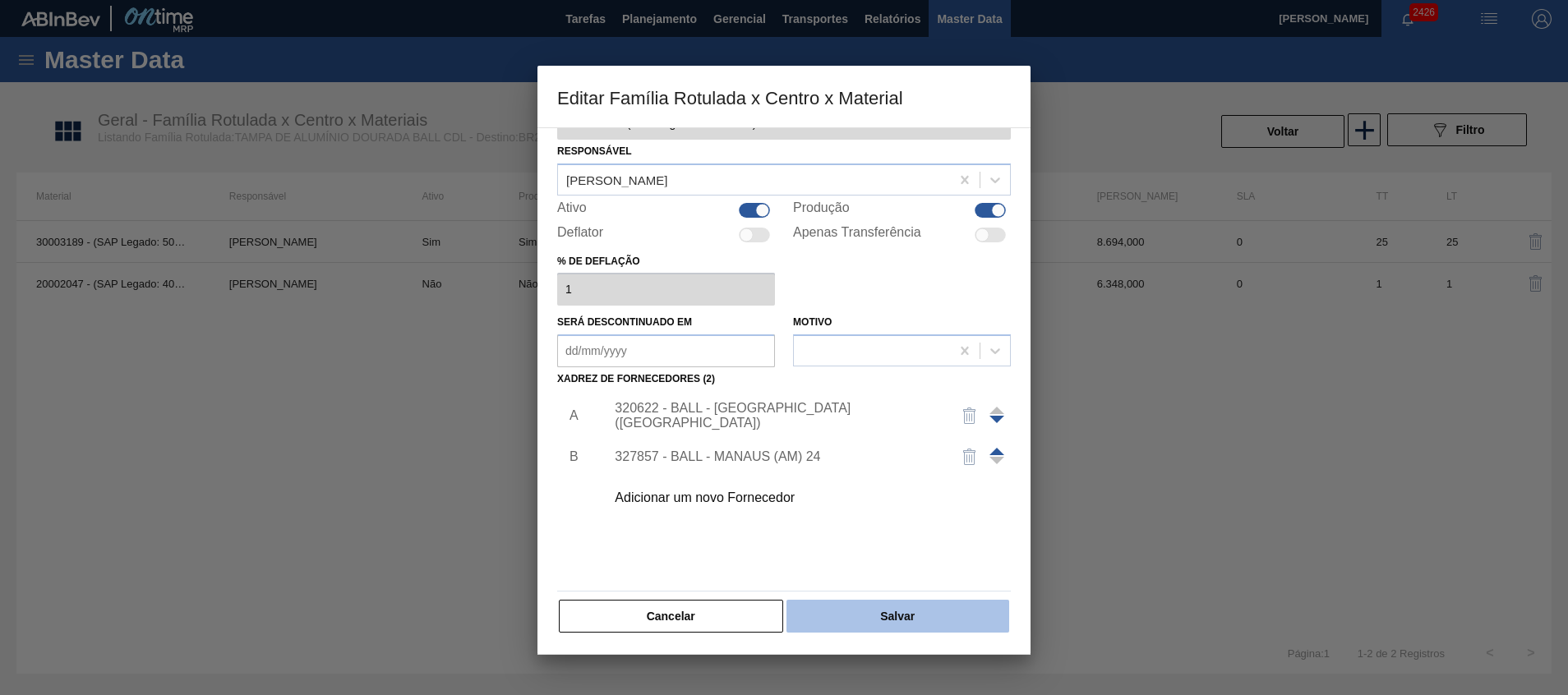
click at [853, 617] on button "Salvar" at bounding box center [898, 616] width 223 height 33
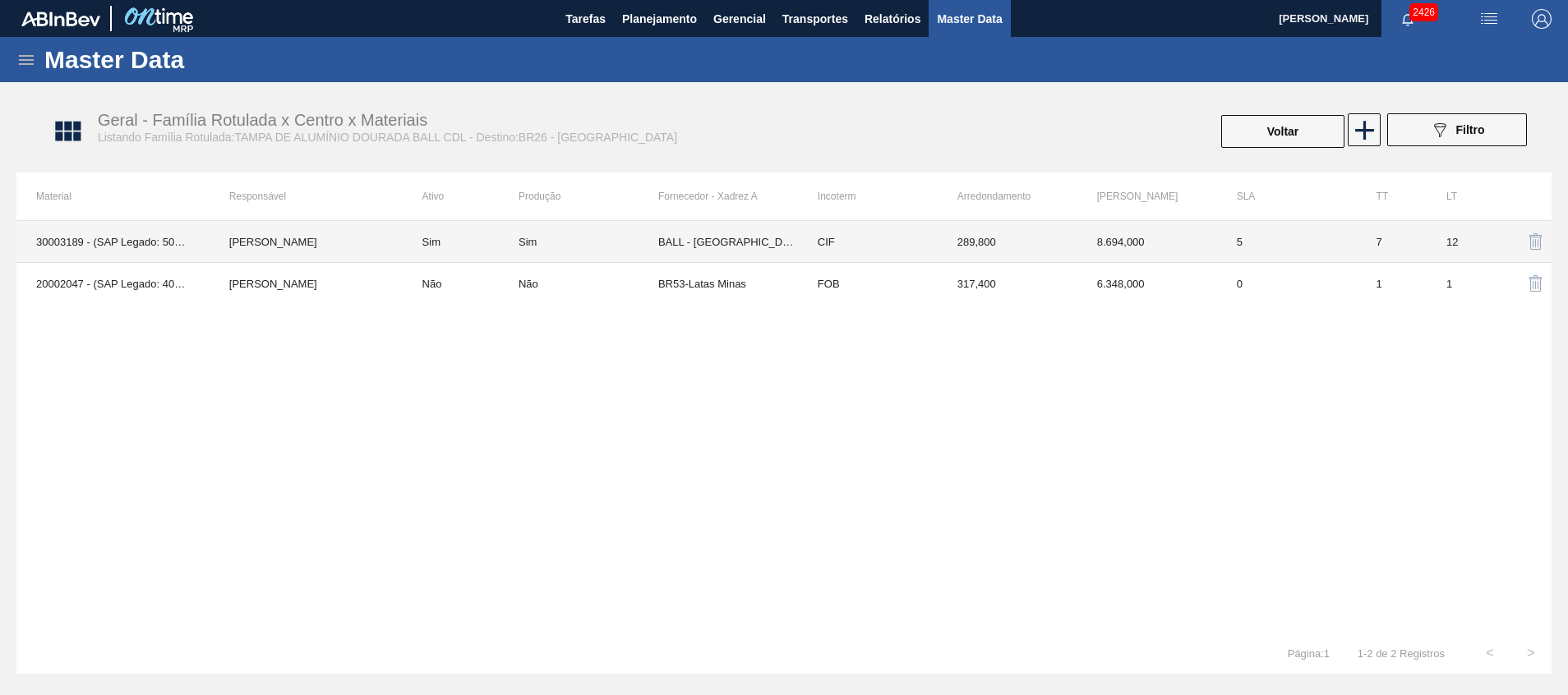
click at [701, 247] on td "BALL - [GEOGRAPHIC_DATA] ([GEOGRAPHIC_DATA])" at bounding box center [728, 242] width 140 height 42
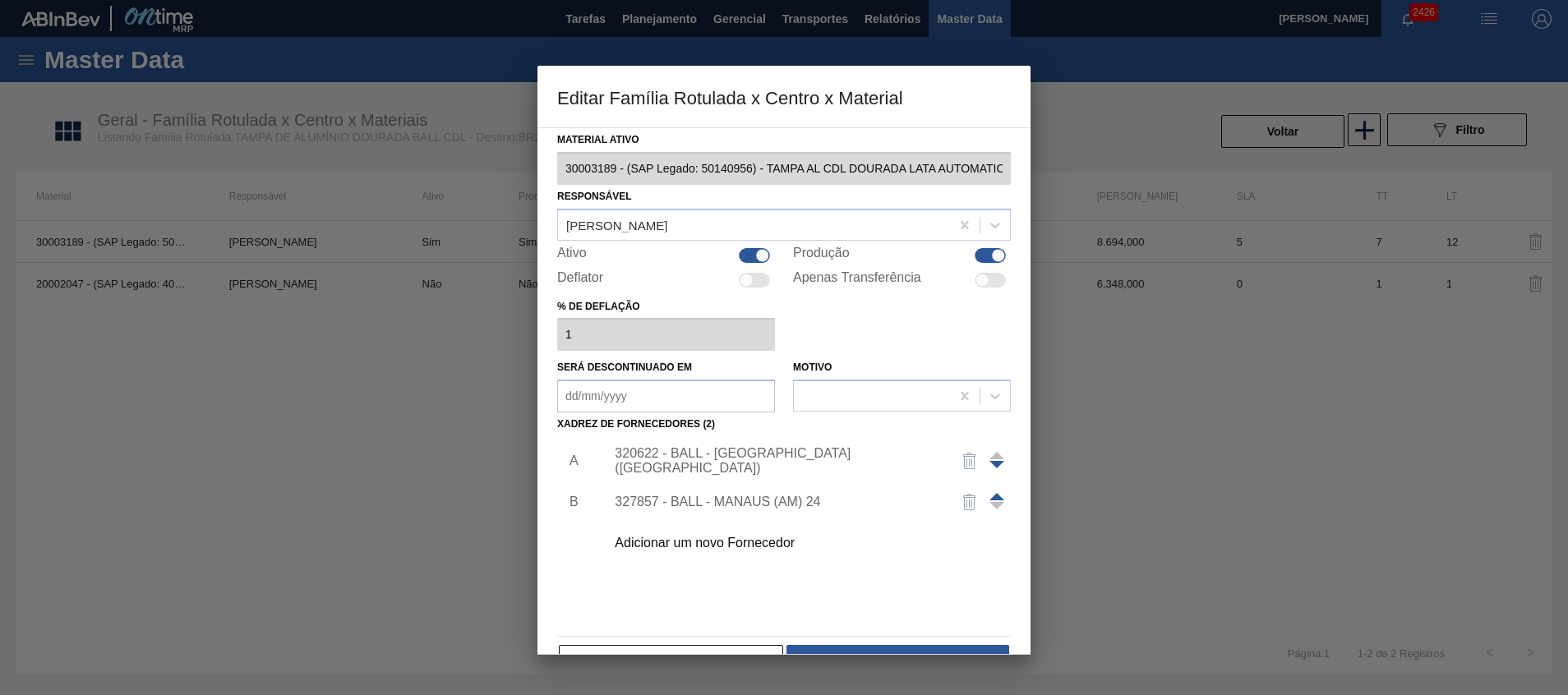
click at [759, 454] on div "320622 - BALL - [GEOGRAPHIC_DATA] ([GEOGRAPHIC_DATA])" at bounding box center [776, 460] width 322 height 29
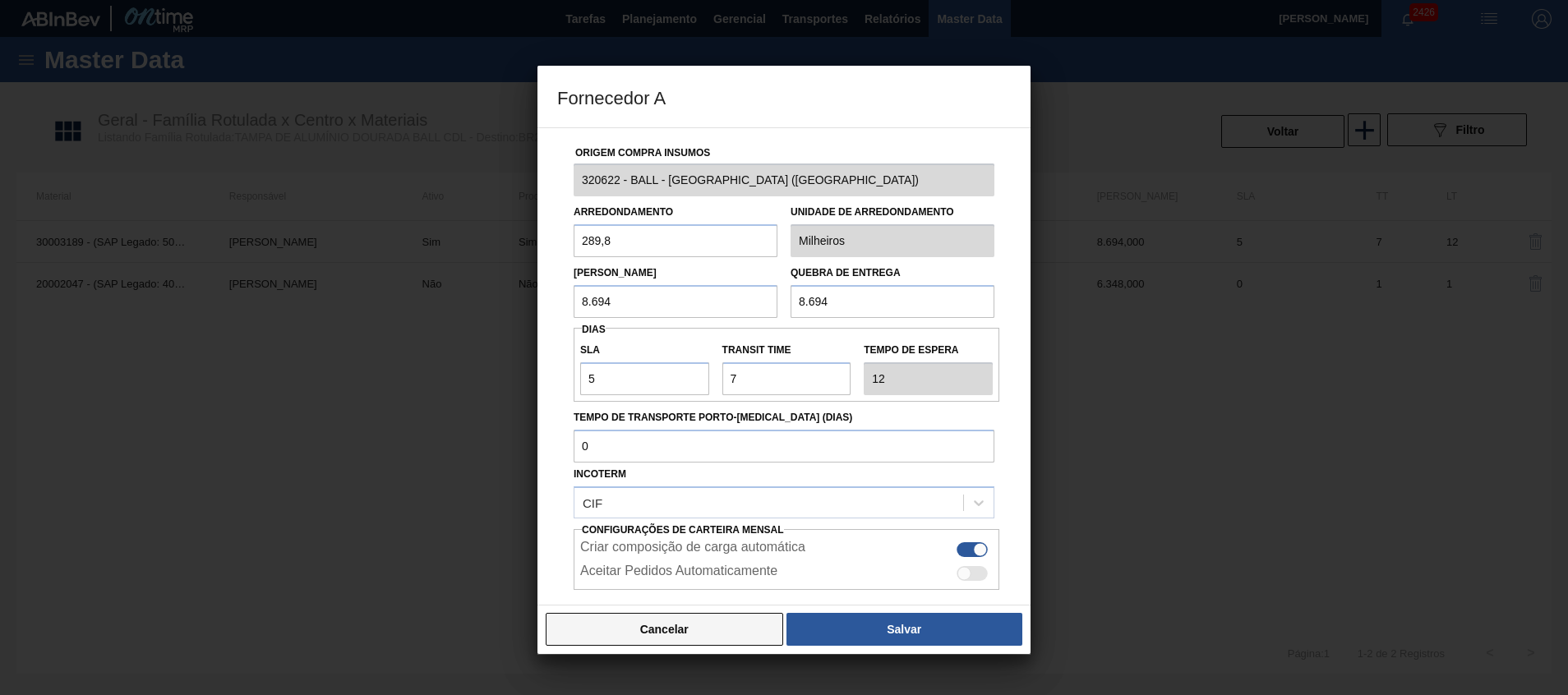
click at [640, 621] on button "Cancelar" at bounding box center [664, 629] width 237 height 33
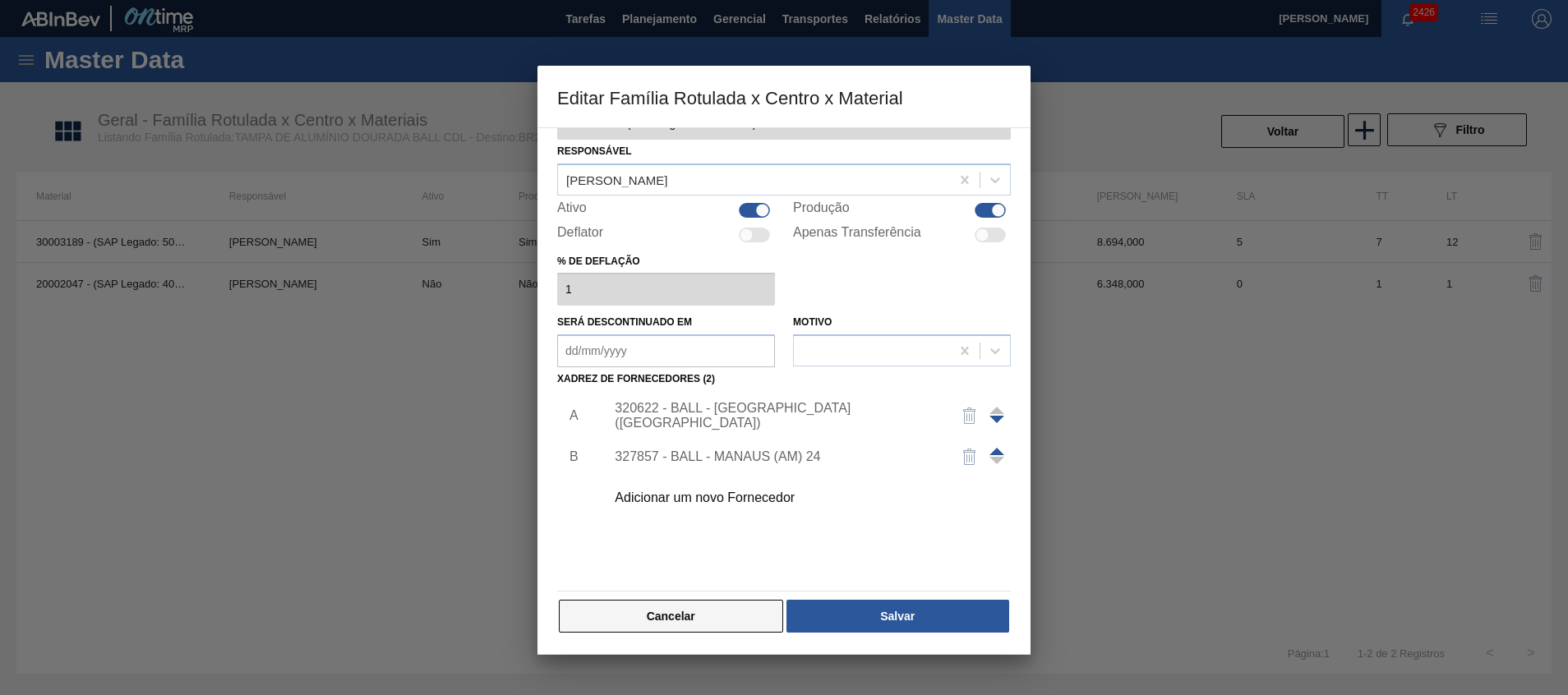
click at [639, 627] on button "Cancelar" at bounding box center [671, 616] width 225 height 33
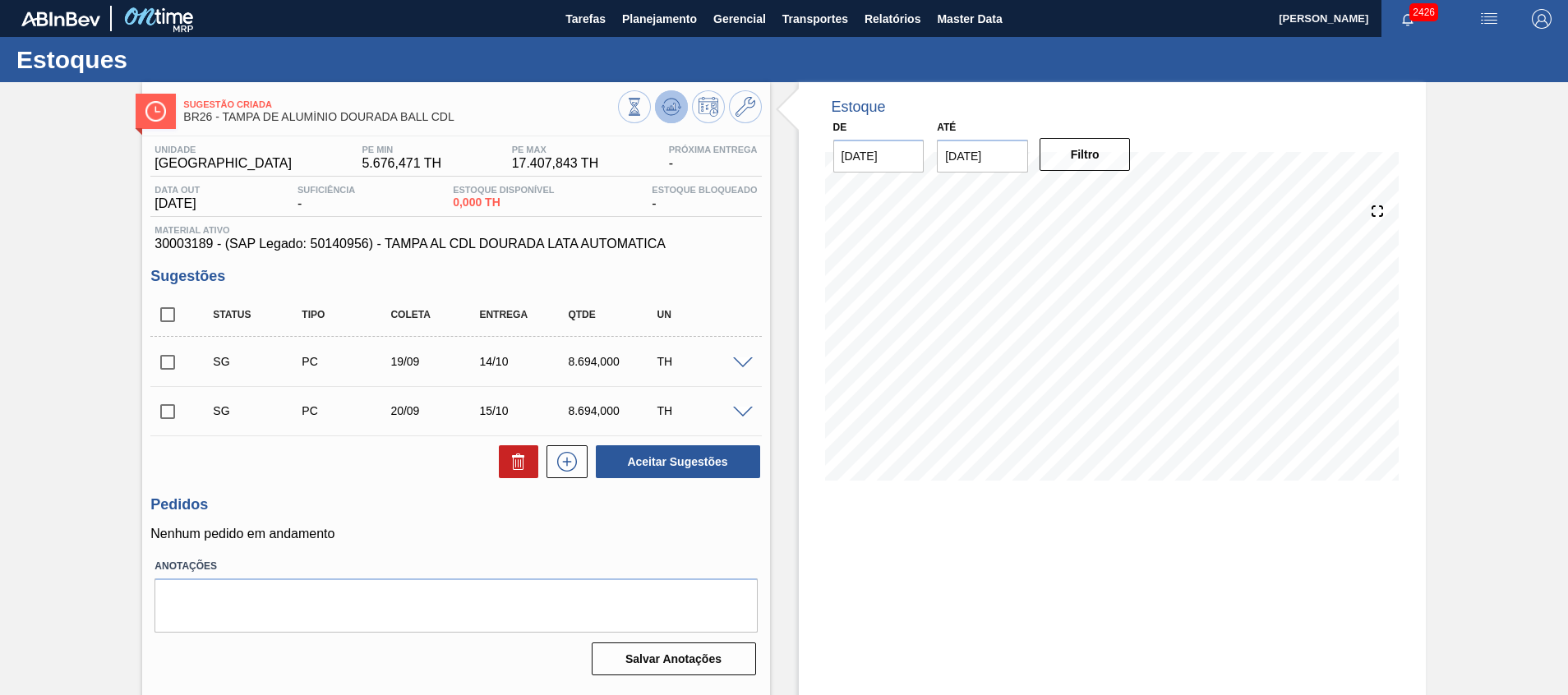
click at [677, 104] on icon at bounding box center [672, 107] width 20 height 20
click at [174, 413] on input "checkbox" at bounding box center [167, 411] width 34 height 34
click at [747, 414] on span at bounding box center [743, 413] width 20 height 13
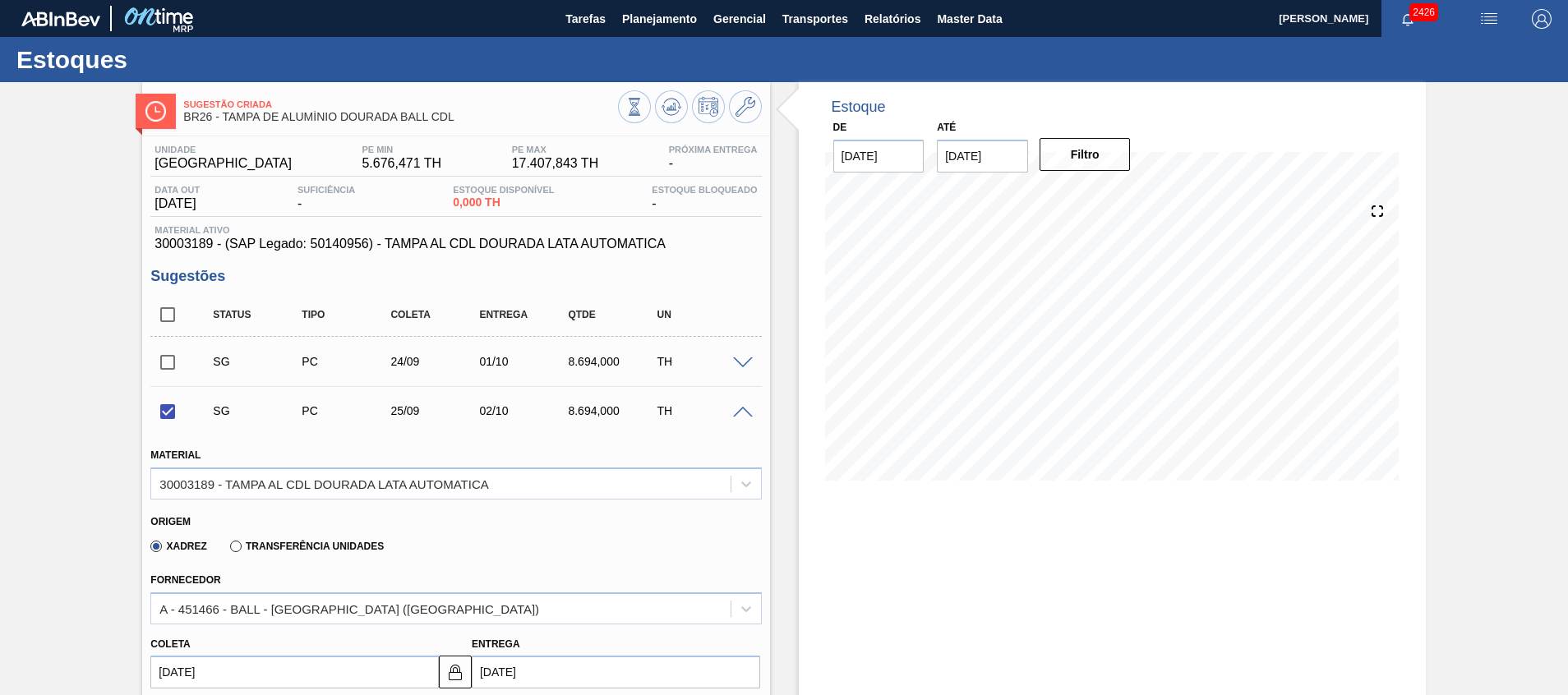
click at [747, 414] on span at bounding box center [743, 413] width 20 height 13
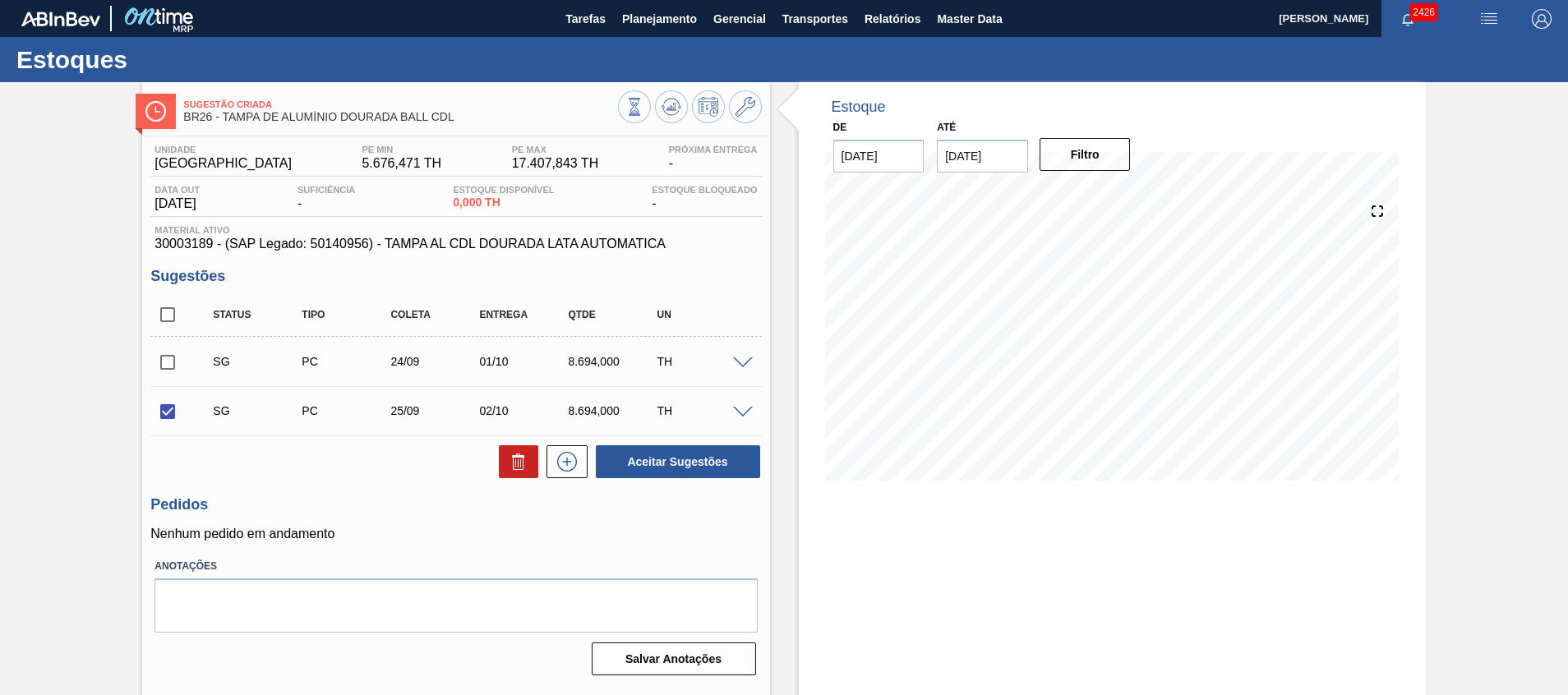
click at [744, 402] on div "SG PC 25/09 02/10 8.694,000 TH" at bounding box center [455, 410] width 611 height 41
click at [742, 408] on span at bounding box center [743, 413] width 20 height 13
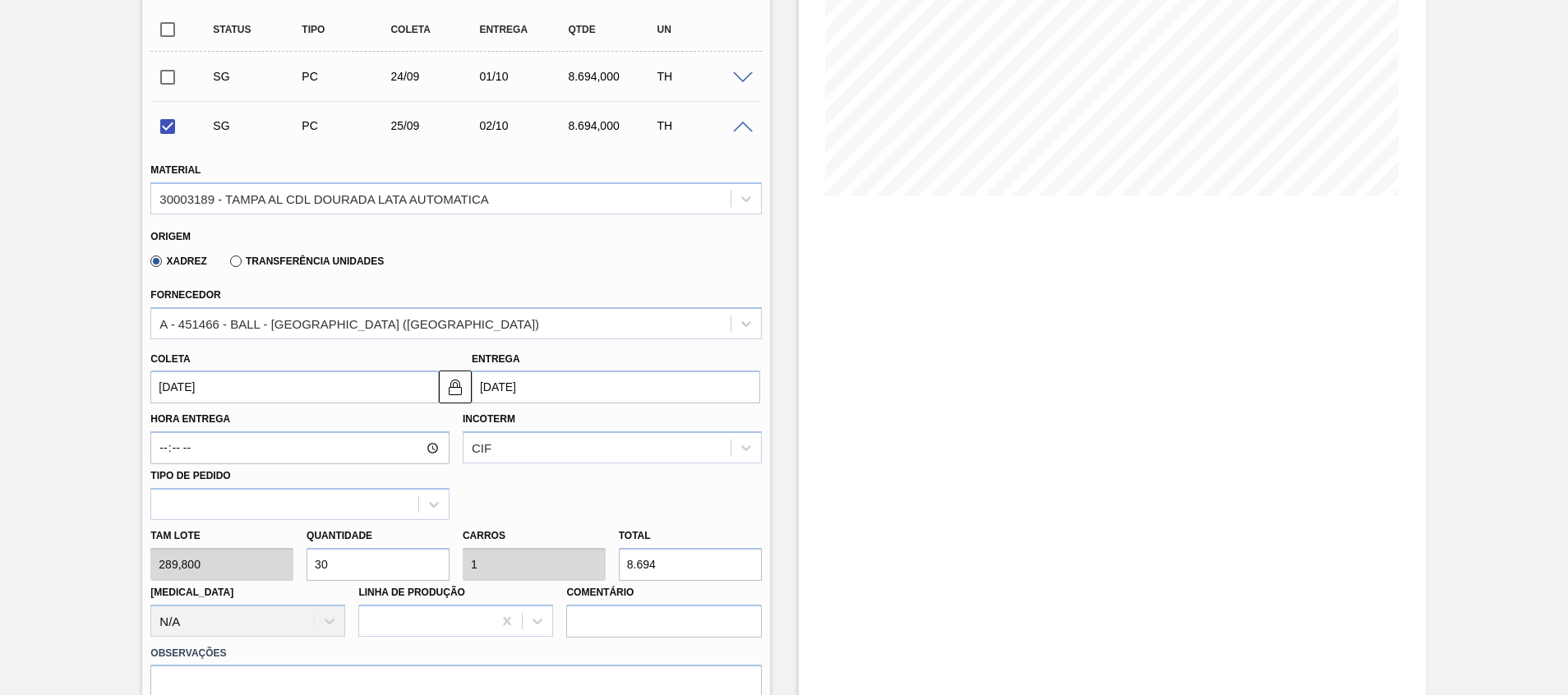
scroll to position [246, 0]
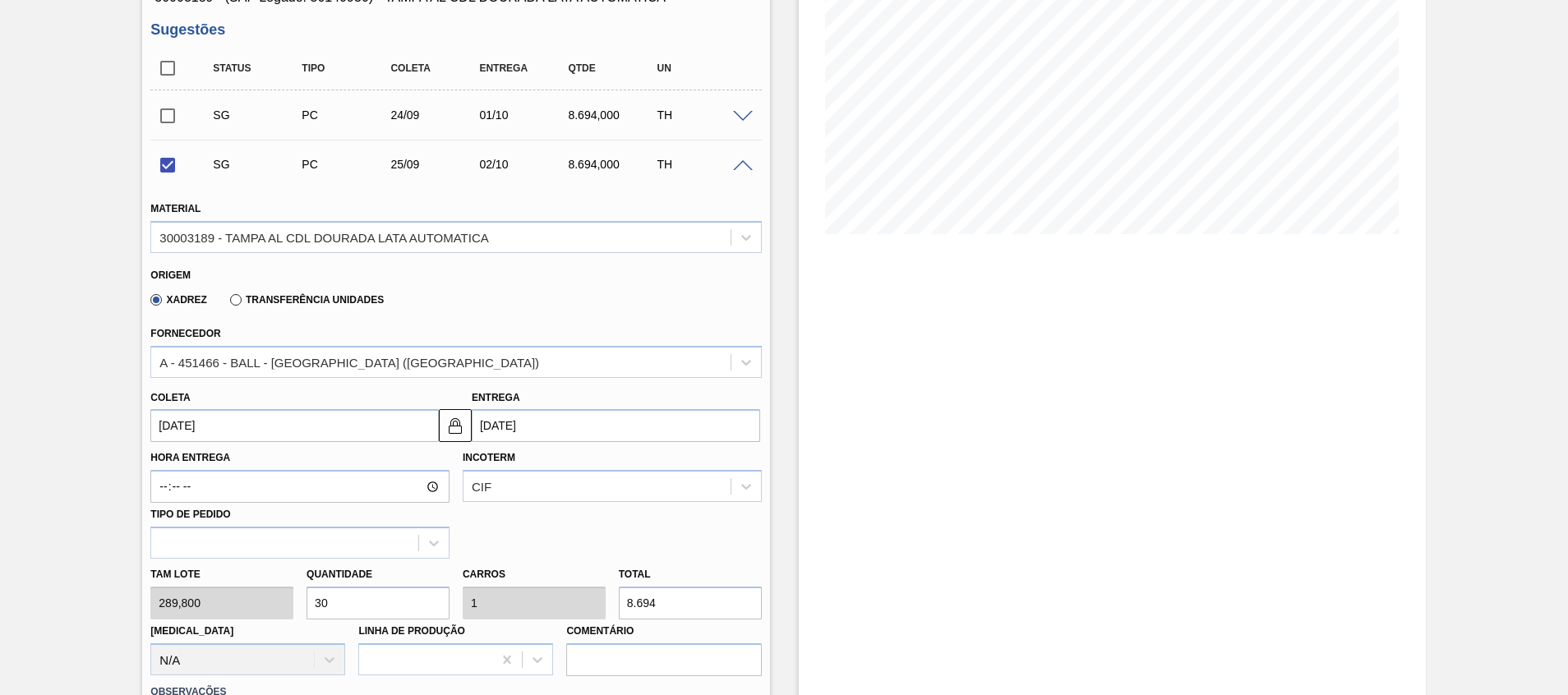
click at [739, 168] on span at bounding box center [743, 166] width 20 height 13
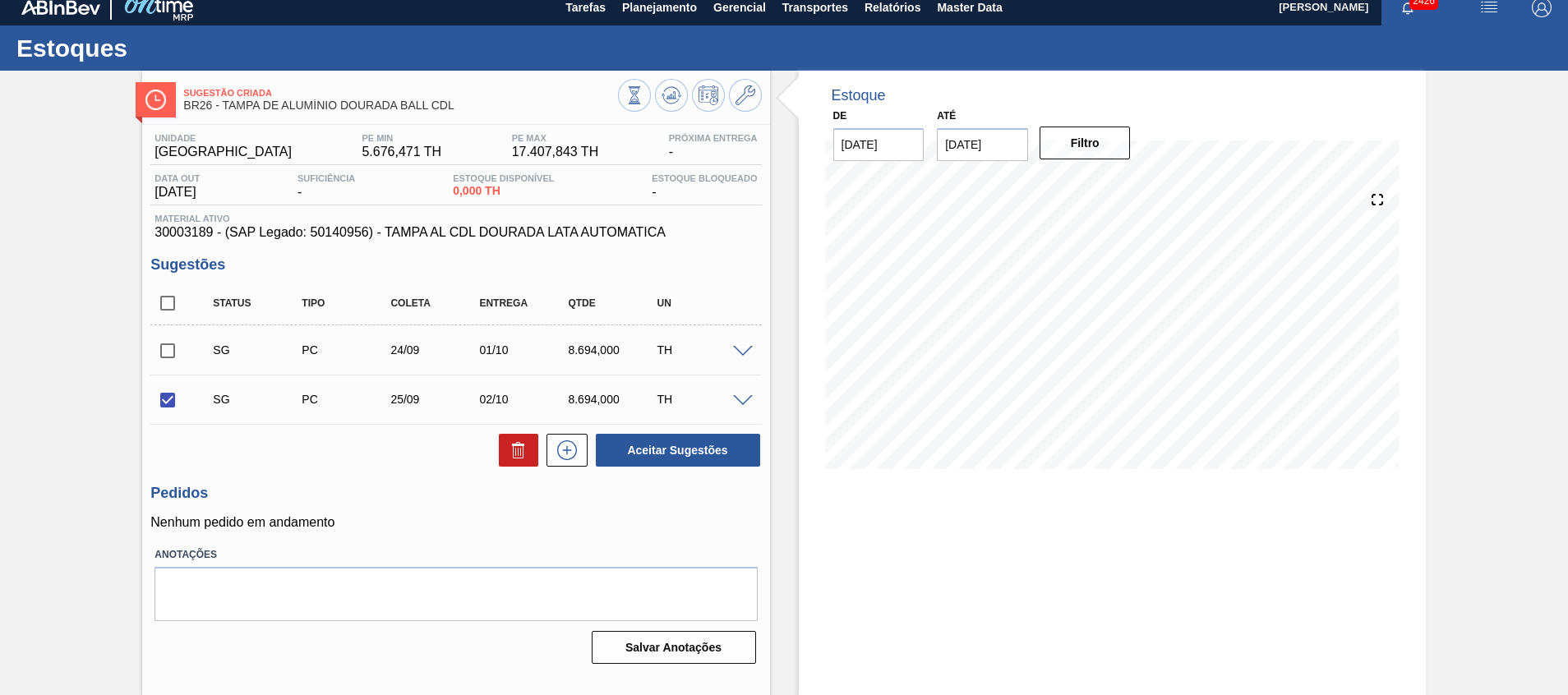
click at [718, 467] on div "Aceitar Sugestões" at bounding box center [674, 450] width 175 height 36
click at [718, 463] on button "Aceitar Sugestões" at bounding box center [677, 449] width 165 height 33
checkbox input "false"
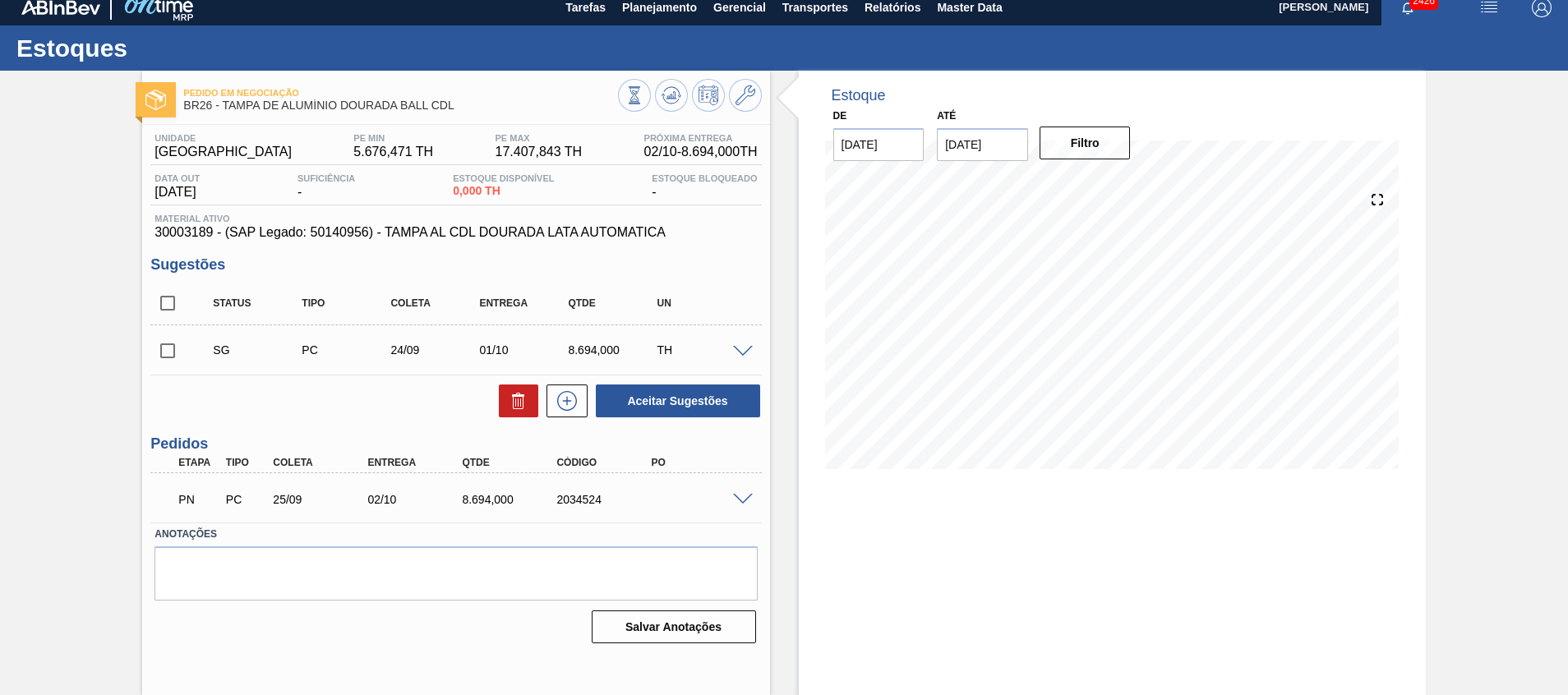
scroll to position [0, 0]
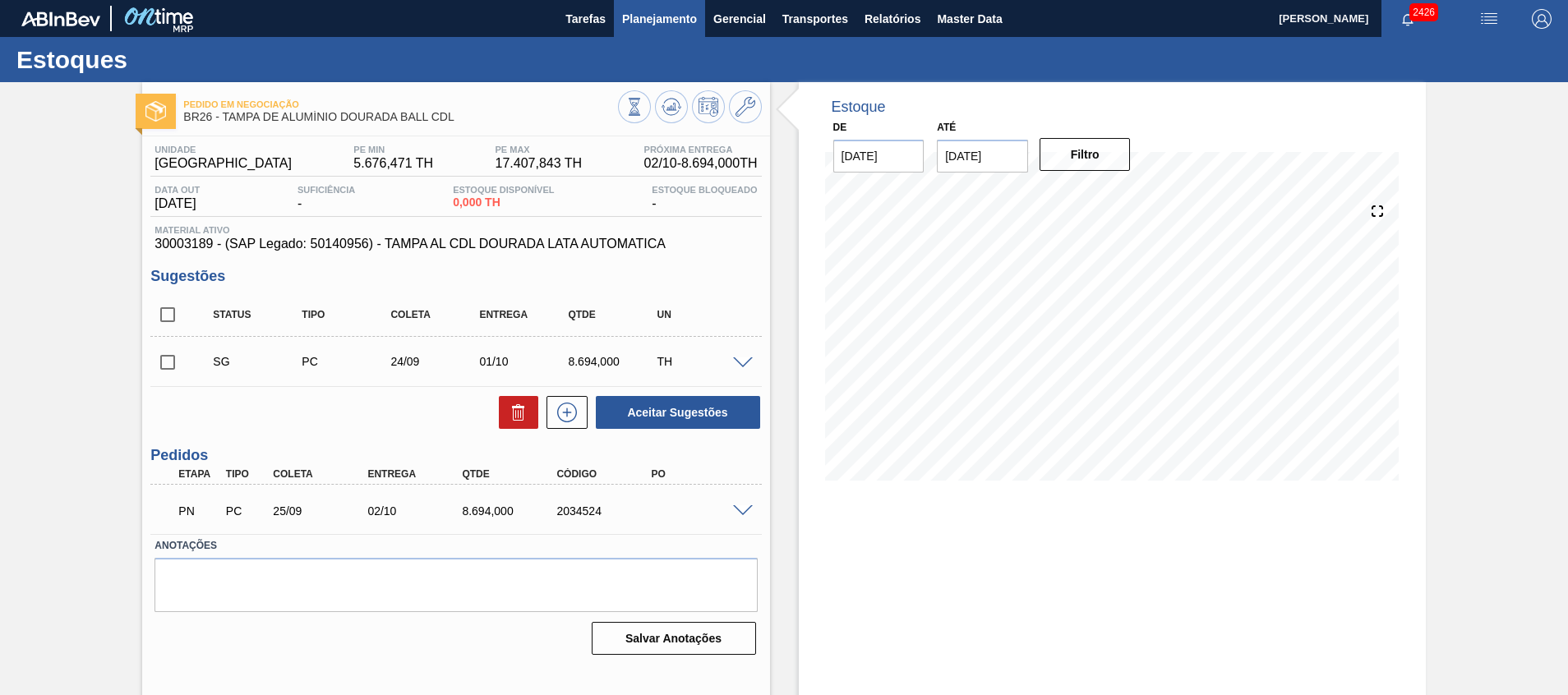
click at [645, 23] on span "Planejamento" at bounding box center [660, 19] width 75 height 20
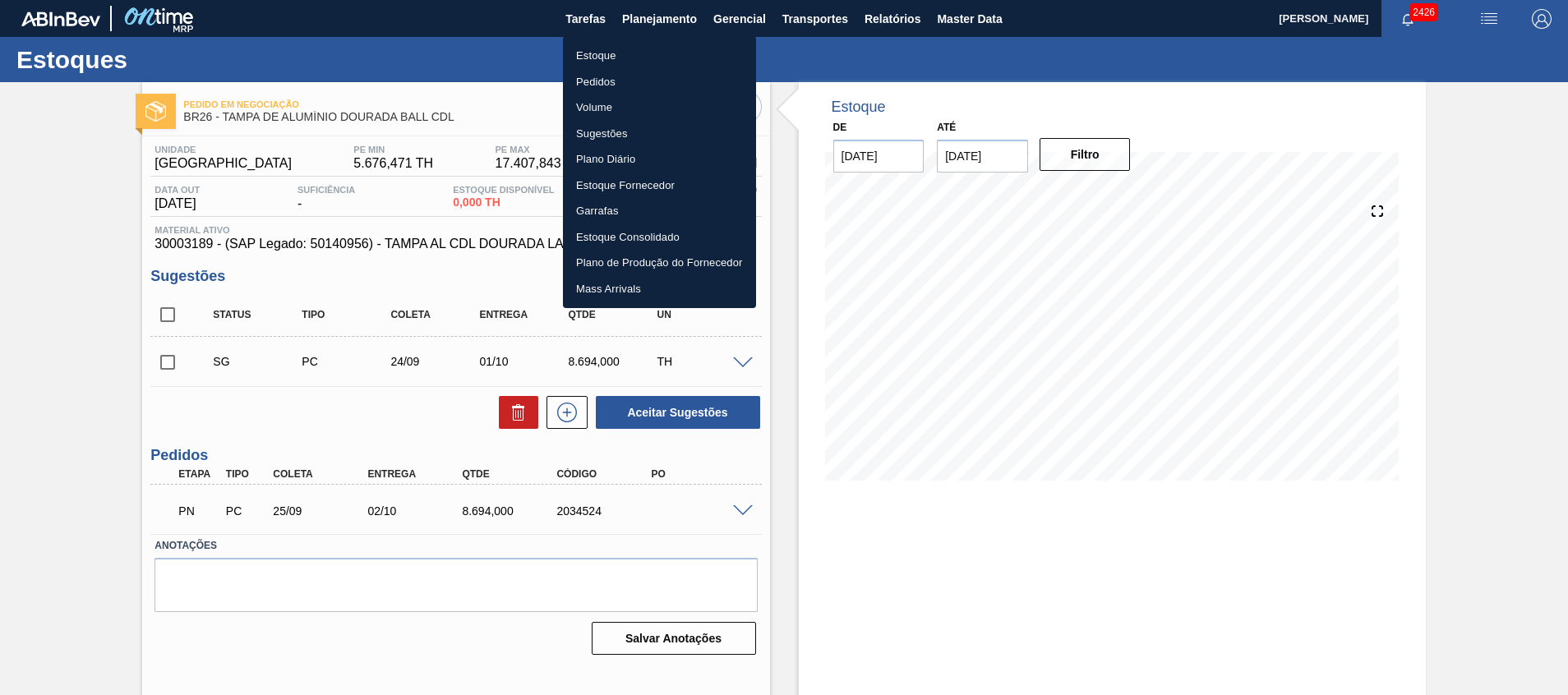
click at [957, 9] on div at bounding box center [784, 348] width 1568 height 695
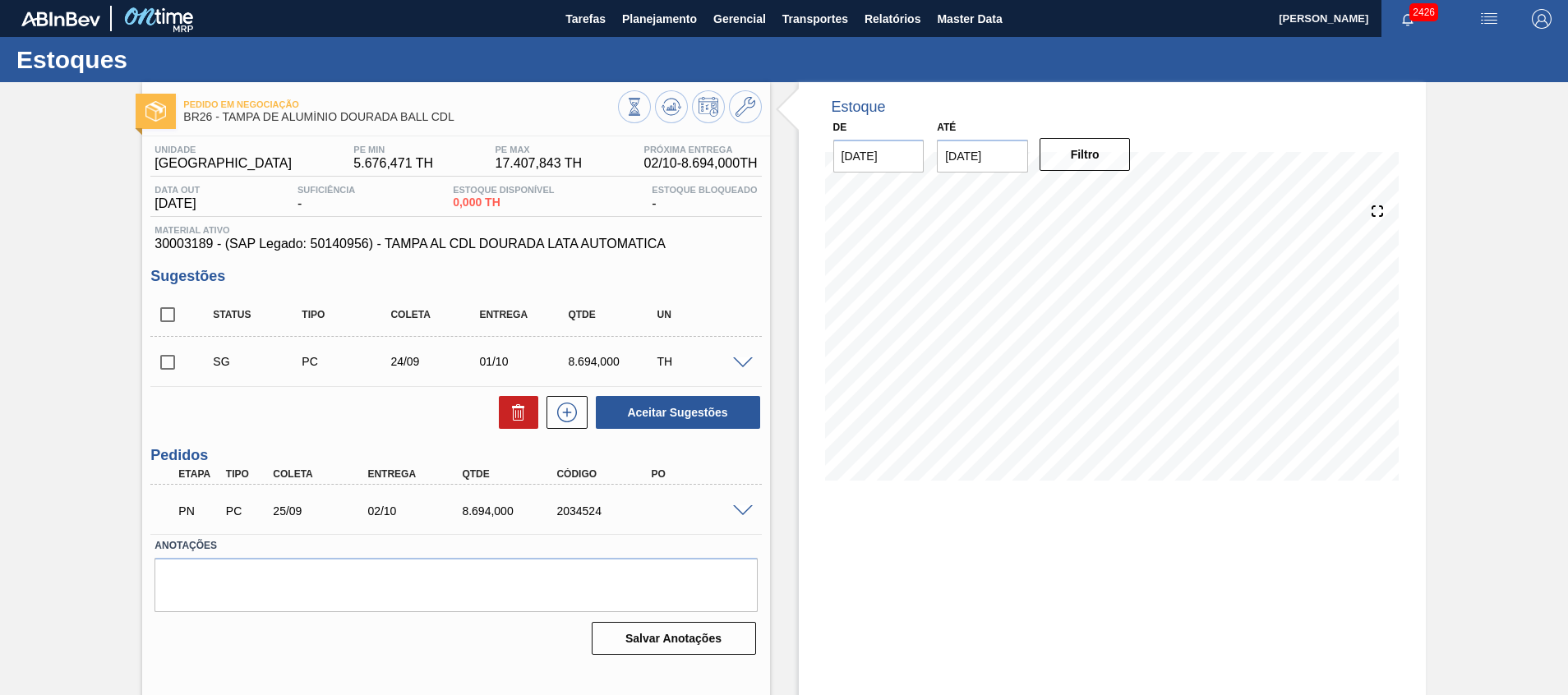
click at [954, 0] on body "Tarefas Planejamento Gerencial Transportes Relatórios Master Data [PERSON_NAME]…" at bounding box center [784, 0] width 1568 height 0
click at [958, 19] on span "Master Data" at bounding box center [970, 19] width 65 height 20
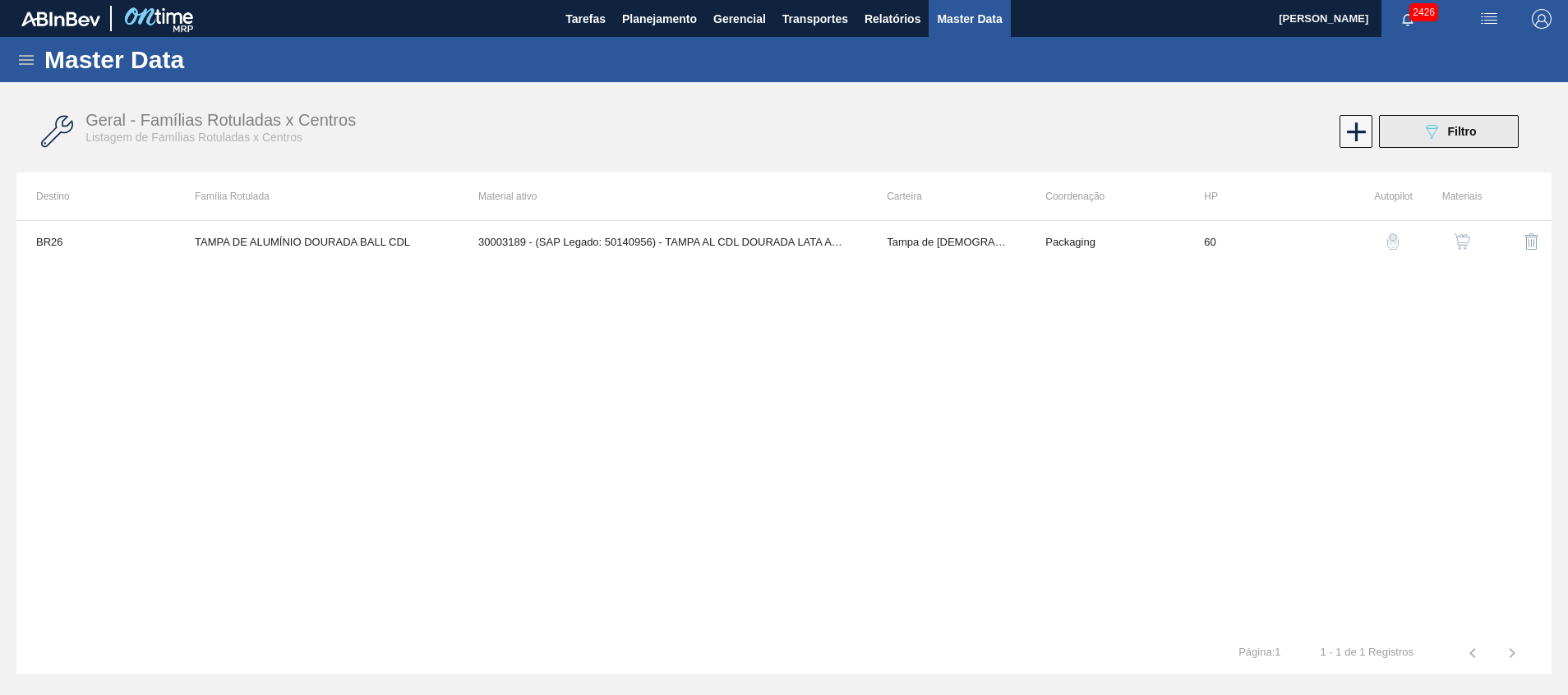
click at [1423, 129] on icon "089F7B8B-B2A5-4AFE-B5C0-19BA573D28AC" at bounding box center [1432, 132] width 20 height 20
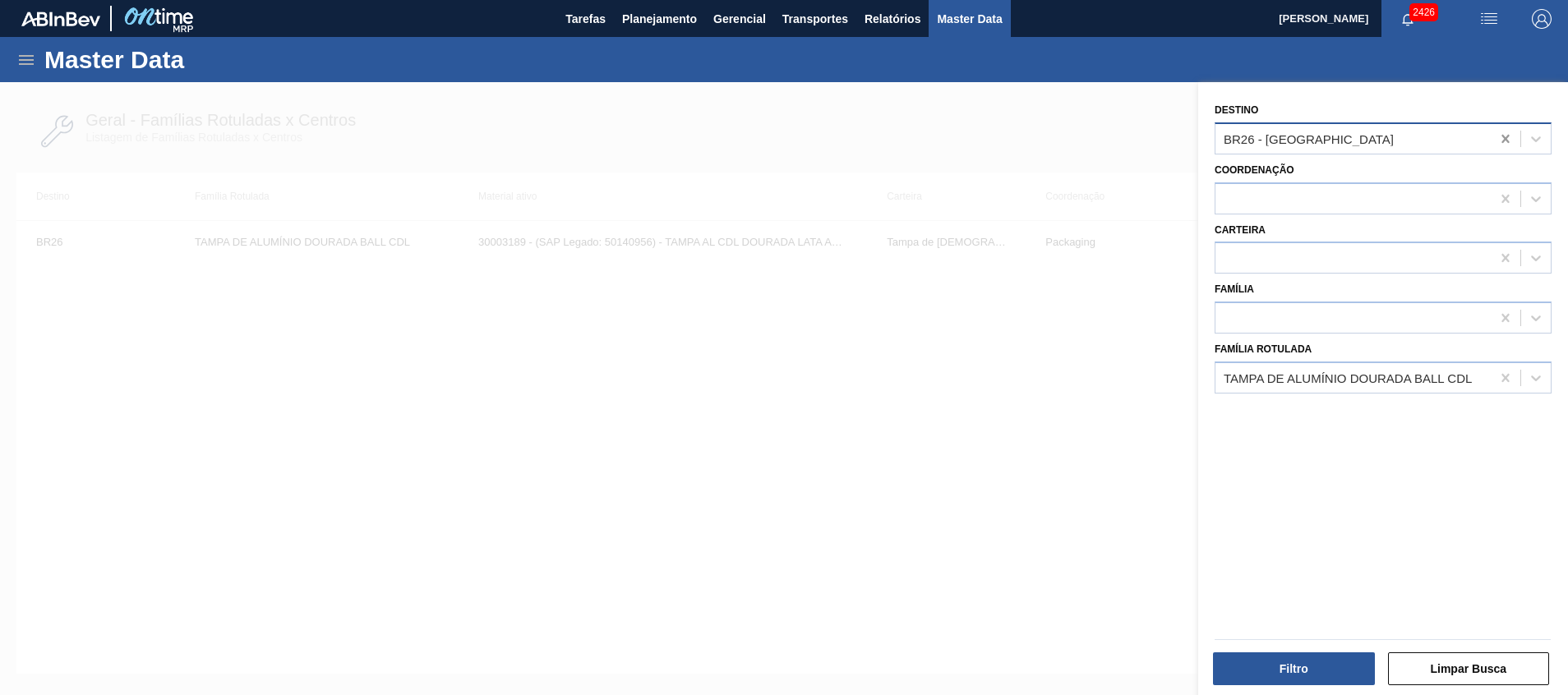
click at [1499, 141] on icon at bounding box center [1506, 139] width 17 height 17
click at [1305, 648] on div "Filtro Limpar Busca" at bounding box center [1383, 667] width 349 height 40
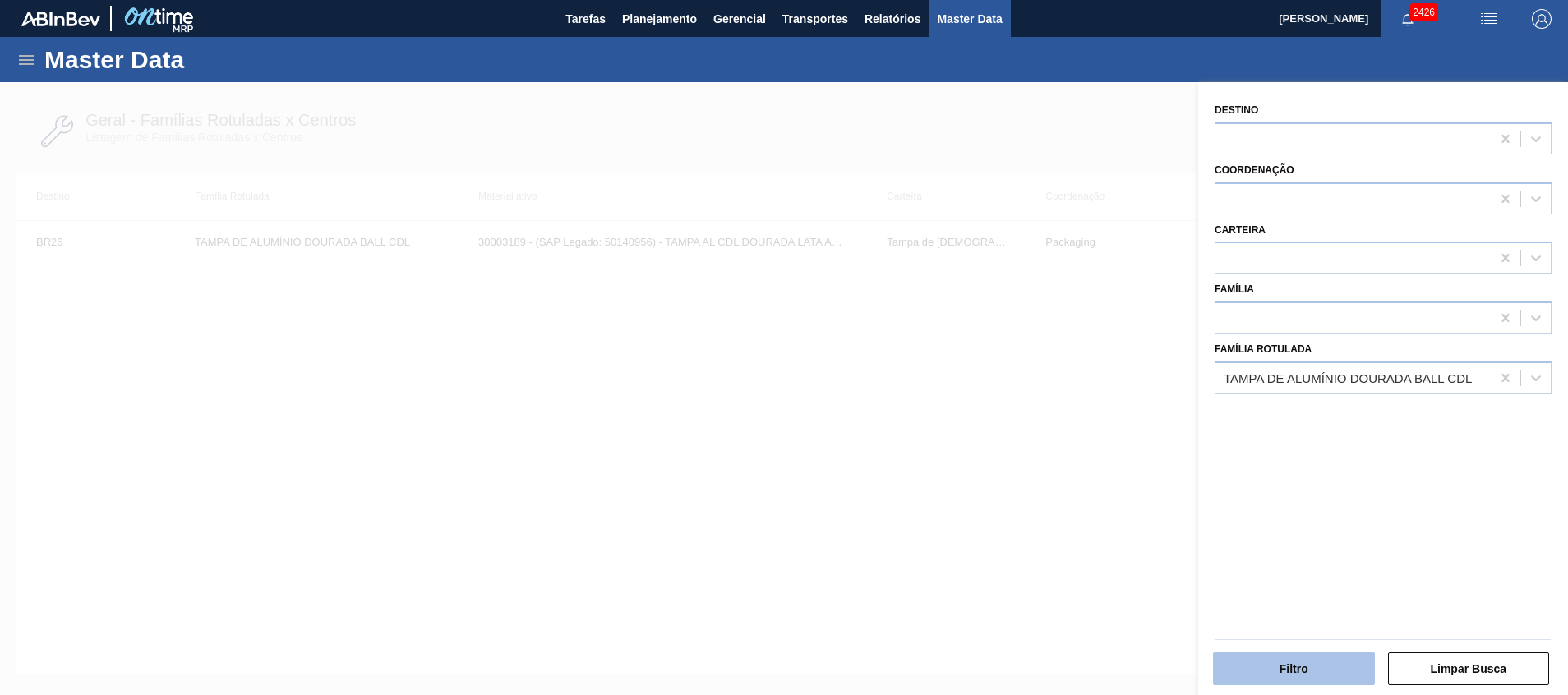
click at [1307, 652] on button "Filtro" at bounding box center [1294, 668] width 162 height 33
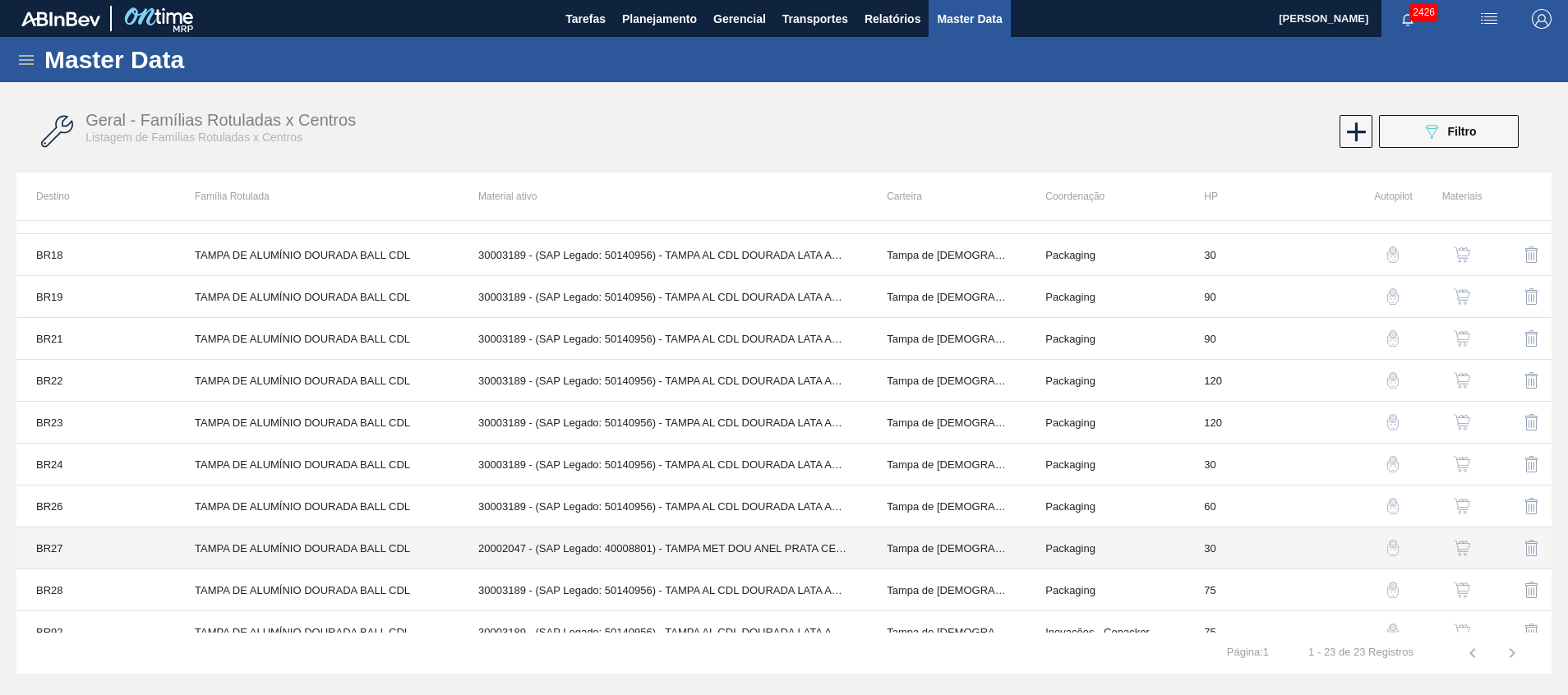
scroll to position [551, 0]
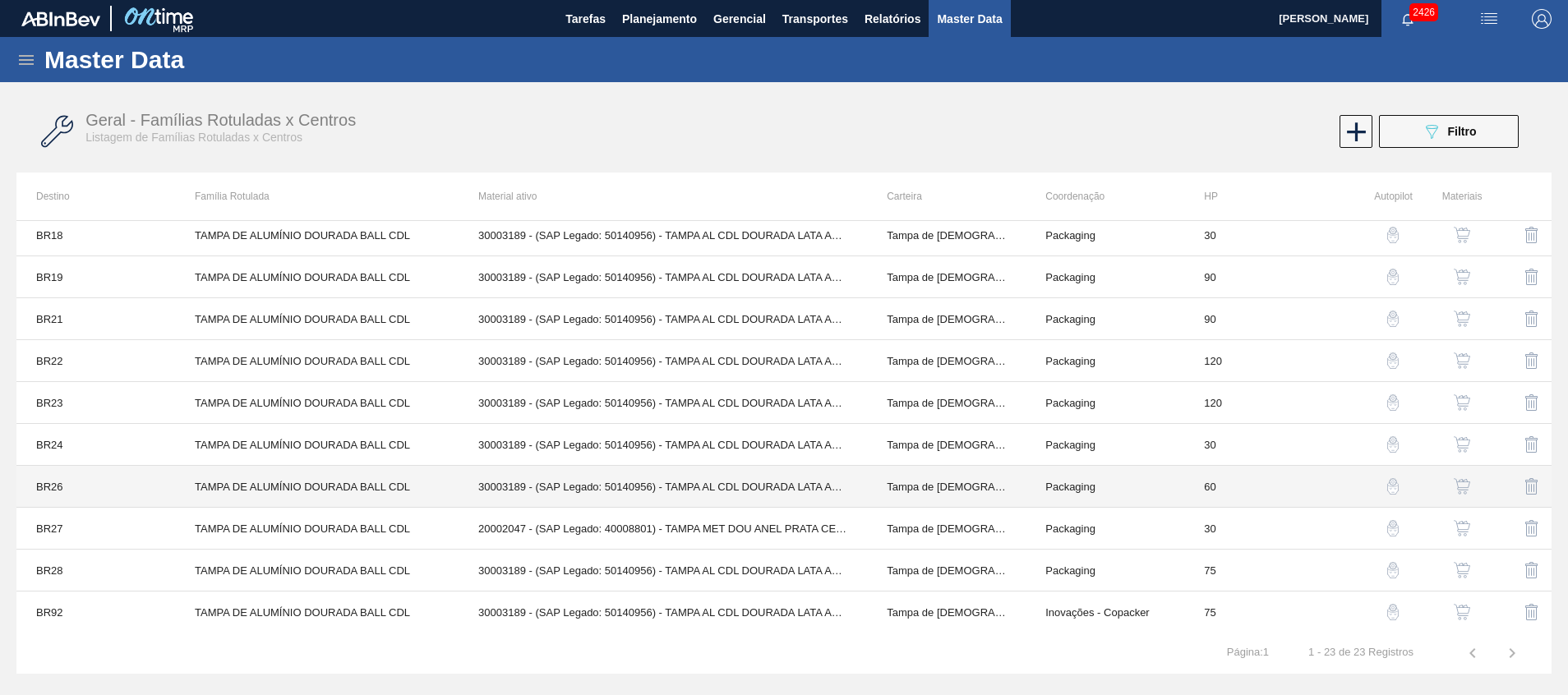
click at [668, 478] on td "30003189 - (SAP Legado: 50140956) - TAMPA AL CDL DOURADA LATA AUTOMATICA" at bounding box center [662, 487] width 408 height 42
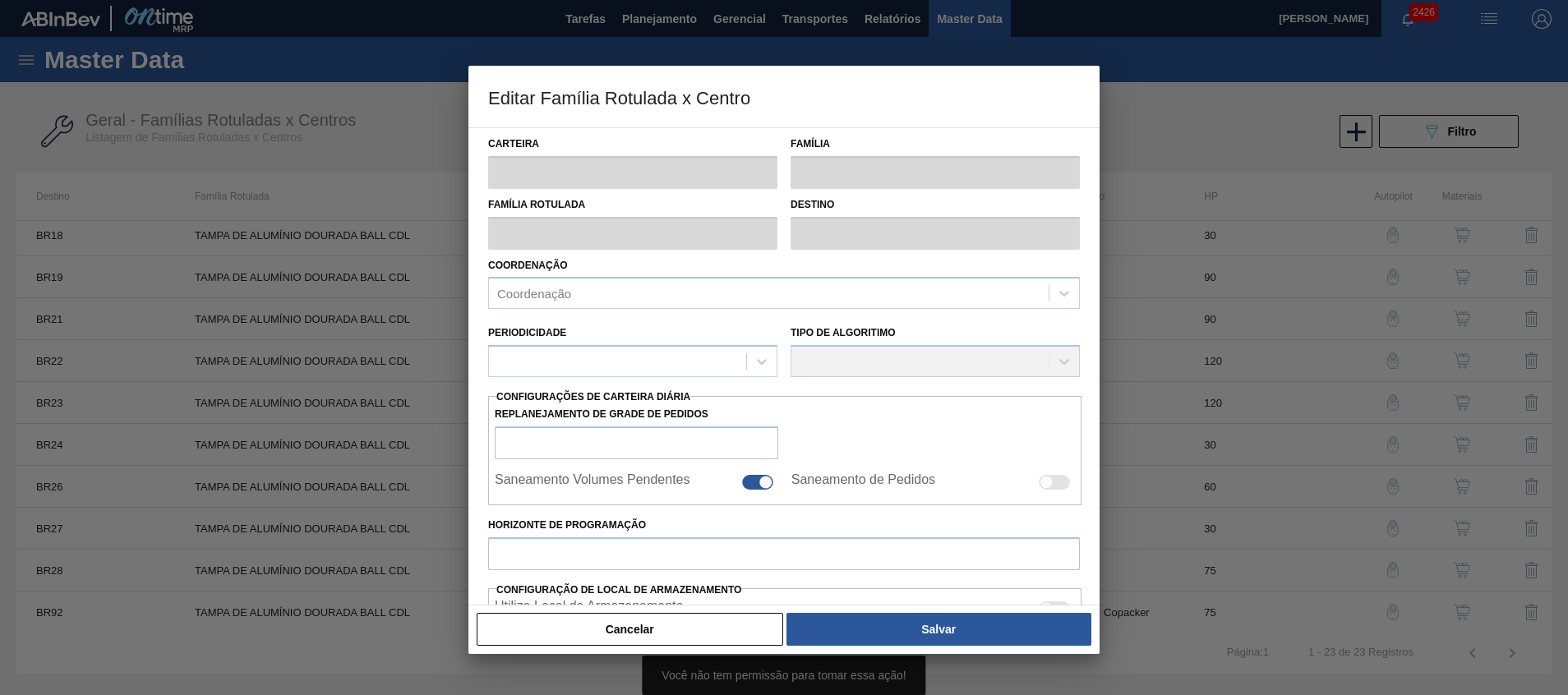
type input "Tampa de [DEMOGRAPHIC_DATA]"
type input "Tampa de Alumínio"
type input "TAMPA DE ALUMÍNIO DOURADA BALL CDL"
type input "BR26 - [GEOGRAPHIC_DATA]"
type input "60"
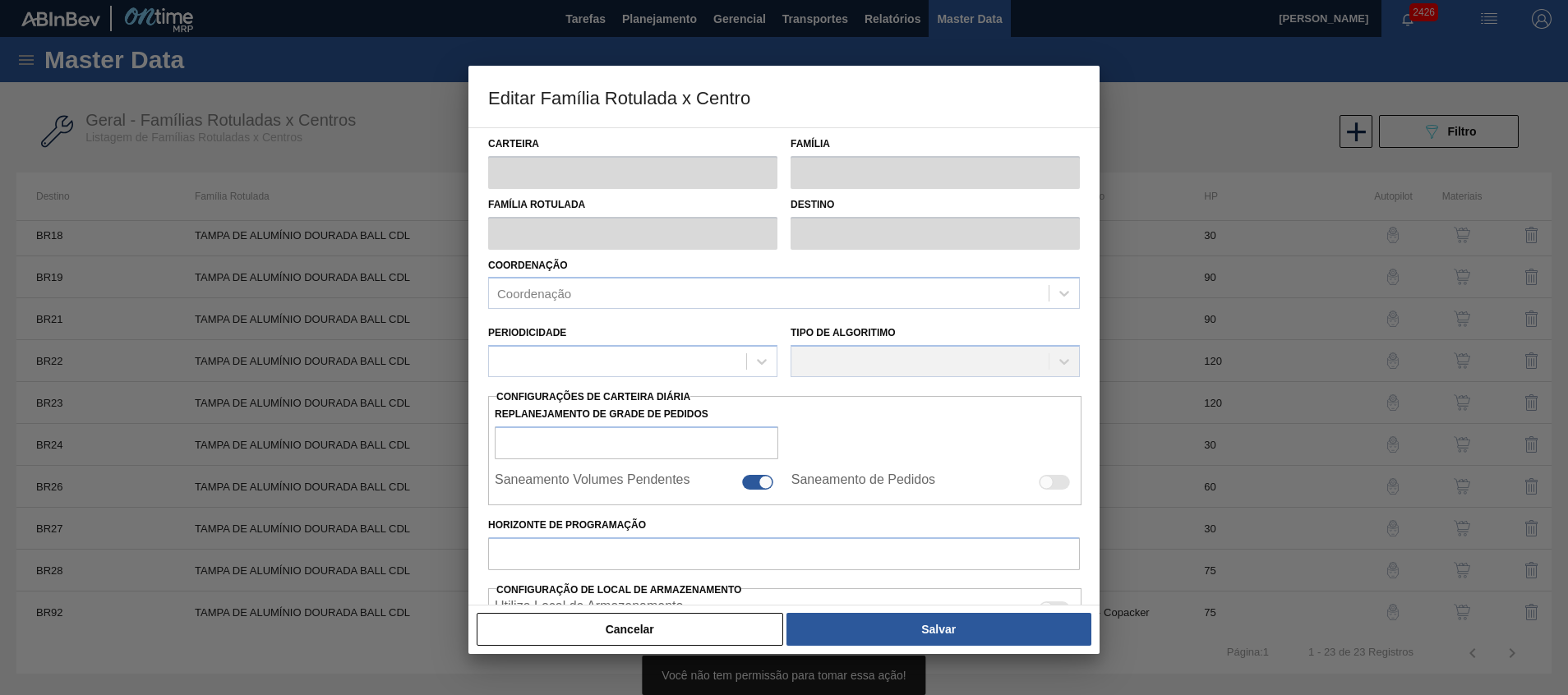
type input "5.676,471"
type input "17.407,843"
type input "80"
type input "14.948,346"
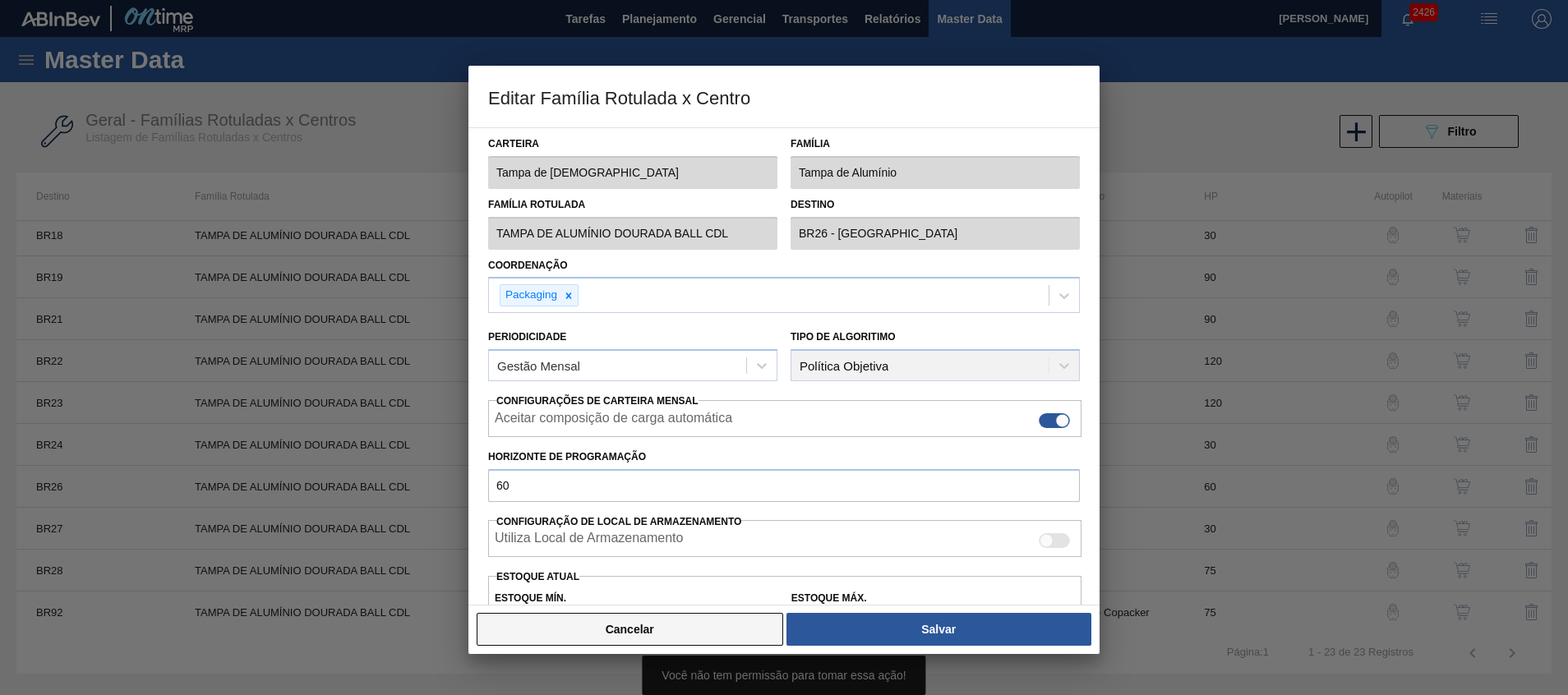
click at [657, 635] on button "Cancelar" at bounding box center [630, 629] width 307 height 33
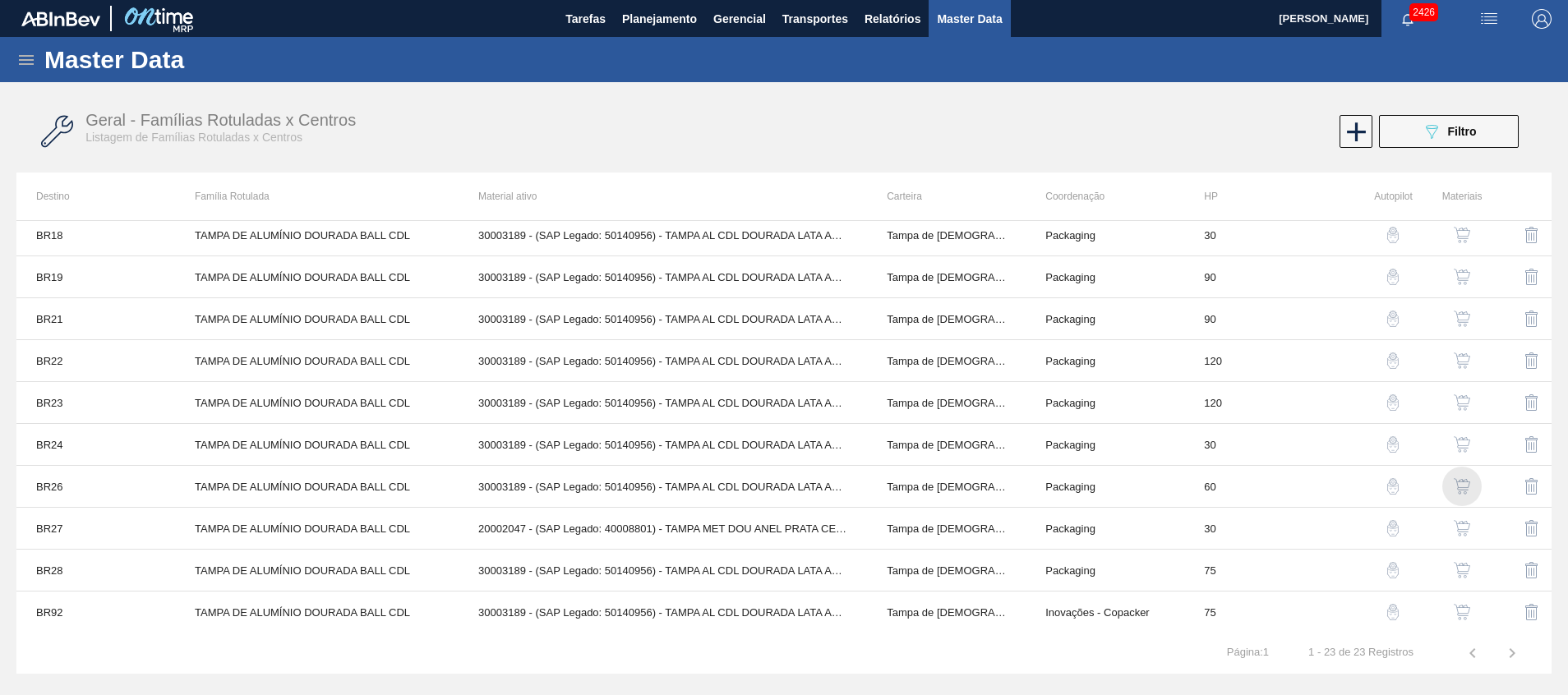
click at [1461, 488] on img "button" at bounding box center [1462, 487] width 17 height 17
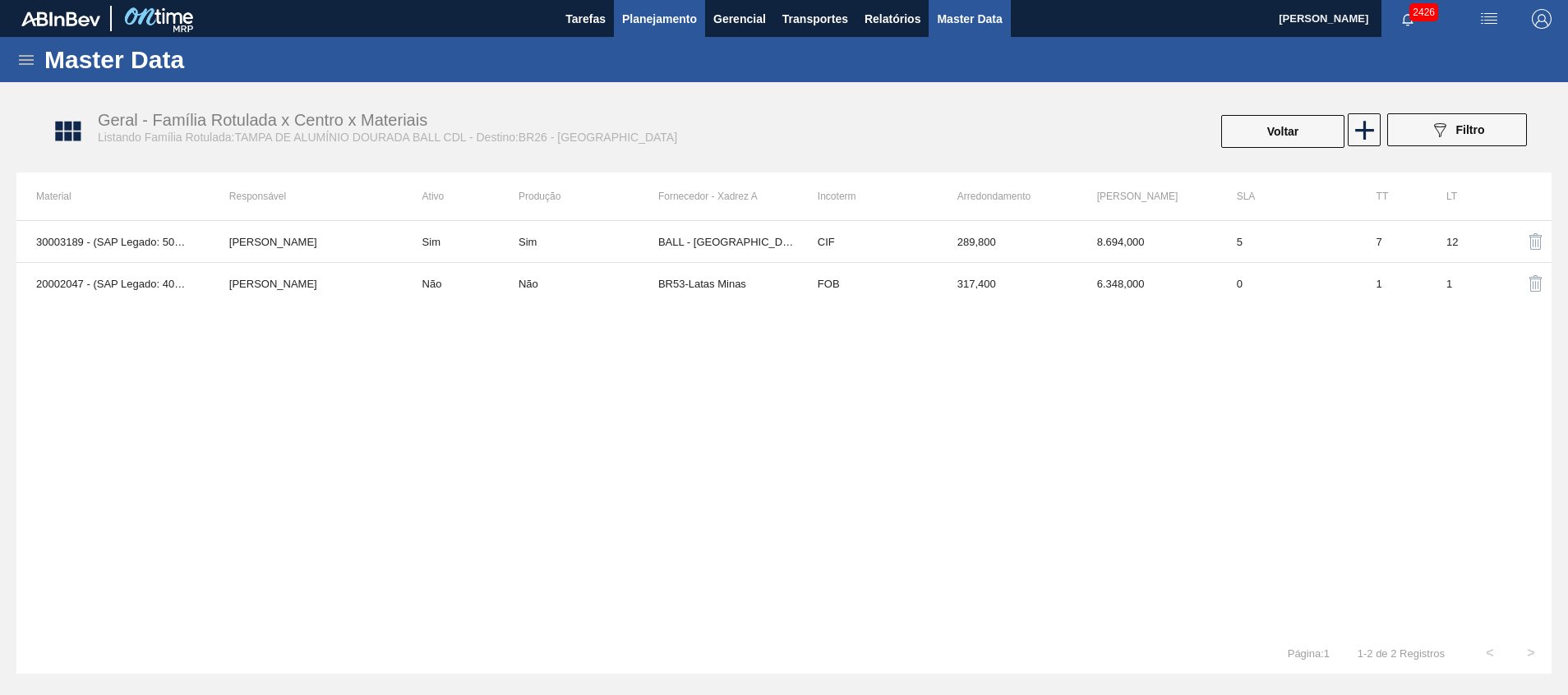
click at [648, 20] on span "Planejamento" at bounding box center [660, 19] width 75 height 20
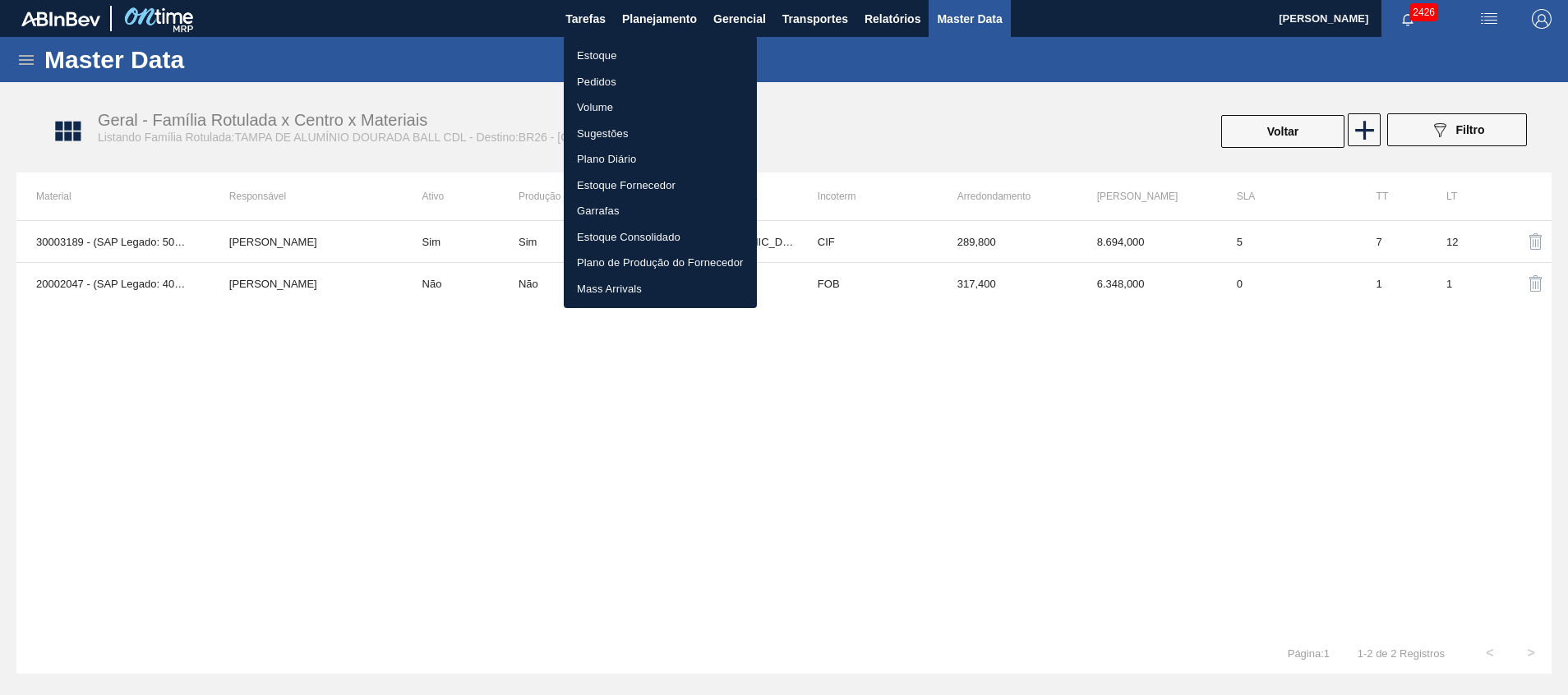
click at [639, 45] on li "Estoque" at bounding box center [660, 55] width 193 height 26
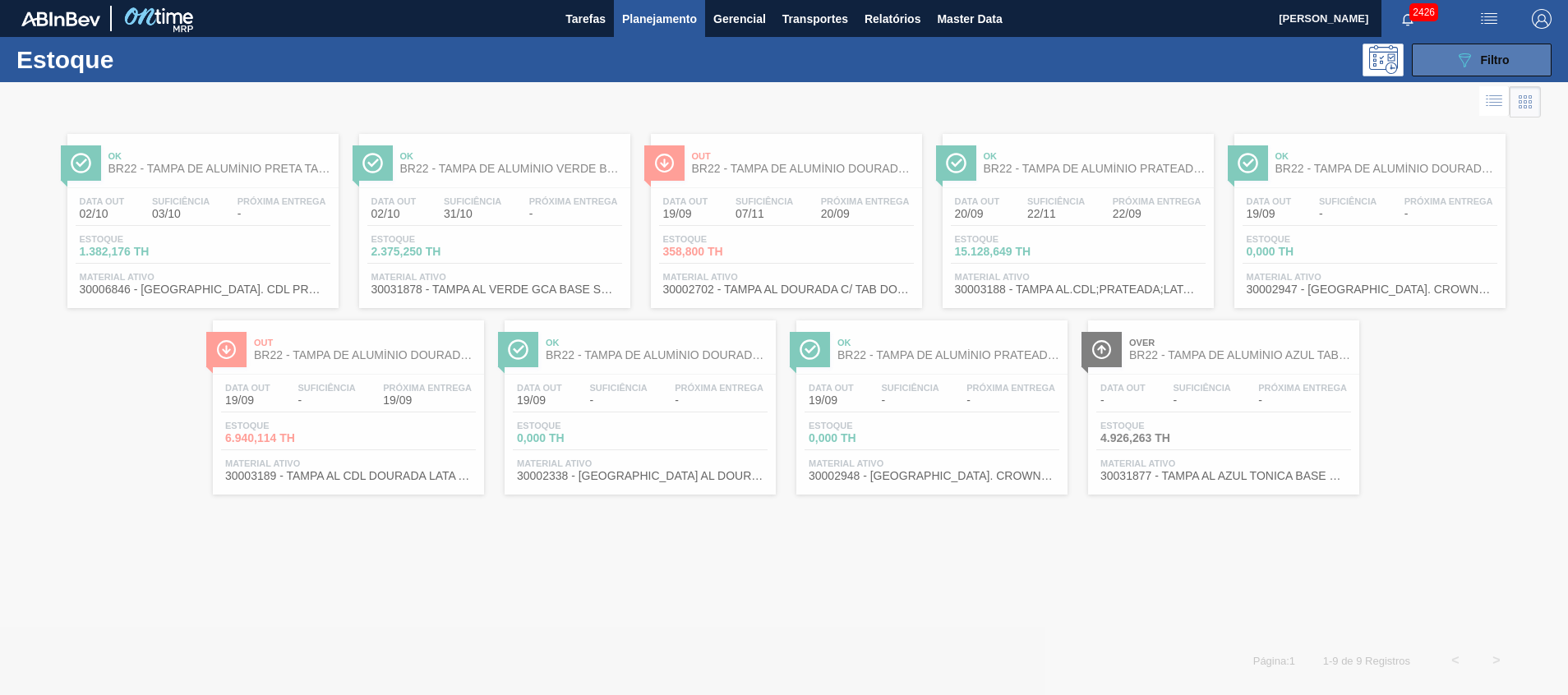
click at [1447, 65] on button "089F7B8B-B2A5-4AFE-B5C0-19BA573D28AC Filtro" at bounding box center [1481, 59] width 140 height 33
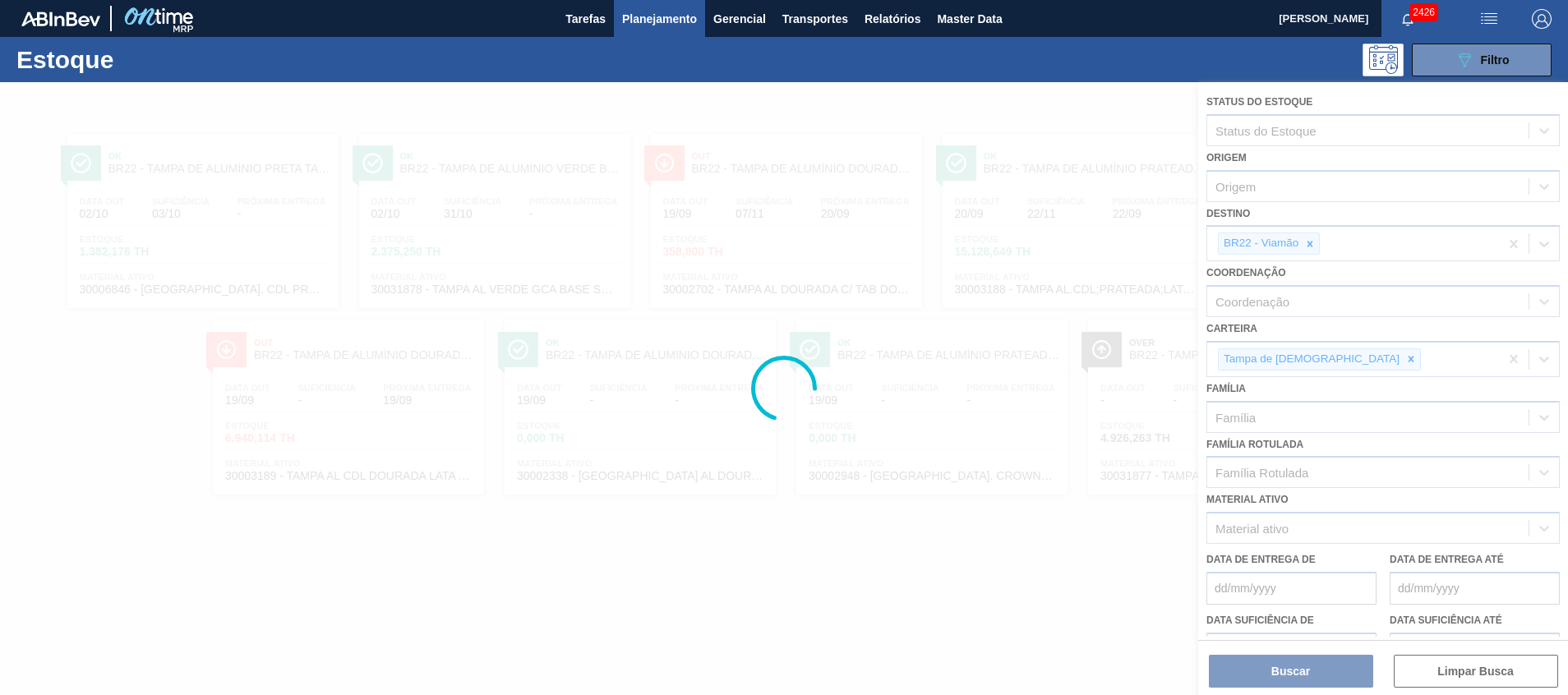
click at [1304, 244] on div at bounding box center [784, 388] width 1568 height 613
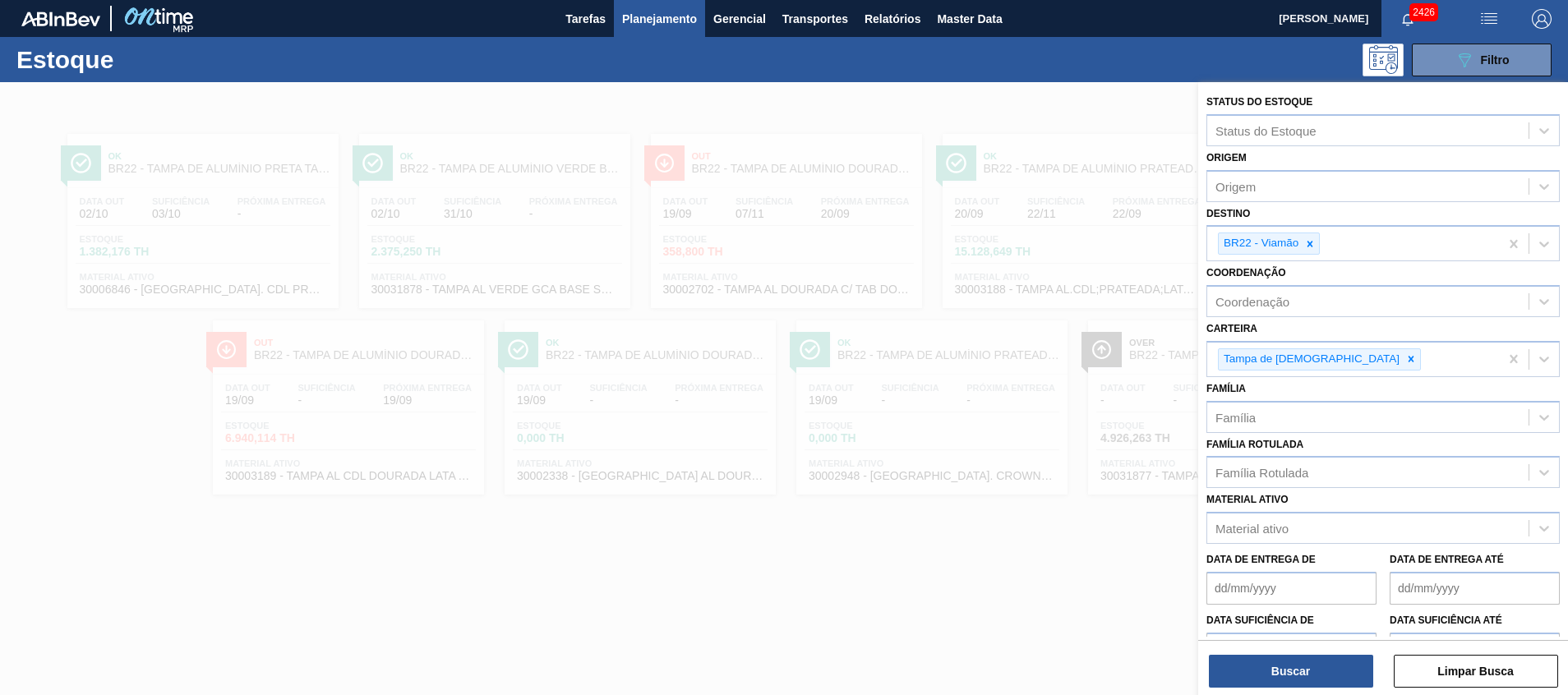
click at [1307, 246] on icon at bounding box center [1310, 244] width 12 height 12
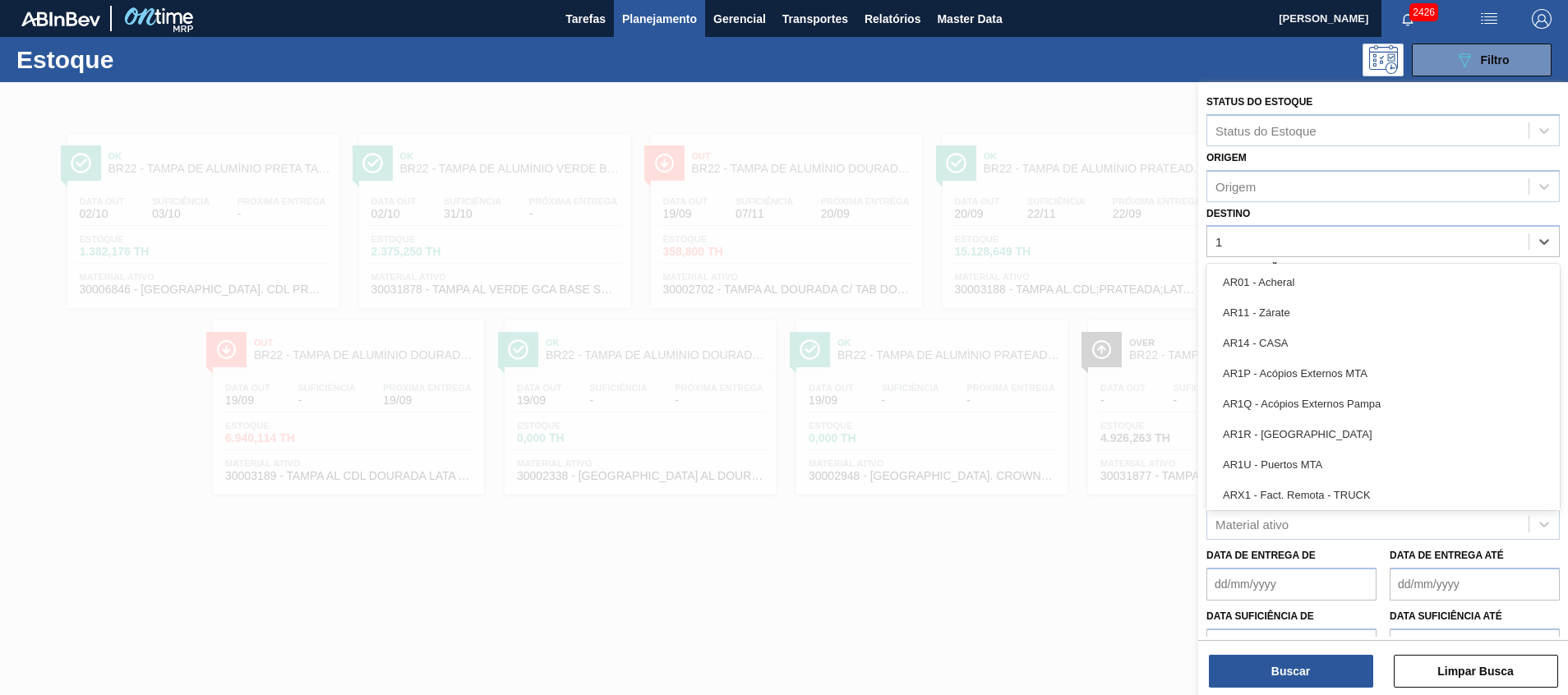
type input "17"
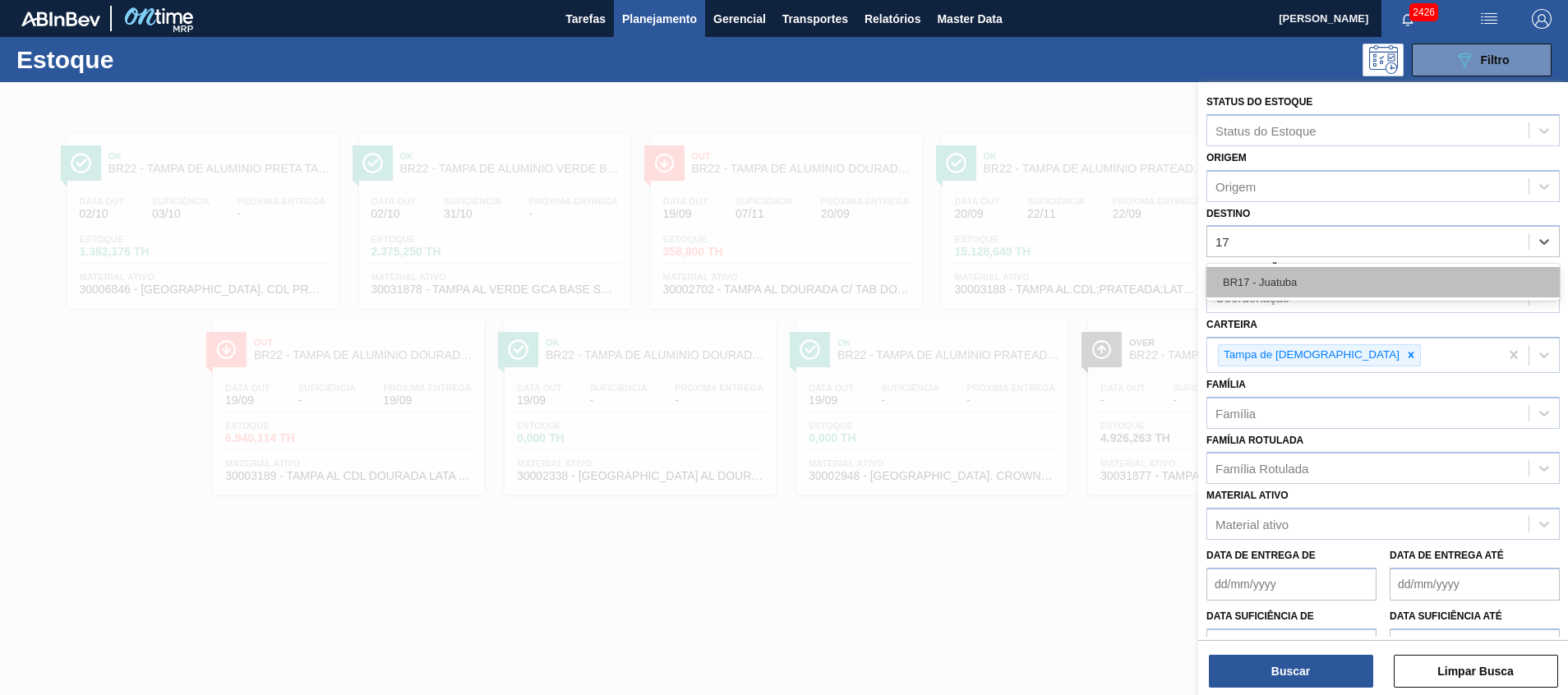
click at [1313, 280] on div "BR17 - Juatuba" at bounding box center [1383, 282] width 353 height 30
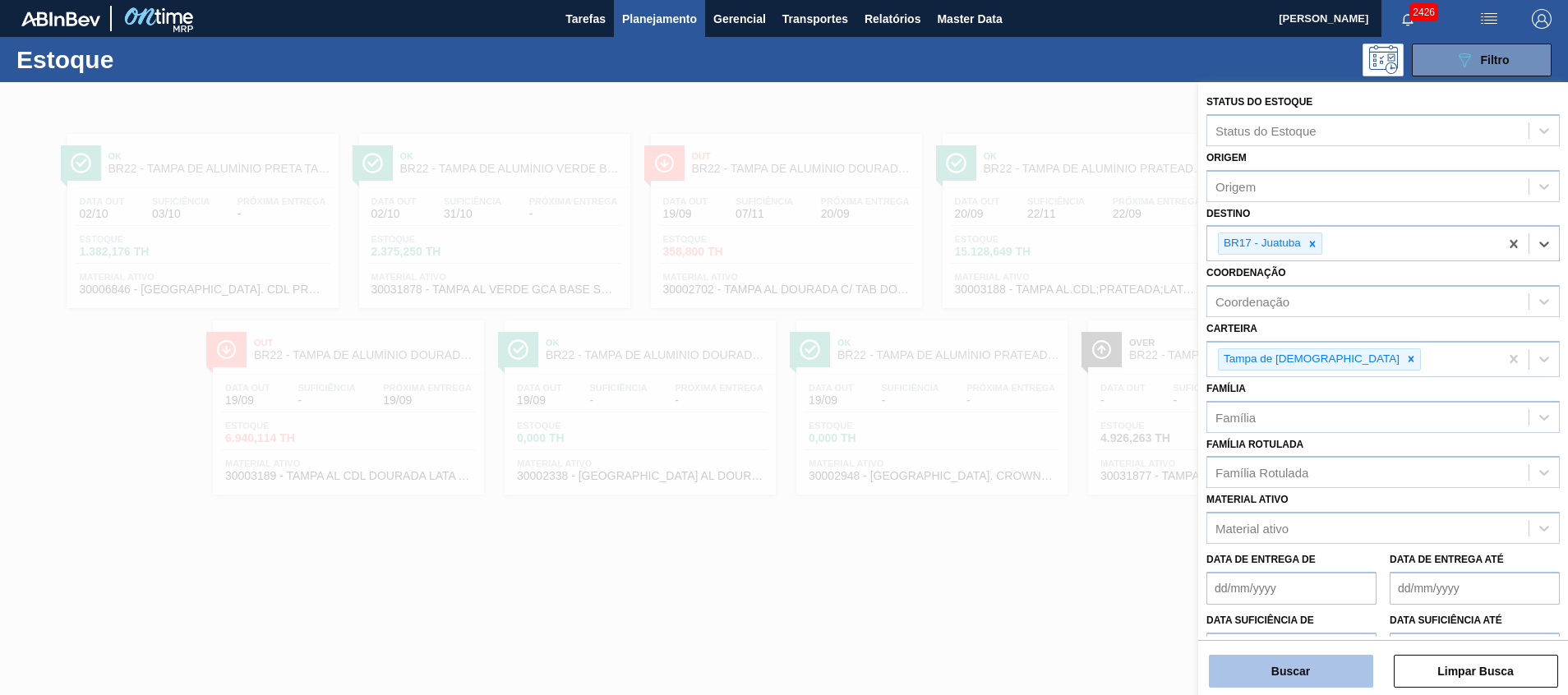
click at [1260, 679] on button "Buscar" at bounding box center [1291, 671] width 165 height 33
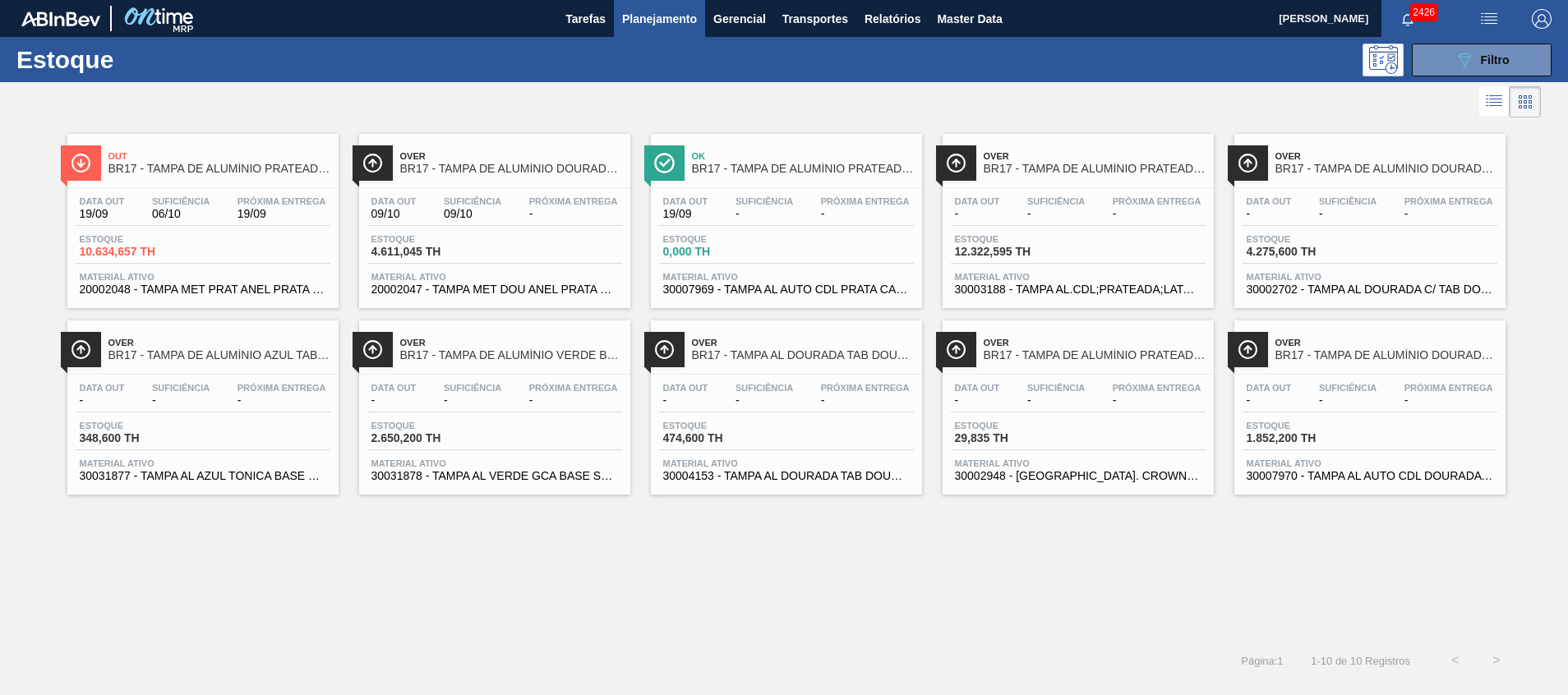
click at [416, 274] on span "Material ativo" at bounding box center [495, 277] width 246 height 10
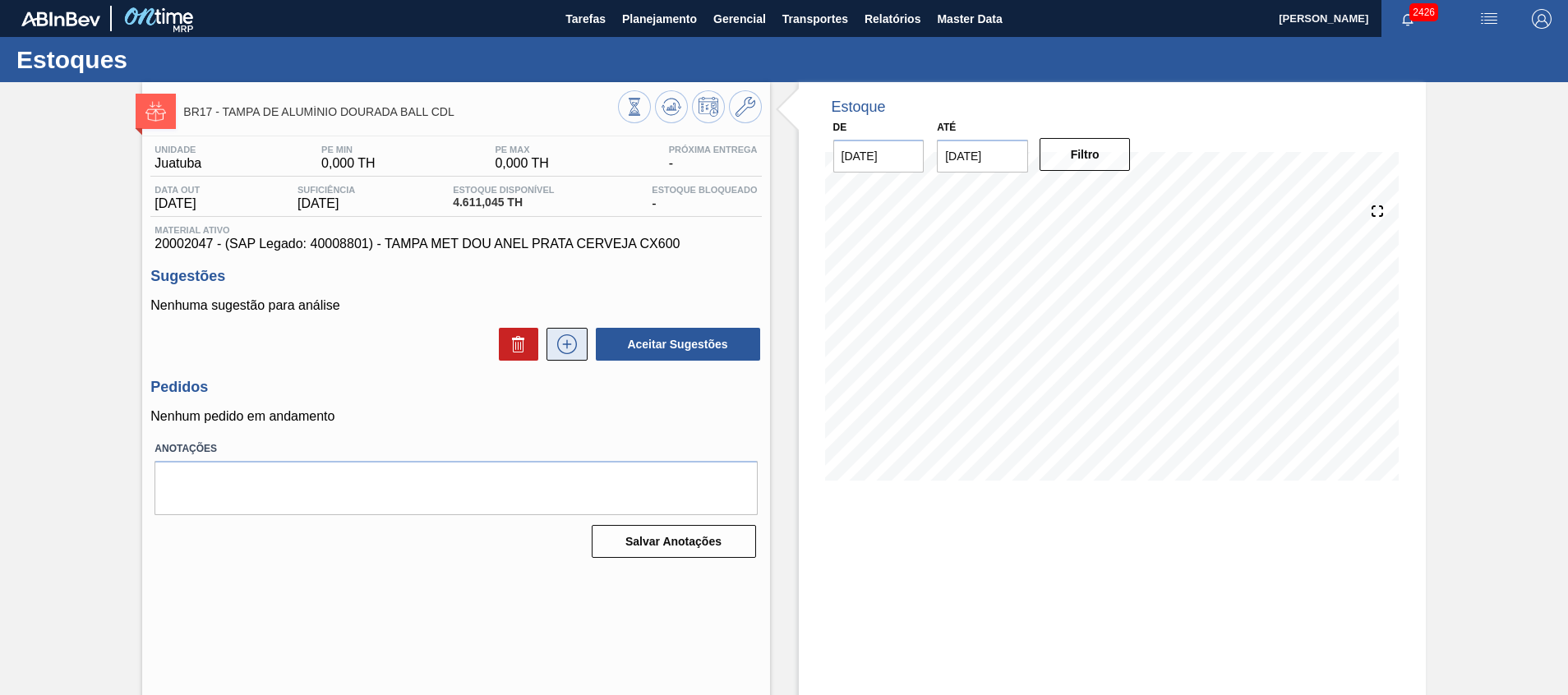
click at [578, 356] on button at bounding box center [566, 344] width 41 height 33
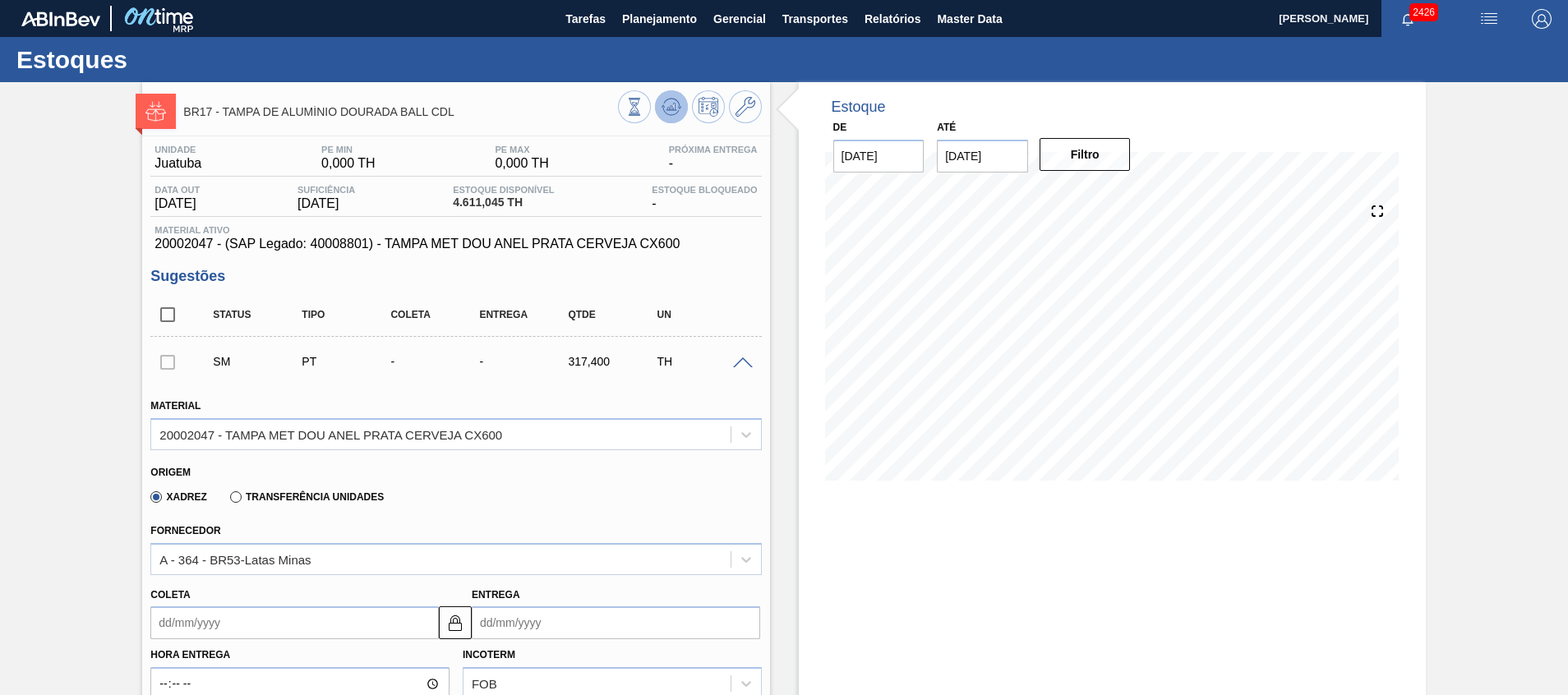
click at [663, 114] on icon at bounding box center [672, 107] width 20 height 20
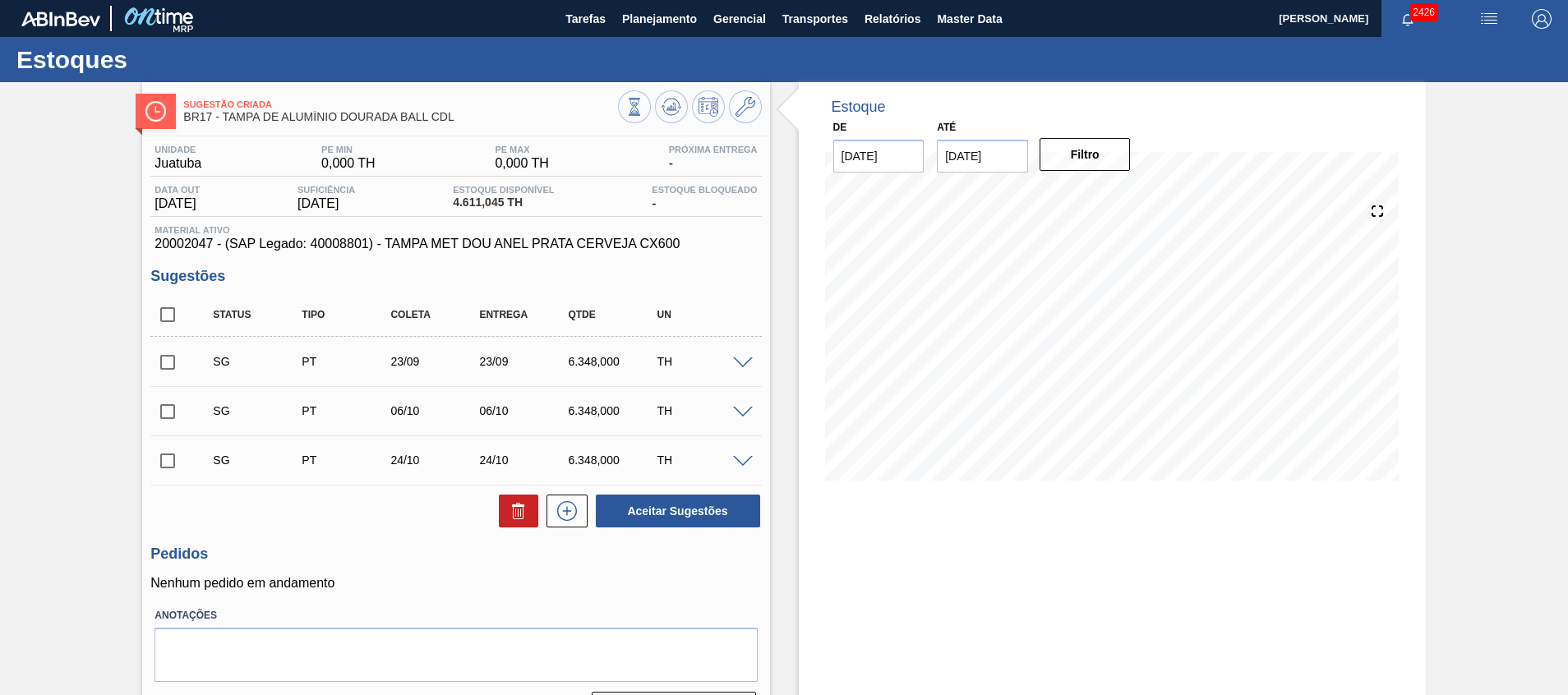
click at [742, 362] on span at bounding box center [743, 363] width 20 height 13
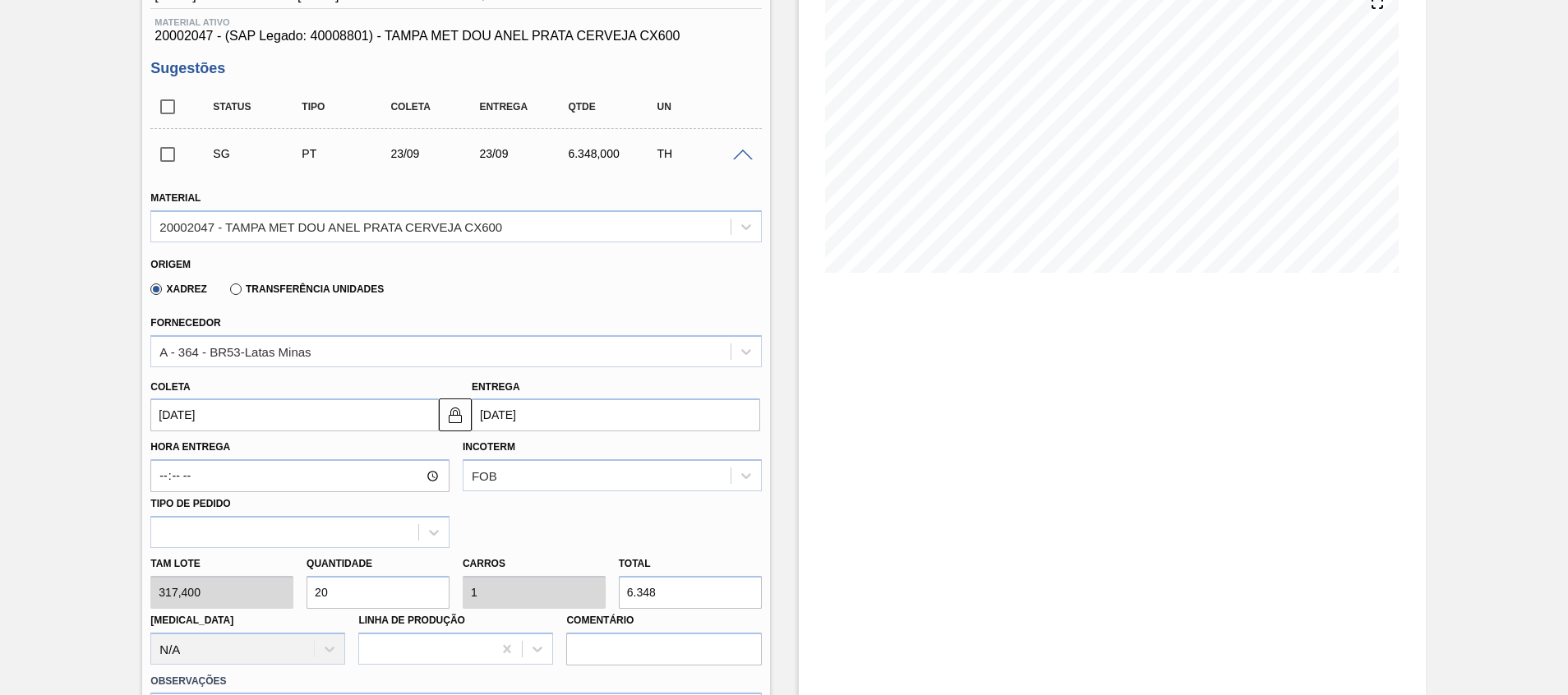
scroll to position [246, 0]
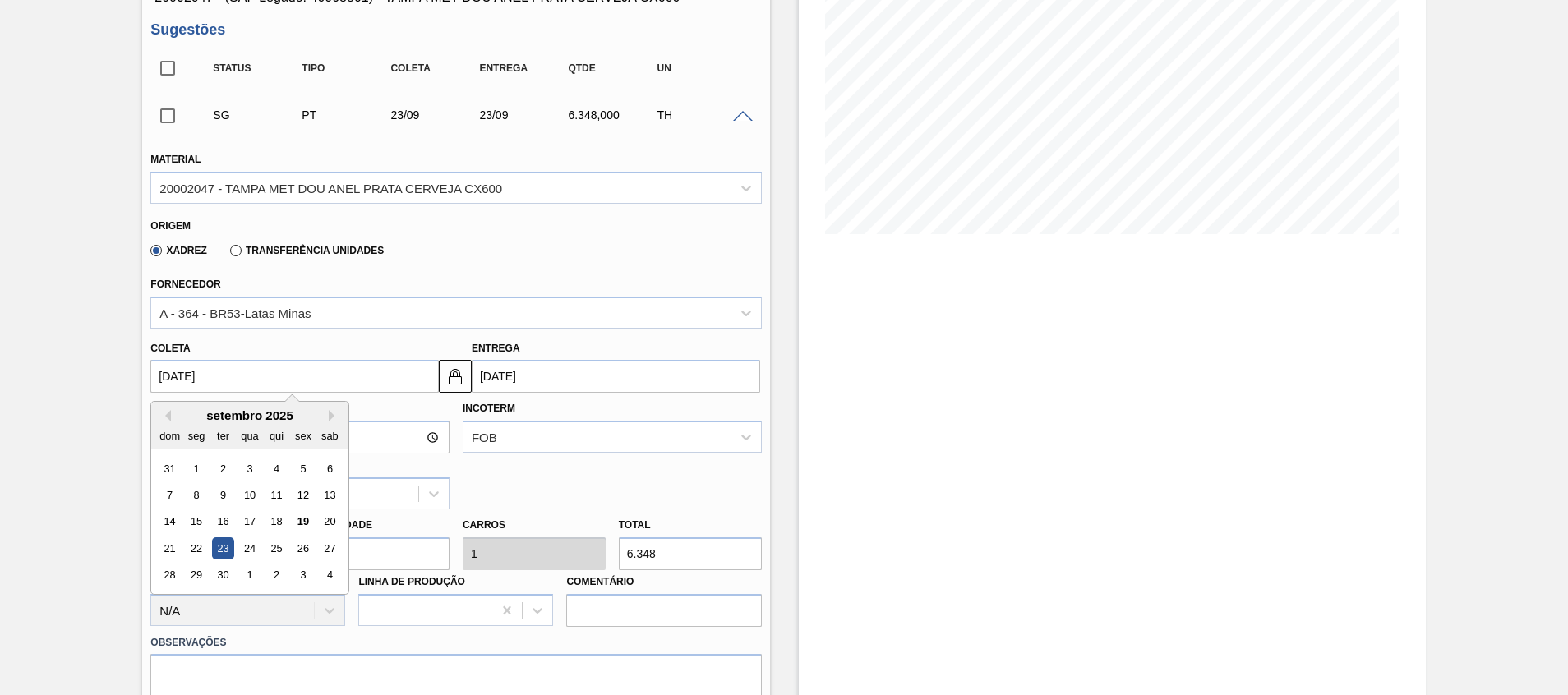
click at [170, 377] on input "23/09/2025" at bounding box center [294, 376] width 288 height 33
click at [162, 547] on div "21" at bounding box center [170, 548] width 23 height 23
type input "[DATE]"
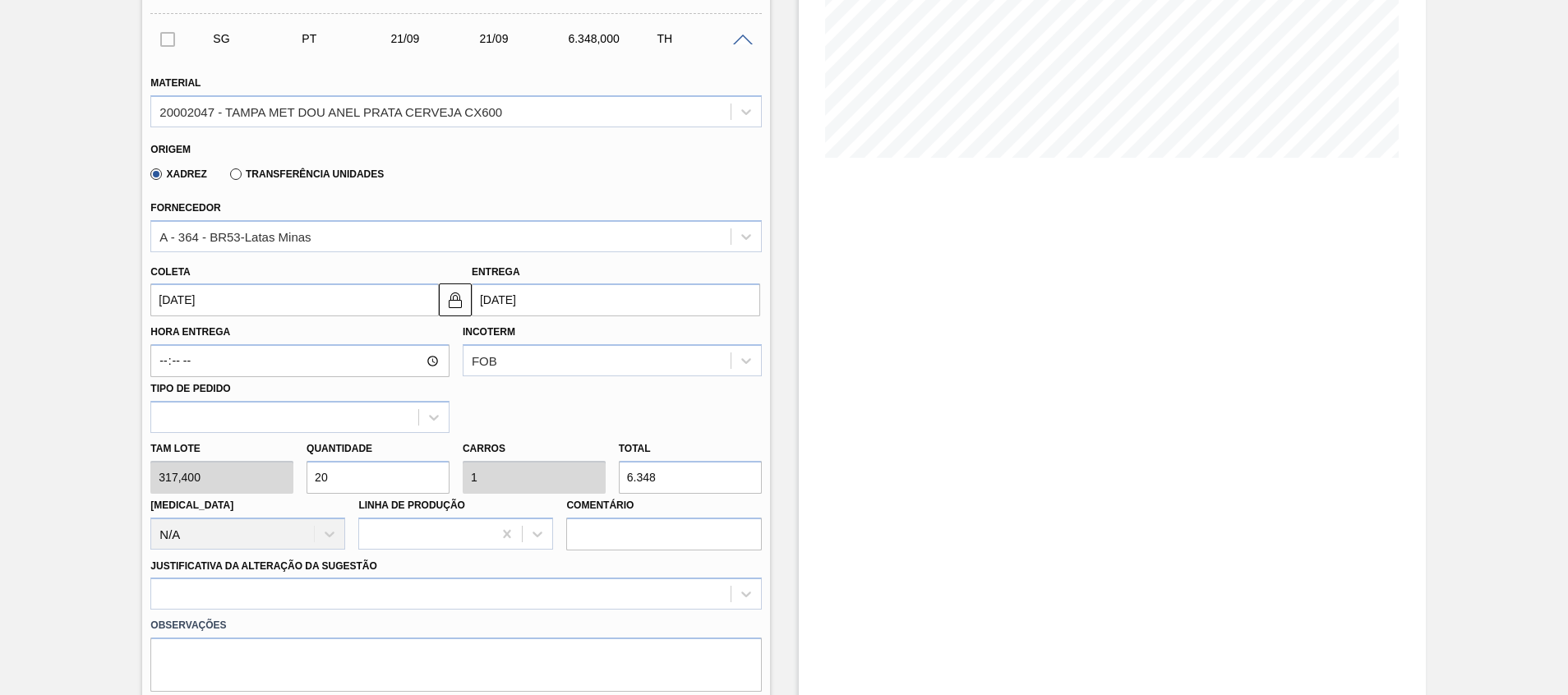
scroll to position [493, 0]
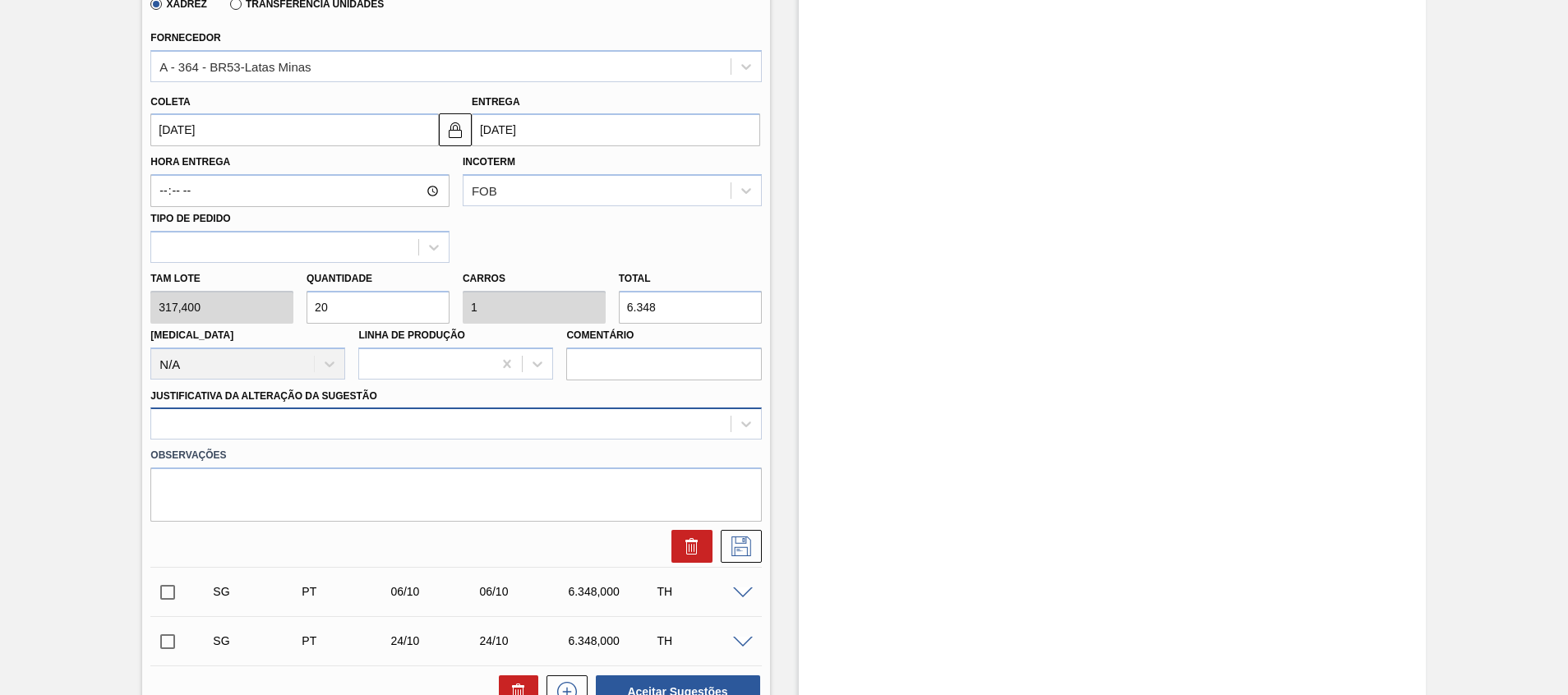
click at [402, 434] on div at bounding box center [440, 424] width 579 height 24
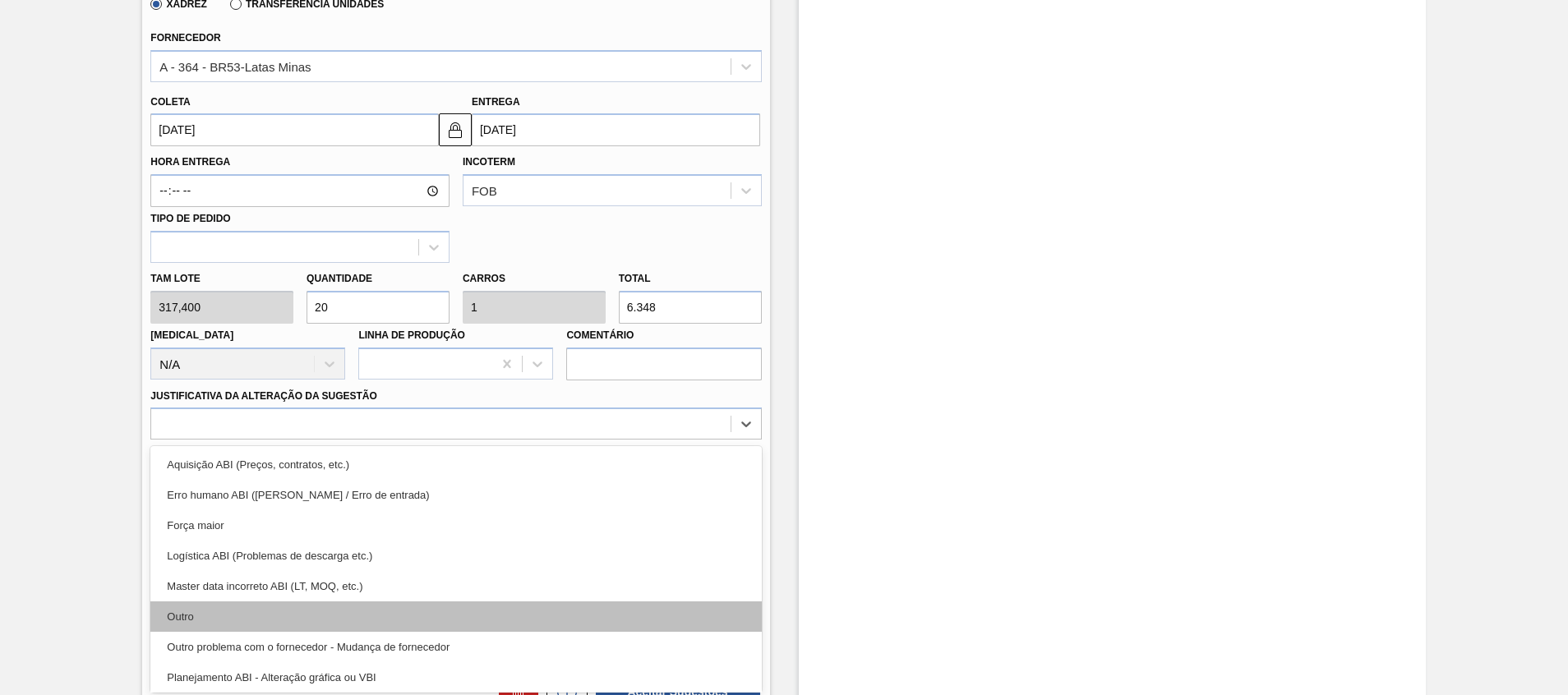
click at [362, 621] on div "Outro" at bounding box center [455, 616] width 611 height 30
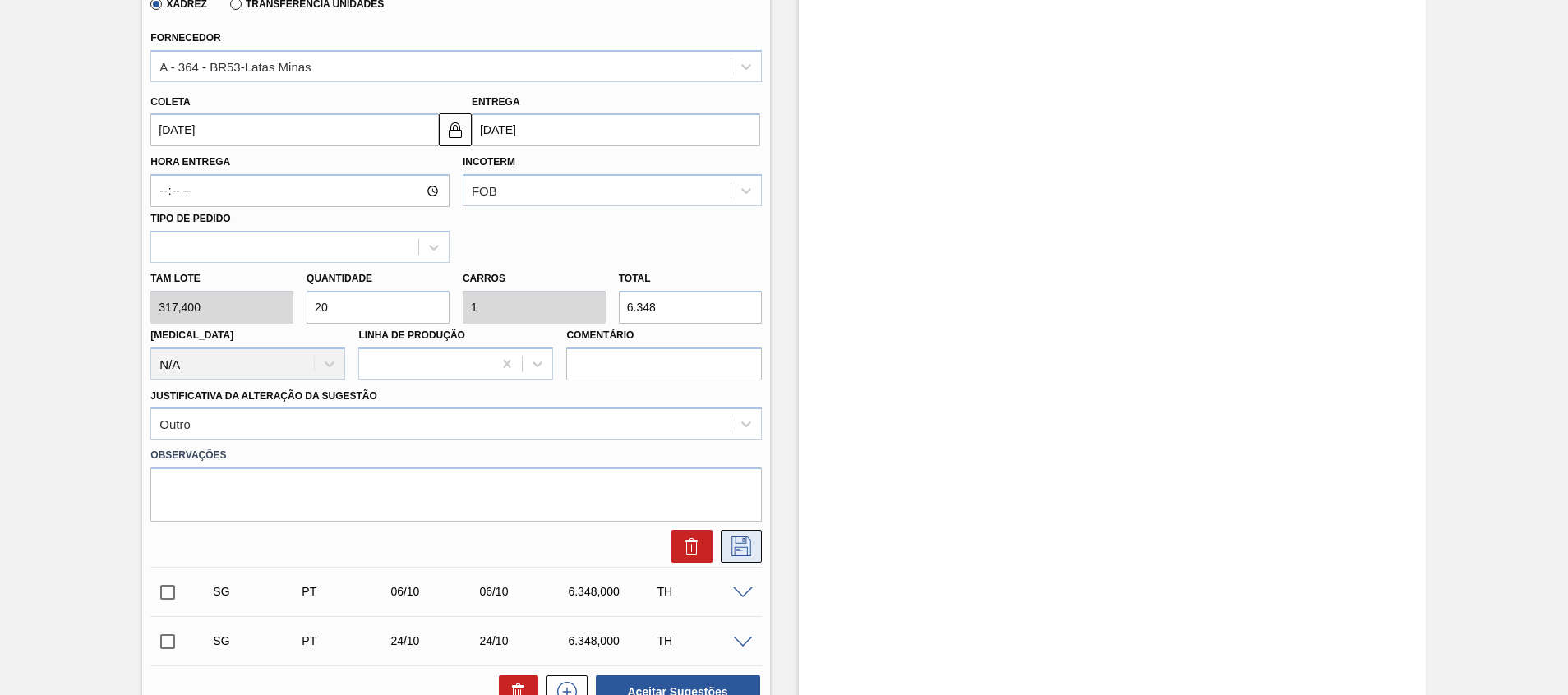
click at [748, 548] on icon at bounding box center [742, 546] width 20 height 20
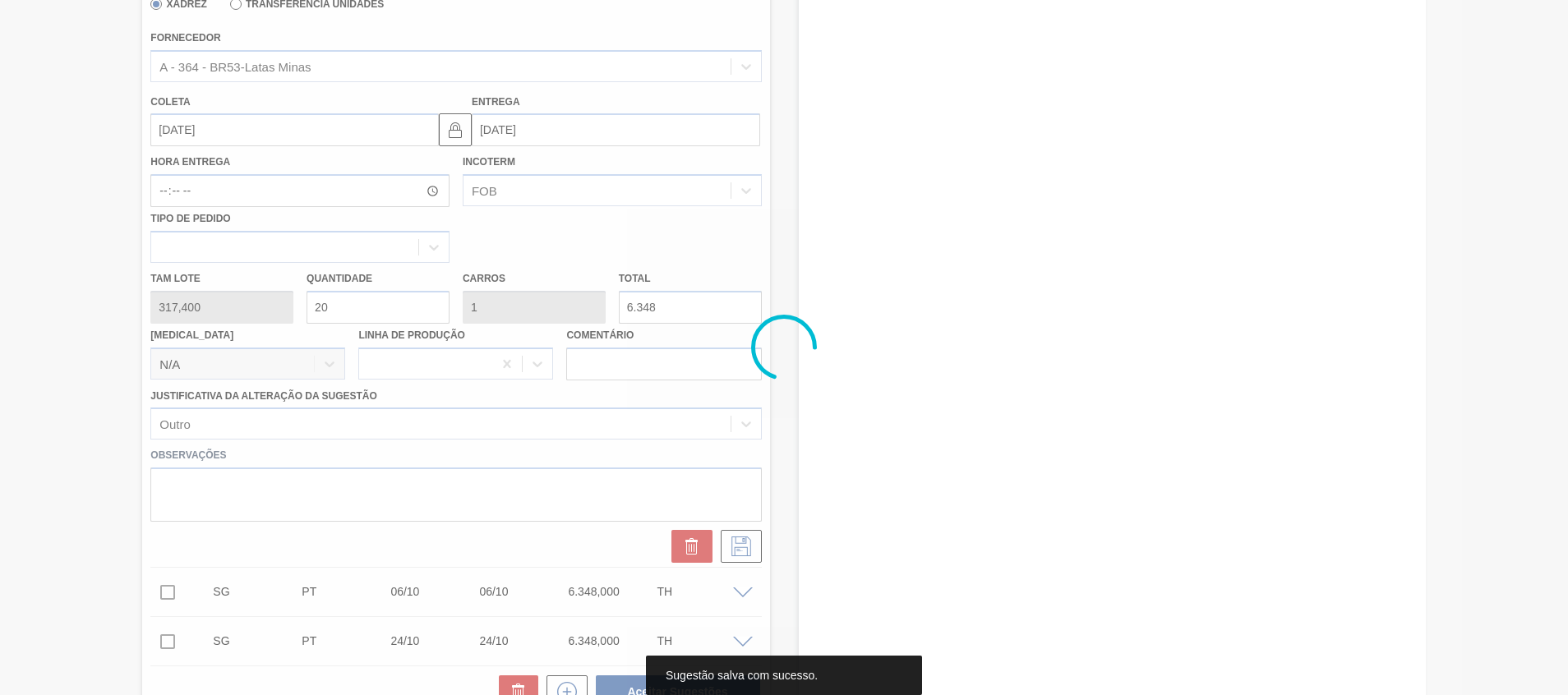
scroll to position [43, 0]
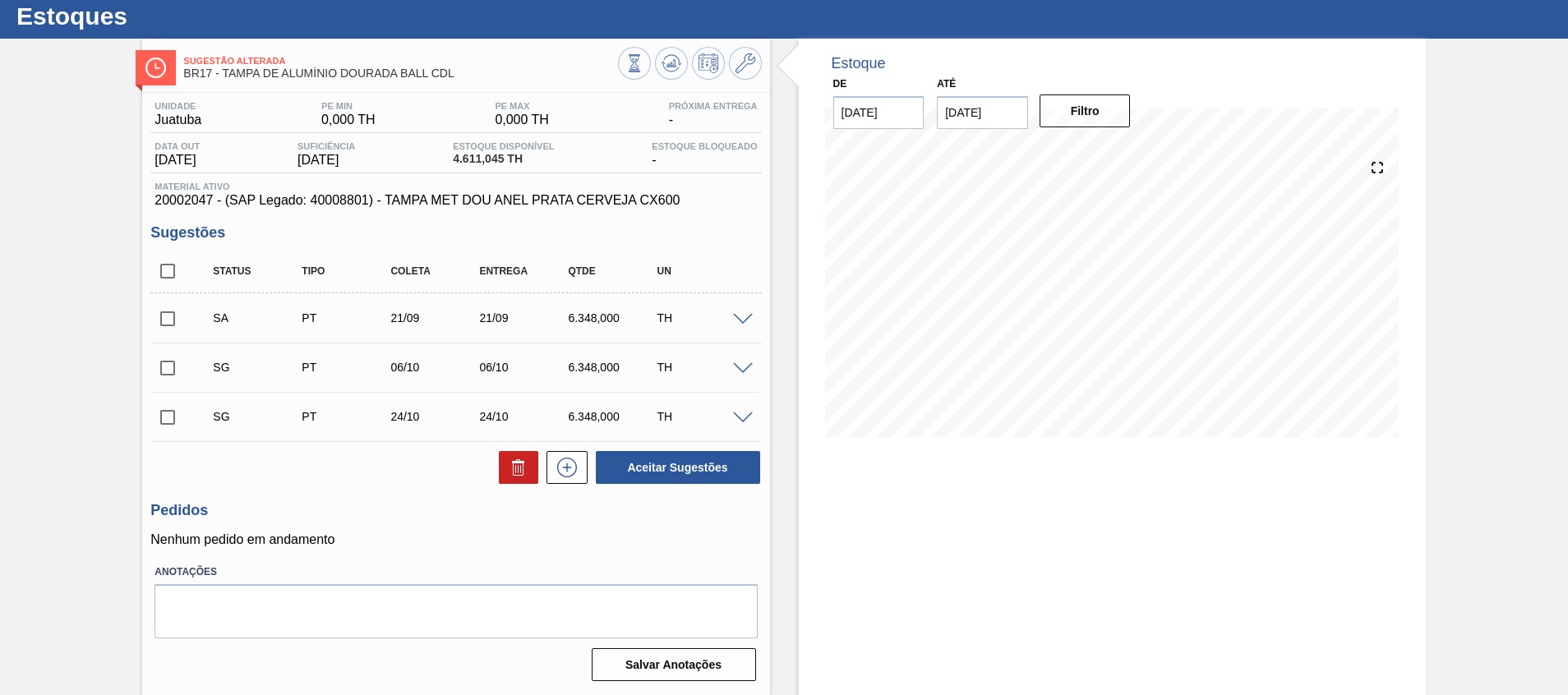
click at [741, 316] on span at bounding box center [743, 320] width 20 height 13
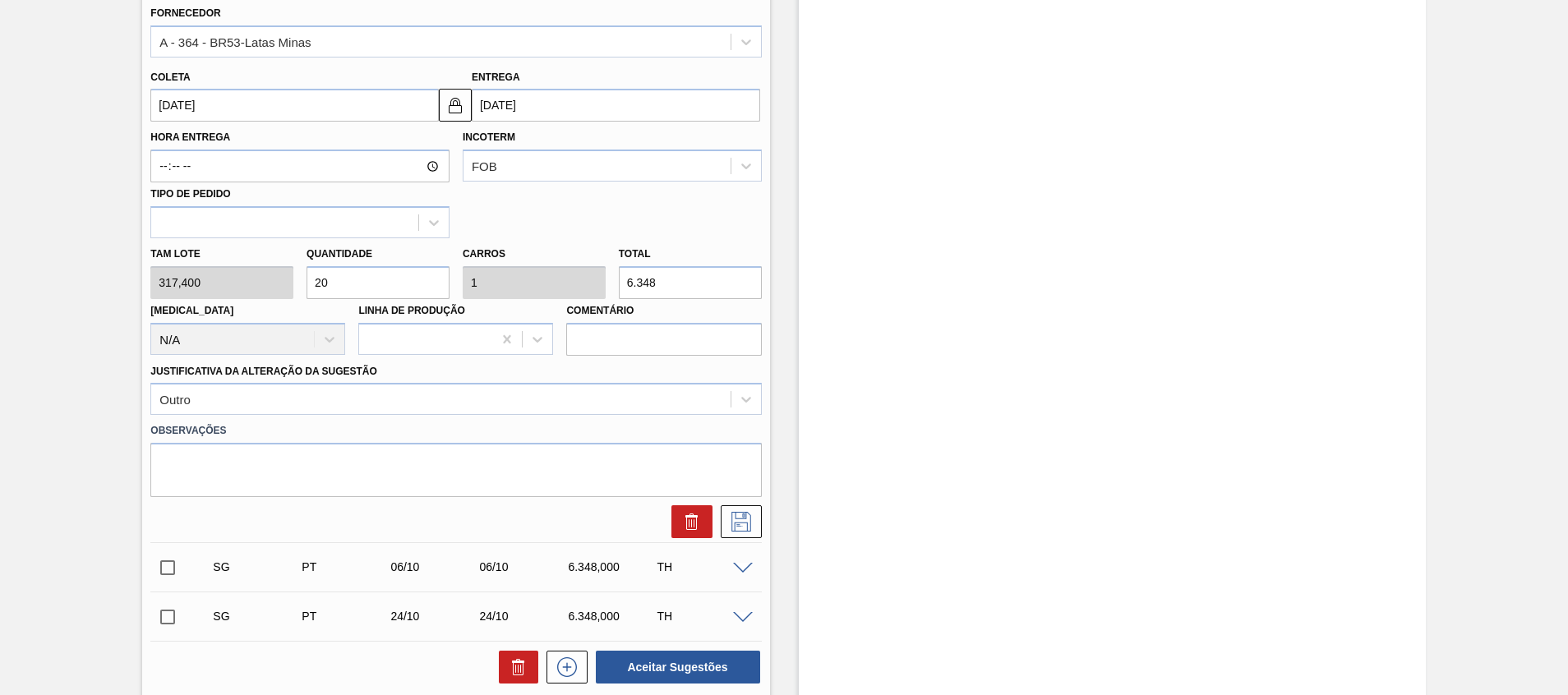
scroll to position [536, 0]
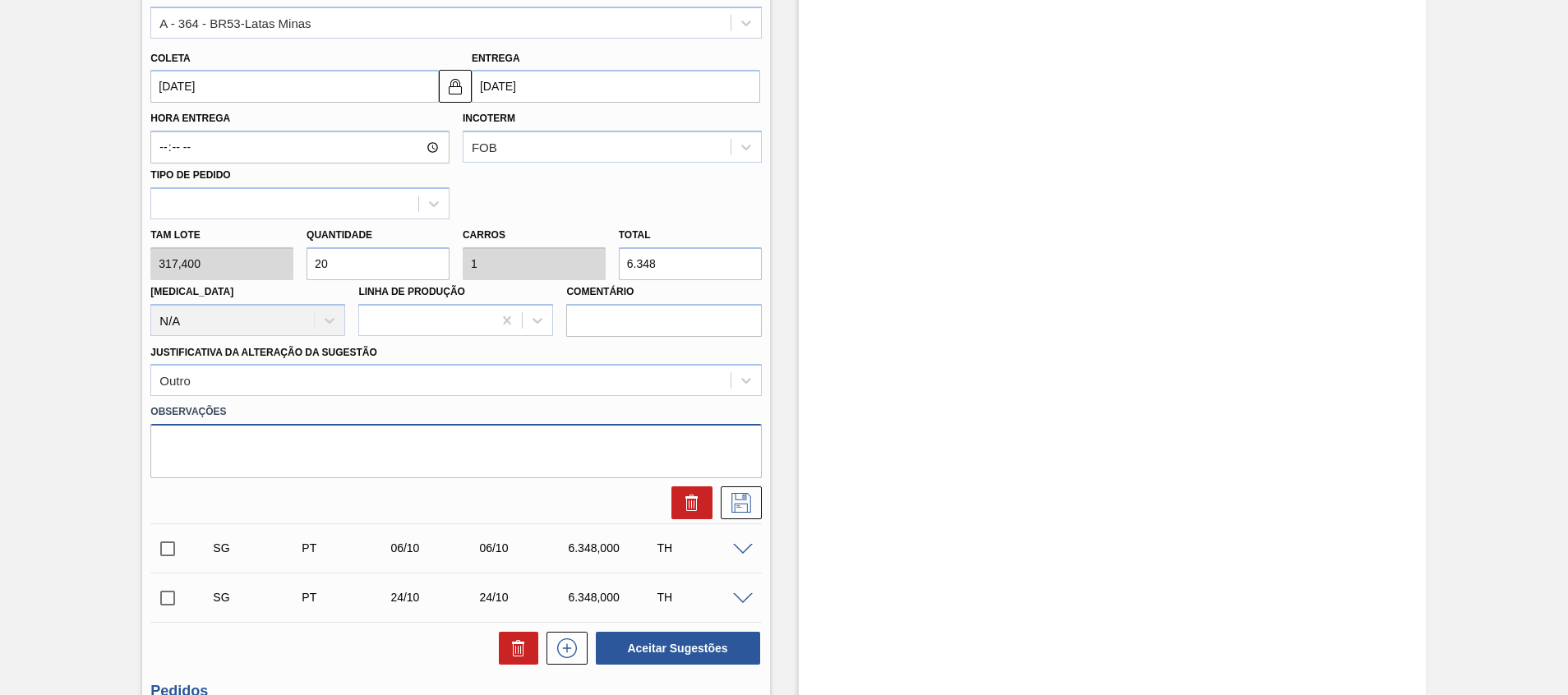
click at [290, 467] on textarea at bounding box center [455, 451] width 611 height 54
type textarea "S"
type textarea "P"
click at [743, 499] on icon at bounding box center [741, 501] width 8 height 13
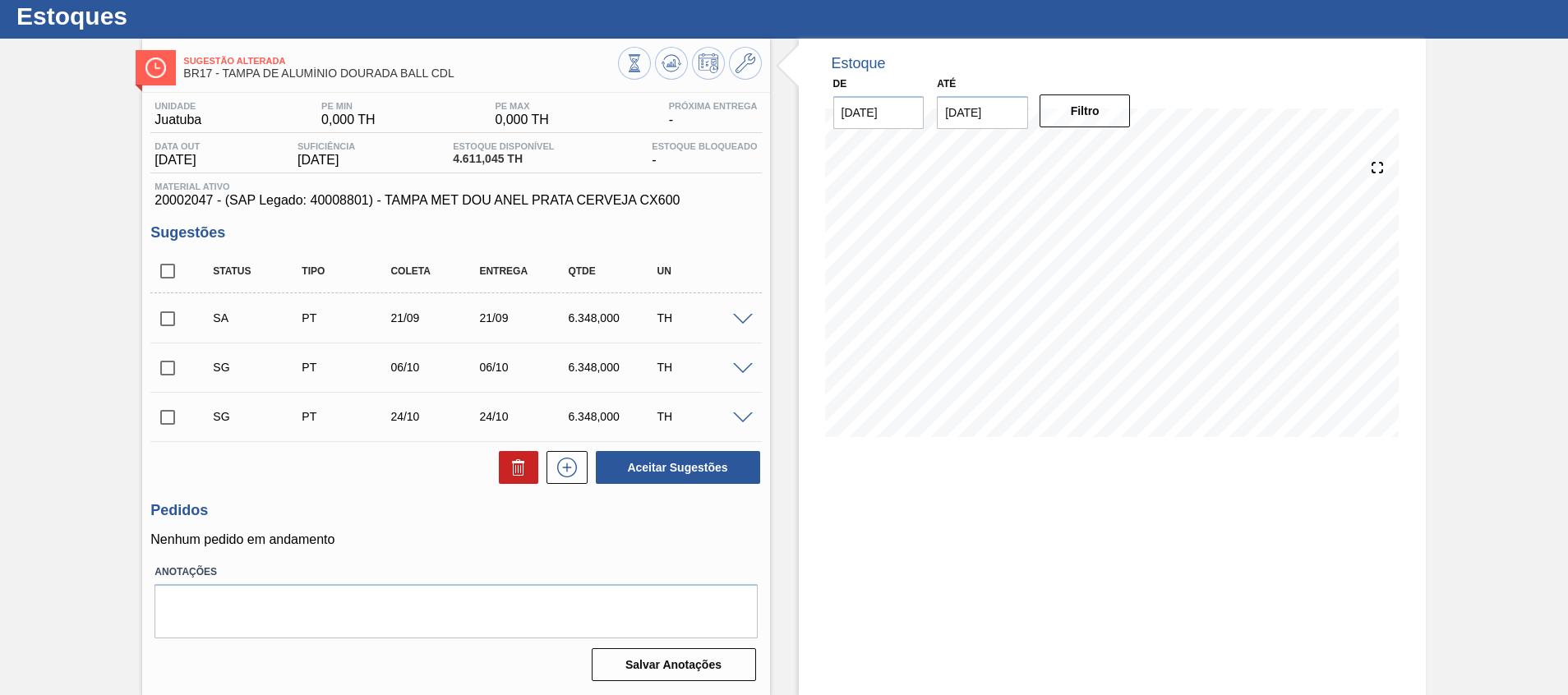
scroll to position [43, 0]
click at [172, 317] on input "checkbox" at bounding box center [167, 318] width 34 height 34
click at [673, 484] on div "Aceitar Sugestões" at bounding box center [674, 467] width 175 height 36
click at [673, 474] on button "Aceitar Sugestões" at bounding box center [677, 467] width 165 height 33
checkbox input "false"
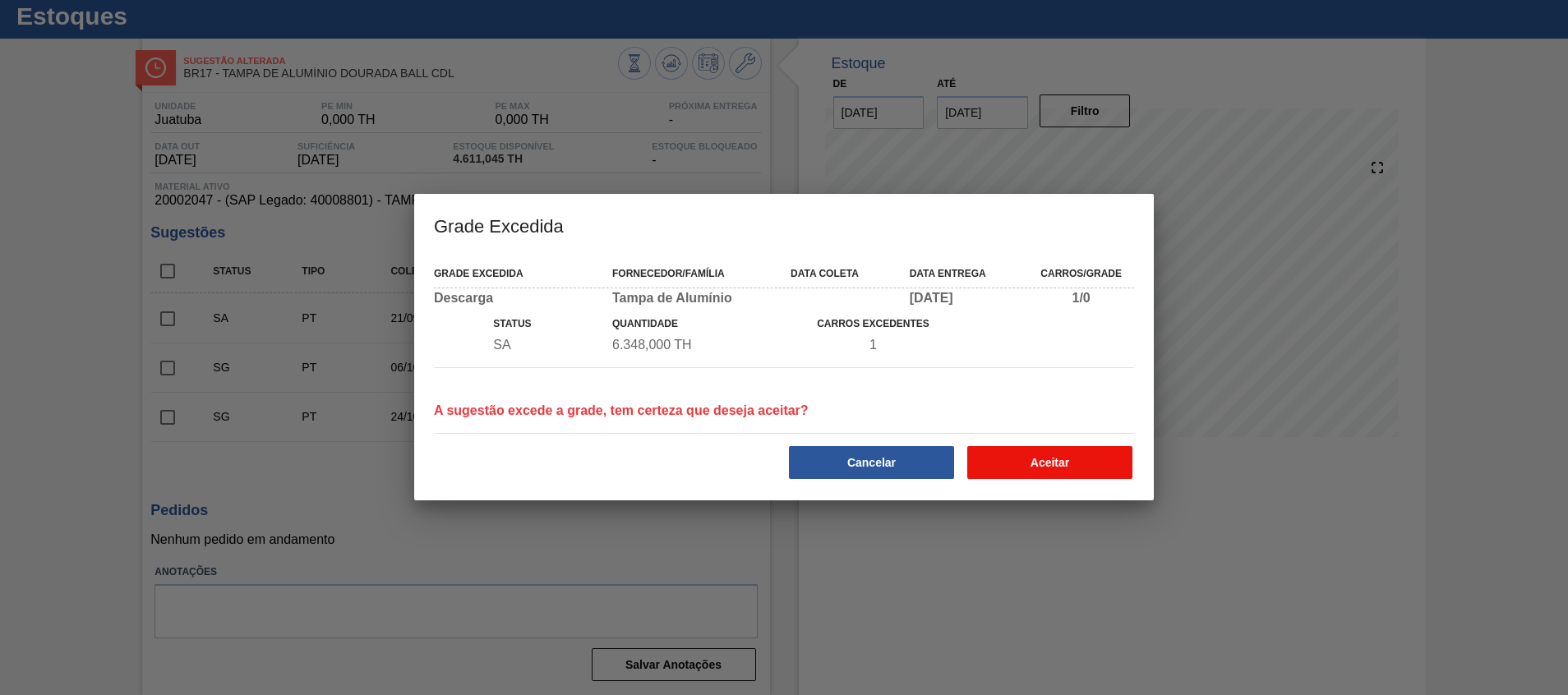
click at [1005, 464] on button "Aceitar" at bounding box center [1050, 462] width 165 height 33
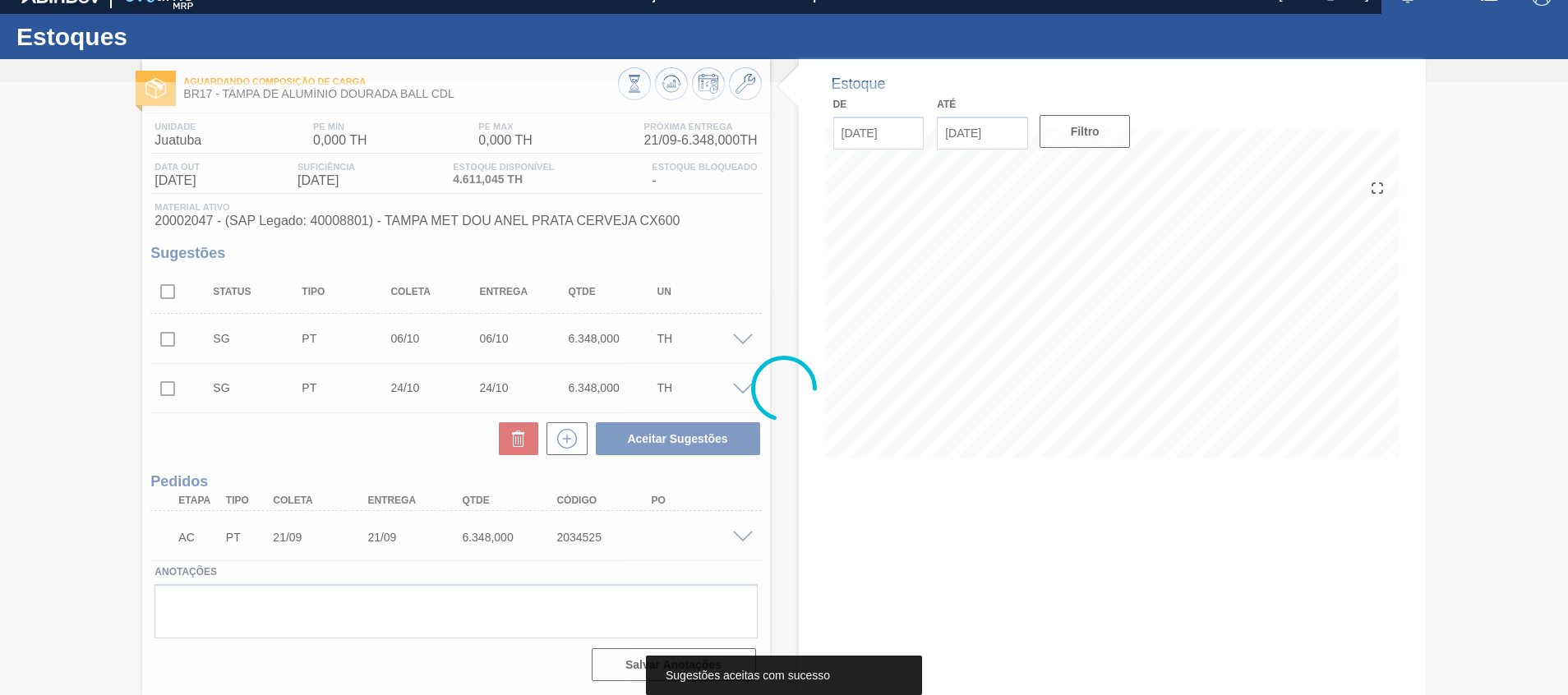
scroll to position [23, 0]
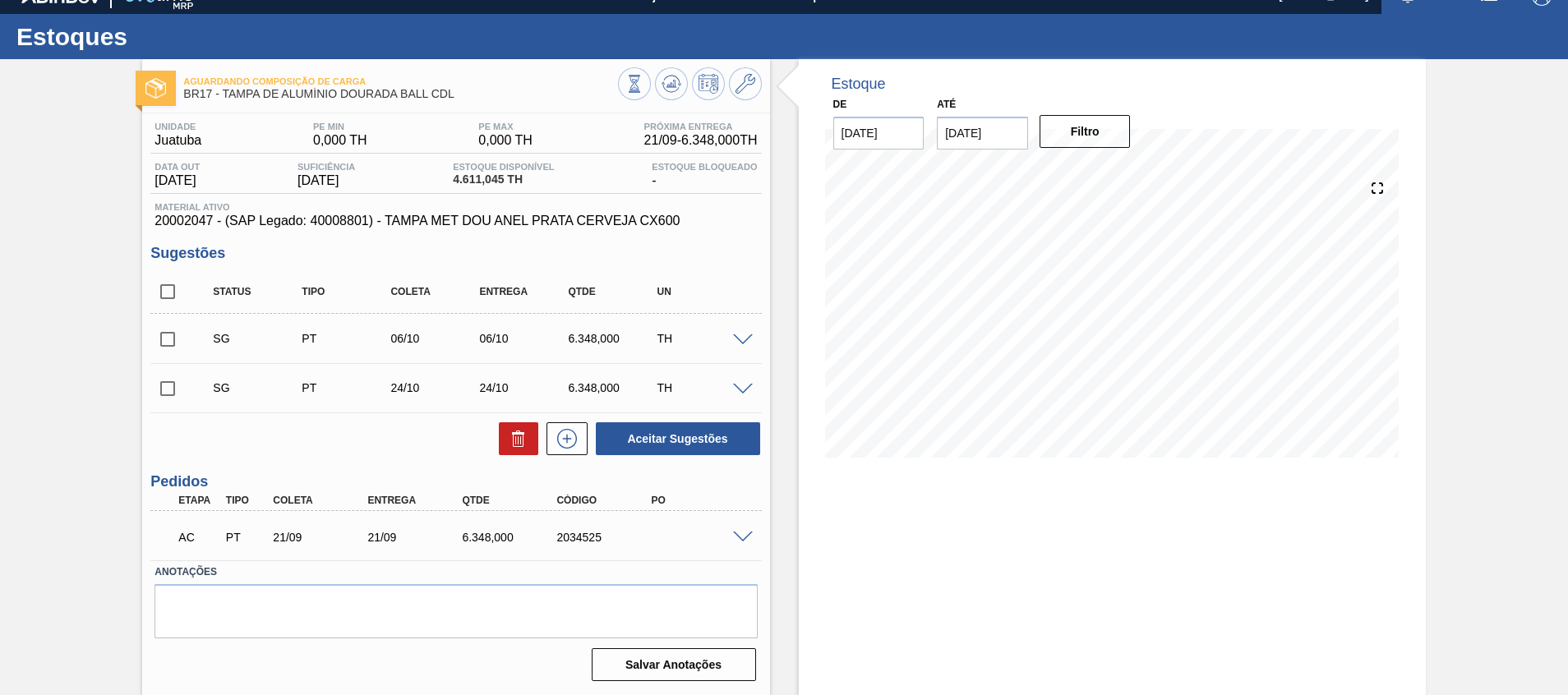
click at [749, 540] on span at bounding box center [743, 538] width 20 height 13
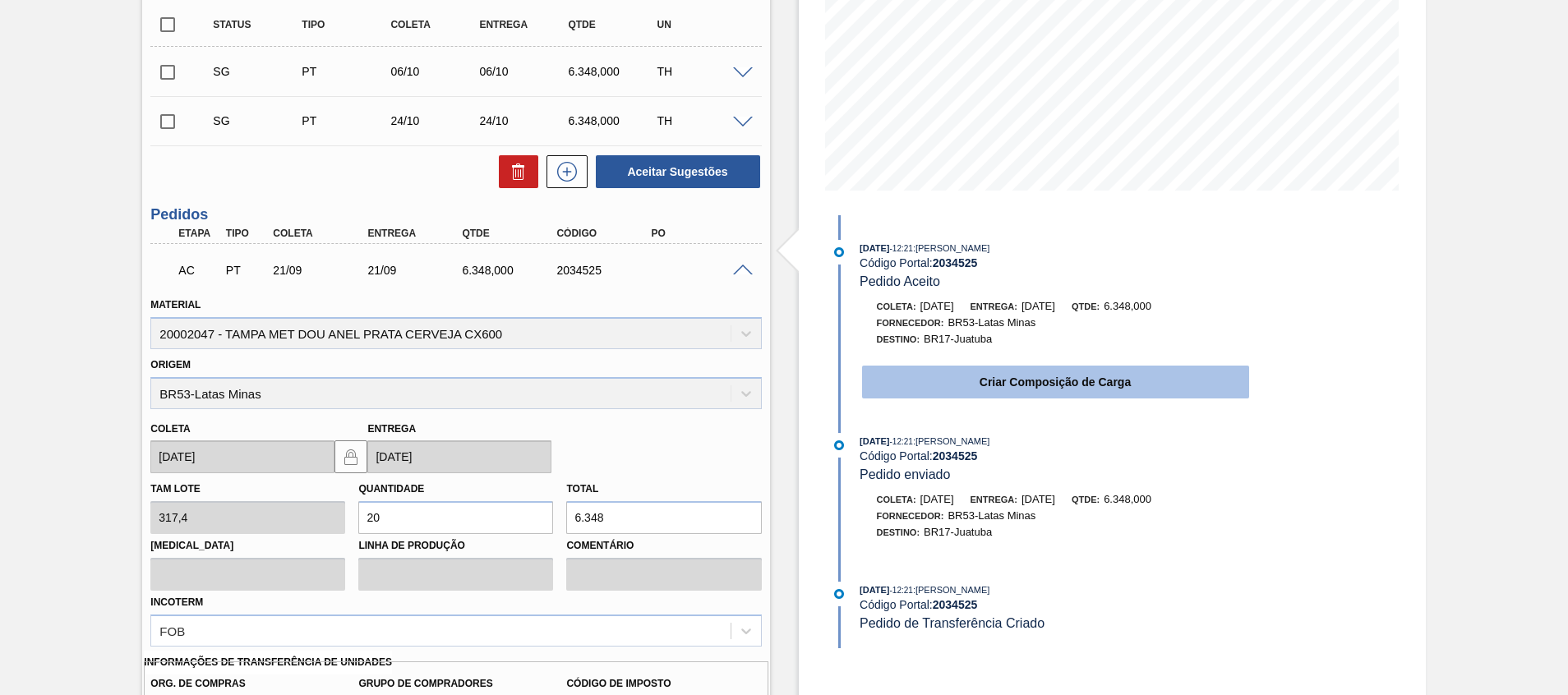
click at [936, 389] on button "Criar Composição de Carga" at bounding box center [1055, 382] width 387 height 33
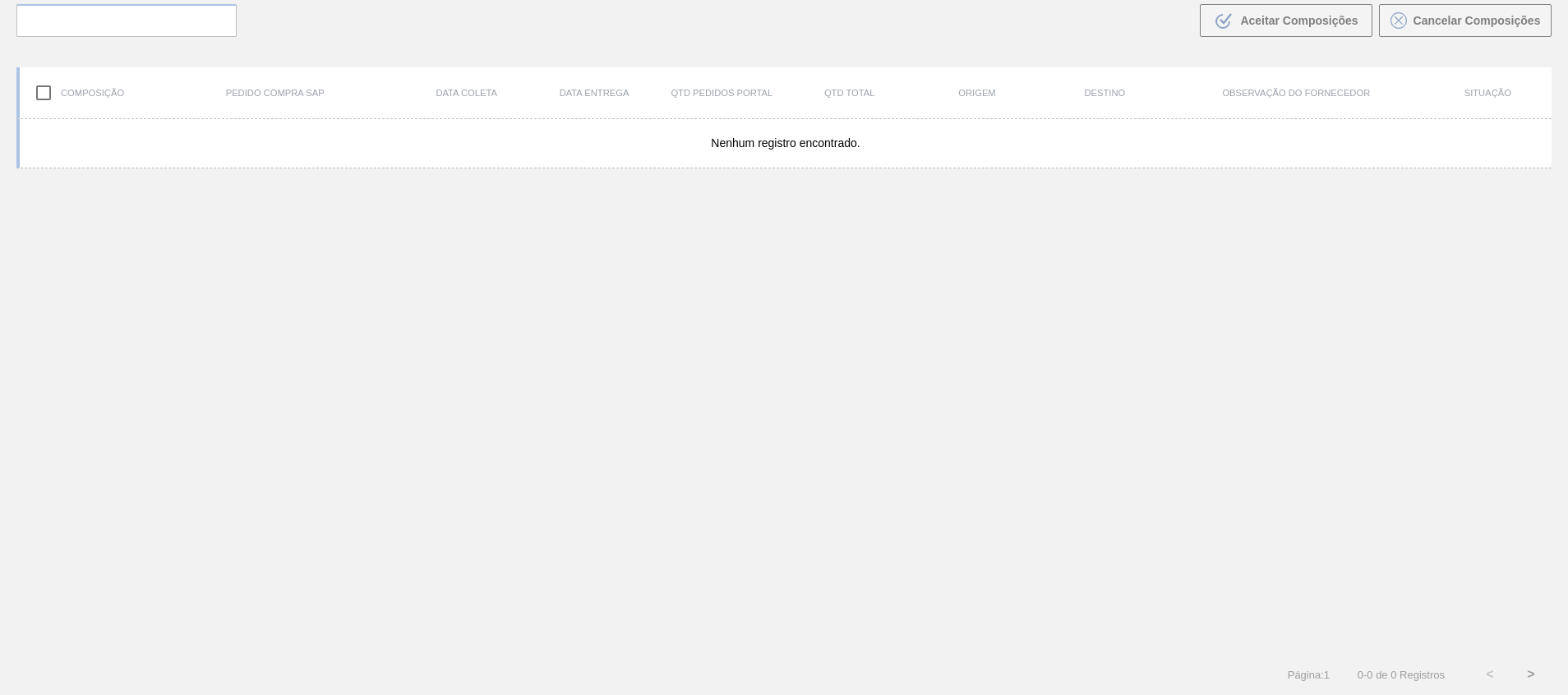
scroll to position [119, 0]
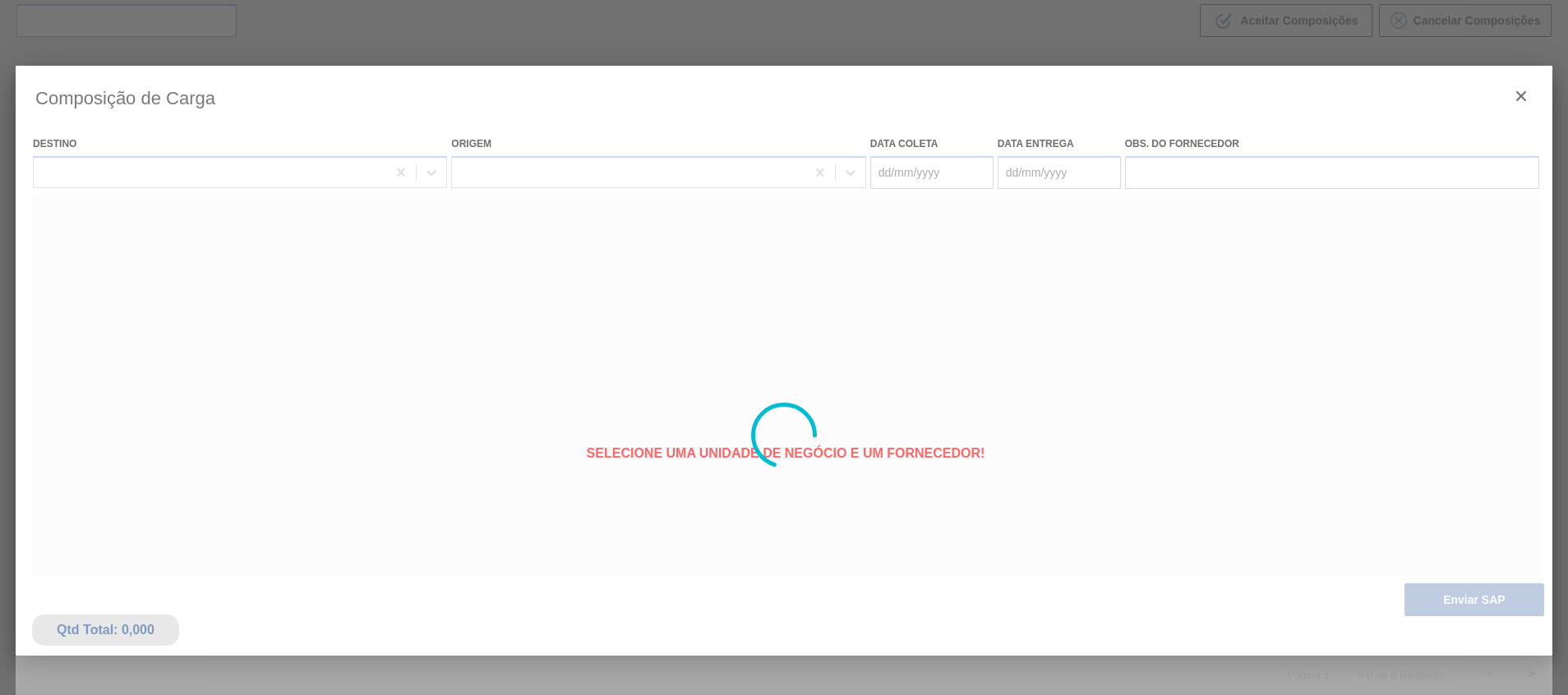
type coleta "[DATE]"
type entrega "[DATE]"
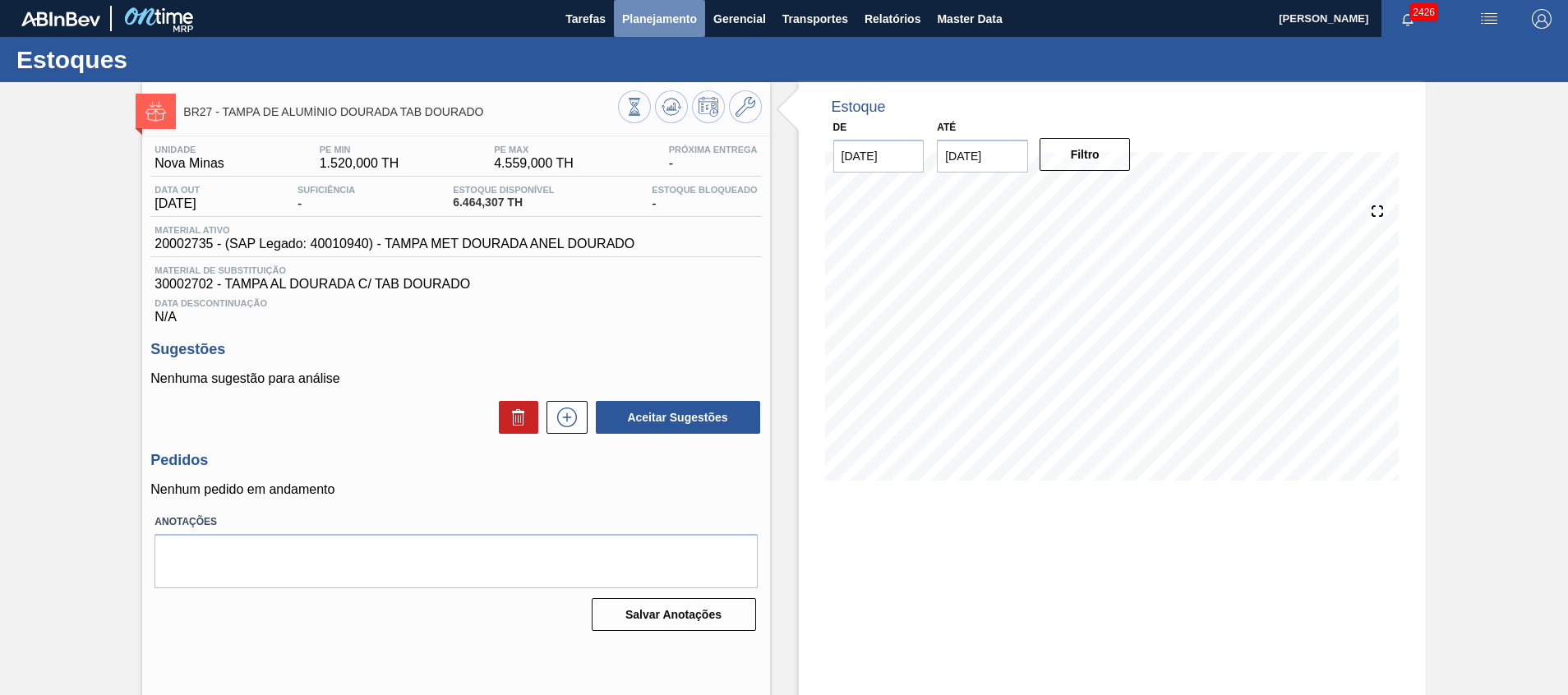
click at [649, 17] on span "Planejamento" at bounding box center [660, 19] width 75 height 20
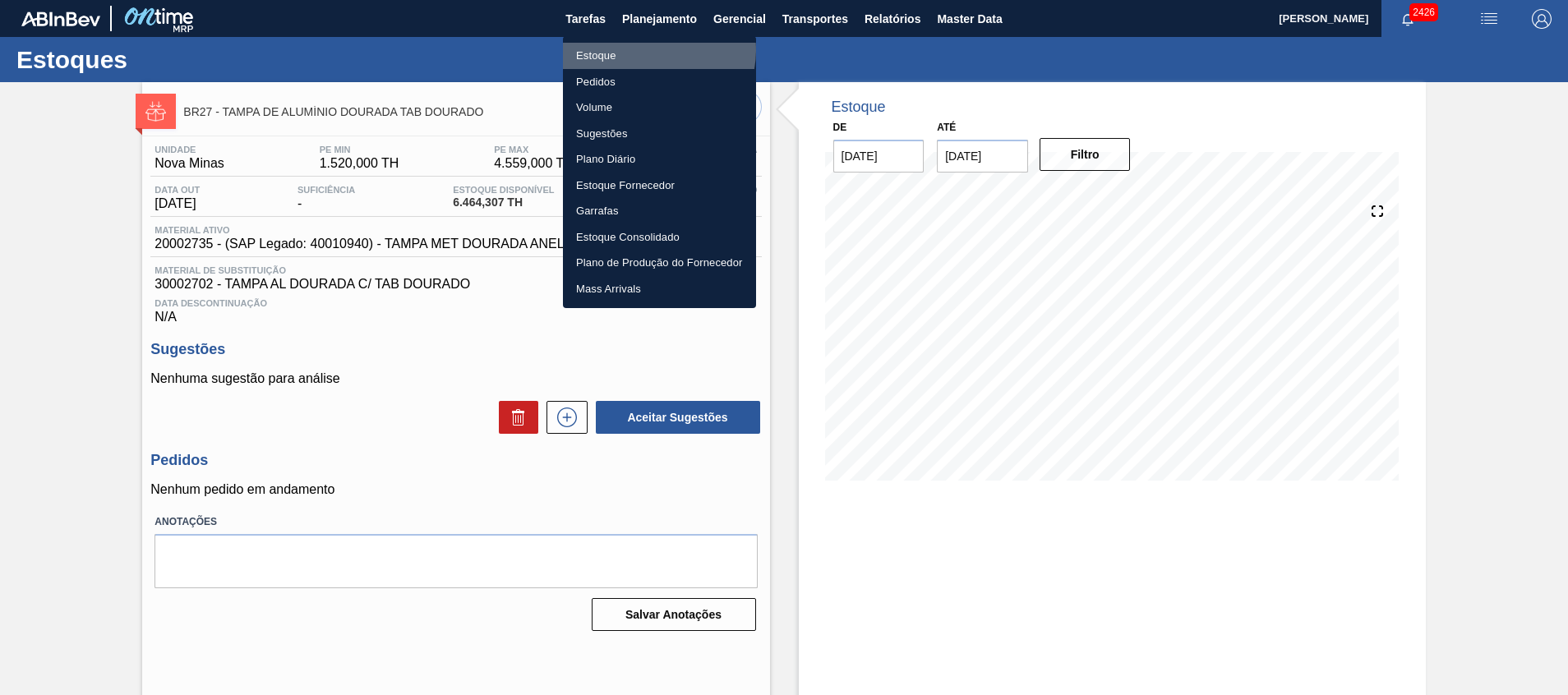
click at [650, 50] on li "Estoque" at bounding box center [659, 55] width 193 height 26
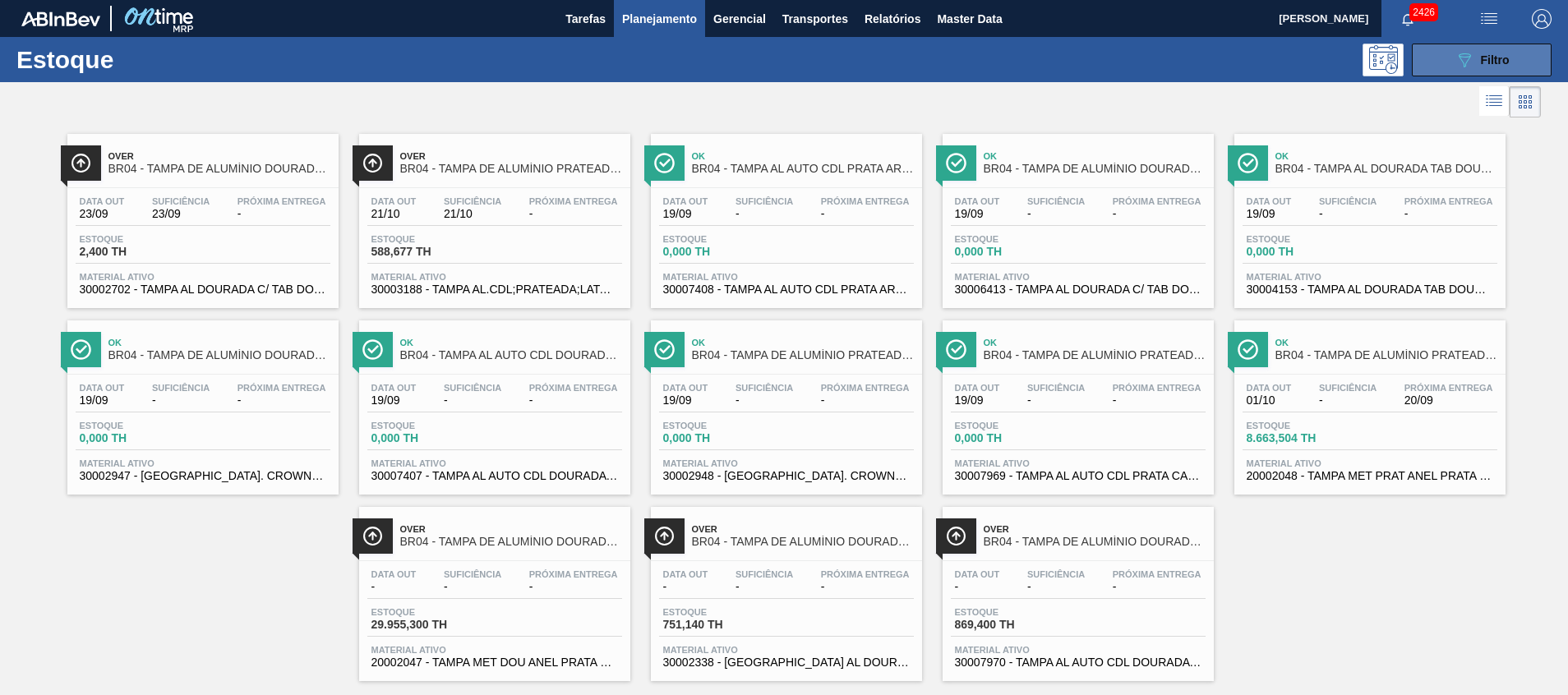
click at [1443, 66] on button "089F7B8B-B2A5-4AFE-B5C0-19BA573D28AC Filtro" at bounding box center [1481, 59] width 140 height 33
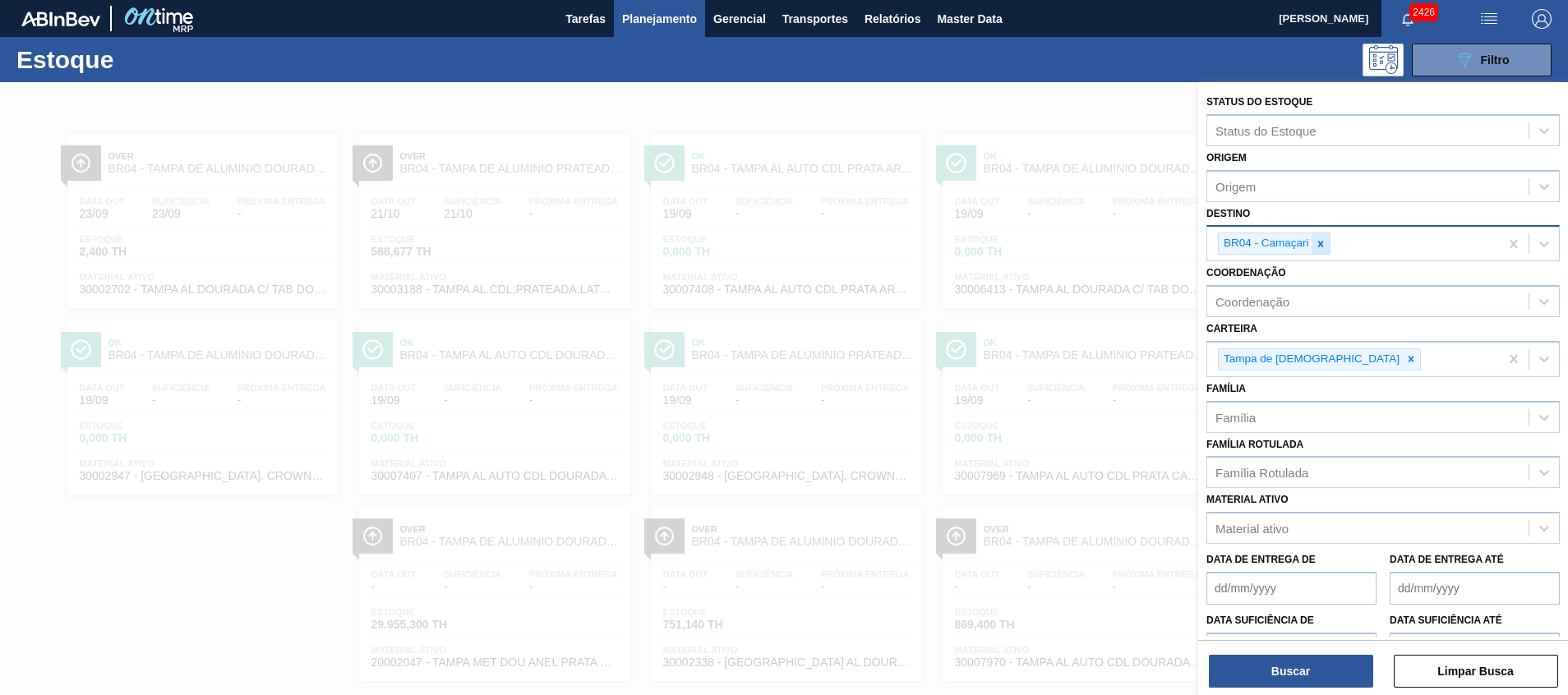
click at [1318, 240] on icon at bounding box center [1321, 244] width 12 height 12
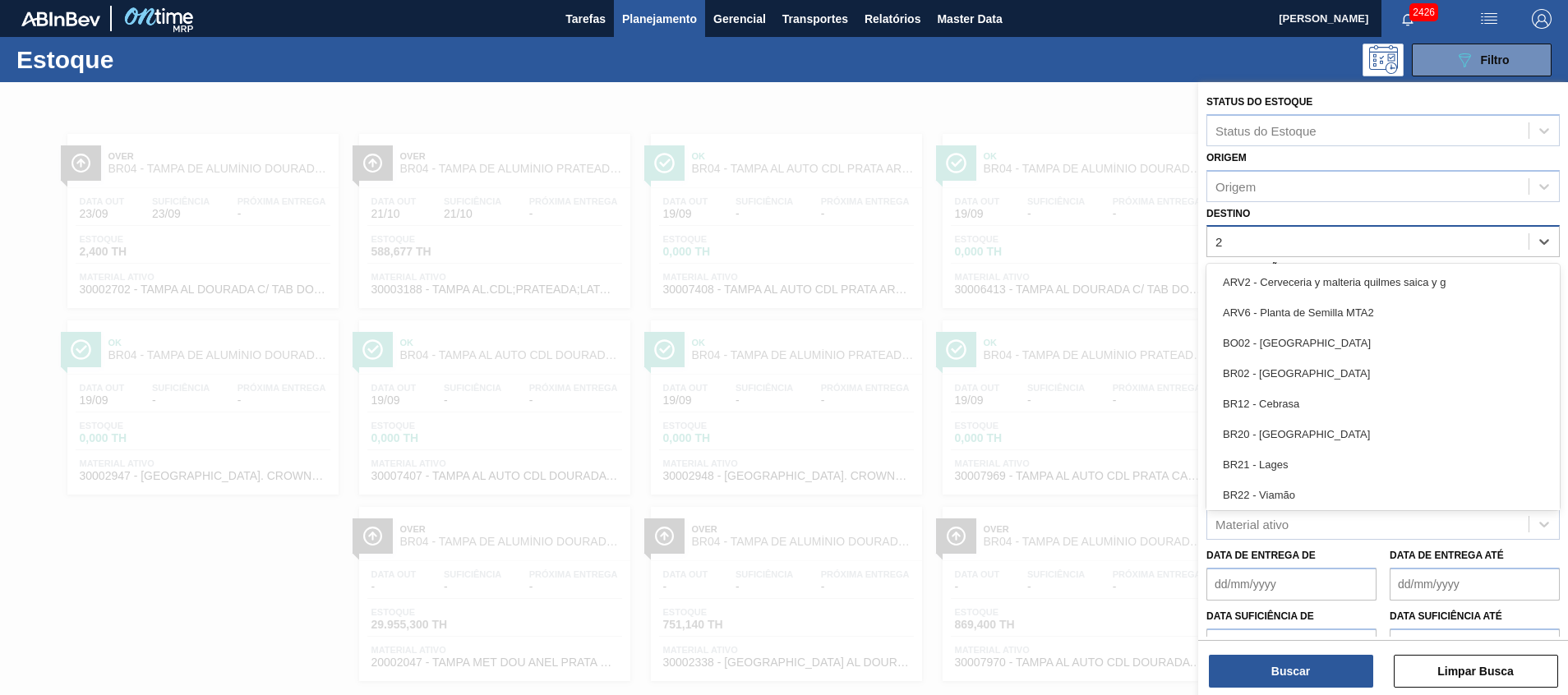
type input "26"
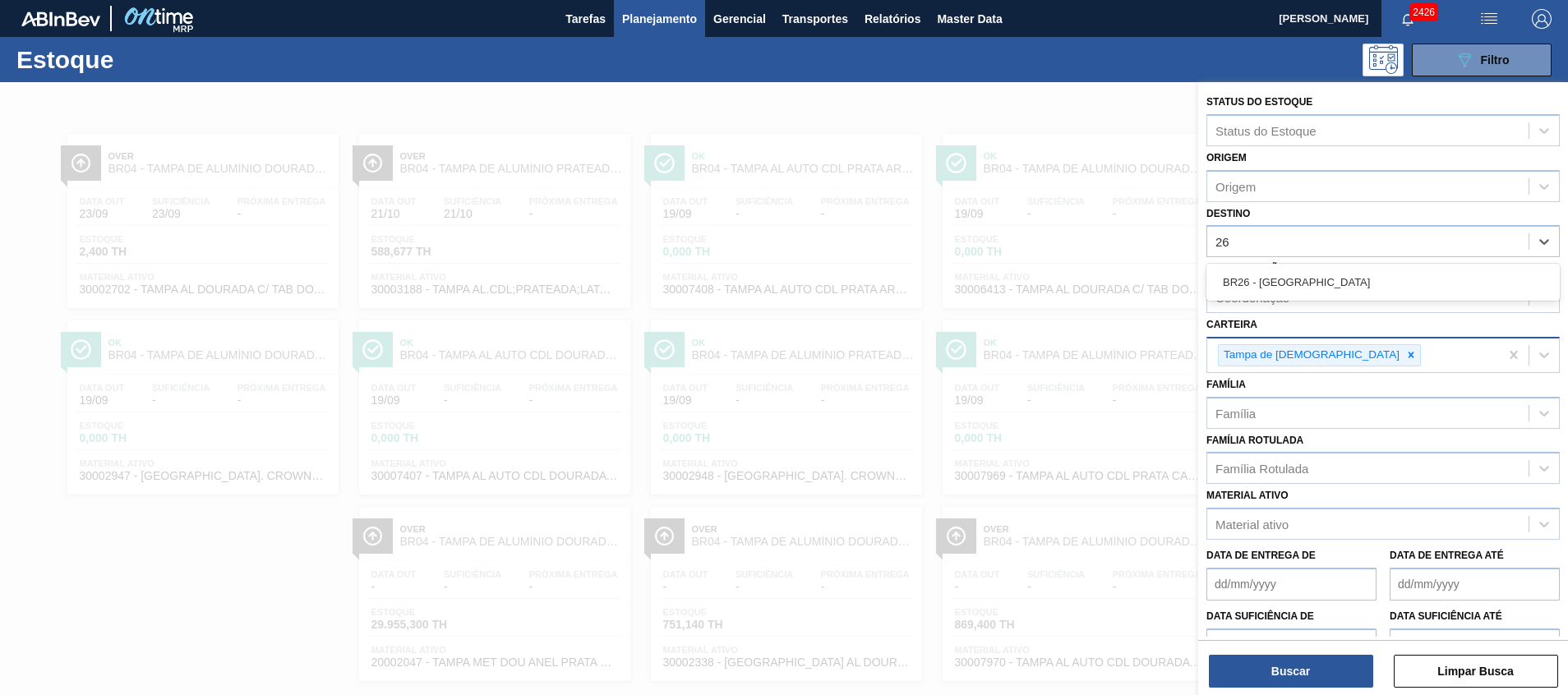
drag, startPoint x: 1348, startPoint y: 285, endPoint x: 1373, endPoint y: 370, distance: 88.6
click at [1350, 285] on div "BR26 - [GEOGRAPHIC_DATA]" at bounding box center [1383, 282] width 353 height 30
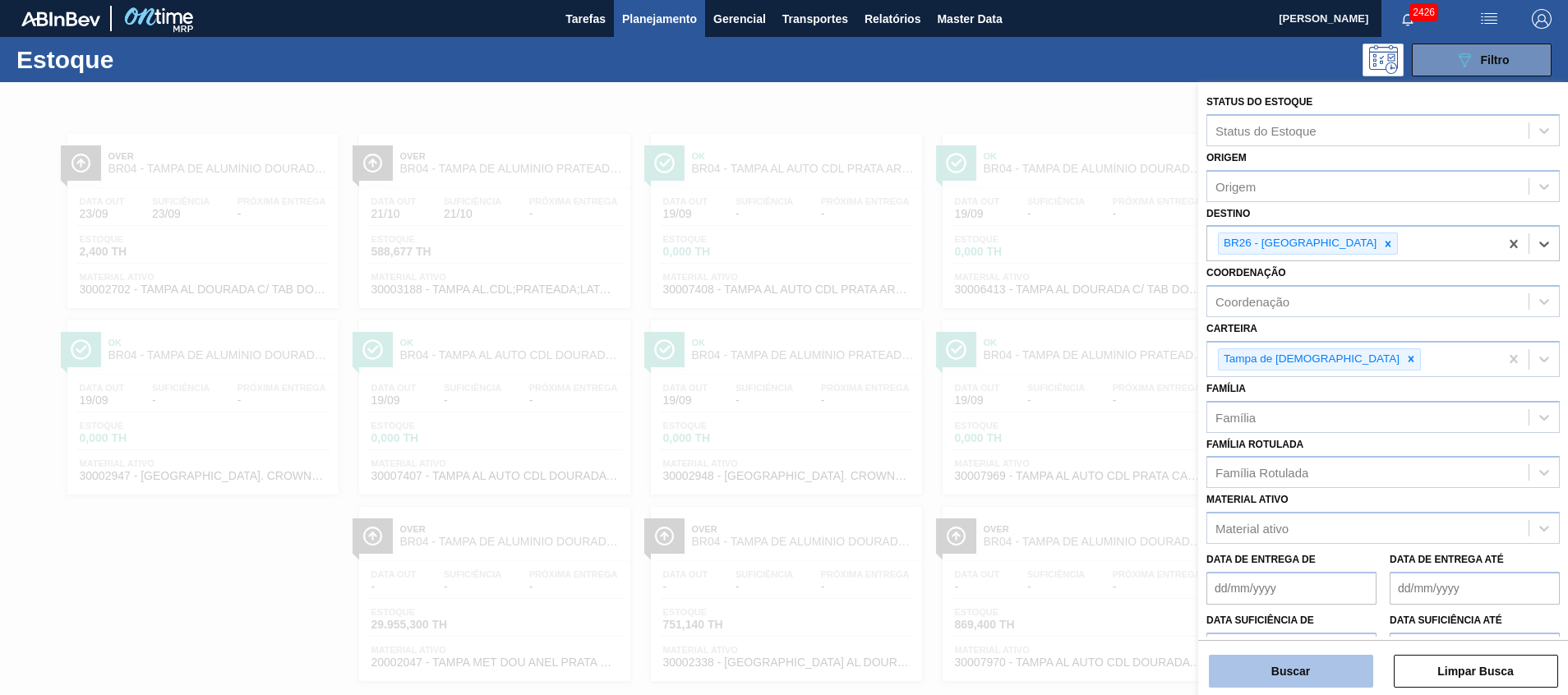
click at [1272, 664] on button "Buscar" at bounding box center [1291, 671] width 165 height 33
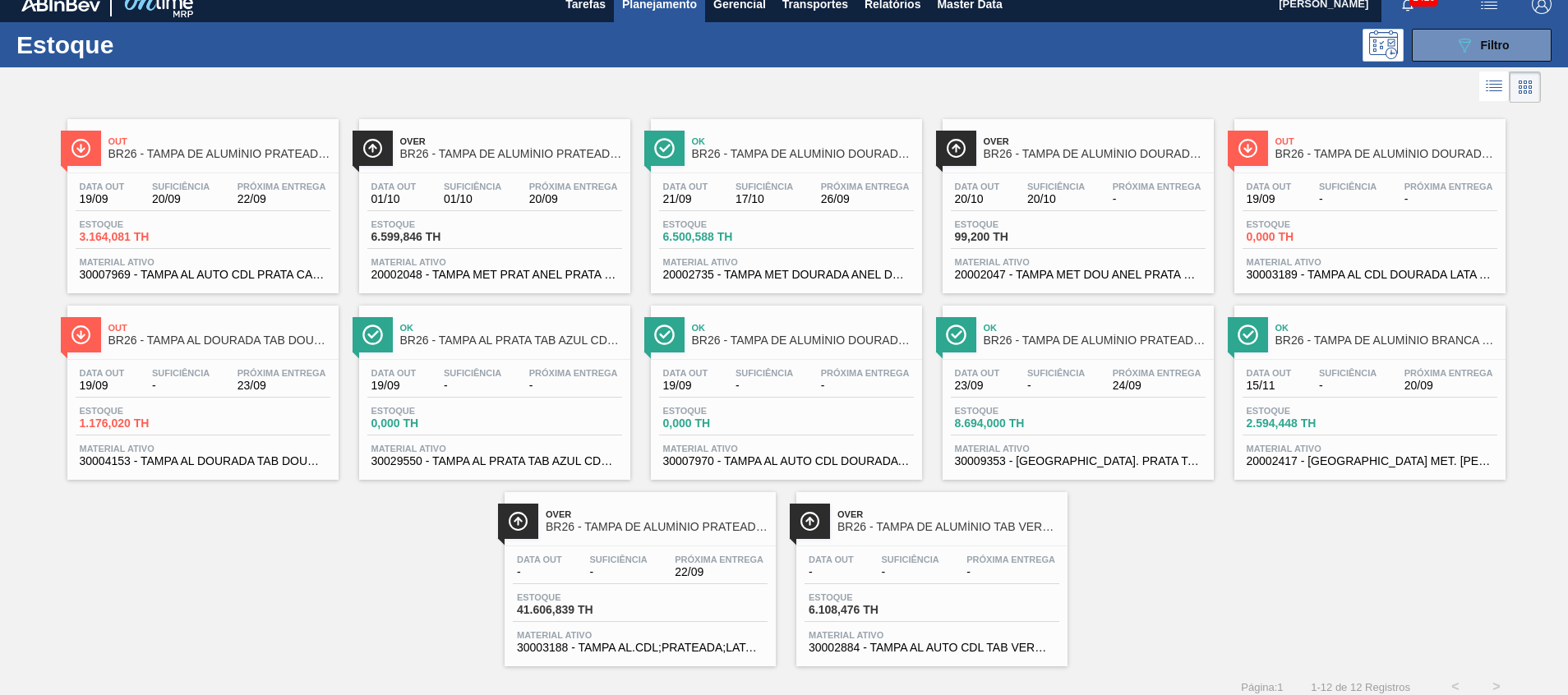
scroll to position [27, 0]
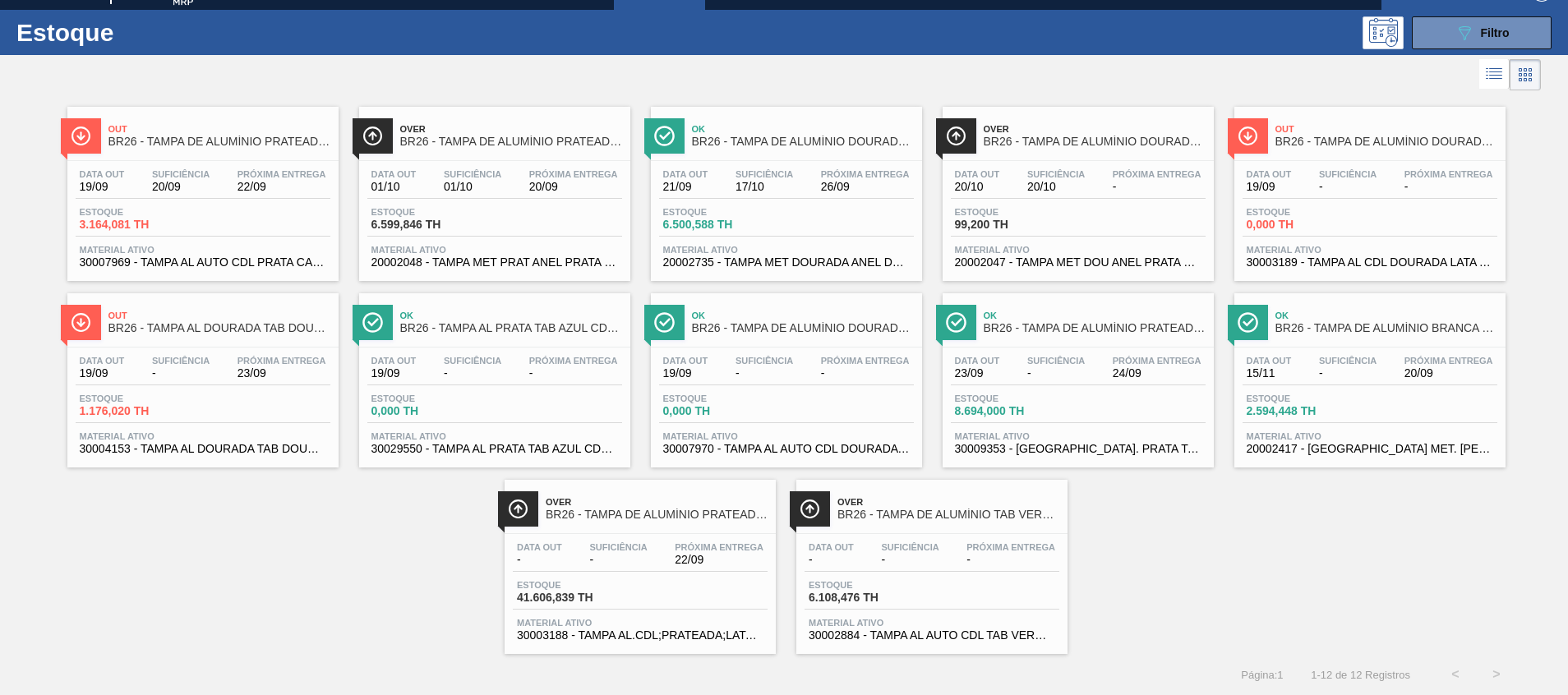
click at [832, 217] on div "Estoque 6.500,588 TH" at bounding box center [786, 221] width 255 height 29
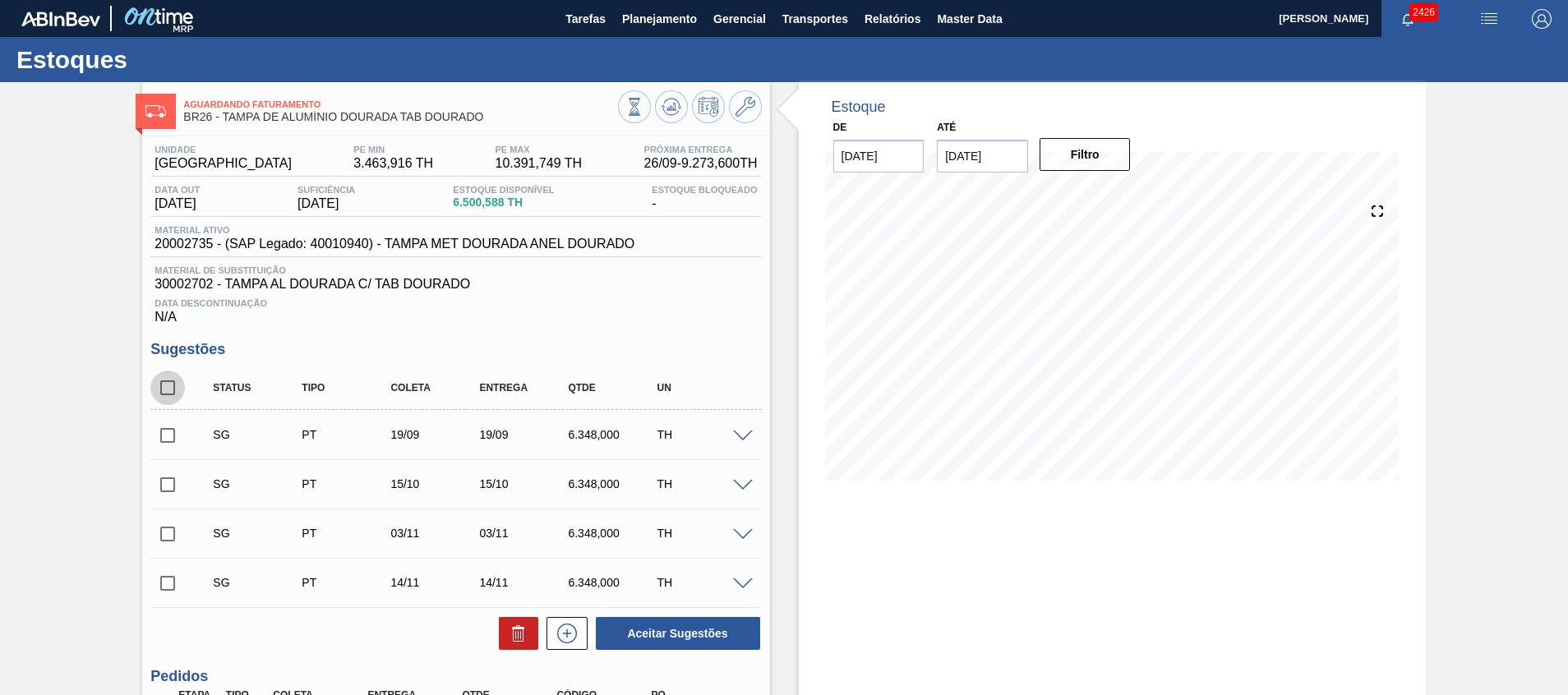
click at [172, 381] on input "checkbox" at bounding box center [167, 388] width 34 height 34
checkbox input "true"
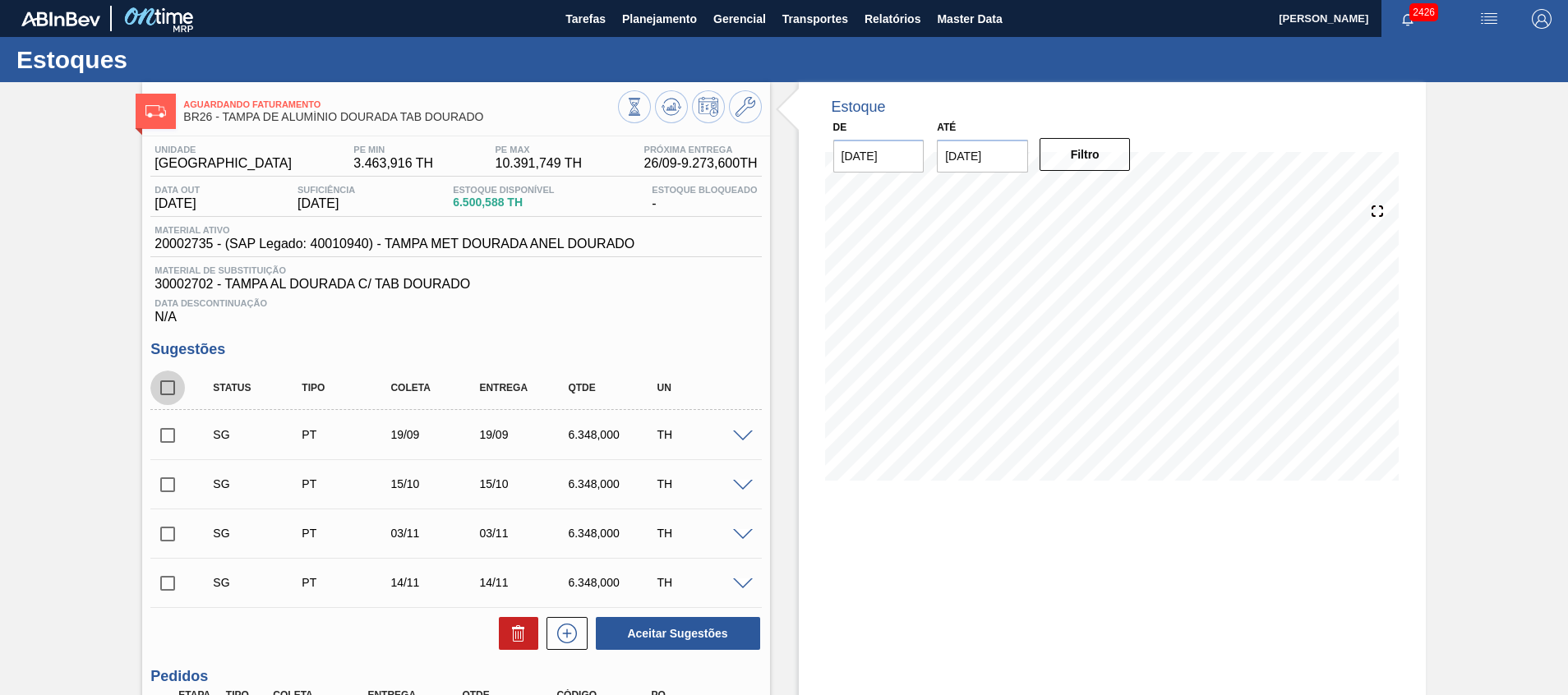
checkbox input "true"
click at [523, 637] on icon at bounding box center [519, 634] width 20 height 20
checkbox input "false"
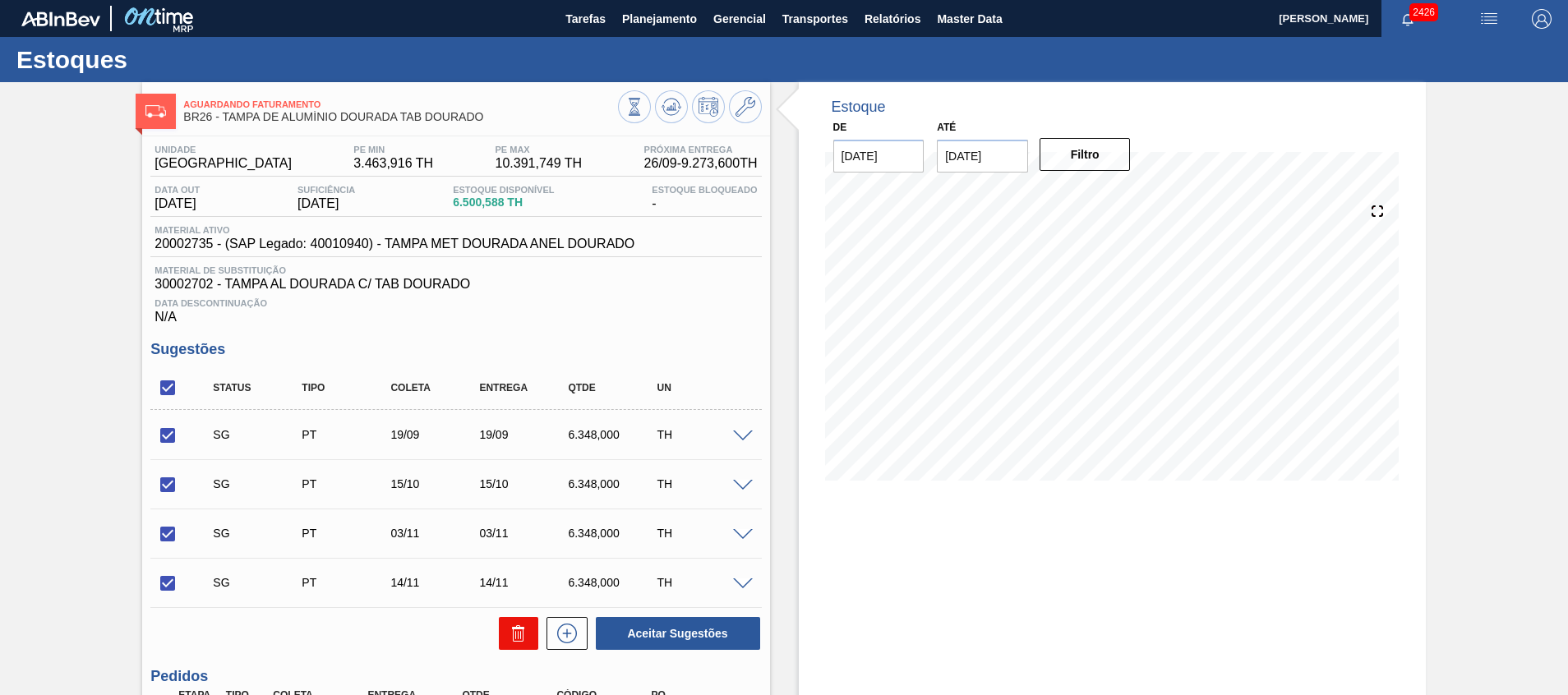
checkbox input "false"
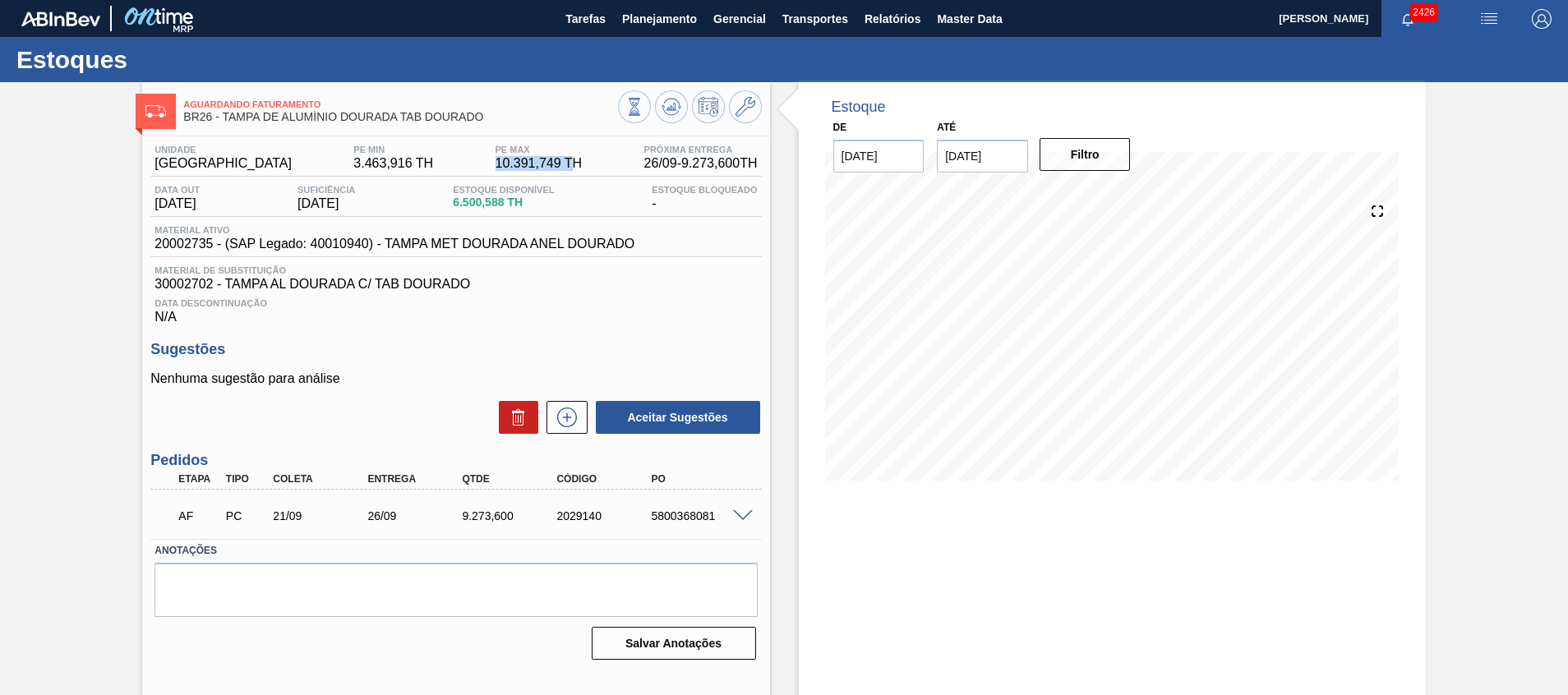
drag, startPoint x: 461, startPoint y: 164, endPoint x: 545, endPoint y: 165, distance: 84.0
click at [545, 165] on div "Unidade Uberlândia PE MIN 3.463,916 TH PE MAX 10.391,749 TH Próxima Entrega 26/…" at bounding box center [455, 160] width 611 height 32
click at [545, 165] on span "10.391,749 TH" at bounding box center [539, 164] width 87 height 15
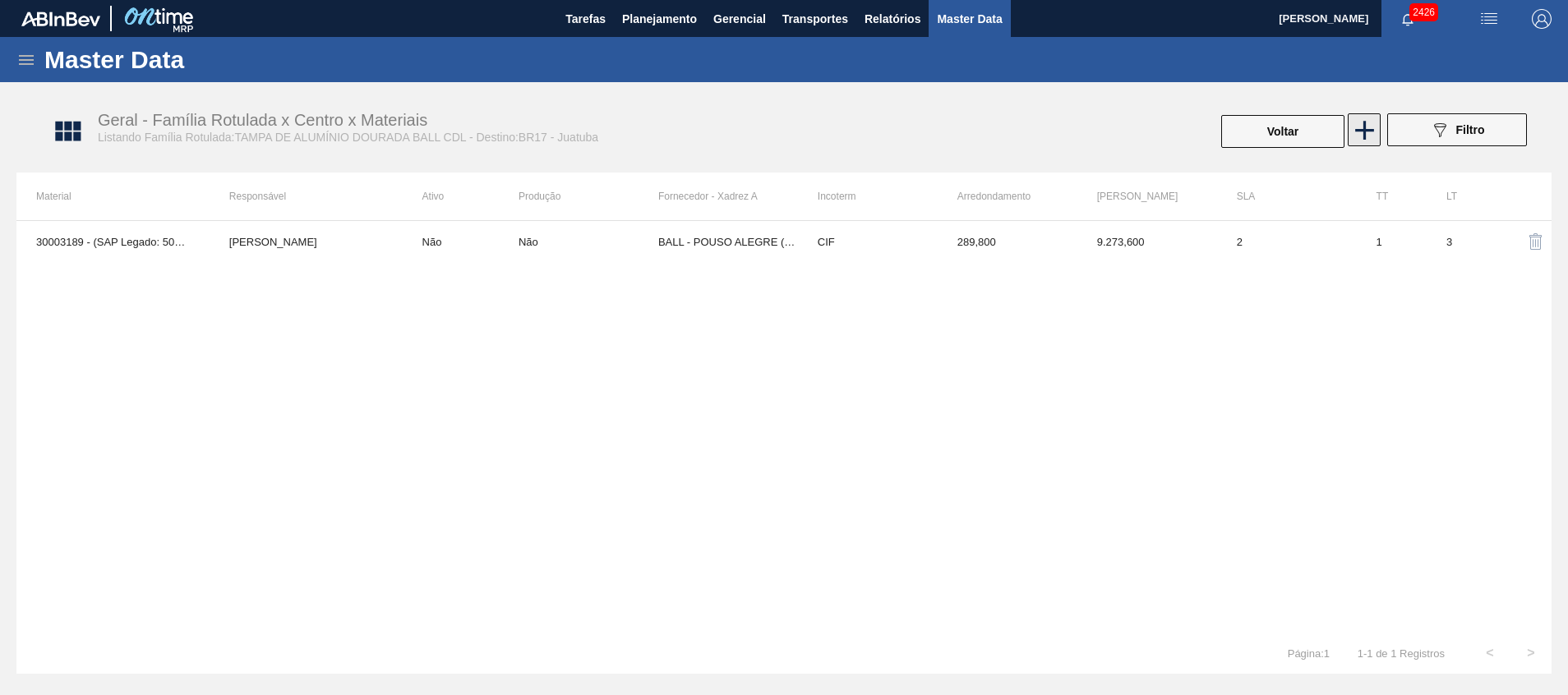
click at [1356, 129] on icon at bounding box center [1364, 130] width 19 height 19
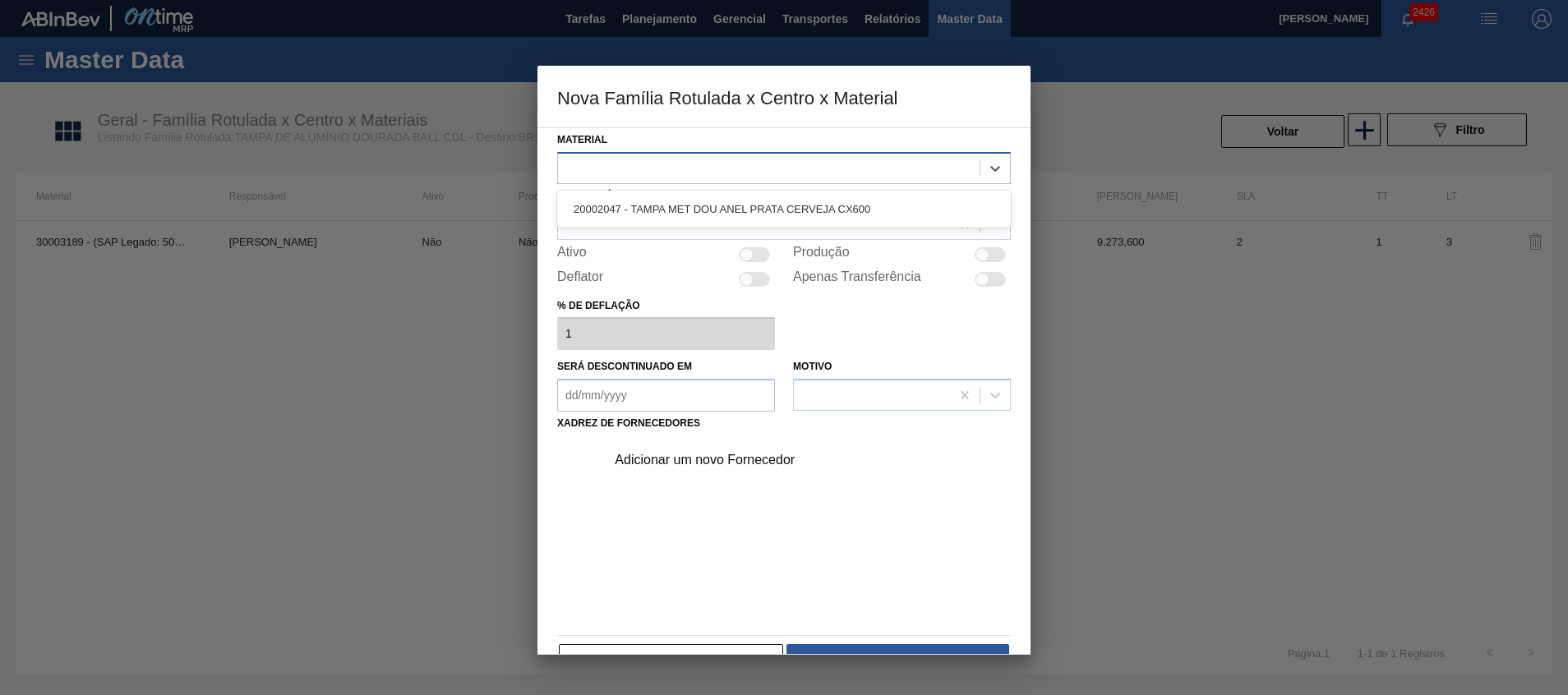
click at [902, 158] on div at bounding box center [769, 168] width 422 height 24
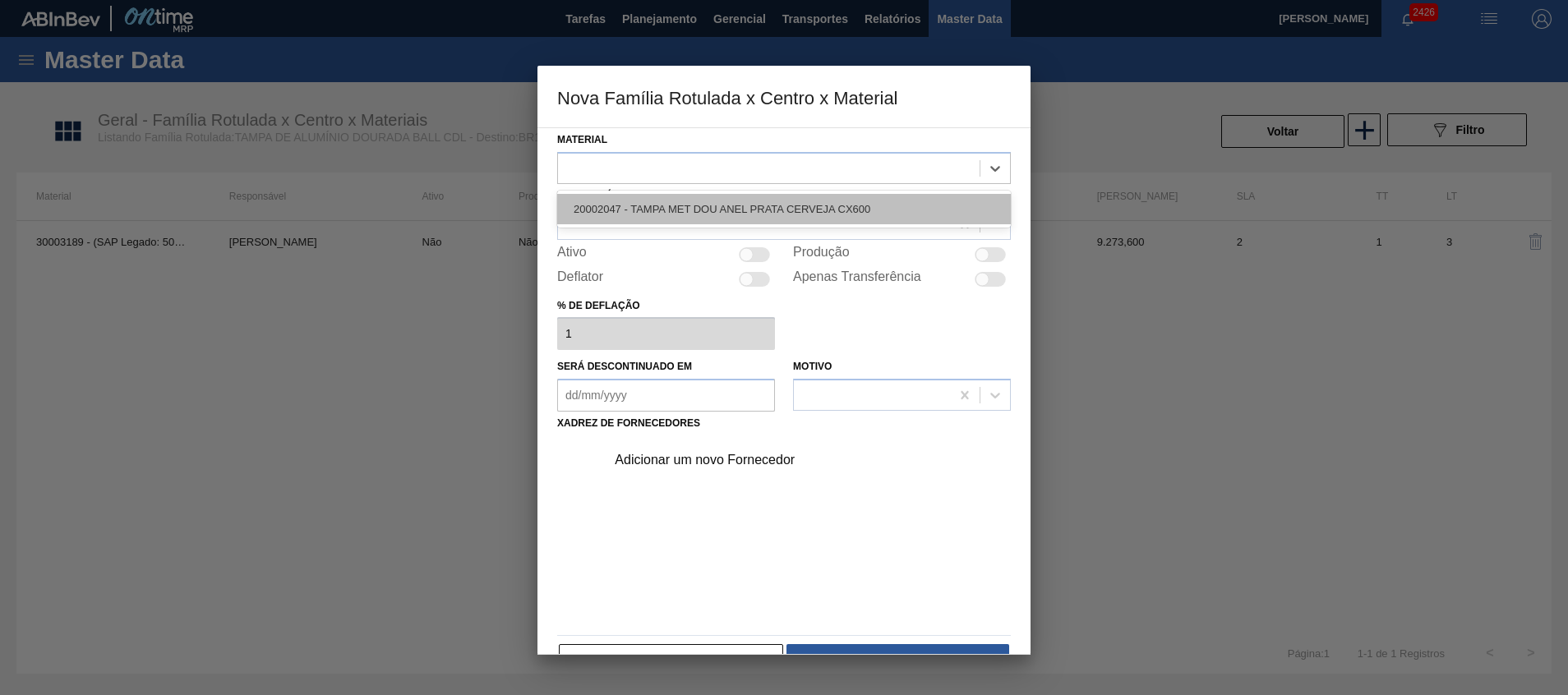
click at [921, 196] on div "20002047 - TAMPA MET DOU ANEL PRATA CERVEJA CX600" at bounding box center [784, 209] width 454 height 30
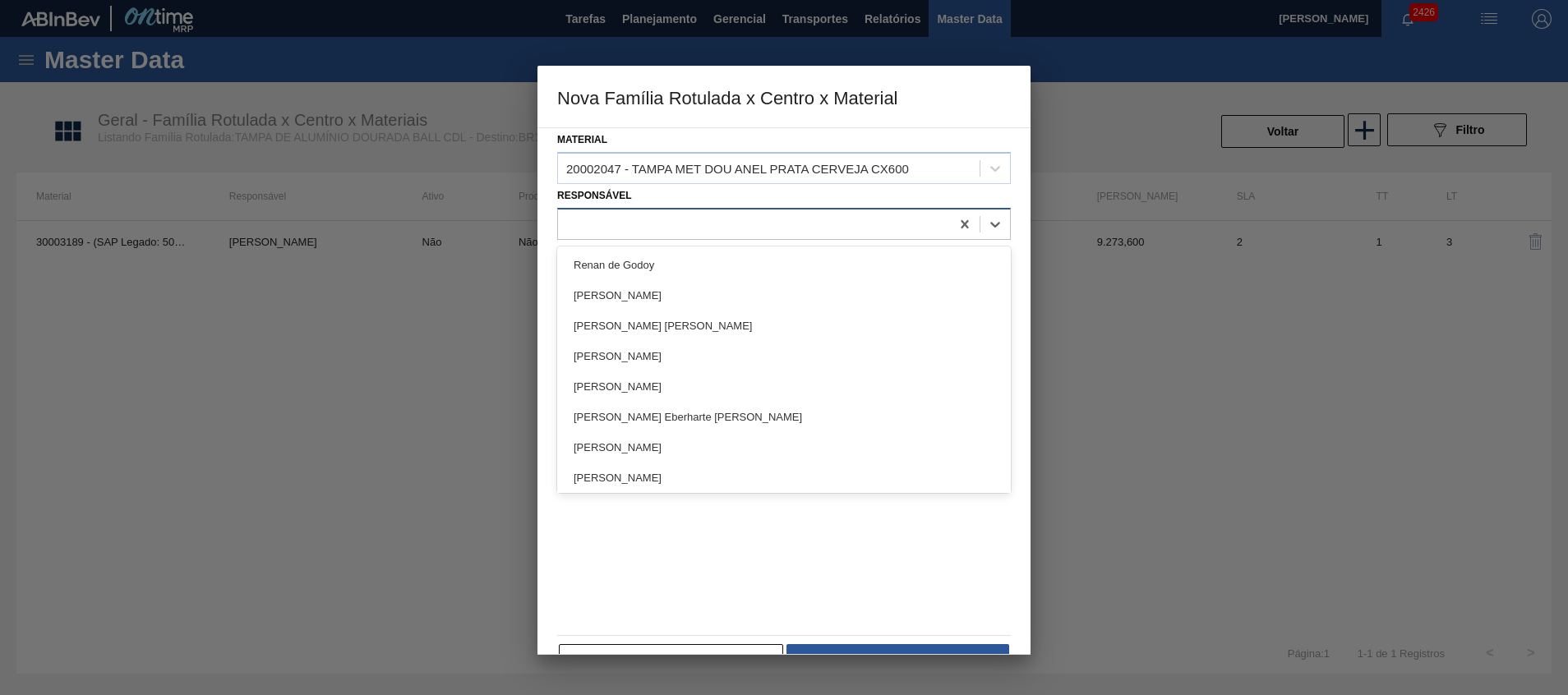
click at [931, 221] on div at bounding box center [754, 224] width 392 height 24
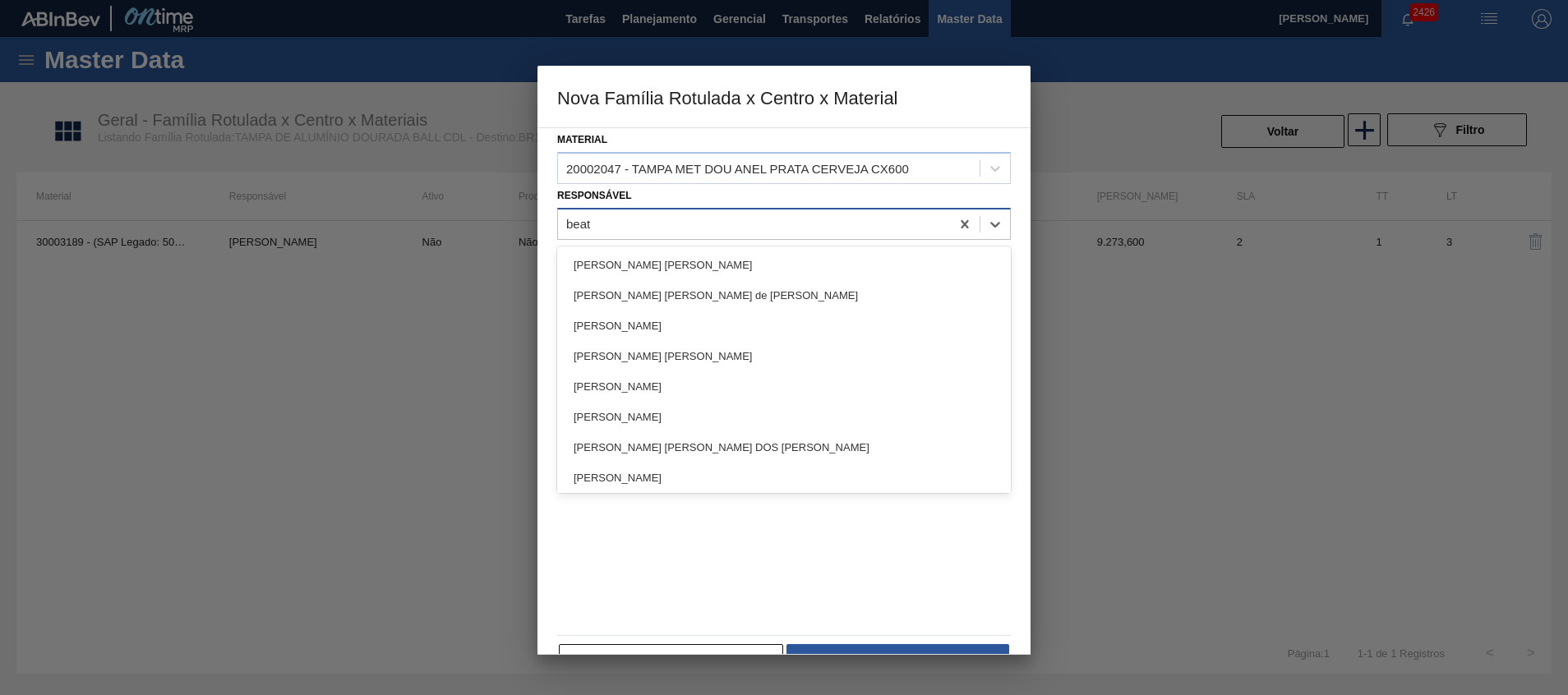
type input "beatr"
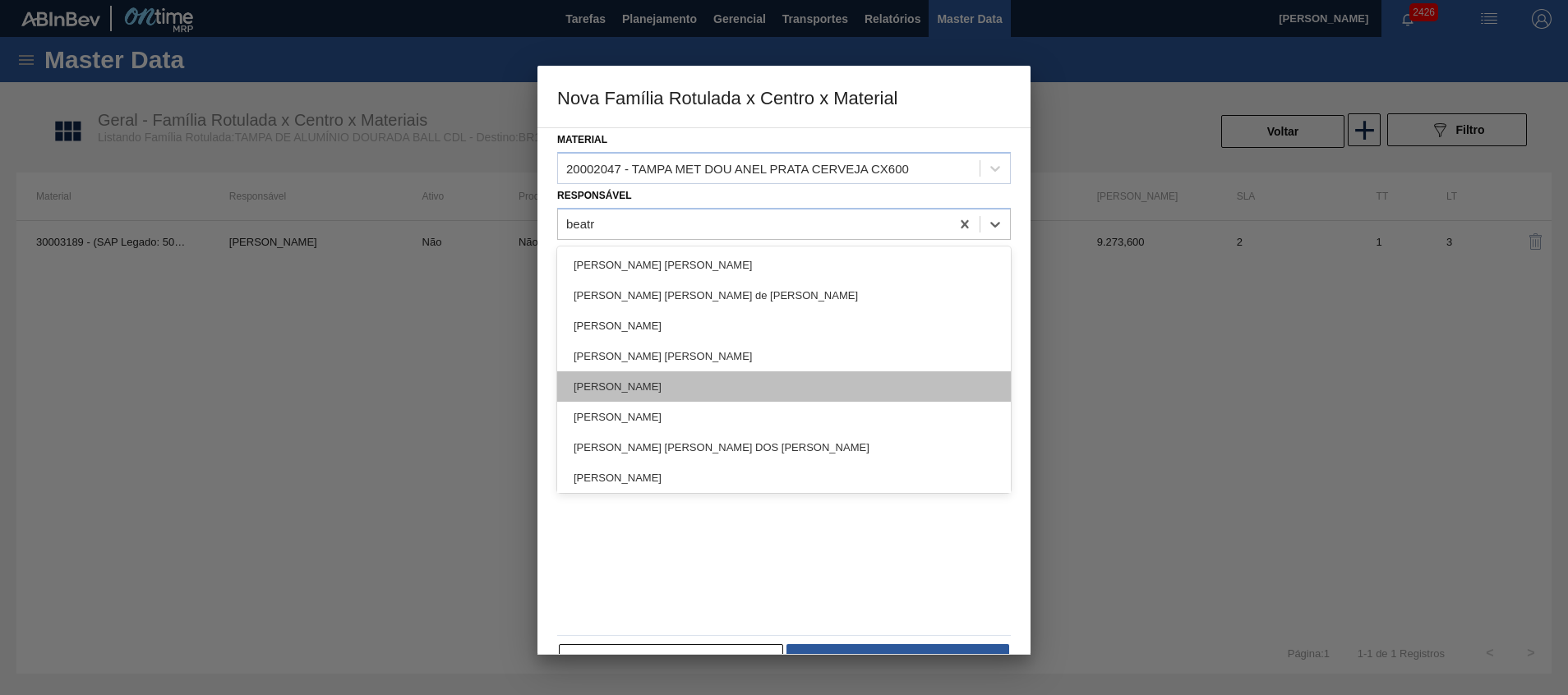
click at [909, 385] on div "[PERSON_NAME]" at bounding box center [784, 387] width 454 height 30
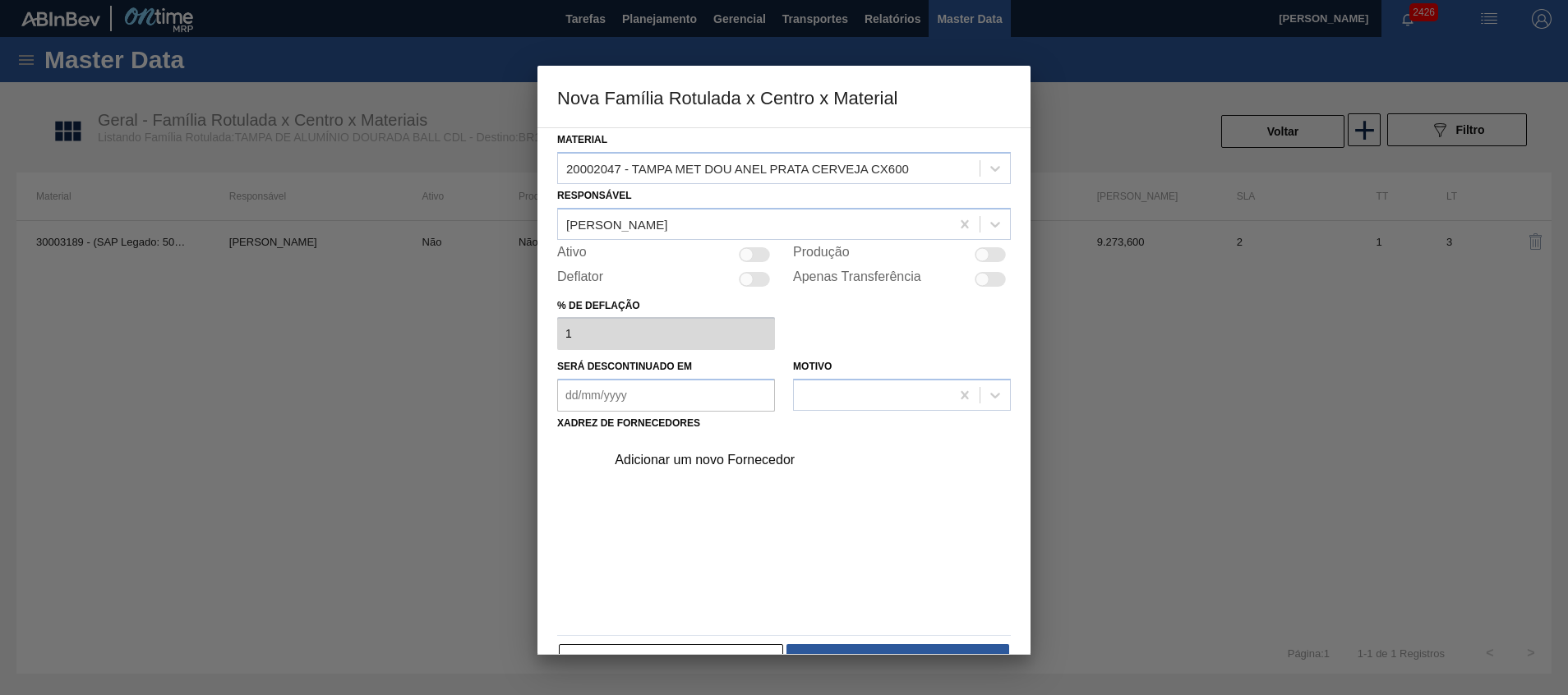
click at [754, 253] on div at bounding box center [754, 255] width 31 height 15
checkbox input "true"
click at [768, 463] on div "Adicionar um novo Fornecedor" at bounding box center [776, 460] width 322 height 15
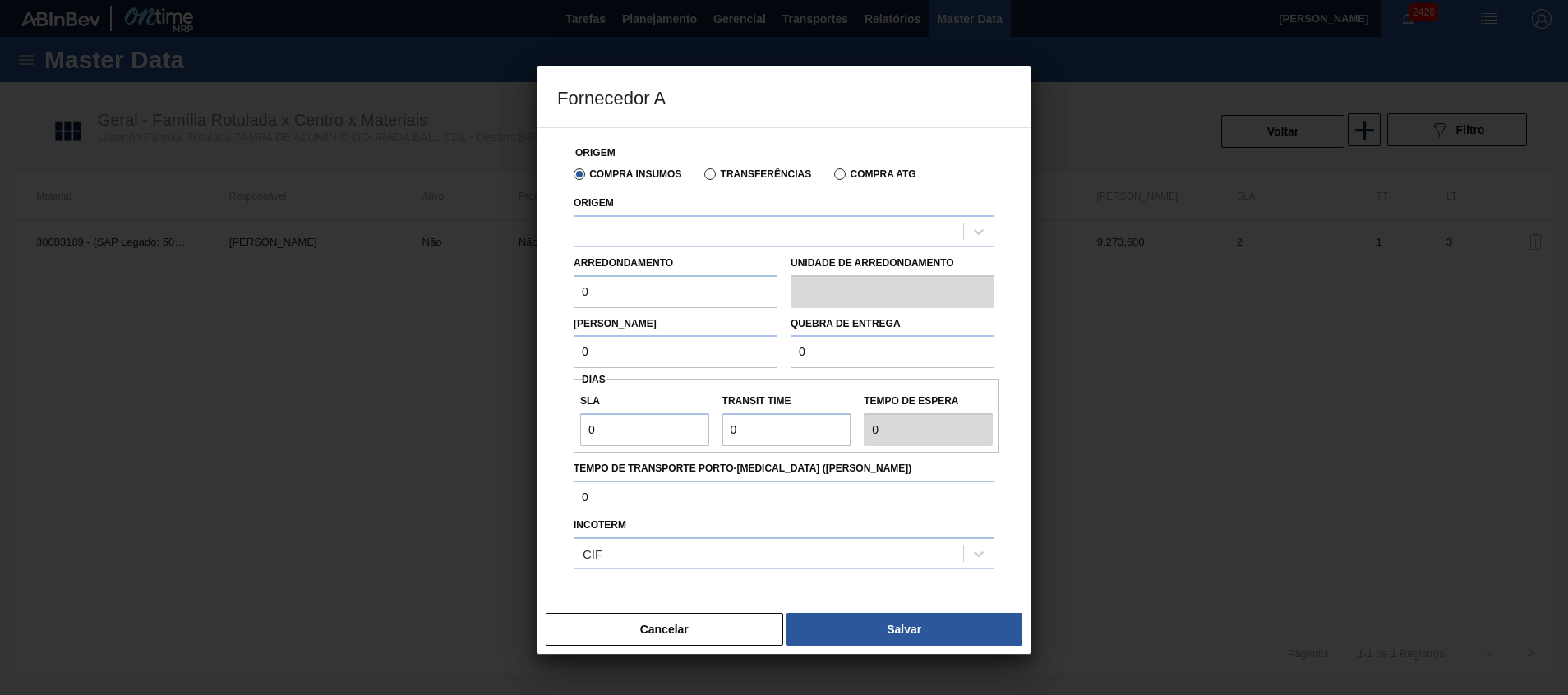
click at [743, 176] on label "Transferências" at bounding box center [758, 175] width 107 height 12
click at [702, 178] on input "Transferências" at bounding box center [702, 178] width 0 height 0
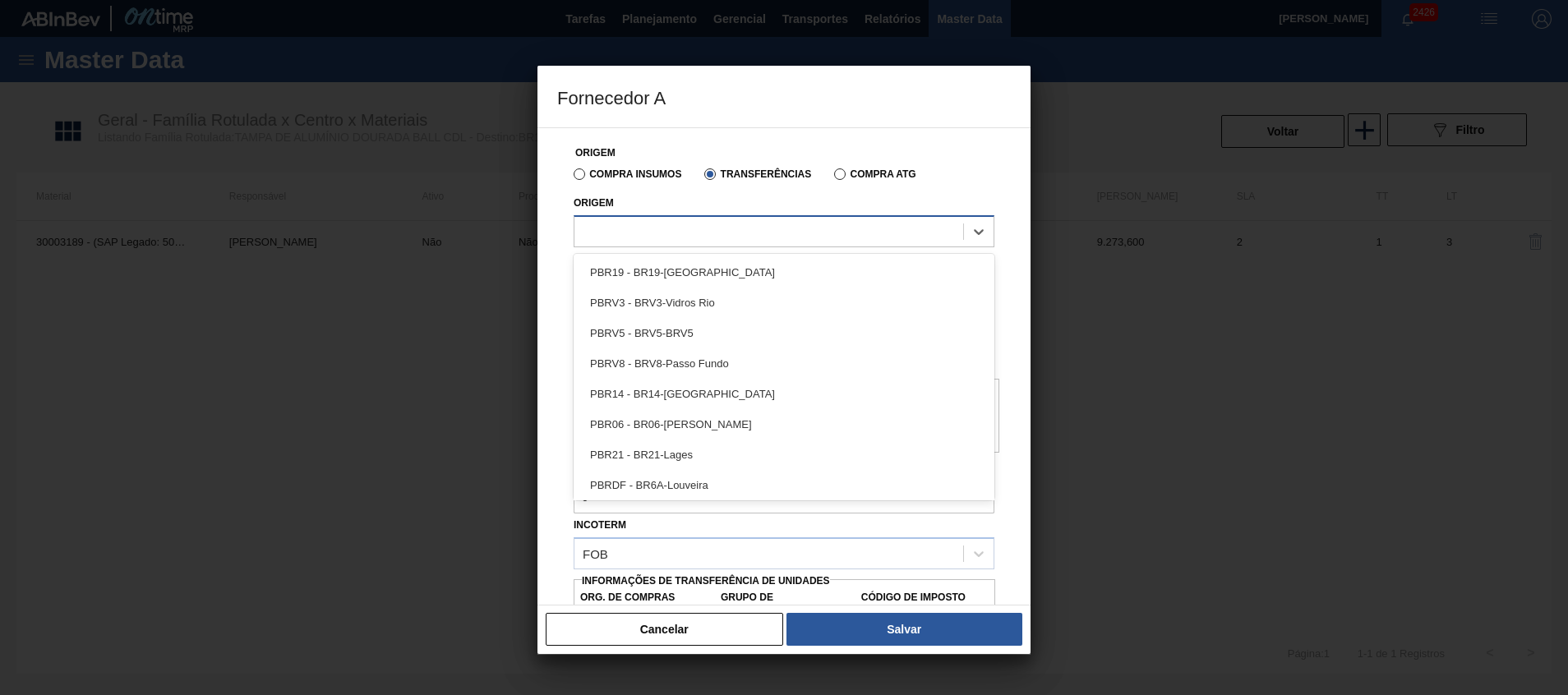
click at [767, 226] on div at bounding box center [769, 231] width 388 height 24
type input "t"
type input "m"
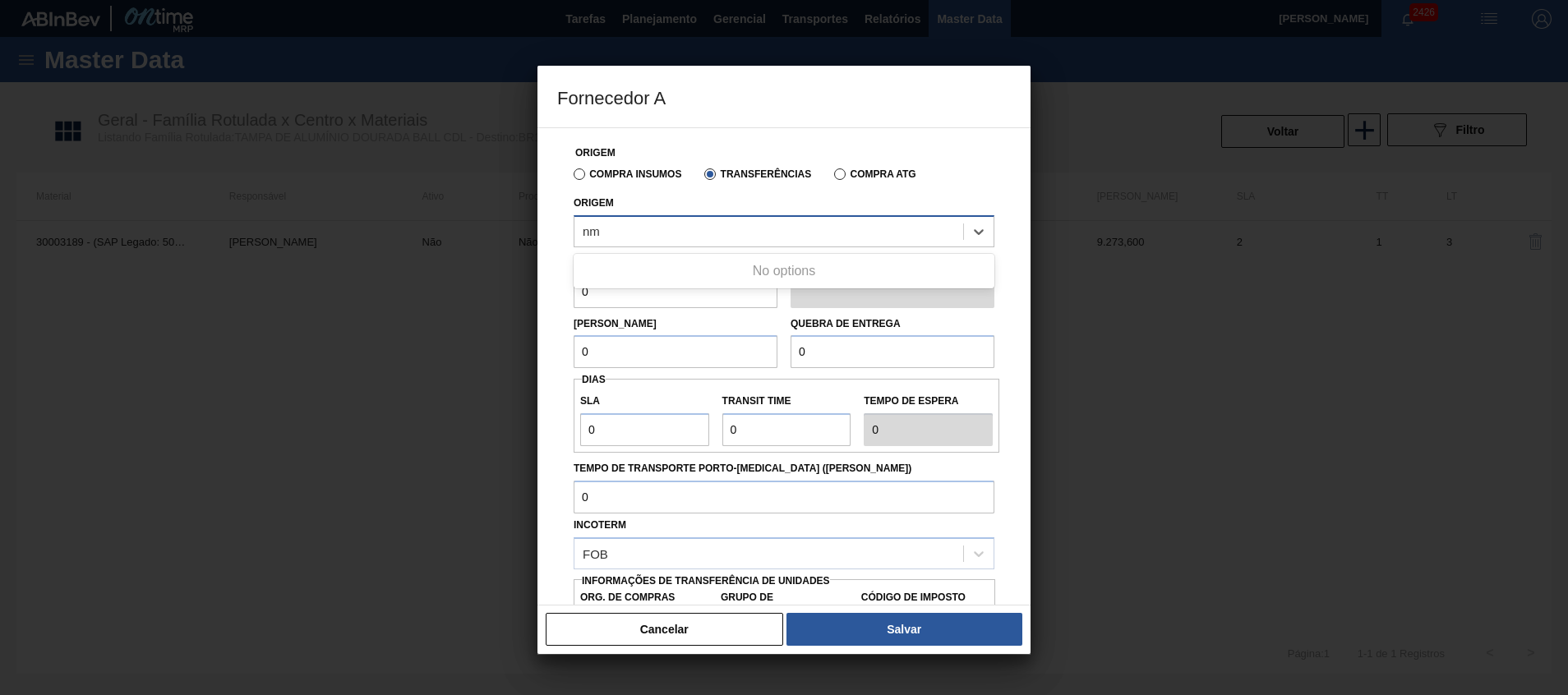
type input "n"
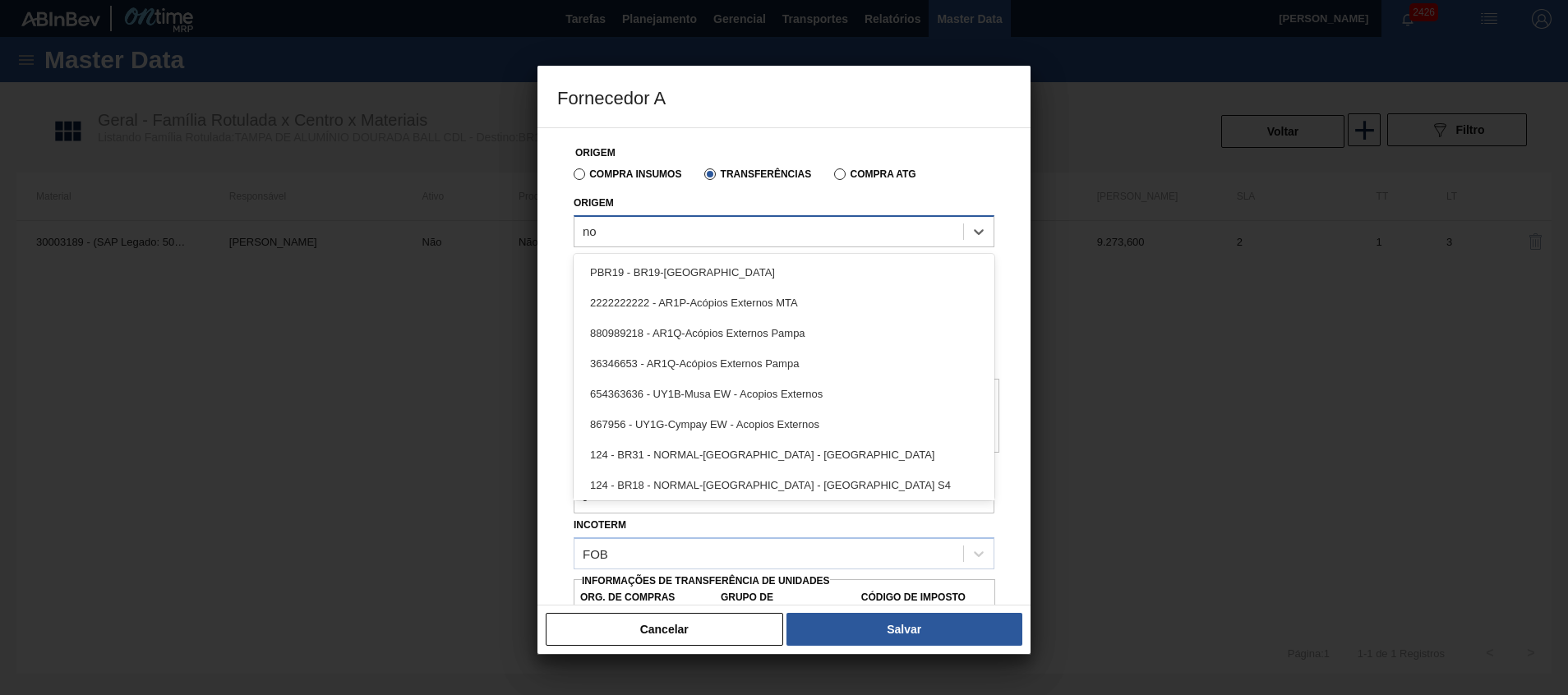
type input "n"
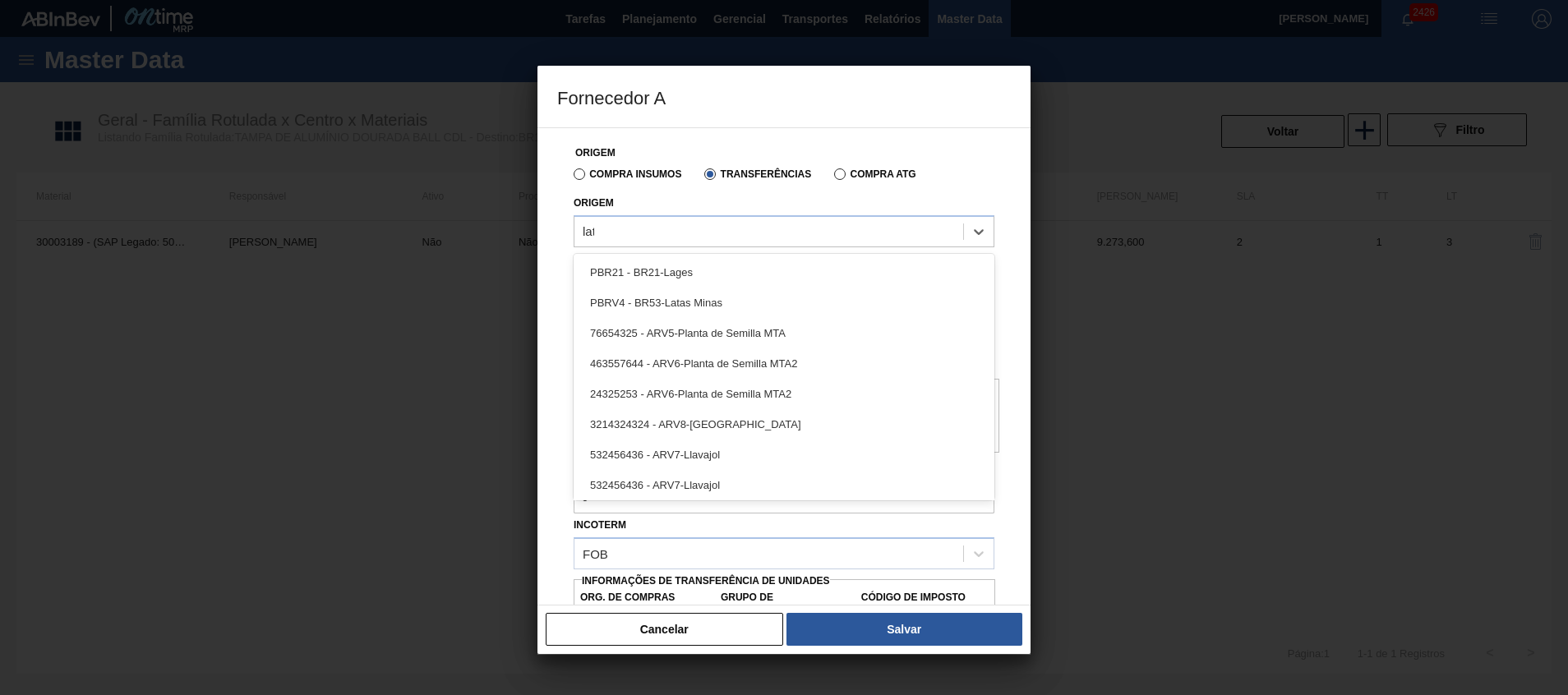
type input "lata"
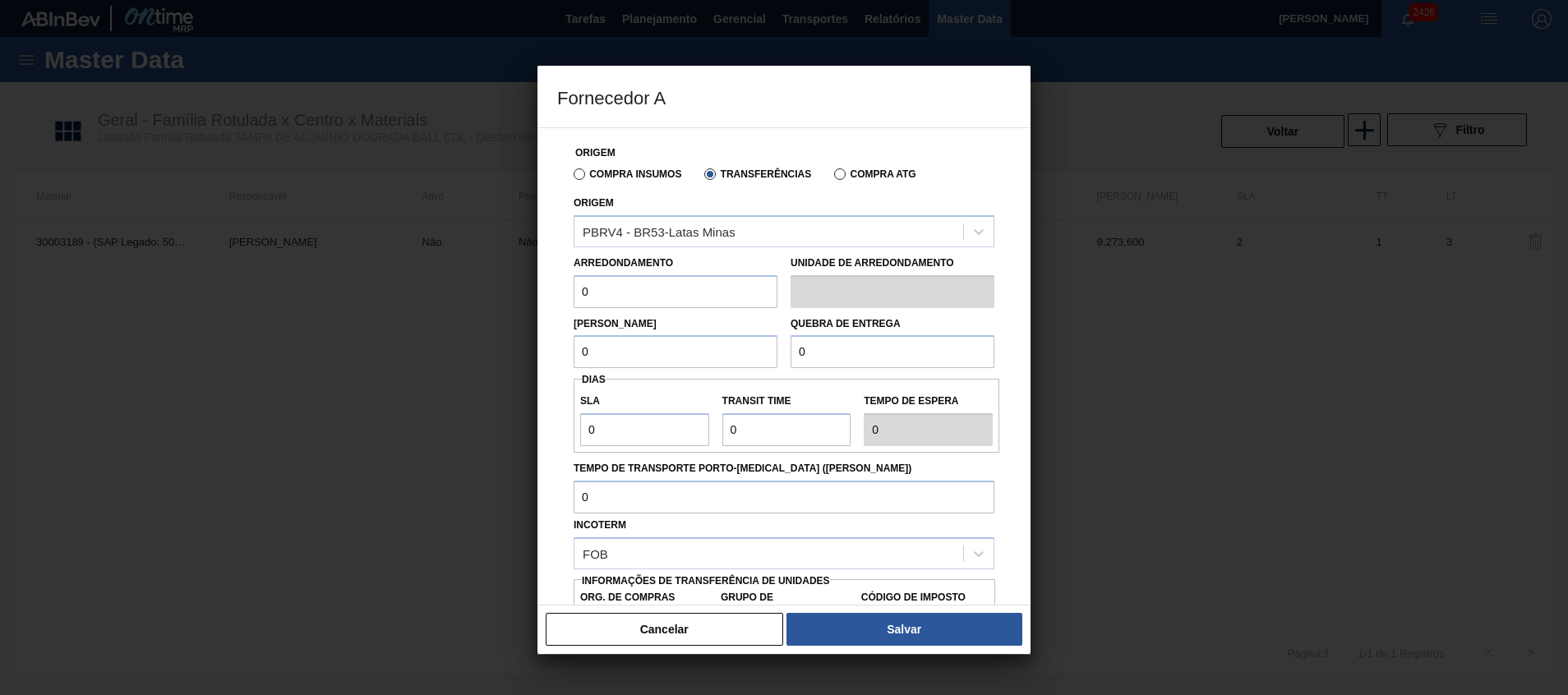
click at [628, 282] on input "0" at bounding box center [676, 292] width 204 height 33
type input "317,4"
type input "BR00"
type input "A01"
type input "I4"
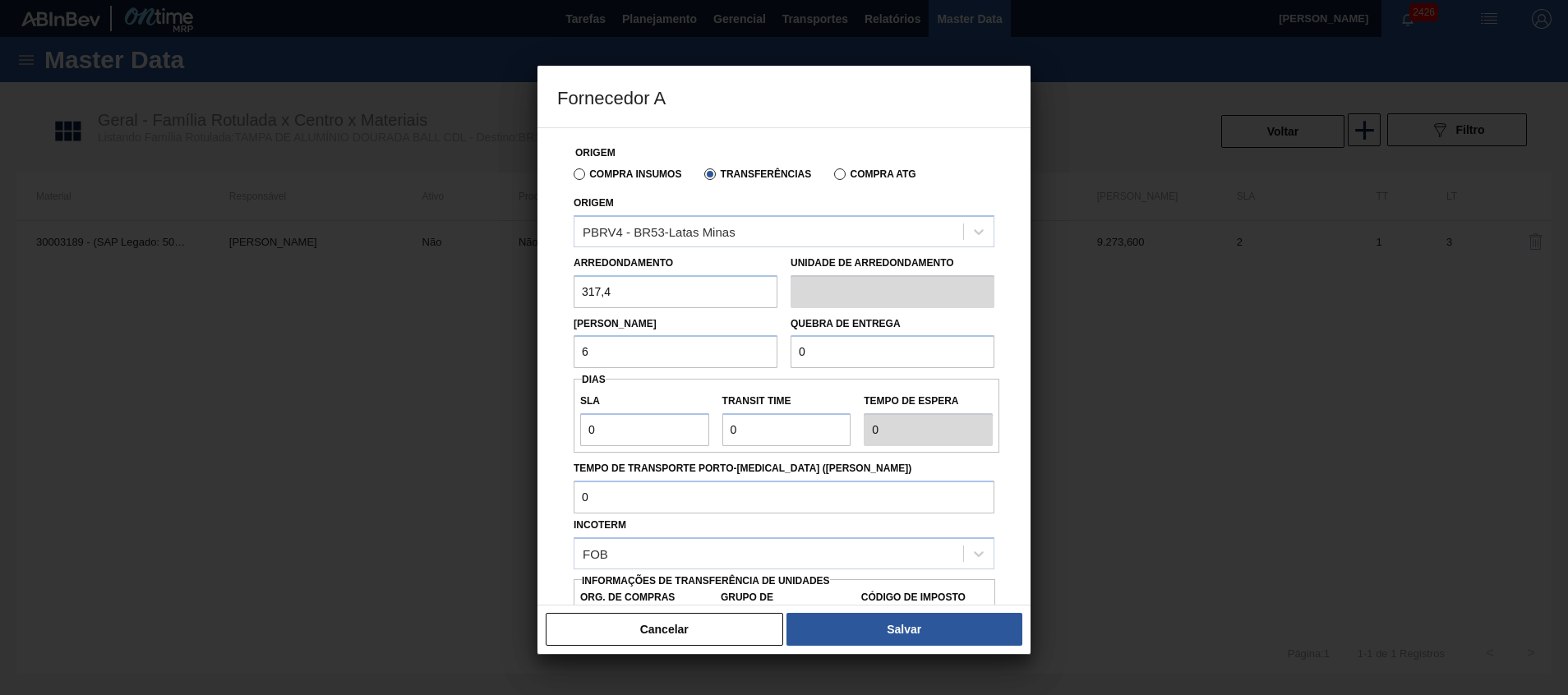
type input "6.348"
click at [693, 342] on input "6.348" at bounding box center [676, 351] width 204 height 33
paste input "6.348"
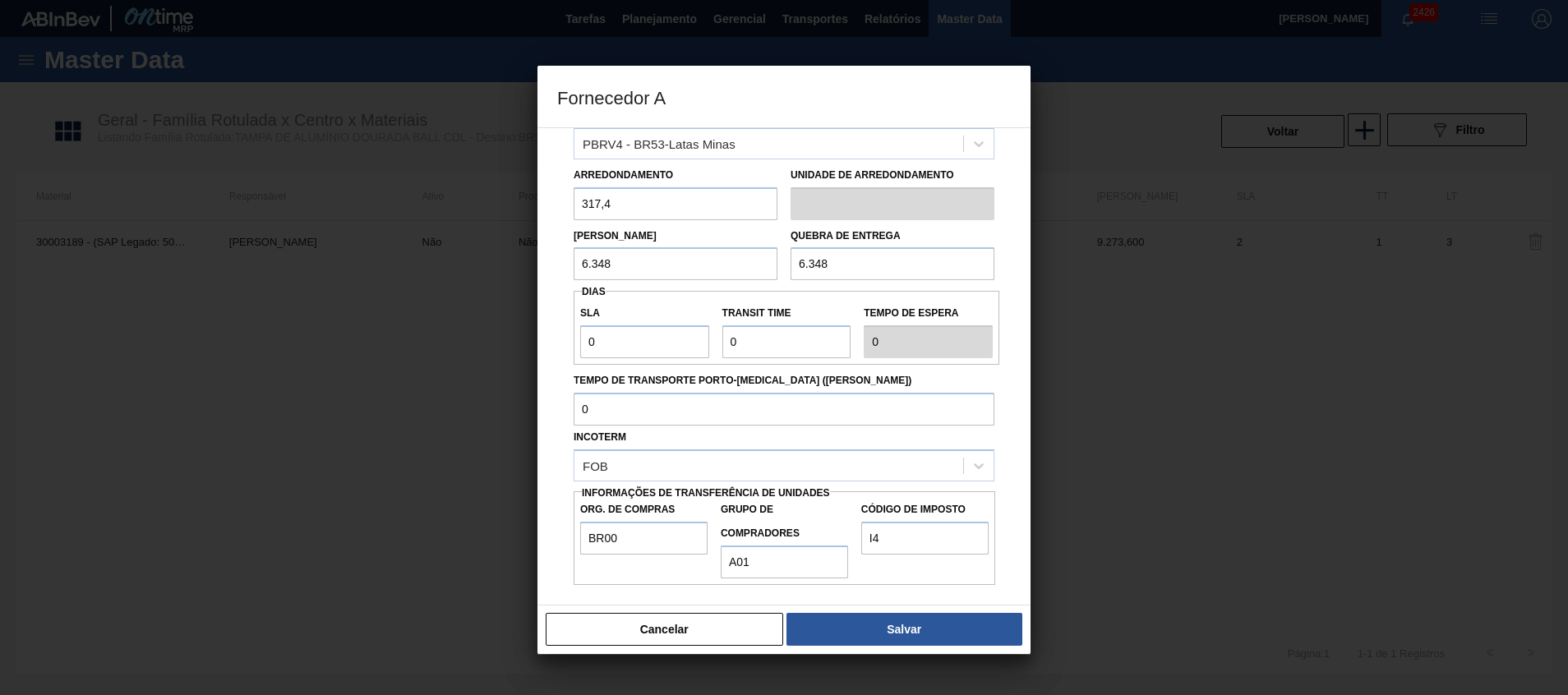
type input "6.348"
click at [884, 536] on input "I4" at bounding box center [925, 538] width 127 height 33
type input "I4"
click at [927, 621] on button "Salvar" at bounding box center [905, 629] width 236 height 33
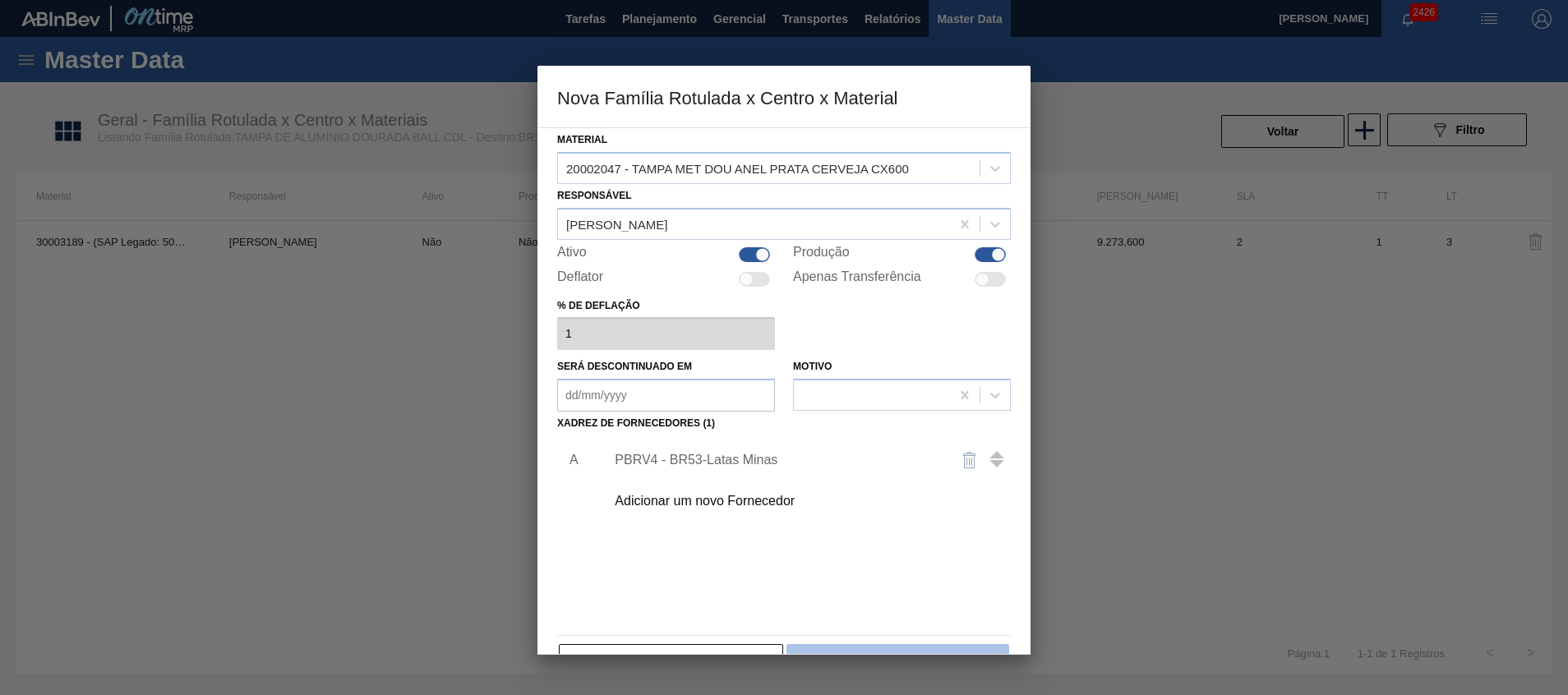
scroll to position [44, 0]
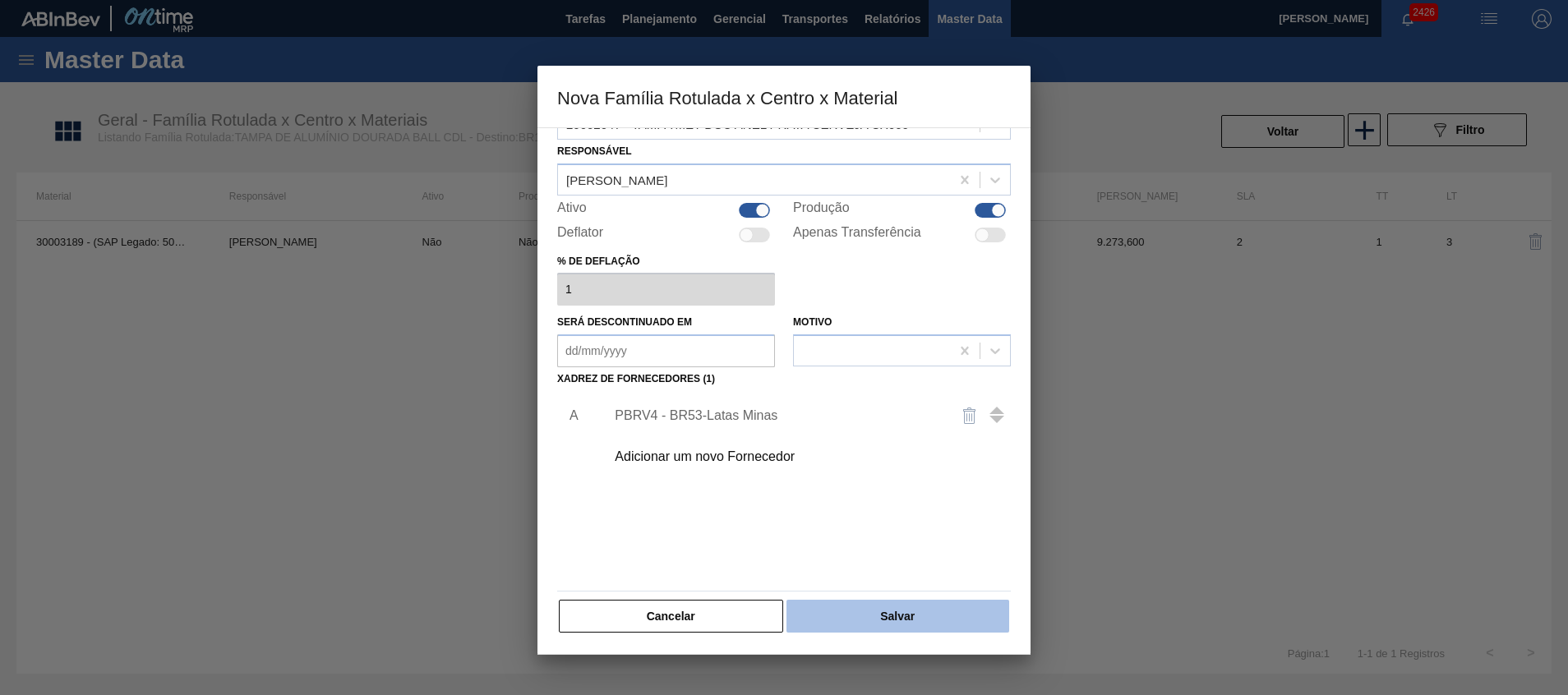
click at [908, 620] on button "Salvar" at bounding box center [898, 616] width 223 height 33
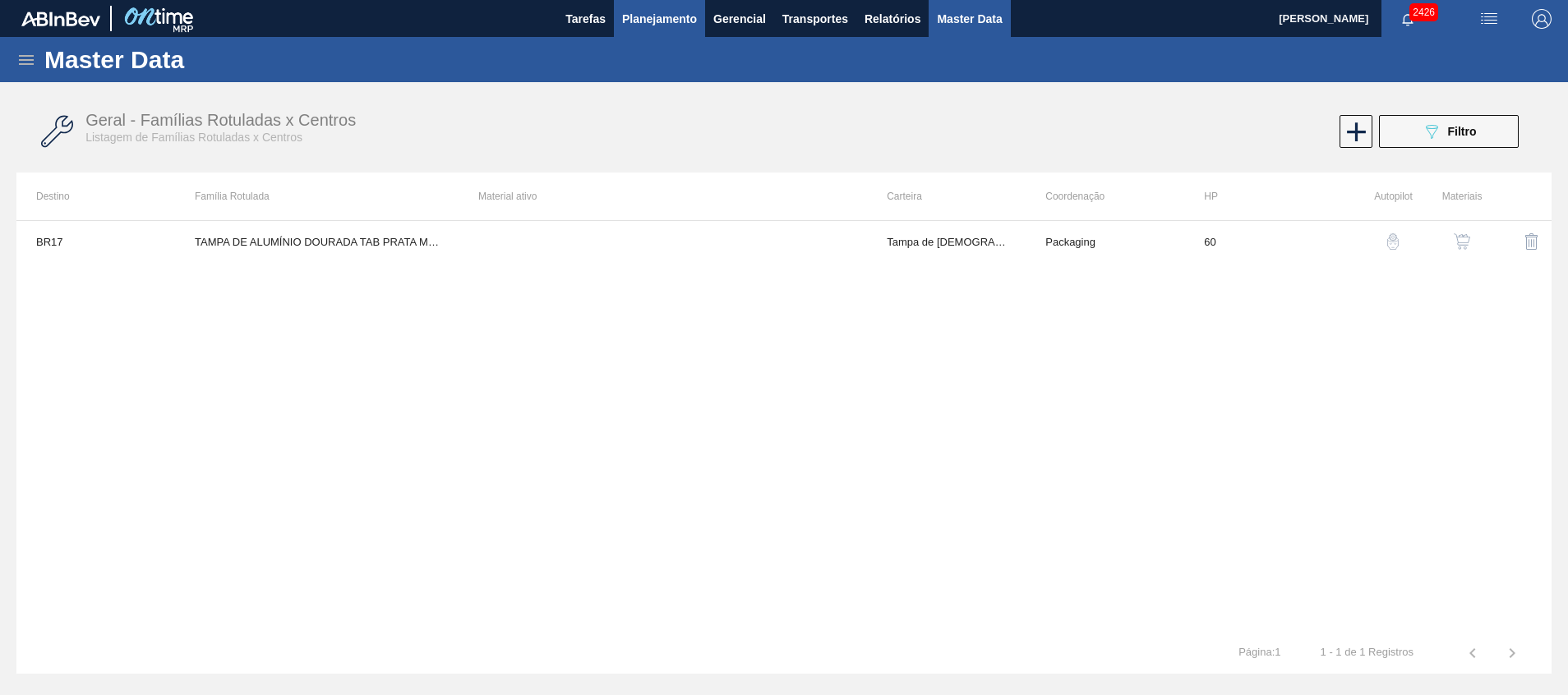
click at [637, 30] on button "Planejamento" at bounding box center [659, 18] width 91 height 37
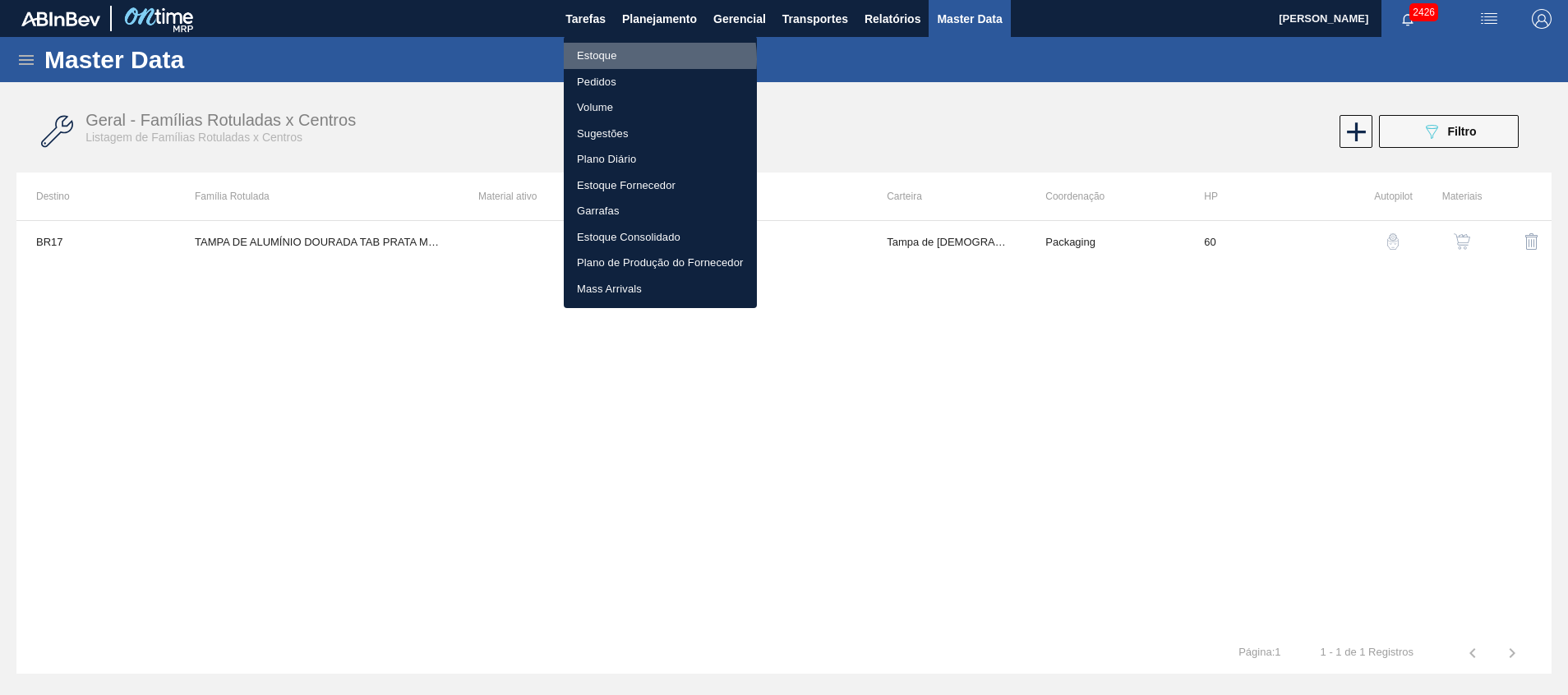
click at [641, 59] on li "Estoque" at bounding box center [660, 55] width 193 height 26
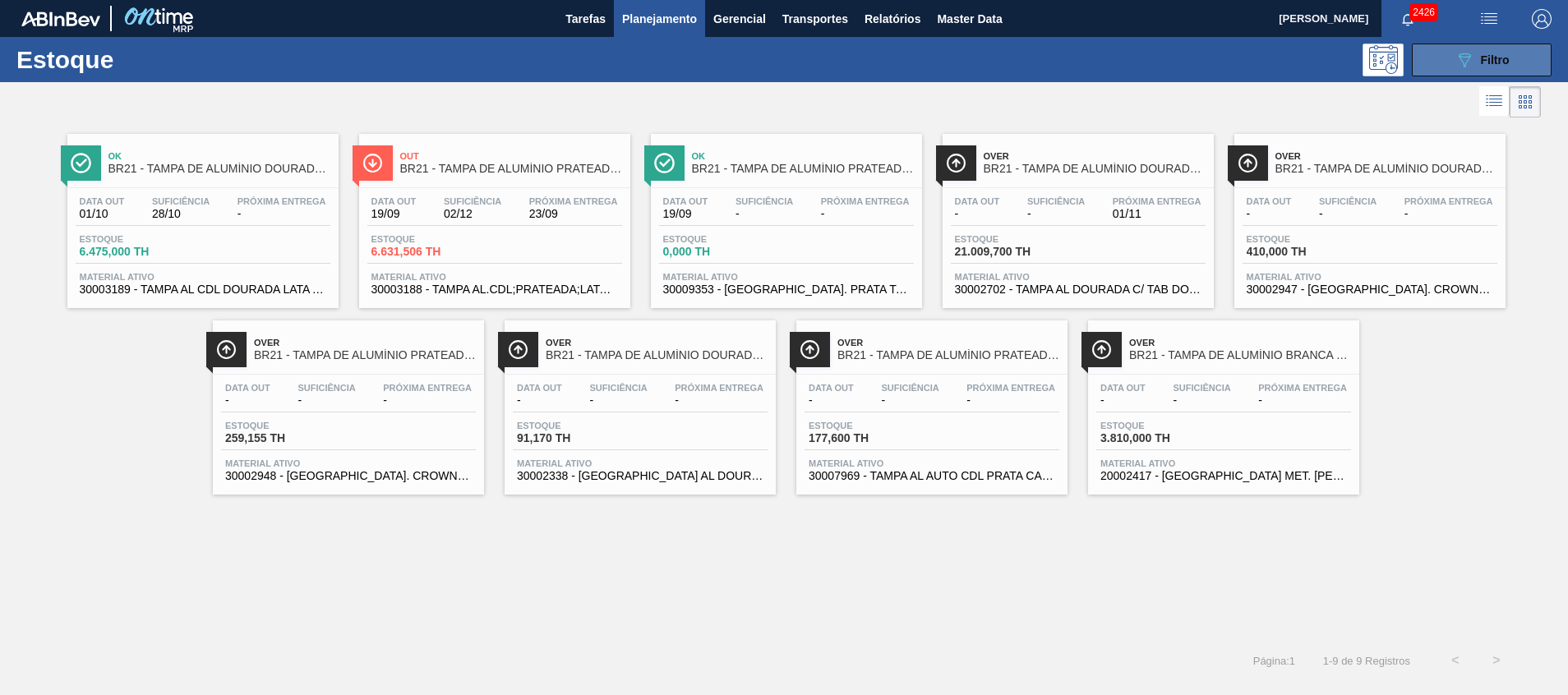
click at [1436, 74] on button "089F7B8B-B2A5-4AFE-B5C0-19BA573D28AC Filtro" at bounding box center [1481, 59] width 140 height 33
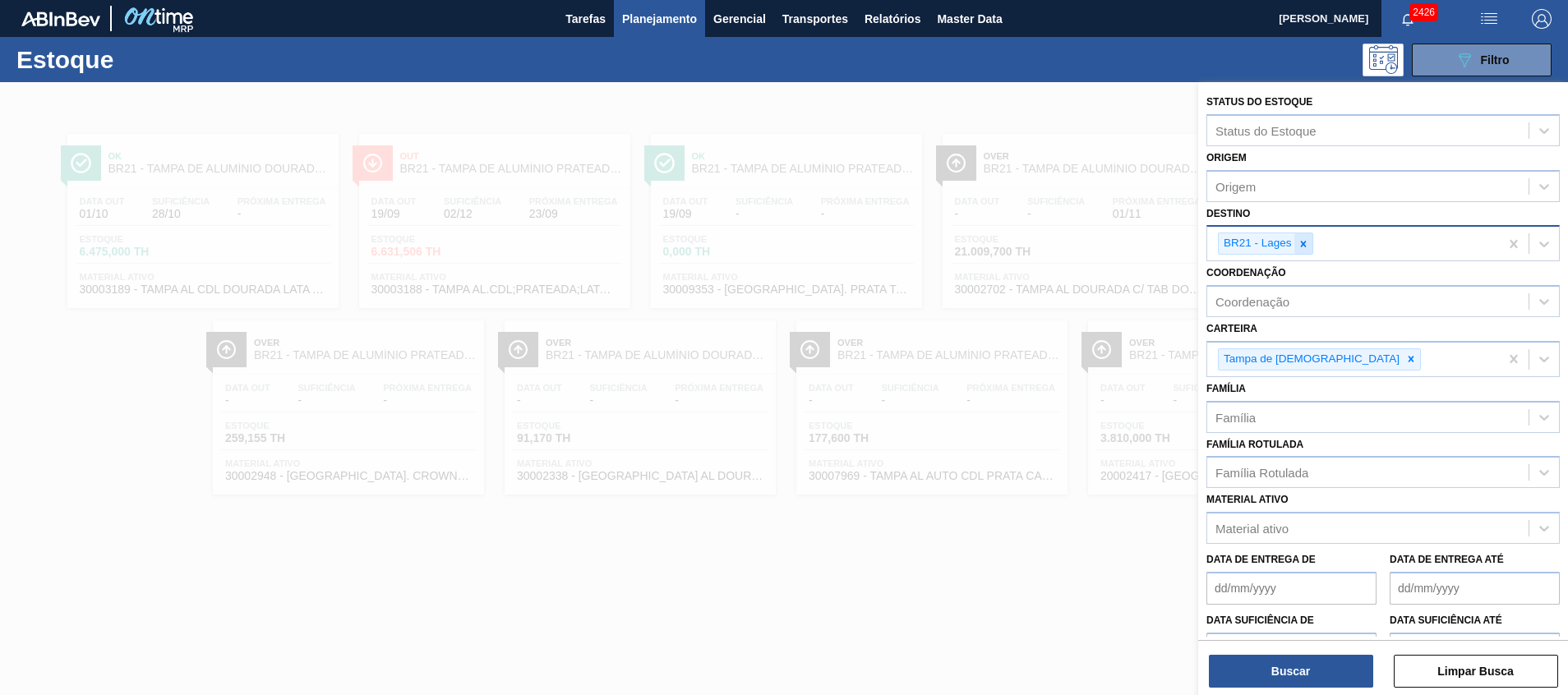
click at [1306, 246] on icon at bounding box center [1304, 244] width 12 height 12
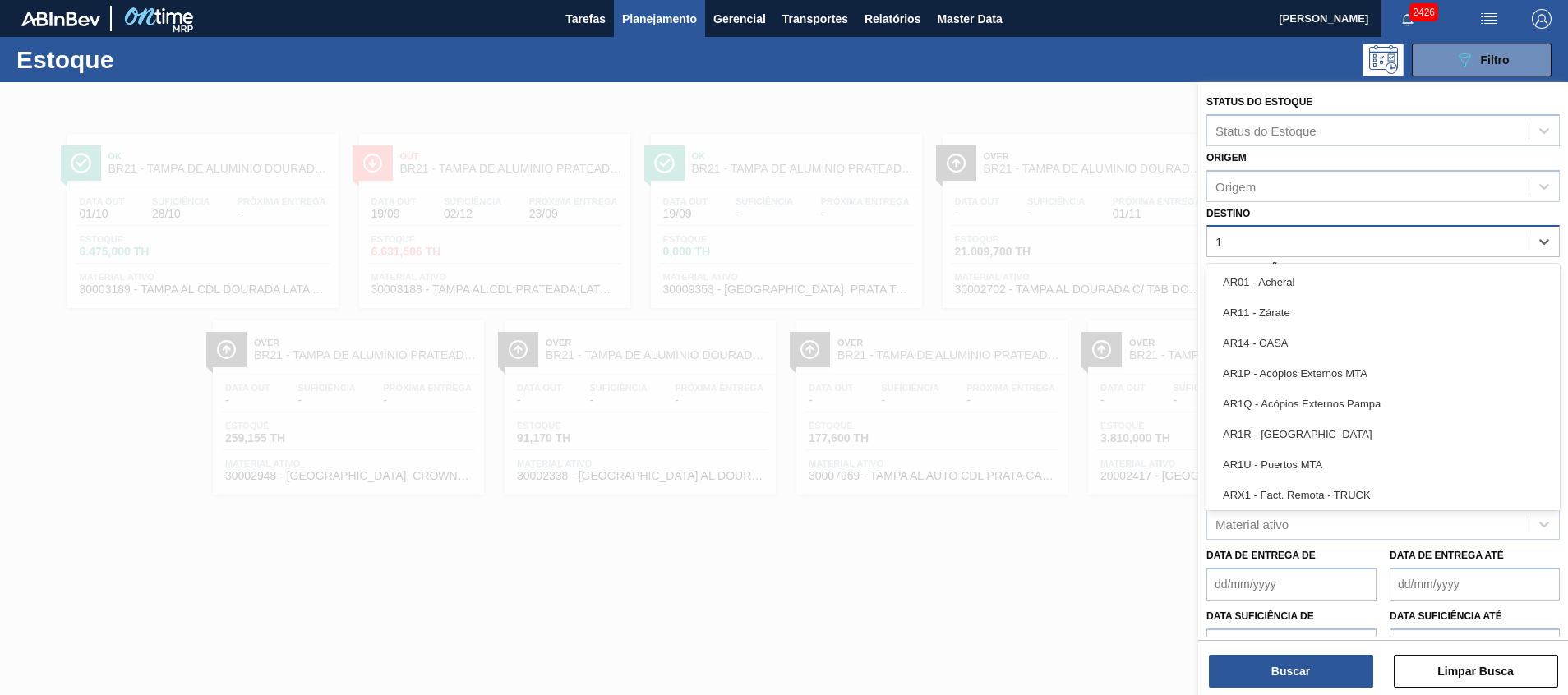
type input "17"
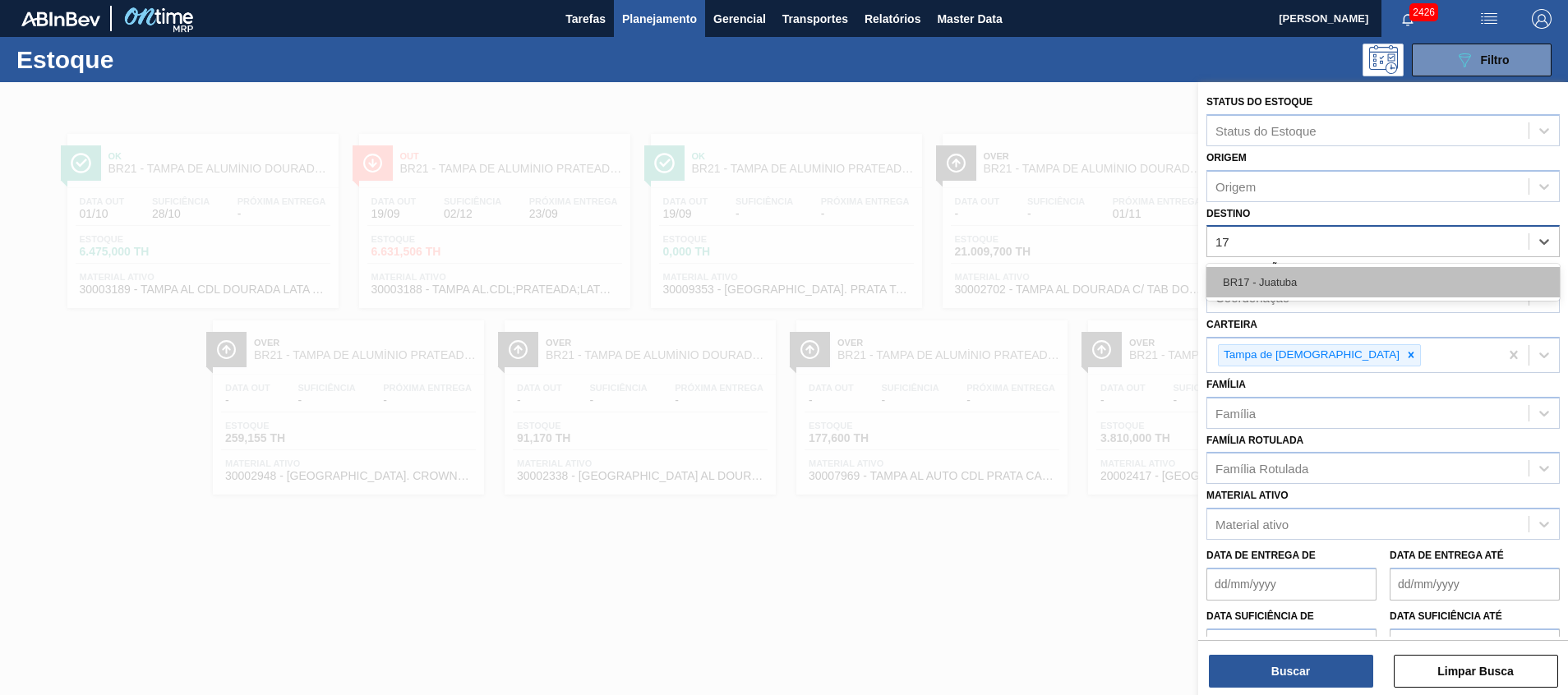
click at [1327, 282] on div "BR17 - Juatuba" at bounding box center [1383, 282] width 353 height 30
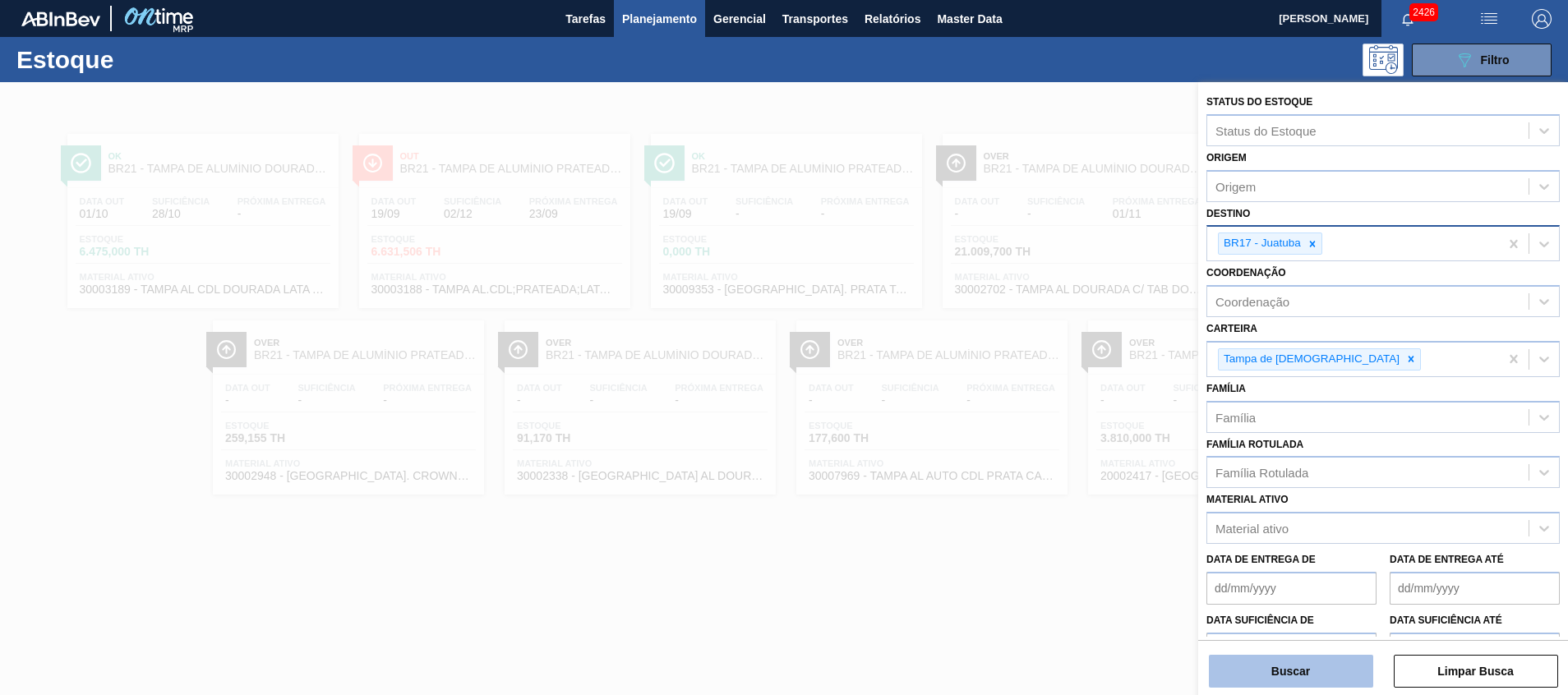
click at [1257, 657] on button "Buscar" at bounding box center [1291, 671] width 165 height 33
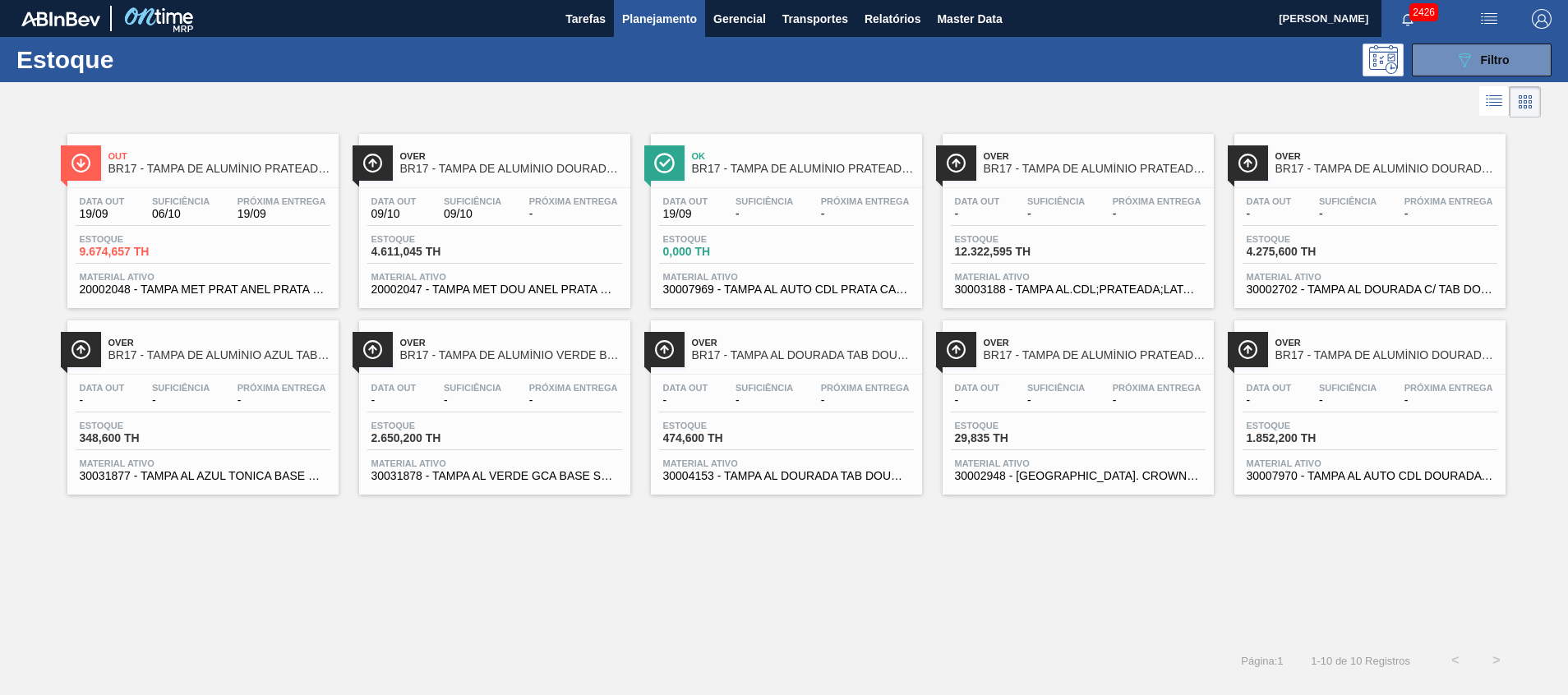
click at [580, 288] on span "20002047 - TAMPA MET DOU ANEL PRATA CERVEJA CX600" at bounding box center [495, 289] width 246 height 13
